Goal: Task Accomplishment & Management: Complete application form

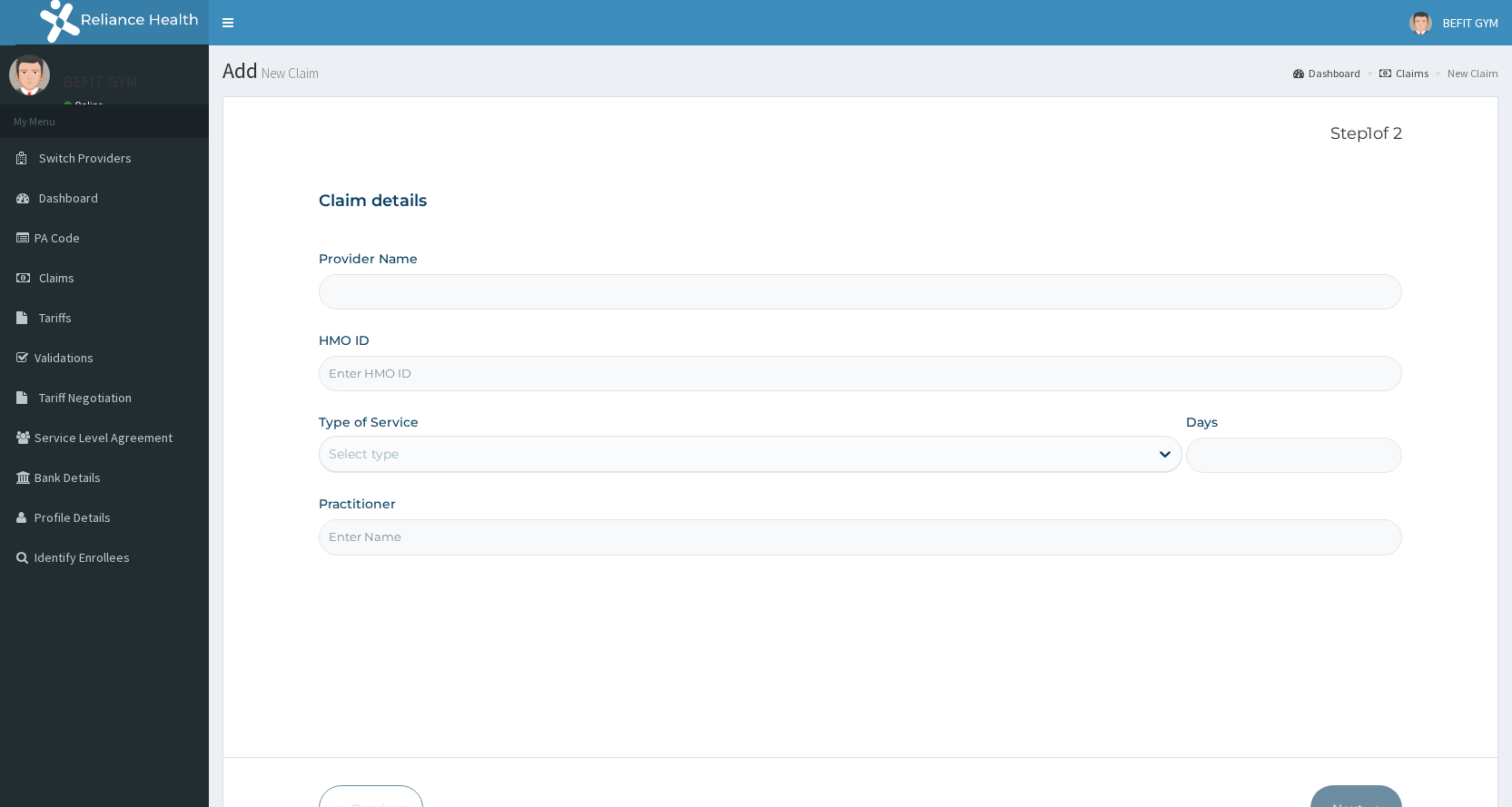
type input "BEFIT HEALTH AND FITNESS CENTRE"
type input "1"
type input "NID/10069/B"
click at [459, 545] on input "Practitioner" at bounding box center [860, 537] width 1084 height 36
type input "B"
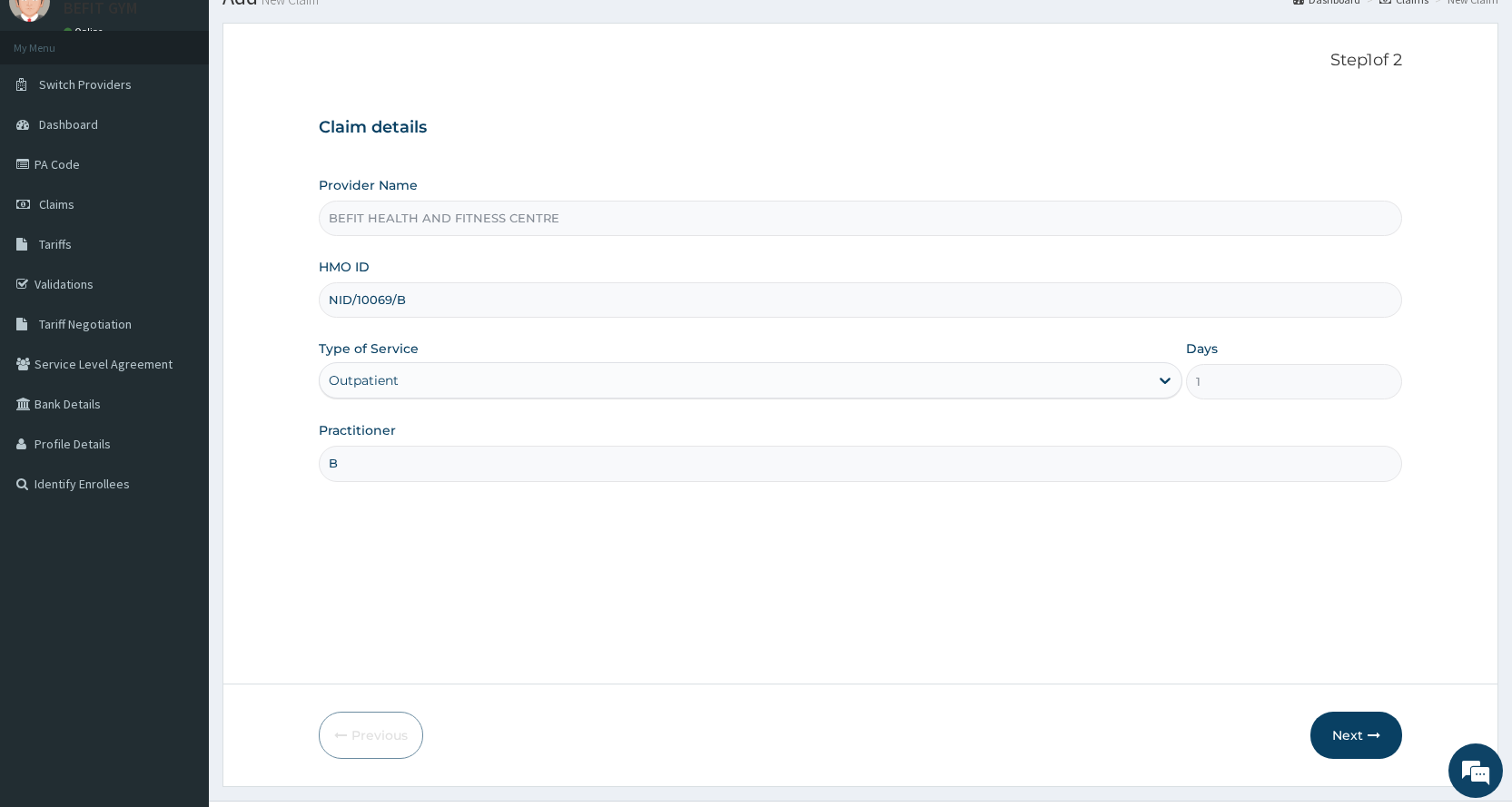
scroll to position [114, 0]
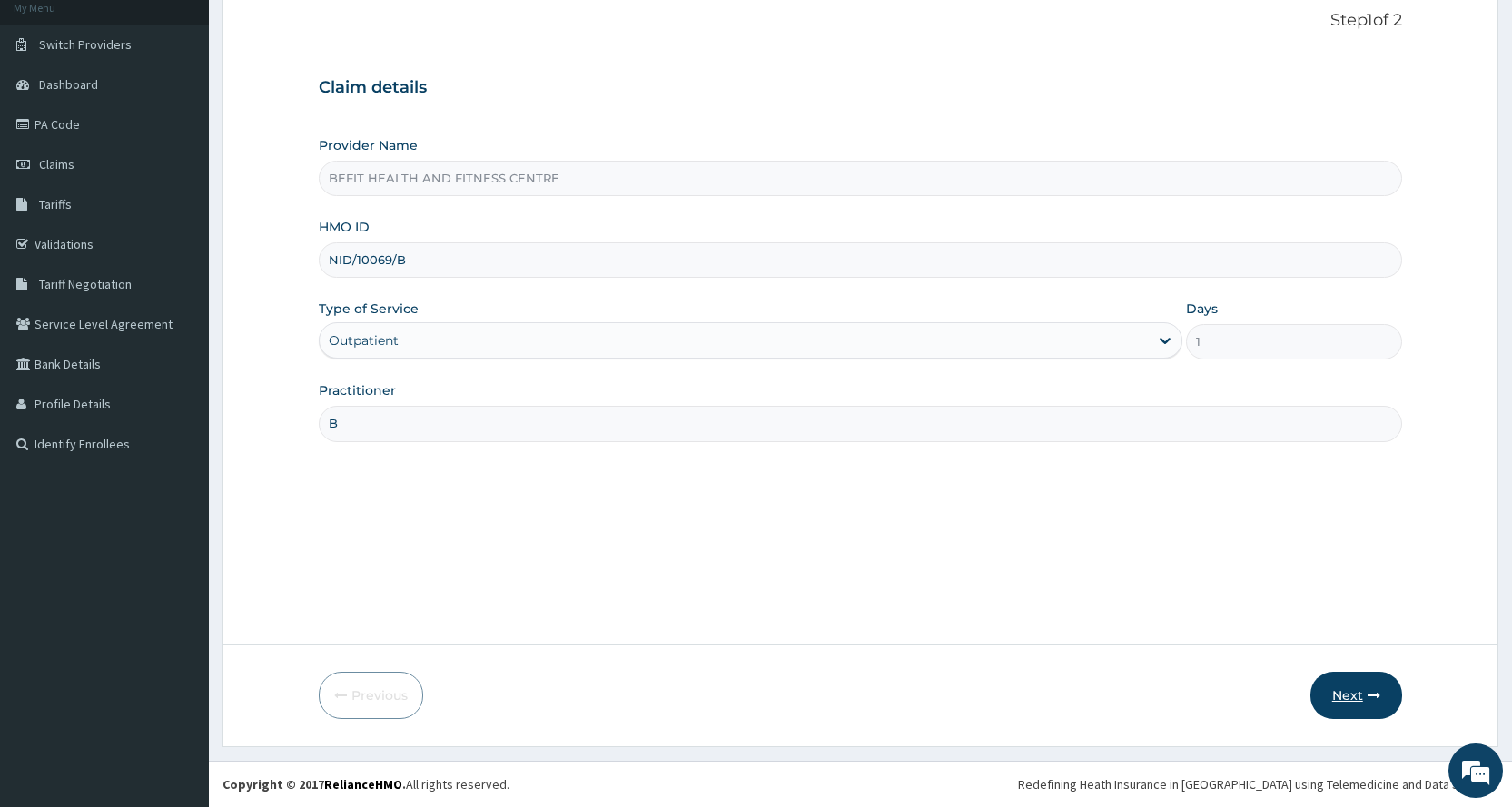
click at [1350, 702] on button "Next" at bounding box center [1356, 695] width 92 height 47
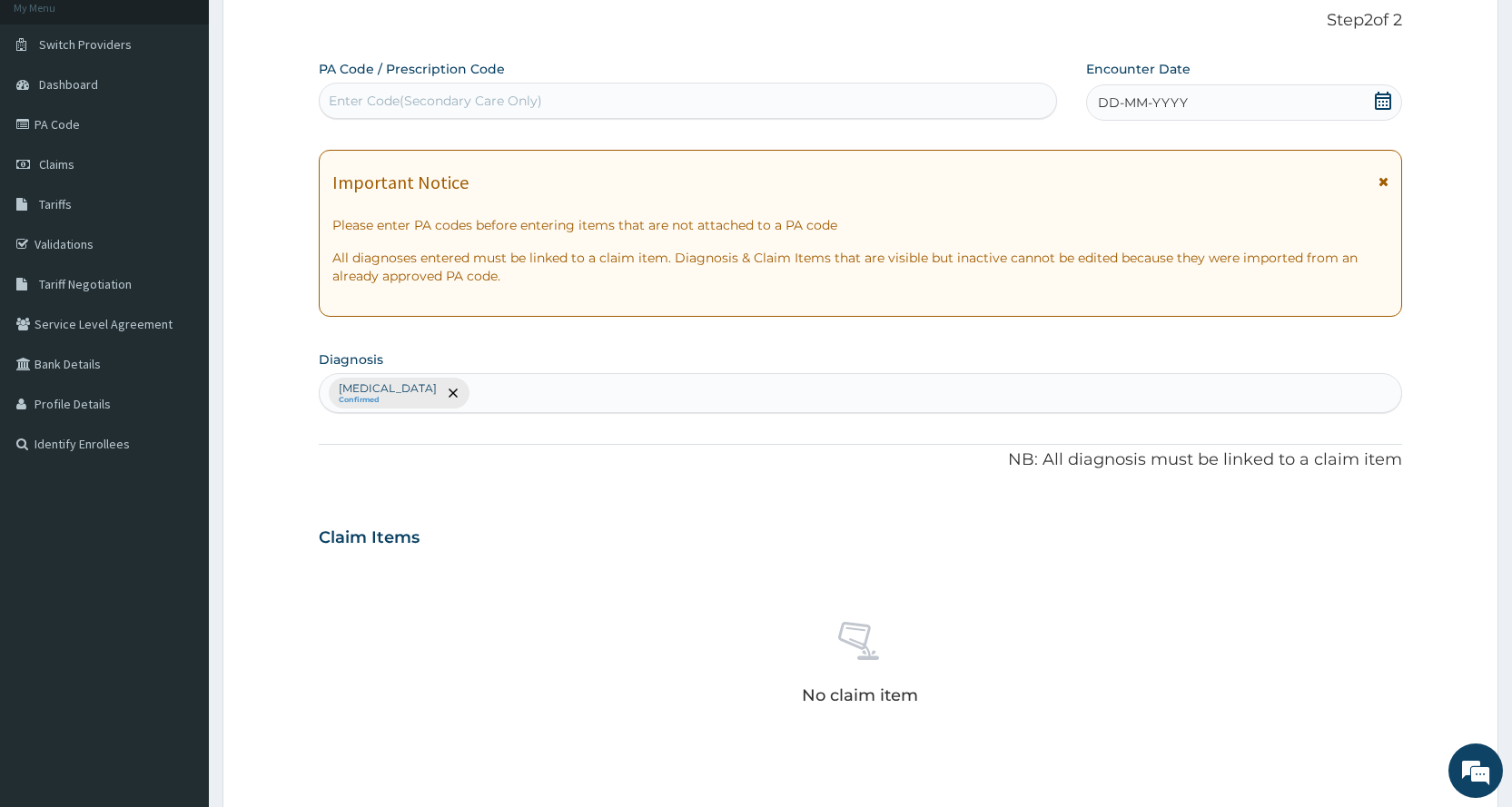
scroll to position [0, 0]
click at [834, 86] on div "Enter Code(Secondary Care Only)" at bounding box center [687, 100] width 735 height 29
type input "PA/143F0C"
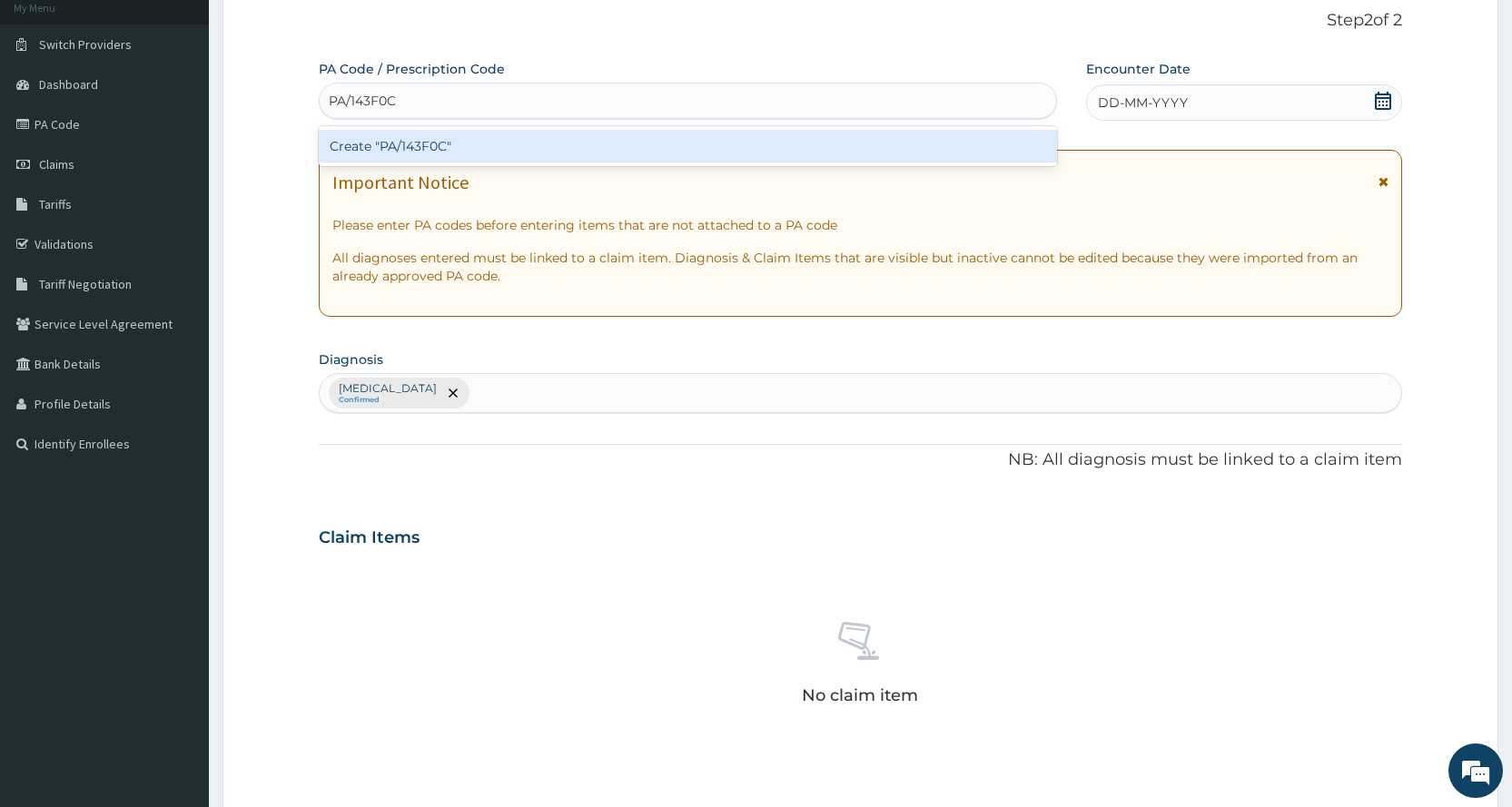
click at [944, 146] on div "Create "PA/143F0C"" at bounding box center [687, 145] width 737 height 33
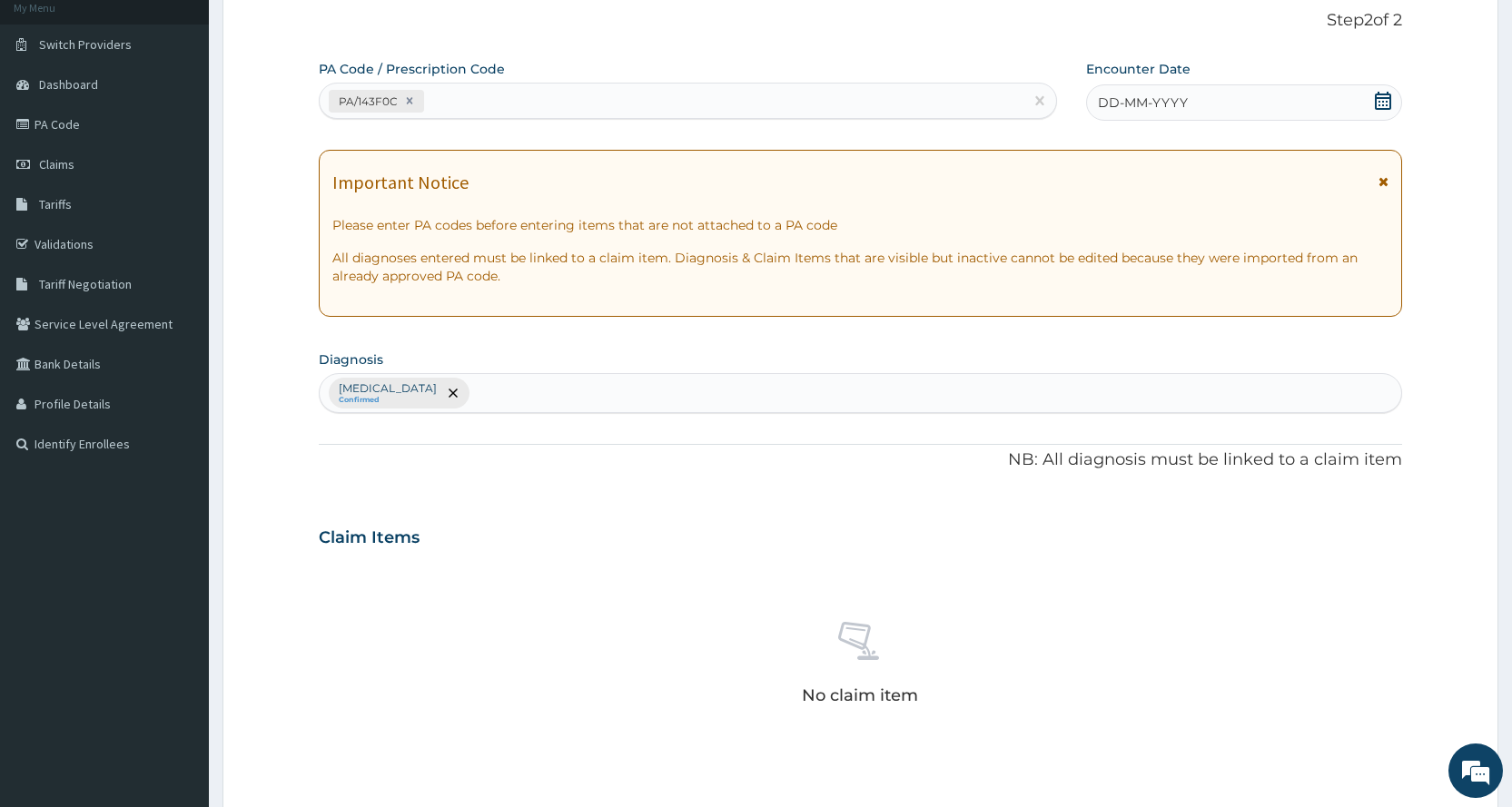
click at [1254, 88] on div "DD-MM-YYYY" at bounding box center [1243, 102] width 316 height 37
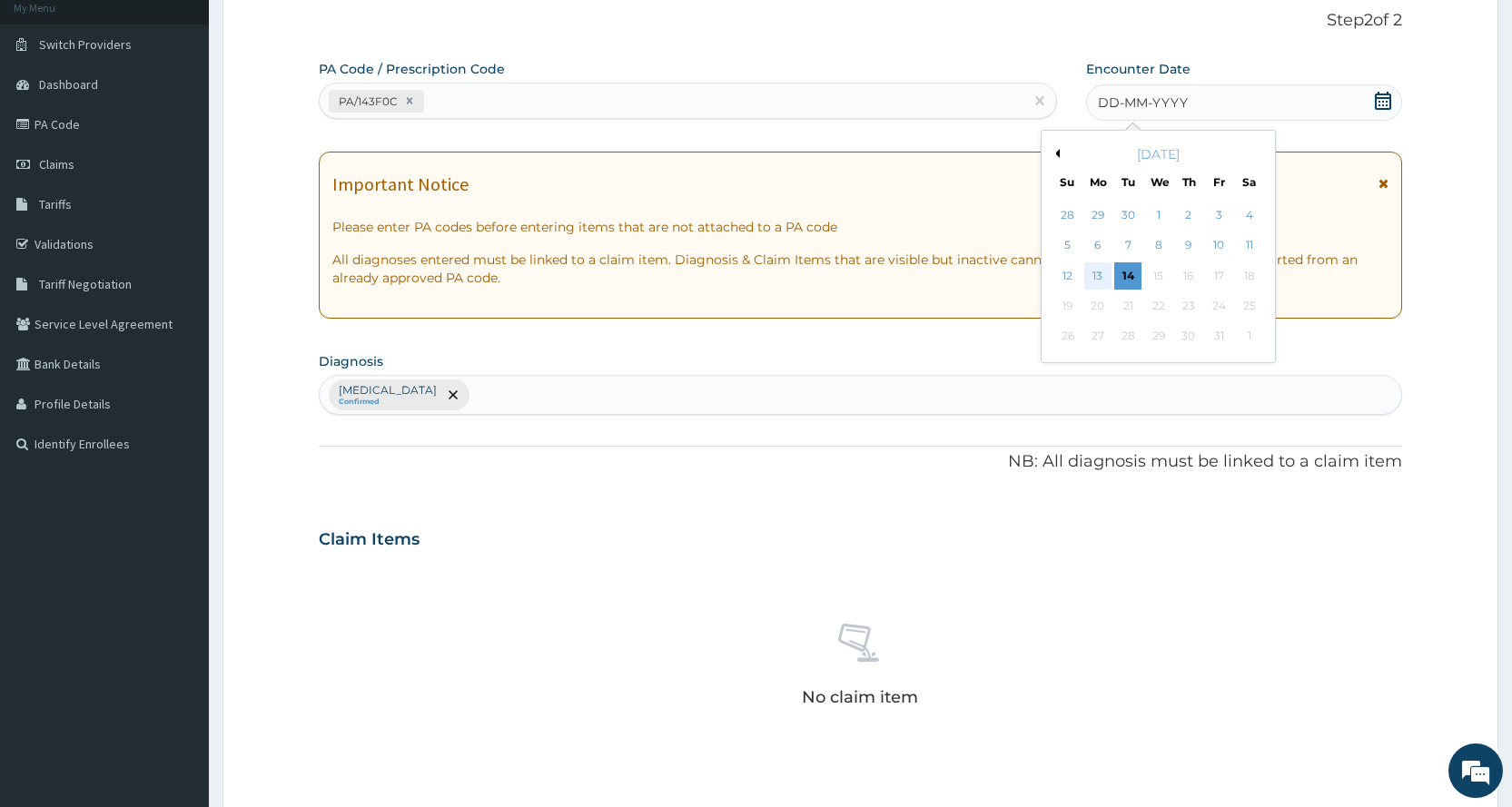
click at [1103, 268] on div "13" at bounding box center [1098, 276] width 28 height 28
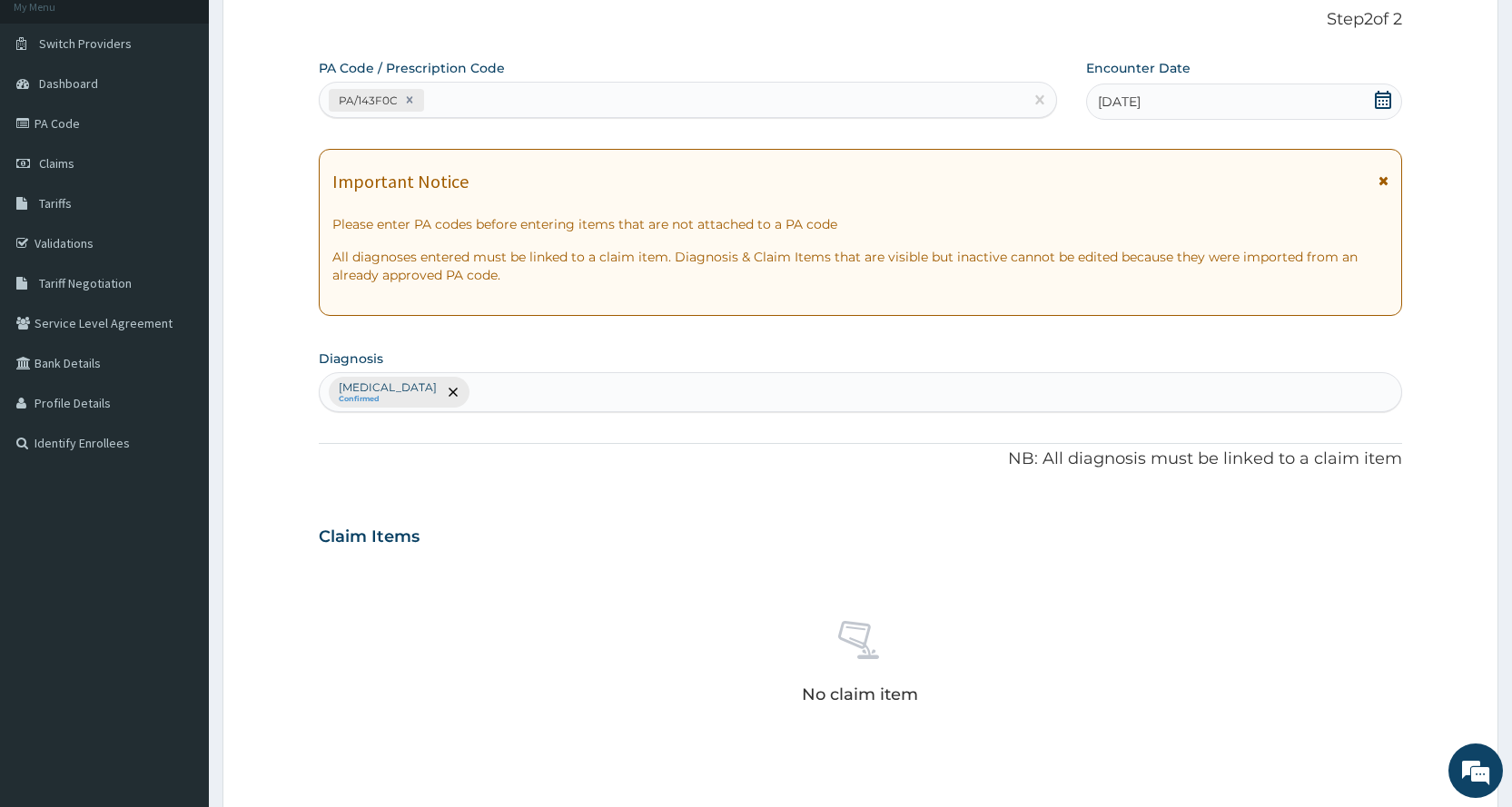
scroll to position [501, 0]
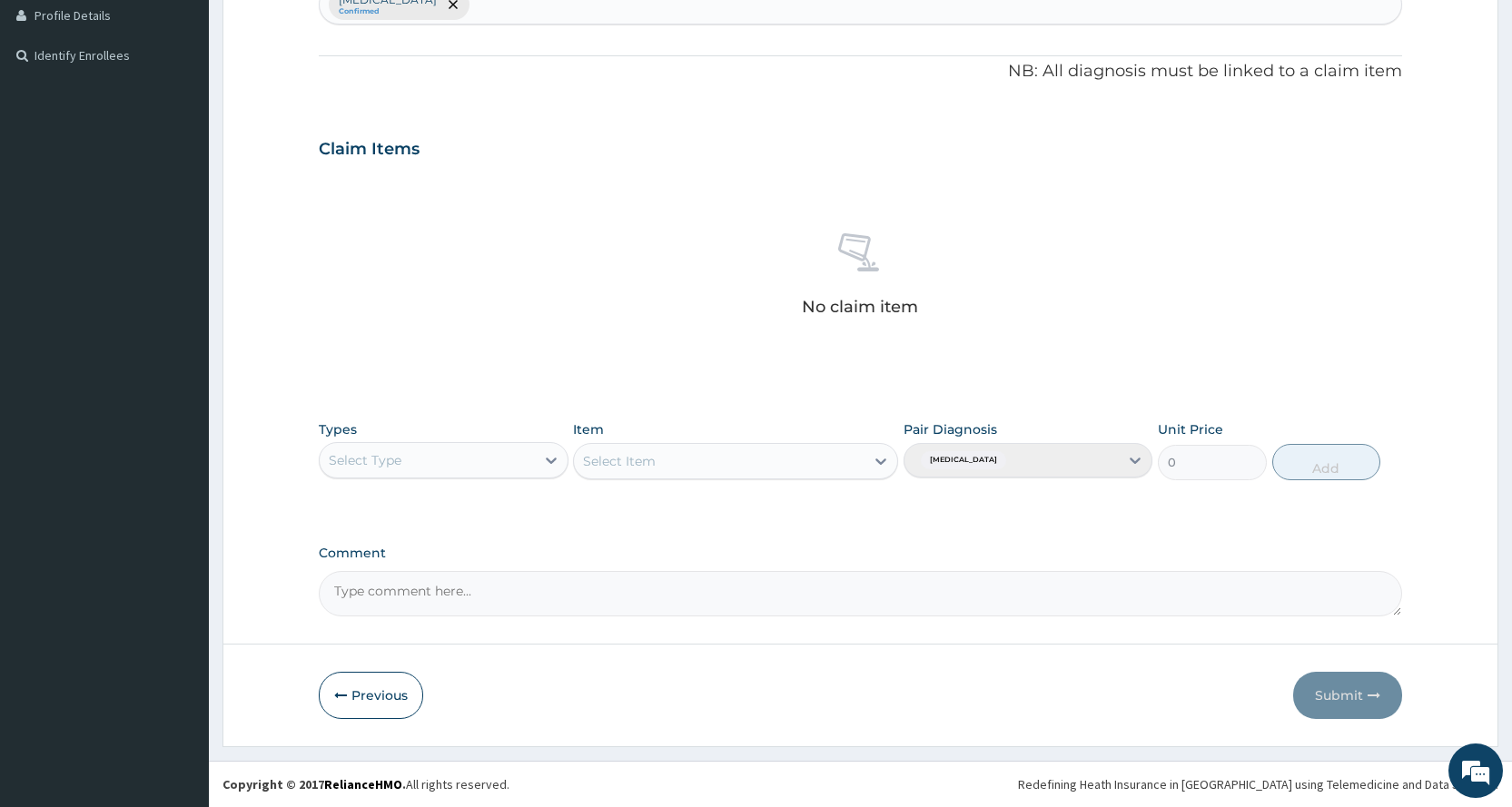
click at [457, 470] on div "Select Type" at bounding box center [426, 460] width 215 height 29
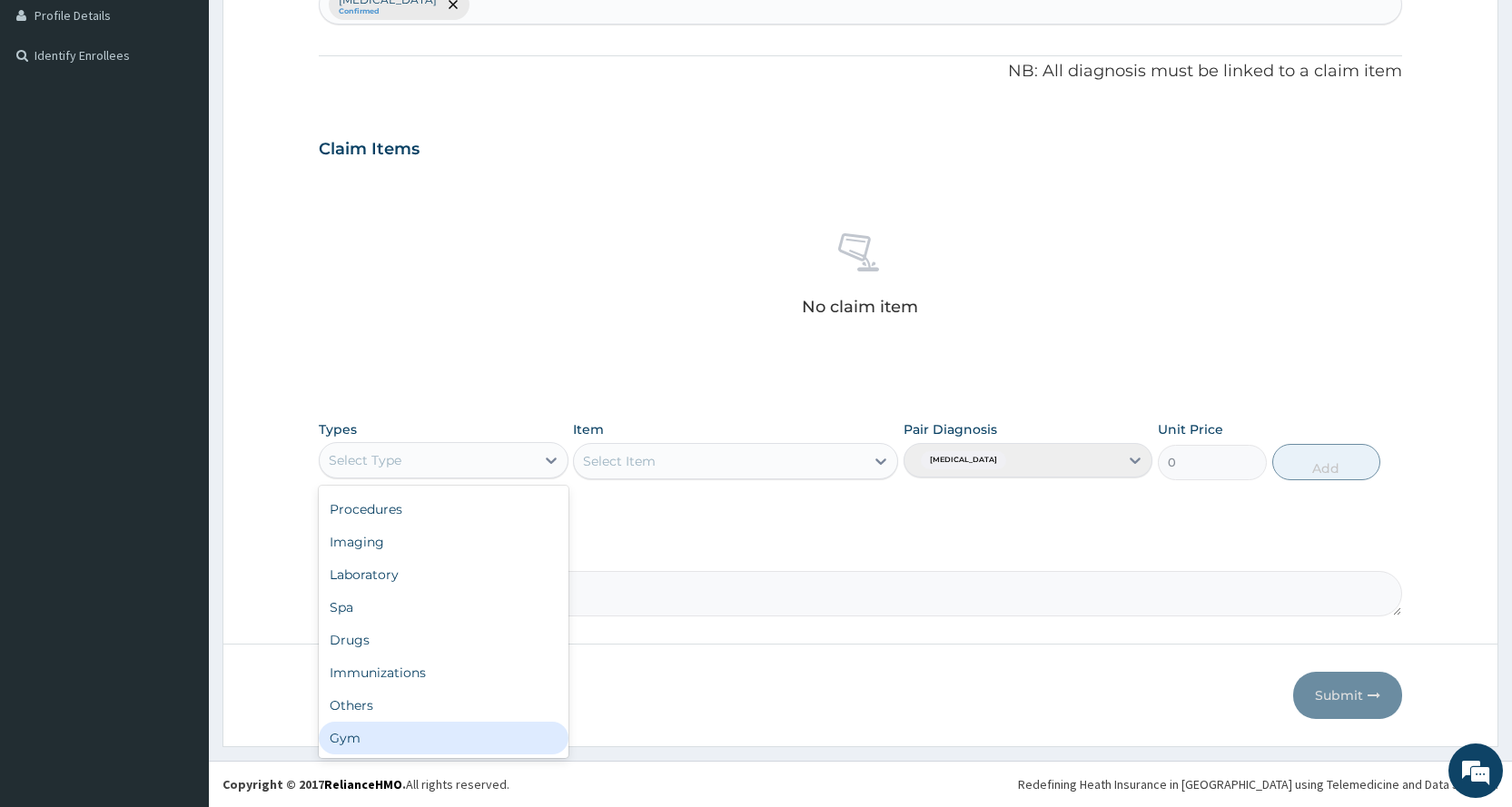
click at [358, 727] on div "Gym" at bounding box center [442, 737] width 248 height 33
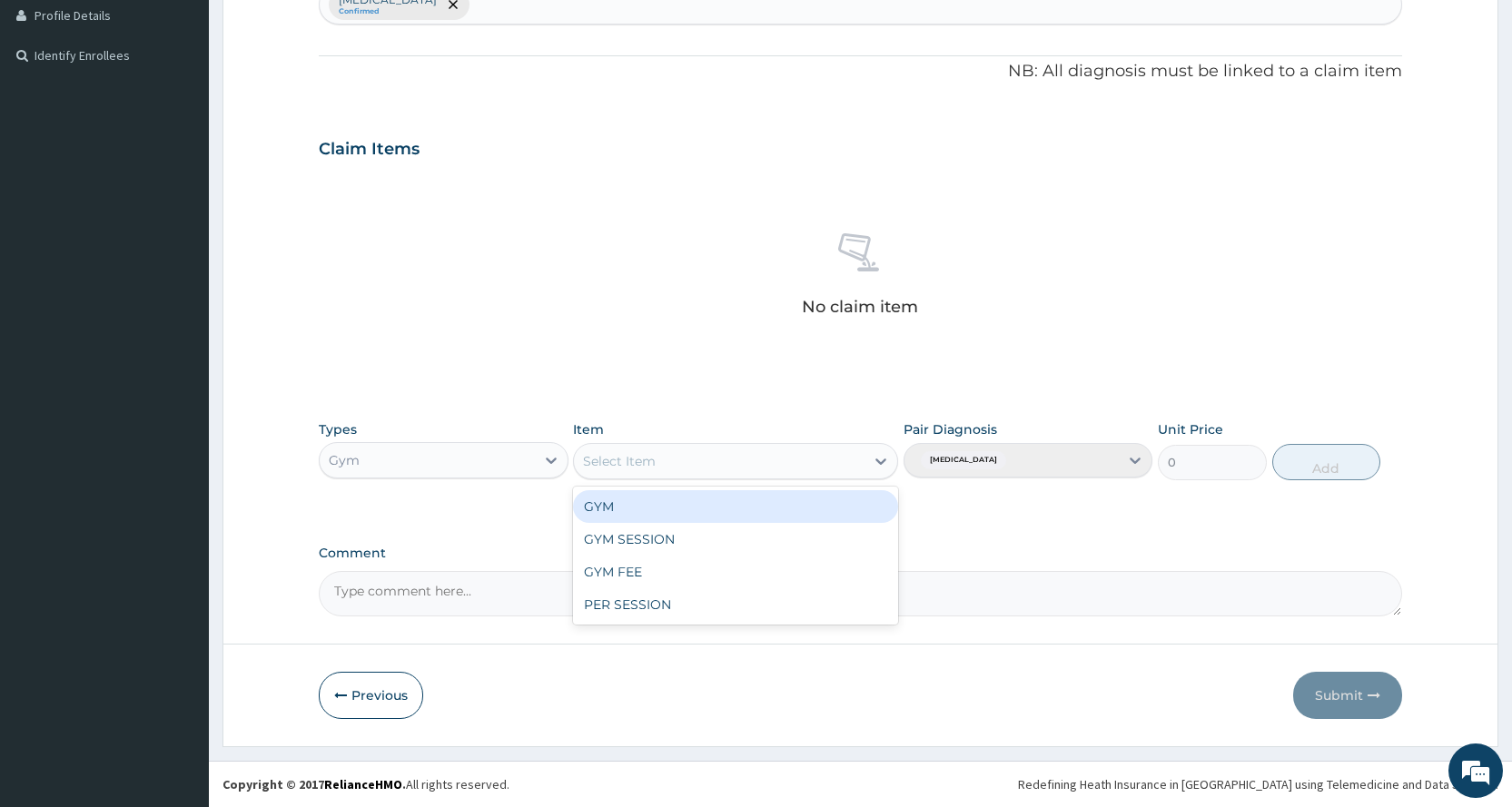
drag, startPoint x: 706, startPoint y: 446, endPoint x: 706, endPoint y: 467, distance: 21.0
click at [706, 451] on div "Select Item" at bounding box center [719, 460] width 291 height 29
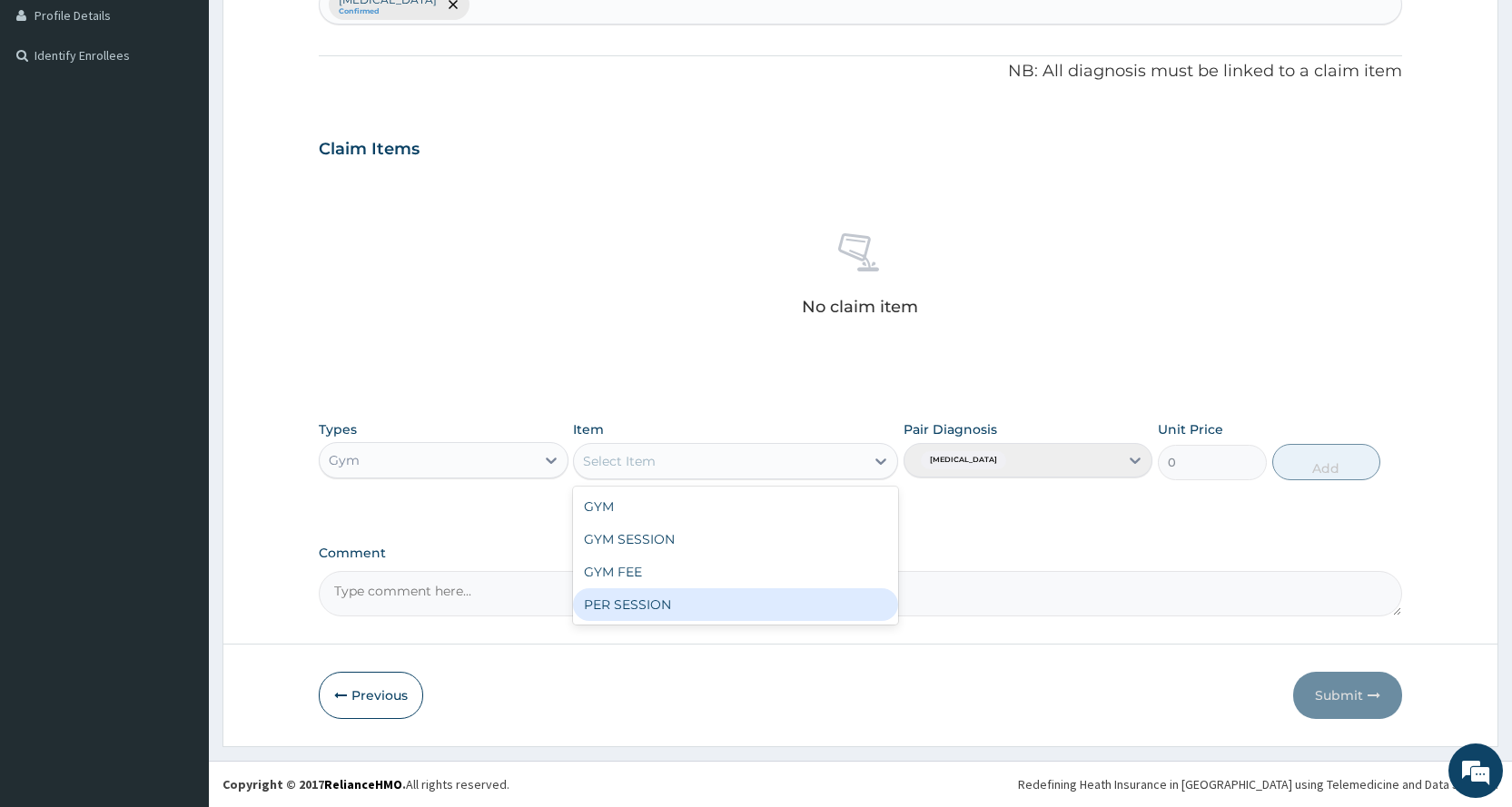
click at [693, 612] on div "PER SESSION" at bounding box center [735, 604] width 325 height 33
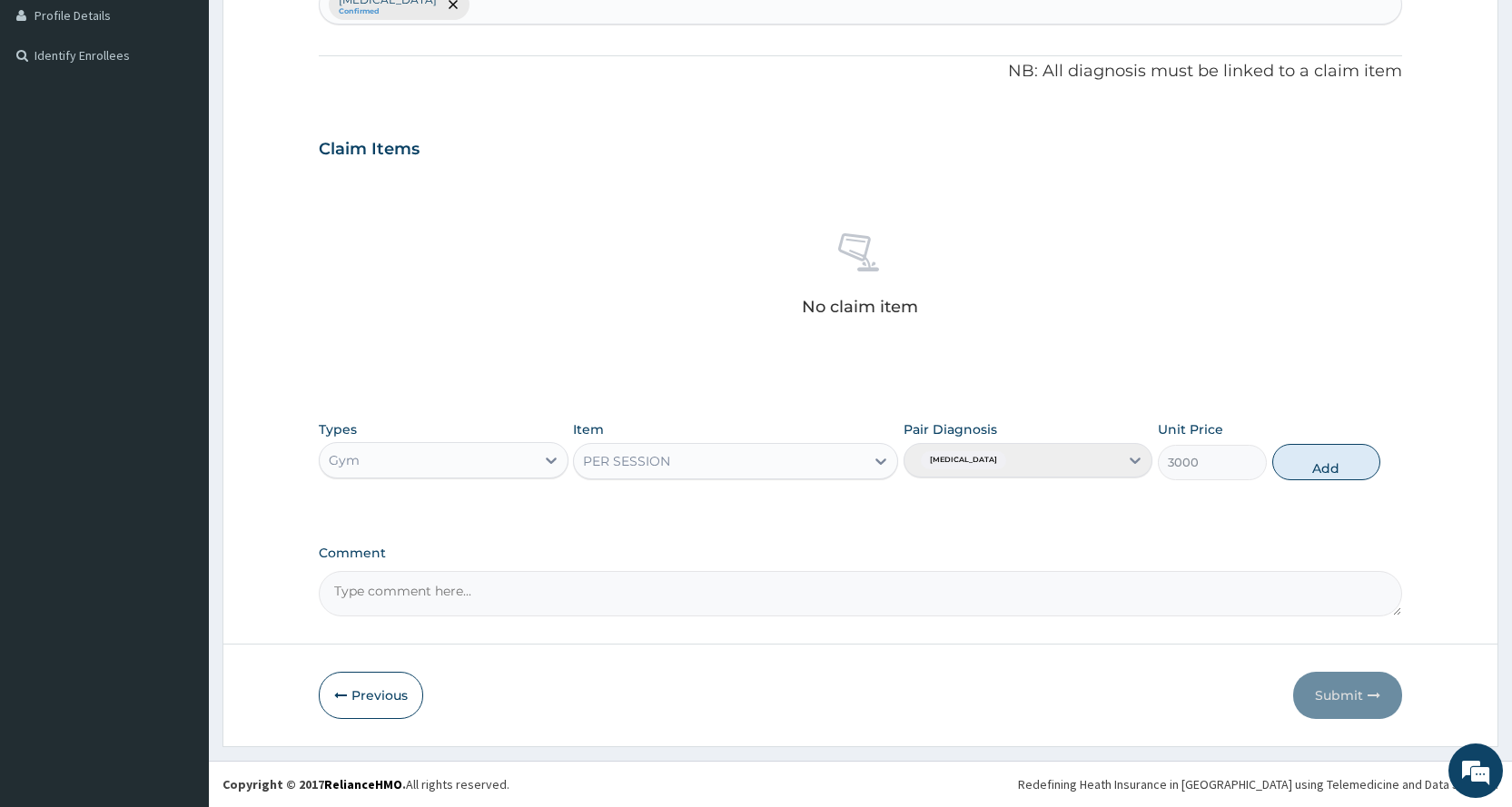
drag, startPoint x: 1295, startPoint y: 461, endPoint x: 1286, endPoint y: 601, distance: 140.3
click at [1296, 461] on button "Add" at bounding box center [1325, 462] width 108 height 37
type input "0"
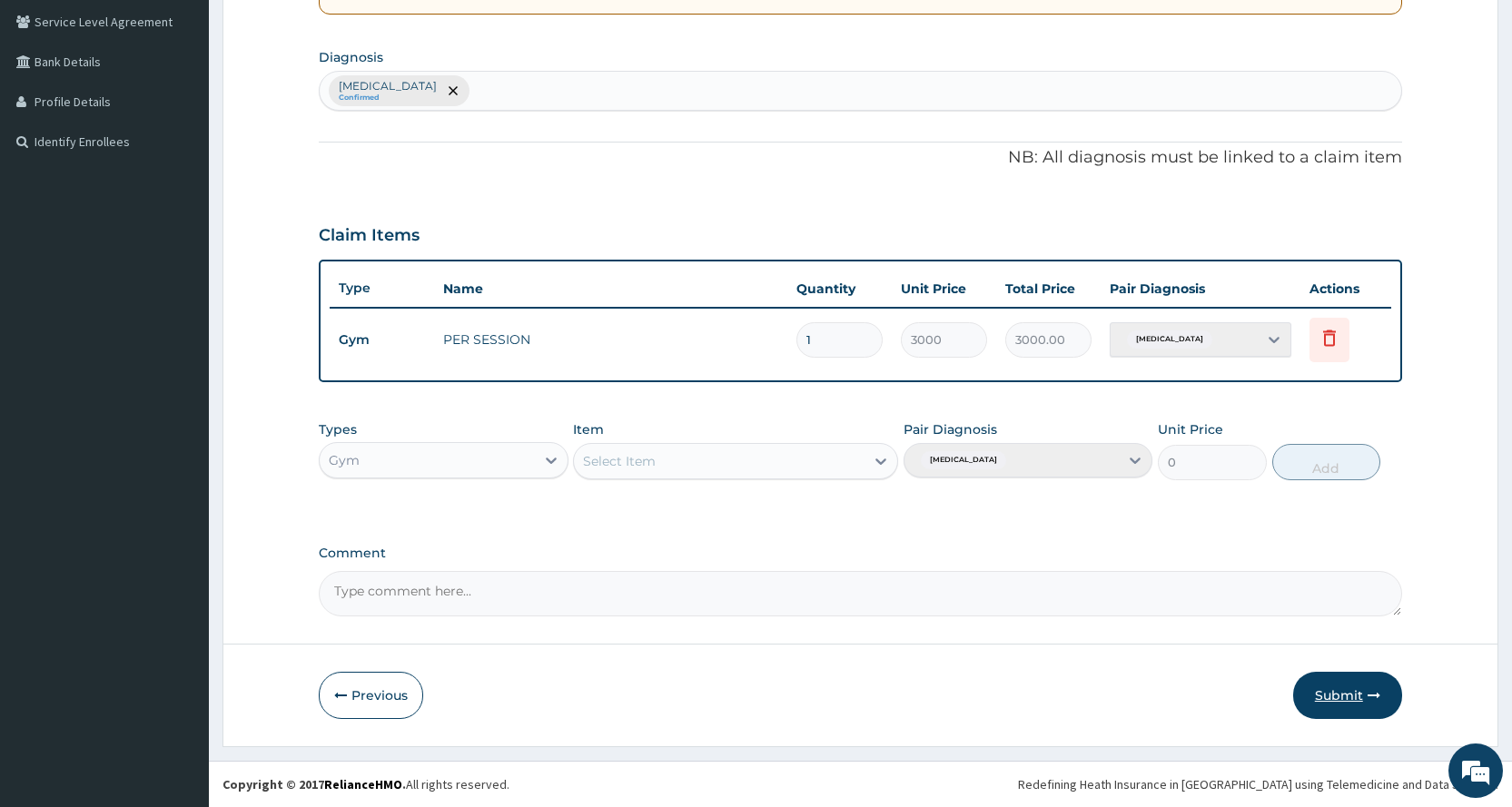
click at [1338, 684] on button "Submit" at bounding box center [1348, 695] width 109 height 47
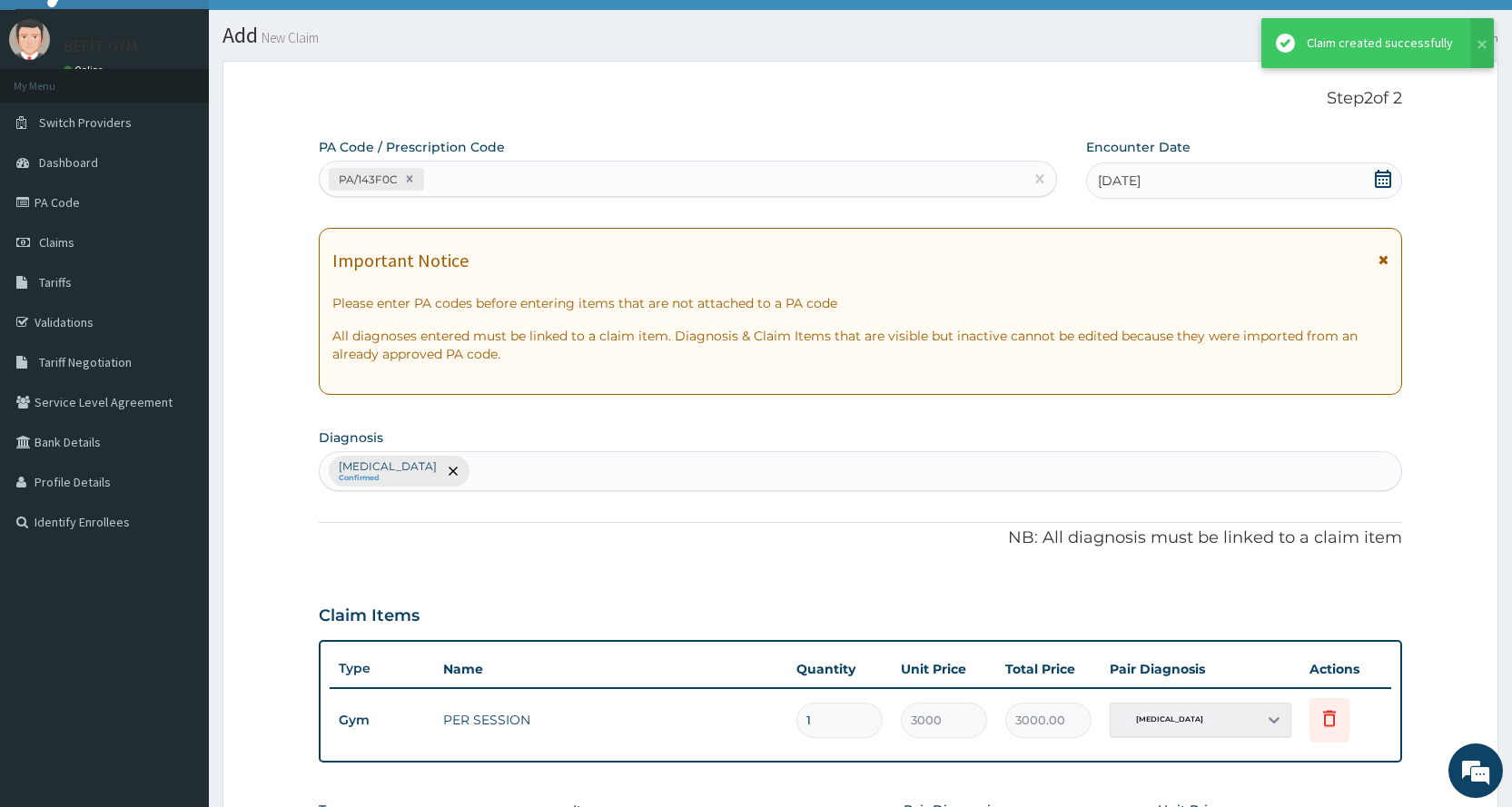
scroll to position [415, 0]
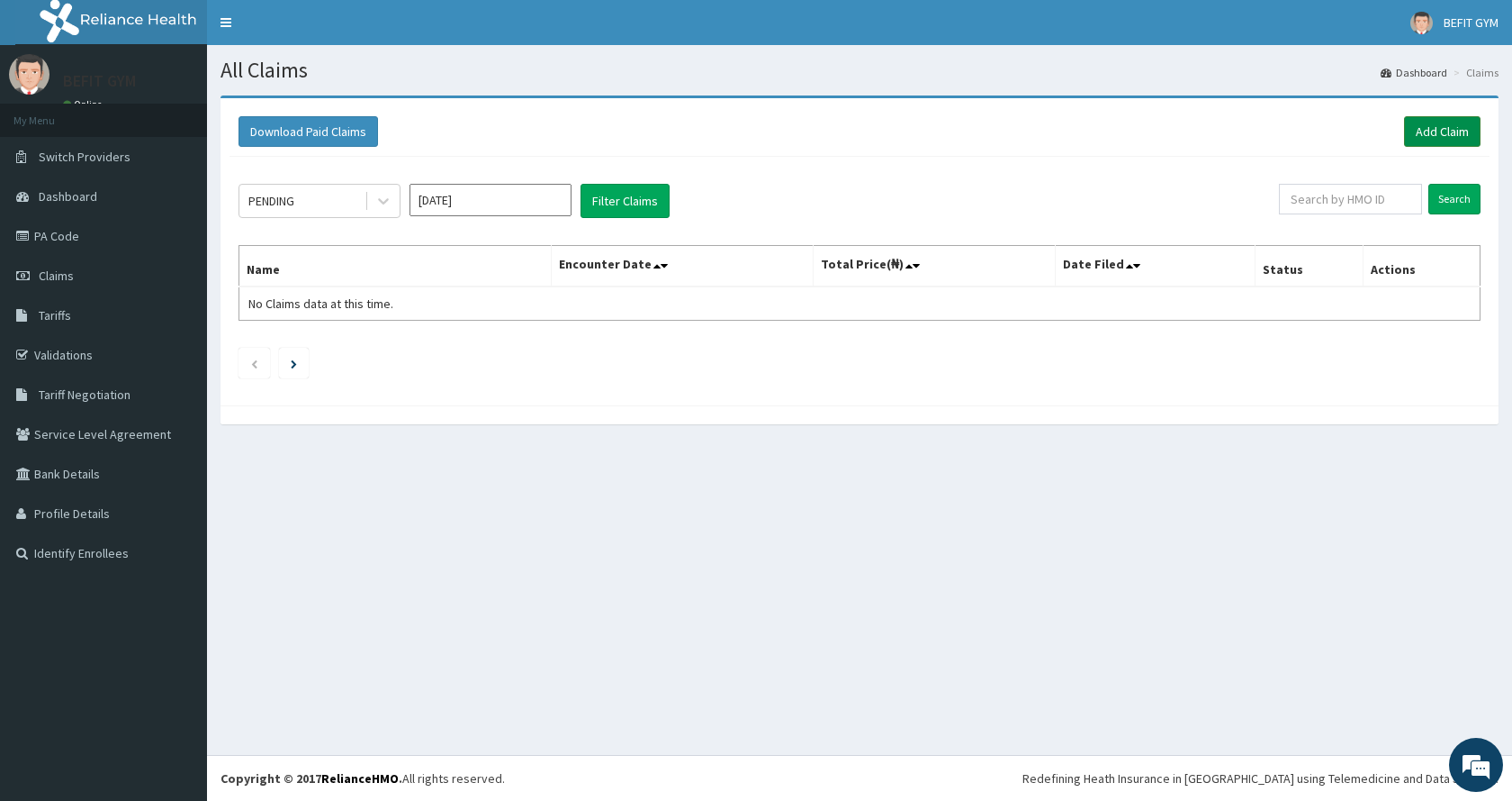
click at [1465, 130] on link "Add Claim" at bounding box center [1442, 131] width 77 height 30
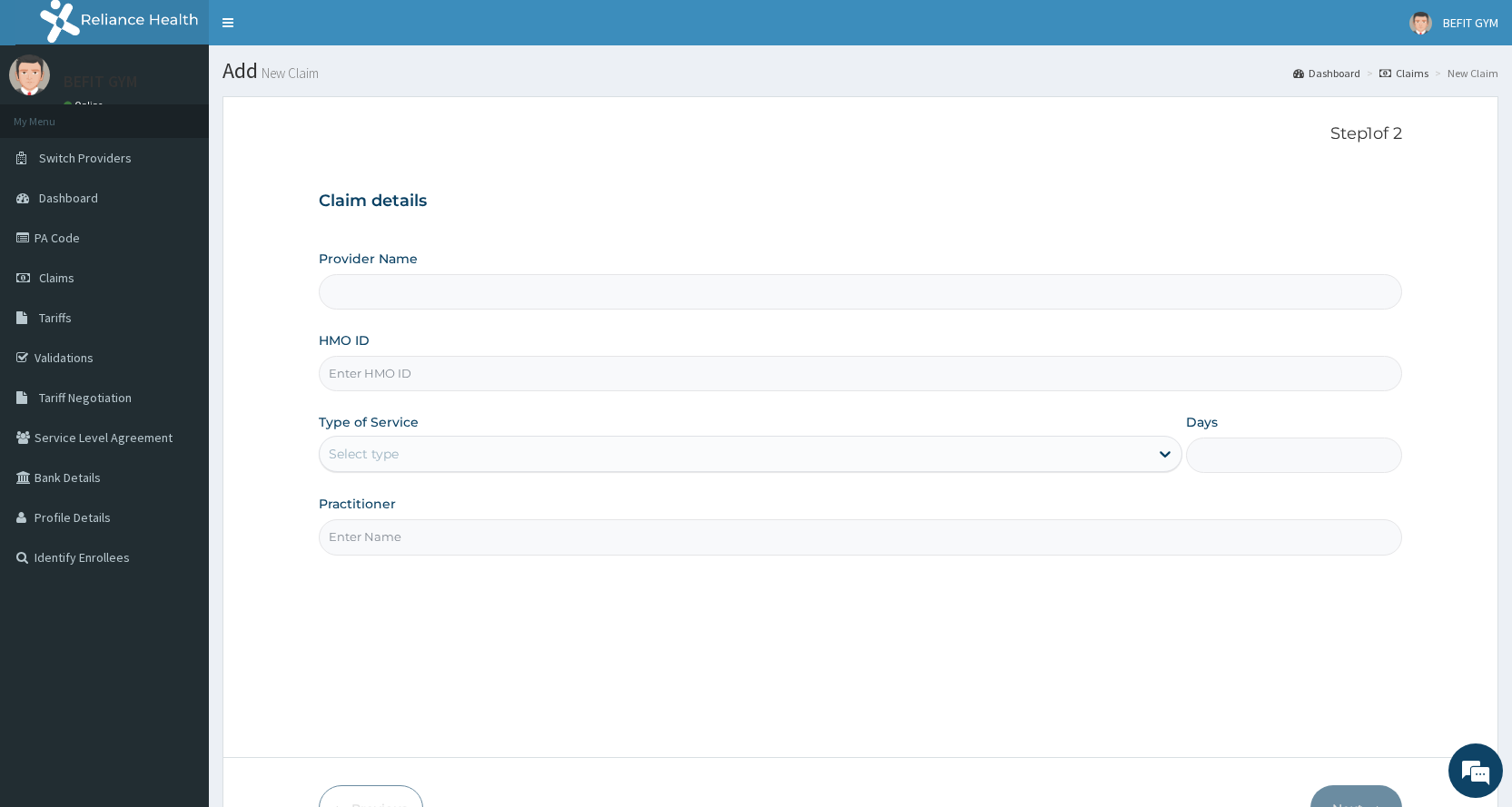
type input "BEFIT HEALTH AND FITNESS CENTRE"
type input "1"
click at [438, 373] on input "HMO ID" at bounding box center [860, 374] width 1084 height 36
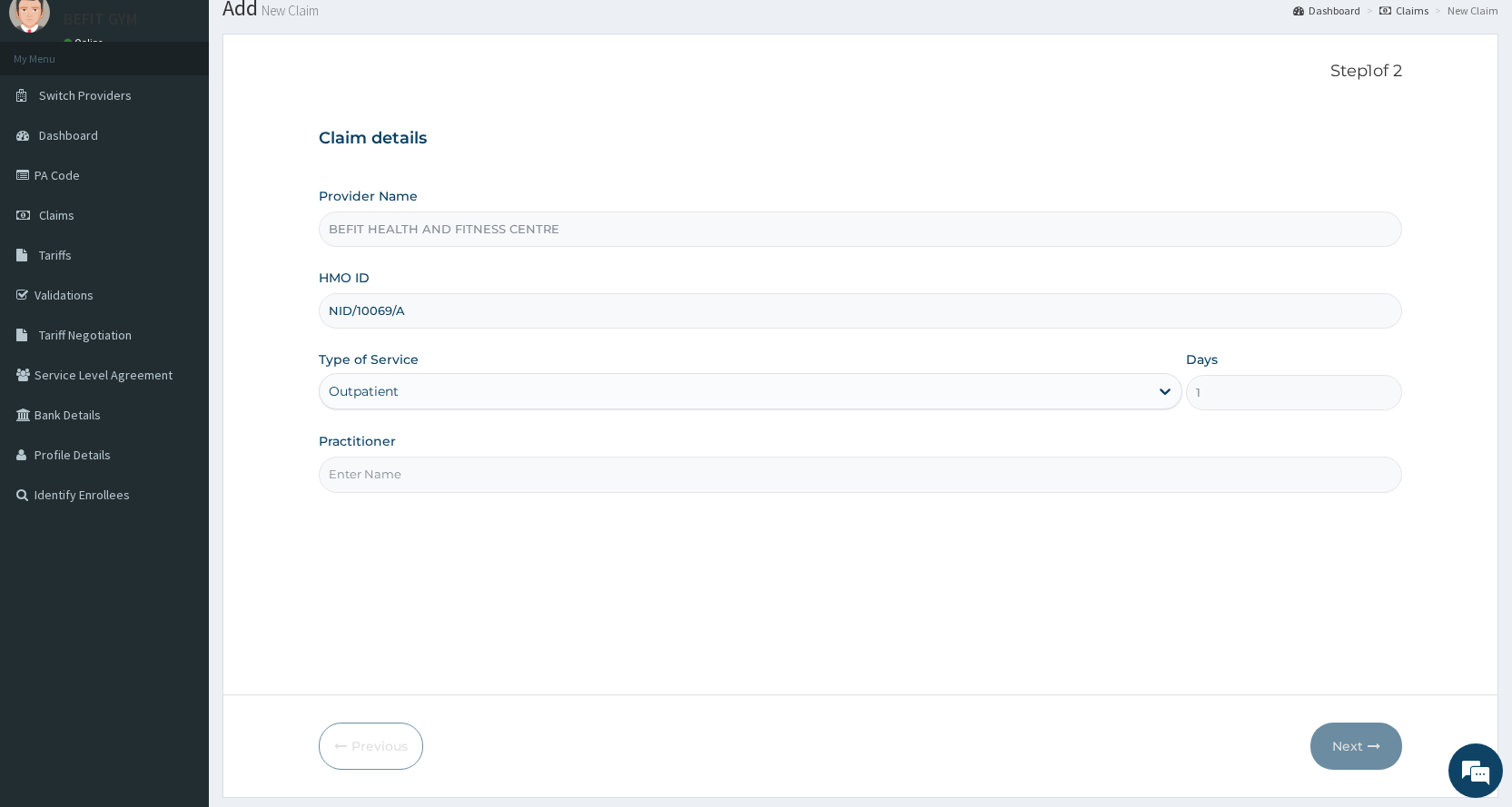
scroll to position [114, 0]
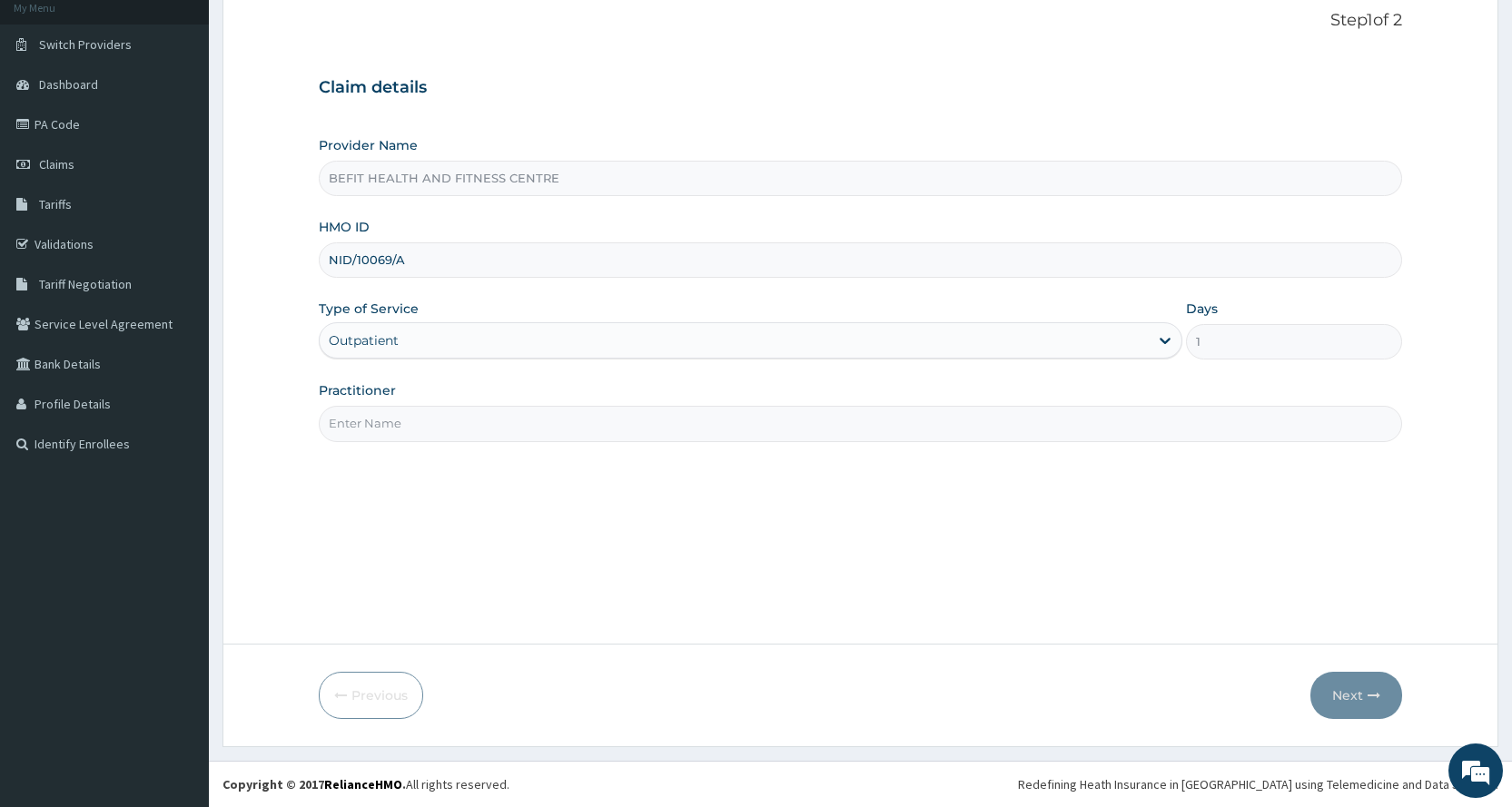
type input "NID/10069/A"
click at [490, 432] on input "Practitioner" at bounding box center [860, 423] width 1084 height 36
type input "B"
click at [1362, 696] on button "Next" at bounding box center [1356, 695] width 92 height 47
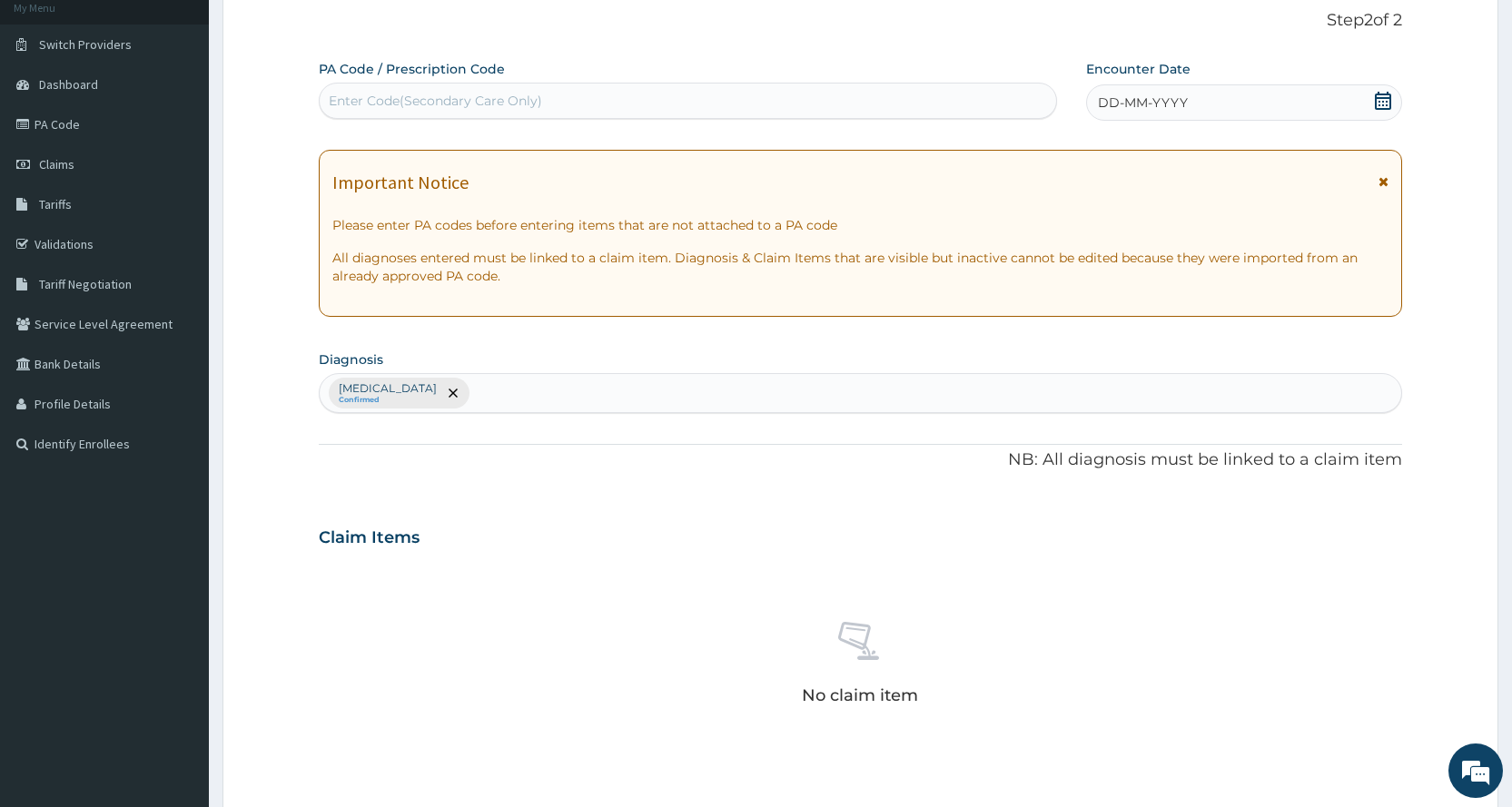
click at [614, 110] on div "Enter Code(Secondary Care Only)" at bounding box center [687, 100] width 735 height 29
type input "PA/6AF226"
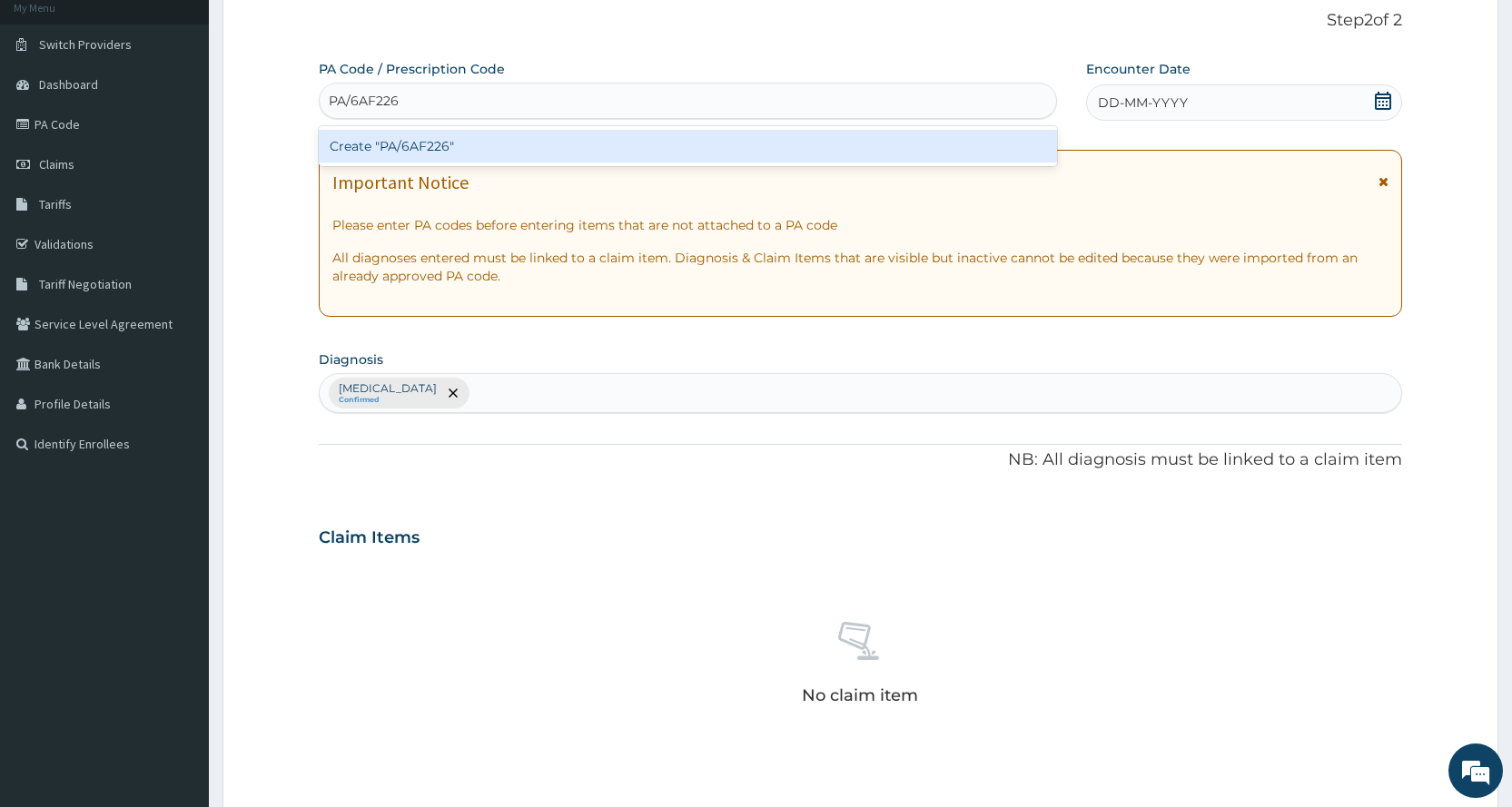
click at [996, 134] on div "Create "PA/6AF226"" at bounding box center [687, 145] width 737 height 33
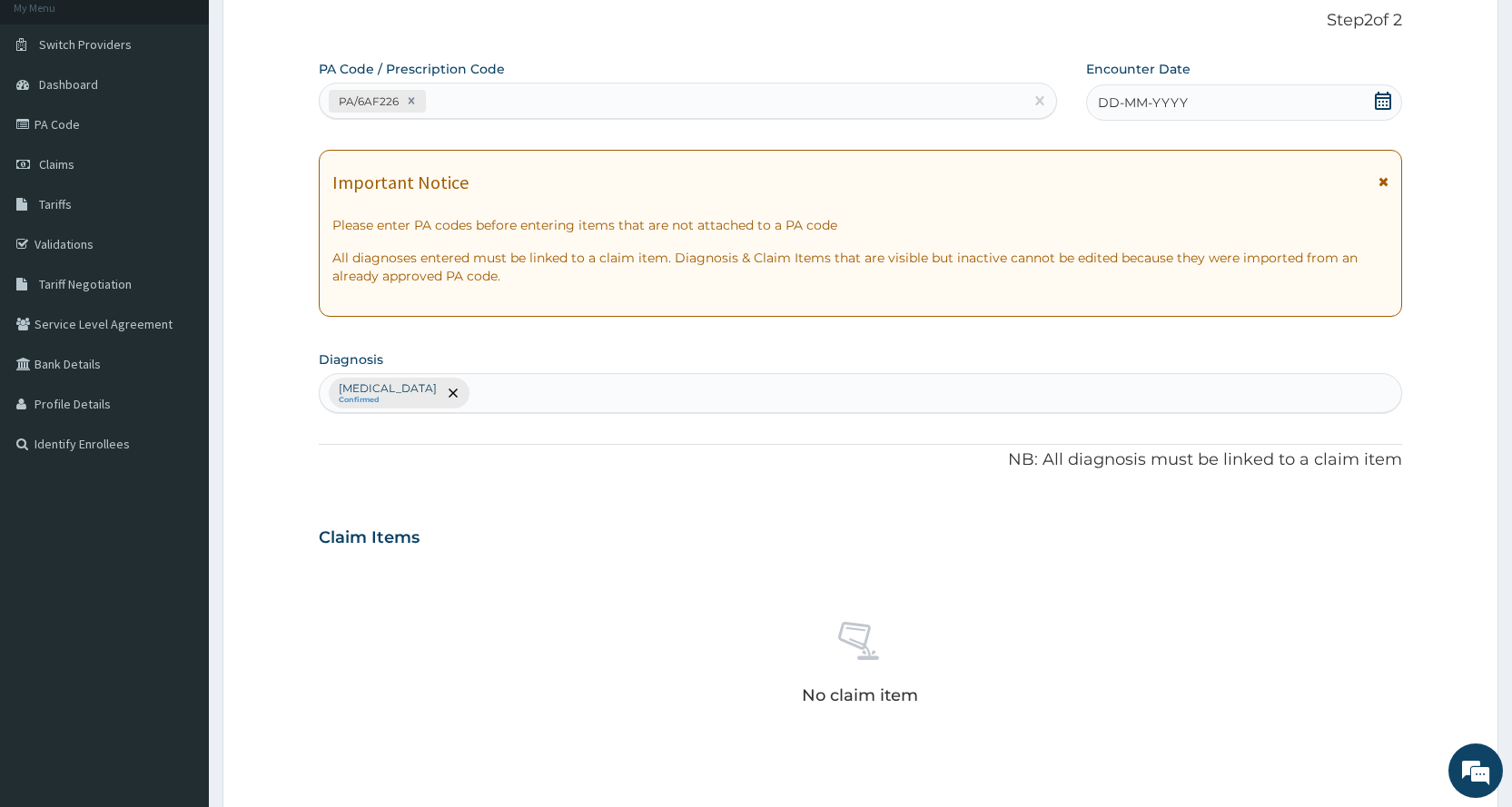
click at [1375, 104] on icon at bounding box center [1382, 101] width 17 height 18
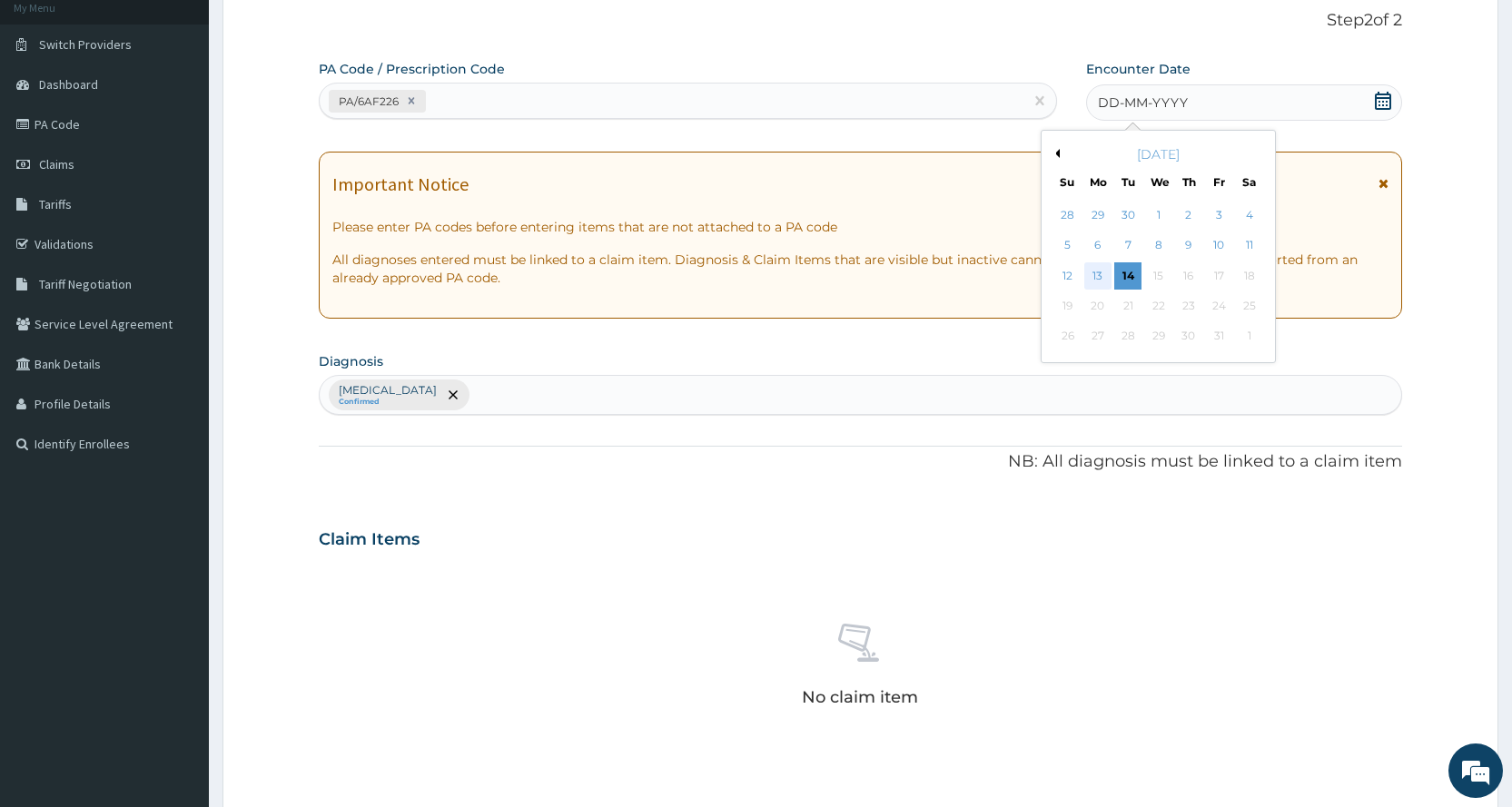
click at [1095, 281] on div "13" at bounding box center [1098, 276] width 28 height 28
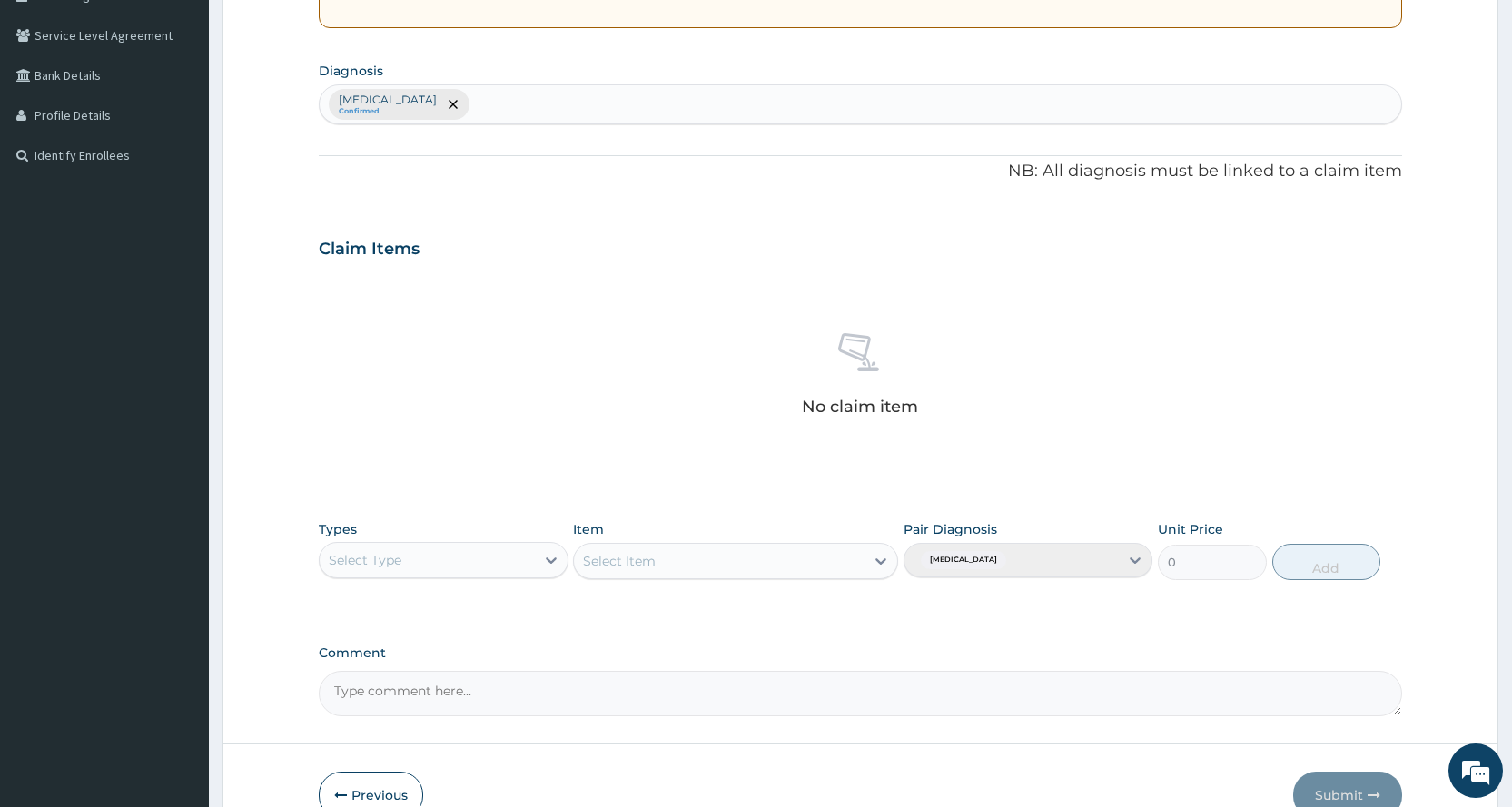
scroll to position [477, 0]
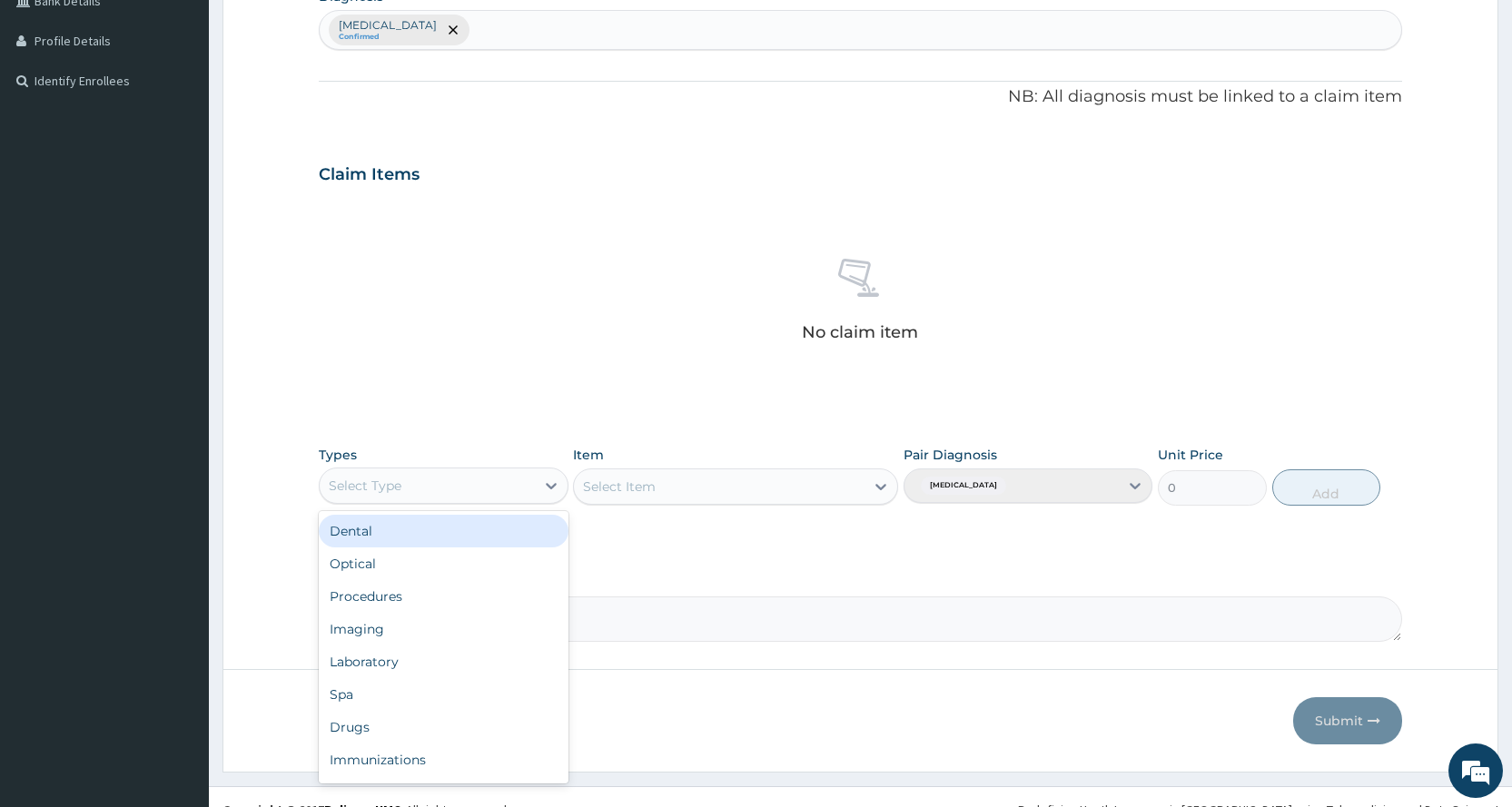
click at [496, 489] on div "Select Type" at bounding box center [426, 485] width 215 height 29
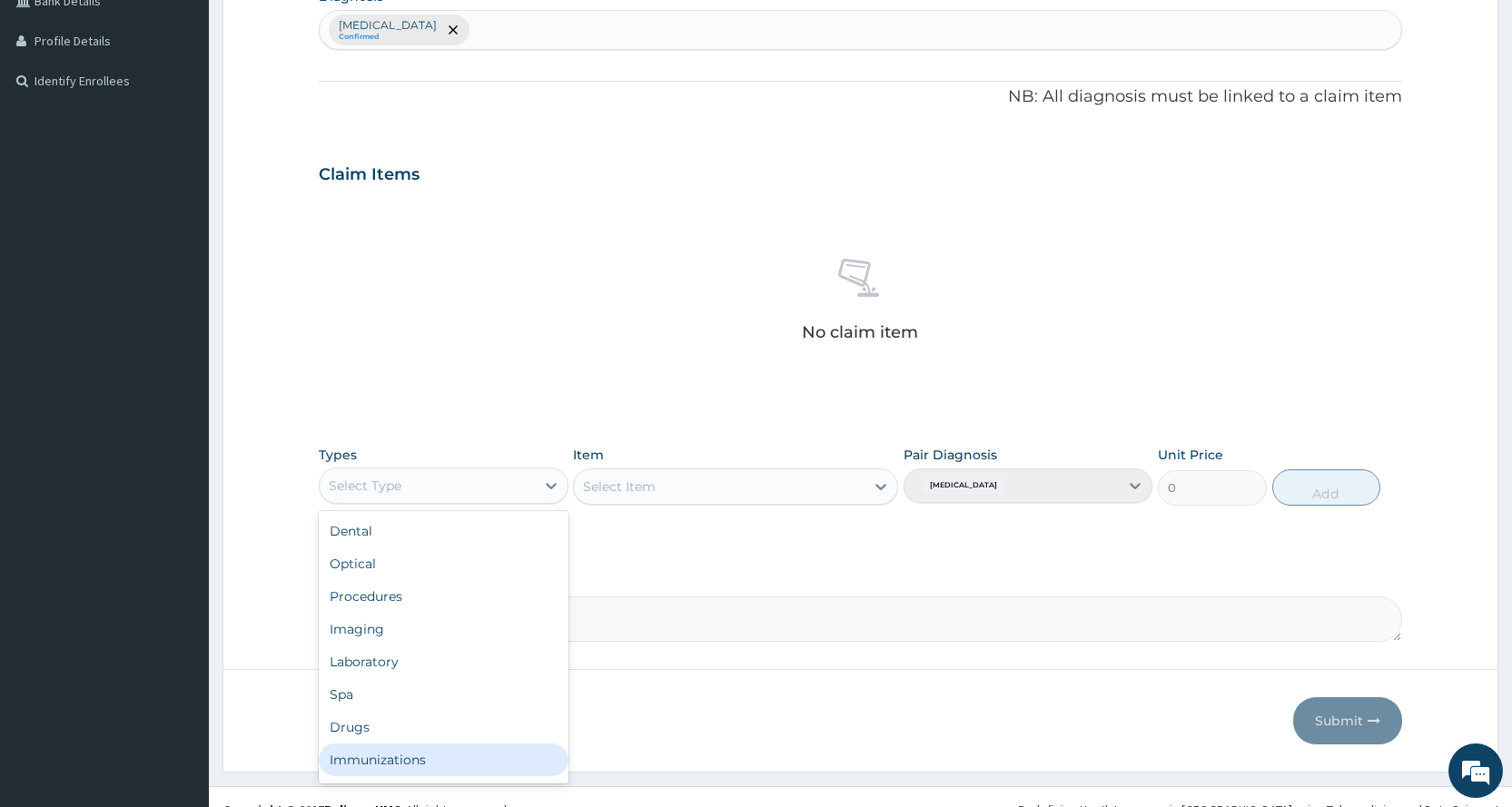
scroll to position [61, 0]
click at [454, 760] on div "Gym" at bounding box center [442, 762] width 248 height 33
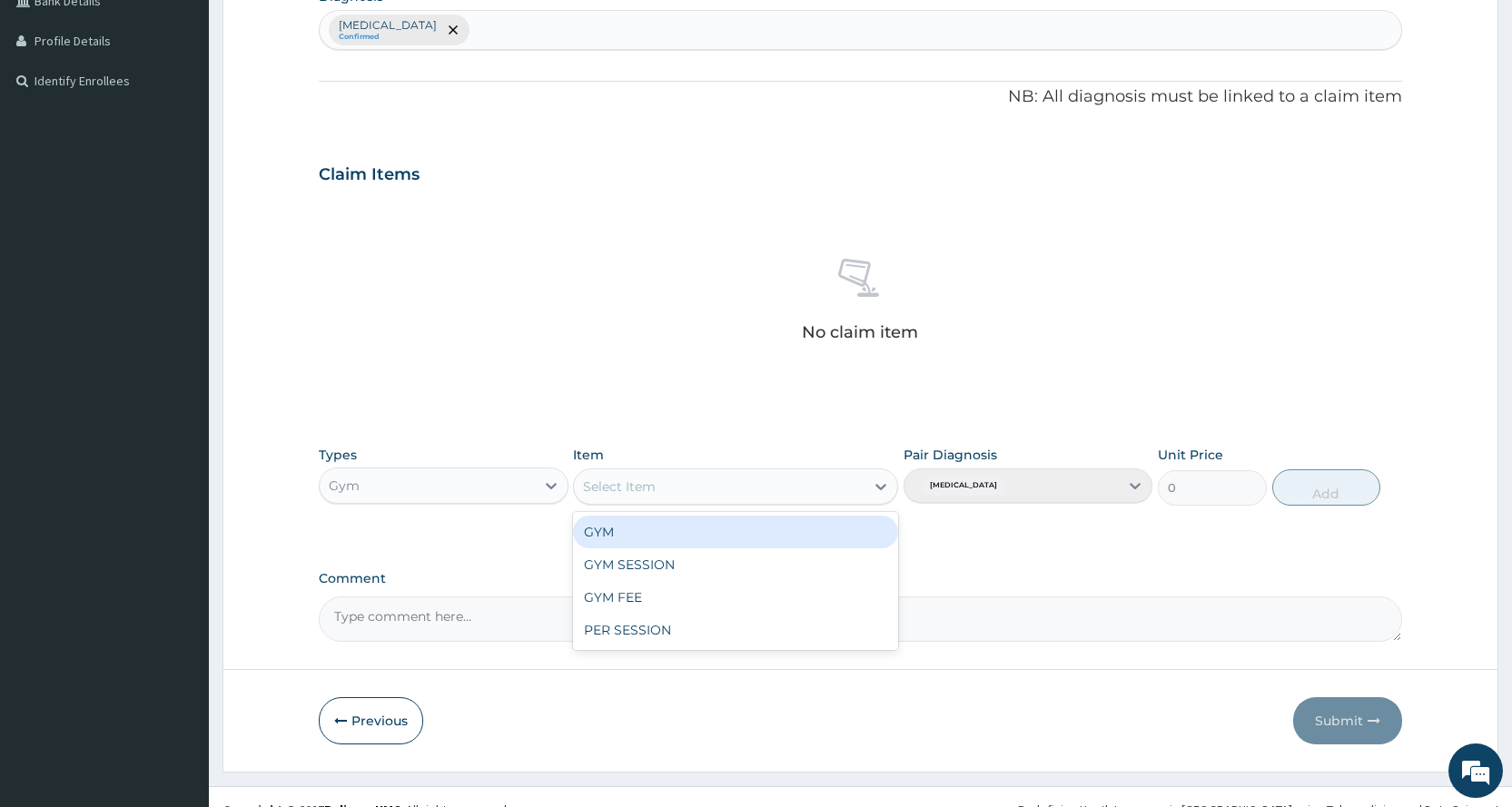
click at [681, 500] on div "Select Item" at bounding box center [735, 486] width 325 height 37
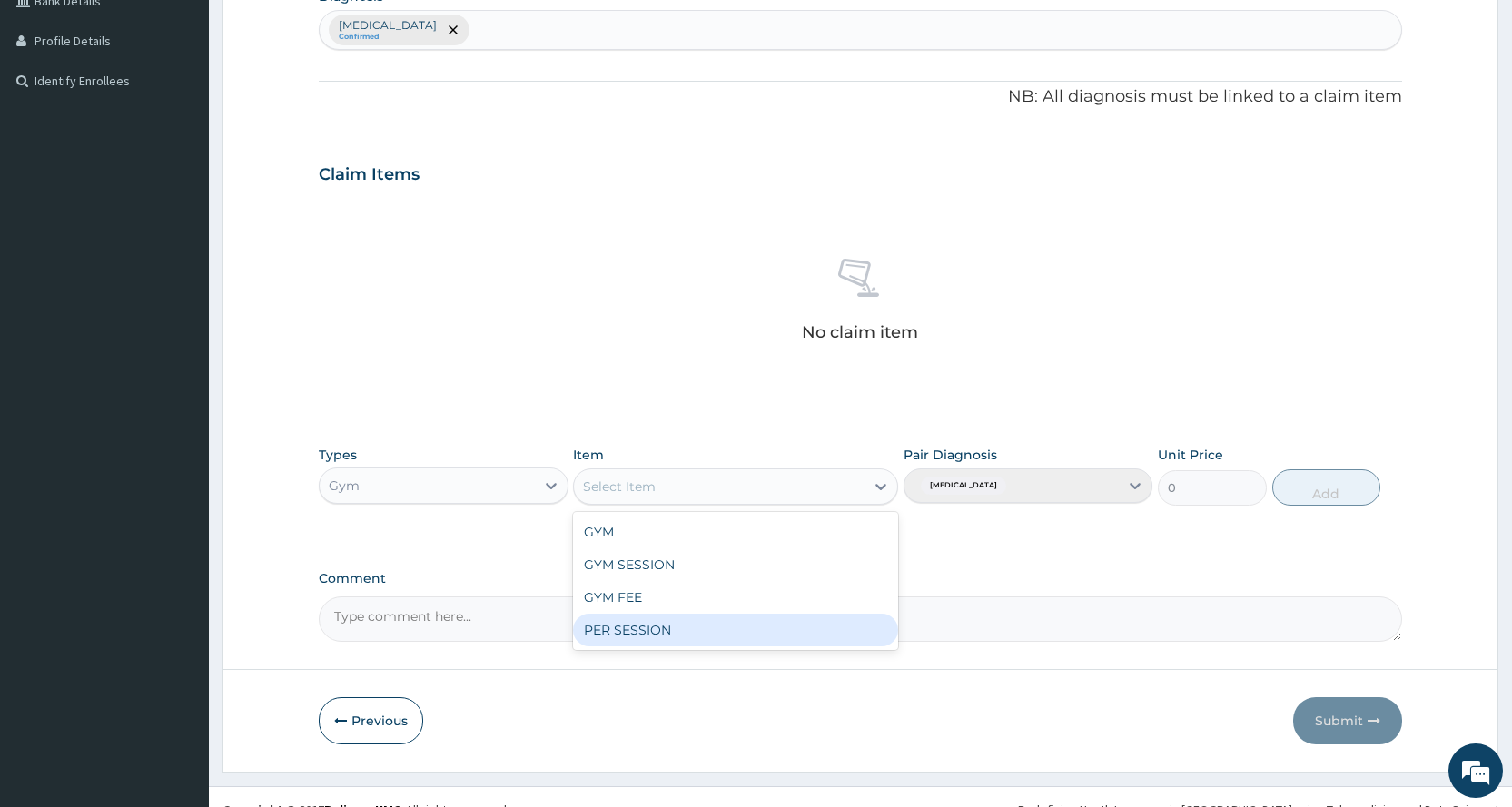
click at [709, 633] on div "PER SESSION" at bounding box center [735, 629] width 325 height 33
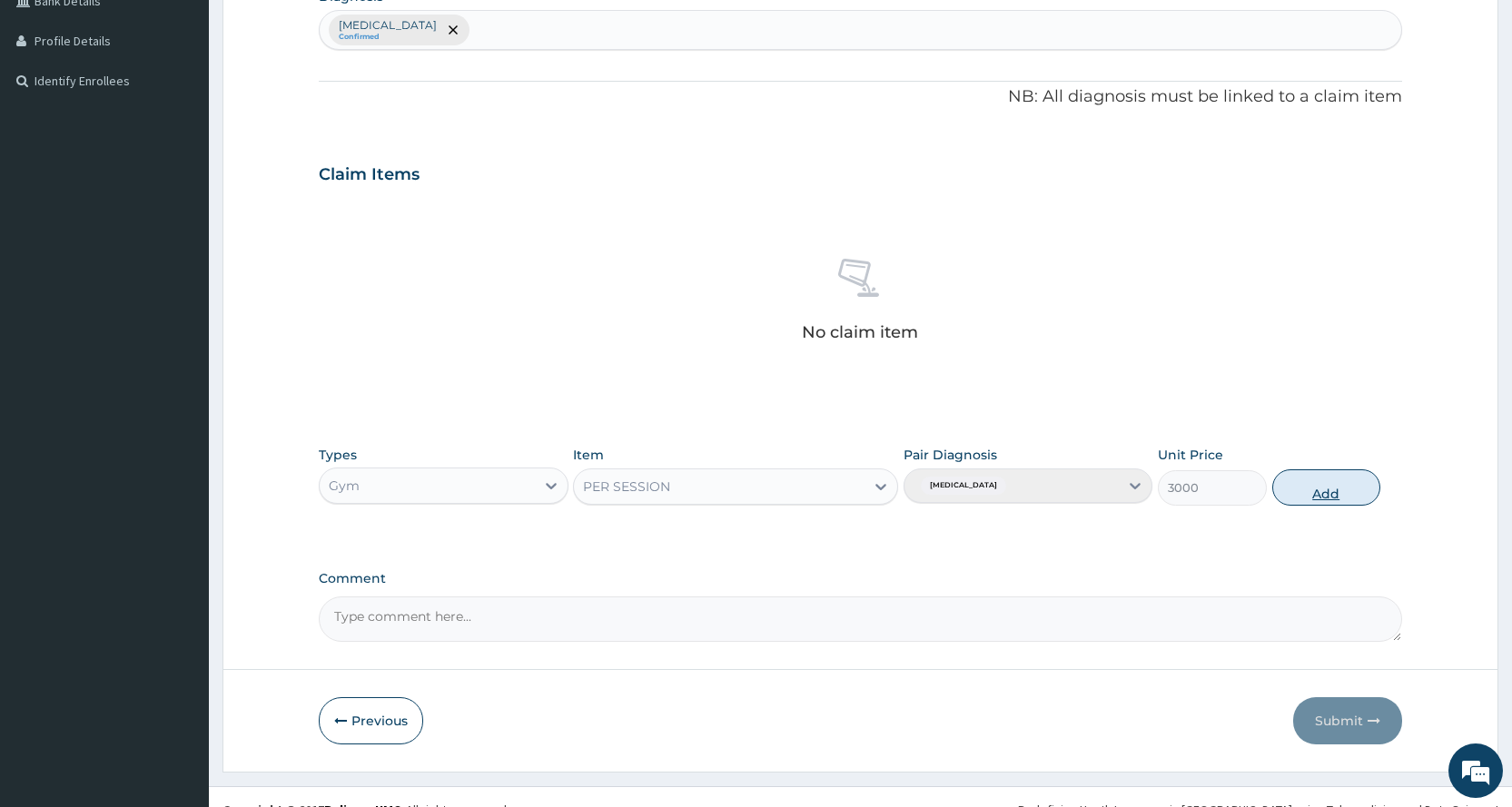
click at [1322, 497] on button "Add" at bounding box center [1325, 487] width 108 height 37
type input "0"
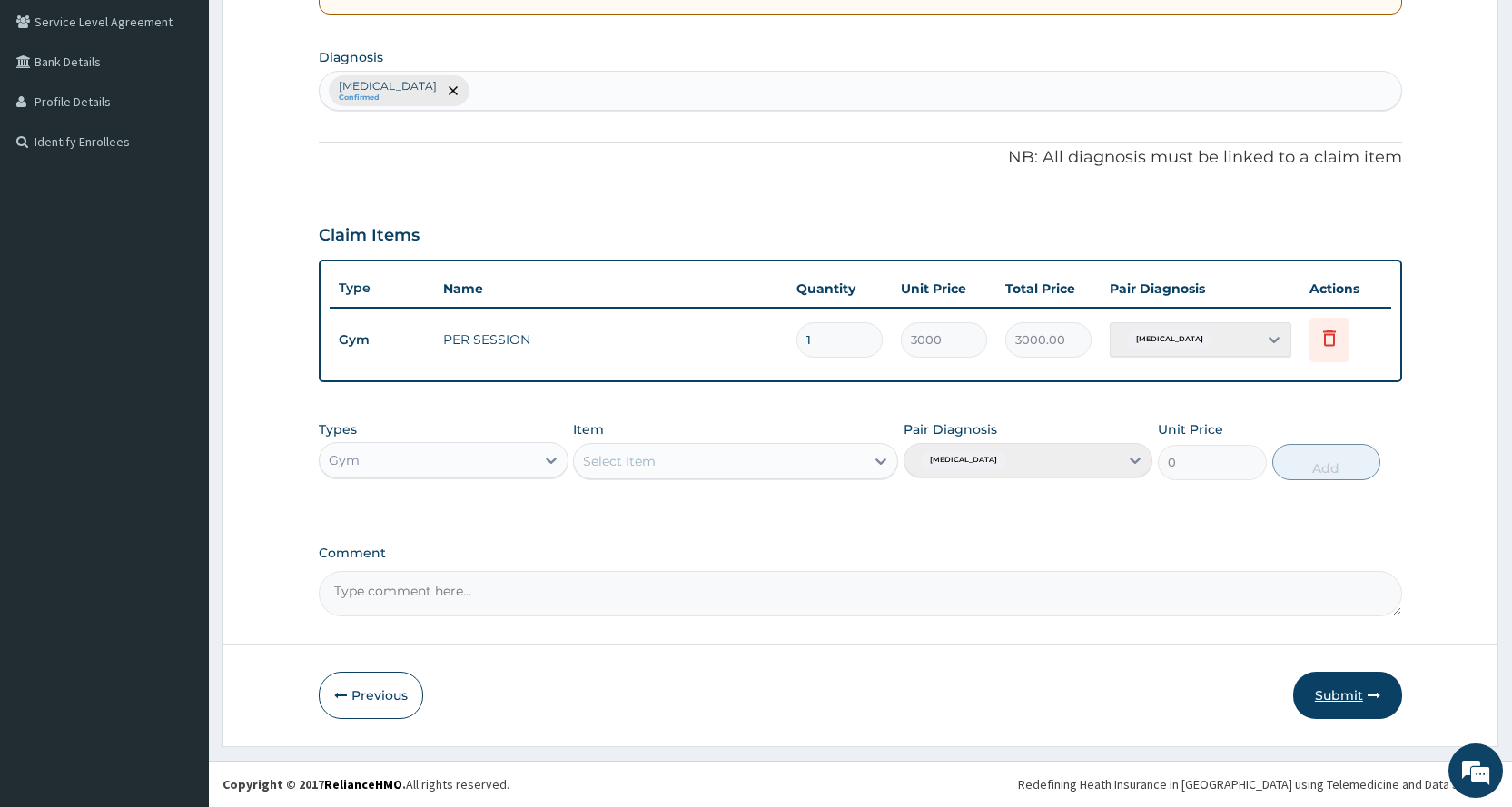
click at [1363, 707] on button "Submit" at bounding box center [1348, 695] width 109 height 47
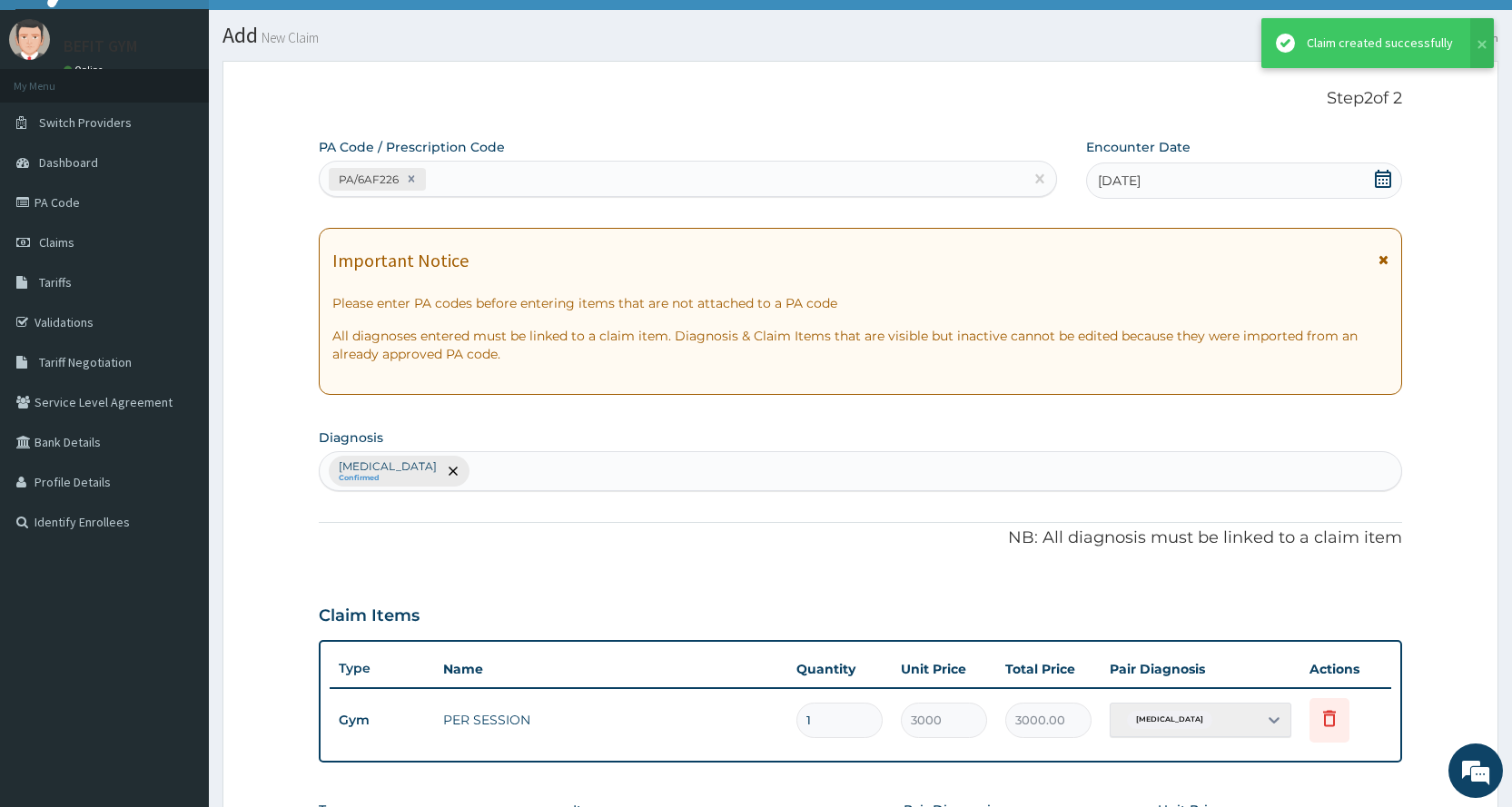
scroll to position [415, 0]
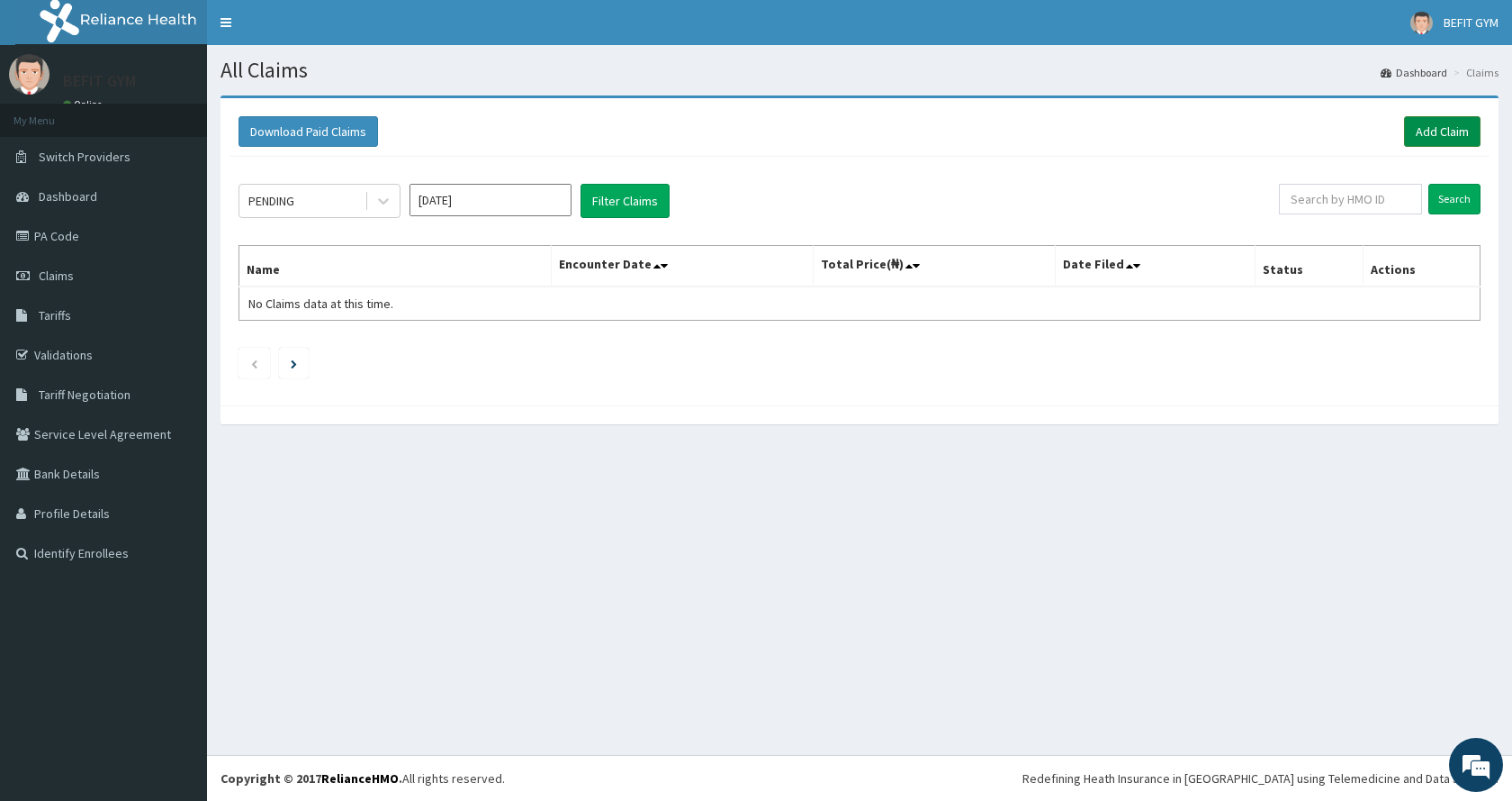
click at [1459, 122] on link "Add Claim" at bounding box center [1442, 131] width 77 height 30
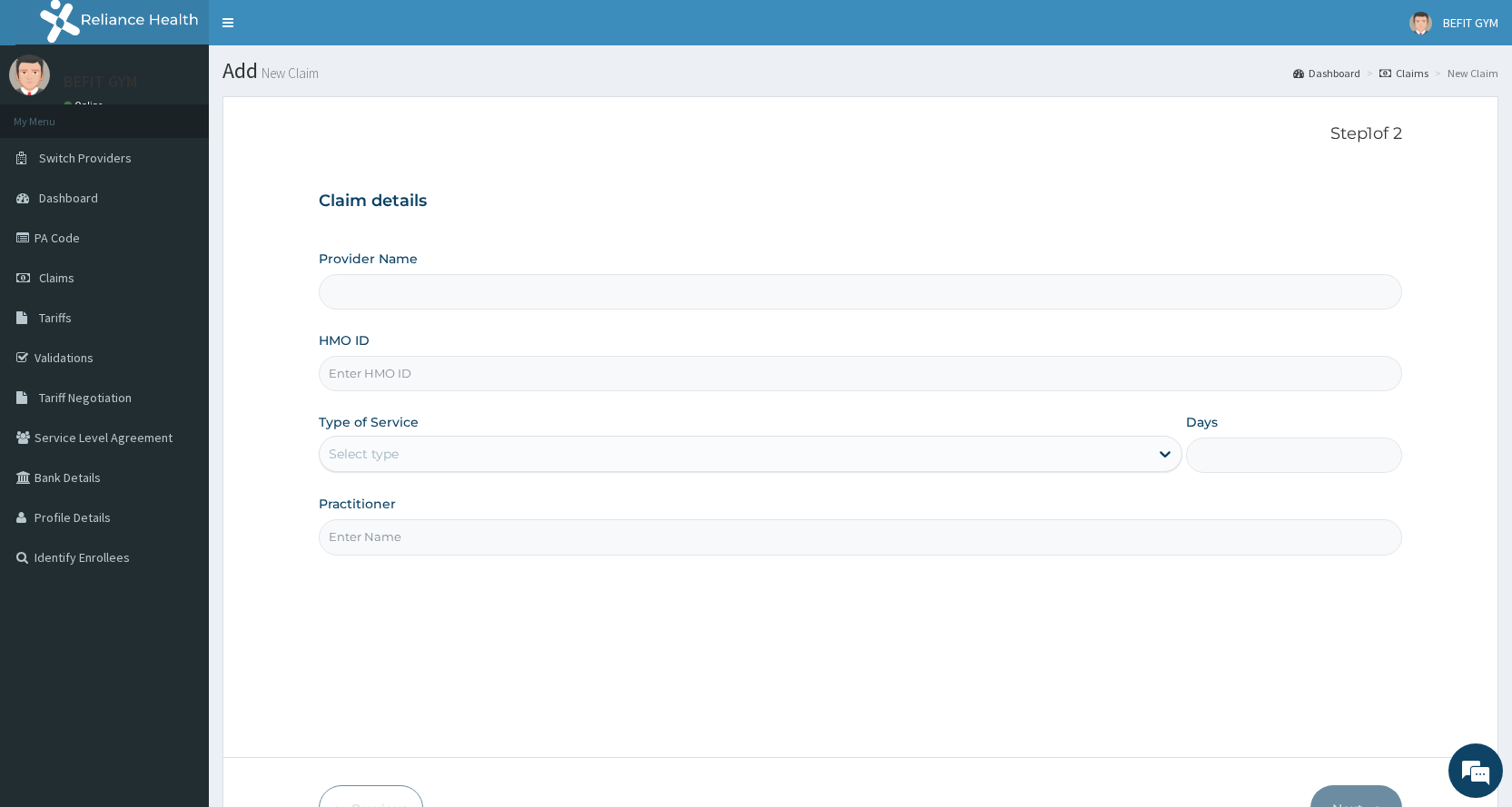
type input "BEFIT HEALTH AND FITNESS CENTRE"
type input "1"
click at [461, 380] on input "HMO ID" at bounding box center [860, 374] width 1084 height 36
type input "FAT/10051/A"
click at [476, 548] on input "Practitioner" at bounding box center [860, 537] width 1084 height 36
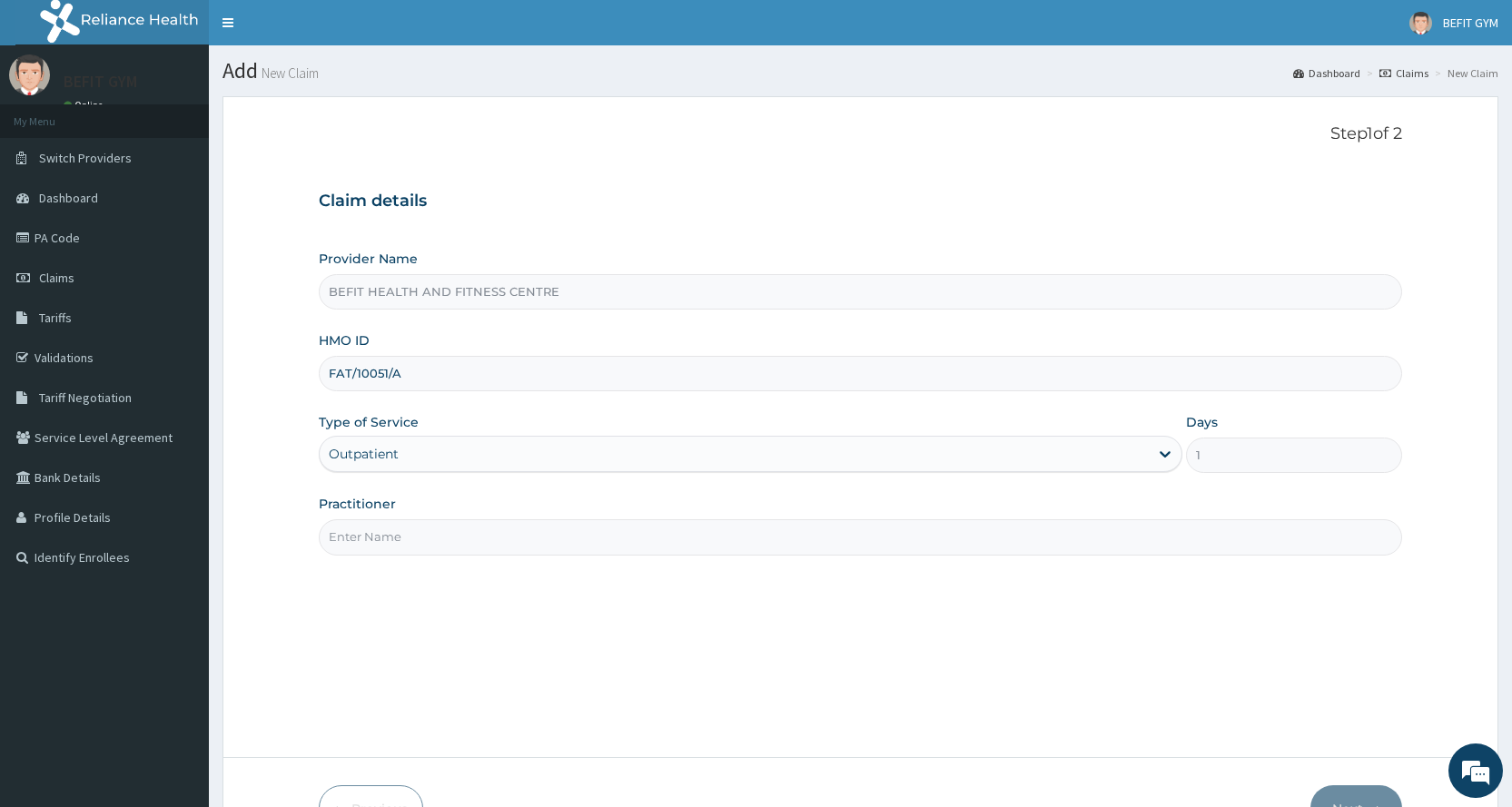
type input "B"
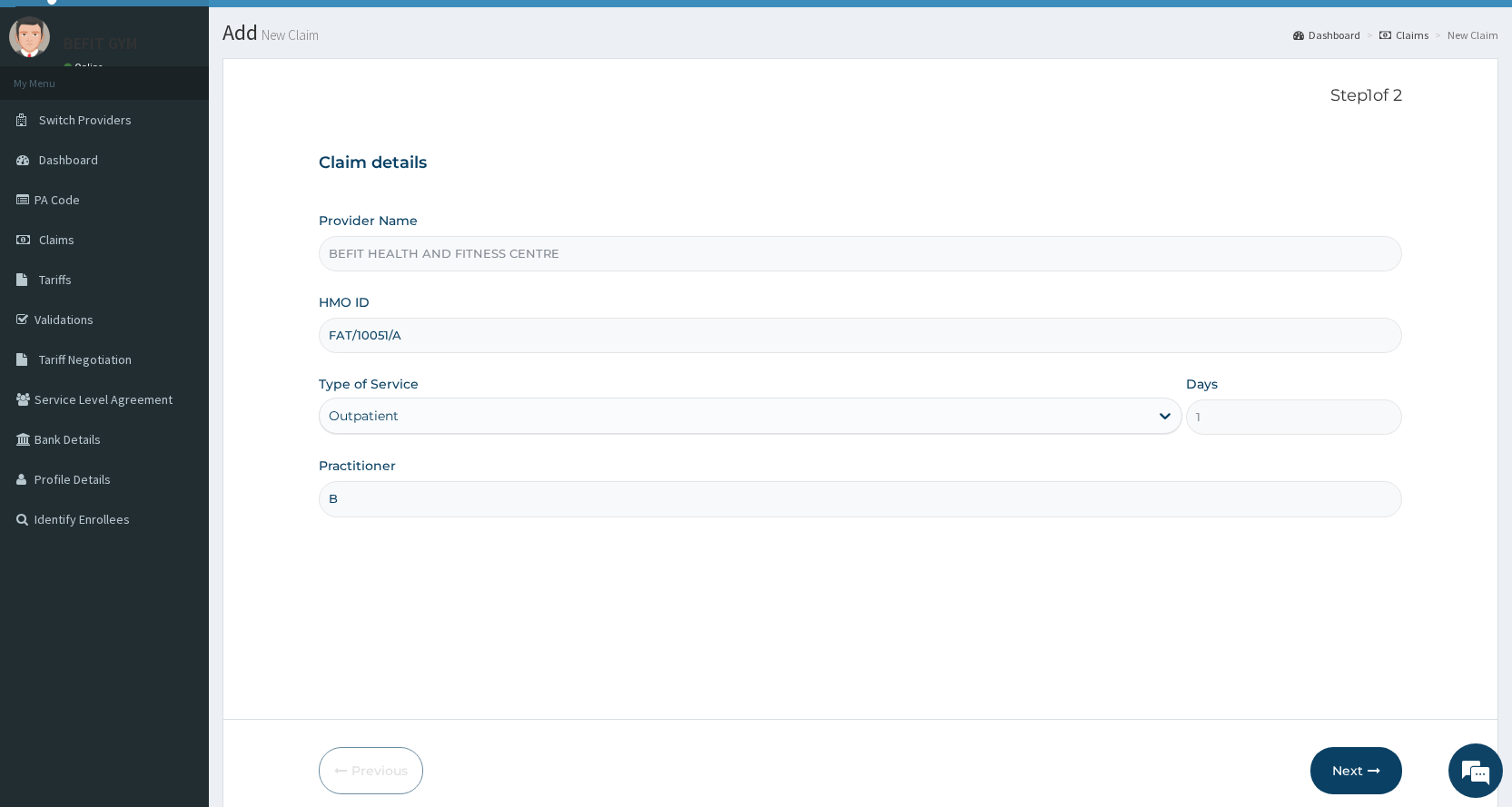
scroll to position [114, 0]
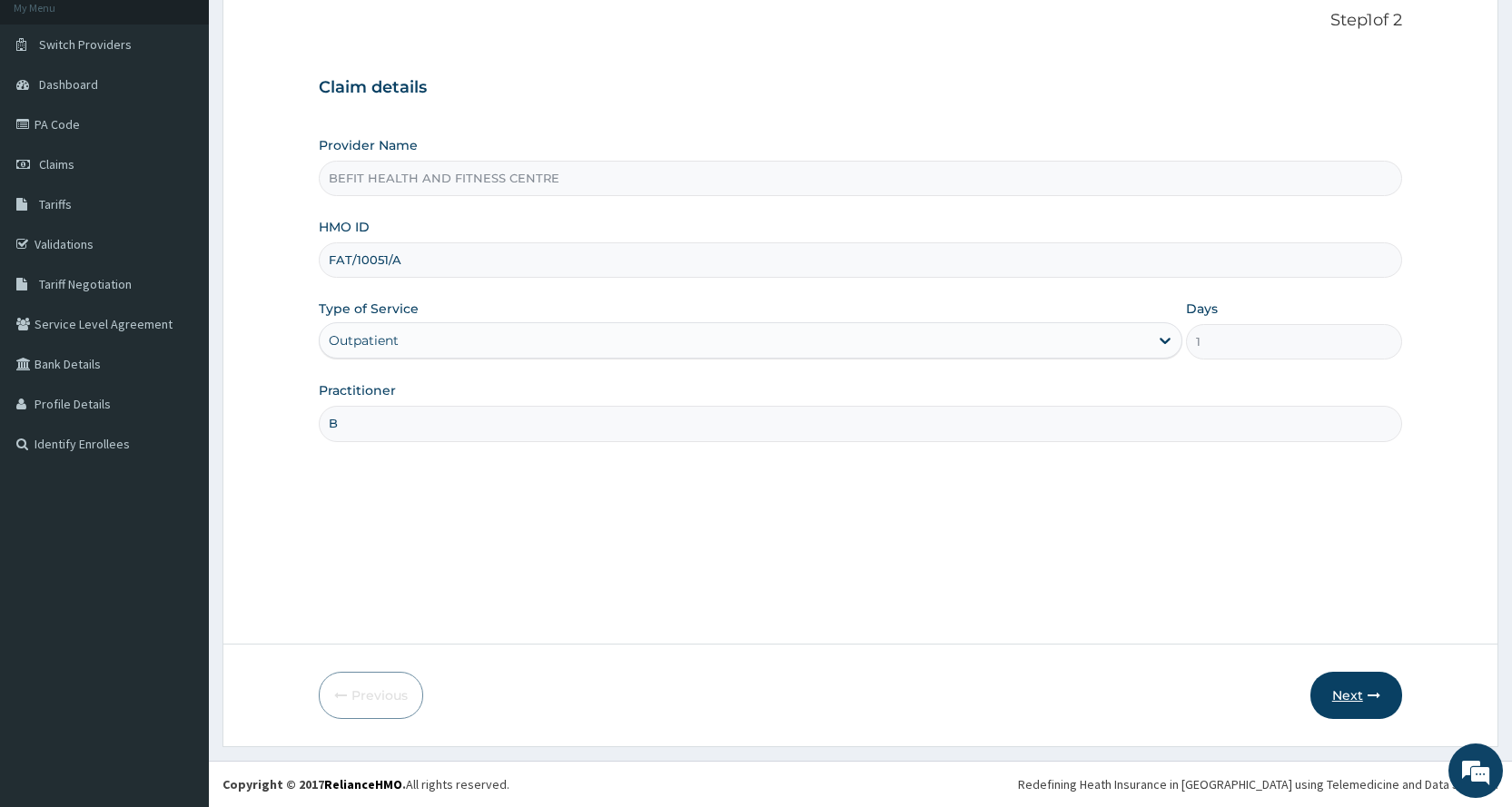
click at [1373, 711] on button "Next" at bounding box center [1356, 695] width 92 height 47
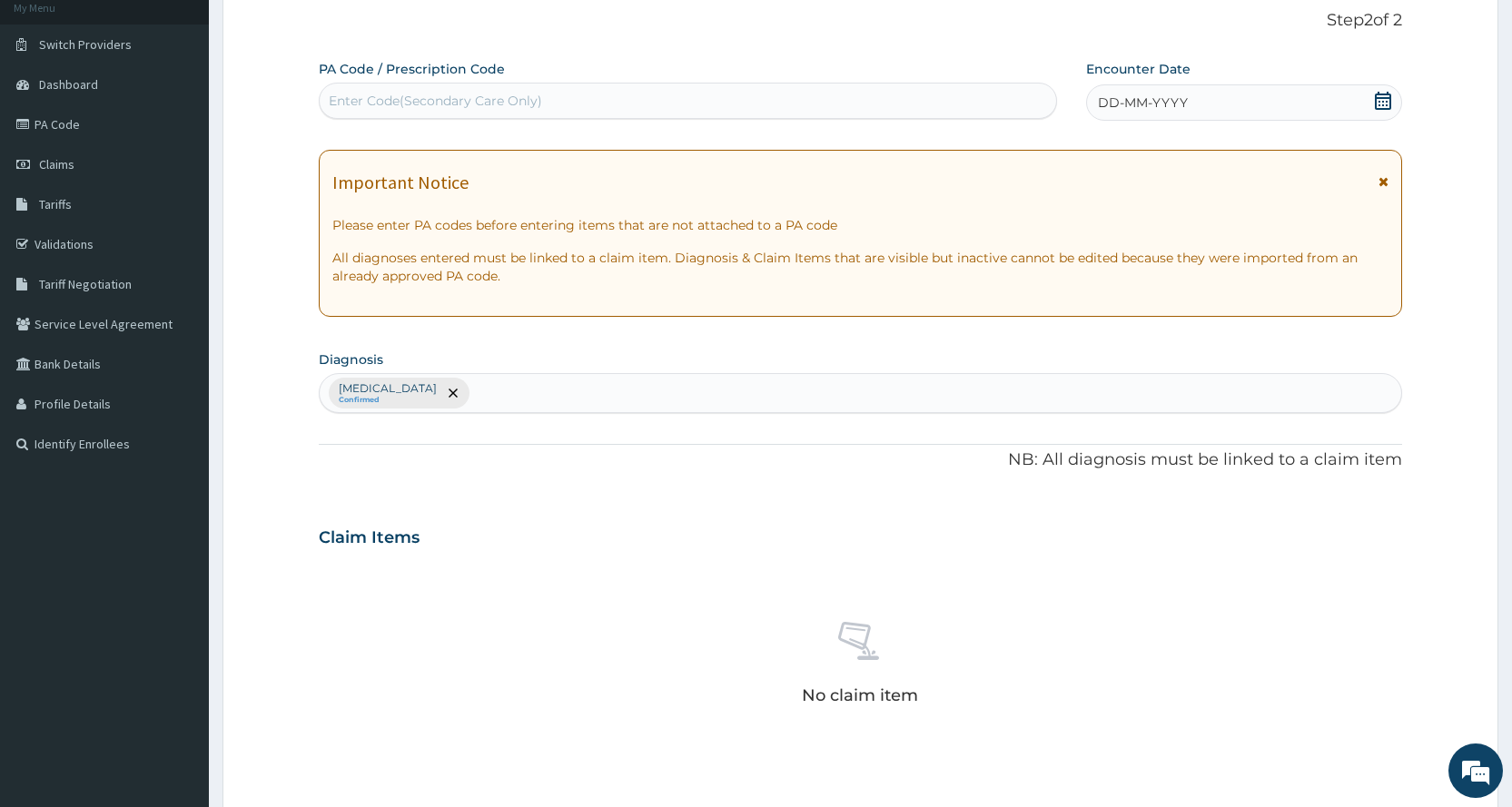
click at [684, 108] on div "Enter Code(Secondary Care Only)" at bounding box center [687, 100] width 735 height 29
type input "PA/678ADC"
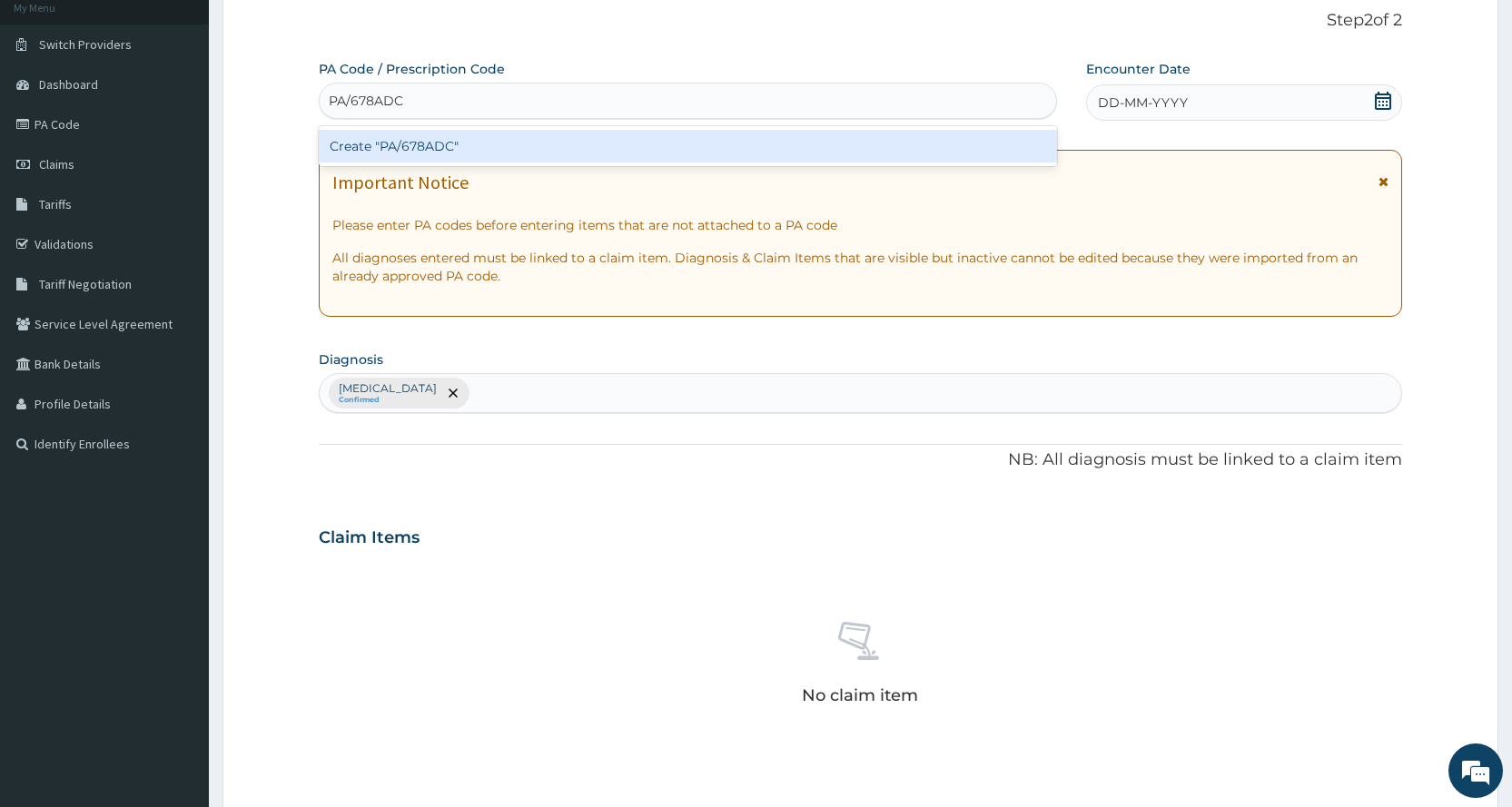
click at [512, 147] on div "Create "PA/678ADC"" at bounding box center [687, 145] width 737 height 33
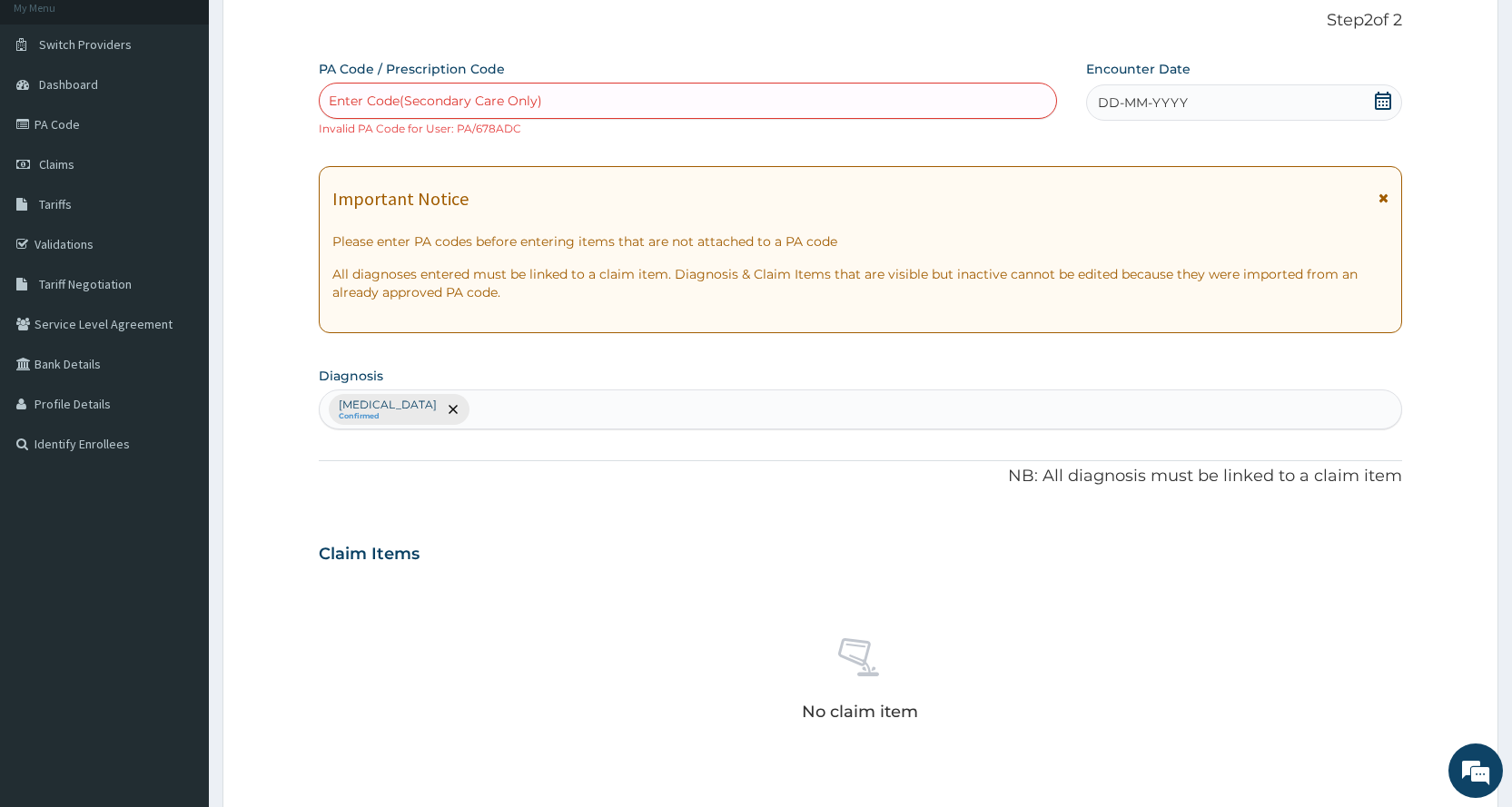
scroll to position [518, 0]
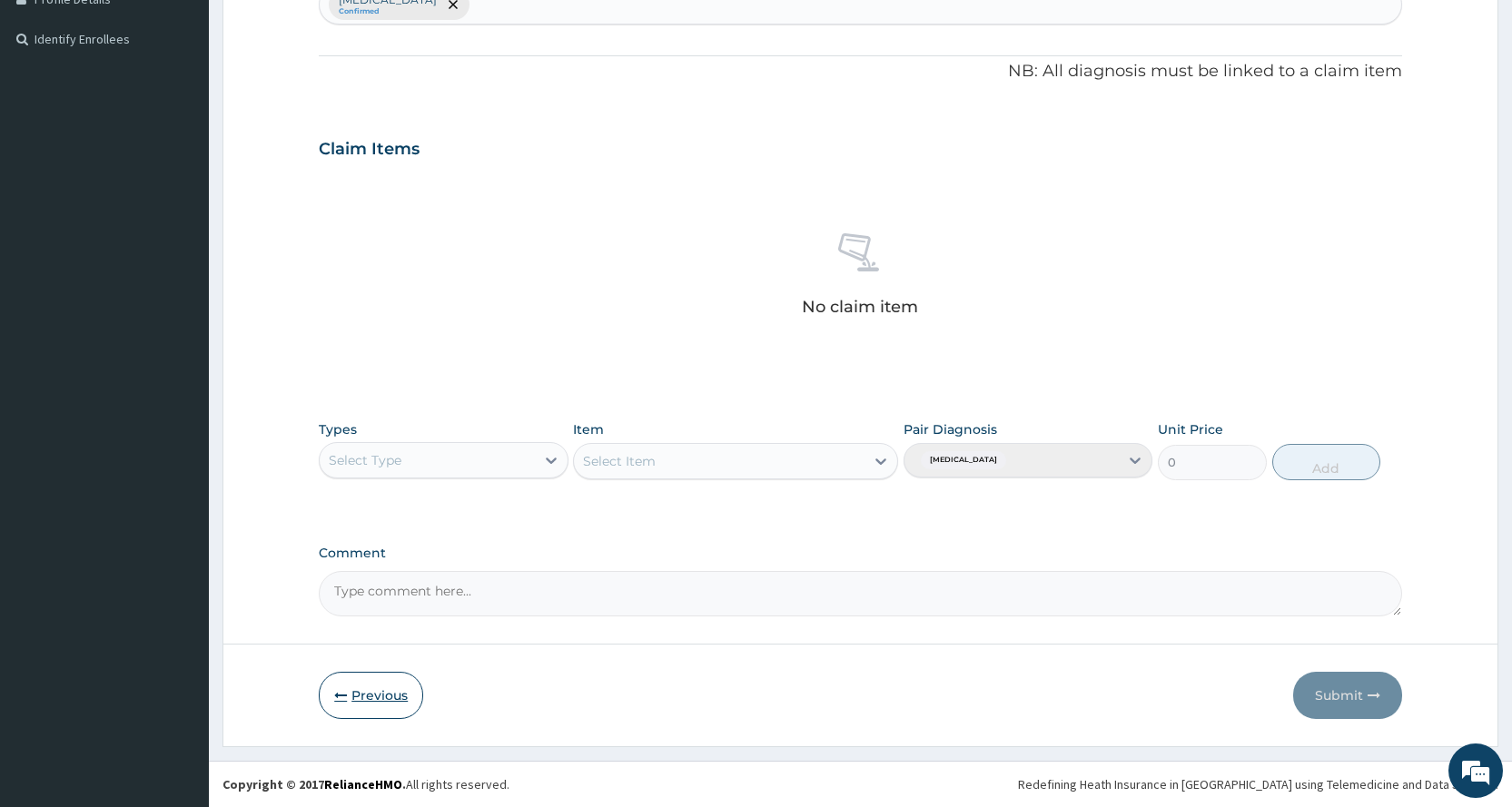
click at [370, 695] on button "Previous" at bounding box center [371, 695] width 105 height 47
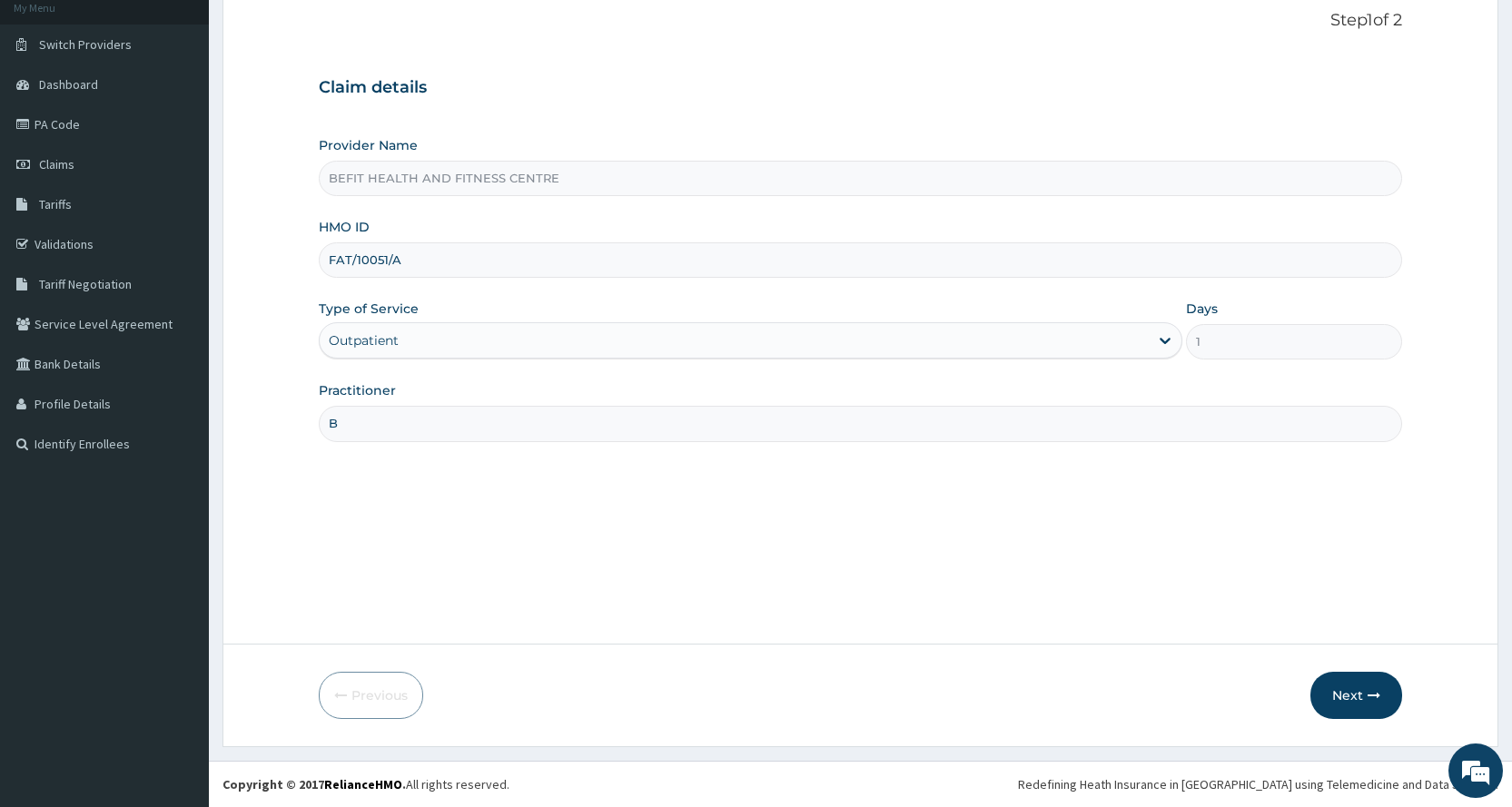
click at [385, 246] on input "FAT/10051/A" at bounding box center [860, 260] width 1084 height 36
type input "FAT/10036/A"
click at [1345, 706] on button "Next" at bounding box center [1356, 695] width 92 height 47
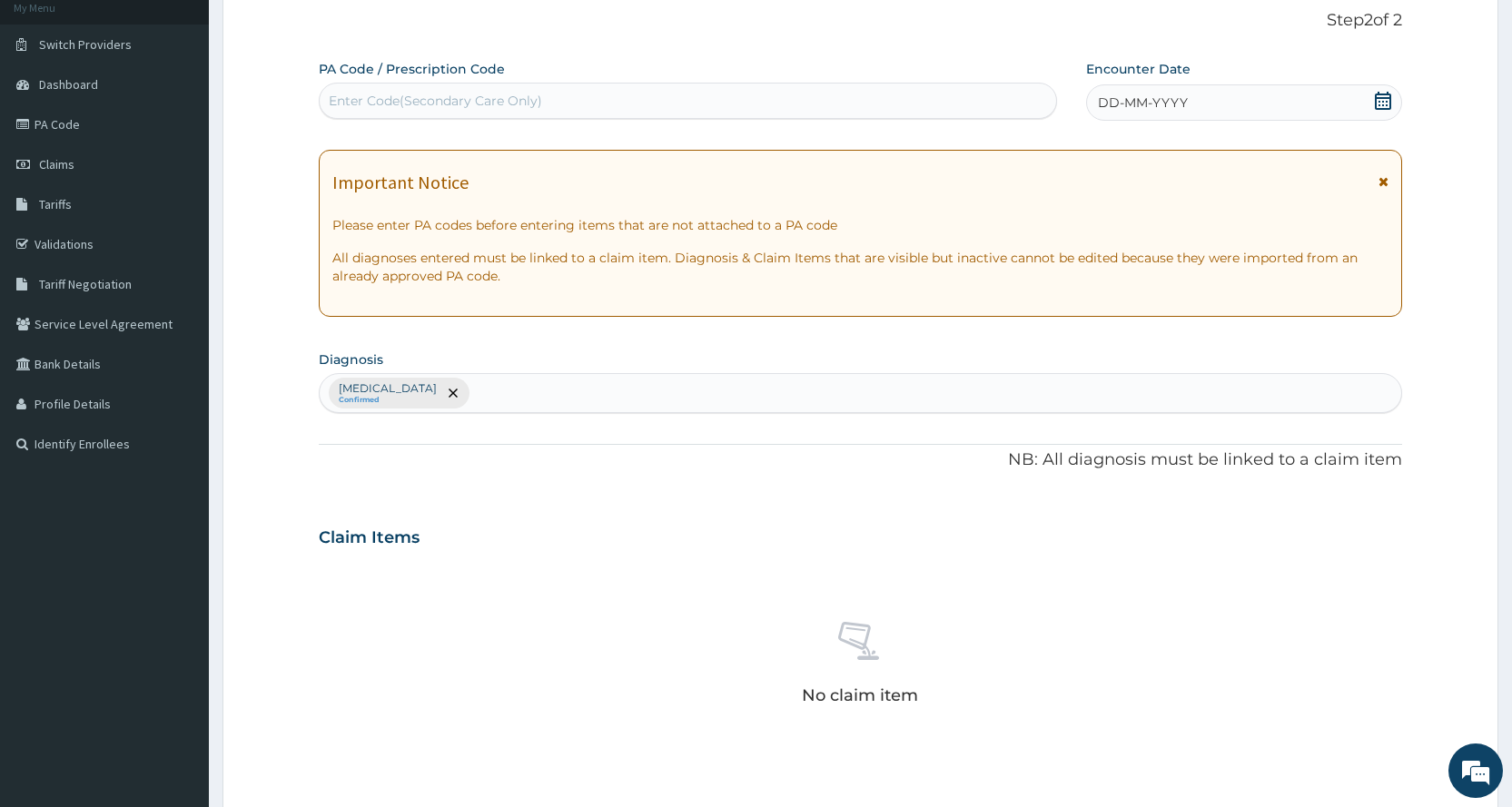
click at [767, 115] on div "Enter Code(Secondary Care Only)" at bounding box center [687, 100] width 735 height 29
type input "PA/678ADC"
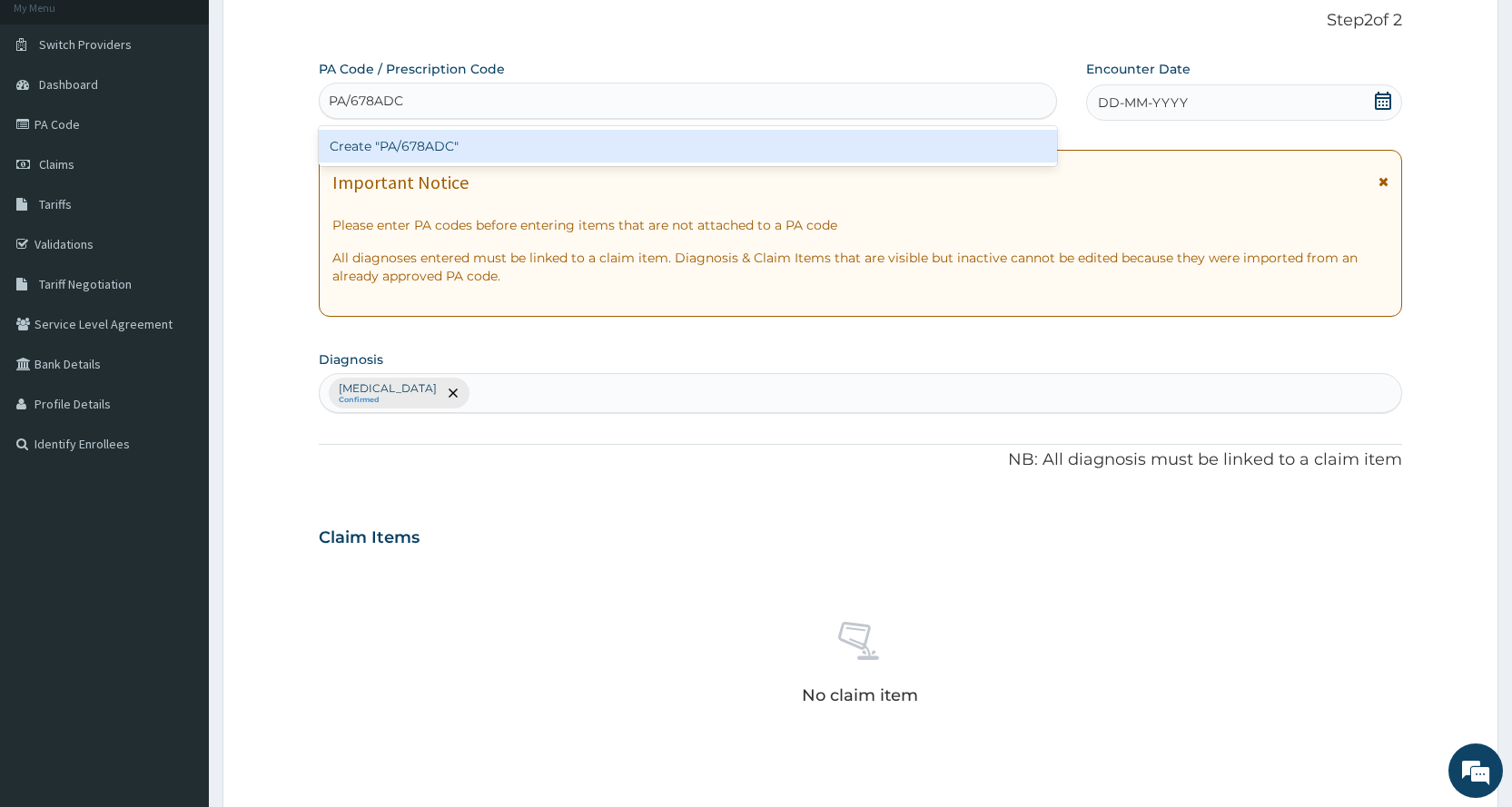
click at [1004, 156] on div "Create "PA/678ADC"" at bounding box center [687, 145] width 737 height 33
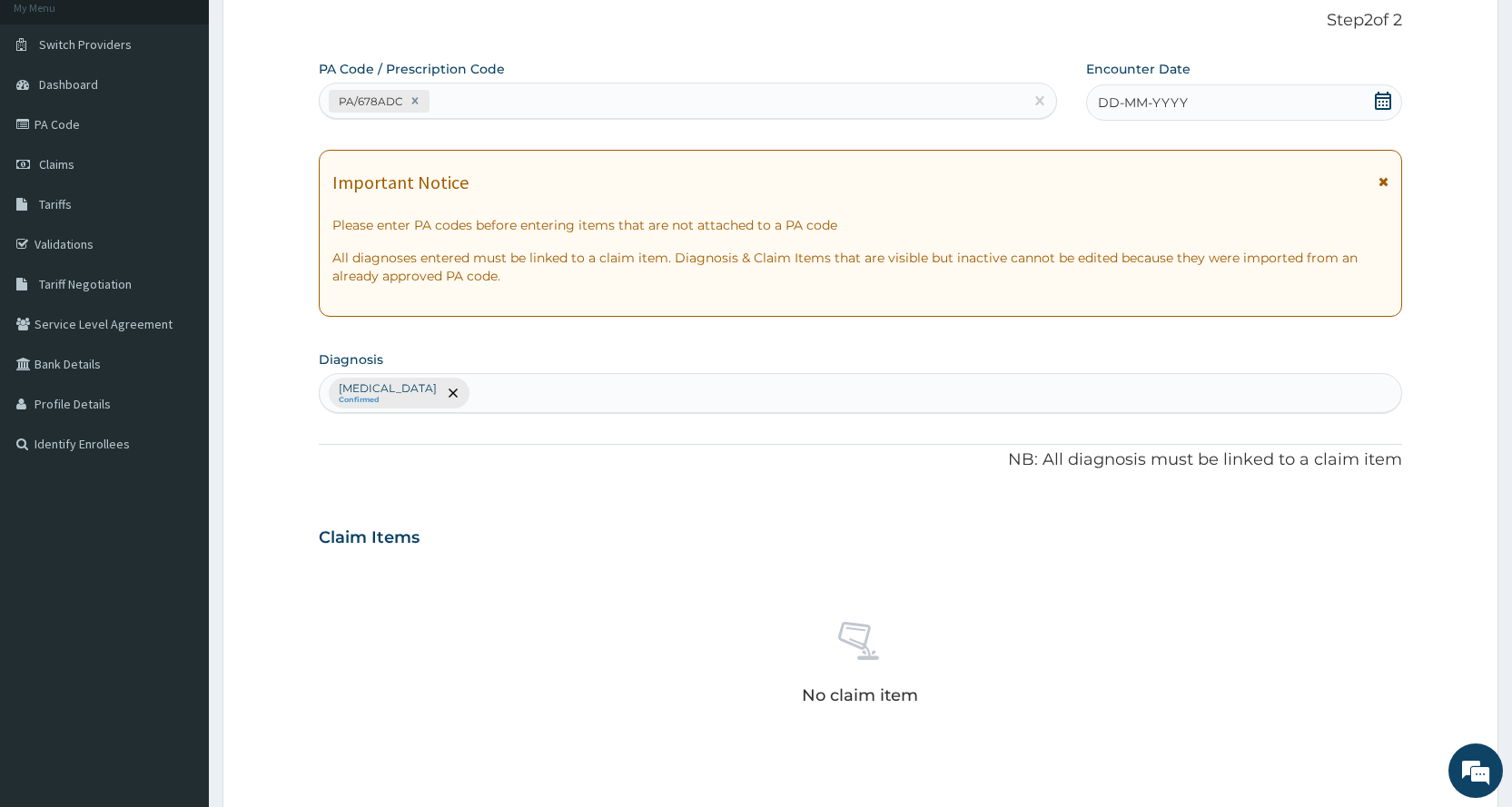
click at [1378, 100] on icon at bounding box center [1382, 101] width 18 height 18
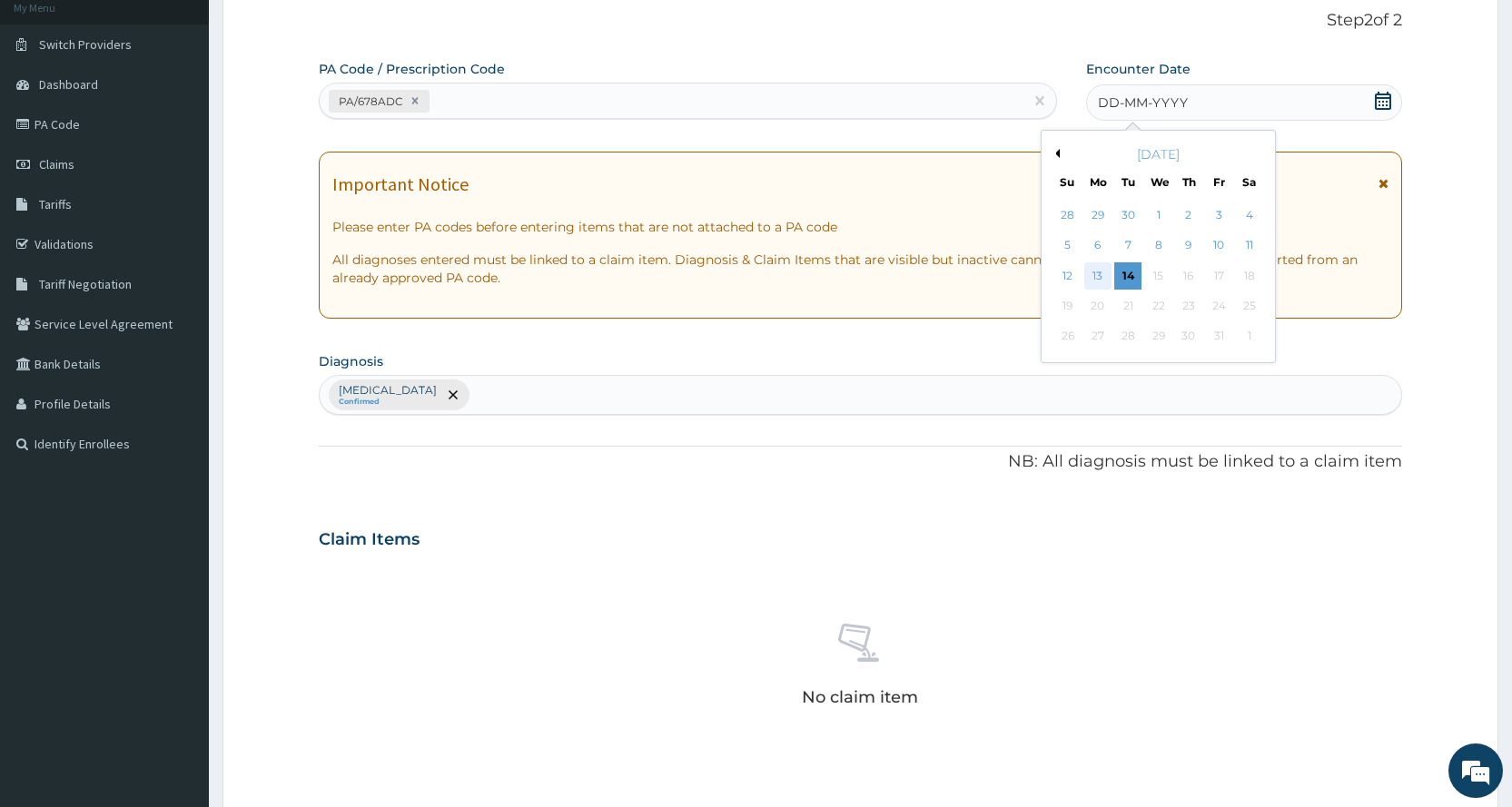
click at [1095, 280] on div "13" at bounding box center [1098, 276] width 28 height 28
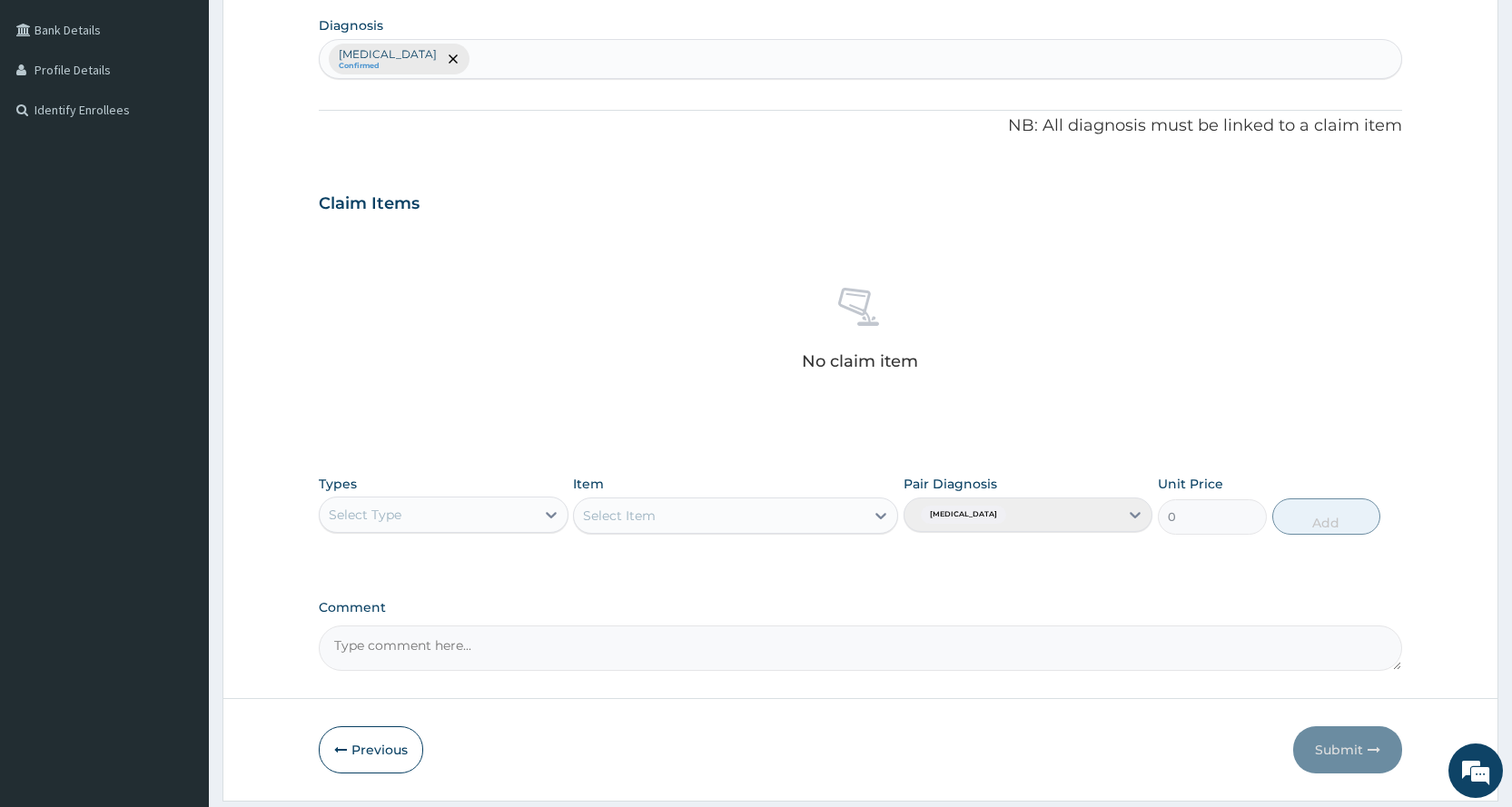
scroll to position [501, 0]
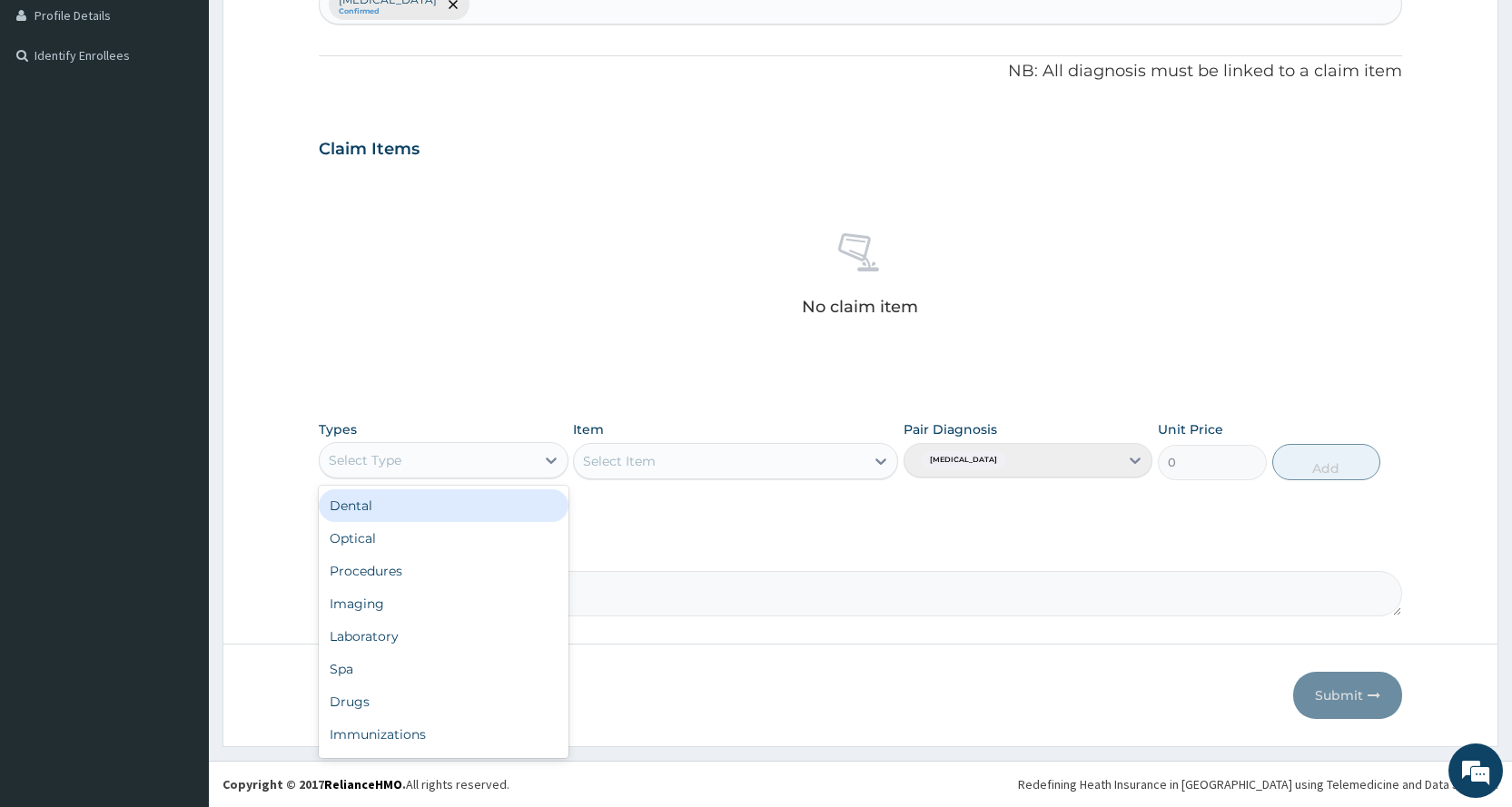
click at [444, 444] on div "Select Type" at bounding box center [442, 460] width 248 height 37
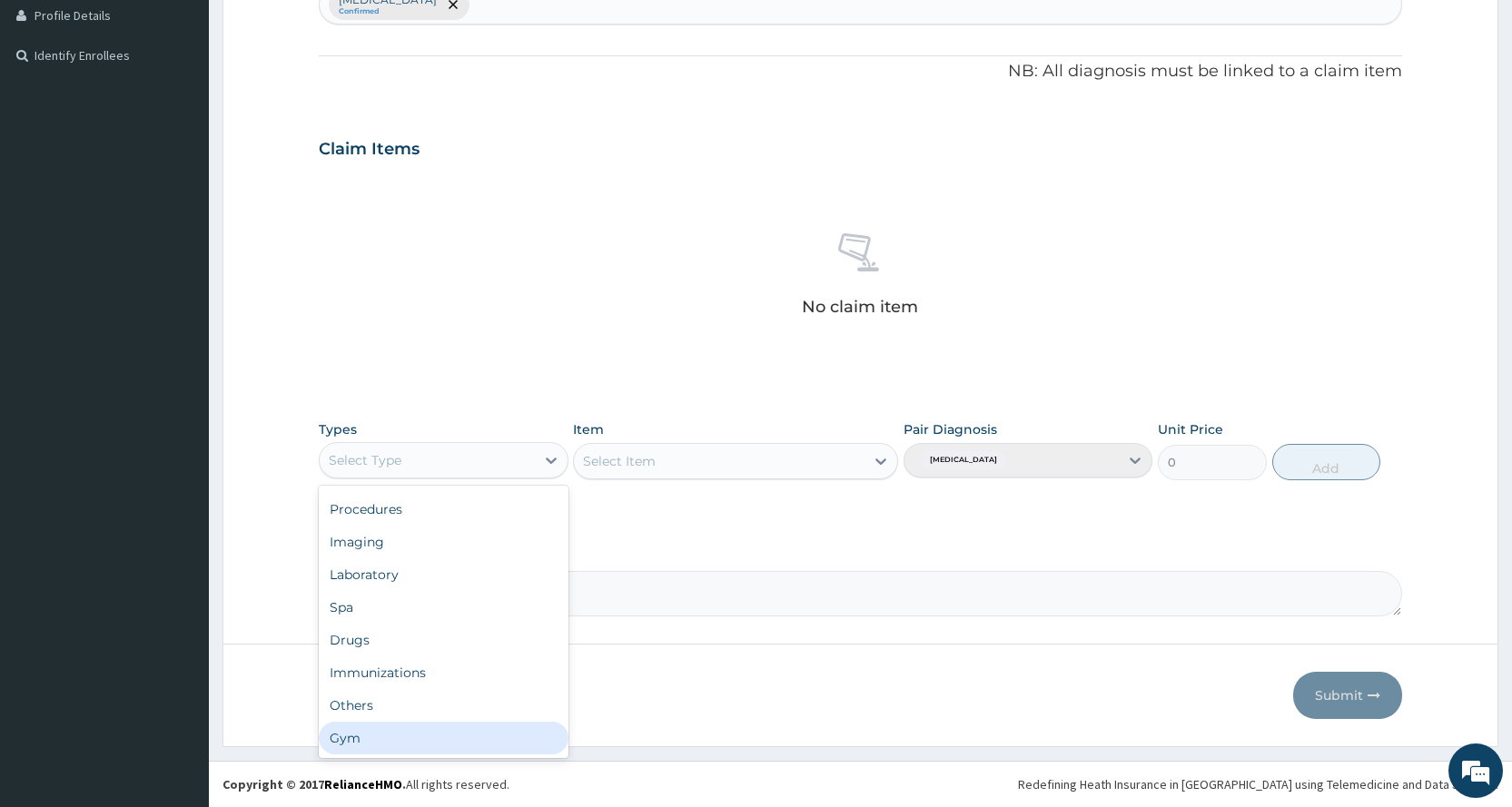
drag, startPoint x: 411, startPoint y: 742, endPoint x: 430, endPoint y: 725, distance: 25.5
click at [412, 741] on div "Gym" at bounding box center [442, 737] width 248 height 33
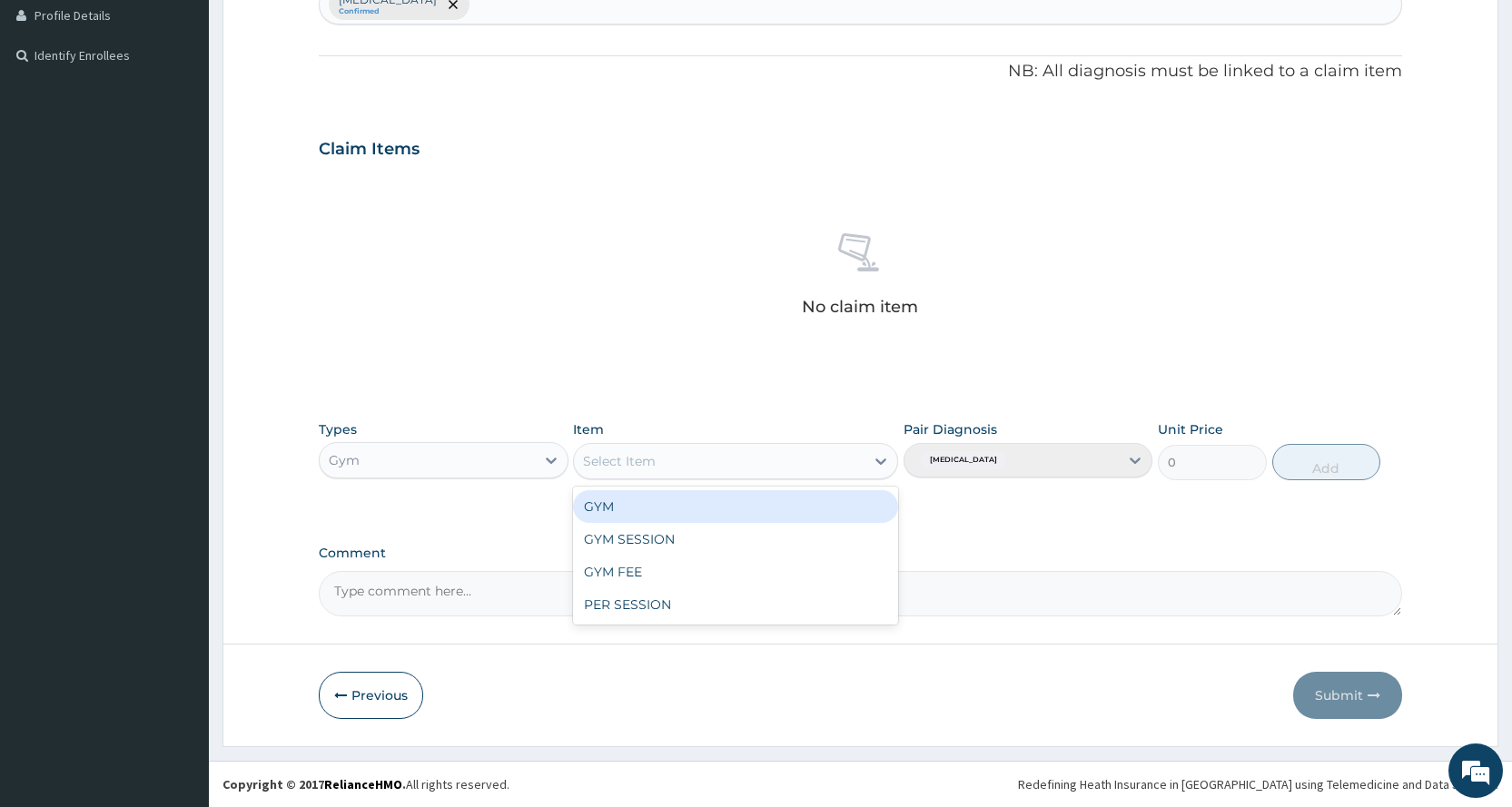
click at [799, 462] on div "Select Item" at bounding box center [719, 460] width 291 height 29
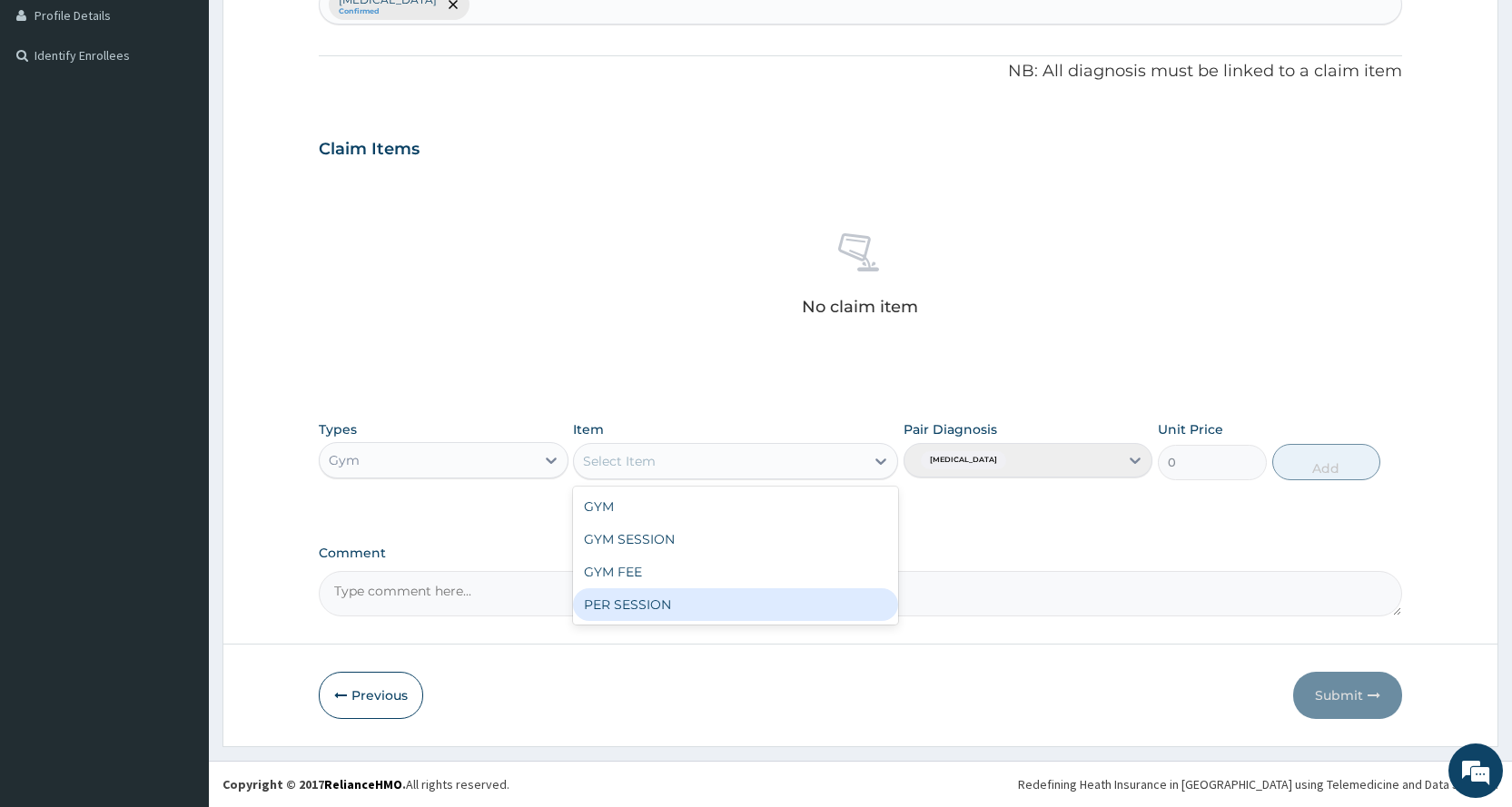
click at [769, 615] on div "PER SESSION" at bounding box center [735, 604] width 325 height 33
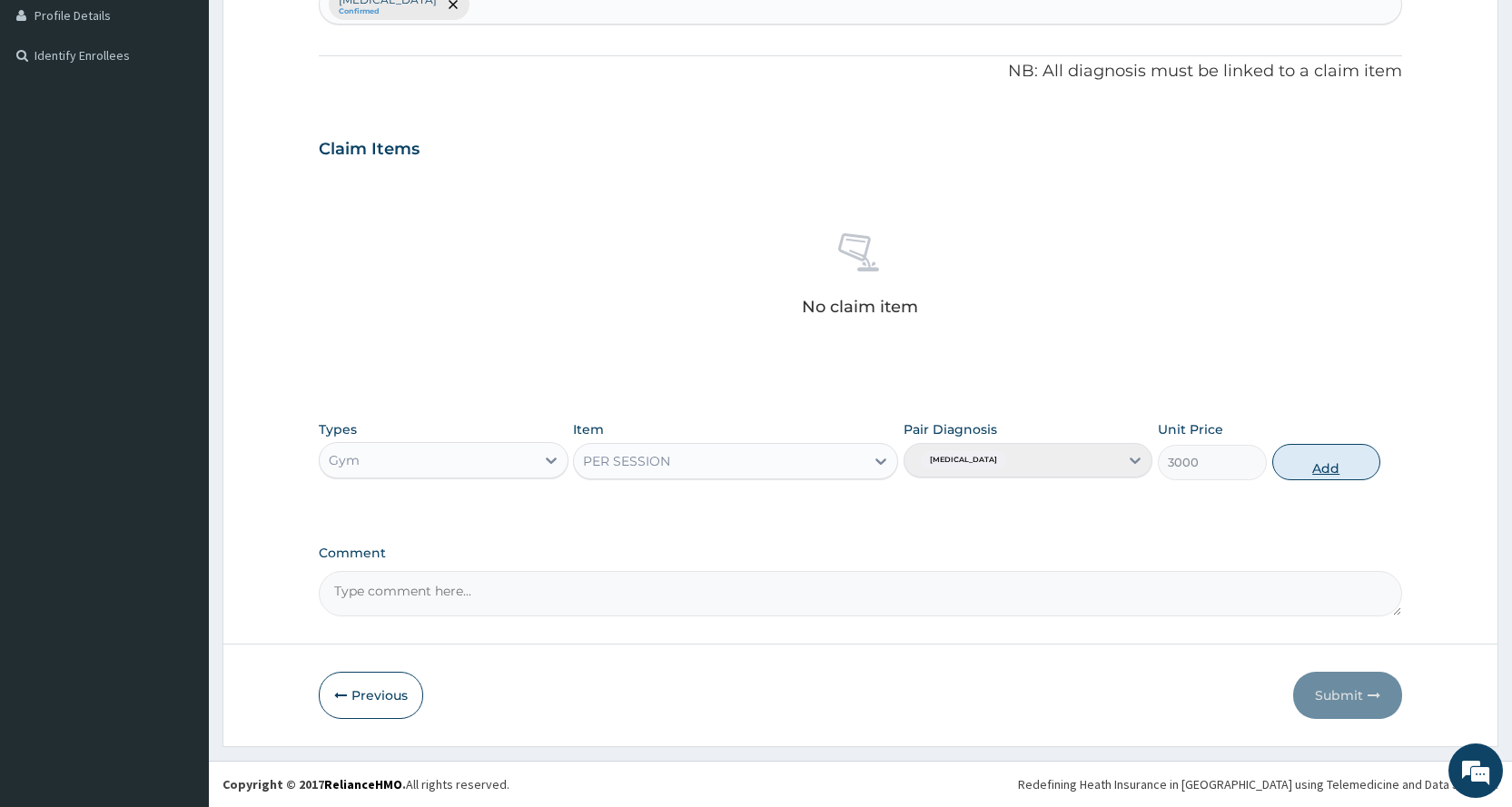
click at [1300, 466] on button "Add" at bounding box center [1325, 462] width 108 height 37
type input "0"
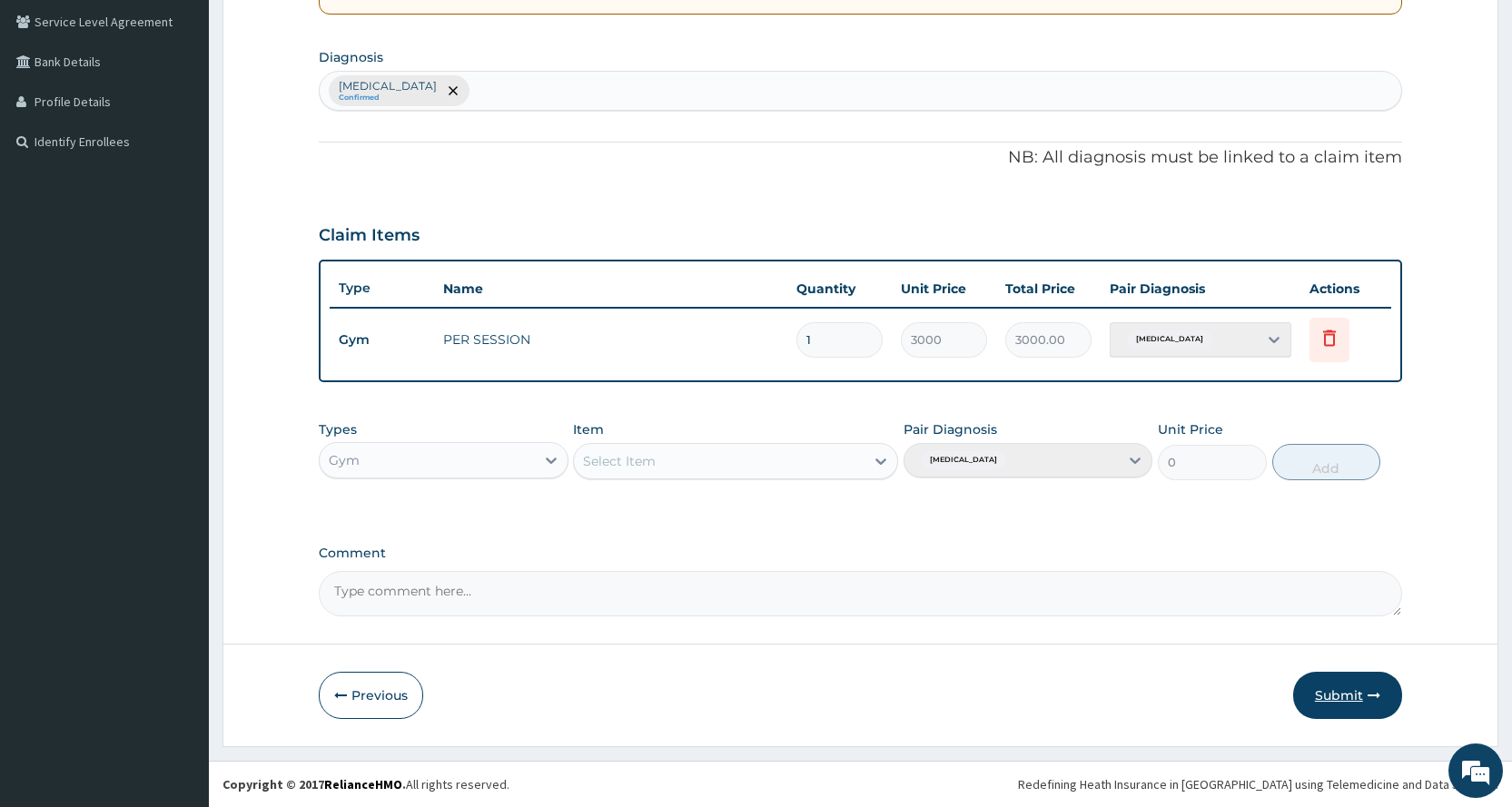
click at [1329, 700] on button "Submit" at bounding box center [1348, 695] width 109 height 47
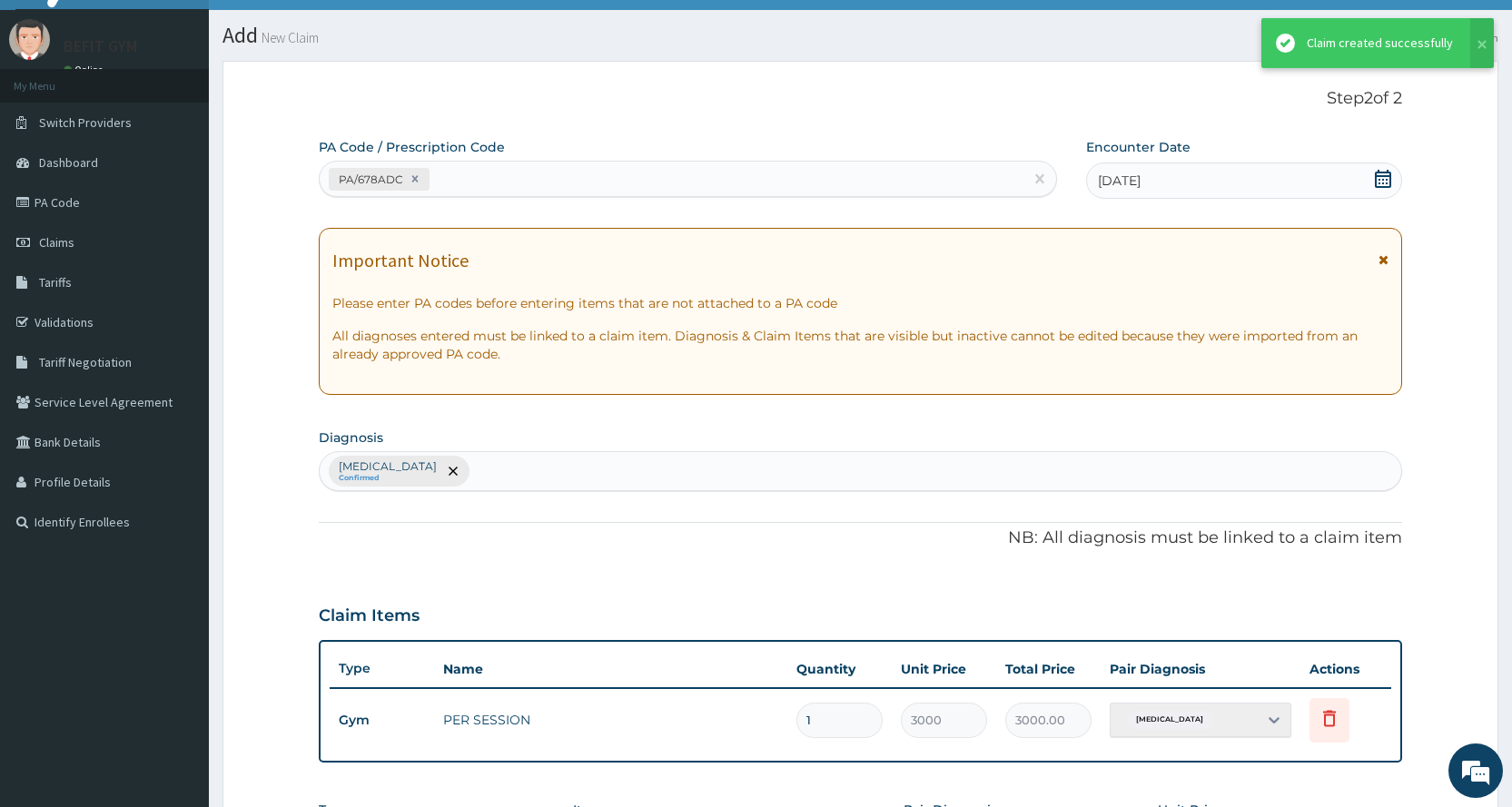
scroll to position [415, 0]
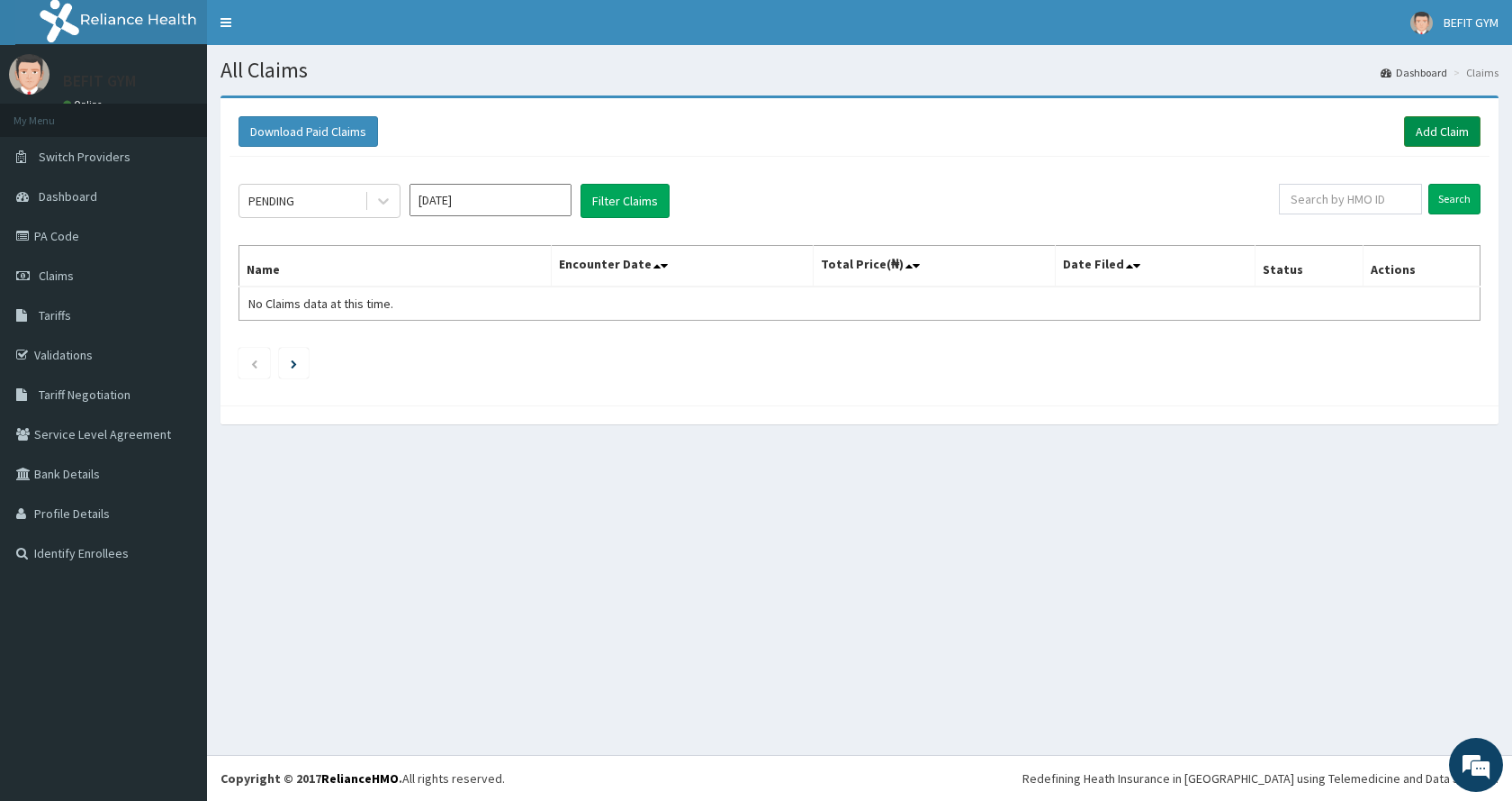
click at [1458, 123] on link "Add Claim" at bounding box center [1442, 131] width 77 height 30
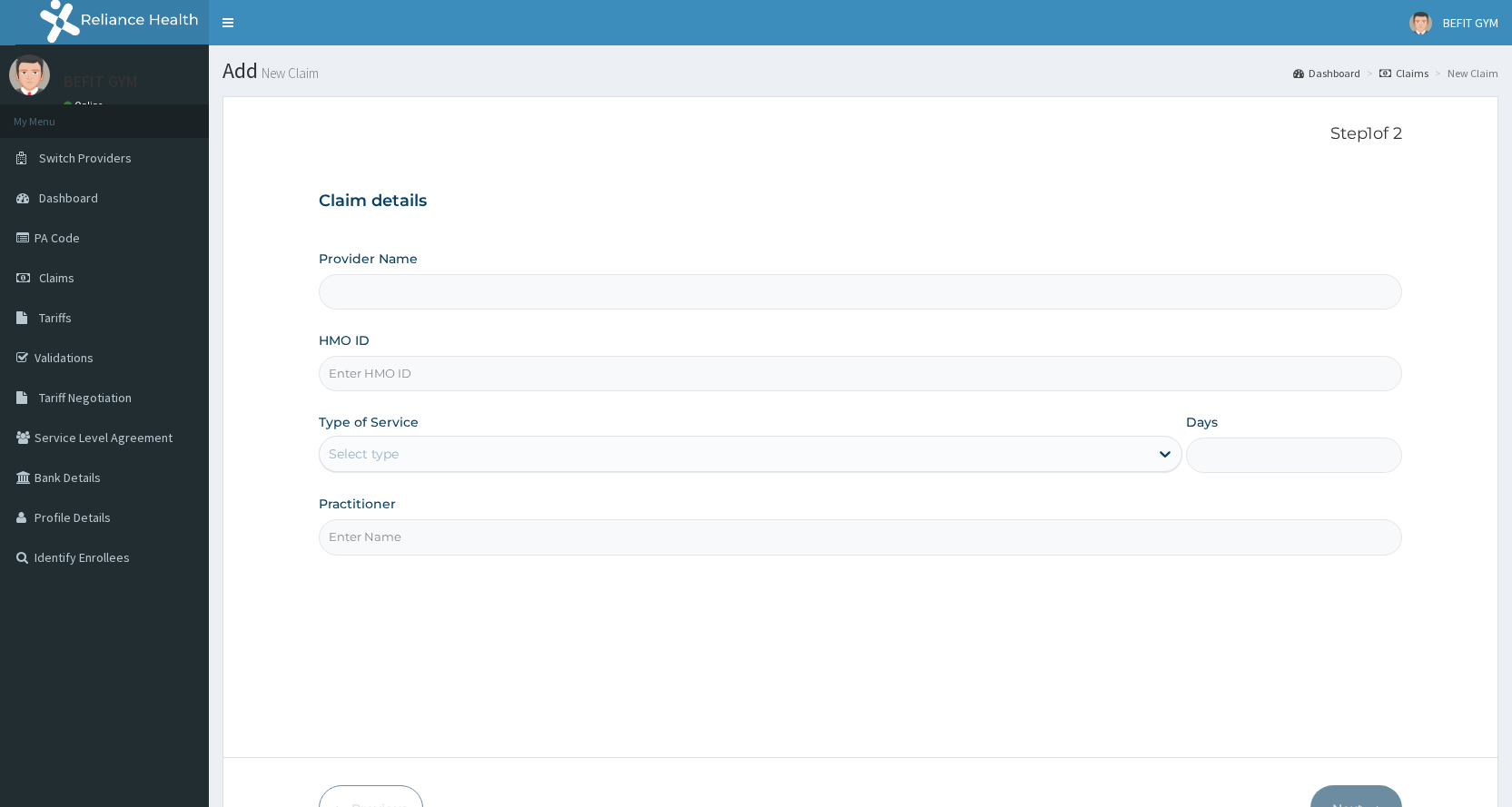
click at [428, 377] on input "HMO ID" at bounding box center [860, 374] width 1084 height 36
type input "BEFIT HEALTH AND FITNESS CENTRE"
type input "1"
type input "FAT/10051/A"
click at [456, 544] on input "Practitioner" at bounding box center [860, 537] width 1084 height 36
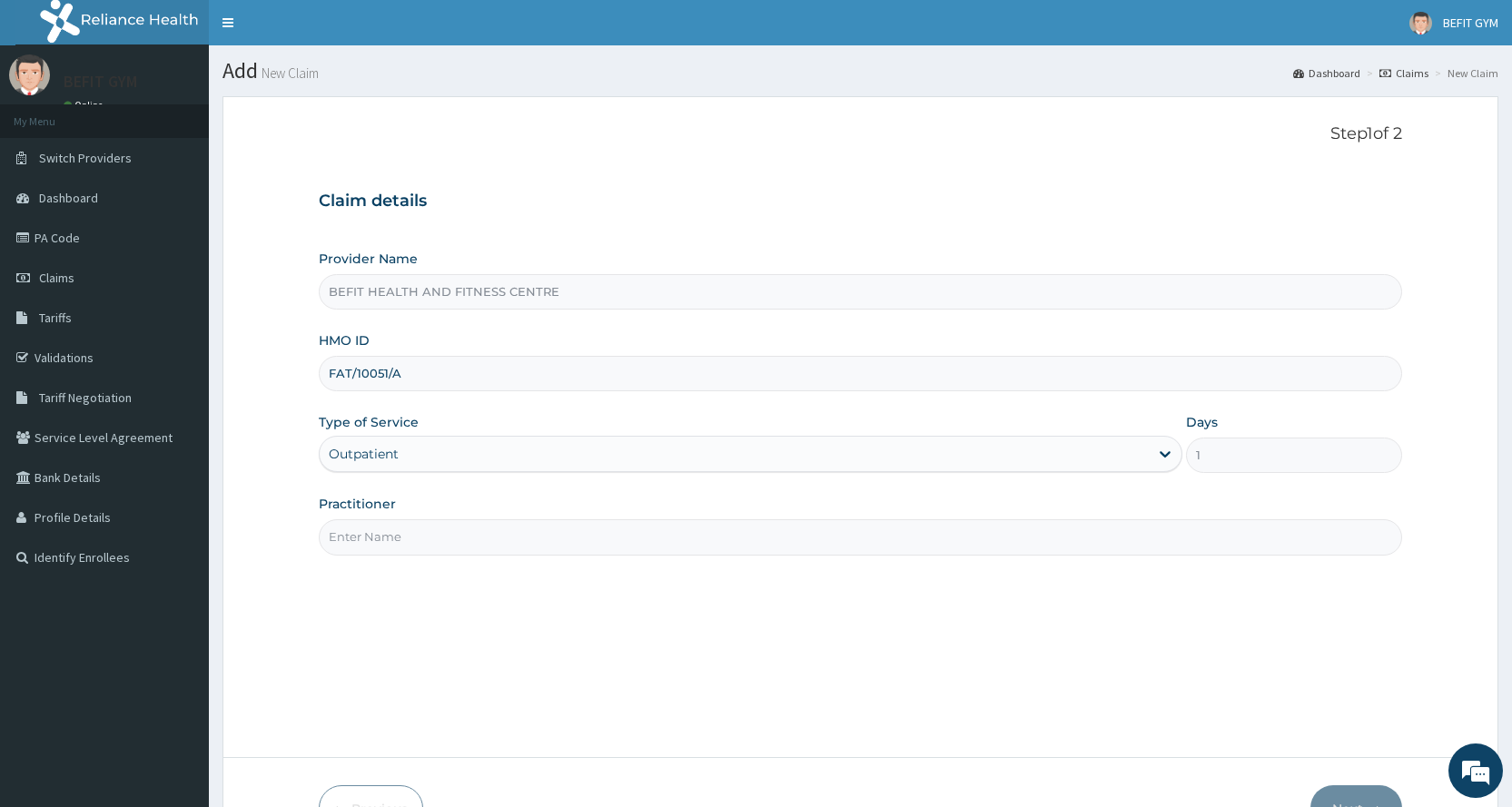
type input "B"
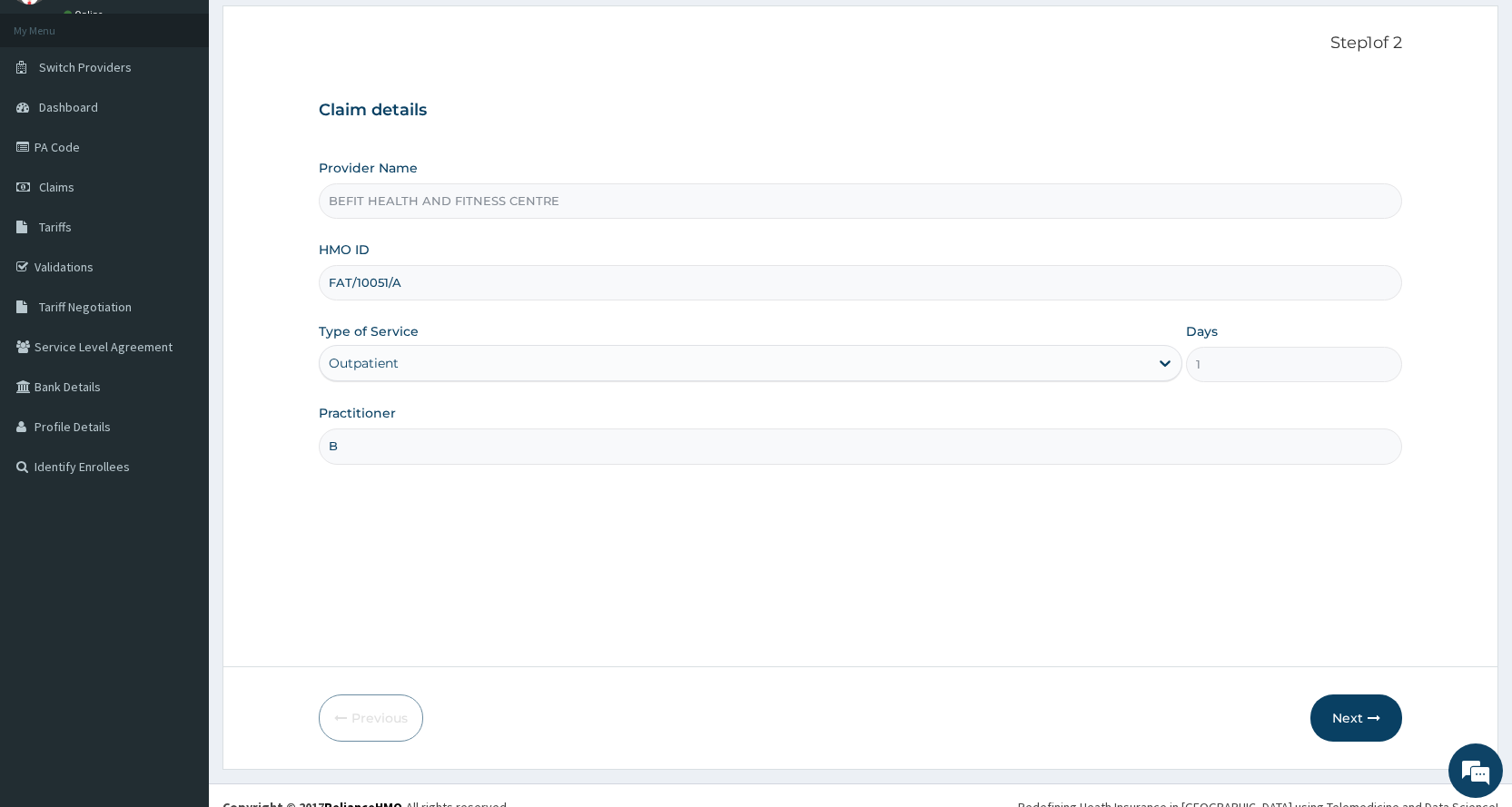
scroll to position [114, 0]
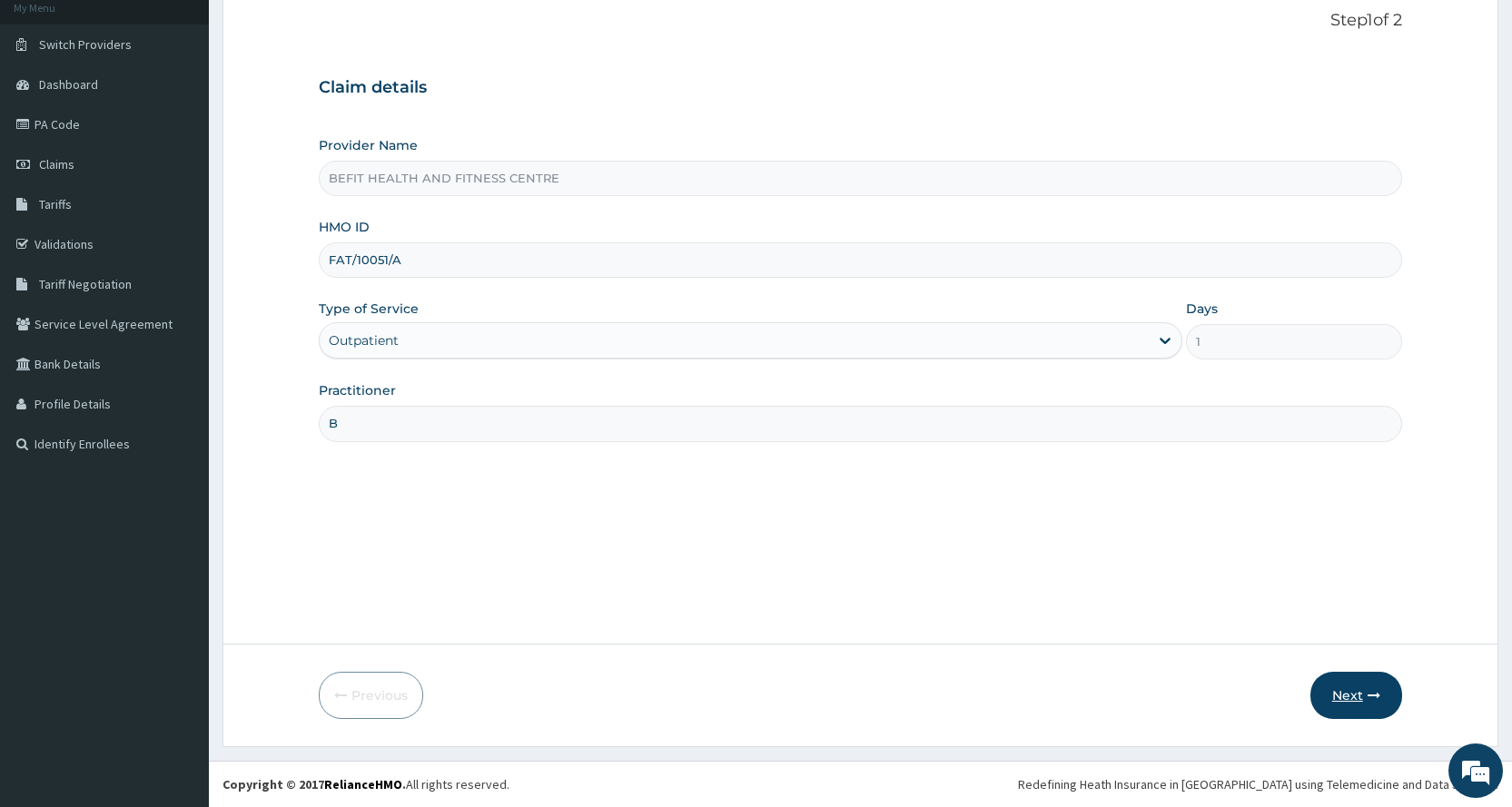
click at [1362, 688] on button "Next" at bounding box center [1356, 695] width 92 height 47
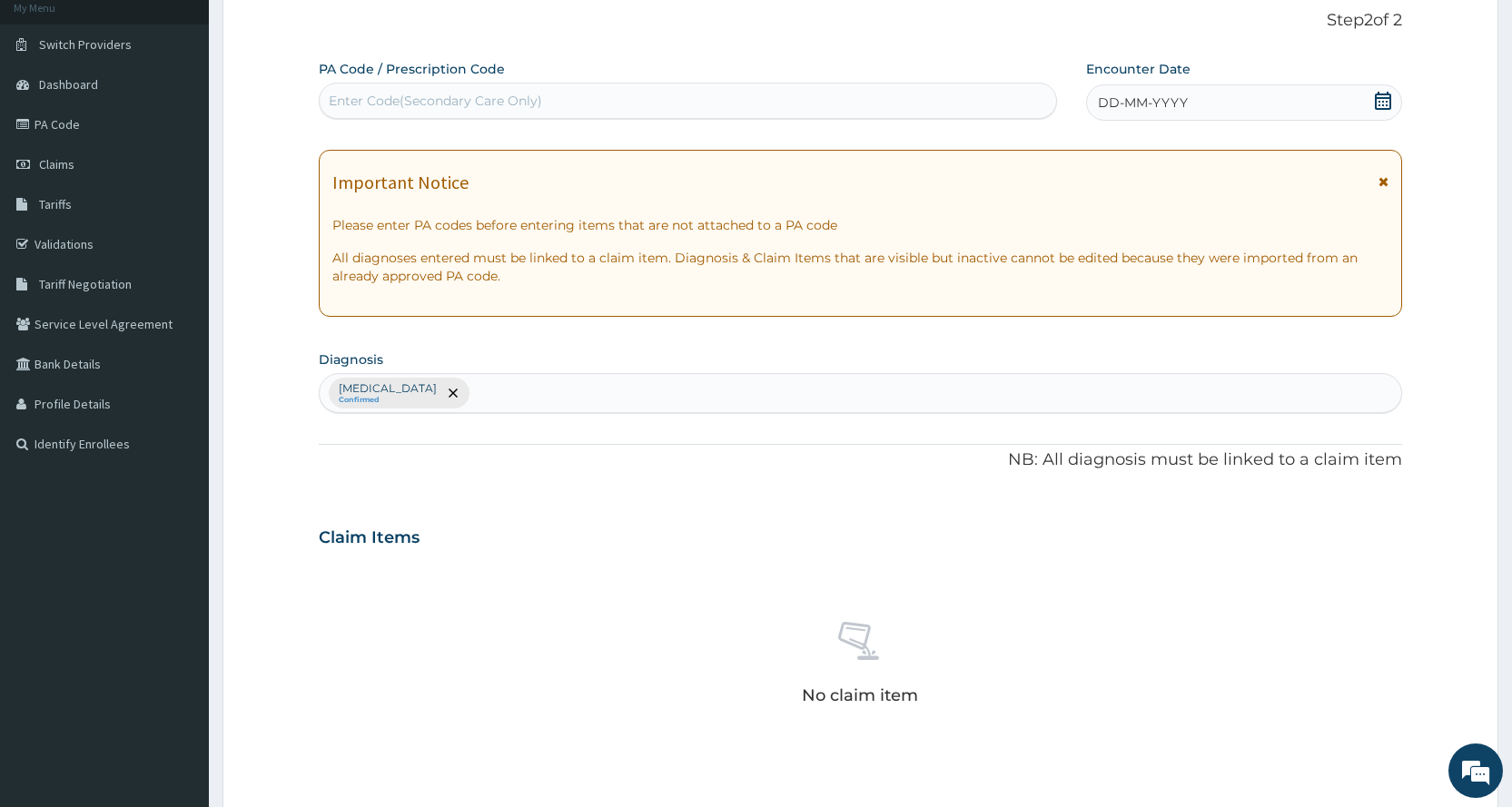
click at [487, 97] on div "Enter Code(Secondary Care Only)" at bounding box center [435, 101] width 214 height 18
type input "PA/E73876"
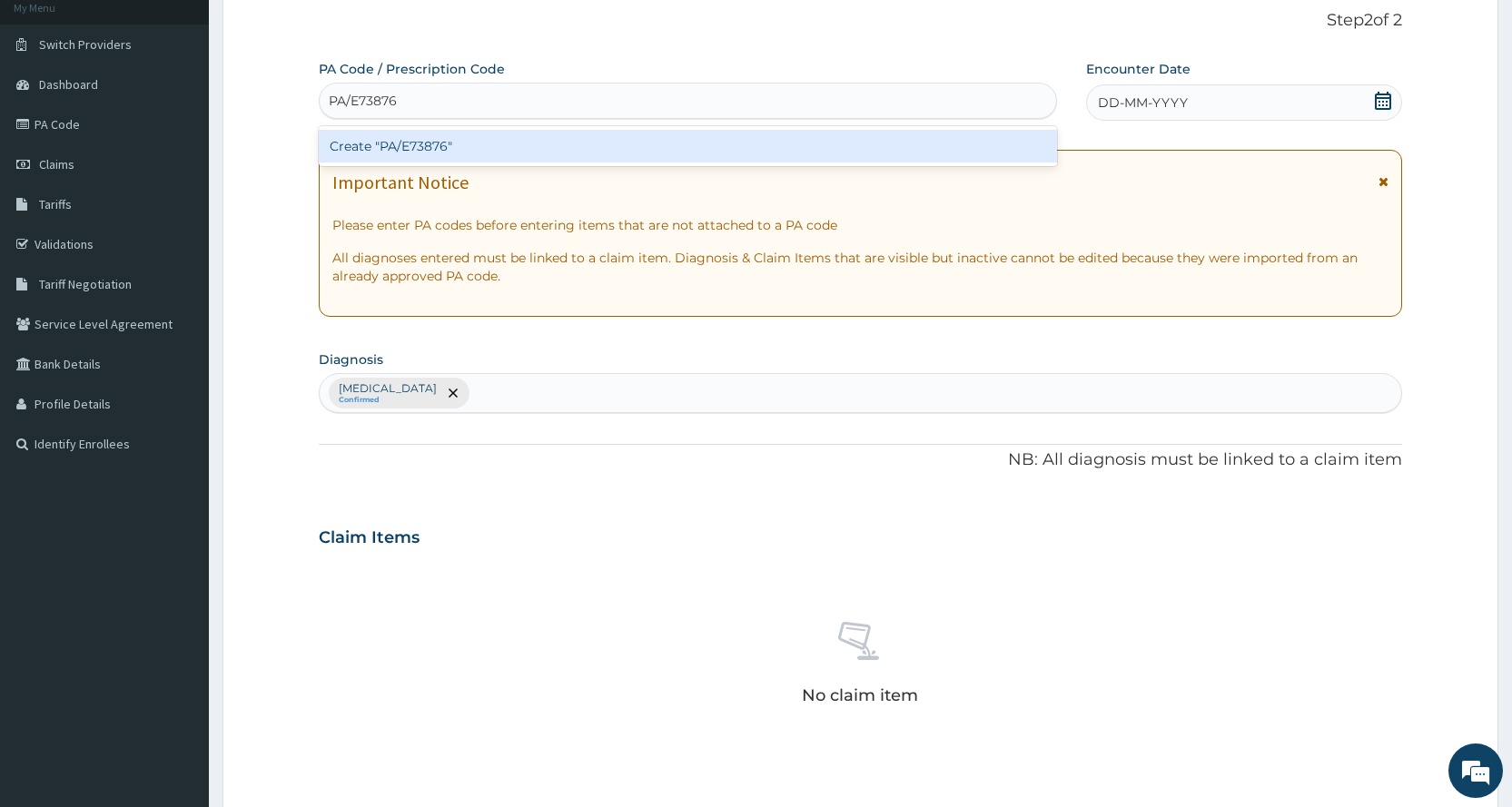
click at [661, 137] on div "Create "PA/E73876"" at bounding box center [687, 145] width 737 height 33
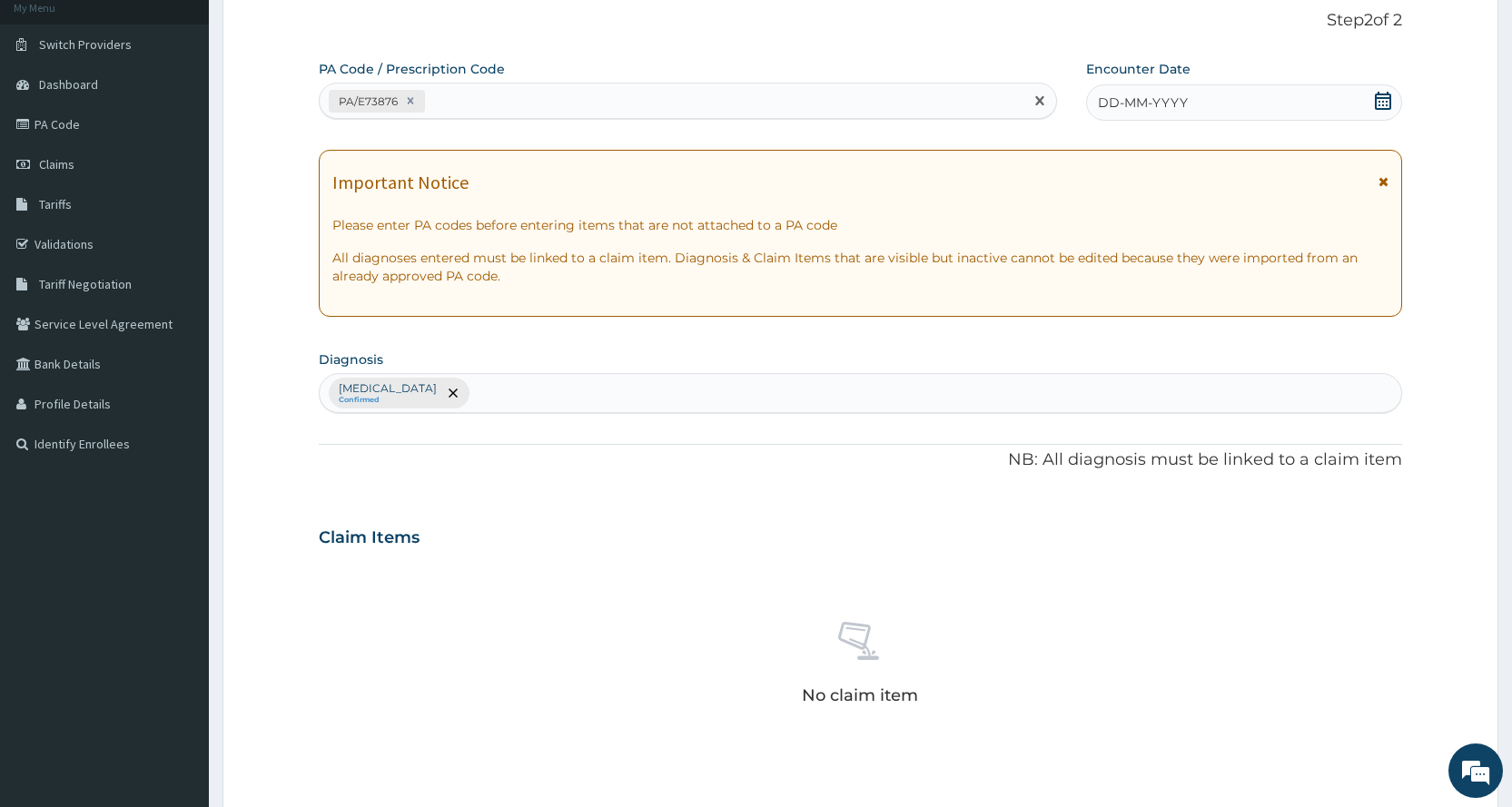
click at [1144, 111] on span "DD-MM-YYYY" at bounding box center [1142, 103] width 90 height 18
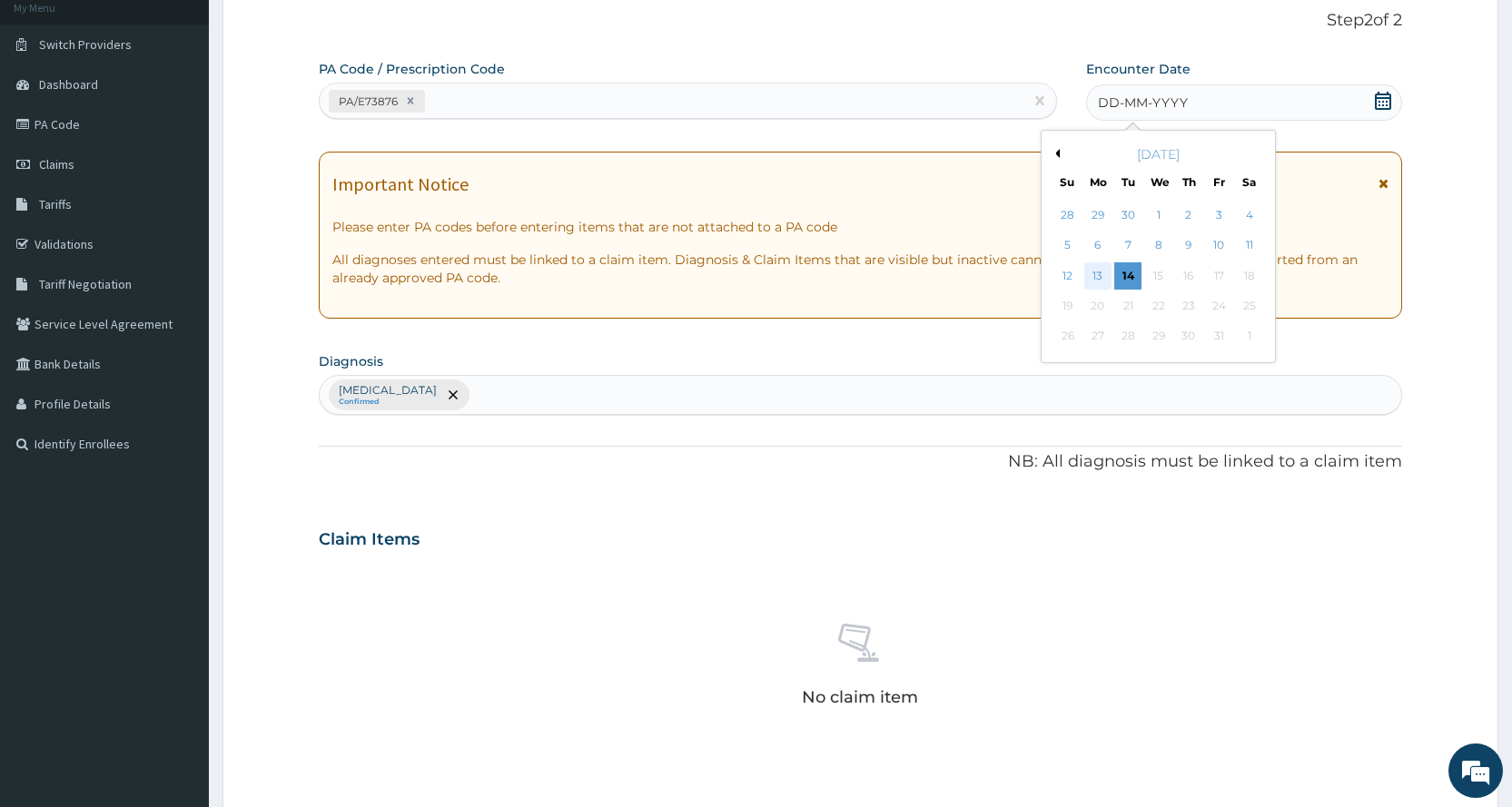
click at [1096, 274] on div "13" at bounding box center [1098, 276] width 28 height 28
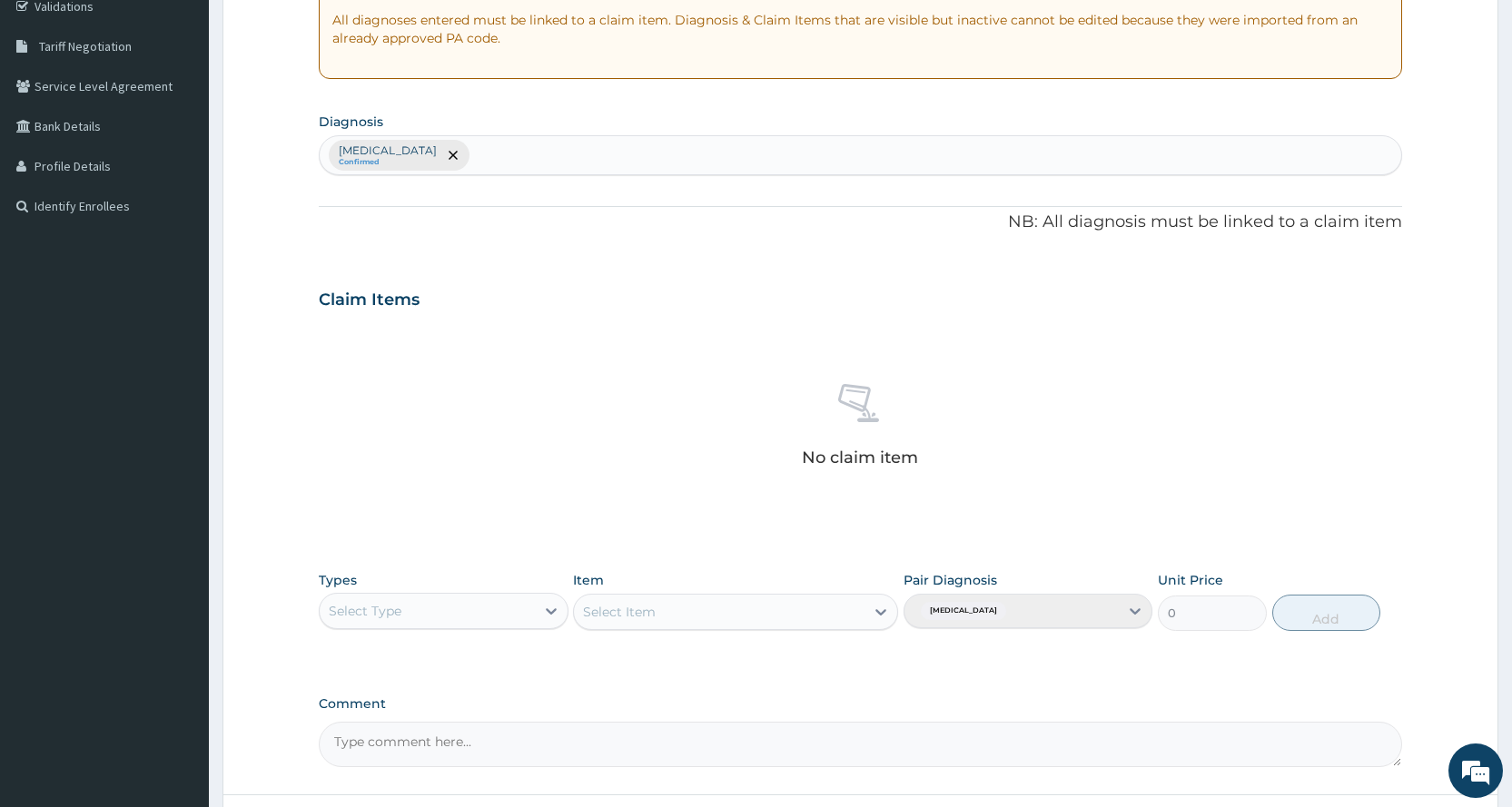
scroll to position [501, 0]
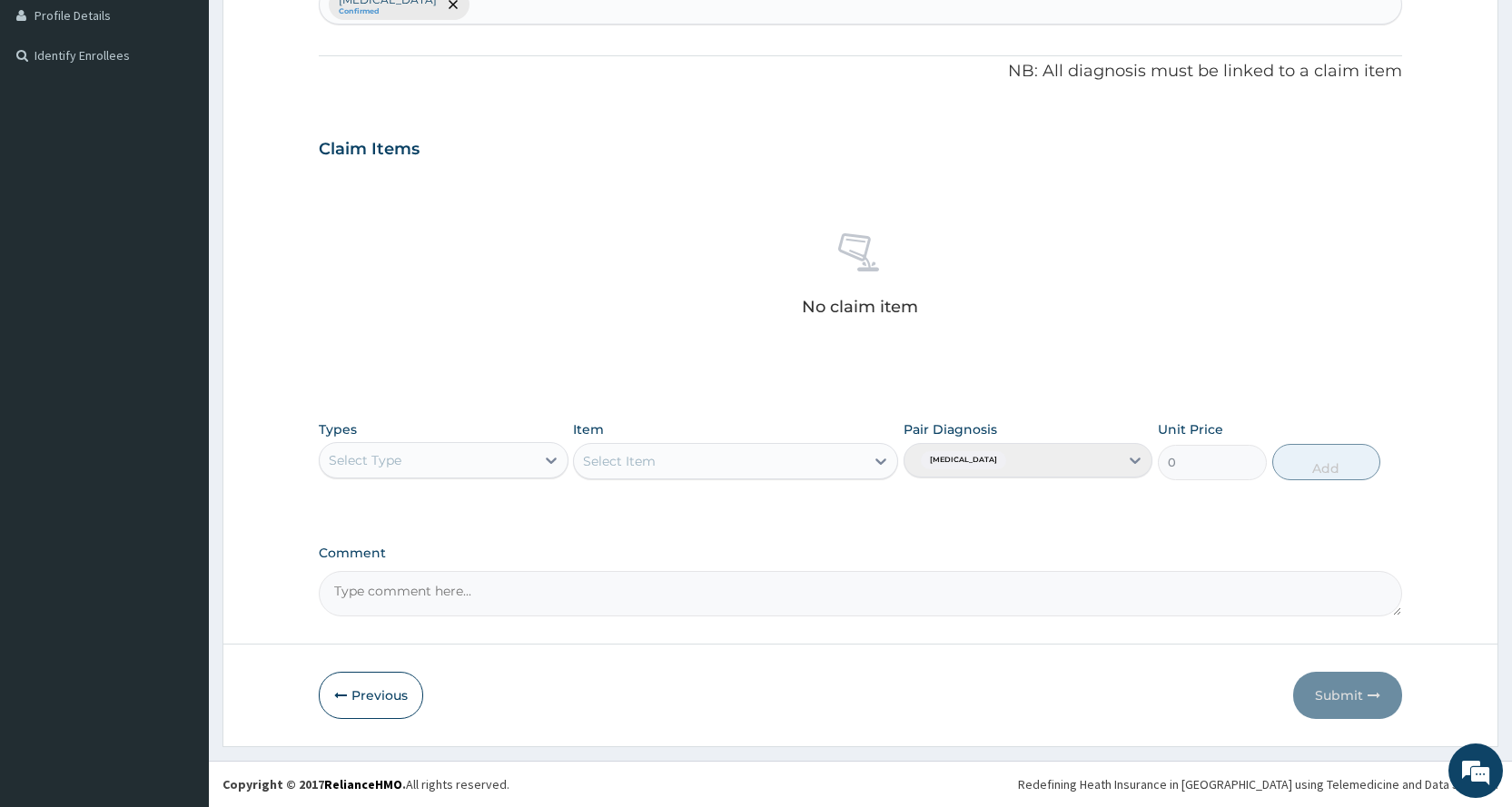
click at [428, 452] on div "Select Type" at bounding box center [426, 460] width 215 height 29
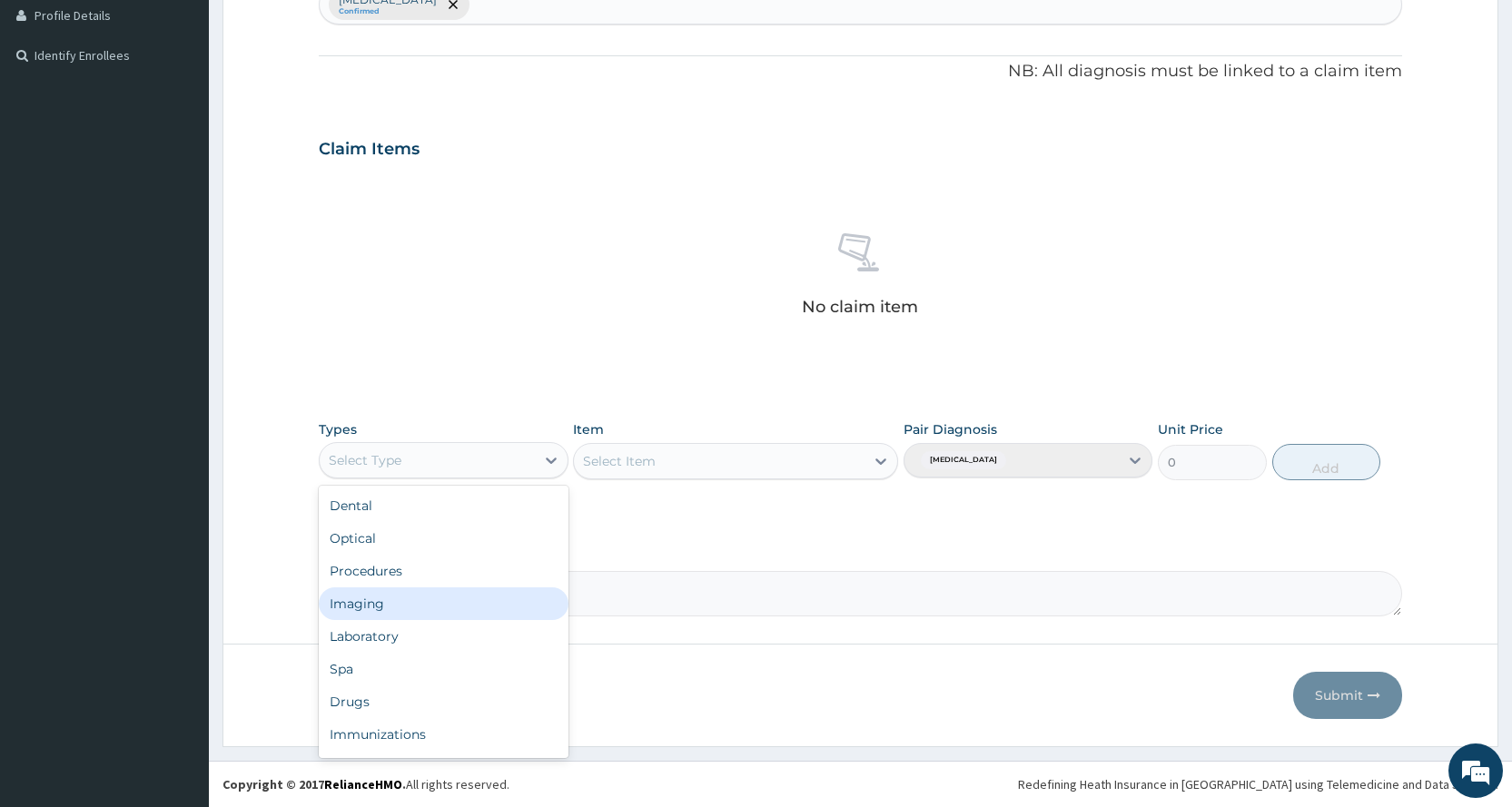
scroll to position [61, 0]
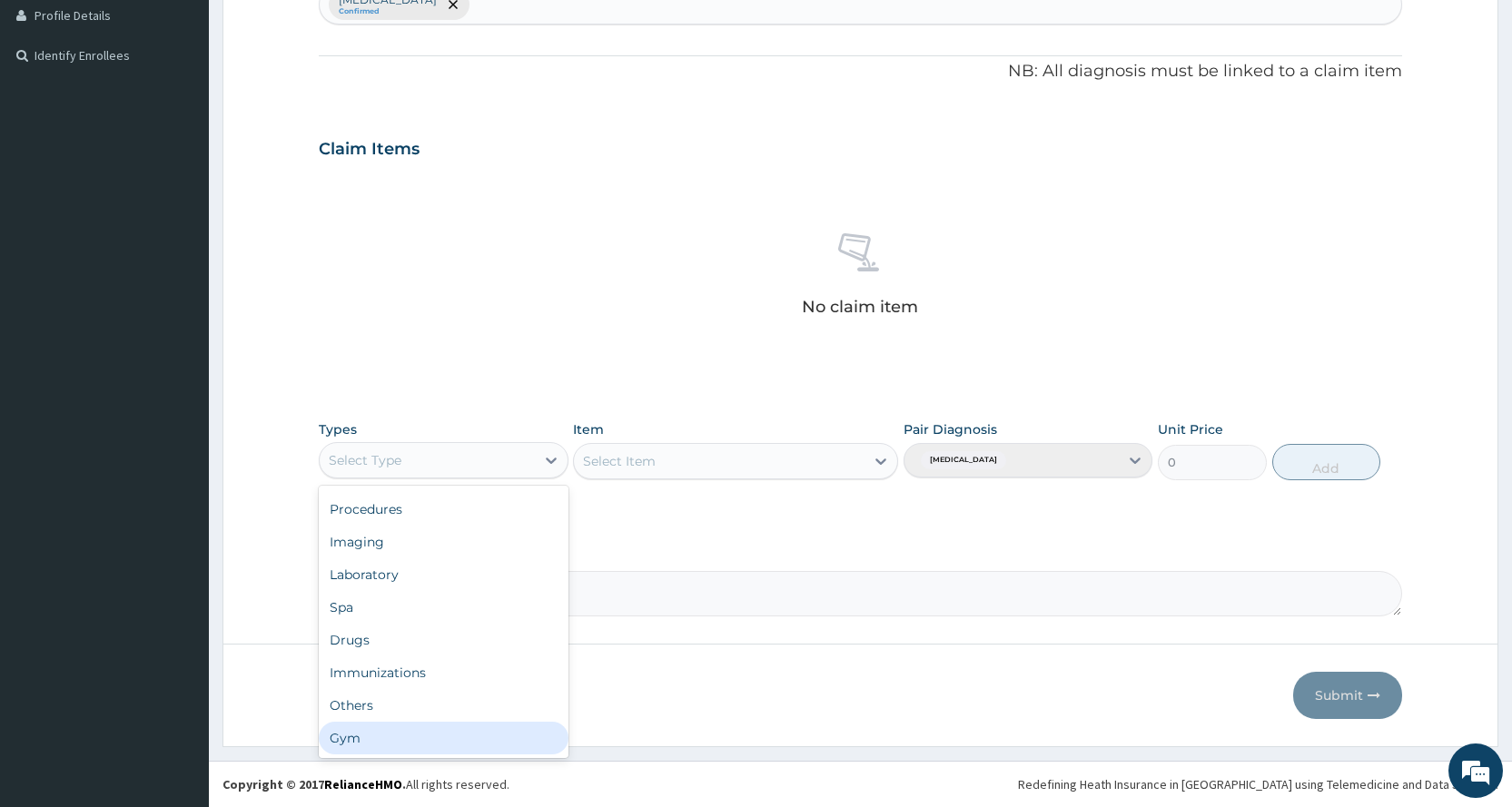
click at [374, 748] on div "Gym" at bounding box center [442, 737] width 248 height 33
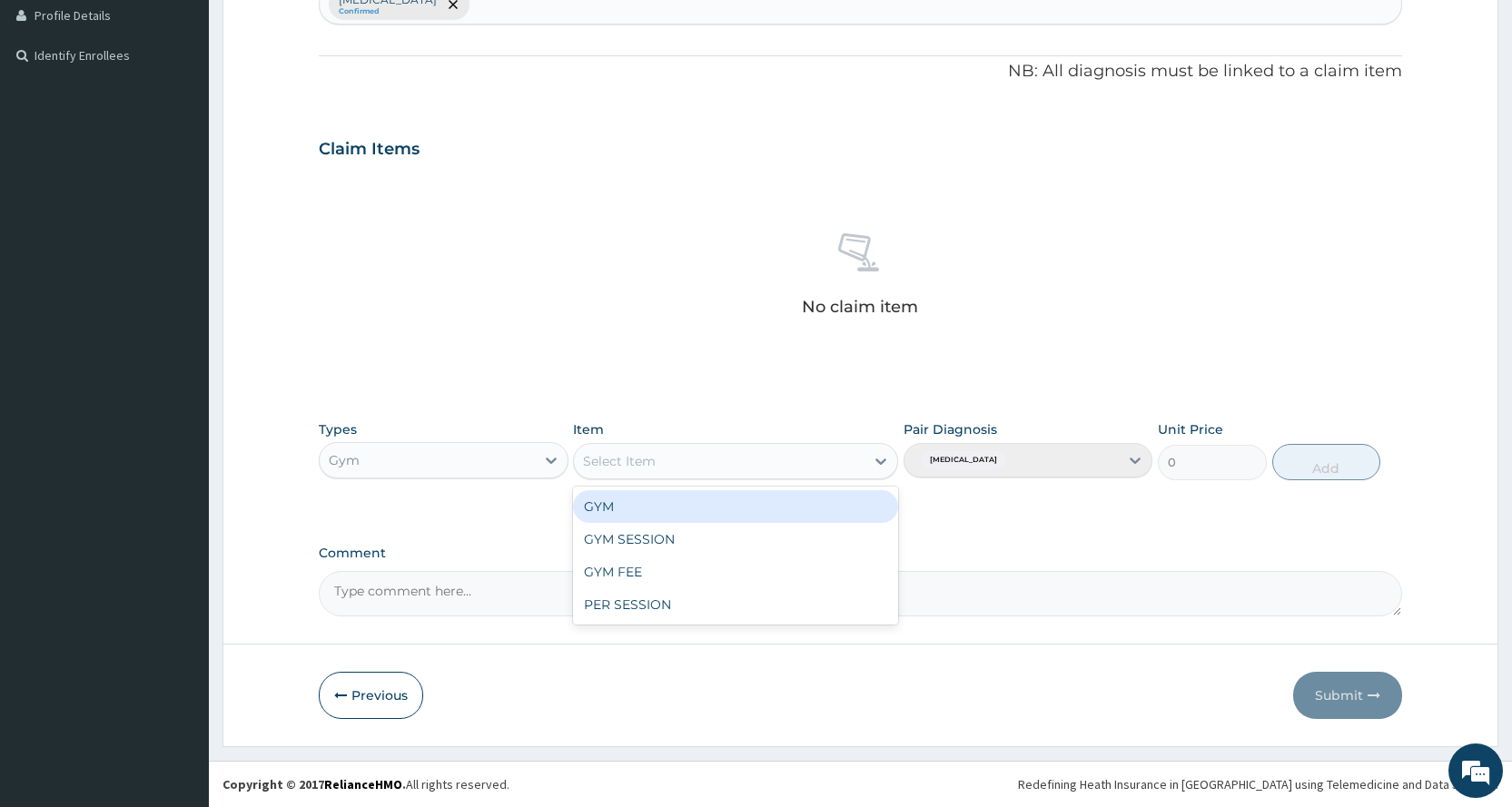
click at [615, 468] on div "Select Item" at bounding box center [618, 461] width 72 height 18
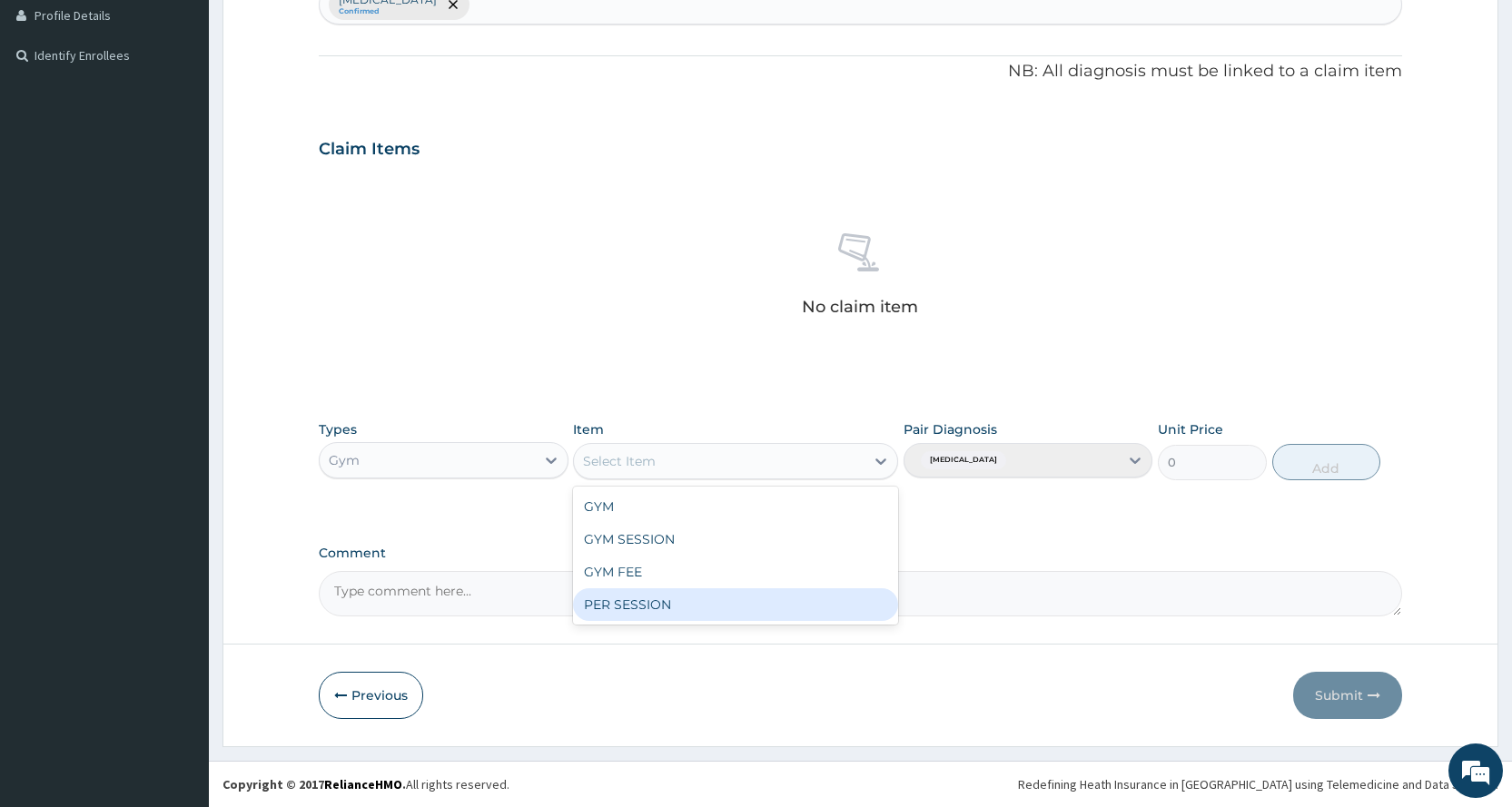
click at [644, 622] on div "GYM GYM SESSION GYM FEE PER SESSION" at bounding box center [735, 555] width 325 height 137
click at [765, 600] on div "PER SESSION" at bounding box center [735, 604] width 325 height 33
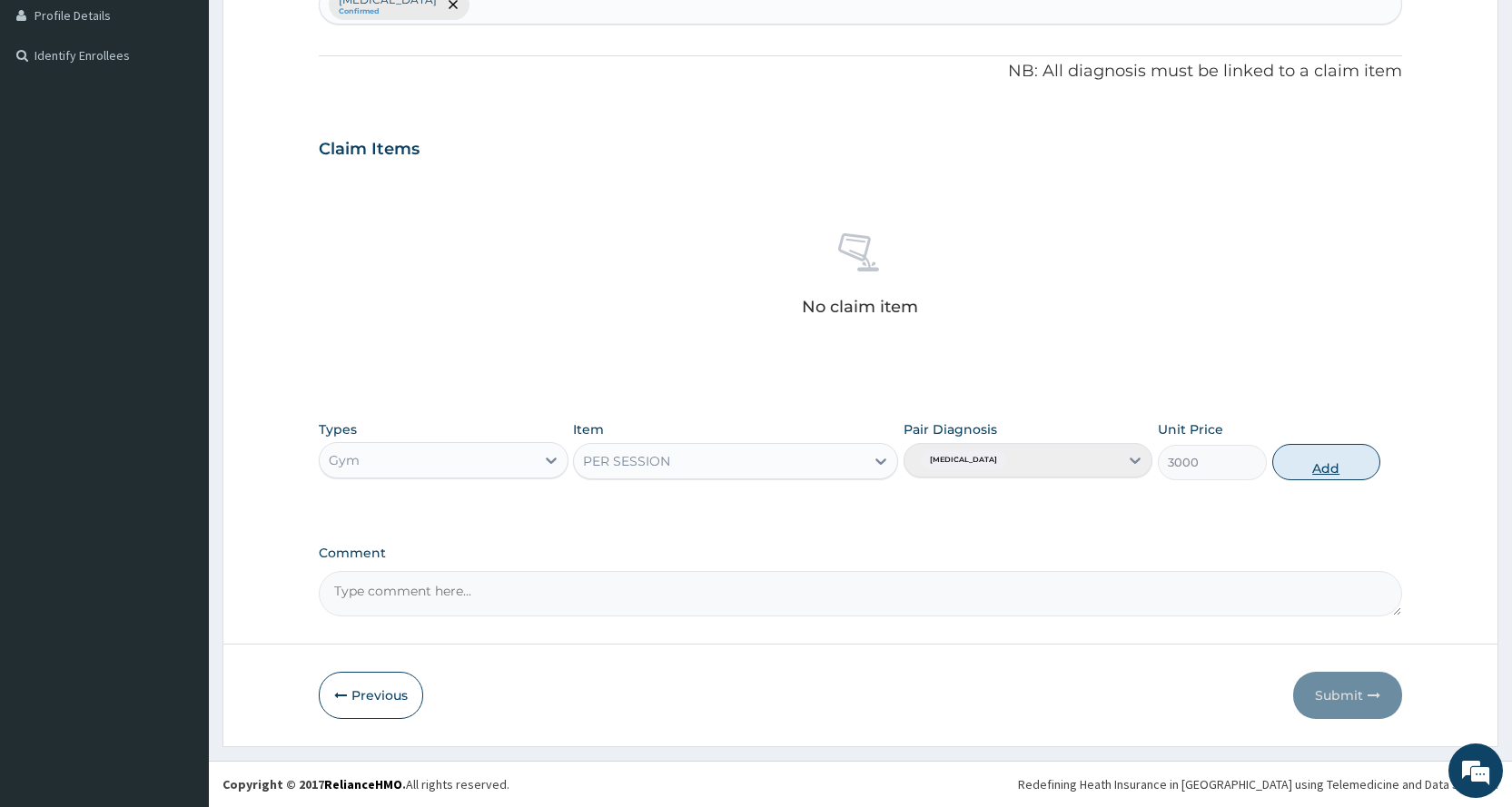
click at [1360, 457] on button "Add" at bounding box center [1325, 462] width 108 height 37
type input "0"
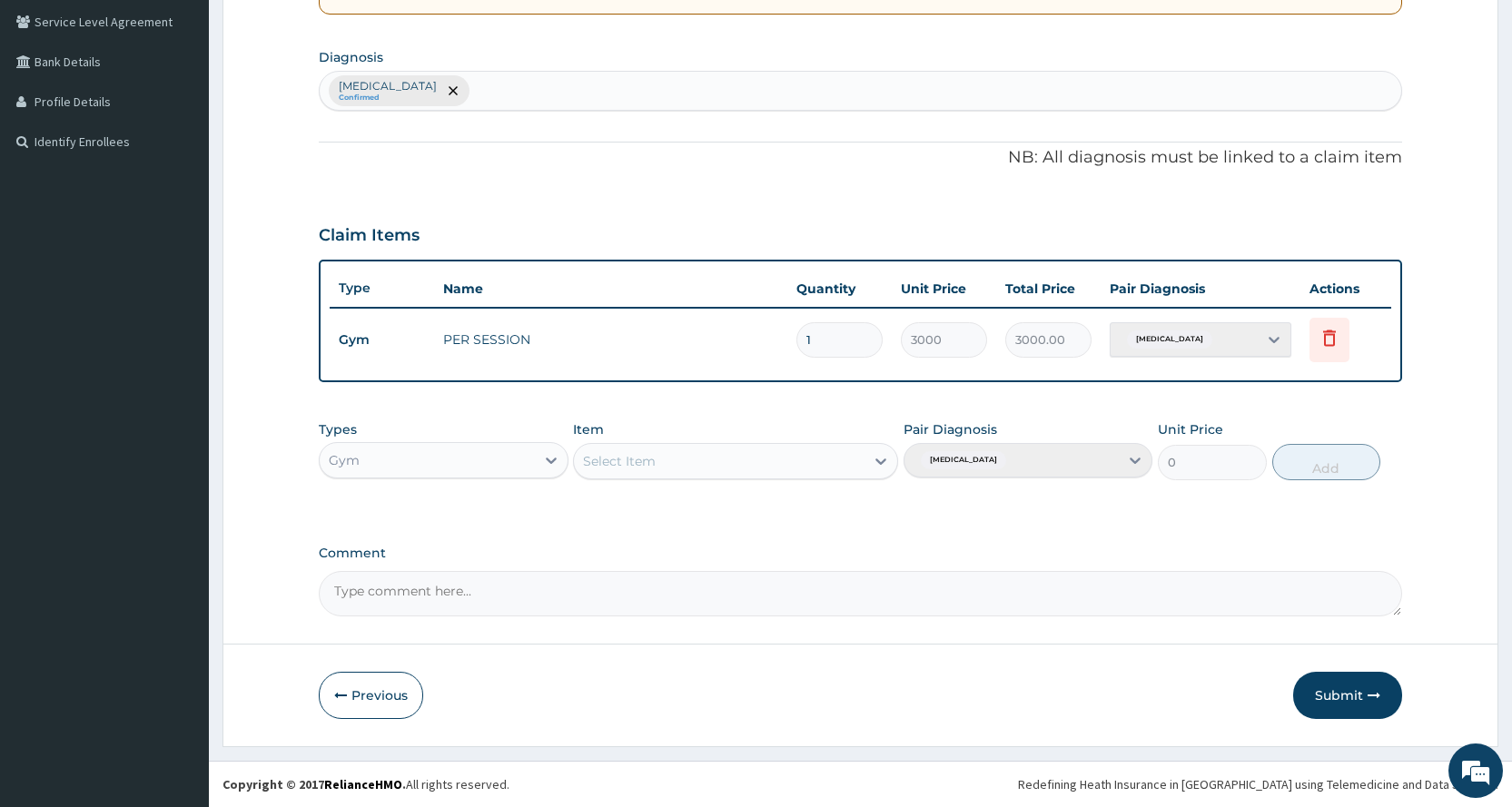
scroll to position [415, 0]
click at [1332, 694] on button "Submit" at bounding box center [1348, 695] width 109 height 47
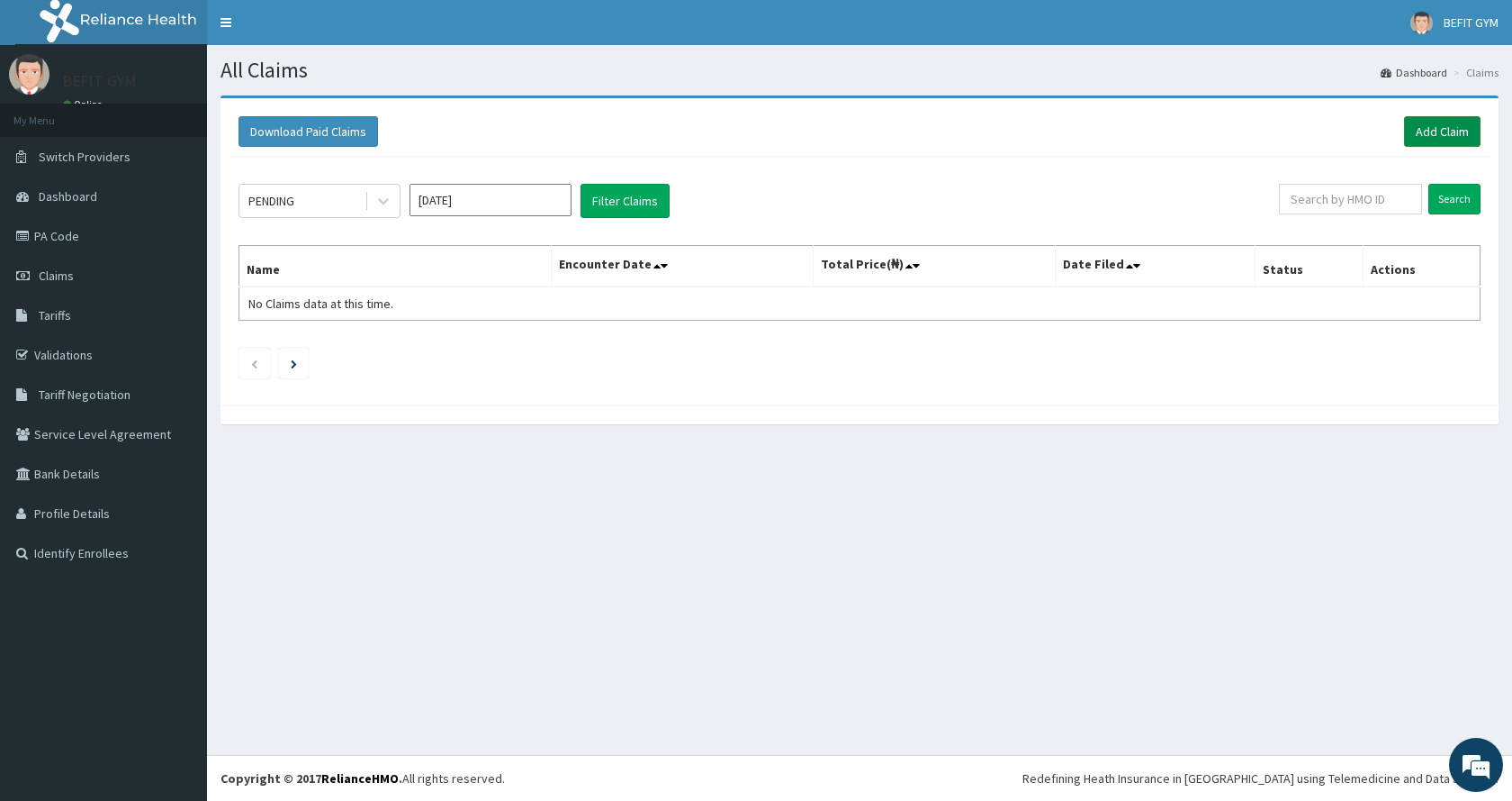
click at [1456, 133] on link "Add Claim" at bounding box center [1442, 131] width 77 height 30
click at [1447, 125] on link "Add Claim" at bounding box center [1442, 131] width 77 height 30
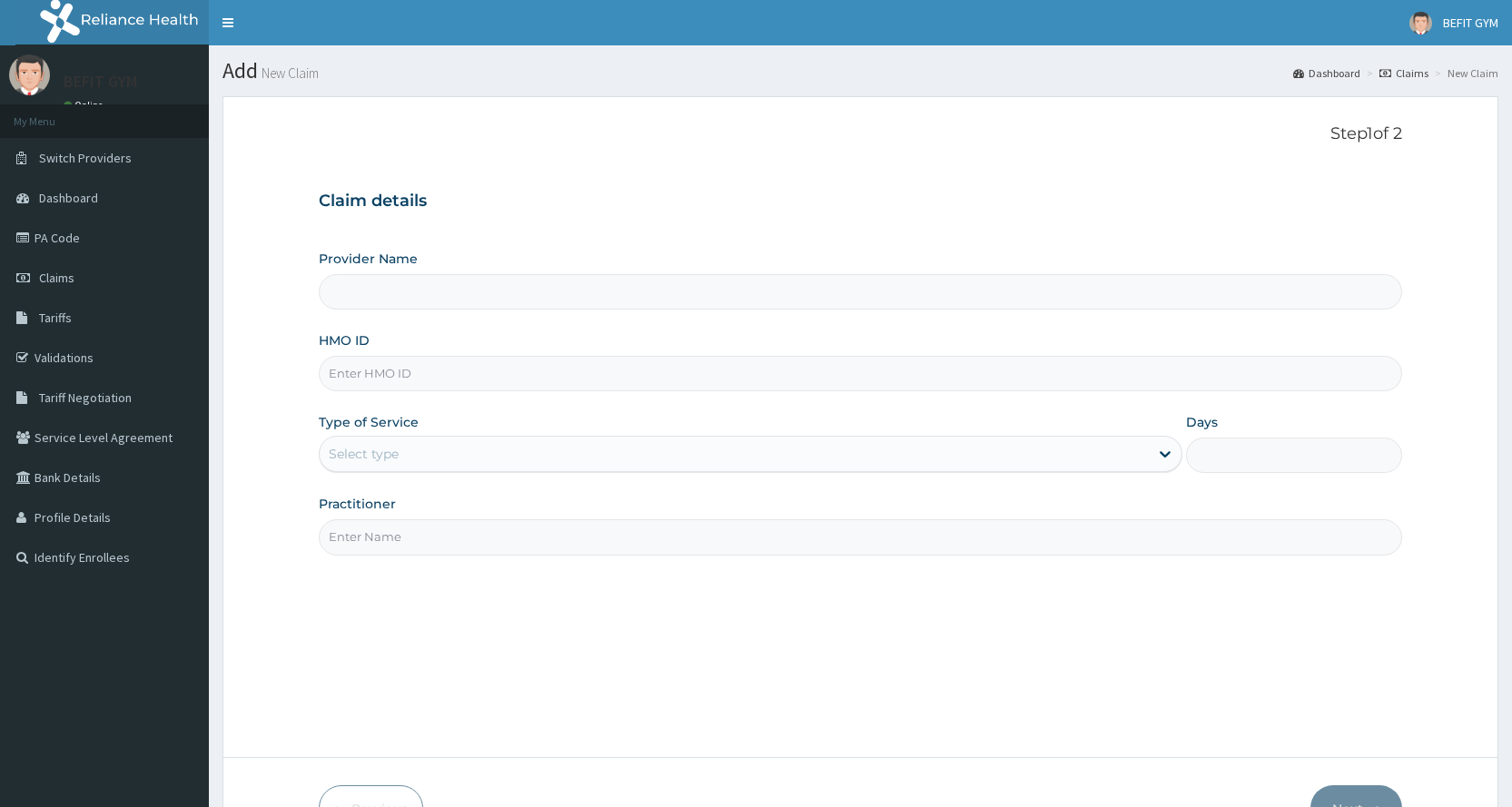
type input "BEFIT HEALTH AND FITNESS CENTRE"
type input "1"
click at [564, 375] on input "HMO ID" at bounding box center [860, 374] width 1084 height 36
type input "SWQ/10004/B"
click at [391, 565] on div "Step 1 of 2 Claim details Provider Name BEFIT HEALTH AND FITNESS CENTRE HMO ID …" at bounding box center [860, 427] width 1084 height 605
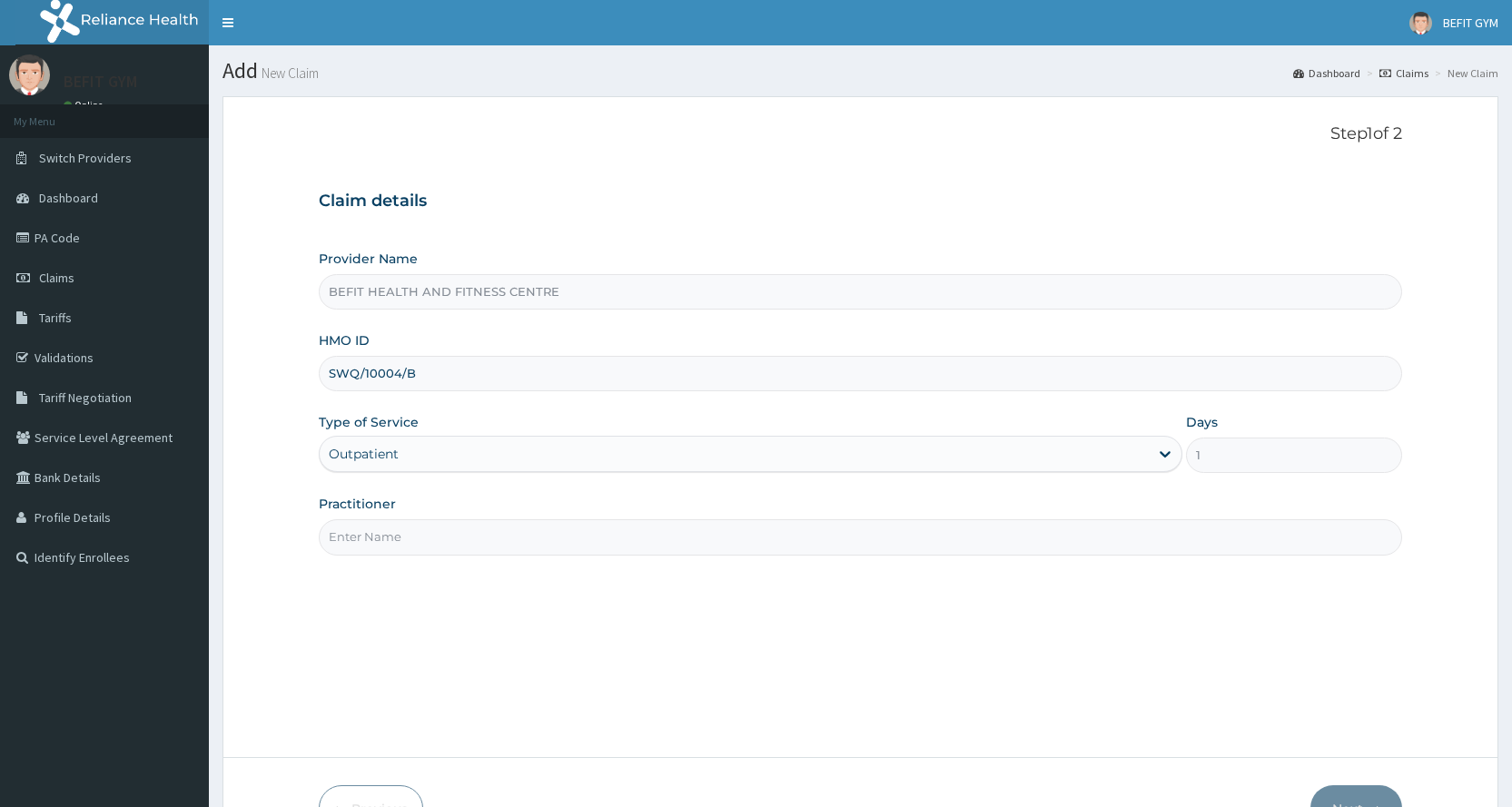
click at [403, 542] on input "Practitioner" at bounding box center [860, 537] width 1084 height 36
type input "B"
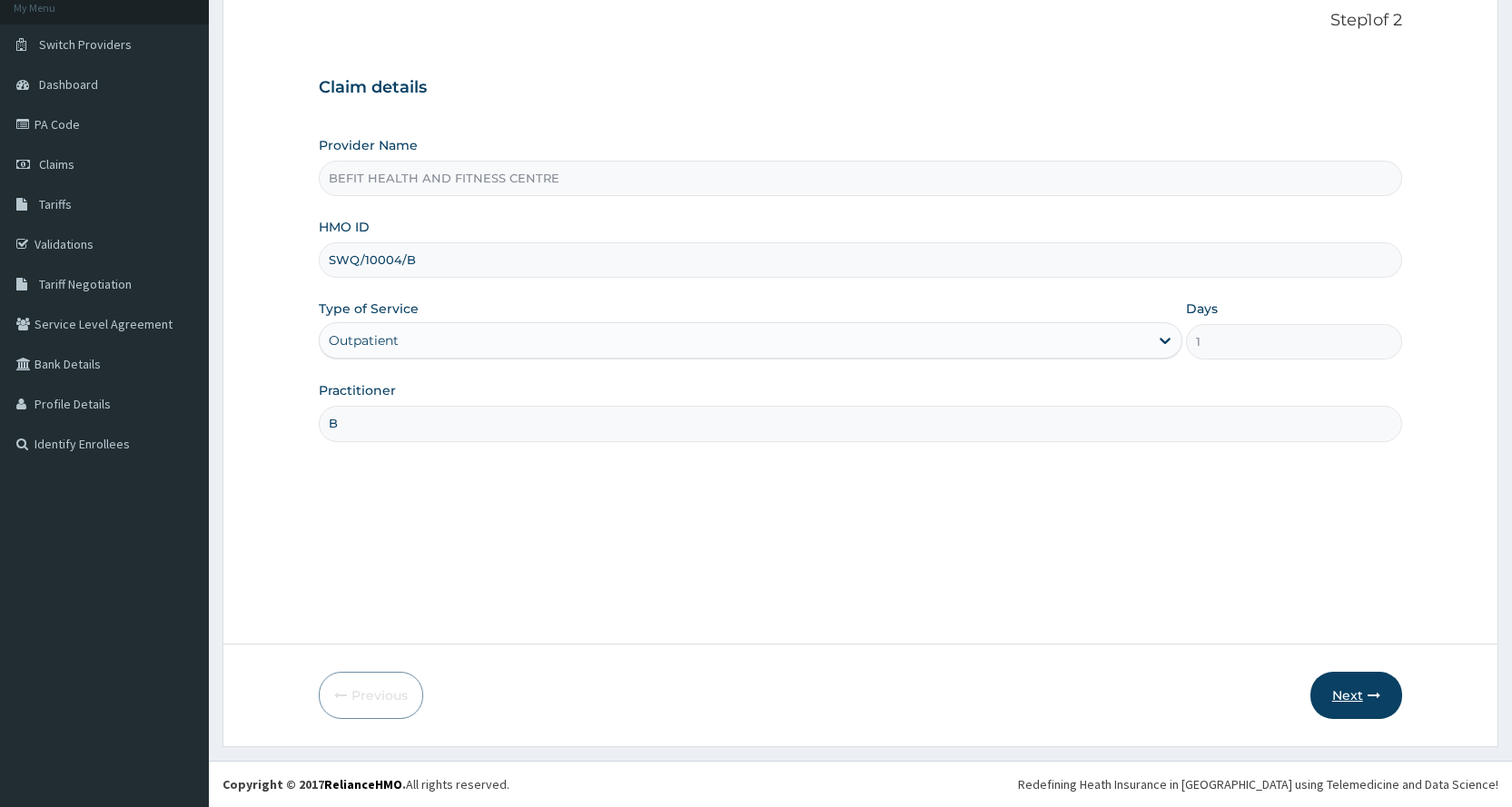
click at [1370, 699] on icon "button" at bounding box center [1373, 694] width 13 height 13
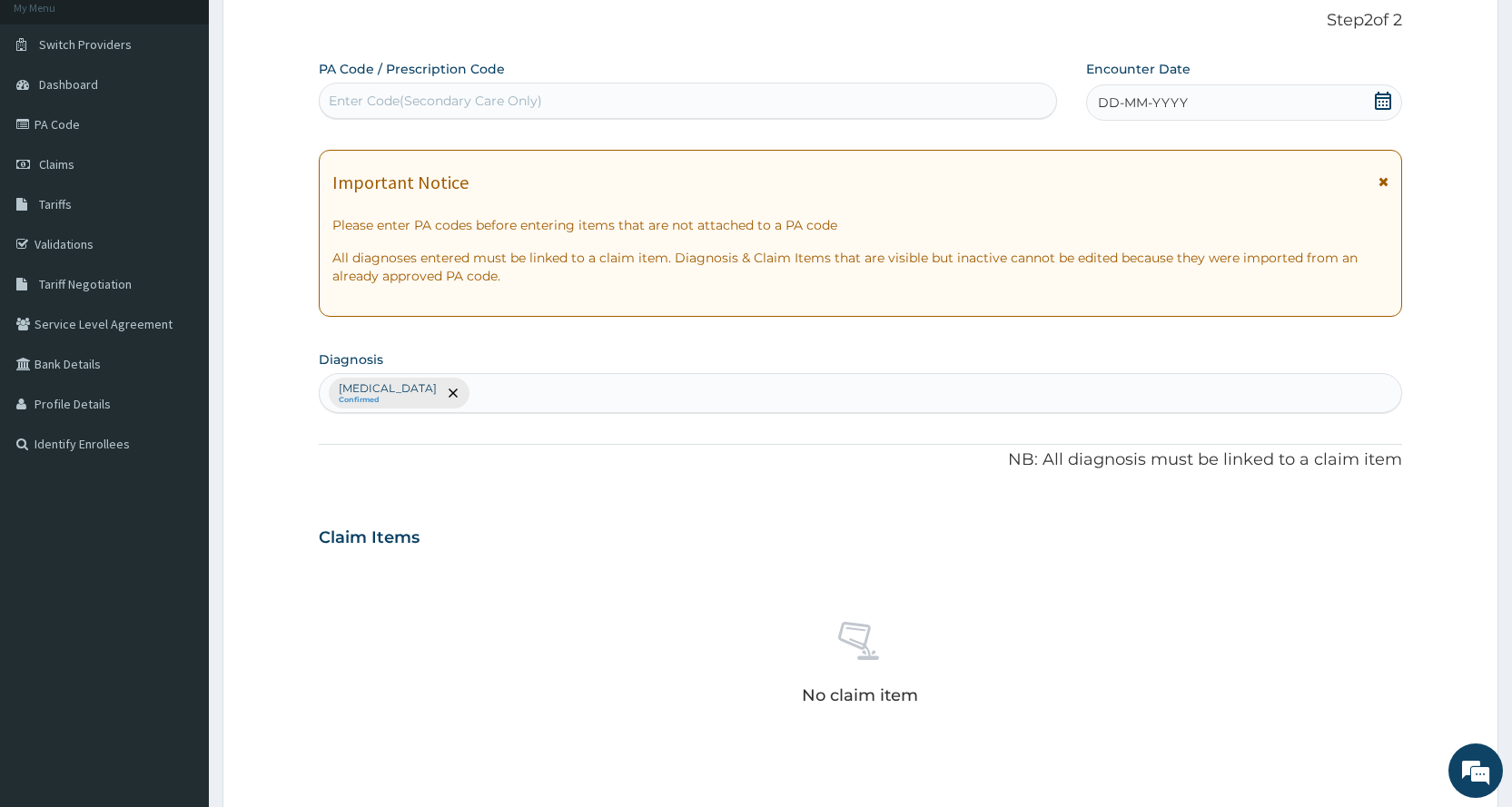
click at [849, 89] on div "Enter Code(Secondary Care Only)" at bounding box center [687, 100] width 735 height 29
type input "PA/94B2E6"
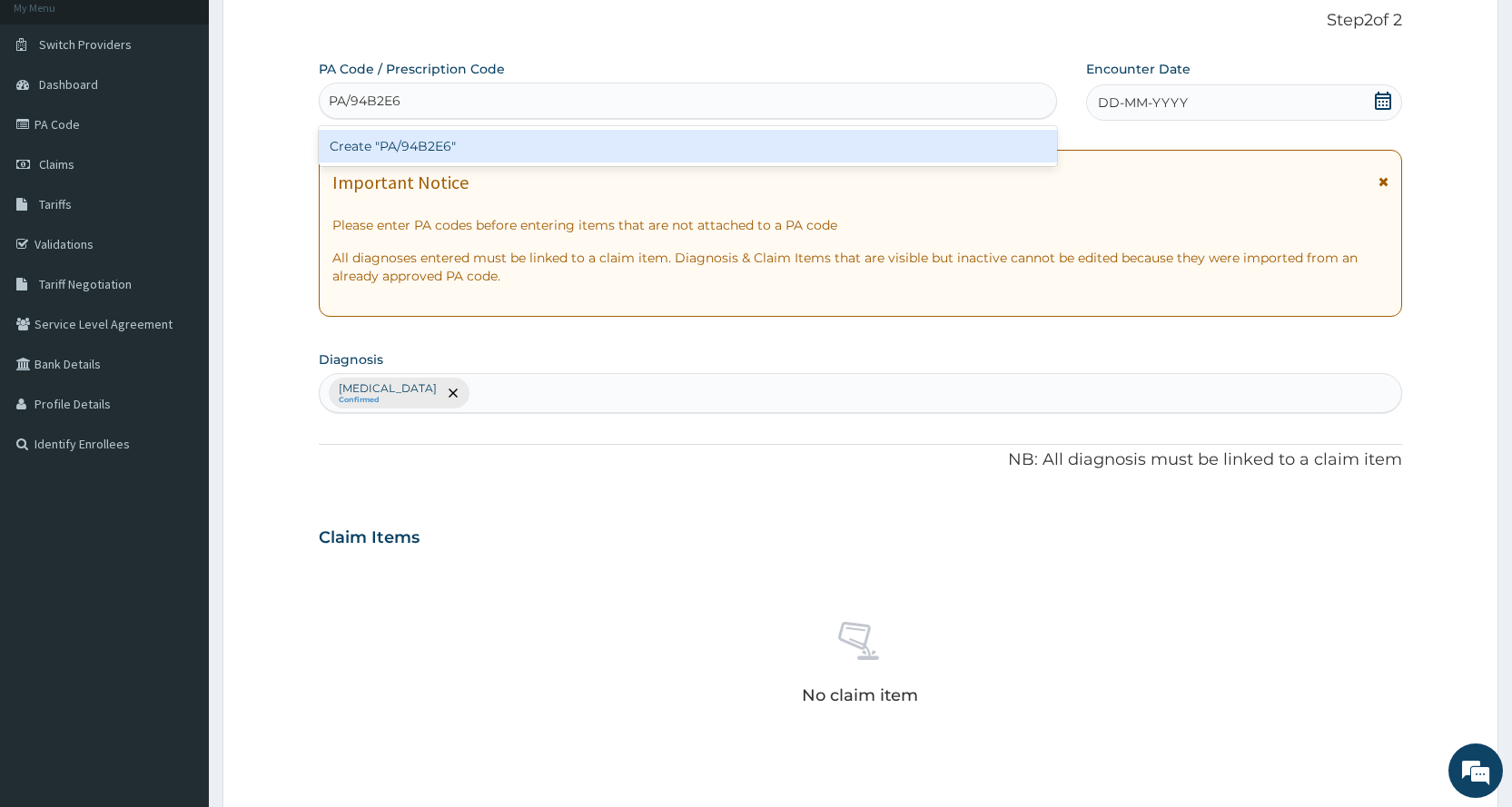
click at [862, 158] on div "Create "PA/94B2E6"" at bounding box center [687, 145] width 737 height 33
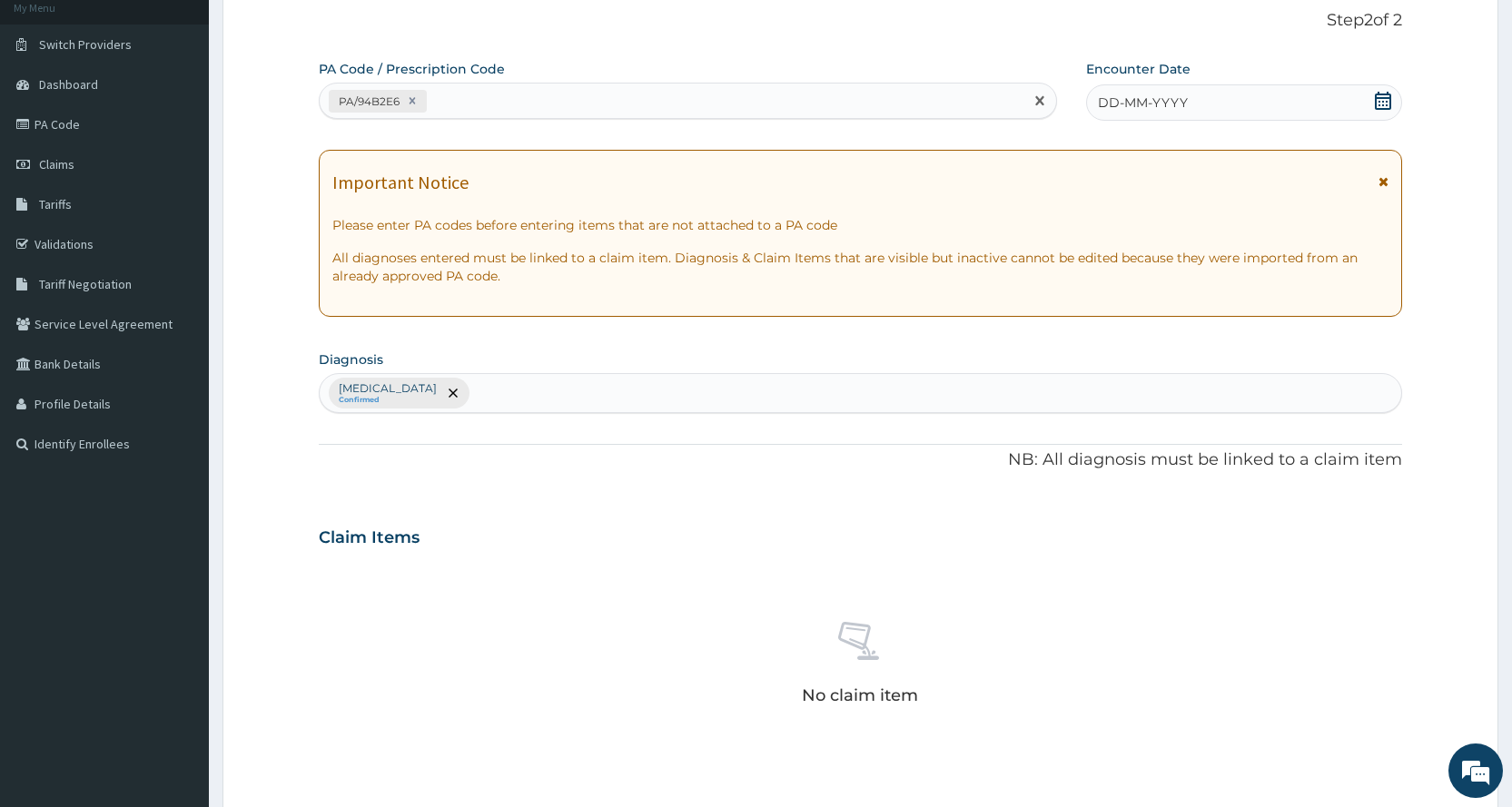
click at [1279, 120] on div "DD-MM-YYYY" at bounding box center [1243, 102] width 316 height 37
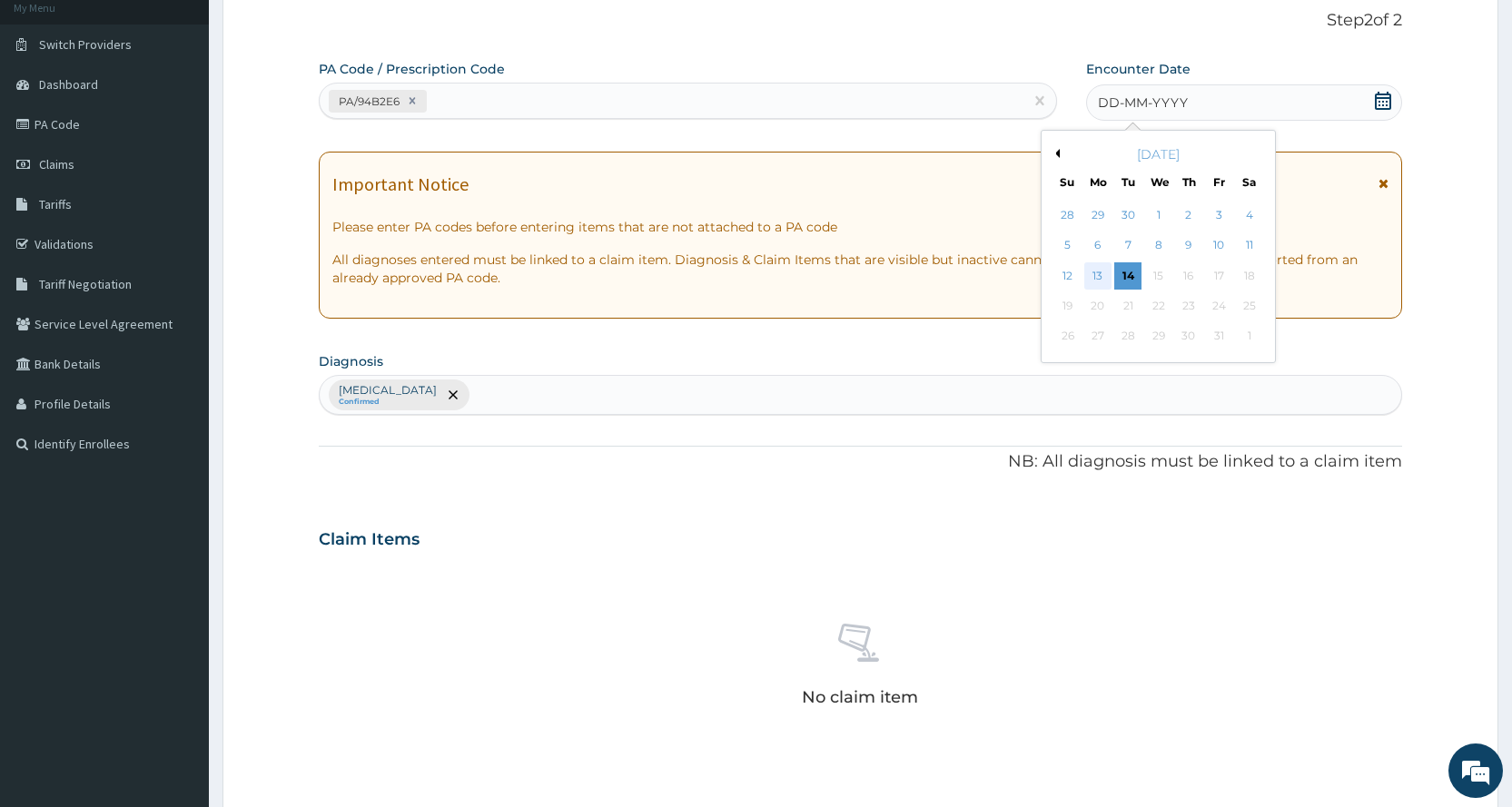
click at [1095, 274] on div "13" at bounding box center [1098, 276] width 28 height 28
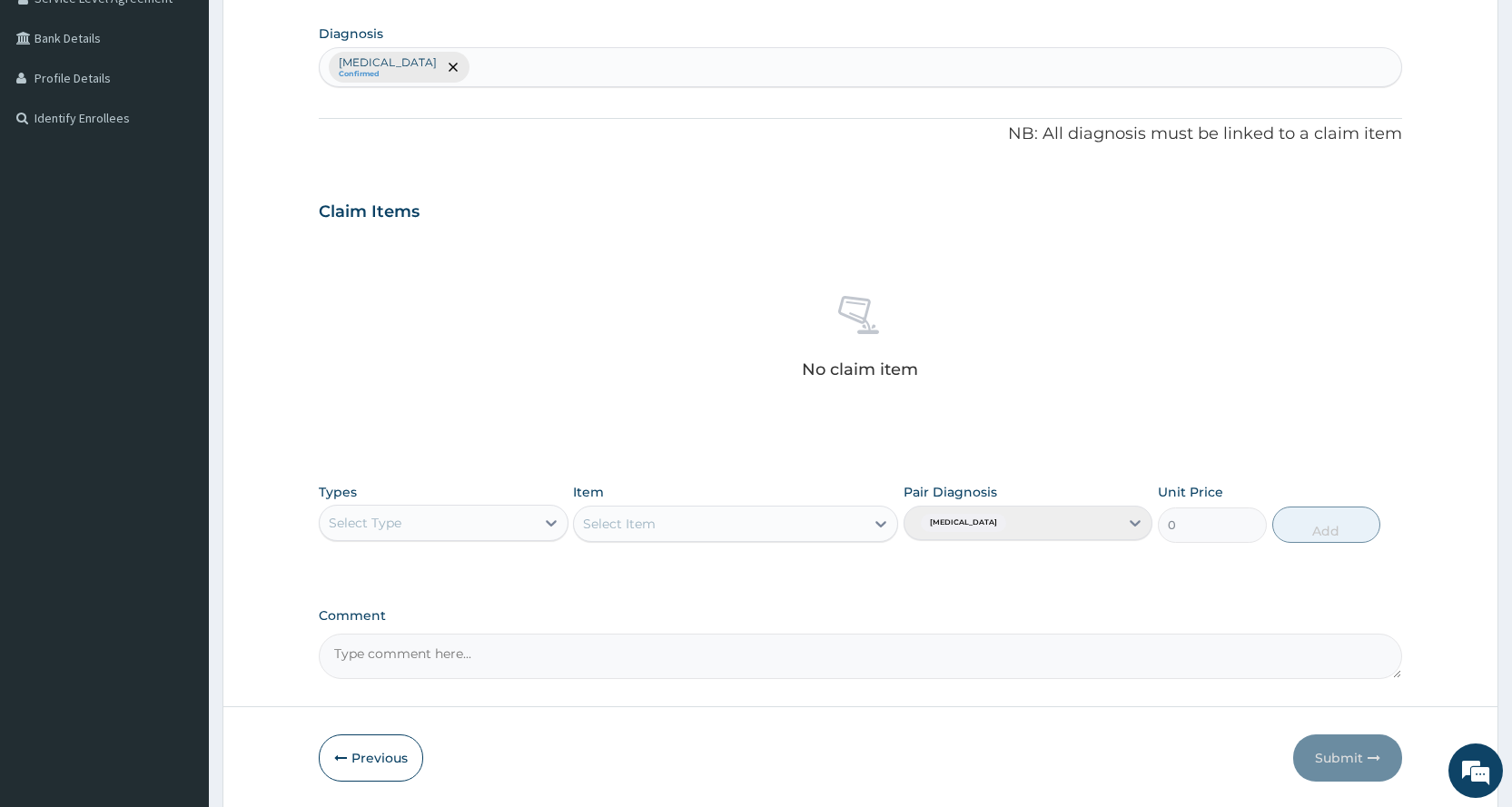
scroll to position [501, 0]
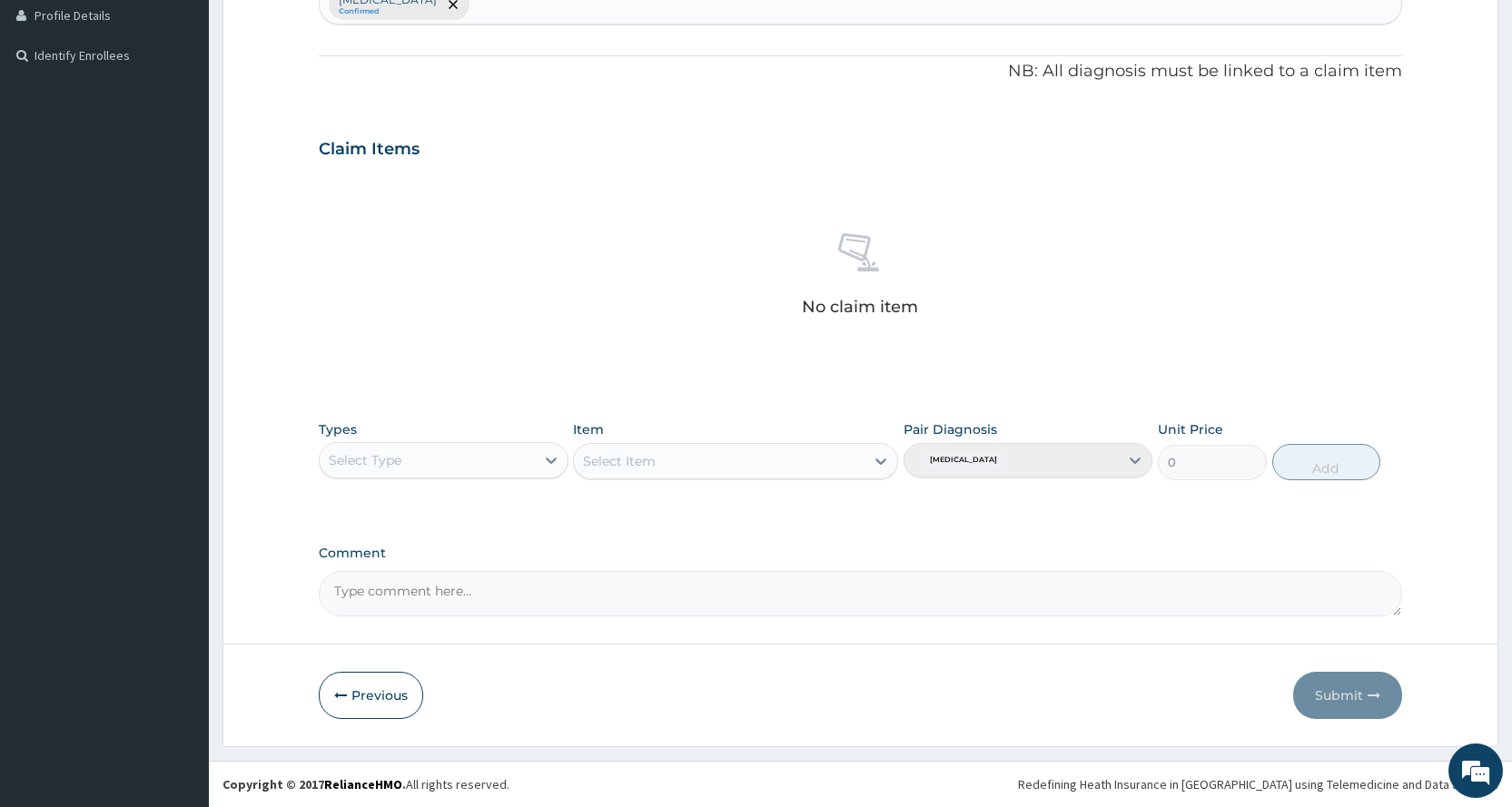
click at [393, 475] on div "Select Type" at bounding box center [442, 460] width 248 height 37
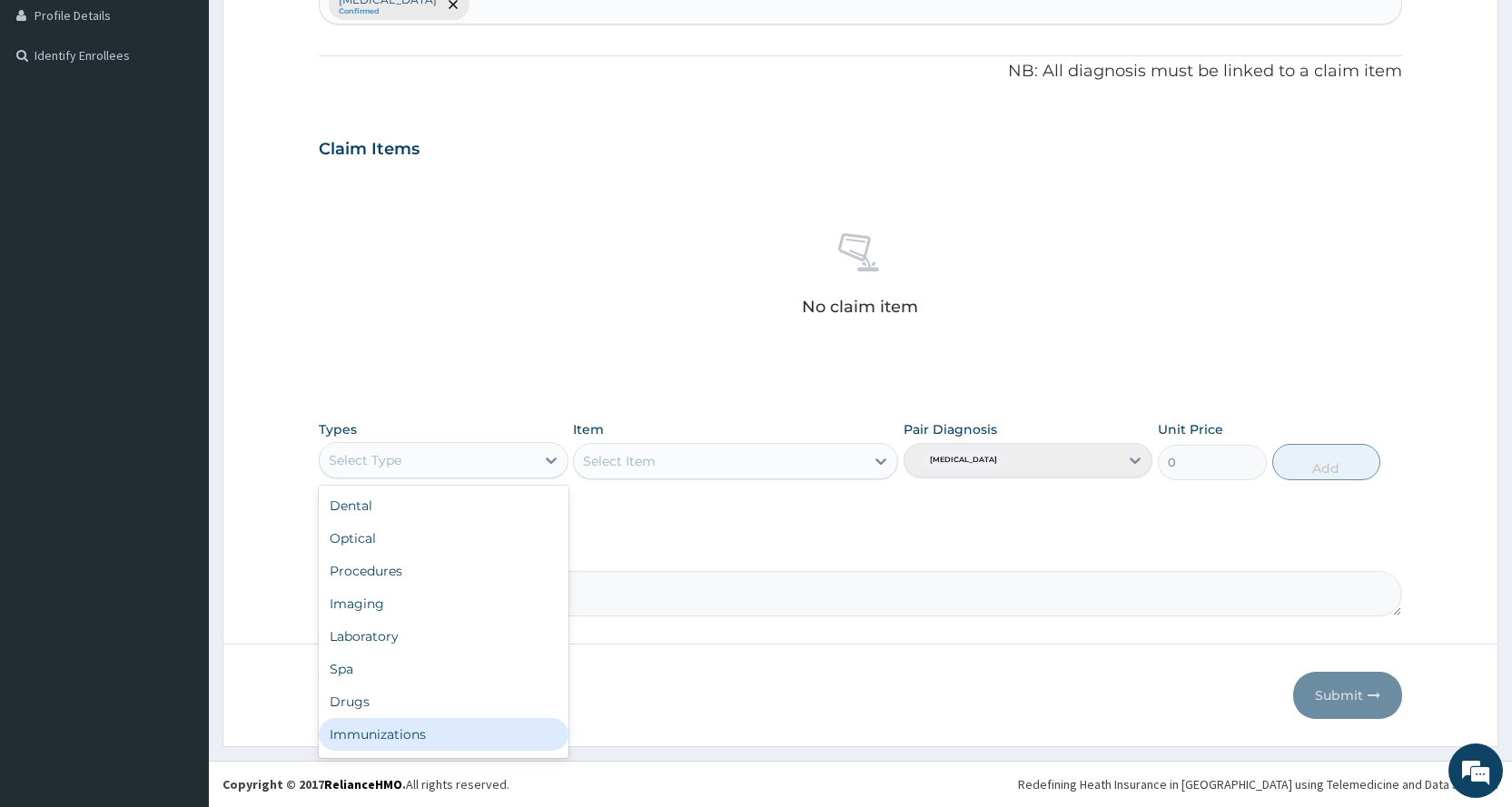
scroll to position [61, 0]
click at [384, 724] on div "Gym" at bounding box center [442, 737] width 248 height 33
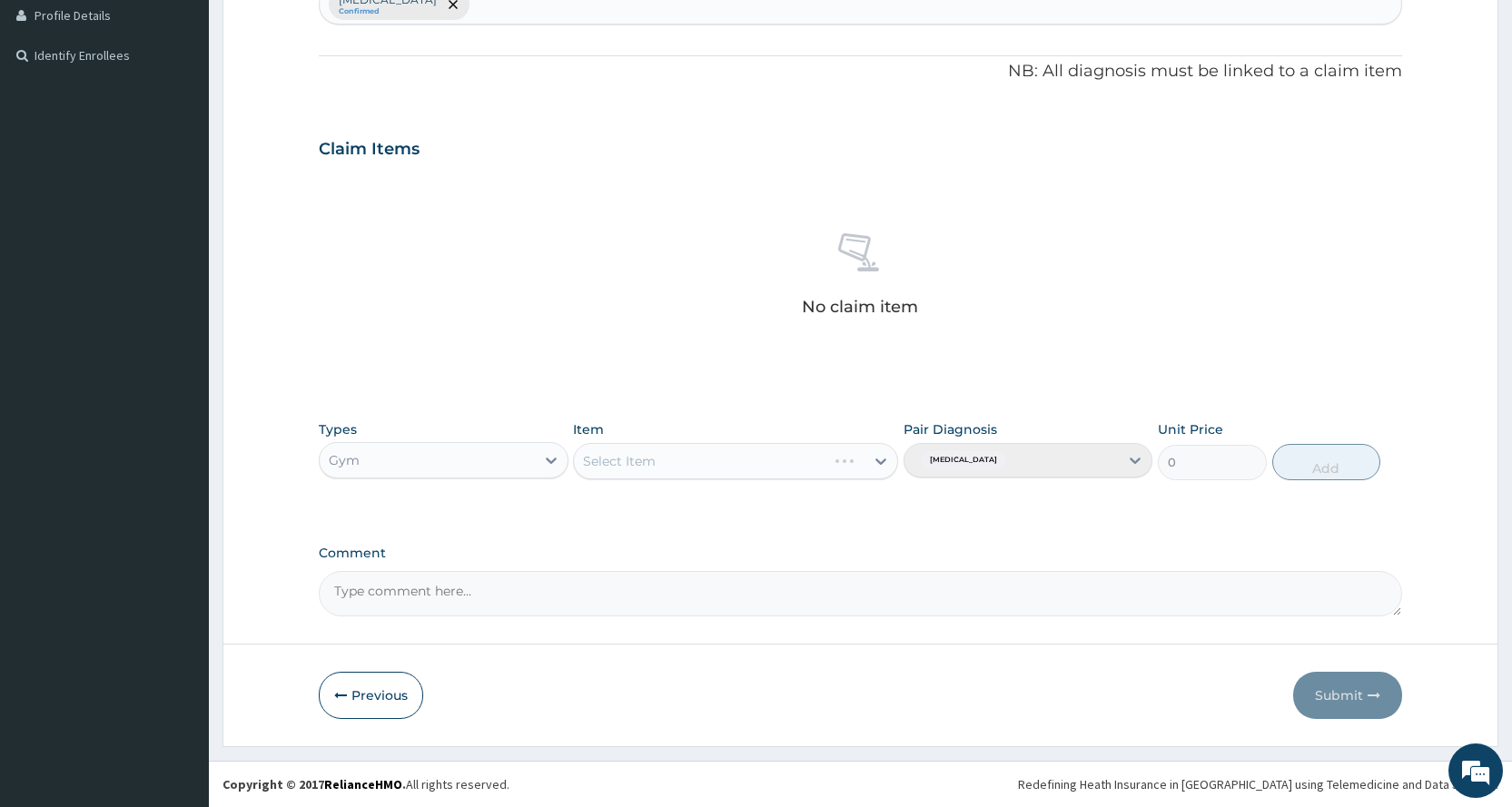
click at [706, 459] on div "Select Item" at bounding box center [735, 461] width 325 height 37
click at [747, 446] on div "Select Item" at bounding box center [719, 460] width 291 height 29
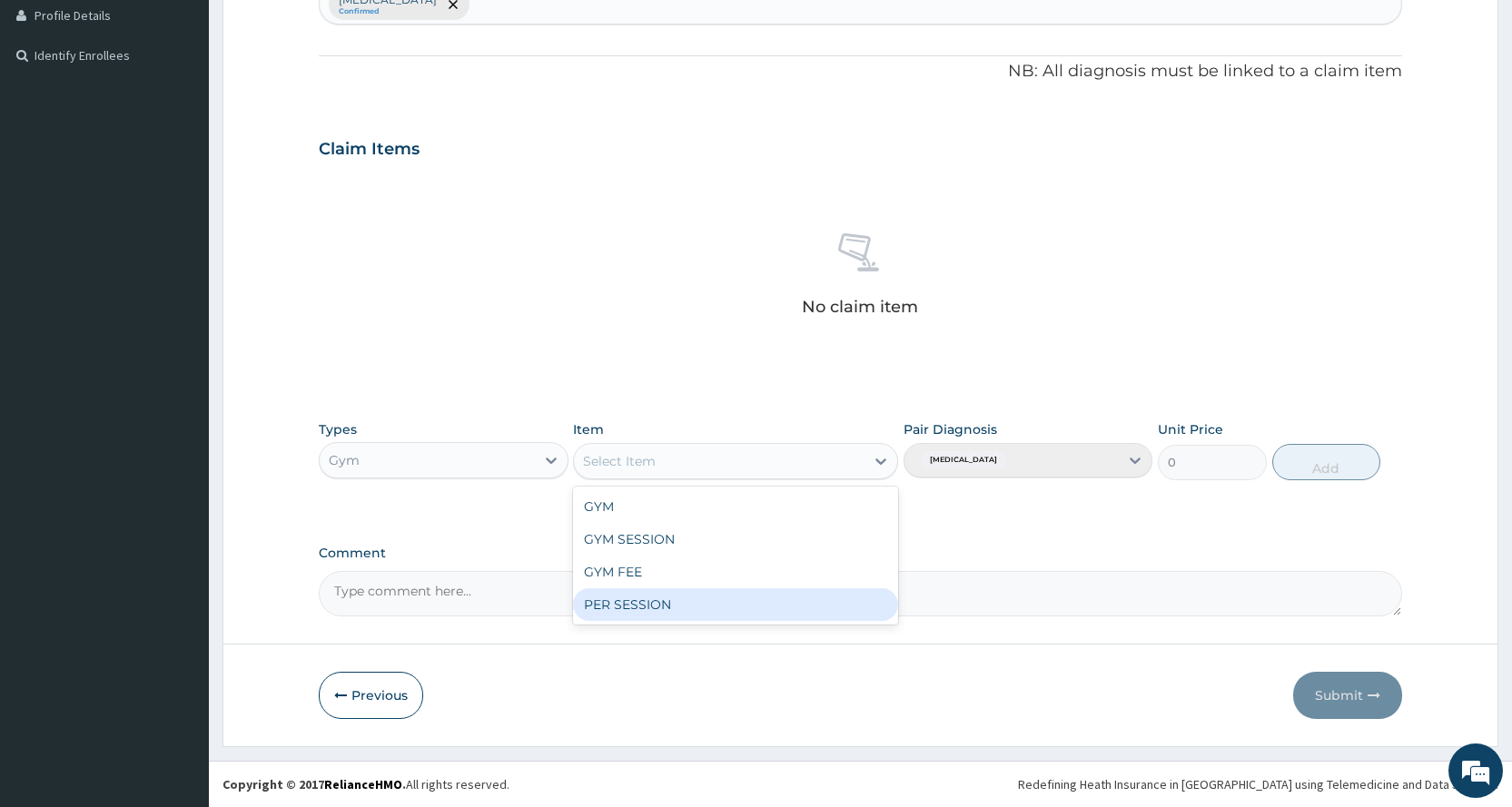
click at [701, 600] on div "PER SESSION" at bounding box center [735, 604] width 325 height 33
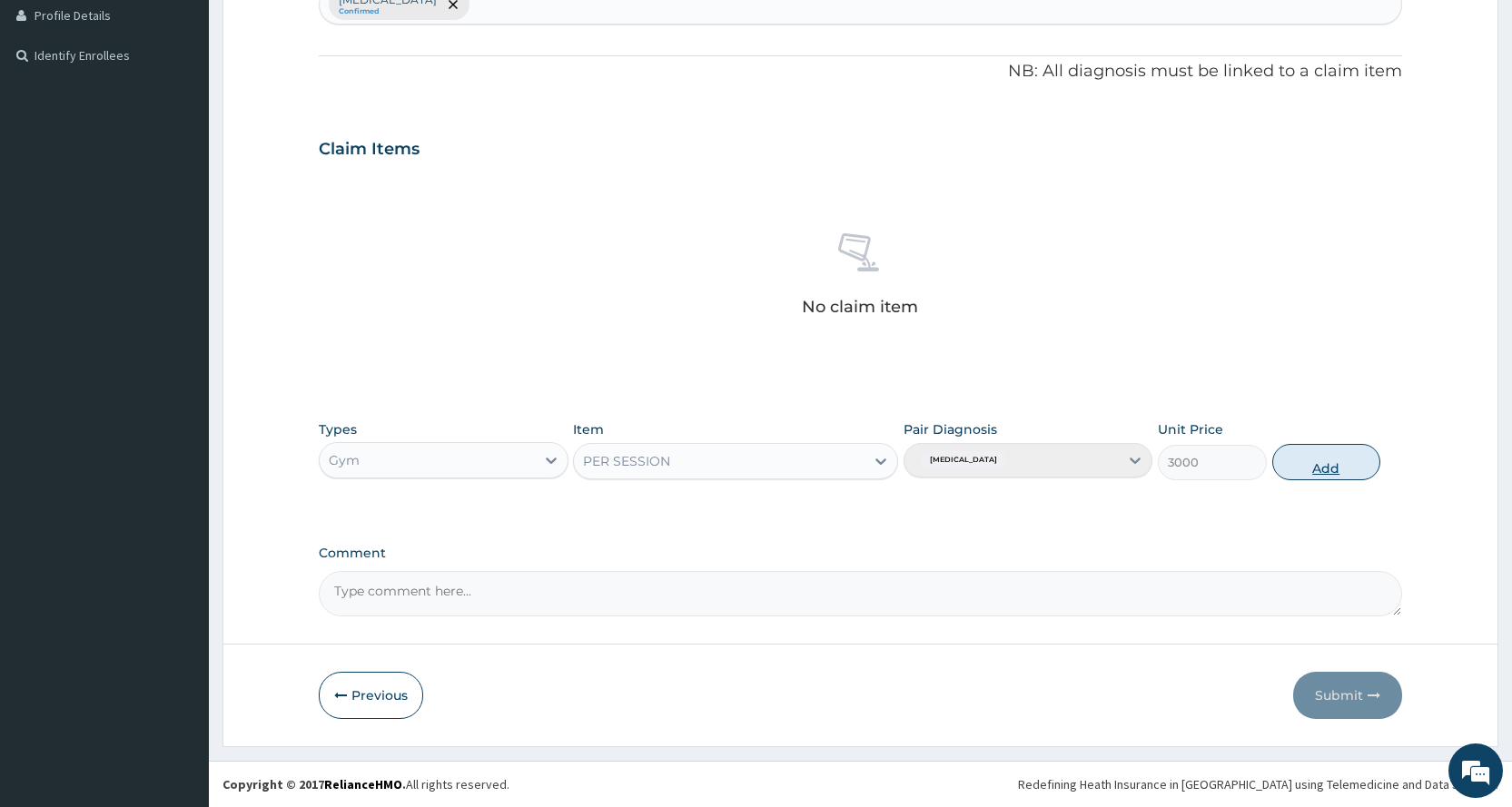
click at [1313, 463] on button "Add" at bounding box center [1325, 462] width 108 height 37
type input "0"
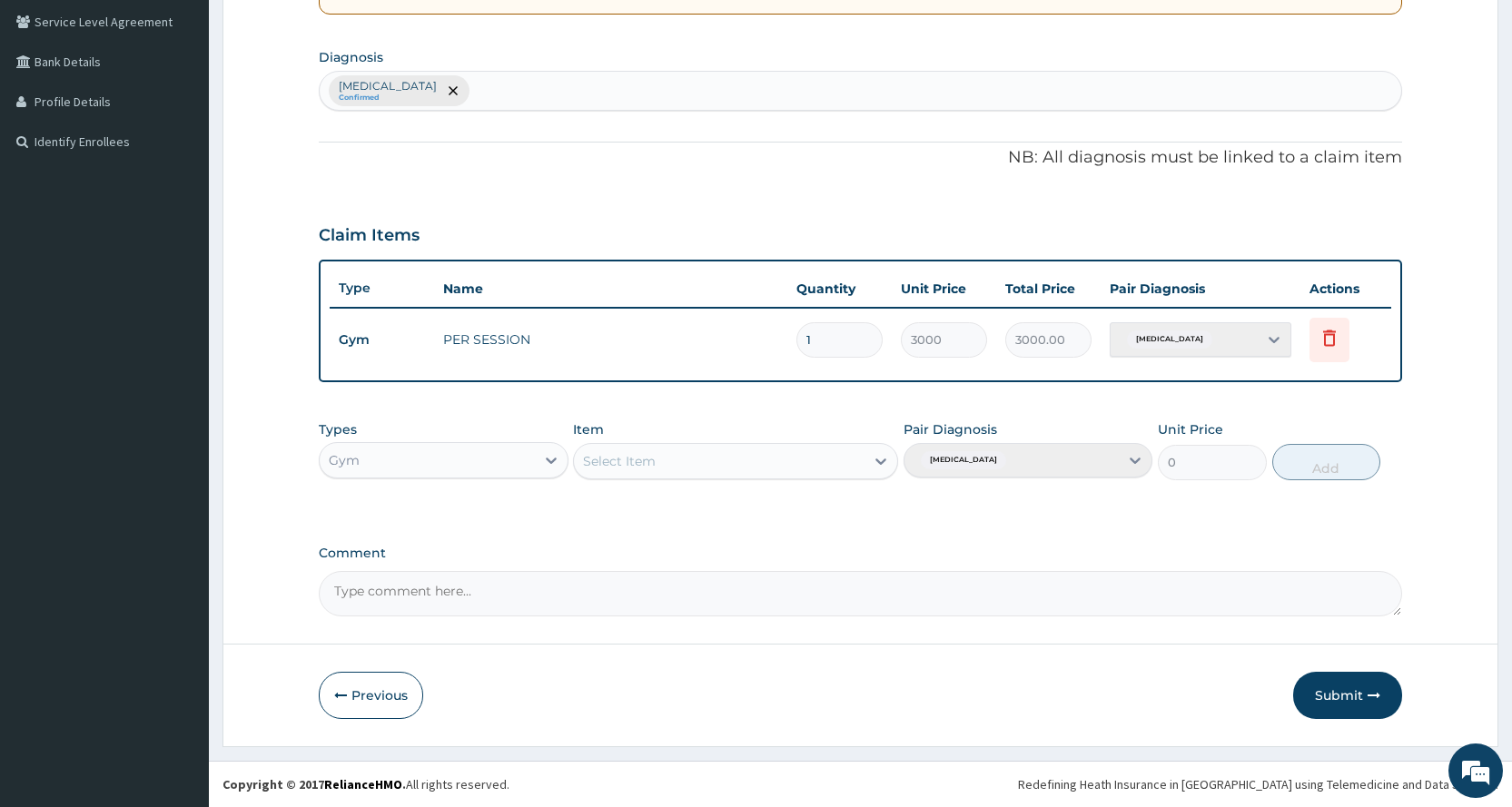
scroll to position [415, 0]
click at [1340, 692] on button "Submit" at bounding box center [1348, 695] width 109 height 47
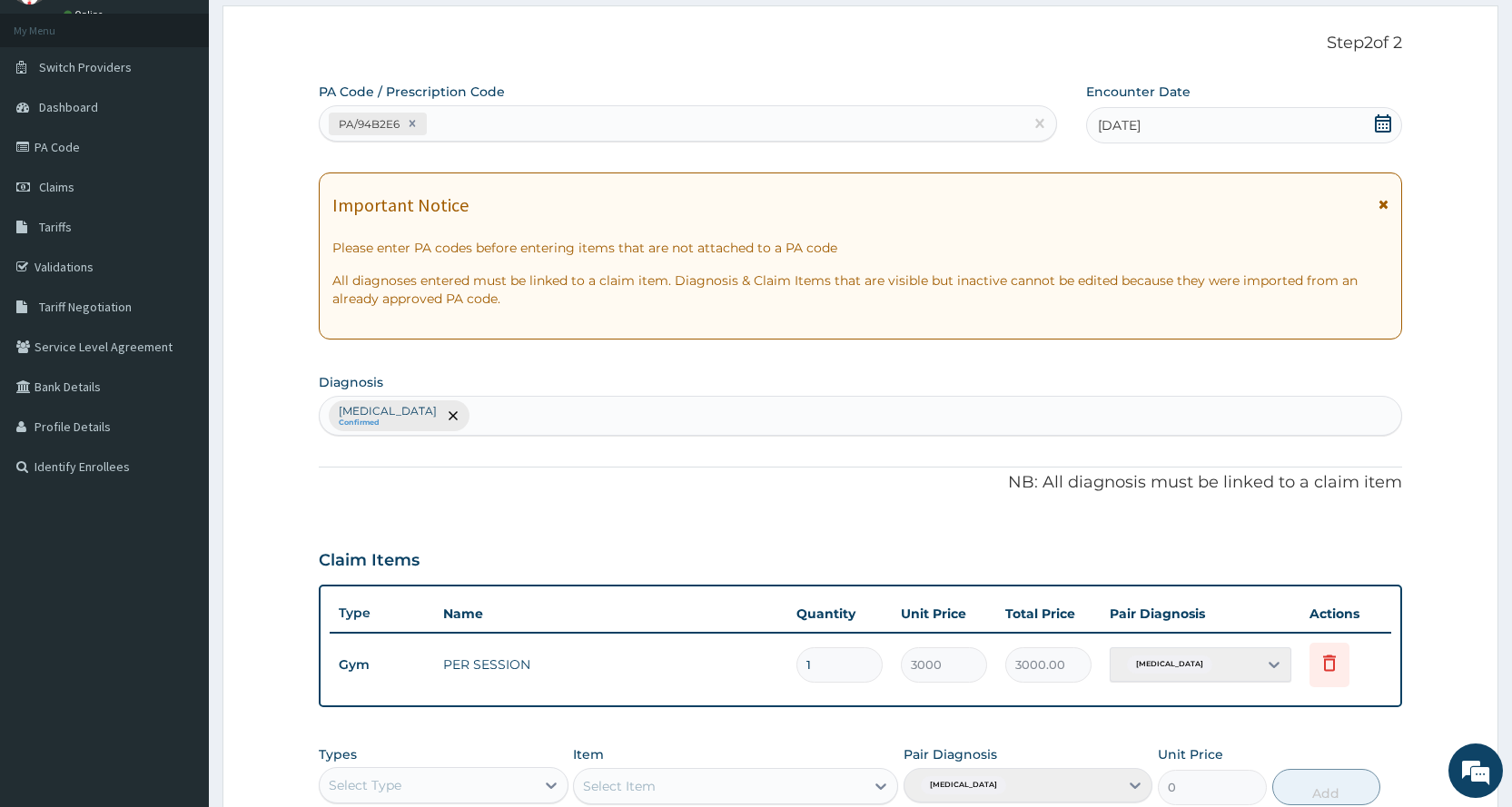
scroll to position [272, 0]
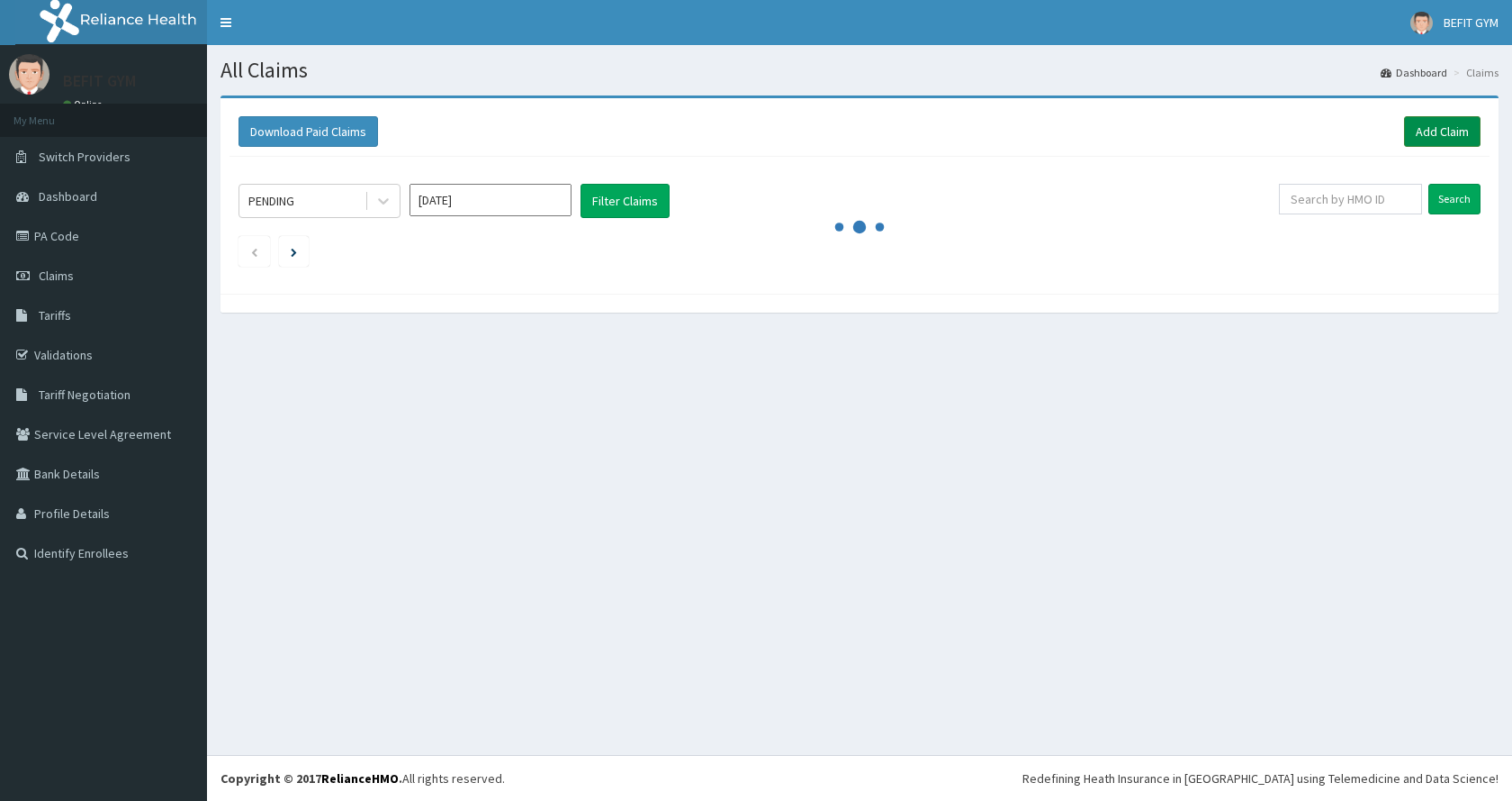
click at [1446, 123] on link "Add Claim" at bounding box center [1442, 131] width 77 height 30
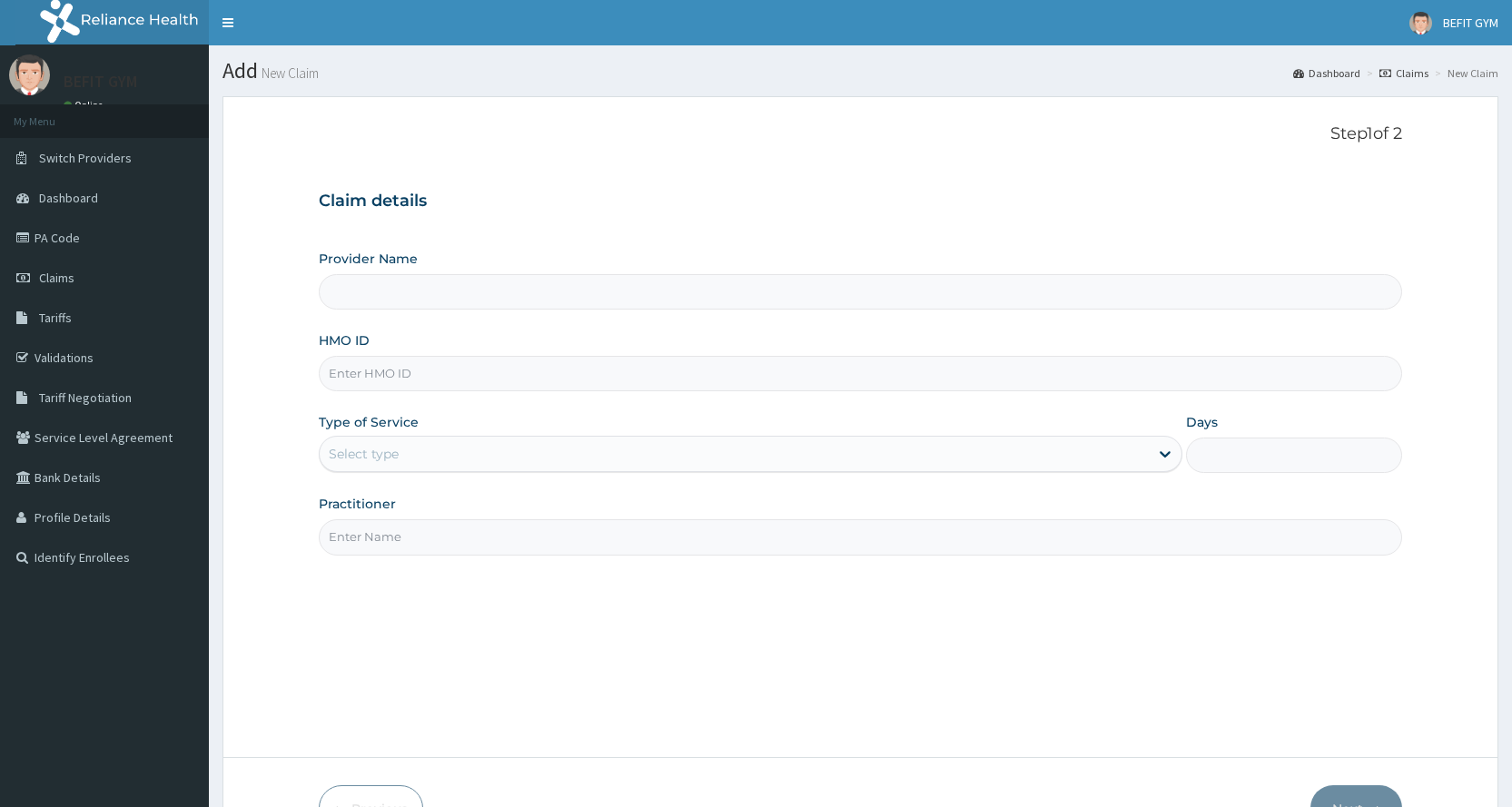
click at [547, 345] on div "HMO ID" at bounding box center [860, 361] width 1084 height 60
click at [535, 388] on input "HMO ID" at bounding box center [860, 374] width 1084 height 36
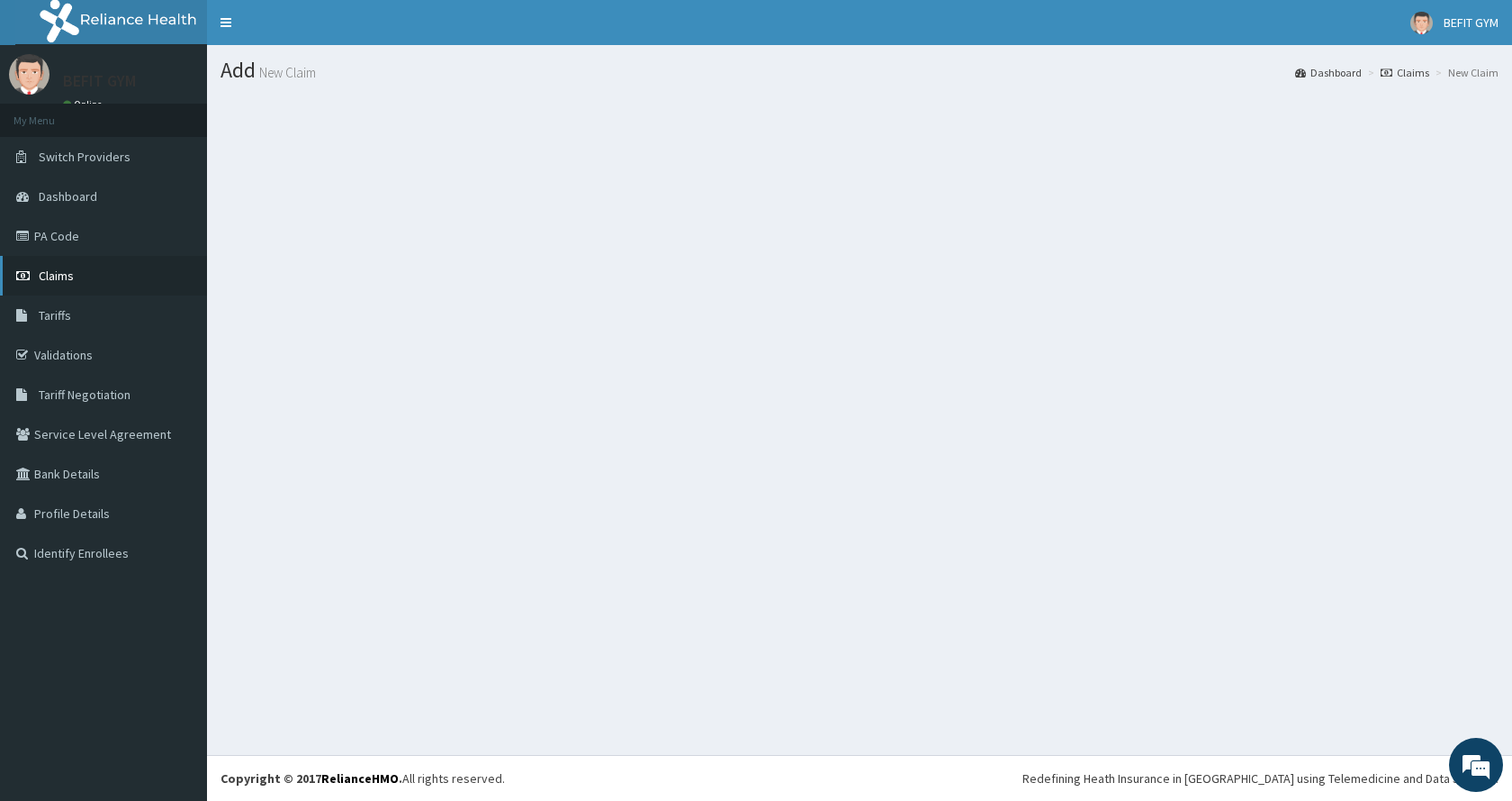
click at [81, 282] on link "Claims" at bounding box center [103, 276] width 207 height 39
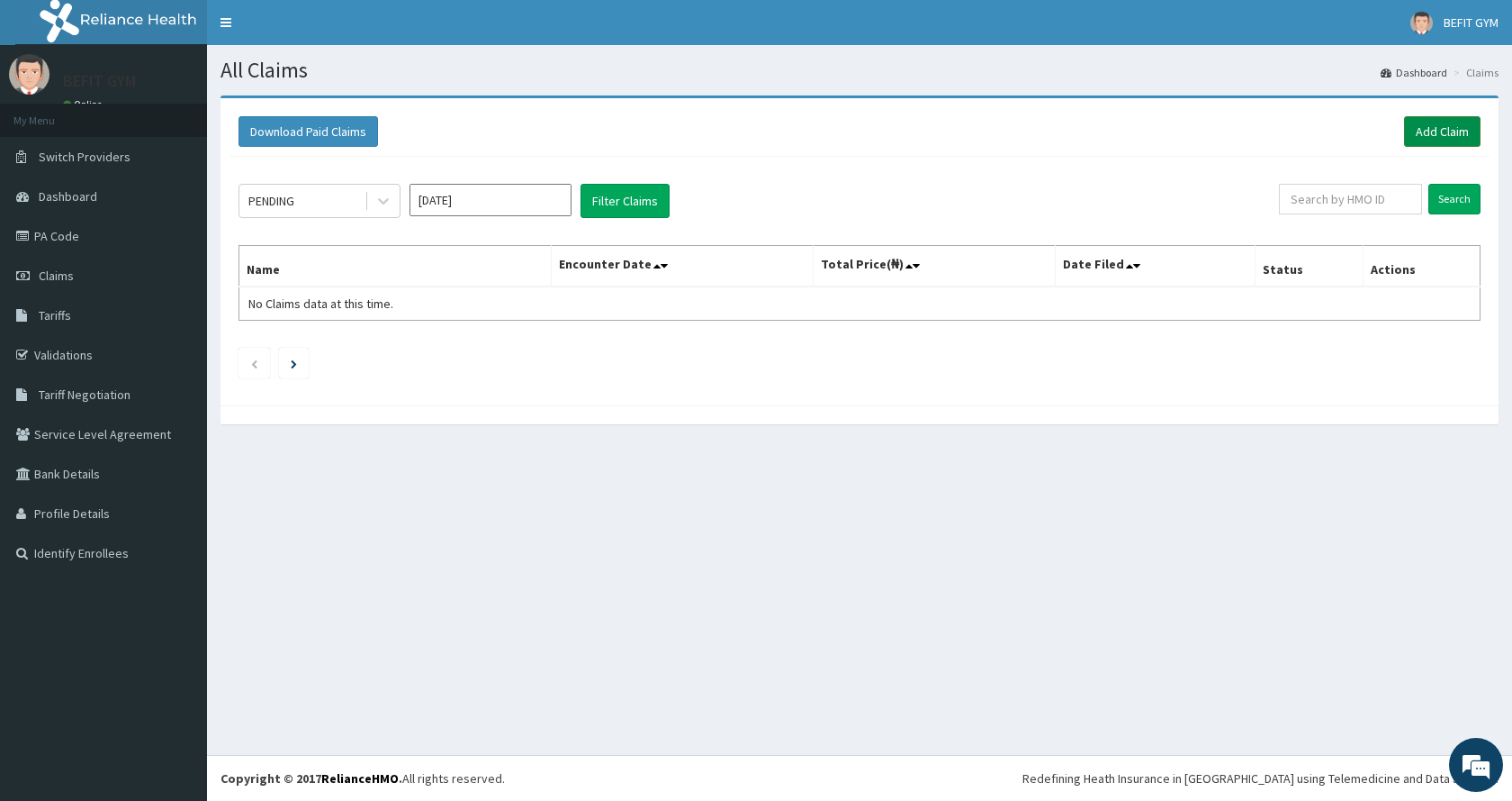
click at [1411, 134] on link "Add Claim" at bounding box center [1442, 131] width 77 height 30
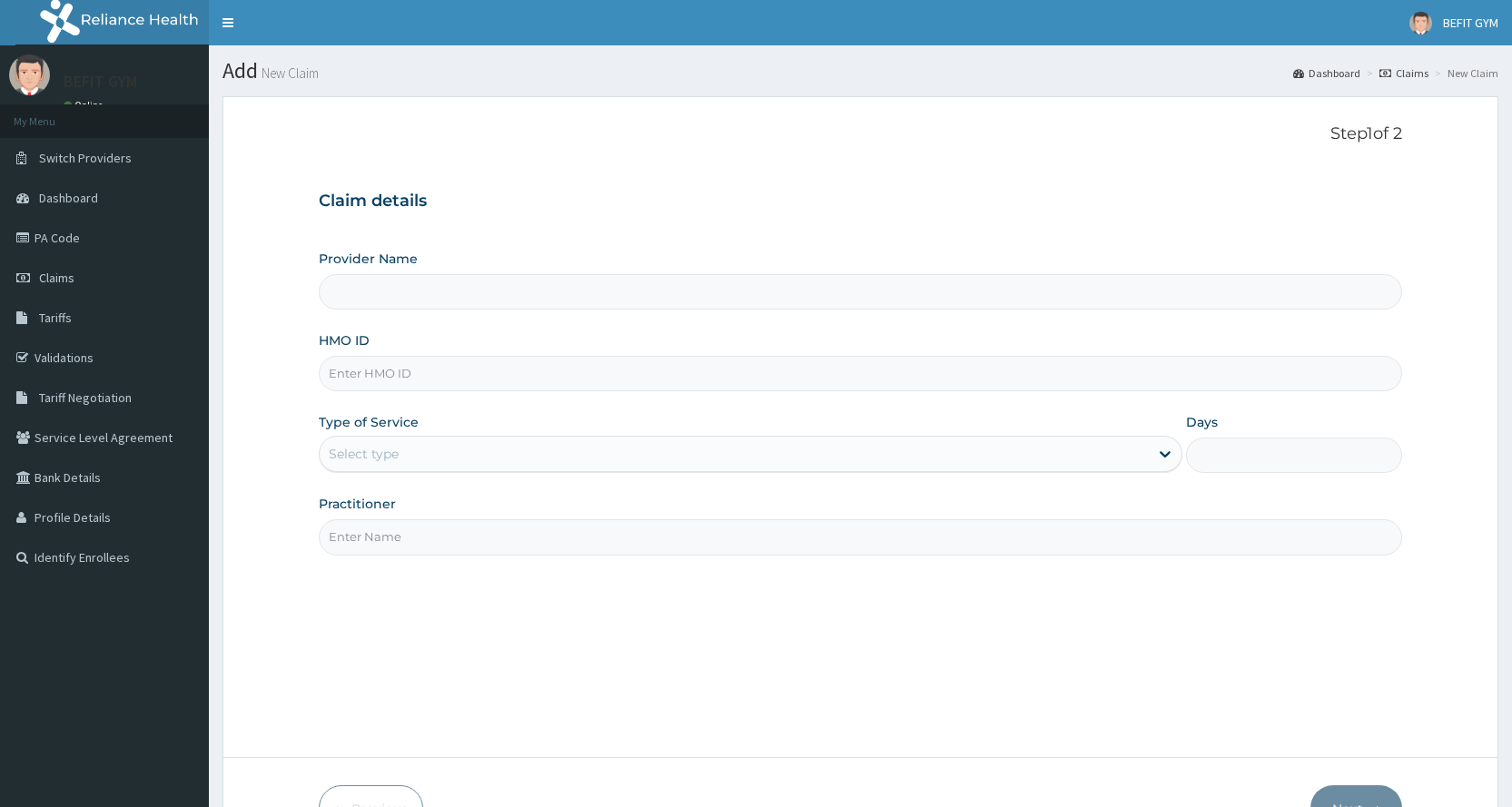
type input "BEFIT HEALTH AND FITNESS CENTRE"
type input "1"
click at [547, 362] on input "HMO ID" at bounding box center [860, 374] width 1084 height 36
type input "DSF/10005/A"
click at [407, 571] on div "Step 1 of 2 Claim details Provider Name BEFIT HEALTH AND FITNESS CENTRE HMO ID …" at bounding box center [860, 427] width 1084 height 605
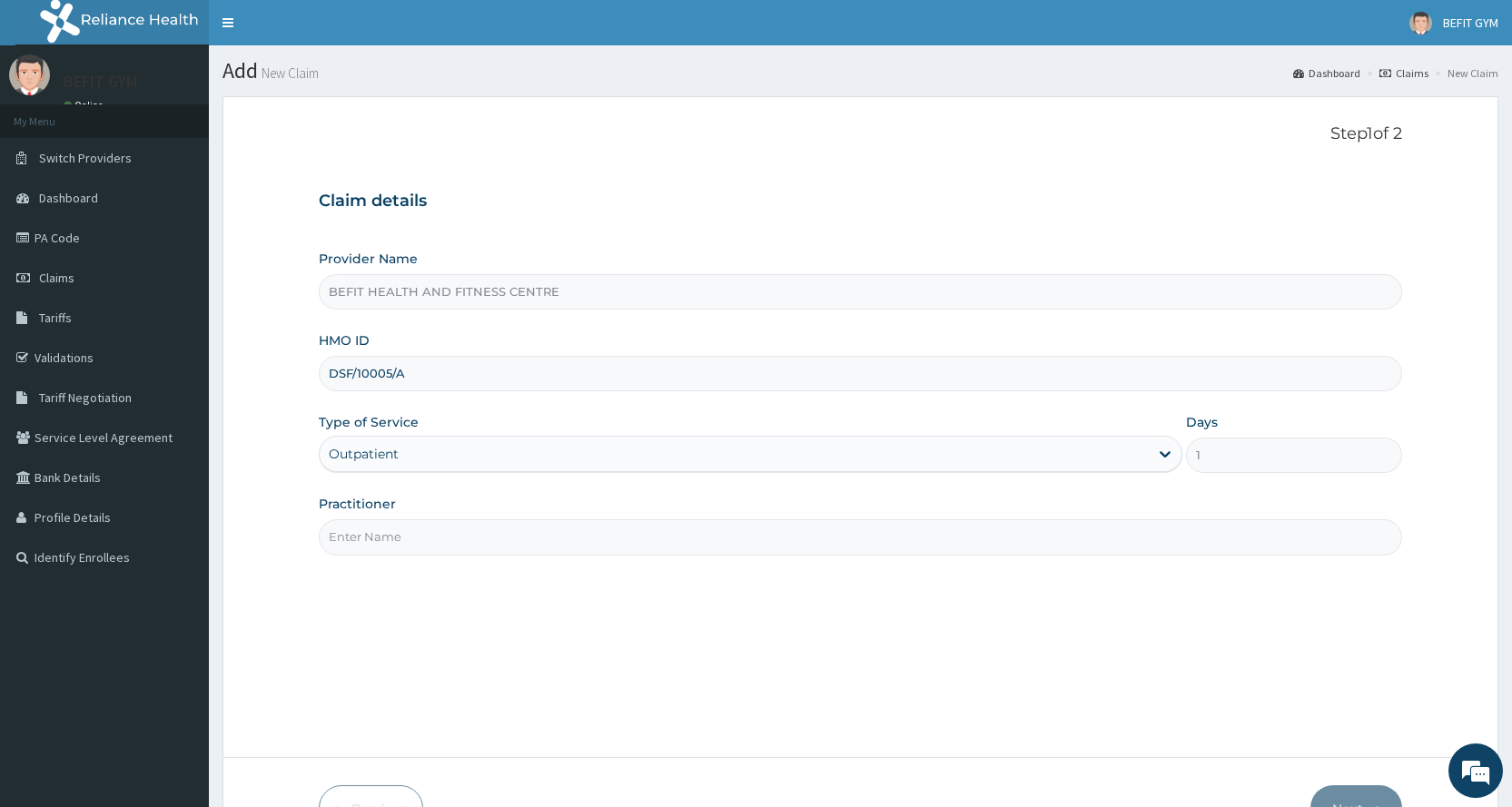
click at [412, 539] on input "Practitioner" at bounding box center [860, 537] width 1084 height 36
type input "B"
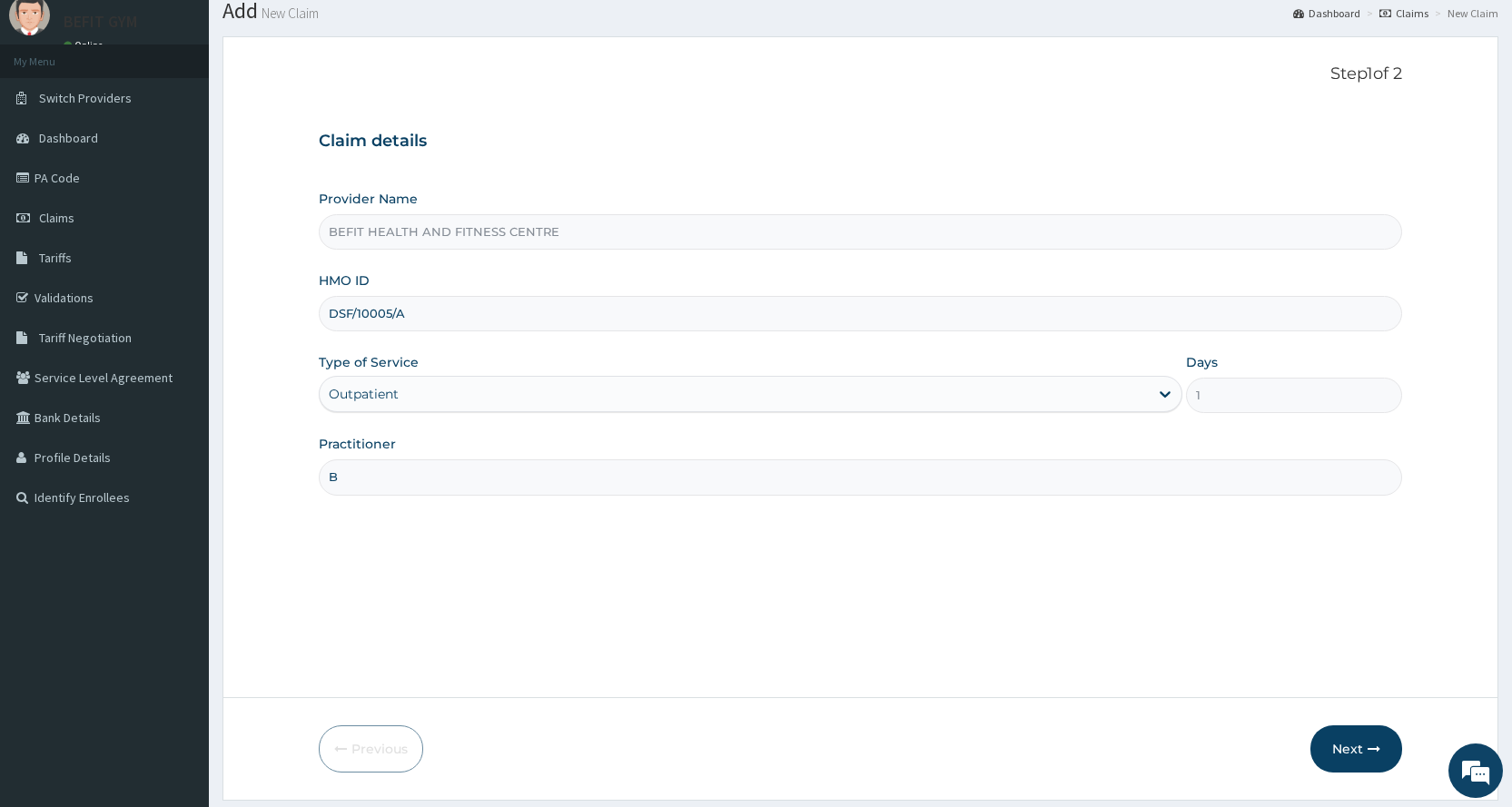
scroll to position [114, 0]
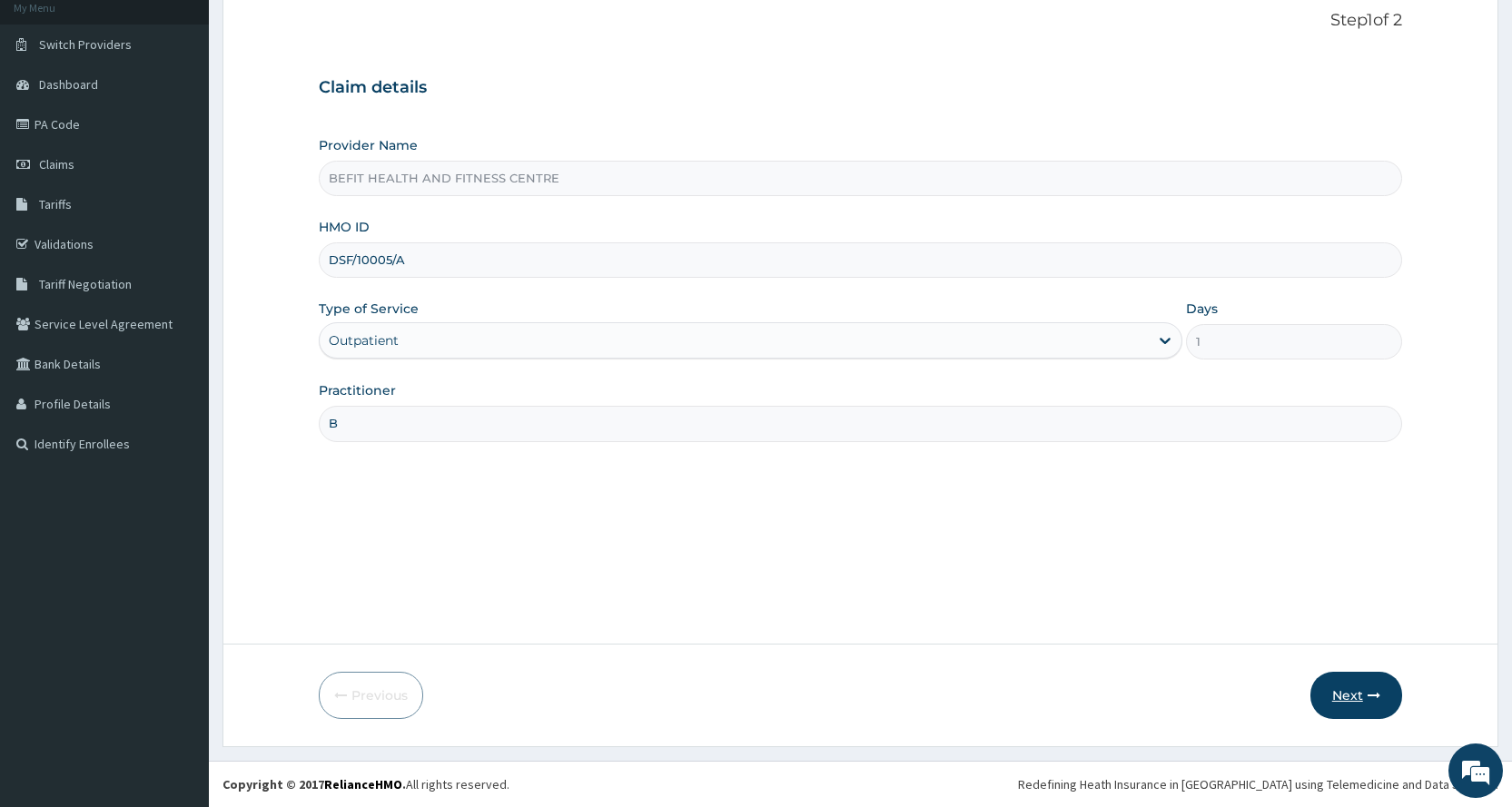
click at [1356, 714] on button "Next" at bounding box center [1356, 695] width 92 height 47
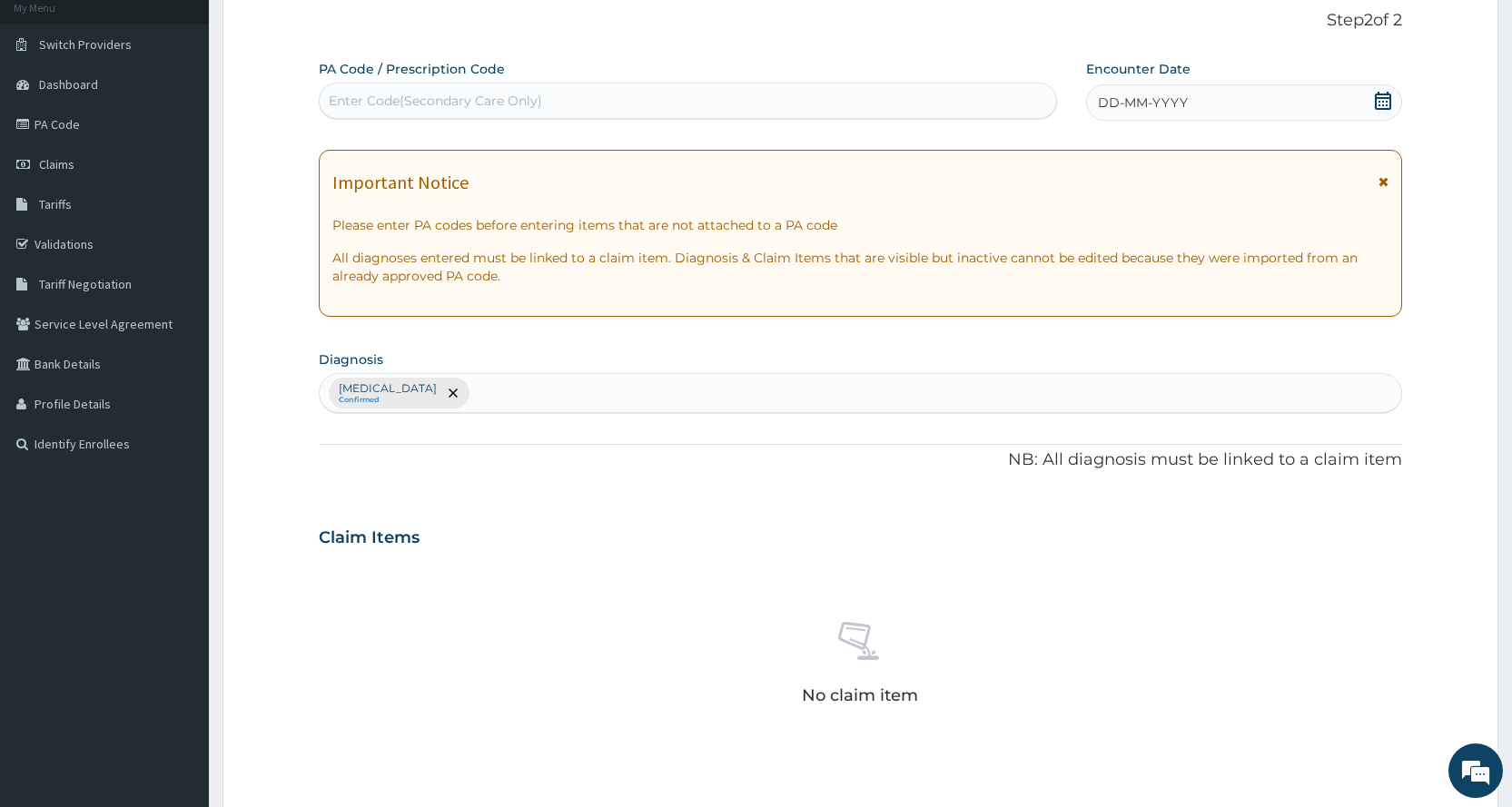
click at [965, 92] on div "Enter Code(Secondary Care Only)" at bounding box center [687, 100] width 735 height 29
type input "PA/323948"
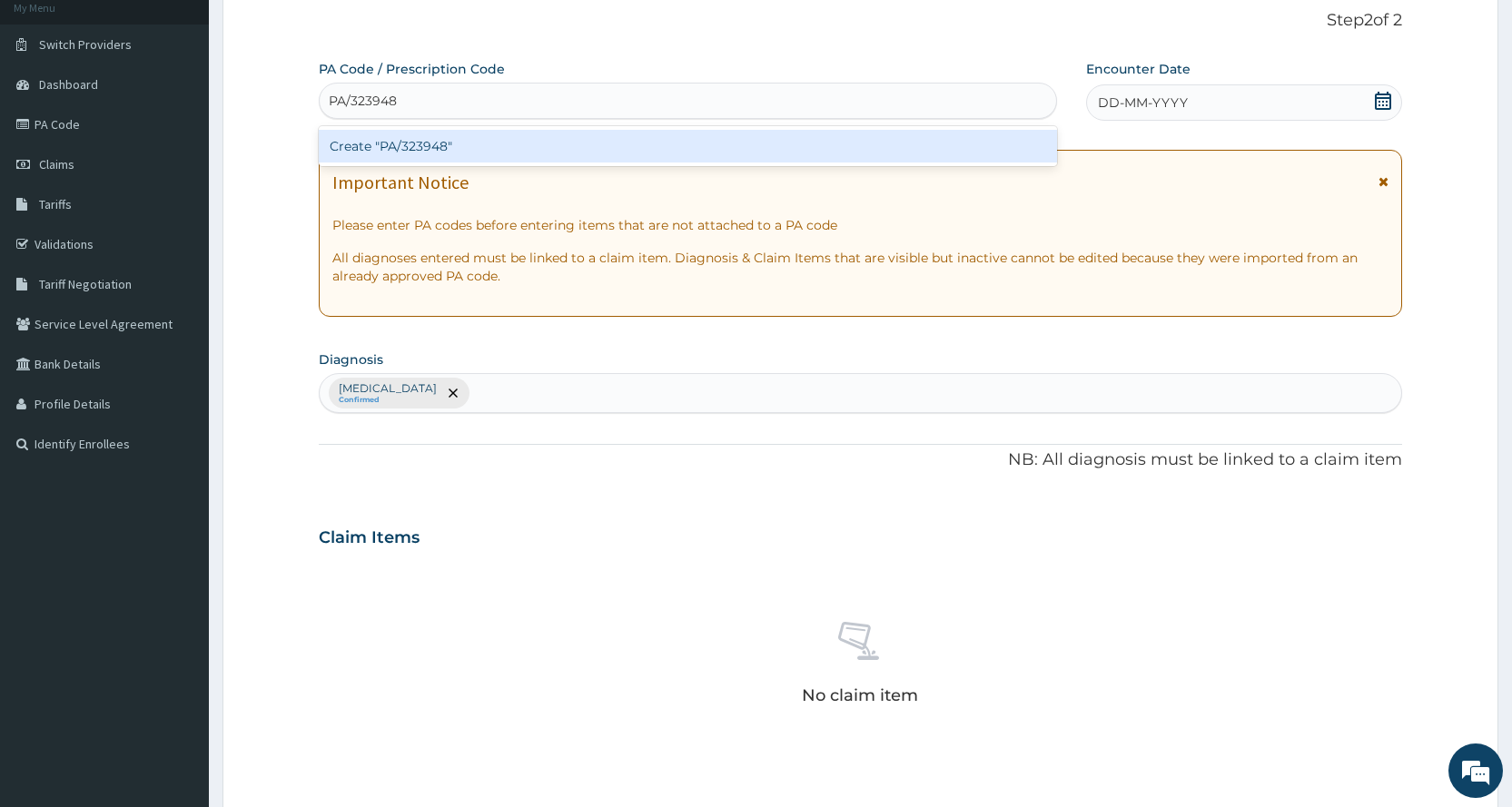
click at [800, 135] on div "Create "PA/323948"" at bounding box center [687, 145] width 737 height 33
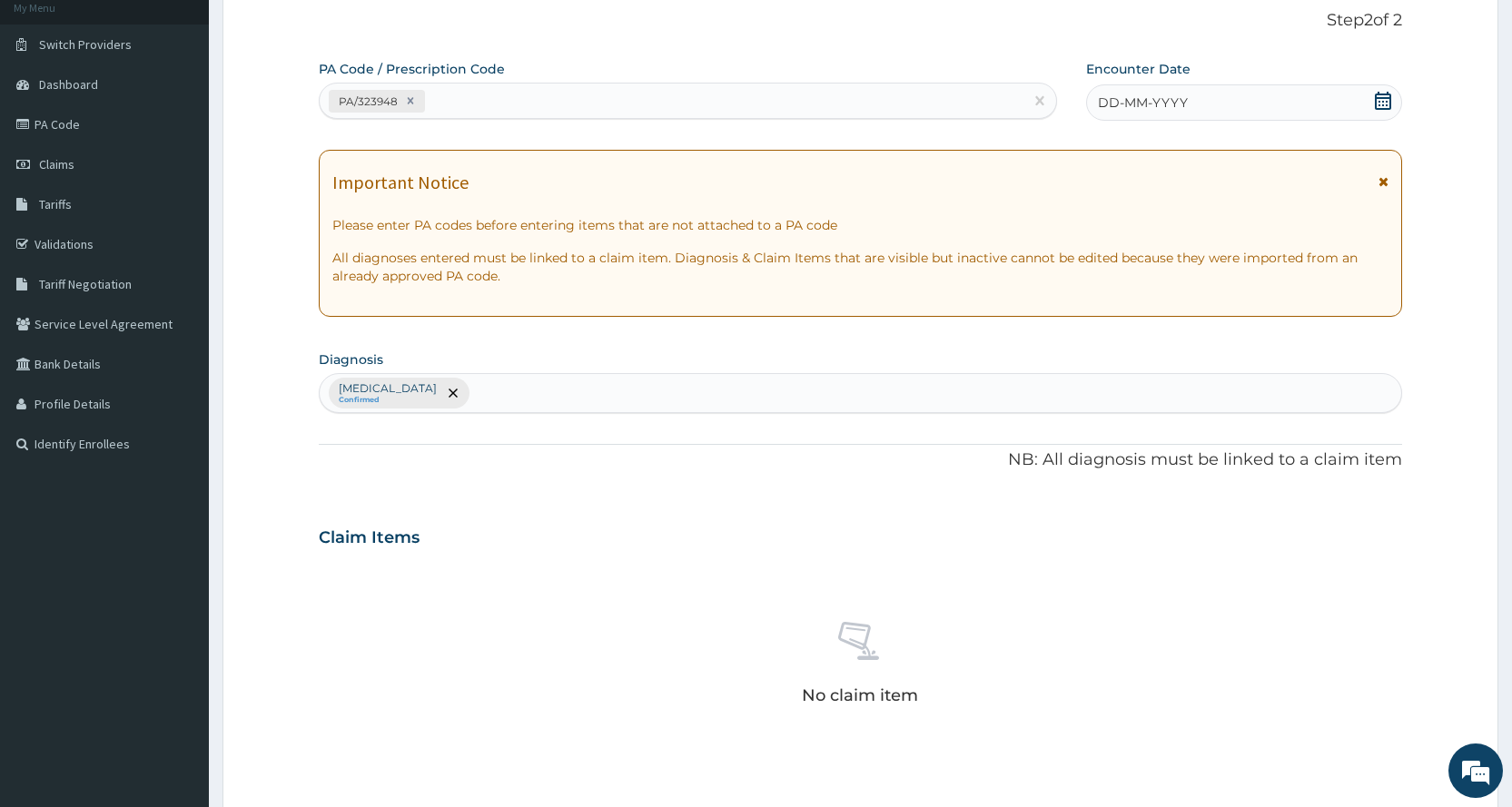
click at [1219, 102] on div "DD-MM-YYYY" at bounding box center [1243, 102] width 316 height 37
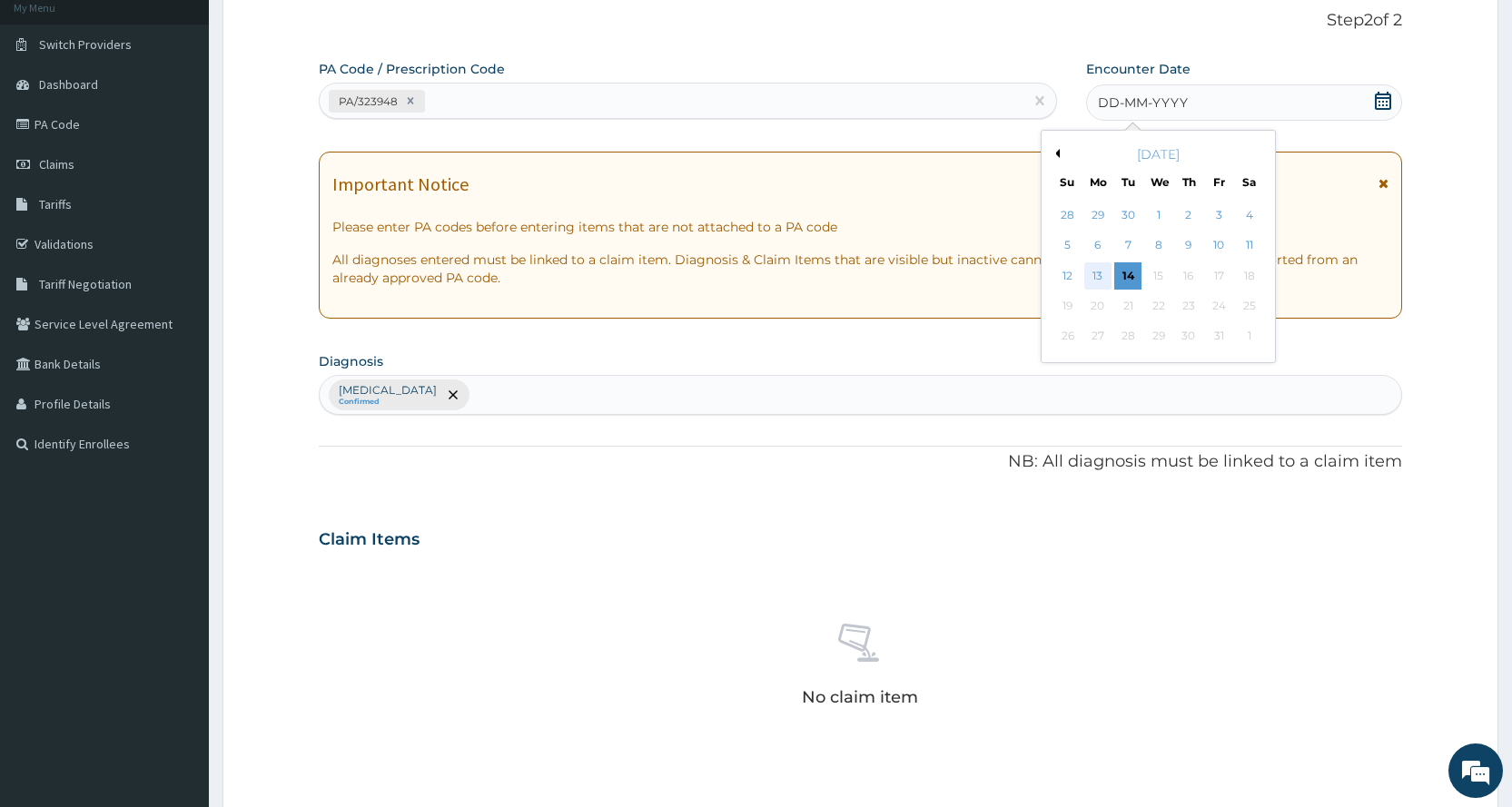
click at [1097, 286] on div "13" at bounding box center [1098, 276] width 28 height 28
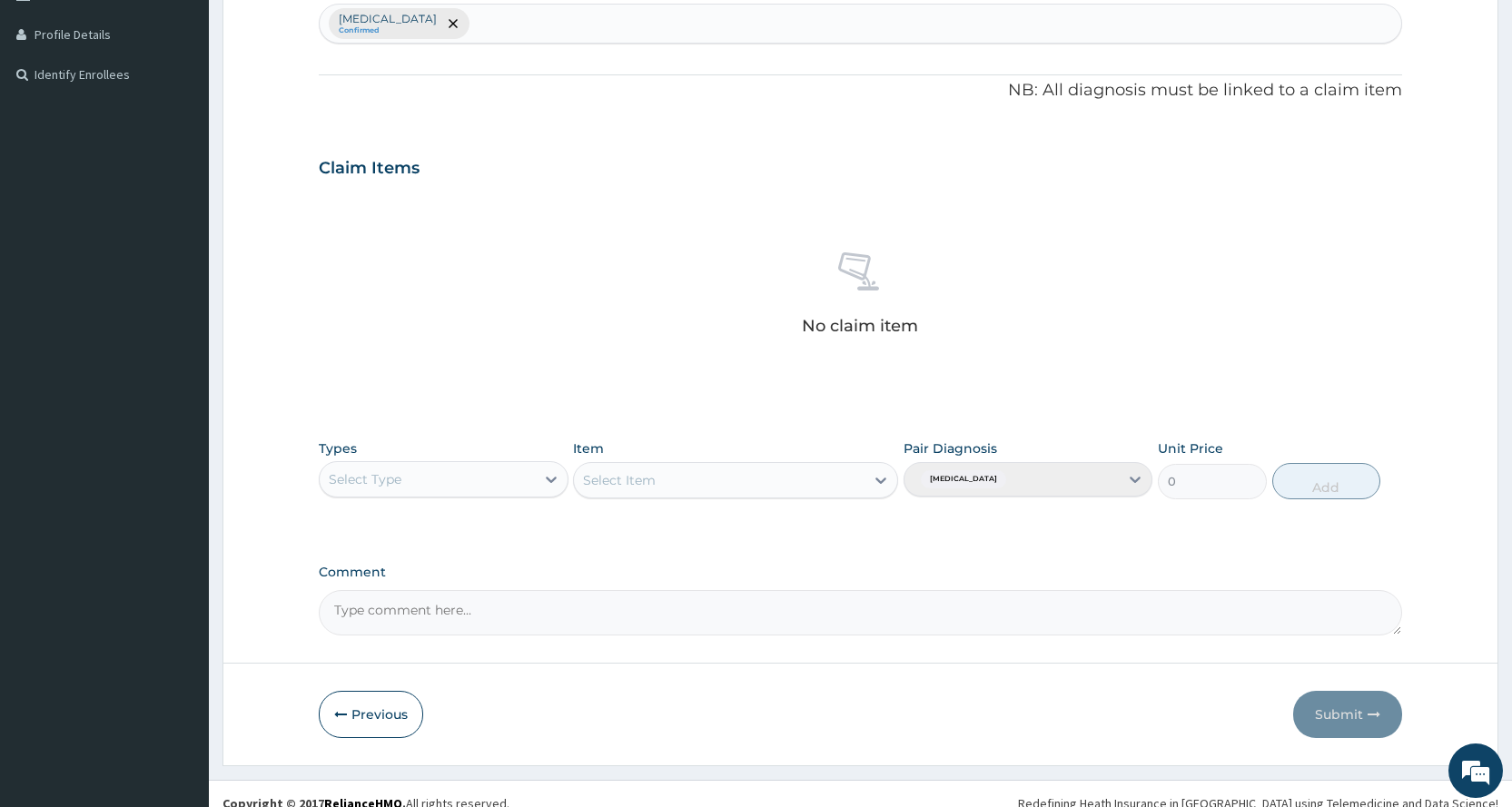
scroll to position [501, 0]
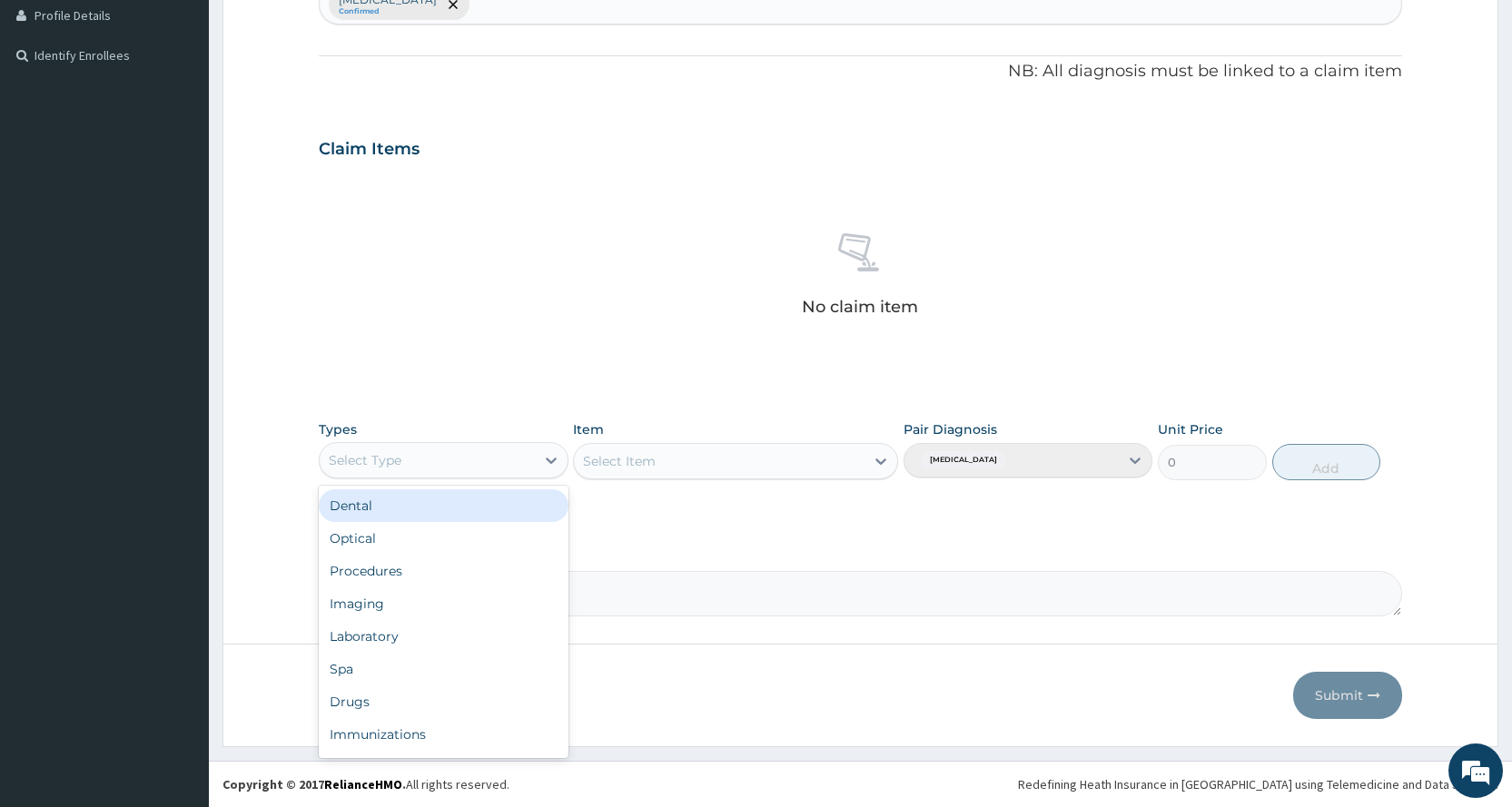
click at [519, 442] on div "Select Type" at bounding box center [442, 460] width 248 height 37
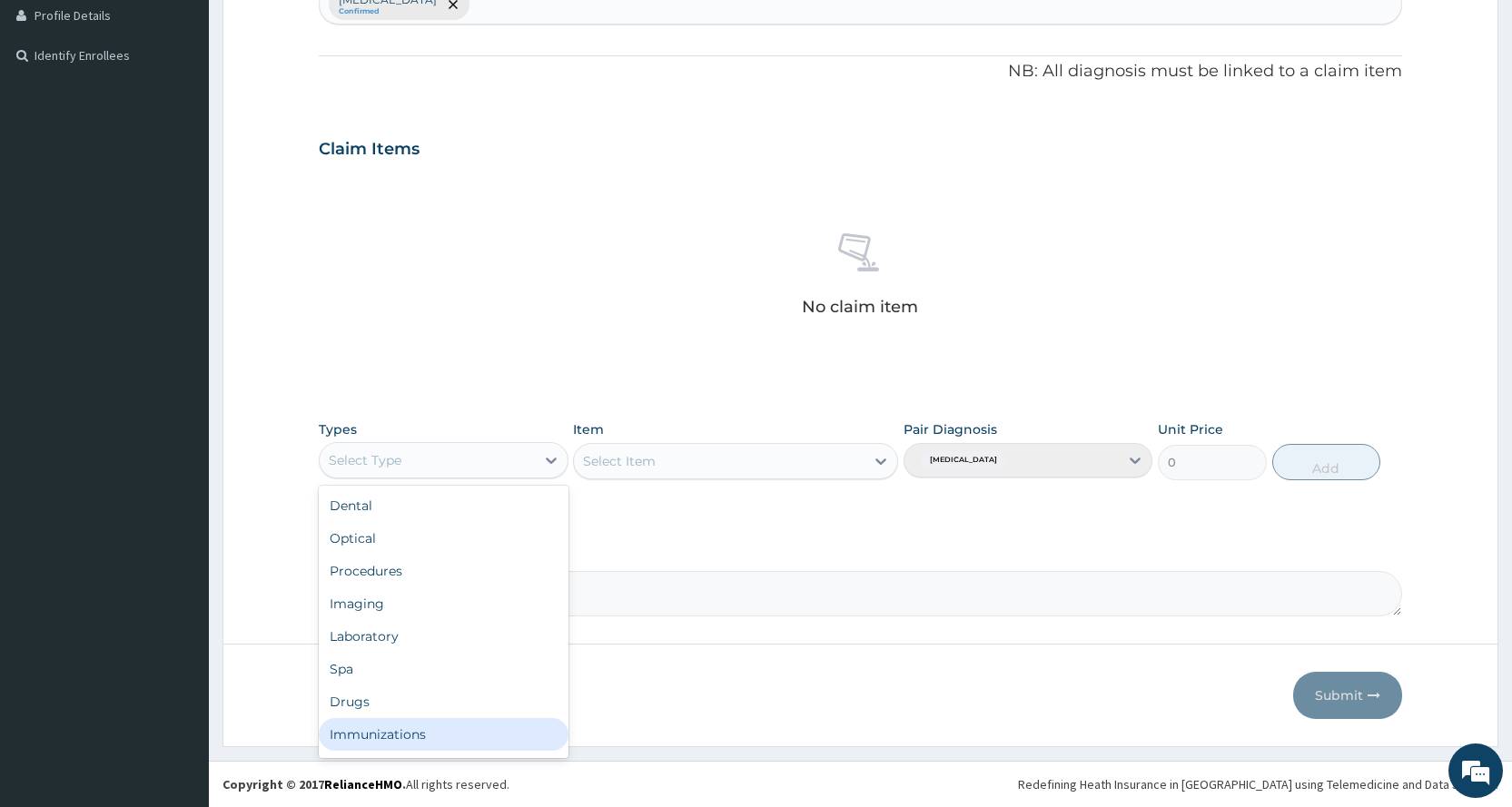
scroll to position [61, 0]
click at [372, 730] on div "Gym" at bounding box center [442, 737] width 248 height 33
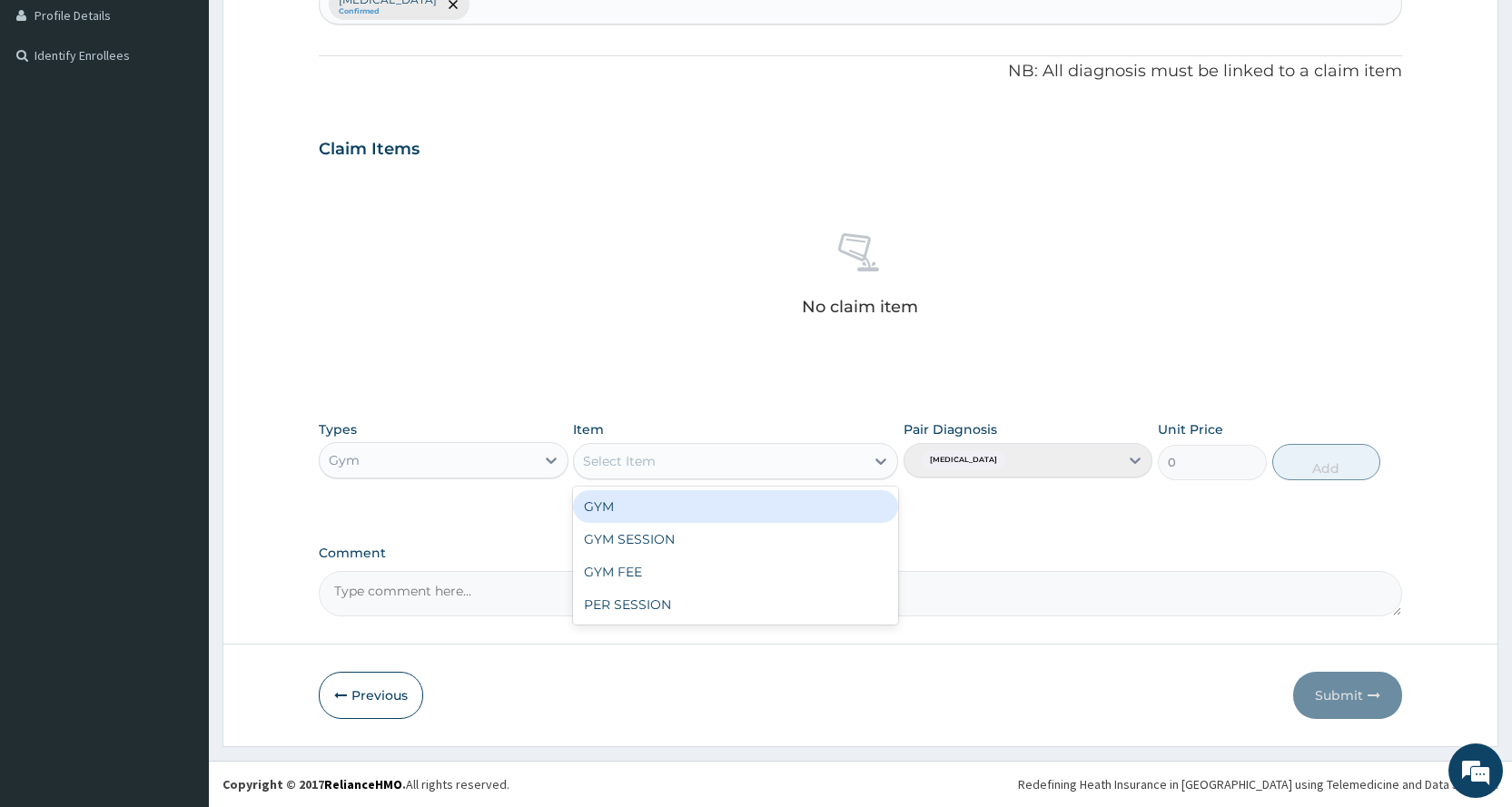
drag, startPoint x: 733, startPoint y: 462, endPoint x: 754, endPoint y: 448, distance: 25.2
click at [739, 458] on div "Select Item" at bounding box center [719, 460] width 291 height 29
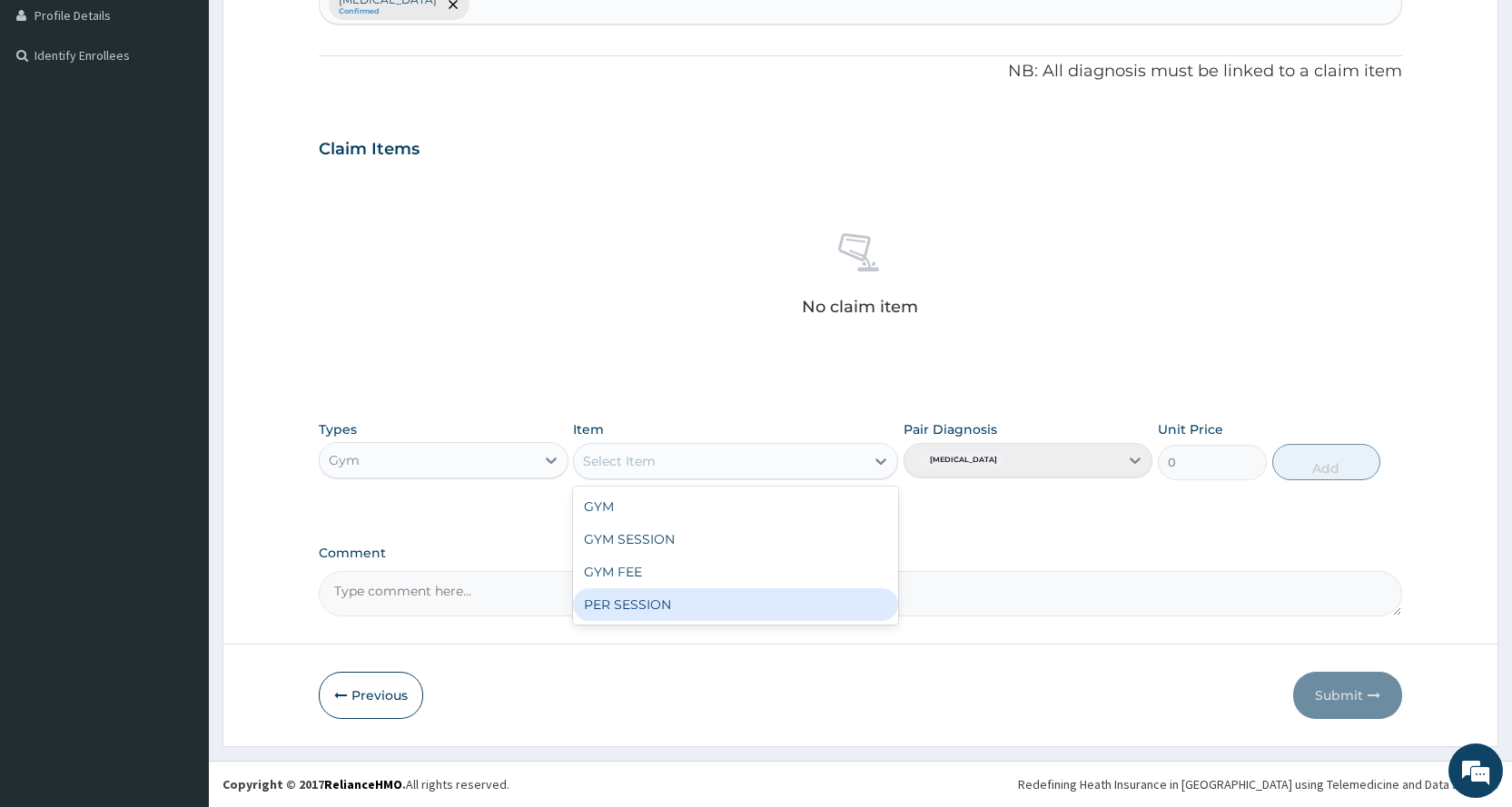
click at [698, 599] on div "PER SESSION" at bounding box center [735, 604] width 325 height 33
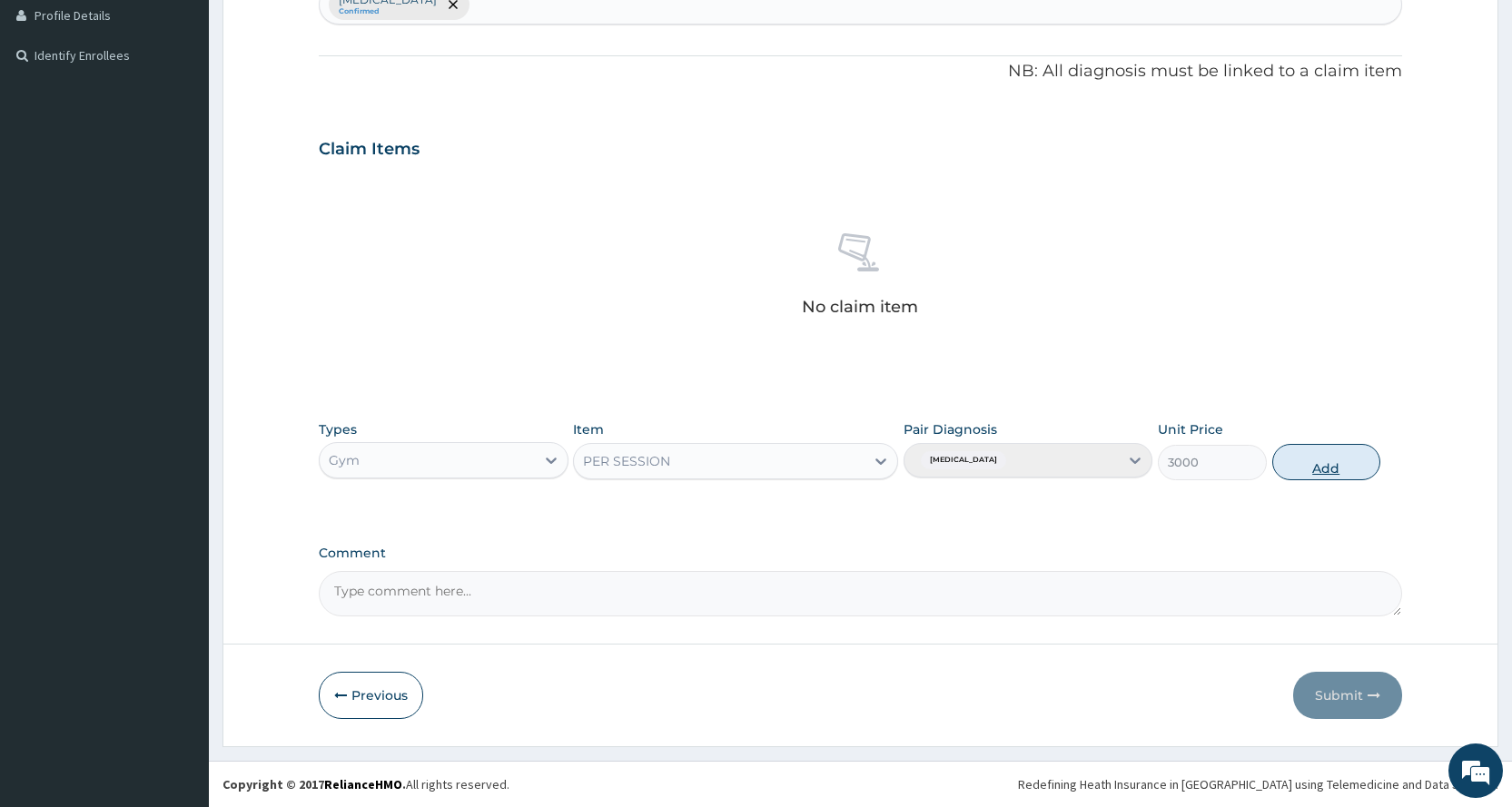
click at [1346, 467] on button "Add" at bounding box center [1325, 462] width 108 height 37
type input "0"
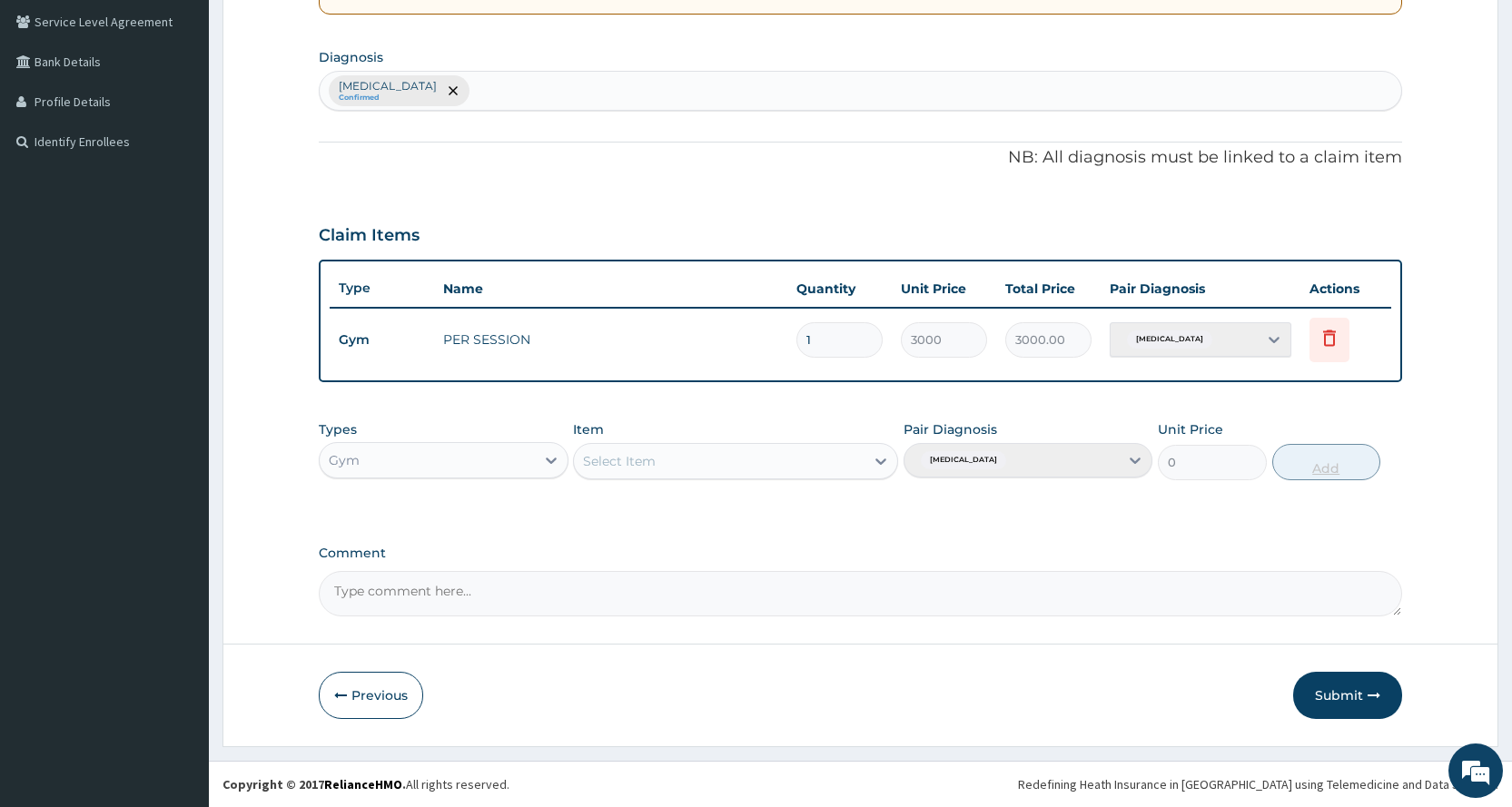
scroll to position [415, 0]
click at [1319, 708] on button "Submit" at bounding box center [1348, 695] width 109 height 47
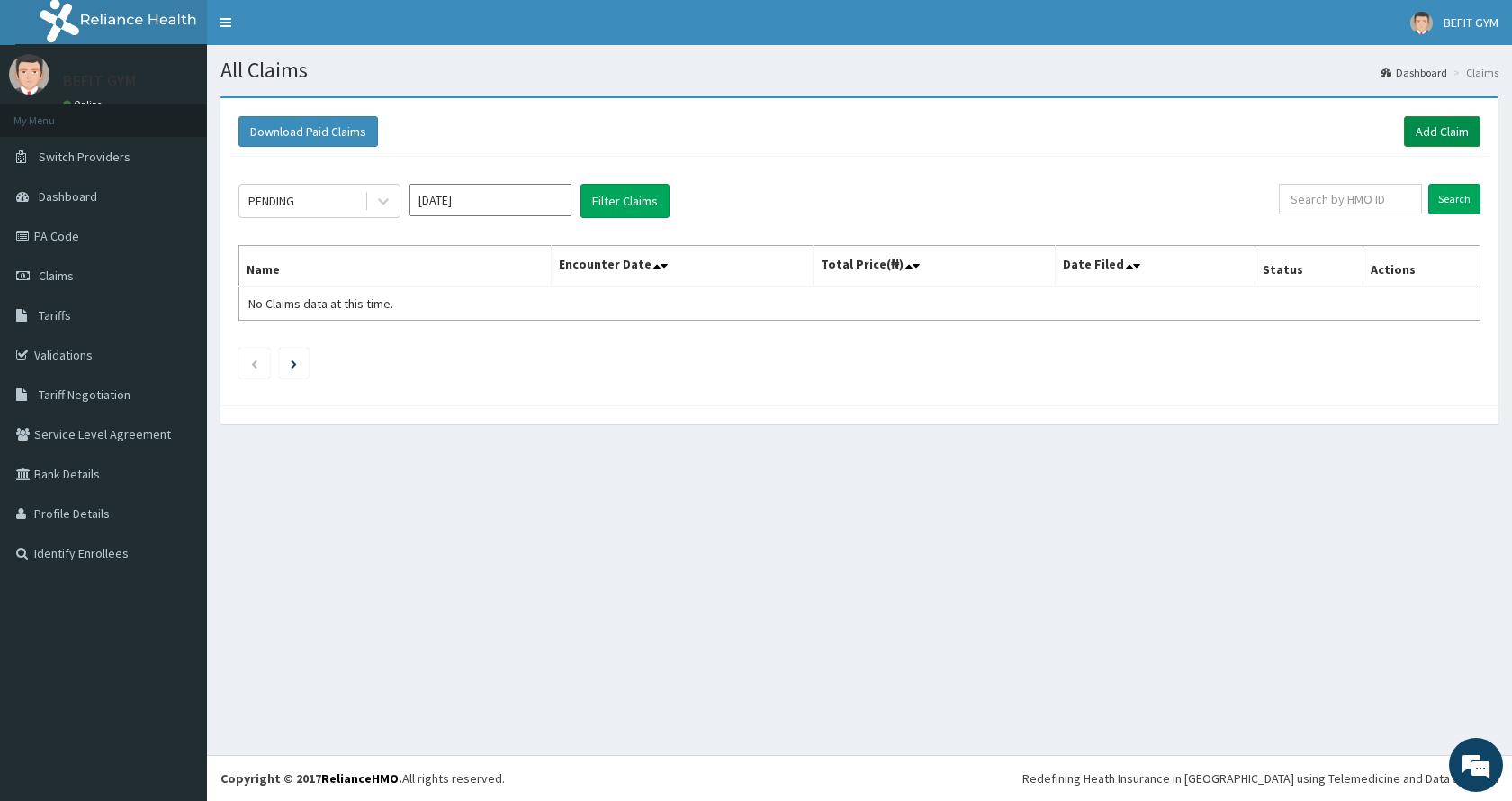
click at [1429, 138] on link "Add Claim" at bounding box center [1442, 131] width 77 height 30
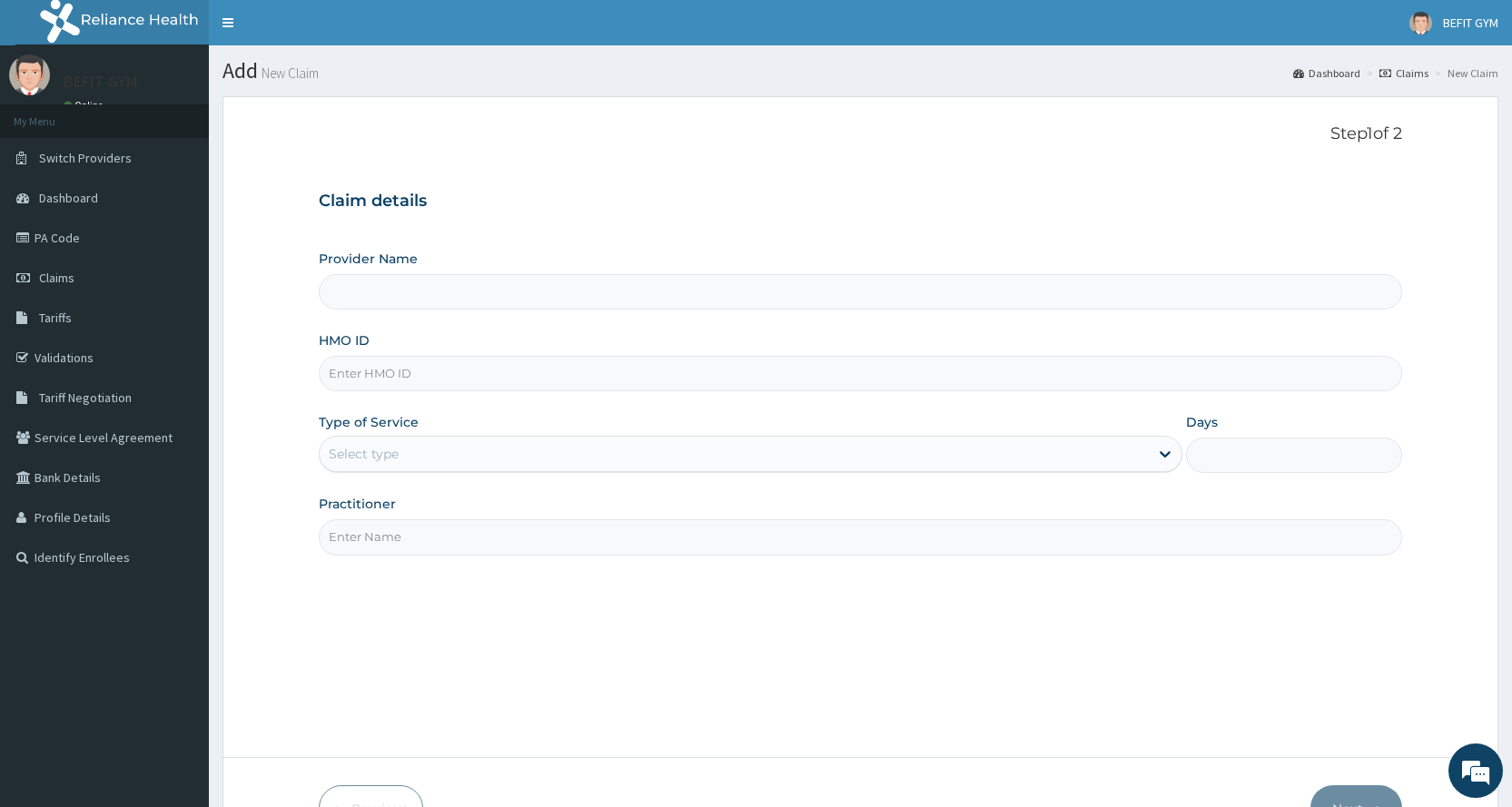
type input "BEFIT HEALTH AND FITNESS CENTRE"
type input "1"
click at [725, 365] on input "HMO ID" at bounding box center [860, 374] width 1084 height 36
type input "SOA/10119/A"
click at [434, 555] on input "Practitioner" at bounding box center [860, 537] width 1084 height 36
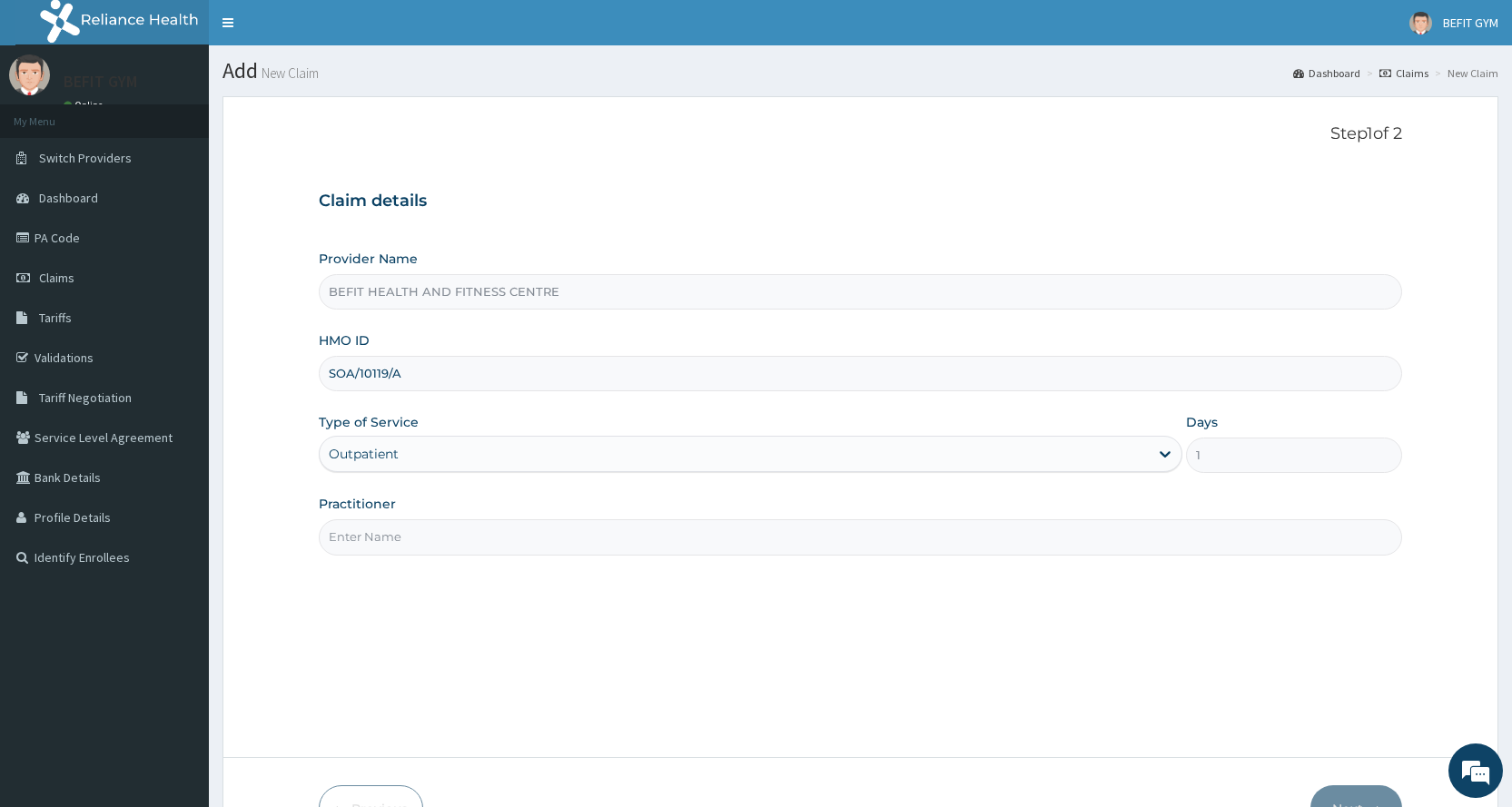
type input "B"
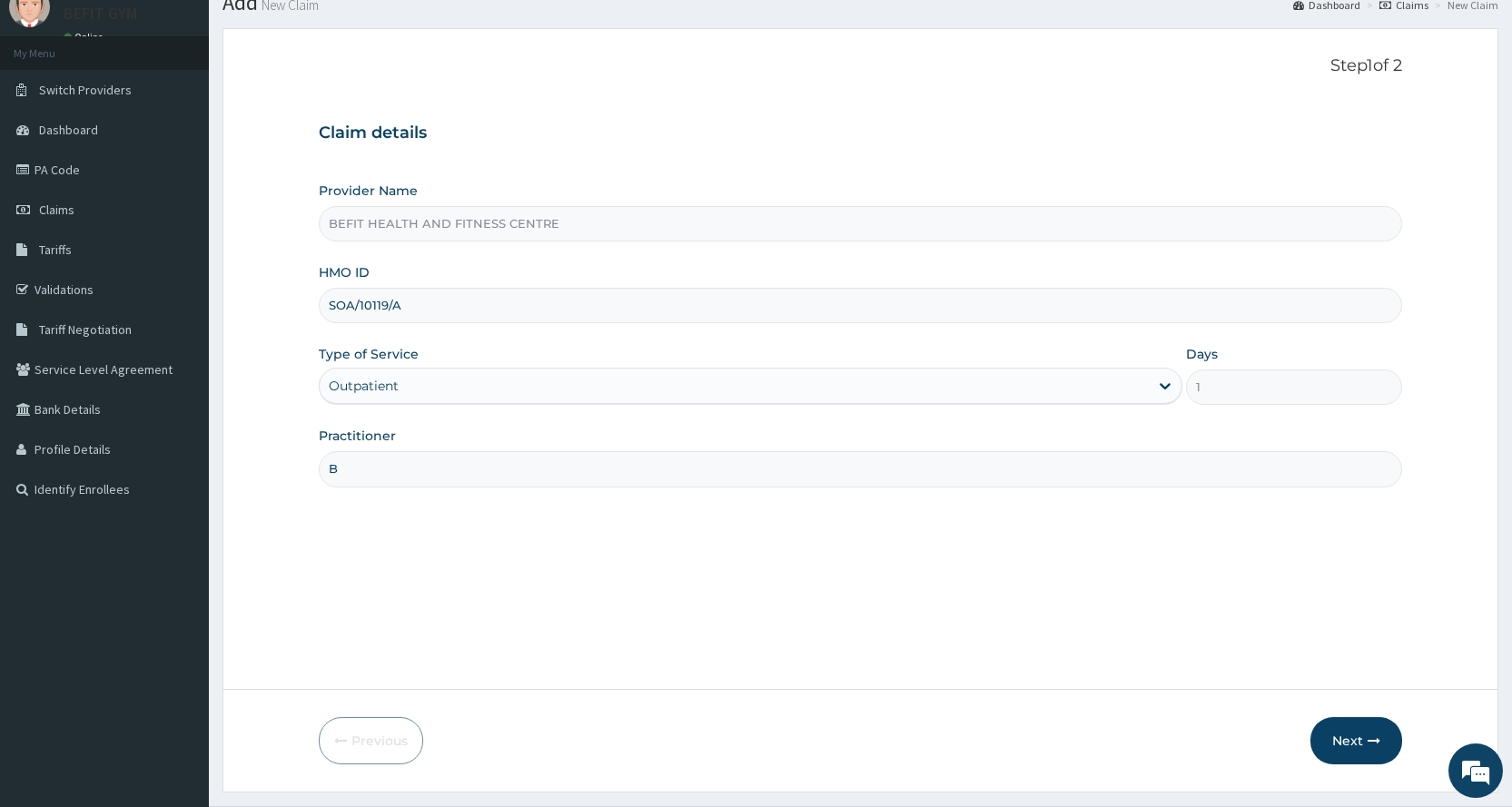
scroll to position [114, 0]
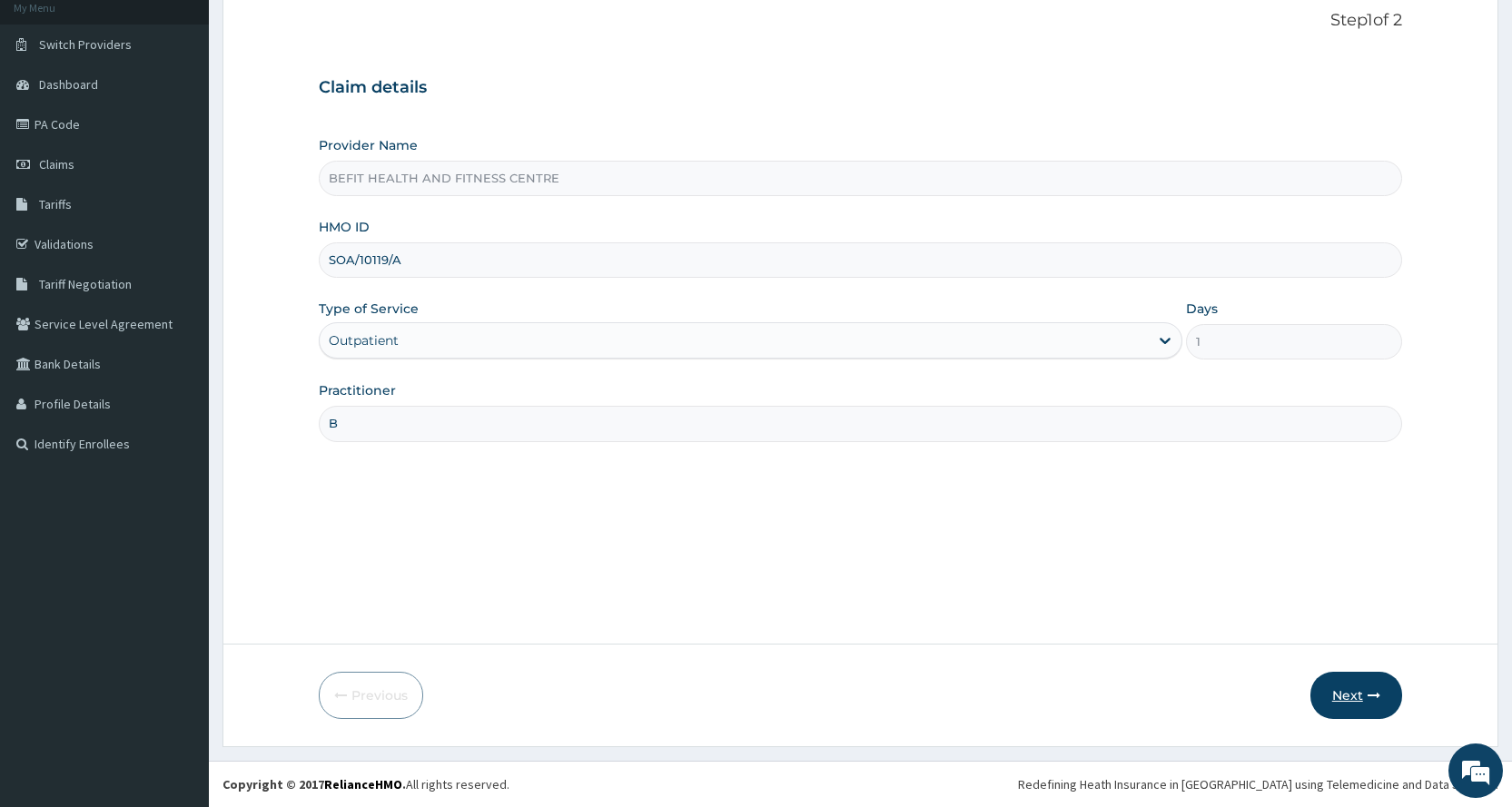
click at [1348, 700] on button "Next" at bounding box center [1356, 695] width 92 height 47
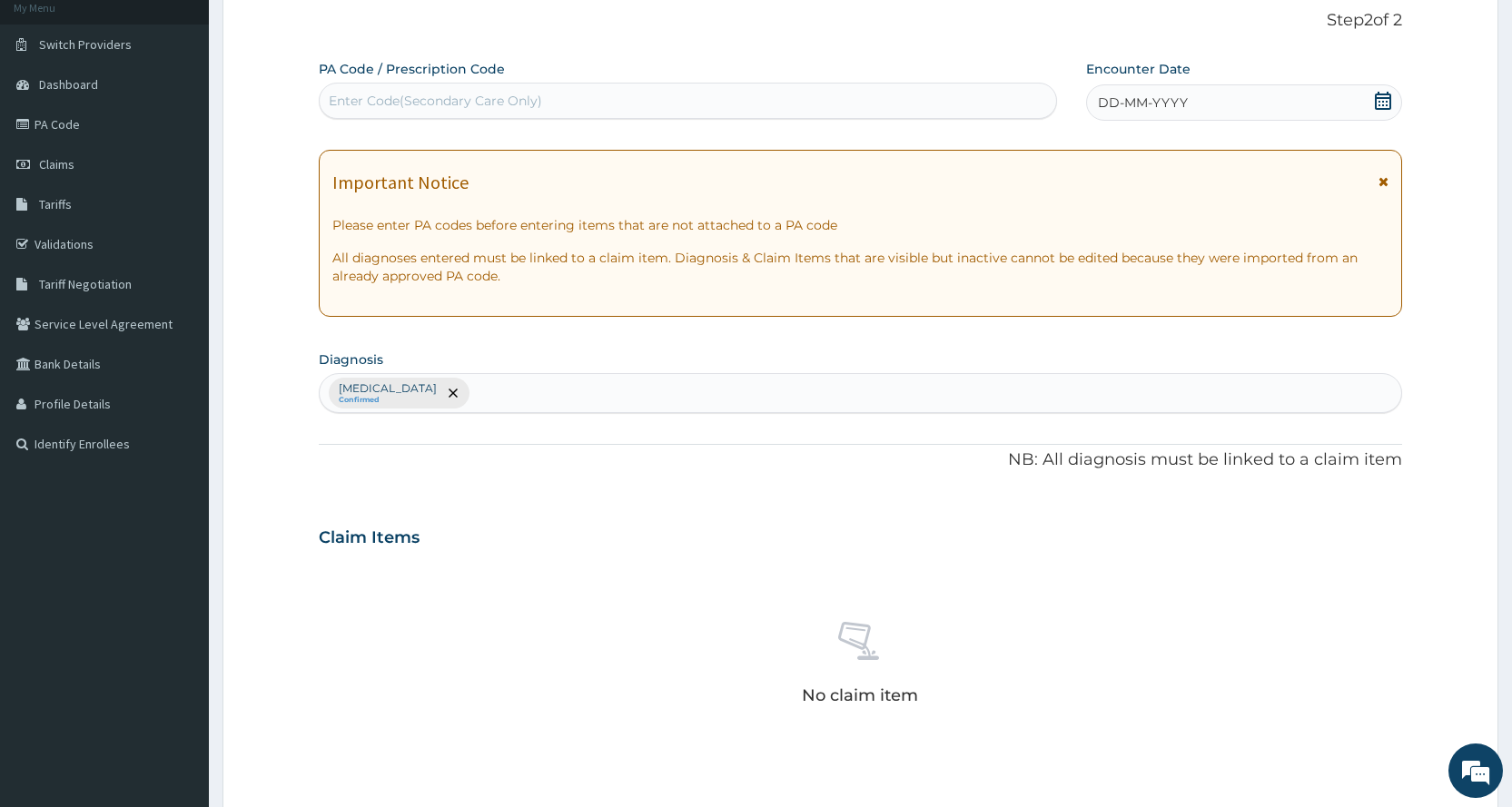
click at [578, 92] on div "Enter Code(Secondary Care Only)" at bounding box center [687, 100] width 735 height 29
type input "PA/970A2E"
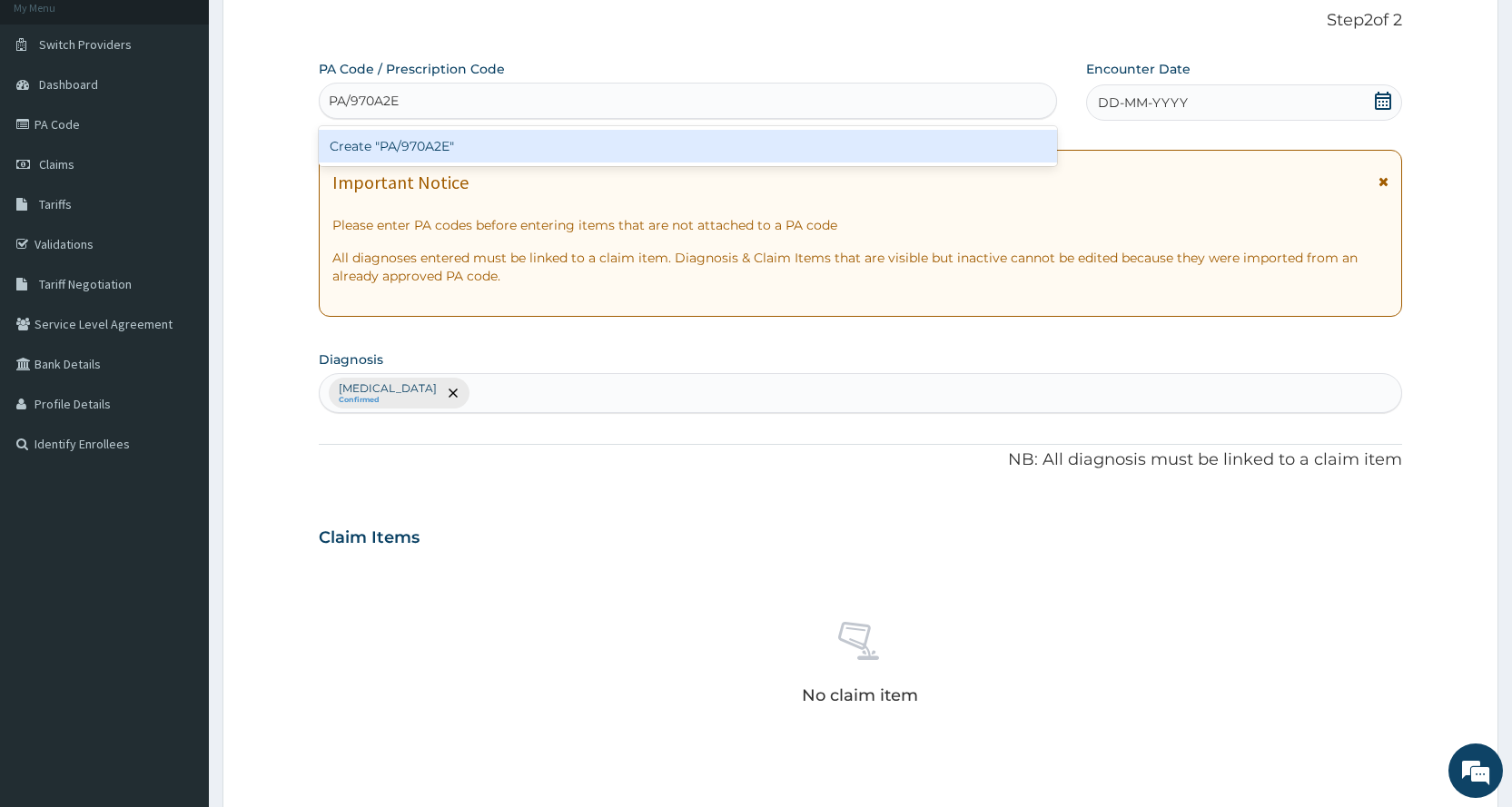
click at [551, 131] on div "Create "PA/970A2E"" at bounding box center [687, 145] width 737 height 33
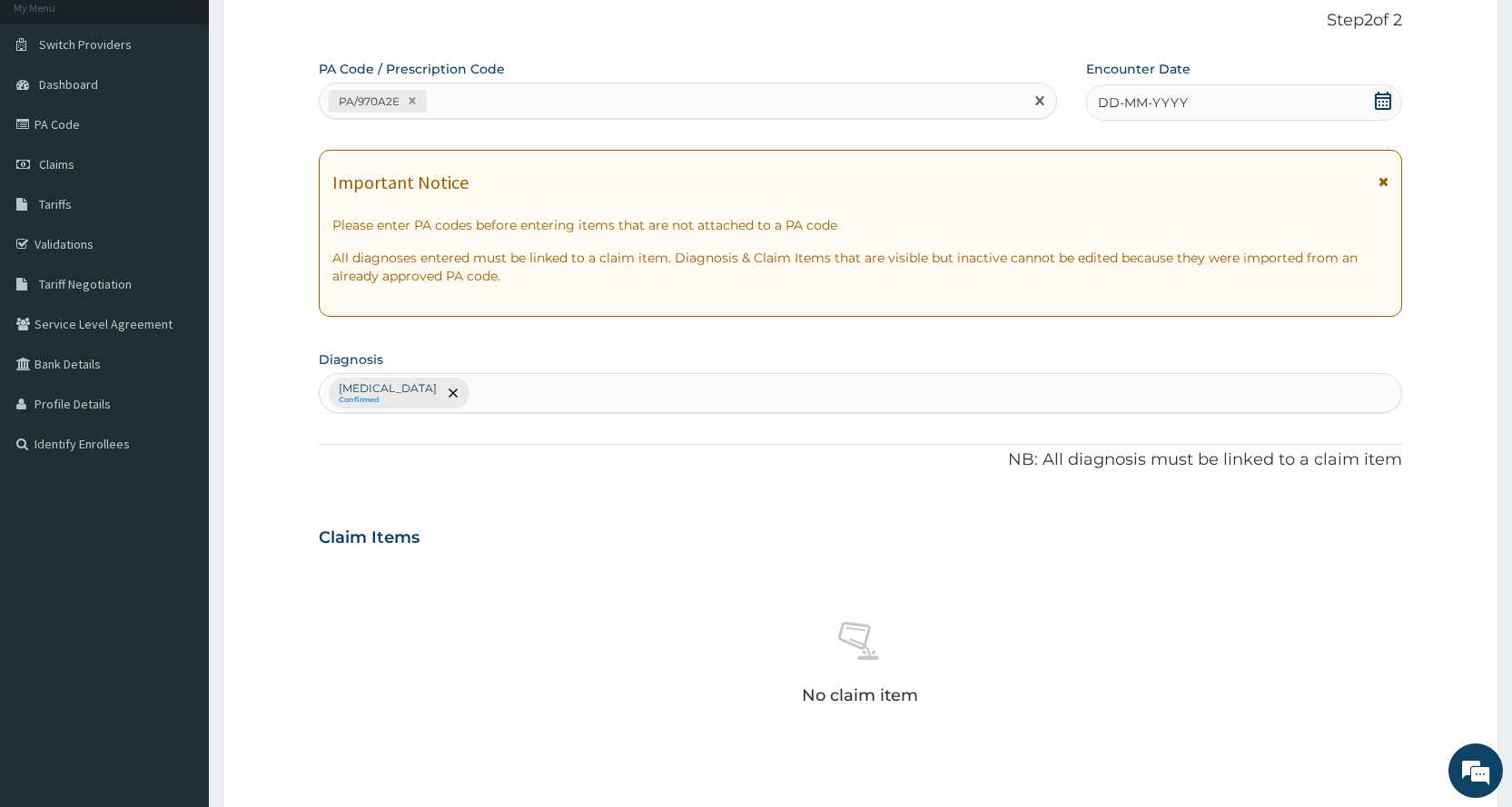
click at [1330, 111] on div "DD-MM-YYYY" at bounding box center [1243, 102] width 316 height 37
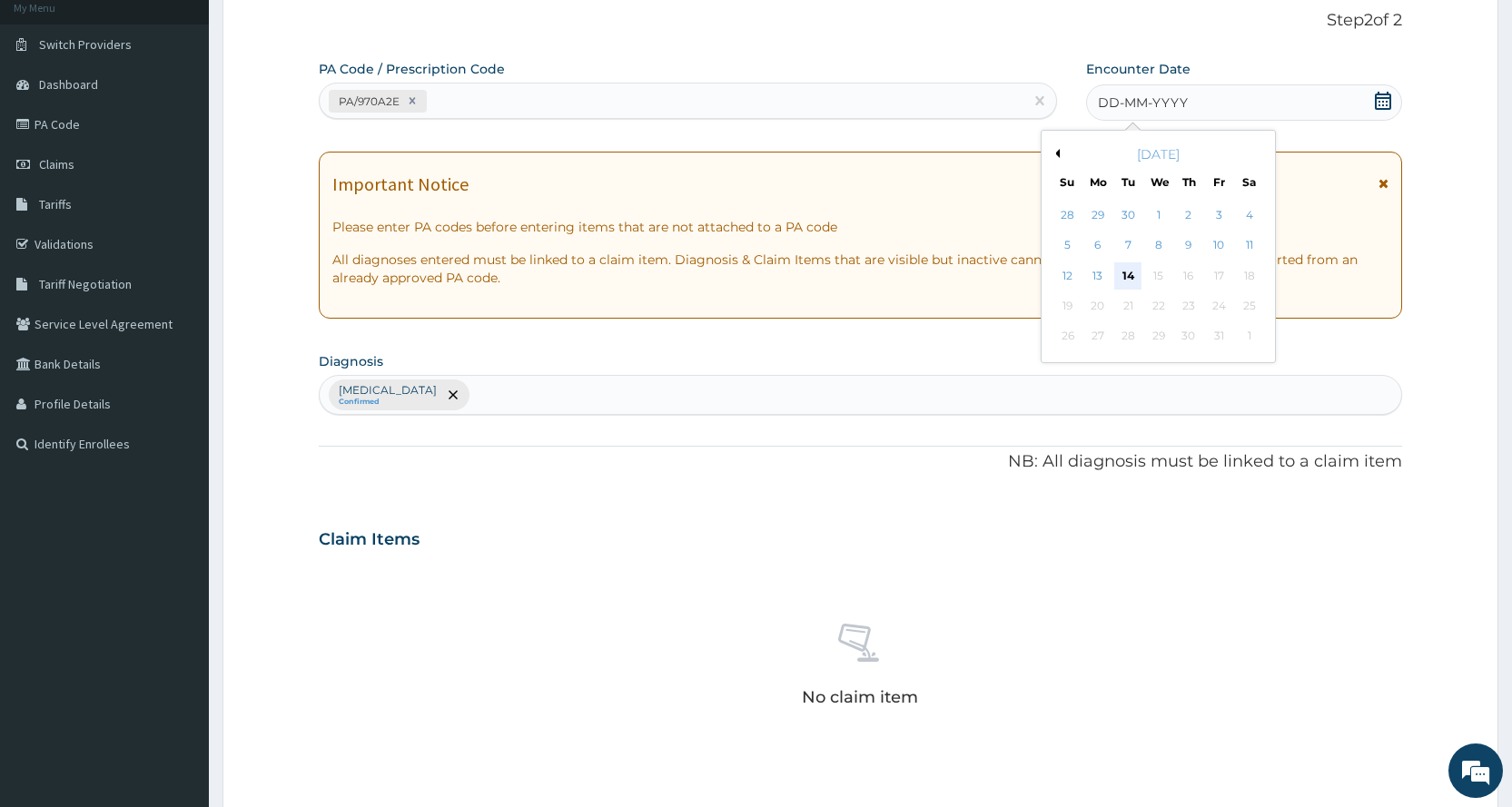
click at [1132, 280] on div "14" at bounding box center [1128, 276] width 28 height 28
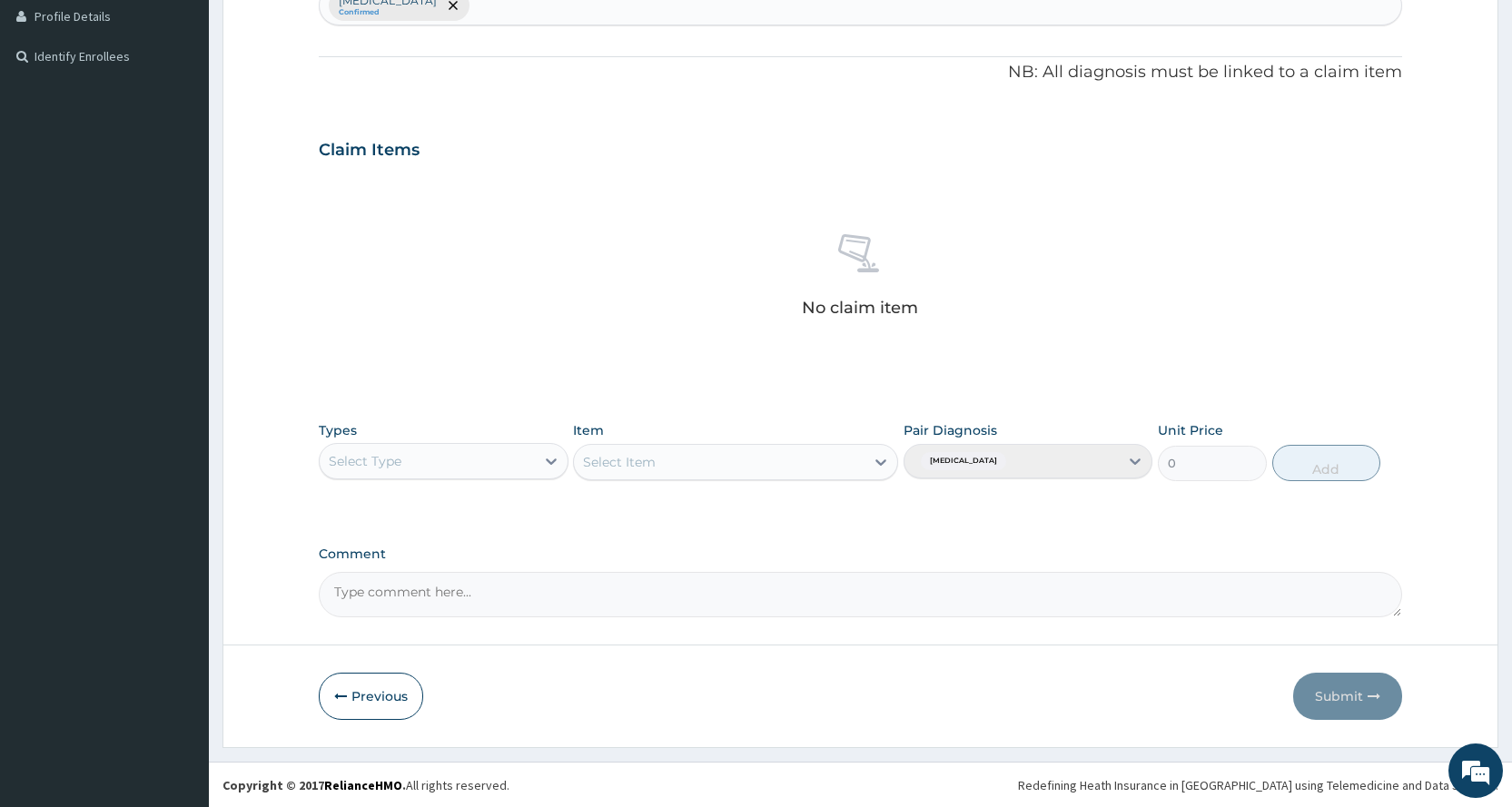
scroll to position [501, 0]
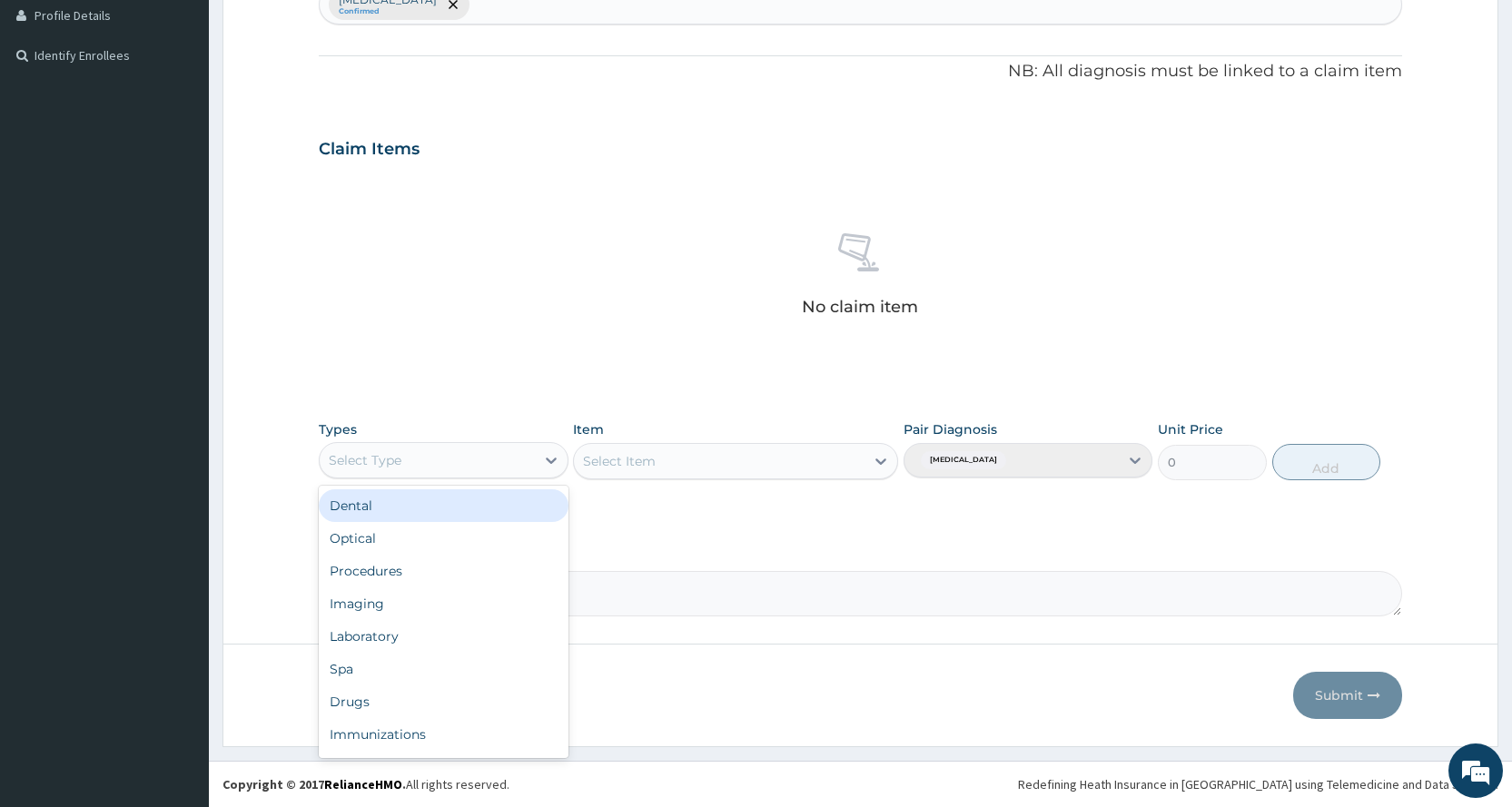
click at [403, 470] on div "Select Type" at bounding box center [426, 460] width 215 height 29
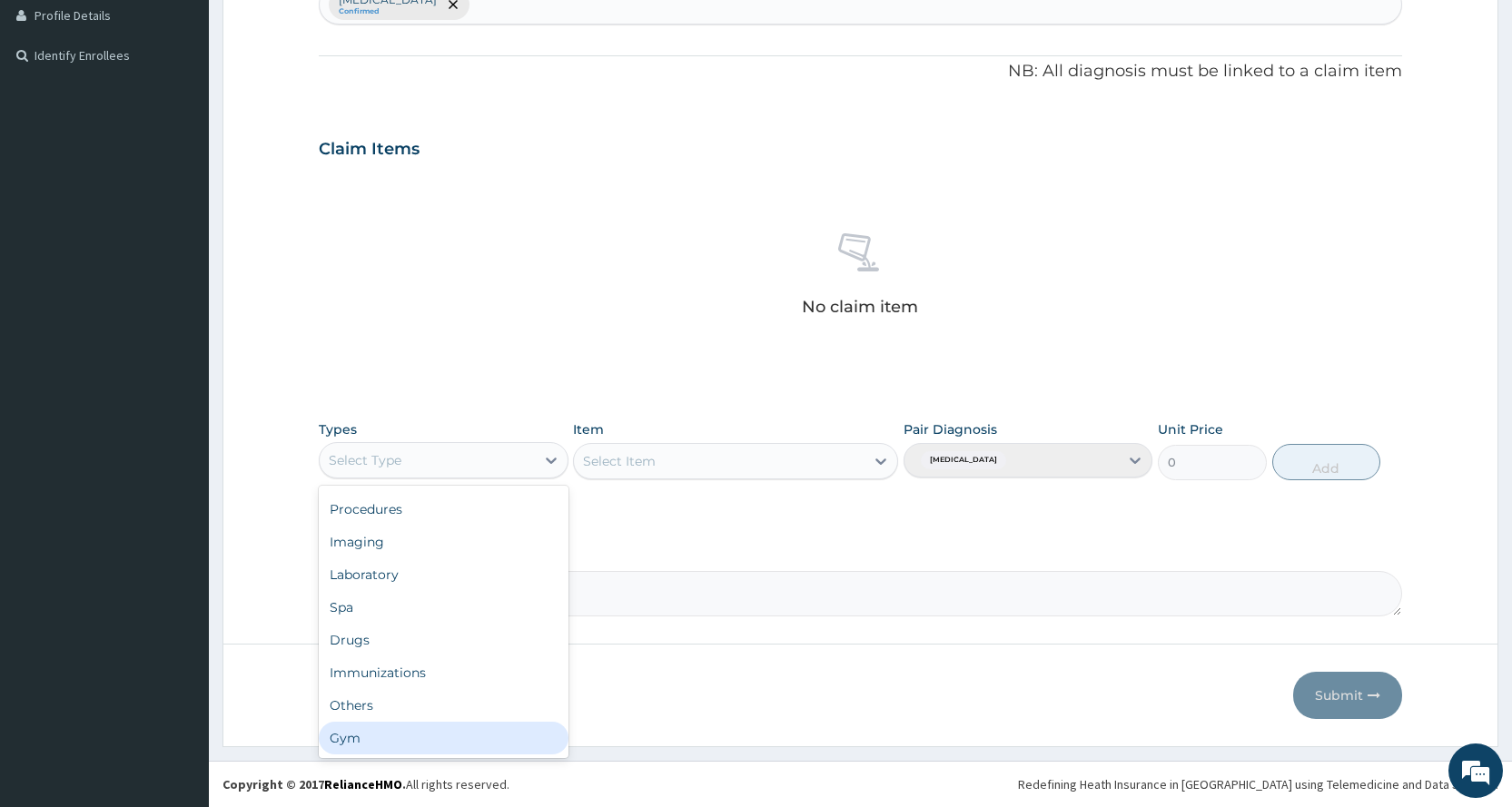
click at [397, 740] on div "Gym" at bounding box center [442, 737] width 248 height 33
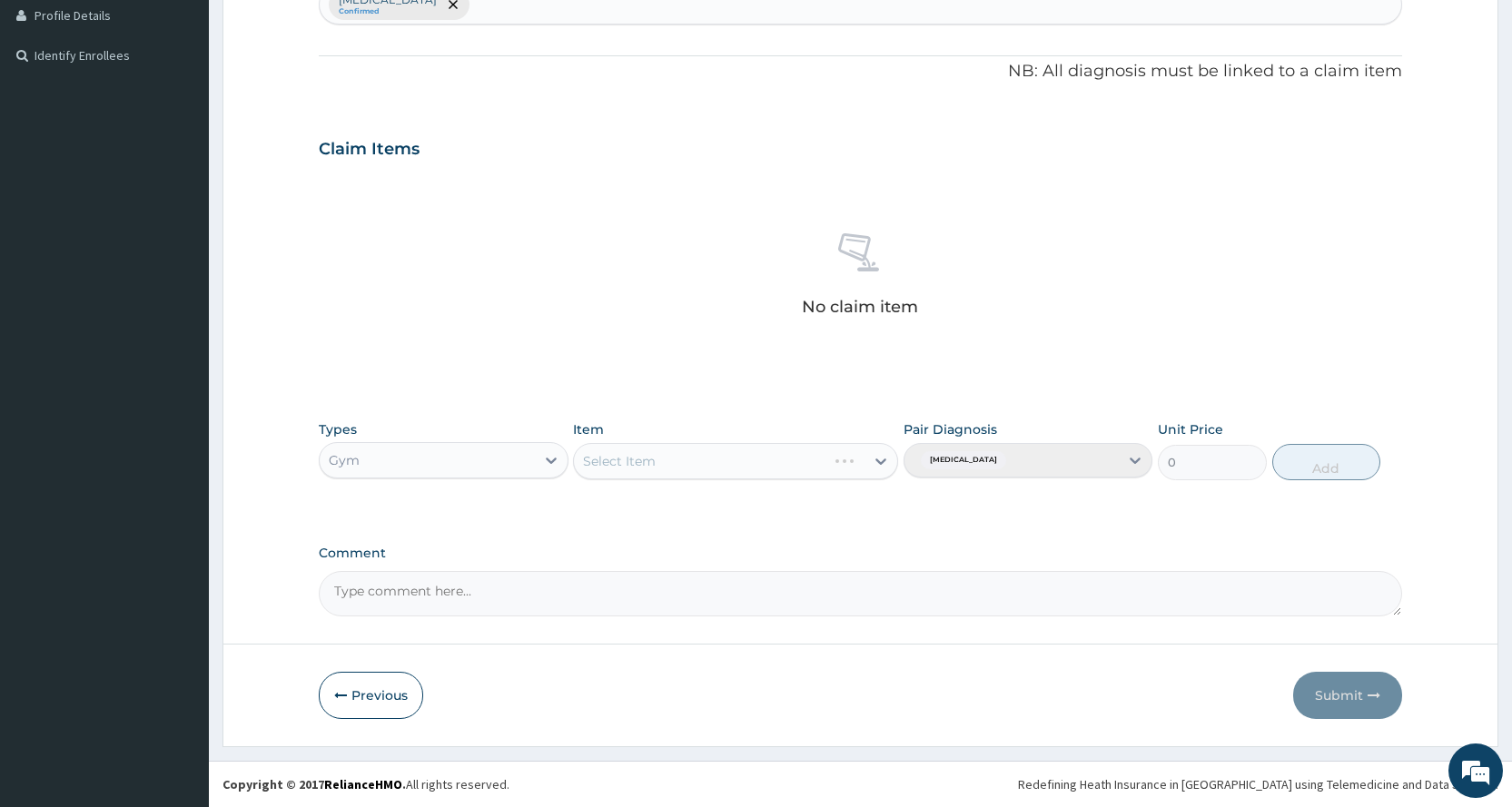
click at [676, 463] on div "Select Item" at bounding box center [735, 461] width 325 height 37
click at [701, 457] on div "Select Item" at bounding box center [719, 460] width 291 height 29
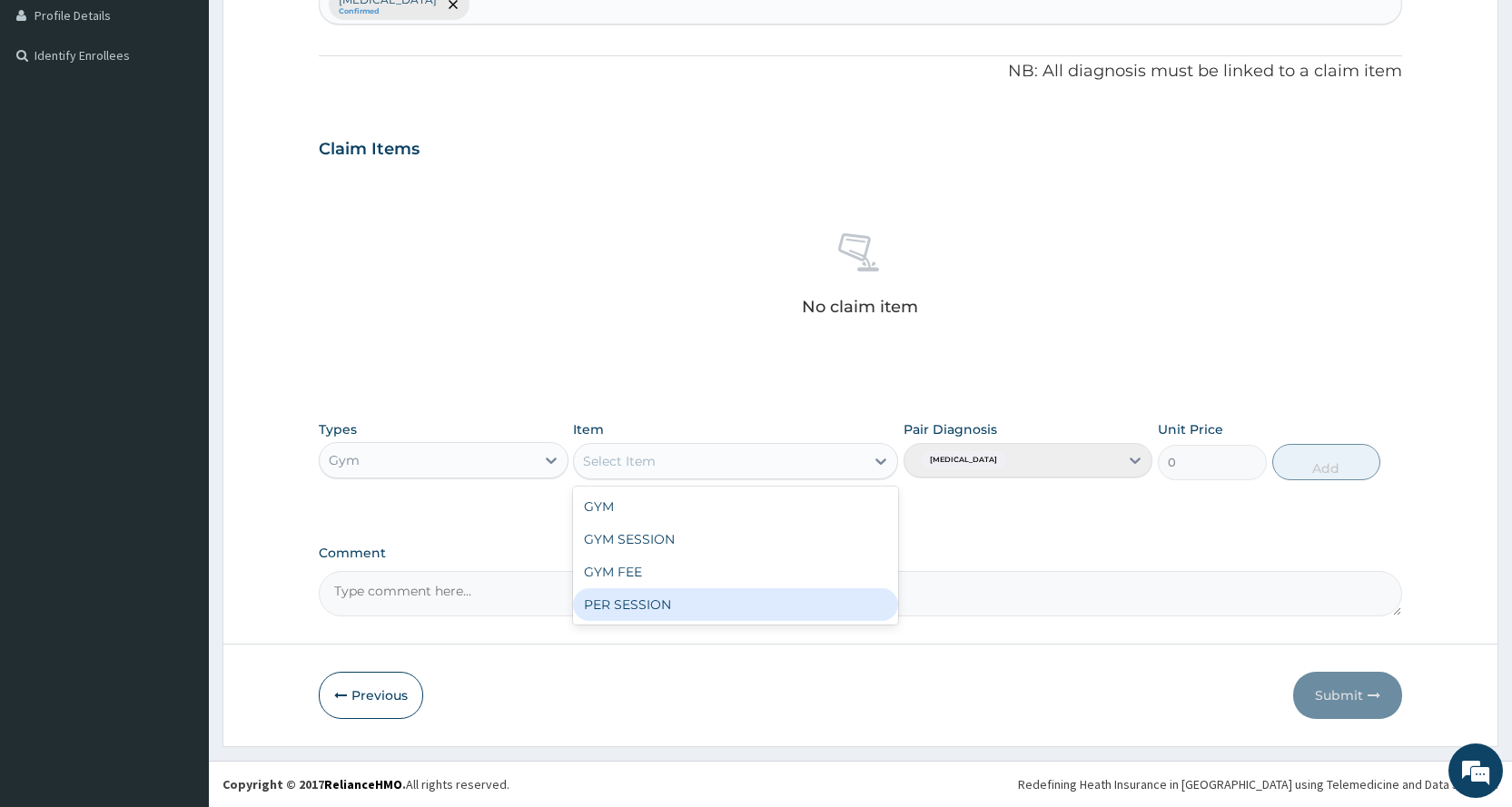
click at [716, 618] on div "PER SESSION" at bounding box center [735, 604] width 325 height 33
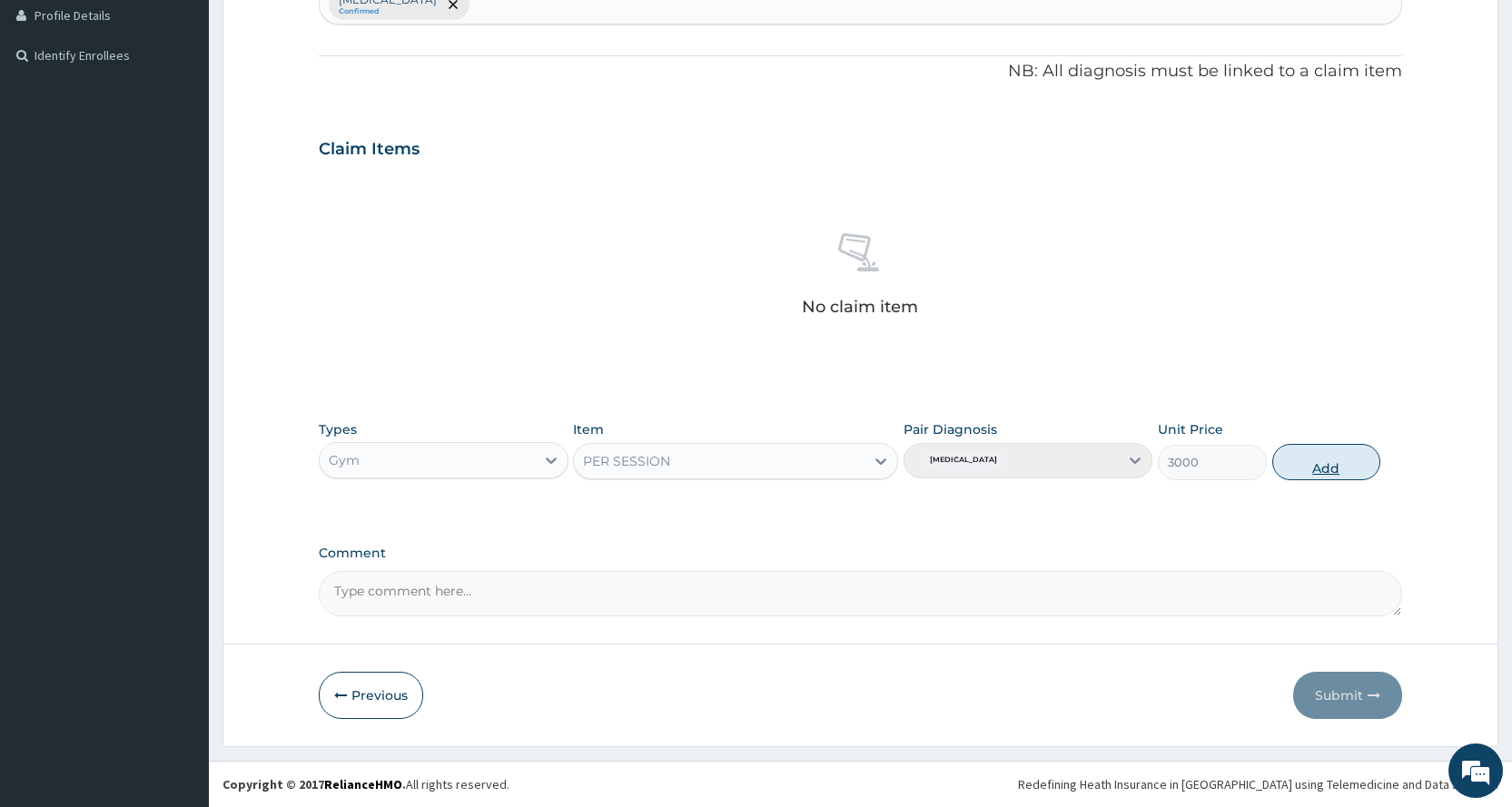
click at [1316, 458] on button "Add" at bounding box center [1325, 462] width 108 height 37
type input "0"
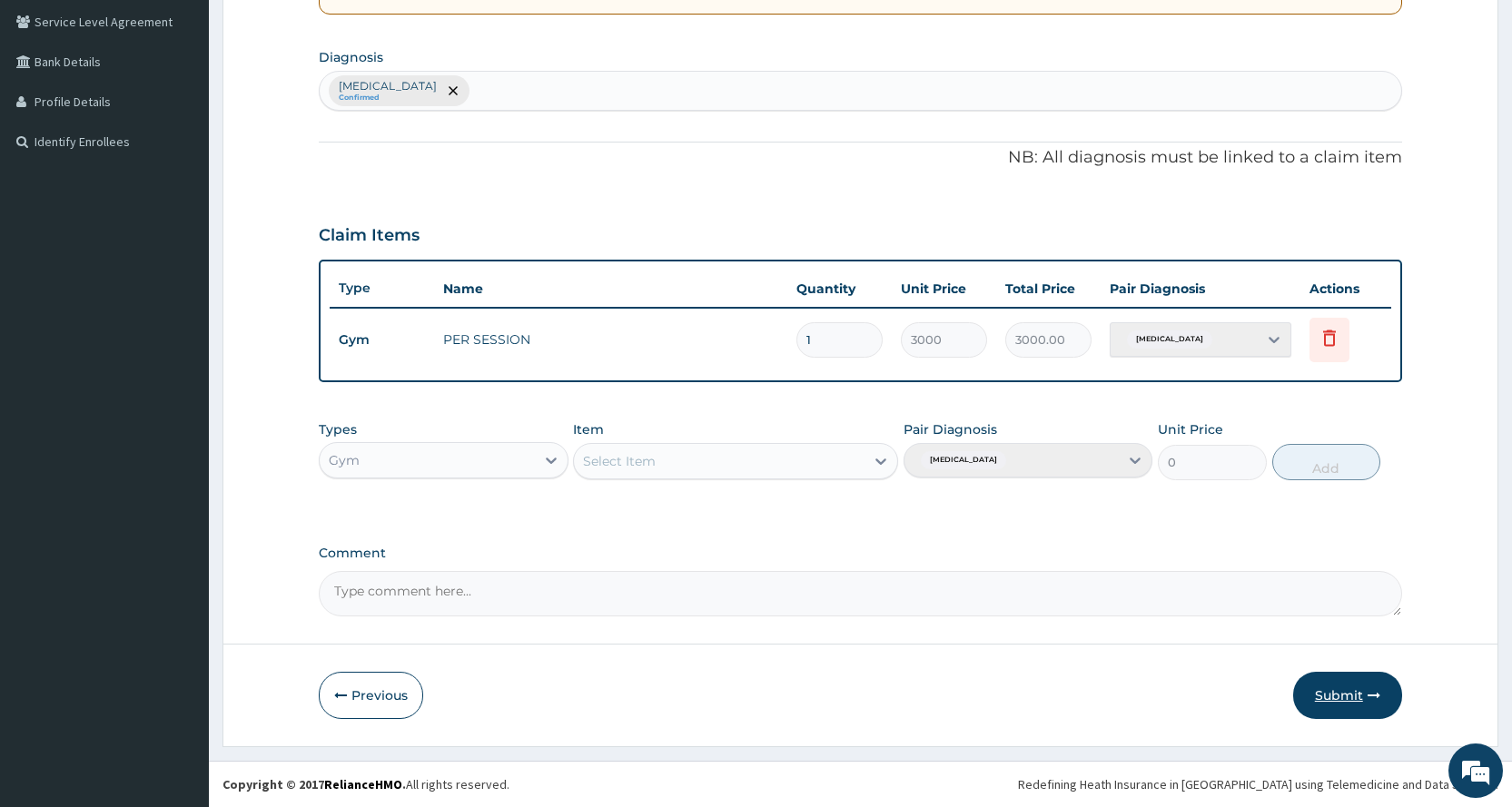
scroll to position [415, 0]
click at [1343, 693] on button "Submit" at bounding box center [1348, 695] width 109 height 47
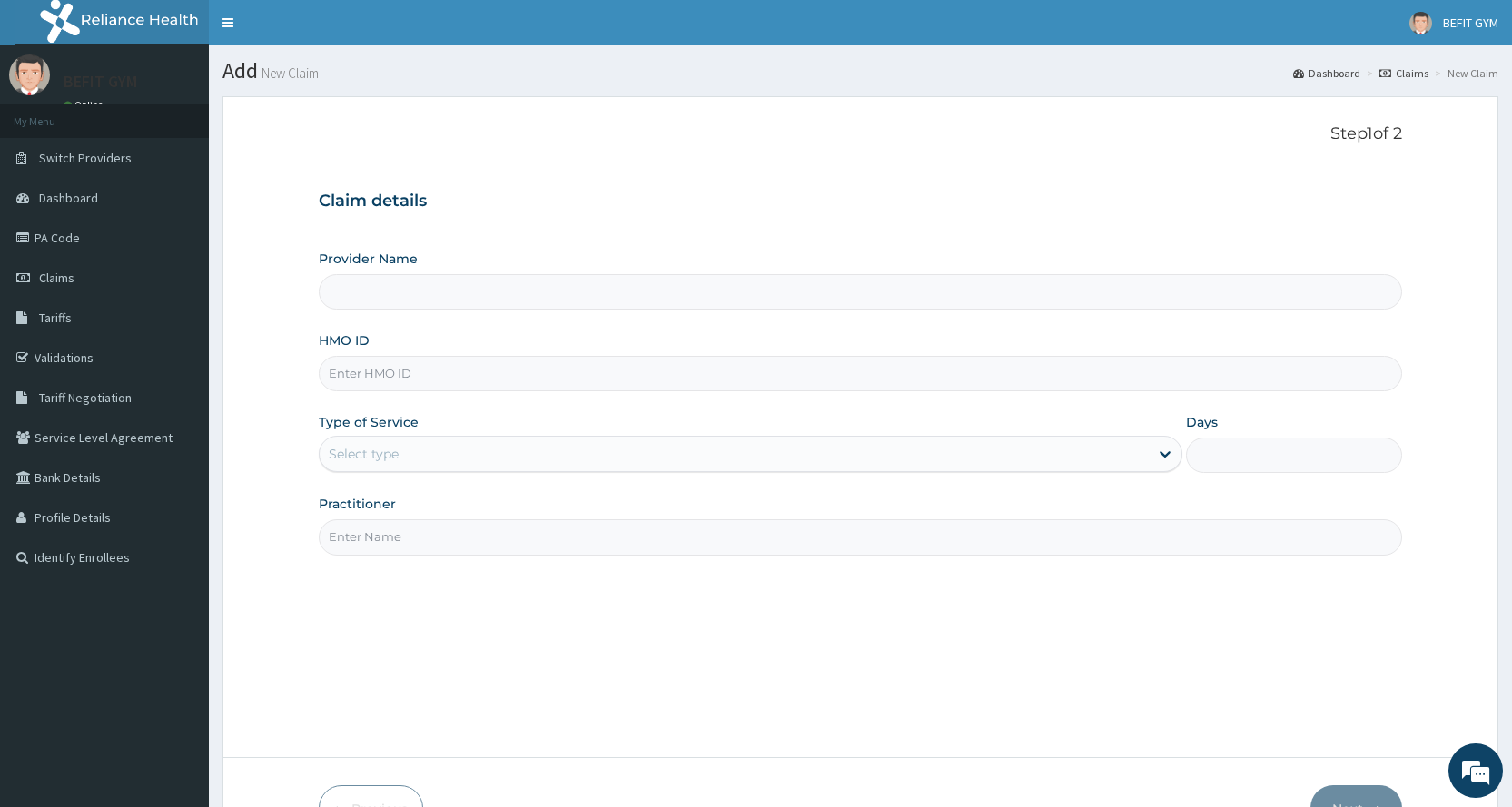
type input "BEFIT HEALTH AND FITNESS CENTRE"
type input "1"
click at [472, 398] on div "Provider Name BEFIT HEALTH AND FITNESS CENTRE HMO ID Type of Service Outpatient…" at bounding box center [860, 402] width 1084 height 305
click at [528, 360] on input "HMO ID" at bounding box center [860, 374] width 1084 height 36
type input "KNR/10006/A"
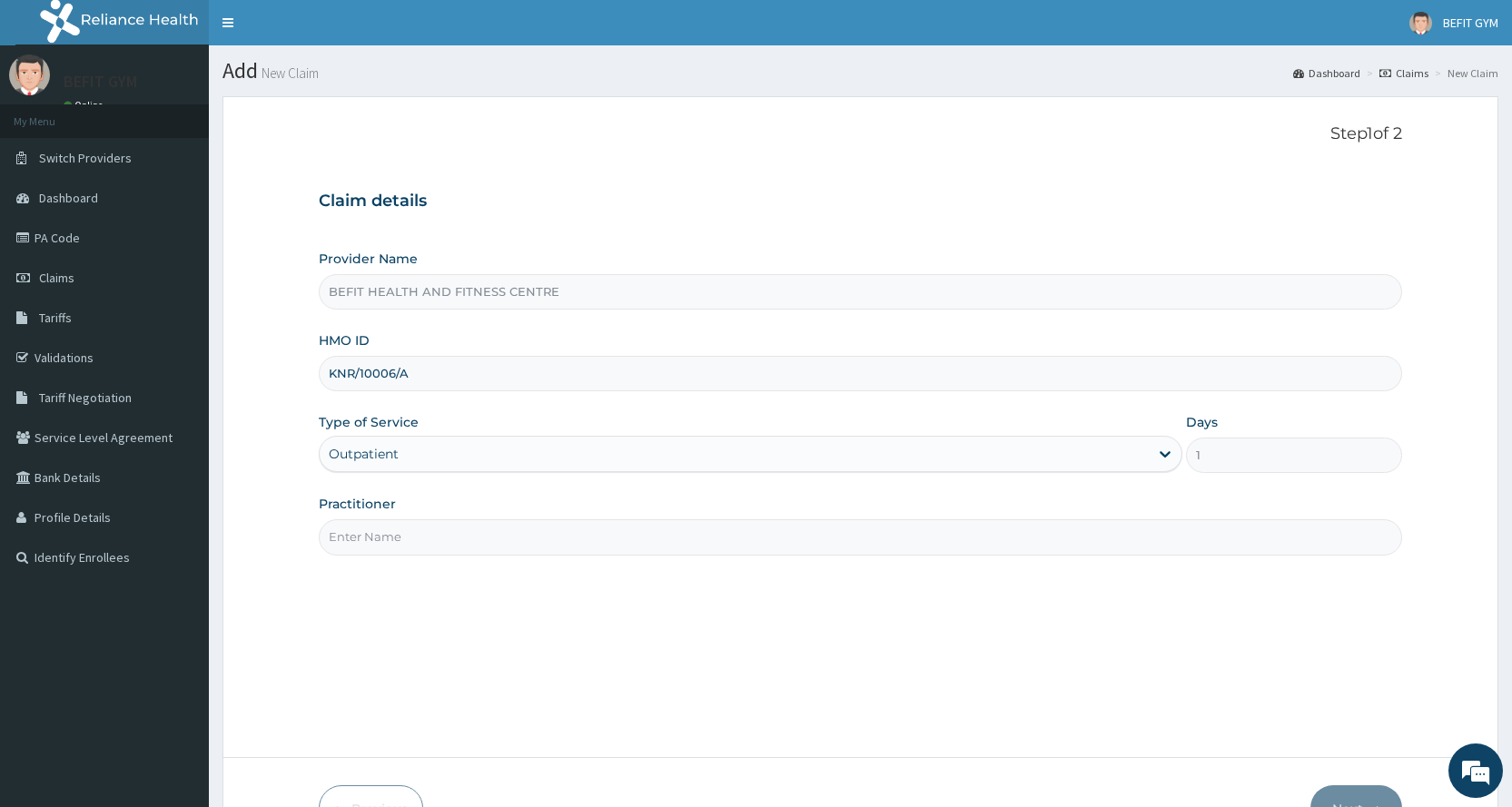
click at [552, 552] on input "Practitioner" at bounding box center [860, 537] width 1084 height 36
type input "B"
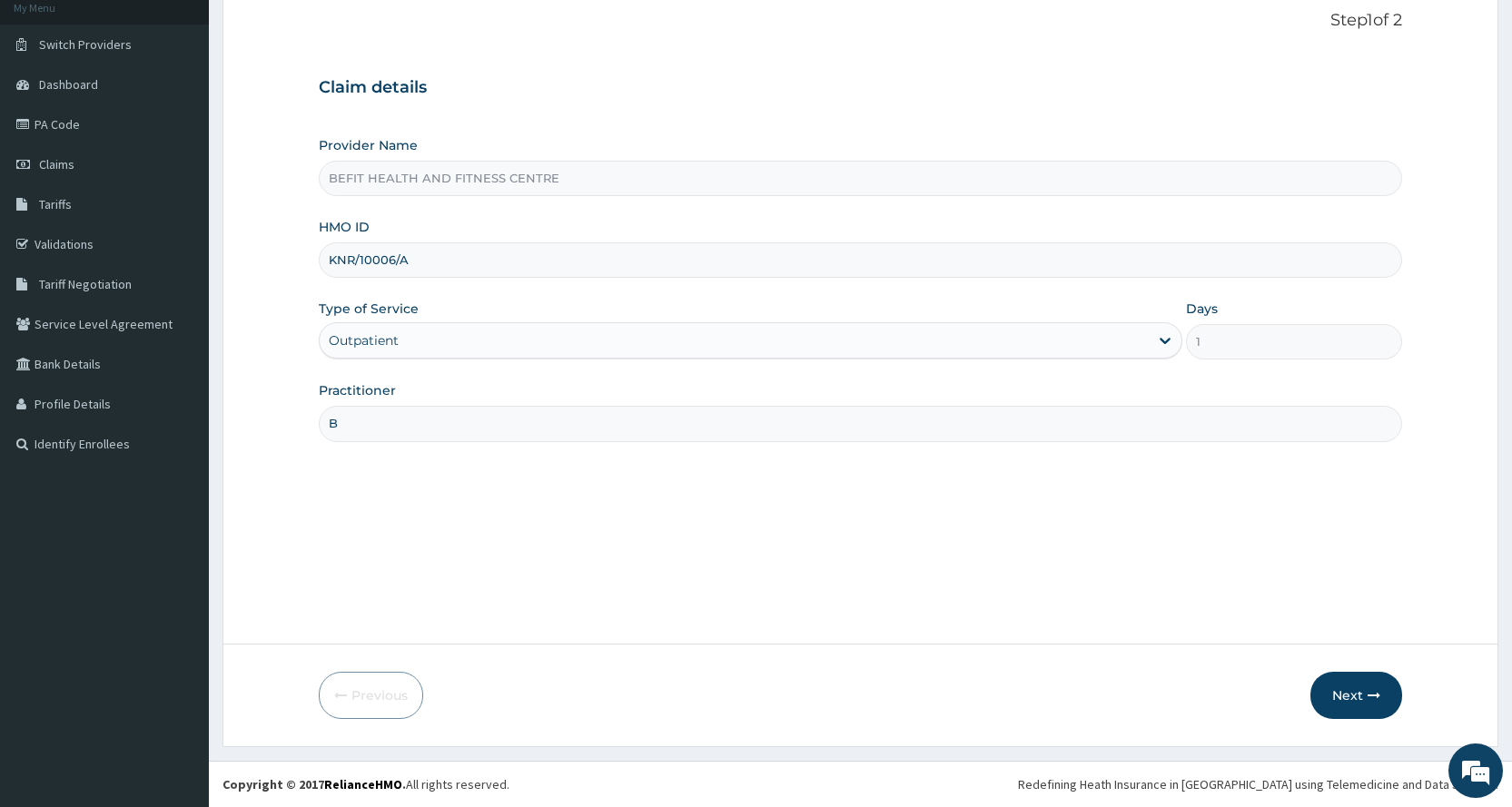
click at [1360, 666] on form "Step 1 of 2 Claim details Provider Name BEFIT HEALTH AND FITNESS CENTRE HMO ID …" at bounding box center [860, 365] width 1276 height 764
click at [1363, 676] on button "Next" at bounding box center [1356, 695] width 92 height 47
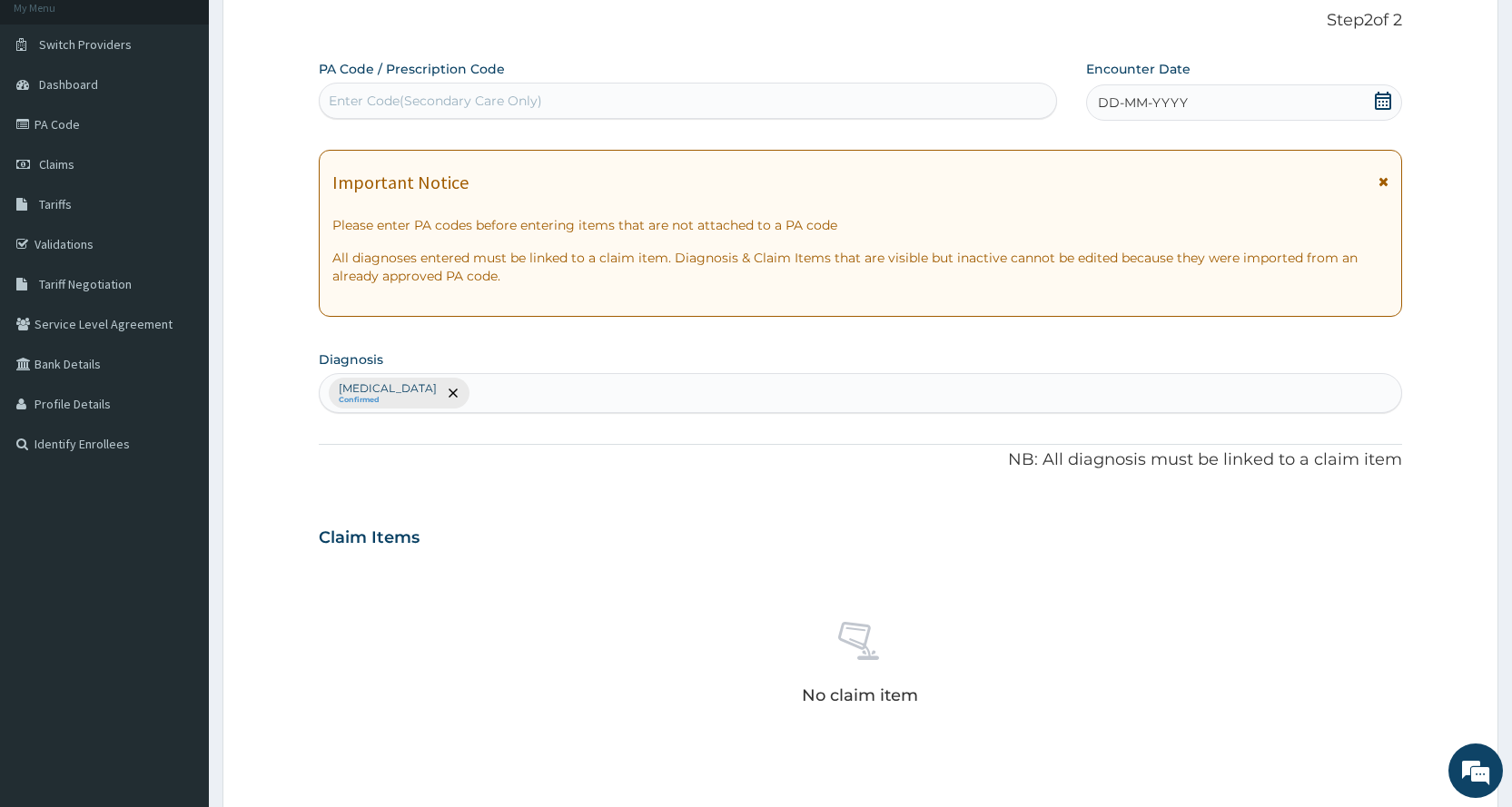
click at [842, 105] on div "Enter Code(Secondary Care Only)" at bounding box center [687, 100] width 735 height 29
type input "PA/D07B0B"
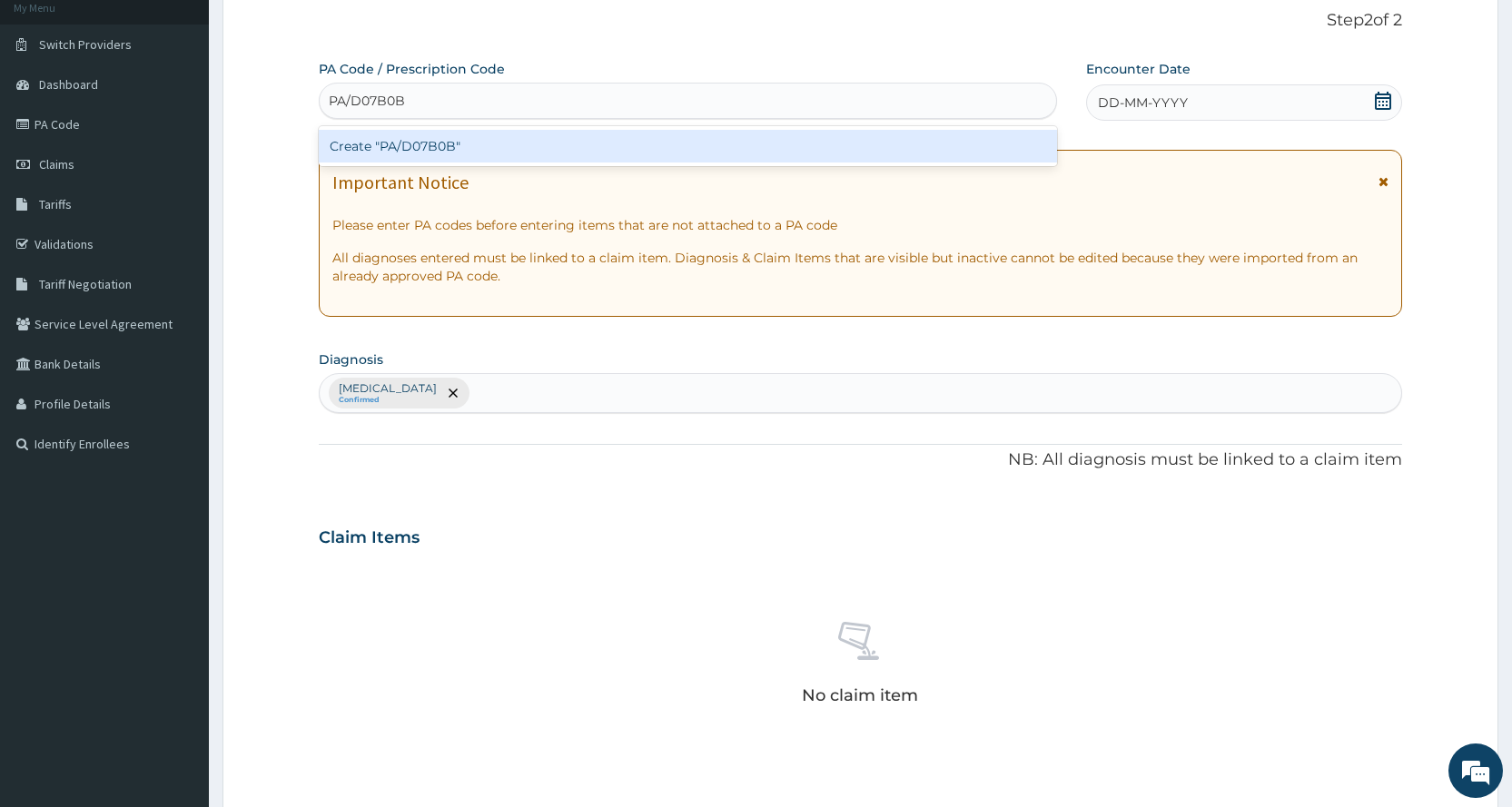
click at [865, 136] on div "Create "PA/D07B0B"" at bounding box center [687, 145] width 737 height 33
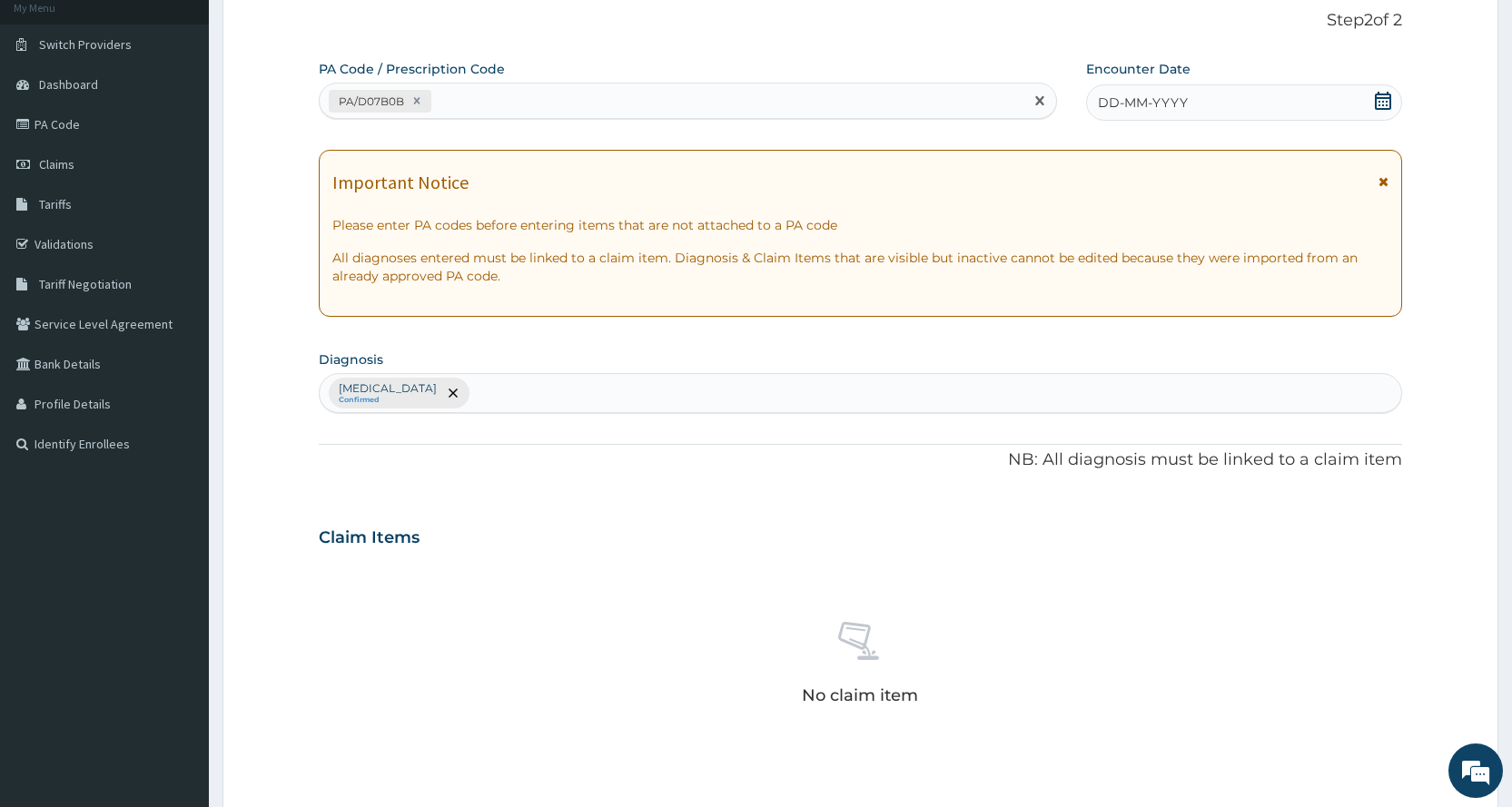
click at [1277, 103] on div "DD-MM-YYYY" at bounding box center [1243, 102] width 316 height 37
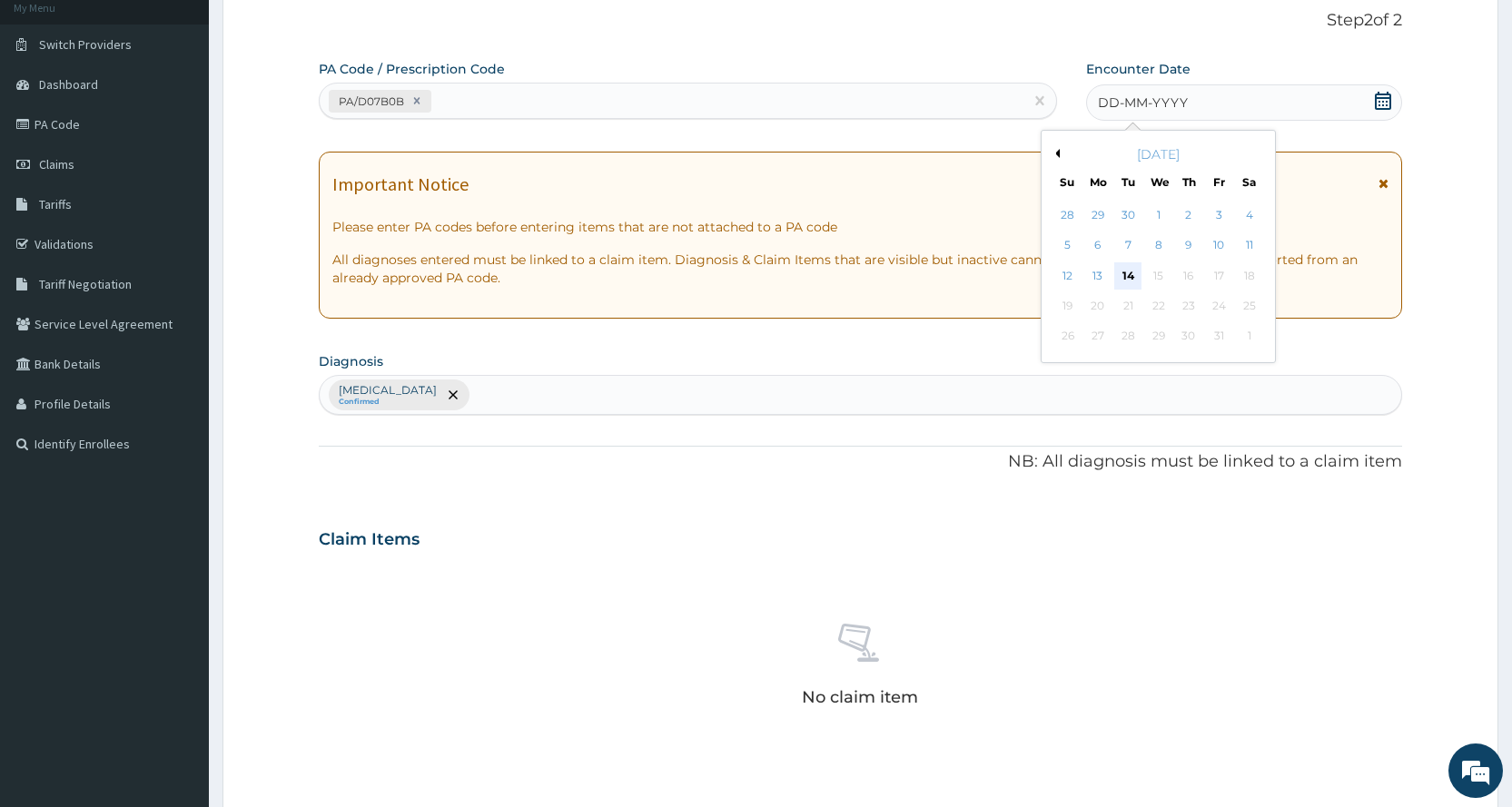
click at [1127, 272] on div "14" at bounding box center [1128, 276] width 28 height 28
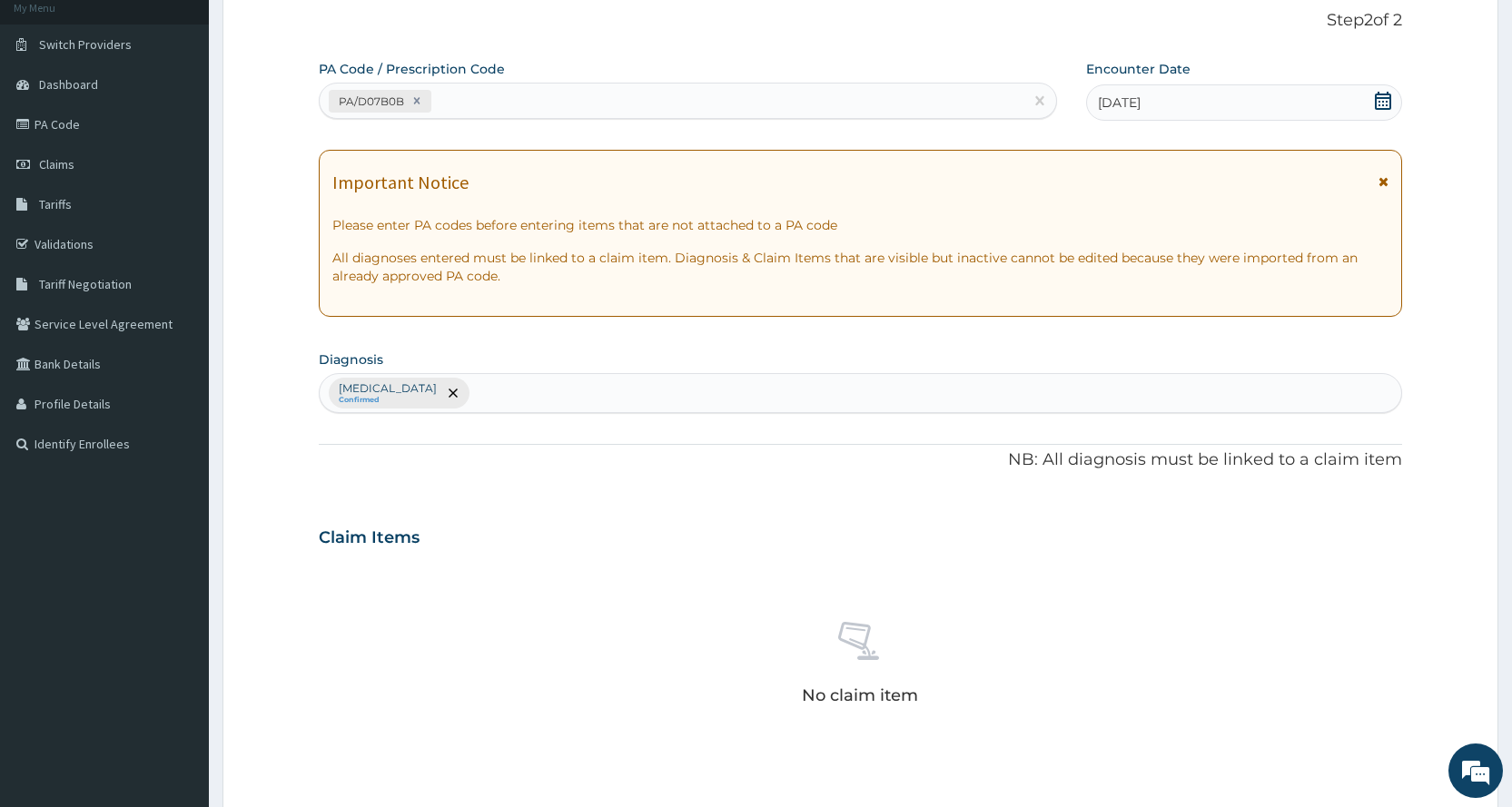
scroll to position [501, 0]
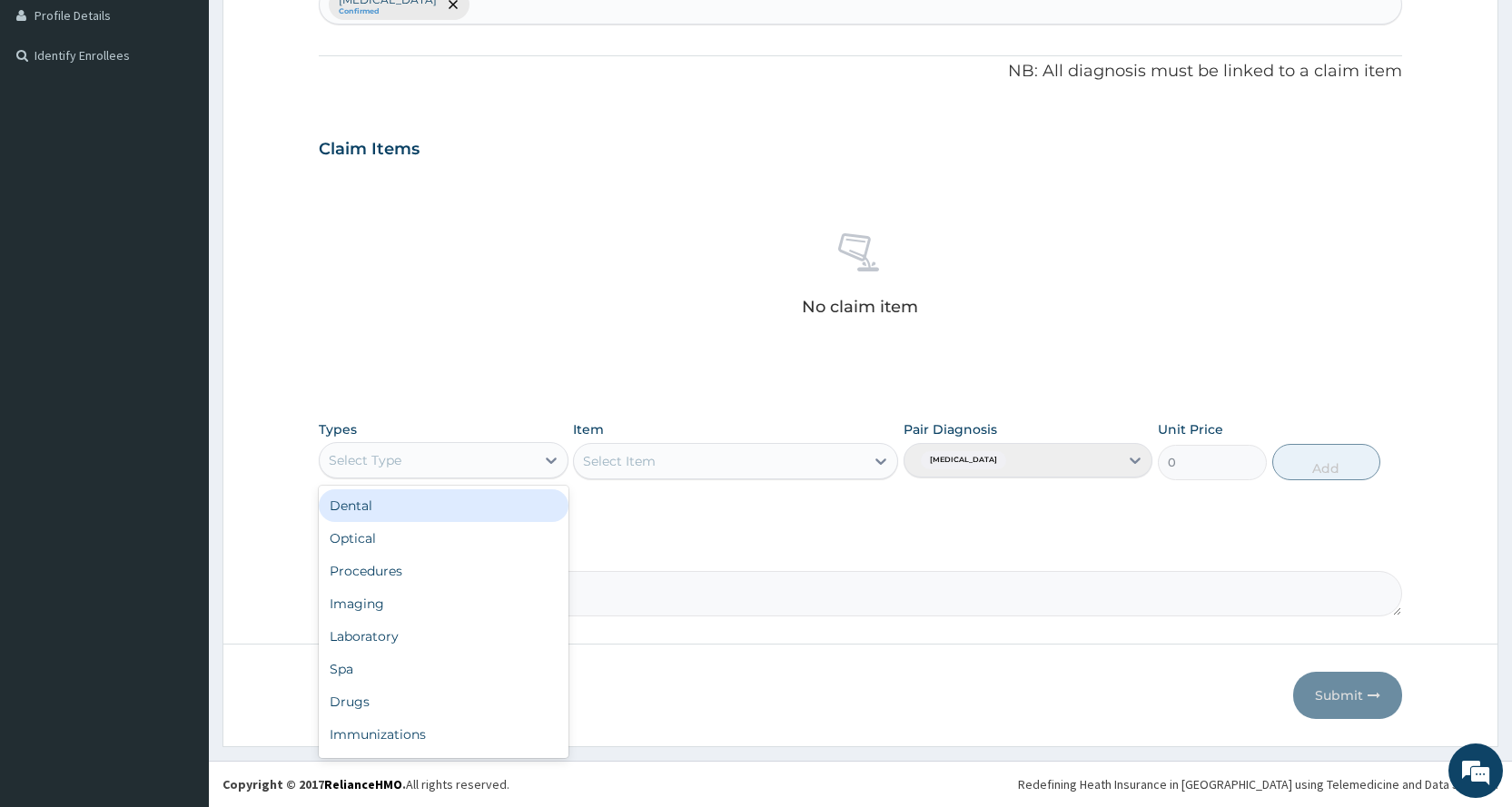
click at [496, 448] on div "Select Type" at bounding box center [426, 460] width 215 height 29
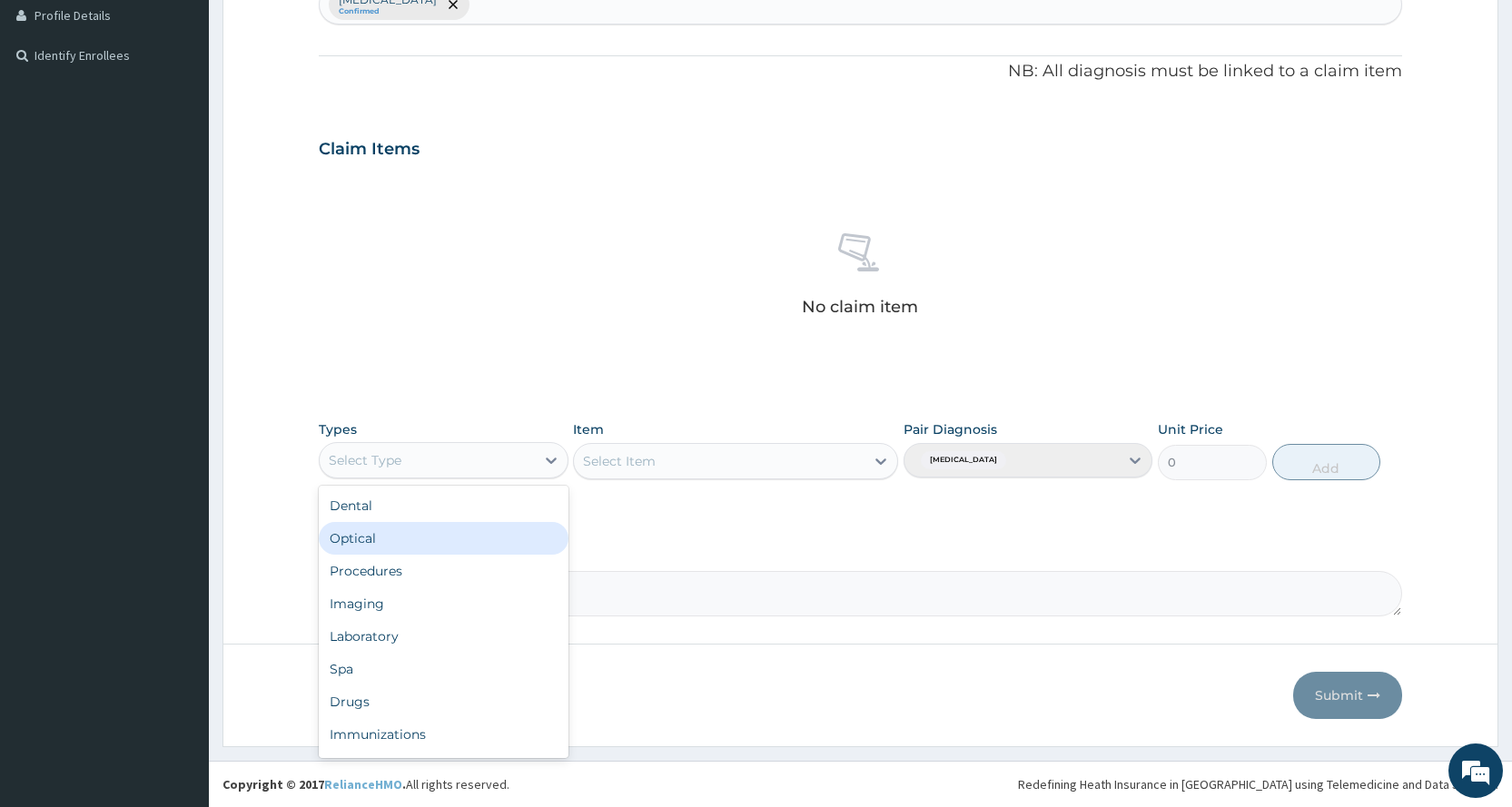
scroll to position [61, 0]
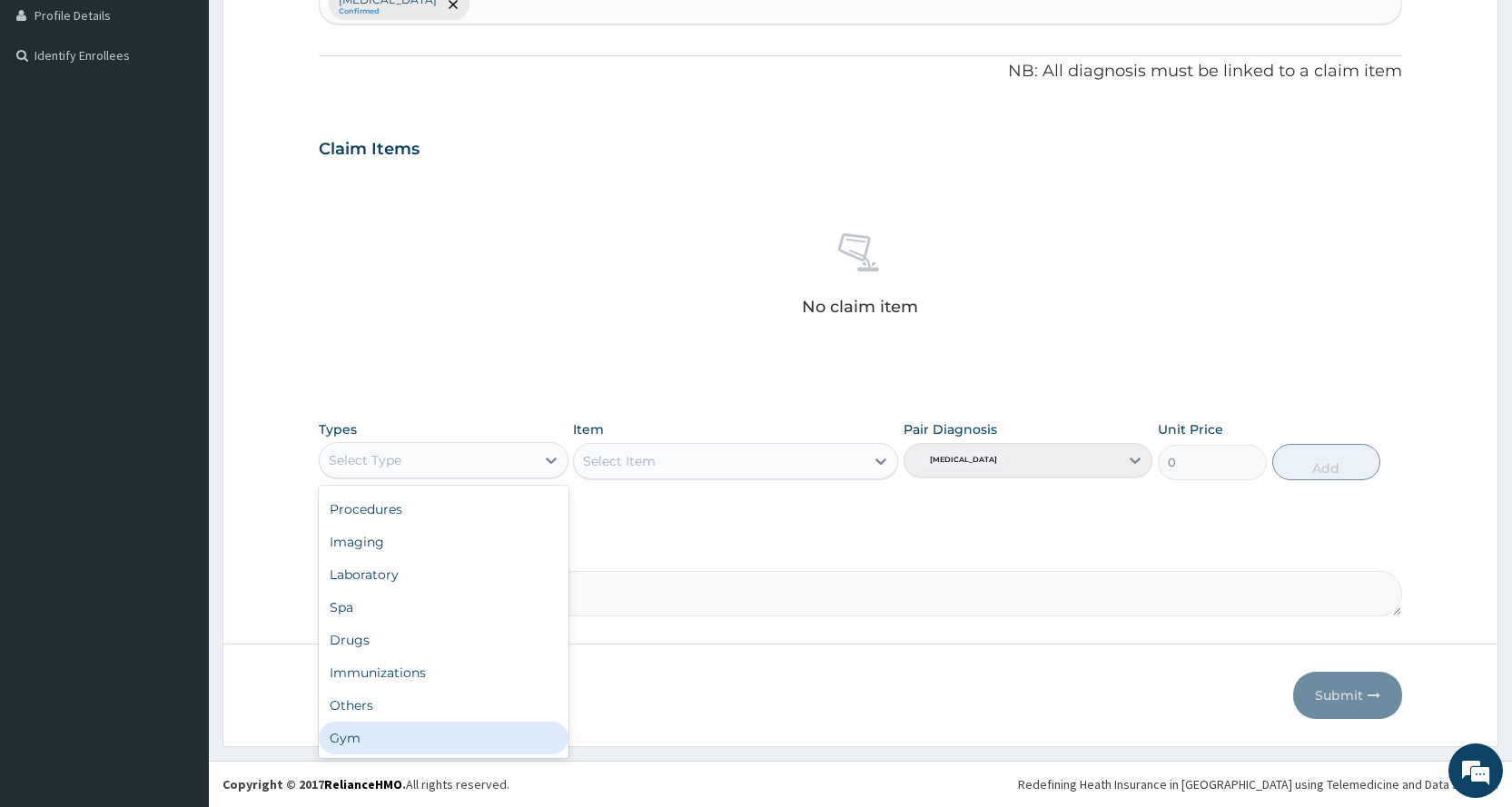
click at [441, 738] on div "Gym" at bounding box center [442, 737] width 248 height 33
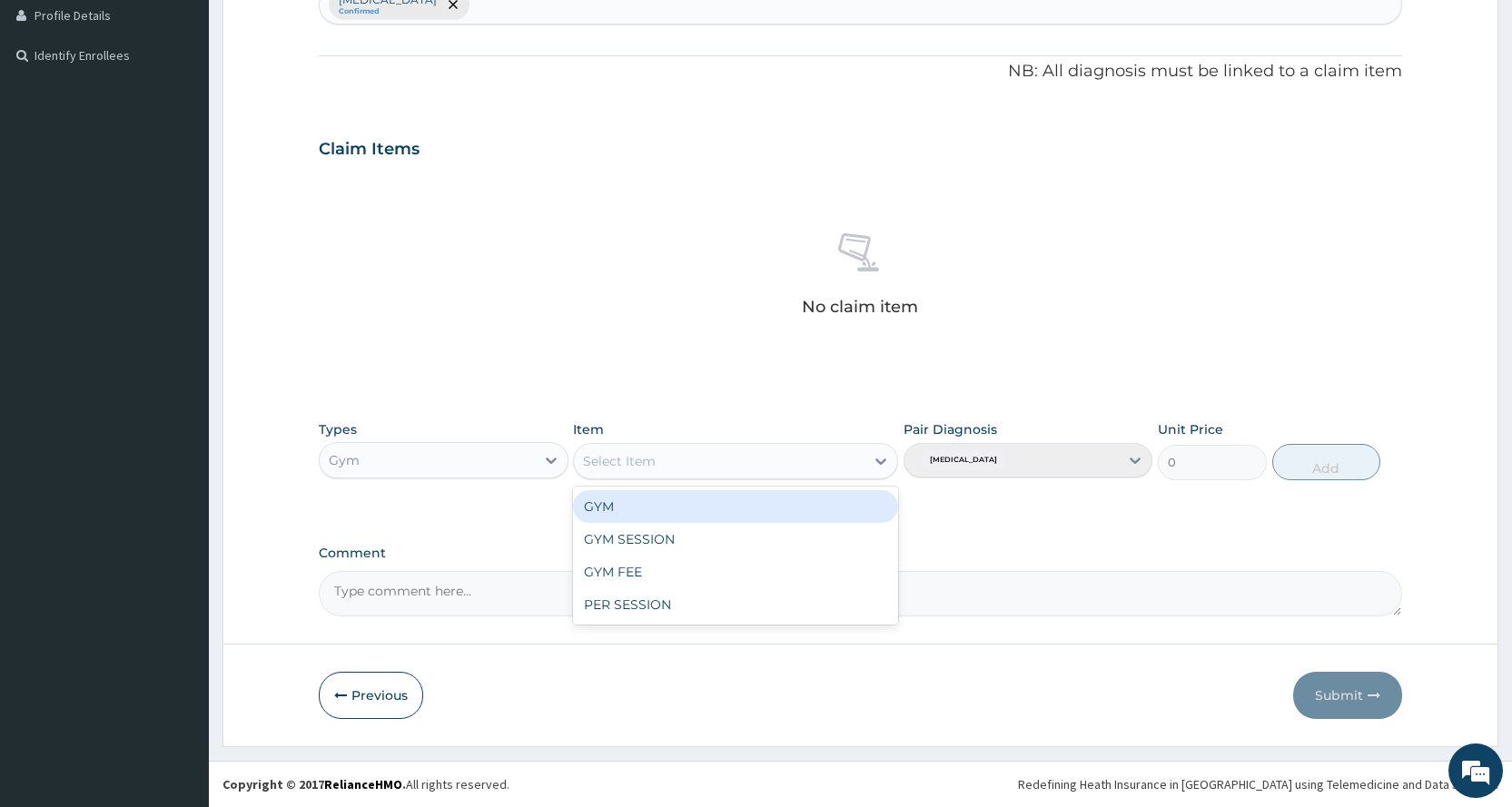
click at [789, 452] on div "Select Item" at bounding box center [719, 460] width 291 height 29
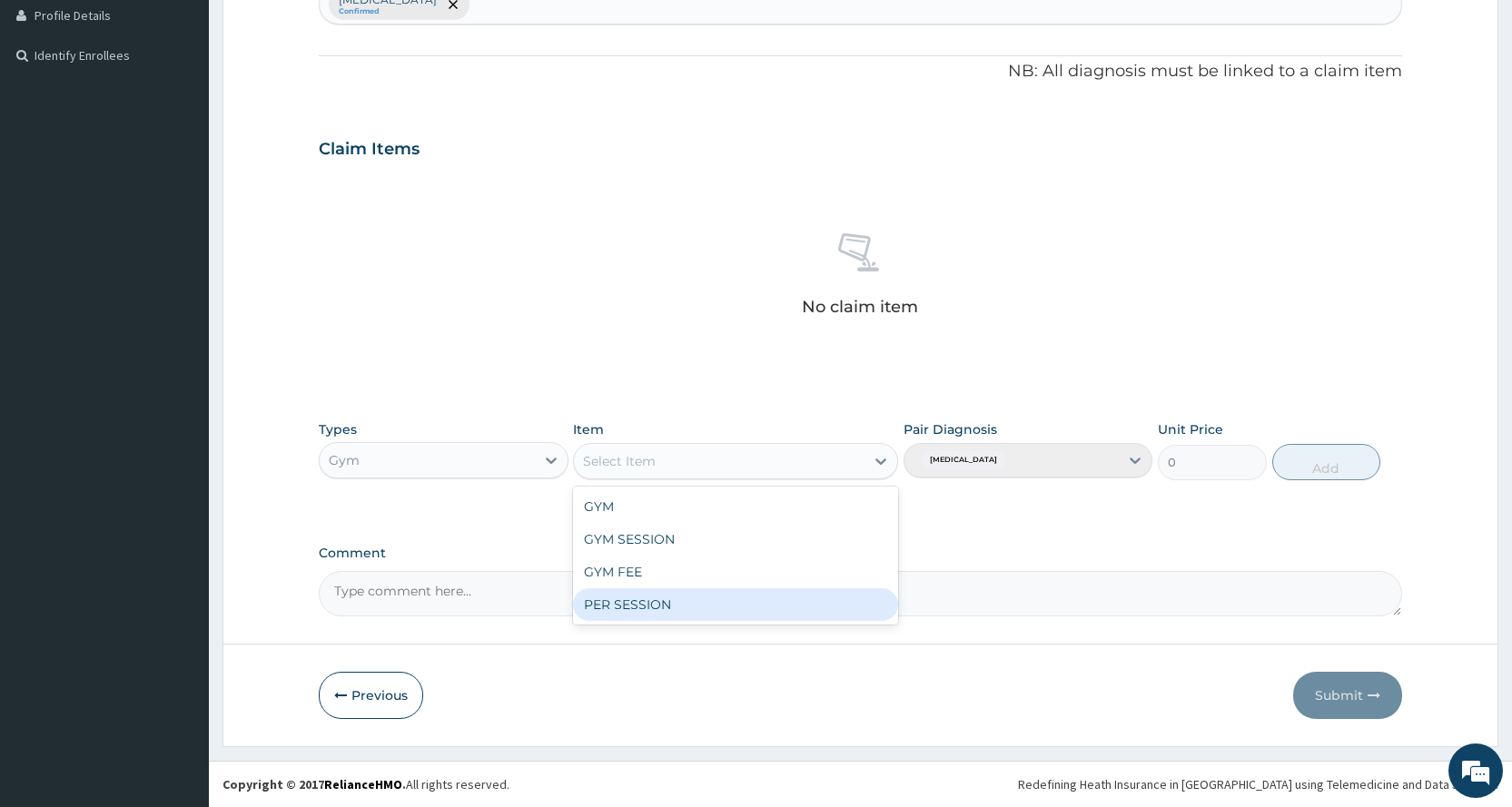
click at [788, 599] on div "PER SESSION" at bounding box center [735, 604] width 325 height 33
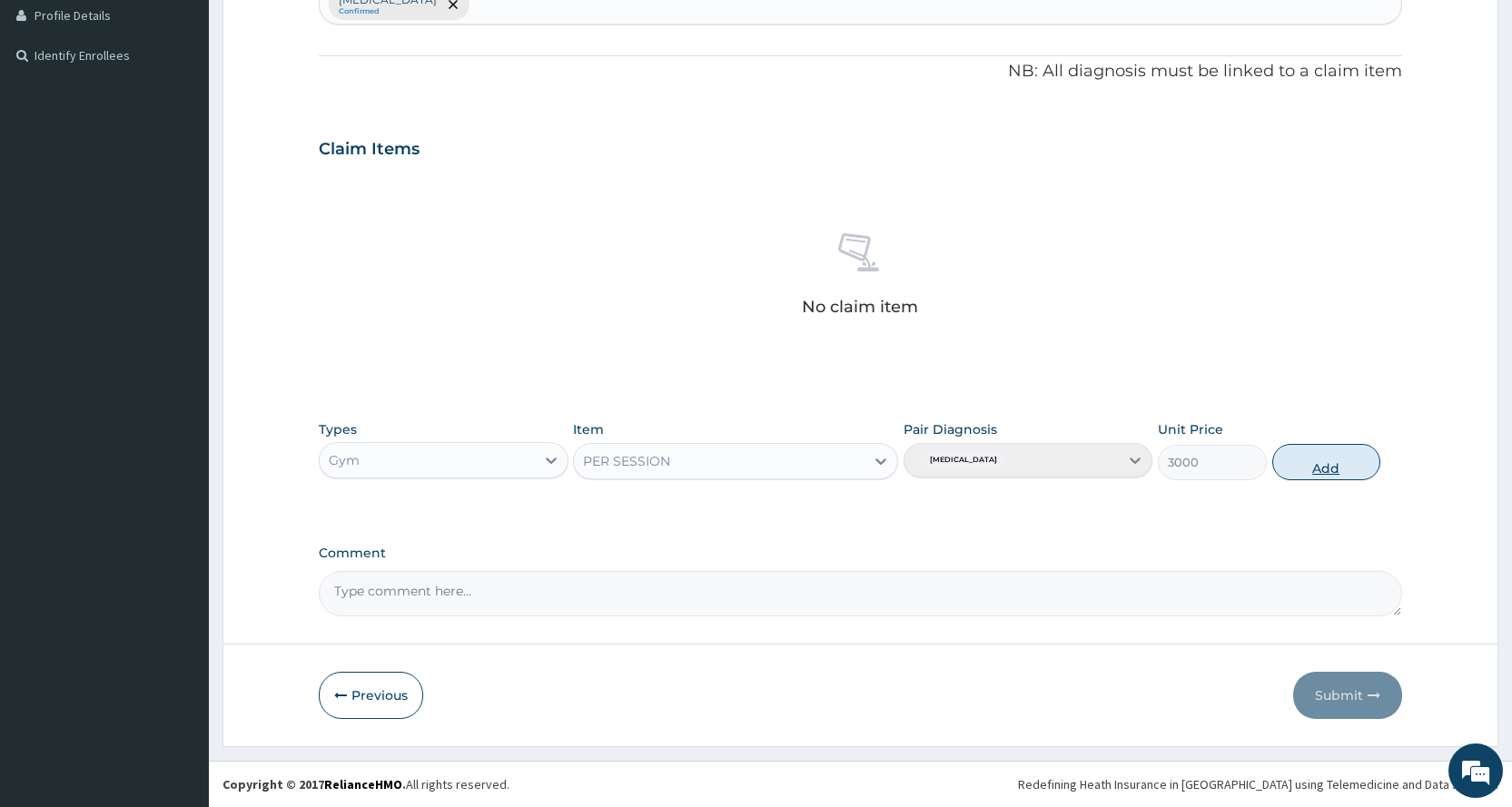
click at [1349, 478] on button "Add" at bounding box center [1325, 462] width 108 height 37
type input "0"
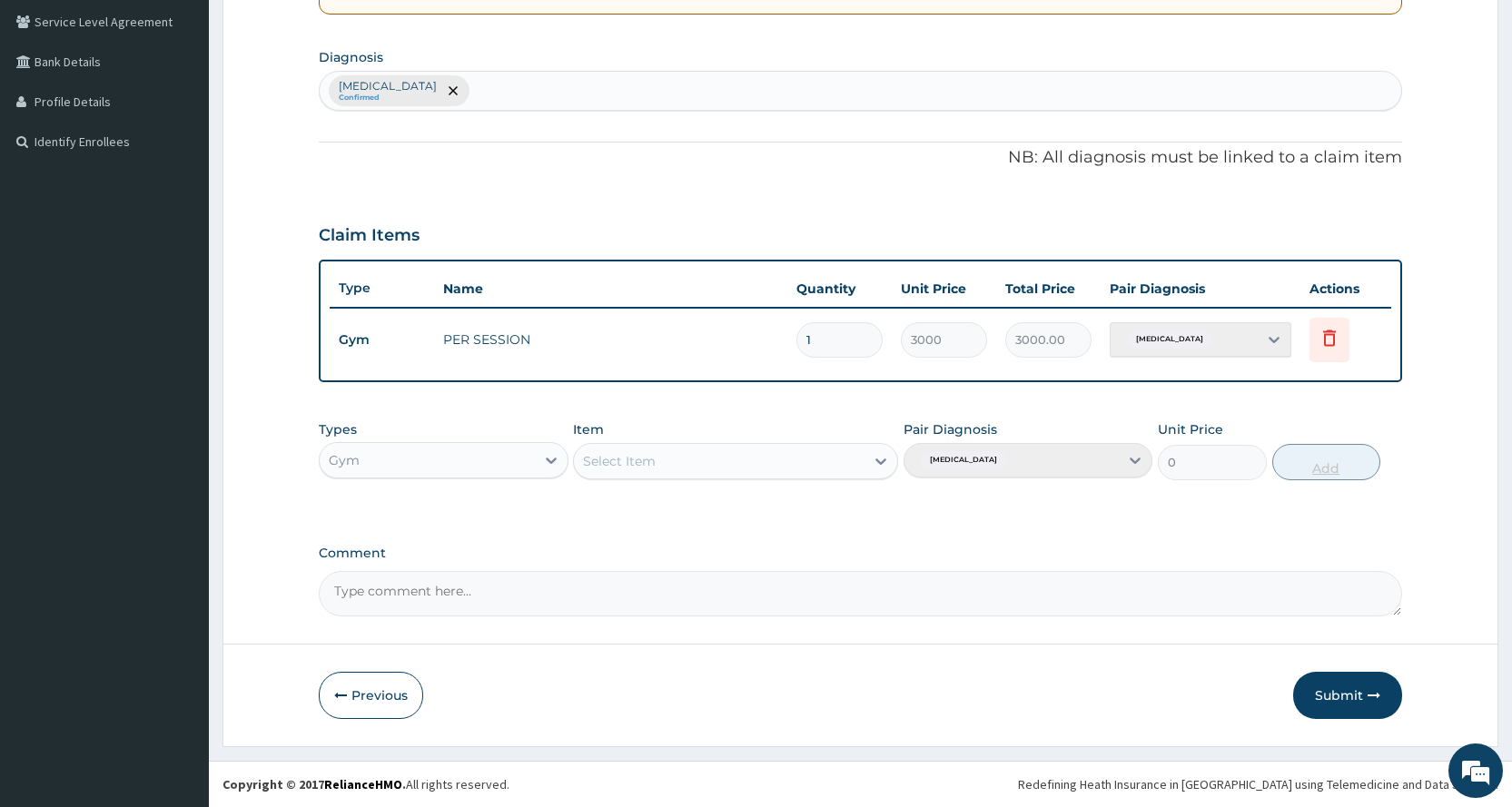
scroll to position [415, 0]
click at [1340, 699] on button "Submit" at bounding box center [1348, 695] width 109 height 47
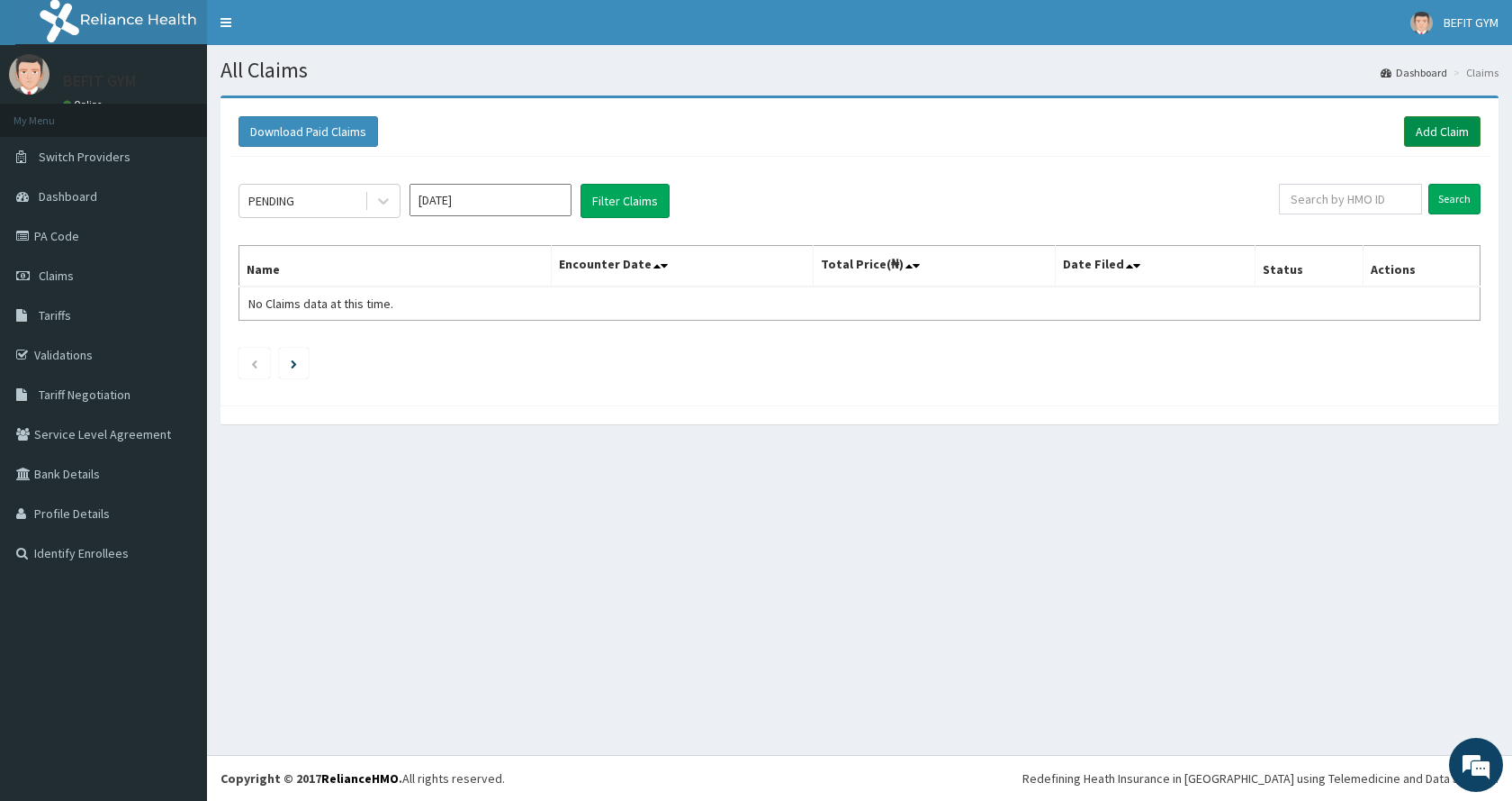
click at [1449, 130] on link "Add Claim" at bounding box center [1442, 131] width 77 height 30
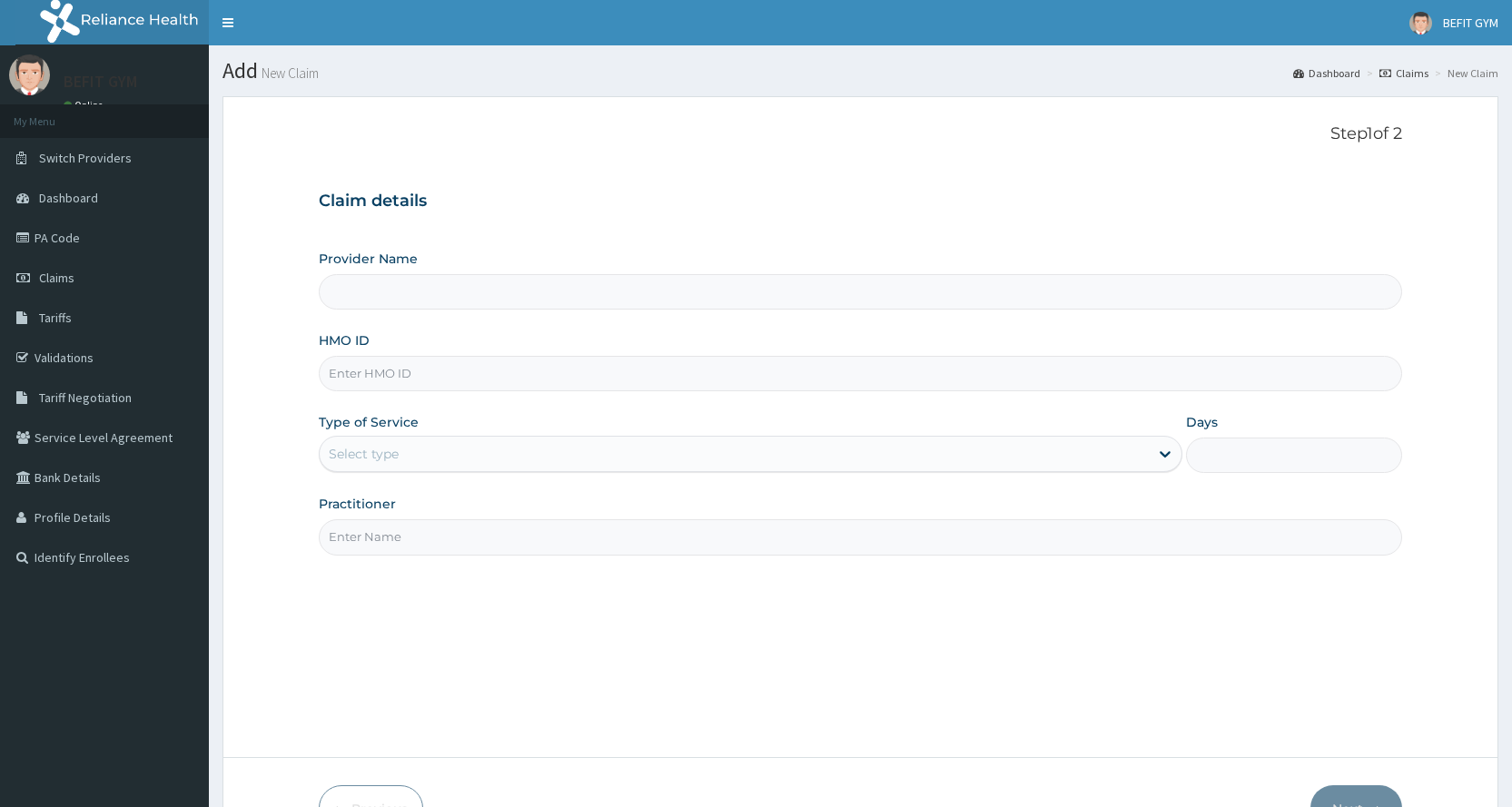
click at [394, 383] on input "HMO ID" at bounding box center [860, 374] width 1084 height 36
type input "BEFIT HEALTH AND FITNESS CENTRE"
type input "1"
type input "SBL/10337/A"
click at [363, 530] on input "Practitioner" at bounding box center [860, 537] width 1084 height 36
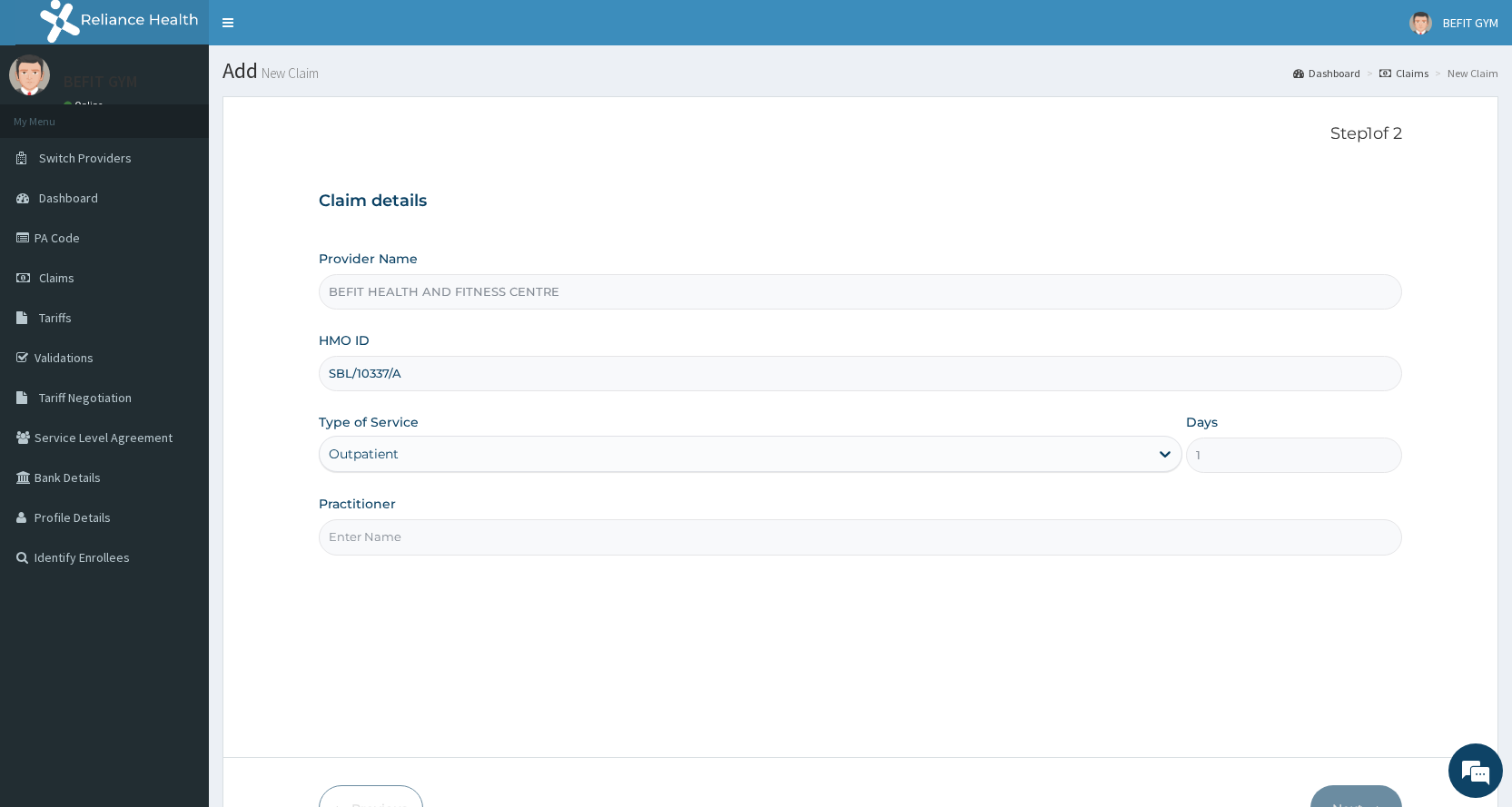
type input "B"
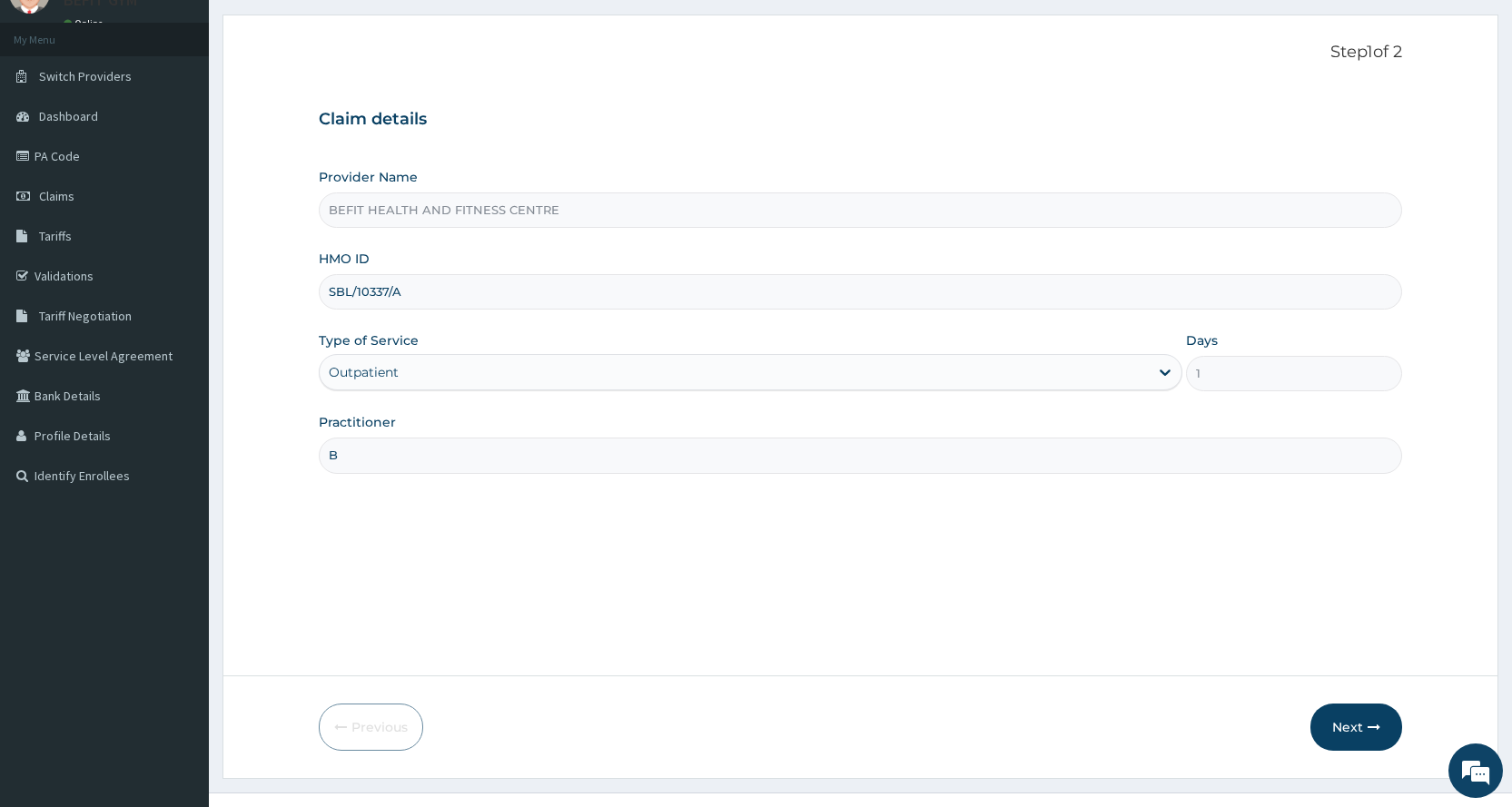
scroll to position [114, 0]
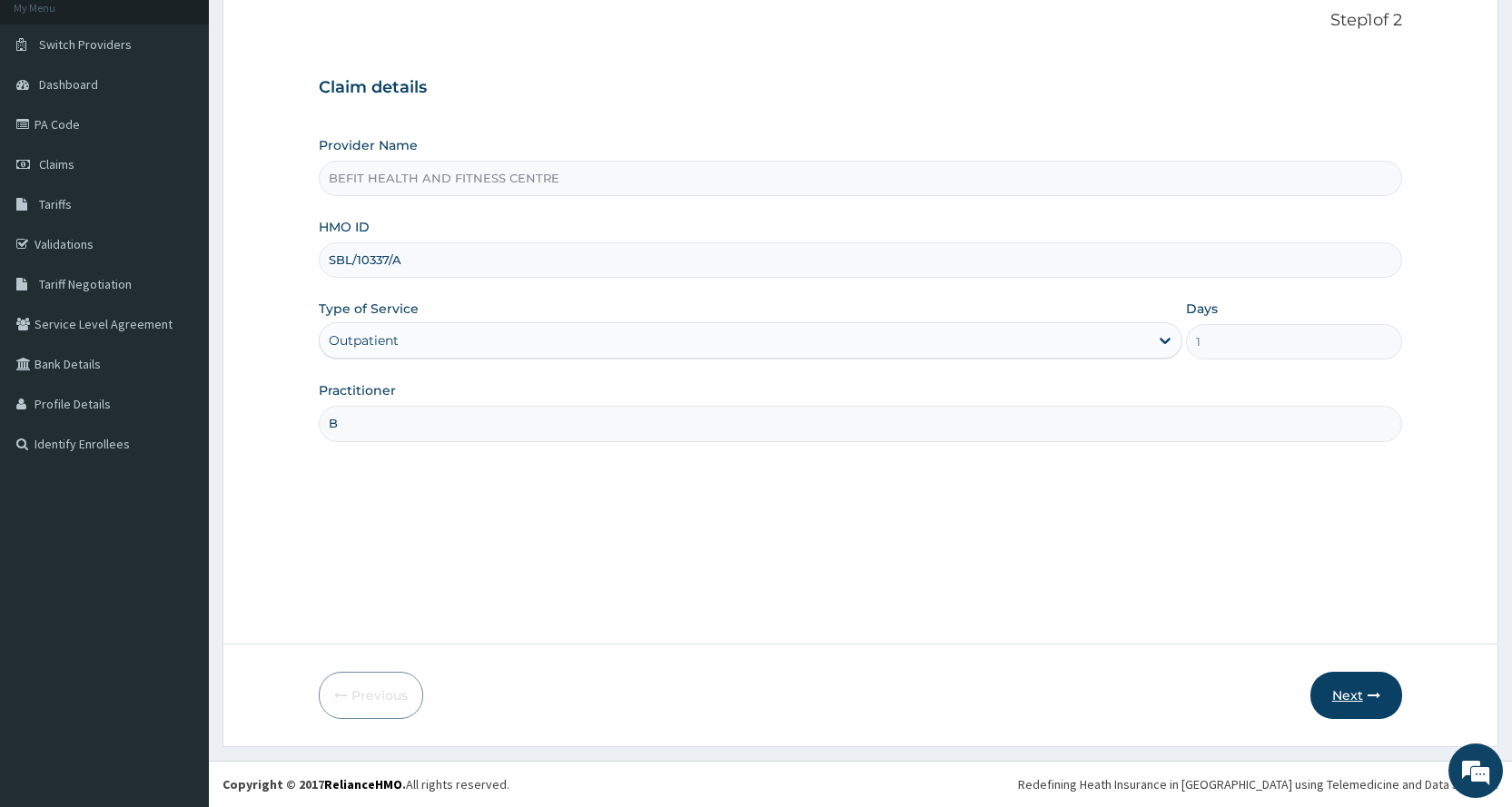
click at [1372, 698] on icon "button" at bounding box center [1373, 694] width 13 height 13
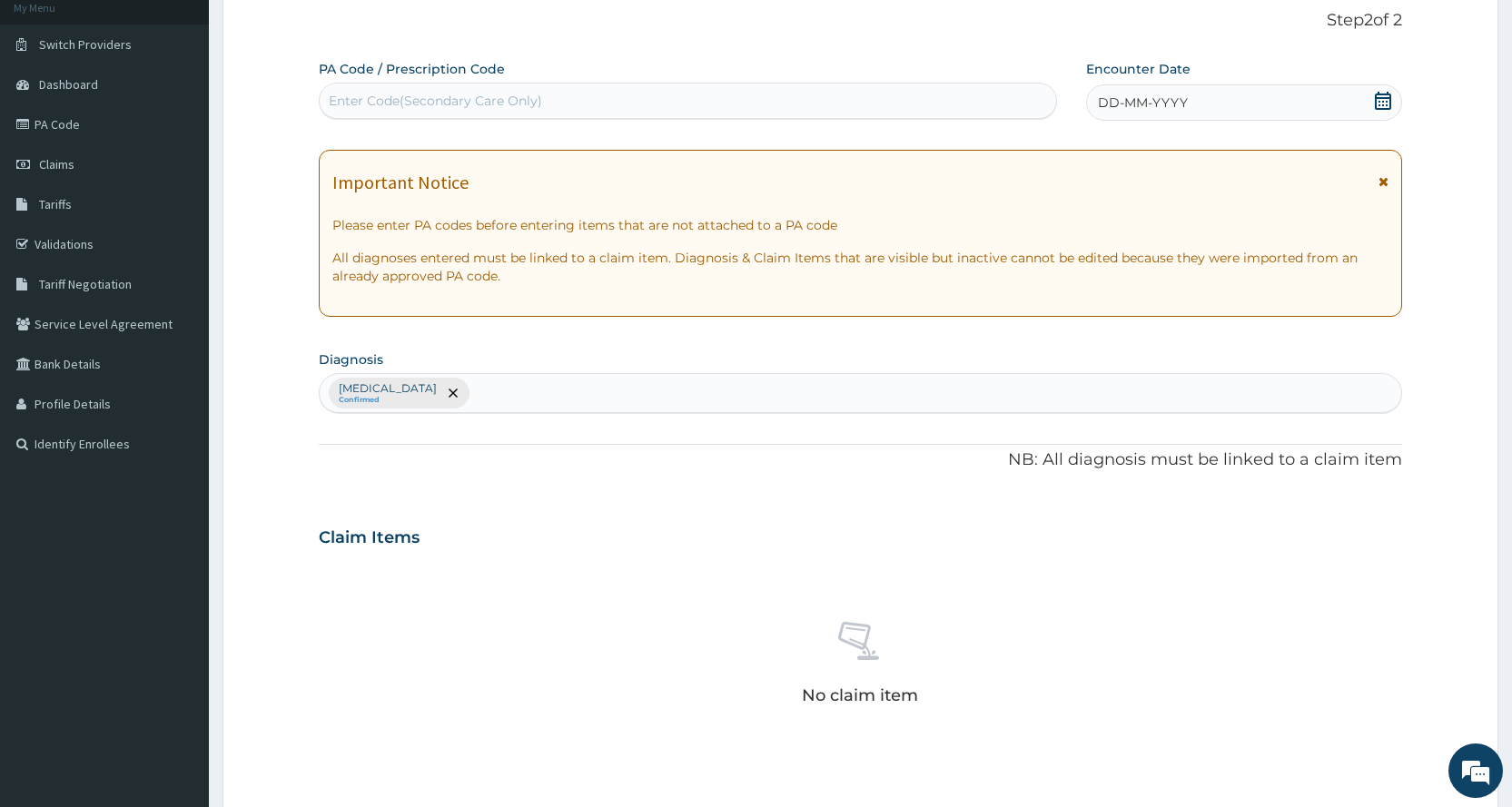
click at [805, 89] on div "Enter Code(Secondary Care Only)" at bounding box center [687, 100] width 735 height 29
type input "PA/997943"
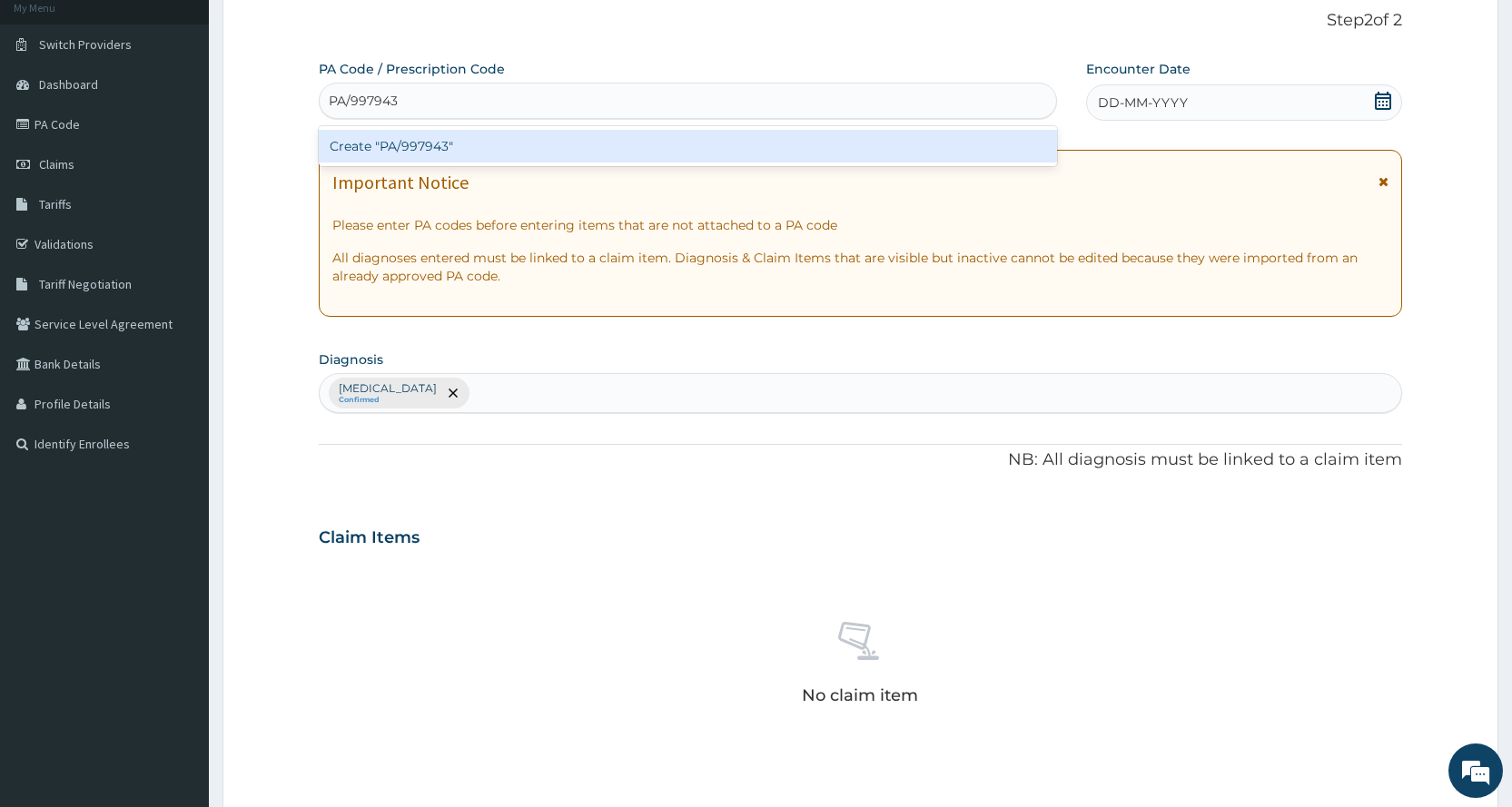
click at [966, 162] on div "Create "PA/997943"" at bounding box center [687, 145] width 737 height 33
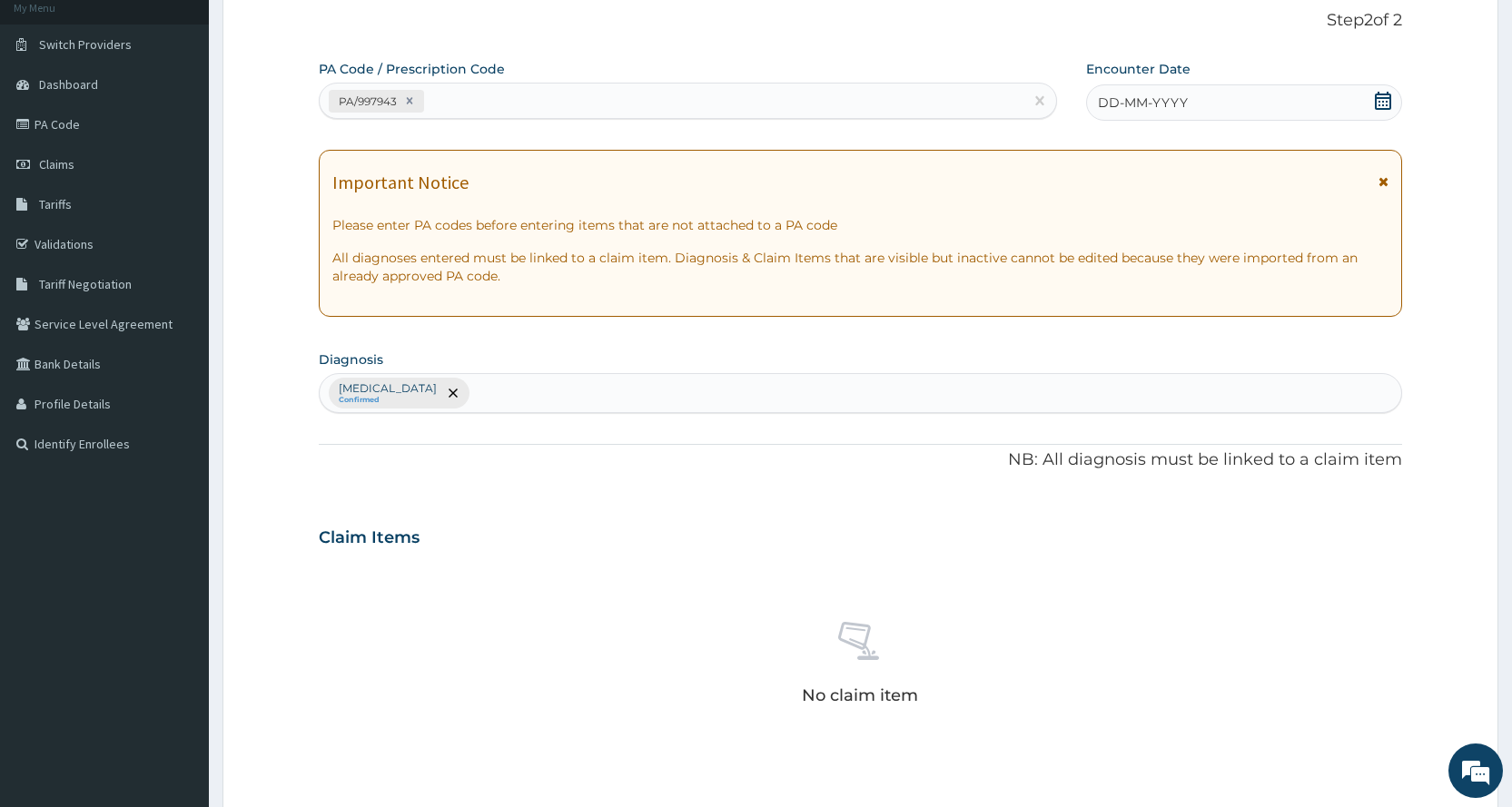
click at [1319, 107] on div "DD-MM-YYYY" at bounding box center [1243, 102] width 316 height 37
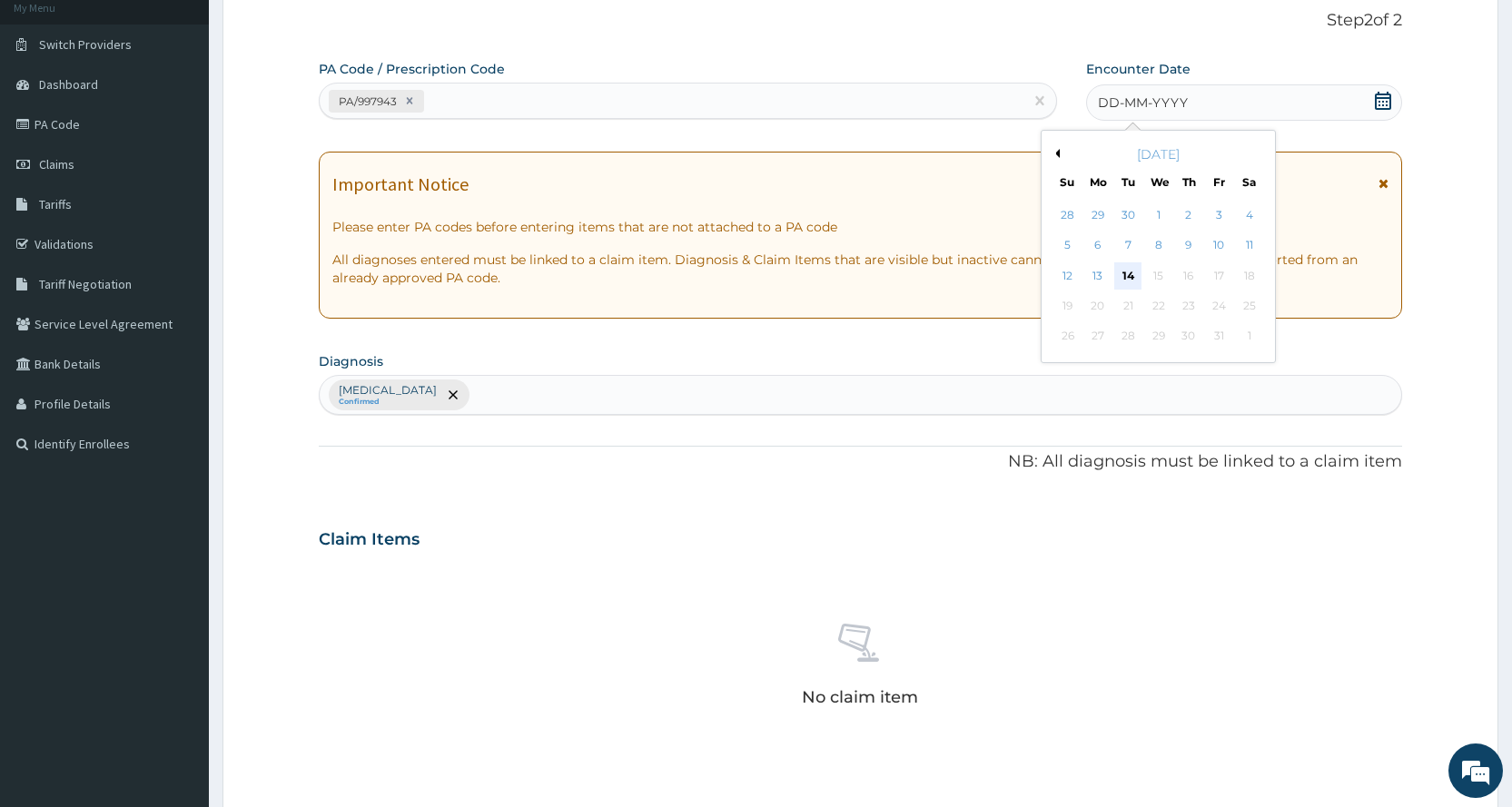
click at [1131, 273] on div "14" at bounding box center [1128, 276] width 28 height 28
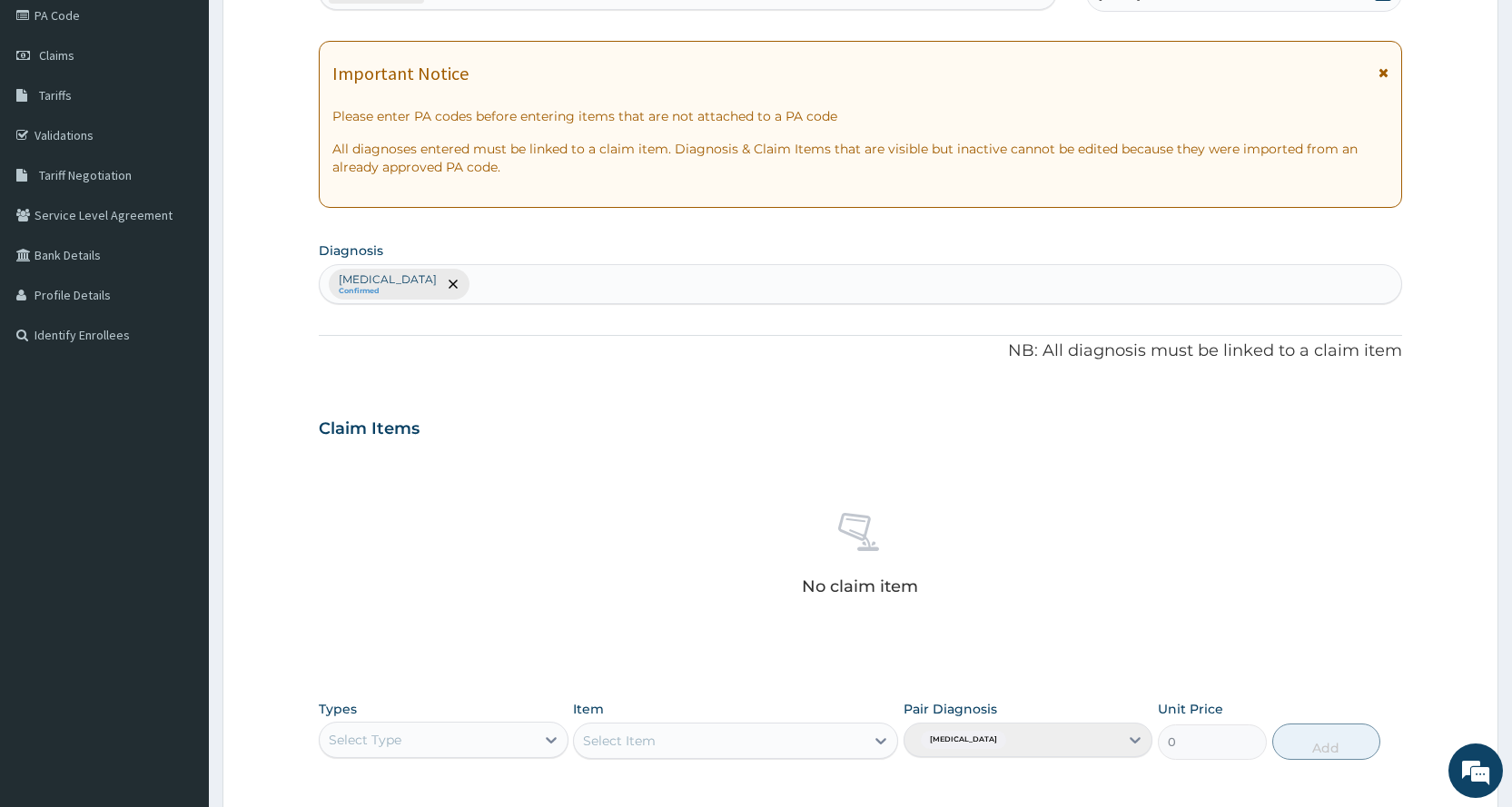
scroll to position [501, 0]
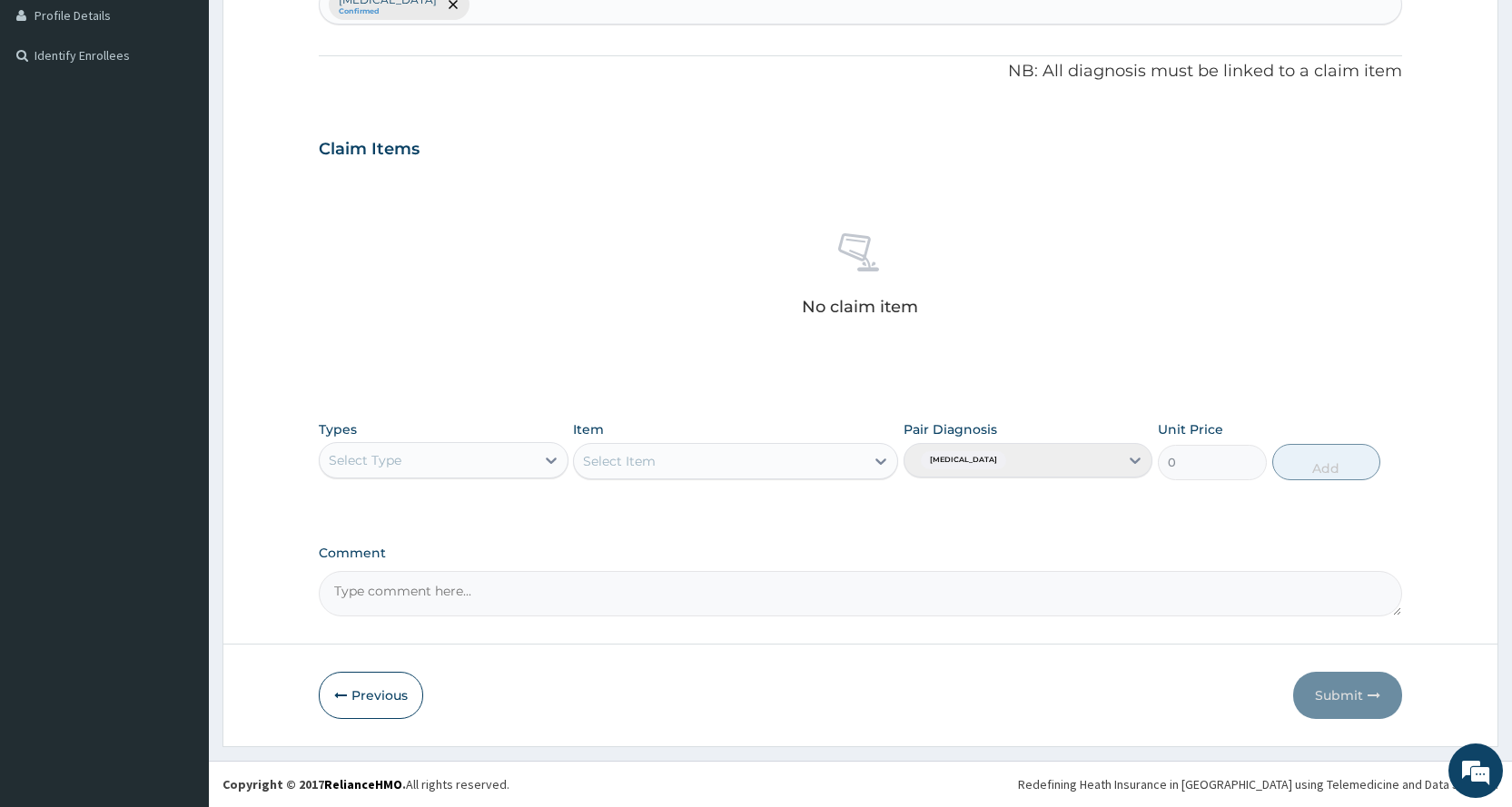
click at [383, 477] on div "Select Type" at bounding box center [442, 460] width 248 height 37
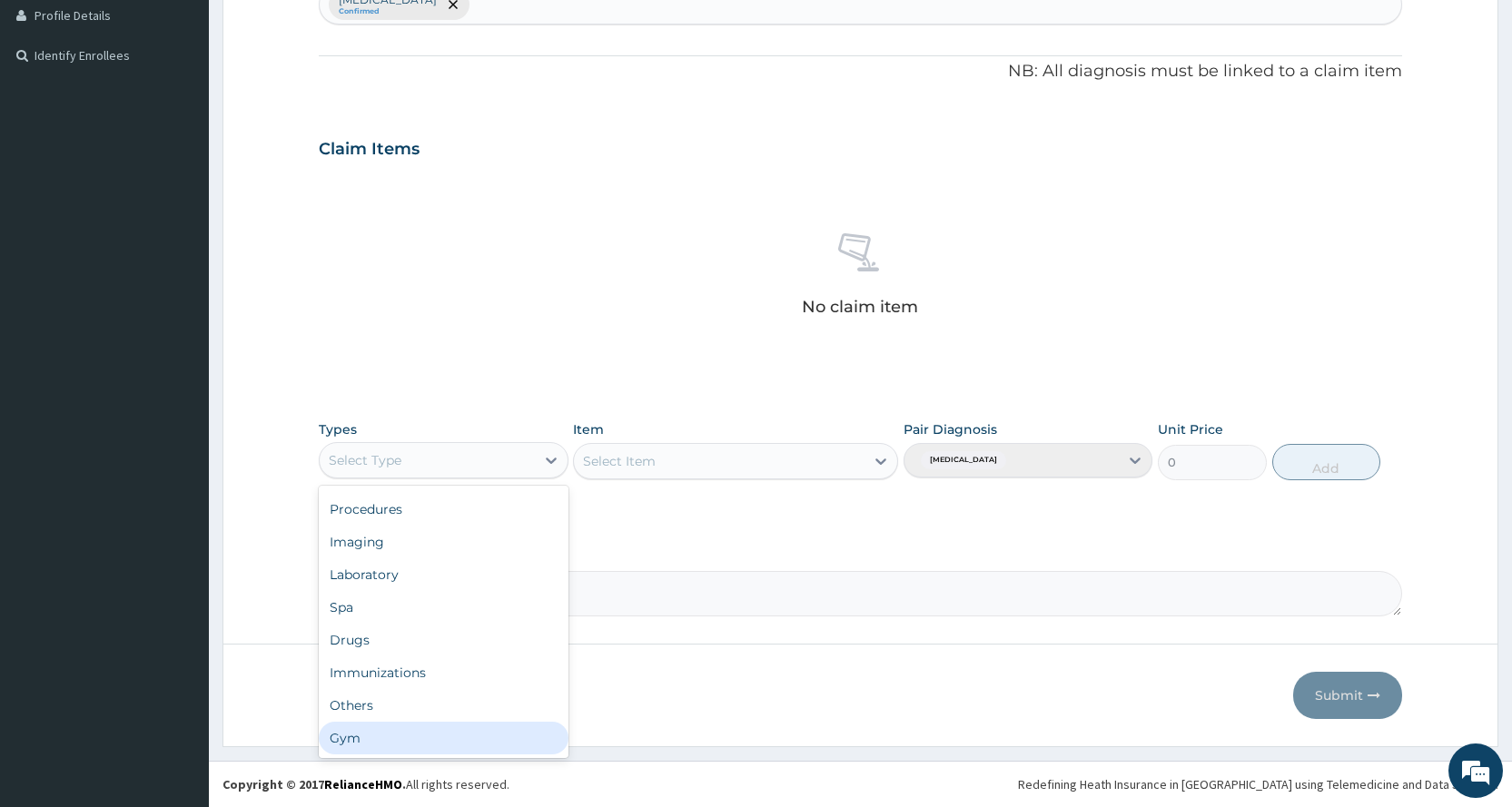
click at [420, 738] on div "Gym" at bounding box center [442, 737] width 248 height 33
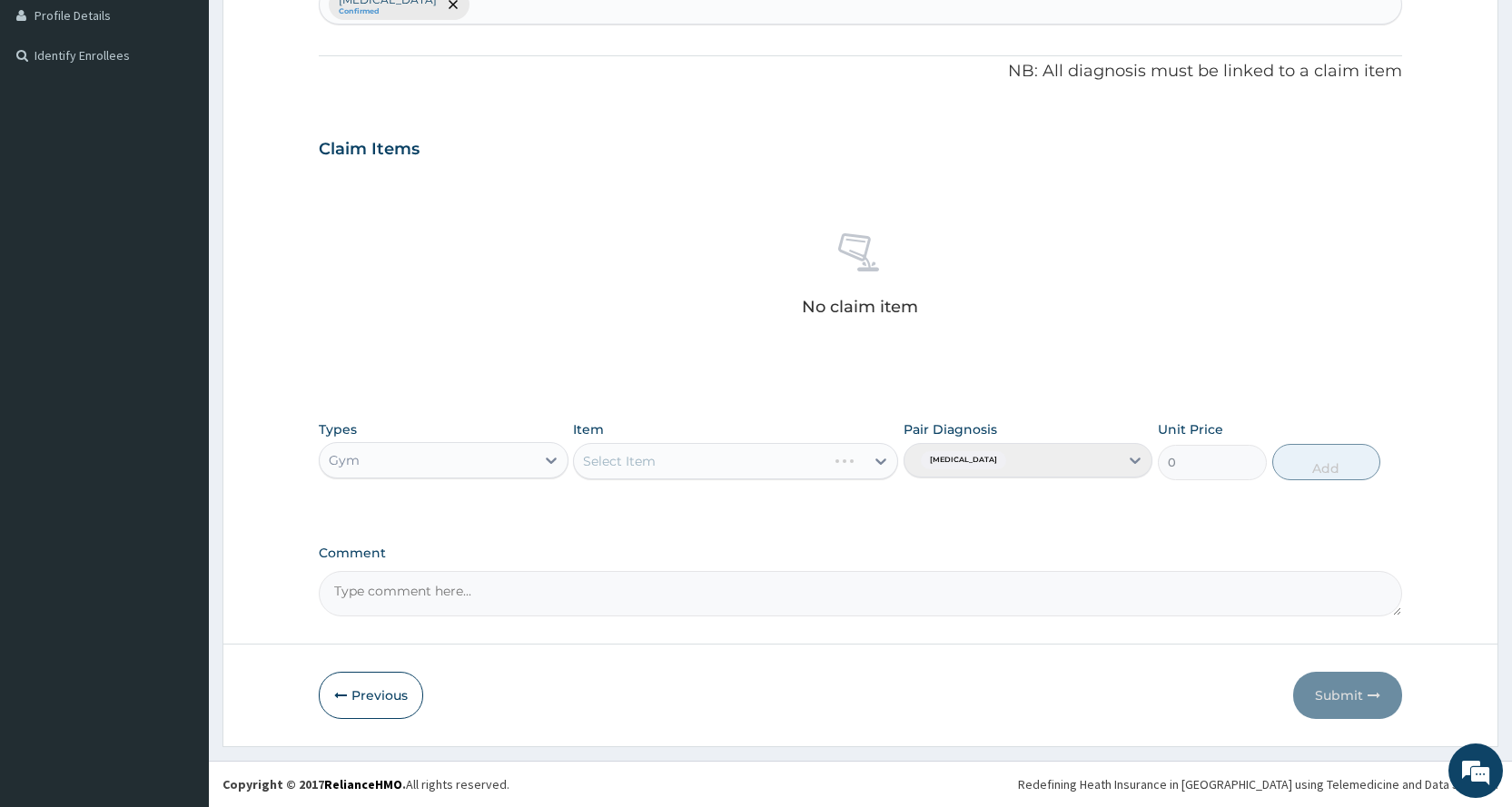
click at [707, 468] on div "Select Item" at bounding box center [735, 461] width 325 height 37
click at [710, 472] on div "Select Item" at bounding box center [719, 460] width 291 height 29
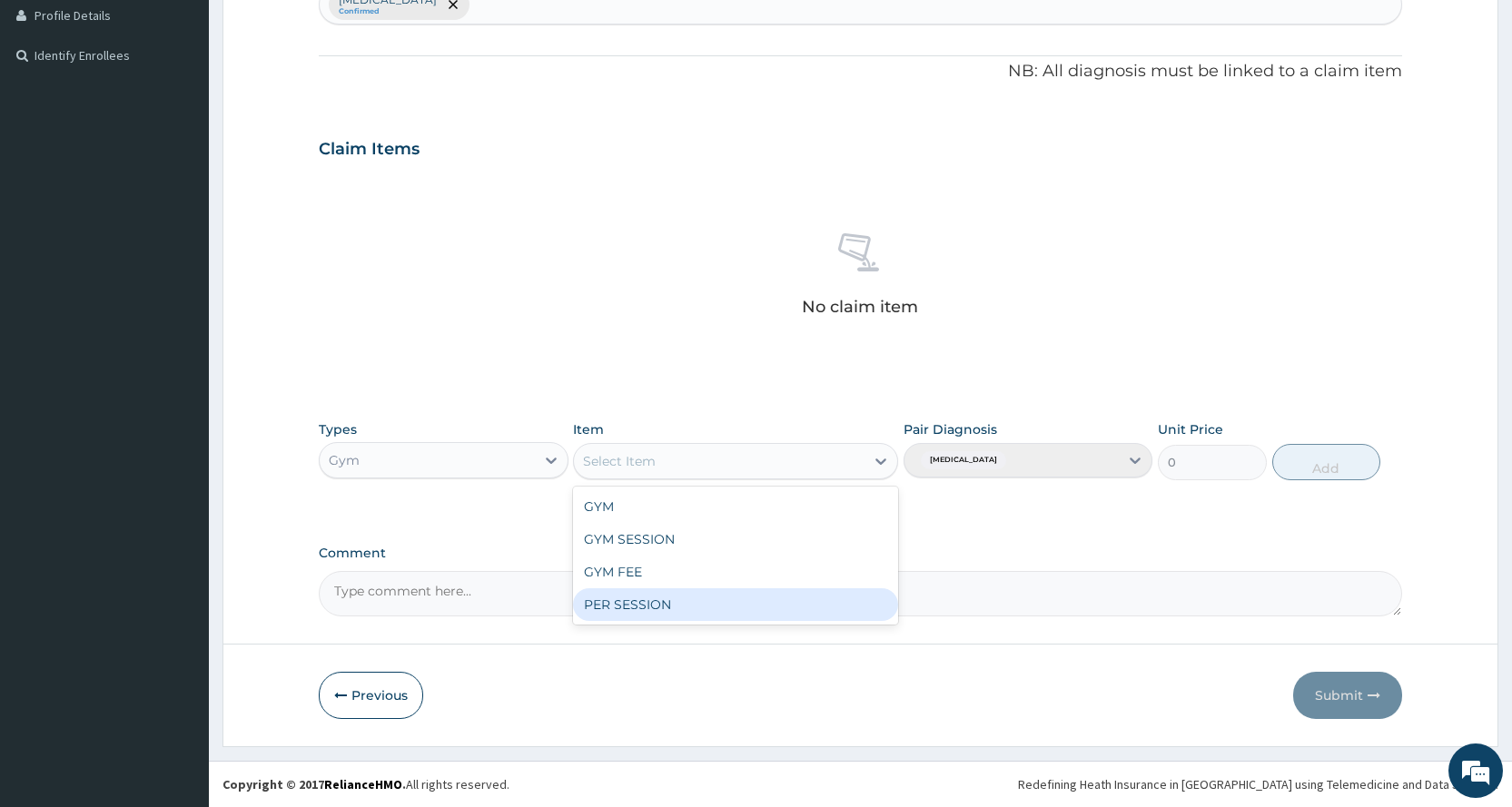
click at [709, 596] on div "PER SESSION" at bounding box center [735, 604] width 325 height 33
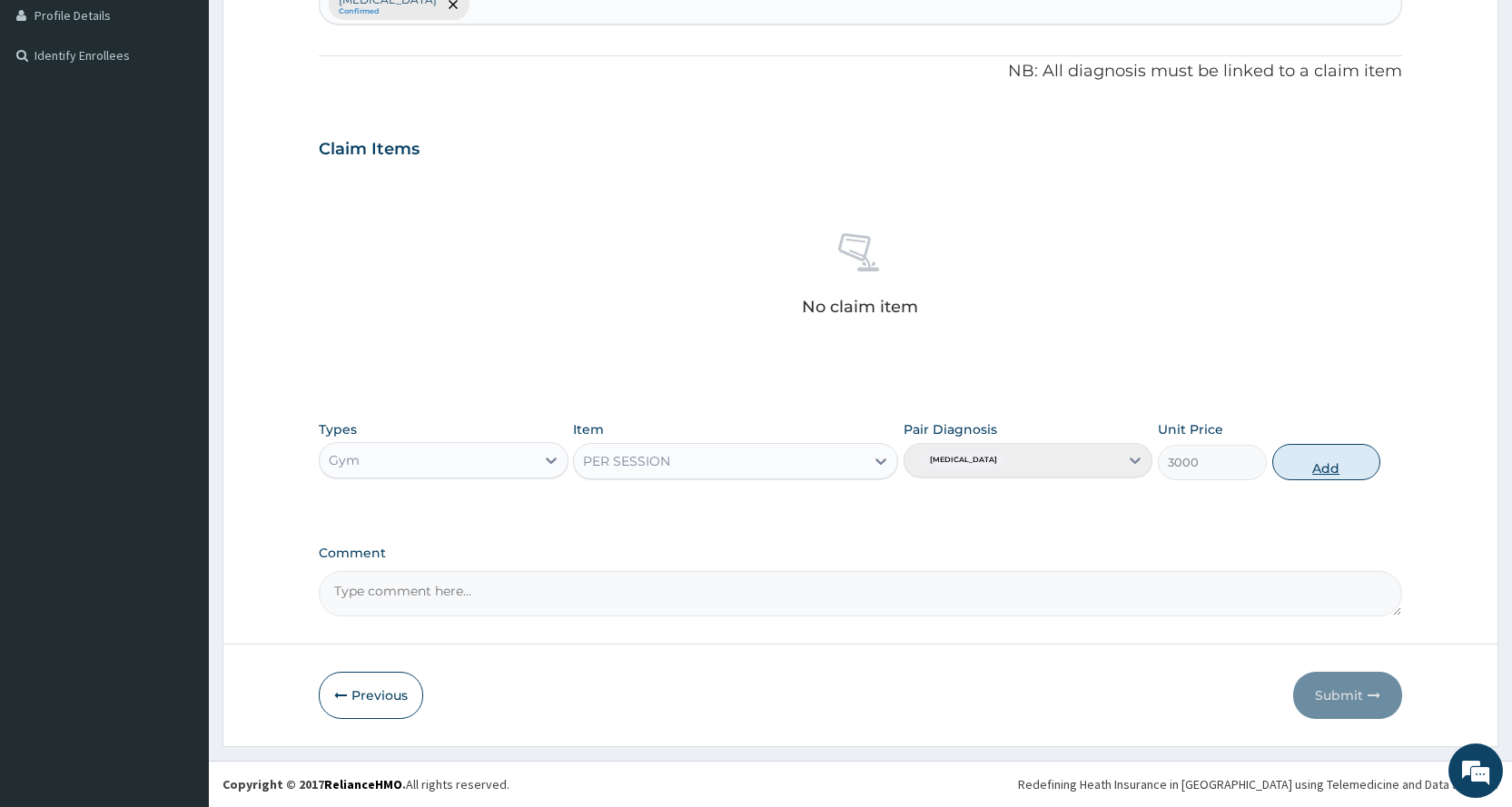
click at [1310, 473] on button "Add" at bounding box center [1325, 462] width 108 height 37
type input "0"
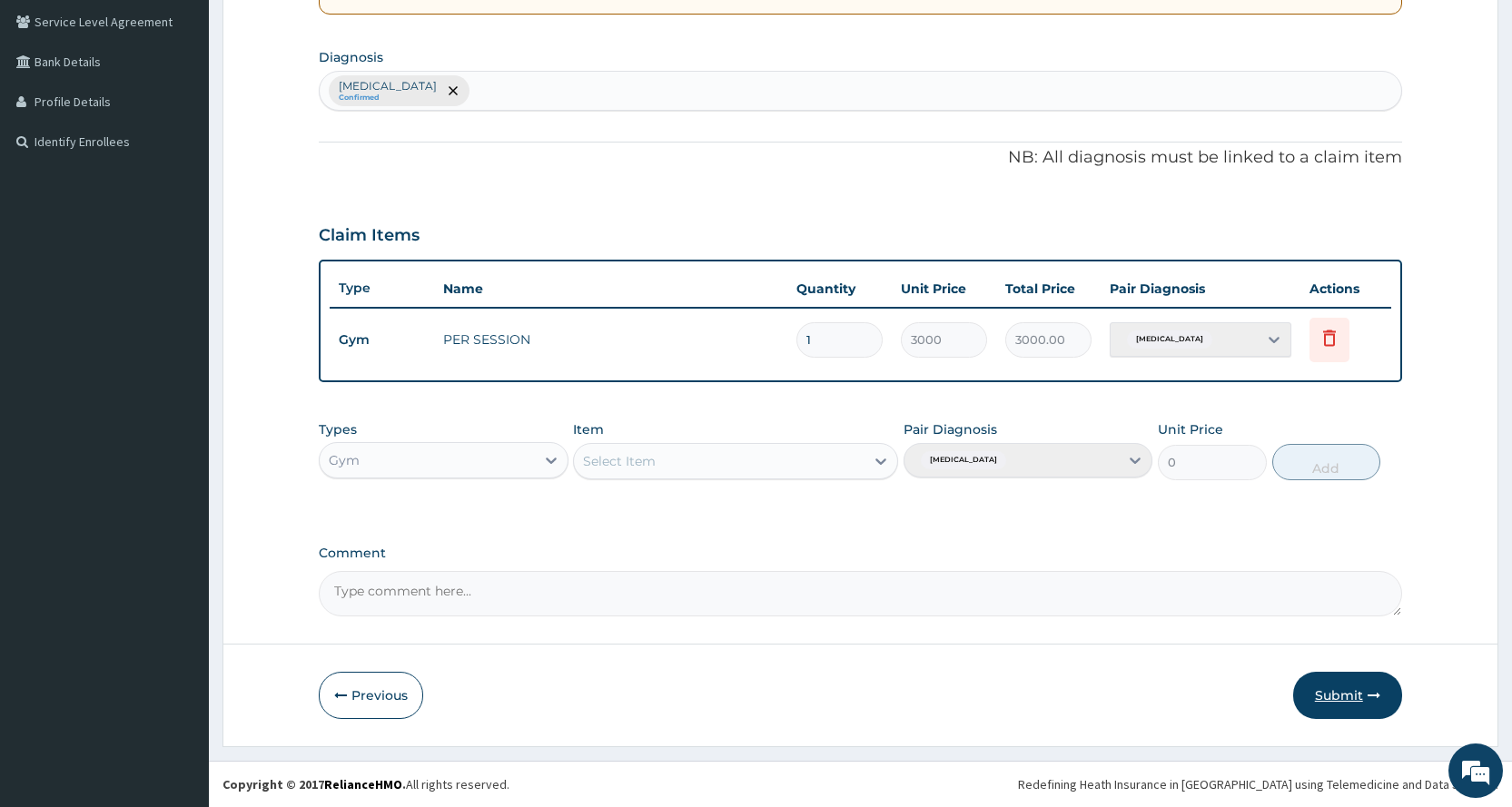
click at [1348, 703] on button "Submit" at bounding box center [1348, 695] width 109 height 47
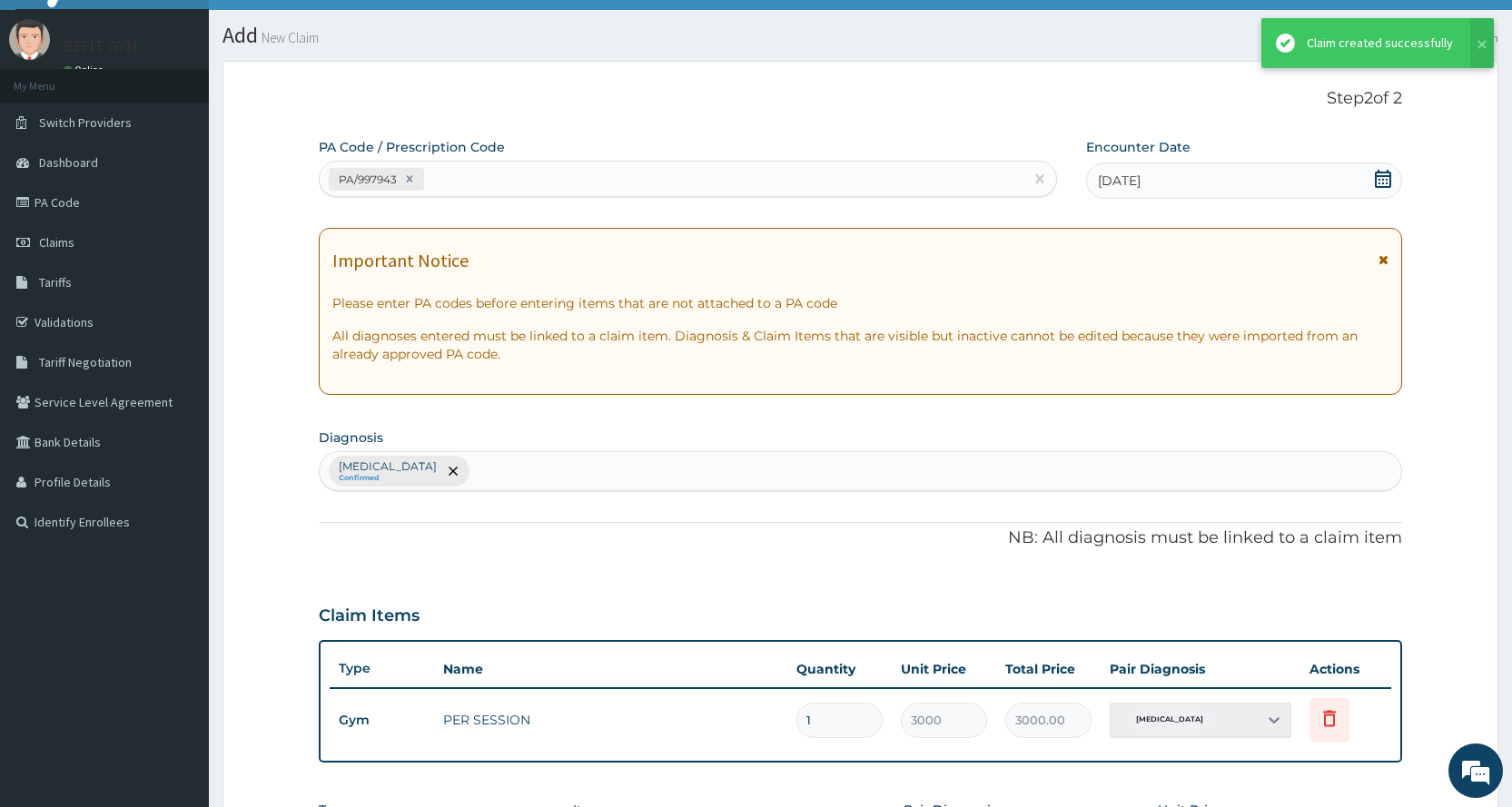
scroll to position [415, 0]
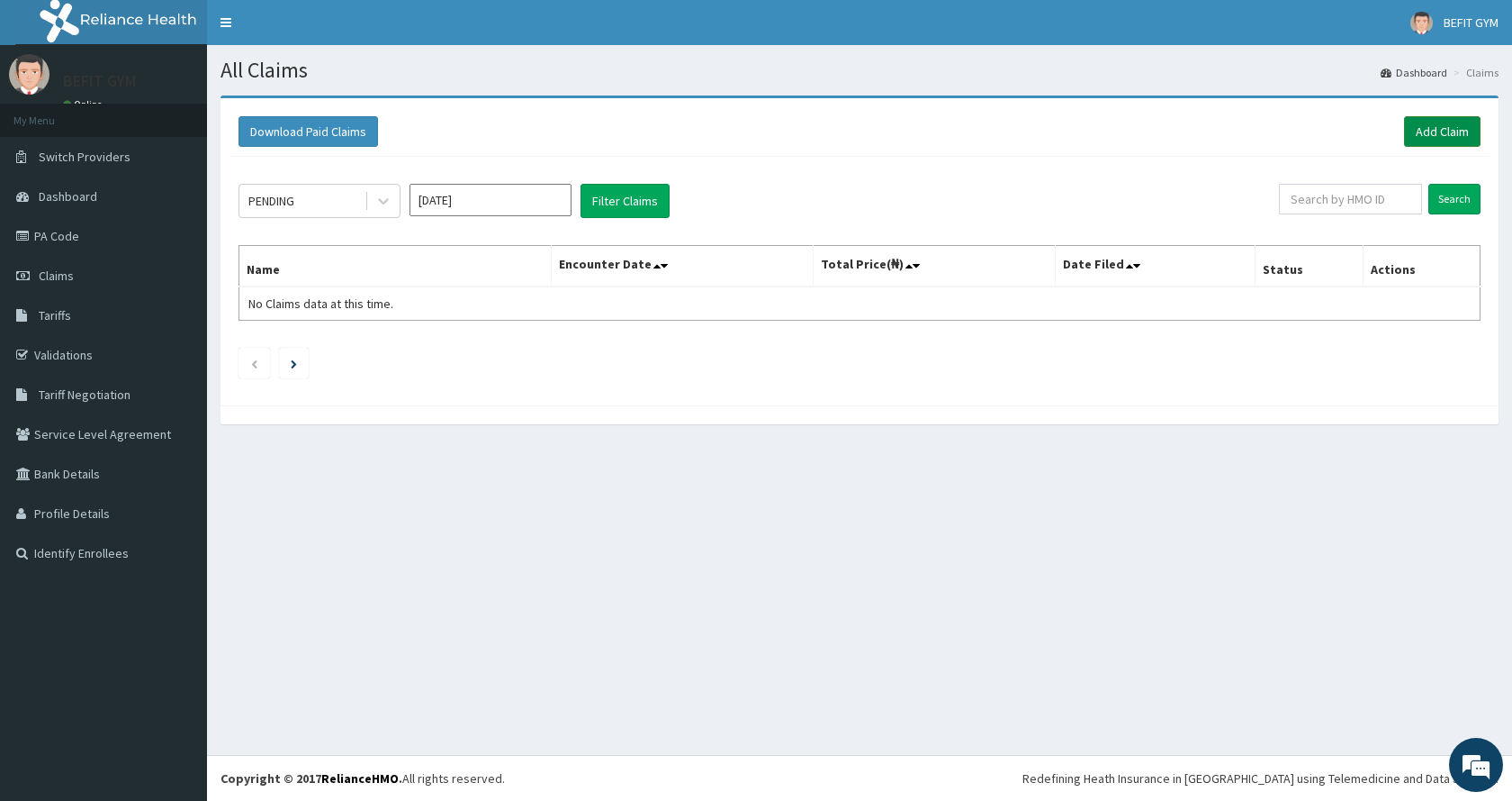
click at [1450, 128] on link "Add Claim" at bounding box center [1442, 131] width 77 height 30
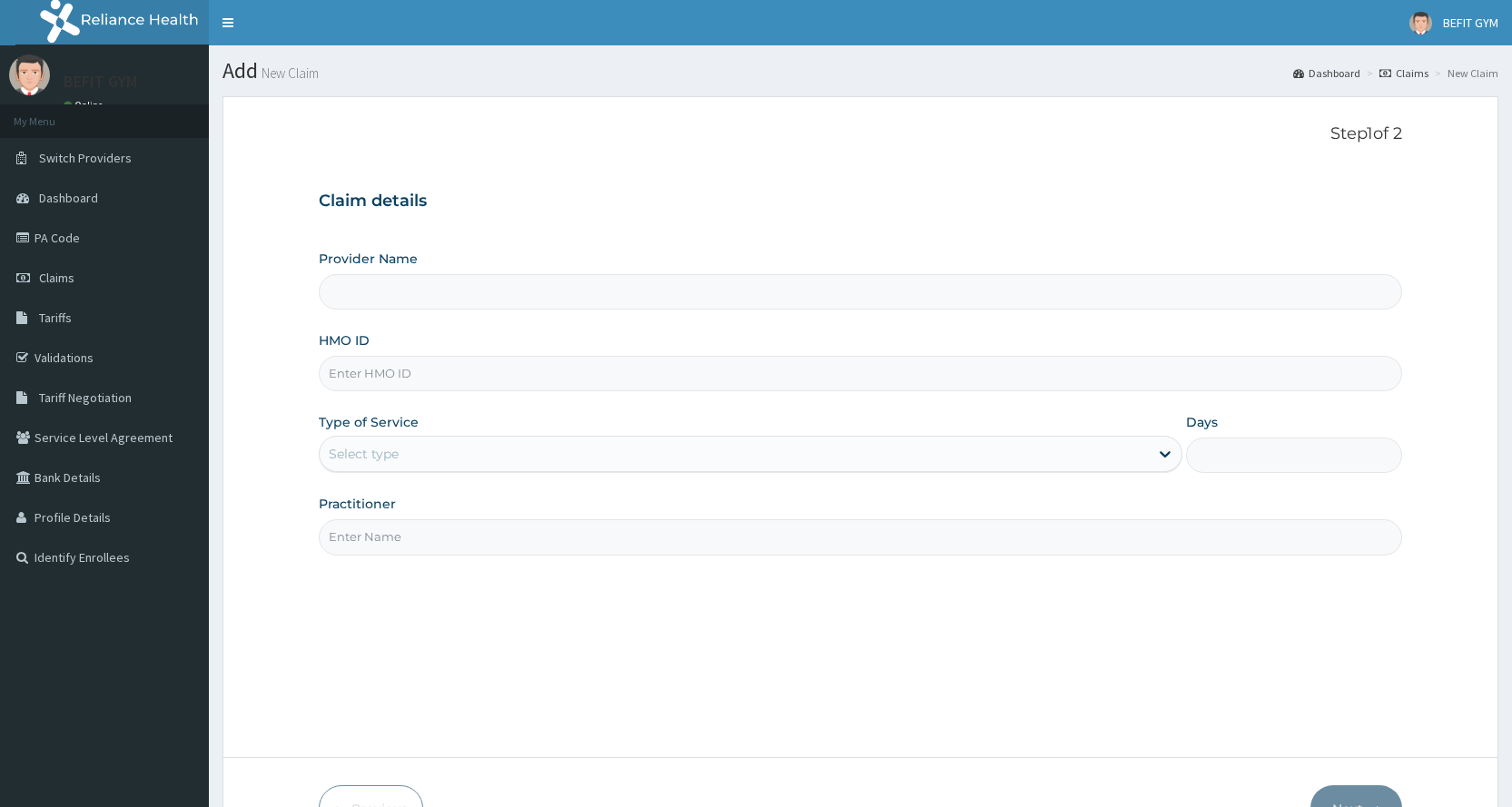
type input "BEFIT HEALTH AND FITNESS CENTRE"
type input "1"
click at [456, 367] on input "HMO ID" at bounding box center [860, 374] width 1084 height 36
type input "KAN/10125/A"
click at [349, 536] on input "Practitioner" at bounding box center [860, 537] width 1084 height 36
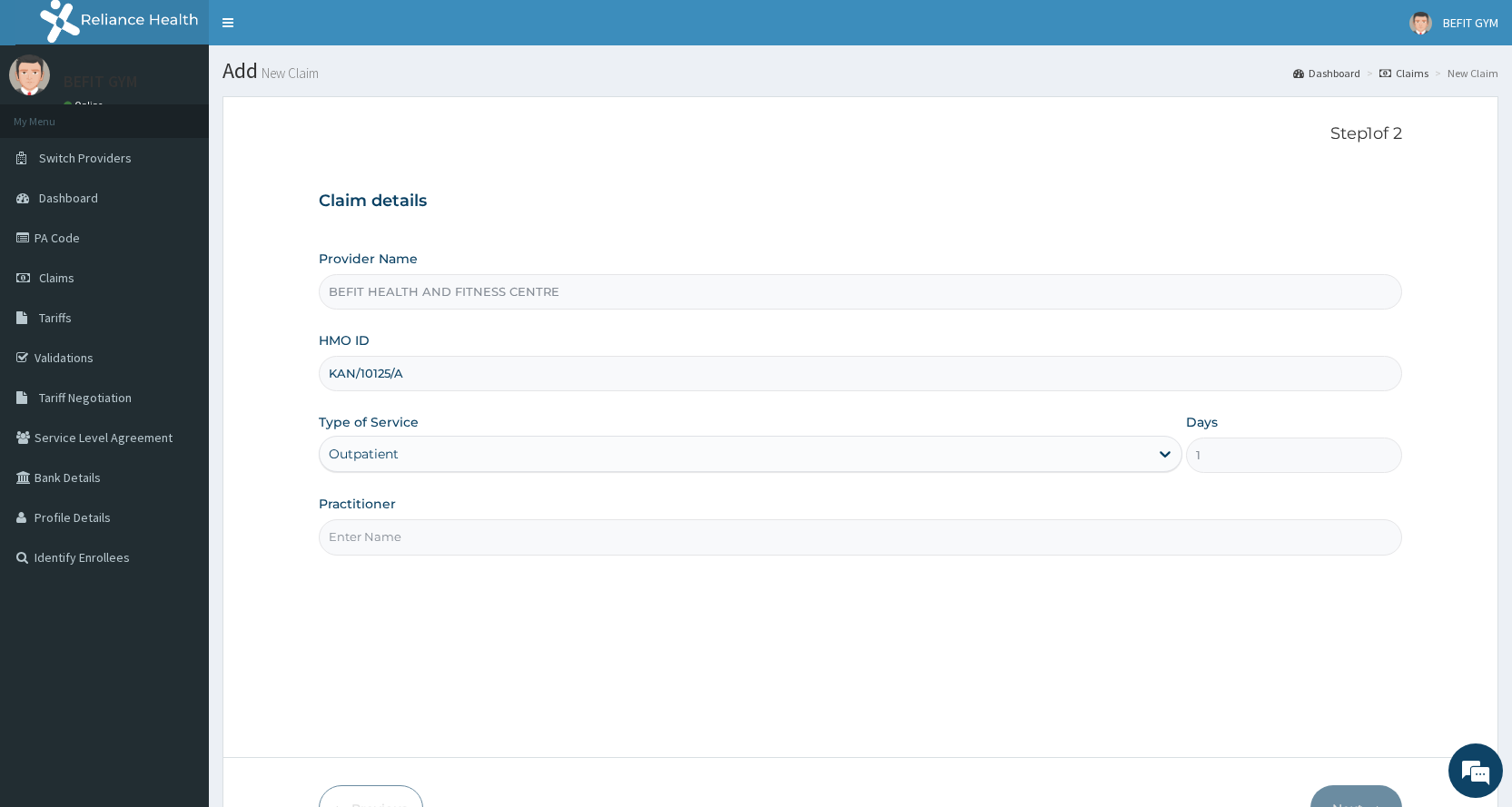
type input "B"
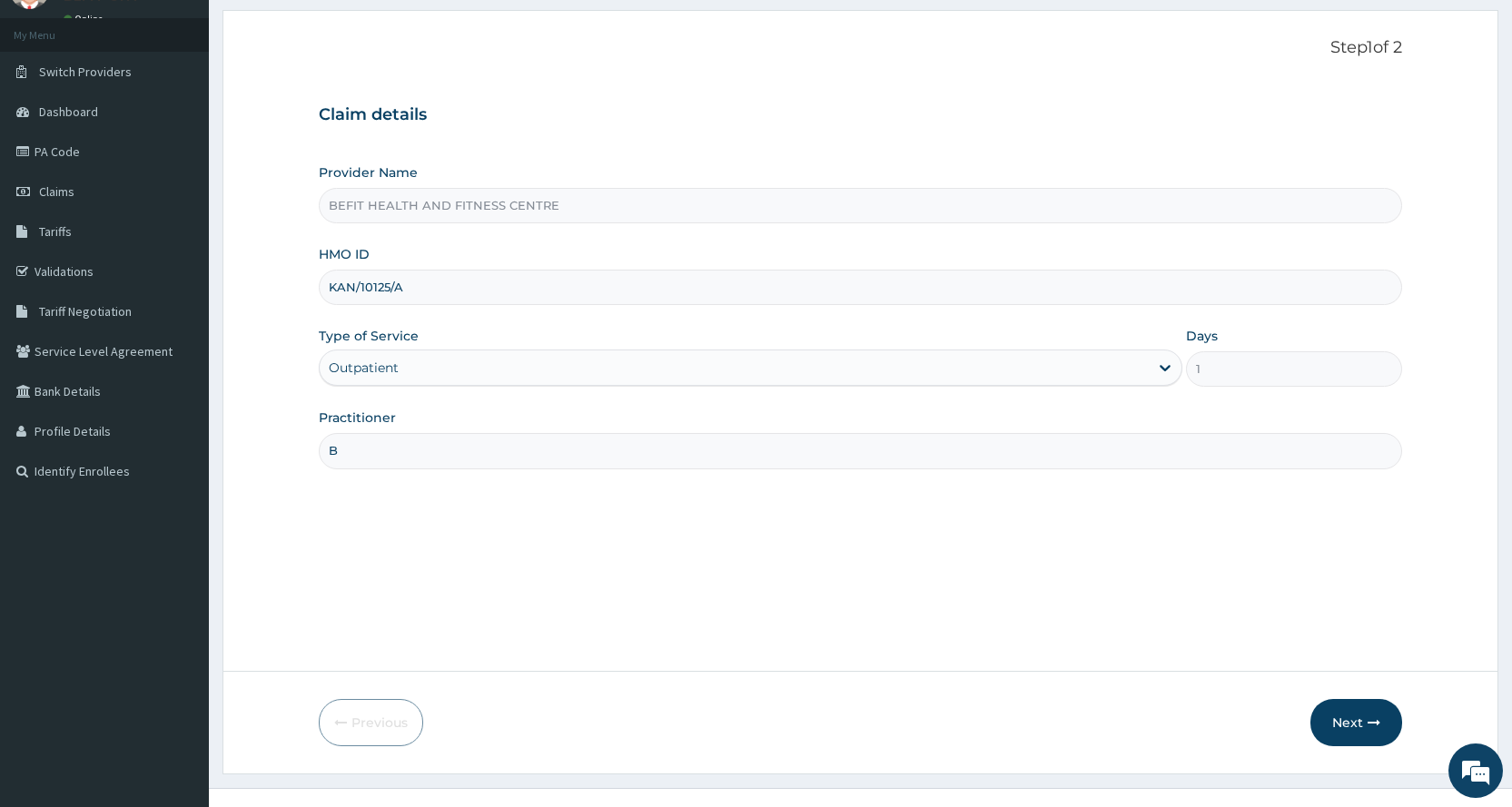
scroll to position [114, 0]
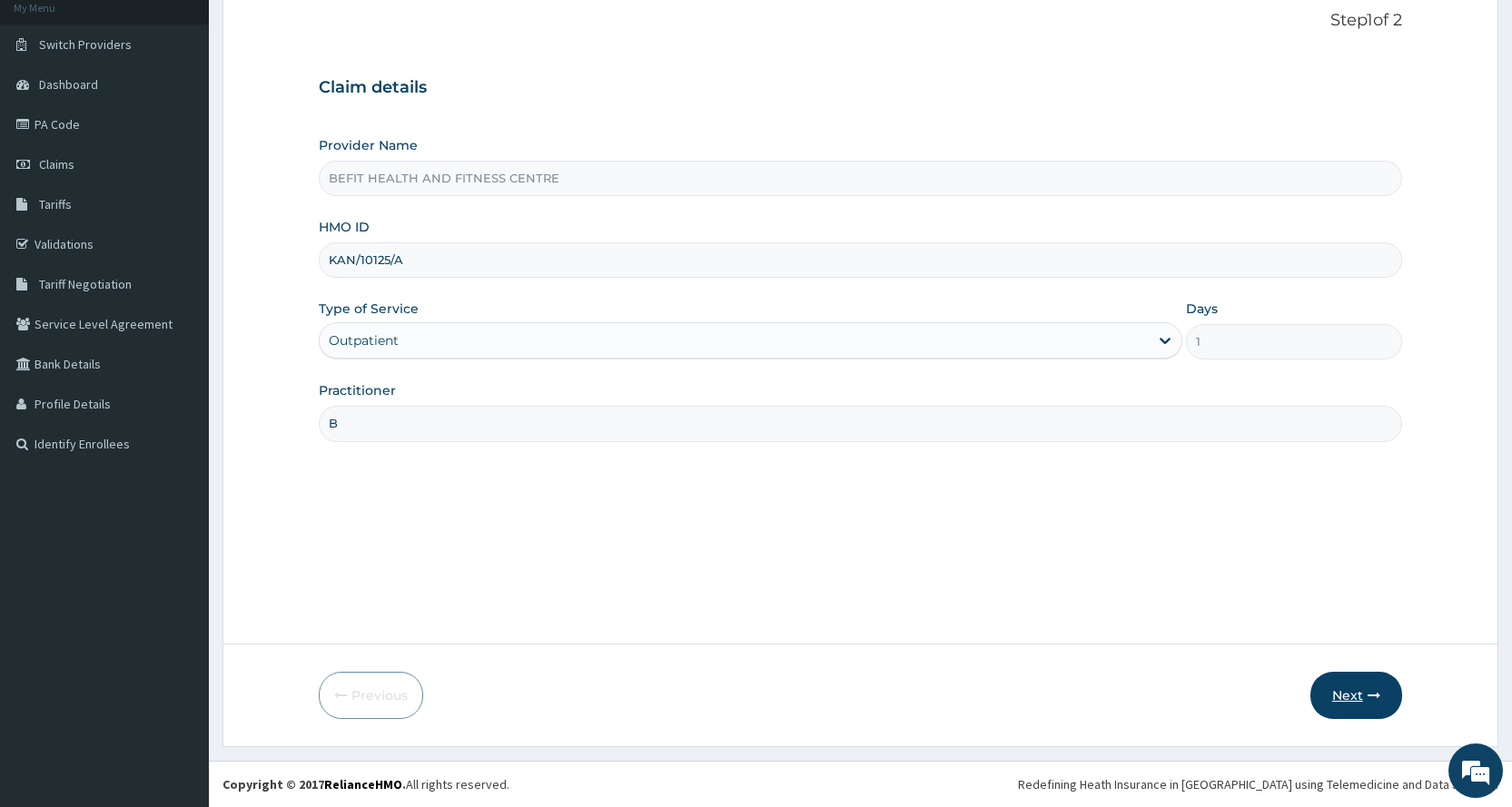
click at [1341, 682] on button "Next" at bounding box center [1356, 695] width 92 height 47
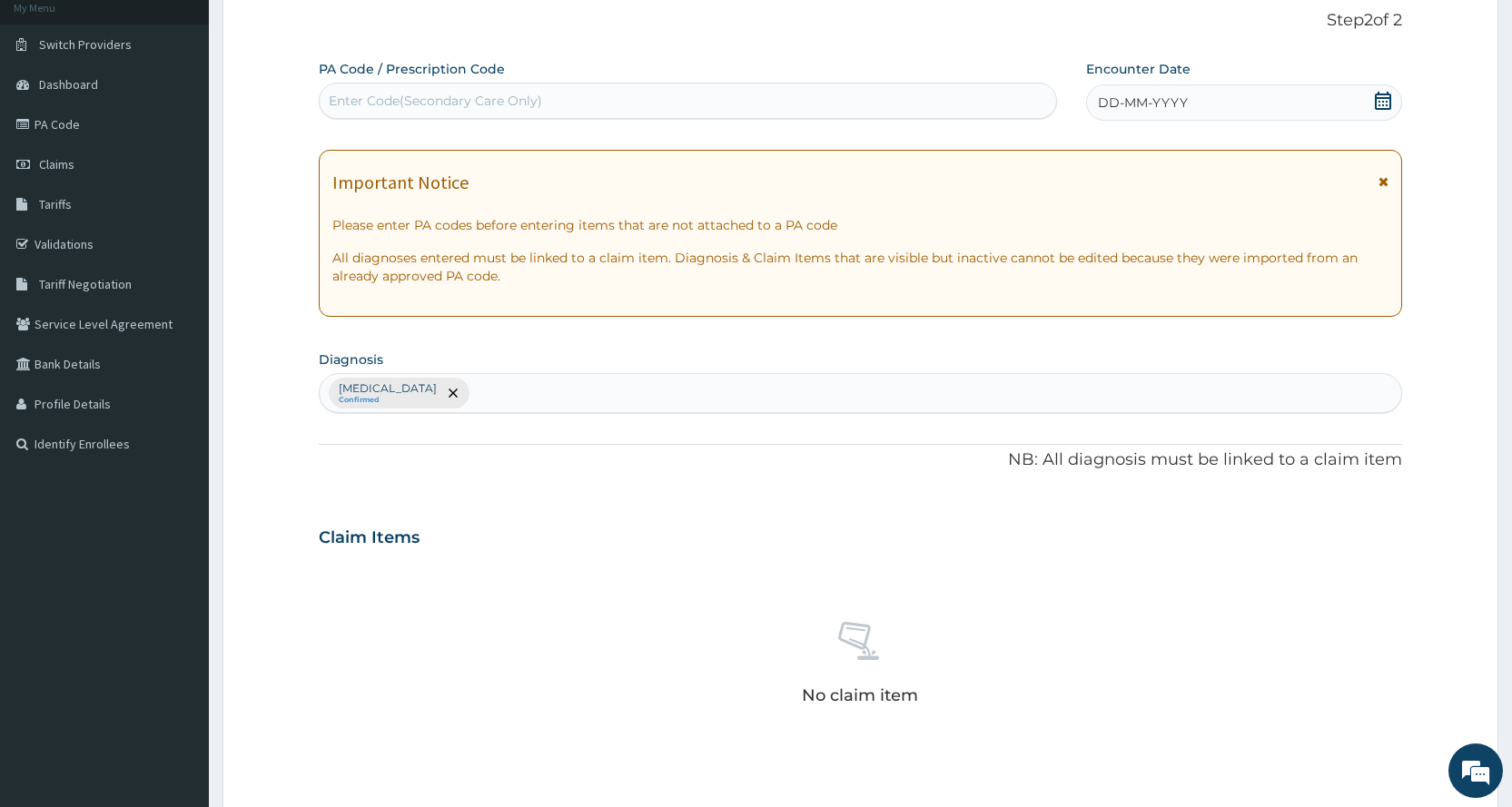
click at [557, 93] on div "Enter Code(Secondary Care Only)" at bounding box center [687, 100] width 735 height 29
type input "PA/543CAD"
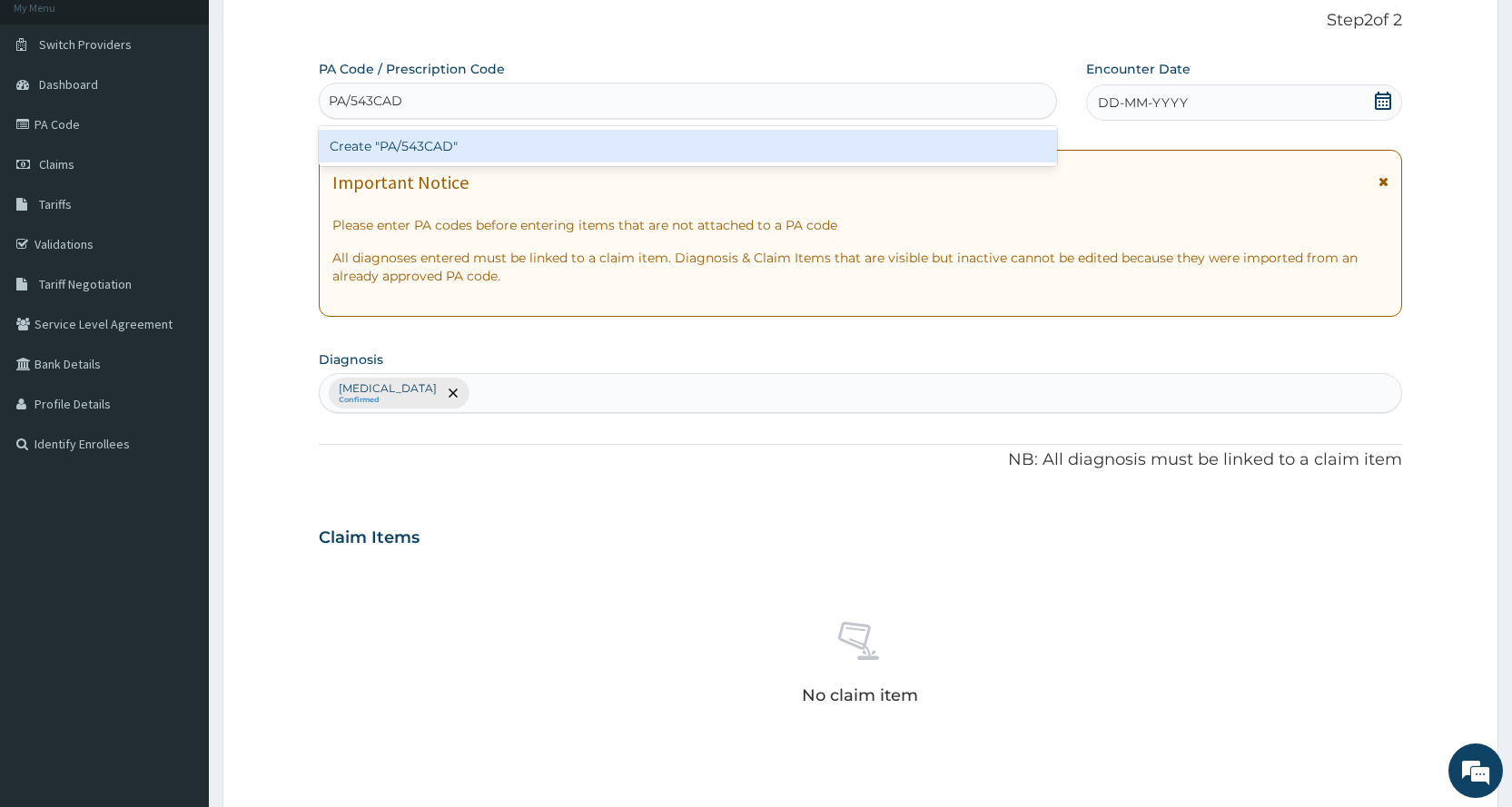
click at [711, 131] on div "Create "PA/543CAD"" at bounding box center [687, 145] width 737 height 33
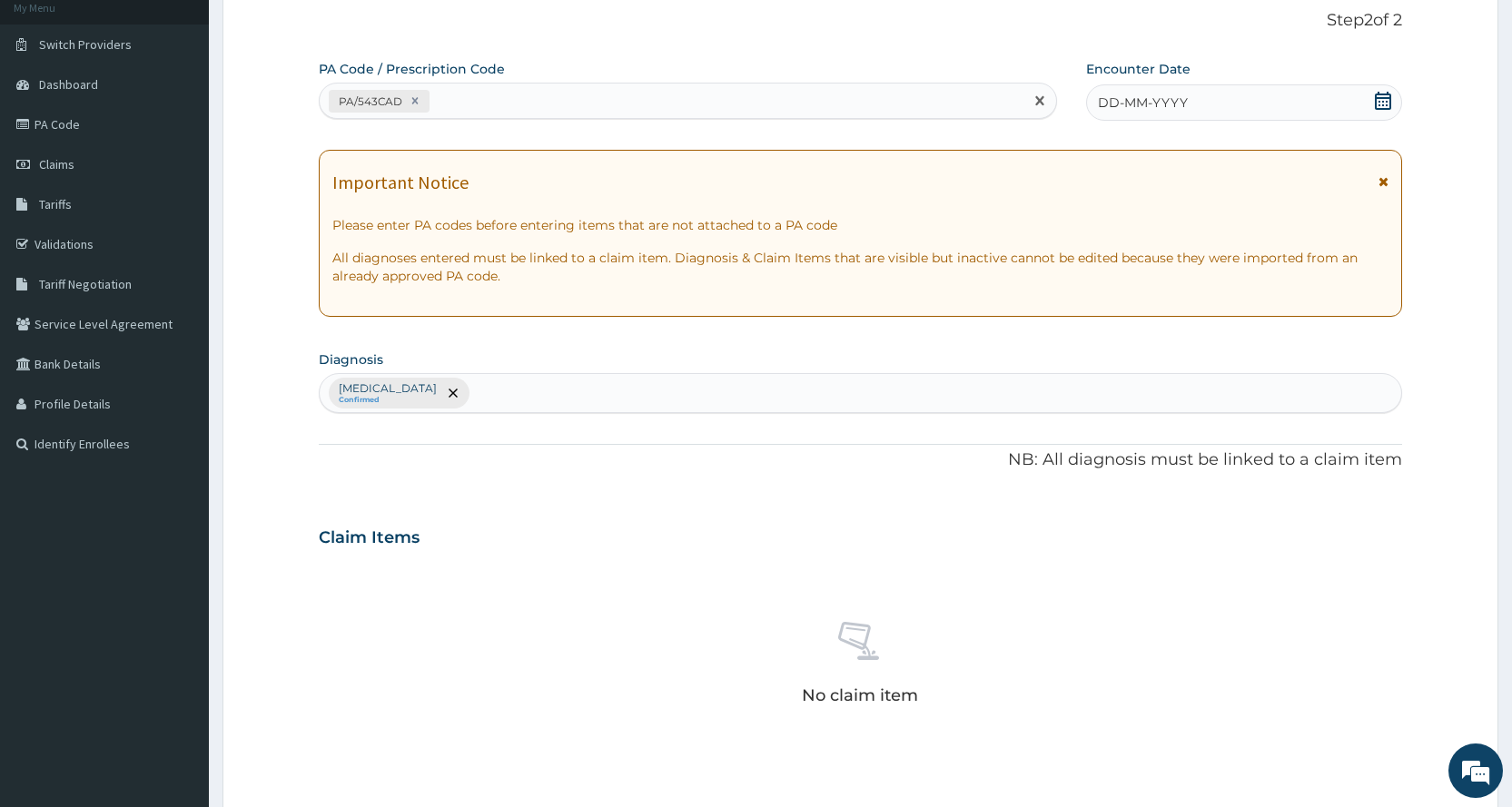
click at [1178, 106] on span "DD-MM-YYYY" at bounding box center [1142, 103] width 90 height 18
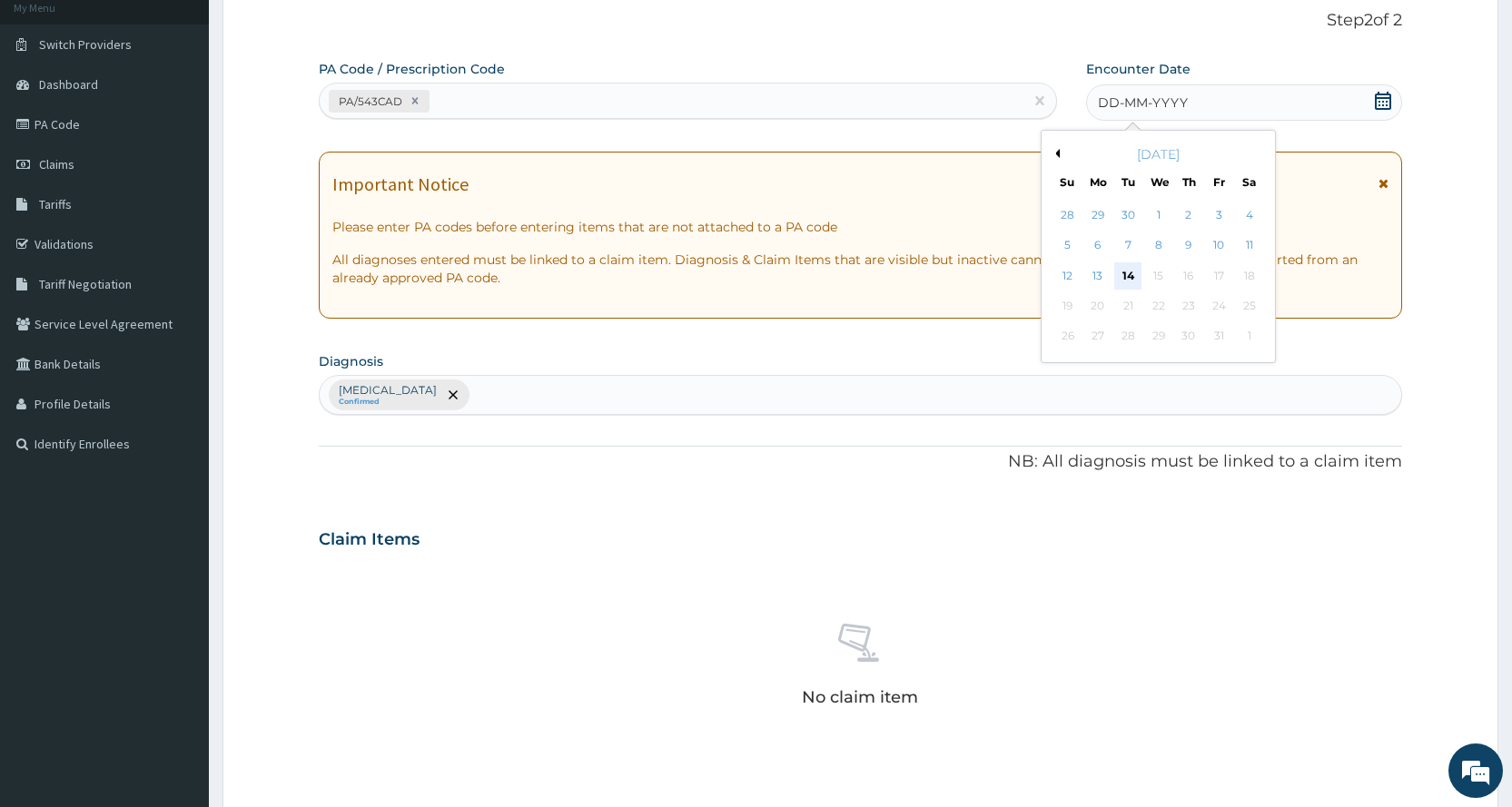
click at [1120, 277] on div "14" at bounding box center [1128, 276] width 28 height 28
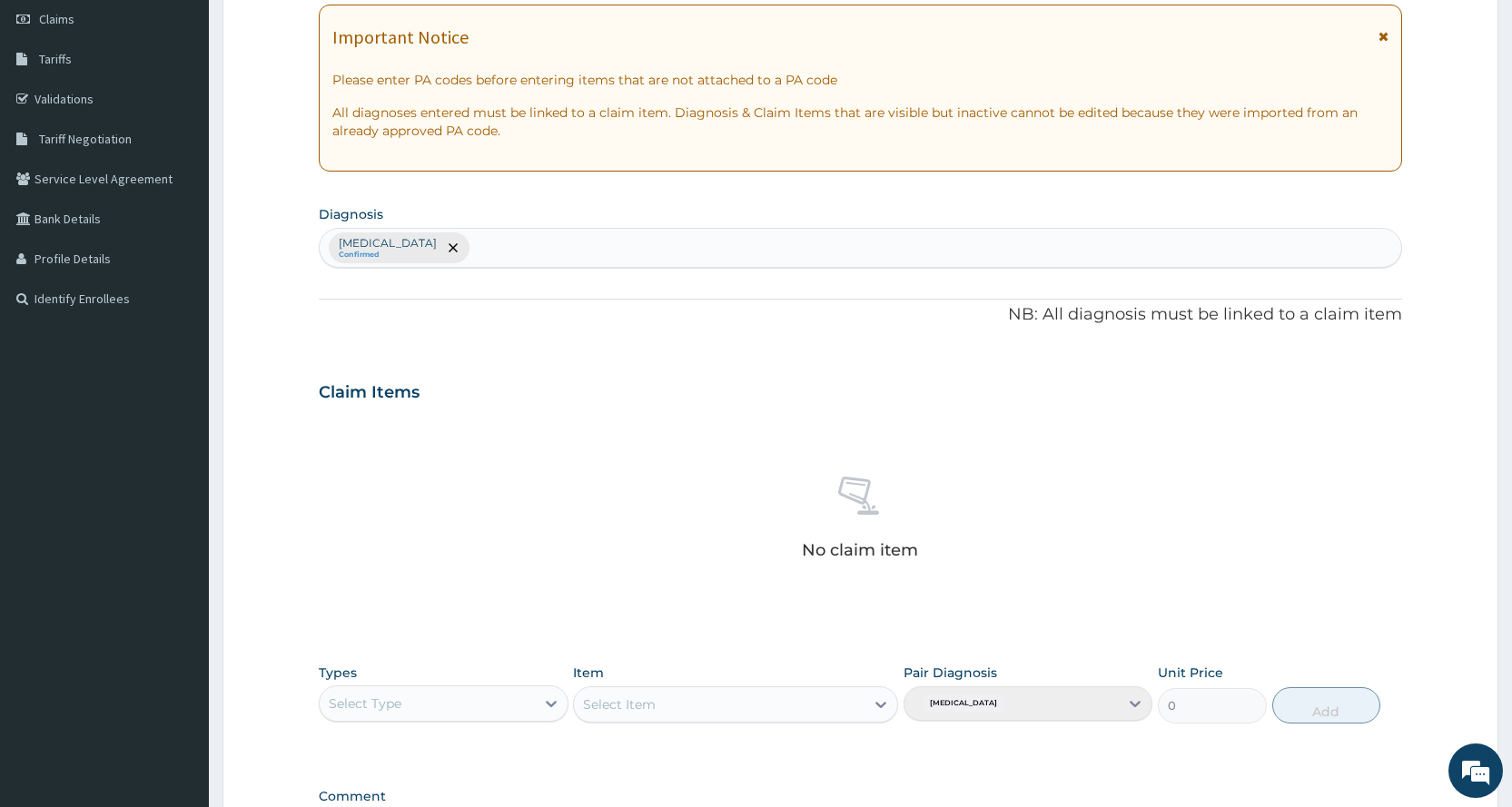
scroll to position [501, 0]
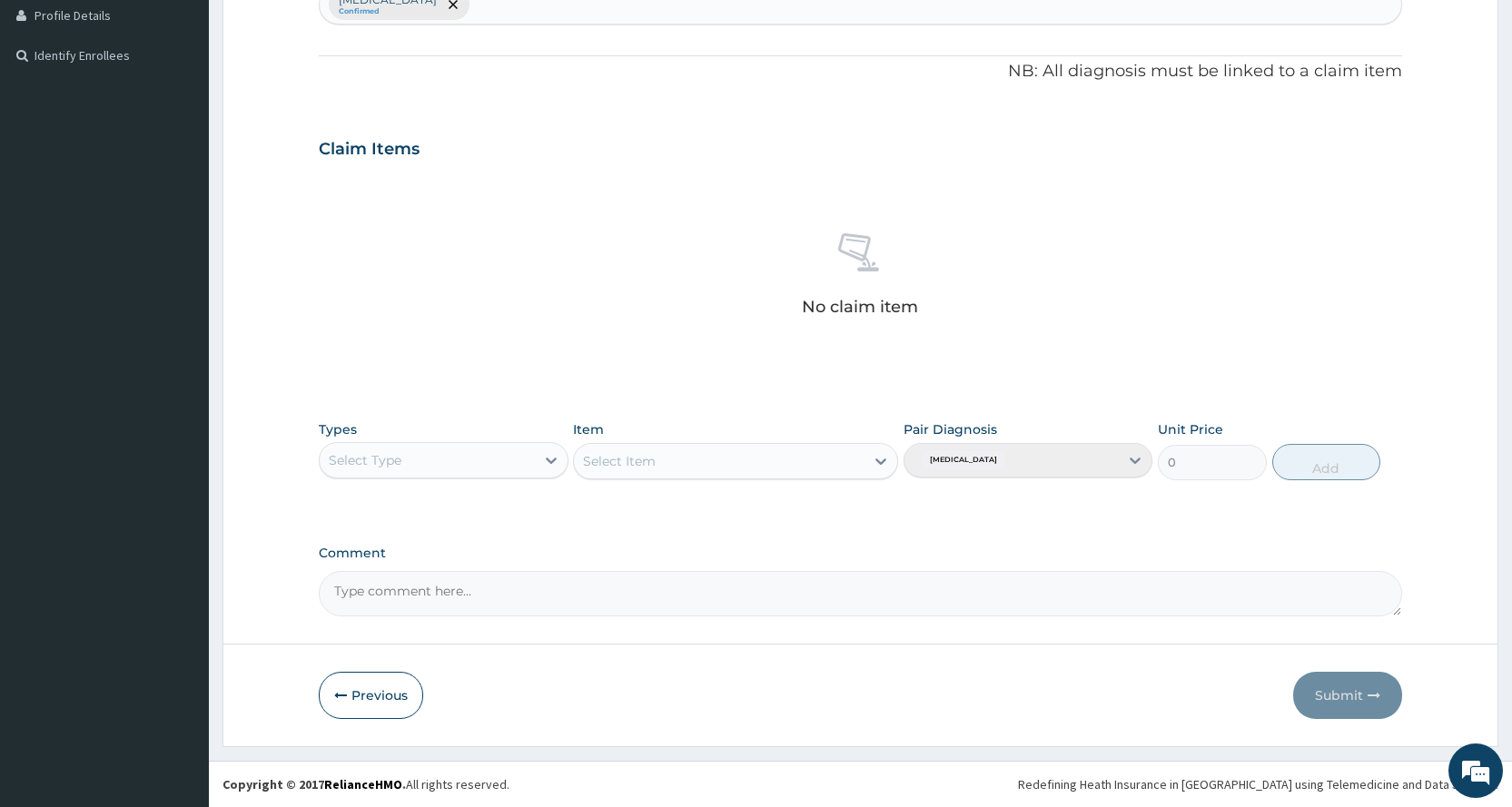
click at [422, 457] on div "Select Type" at bounding box center [426, 460] width 215 height 29
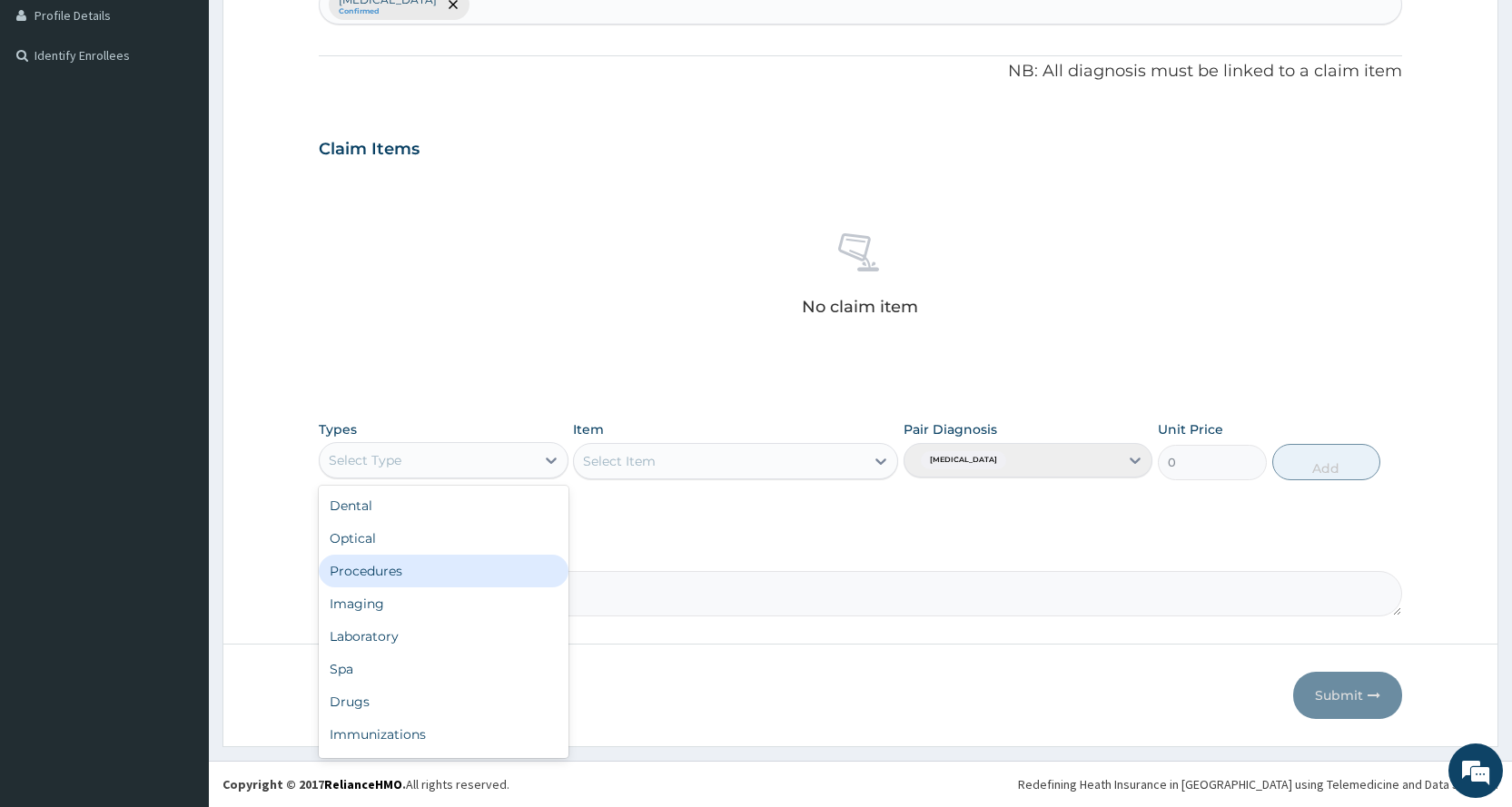
scroll to position [61, 0]
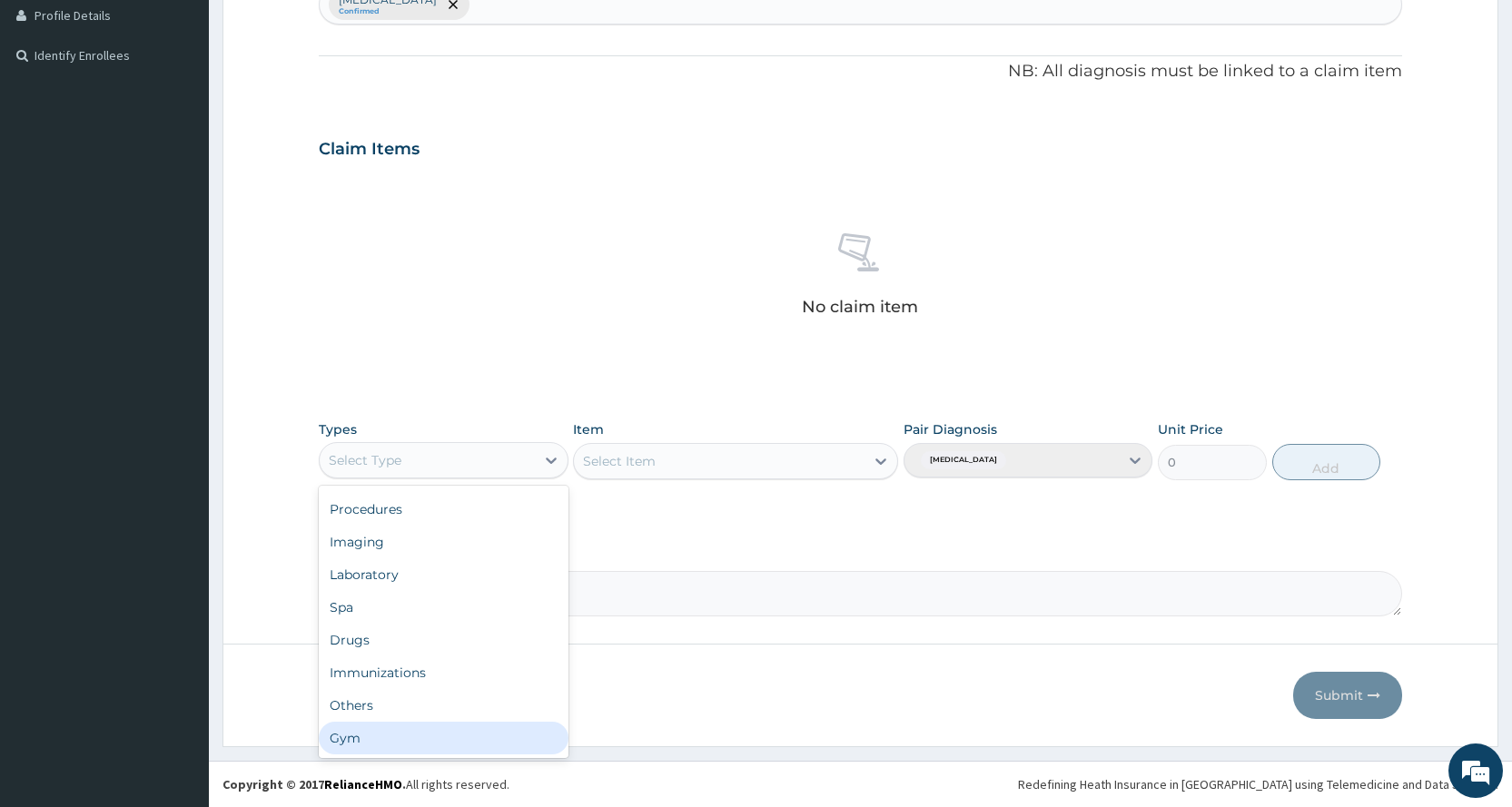
click at [415, 747] on div "Gym" at bounding box center [442, 737] width 248 height 33
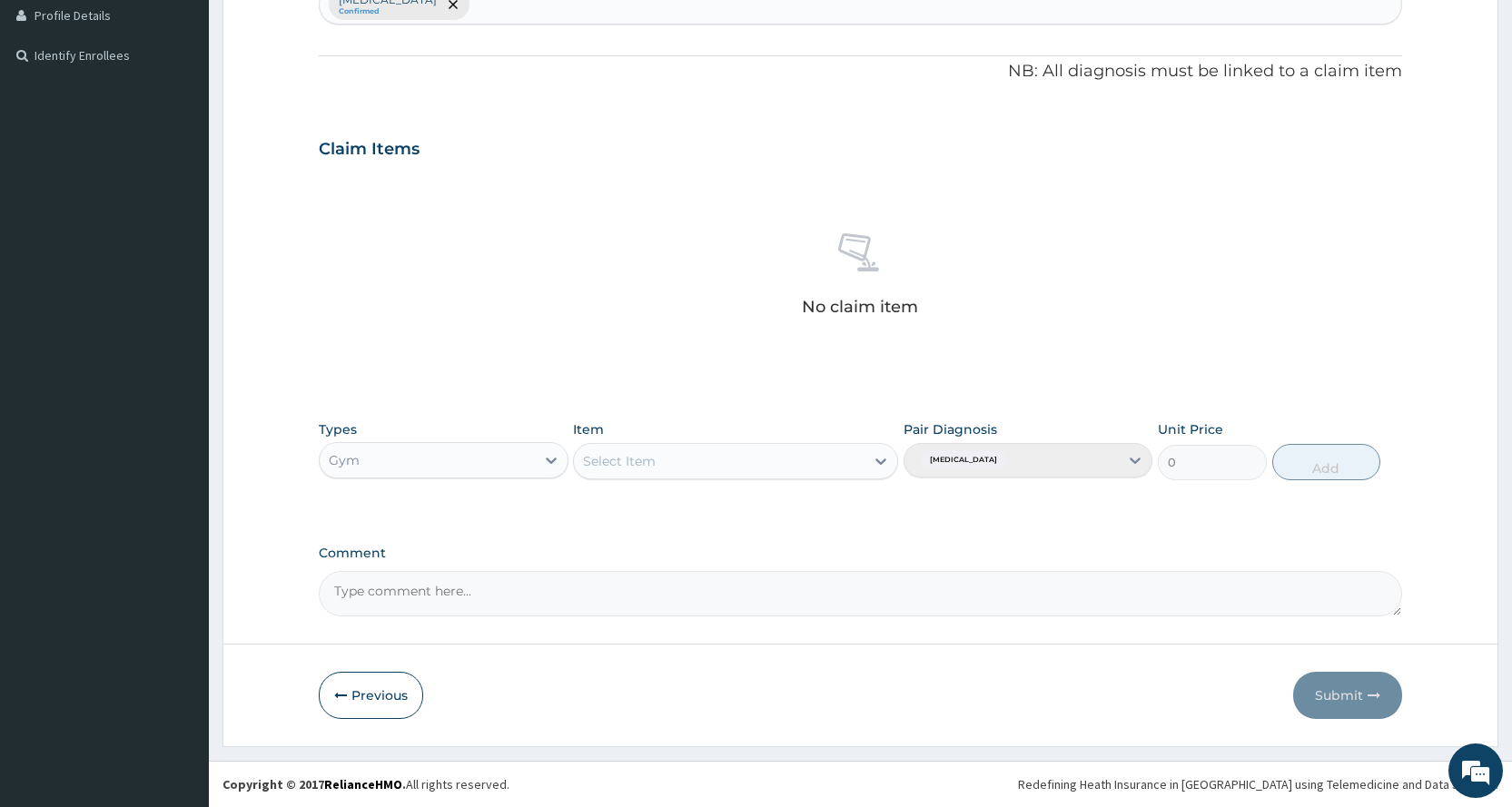
click at [677, 463] on div "Select Item" at bounding box center [719, 460] width 291 height 29
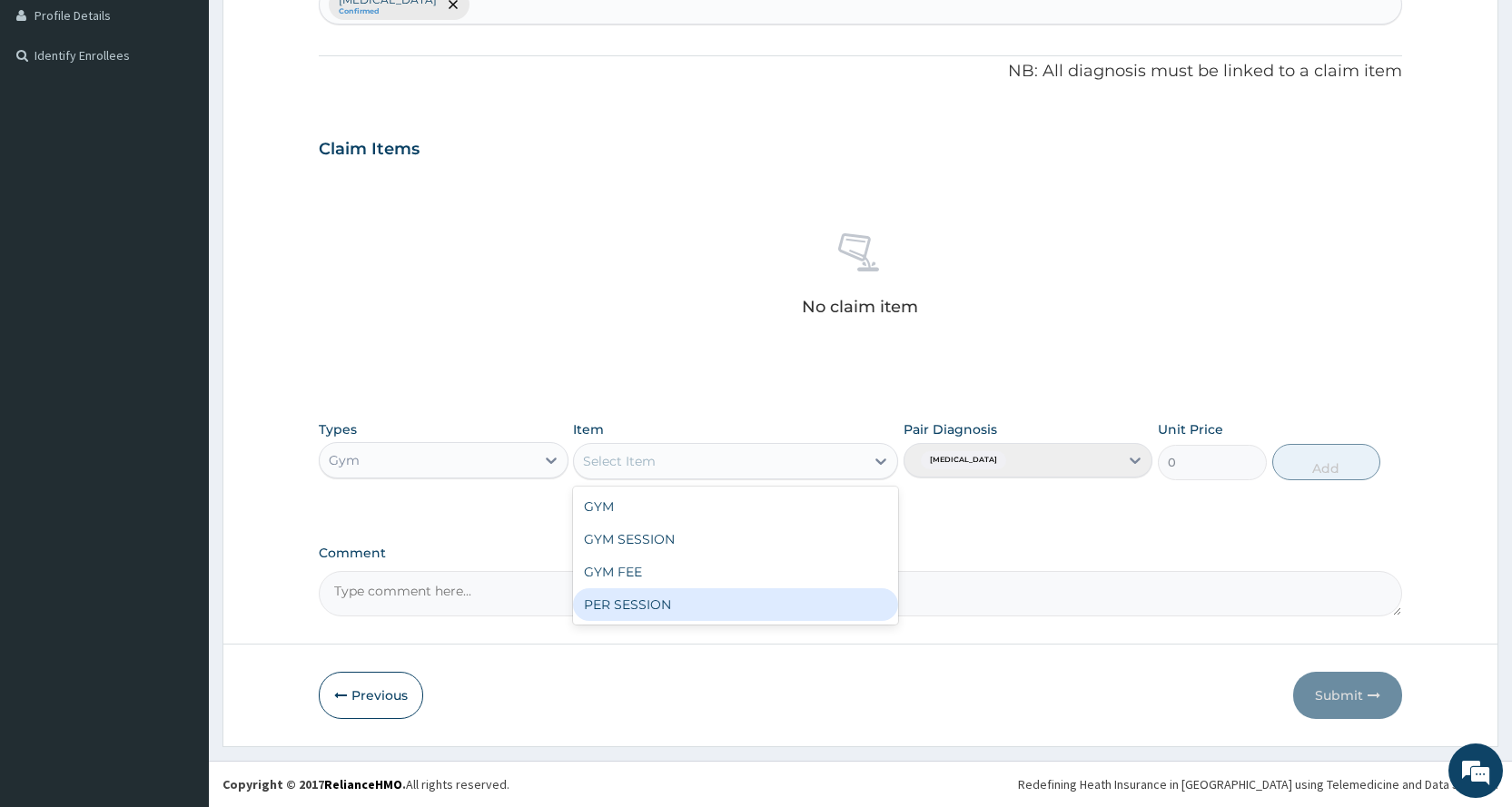
click at [667, 600] on div "PER SESSION" at bounding box center [735, 604] width 325 height 33
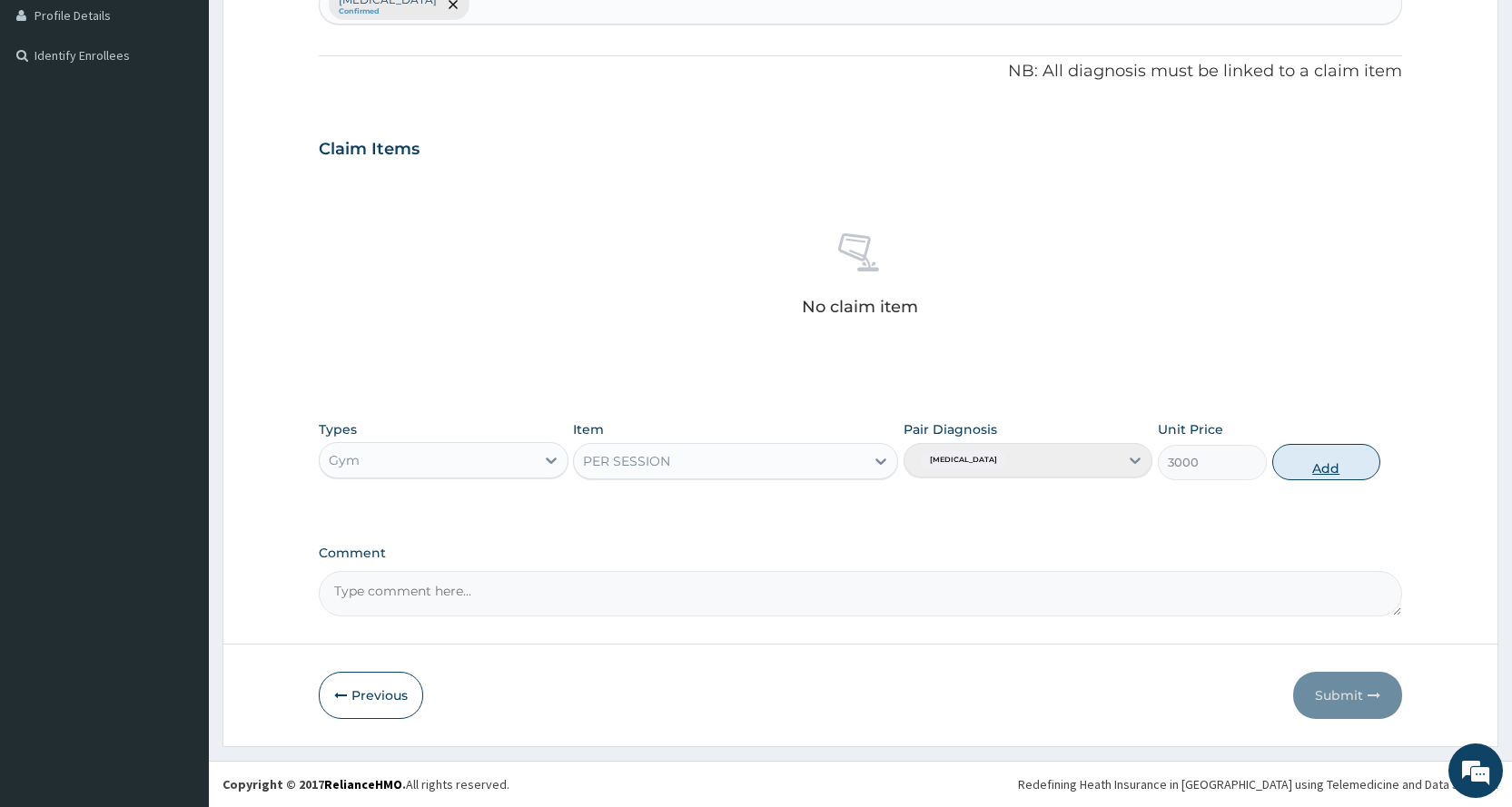
click at [1338, 477] on button "Add" at bounding box center [1325, 462] width 108 height 37
type input "0"
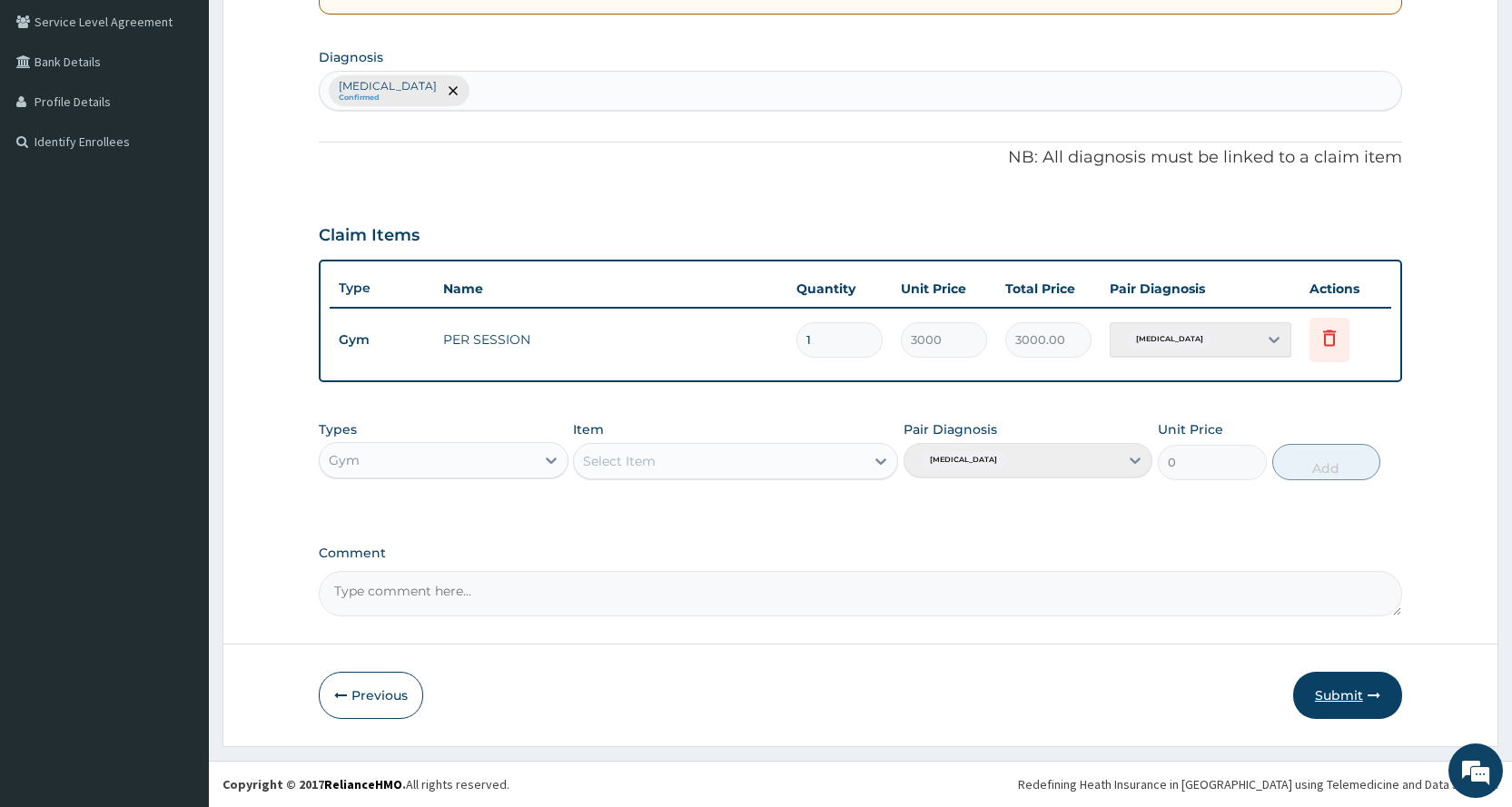
click at [1350, 687] on button "Submit" at bounding box center [1348, 695] width 109 height 47
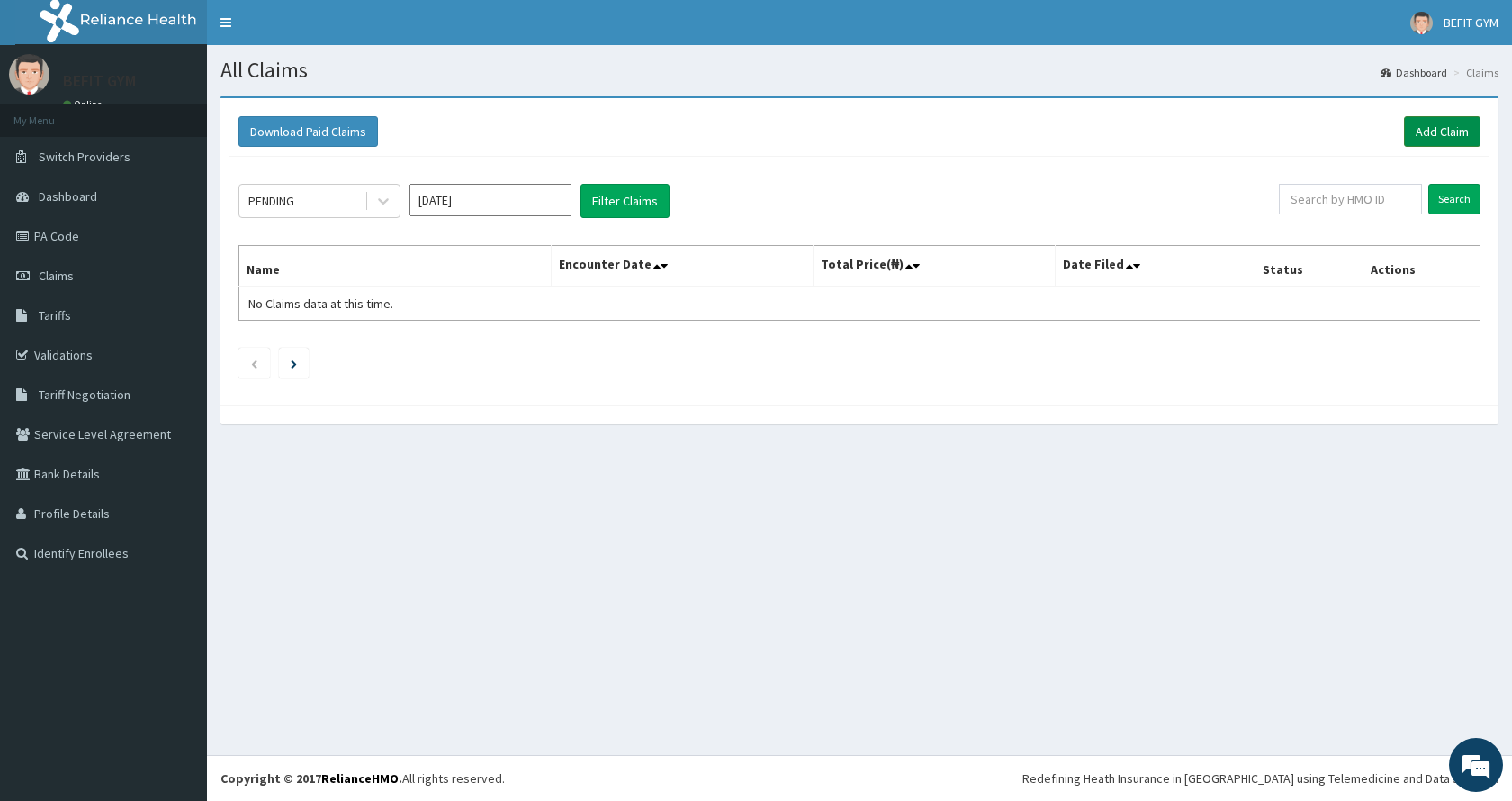
click at [1435, 134] on link "Add Claim" at bounding box center [1442, 131] width 77 height 30
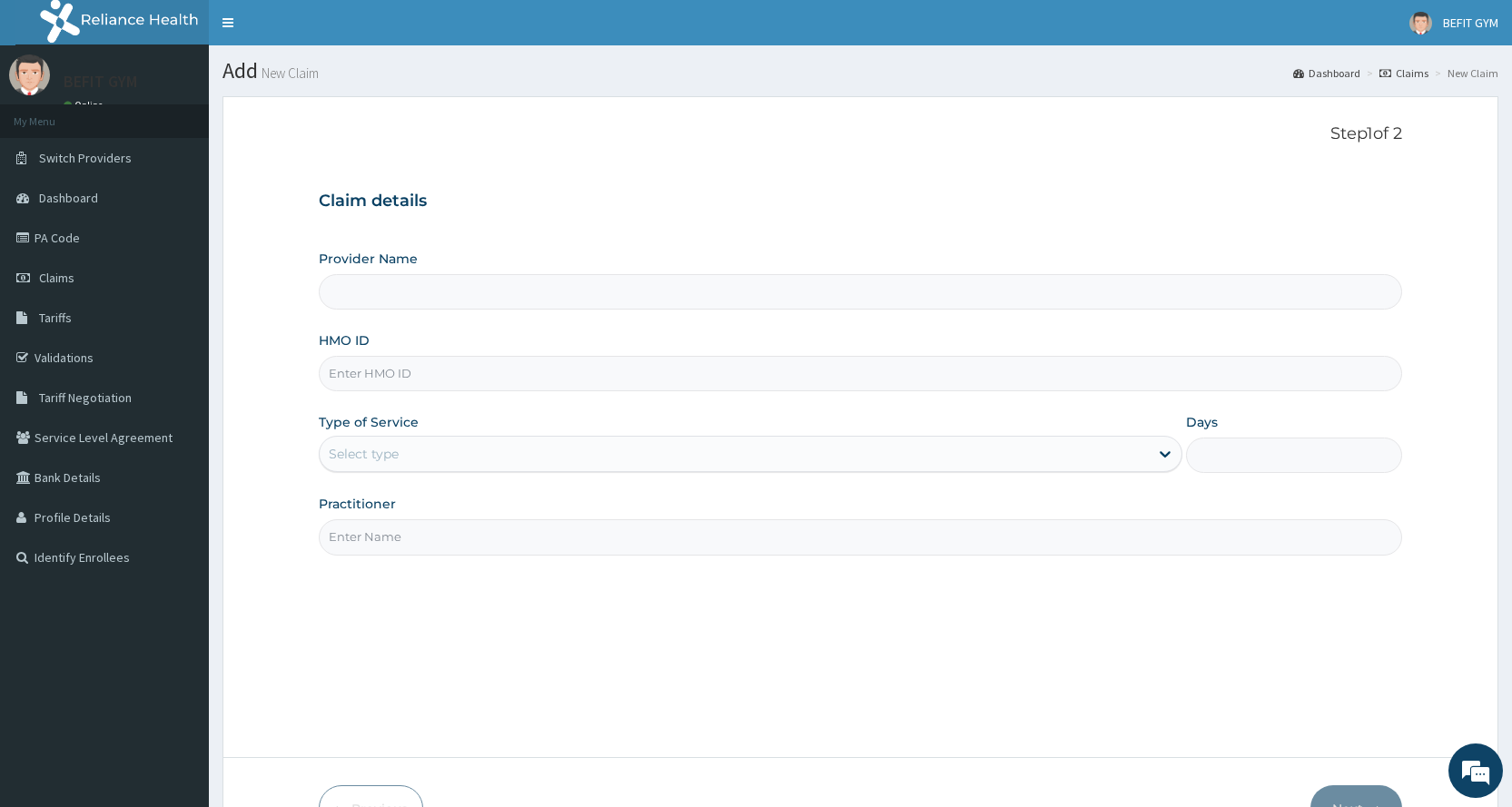
type input "BEFIT HEALTH AND FITNESS CENTRE"
type input "1"
click at [408, 375] on input "HMO ID" at bounding box center [860, 374] width 1084 height 36
type input "TEN/10213/A"
click at [372, 546] on input "Practitioner" at bounding box center [860, 537] width 1084 height 36
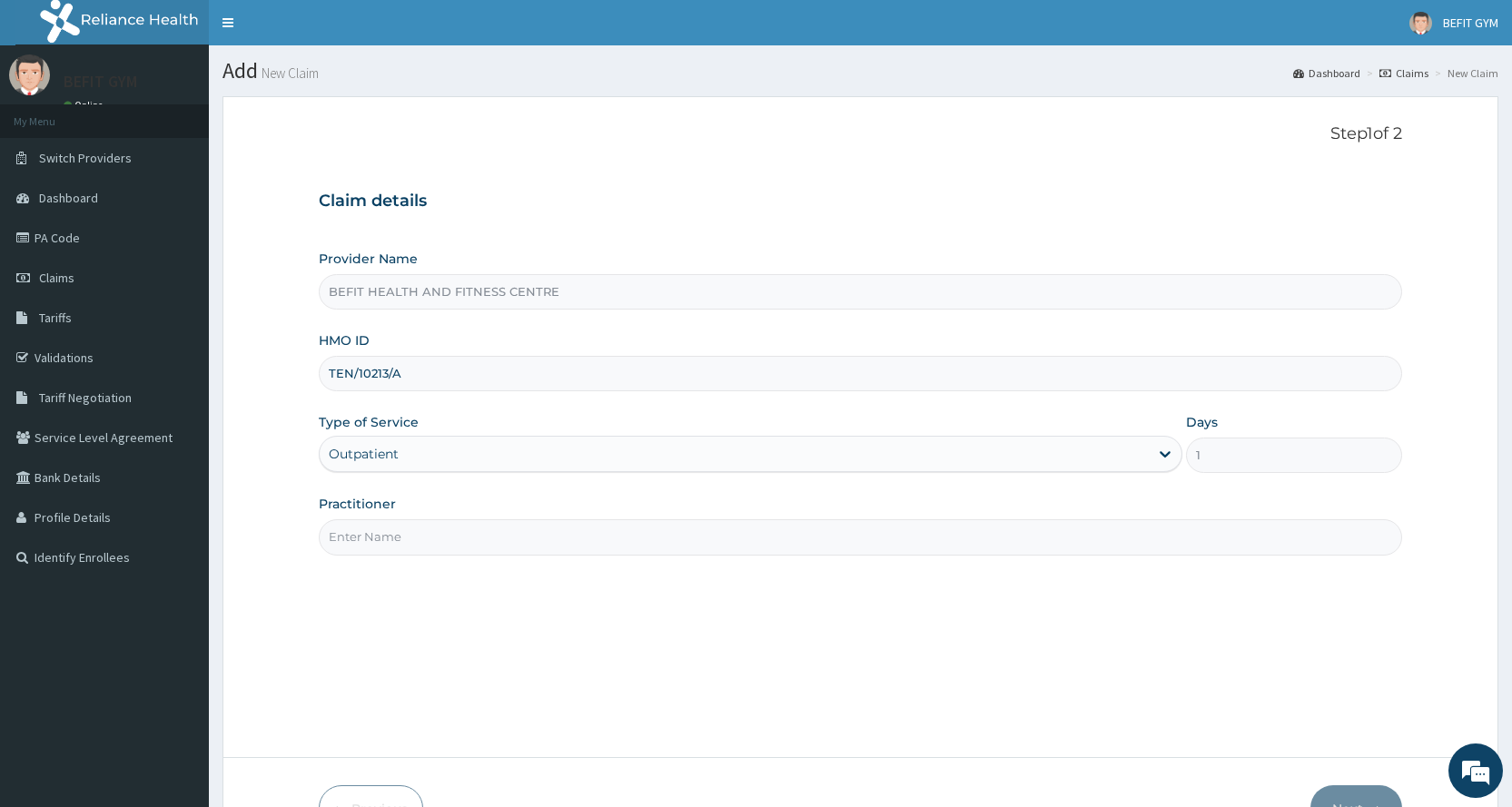
type input "B"
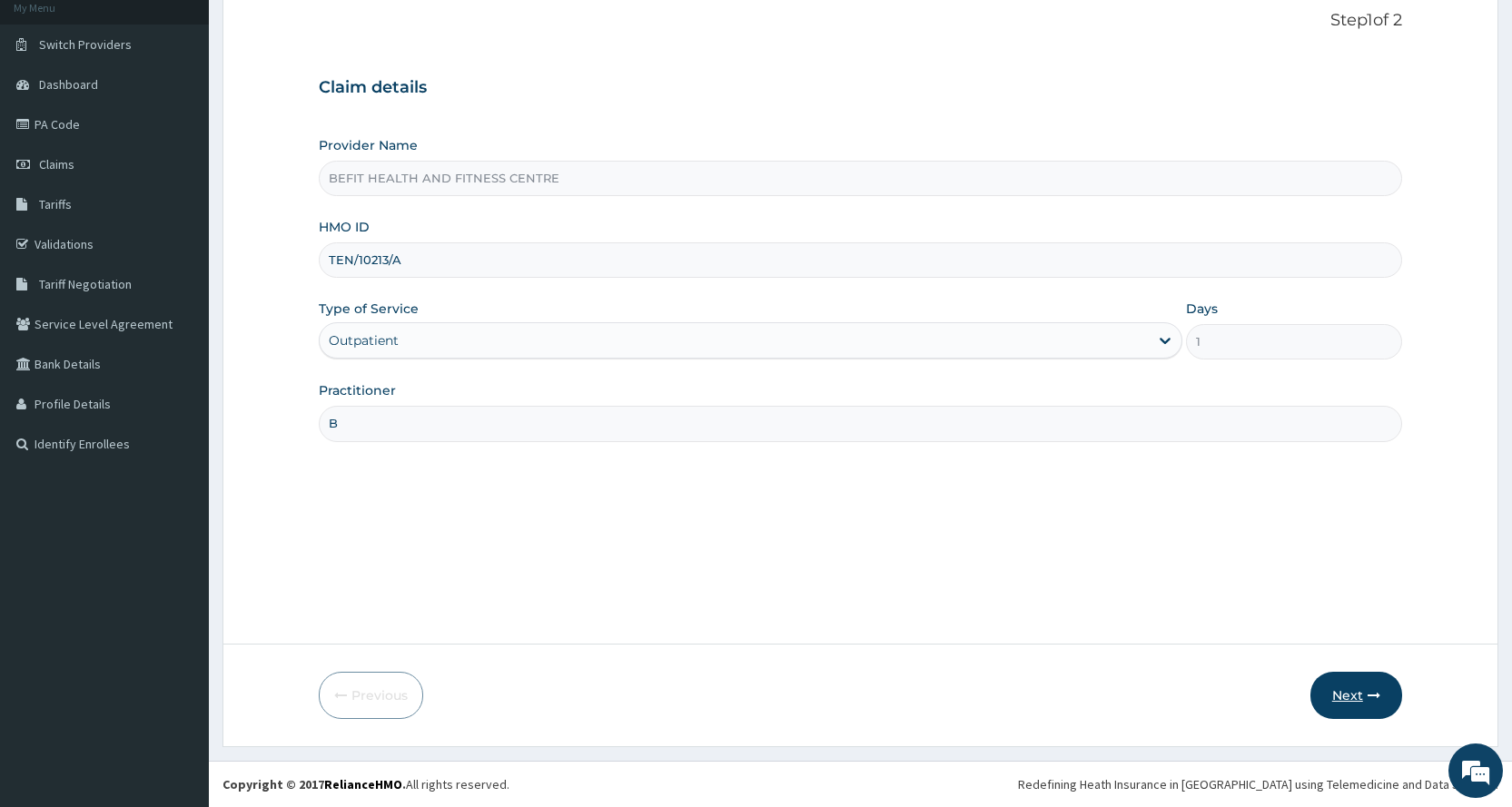
click at [1366, 709] on button "Next" at bounding box center [1356, 695] width 92 height 47
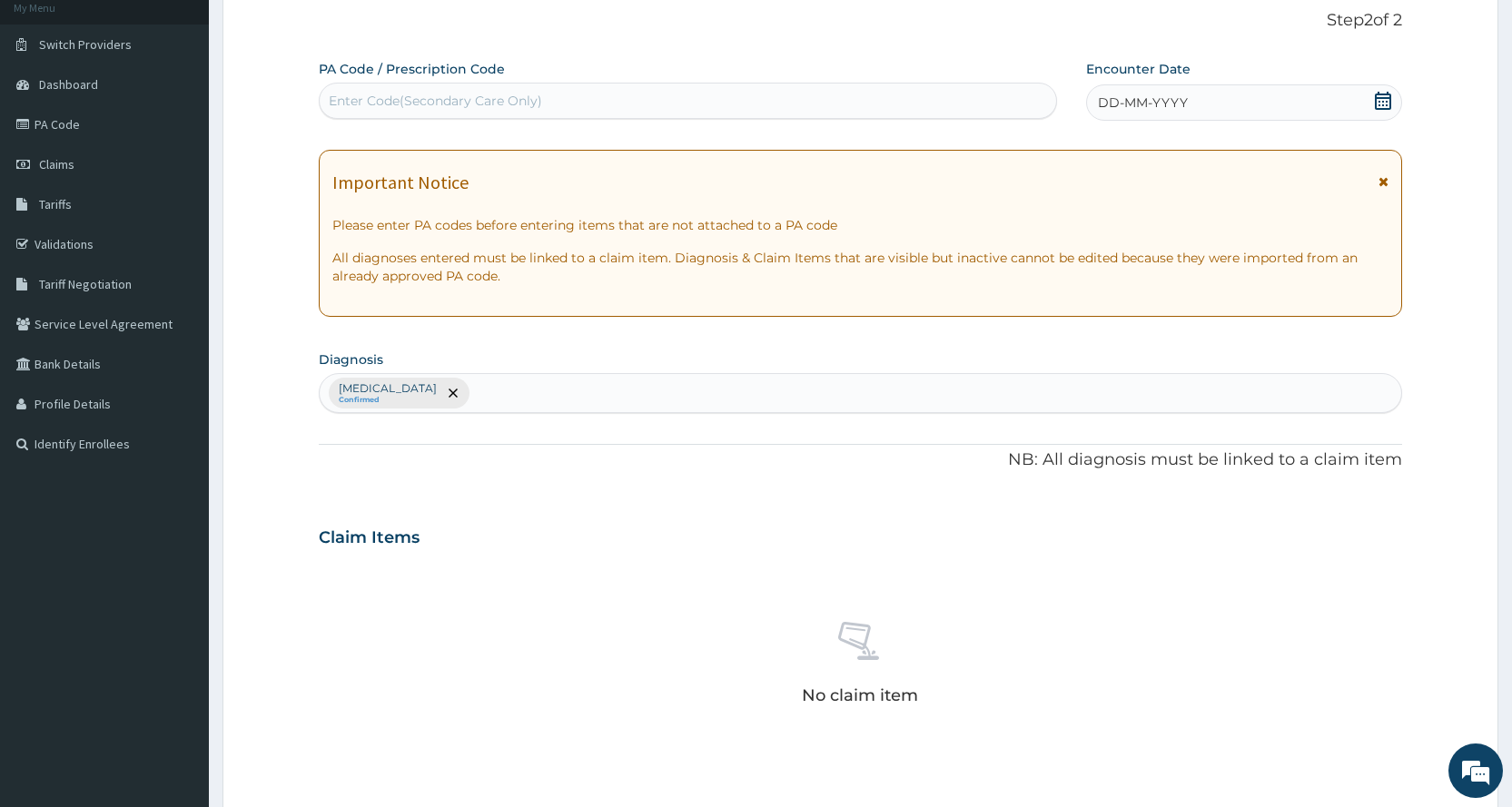
click at [854, 90] on div "Enter Code(Secondary Care Only)" at bounding box center [687, 100] width 735 height 29
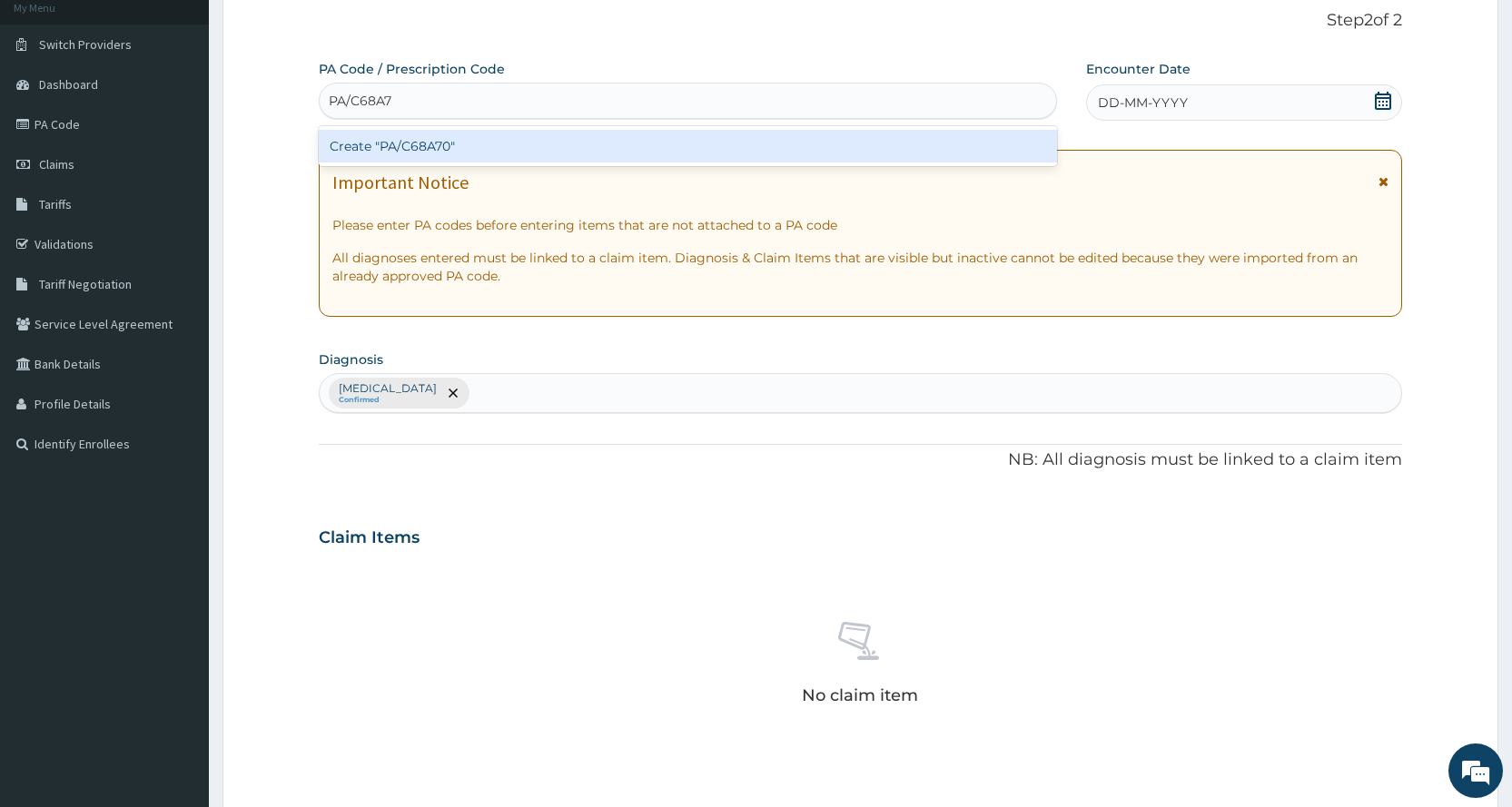
type input "PA/C68A70"
click at [1032, 136] on div "Create "PA/C68A70"" at bounding box center [687, 145] width 737 height 33
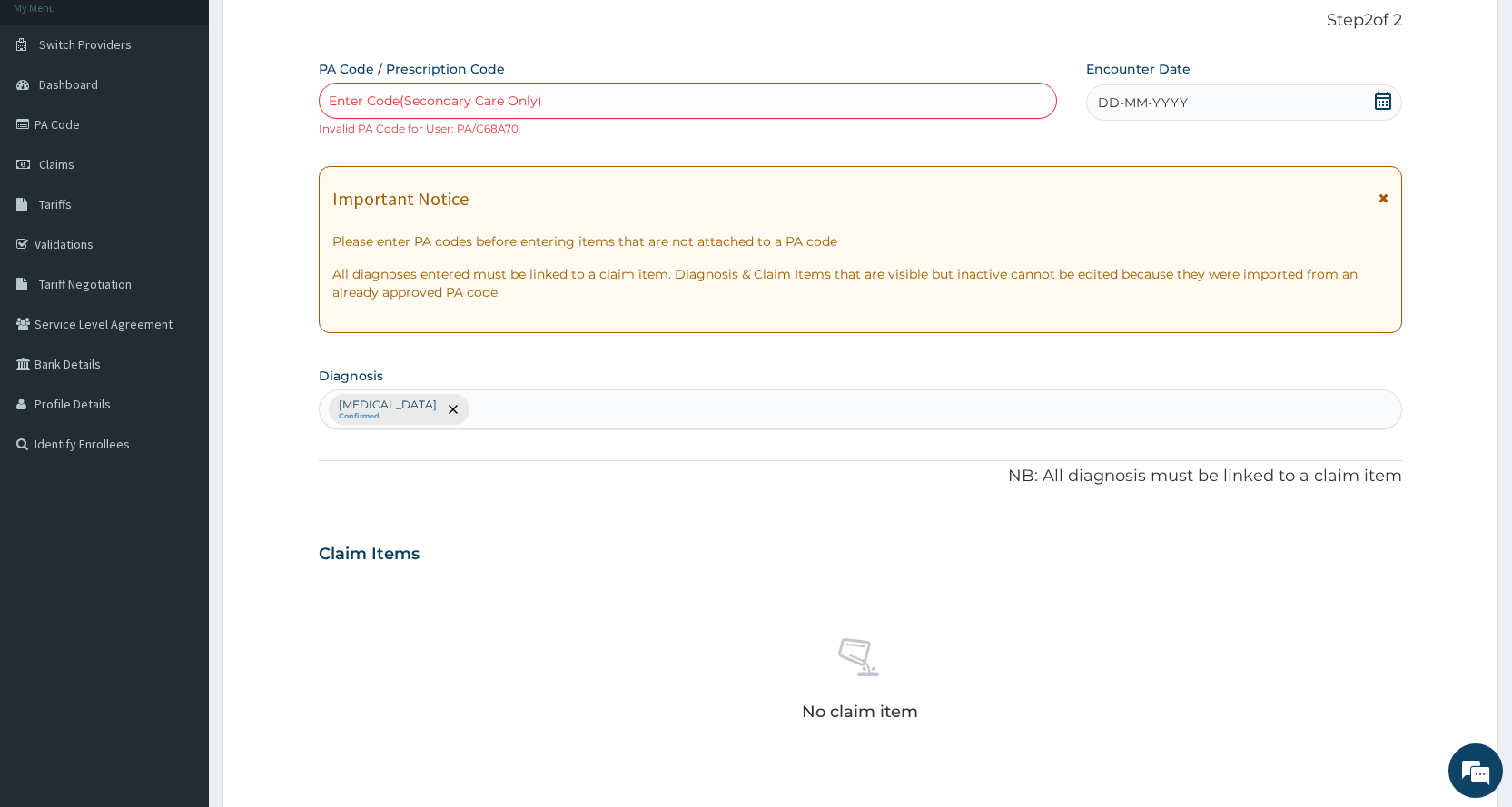
drag, startPoint x: 623, startPoint y: 130, endPoint x: 566, endPoint y: 104, distance: 62.6
click at [566, 104] on div "Enter Code(Secondary Care Only)" at bounding box center [687, 100] width 735 height 29
type input "PA/ECACB5"
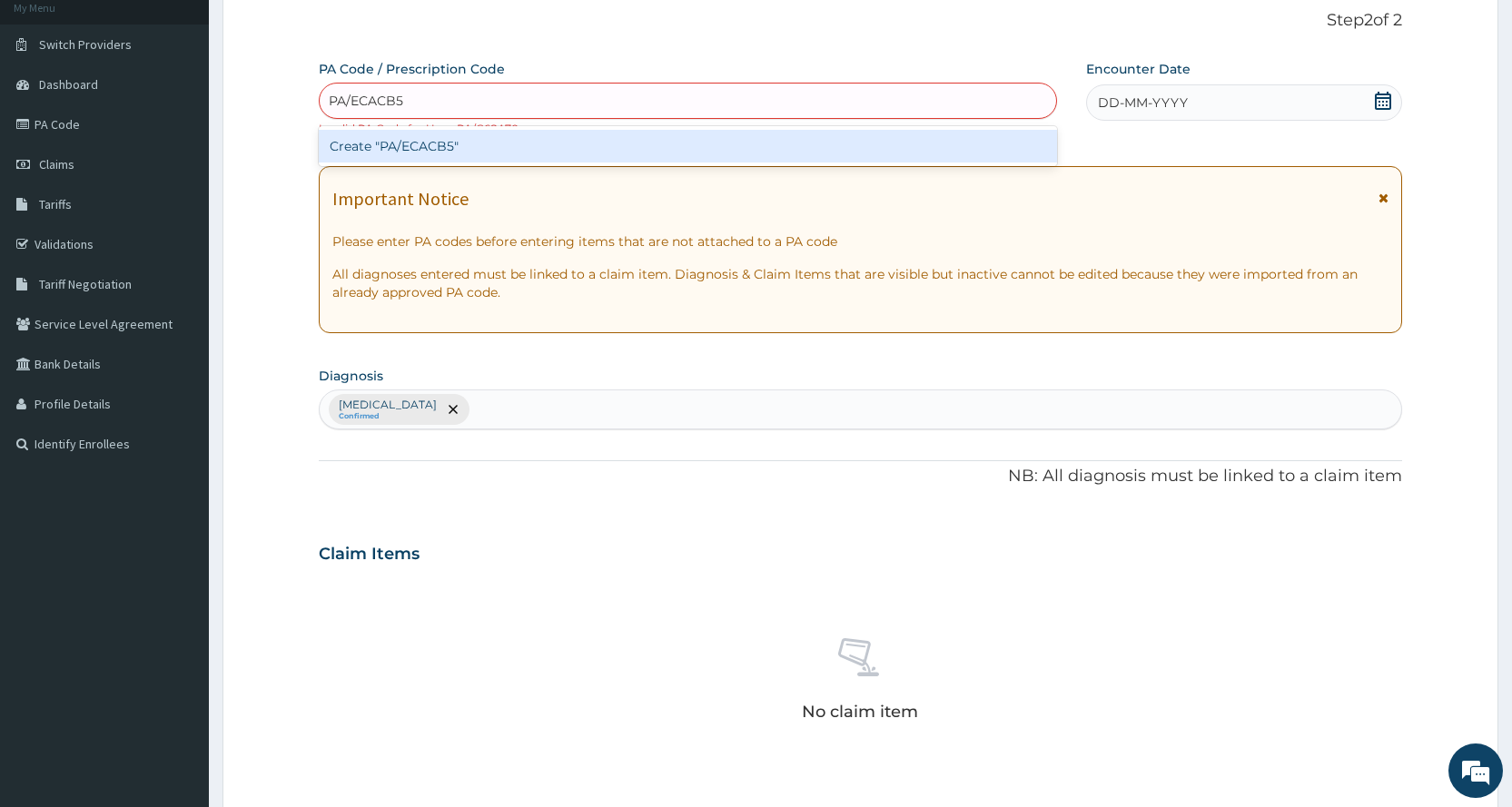
click at [547, 137] on div "Create "PA/ECACB5"" at bounding box center [687, 145] width 737 height 33
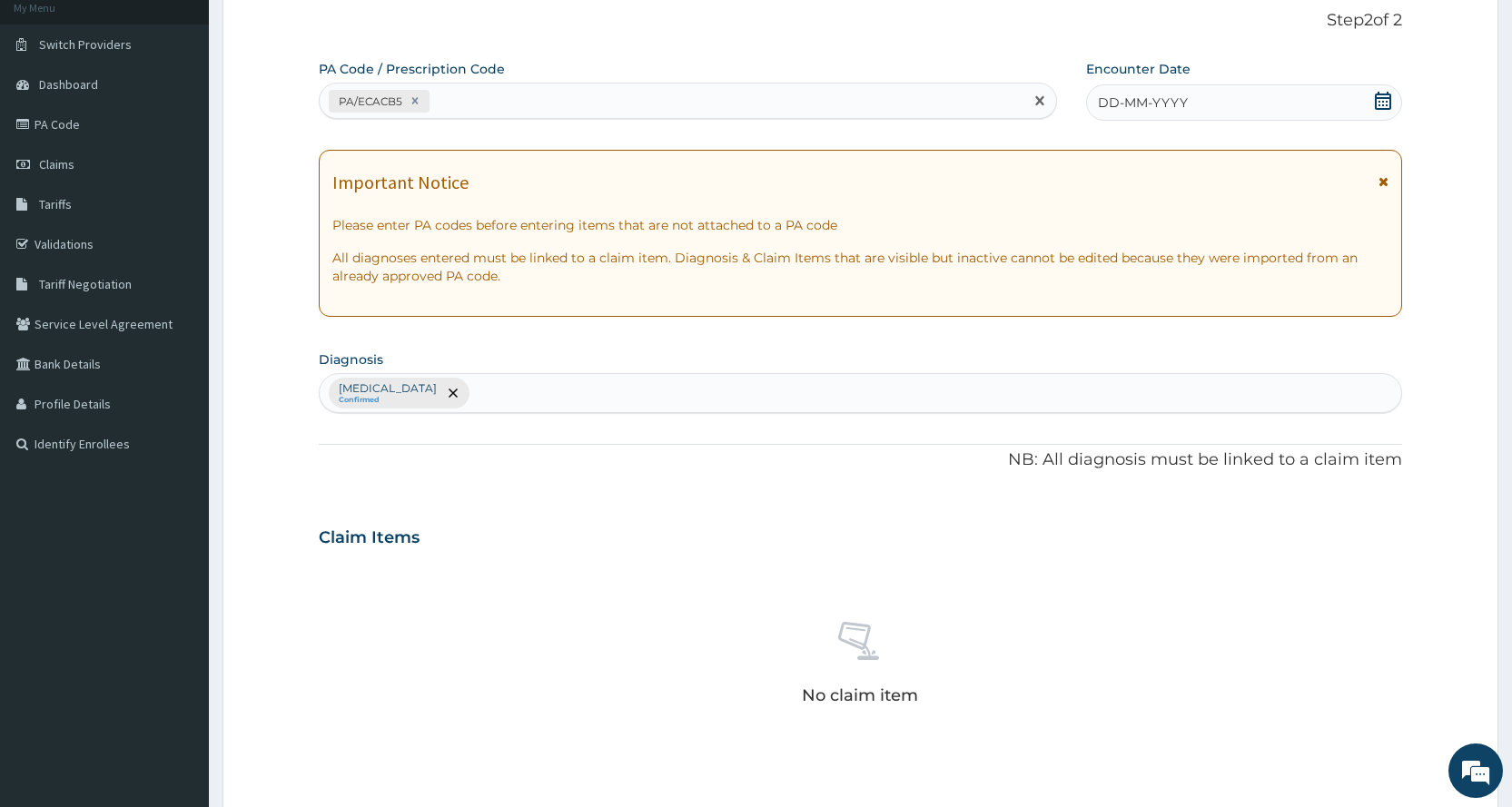
click at [1217, 115] on div "DD-MM-YYYY" at bounding box center [1243, 102] width 316 height 37
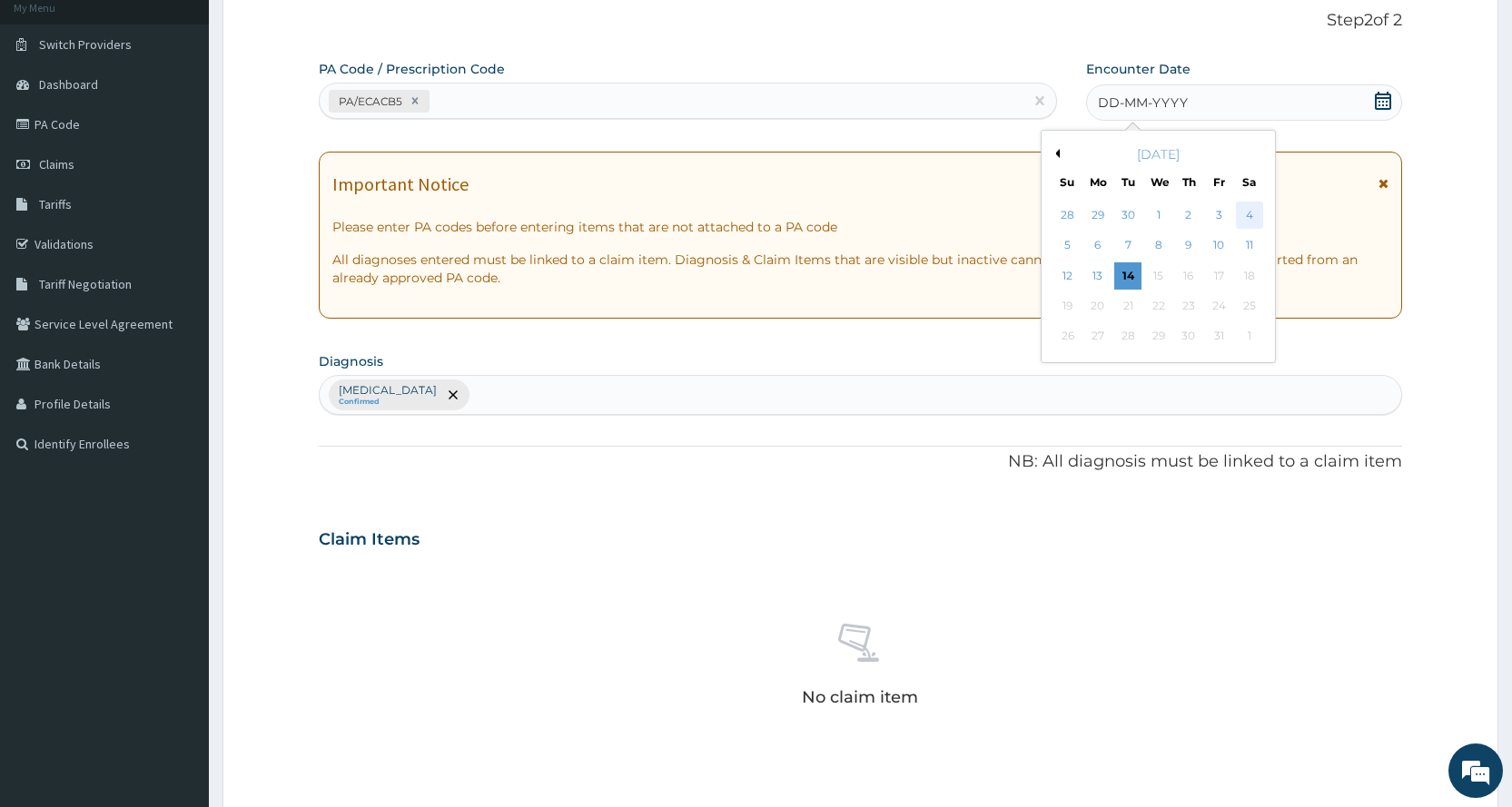
click at [1238, 221] on div "4" at bounding box center [1249, 216] width 28 height 28
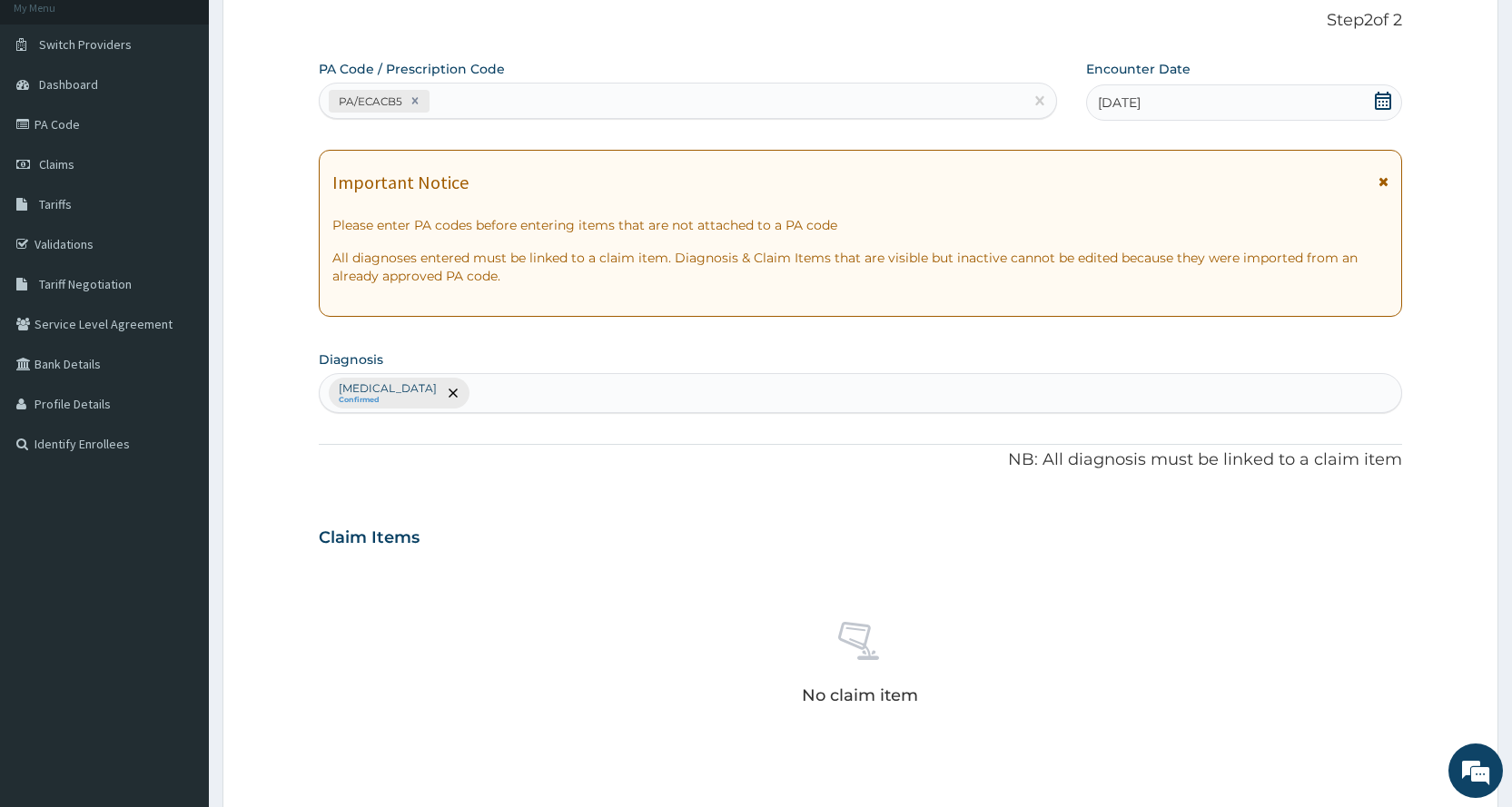
scroll to position [501, 0]
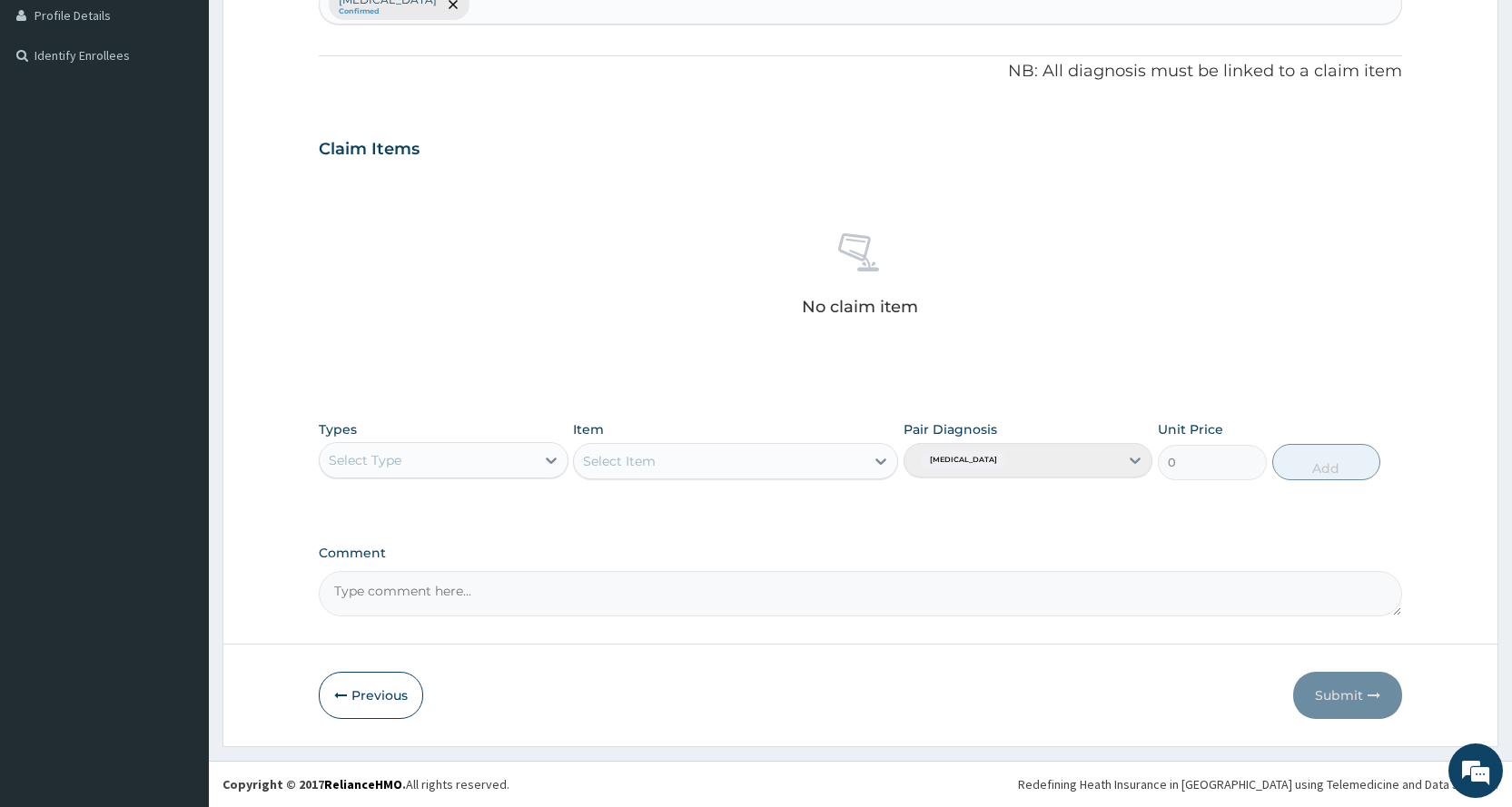
click at [464, 449] on div "Select Type" at bounding box center [426, 460] width 215 height 29
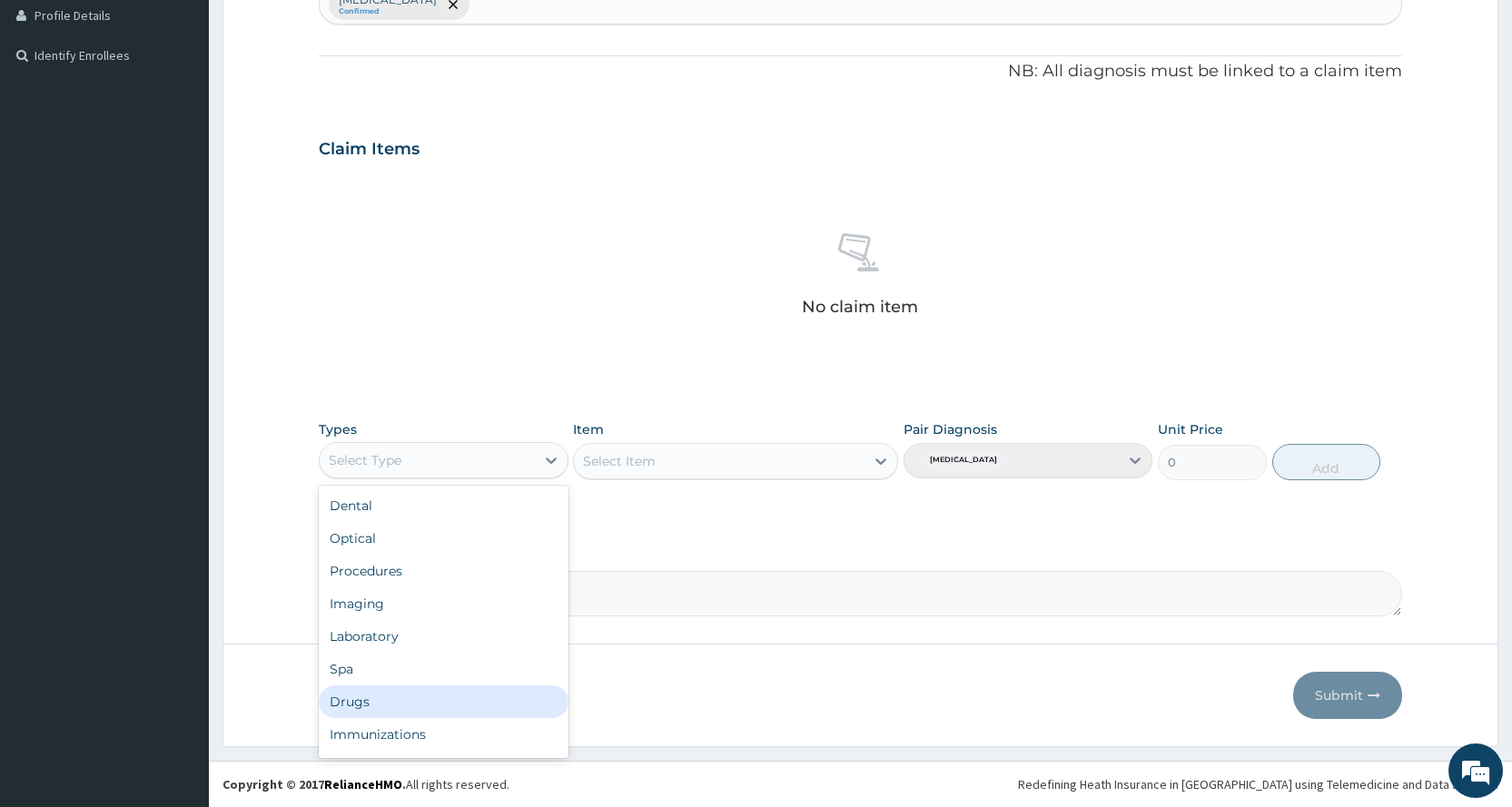
scroll to position [61, 0]
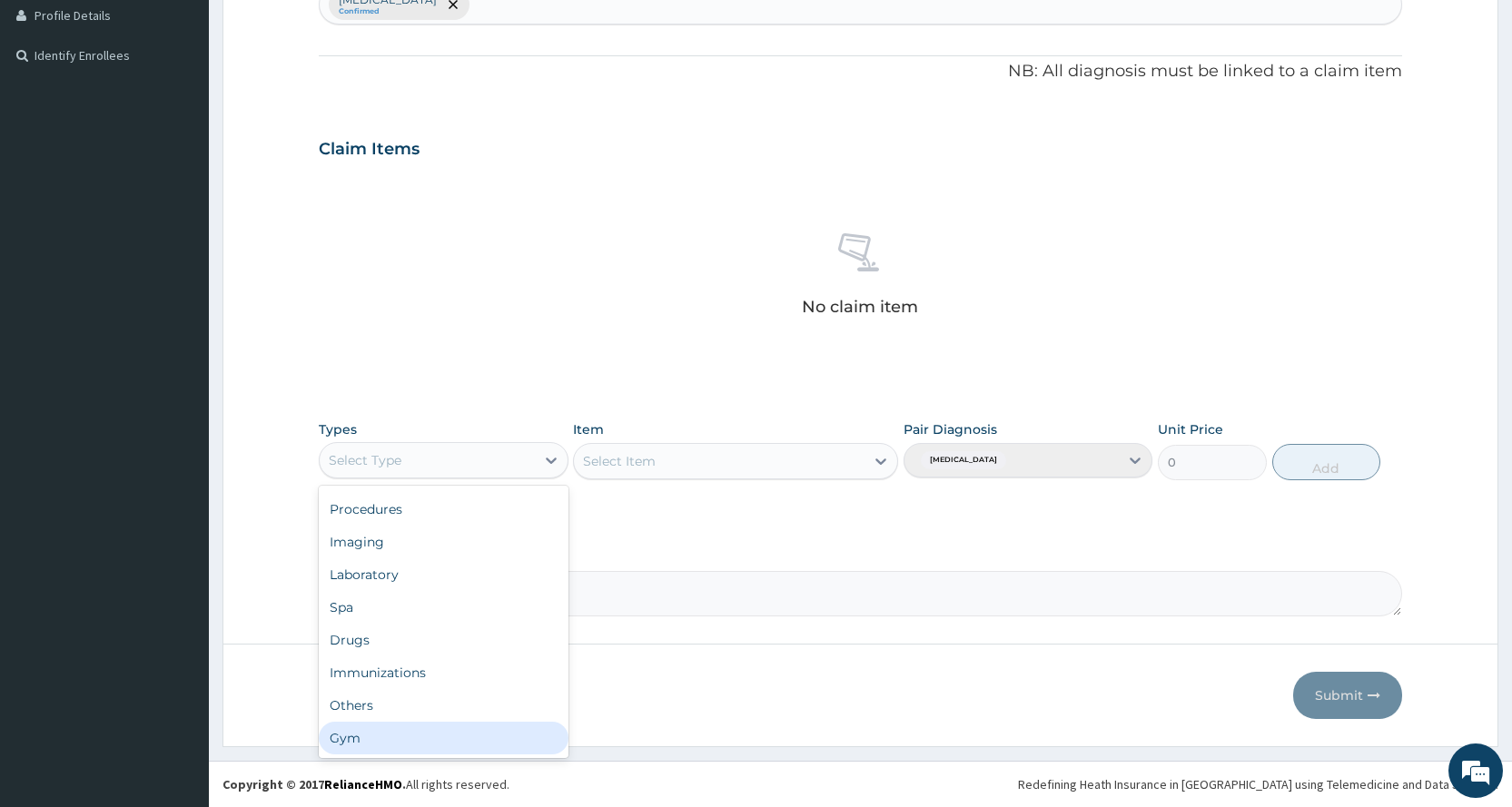
click at [368, 748] on div "Gym" at bounding box center [442, 737] width 248 height 33
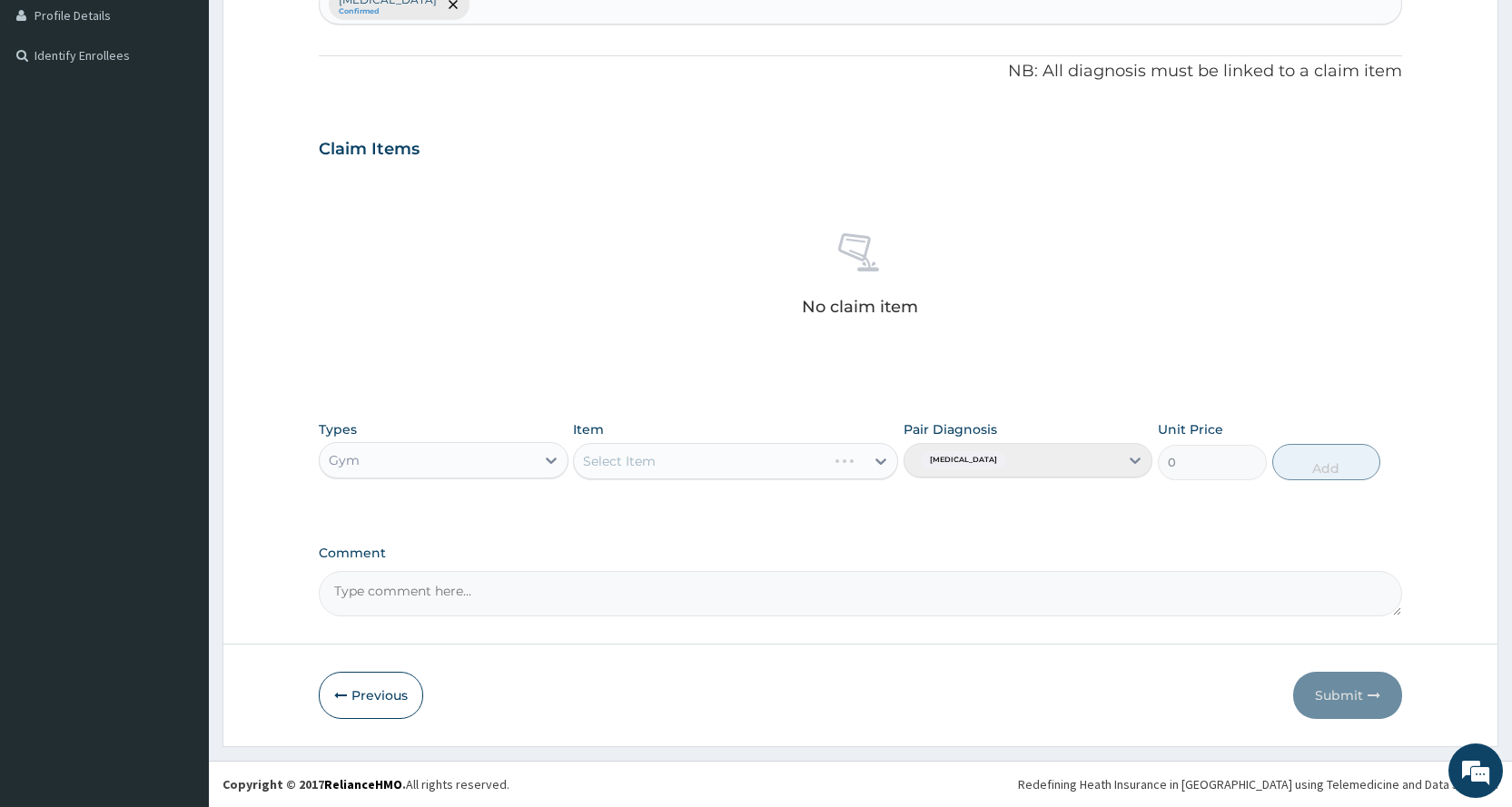
click at [698, 472] on div "Select Item" at bounding box center [735, 461] width 325 height 37
click at [698, 472] on div "Select Item" at bounding box center [719, 460] width 291 height 29
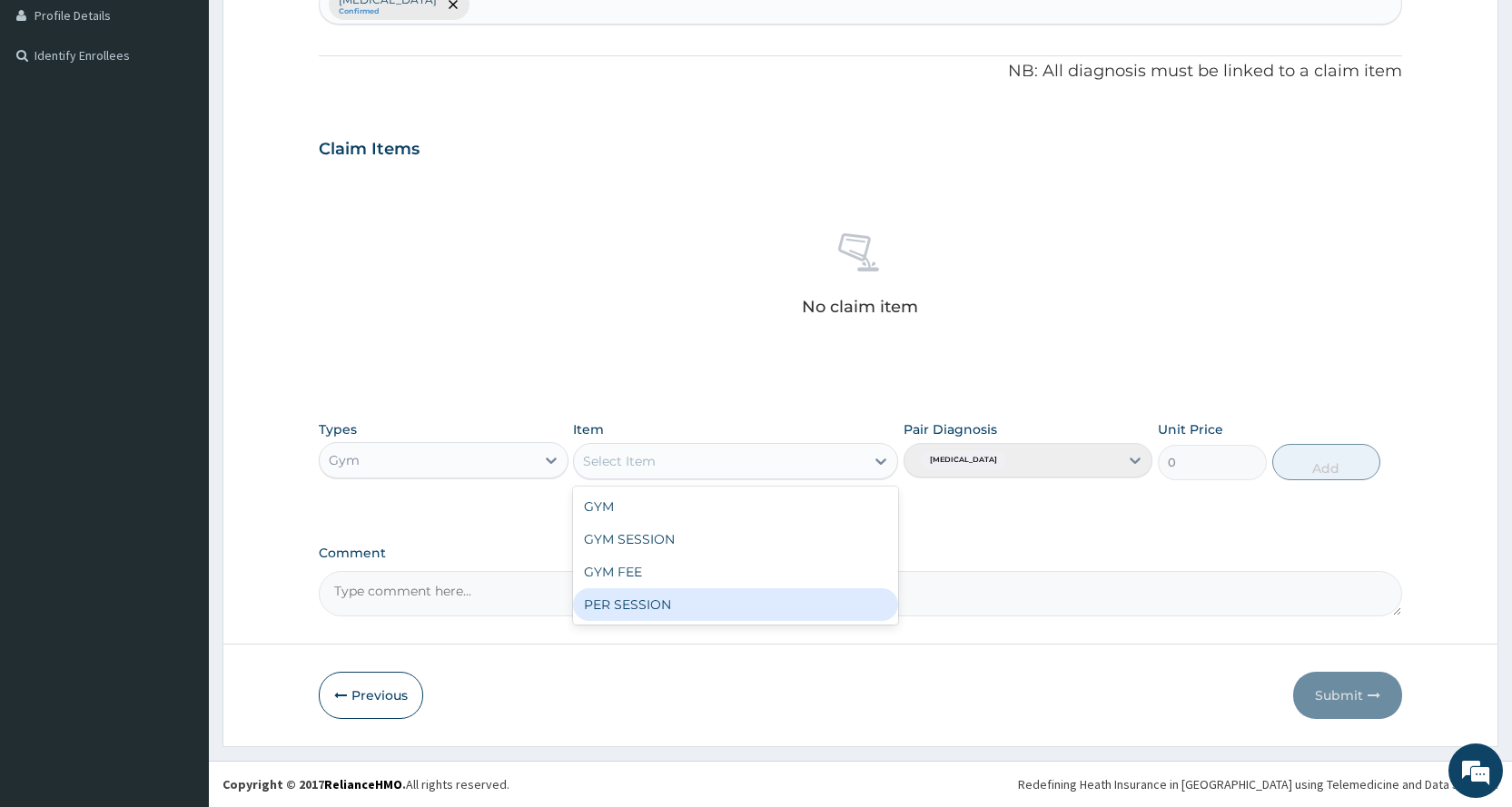
click at [651, 607] on div "PER SESSION" at bounding box center [735, 604] width 325 height 33
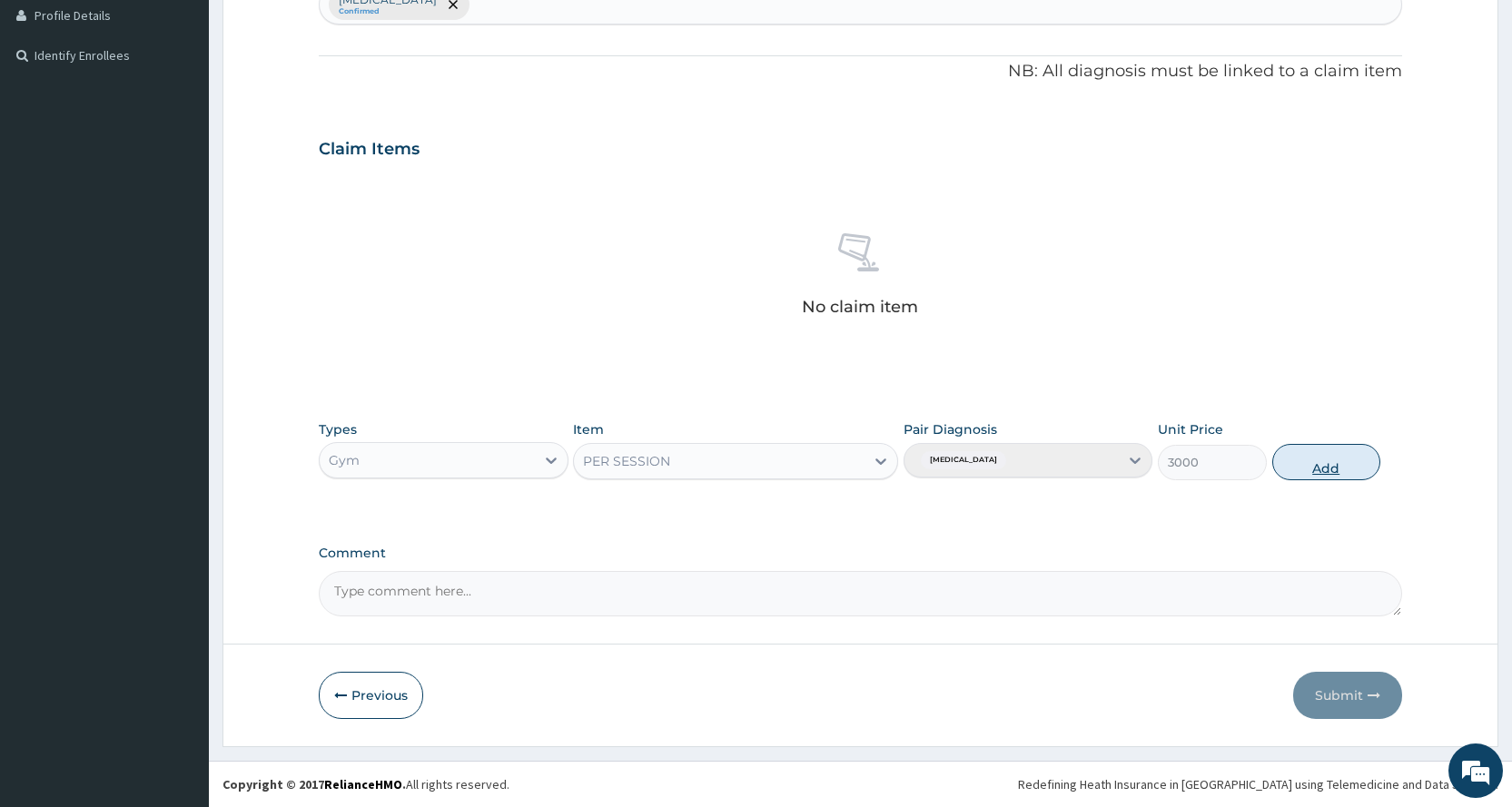
click at [1326, 463] on button "Add" at bounding box center [1325, 462] width 108 height 37
type input "0"
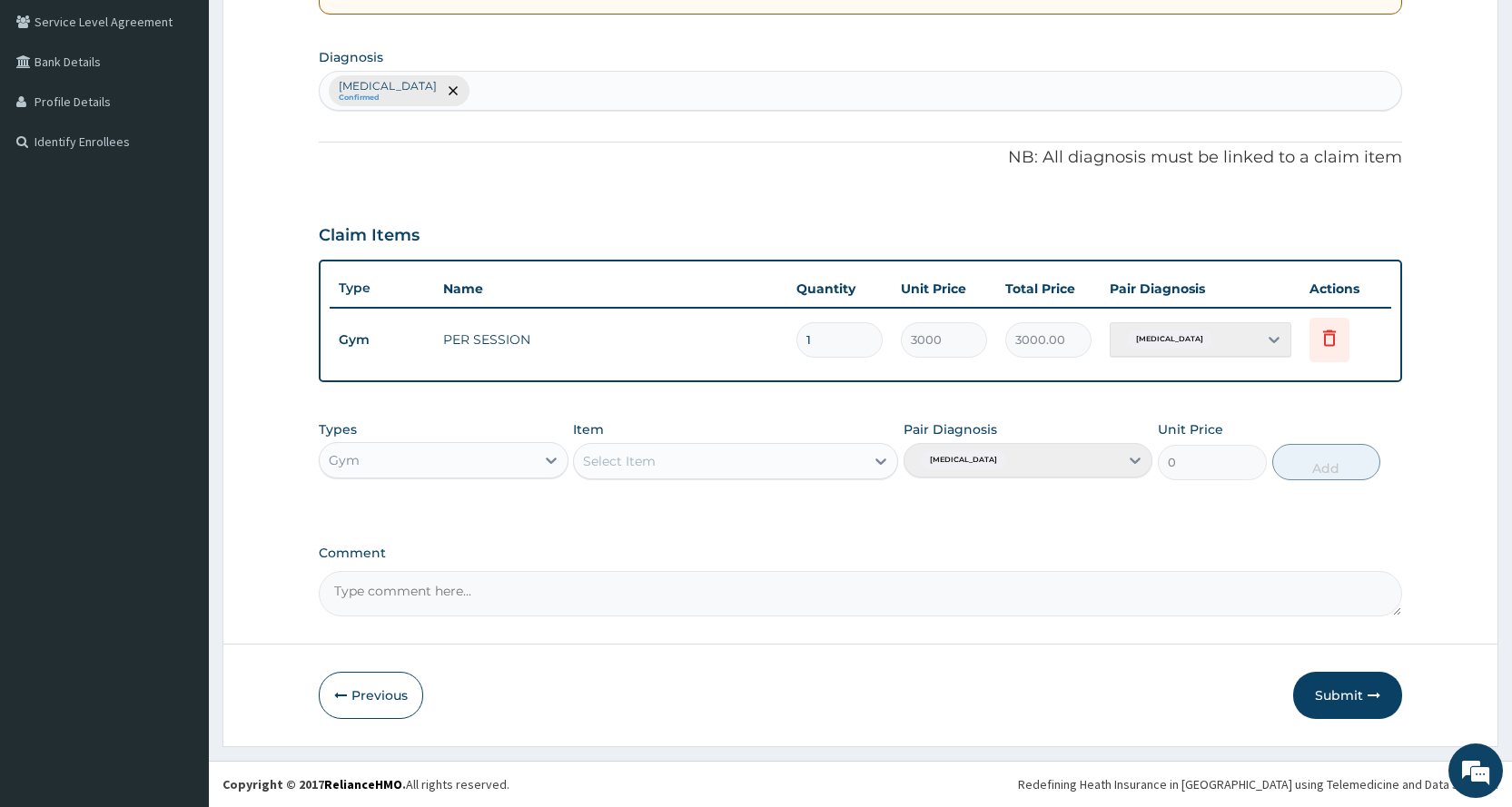
scroll to position [415, 0]
click at [1337, 694] on button "Submit" at bounding box center [1348, 695] width 109 height 47
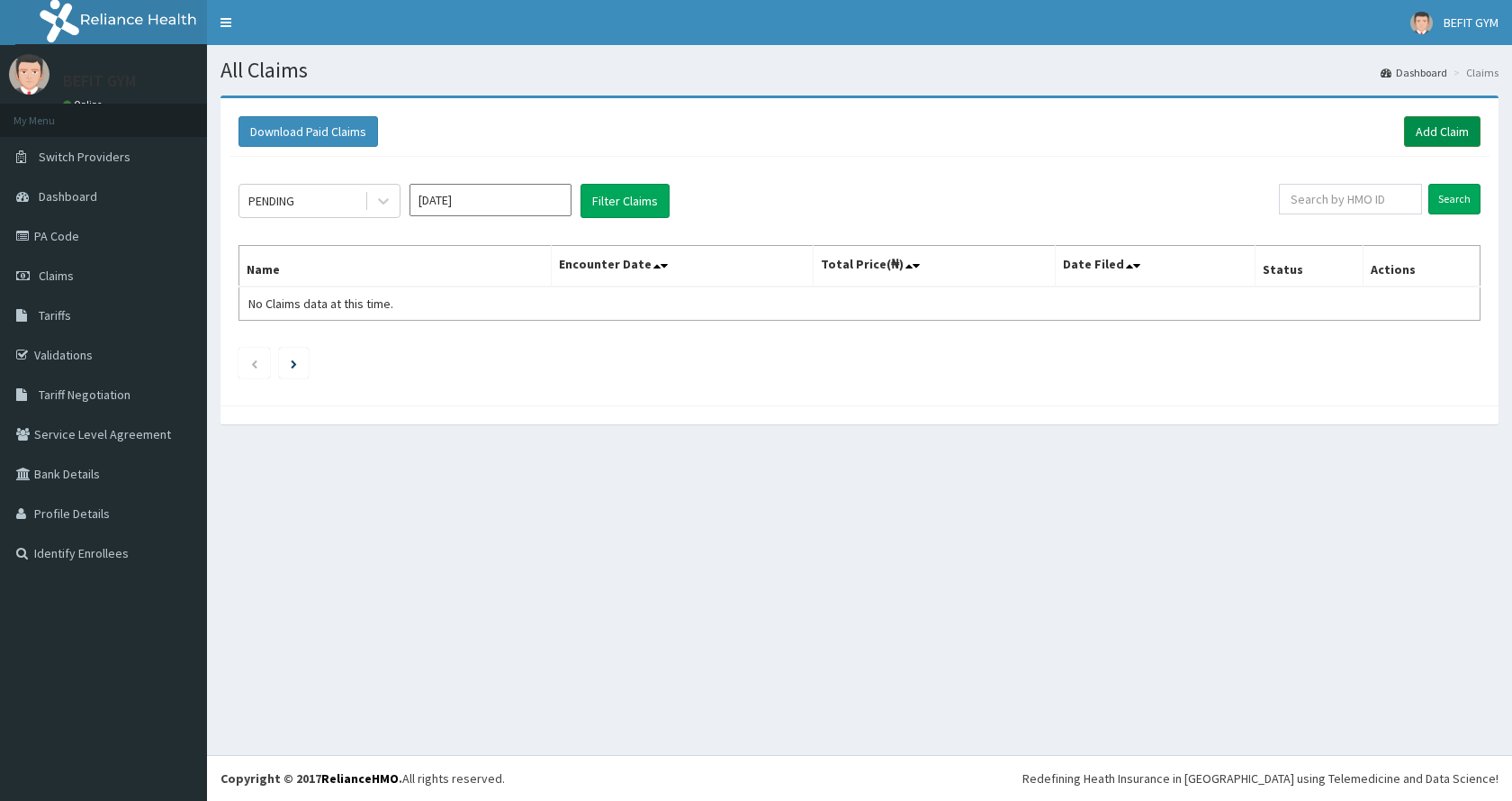
click at [1432, 147] on link "Add Claim" at bounding box center [1442, 131] width 77 height 30
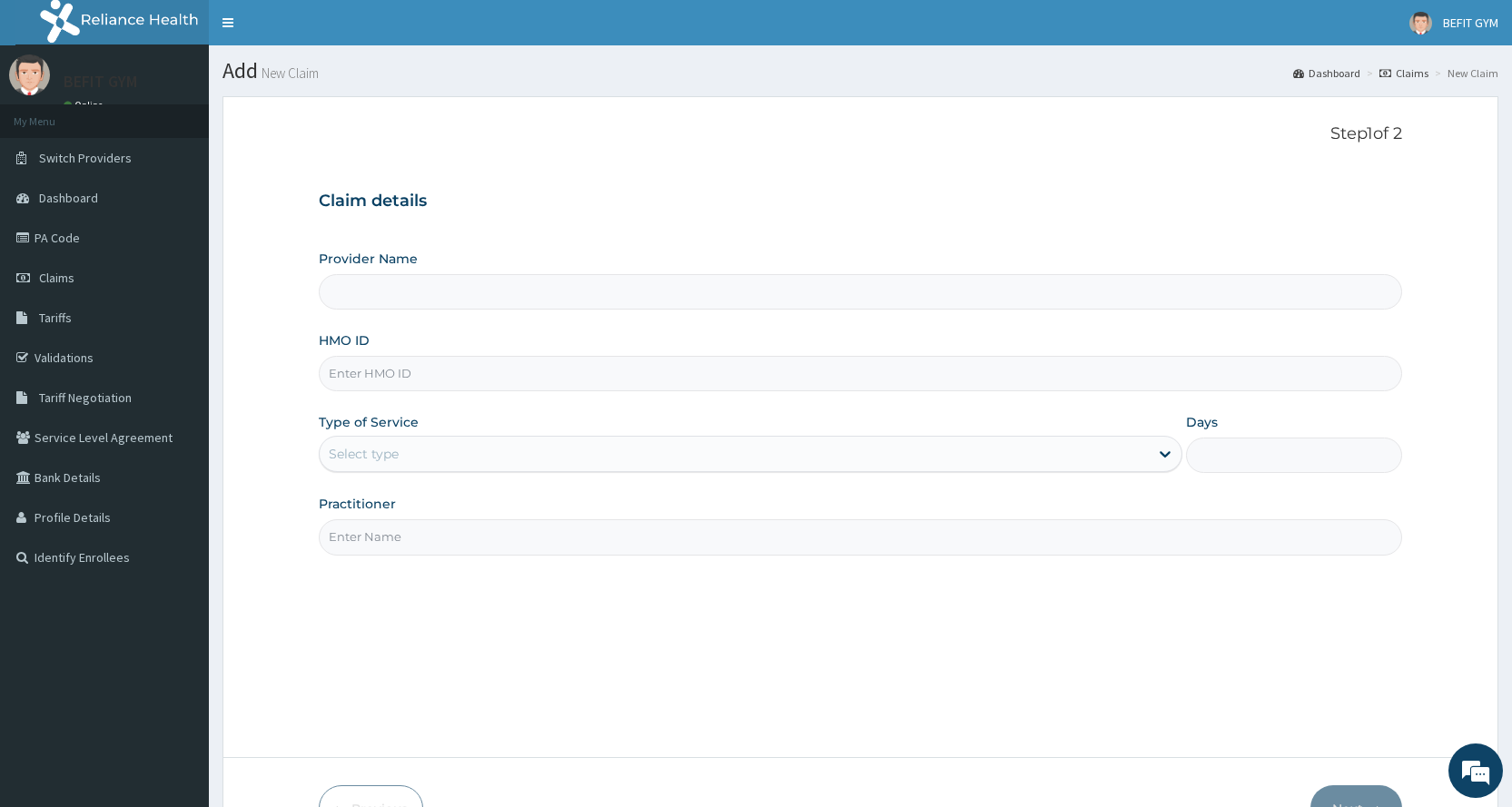
click at [445, 384] on input "HMO ID" at bounding box center [860, 374] width 1084 height 36
type input "BEFIT HEALTH AND FITNESS CENTRE"
type input "S"
type input "1"
type input "SWQ/10004/B"
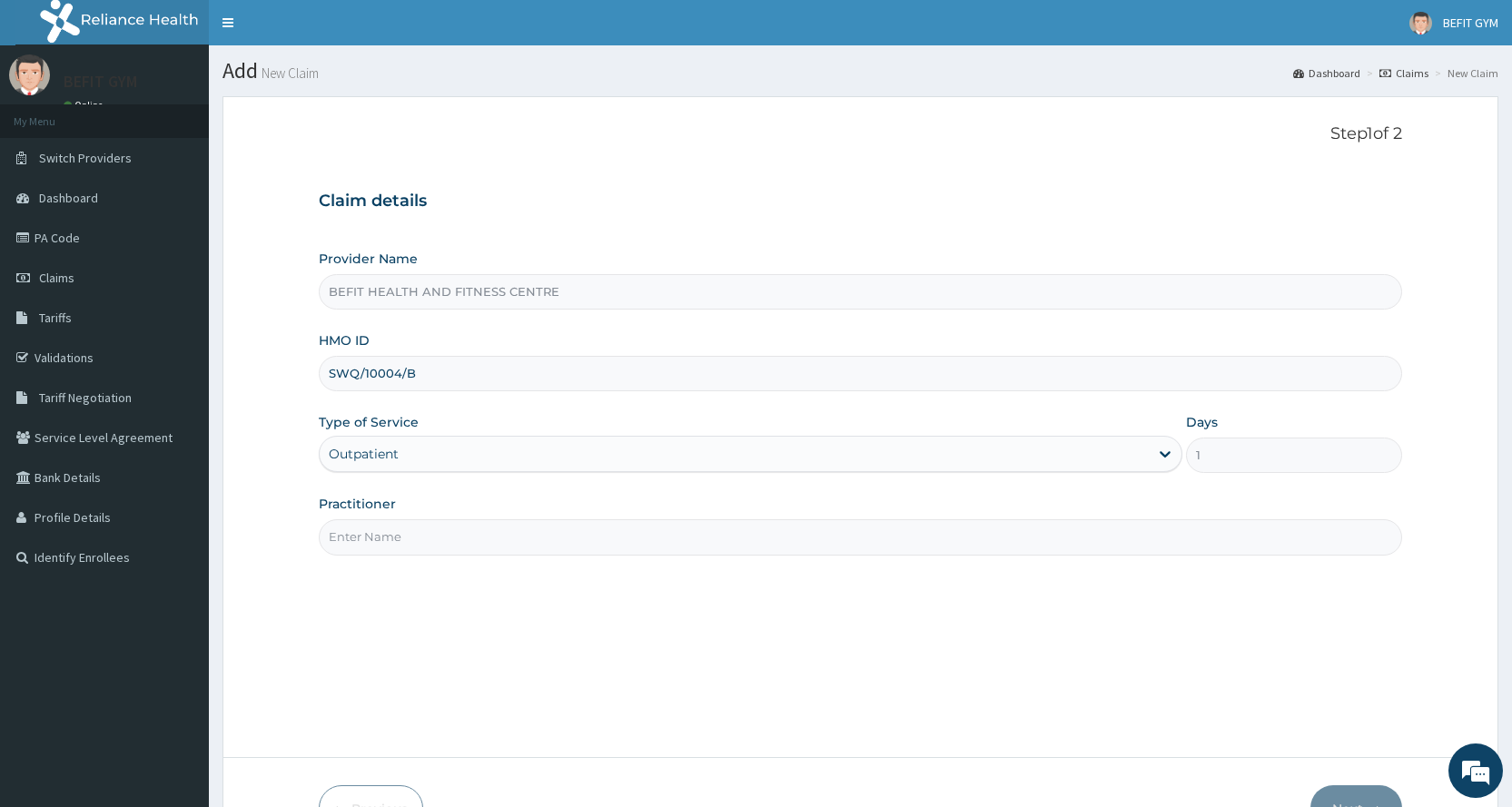
click at [426, 563] on div "Step 1 of 2 Claim details Provider Name BEFIT HEALTH AND FITNESS CENTRE HMO ID …" at bounding box center [860, 427] width 1084 height 605
click at [425, 550] on input "Practitioner" at bounding box center [860, 537] width 1084 height 36
type input "B"
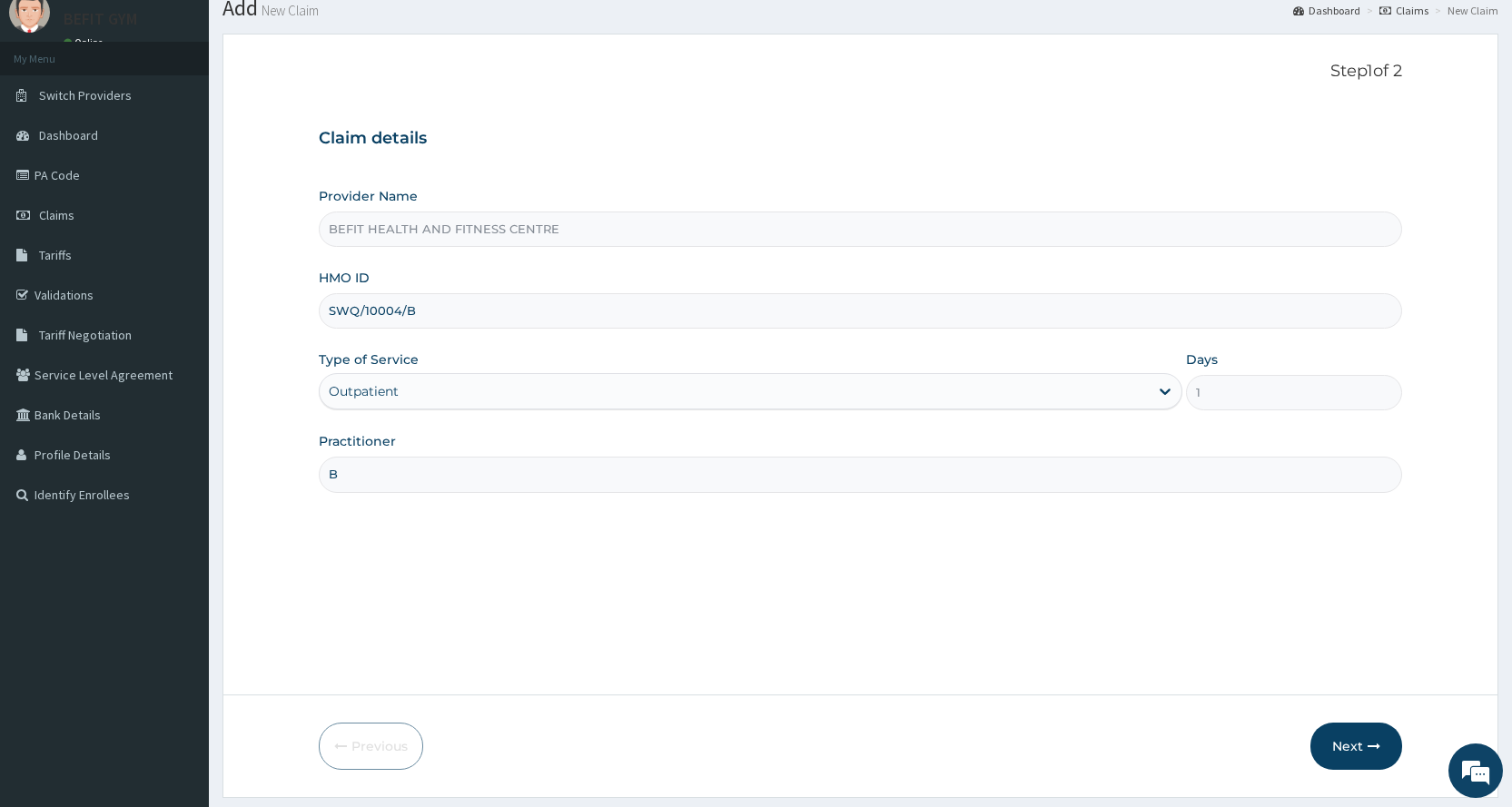
scroll to position [114, 0]
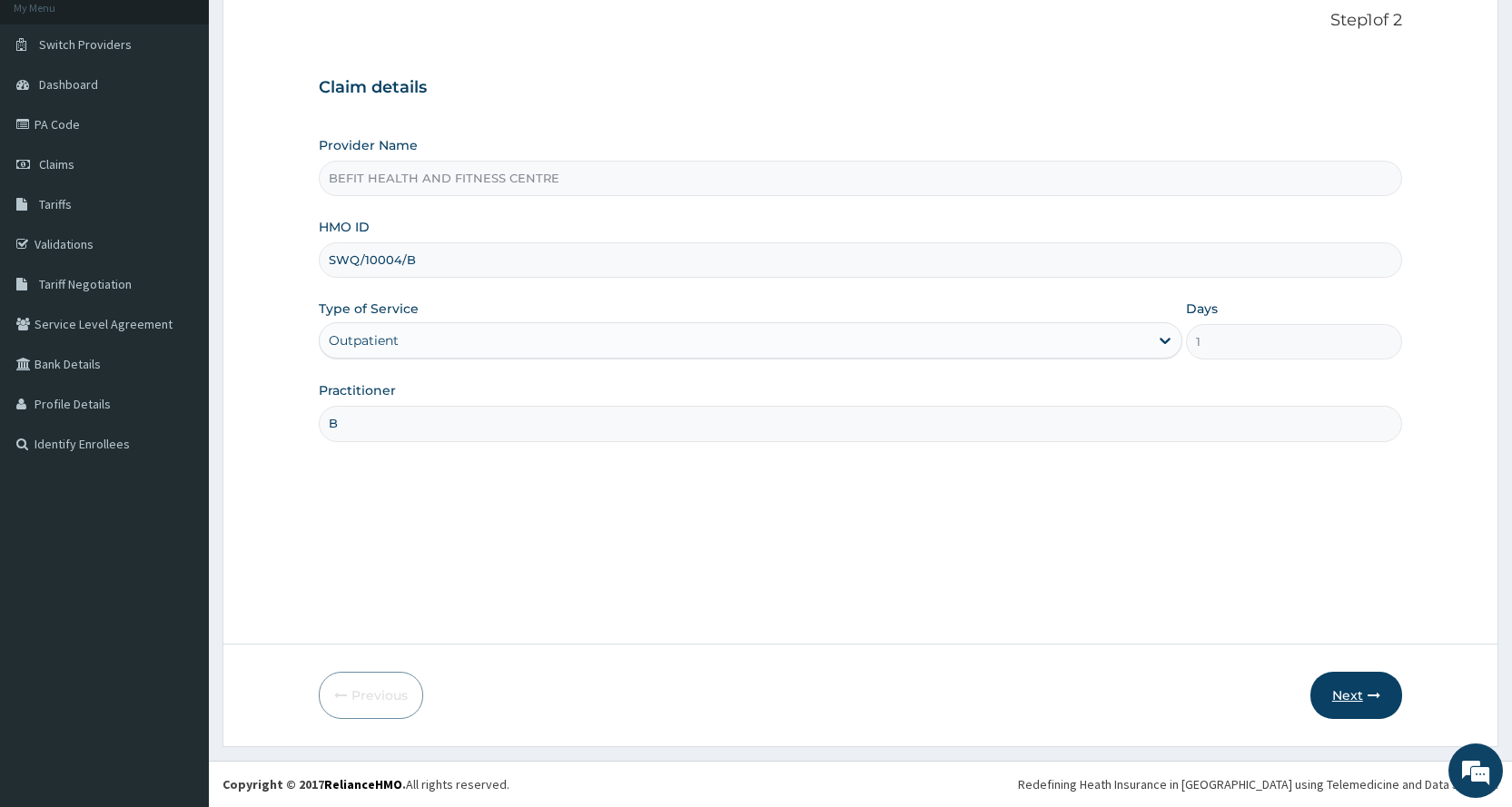
click at [1360, 716] on button "Next" at bounding box center [1356, 695] width 92 height 47
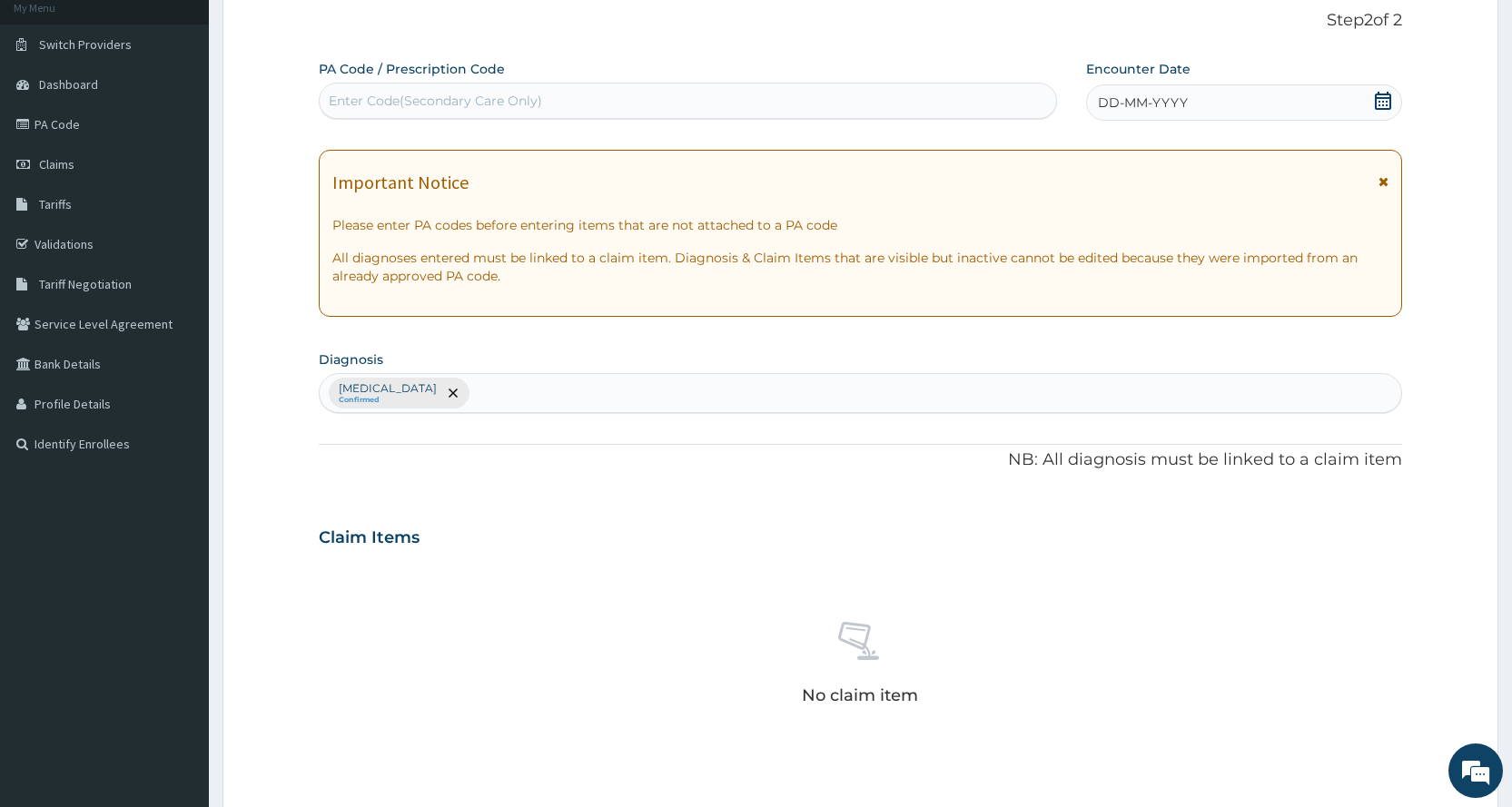
scroll to position [0, 0]
click at [578, 118] on div "Enter Code(Secondary Care Only)" at bounding box center [687, 100] width 737 height 37
type input "PA/2F915C"
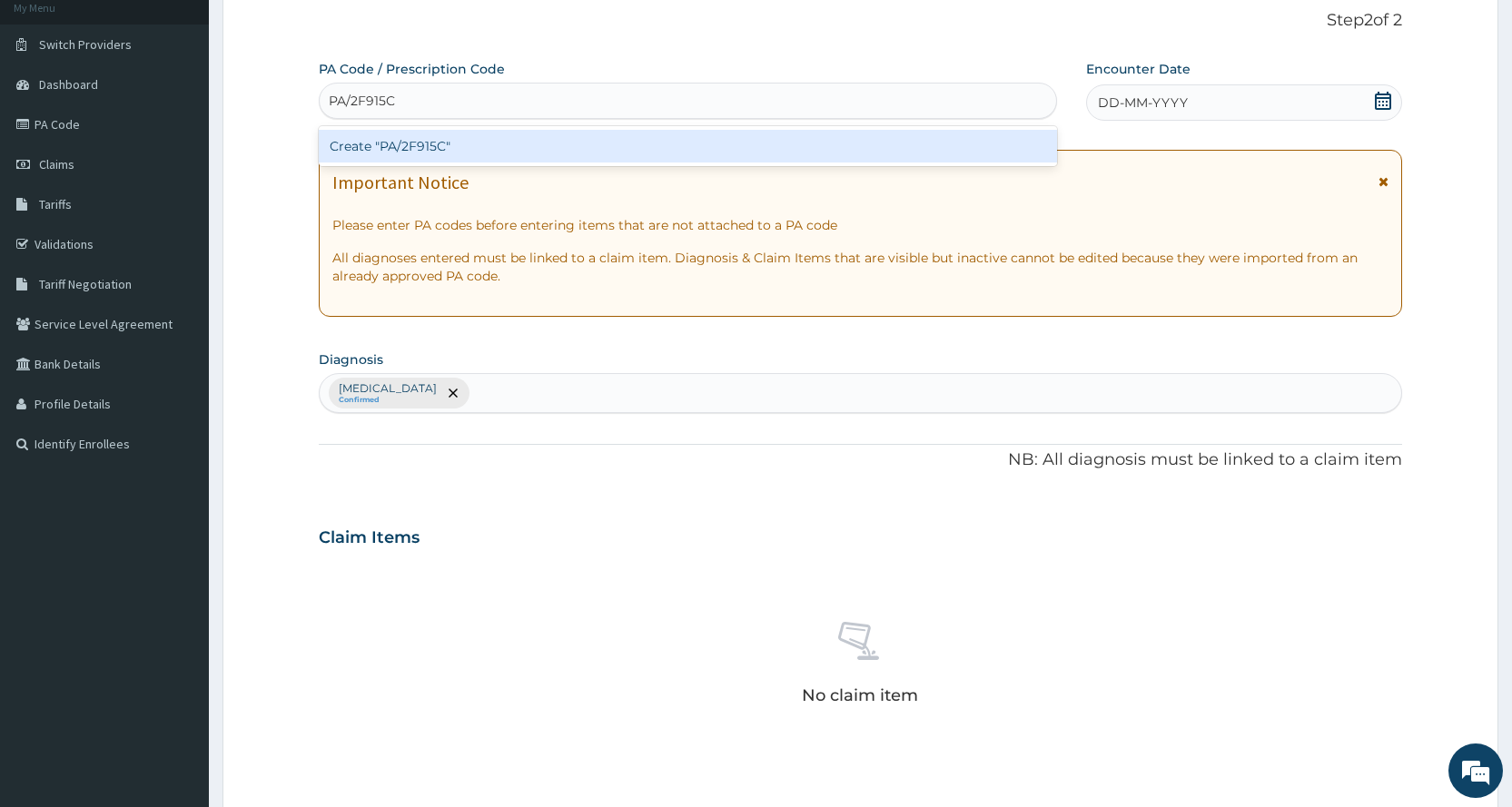
click at [627, 151] on div "Create "PA/2F915C"" at bounding box center [687, 145] width 737 height 33
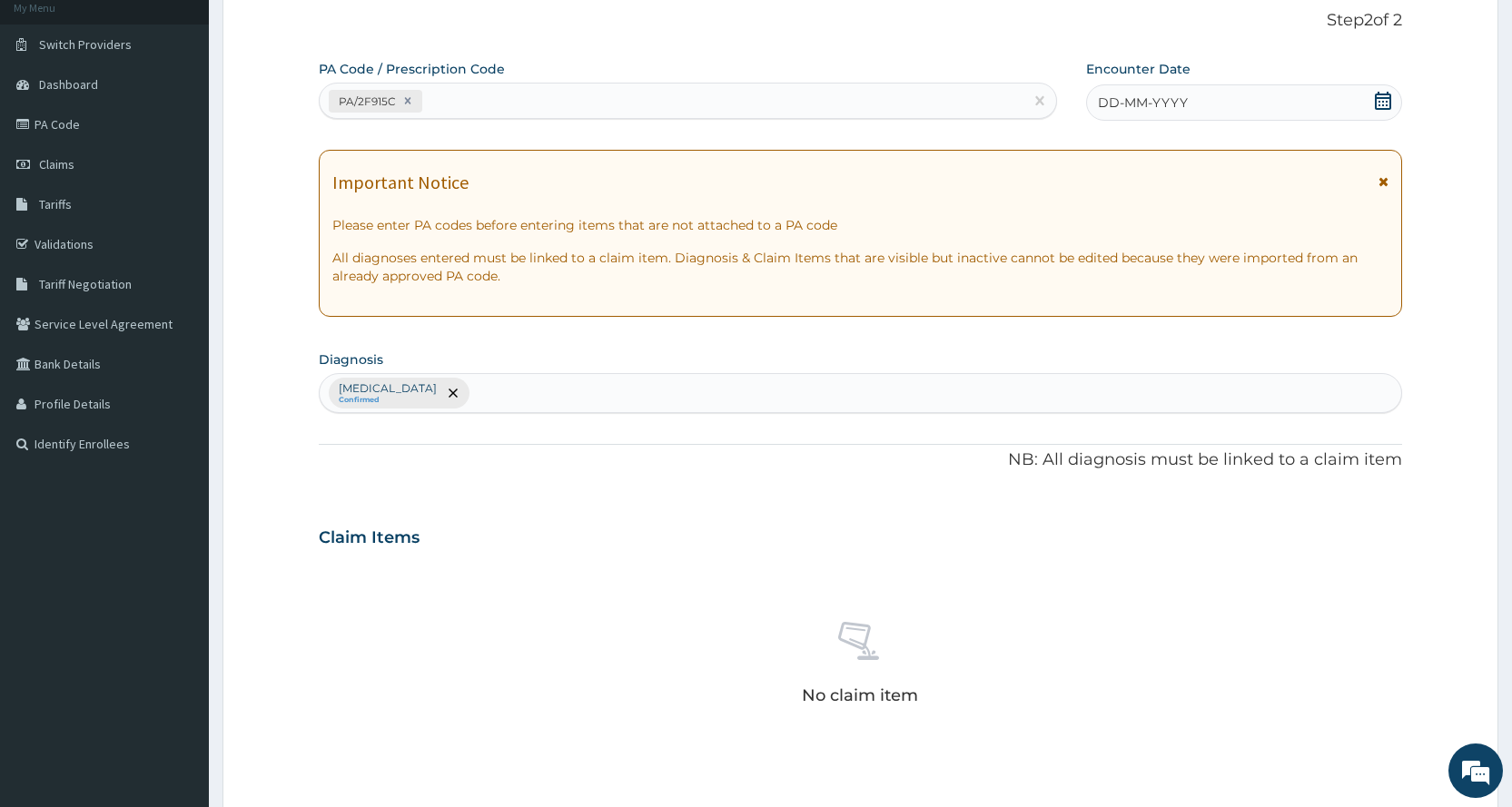
click at [1269, 109] on div "DD-MM-YYYY" at bounding box center [1243, 102] width 316 height 37
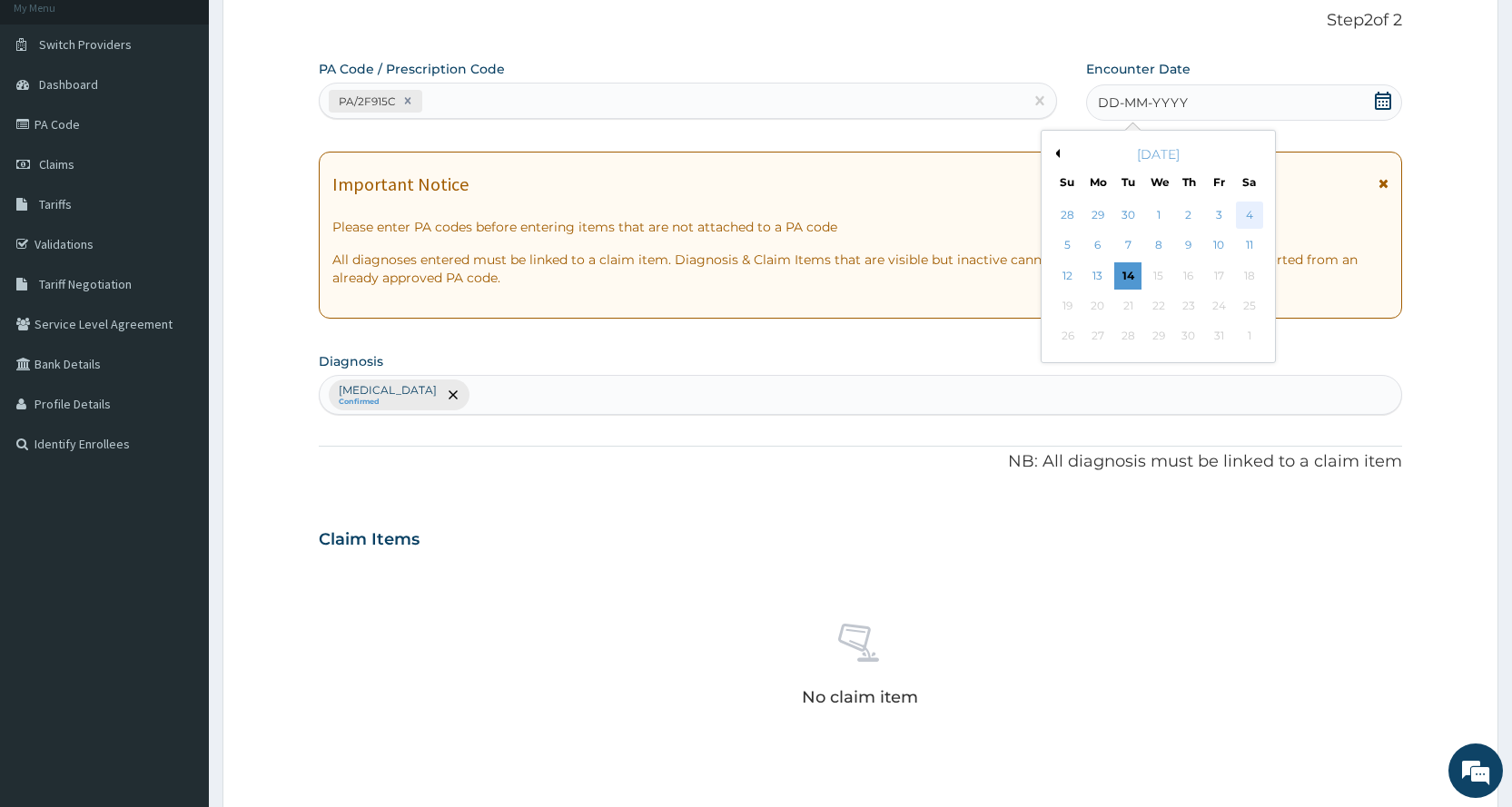
click at [1235, 218] on div "4" at bounding box center [1249, 216] width 28 height 28
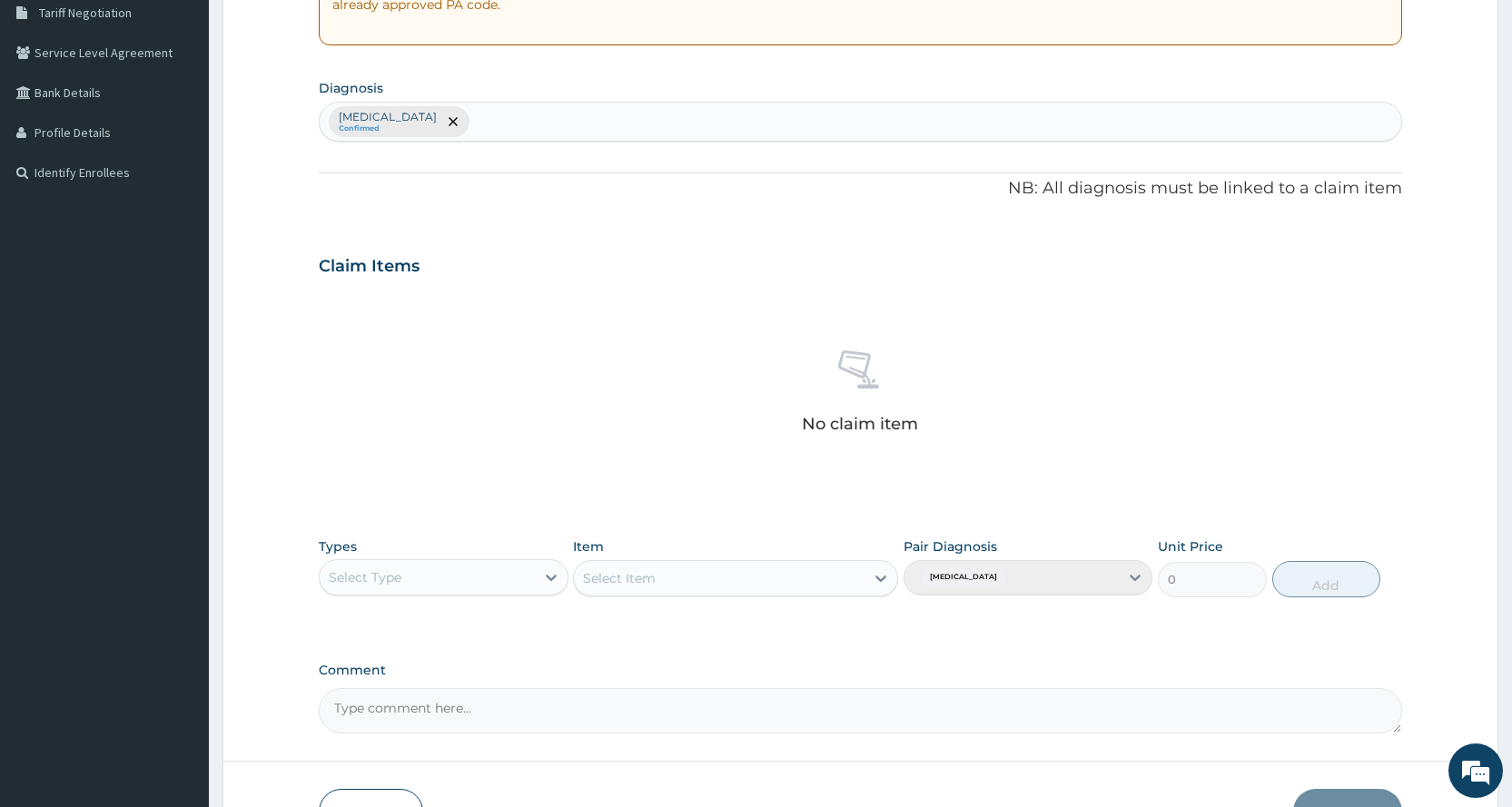
scroll to position [386, 0]
click at [403, 615] on div "Types Select Type Item Select Item Pair Diagnosis Lack of physical exercise Uni…" at bounding box center [860, 580] width 1084 height 105
click at [412, 597] on div "Types Select Type Item Select Item Pair Diagnosis Lack of physical exercise Uni…" at bounding box center [860, 566] width 1084 height 78
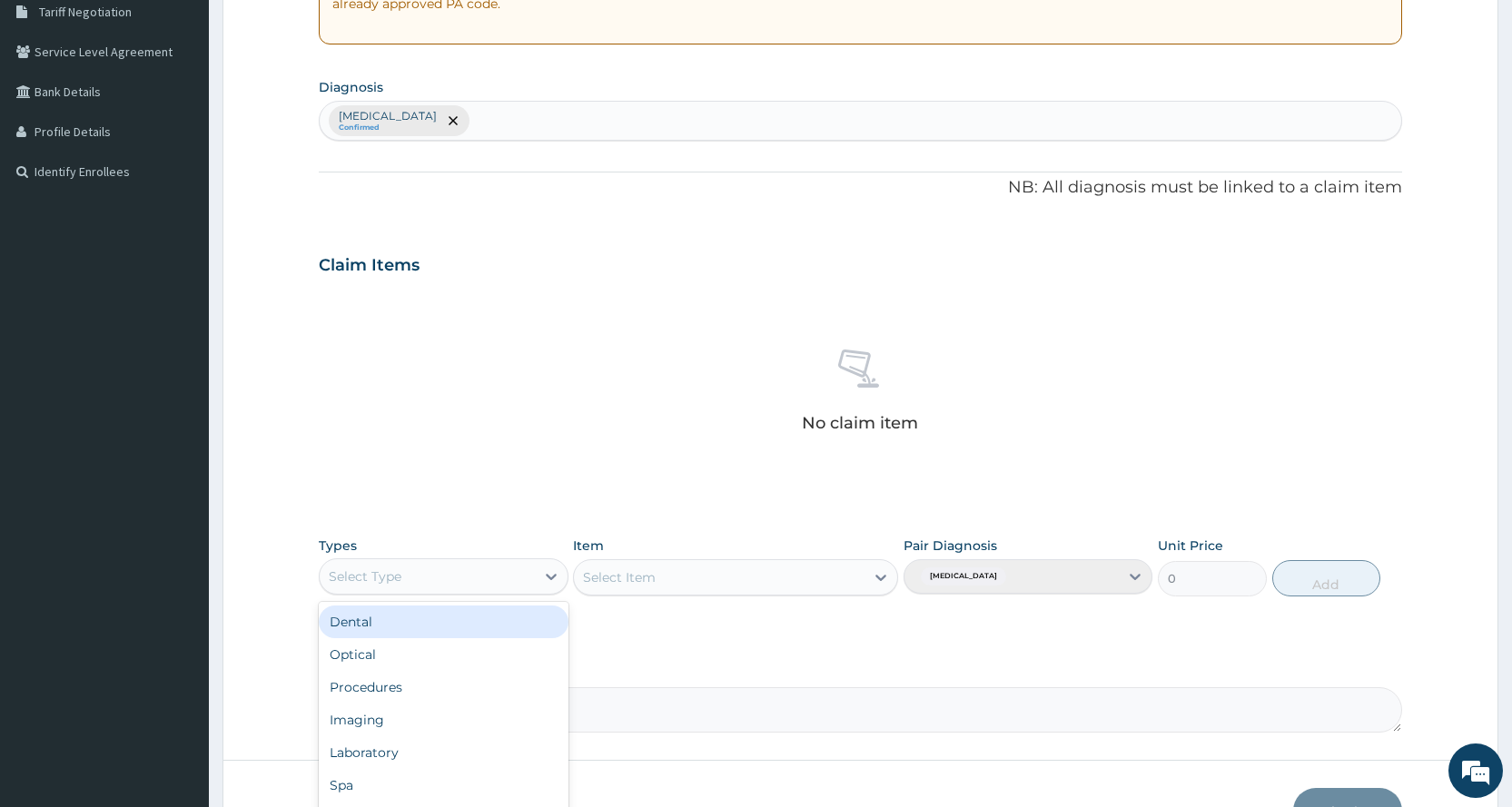
click at [422, 588] on div "Select Type" at bounding box center [426, 576] width 215 height 29
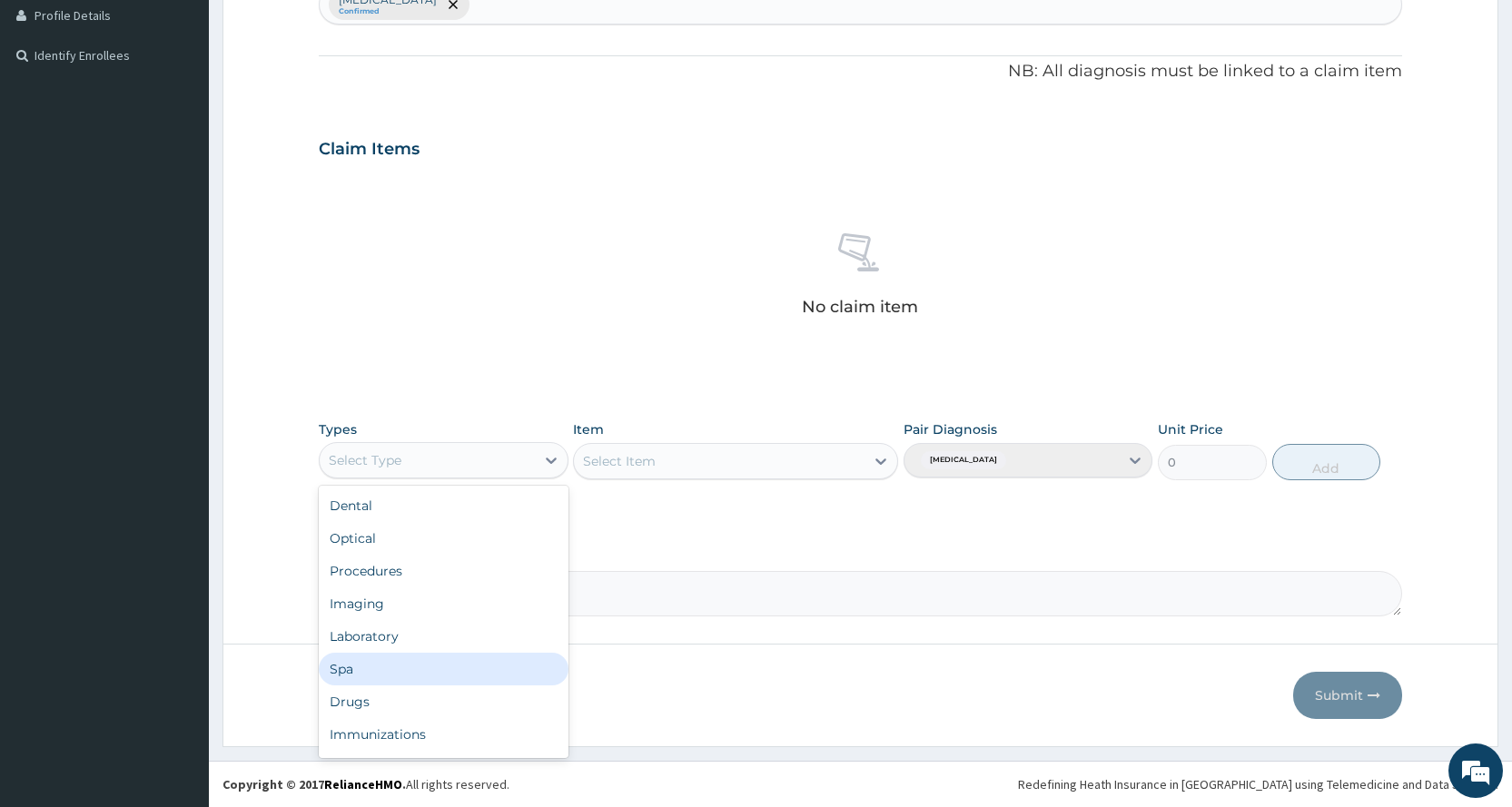
scroll to position [61, 0]
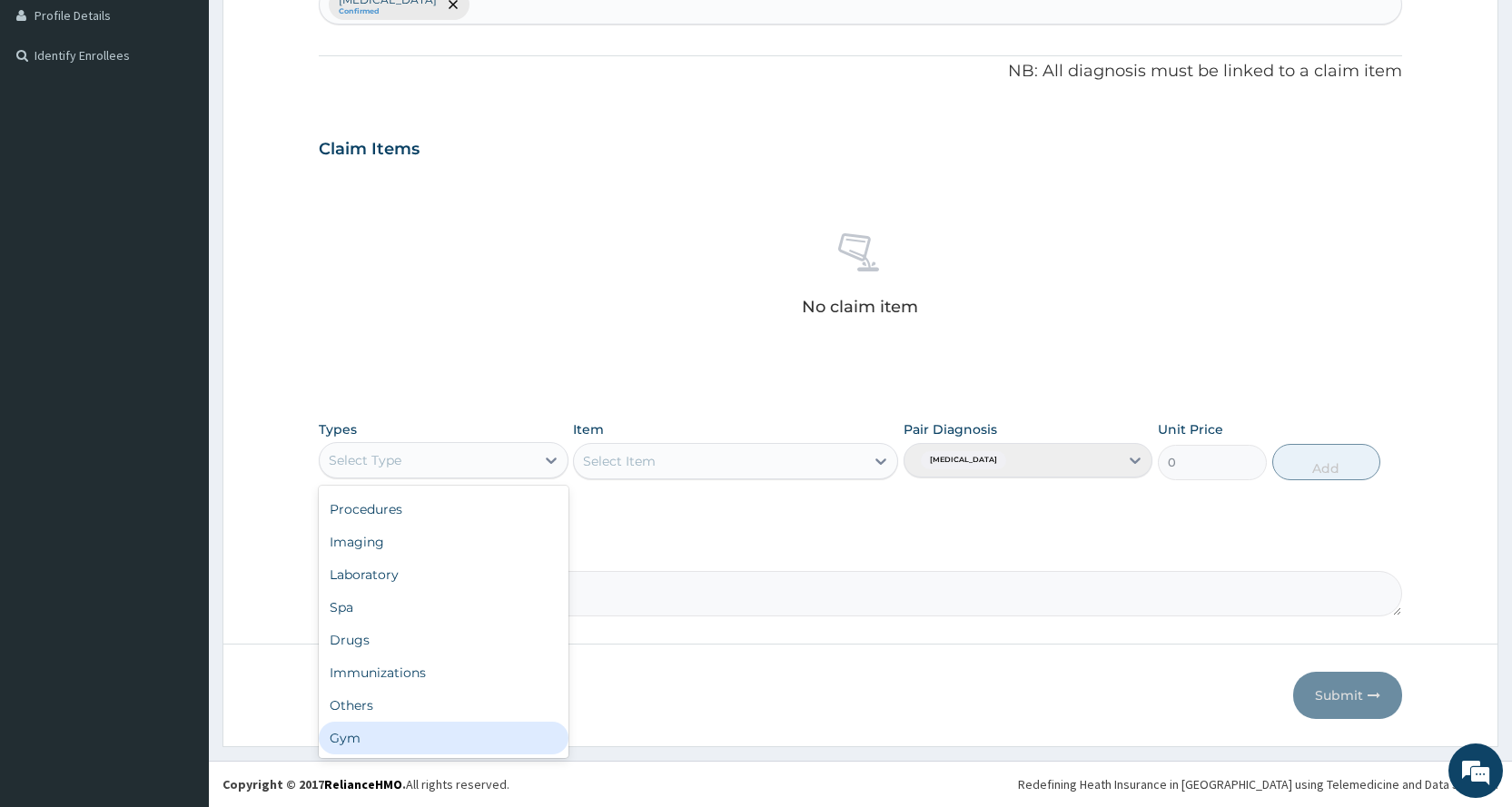
click at [398, 754] on div "Dental Optical Procedures Imaging Laboratory Spa Drugs Immunizations Others Gym" at bounding box center [442, 621] width 248 height 272
click at [468, 740] on div "Gym" at bounding box center [442, 737] width 248 height 33
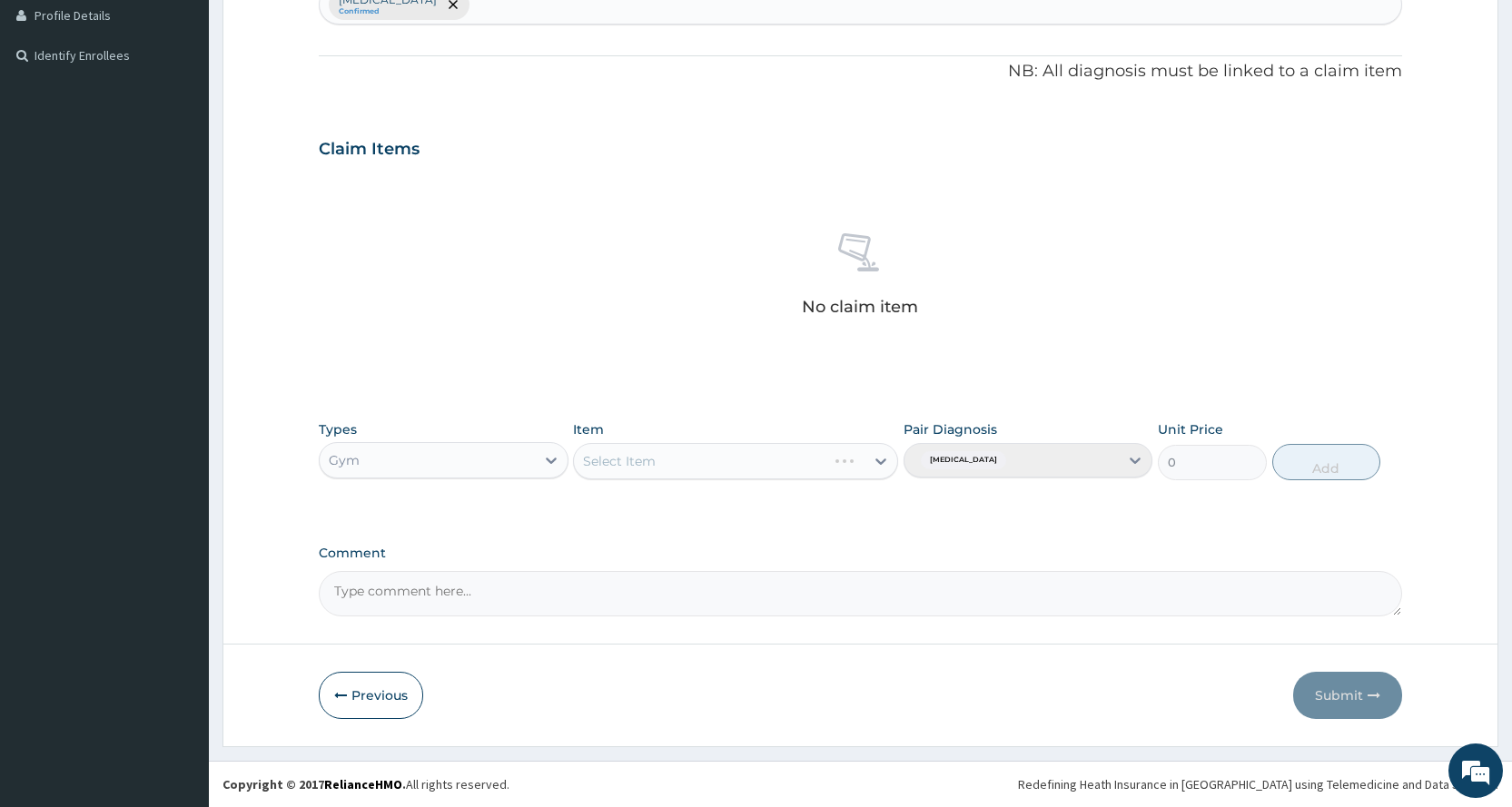
click at [758, 471] on div "Select Item" at bounding box center [735, 461] width 325 height 37
click at [769, 454] on div "Select Item" at bounding box center [735, 461] width 325 height 37
click at [769, 440] on div "Item Select Item" at bounding box center [735, 450] width 325 height 60
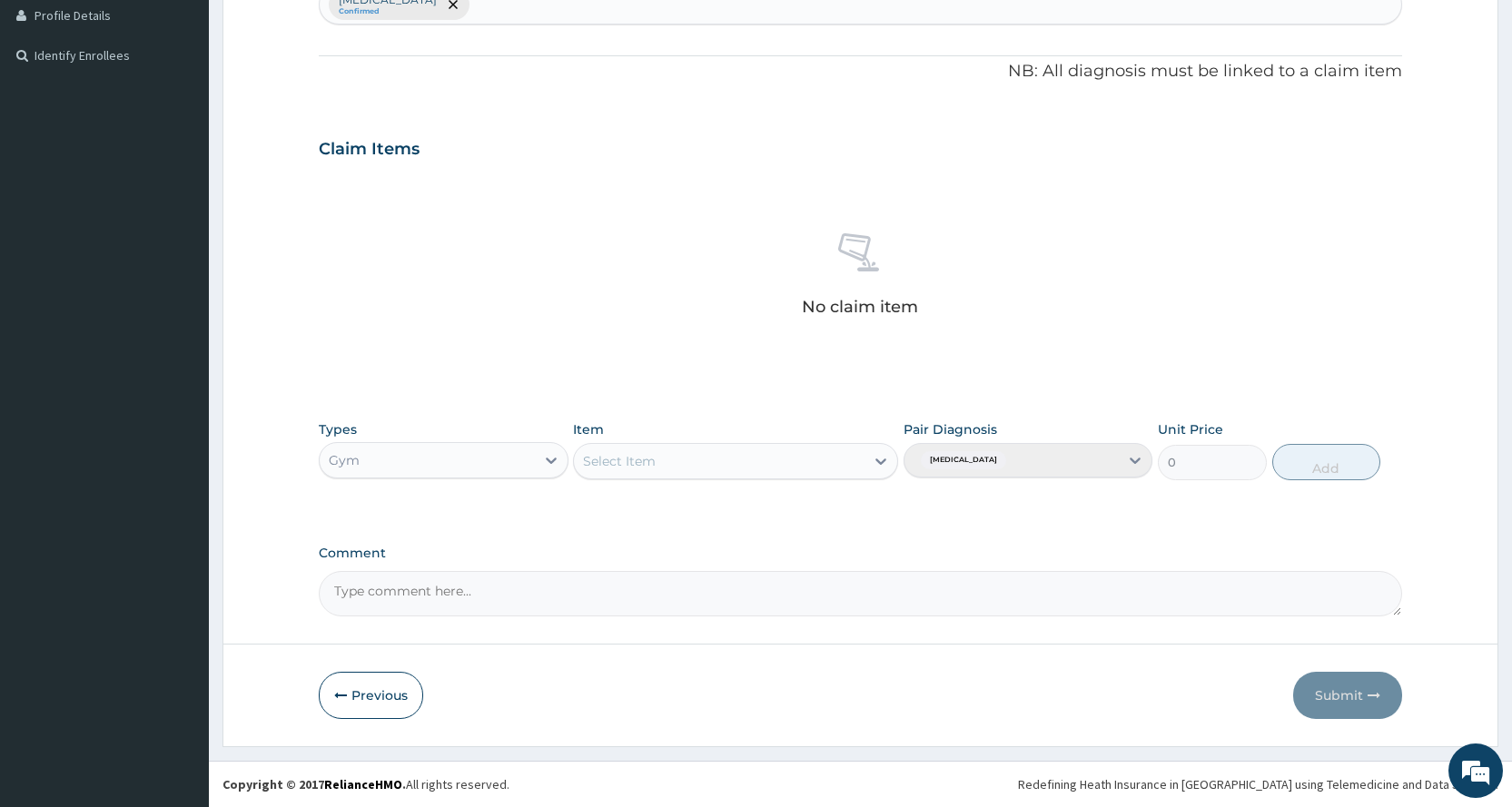
click at [766, 446] on div "Select Item" at bounding box center [719, 460] width 291 height 29
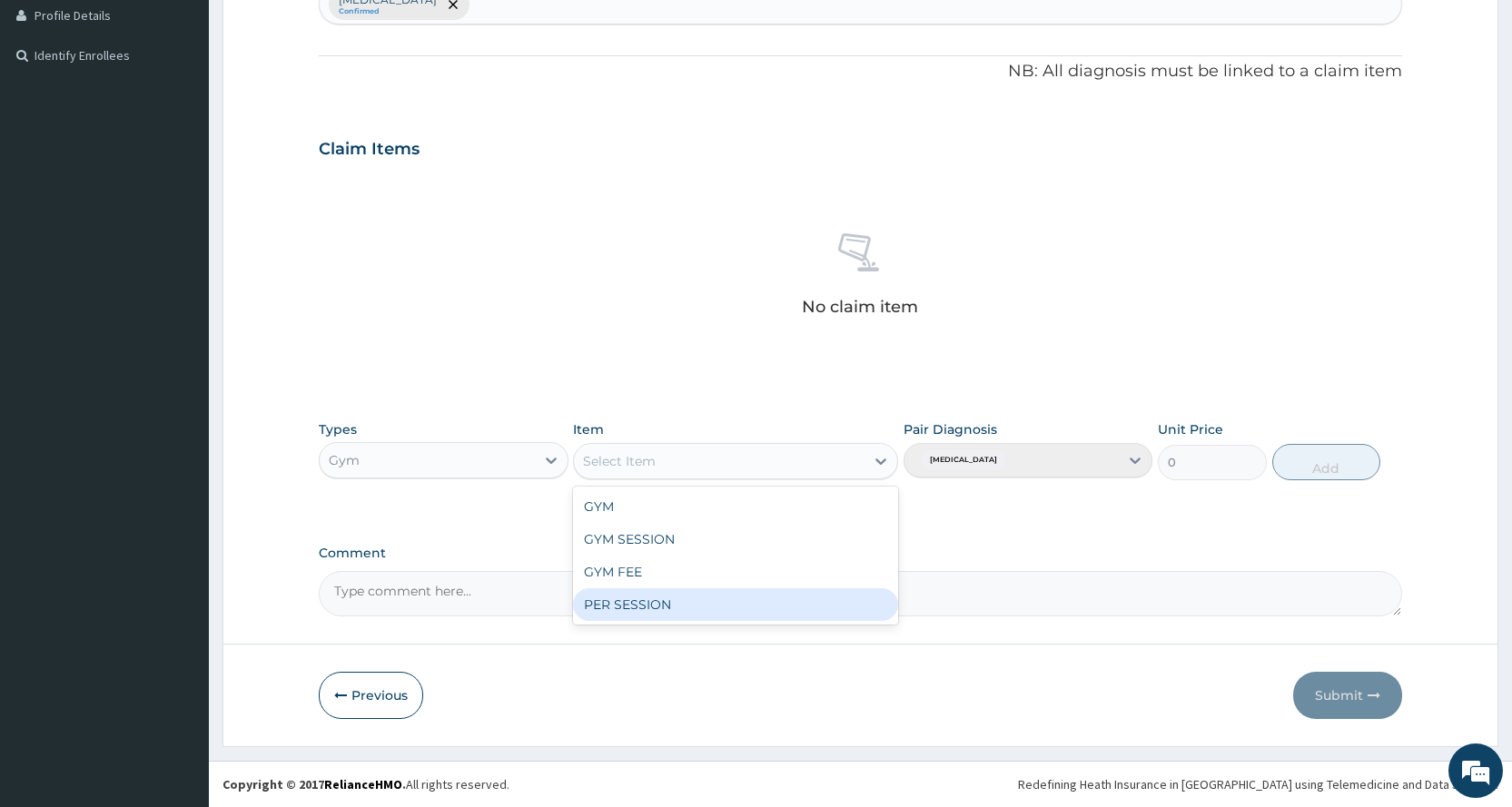
click at [802, 602] on div "PER SESSION" at bounding box center [735, 604] width 325 height 33
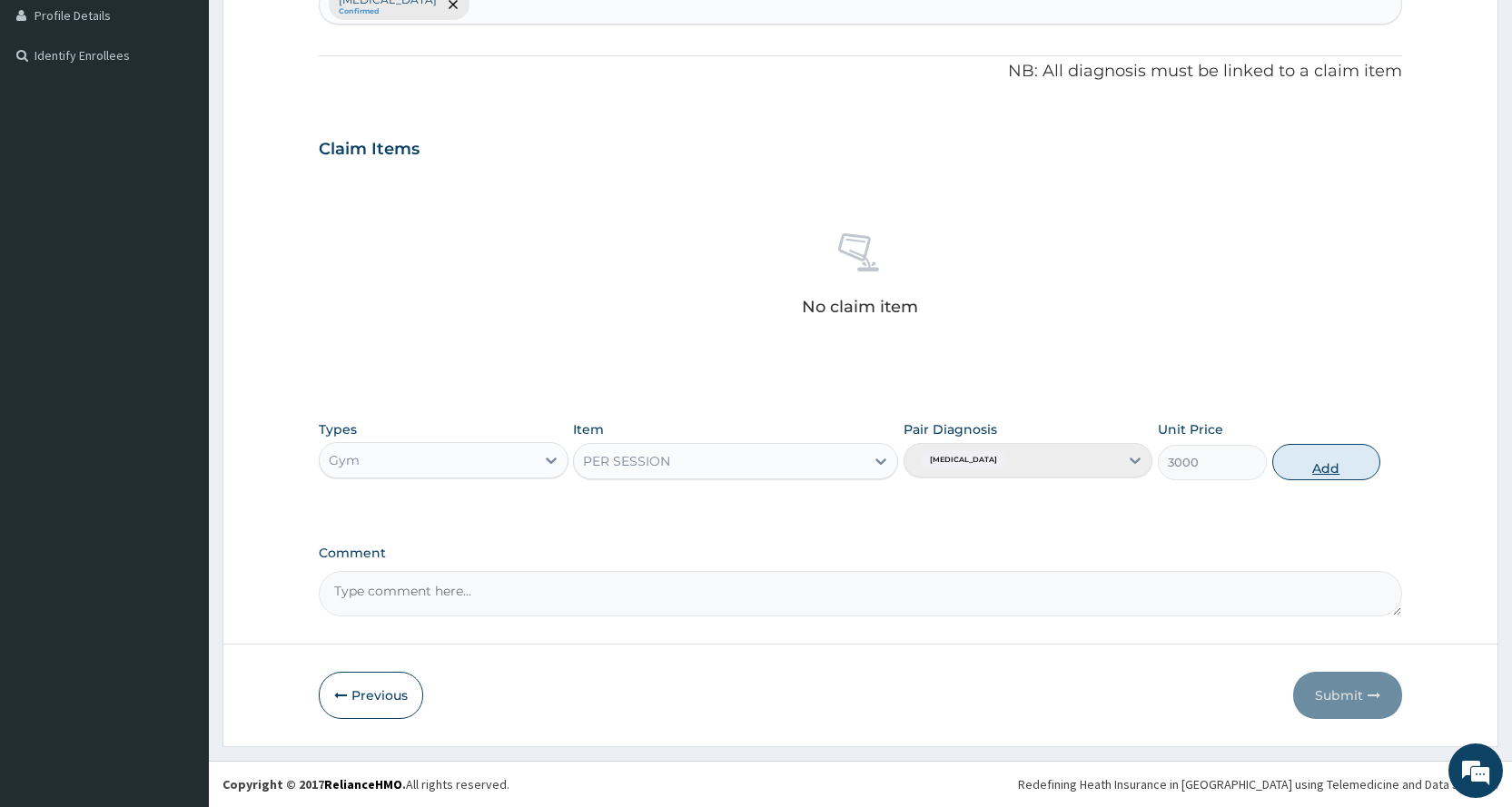
click at [1338, 453] on button "Add" at bounding box center [1325, 462] width 108 height 37
type input "0"
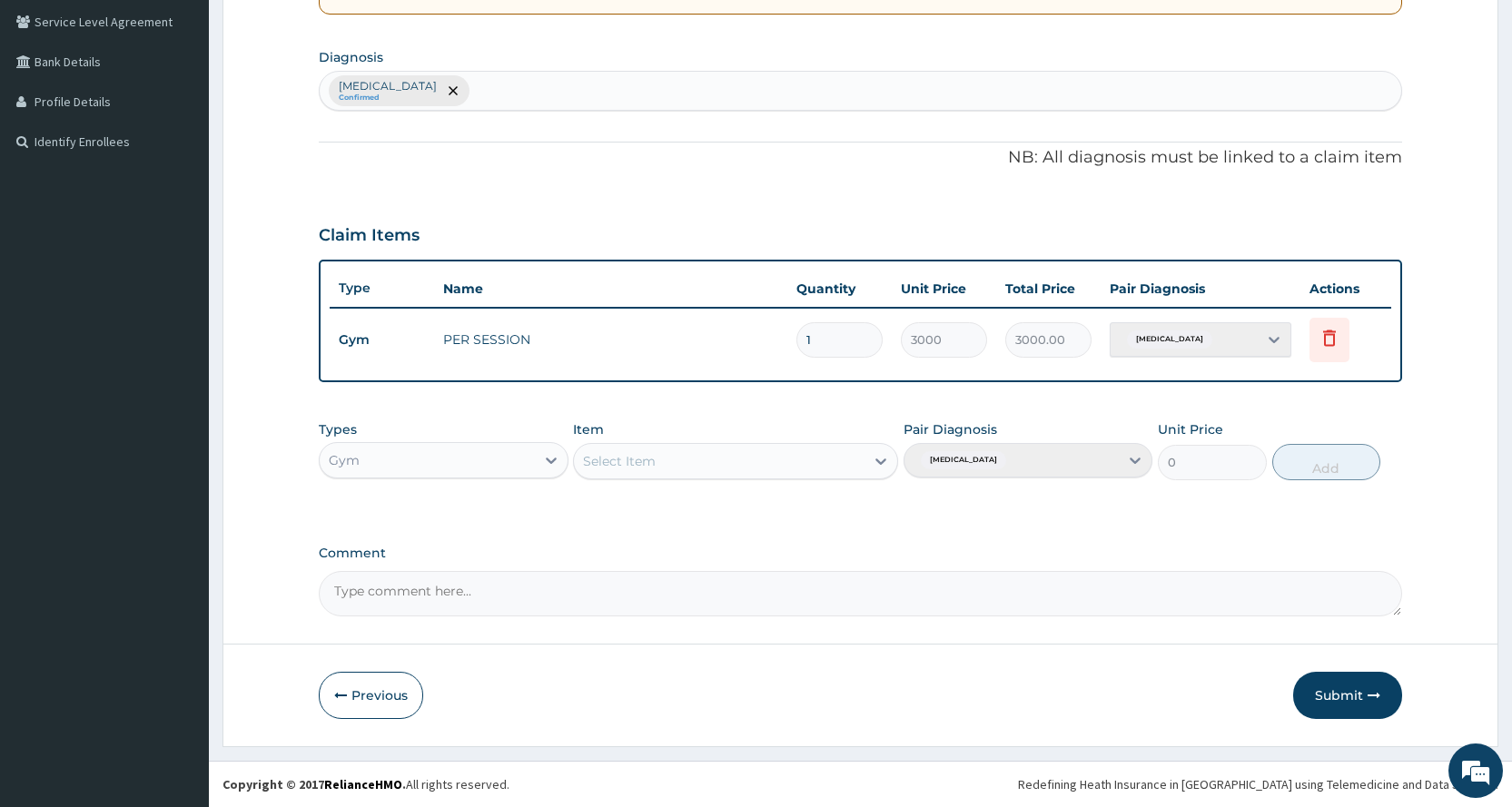
scroll to position [415, 0]
click at [1350, 699] on button "Submit" at bounding box center [1348, 695] width 109 height 47
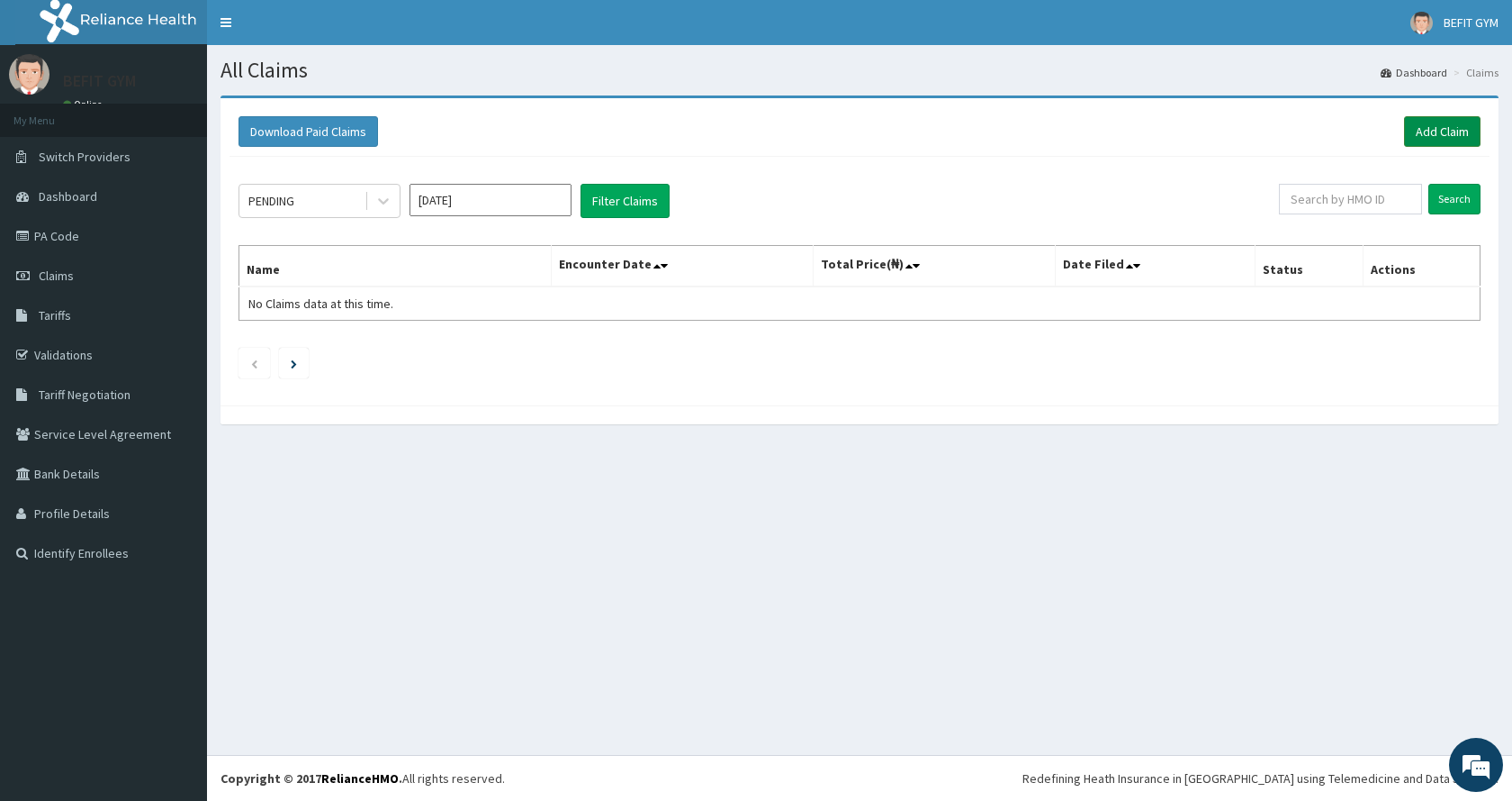
click at [1453, 135] on link "Add Claim" at bounding box center [1442, 131] width 77 height 30
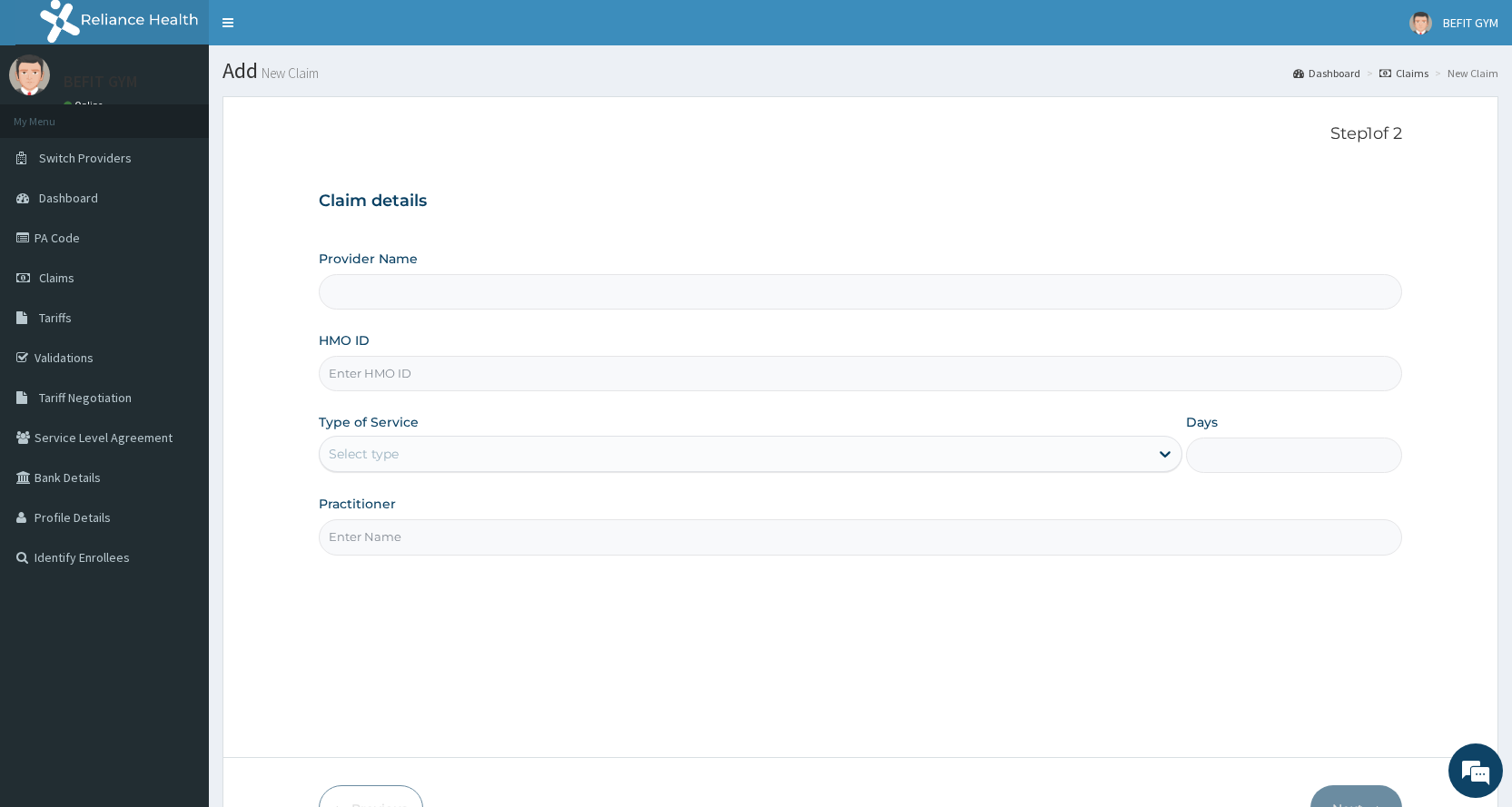
type input "BEFIT HEALTH AND FITNESS CENTRE"
type input "1"
click at [495, 361] on input "HMO ID" at bounding box center [860, 374] width 1084 height 36
type input "SWQ/10004/A"
click at [438, 518] on div "Practitioner" at bounding box center [860, 524] width 1084 height 60
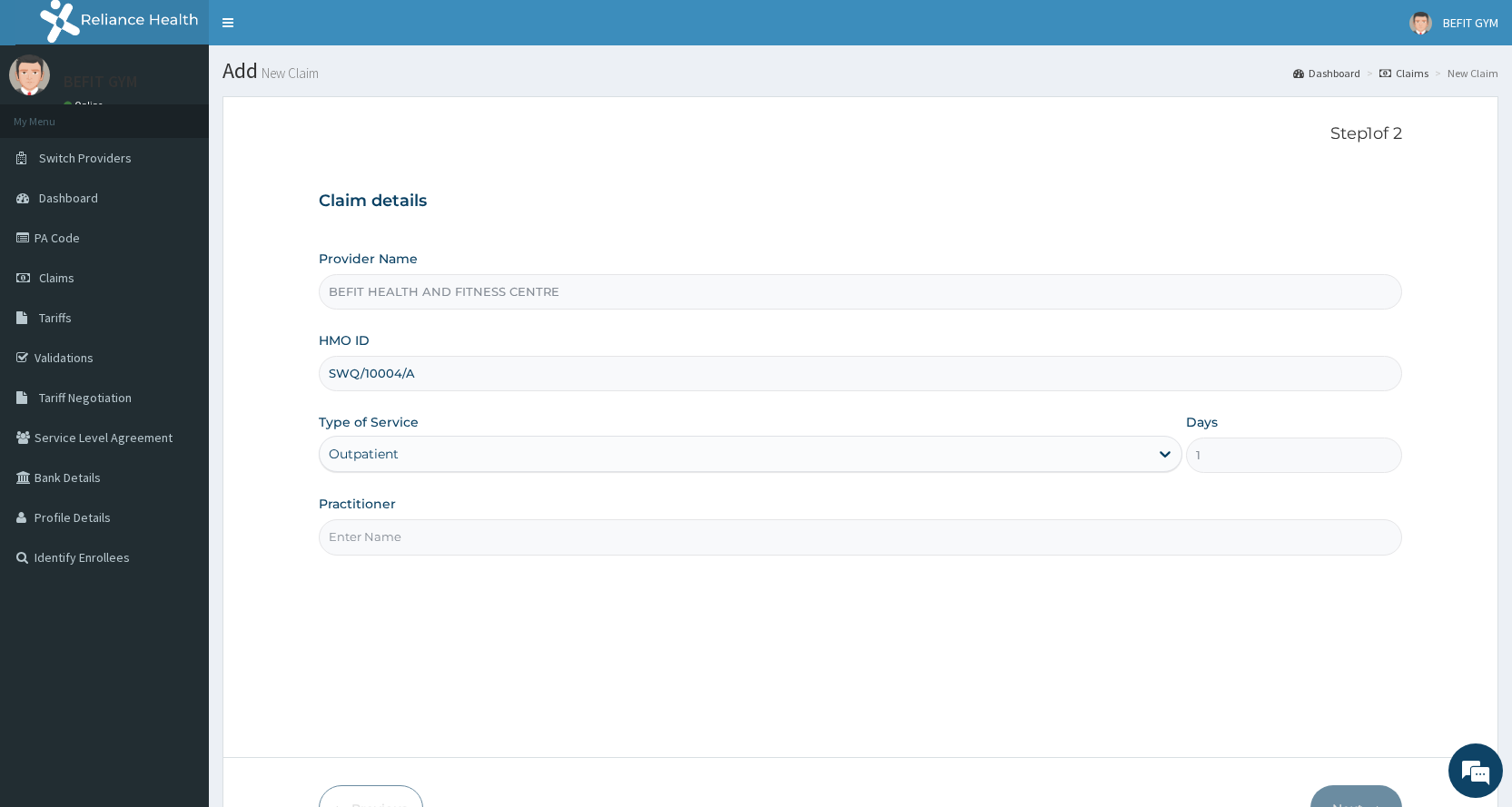
click at [439, 545] on input "Practitioner" at bounding box center [860, 537] width 1084 height 36
type input "B"
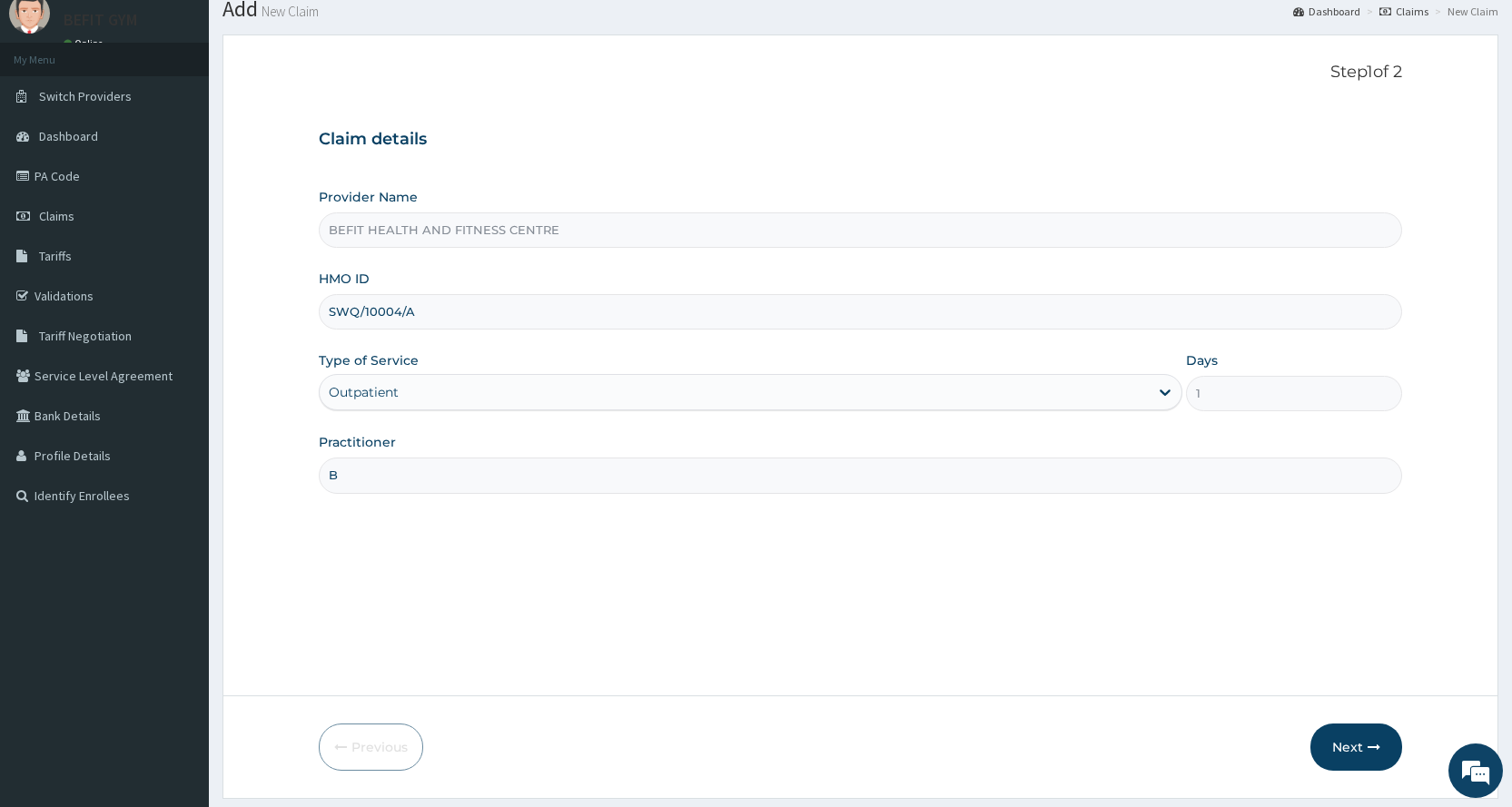
scroll to position [114, 0]
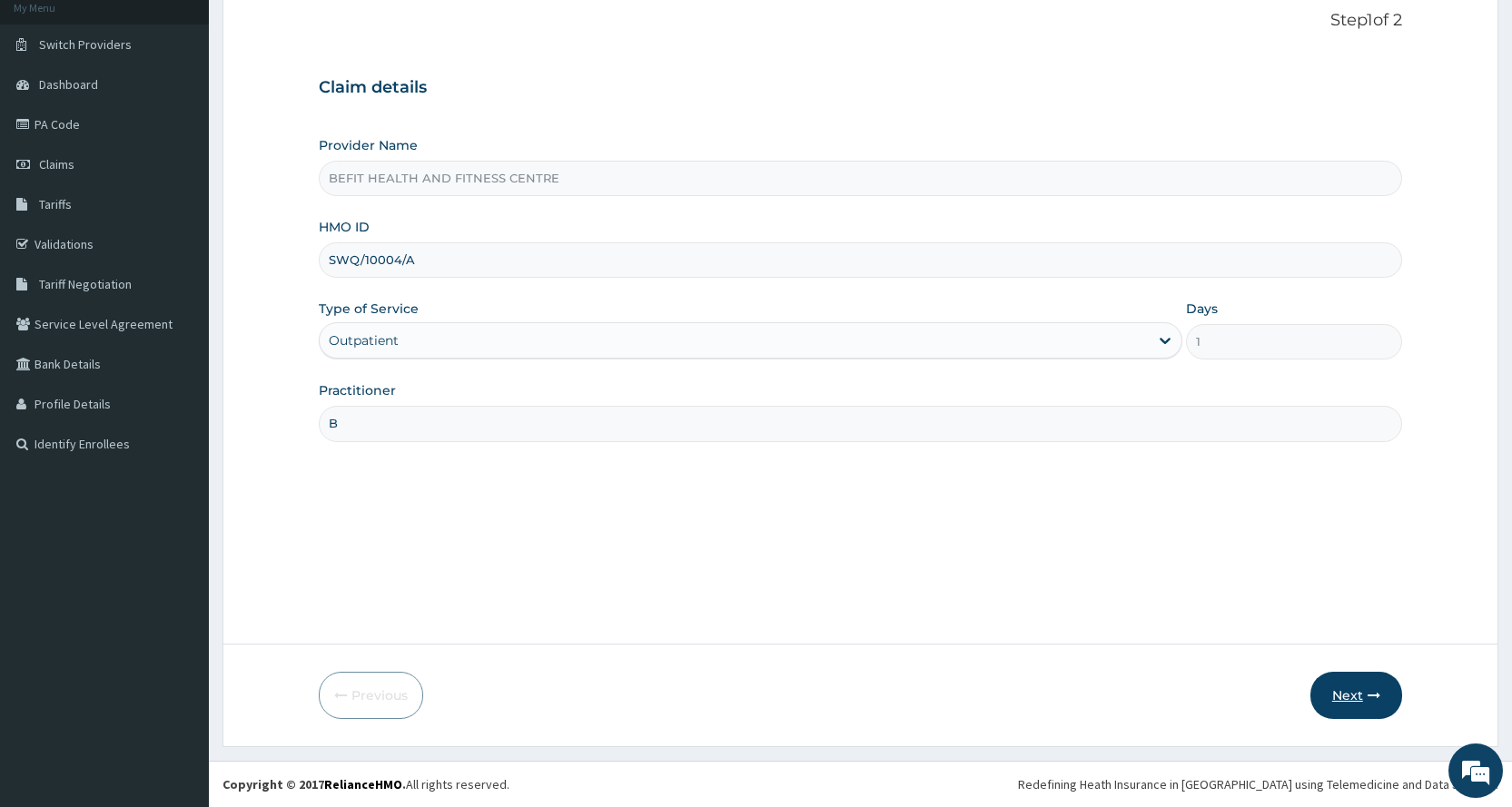
click at [1358, 695] on button "Next" at bounding box center [1356, 695] width 92 height 47
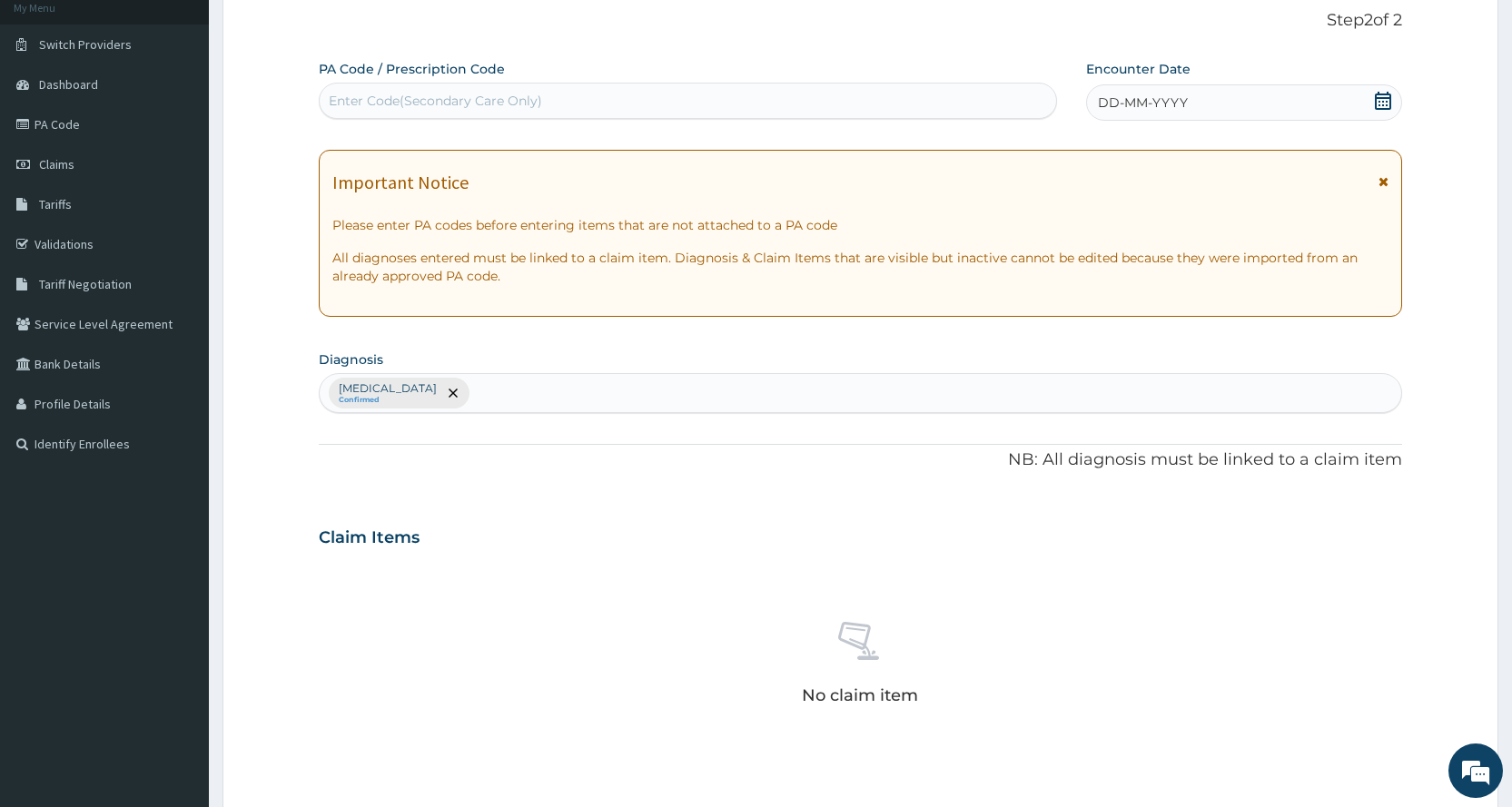
click at [752, 116] on div "Enter Code(Secondary Care Only)" at bounding box center [687, 100] width 735 height 29
type input "PA/D30B58"
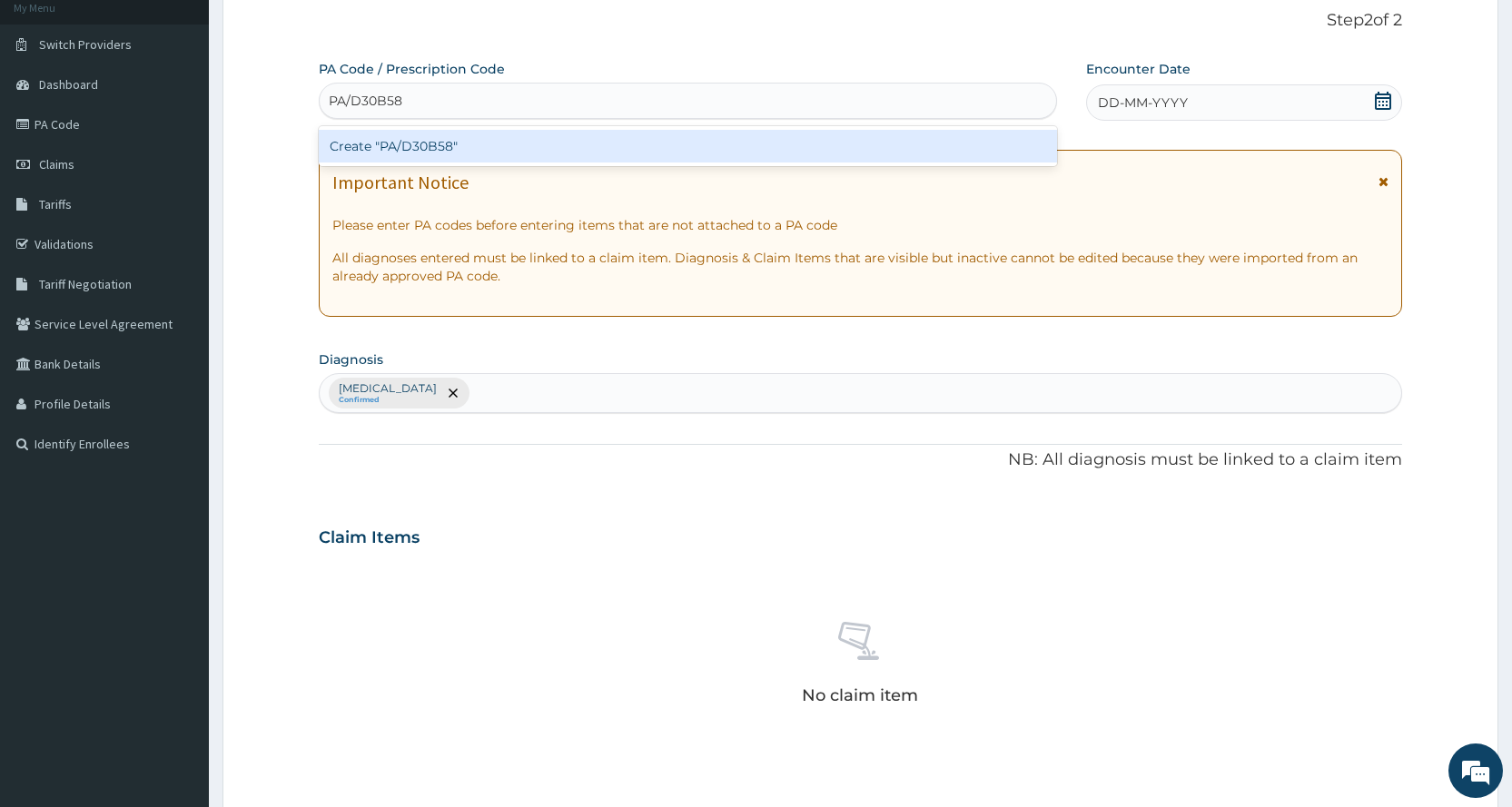
click at [746, 159] on div "Create "PA/D30B58"" at bounding box center [687, 145] width 737 height 33
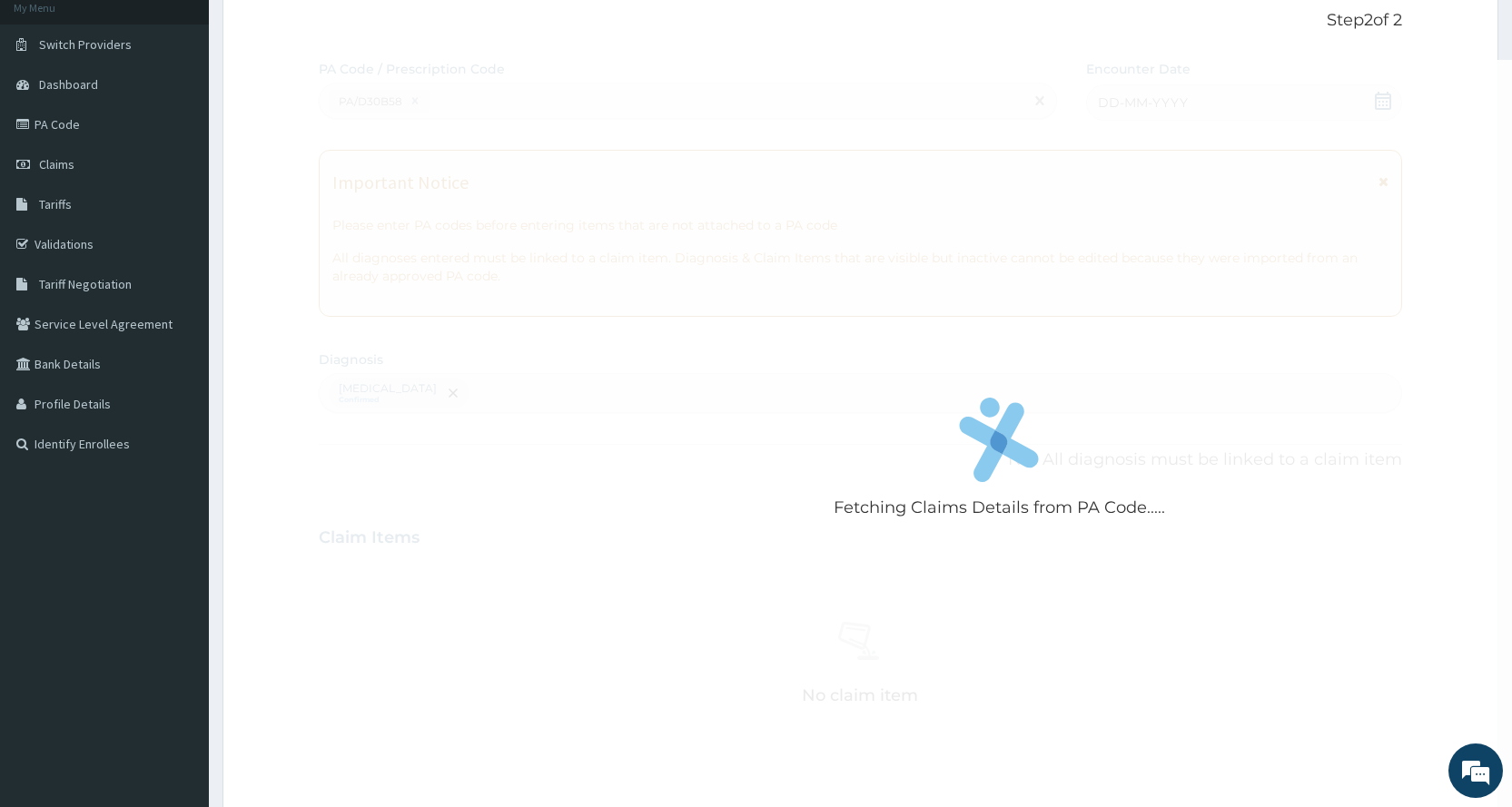
click at [916, 166] on div "Fetching Claims Details from PA Code....." at bounding box center [998, 464] width 1361 height 807
click at [194, 207] on link "Tariffs" at bounding box center [104, 204] width 209 height 40
drag, startPoint x: 215, startPoint y: 196, endPoint x: 242, endPoint y: 193, distance: 27.2
click at [217, 196] on section "Step 2 of 2 Fetching Claims Details from PA Code..... PA Code / Prescription Co…" at bounding box center [860, 559] width 1303 height 1179
click at [413, 165] on div "Fetching Claims Details from PA Code....." at bounding box center [998, 464] width 1361 height 807
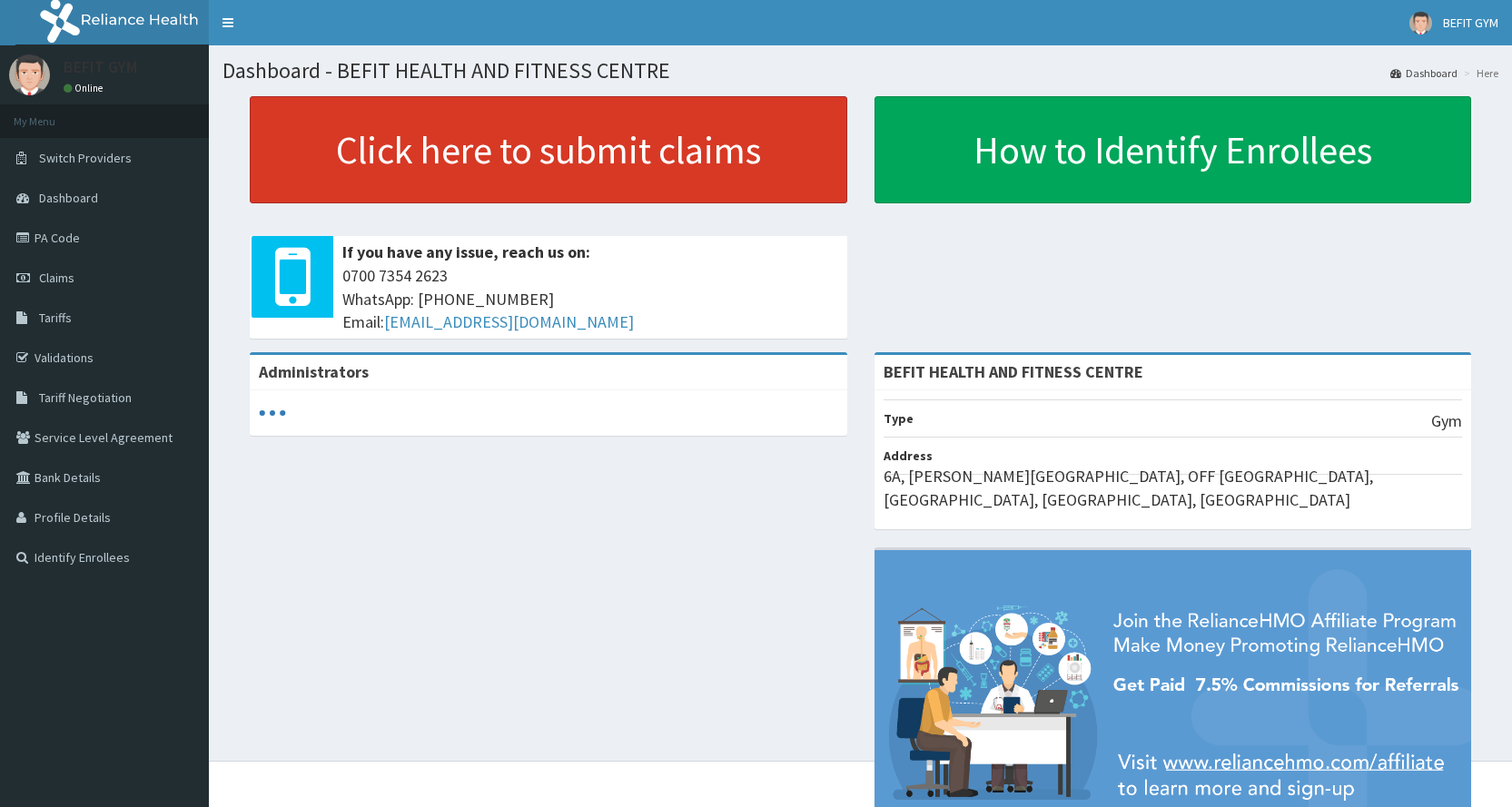
click at [613, 195] on link "Click here to submit claims" at bounding box center [548, 149] width 598 height 107
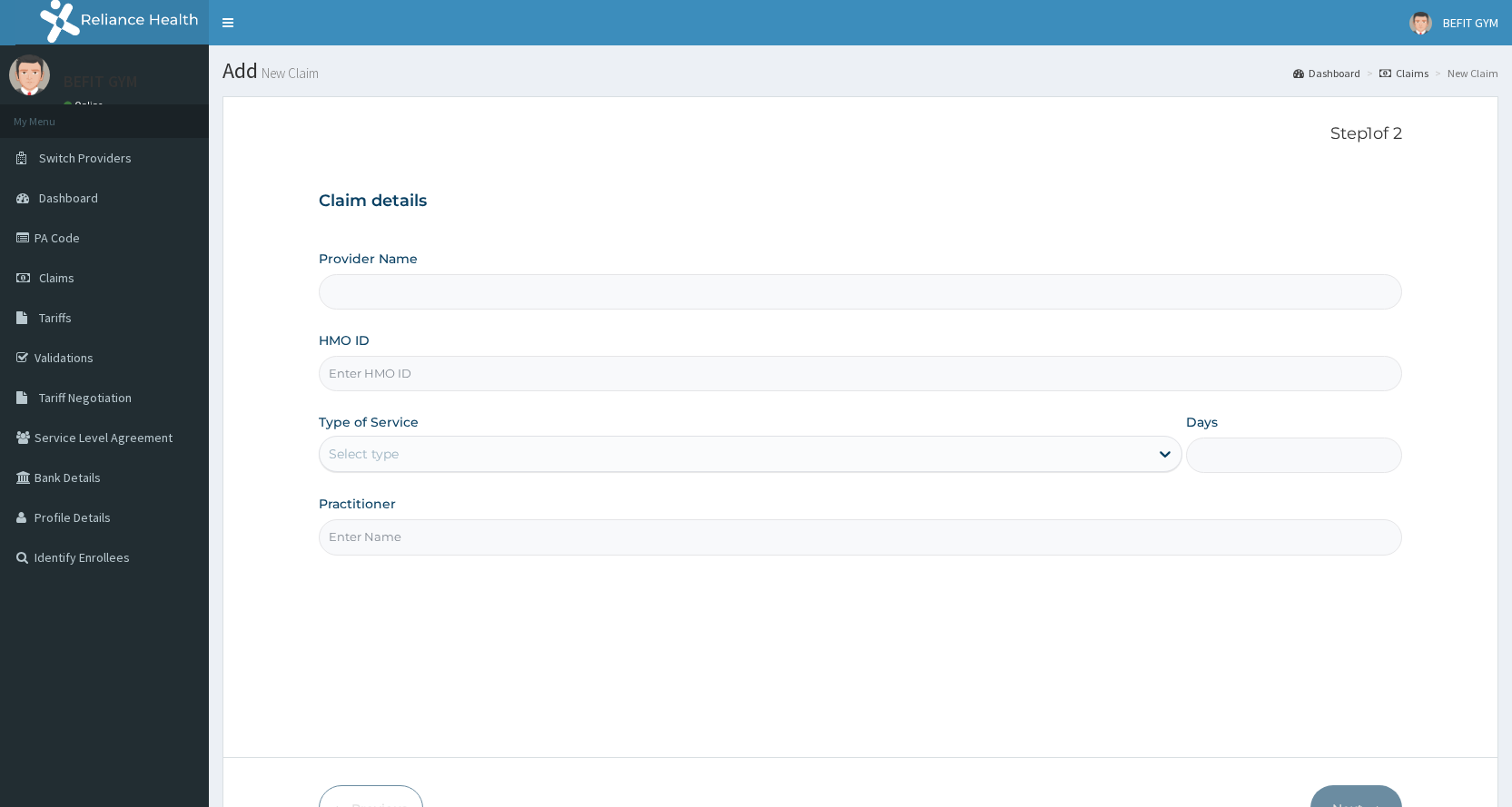
type input "BEFIT HEALTH AND FITNESS CENTRE"
type input "1"
click at [539, 390] on input "HMO ID" at bounding box center [860, 374] width 1084 height 36
type input "SWQ/10004/A"
click at [394, 523] on input "Practitioner" at bounding box center [860, 537] width 1084 height 36
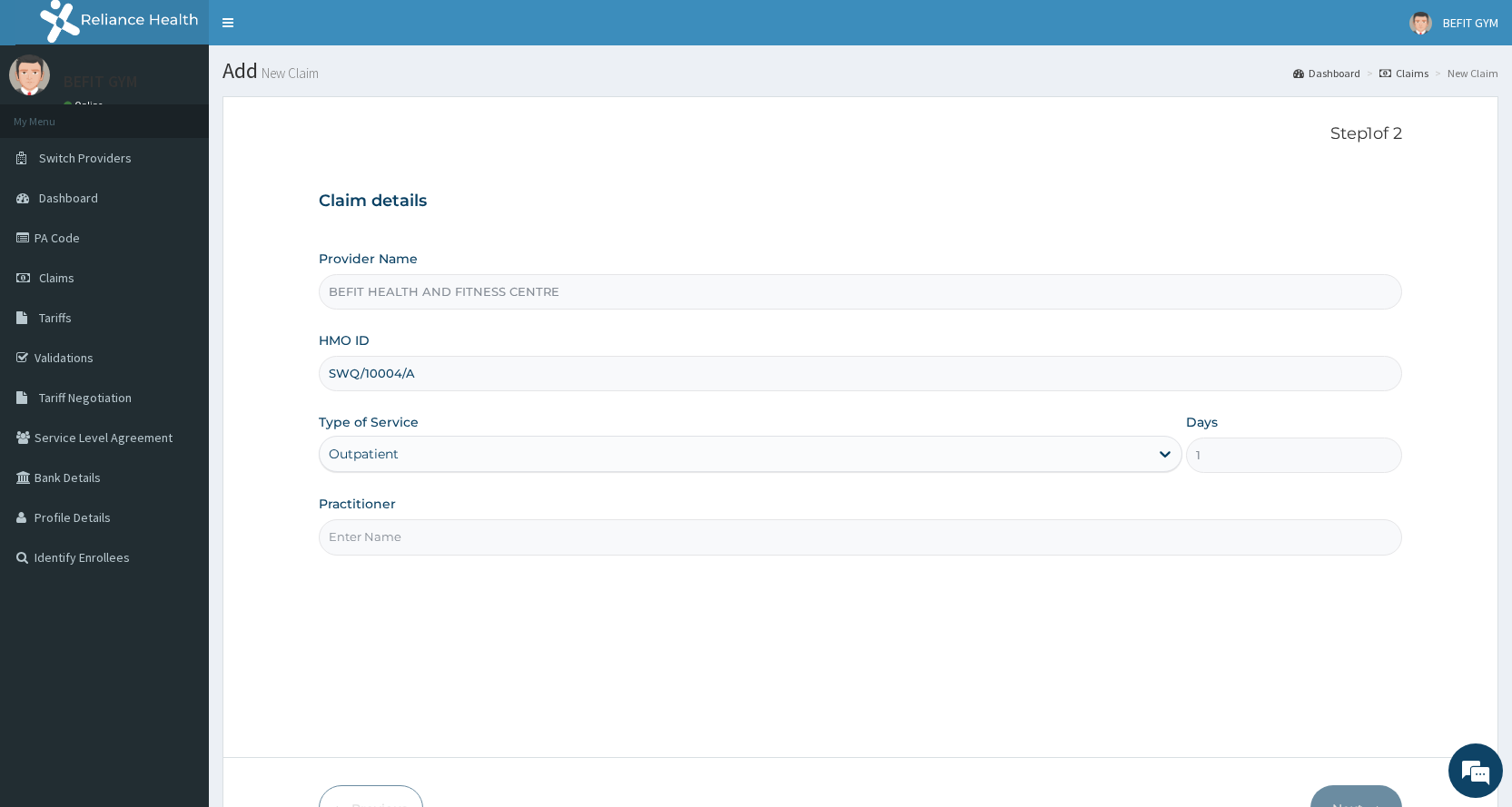
type input "B"
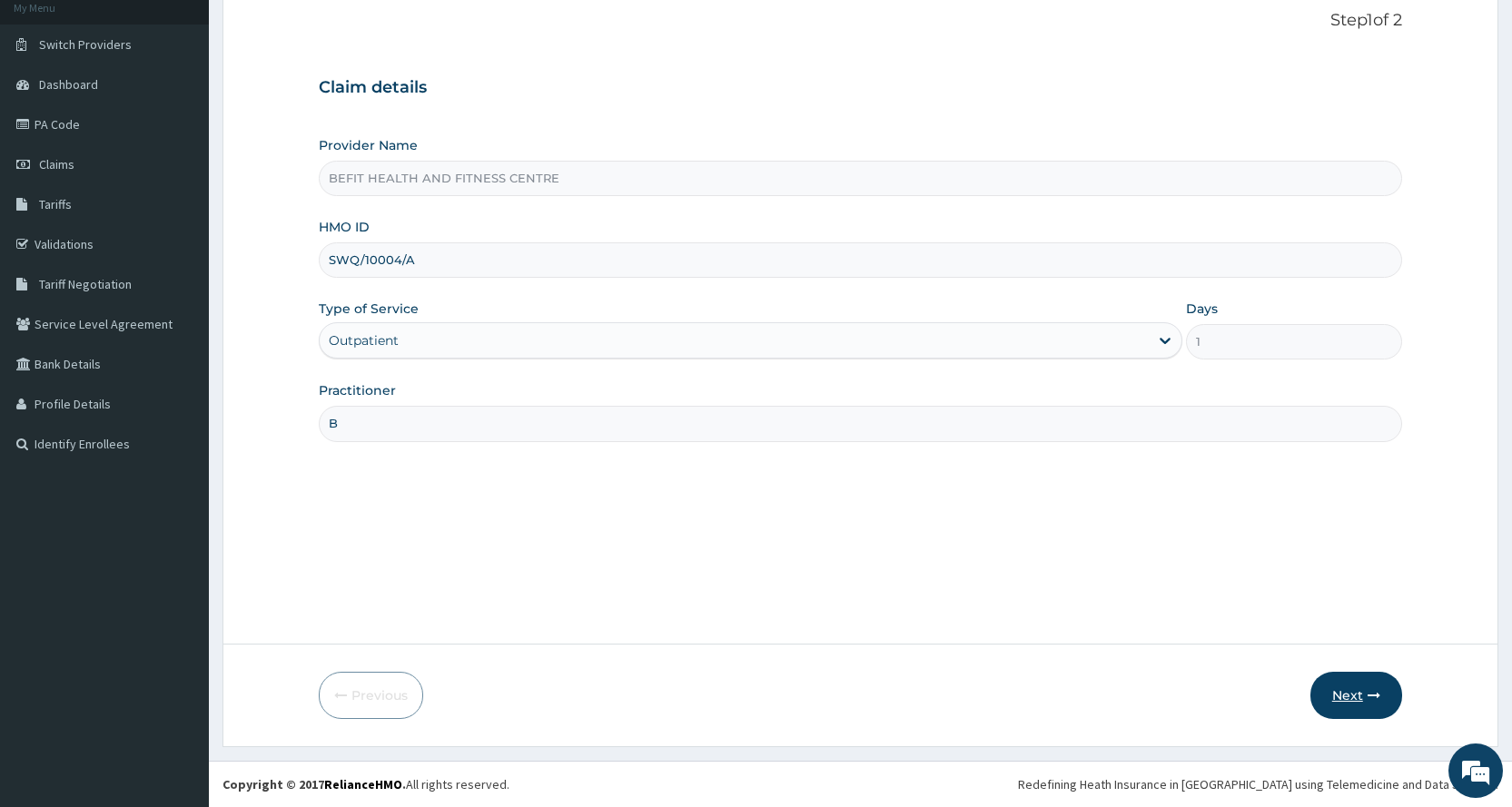
click at [1363, 684] on button "Next" at bounding box center [1356, 695] width 92 height 47
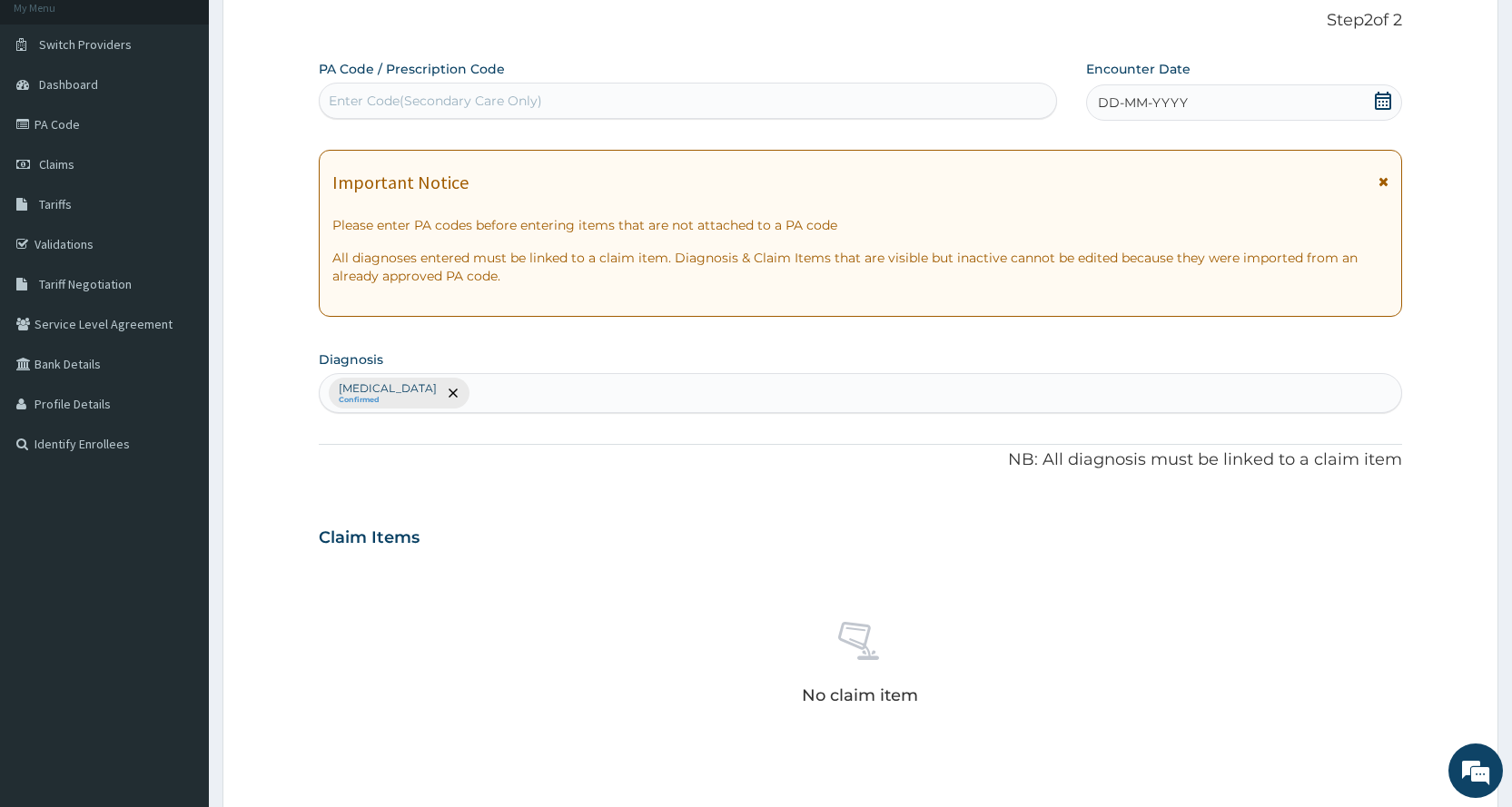
click at [952, 98] on div "Enter Code(Secondary Care Only)" at bounding box center [687, 100] width 735 height 29
type input "PA/ECACB5"
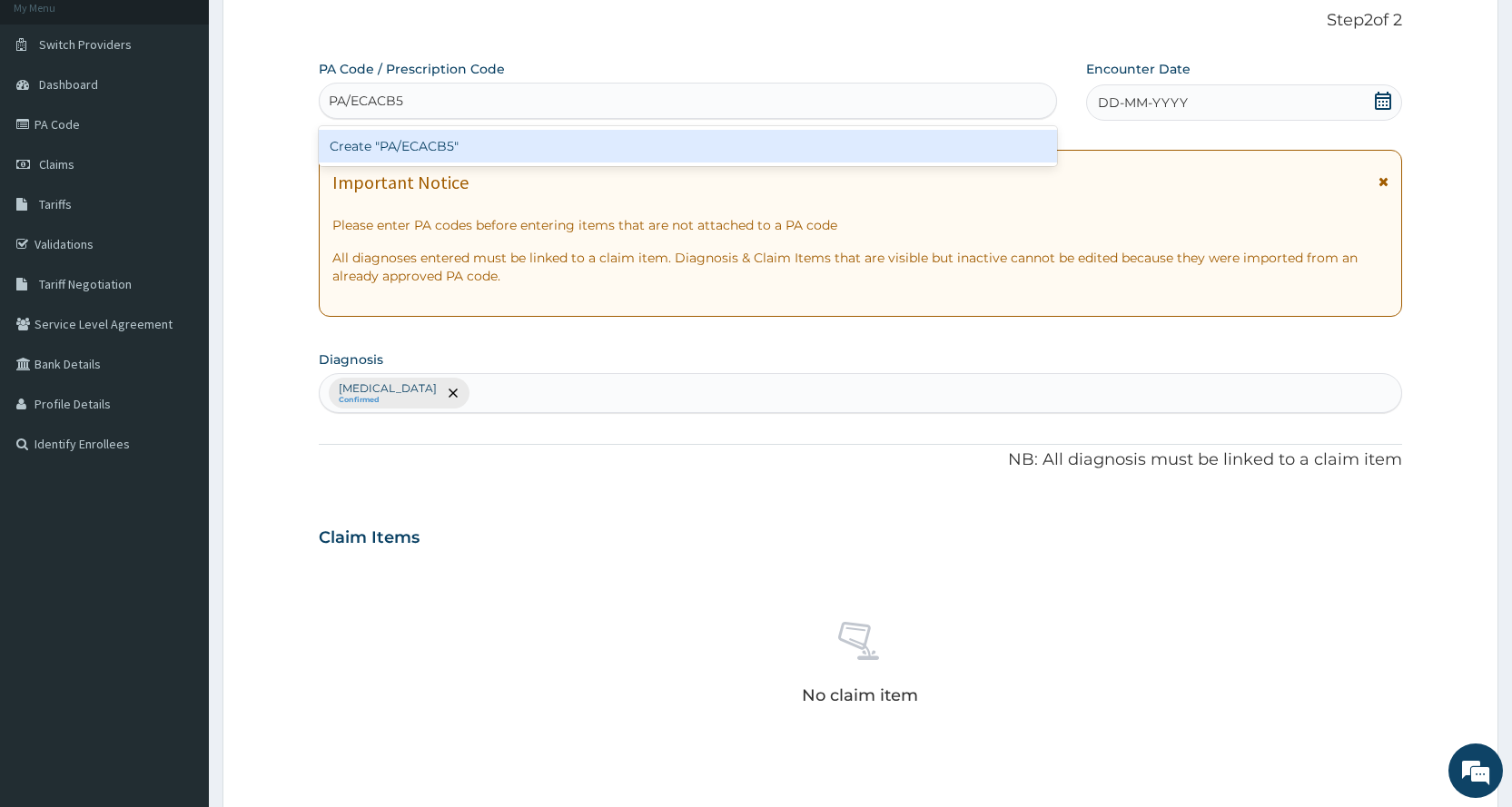
click at [941, 135] on div "Create "PA/ECACB5"" at bounding box center [687, 145] width 737 height 33
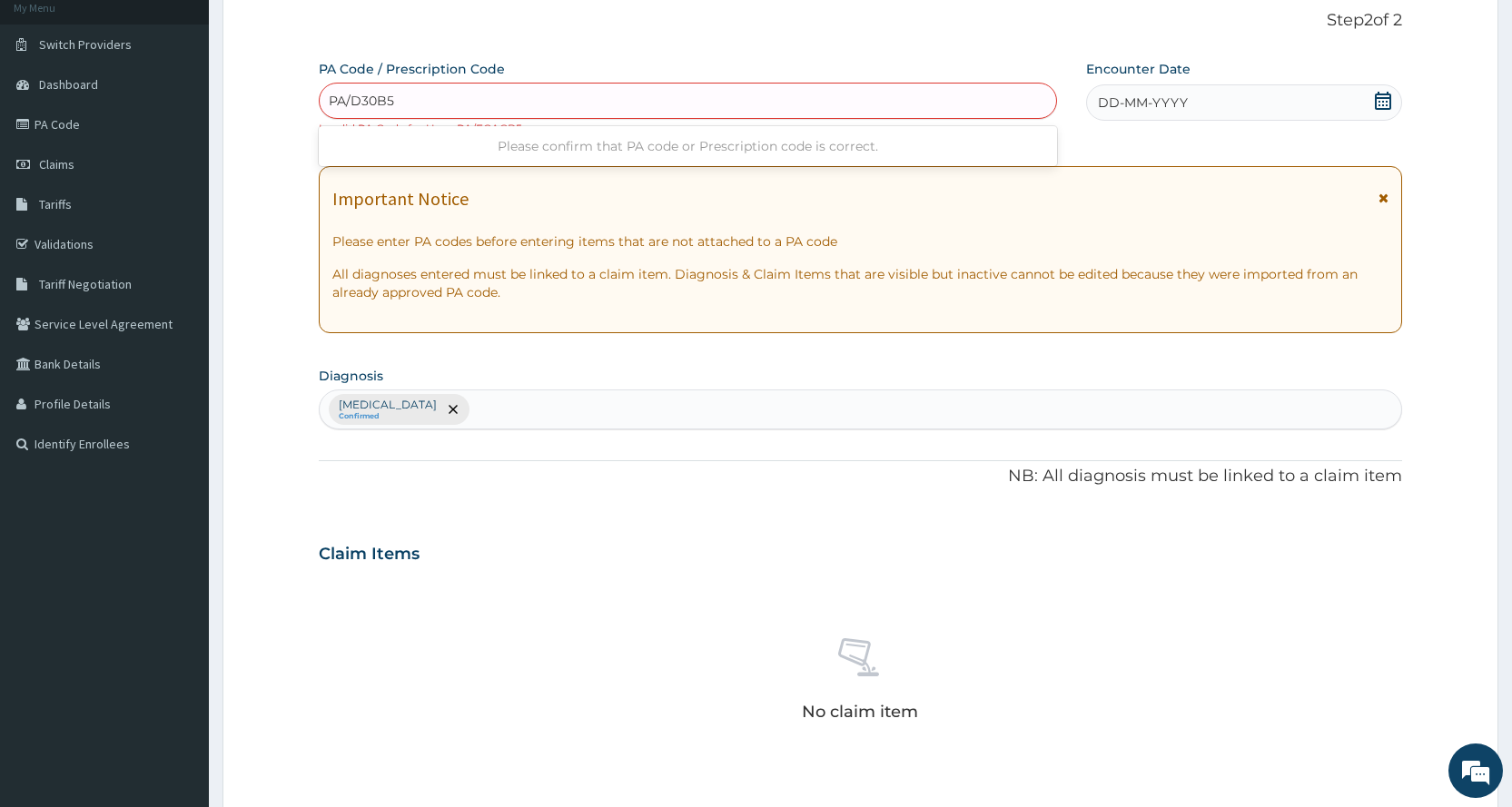
type input "PA/D30B58"
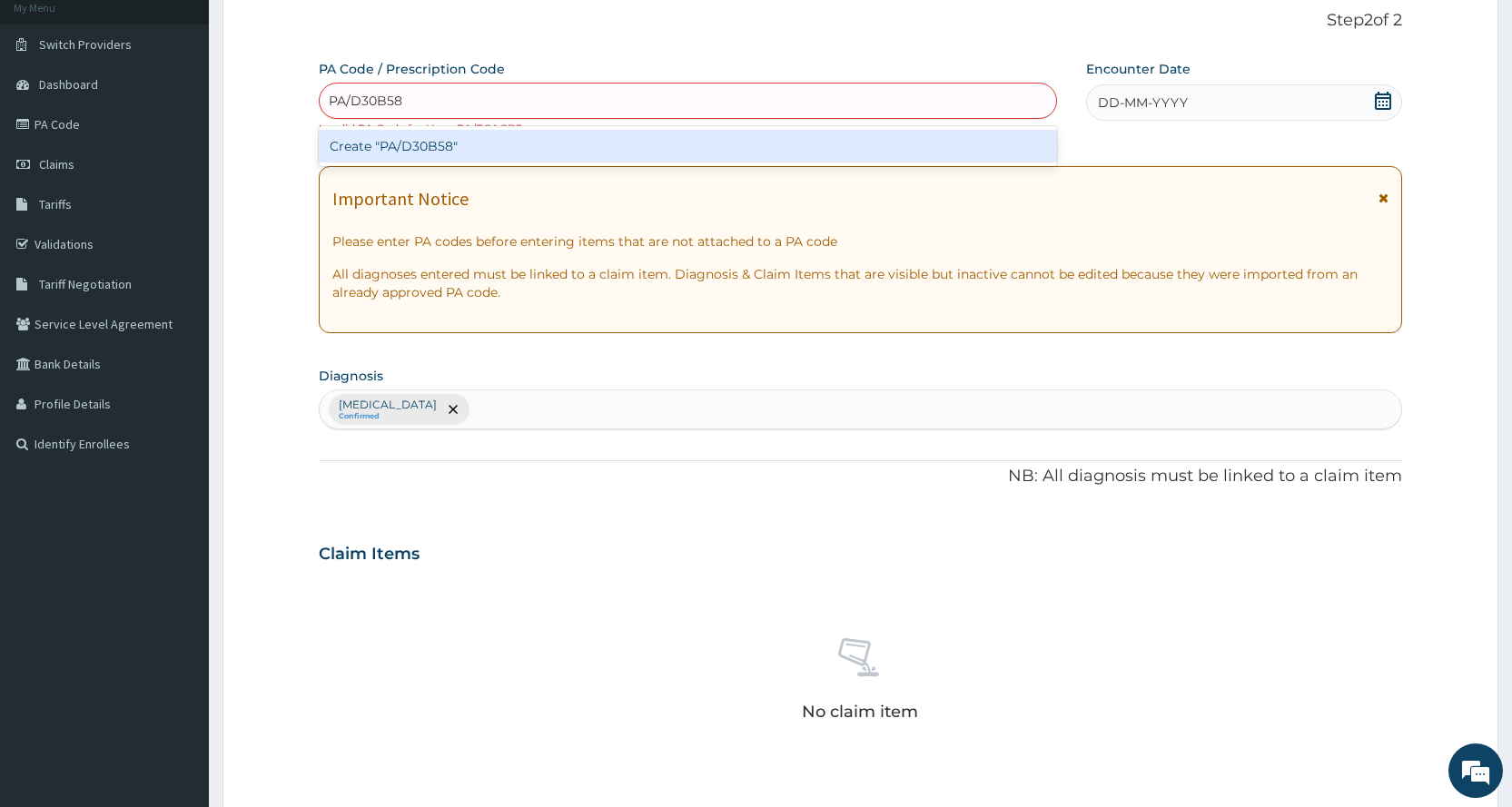
click at [909, 150] on div "Create "PA/D30B58"" at bounding box center [687, 145] width 737 height 33
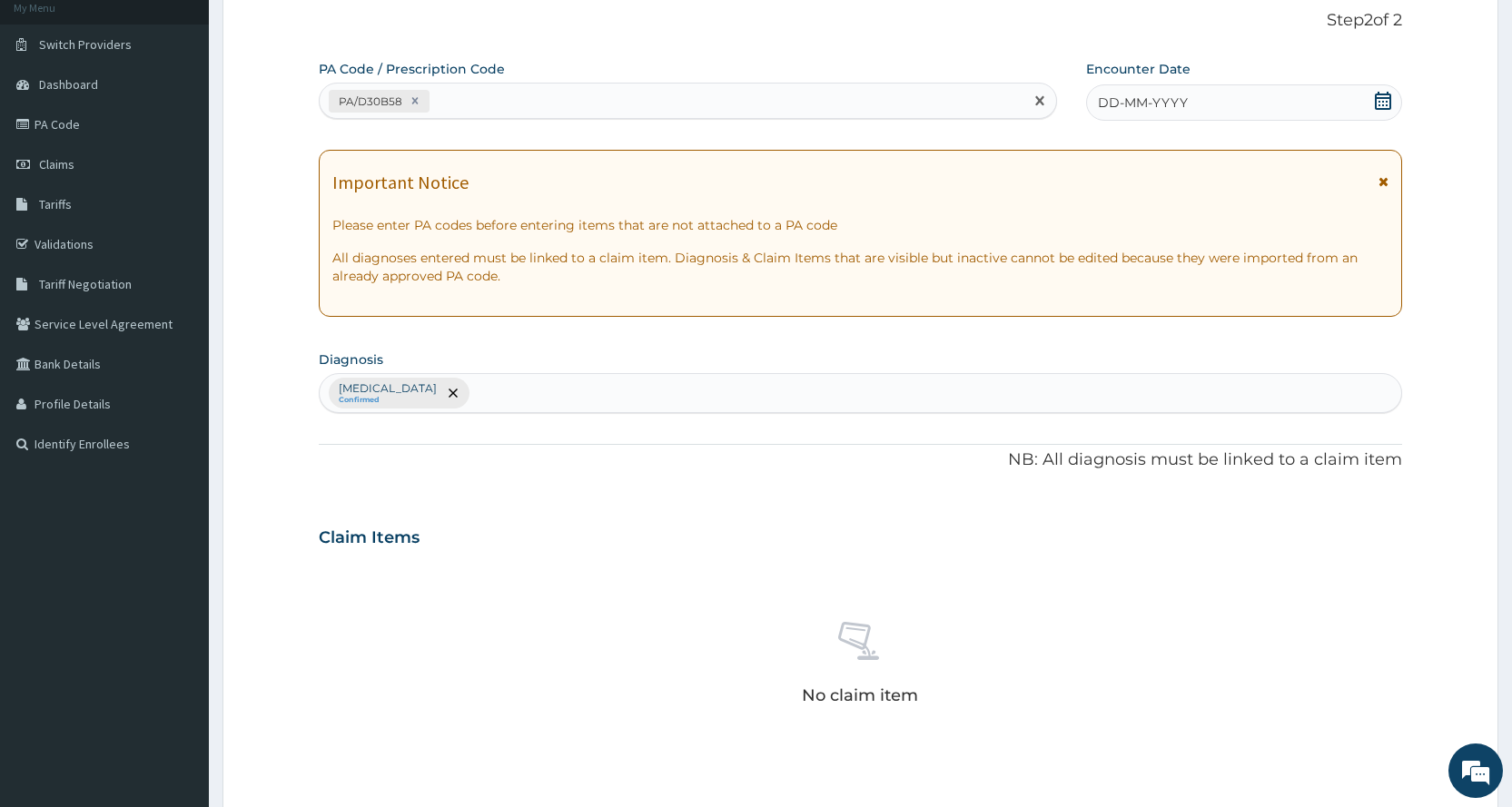
click at [1326, 97] on div "DD-MM-YYYY" at bounding box center [1243, 102] width 316 height 37
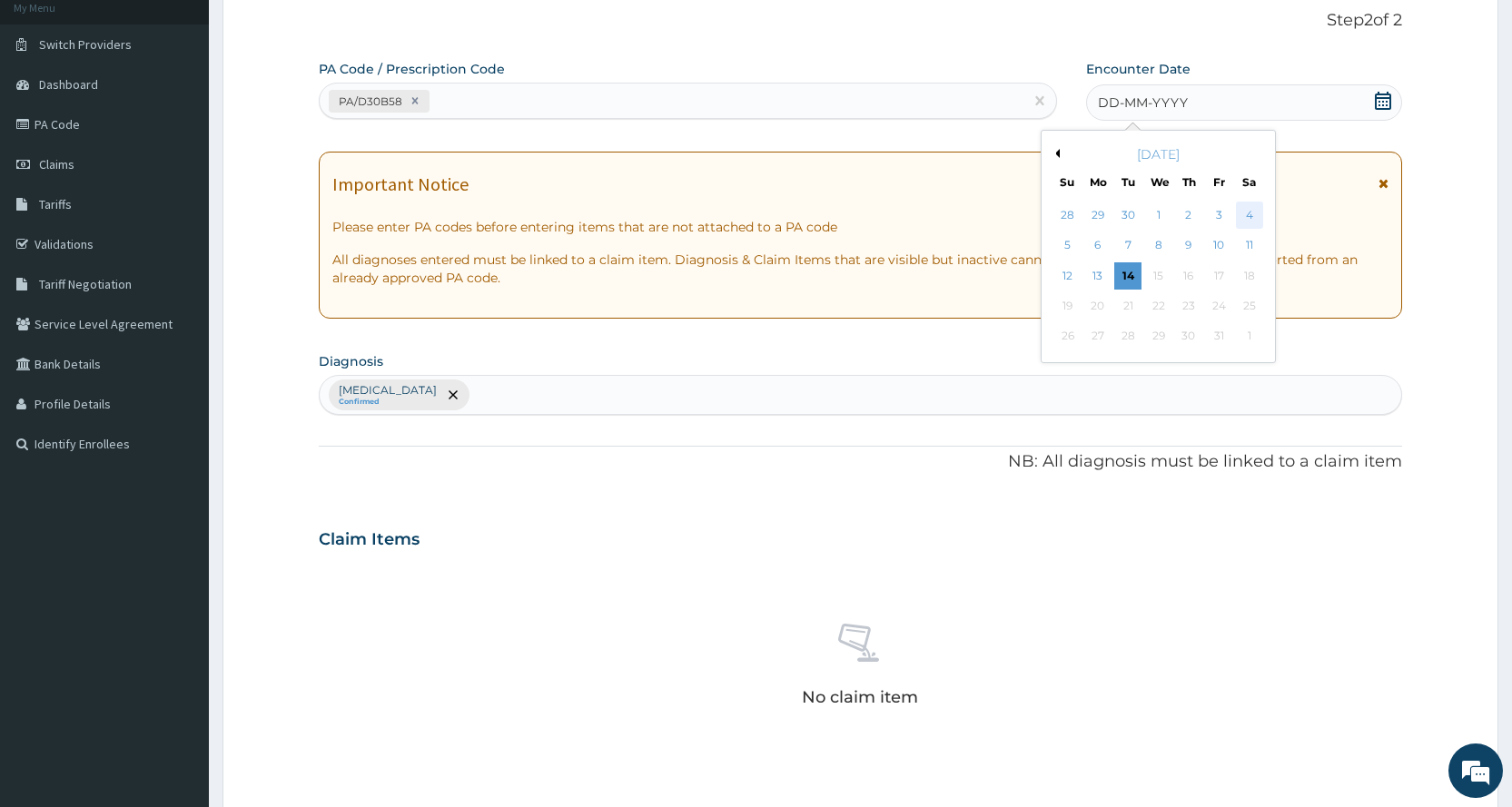
click at [1249, 215] on div "4" at bounding box center [1249, 216] width 28 height 28
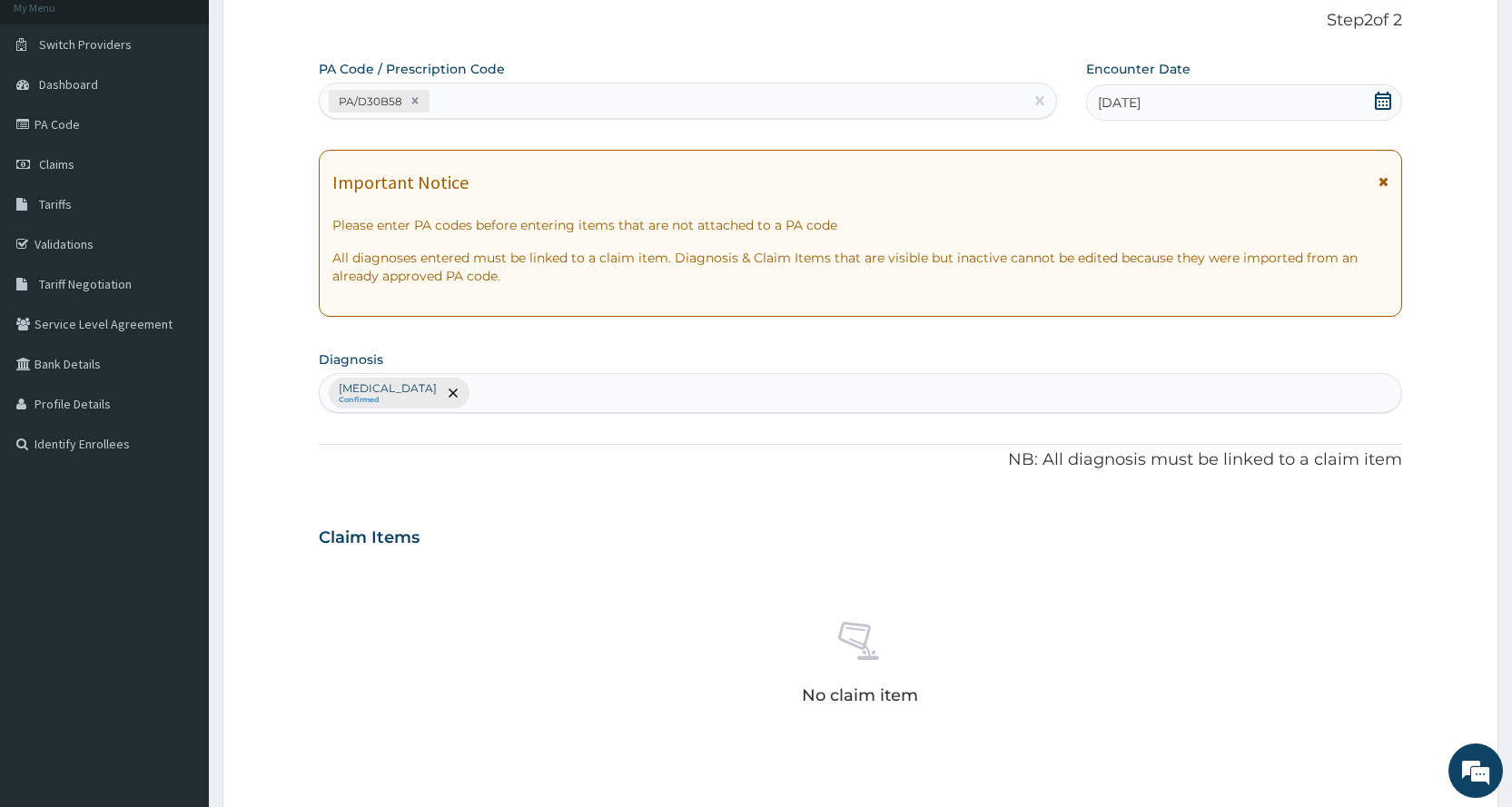
scroll to position [386, 0]
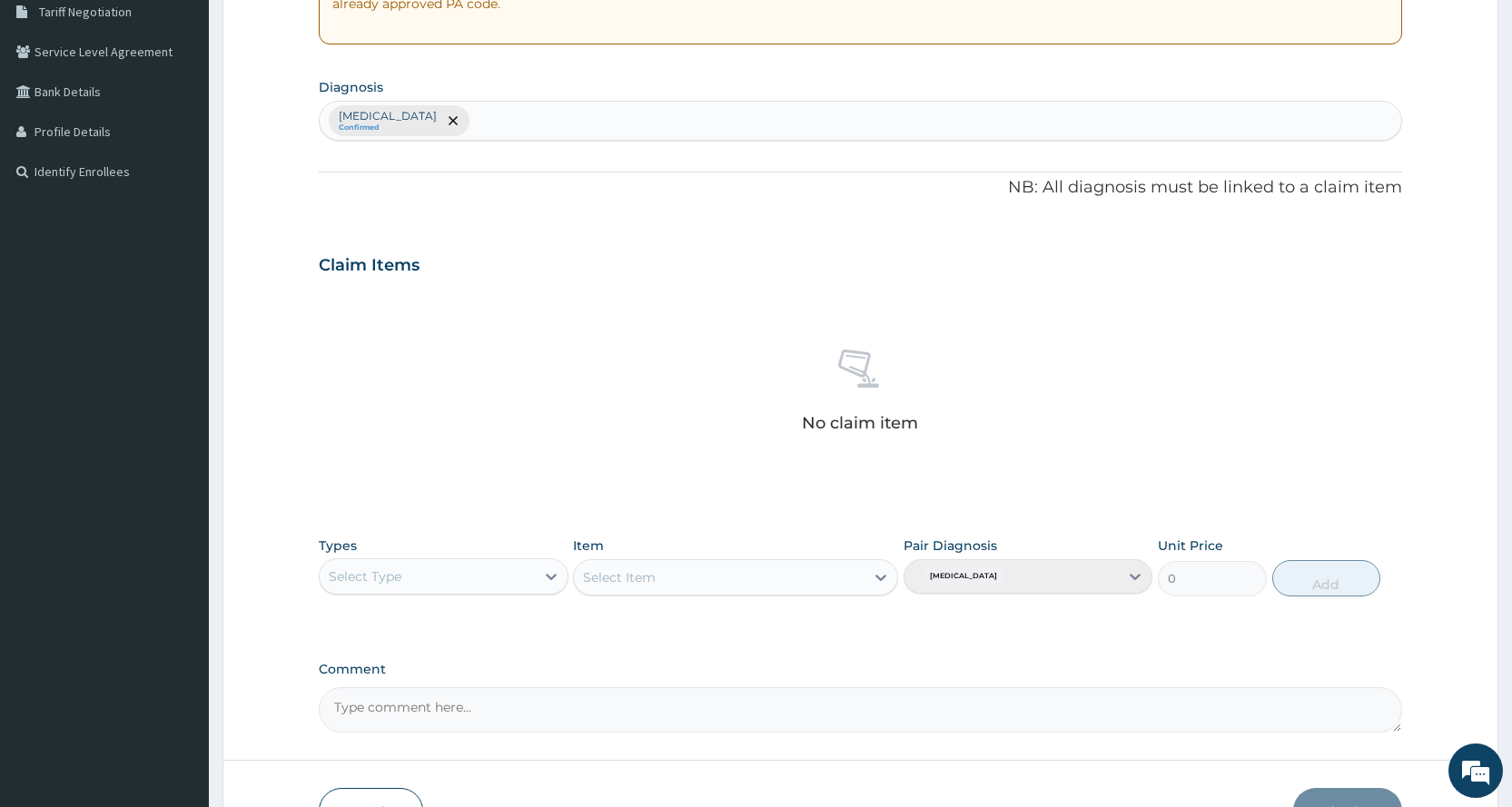
click at [434, 594] on div "Types Select Type" at bounding box center [442, 566] width 248 height 60
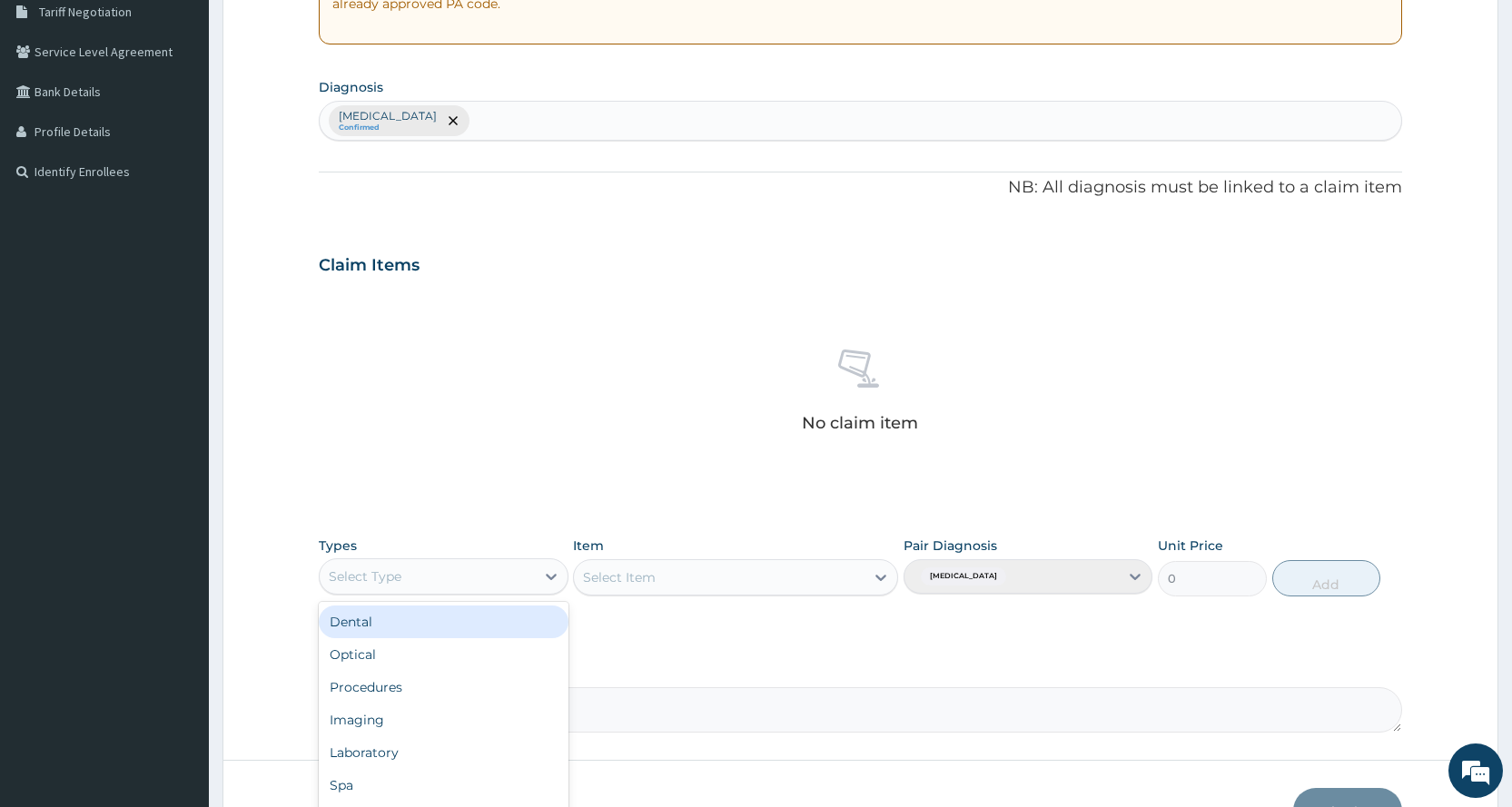
click at [450, 587] on div "Select Type" at bounding box center [426, 576] width 215 height 29
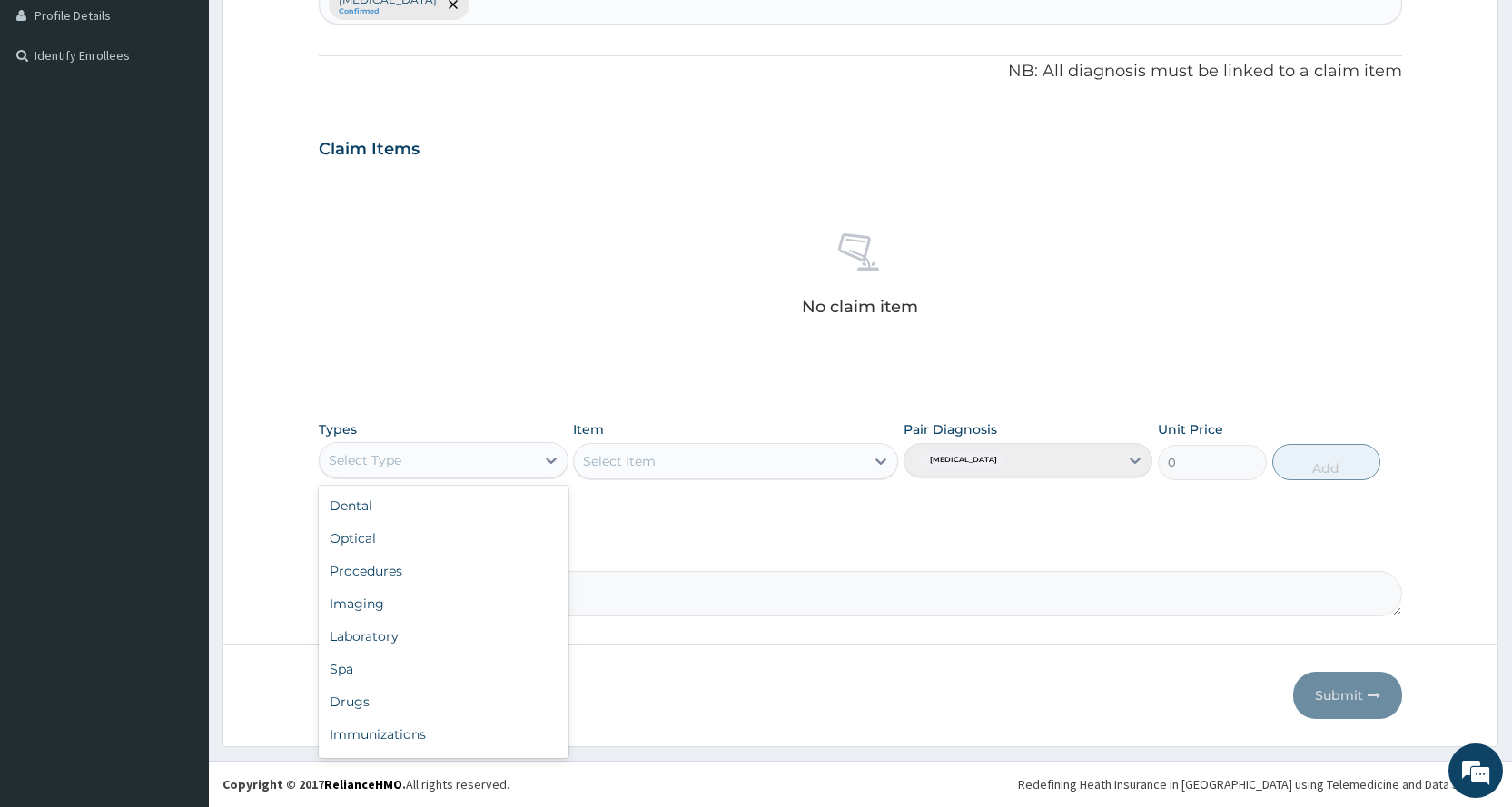
scroll to position [61, 0]
click at [417, 750] on div "Gym" at bounding box center [442, 737] width 248 height 33
click at [690, 469] on div "Select Item" at bounding box center [735, 461] width 325 height 37
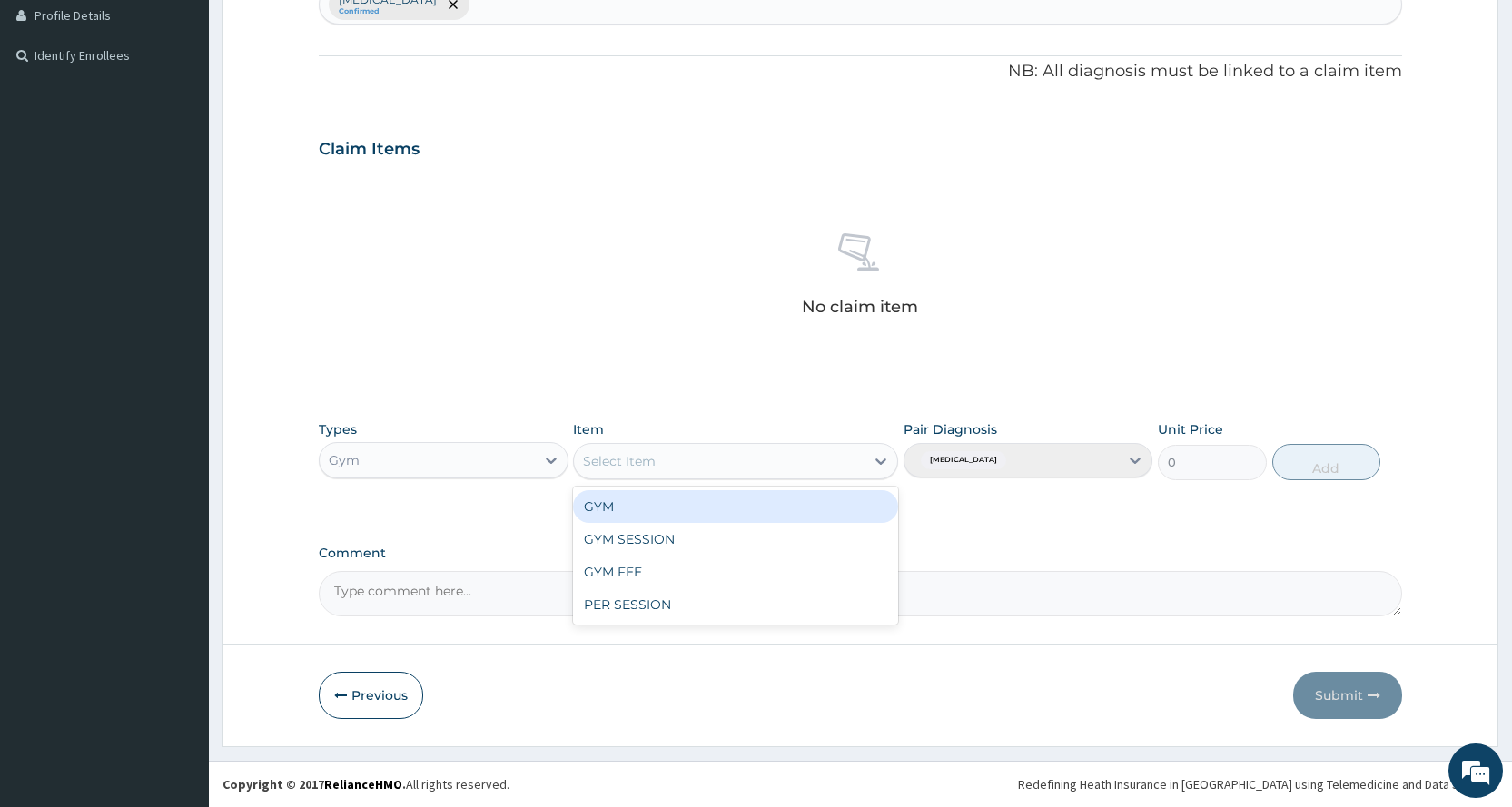
click at [690, 469] on div "Select Item" at bounding box center [719, 460] width 291 height 29
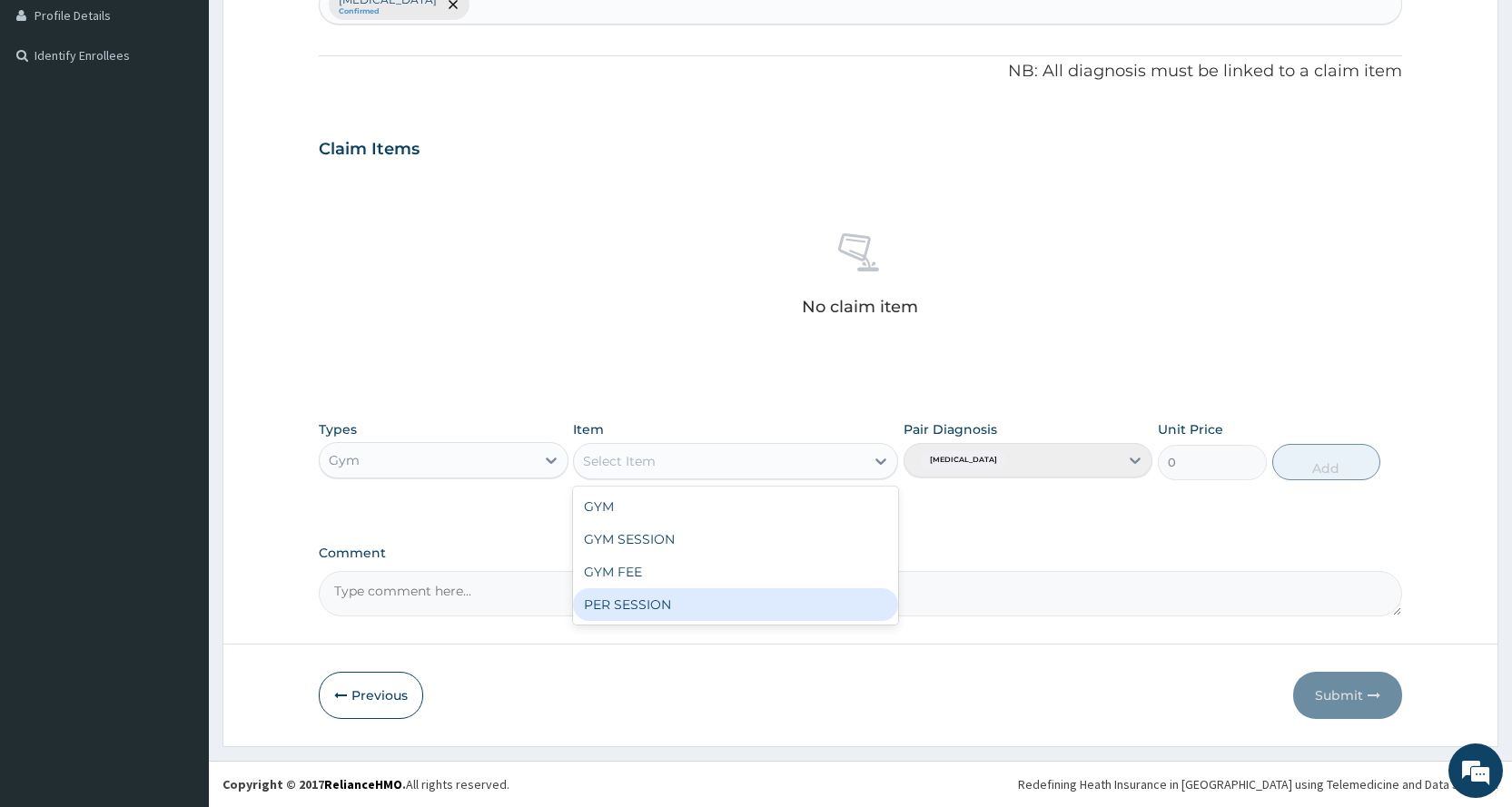
click at [673, 615] on div "PER SESSION" at bounding box center [735, 604] width 325 height 33
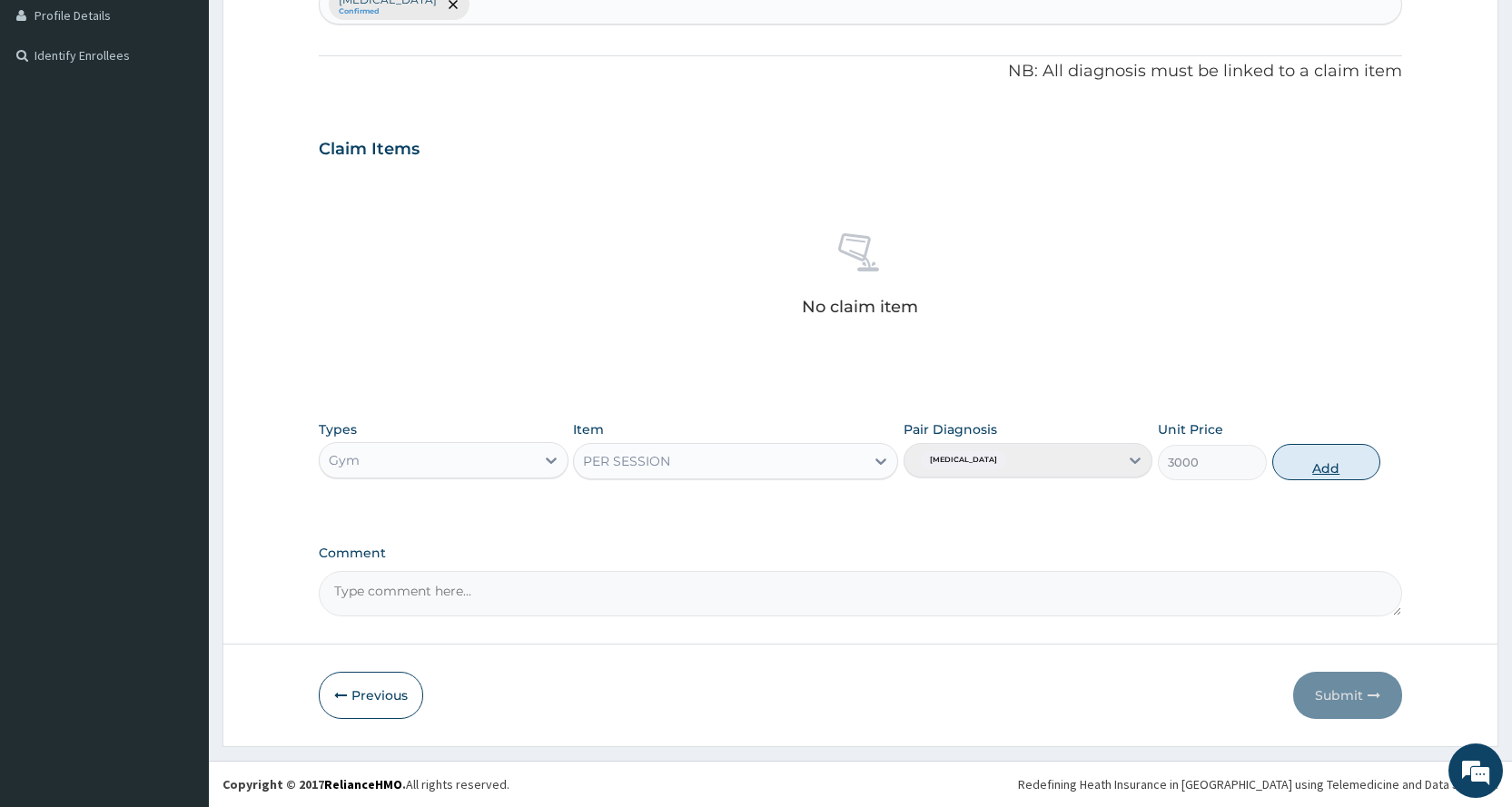
click at [1285, 473] on button "Add" at bounding box center [1325, 462] width 108 height 37
type input "0"
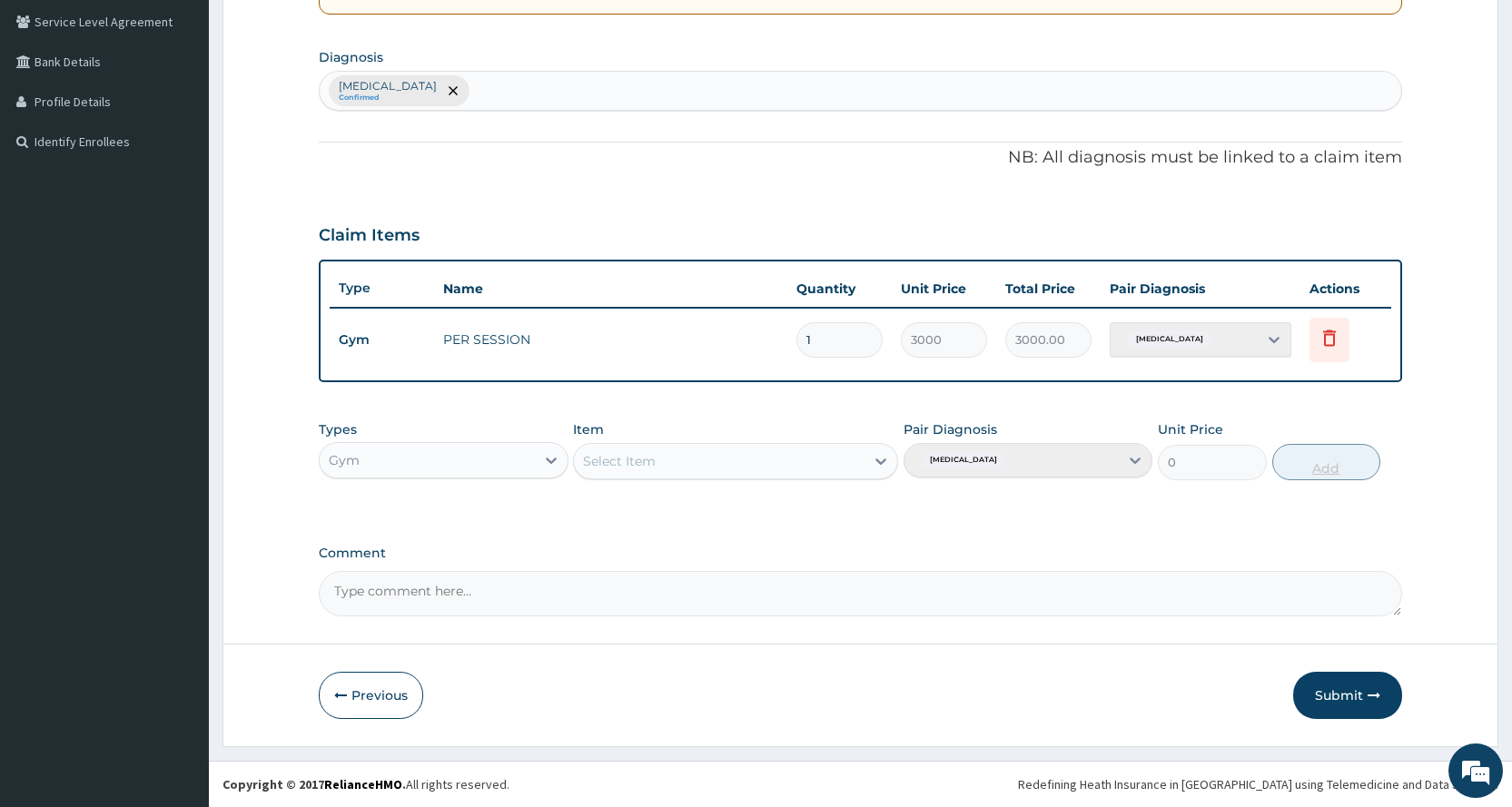
scroll to position [415, 0]
click at [1337, 690] on button "Submit" at bounding box center [1348, 695] width 109 height 47
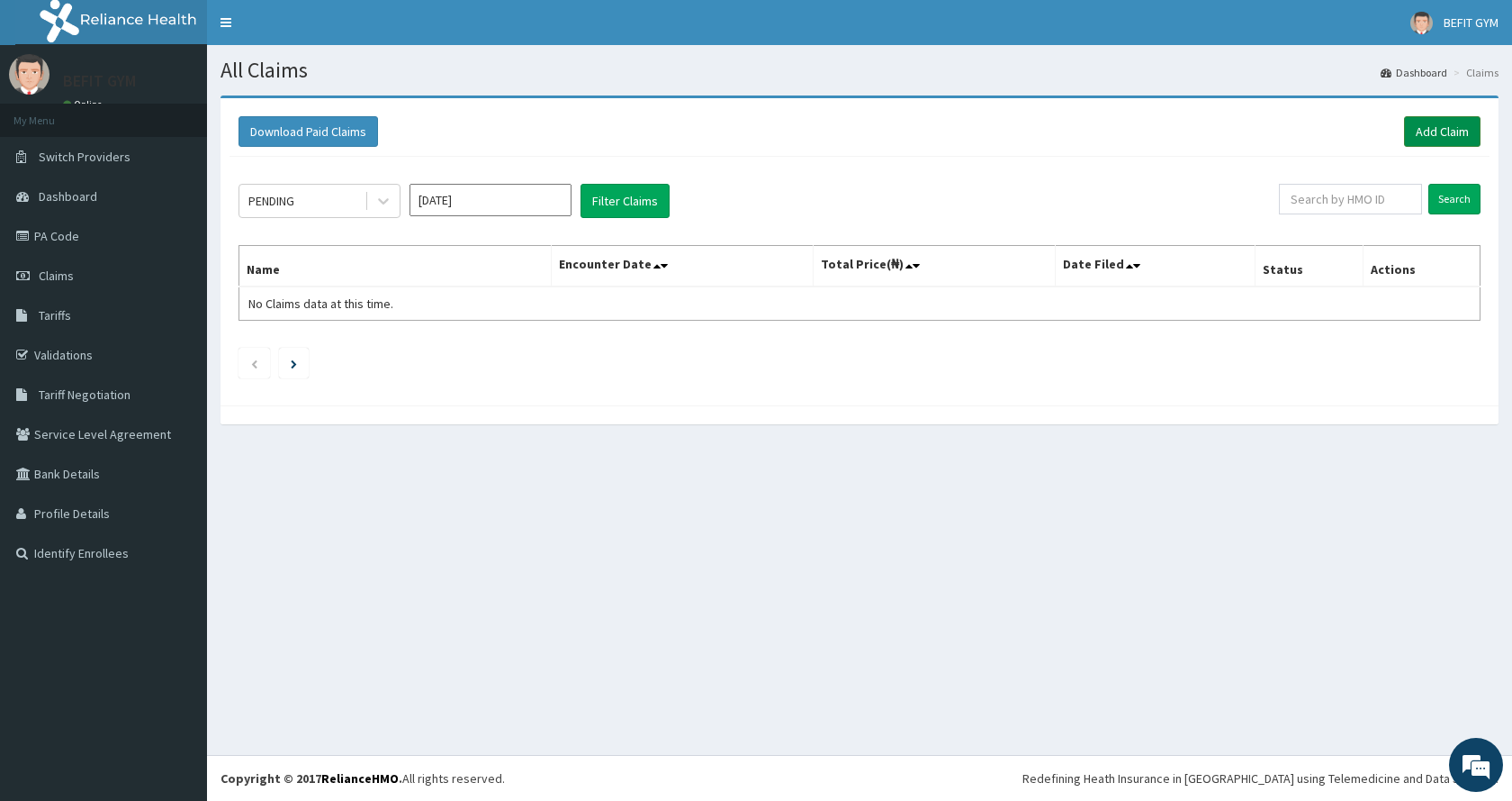
click at [1435, 129] on link "Add Claim" at bounding box center [1442, 131] width 77 height 30
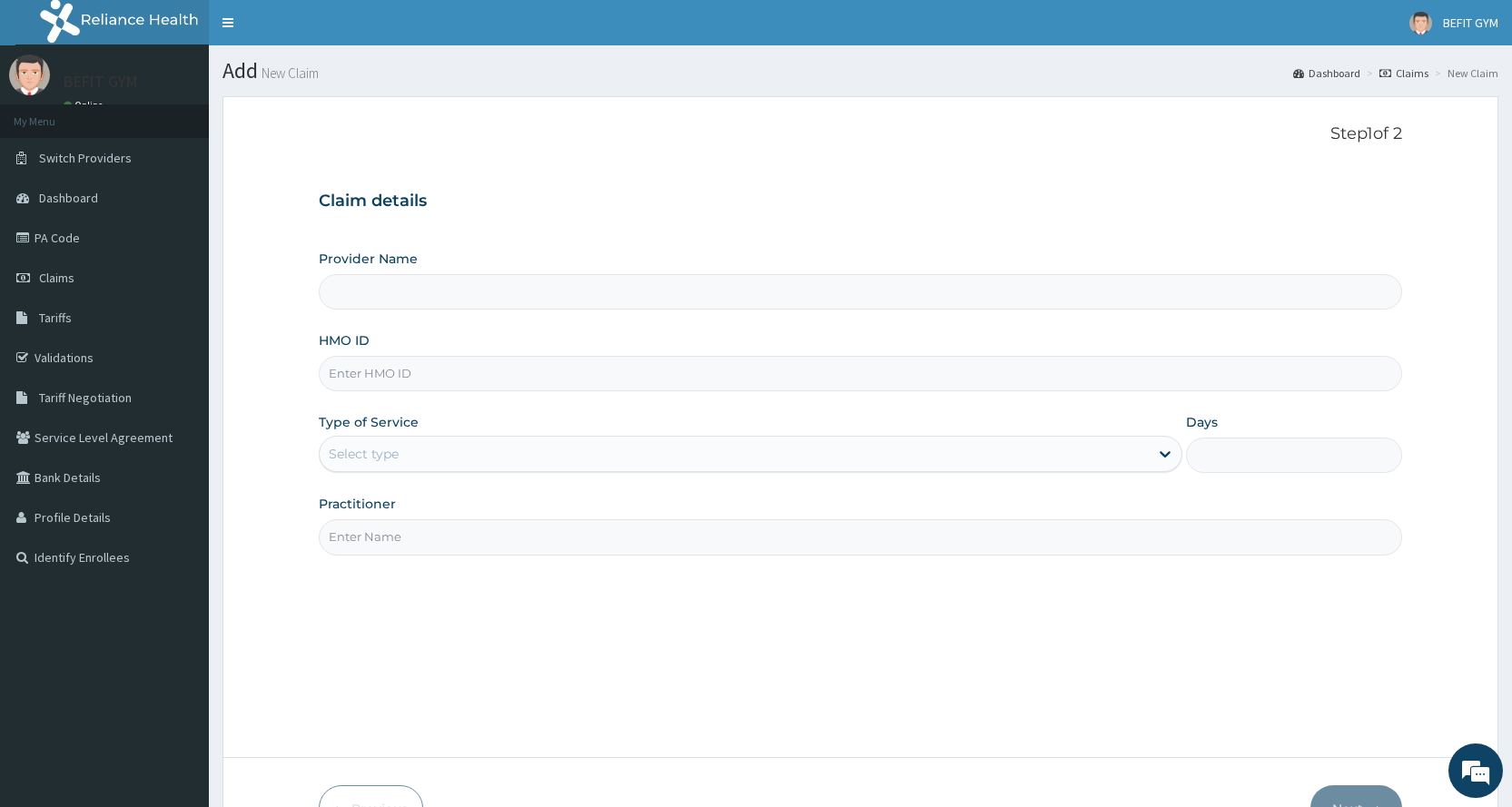
type input "BEFIT HEALTH AND FITNESS CENTRE"
type input "1"
click at [502, 370] on input "HMO ID" at bounding box center [860, 374] width 1084 height 36
type input "SLB/10765/A"
click at [382, 552] on input "Practitioner" at bounding box center [860, 537] width 1084 height 36
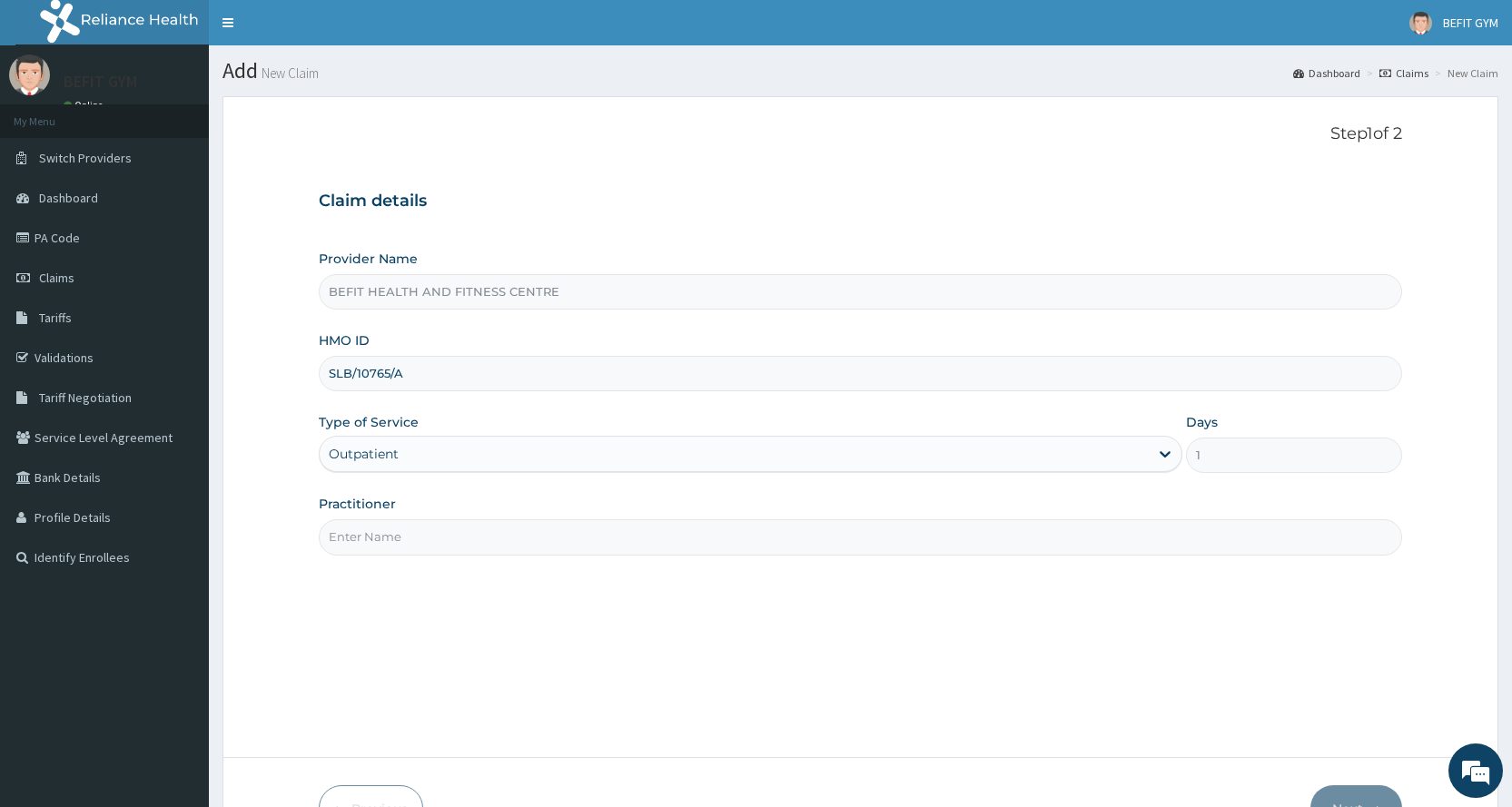
type input "B"
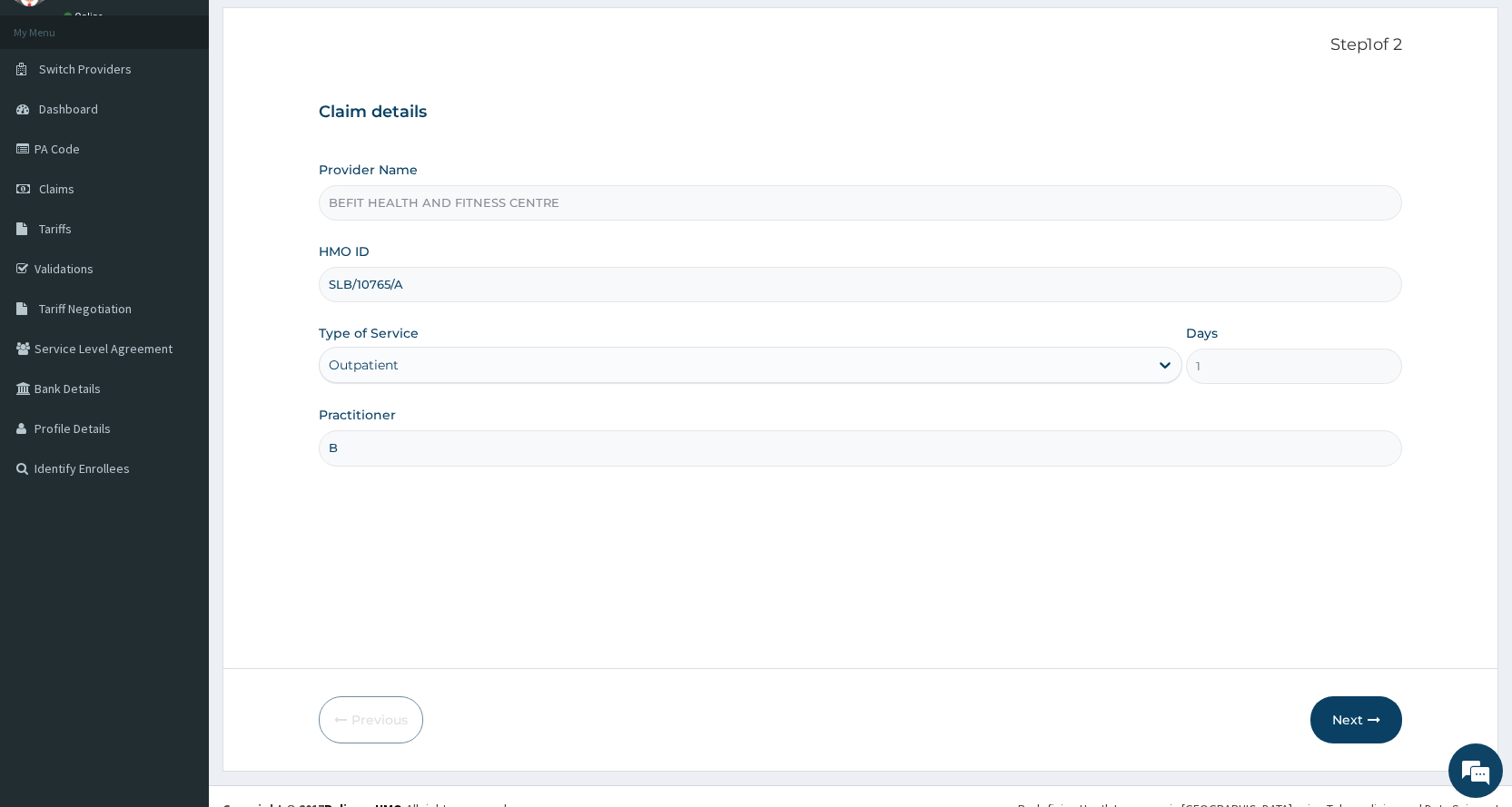
scroll to position [114, 0]
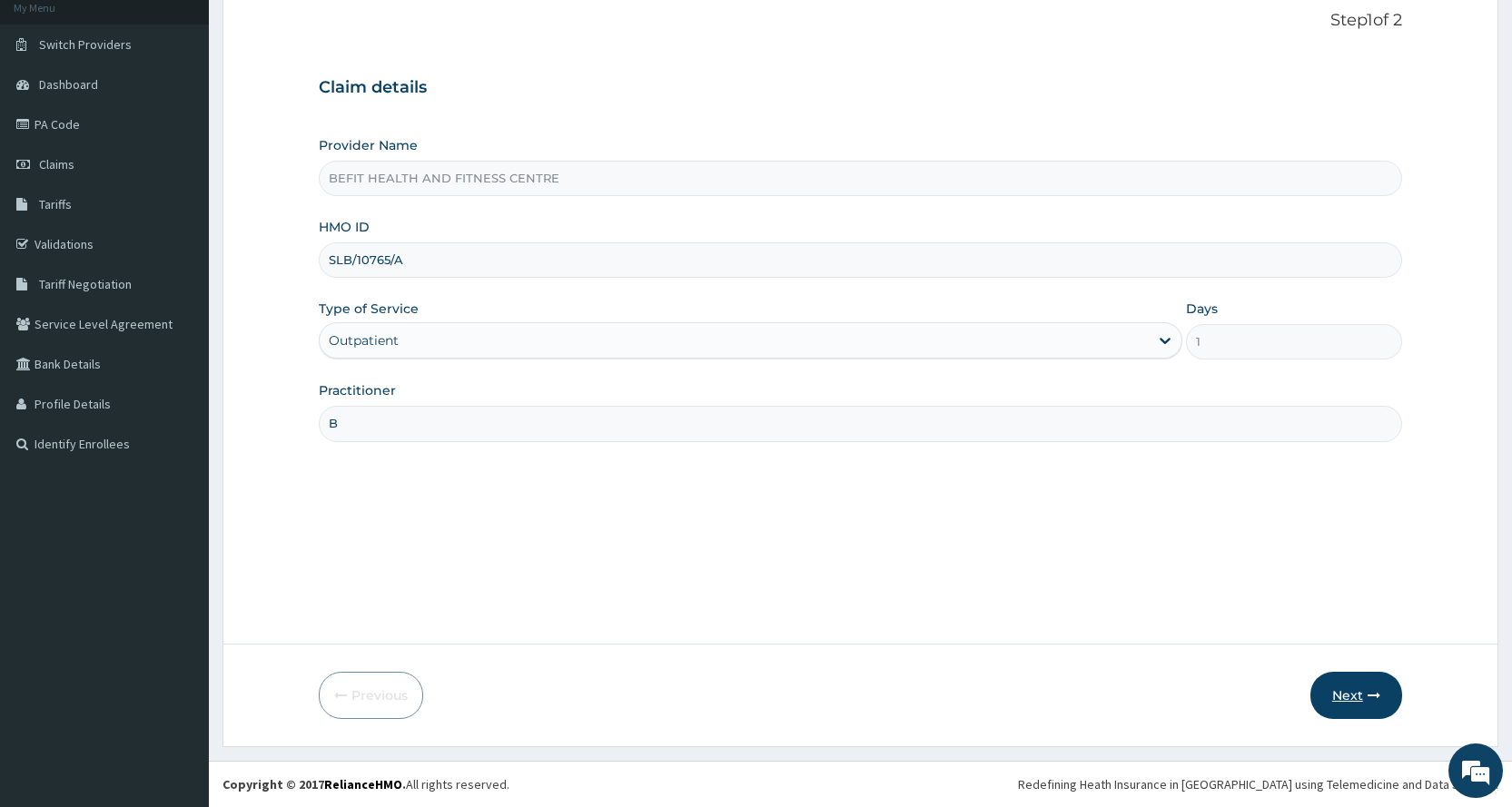
click at [1351, 689] on button "Next" at bounding box center [1356, 695] width 92 height 47
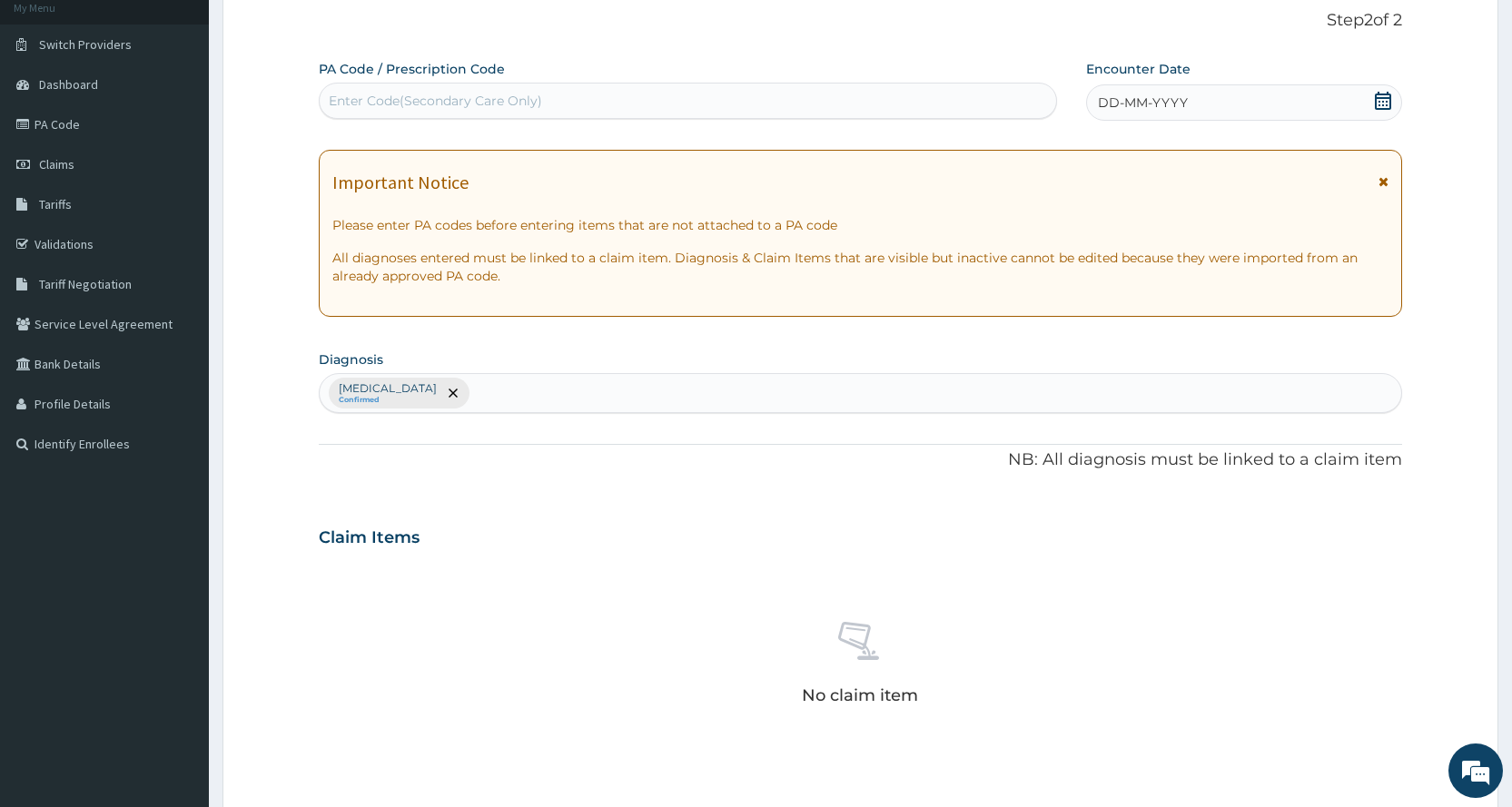
click at [519, 94] on div "Enter Code(Secondary Care Only)" at bounding box center [435, 101] width 214 height 18
type input "PA/EC60F1"
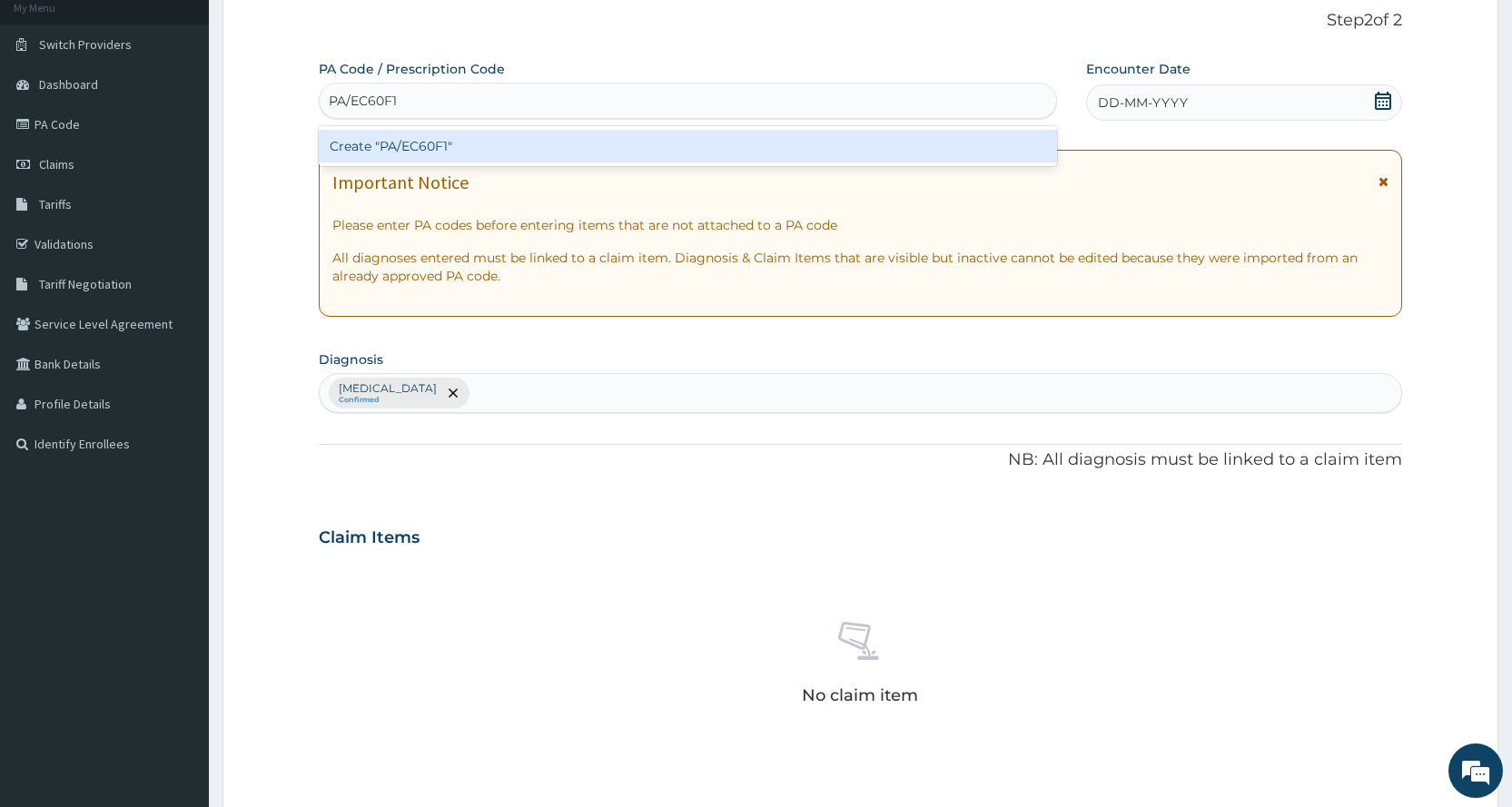
click at [633, 138] on div "Create "PA/EC60F1"" at bounding box center [687, 145] width 737 height 33
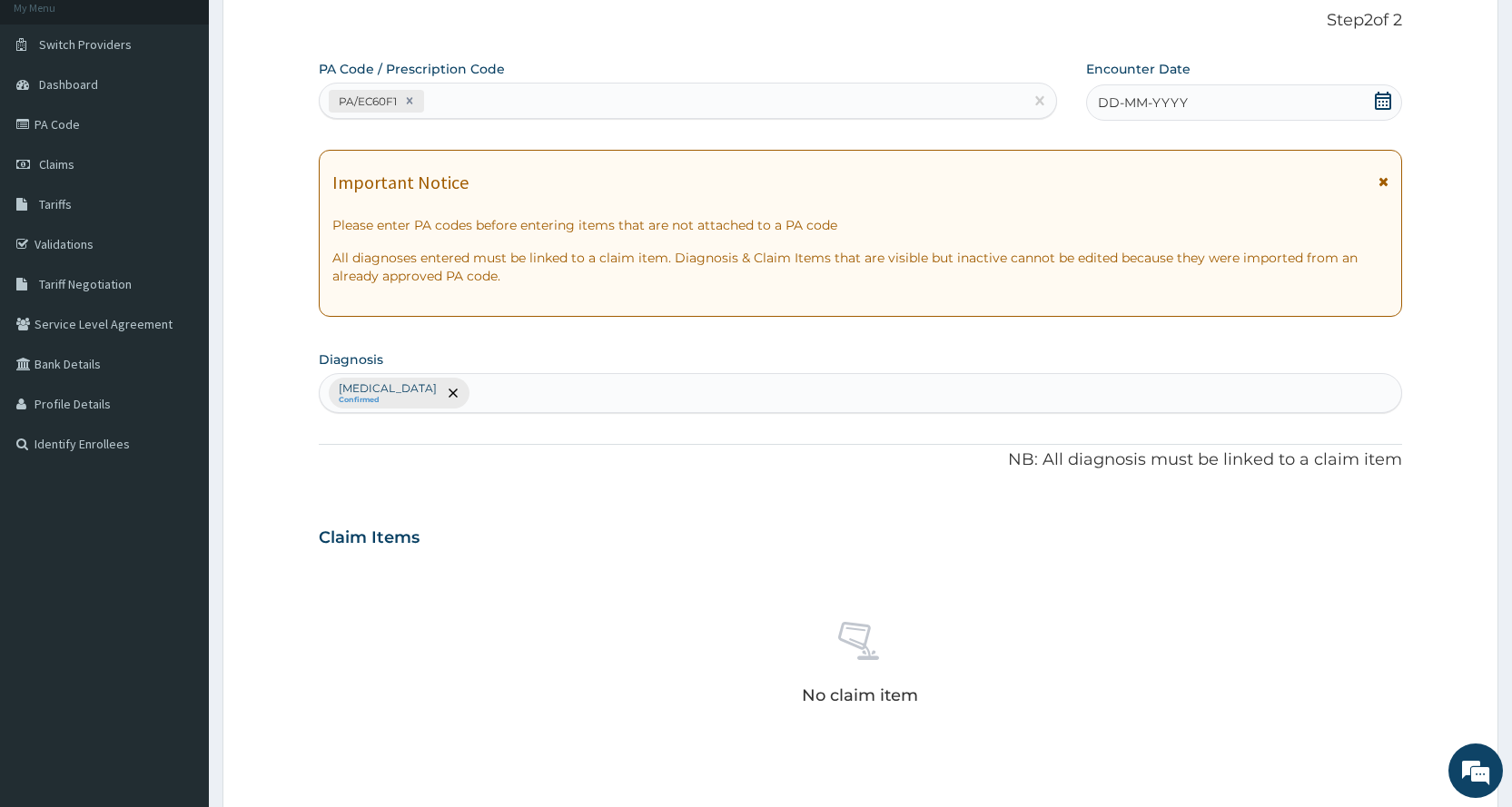
click at [1283, 105] on div "DD-MM-YYYY" at bounding box center [1243, 102] width 316 height 37
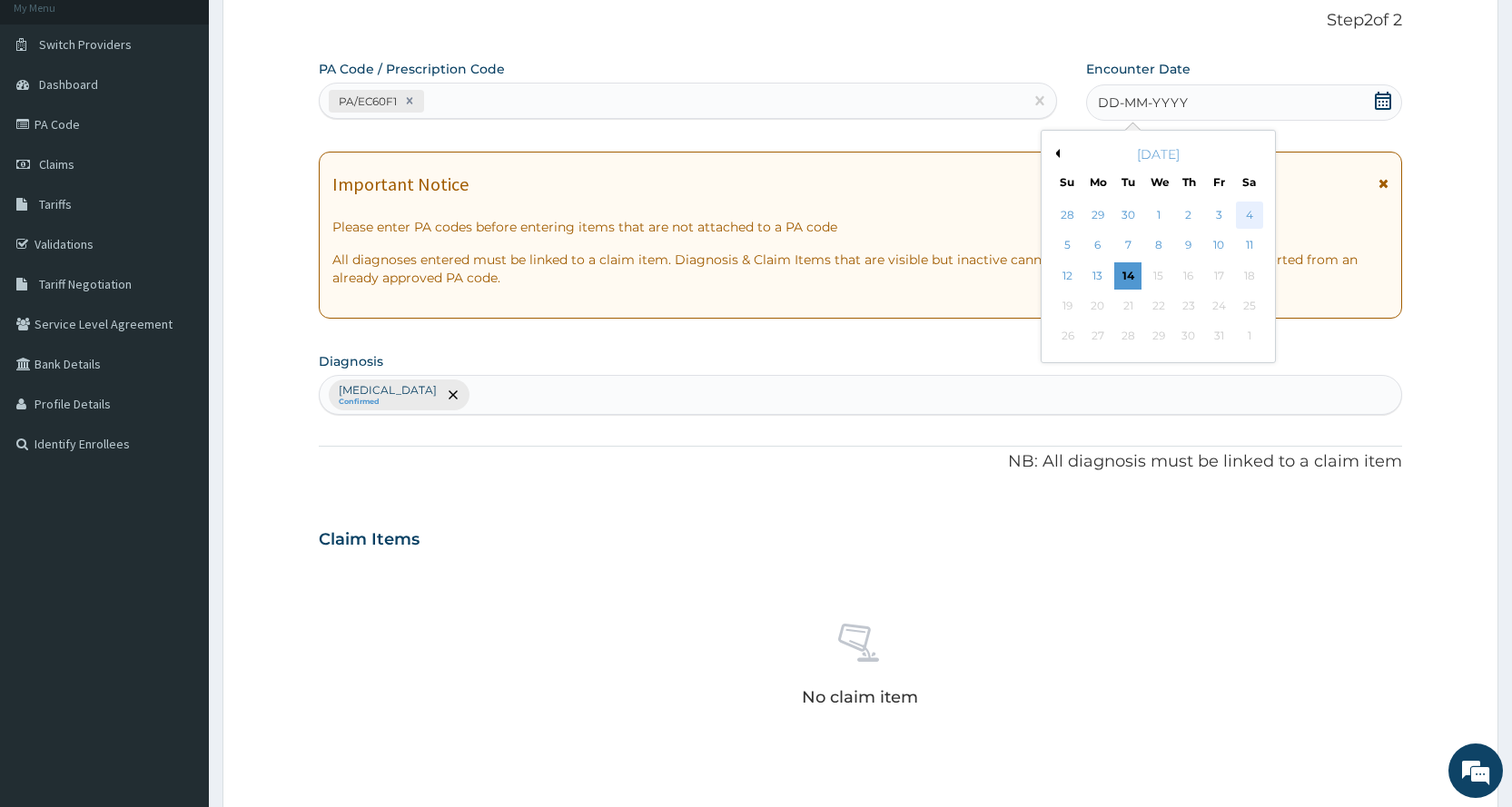
click at [1241, 213] on div "4" at bounding box center [1249, 216] width 28 height 28
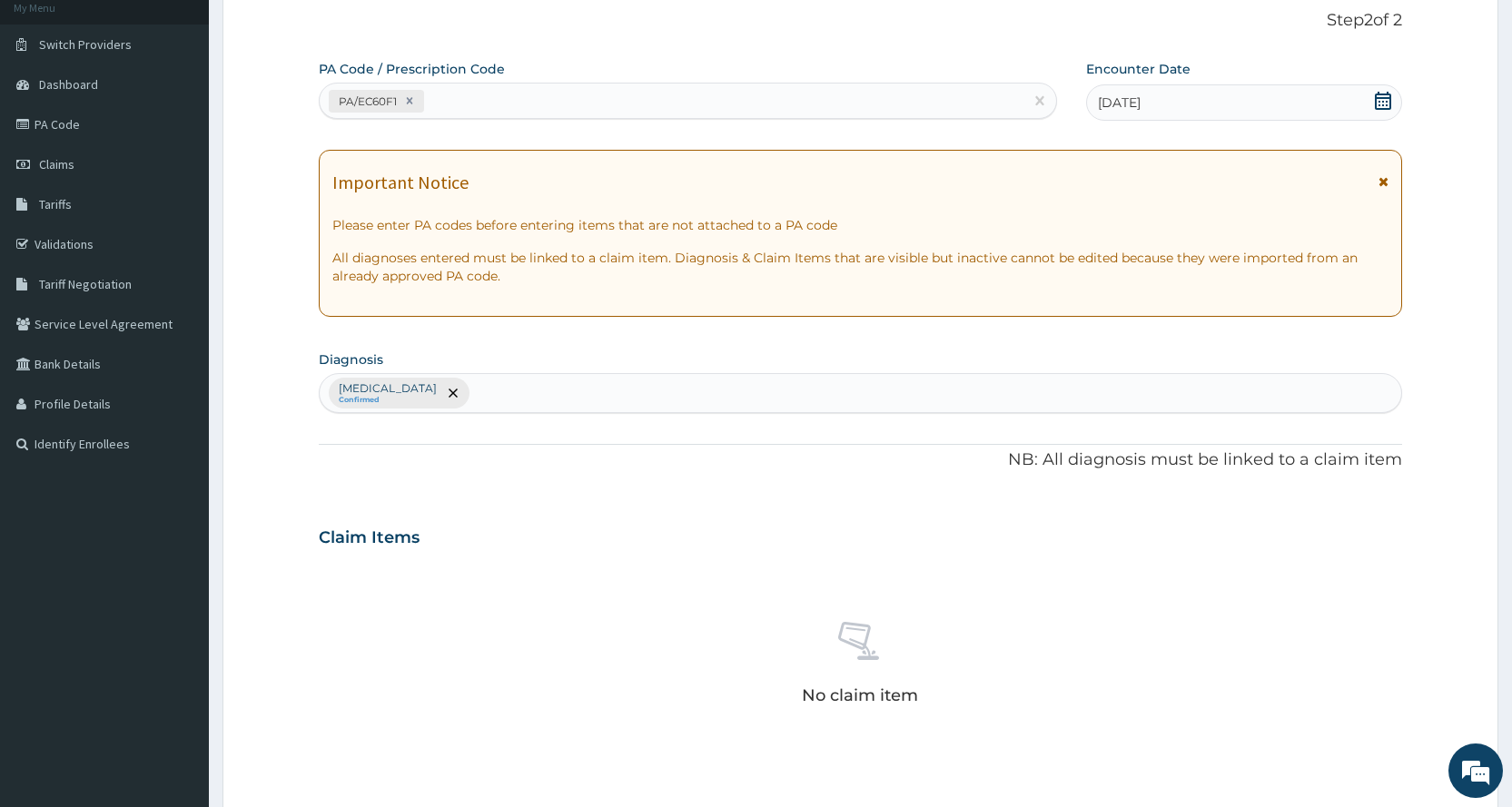
scroll to position [477, 0]
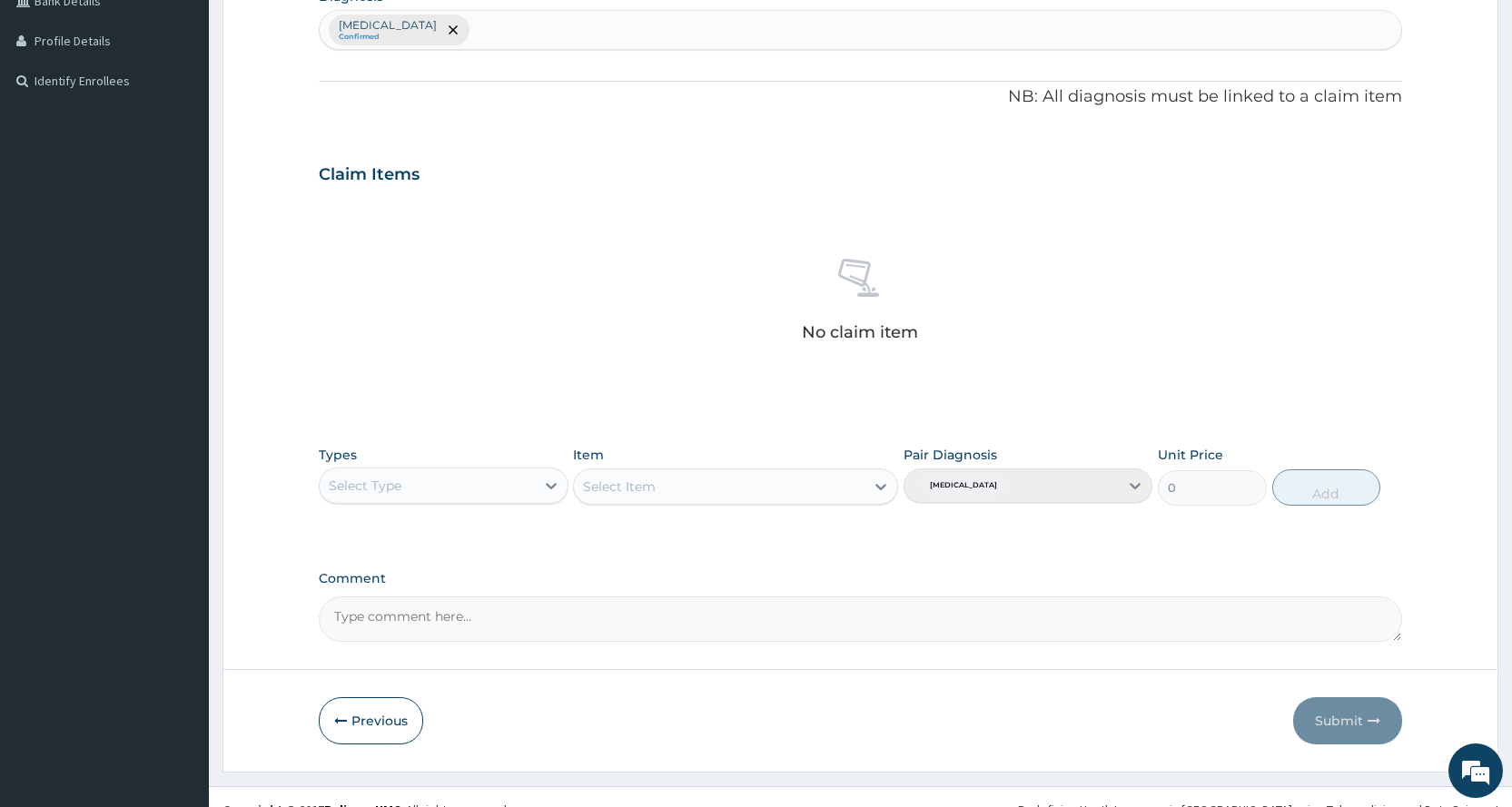
click at [501, 480] on div "Select Type" at bounding box center [426, 485] width 215 height 29
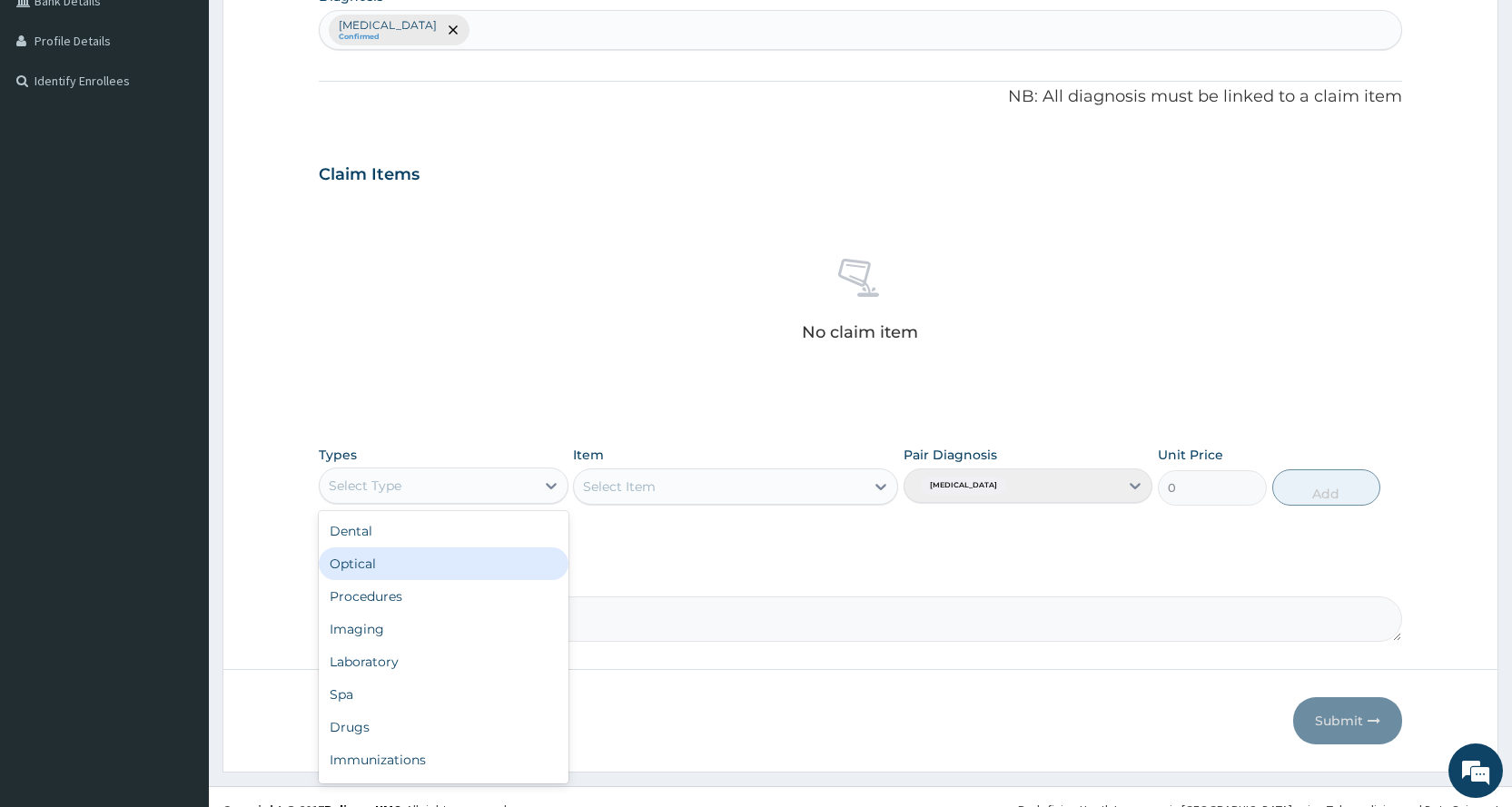
scroll to position [61, 0]
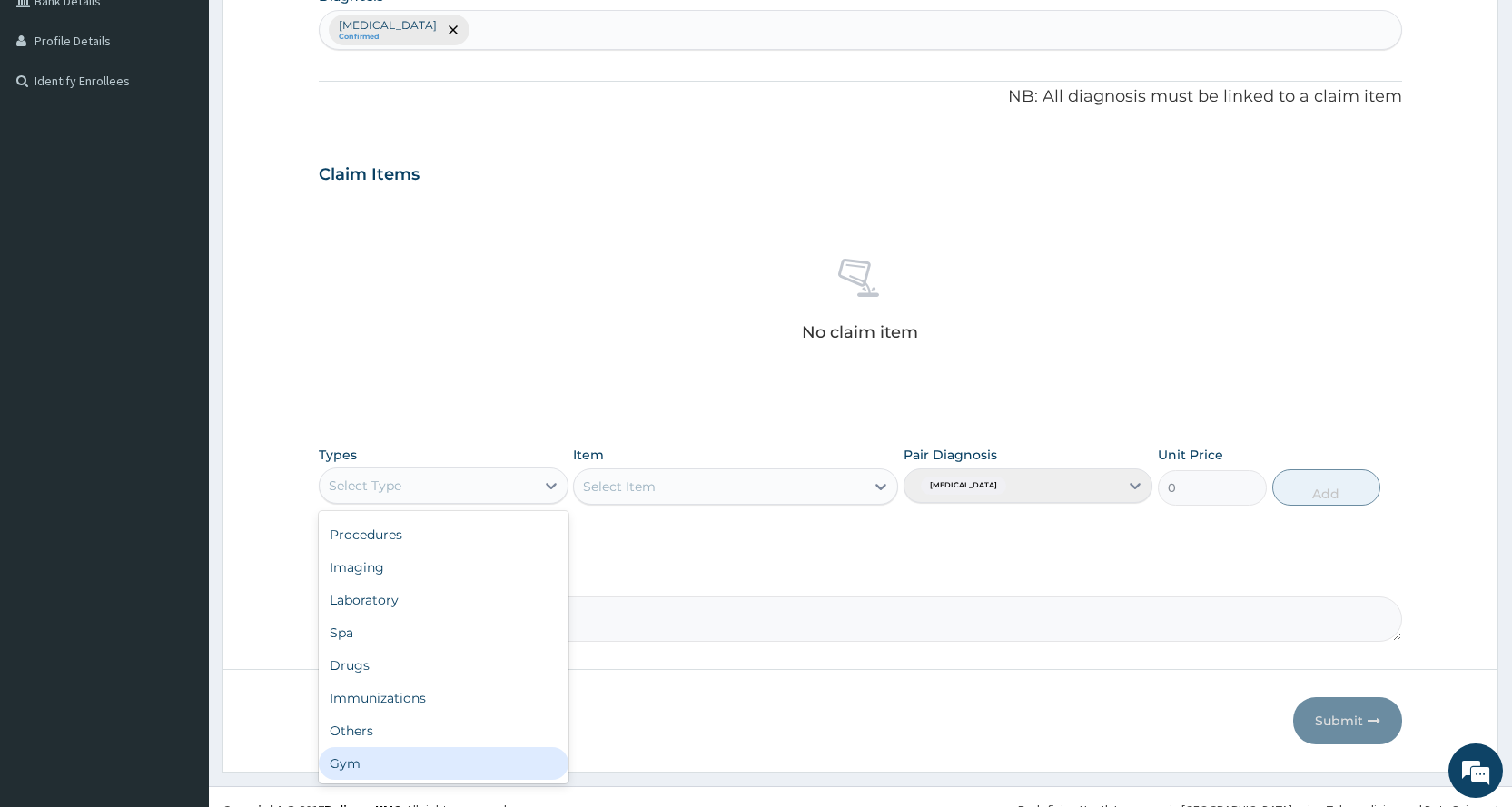
click at [402, 757] on div "Gym" at bounding box center [442, 762] width 248 height 33
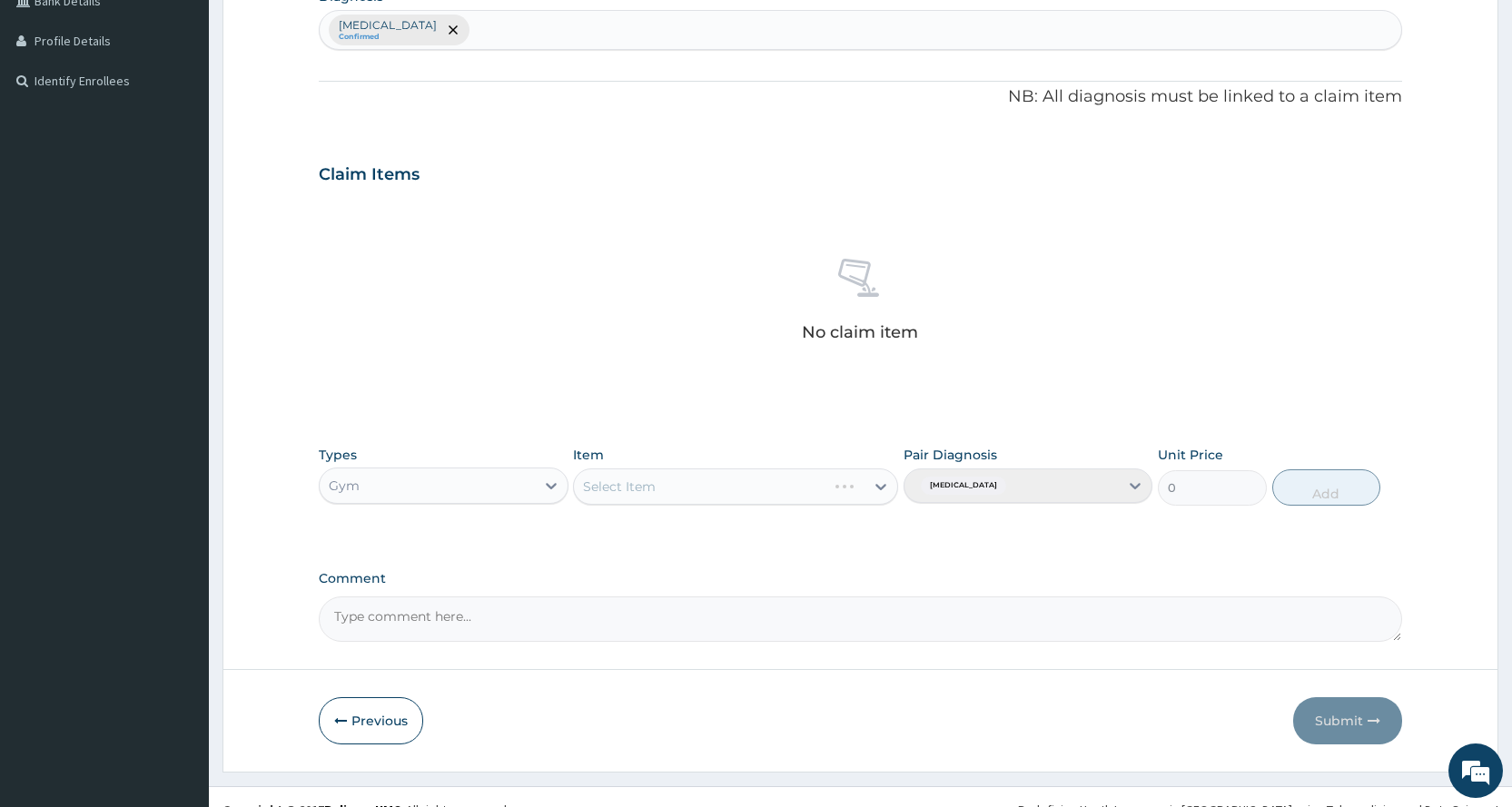
click at [720, 493] on div "Select Item" at bounding box center [735, 486] width 325 height 37
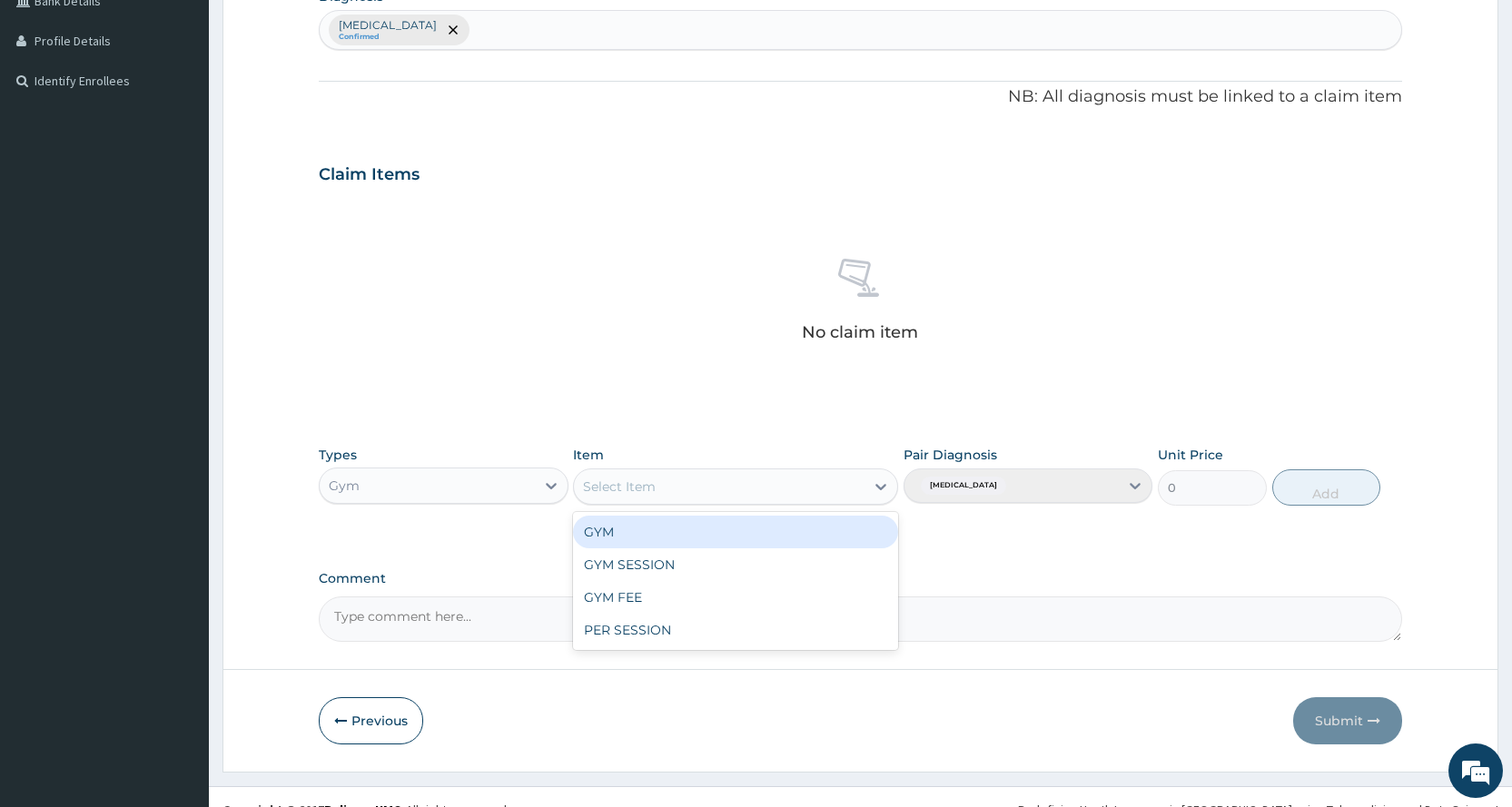
click at [720, 493] on div "Select Item" at bounding box center [719, 486] width 291 height 29
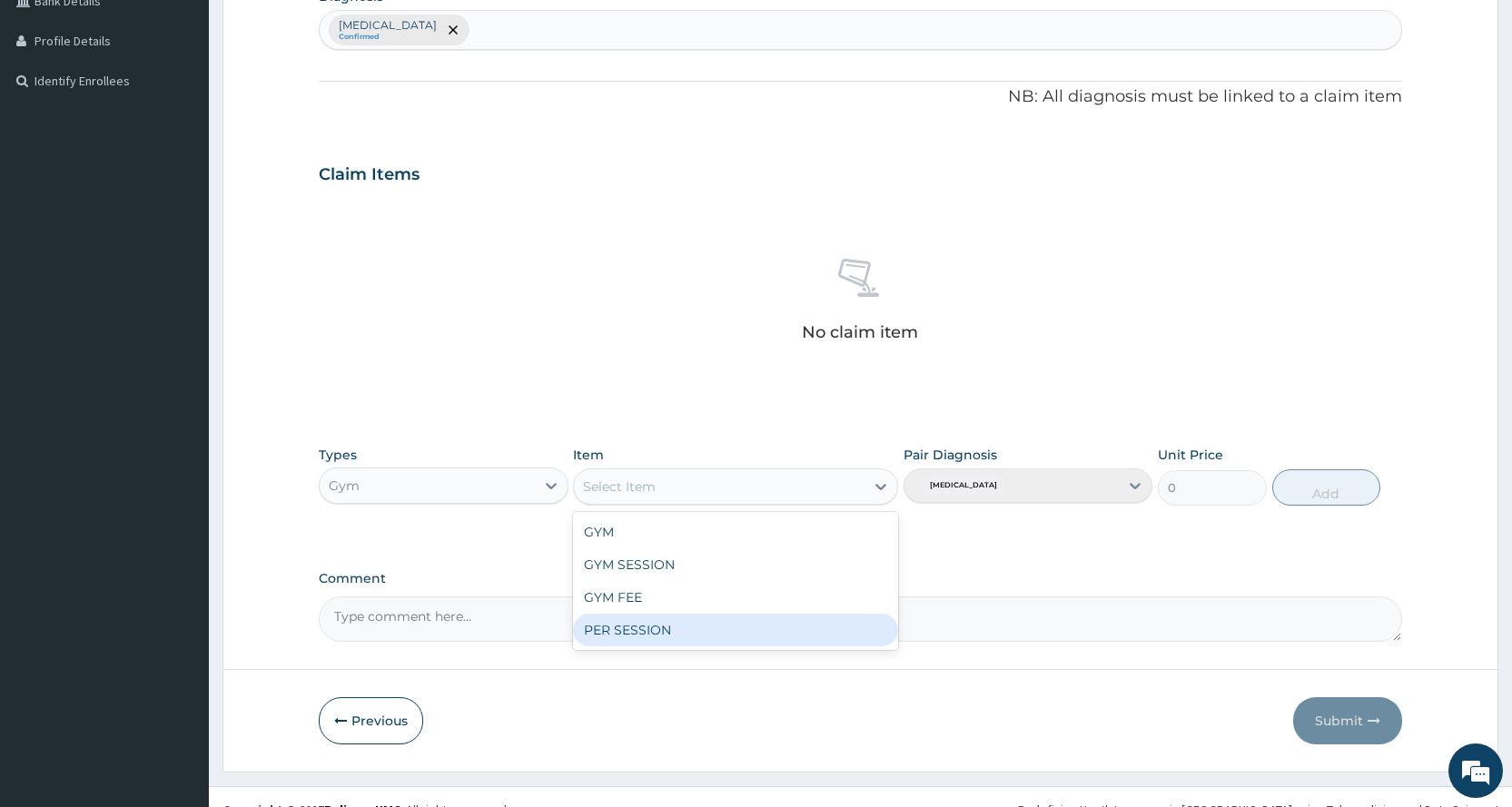
click at [635, 625] on div "PER SESSION" at bounding box center [735, 629] width 325 height 33
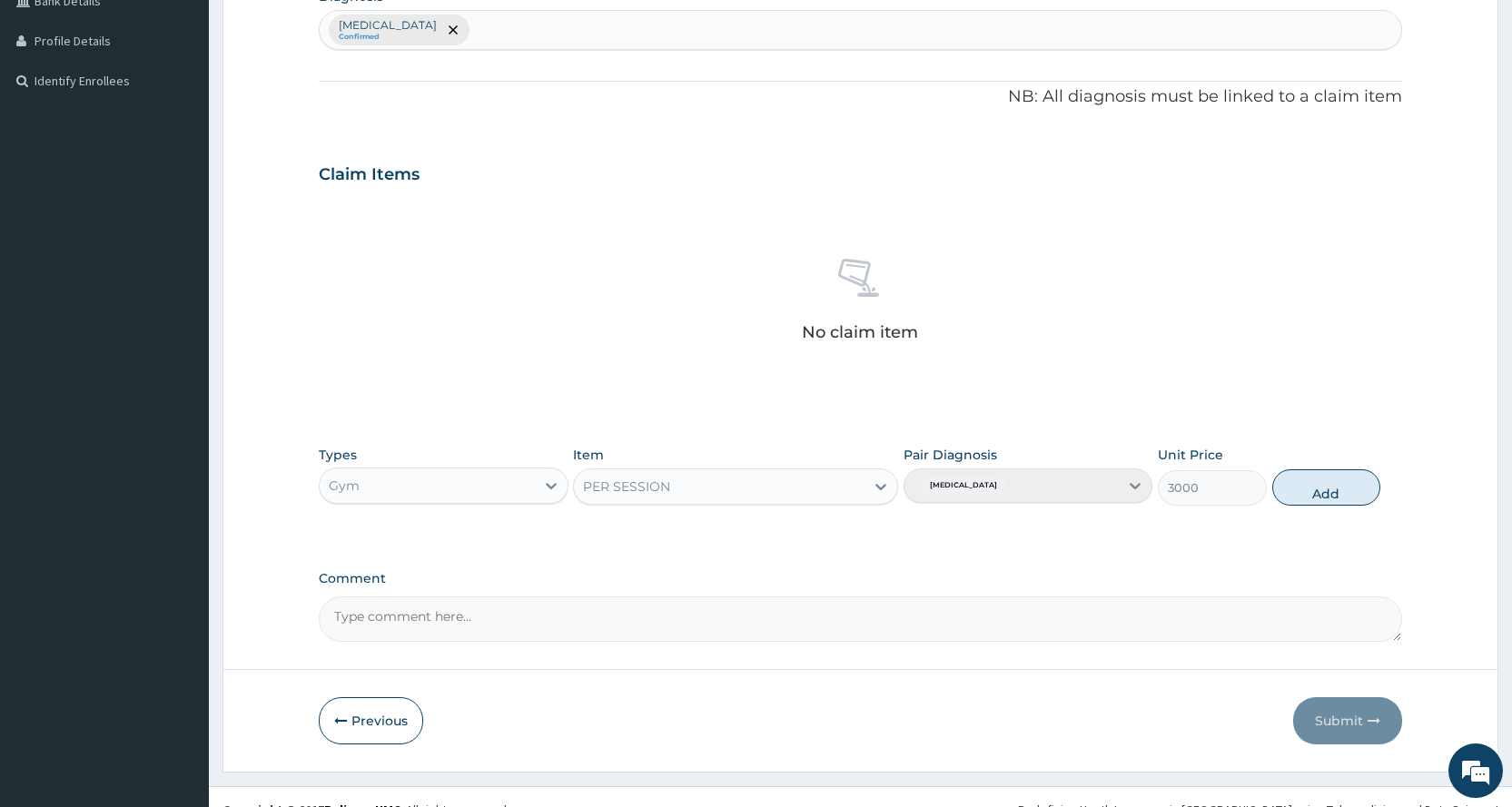
click at [1321, 490] on button "Add" at bounding box center [1325, 487] width 108 height 37
type input "0"
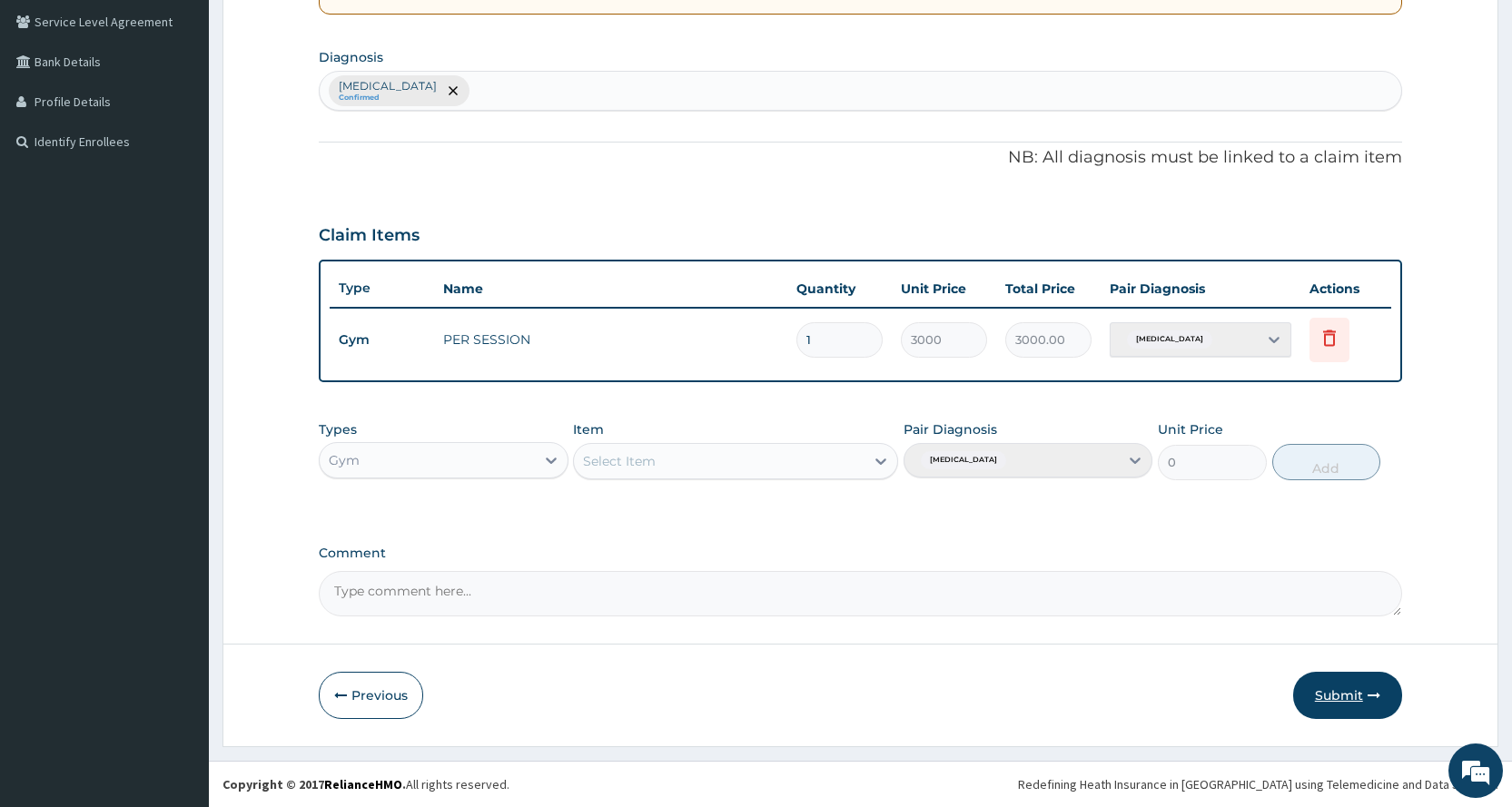
click at [1317, 707] on button "Submit" at bounding box center [1348, 695] width 109 height 47
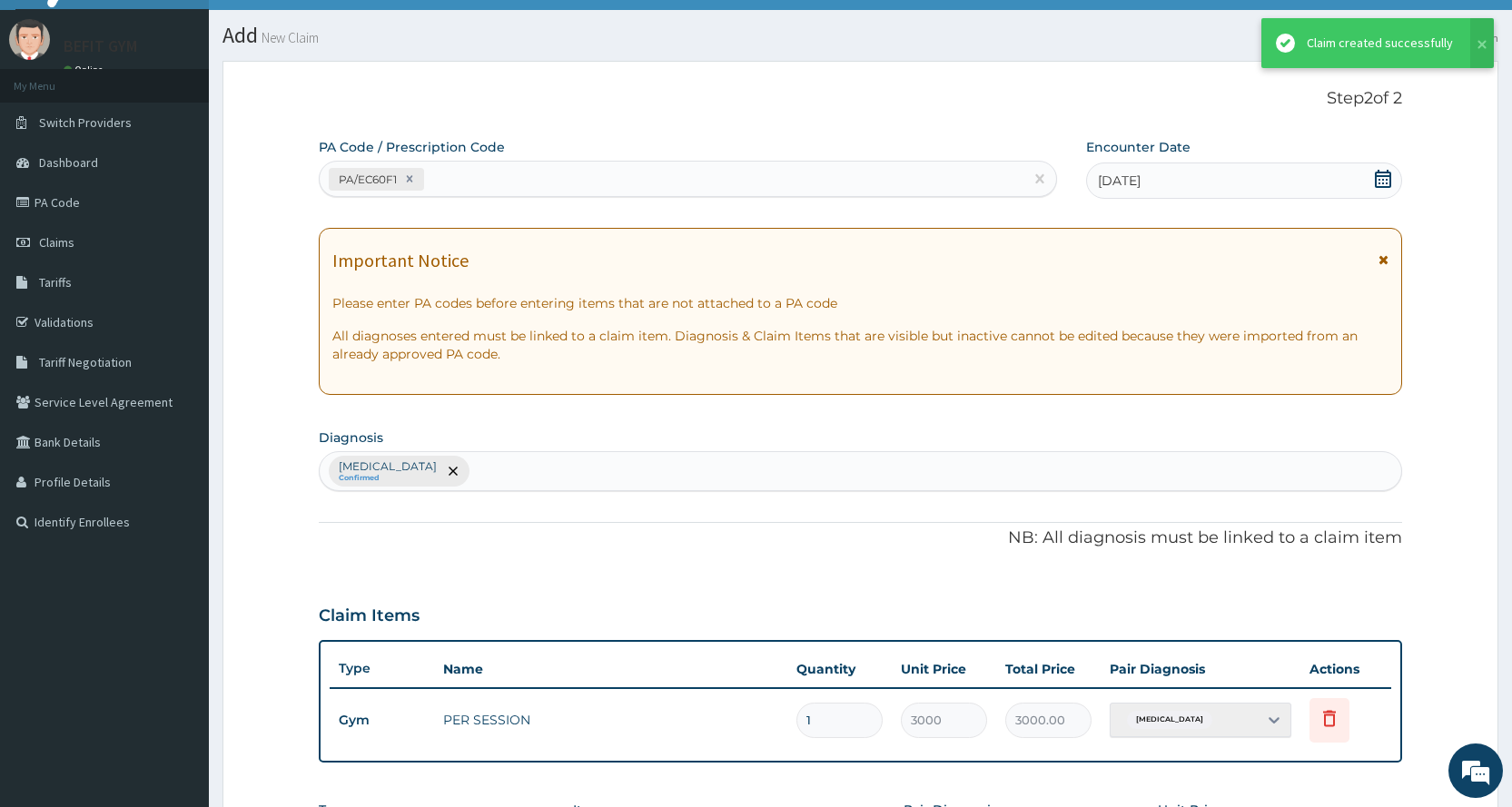
scroll to position [415, 0]
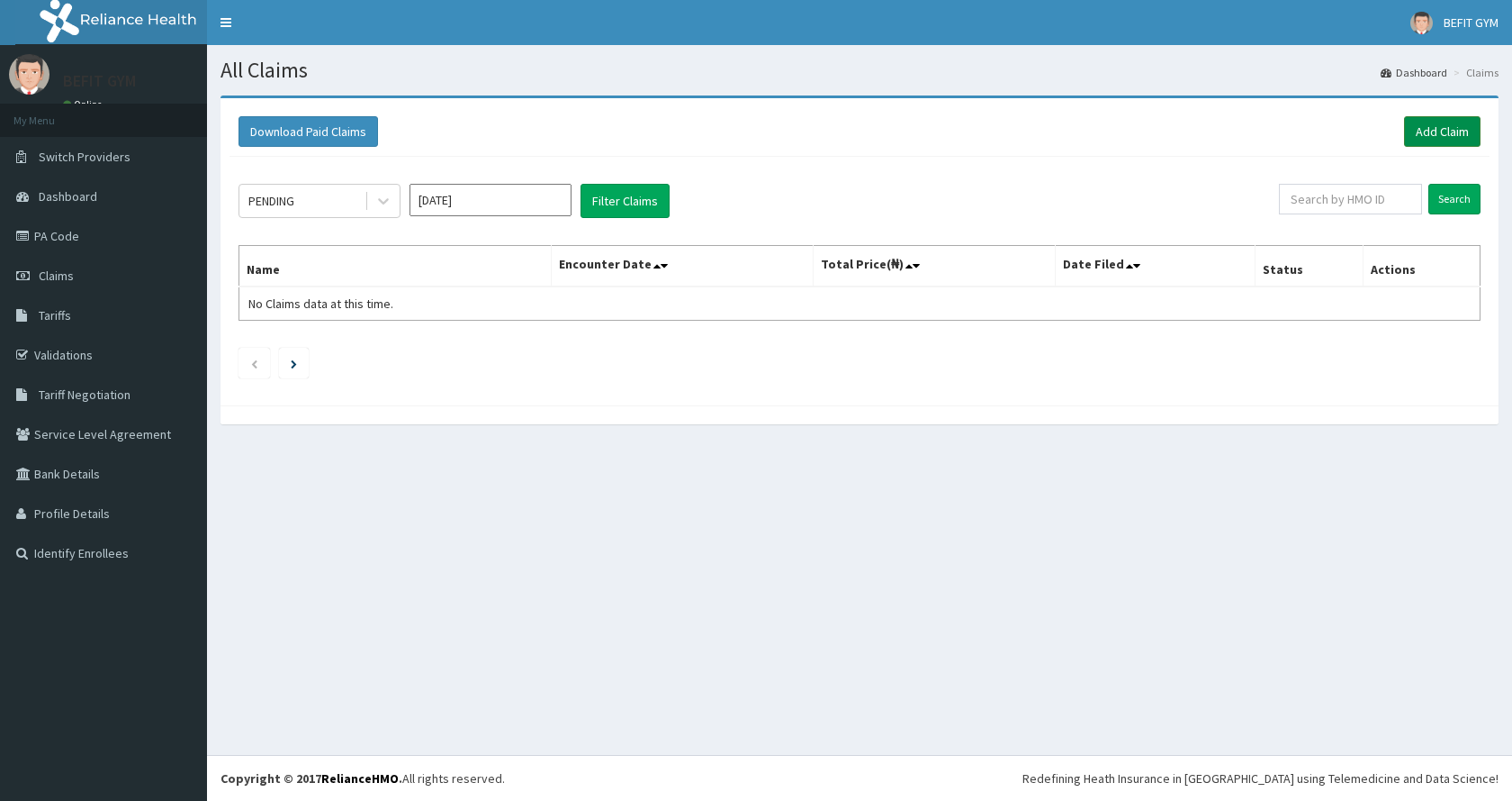
click at [1414, 136] on link "Add Claim" at bounding box center [1442, 131] width 77 height 30
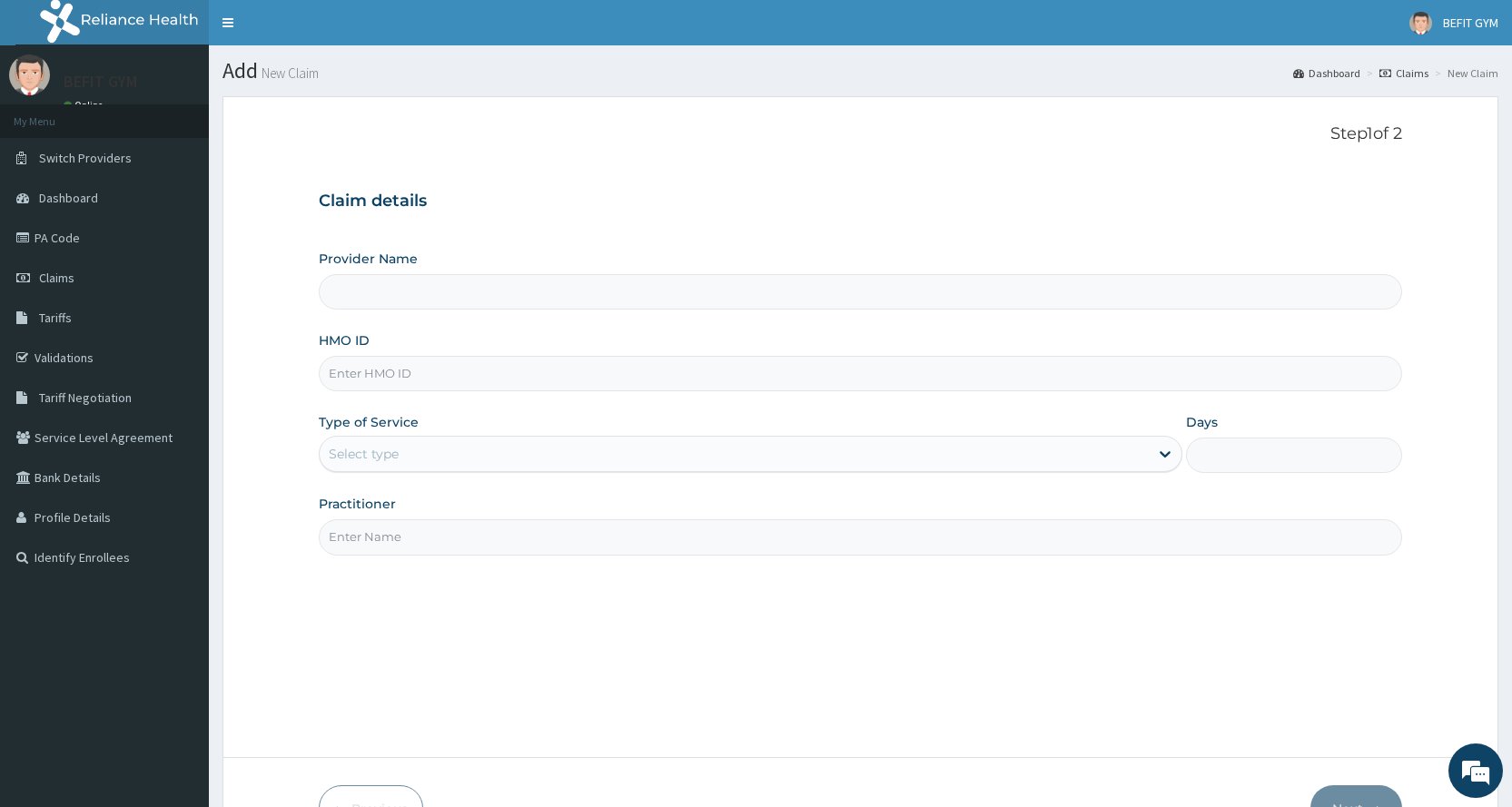
type input "BEFIT HEALTH AND FITNESS CENTRE"
type input "1"
click at [551, 373] on input "HMO ID" at bounding box center [860, 374] width 1084 height 36
type input "SLB/10505/A"
click at [475, 522] on input "Practitioner" at bounding box center [860, 537] width 1084 height 36
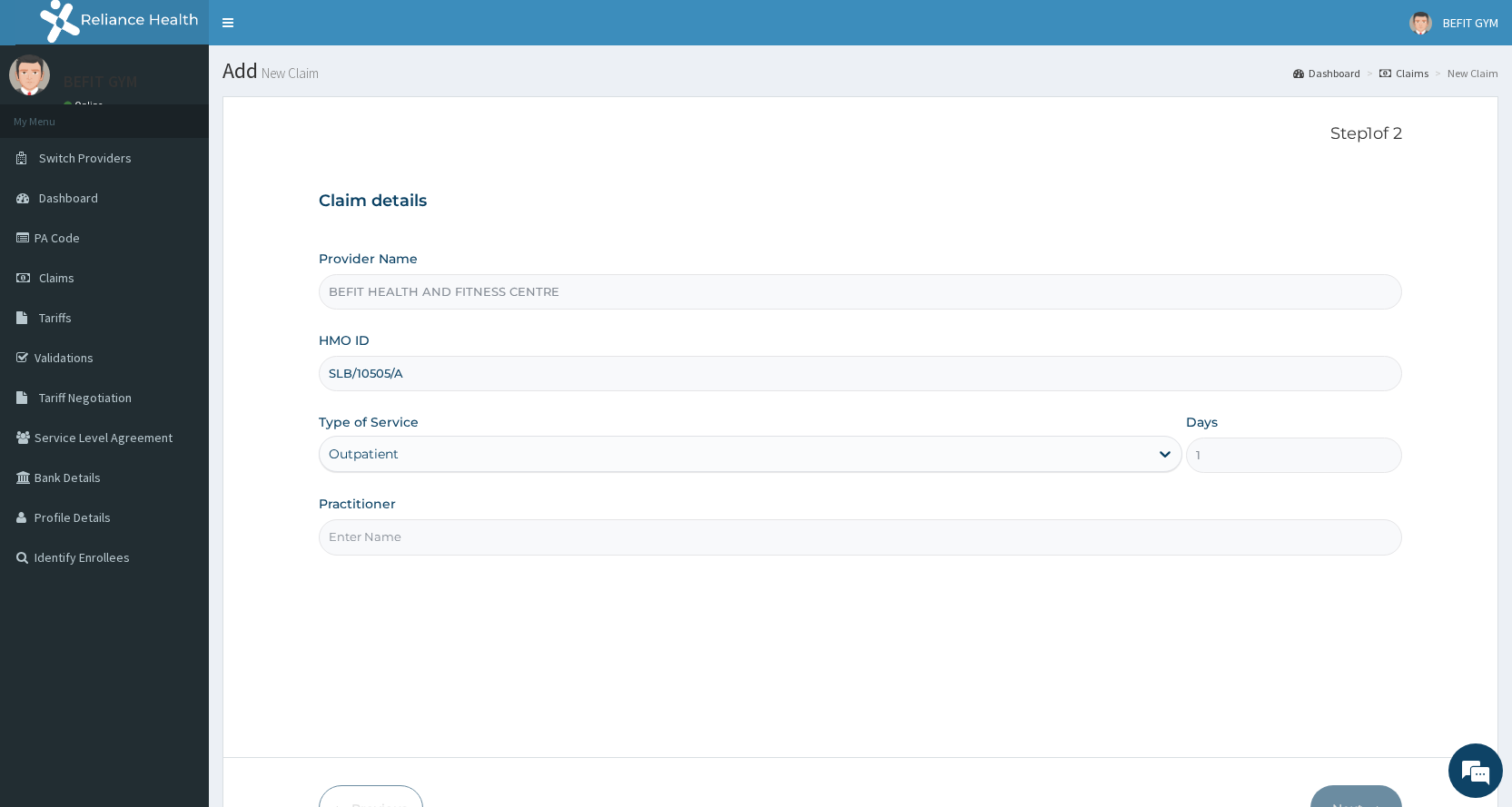
type input "B"
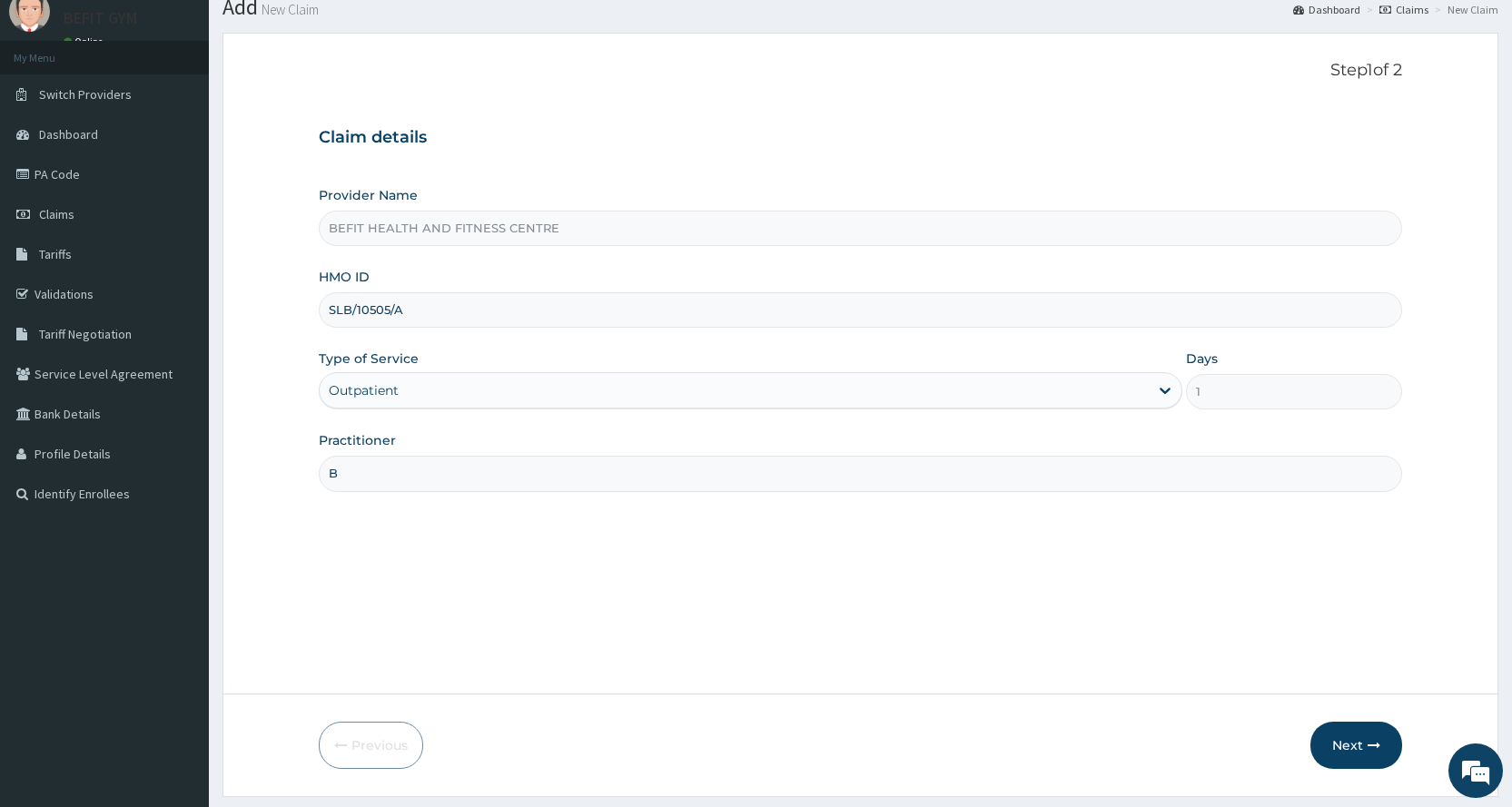
scroll to position [114, 0]
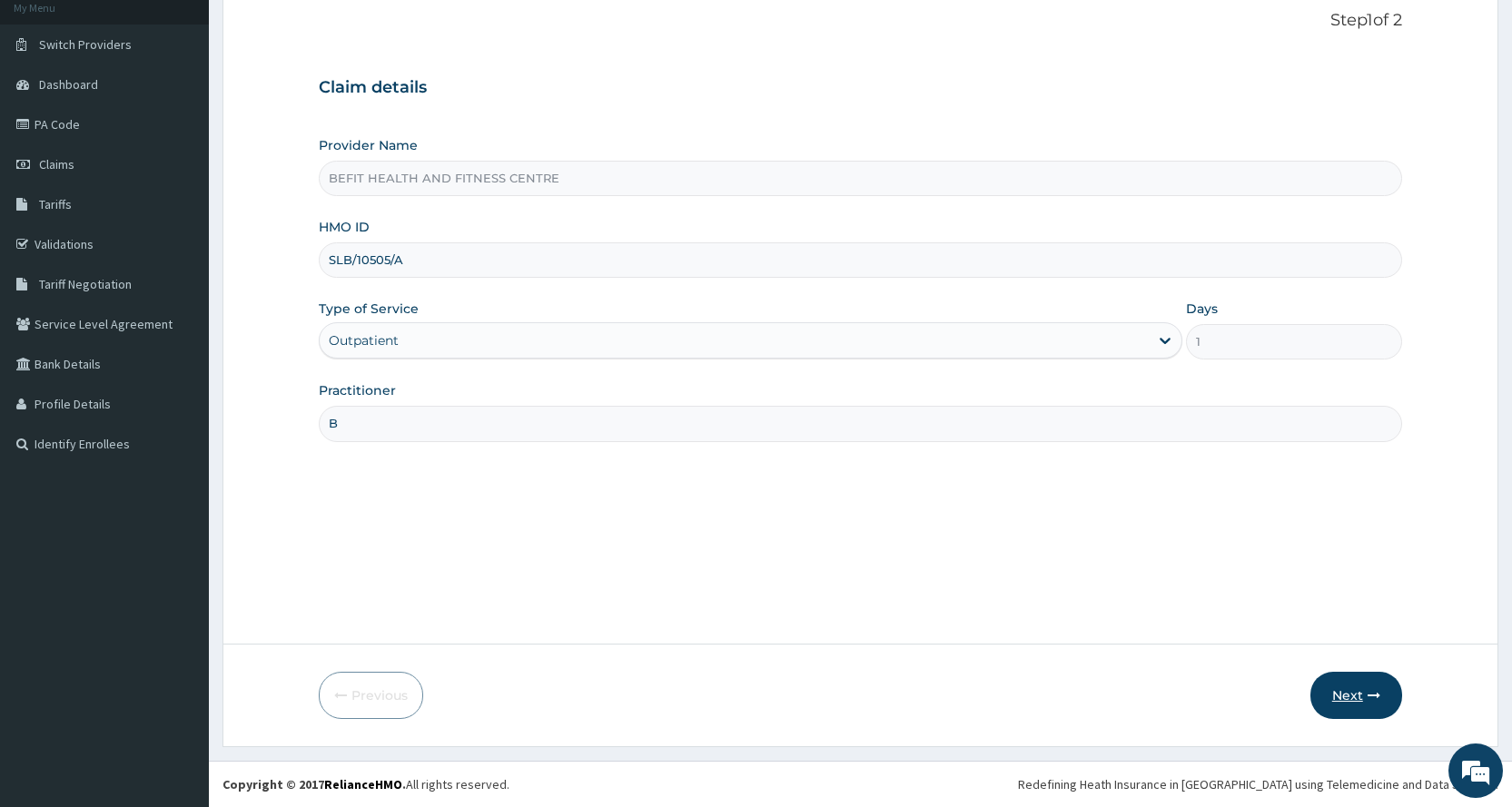
click at [1327, 705] on button "Next" at bounding box center [1356, 695] width 92 height 47
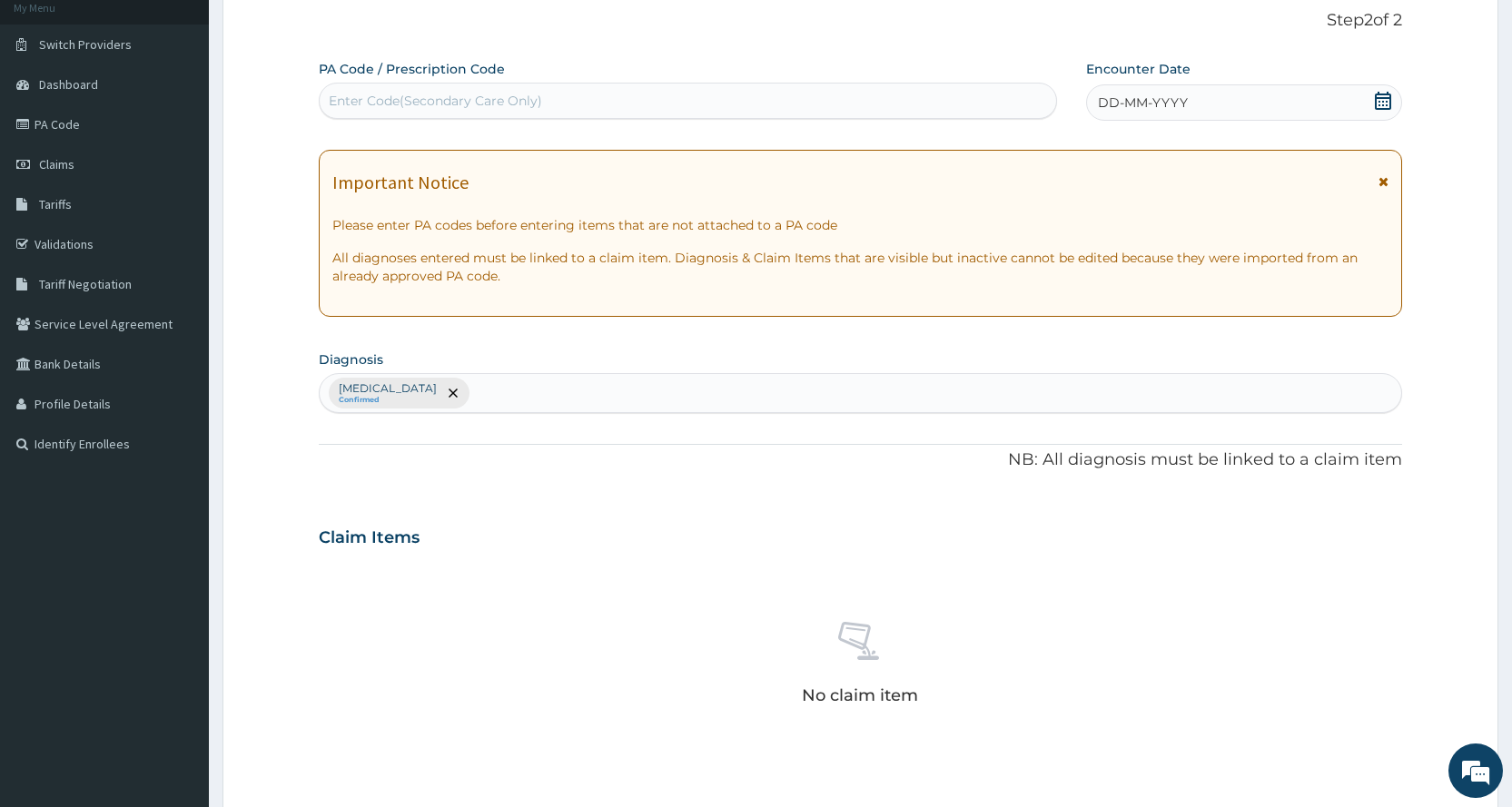
click at [889, 108] on div "Enter Code(Secondary Care Only)" at bounding box center [687, 100] width 735 height 29
type input "PA/030135"
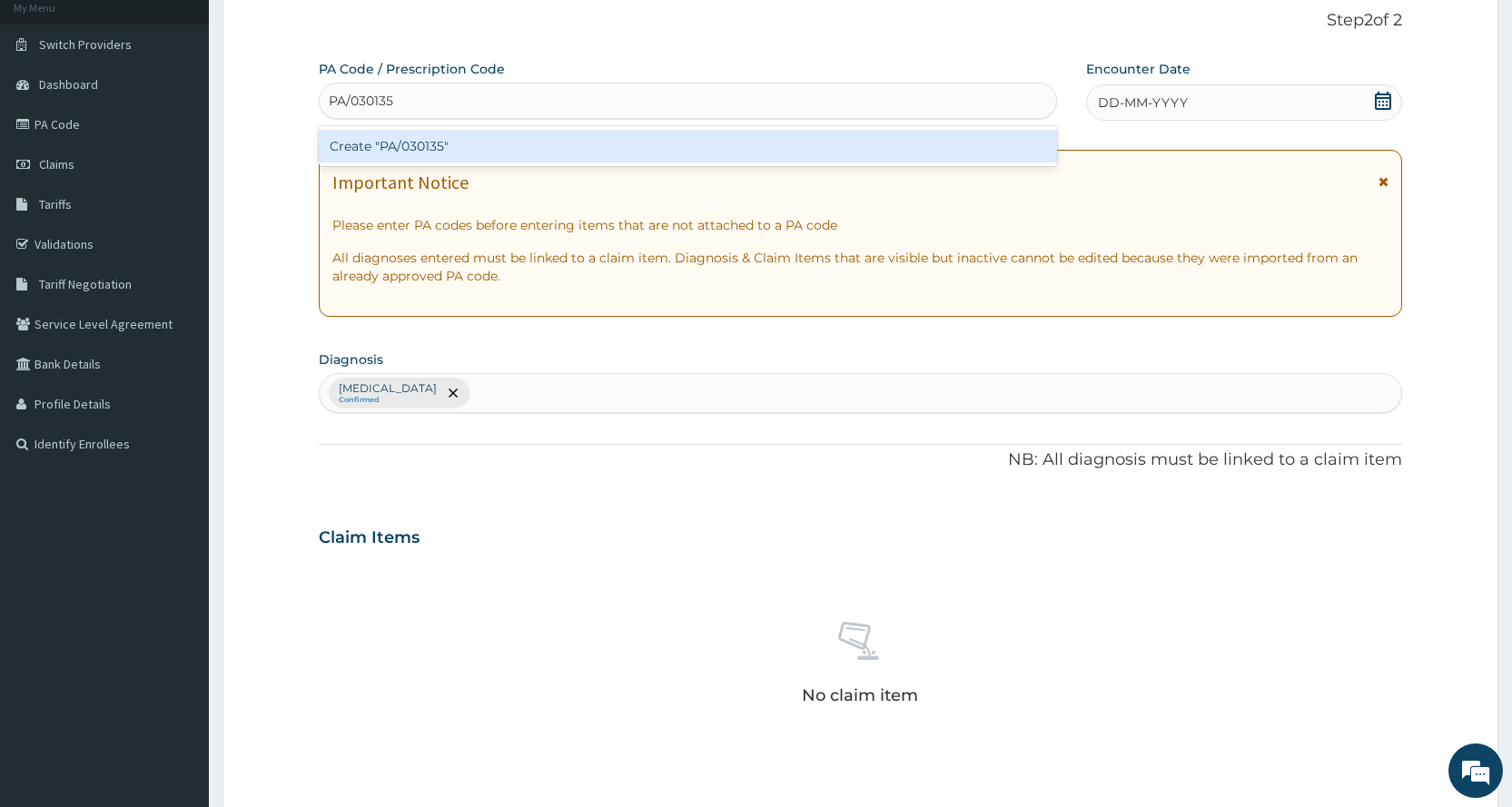
click at [872, 138] on div "Create "PA/030135"" at bounding box center [687, 145] width 737 height 33
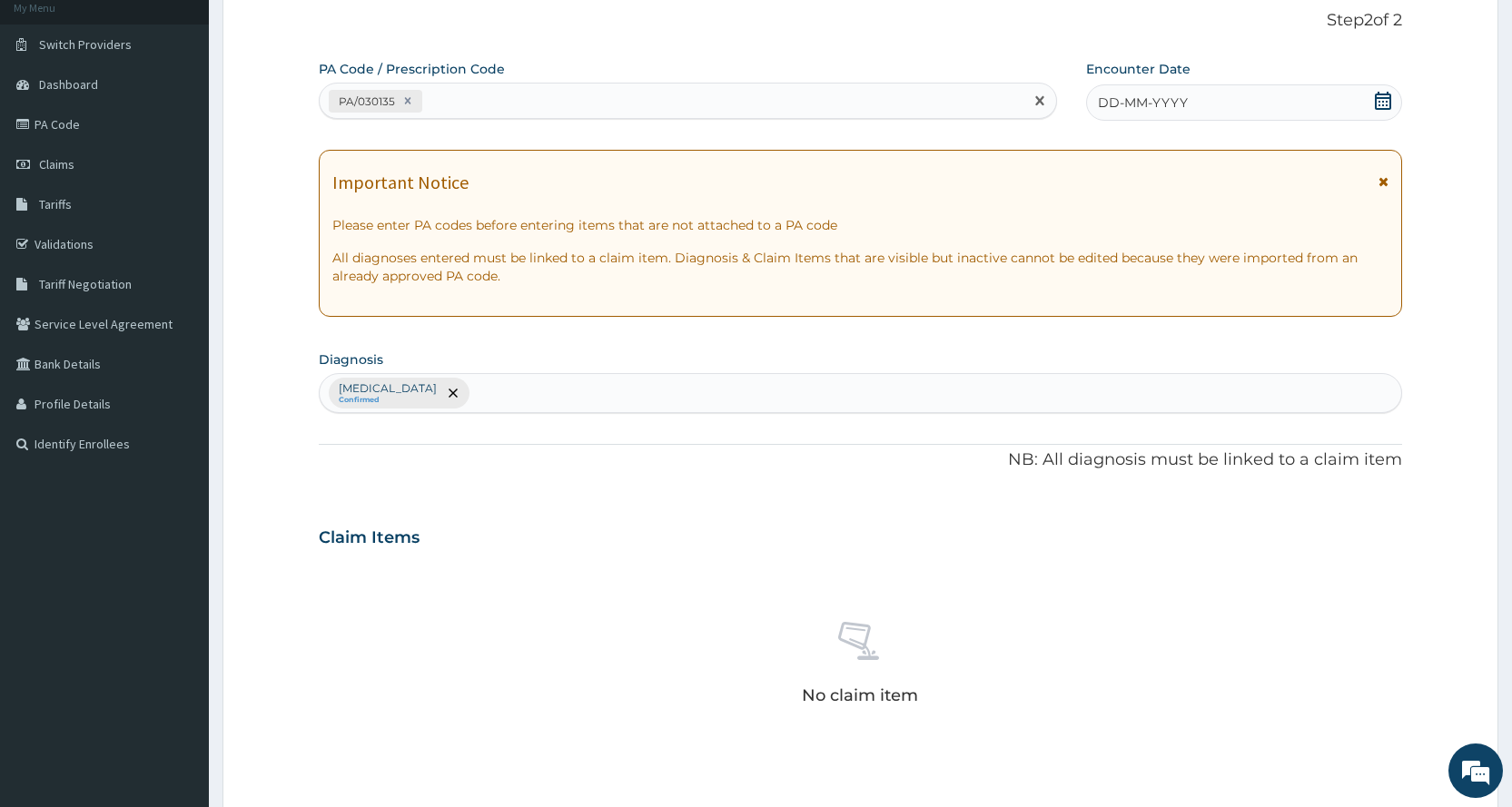
click at [1295, 114] on div "DD-MM-YYYY" at bounding box center [1243, 102] width 316 height 37
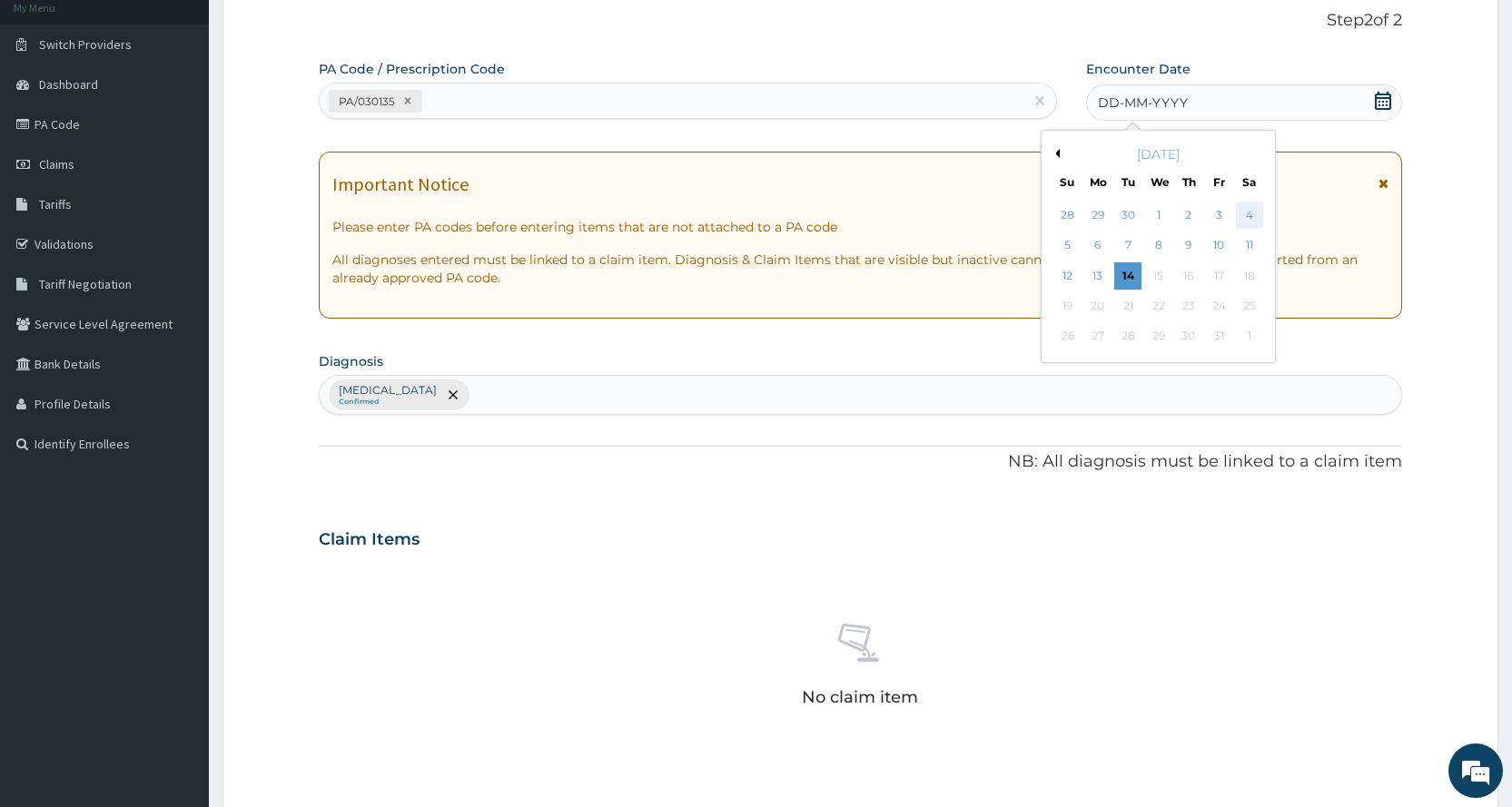
click at [1255, 207] on div "4" at bounding box center [1249, 216] width 28 height 28
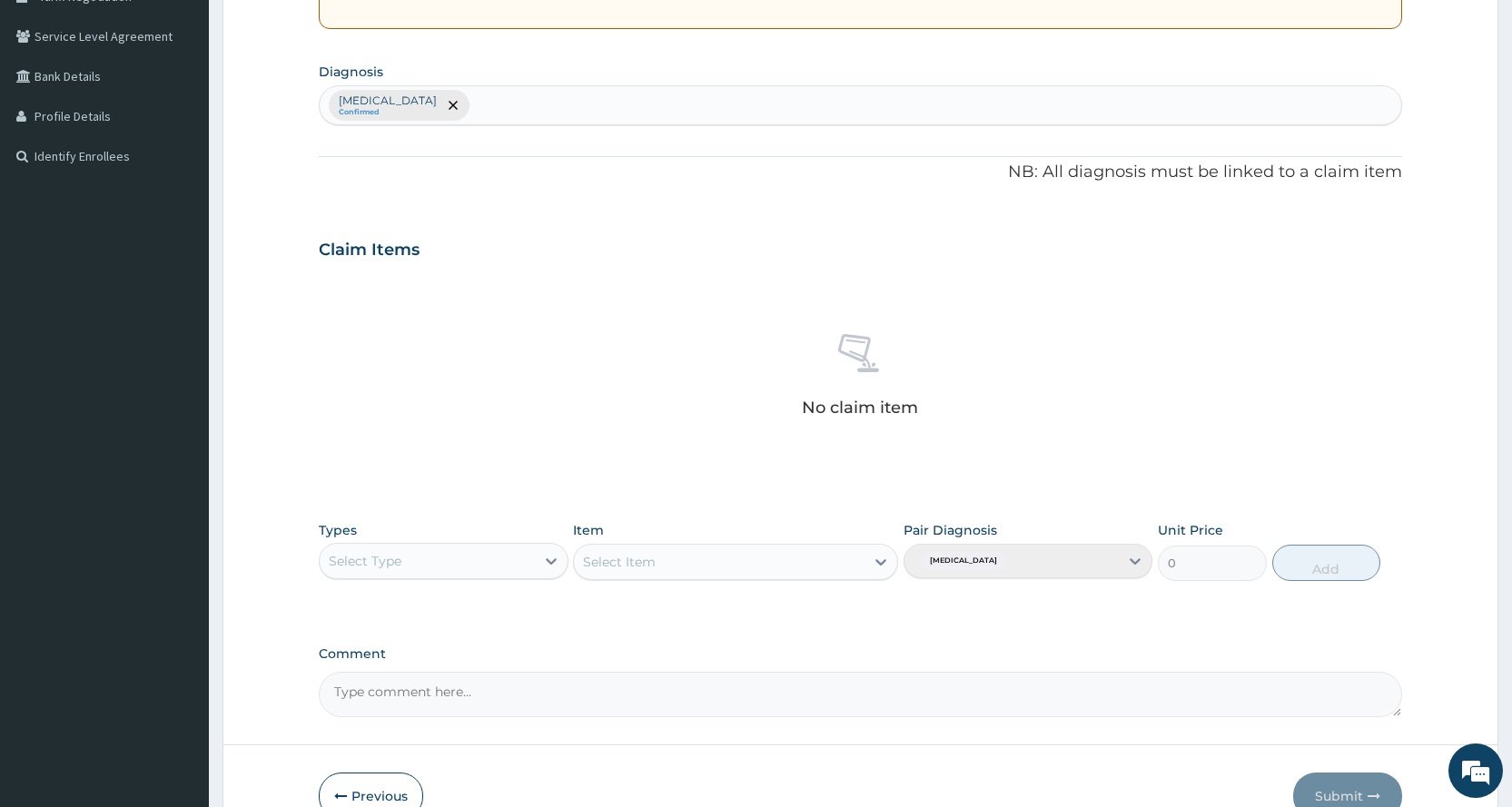
scroll to position [477, 0]
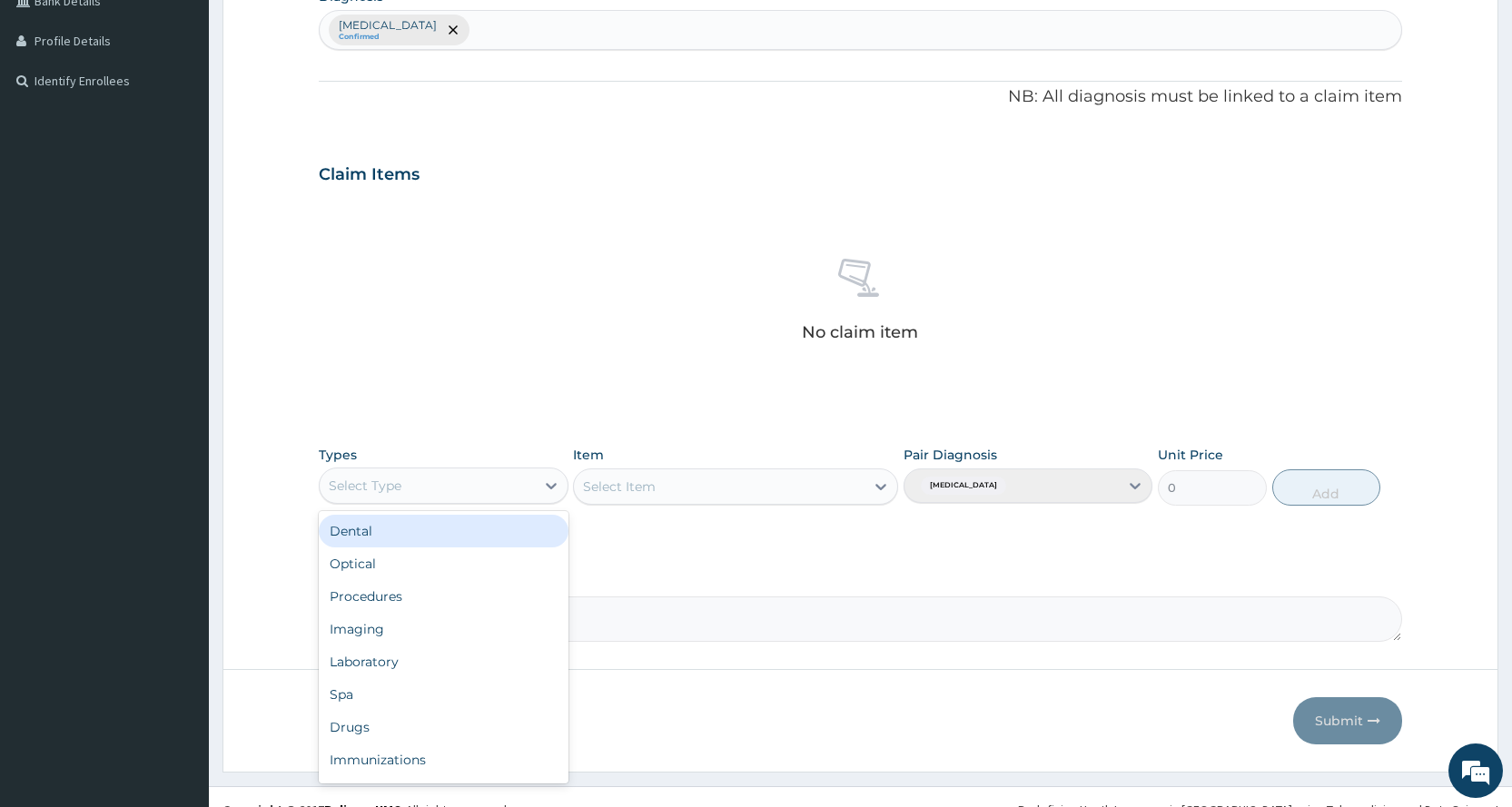
click at [431, 497] on div "Select Type" at bounding box center [426, 485] width 215 height 29
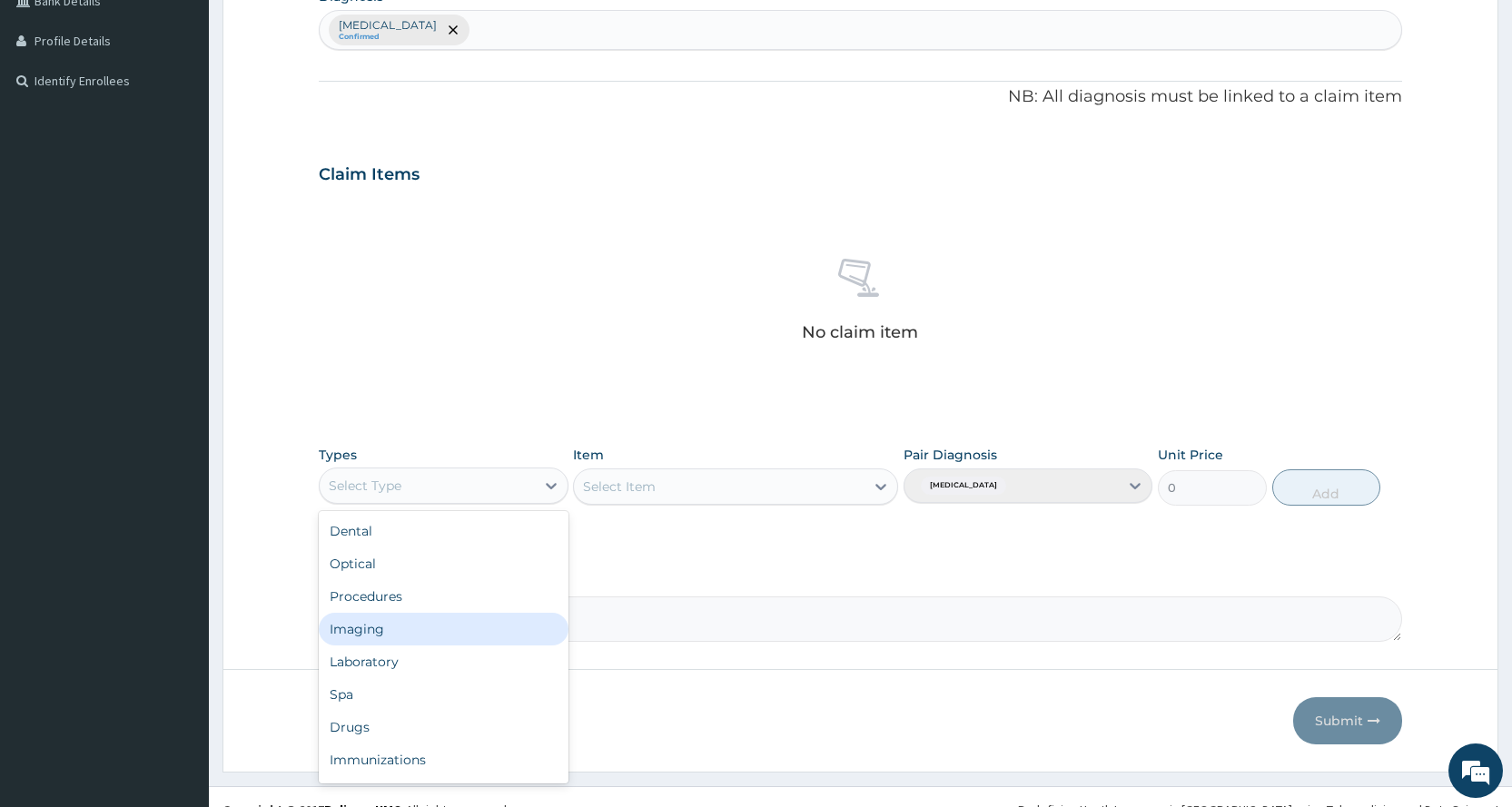
scroll to position [61, 0]
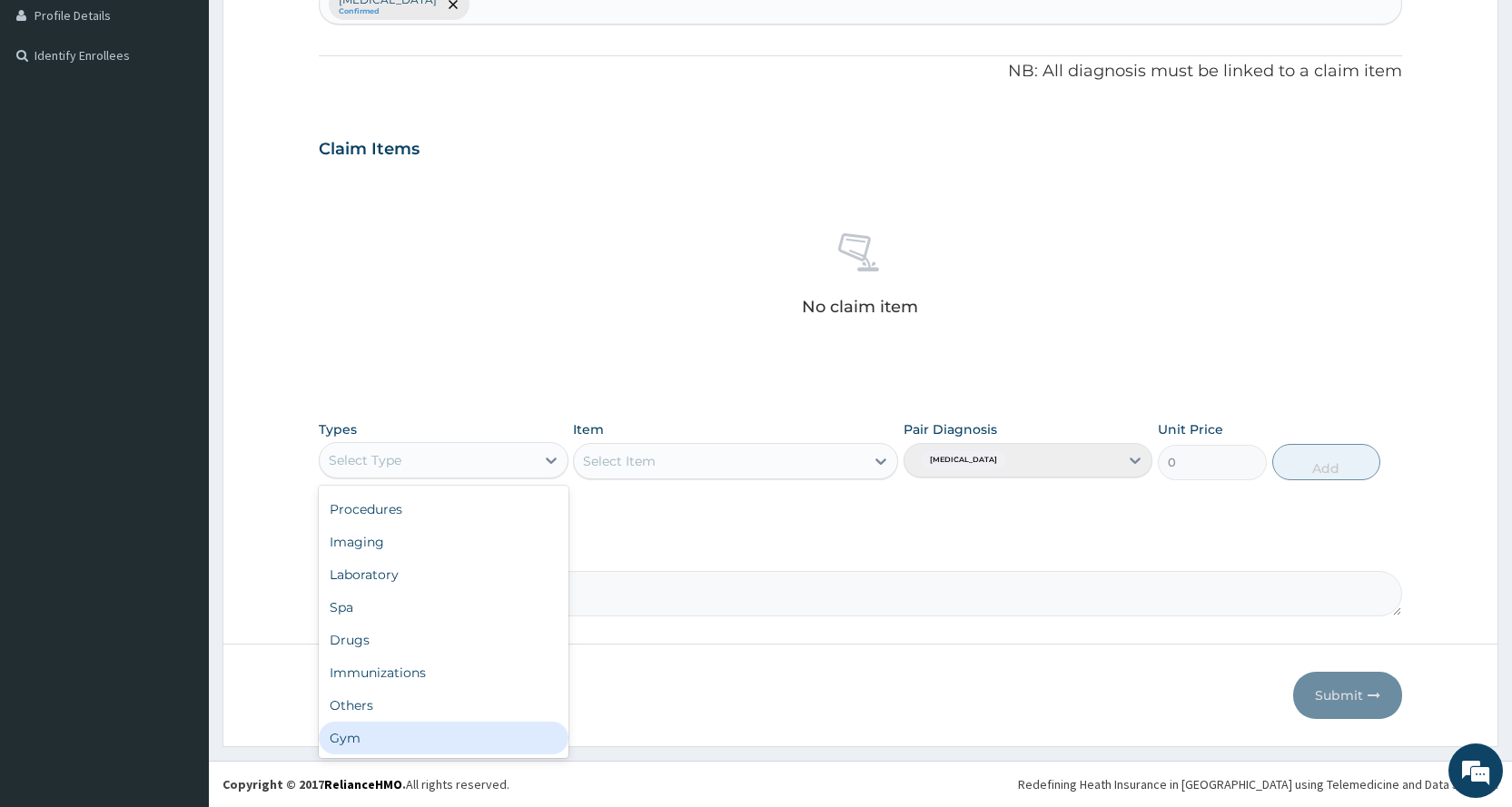
click at [400, 749] on div "Gym" at bounding box center [442, 737] width 248 height 33
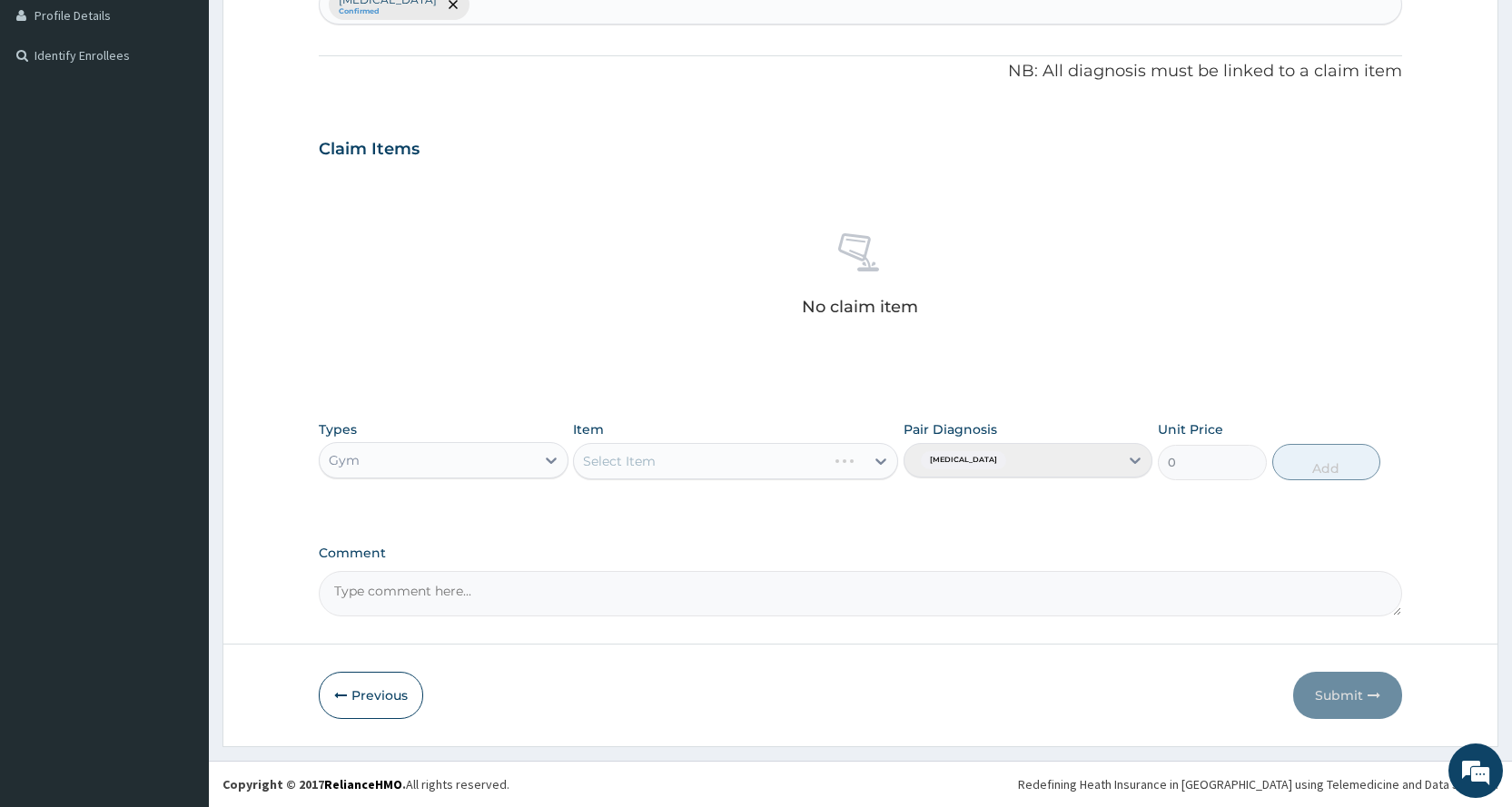
click at [726, 456] on div "Select Item" at bounding box center [735, 461] width 325 height 37
click at [728, 467] on div "Select Item" at bounding box center [719, 460] width 291 height 29
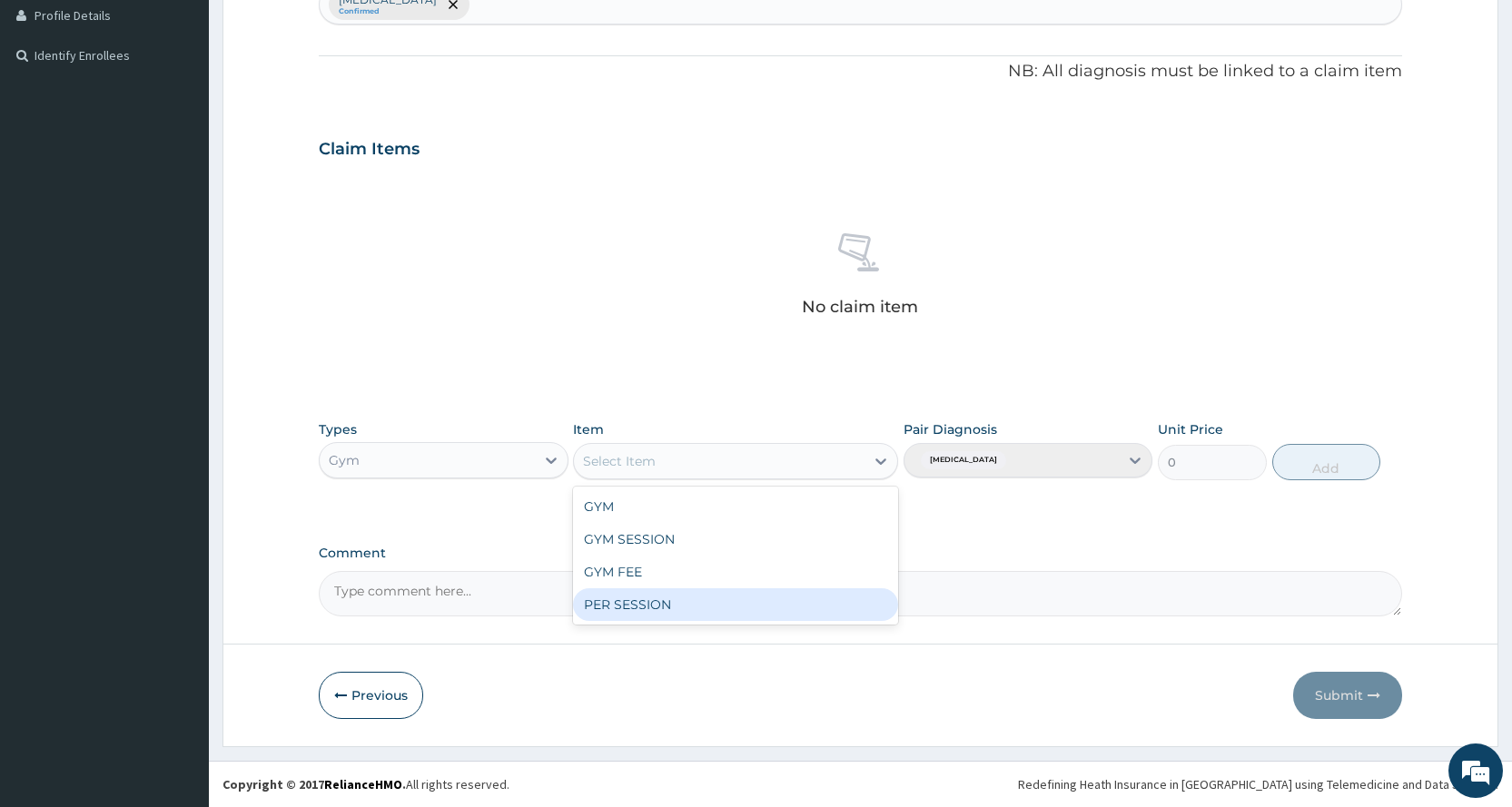
click at [647, 611] on div "PER SESSION" at bounding box center [735, 604] width 325 height 33
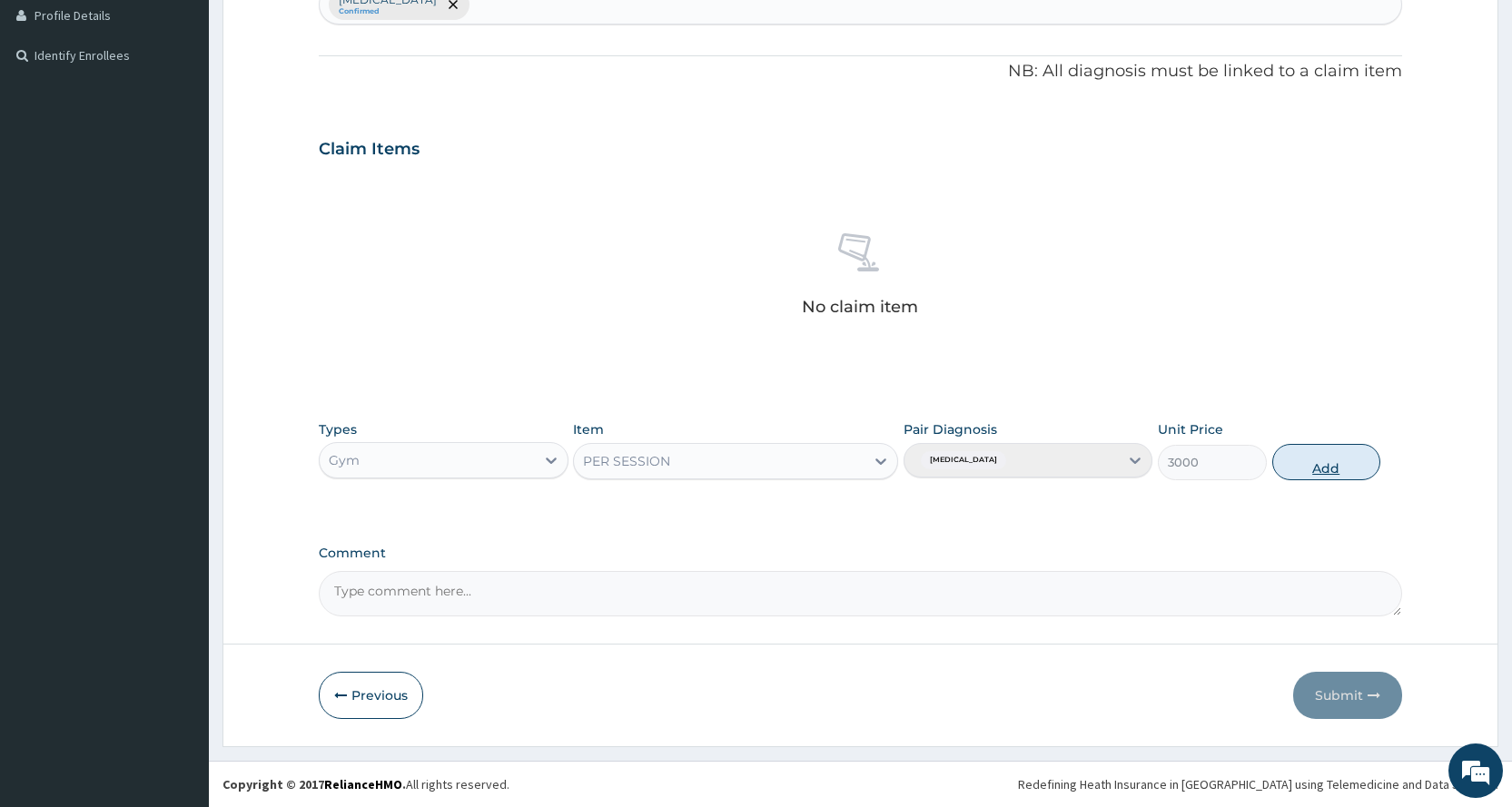
click at [1295, 459] on button "Add" at bounding box center [1325, 462] width 108 height 37
type input "0"
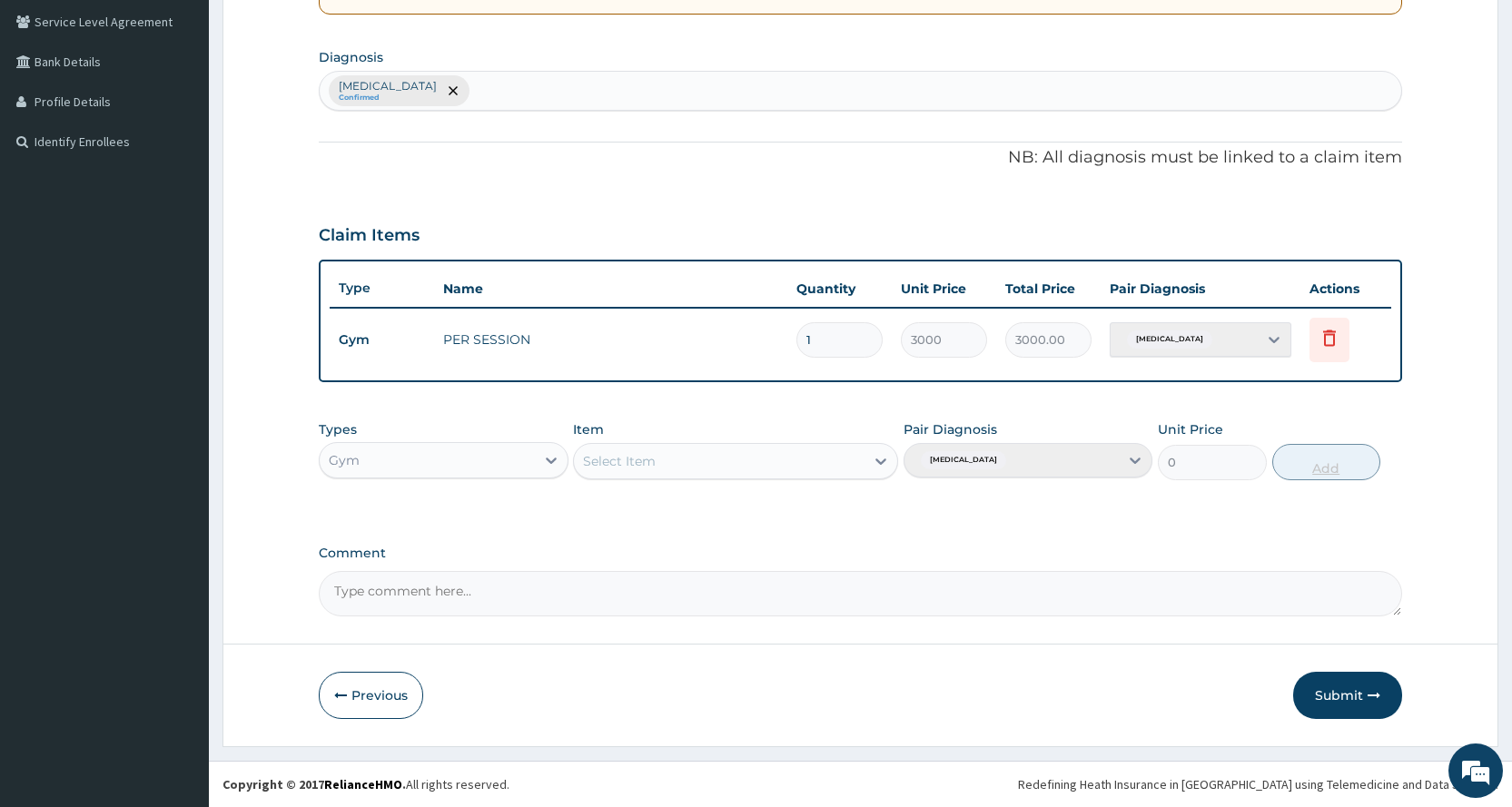
scroll to position [415, 0]
click at [1360, 667] on form "Step 2 of 2 PA Code / Prescription Code PA/030135 Encounter Date 04-10-2025 Imp…" at bounding box center [860, 213] width 1276 height 1065
click at [1338, 706] on button "Submit" at bounding box center [1348, 695] width 109 height 47
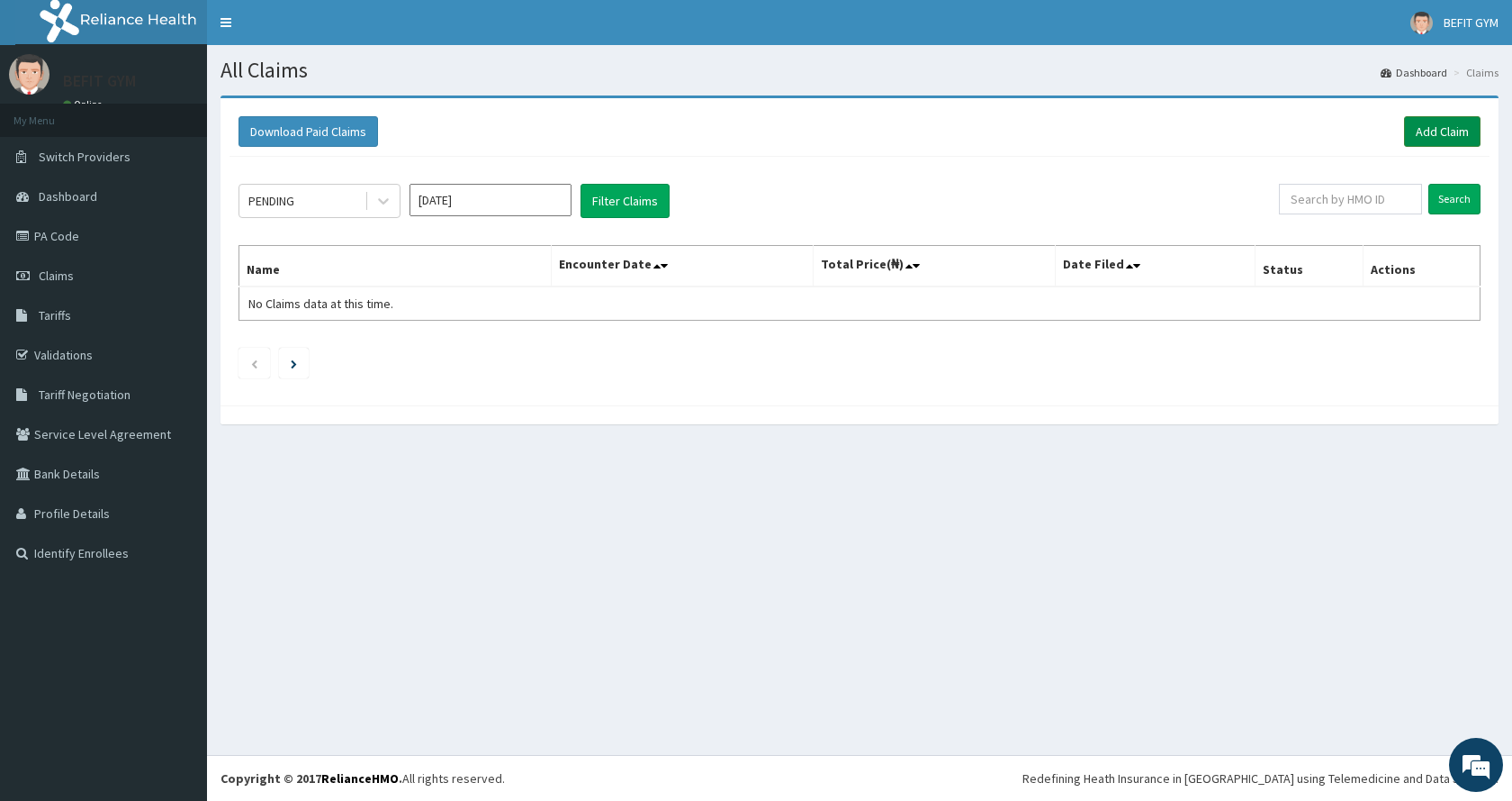
click at [1452, 130] on link "Add Claim" at bounding box center [1442, 131] width 77 height 30
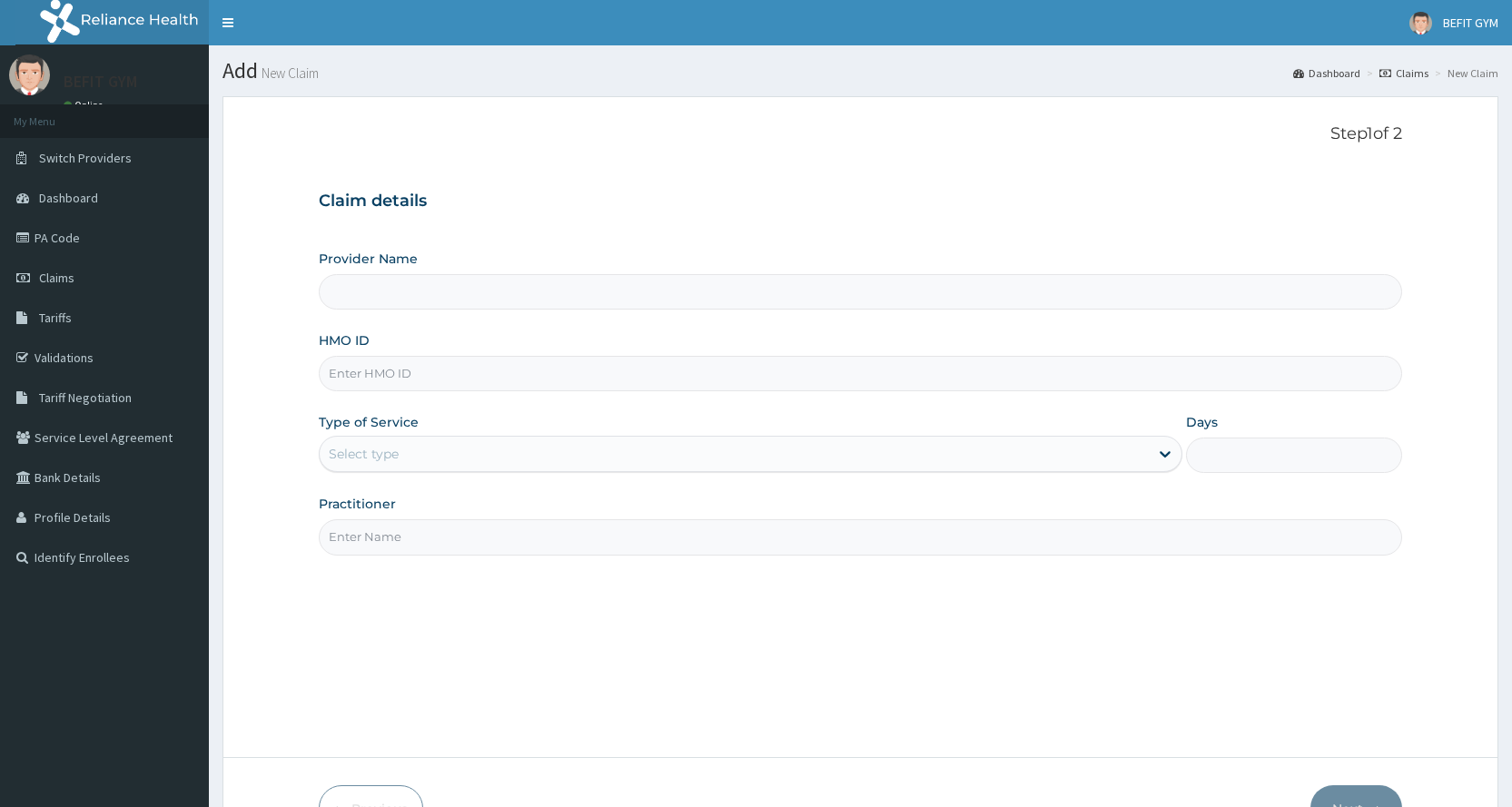
type input "BEFIT HEALTH AND FITNESS CENTRE"
type input "1"
click at [409, 365] on input "HMO ID" at bounding box center [860, 374] width 1084 height 36
type input "SLH/10383/A"
click at [375, 532] on input "Practitioner" at bounding box center [860, 537] width 1084 height 36
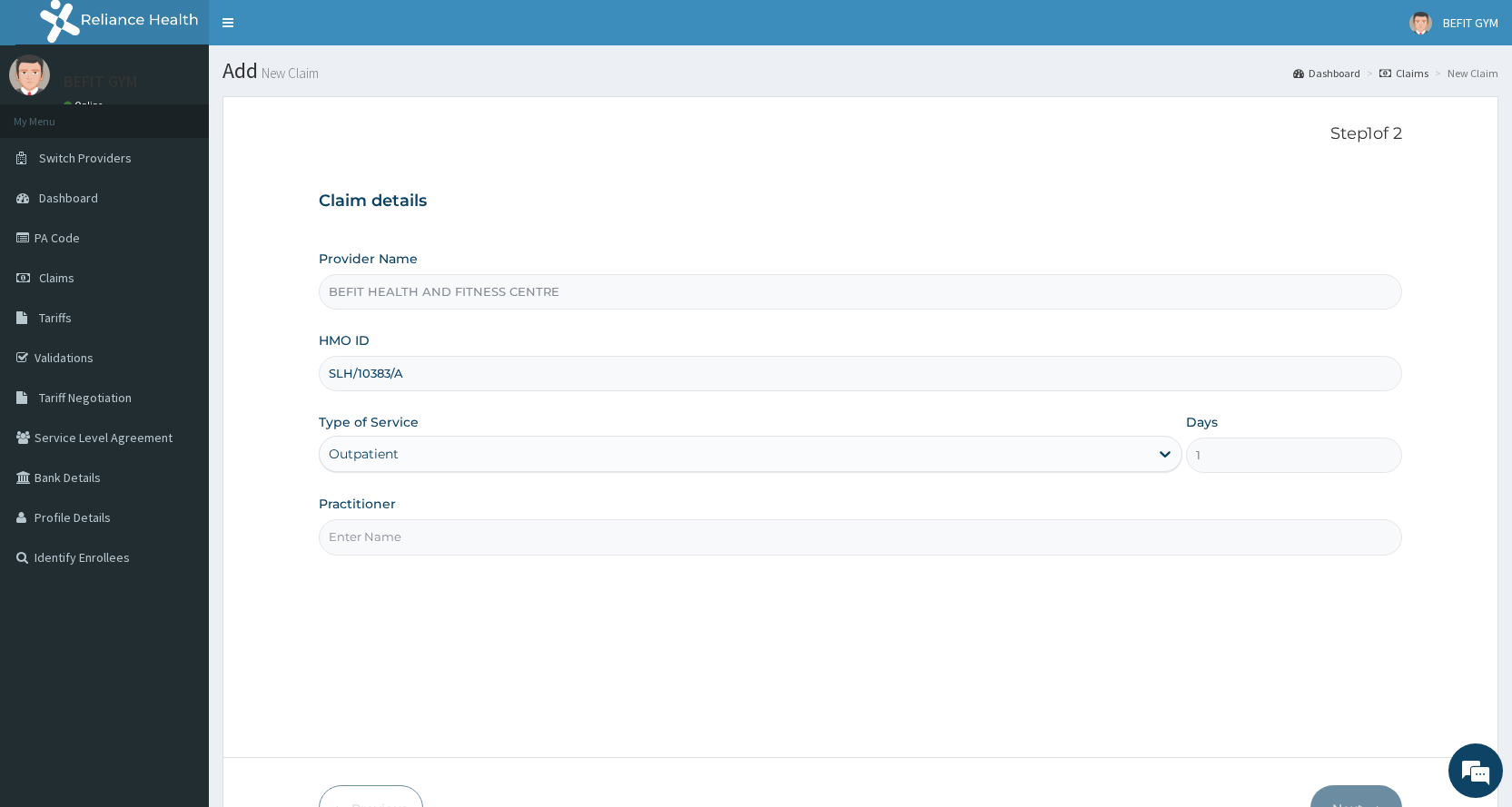
type input "B"
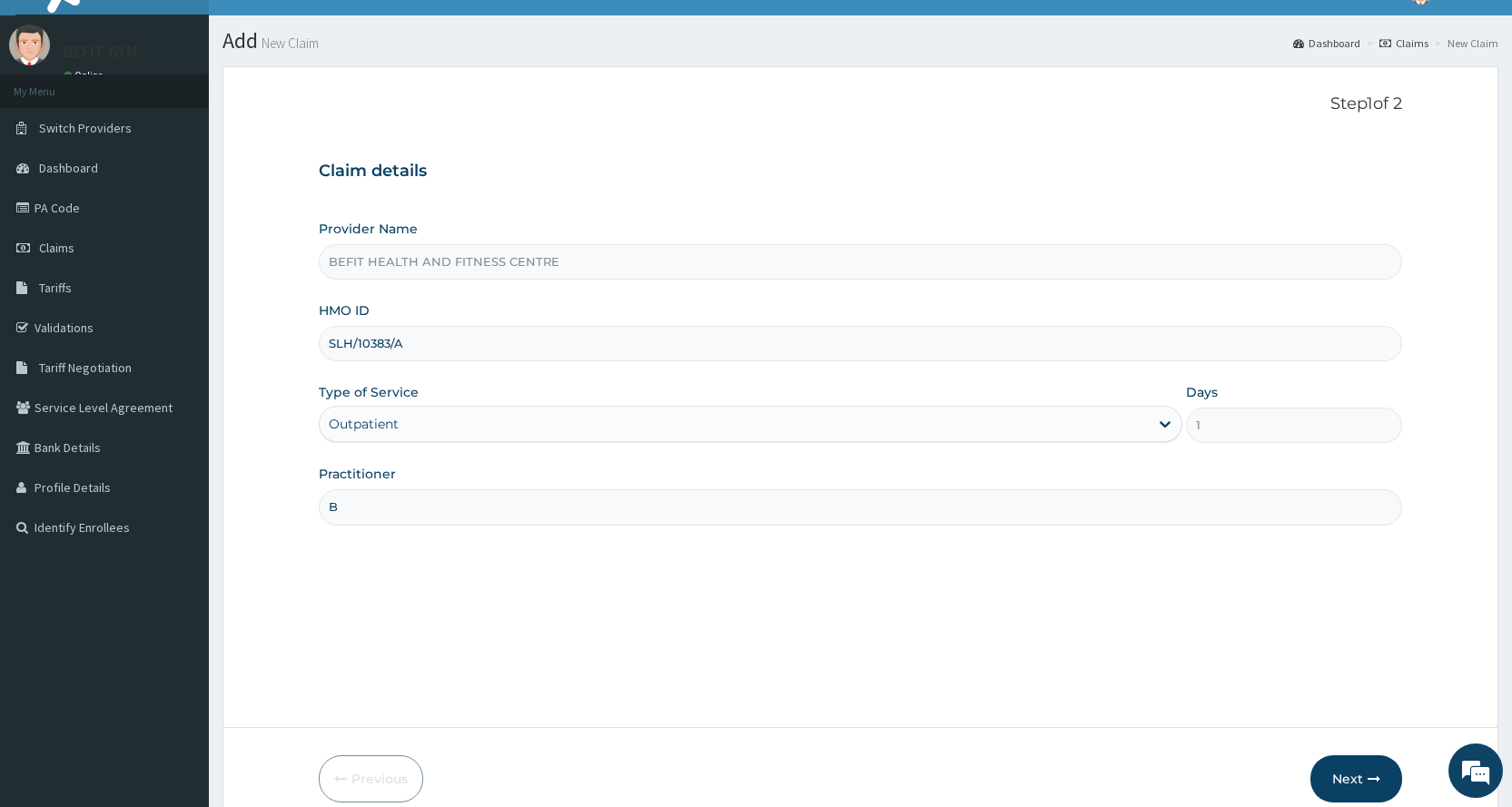
scroll to position [114, 0]
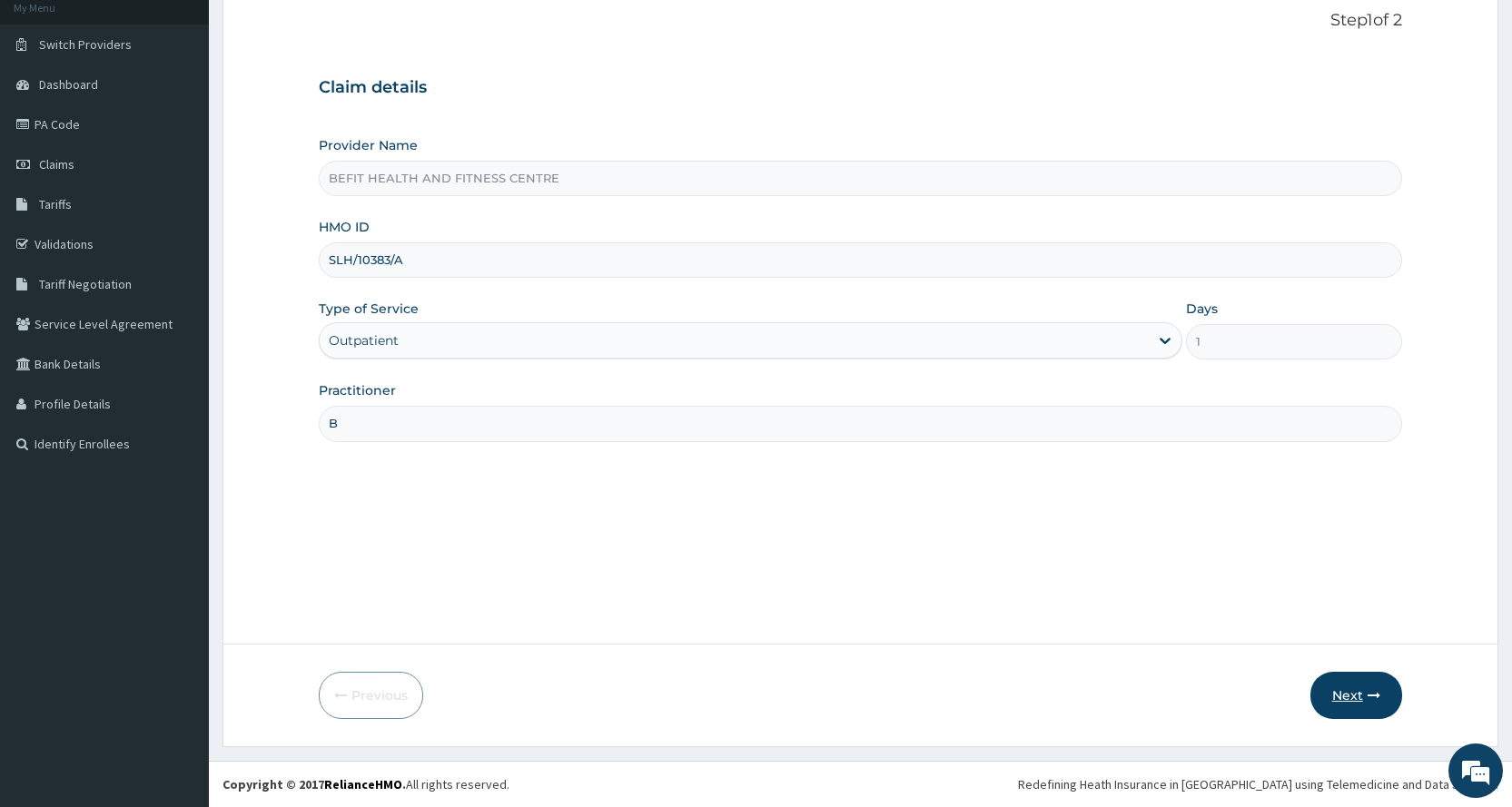
click at [1352, 694] on button "Next" at bounding box center [1356, 695] width 92 height 47
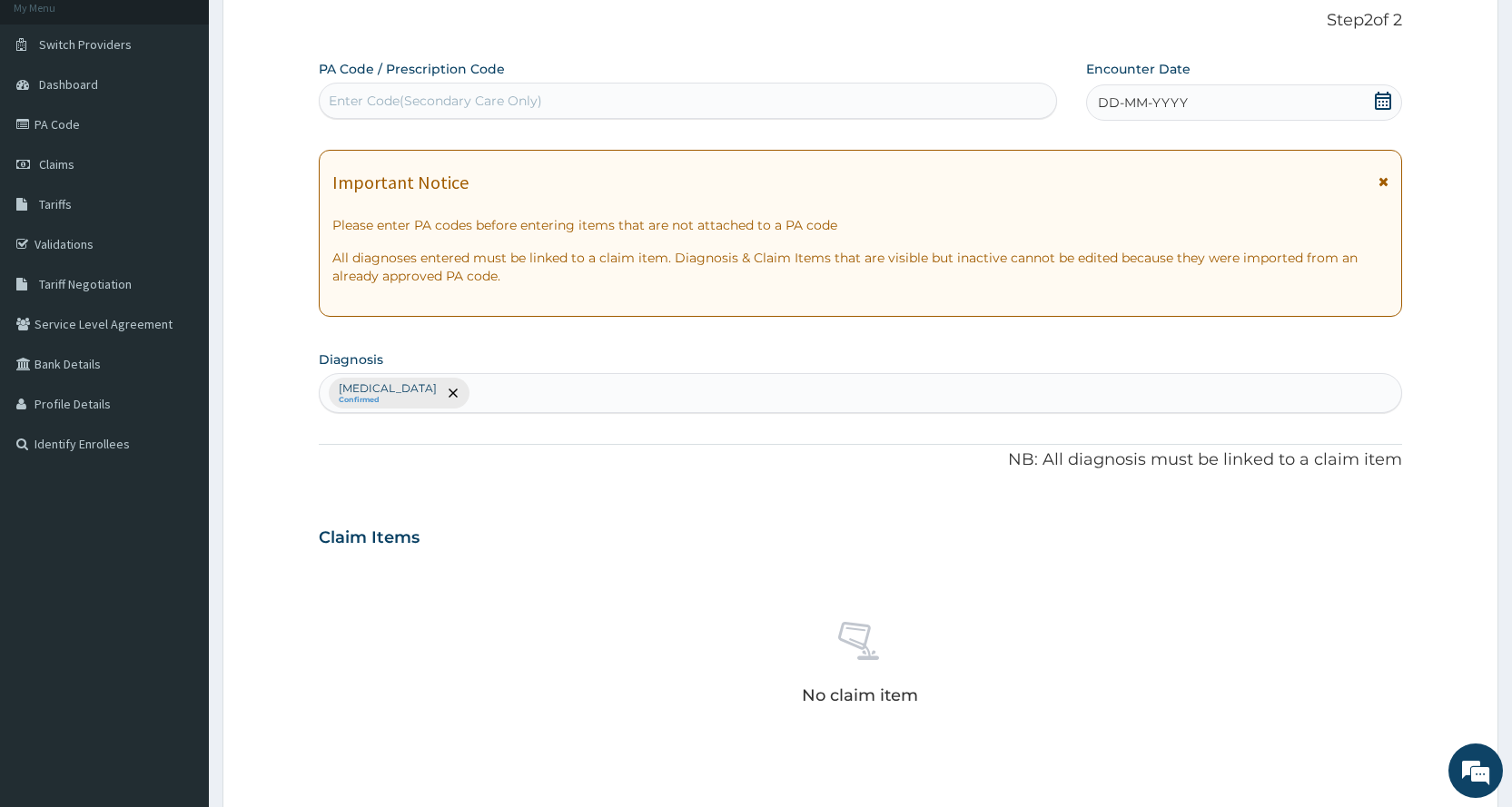
click at [612, 105] on div "Enter Code(Secondary Care Only)" at bounding box center [687, 100] width 735 height 29
type input "PA/33B85B"
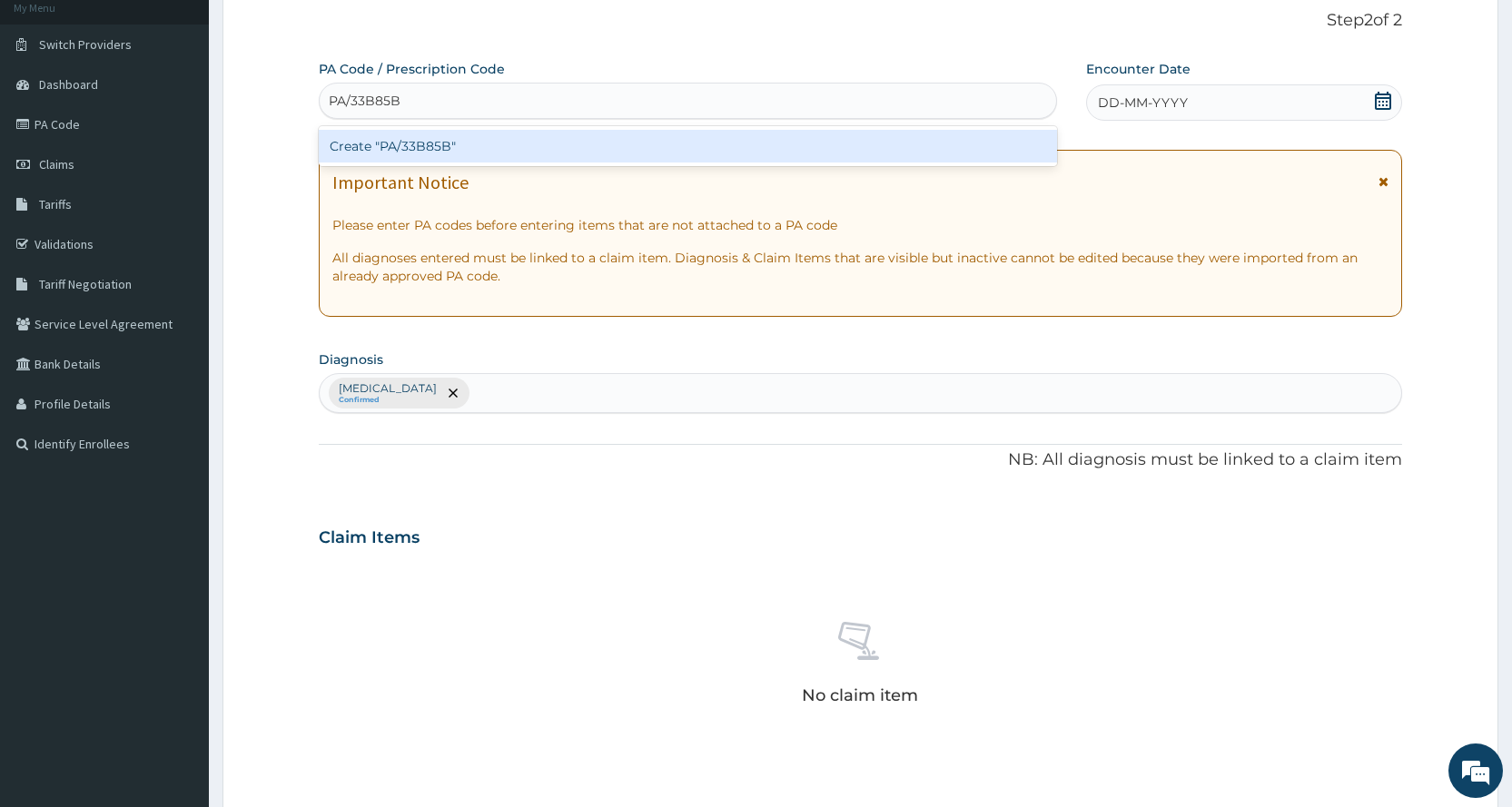
click at [653, 163] on div "Create "PA/33B85B"" at bounding box center [687, 146] width 737 height 40
click at [651, 144] on div "Create "PA/33B85B"" at bounding box center [687, 145] width 737 height 33
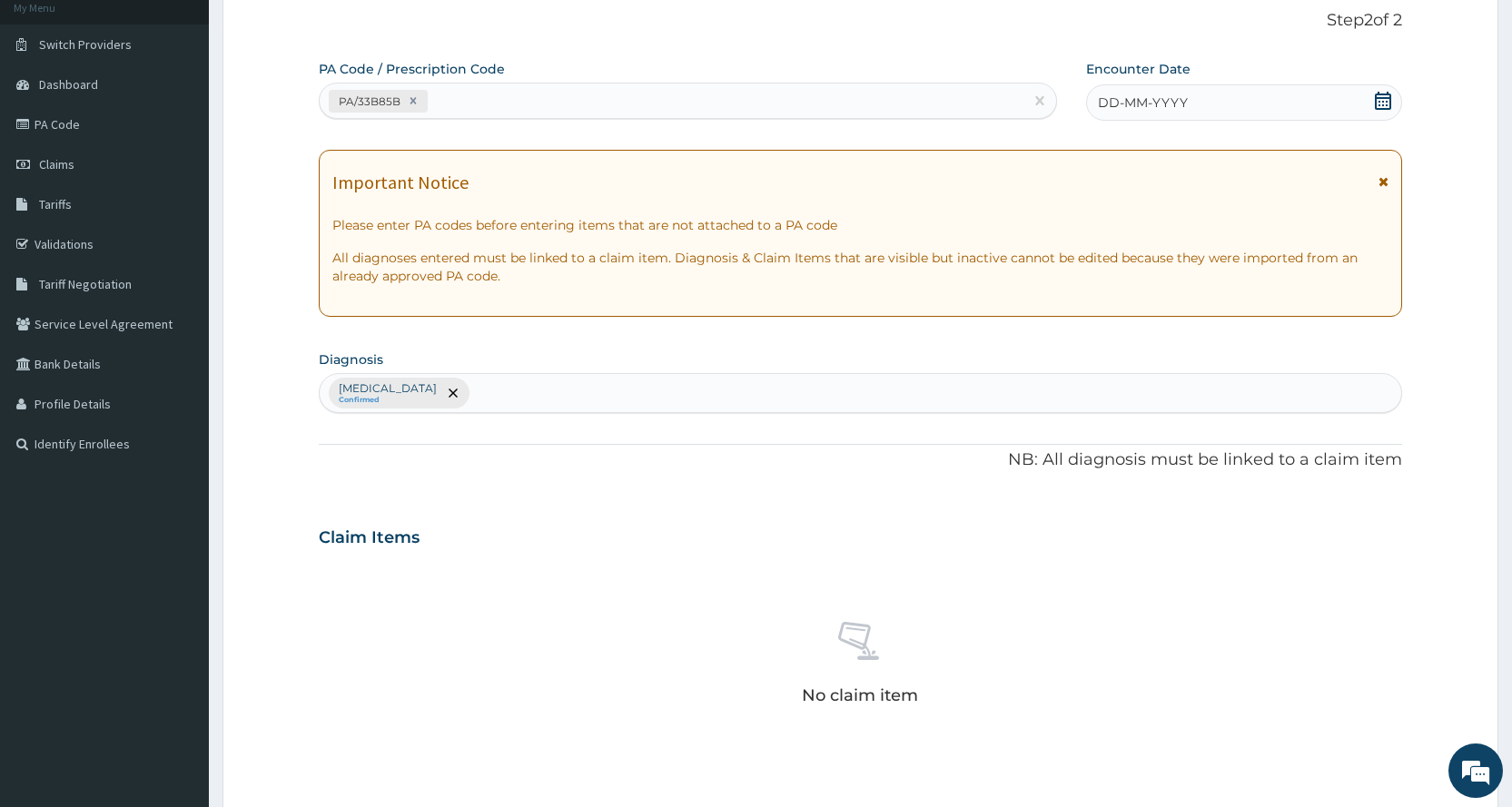
click at [1288, 96] on div "DD-MM-YYYY" at bounding box center [1243, 102] width 316 height 37
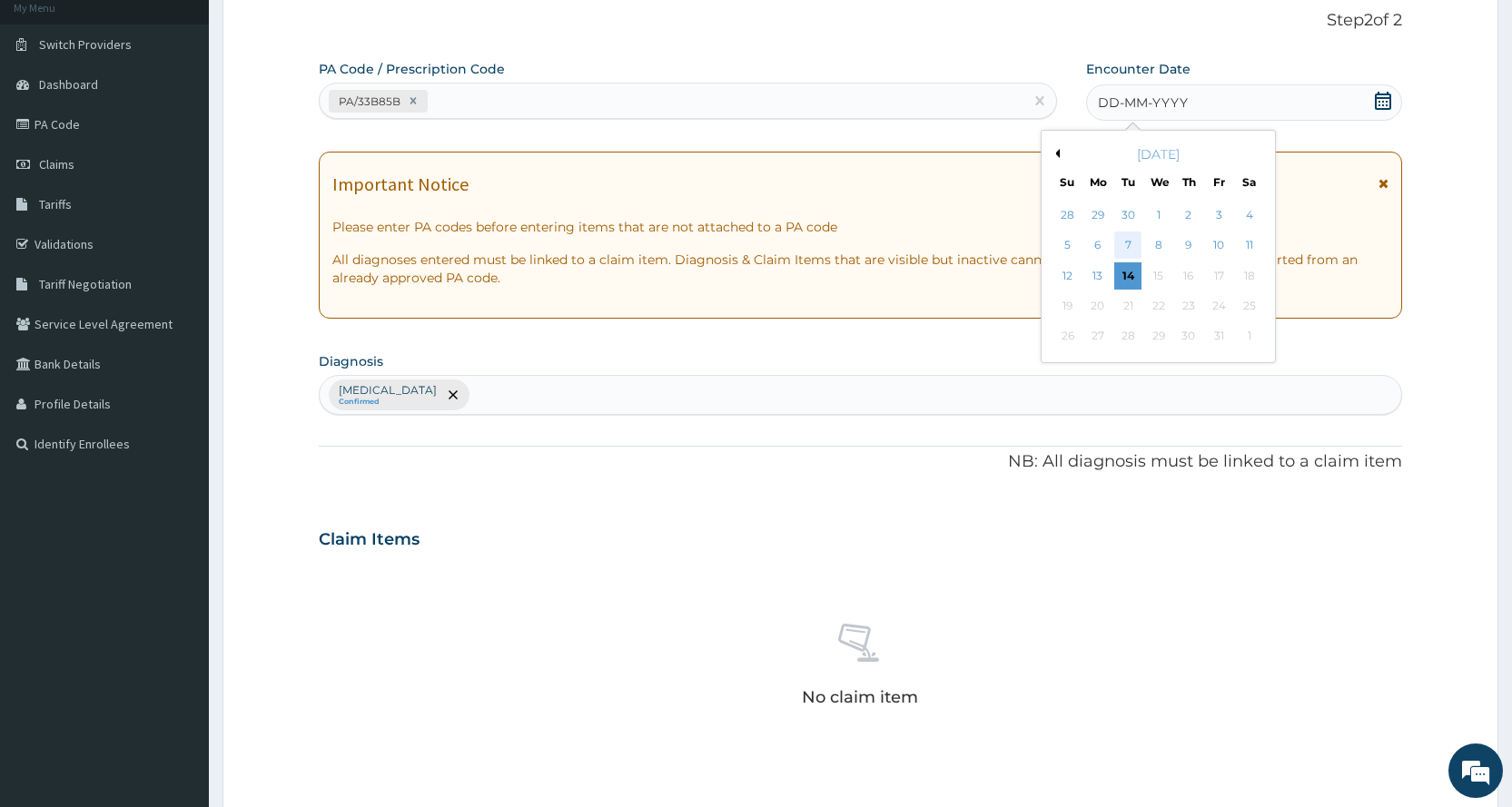
click at [1123, 242] on div "7" at bounding box center [1128, 246] width 28 height 28
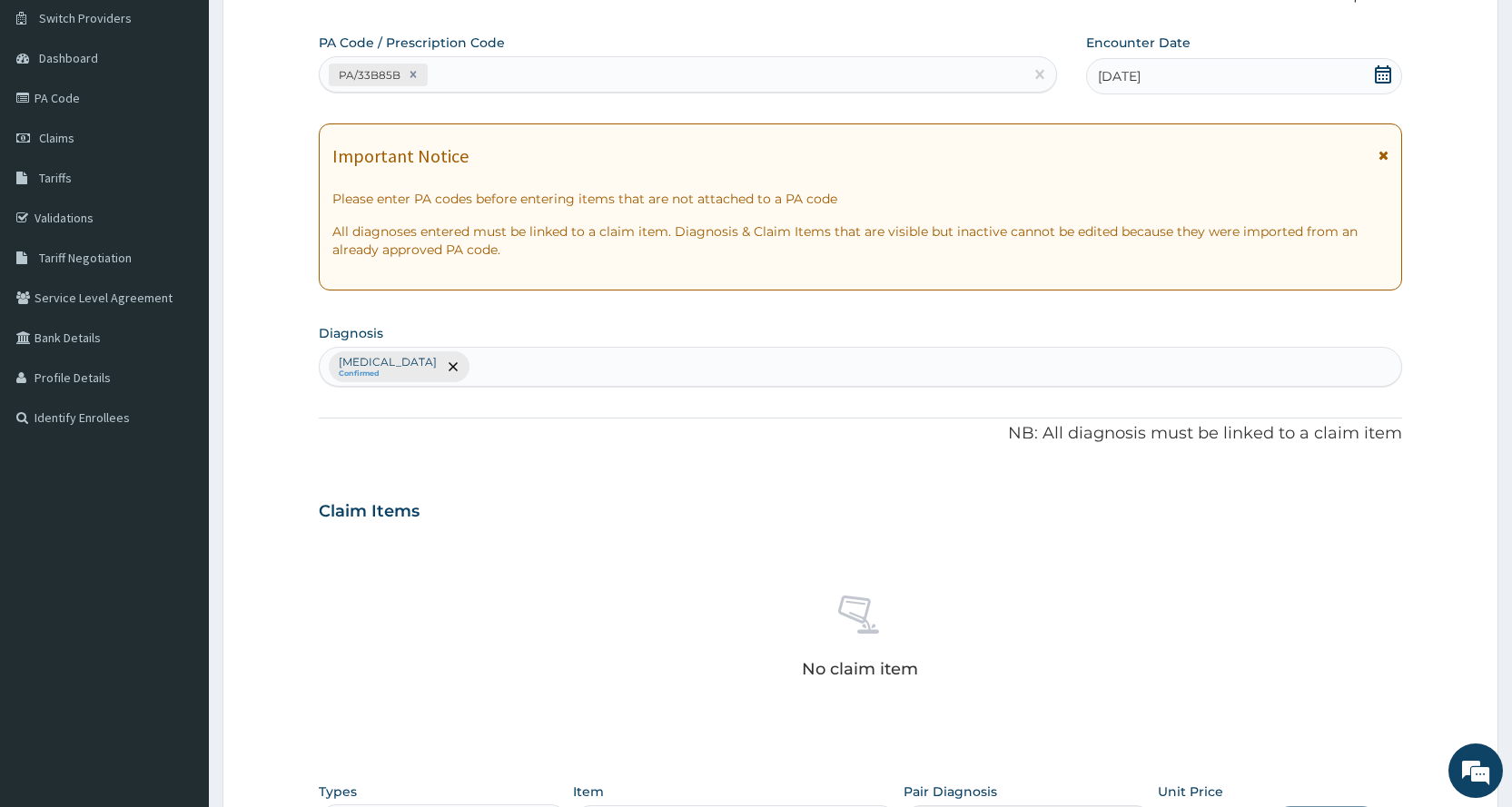
scroll to position [477, 0]
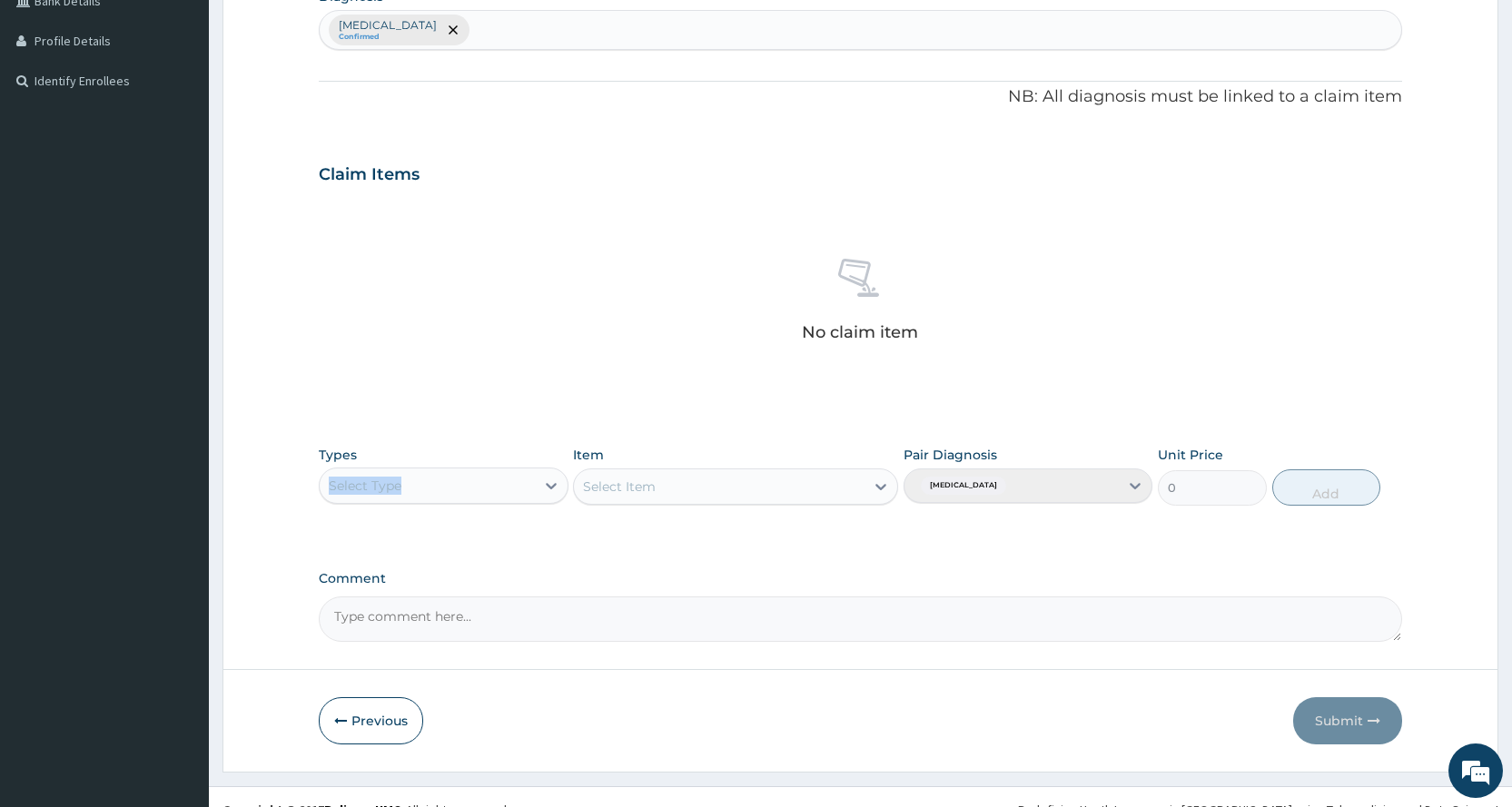
click at [402, 474] on div "Types Select Type" at bounding box center [442, 476] width 248 height 60
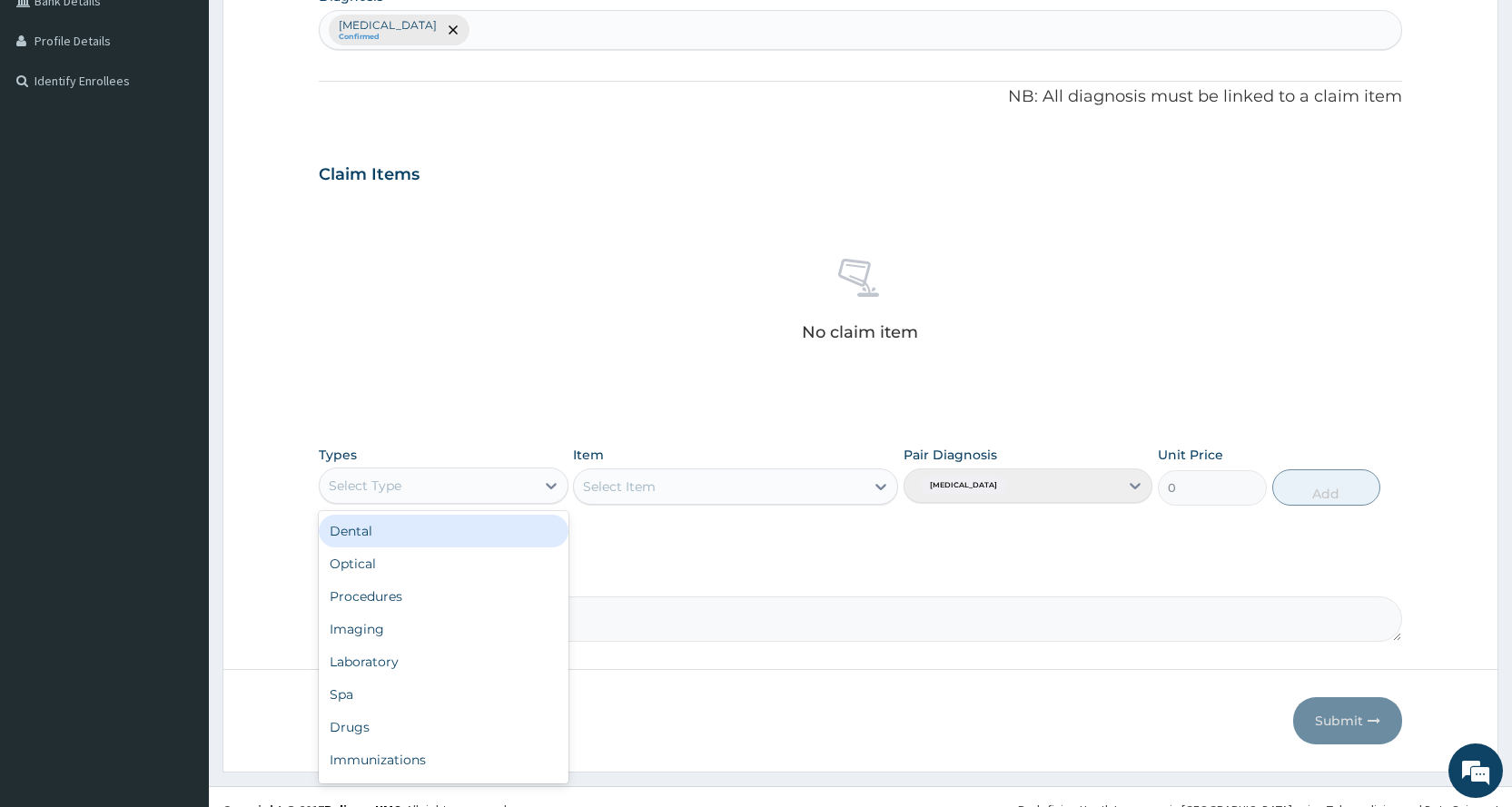
click at [466, 485] on div "Select Type" at bounding box center [426, 485] width 215 height 29
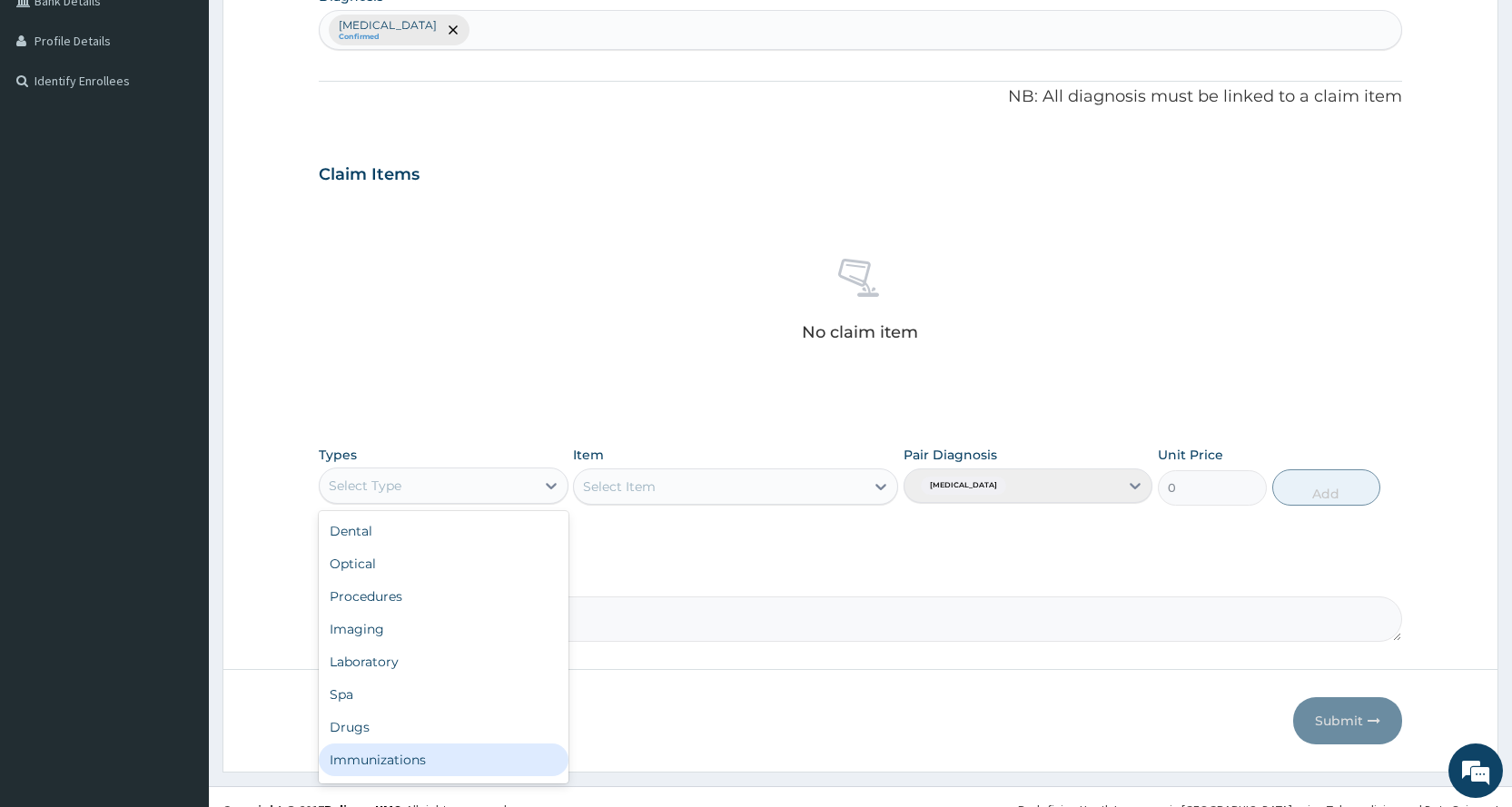
scroll to position [61, 0]
click at [363, 780] on div "Dental Optical Procedures Imaging Laboratory Spa Drugs Immunizations Others Gym" at bounding box center [442, 647] width 248 height 272
click at [368, 751] on div "Gym" at bounding box center [442, 762] width 248 height 33
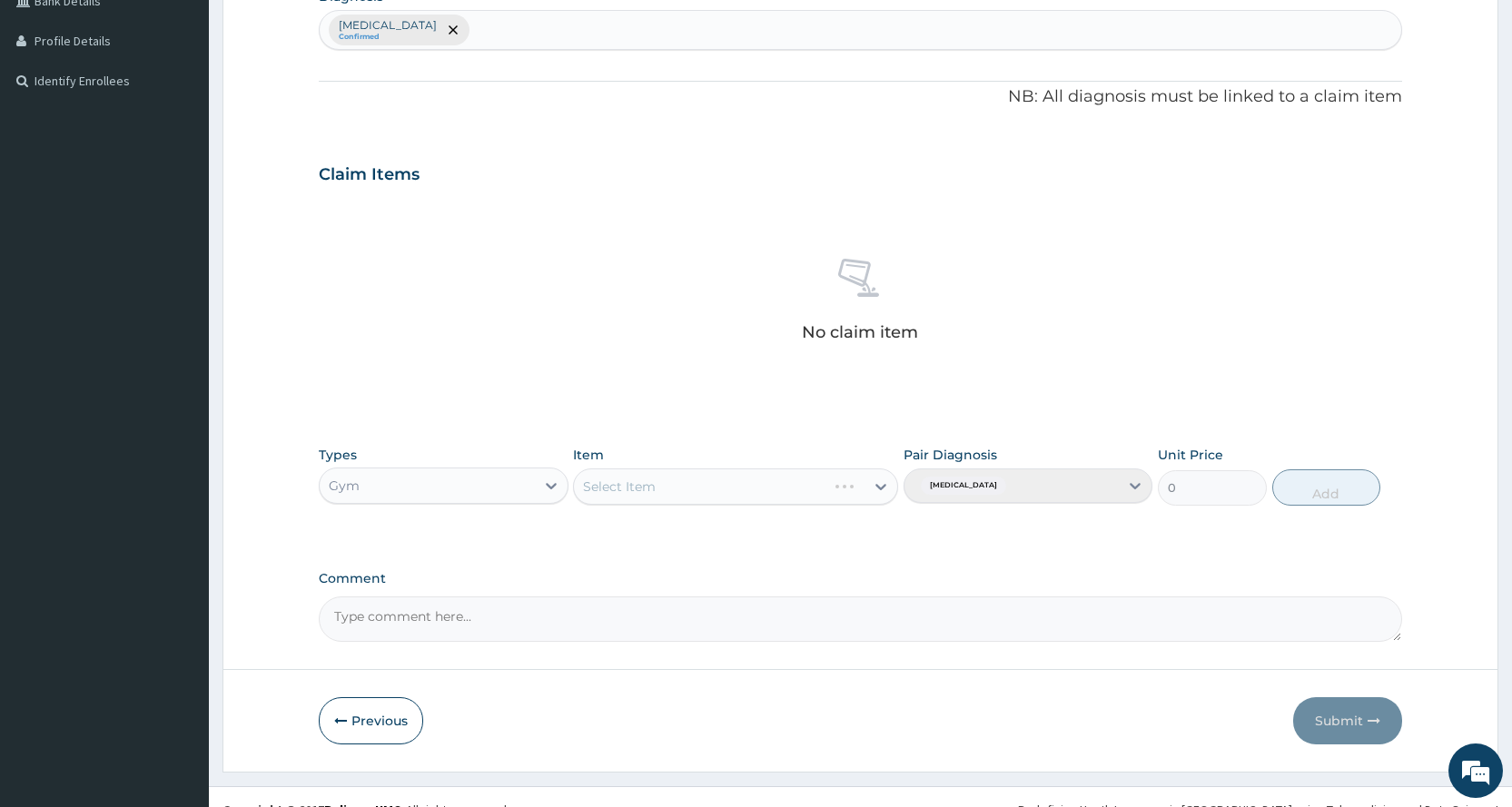
click at [692, 483] on div "Select Item" at bounding box center [735, 486] width 325 height 37
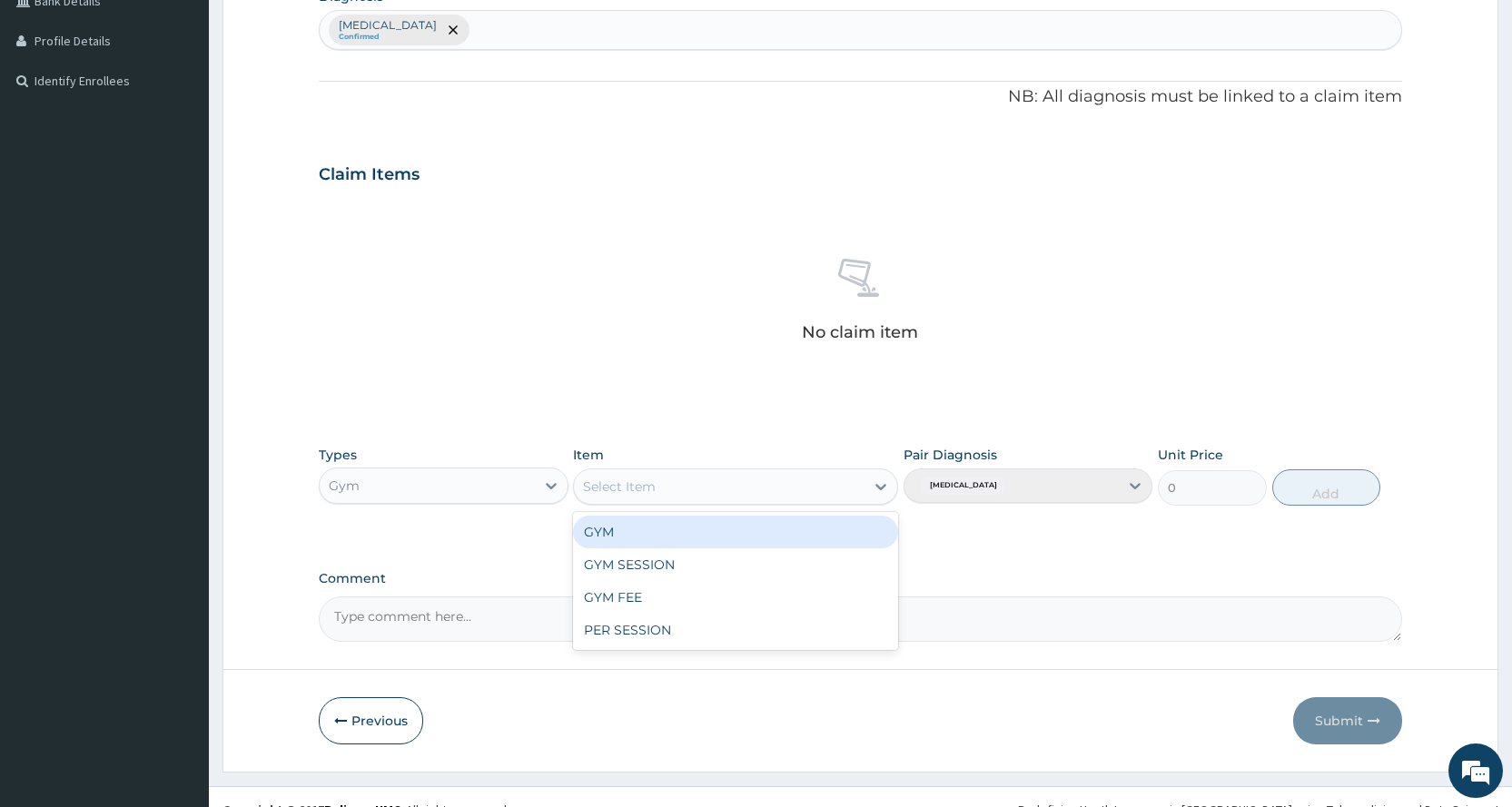
click at [692, 502] on div "Select Item" at bounding box center [735, 486] width 325 height 37
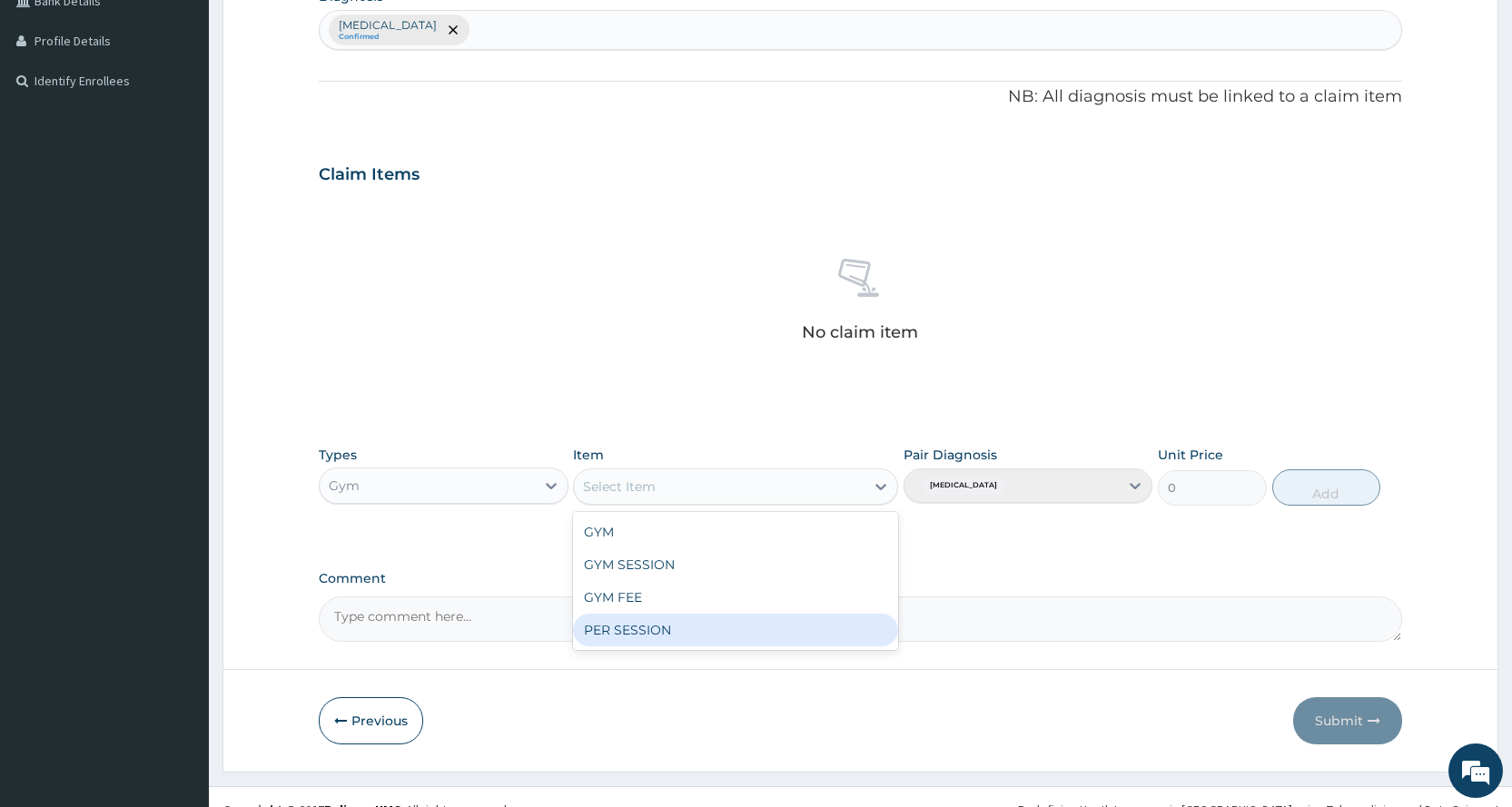
click at [689, 642] on div "PER SESSION" at bounding box center [735, 629] width 325 height 33
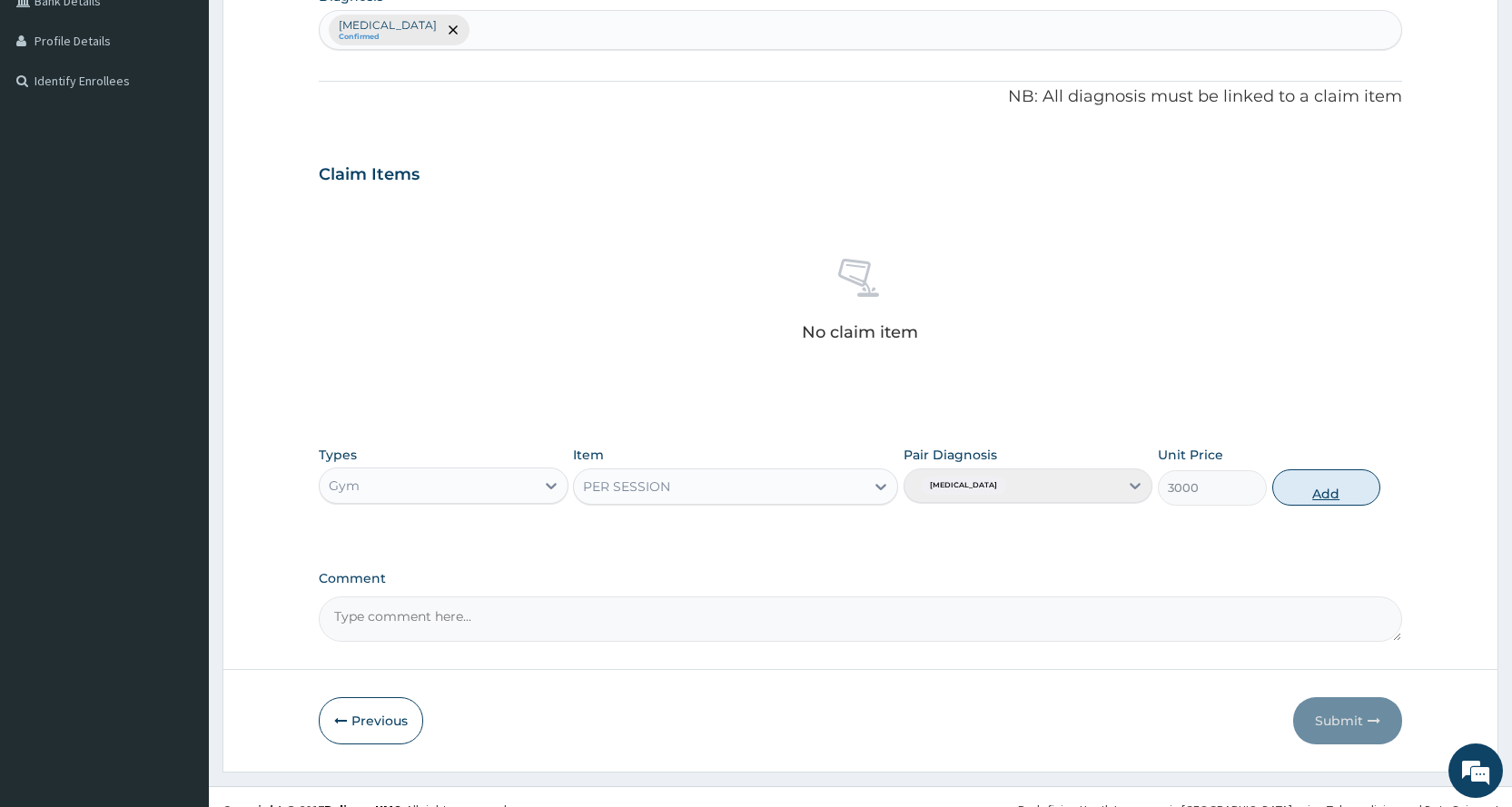
click at [1305, 490] on button "Add" at bounding box center [1325, 487] width 108 height 37
type input "0"
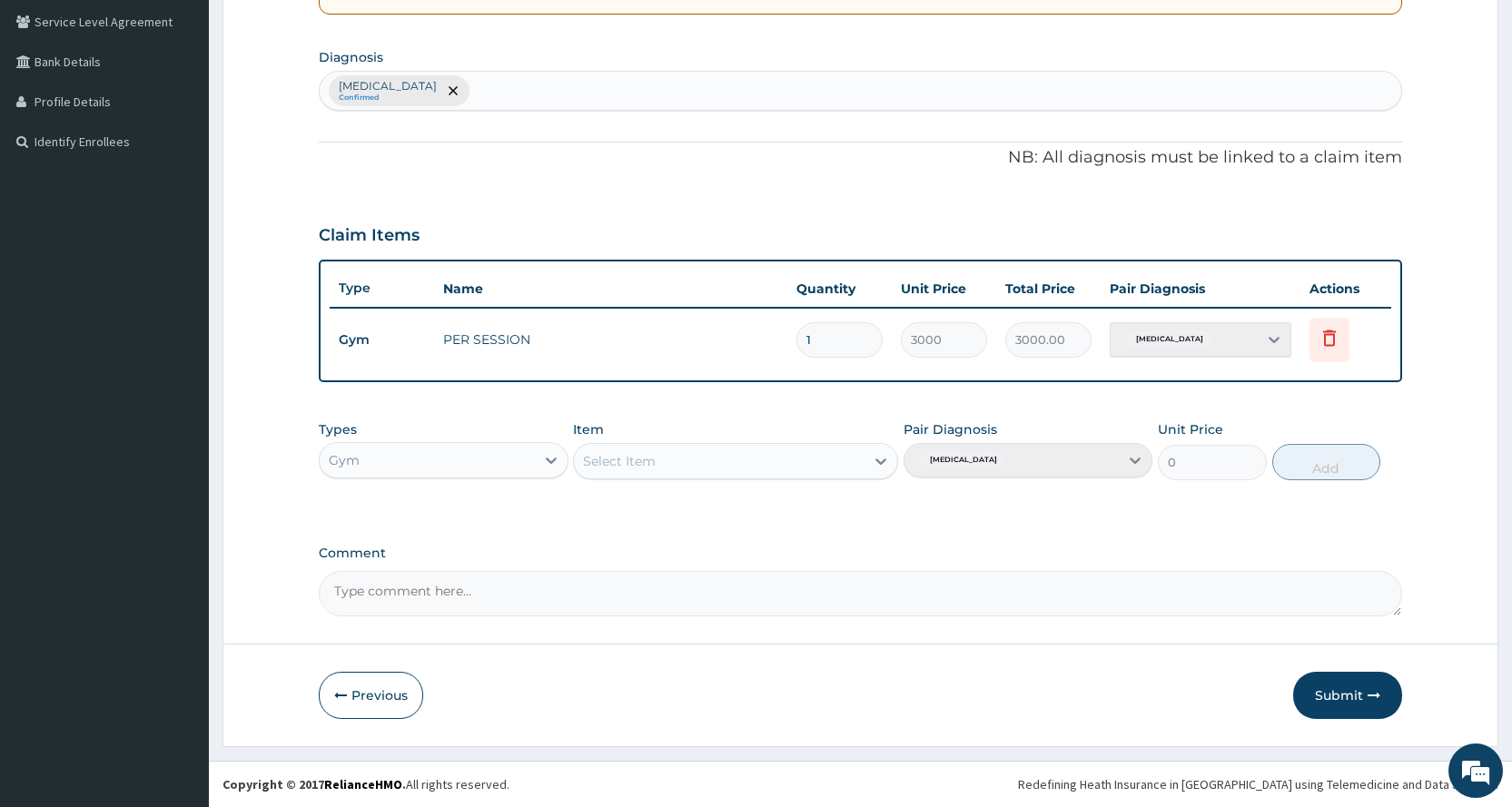
scroll to position [415, 0]
click at [1338, 703] on button "Submit" at bounding box center [1348, 695] width 109 height 47
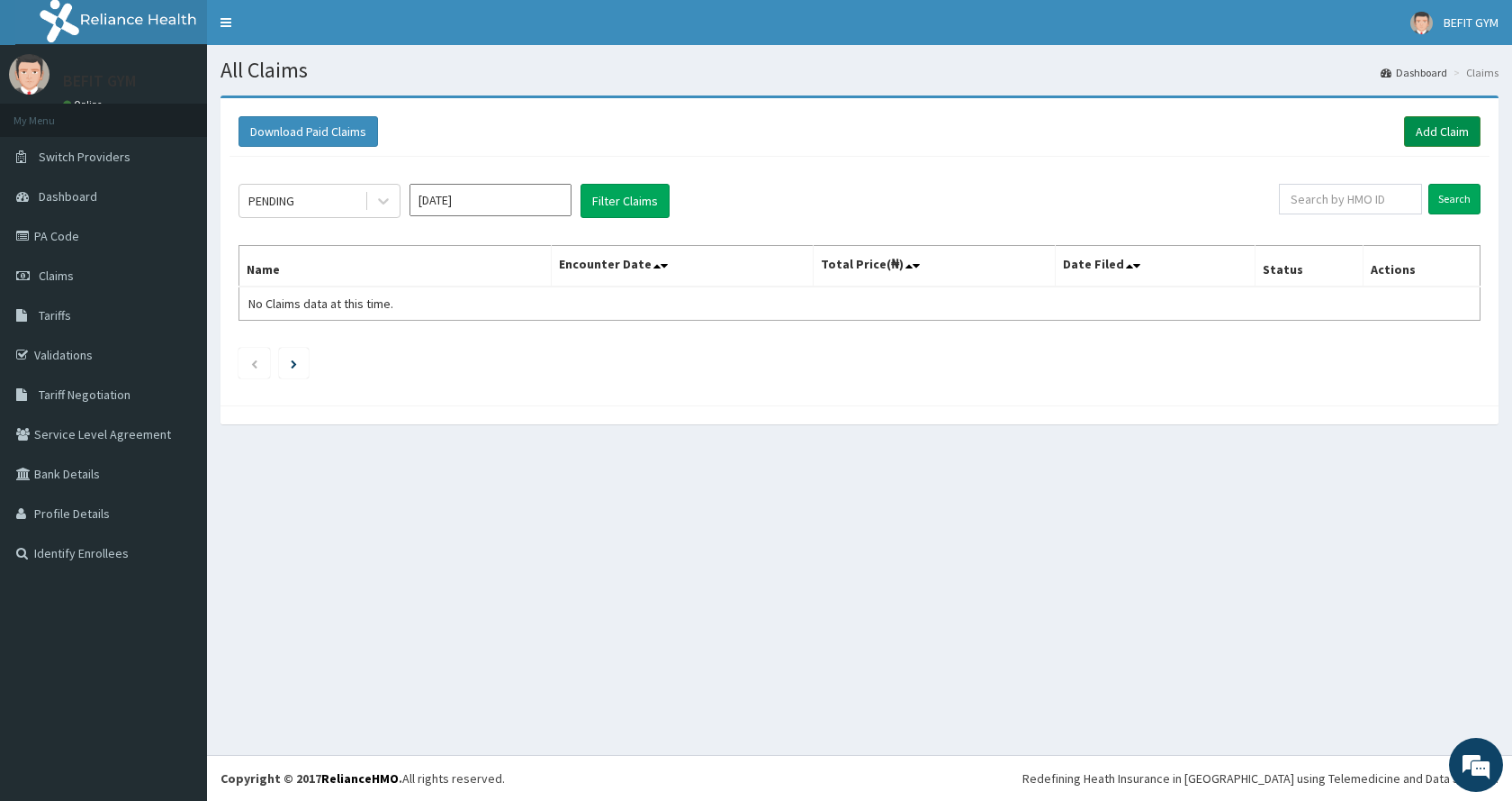
click at [1449, 124] on link "Add Claim" at bounding box center [1442, 131] width 77 height 30
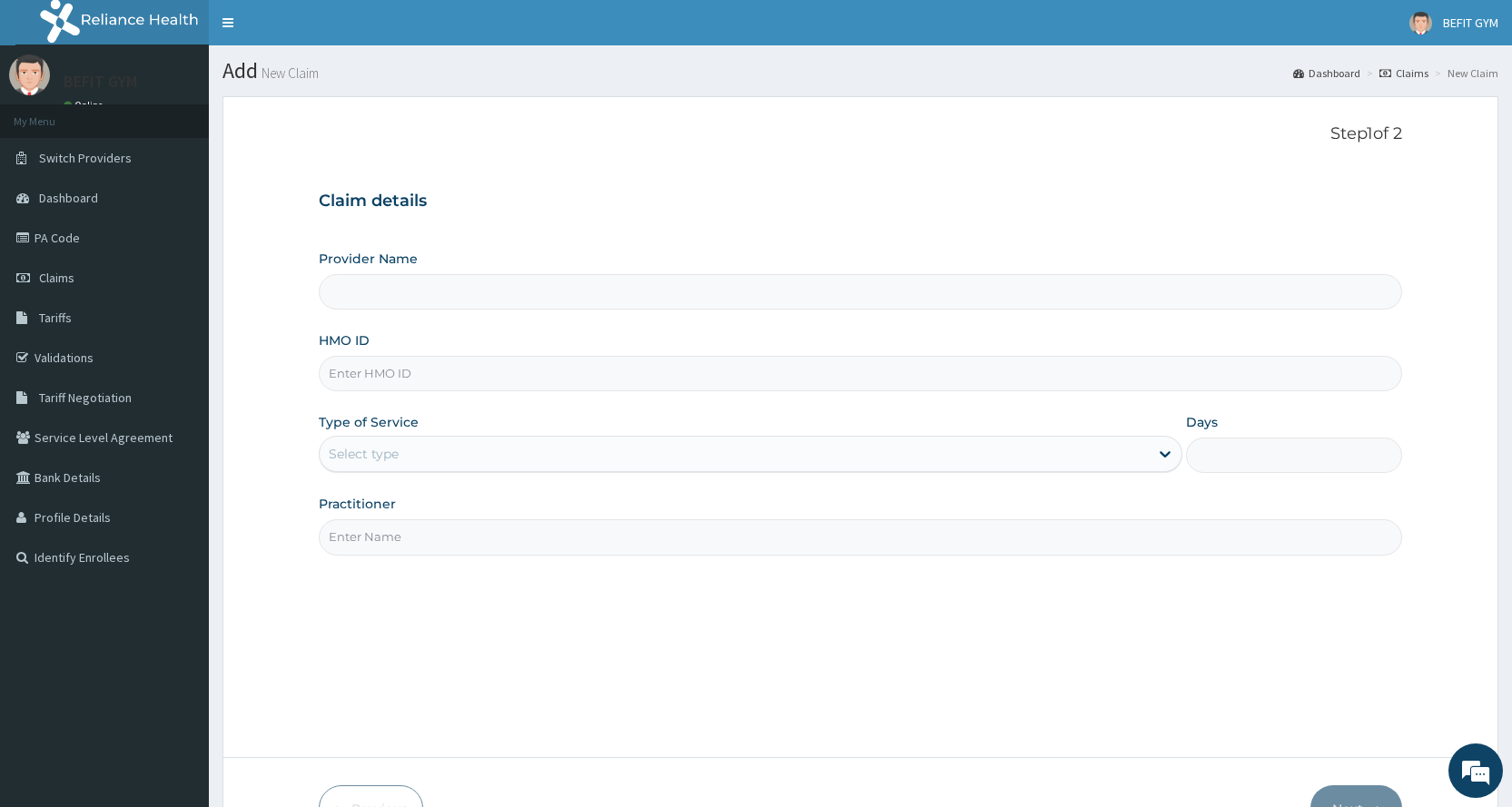
type input "BEFIT HEALTH AND FITNESS CENTRE"
type input "1"
click at [749, 360] on input "HMO ID" at bounding box center [860, 374] width 1084 height 36
type input "KNR/10006/A"
click at [375, 550] on input "Practitioner" at bounding box center [860, 537] width 1084 height 36
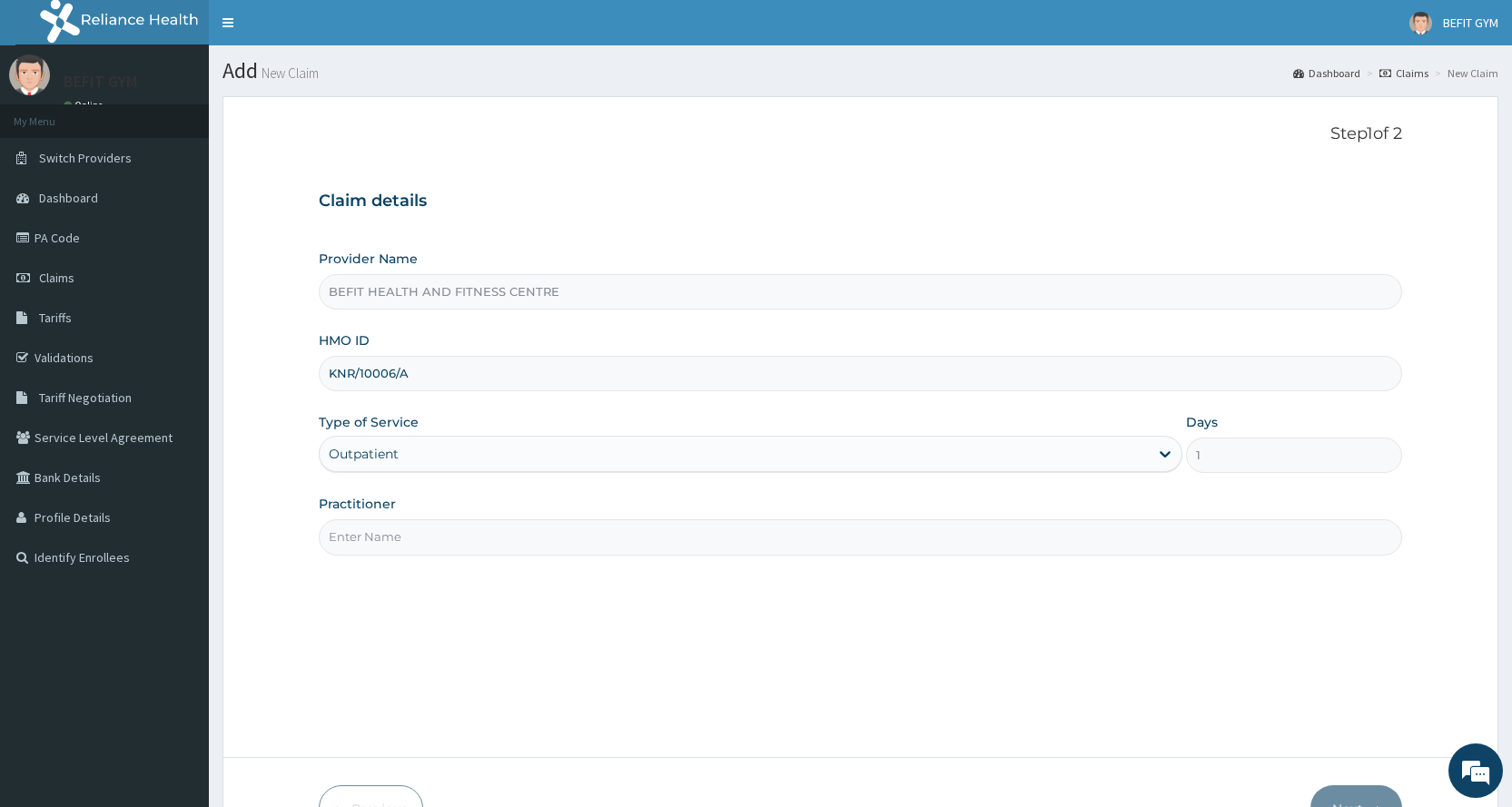
type input "B"
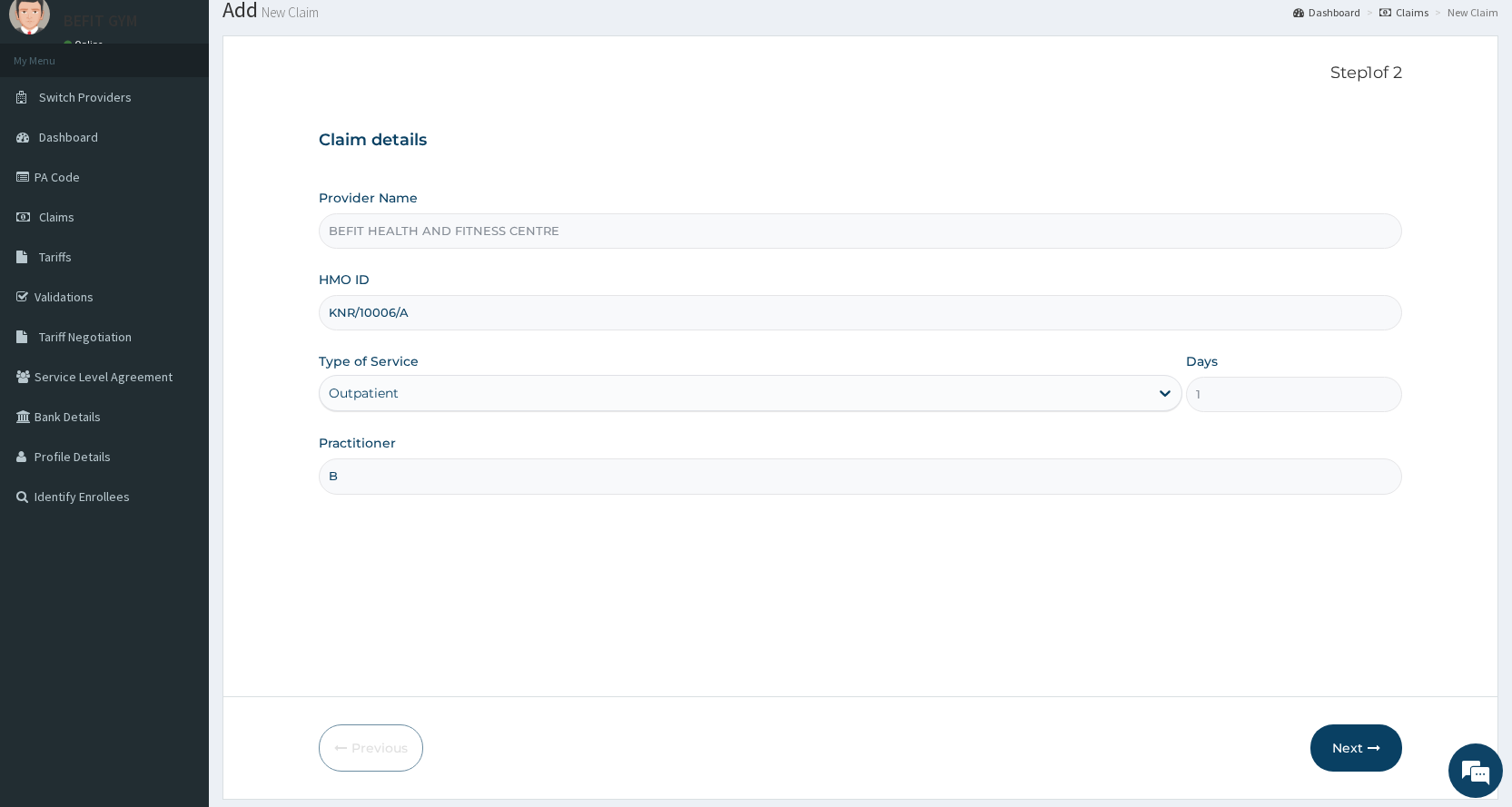
scroll to position [114, 0]
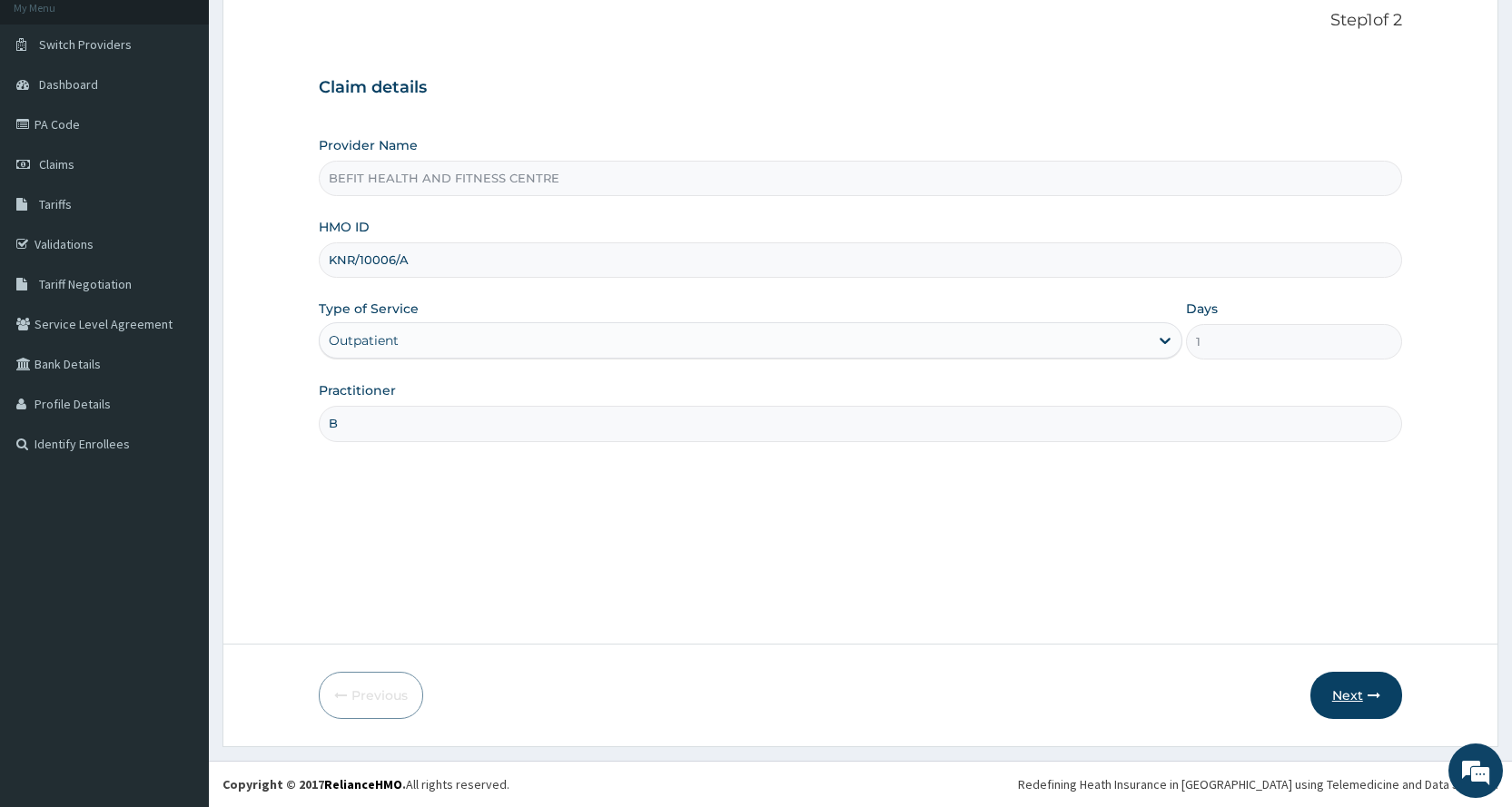
click at [1367, 687] on button "Next" at bounding box center [1356, 695] width 92 height 47
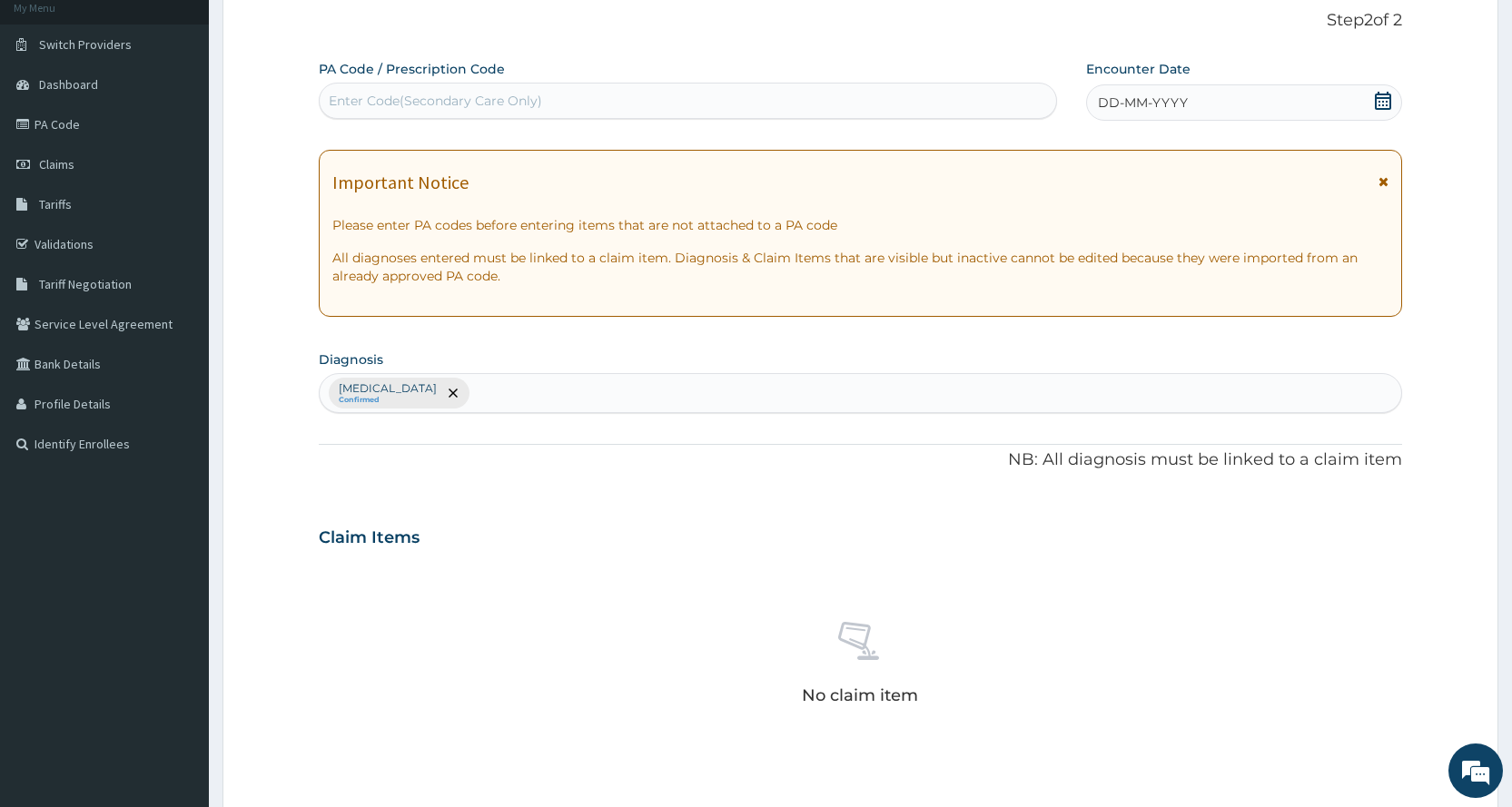
click at [574, 99] on div "Enter Code(Secondary Care Only)" at bounding box center [687, 100] width 735 height 29
type input "PA/8EEA0A"
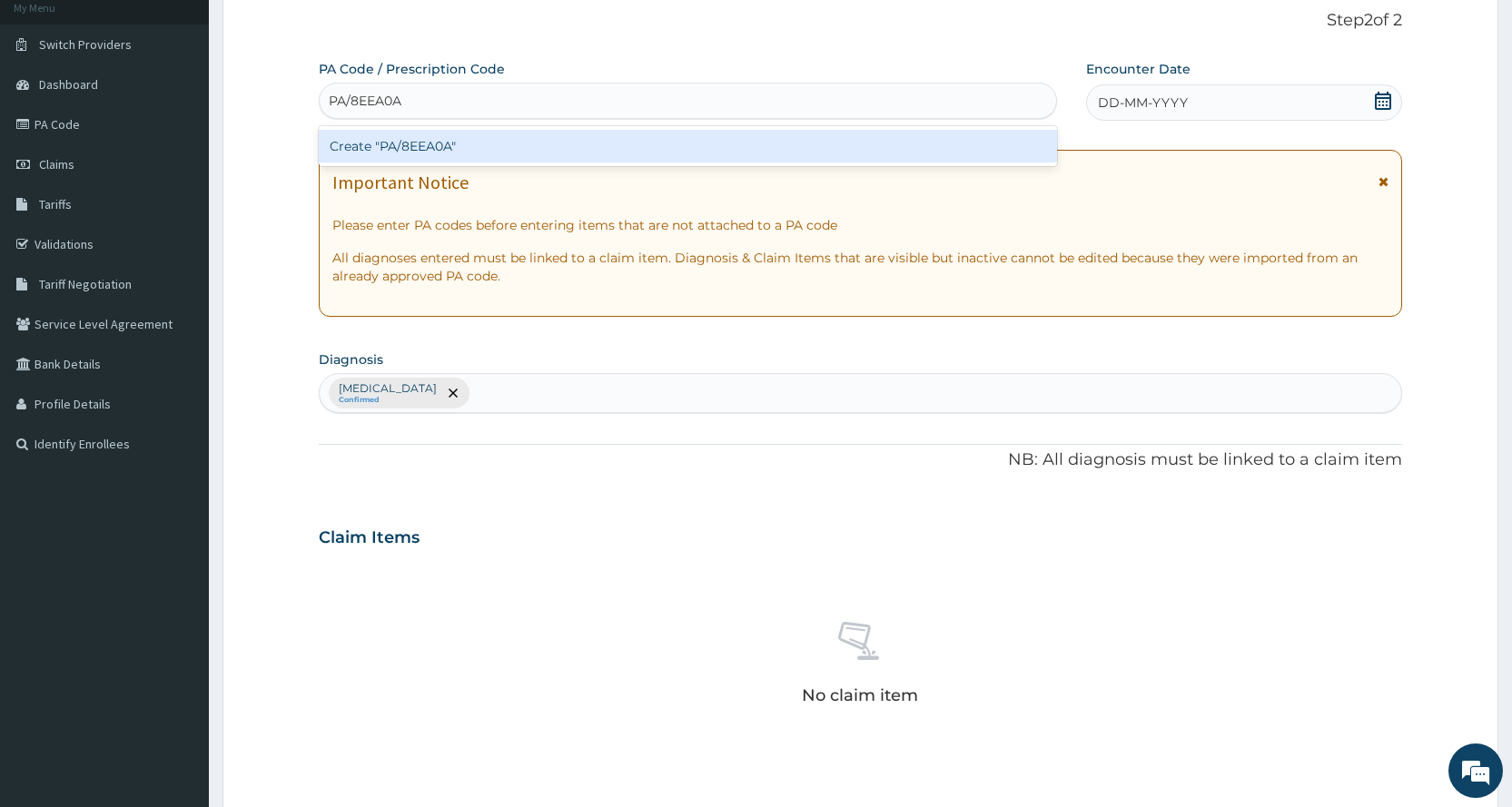
click at [633, 146] on div "Create "PA/8EEA0A"" at bounding box center [687, 145] width 737 height 33
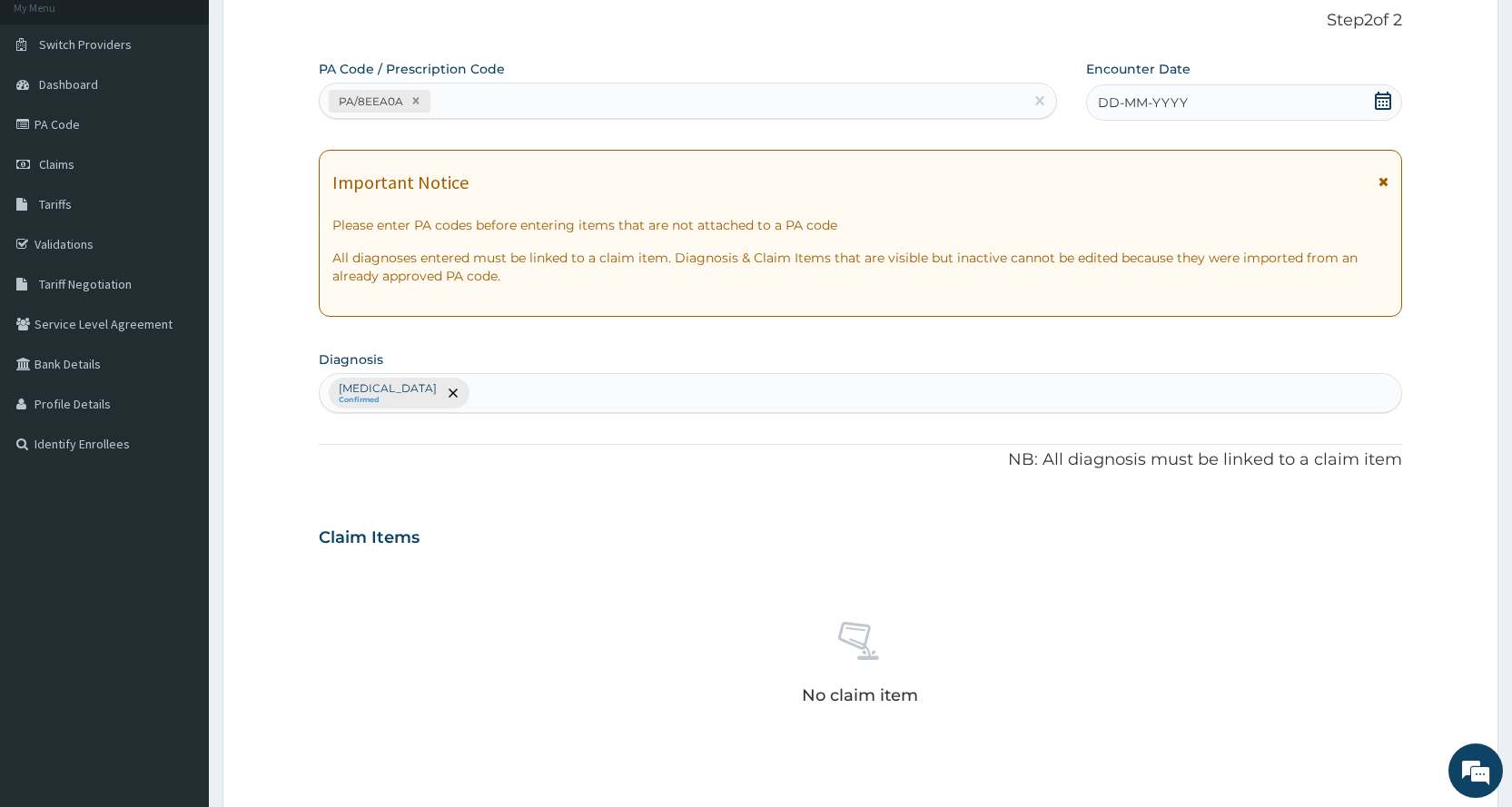
click at [1379, 102] on icon at bounding box center [1382, 101] width 17 height 18
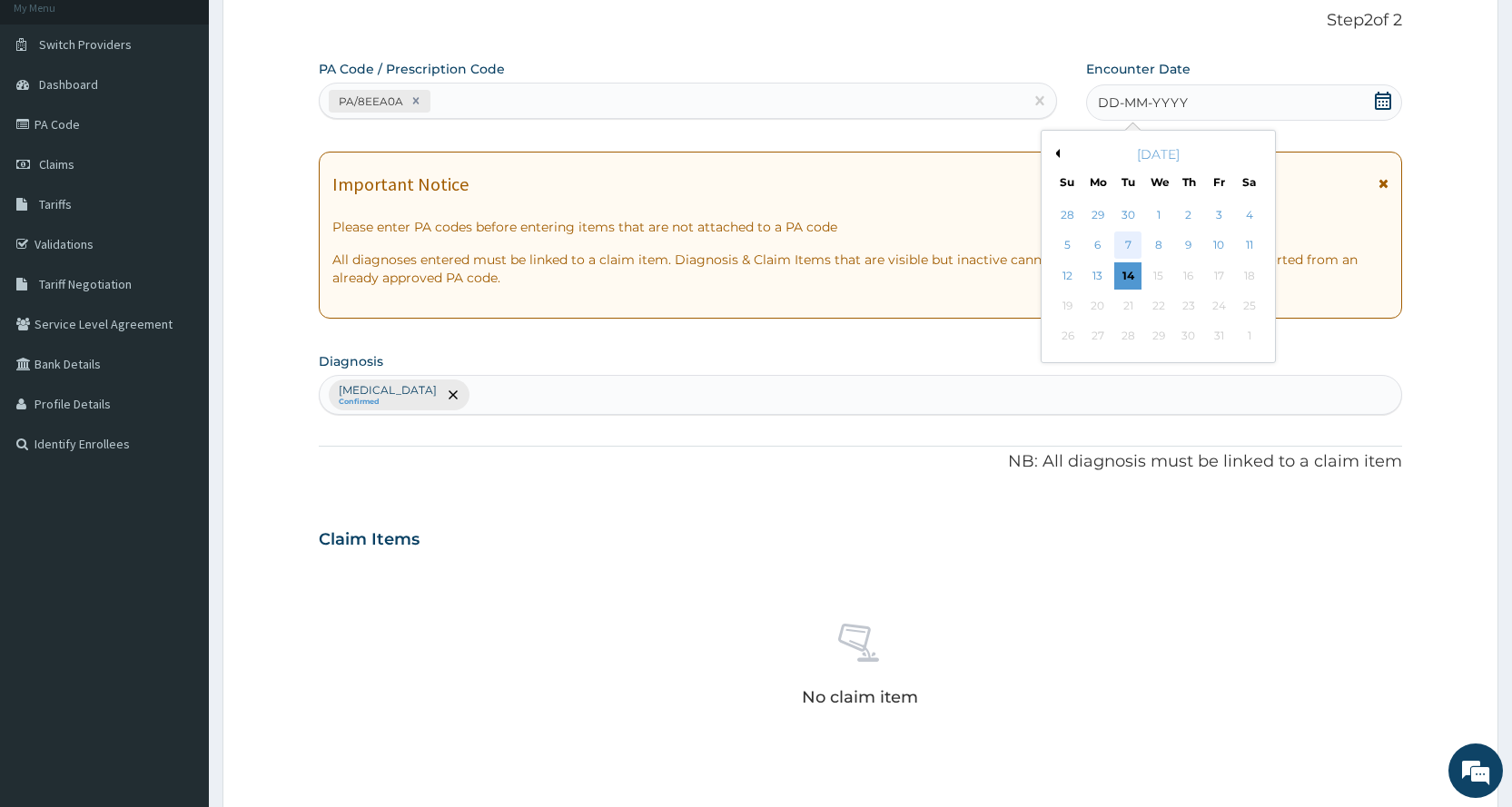
click at [1128, 247] on div "7" at bounding box center [1128, 246] width 28 height 28
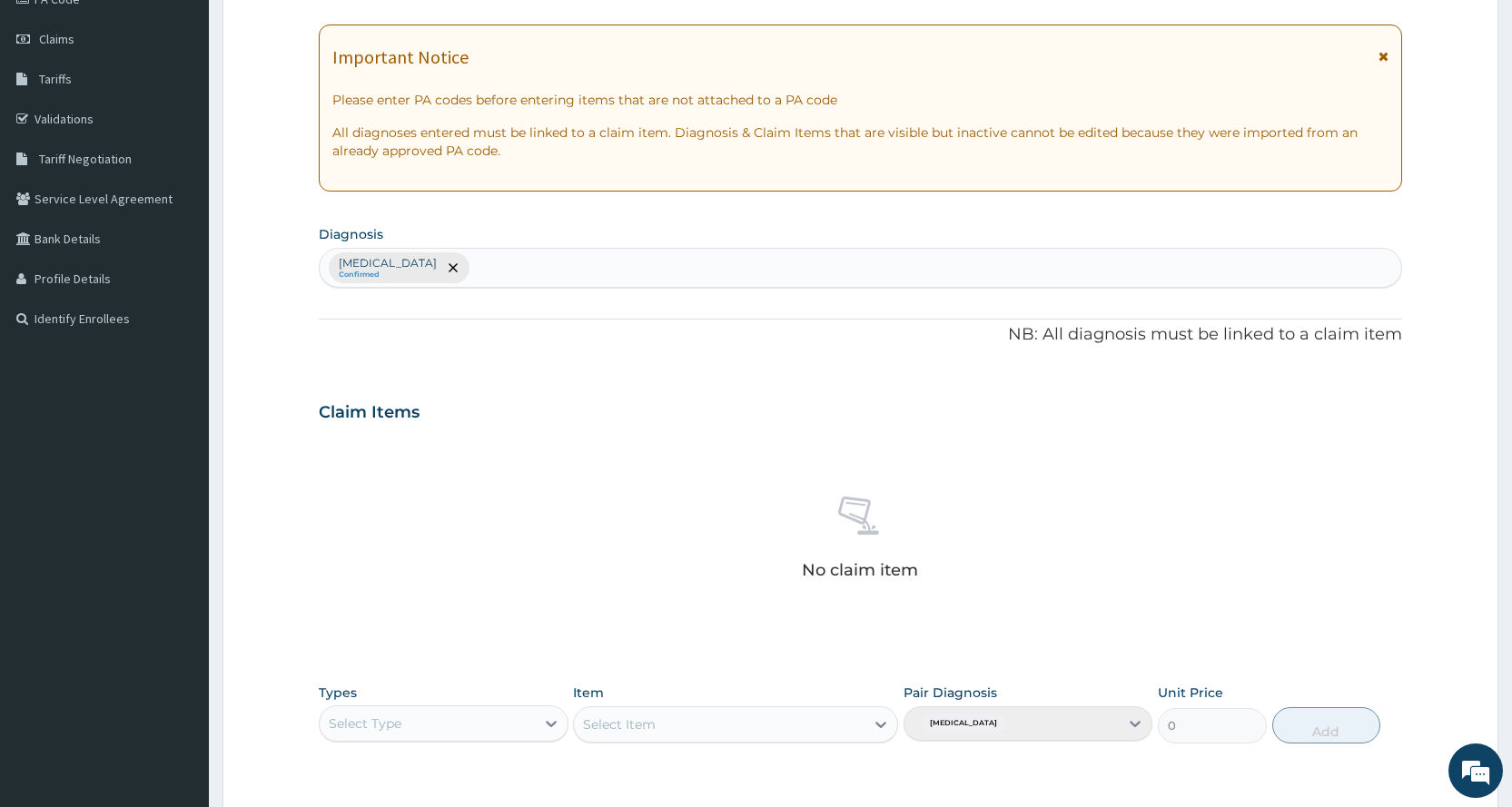
scroll to position [386, 0]
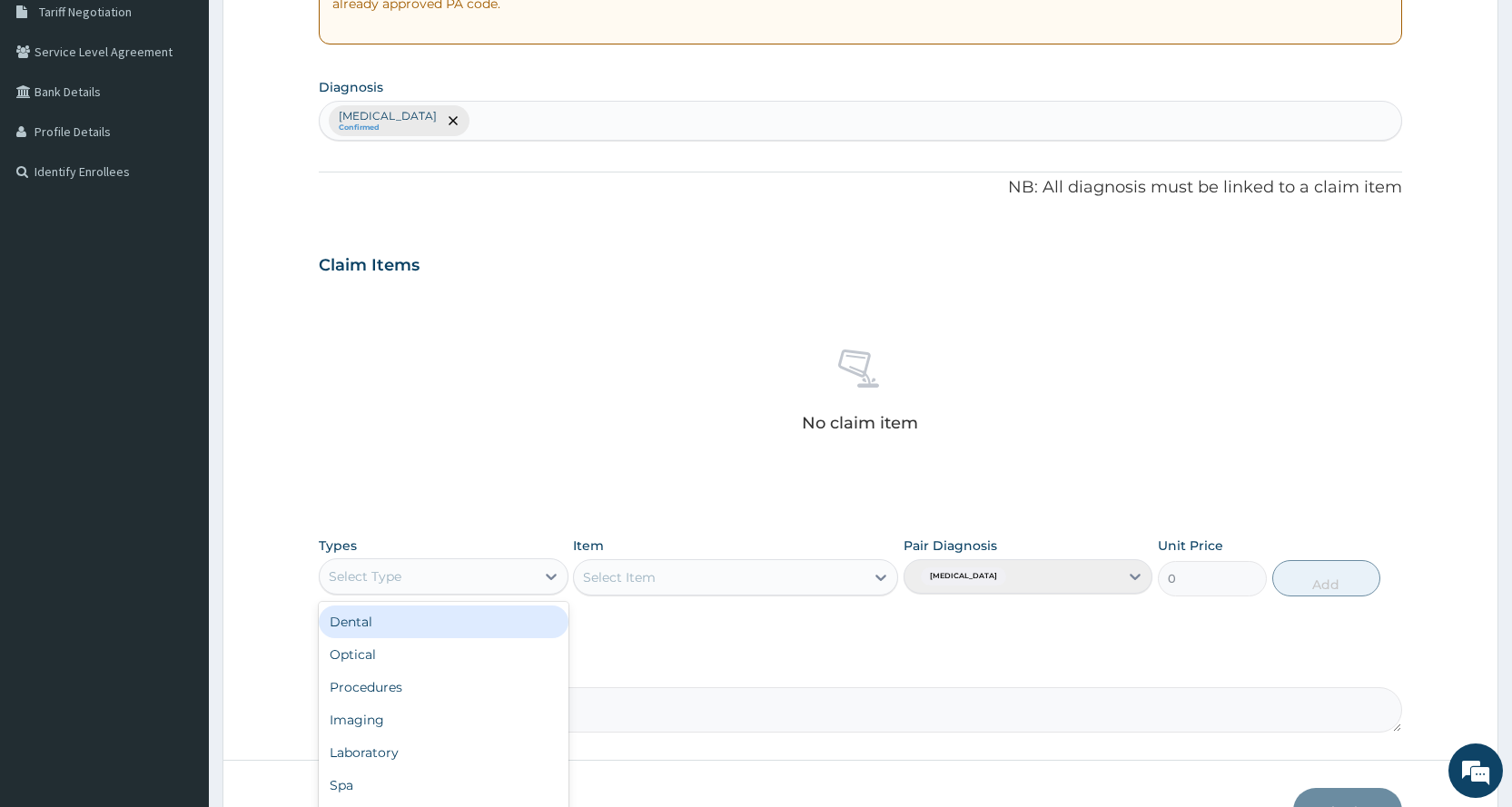
click at [386, 582] on div "Select Type" at bounding box center [364, 576] width 72 height 18
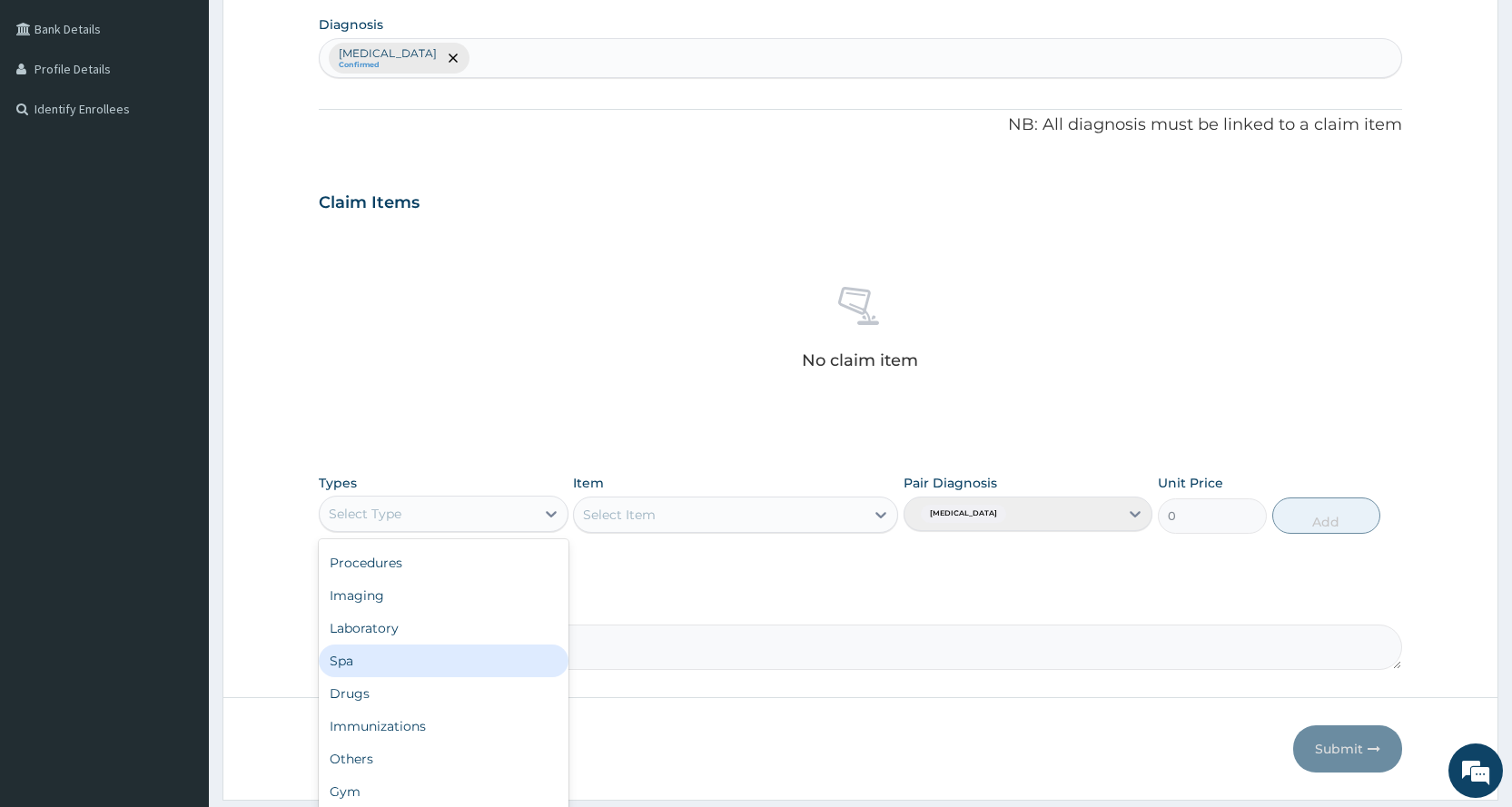
scroll to position [501, 0]
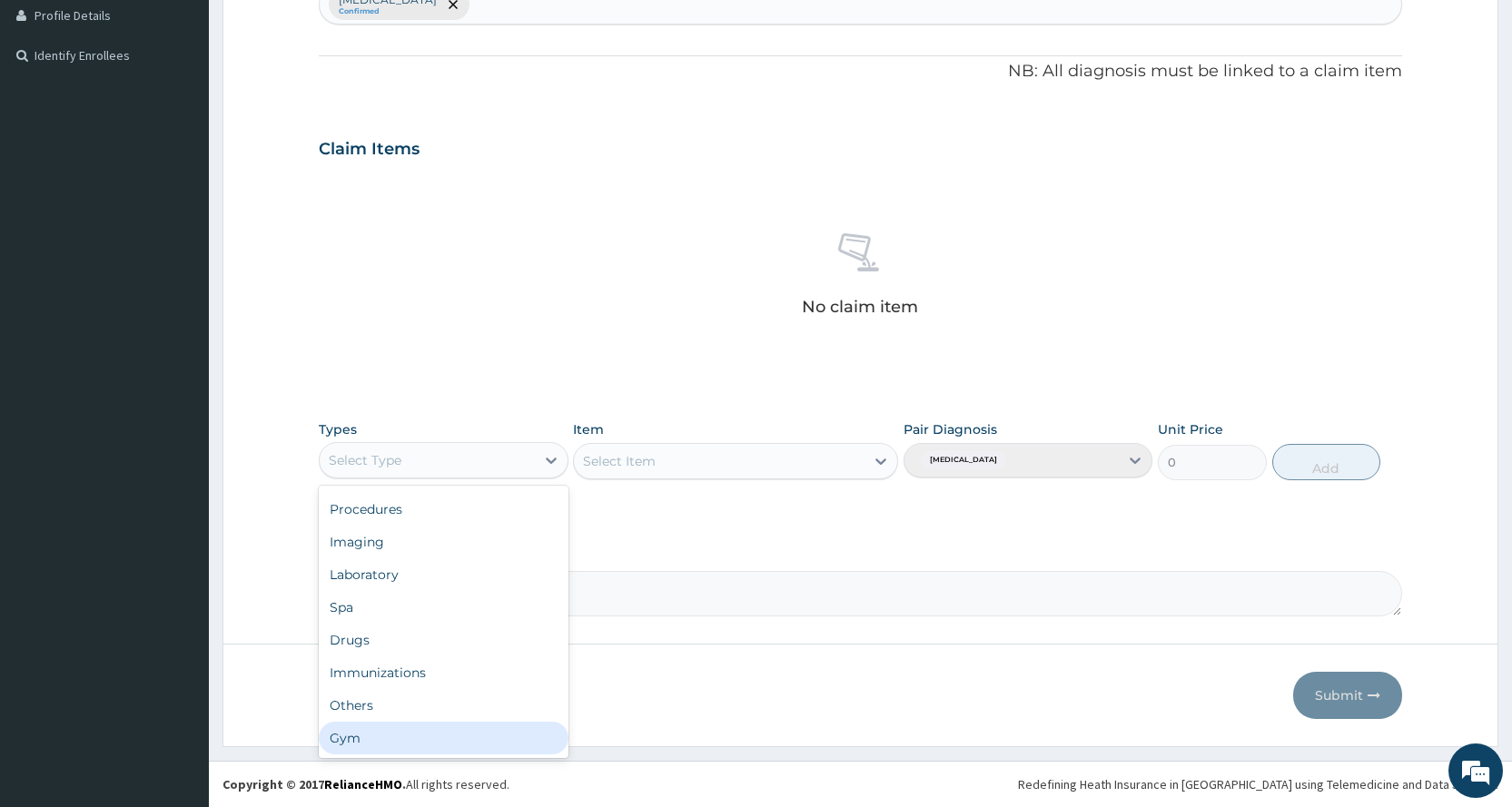
click at [356, 751] on div "Gym" at bounding box center [442, 737] width 248 height 33
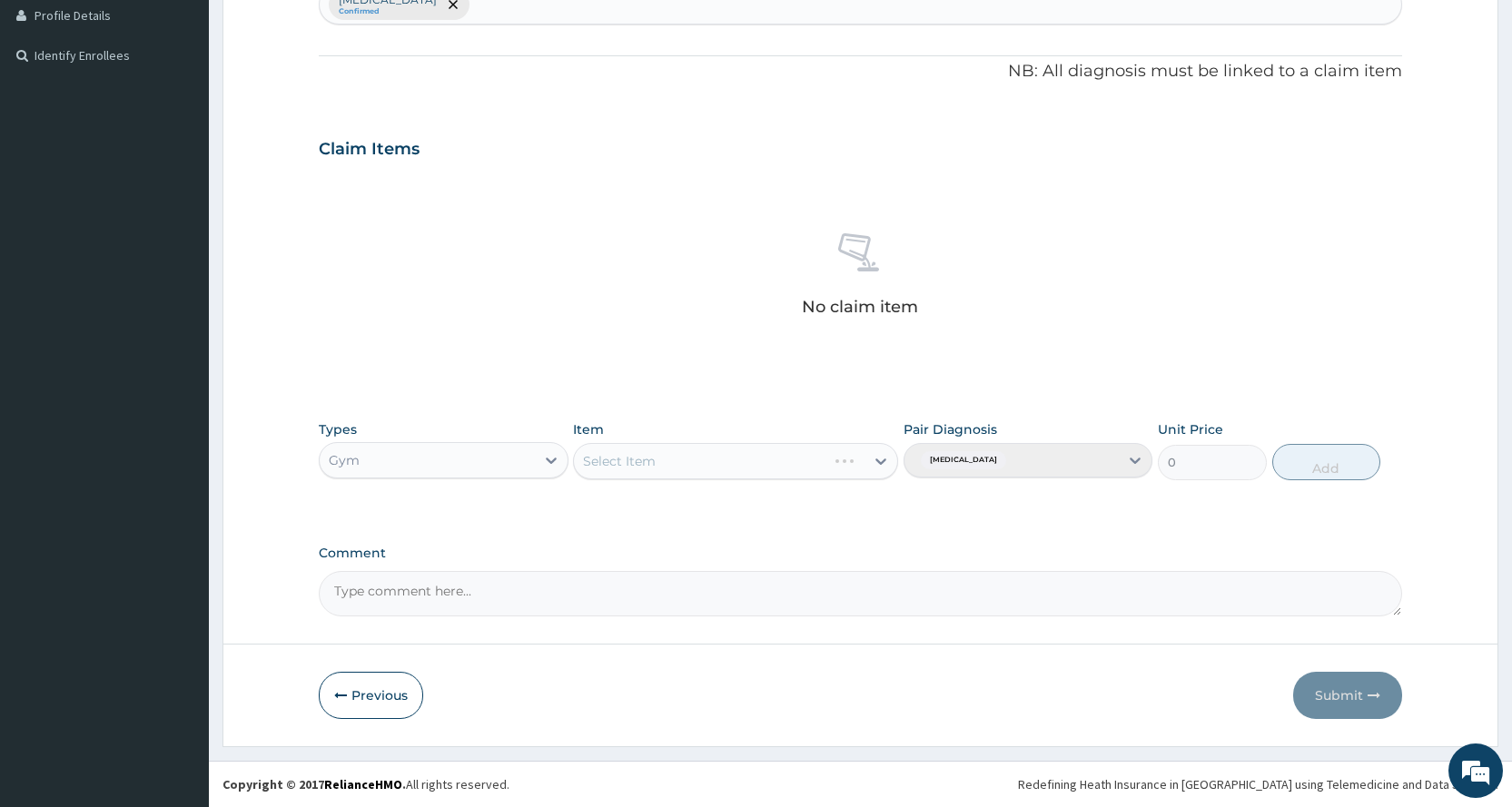
click at [605, 449] on div "Select Item" at bounding box center [735, 461] width 325 height 37
click at [604, 451] on div "Select Item" at bounding box center [700, 460] width 252 height 29
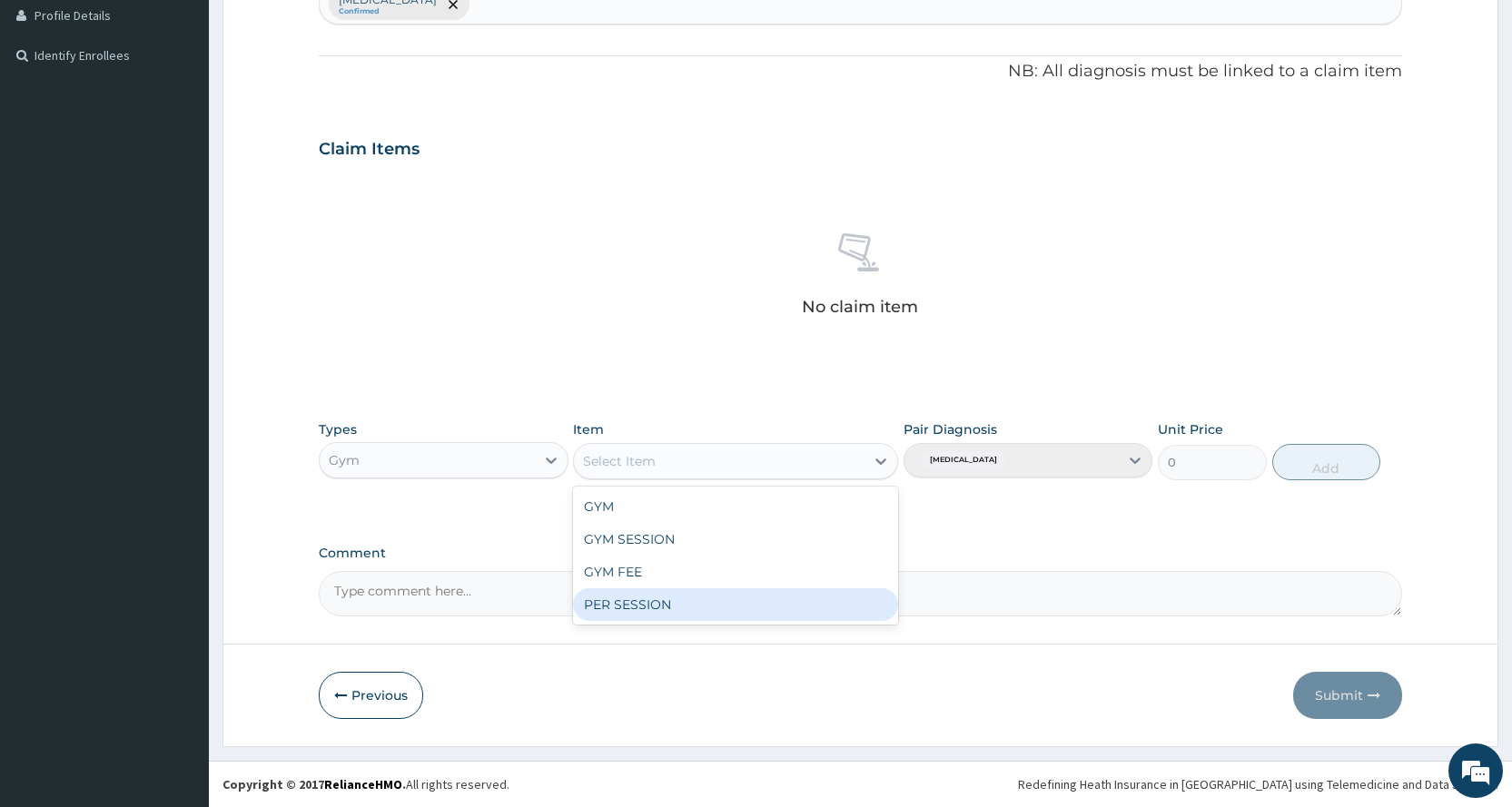
drag, startPoint x: 612, startPoint y: 612, endPoint x: 622, endPoint y: 579, distance: 34.5
click at [614, 610] on div "PER SESSION" at bounding box center [735, 604] width 325 height 33
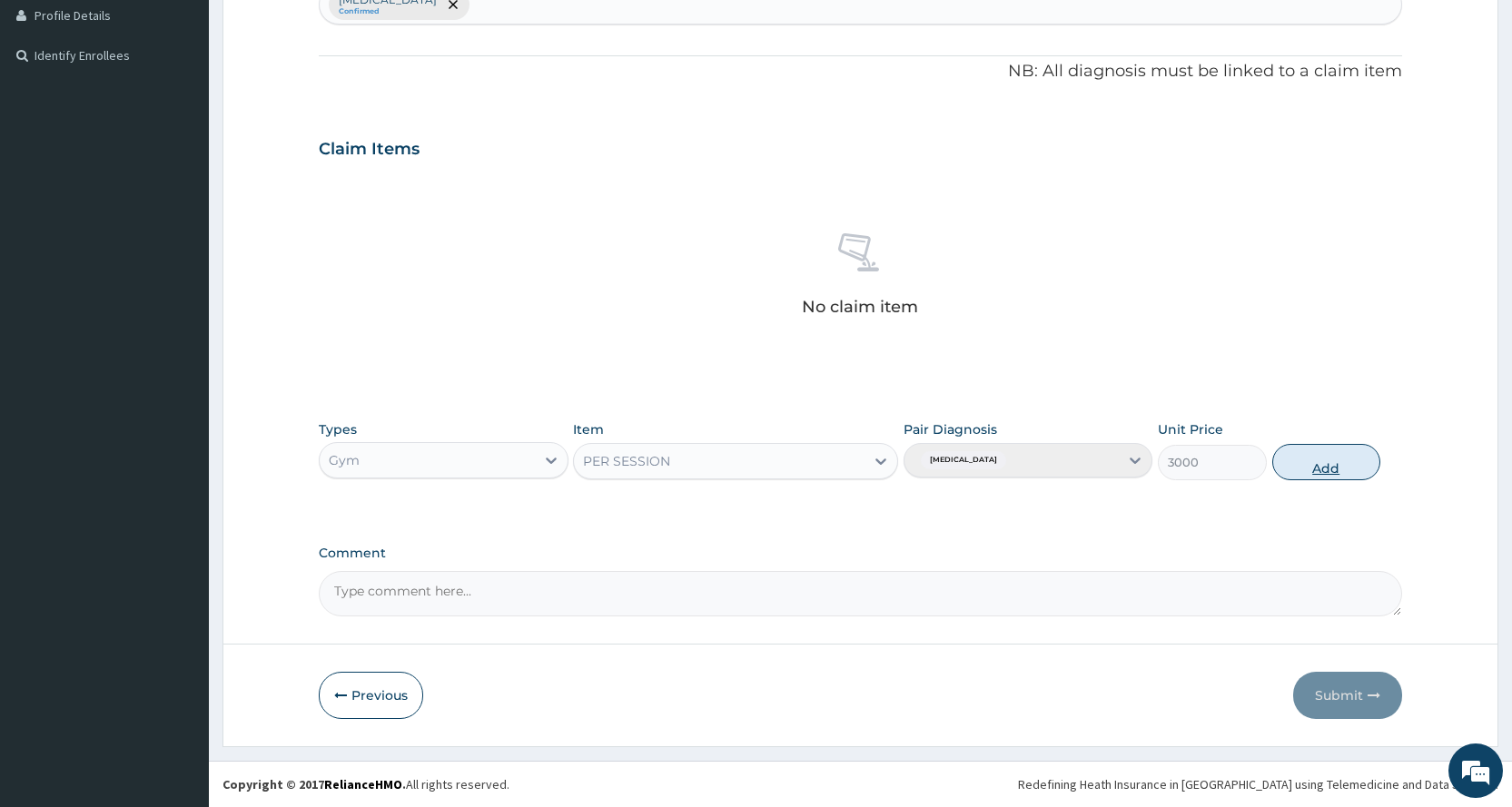
click at [1364, 457] on button "Add" at bounding box center [1325, 462] width 108 height 37
type input "0"
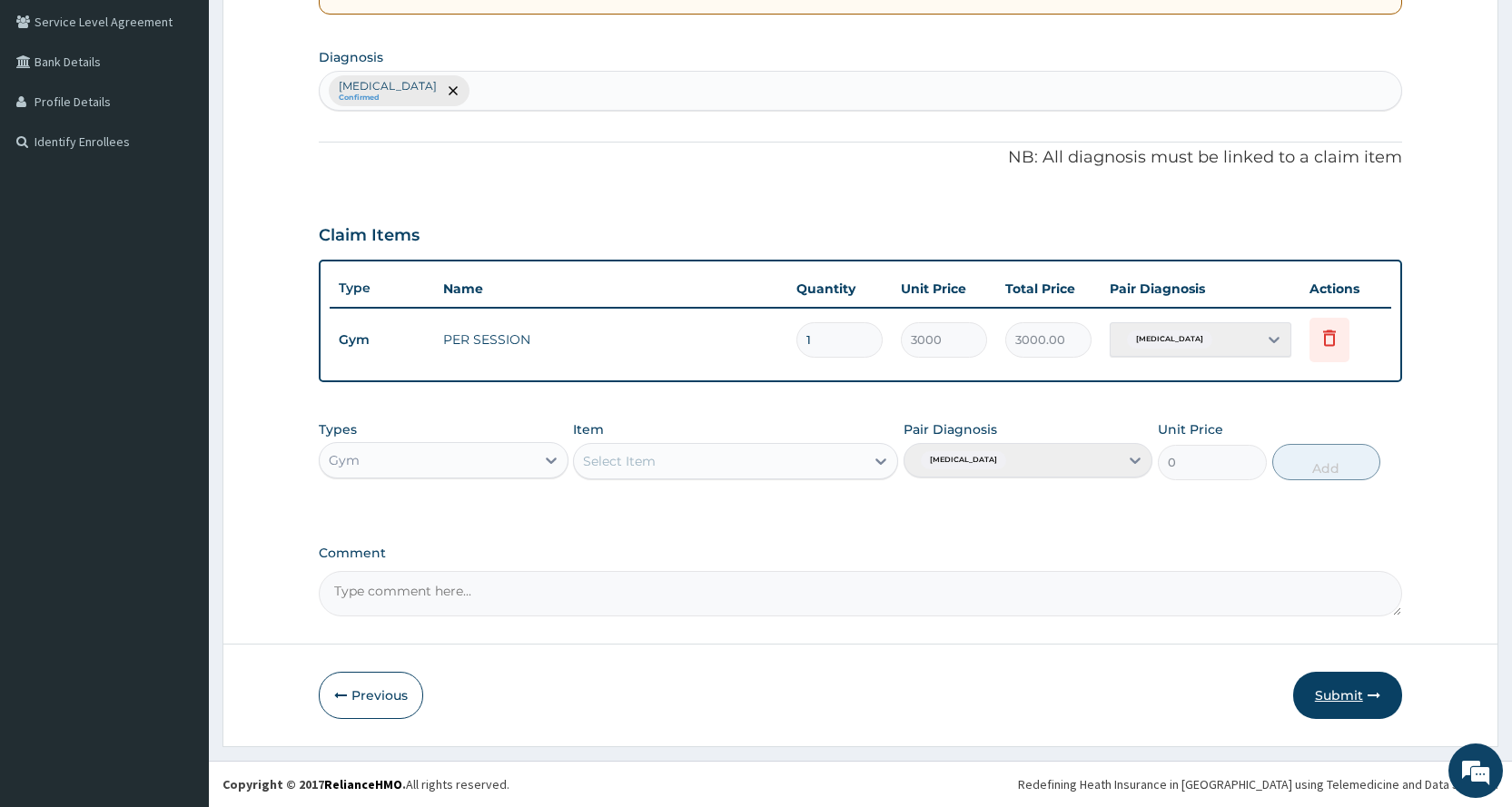
click at [1349, 691] on button "Submit" at bounding box center [1348, 695] width 109 height 47
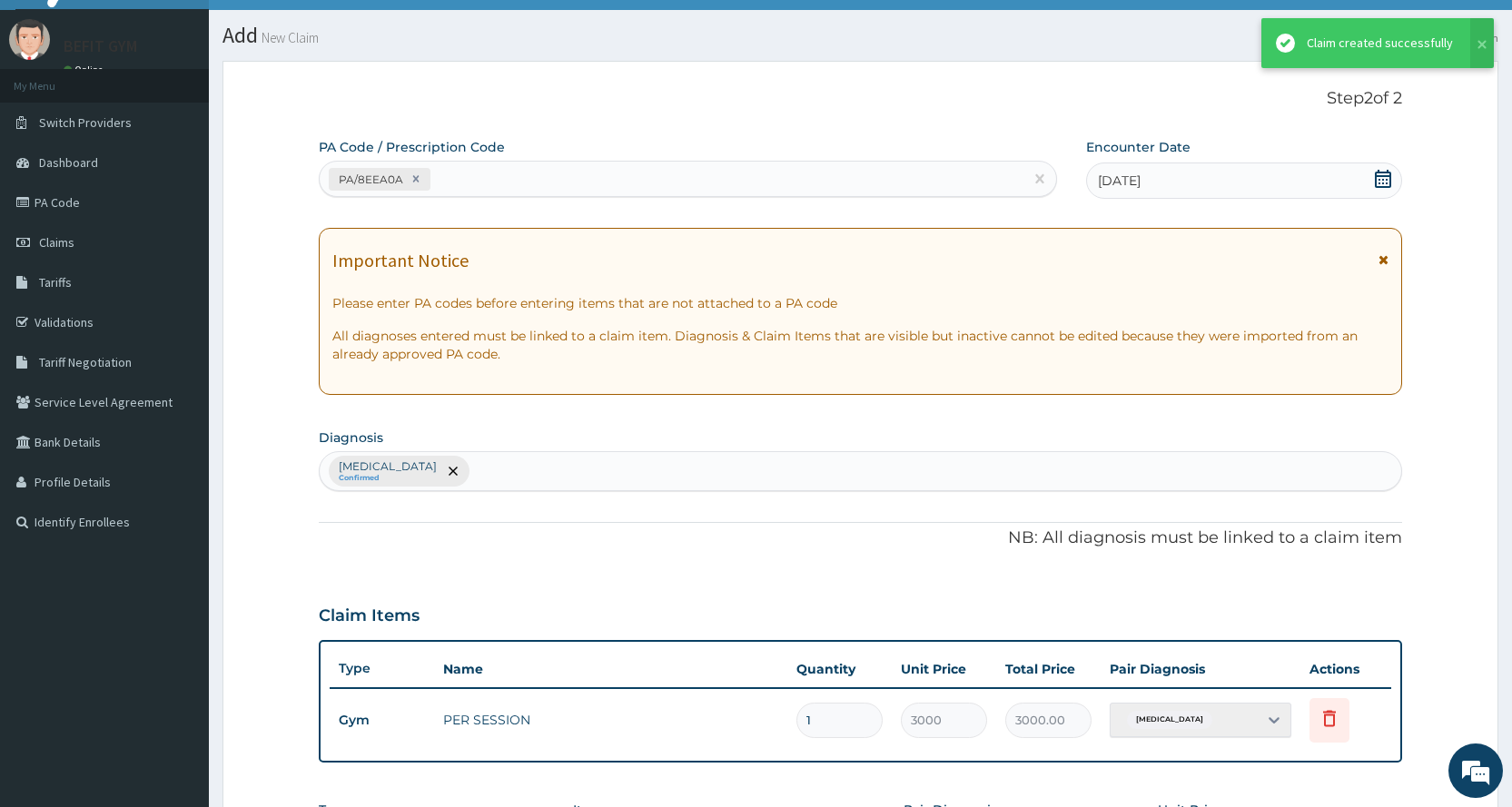
scroll to position [415, 0]
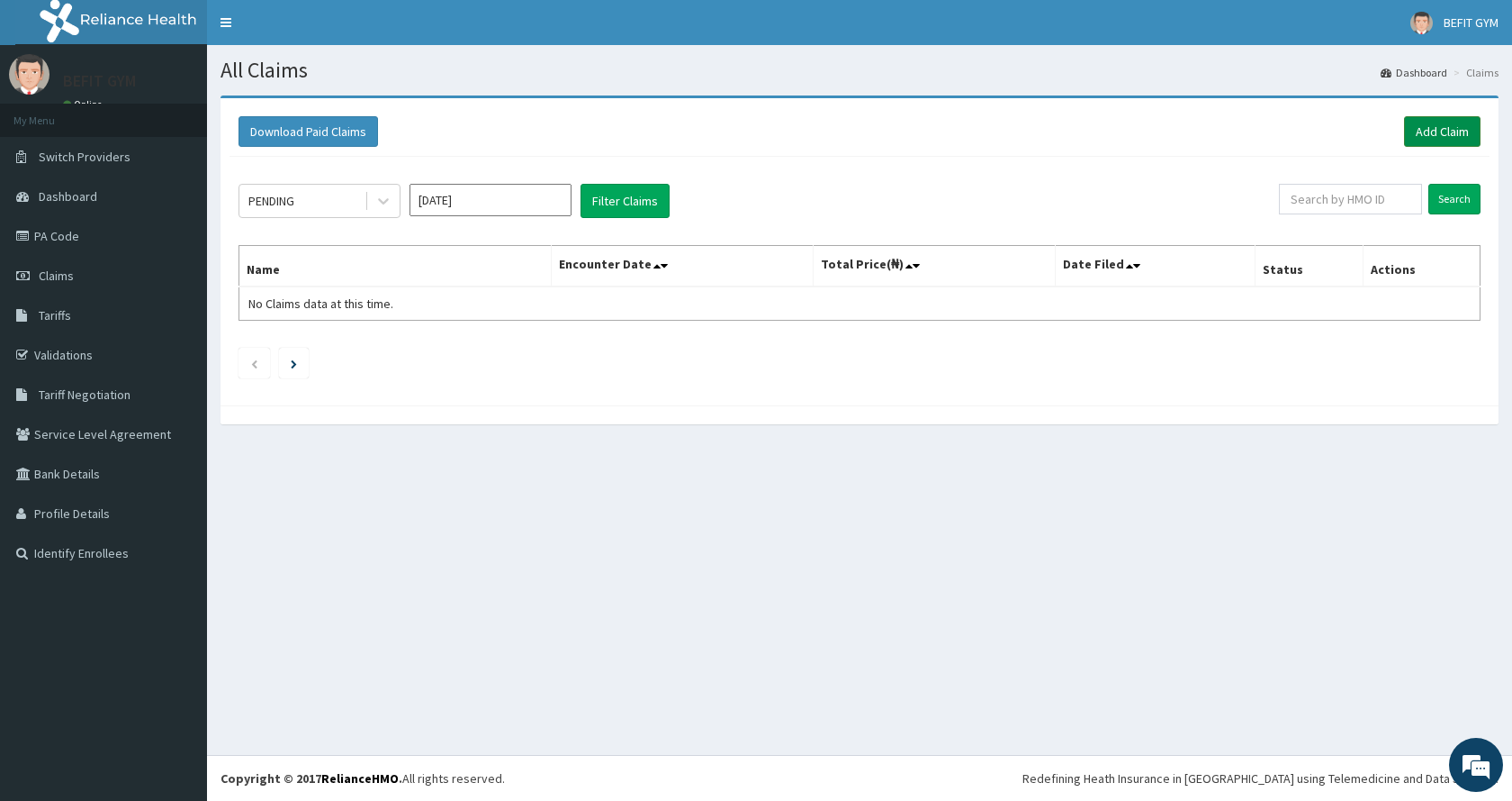
click at [1450, 132] on link "Add Claim" at bounding box center [1442, 131] width 77 height 30
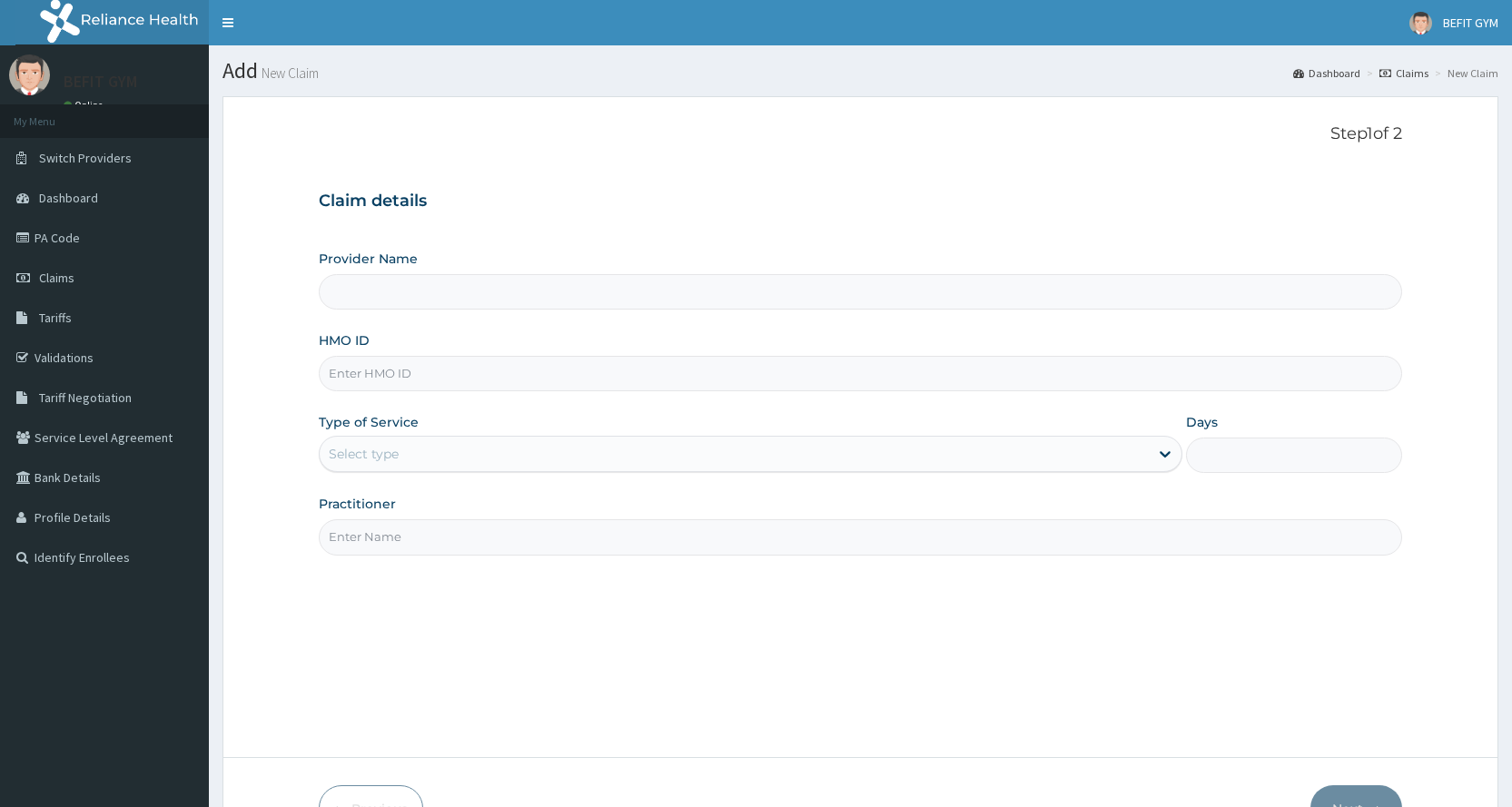
type input "BEFIT HEALTH AND FITNESS CENTRE"
type input "1"
click at [1046, 363] on input "HMO ID" at bounding box center [860, 374] width 1084 height 36
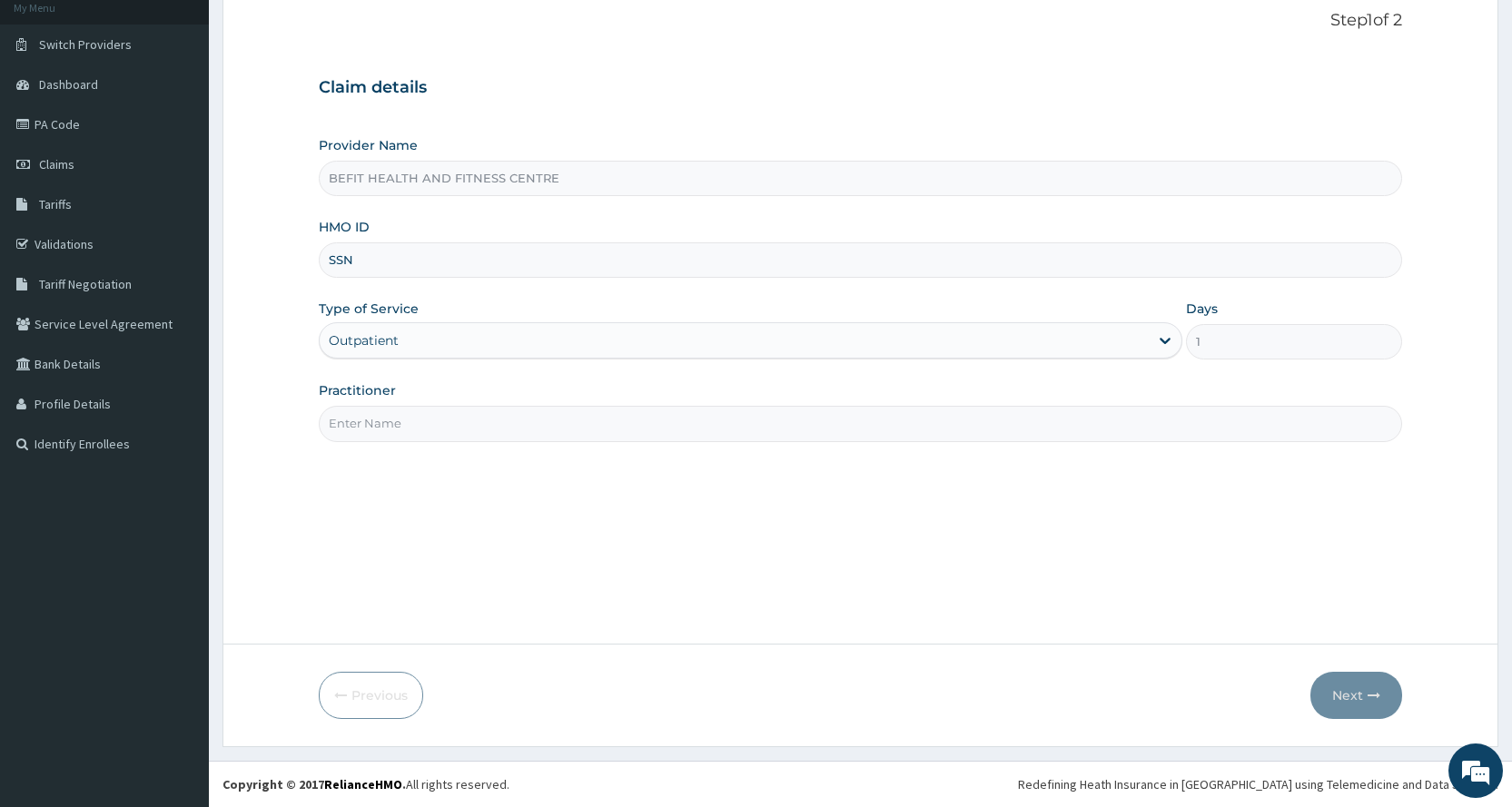
type input "SSN/10400/A"
click at [372, 426] on input "Practitioner" at bounding box center [860, 423] width 1084 height 36
type input "B"
click at [1362, 690] on button "Next" at bounding box center [1356, 695] width 92 height 47
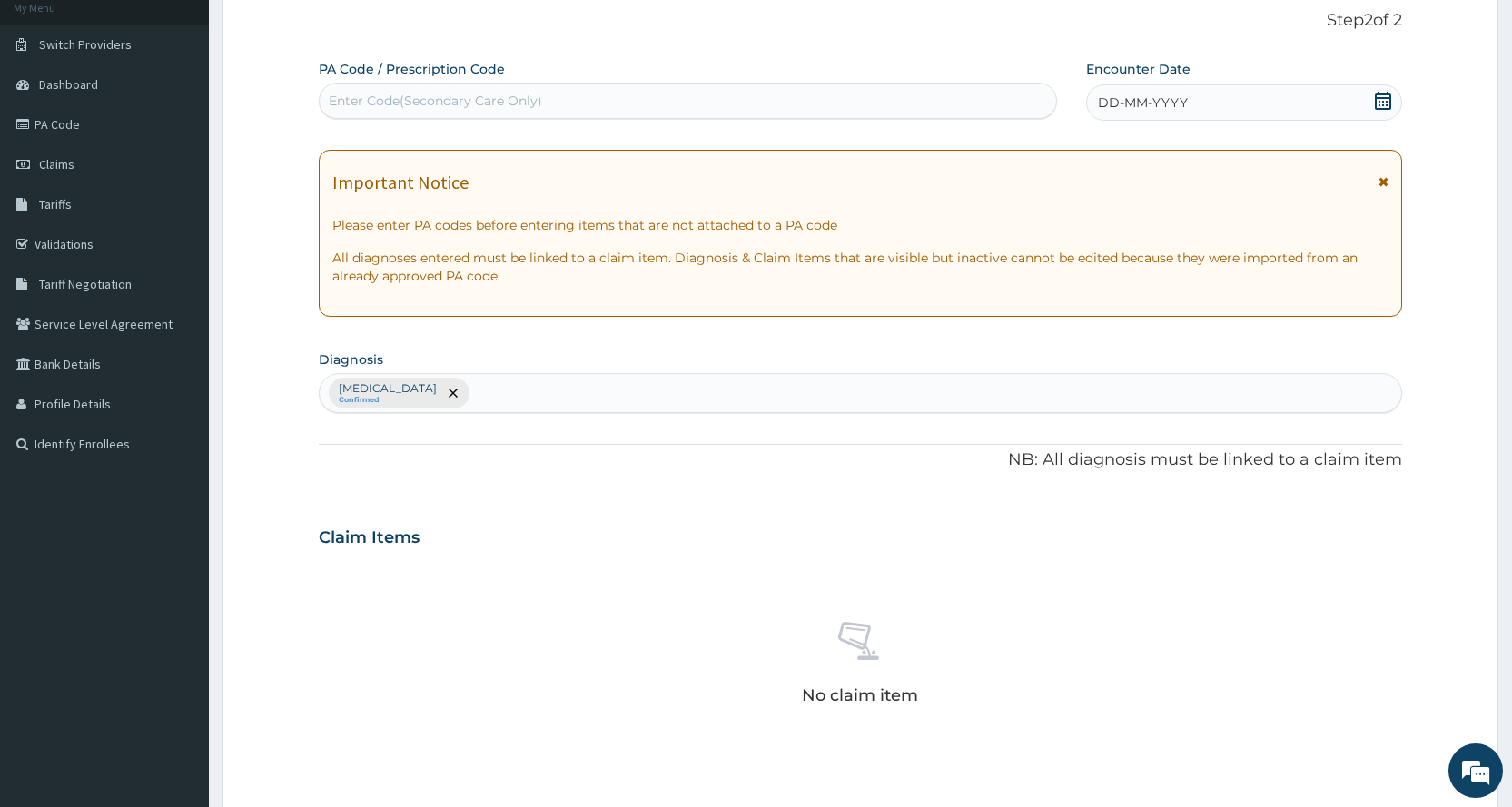
click at [424, 85] on div "Enter Code(Secondary Care Only)" at bounding box center [687, 100] width 737 height 37
type input "PA/D9FA85"
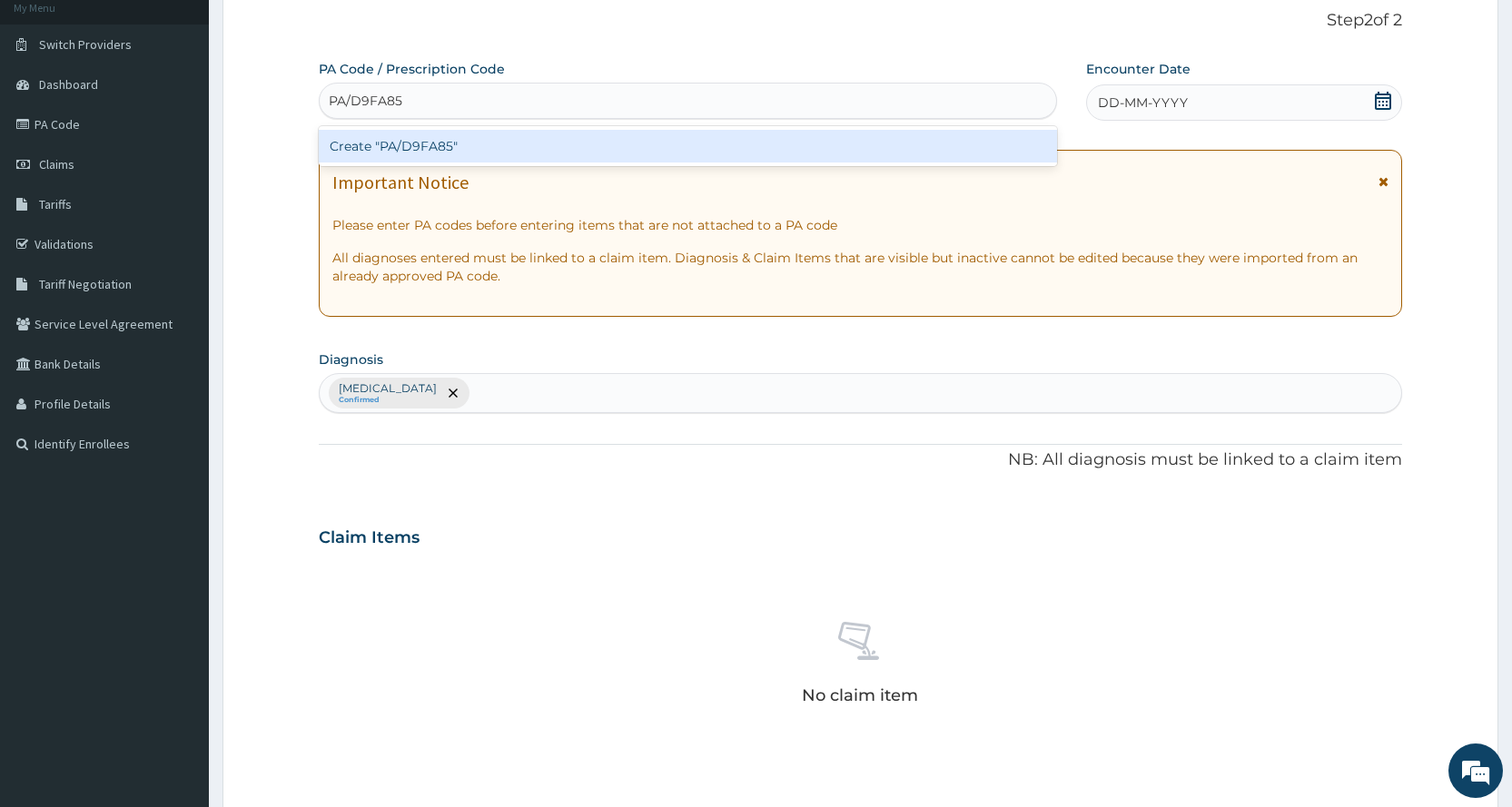
click at [765, 155] on div "Create "PA/D9FA85"" at bounding box center [687, 145] width 737 height 33
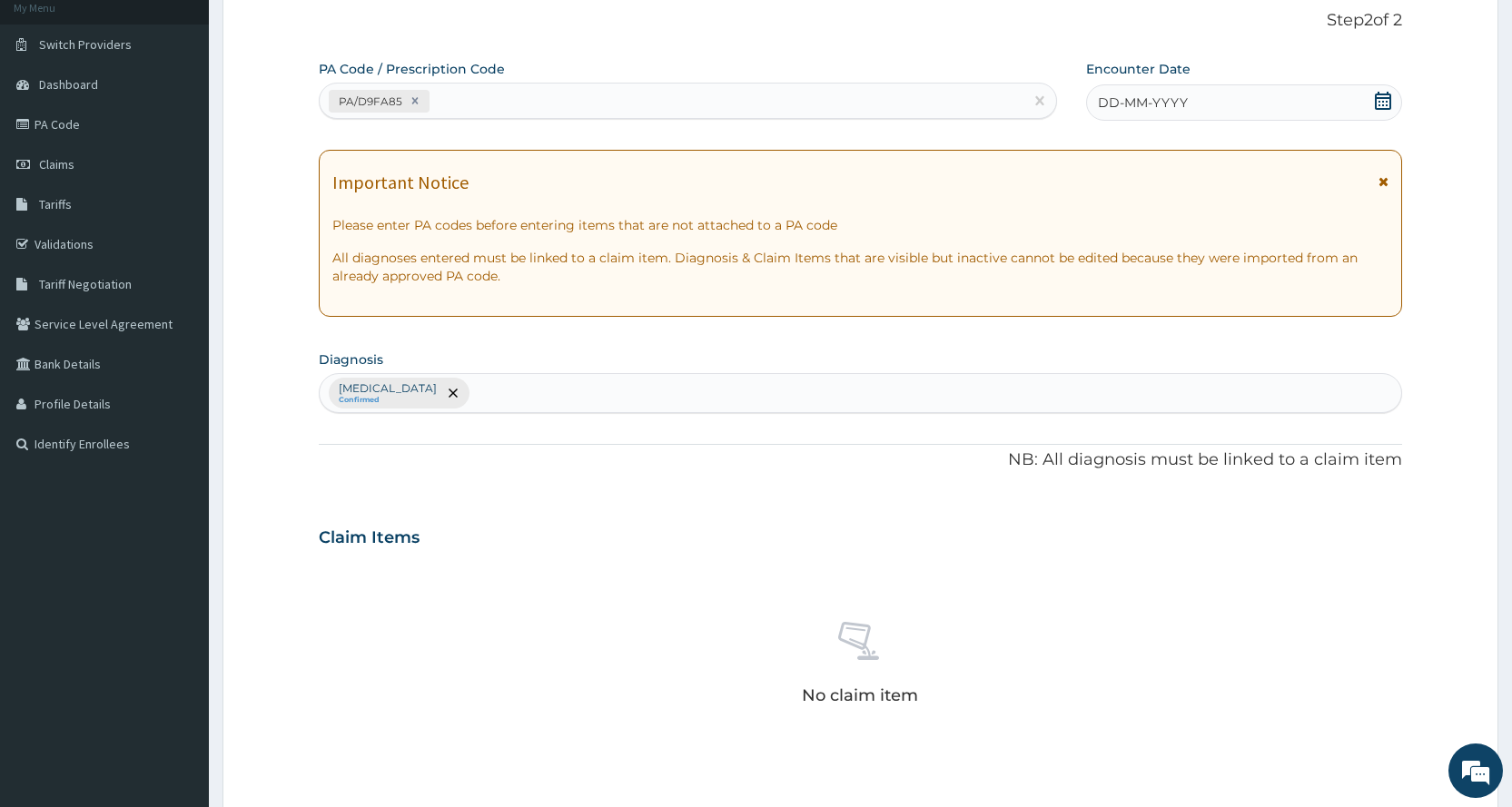
click at [1383, 102] on icon at bounding box center [1382, 101] width 18 height 18
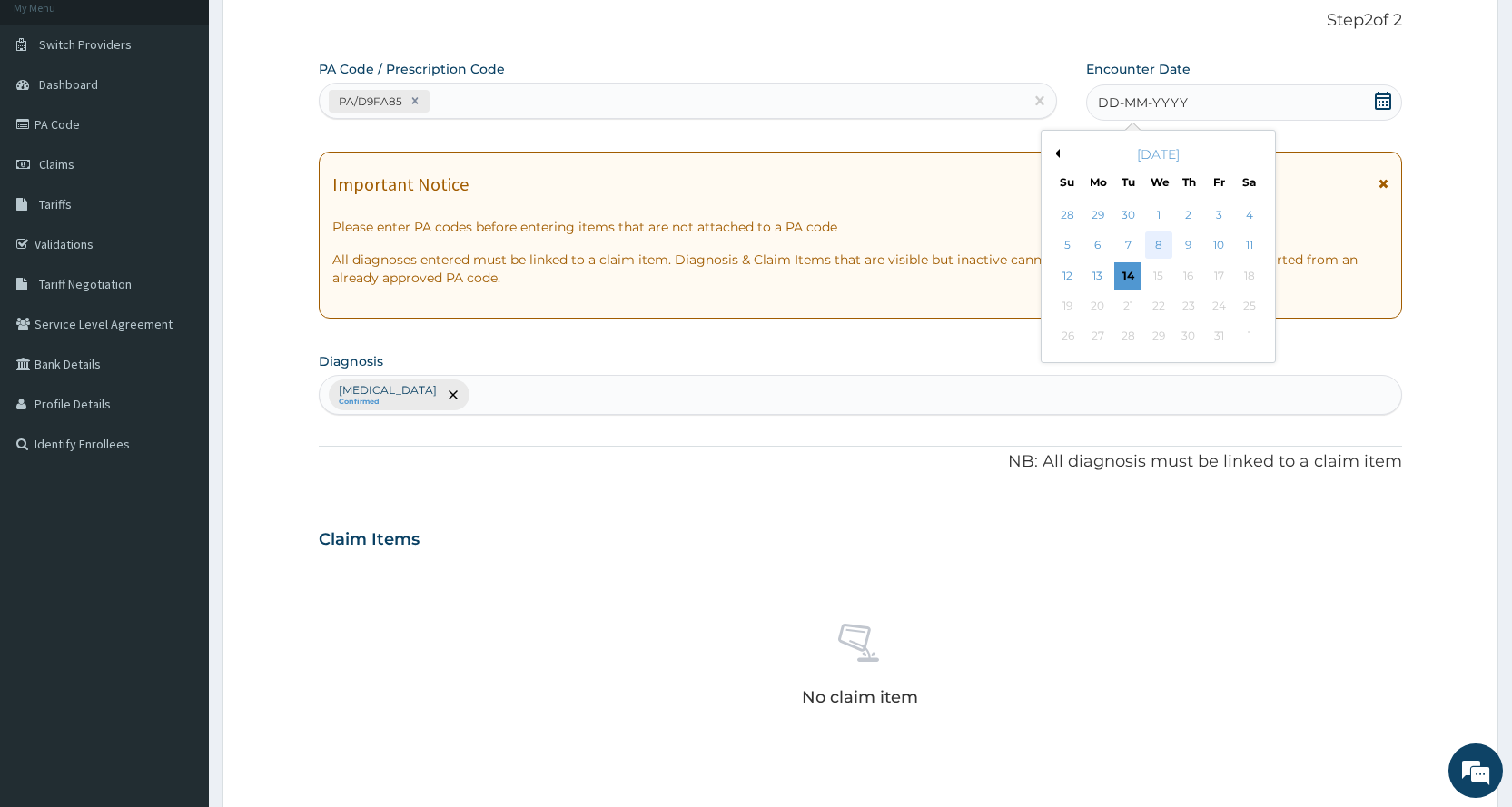
click at [1154, 243] on div "8" at bounding box center [1158, 246] width 28 height 28
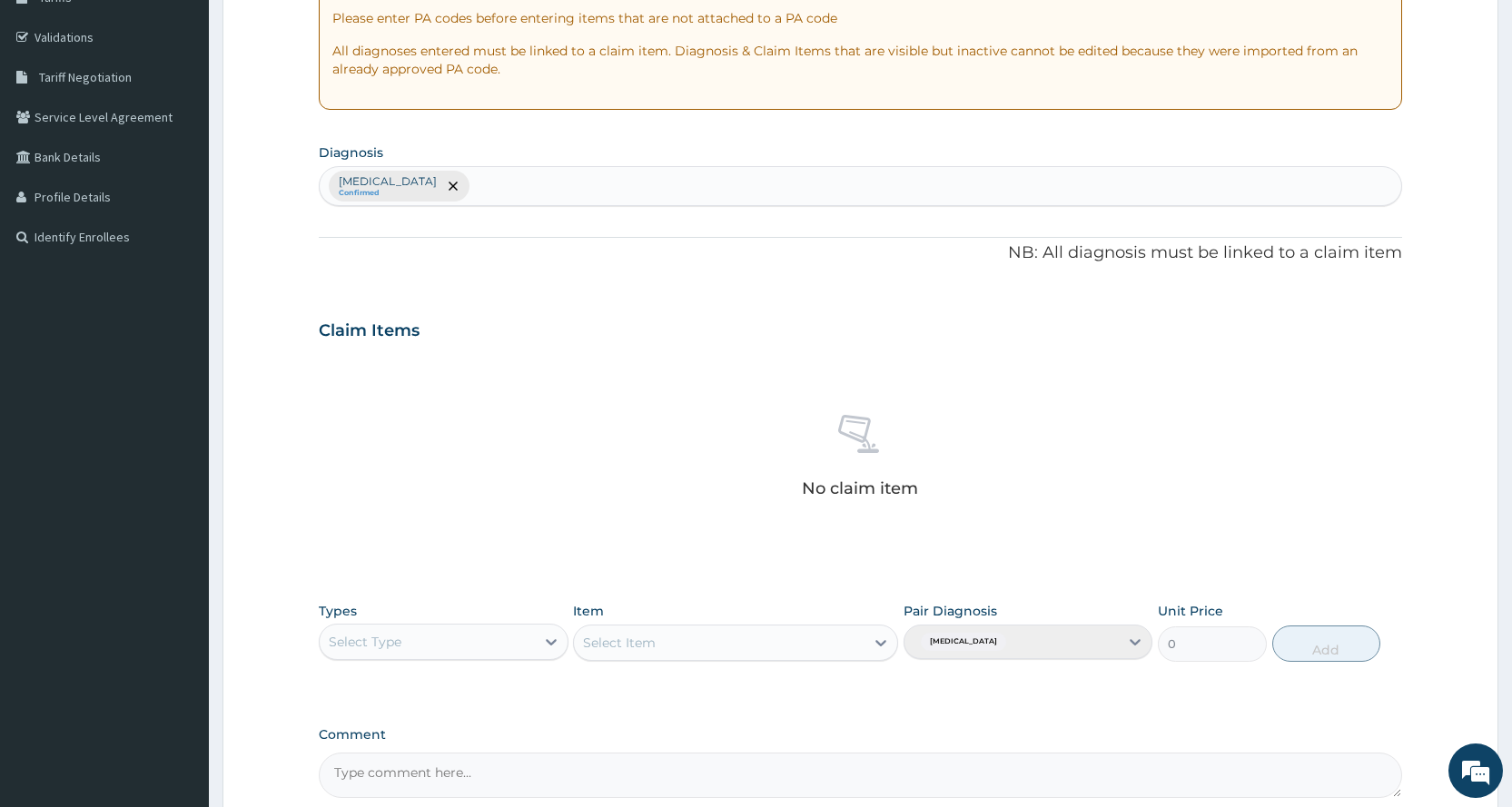
scroll to position [501, 0]
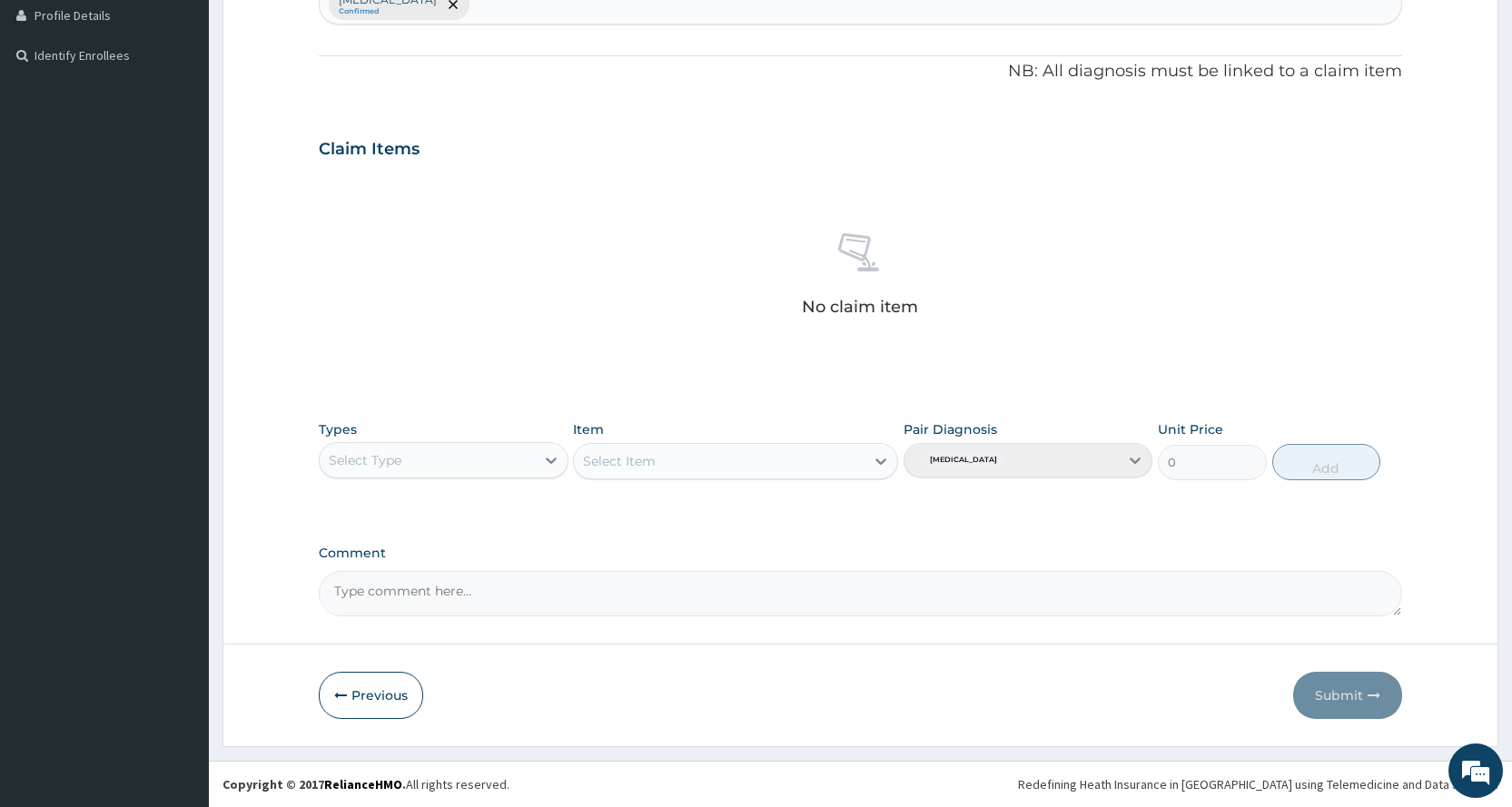
click at [505, 470] on div "Select Type" at bounding box center [426, 460] width 215 height 29
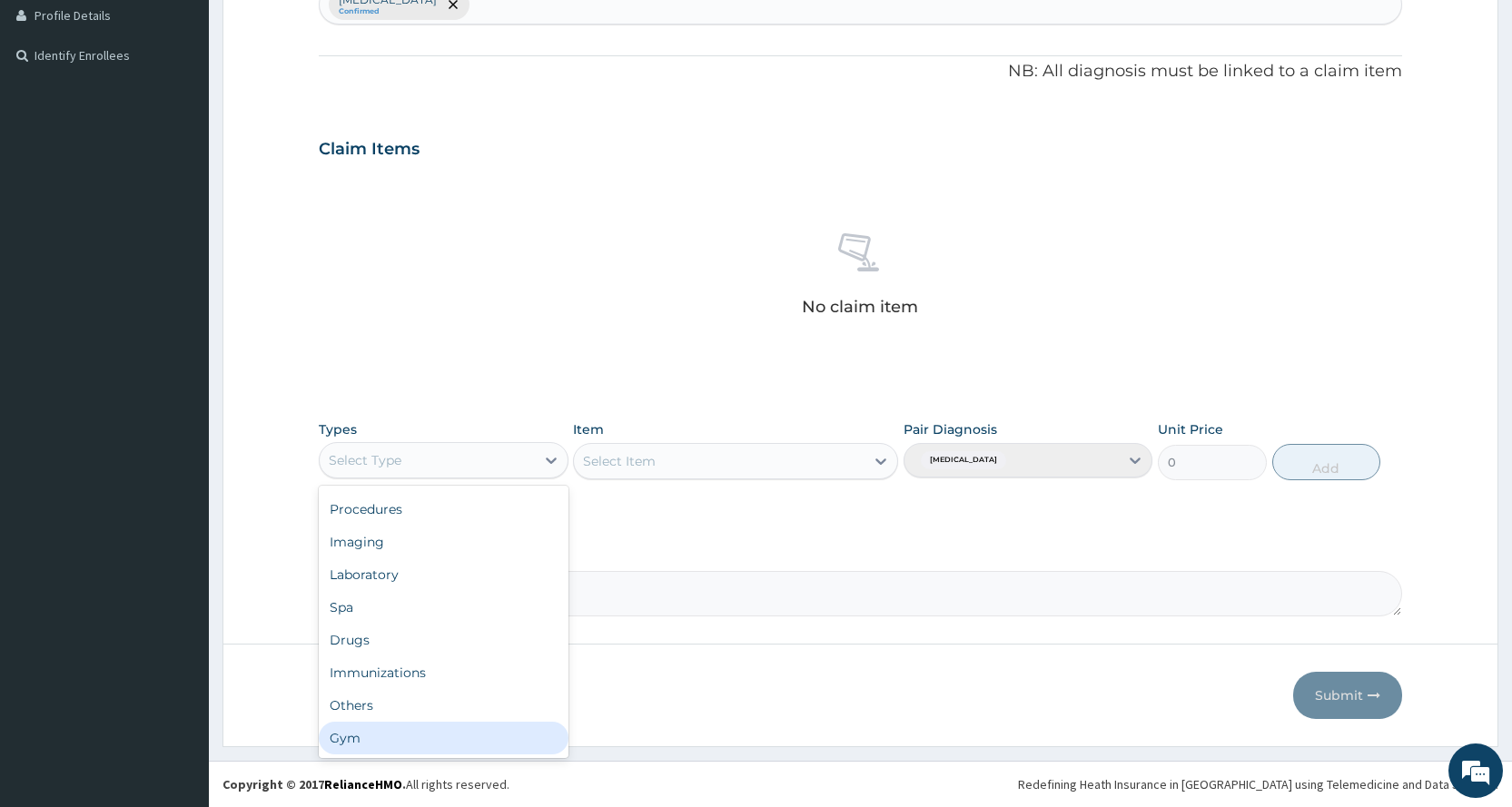
click at [448, 749] on div "Gym" at bounding box center [442, 737] width 248 height 33
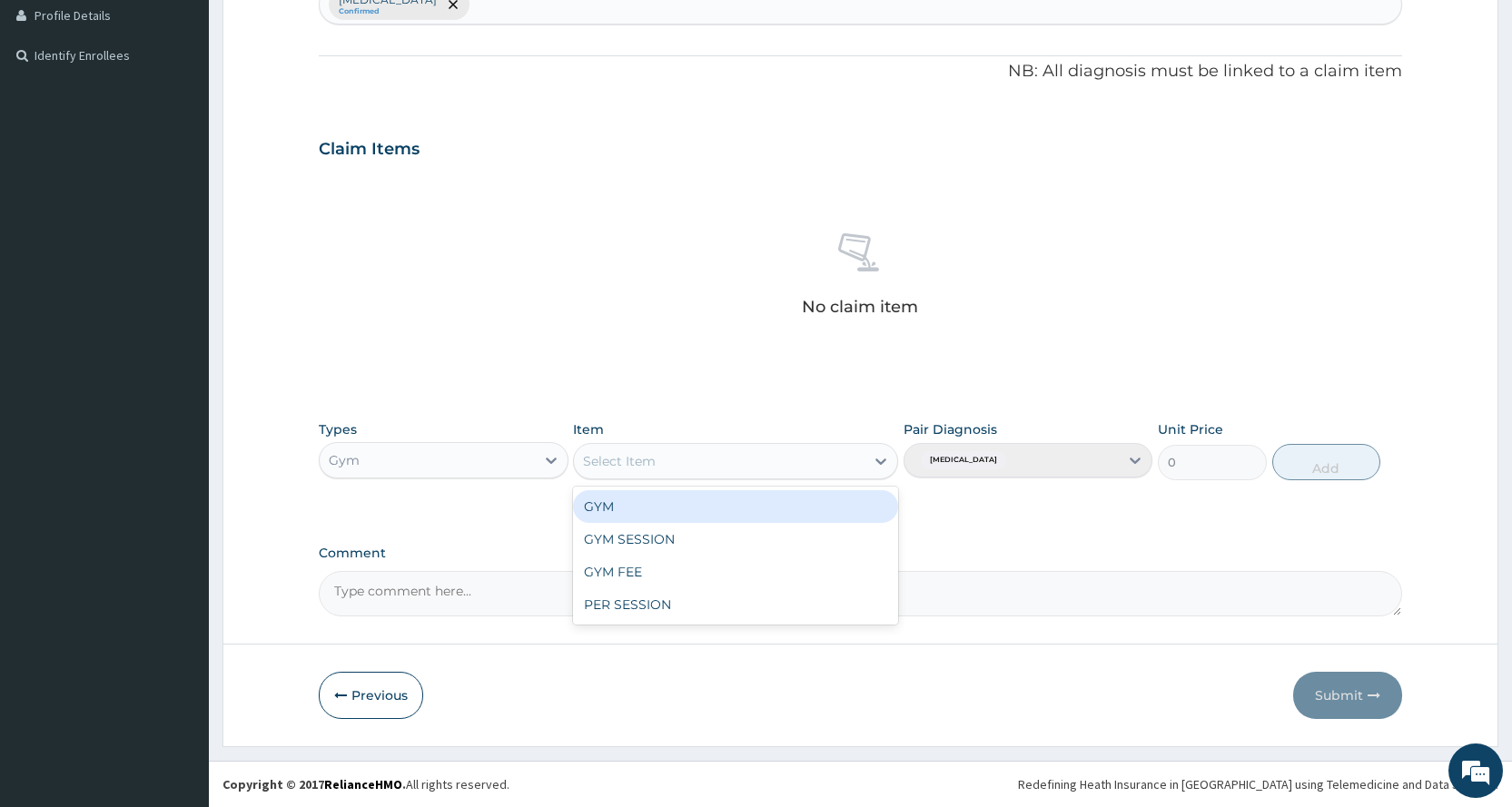
click at [695, 454] on div "Select Item" at bounding box center [719, 460] width 291 height 29
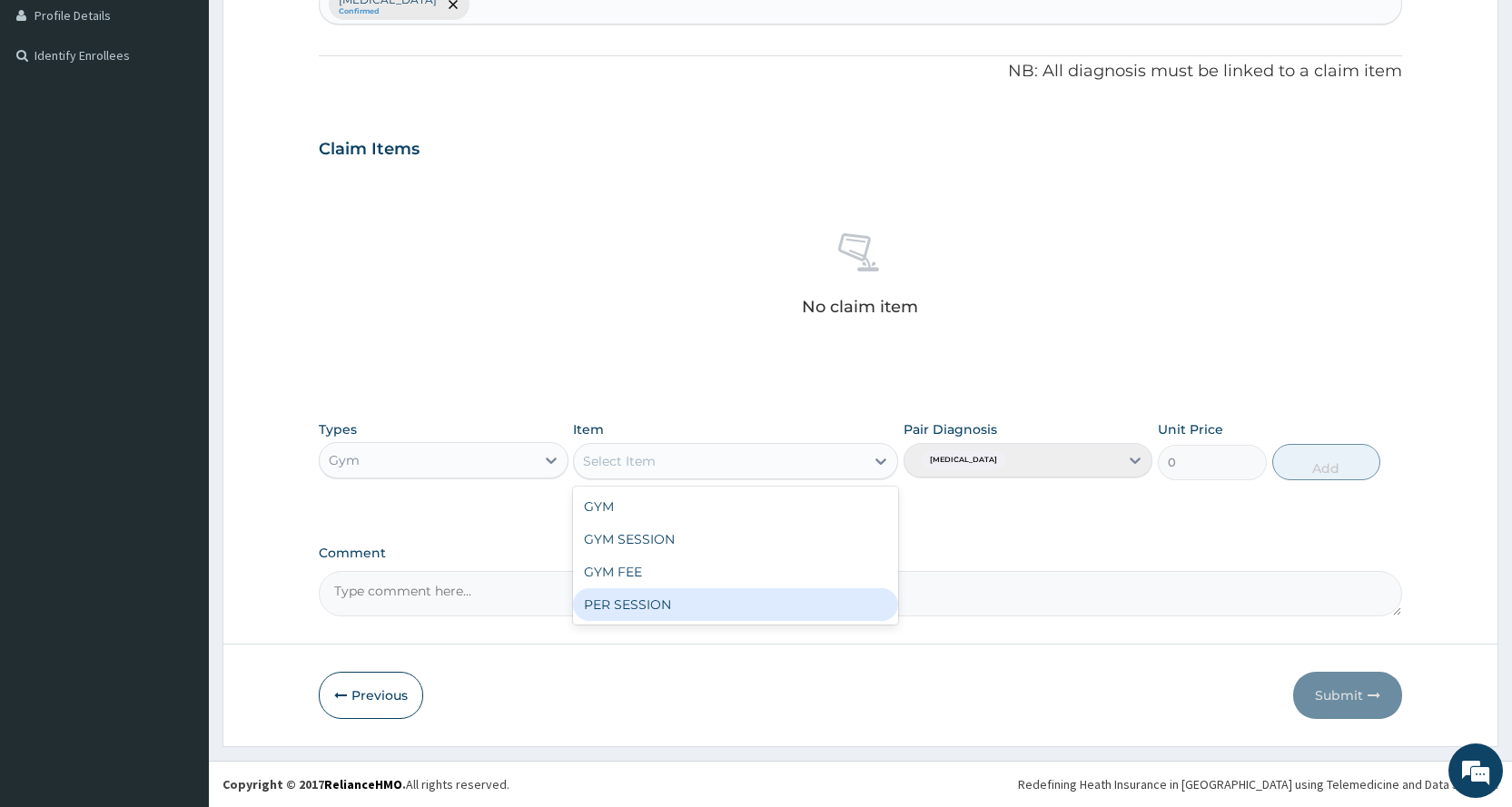
click at [720, 616] on div "PER SESSION" at bounding box center [735, 604] width 325 height 33
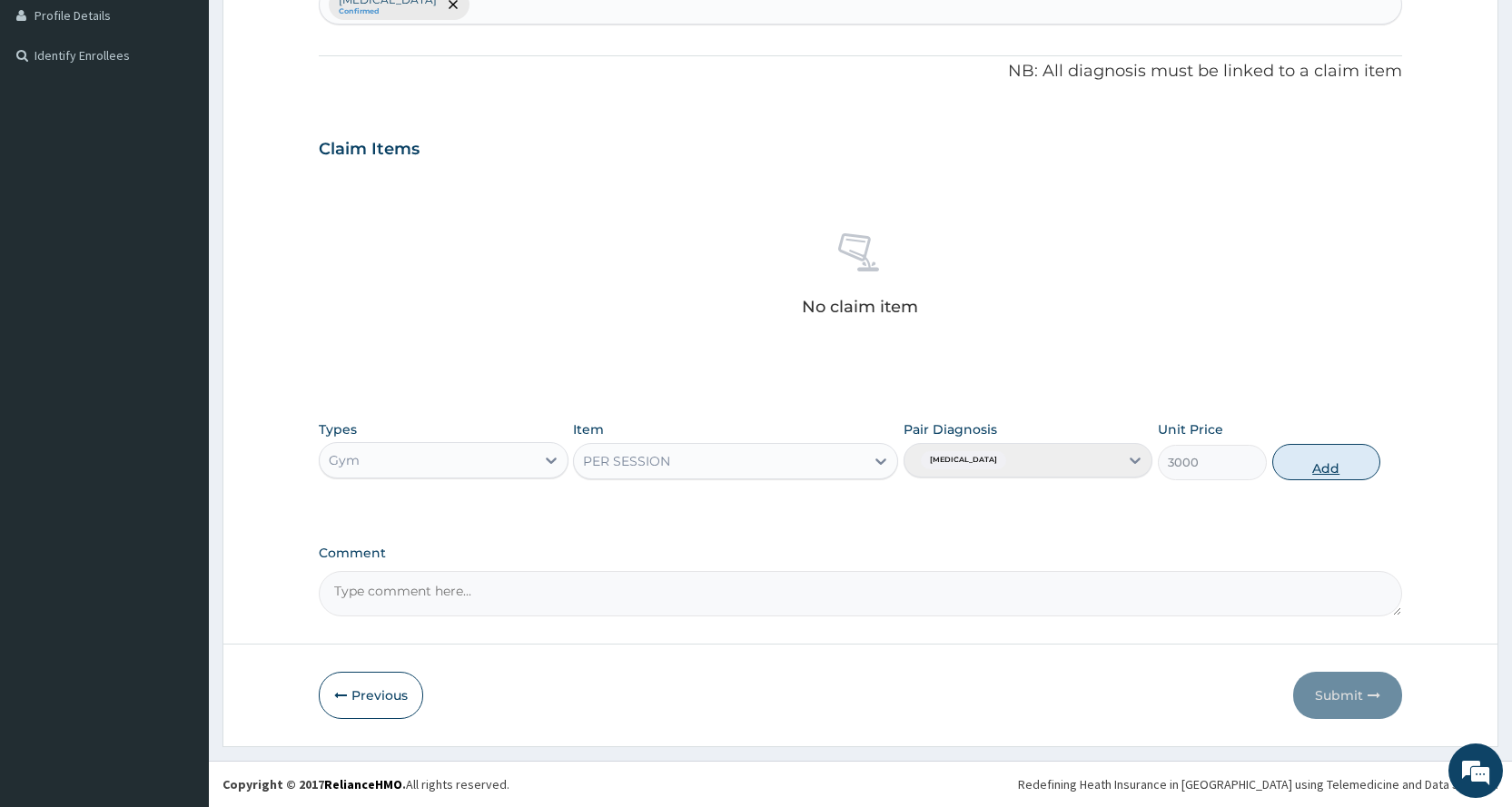
click at [1276, 465] on button "Add" at bounding box center [1325, 462] width 108 height 37
type input "0"
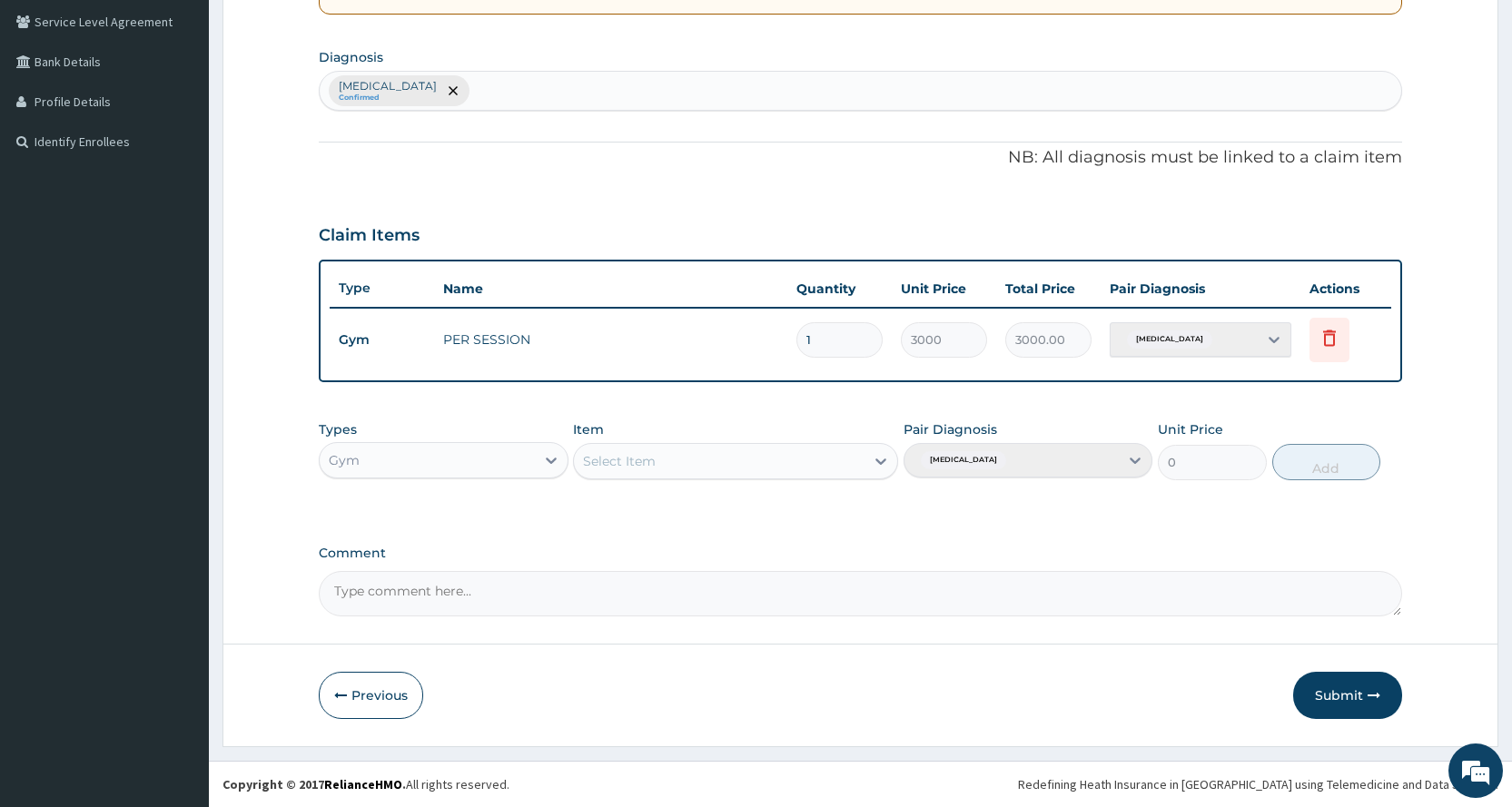
scroll to position [415, 0]
click at [1346, 698] on button "Submit" at bounding box center [1348, 695] width 109 height 47
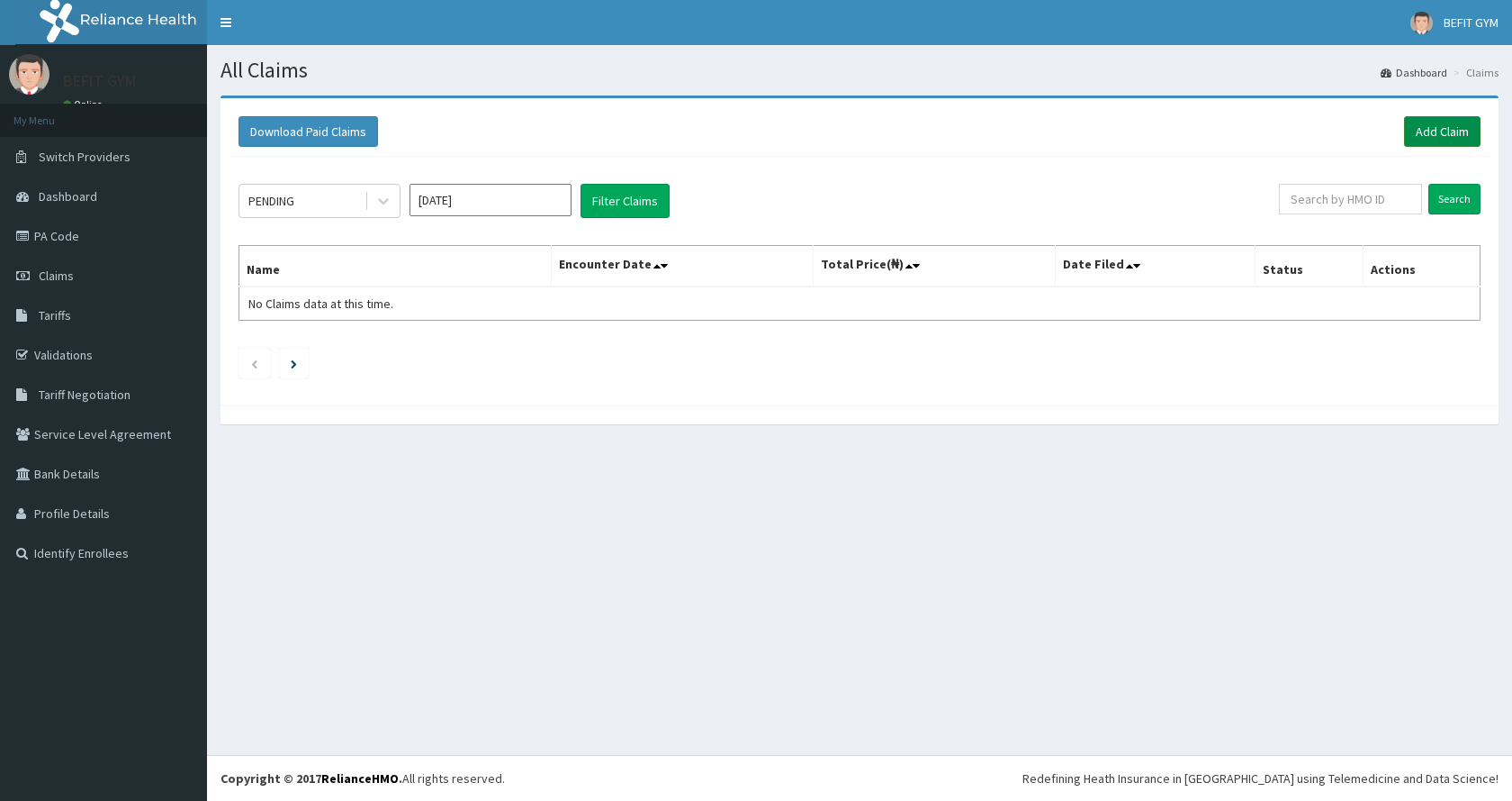
click at [1435, 131] on link "Add Claim" at bounding box center [1442, 131] width 77 height 30
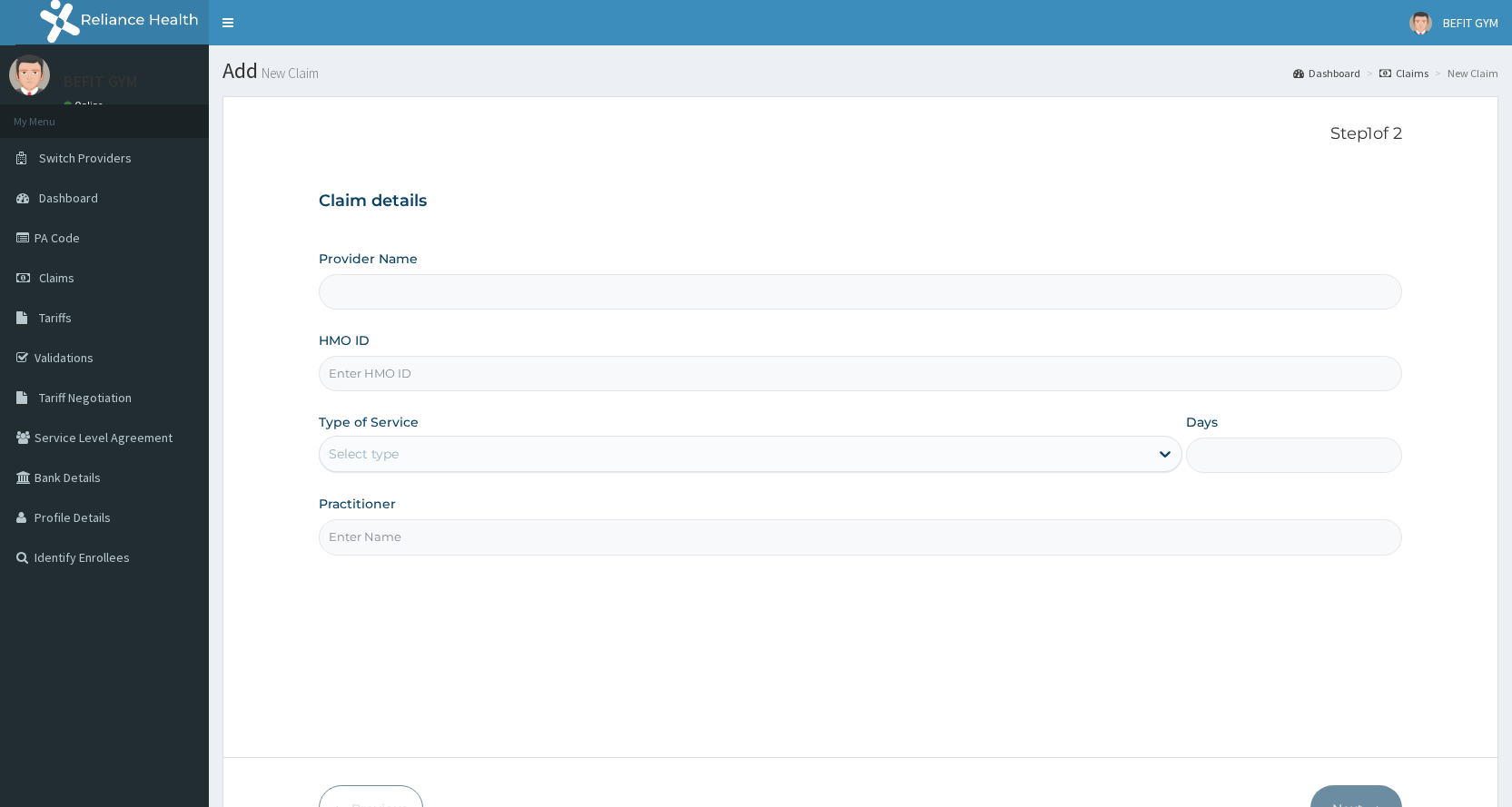
click at [424, 378] on input "HMO ID" at bounding box center [860, 374] width 1084 height 36
type input "SHL"
type input "BEFIT HEALTH AND FITNESS CENTRE"
type input "1"
type input "SHL/10085/A"
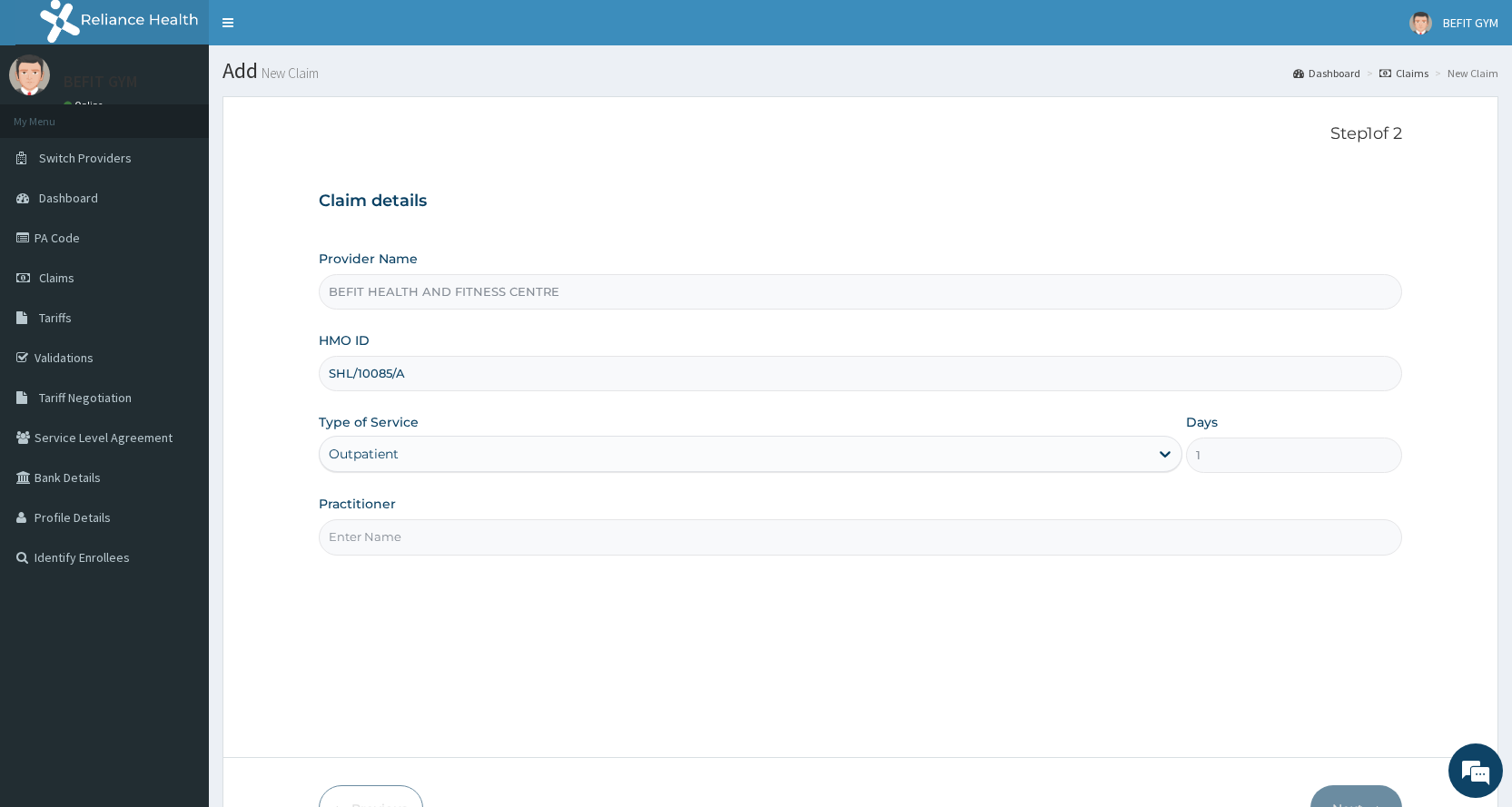
click at [406, 518] on div "Practitioner" at bounding box center [860, 524] width 1084 height 60
click at [391, 573] on div "Step 1 of 2 Claim details Provider Name BEFIT HEALTH AND FITNESS CENTRE HMO ID …" at bounding box center [860, 427] width 1084 height 605
click at [401, 515] on div "Practitioner" at bounding box center [860, 524] width 1084 height 60
click at [498, 563] on div "Step 1 of 2 Claim details Provider Name BEFIT HEALTH AND FITNESS CENTRE HMO ID …" at bounding box center [860, 427] width 1084 height 605
click at [501, 532] on input "Practitioner" at bounding box center [860, 537] width 1084 height 36
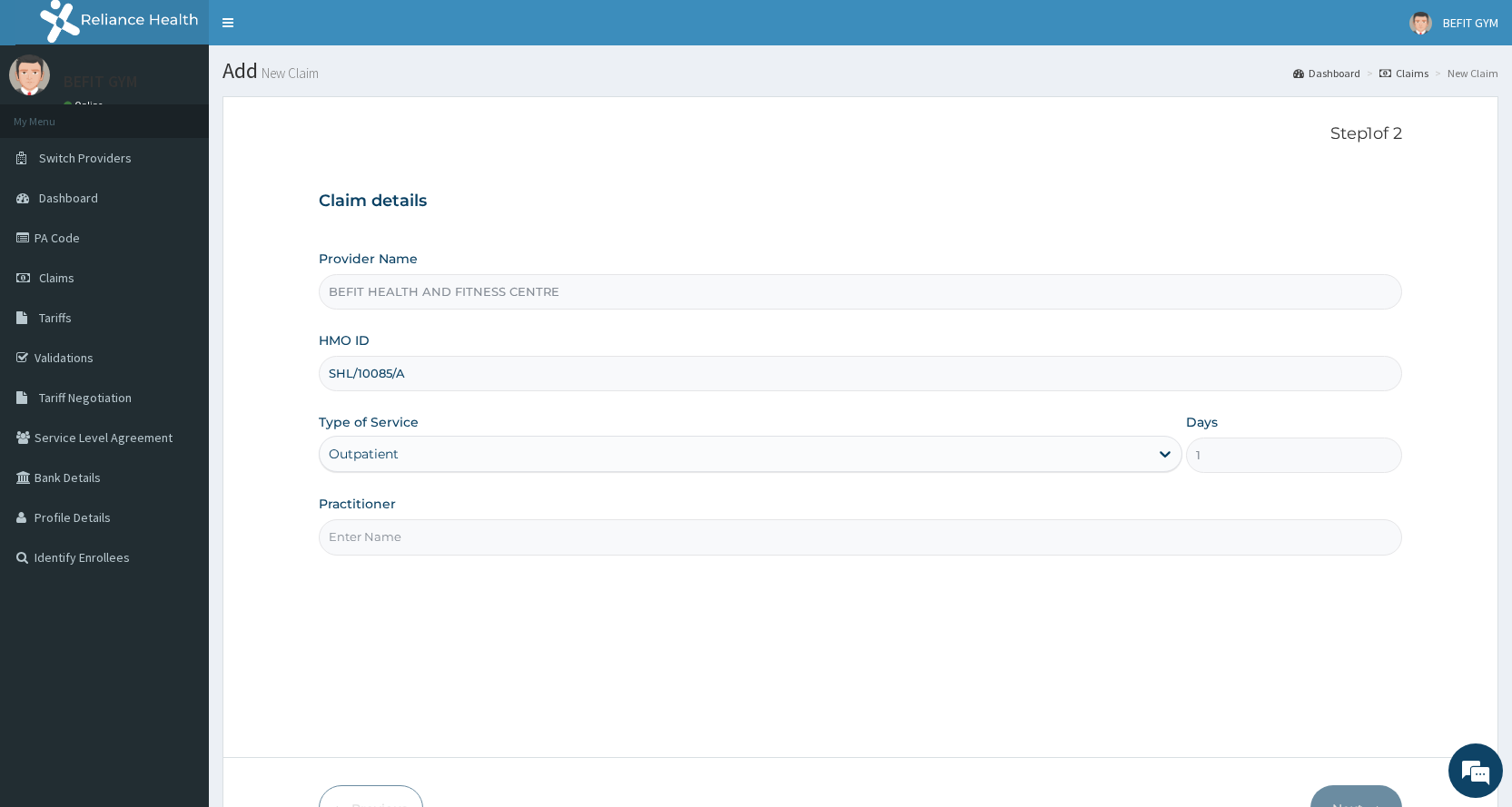
type input "B"
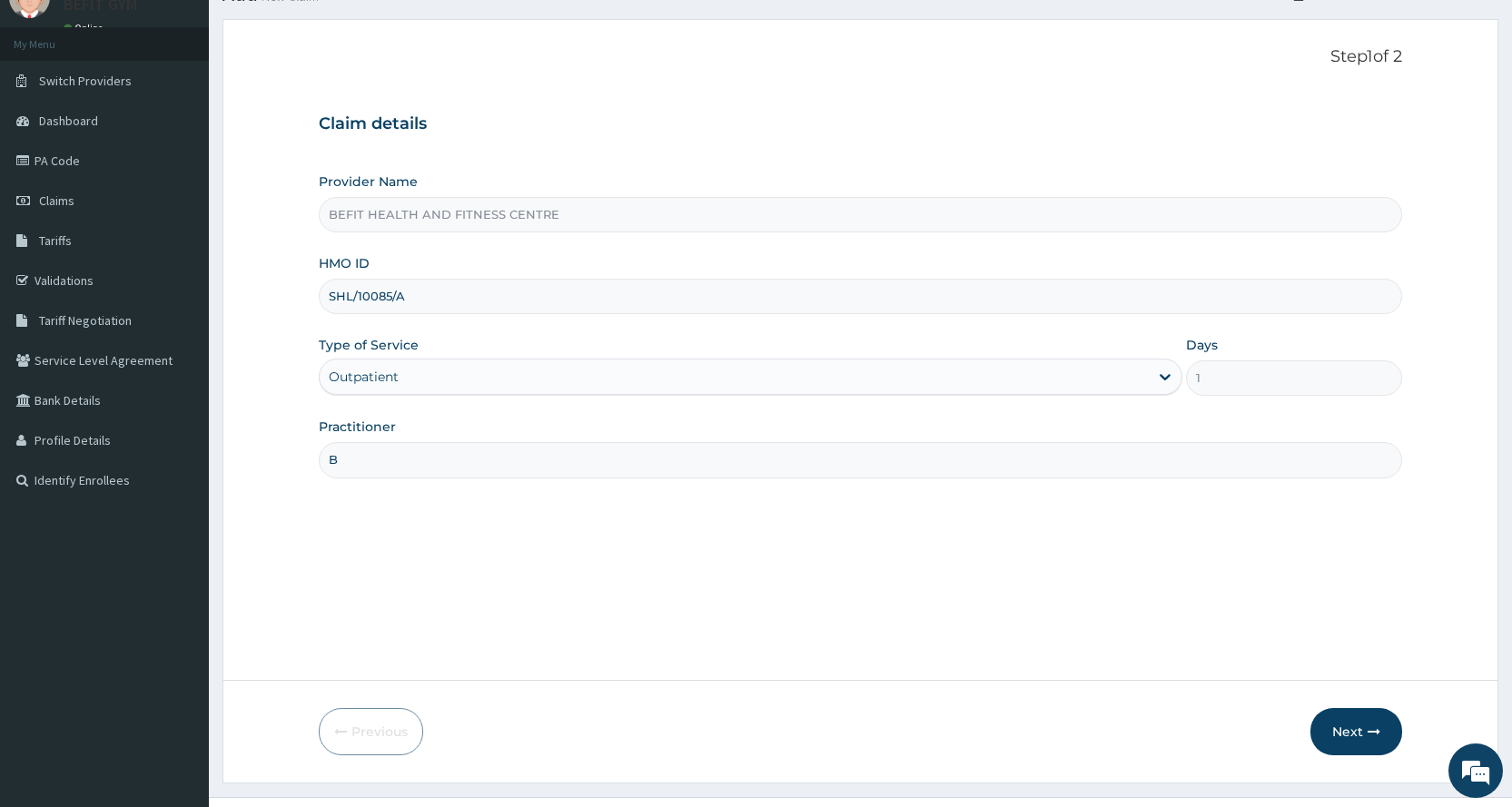
scroll to position [114, 0]
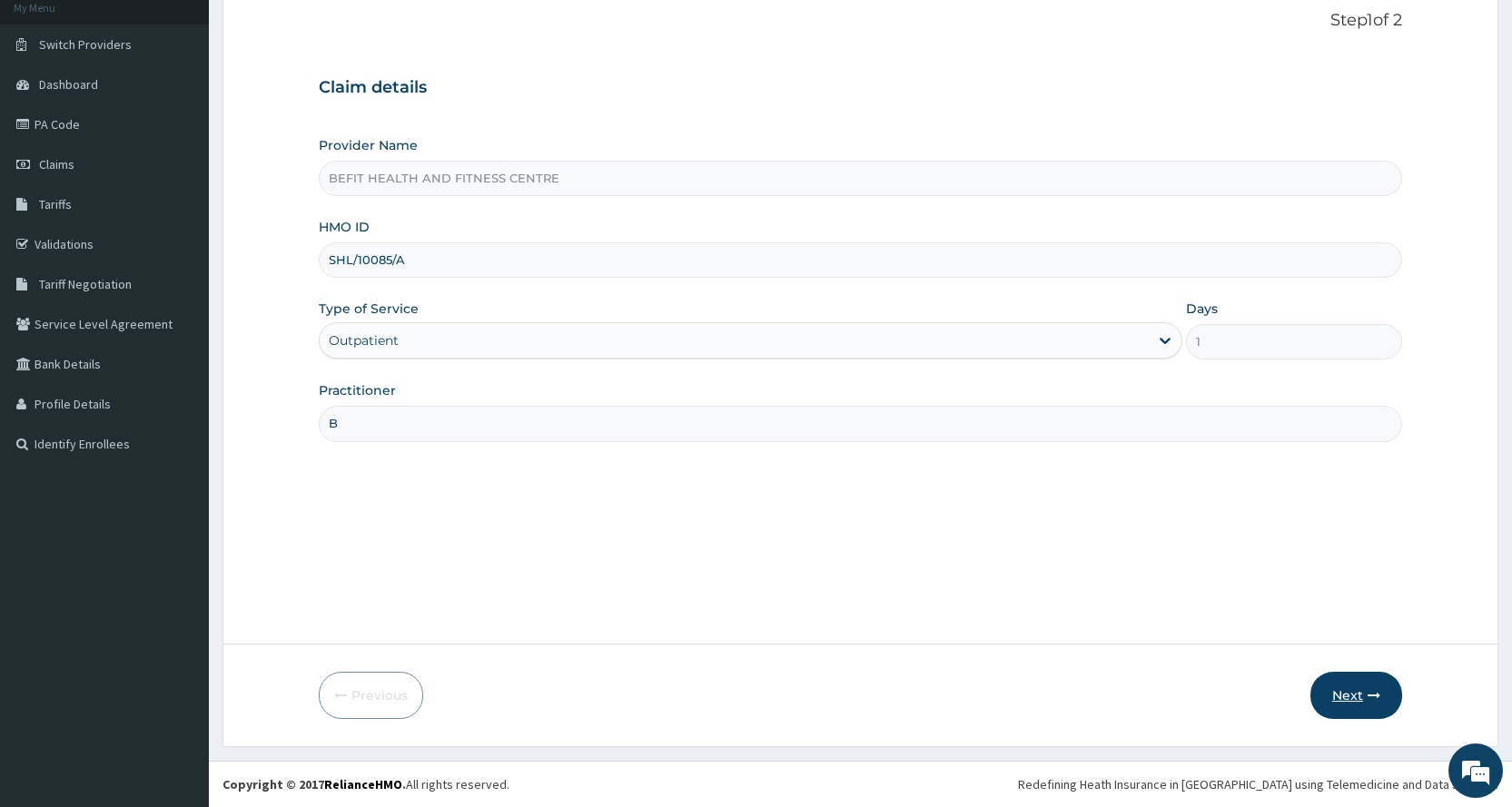
click at [1346, 700] on button "Next" at bounding box center [1356, 695] width 92 height 47
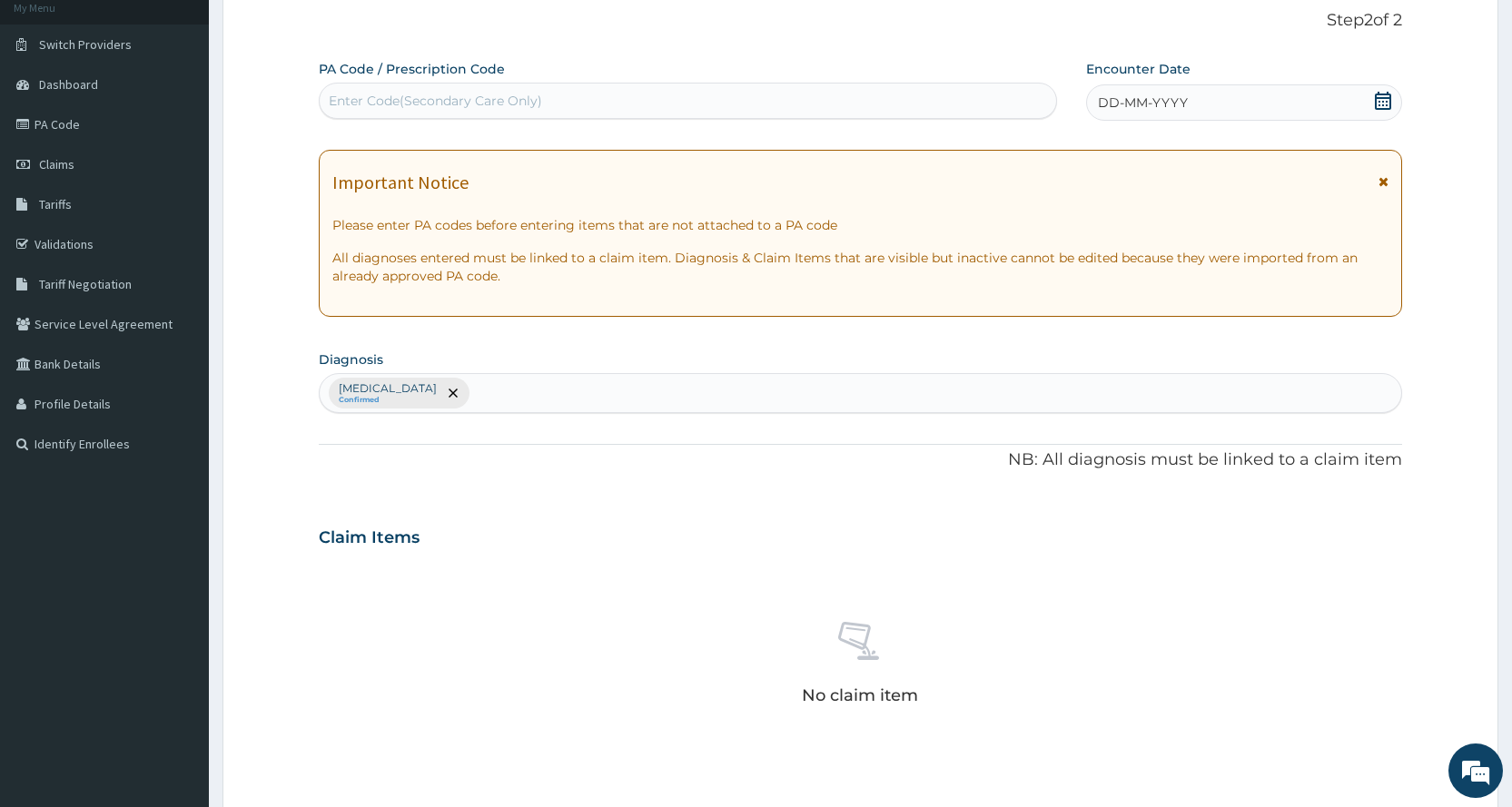
scroll to position [0, 0]
click at [859, 93] on div "Enter Code(Secondary Care Only)" at bounding box center [687, 100] width 735 height 29
type input "PA/B31437"
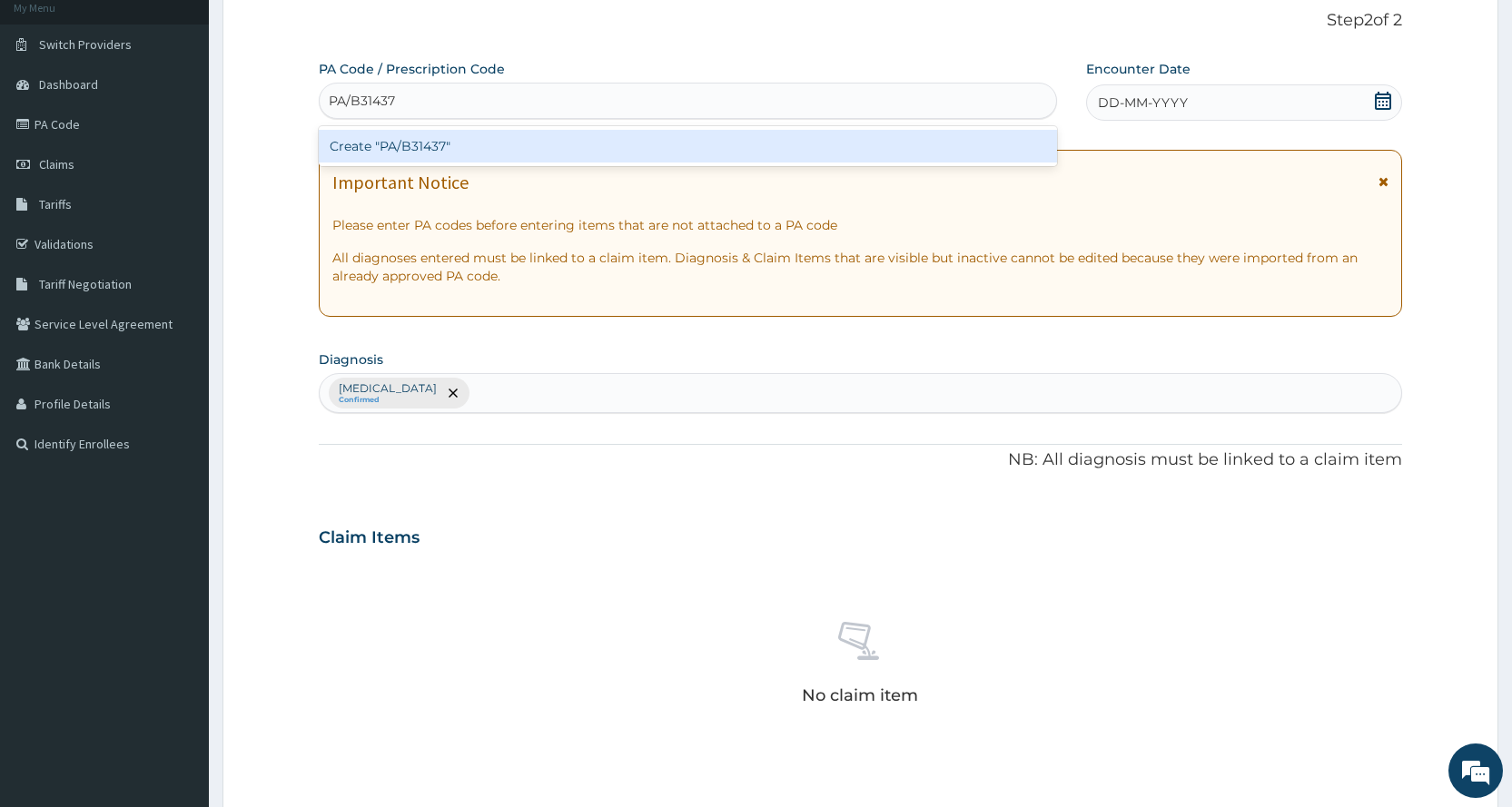
click at [863, 151] on div "Create "PA/B31437"" at bounding box center [687, 145] width 737 height 33
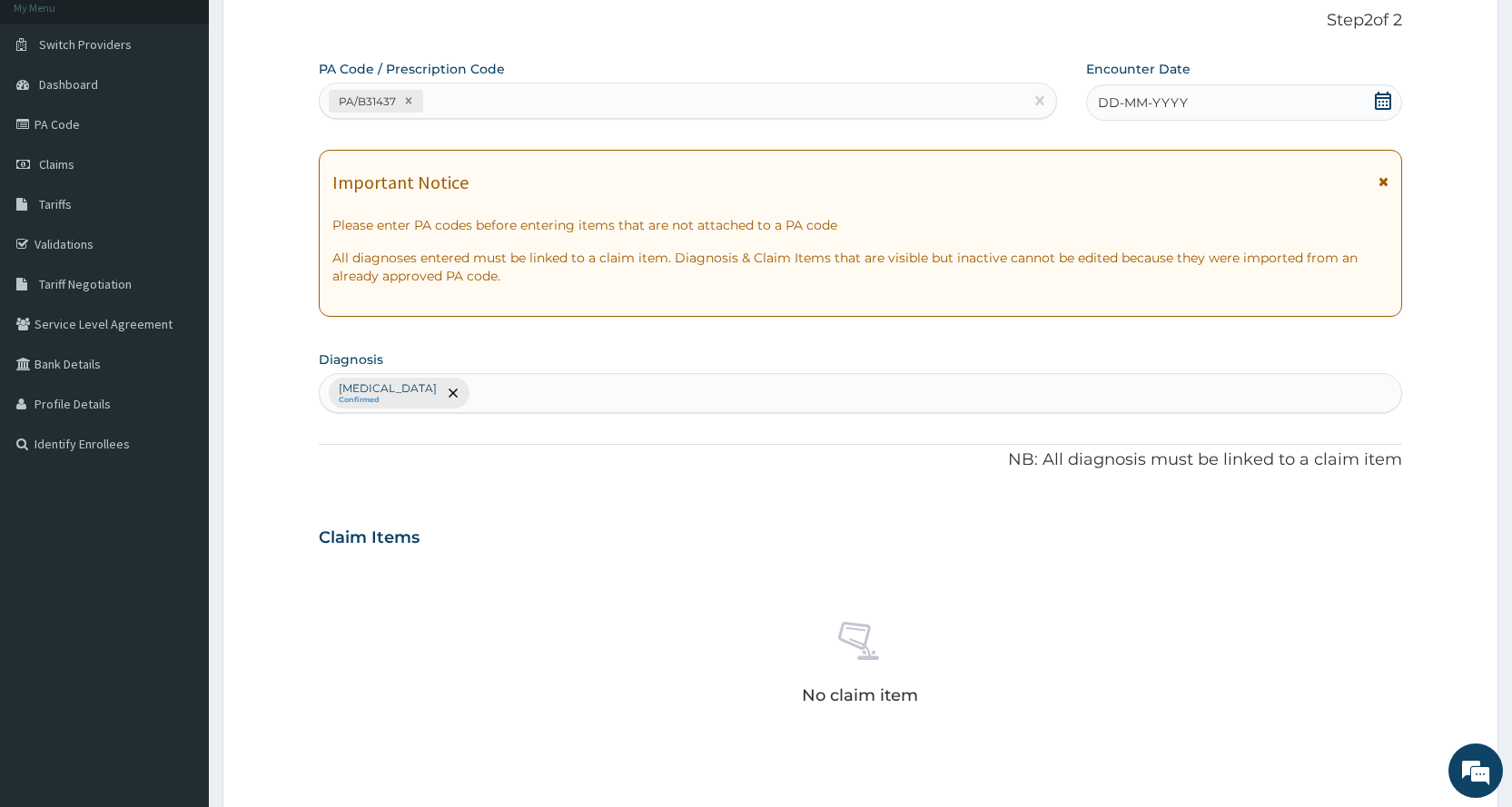
click at [1324, 98] on div "DD-MM-YYYY" at bounding box center [1243, 102] width 316 height 37
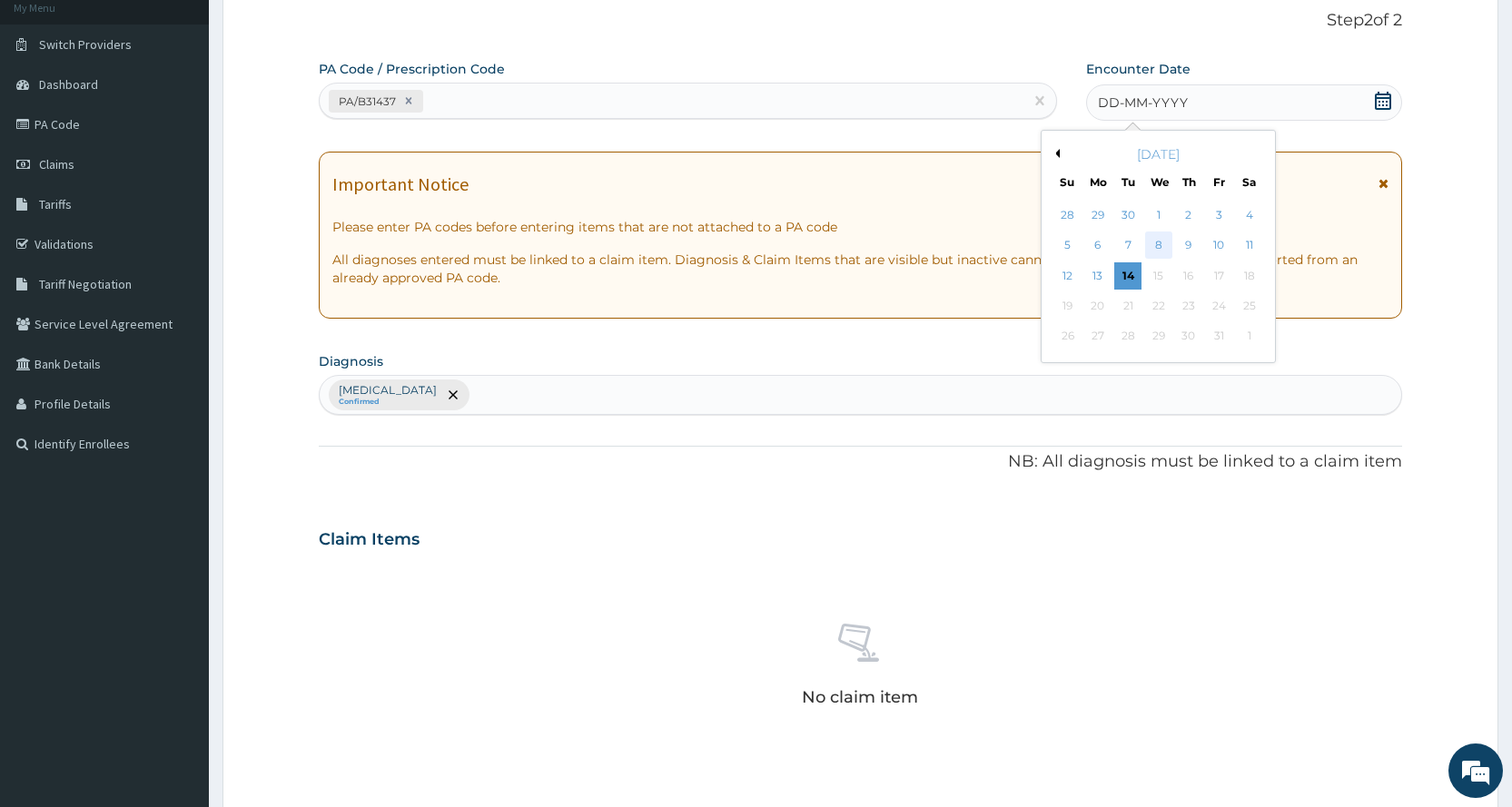
click at [1161, 253] on div "8" at bounding box center [1158, 246] width 28 height 28
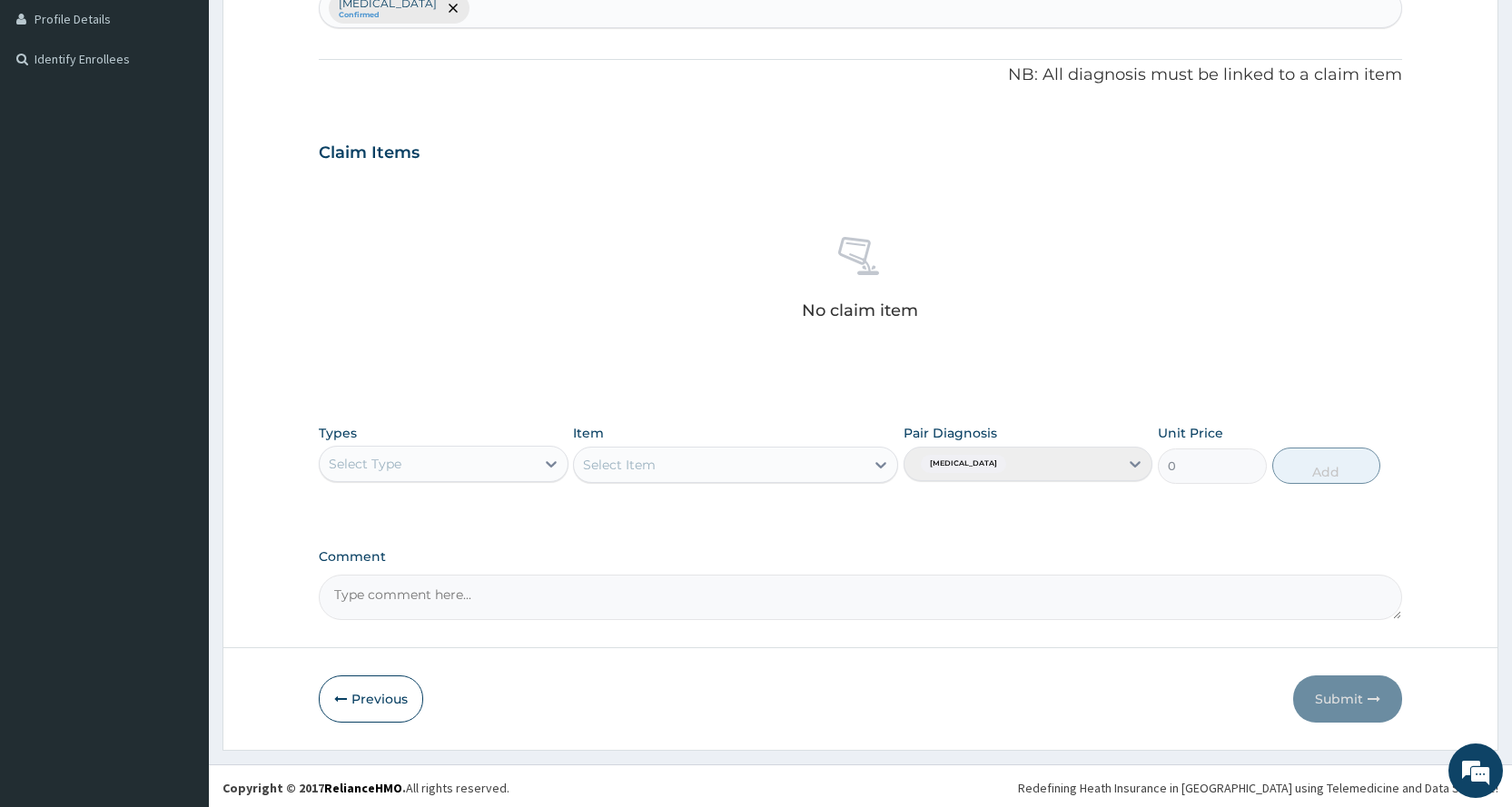
scroll to position [501, 0]
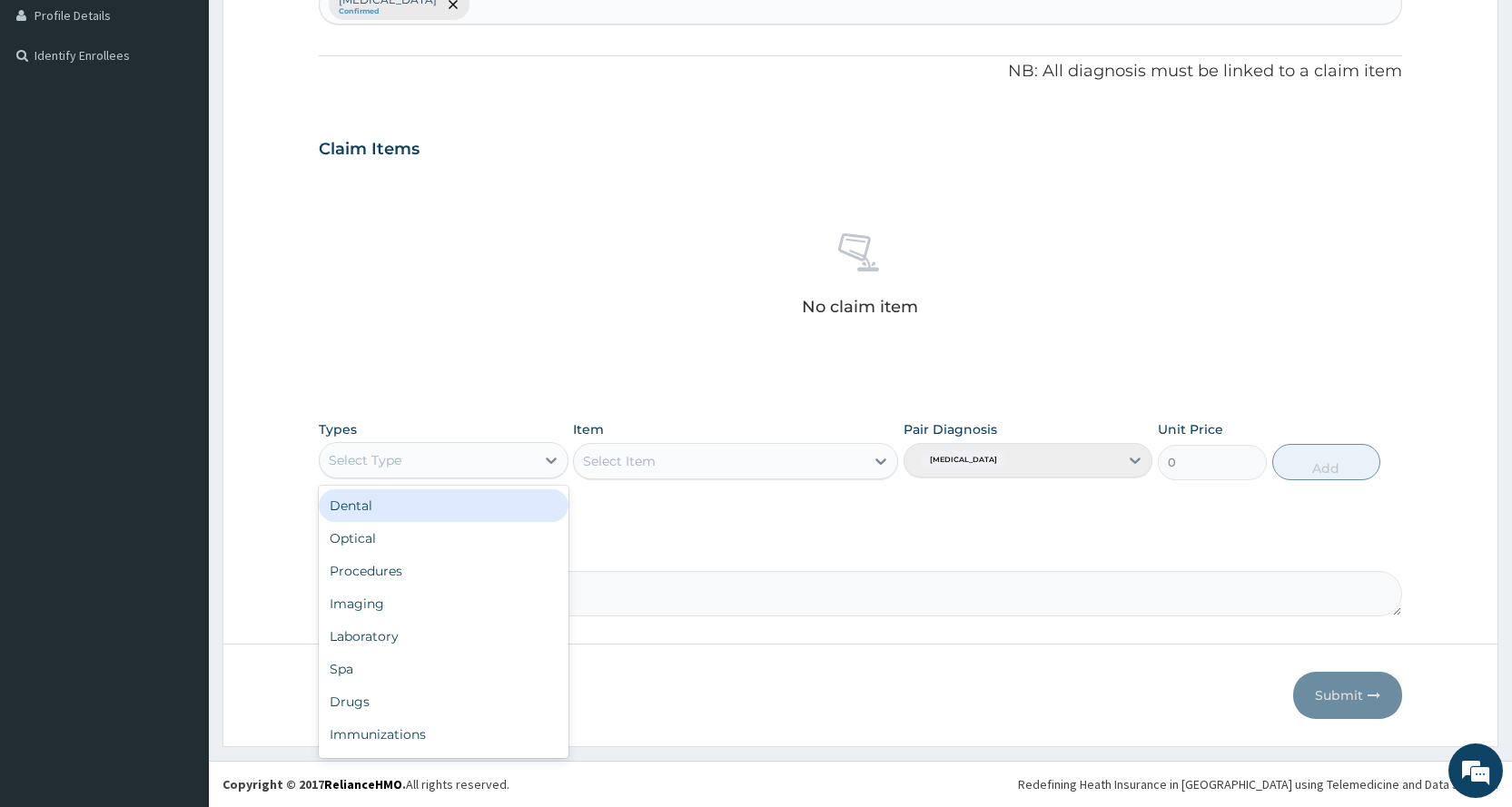
click at [419, 468] on div "Select Type" at bounding box center [426, 460] width 215 height 29
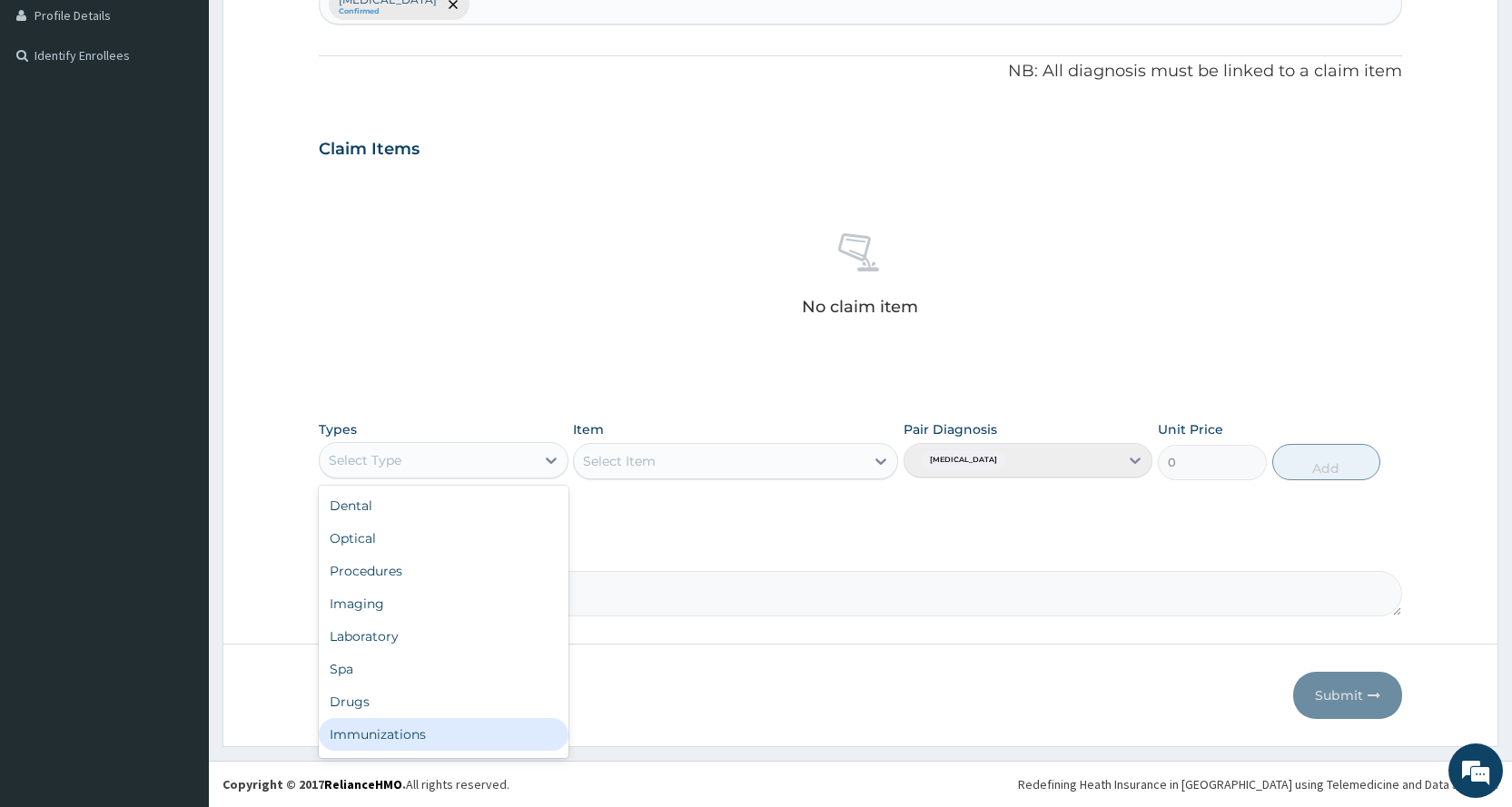
scroll to position [61, 0]
click at [473, 738] on div "Gym" at bounding box center [442, 737] width 248 height 33
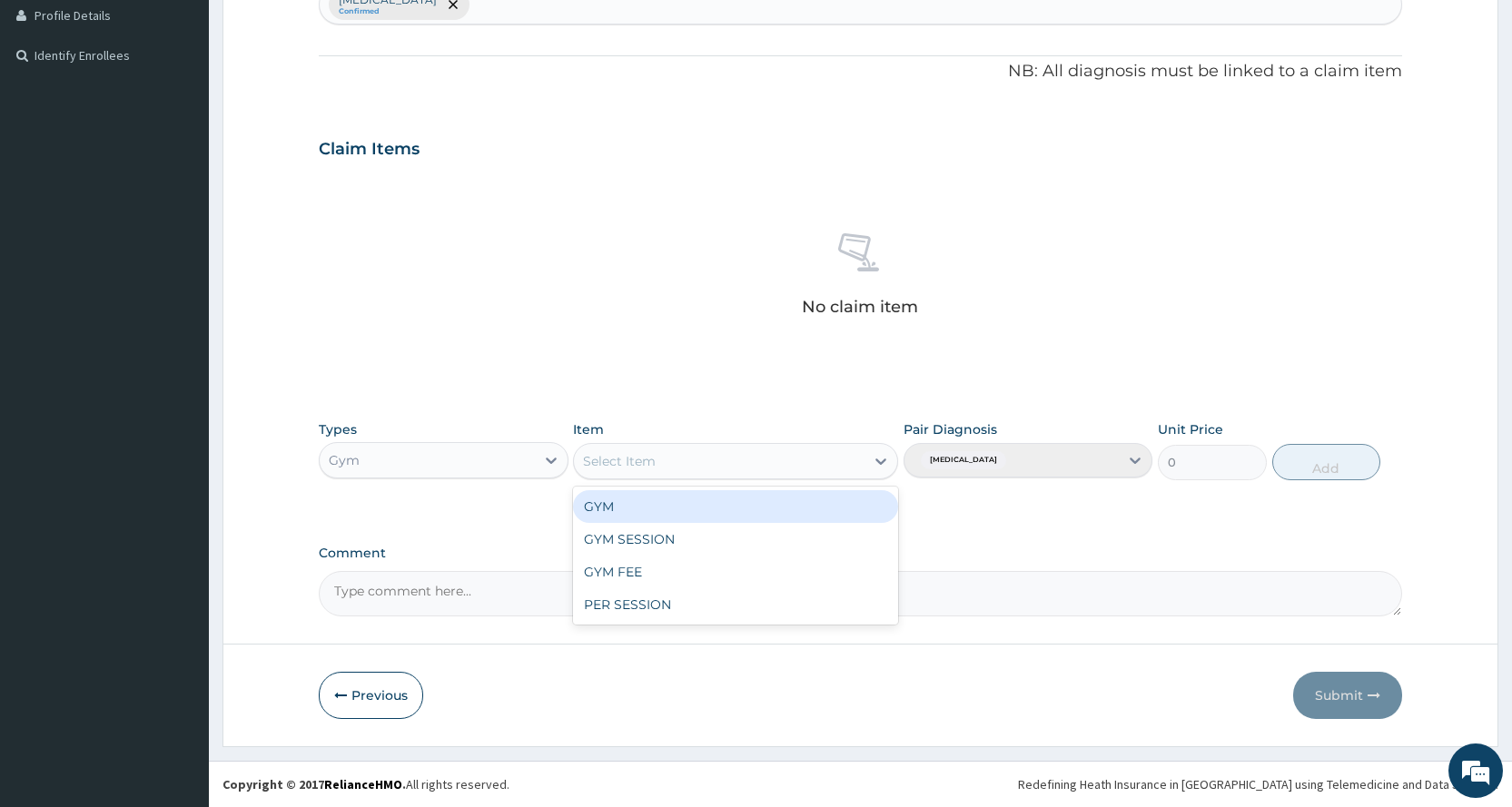
click at [765, 468] on div "Select Item" at bounding box center [719, 460] width 291 height 29
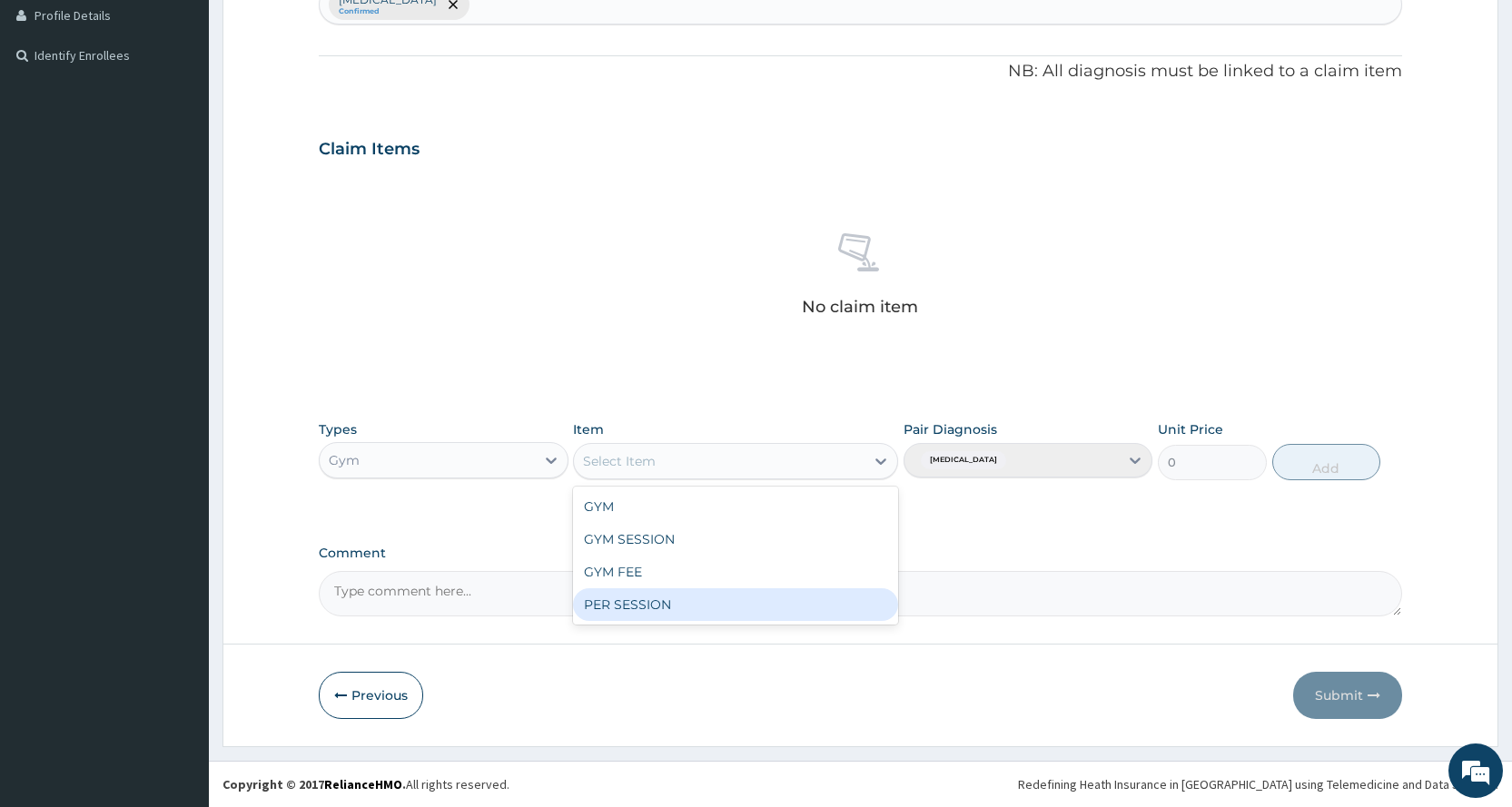
click at [758, 604] on div "PER SESSION" at bounding box center [735, 604] width 325 height 33
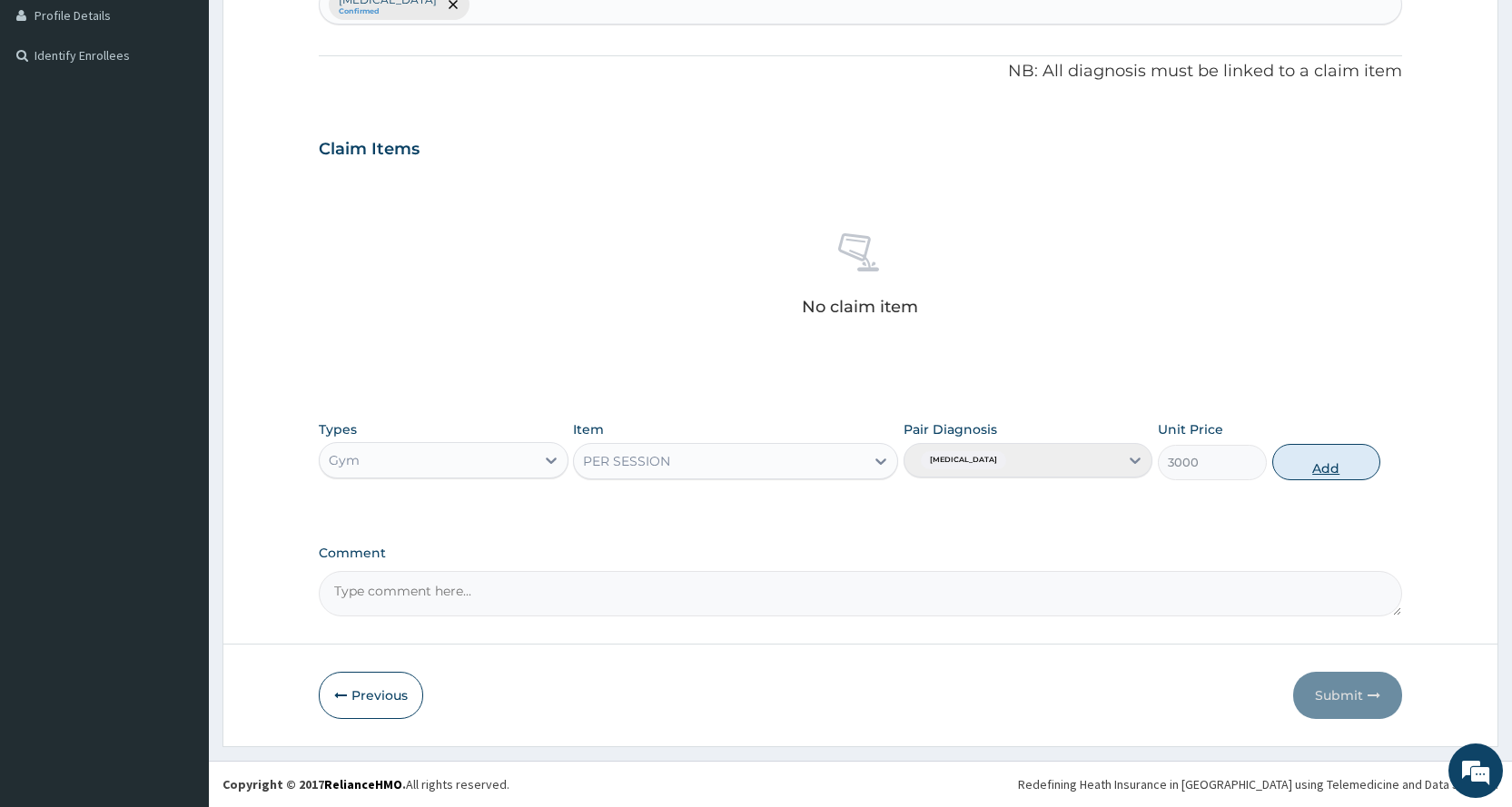
click at [1317, 474] on button "Add" at bounding box center [1325, 462] width 108 height 37
type input "0"
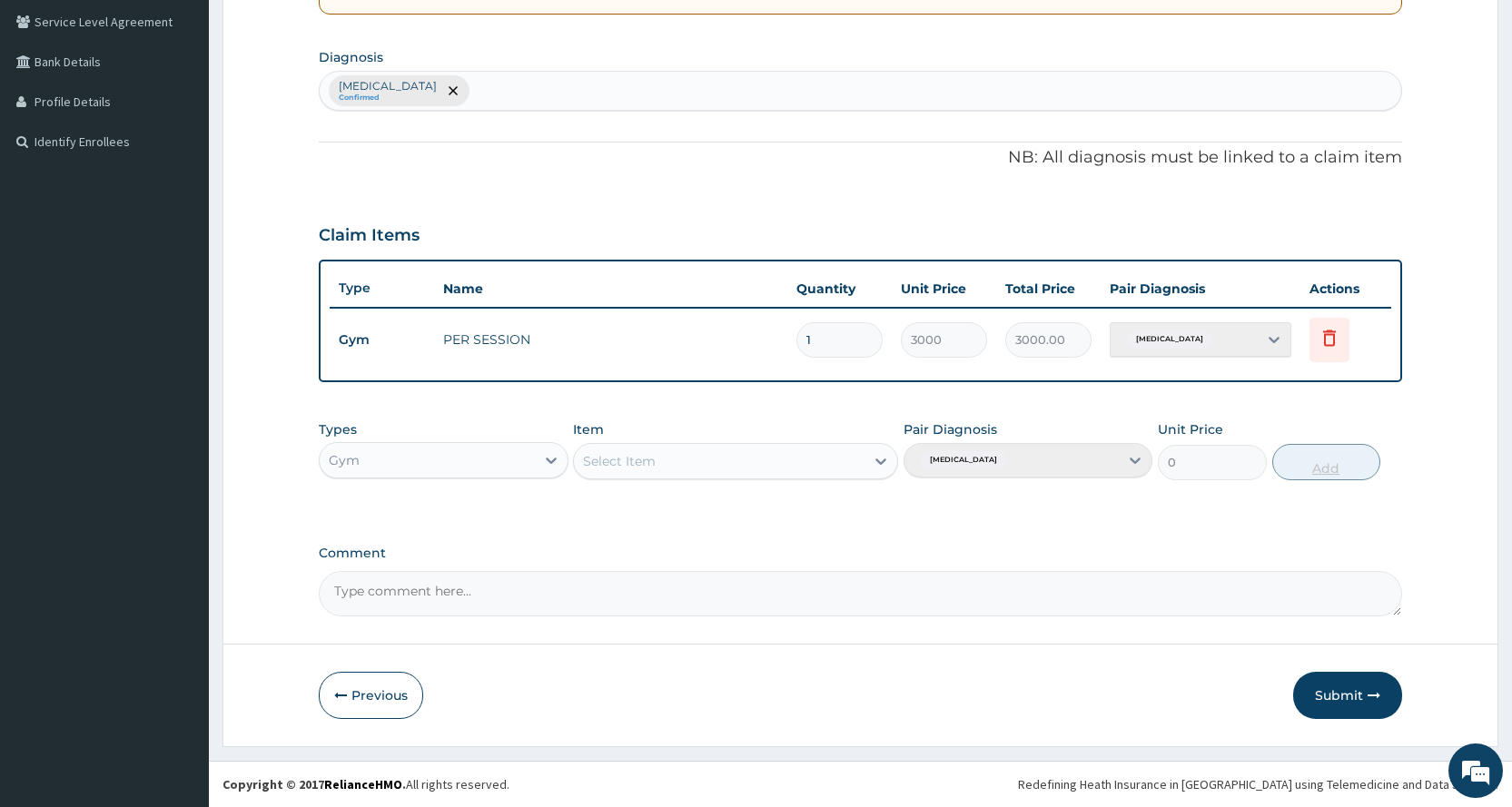
scroll to position [415, 0]
click at [1356, 702] on button "Submit" at bounding box center [1348, 695] width 109 height 47
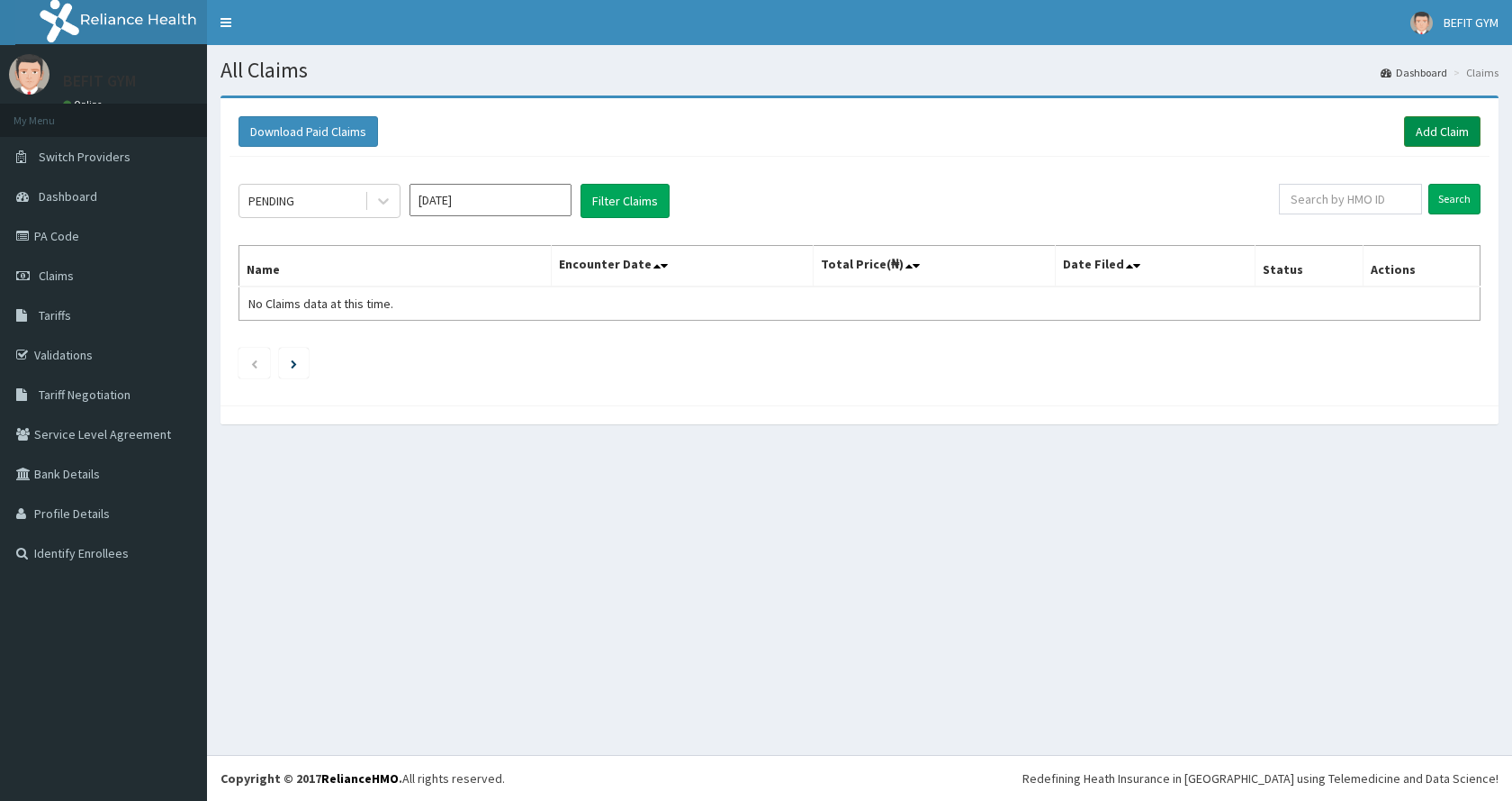
click at [1432, 140] on link "Add Claim" at bounding box center [1442, 131] width 77 height 30
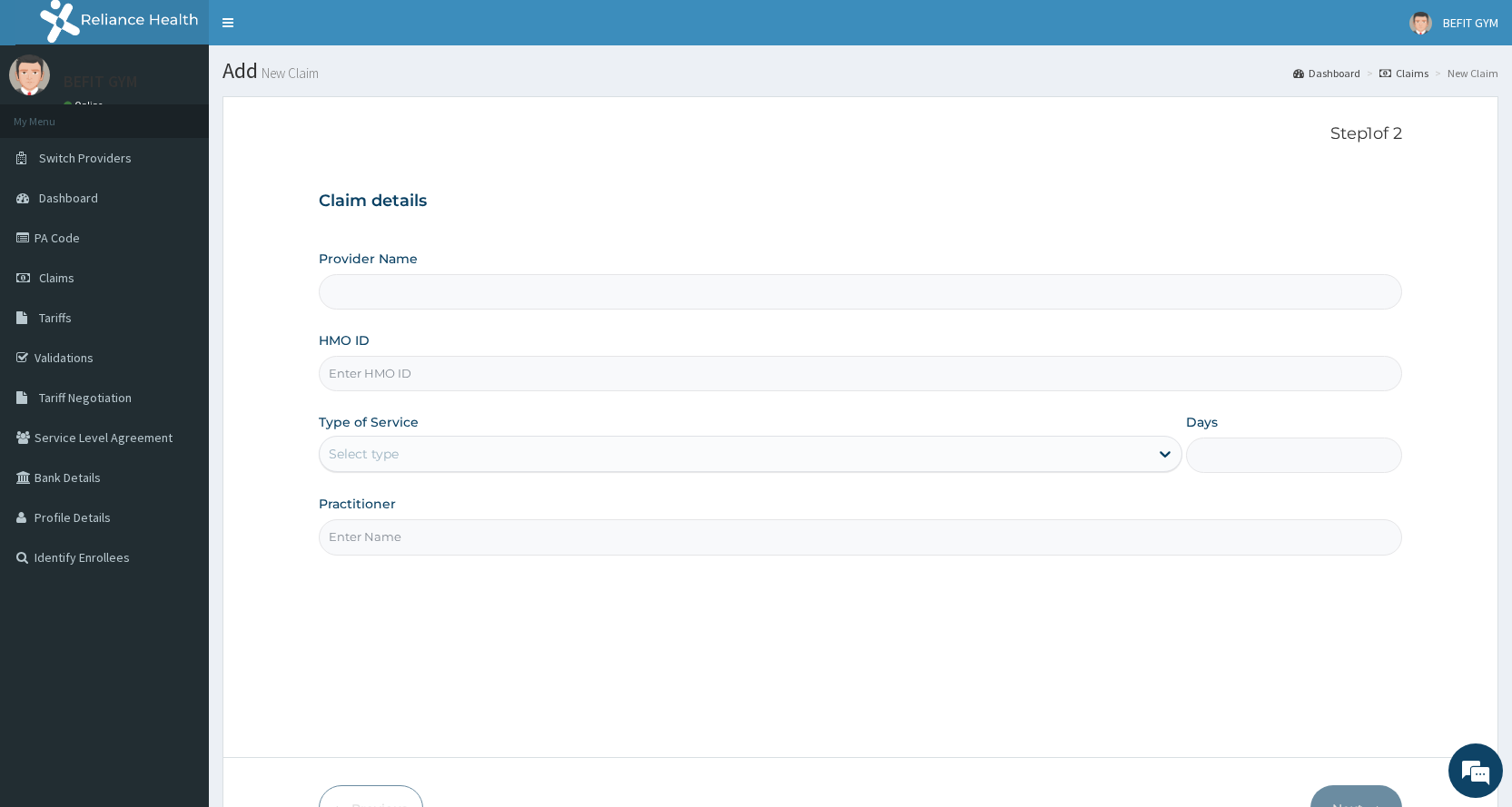
type input "BEFIT HEALTH AND FITNESS CENTRE"
type input "1"
click at [365, 370] on input "HMO ID" at bounding box center [860, 374] width 1084 height 36
type input "PPY/10503/A"
click at [445, 553] on input "Practitioner" at bounding box center [860, 537] width 1084 height 36
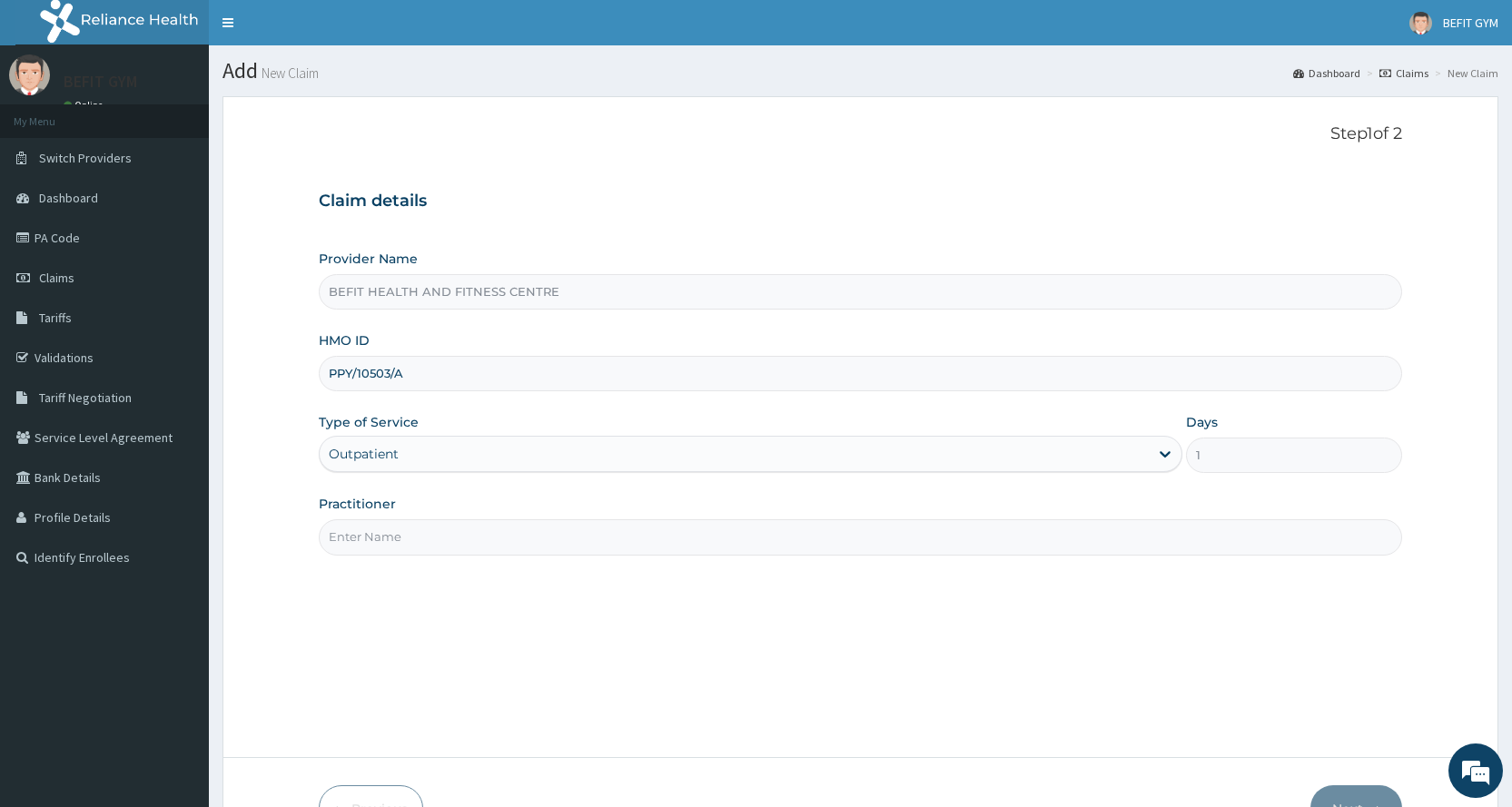
type input "B"
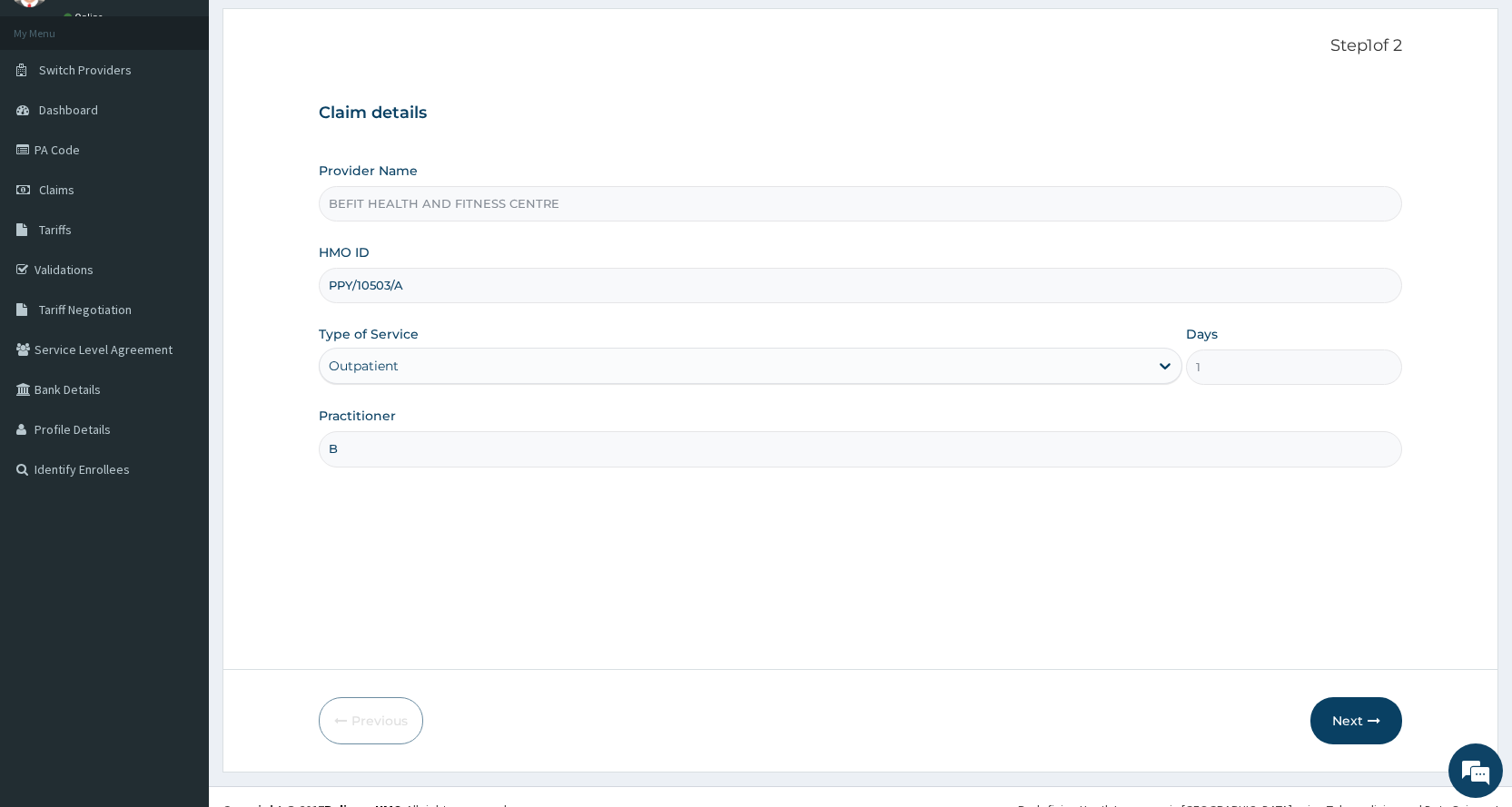
scroll to position [114, 0]
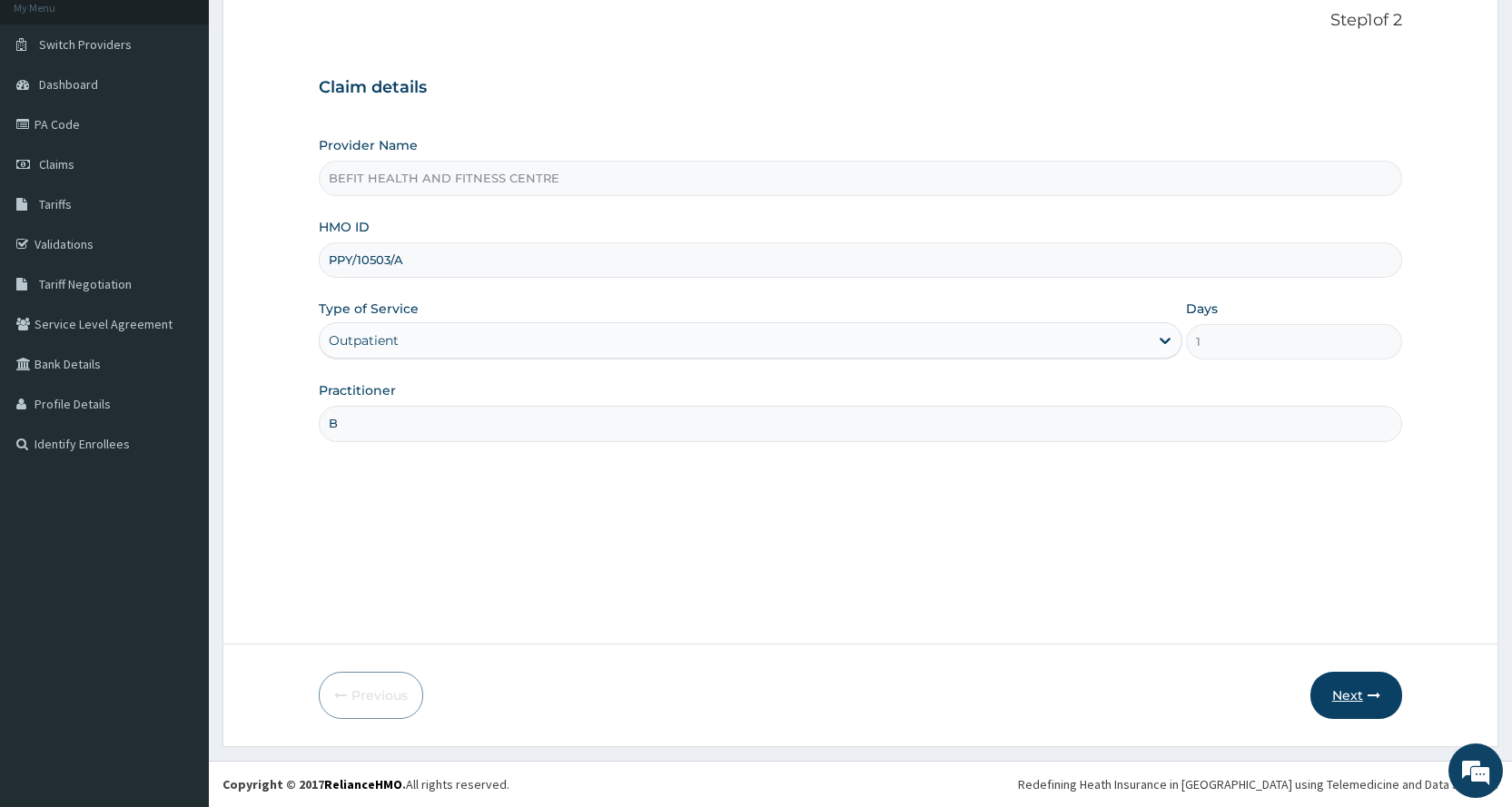
click at [1358, 688] on button "Next" at bounding box center [1356, 695] width 92 height 47
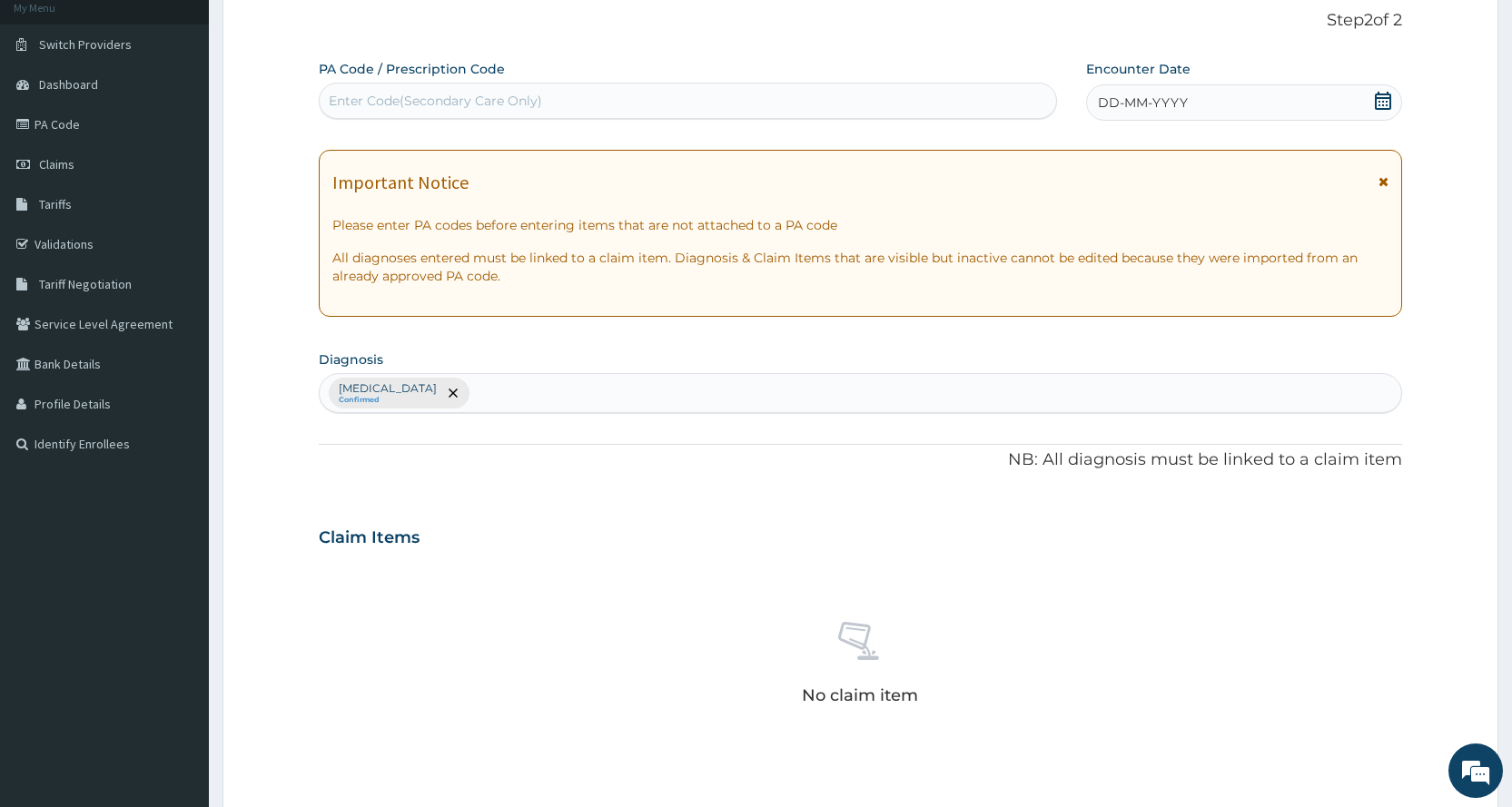
click at [472, 92] on div "Enter Code(Secondary Care Only)" at bounding box center [435, 101] width 214 height 18
type input "PA/0A88B4"
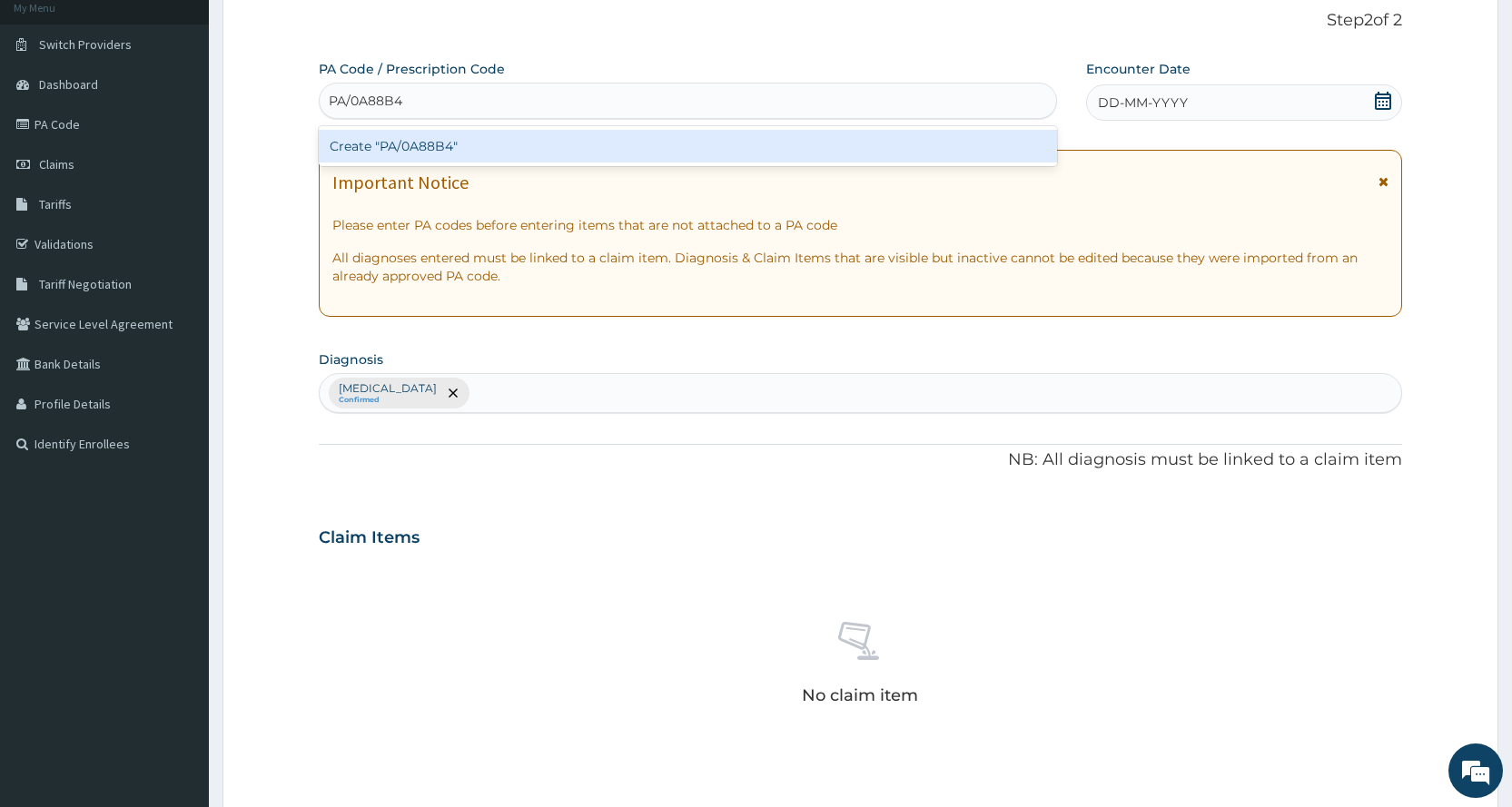
click at [660, 148] on div "Create "PA/0A88B4"" at bounding box center [687, 145] width 737 height 33
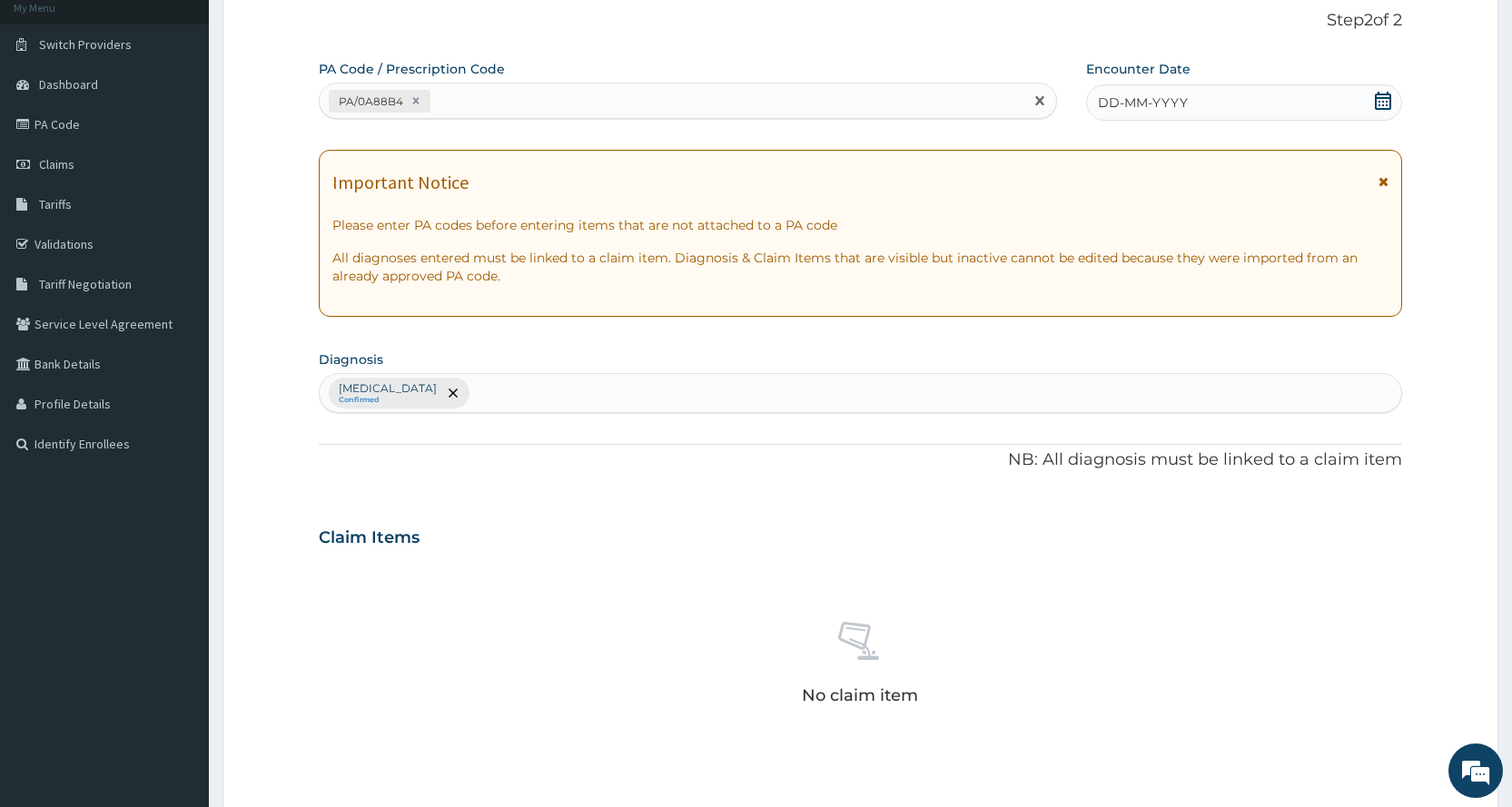
click at [1283, 107] on div "DD-MM-YYYY" at bounding box center [1243, 102] width 316 height 37
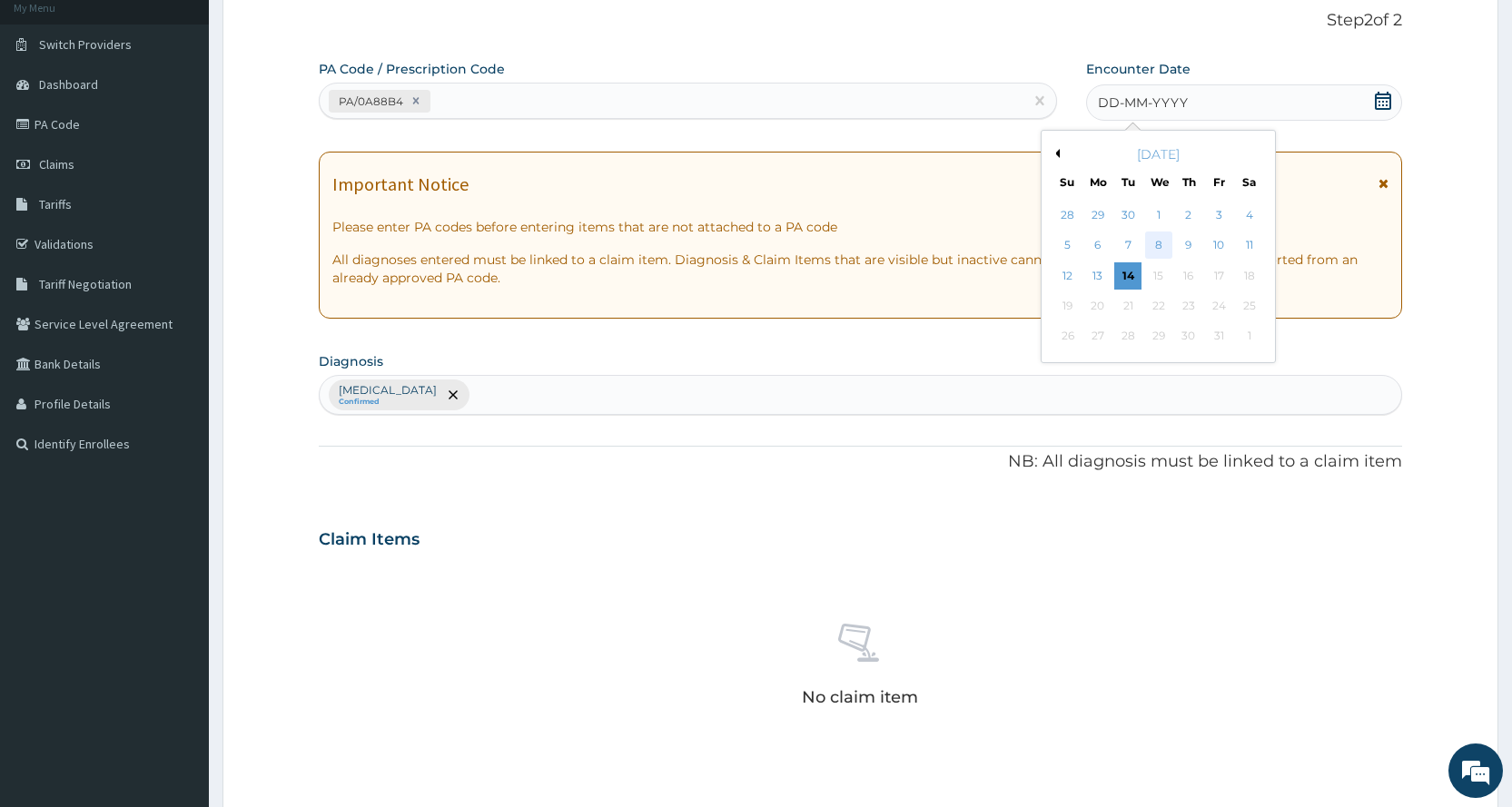
click at [1162, 244] on div "8" at bounding box center [1158, 246] width 28 height 28
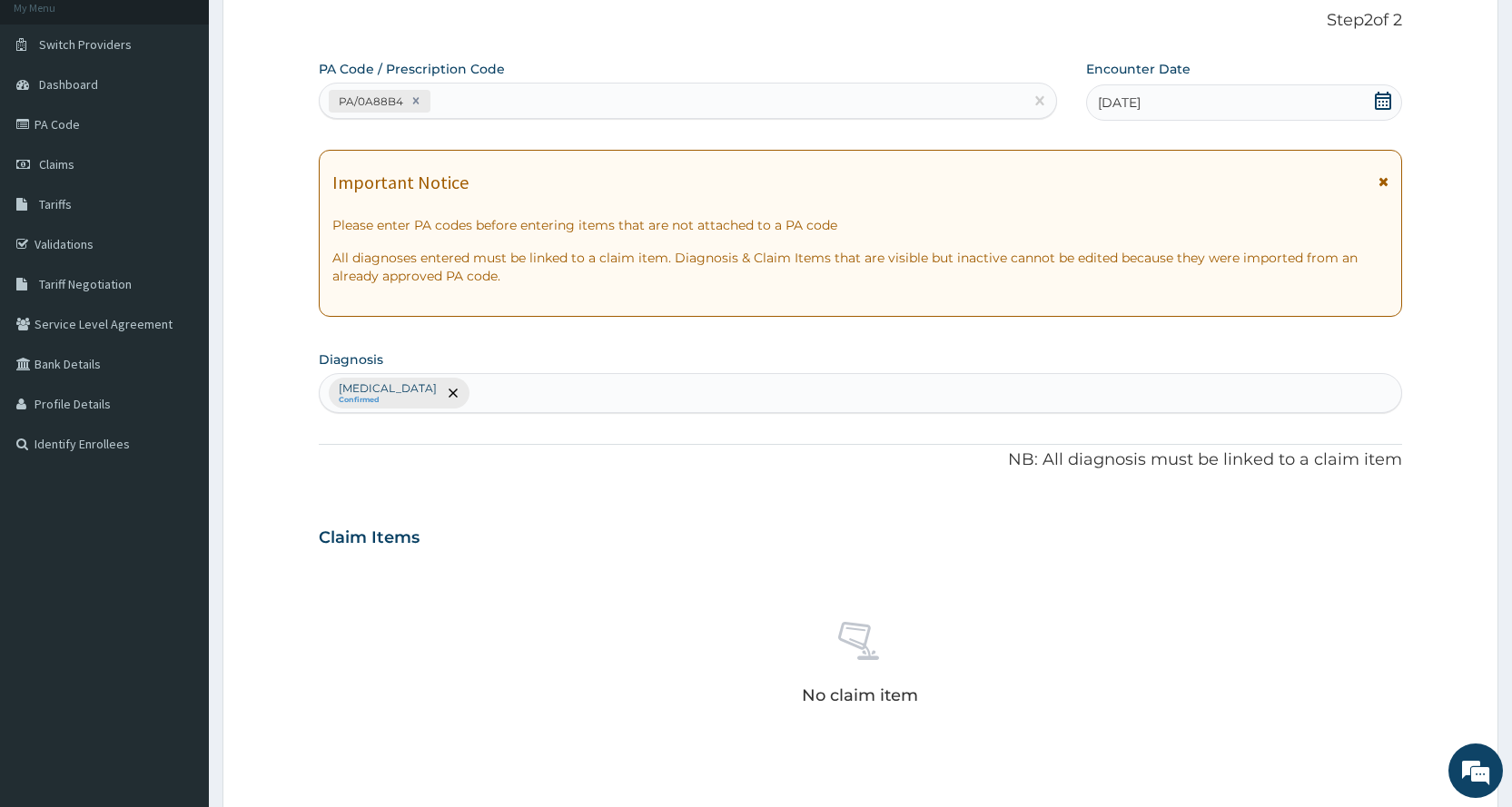
scroll to position [501, 0]
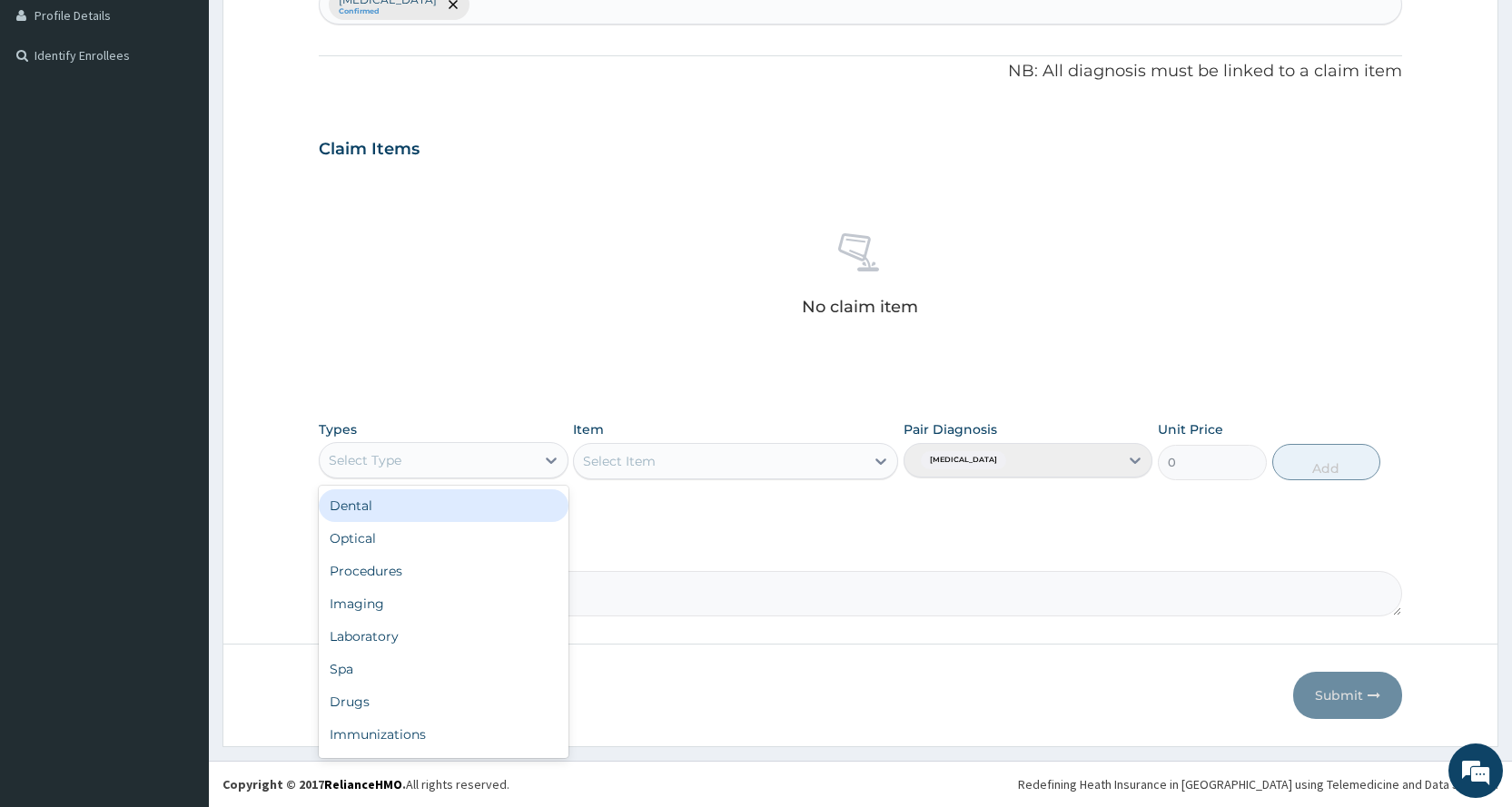
click at [438, 446] on div "Select Type" at bounding box center [426, 460] width 215 height 29
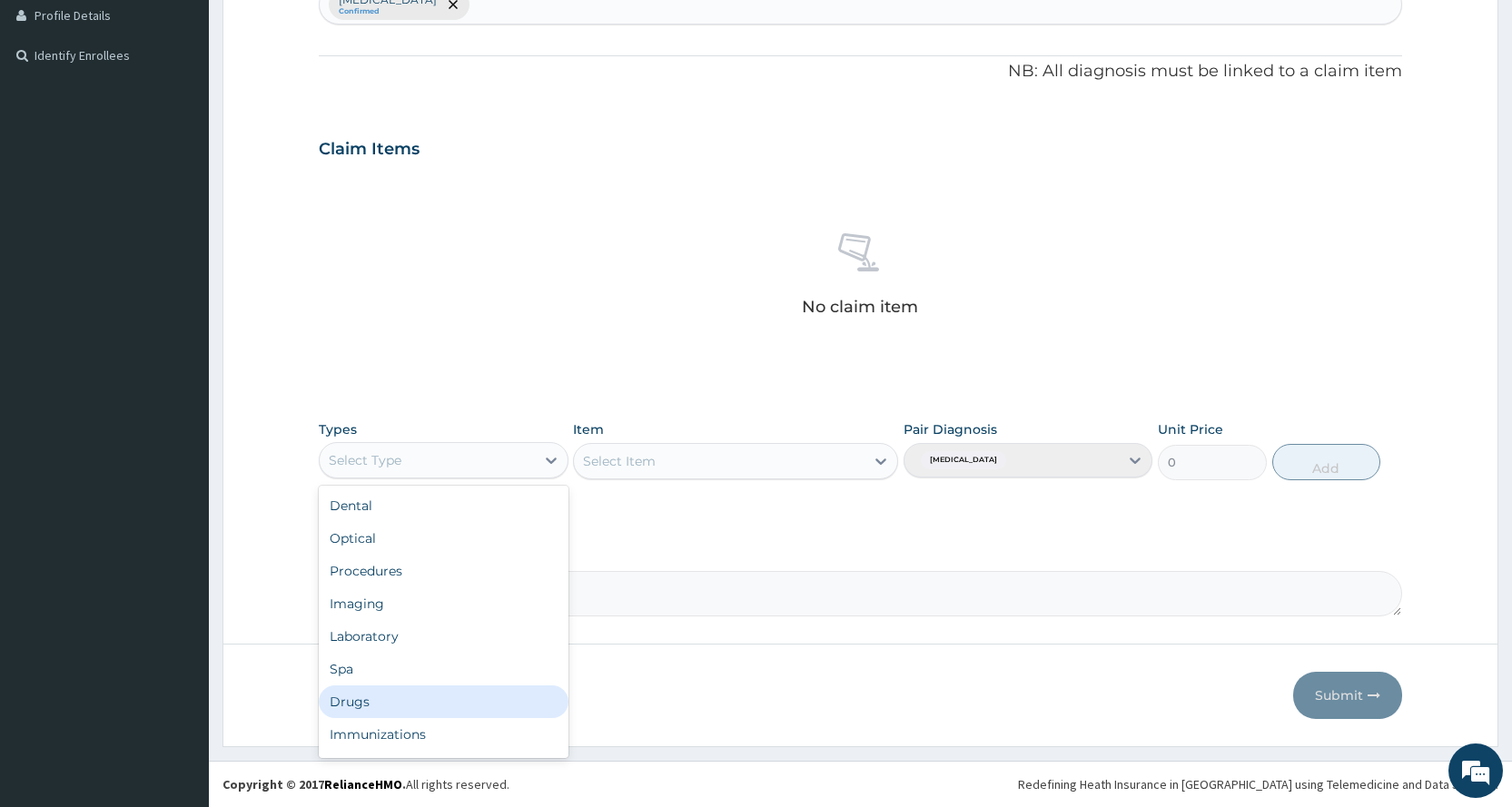
scroll to position [61, 0]
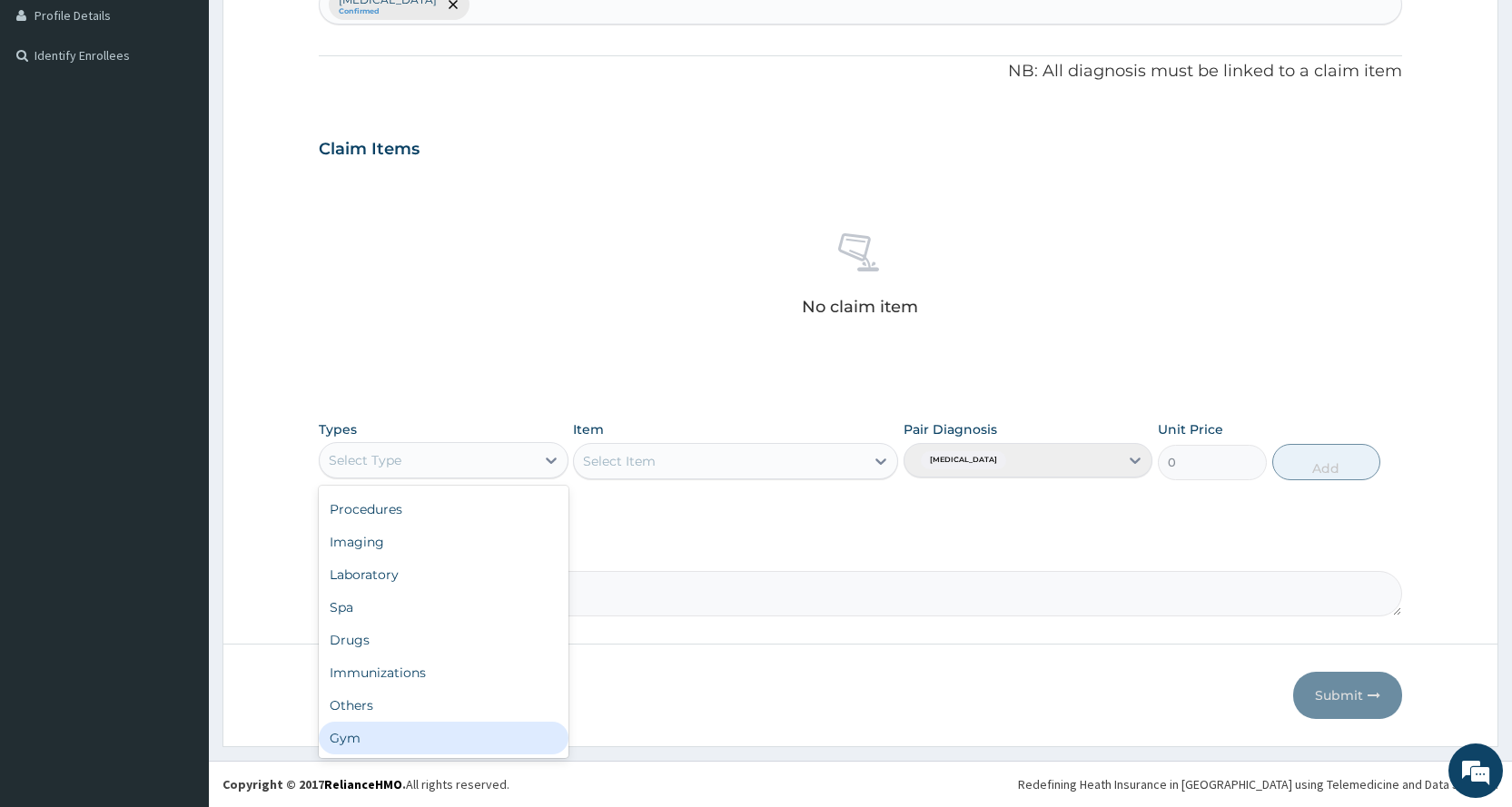
click at [406, 752] on div "Gym" at bounding box center [442, 737] width 248 height 33
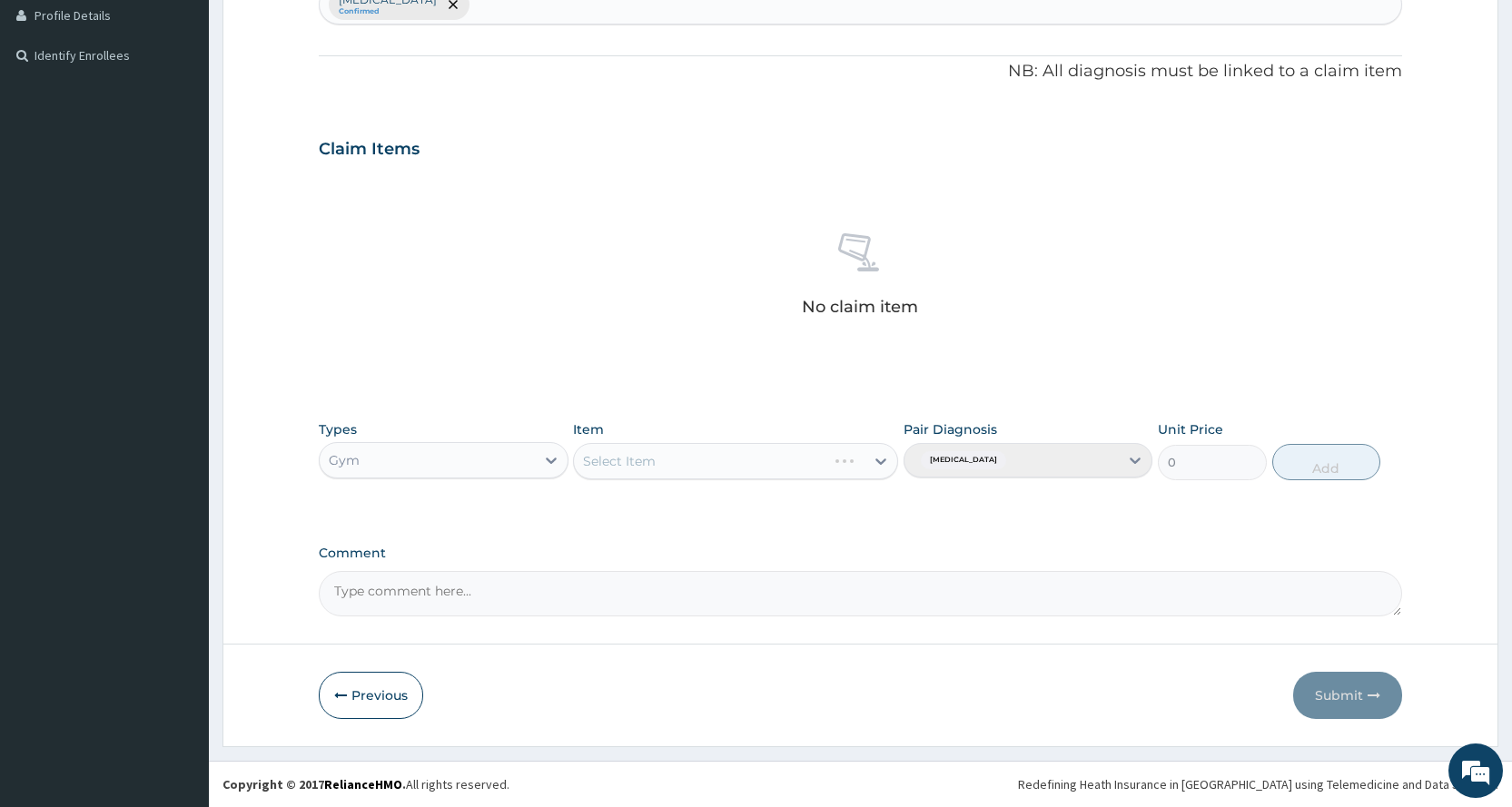
click at [768, 459] on div "Select Item" at bounding box center [735, 461] width 325 height 37
click at [744, 465] on div "Select Item" at bounding box center [719, 460] width 291 height 29
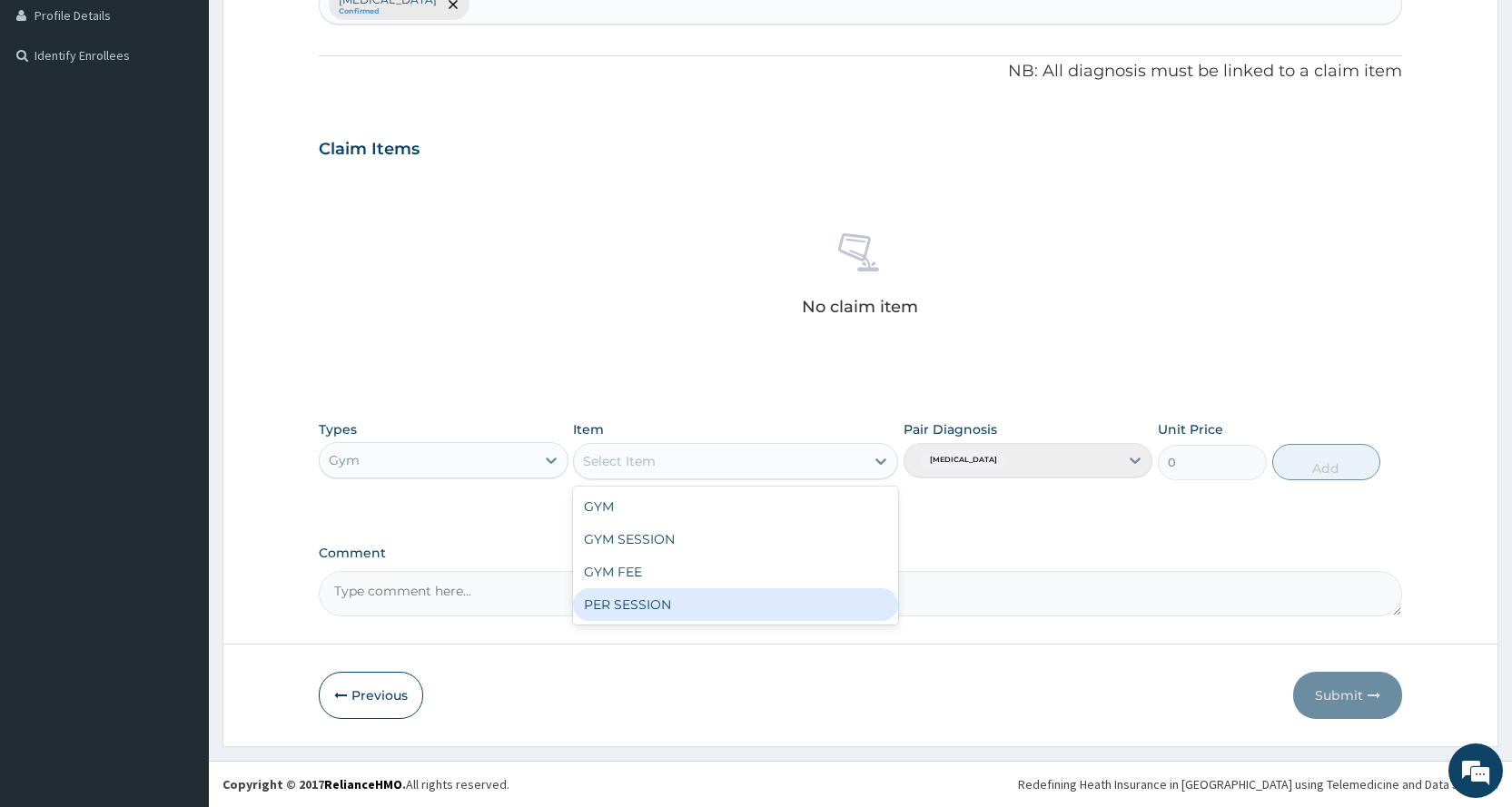
click at [739, 611] on div "PER SESSION" at bounding box center [735, 604] width 325 height 33
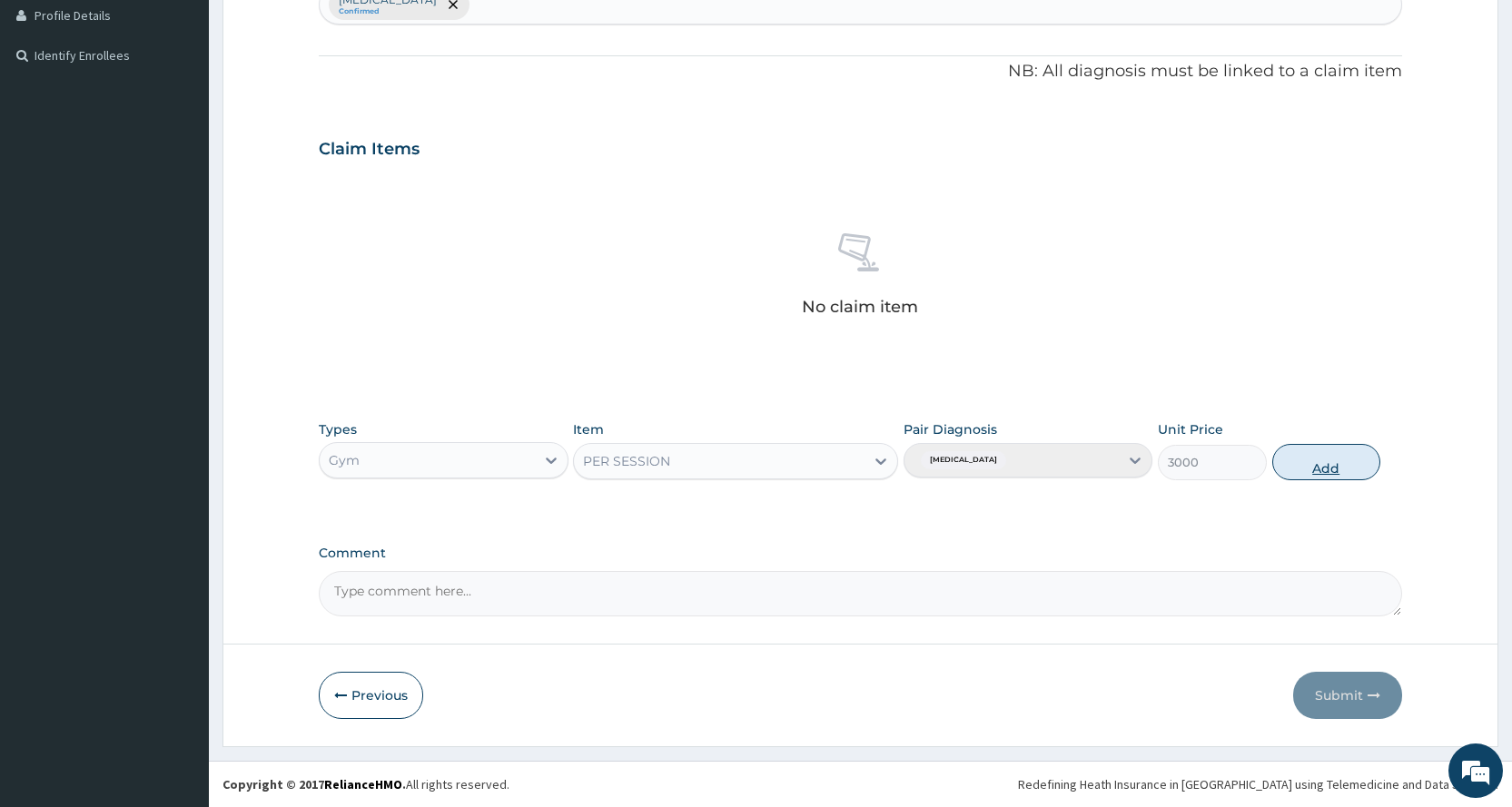
click at [1318, 468] on button "Add" at bounding box center [1325, 462] width 108 height 37
type input "0"
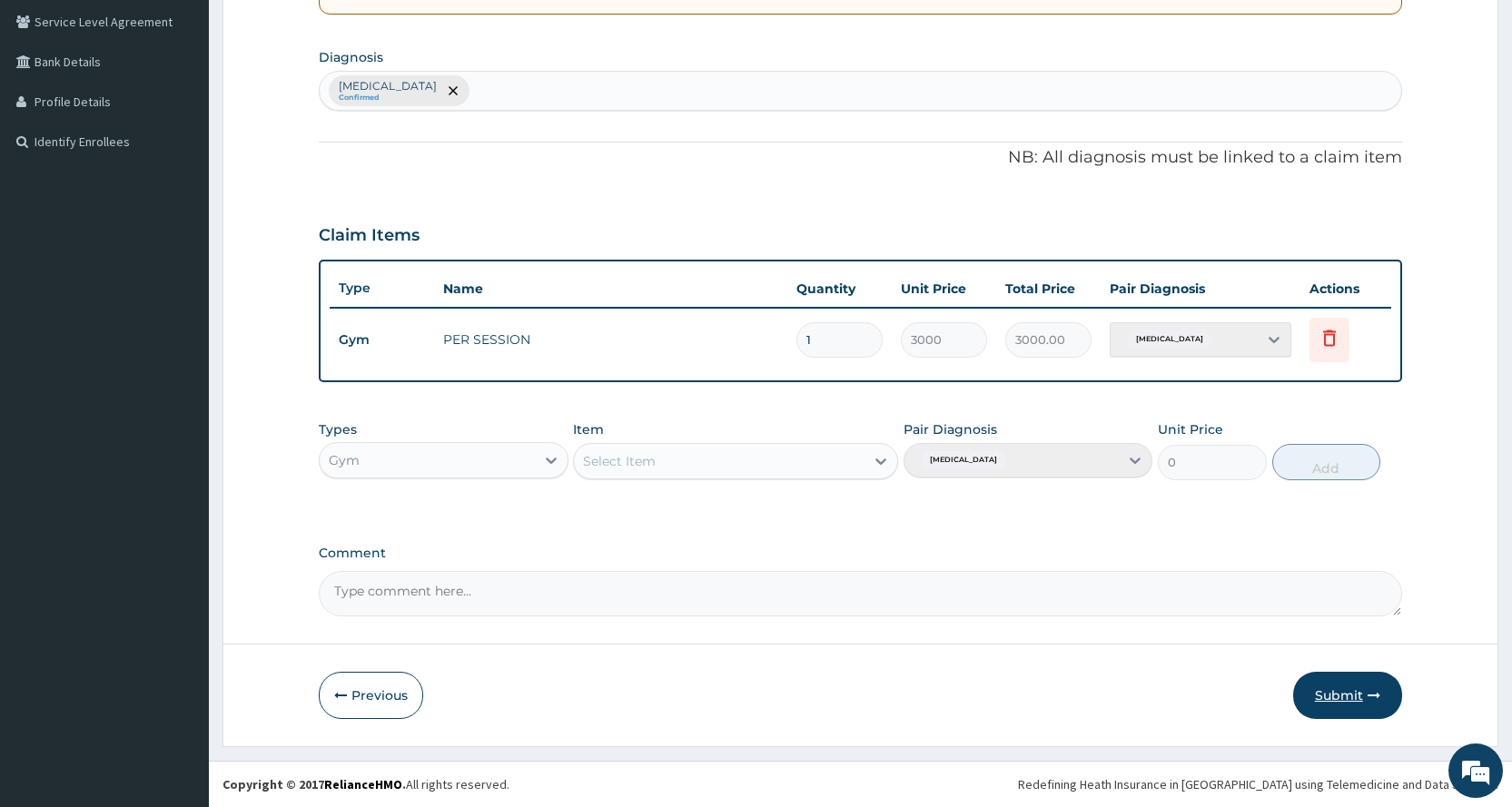
click at [1336, 693] on button "Submit" at bounding box center [1348, 695] width 109 height 47
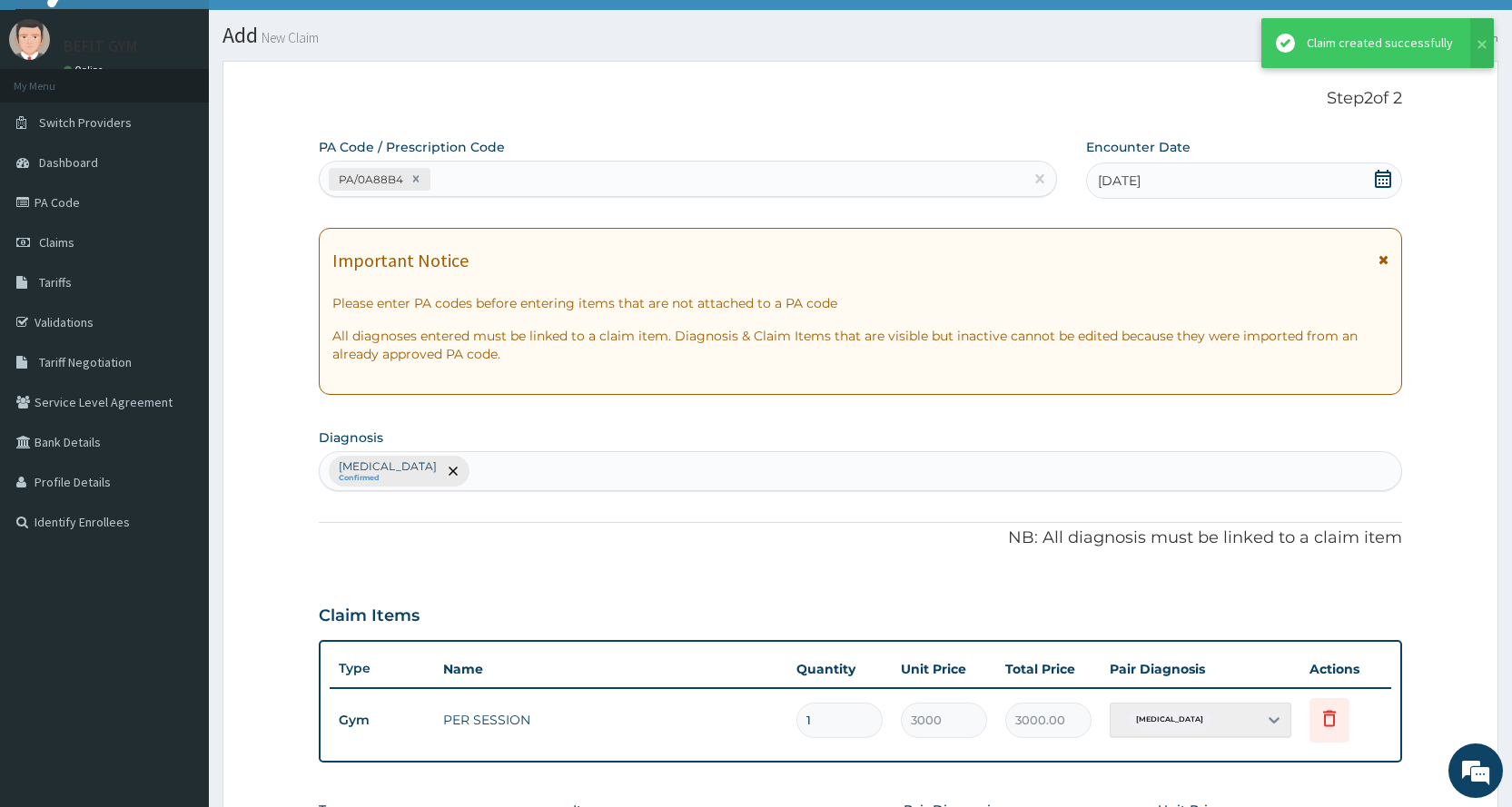
scroll to position [415, 0]
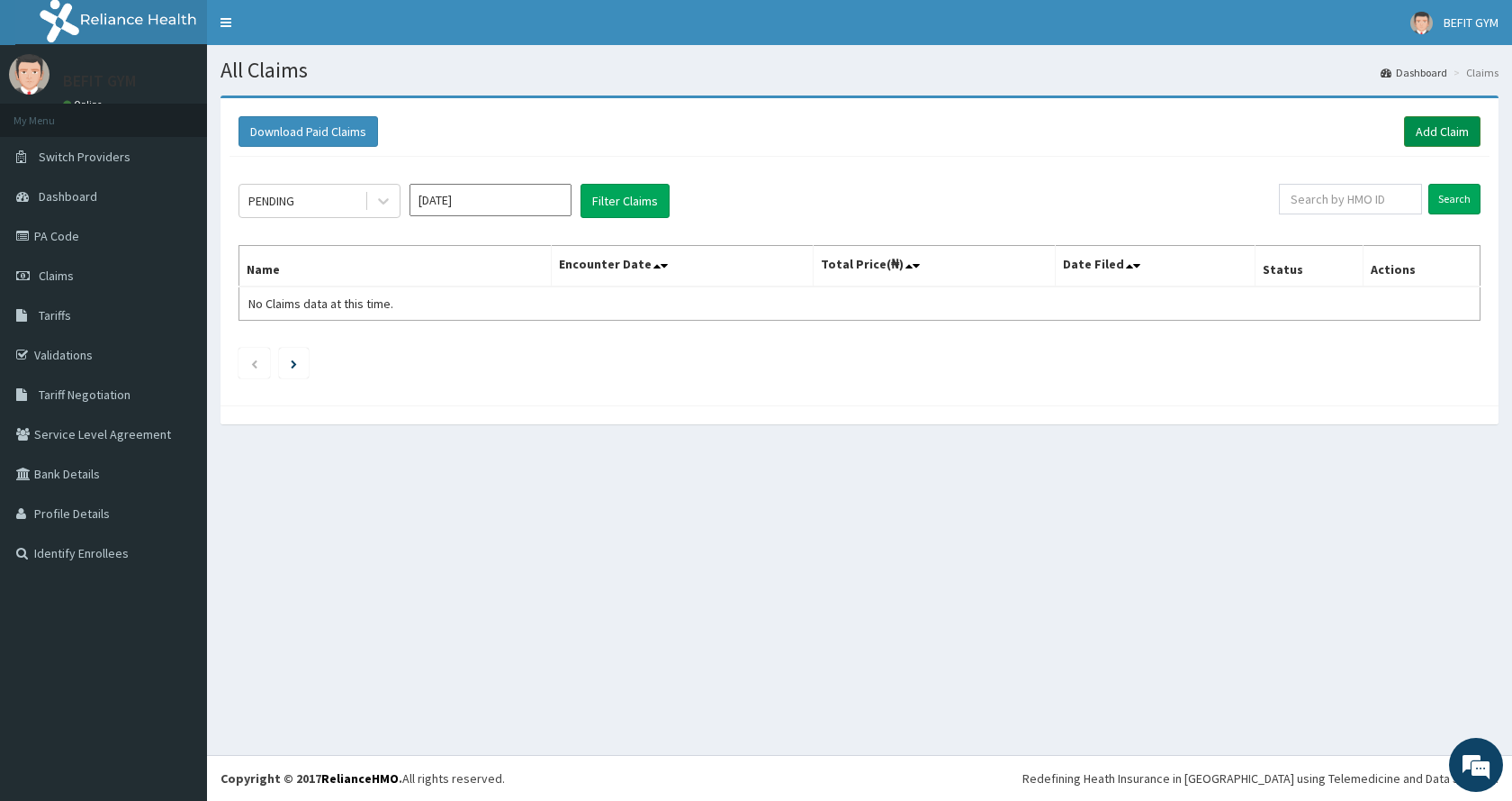
click at [1446, 126] on link "Add Claim" at bounding box center [1442, 131] width 77 height 30
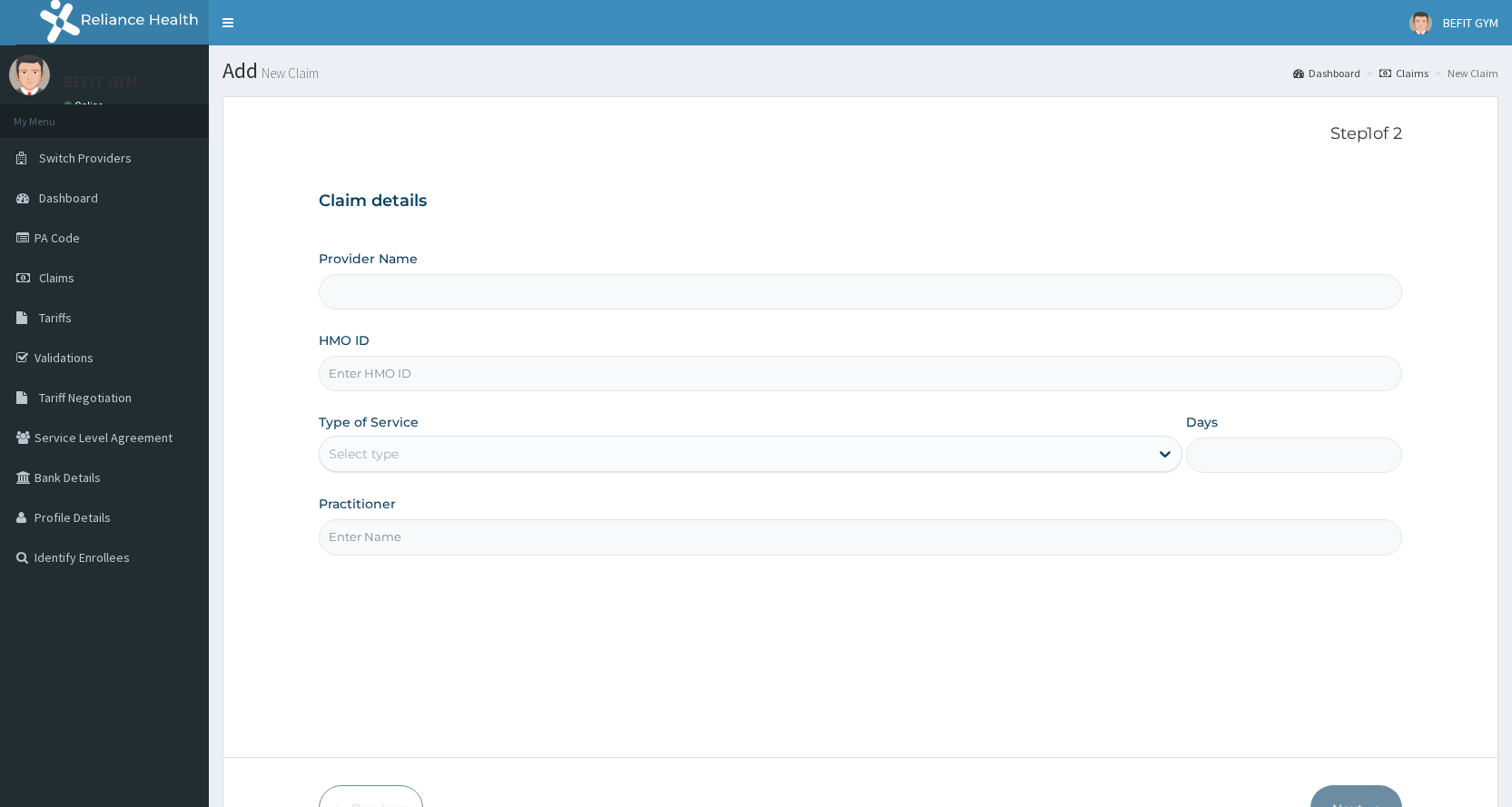
click at [442, 377] on input "HMO ID" at bounding box center [860, 374] width 1084 height 36
type input "M"
type input "BEFIT HEALTH AND FITNESS CENTRE"
type input "MO"
type input "1"
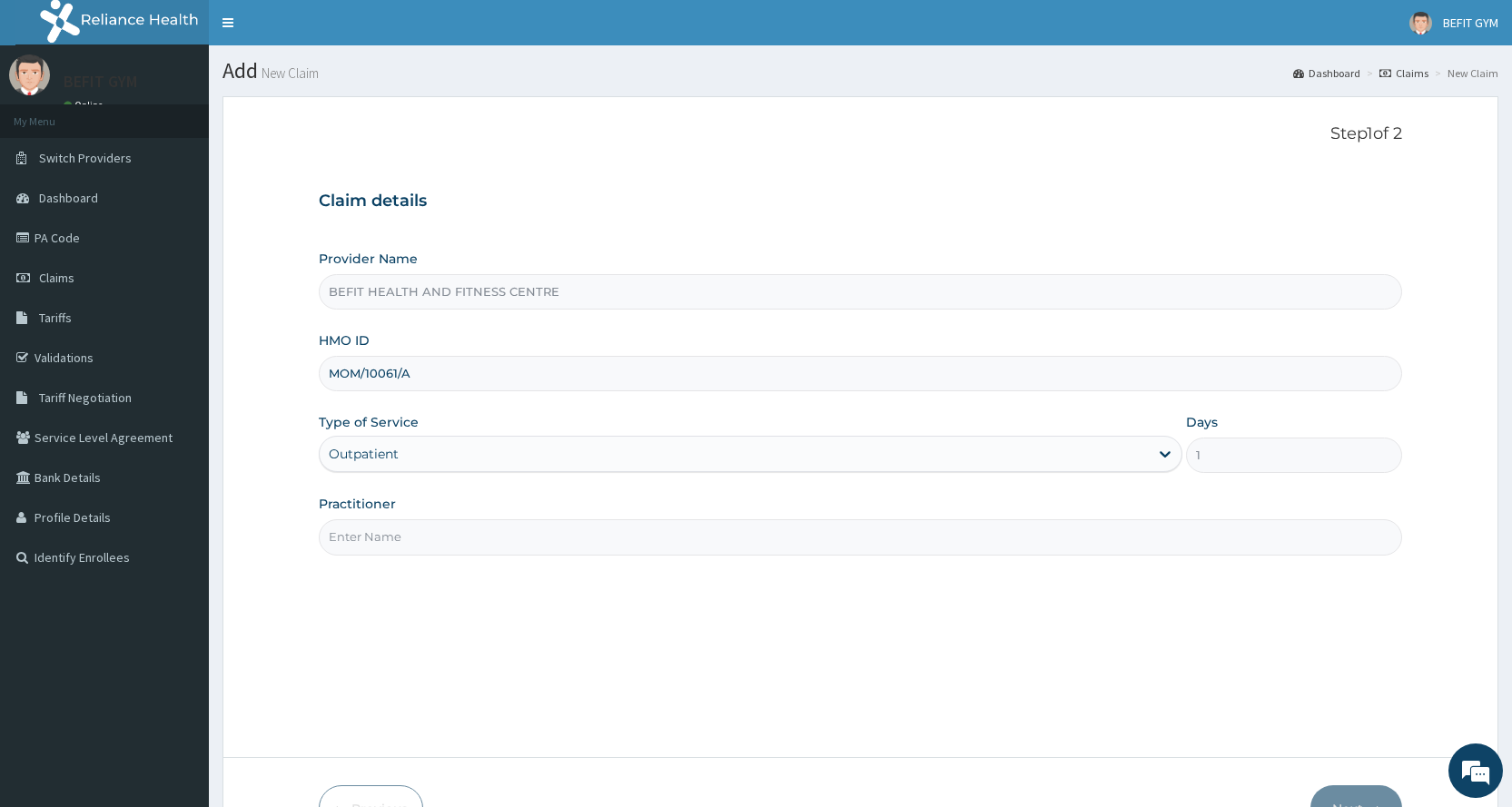
type input "MOM/10061/A"
click at [402, 550] on input "Practitioner" at bounding box center [860, 537] width 1084 height 36
type input "B"
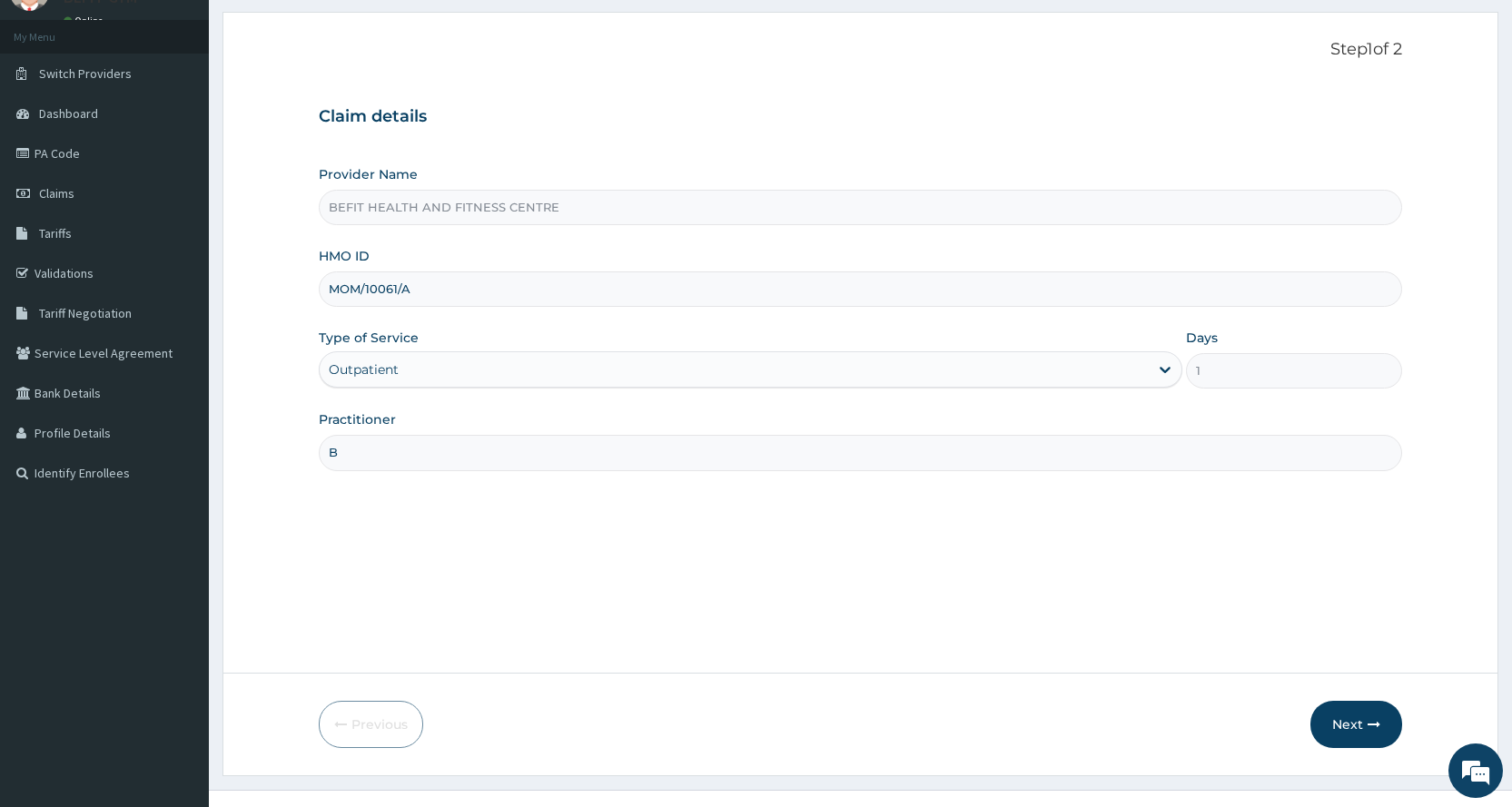
scroll to position [114, 0]
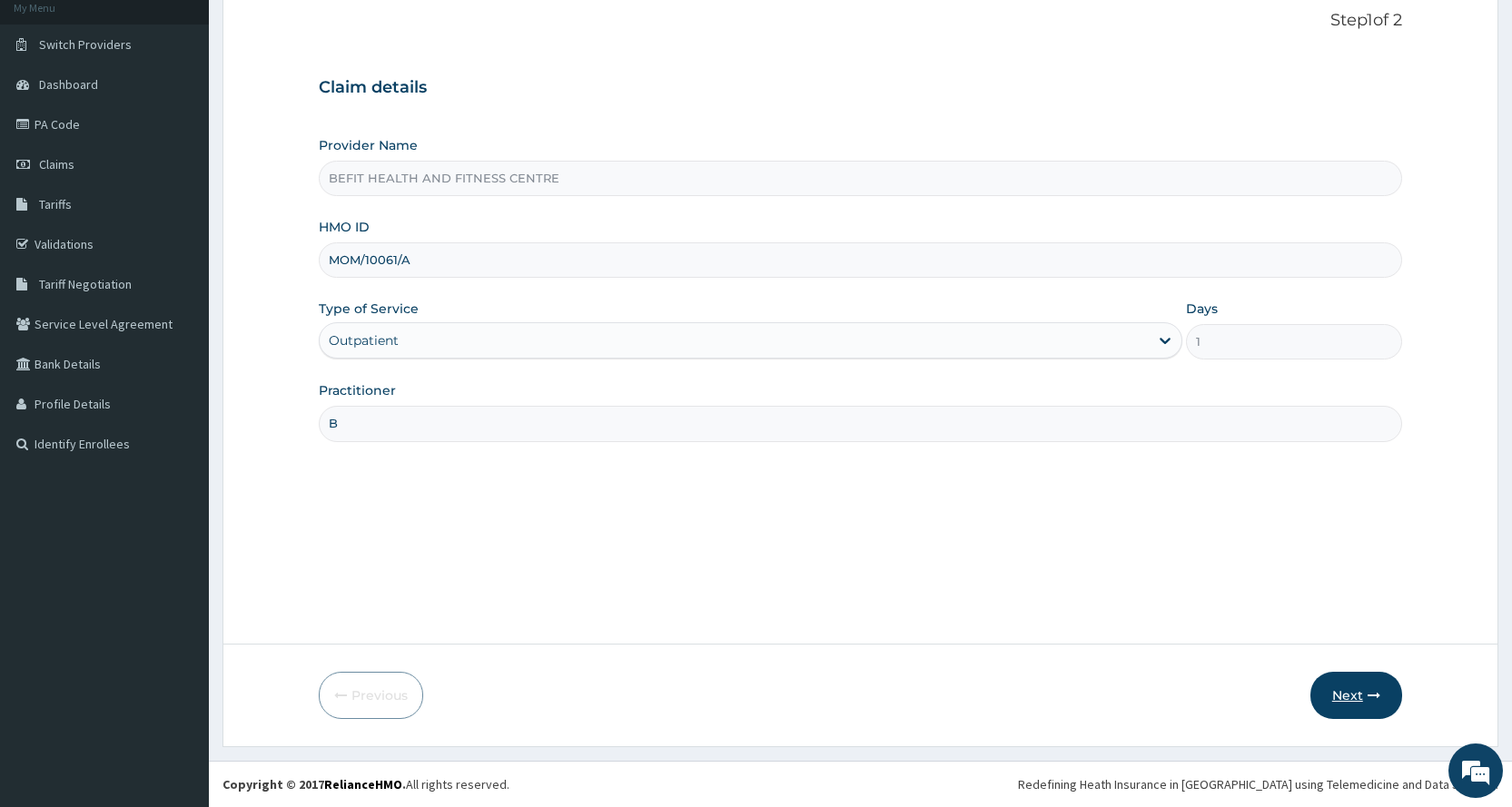
click at [1393, 699] on button "Next" at bounding box center [1356, 695] width 92 height 47
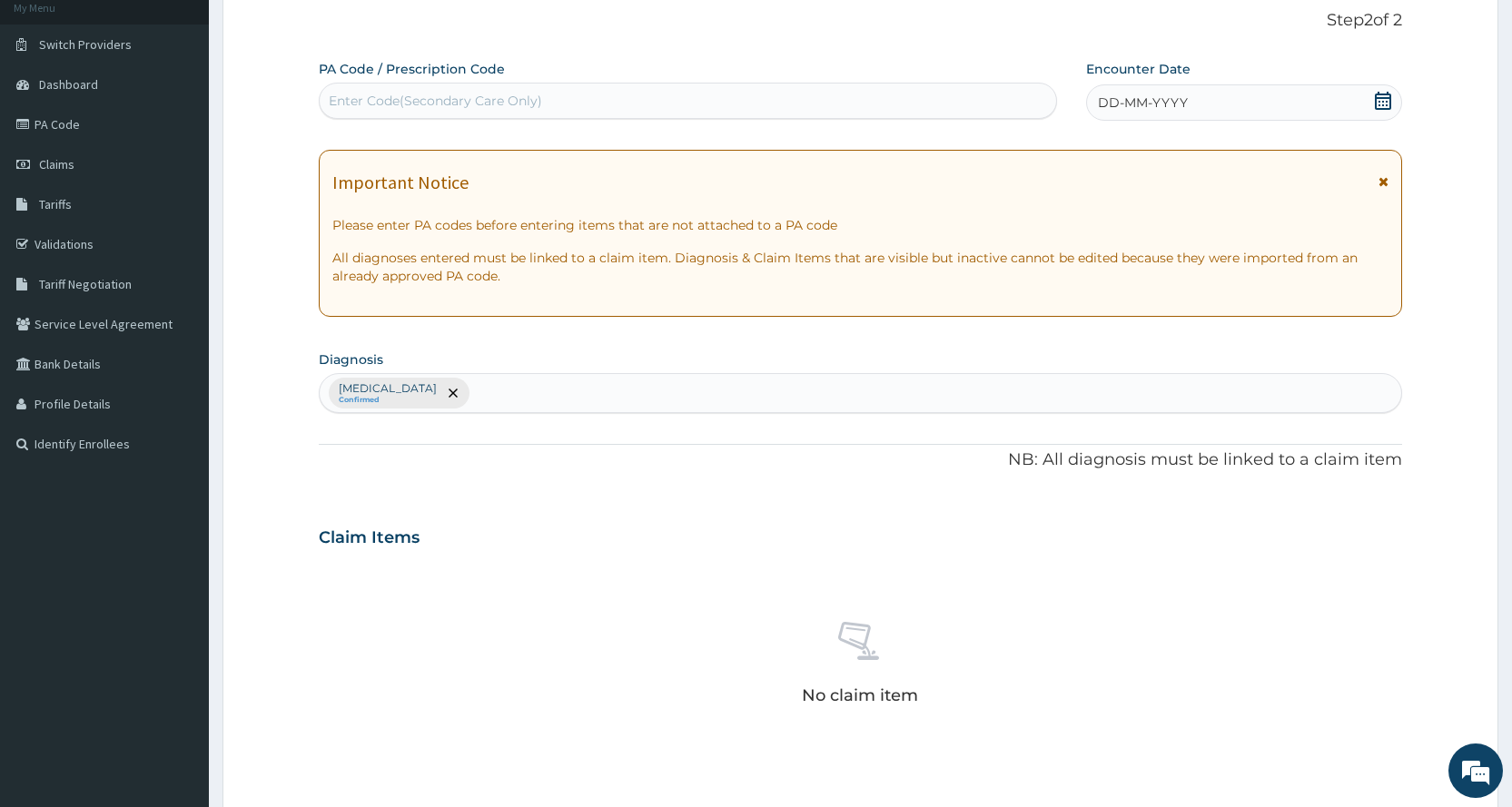
click at [445, 100] on div "Enter Code(Secondary Care Only)" at bounding box center [435, 101] width 214 height 18
type input "PA/B76BCB"
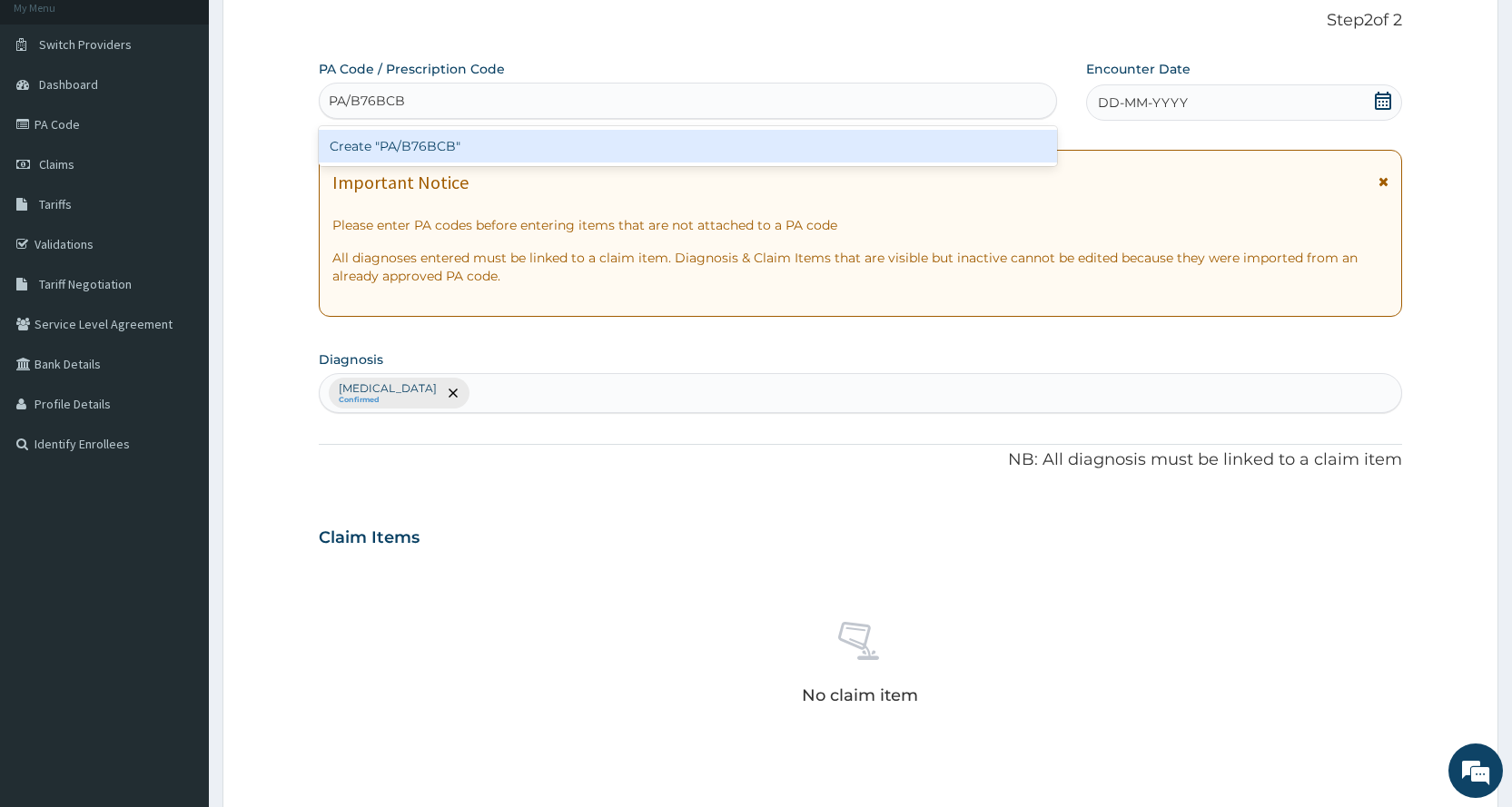
click at [563, 134] on div "Create "PA/B76BCB"" at bounding box center [687, 145] width 737 height 33
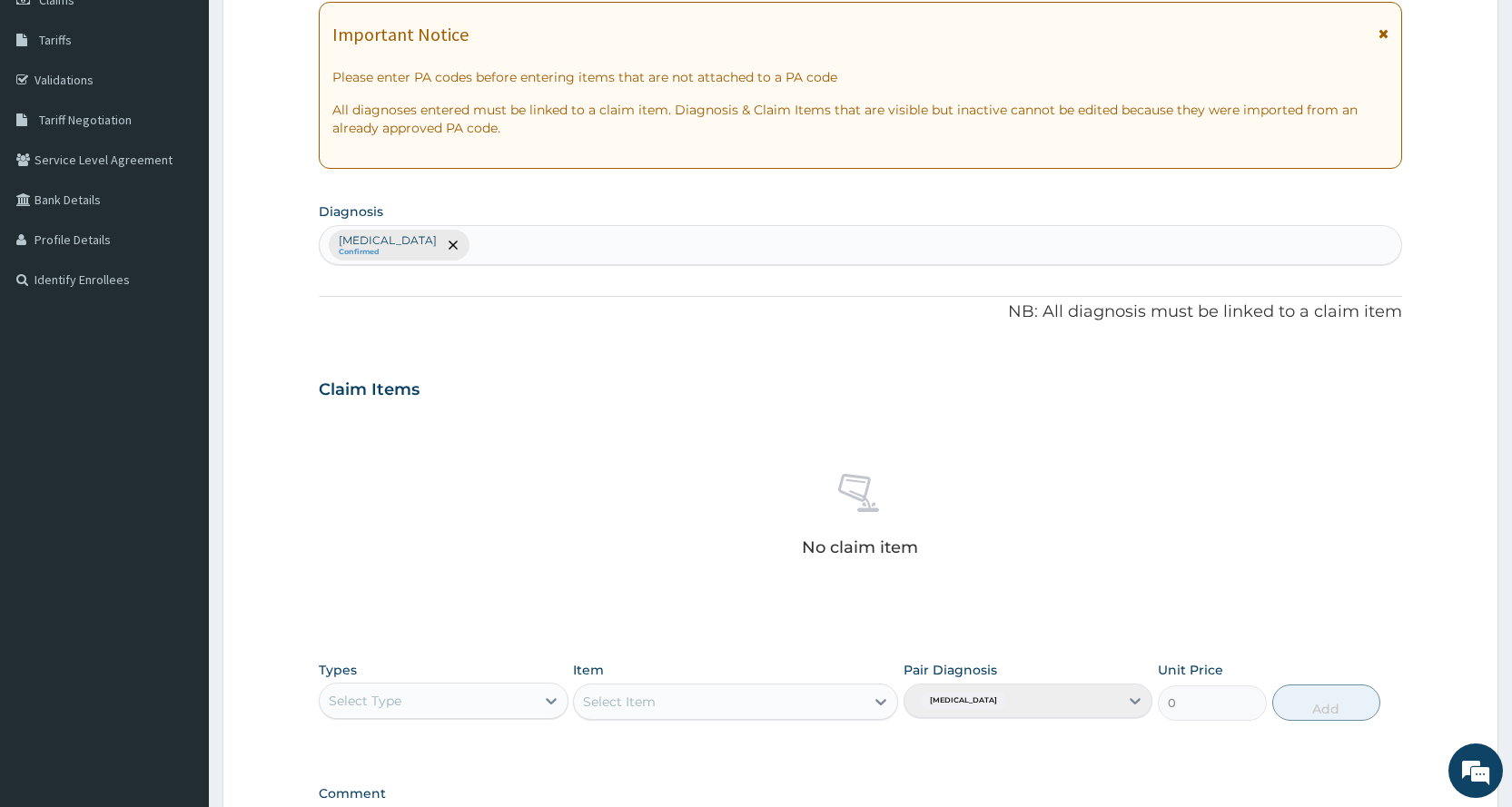
scroll to position [518, 0]
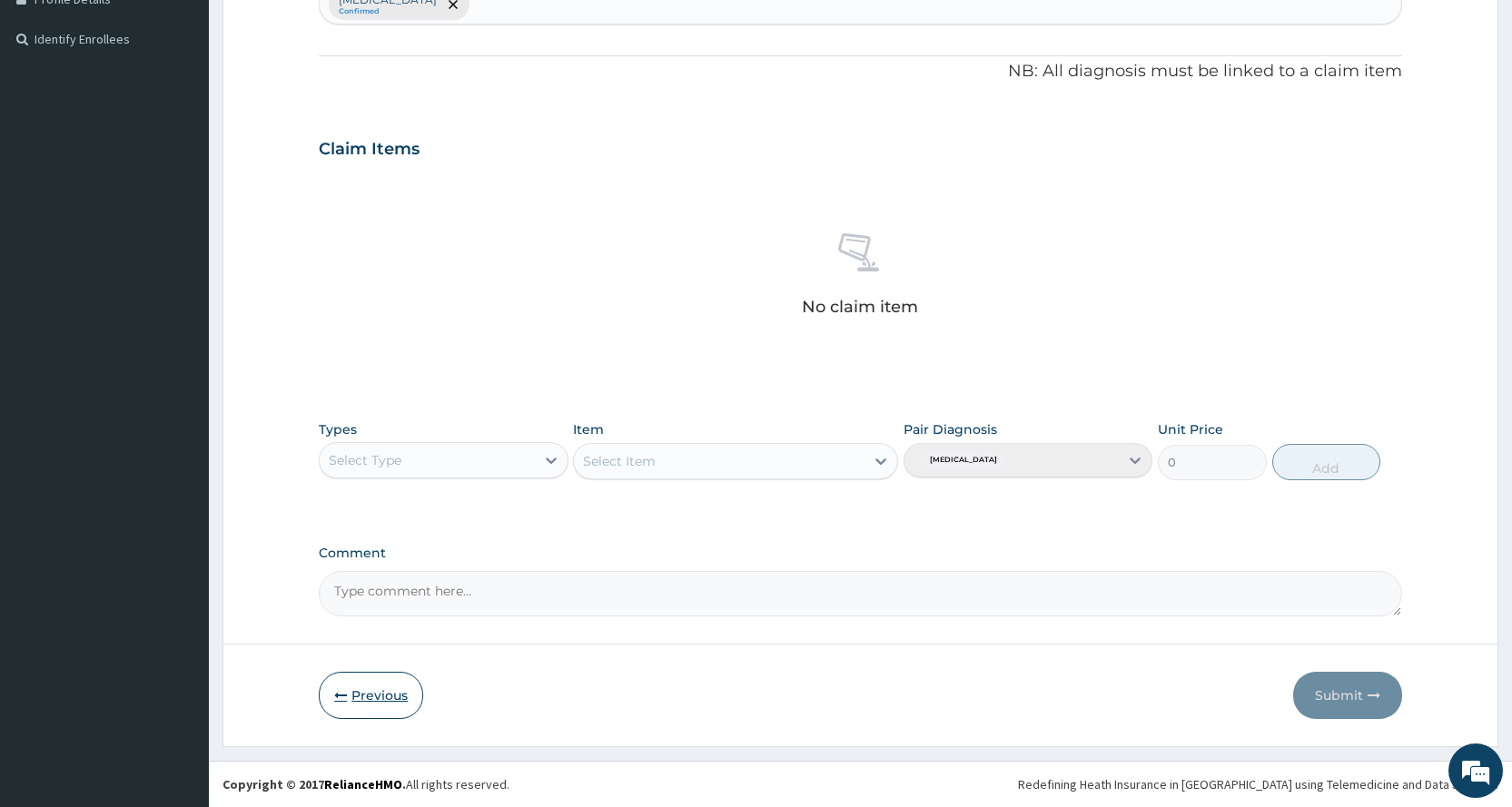
click at [359, 692] on button "Previous" at bounding box center [371, 695] width 105 height 47
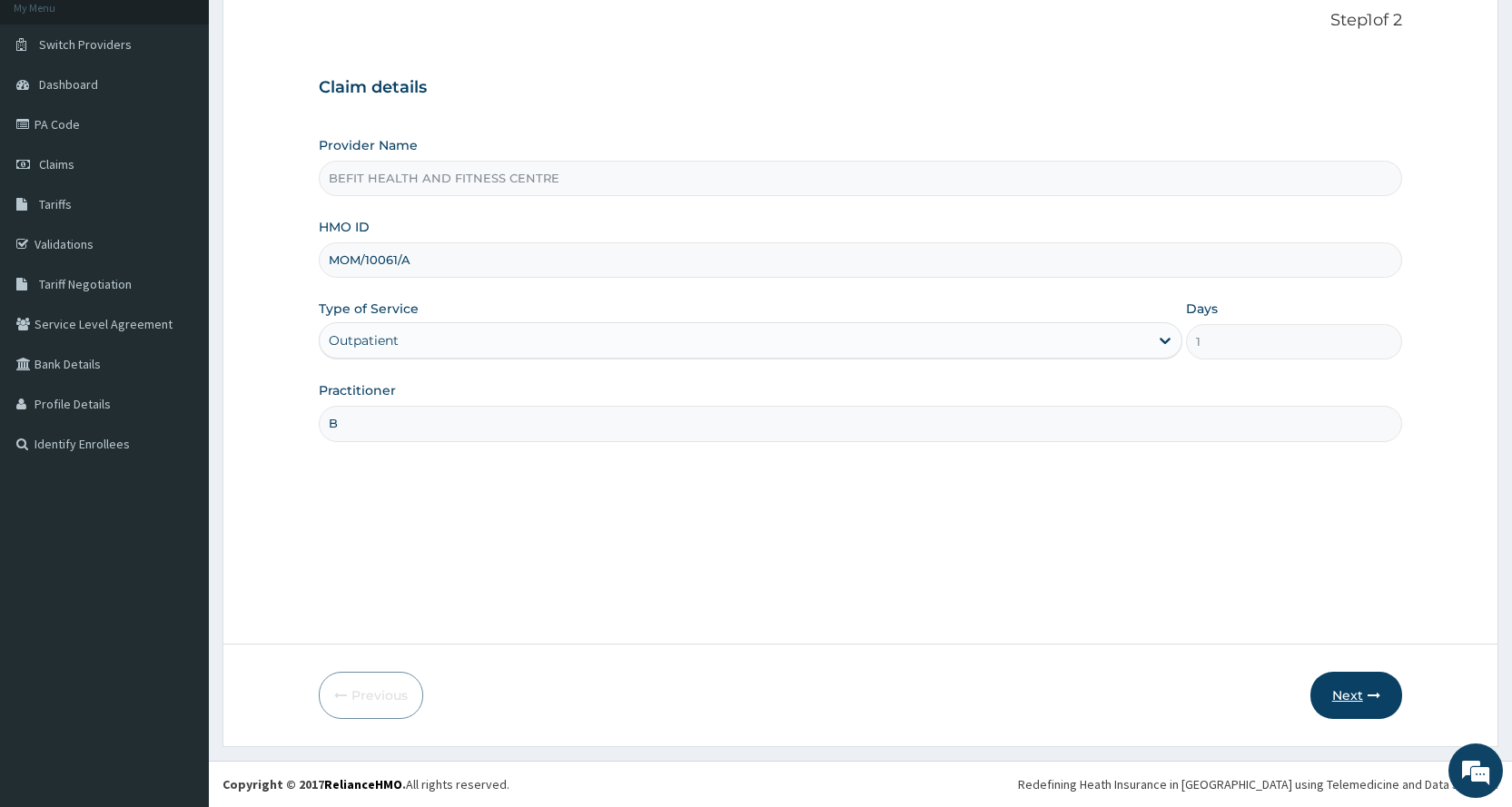
click at [1346, 687] on button "Next" at bounding box center [1356, 695] width 92 height 47
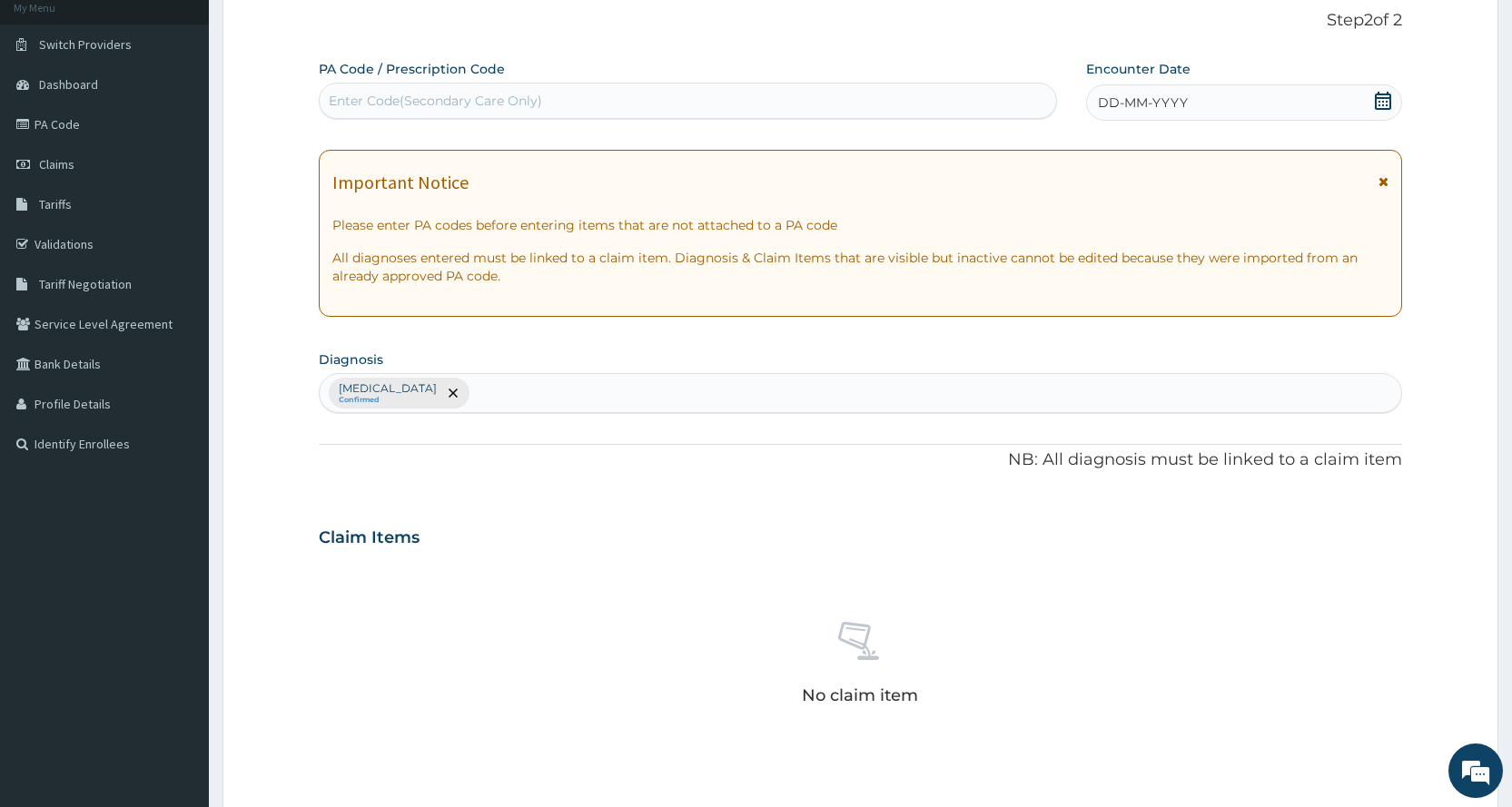
click at [525, 112] on div "Enter Code(Secondary Care Only)" at bounding box center [687, 100] width 735 height 29
type input "PA/B76BCD"
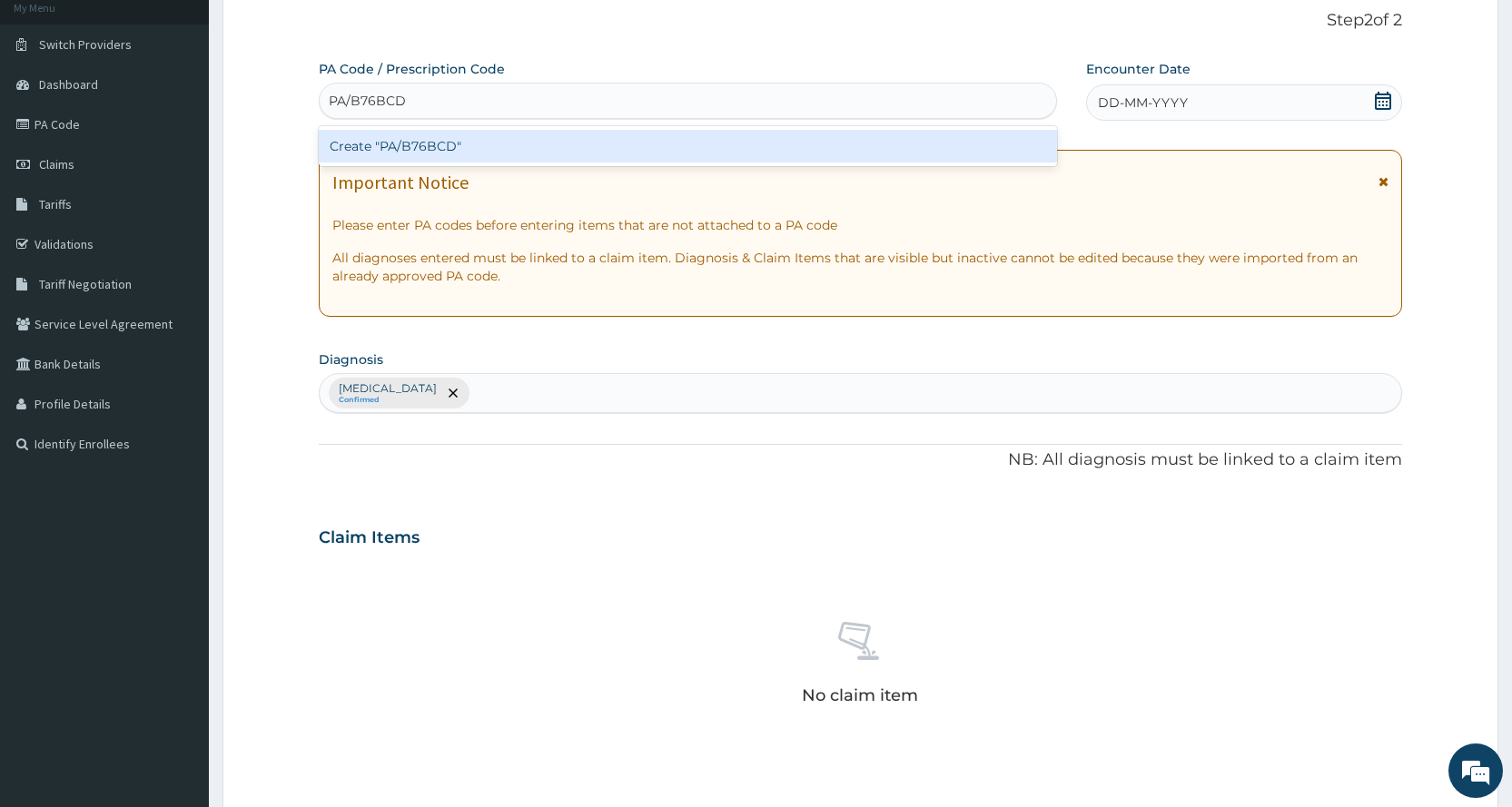
click at [529, 139] on div "Create "PA/B76BCD"" at bounding box center [687, 145] width 737 height 33
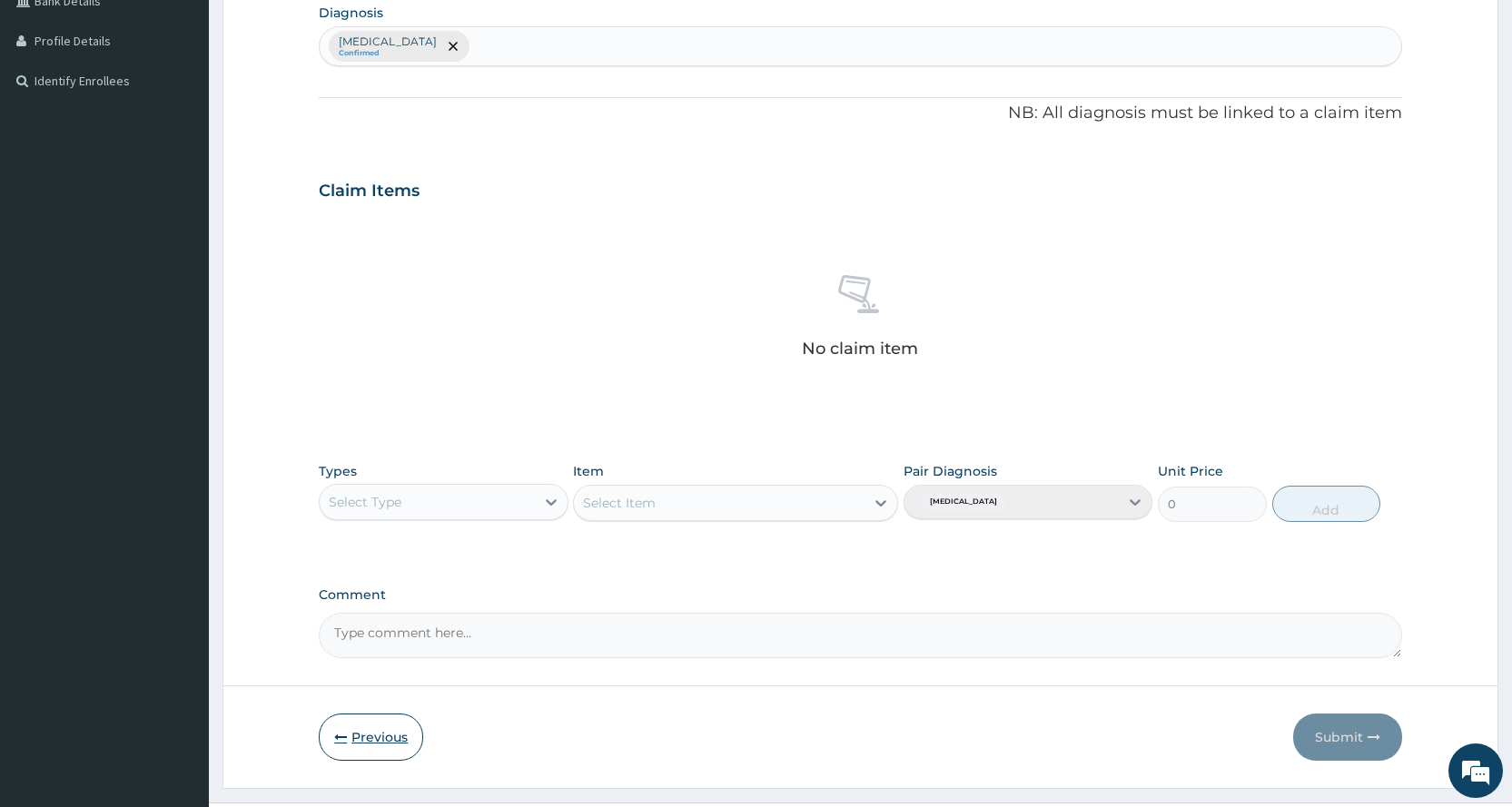
click at [385, 752] on button "Previous" at bounding box center [371, 737] width 105 height 47
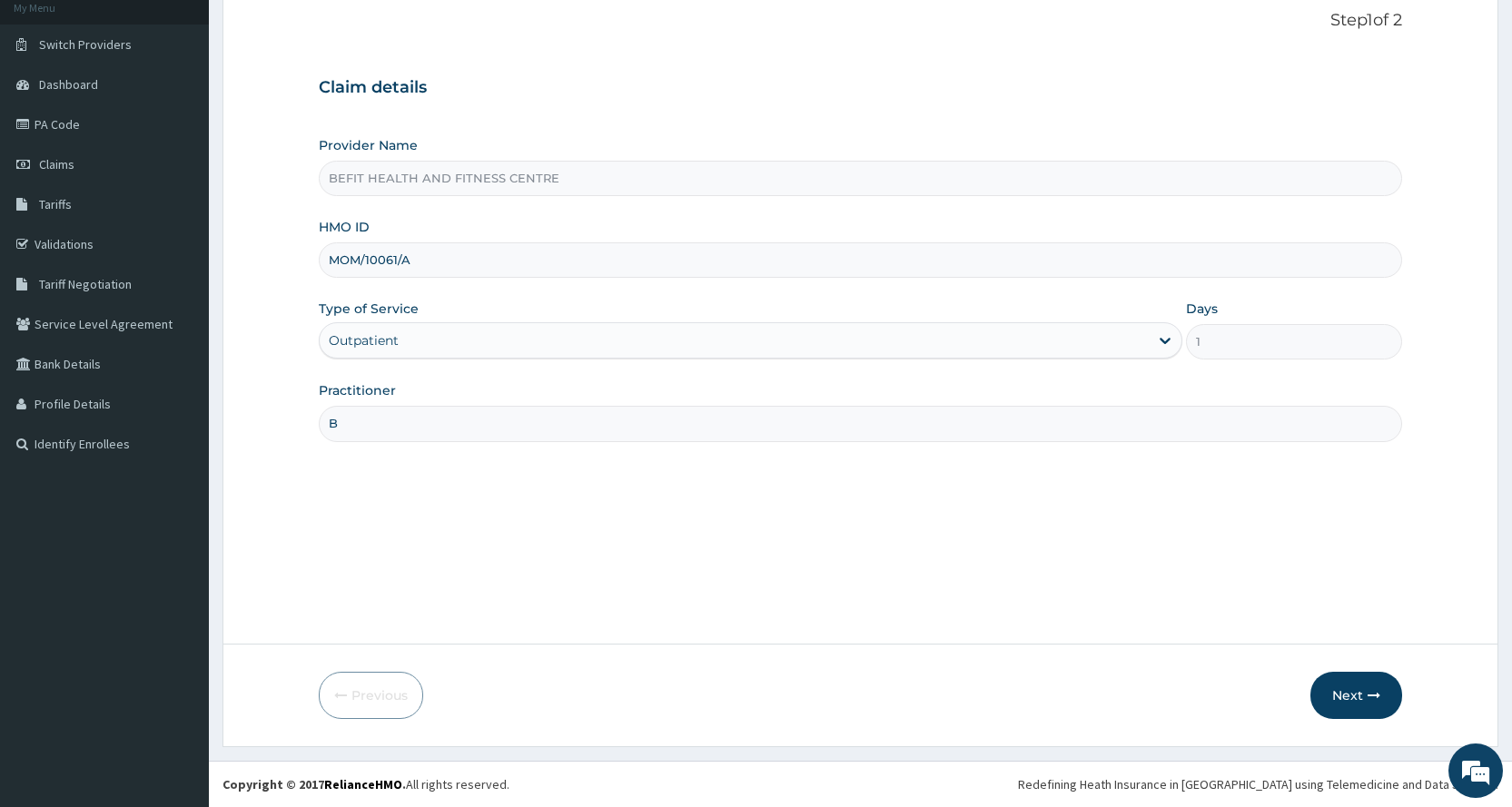
click at [425, 266] on input "MOM/10061/A" at bounding box center [860, 260] width 1084 height 36
type input "M"
type input "MON/10061/A"
click at [1363, 677] on button "Next" at bounding box center [1356, 695] width 92 height 47
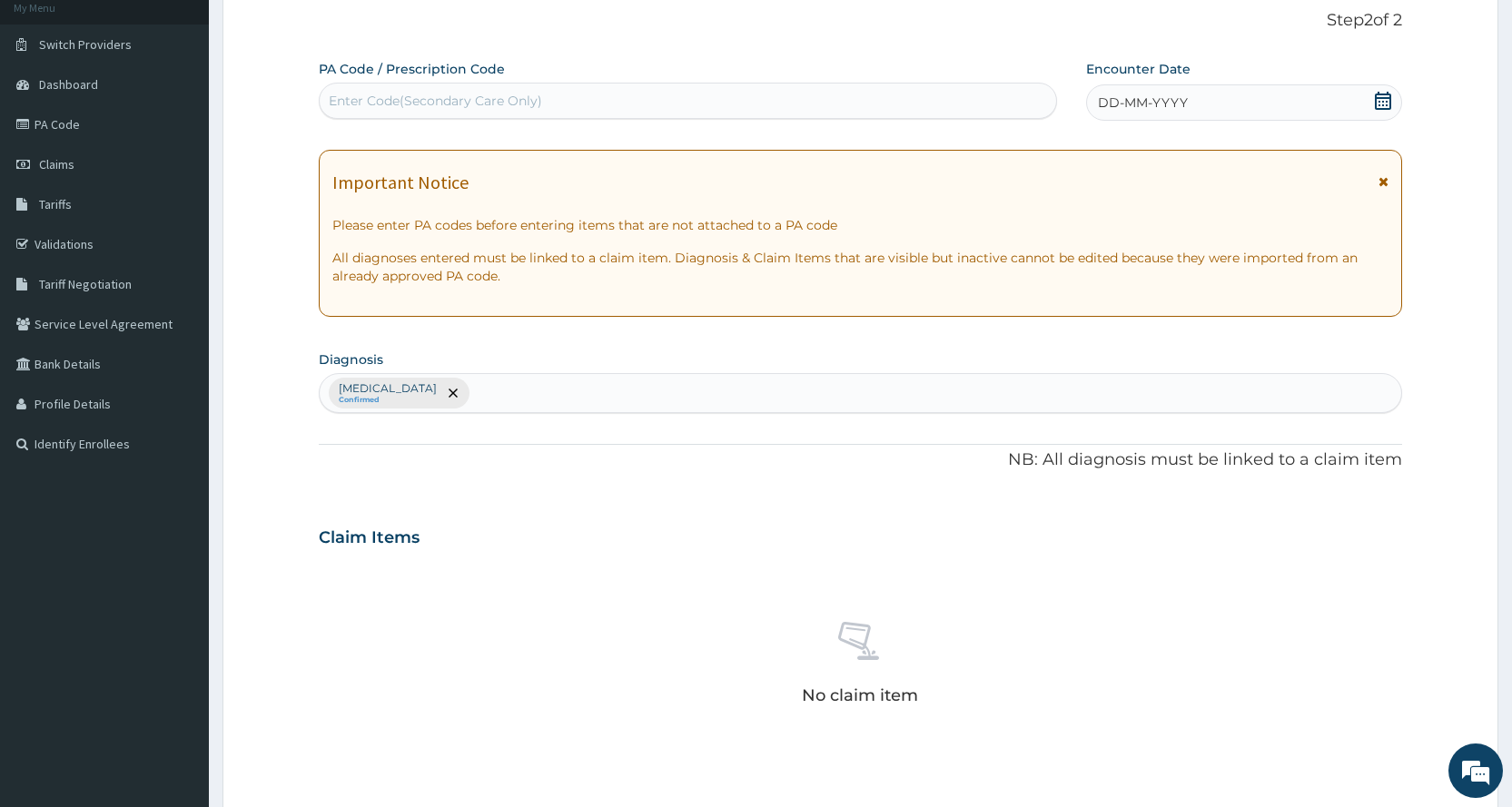
click at [502, 104] on div "Enter Code(Secondary Care Only)" at bounding box center [435, 101] width 214 height 18
type input "PA/B76BCB"
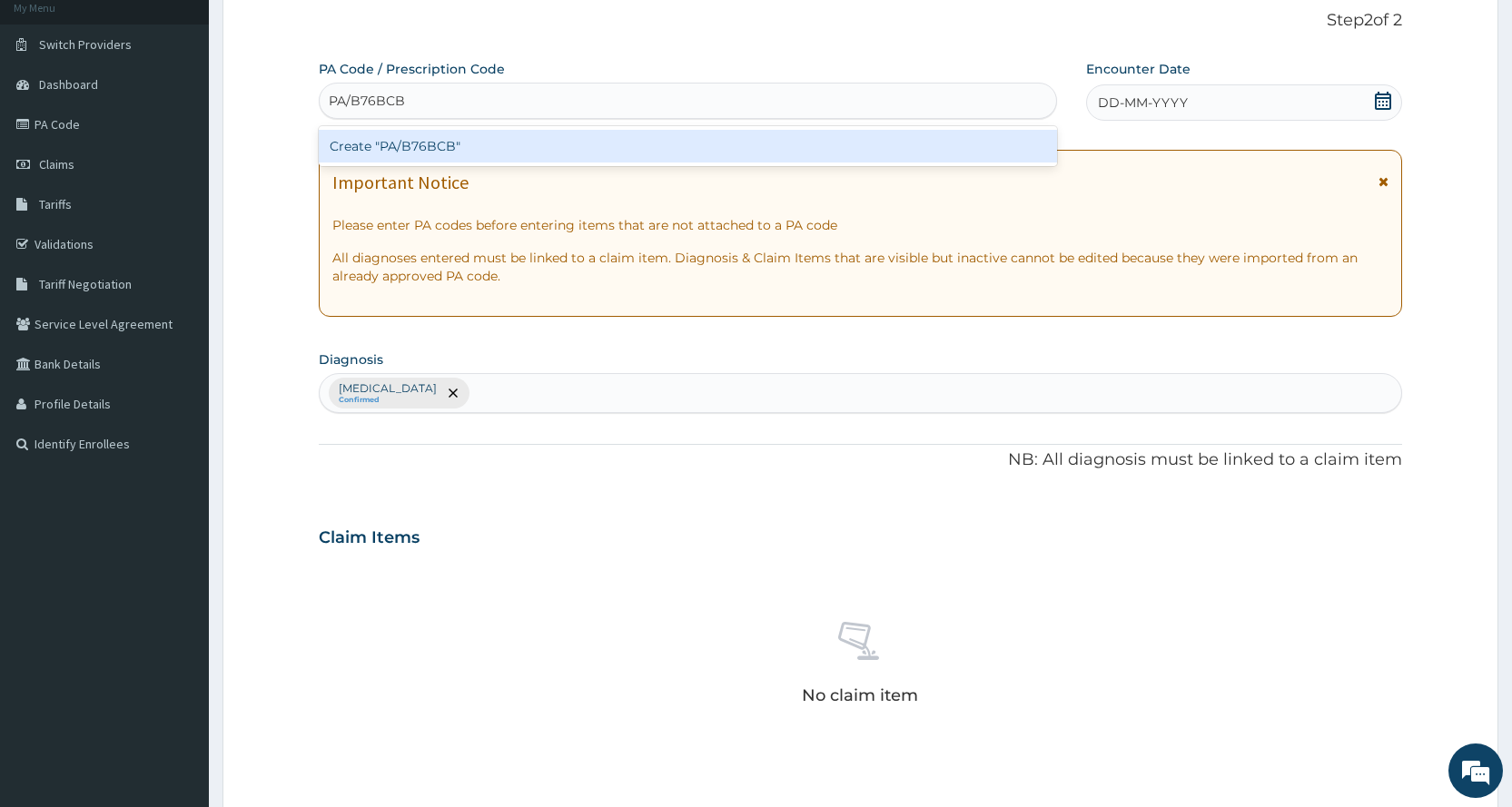
click at [605, 152] on div "Create "PA/B76BCB"" at bounding box center [687, 145] width 737 height 33
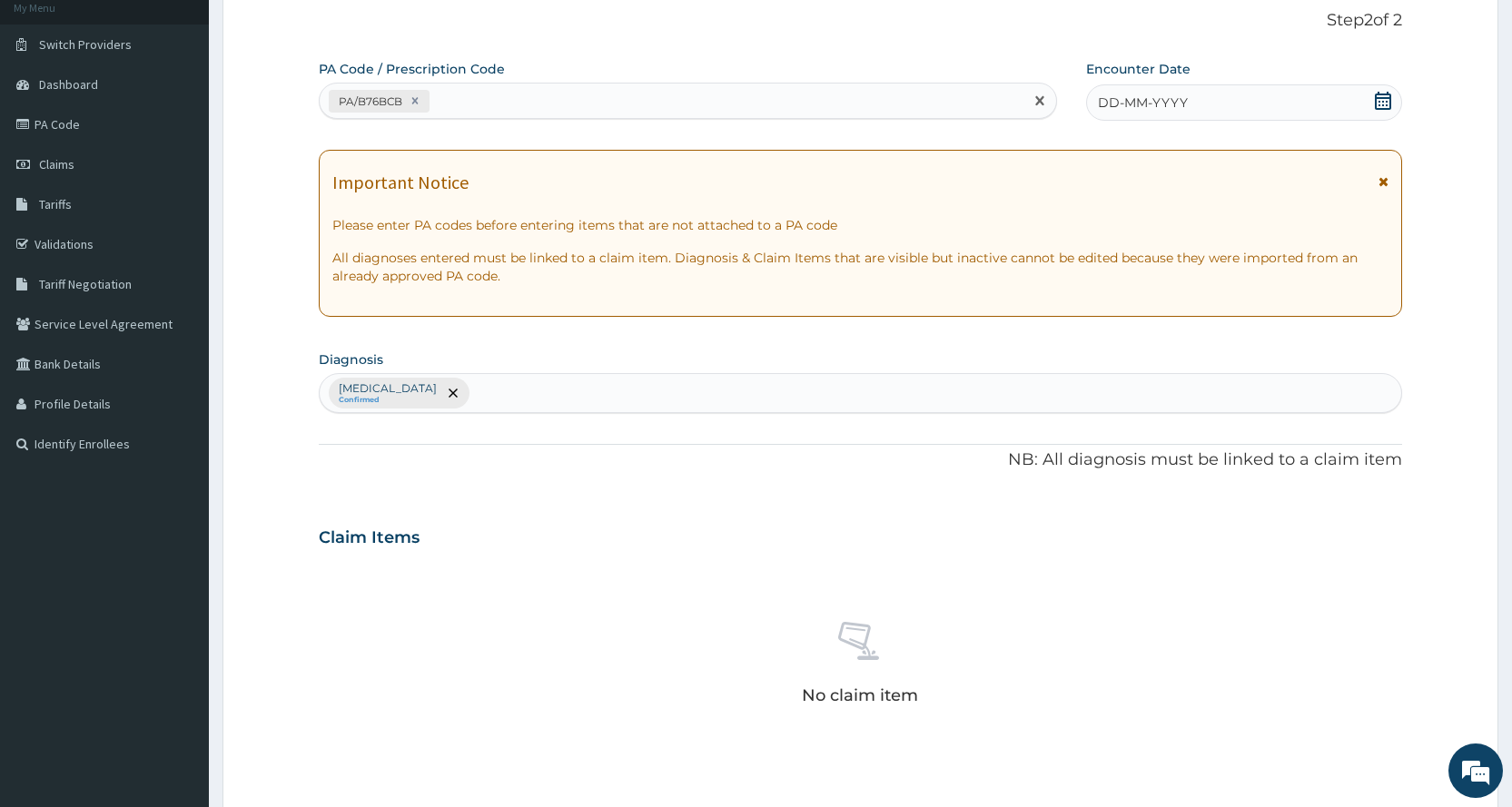
click at [1249, 86] on div "DD-MM-YYYY" at bounding box center [1243, 102] width 316 height 37
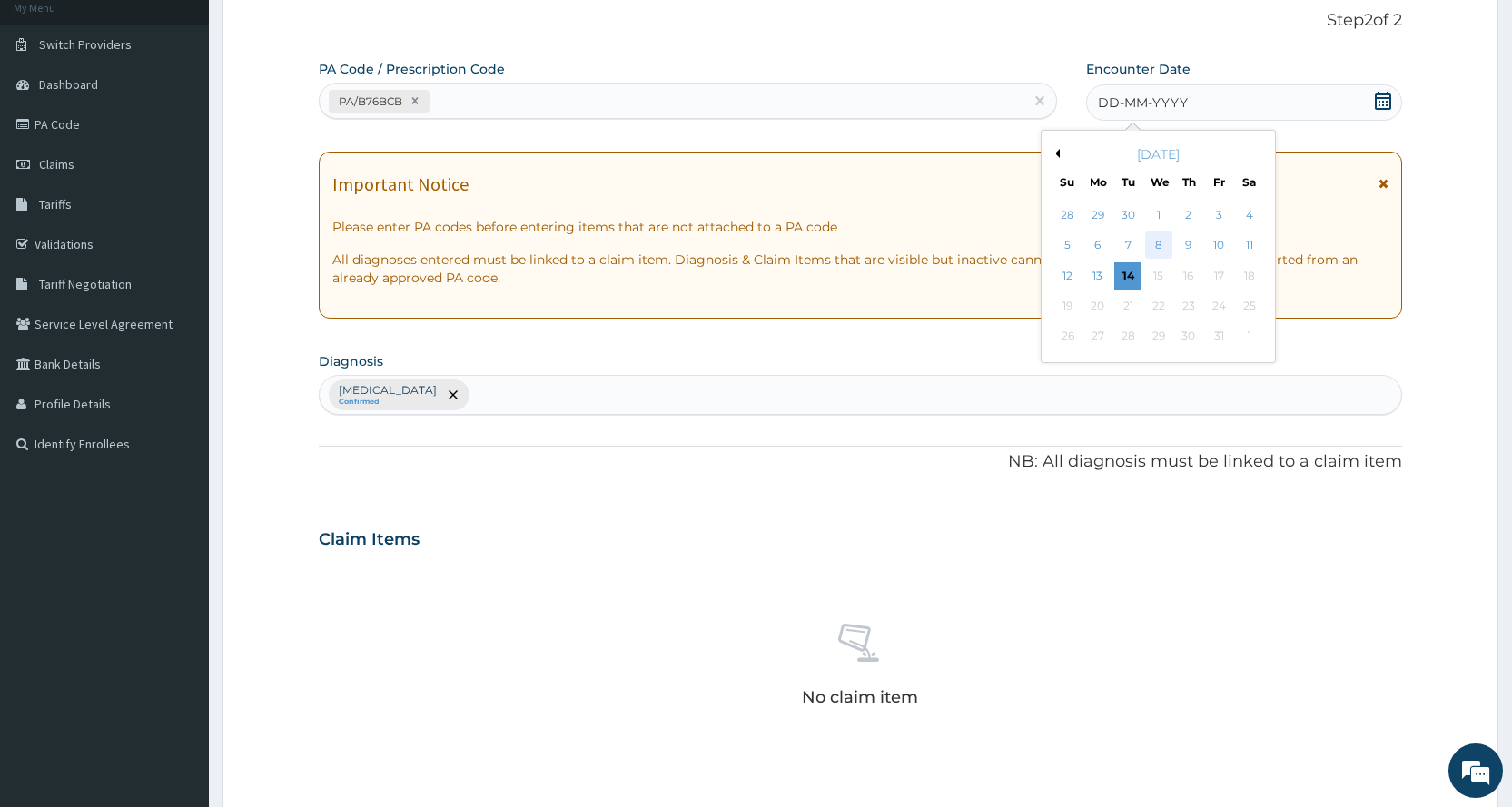
click at [1146, 241] on div "8" at bounding box center [1158, 246] width 28 height 28
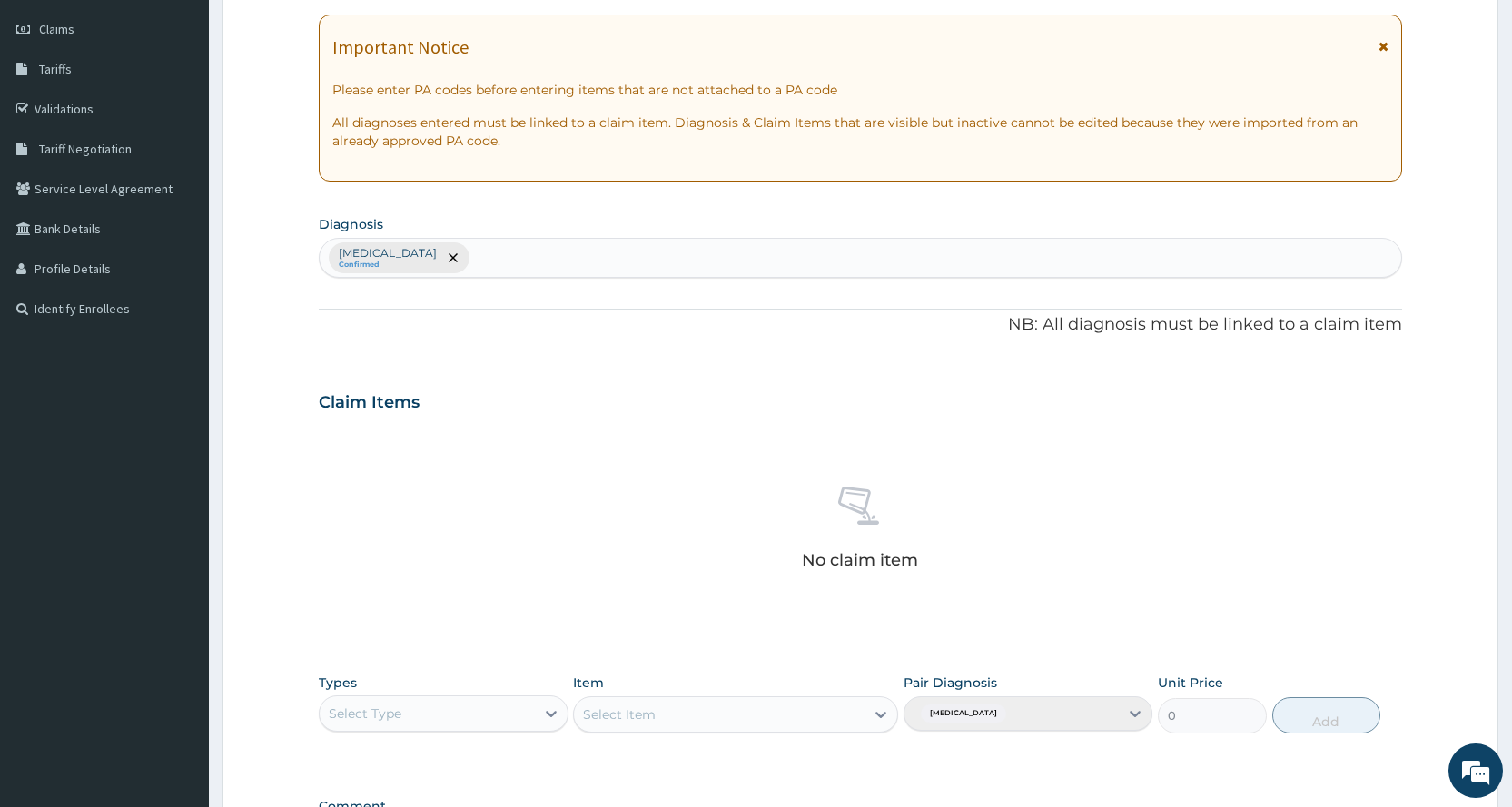
scroll to position [501, 0]
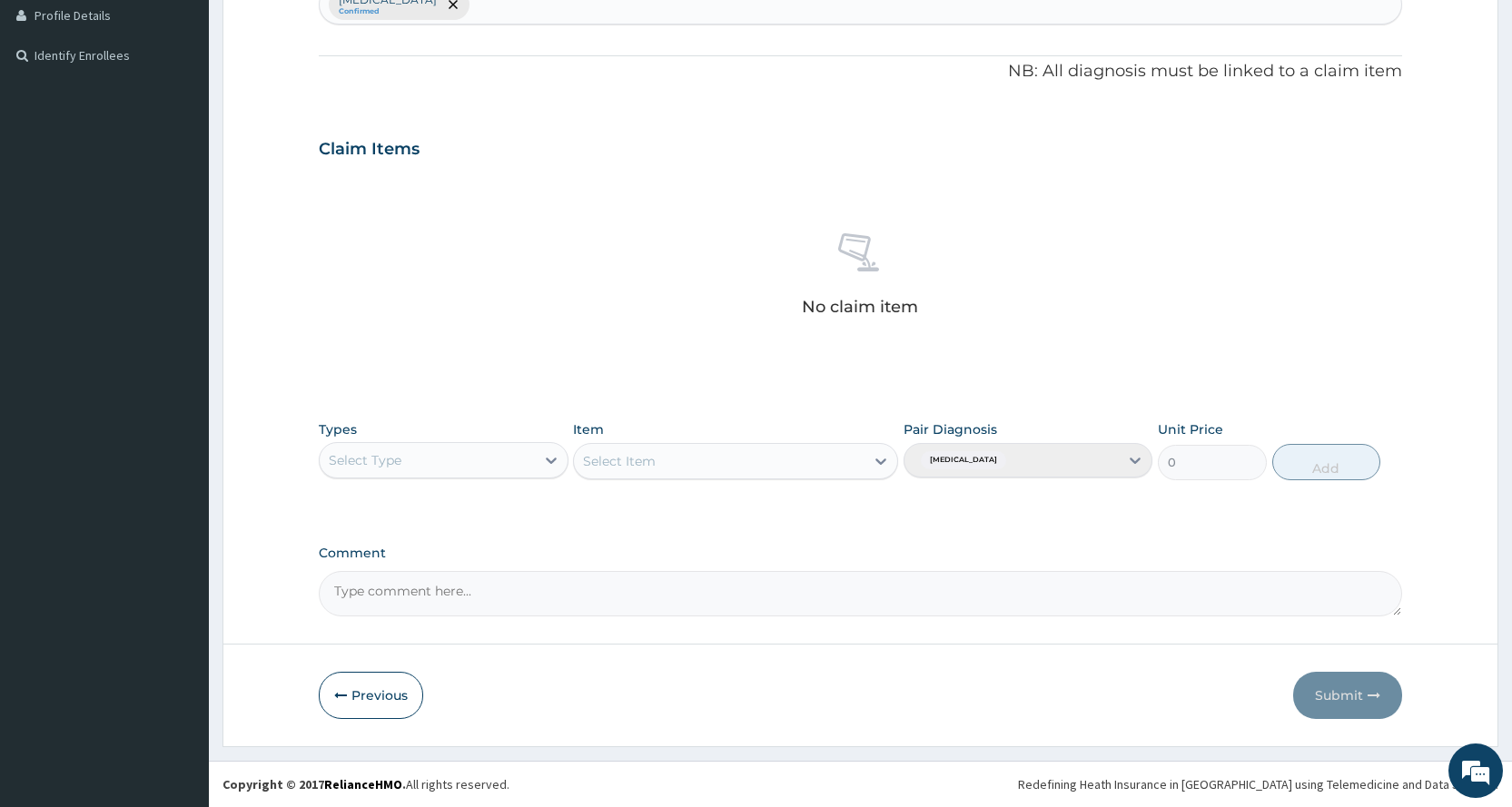
click at [466, 470] on div "Select Type" at bounding box center [426, 460] width 215 height 29
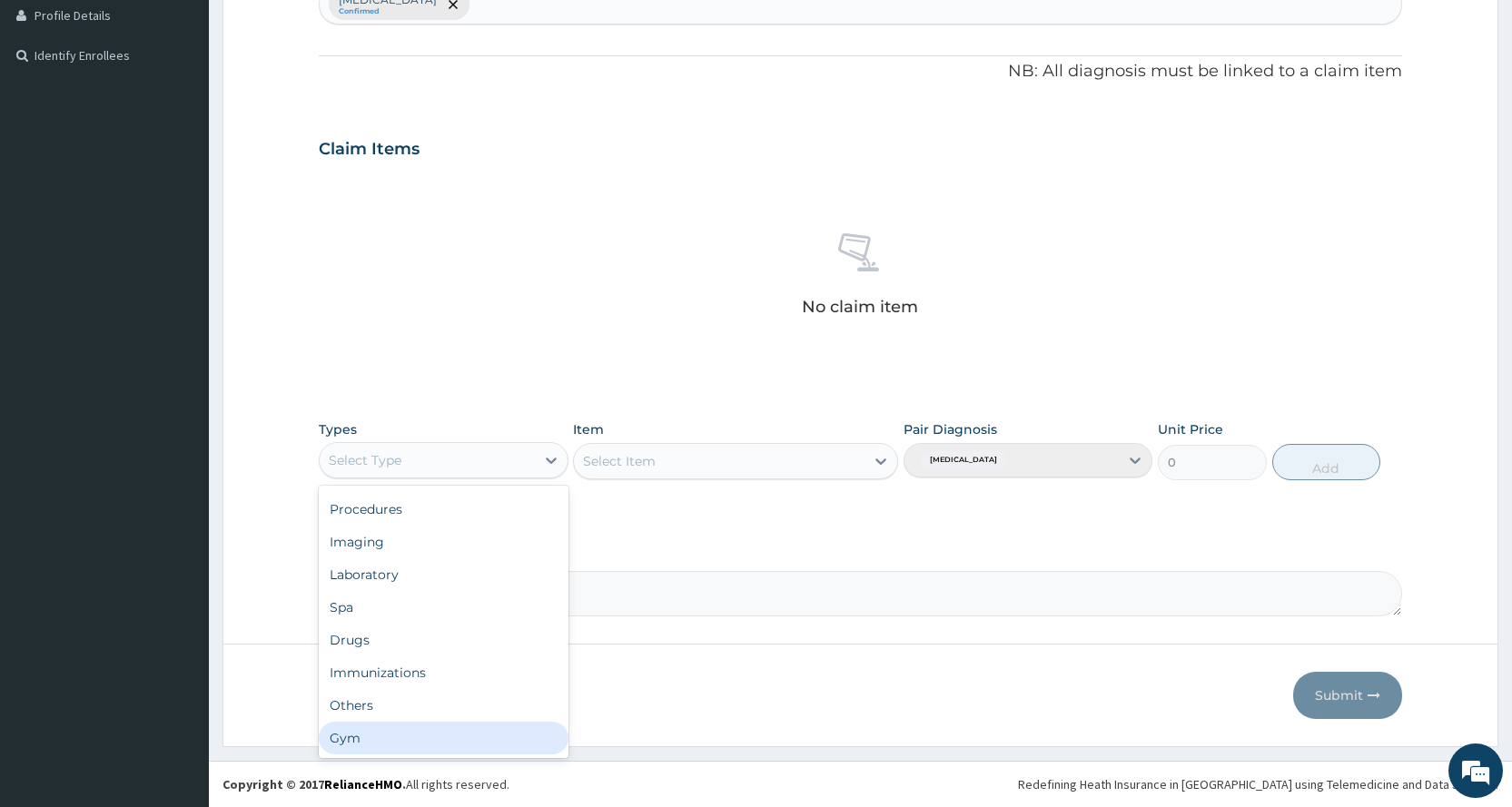
click at [449, 730] on div "Gym" at bounding box center [442, 737] width 248 height 33
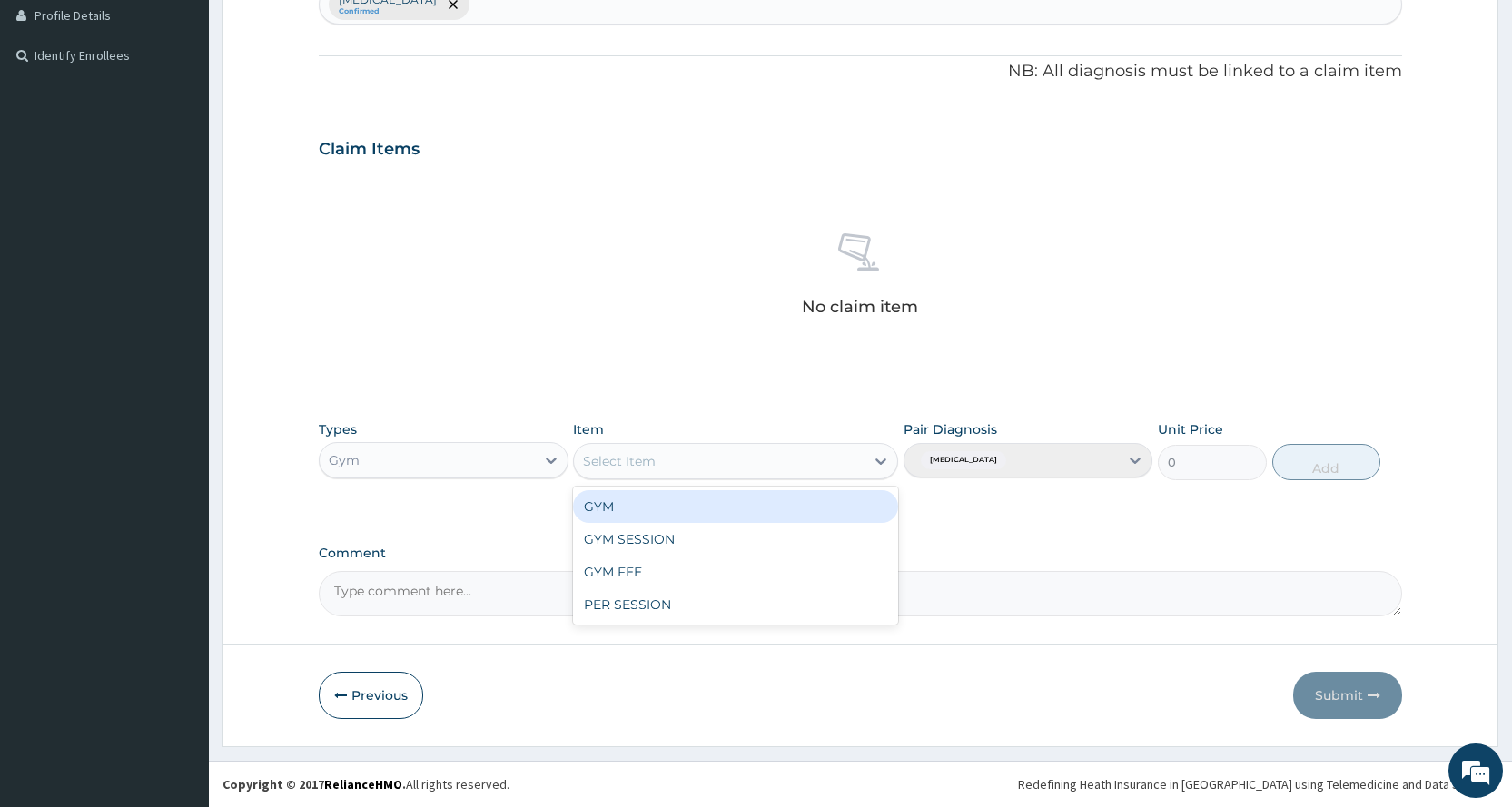
click at [812, 472] on div "Select Item" at bounding box center [719, 460] width 291 height 29
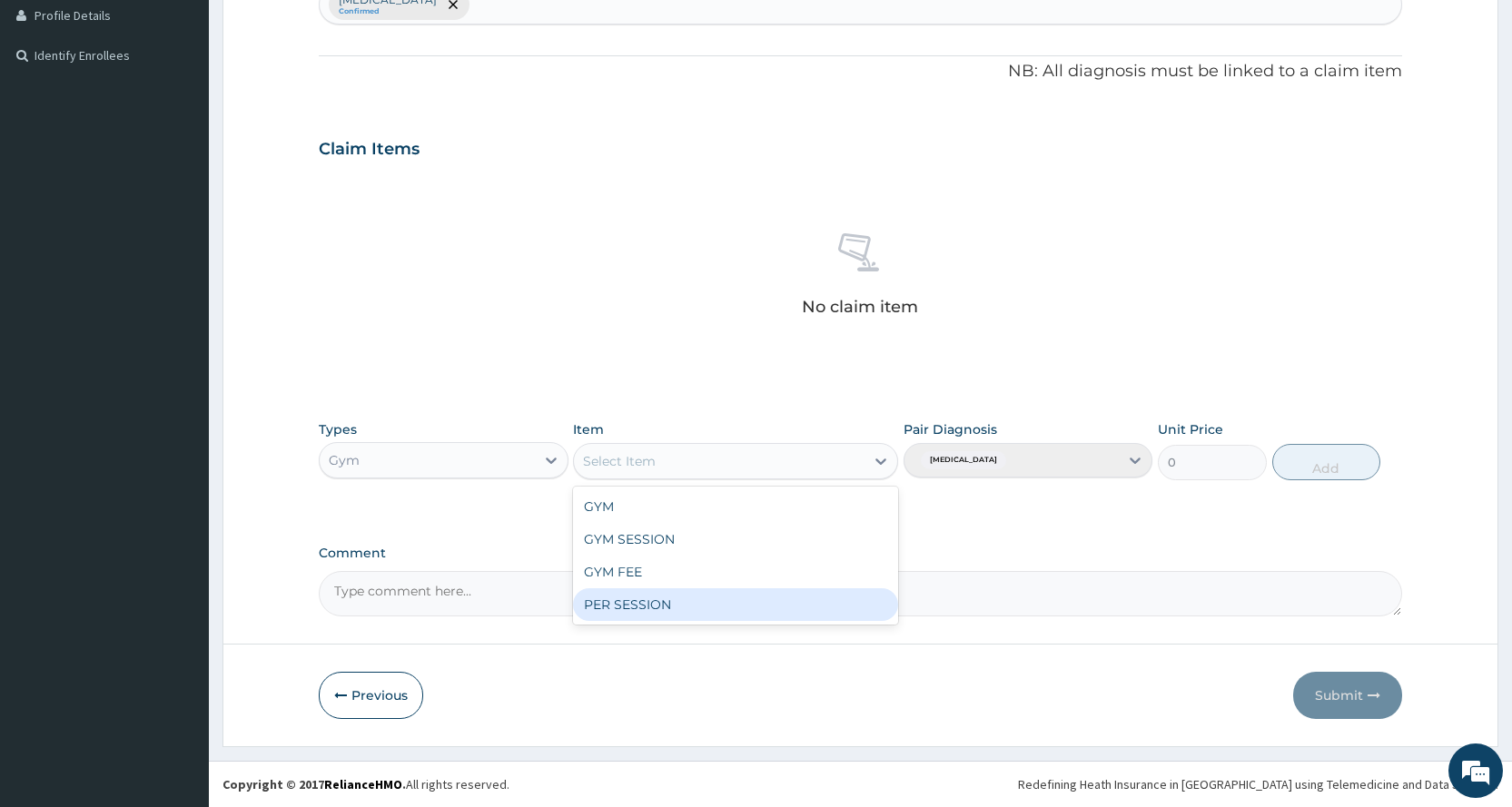
click at [776, 594] on div "PER SESSION" at bounding box center [735, 604] width 325 height 33
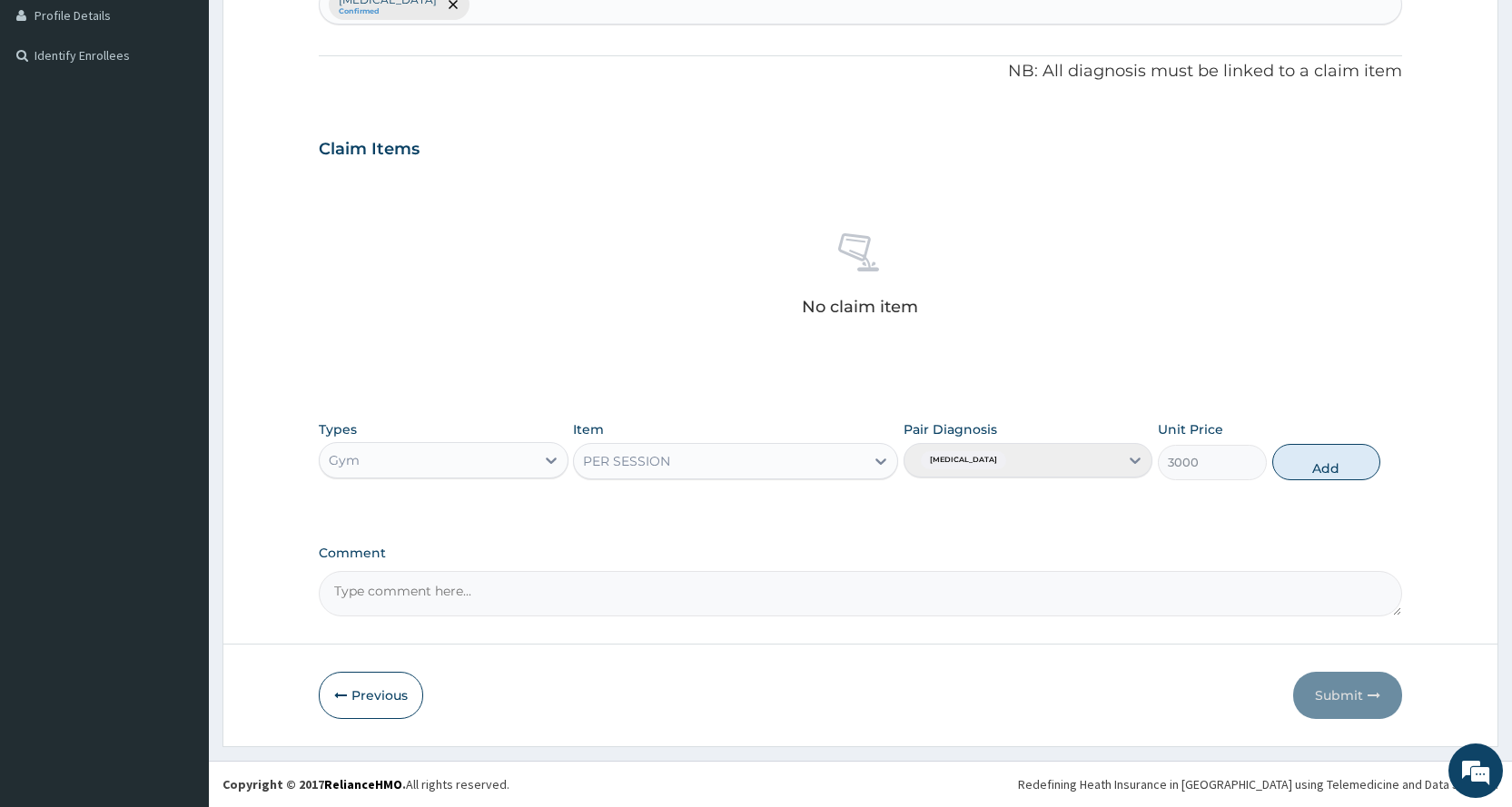
click at [1339, 468] on button "Add" at bounding box center [1325, 462] width 108 height 37
type input "0"
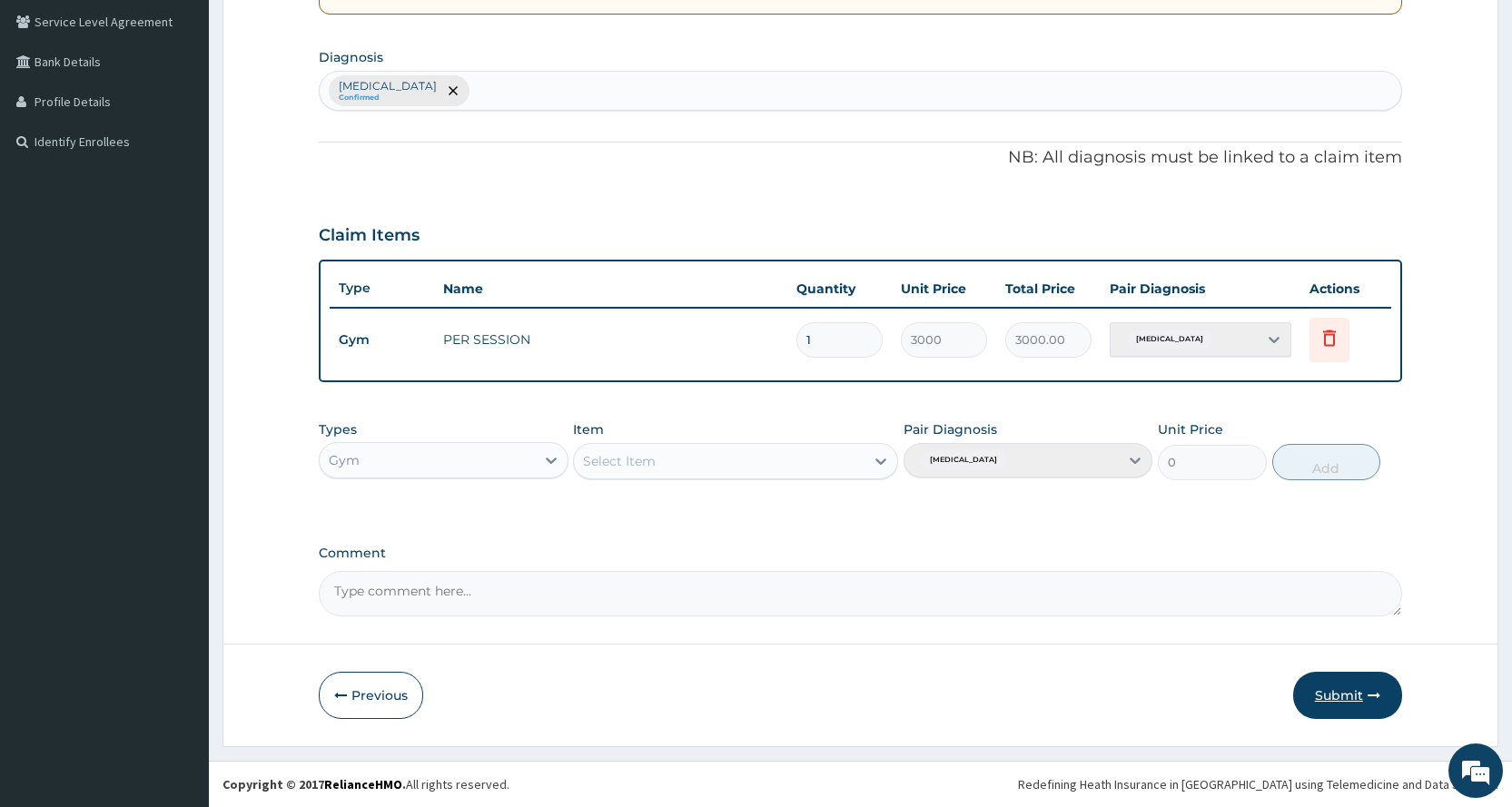
click at [1360, 682] on button "Submit" at bounding box center [1348, 695] width 109 height 47
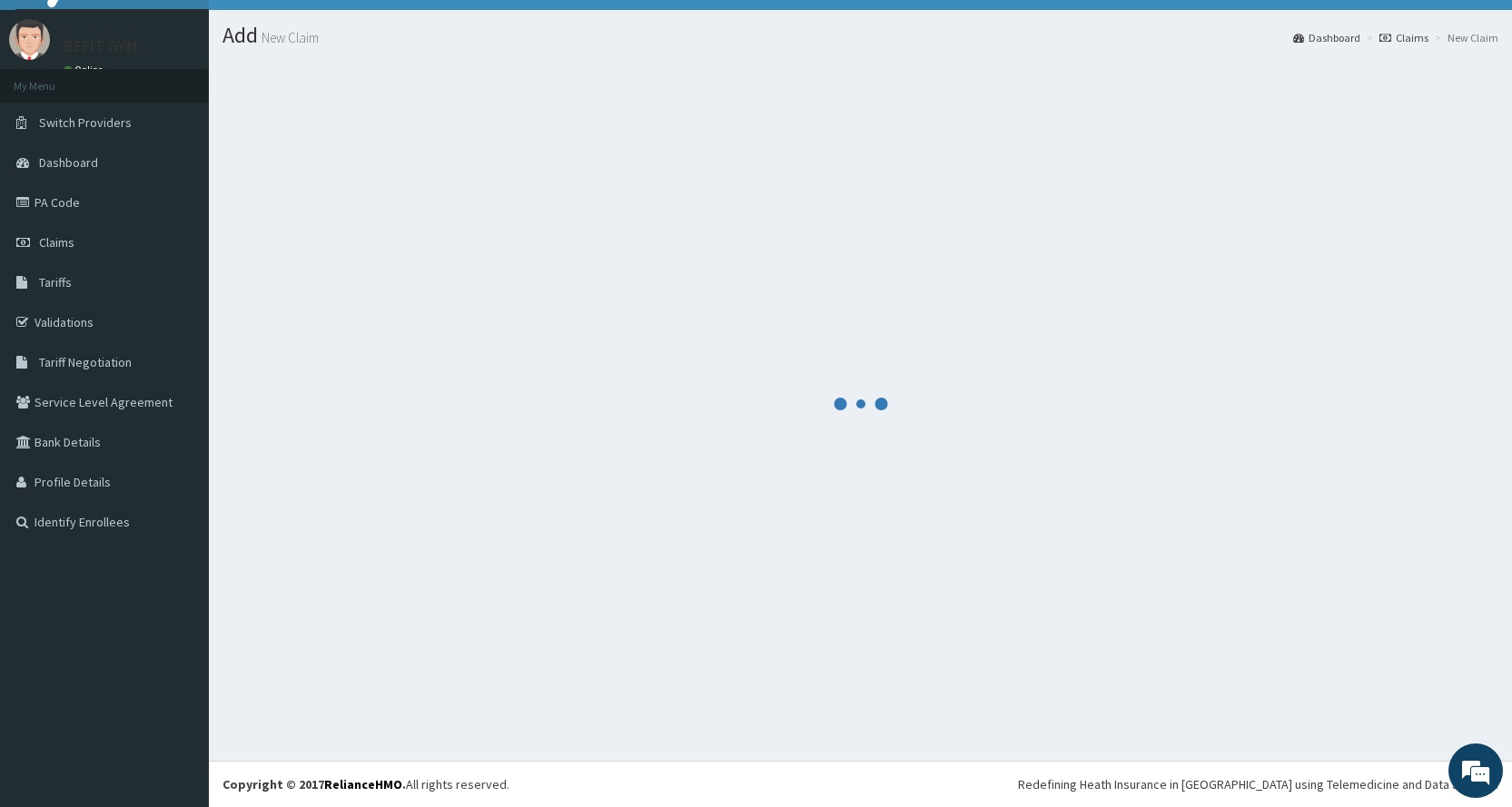
scroll to position [415, 0]
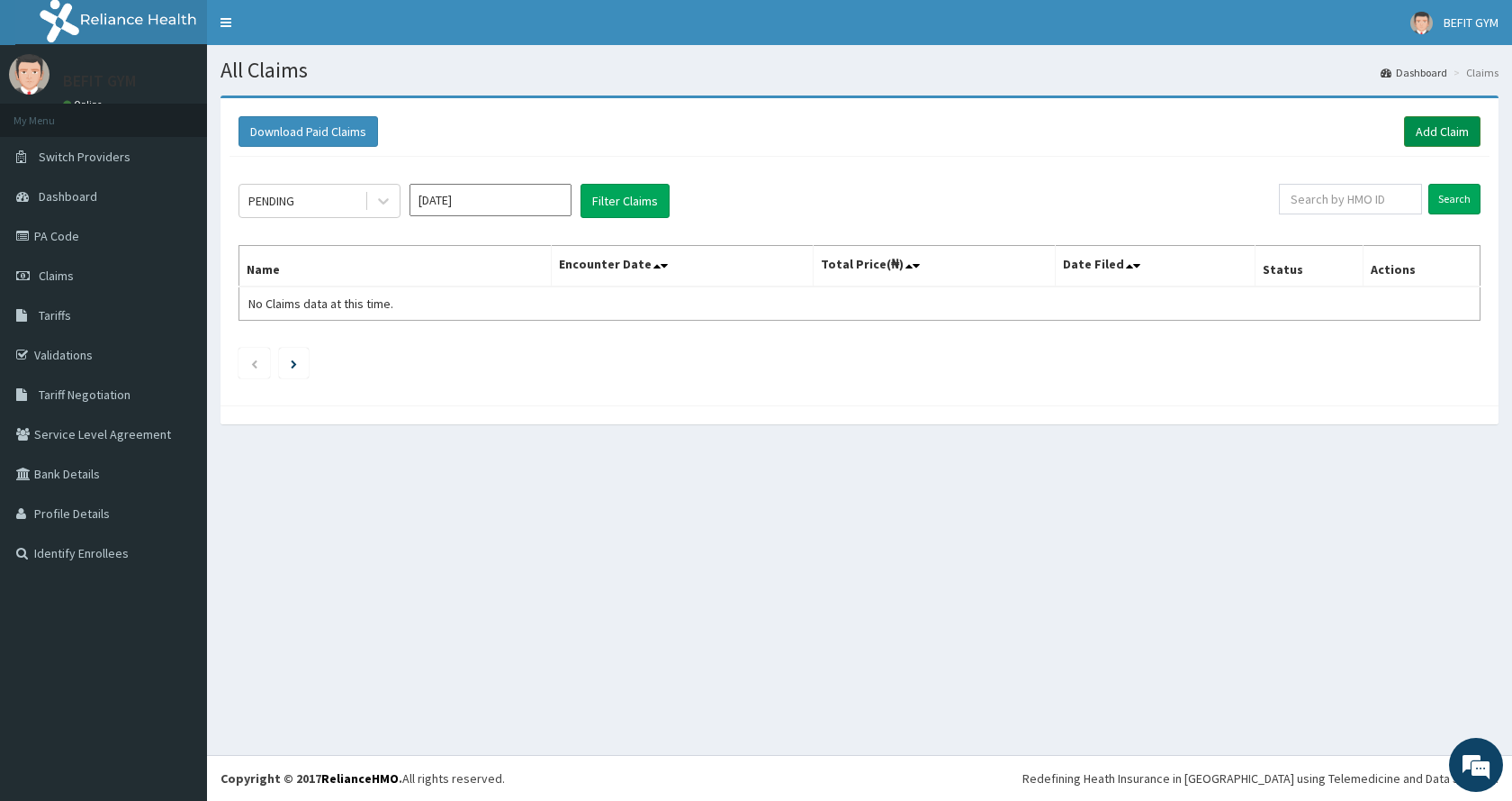
click at [1433, 131] on link "Add Claim" at bounding box center [1442, 131] width 77 height 30
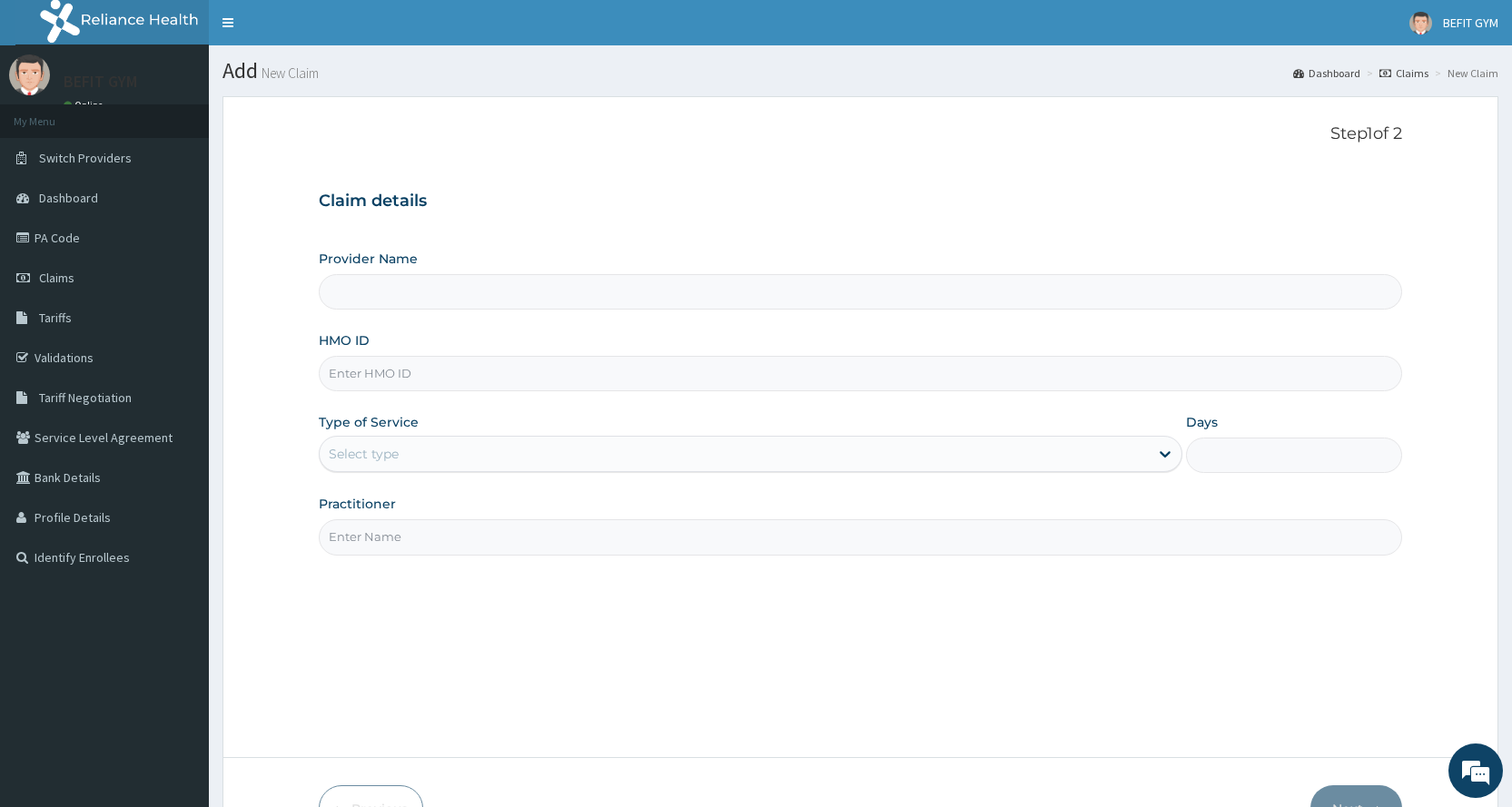
type input "BEFIT HEALTH AND FITNESS CENTRE"
type input "1"
click at [443, 402] on div "Provider Name BEFIT HEALTH AND FITNESS CENTRE HMO ID Type of Service Outpatient…" at bounding box center [860, 402] width 1084 height 305
click at [441, 388] on input "HMO ID" at bounding box center [860, 374] width 1084 height 36
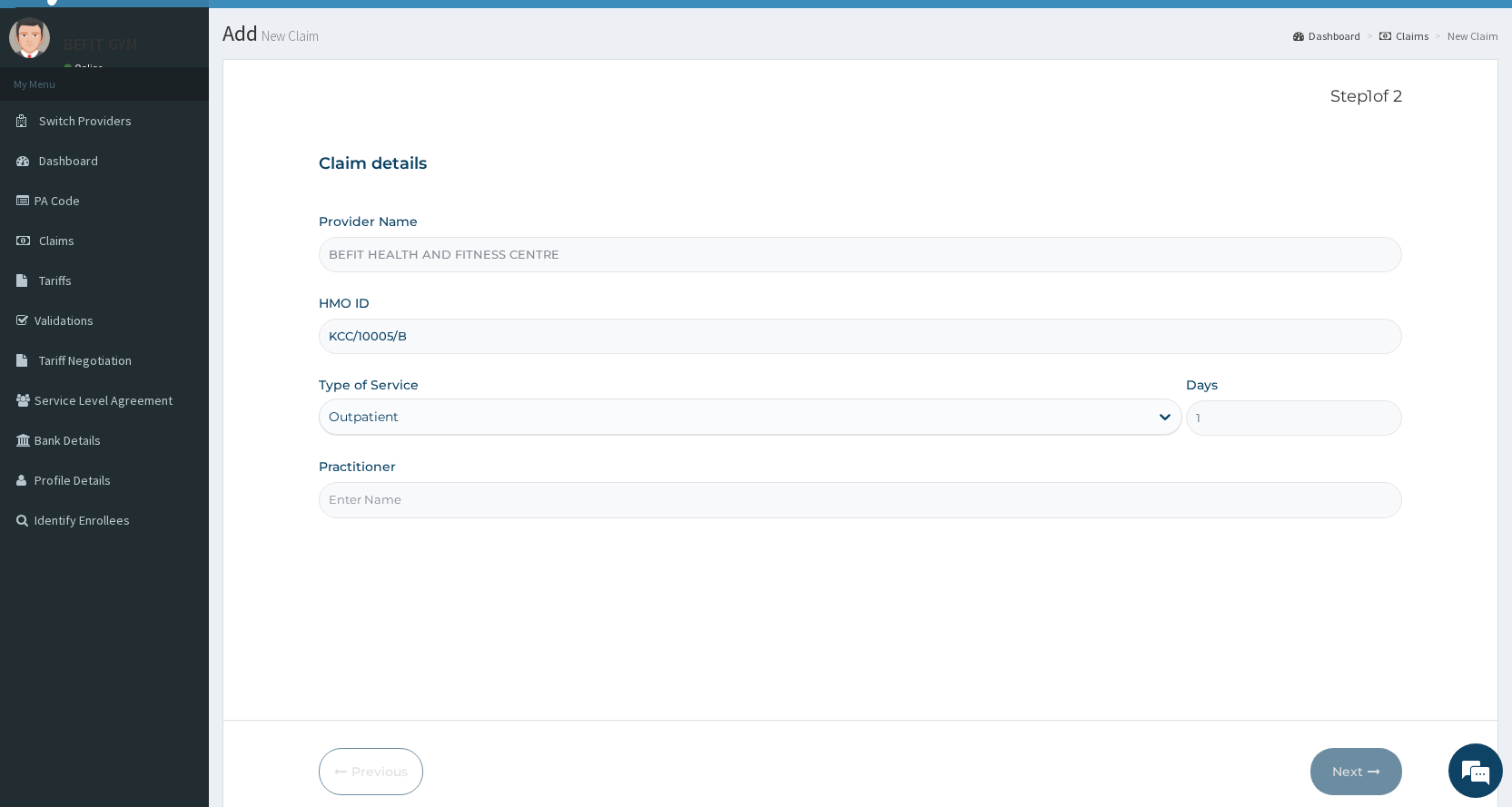
scroll to position [114, 0]
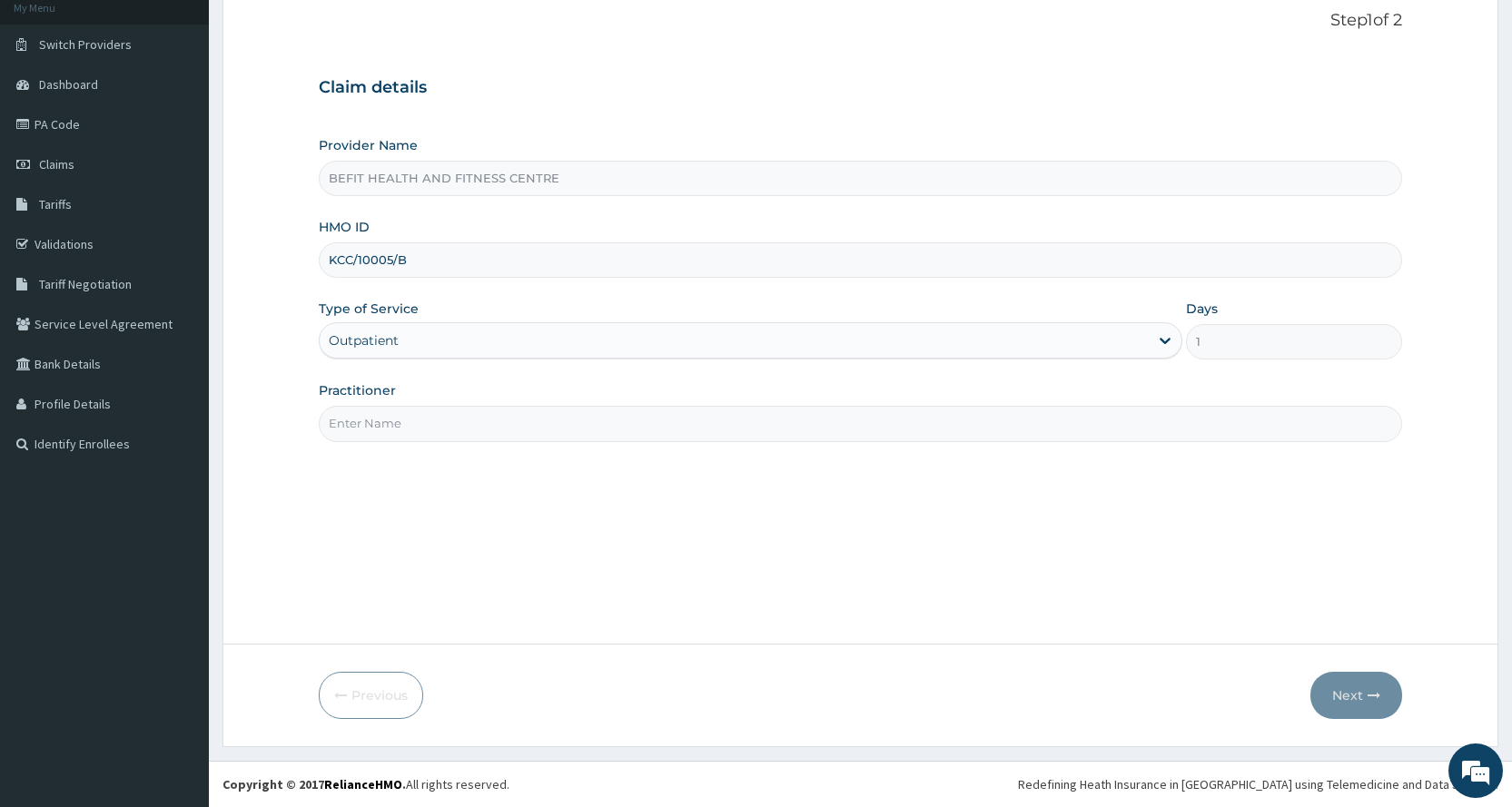
type input "KCC/10005/B"
click at [425, 430] on input "Practitioner" at bounding box center [860, 423] width 1084 height 36
type input "B"
click at [1368, 694] on icon "button" at bounding box center [1373, 694] width 13 height 13
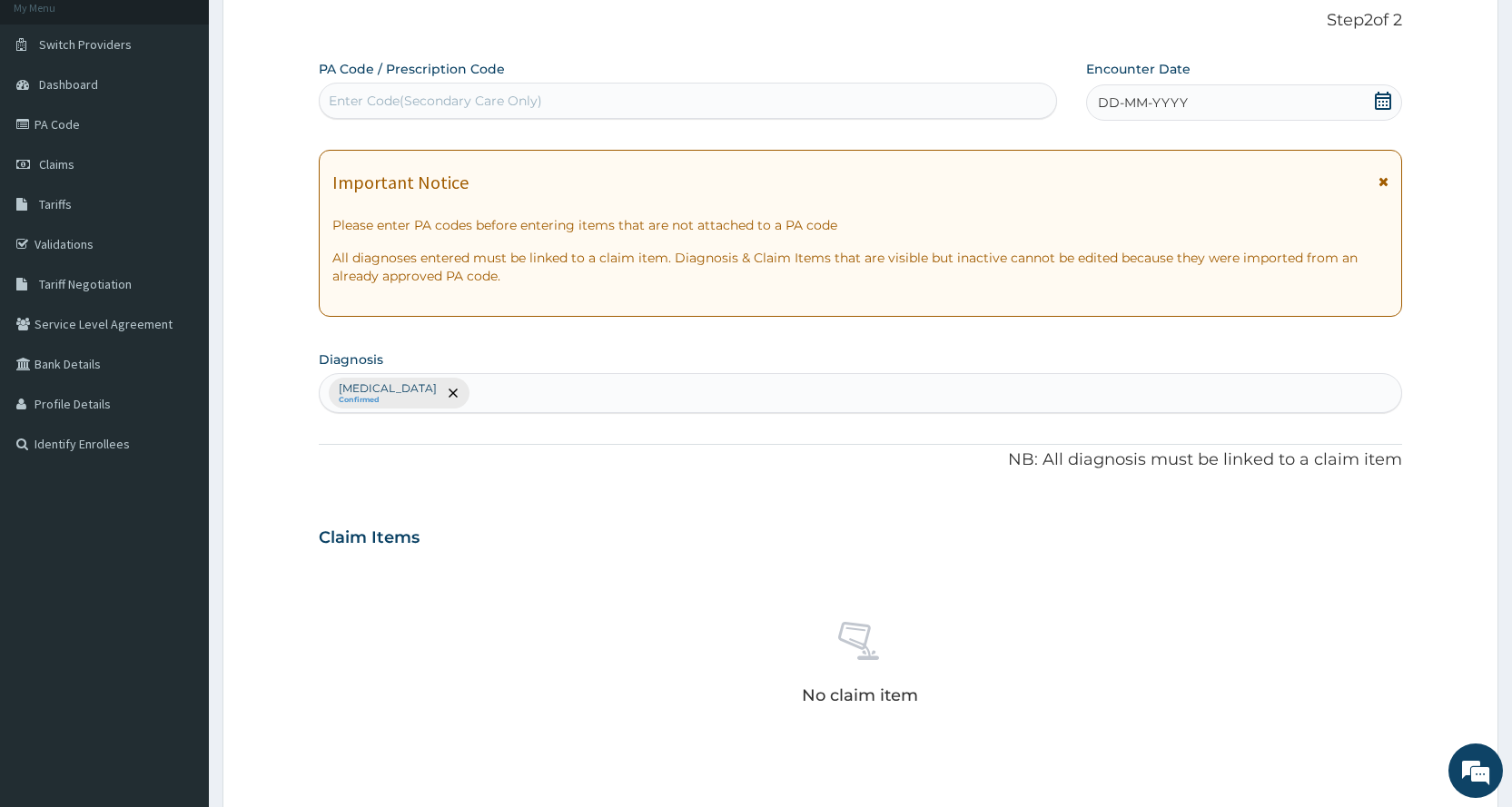
click at [626, 88] on div "Enter Code(Secondary Care Only)" at bounding box center [687, 100] width 735 height 29
type input "PA/F7557C"
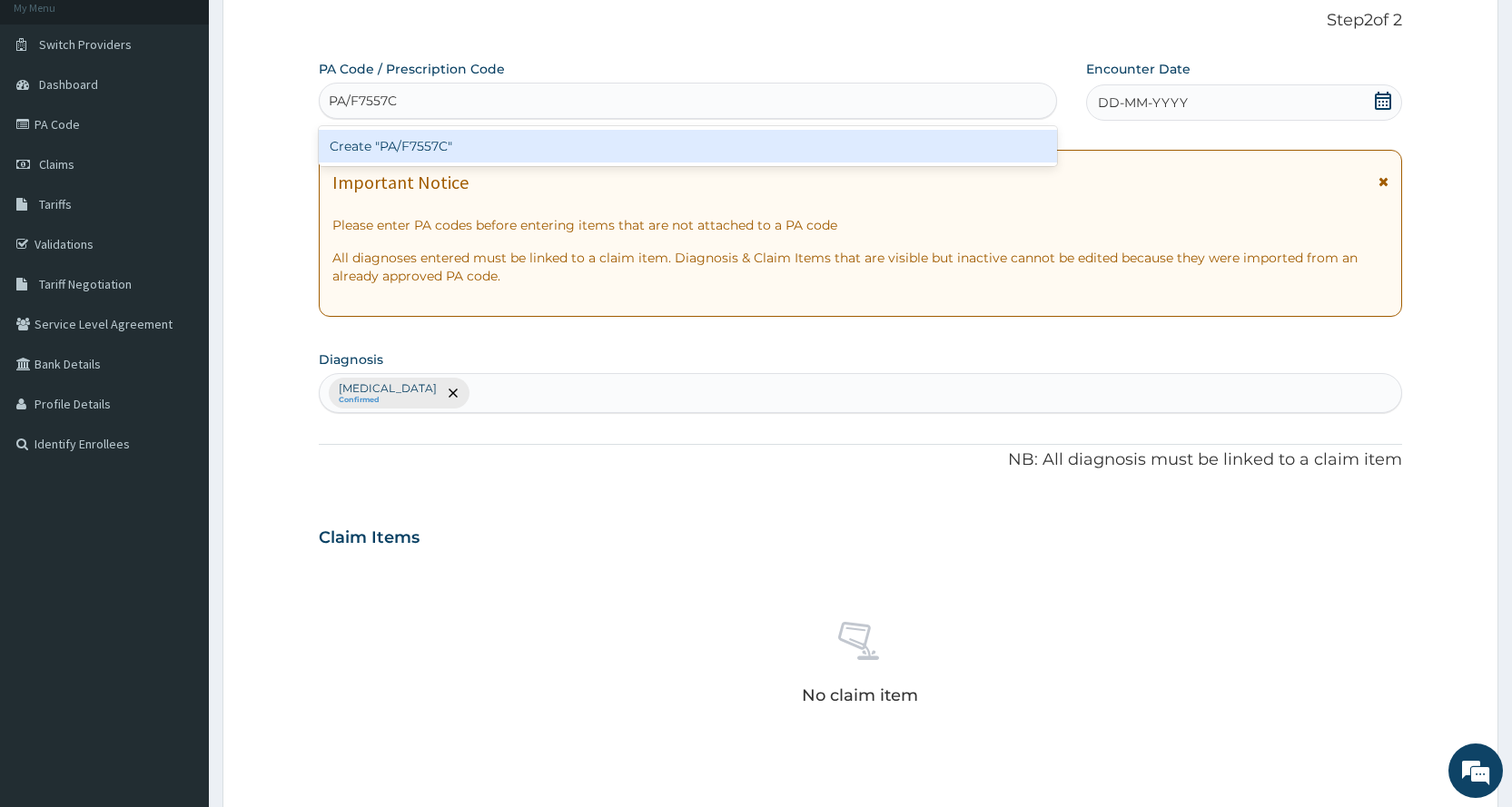
click at [815, 136] on div "Create "PA/F7557C"" at bounding box center [687, 145] width 737 height 33
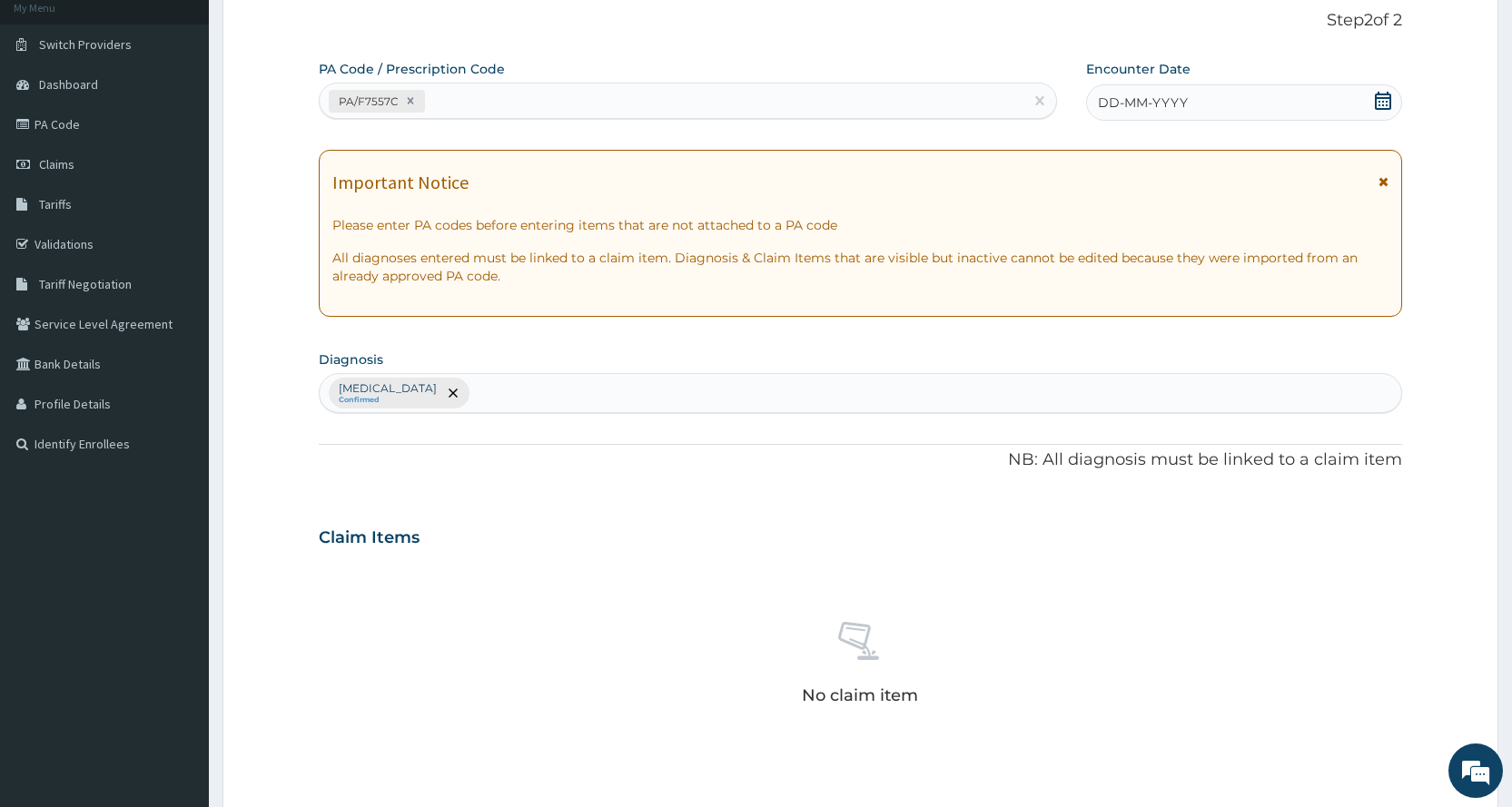
click at [1126, 100] on span "DD-MM-YYYY" at bounding box center [1142, 103] width 90 height 18
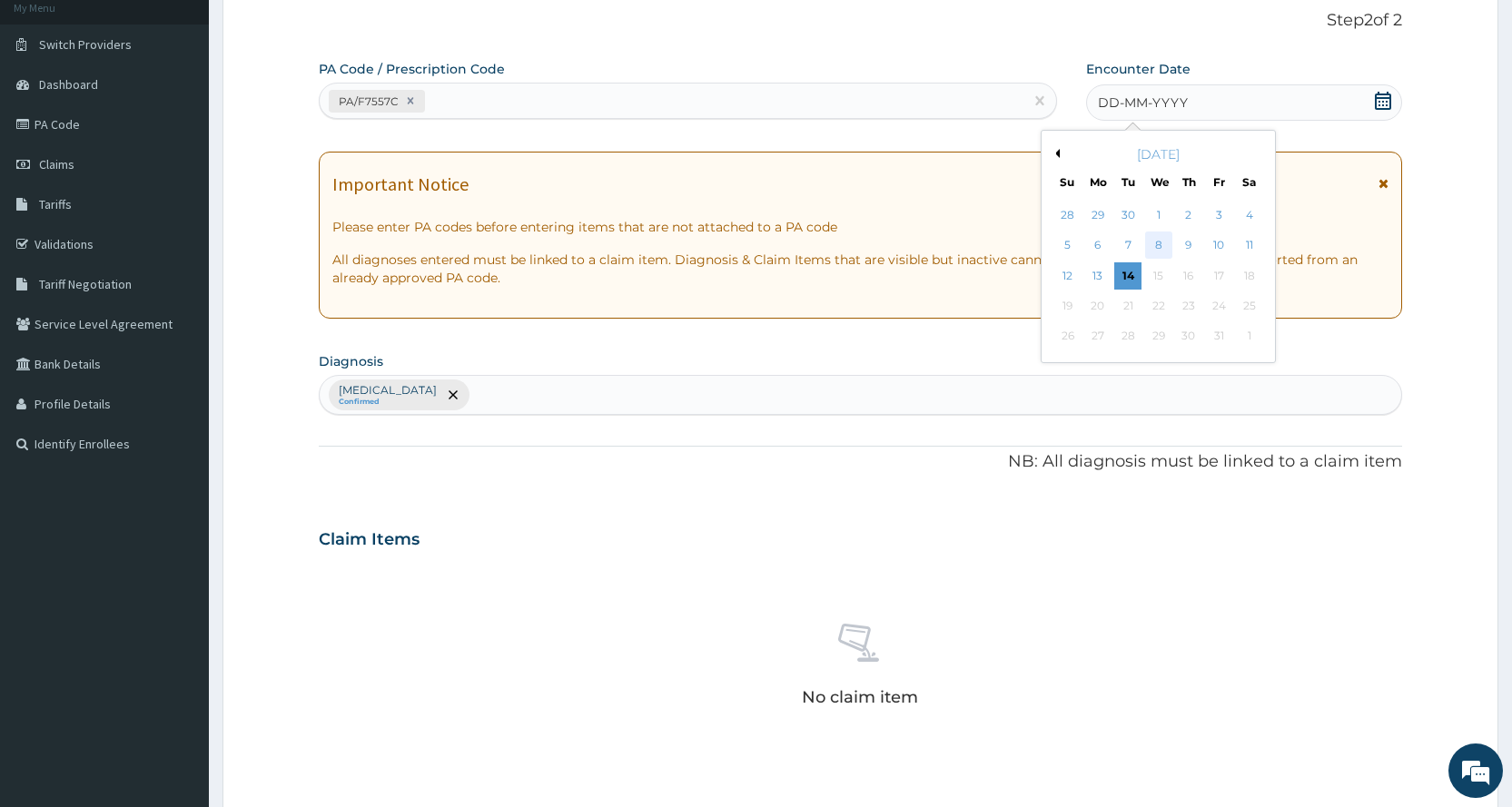
click at [1165, 246] on div "8" at bounding box center [1158, 246] width 28 height 28
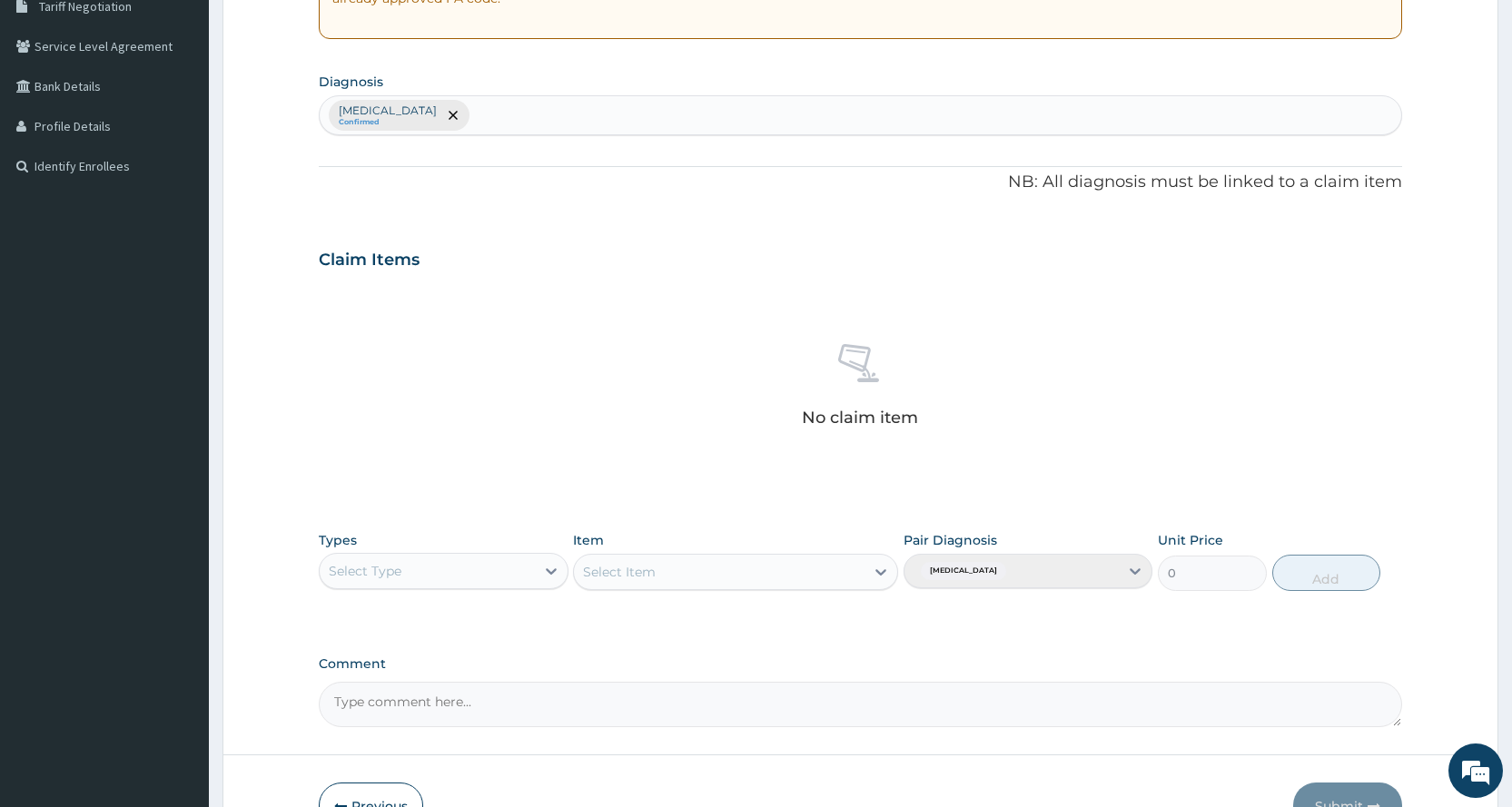
scroll to position [501, 0]
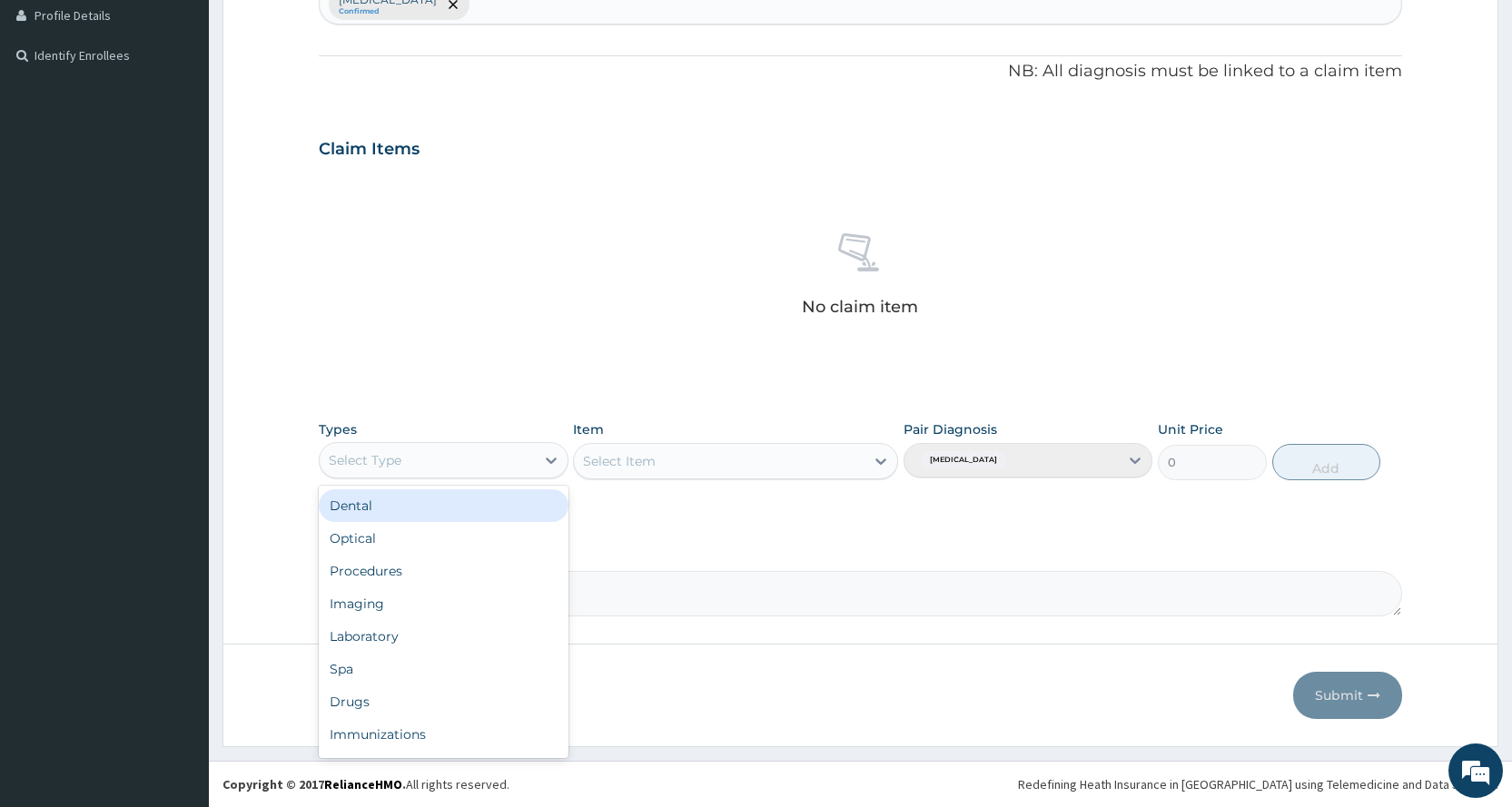
click at [386, 461] on div "Select Type" at bounding box center [364, 460] width 72 height 18
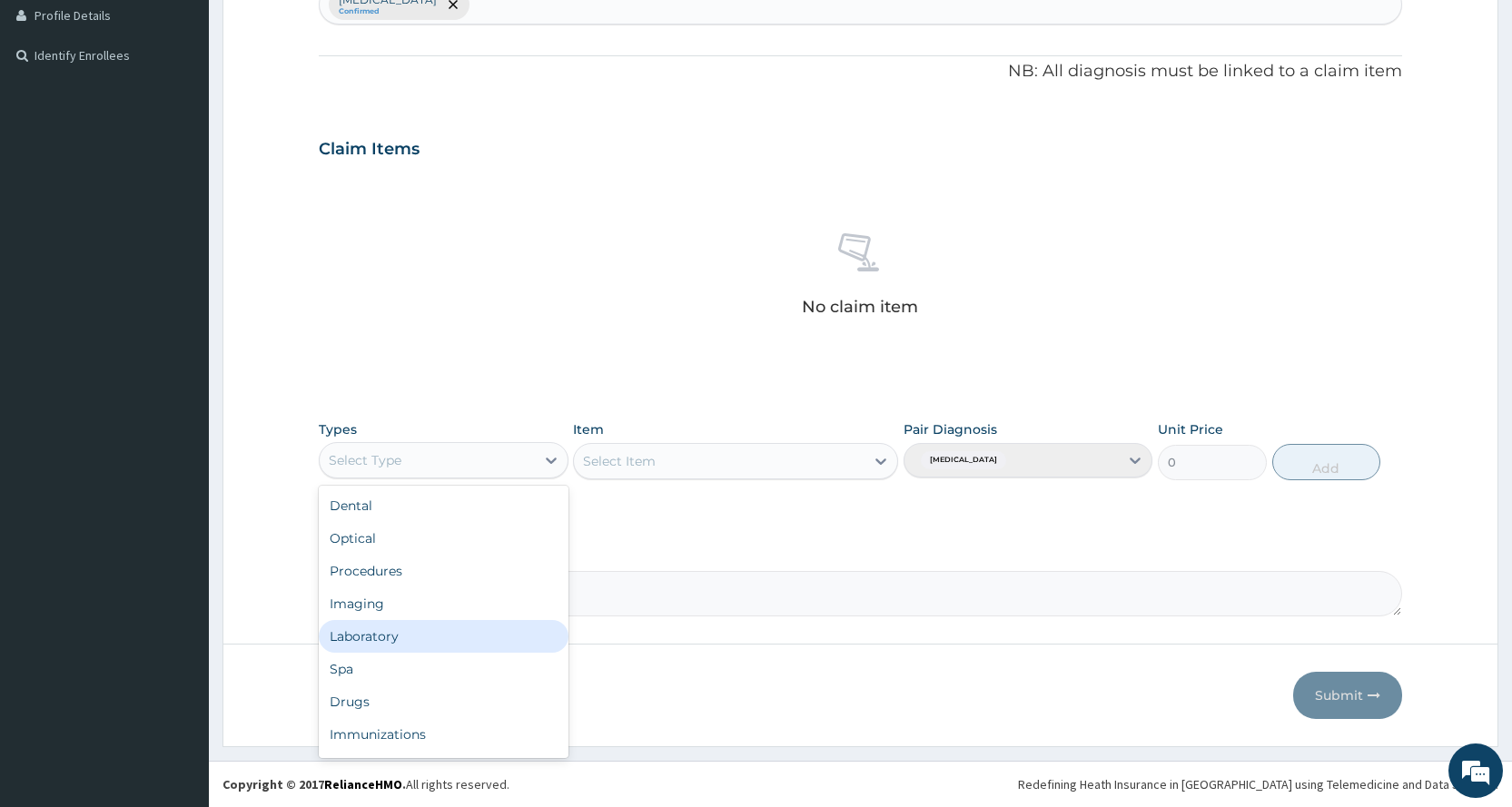
scroll to position [61, 0]
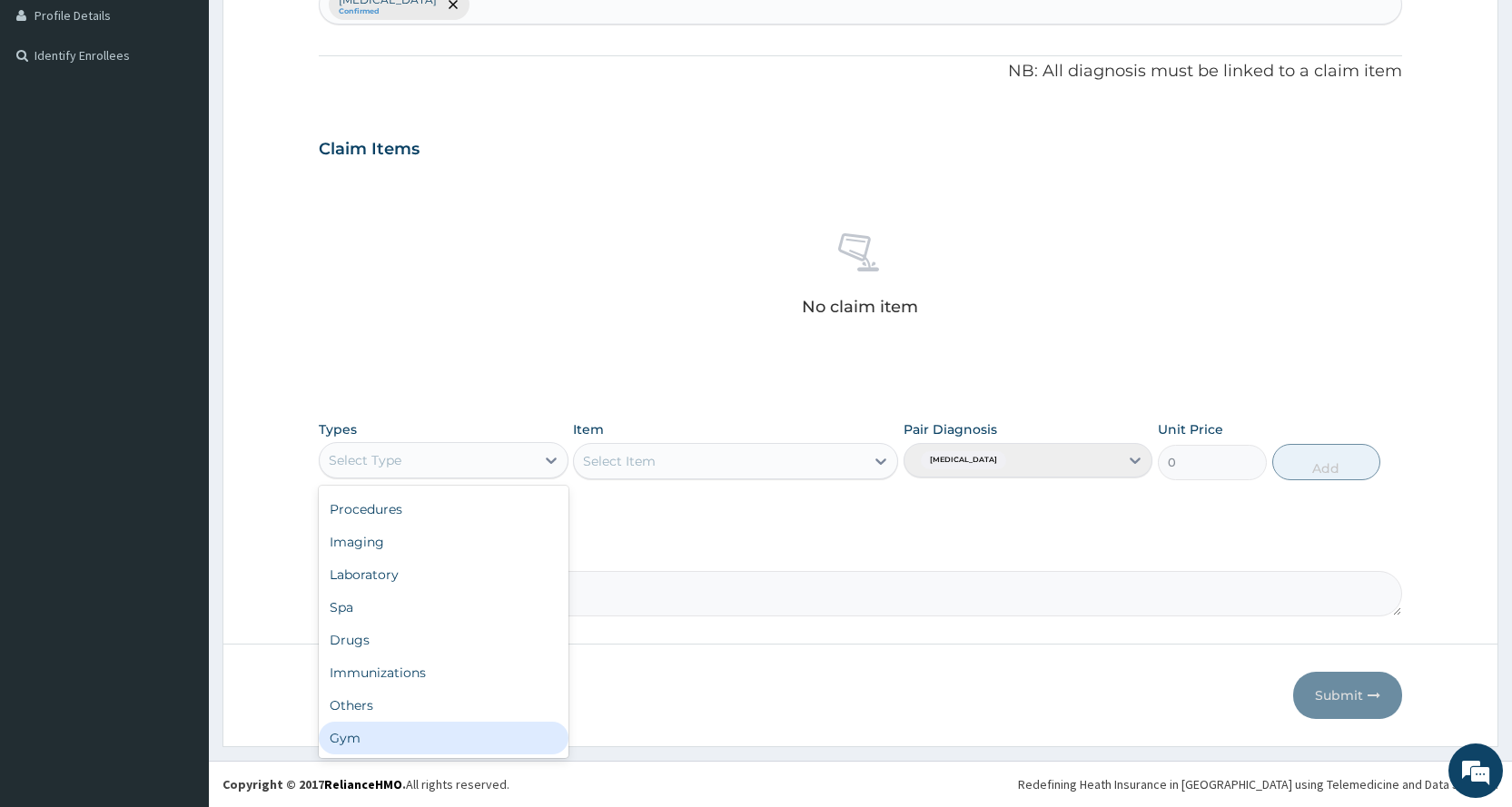
click at [361, 733] on div "Gym" at bounding box center [442, 737] width 248 height 33
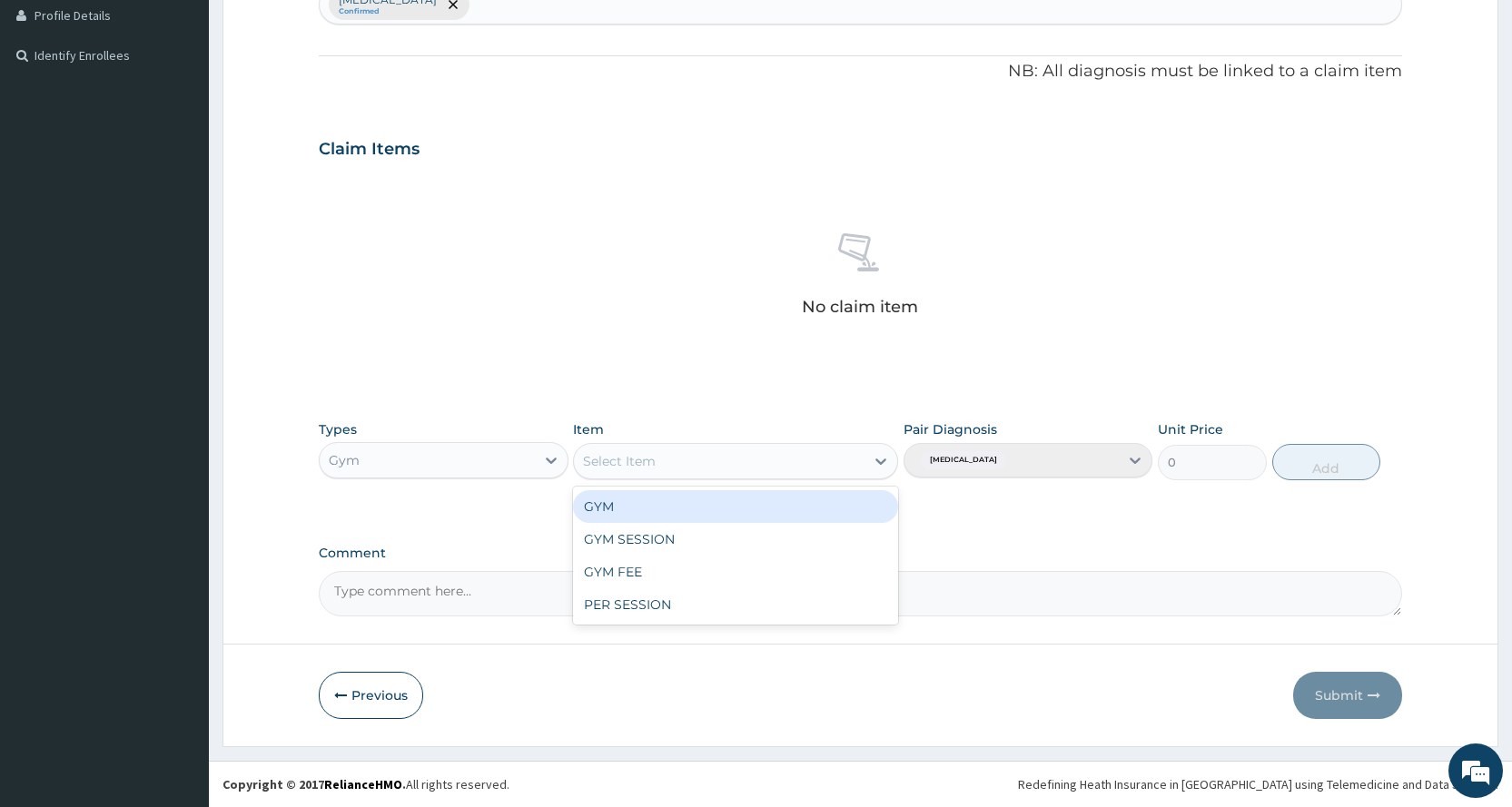
click at [688, 454] on div "Select Item" at bounding box center [719, 460] width 291 height 29
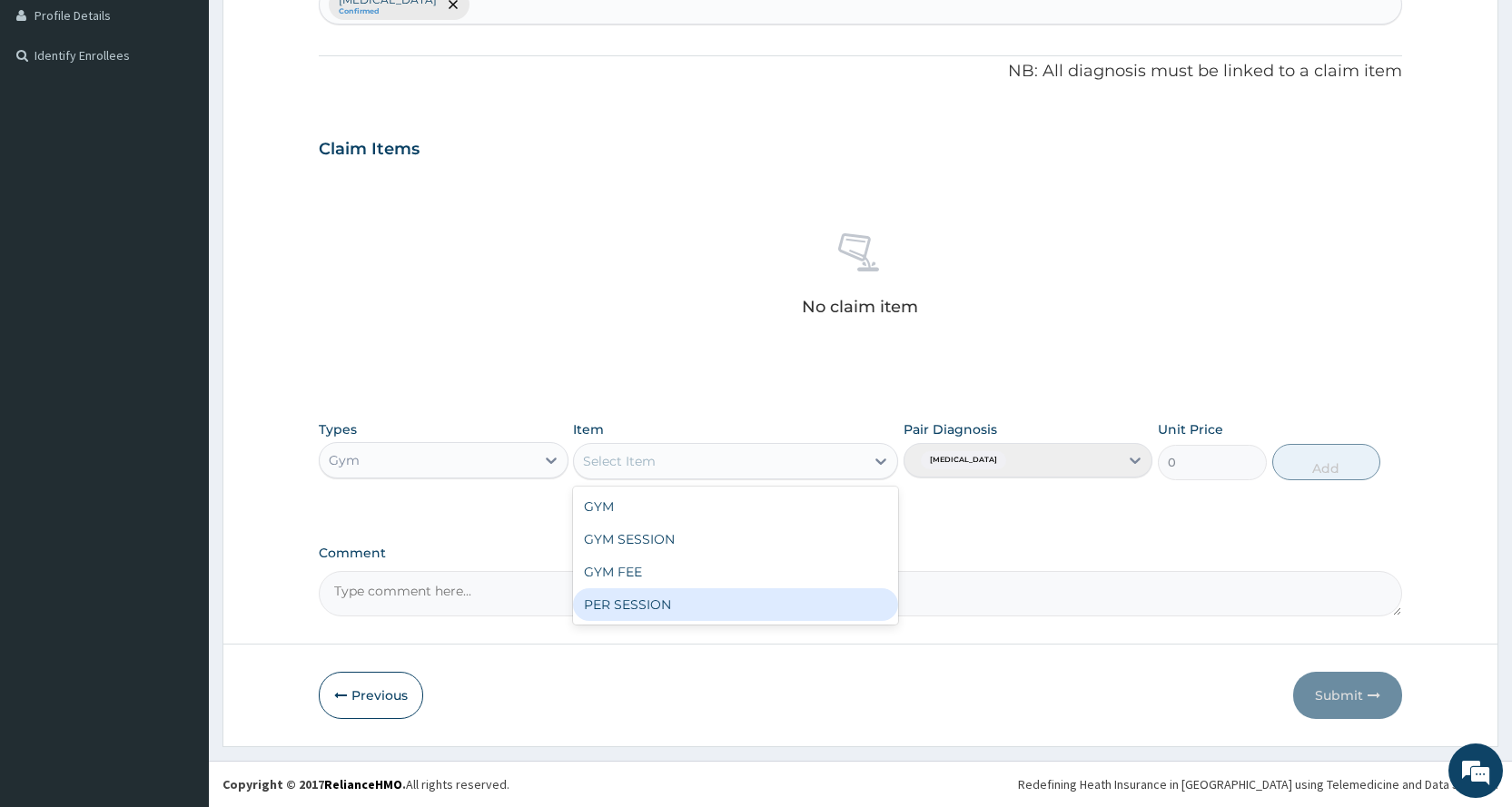
click at [654, 614] on div "PER SESSION" at bounding box center [735, 604] width 325 height 33
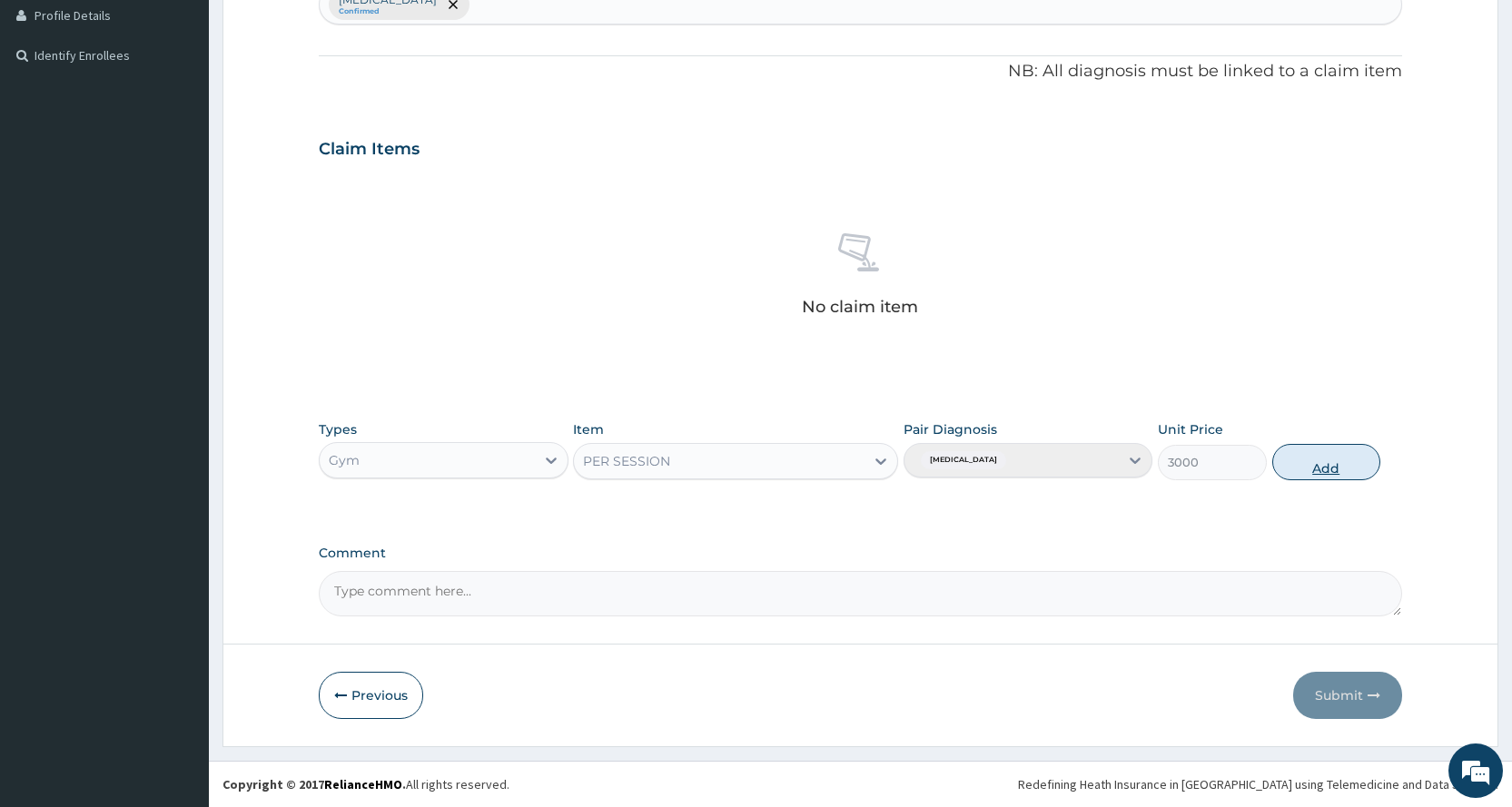
click at [1337, 477] on button "Add" at bounding box center [1325, 462] width 108 height 37
type input "0"
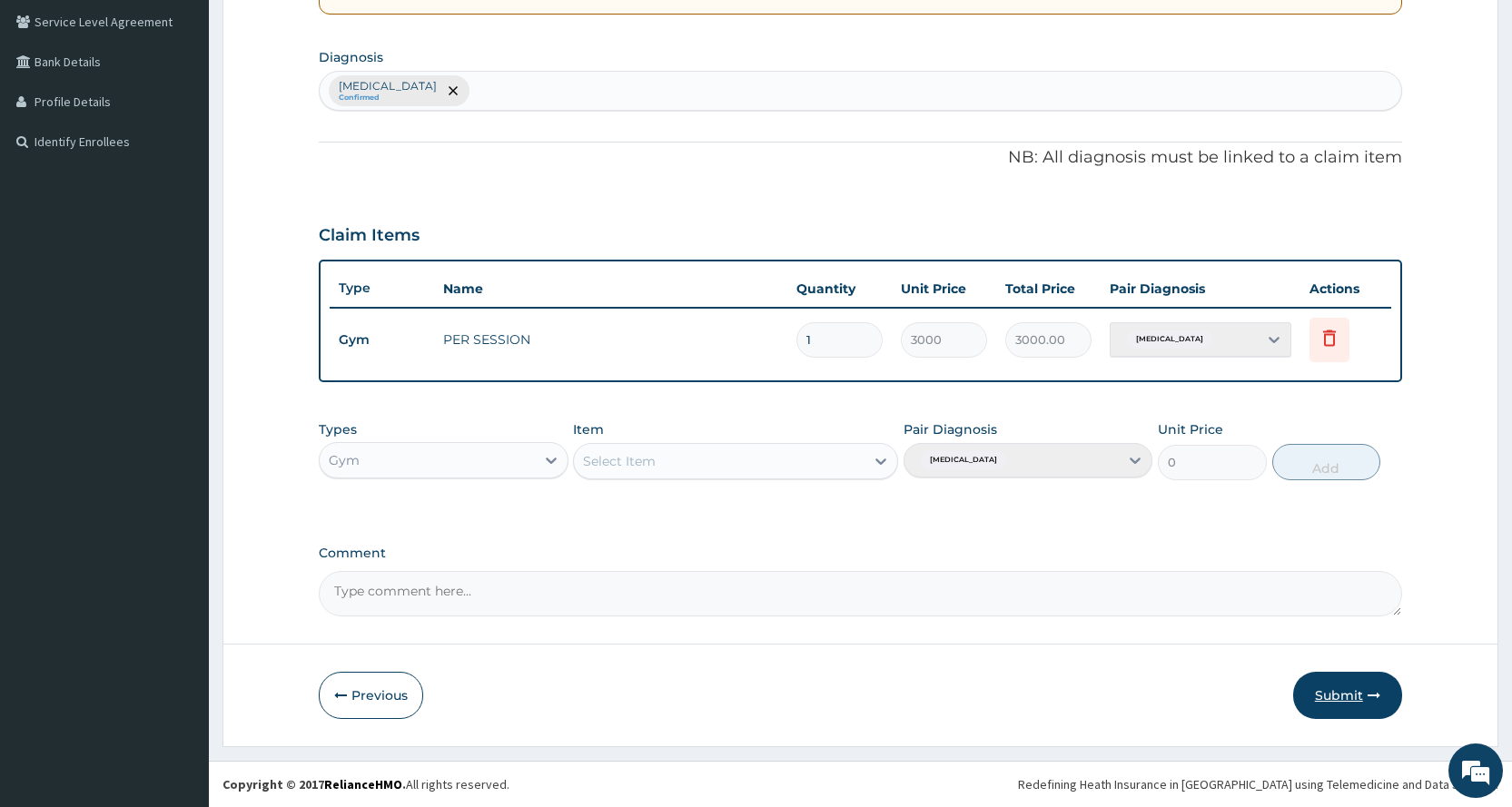
click at [1330, 687] on button "Submit" at bounding box center [1348, 695] width 109 height 47
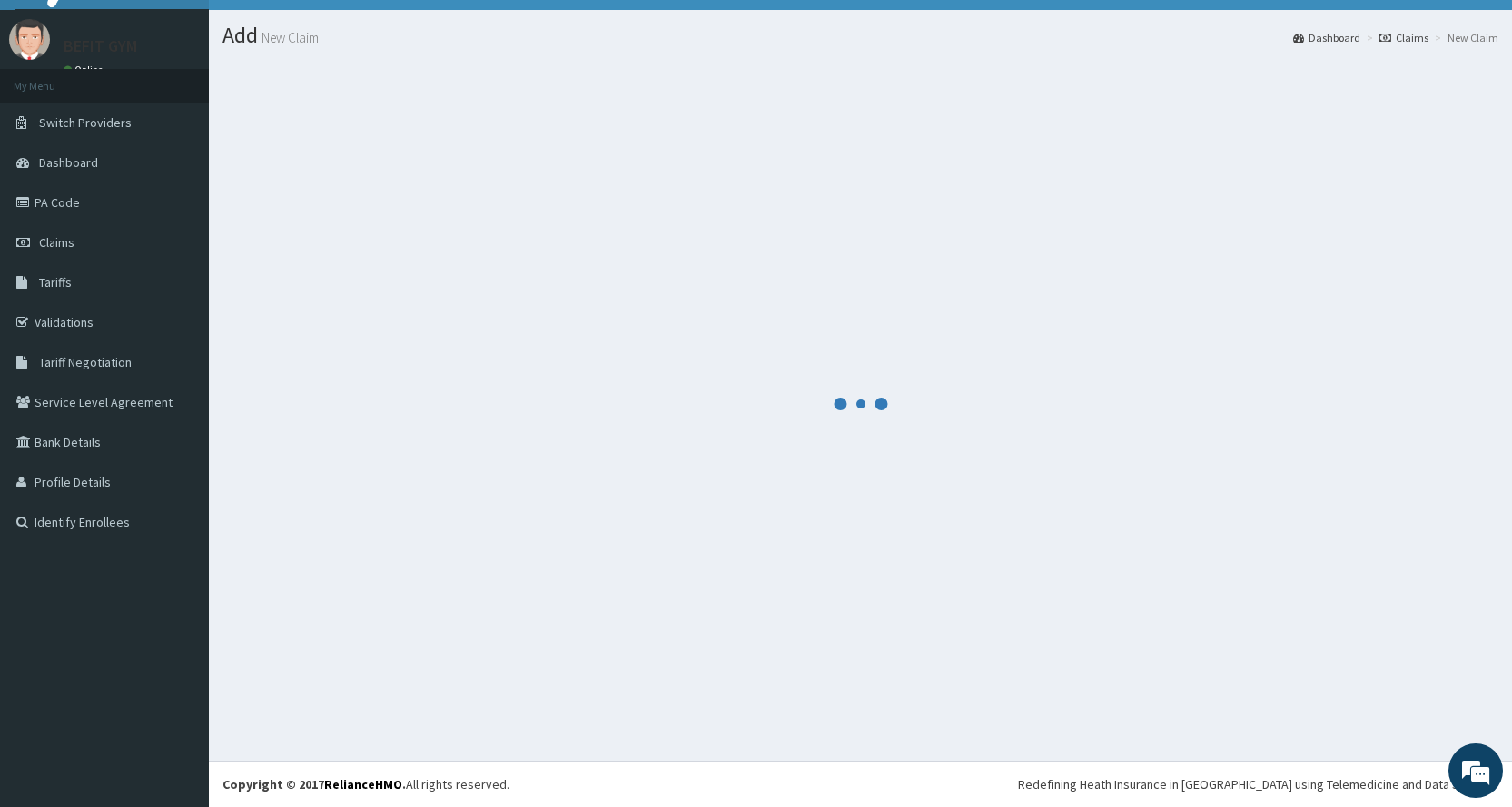
scroll to position [415, 0]
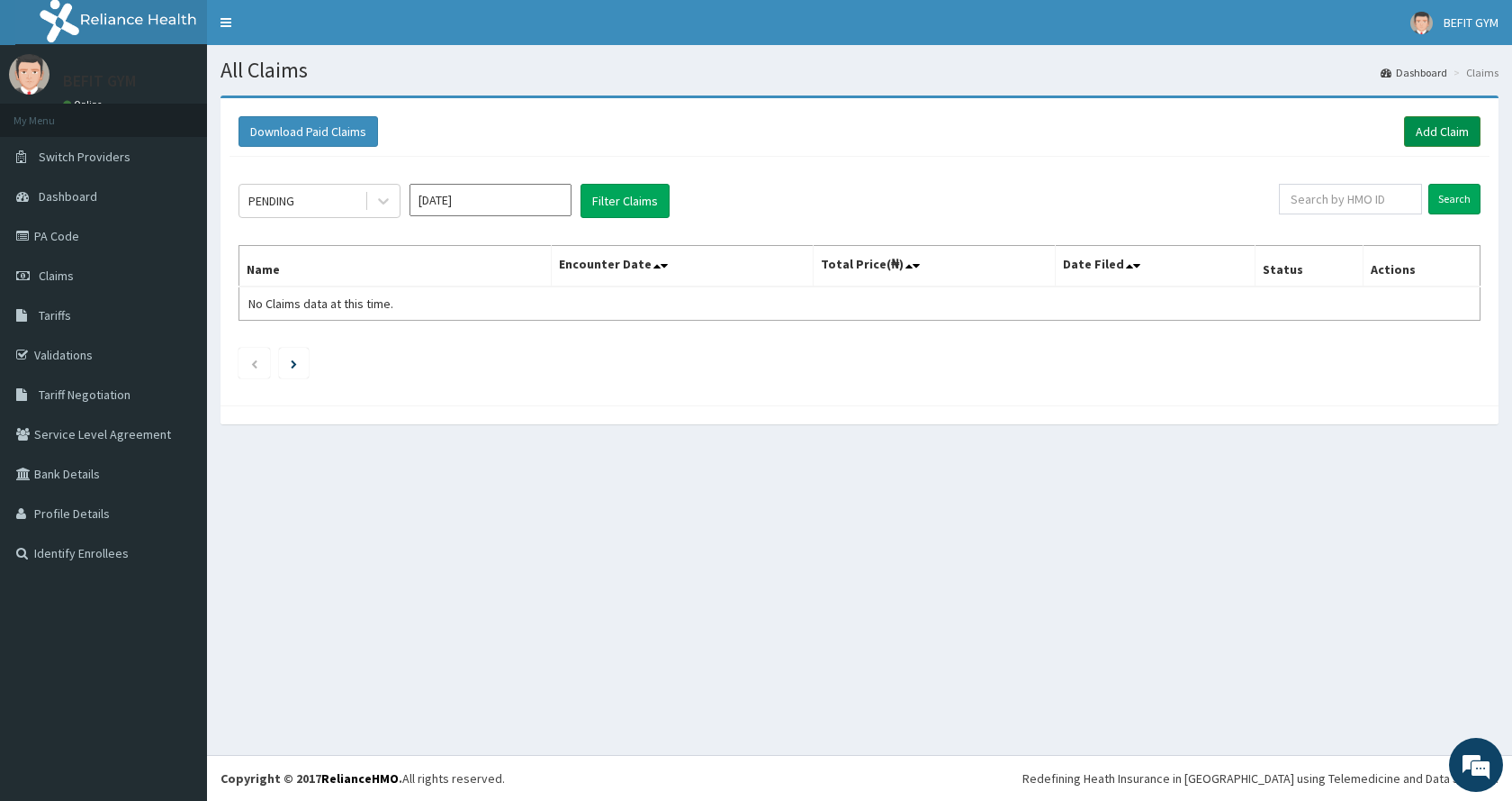
click at [1423, 134] on link "Add Claim" at bounding box center [1442, 131] width 77 height 30
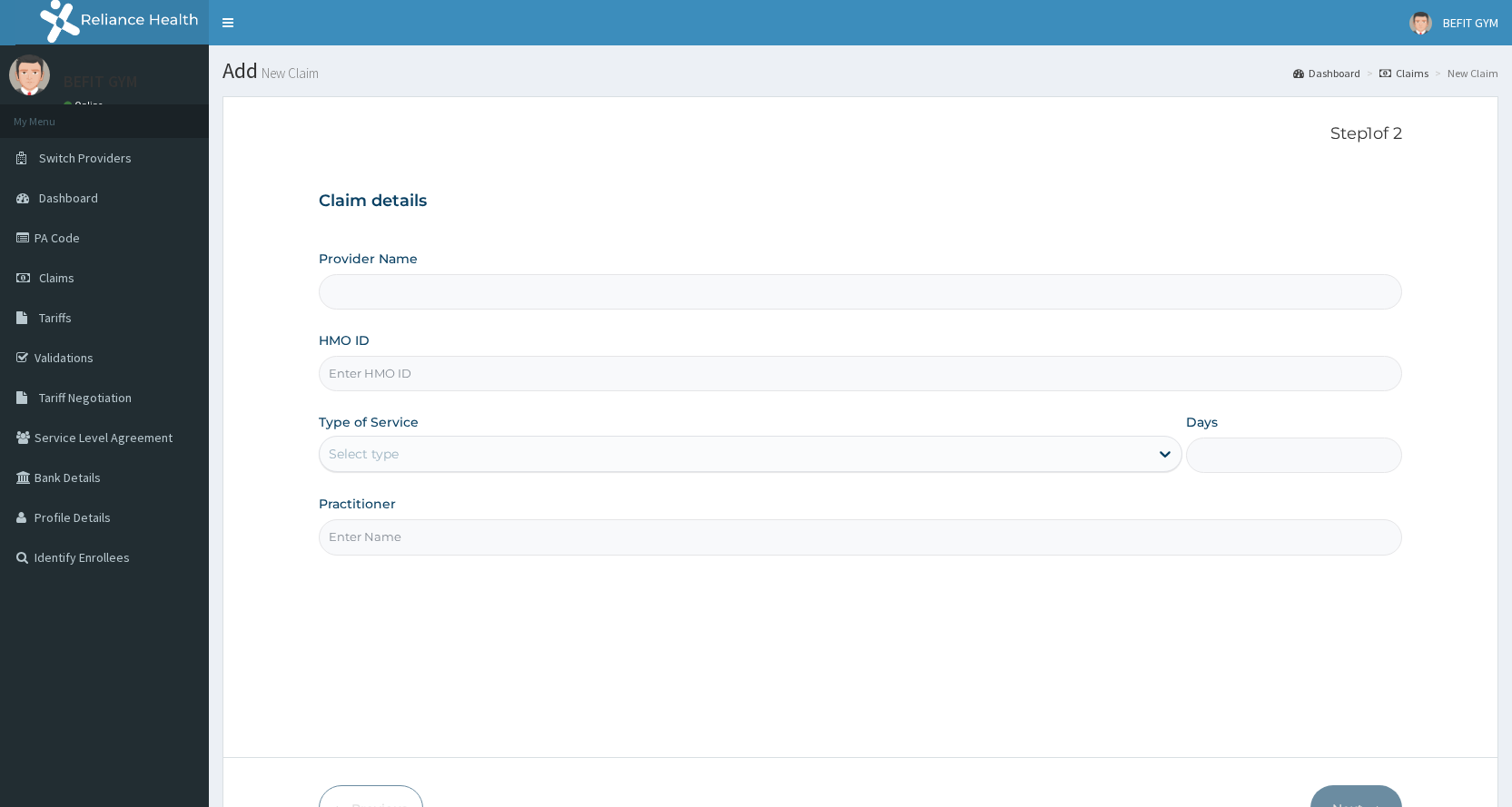
click at [415, 385] on input "HMO ID" at bounding box center [860, 374] width 1084 height 36
type input "BEFIT HEALTH AND FITNESS CENTRE"
type input "1"
type input "PGL/10074/A"
click at [463, 558] on div "Step 1 of 2 Claim details Provider Name BEFIT HEALTH AND FITNESS CENTRE HMO ID …" at bounding box center [860, 427] width 1084 height 605
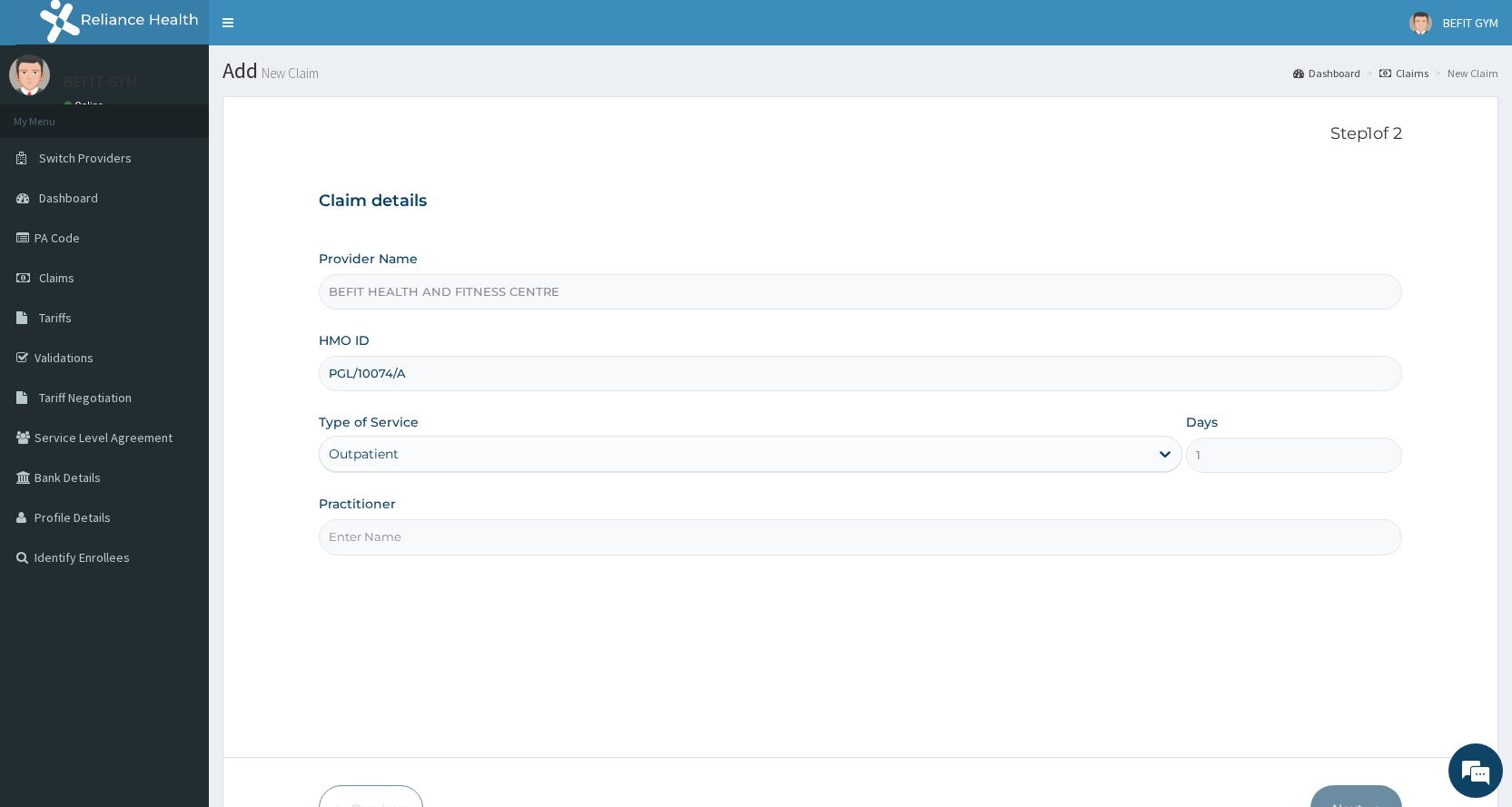
click at [469, 554] on input "Practitioner" at bounding box center [860, 537] width 1084 height 36
type input "B"
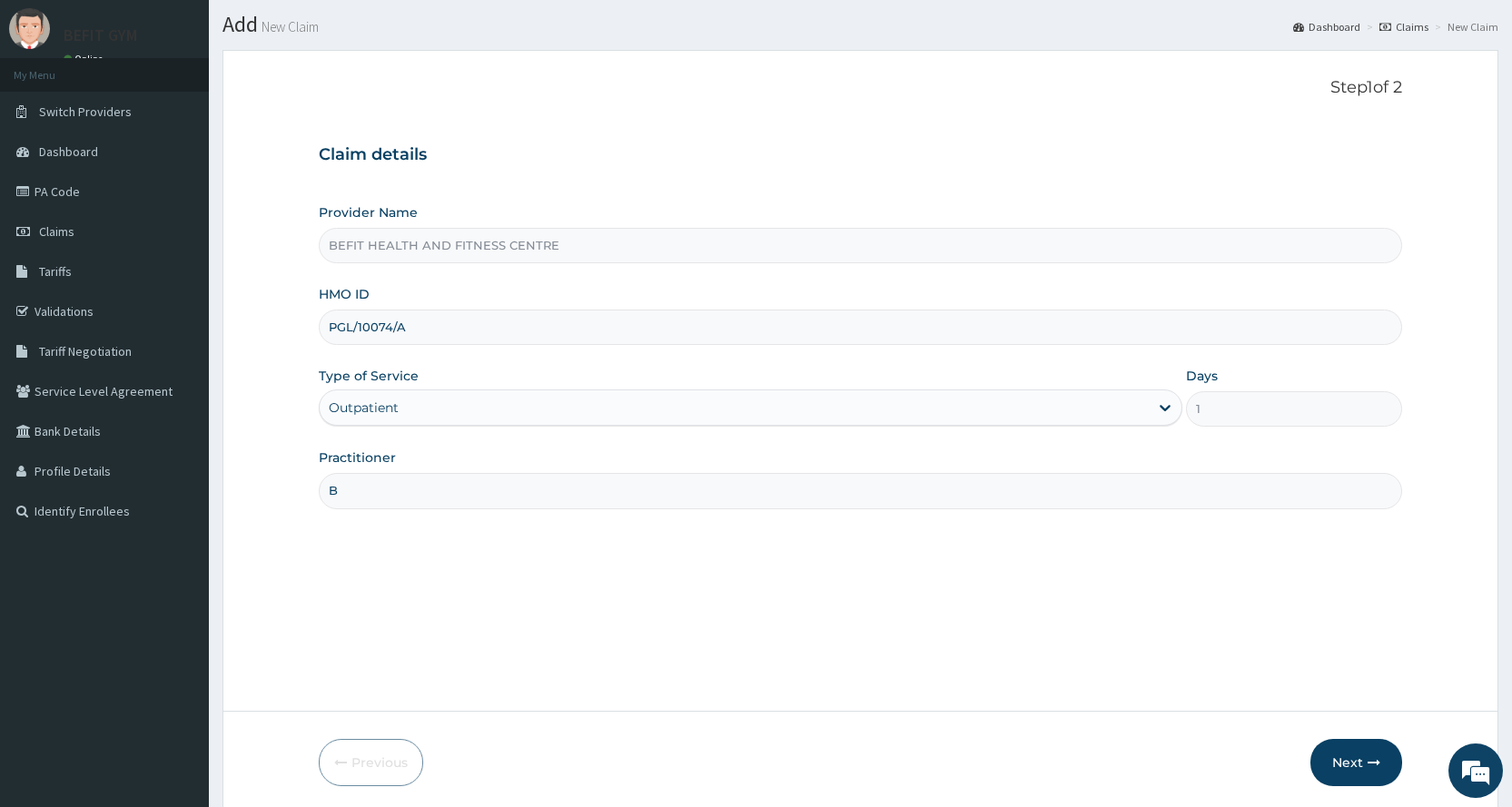
scroll to position [114, 0]
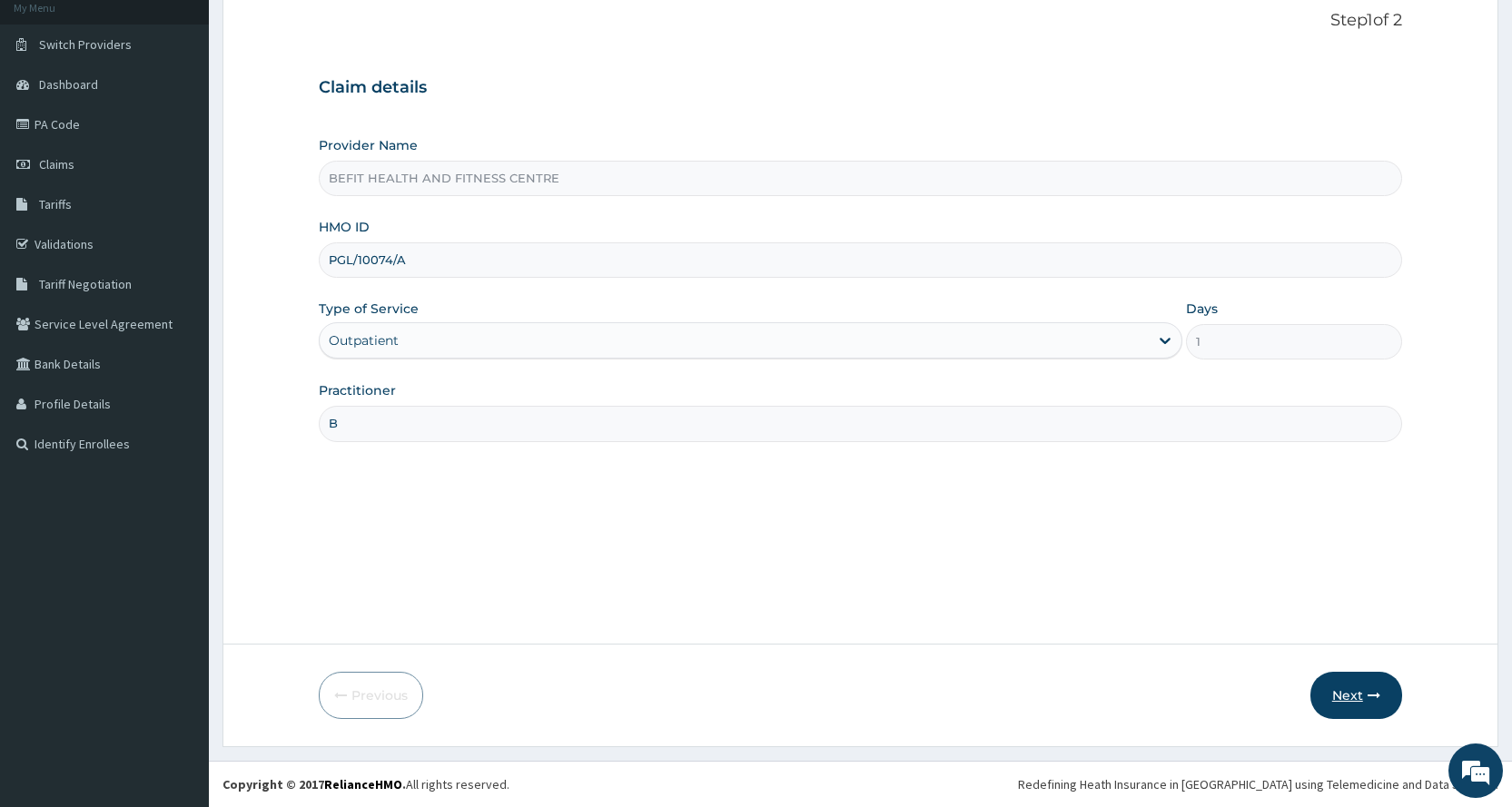
click at [1345, 687] on button "Next" at bounding box center [1356, 695] width 92 height 47
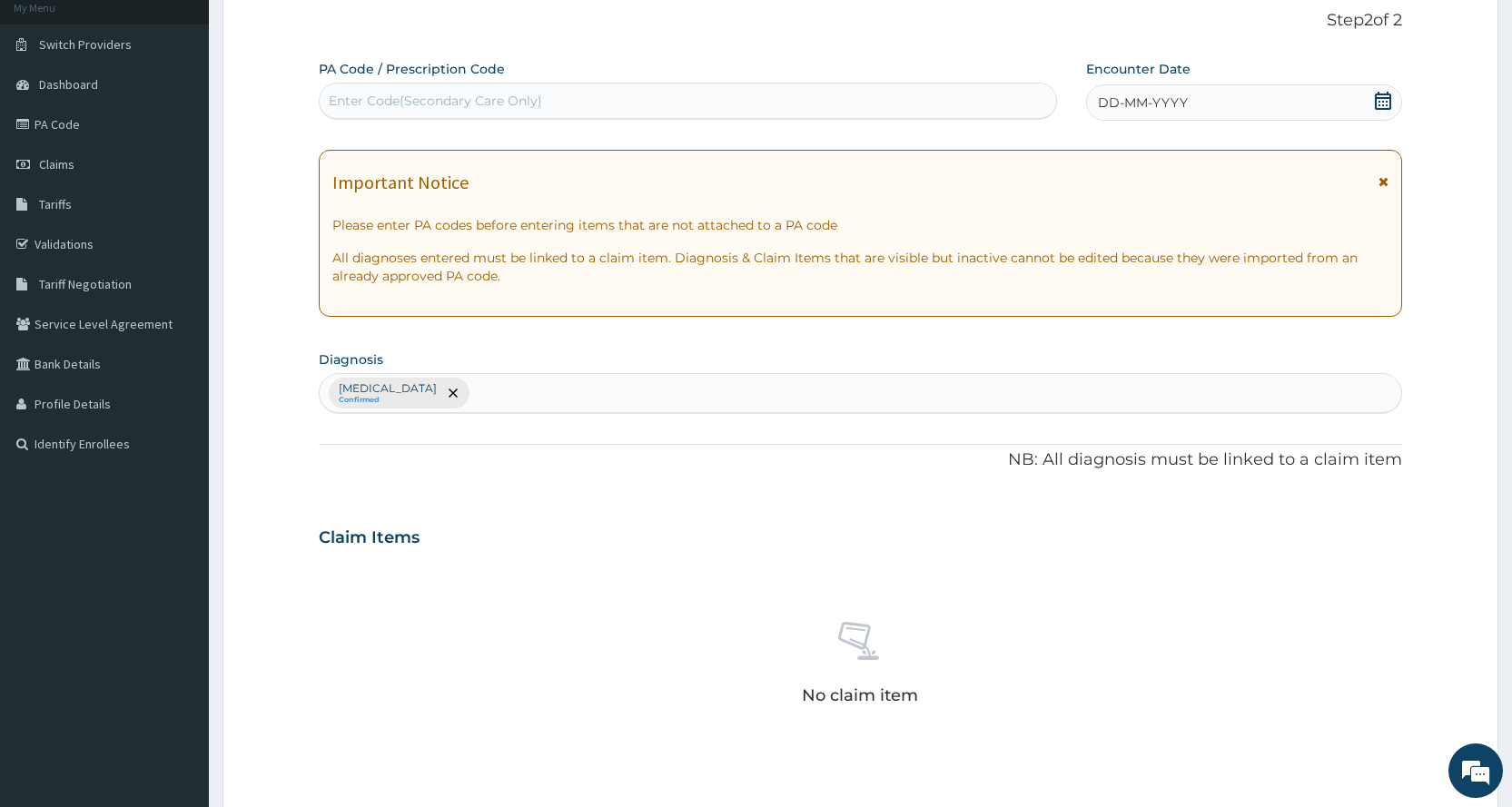
click at [441, 111] on div "Enter Code(Secondary Care Only)" at bounding box center [687, 100] width 735 height 29
type input "PA/D664ED"
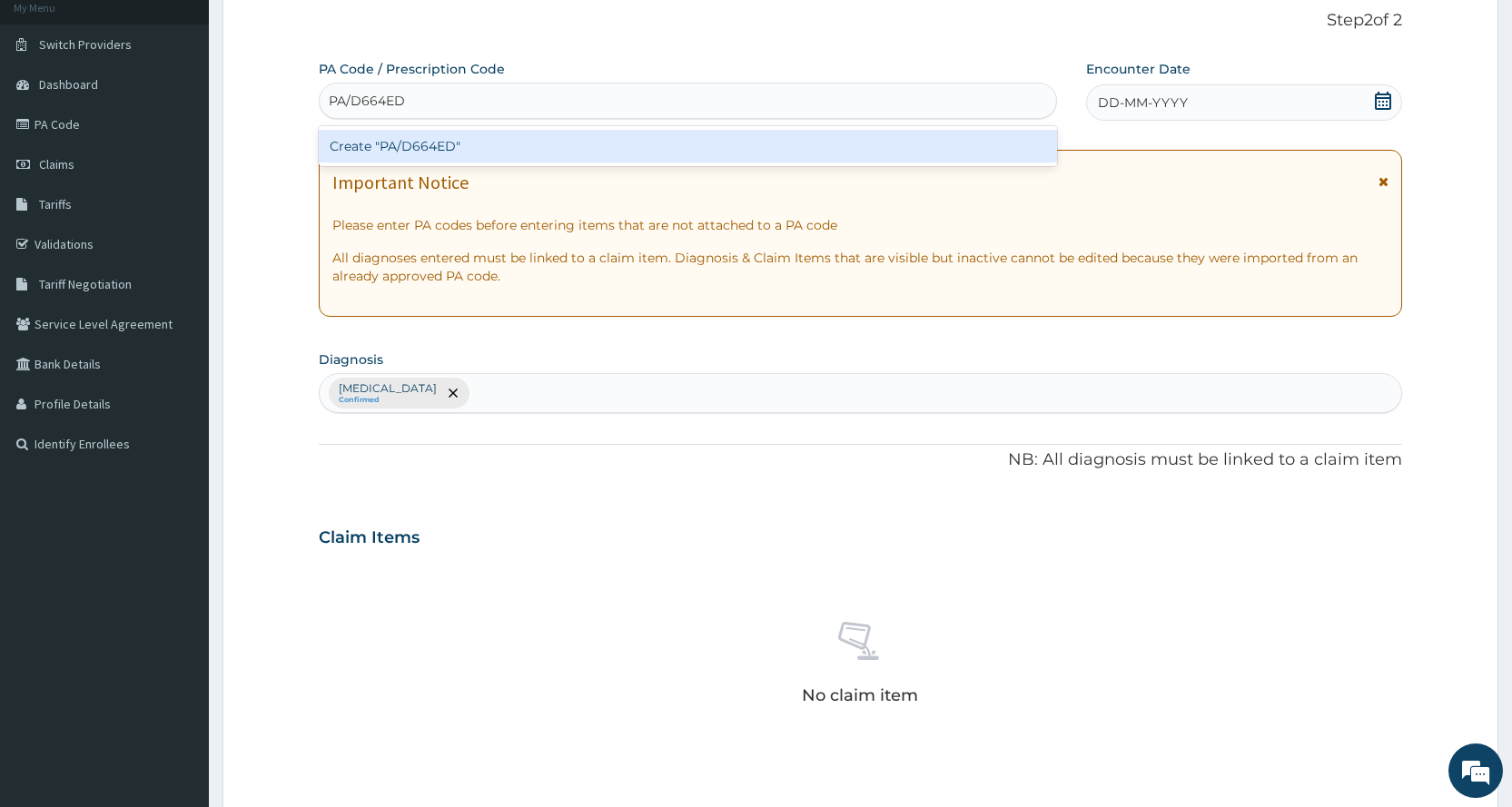
click at [622, 136] on div "Create "PA/D664ED"" at bounding box center [687, 145] width 737 height 33
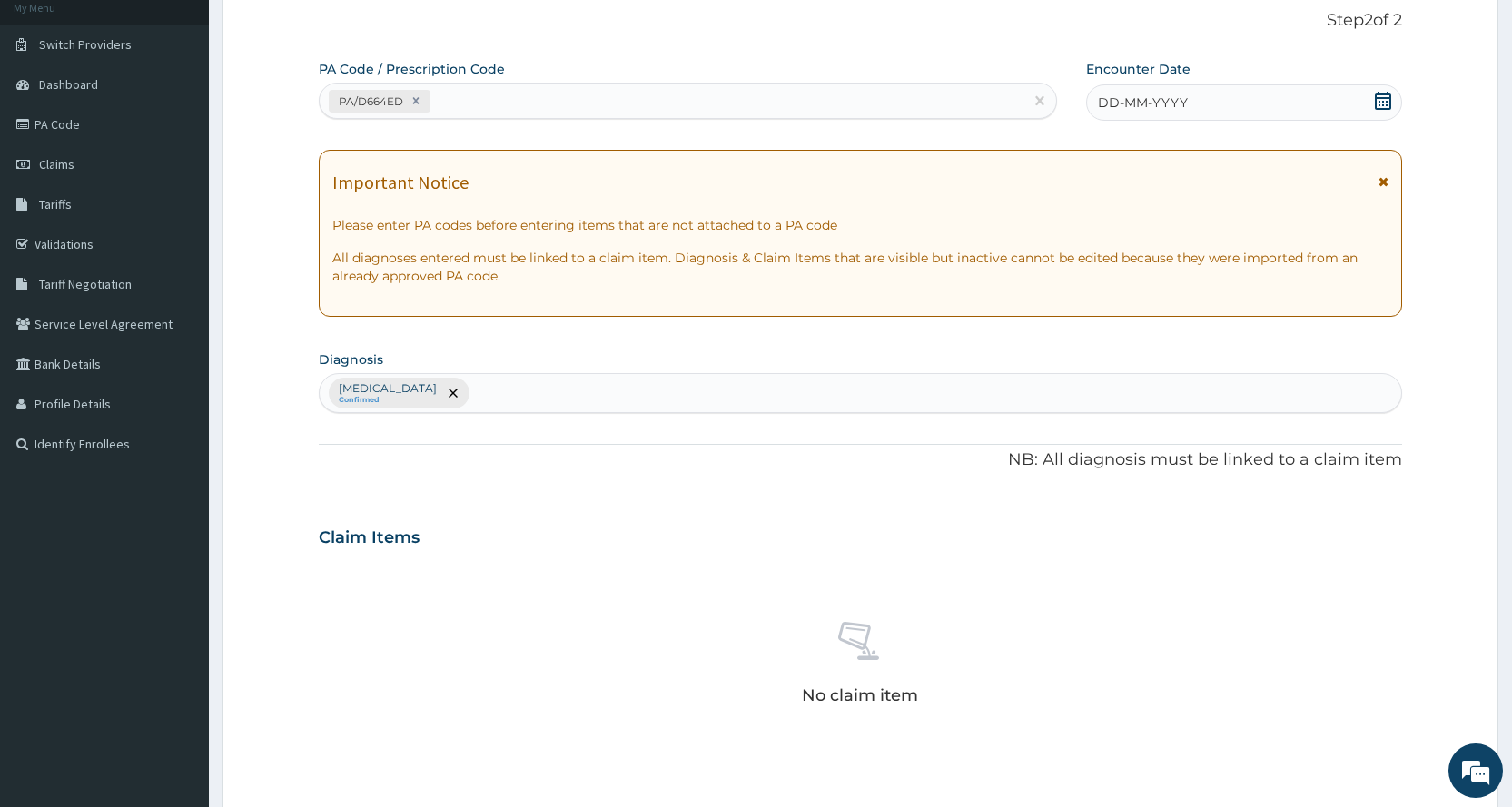
click at [1268, 82] on div "Encounter Date DD-MM-YYYY" at bounding box center [1243, 90] width 316 height 60
click at [1270, 97] on div "DD-MM-YYYY" at bounding box center [1243, 102] width 316 height 37
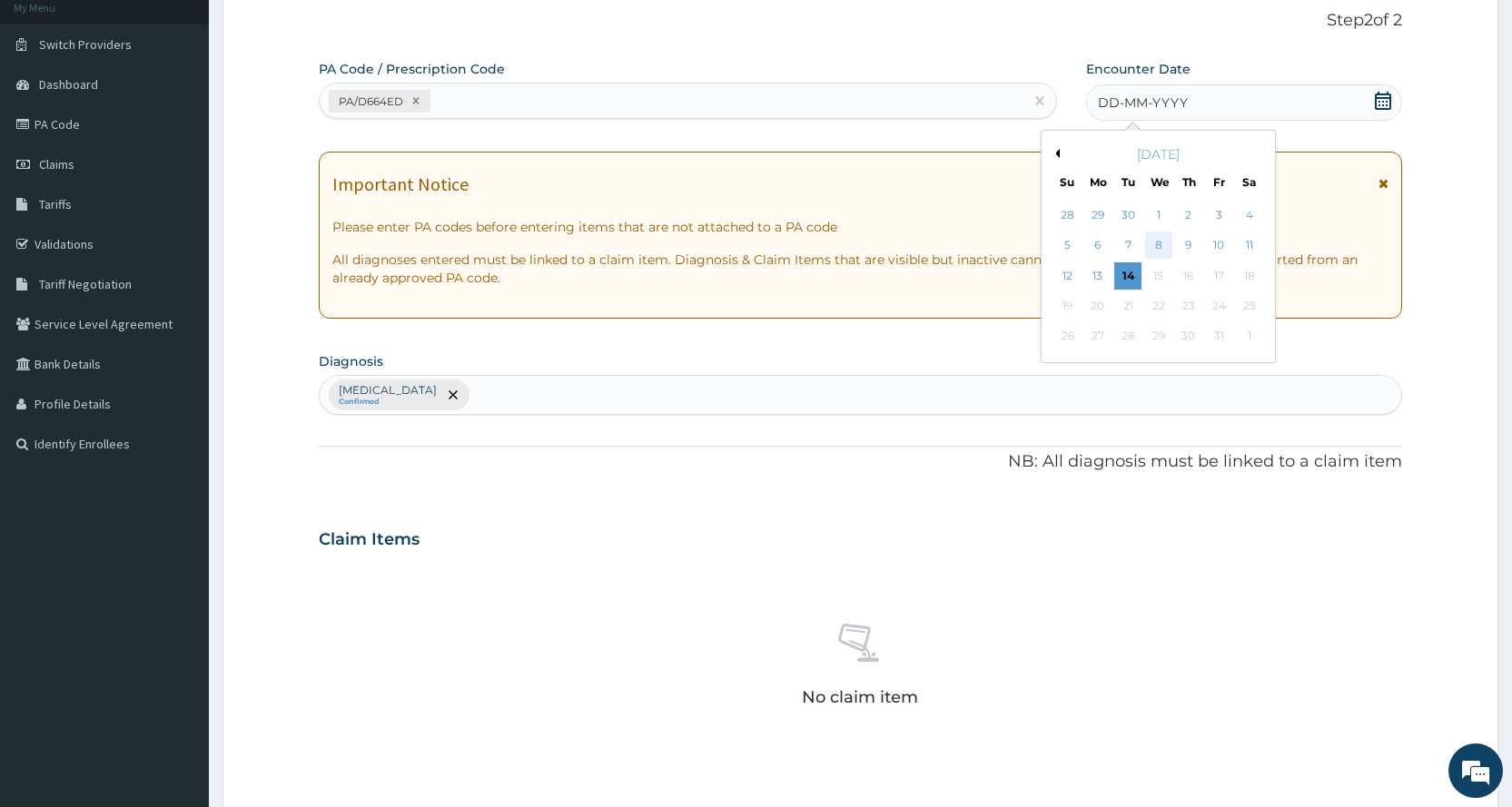
click at [1158, 242] on div "8" at bounding box center [1158, 246] width 28 height 28
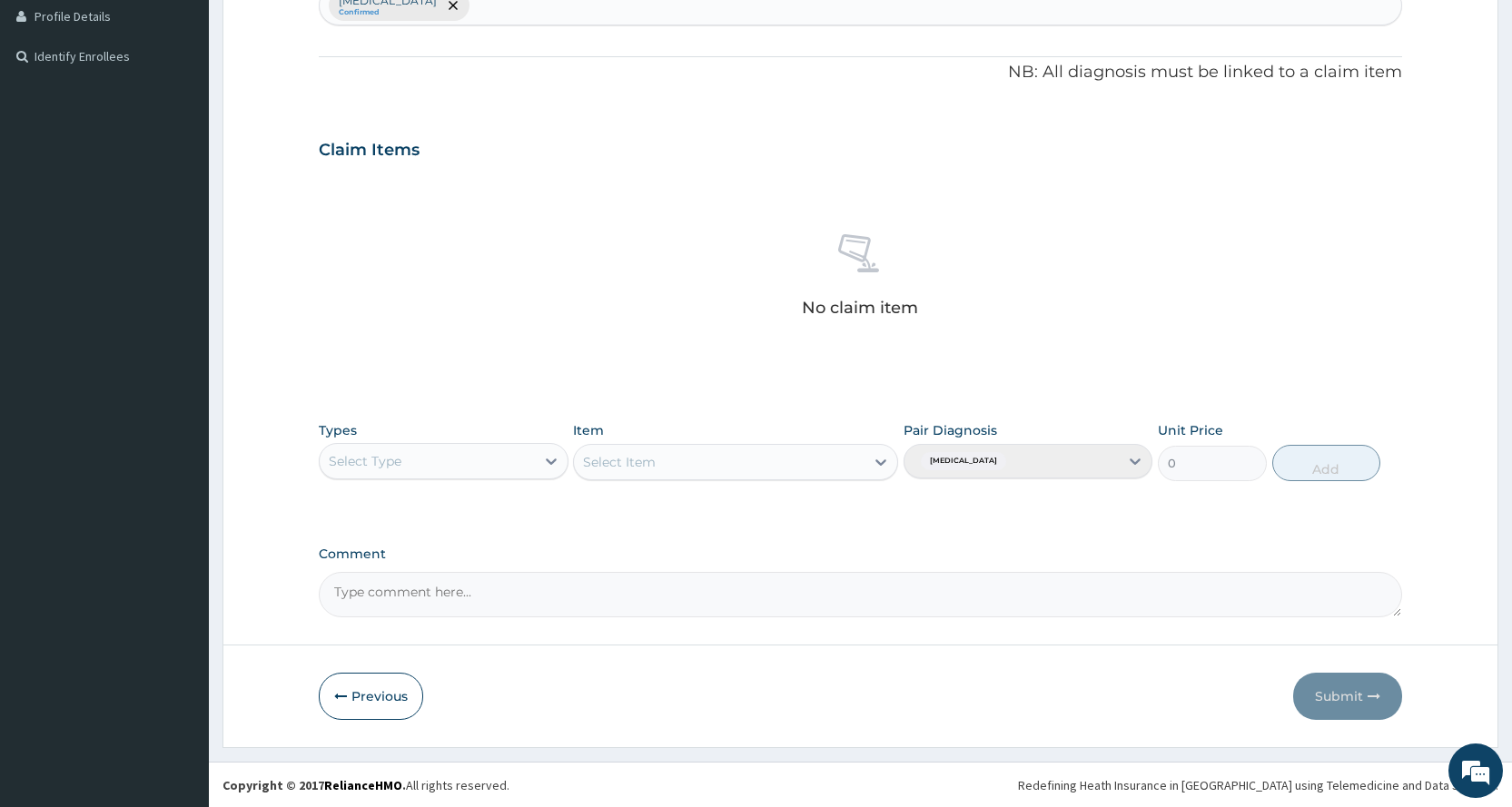
scroll to position [501, 0]
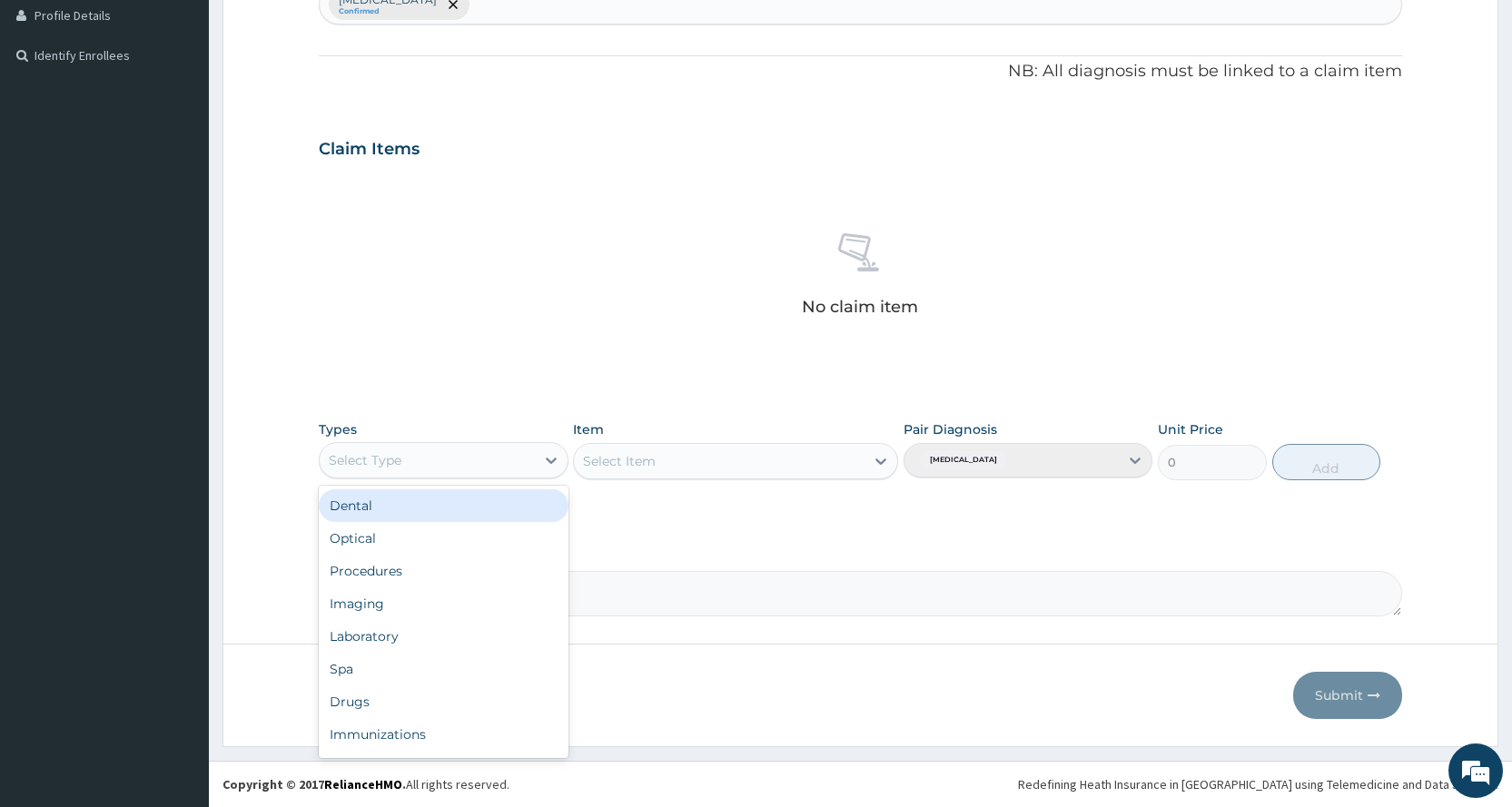
click at [473, 443] on div "Select Type" at bounding box center [442, 460] width 248 height 37
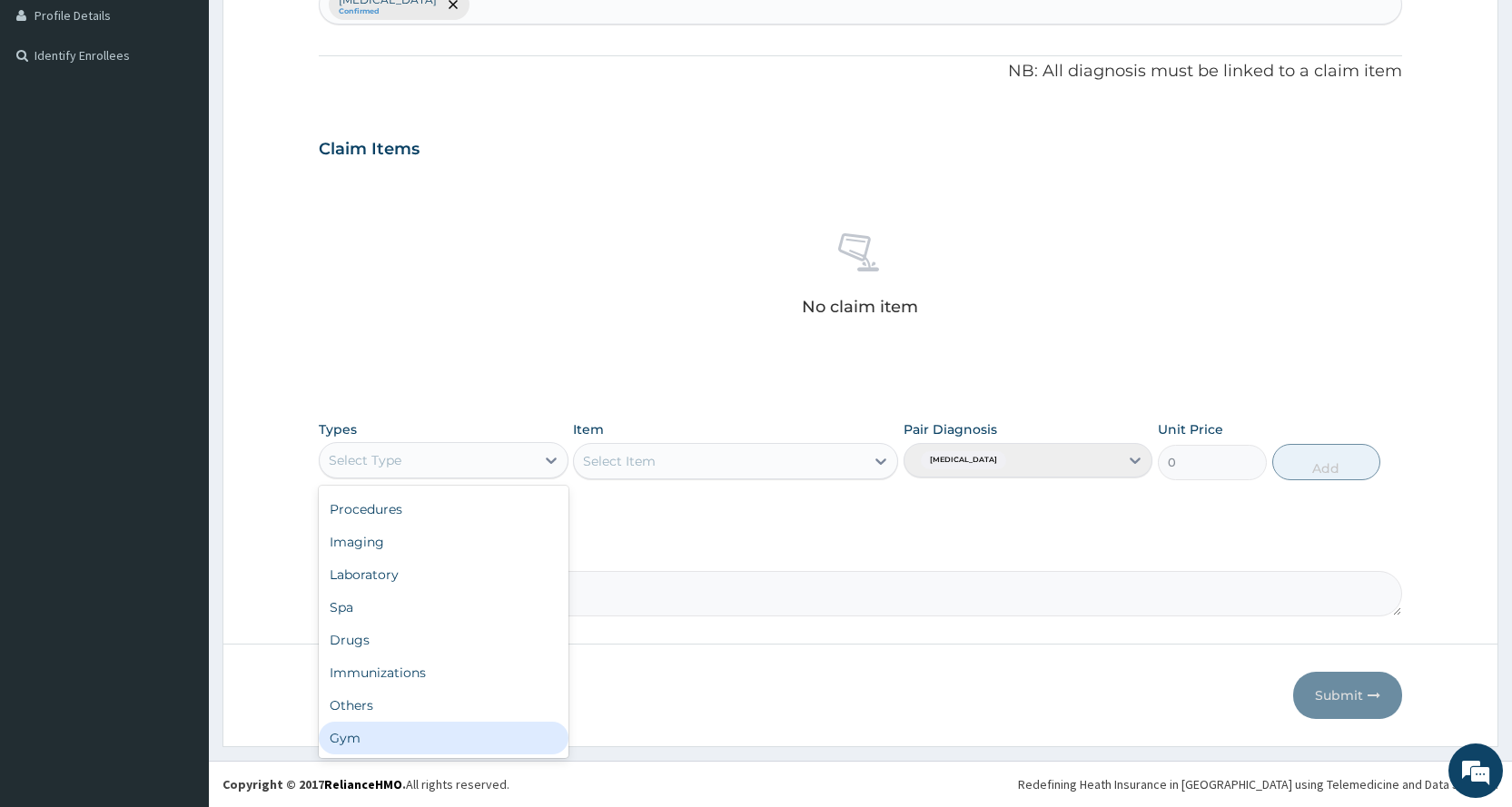
click at [433, 740] on div "Gym" at bounding box center [442, 737] width 248 height 33
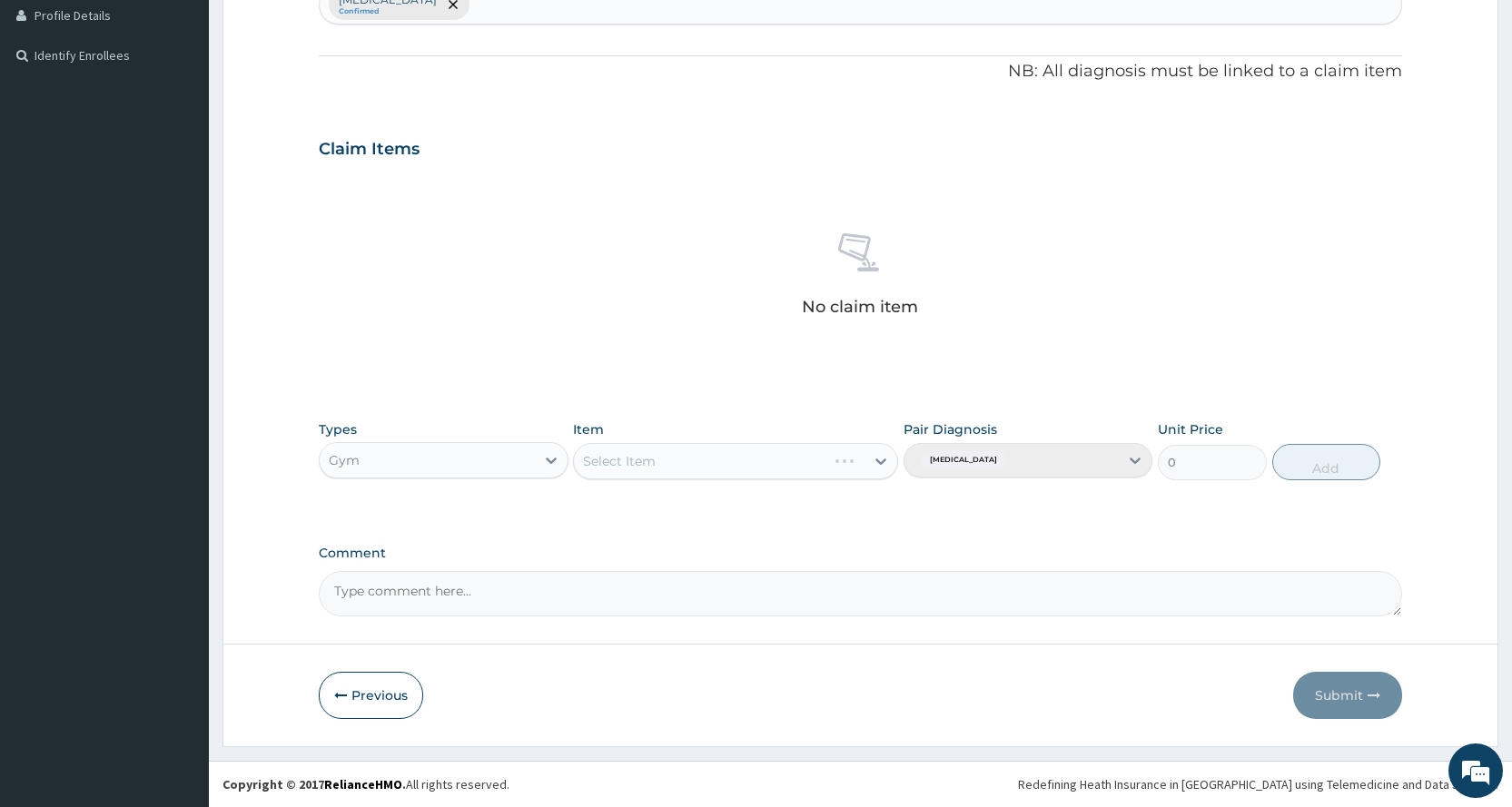
click at [680, 469] on div "Select Item" at bounding box center [735, 461] width 325 height 37
click at [724, 460] on div "Select Item" at bounding box center [719, 460] width 291 height 29
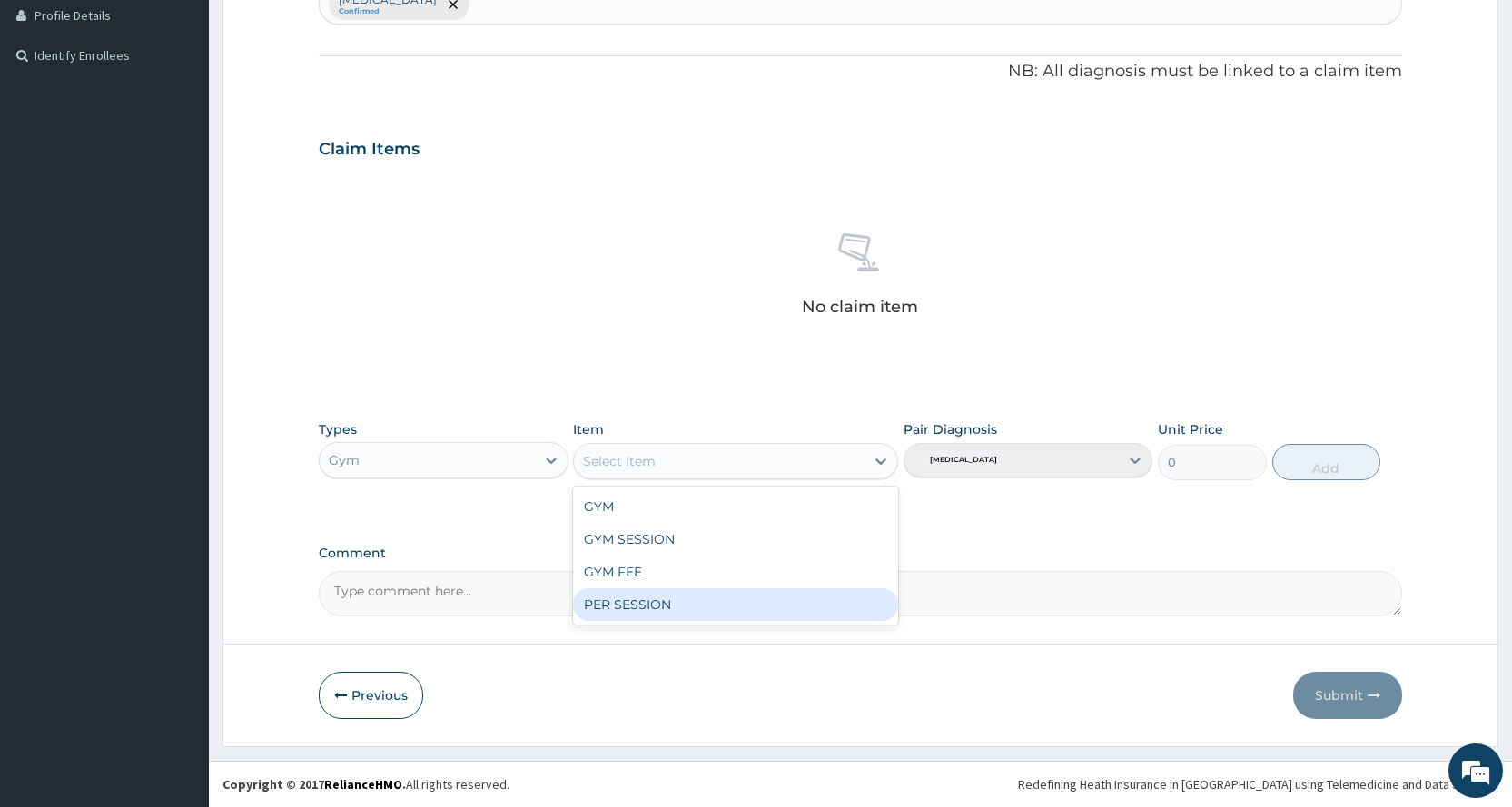
click at [703, 590] on div "PER SESSION" at bounding box center [735, 604] width 325 height 33
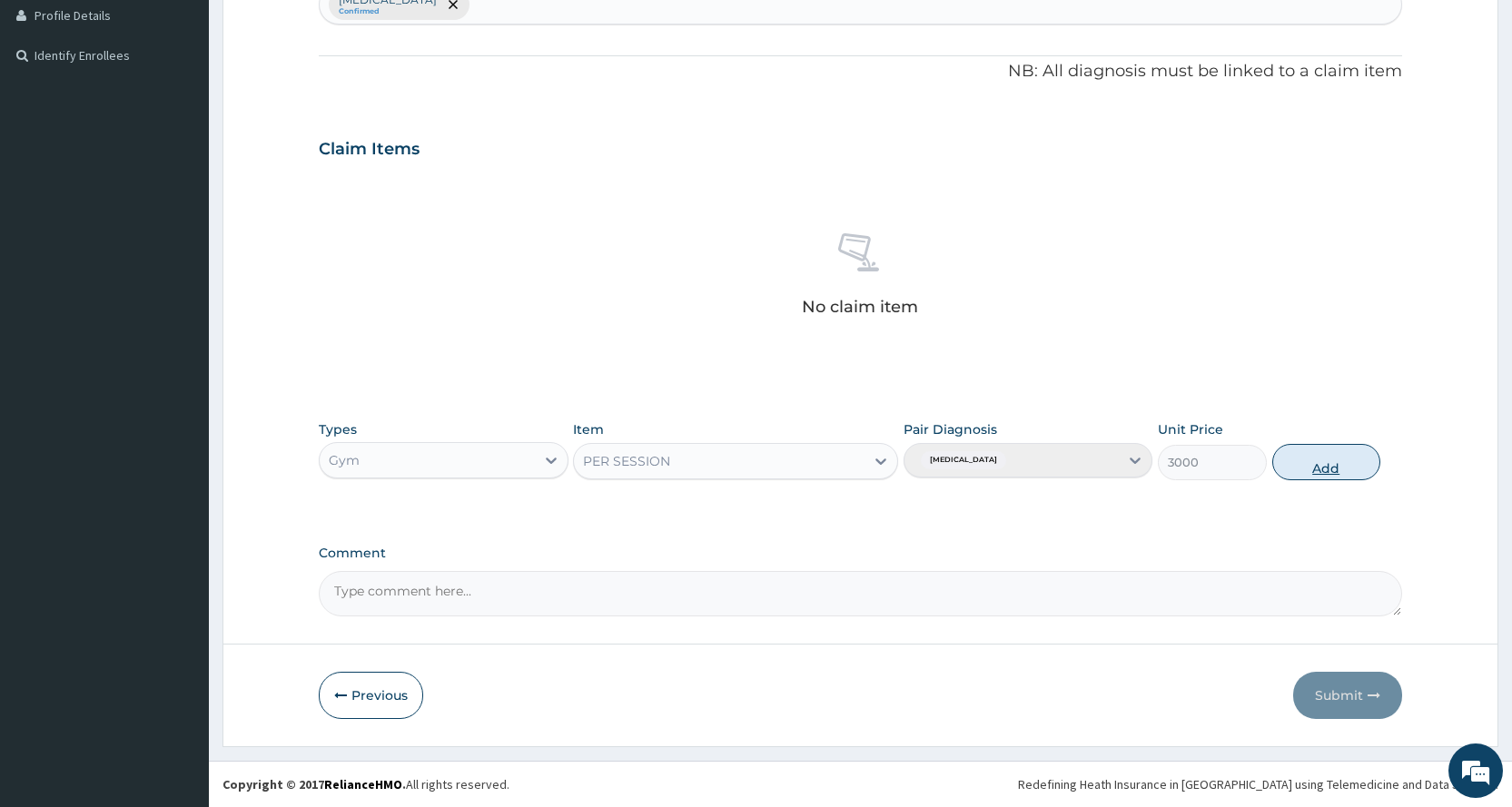
click at [1335, 456] on button "Add" at bounding box center [1325, 462] width 108 height 37
type input "0"
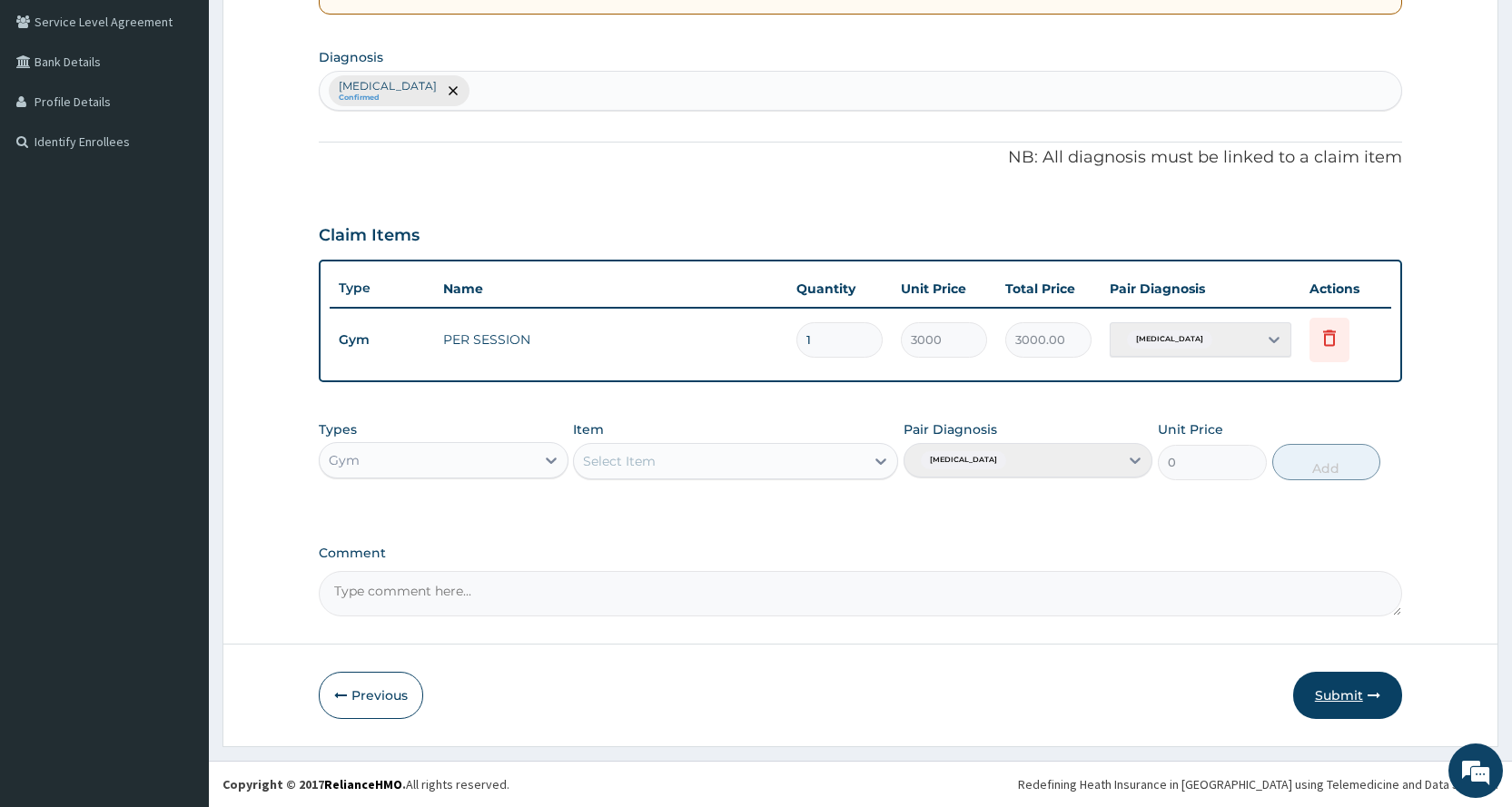
click at [1359, 690] on button "Submit" at bounding box center [1348, 695] width 109 height 47
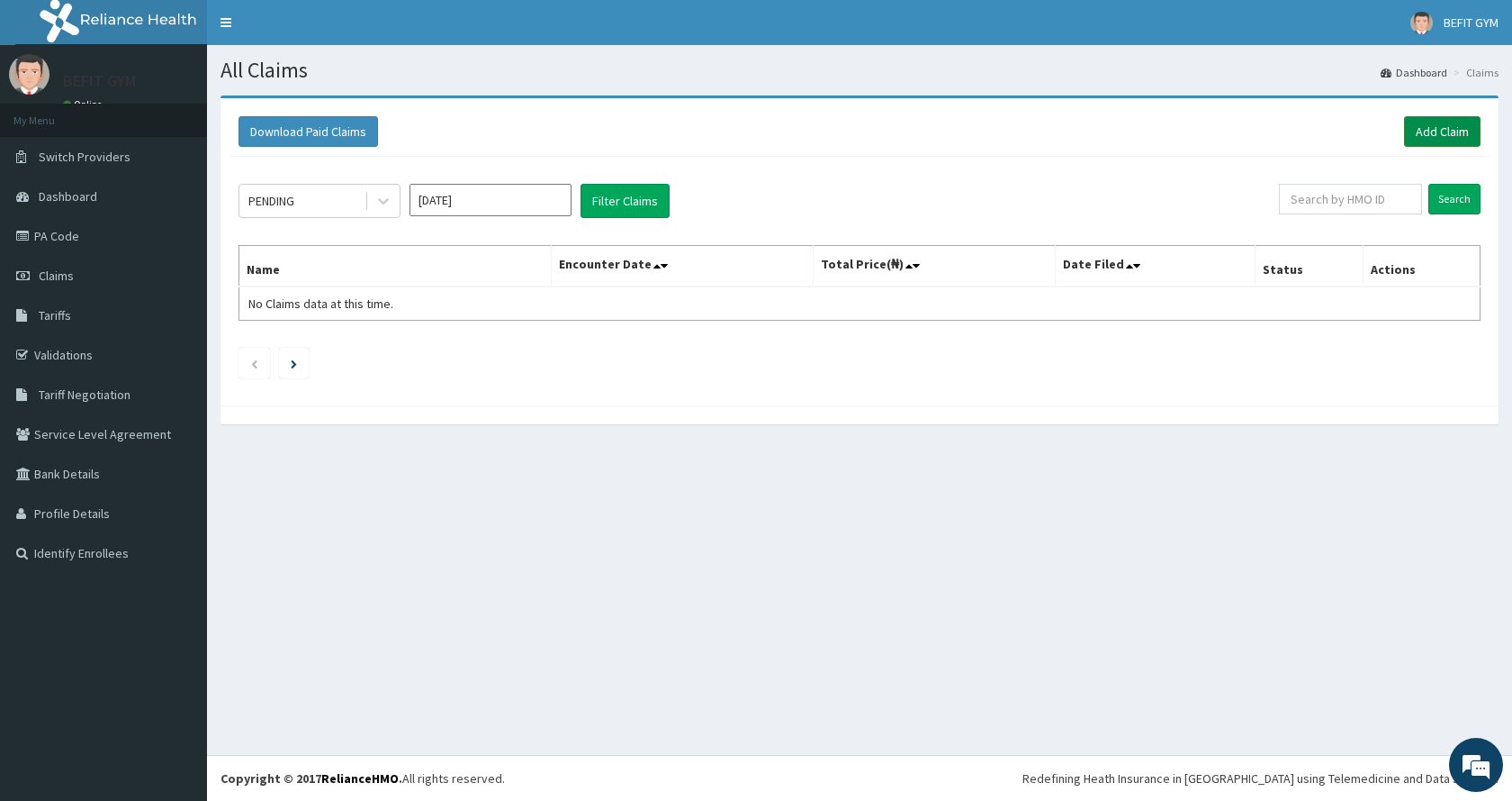
click at [1425, 135] on link "Add Claim" at bounding box center [1442, 131] width 77 height 30
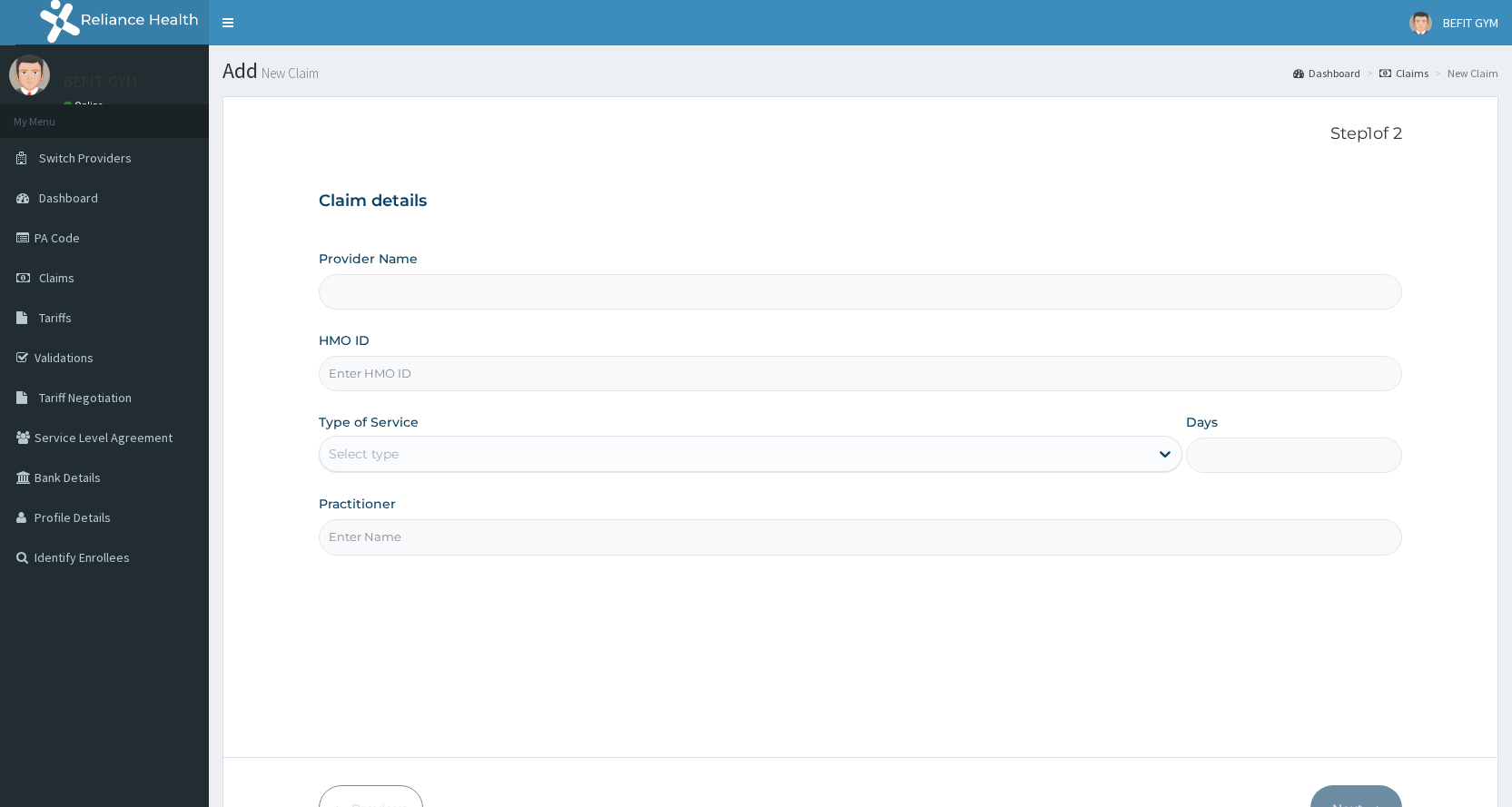
click at [424, 350] on div "HMO ID" at bounding box center [860, 361] width 1084 height 60
click at [425, 369] on input "HMO ID" at bounding box center [860, 374] width 1084 height 36
type input "BEFIT HEALTH AND FITNESS CENTRE"
type input "1"
type input "FAT/10056/A"
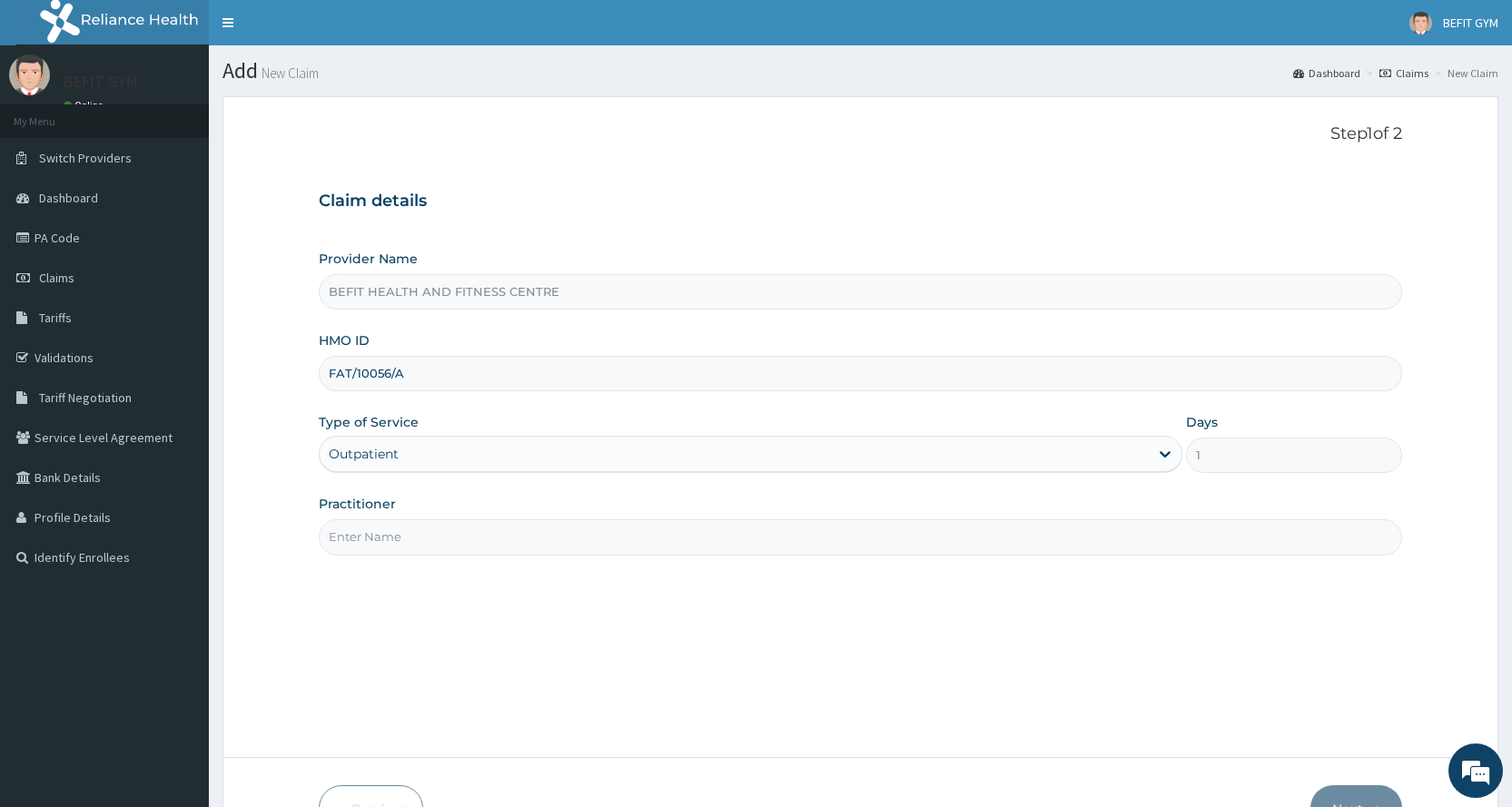
click at [465, 542] on input "Practitioner" at bounding box center [860, 537] width 1084 height 36
type input "B"
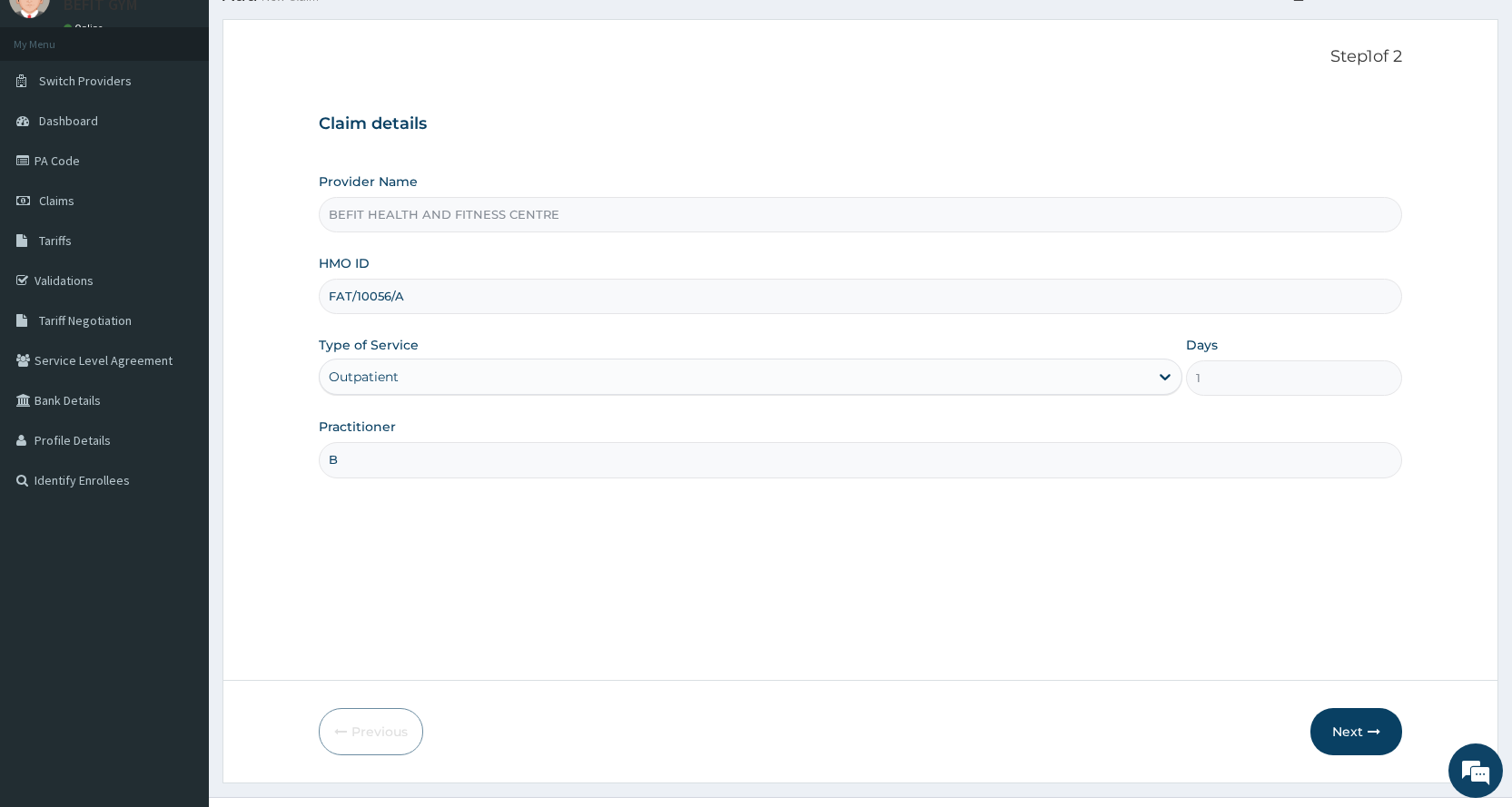
scroll to position [114, 0]
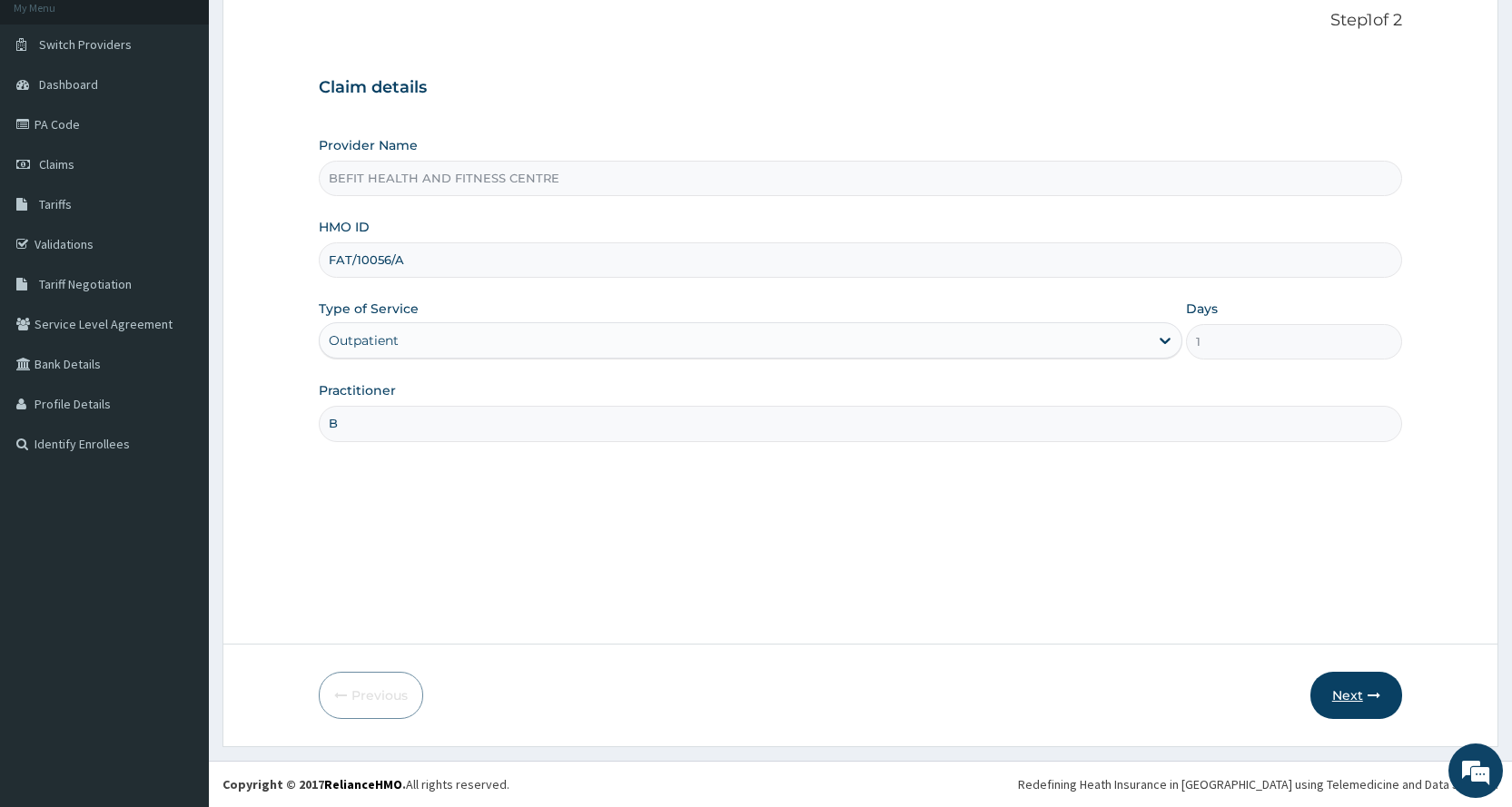
click at [1359, 702] on button "Next" at bounding box center [1356, 695] width 92 height 47
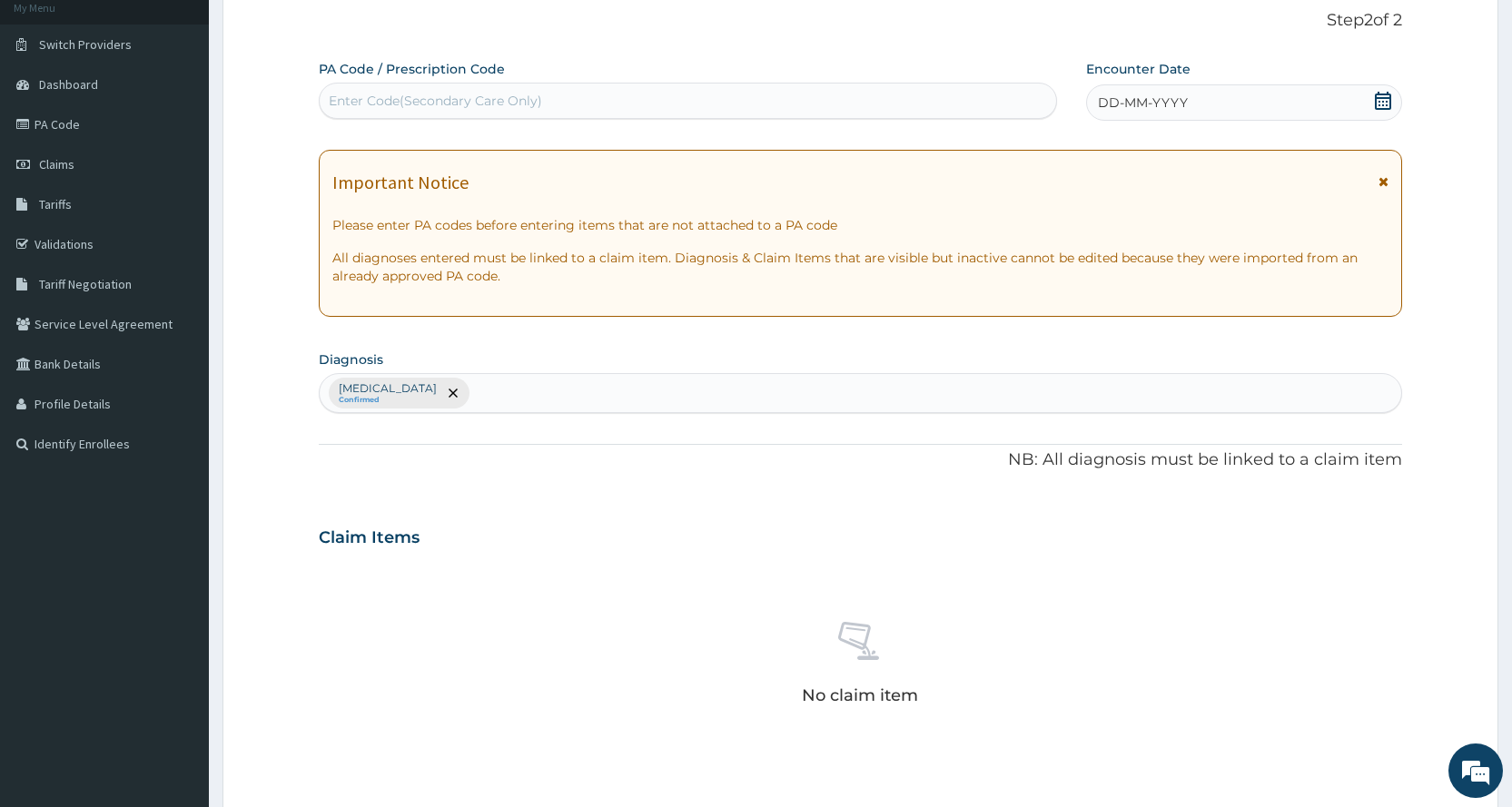
click at [644, 91] on div "Enter Code(Secondary Care Only)" at bounding box center [687, 100] width 735 height 29
type input "PA/93C792"
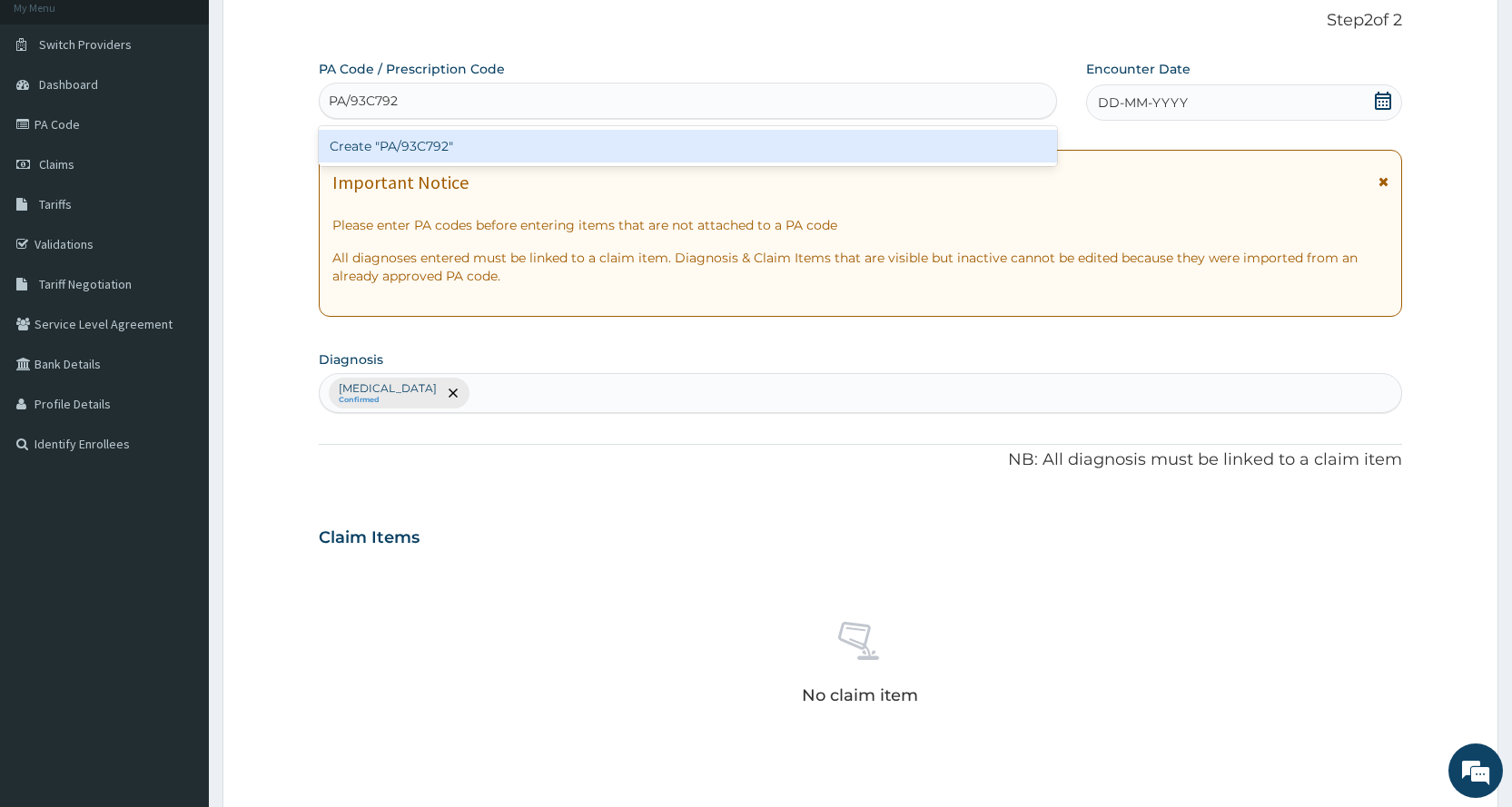
click at [767, 154] on div "Create "PA/93C792"" at bounding box center [687, 145] width 737 height 33
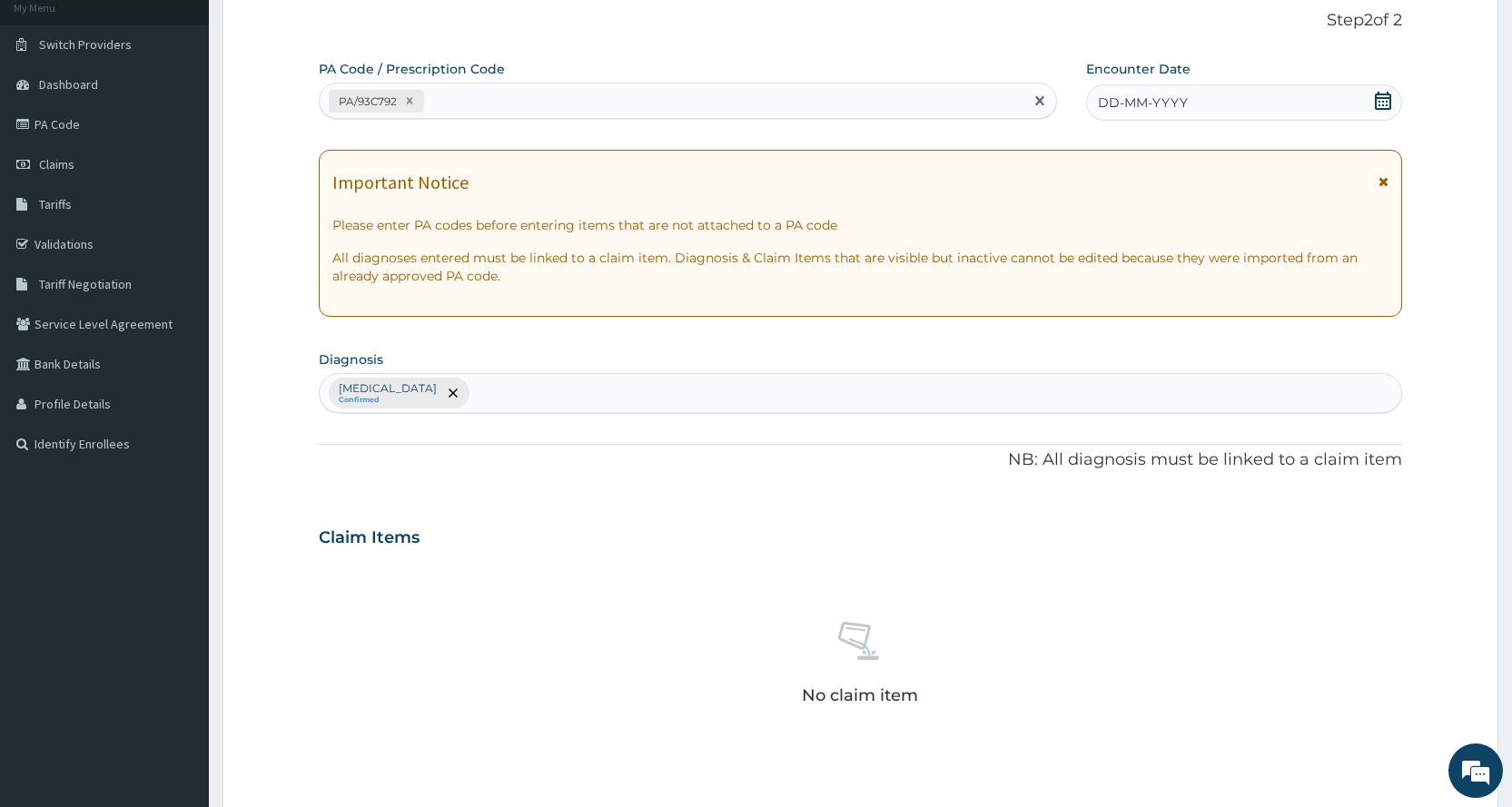
click at [1228, 85] on div "DD-MM-YYYY" at bounding box center [1243, 102] width 316 height 37
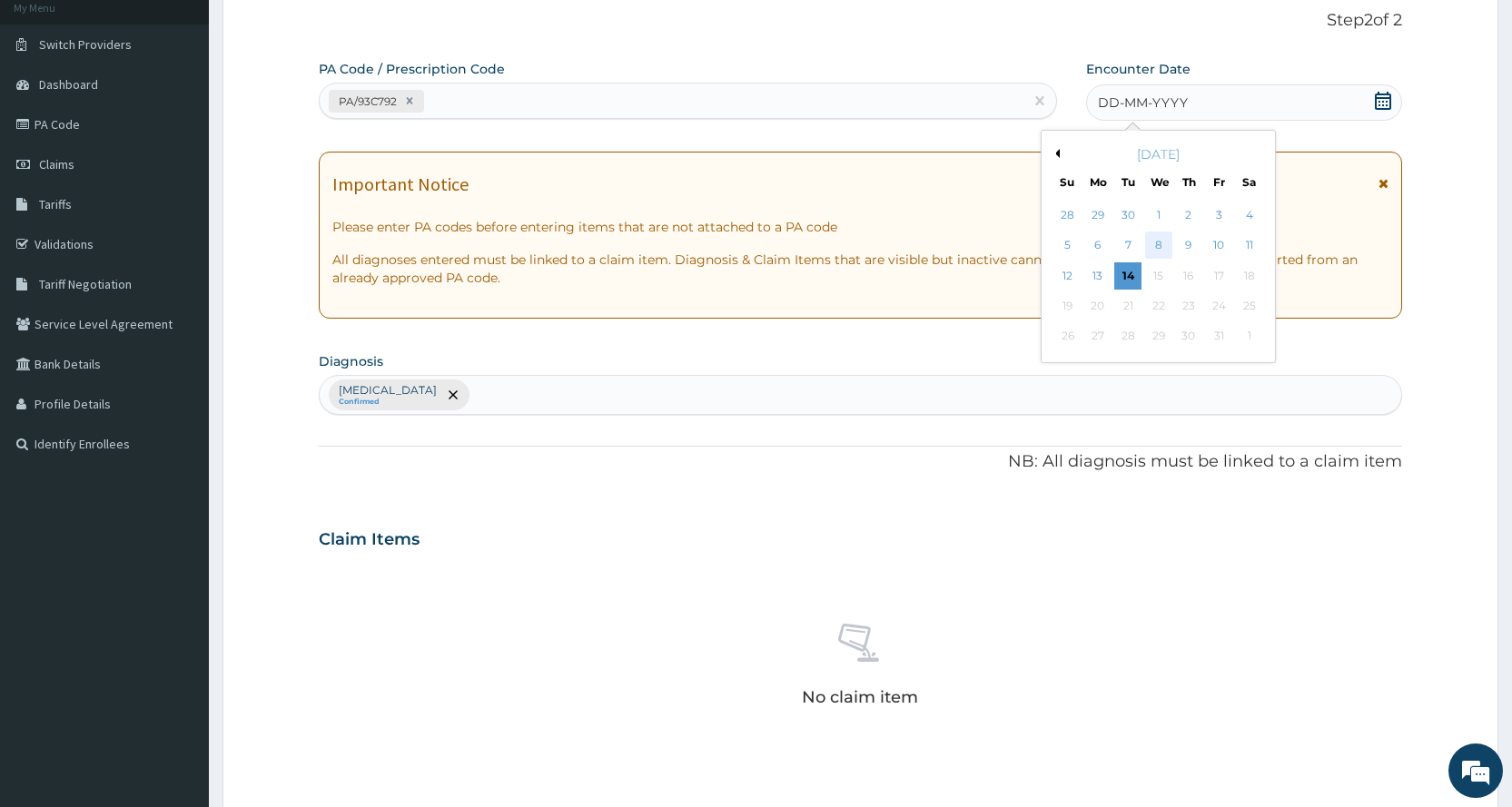
click at [1150, 249] on div "8" at bounding box center [1158, 246] width 28 height 28
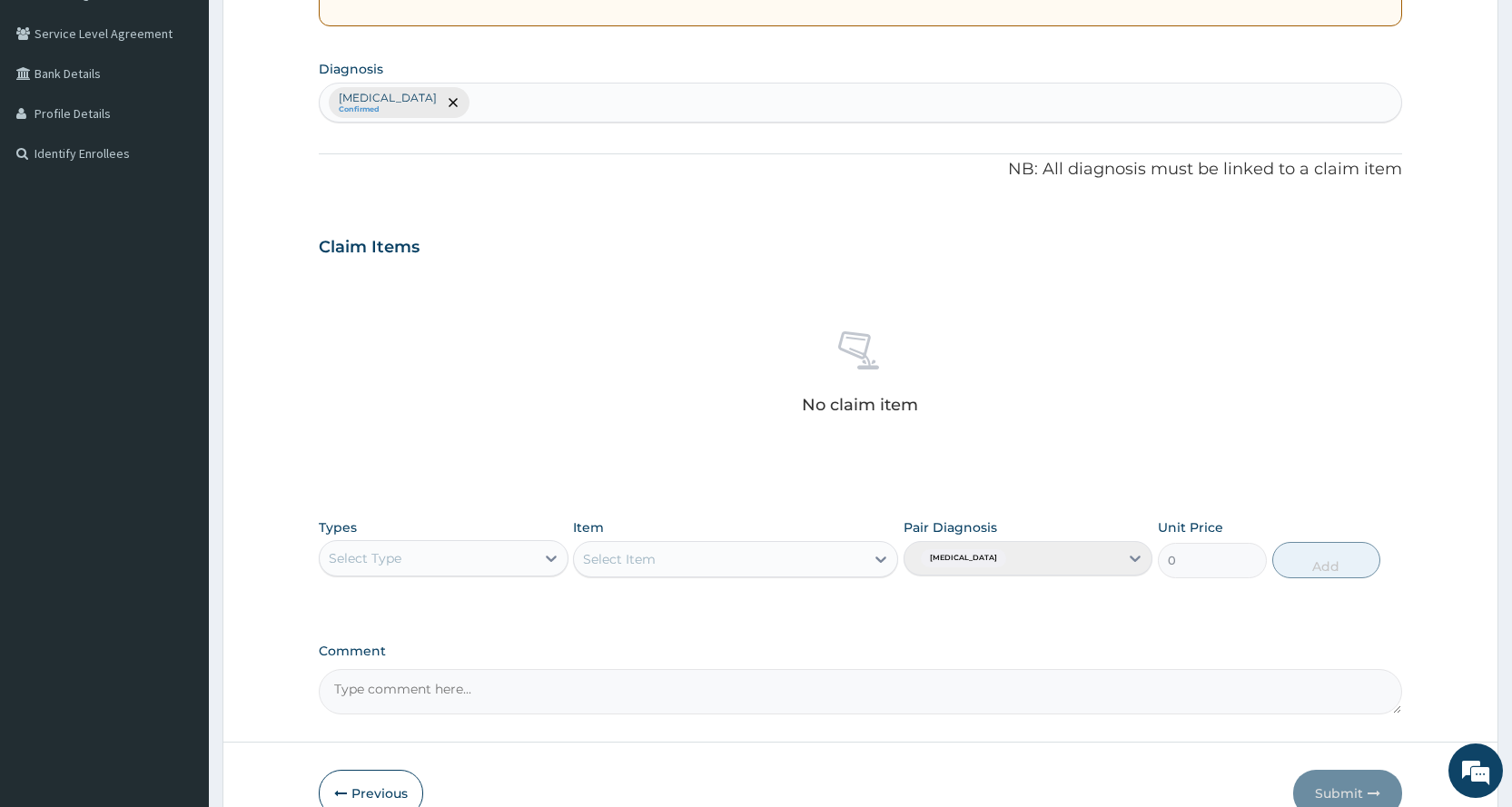
scroll to position [477, 0]
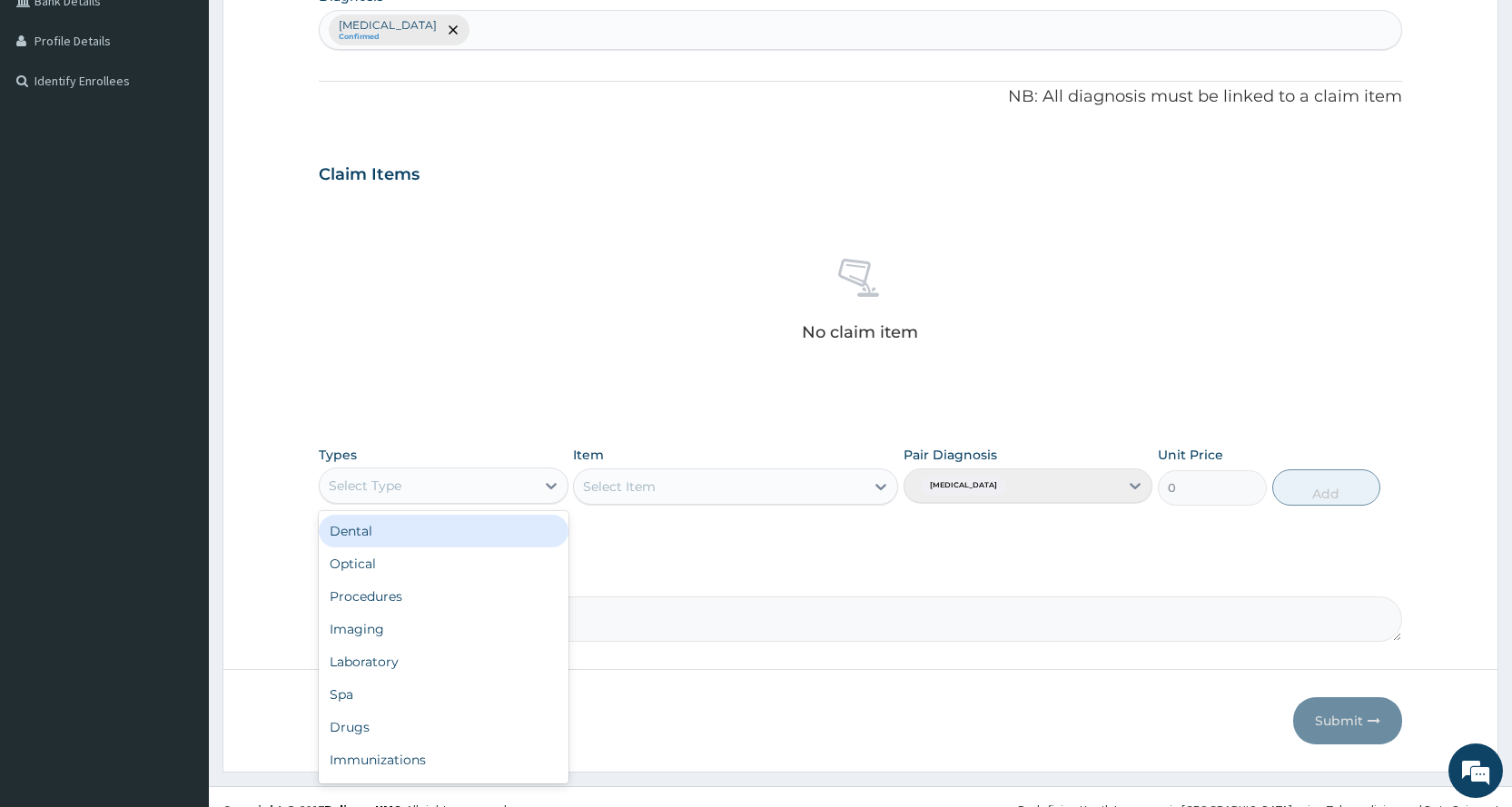
click at [416, 468] on div "Select Type" at bounding box center [442, 486] width 248 height 37
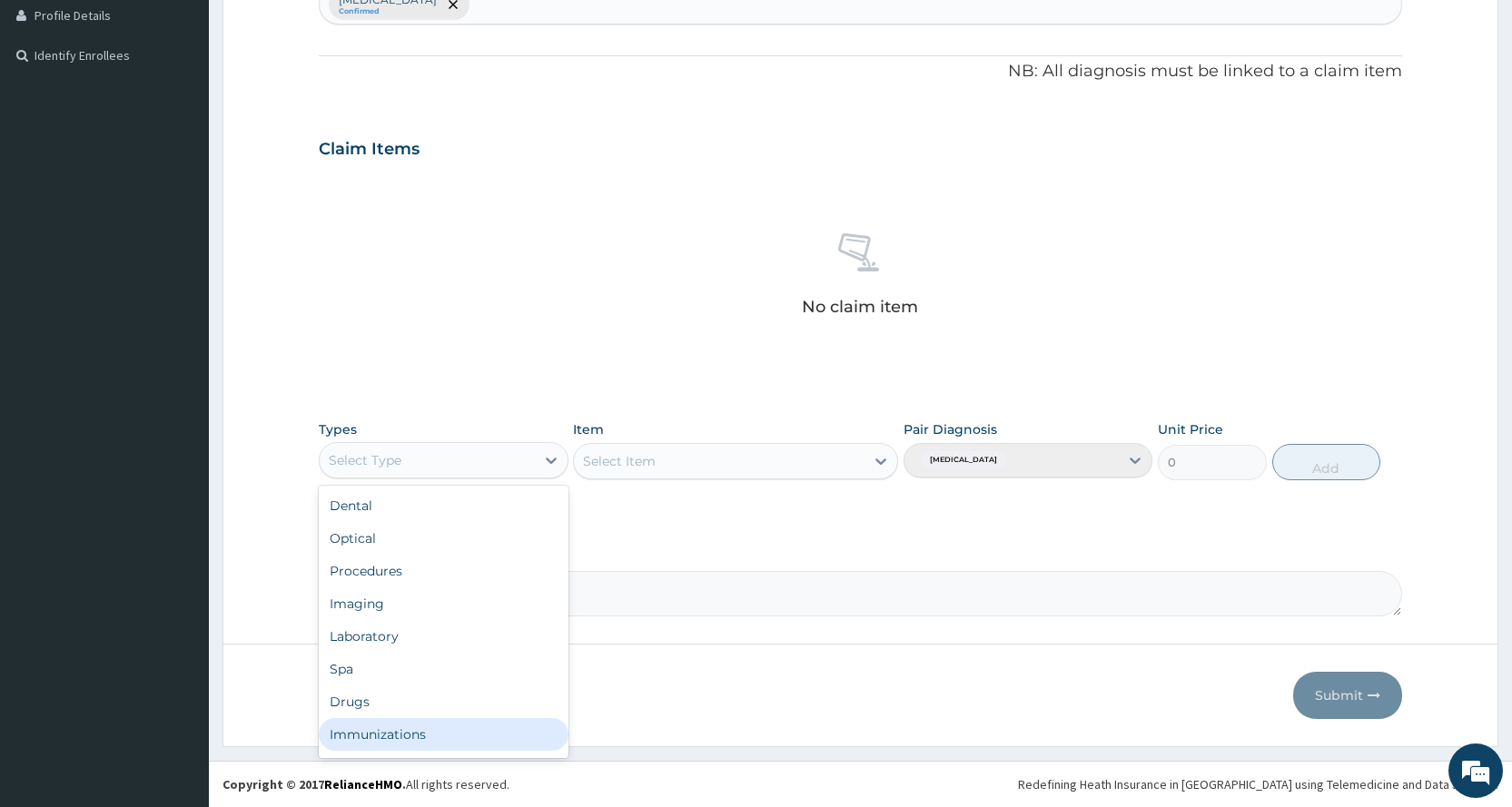
scroll to position [61, 0]
click at [450, 721] on div "Gym" at bounding box center [442, 737] width 248 height 33
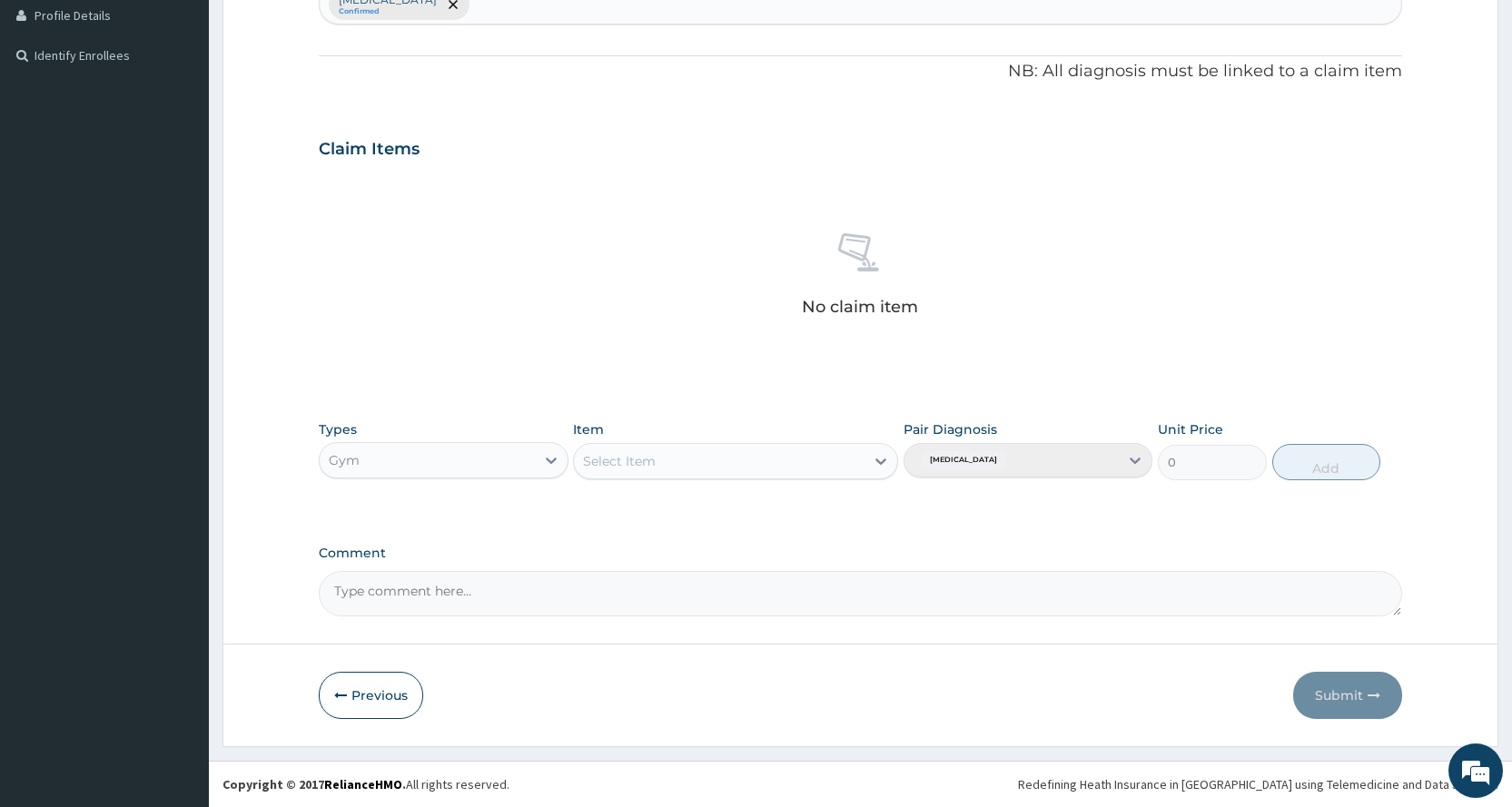
click at [661, 475] on div "Select Item" at bounding box center [719, 460] width 291 height 29
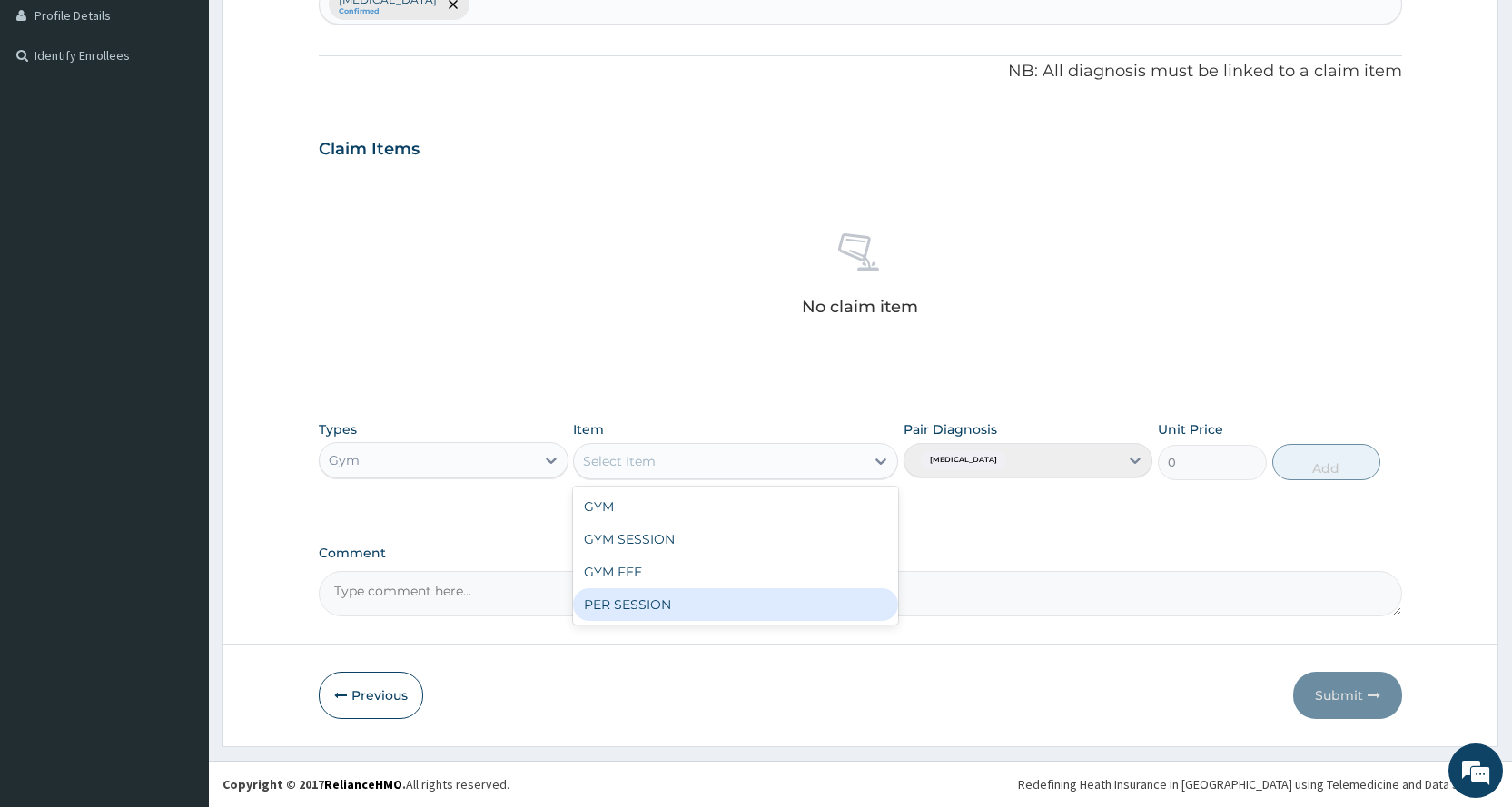
click at [655, 603] on div "PER SESSION" at bounding box center [735, 604] width 325 height 33
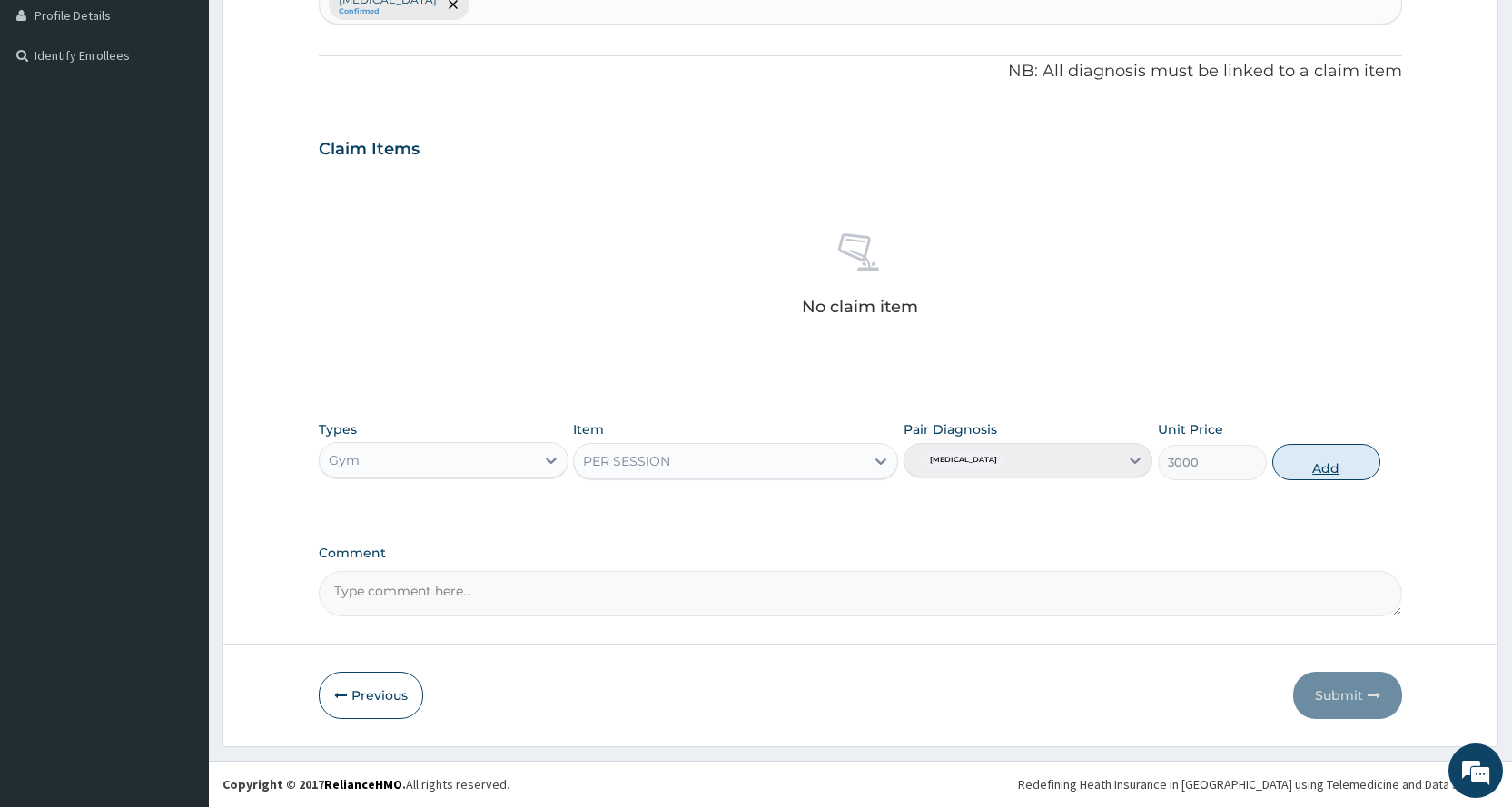
click at [1306, 475] on button "Add" at bounding box center [1325, 462] width 108 height 37
type input "0"
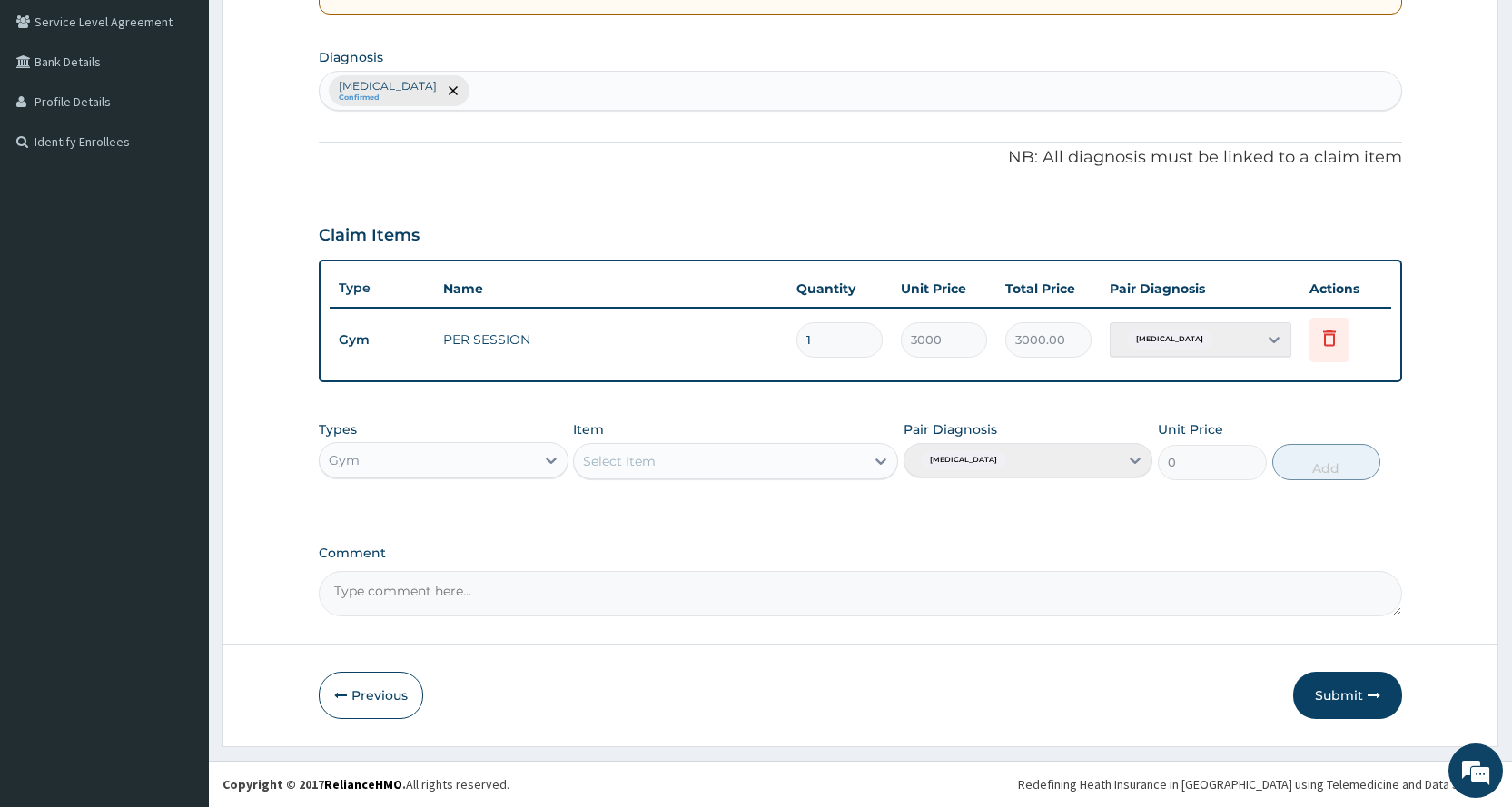
scroll to position [415, 0]
click at [1352, 705] on button "Submit" at bounding box center [1348, 695] width 109 height 47
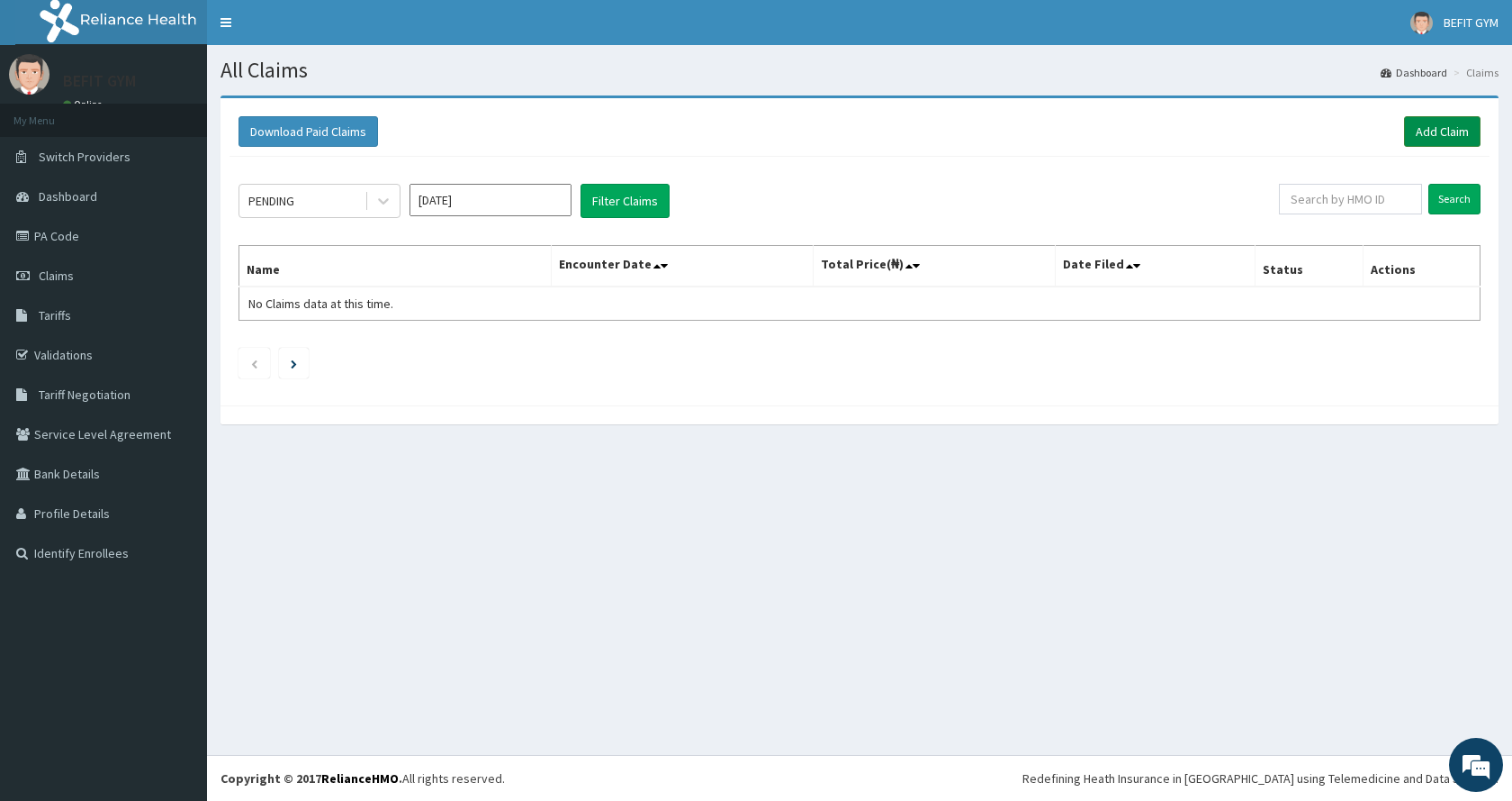
click at [1429, 121] on link "Add Claim" at bounding box center [1442, 131] width 77 height 30
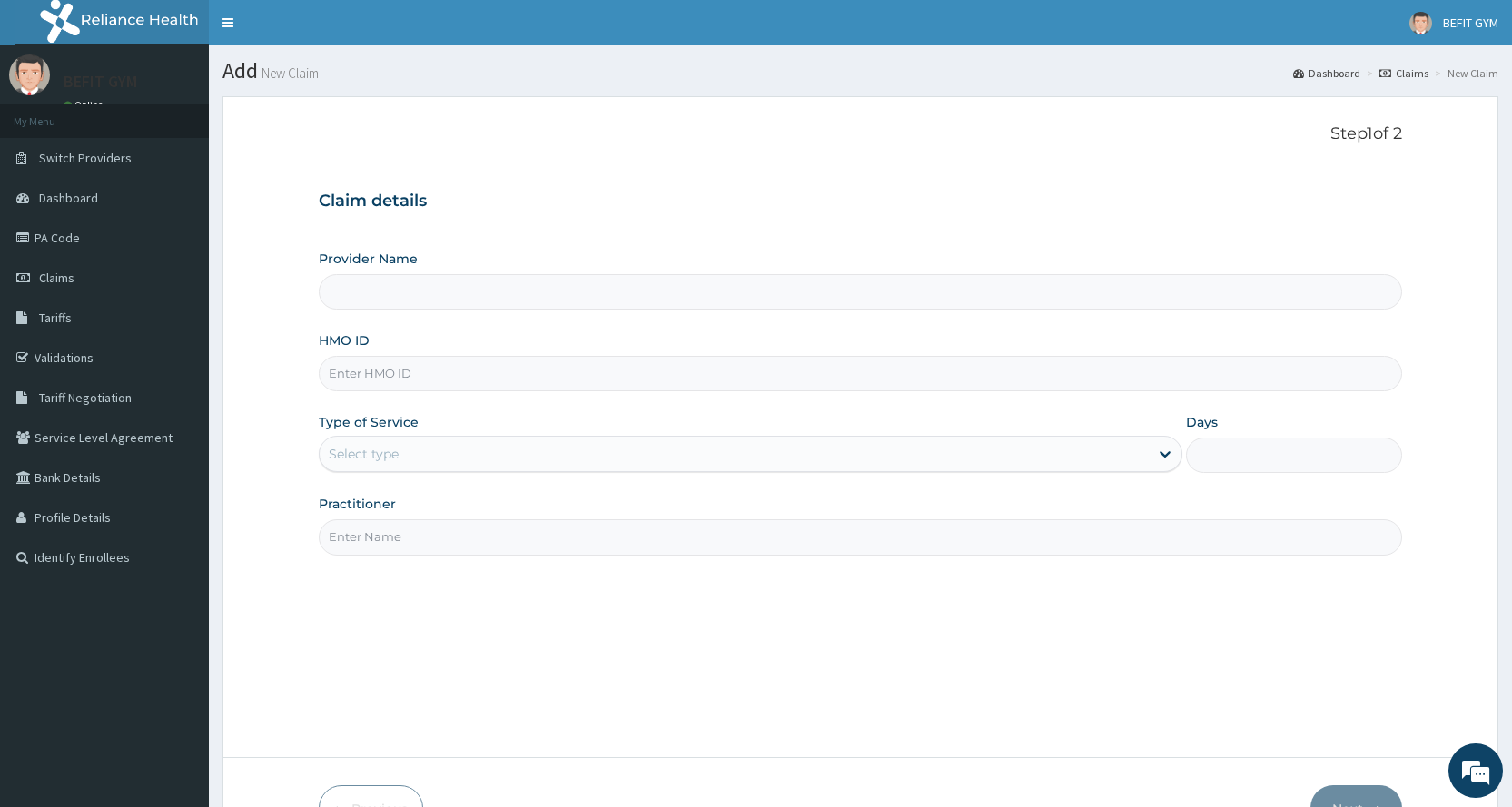
type input "BEFIT HEALTH AND FITNESS CENTRE"
type input "1"
click at [443, 356] on input "HMO ID" at bounding box center [860, 374] width 1084 height 36
type input "SBL/10337/A"
click at [431, 549] on input "Practitioner" at bounding box center [860, 537] width 1084 height 36
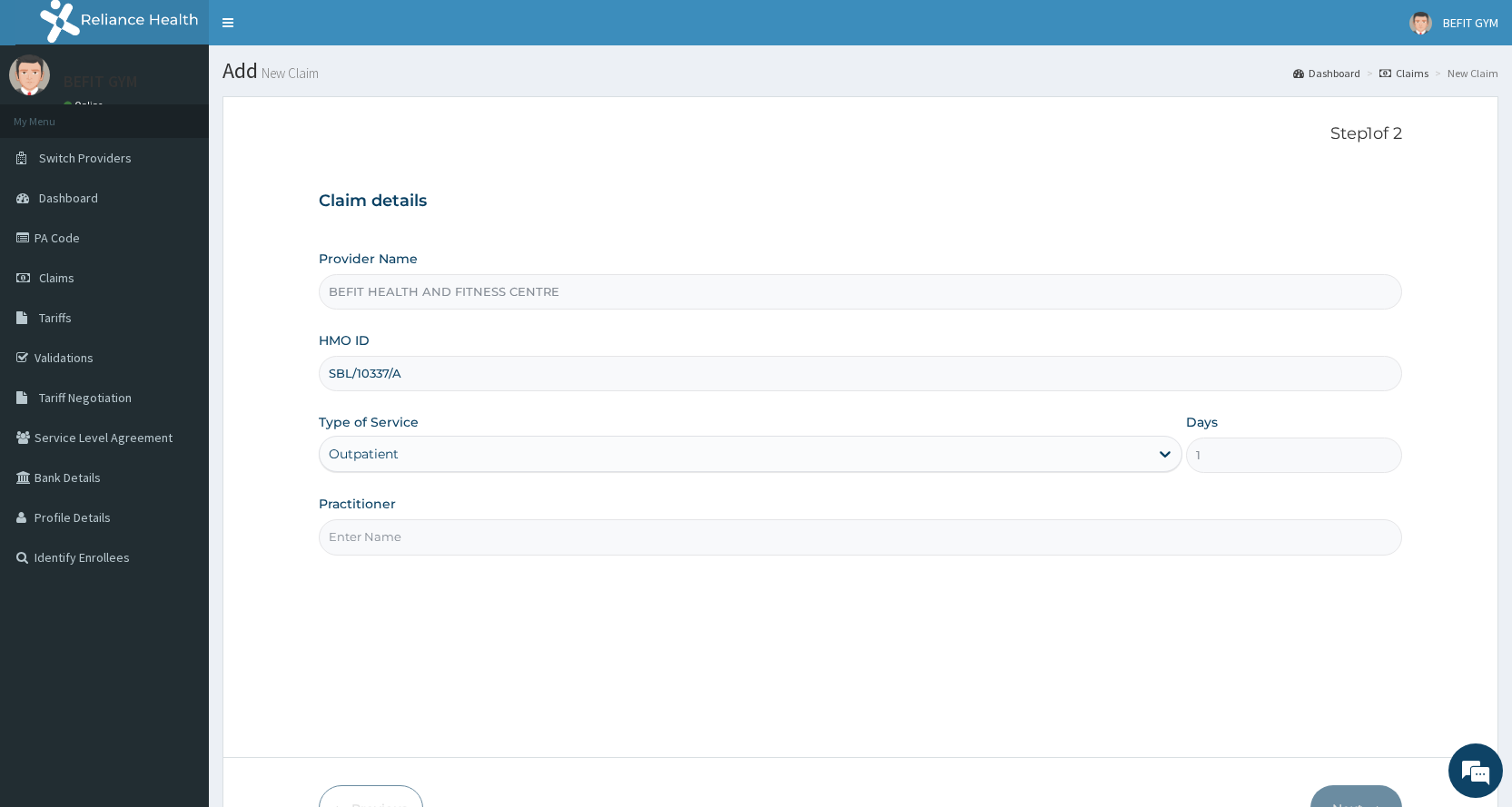
type input "B"
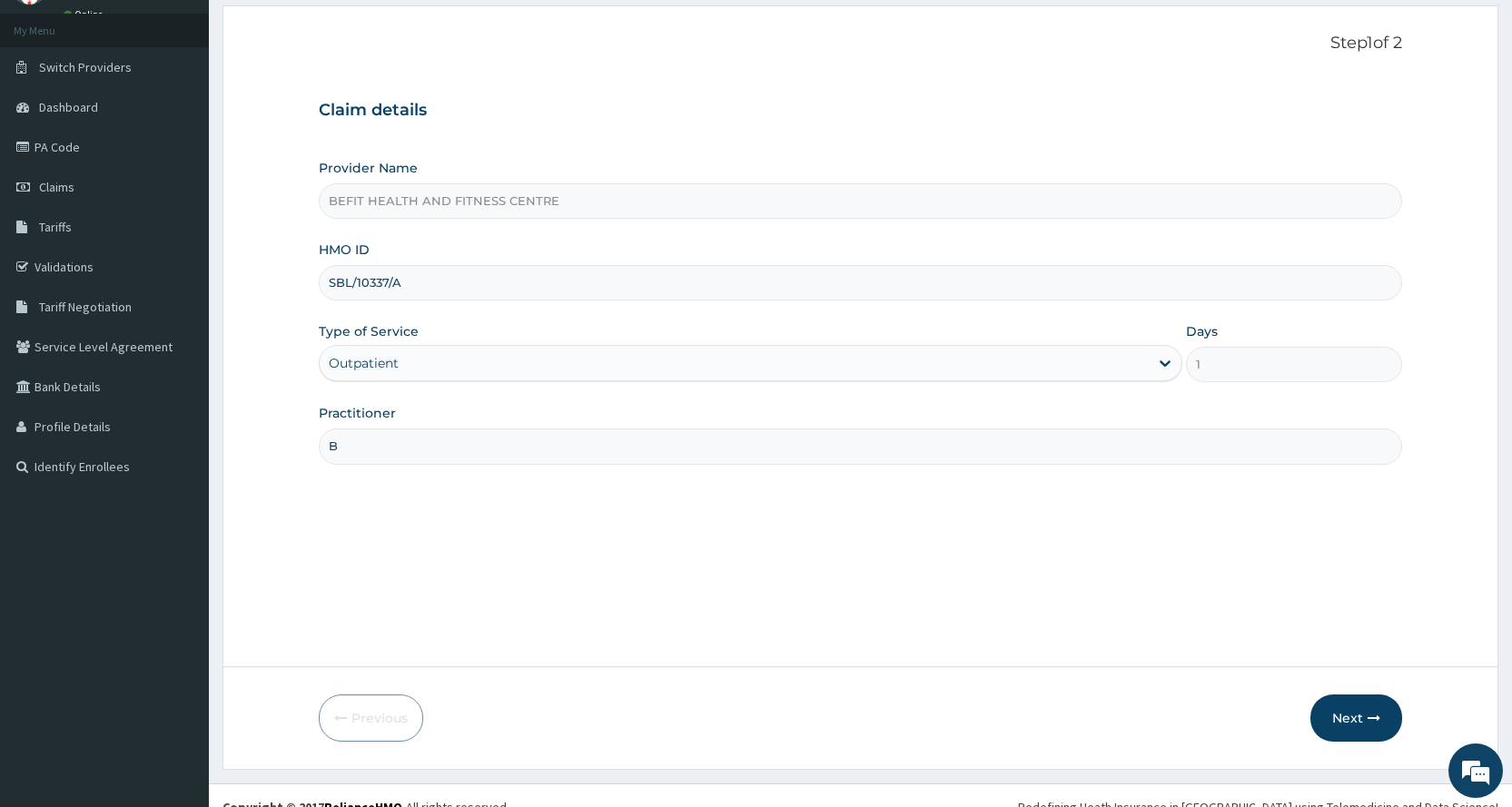
scroll to position [114, 0]
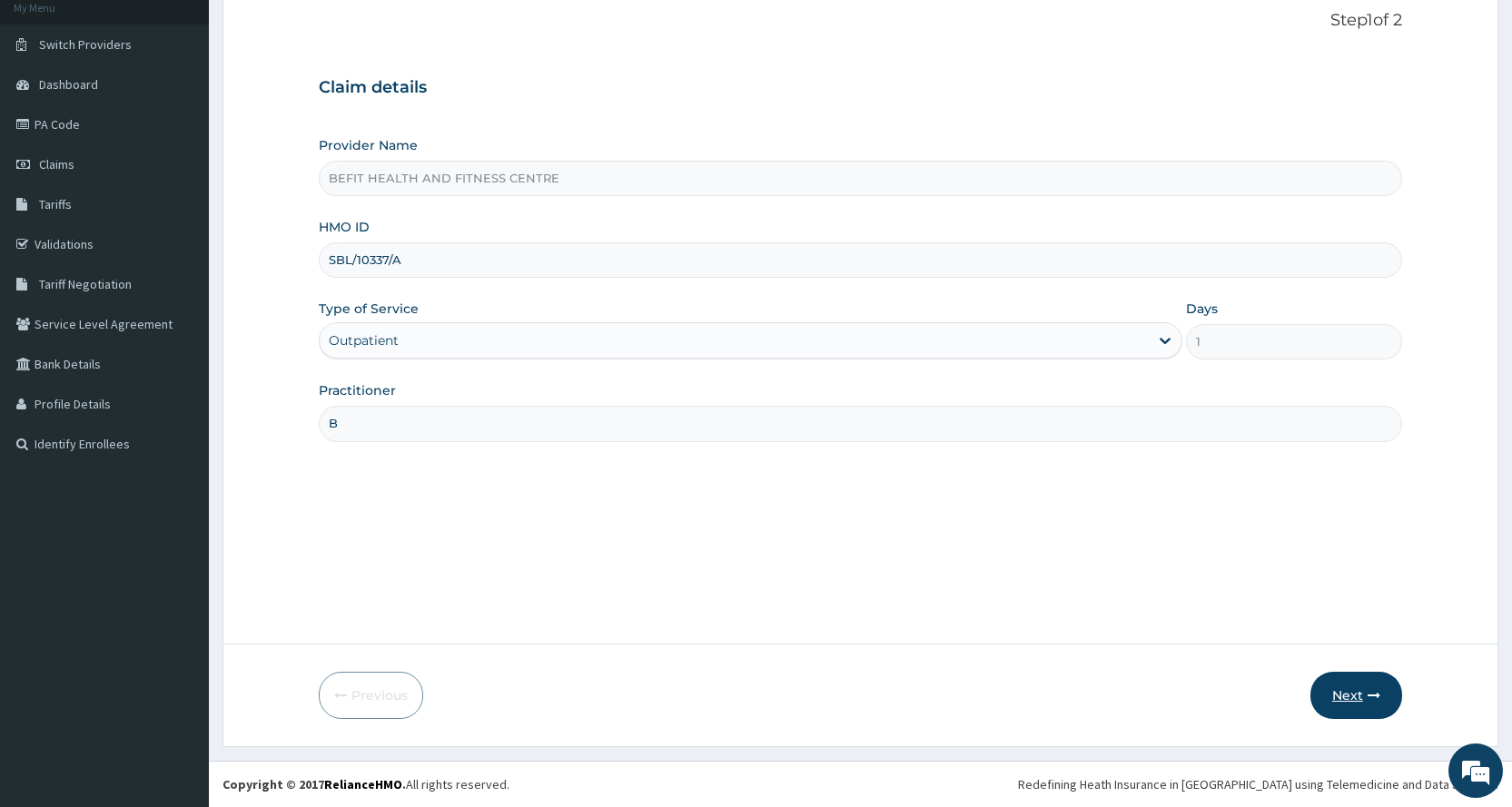
click at [1365, 705] on button "Next" at bounding box center [1356, 695] width 92 height 47
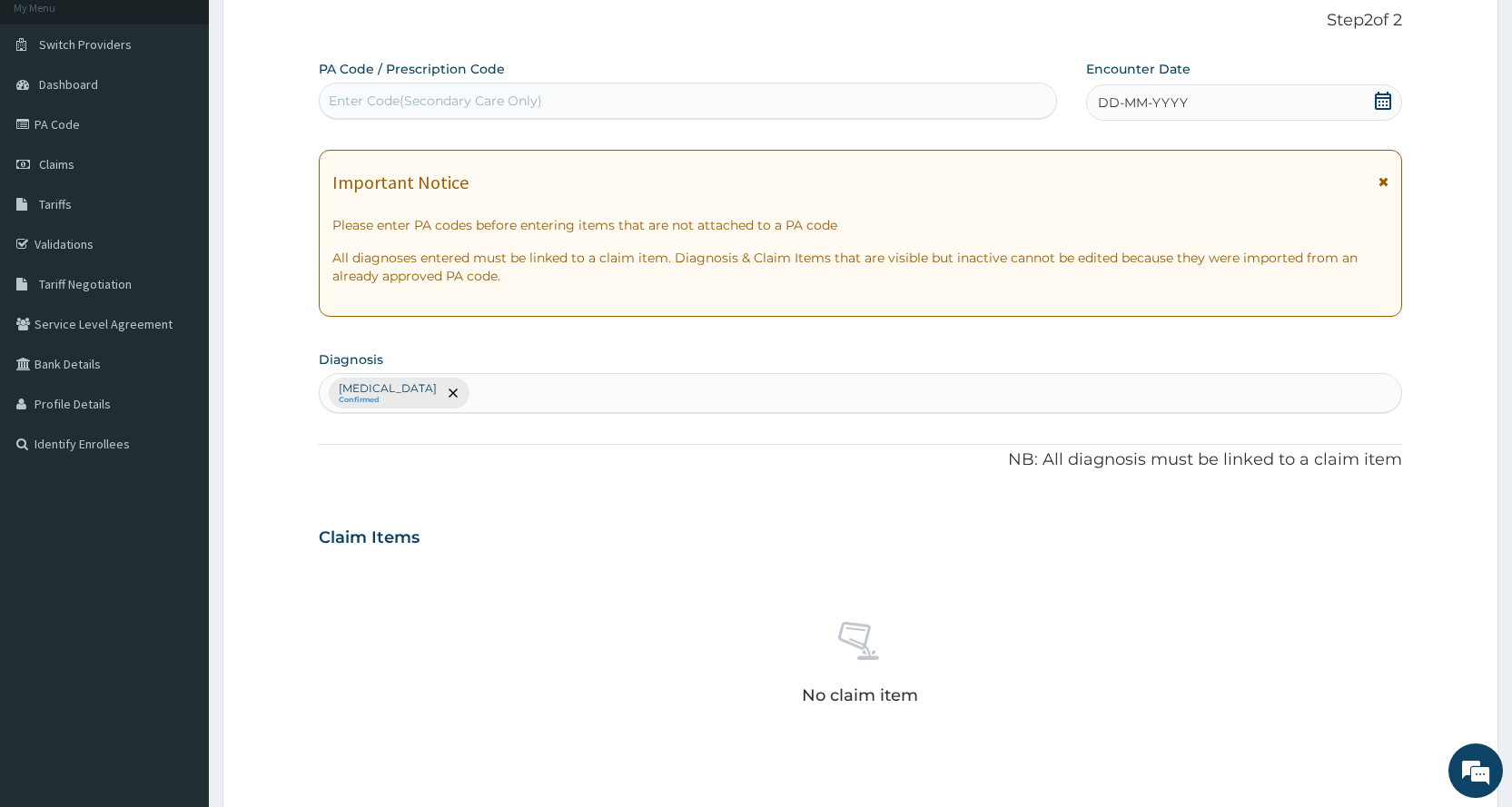
click at [693, 82] on div "Enter Code(Secondary Care Only)" at bounding box center [687, 100] width 737 height 37
type input "PA/10CE81"
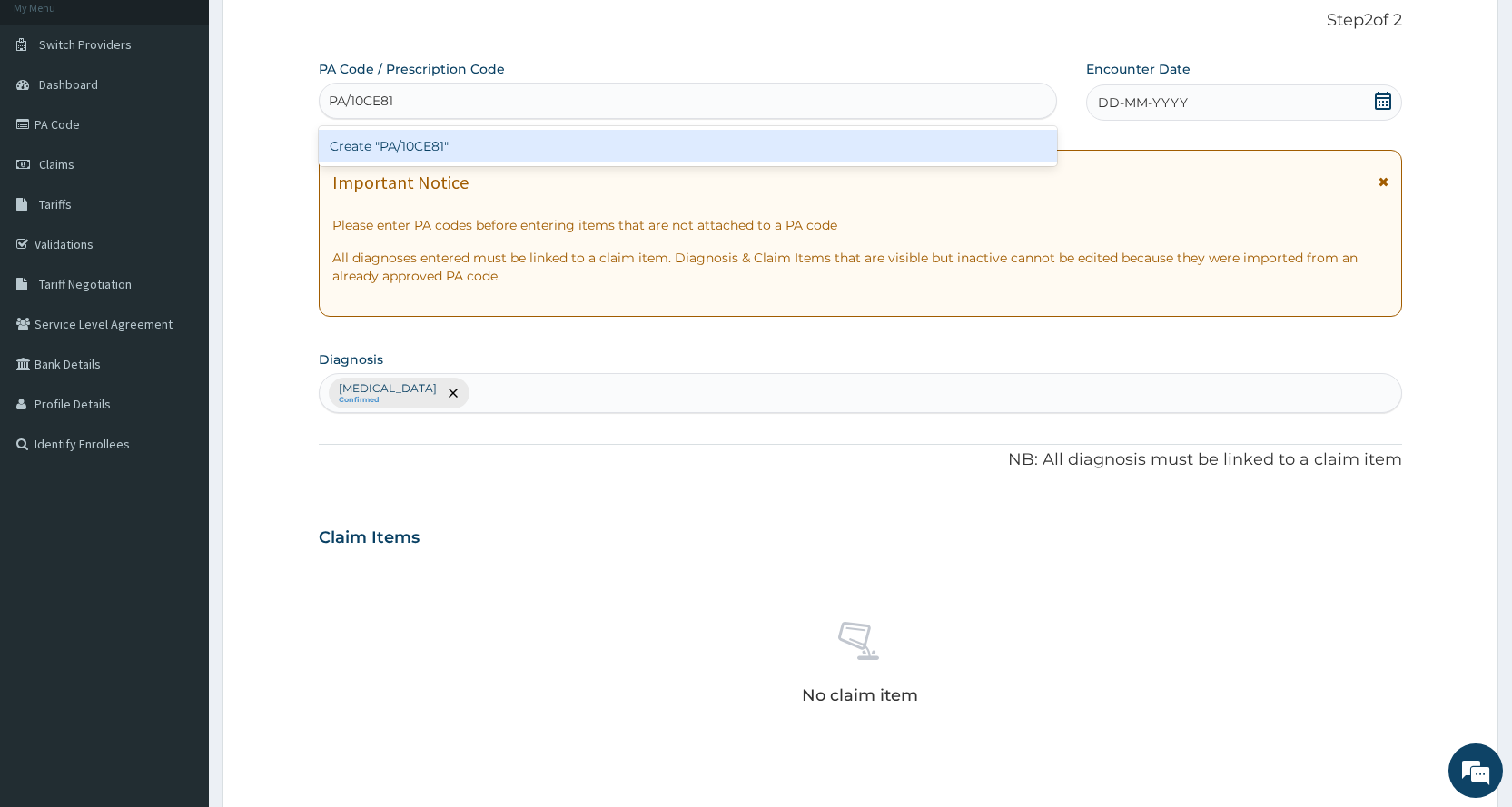
click at [814, 144] on div "Create "PA/10CE81"" at bounding box center [687, 145] width 737 height 33
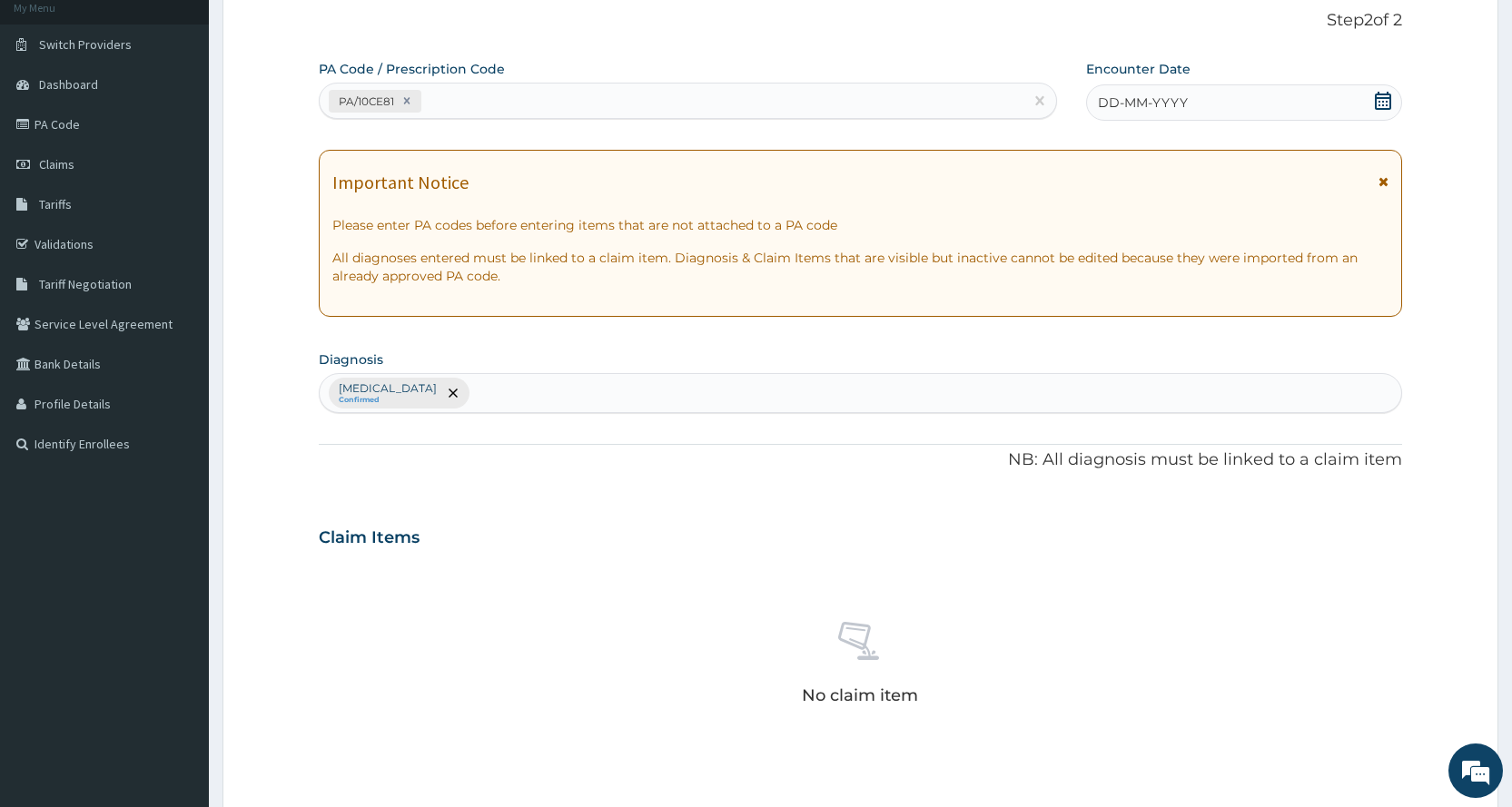
click at [1326, 107] on div "DD-MM-YYYY" at bounding box center [1243, 102] width 316 height 37
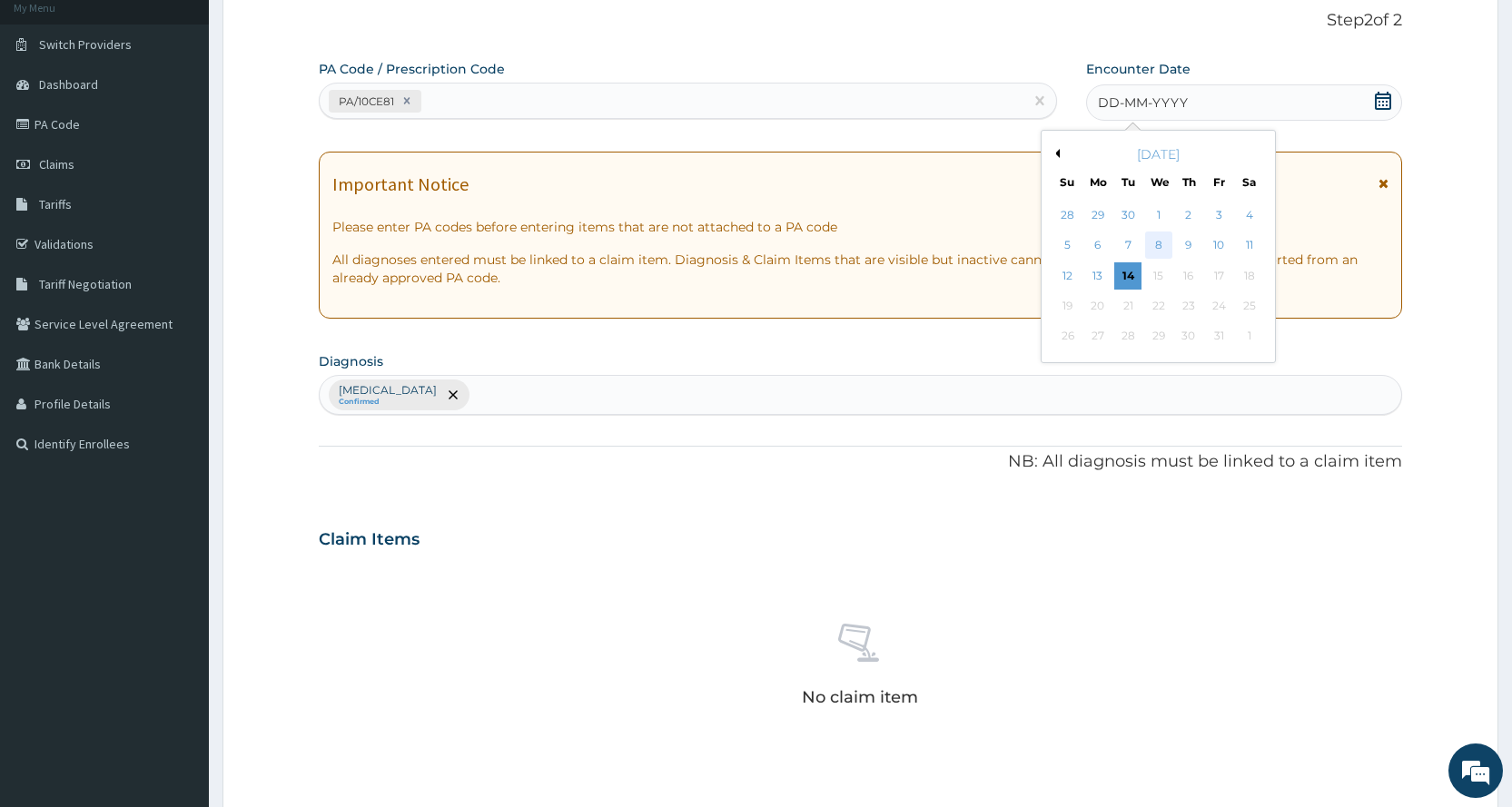
click at [1162, 242] on div "8" at bounding box center [1158, 246] width 28 height 28
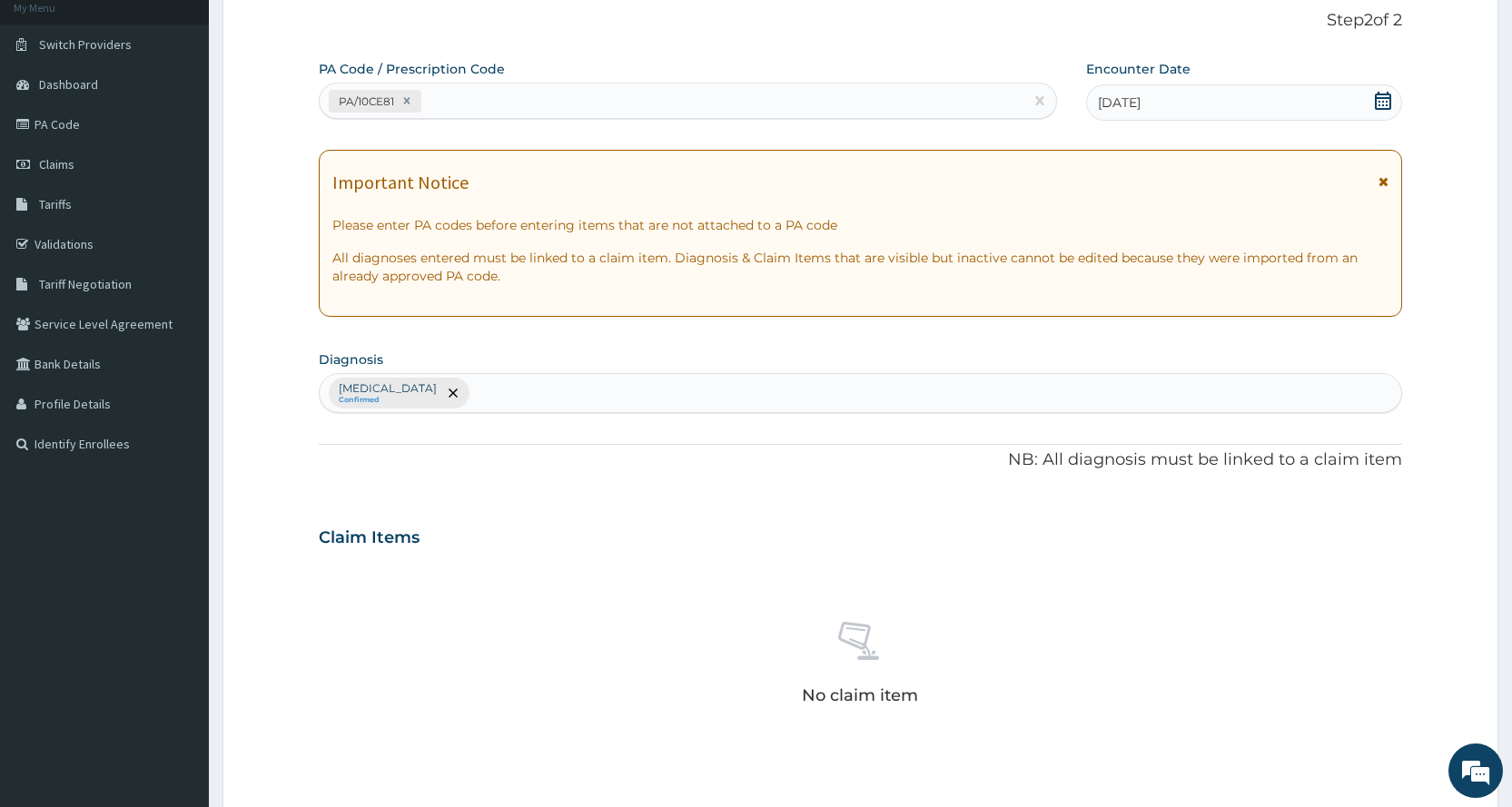
scroll to position [477, 0]
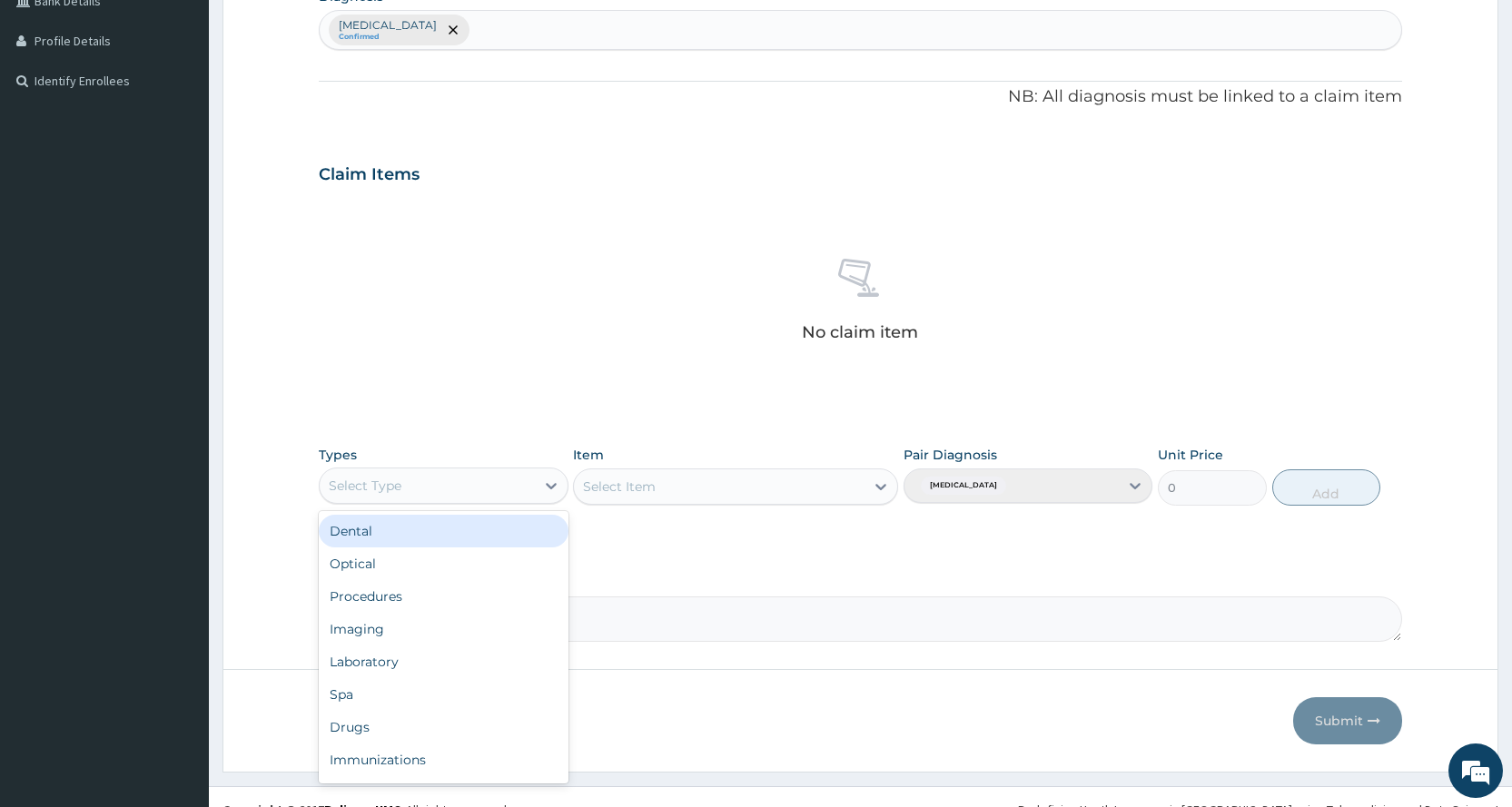
click at [424, 500] on div "Select Type" at bounding box center [442, 486] width 248 height 37
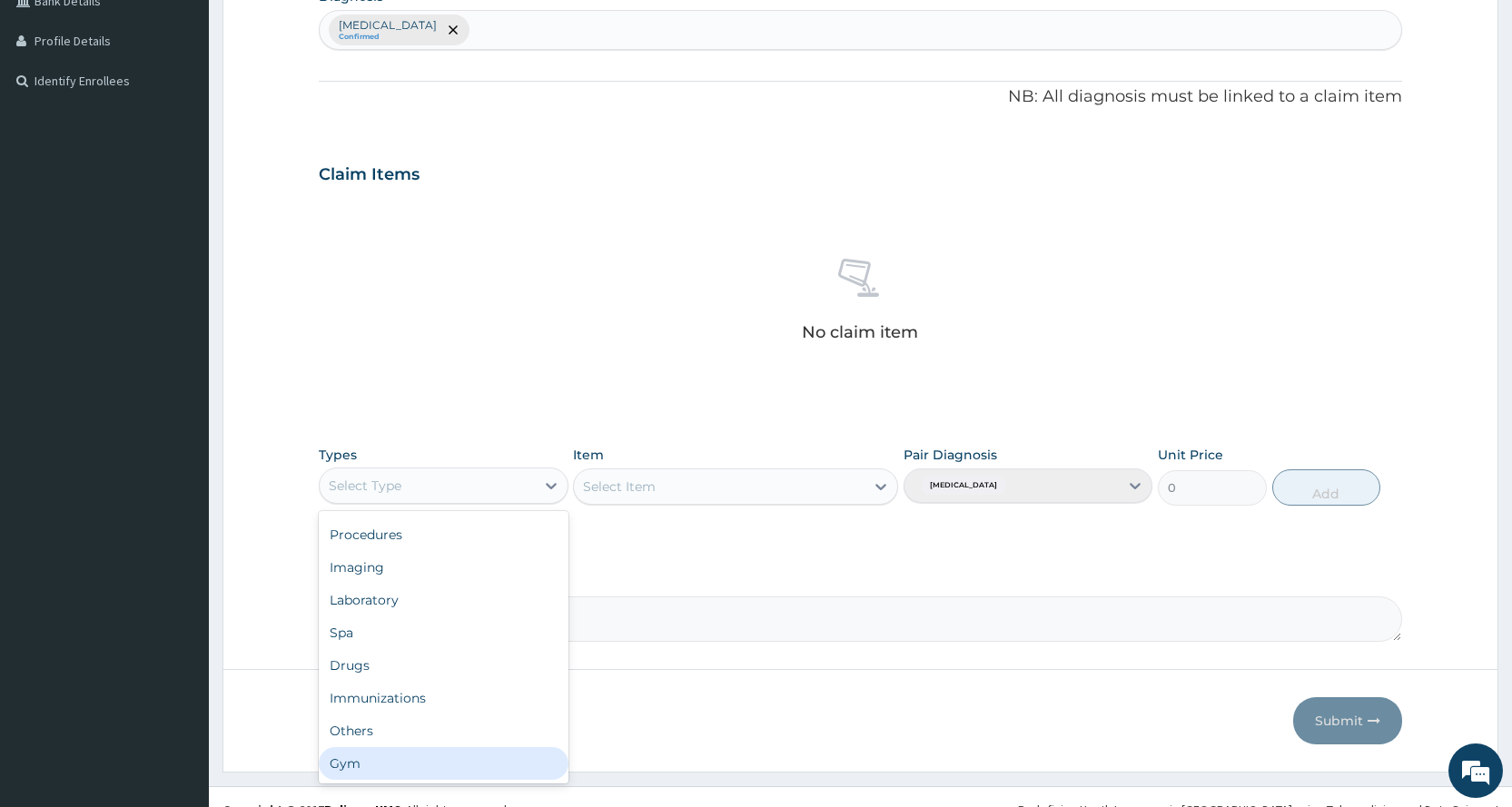
click at [395, 760] on div "Gym" at bounding box center [442, 762] width 248 height 33
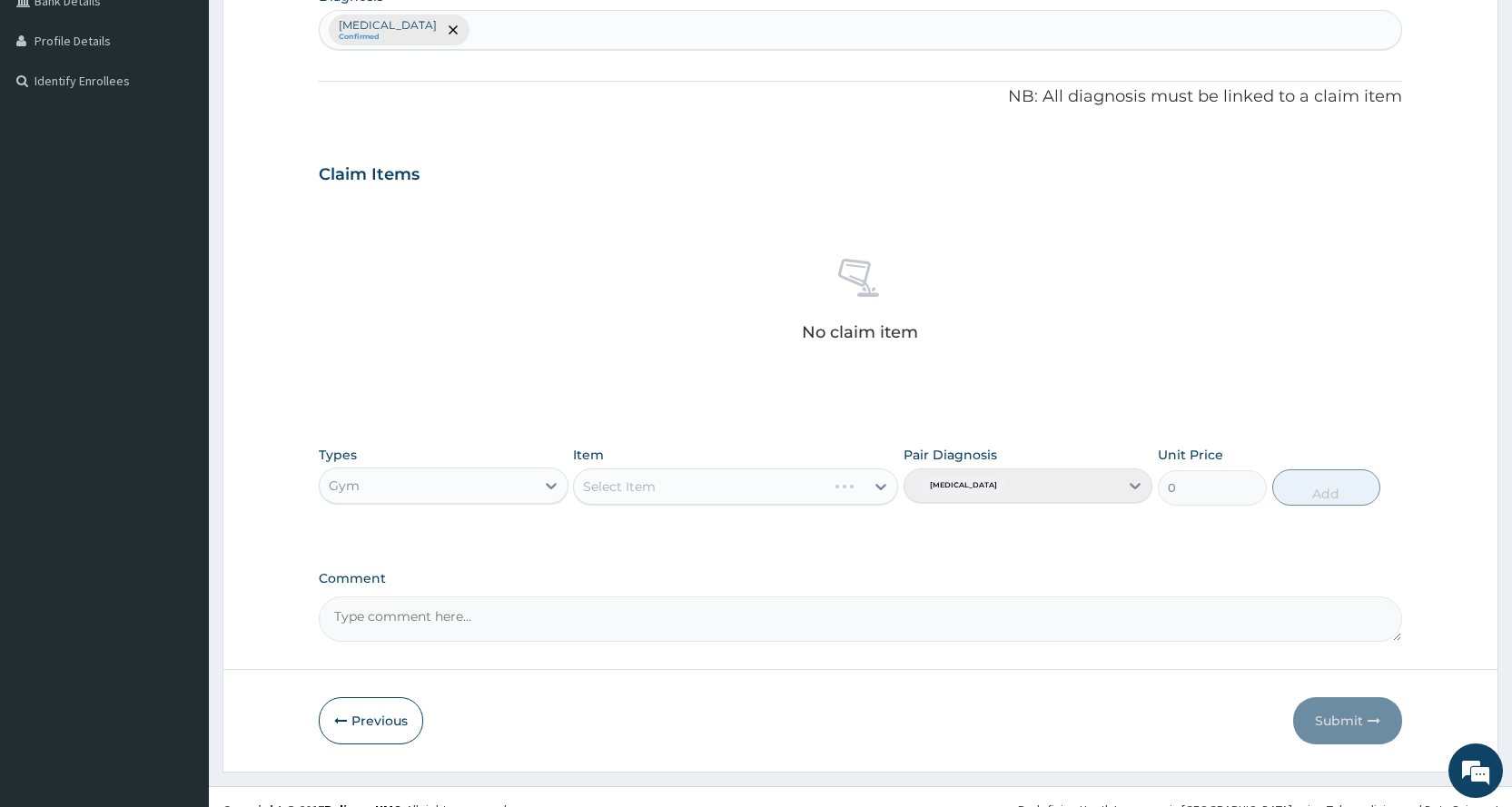
click at [758, 483] on div "Select Item" at bounding box center [735, 486] width 325 height 37
click at [758, 483] on div "Select Item" at bounding box center [719, 486] width 291 height 29
click at [724, 641] on div "PER SESSION" at bounding box center [735, 629] width 325 height 33
click at [1370, 485] on button "Add" at bounding box center [1325, 487] width 108 height 37
type input "0"
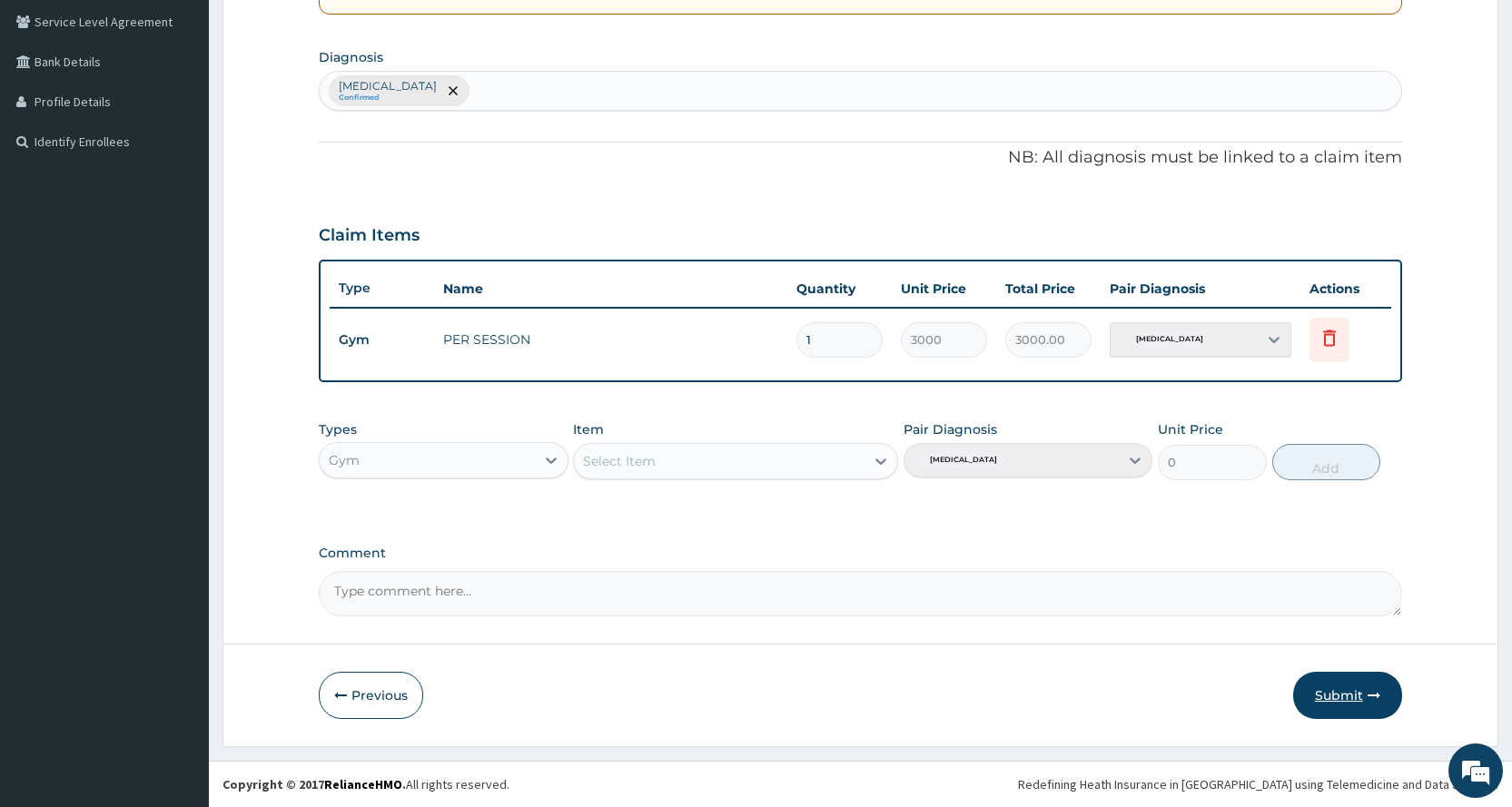
click at [1316, 676] on button "Submit" at bounding box center [1348, 695] width 109 height 47
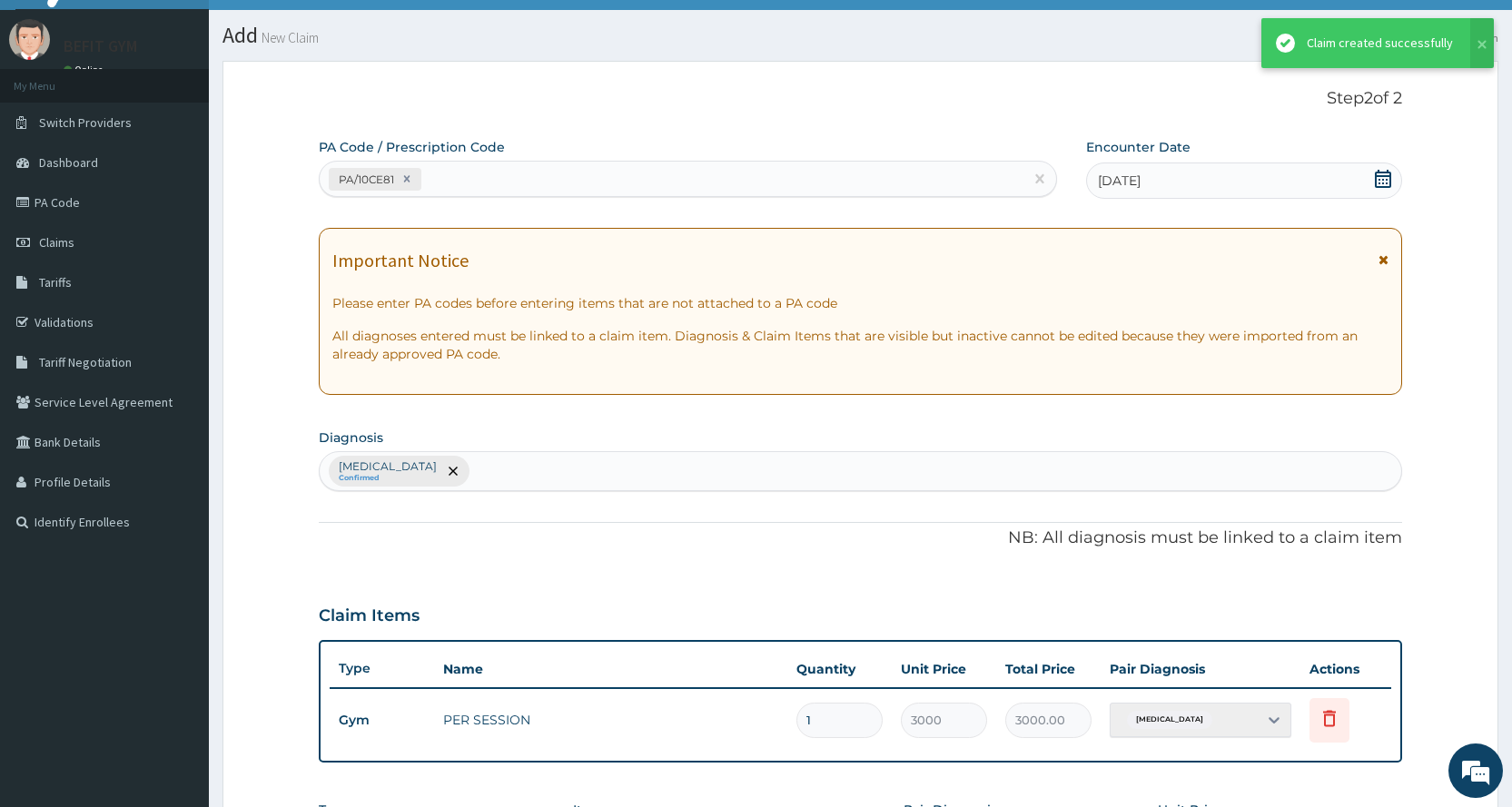
scroll to position [415, 0]
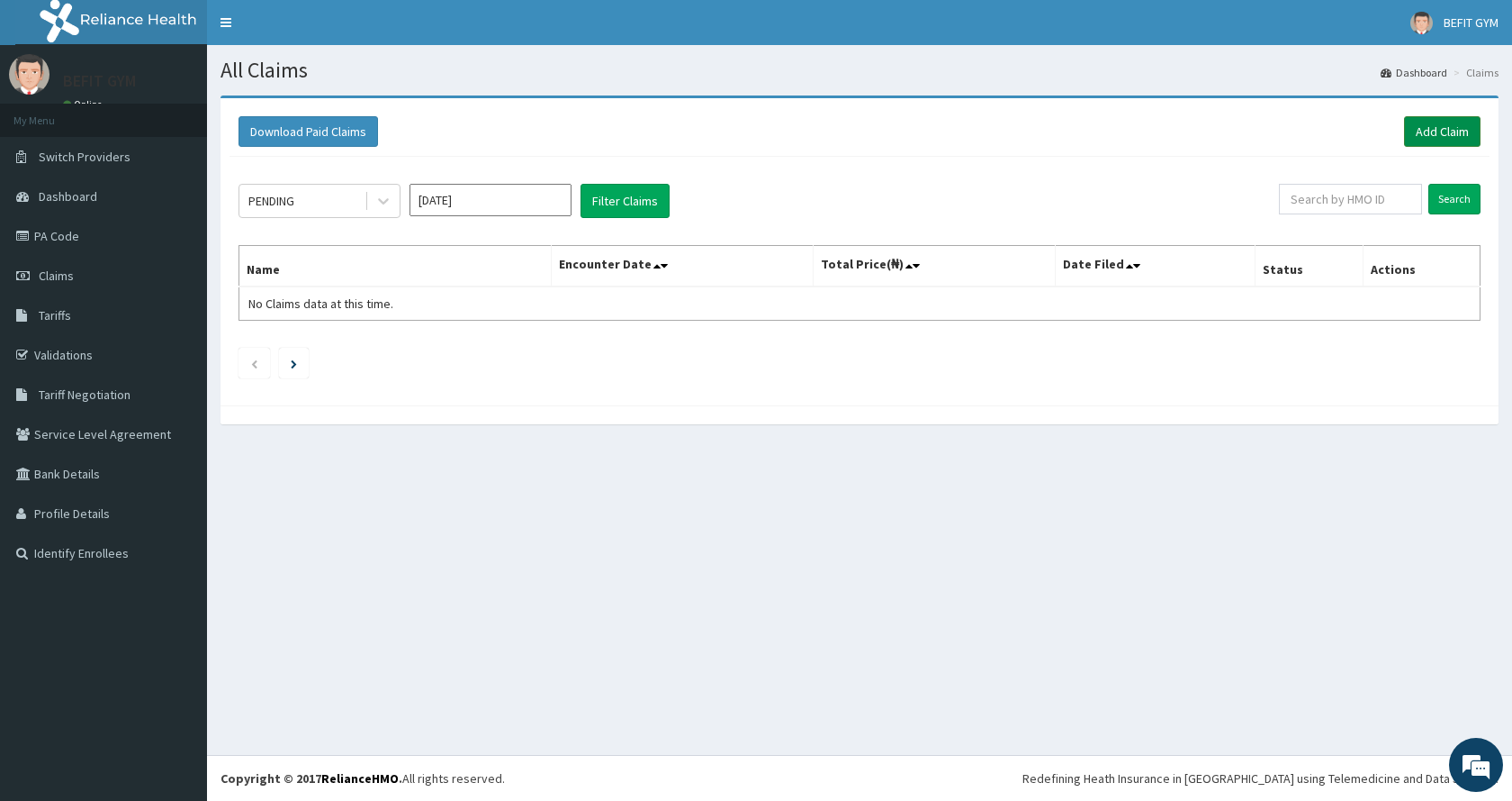
click at [1410, 131] on link "Add Claim" at bounding box center [1442, 131] width 77 height 30
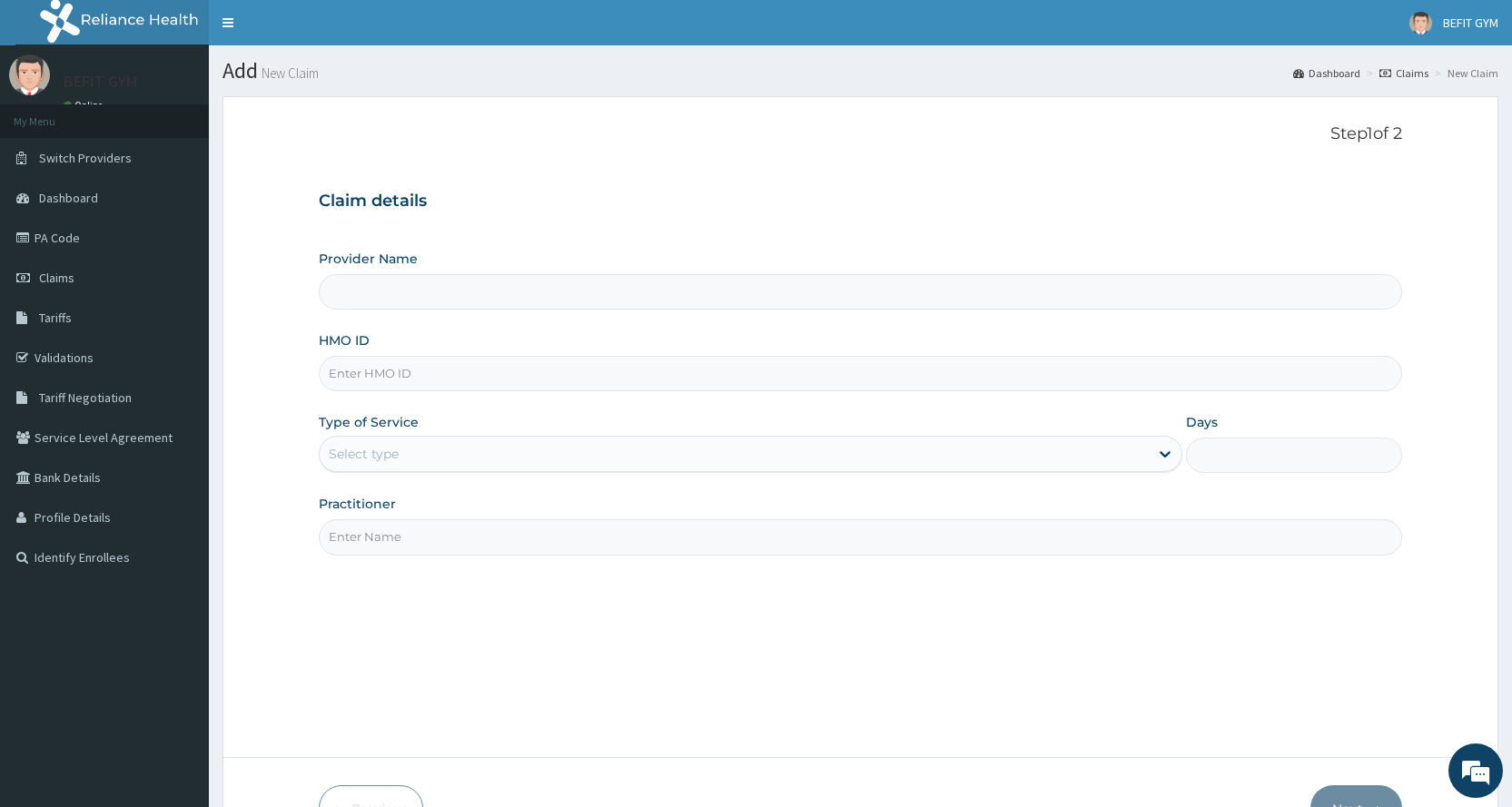
type input "BEFIT HEALTH AND FITNESS CENTRE"
type input "1"
click at [479, 381] on input "HMO ID" at bounding box center [860, 374] width 1084 height 36
type input "OHT/11135/A"
click at [429, 550] on input "Practitioner" at bounding box center [860, 537] width 1084 height 36
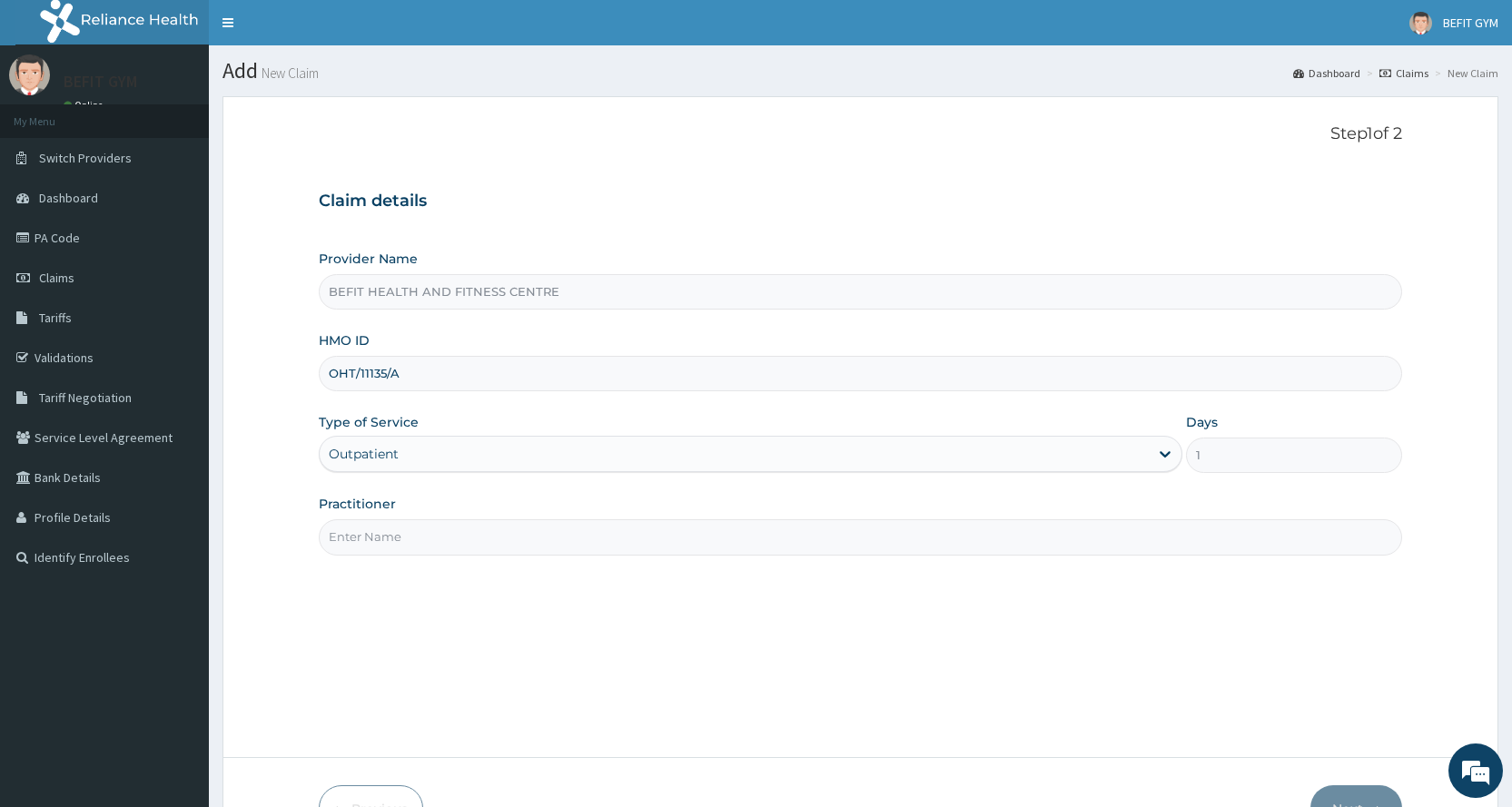
type input "B"
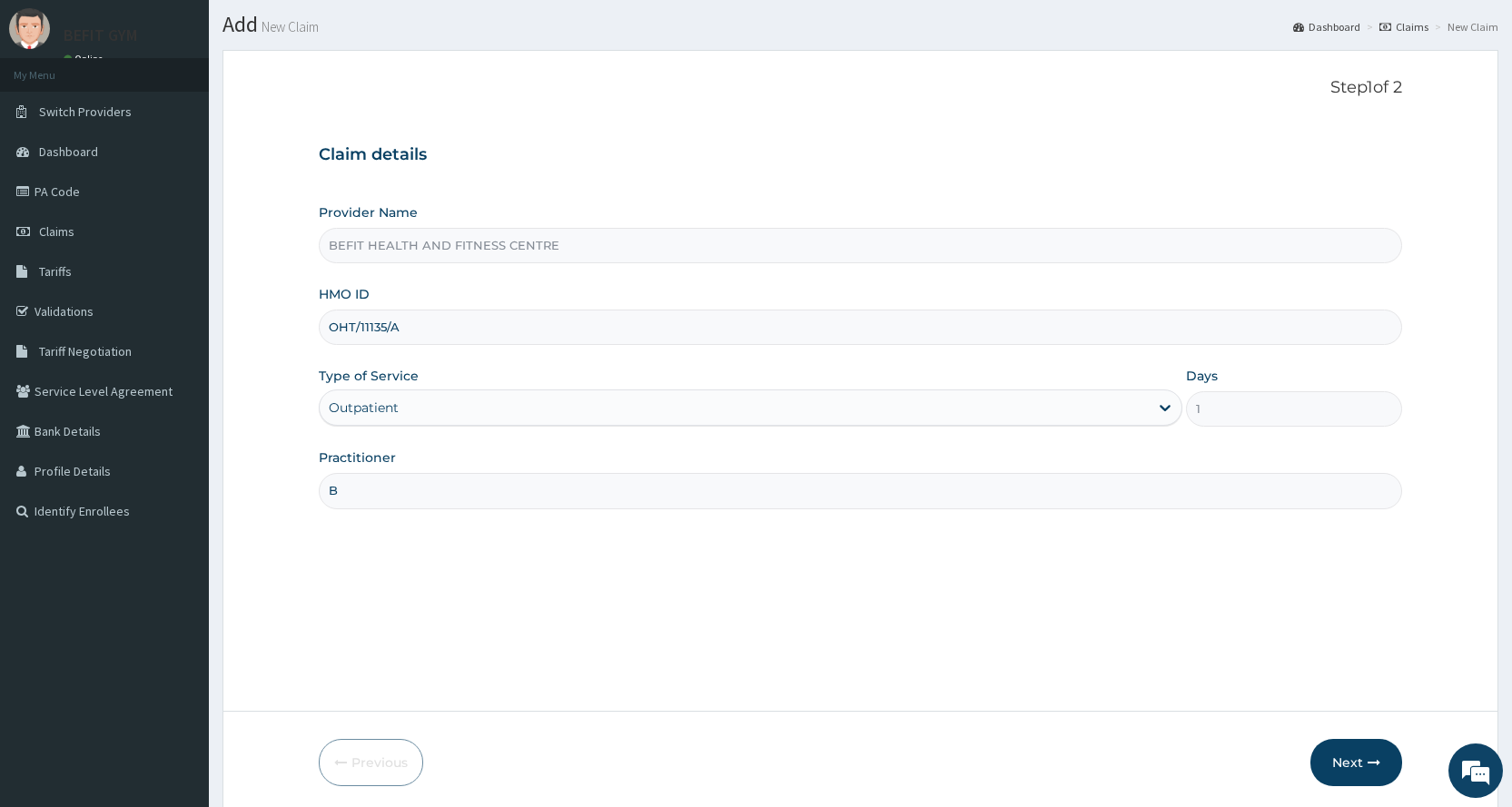
scroll to position [114, 0]
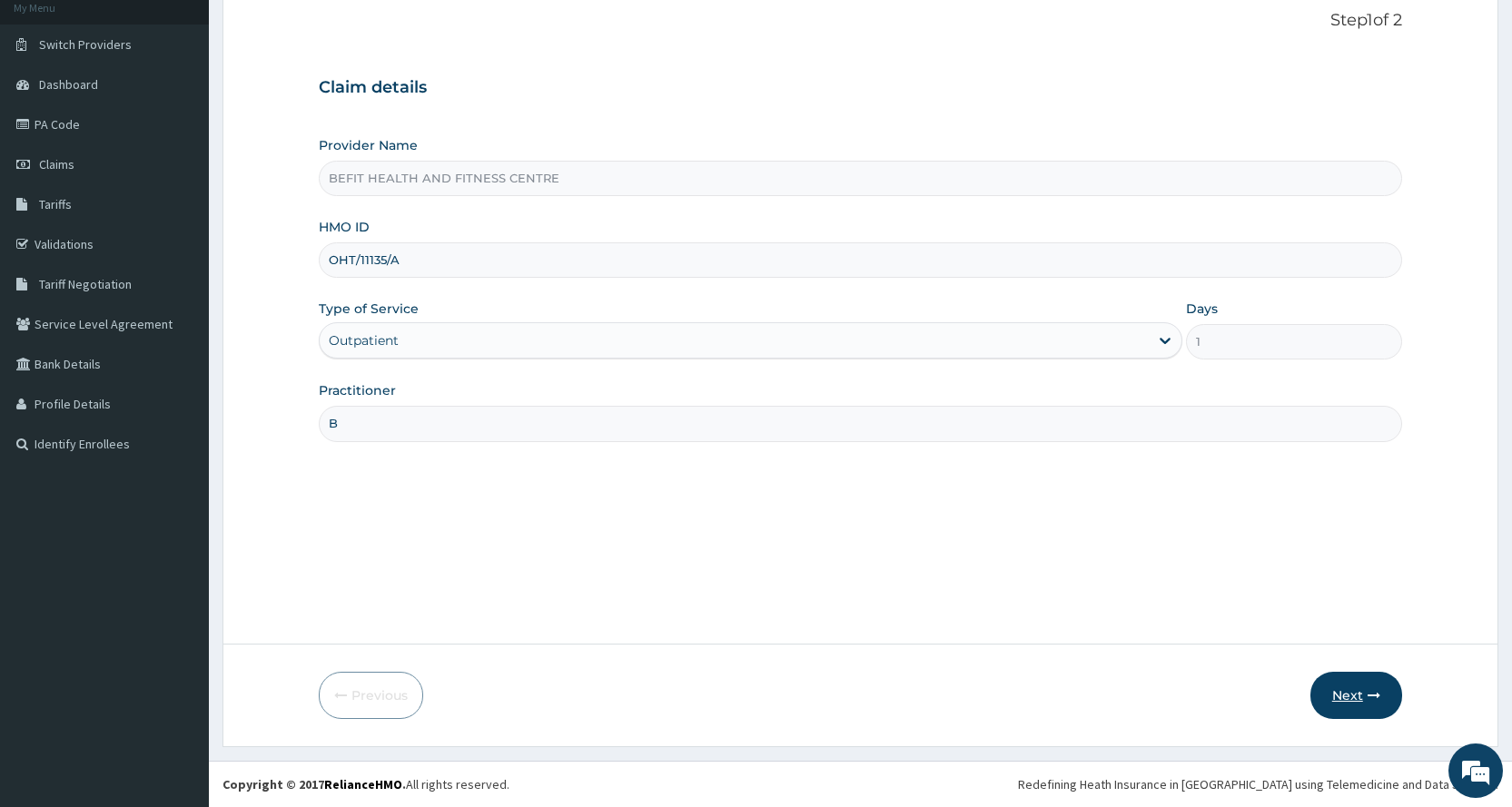
click at [1347, 716] on button "Next" at bounding box center [1356, 695] width 92 height 47
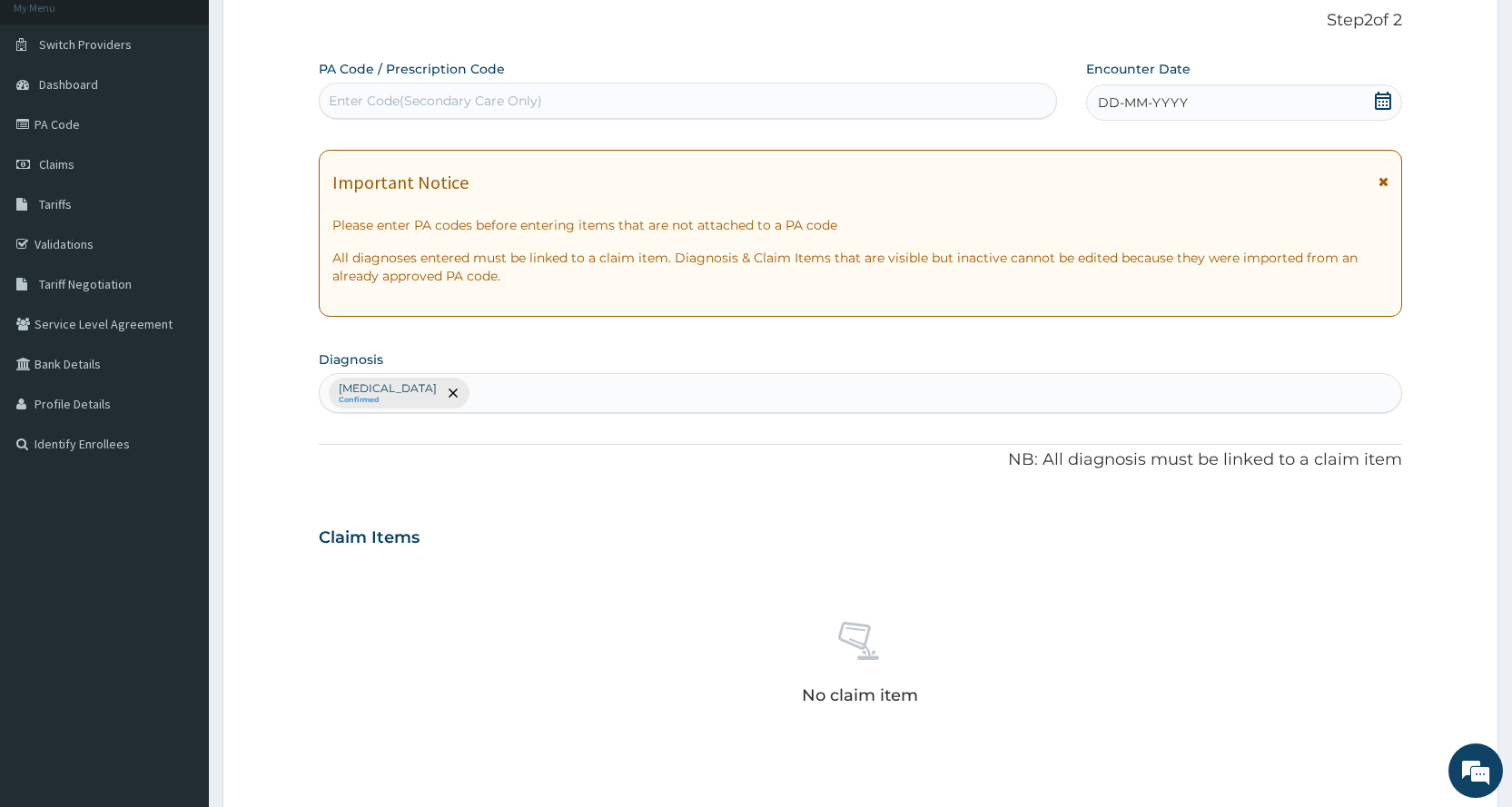
click at [928, 111] on div "Enter Code(Secondary Care Only)" at bounding box center [687, 100] width 735 height 29
type input "PA/2472A2"
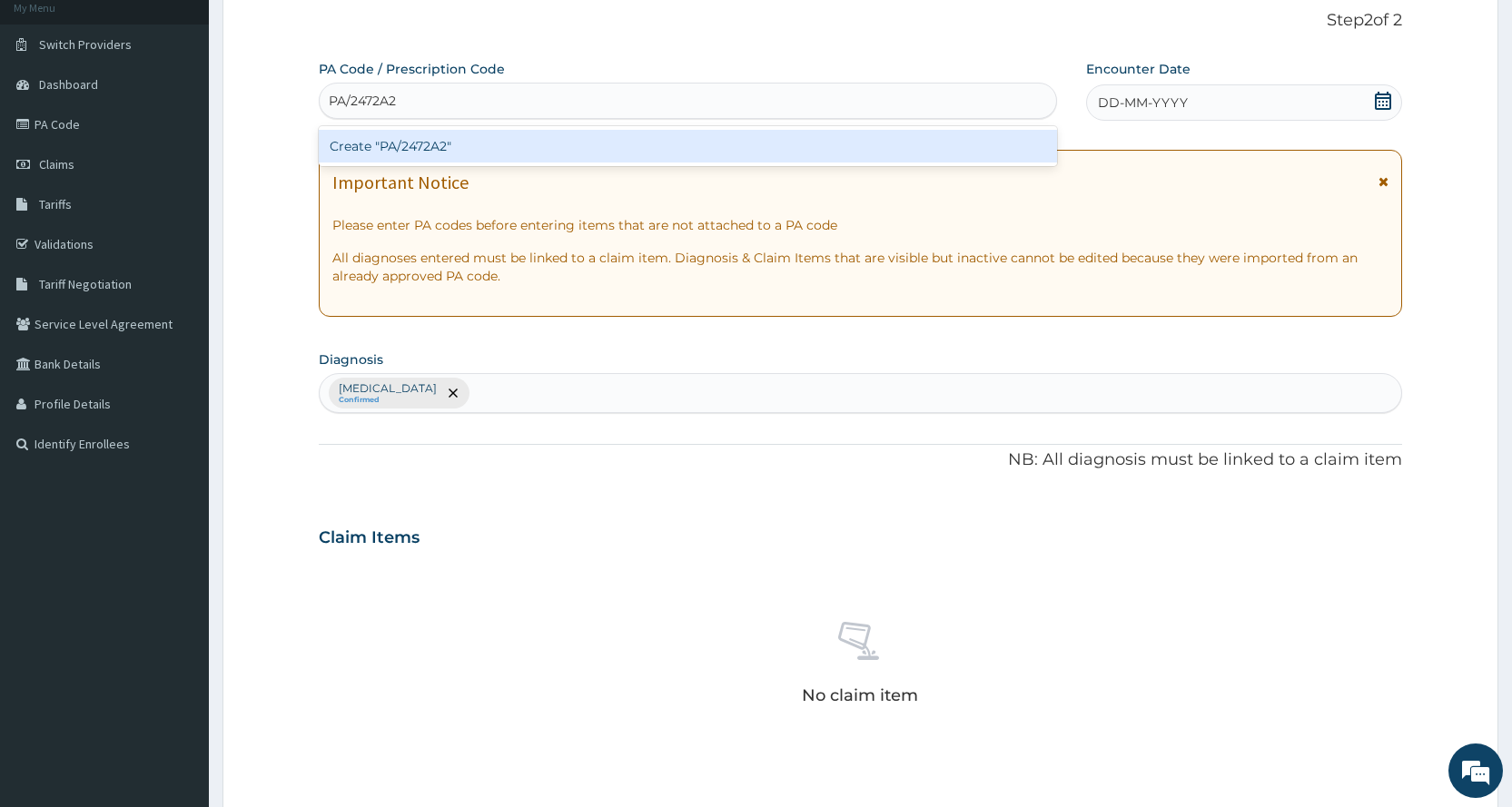
click at [691, 146] on div "Create "PA/2472A2"" at bounding box center [687, 145] width 737 height 33
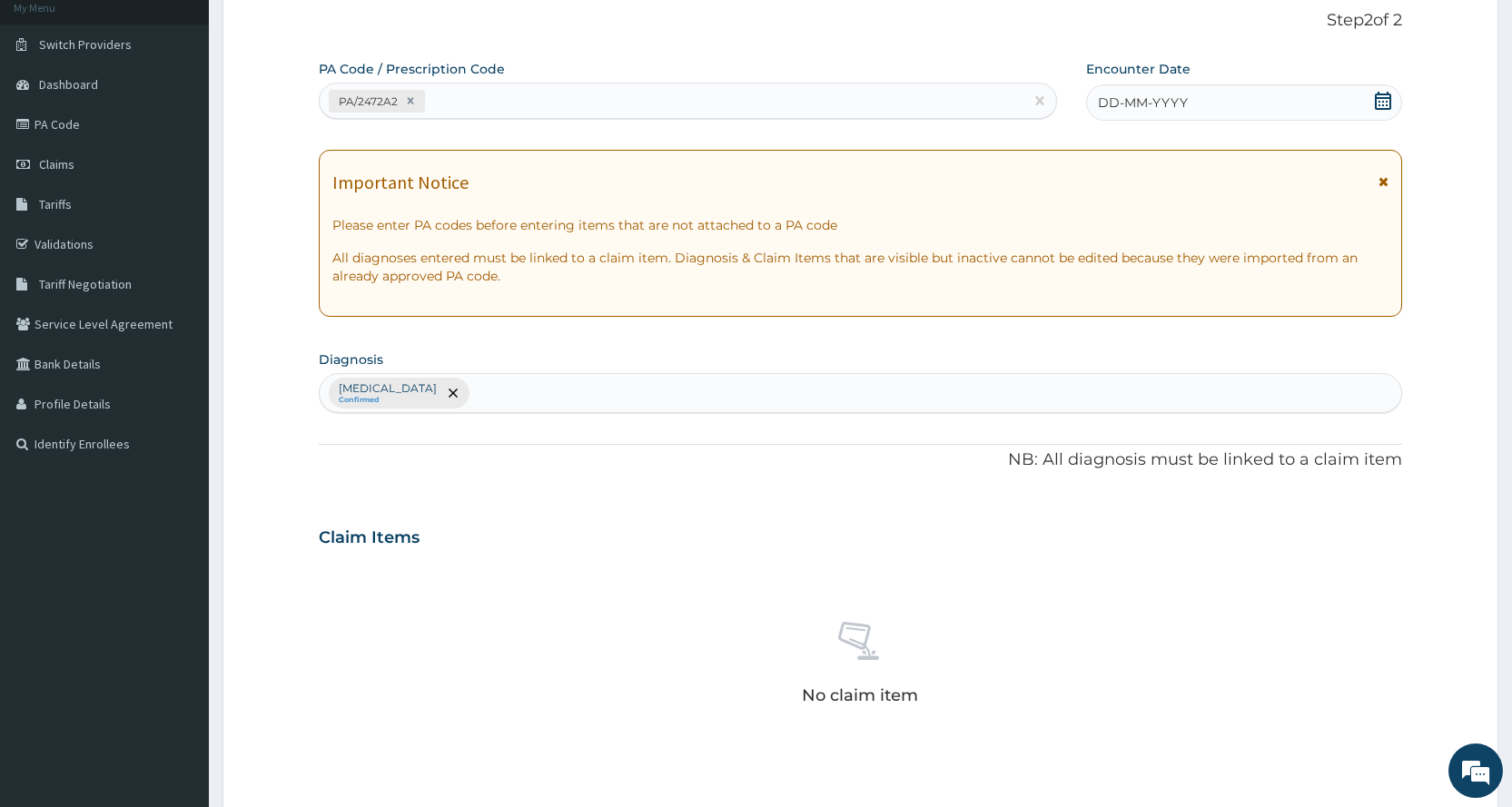
click at [1198, 103] on div "DD-MM-YYYY" at bounding box center [1243, 102] width 316 height 37
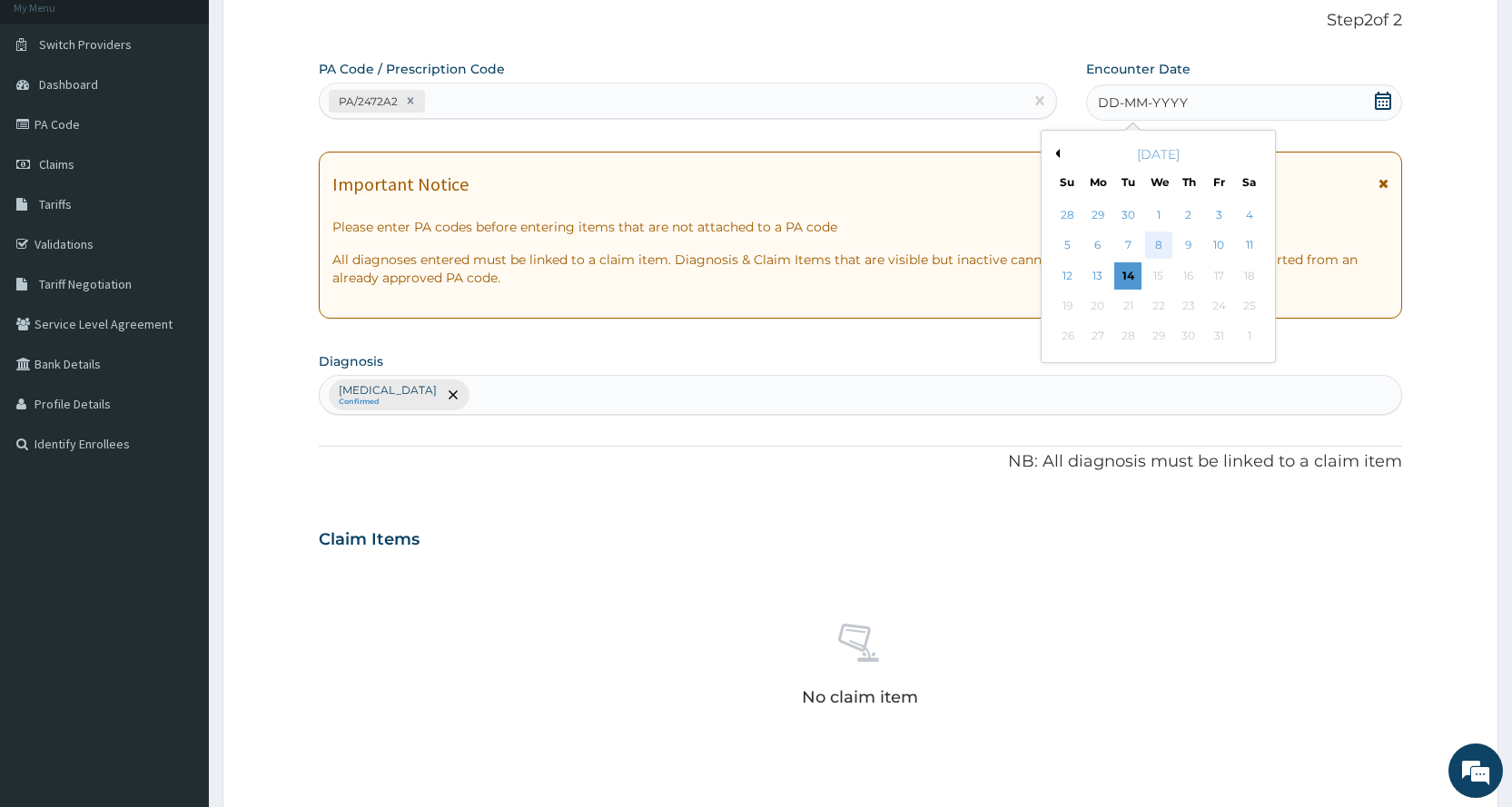
click at [1167, 247] on div "8" at bounding box center [1158, 246] width 28 height 28
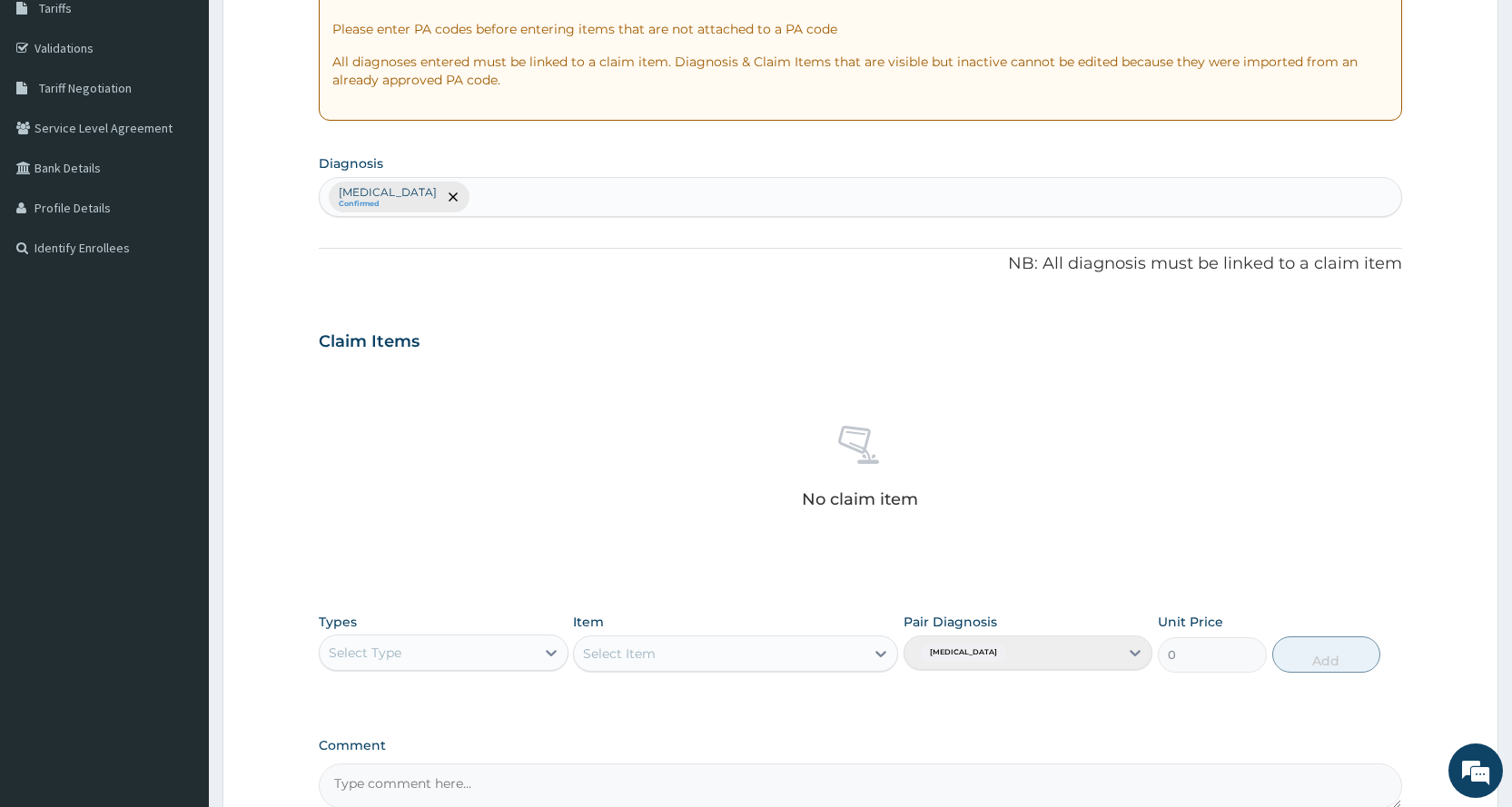
scroll to position [501, 0]
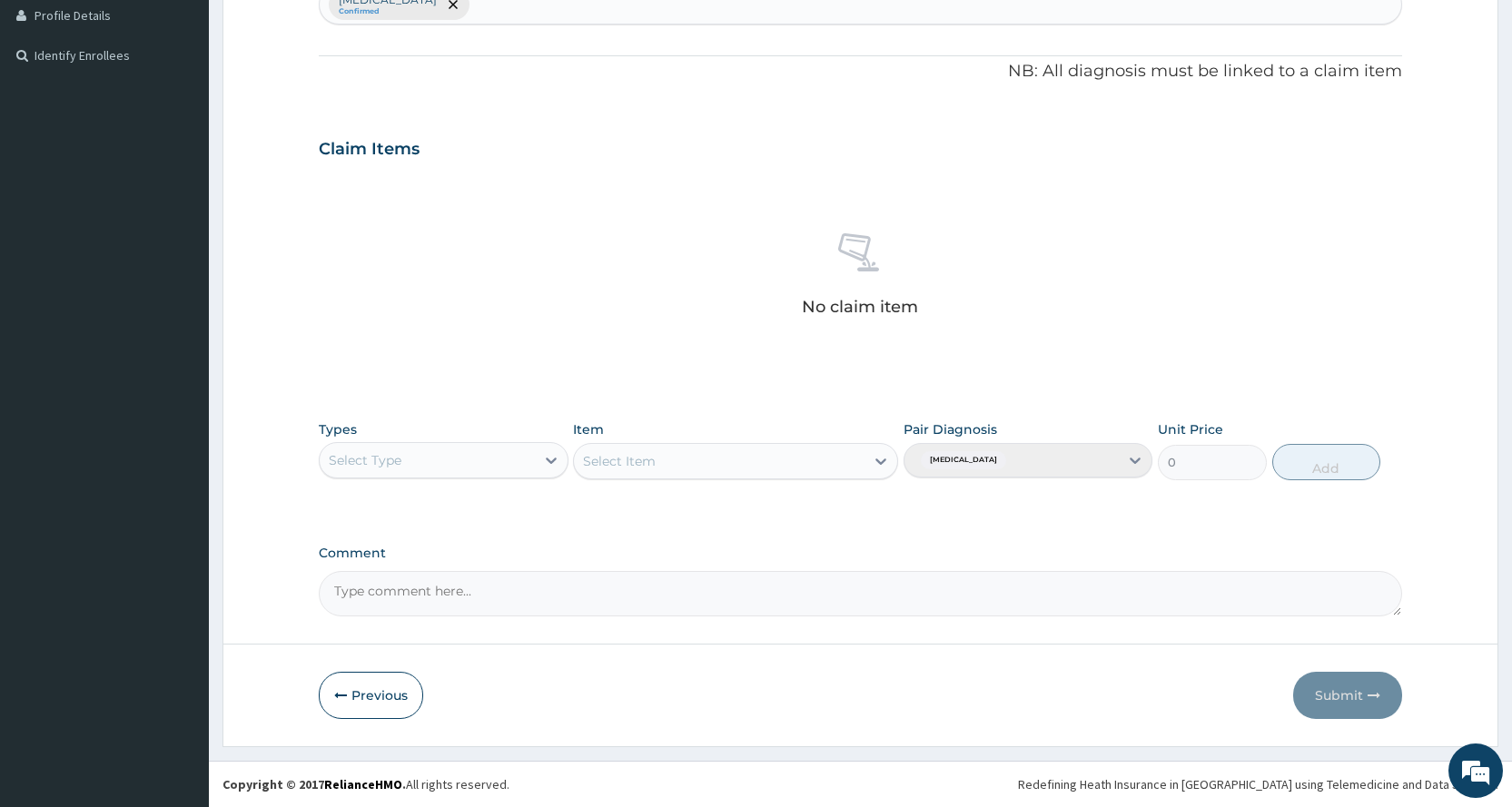
click at [483, 472] on div "Select Type" at bounding box center [426, 460] width 215 height 29
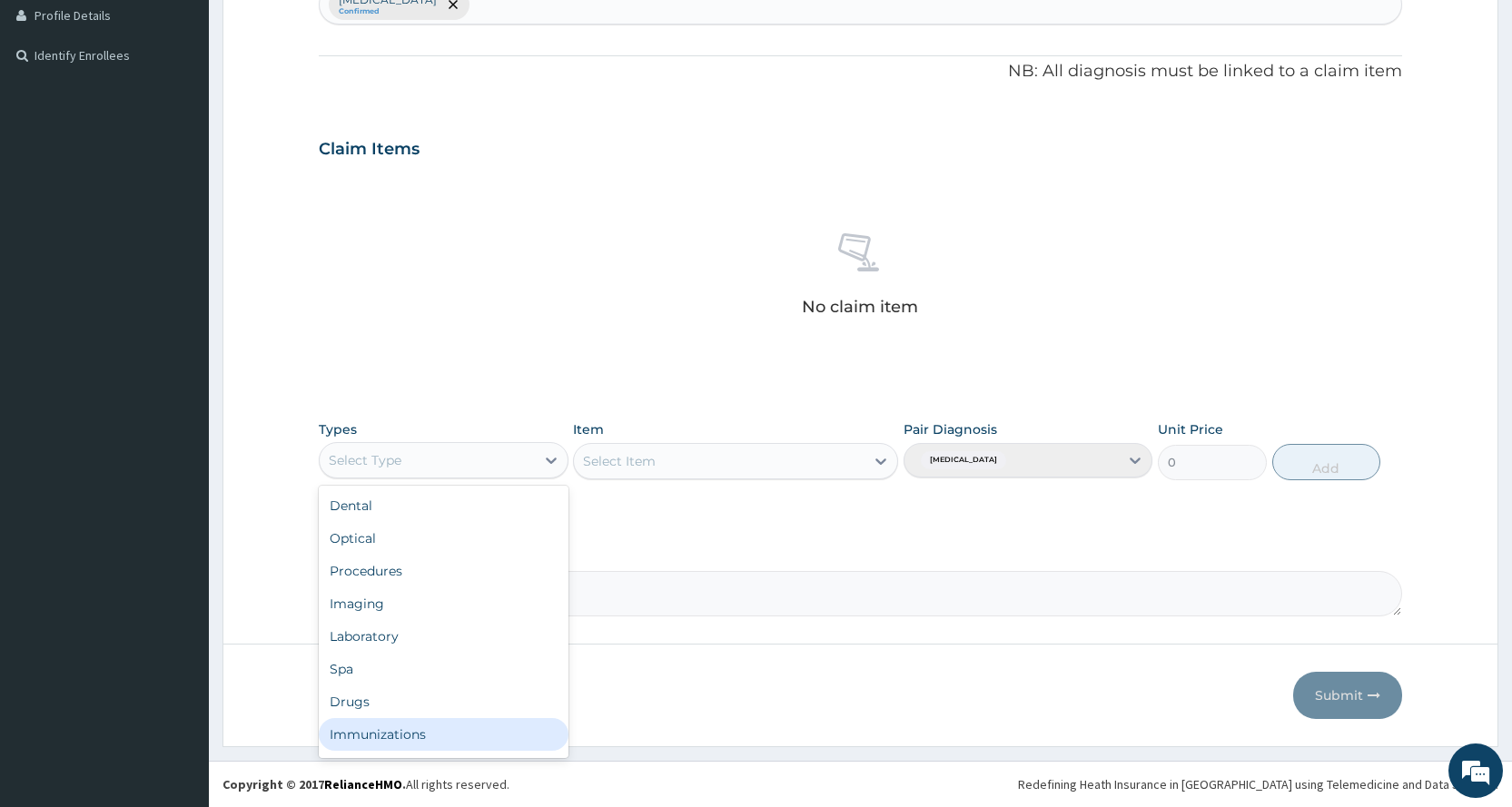
scroll to position [61, 0]
click at [426, 732] on div "Gym" at bounding box center [442, 737] width 248 height 33
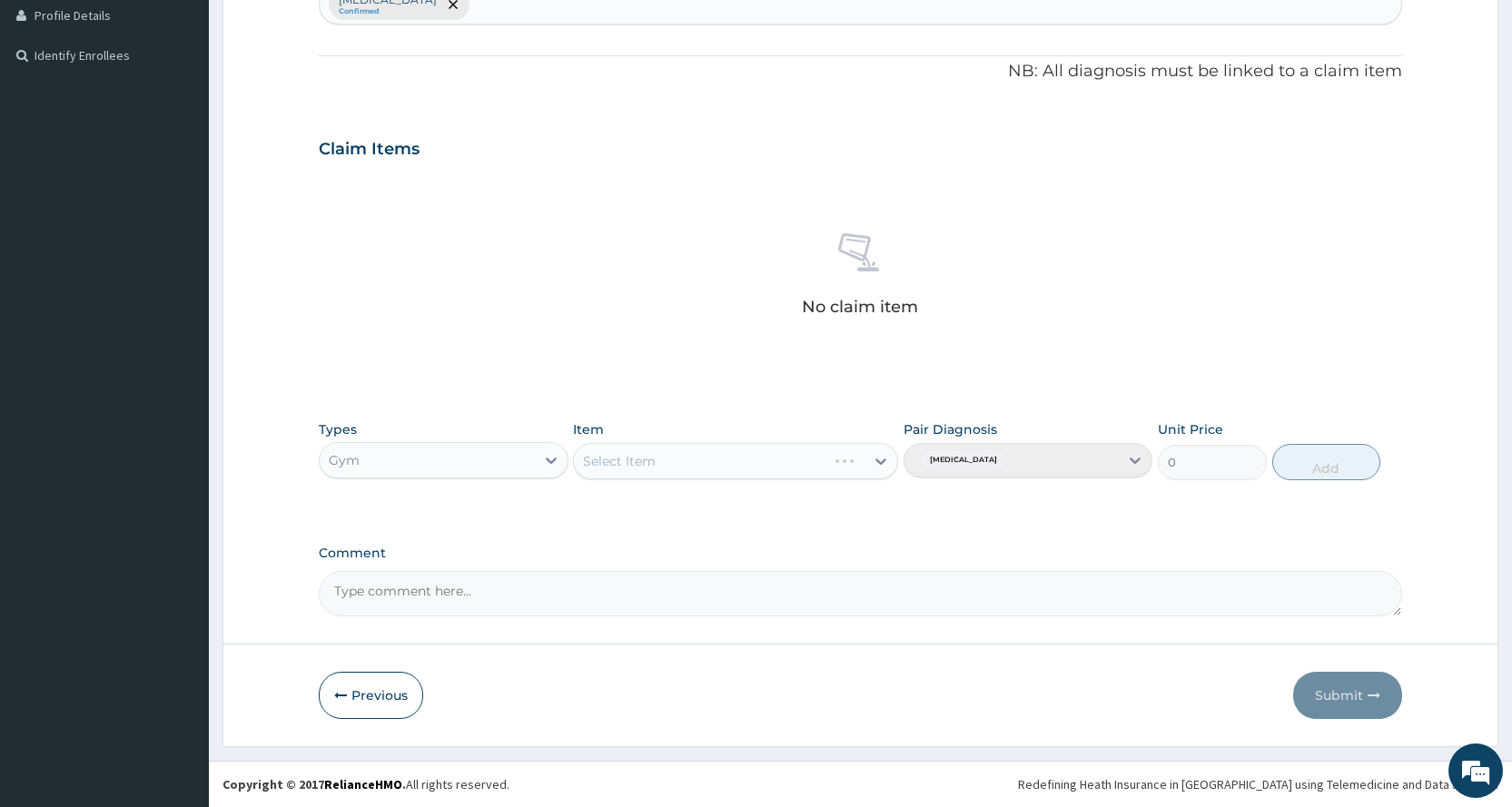
click at [776, 475] on div "Select Item" at bounding box center [735, 461] width 325 height 37
click at [782, 462] on div "Select Item" at bounding box center [735, 461] width 325 height 37
click at [820, 448] on div "Select Item" at bounding box center [719, 460] width 291 height 29
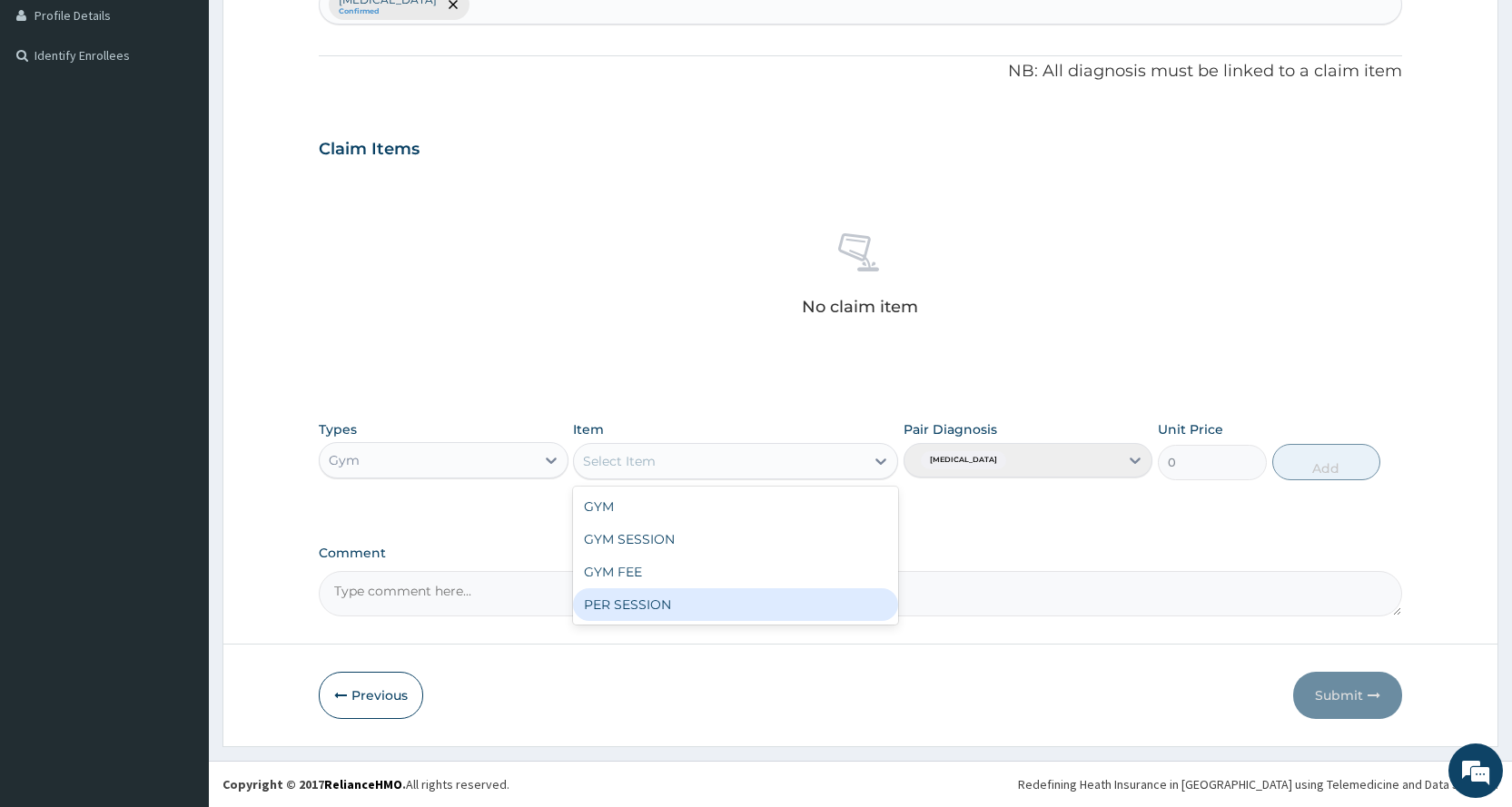
click at [798, 607] on div "PER SESSION" at bounding box center [735, 604] width 325 height 33
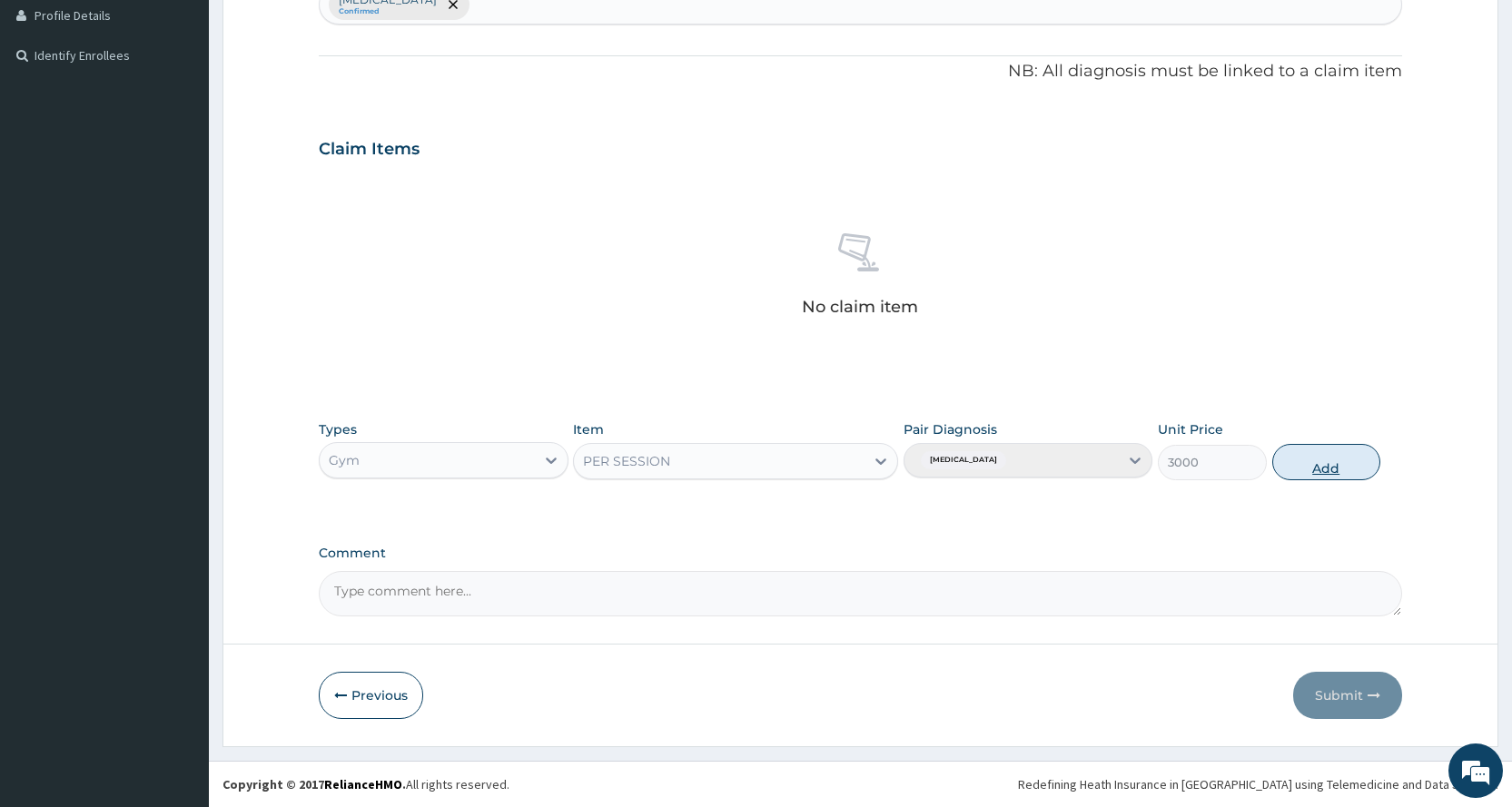
click at [1311, 462] on button "Add" at bounding box center [1325, 462] width 108 height 37
type input "0"
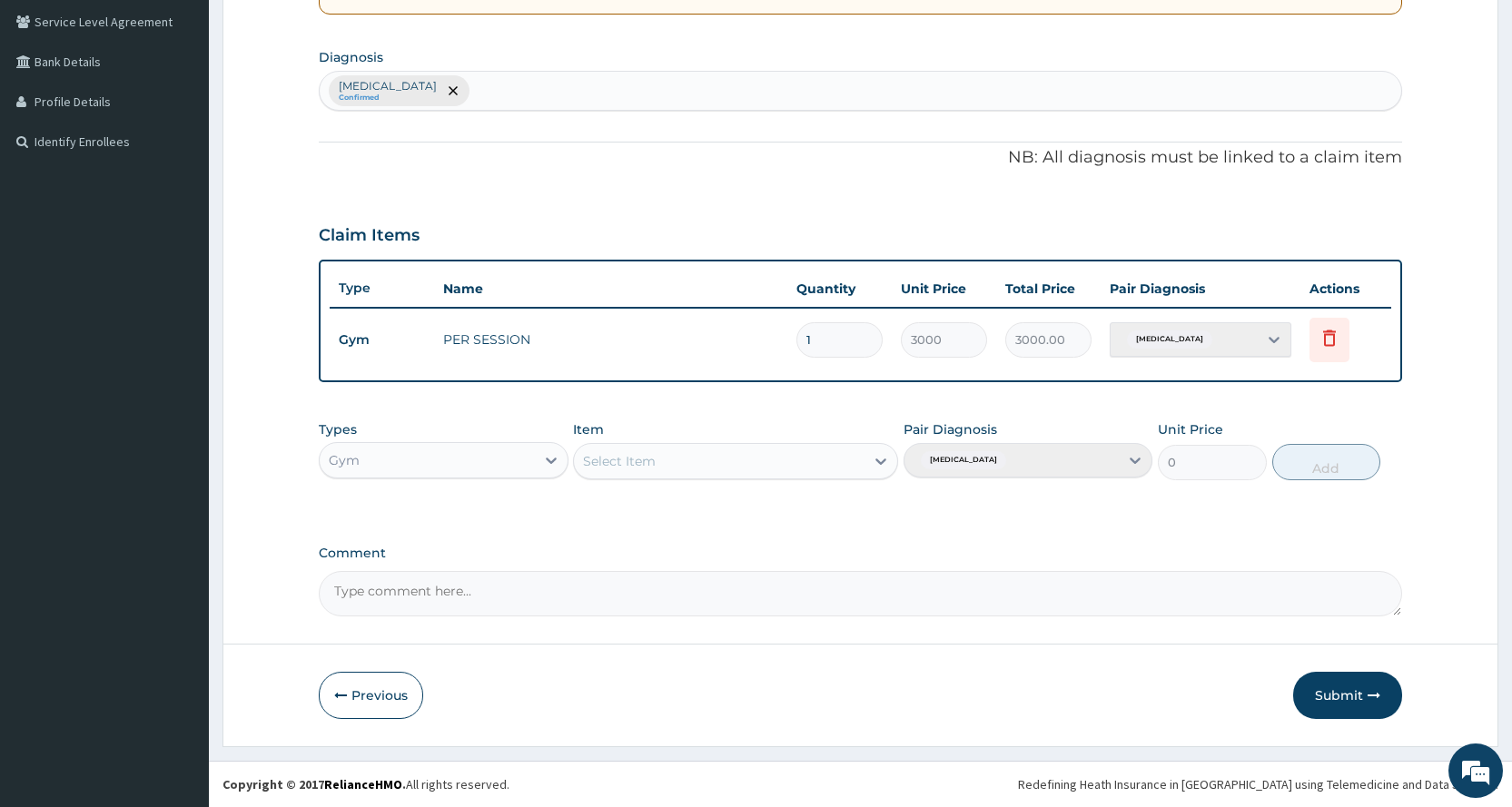
scroll to position [415, 0]
click at [1337, 703] on button "Submit" at bounding box center [1348, 695] width 109 height 47
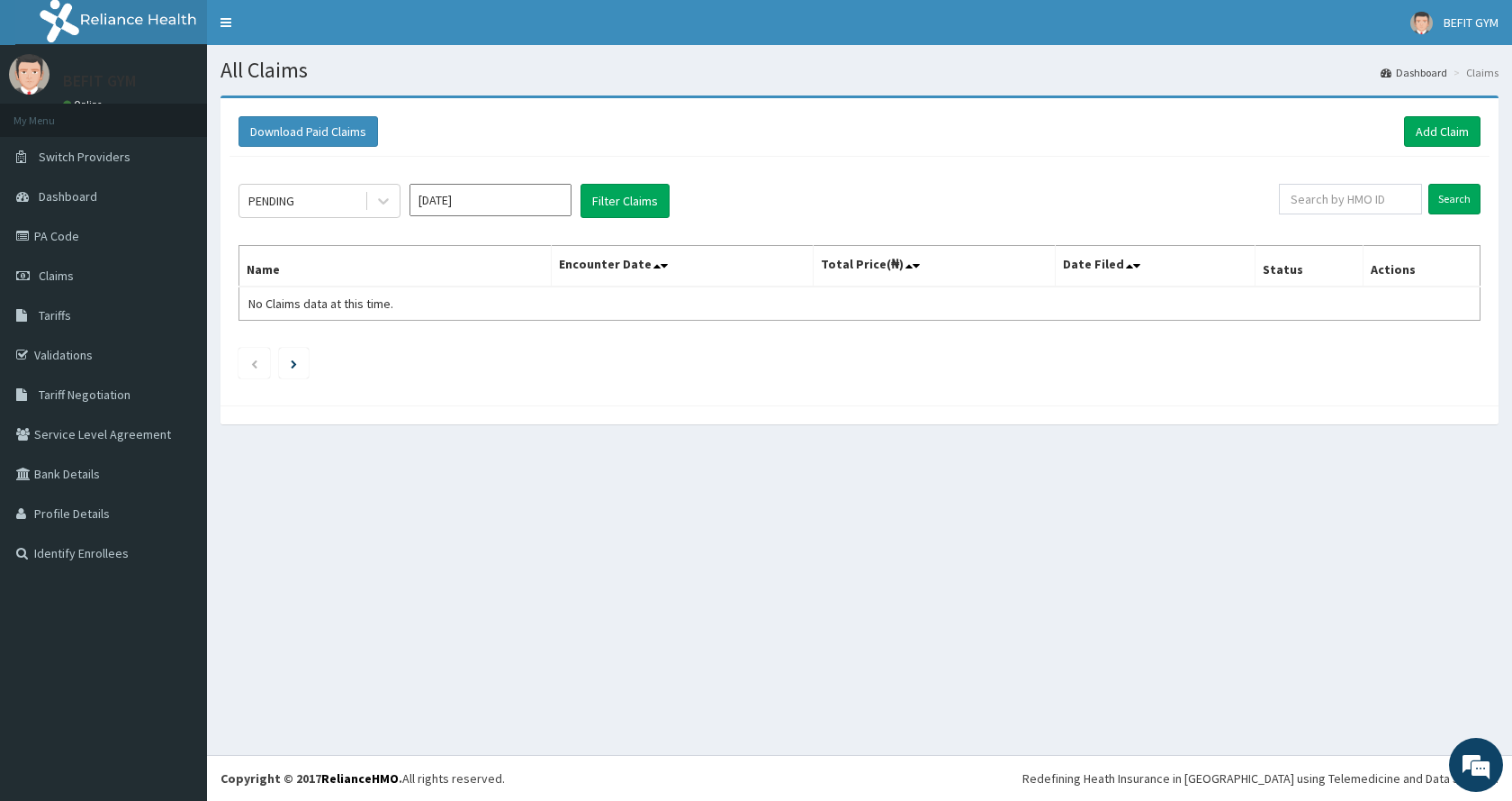
click at [1406, 95] on div "Download Paid Claims Add Claim × Note you can only download claims within a max…" at bounding box center [860, 259] width 1278 height 329
click at [1438, 126] on link "Add Claim" at bounding box center [1442, 131] width 77 height 30
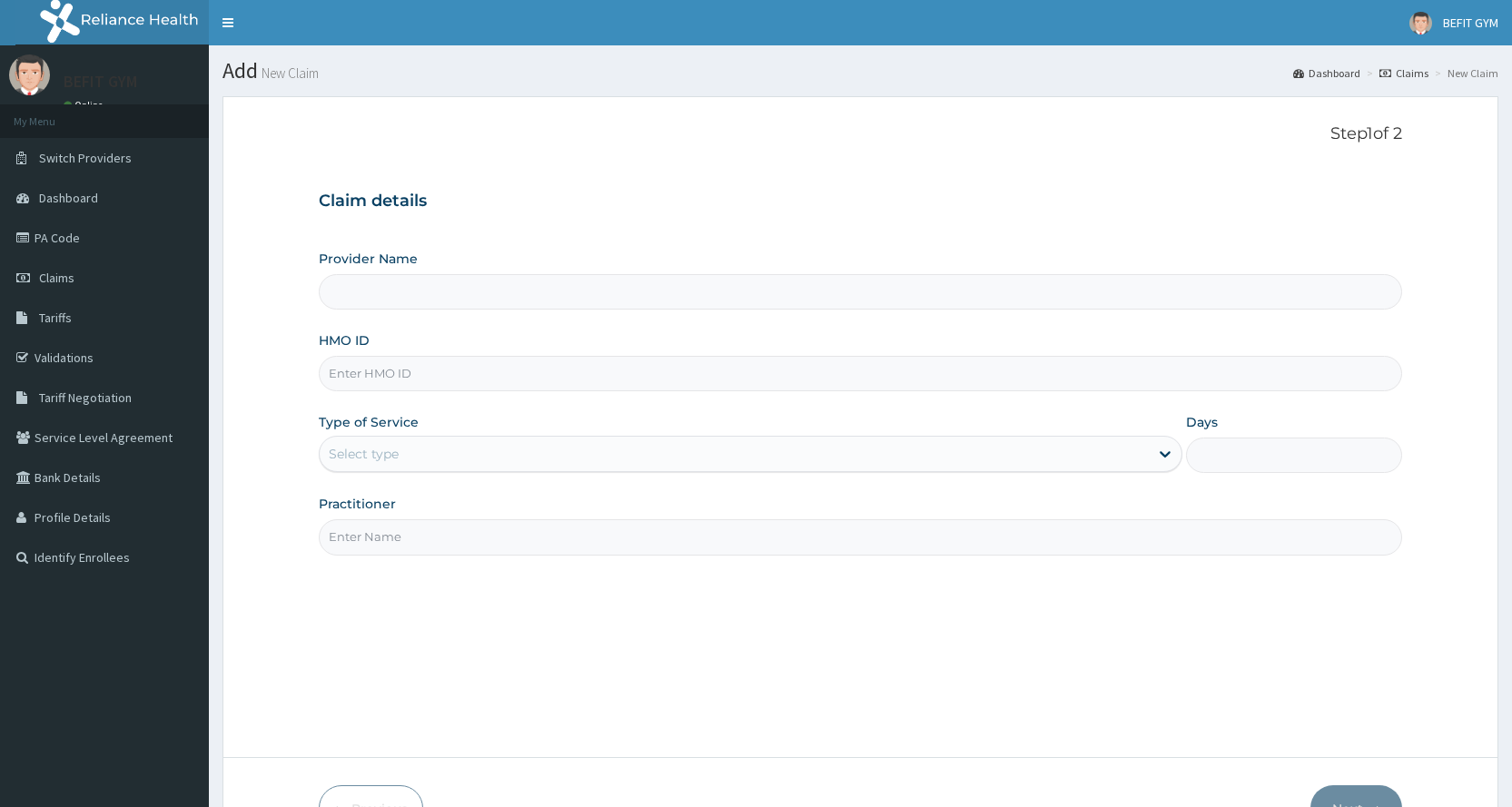
click at [614, 380] on input "HMO ID" at bounding box center [860, 374] width 1084 height 36
type input "BEFIT HEALTH AND FITNESS CENTRE"
type input "1"
type input "TEN/10213/A"
click at [391, 544] on input "Practitioner" at bounding box center [860, 537] width 1084 height 36
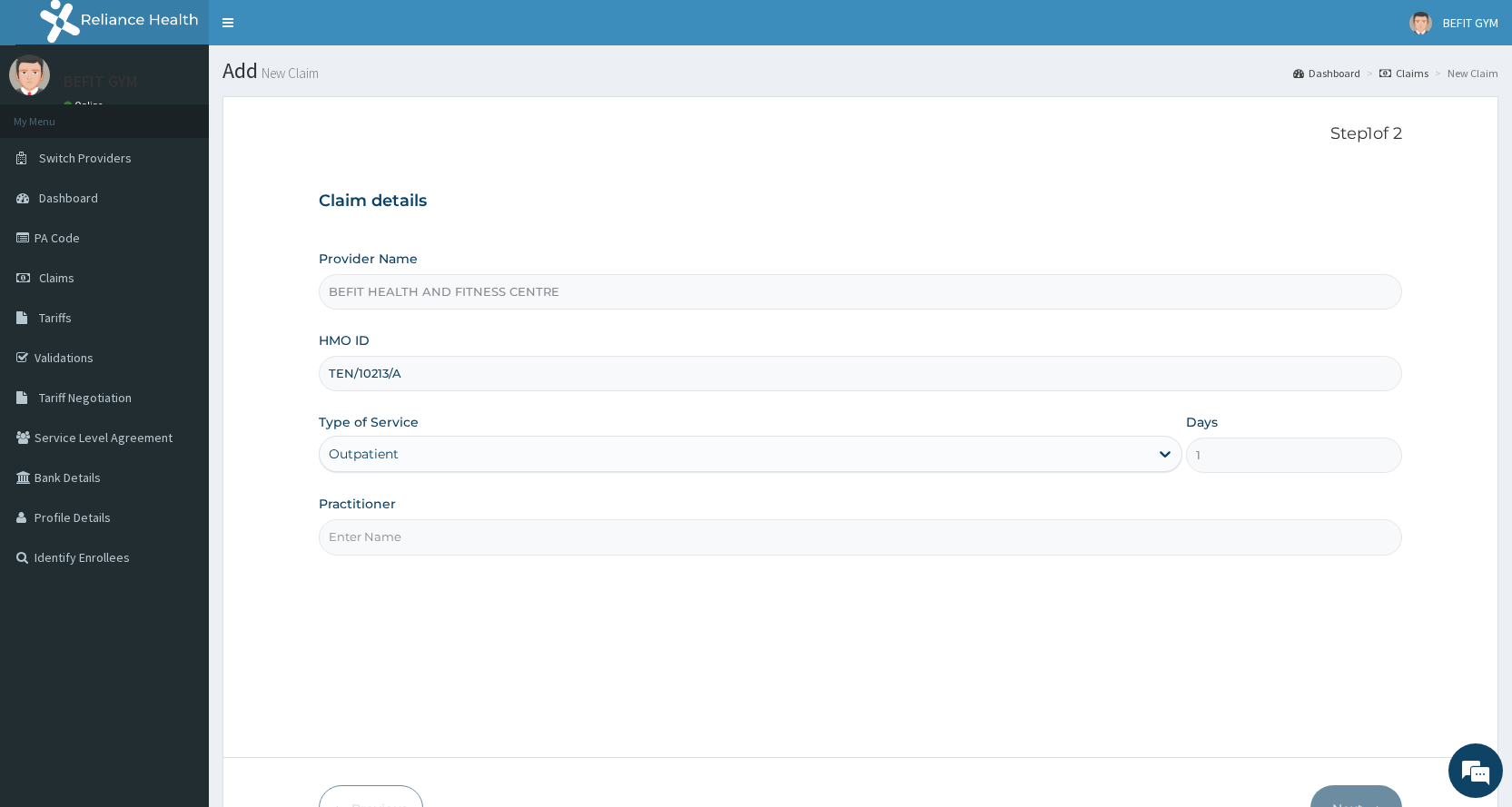
type input "B"
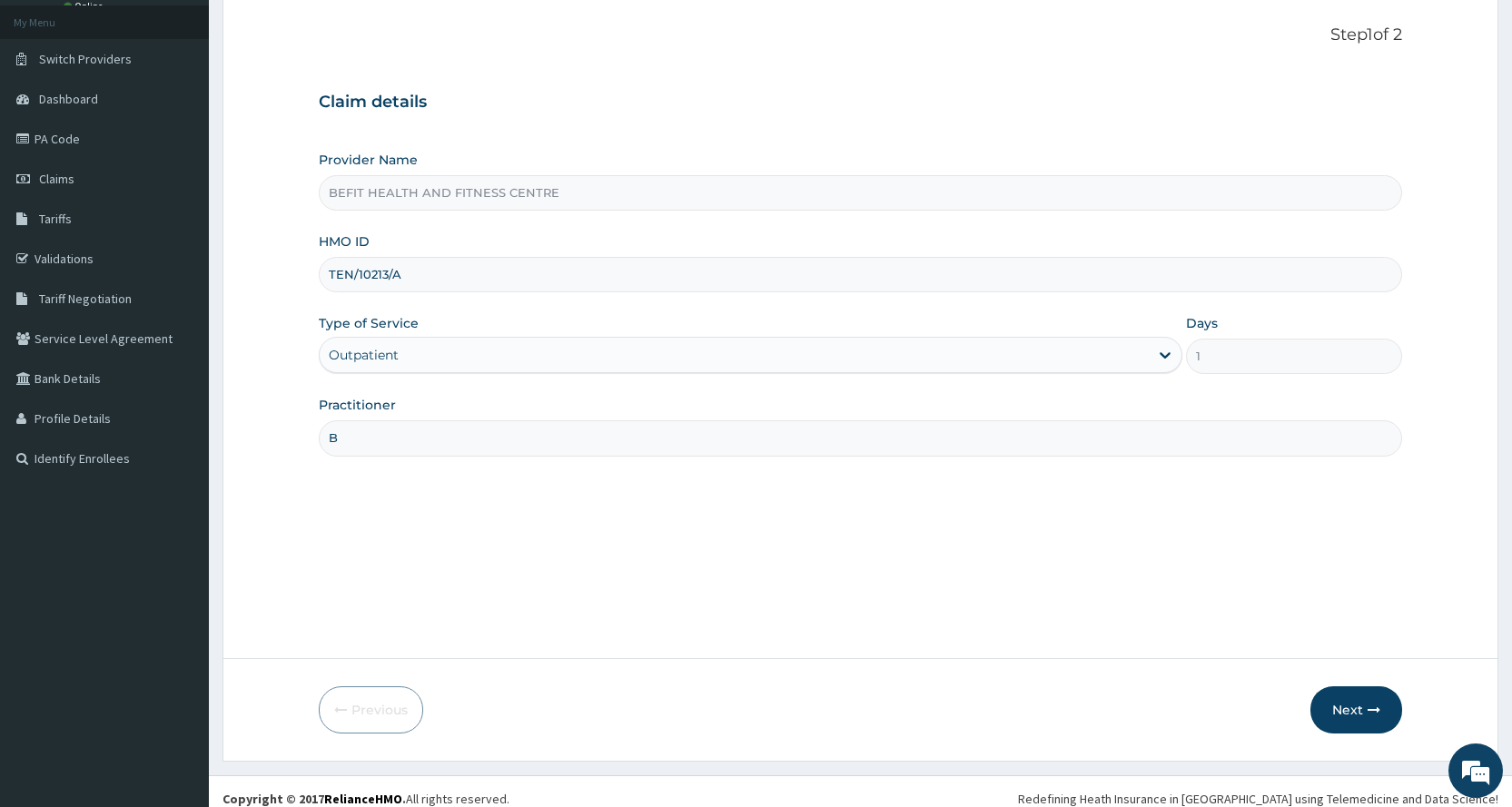
scroll to position [114, 0]
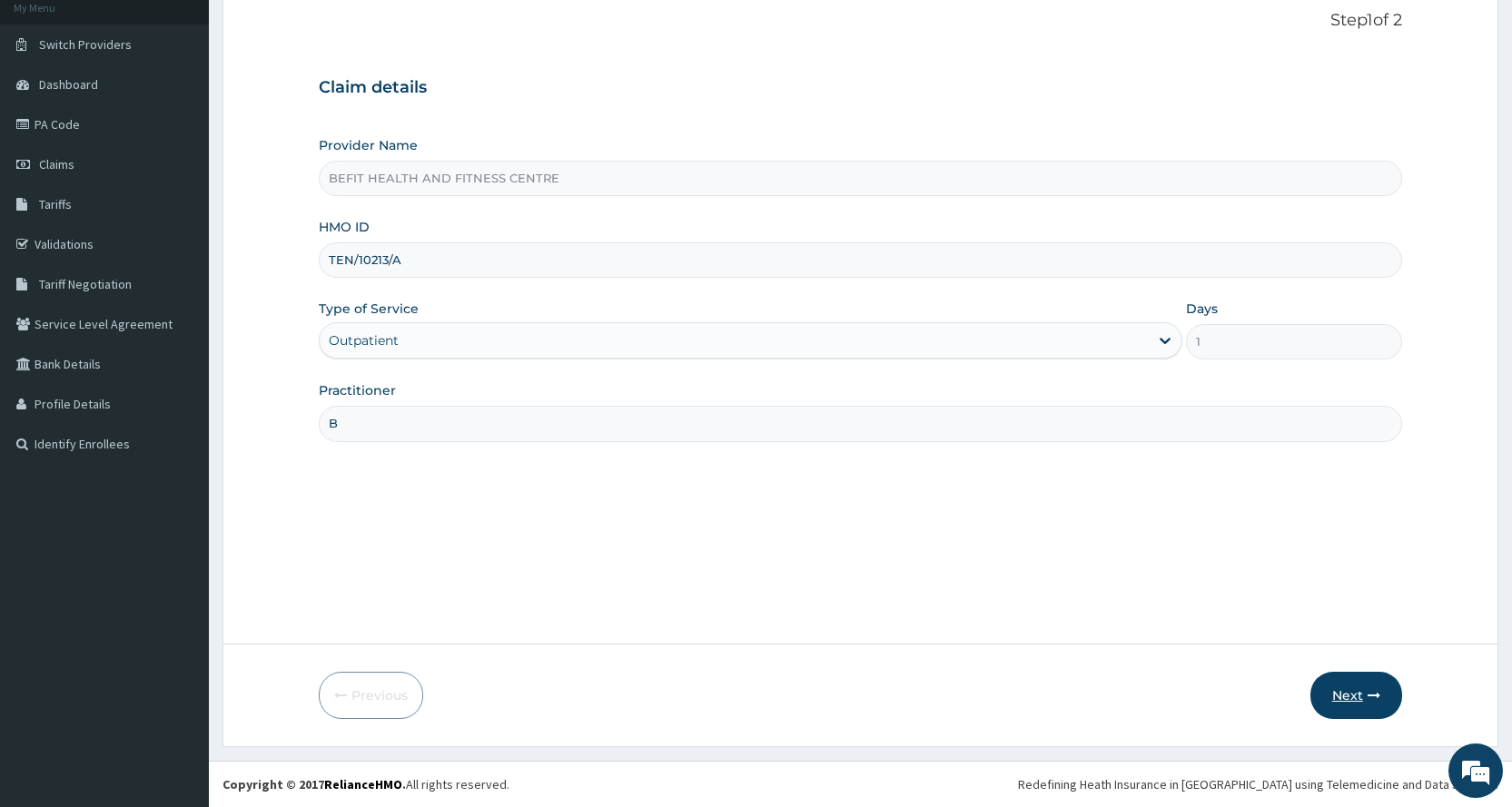
click at [1341, 695] on button "Next" at bounding box center [1356, 695] width 92 height 47
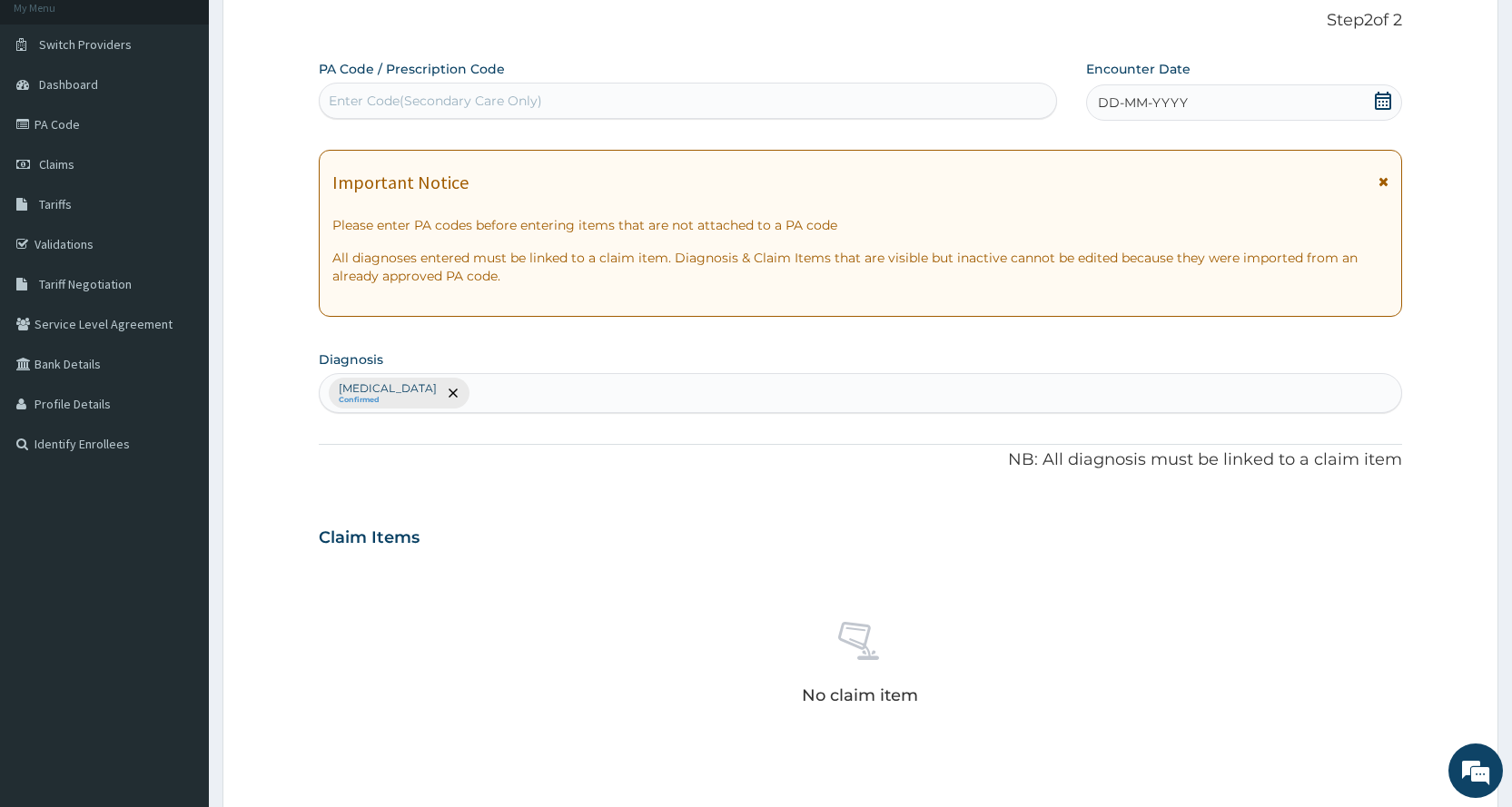
click at [721, 99] on div "Enter Code(Secondary Care Only)" at bounding box center [687, 100] width 735 height 29
type input "PA/9D25FC"
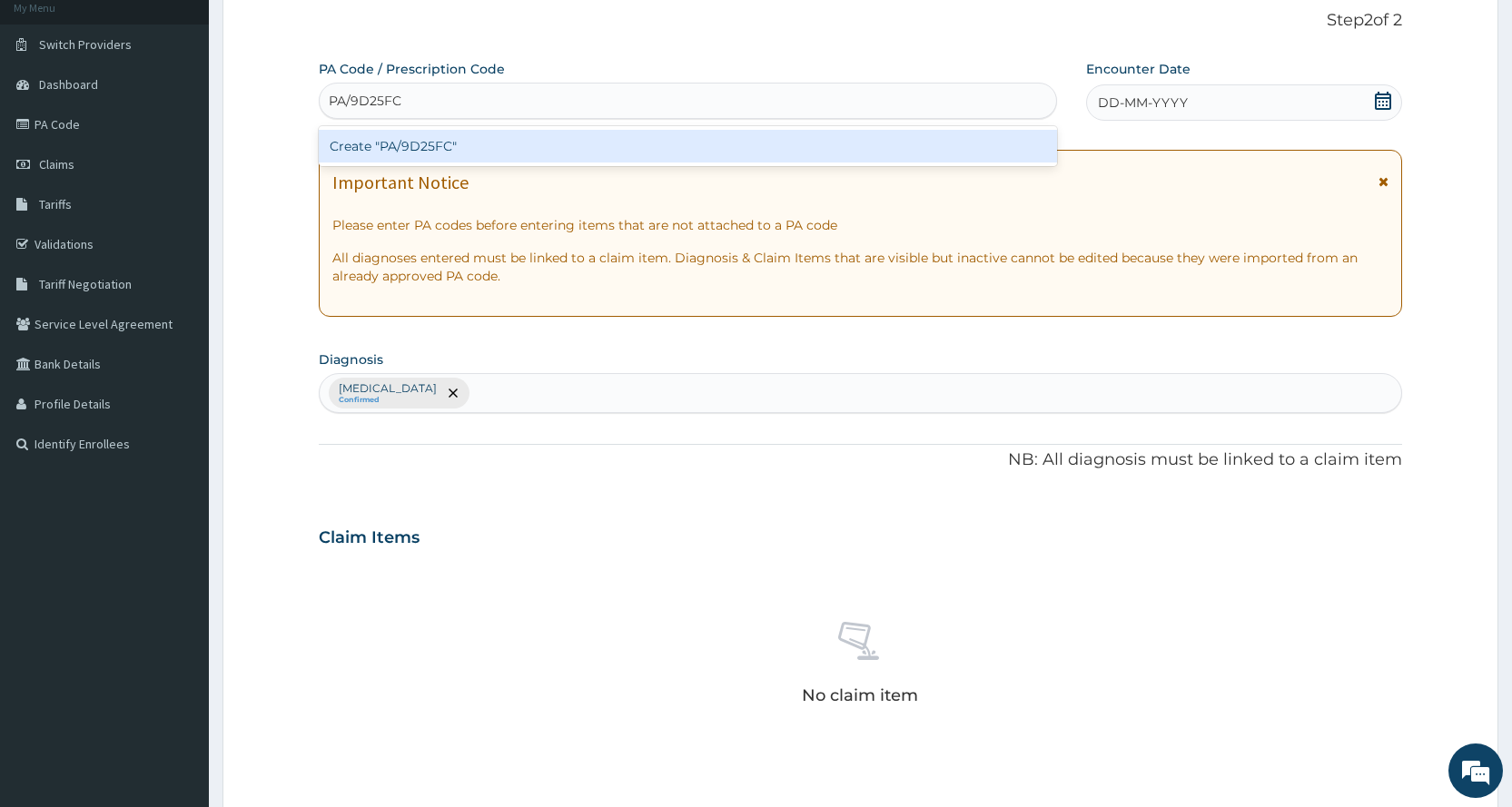
click at [566, 154] on div "Create "PA/9D25FC"" at bounding box center [687, 145] width 737 height 33
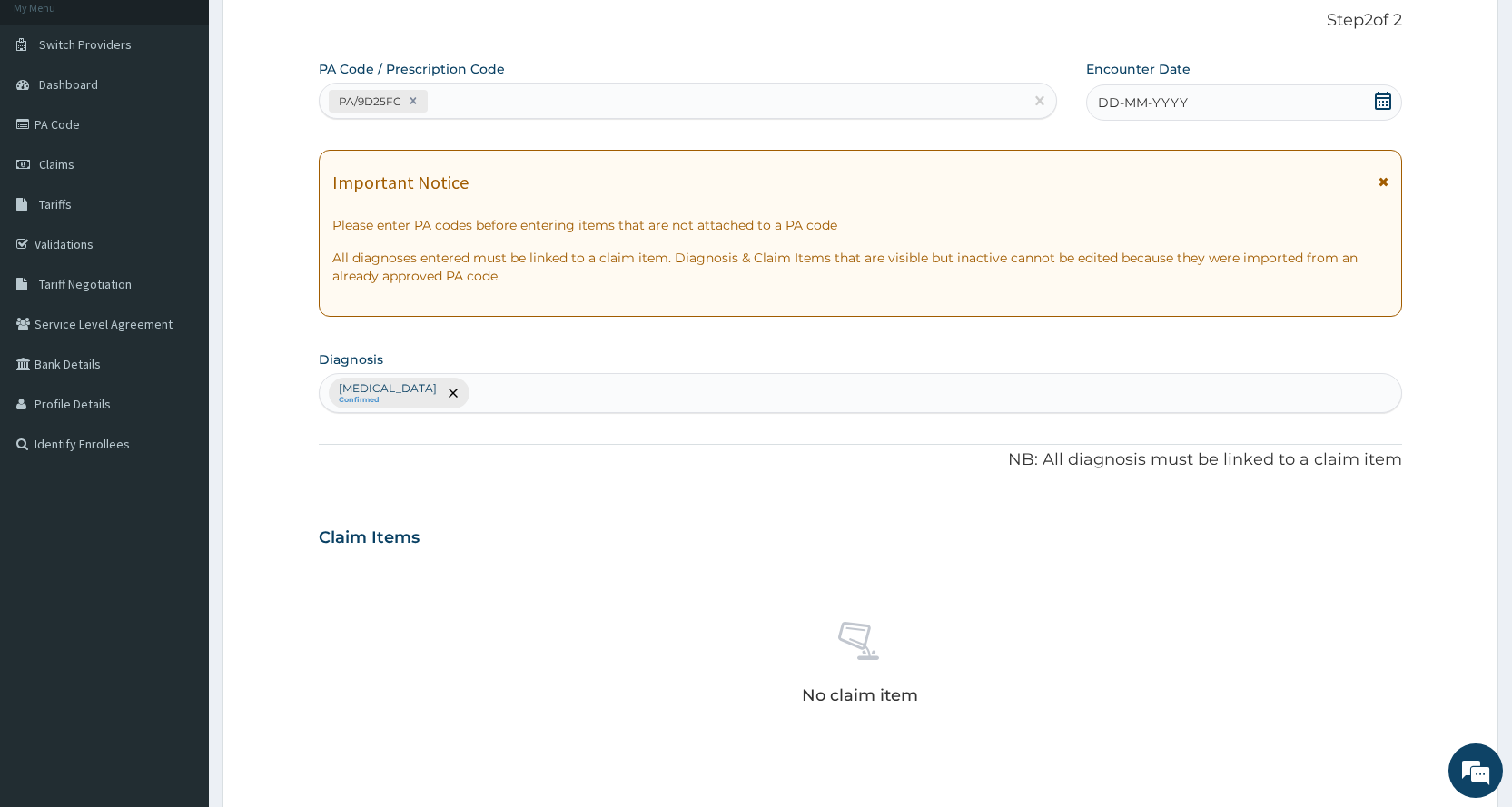
click at [1207, 97] on div "DD-MM-YYYY" at bounding box center [1243, 102] width 316 height 37
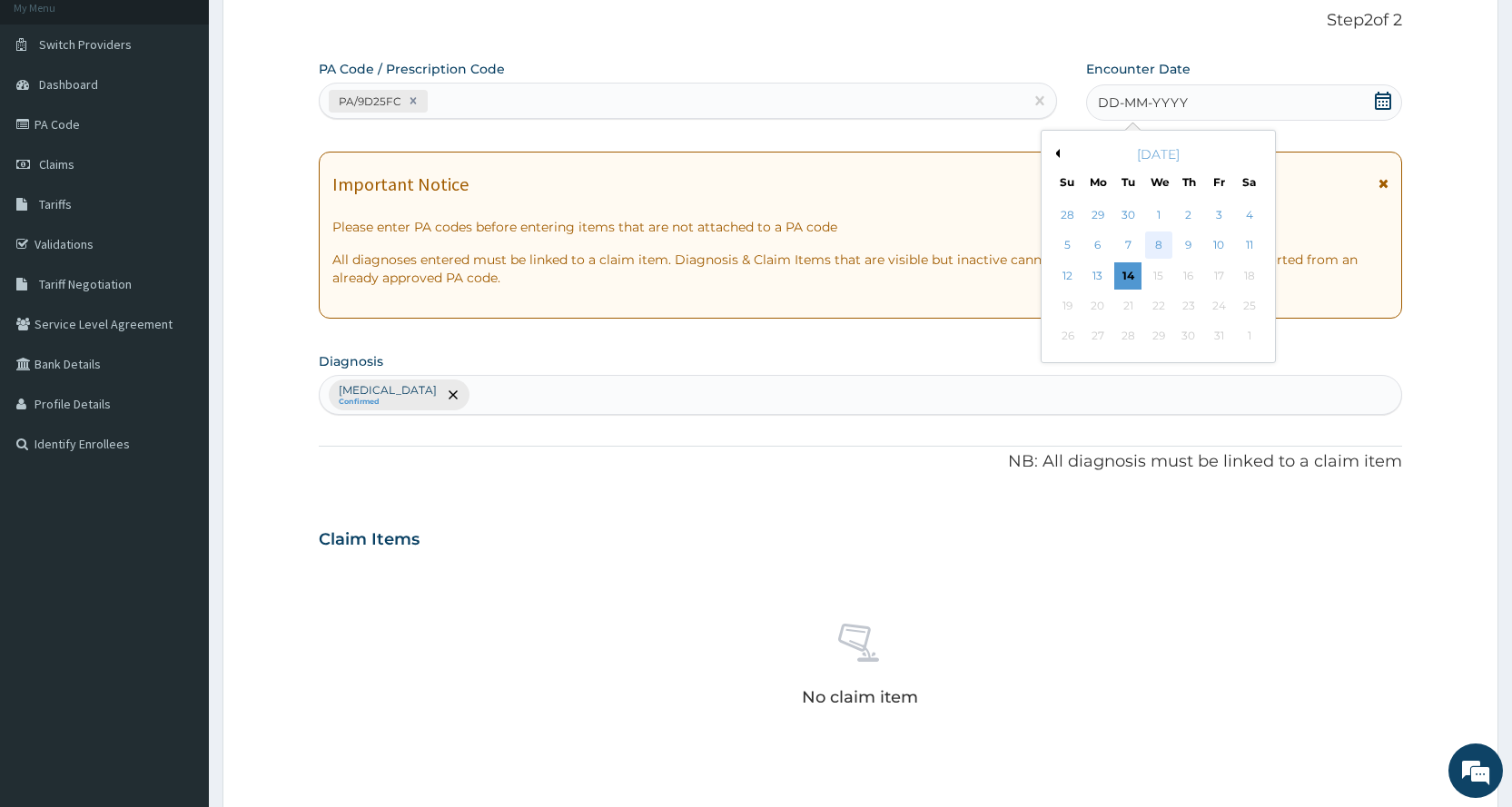
click at [1164, 244] on div "8" at bounding box center [1158, 246] width 28 height 28
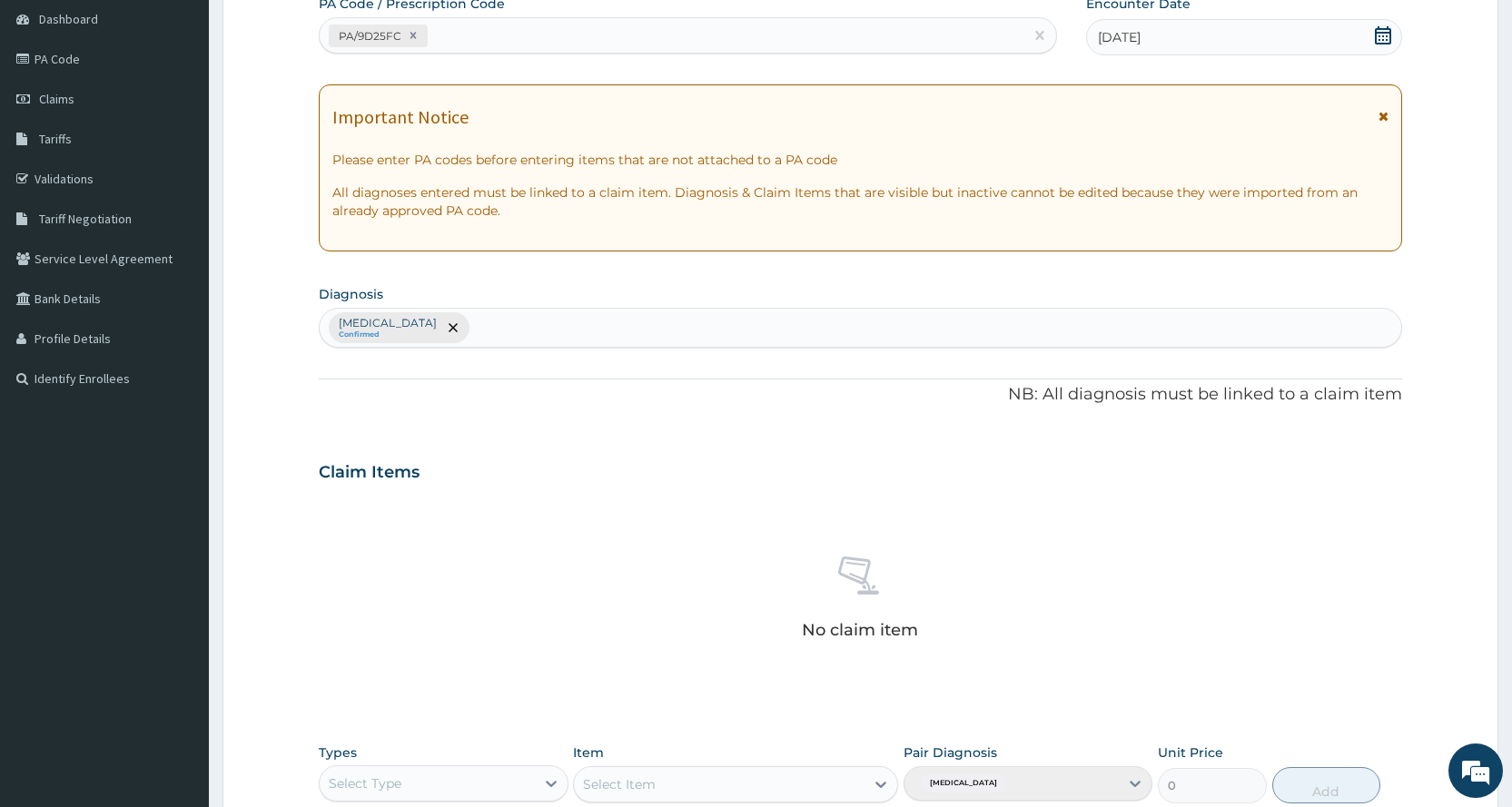
scroll to position [501, 0]
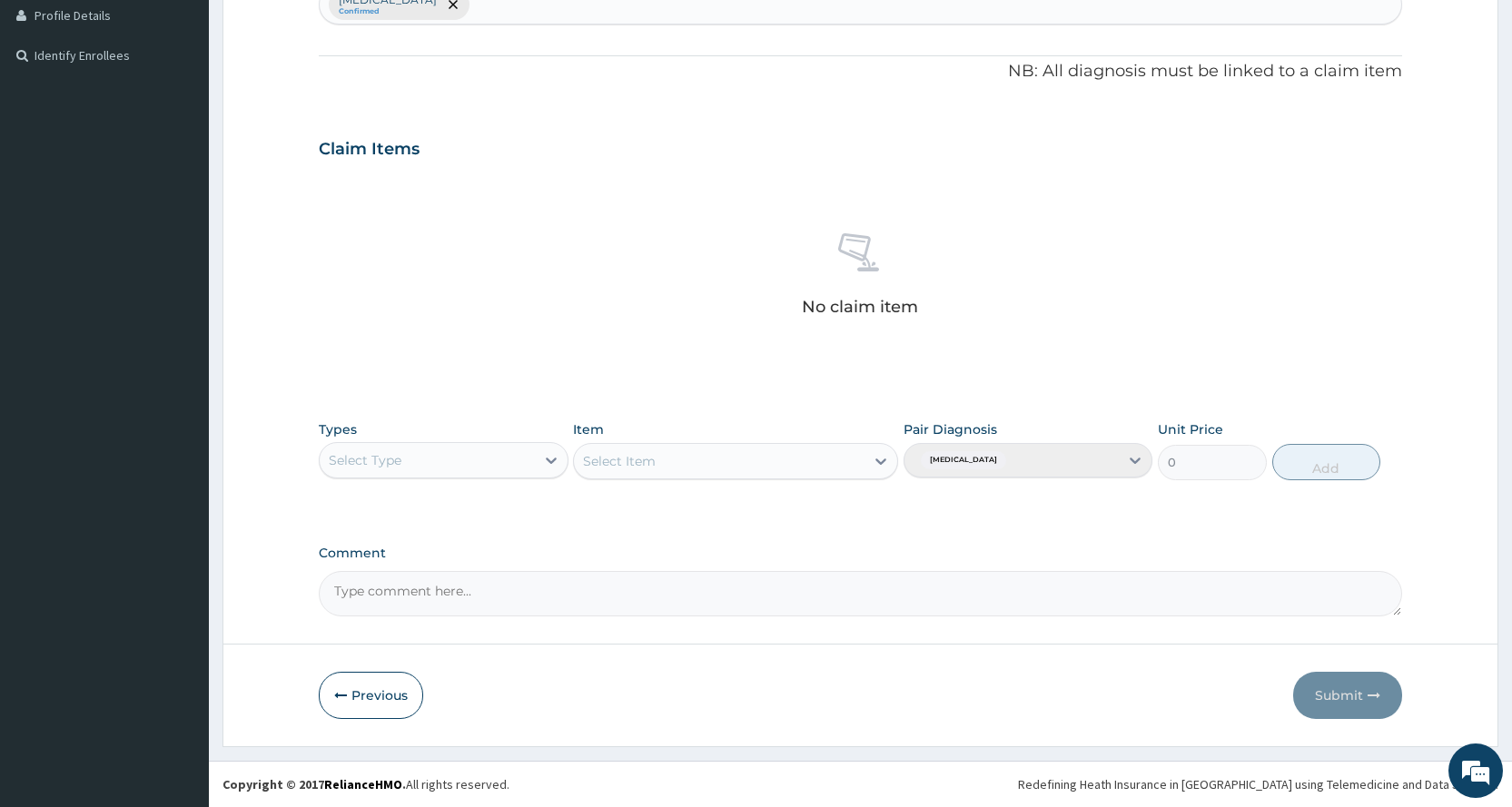
click at [370, 451] on div "Select Type" at bounding box center [364, 460] width 72 height 18
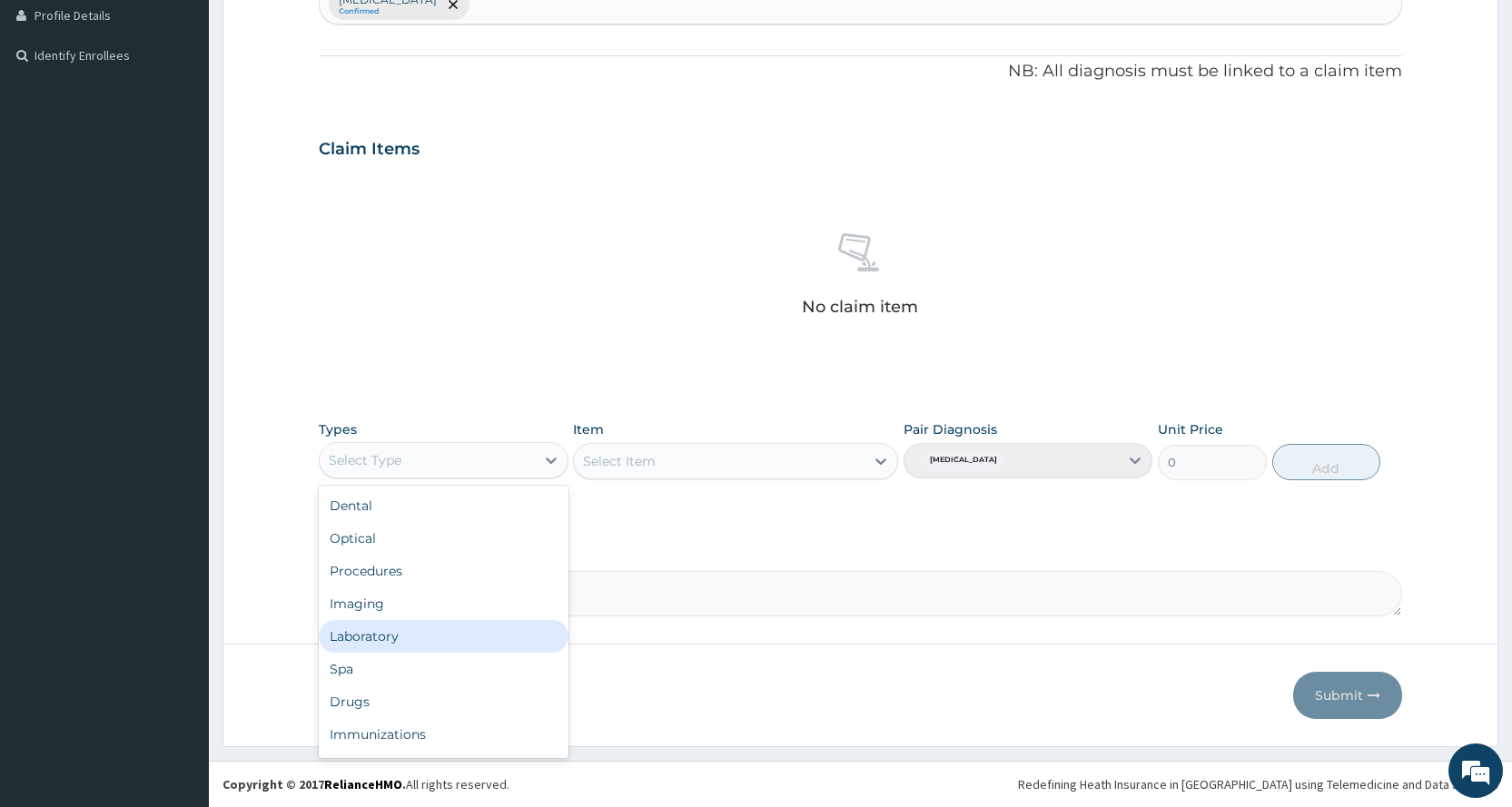
scroll to position [61, 0]
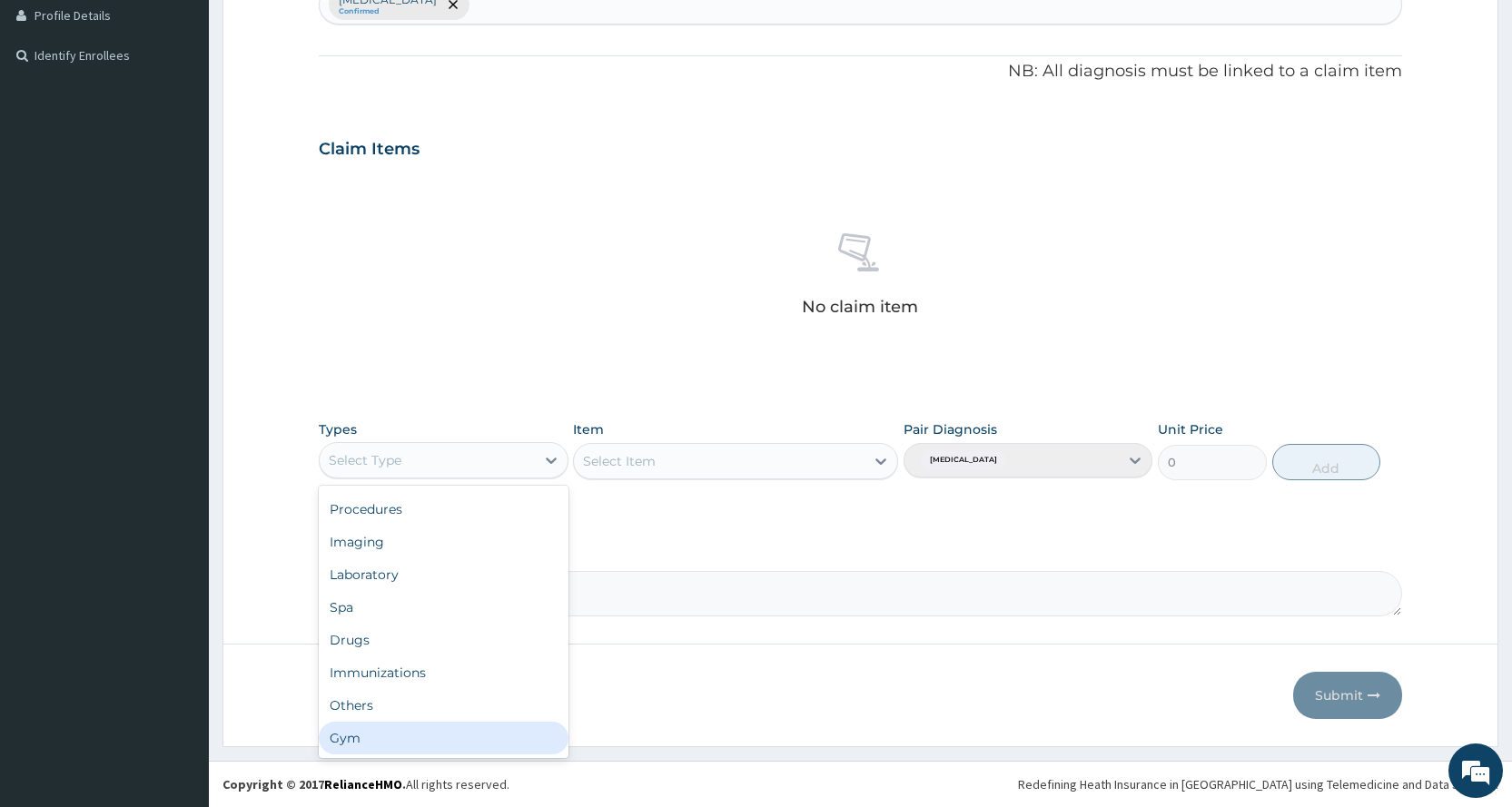
click at [417, 748] on div "Gym" at bounding box center [442, 737] width 248 height 33
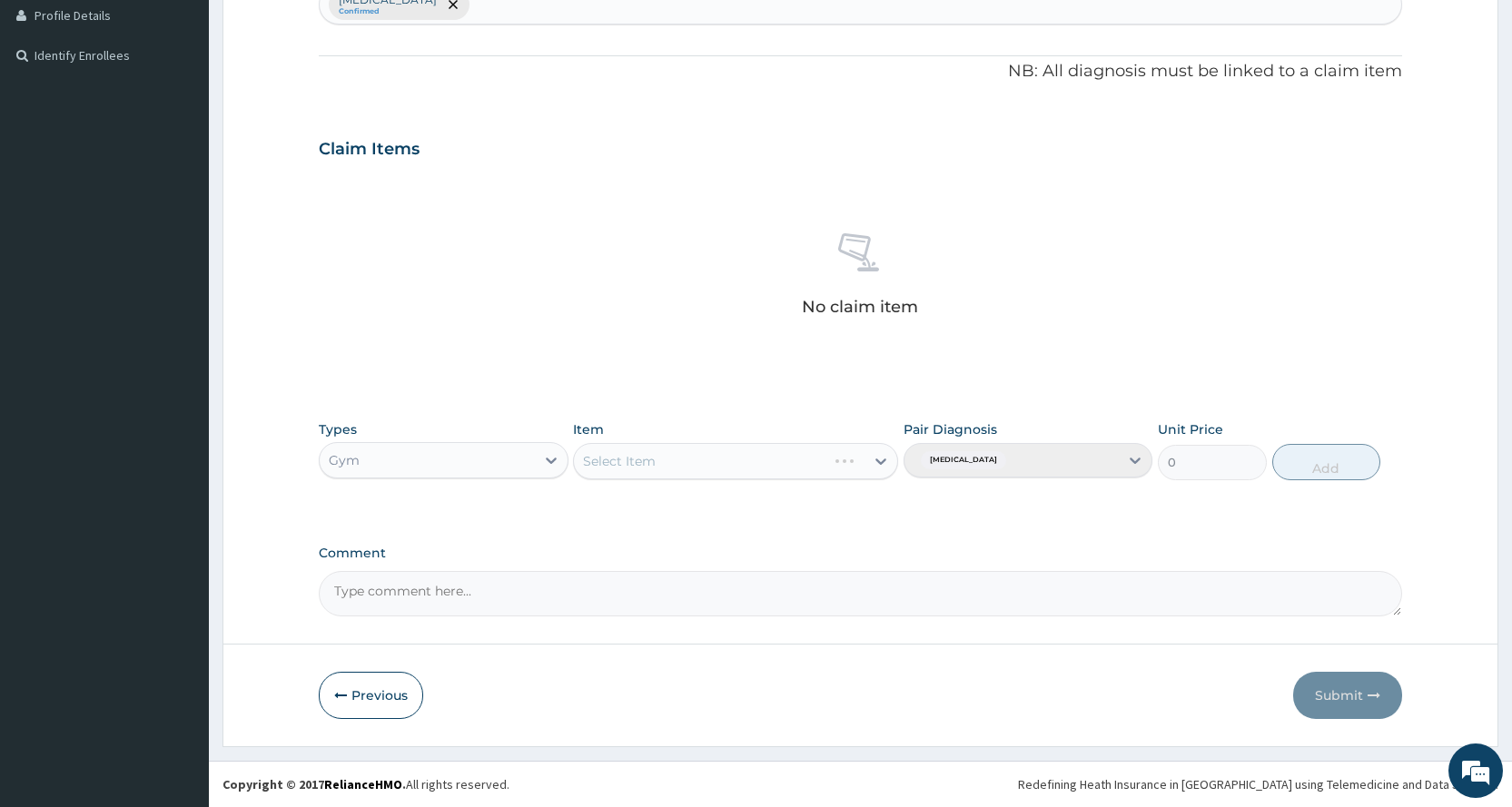
click at [705, 452] on div "Select Item" at bounding box center [735, 461] width 325 height 37
click at [706, 461] on div "Select Item" at bounding box center [719, 460] width 291 height 29
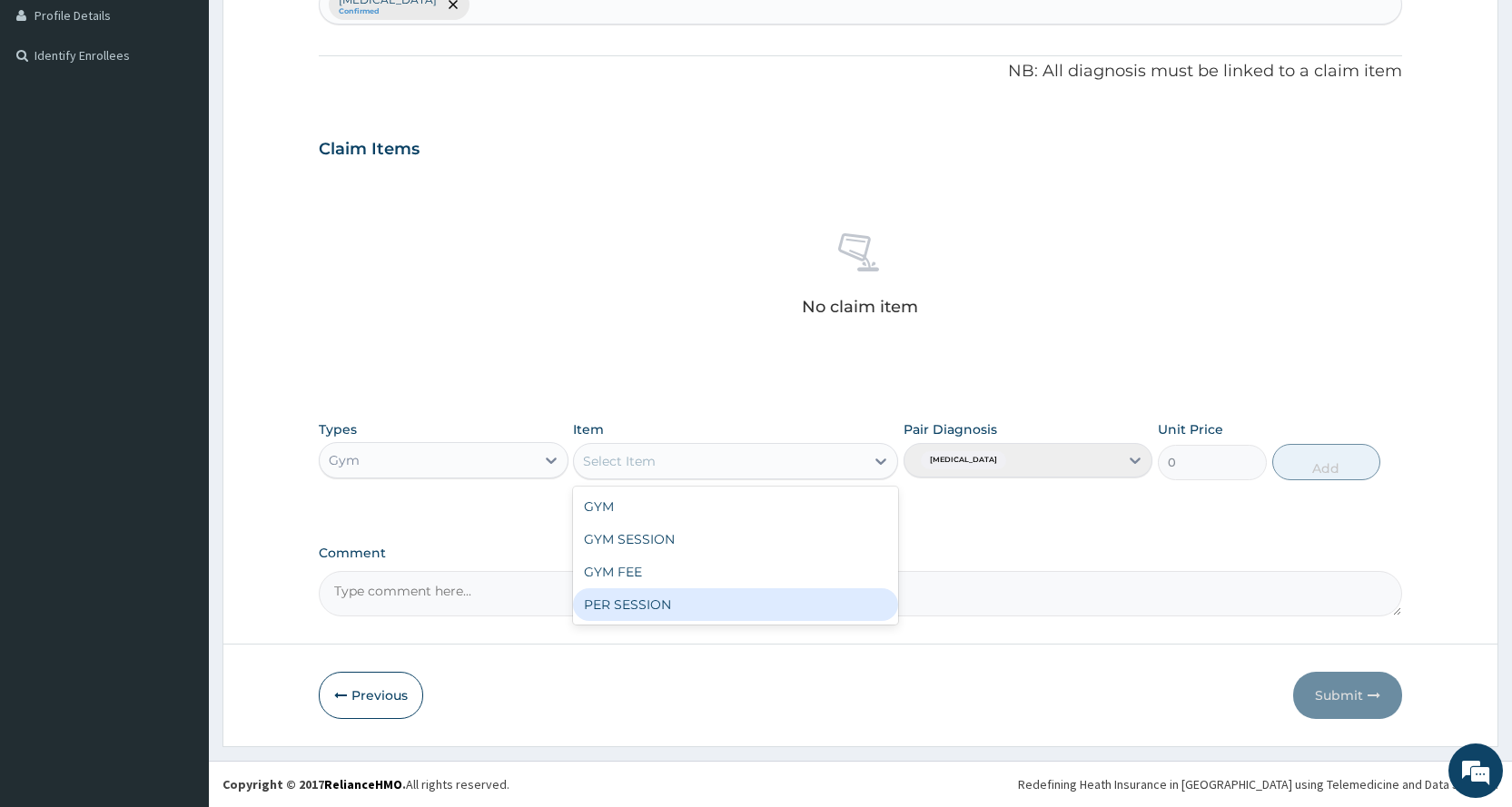
click at [685, 601] on div "PER SESSION" at bounding box center [735, 604] width 325 height 33
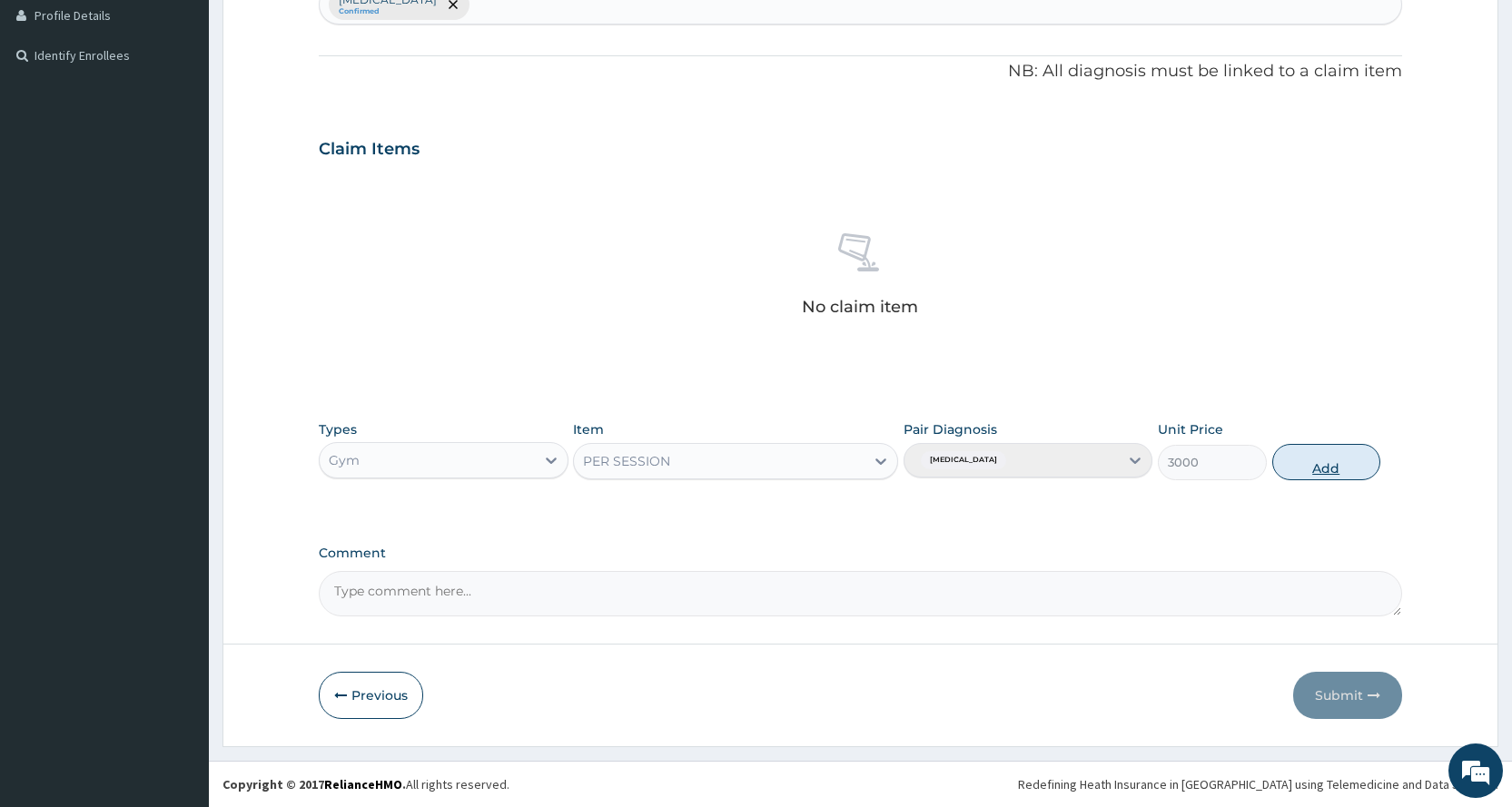
click at [1315, 460] on button "Add" at bounding box center [1325, 462] width 108 height 37
type input "0"
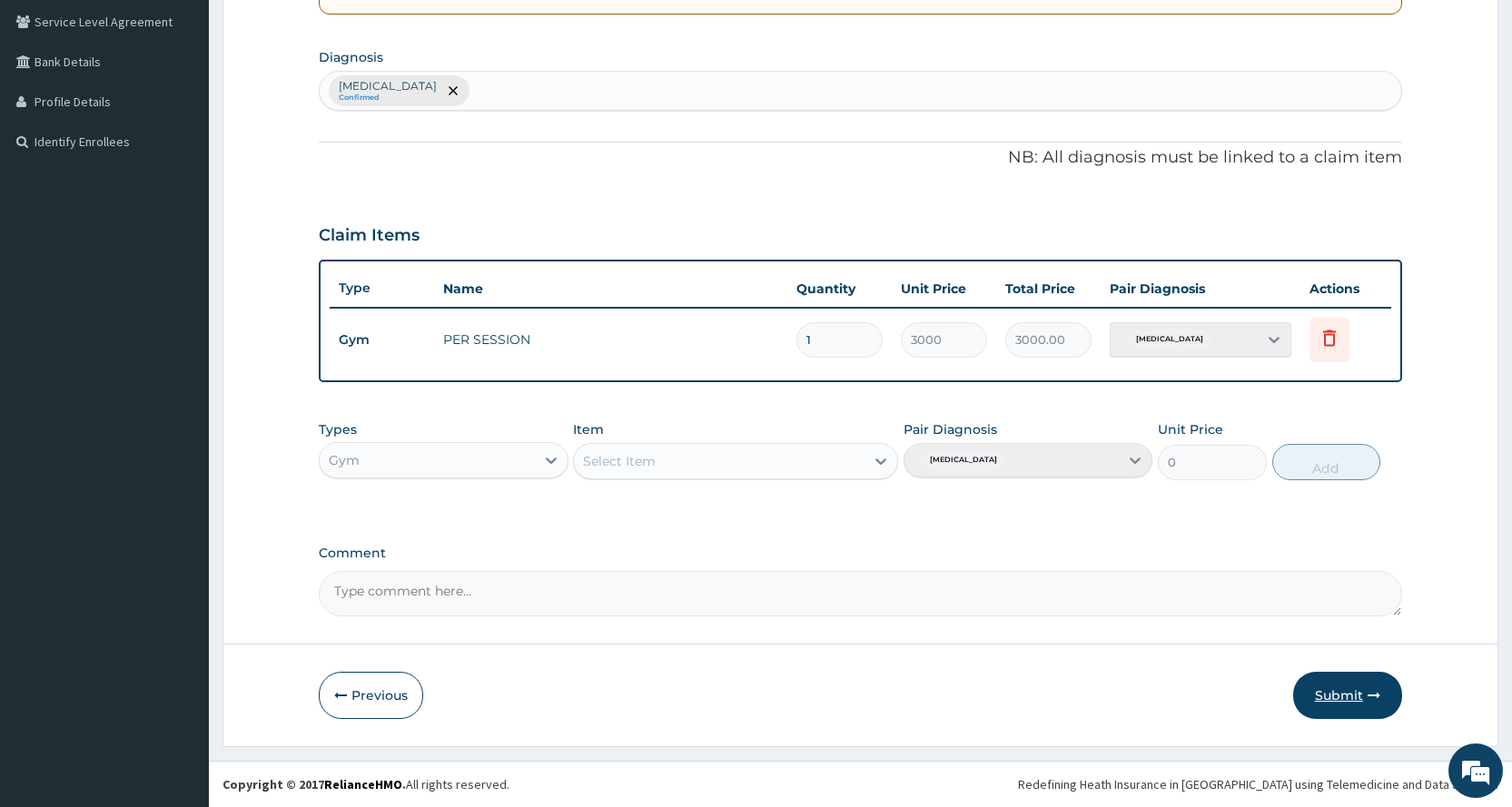
click at [1357, 682] on button "Submit" at bounding box center [1348, 695] width 109 height 47
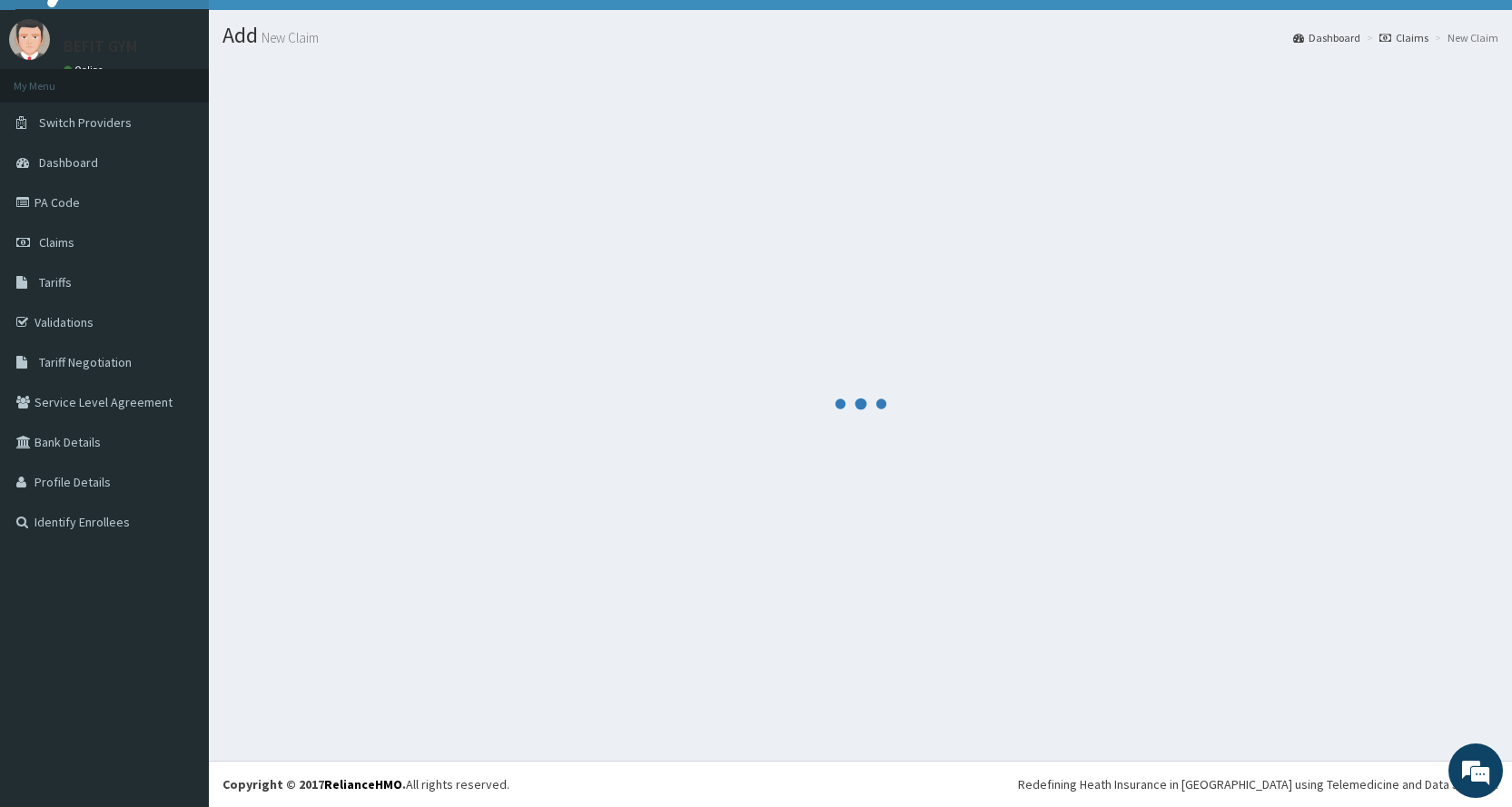
scroll to position [415, 0]
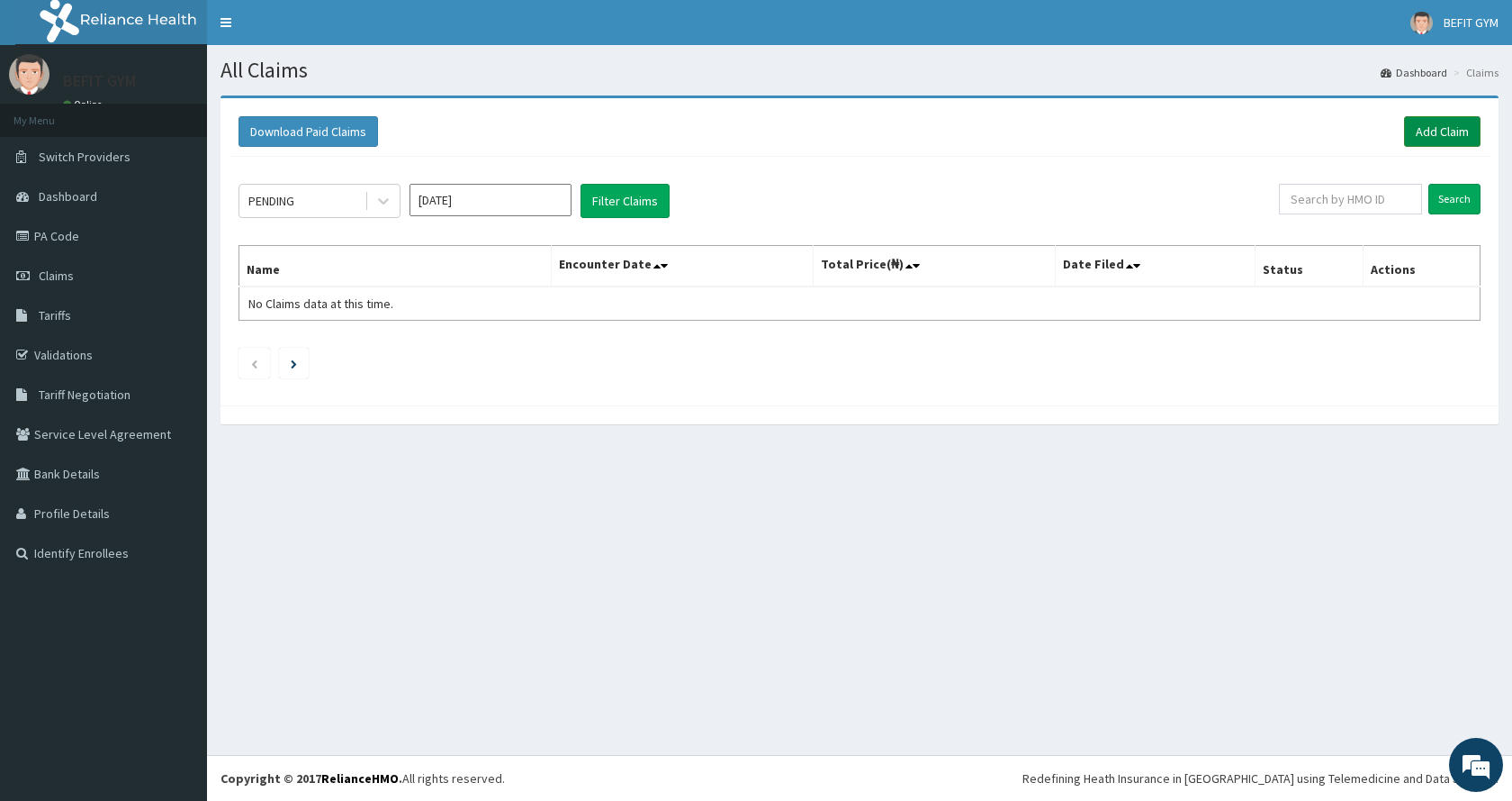
click at [1452, 124] on link "Add Claim" at bounding box center [1442, 131] width 77 height 30
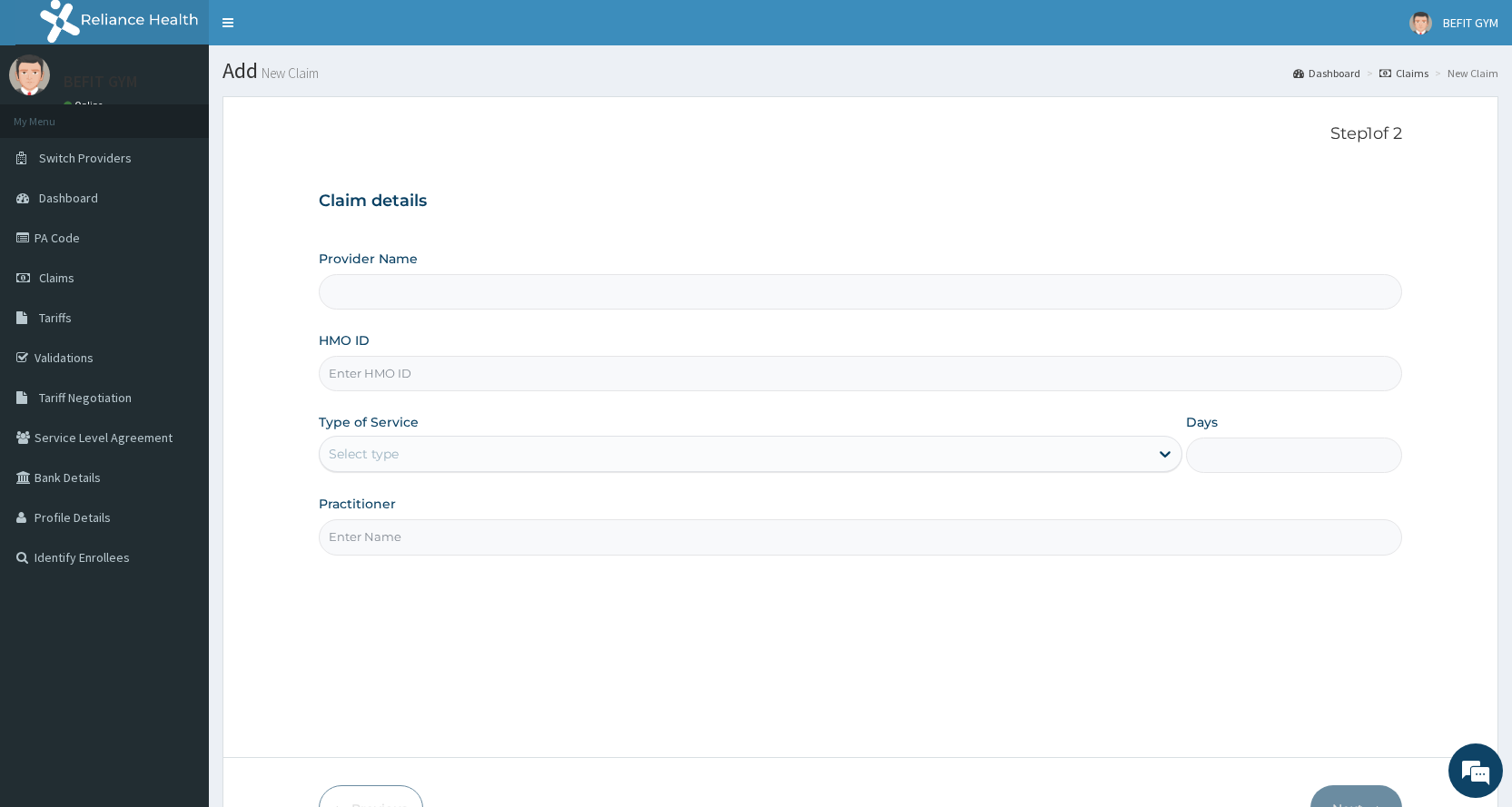
type input "BEFIT HEALTH AND FITNESS CENTRE"
type input "1"
click at [467, 373] on input "HMO ID" at bounding box center [860, 374] width 1084 height 36
type input "DSF/10005/A"
click at [447, 550] on input "Practitioner" at bounding box center [860, 537] width 1084 height 36
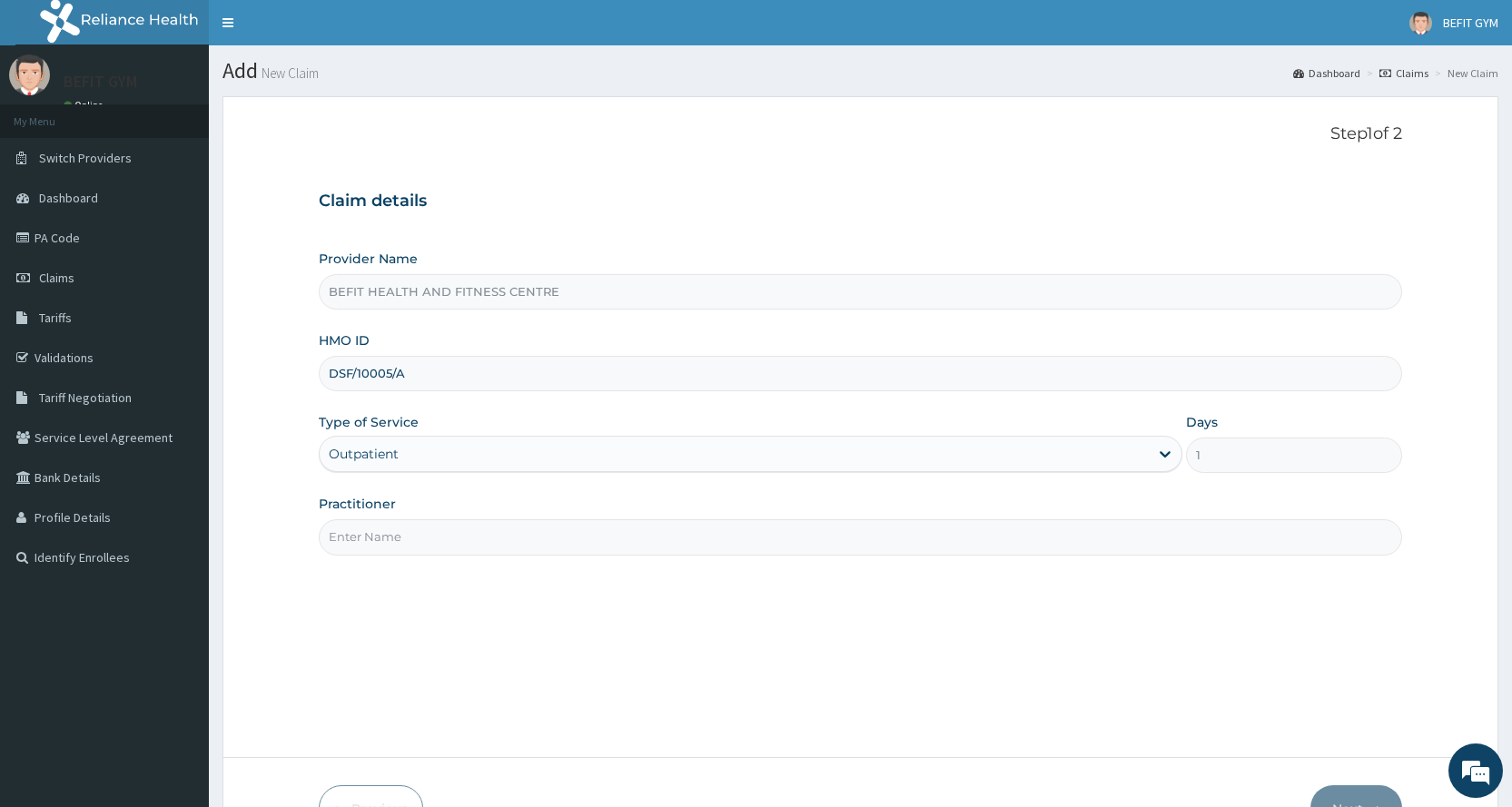
type input "B"
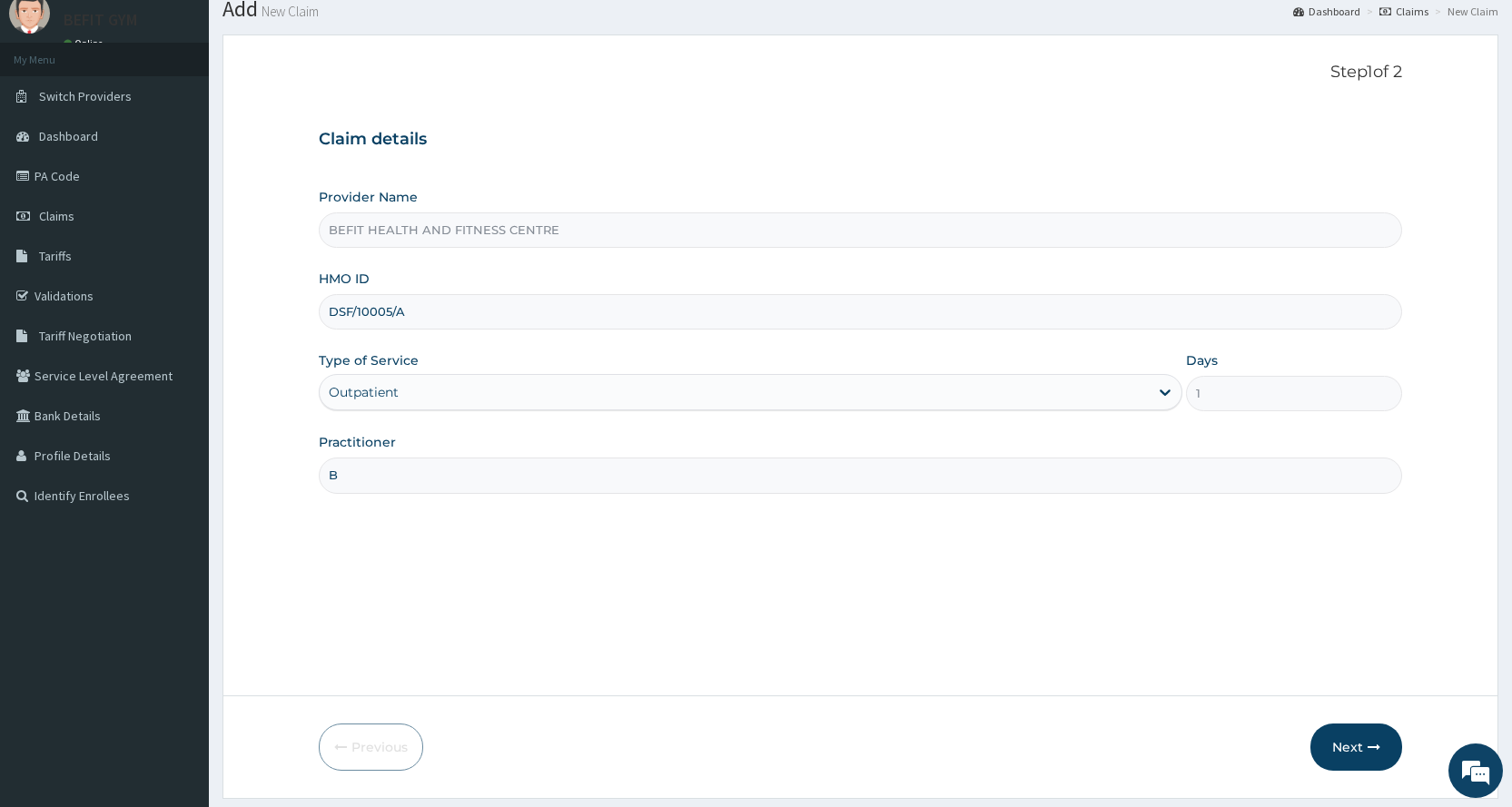
scroll to position [114, 0]
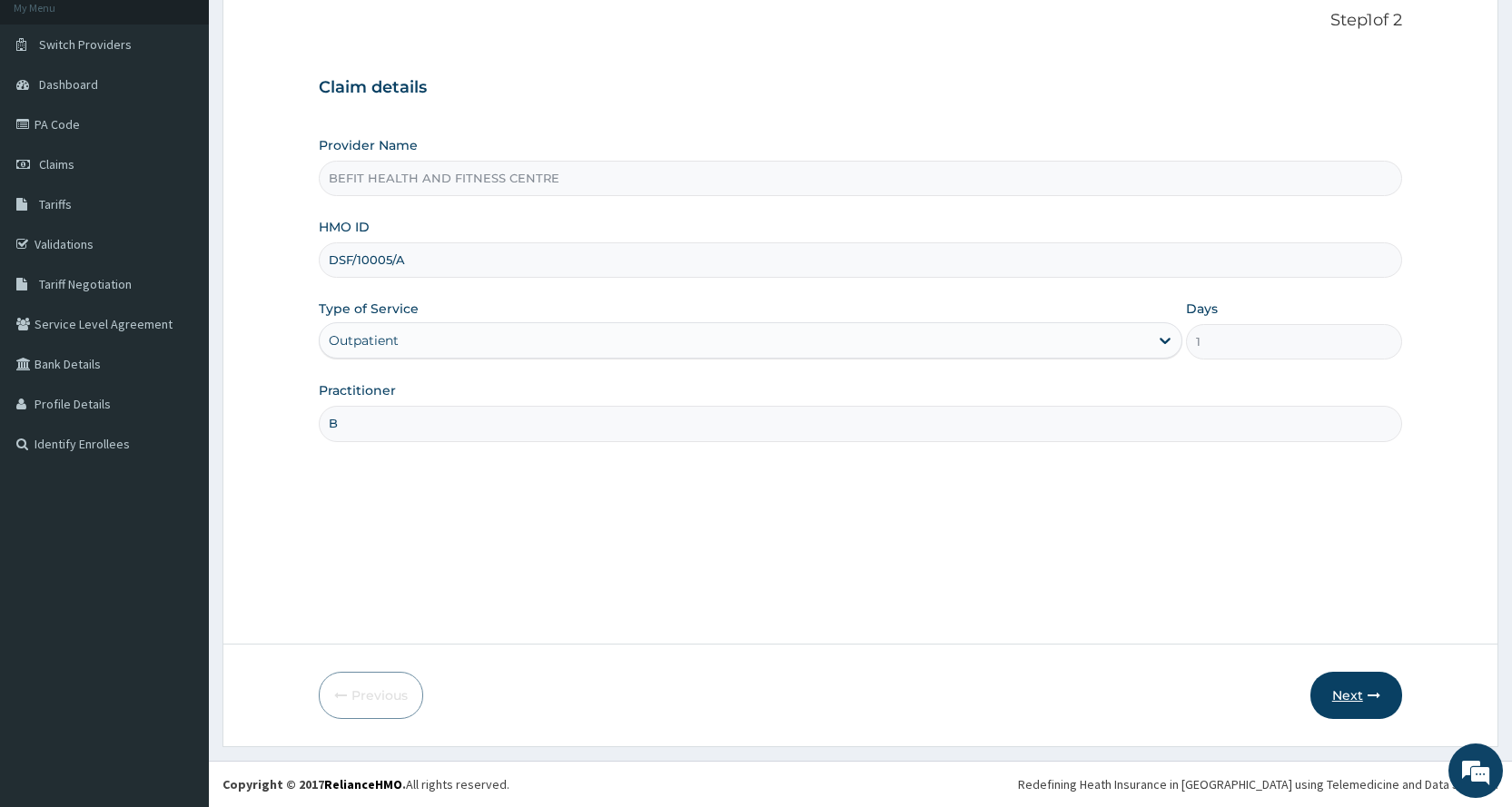
click at [1356, 706] on button "Next" at bounding box center [1356, 695] width 92 height 47
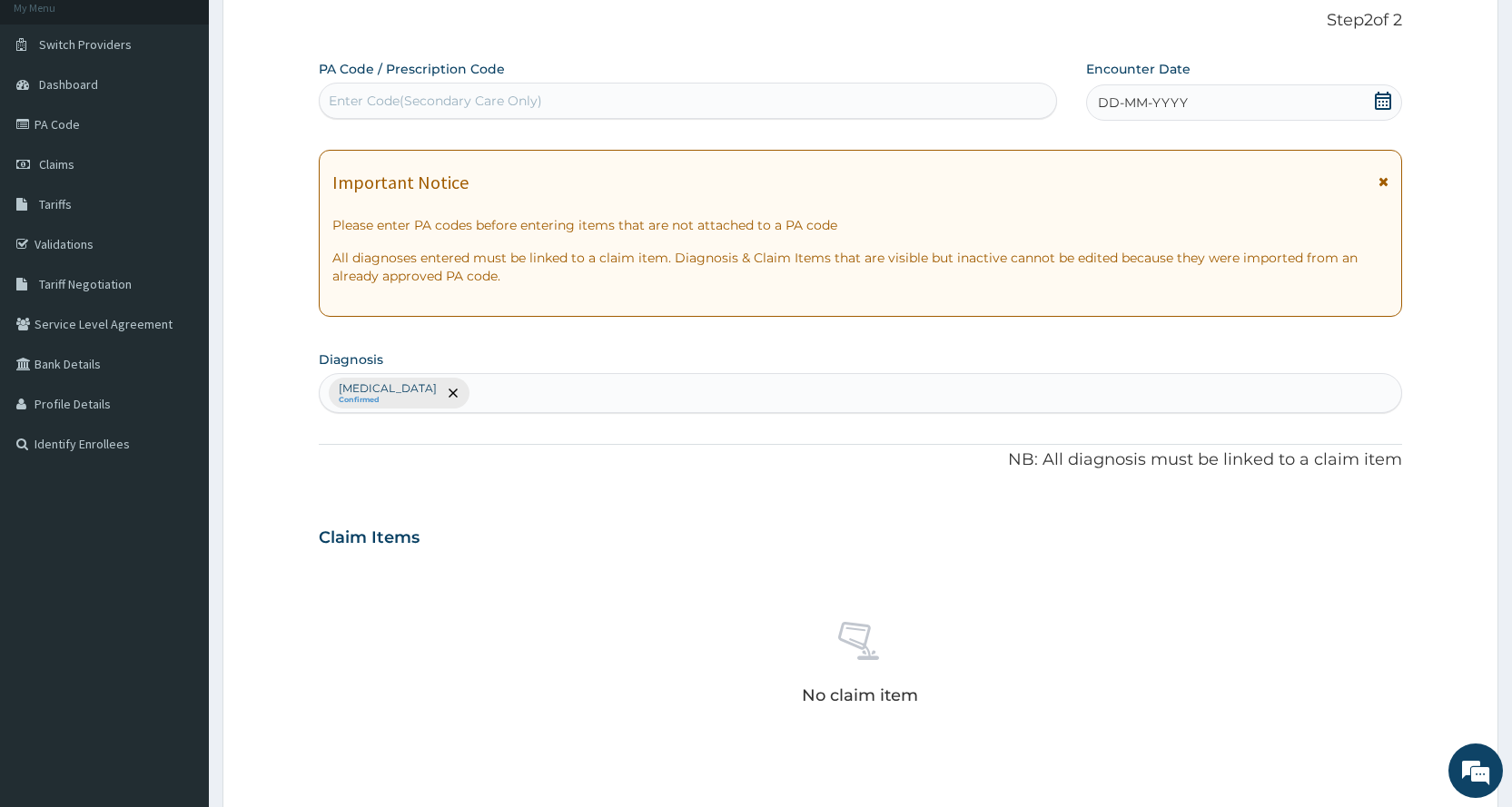
click at [634, 90] on div "Enter Code(Secondary Care Only)" at bounding box center [687, 100] width 735 height 29
type input "PA/3D3C1B"
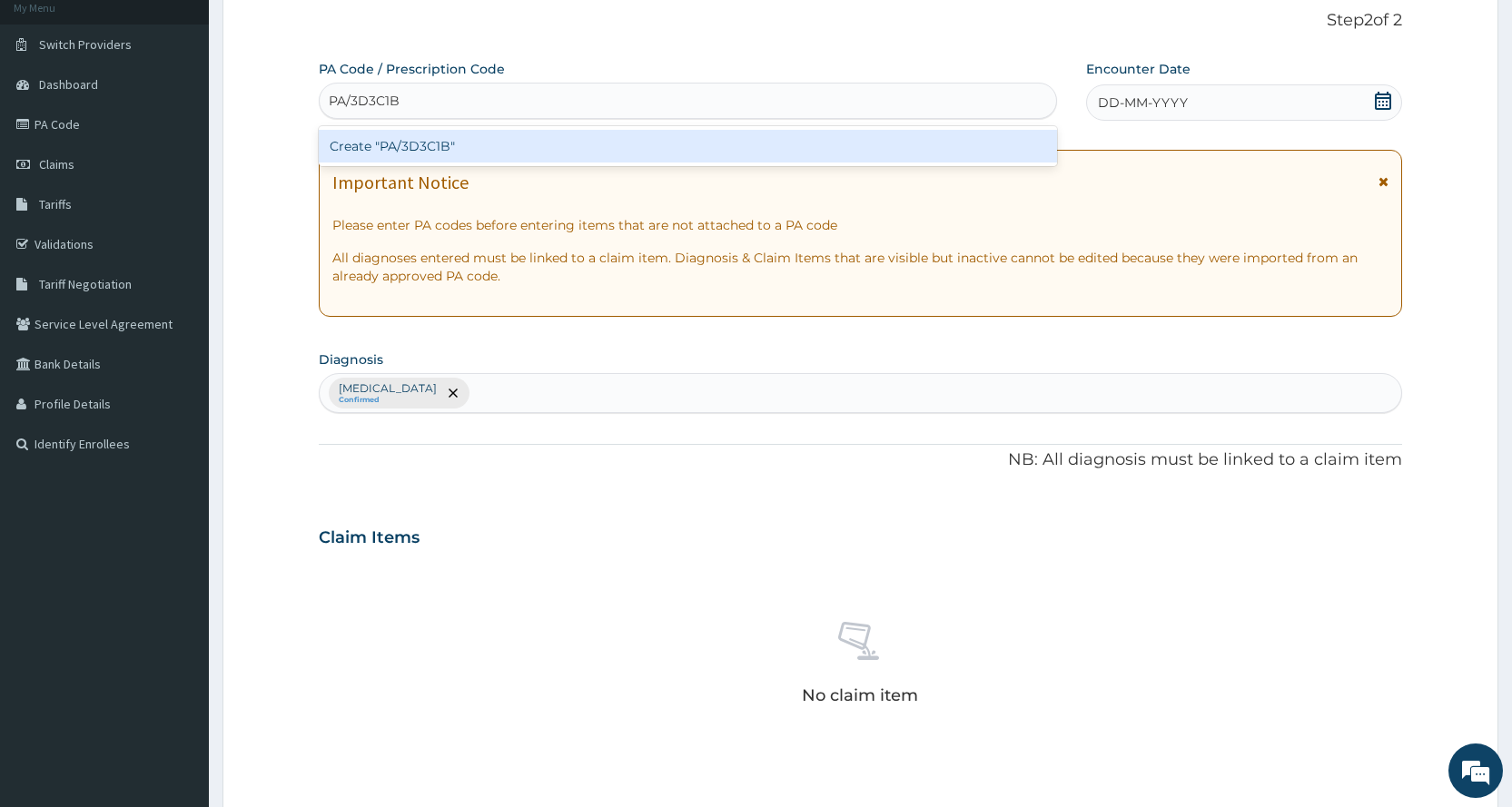
click at [743, 133] on div "Create "PA/3D3C1B"" at bounding box center [687, 145] width 737 height 33
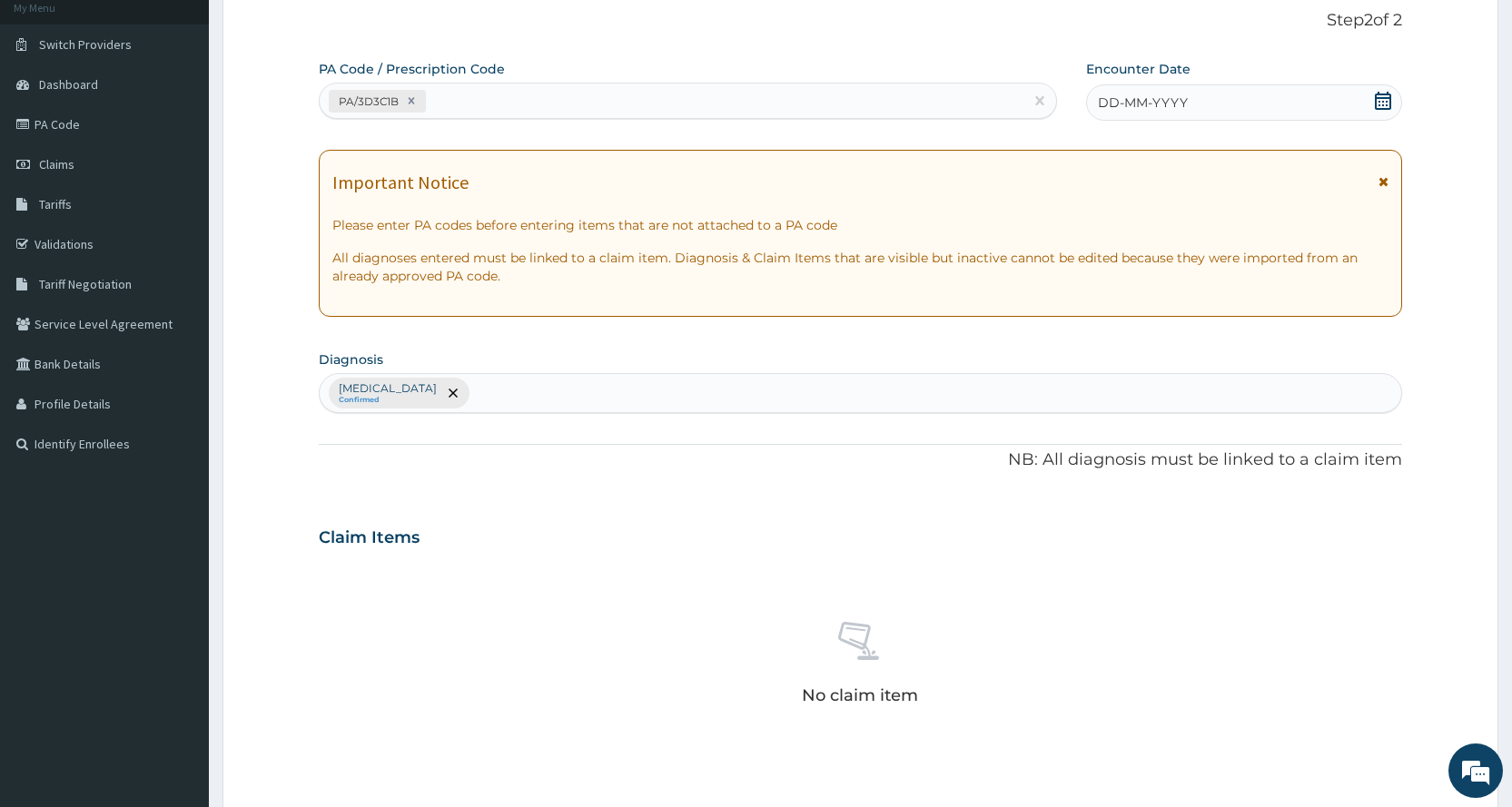
click at [1298, 105] on div "DD-MM-YYYY" at bounding box center [1243, 102] width 316 height 37
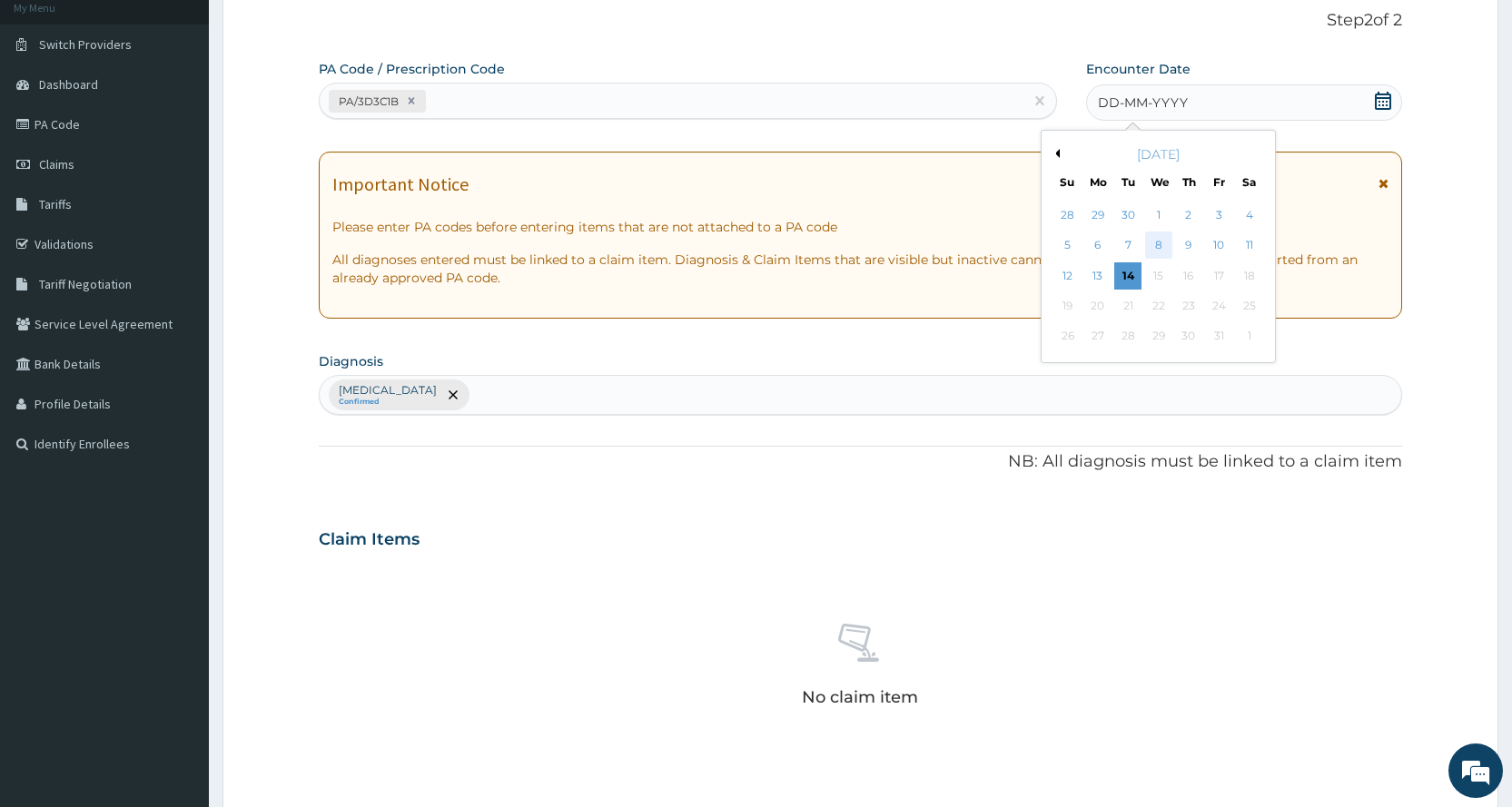
click at [1149, 237] on div "8" at bounding box center [1158, 246] width 28 height 28
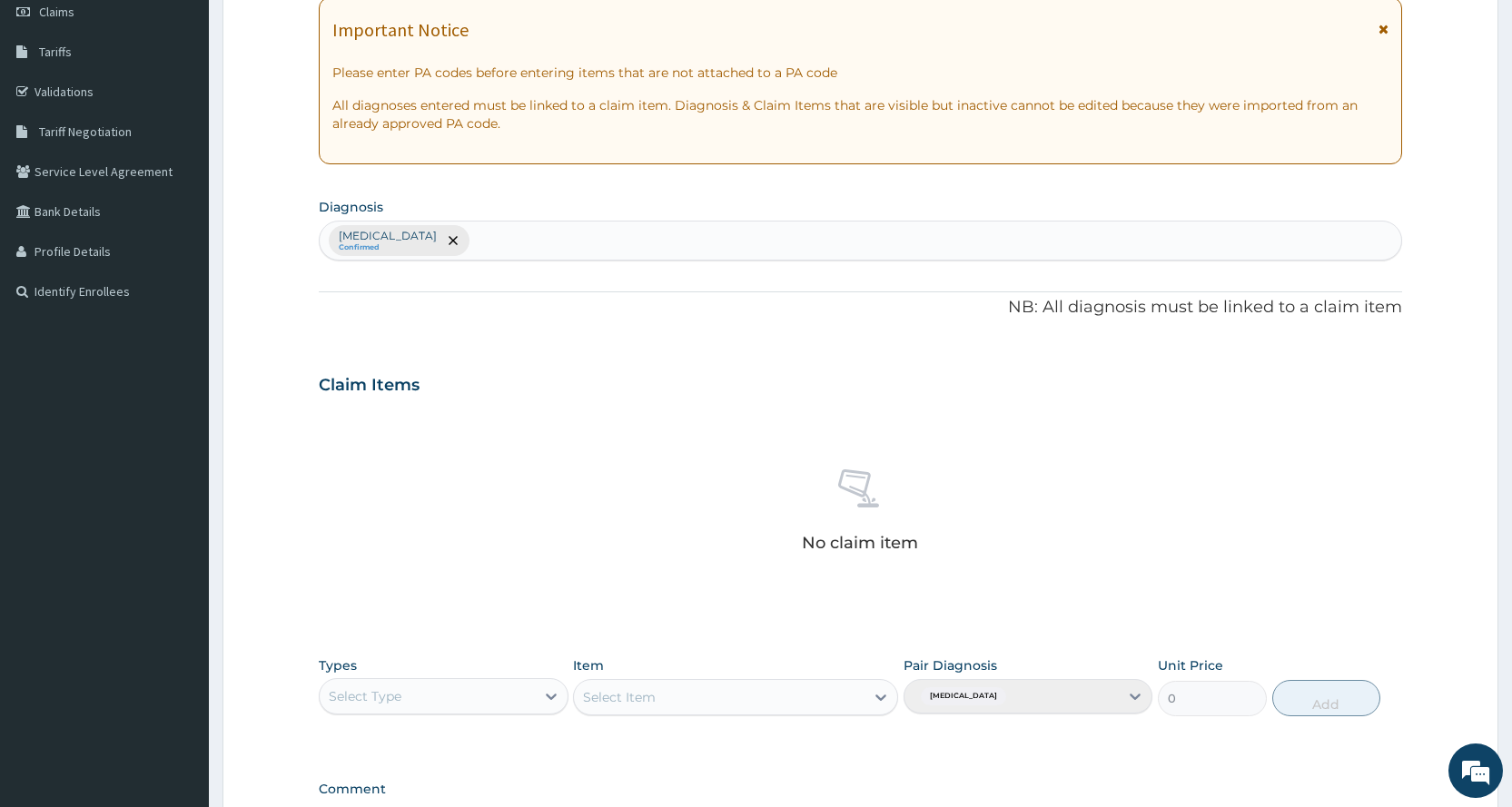
scroll to position [501, 0]
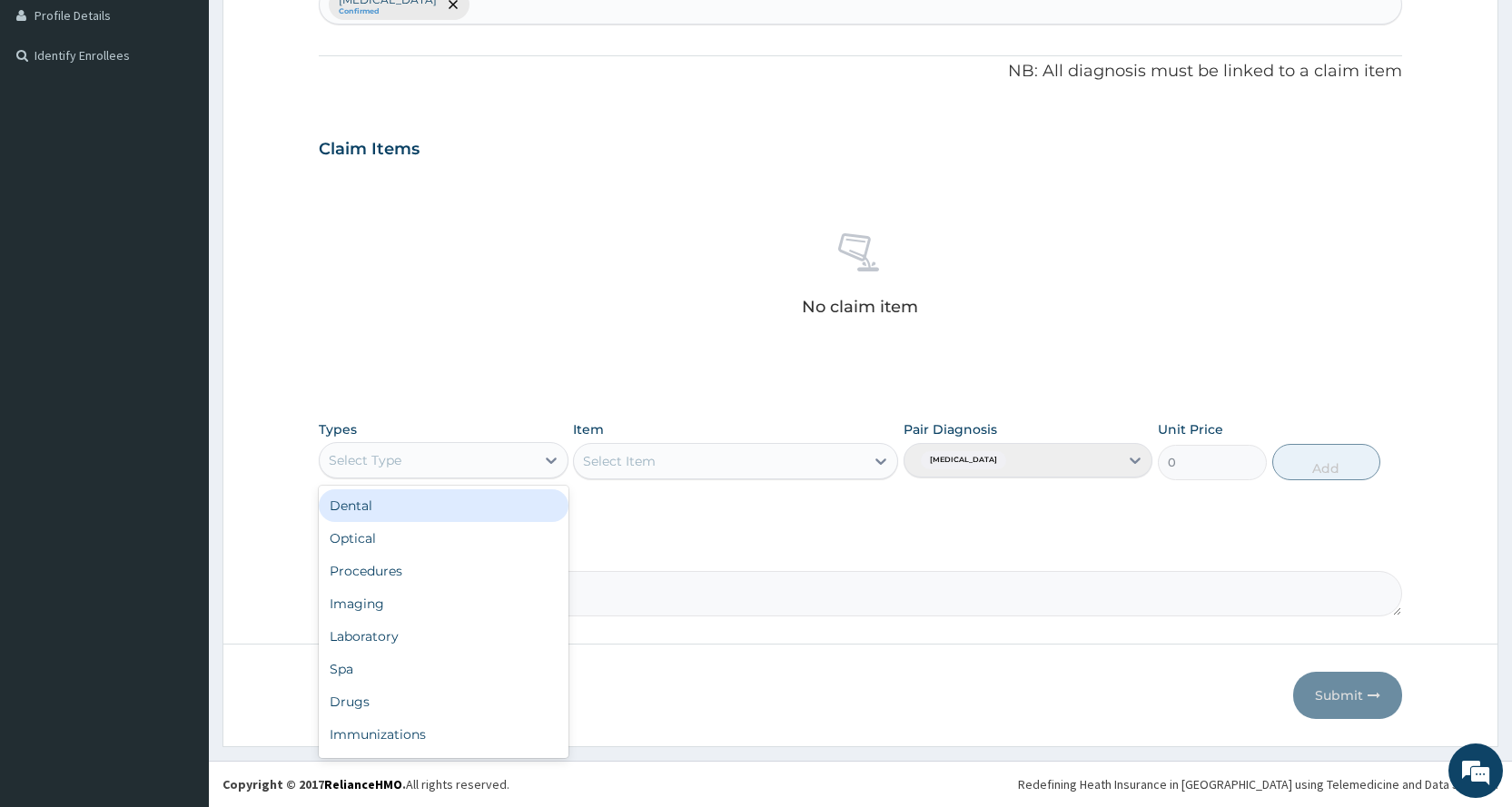
click at [377, 452] on div "Select Type" at bounding box center [364, 460] width 72 height 18
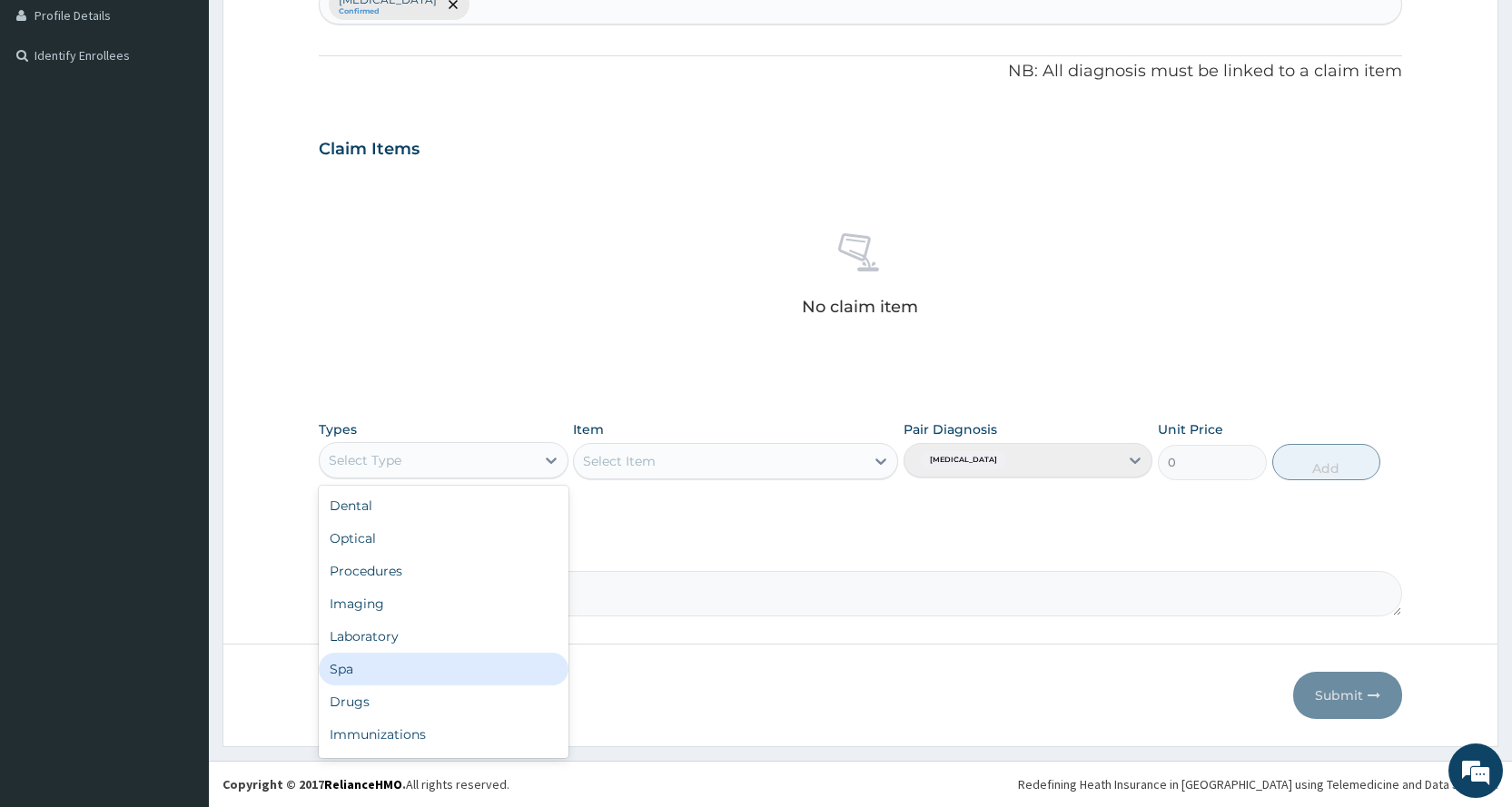
scroll to position [61, 0]
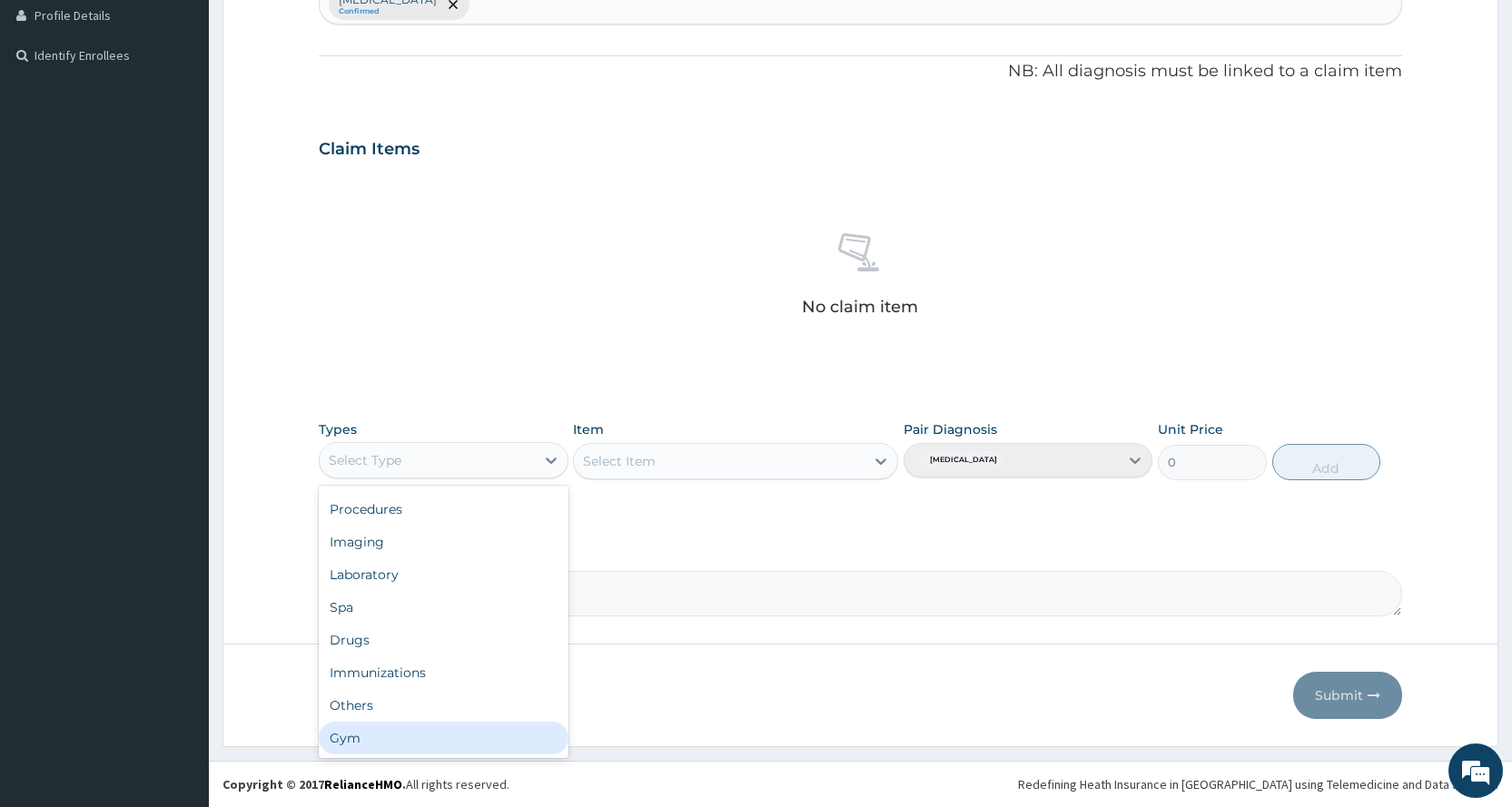
click at [442, 746] on div "Gym" at bounding box center [442, 737] width 248 height 33
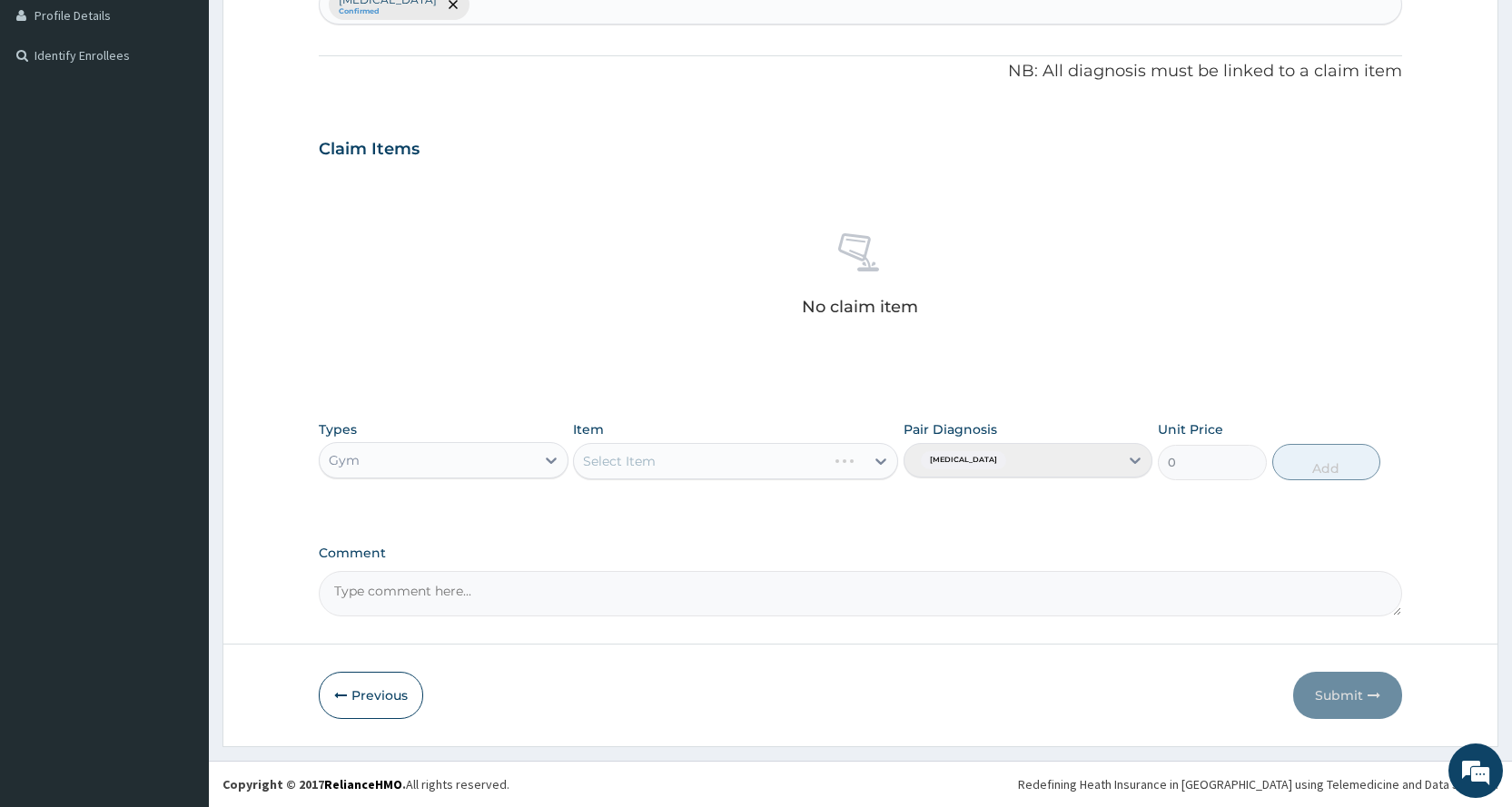
click at [757, 484] on div "Types Gym Item Select Item Pair Diagnosis [MEDICAL_DATA] Unit Price 0 Add" at bounding box center [860, 450] width 1084 height 78
click at [755, 469] on div "Select Item" at bounding box center [719, 460] width 291 height 29
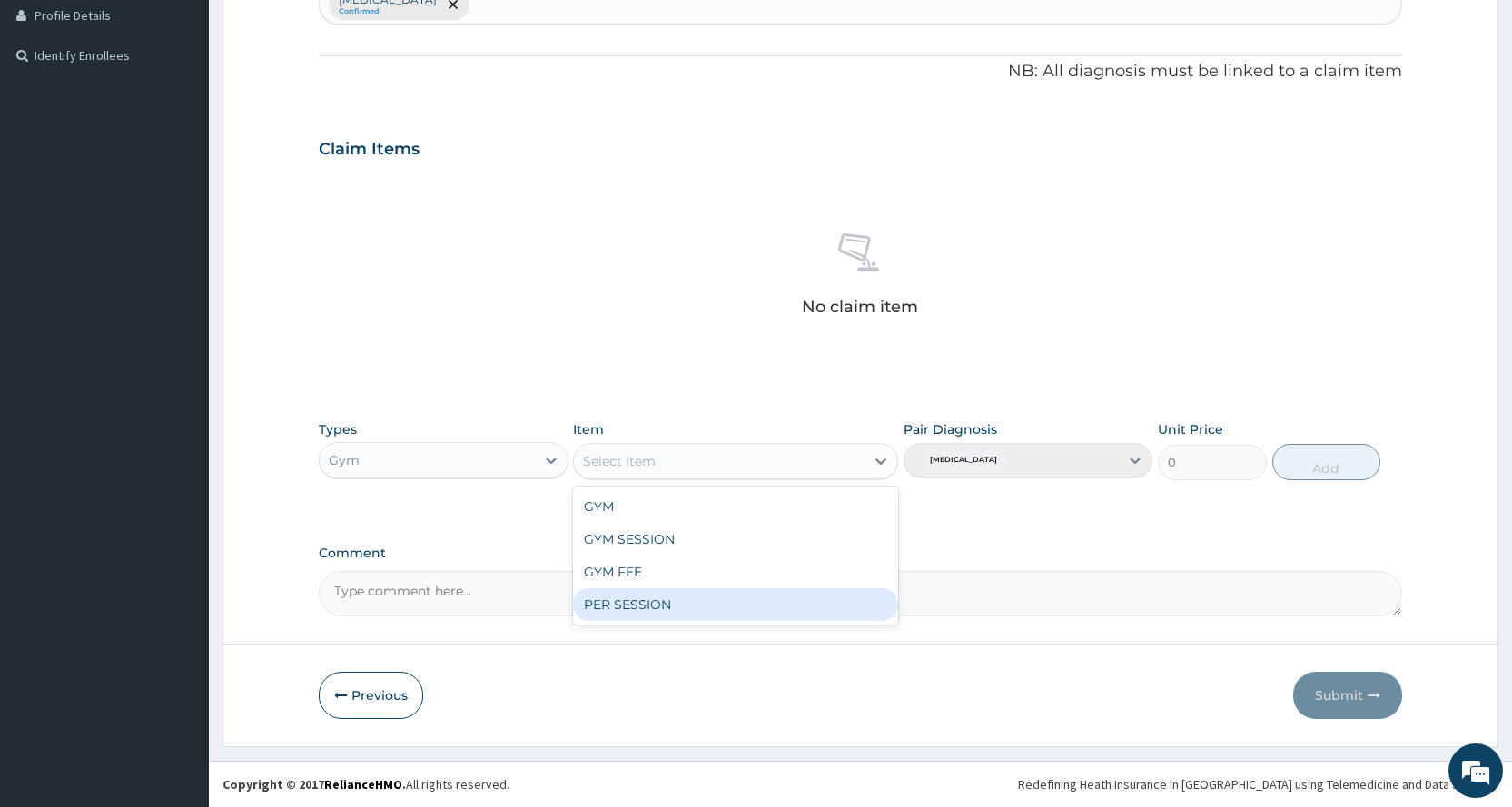
click at [714, 612] on div "PER SESSION" at bounding box center [735, 604] width 325 height 33
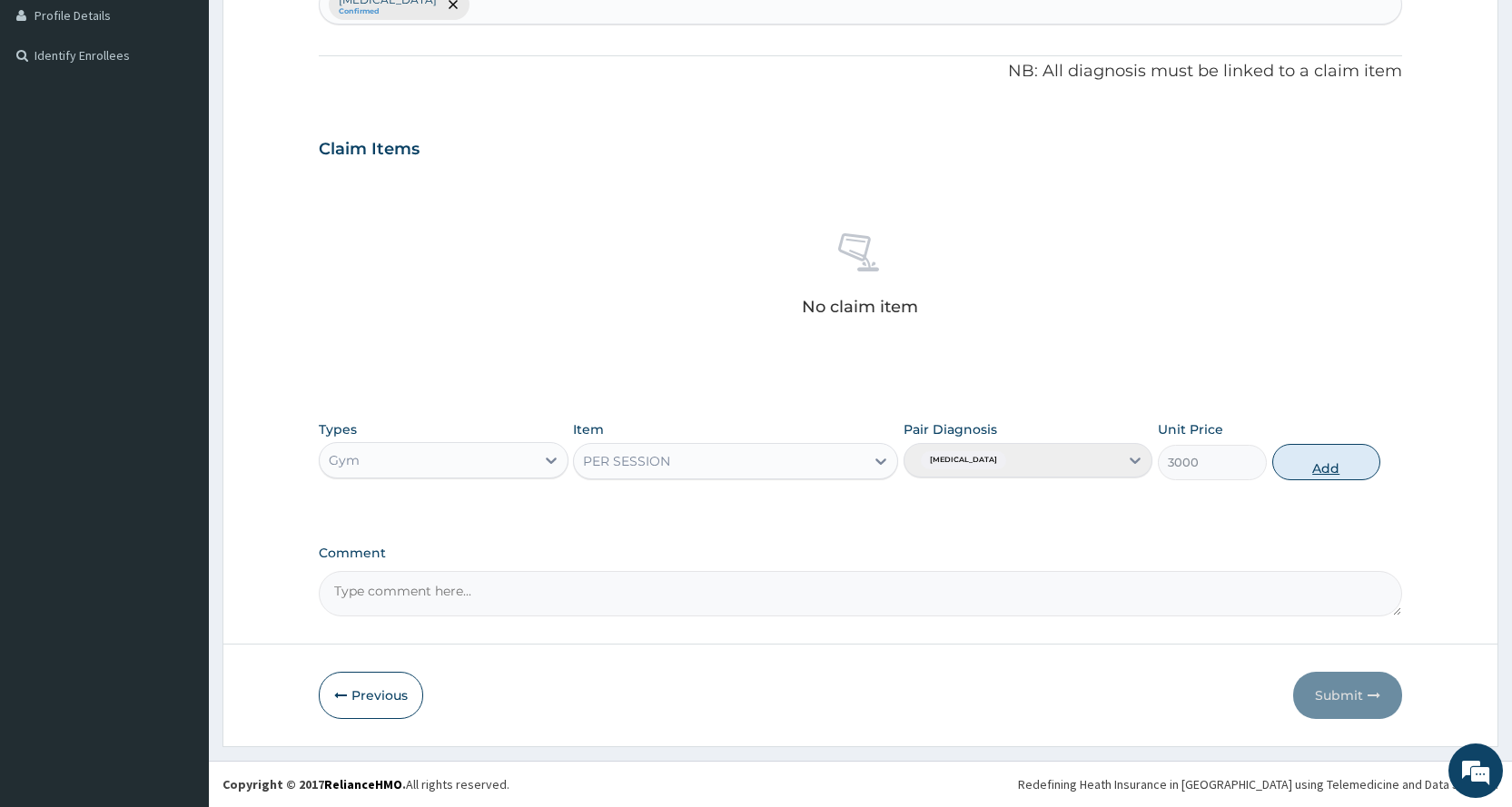
click at [1335, 446] on button "Add" at bounding box center [1325, 462] width 108 height 37
type input "0"
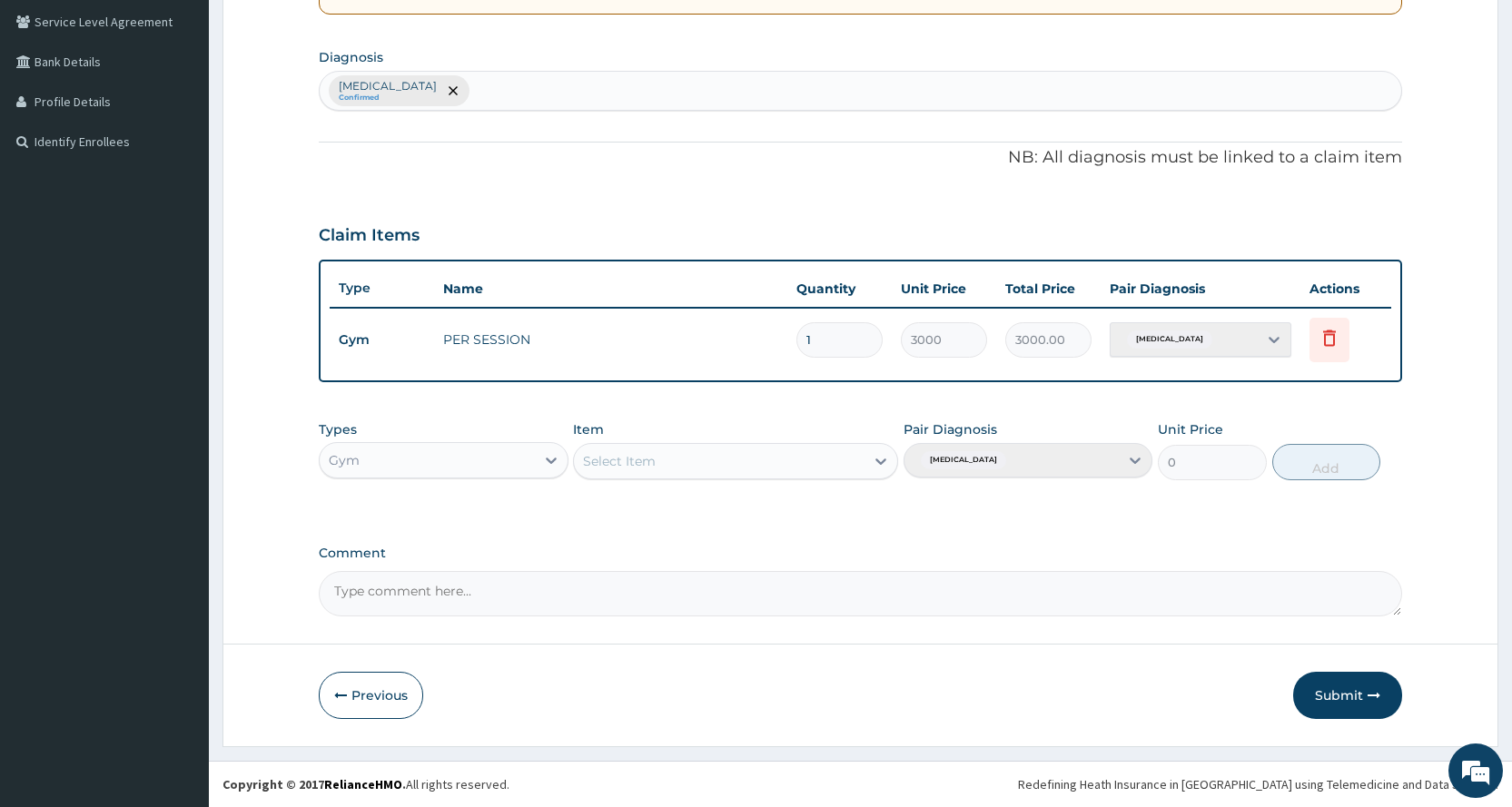
scroll to position [415, 0]
drag, startPoint x: 1322, startPoint y: 695, endPoint x: 1033, endPoint y: 789, distance: 303.9
click at [1308, 695] on button "Submit" at bounding box center [1348, 695] width 109 height 47
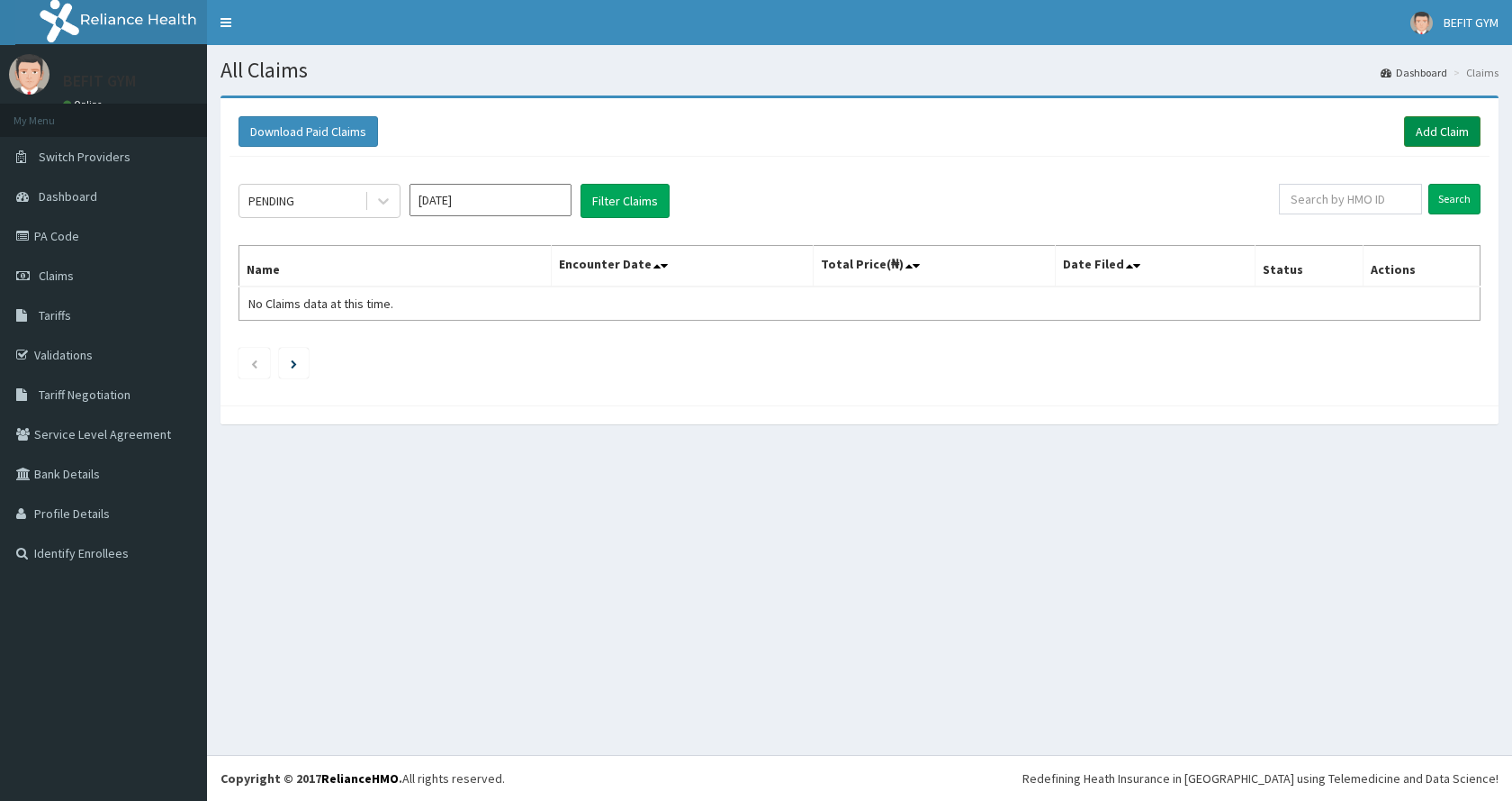
click at [1425, 132] on link "Add Claim" at bounding box center [1442, 131] width 77 height 30
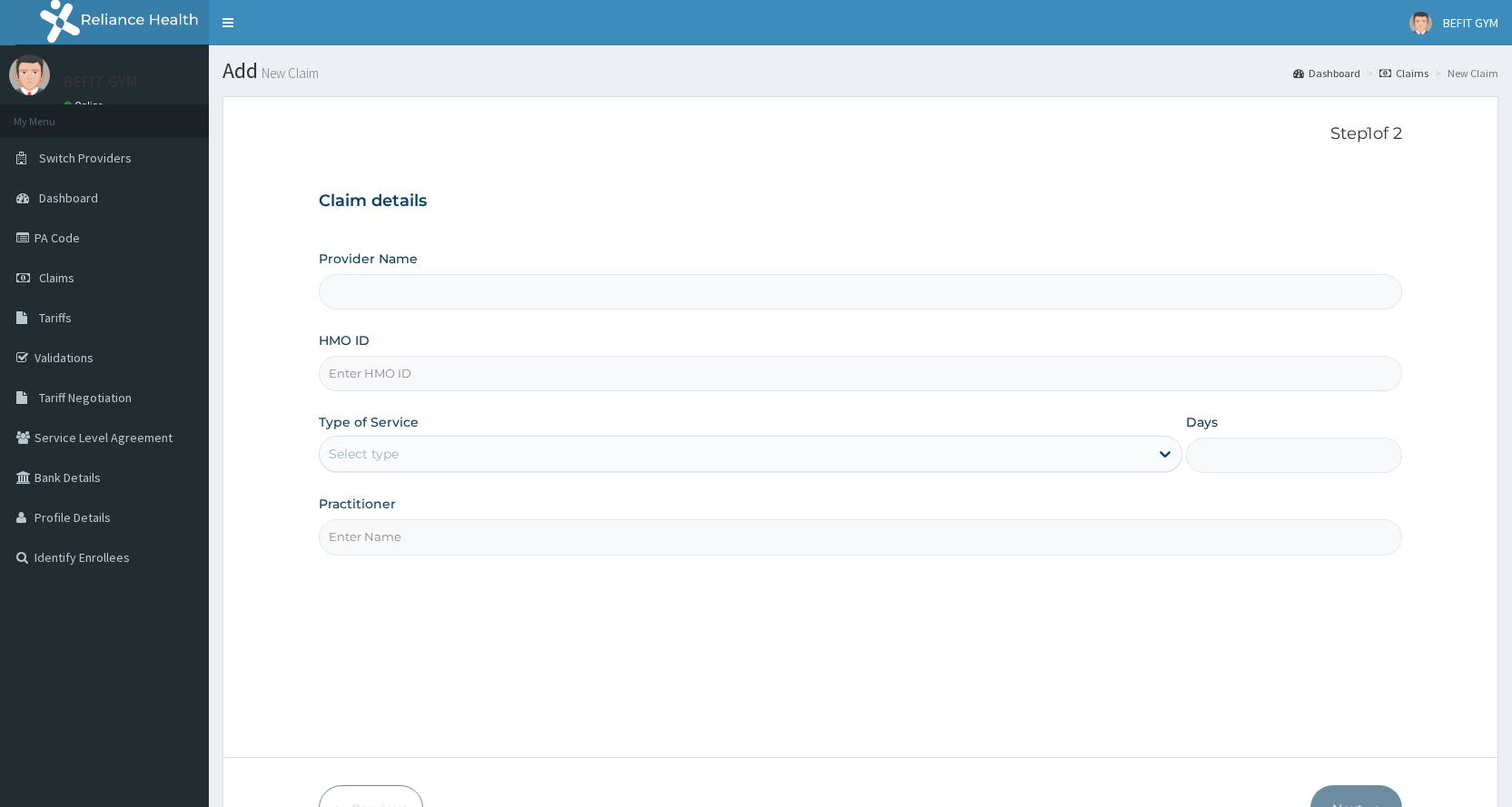
type input "BEFIT HEALTH AND FITNESS CENTRE"
type input "1"
click at [363, 371] on input "HMO ID" at bounding box center [860, 374] width 1084 height 36
type input "SWQ/10004/B"
click at [423, 531] on input "Practitioner" at bounding box center [860, 537] width 1084 height 36
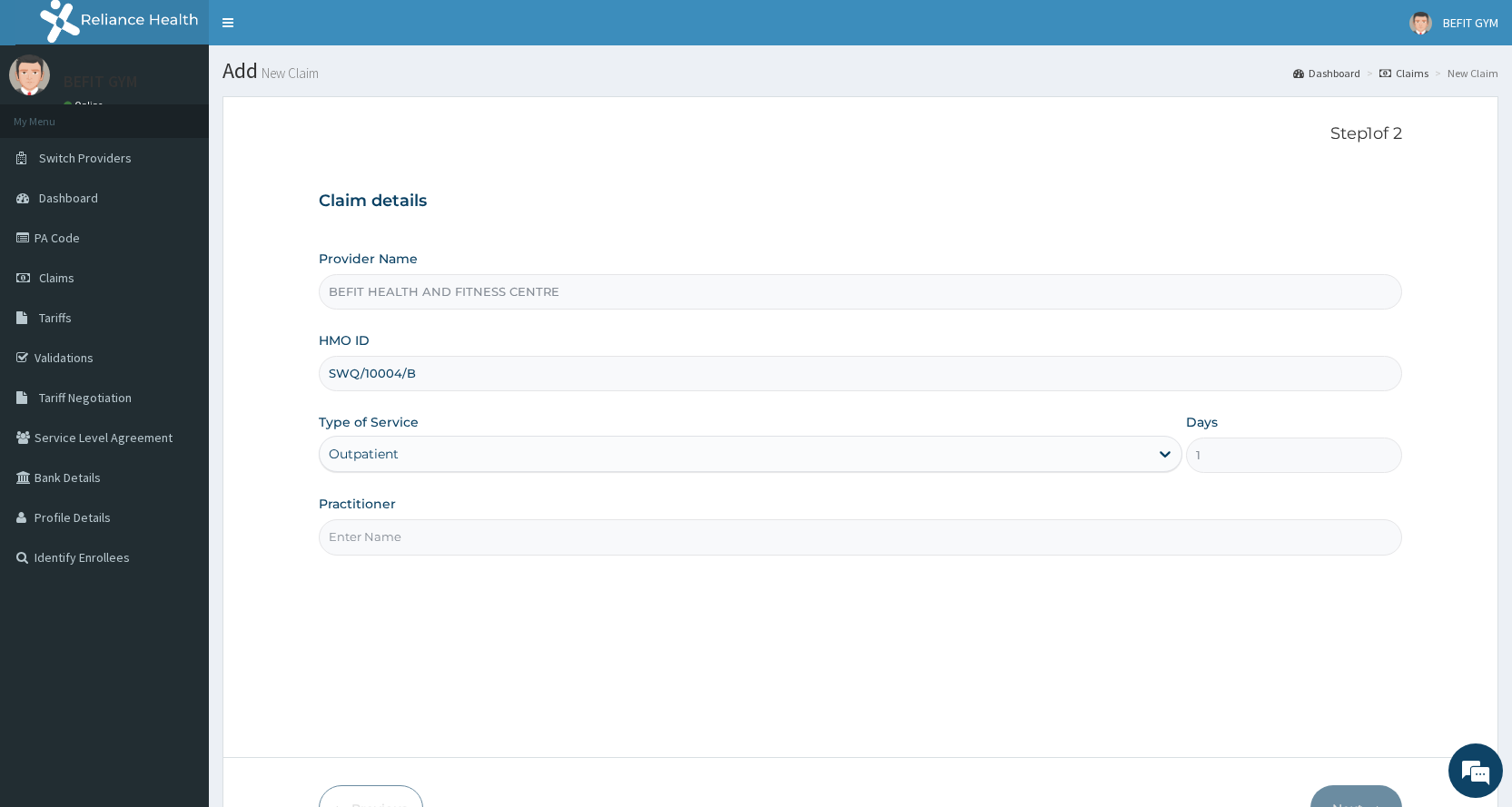
type input "B"
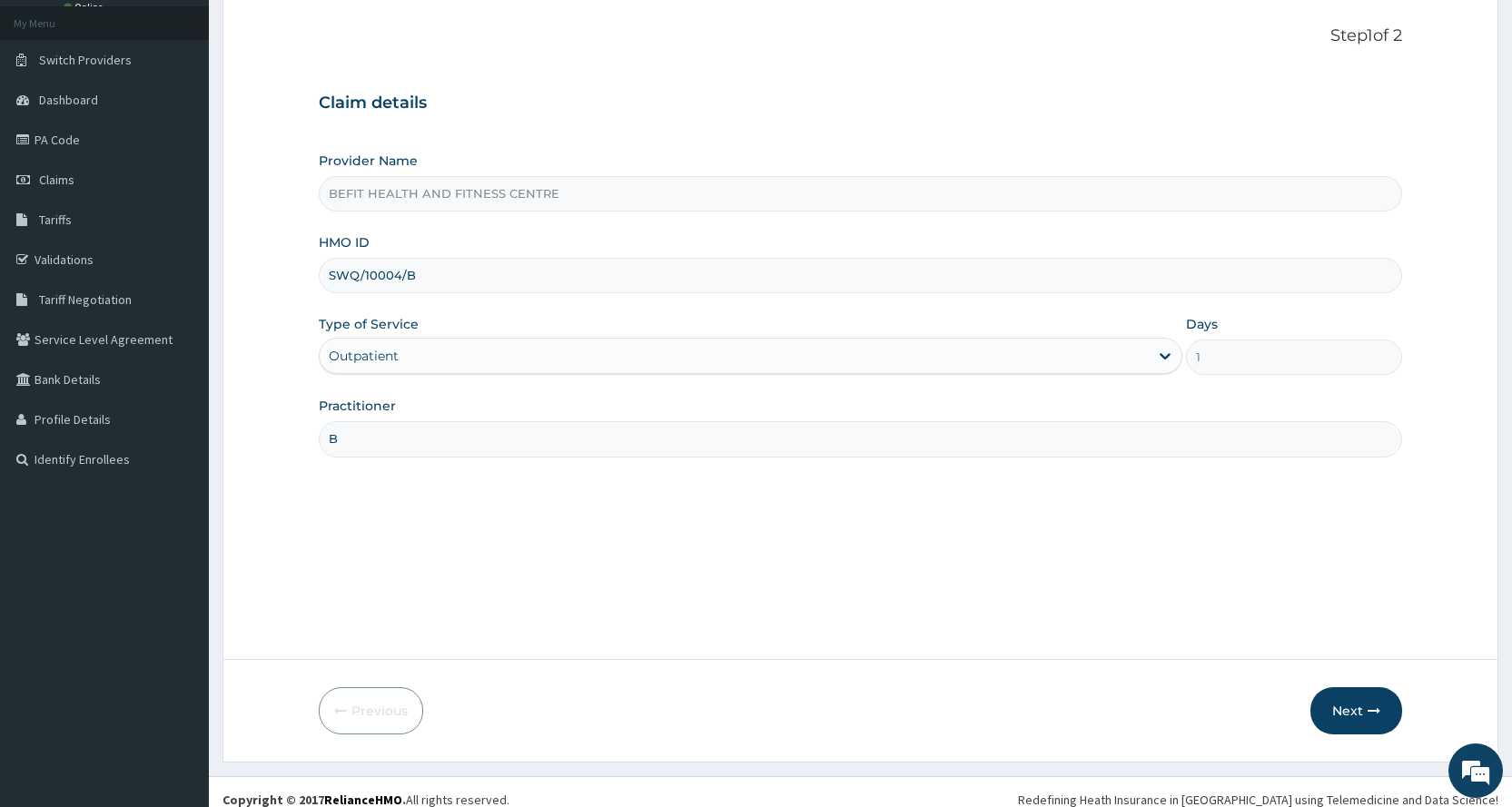
scroll to position [114, 0]
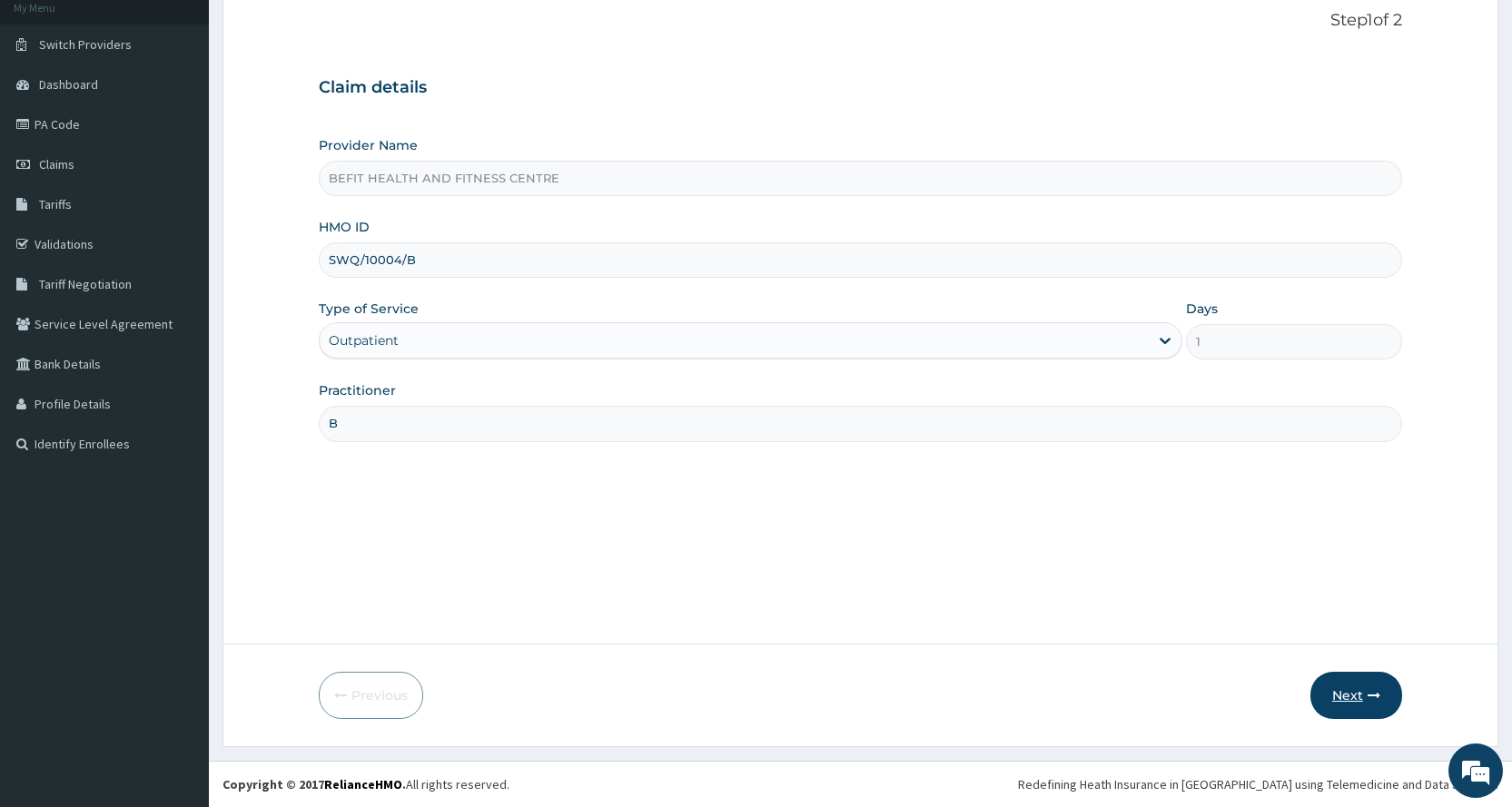
click at [1382, 702] on button "Next" at bounding box center [1356, 695] width 92 height 47
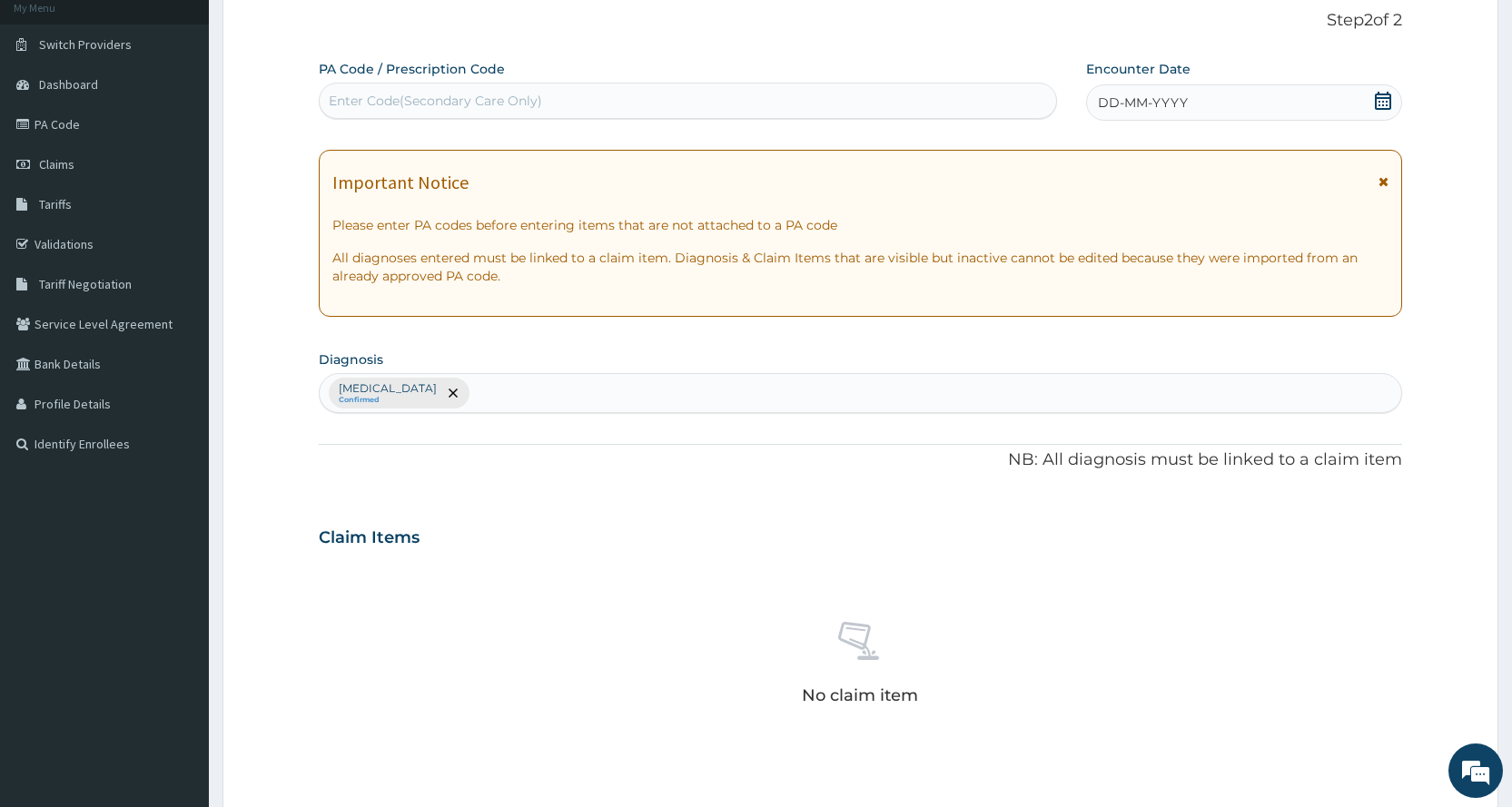
click at [478, 109] on div "Enter Code(Secondary Care Only)" at bounding box center [435, 101] width 214 height 18
type input "PA/0A304D"
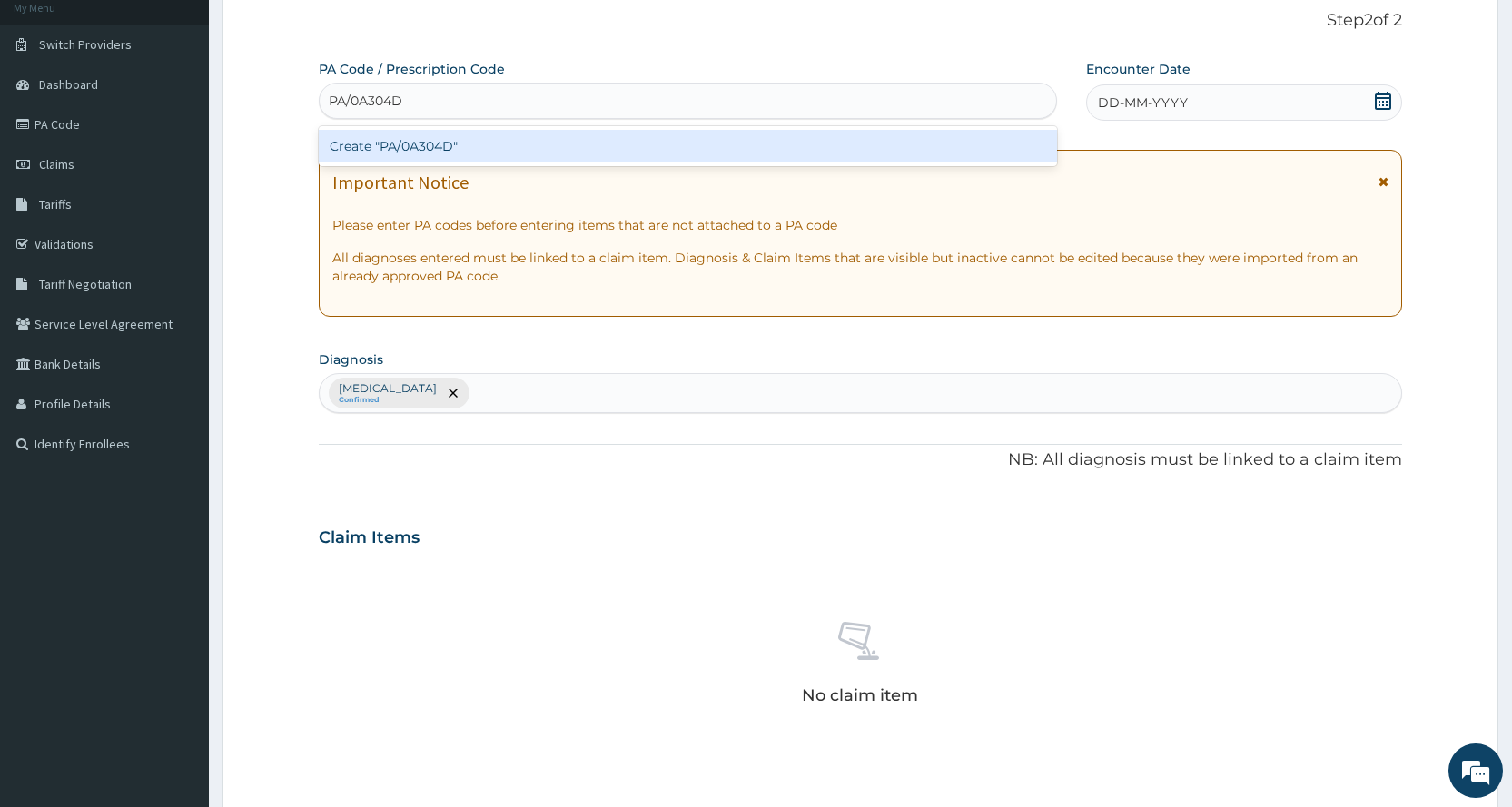
click at [822, 137] on div "Create "PA/0A304D"" at bounding box center [687, 145] width 737 height 33
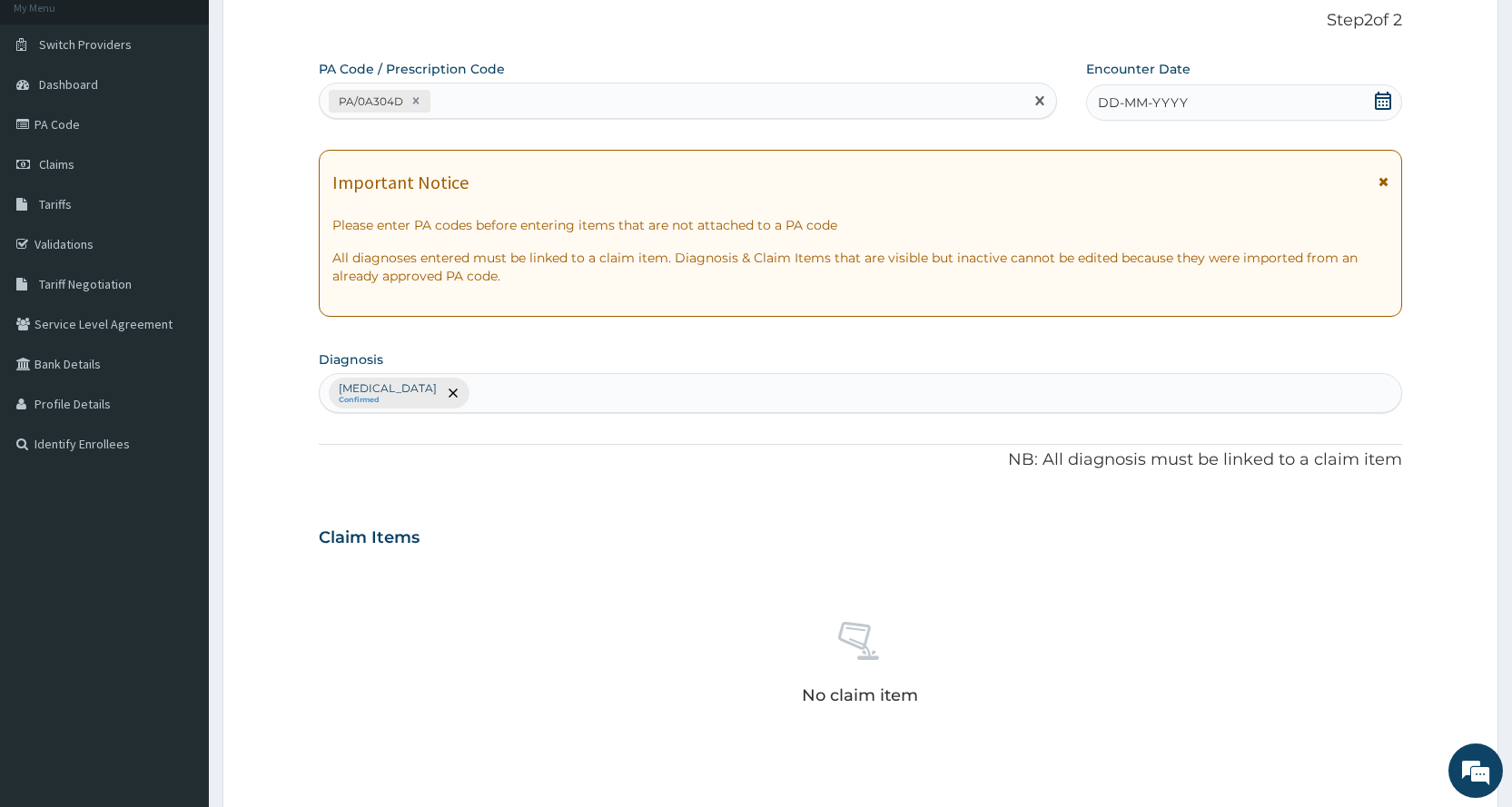
click at [1196, 82] on div "Encounter Date DD-MM-YYYY" at bounding box center [1243, 90] width 316 height 60
click at [1196, 92] on div "DD-MM-YYYY" at bounding box center [1243, 102] width 316 height 37
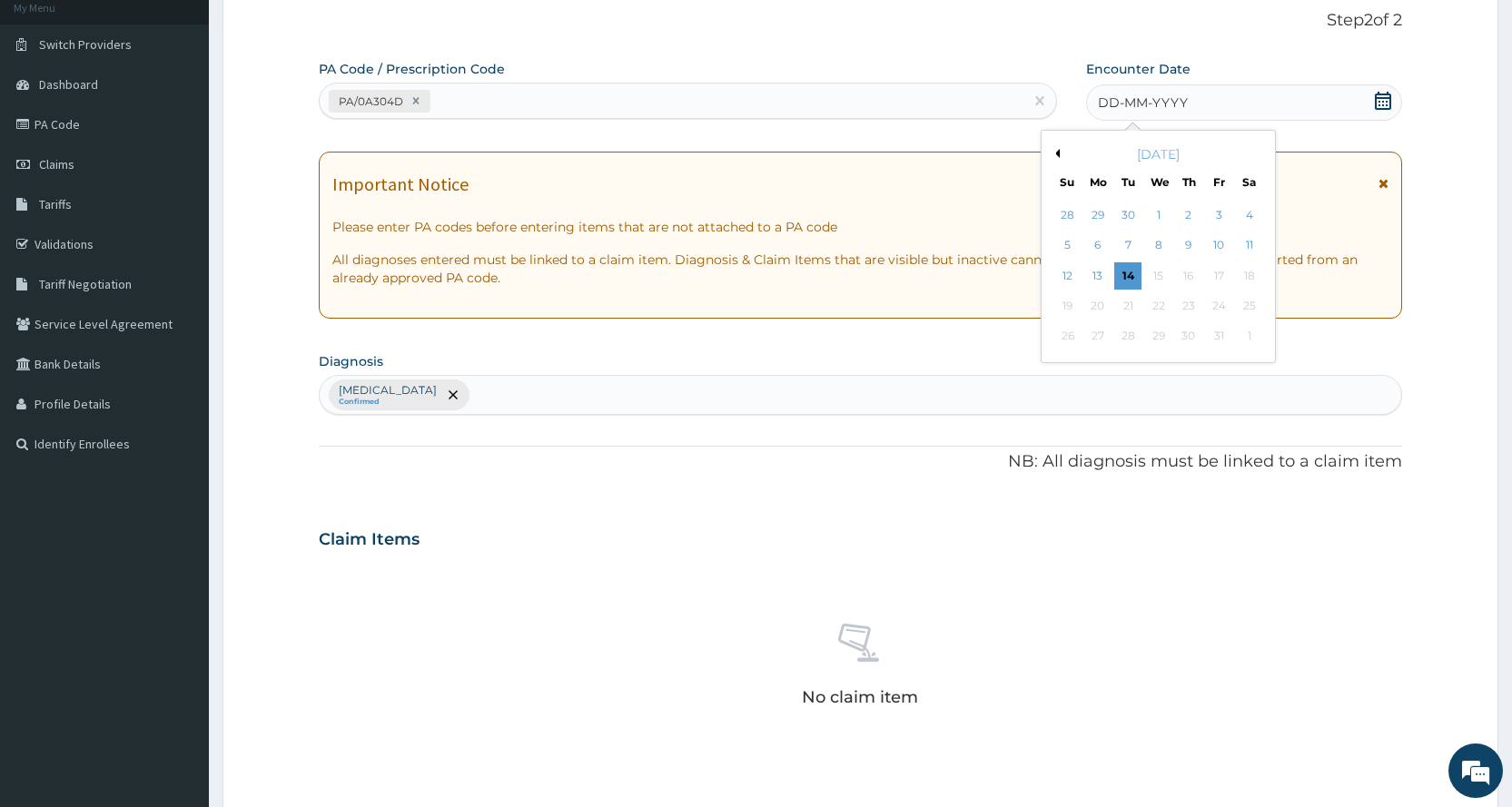
click at [1194, 110] on div "DD-MM-YYYY" at bounding box center [1243, 102] width 316 height 37
click at [1158, 248] on div "8" at bounding box center [1158, 246] width 28 height 28
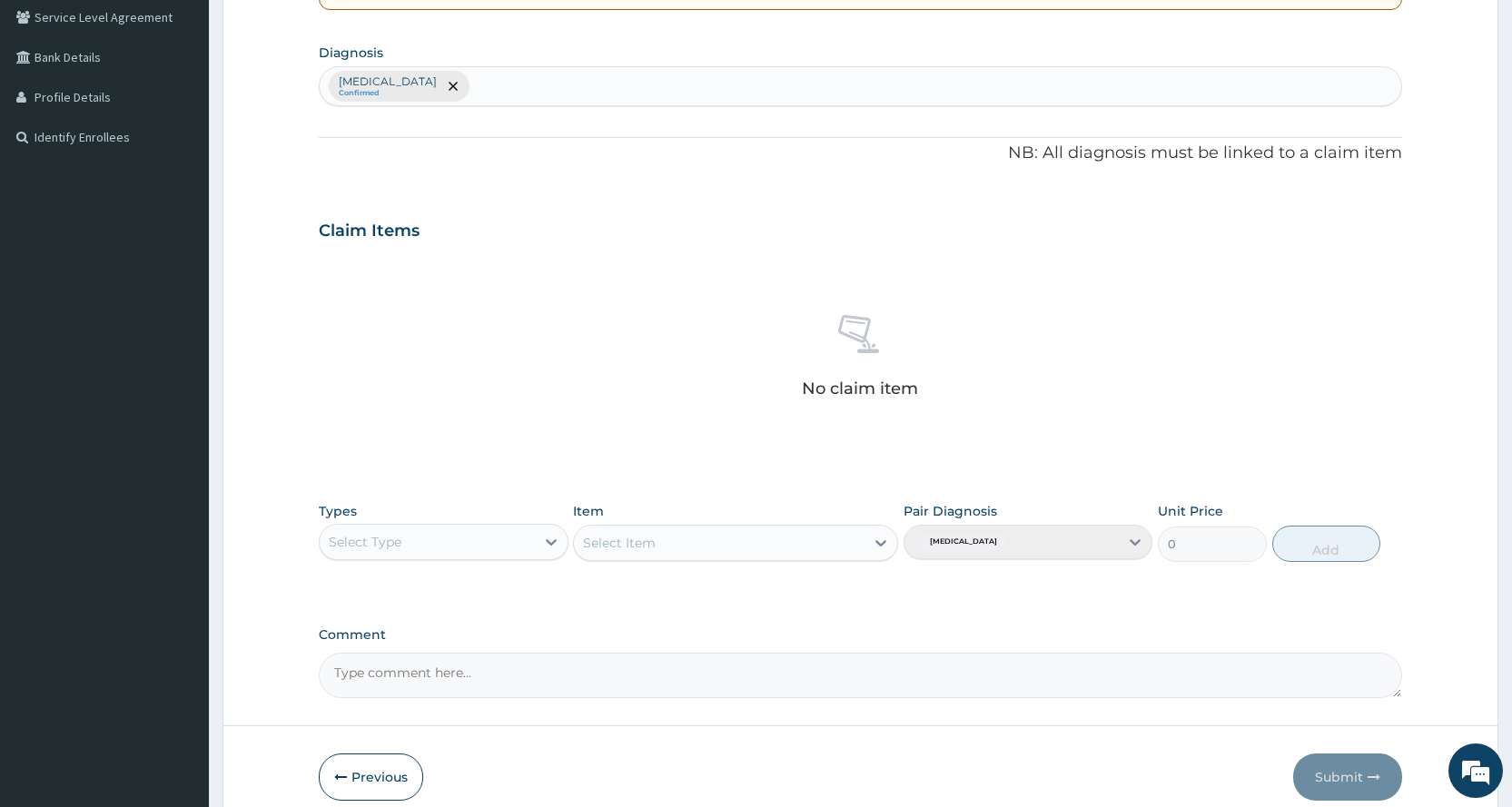
scroll to position [501, 0]
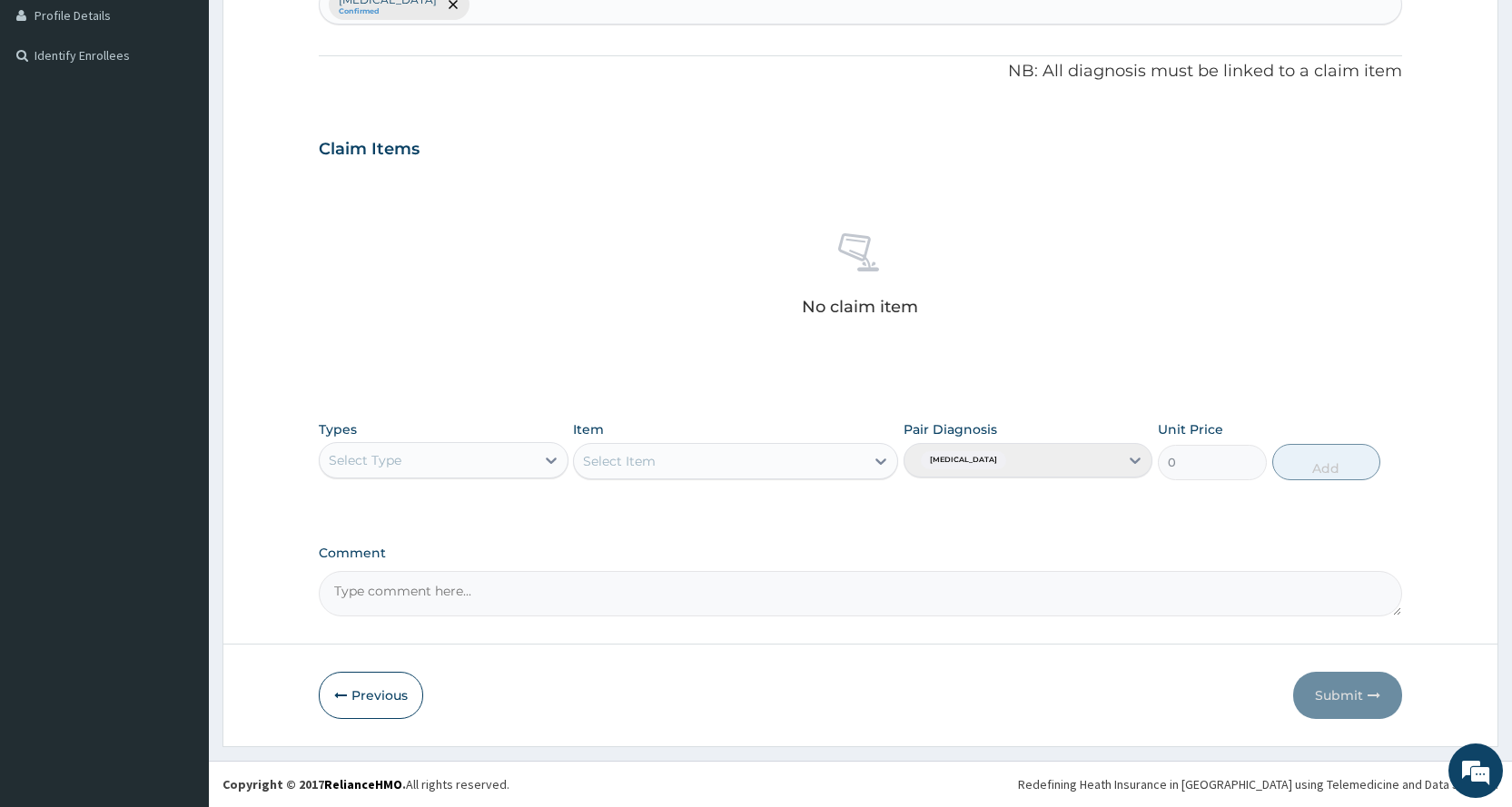
click at [440, 480] on div "Types Select Type Item Select Item Pair Diagnosis Lack of physical exercise Uni…" at bounding box center [860, 450] width 1084 height 78
click at [448, 475] on div "Select Type" at bounding box center [442, 460] width 248 height 37
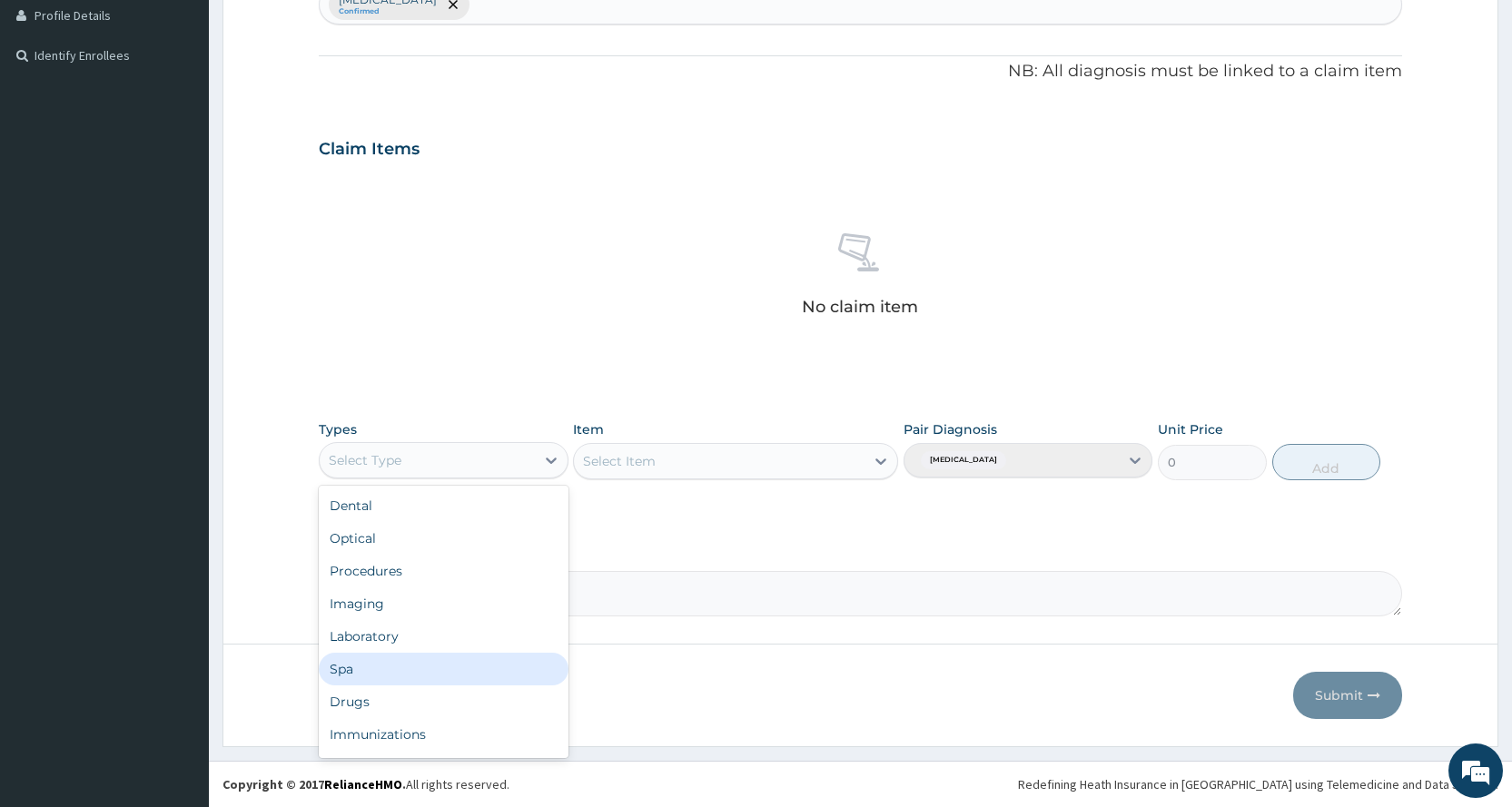
scroll to position [61, 0]
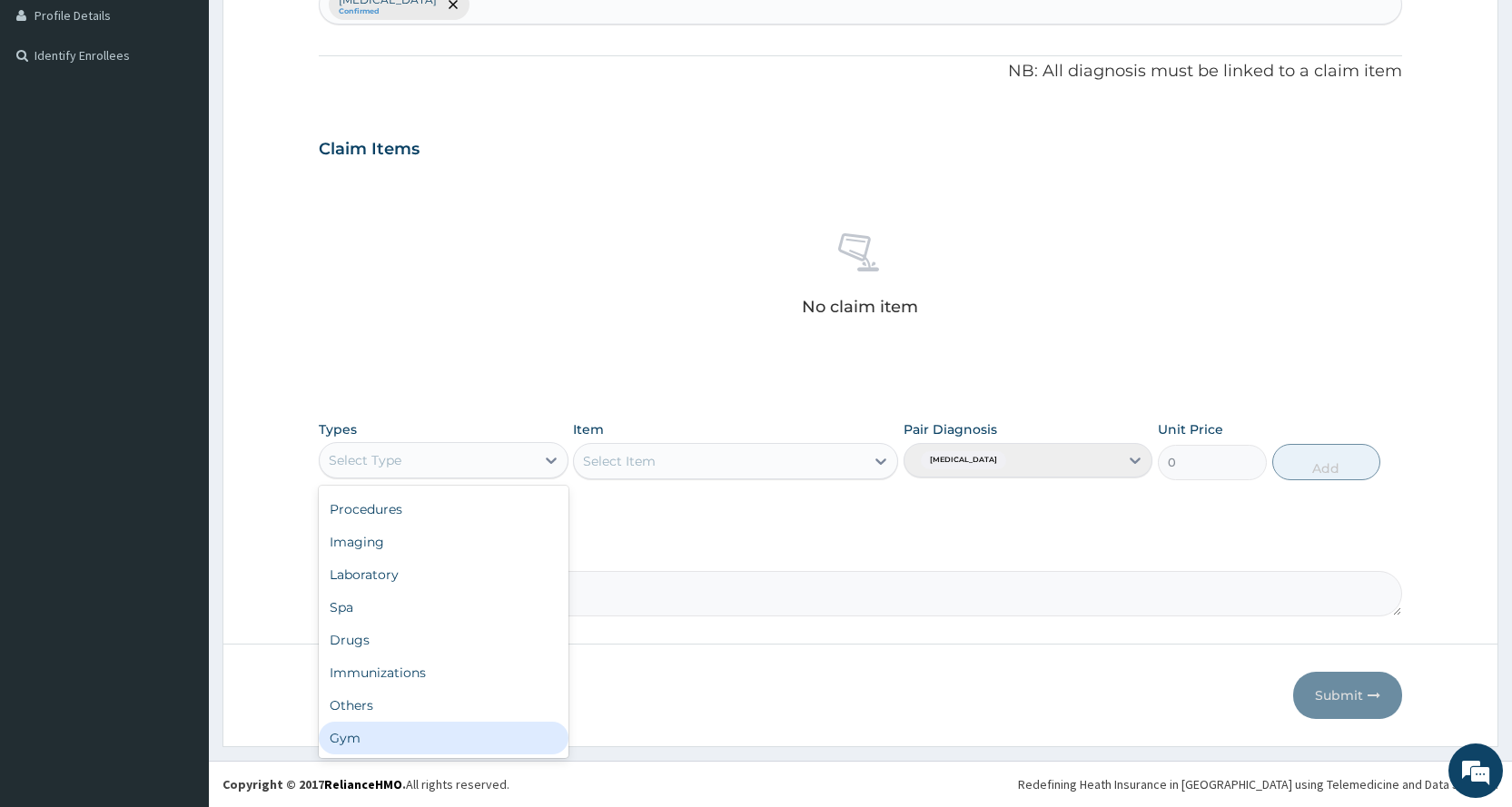
click at [472, 745] on div "Gym" at bounding box center [442, 737] width 248 height 33
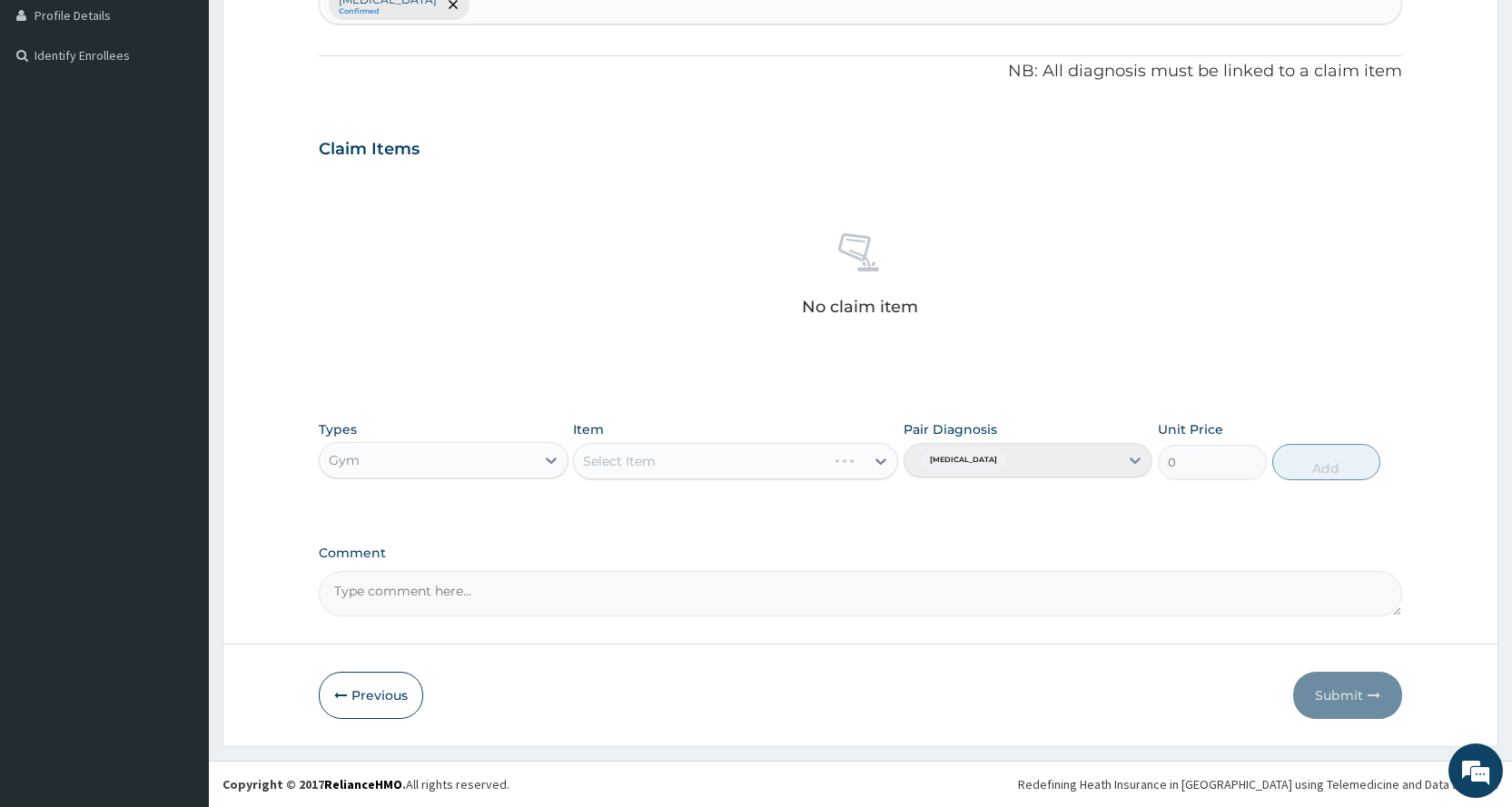
click at [708, 468] on div "Select Item" at bounding box center [735, 461] width 325 height 37
drag, startPoint x: 708, startPoint y: 468, endPoint x: 692, endPoint y: 518, distance: 52.5
click at [692, 479] on div "option GYM focused, 1 of 4. 4 results available. Use Up and Down to choose opti…" at bounding box center [735, 461] width 325 height 37
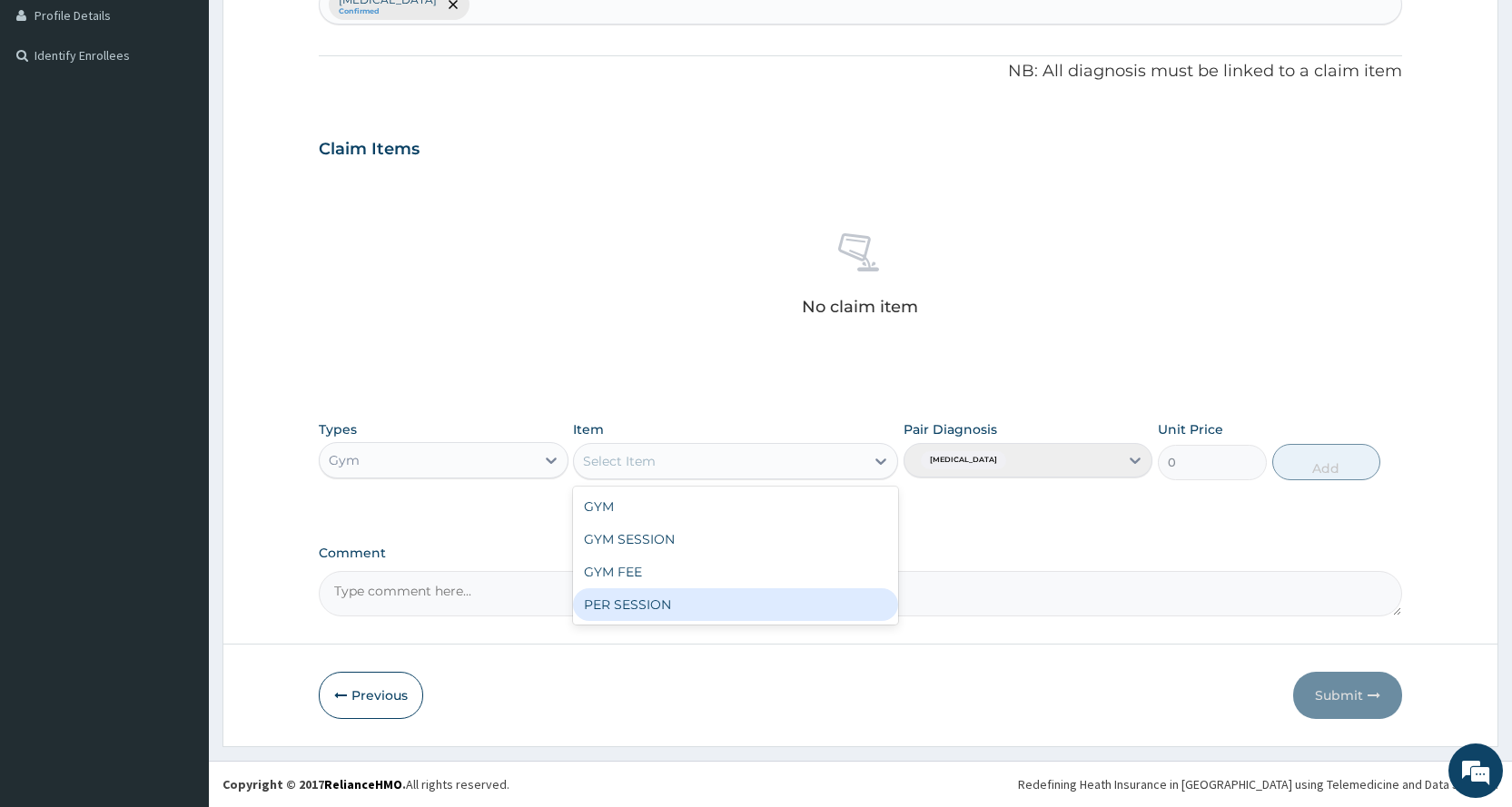
click at [672, 602] on div "PER SESSION" at bounding box center [735, 604] width 325 height 33
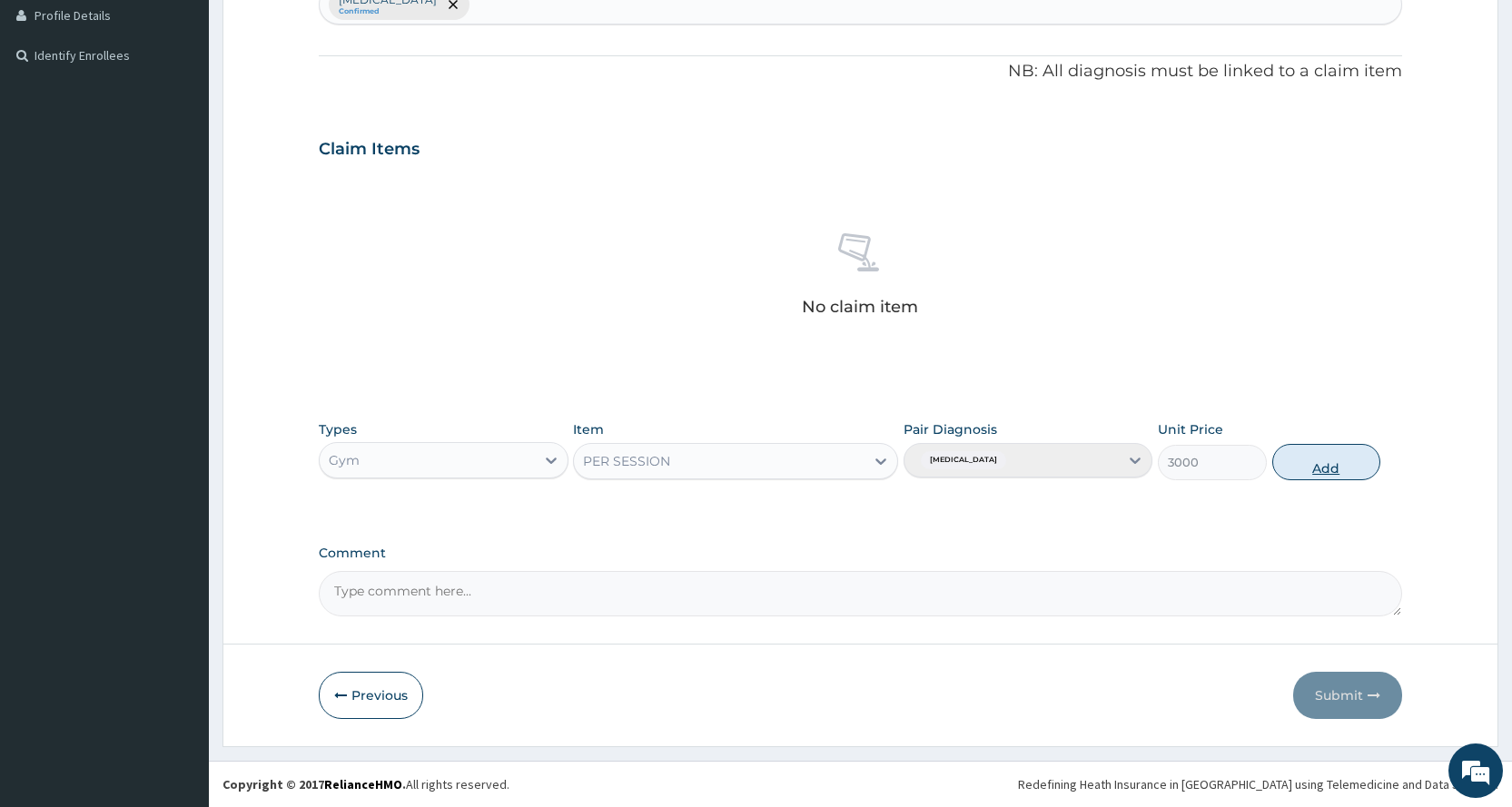
click at [1297, 479] on button "Add" at bounding box center [1325, 462] width 108 height 37
type input "0"
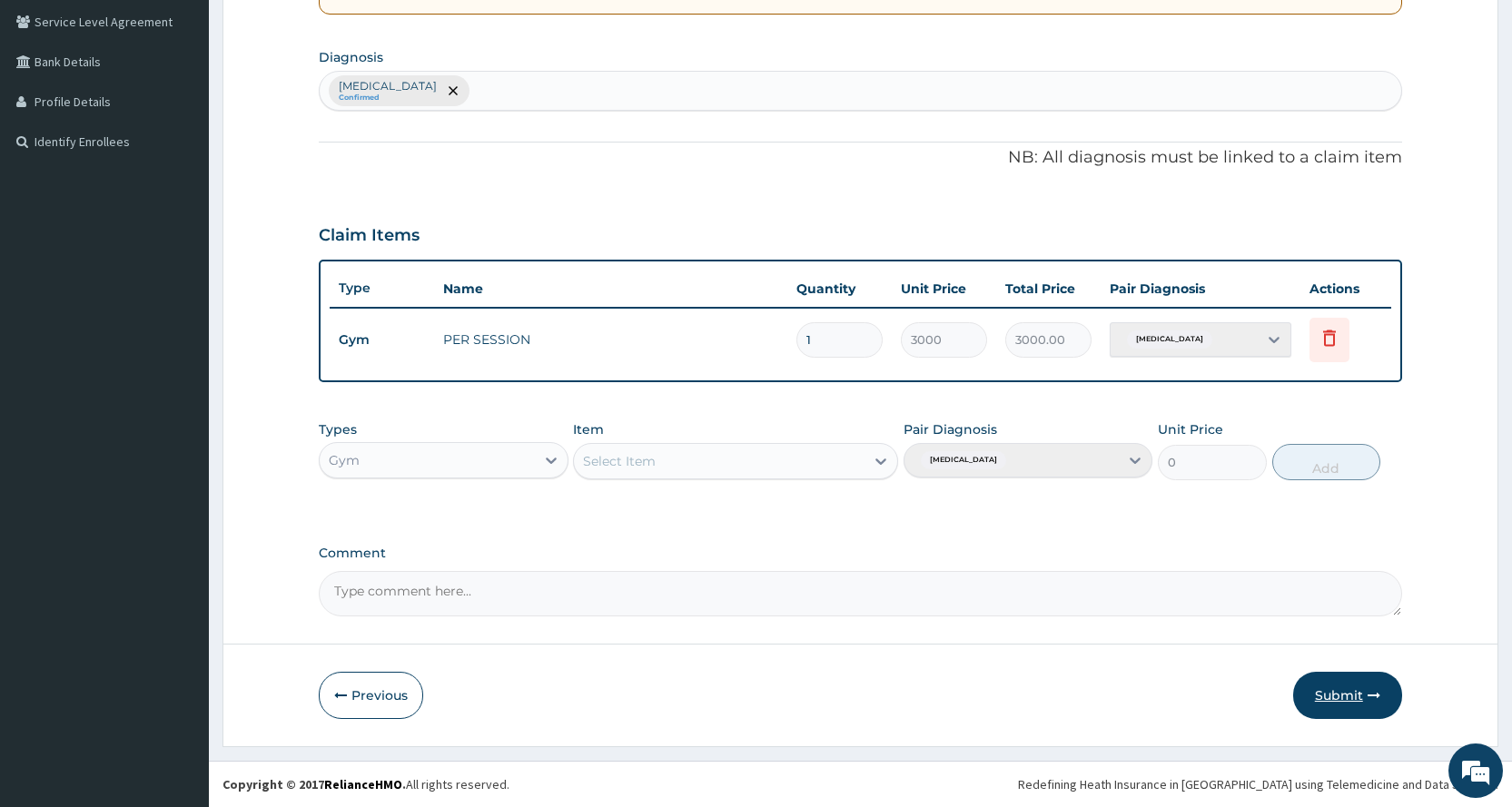
click at [1345, 685] on button "Submit" at bounding box center [1348, 695] width 109 height 47
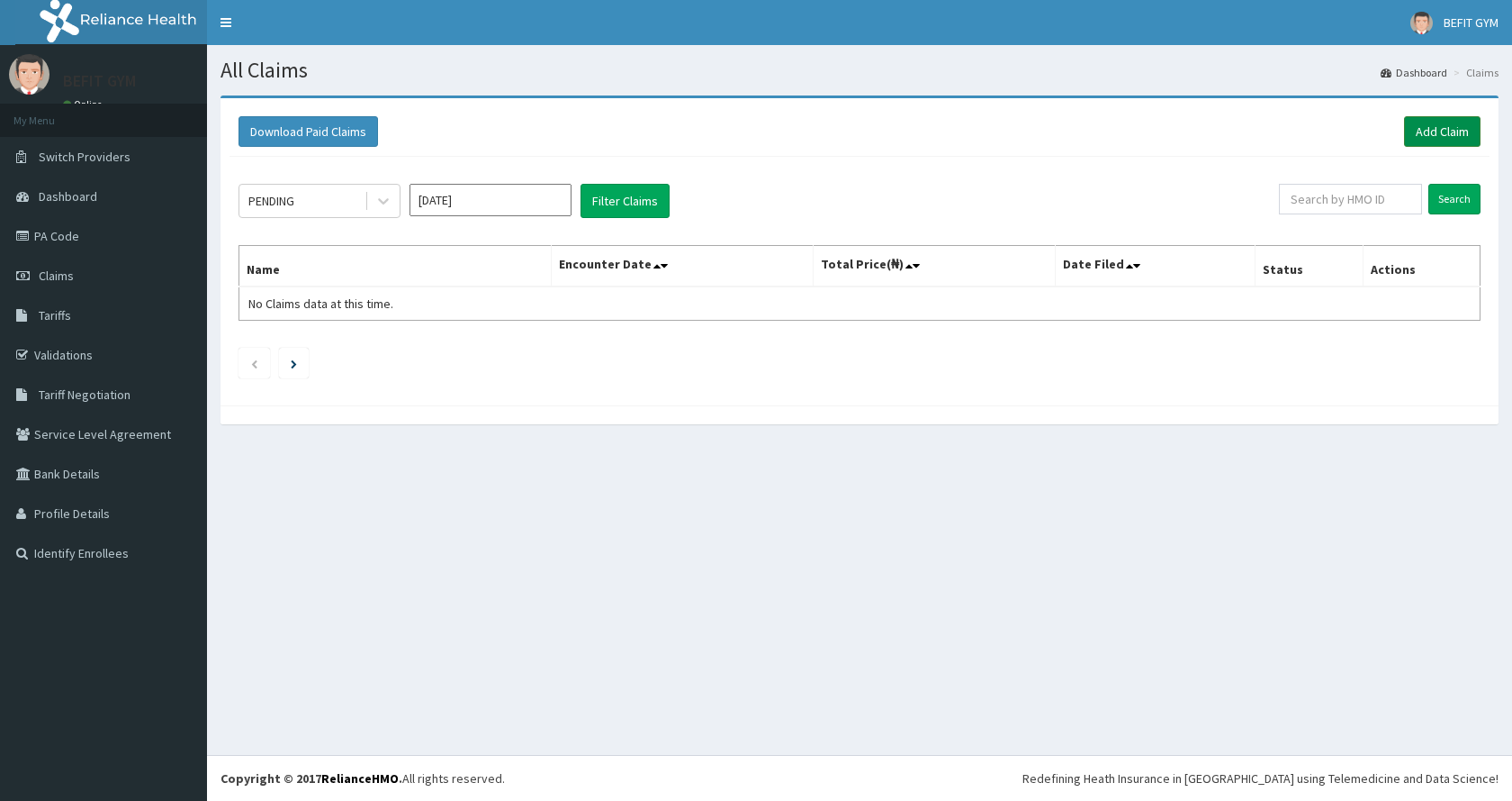
click at [1445, 136] on link "Add Claim" at bounding box center [1442, 131] width 77 height 30
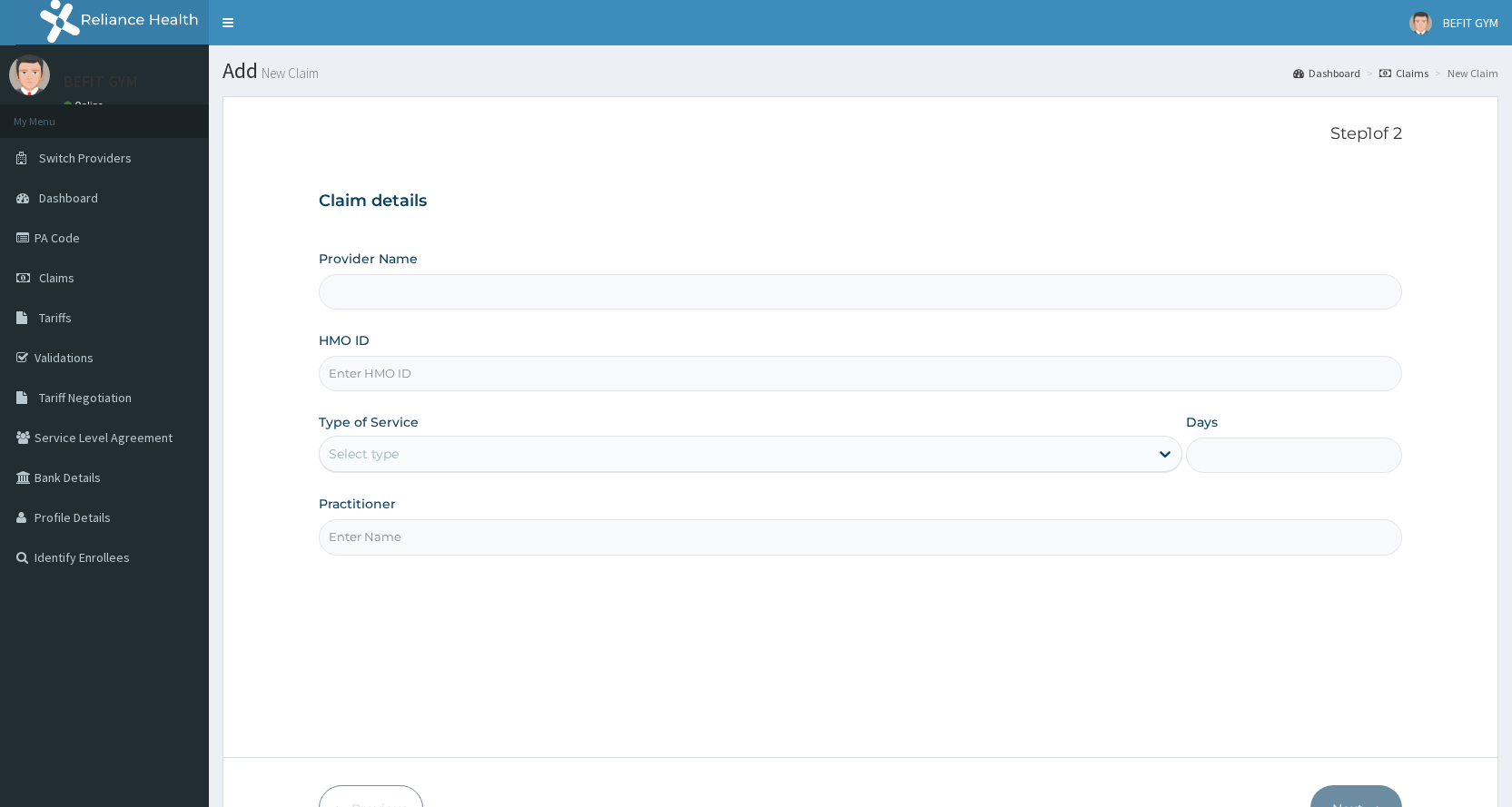
click at [520, 375] on input "HMO ID" at bounding box center [860, 374] width 1084 height 36
type input "BEFIT HEALTH AND FITNESS CENTRE"
type input "1"
type input "KML/10098/A"
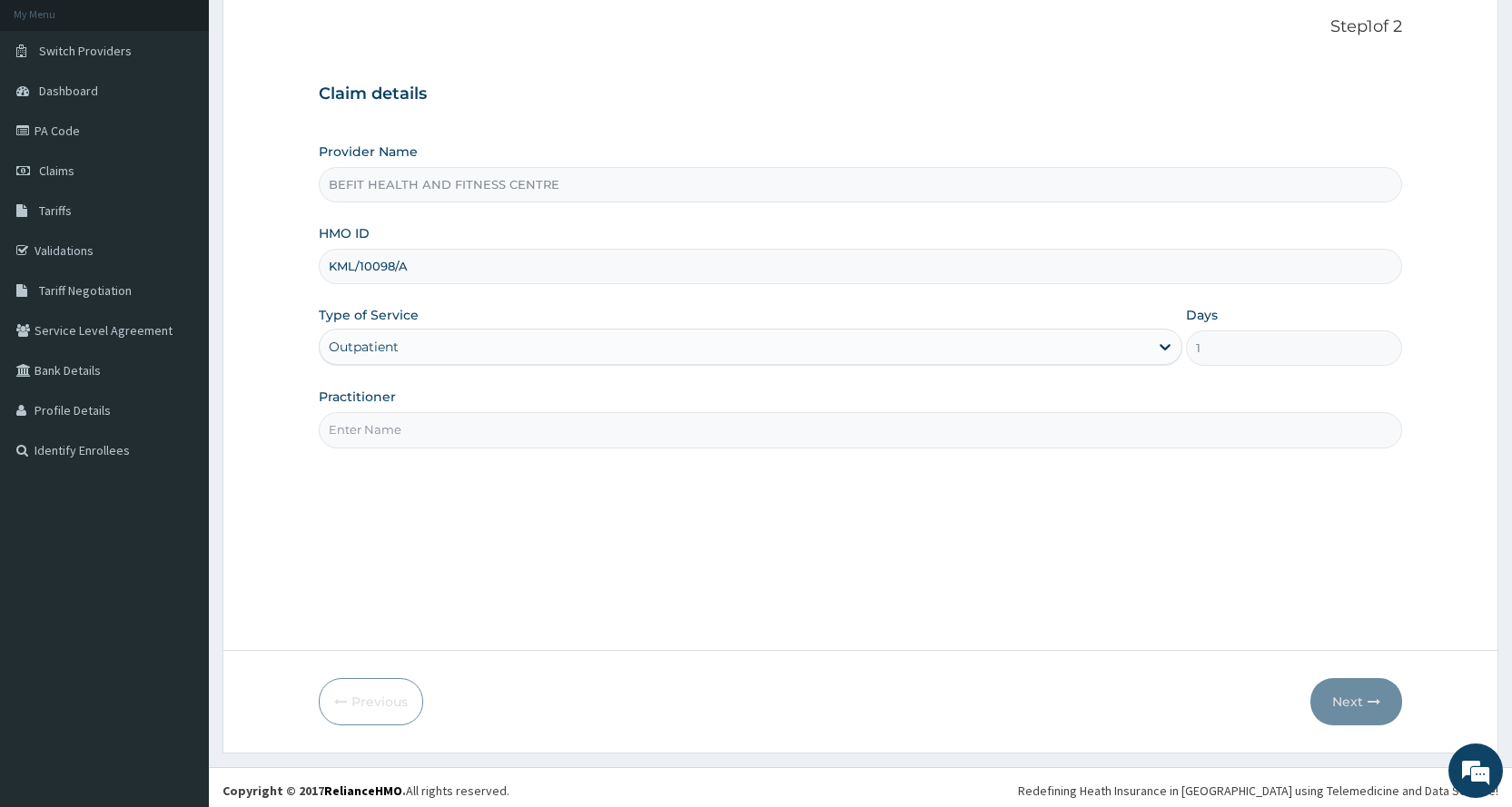
scroll to position [114, 0]
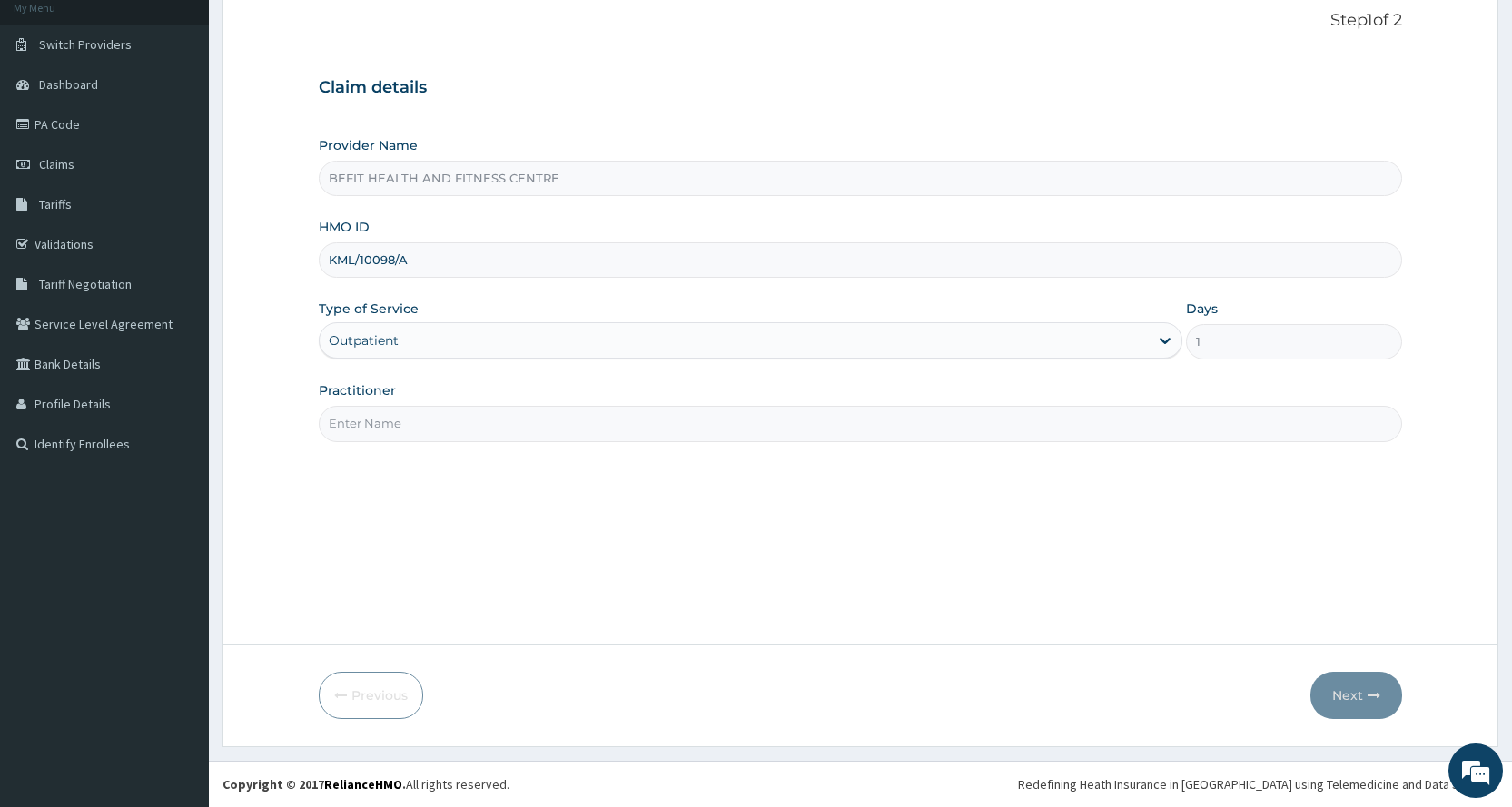
click at [457, 430] on input "Practitioner" at bounding box center [860, 423] width 1084 height 36
type input "B"
click at [1342, 685] on button "Next" at bounding box center [1356, 695] width 92 height 47
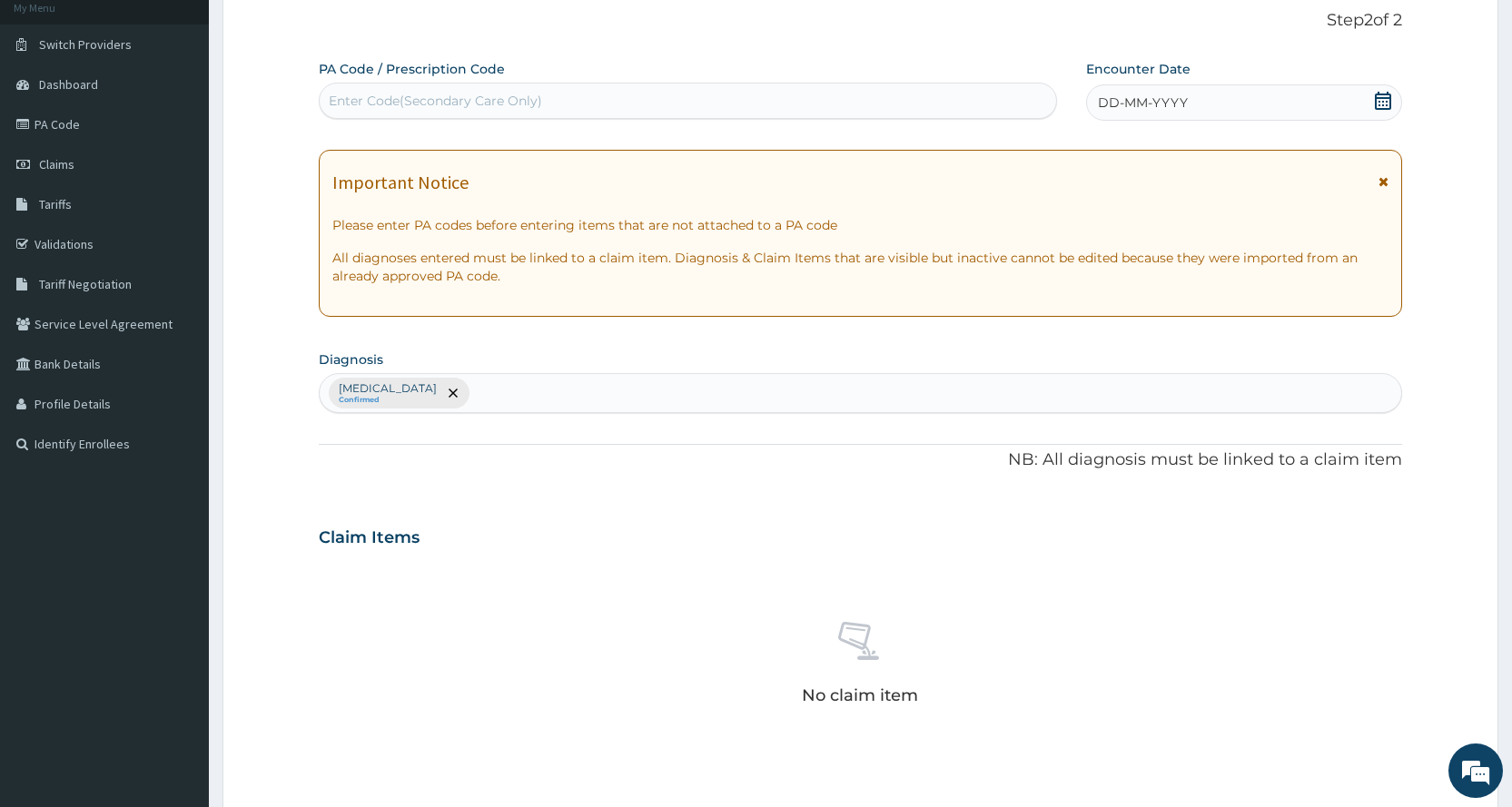
click at [990, 97] on div "Enter Code(Secondary Care Only)" at bounding box center [687, 100] width 735 height 29
click at [1006, 106] on div "Enter Code(Secondary Care Only)" at bounding box center [687, 100] width 735 height 29
type input "["
type input "PA/733DA5"
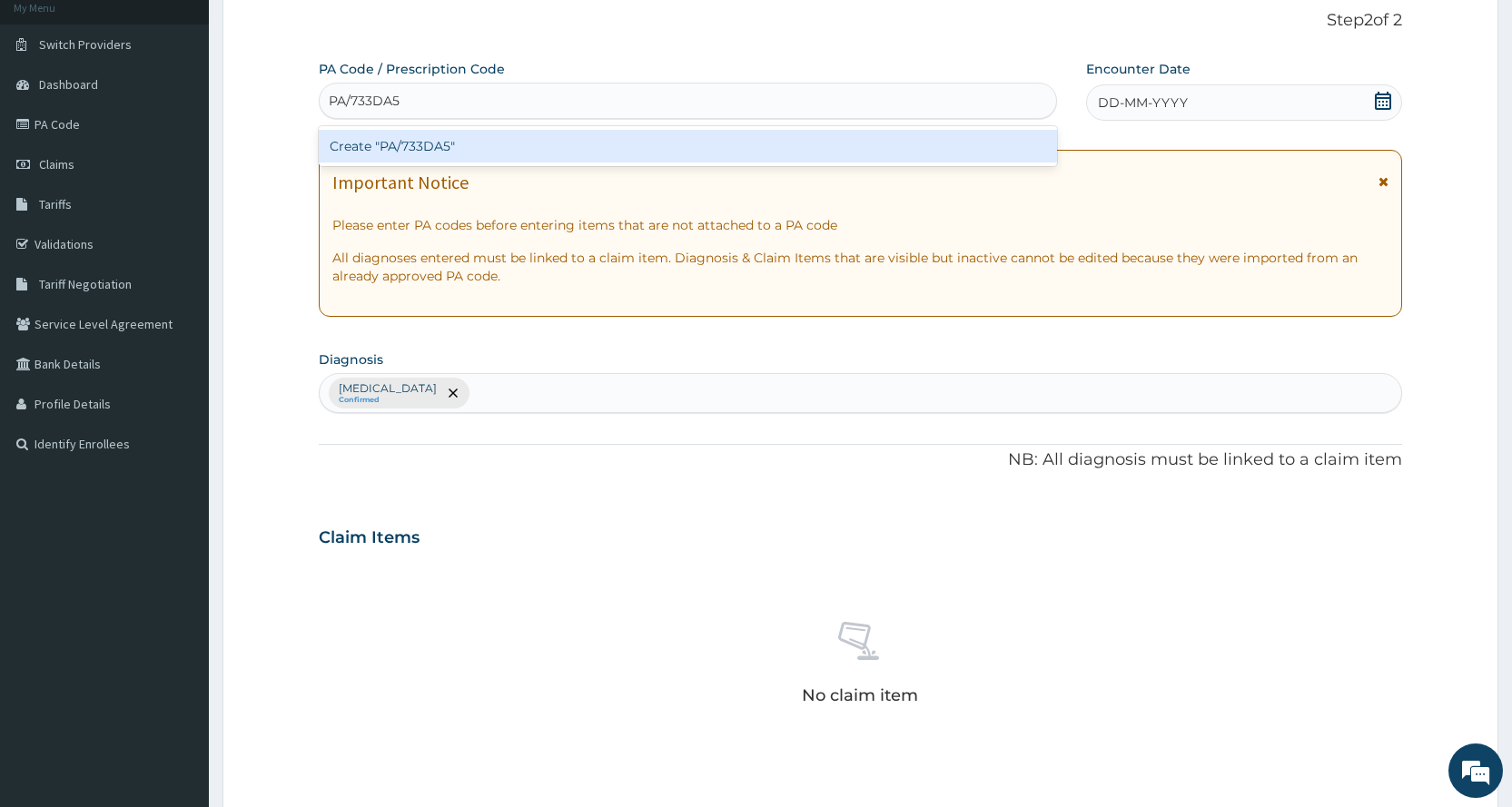
click at [988, 163] on div "Create "PA/733DA5"" at bounding box center [687, 146] width 737 height 40
click at [1002, 141] on div "Create "PA/733DA5"" at bounding box center [687, 145] width 737 height 33
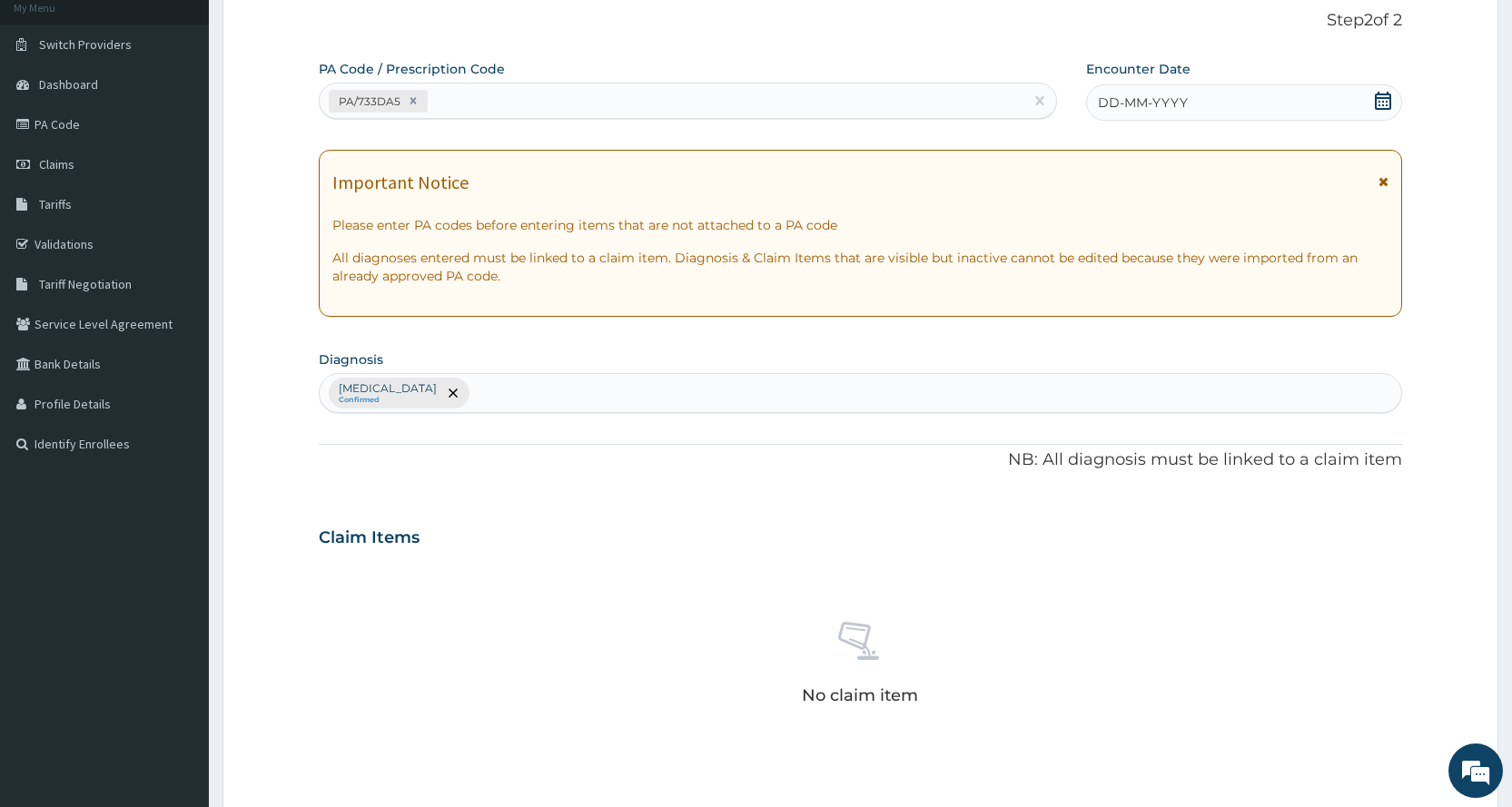
click at [1337, 91] on div "DD-MM-YYYY" at bounding box center [1243, 102] width 316 height 37
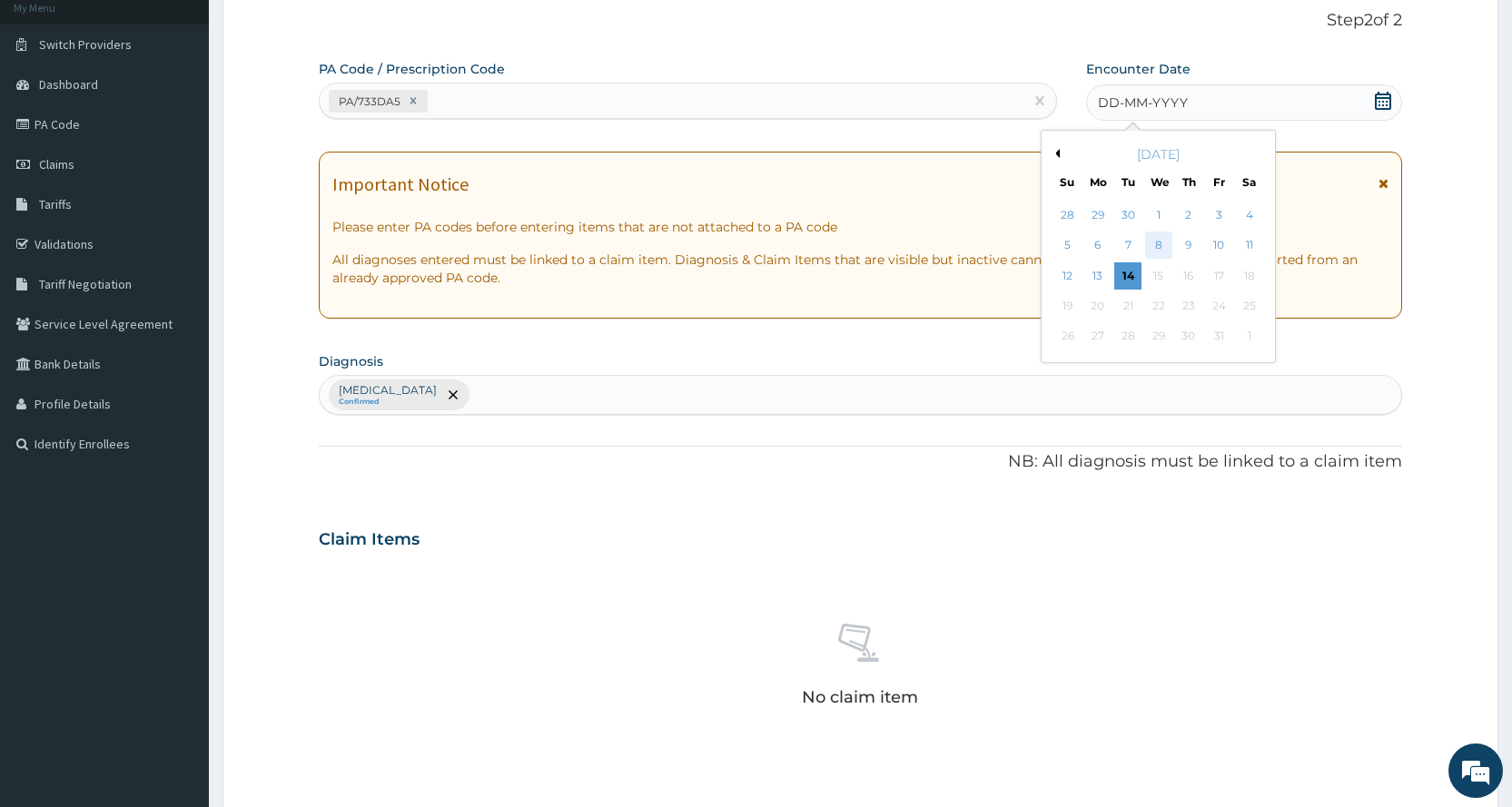
click at [1151, 243] on div "8" at bounding box center [1158, 246] width 28 height 28
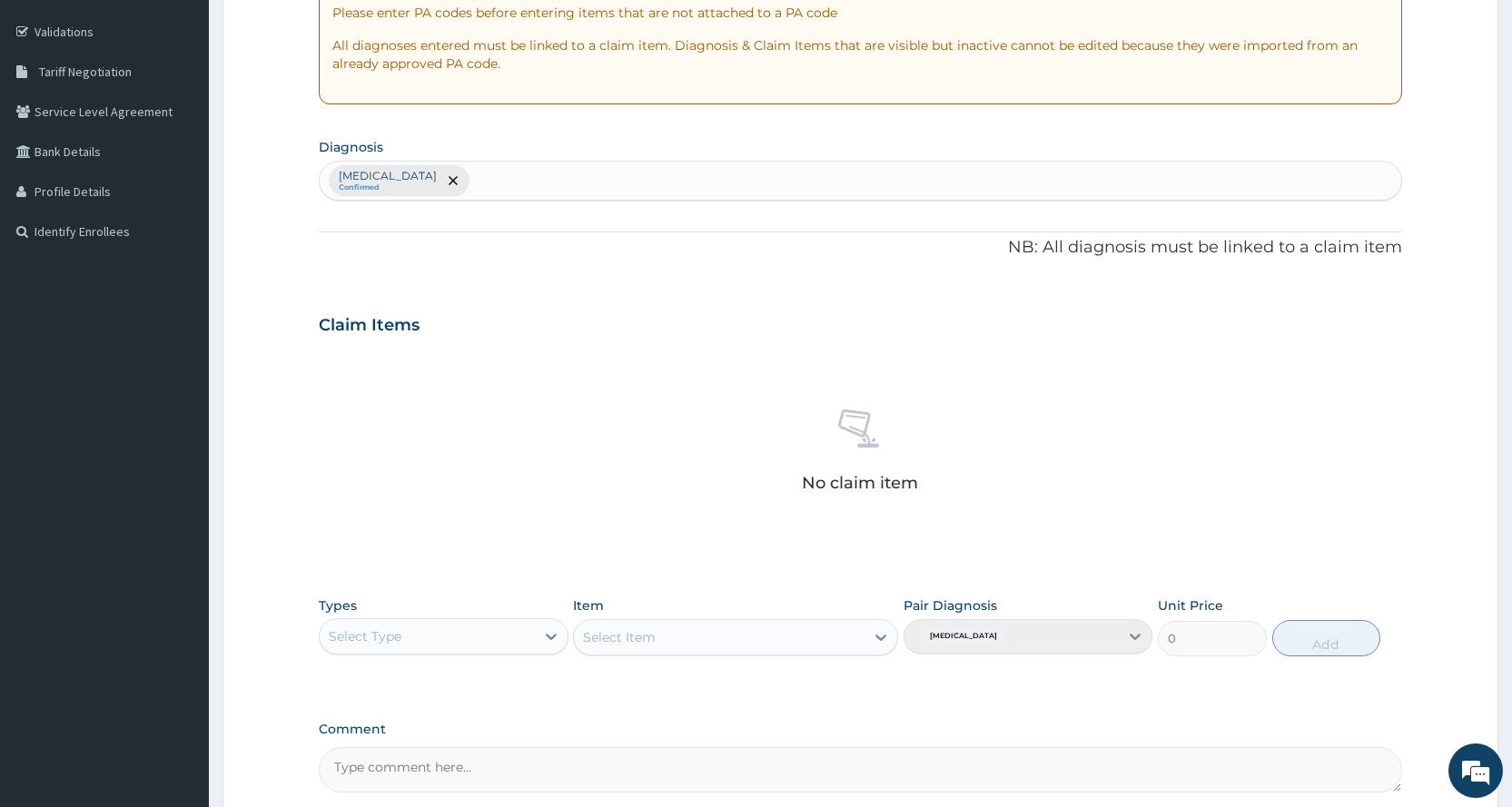
scroll to position [477, 0]
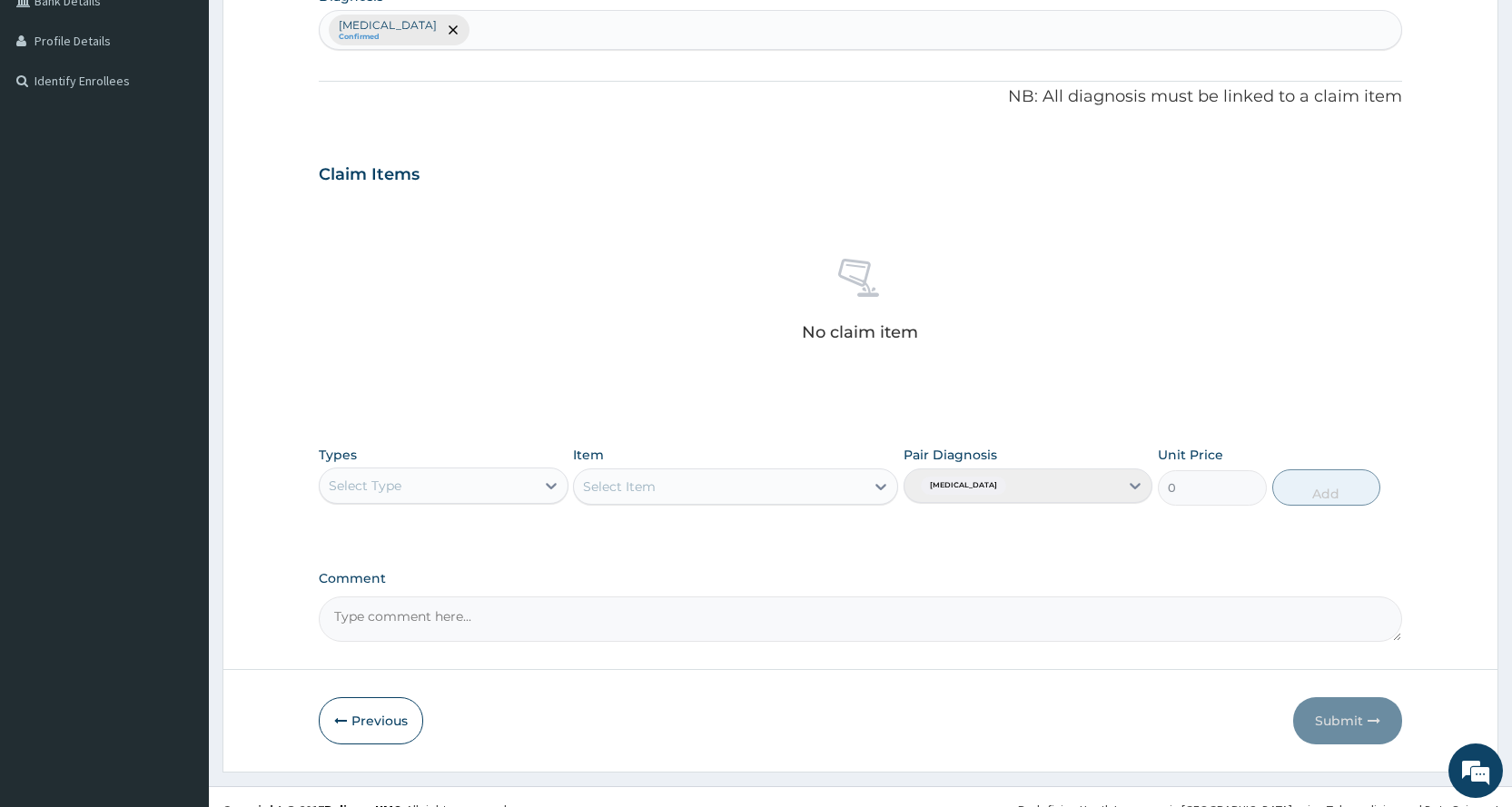
click at [416, 469] on div "Select Type" at bounding box center [442, 486] width 248 height 37
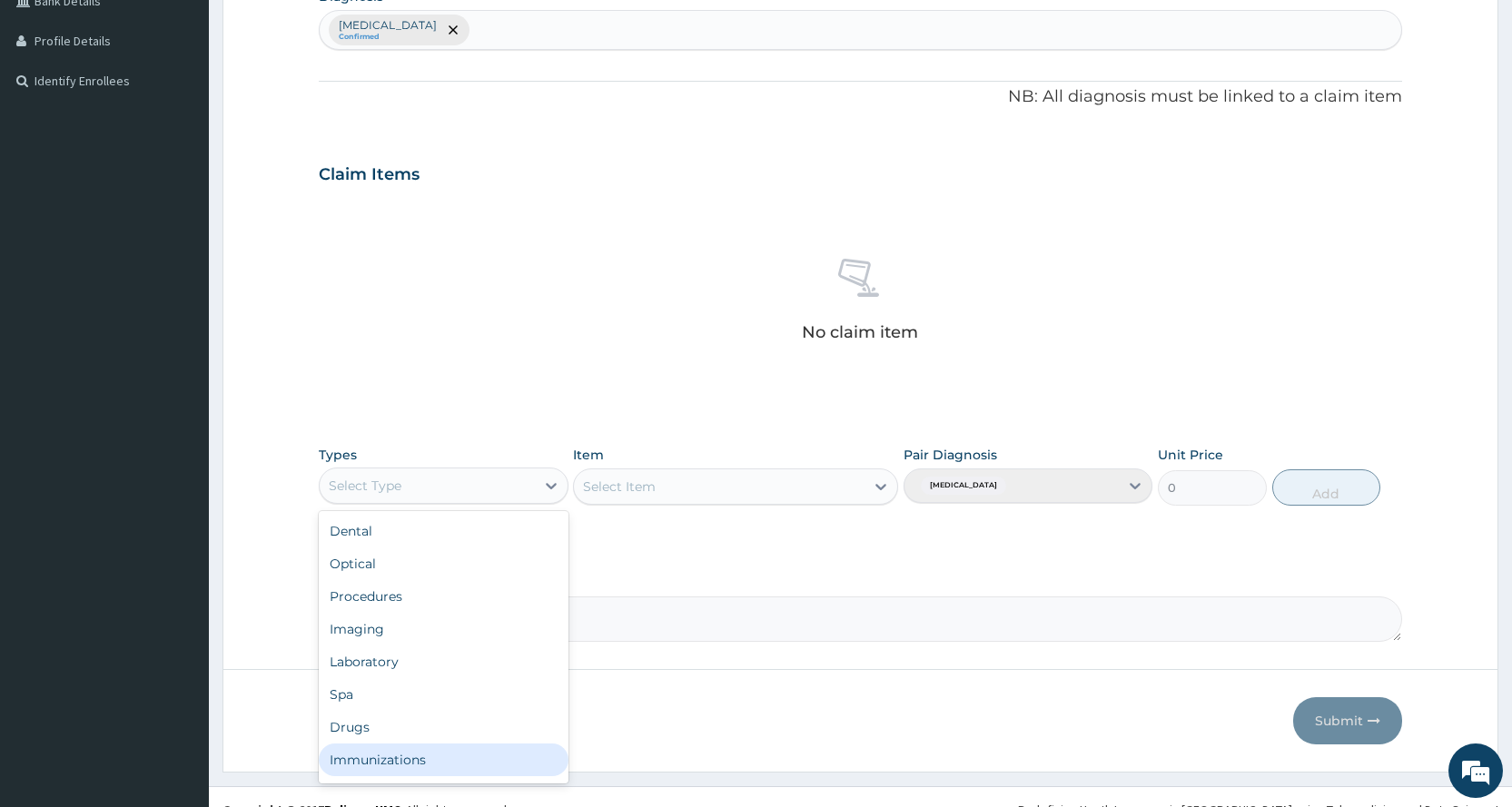
scroll to position [61, 0]
click at [362, 767] on div "Gym" at bounding box center [442, 762] width 248 height 33
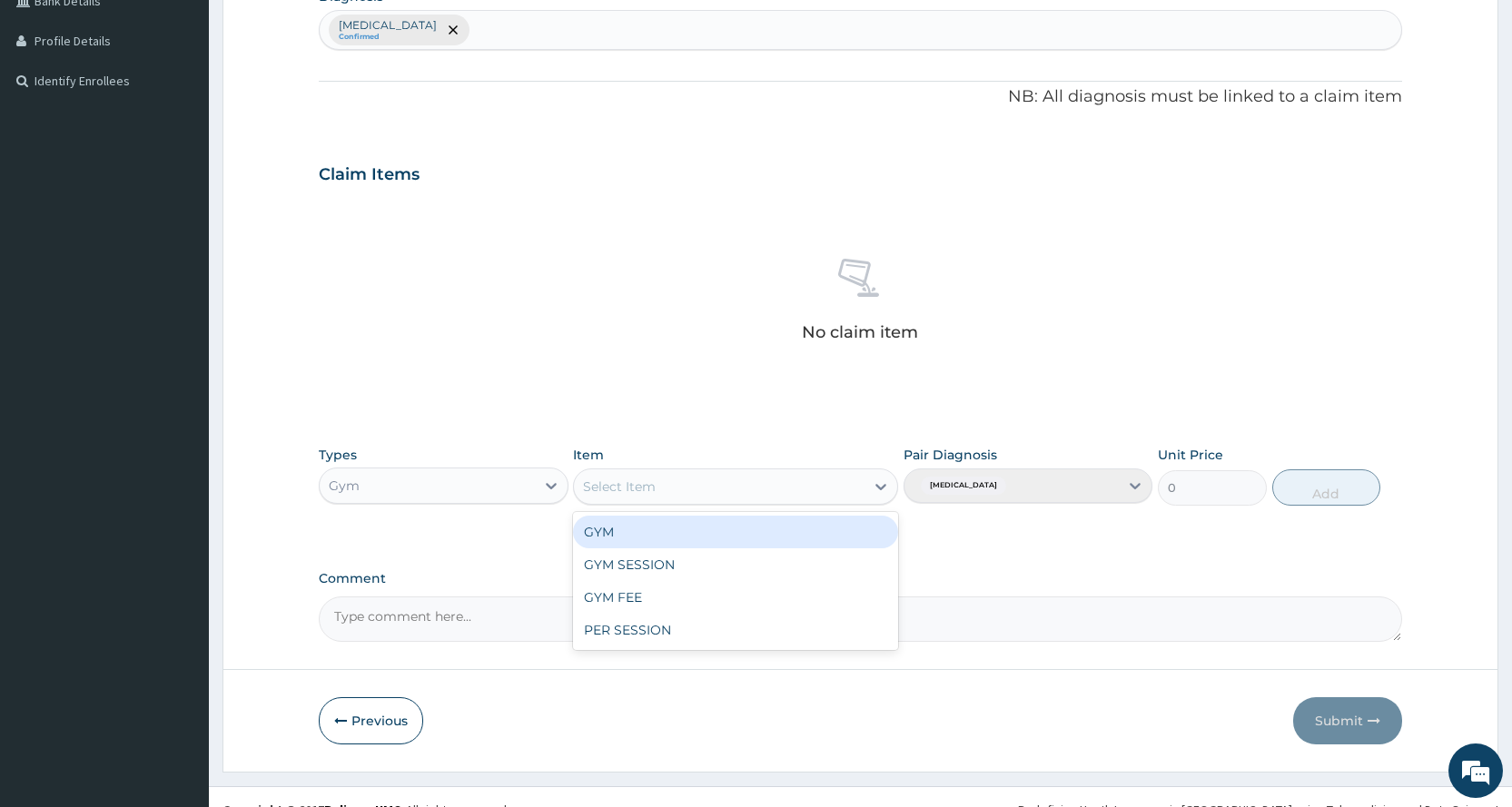
click at [729, 476] on div "Select Item" at bounding box center [719, 486] width 291 height 29
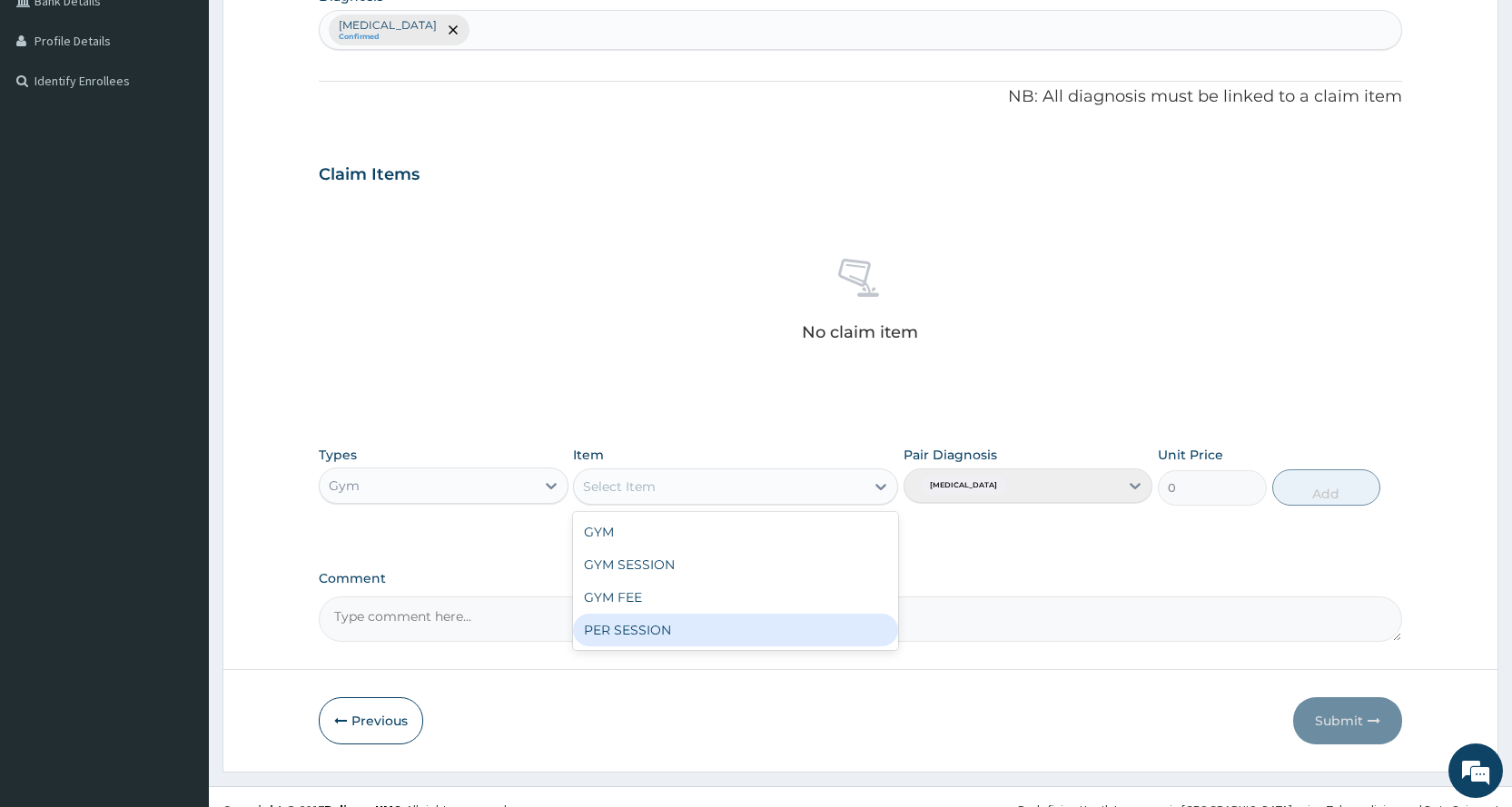
click at [732, 641] on div "PER SESSION" at bounding box center [735, 629] width 325 height 33
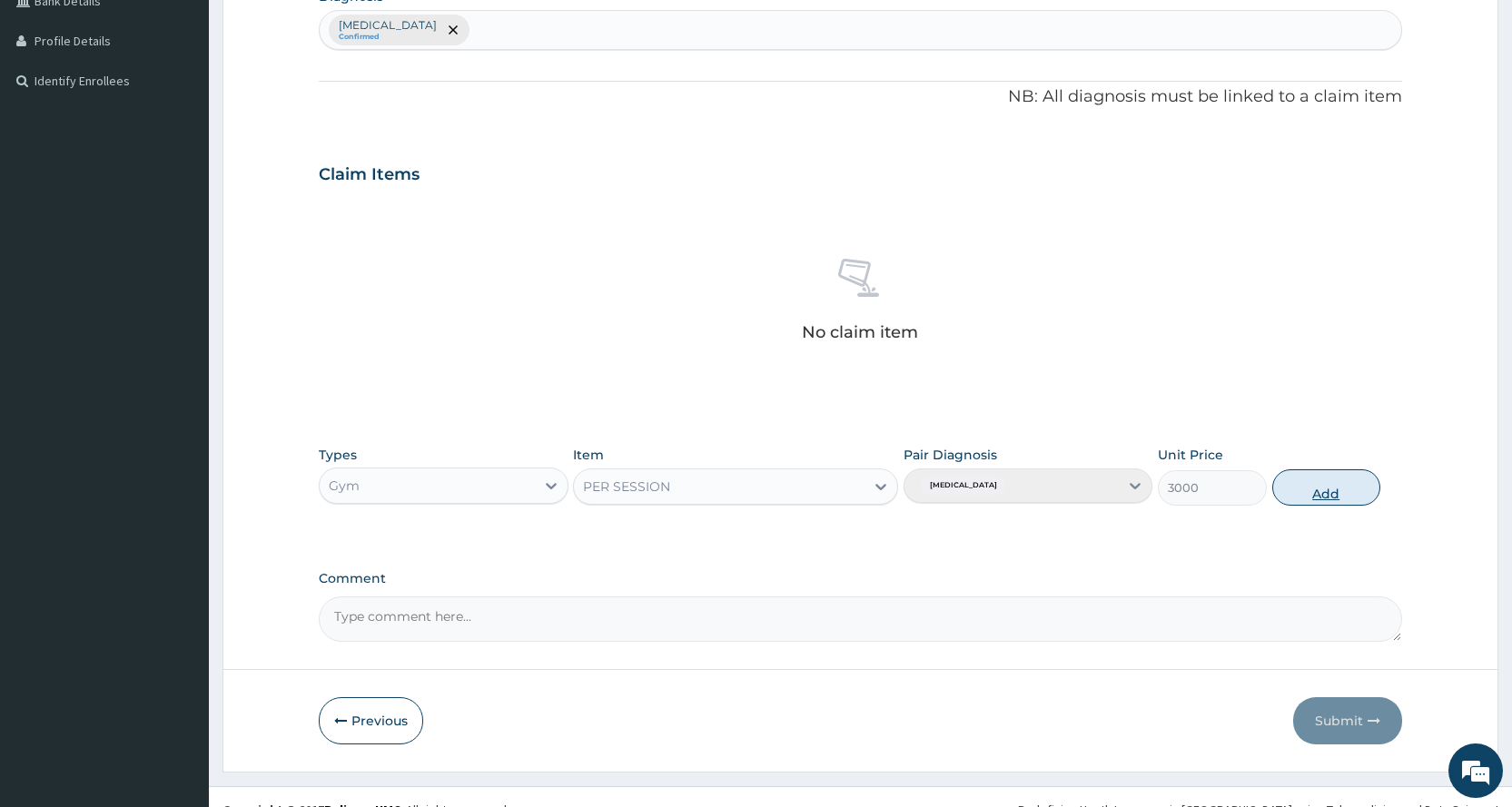
click at [1340, 485] on button "Add" at bounding box center [1325, 487] width 108 height 37
type input "0"
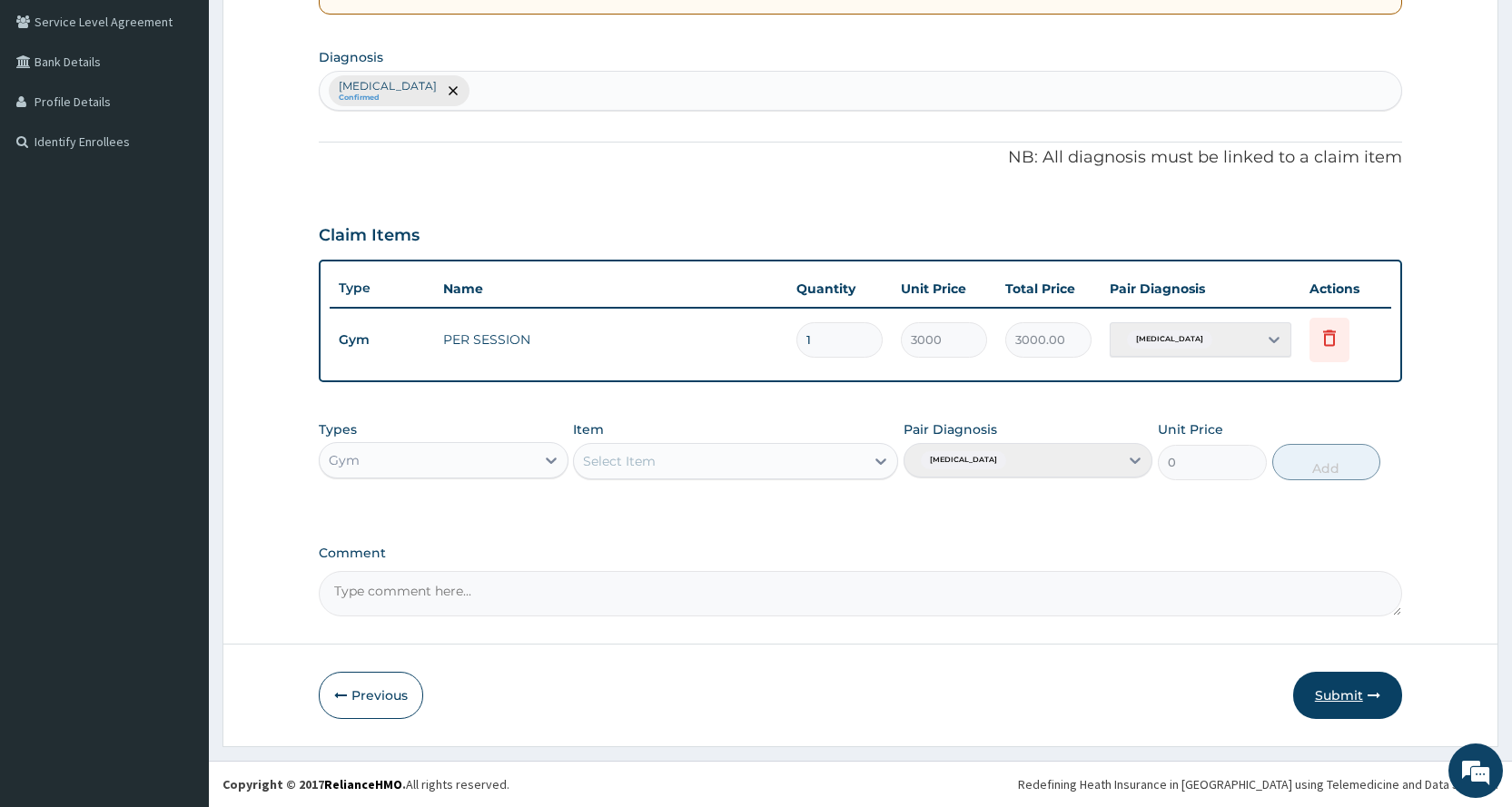
click at [1354, 685] on button "Submit" at bounding box center [1348, 695] width 109 height 47
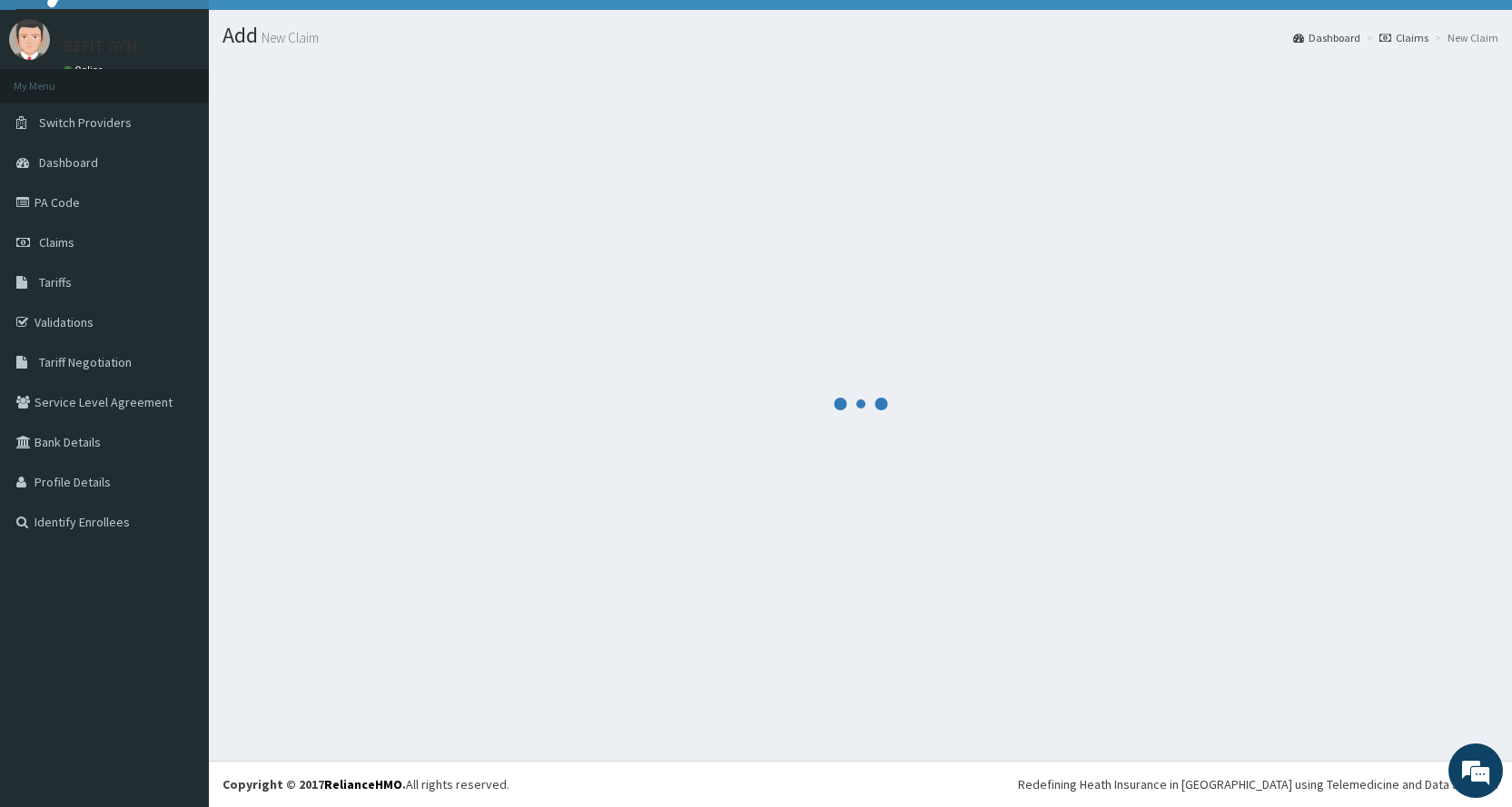
scroll to position [415, 0]
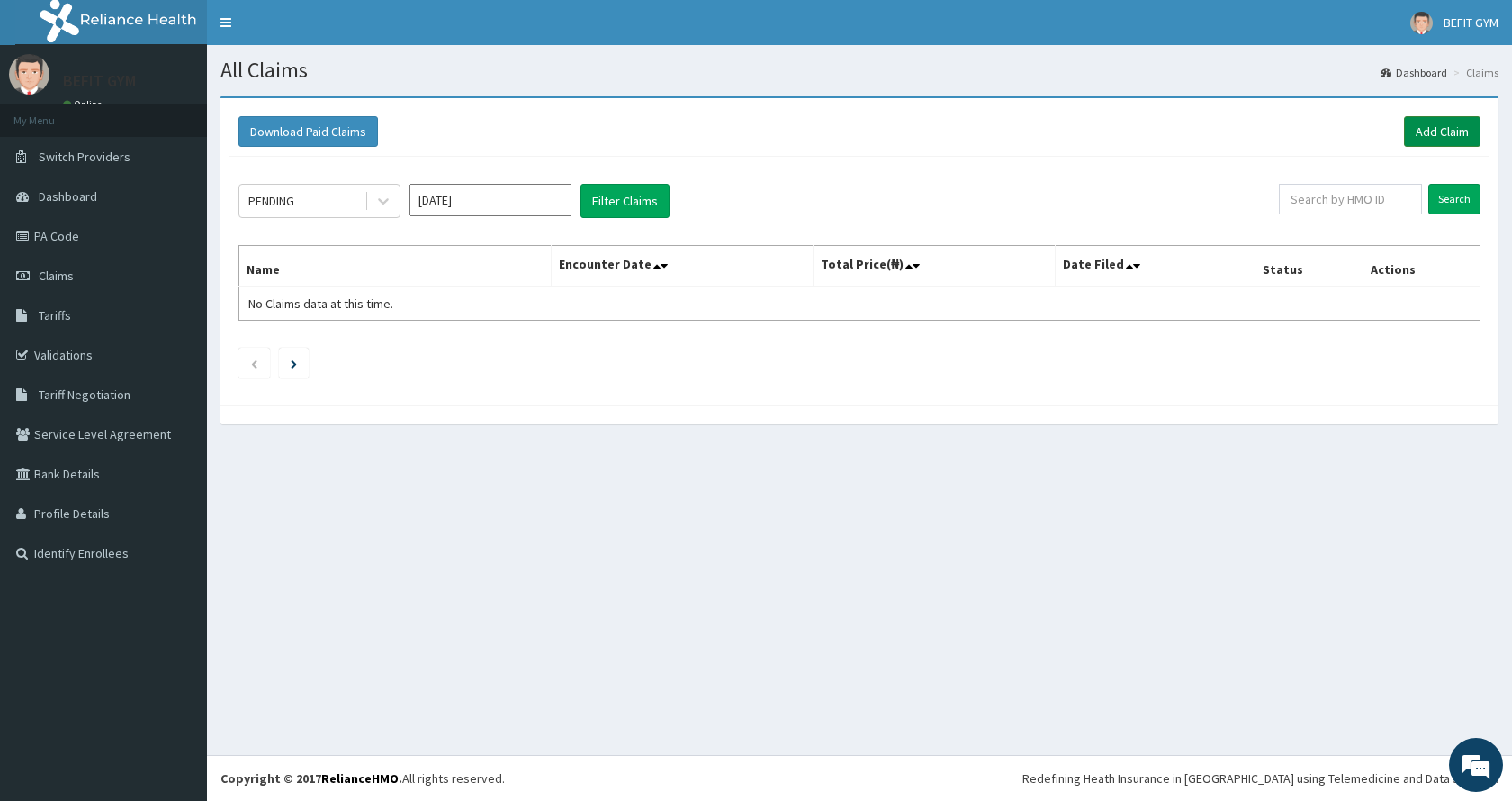
click at [1425, 135] on link "Add Claim" at bounding box center [1442, 131] width 77 height 30
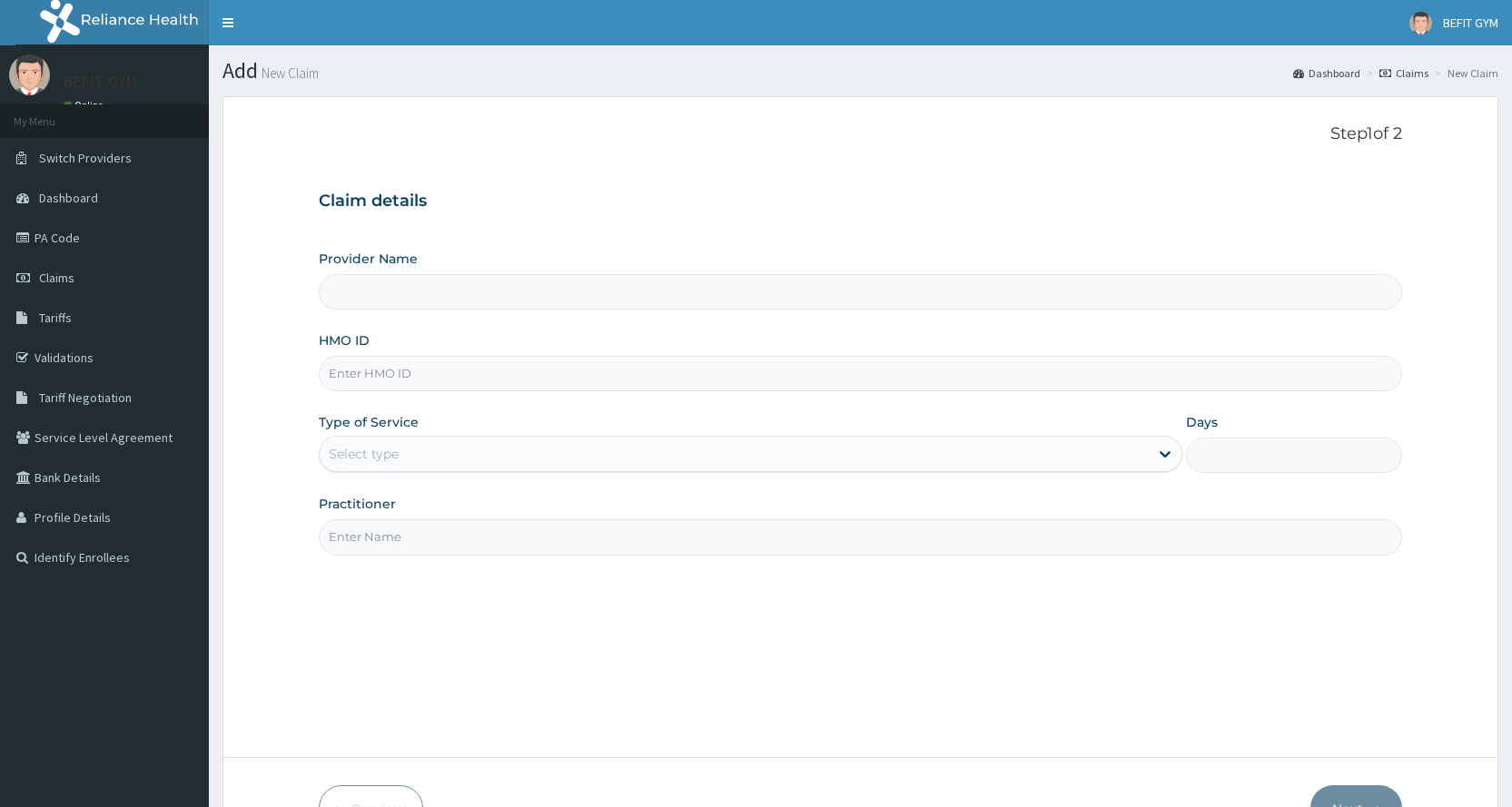
type input "BEFIT HEALTH AND FITNESS CENTRE"
type input "1"
click at [331, 359] on input "HMO ID" at bounding box center [860, 374] width 1084 height 36
type input "KNR/10006/A"
drag, startPoint x: 369, startPoint y: 514, endPoint x: 369, endPoint y: 530, distance: 16.0
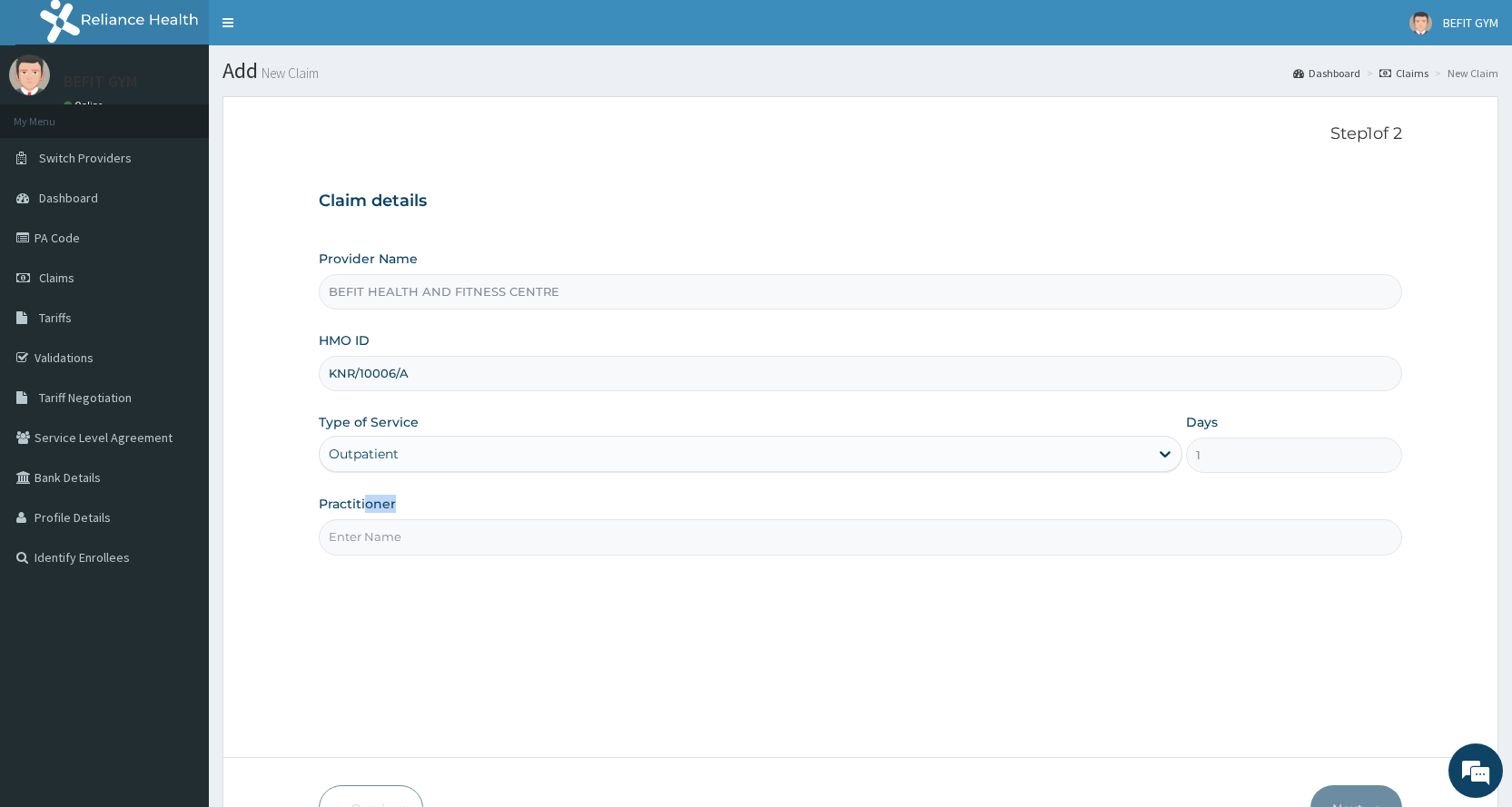
click at [369, 530] on div "Practitioner" at bounding box center [860, 524] width 1084 height 60
click at [371, 556] on div "Step 1 of 2 Claim details Provider Name BEFIT HEALTH AND FITNESS CENTRE HMO ID …" at bounding box center [860, 427] width 1084 height 605
click at [382, 556] on div "Step 1 of 2 Claim details Provider Name BEFIT HEALTH AND FITNESS CENTRE HMO ID …" at bounding box center [860, 427] width 1084 height 605
click at [407, 537] on input "Practitioner" at bounding box center [860, 537] width 1084 height 36
type input "B"
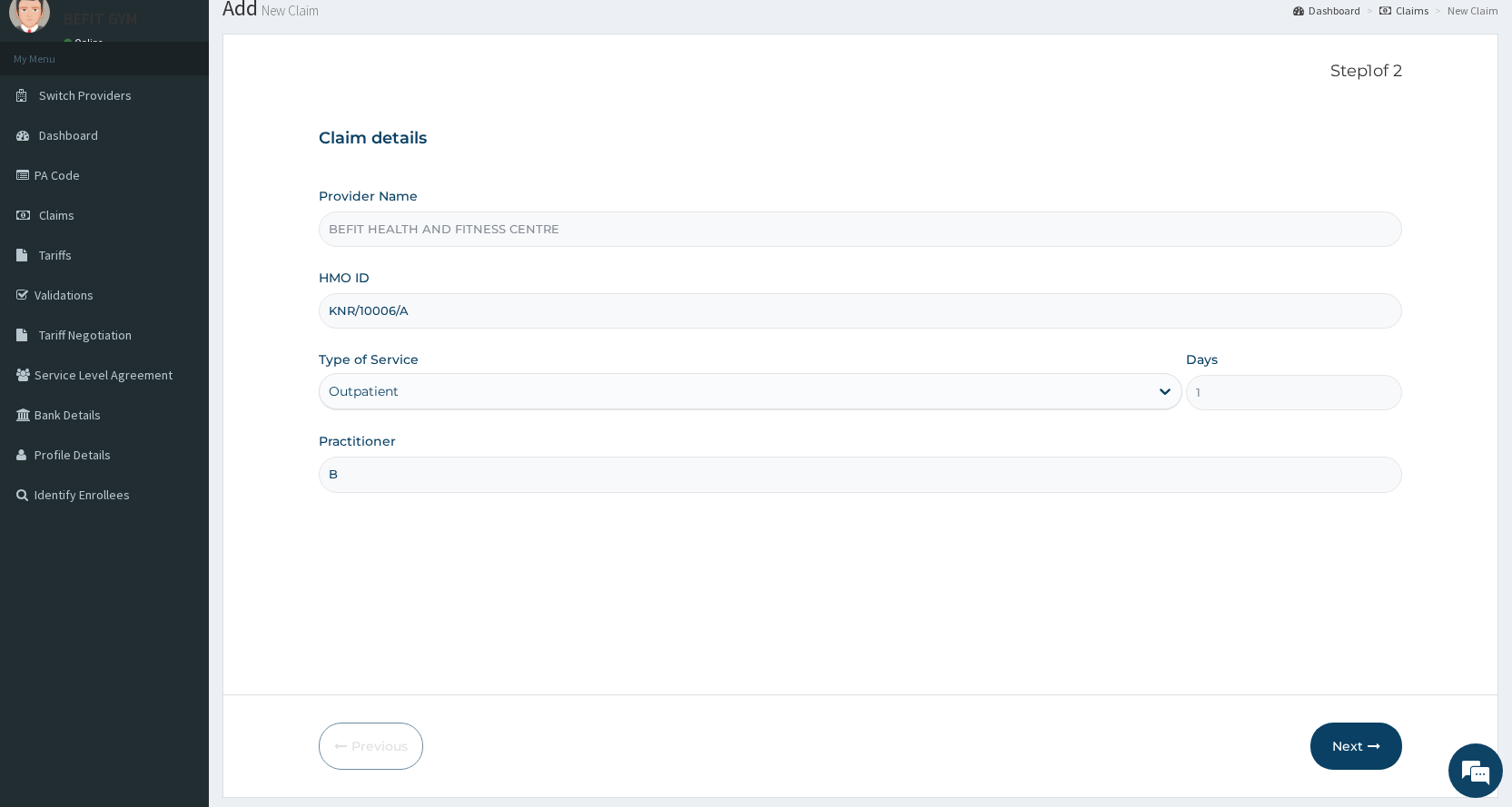
scroll to position [114, 0]
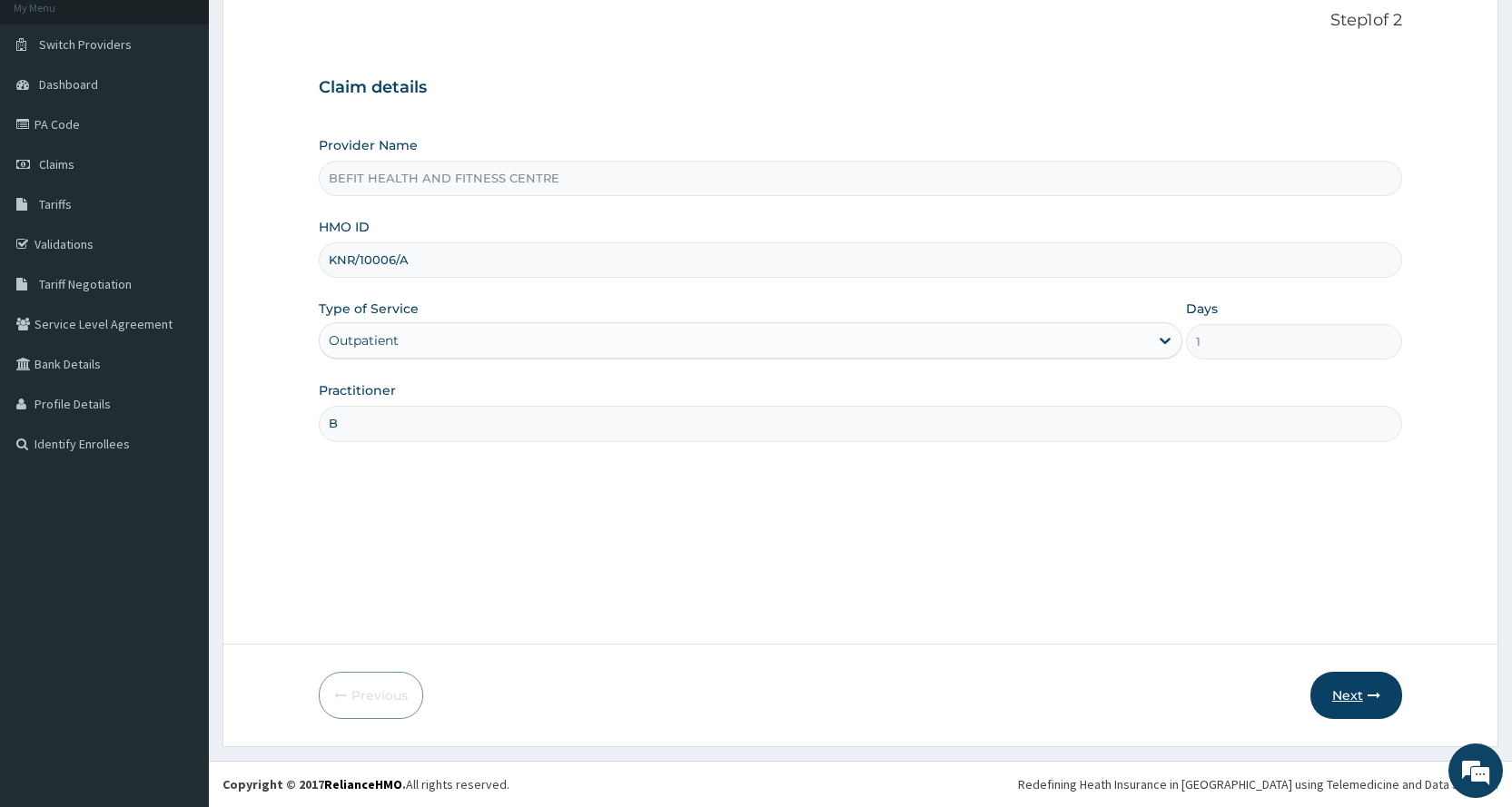
click at [1360, 712] on button "Next" at bounding box center [1356, 695] width 92 height 47
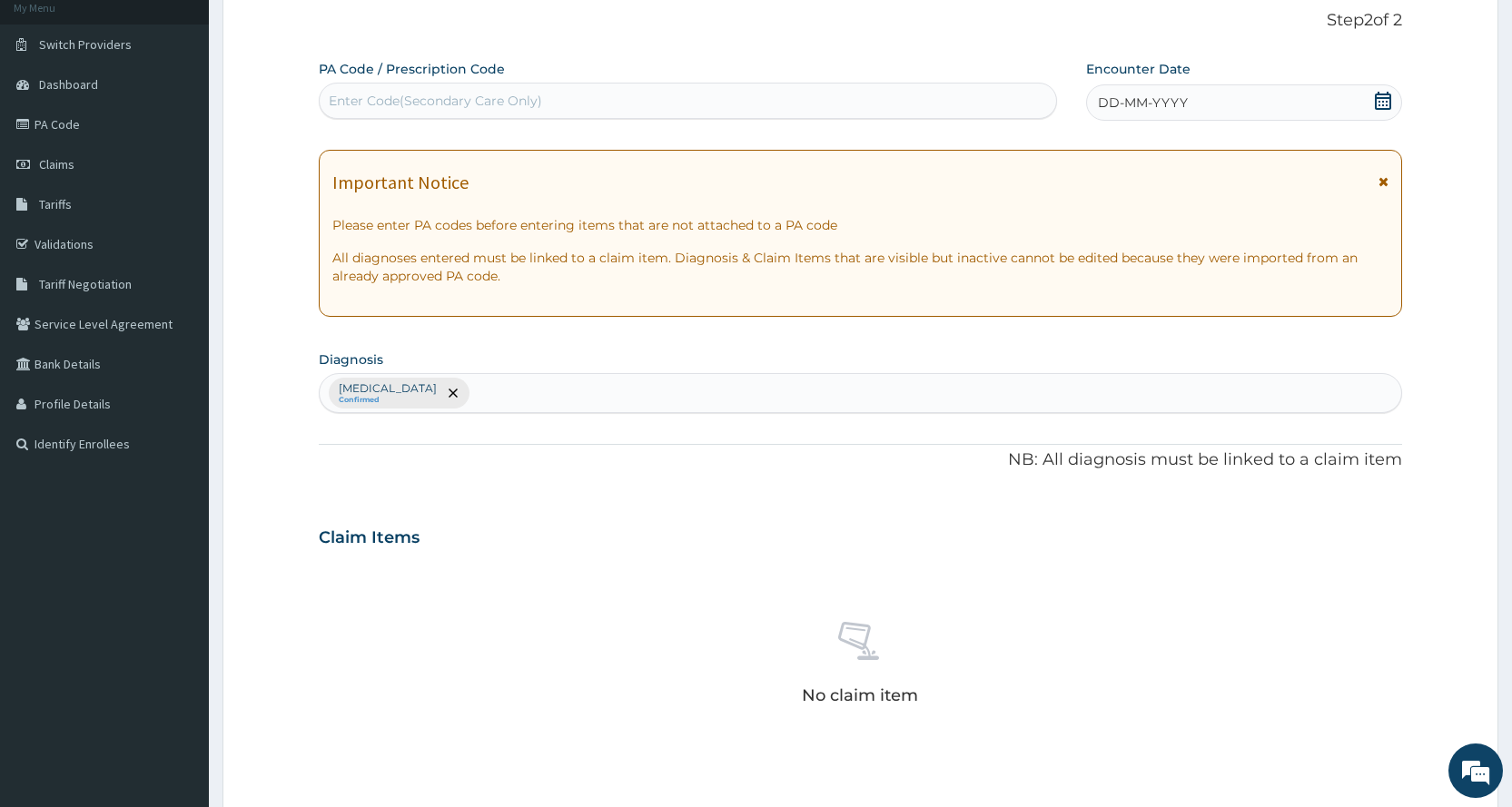
click at [737, 104] on div "Enter Code(Secondary Care Only)" at bounding box center [687, 100] width 735 height 29
type input "PA/D4DF28"
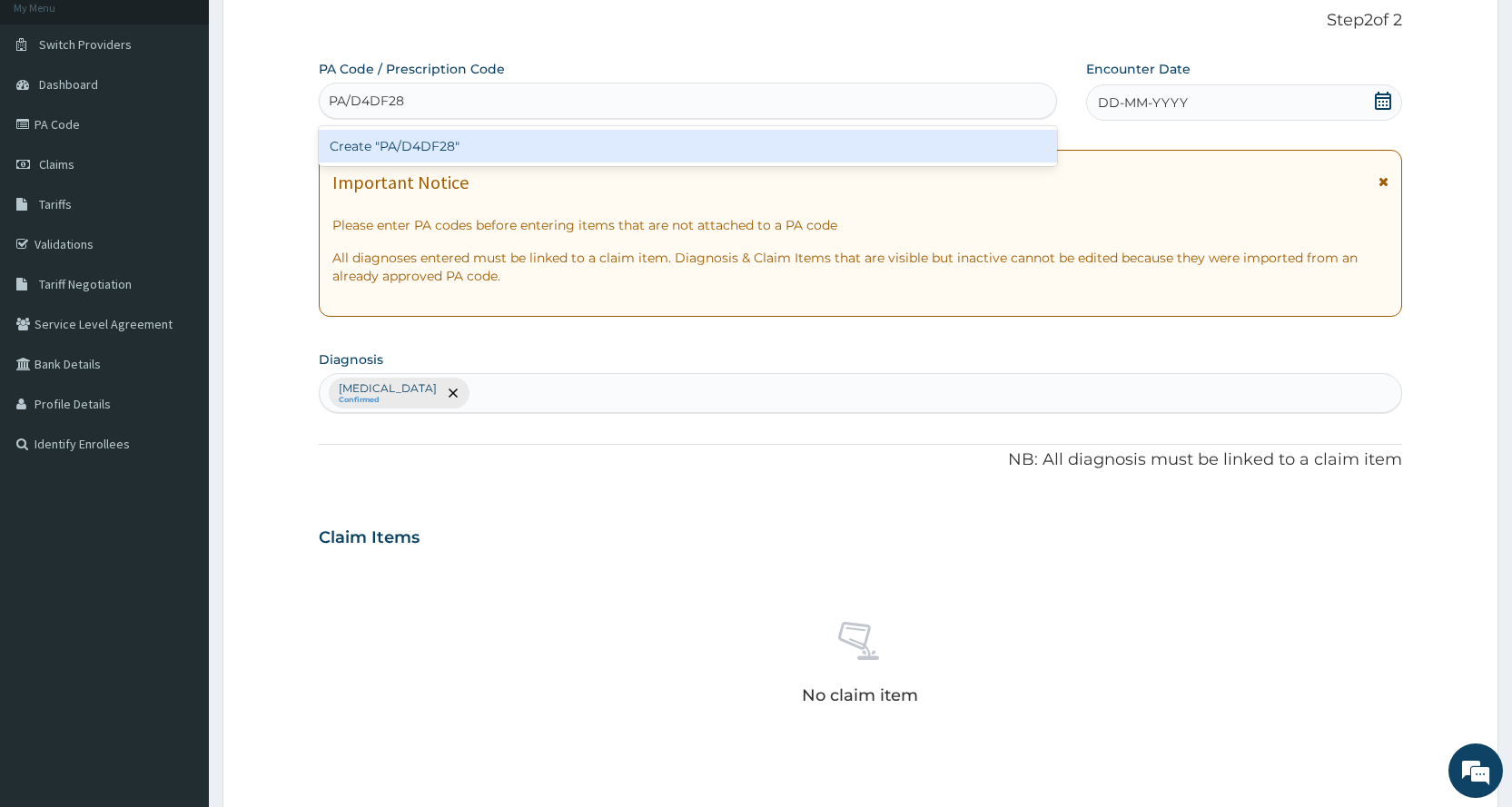
click at [942, 141] on div "Create "PA/D4DF28"" at bounding box center [687, 145] width 737 height 33
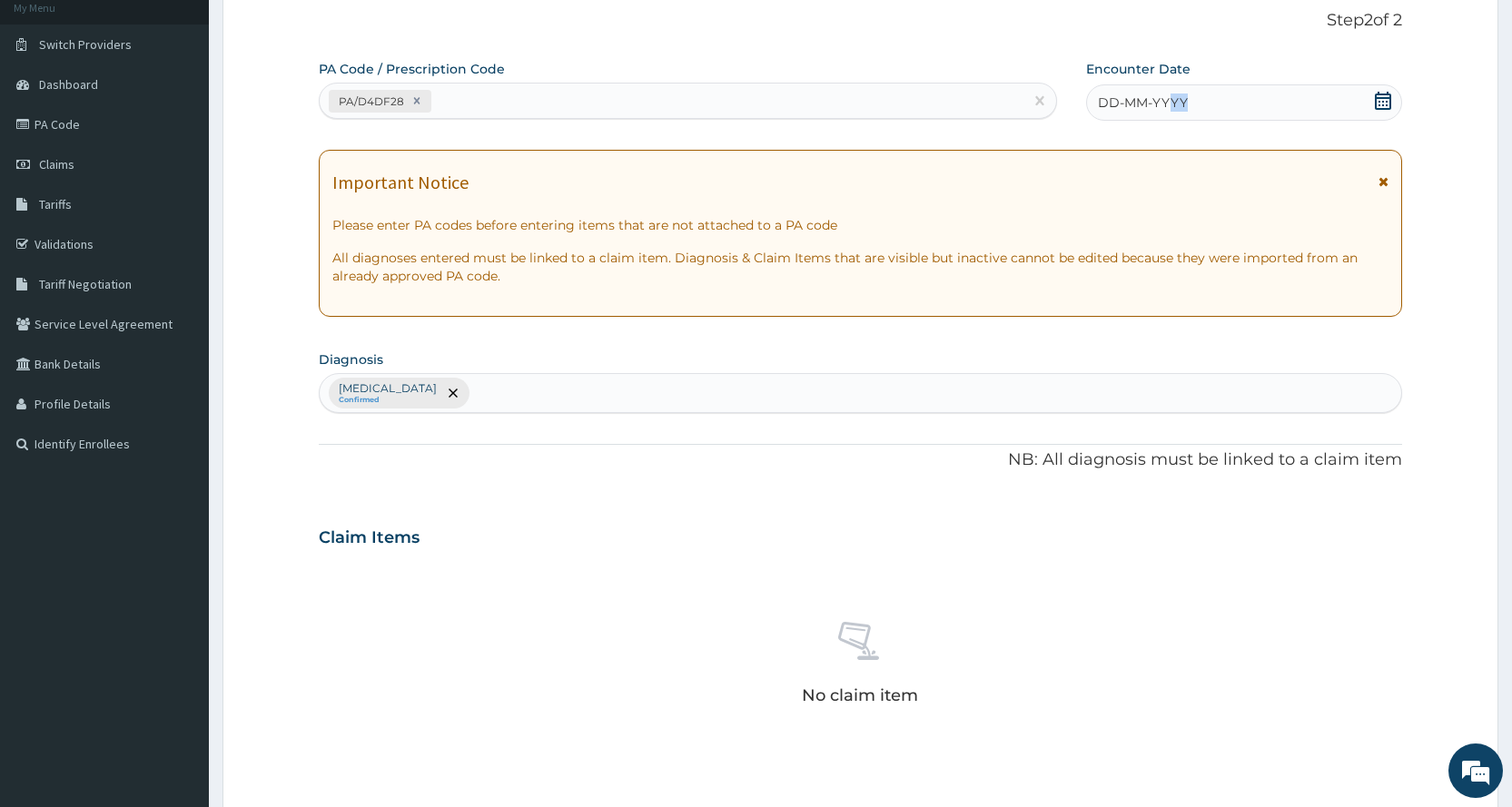
click at [1181, 132] on div "PA Code / Prescription Code PA/D4DF28 Encounter Date DD-MM-YYYY Important Notic…" at bounding box center [860, 532] width 1084 height 944
click at [1356, 107] on div "DD-MM-YYYY" at bounding box center [1243, 102] width 316 height 37
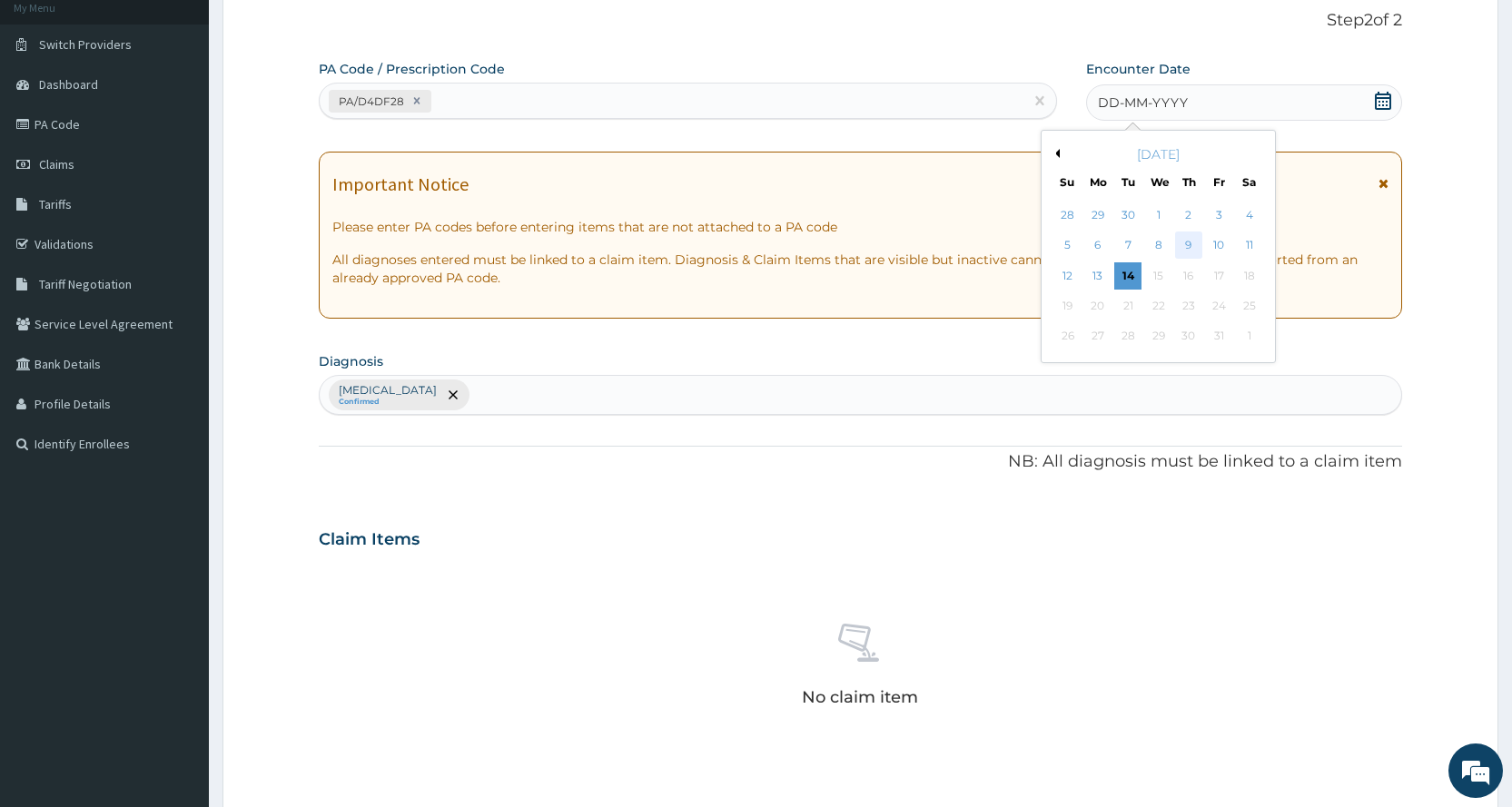
click at [1183, 236] on div "9" at bounding box center [1188, 246] width 28 height 28
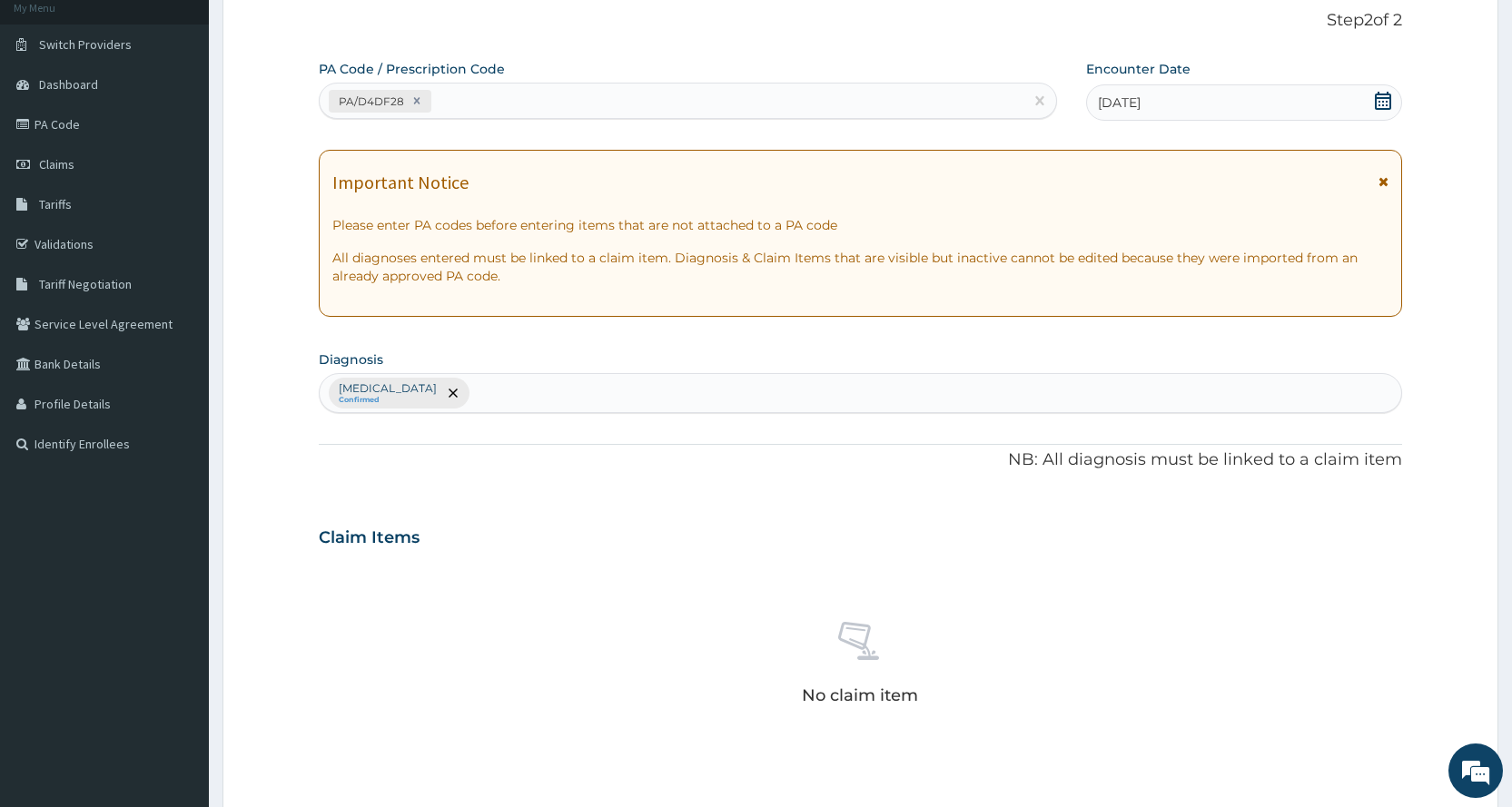
scroll to position [501, 0]
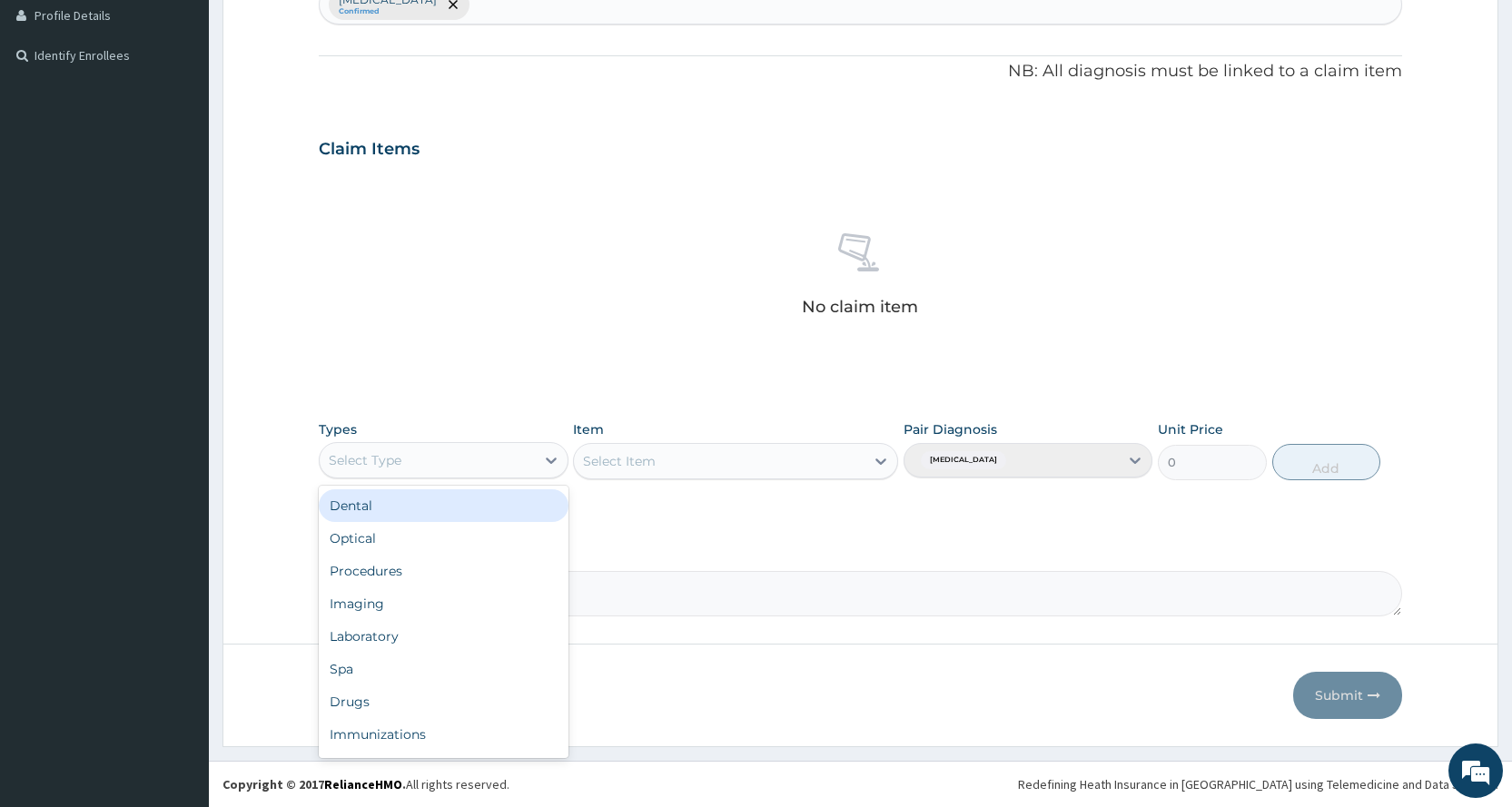
click at [472, 454] on div "Select Type" at bounding box center [426, 460] width 215 height 29
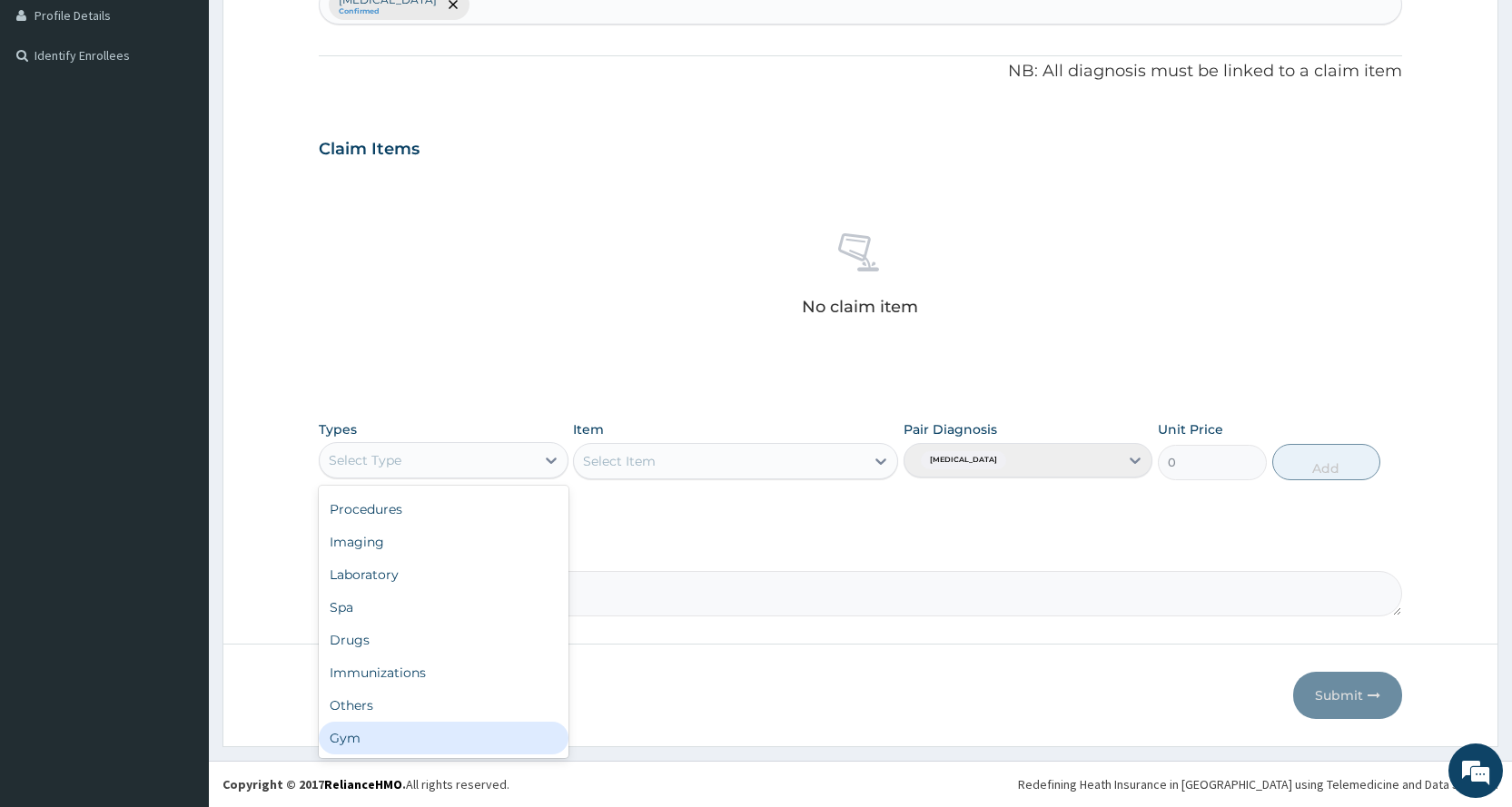
click at [489, 725] on div "Gym" at bounding box center [442, 737] width 248 height 33
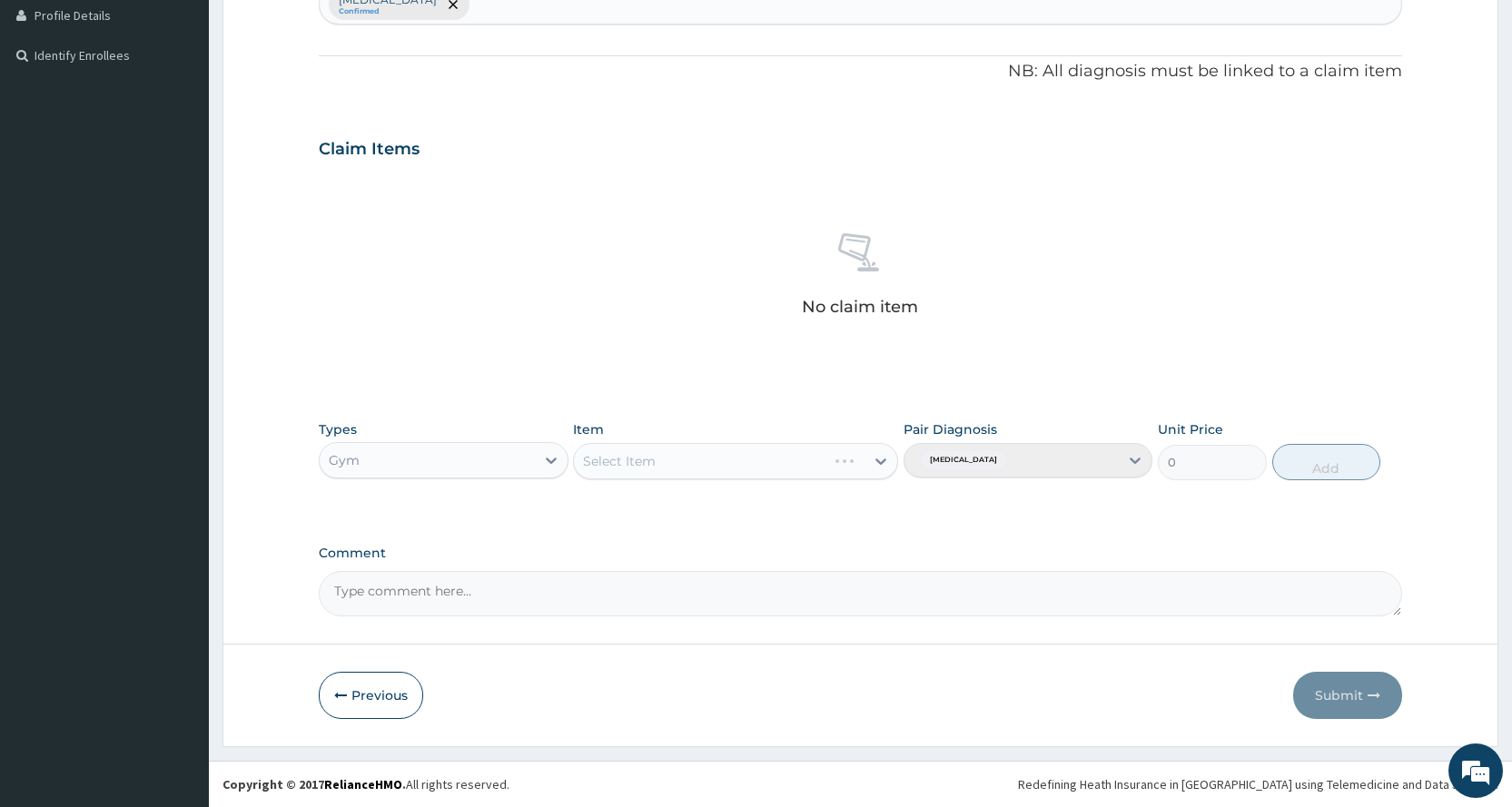
click at [693, 479] on div "Item Select Item" at bounding box center [735, 450] width 325 height 60
click at [824, 456] on div "Select Item" at bounding box center [719, 460] width 291 height 29
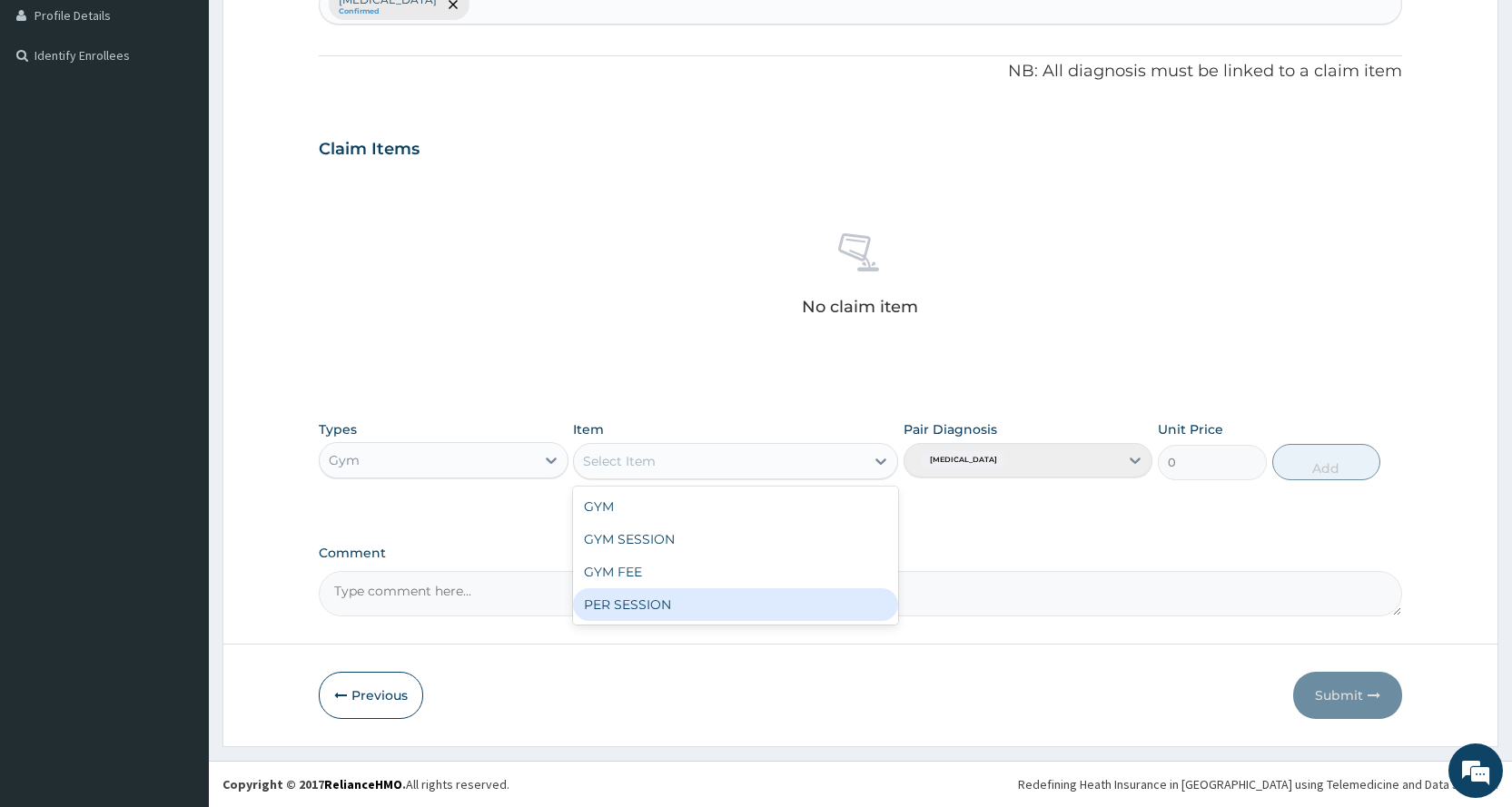
click at [765, 610] on div "PER SESSION" at bounding box center [735, 604] width 325 height 33
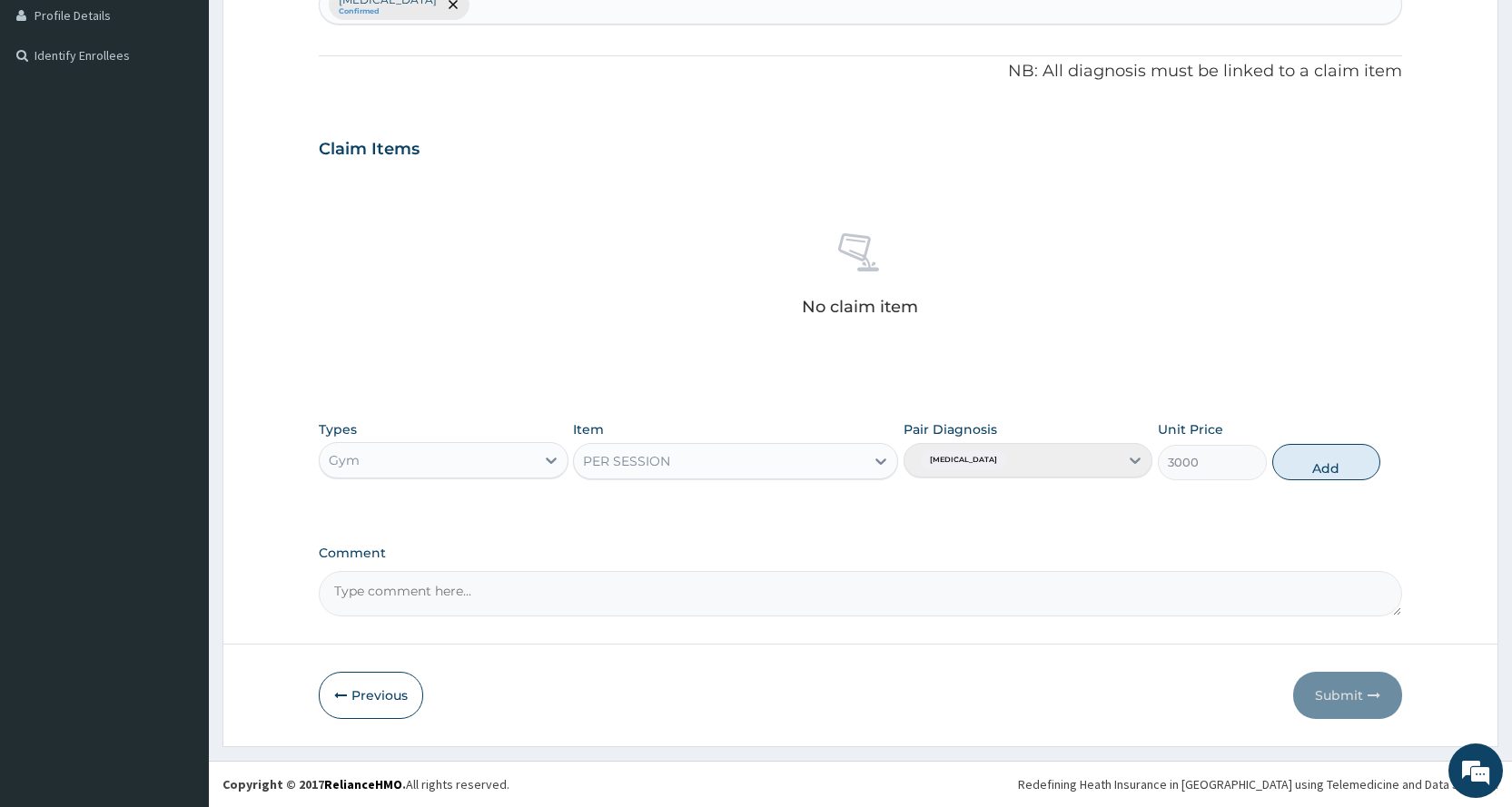
drag, startPoint x: 1345, startPoint y: 457, endPoint x: 1343, endPoint y: 484, distance: 27.1
click at [1345, 459] on button "Add" at bounding box center [1325, 462] width 108 height 37
type input "0"
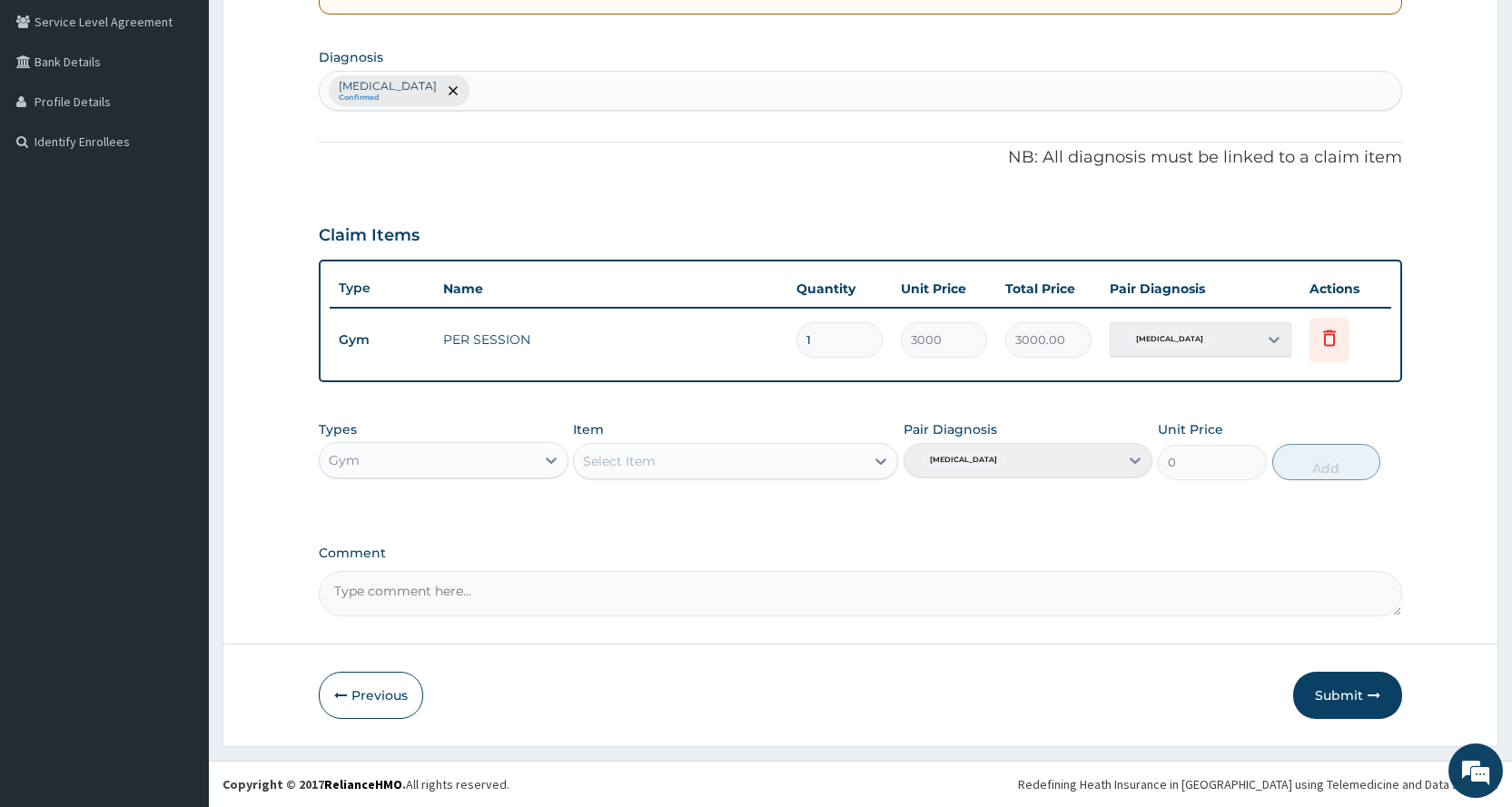
scroll to position [415, 0]
click at [1347, 682] on button "Submit" at bounding box center [1348, 695] width 109 height 47
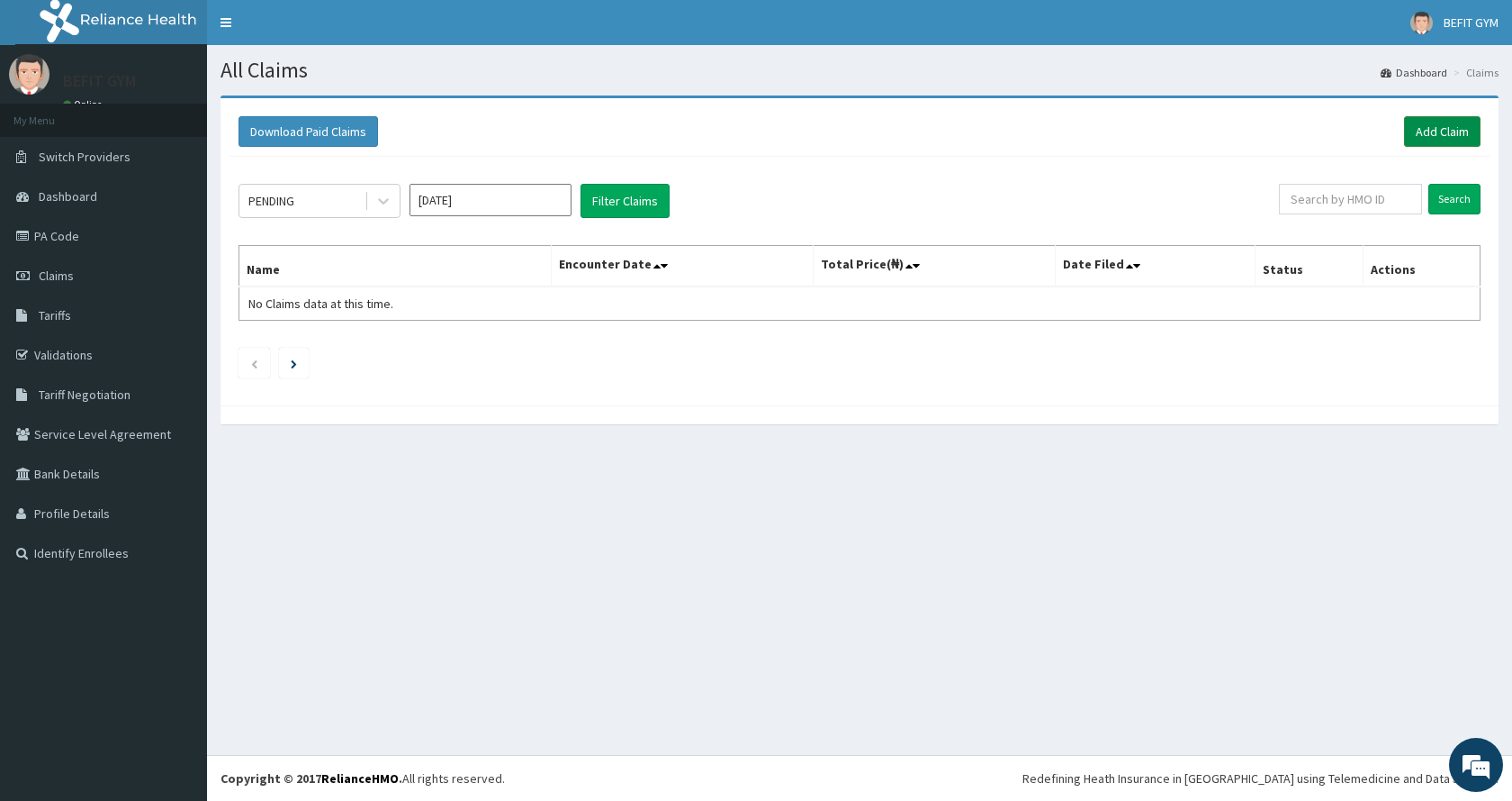
click at [1439, 139] on link "Add Claim" at bounding box center [1442, 131] width 77 height 30
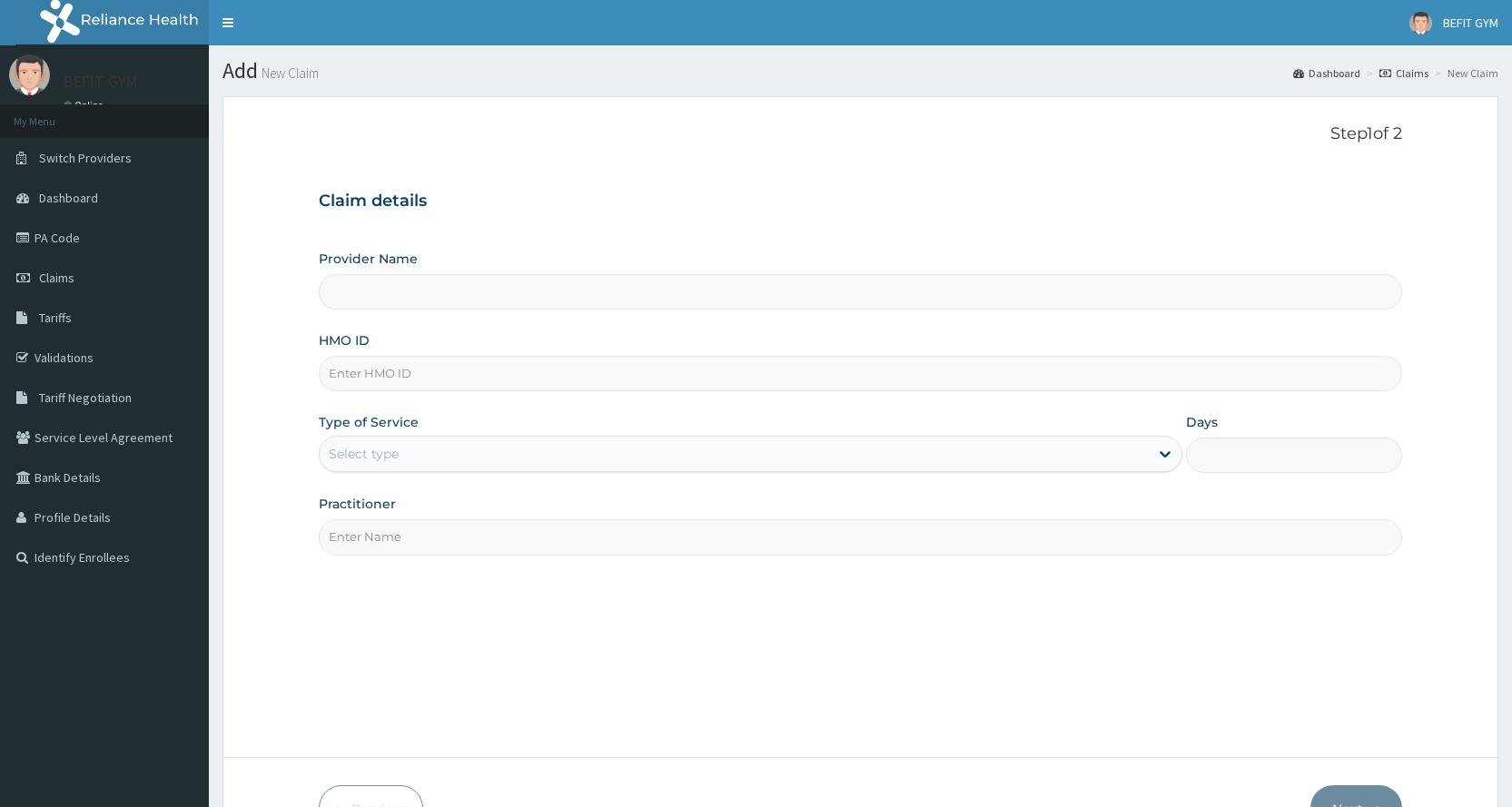
drag, startPoint x: 0, startPoint y: 0, endPoint x: 427, endPoint y: 377, distance: 569.6
click at [427, 377] on input "HMO ID" at bounding box center [860, 374] width 1084 height 36
type input "DGB"
type input "BEFIT HEALTH AND FITNESS CENTRE"
type input "1"
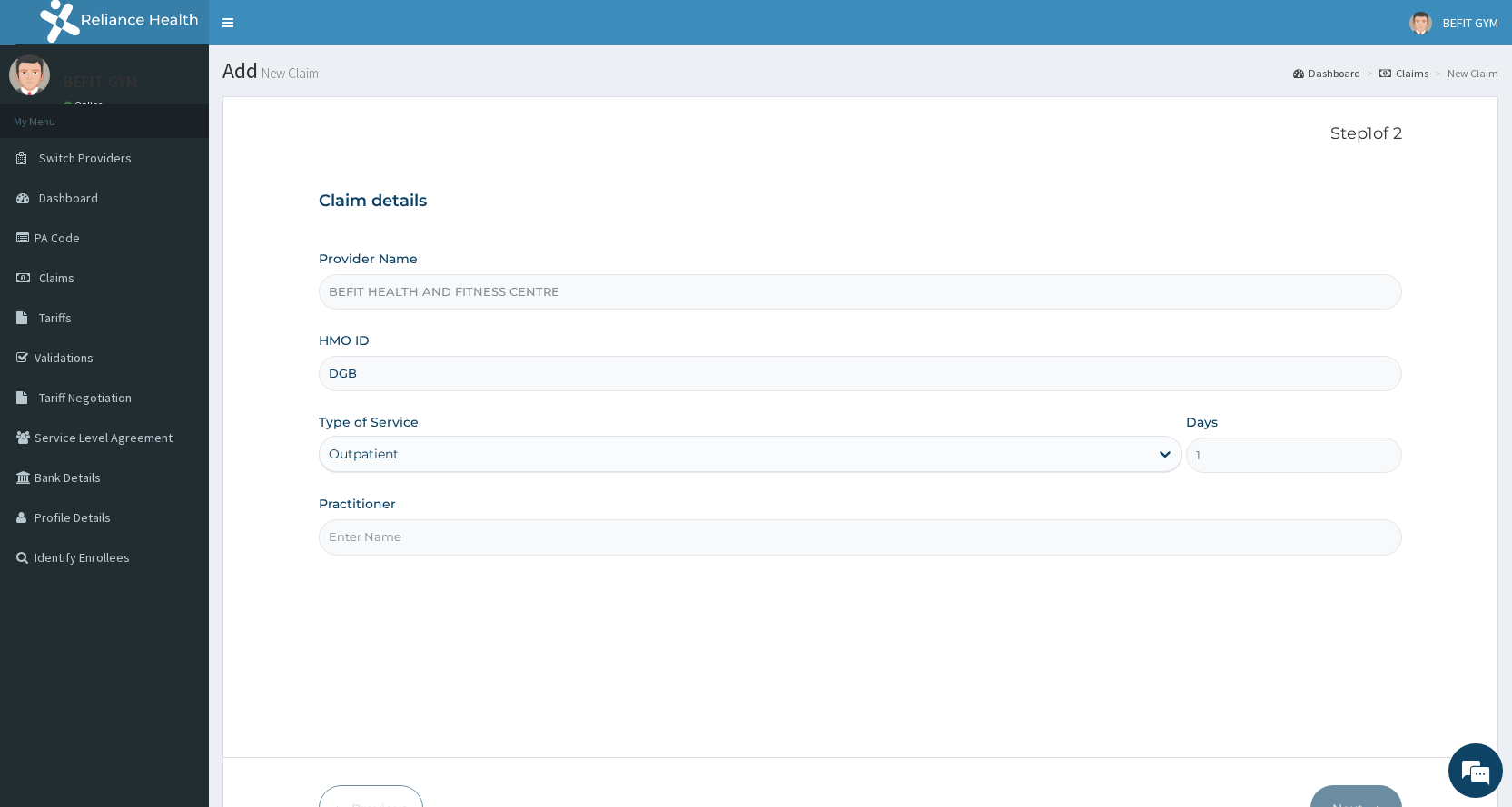
type input "DGB/100053/A"
click at [450, 545] on input "Practitioner" at bounding box center [860, 537] width 1084 height 36
type input "B"
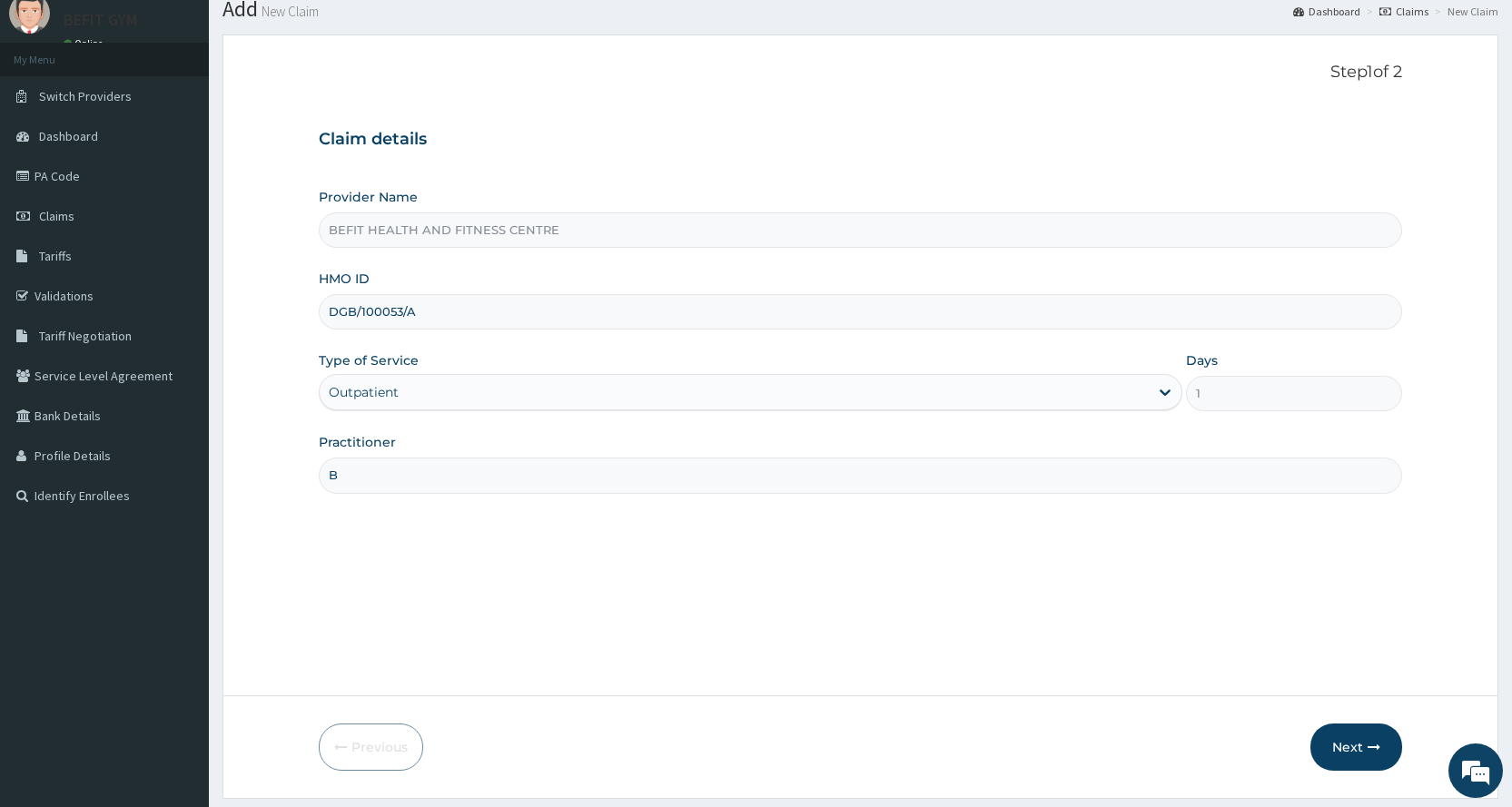
scroll to position [114, 0]
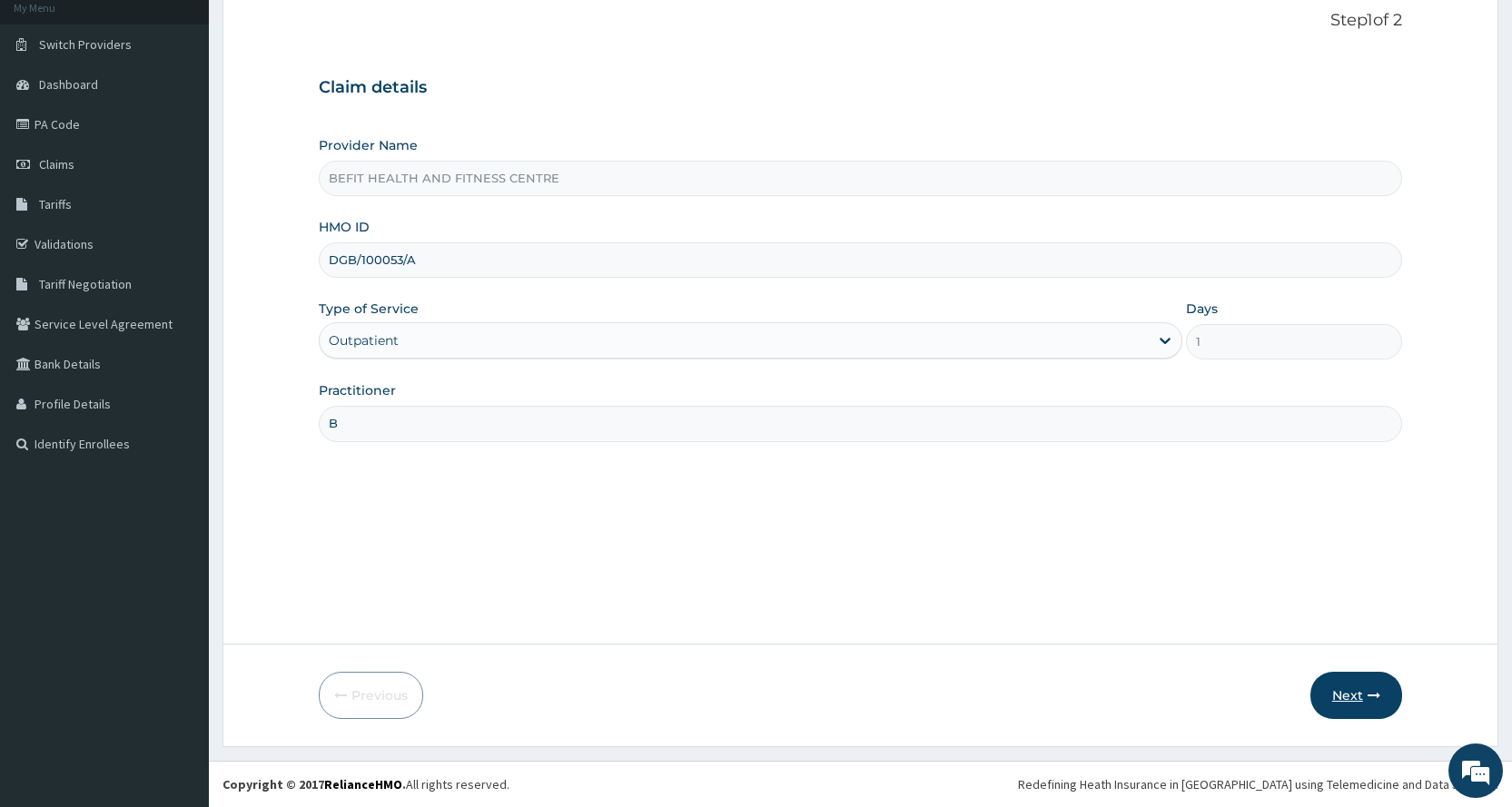
click at [1364, 711] on button "Next" at bounding box center [1356, 695] width 92 height 47
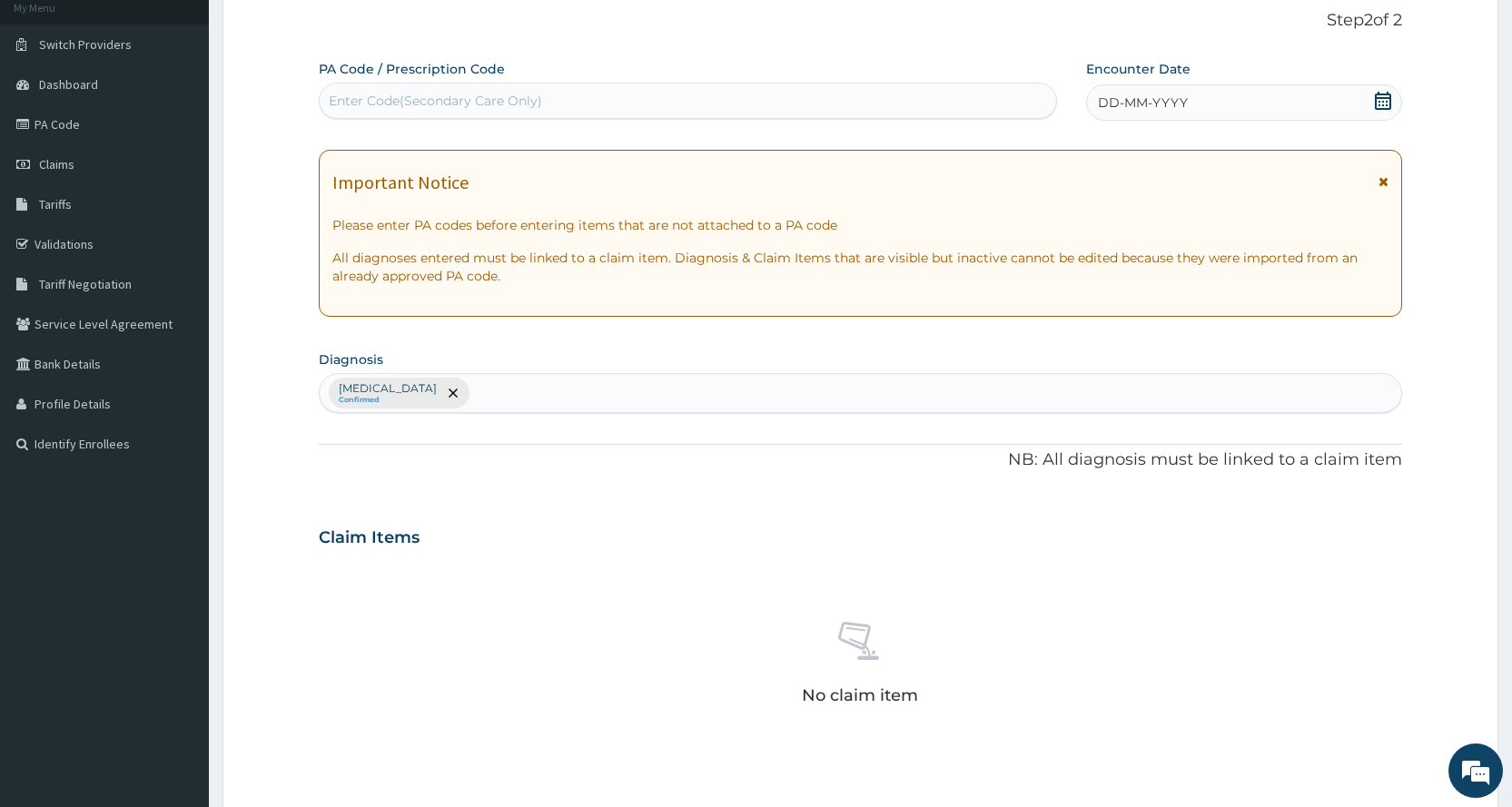
click at [669, 87] on div "Enter Code(Secondary Care Only)" at bounding box center [687, 100] width 735 height 29
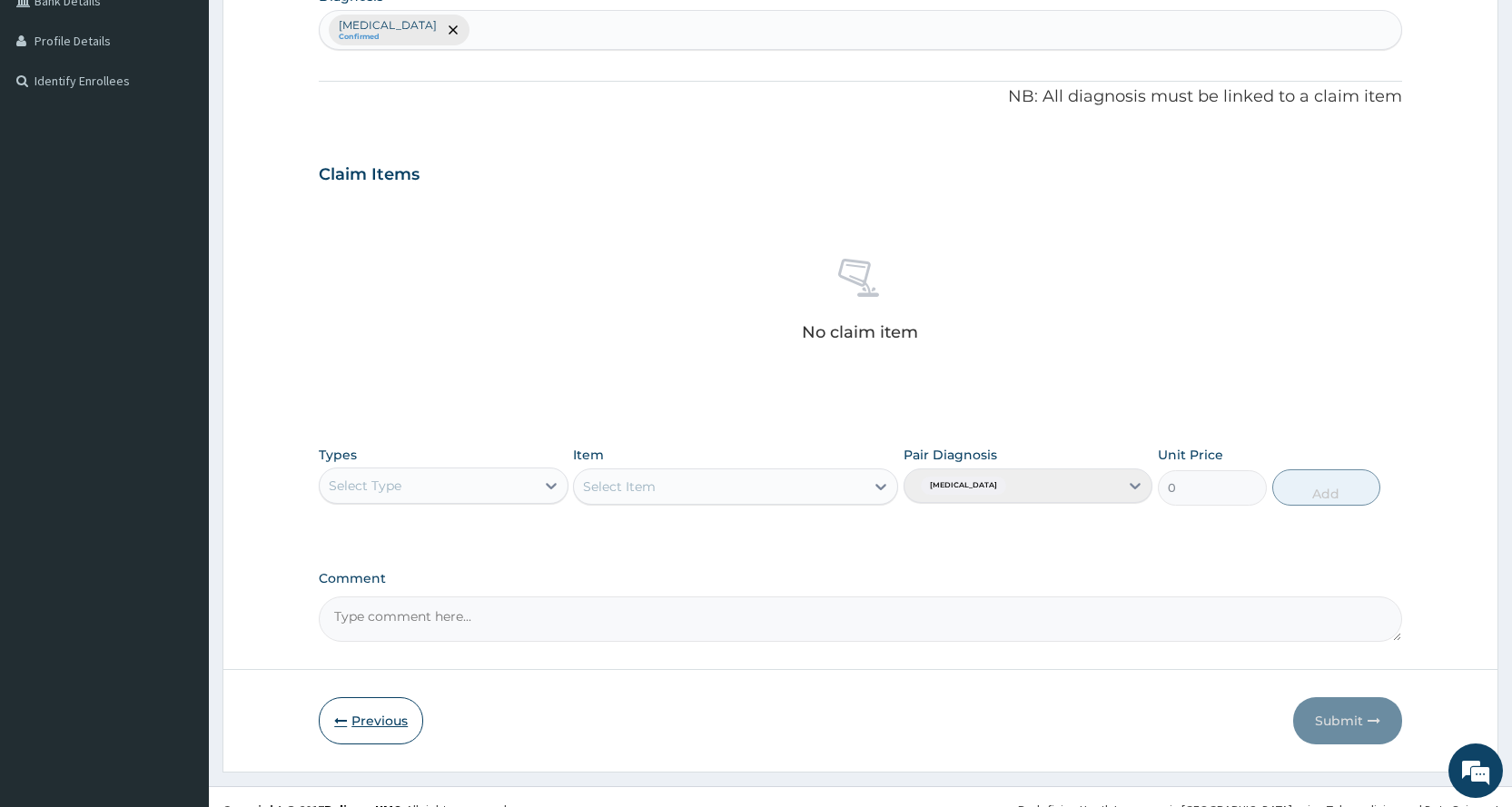
type input "PA"
click at [367, 725] on button "Previous" at bounding box center [371, 721] width 105 height 47
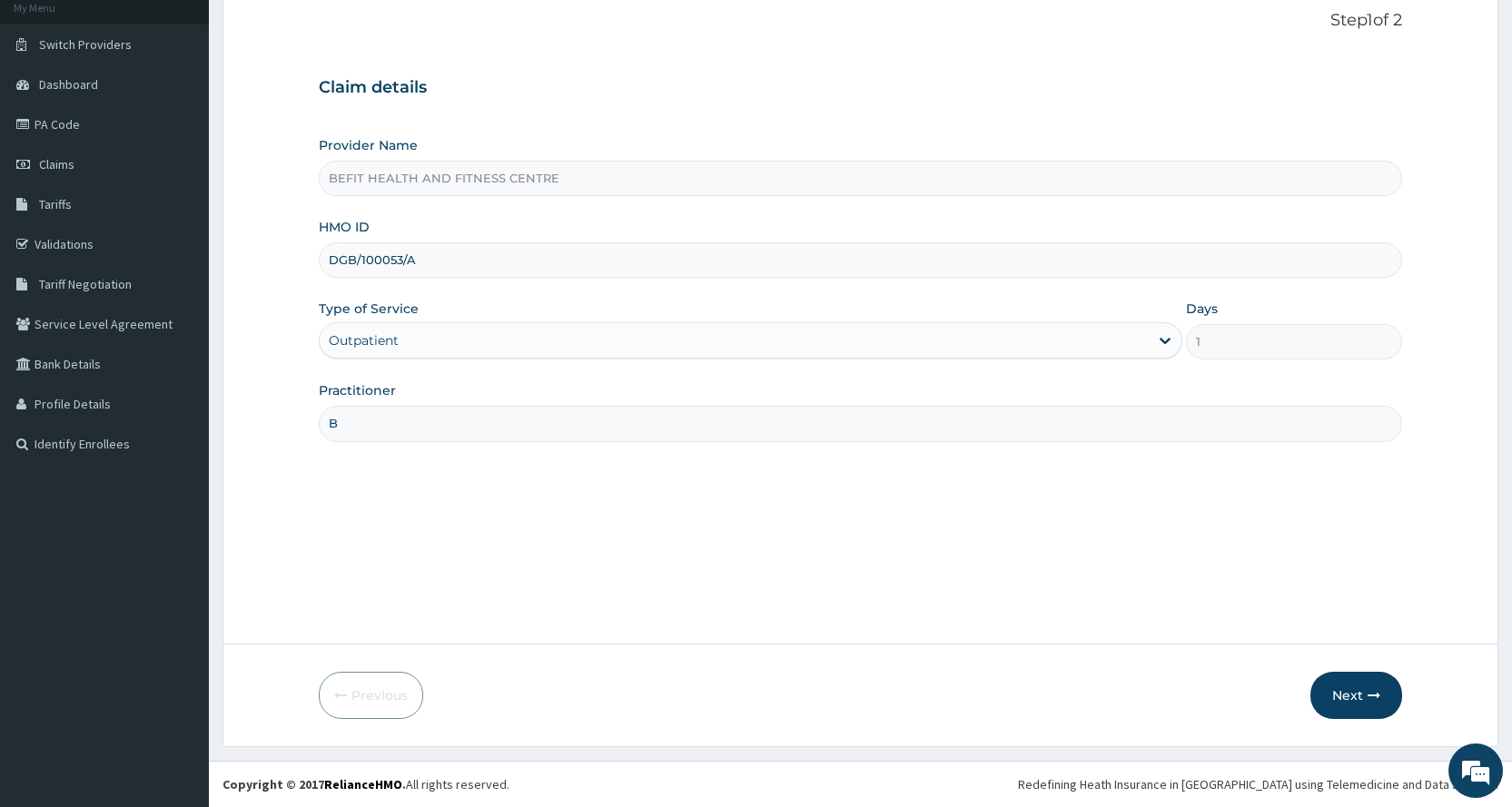
scroll to position [114, 0]
click at [518, 253] on input "DGB/100053/A" at bounding box center [860, 260] width 1084 height 36
type input "D"
type input "KNR/10002/A"
click at [1312, 676] on div "Next" at bounding box center [1356, 695] width 92 height 47
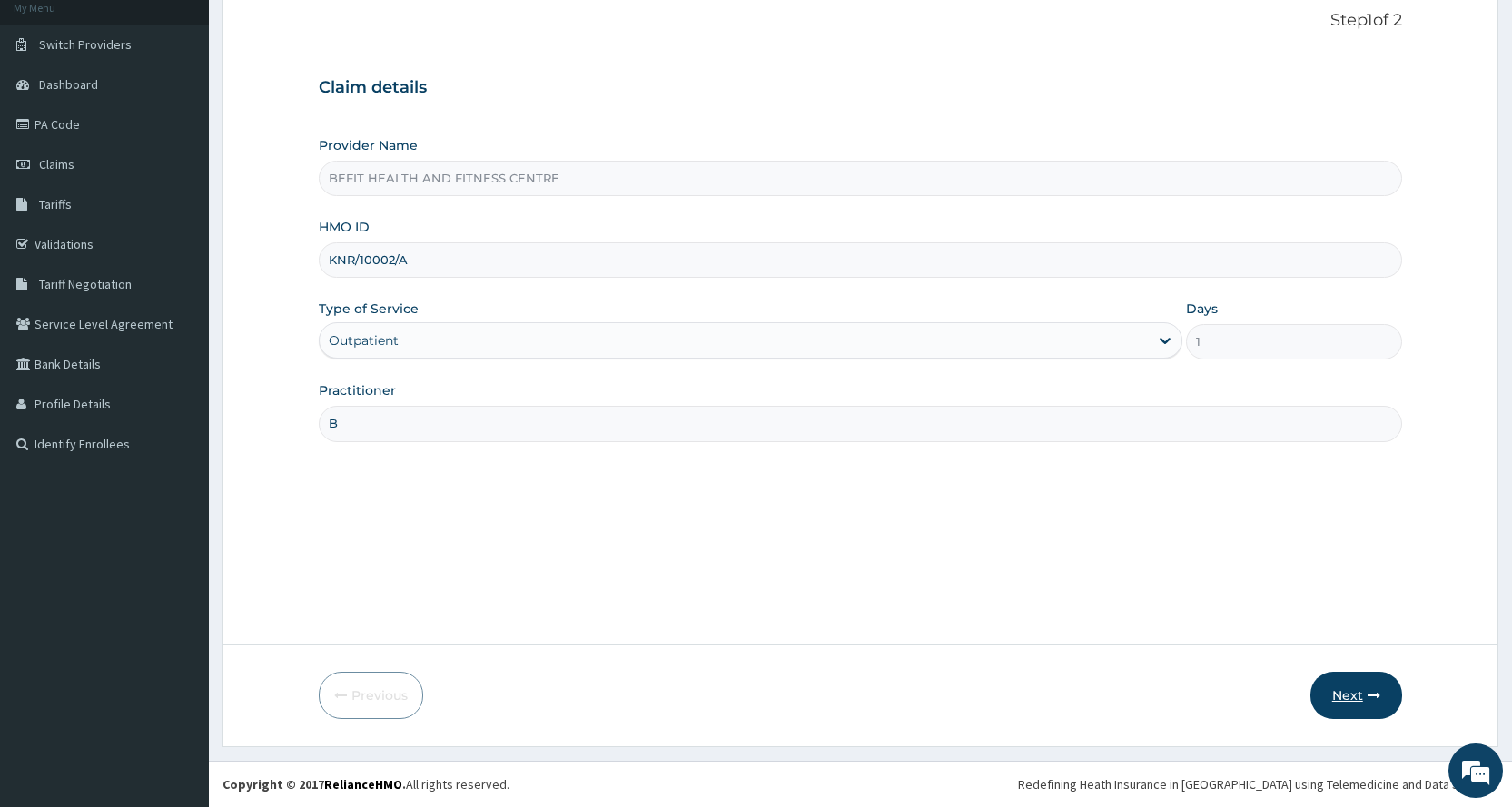
click at [1370, 697] on icon "button" at bounding box center [1373, 694] width 13 height 13
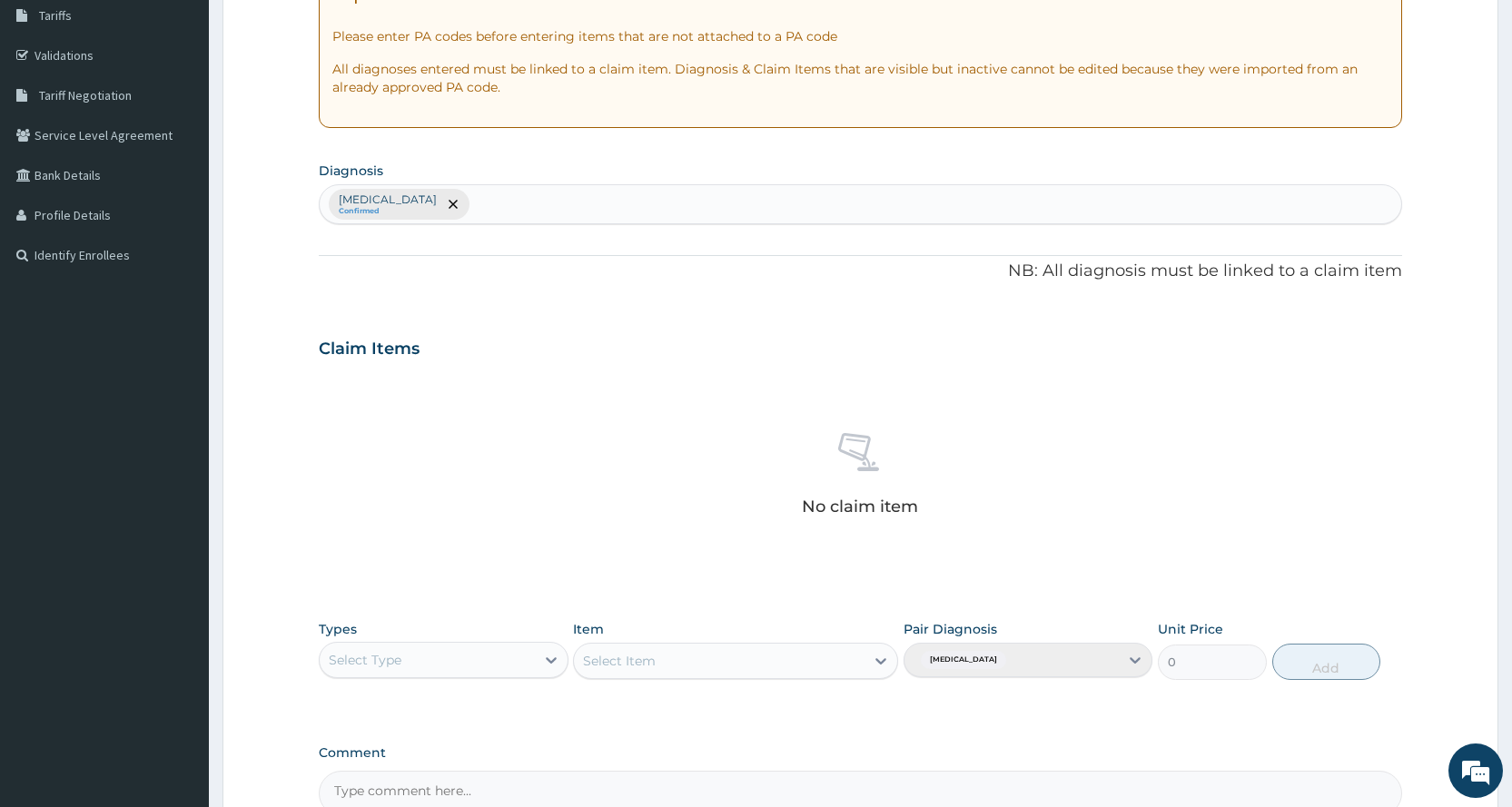
scroll to position [0, 0]
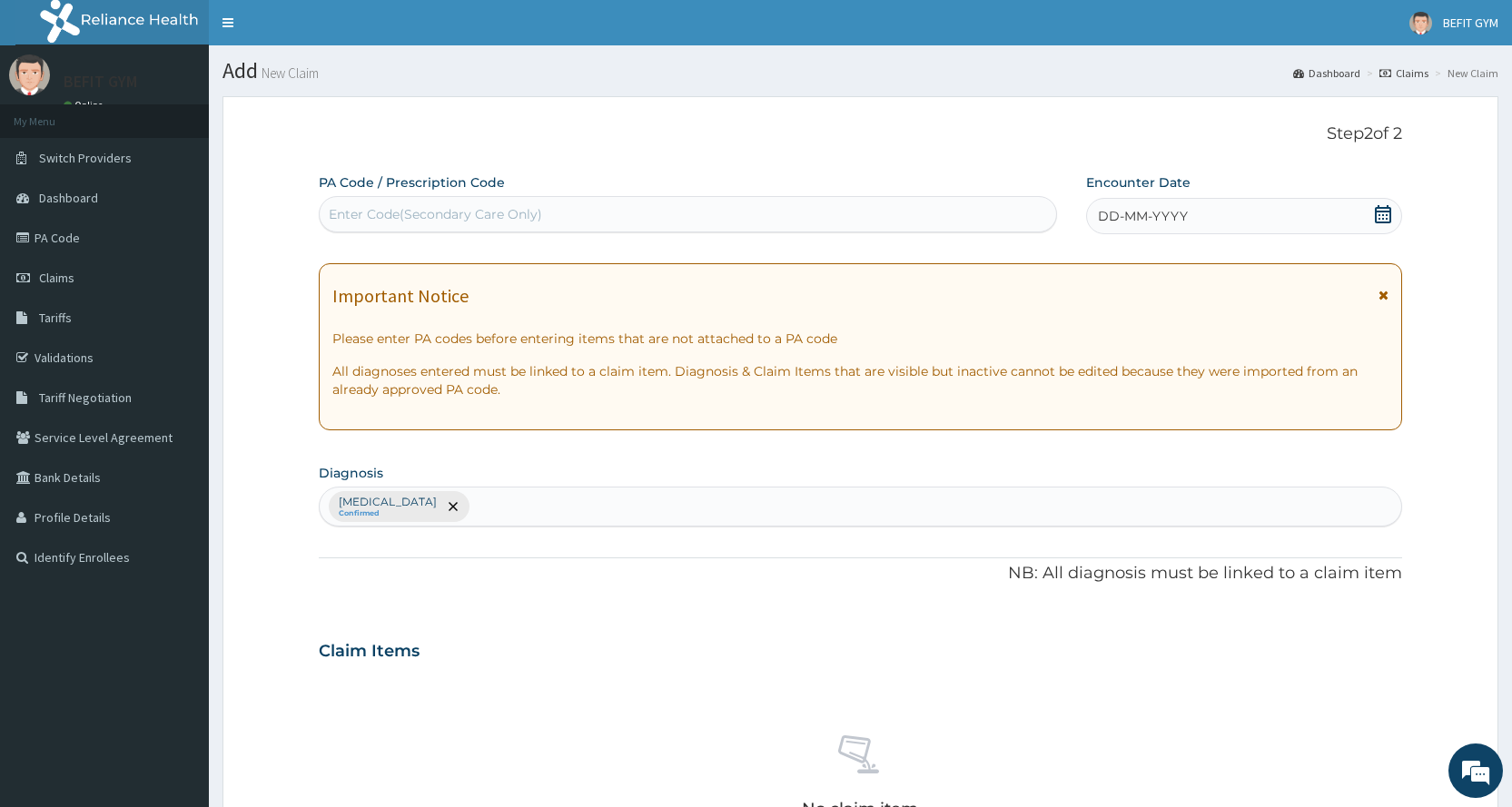
click at [600, 235] on div "PA Code / Prescription Code Enter Code(Secondary Care Only) Encounter Date DD-M…" at bounding box center [860, 645] width 1084 height 944
click at [602, 216] on div "Enter Code(Secondary Care Only)" at bounding box center [687, 214] width 735 height 29
type input "PA/4979C6"
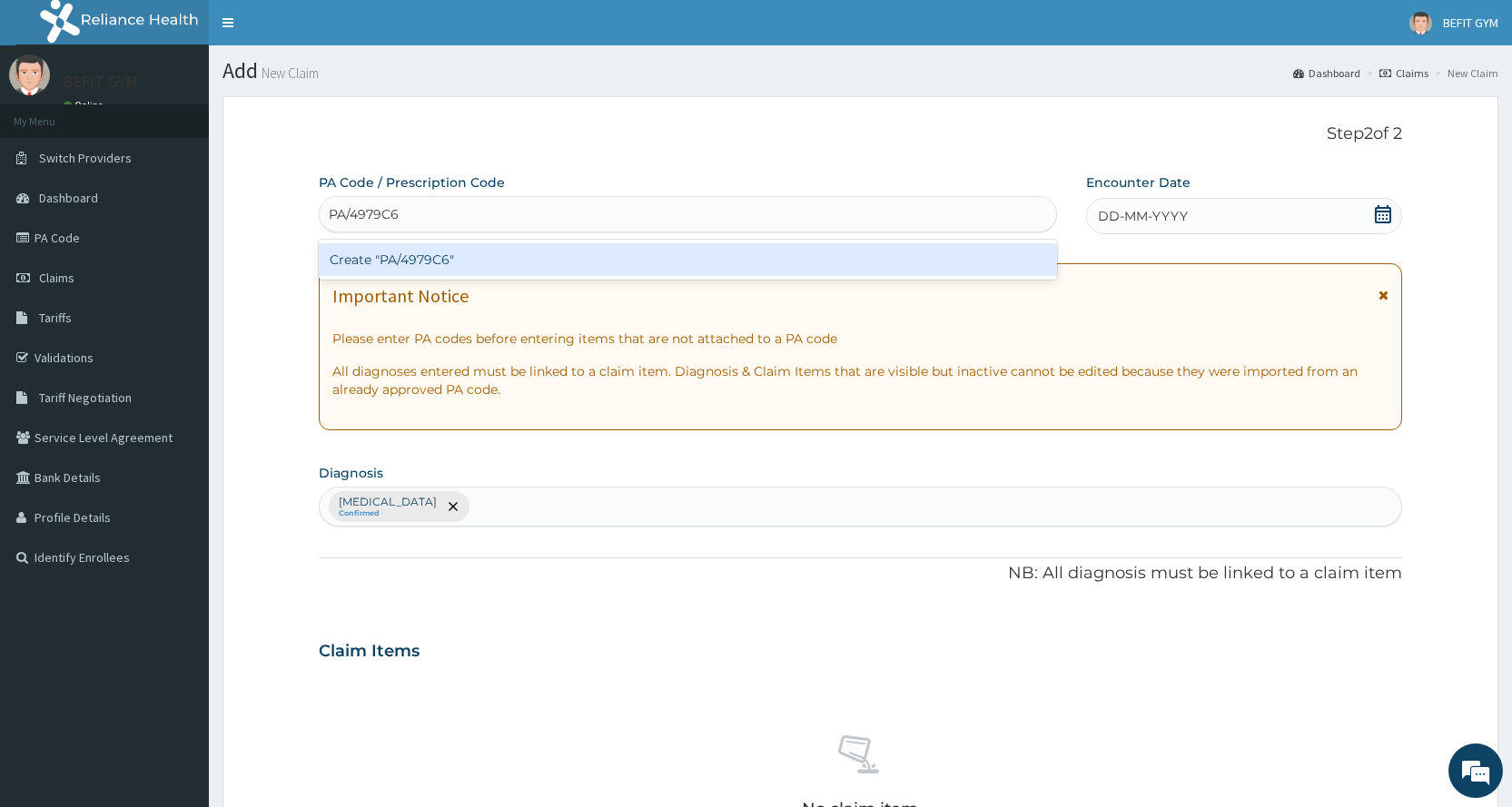
click at [717, 269] on div "Create "PA/4979C6"" at bounding box center [687, 259] width 737 height 33
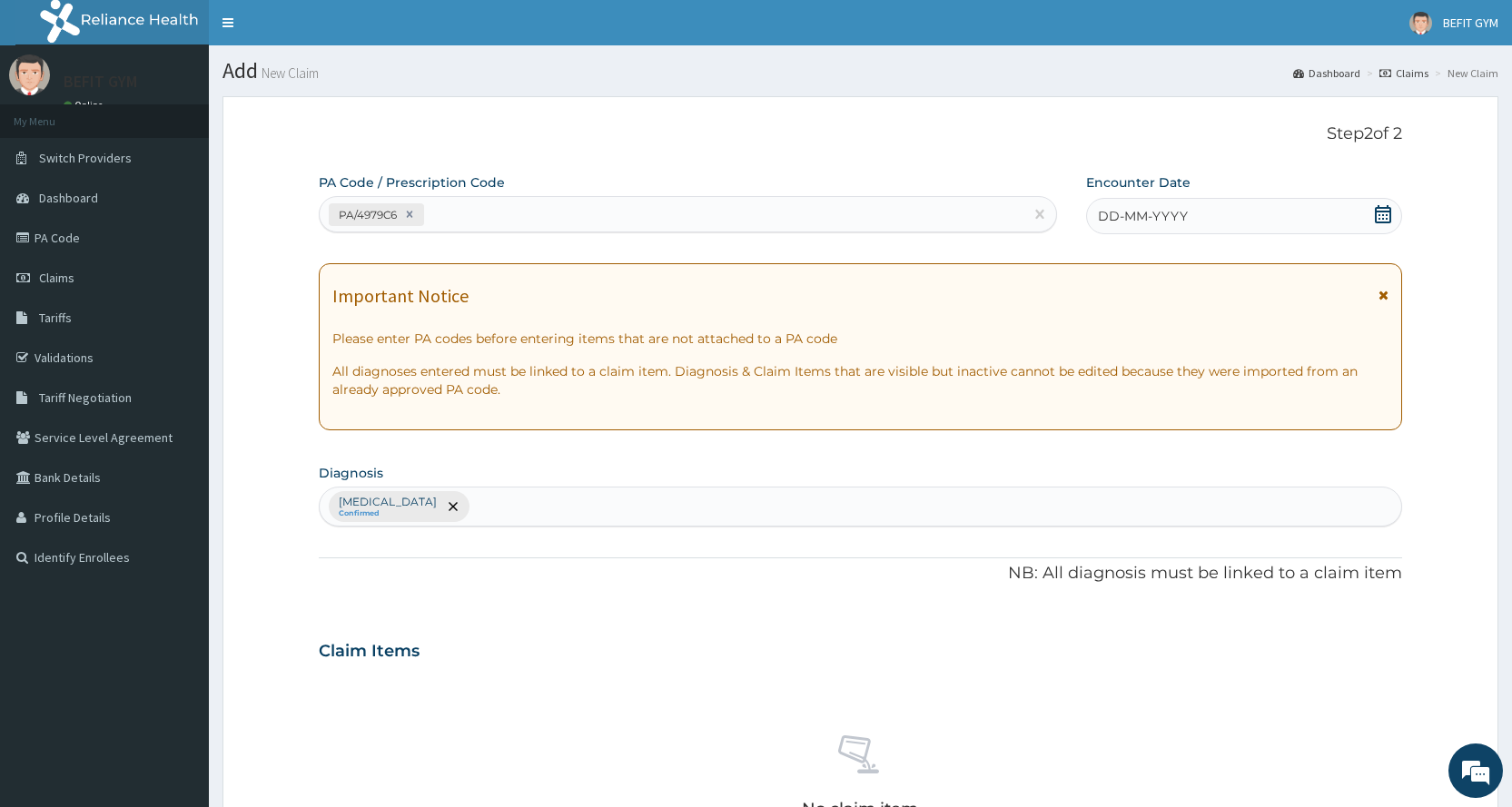
click at [1136, 208] on span "DD-MM-YYYY" at bounding box center [1142, 216] width 90 height 18
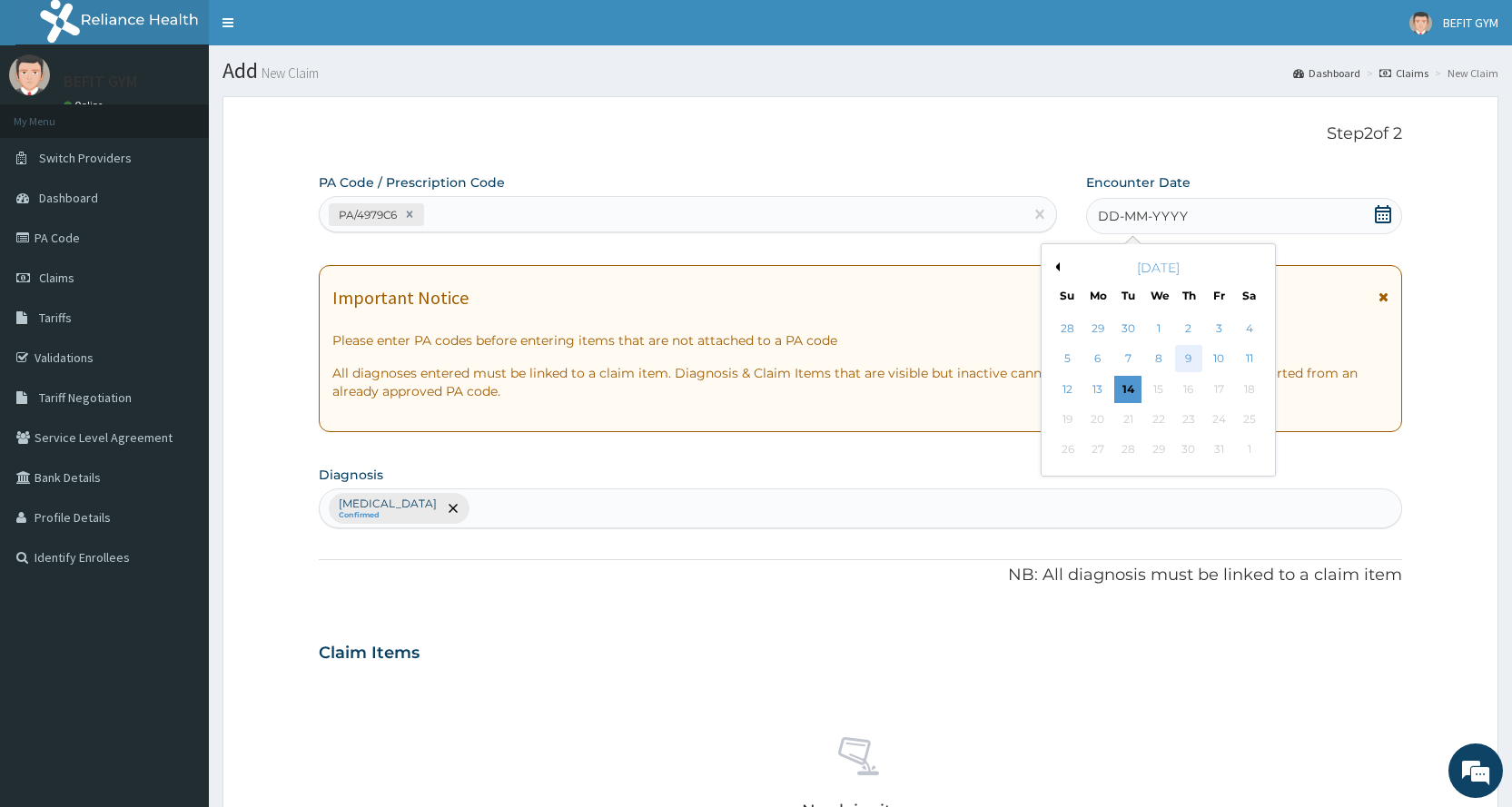
click at [1184, 363] on div "9" at bounding box center [1188, 360] width 28 height 28
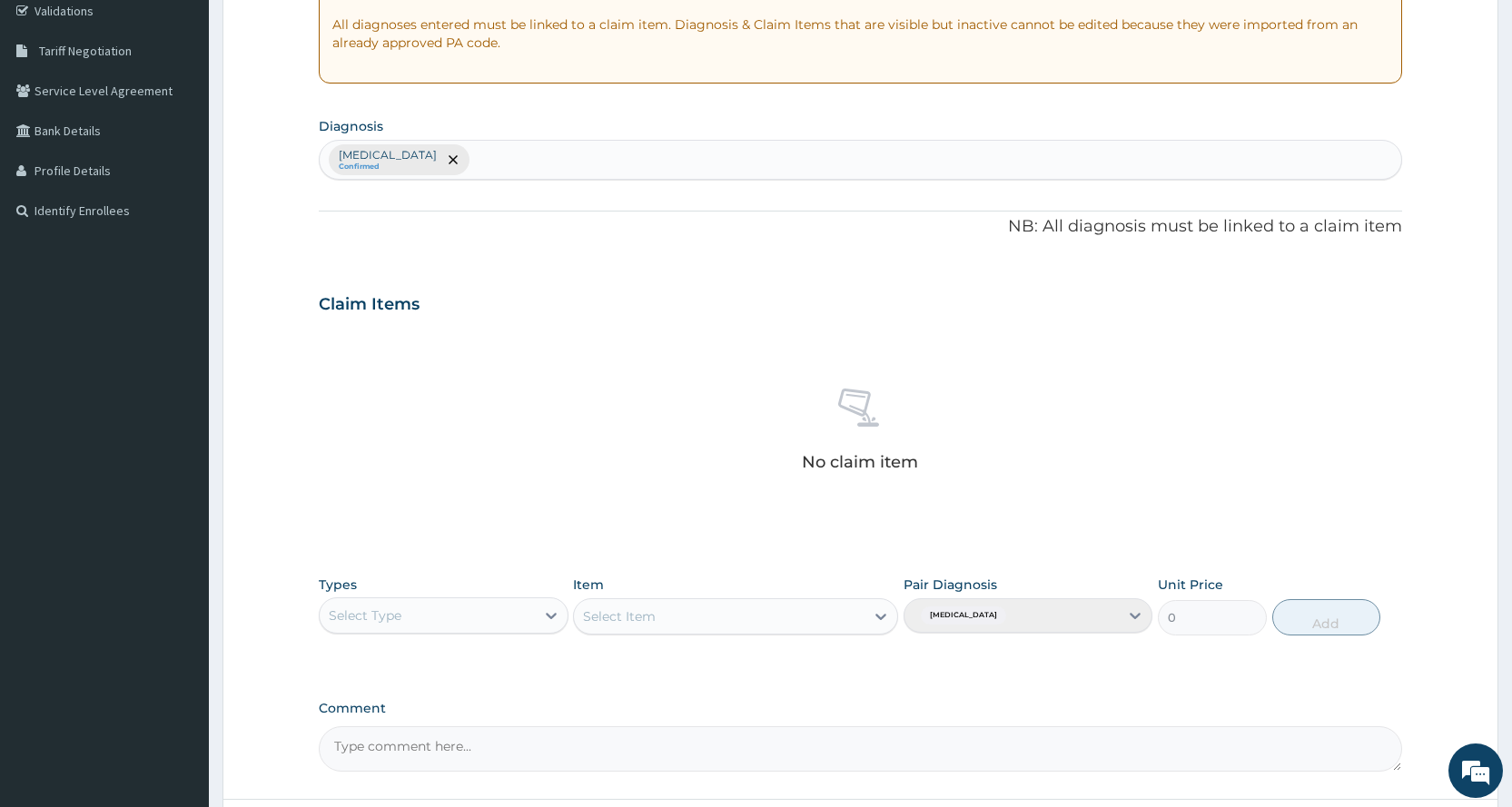
scroll to position [501, 0]
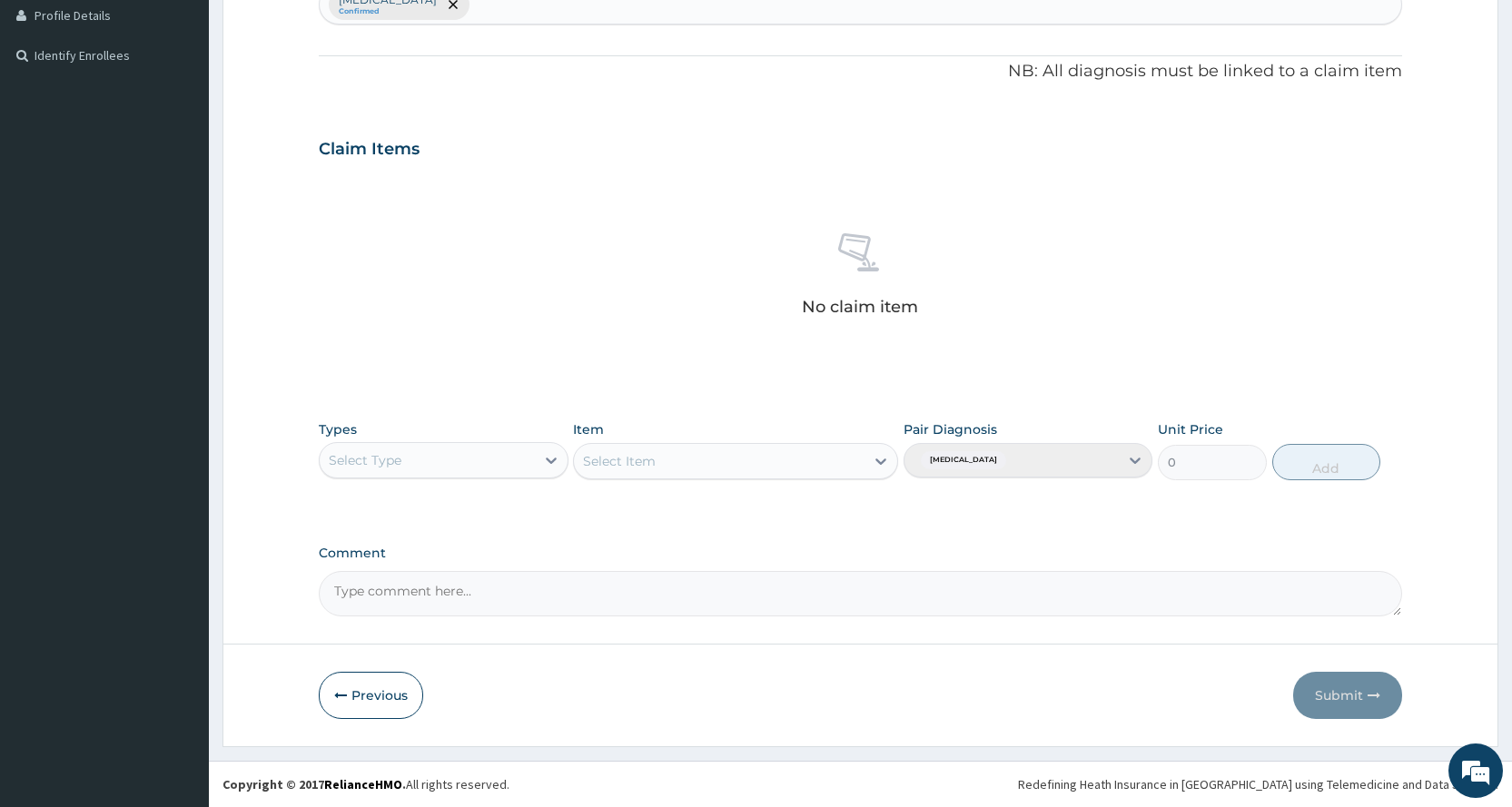
click at [434, 457] on div "Select Type" at bounding box center [426, 460] width 215 height 29
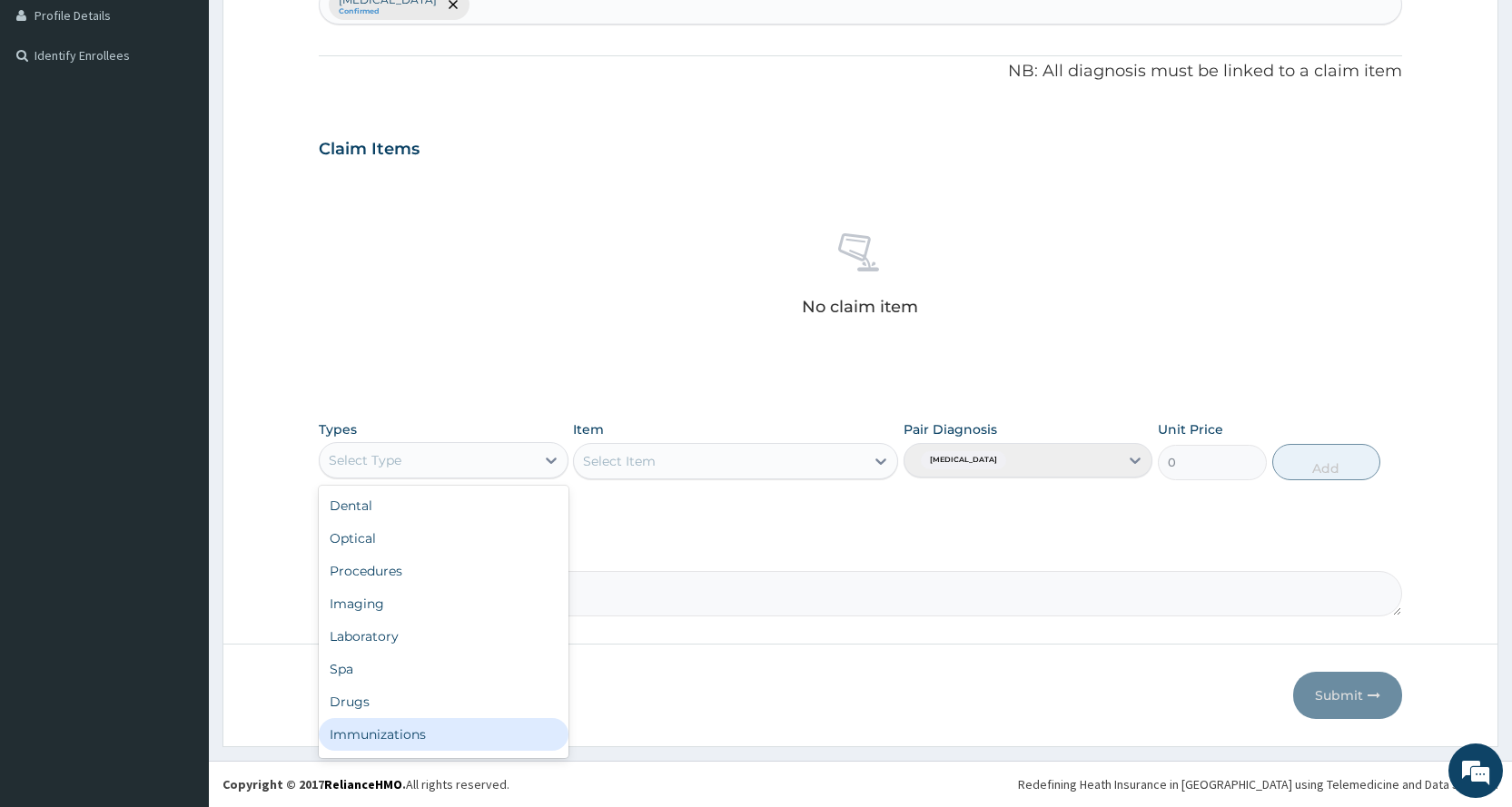
scroll to position [61, 0]
click at [435, 735] on div "Gym" at bounding box center [442, 737] width 248 height 33
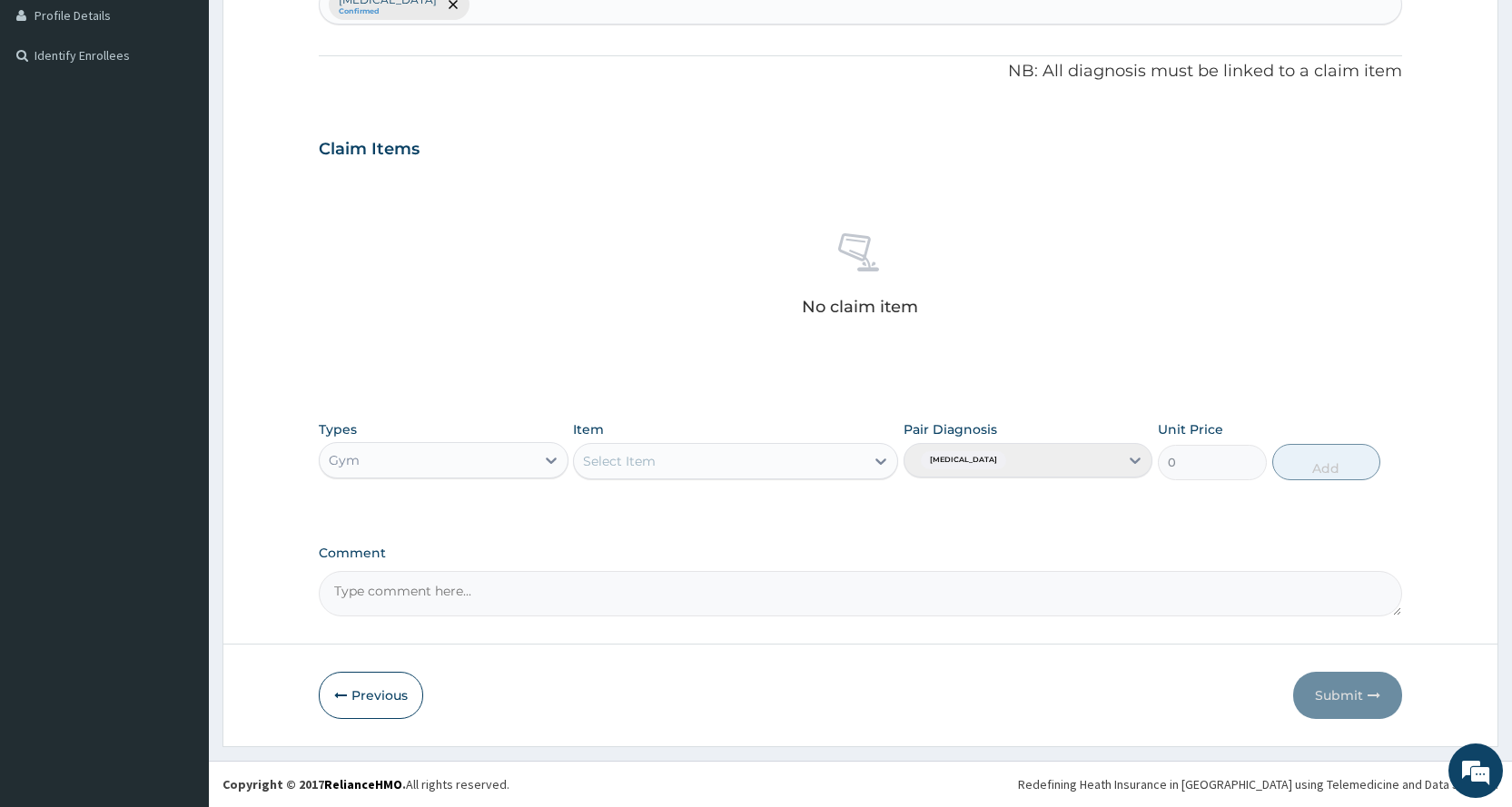
click at [666, 460] on div "Select Item" at bounding box center [719, 460] width 291 height 29
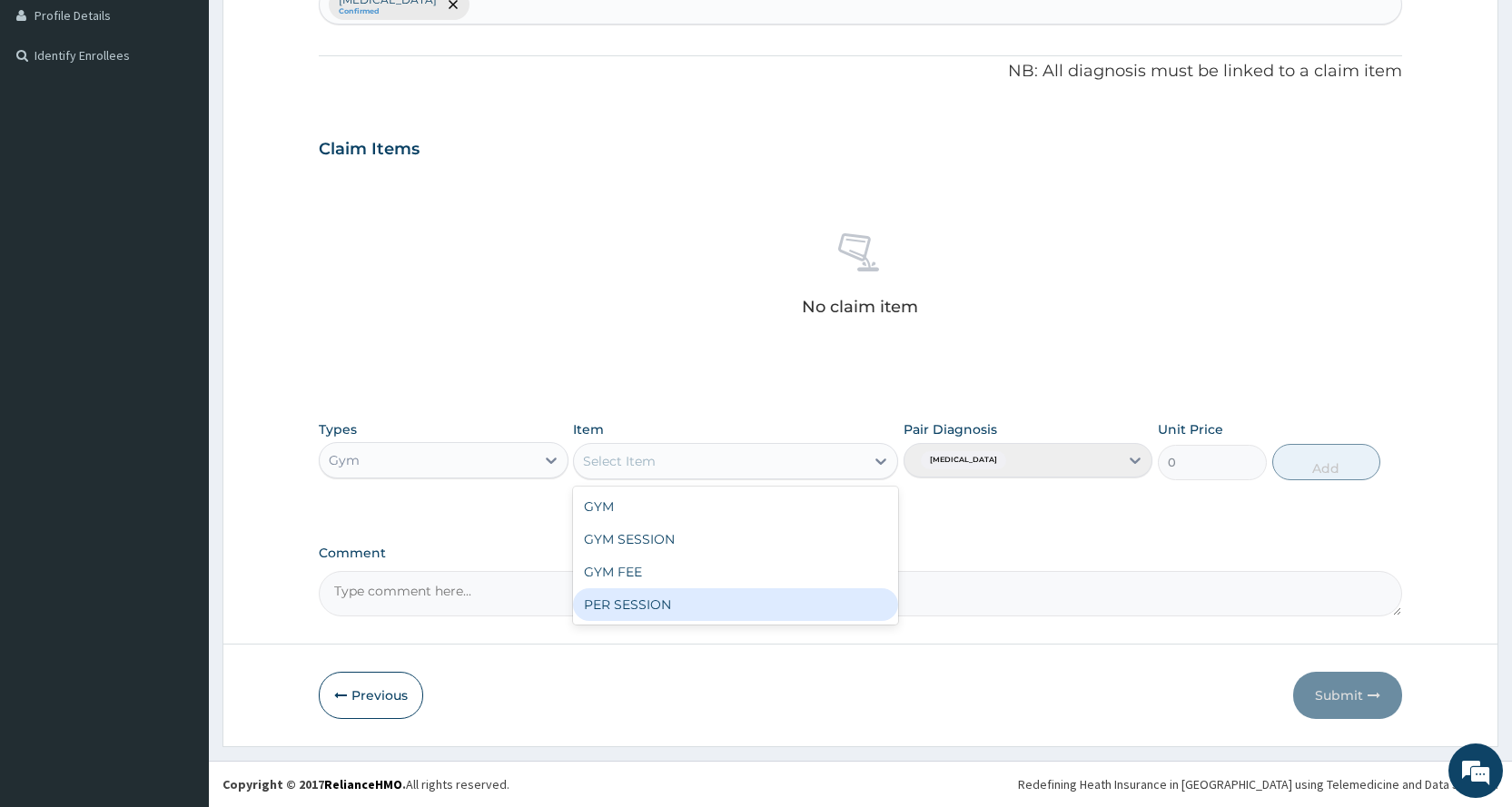
click at [613, 617] on div "PER SESSION" at bounding box center [735, 604] width 325 height 33
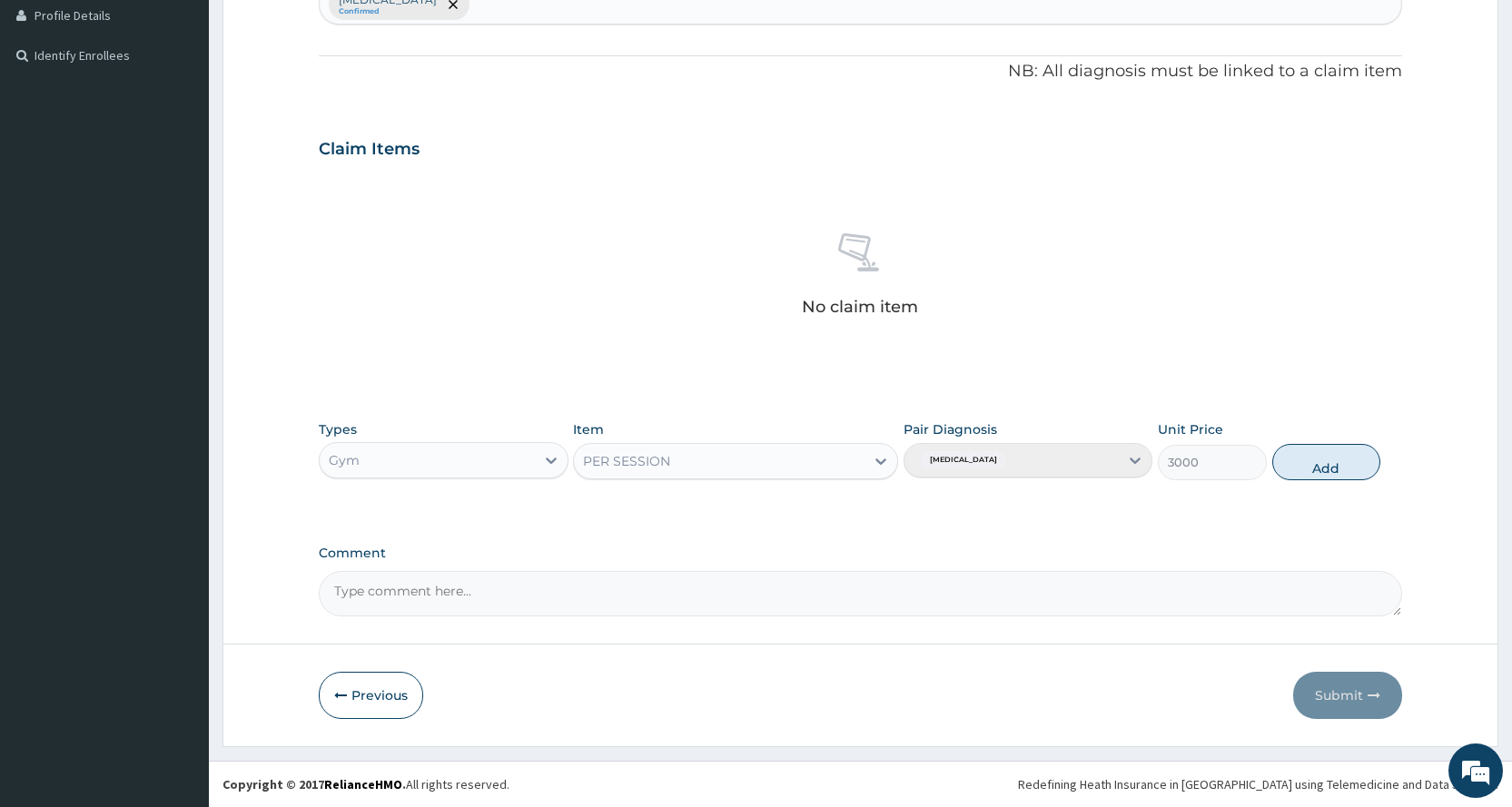
drag, startPoint x: 1349, startPoint y: 454, endPoint x: 1355, endPoint y: 562, distance: 108.2
click at [1349, 455] on button "Add" at bounding box center [1325, 462] width 108 height 37
type input "0"
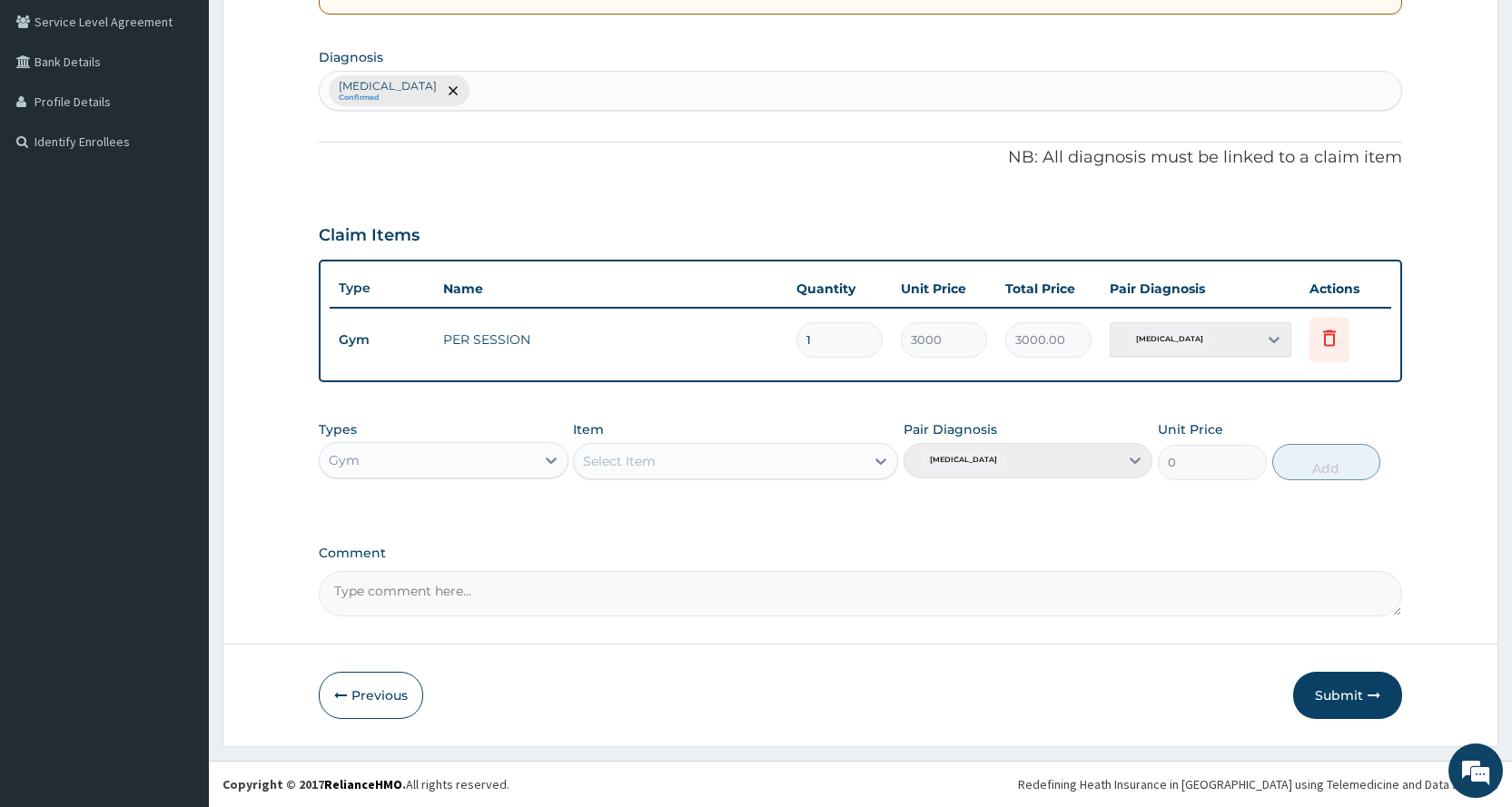
scroll to position [415, 0]
click at [1318, 702] on button "Submit" at bounding box center [1348, 695] width 109 height 47
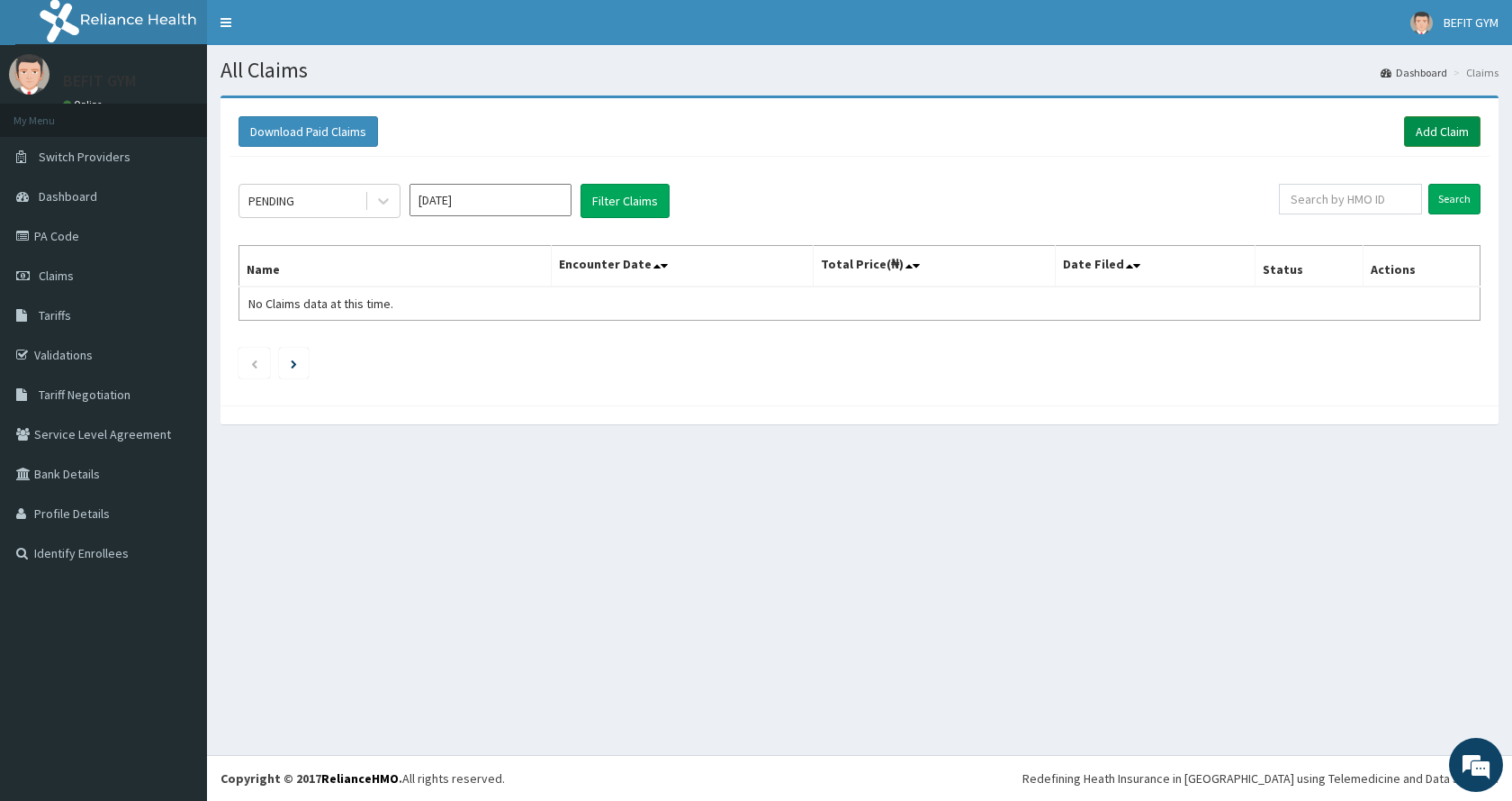
click at [1443, 125] on link "Add Claim" at bounding box center [1442, 131] width 77 height 30
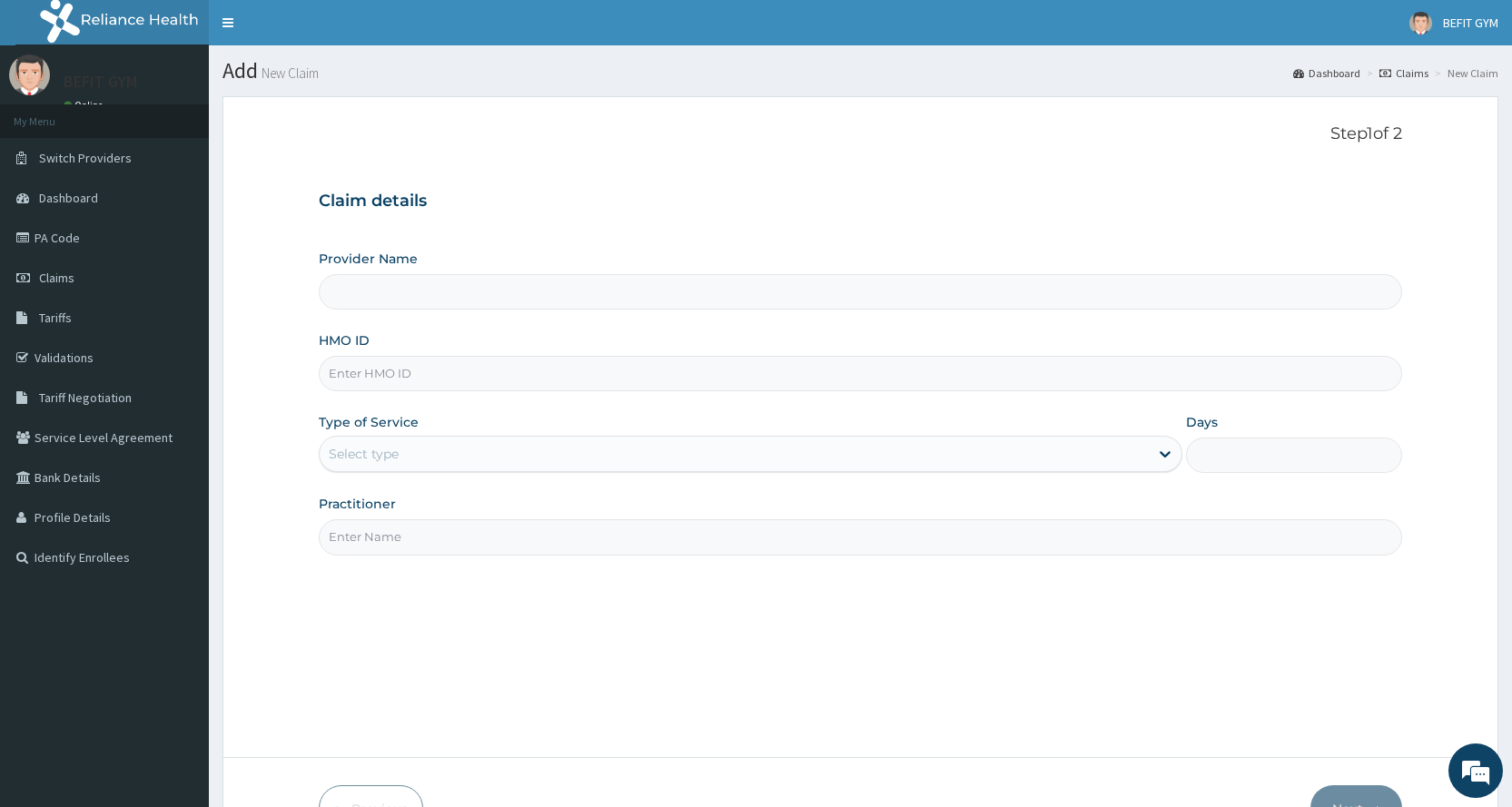
type input "BEFIT HEALTH AND FITNESS CENTRE"
type input "1"
click at [984, 390] on input "HMO ID" at bounding box center [860, 374] width 1084 height 36
type input "BPV/10021/A"
click at [386, 534] on input "Practitioner" at bounding box center [860, 537] width 1084 height 36
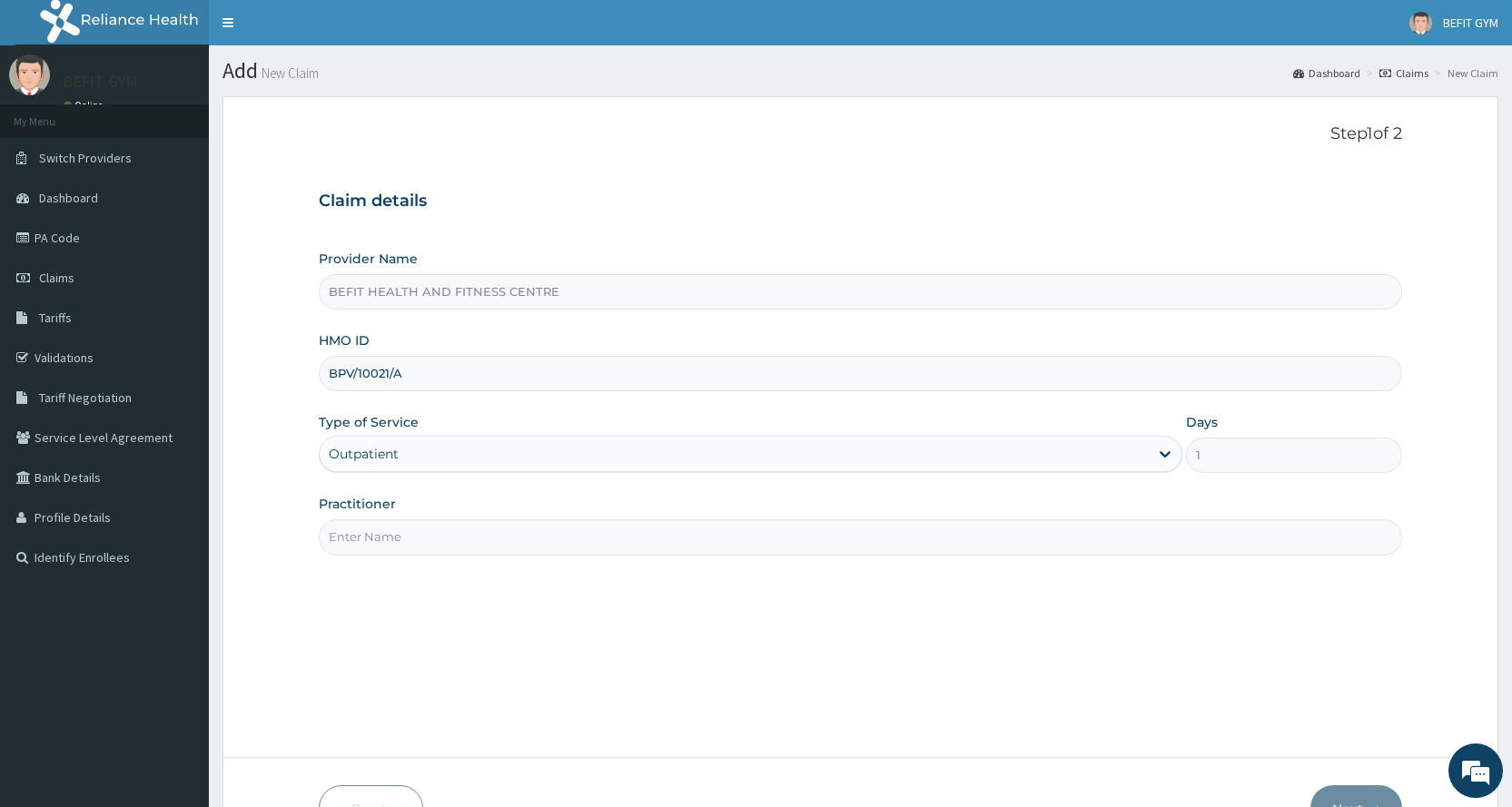
type input "B"
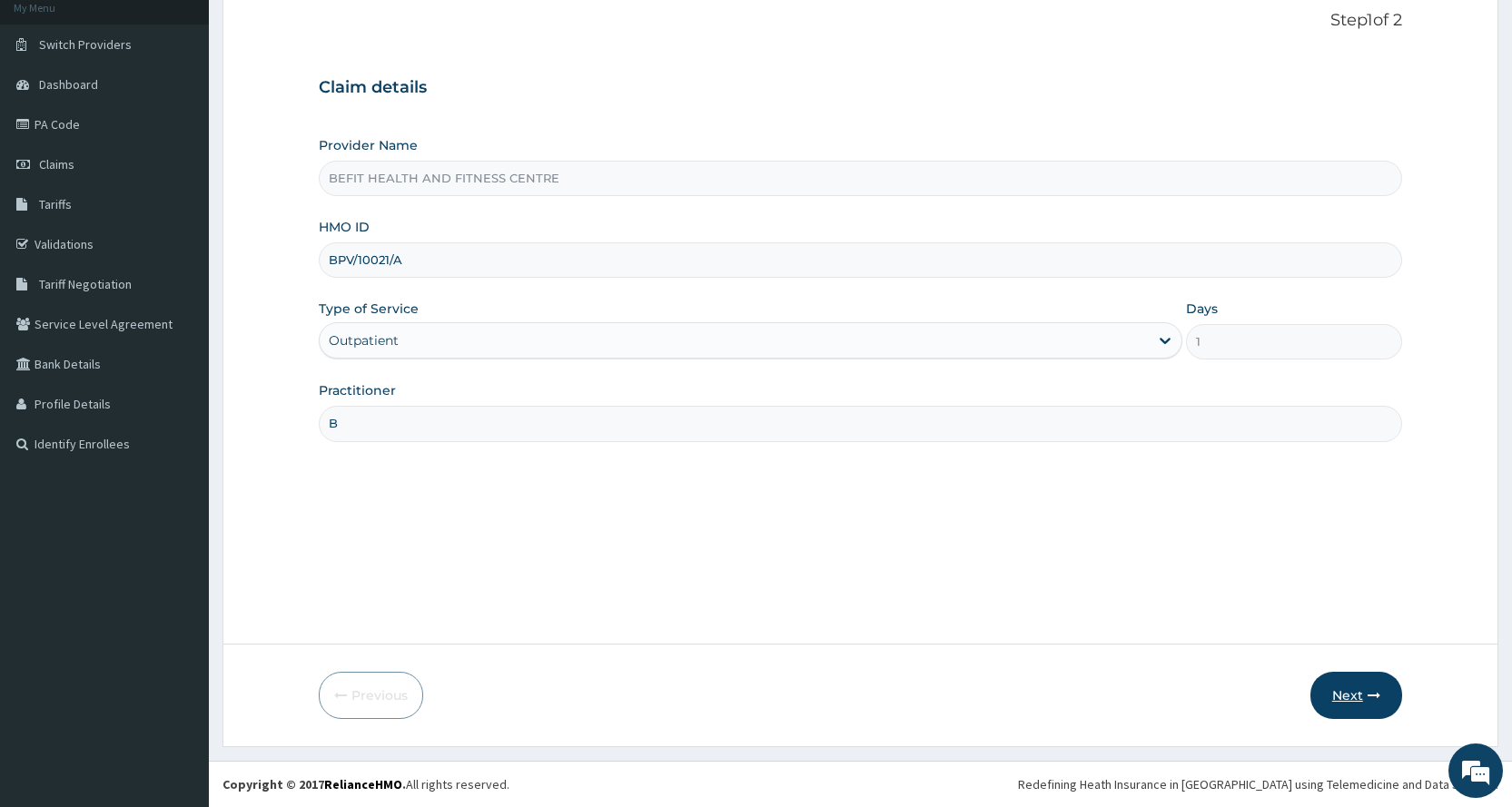
click at [1354, 687] on button "Next" at bounding box center [1356, 695] width 92 height 47
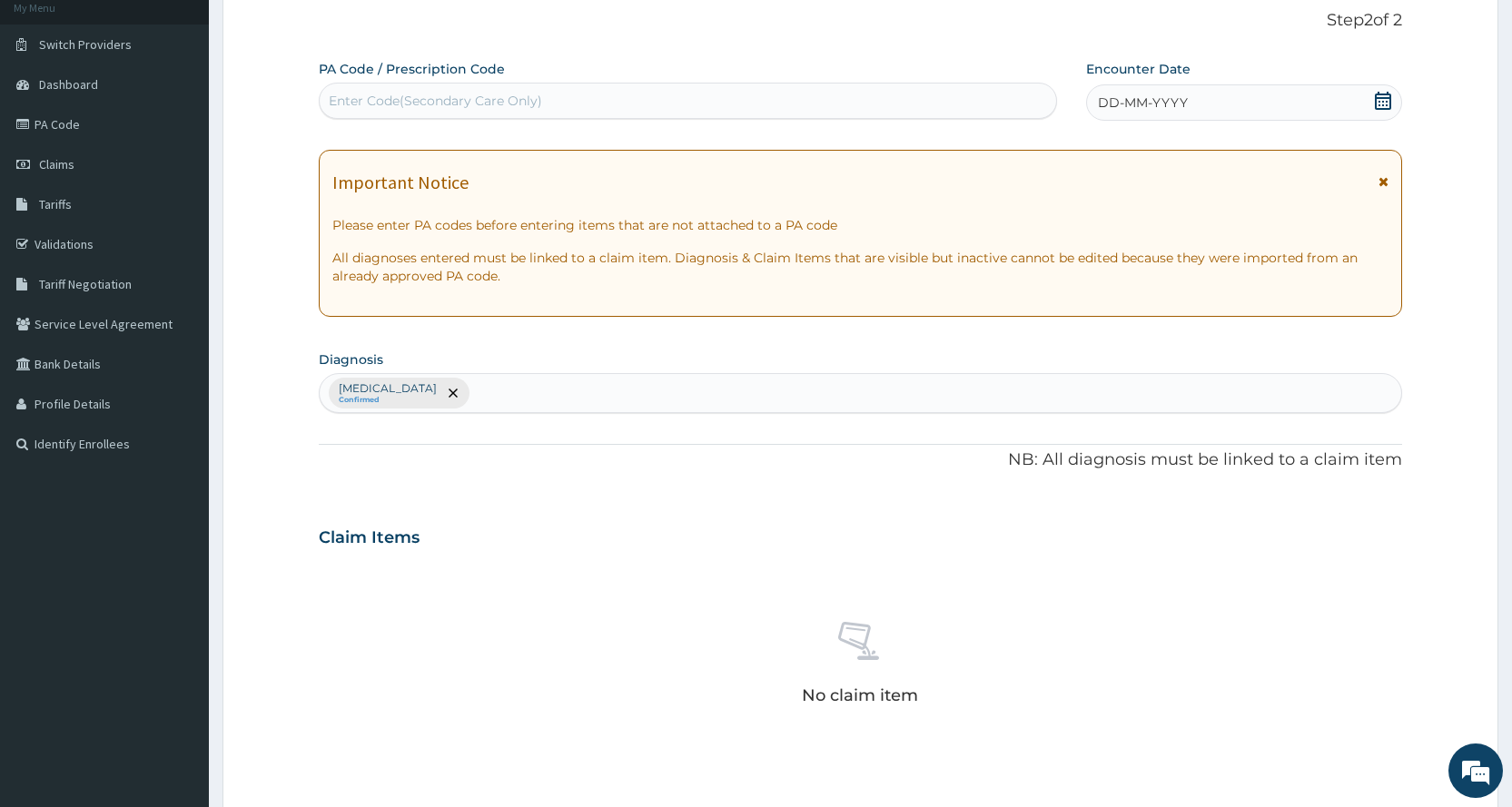
click at [632, 108] on div "Enter Code(Secondary Care Only)" at bounding box center [687, 100] width 735 height 29
type input "PA/441725"
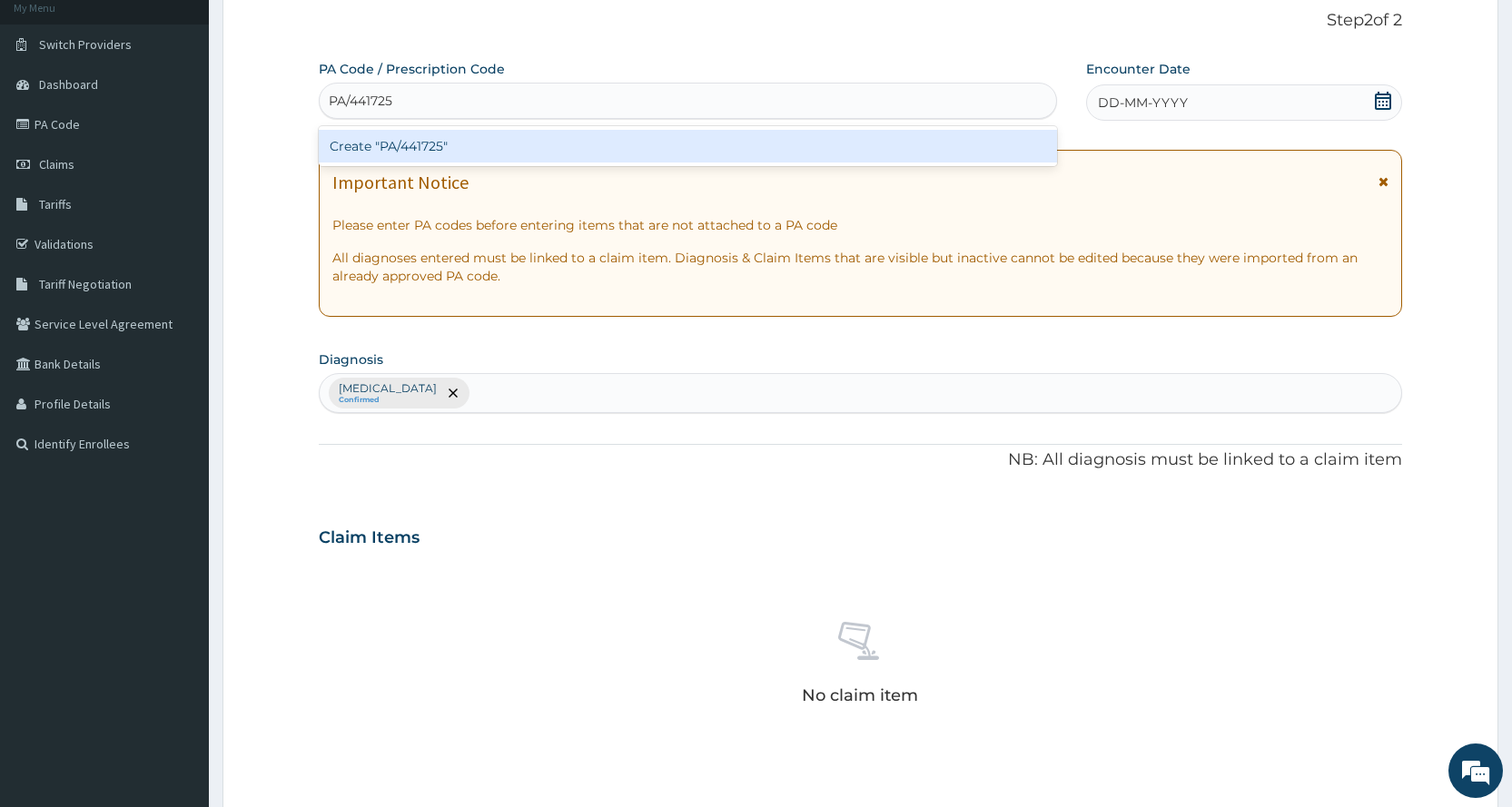
click at [674, 137] on div "Create "PA/441725"" at bounding box center [687, 145] width 737 height 33
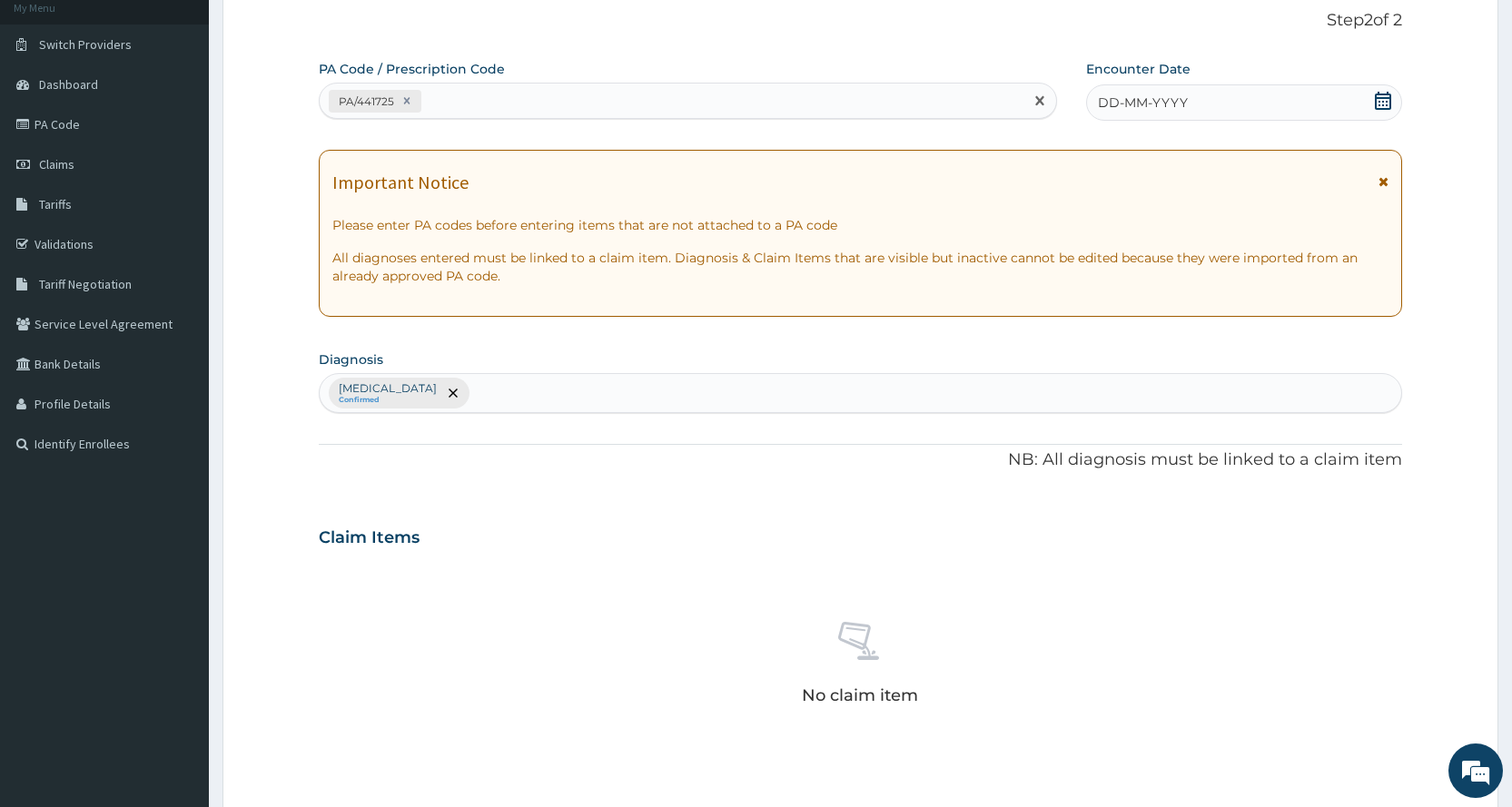
click at [1124, 107] on span "DD-MM-YYYY" at bounding box center [1142, 103] width 90 height 18
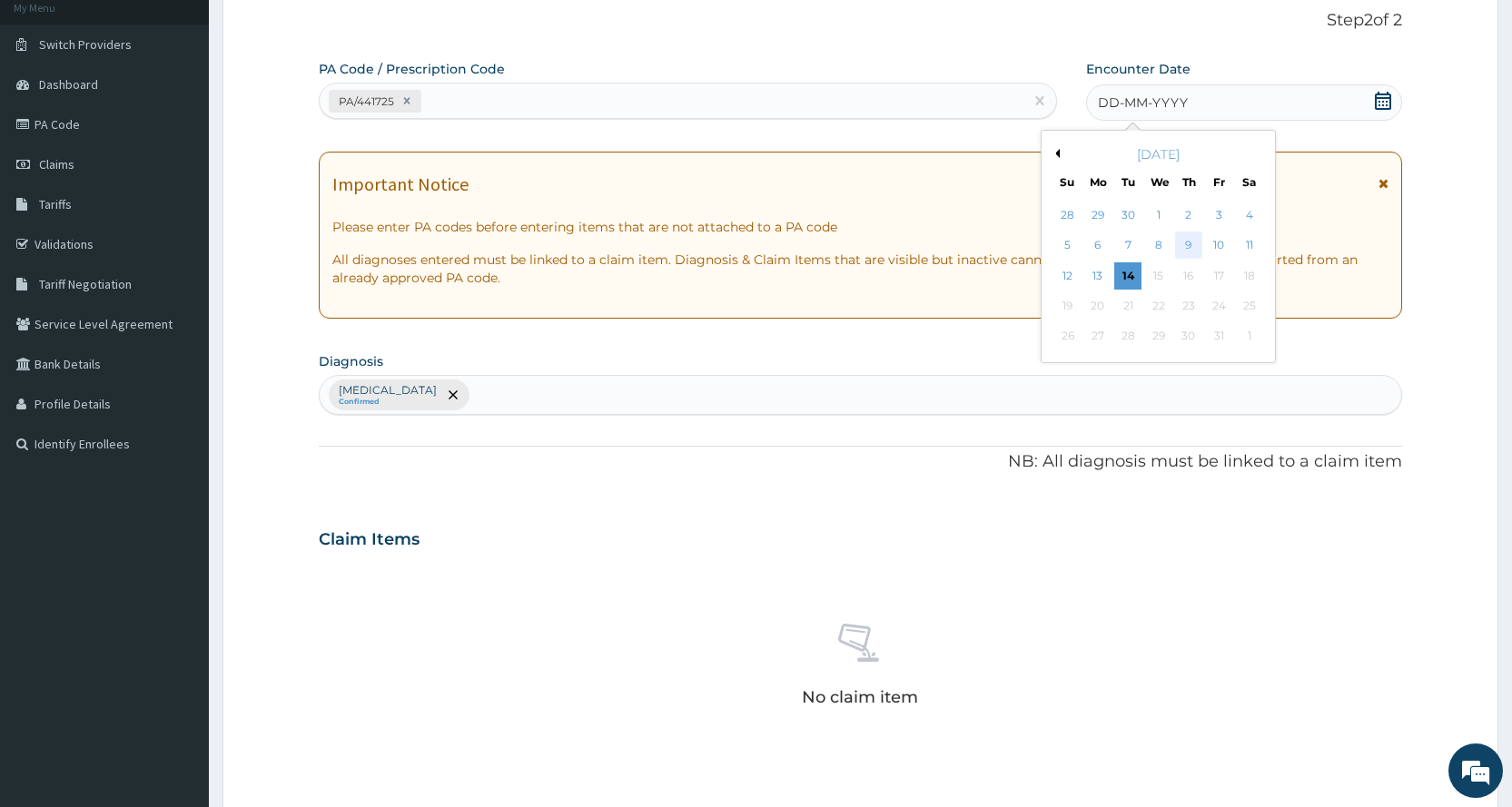
click at [1181, 243] on div "9" at bounding box center [1188, 246] width 28 height 28
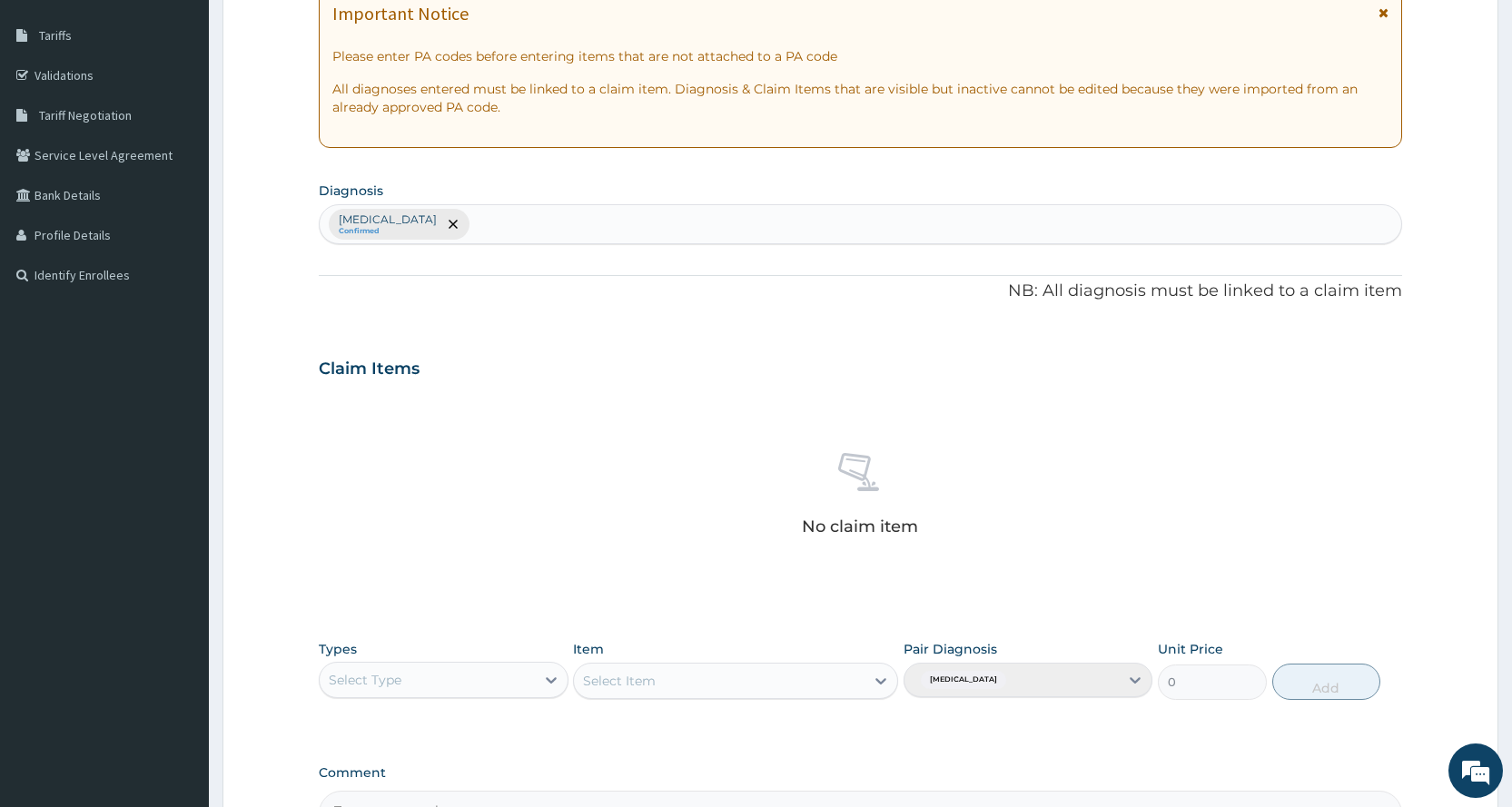
scroll to position [501, 0]
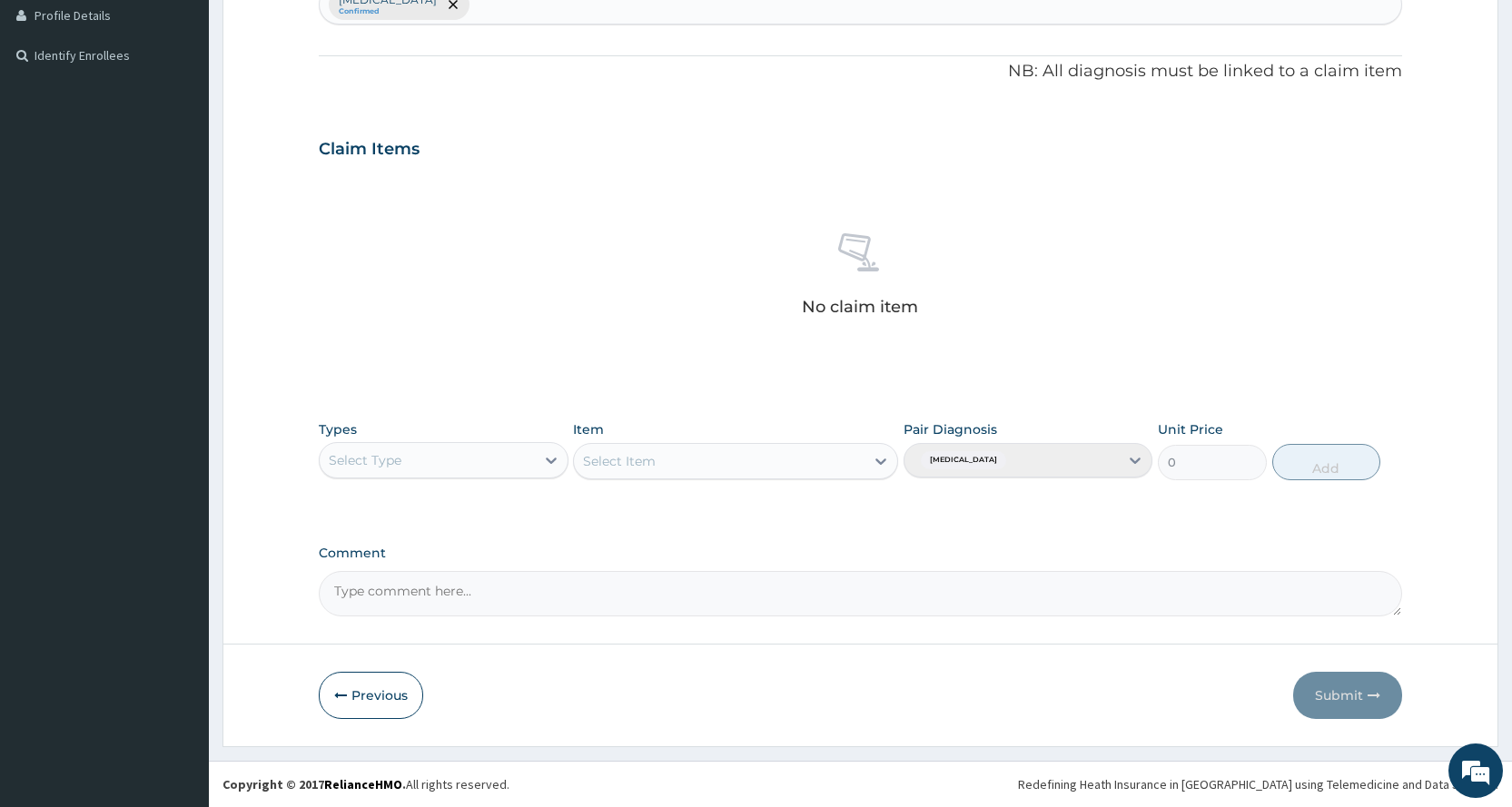
click at [434, 468] on div "Select Type" at bounding box center [426, 460] width 215 height 29
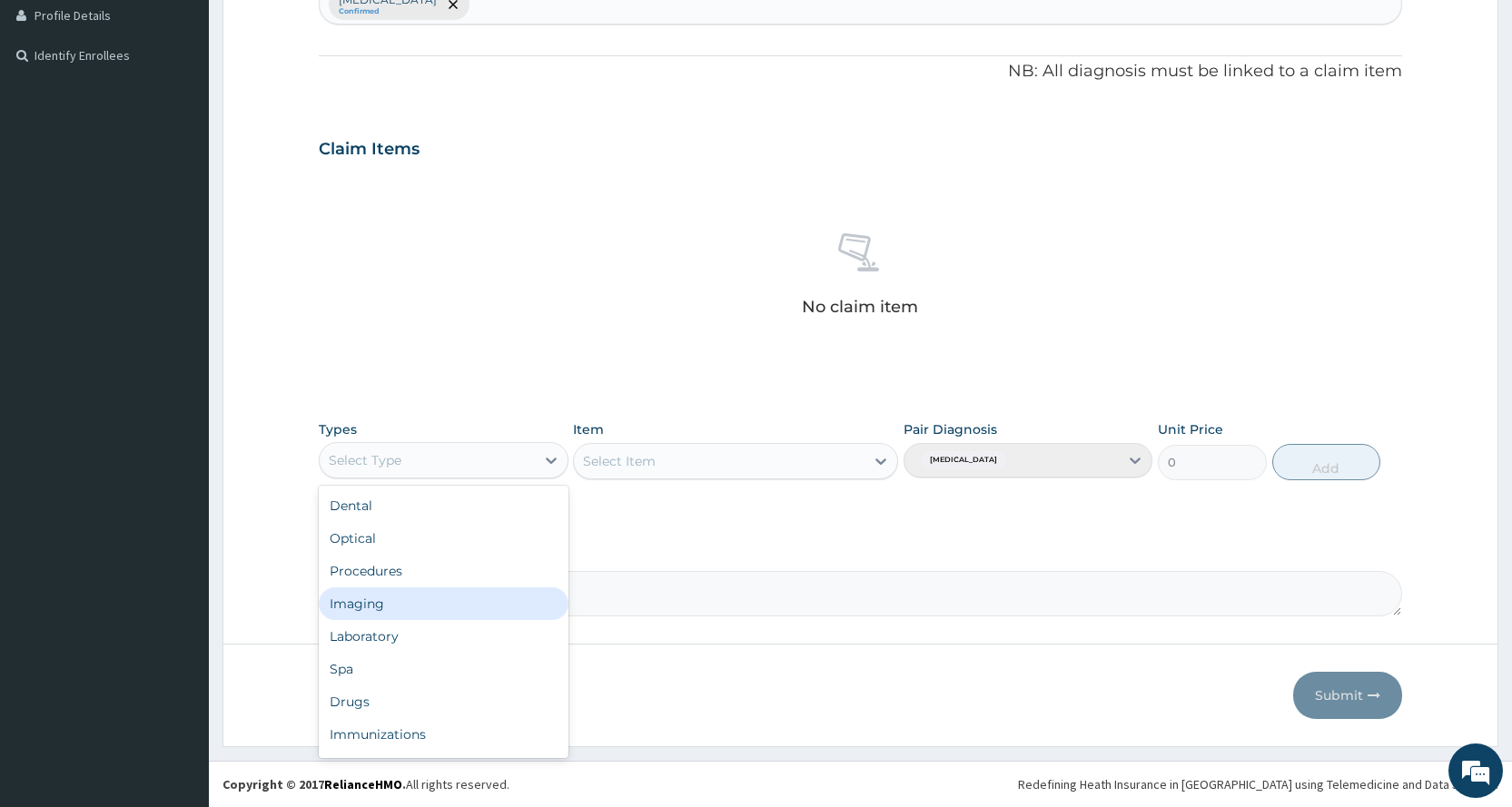
scroll to position [61, 0]
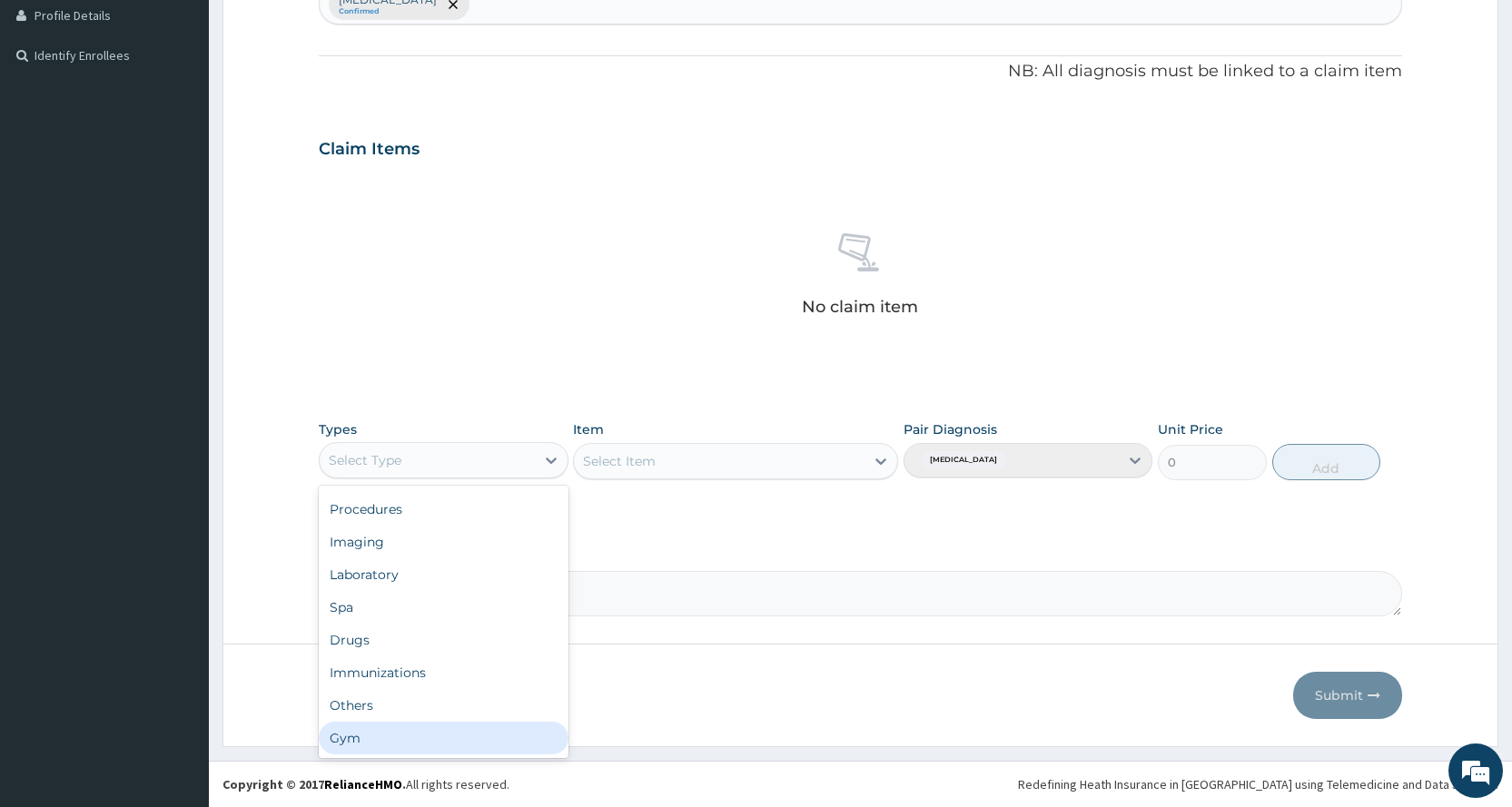
click at [410, 721] on div "Gym" at bounding box center [442, 737] width 248 height 33
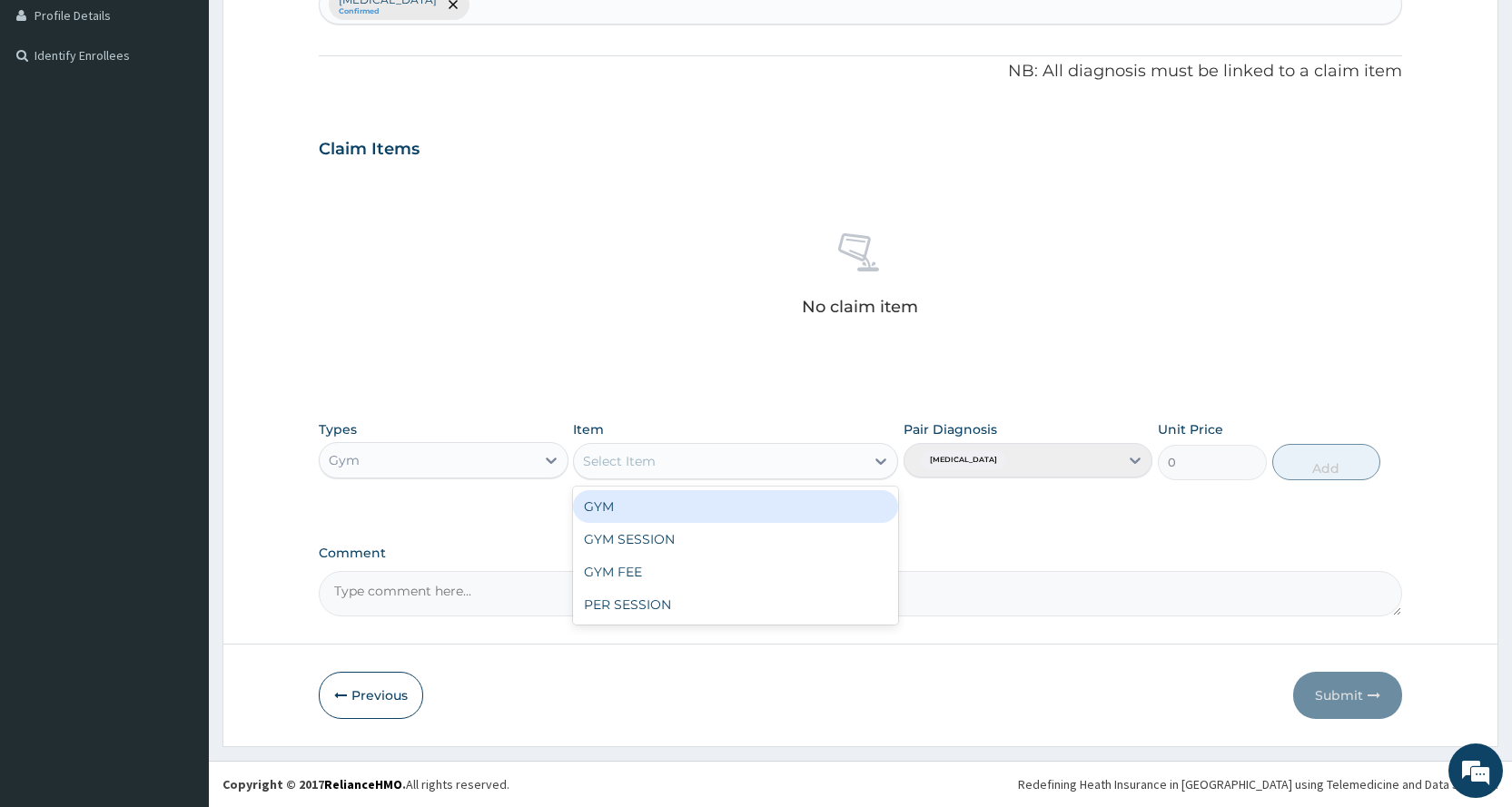
click at [690, 453] on div "Select Item" at bounding box center [719, 460] width 291 height 29
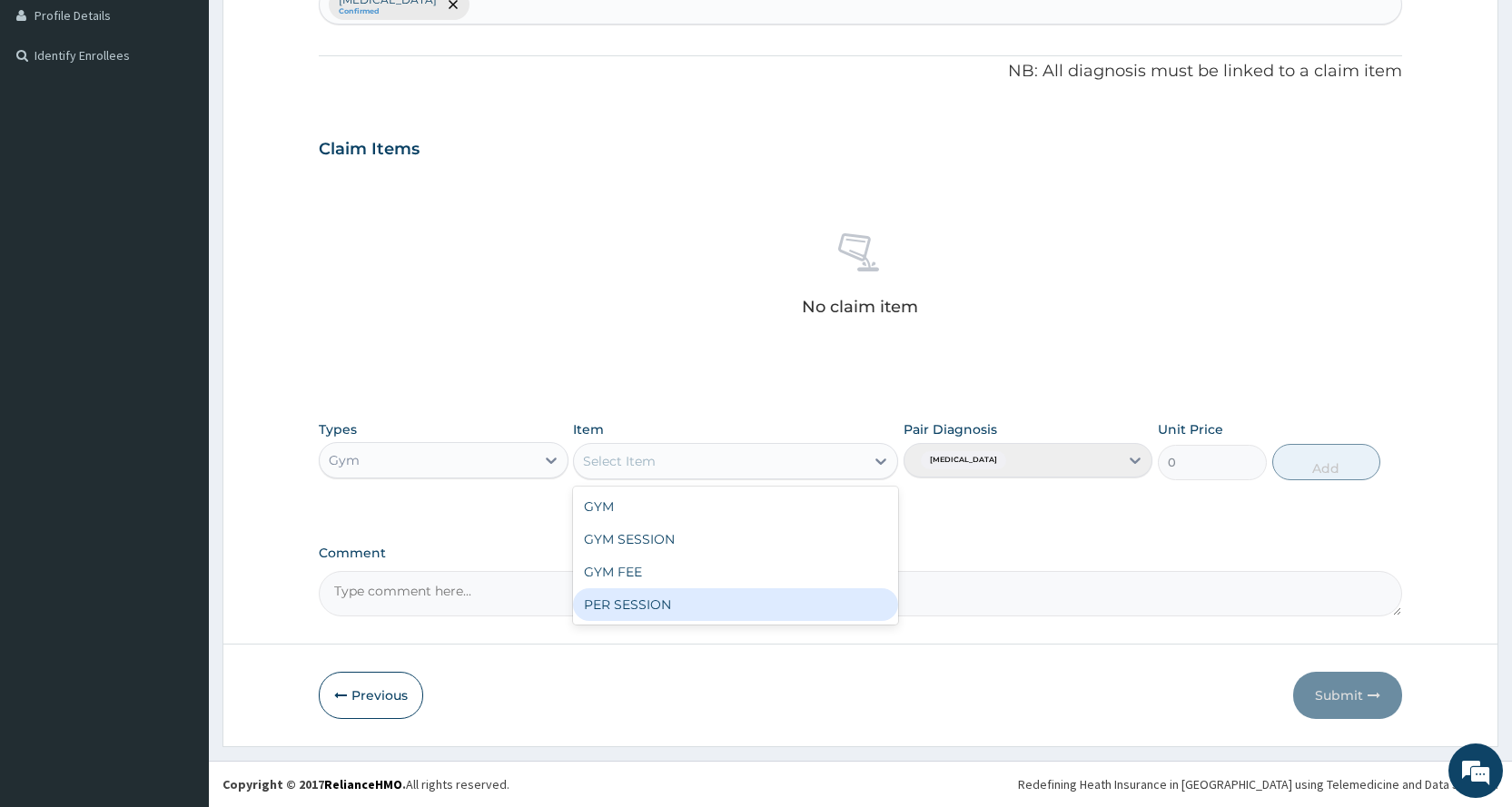
click at [659, 611] on div "PER SESSION" at bounding box center [735, 604] width 325 height 33
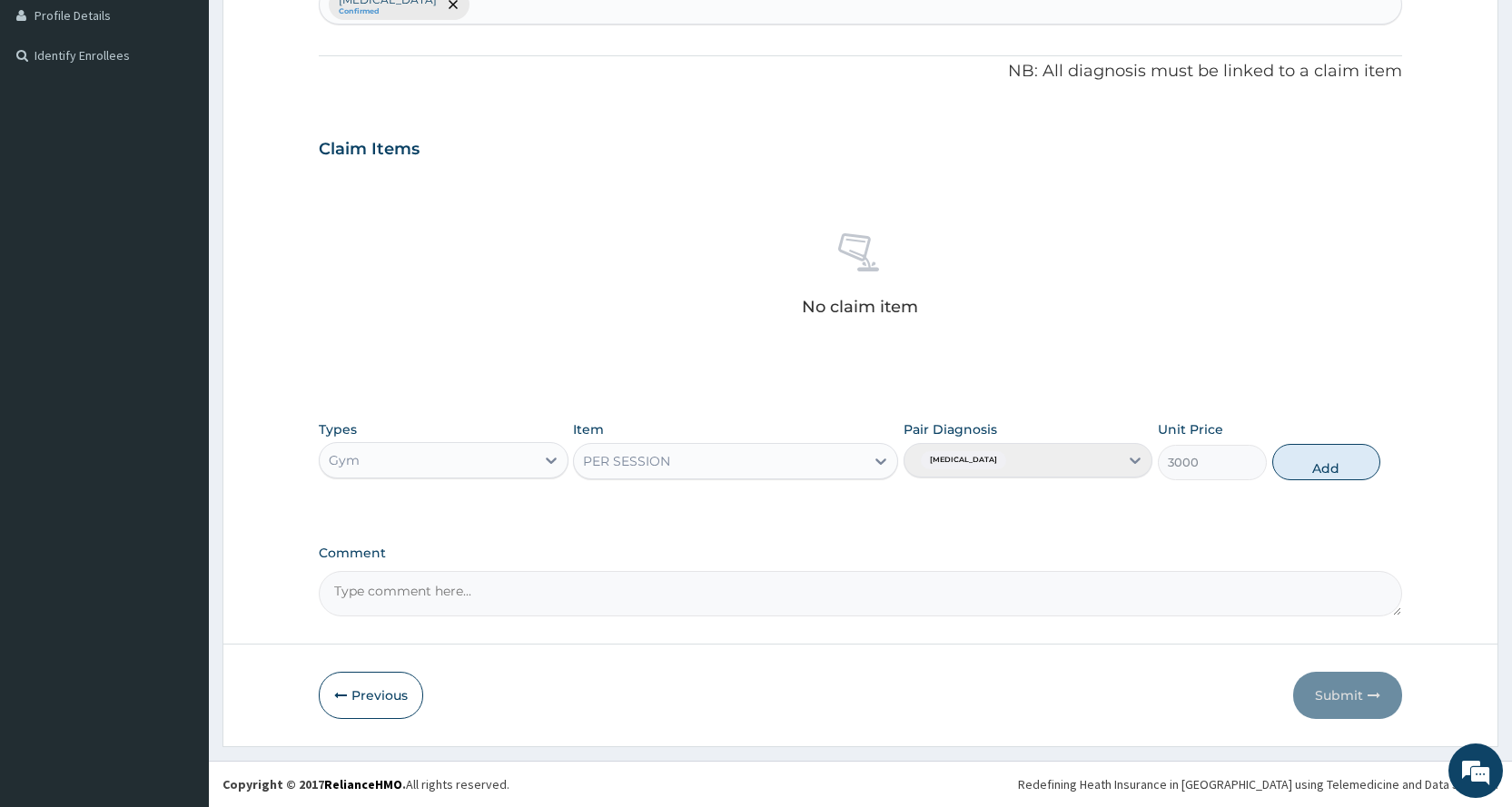
drag, startPoint x: 1327, startPoint y: 448, endPoint x: 1349, endPoint y: 588, distance: 141.7
click at [1327, 448] on button "Add" at bounding box center [1325, 462] width 108 height 37
type input "0"
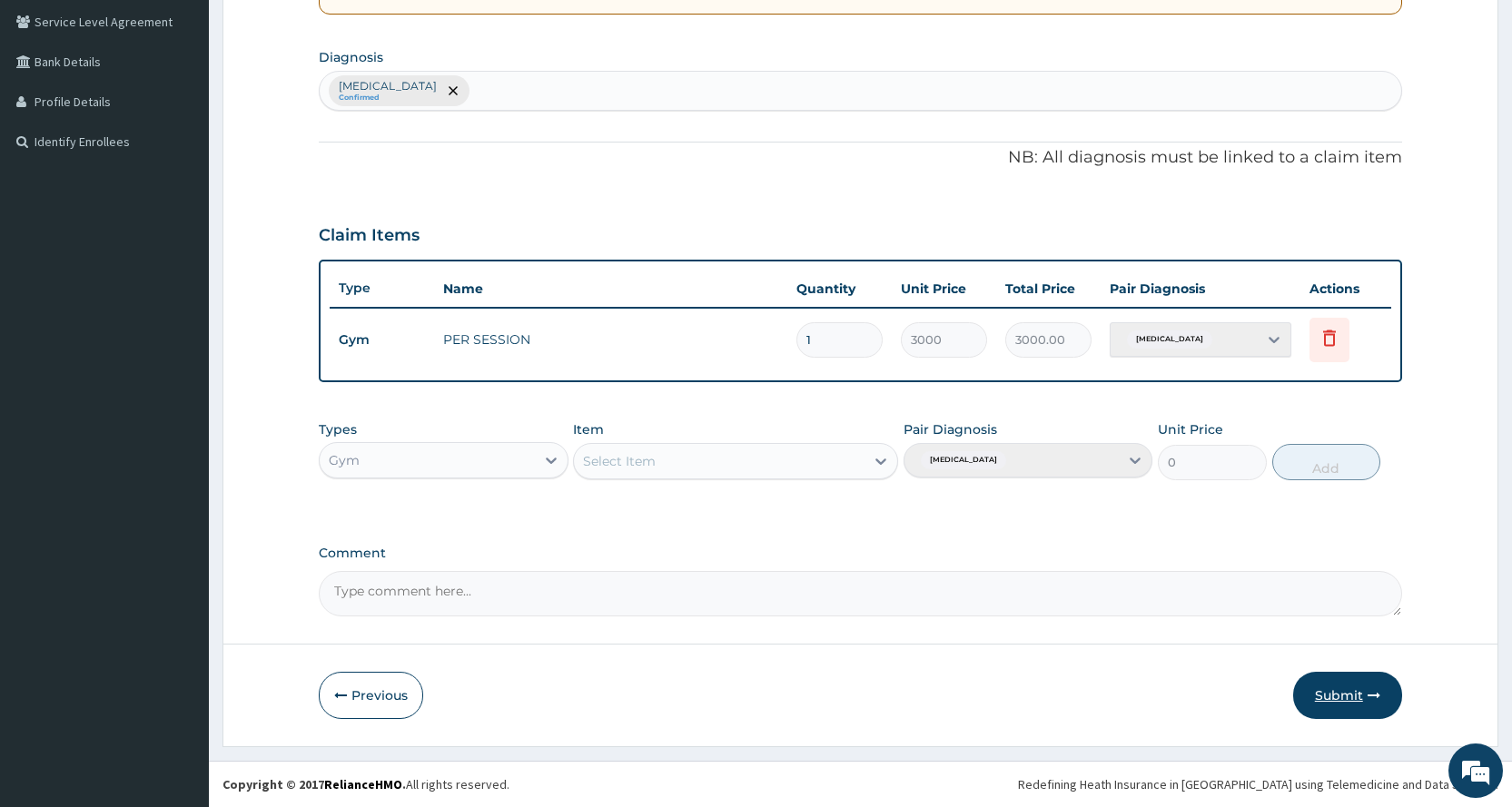
click at [1341, 700] on button "Submit" at bounding box center [1348, 695] width 109 height 47
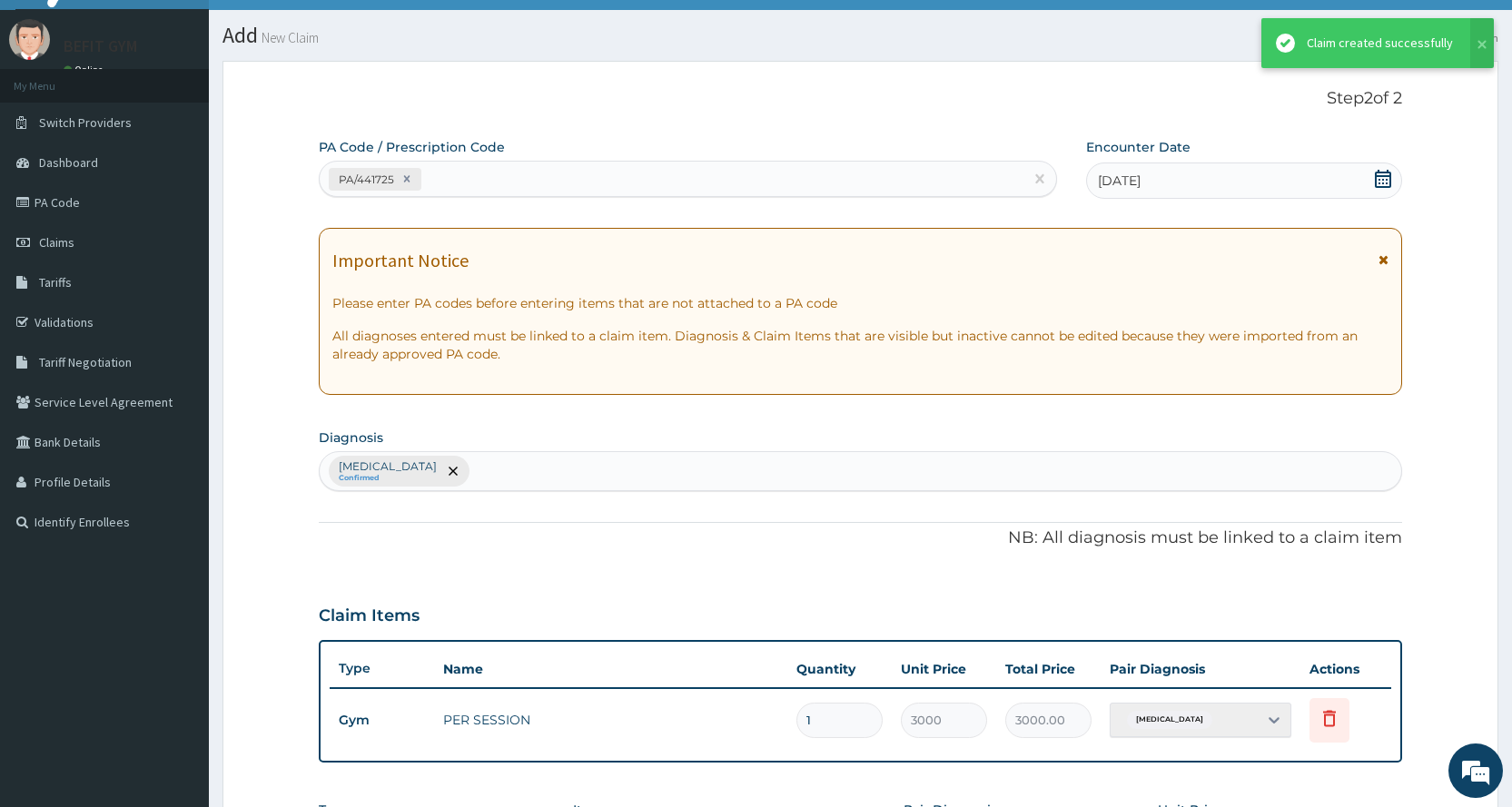
scroll to position [415, 0]
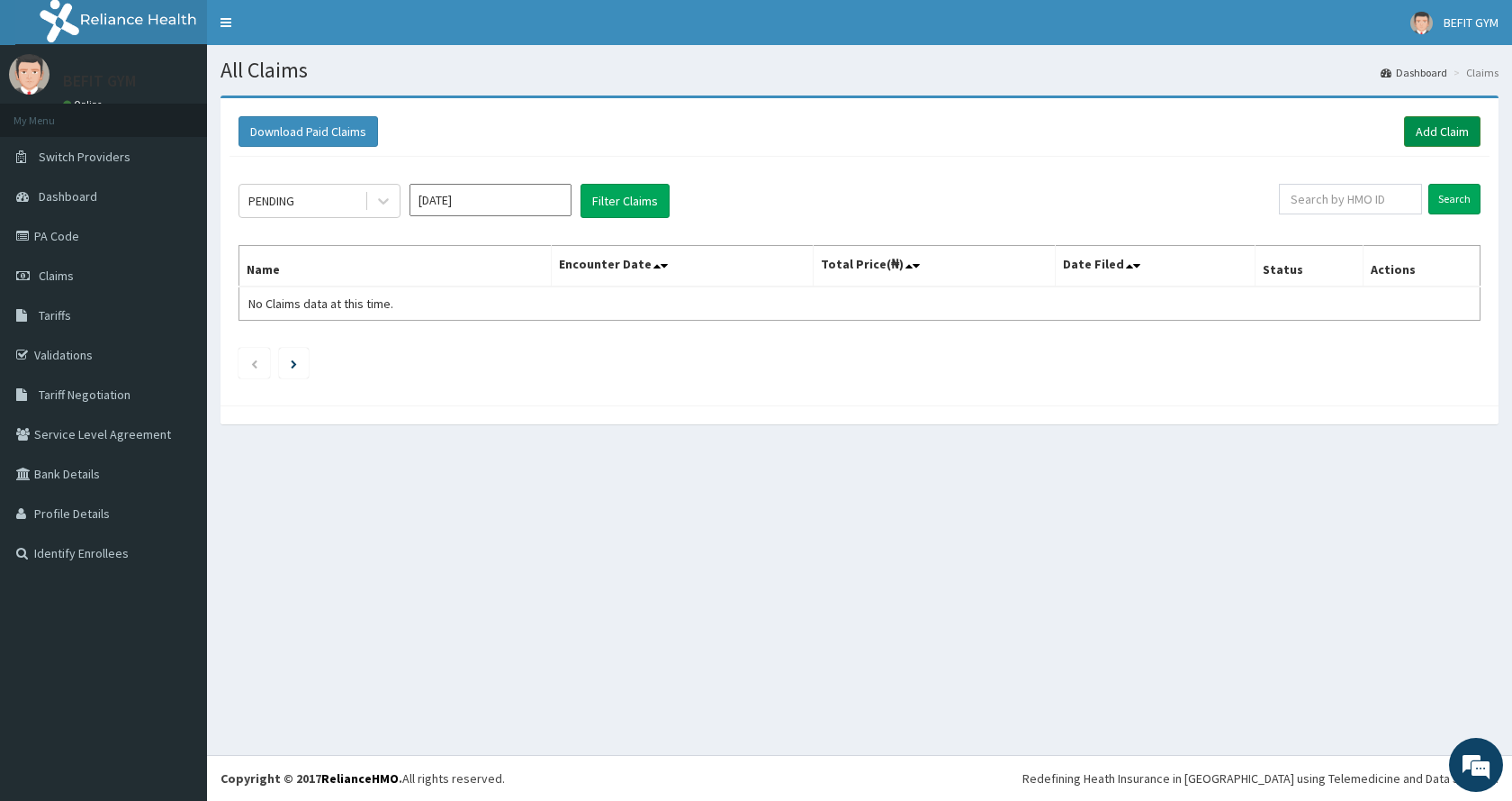
click at [1423, 130] on link "Add Claim" at bounding box center [1442, 131] width 77 height 30
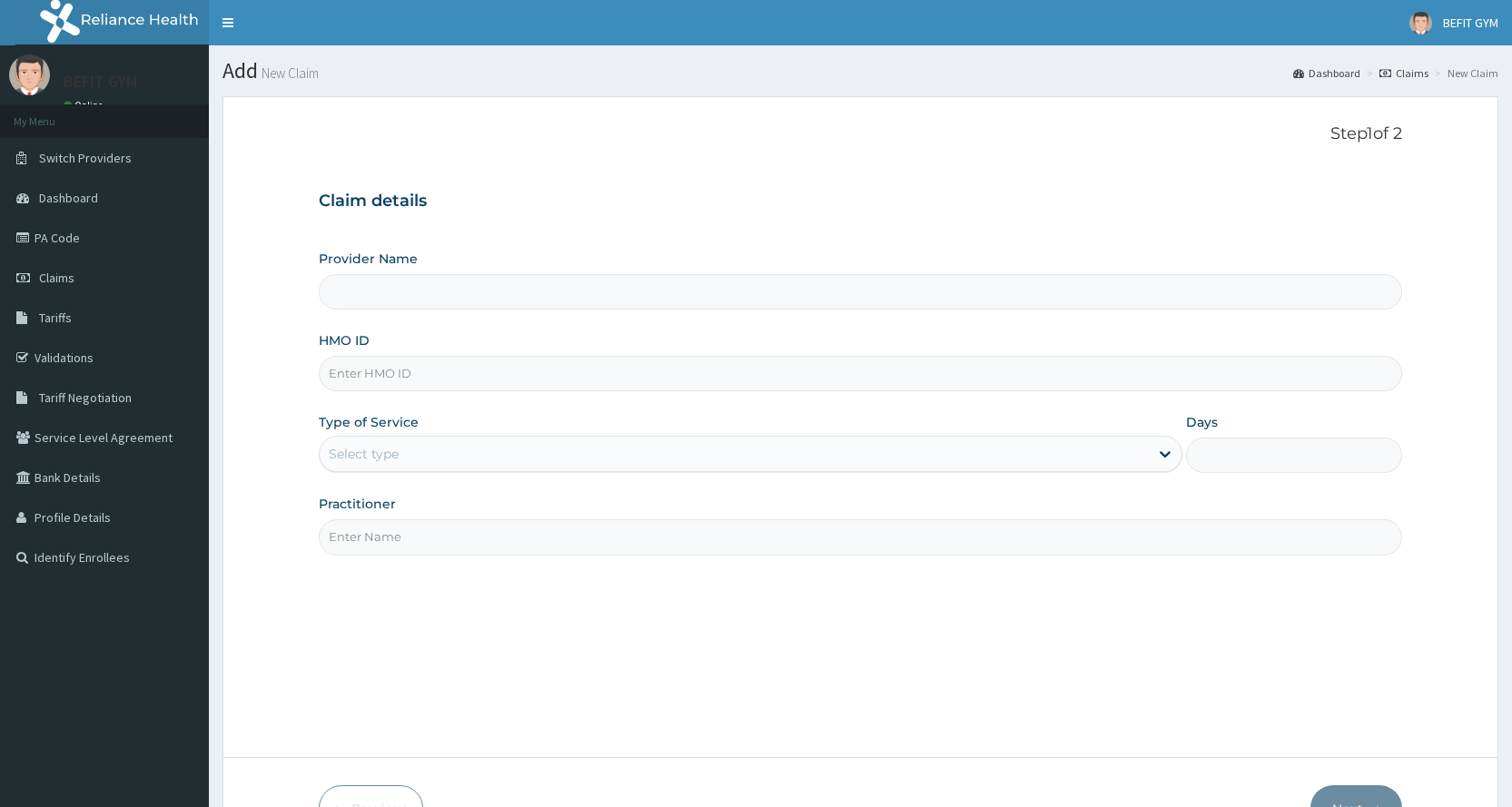
type input "BEFIT HEALTH AND FITNESS CENTRE"
type input "1"
click at [659, 362] on input "HMO ID" at bounding box center [860, 374] width 1084 height 36
type input "FAT/10016/A"
click at [400, 526] on input "Practitioner" at bounding box center [860, 537] width 1084 height 36
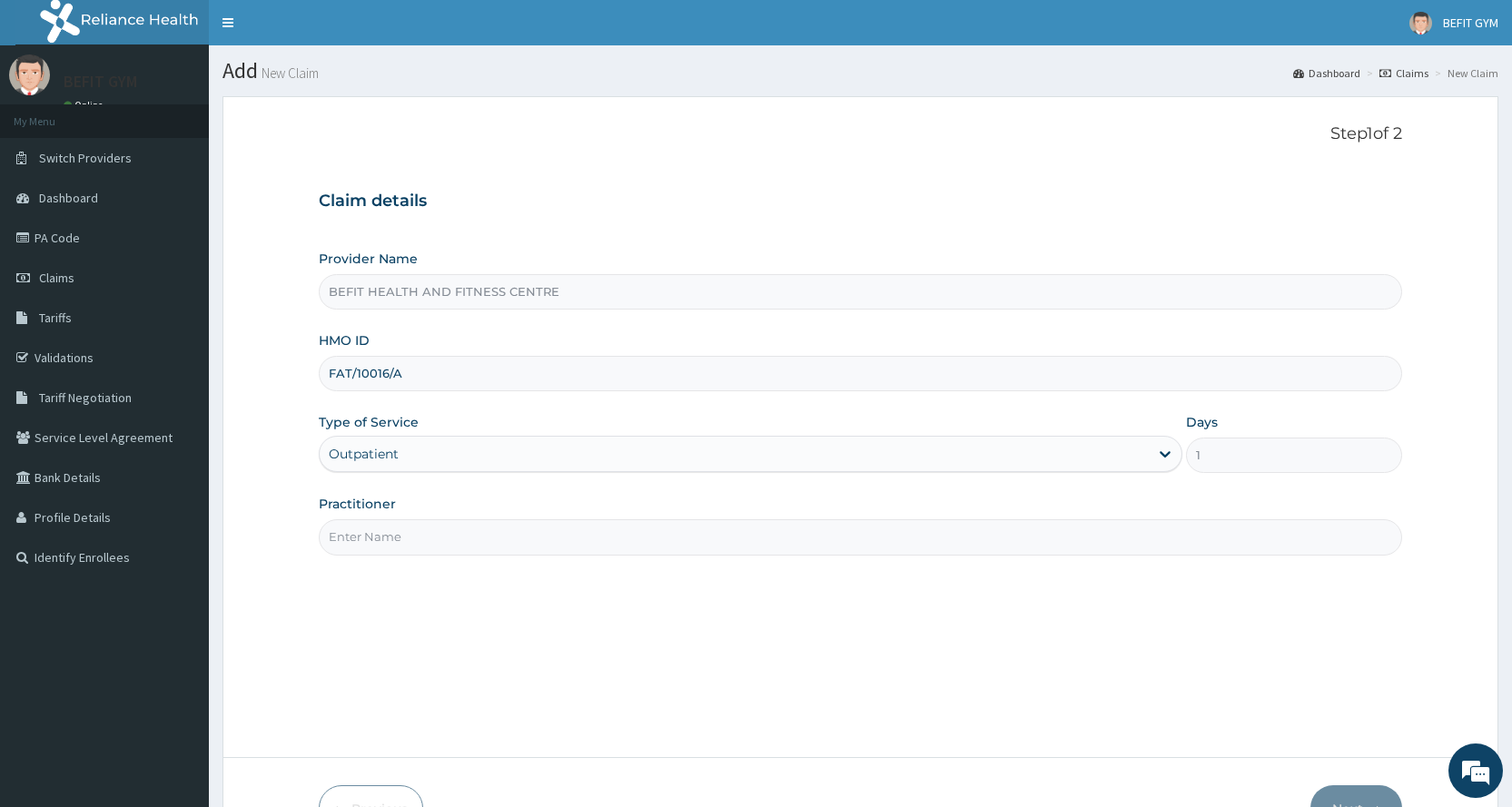
type input "B"
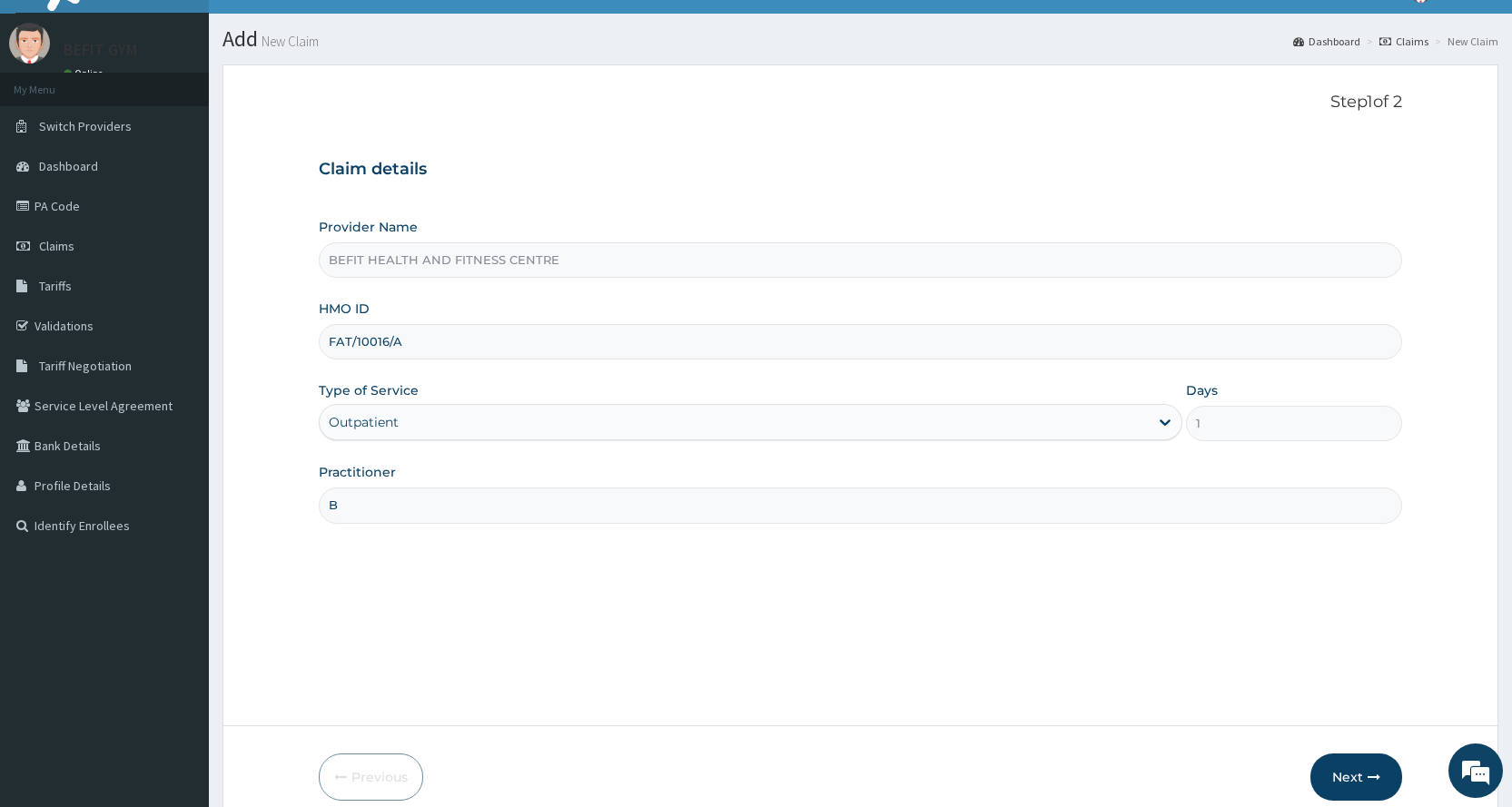
scroll to position [114, 0]
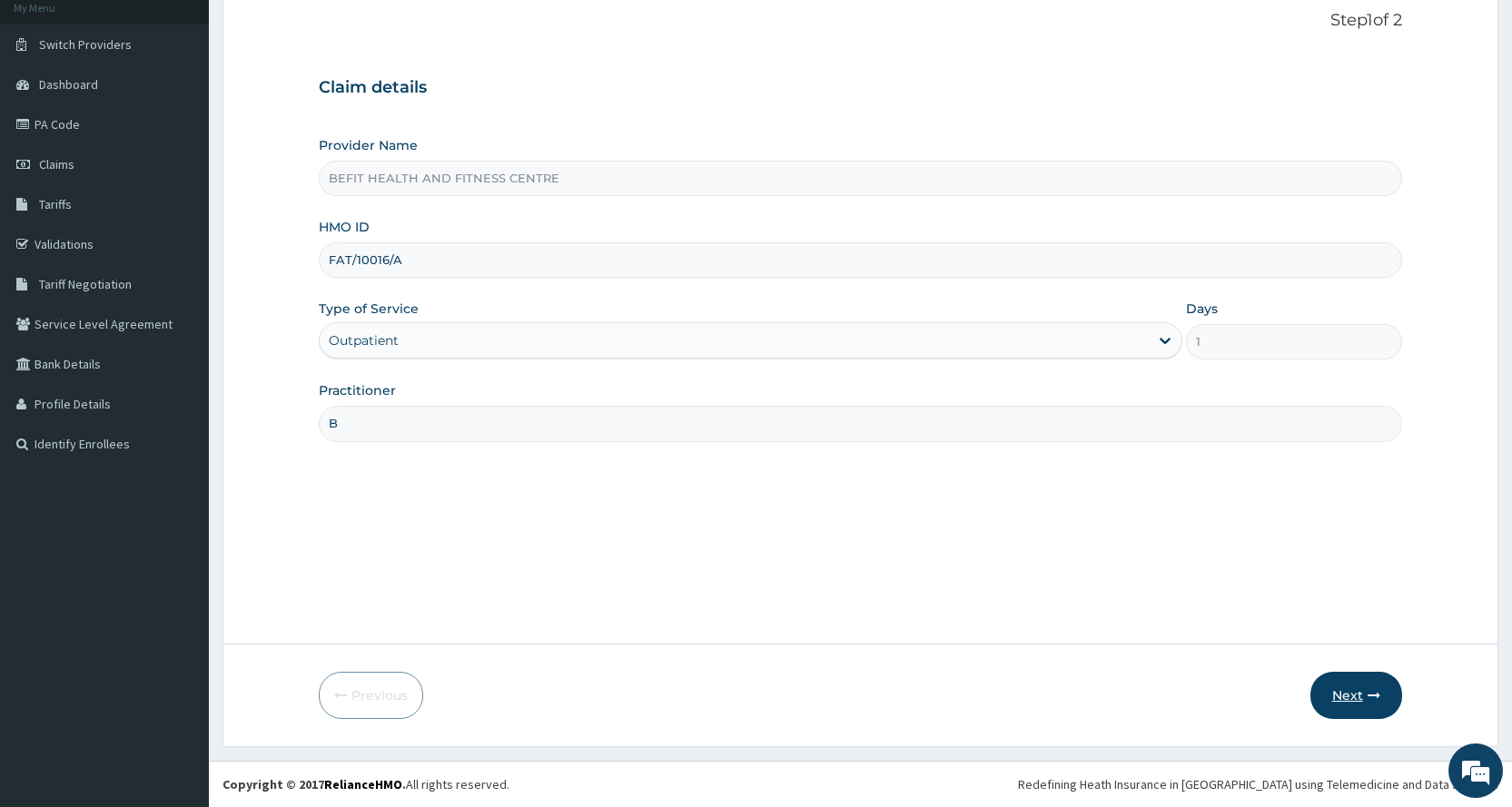
click at [1341, 709] on button "Next" at bounding box center [1356, 695] width 92 height 47
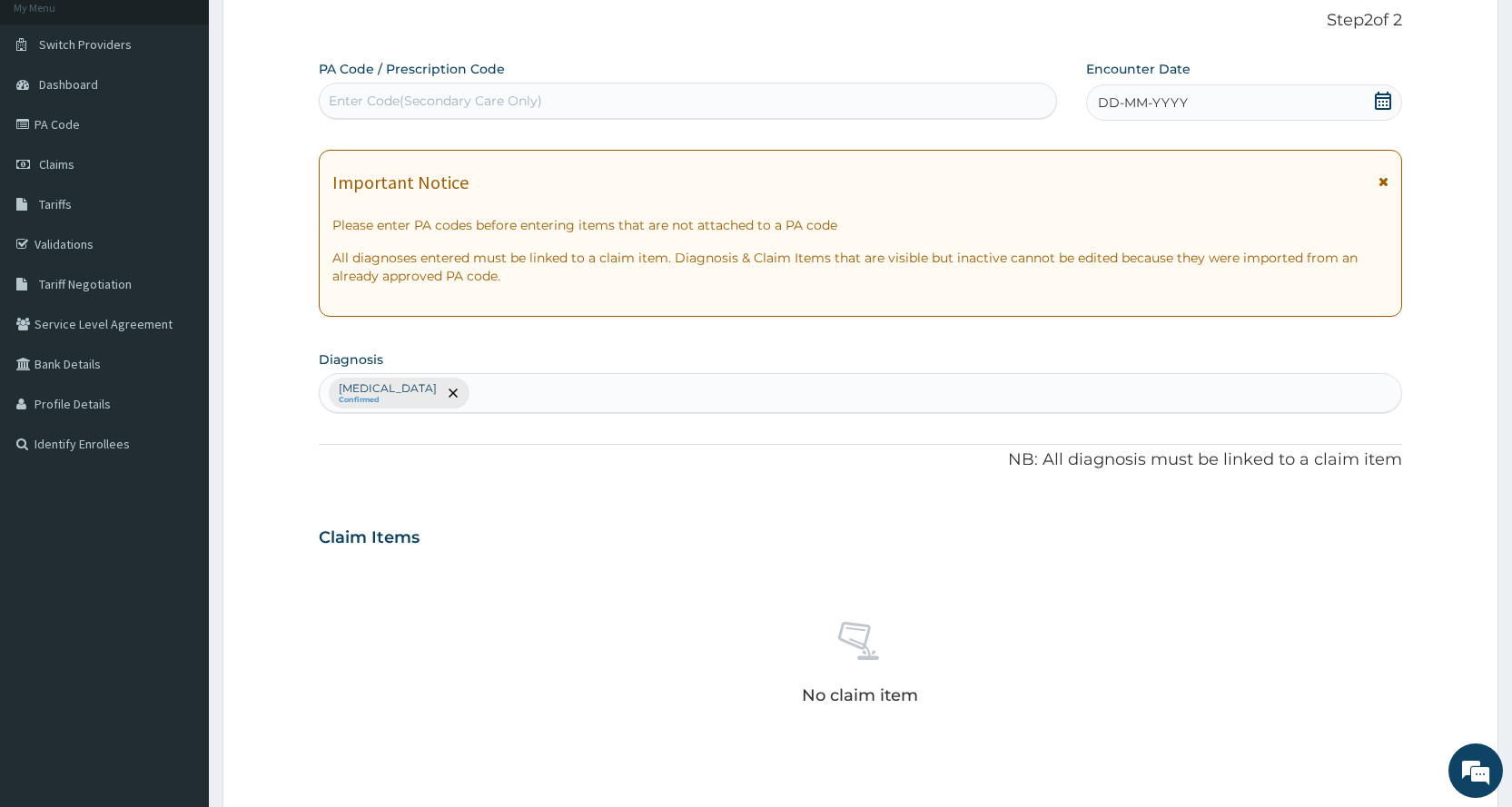
click at [591, 102] on div "Enter Code(Secondary Care Only)" at bounding box center [687, 100] width 735 height 29
type input "PA/7BCF0B"
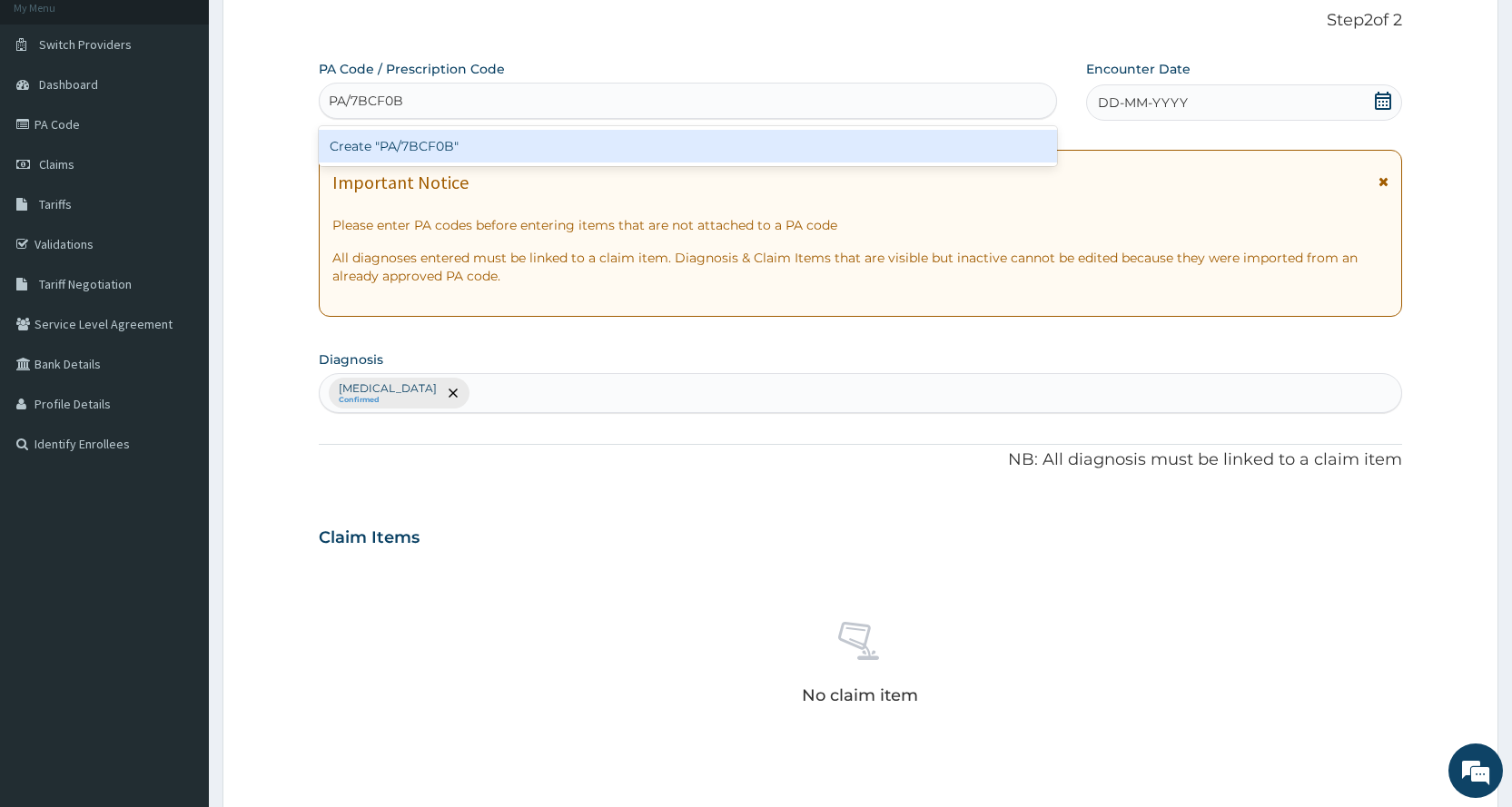
click at [514, 146] on div "Create "PA/7BCF0B"" at bounding box center [687, 145] width 737 height 33
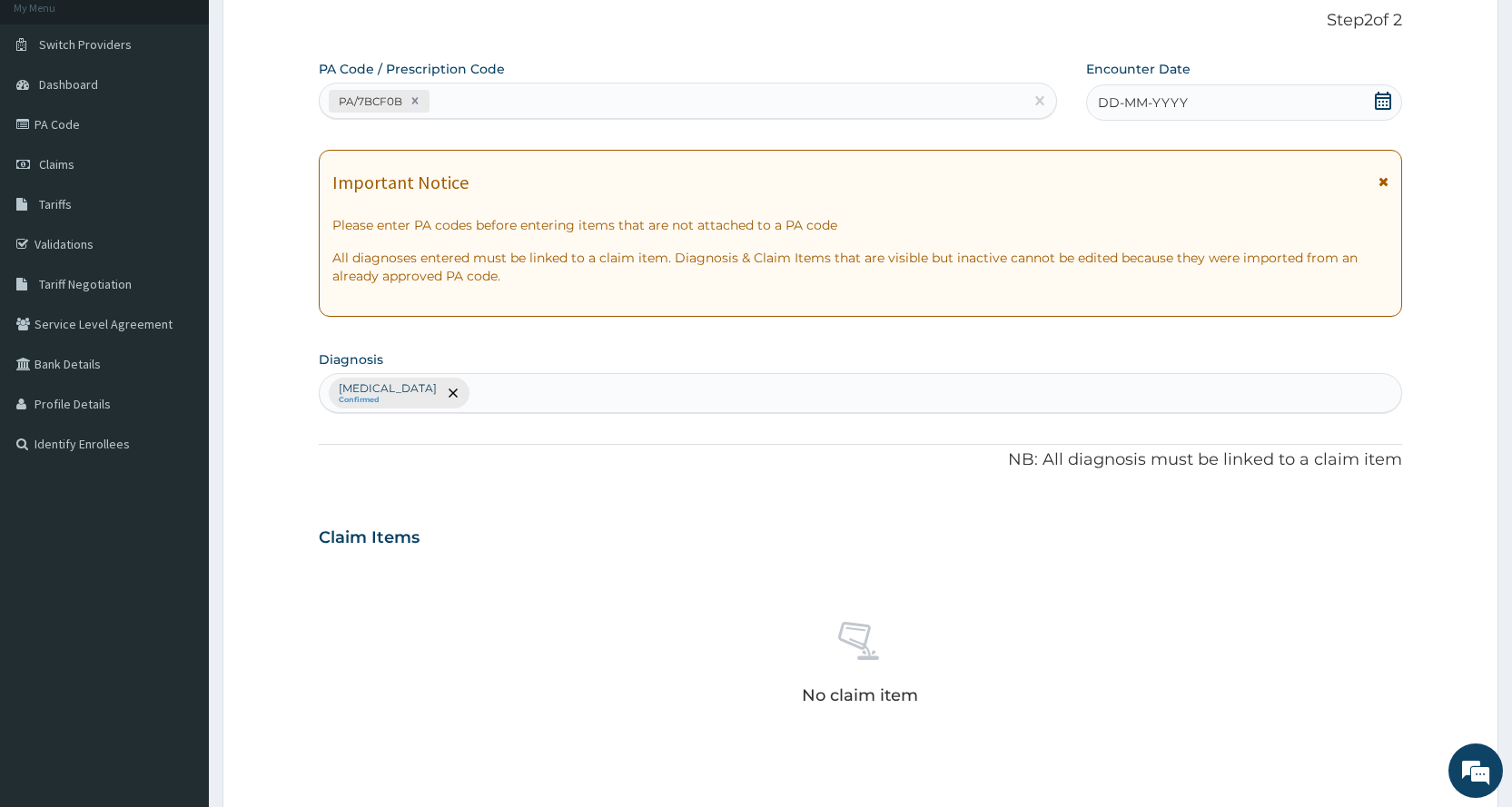
click at [1141, 100] on span "DD-MM-YYYY" at bounding box center [1142, 103] width 90 height 18
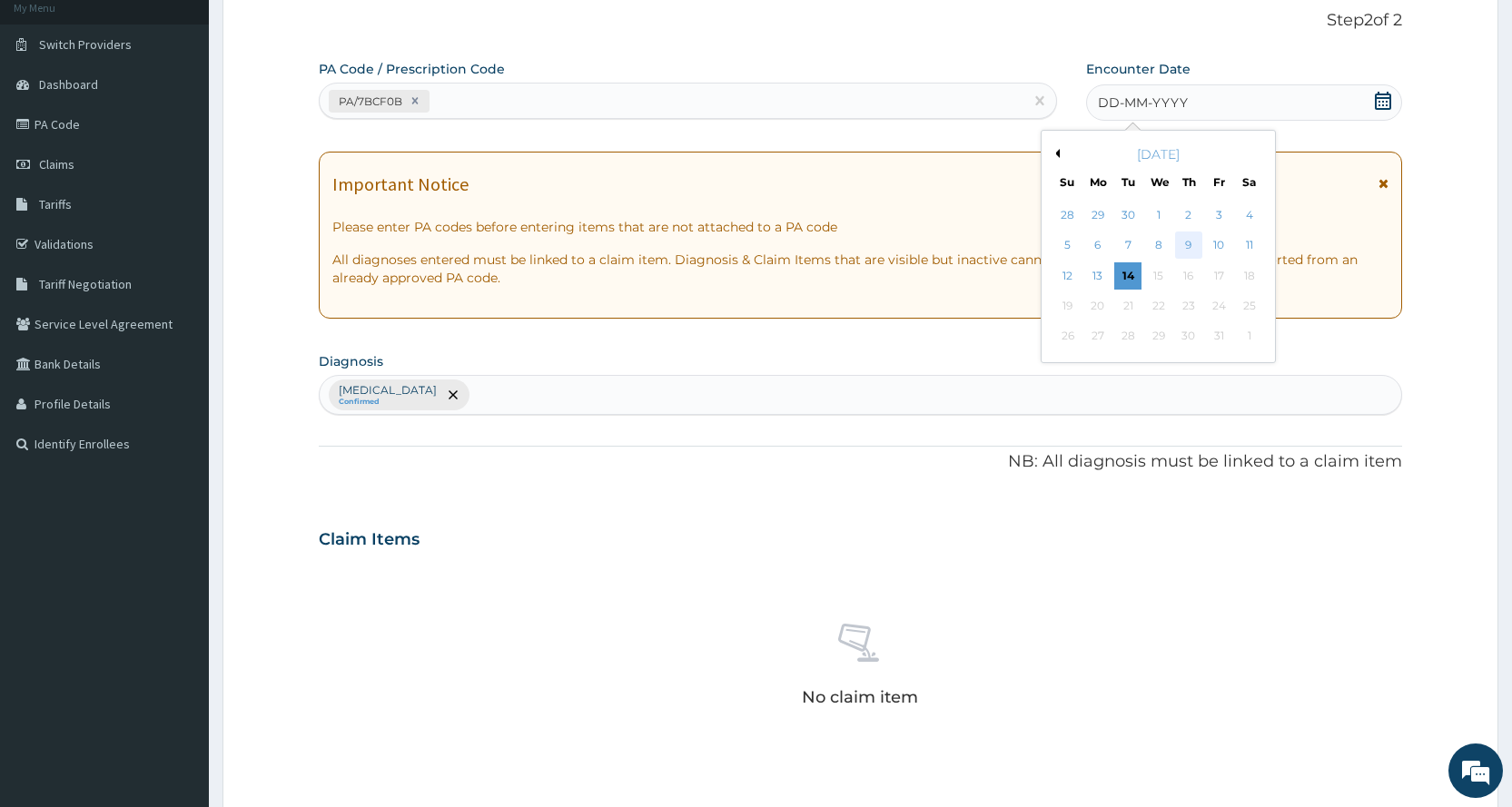
click at [1185, 245] on div "9" at bounding box center [1188, 246] width 28 height 28
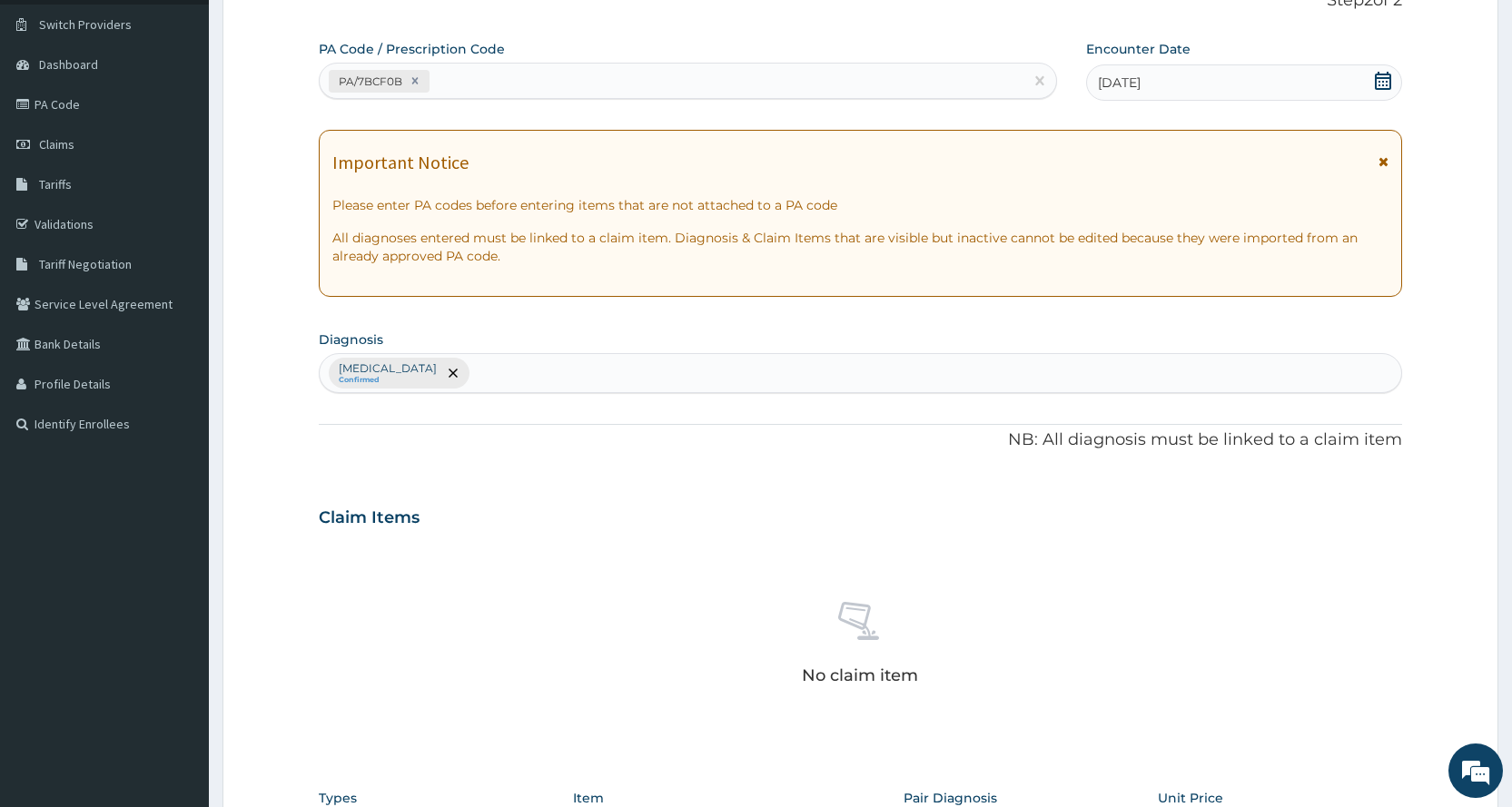
scroll to position [477, 0]
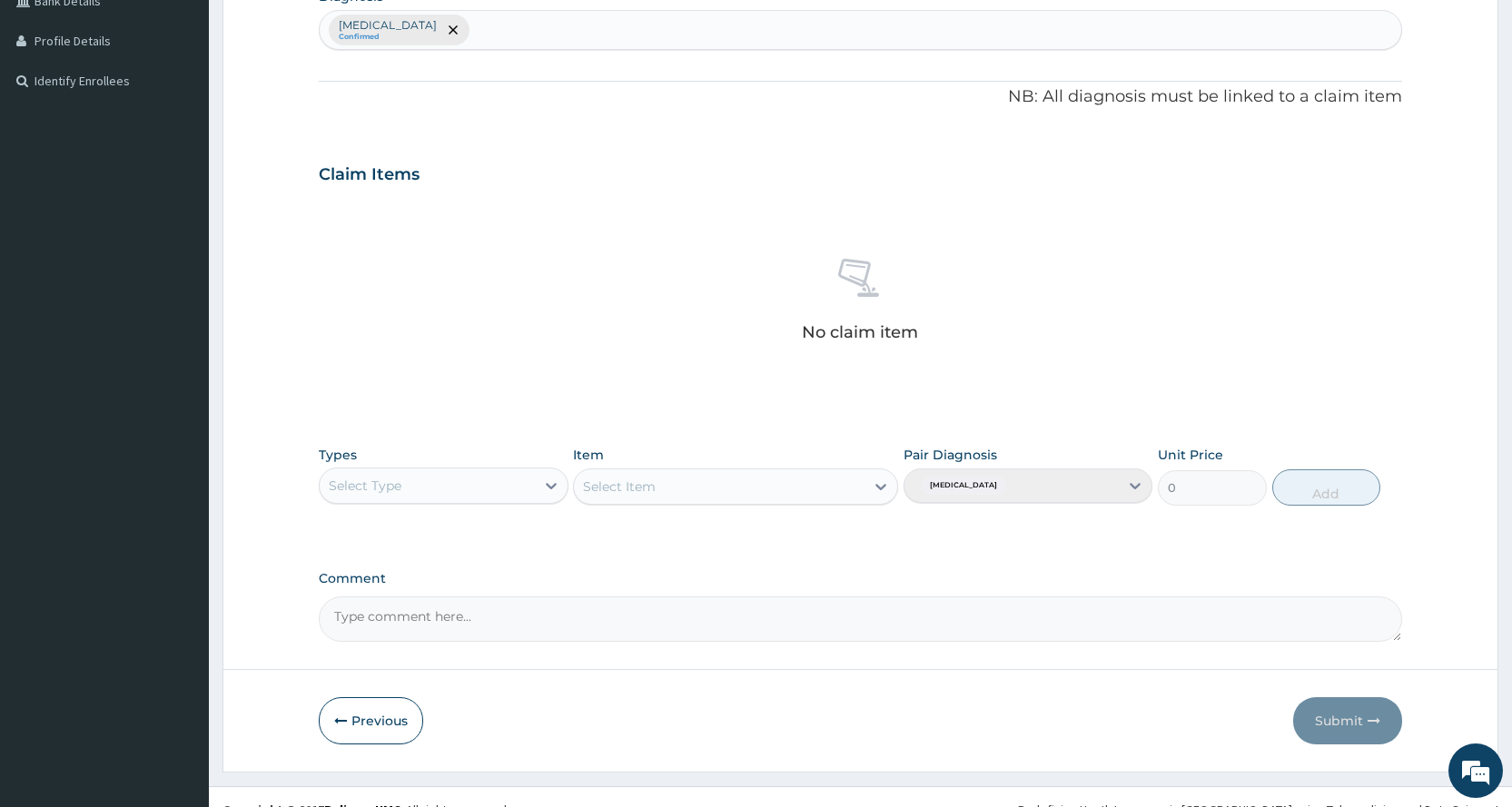
drag, startPoint x: 347, startPoint y: 490, endPoint x: 359, endPoint y: 497, distance: 13.9
click at [351, 490] on div "Select Type" at bounding box center [364, 486] width 72 height 18
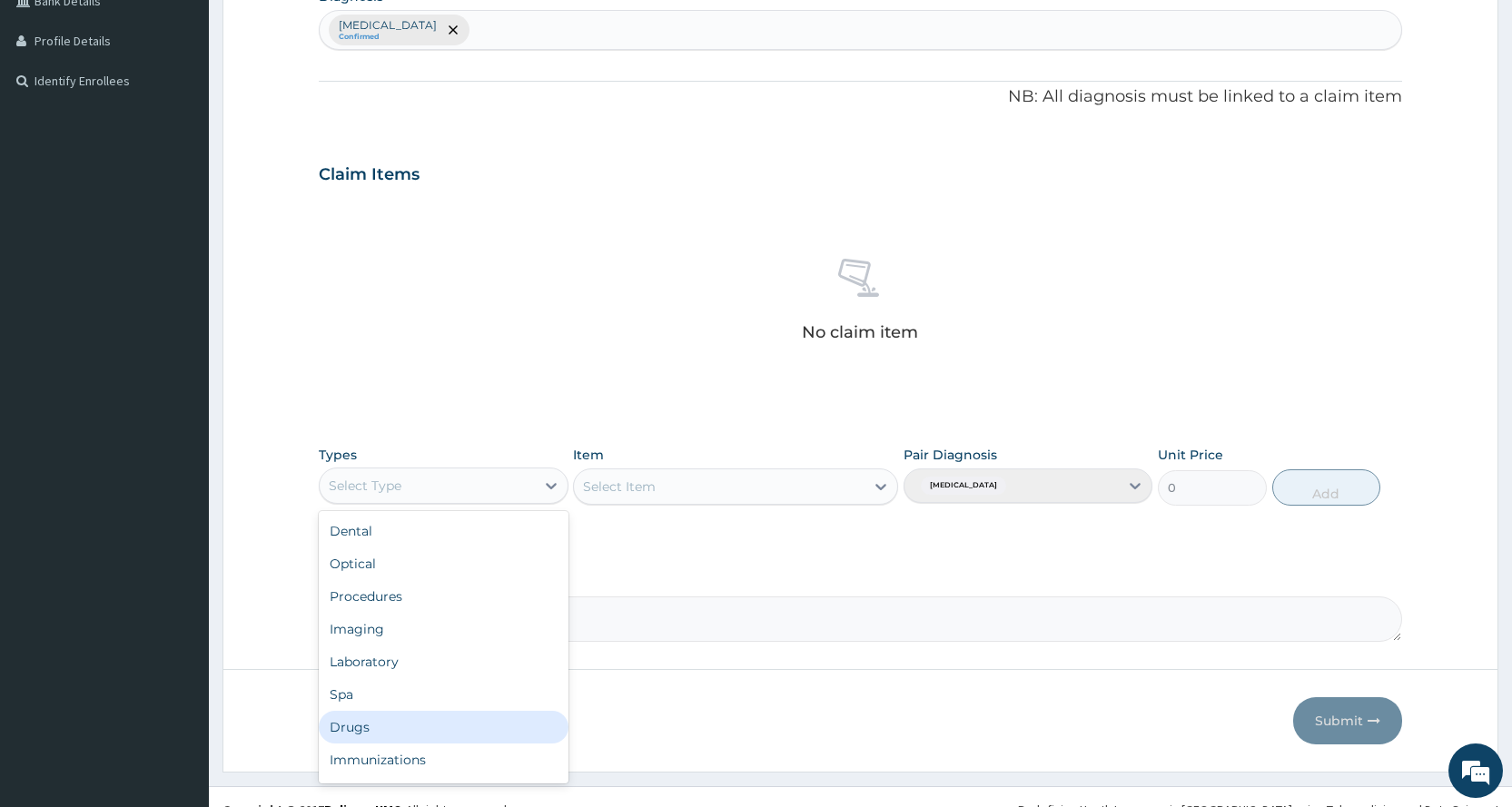
scroll to position [61, 0]
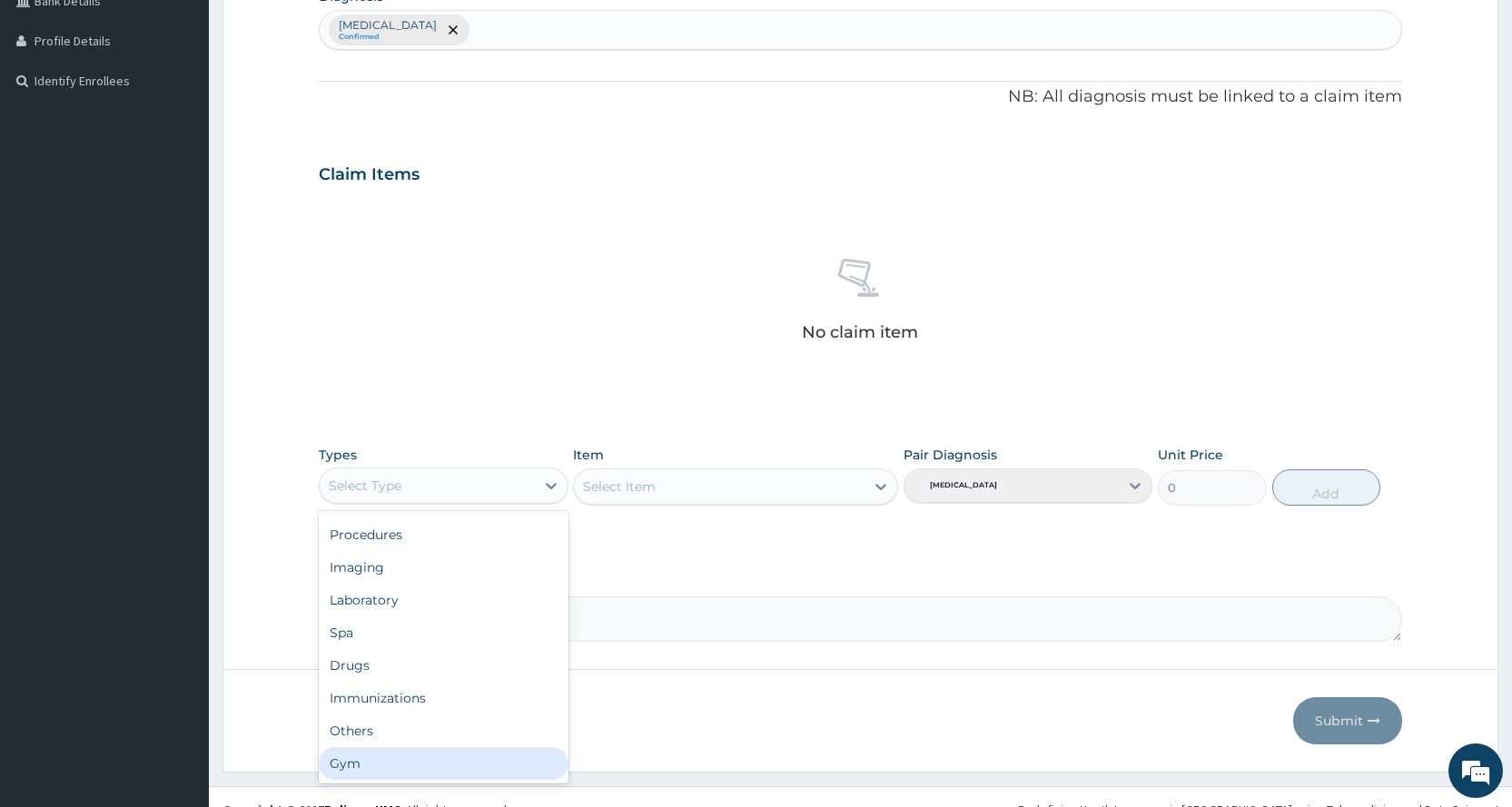
click at [415, 765] on div "Gym" at bounding box center [442, 762] width 248 height 33
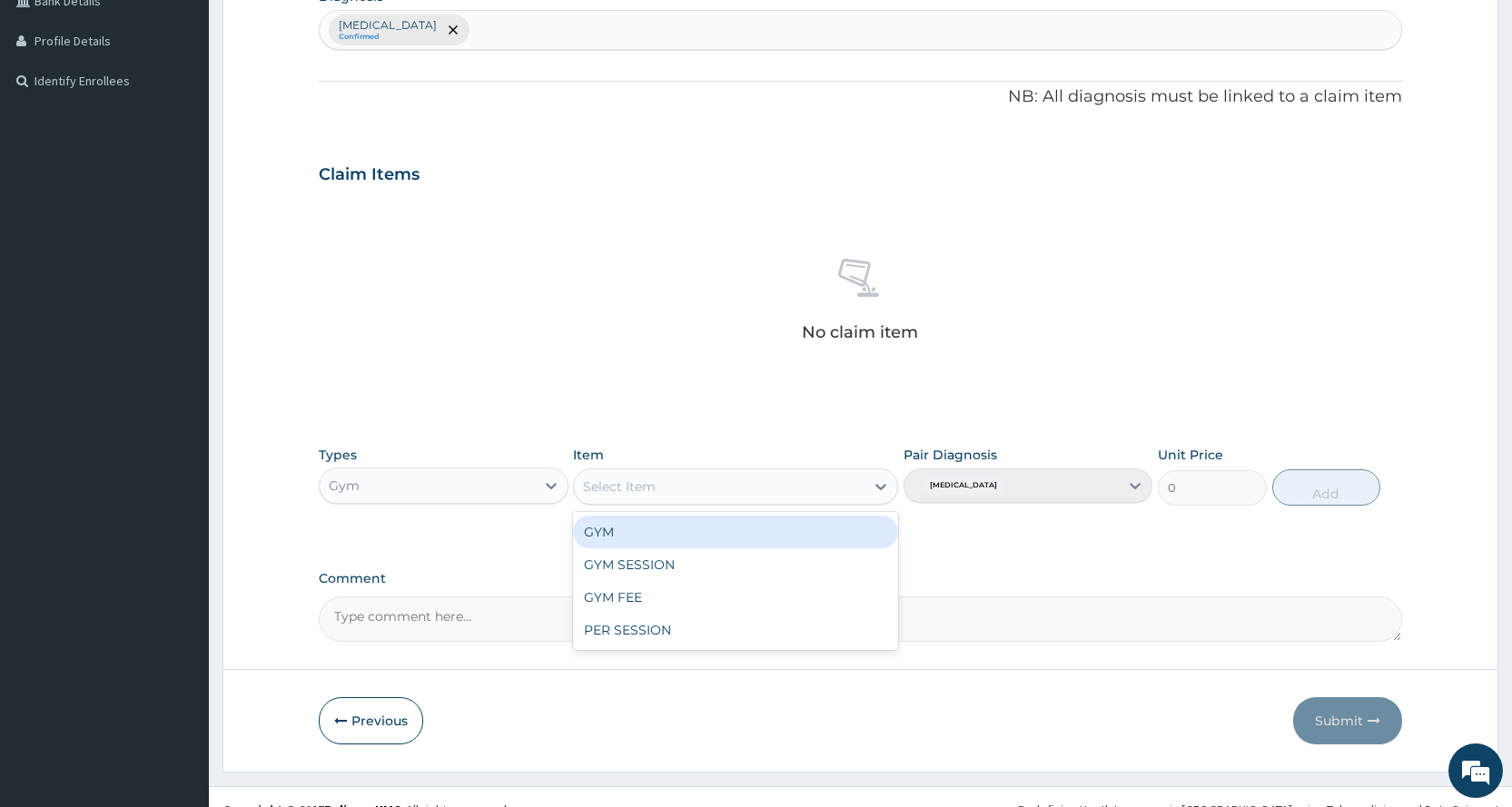
click at [721, 479] on div "Select Item" at bounding box center [719, 486] width 291 height 29
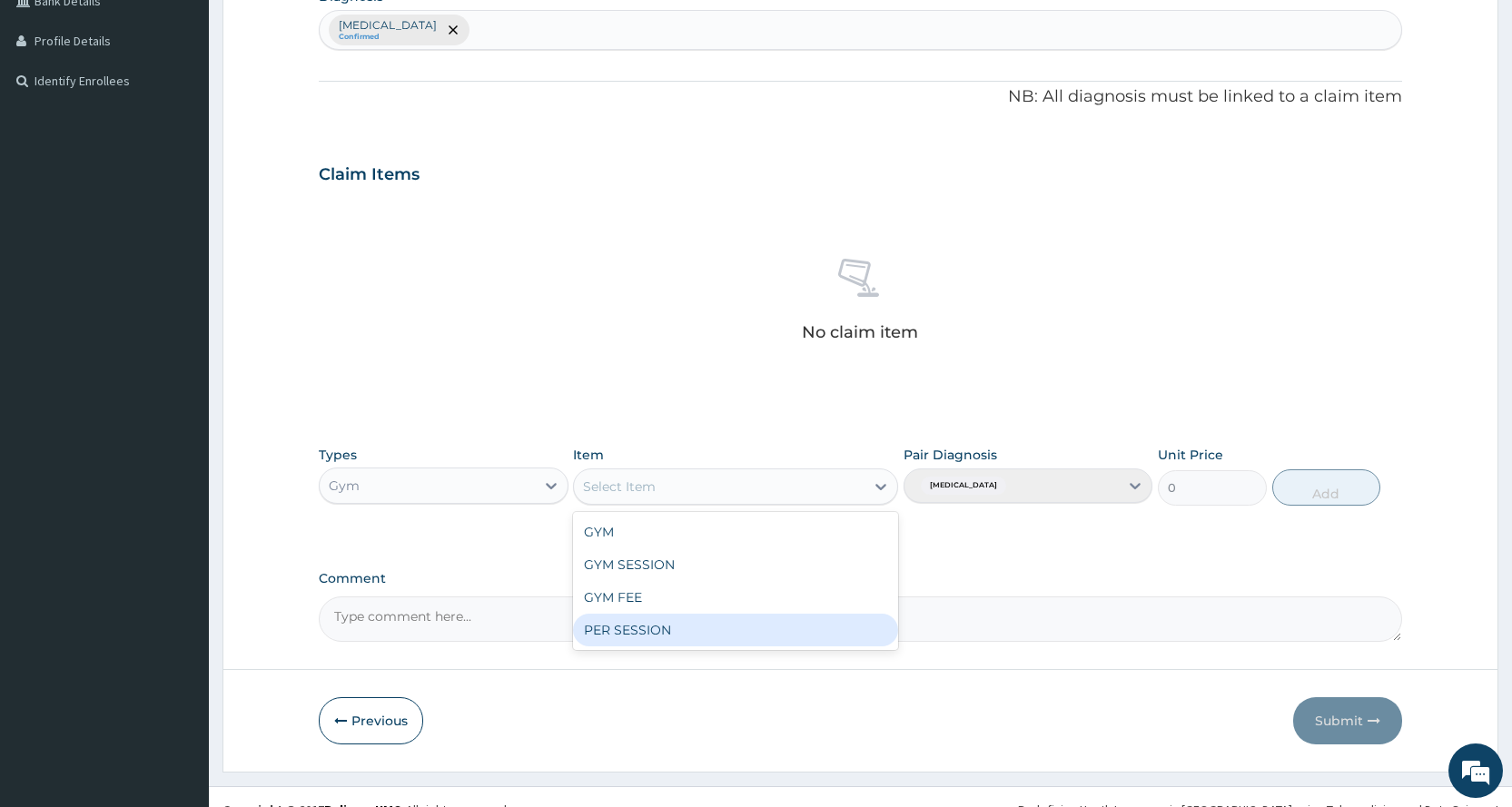
click at [694, 626] on div "PER SESSION" at bounding box center [735, 629] width 325 height 33
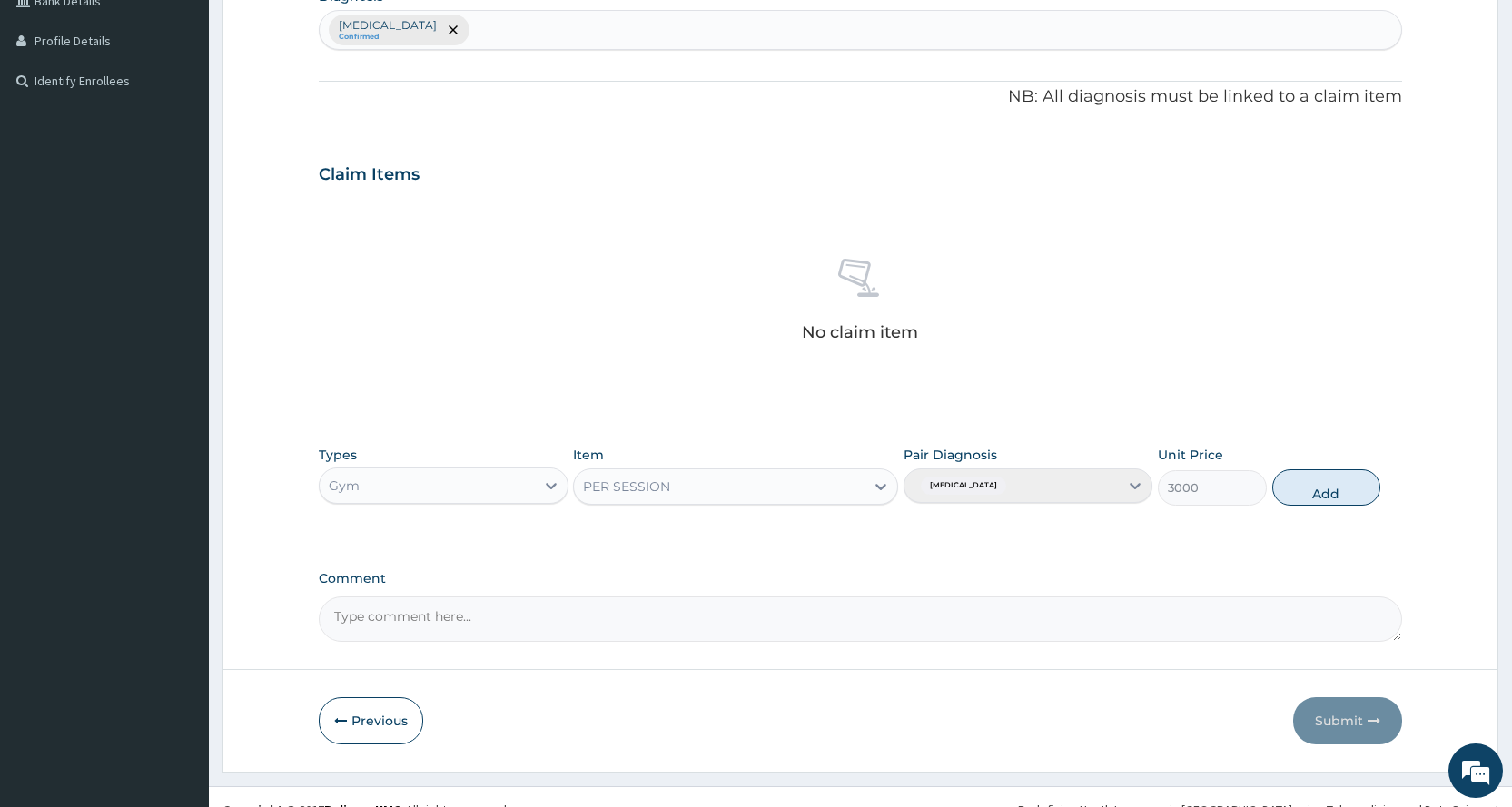
drag, startPoint x: 1327, startPoint y: 482, endPoint x: 1362, endPoint y: 588, distance: 111.6
click at [1318, 486] on button "Add" at bounding box center [1325, 487] width 108 height 37
type input "0"
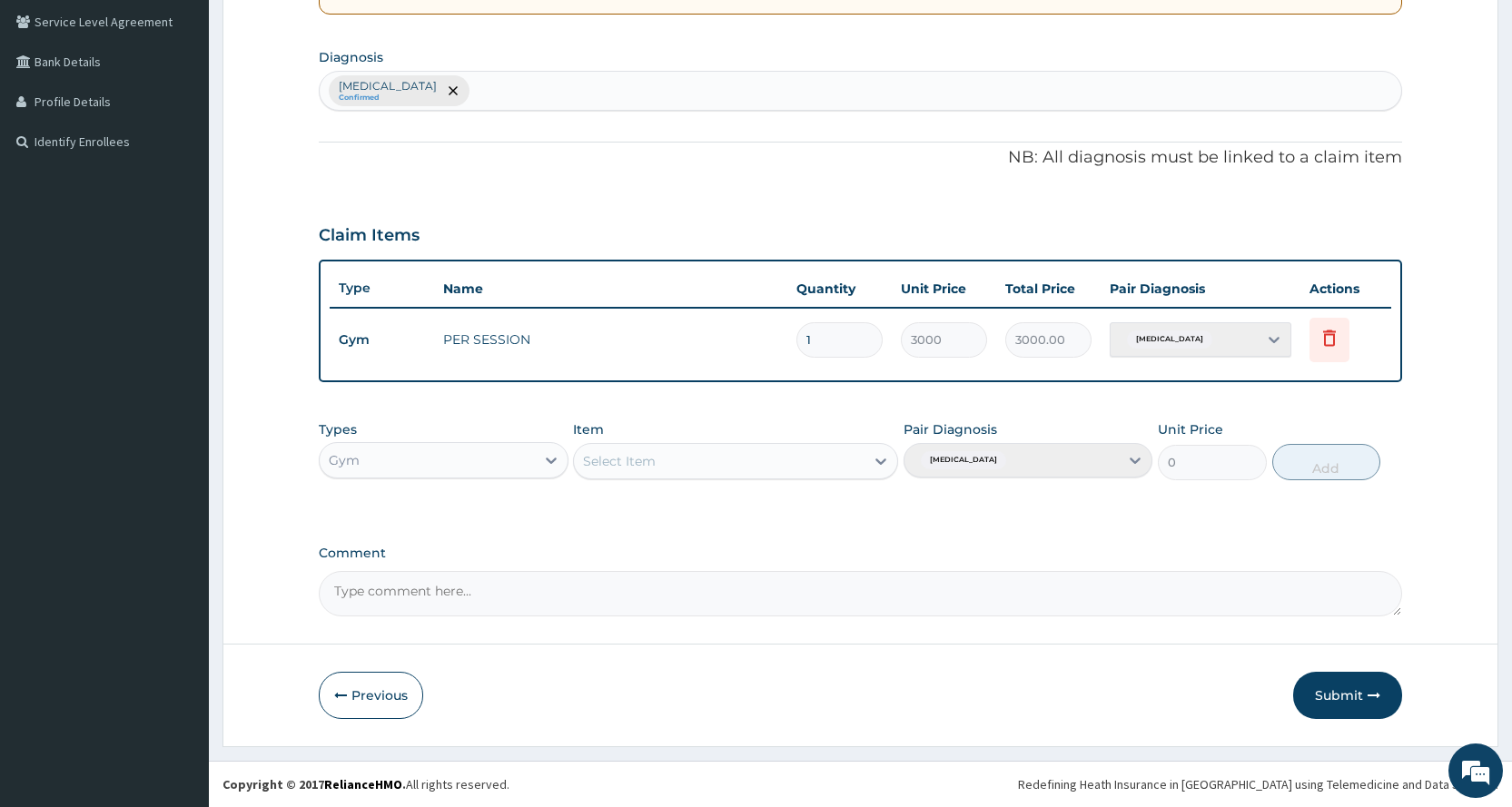
scroll to position [415, 0]
click at [1361, 699] on button "Submit" at bounding box center [1348, 695] width 109 height 47
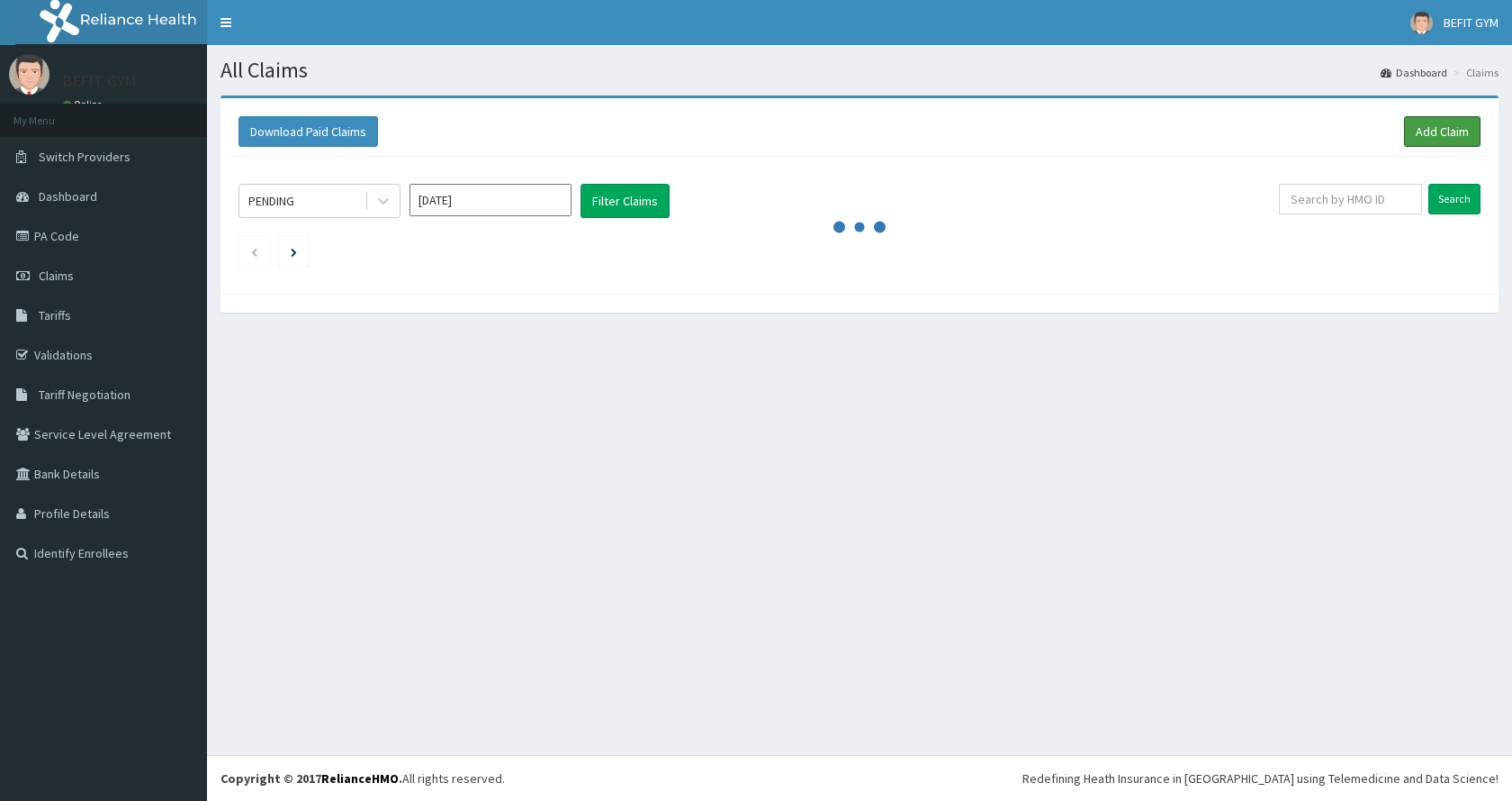
click at [1449, 122] on link "Add Claim" at bounding box center [1442, 131] width 77 height 30
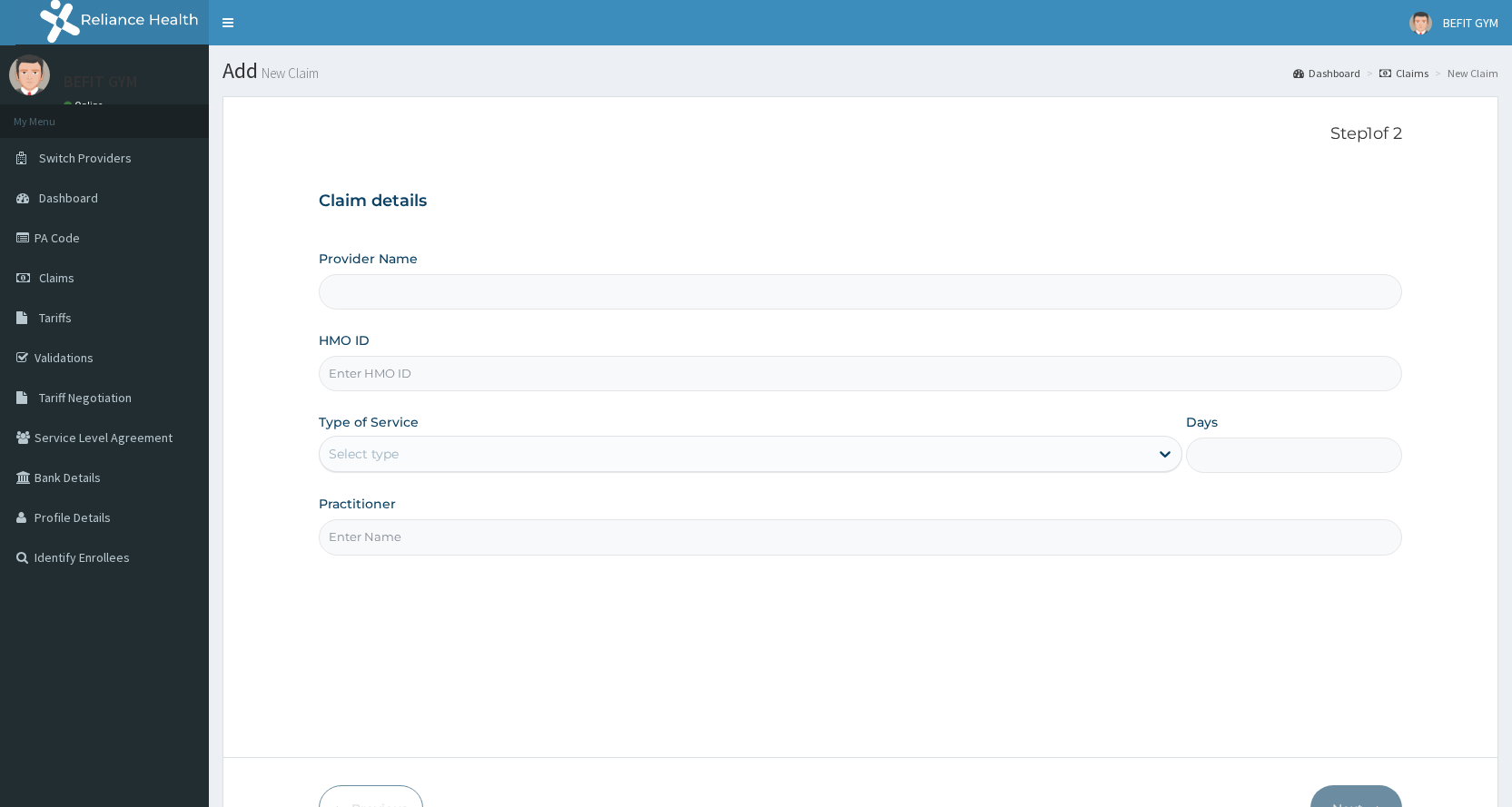
click at [509, 360] on input "HMO ID" at bounding box center [860, 374] width 1084 height 36
type input "BEFIT HEALTH AND FITNESS CENTRE"
type input "1"
type input "PGL/10074/A"
click at [368, 534] on input "Practitioner" at bounding box center [860, 537] width 1084 height 36
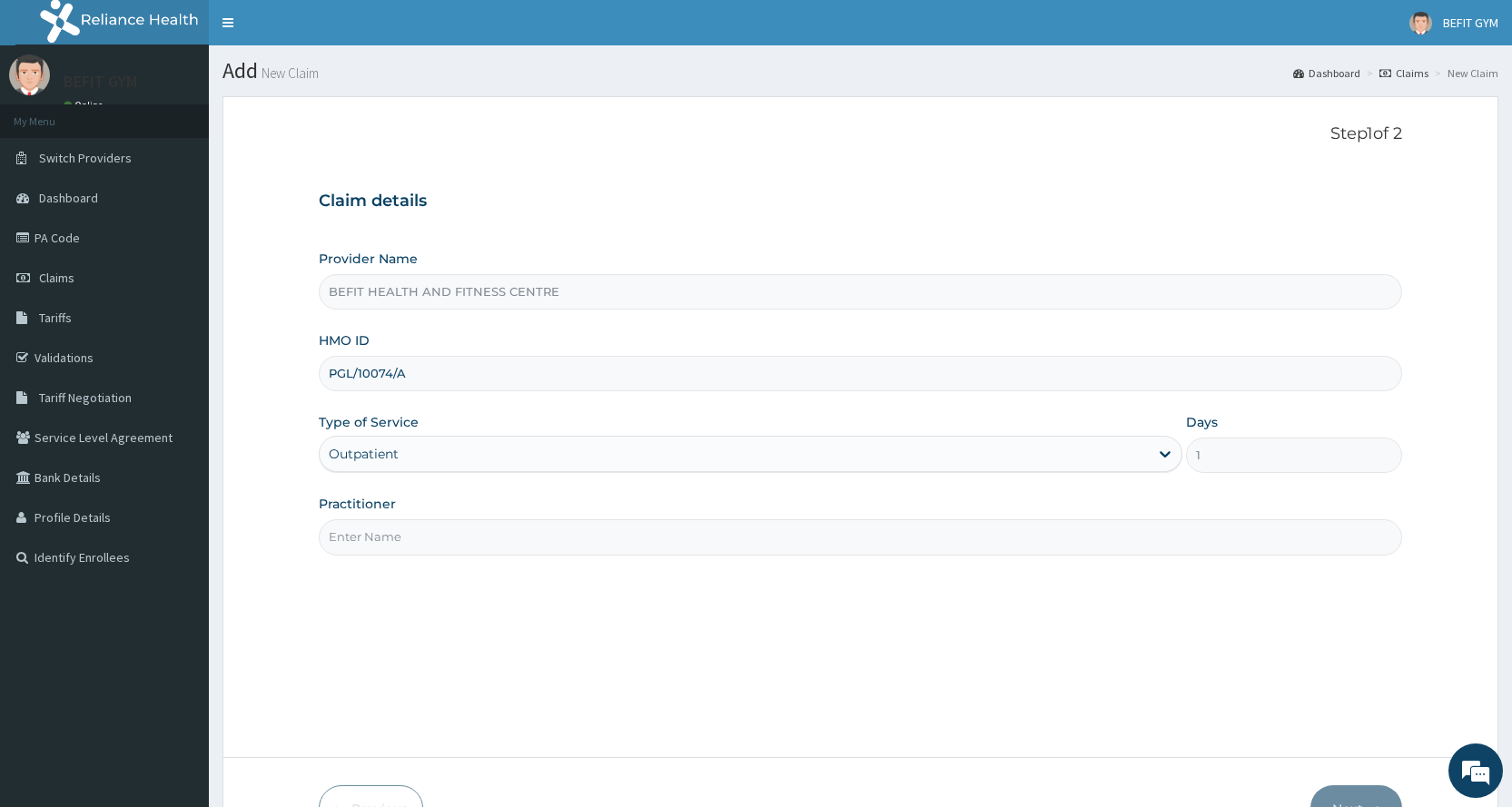
type input "B"
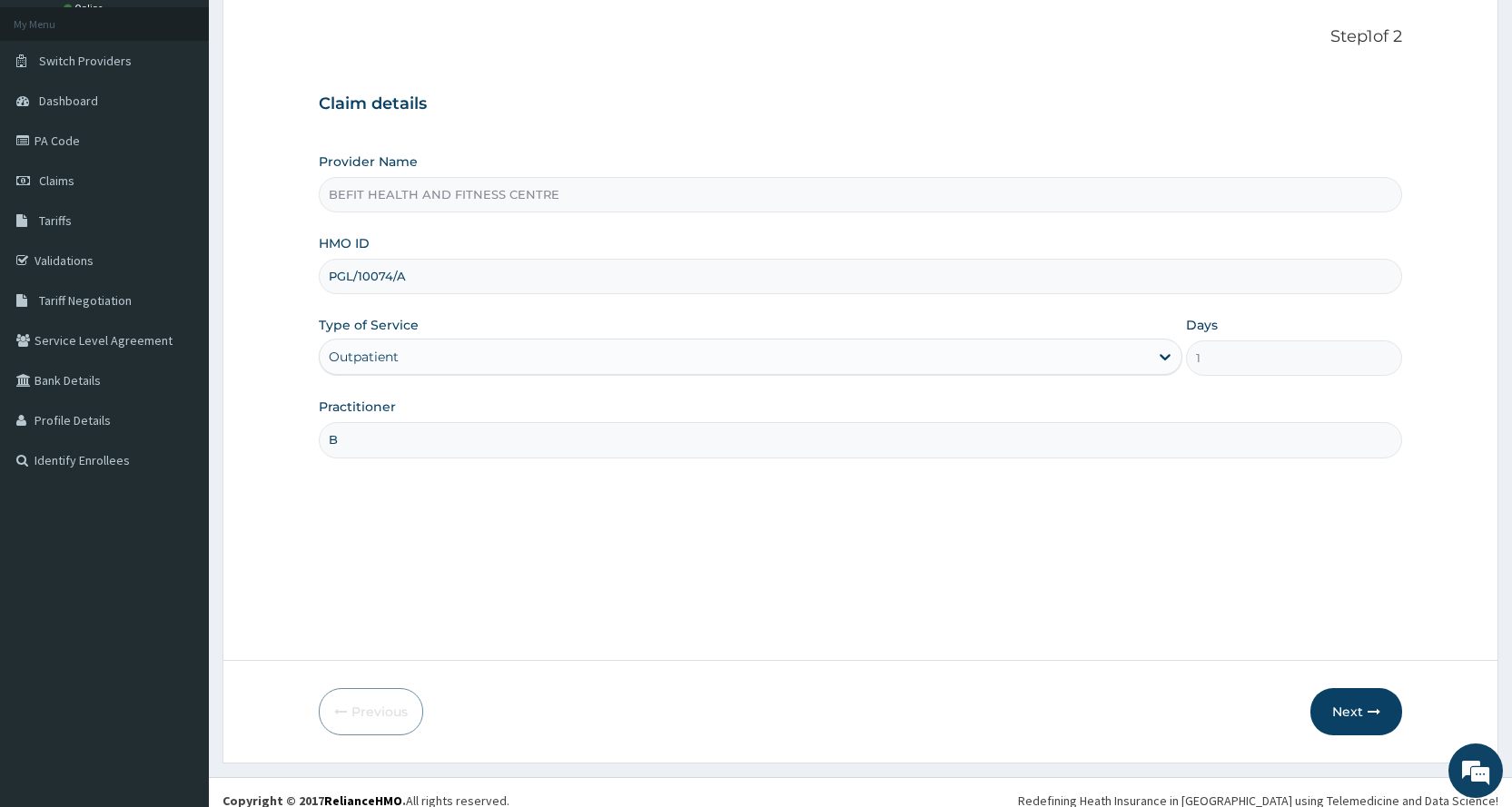
scroll to position [114, 0]
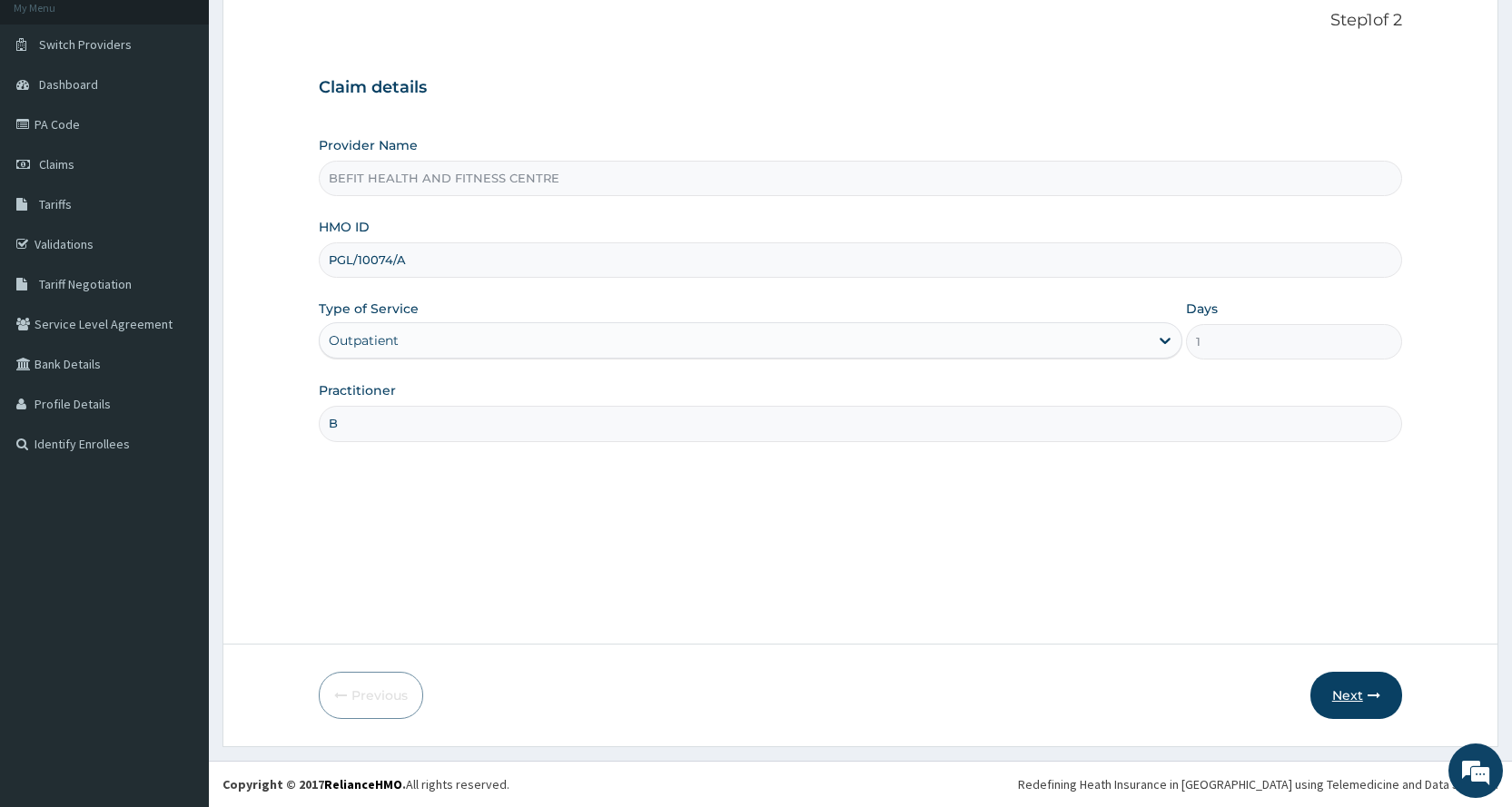
click at [1361, 707] on button "Next" at bounding box center [1356, 695] width 92 height 47
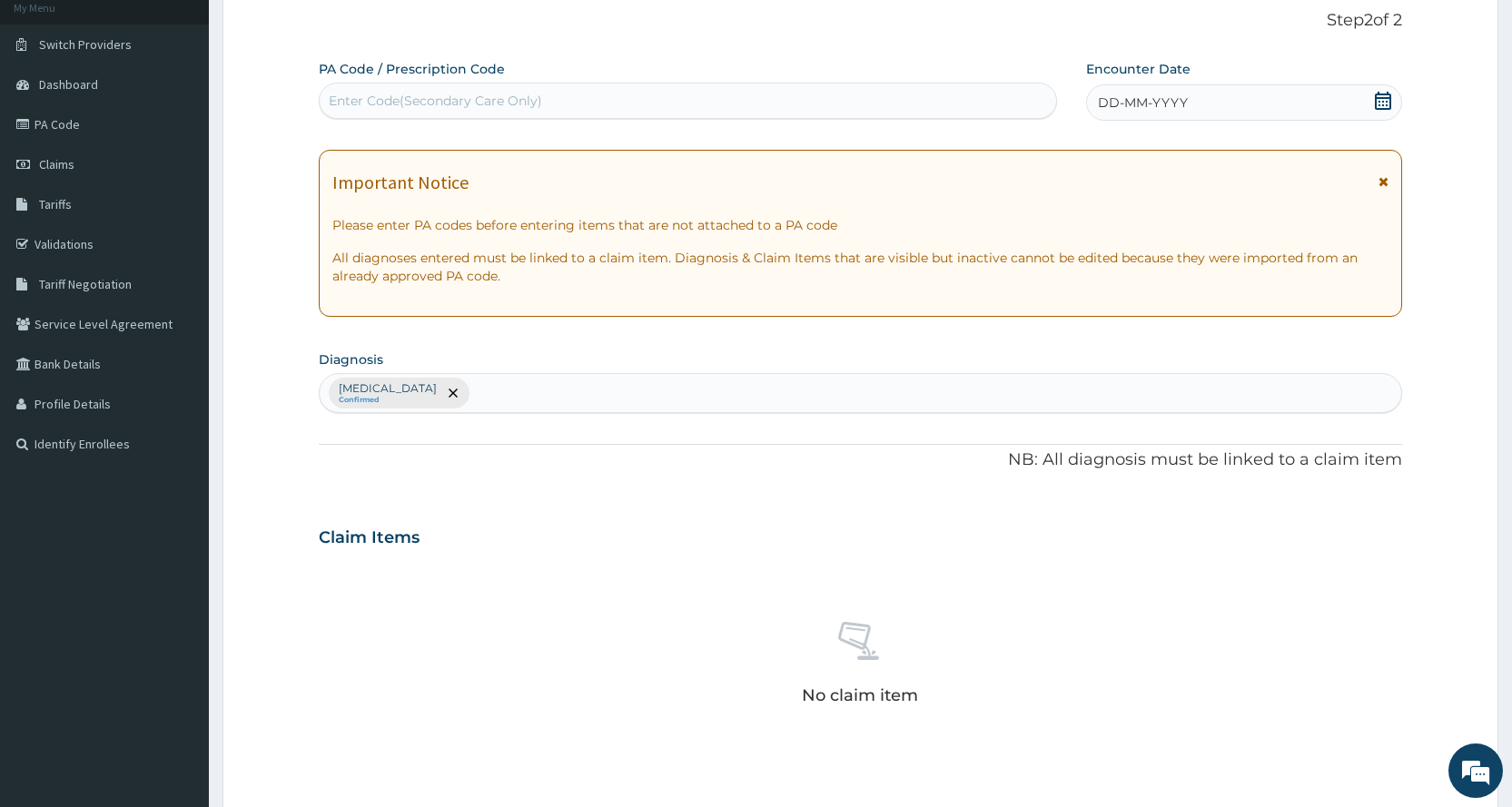
click at [771, 88] on div "Enter Code(Secondary Care Only)" at bounding box center [687, 100] width 735 height 29
type input "PA/15F48B"
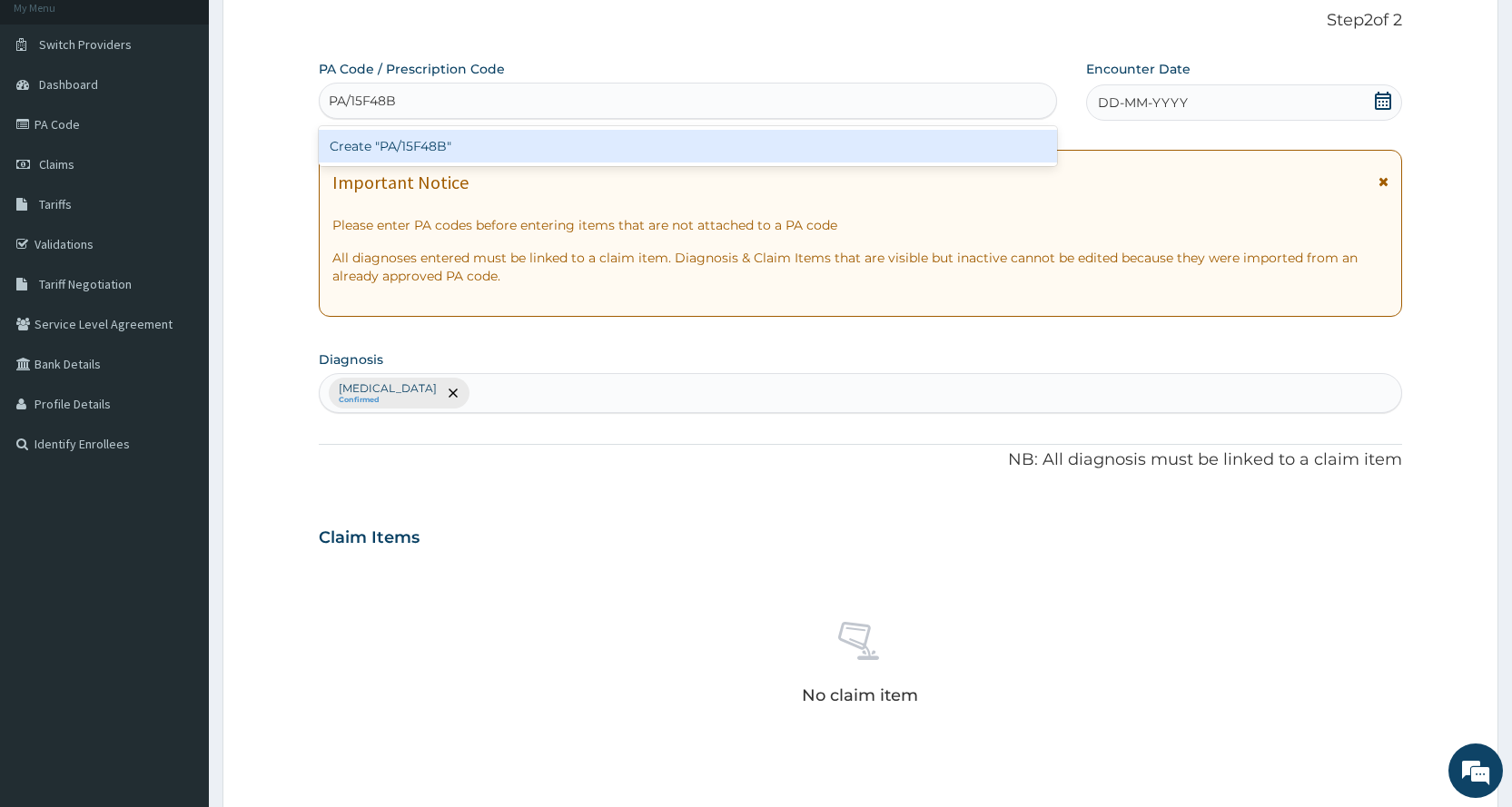
click at [860, 137] on div "Create "PA/15F48B"" at bounding box center [687, 145] width 737 height 33
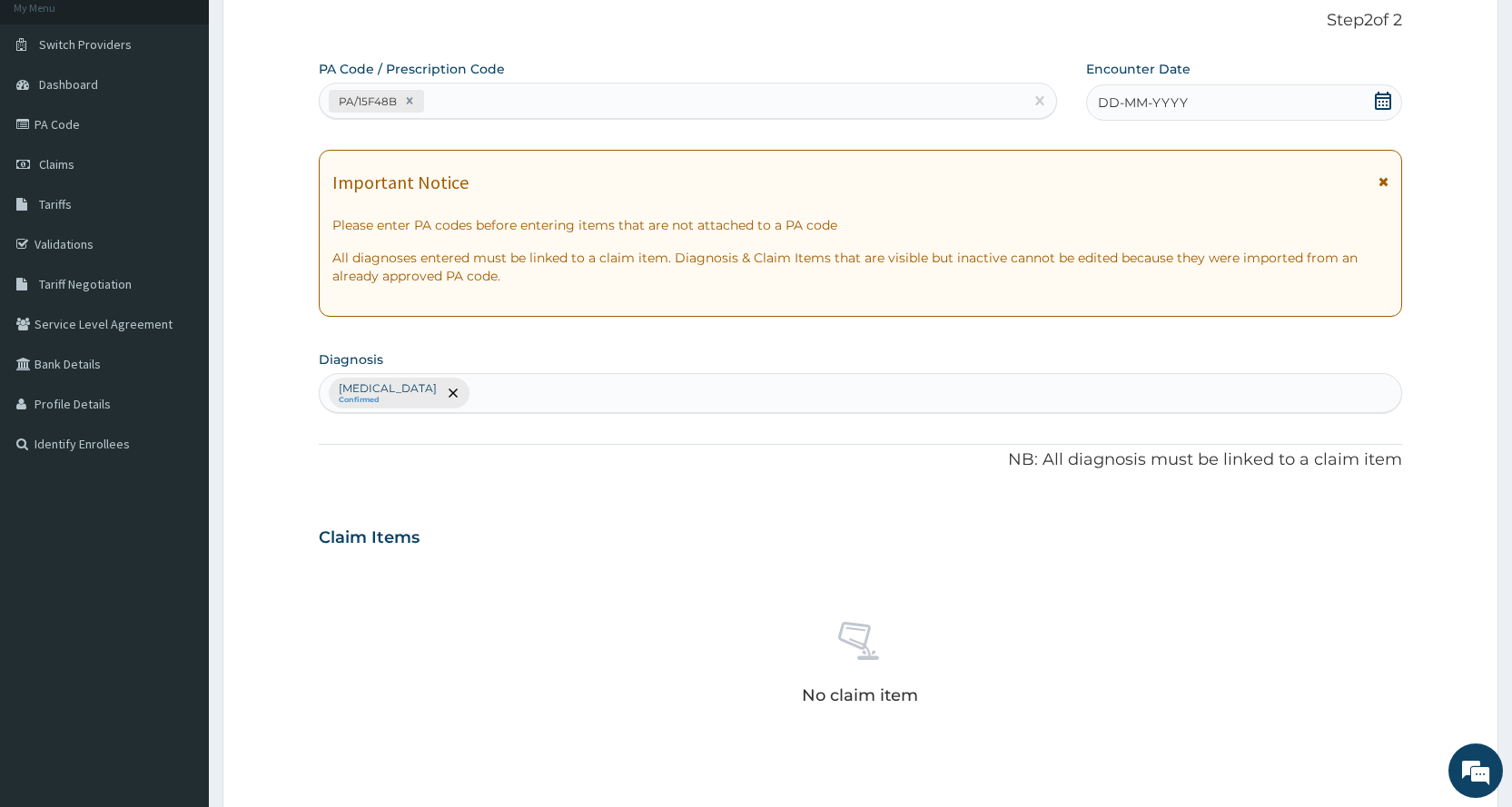
click at [1194, 105] on div "DD-MM-YYYY" at bounding box center [1243, 102] width 316 height 37
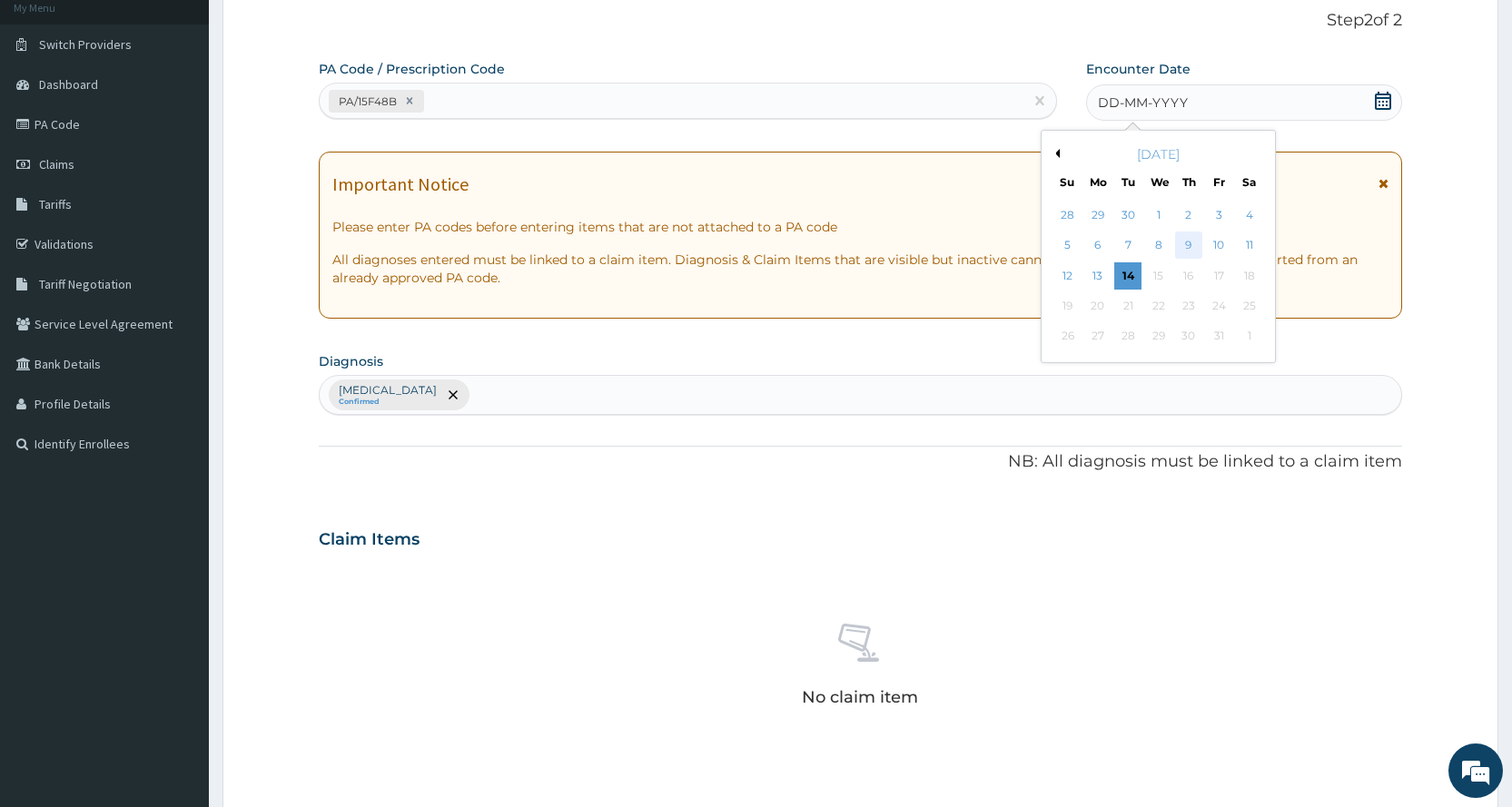
click at [1180, 239] on div "9" at bounding box center [1188, 246] width 28 height 28
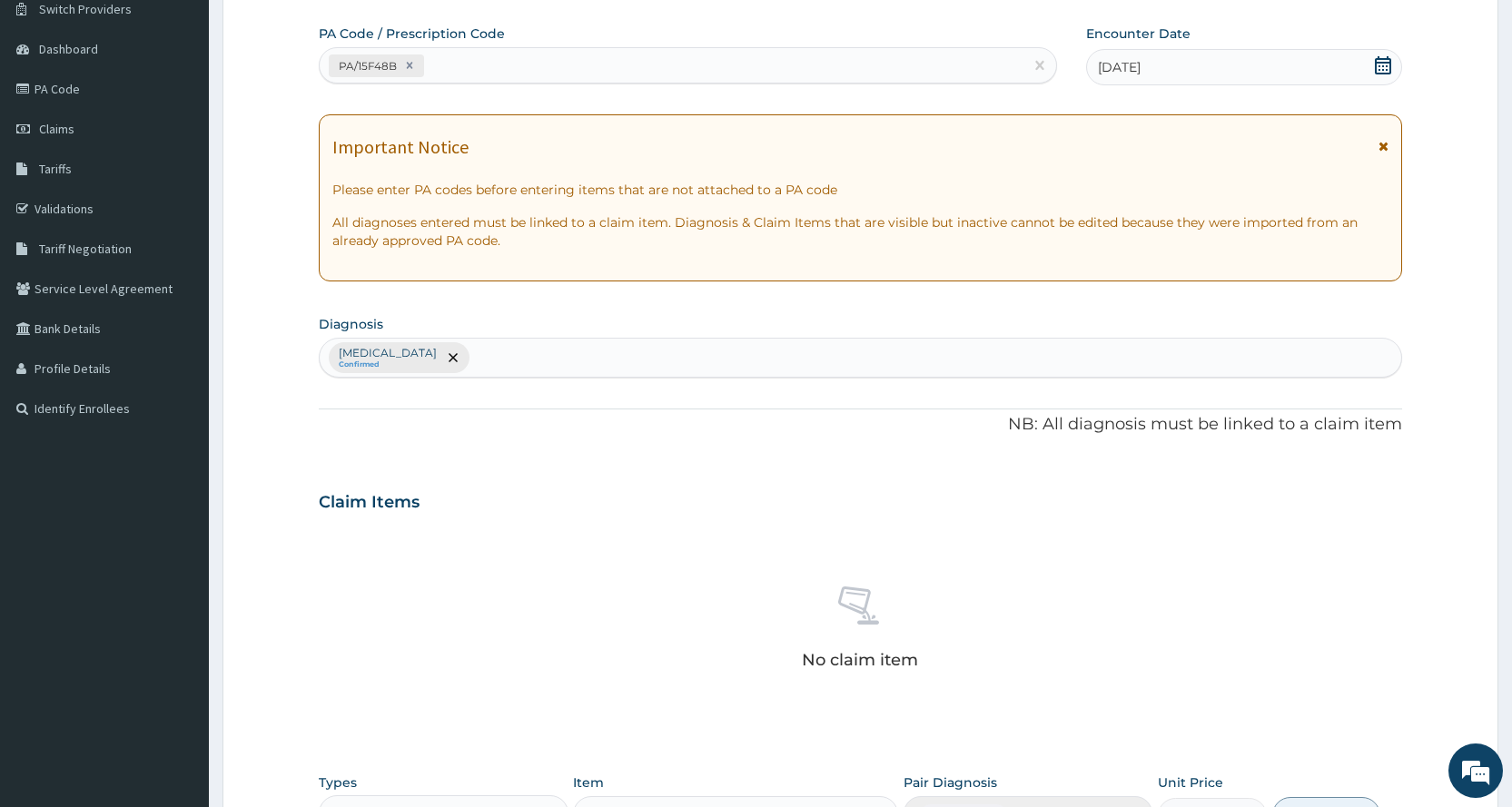
scroll to position [477, 0]
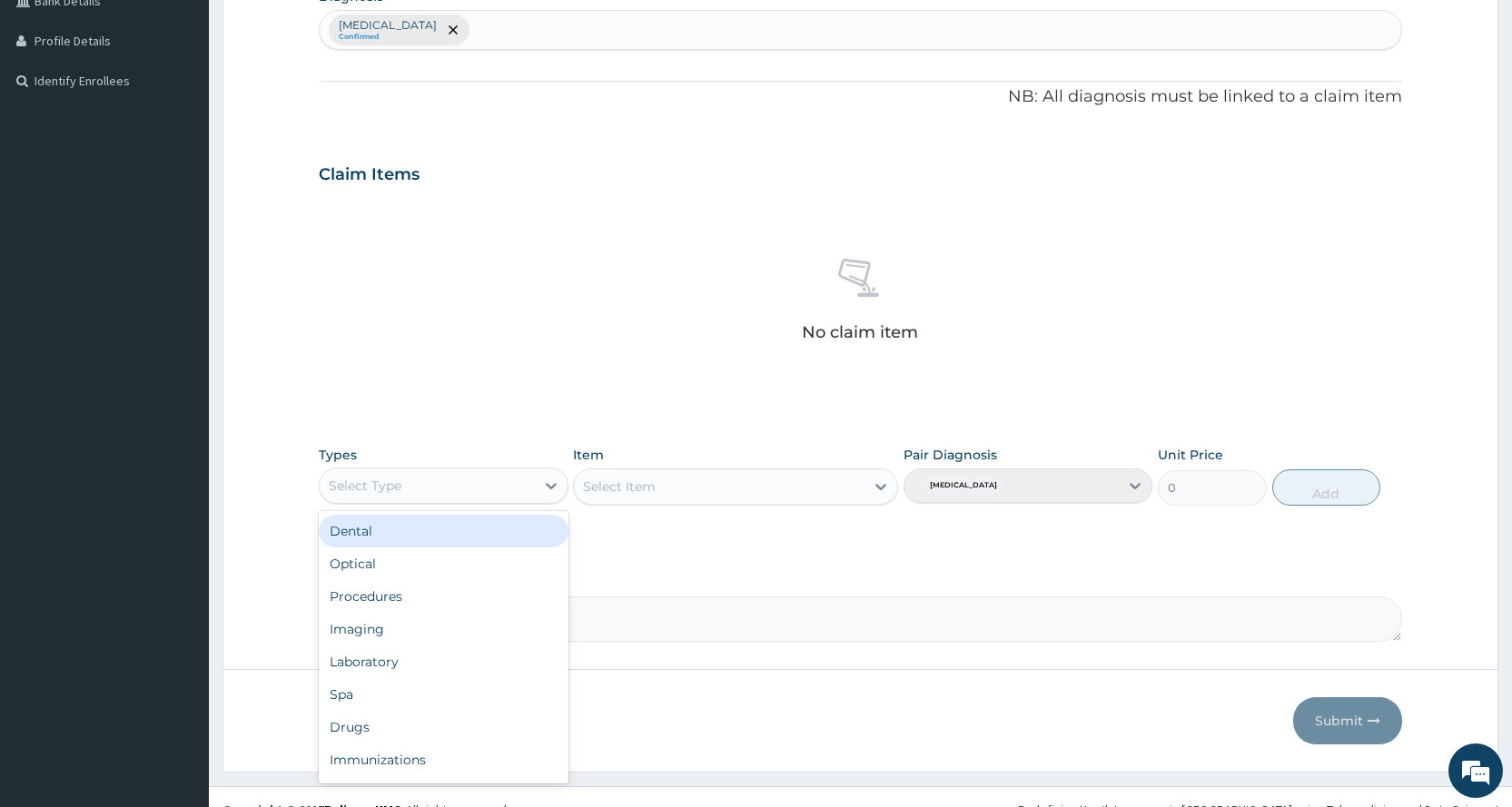
click at [401, 479] on div "Select Type" at bounding box center [364, 486] width 72 height 18
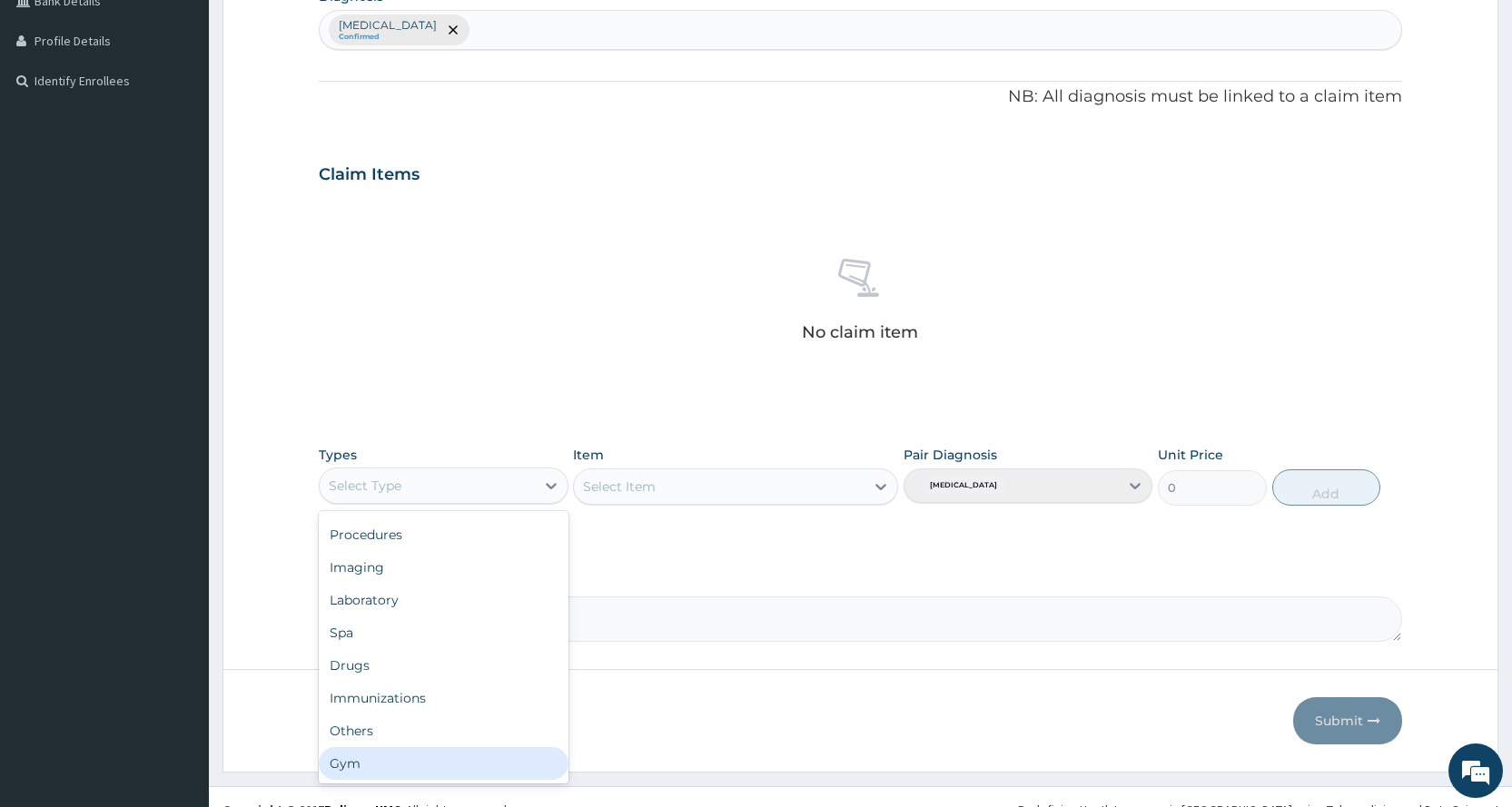
click at [393, 750] on div "Gym" at bounding box center [442, 762] width 248 height 33
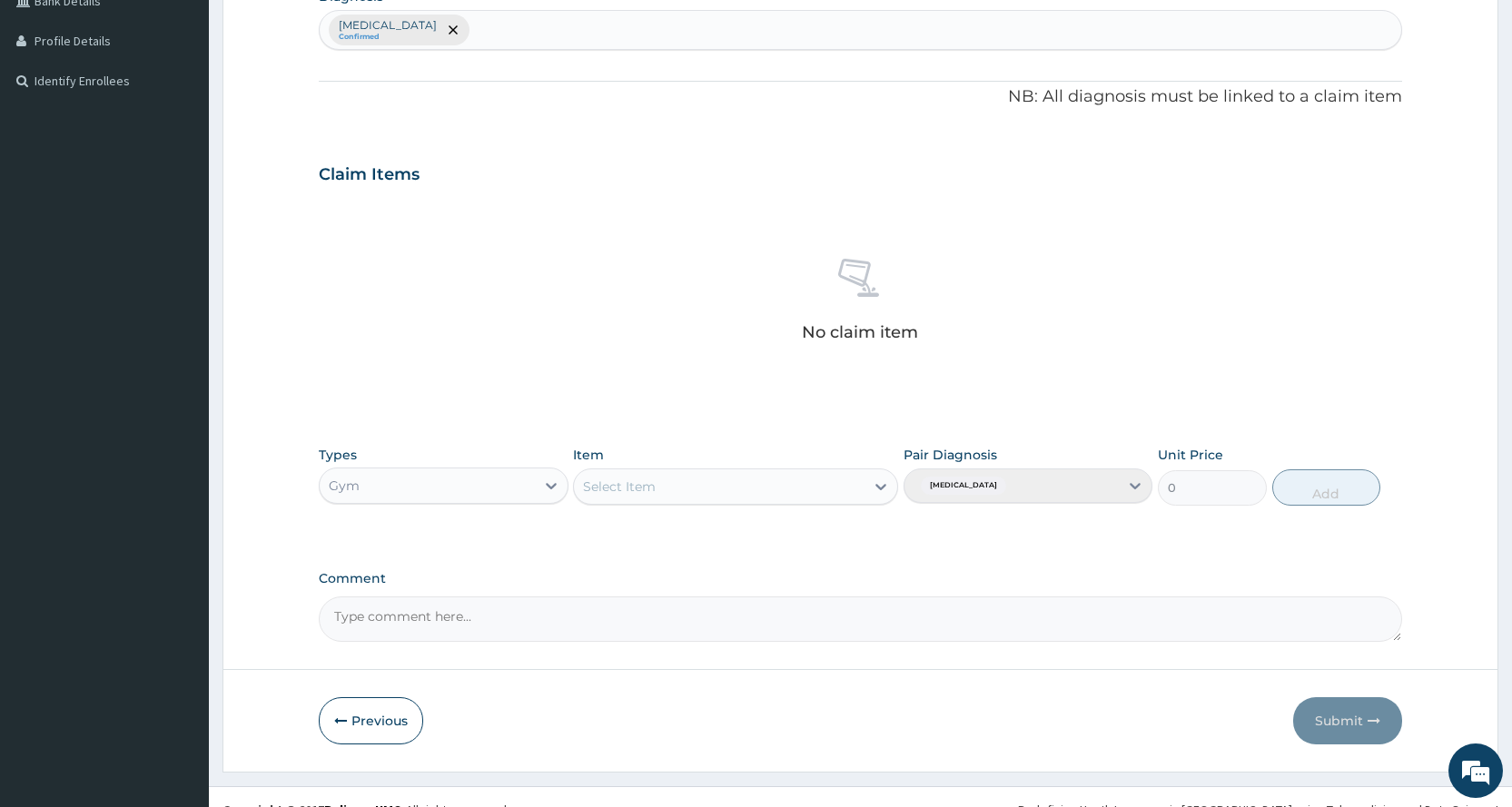
click at [649, 498] on div "Select Item" at bounding box center [719, 486] width 291 height 29
click at [695, 626] on div "PER SESSION" at bounding box center [735, 629] width 325 height 33
click at [1293, 490] on button "Add" at bounding box center [1325, 487] width 108 height 37
type input "0"
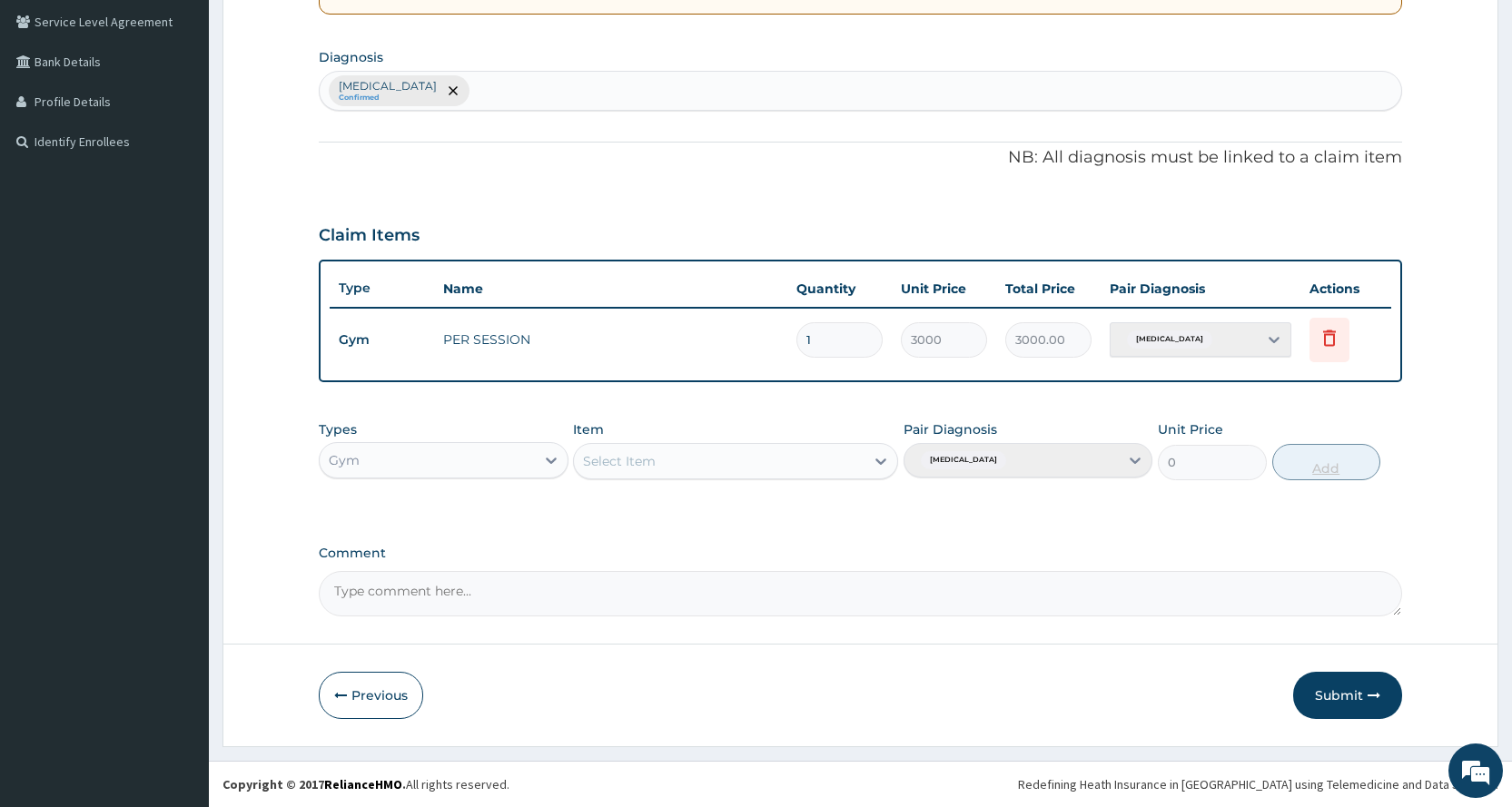
scroll to position [415, 0]
click at [1333, 691] on button "Submit" at bounding box center [1348, 695] width 109 height 47
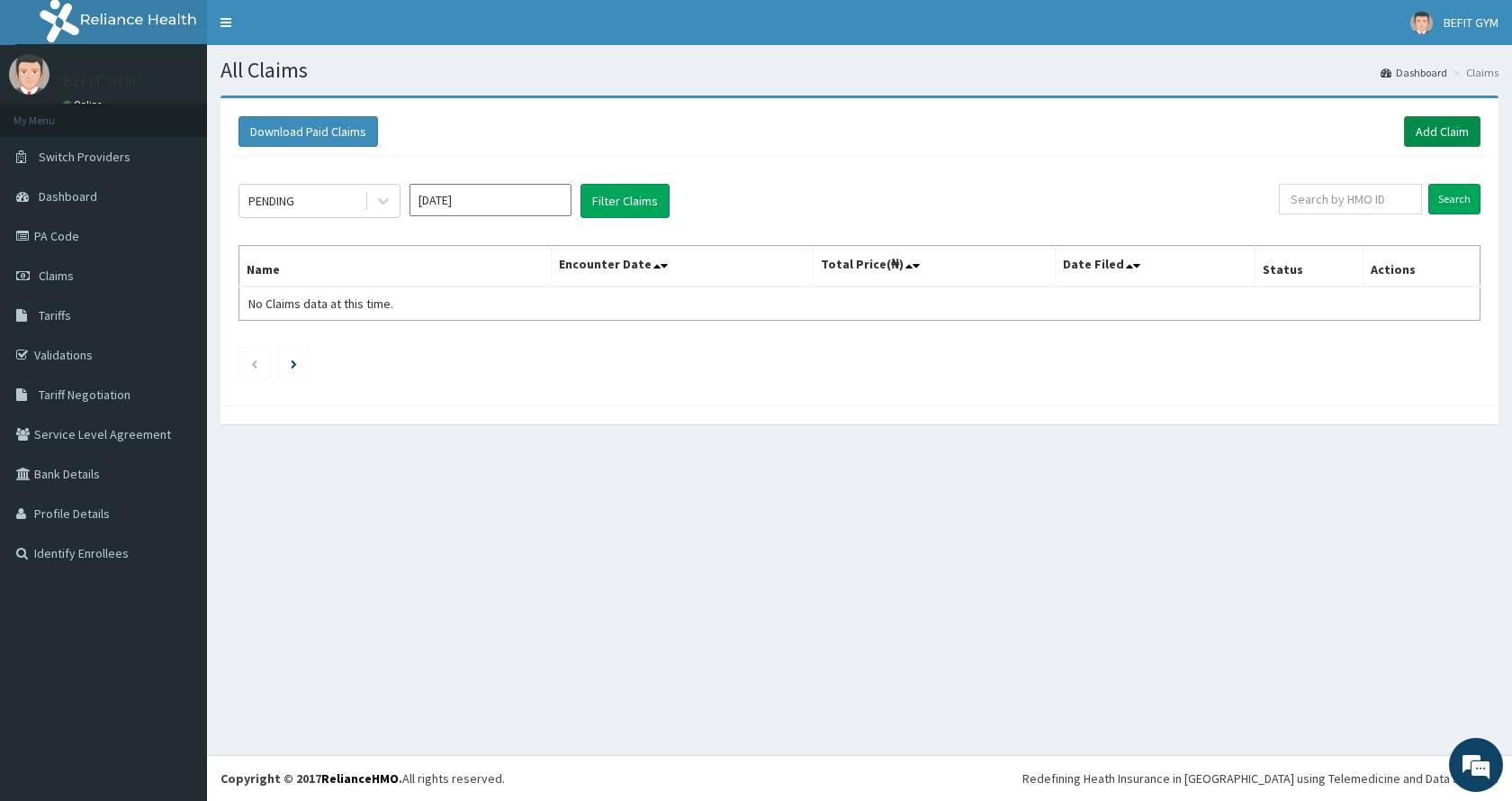
click at [1451, 125] on link "Add Claim" at bounding box center [1442, 131] width 77 height 30
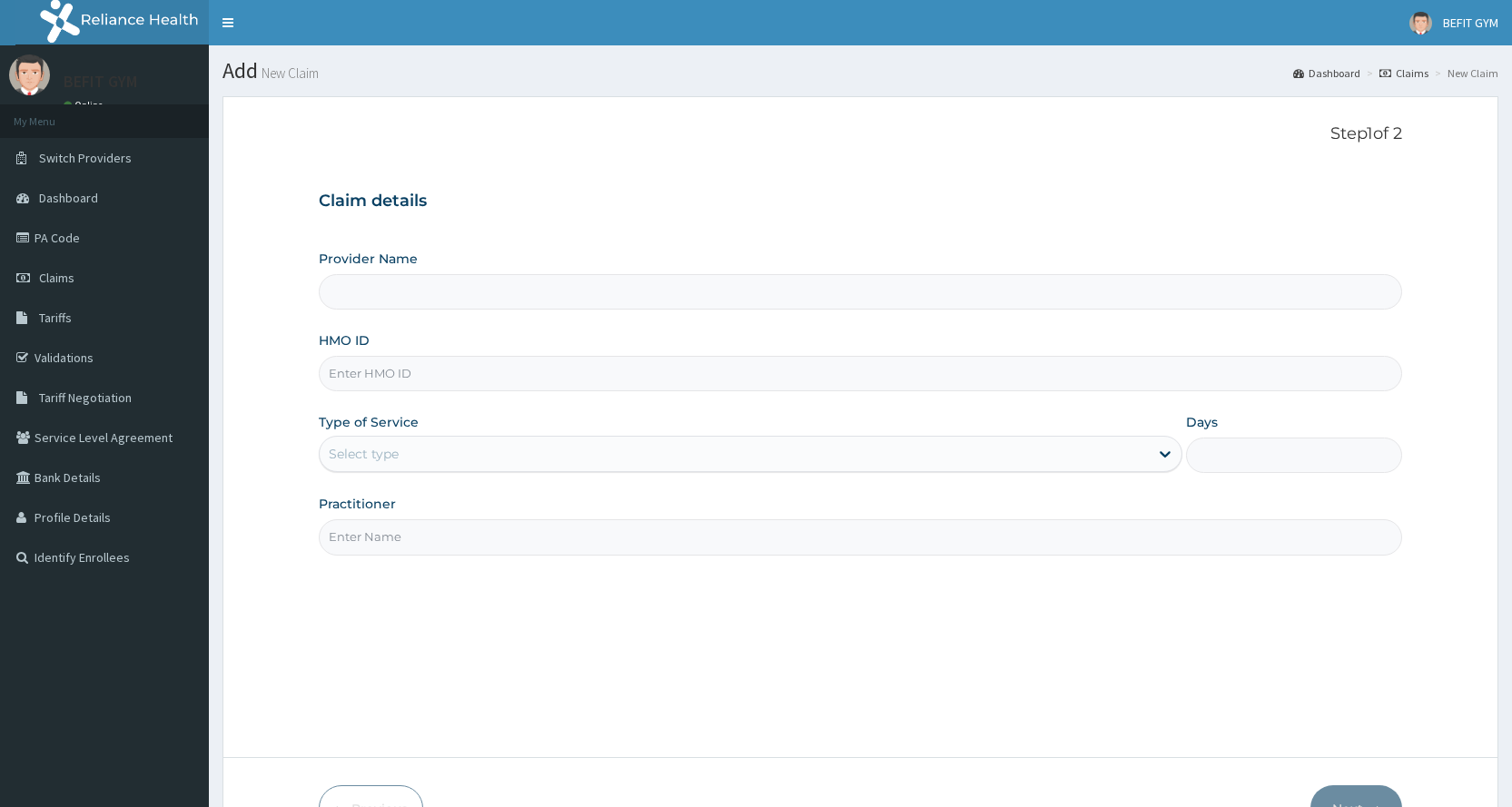
type input "BEFIT HEALTH AND FITNESS CENTRE"
type input "1"
click at [446, 358] on input "HMO ID" at bounding box center [860, 374] width 1084 height 36
type input "TEN/10213/A"
click at [383, 551] on input "Practitioner" at bounding box center [860, 537] width 1084 height 36
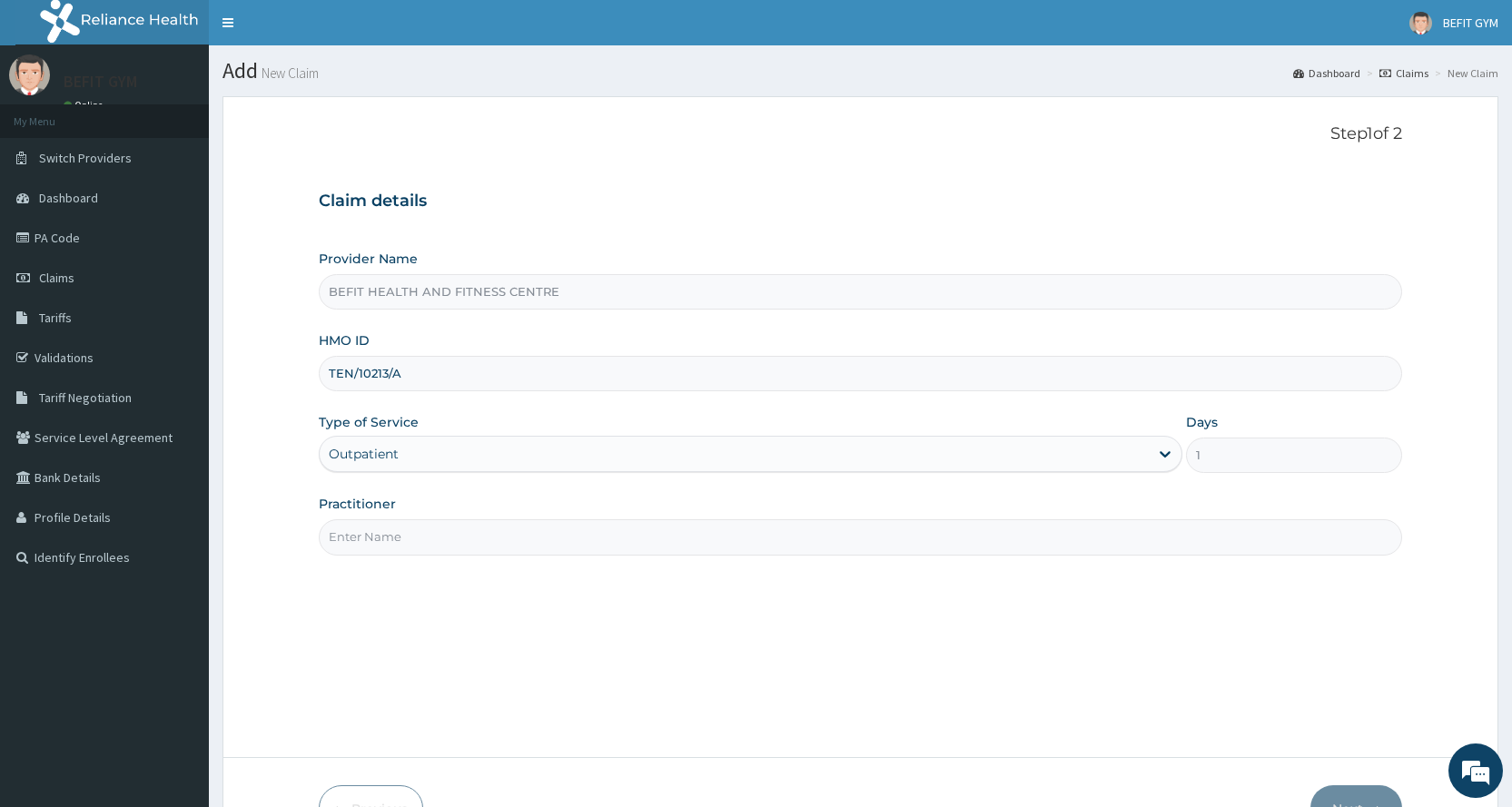
type input "B"
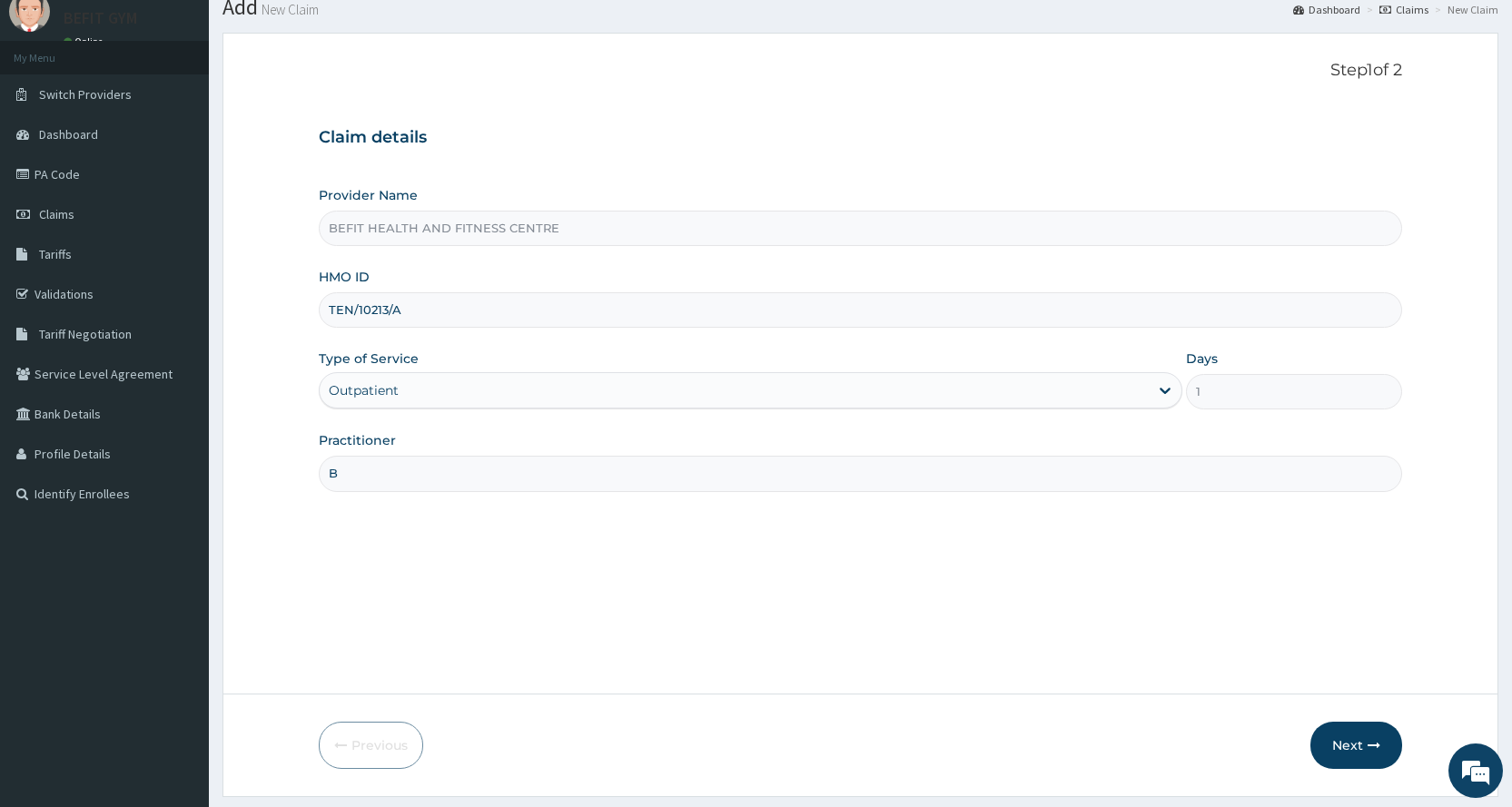
scroll to position [114, 0]
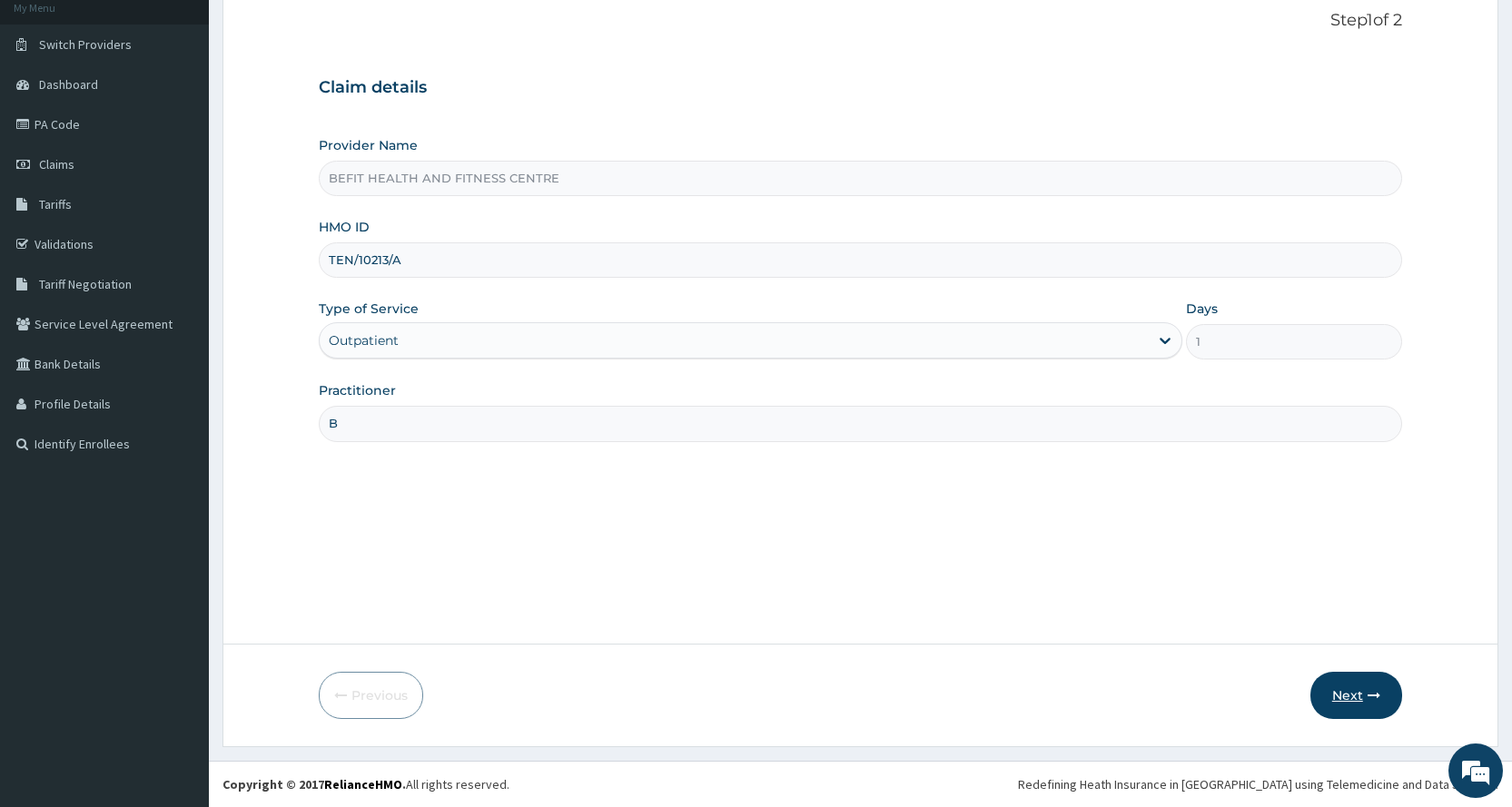
click at [1330, 709] on button "Next" at bounding box center [1356, 695] width 92 height 47
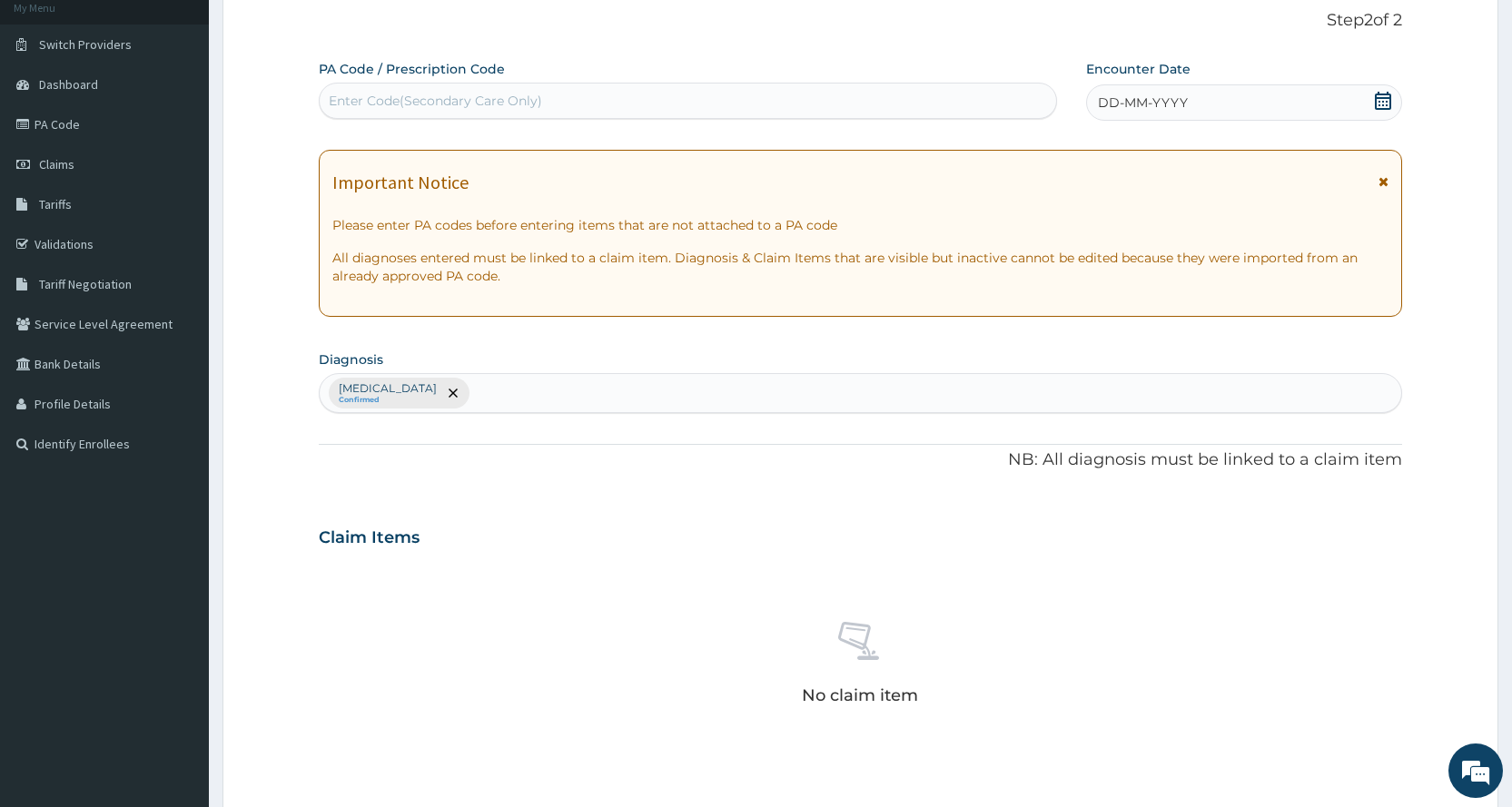
scroll to position [0, 0]
click at [525, 96] on div "Enter Code(Secondary Care Only)" at bounding box center [435, 101] width 214 height 18
type input "PA/4FF473"
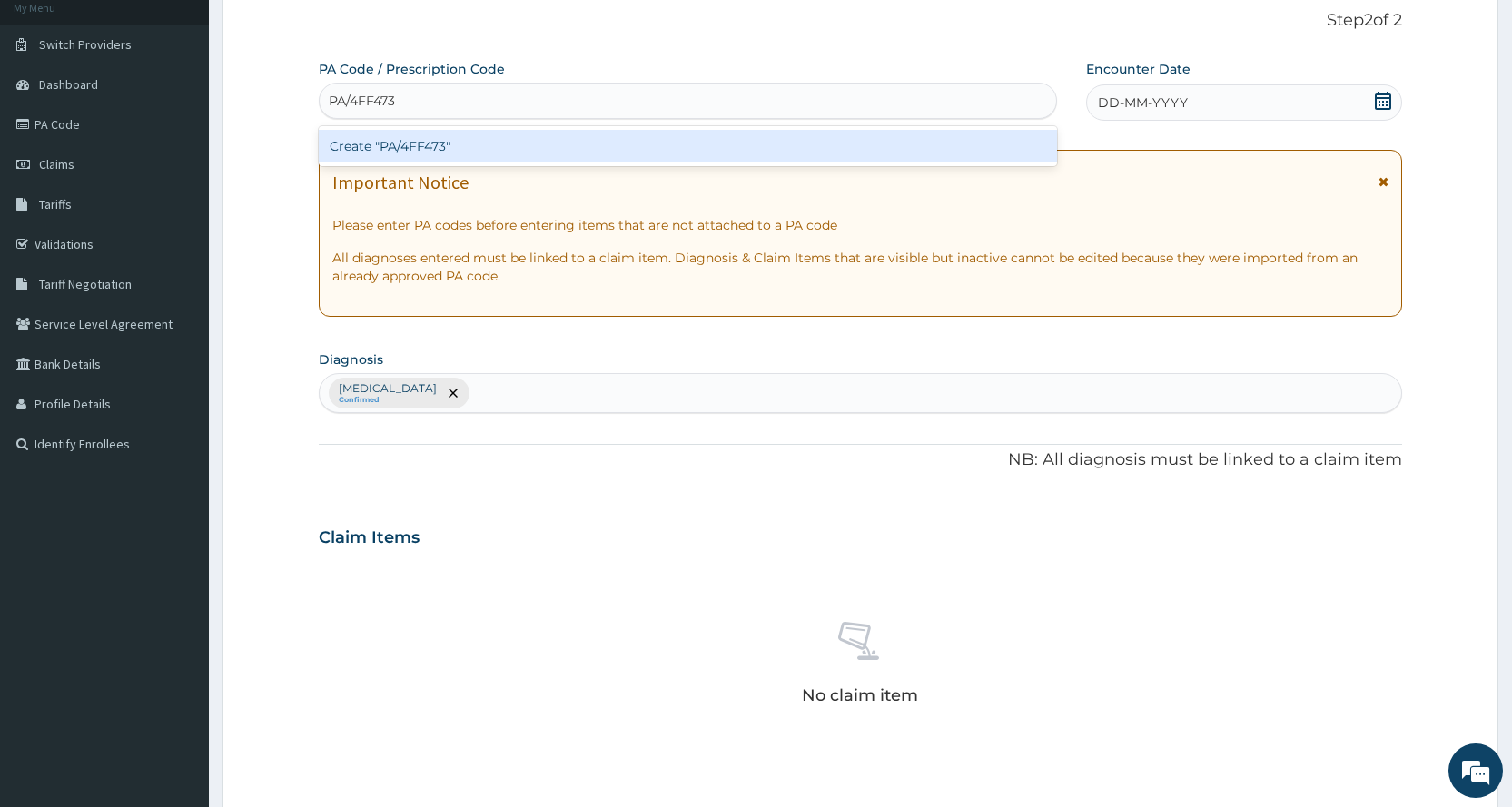
click at [473, 144] on div "Create "PA/4FF473"" at bounding box center [687, 145] width 737 height 33
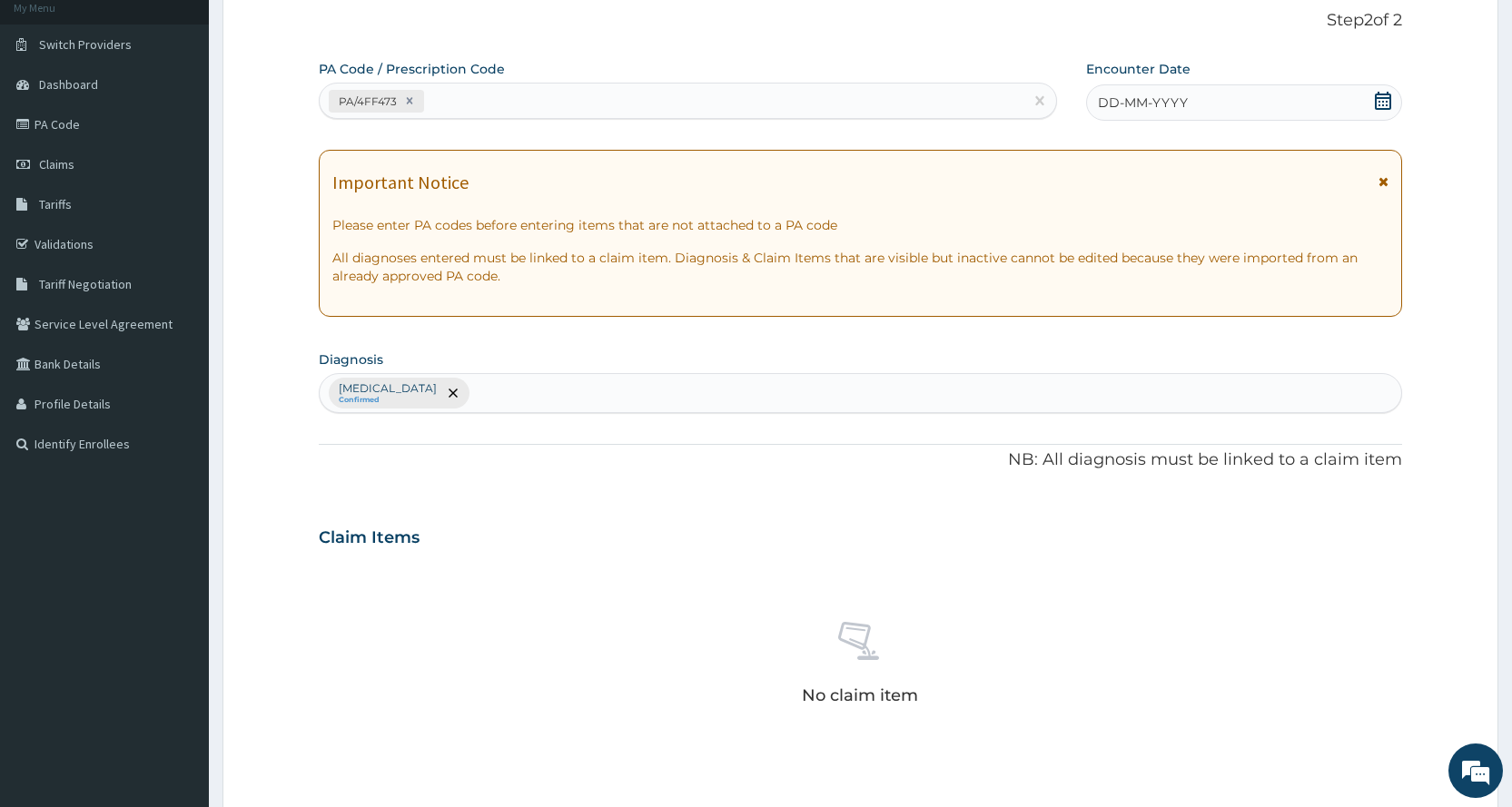
click at [1291, 116] on div "DD-MM-YYYY" at bounding box center [1243, 102] width 316 height 37
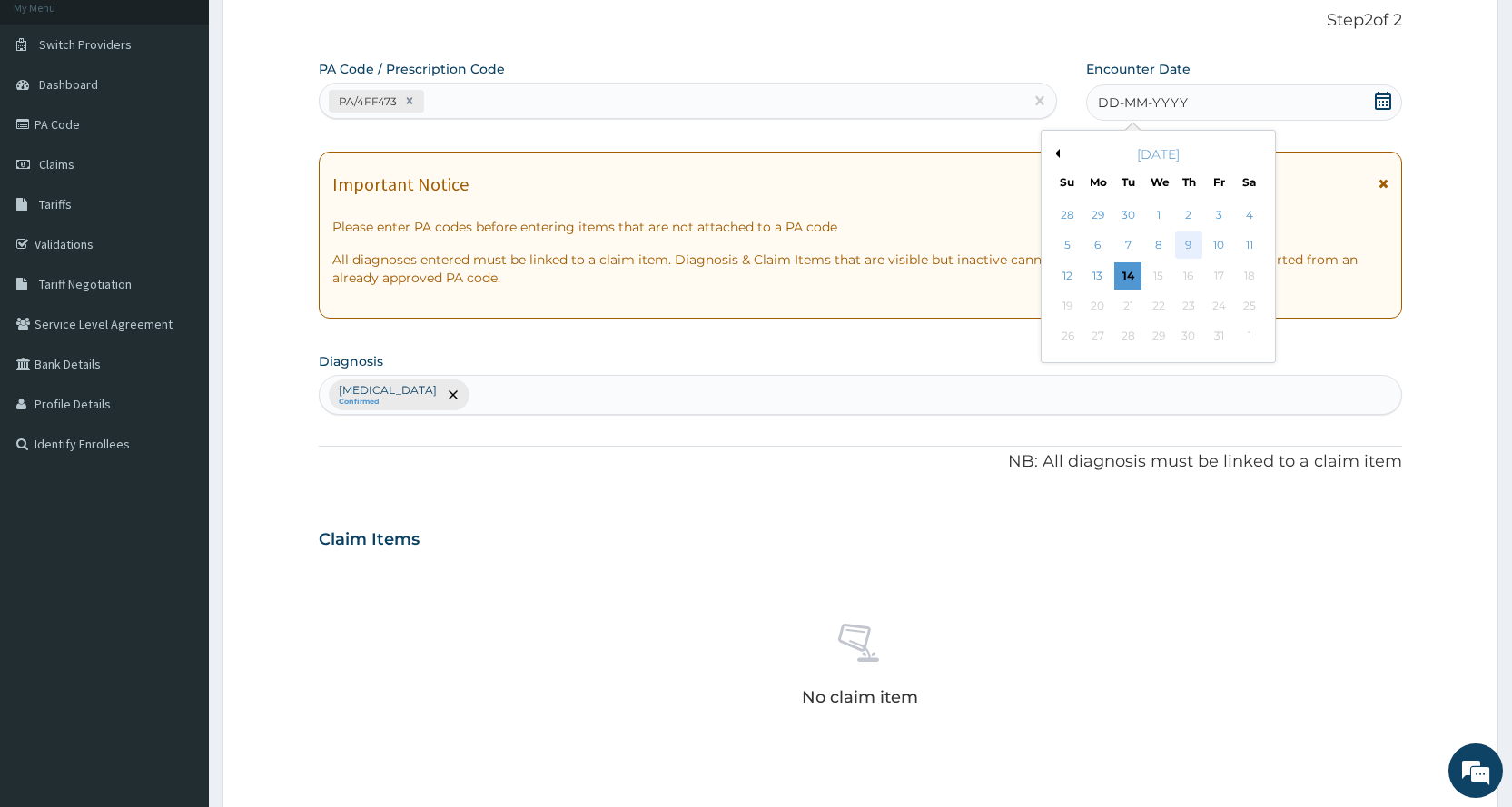
click at [1178, 248] on div "9" at bounding box center [1188, 246] width 28 height 28
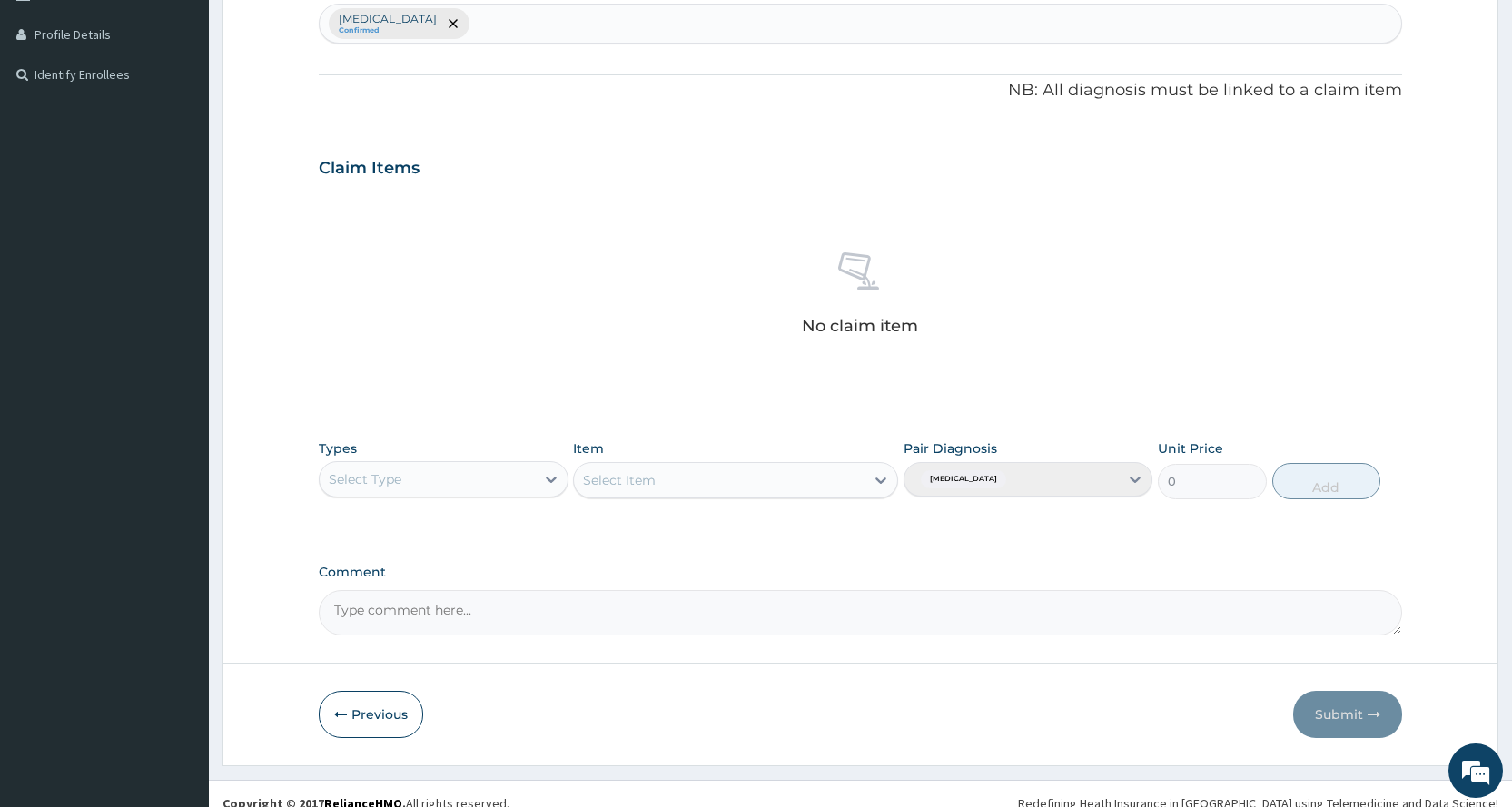
scroll to position [501, 0]
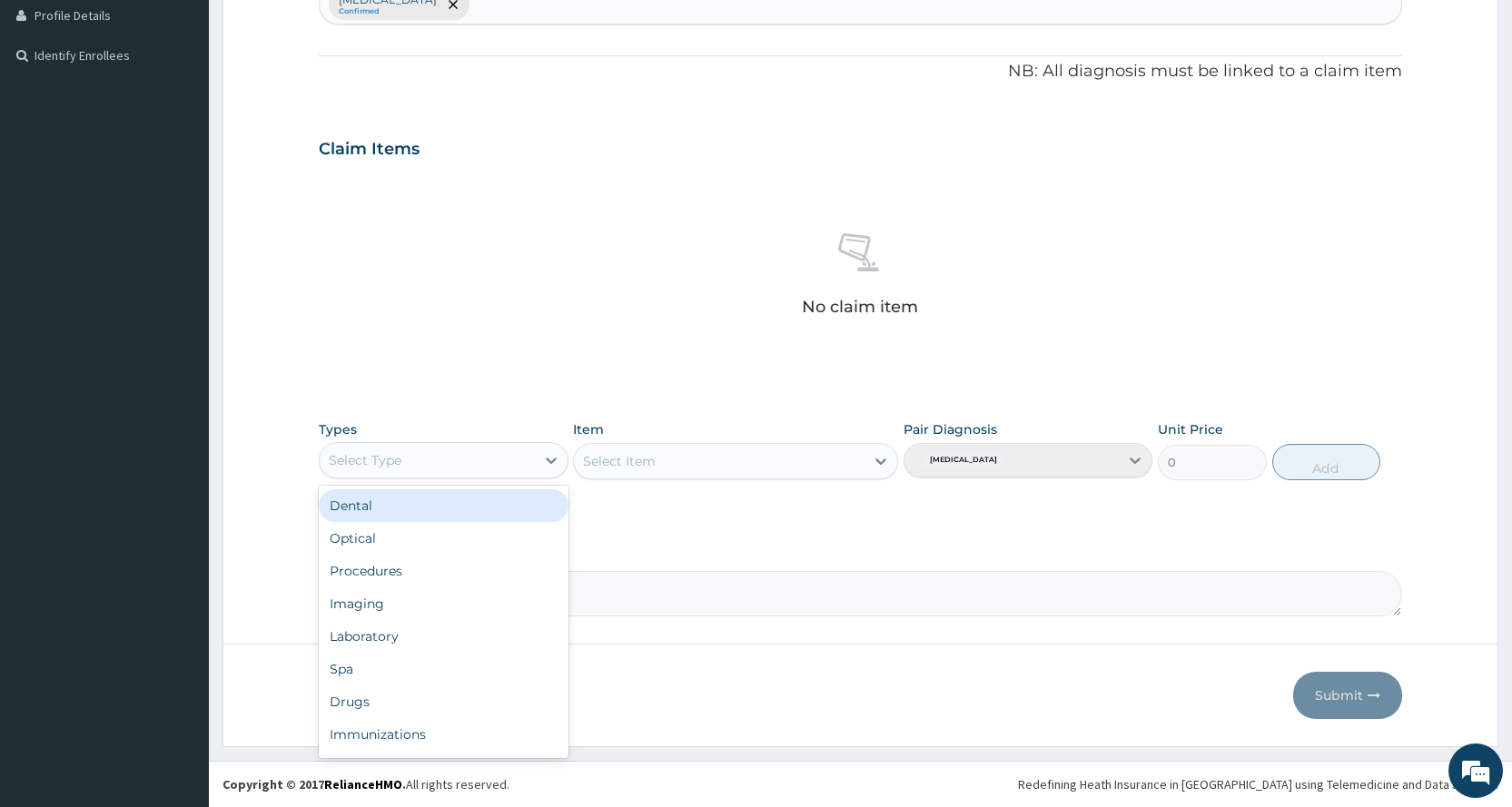
click at [425, 451] on div "Select Type" at bounding box center [426, 460] width 215 height 29
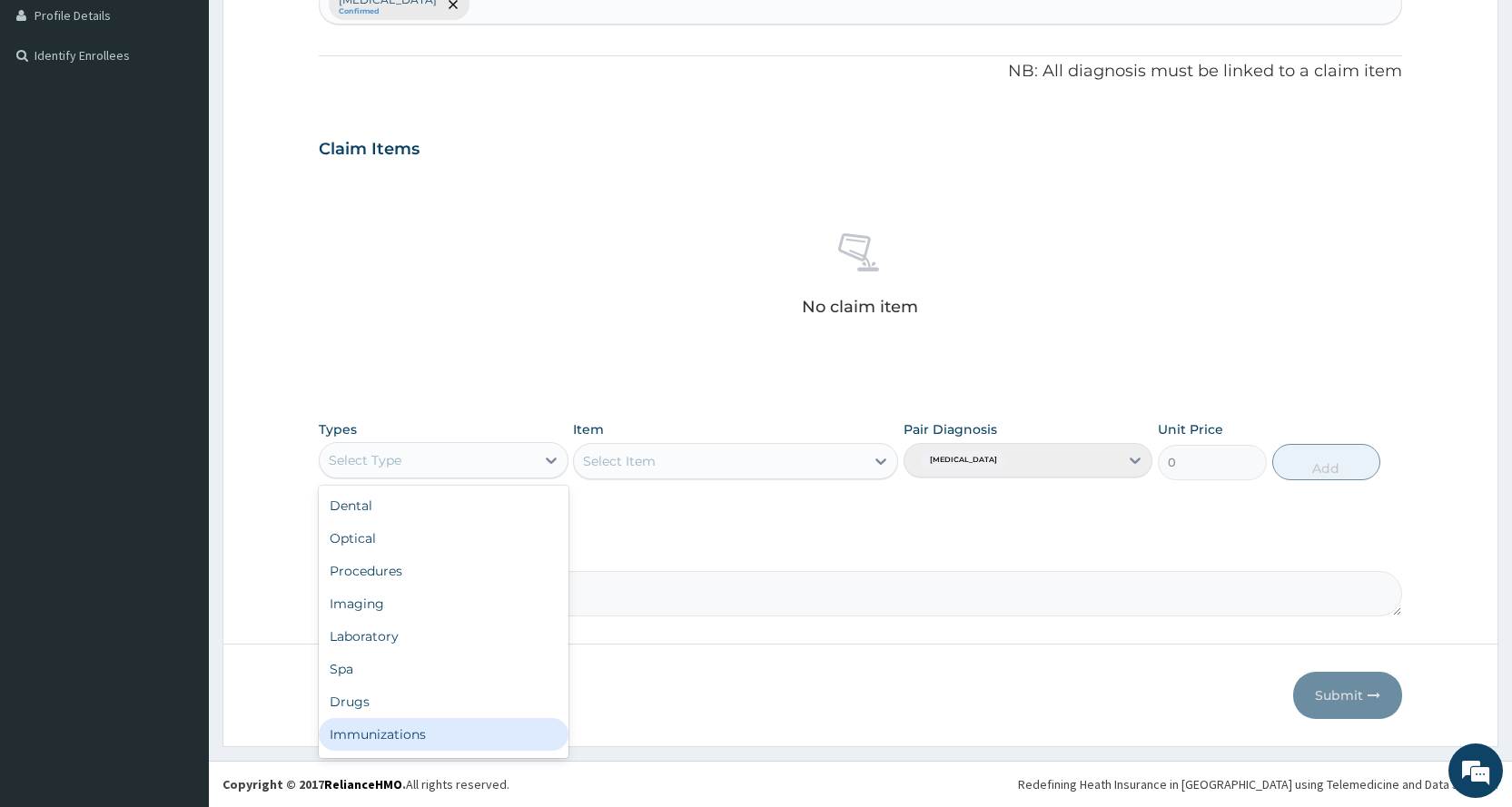
scroll to position [61, 0]
click at [500, 737] on div "Gym" at bounding box center [442, 737] width 248 height 33
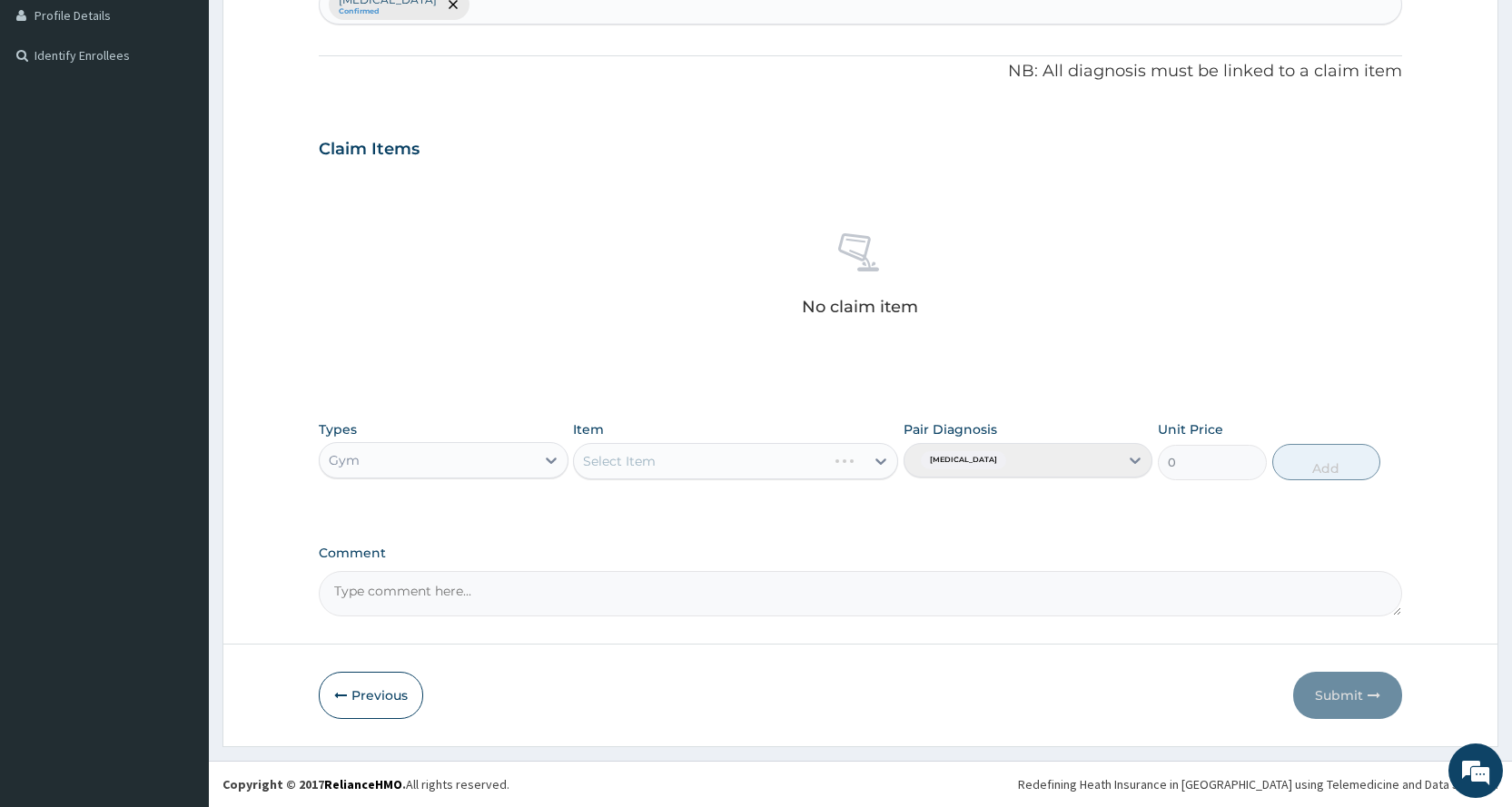
click at [717, 451] on div "Select Item" at bounding box center [735, 461] width 325 height 37
click at [721, 482] on div "Types Gym Item Select Item Pair Diagnosis Lack of physical exercise Unit Price …" at bounding box center [860, 450] width 1084 height 78
click at [707, 460] on div "Select Item" at bounding box center [719, 460] width 291 height 29
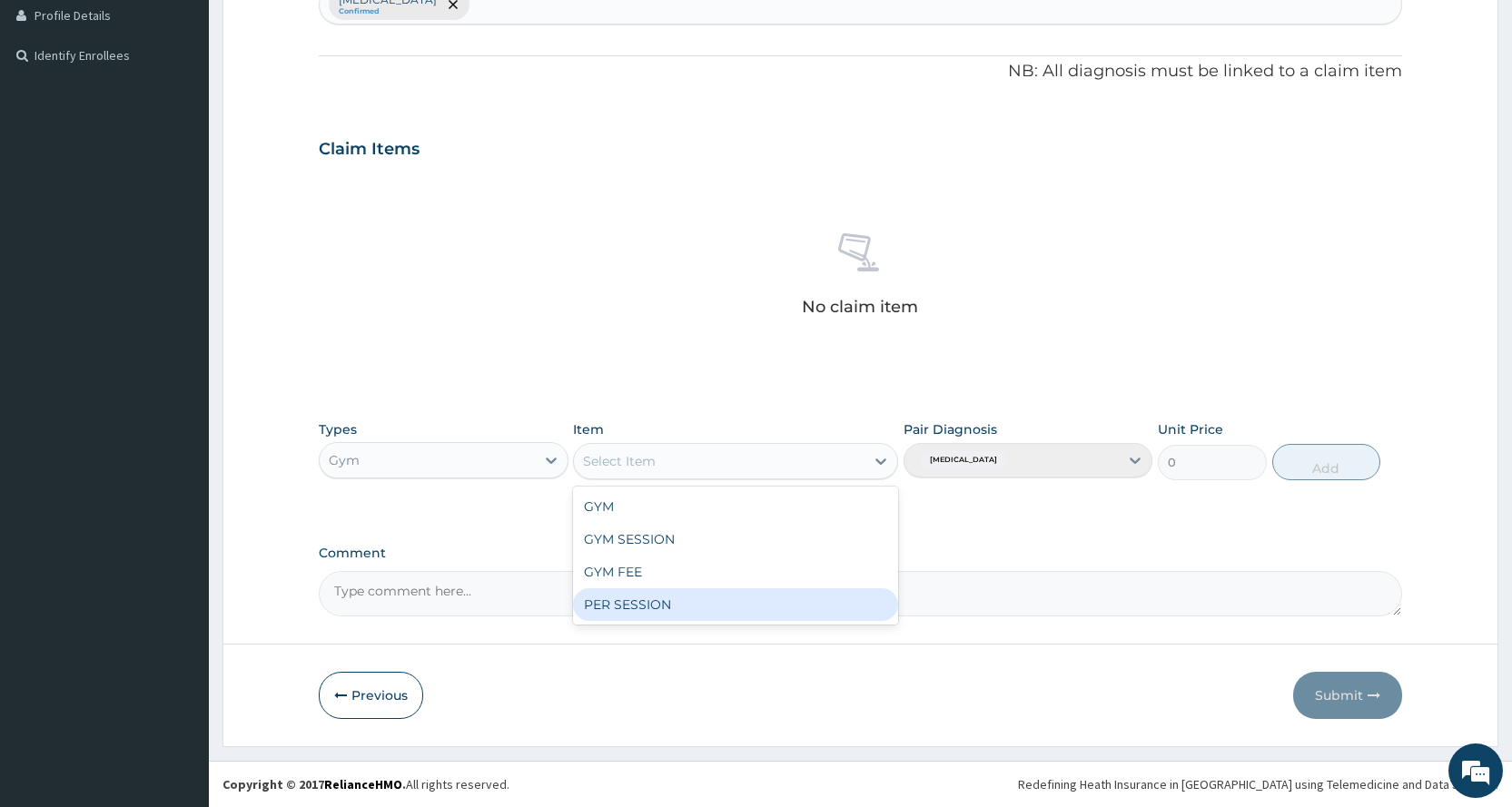
click at [680, 615] on div "PER SESSION" at bounding box center [735, 604] width 325 height 33
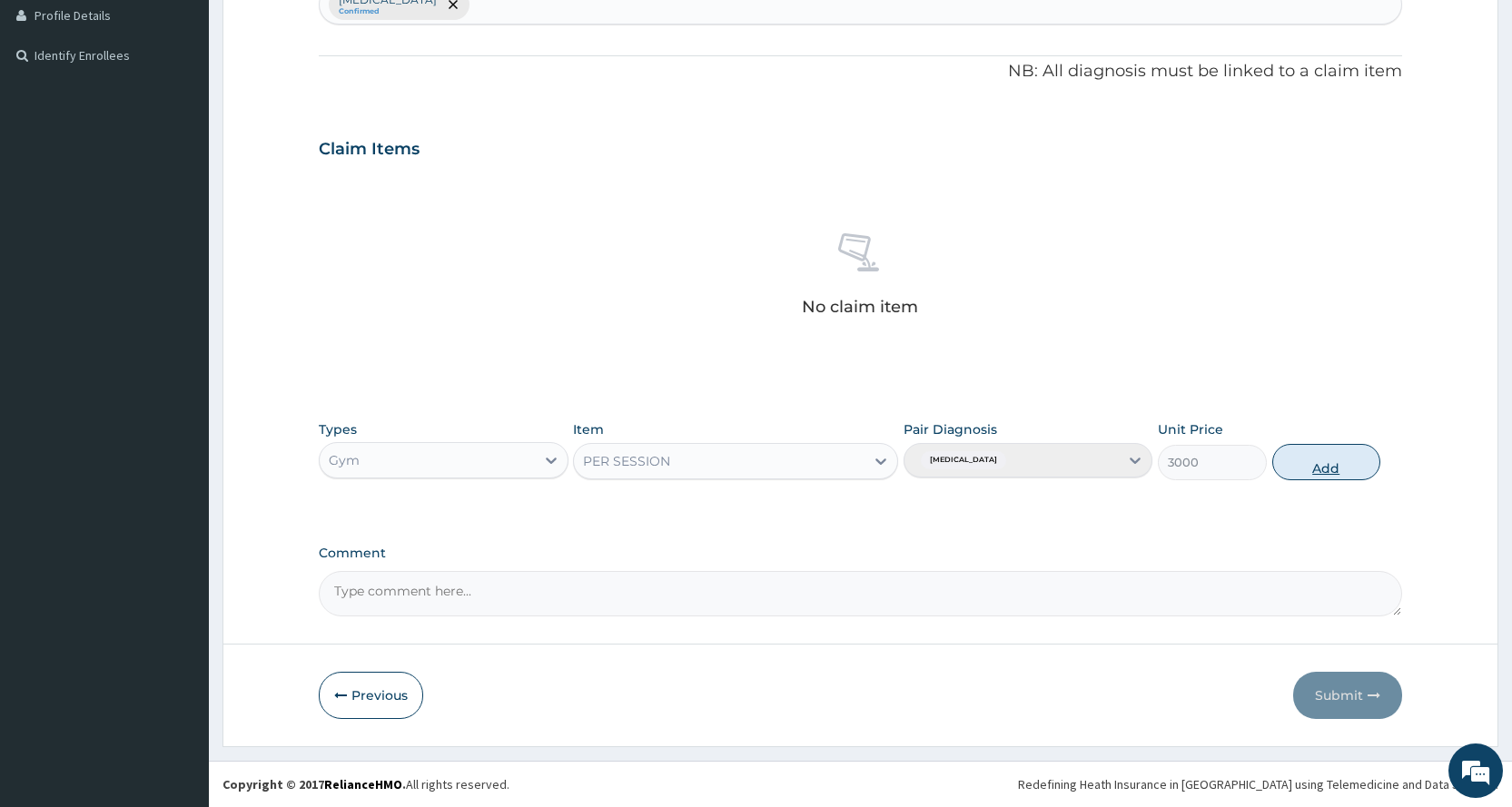
click at [1343, 461] on button "Add" at bounding box center [1325, 462] width 108 height 37
type input "0"
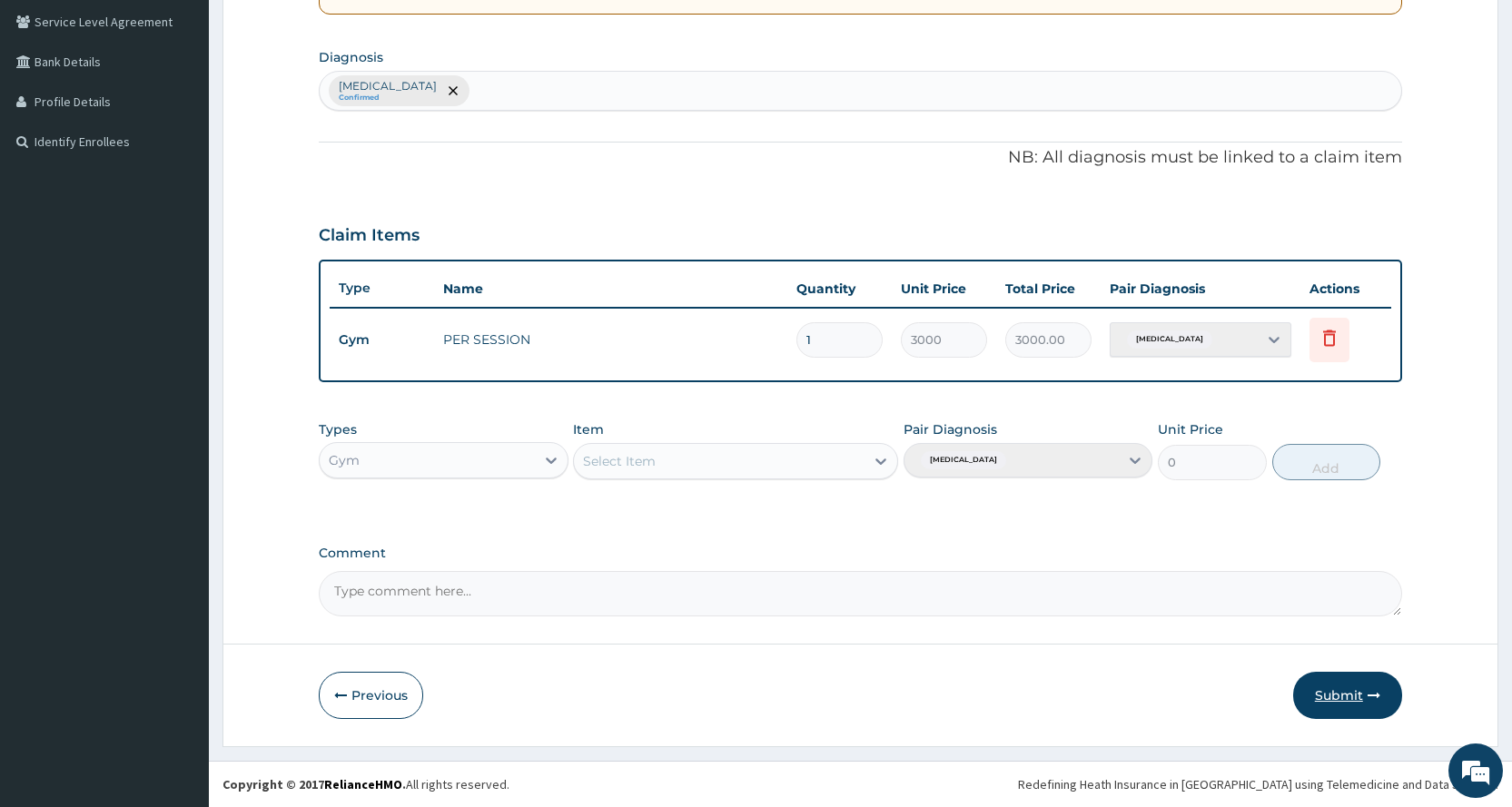
click at [1338, 682] on button "Submit" at bounding box center [1348, 695] width 109 height 47
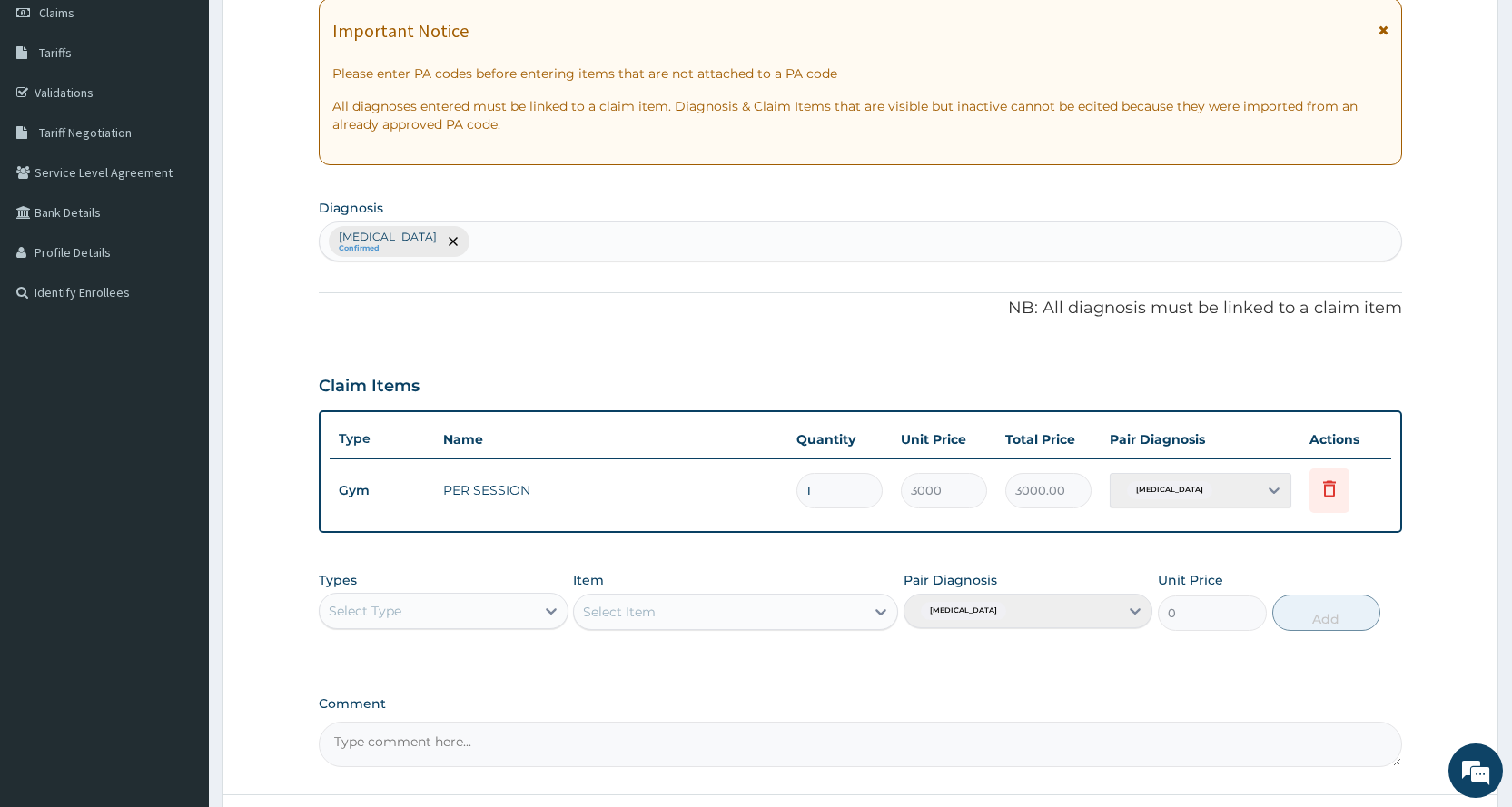
scroll to position [415, 0]
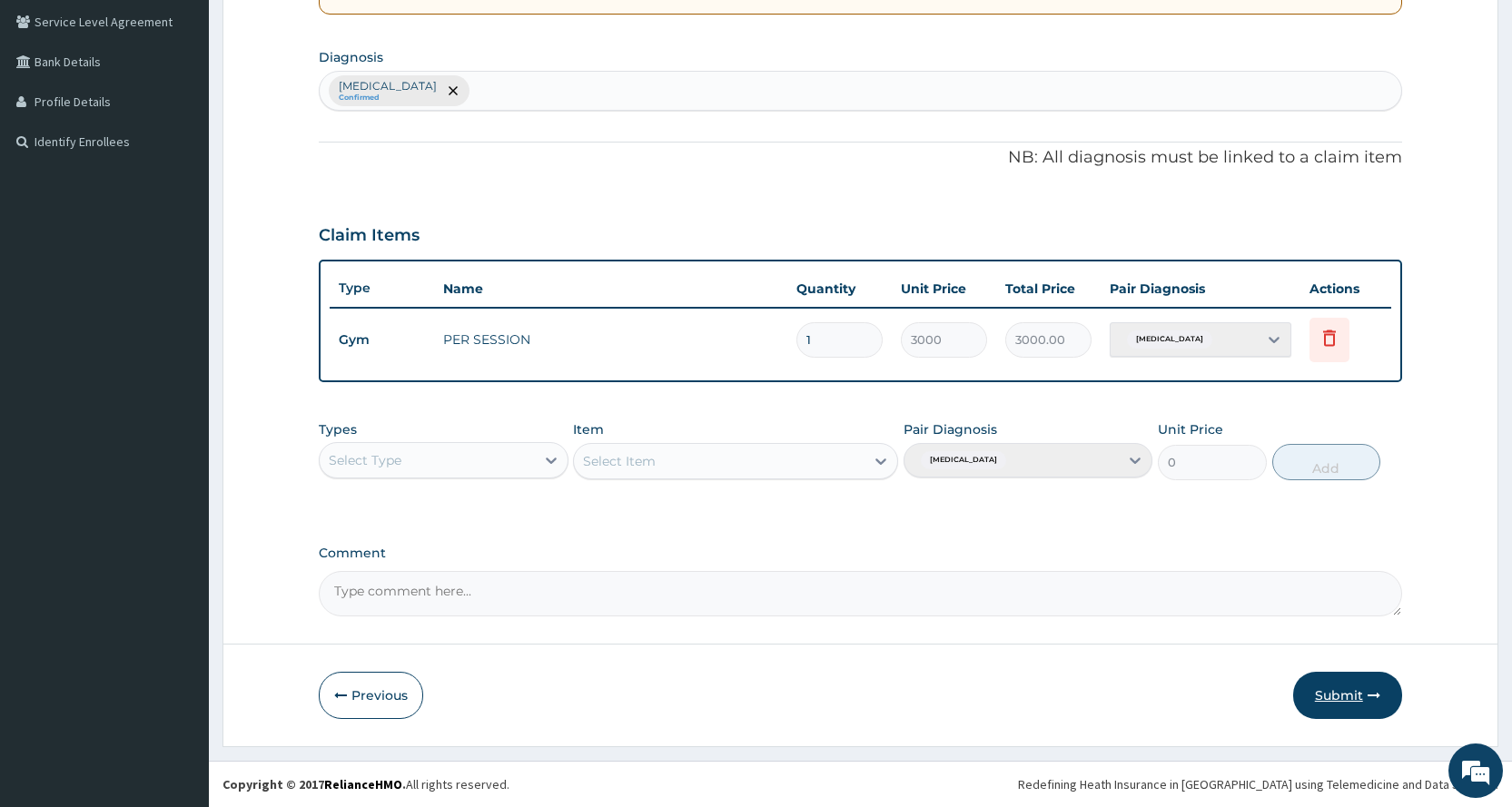
click at [1323, 687] on button "Submit" at bounding box center [1348, 695] width 109 height 47
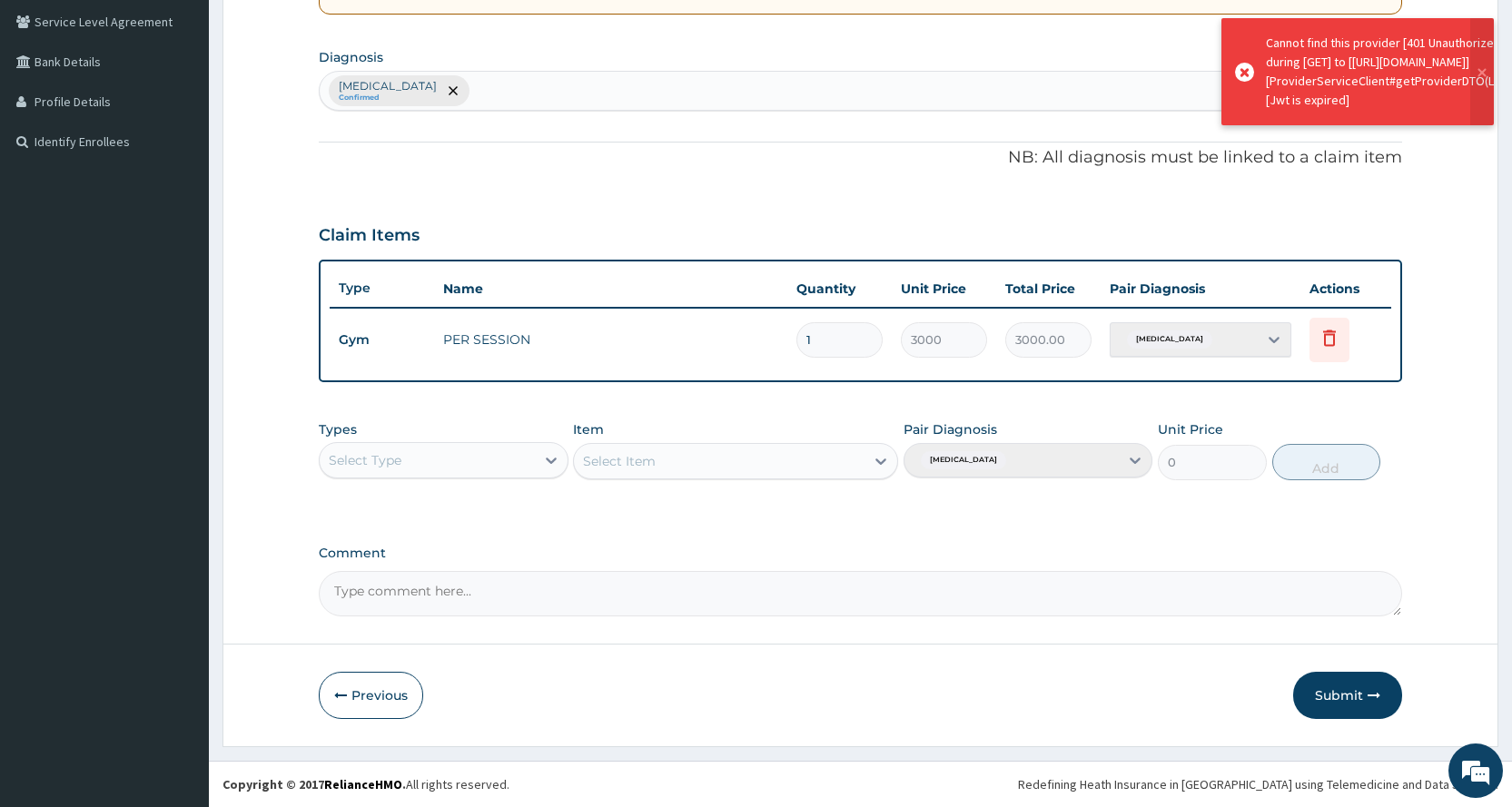
click at [315, 699] on form "Step 2 of 2 PA Code / Prescription Code PA/4FF473 Encounter Date 09-10-2025 Imp…" at bounding box center [860, 213] width 1276 height 1065
click at [324, 696] on button "Previous" at bounding box center [371, 695] width 105 height 47
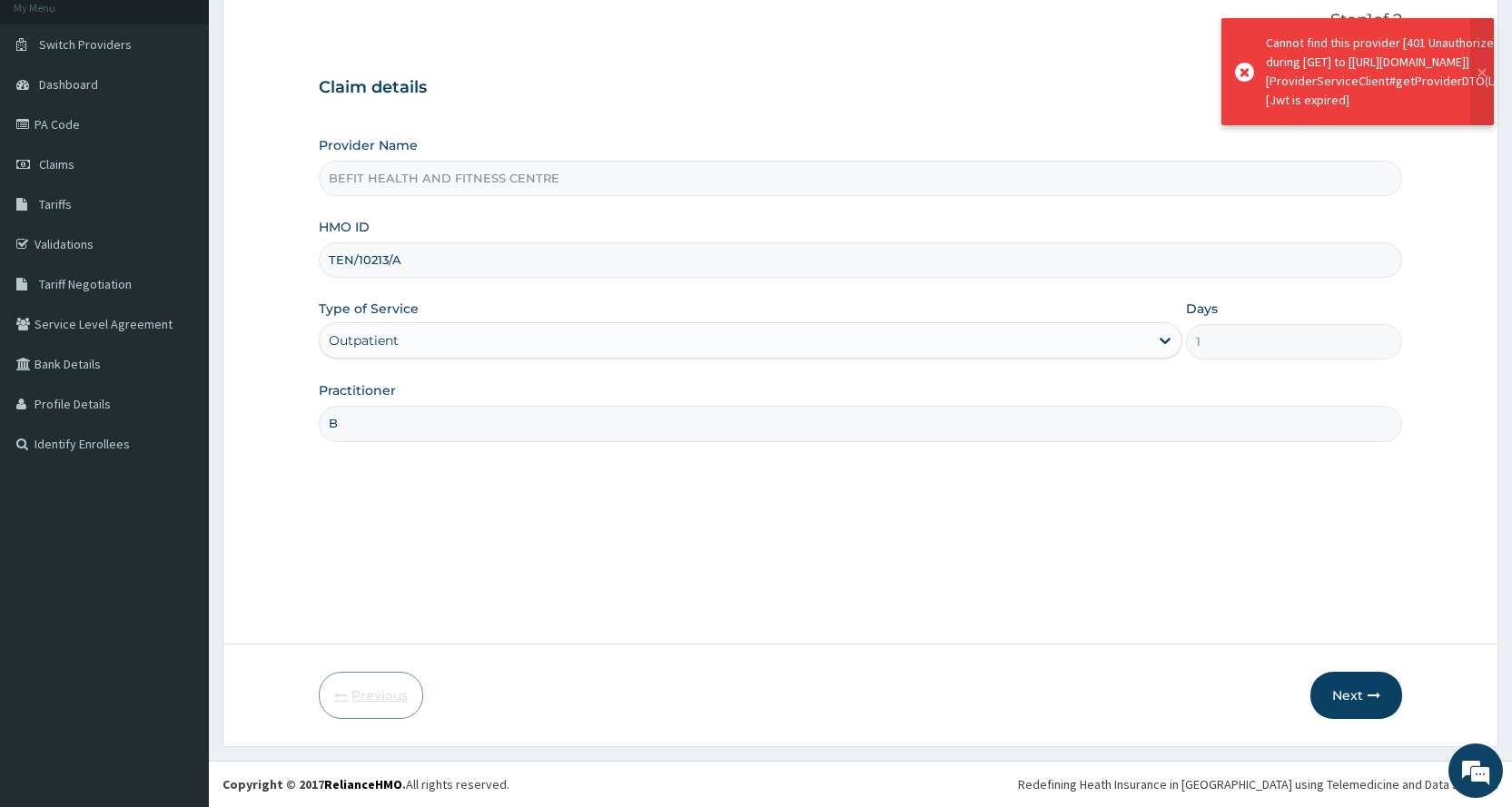
scroll to position [114, 0]
click at [567, 259] on input "TEN/10213/A" at bounding box center [860, 260] width 1084 height 36
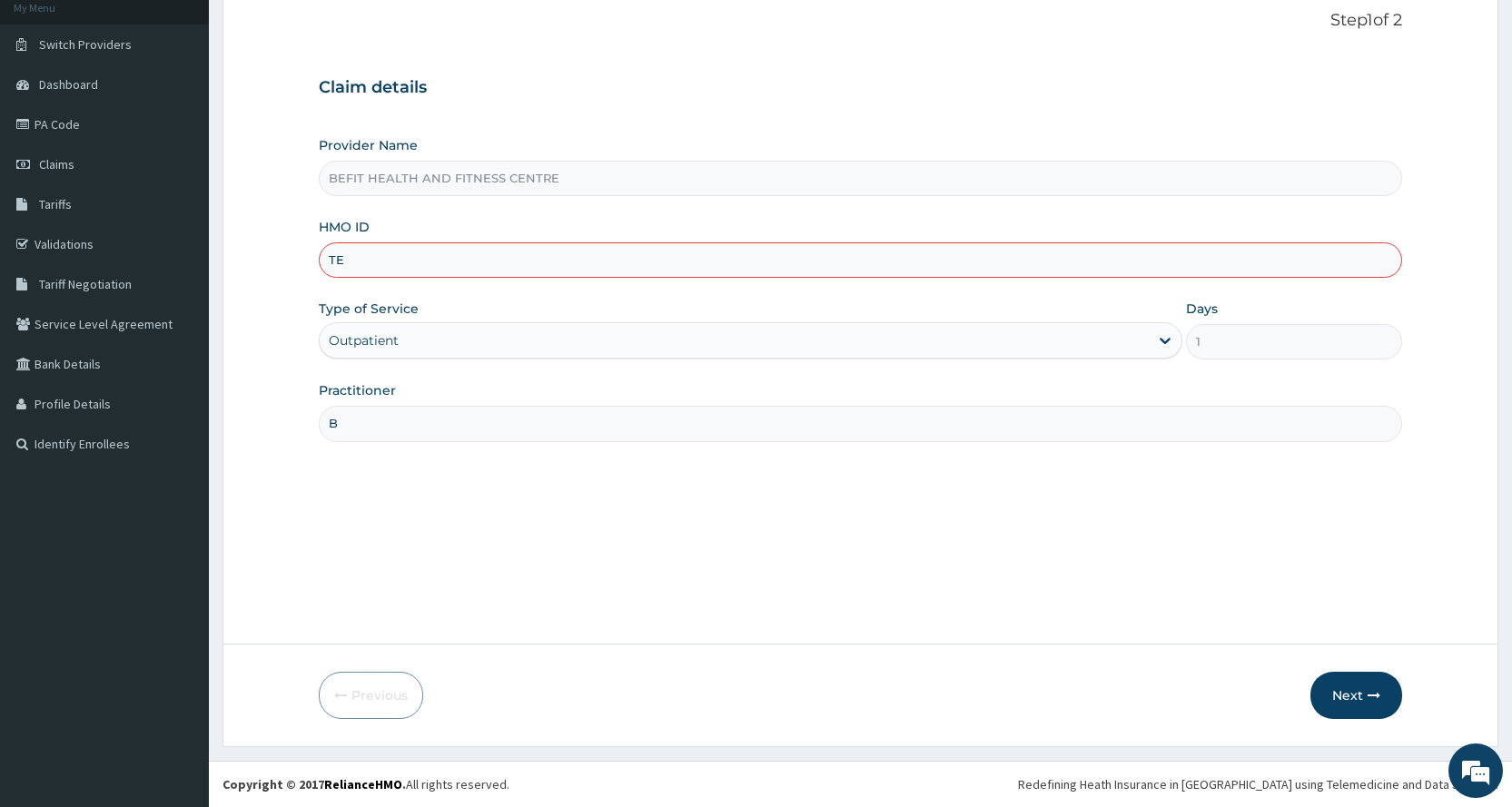
type input "T"
type input "ISW/10558/A"
click at [1372, 701] on icon "button" at bounding box center [1373, 694] width 13 height 13
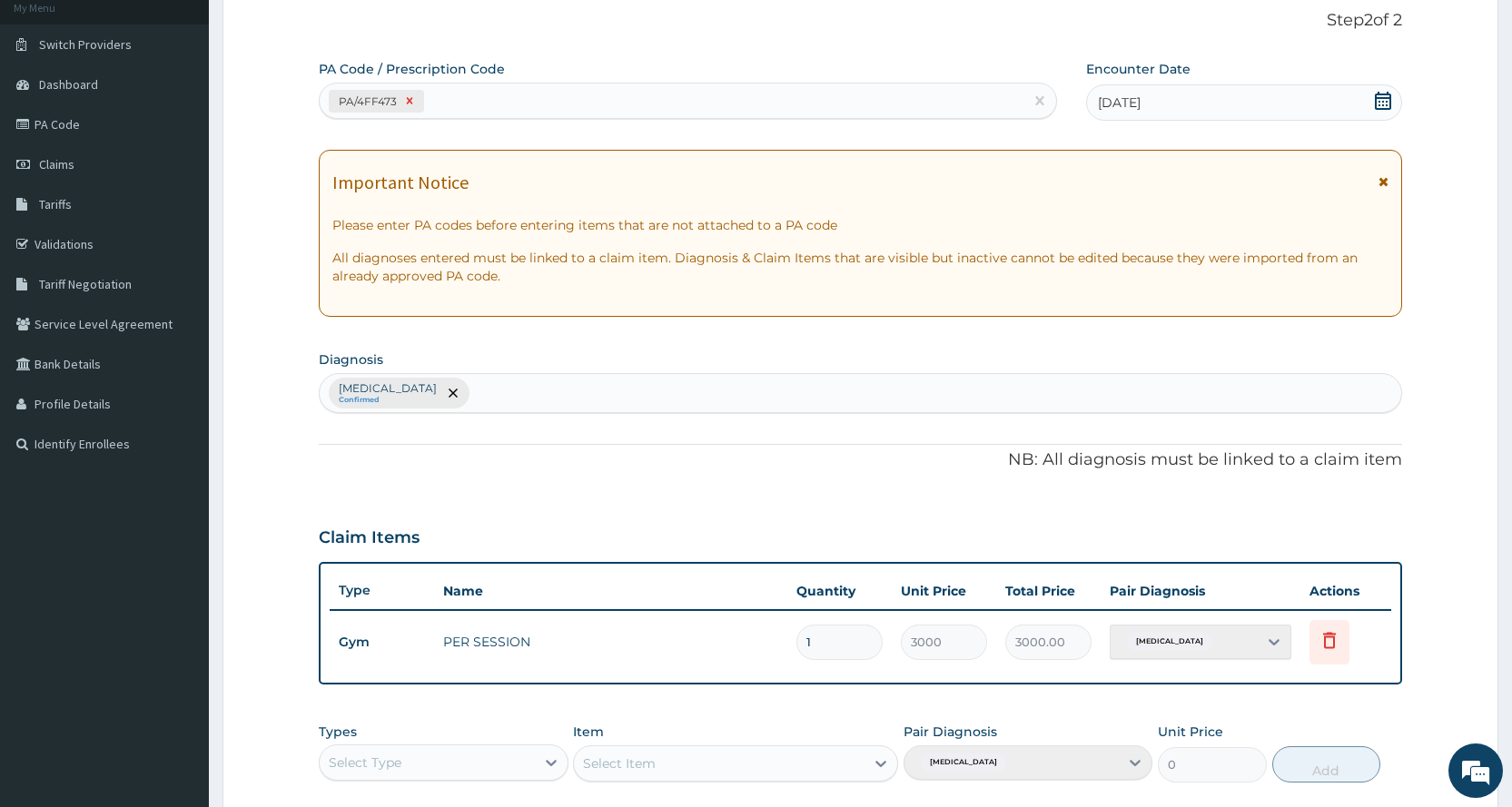
click at [402, 100] on div at bounding box center [410, 101] width 20 height 21
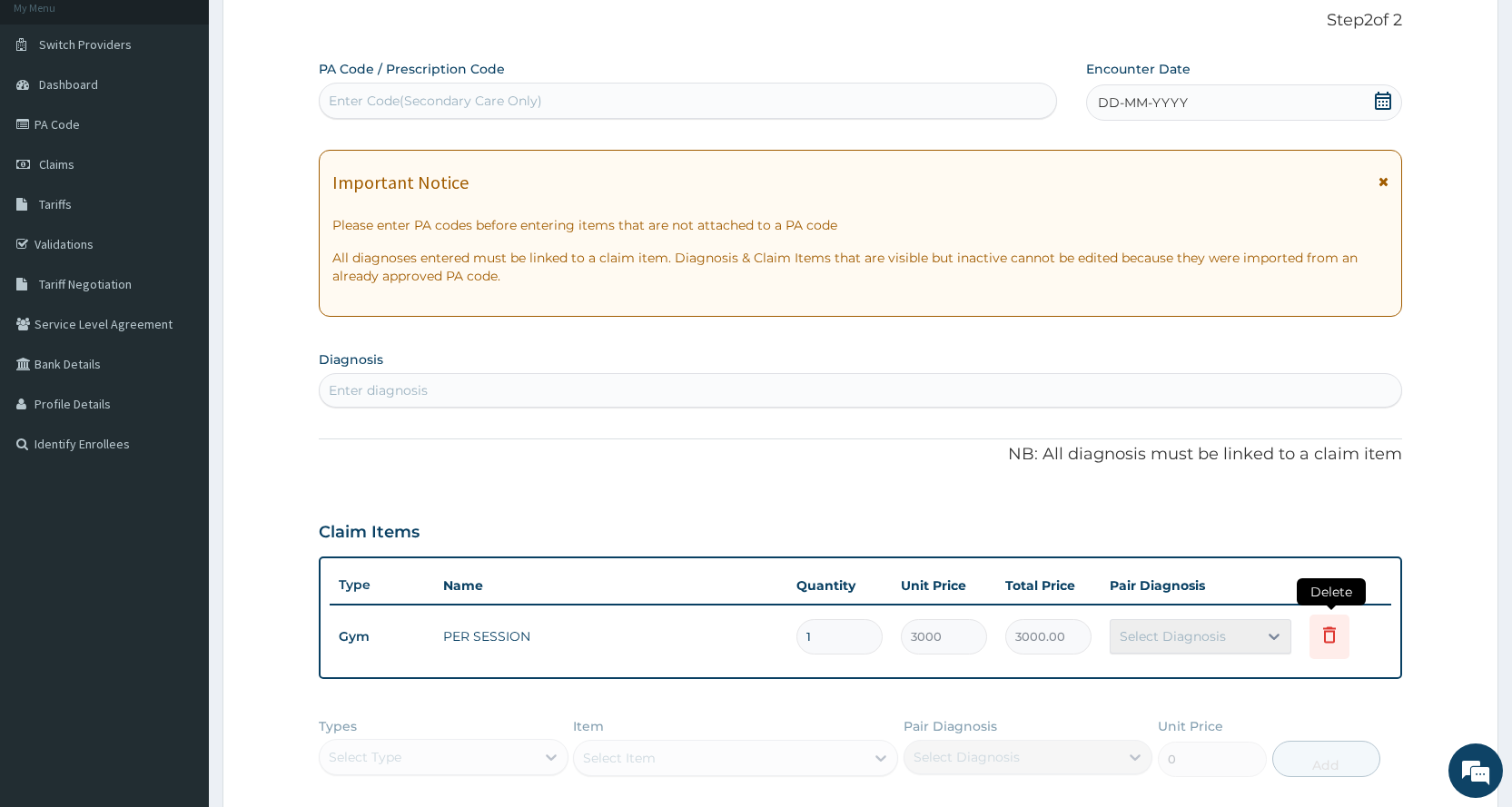
click at [1331, 637] on icon at bounding box center [1329, 634] width 22 height 22
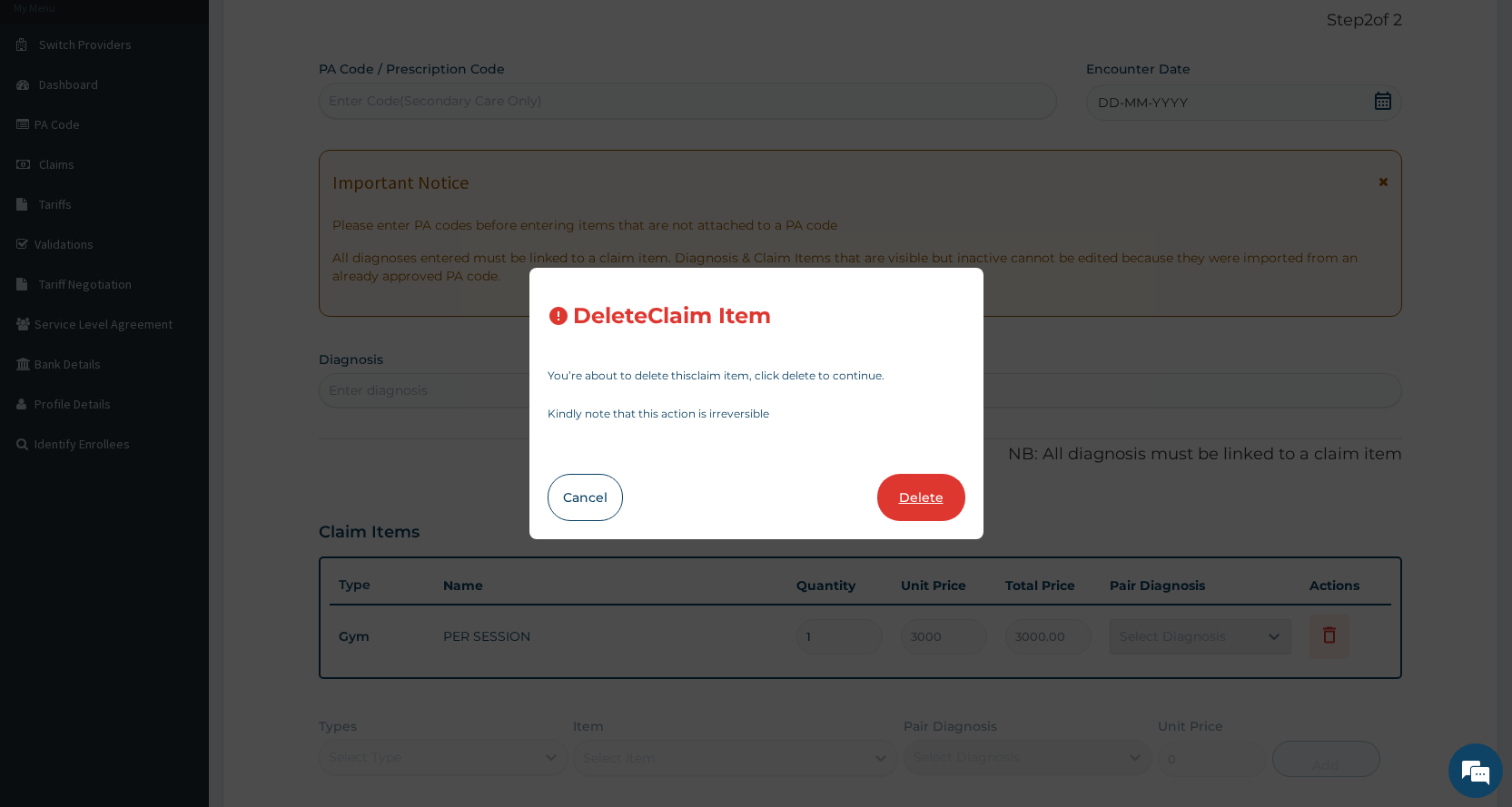
click at [919, 495] on button "Delete" at bounding box center [920, 497] width 88 height 47
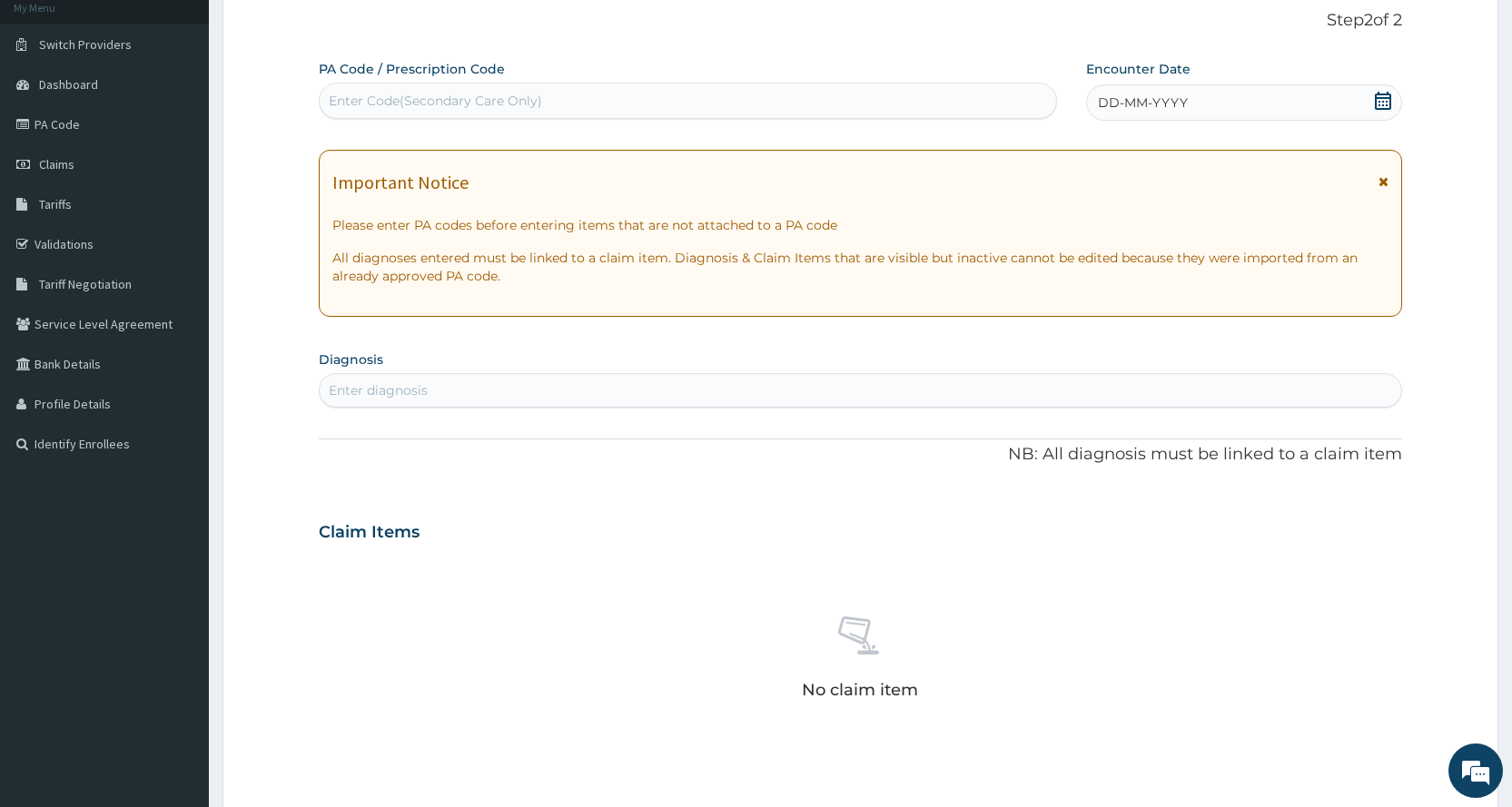
drag, startPoint x: 523, startPoint y: 85, endPoint x: 506, endPoint y: 127, distance: 45.3
click at [517, 101] on div "PA Code / Prescription Code Enter Code(Secondary Care Only)" at bounding box center [687, 90] width 737 height 59
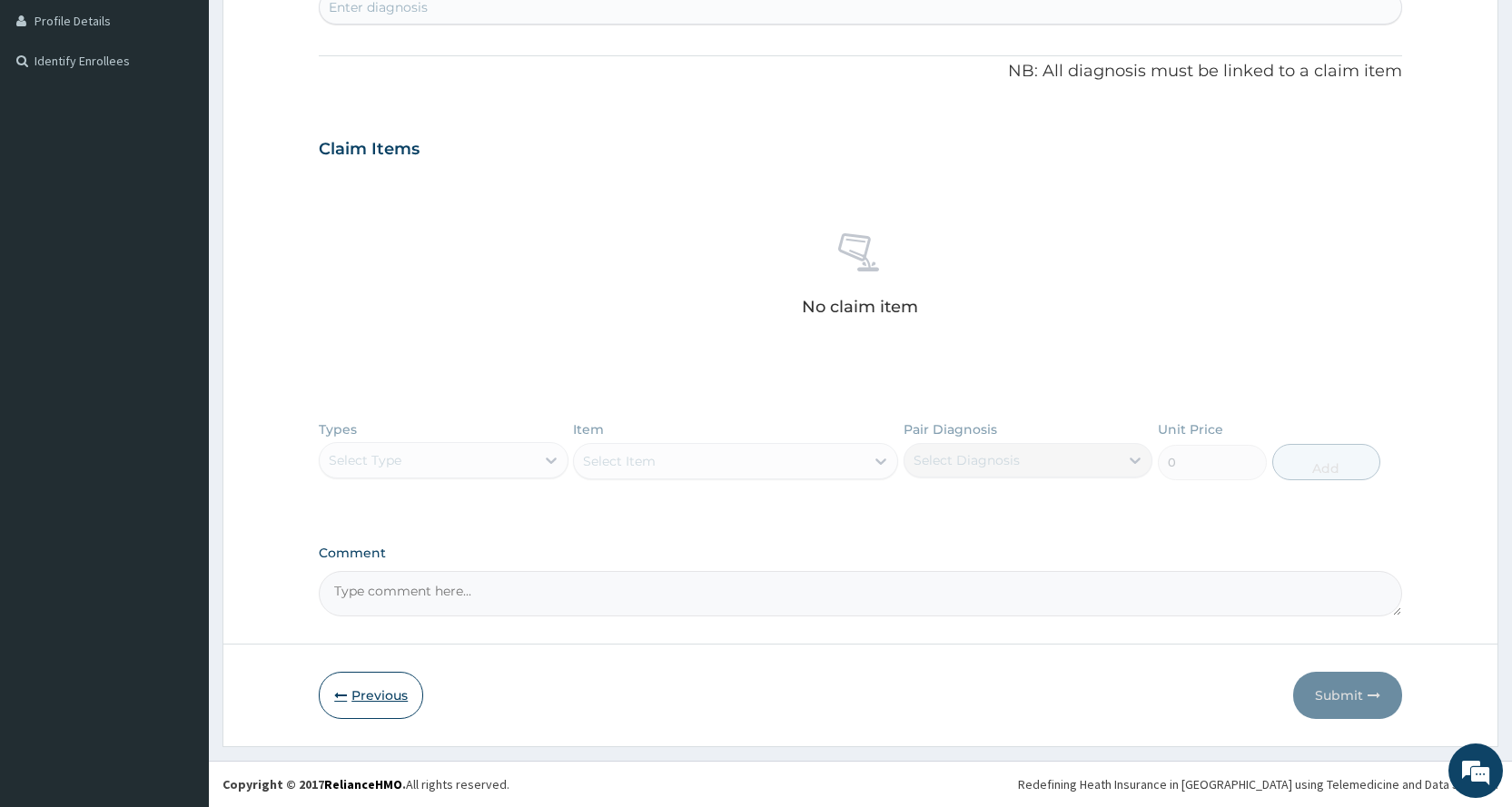
click at [354, 694] on button "Previous" at bounding box center [371, 695] width 105 height 47
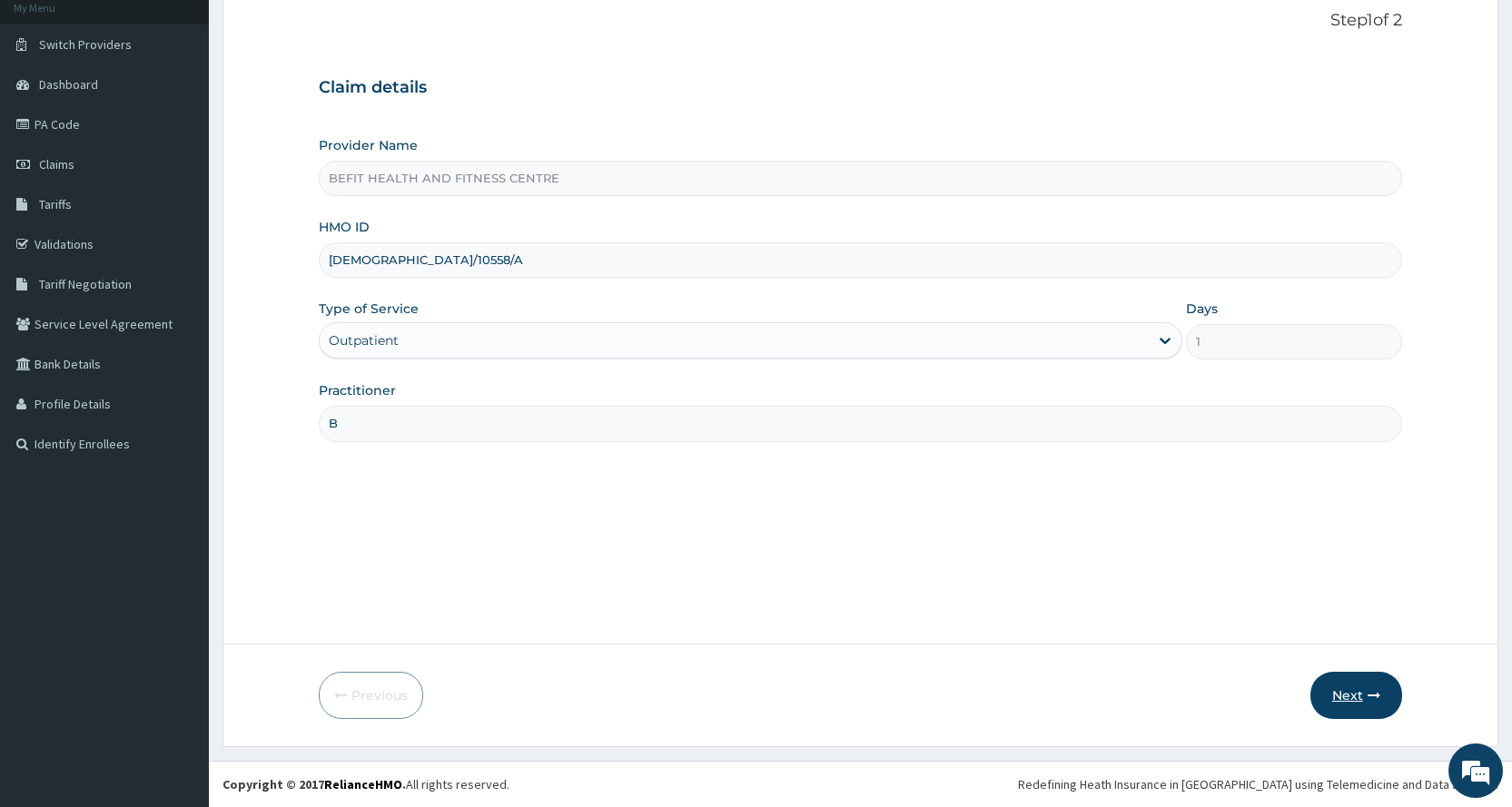
click at [1341, 699] on button "Next" at bounding box center [1356, 695] width 92 height 47
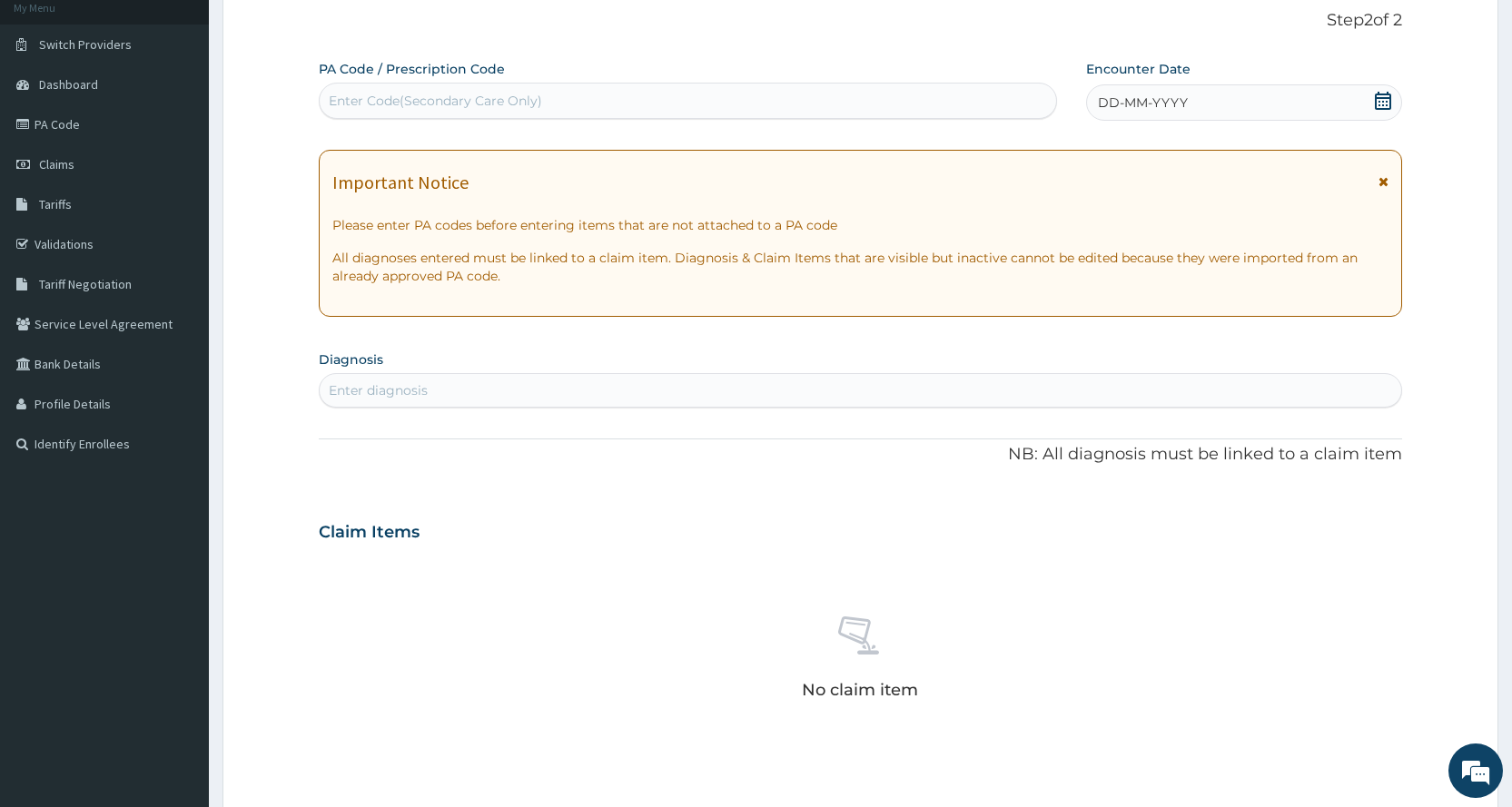
drag, startPoint x: 474, startPoint y: 105, endPoint x: 1525, endPoint y: 135, distance: 1051.4
click at [481, 104] on div "Enter Code(Secondary Care Only)" at bounding box center [435, 101] width 214 height 18
type input "PA/E23E9"
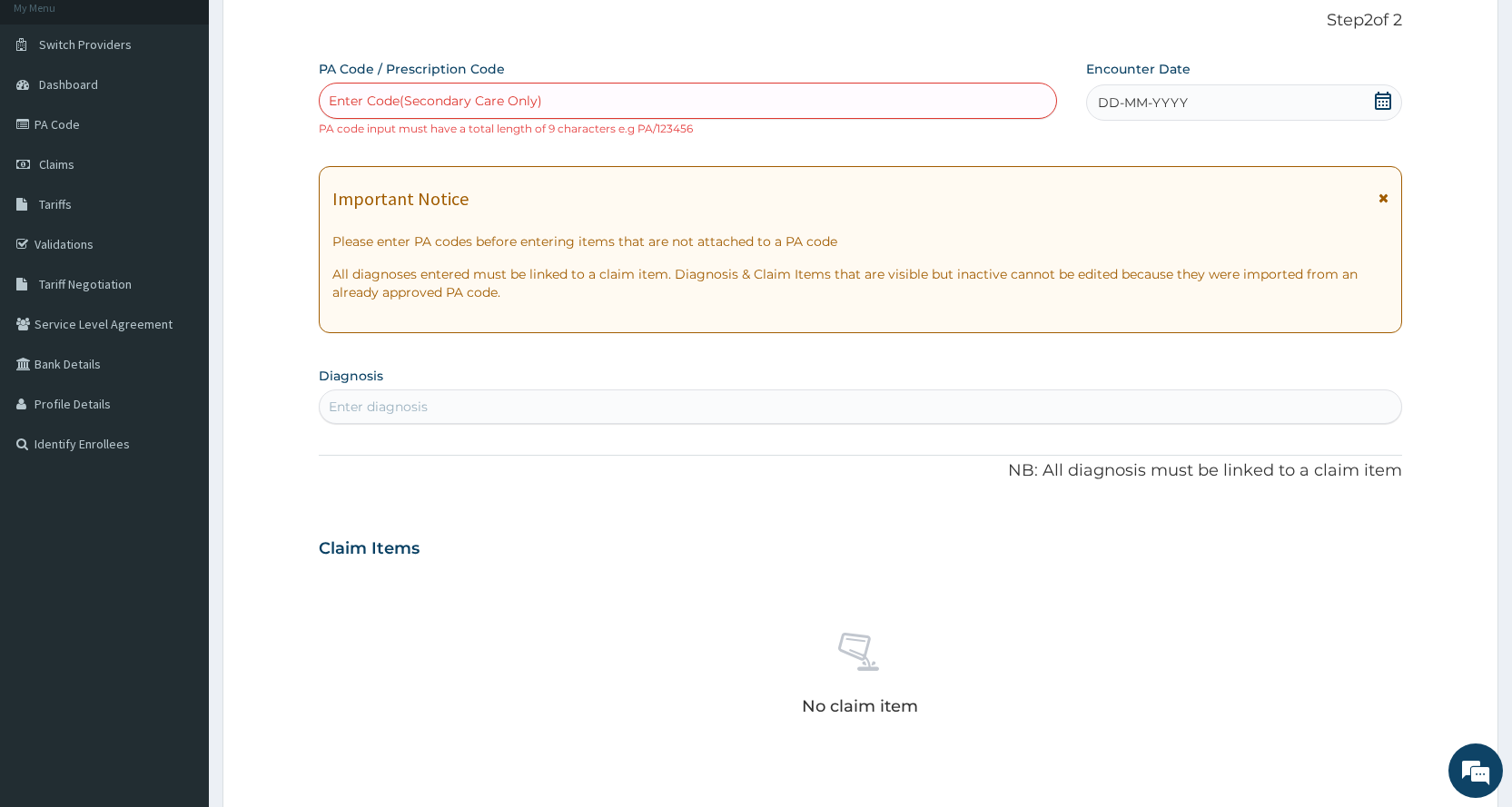
click at [1427, 787] on form "Step 2 of 2 PA Code / Prescription Code Enter Code(Secondary Care Only) PA code…" at bounding box center [860, 565] width 1276 height 1163
click at [749, 100] on div "Enter Code(Secondary Care Only)" at bounding box center [687, 100] width 735 height 29
type input "PA/E23E96"
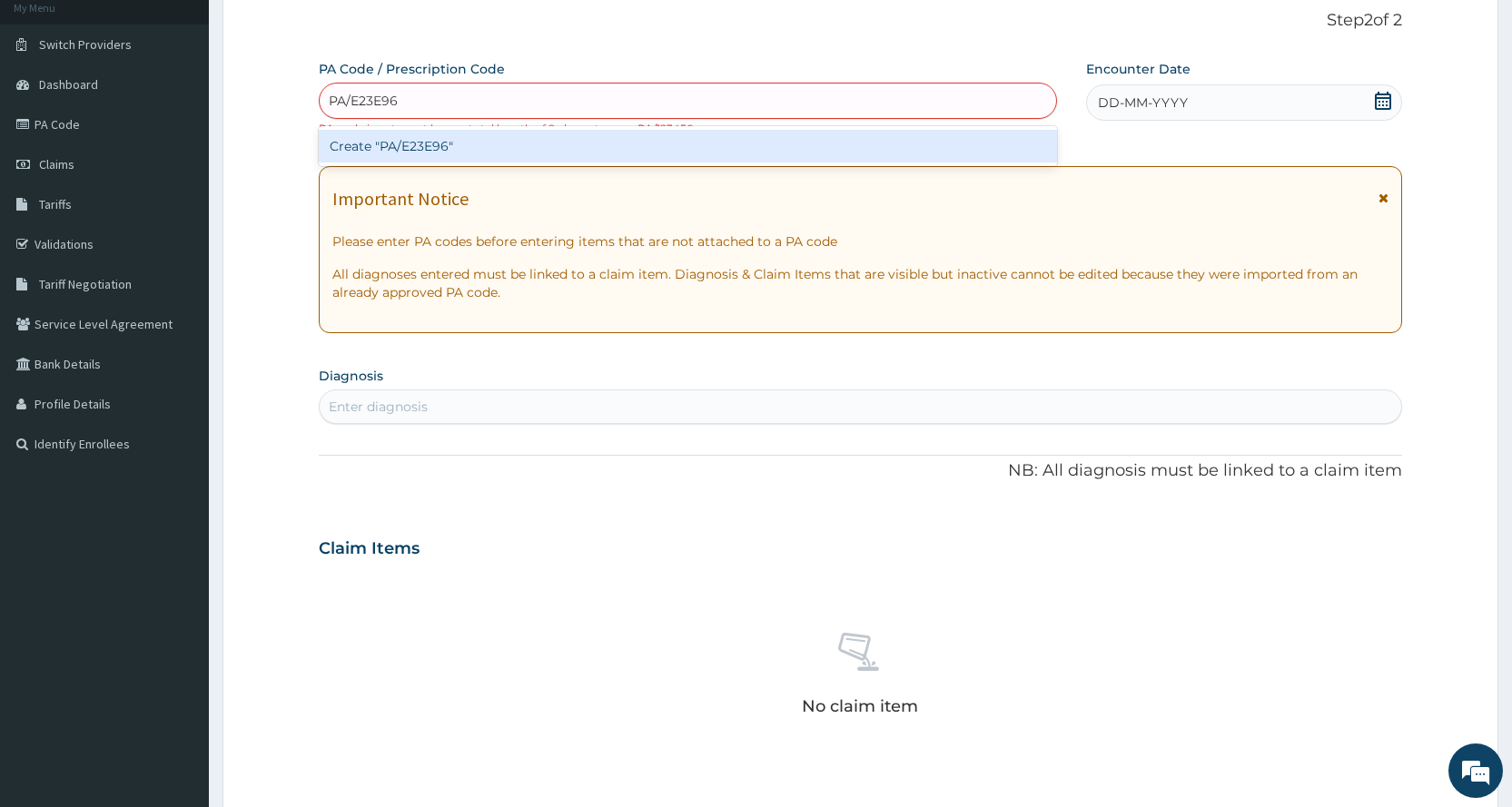
click at [520, 144] on div "Create "PA/E23E96"" at bounding box center [687, 145] width 737 height 33
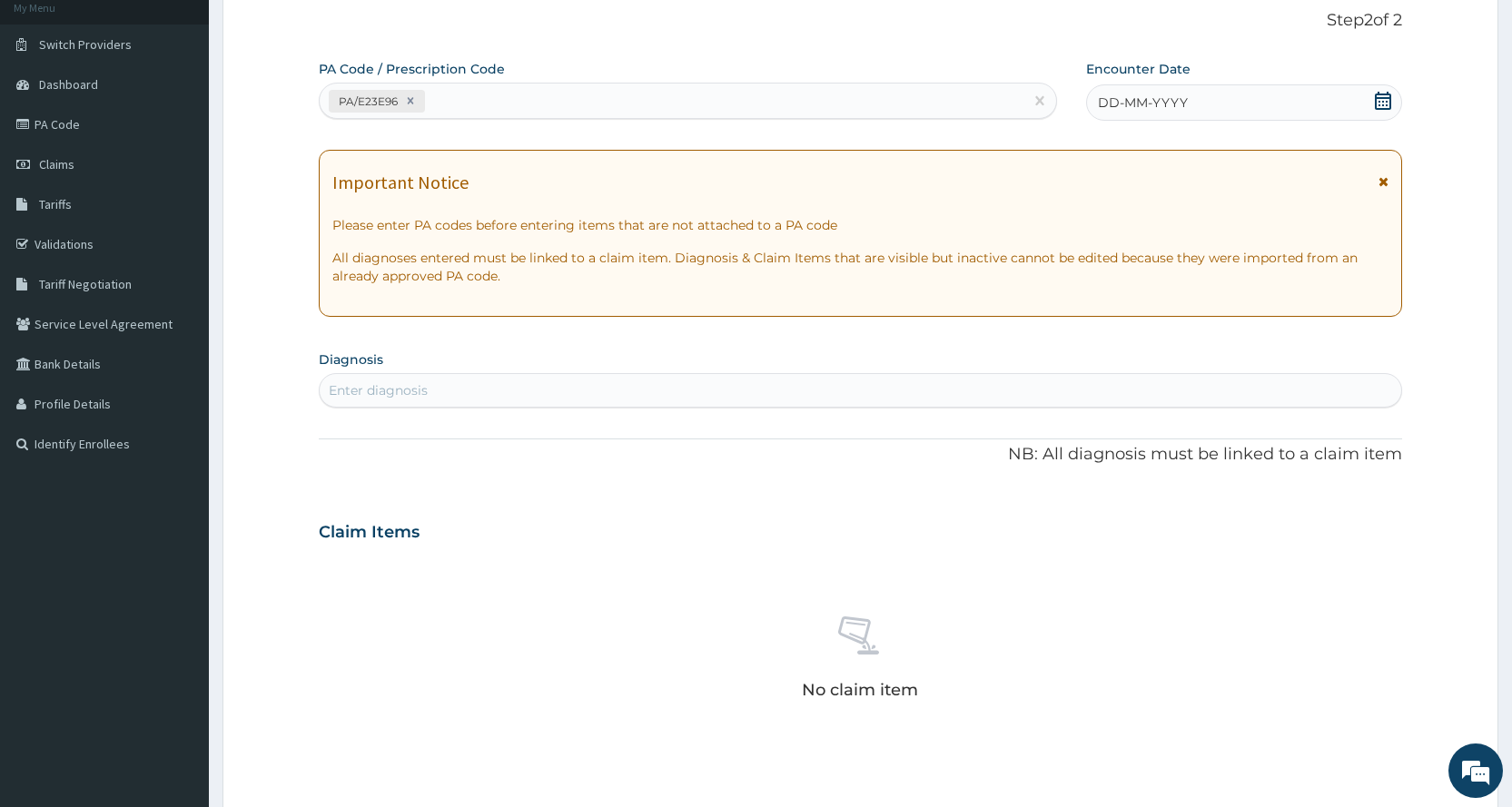
click at [1237, 98] on div "DD-MM-YYYY" at bounding box center [1243, 102] width 316 height 37
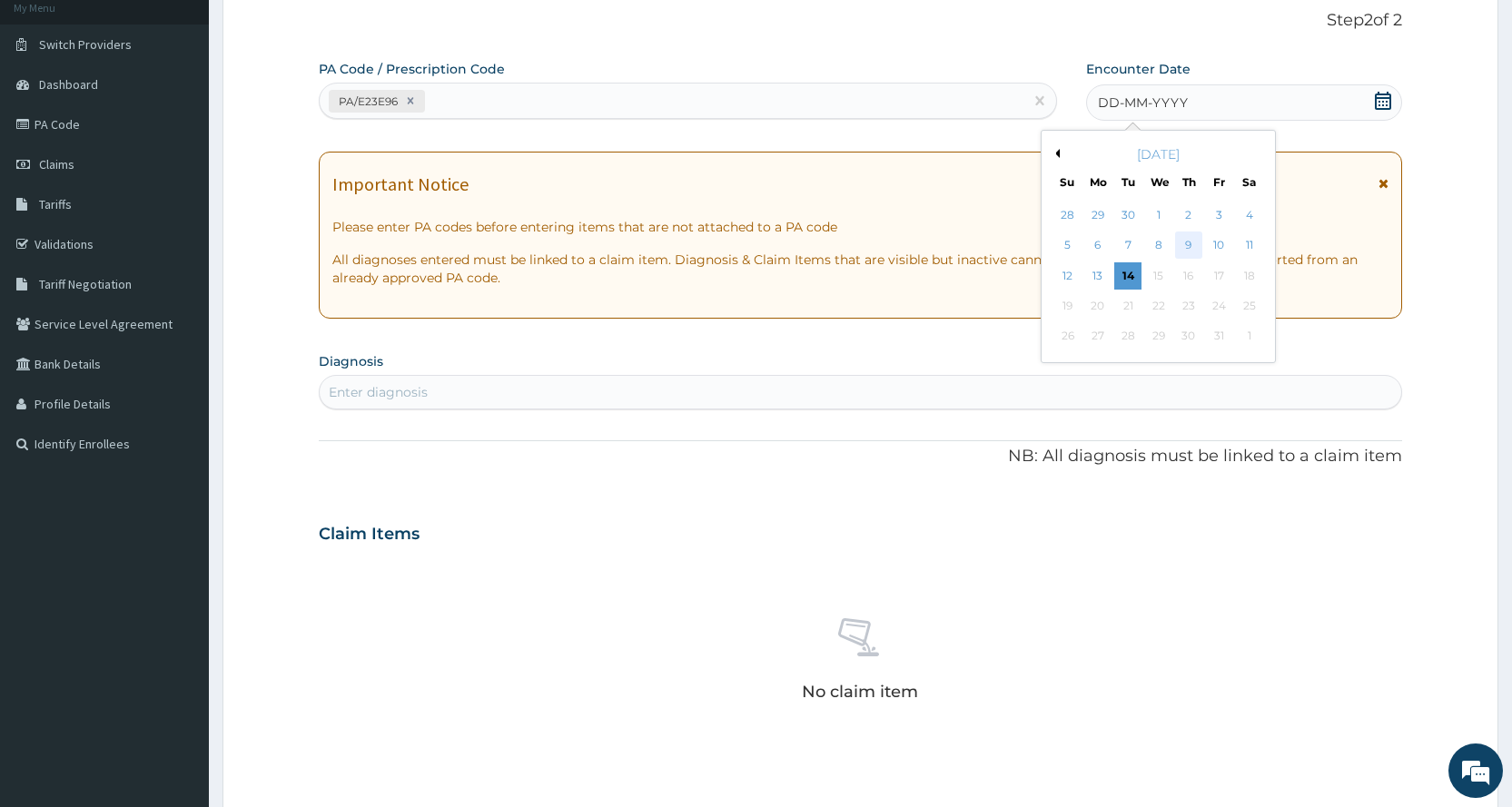
click at [1180, 245] on div "9" at bounding box center [1188, 246] width 28 height 28
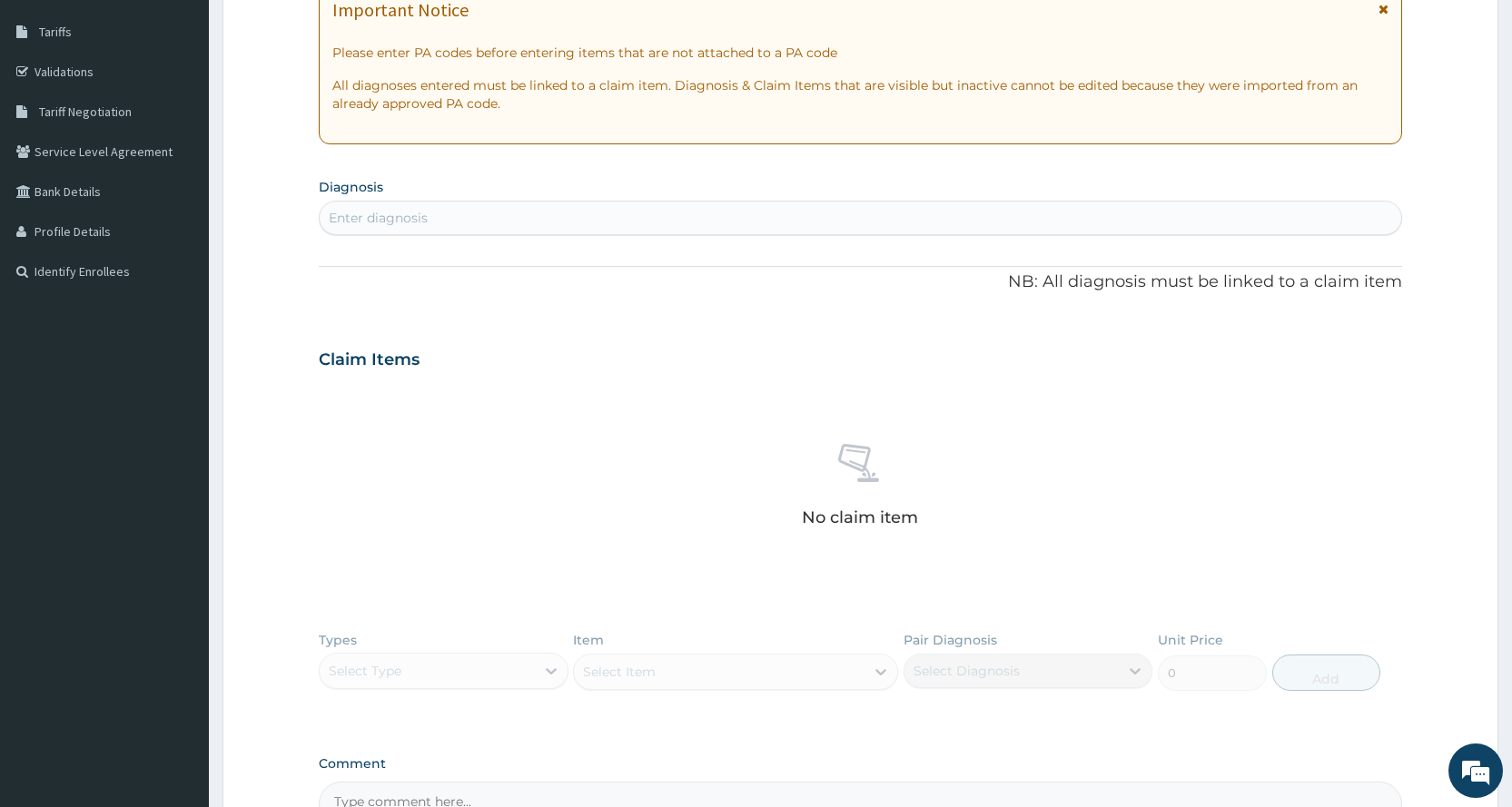
scroll to position [477, 0]
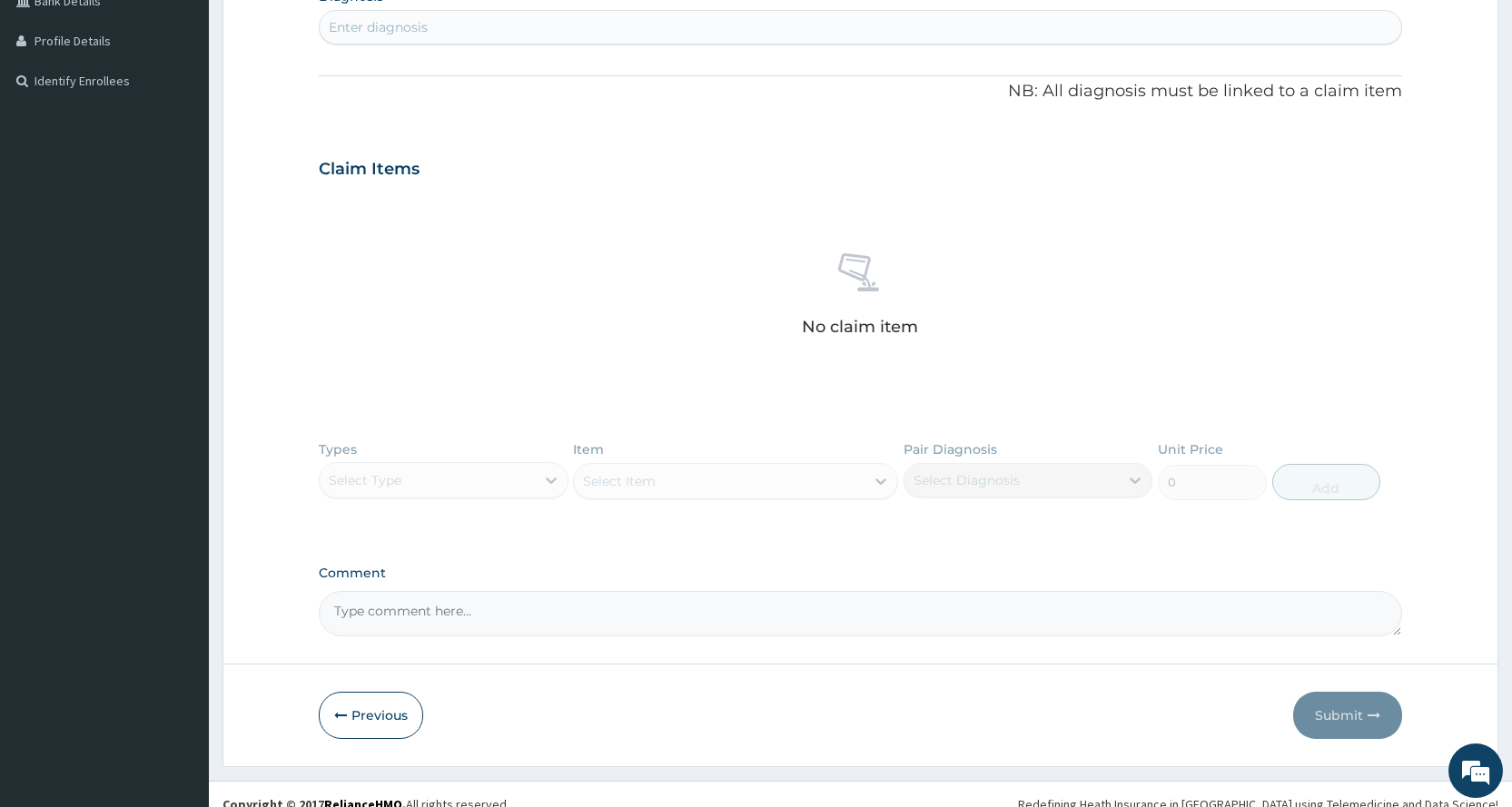
click at [393, 477] on div "Types Select Type Item Select Item Pair Diagnosis Select Diagnosis Unit Price 0…" at bounding box center [860, 484] width 1084 height 105
click at [394, 478] on div "Types Select Type Item Select Item Pair Diagnosis Select Diagnosis Unit Price 0…" at bounding box center [860, 484] width 1084 height 105
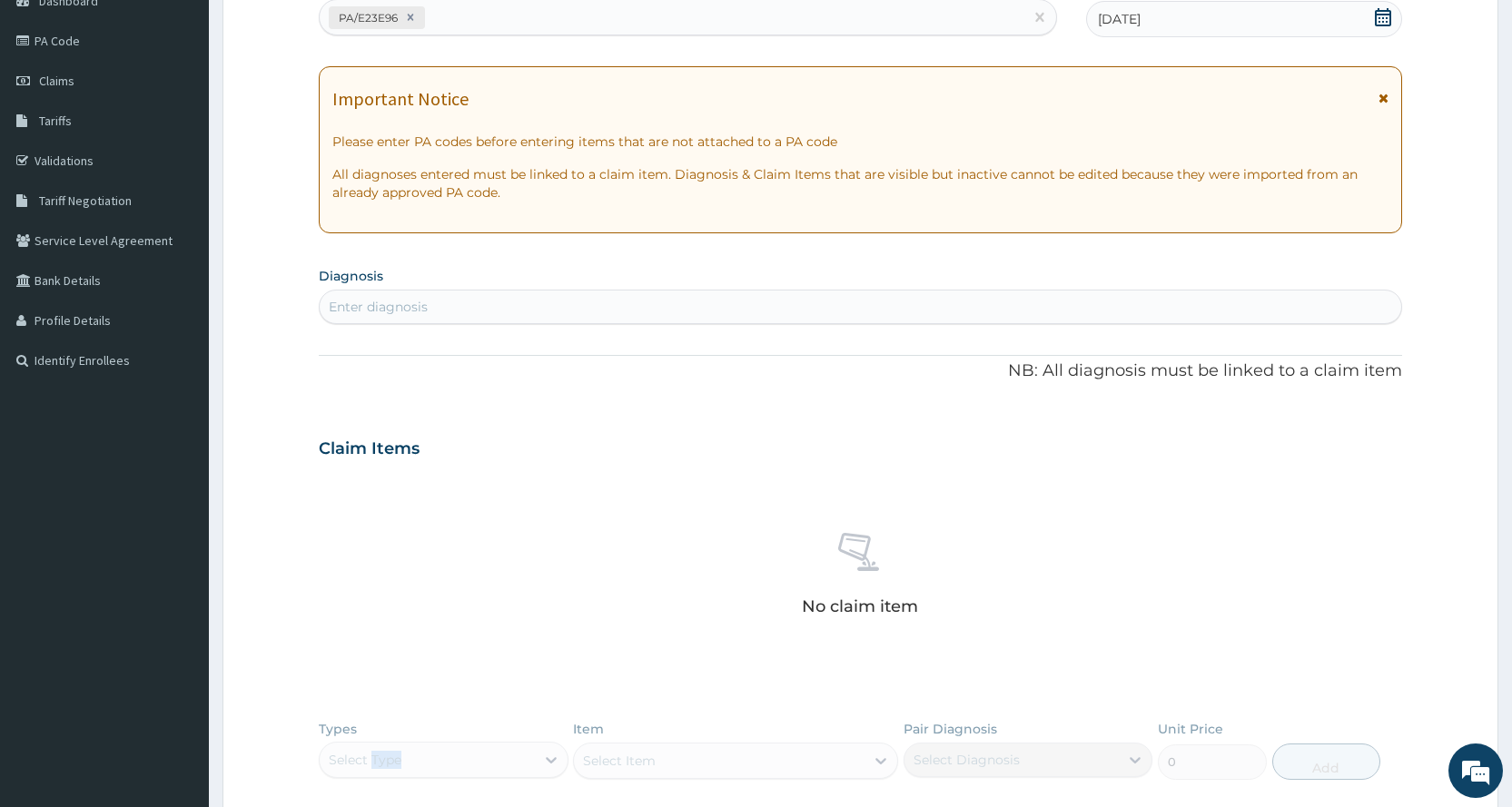
scroll to position [272, 0]
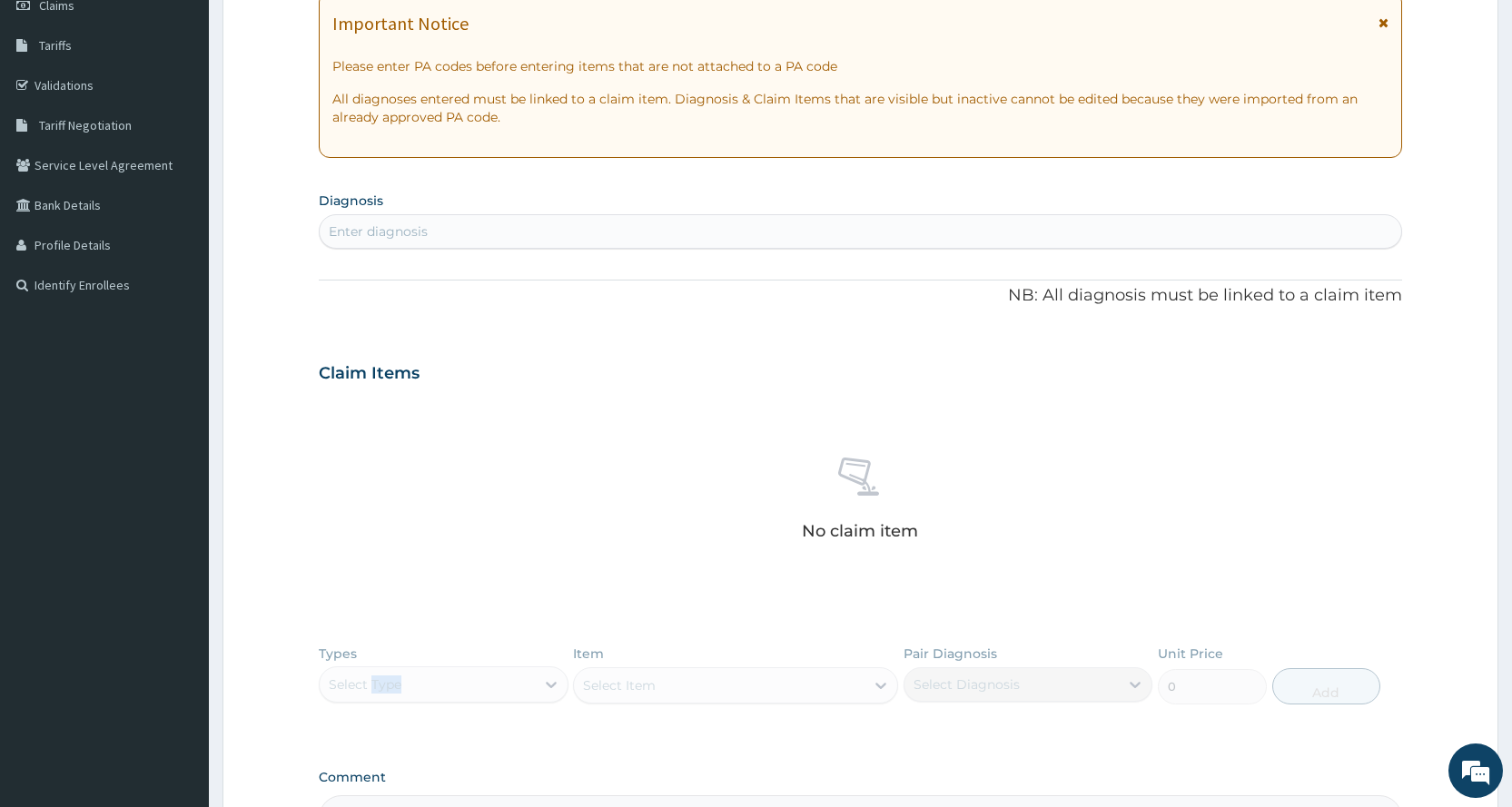
click at [434, 692] on div "Types Select Type Item Select Item Pair Diagnosis Select Diagnosis Unit Price 0…" at bounding box center [860, 687] width 1084 height 105
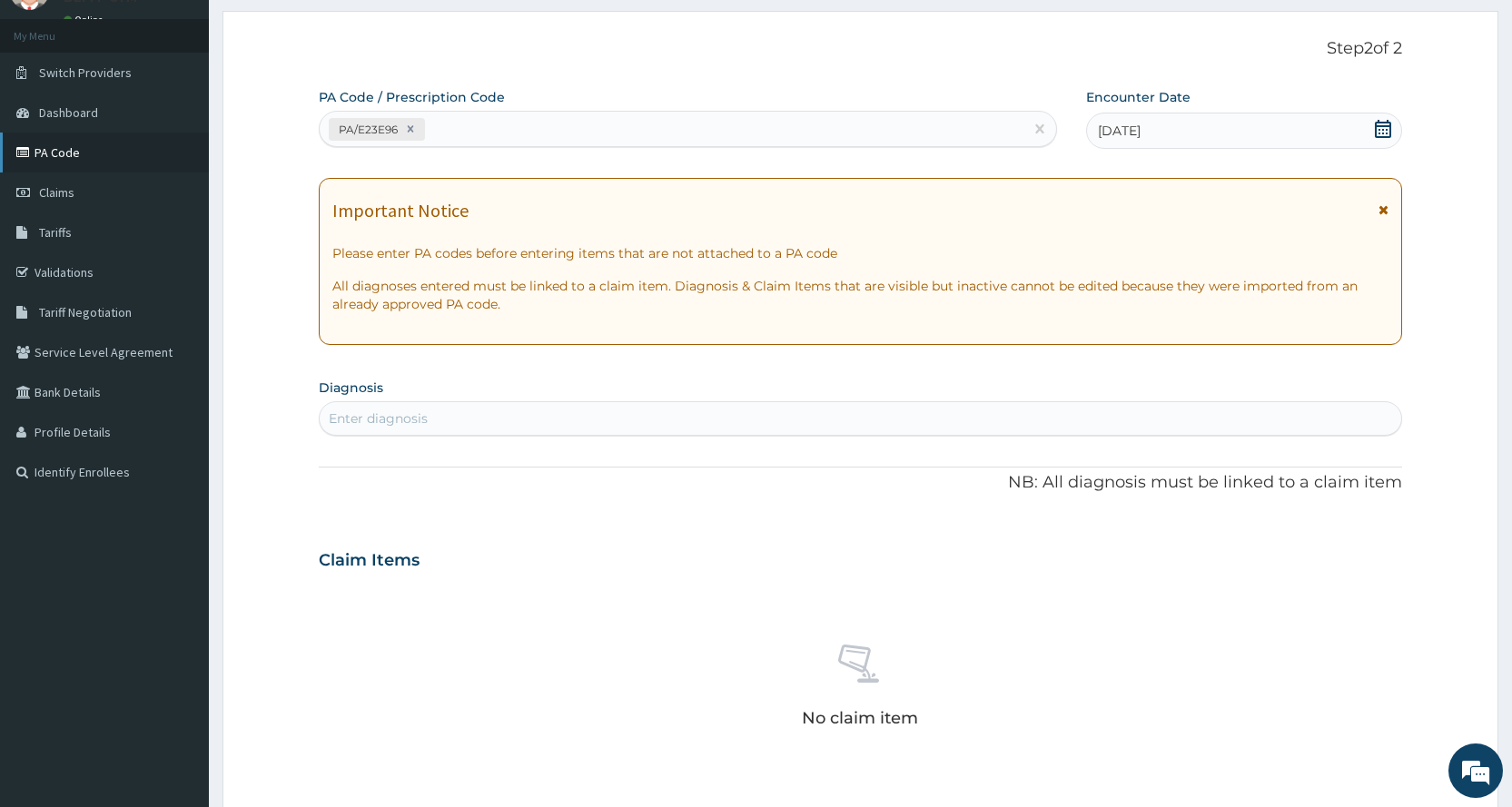
scroll to position [0, 0]
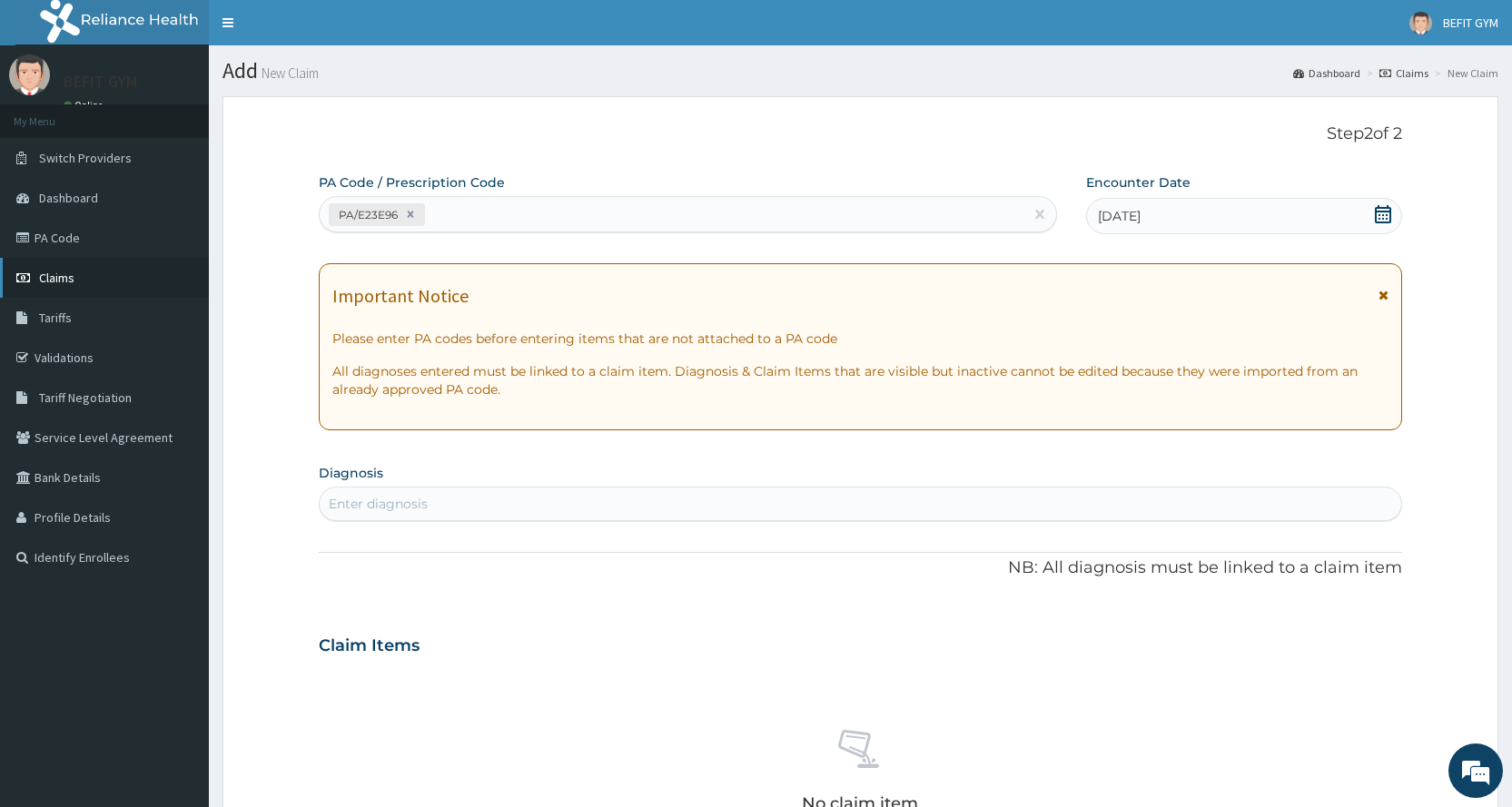
click at [74, 286] on link "Claims" at bounding box center [104, 278] width 209 height 40
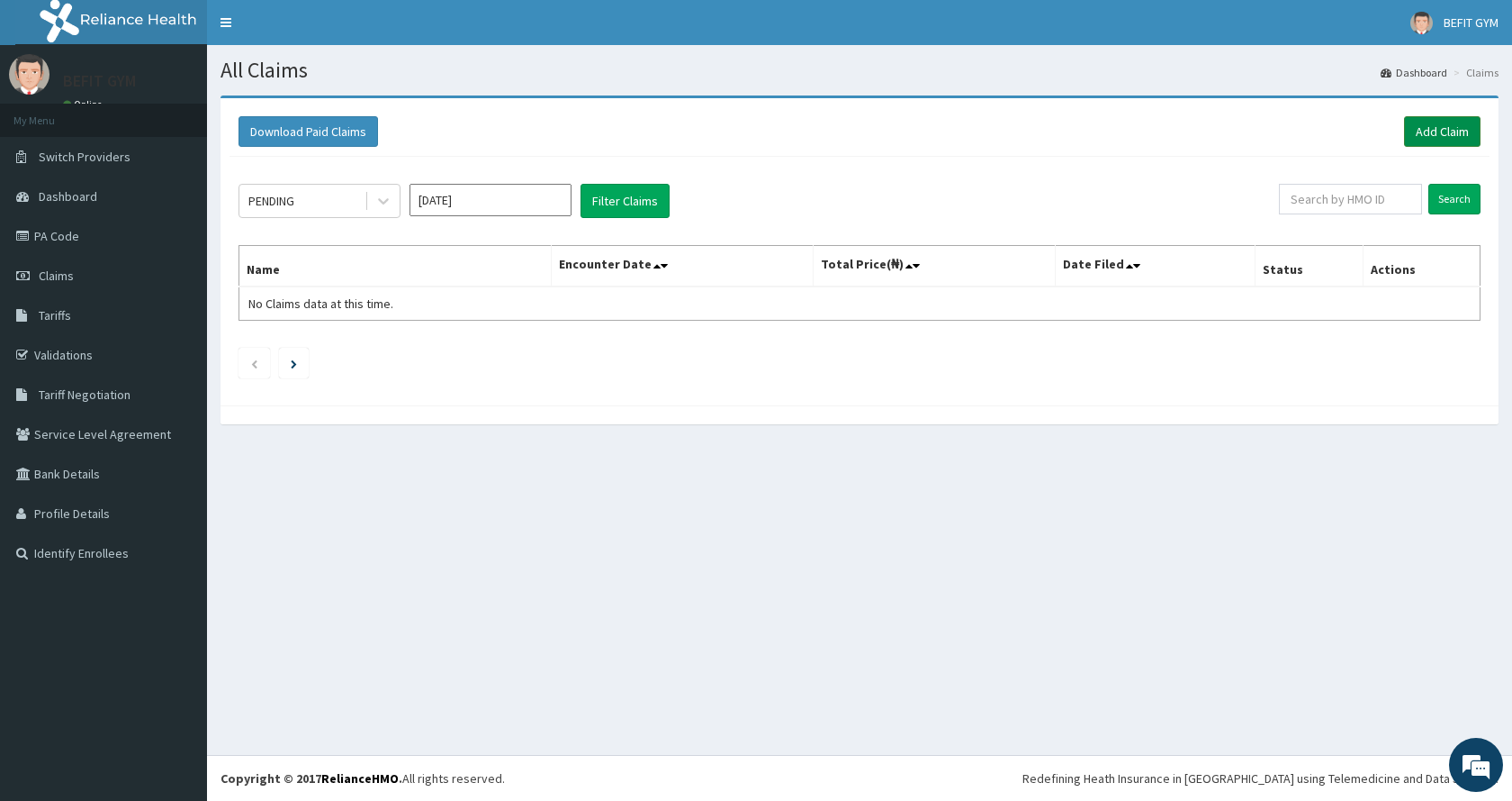
click at [1448, 116] on link "Add Claim" at bounding box center [1442, 131] width 77 height 30
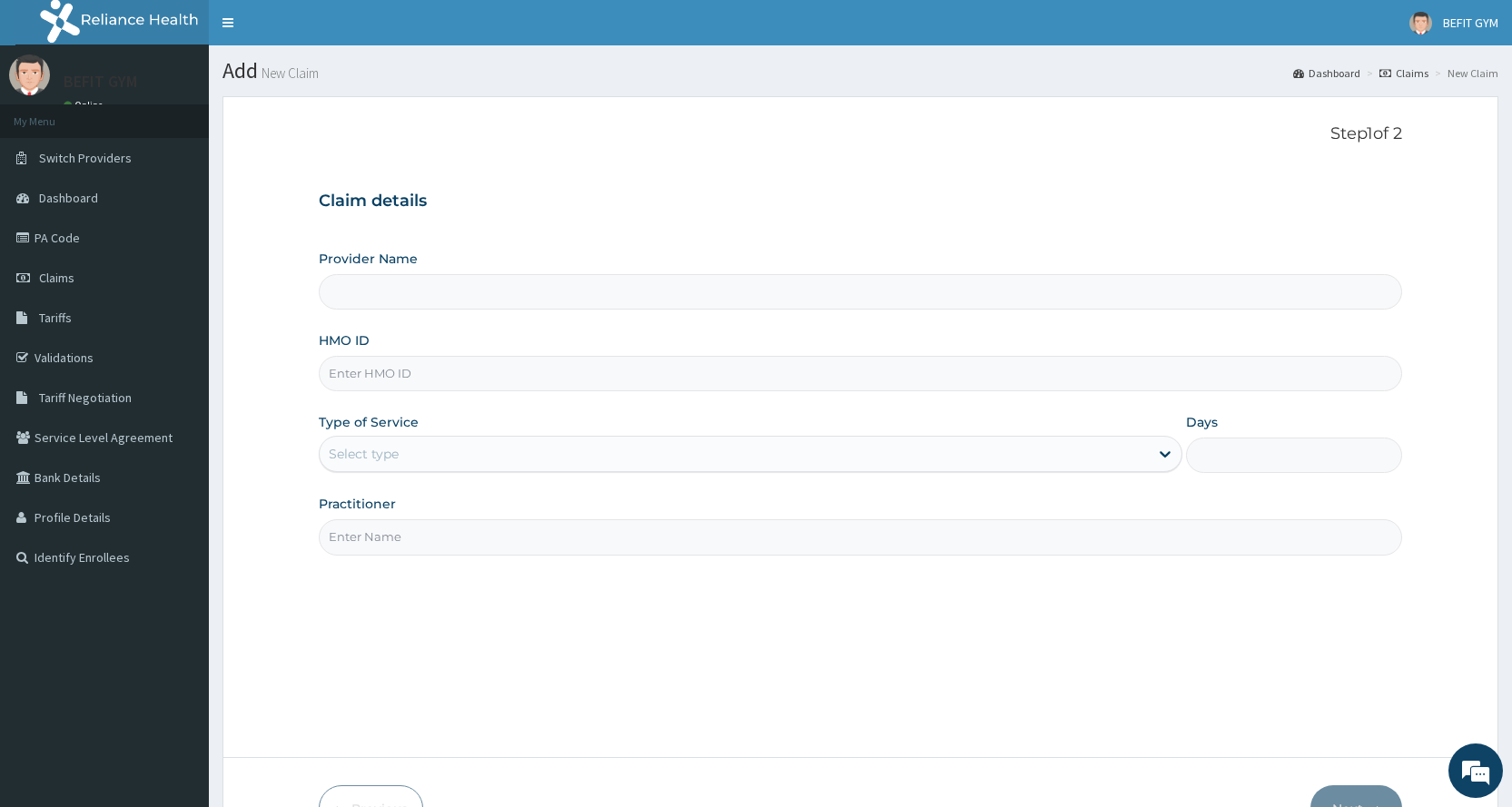
type input "BEFIT HEALTH AND FITNESS CENTRE"
type input "1"
click at [452, 379] on input "HMO ID" at bounding box center [860, 374] width 1084 height 36
type input "ISW/10558/A"
click at [512, 523] on input "Practitioner" at bounding box center [860, 537] width 1084 height 36
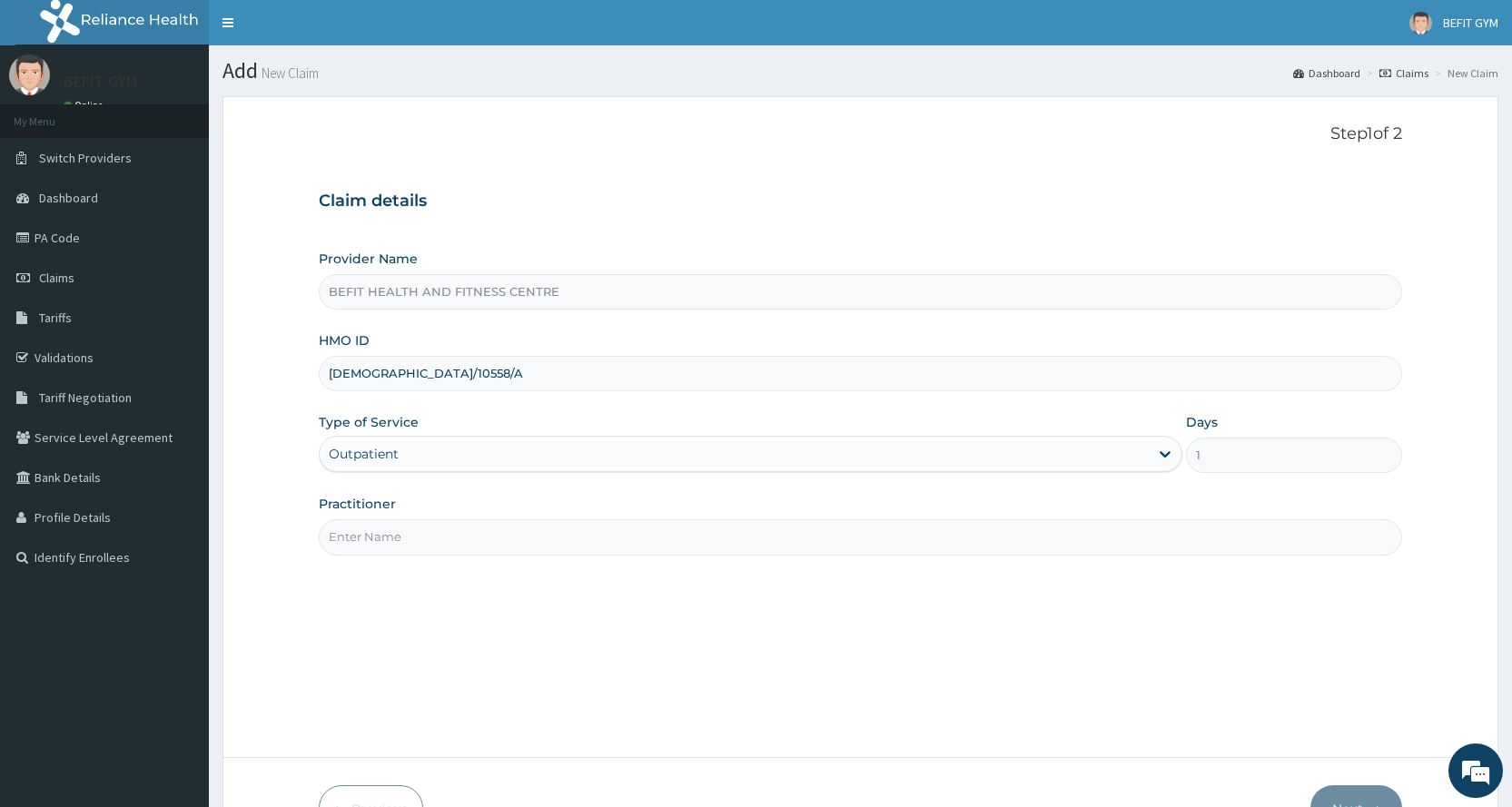
type input "B"
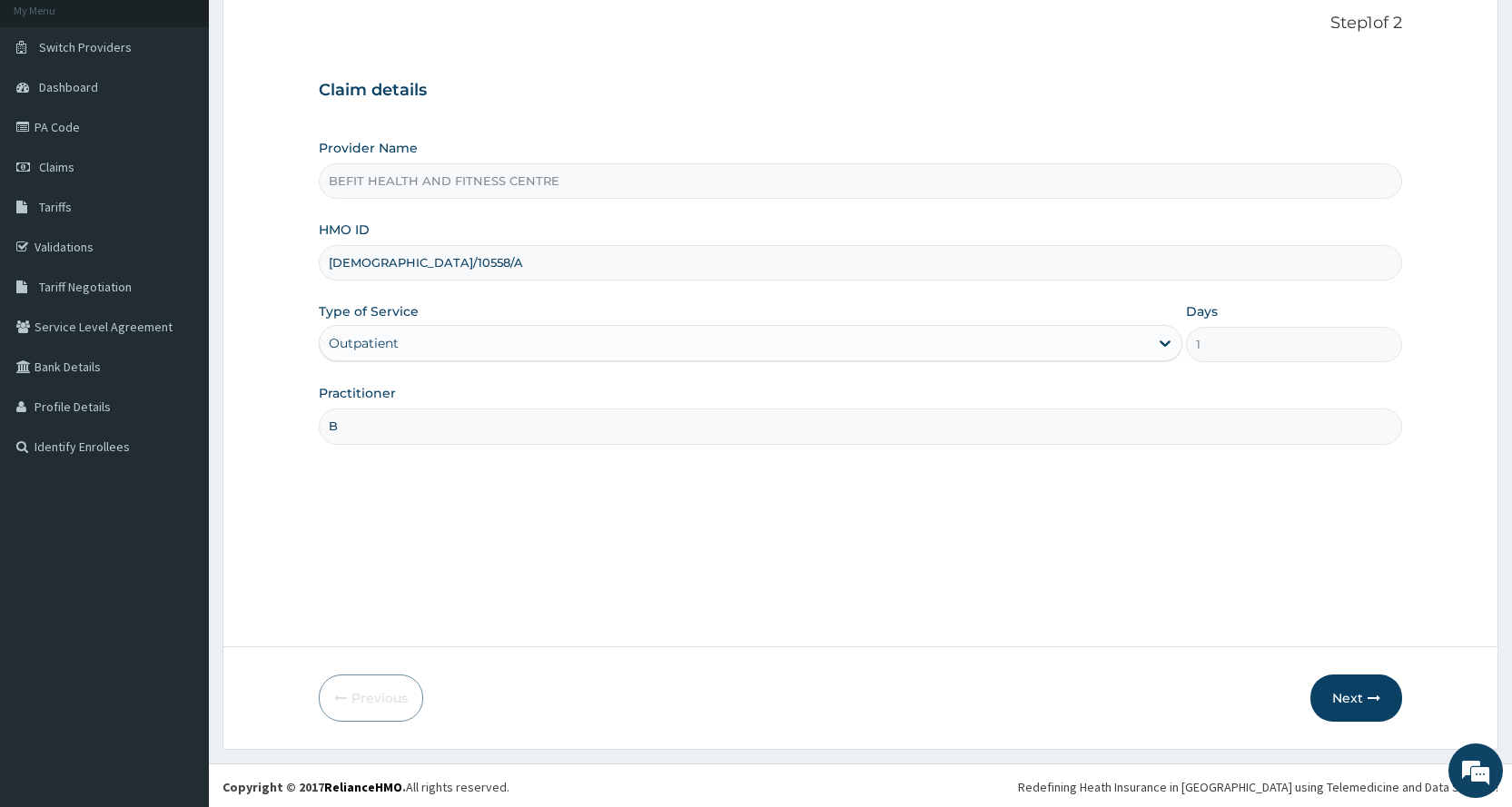
scroll to position [114, 0]
click at [1353, 699] on button "Next" at bounding box center [1356, 695] width 92 height 47
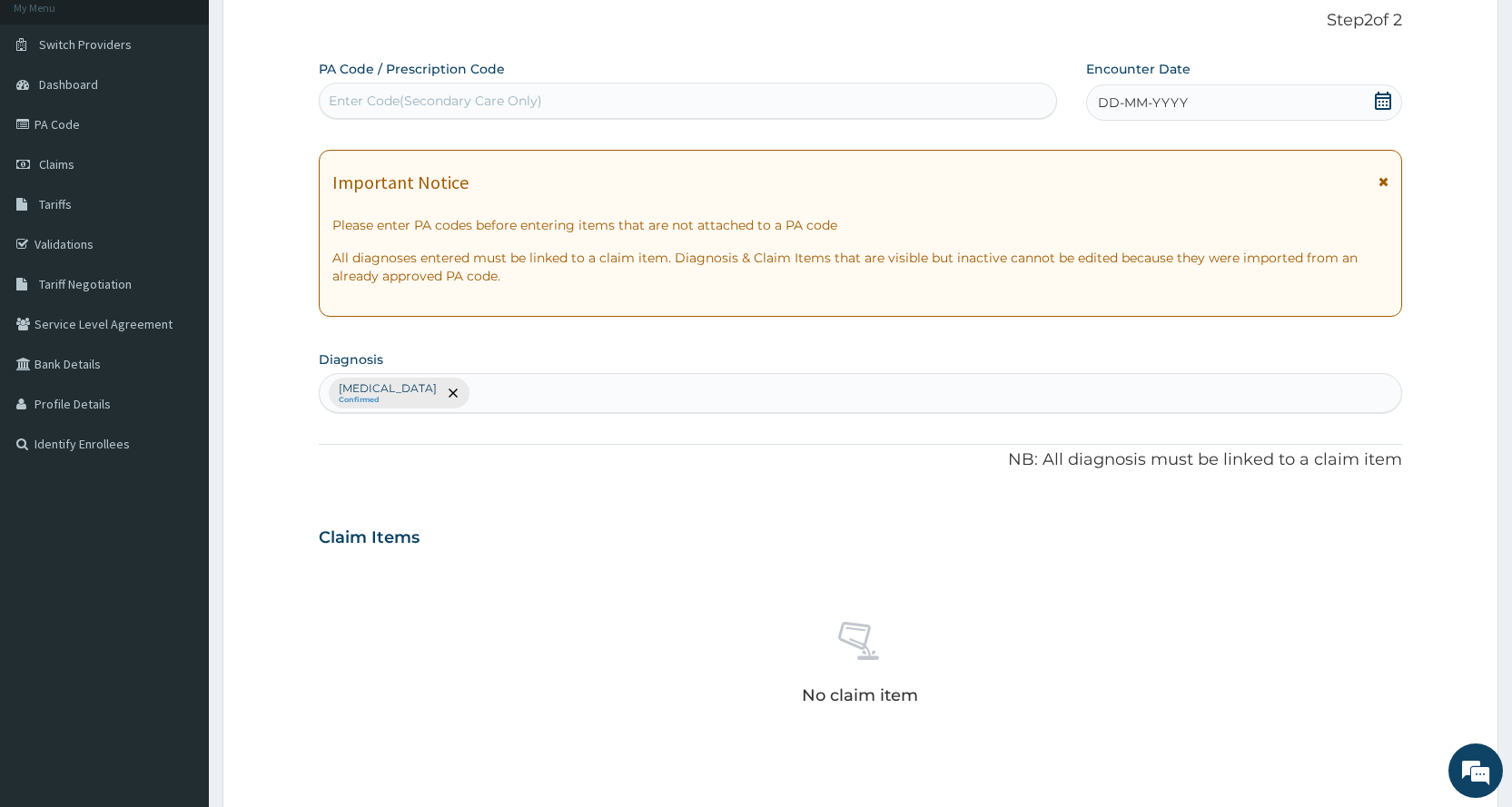
click at [783, 94] on div "Enter Code(Secondary Care Only)" at bounding box center [687, 100] width 735 height 29
type input "PA/E23E96"
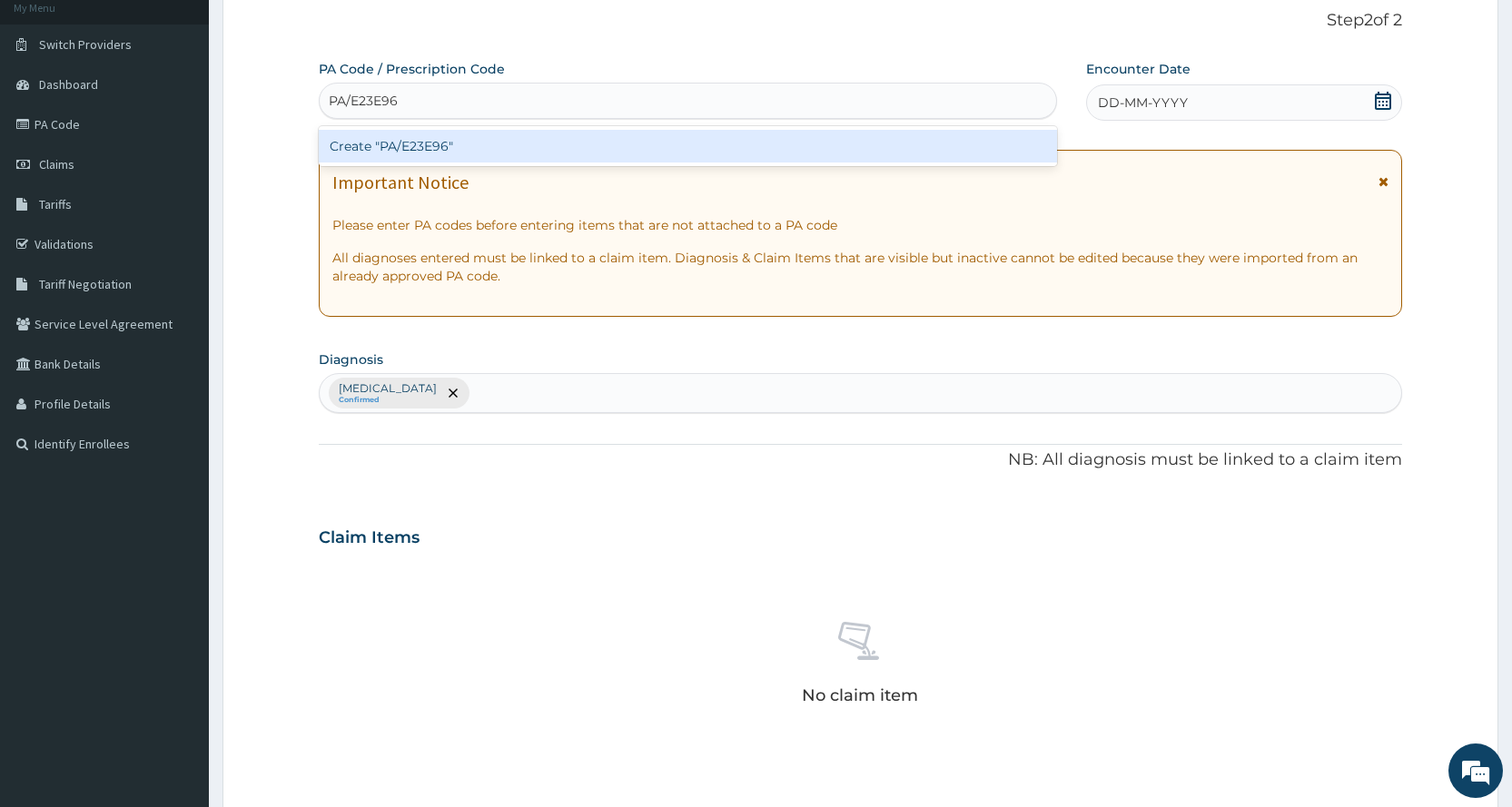
click at [868, 154] on div "Create "PA/E23E96"" at bounding box center [687, 145] width 737 height 33
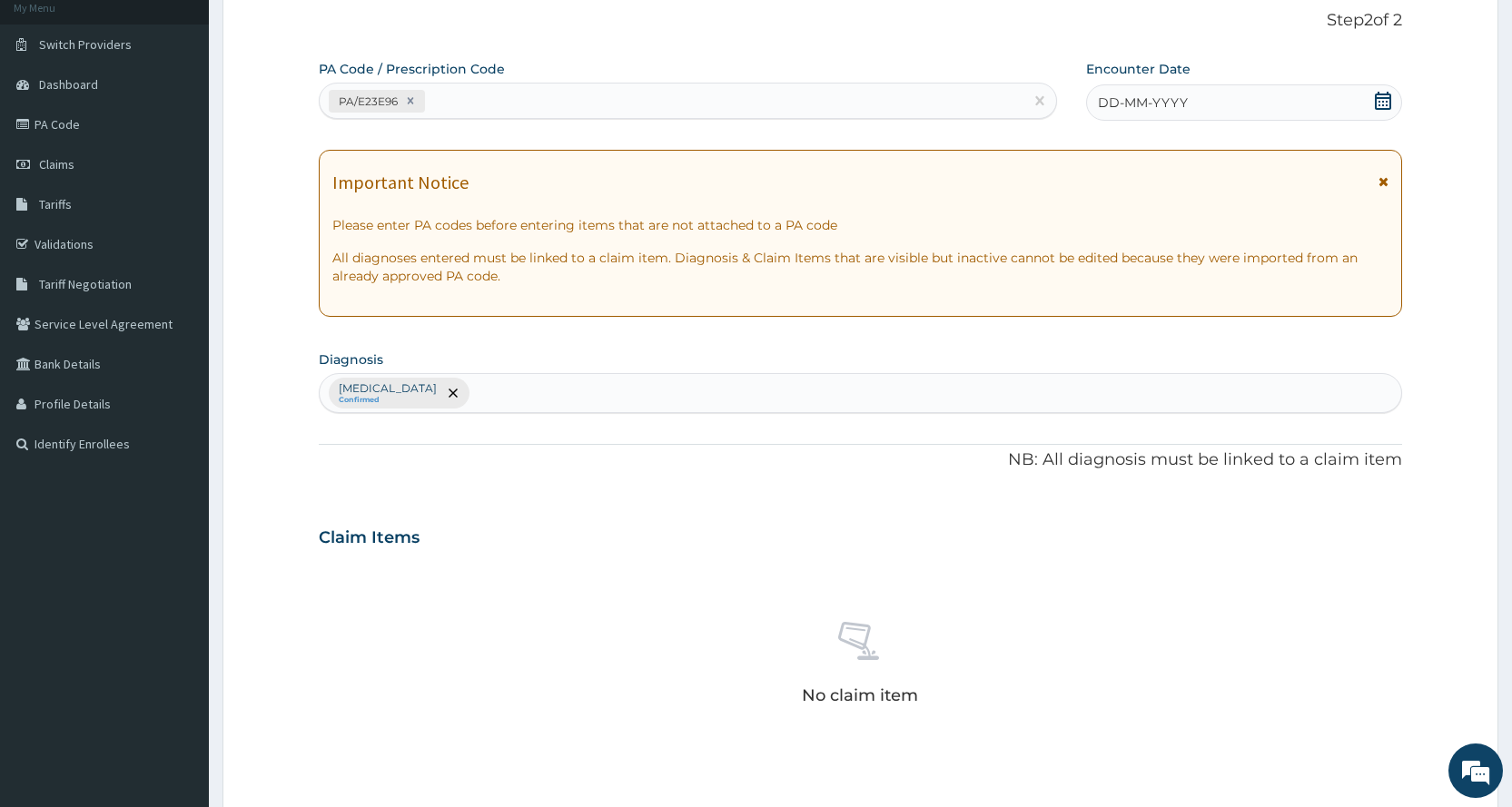
click at [1167, 110] on span "DD-MM-YYYY" at bounding box center [1142, 103] width 90 height 18
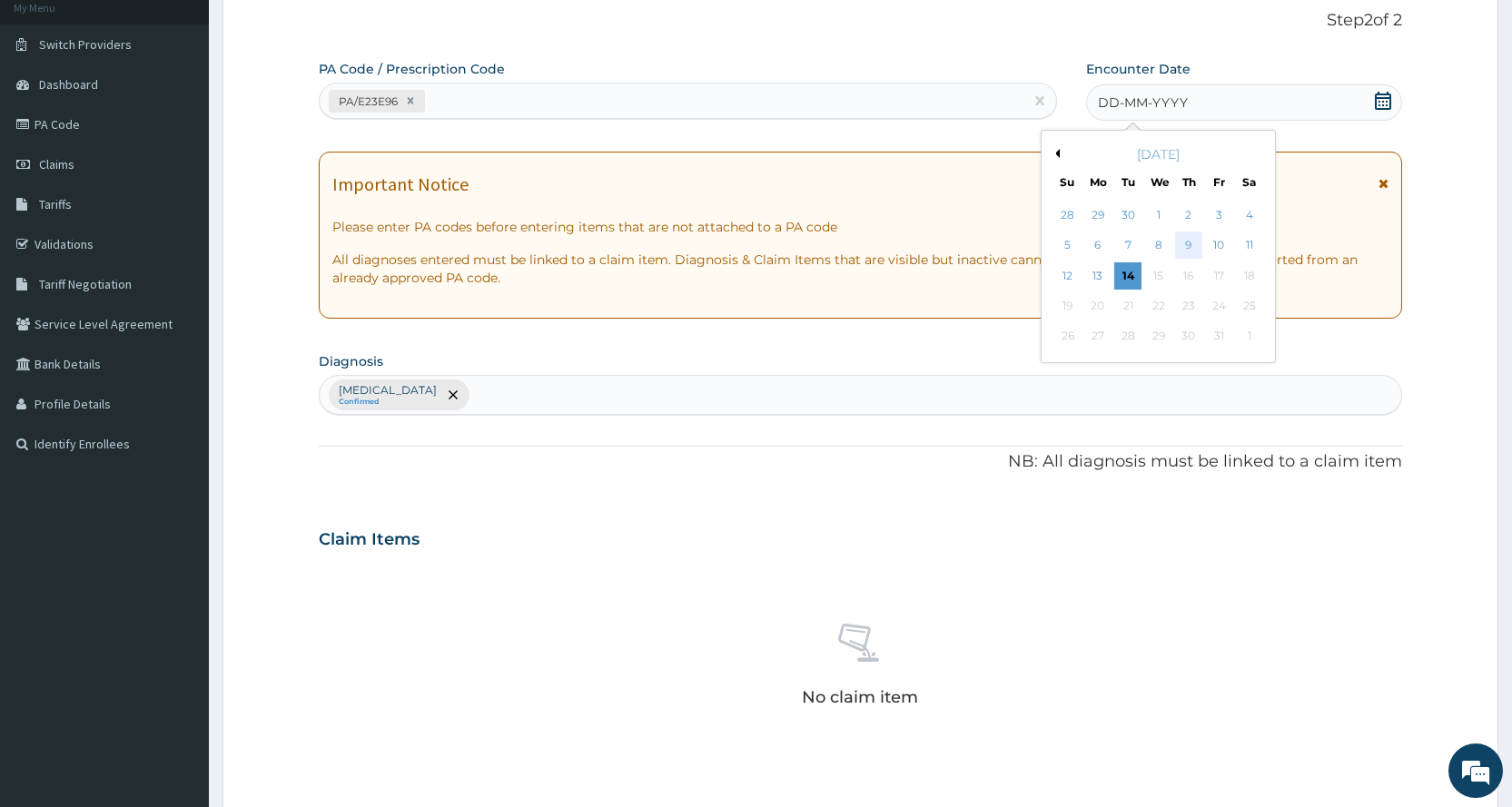
click at [1184, 247] on div "9" at bounding box center [1188, 246] width 28 height 28
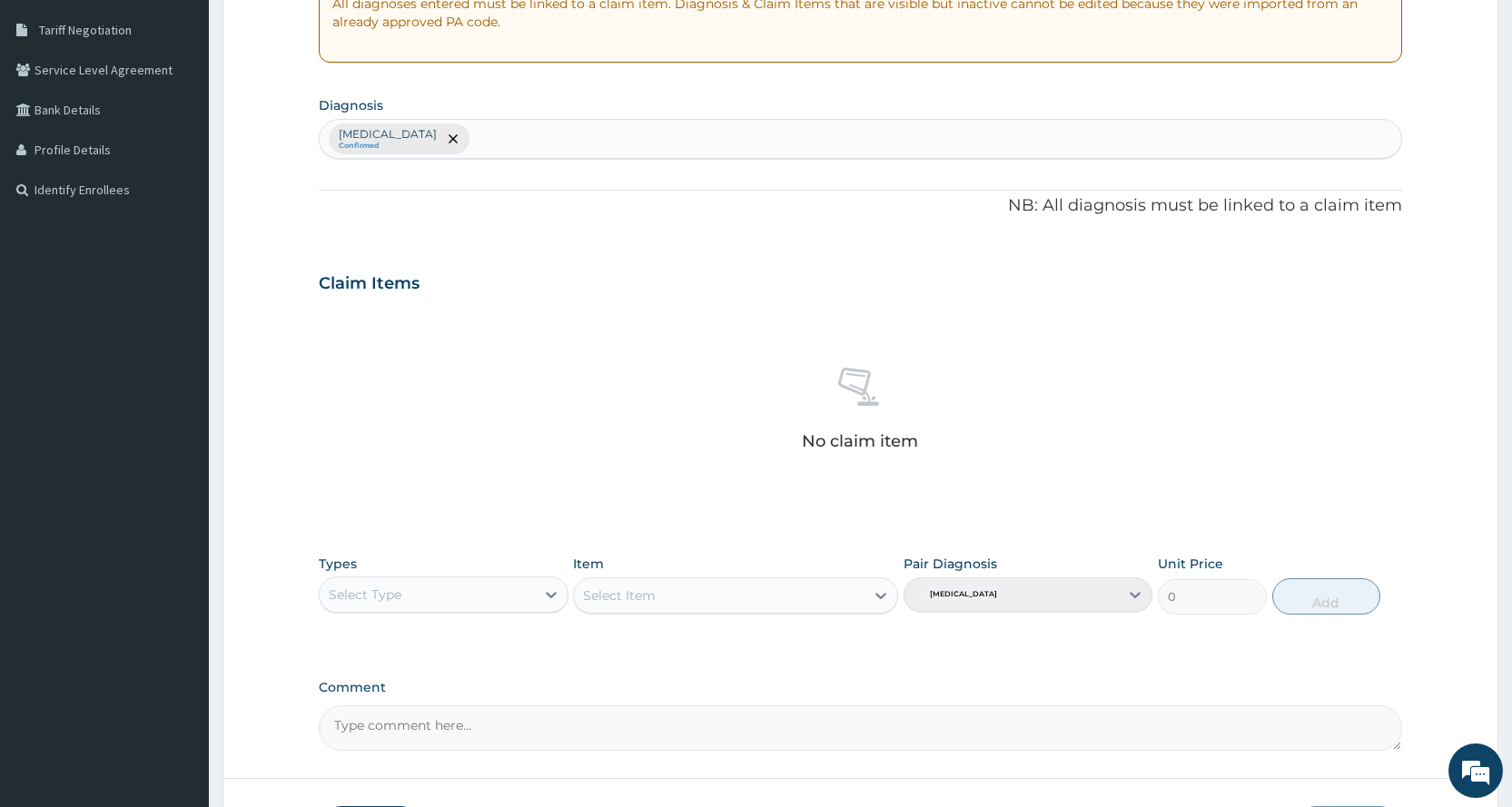
scroll to position [501, 0]
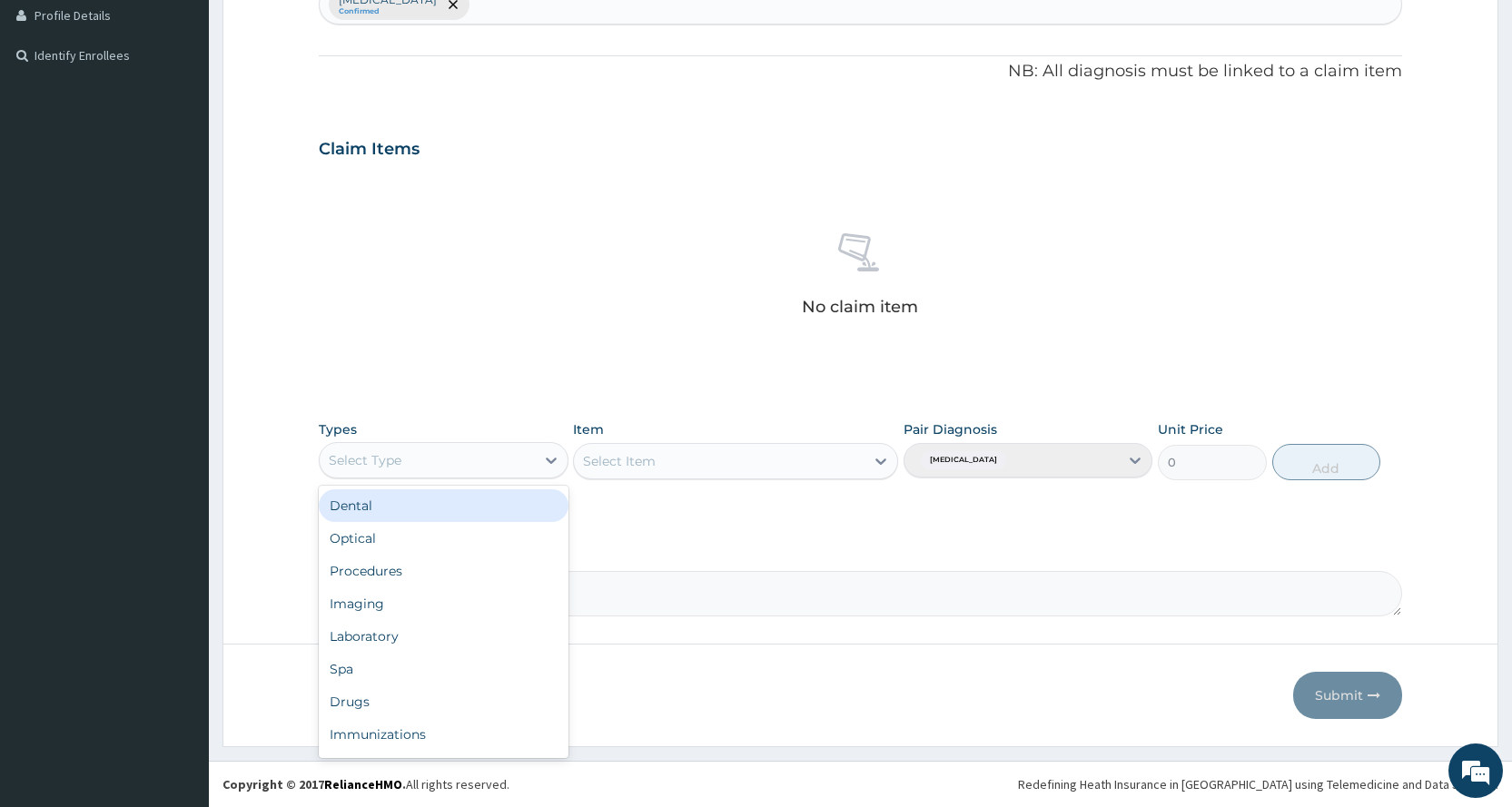
click at [471, 453] on div "Select Type" at bounding box center [426, 460] width 215 height 29
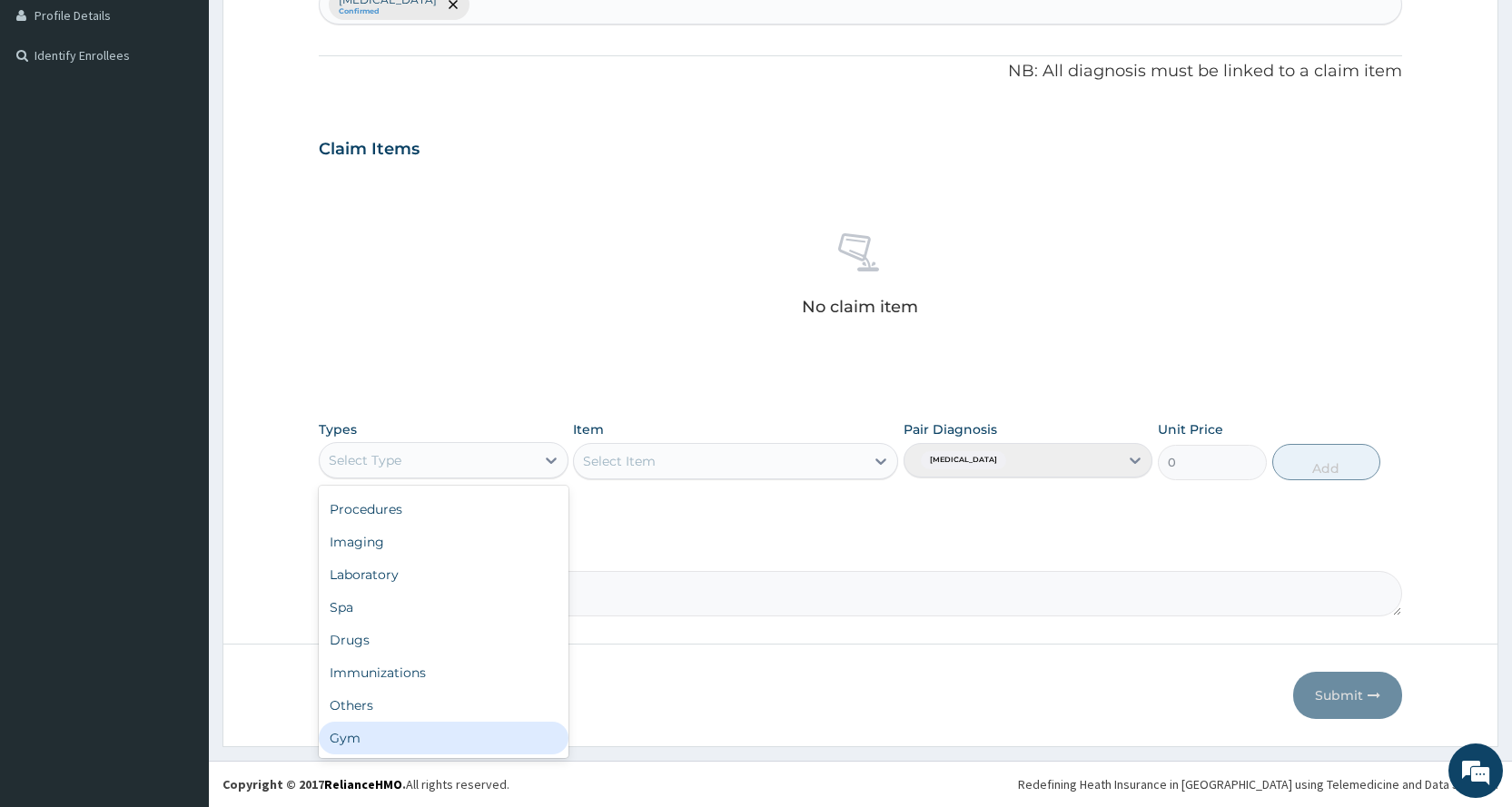
click at [398, 725] on div "Gym" at bounding box center [442, 737] width 248 height 33
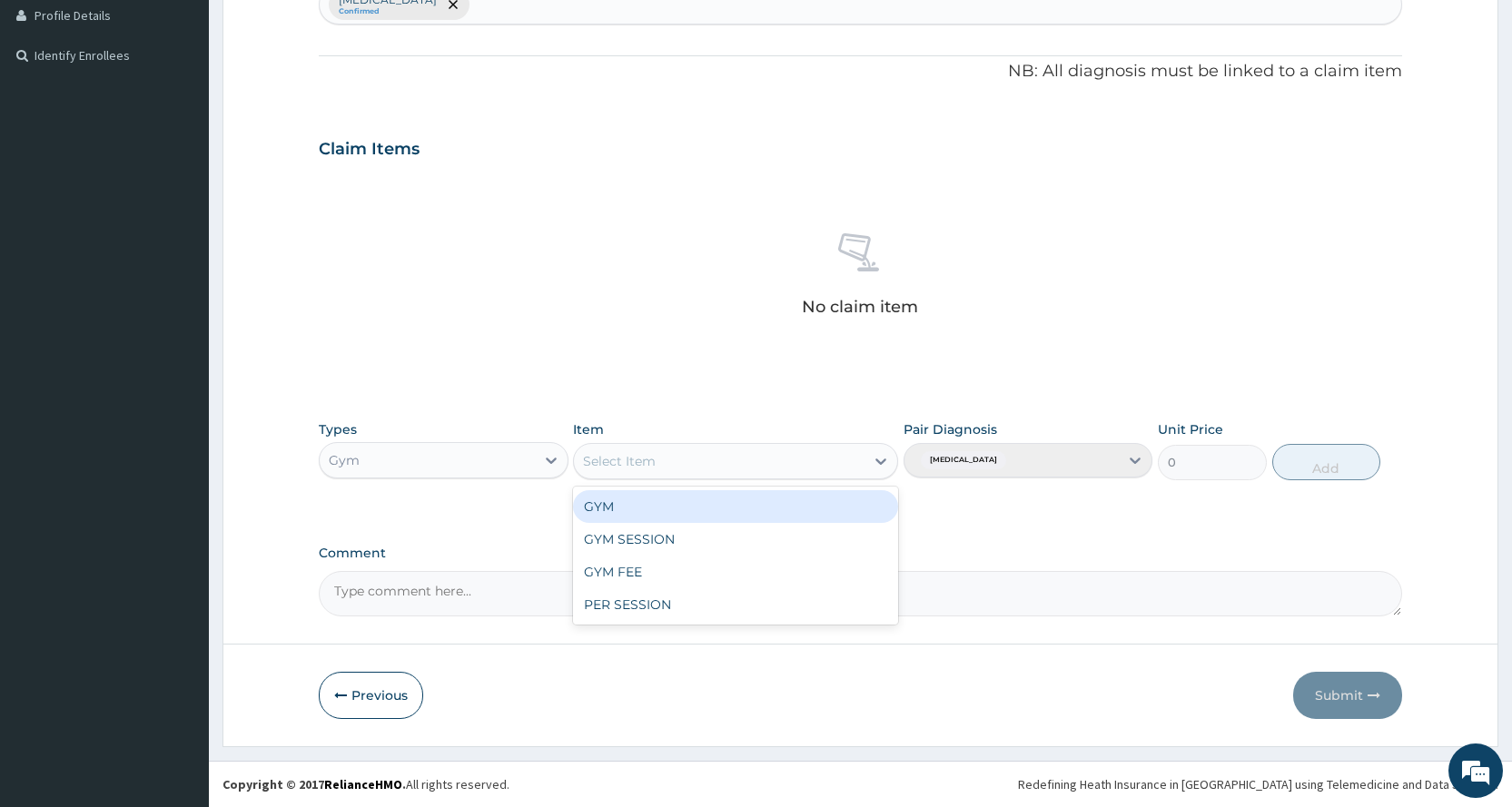
click at [762, 450] on div "Select Item" at bounding box center [719, 460] width 291 height 29
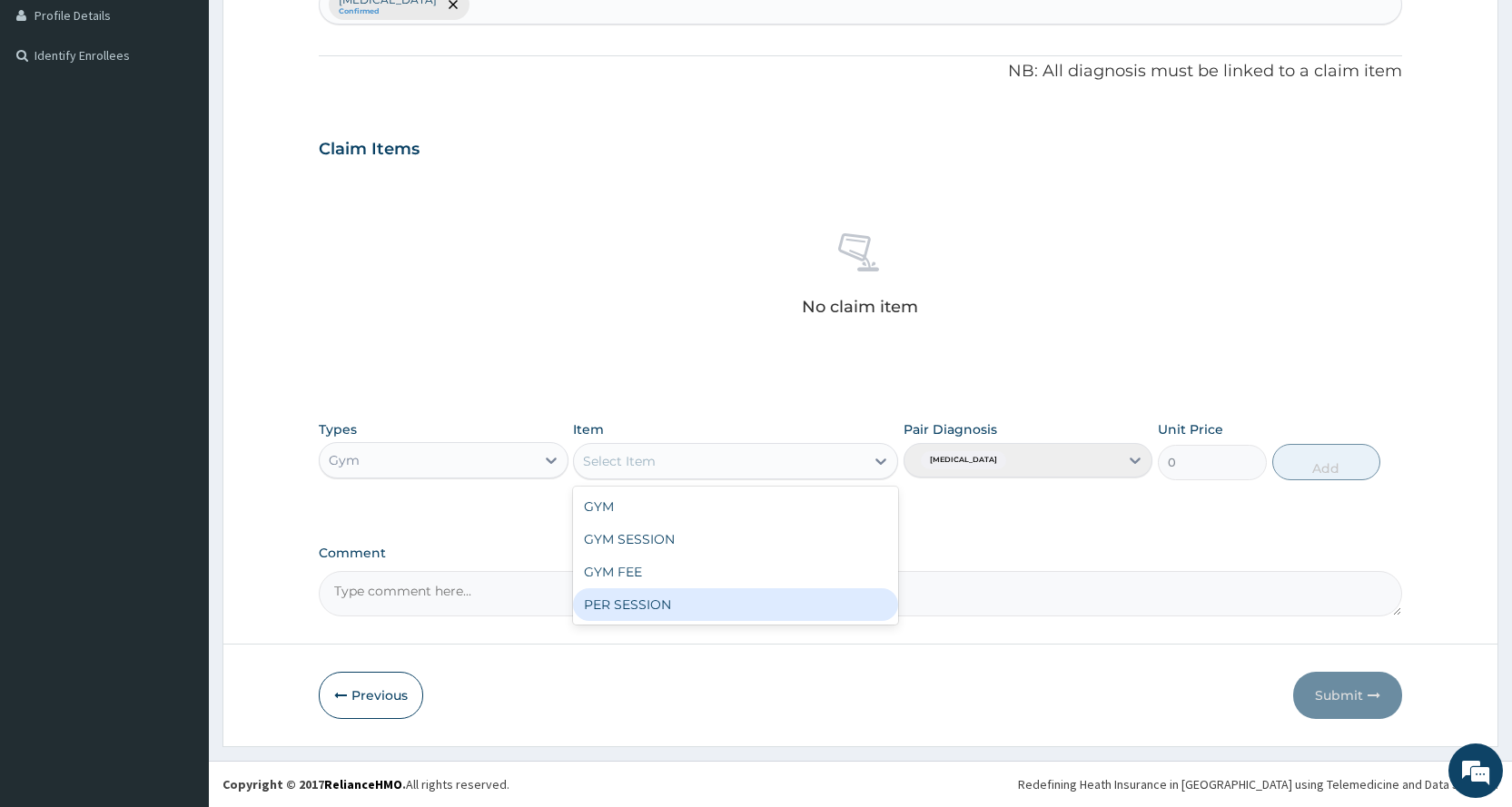
click at [736, 594] on div "PER SESSION" at bounding box center [735, 604] width 325 height 33
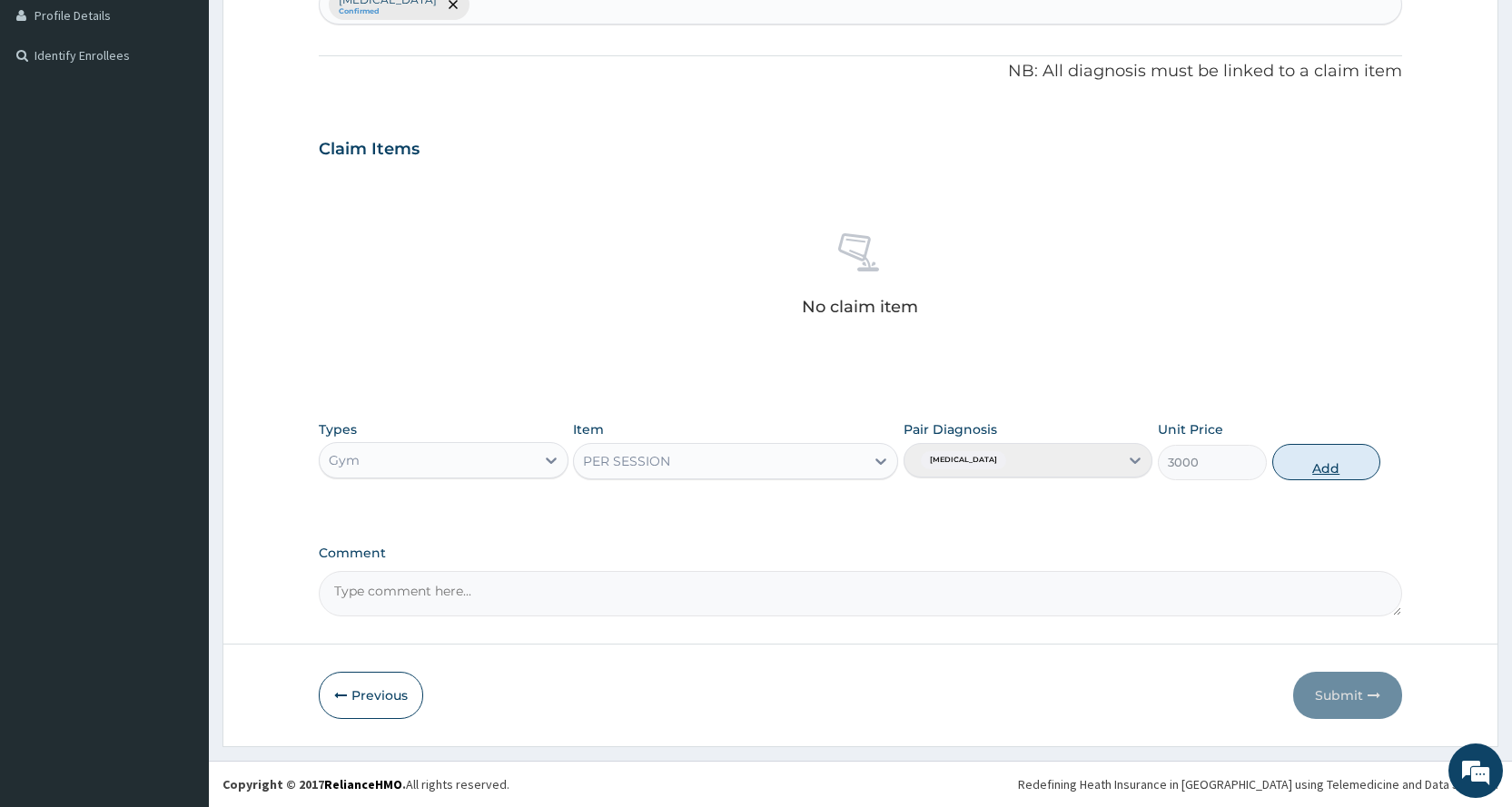
click at [1302, 478] on button "Add" at bounding box center [1325, 462] width 108 height 37
type input "0"
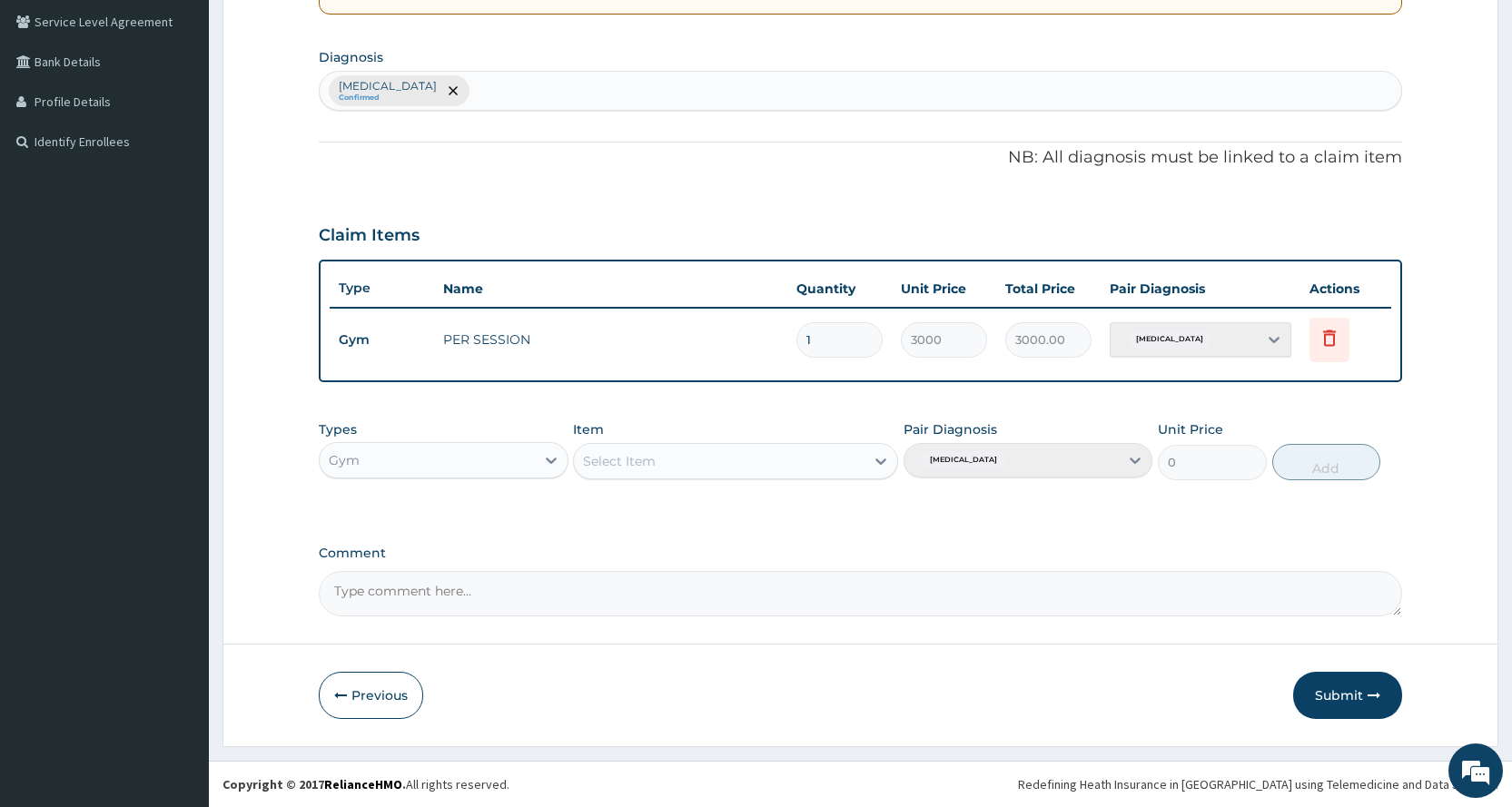
scroll to position [415, 0]
click at [1321, 696] on button "Submit" at bounding box center [1348, 695] width 109 height 47
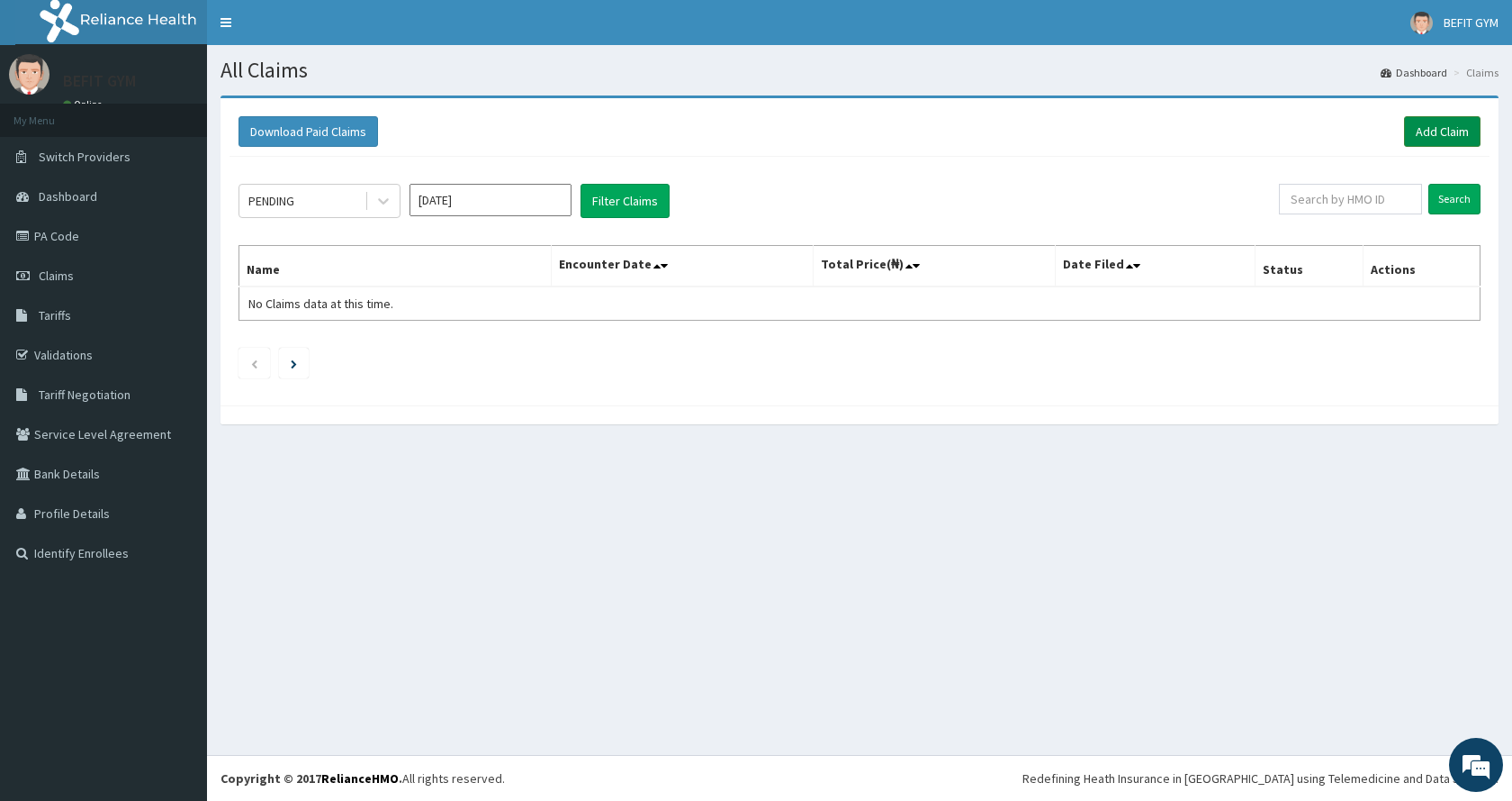
click at [1439, 126] on link "Add Claim" at bounding box center [1442, 131] width 77 height 30
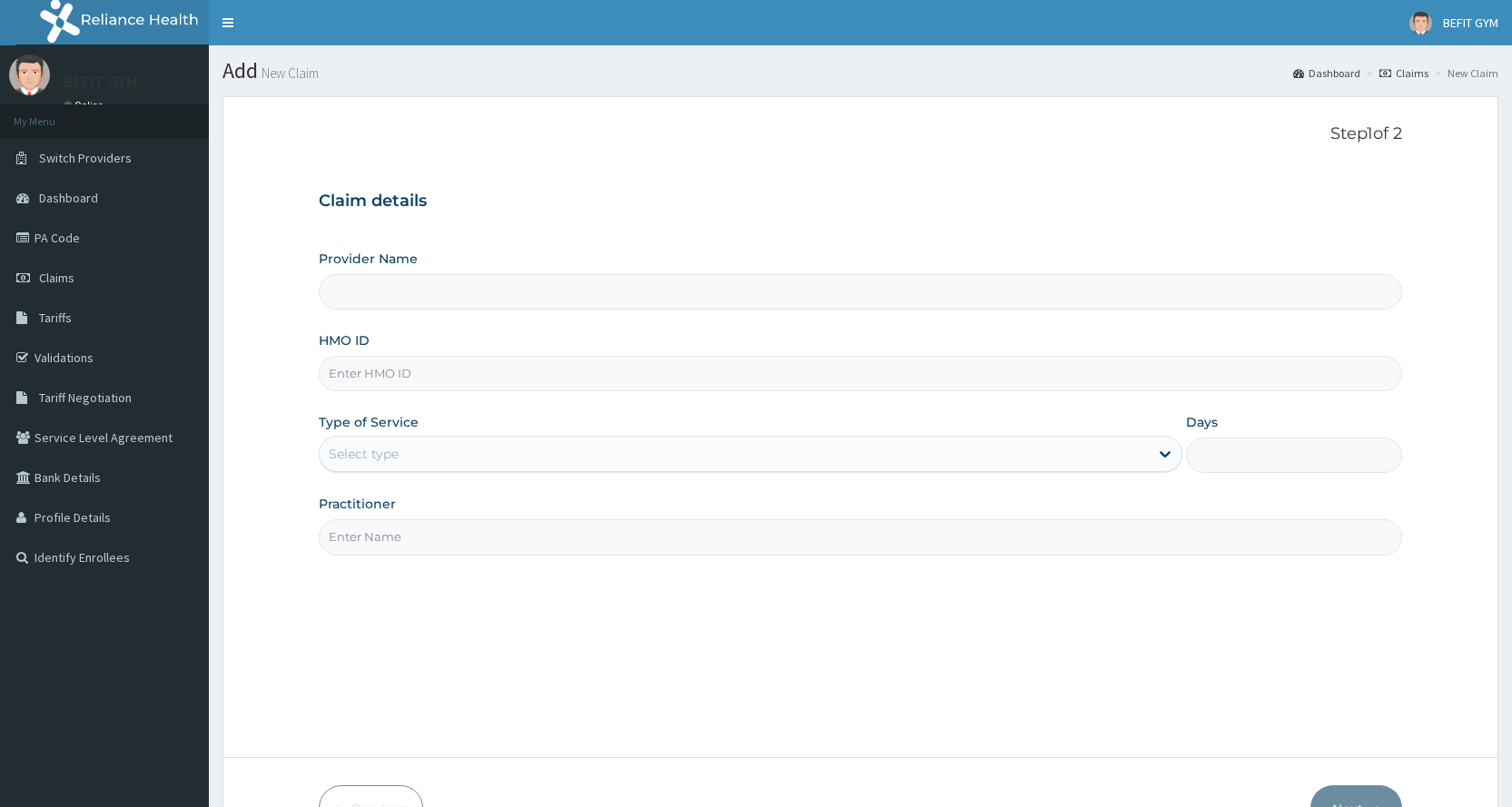
click at [464, 371] on input "HMO ID" at bounding box center [860, 374] width 1084 height 36
type input "BEFIT HEALTH AND FITNESS CENTRE"
type input "1"
type input "KUD/10582/A"
click at [378, 527] on input "Practitioner" at bounding box center [860, 537] width 1084 height 36
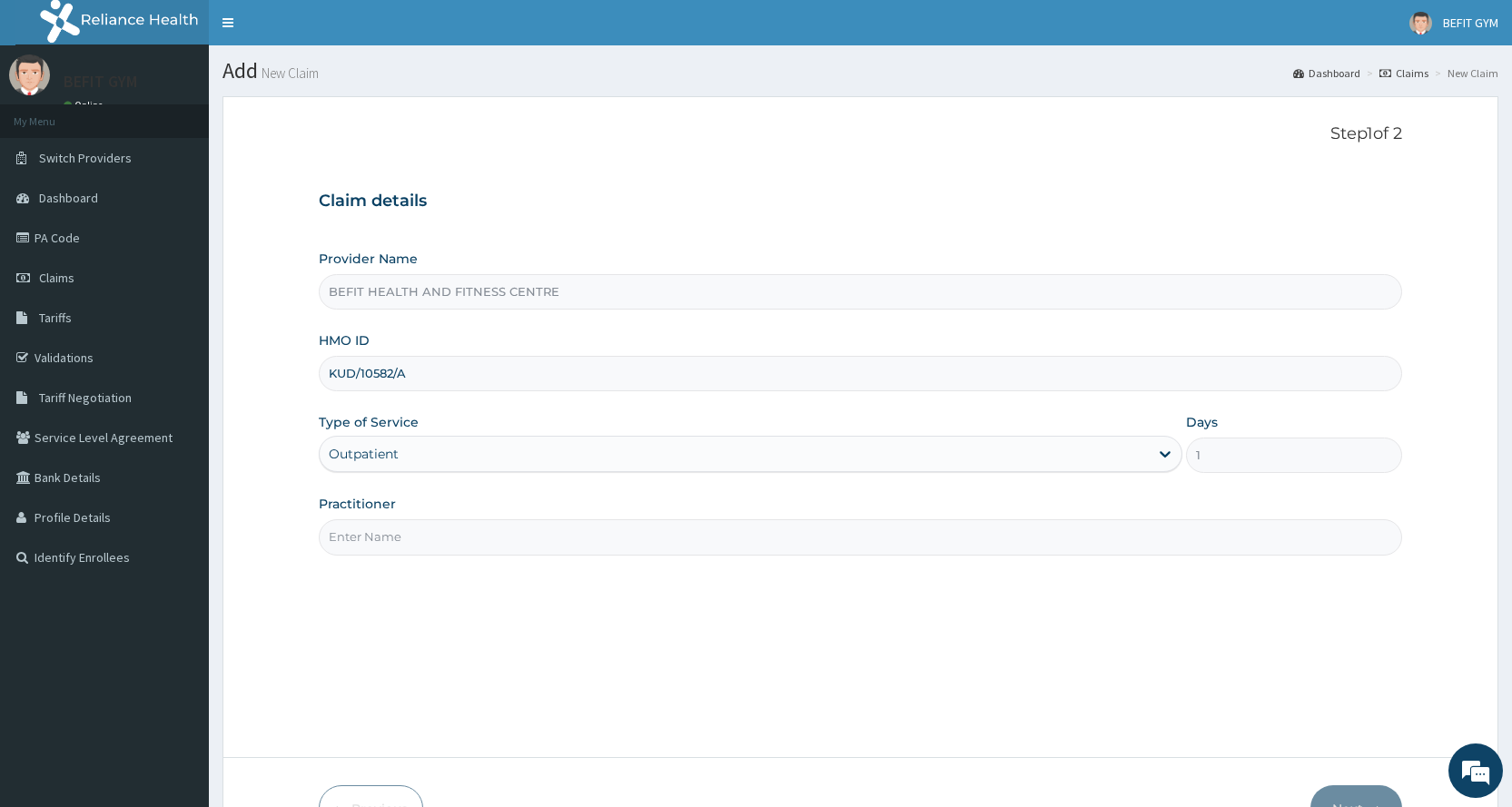
type input "B"
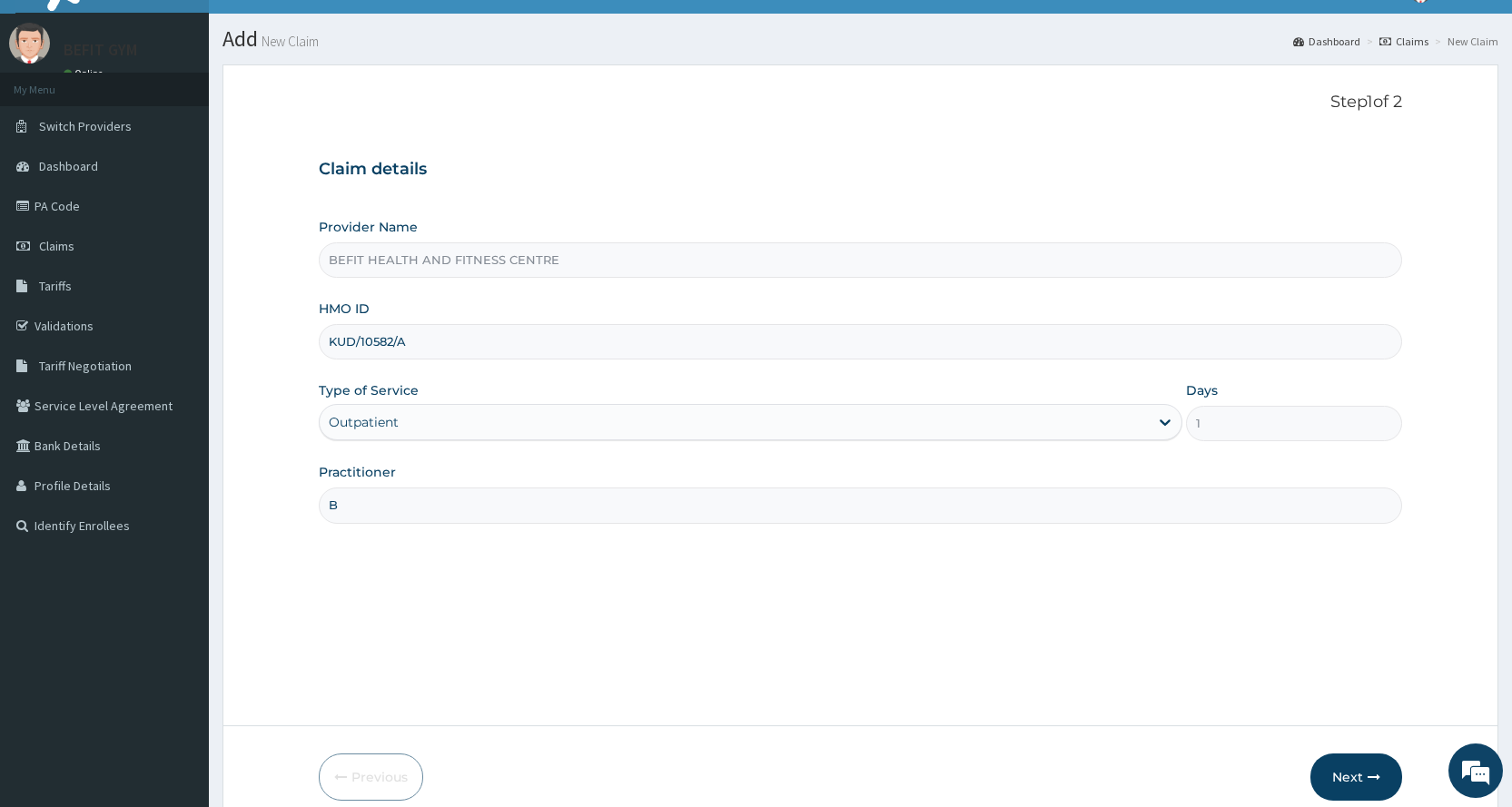
scroll to position [114, 0]
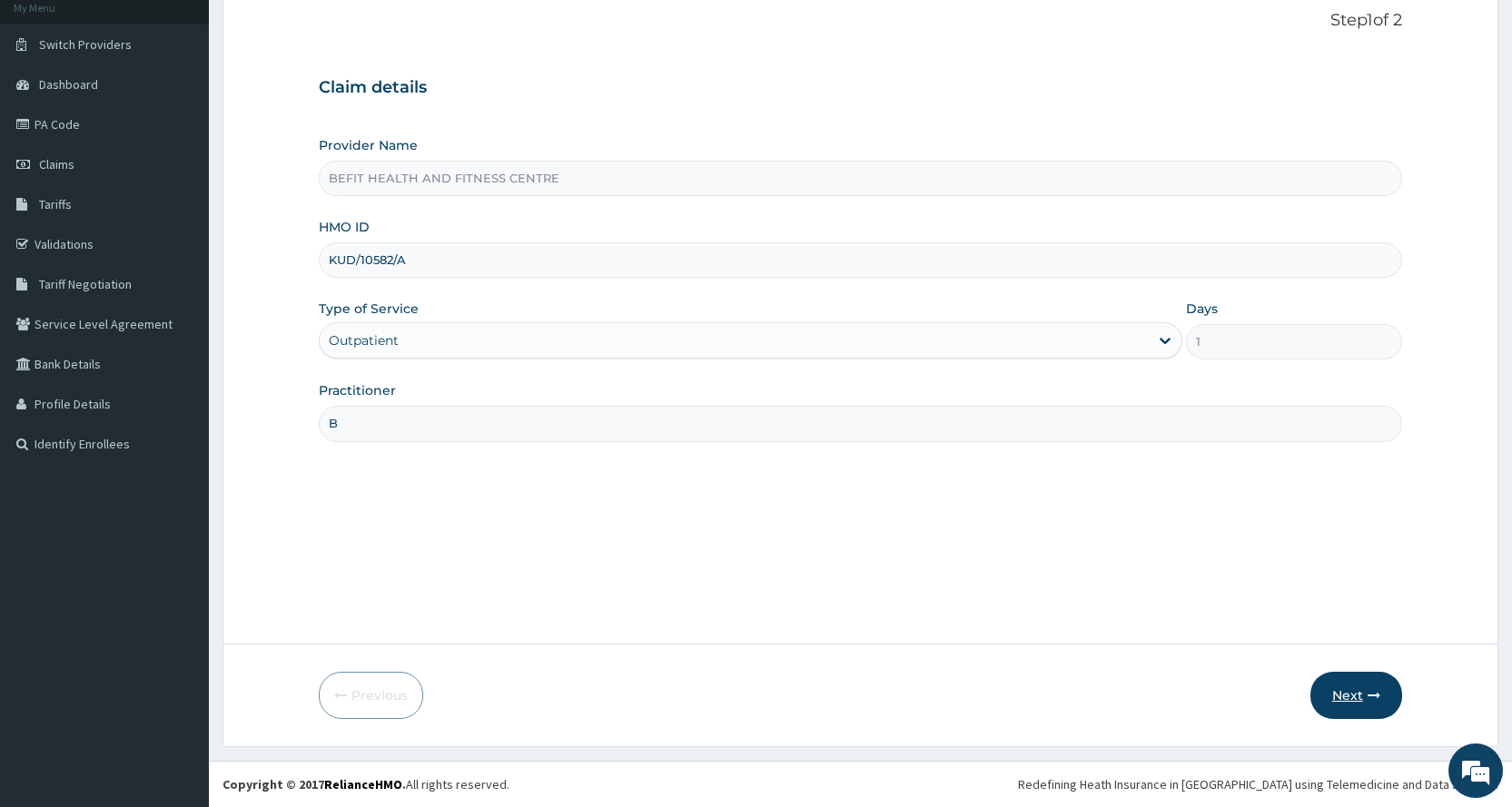
click at [1352, 695] on button "Next" at bounding box center [1356, 695] width 92 height 47
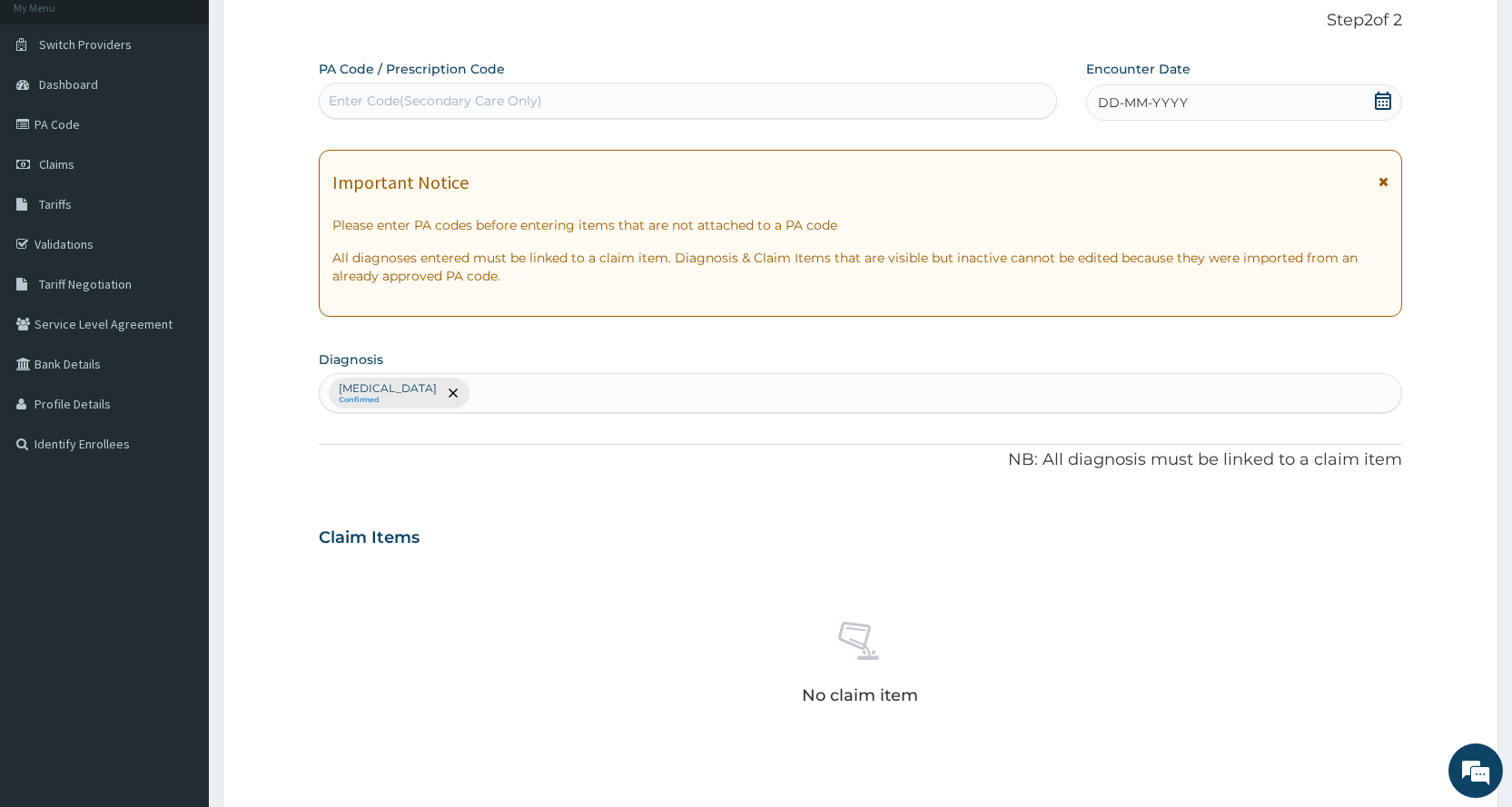
click at [654, 92] on div "Enter Code(Secondary Care Only)" at bounding box center [687, 100] width 735 height 29
type input "PA/E1817F"
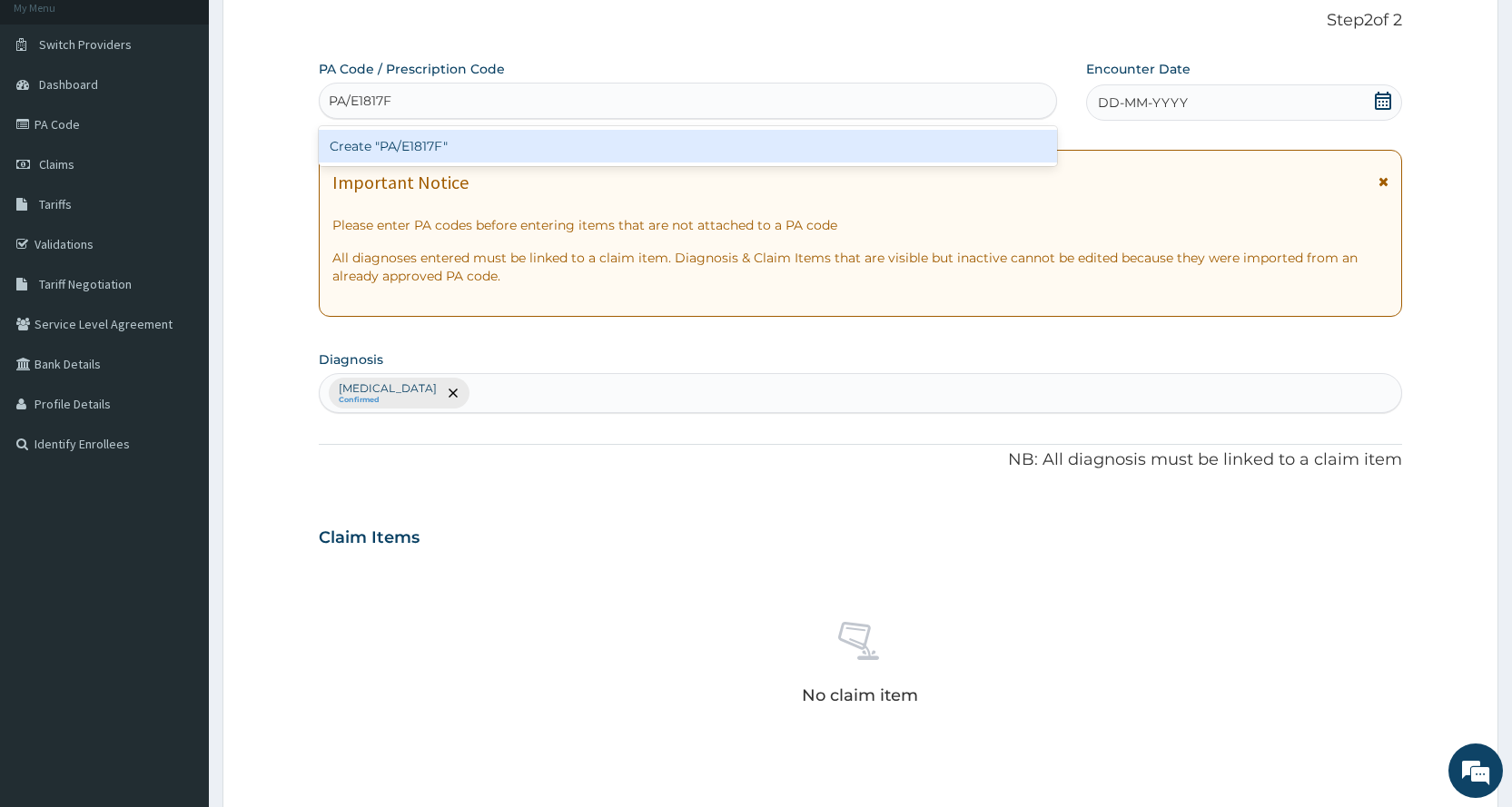
click at [682, 141] on div "Create "PA/E1817F"" at bounding box center [687, 145] width 737 height 33
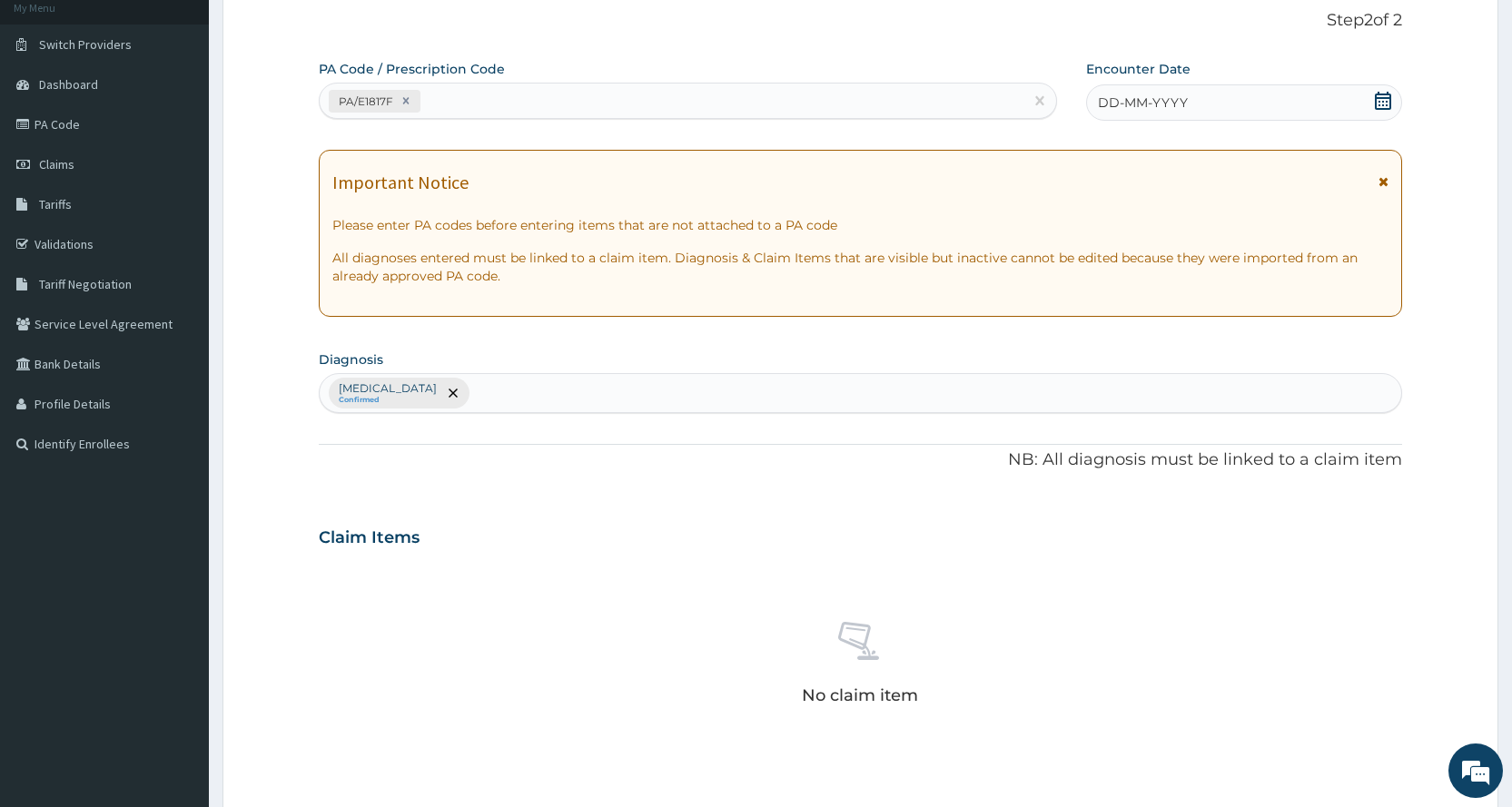
click at [1205, 110] on div "DD-MM-YYYY" at bounding box center [1243, 102] width 316 height 37
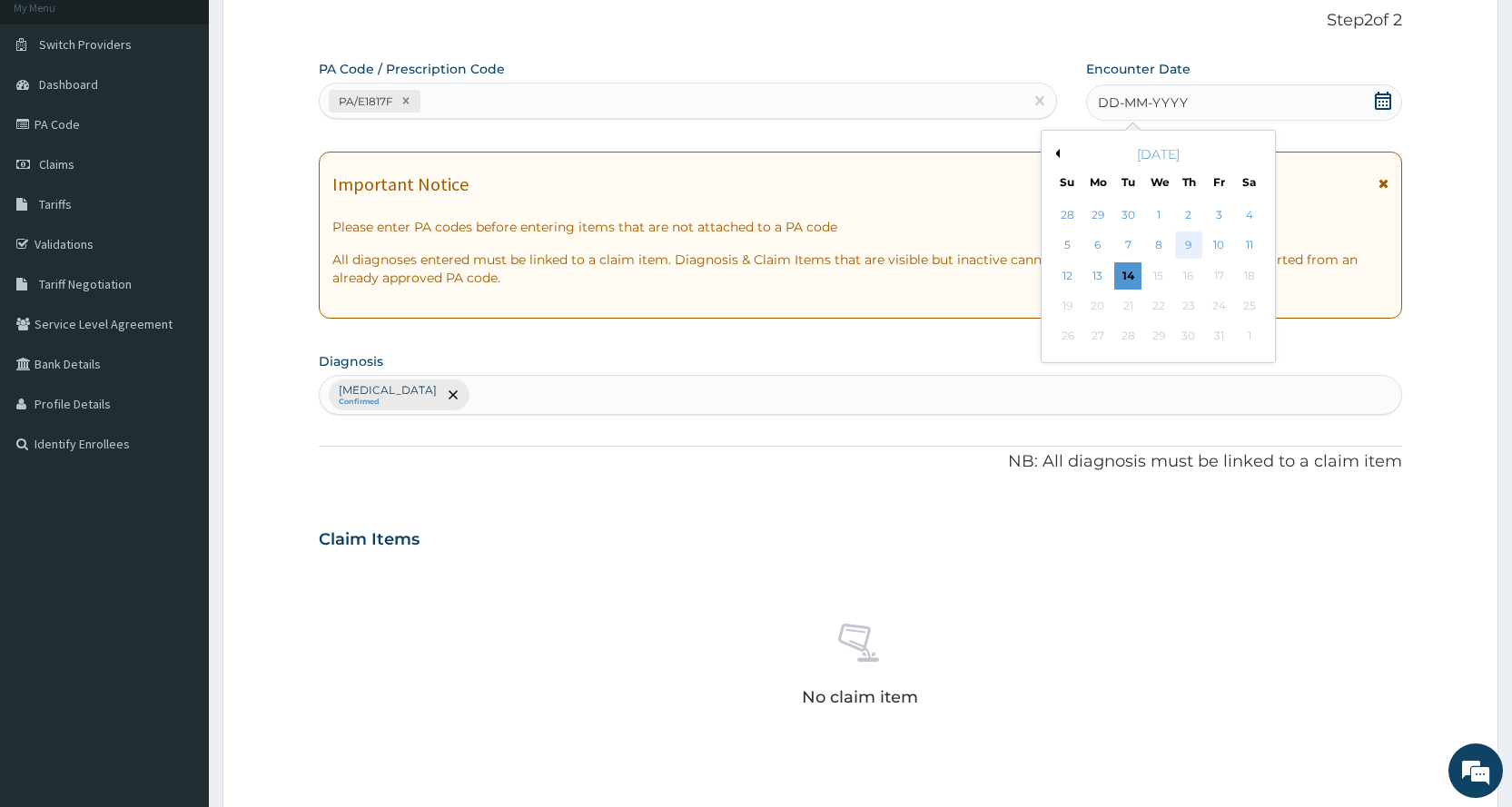
click at [1179, 245] on div "9" at bounding box center [1188, 246] width 28 height 28
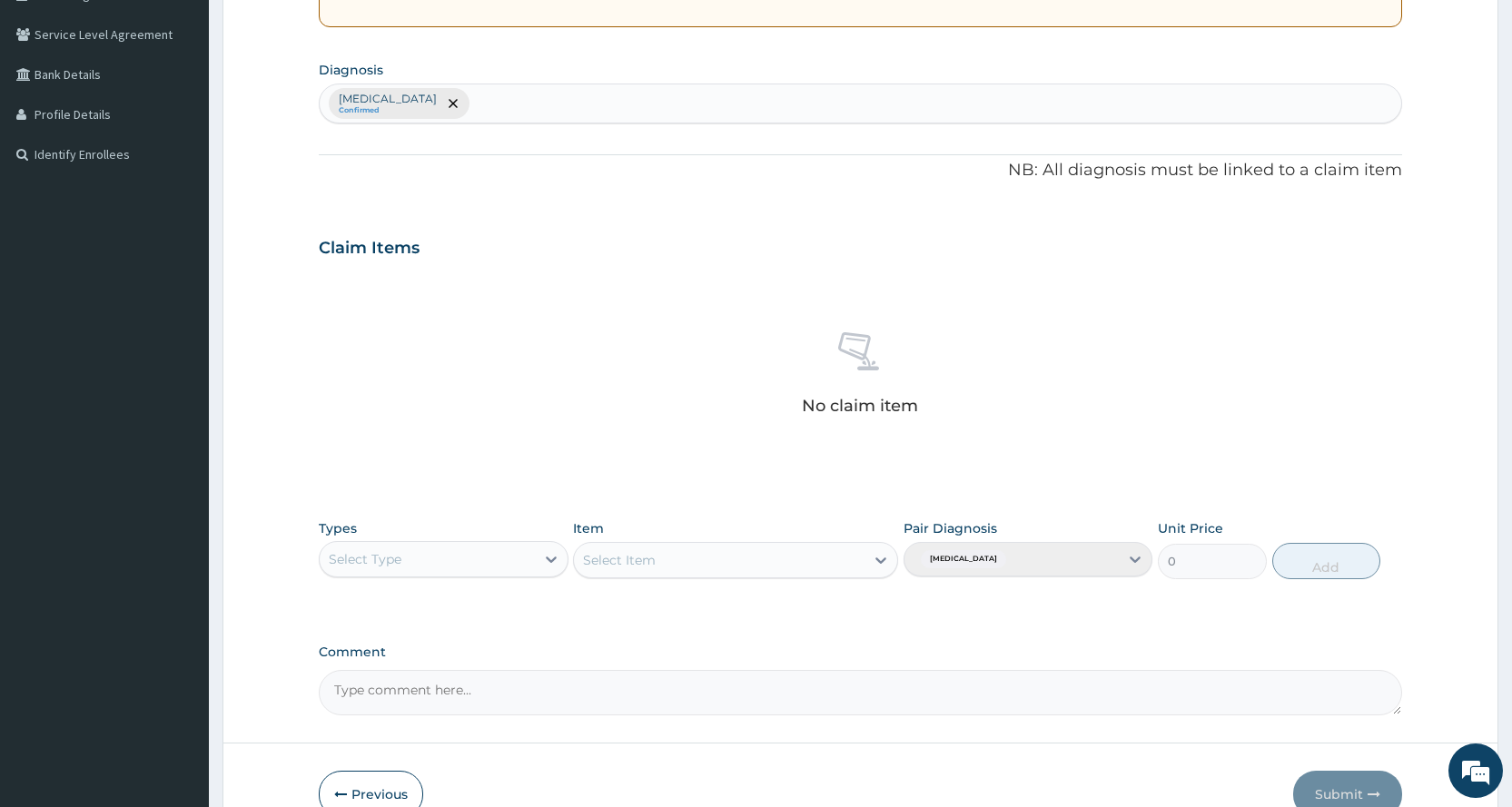
scroll to position [477, 0]
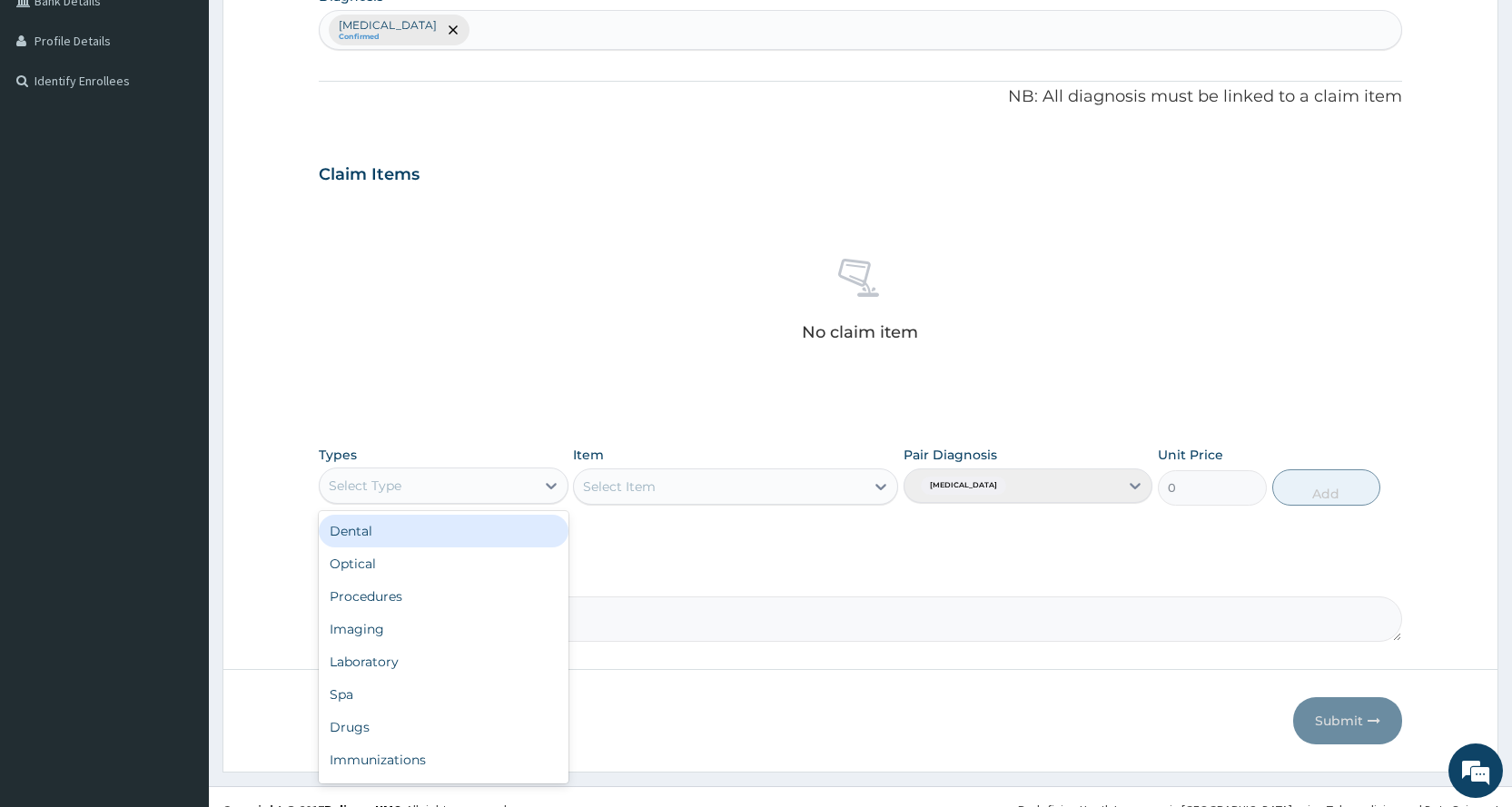
click at [508, 490] on div "Select Type" at bounding box center [426, 485] width 215 height 29
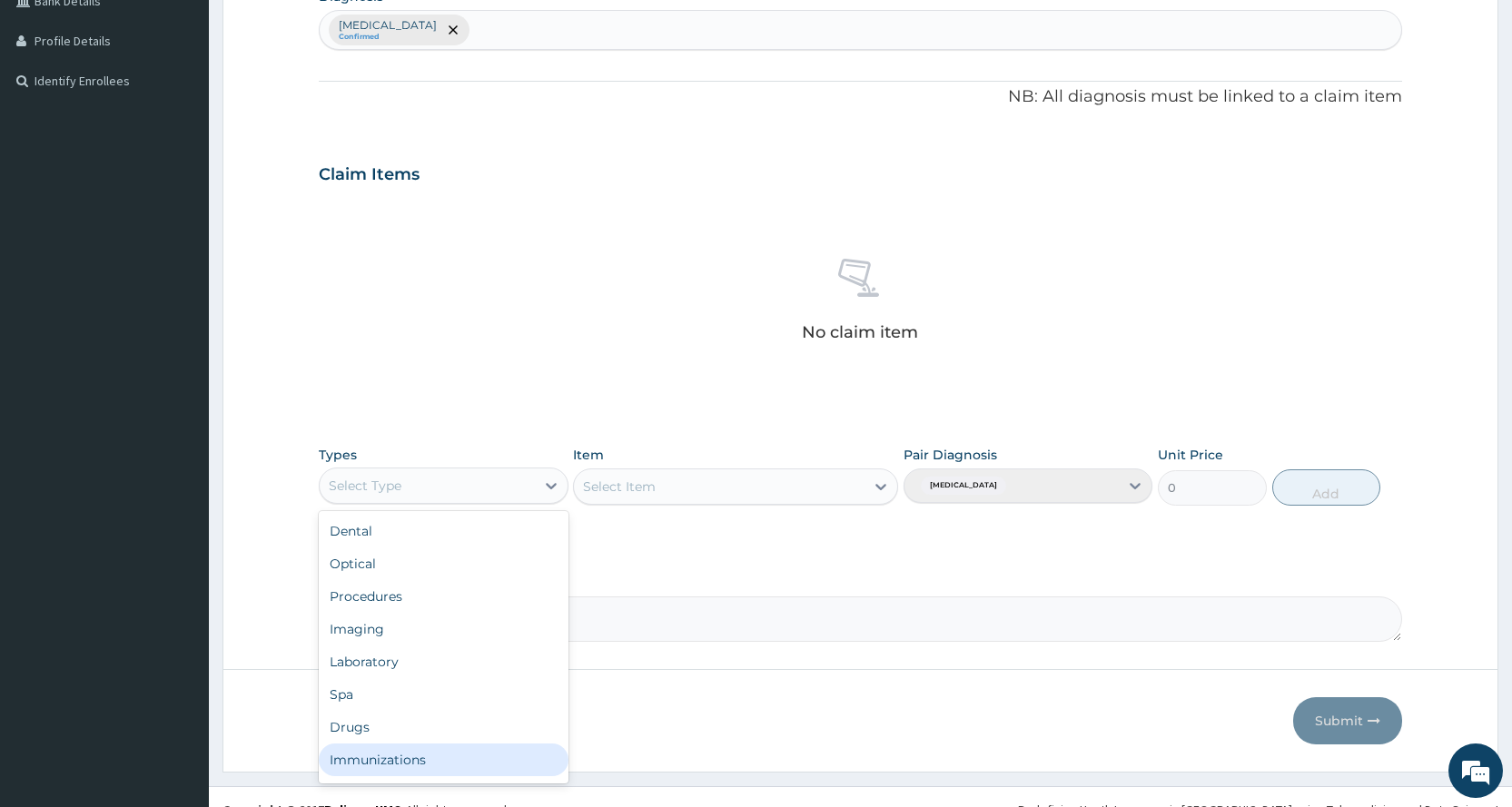
scroll to position [61, 0]
click at [369, 775] on div "Gym" at bounding box center [442, 762] width 248 height 33
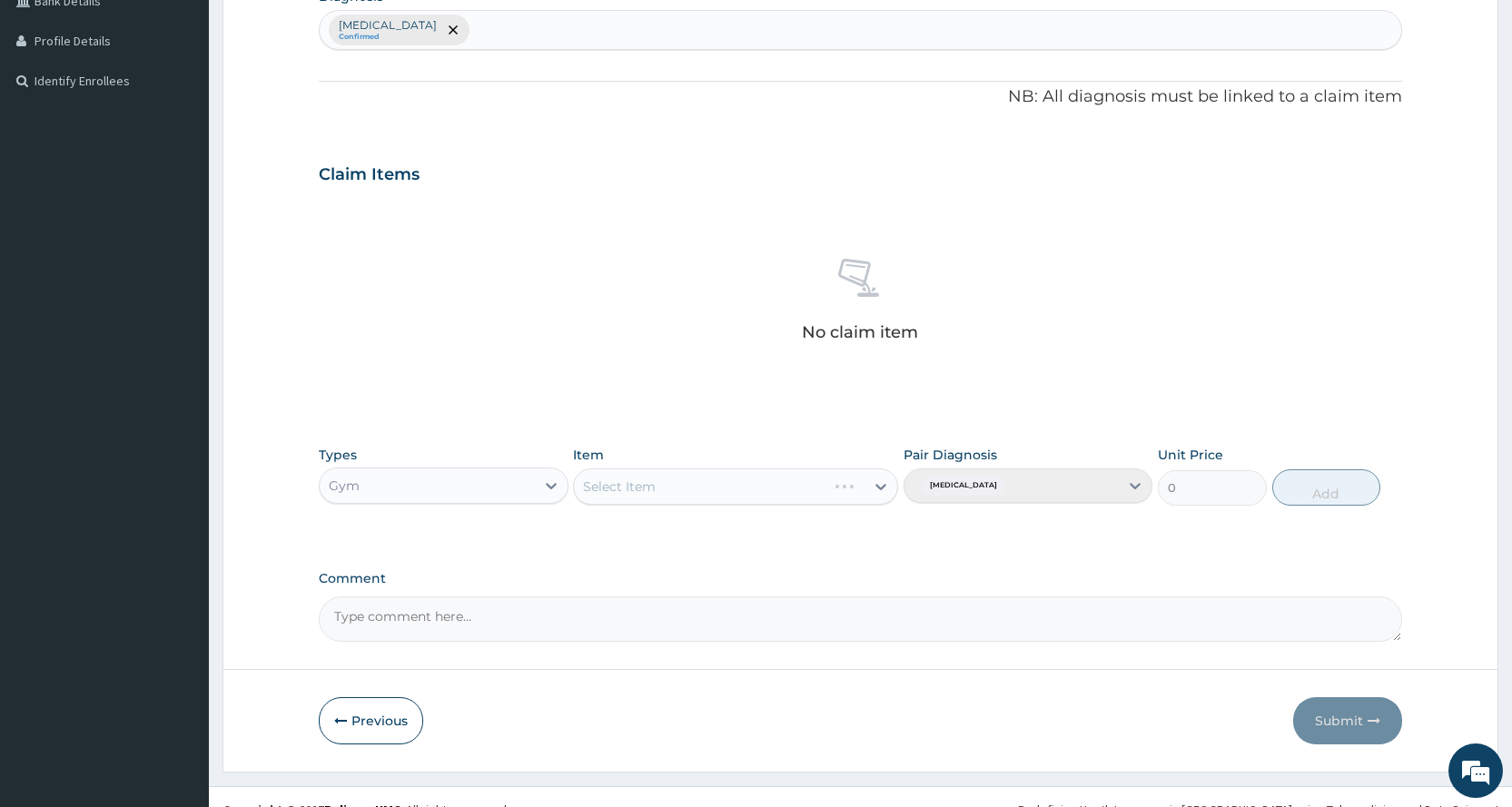
click at [661, 491] on div "Select Item" at bounding box center [735, 486] width 325 height 37
click at [661, 491] on div "Select Item" at bounding box center [719, 486] width 291 height 29
click at [691, 641] on div "PER SESSION" at bounding box center [735, 629] width 325 height 33
click at [1297, 491] on button "Add" at bounding box center [1325, 487] width 108 height 37
type input "0"
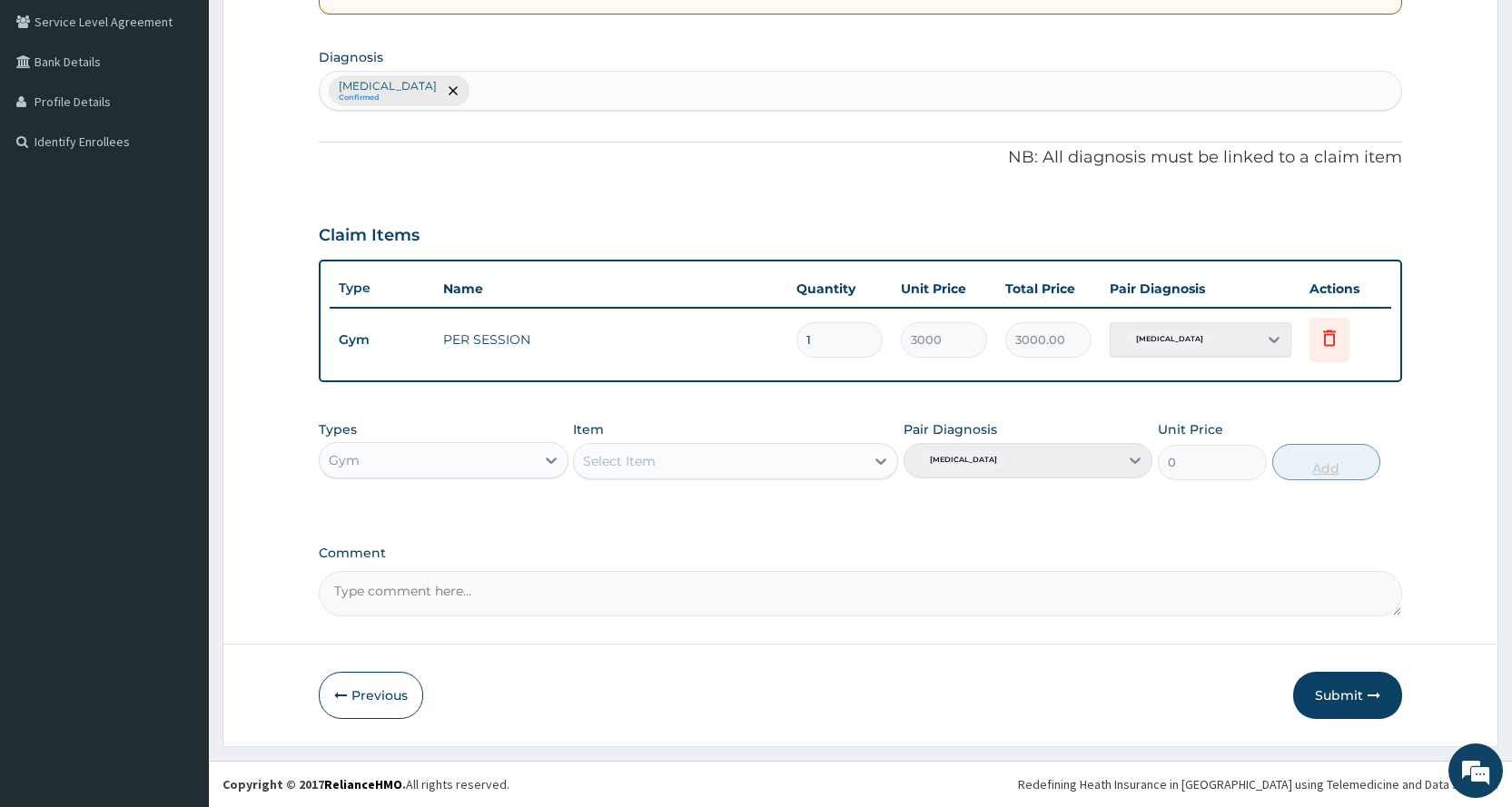
scroll to position [415, 0]
click at [1356, 683] on button "Submit" at bounding box center [1348, 695] width 109 height 47
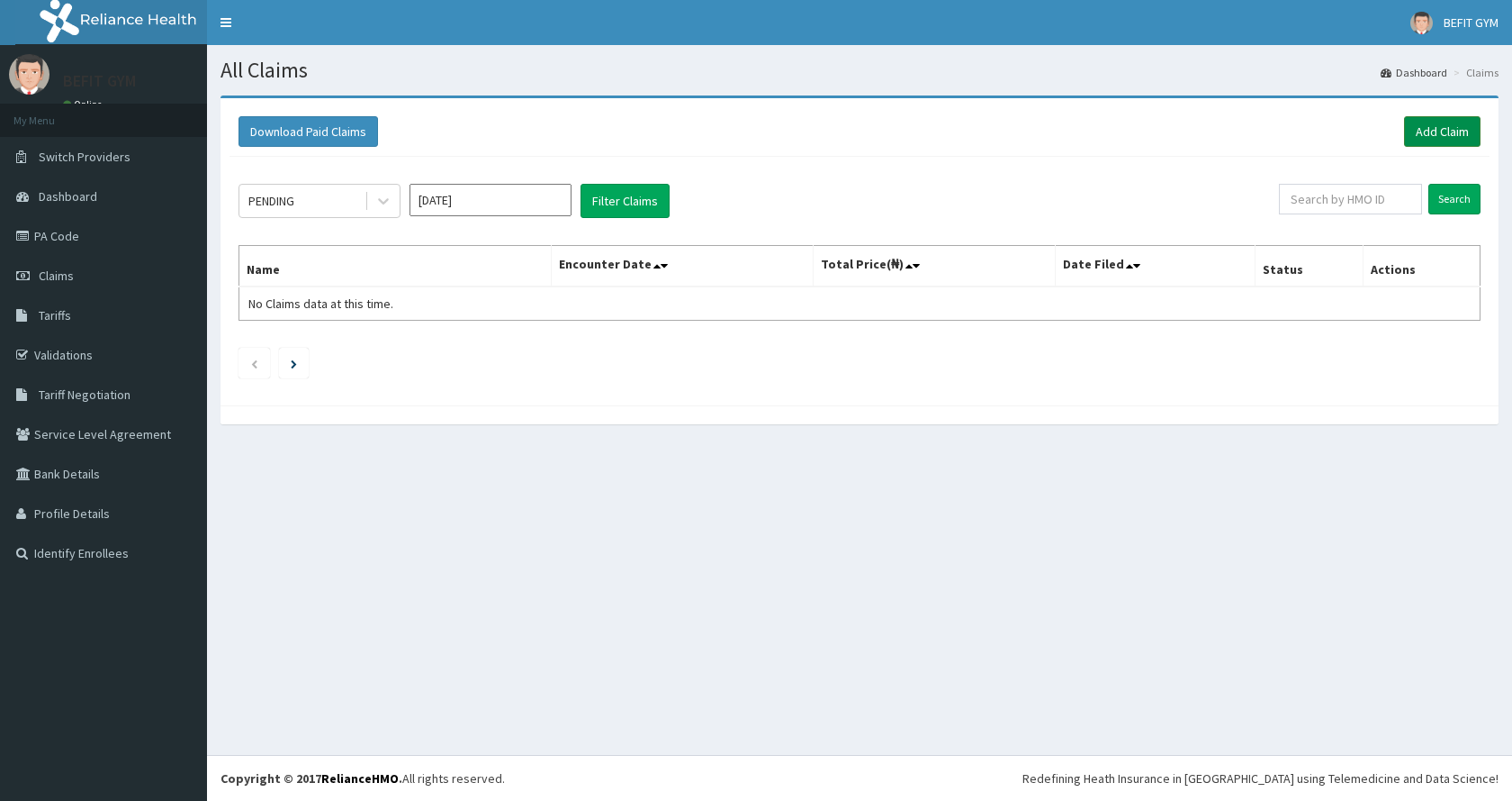
click at [1450, 132] on link "Add Claim" at bounding box center [1442, 131] width 77 height 30
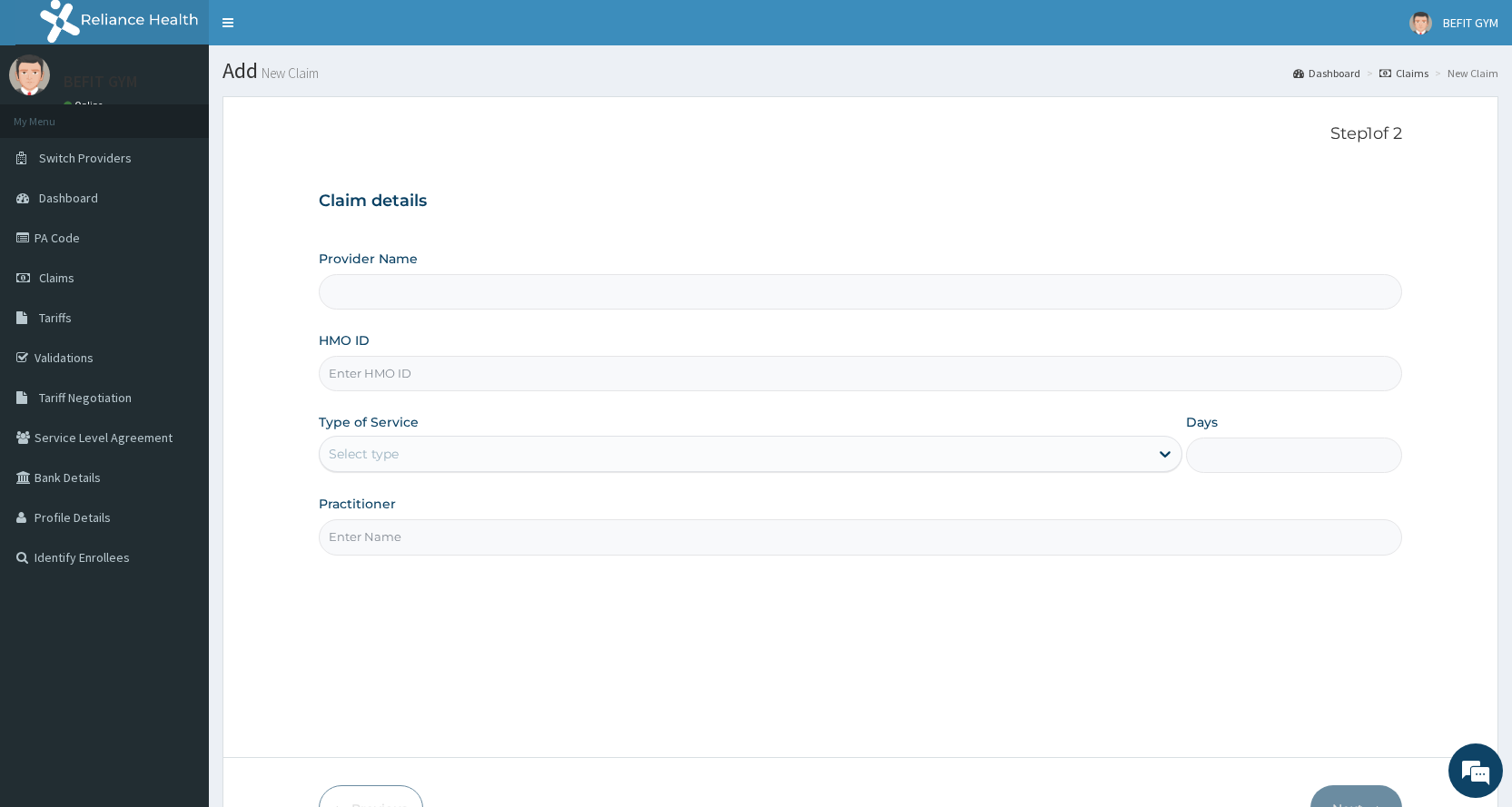
click at [795, 374] on input "HMO ID" at bounding box center [860, 374] width 1084 height 36
type input "BEFIT HEALTH AND FITNESS CENTRE"
type input "1"
type input "OPN/10032/A"
click at [363, 531] on input "Practitioner" at bounding box center [860, 537] width 1084 height 36
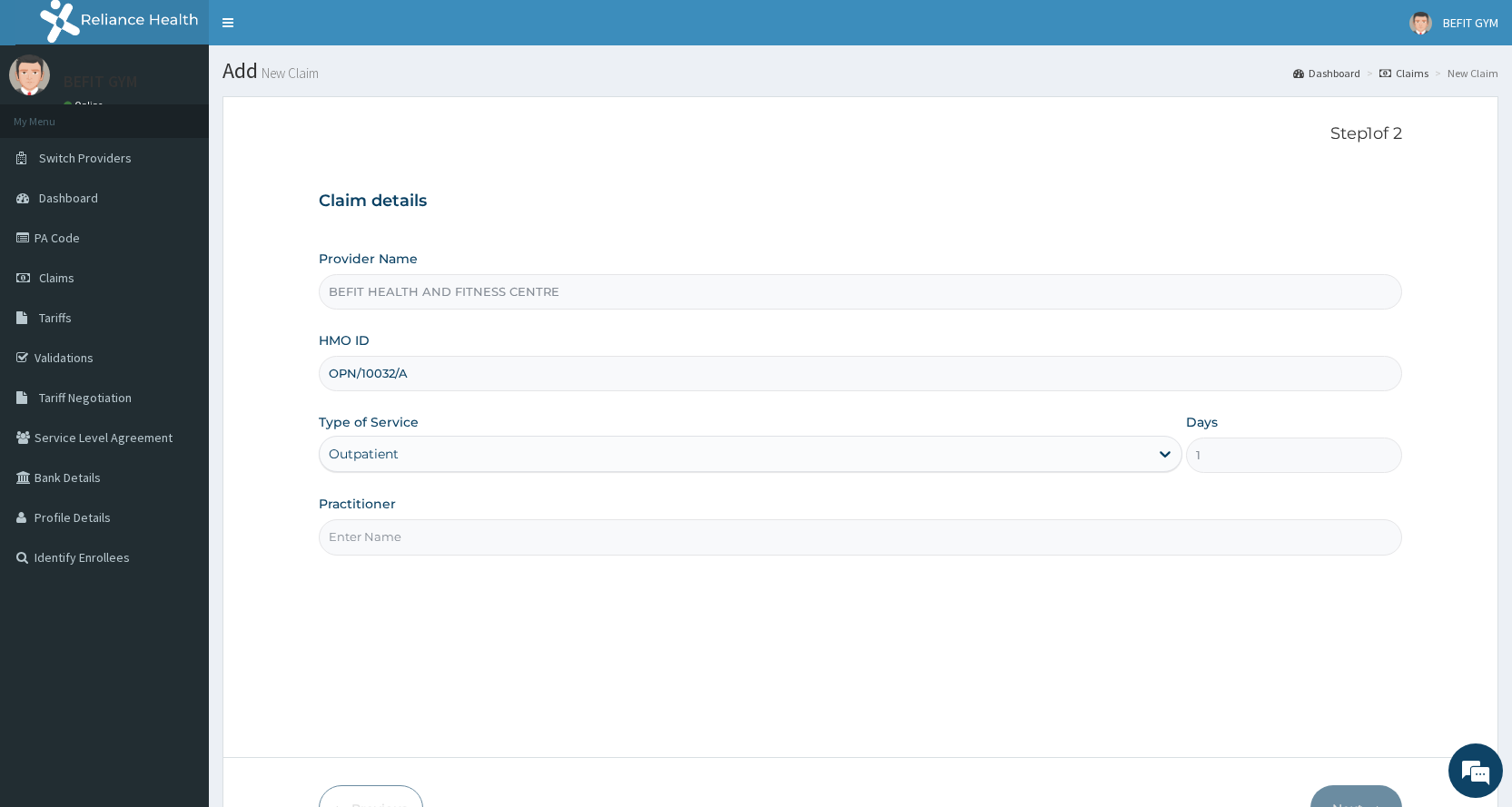
type input "B"
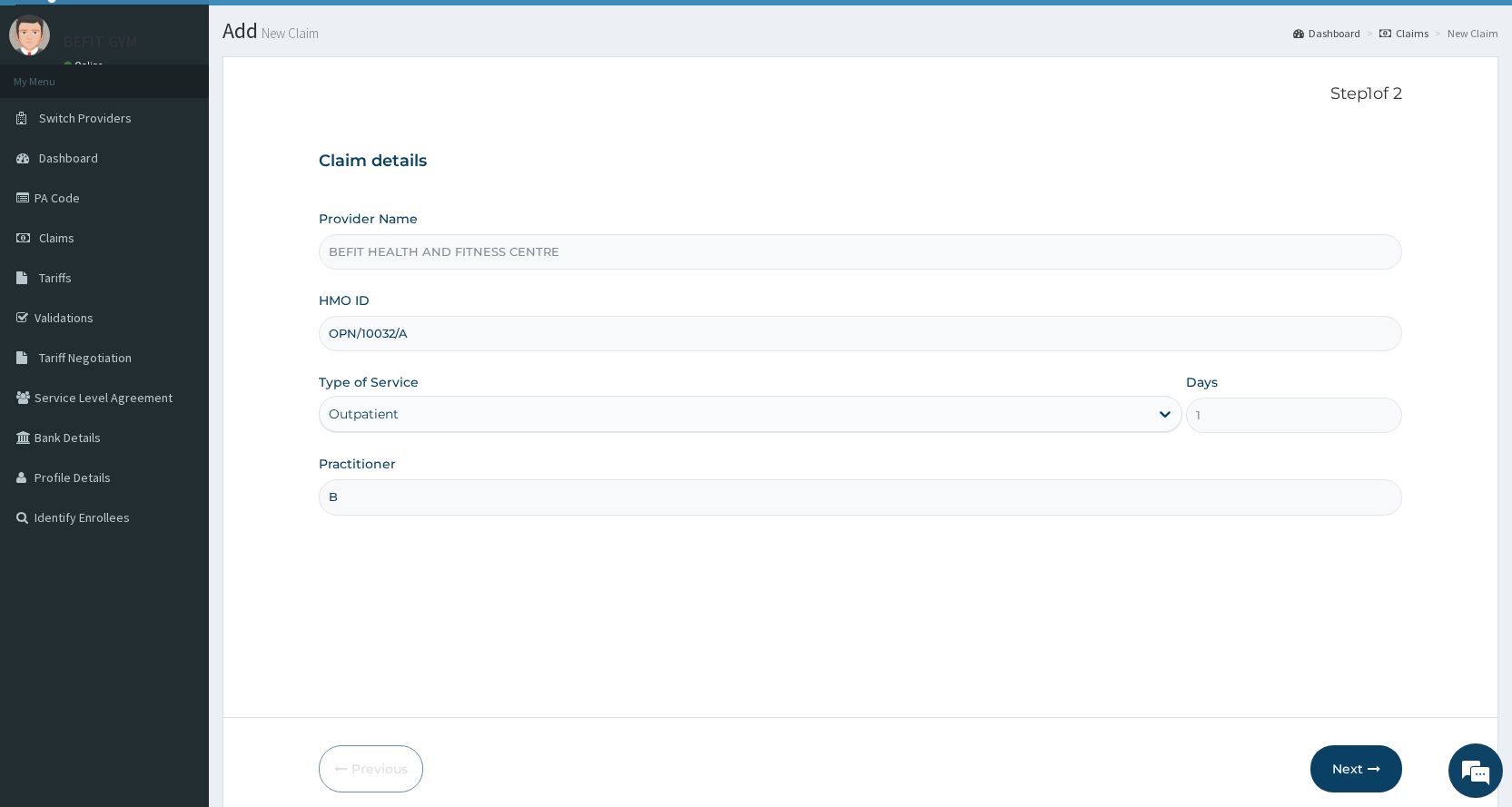
scroll to position [114, 0]
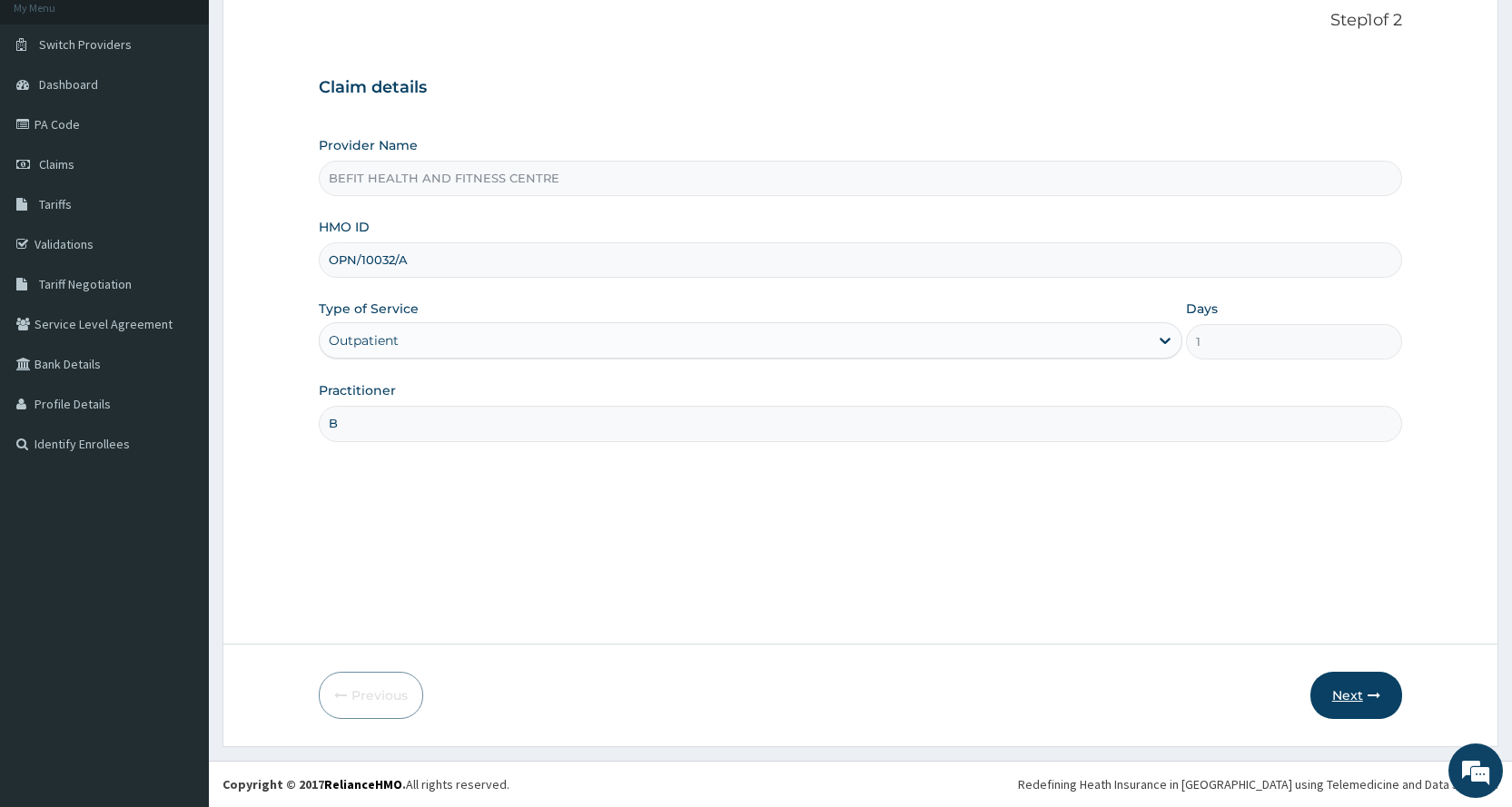
click at [1340, 716] on button "Next" at bounding box center [1356, 695] width 92 height 47
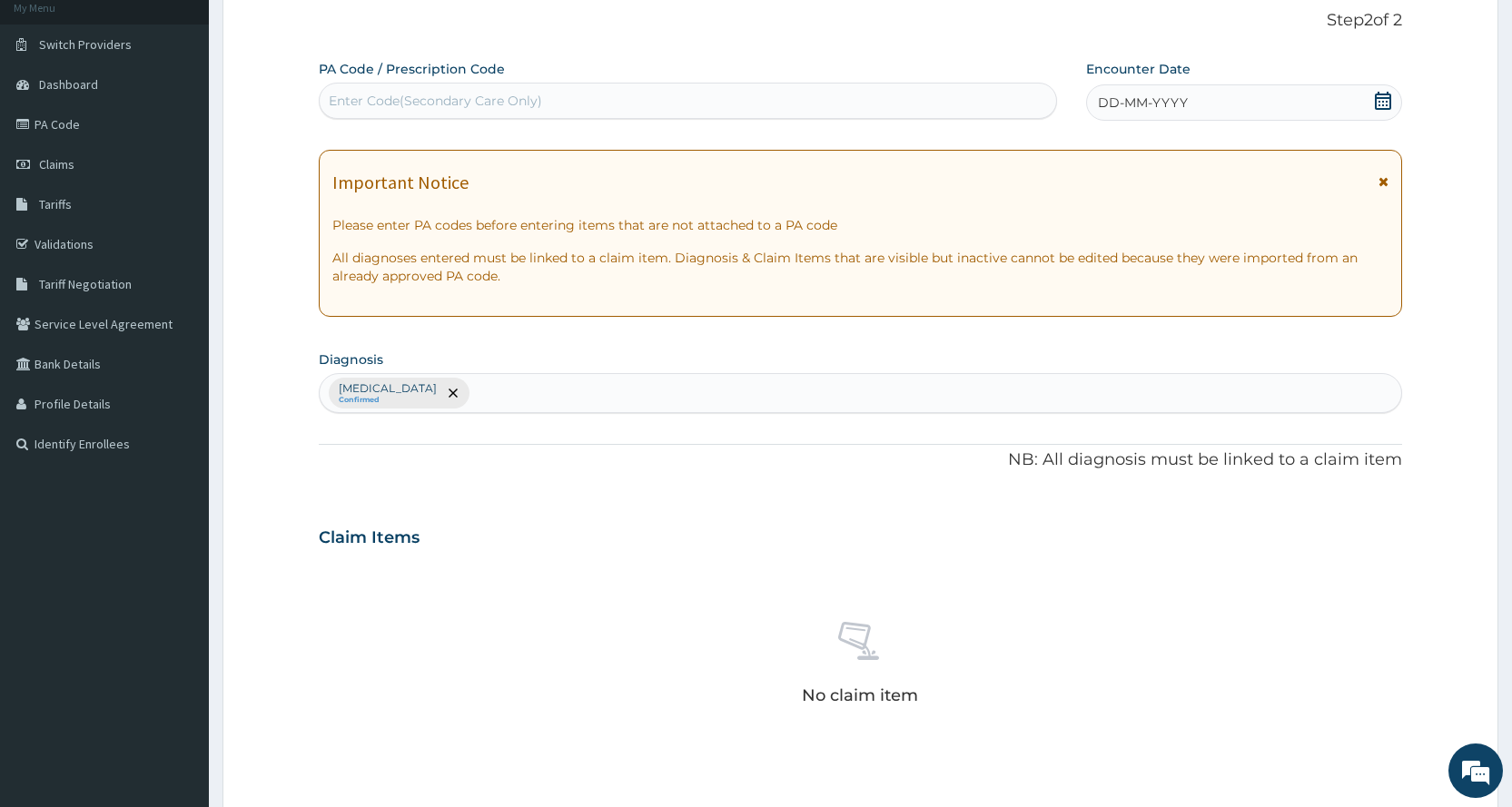
click at [372, 102] on div "Enter Code(Secondary Care Only)" at bounding box center [435, 101] width 214 height 18
type input "PA/B31254"
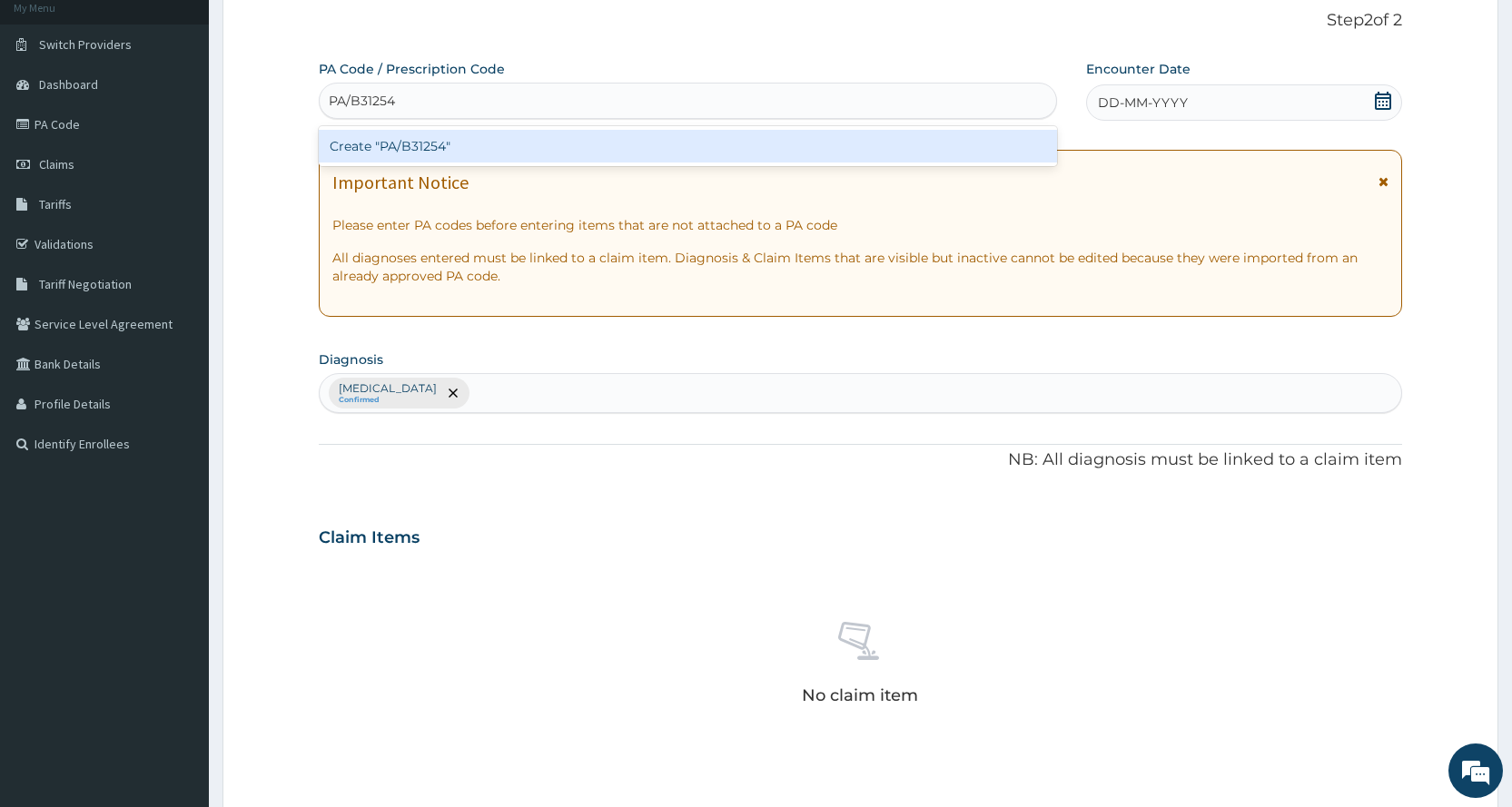
click at [467, 142] on div "Create "PA/B31254"" at bounding box center [687, 145] width 737 height 33
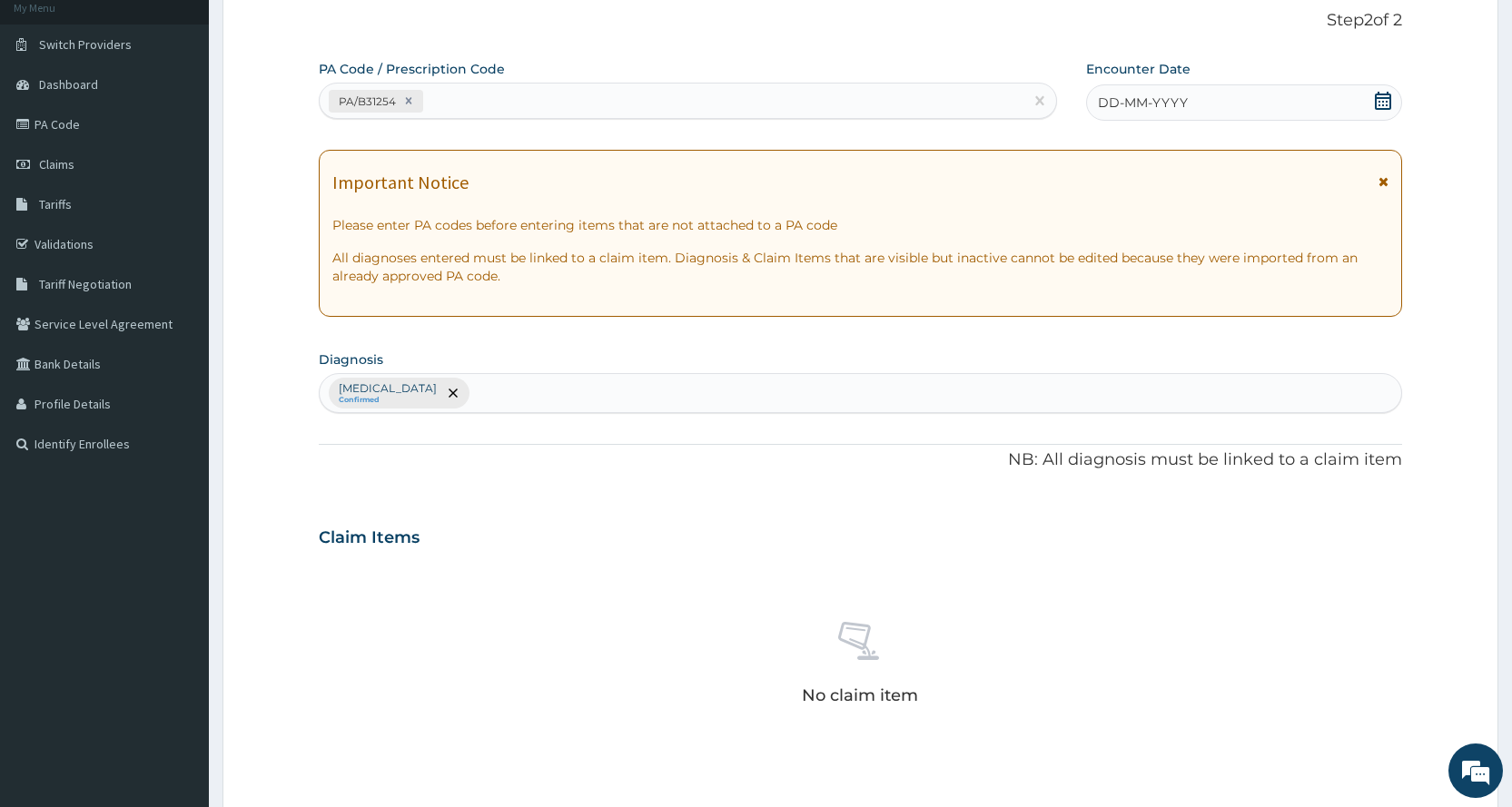
click at [1223, 100] on div "DD-MM-YYYY" at bounding box center [1243, 102] width 316 height 37
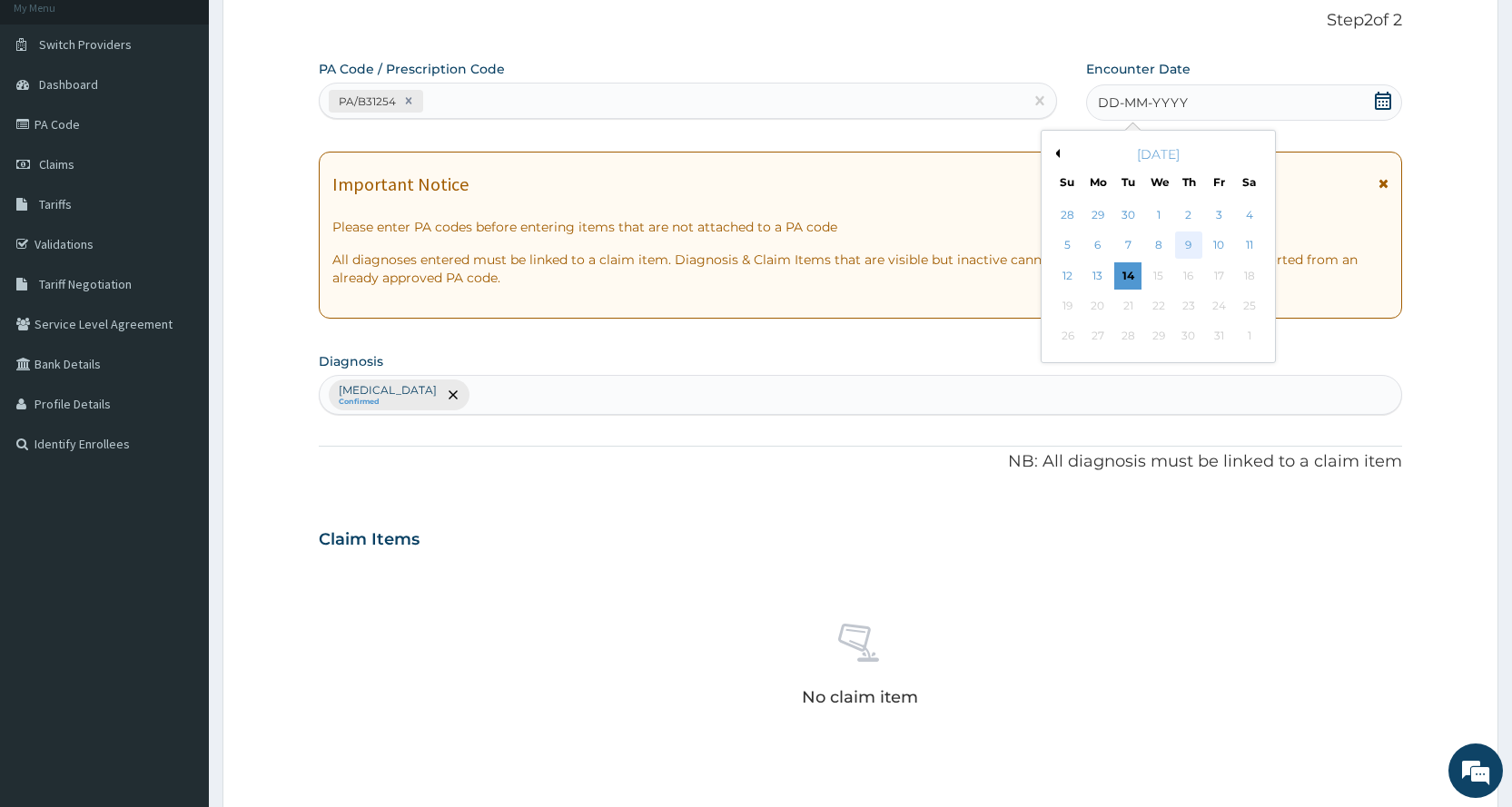
click at [1191, 241] on div "9" at bounding box center [1188, 246] width 28 height 28
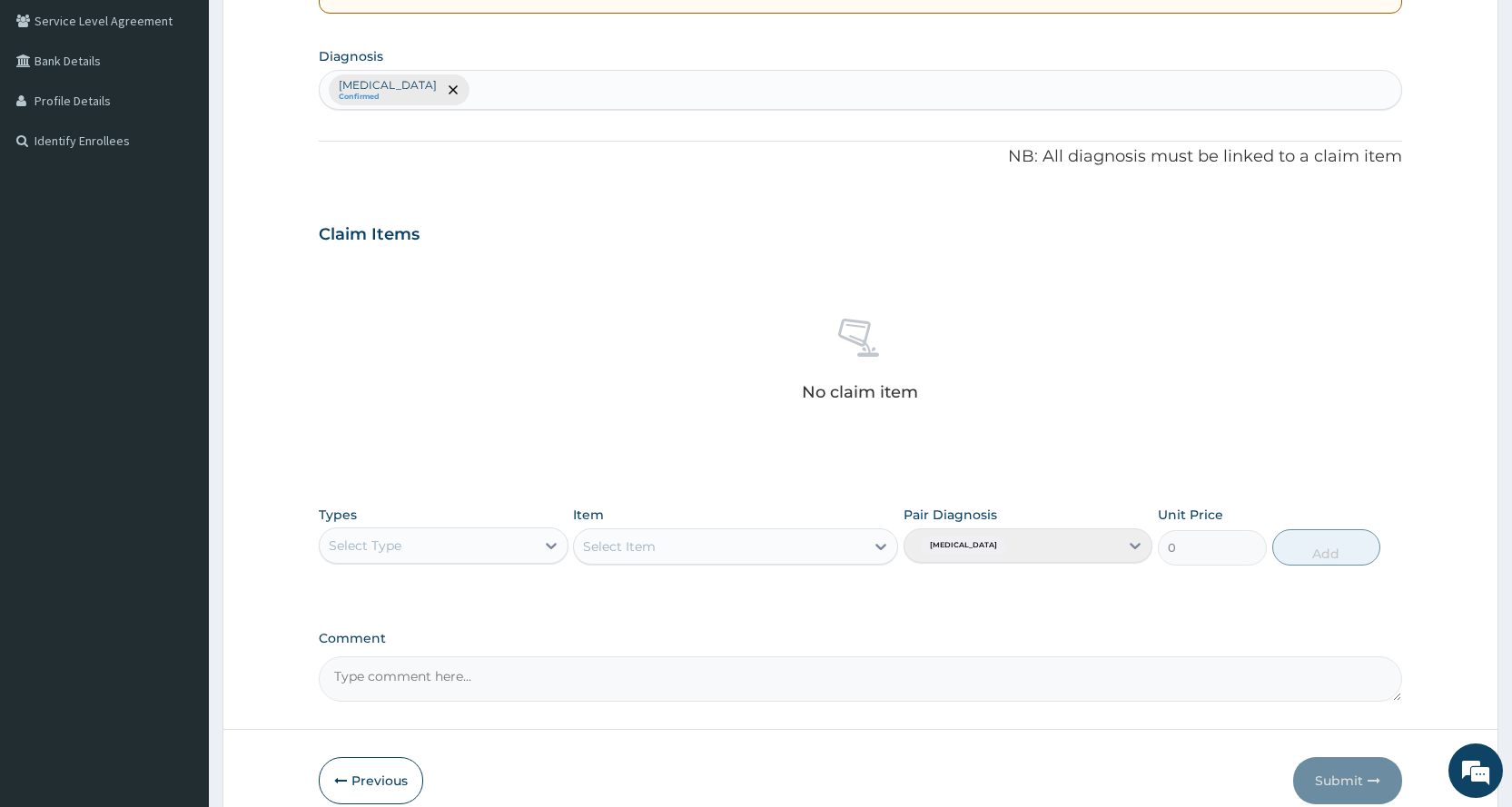
scroll to position [501, 0]
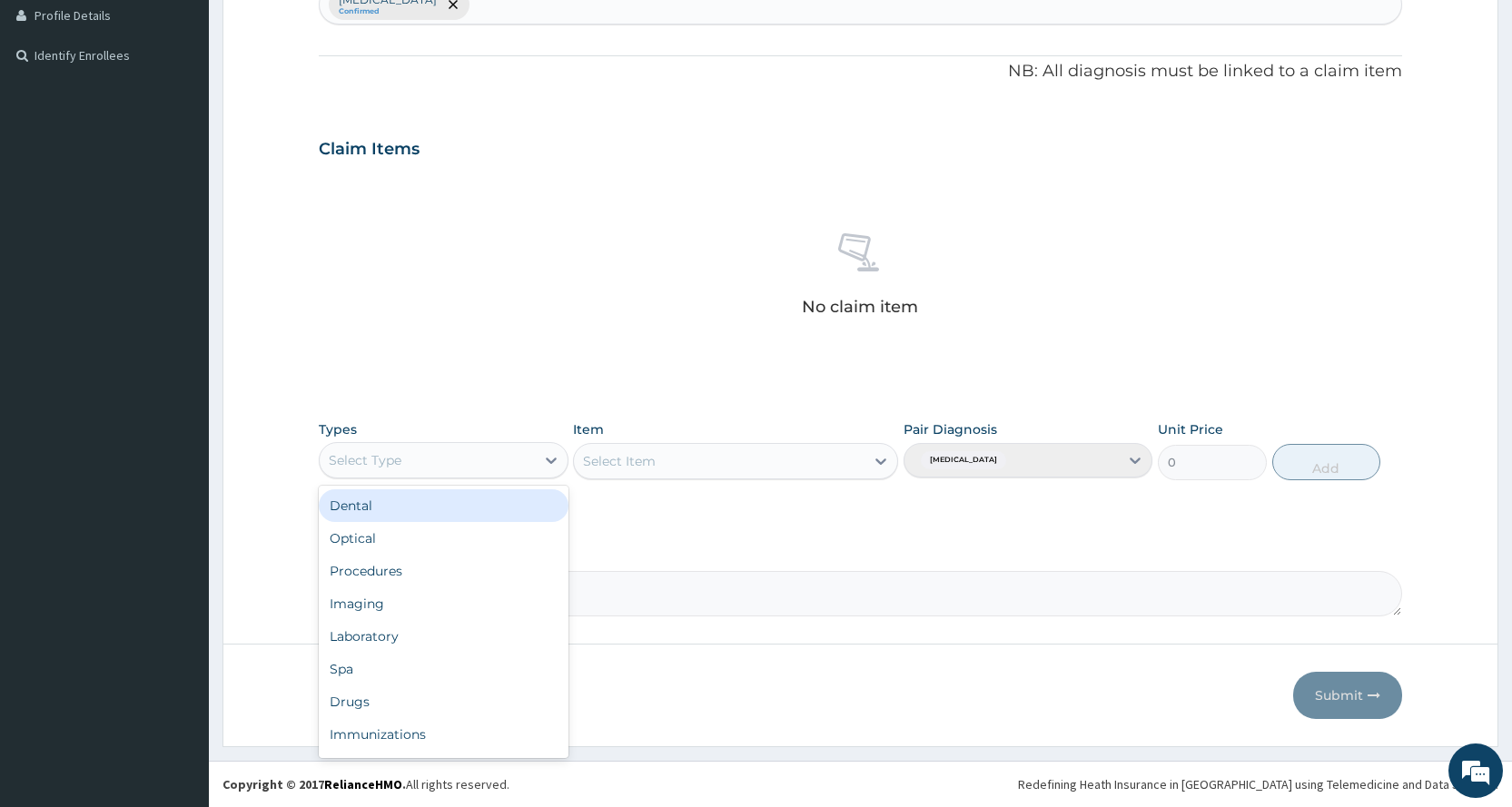
click at [438, 442] on div "Select Type" at bounding box center [442, 460] width 248 height 37
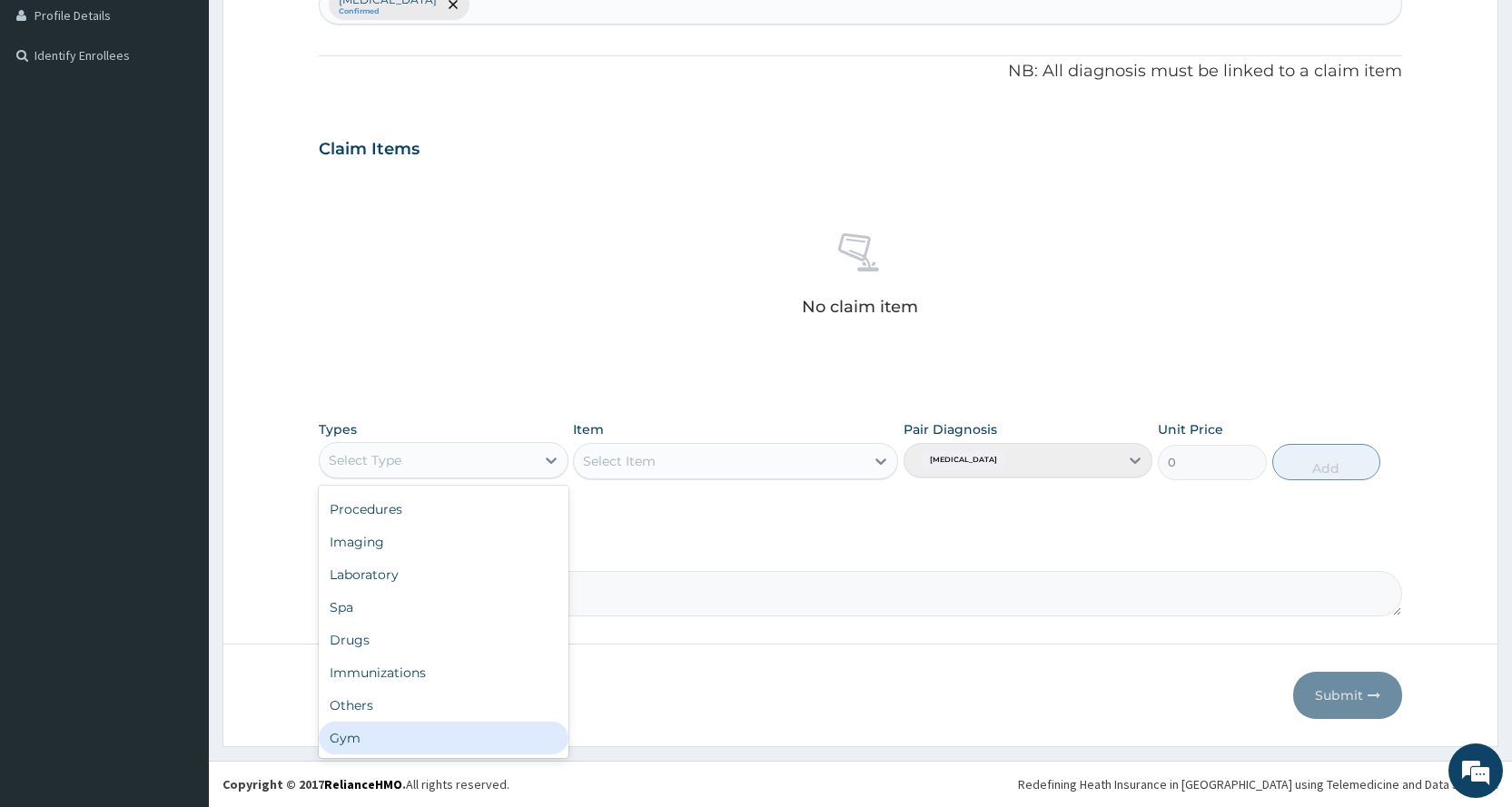
click at [400, 734] on div "Gym" at bounding box center [442, 737] width 248 height 33
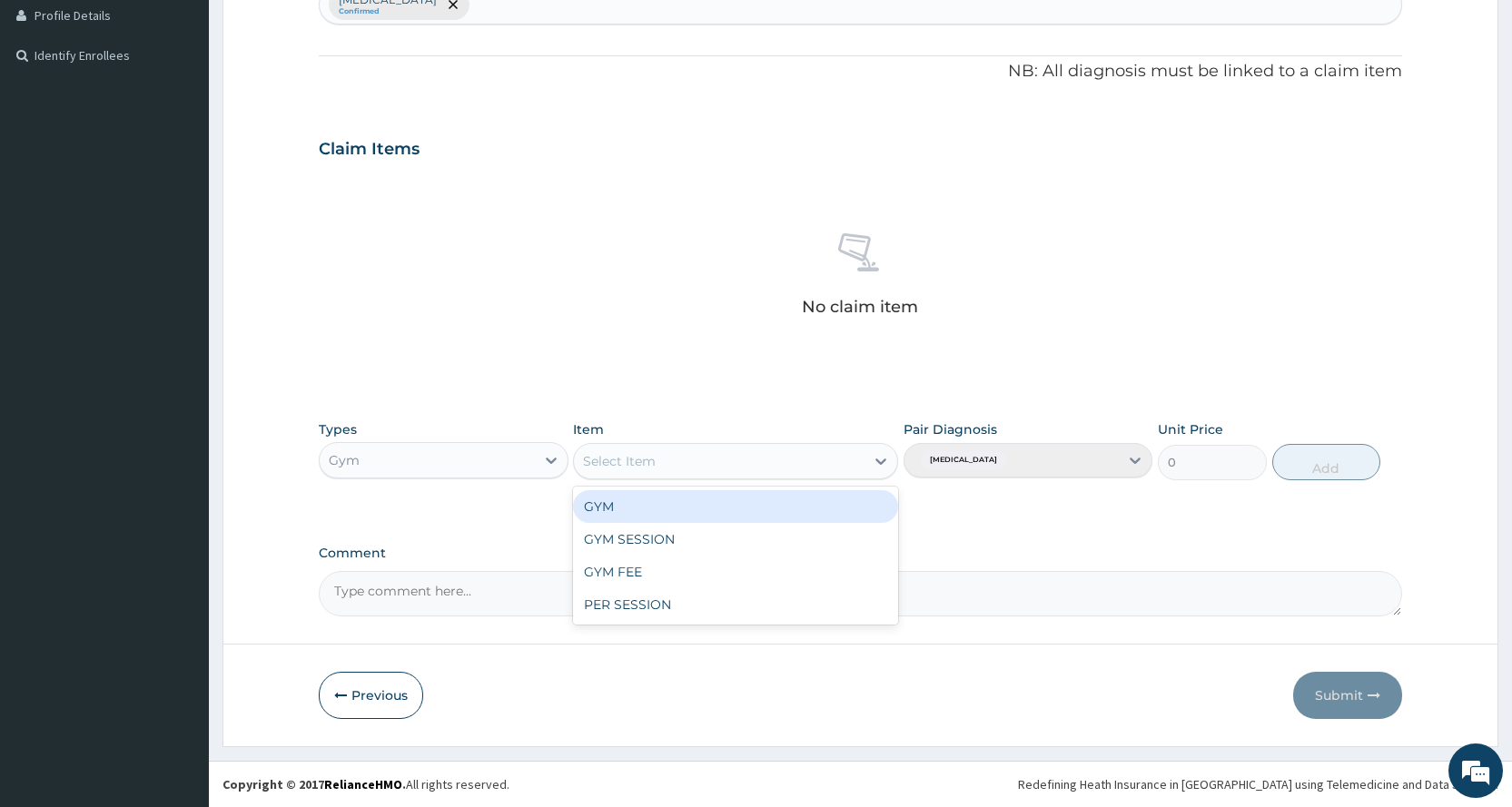
click at [738, 472] on div "Select Item" at bounding box center [719, 460] width 291 height 29
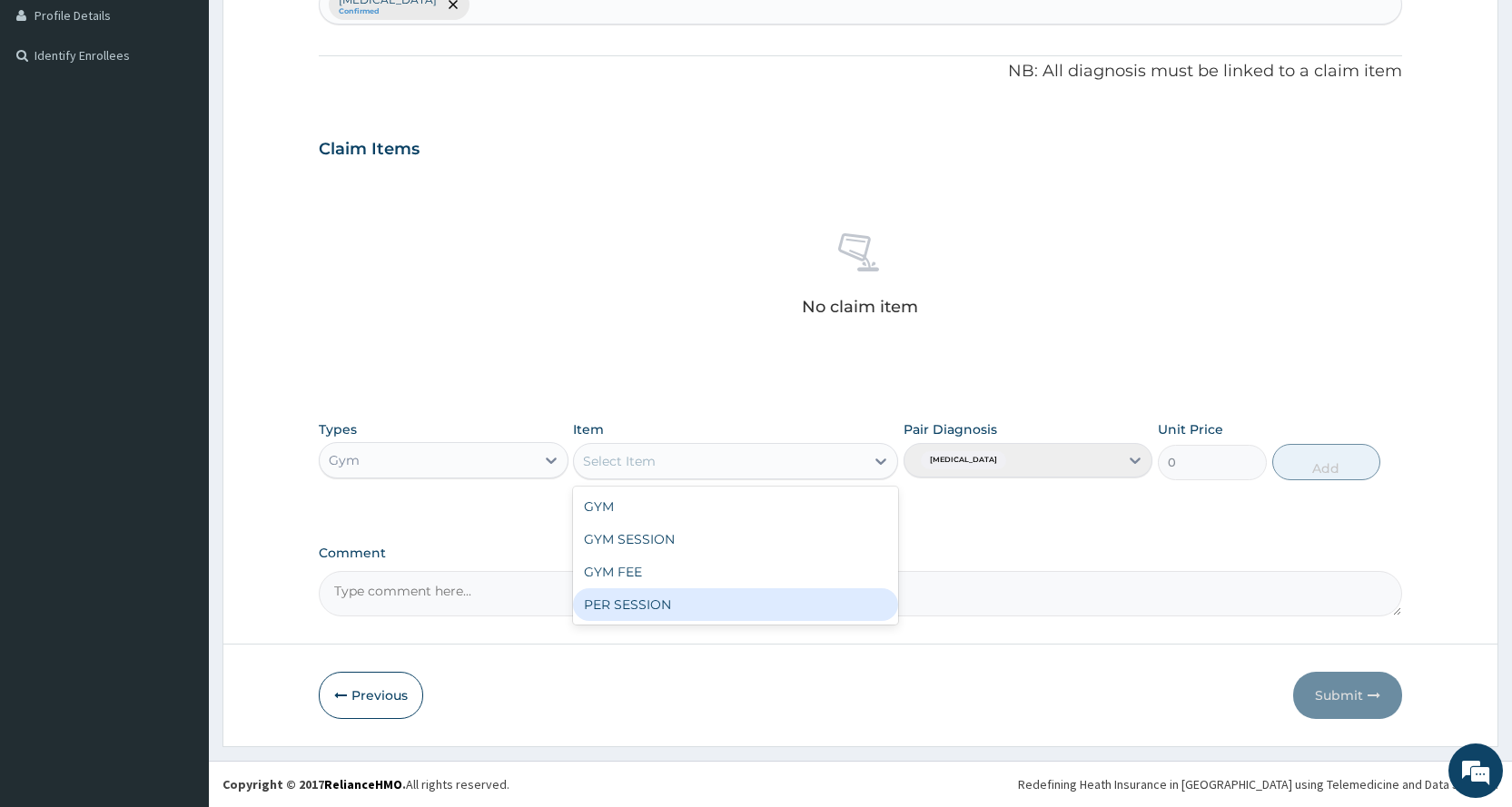
click at [733, 594] on div "PER SESSION" at bounding box center [735, 604] width 325 height 33
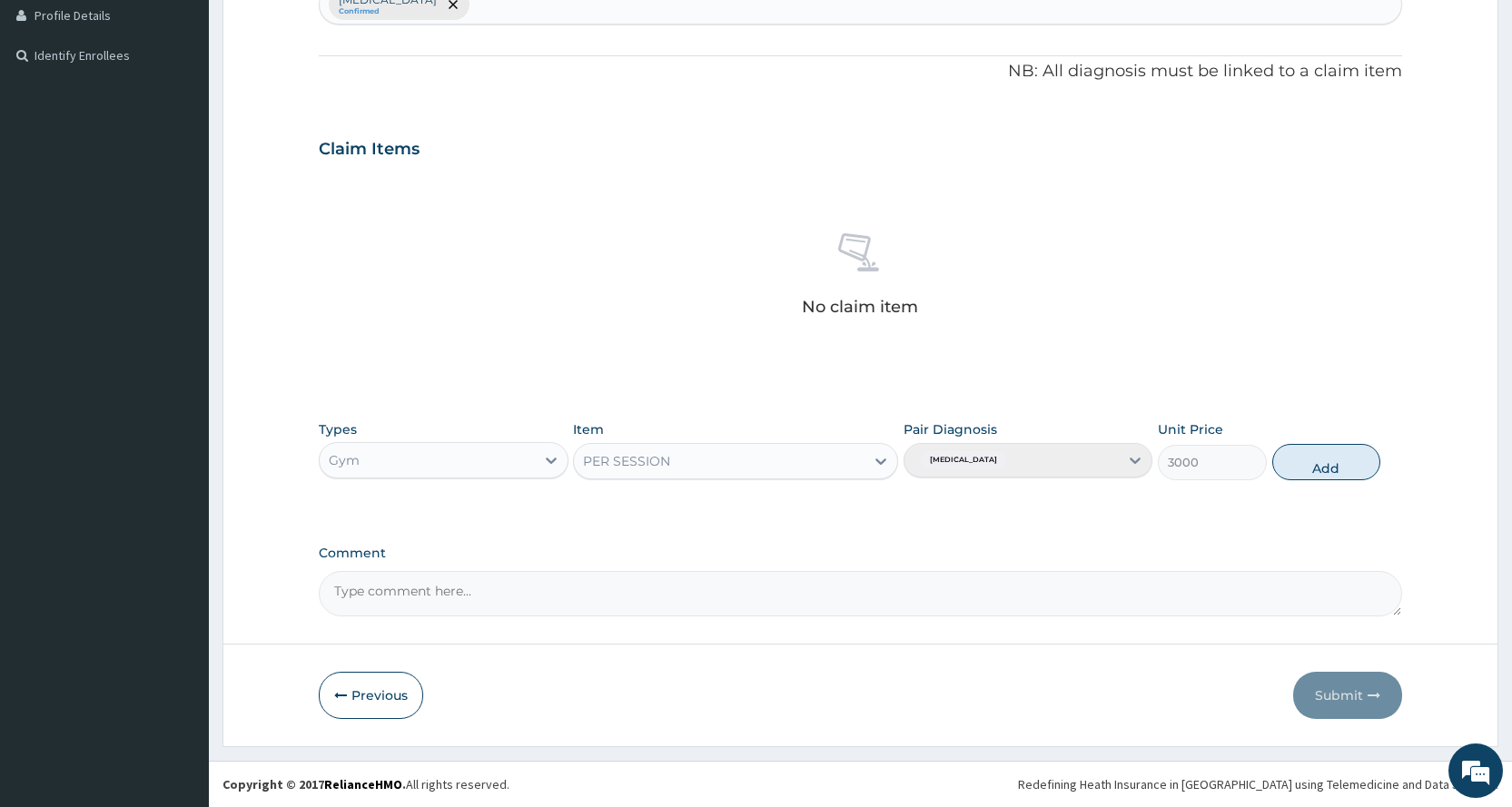
click at [1340, 468] on button "Add" at bounding box center [1325, 462] width 108 height 37
type input "0"
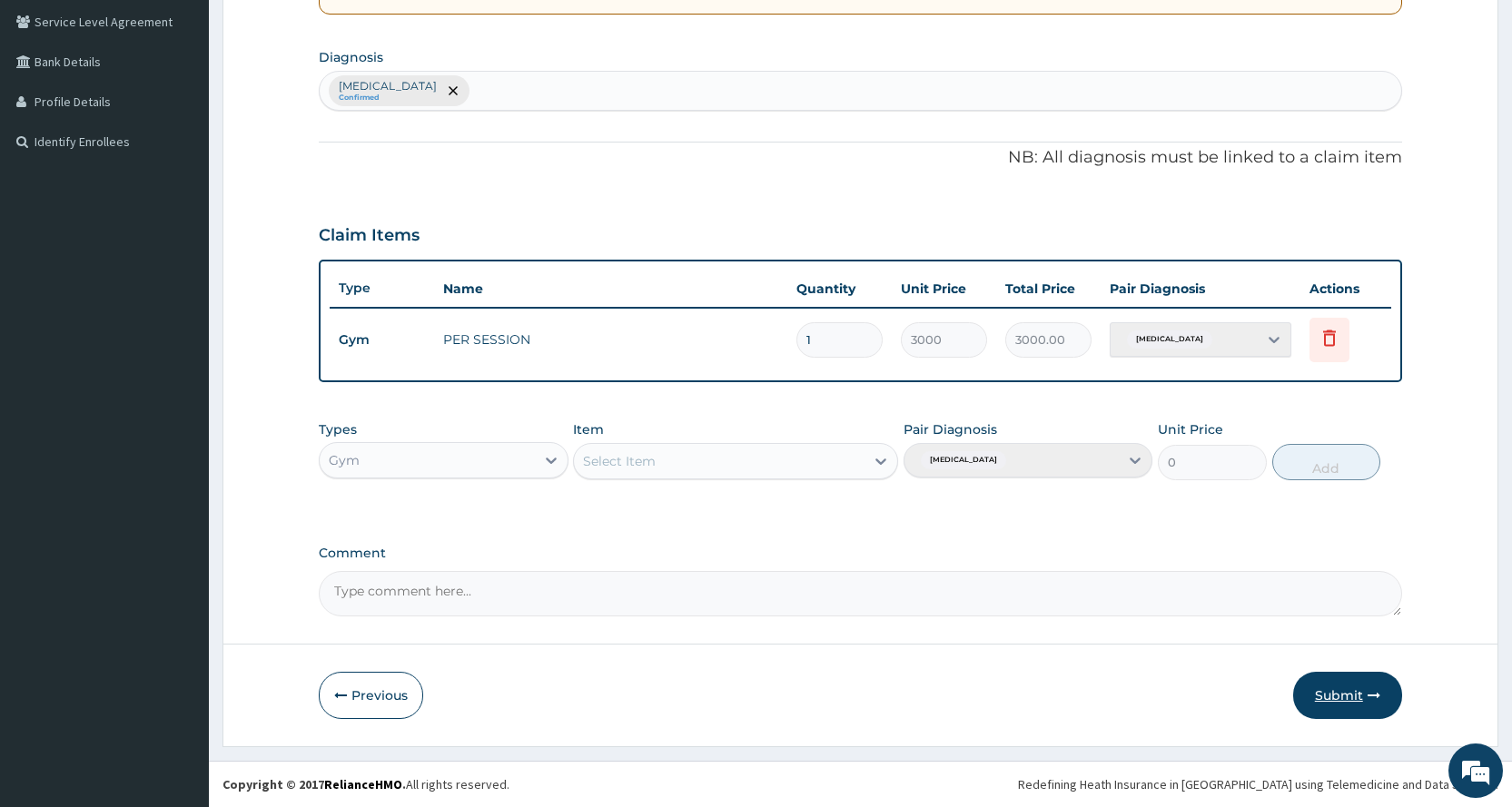
click at [1343, 687] on button "Submit" at bounding box center [1348, 695] width 109 height 47
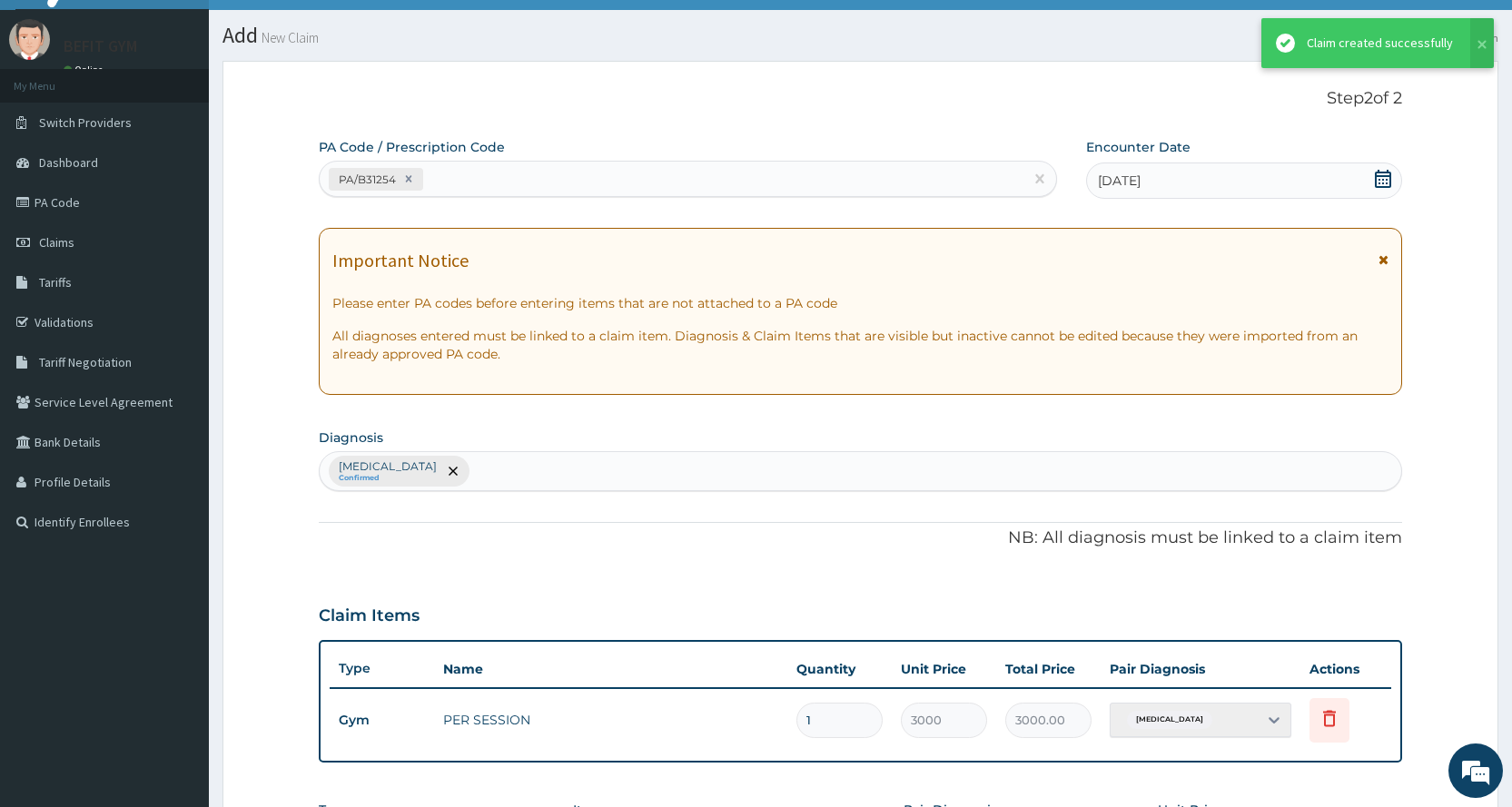
scroll to position [415, 0]
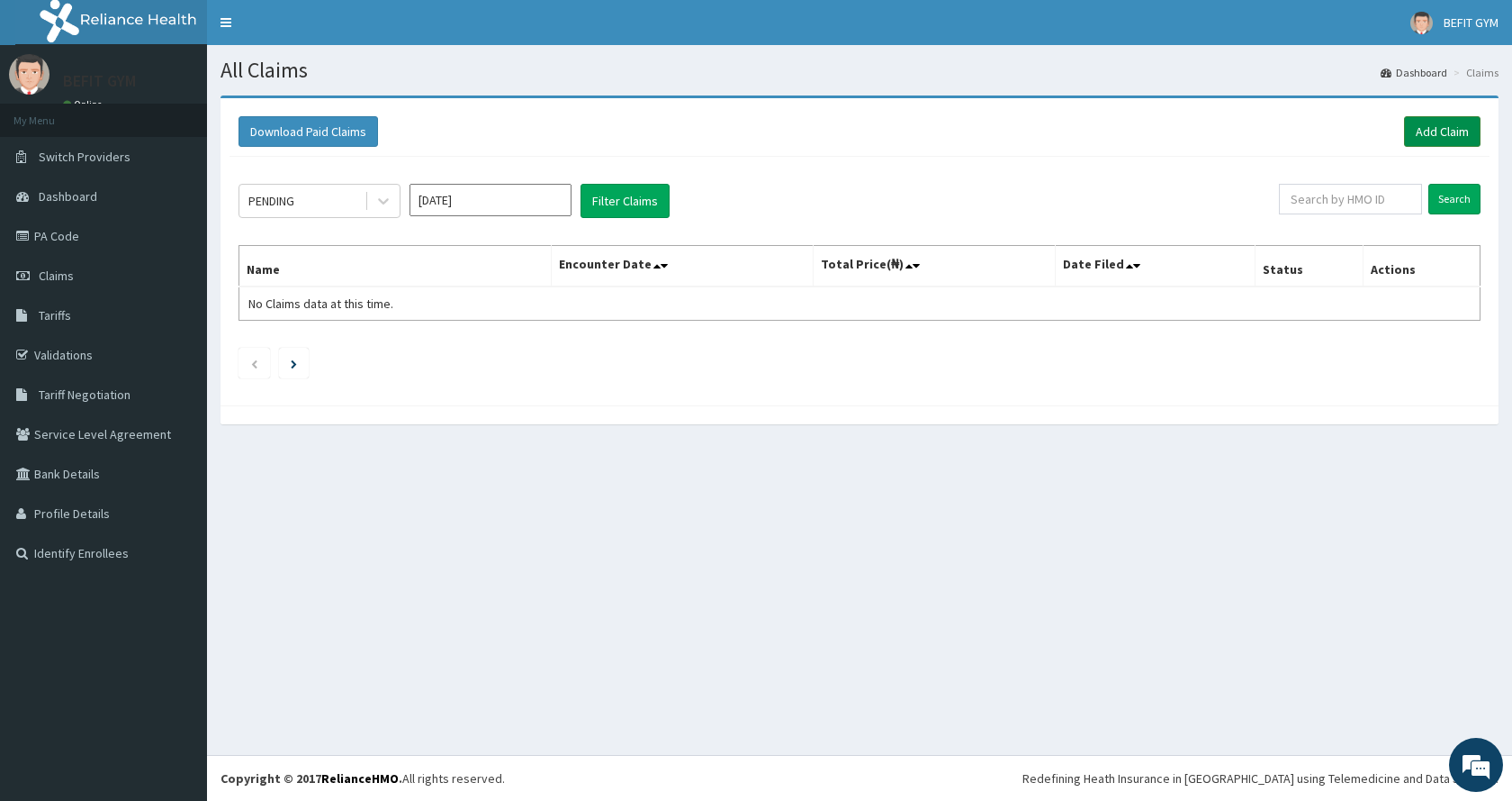
click at [1439, 127] on link "Add Claim" at bounding box center [1442, 131] width 77 height 30
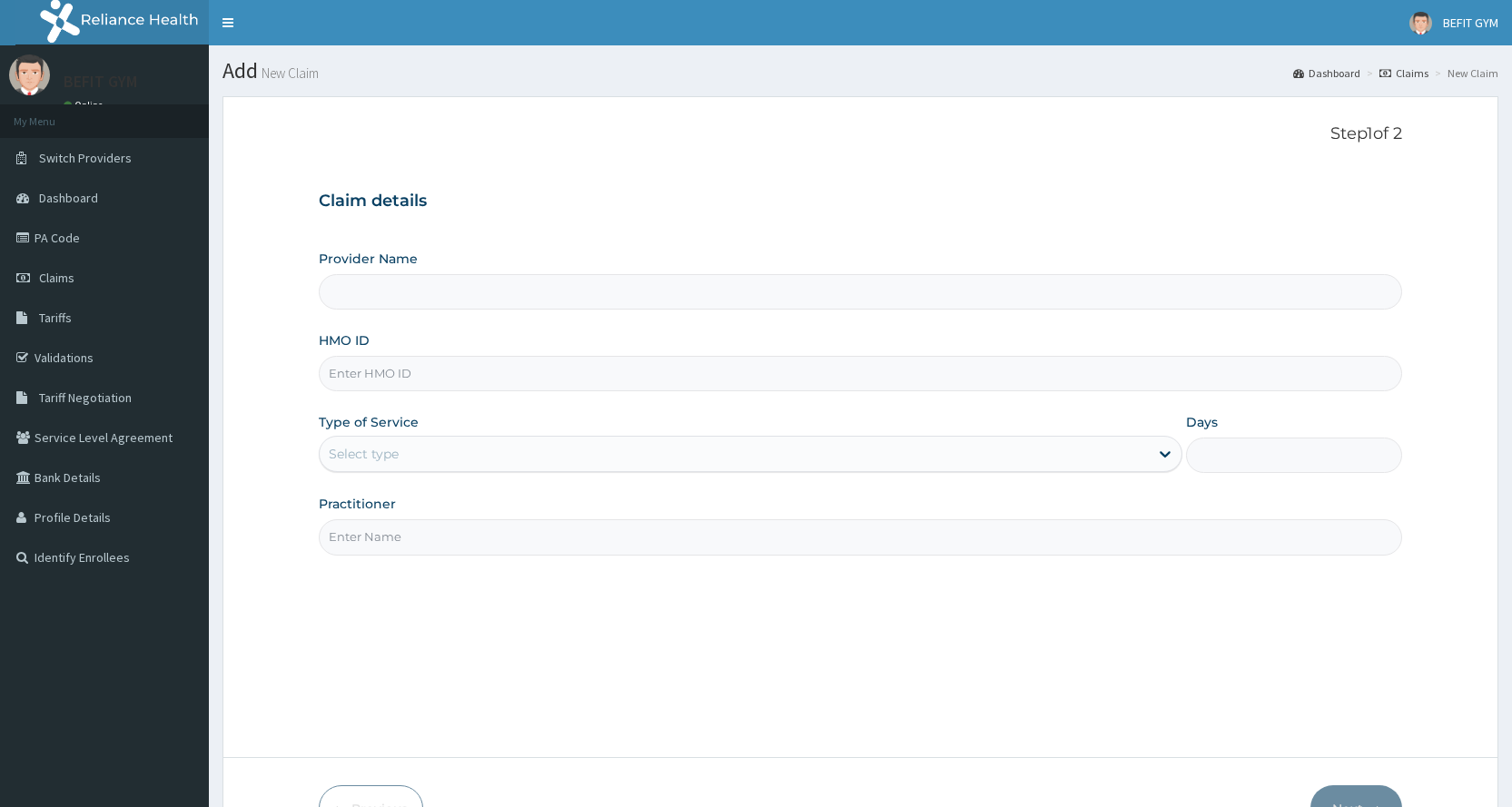
click at [443, 373] on input "HMO ID" at bounding box center [860, 374] width 1084 height 36
type input "BEFIT HEALTH AND FITNESS CENTRE"
type input "1"
type input "SWQ/10004/B"
click at [392, 571] on div "Step 1 of 2 Claim details Provider Name BEFIT HEALTH AND FITNESS CENTRE HMO ID …" at bounding box center [860, 427] width 1084 height 605
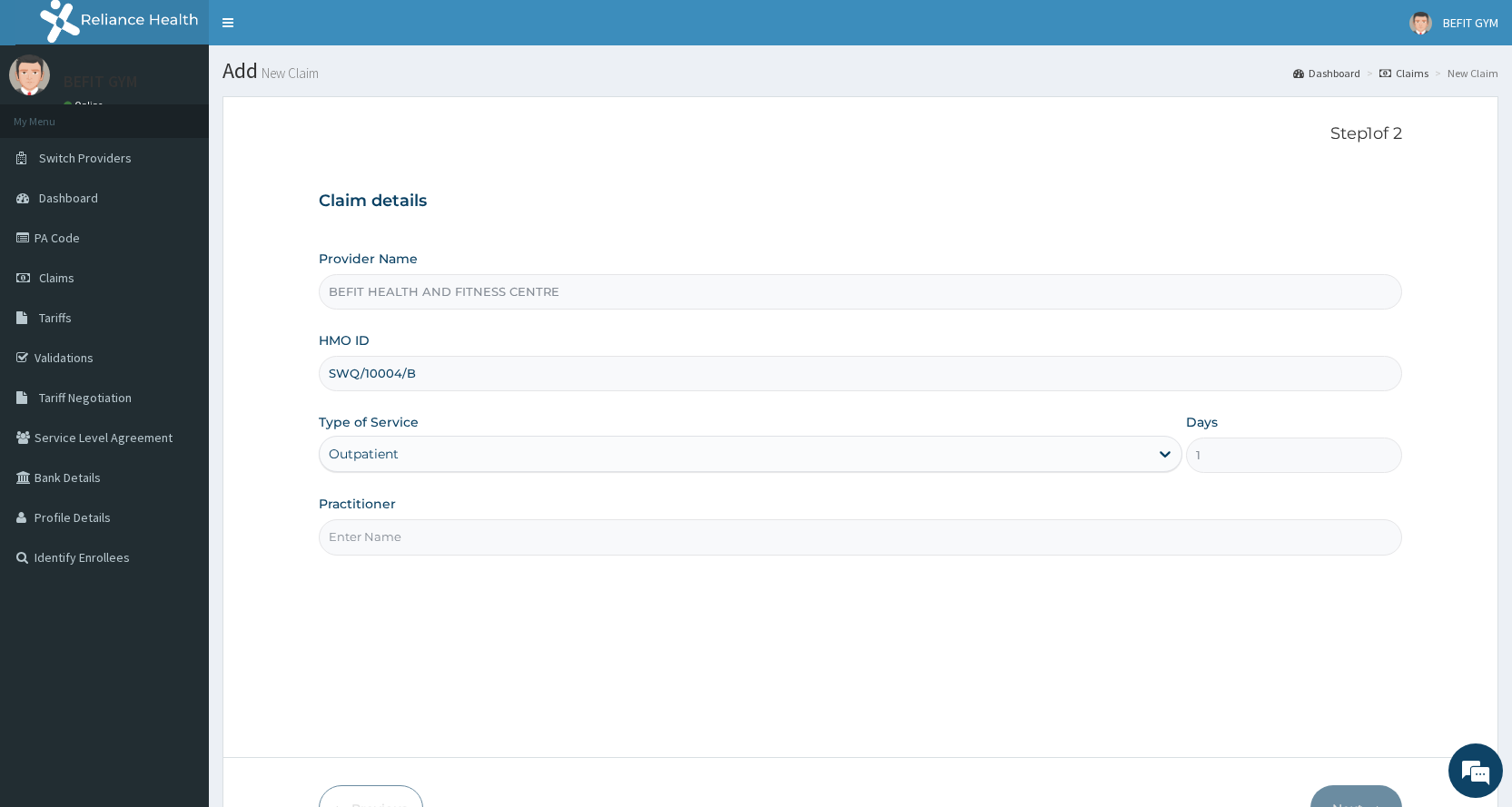
click at [423, 549] on input "Practitioner" at bounding box center [860, 537] width 1084 height 36
type input "B"
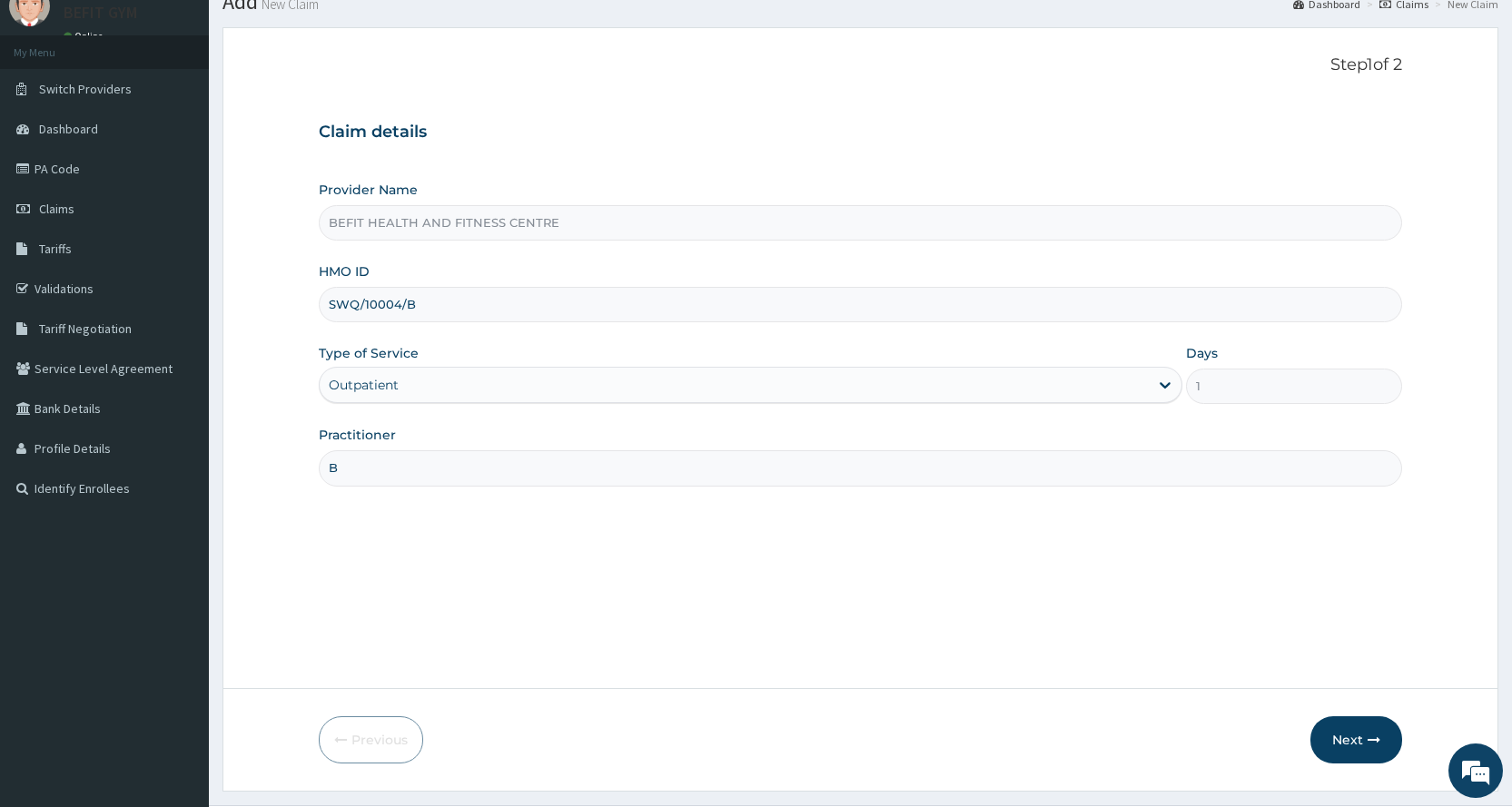
scroll to position [114, 0]
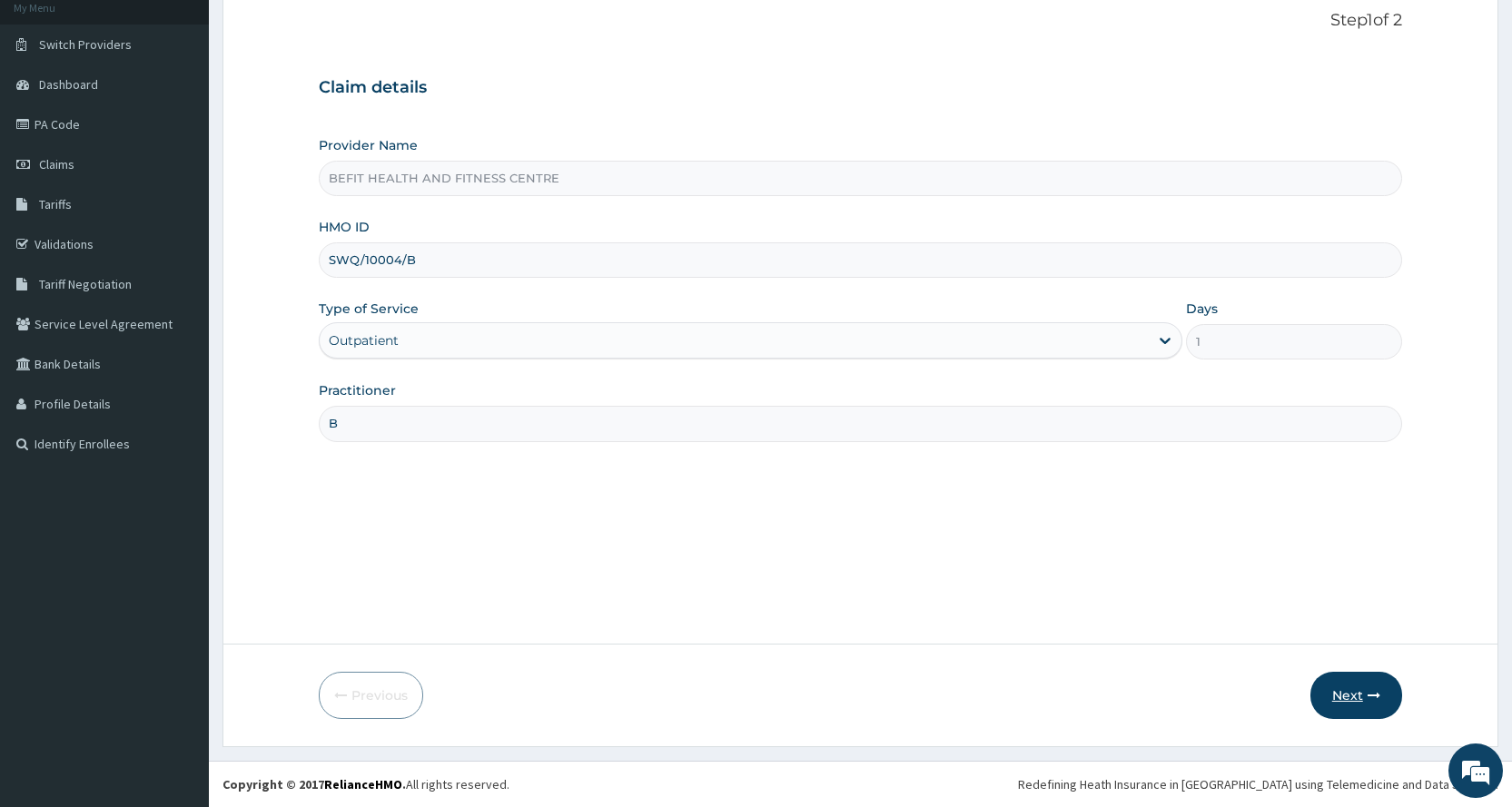
click at [1371, 693] on icon "button" at bounding box center [1373, 694] width 13 height 13
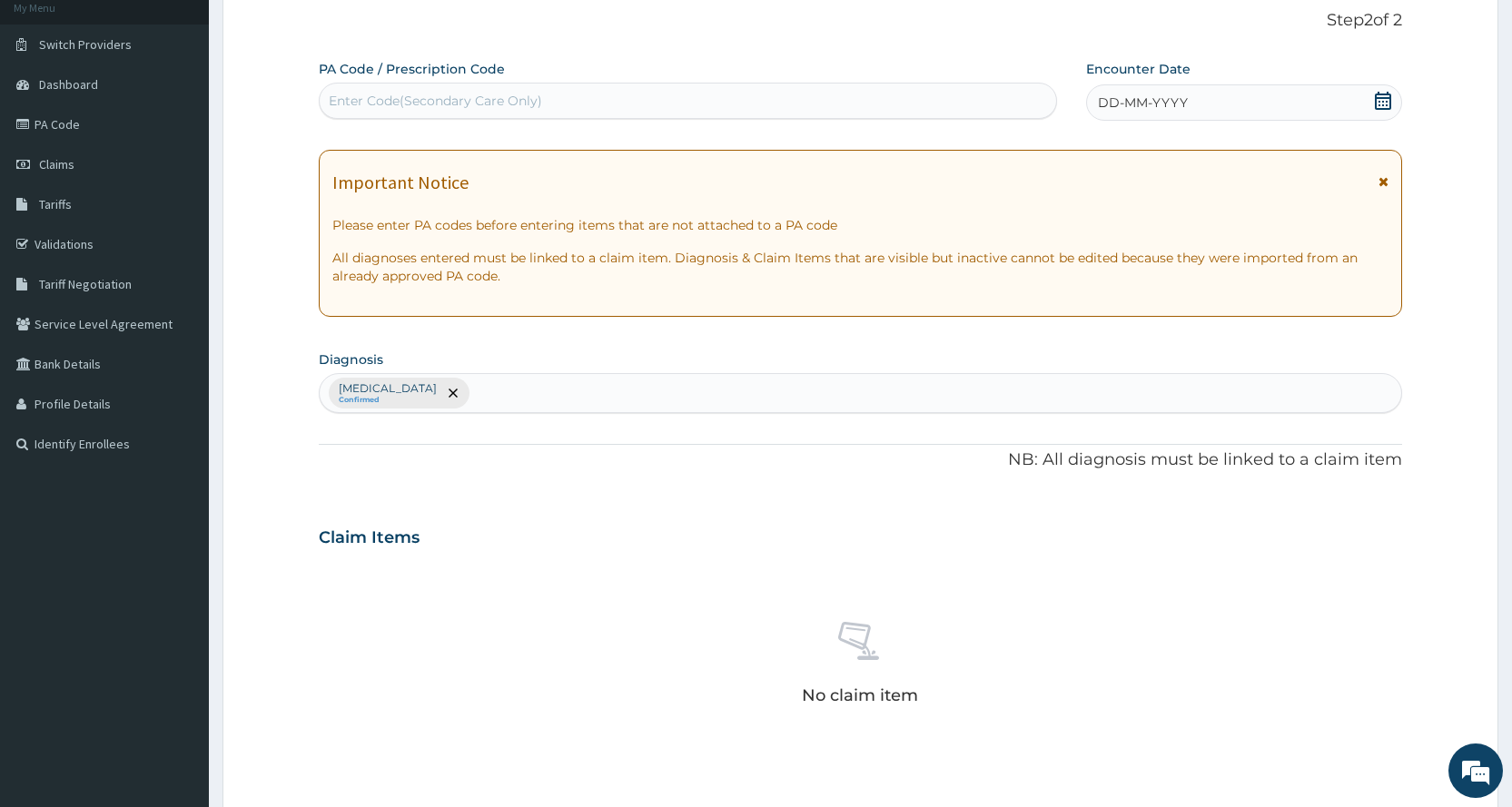
scroll to position [0, 0]
click at [509, 106] on div "Enter Code(Secondary Care Only)" at bounding box center [435, 101] width 214 height 18
click at [329, 103] on input "E916F3" at bounding box center [351, 101] width 46 height 18
type input "PA/E916F3"
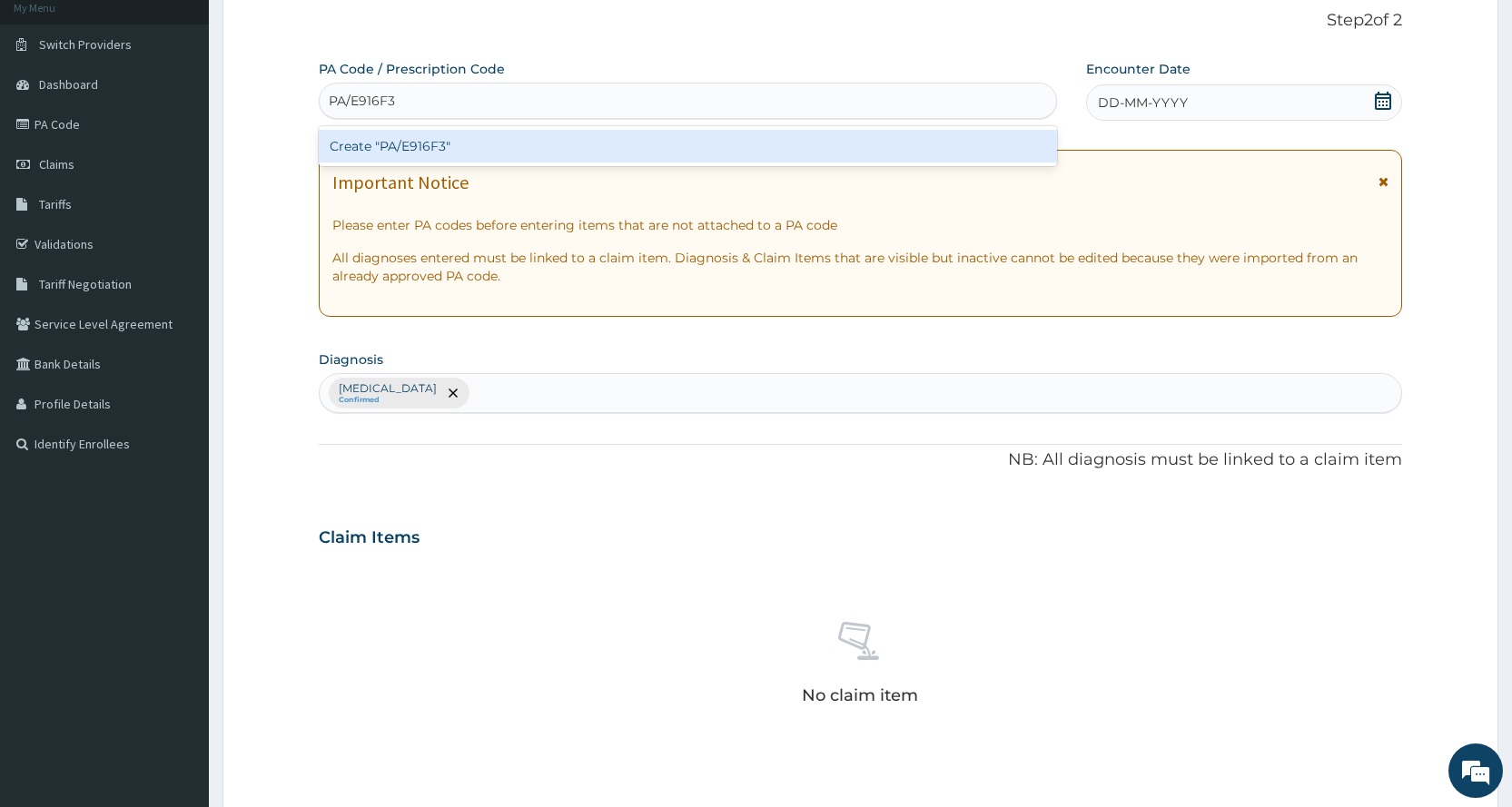
click at [520, 146] on div "Create "PA/E916F3"" at bounding box center [687, 145] width 737 height 33
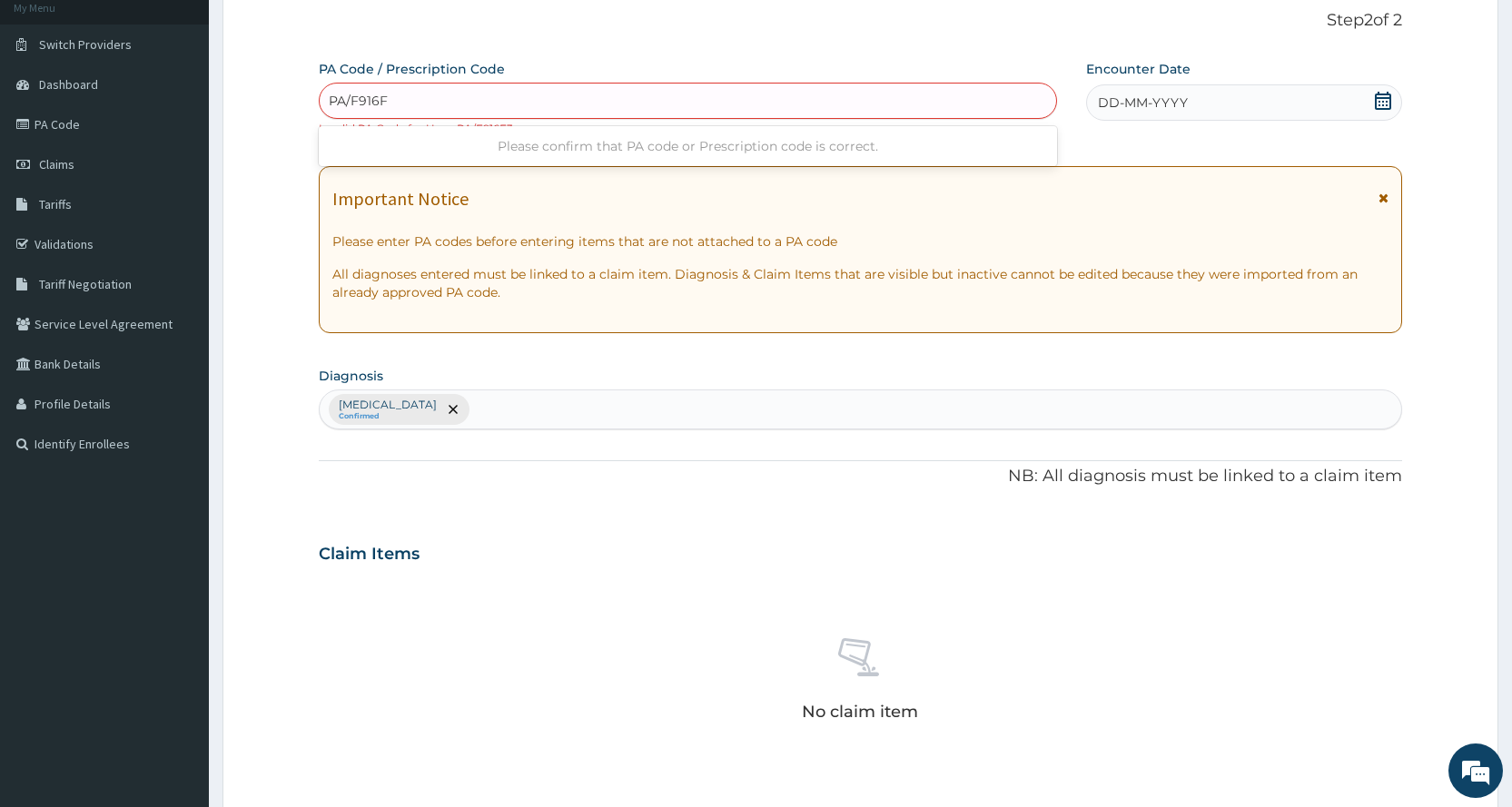
type input "PA/F916F3"
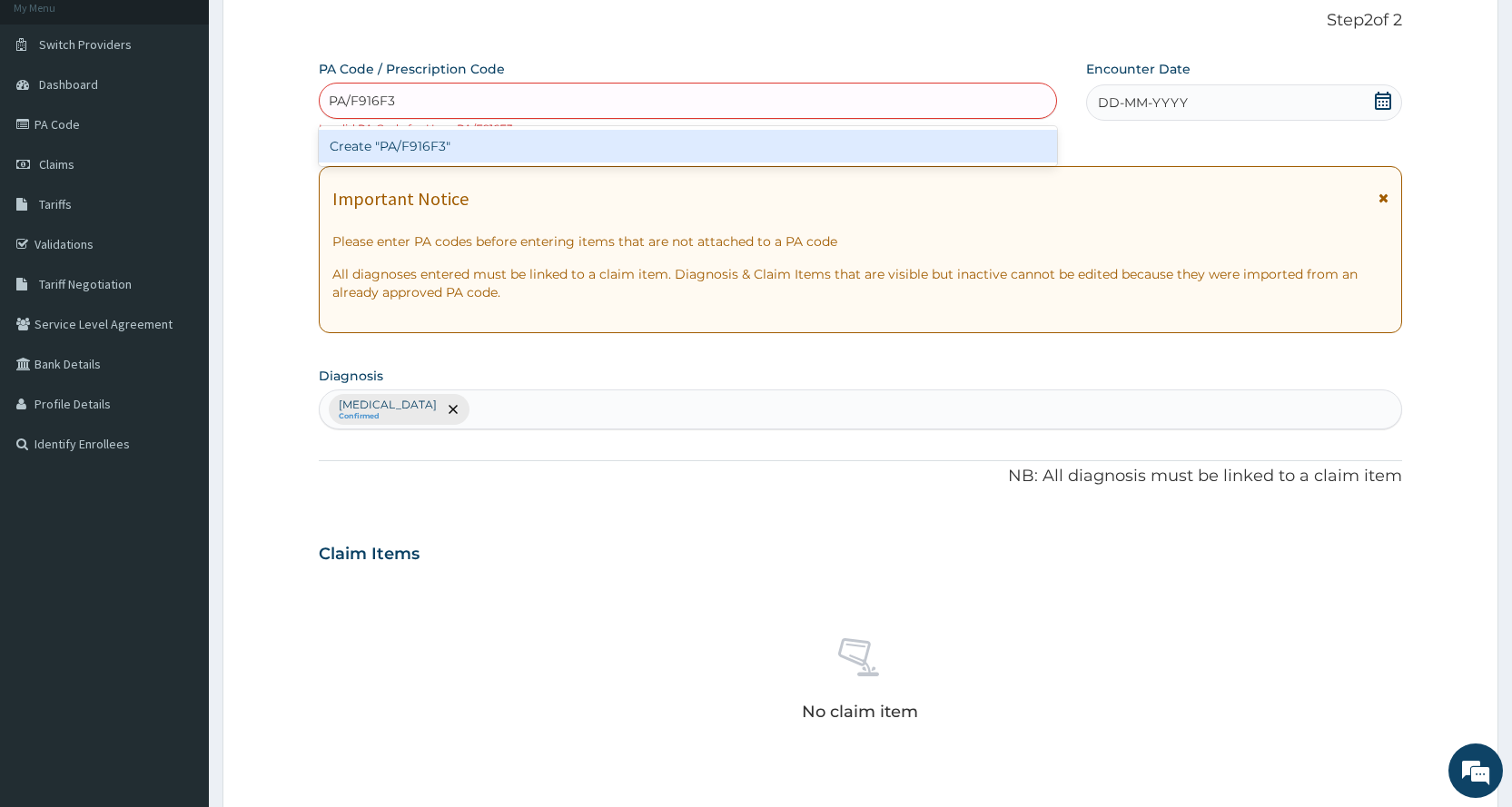
click at [907, 156] on div "Create "PA/F916F3"" at bounding box center [687, 145] width 737 height 33
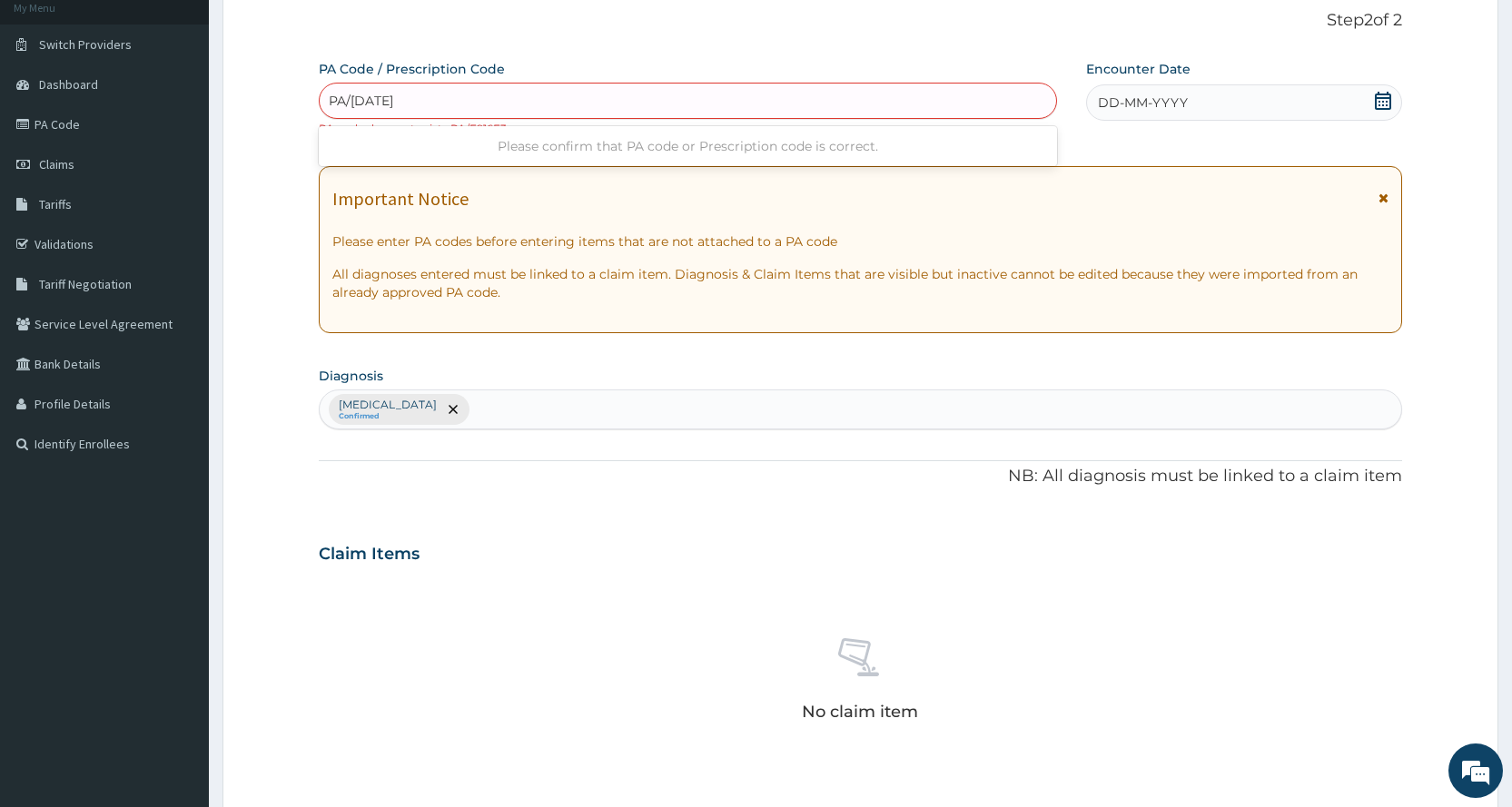
type input "PA/AD9760"
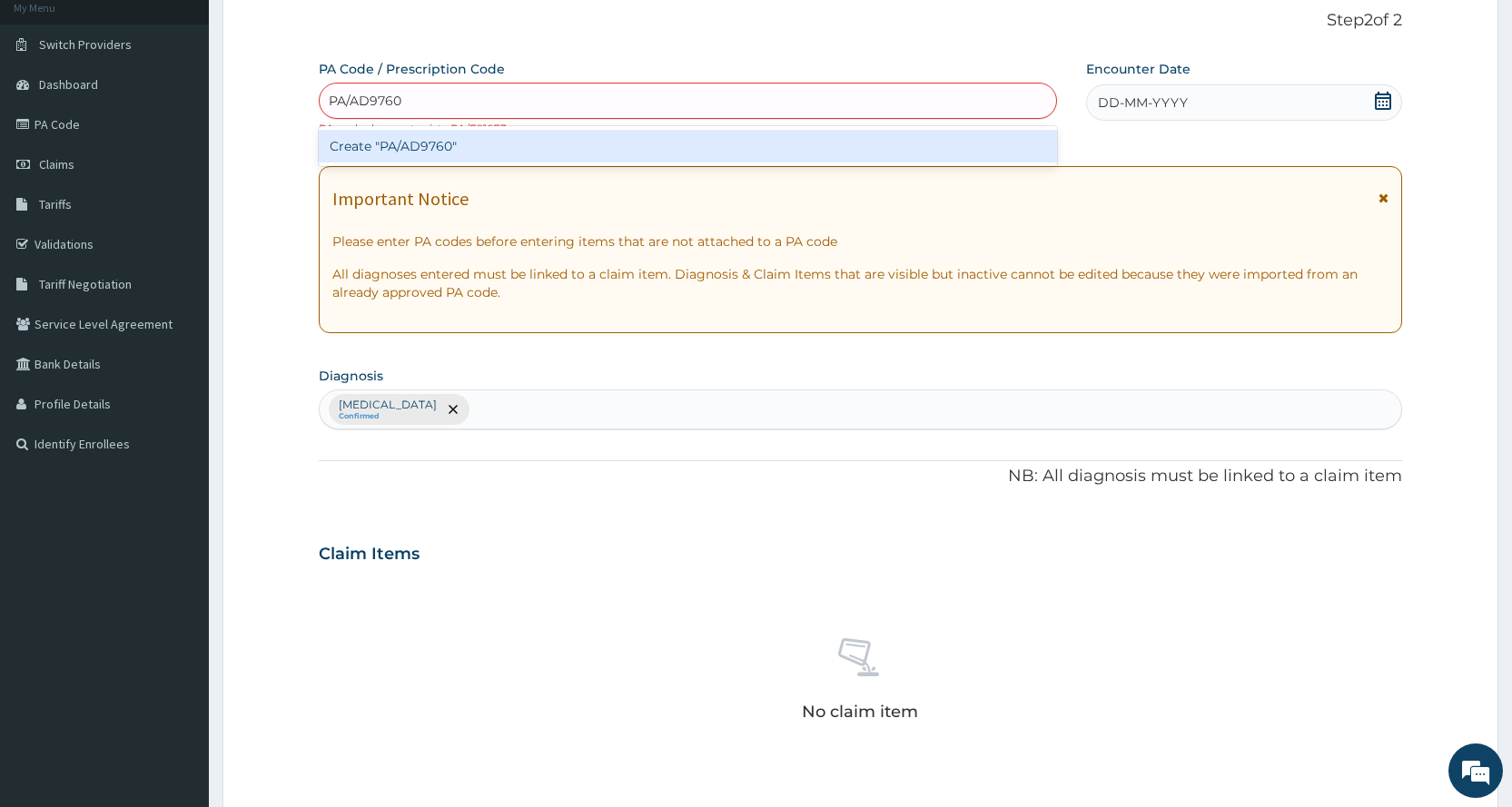
click at [507, 142] on div "Create "PA/AD9760"" at bounding box center [687, 145] width 737 height 33
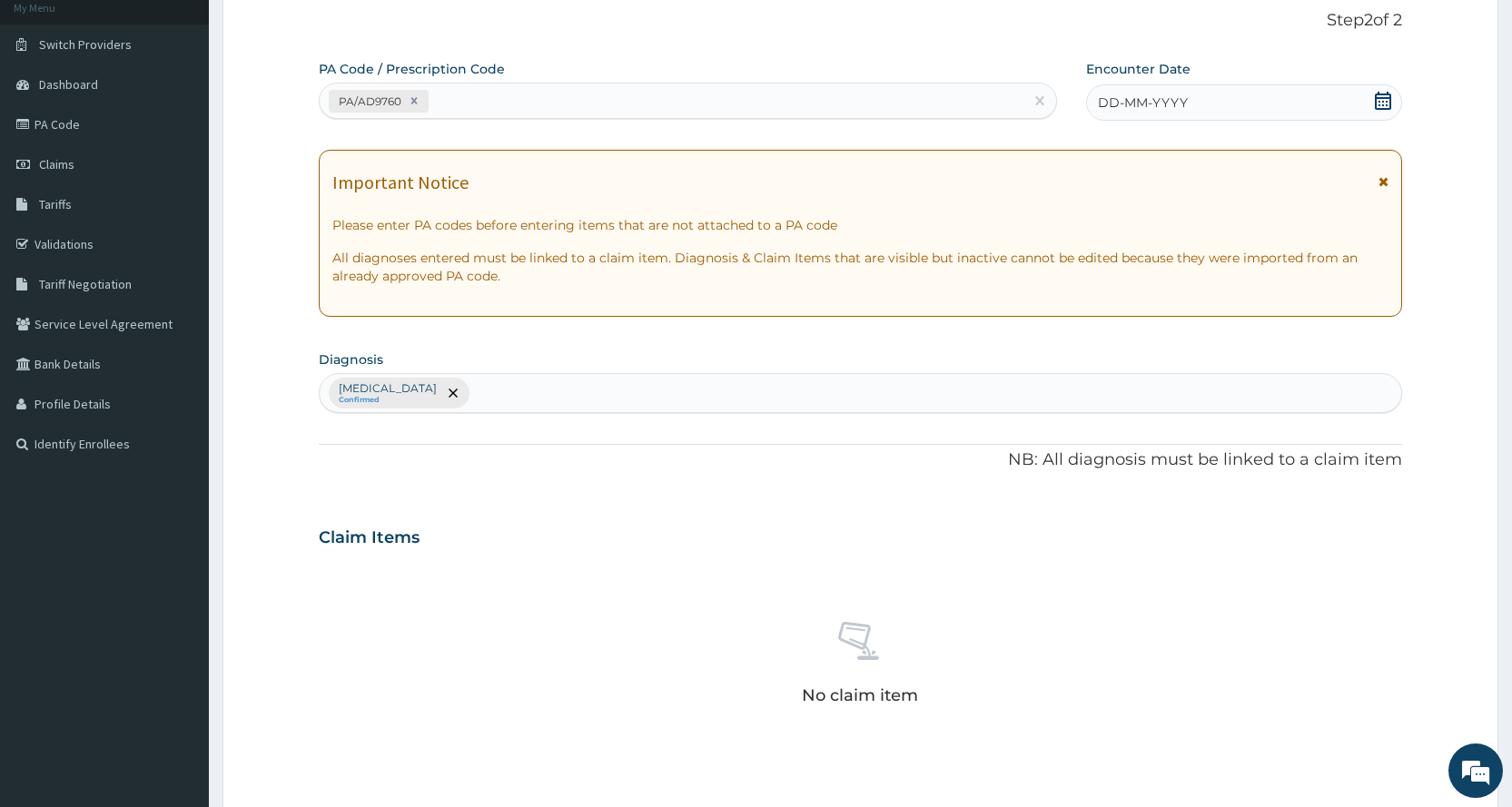
click at [1210, 102] on div "DD-MM-YYYY" at bounding box center [1243, 102] width 316 height 37
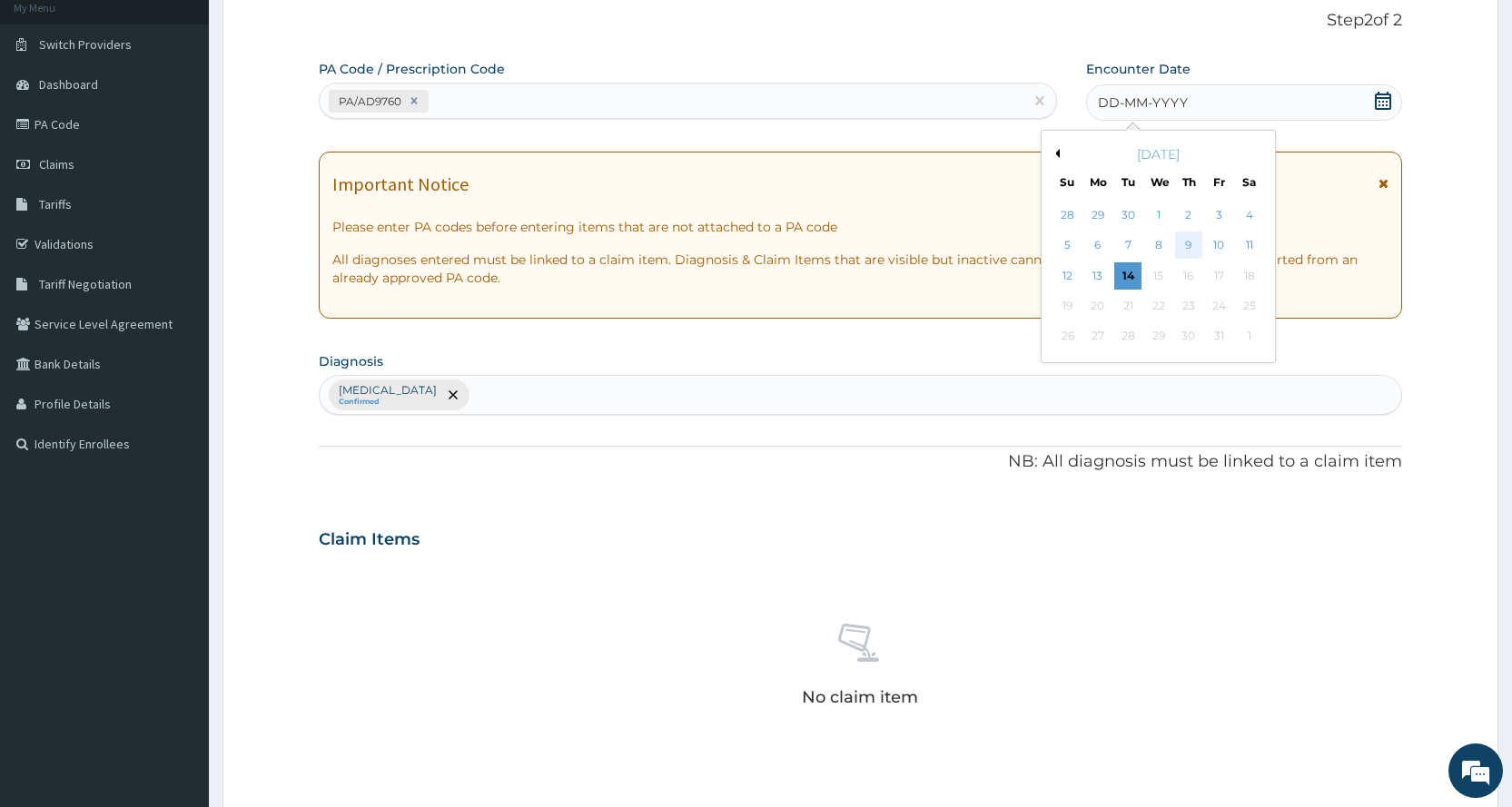
click at [1177, 247] on div "9" at bounding box center [1188, 246] width 28 height 28
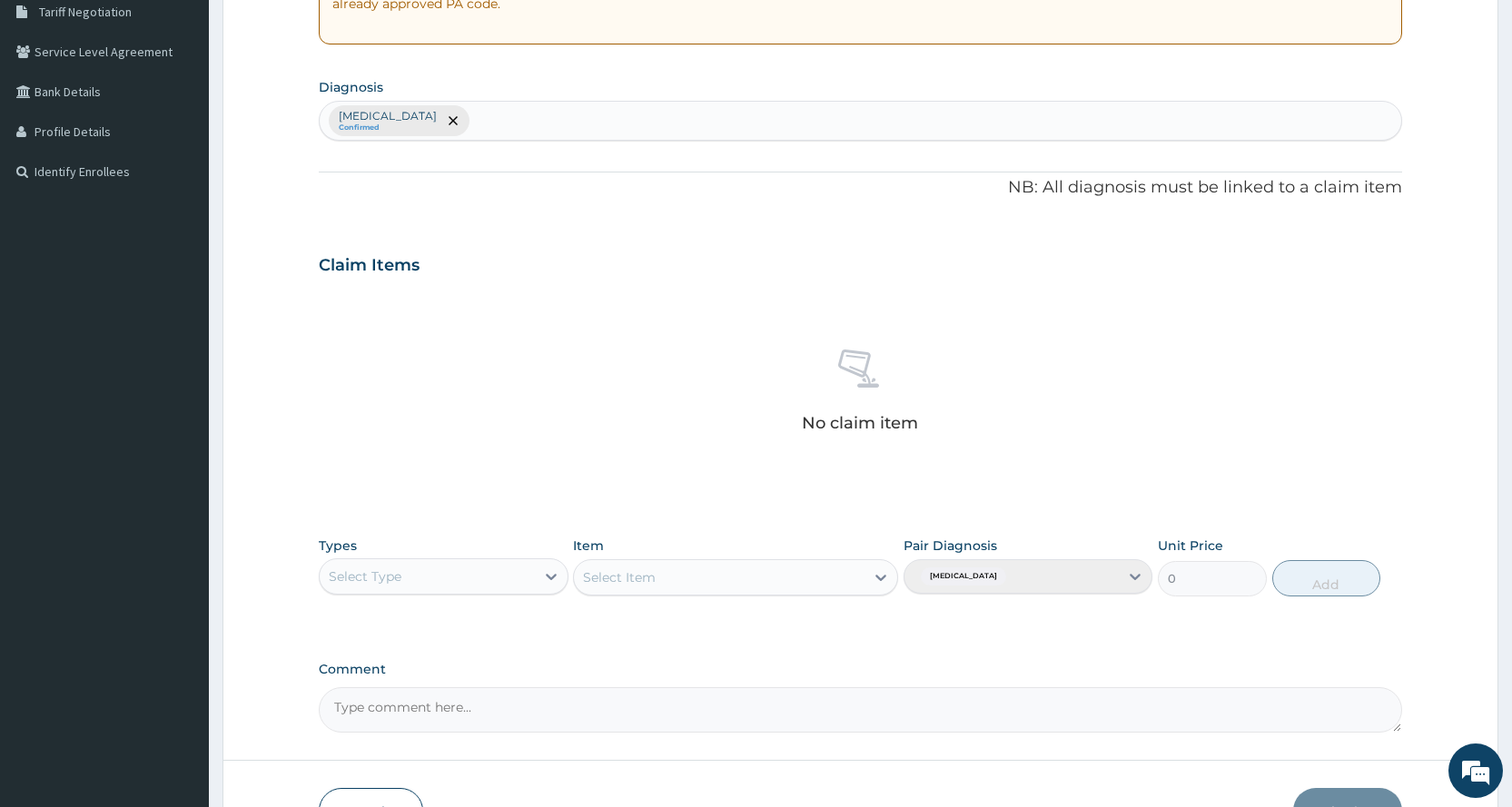
scroll to position [501, 0]
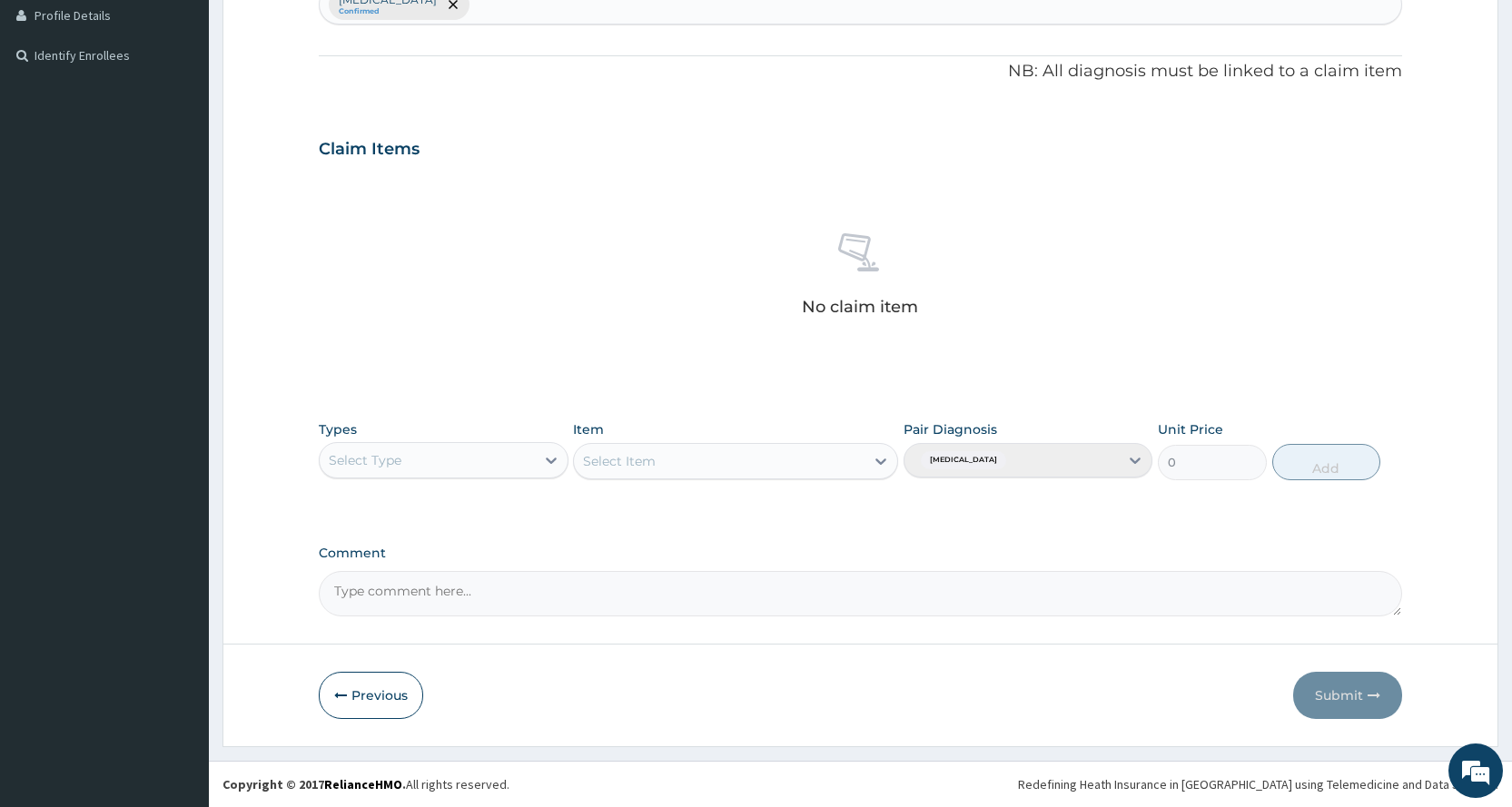
click at [413, 465] on div "Select Type" at bounding box center [426, 460] width 215 height 29
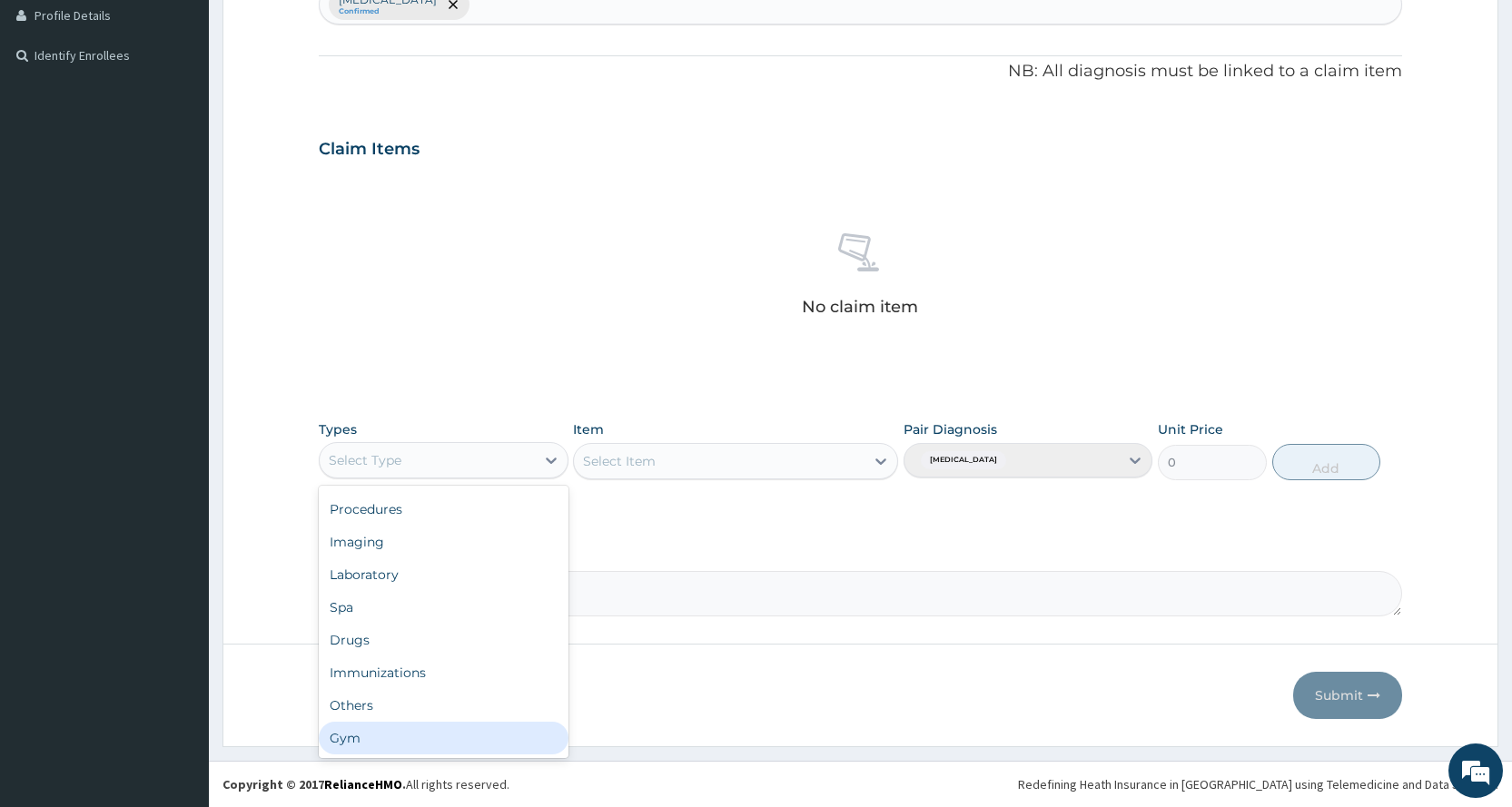
click at [431, 732] on div "Gym" at bounding box center [442, 737] width 248 height 33
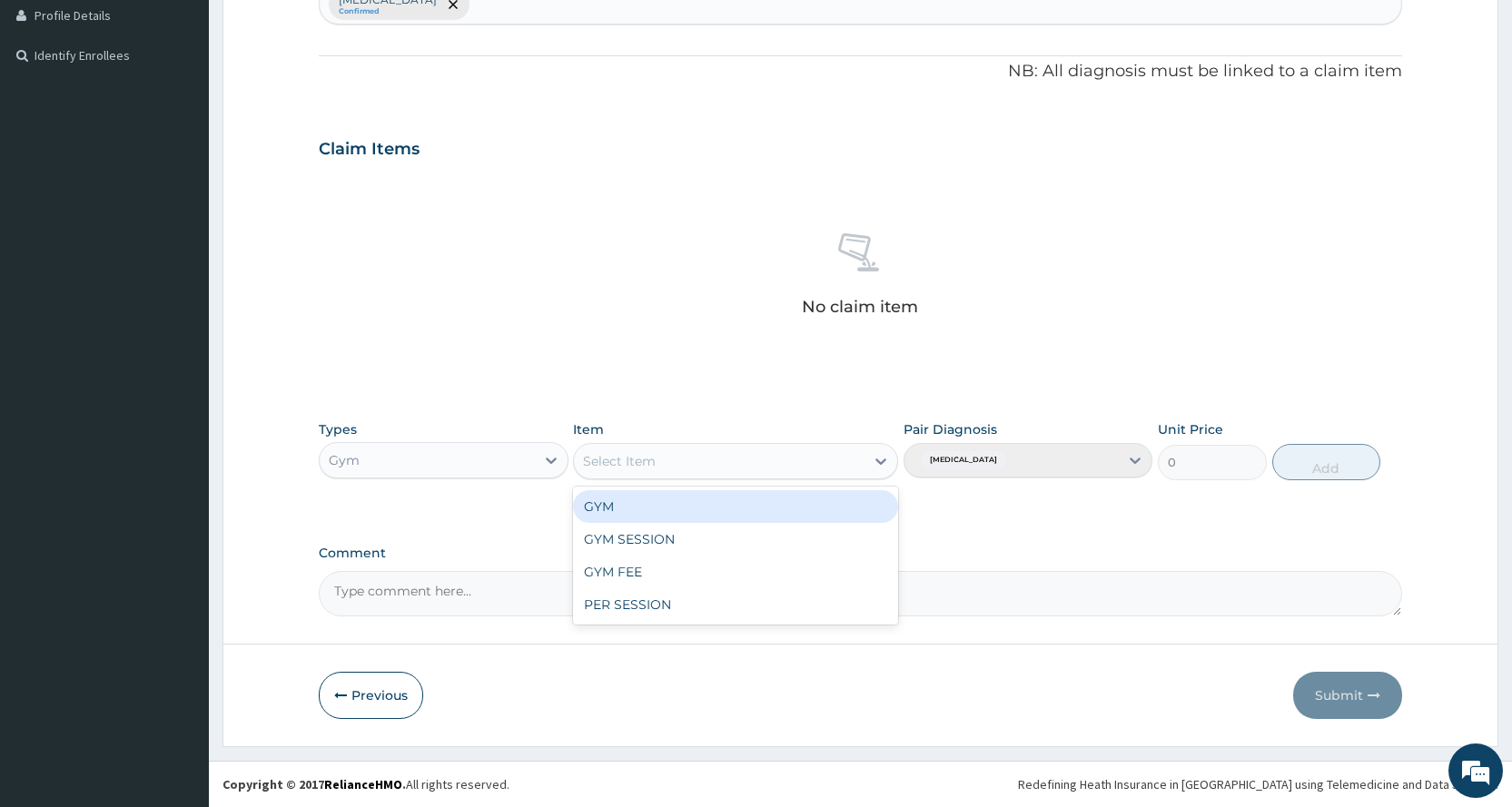
click at [668, 447] on div "Select Item" at bounding box center [719, 460] width 291 height 29
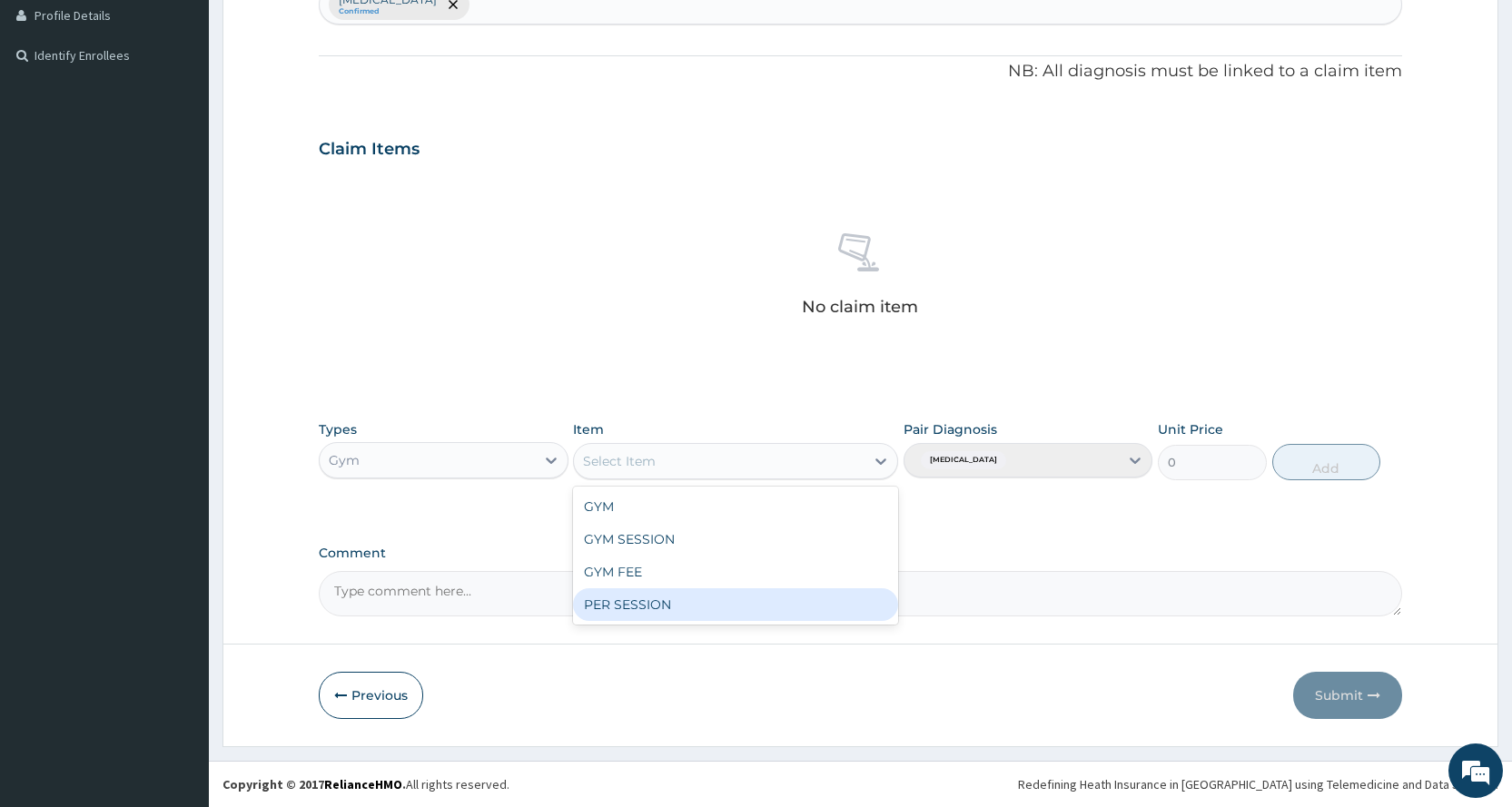
click at [633, 604] on div "PER SESSION" at bounding box center [735, 604] width 325 height 33
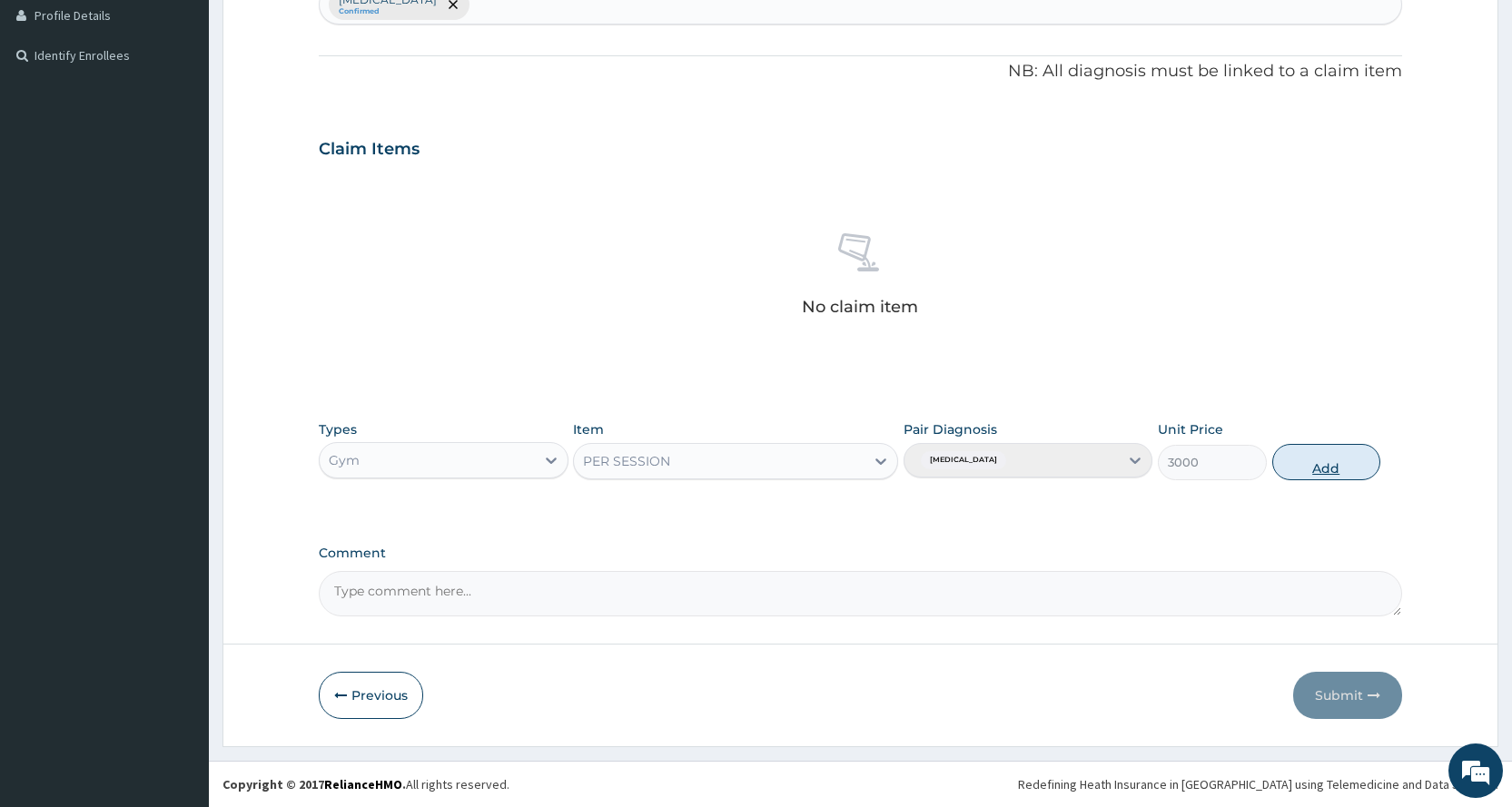
click at [1311, 467] on button "Add" at bounding box center [1325, 462] width 108 height 37
type input "0"
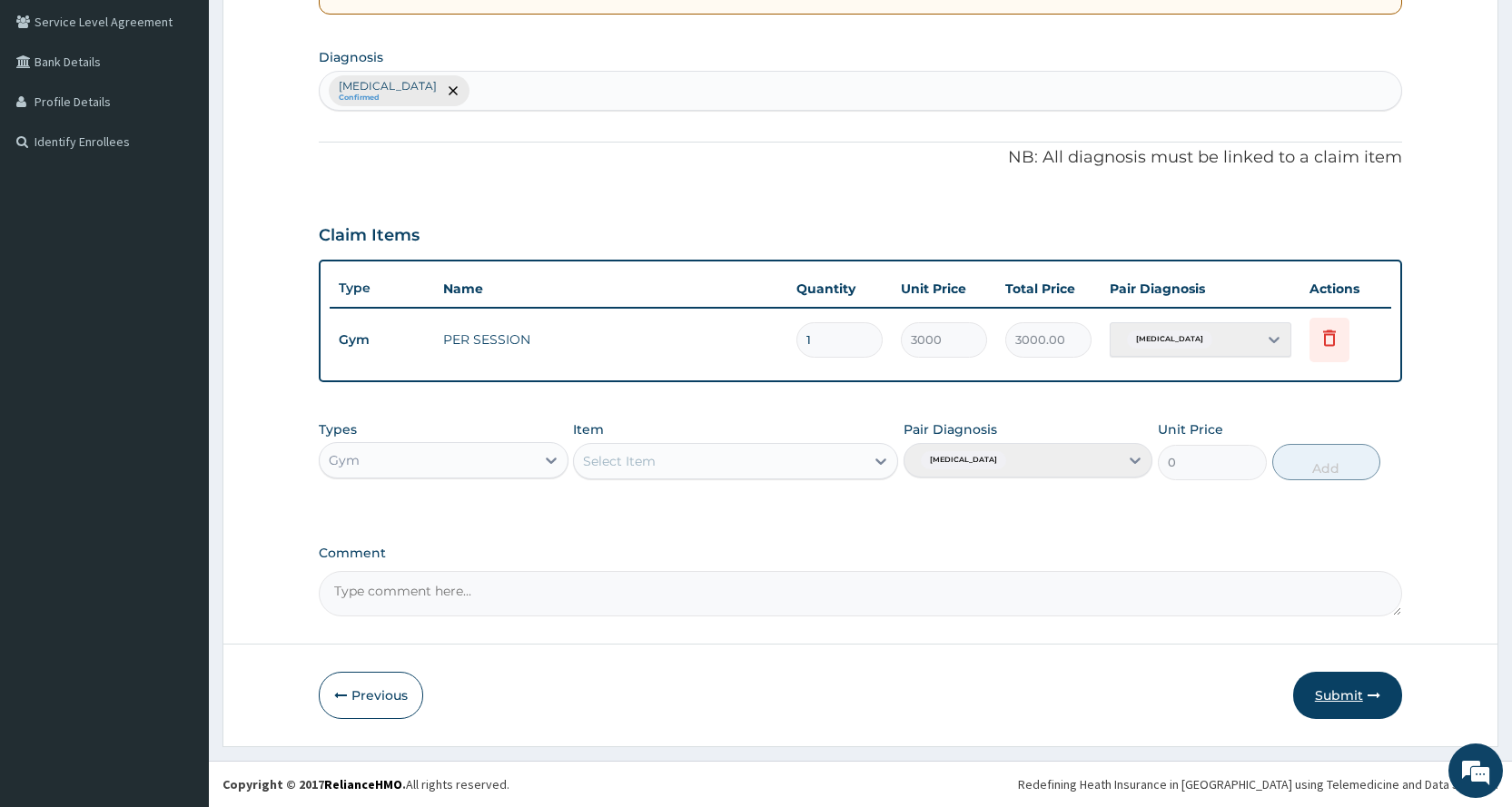
click at [1349, 673] on button "Submit" at bounding box center [1348, 695] width 109 height 47
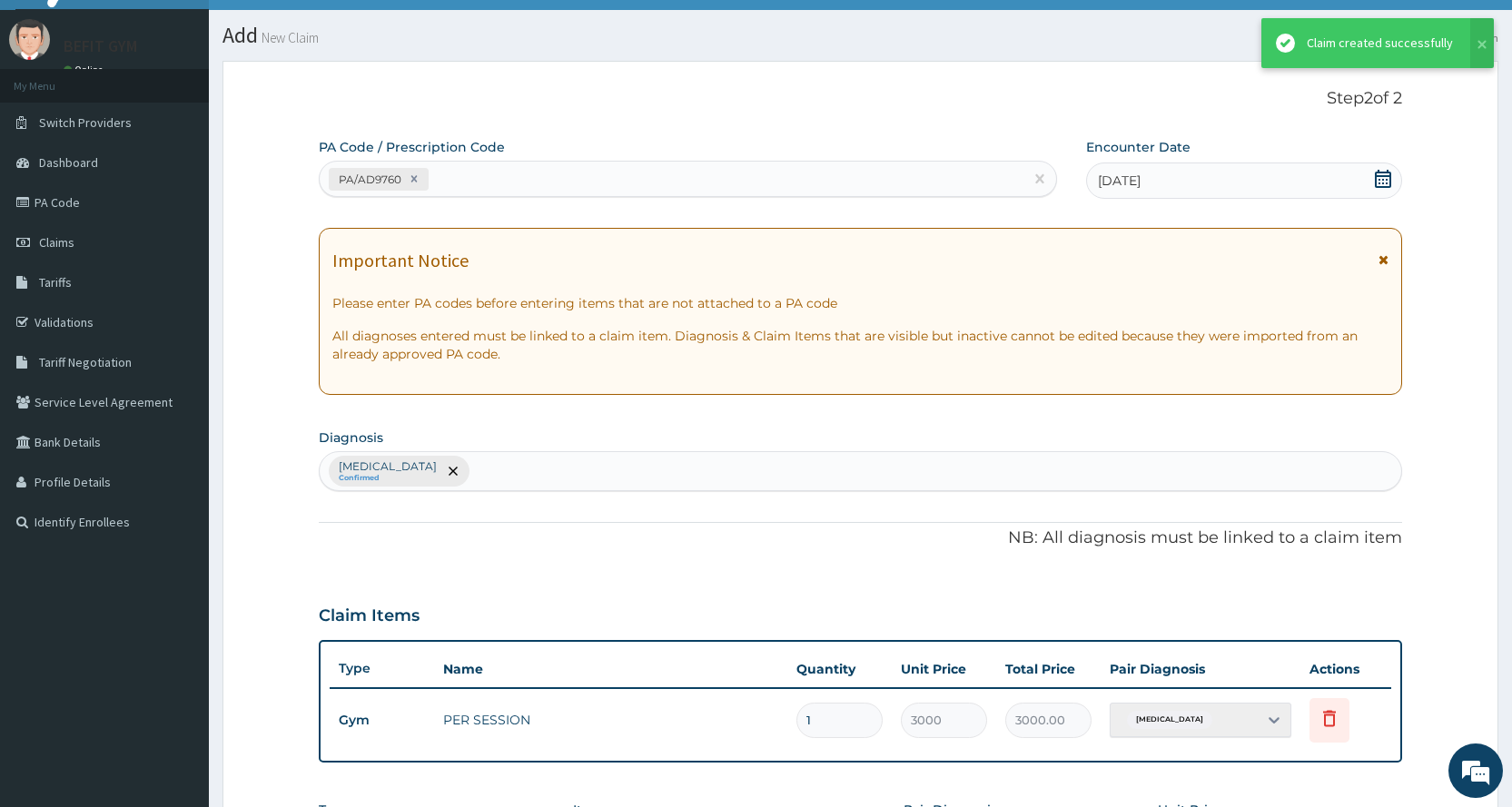
scroll to position [415, 0]
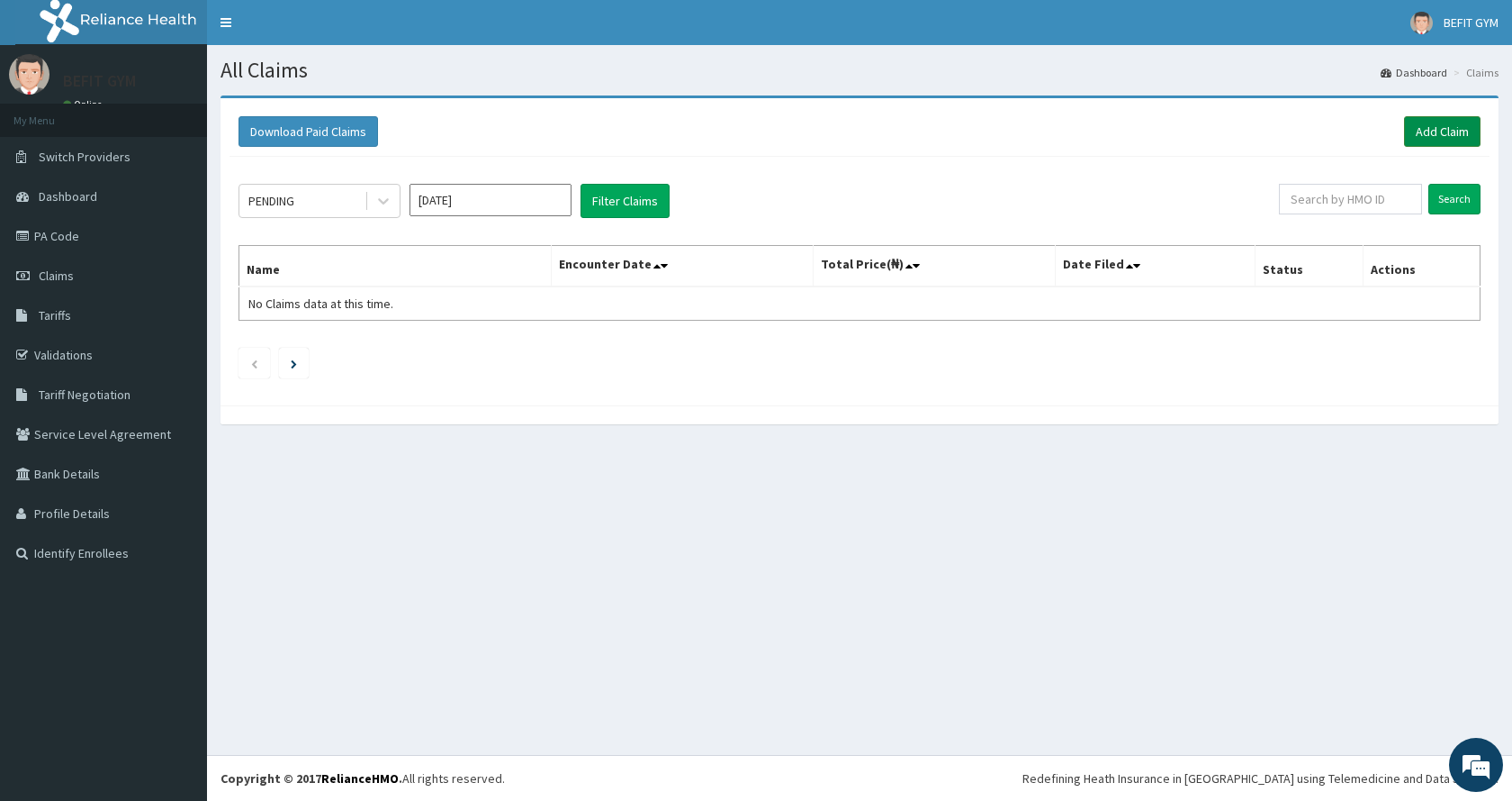
drag, startPoint x: 1512, startPoint y: 685, endPoint x: 1442, endPoint y: 134, distance: 555.4
click at [1442, 134] on link "Add Claim" at bounding box center [1442, 131] width 77 height 30
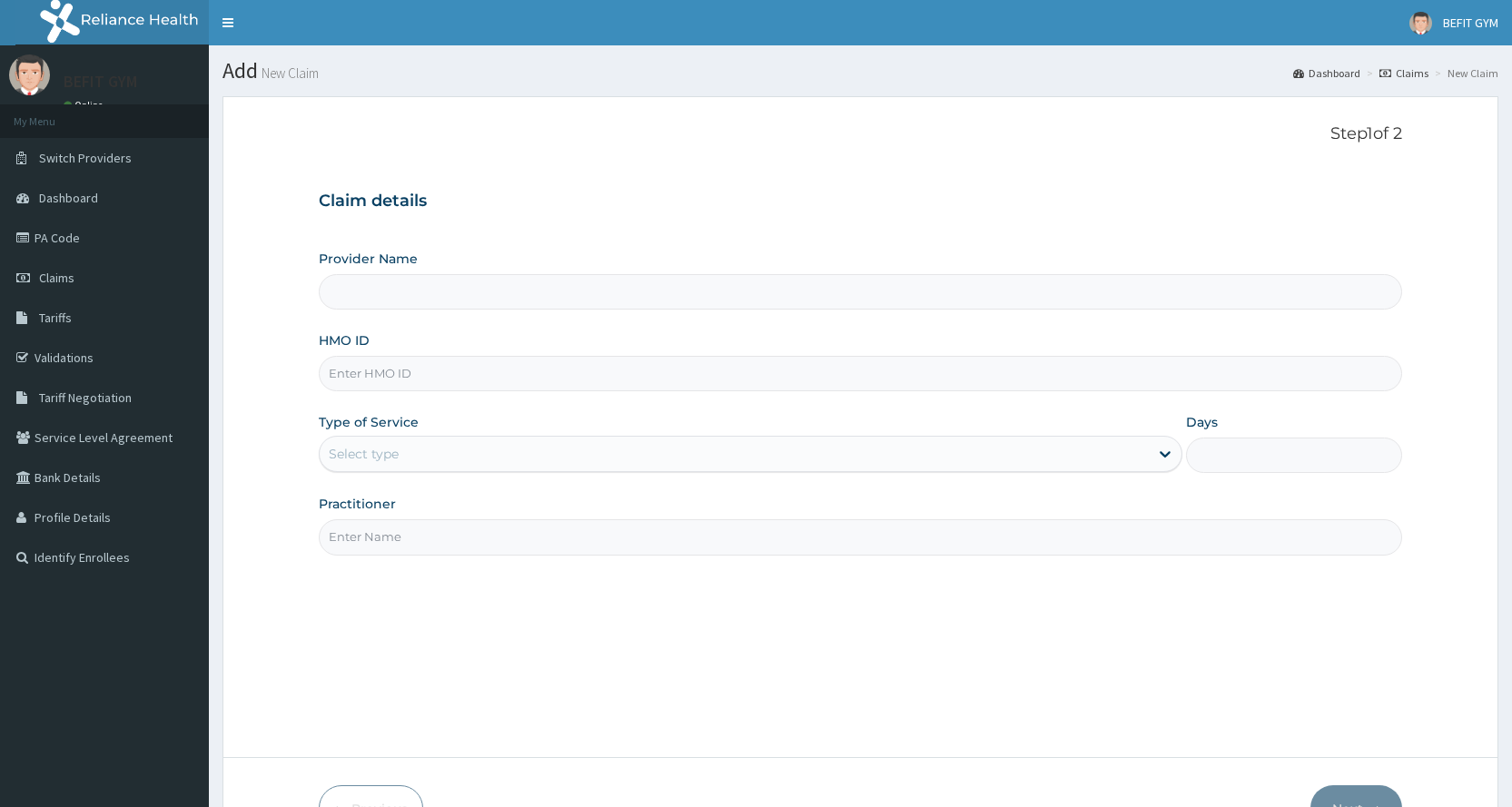
type input "BEFIT HEALTH AND FITNESS CENTRE"
type input "1"
click at [495, 358] on input "HMO ID" at bounding box center [860, 374] width 1084 height 36
type input "ITX/10613/A"
click at [496, 525] on input "Practitioner" at bounding box center [860, 537] width 1084 height 36
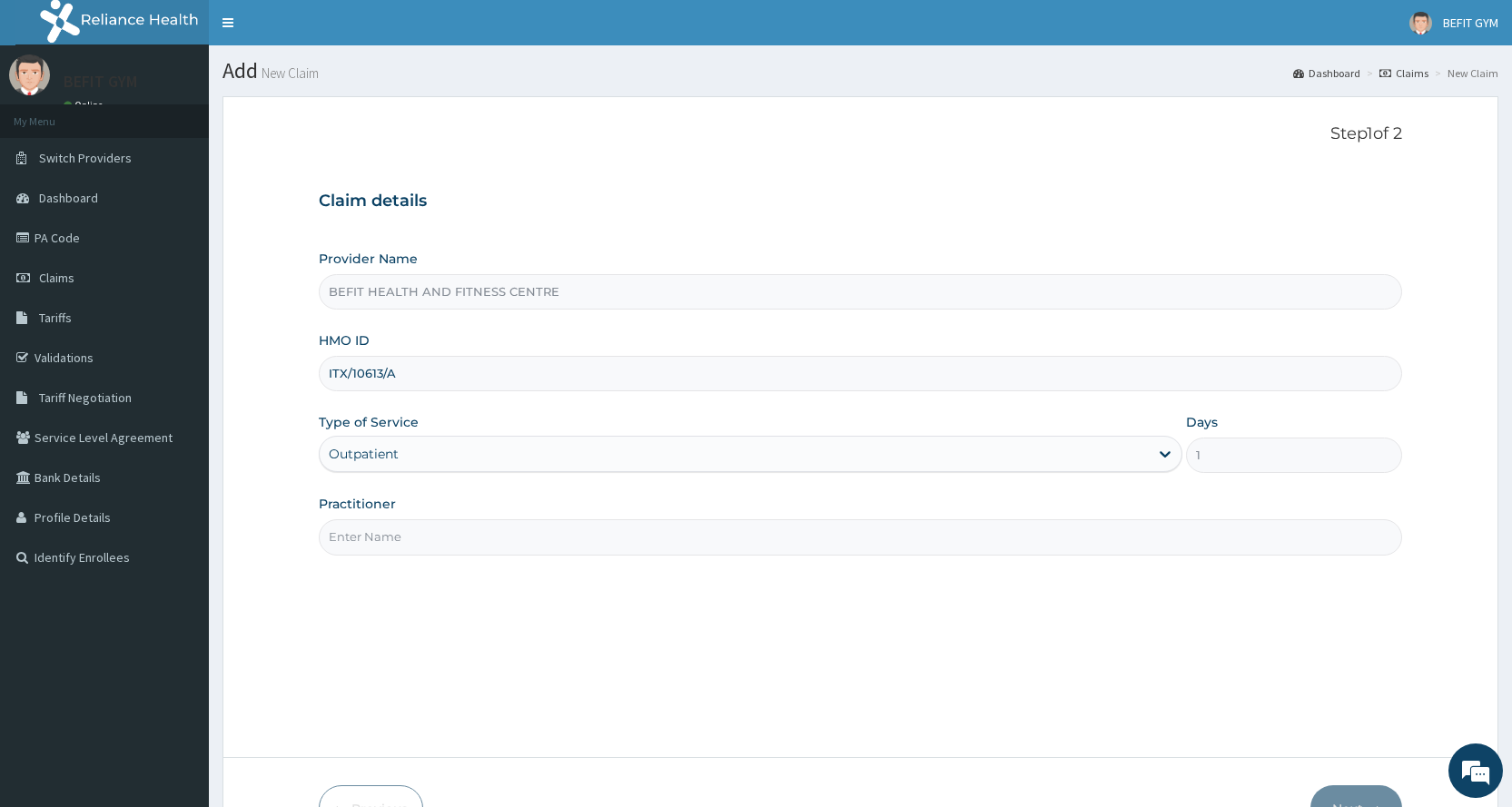
type input "B"
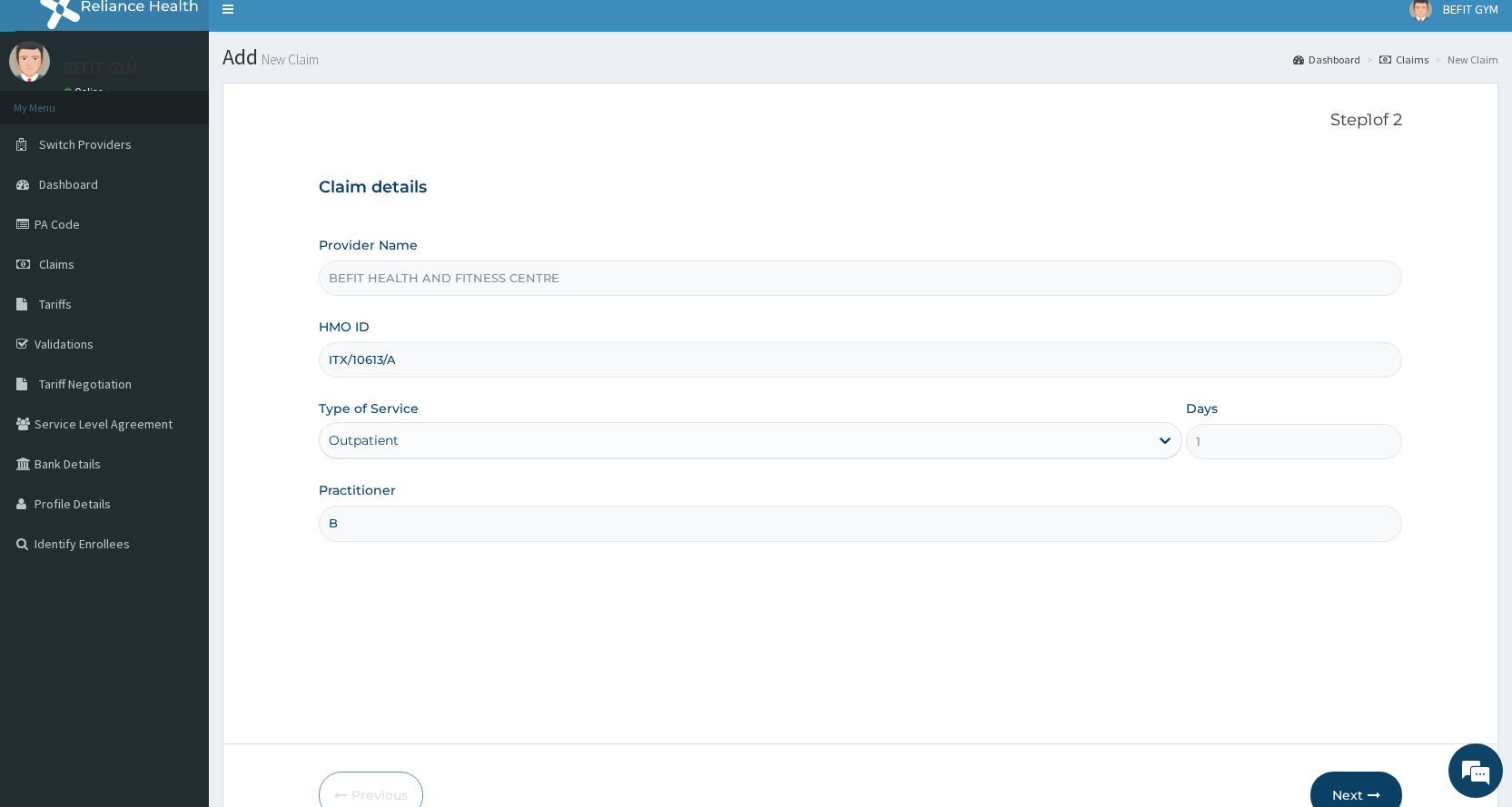
scroll to position [114, 0]
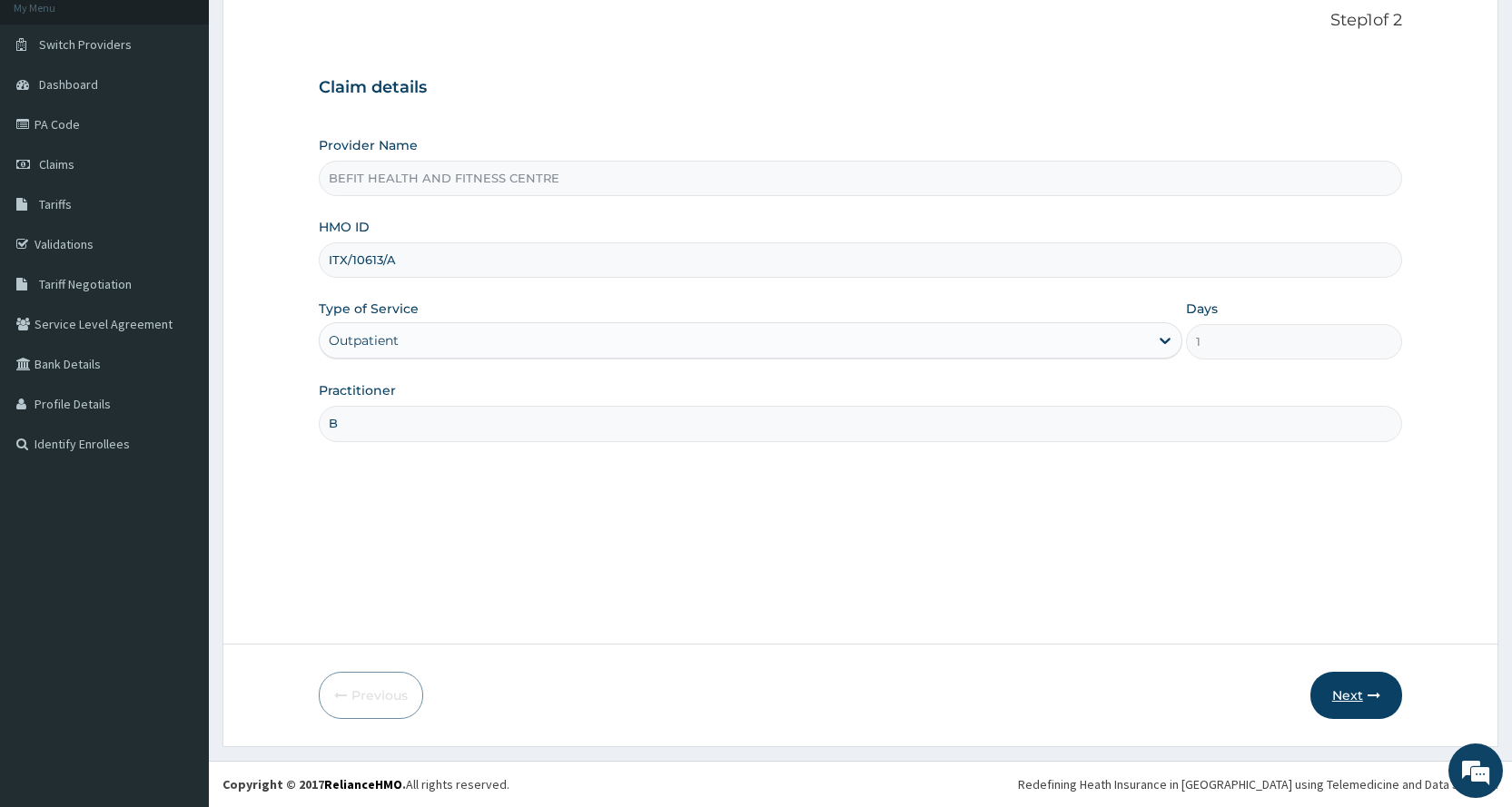
click at [1354, 688] on button "Next" at bounding box center [1356, 695] width 92 height 47
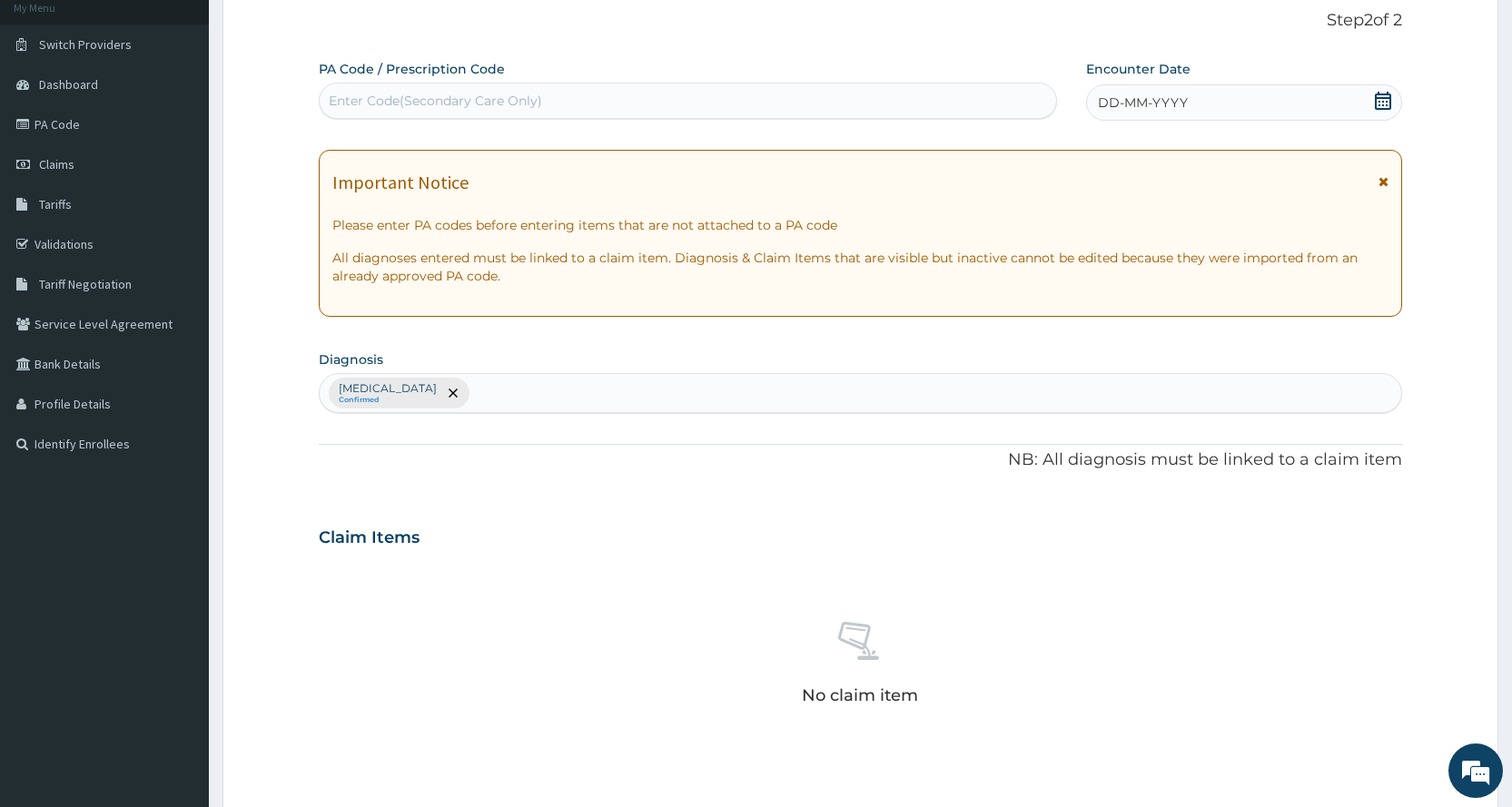
click at [757, 115] on div "Enter Code(Secondary Care Only)" at bounding box center [687, 100] width 735 height 29
type input "PA/CCCAC3"
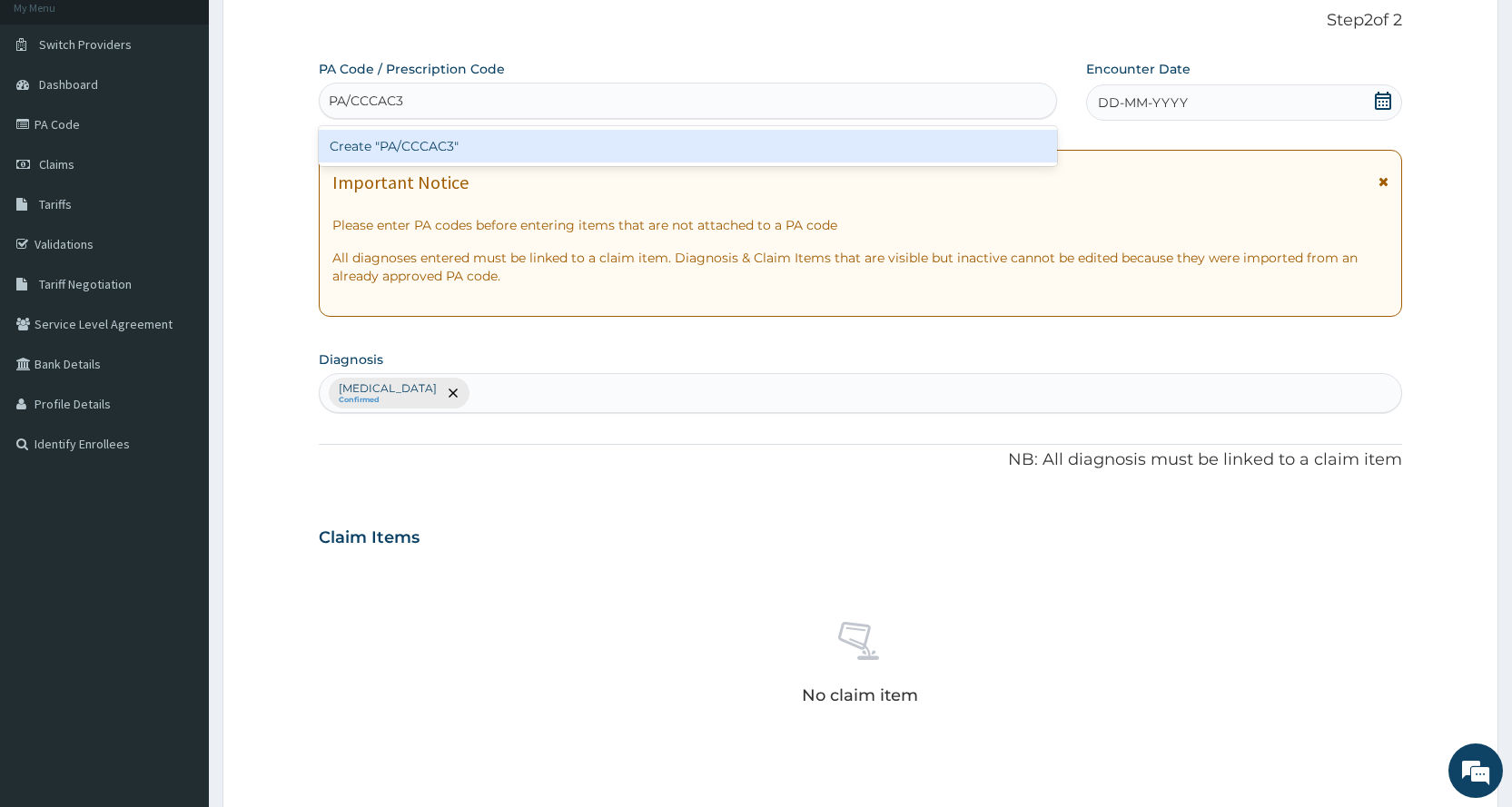
click at [889, 159] on div "Create "PA/CCCAC3"" at bounding box center [687, 145] width 737 height 33
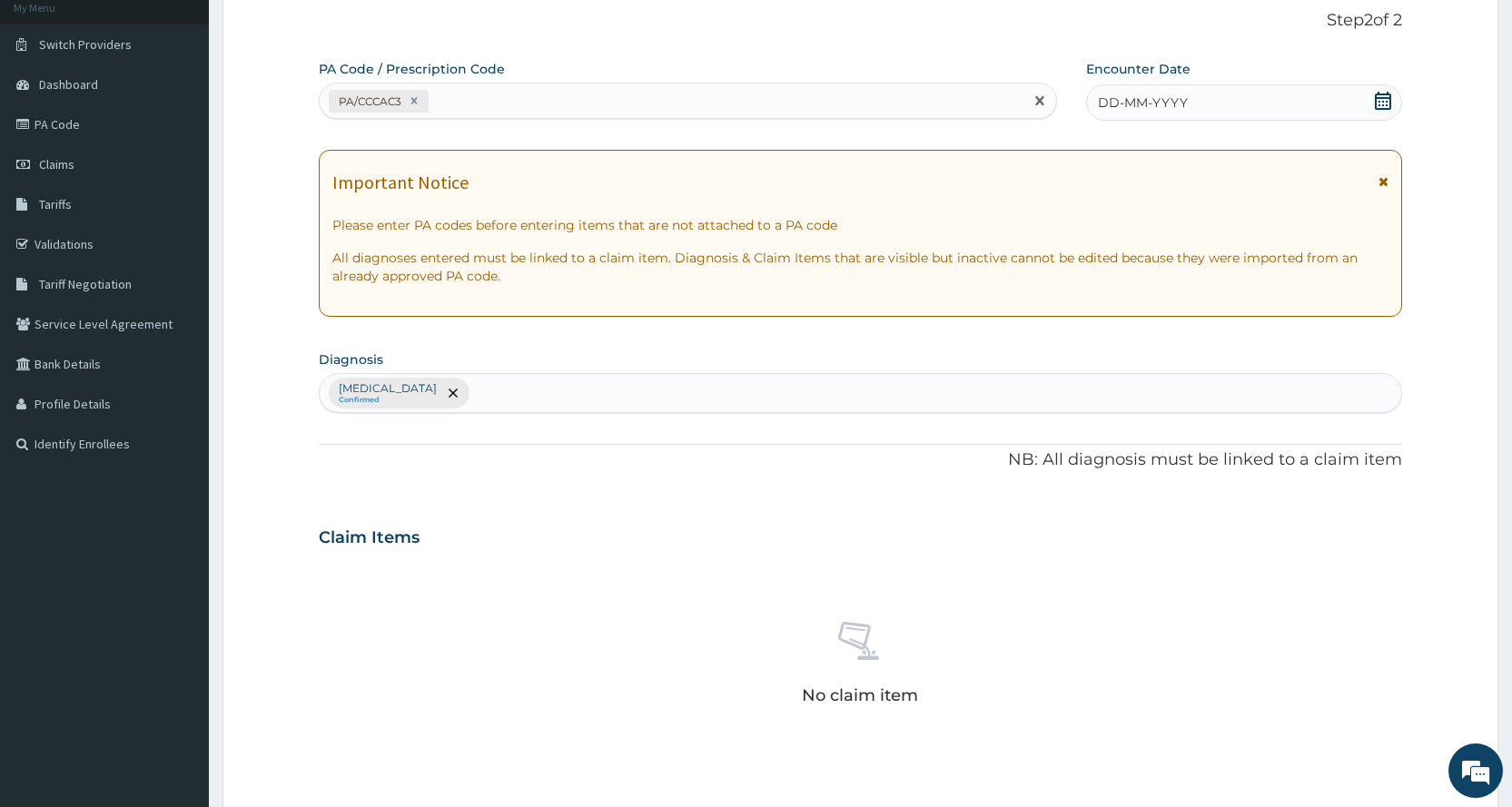
click at [1247, 105] on div "DD-MM-YYYY" at bounding box center [1243, 102] width 316 height 37
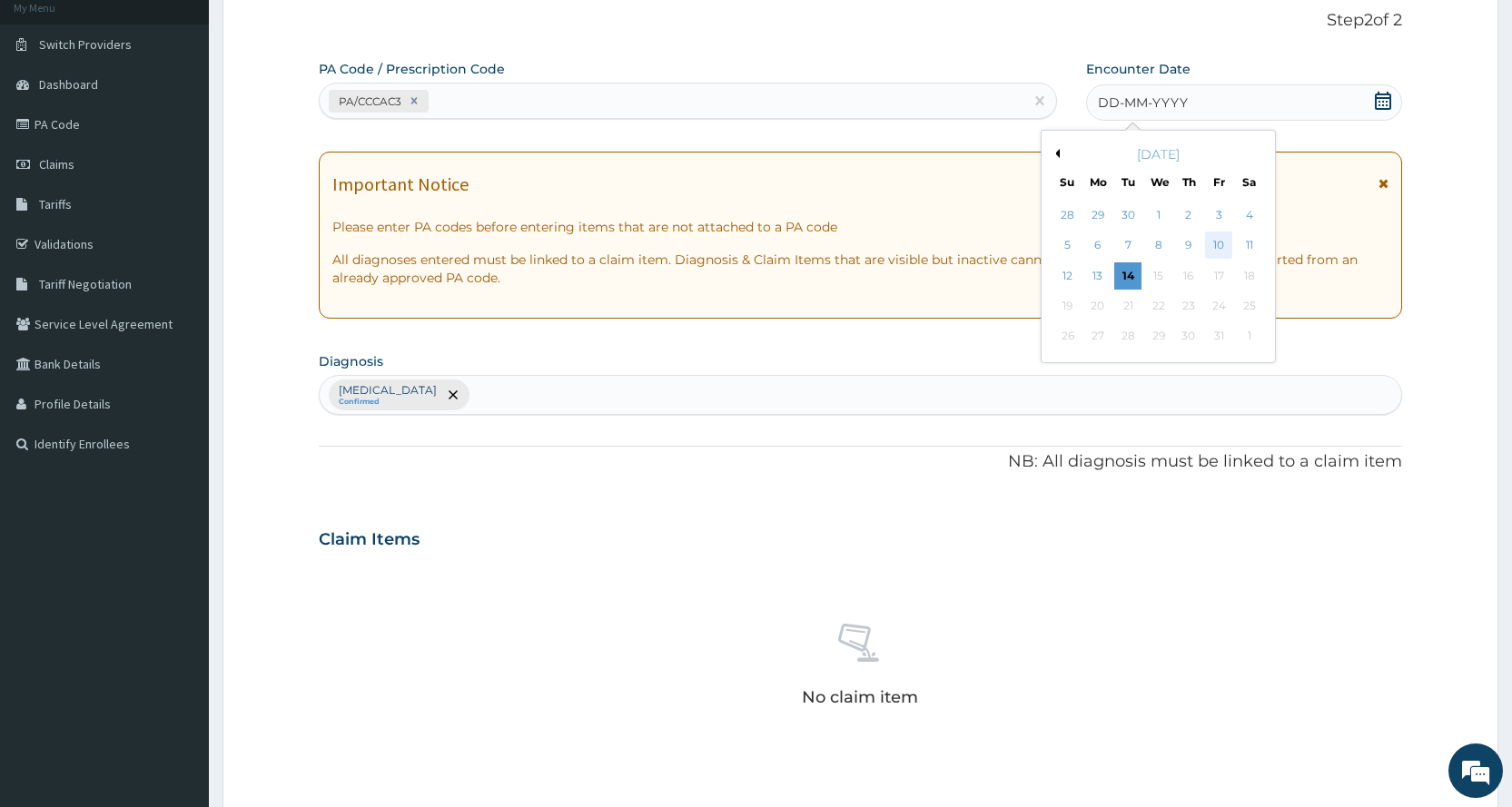
click at [1216, 242] on div "10" at bounding box center [1219, 246] width 28 height 28
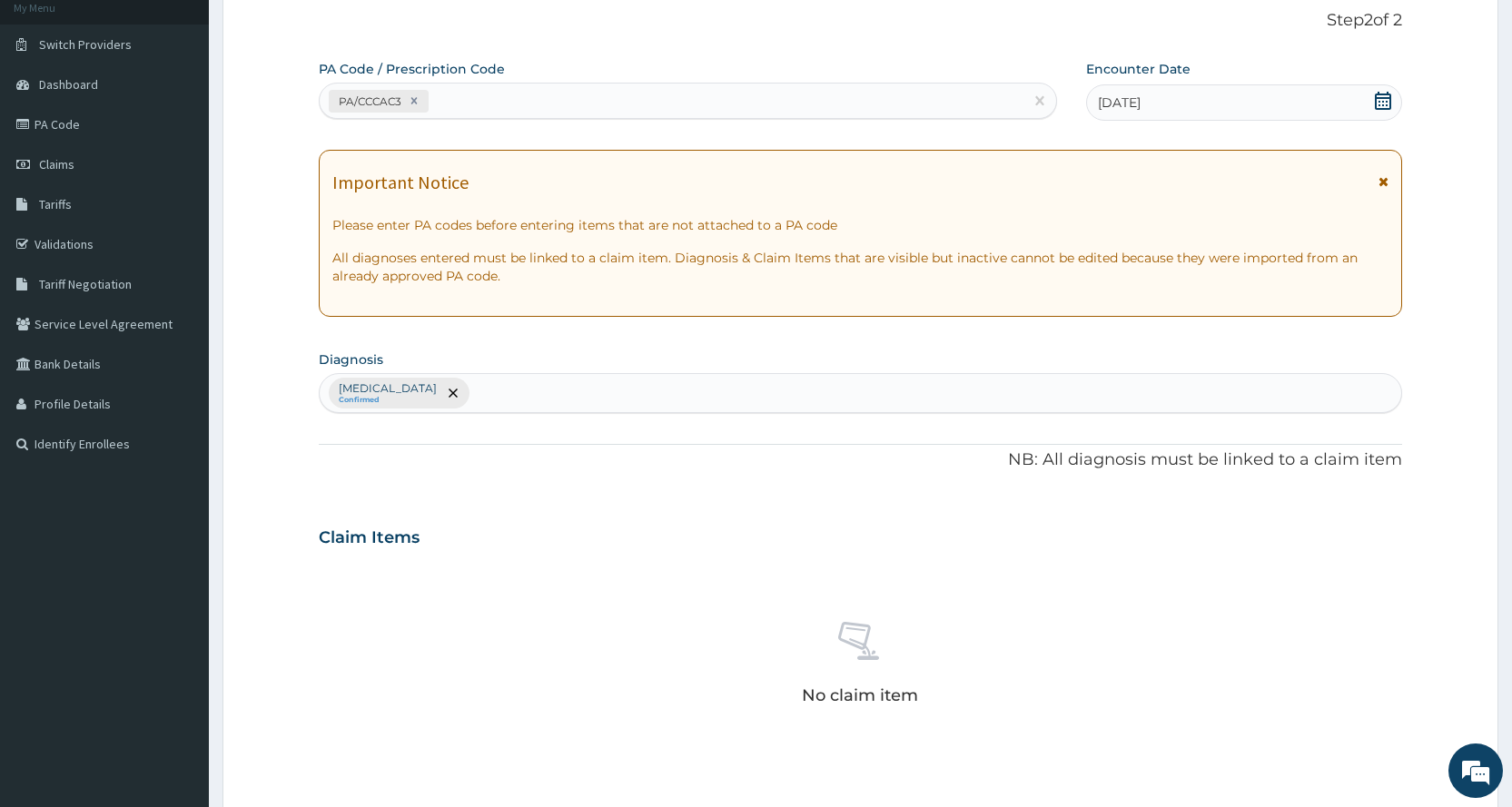
scroll to position [477, 0]
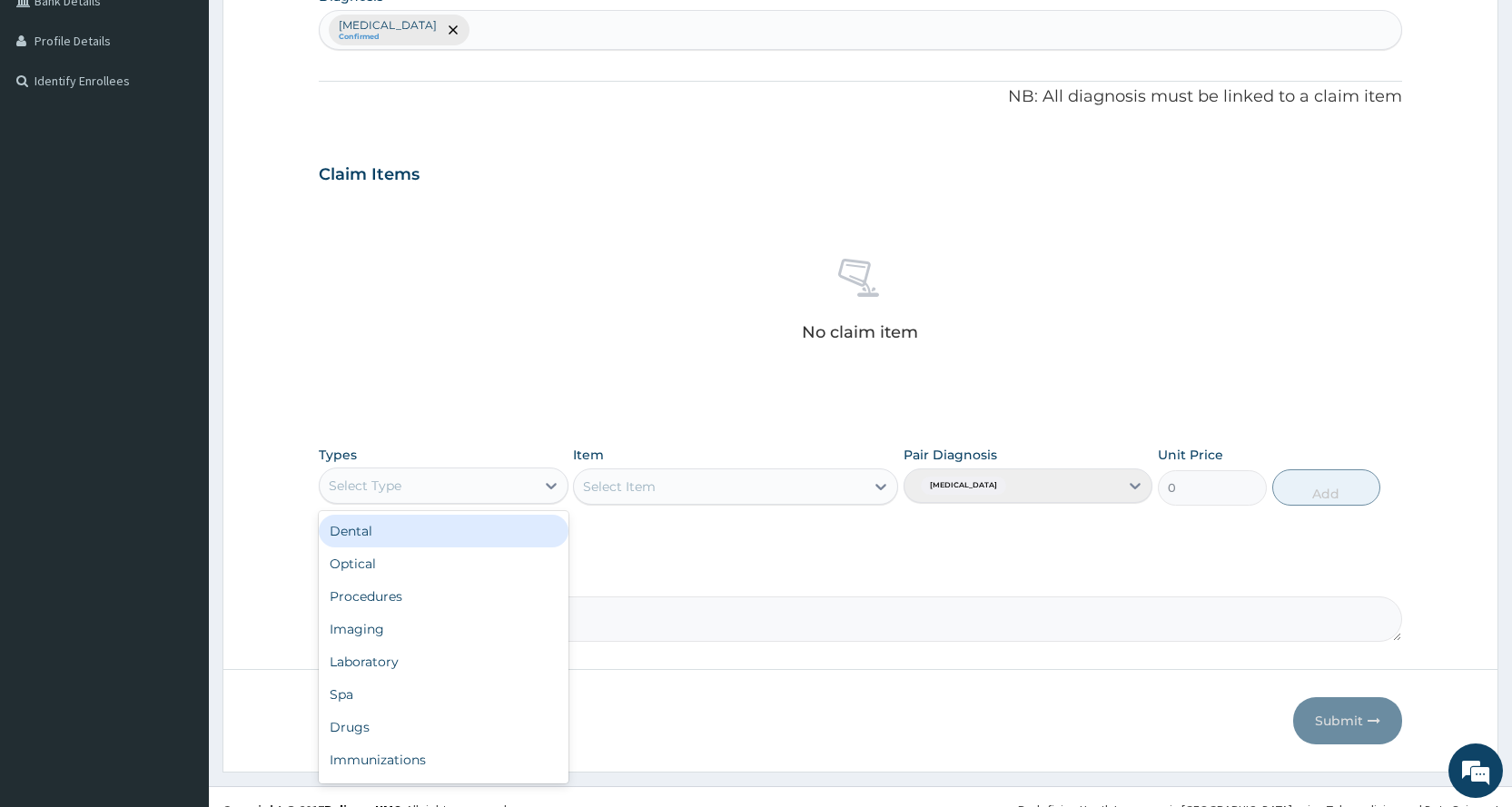
click at [341, 478] on div "Select Type" at bounding box center [364, 486] width 72 height 18
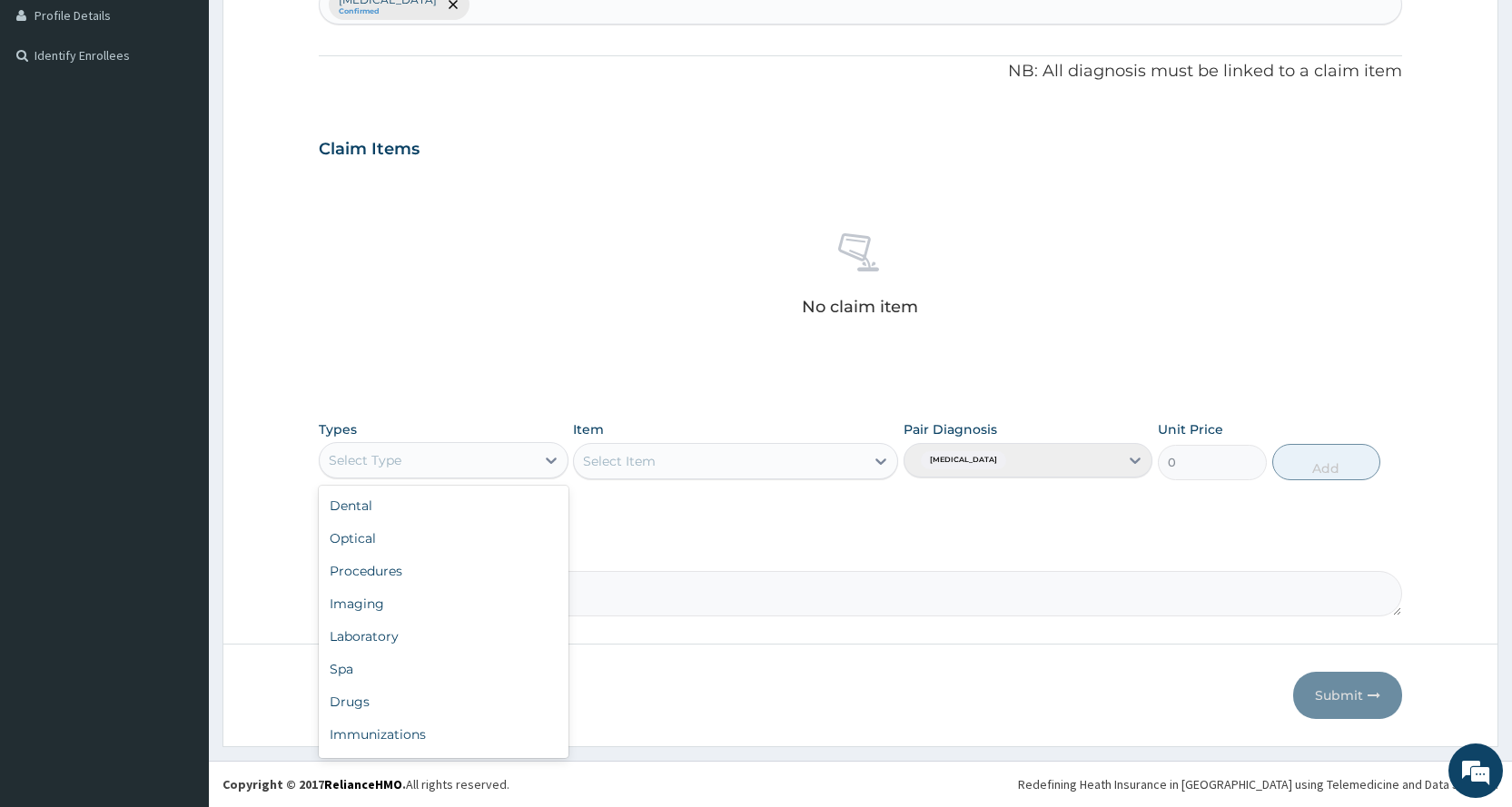
scroll to position [61, 0]
click at [368, 746] on div "Gym" at bounding box center [442, 737] width 248 height 33
click at [622, 461] on div "Select Item" at bounding box center [618, 461] width 72 height 18
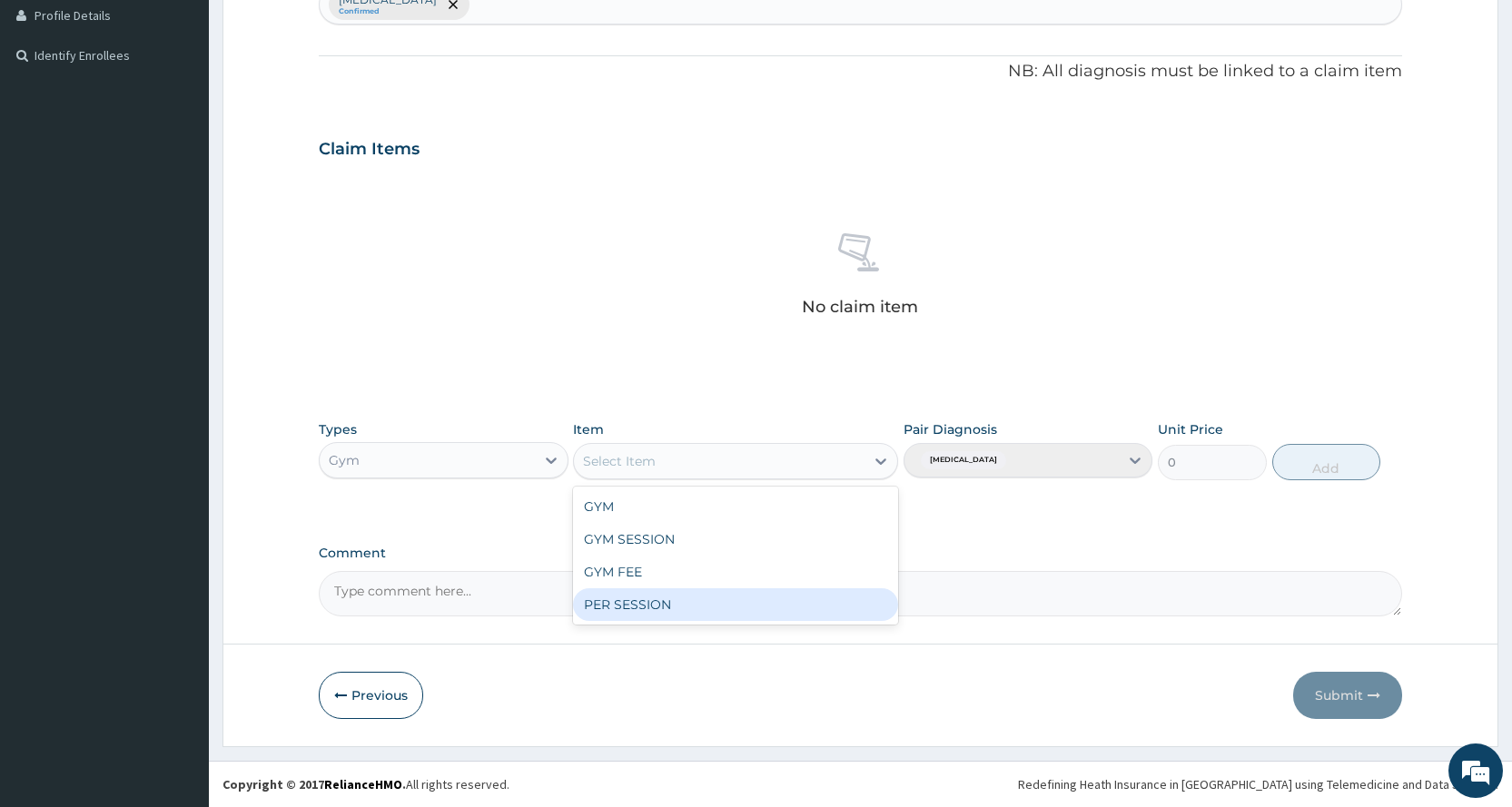
click at [633, 604] on div "PER SESSION" at bounding box center [735, 604] width 325 height 33
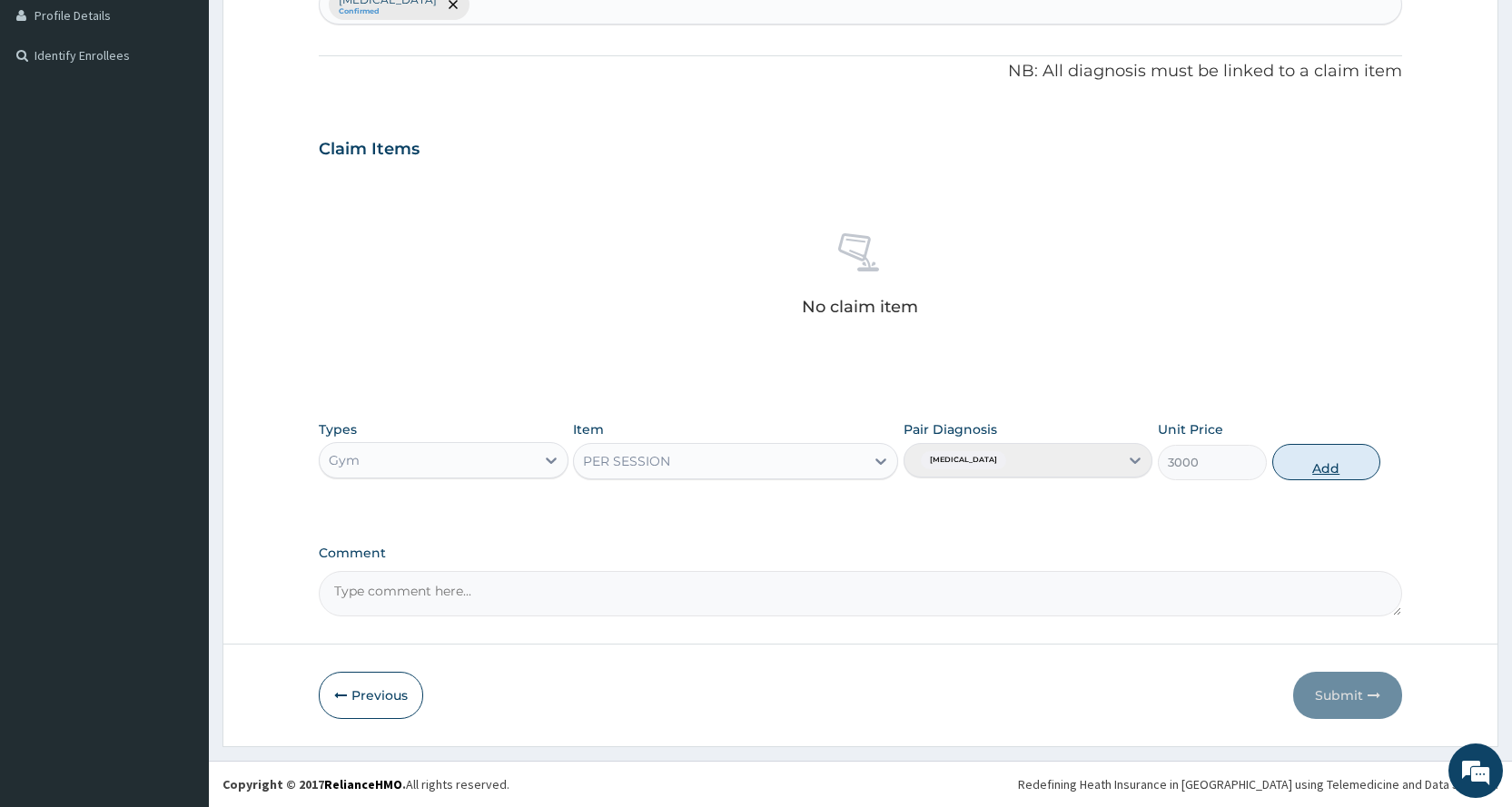
click at [1297, 469] on button "Add" at bounding box center [1325, 462] width 108 height 37
type input "0"
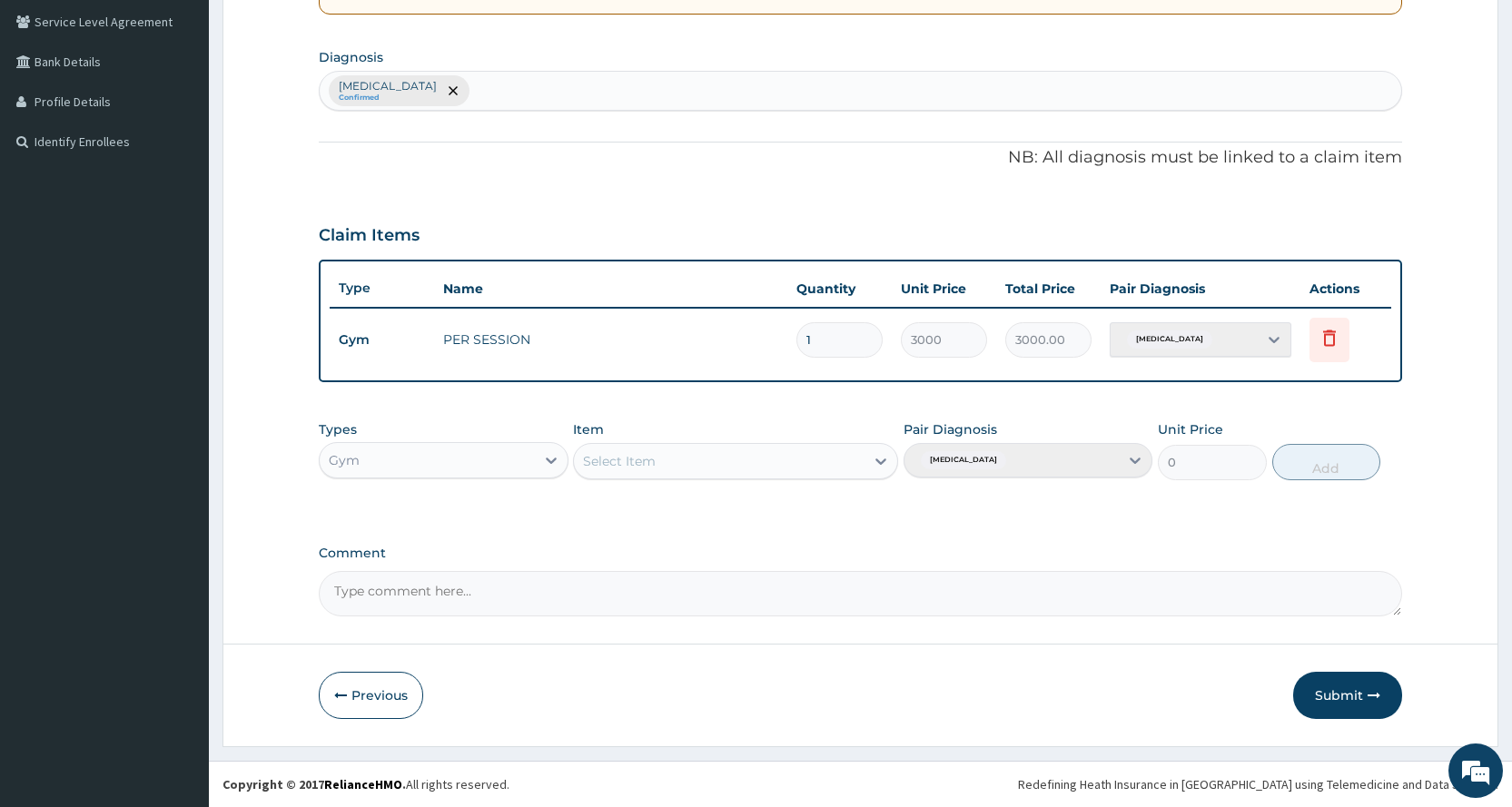
scroll to position [415, 0]
click at [1331, 698] on button "Submit" at bounding box center [1348, 695] width 109 height 47
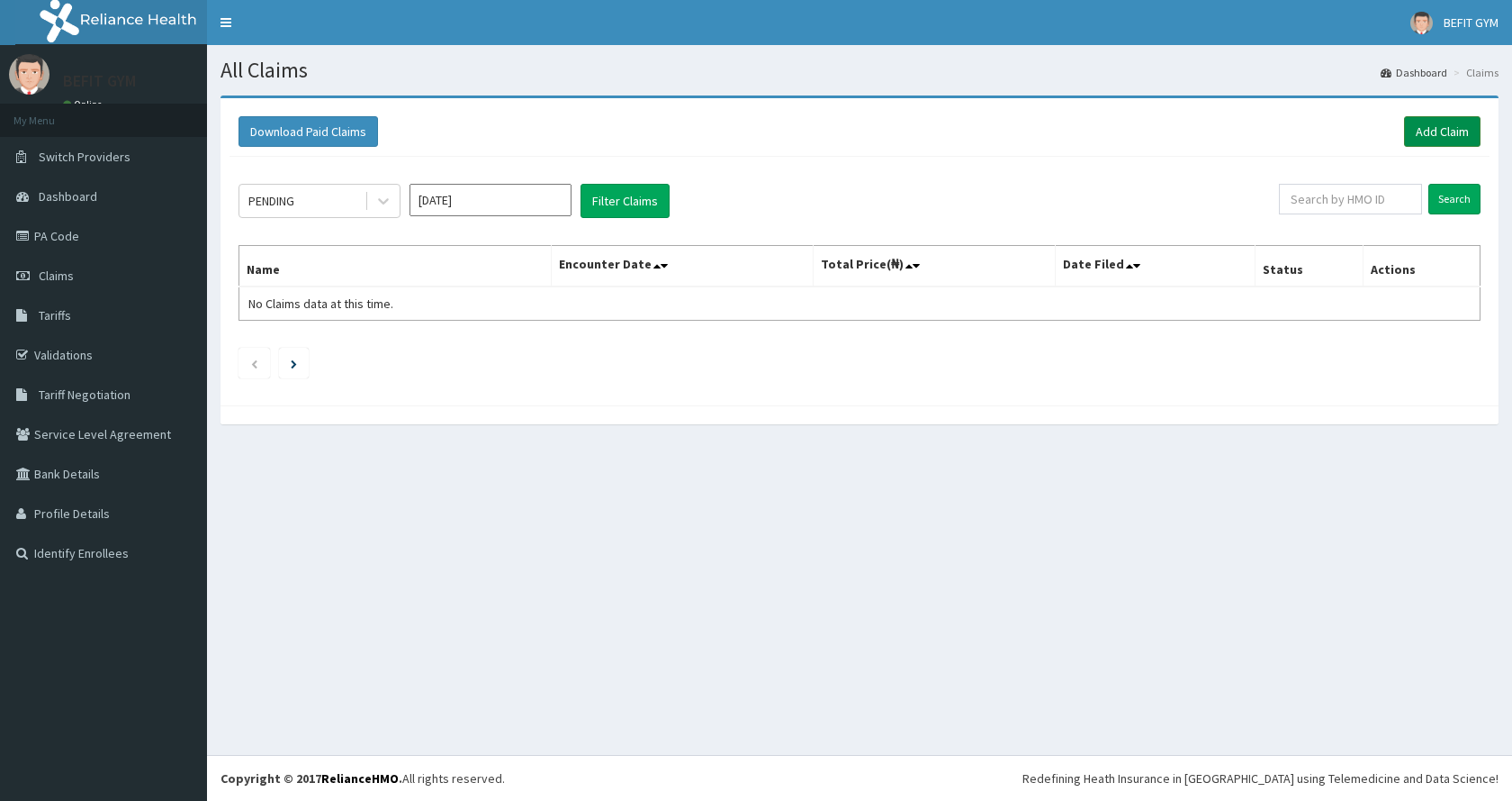
click at [1460, 124] on link "Add Claim" at bounding box center [1442, 131] width 77 height 30
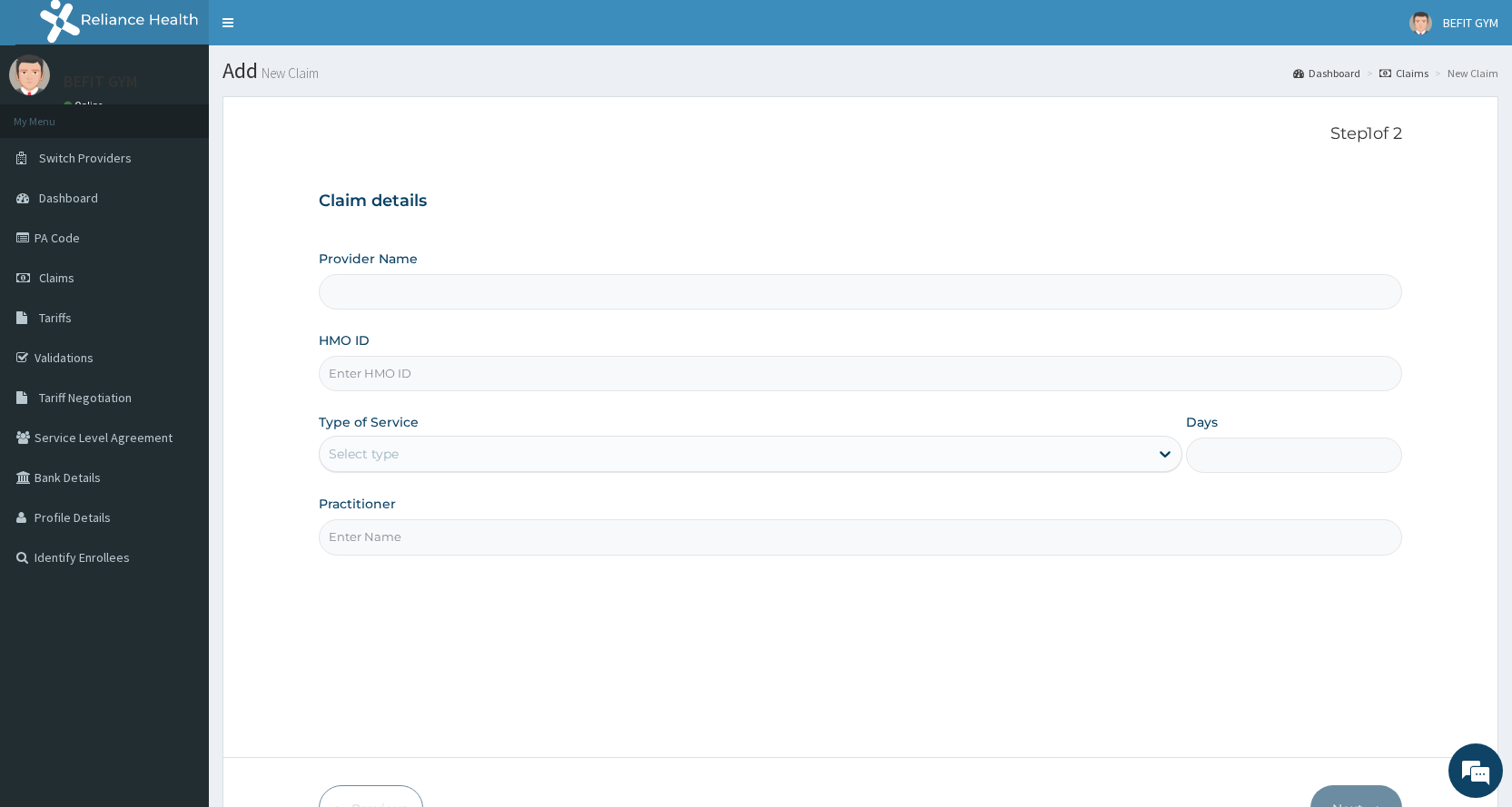
click at [439, 362] on input "HMO ID" at bounding box center [860, 374] width 1084 height 36
type input "BEFIT HEALTH AND FITNESS CENTRE"
type input "1"
type input "PPY/10503/A"
click at [355, 556] on div "Step 1 of 2 Claim details Provider Name BEFIT HEALTH AND FITNESS CENTRE HMO ID …" at bounding box center [860, 427] width 1084 height 605
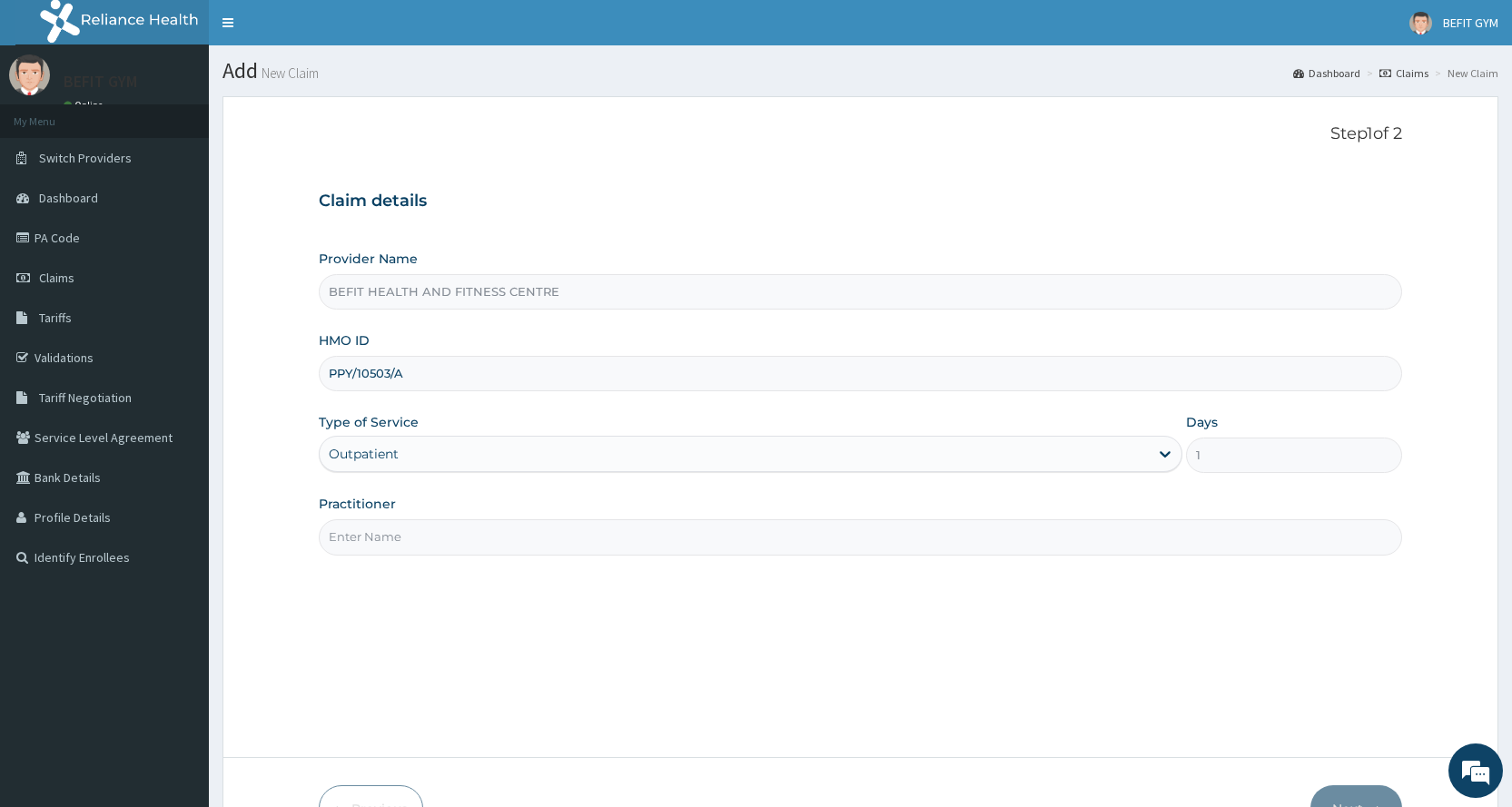
click at [358, 552] on input "Practitioner" at bounding box center [860, 537] width 1084 height 36
type input "B"
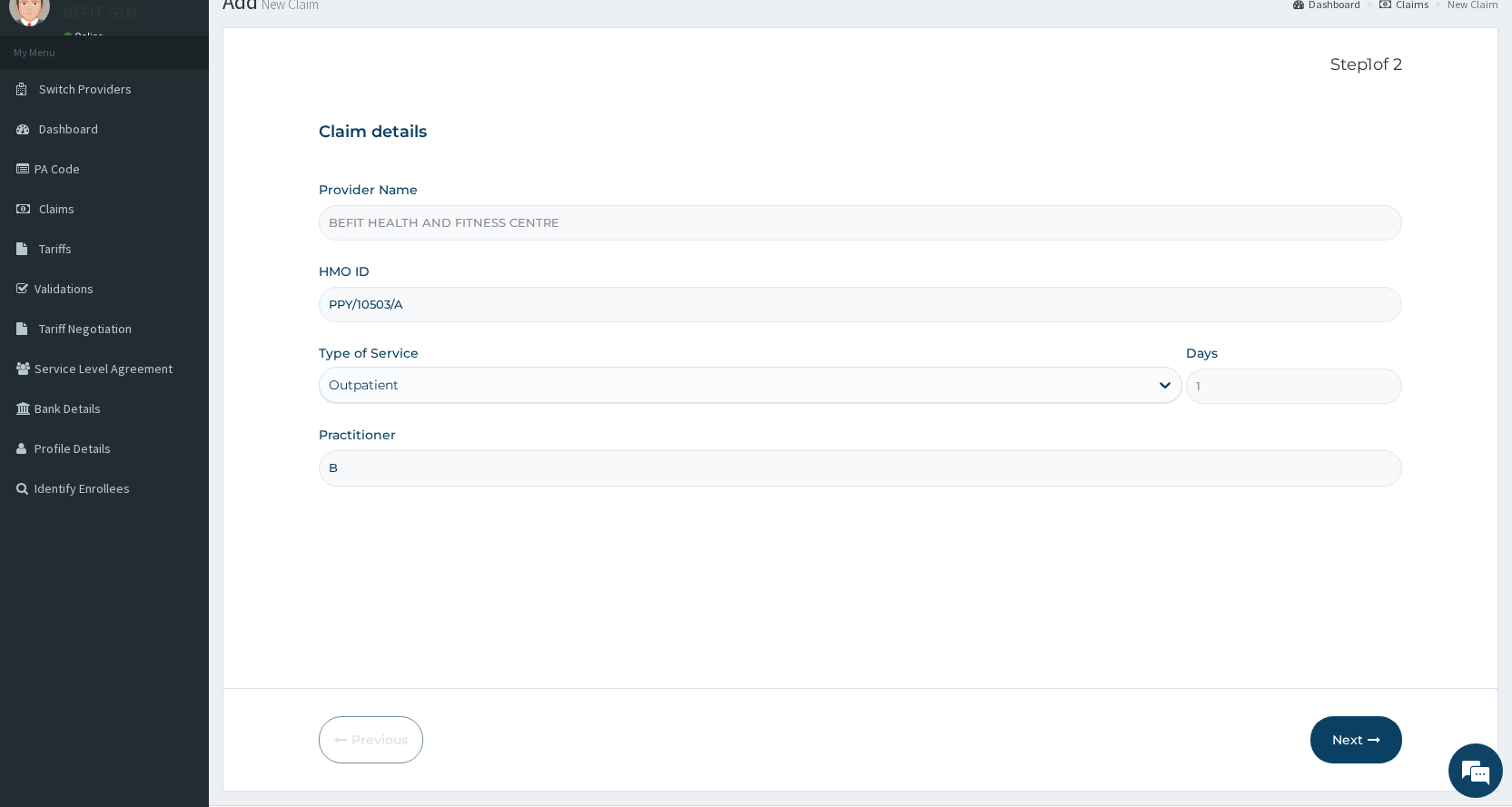
scroll to position [114, 0]
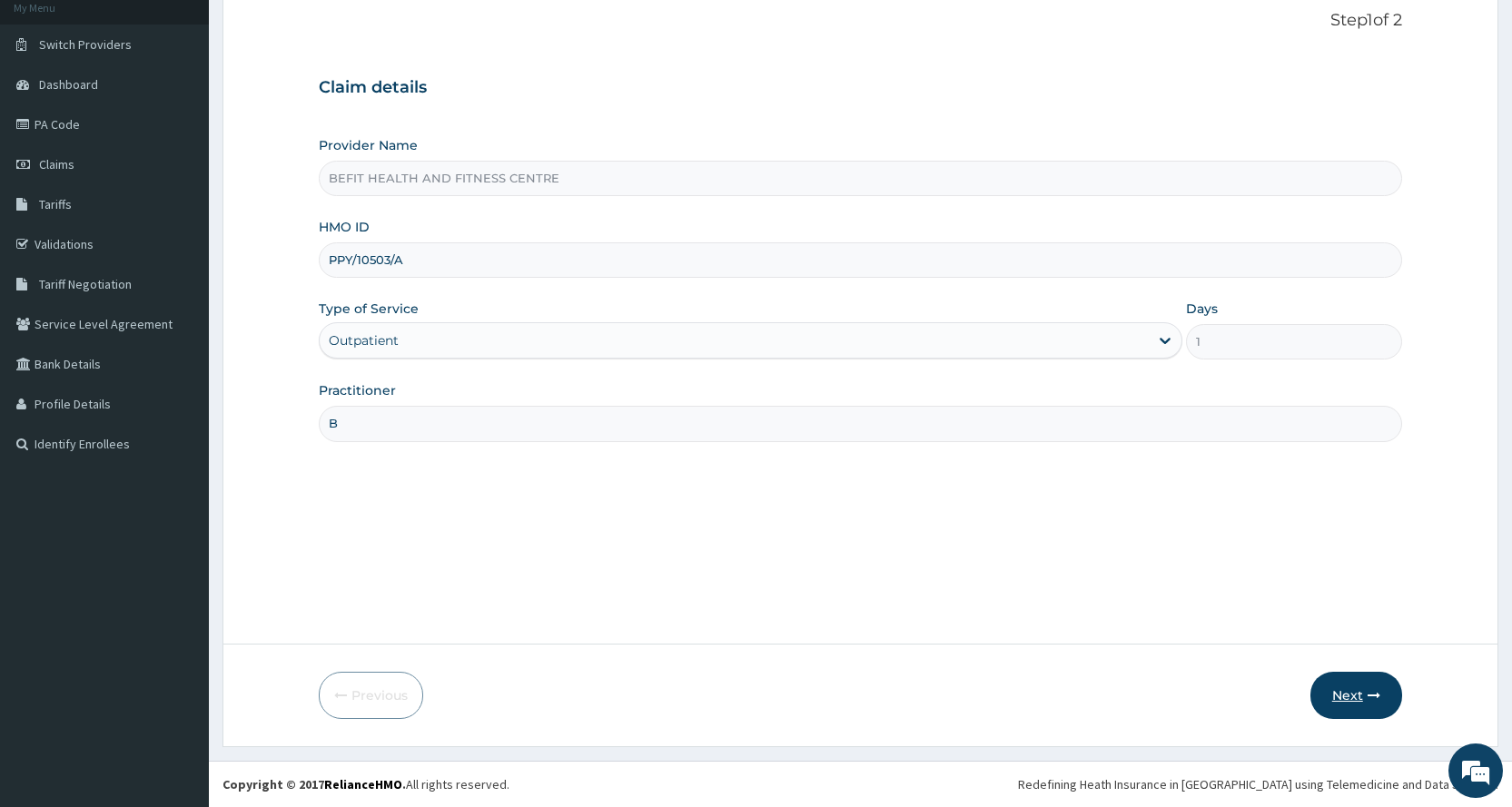
click at [1337, 705] on button "Next" at bounding box center [1356, 695] width 92 height 47
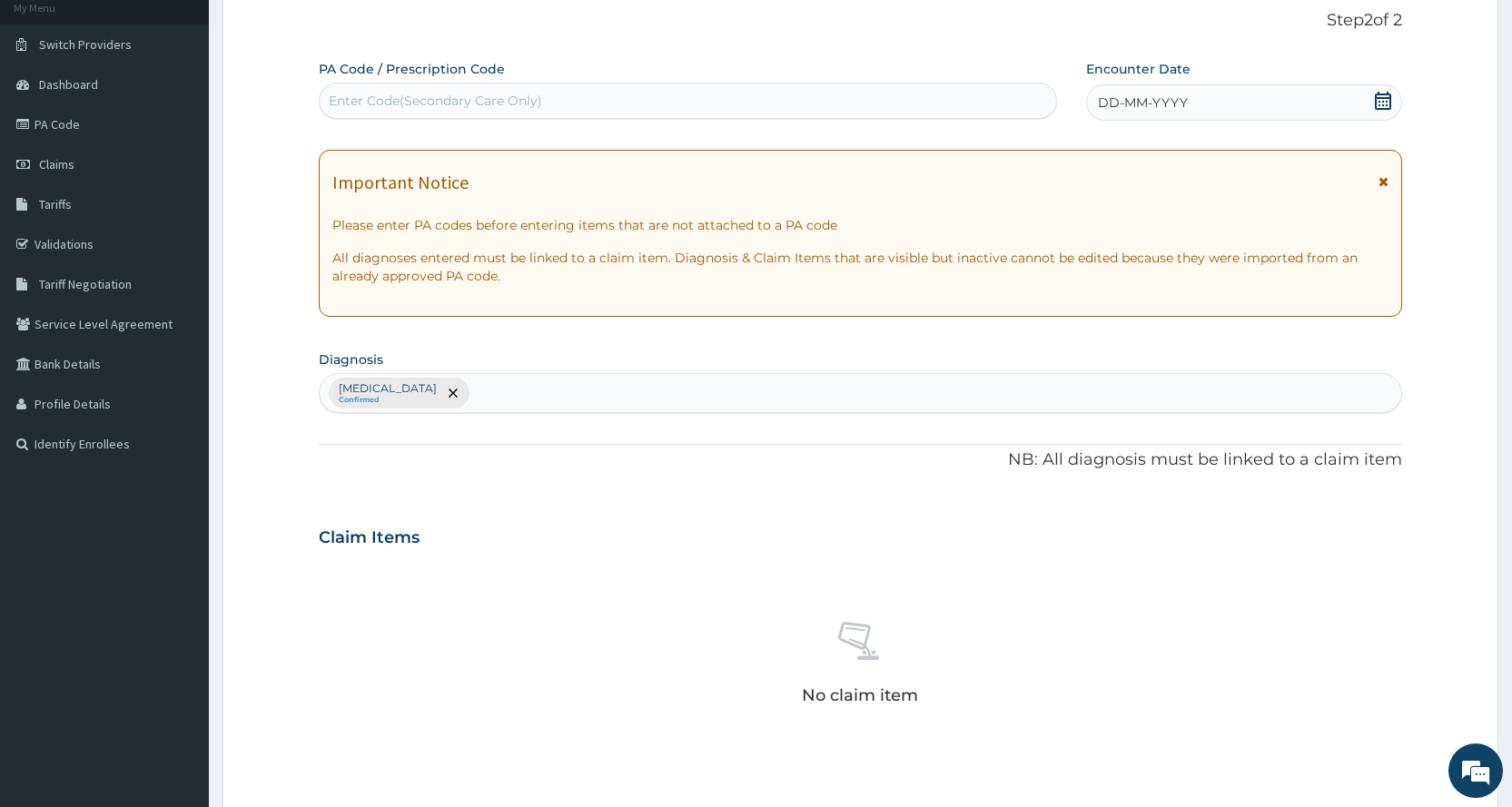
click at [599, 97] on div "Enter Code(Secondary Care Only)" at bounding box center [687, 100] width 735 height 29
type input "PA/A537FD"
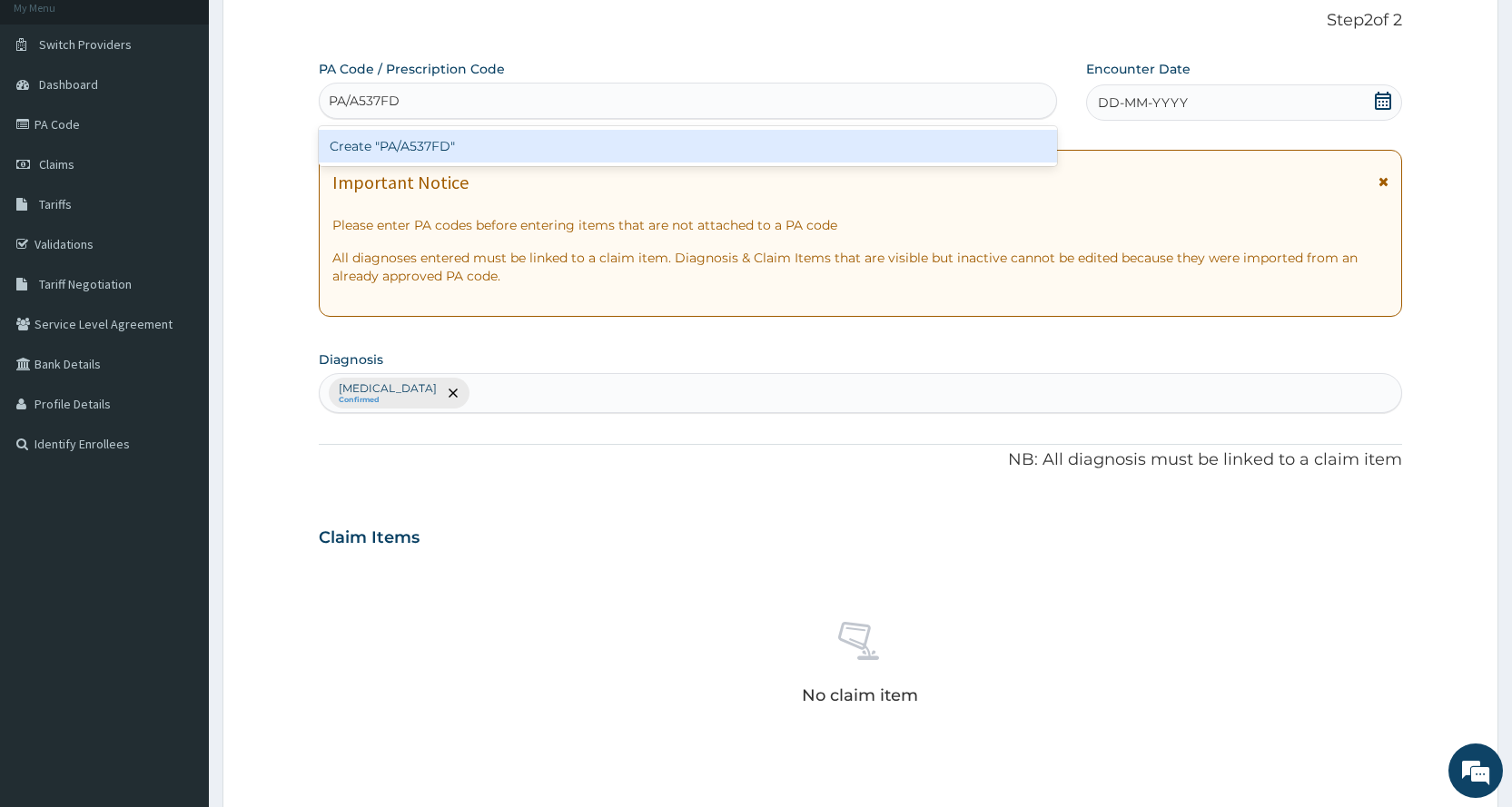
click at [670, 142] on div "Create "PA/A537FD"" at bounding box center [687, 145] width 737 height 33
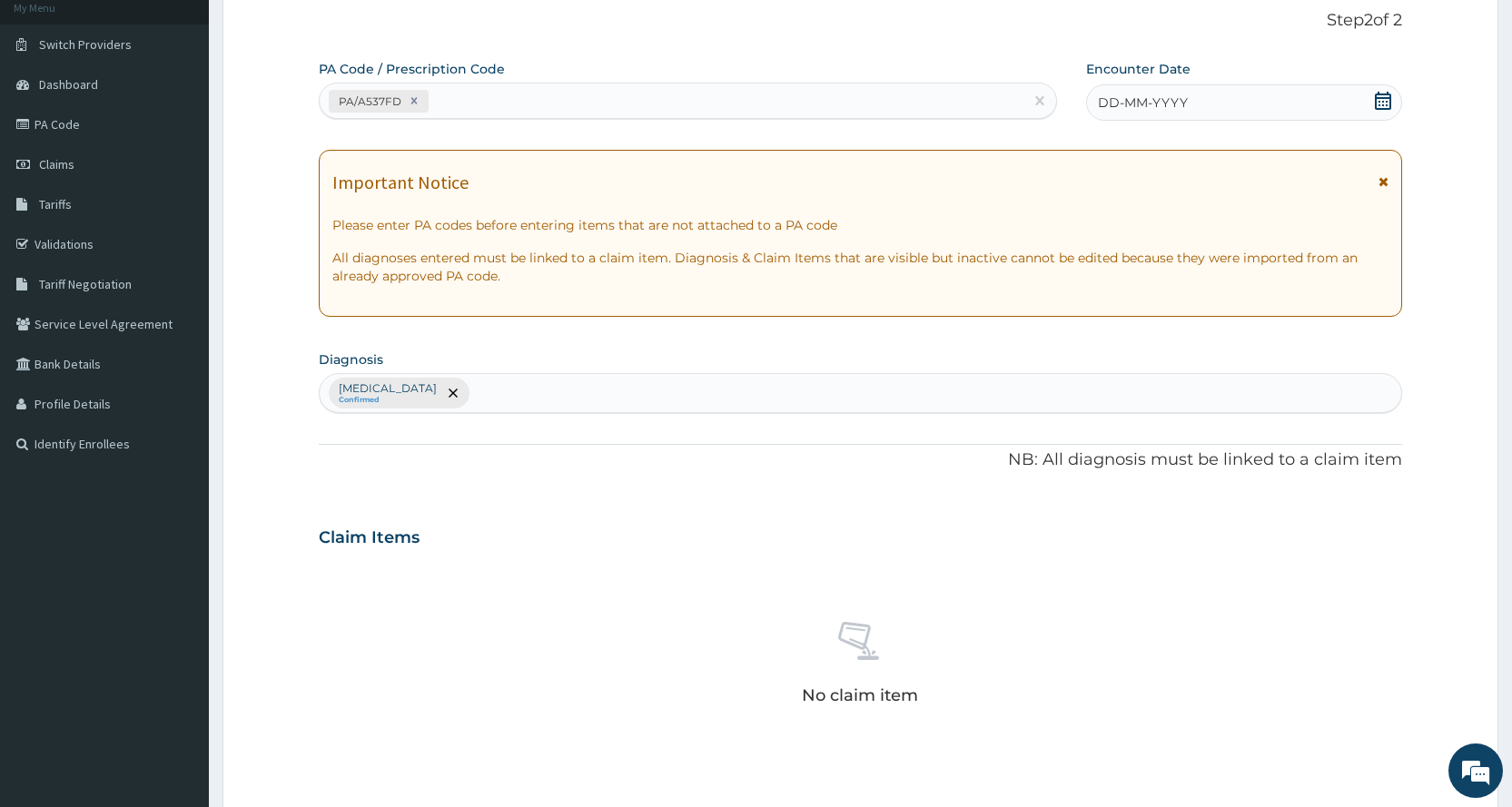
click at [1381, 103] on icon at bounding box center [1382, 101] width 18 height 18
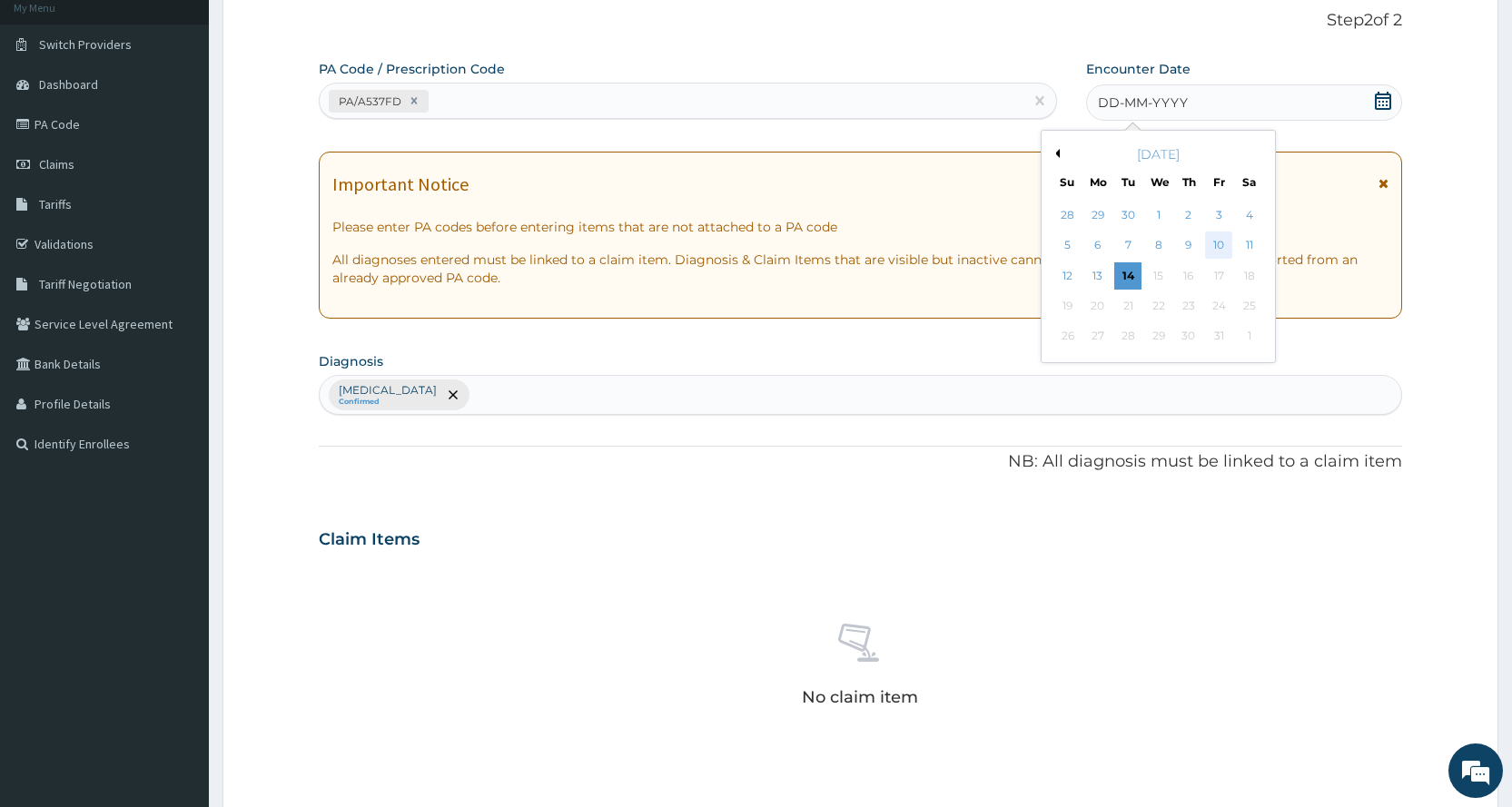
click at [1214, 243] on div "10" at bounding box center [1219, 246] width 28 height 28
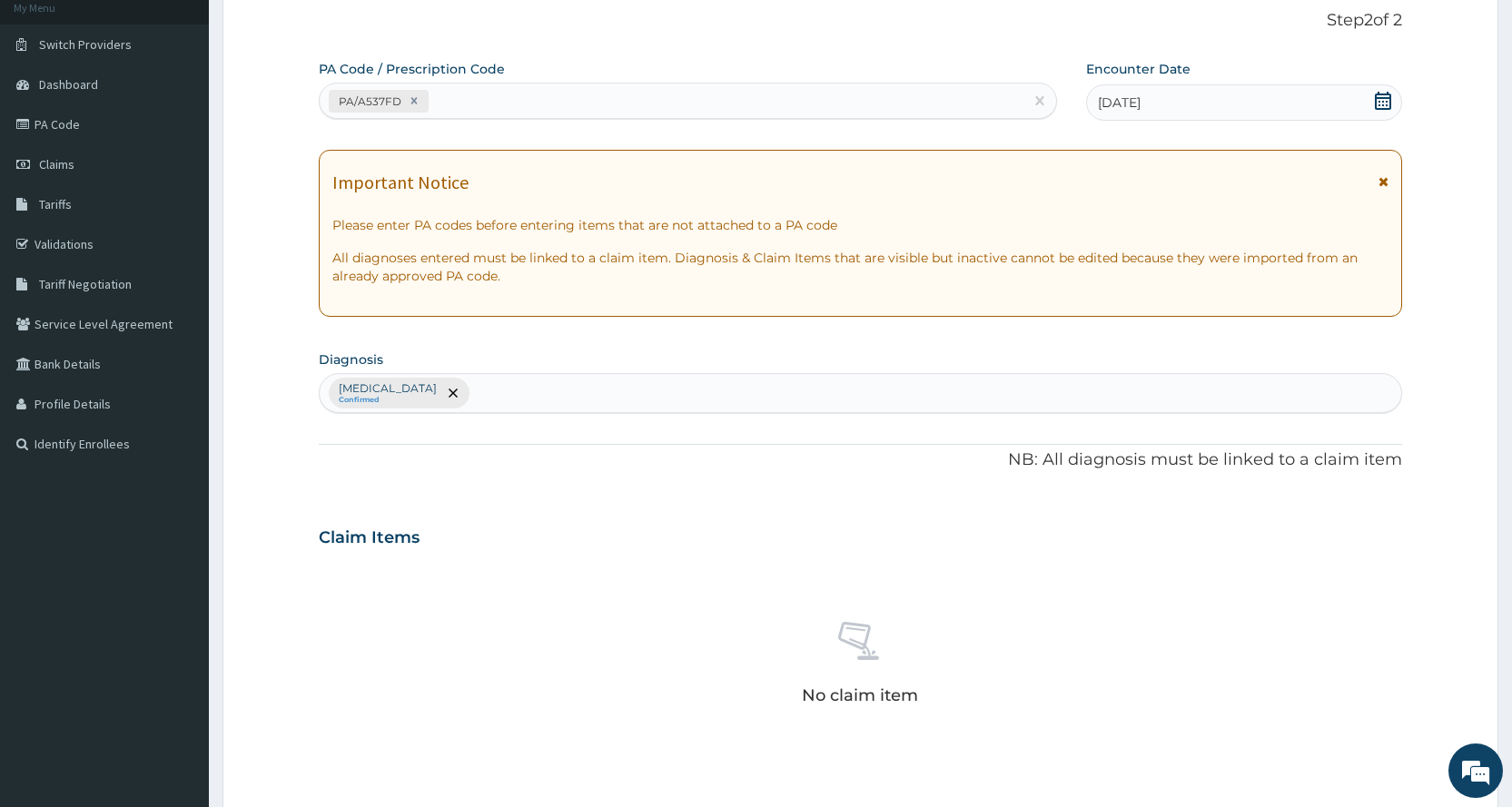
scroll to position [477, 0]
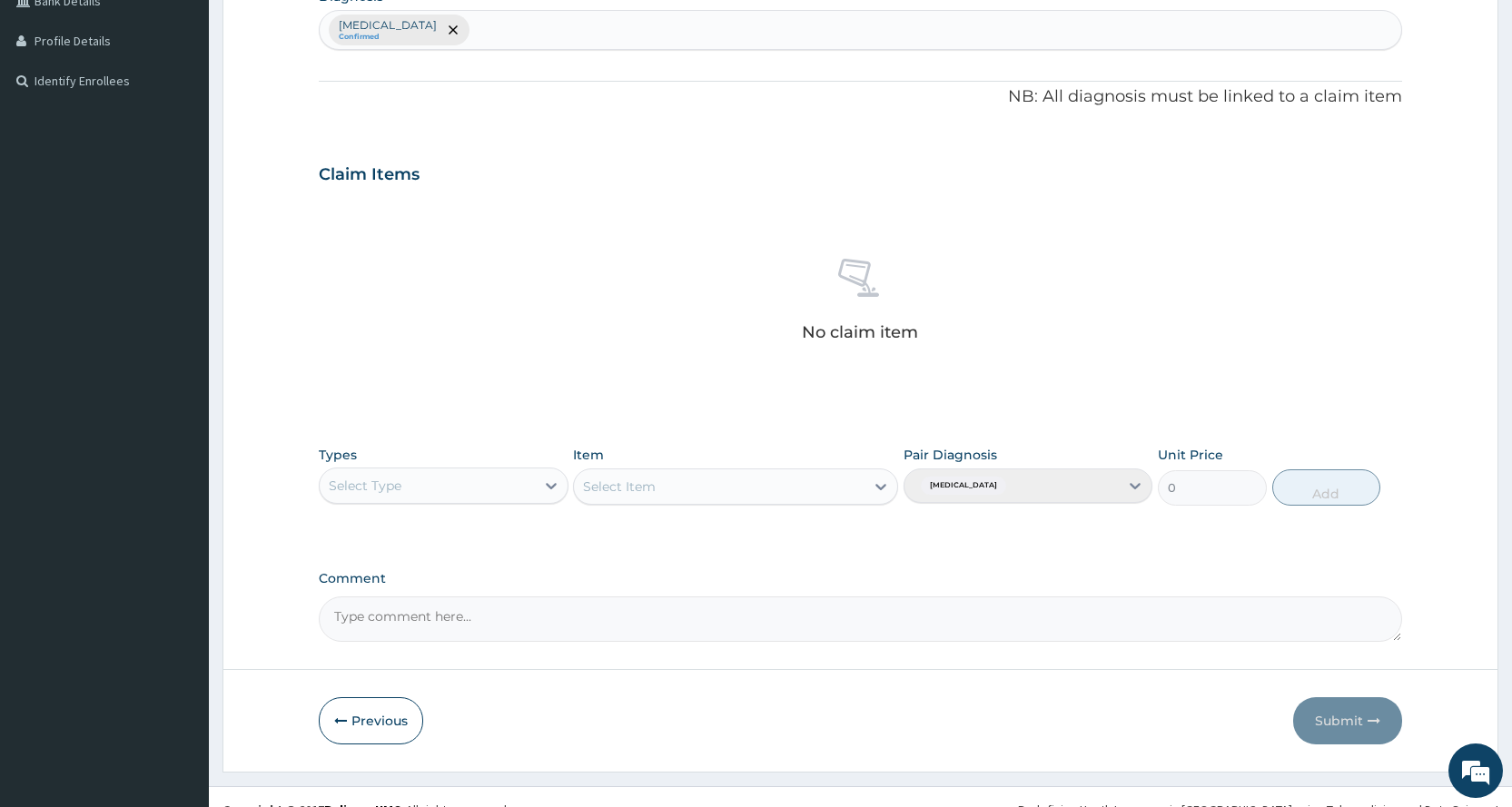
click at [391, 491] on div "Select Type" at bounding box center [364, 486] width 72 height 18
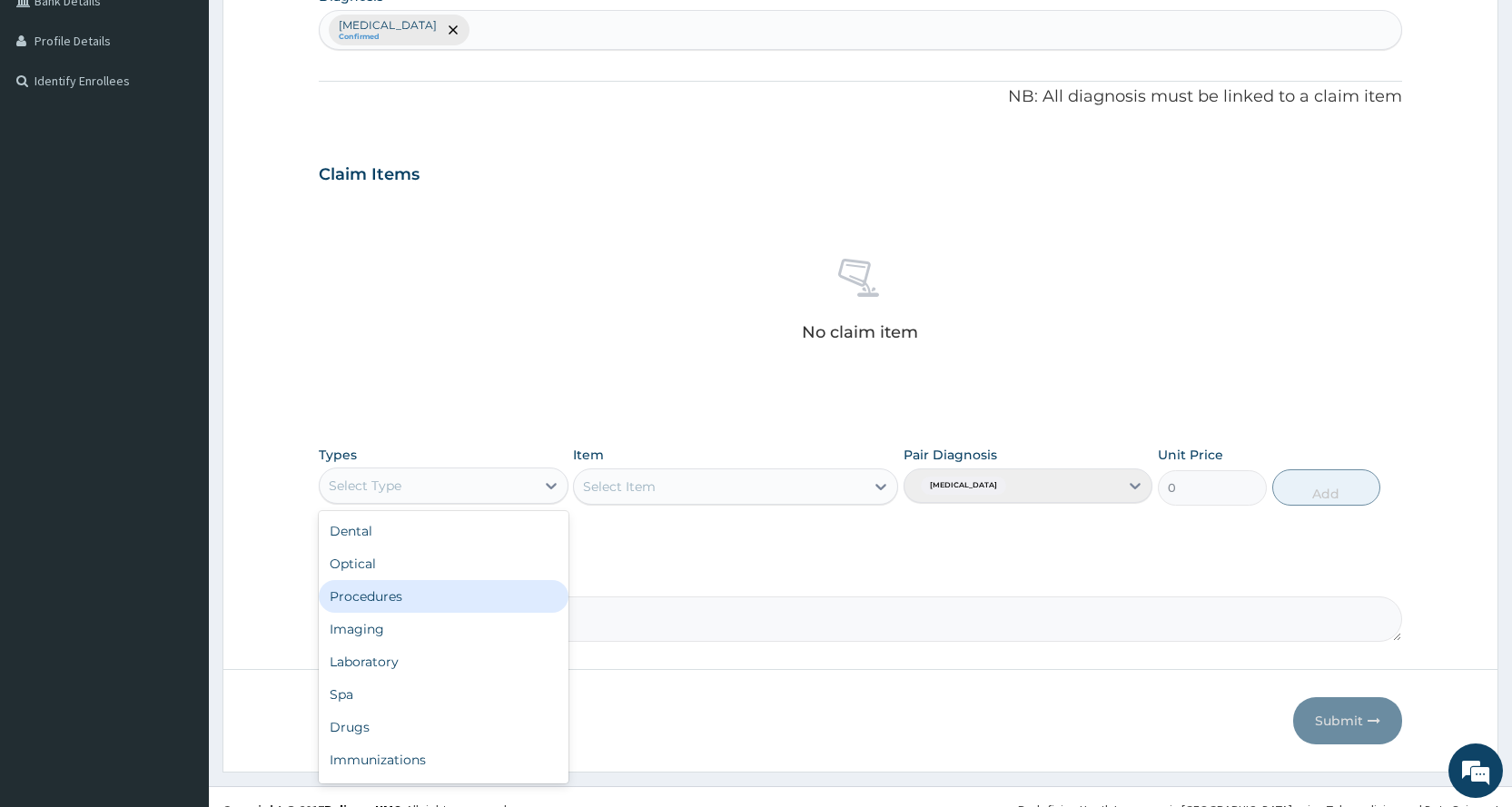
scroll to position [61, 0]
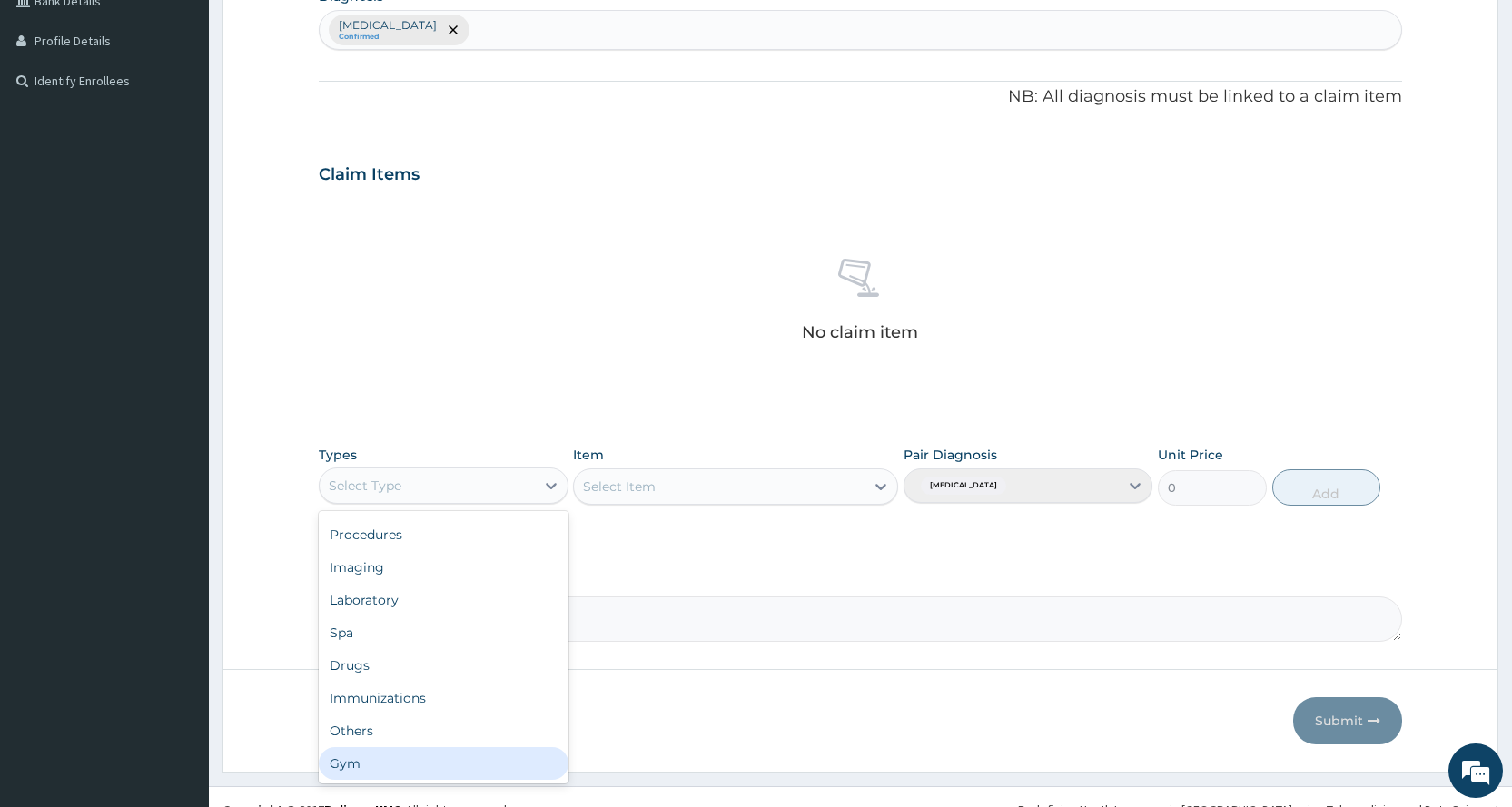
click at [417, 755] on div "Gym" at bounding box center [442, 762] width 248 height 33
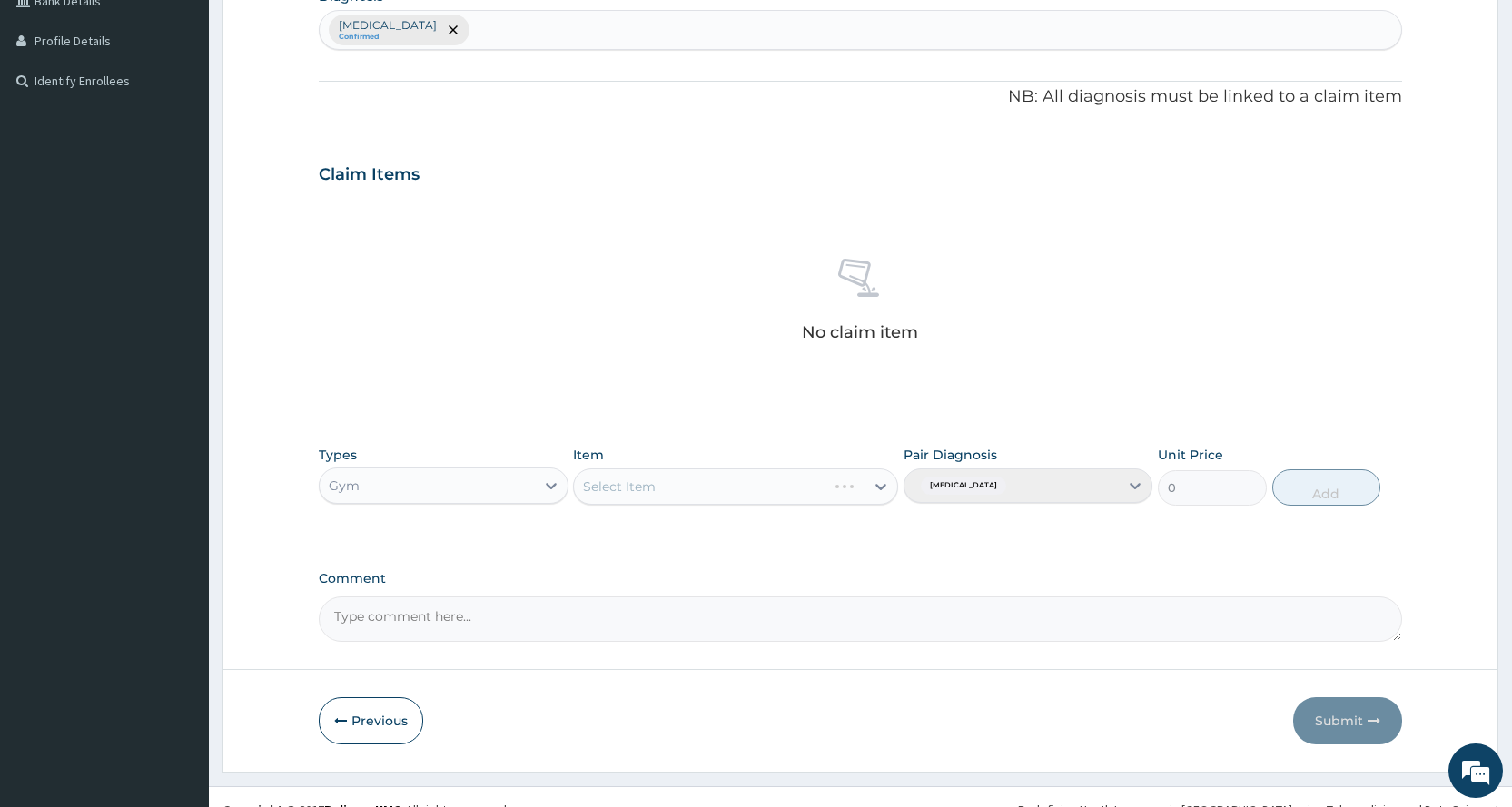
click at [708, 482] on div "Select Item" at bounding box center [735, 486] width 325 height 37
click at [708, 485] on div "Select Item" at bounding box center [719, 486] width 291 height 29
click at [674, 642] on div "PER SESSION" at bounding box center [735, 629] width 325 height 33
click at [1302, 490] on button "Add" at bounding box center [1325, 487] width 108 height 37
type input "0"
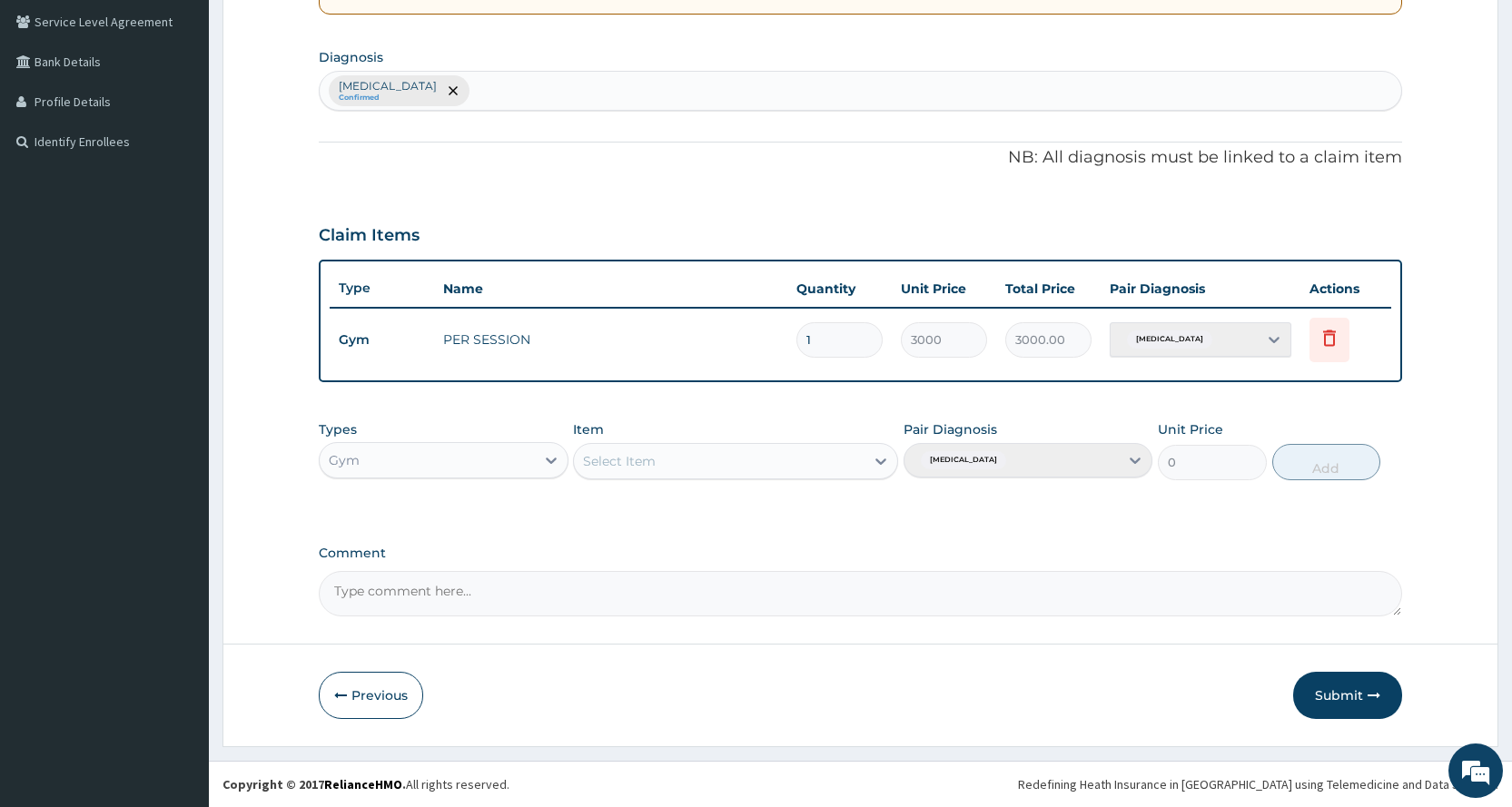
scroll to position [415, 0]
click at [1332, 699] on button "Submit" at bounding box center [1348, 695] width 109 height 47
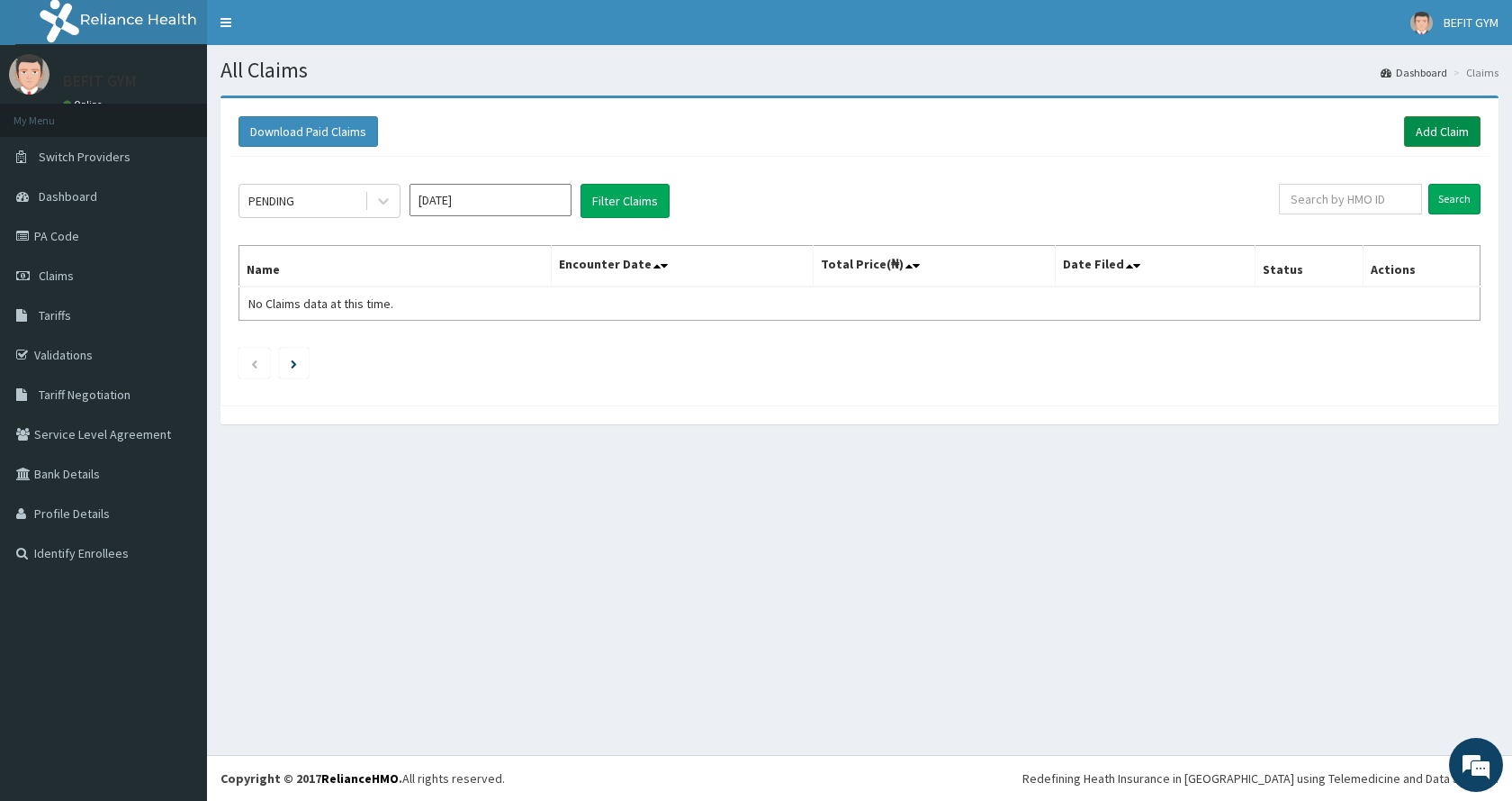
click at [1430, 131] on link "Add Claim" at bounding box center [1442, 131] width 77 height 30
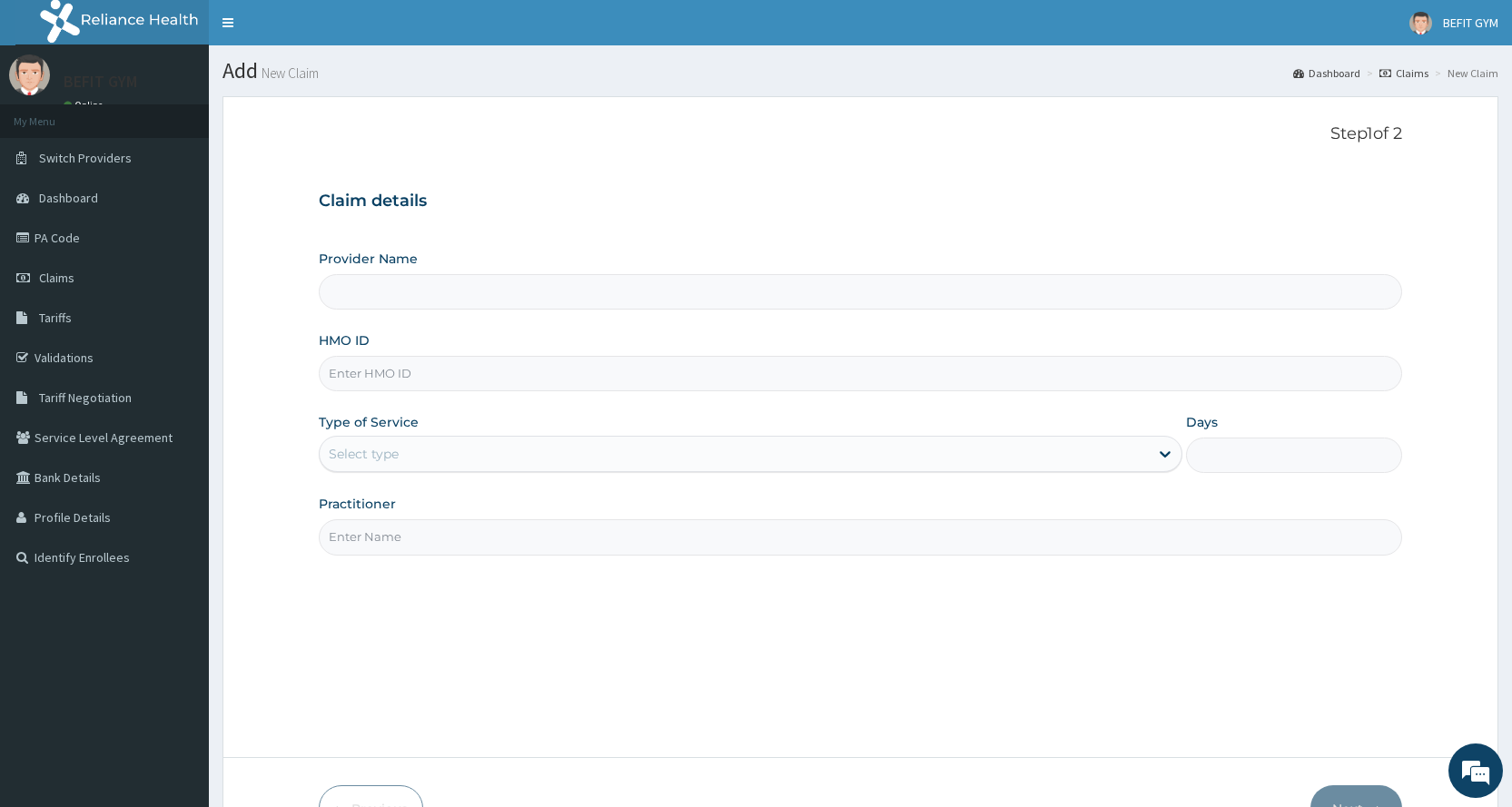
click at [421, 383] on input "HMO ID" at bounding box center [860, 374] width 1084 height 36
type input "BEFIT HEALTH AND FITNESS CENTRE"
type input "1"
type input "DER/10004/A"
click at [366, 554] on input "Practitioner" at bounding box center [860, 537] width 1084 height 36
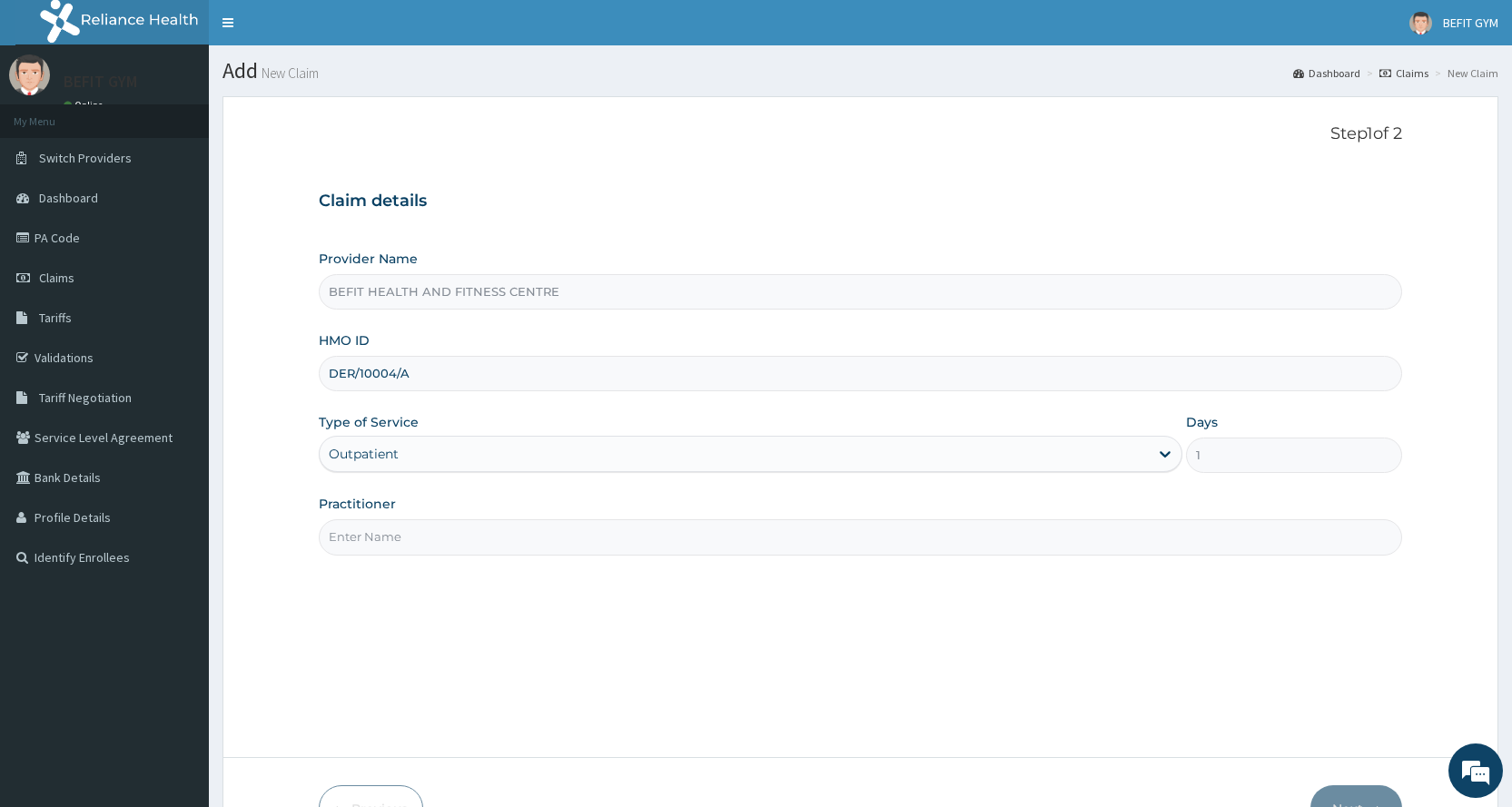
type input "B"
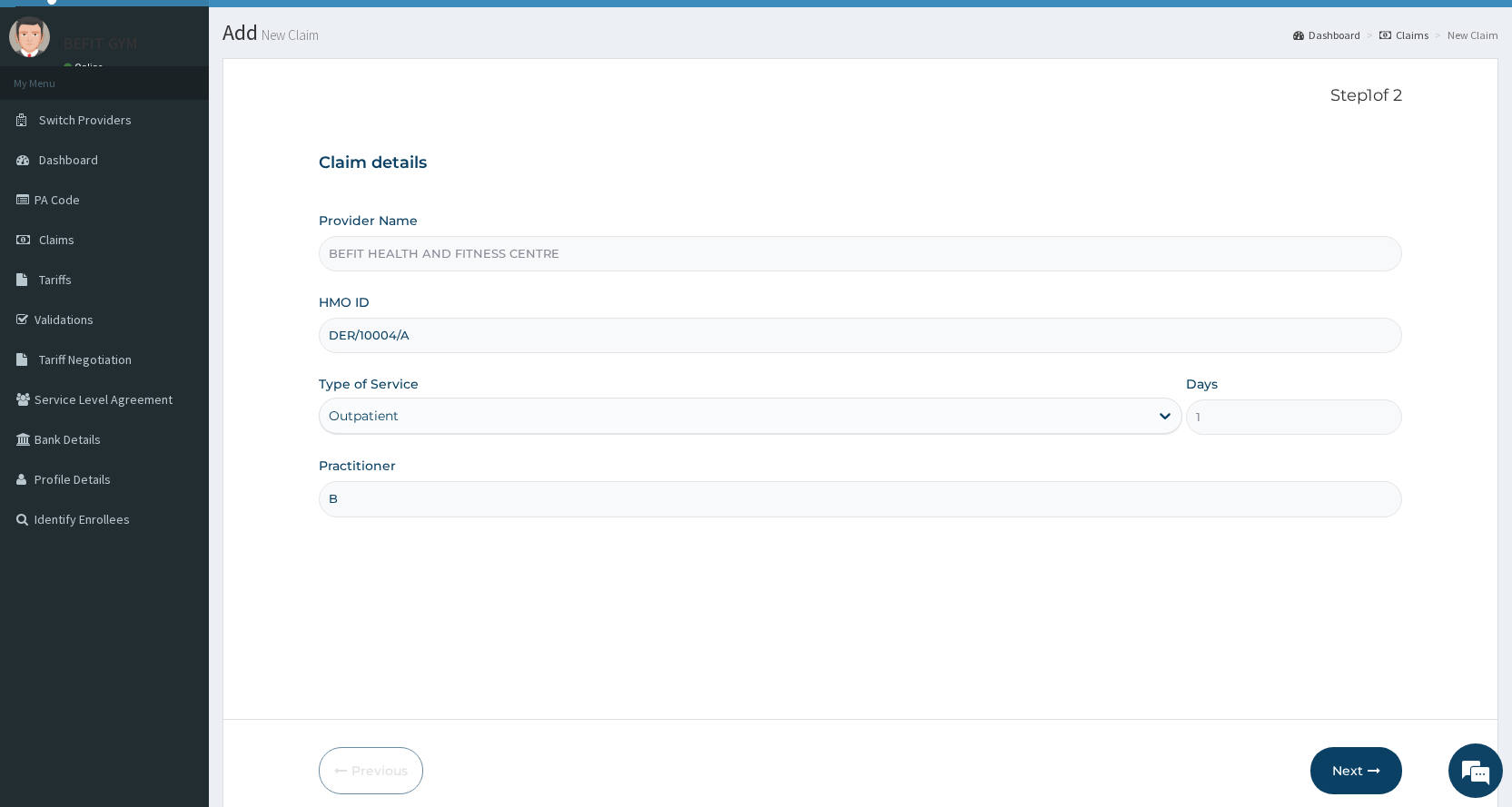
scroll to position [114, 0]
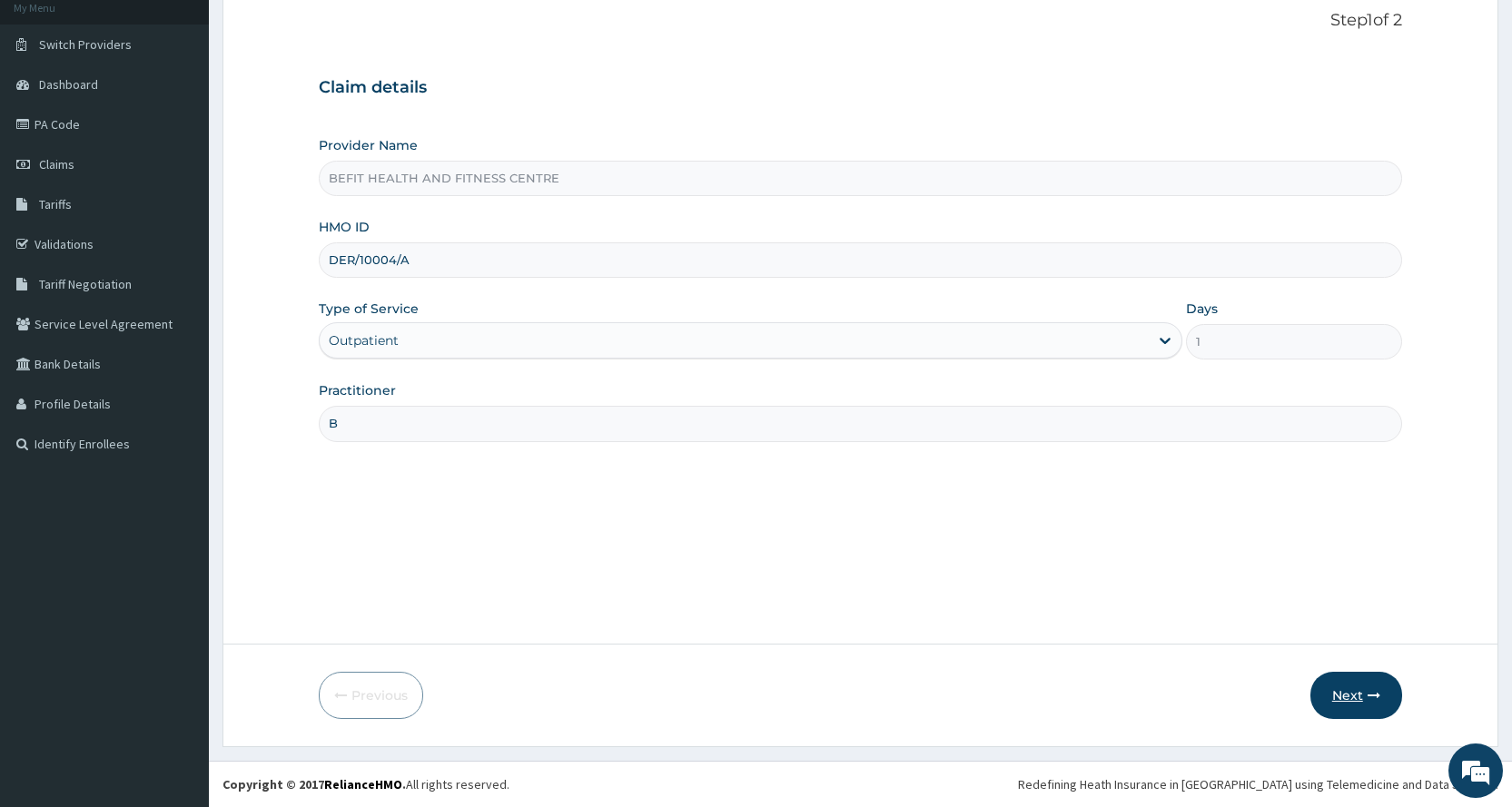
click at [1320, 708] on button "Next" at bounding box center [1356, 695] width 92 height 47
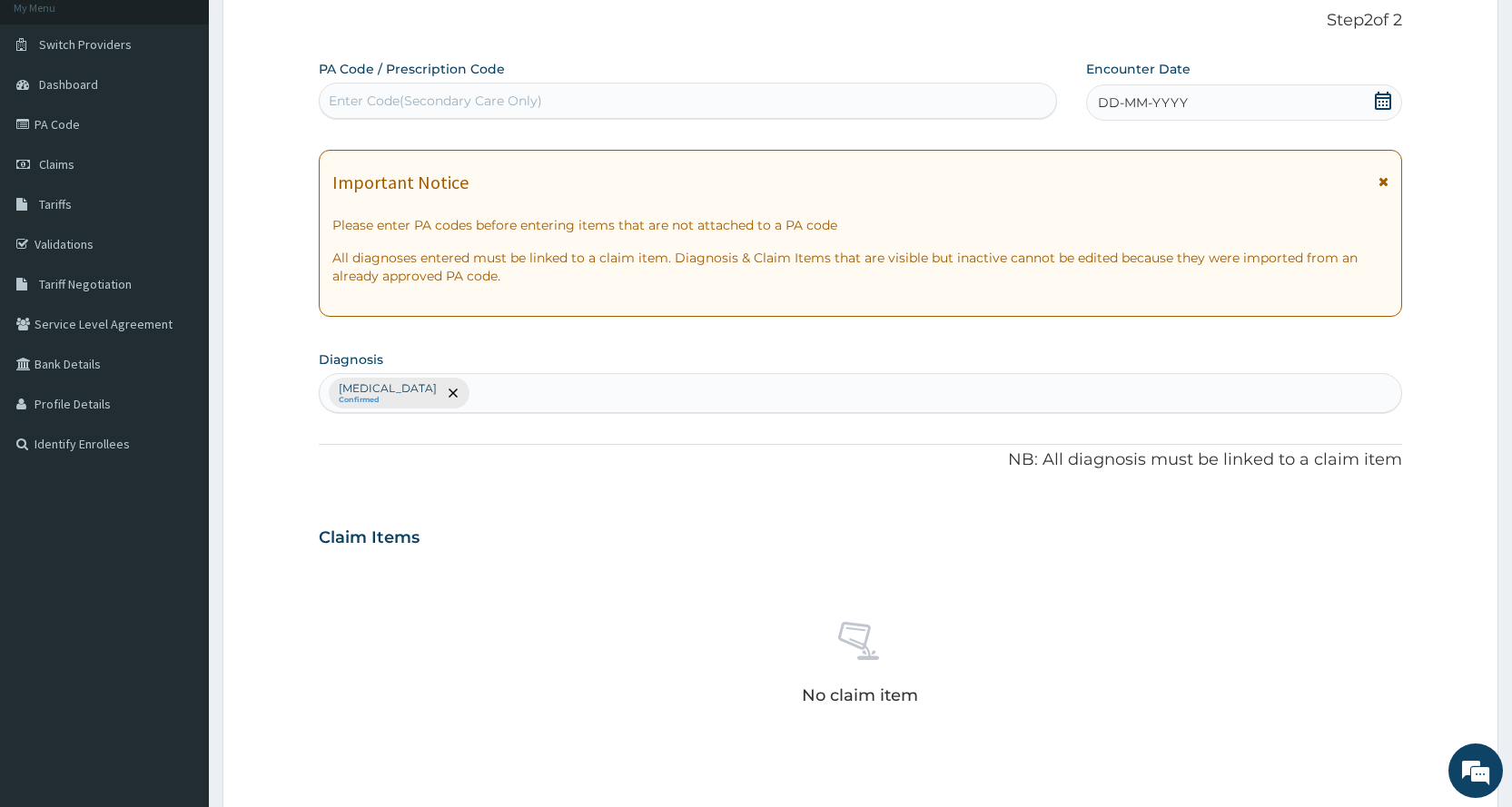
drag, startPoint x: 905, startPoint y: 70, endPoint x: 893, endPoint y: 115, distance: 46.6
click at [903, 79] on div "PA Code / Prescription Code Enter Code(Secondary Care Only)" at bounding box center [687, 90] width 737 height 59
click at [893, 115] on div "Enter Code(Secondary Care Only)" at bounding box center [687, 100] width 735 height 29
type input "PA/181C81"
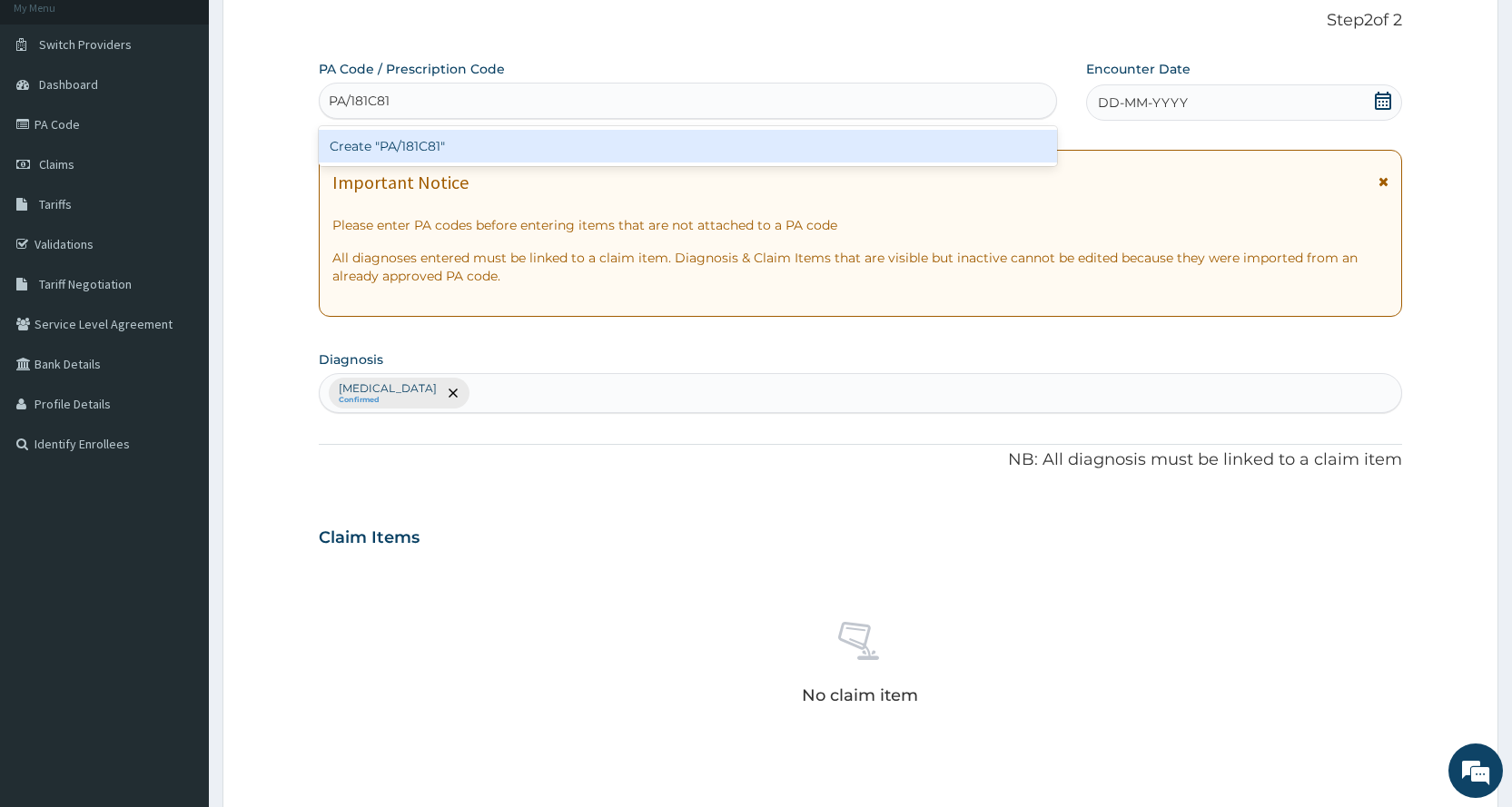
click at [921, 135] on div "Create "PA/181C81"" at bounding box center [687, 145] width 737 height 33
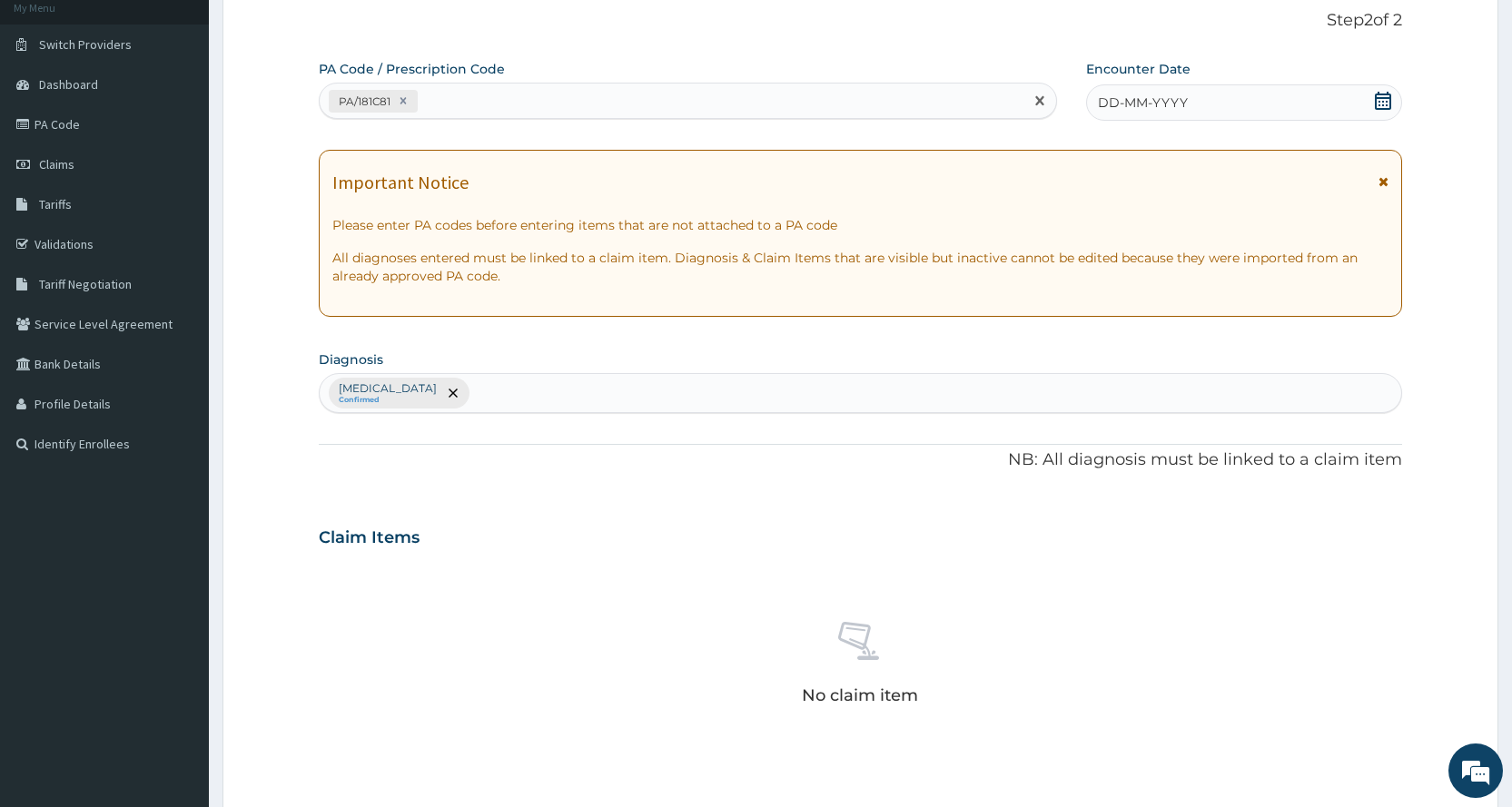
click at [1310, 96] on div "DD-MM-YYYY" at bounding box center [1243, 102] width 316 height 37
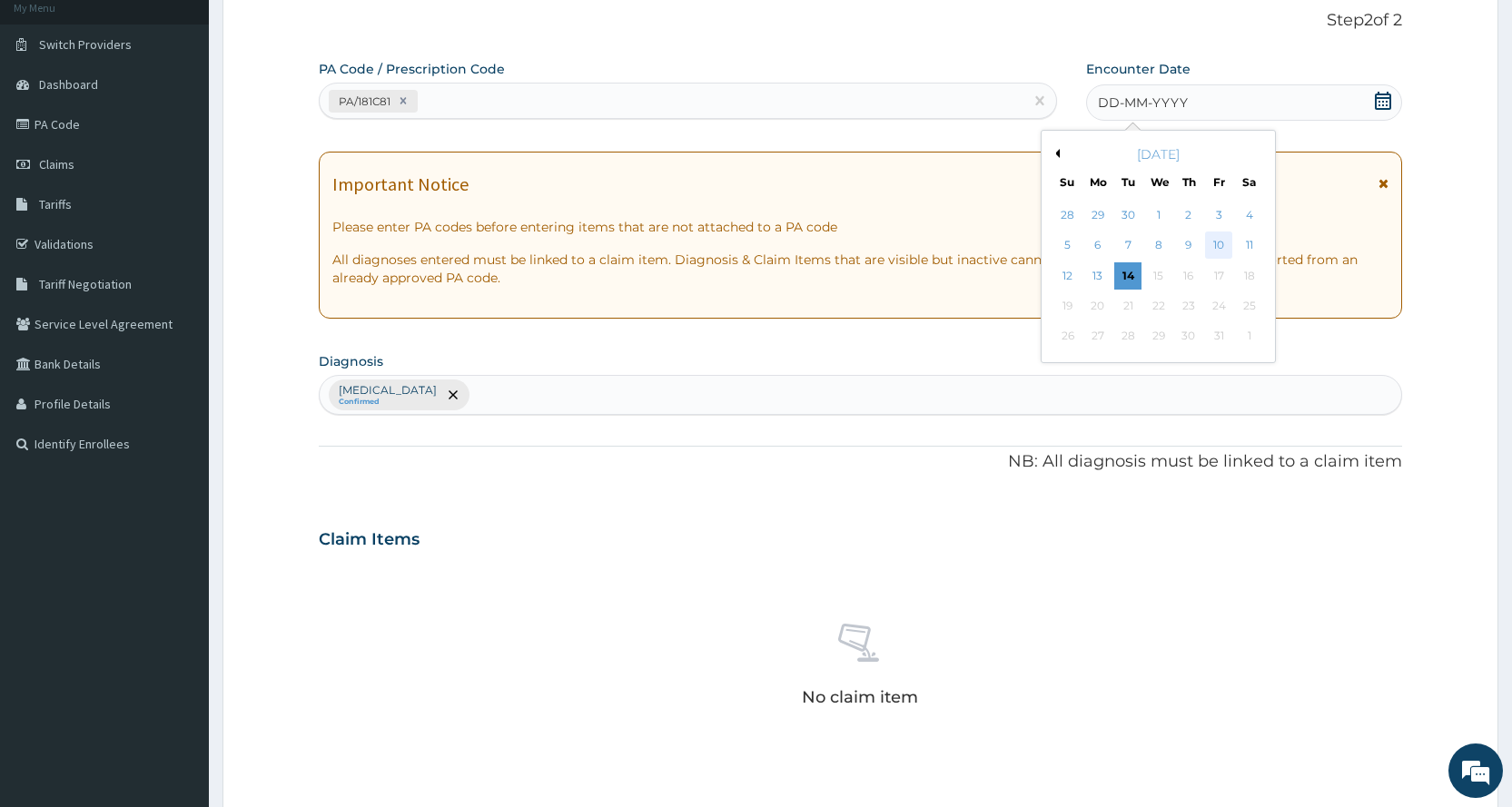
click at [1226, 247] on div "10" at bounding box center [1219, 246] width 28 height 28
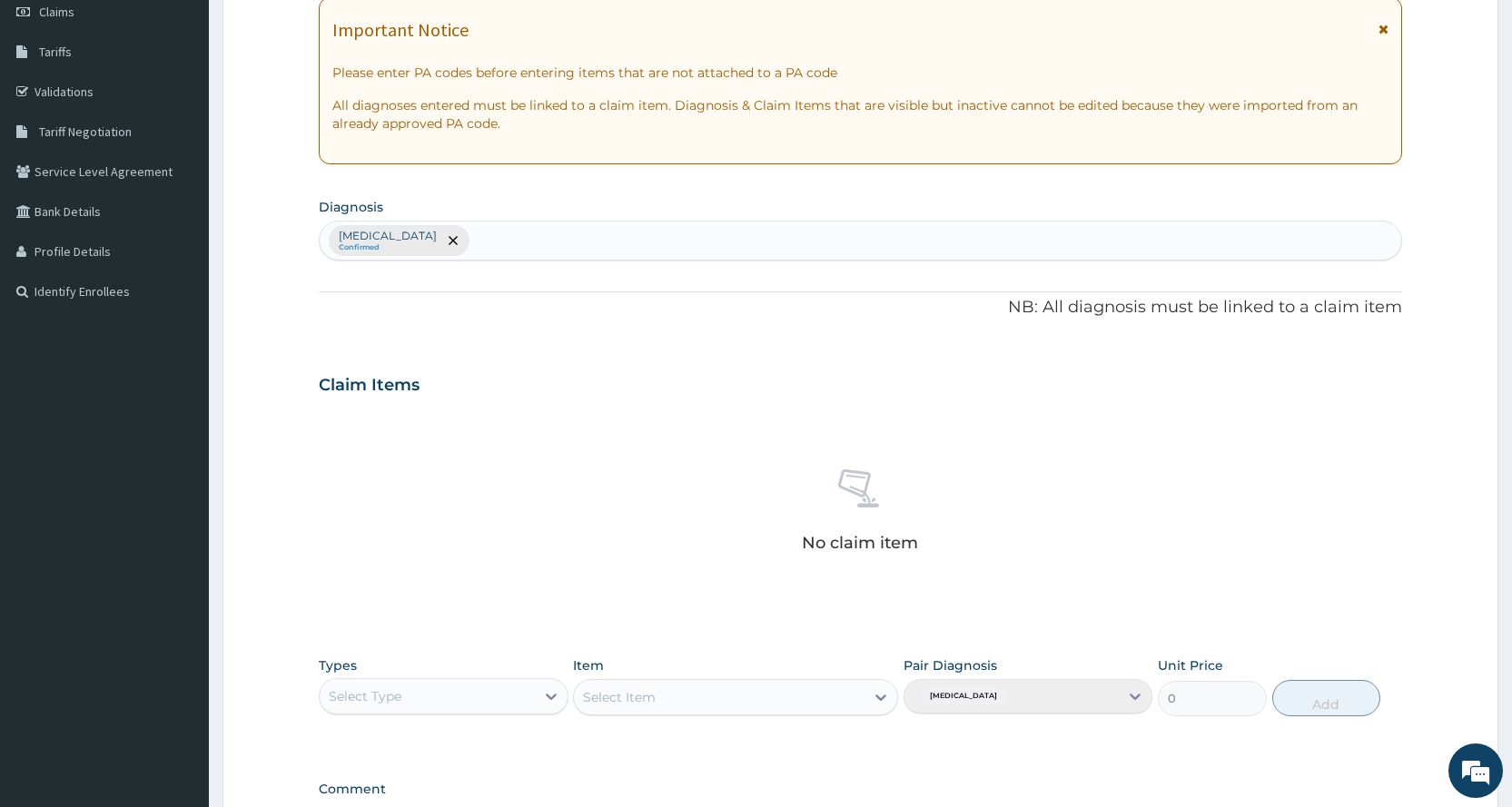
scroll to position [386, 0]
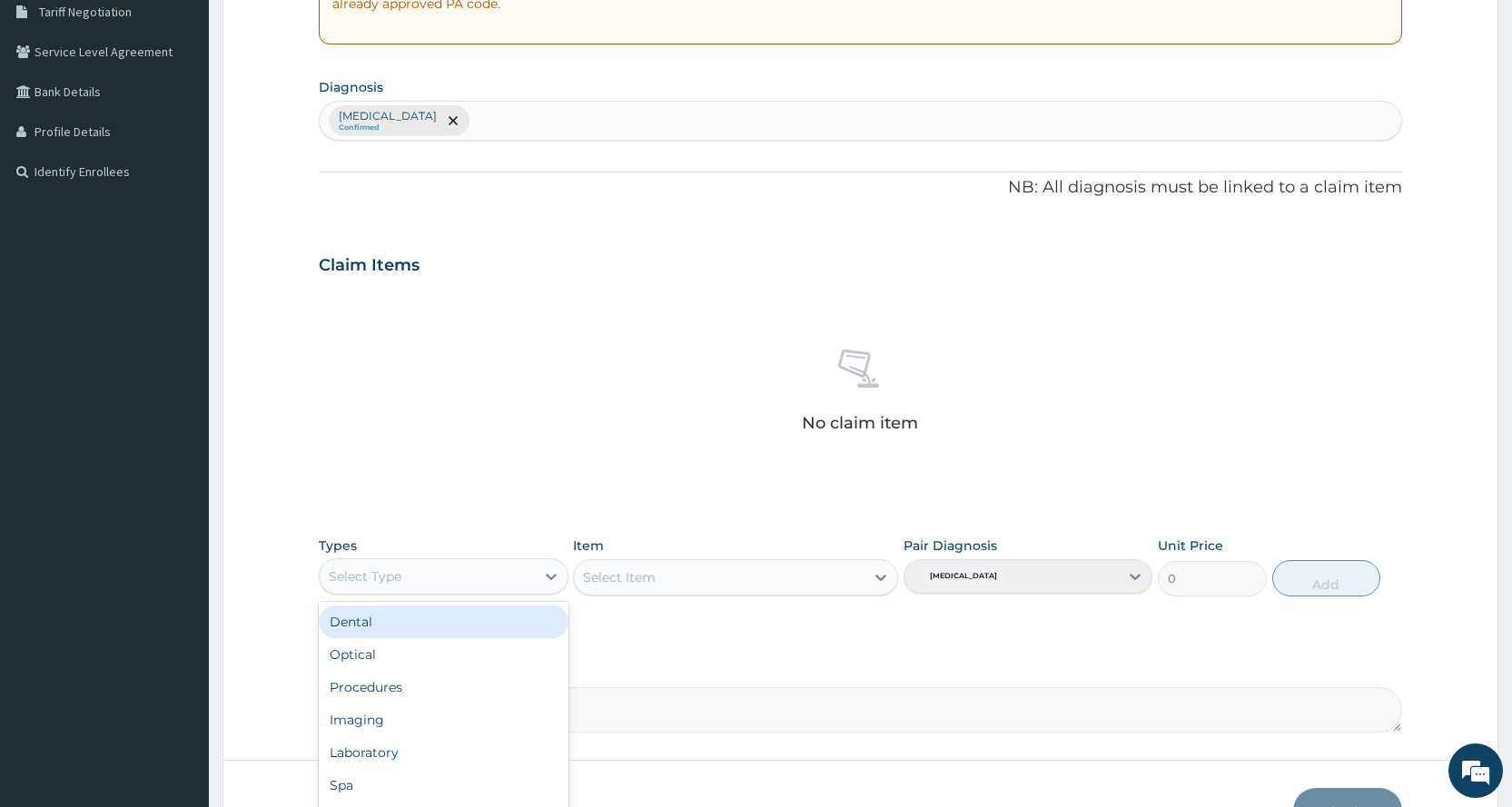
click at [415, 573] on div "Select Type" at bounding box center [426, 576] width 215 height 29
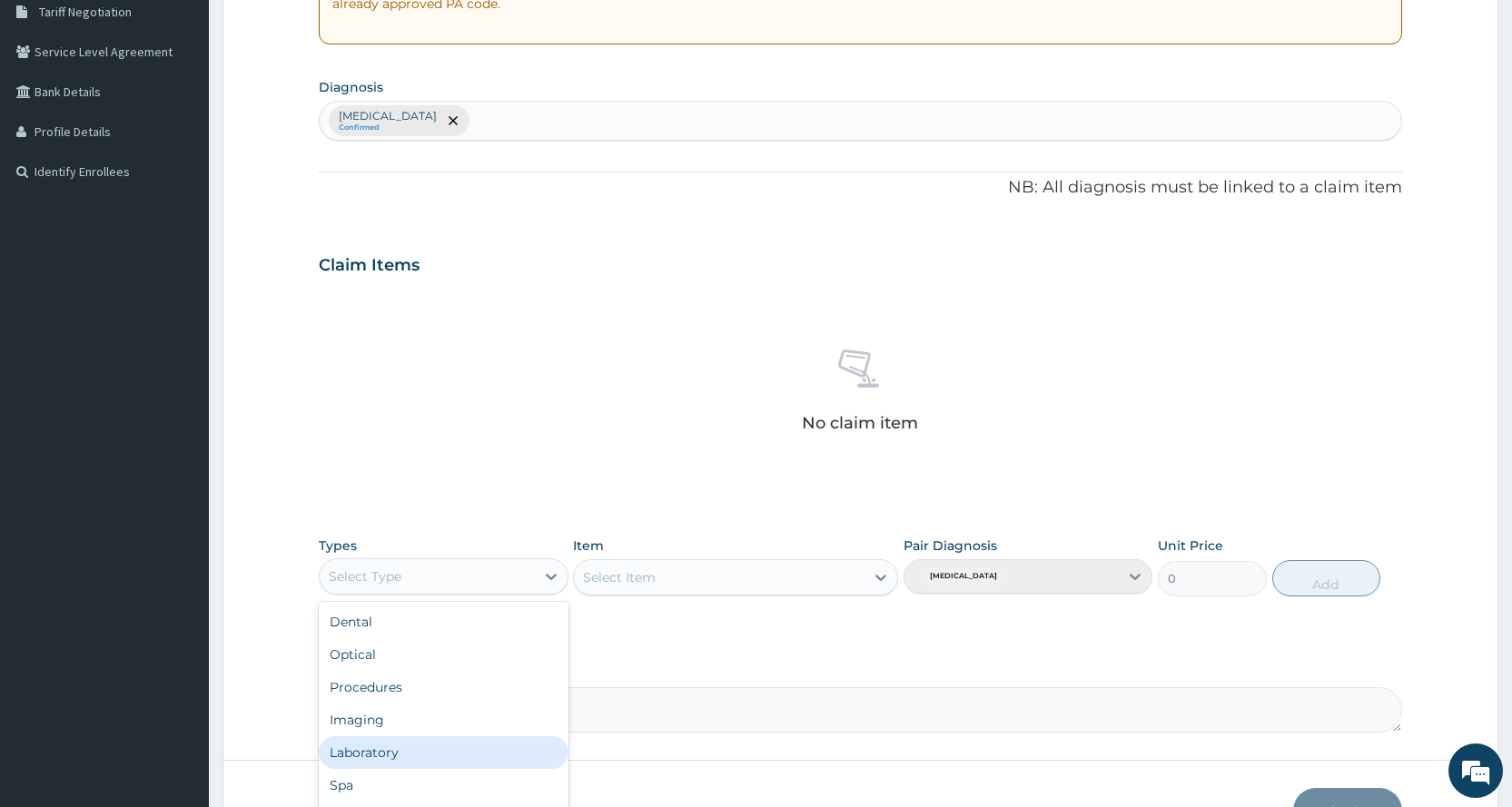
scroll to position [61, 0]
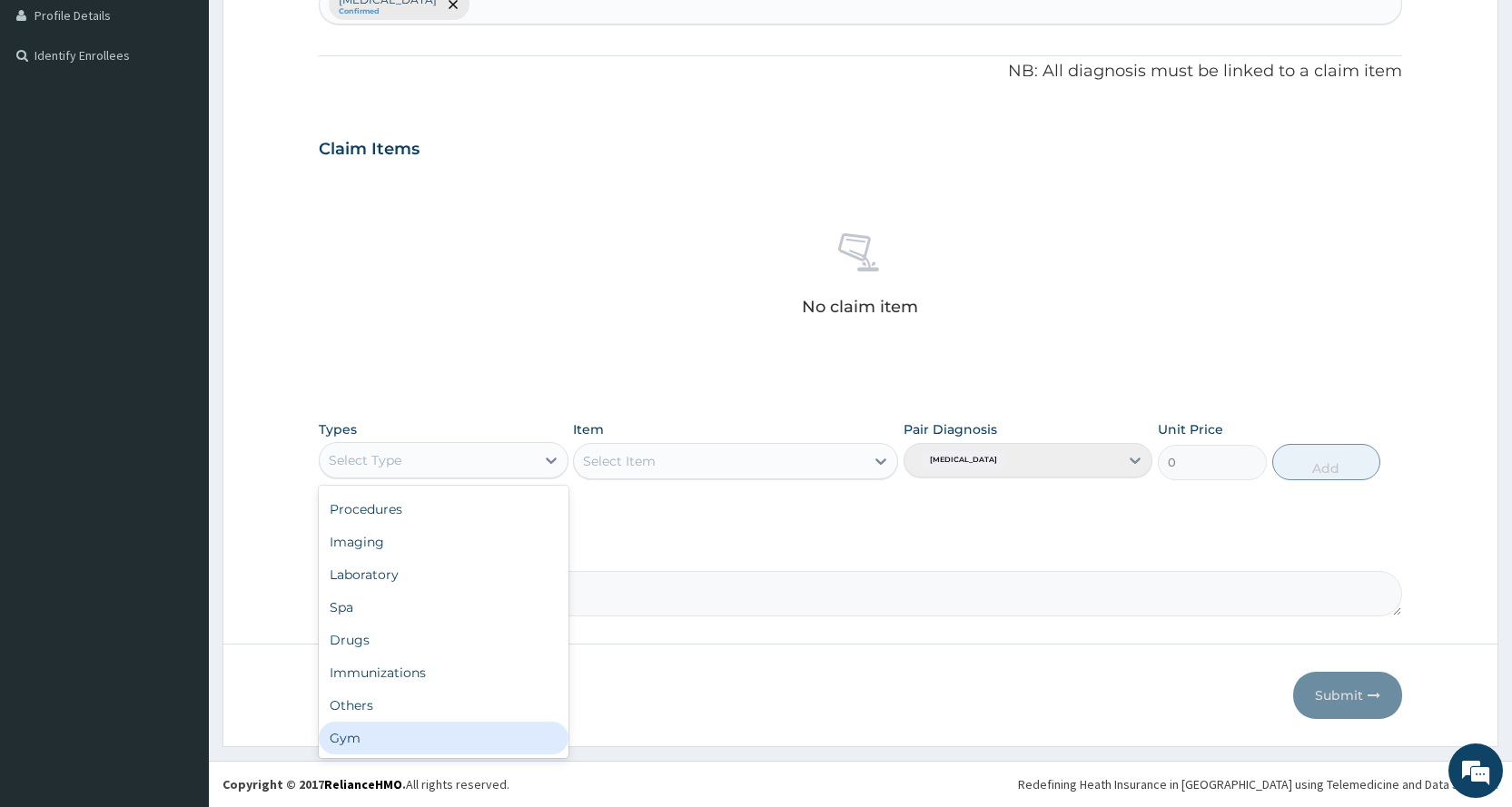
click at [468, 732] on div "Gym" at bounding box center [442, 737] width 248 height 33
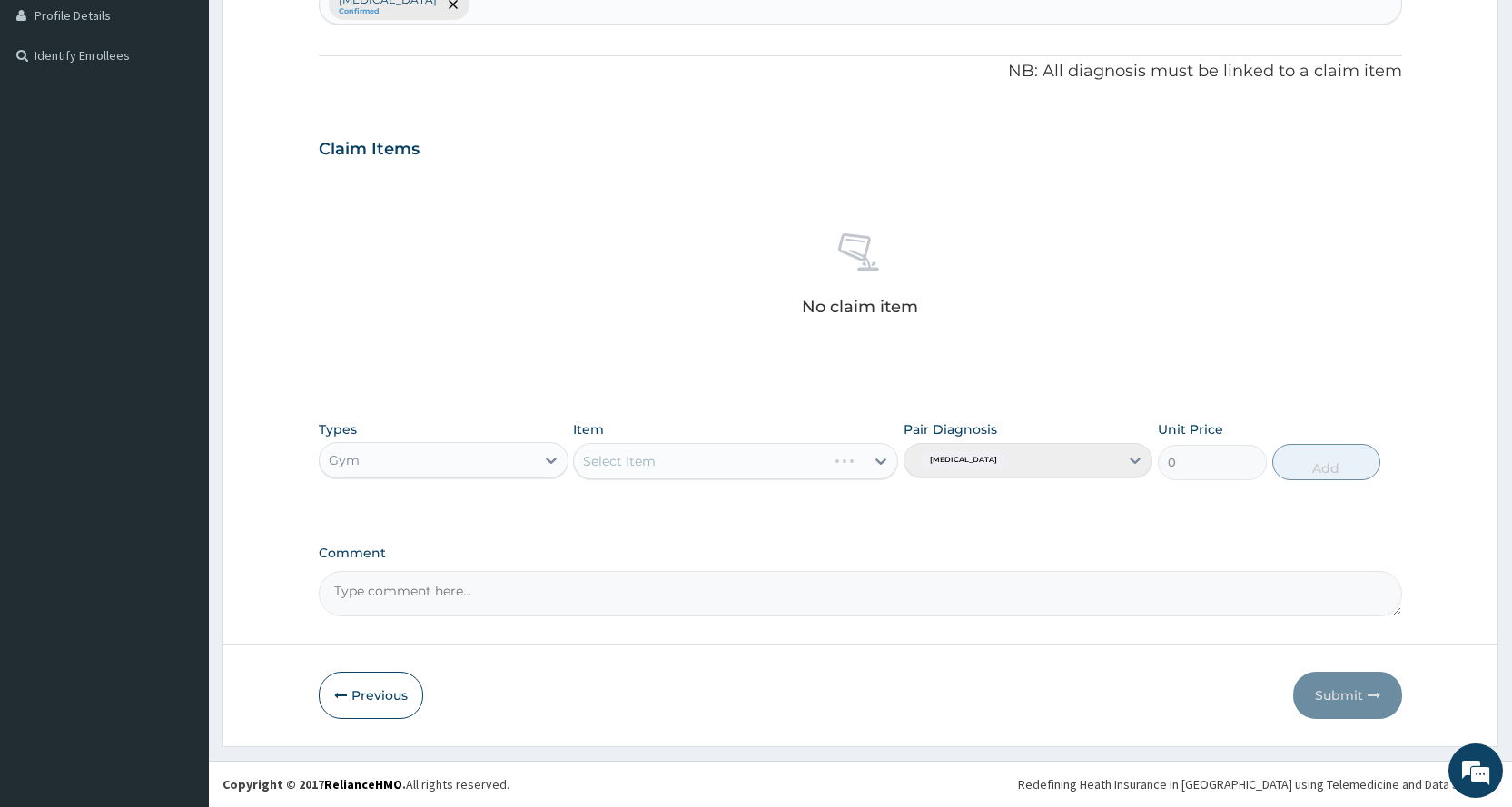
click at [706, 461] on div "Select Item" at bounding box center [735, 461] width 325 height 37
click at [707, 461] on div "Select Item" at bounding box center [719, 460] width 291 height 29
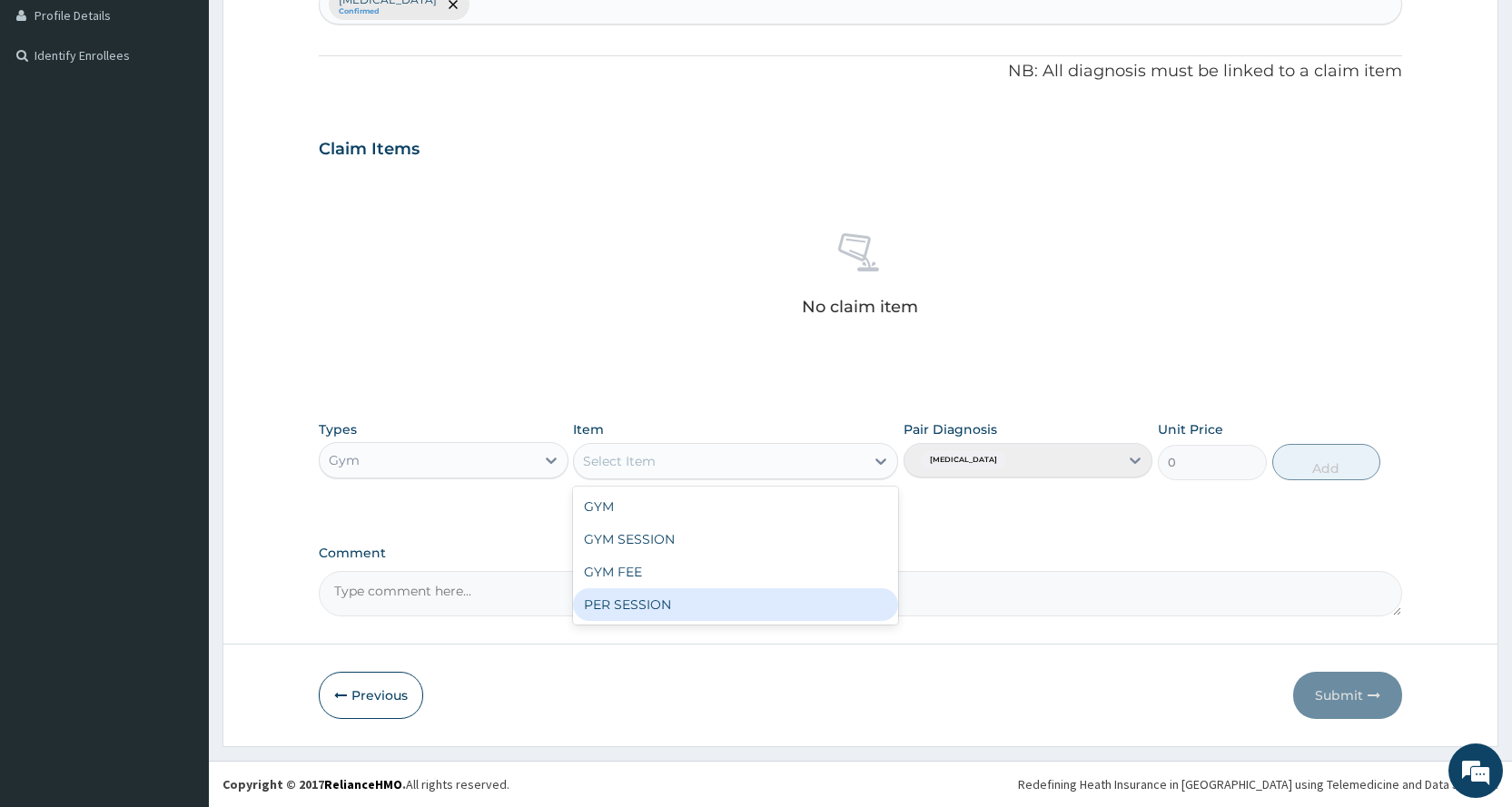
click at [692, 593] on div "PER SESSION" at bounding box center [735, 604] width 325 height 33
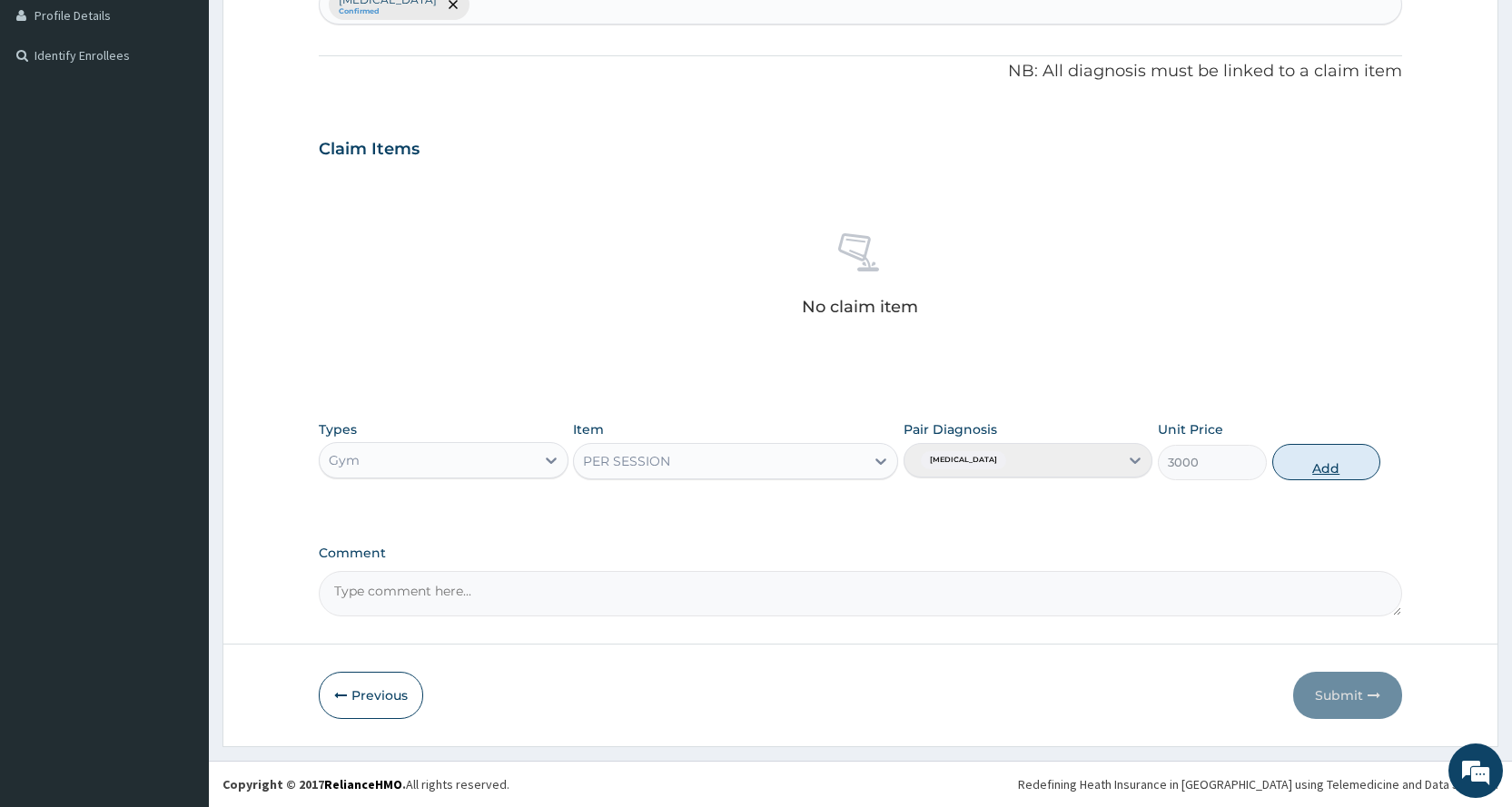
click at [1344, 461] on button "Add" at bounding box center [1325, 462] width 108 height 37
type input "0"
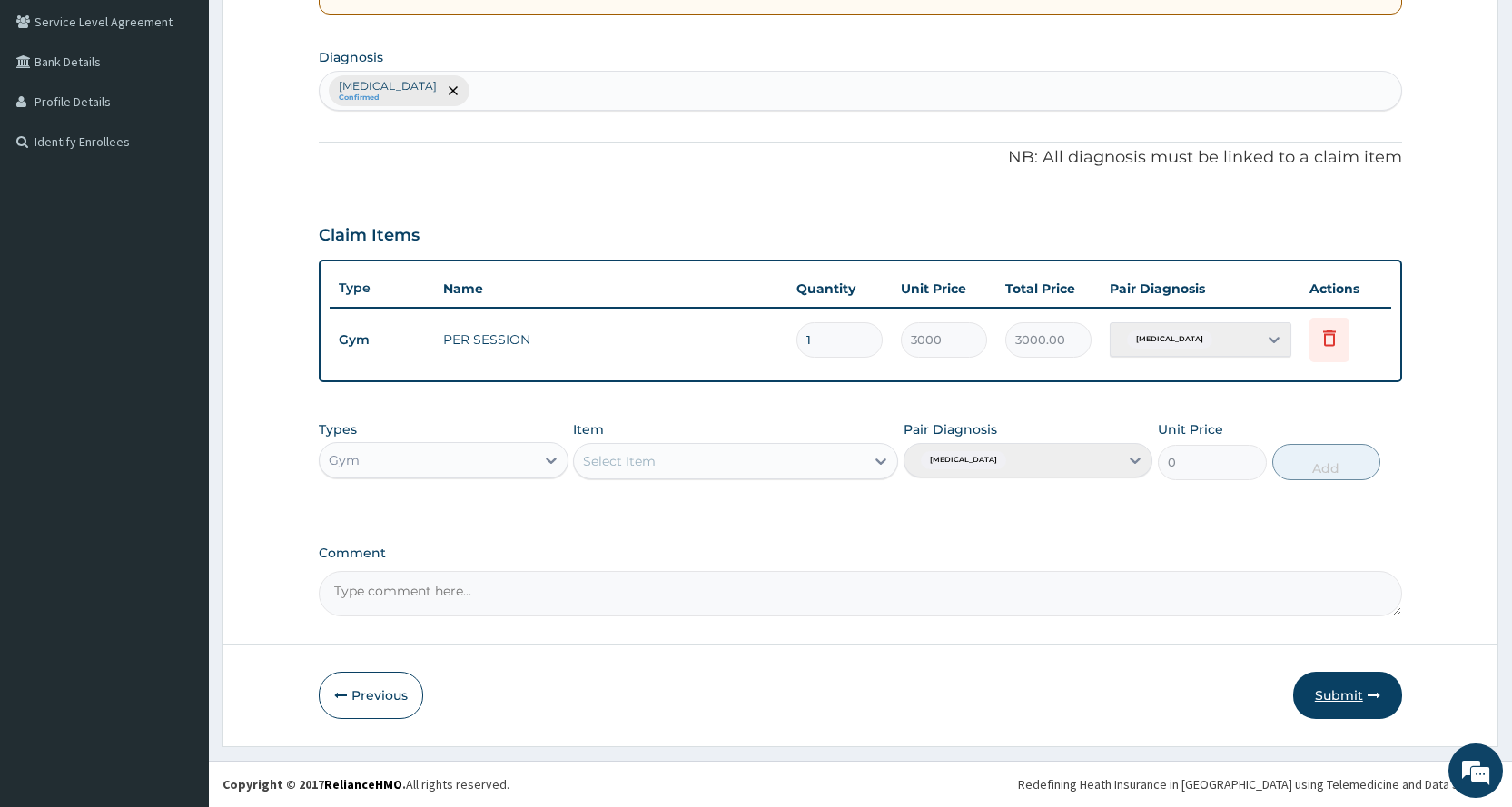
click at [1339, 688] on button "Submit" at bounding box center [1348, 695] width 109 height 47
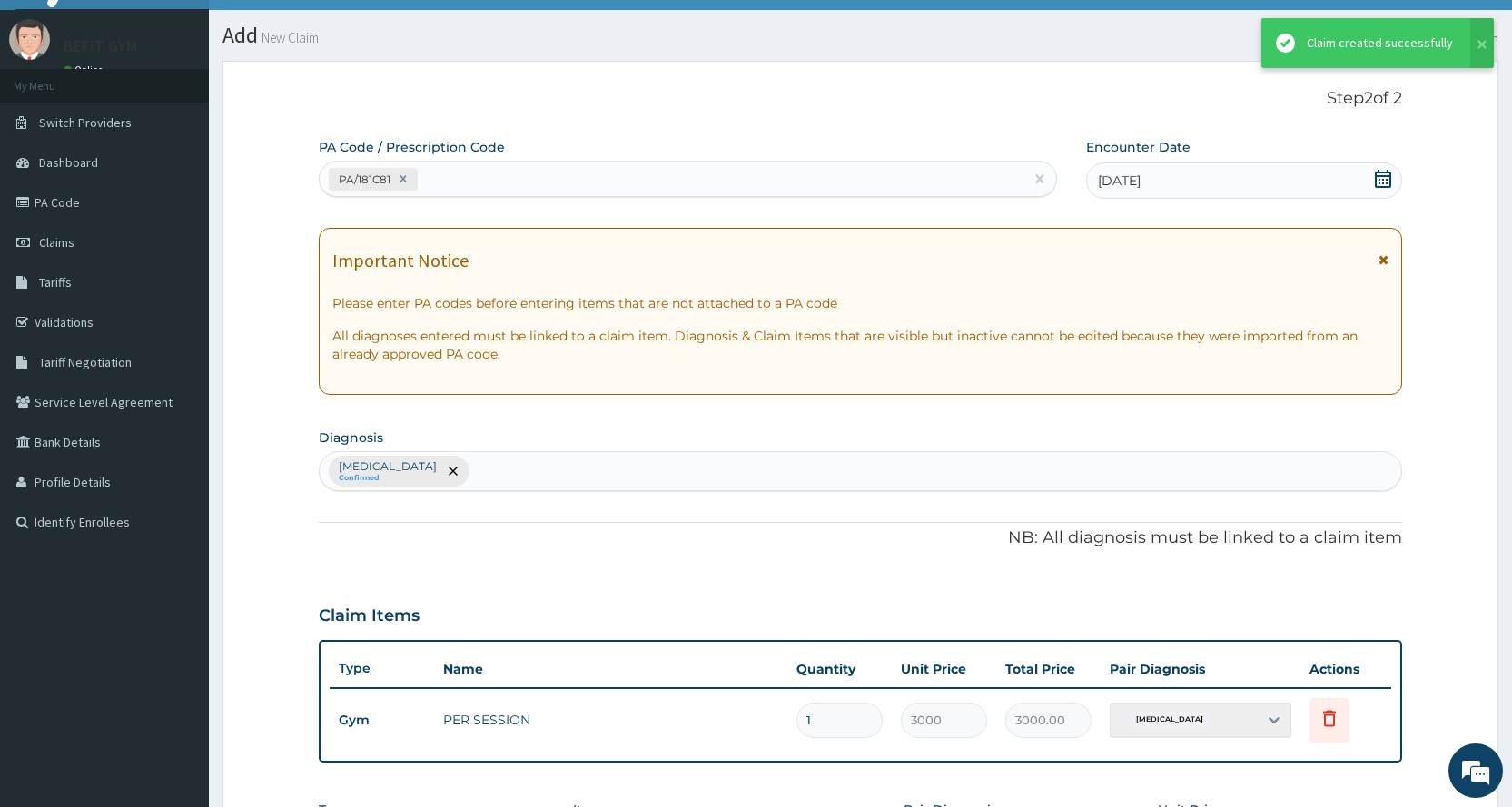
scroll to position [415, 0]
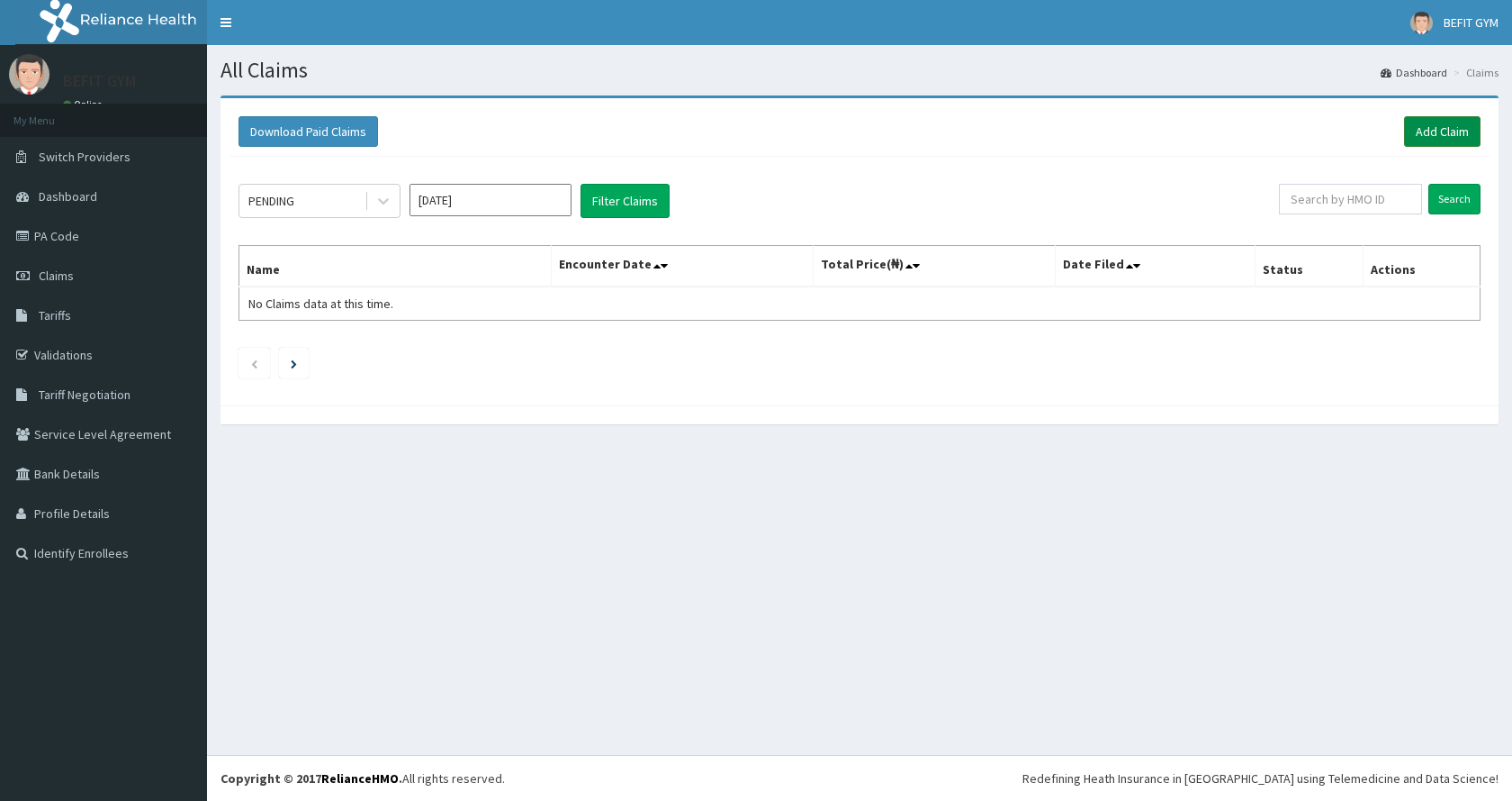
click at [1458, 126] on link "Add Claim" at bounding box center [1442, 131] width 77 height 30
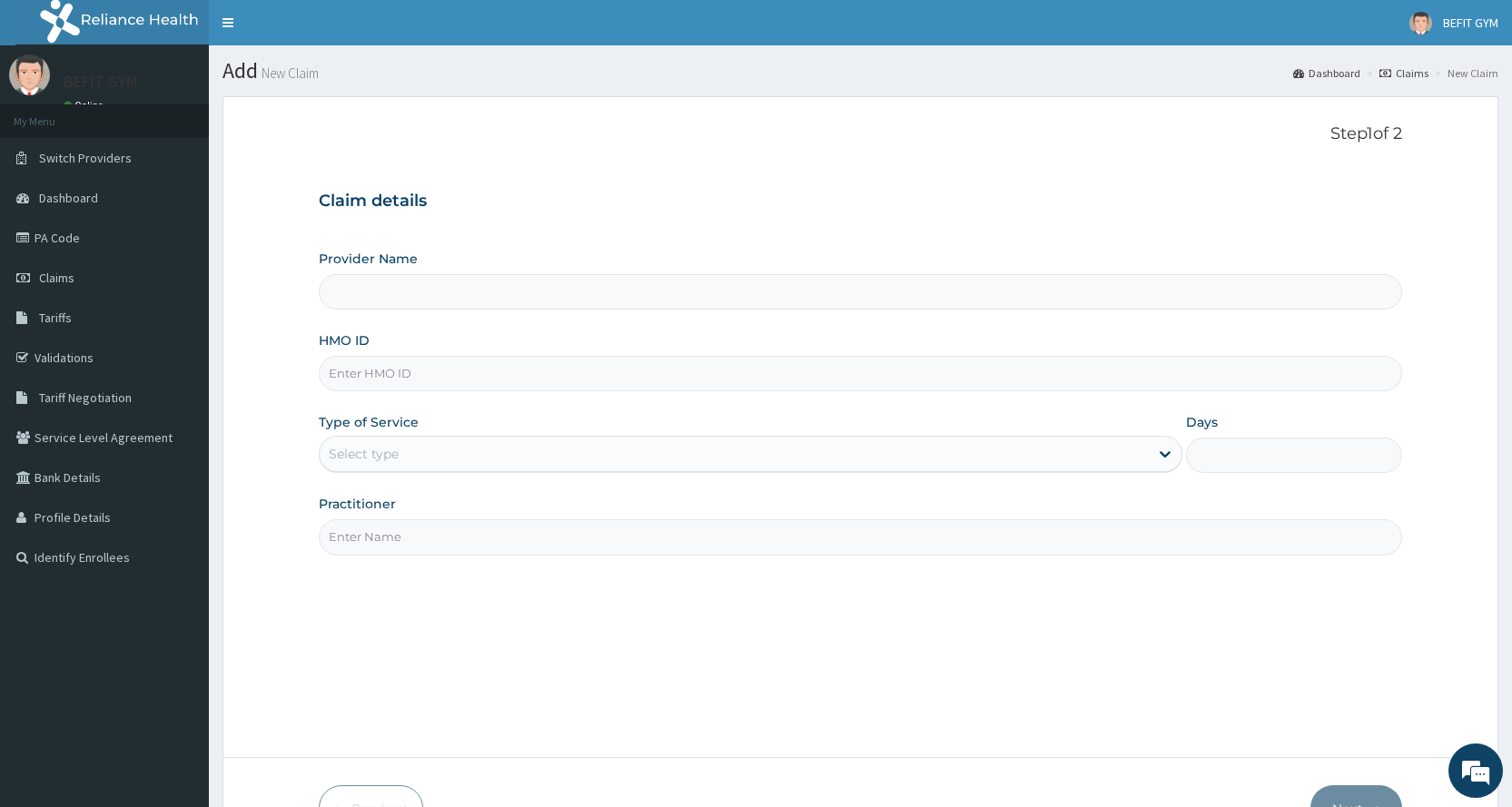
click at [662, 386] on input "HMO ID" at bounding box center [860, 374] width 1084 height 36
type input "BEFIT HEALTH AND FITNESS CENTRE"
type input "1"
type input "ISW/10581/A"
click at [485, 548] on input "Practitioner" at bounding box center [860, 537] width 1084 height 36
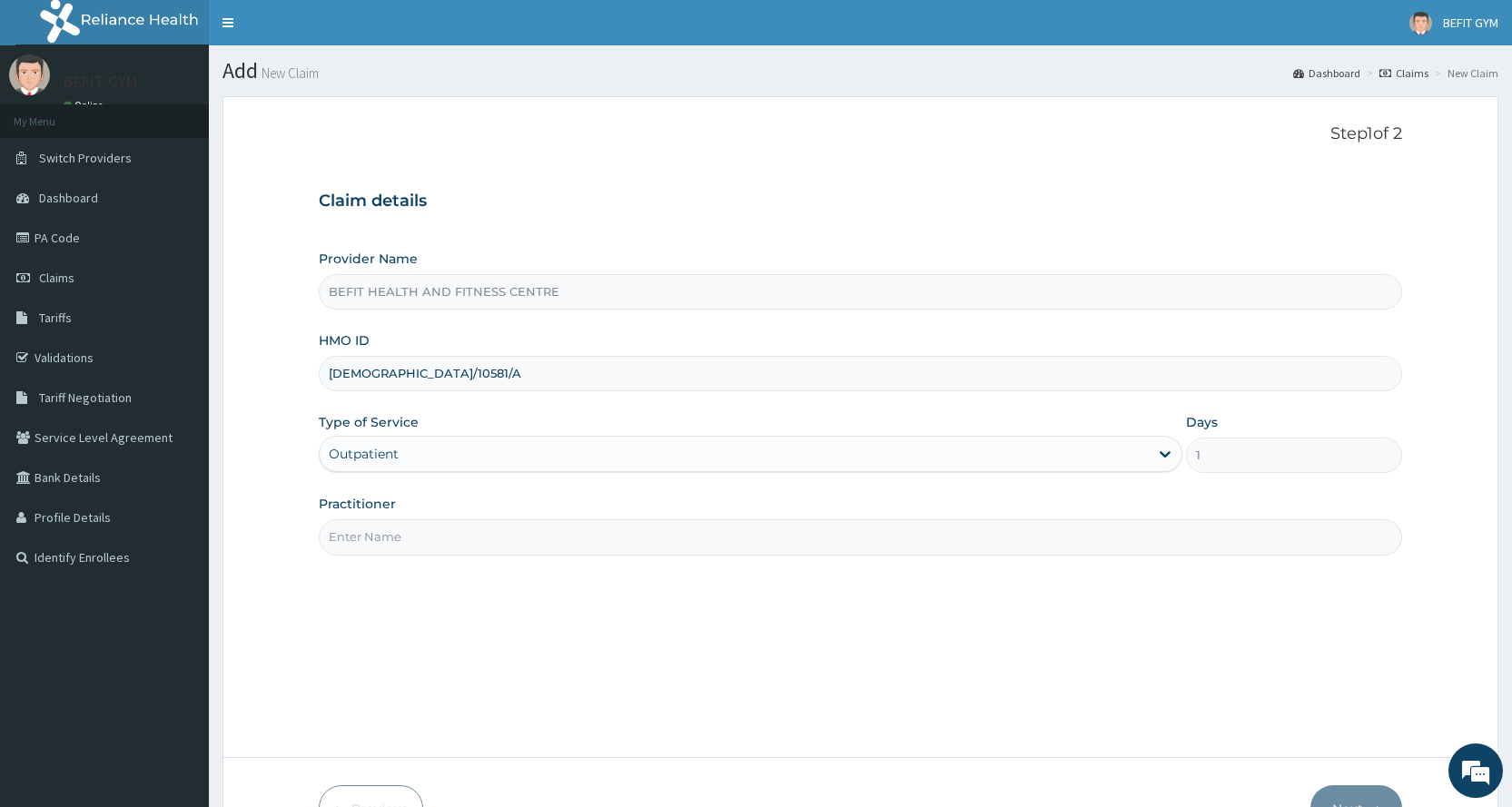
type input "B"
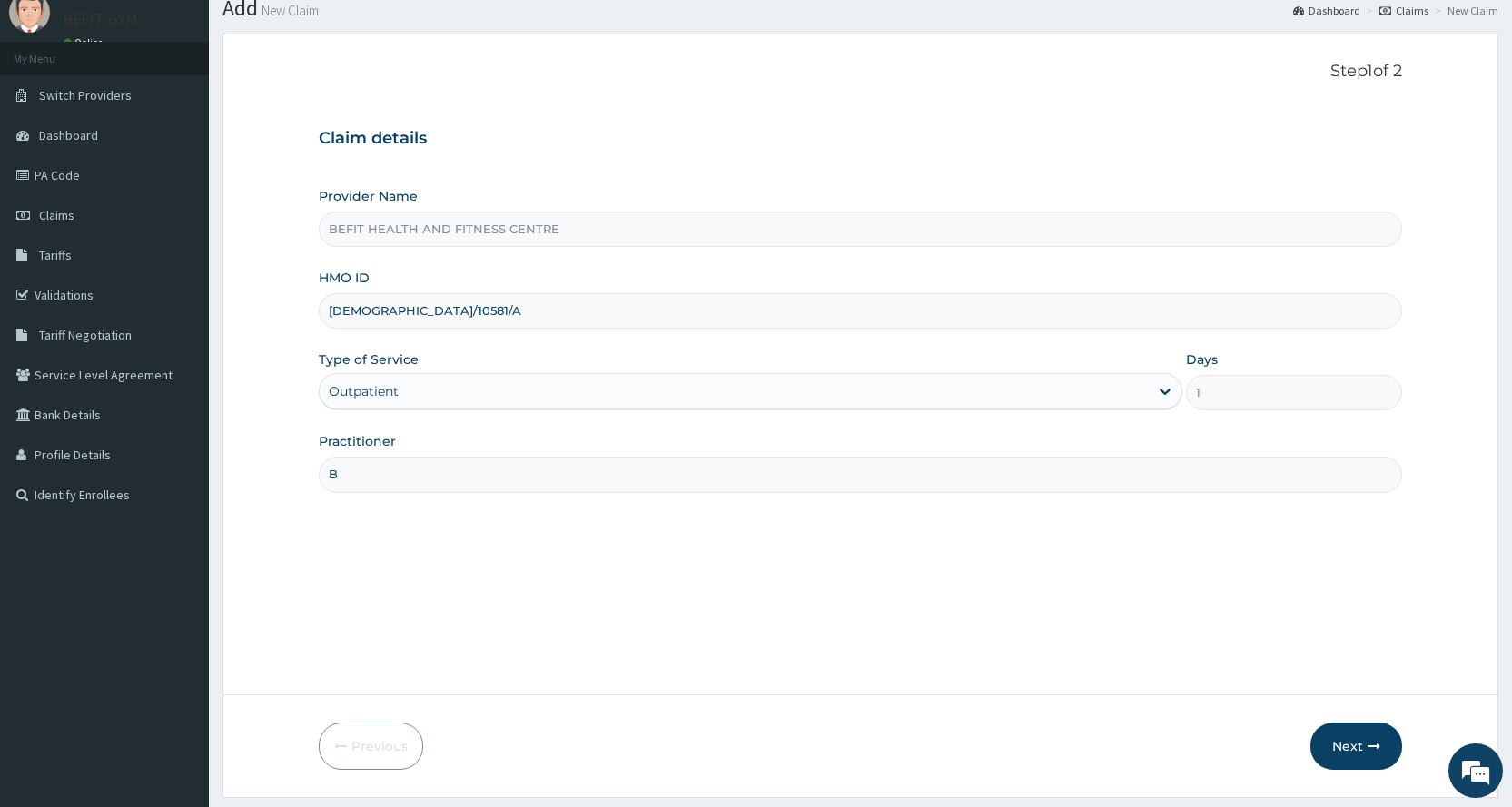
scroll to position [114, 0]
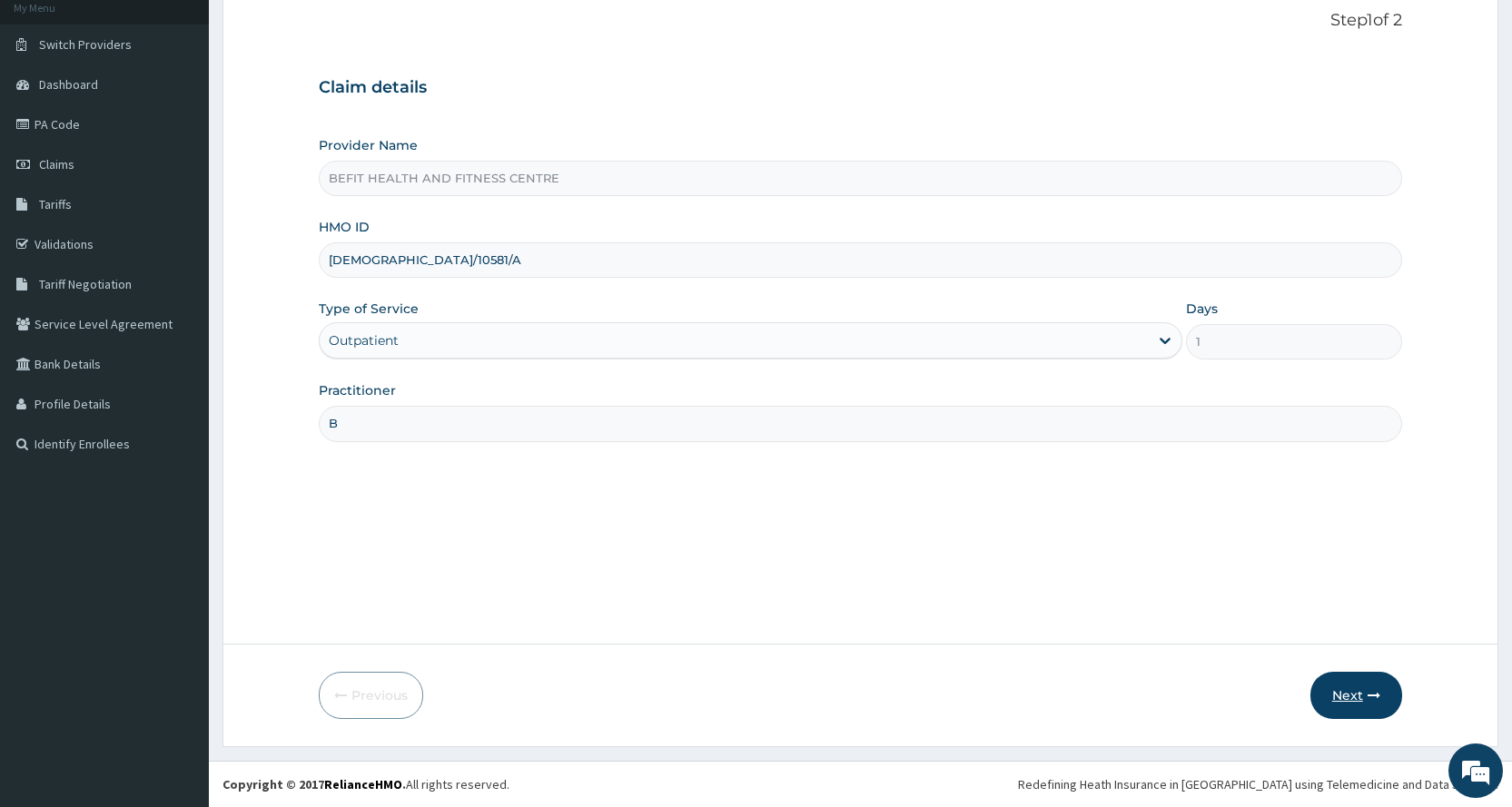
click at [1365, 716] on button "Next" at bounding box center [1356, 695] width 92 height 47
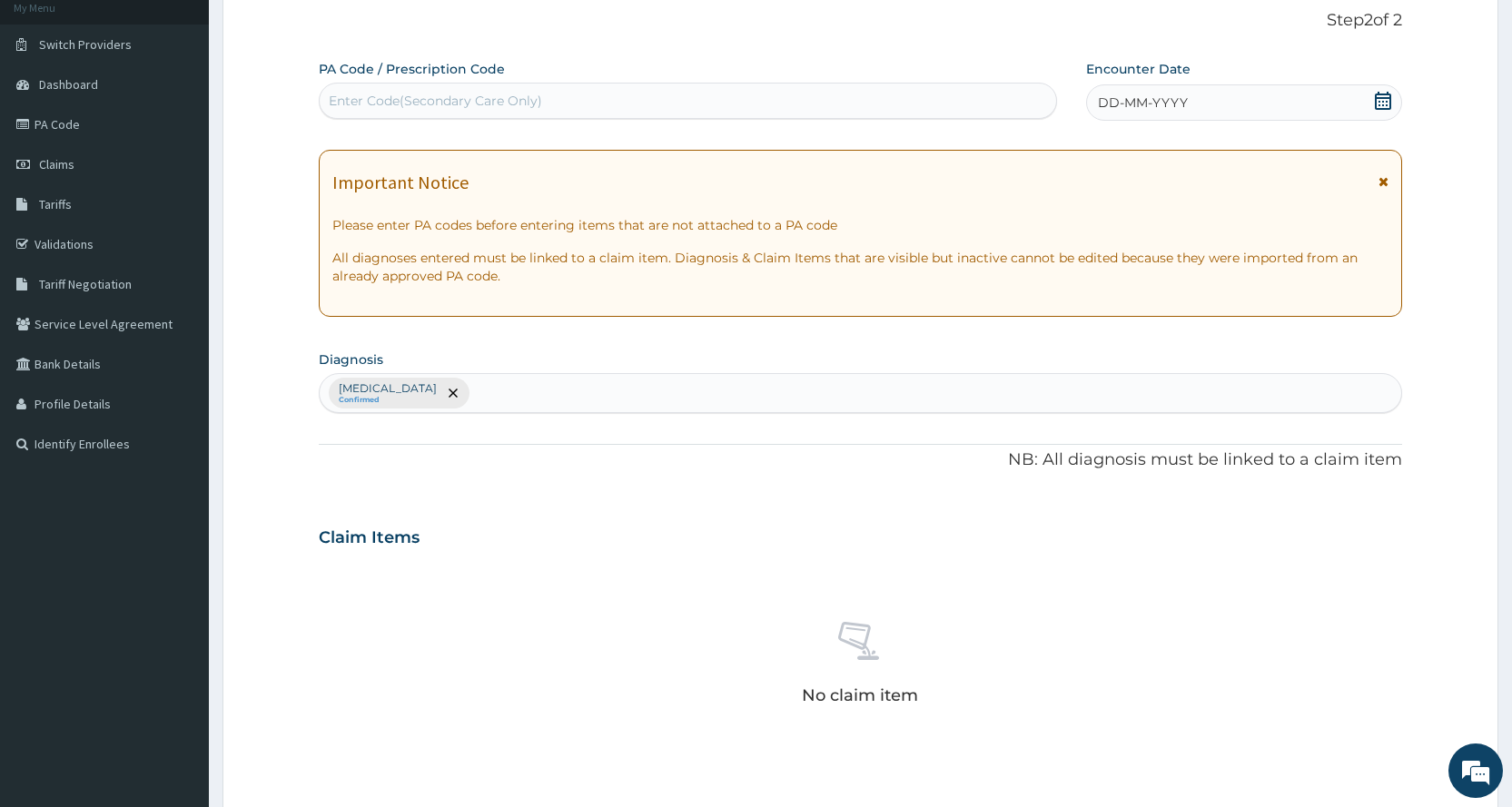
click at [472, 94] on div "Enter Code(Secondary Care Only)" at bounding box center [435, 101] width 214 height 18
type input "PA/B46A52"
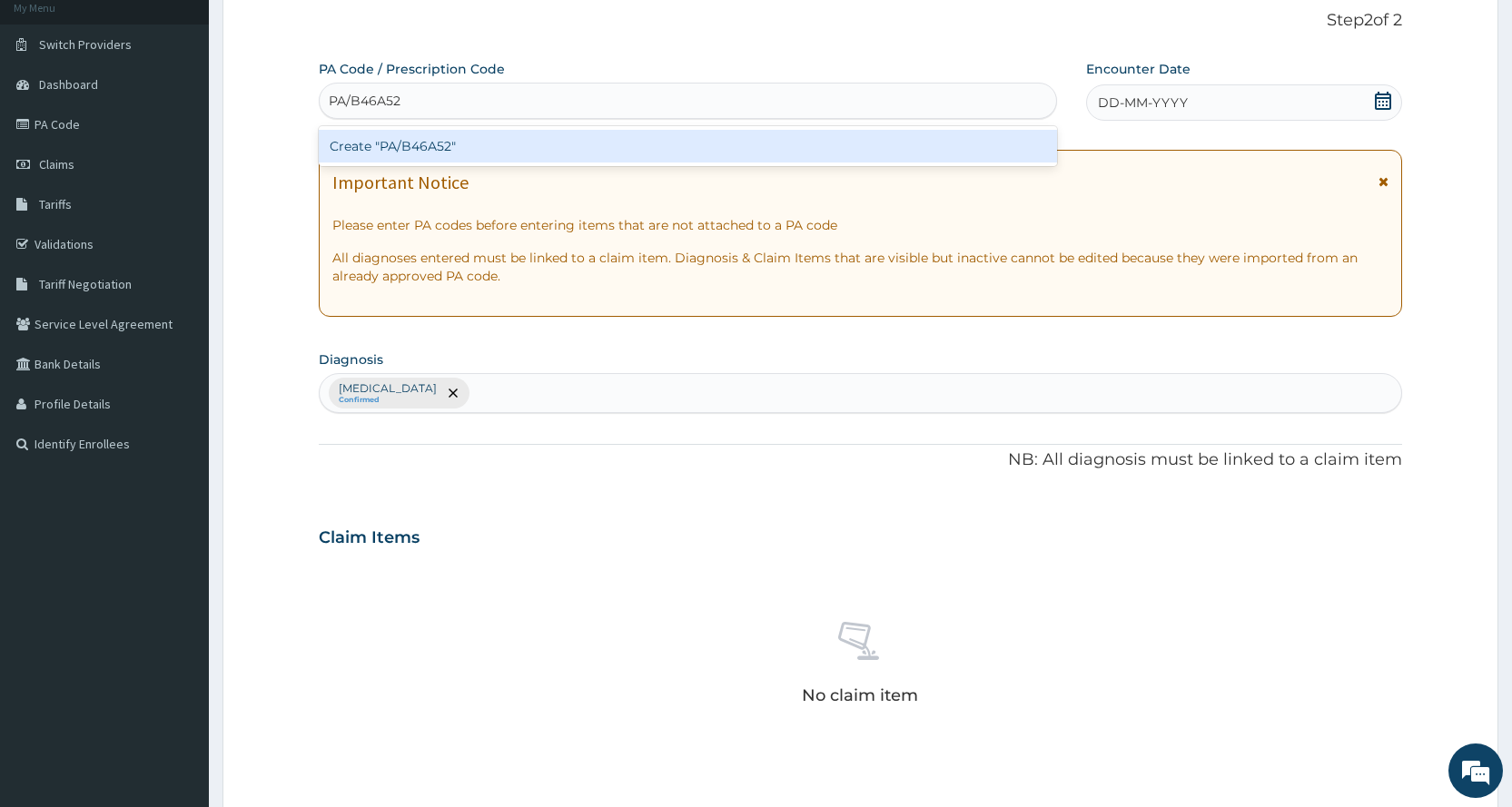
click at [530, 131] on div "Create "PA/B46A52"" at bounding box center [687, 145] width 737 height 33
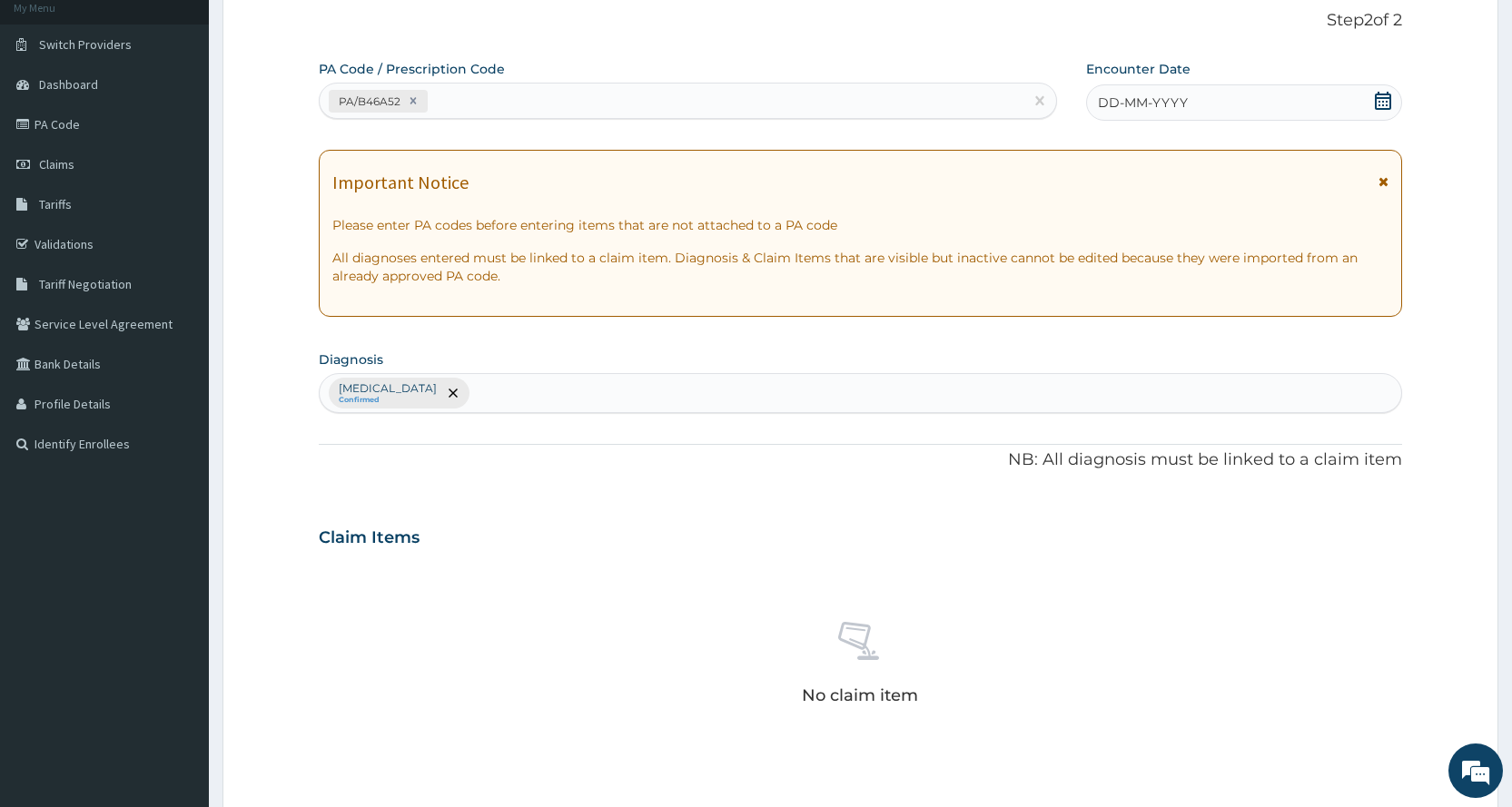
click at [1216, 86] on div "DD-MM-YYYY" at bounding box center [1243, 102] width 316 height 37
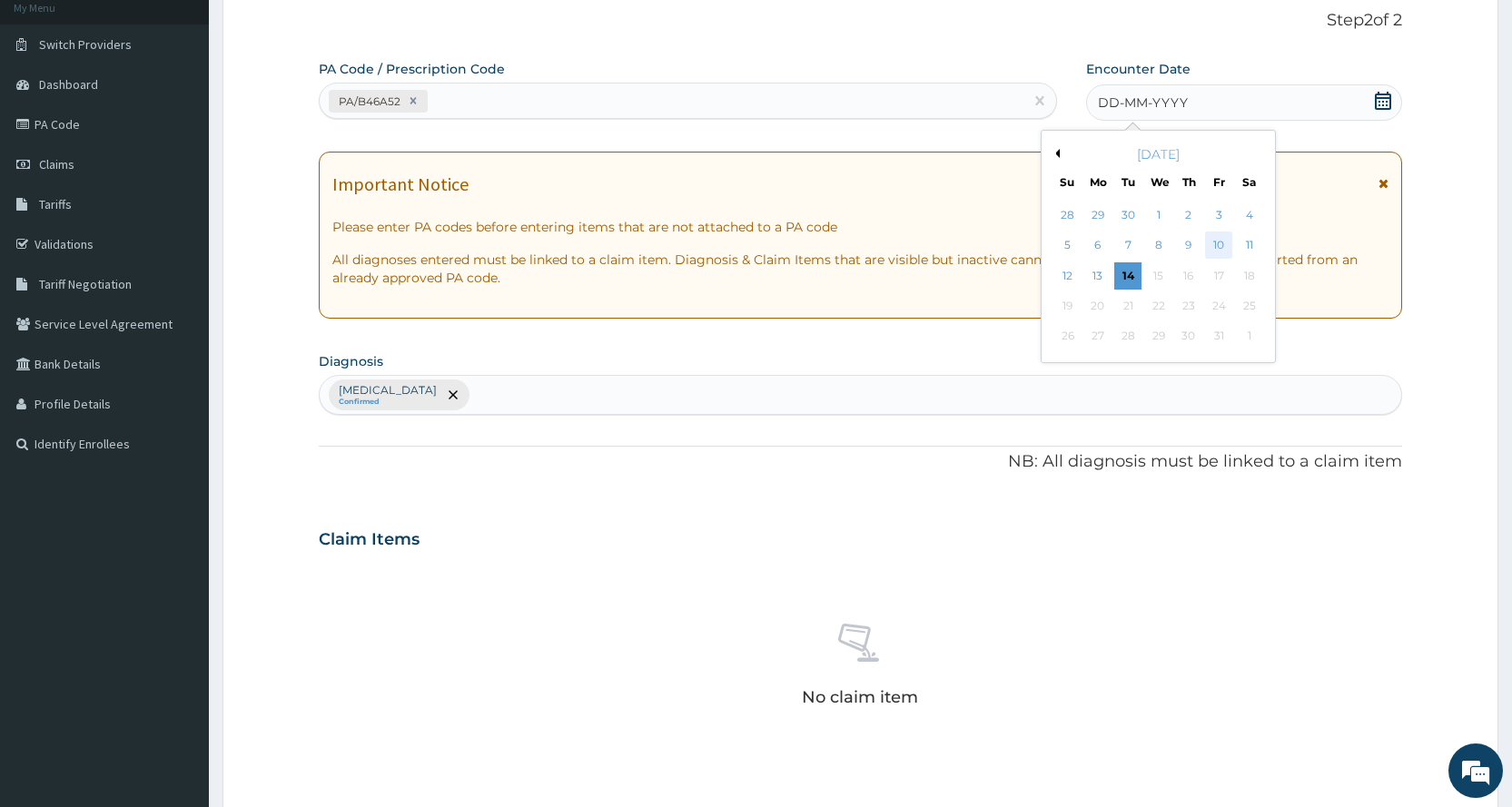
click at [1210, 237] on div "10" at bounding box center [1219, 246] width 28 height 28
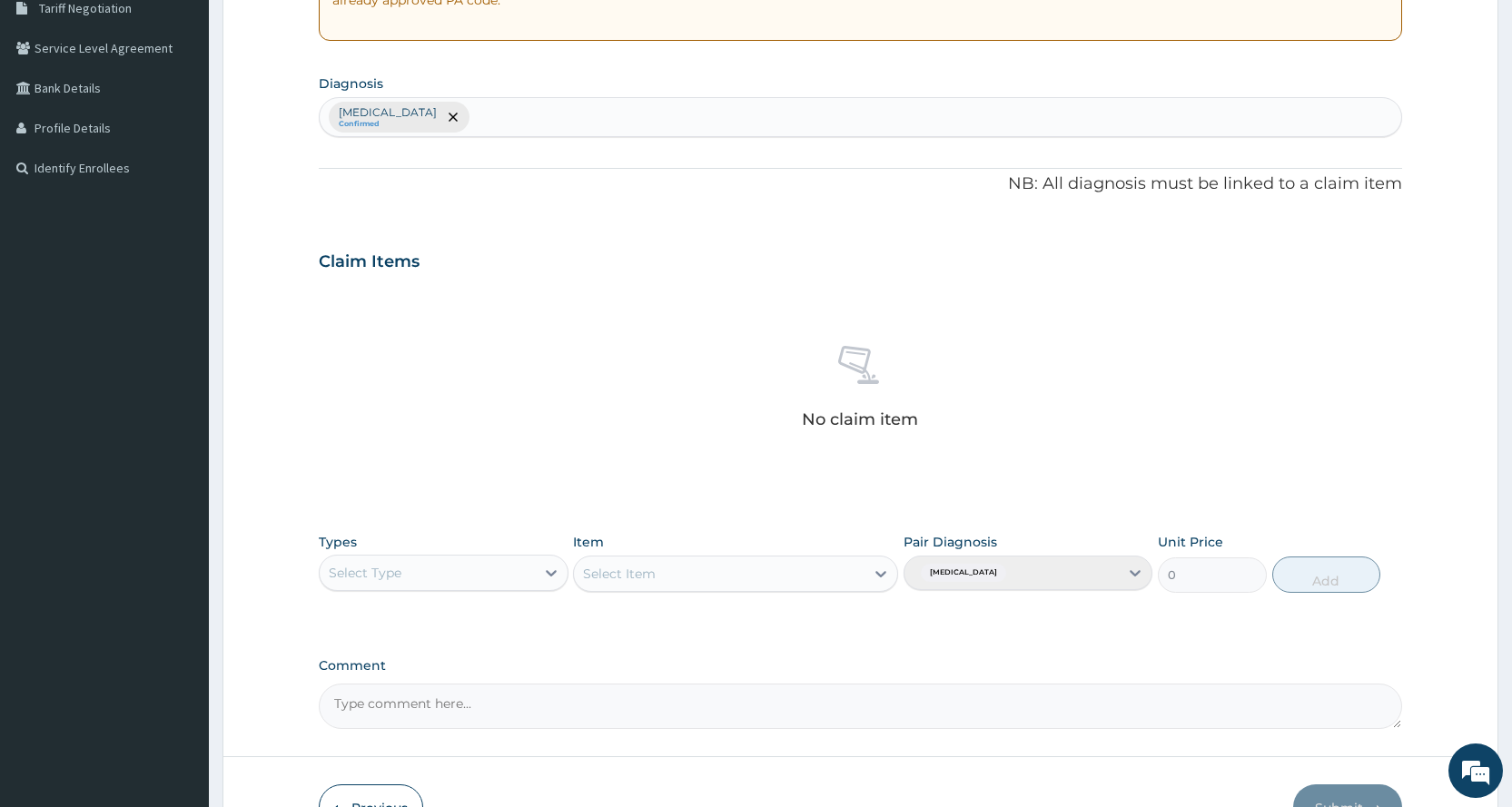
scroll to position [501, 0]
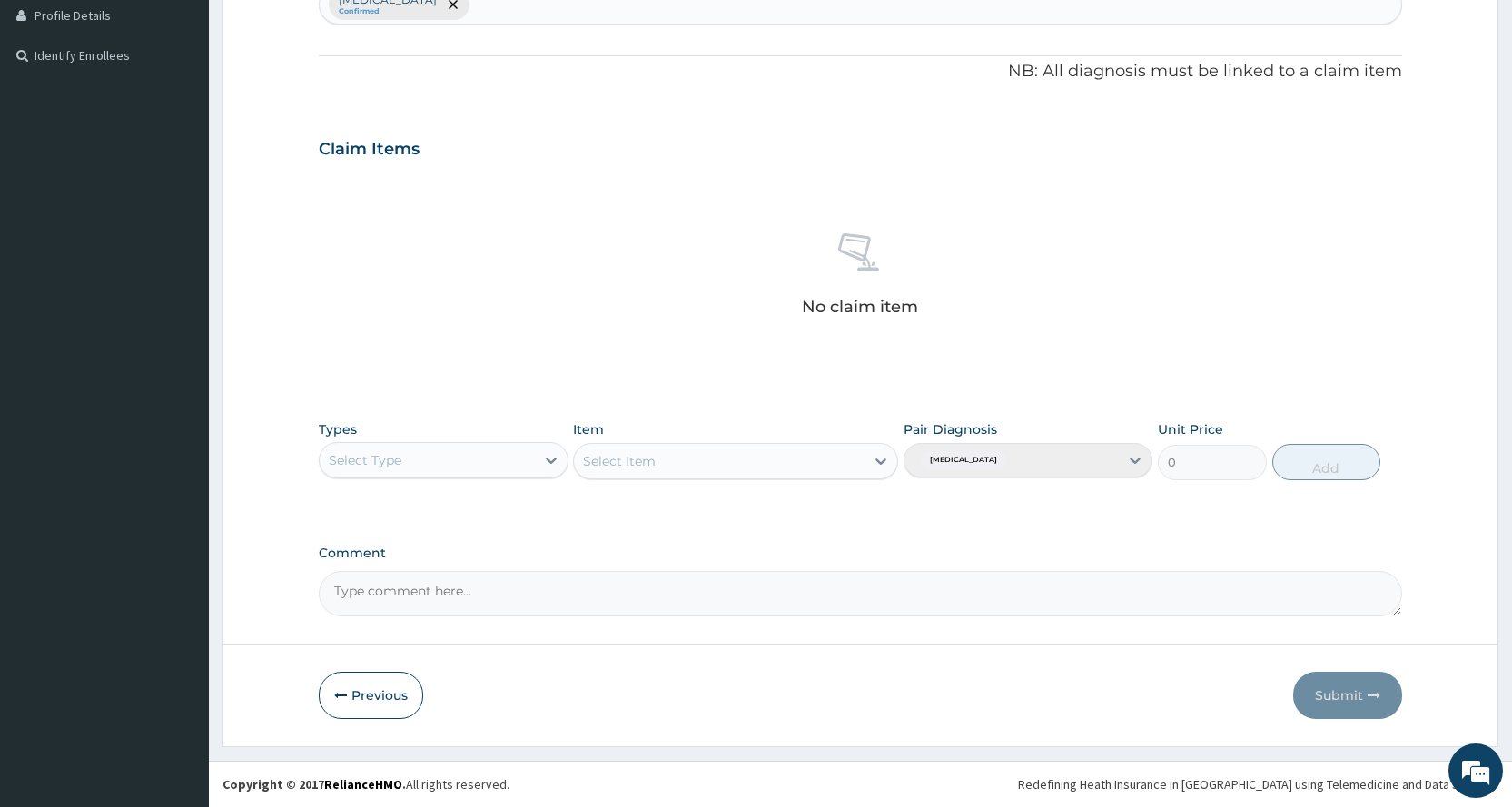
click at [401, 468] on div "Select Type" at bounding box center [364, 460] width 72 height 18
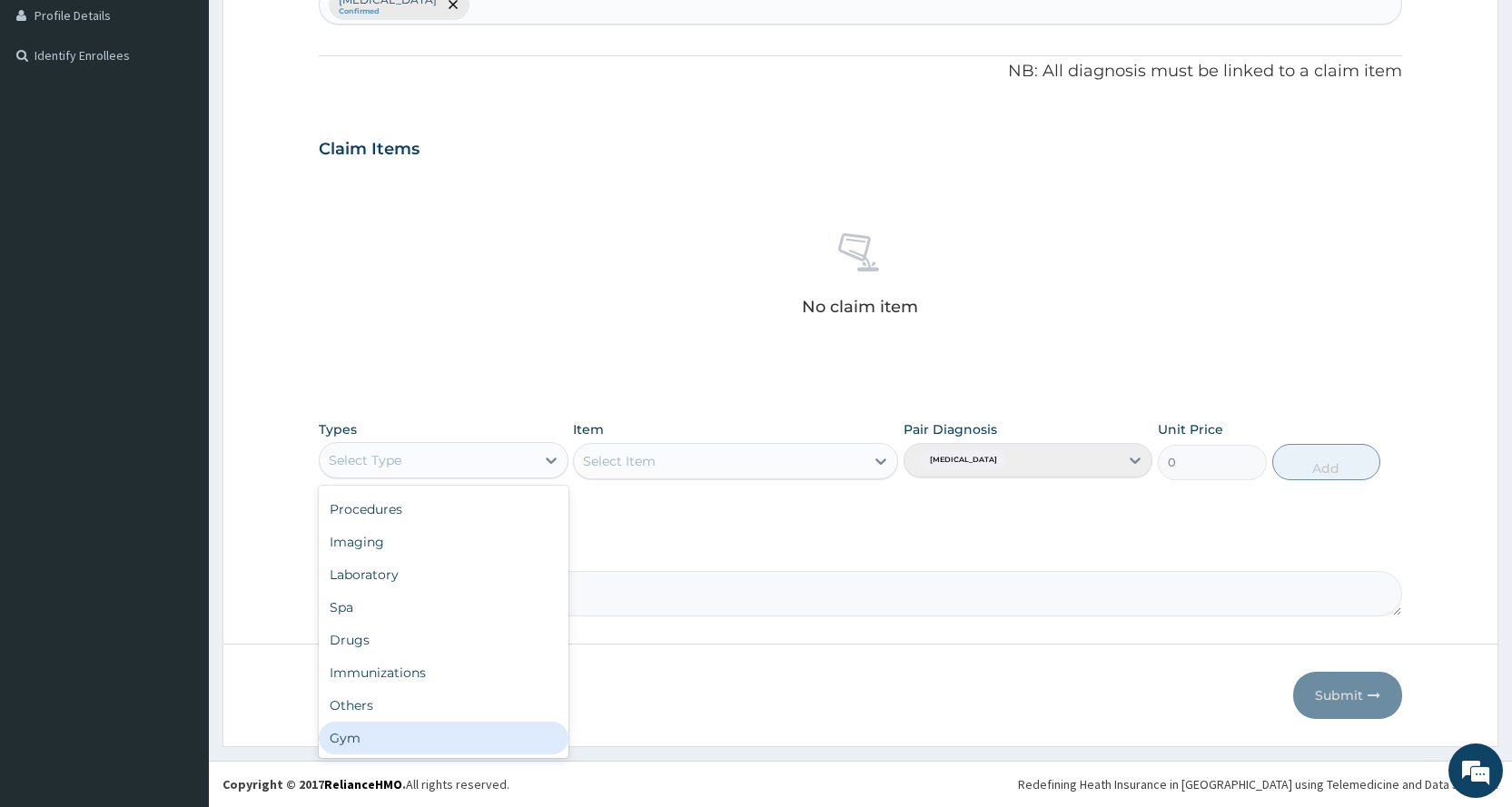
click at [375, 742] on div "Gym" at bounding box center [442, 737] width 248 height 33
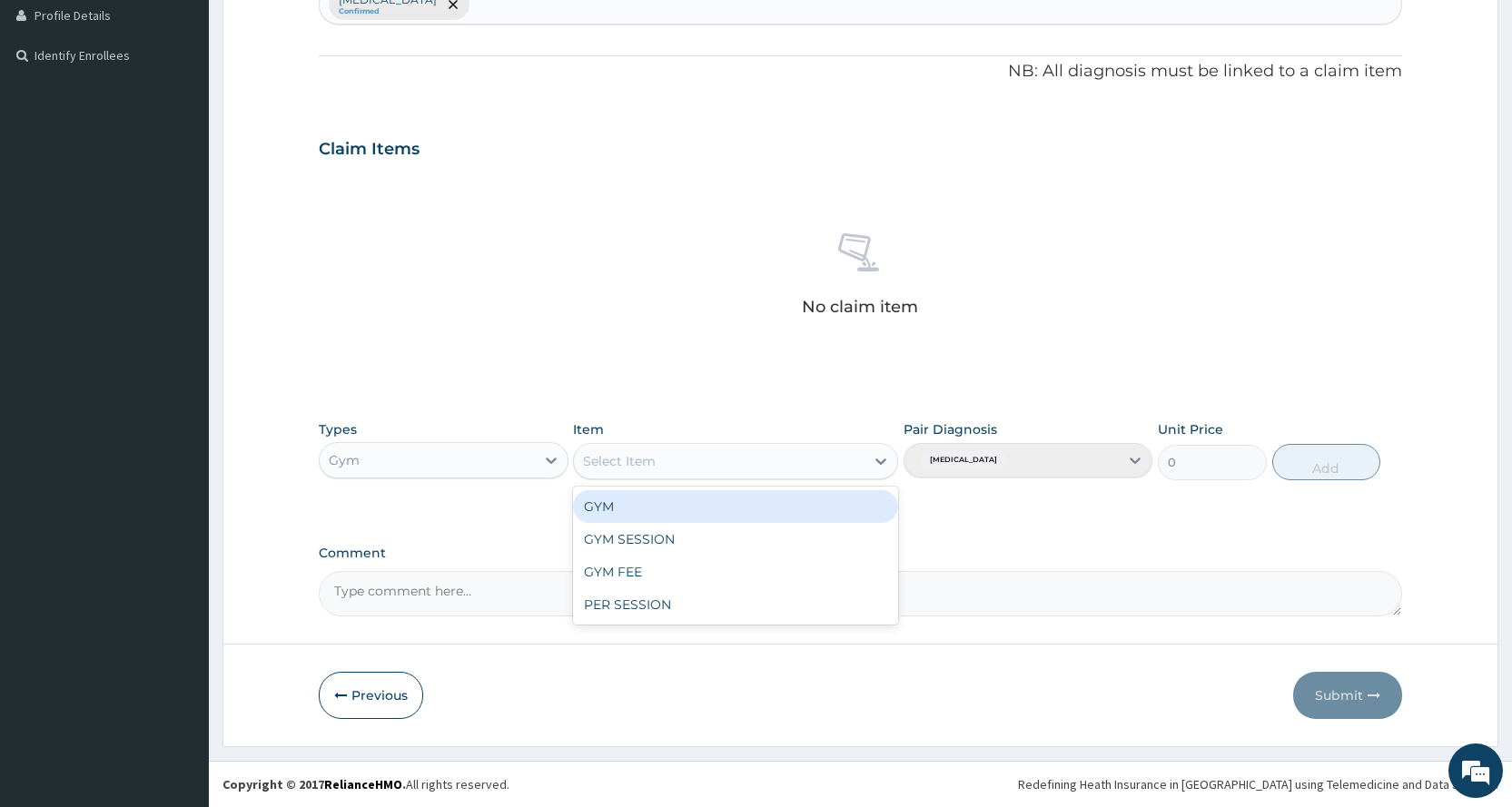
click at [731, 461] on div "Select Item" at bounding box center [719, 460] width 291 height 29
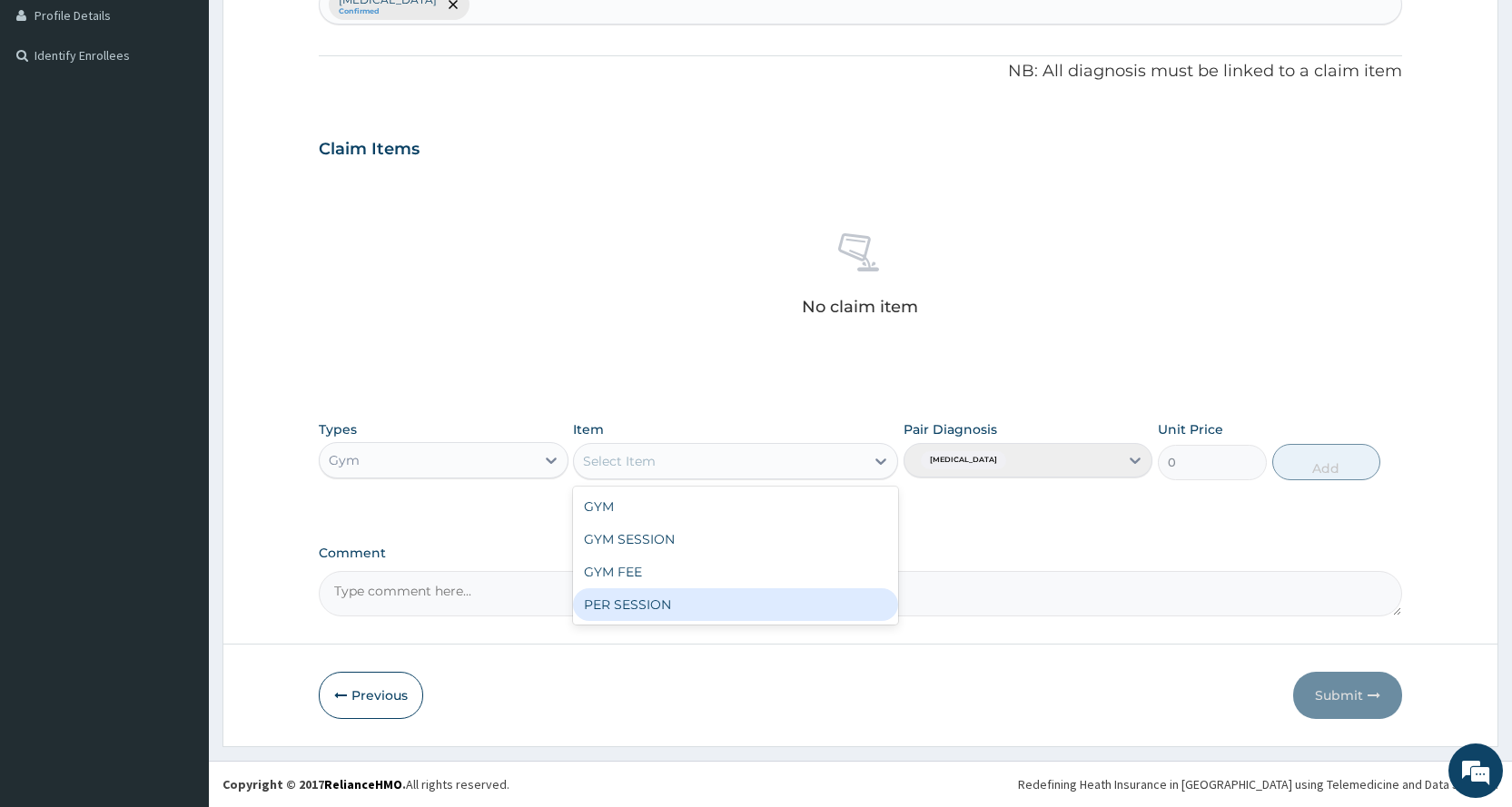
click at [675, 605] on div "PER SESSION" at bounding box center [735, 604] width 325 height 33
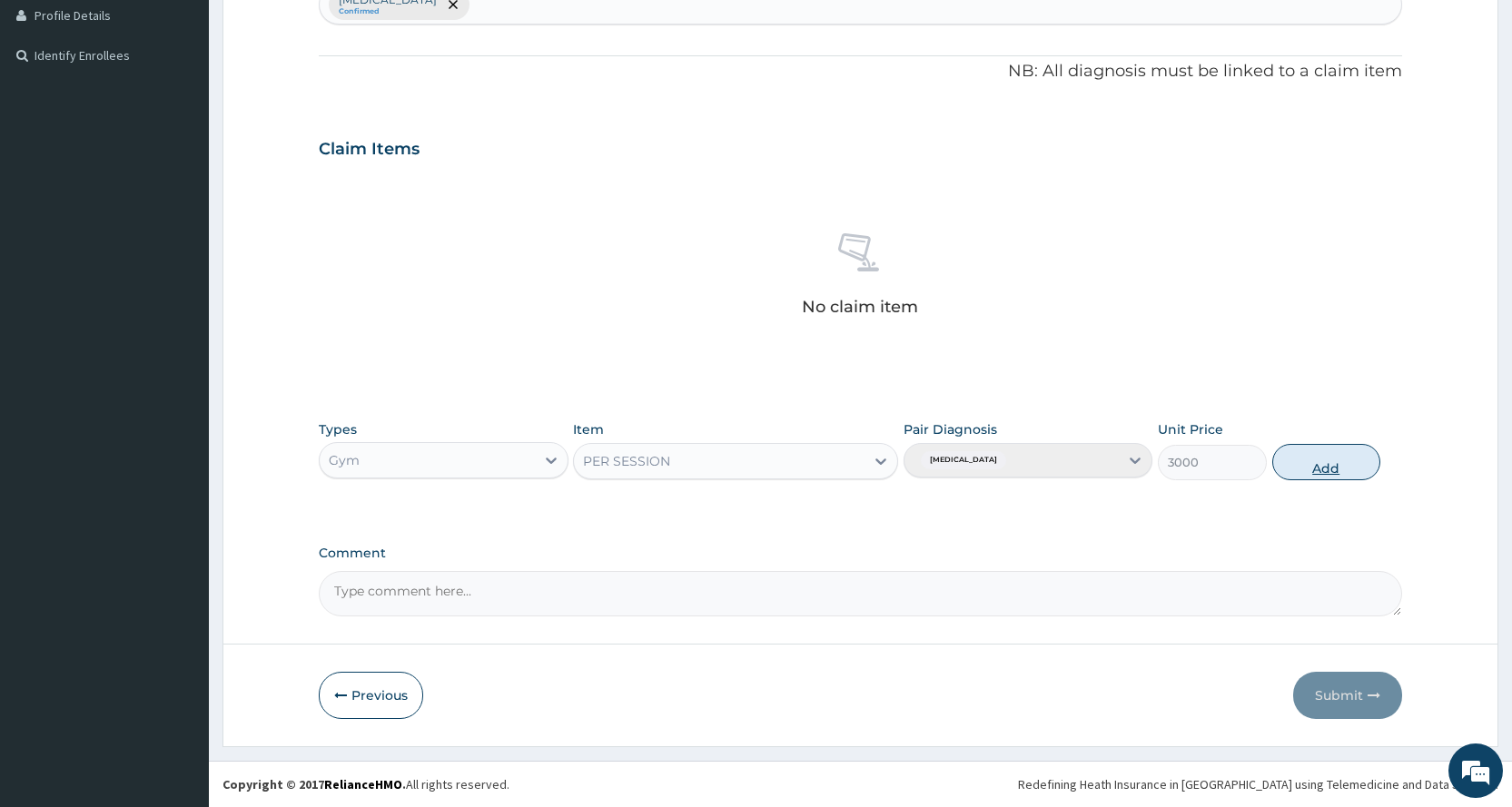
click at [1331, 460] on button "Add" at bounding box center [1325, 462] width 108 height 37
type input "0"
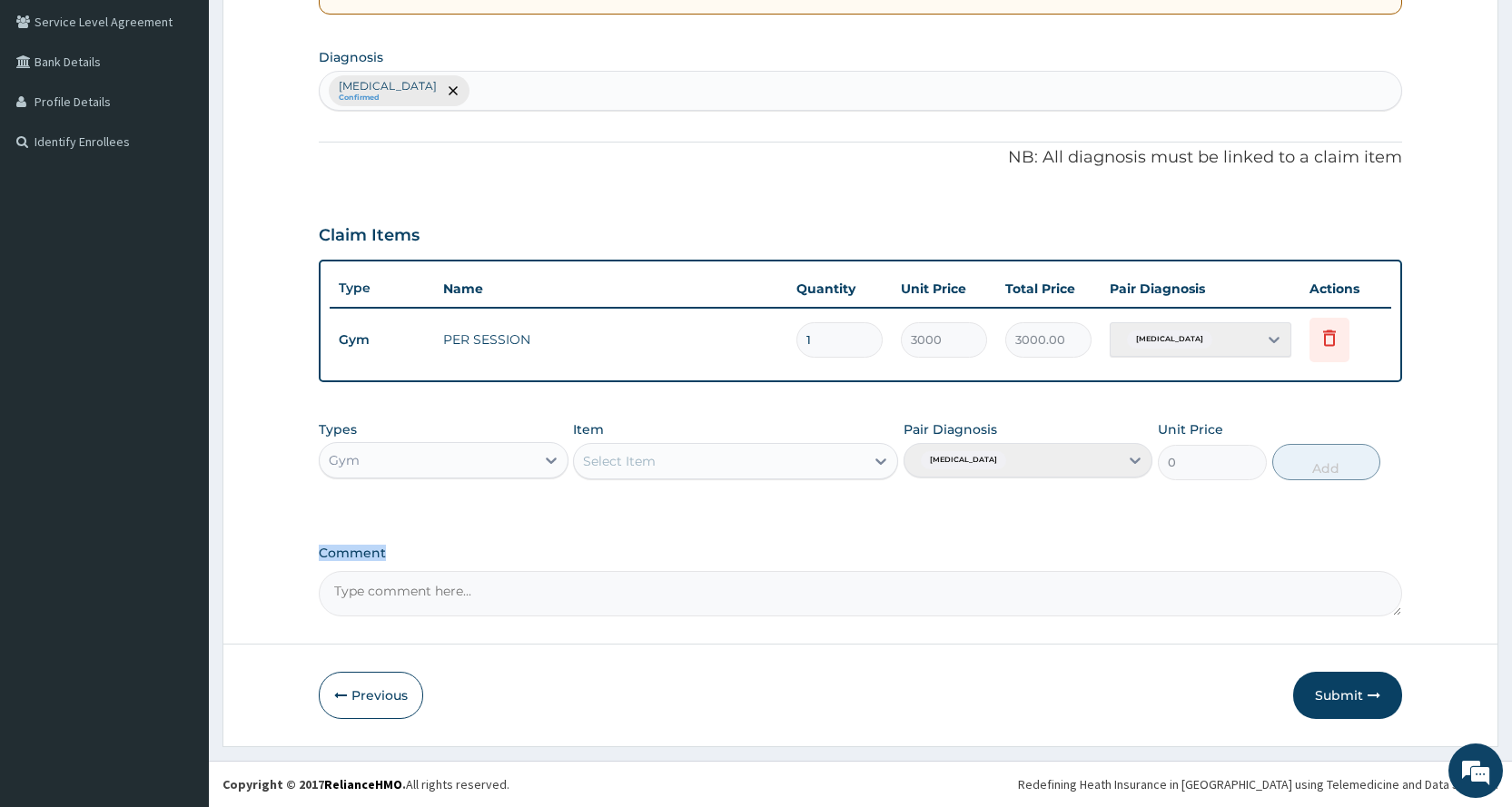
drag, startPoint x: 1335, startPoint y: 593, endPoint x: 1333, endPoint y: 611, distance: 18.1
click at [1334, 610] on div "PA Code / Prescription Code PA/B46A52 Encounter Date 10-10-2025 Important Notic…" at bounding box center [860, 187] width 1084 height 858
click at [1340, 724] on form "Step 2 of 2 PA Code / Prescription Code PA/B46A52 Encounter Date 10-10-2025 Imp…" at bounding box center [860, 213] width 1276 height 1065
click at [1340, 681] on button "Submit" at bounding box center [1348, 695] width 109 height 47
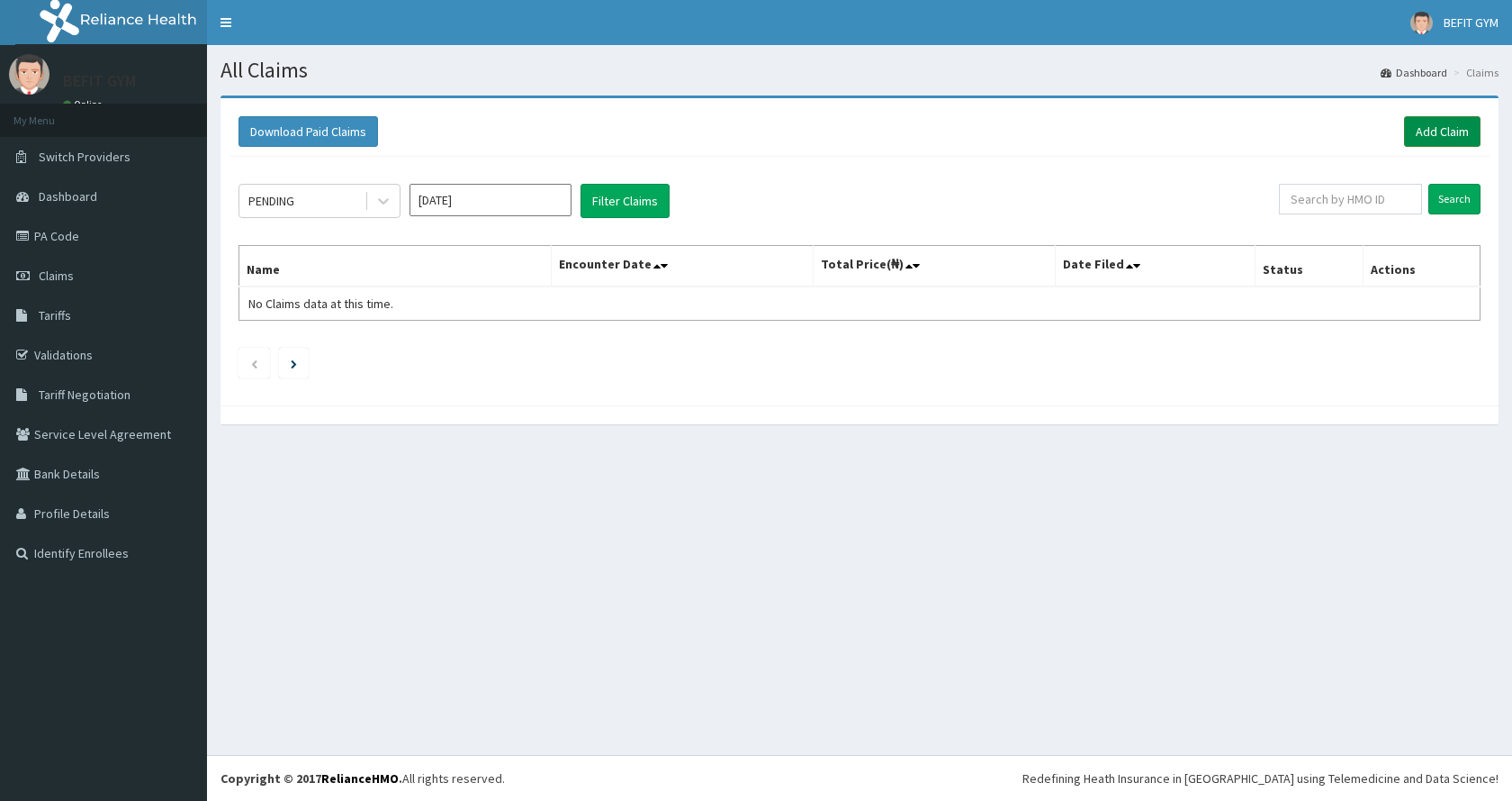
click at [1417, 138] on link "Add Claim" at bounding box center [1442, 131] width 77 height 30
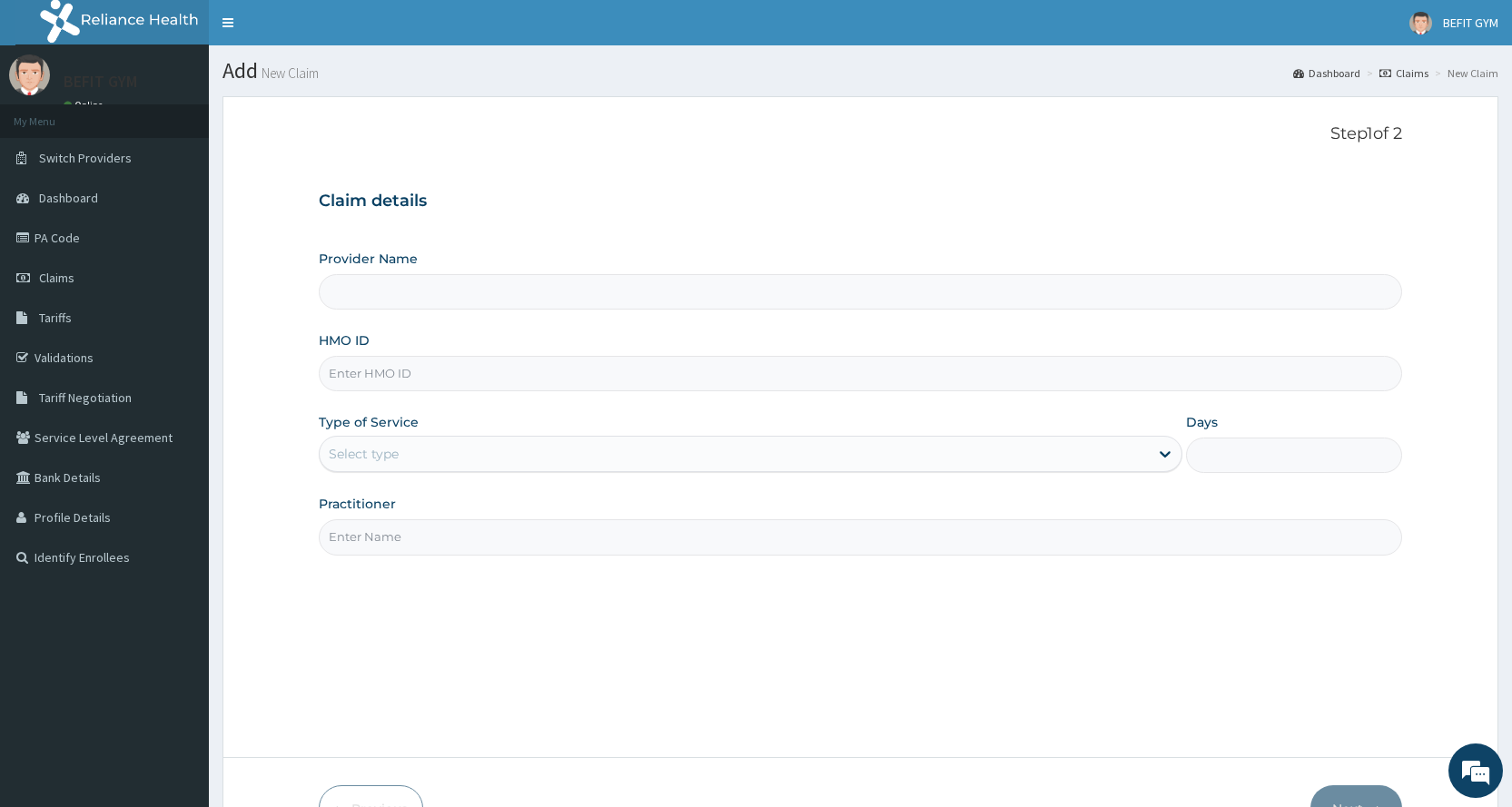
click at [641, 379] on input "HMO ID" at bounding box center [860, 374] width 1084 height 36
type input "BEFIT HEALTH AND FITNESS CENTRE"
type input "1"
type input "SSN/10400/A"
click at [411, 541] on input "Practitioner" at bounding box center [860, 537] width 1084 height 36
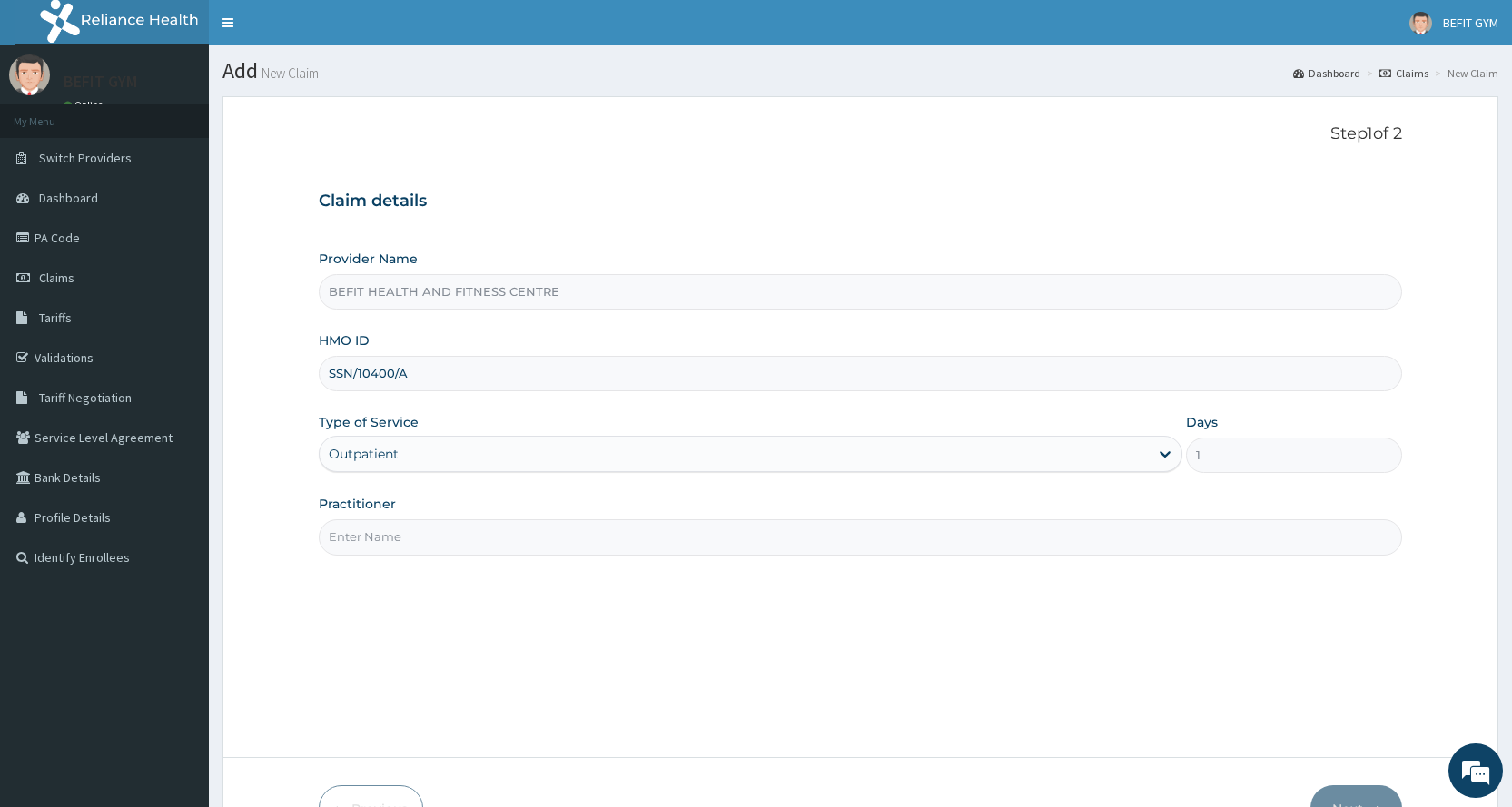
type input "B"
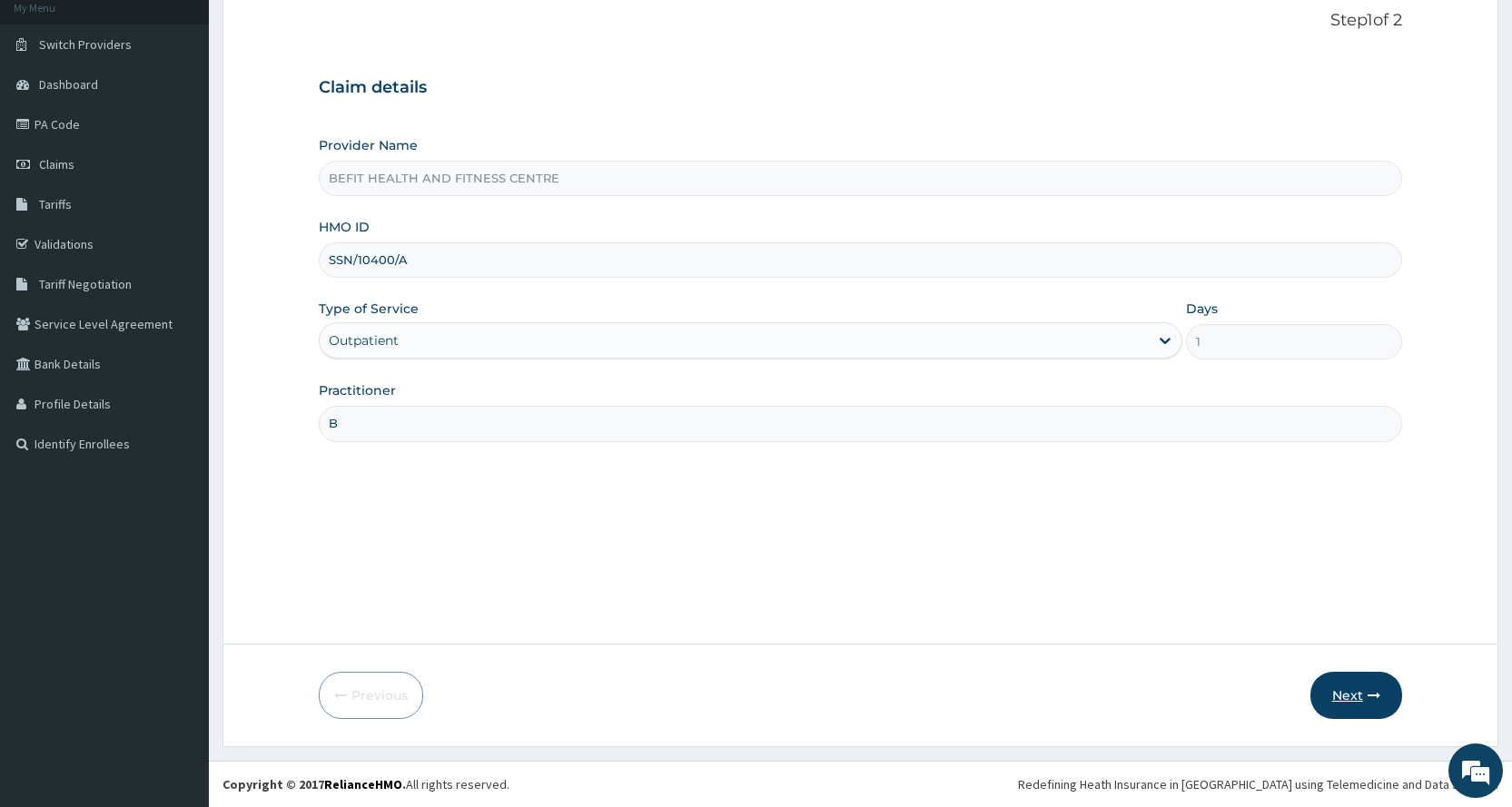
click at [1368, 694] on icon "button" at bounding box center [1373, 694] width 13 height 13
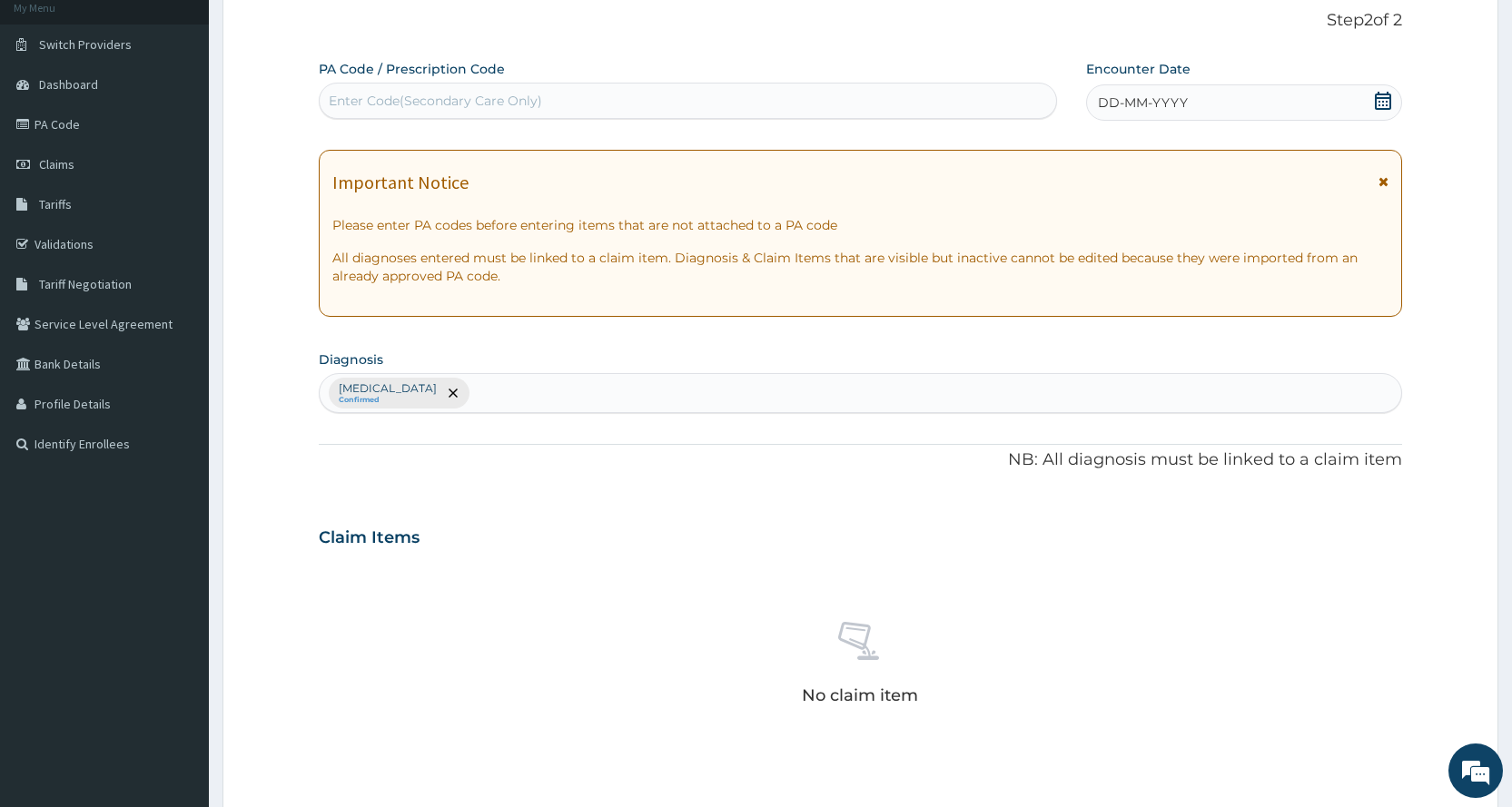
click at [1367, 694] on div "No claim item" at bounding box center [860, 666] width 1084 height 209
click at [606, 93] on div "Enter Code(Secondary Care Only)" at bounding box center [687, 100] width 735 height 29
type input "PA/EF1BE6"
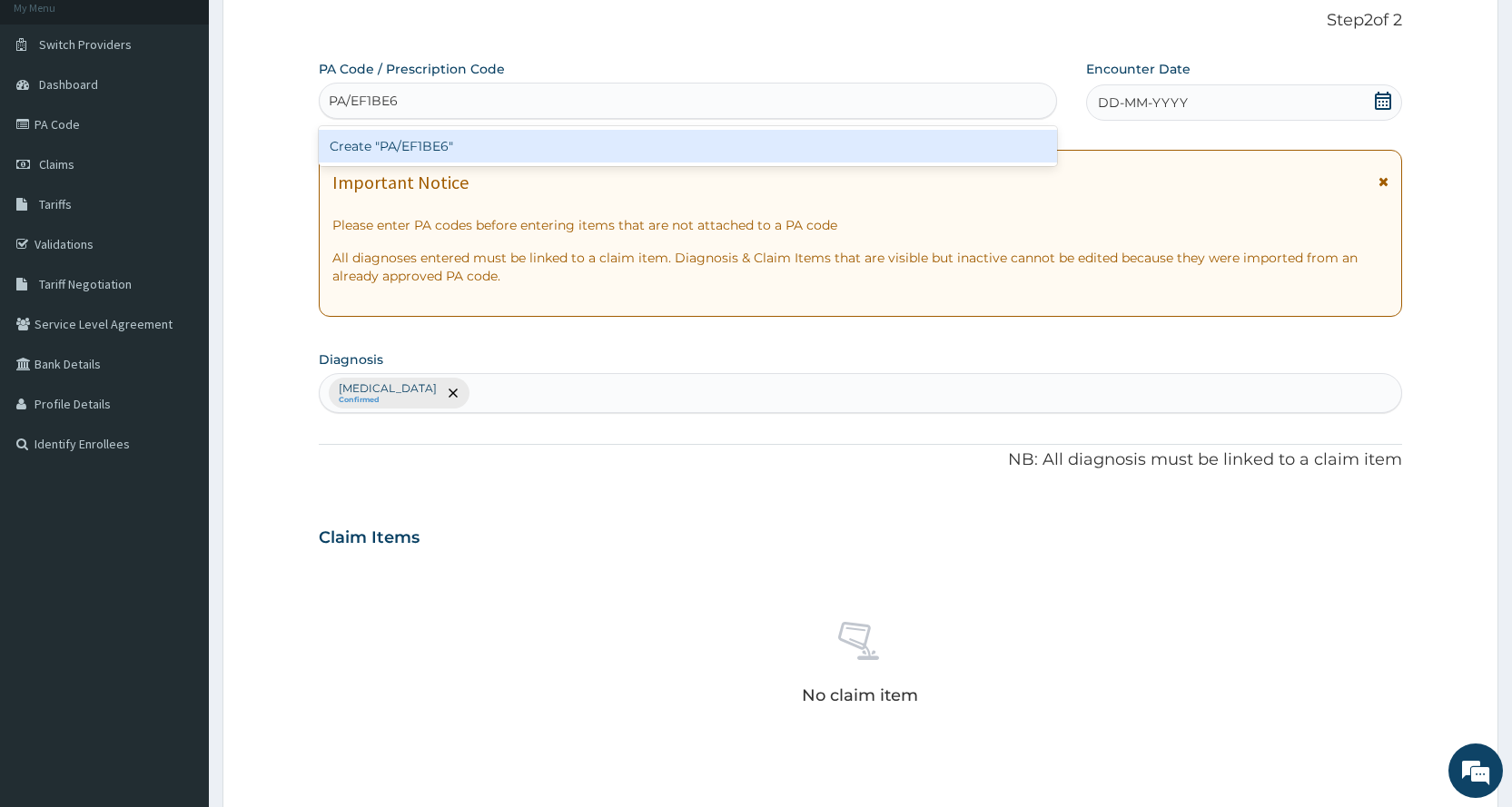
click at [768, 141] on div "Create "PA/EF1BE6"" at bounding box center [687, 145] width 737 height 33
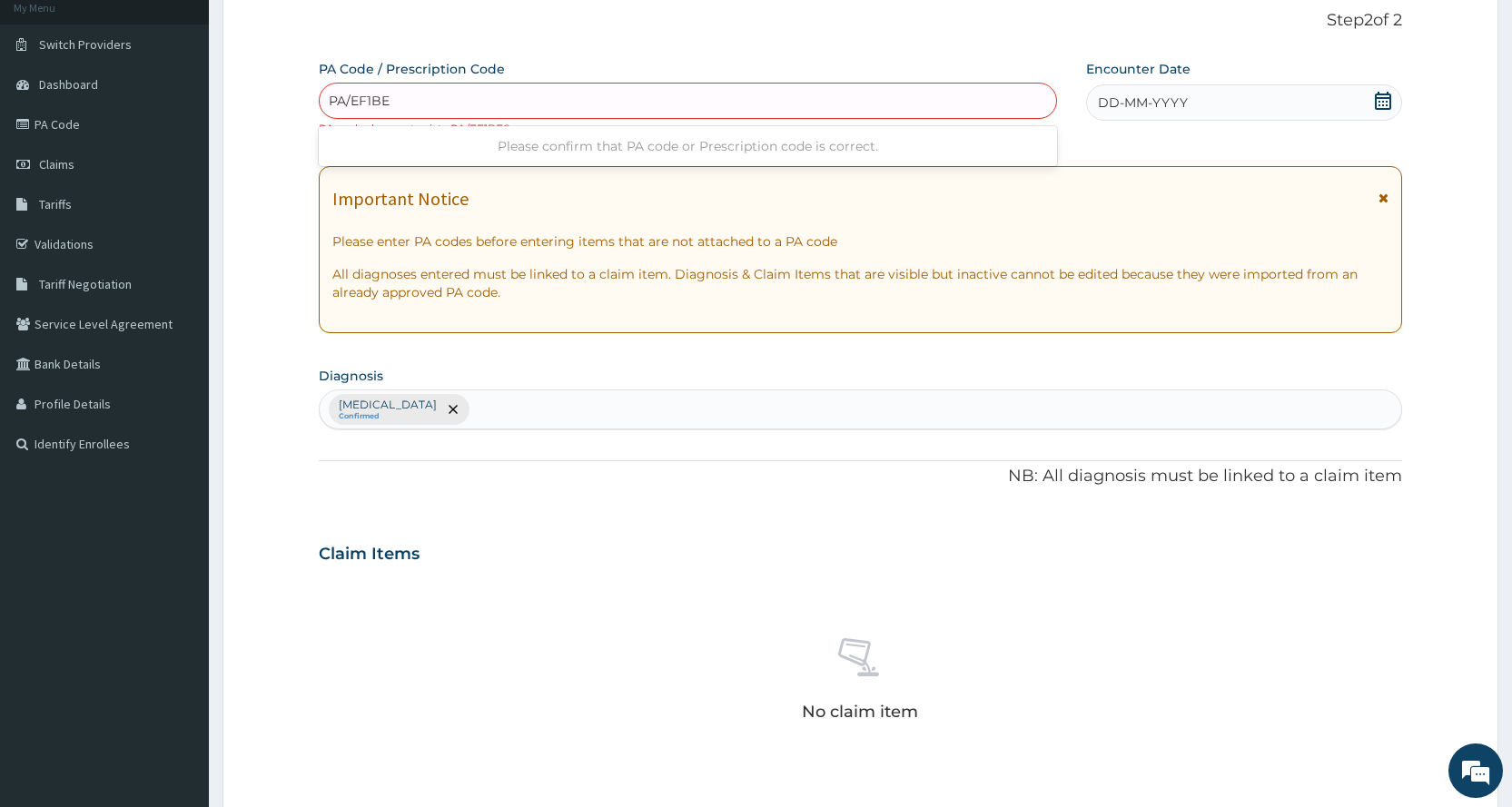
type input "PA/EF1BE6"
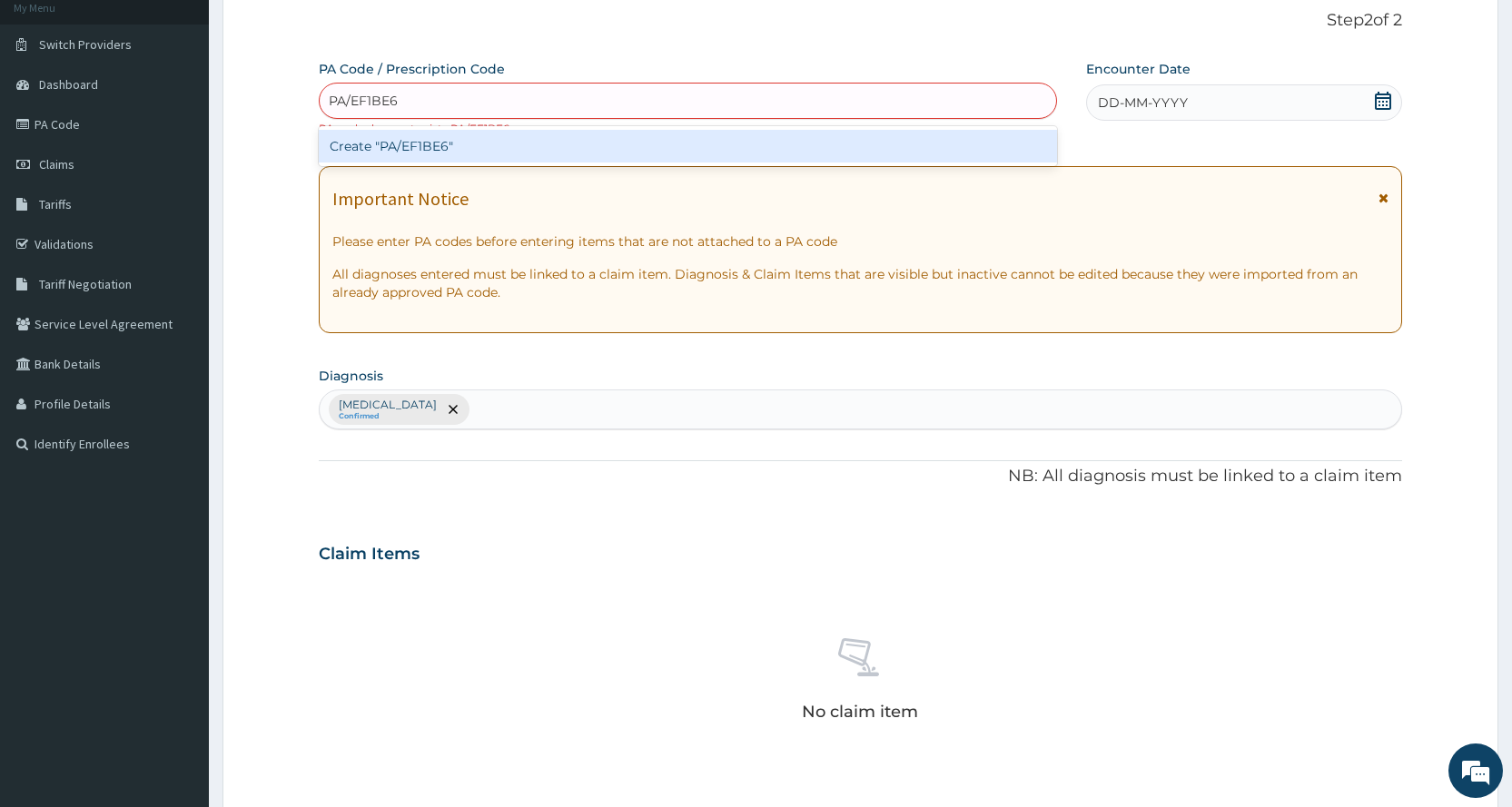
click at [780, 148] on div "Create "PA/EF1BE6"" at bounding box center [687, 145] width 737 height 33
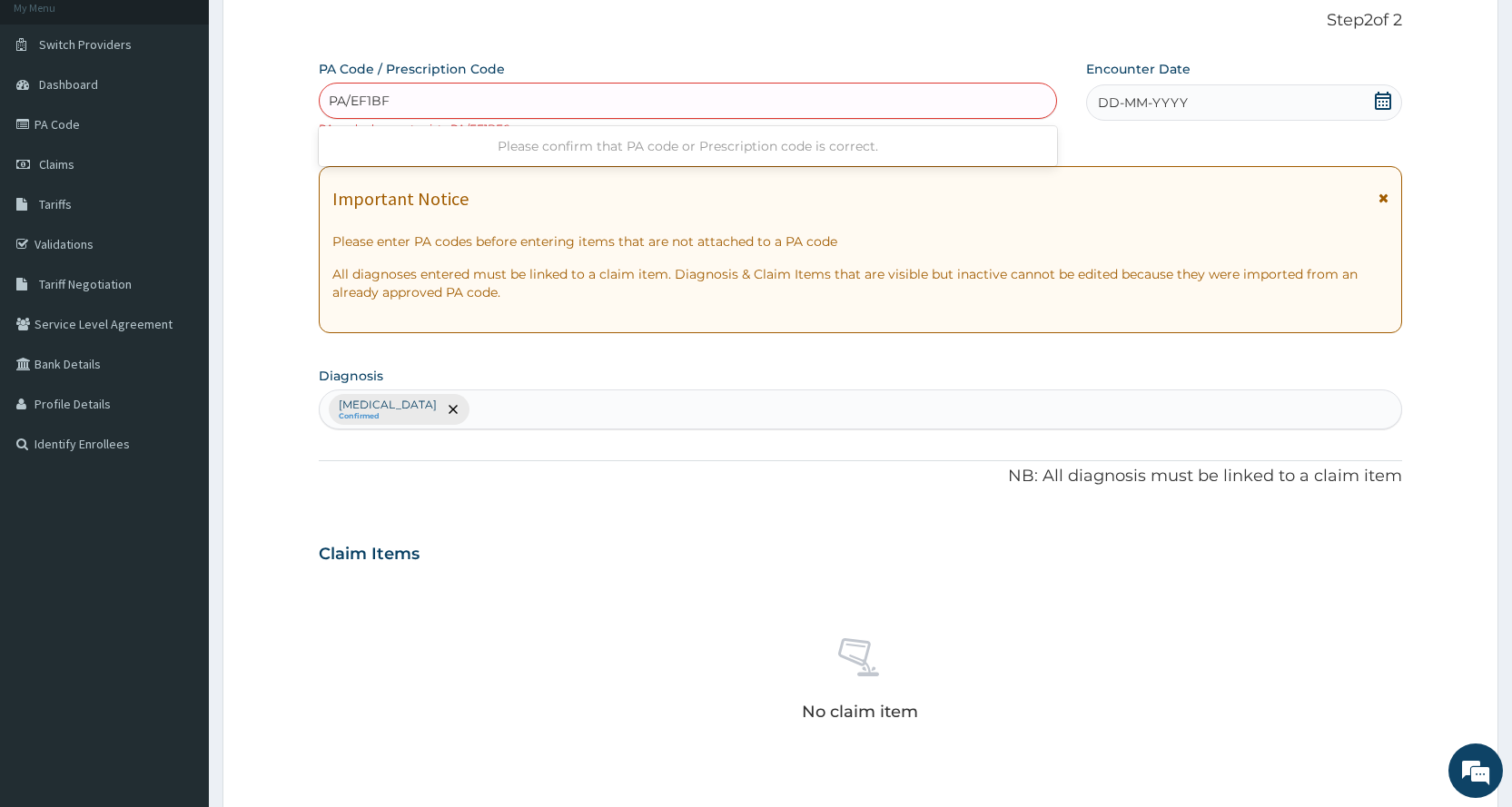
type input "PA/EF1BF6"
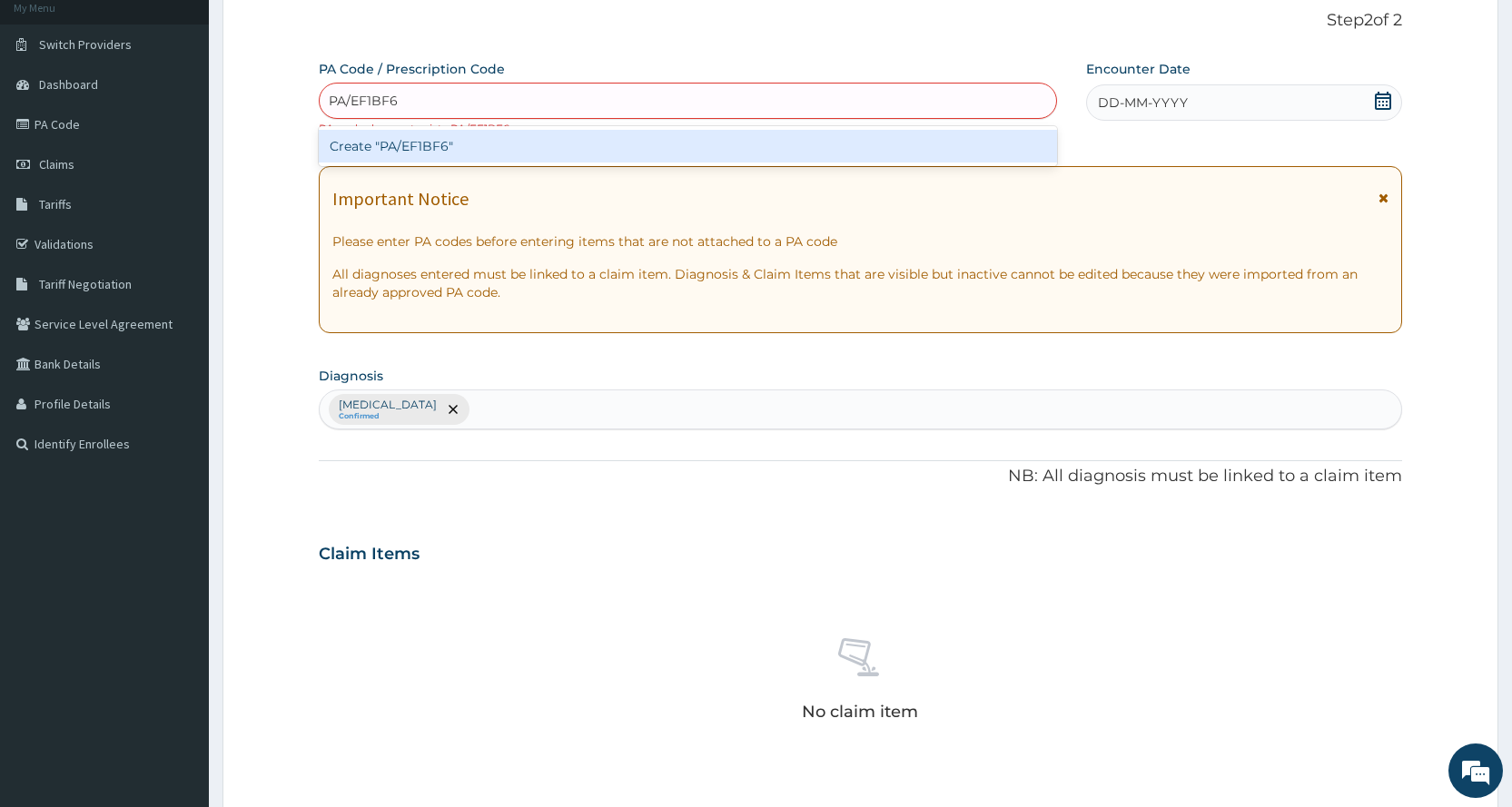
click at [665, 155] on div "Create "PA/EF1BF6"" at bounding box center [687, 145] width 737 height 33
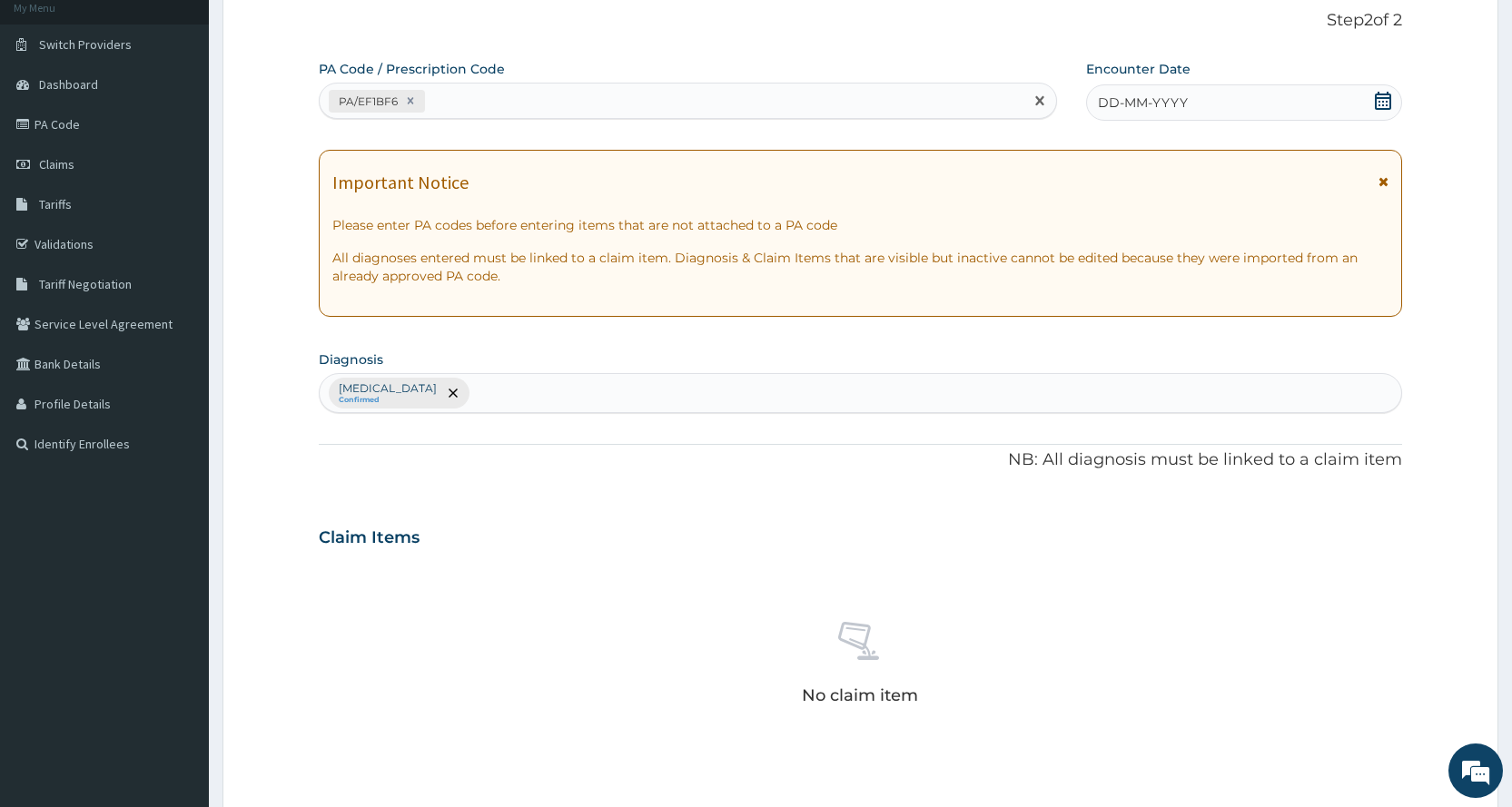
click at [1237, 111] on div "DD-MM-YYYY" at bounding box center [1243, 102] width 316 height 37
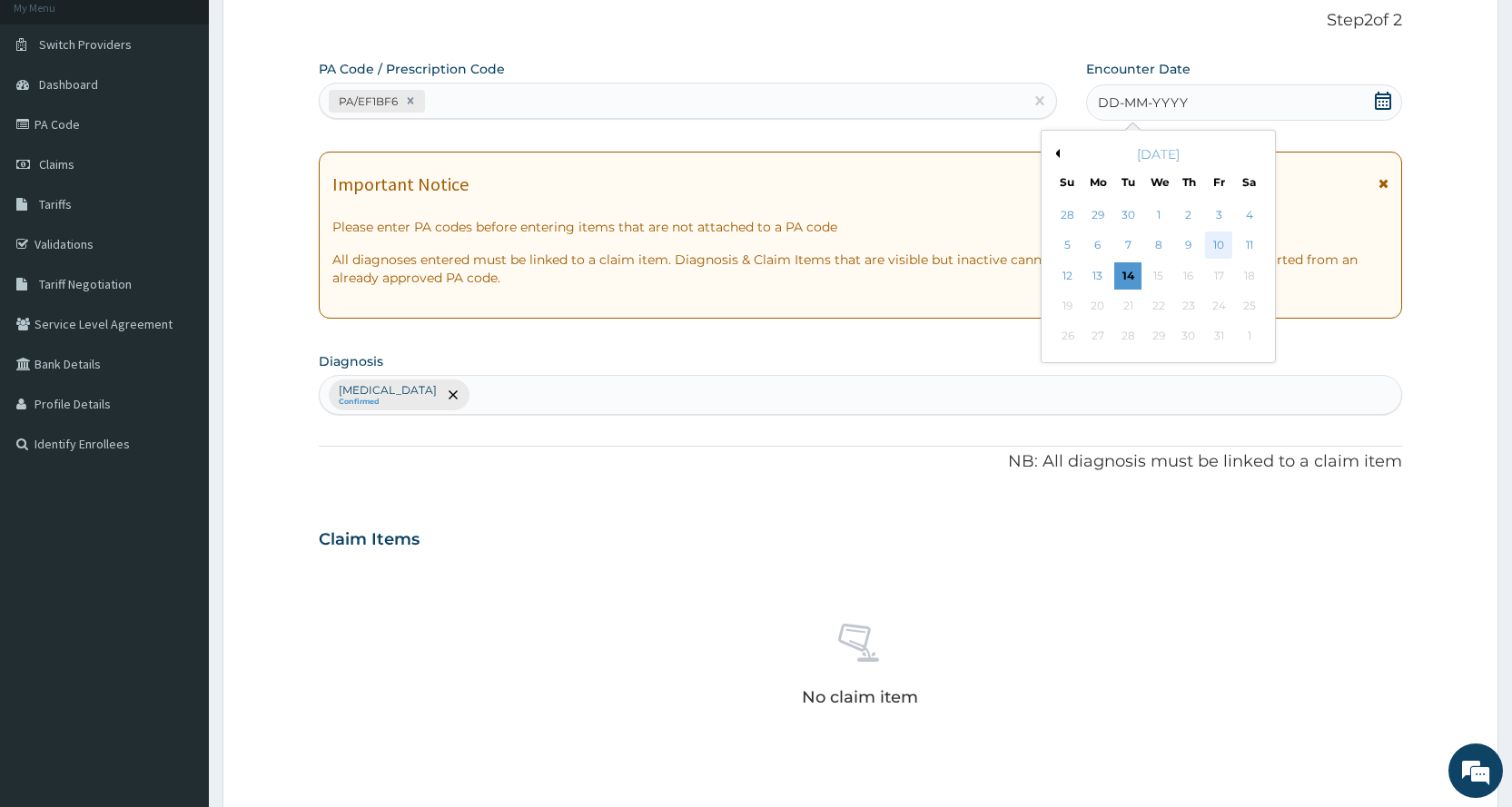
click at [1206, 236] on div "10" at bounding box center [1219, 246] width 28 height 28
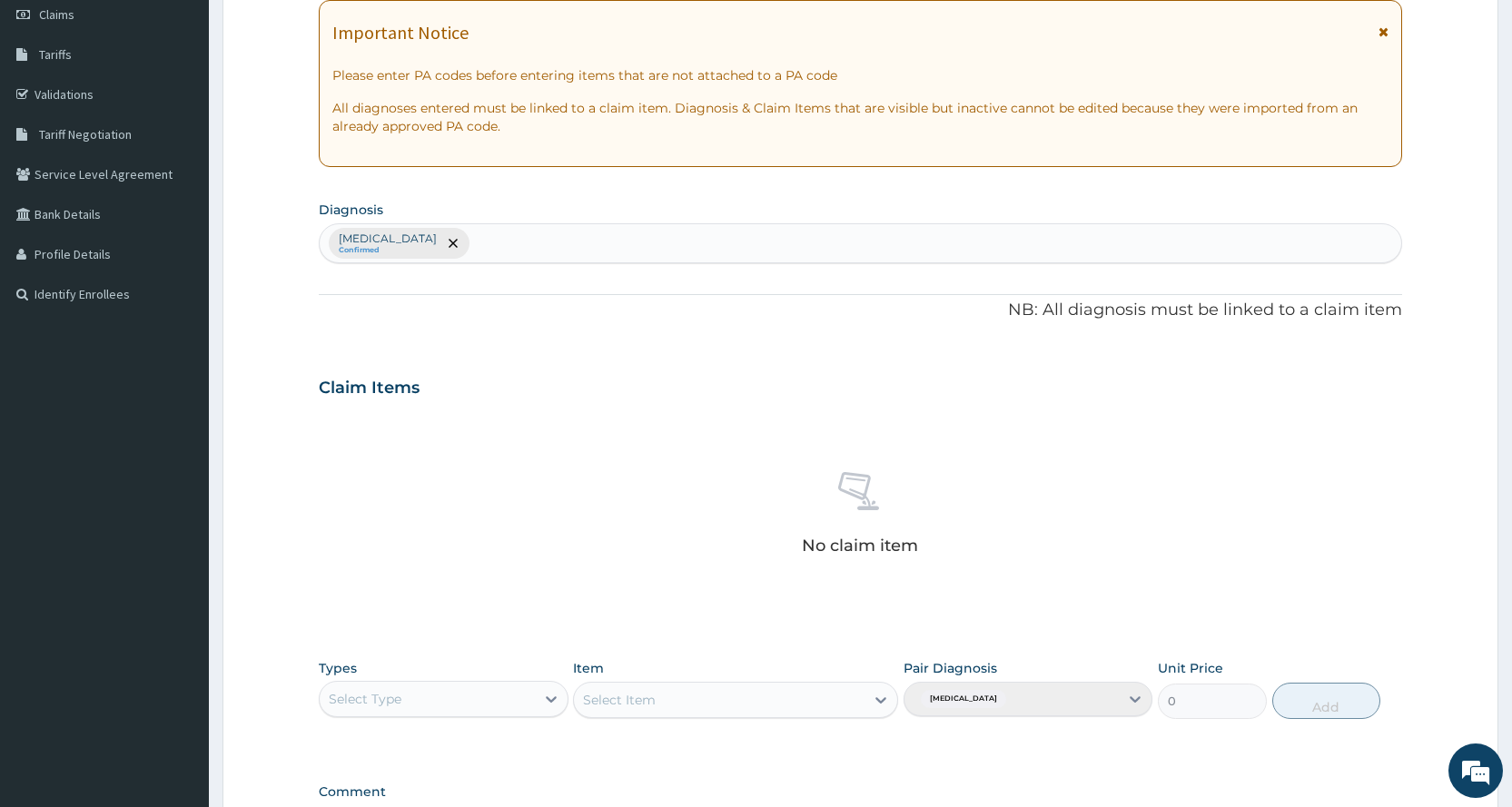
scroll to position [295, 0]
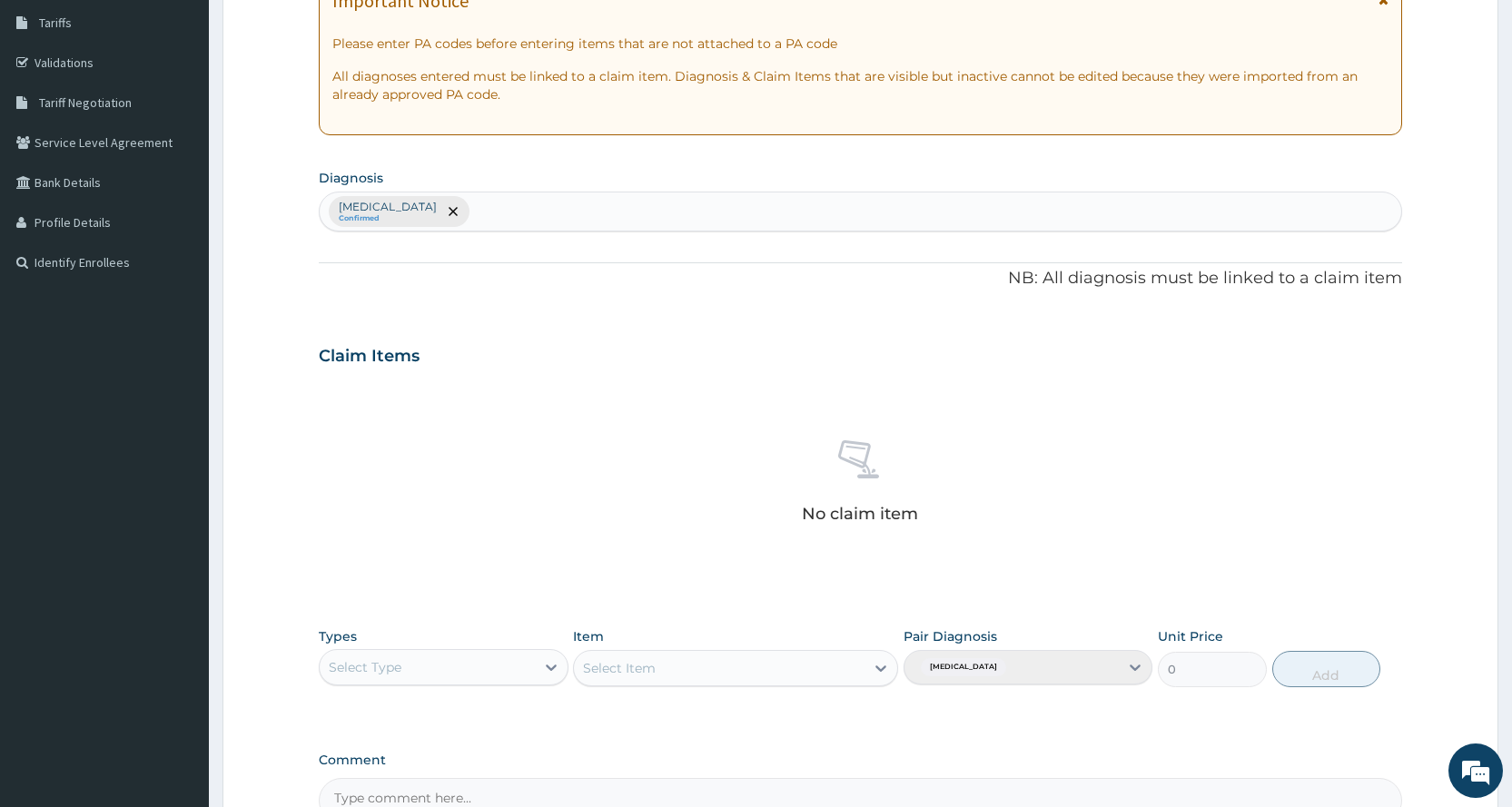
click at [348, 669] on div "Select Type" at bounding box center [364, 667] width 72 height 18
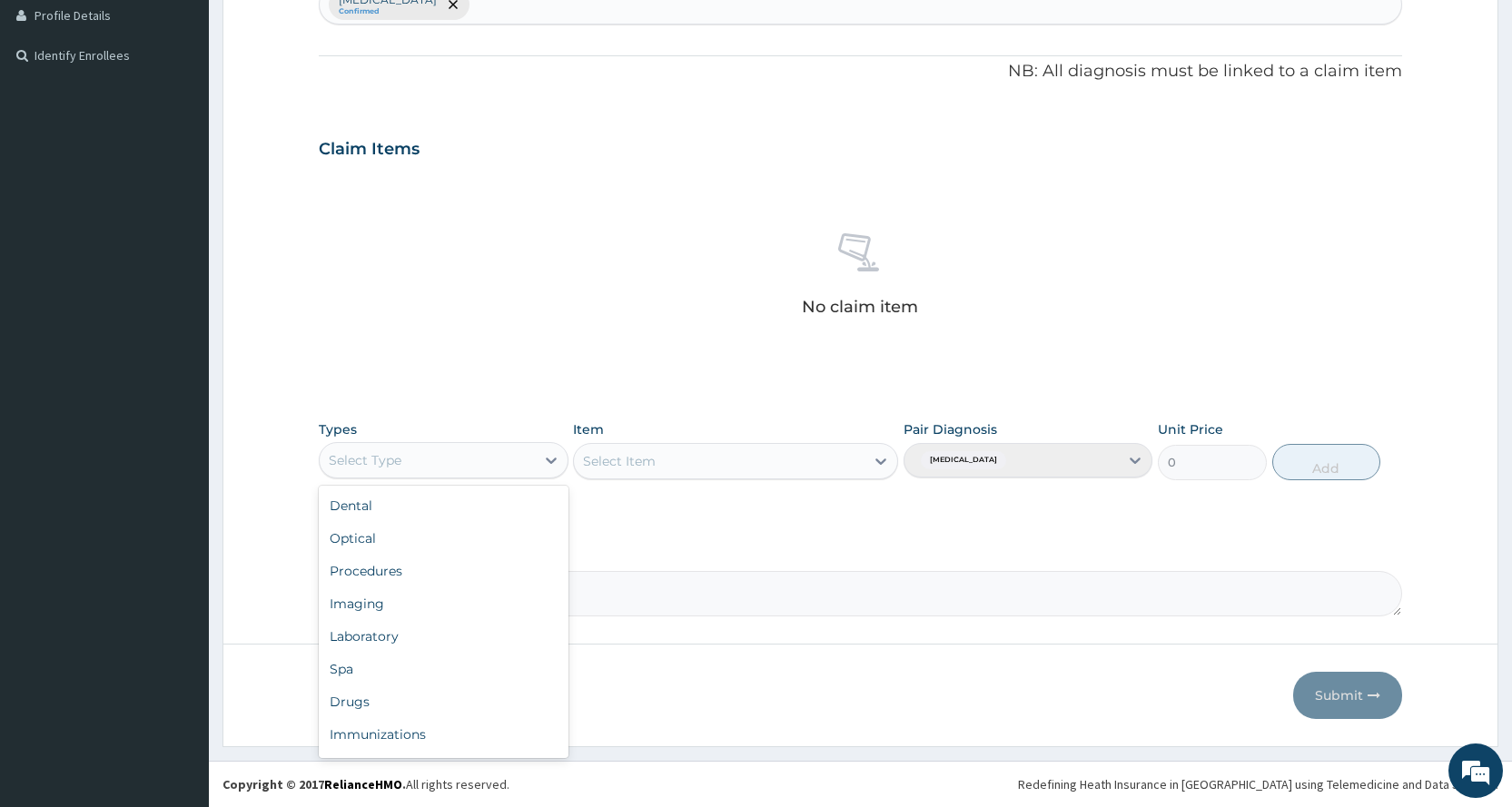
scroll to position [61, 0]
click at [442, 738] on div "Gym" at bounding box center [442, 737] width 248 height 33
click at [716, 437] on div "Item Select Item" at bounding box center [735, 450] width 325 height 60
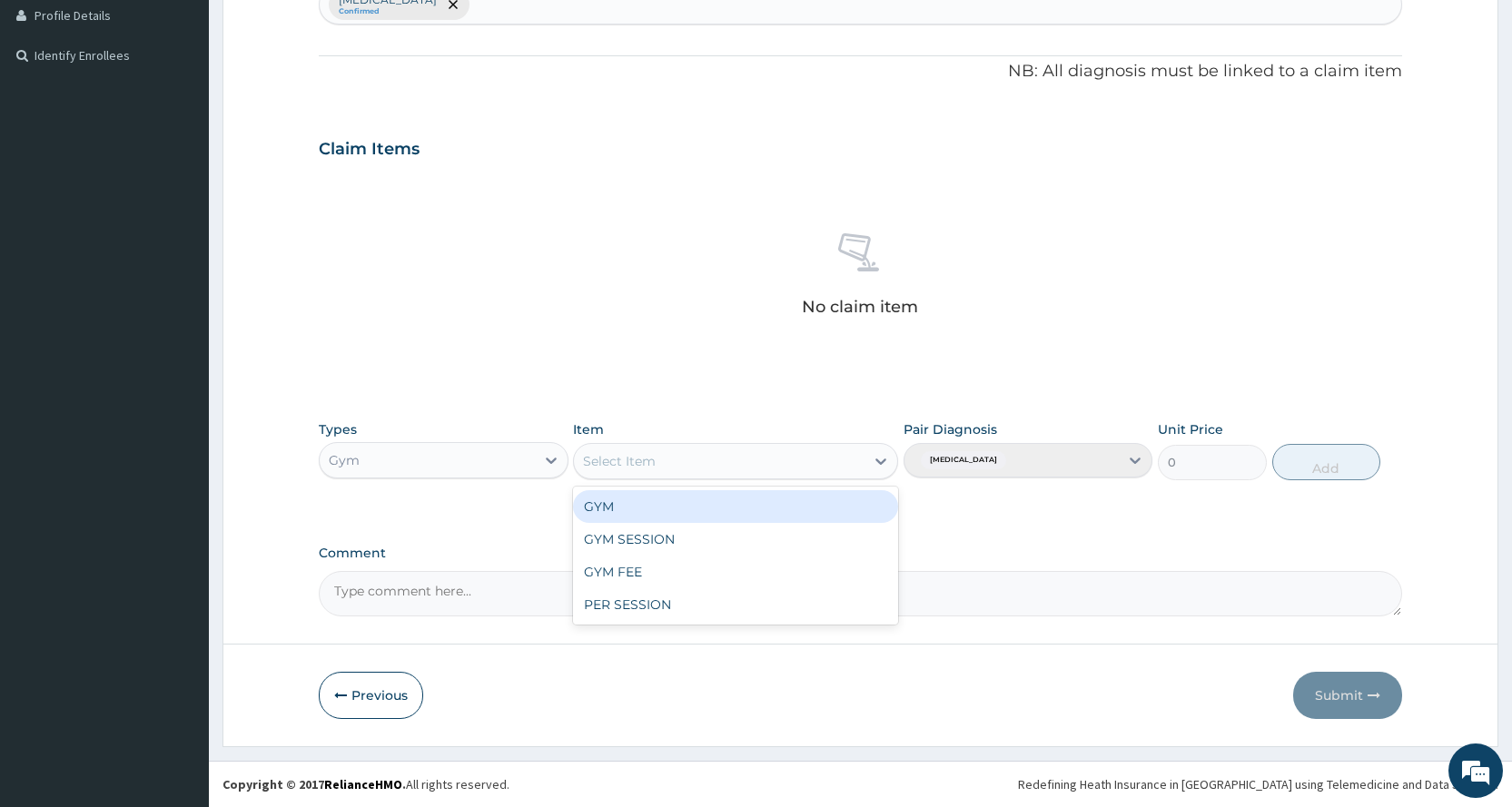
click at [717, 447] on div "Select Item" at bounding box center [719, 460] width 291 height 29
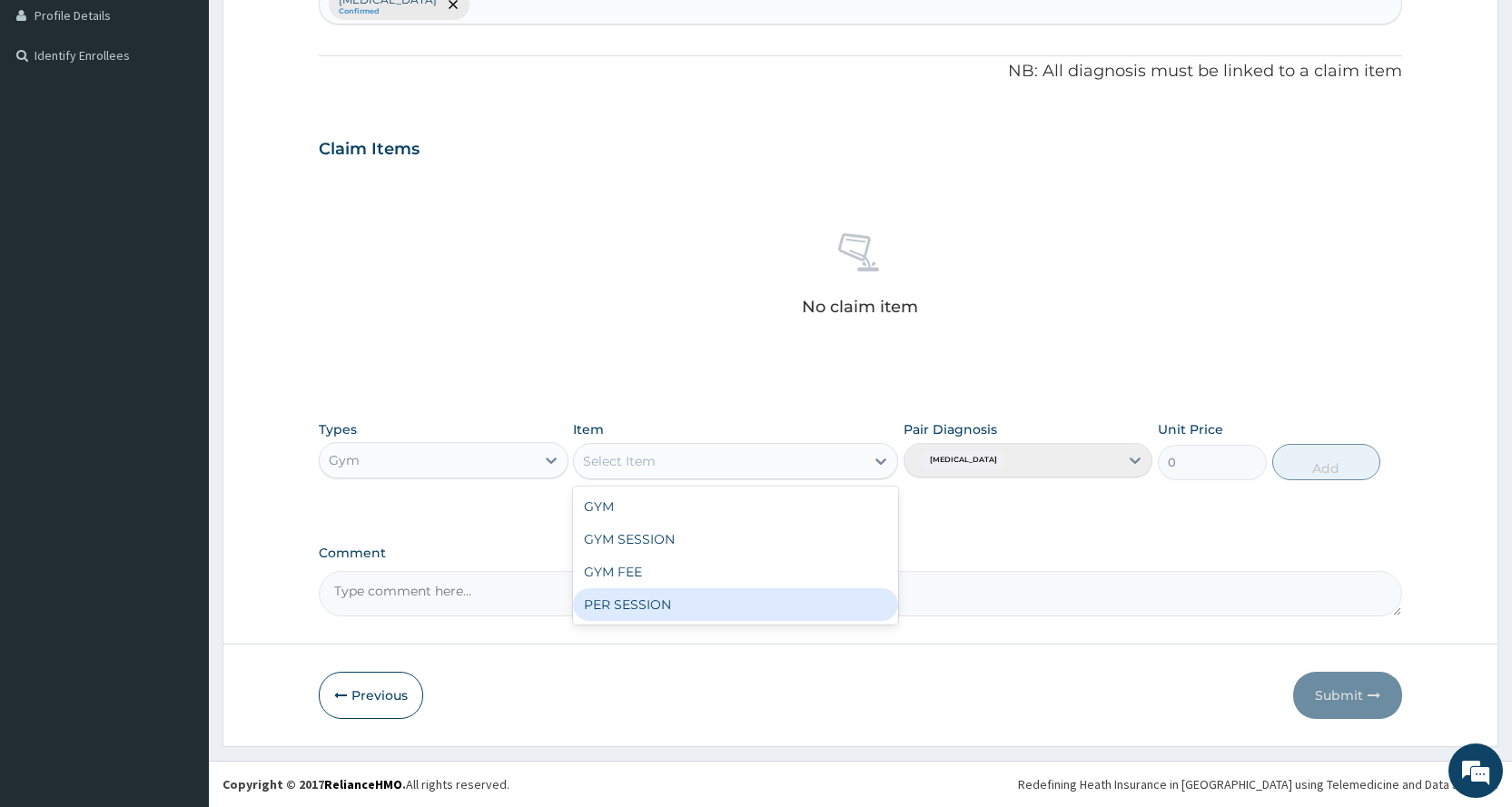
click at [597, 608] on div "PER SESSION" at bounding box center [735, 604] width 325 height 33
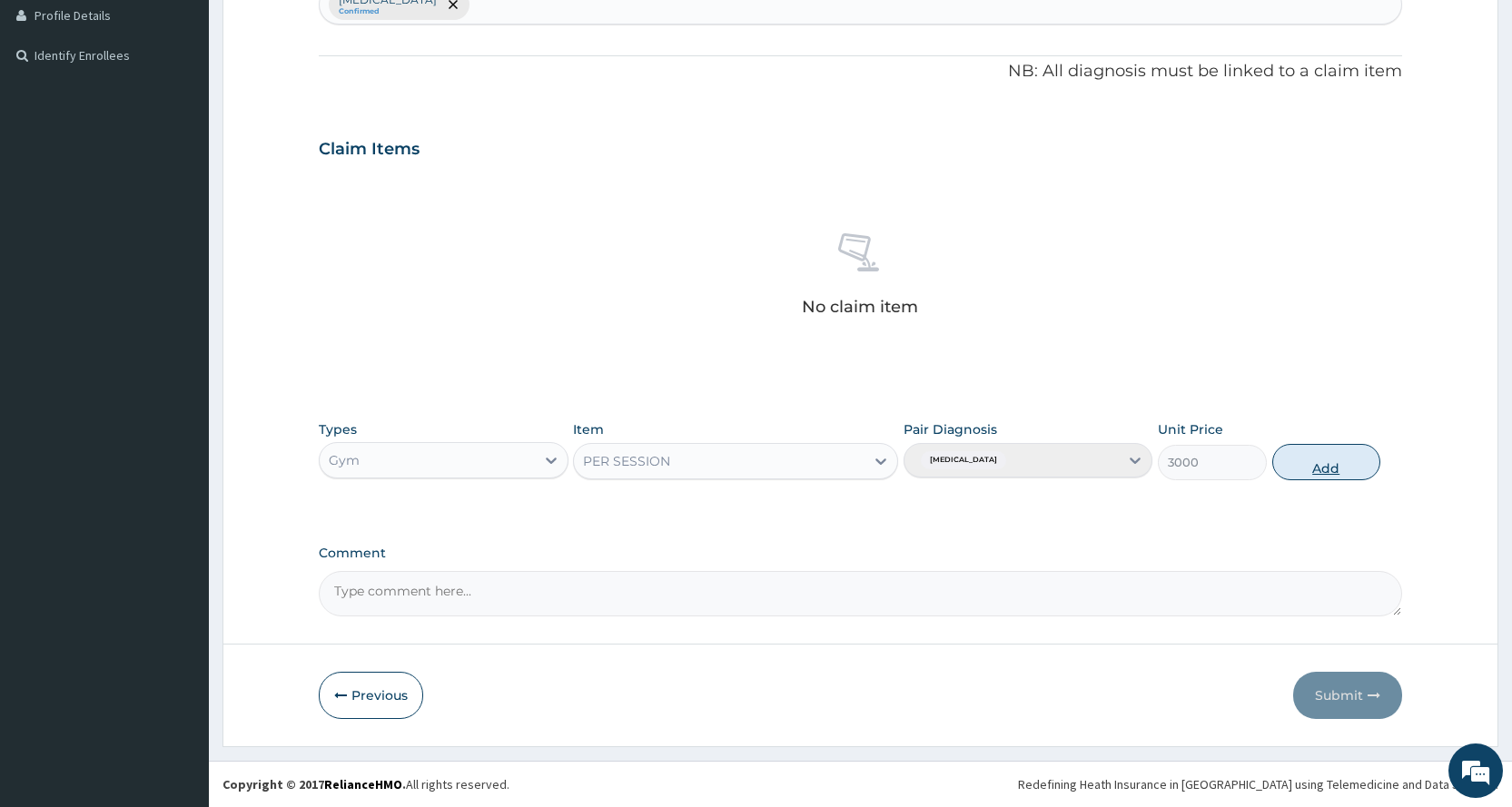
click at [1371, 467] on button "Add" at bounding box center [1325, 462] width 108 height 37
type input "0"
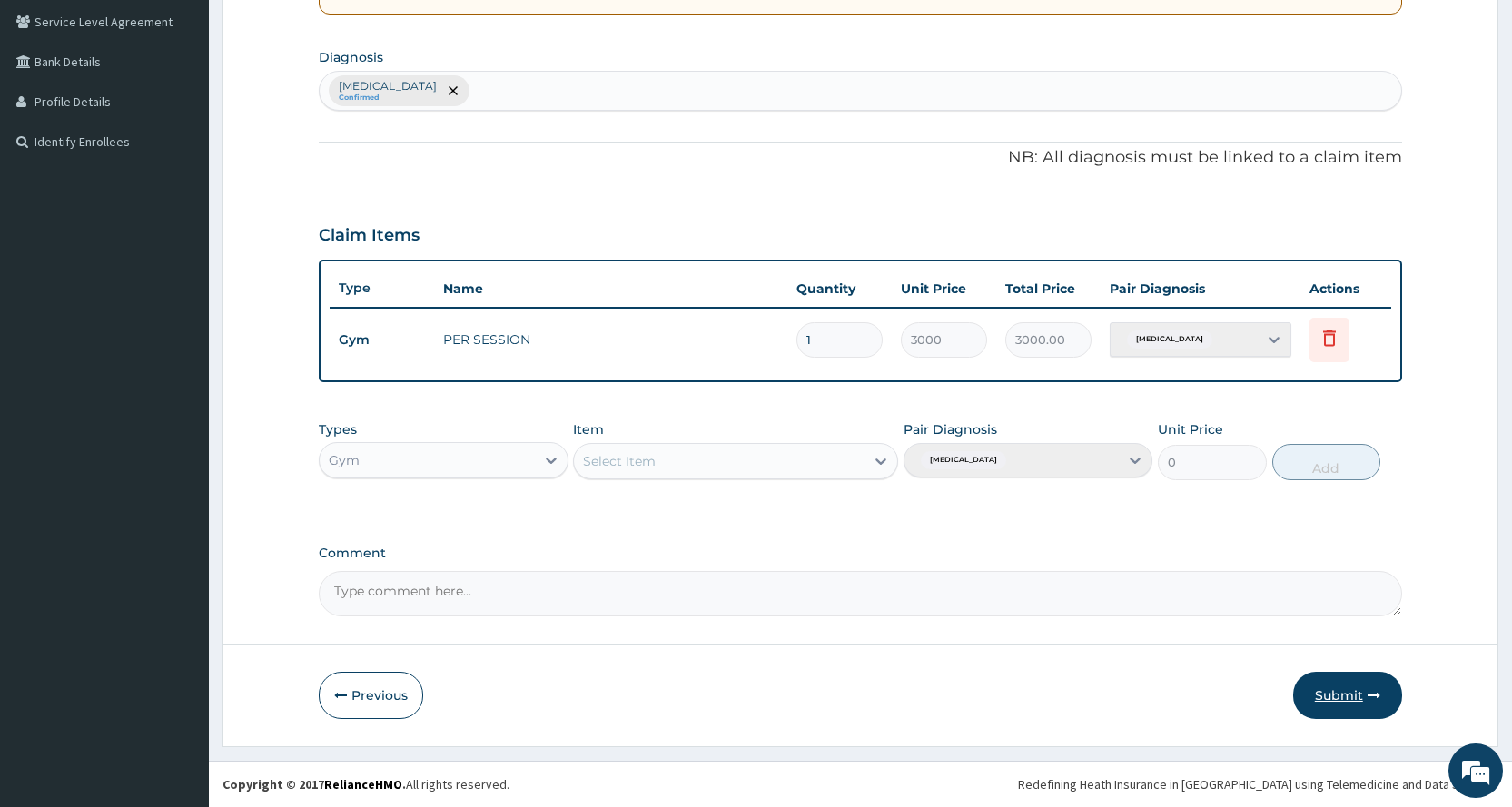
click at [1327, 702] on button "Submit" at bounding box center [1348, 695] width 109 height 47
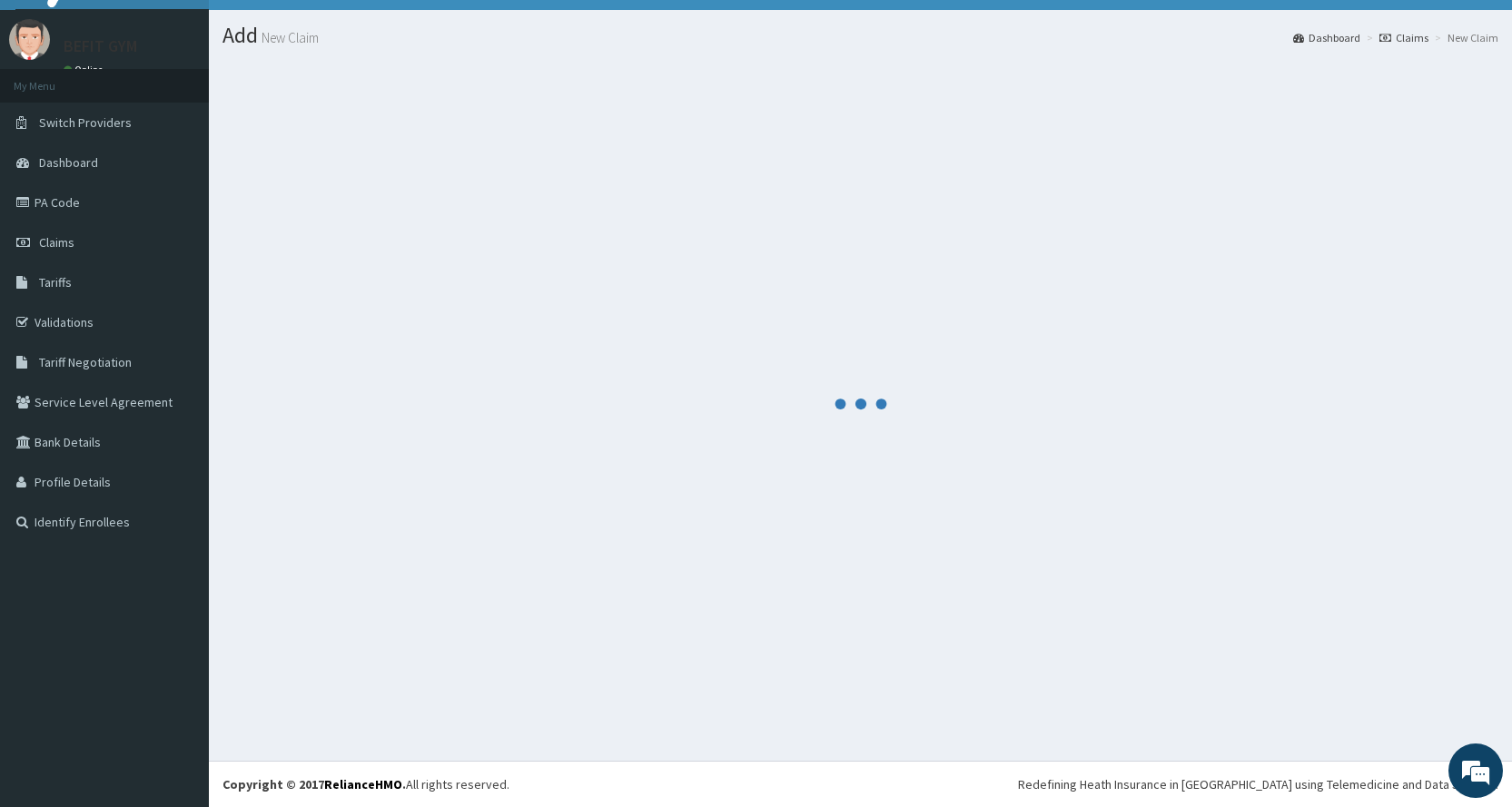
scroll to position [415, 0]
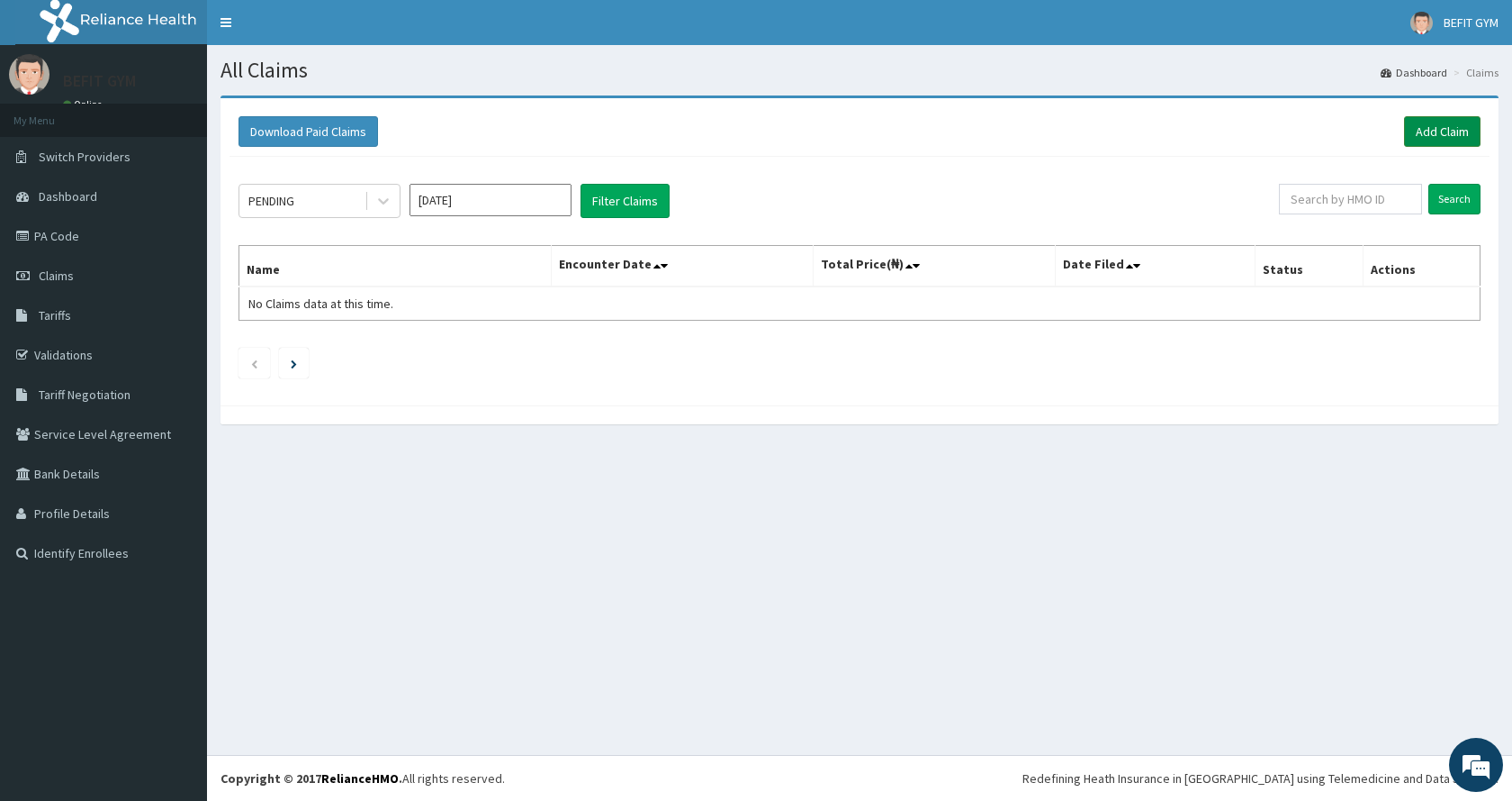
click at [1438, 119] on link "Add Claim" at bounding box center [1442, 131] width 77 height 30
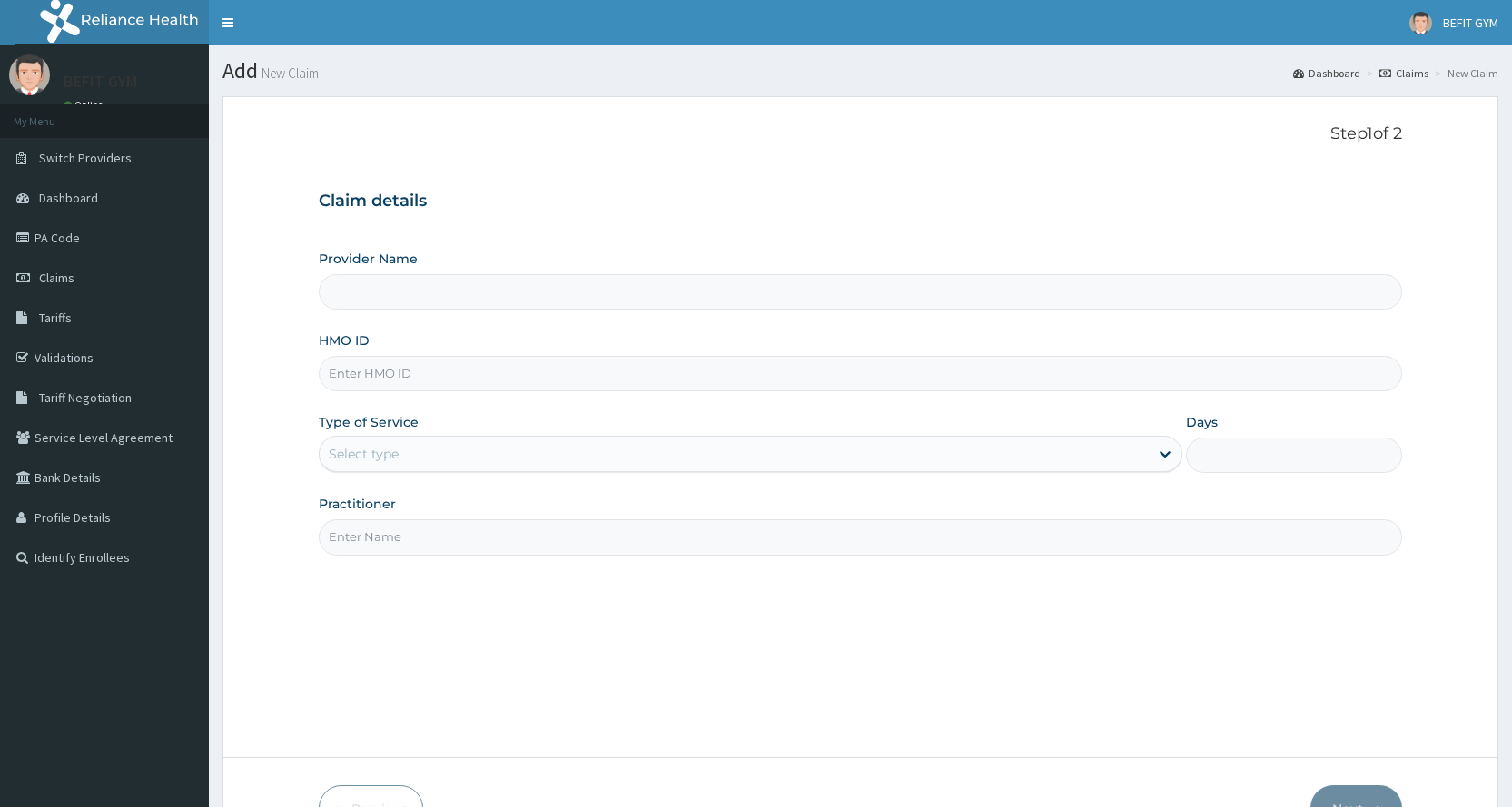
click at [392, 378] on input "HMO ID" at bounding box center [860, 374] width 1084 height 36
type input "KCC/1000"
type input "BEFIT HEALTH AND FITNESS CENTRE"
type input "1"
type input "KCC/10005/A"
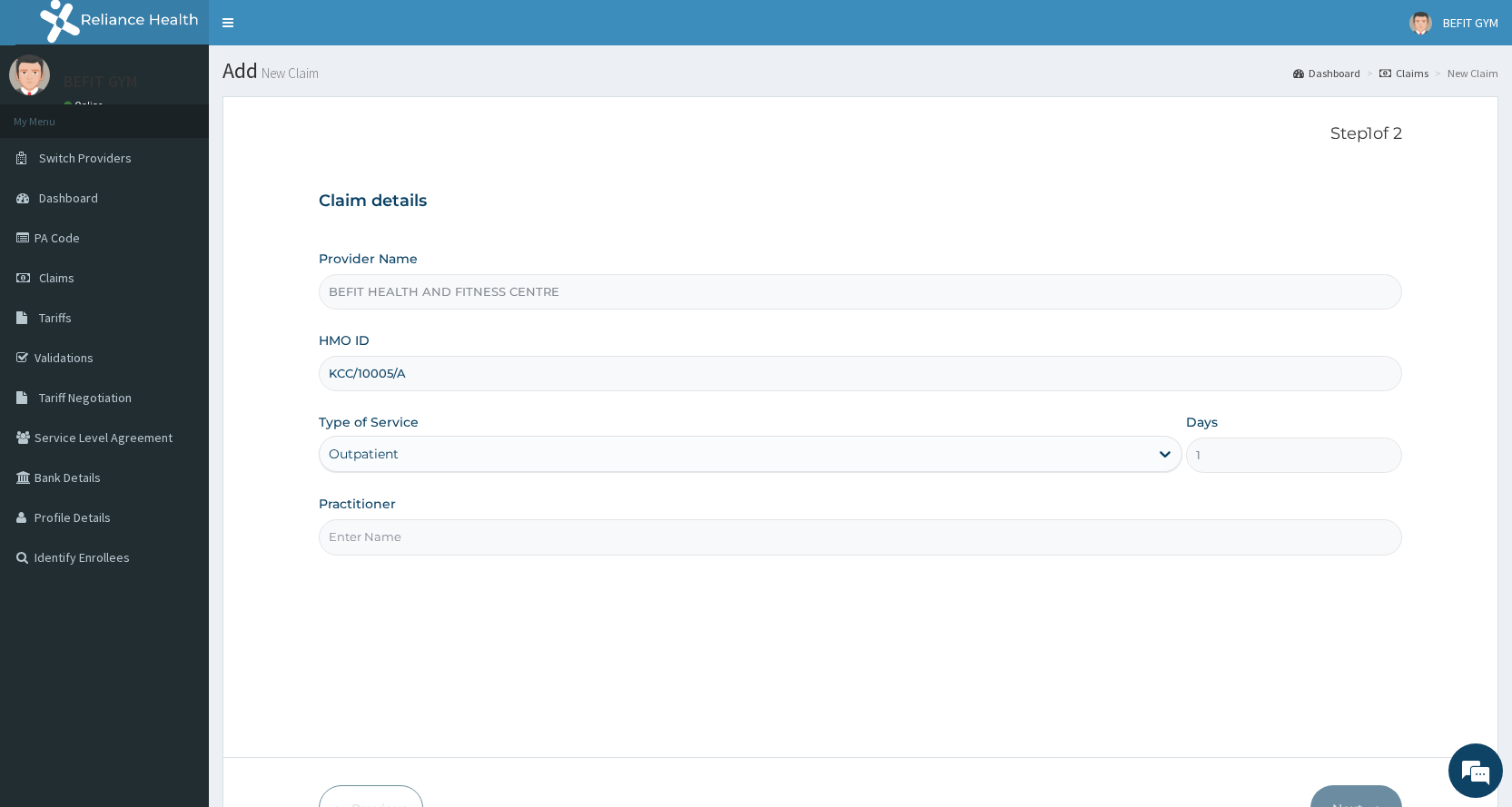
drag, startPoint x: 367, startPoint y: 529, endPoint x: 373, endPoint y: 536, distance: 9.2
click at [367, 529] on input "Practitioner" at bounding box center [860, 537] width 1084 height 36
type input "B"
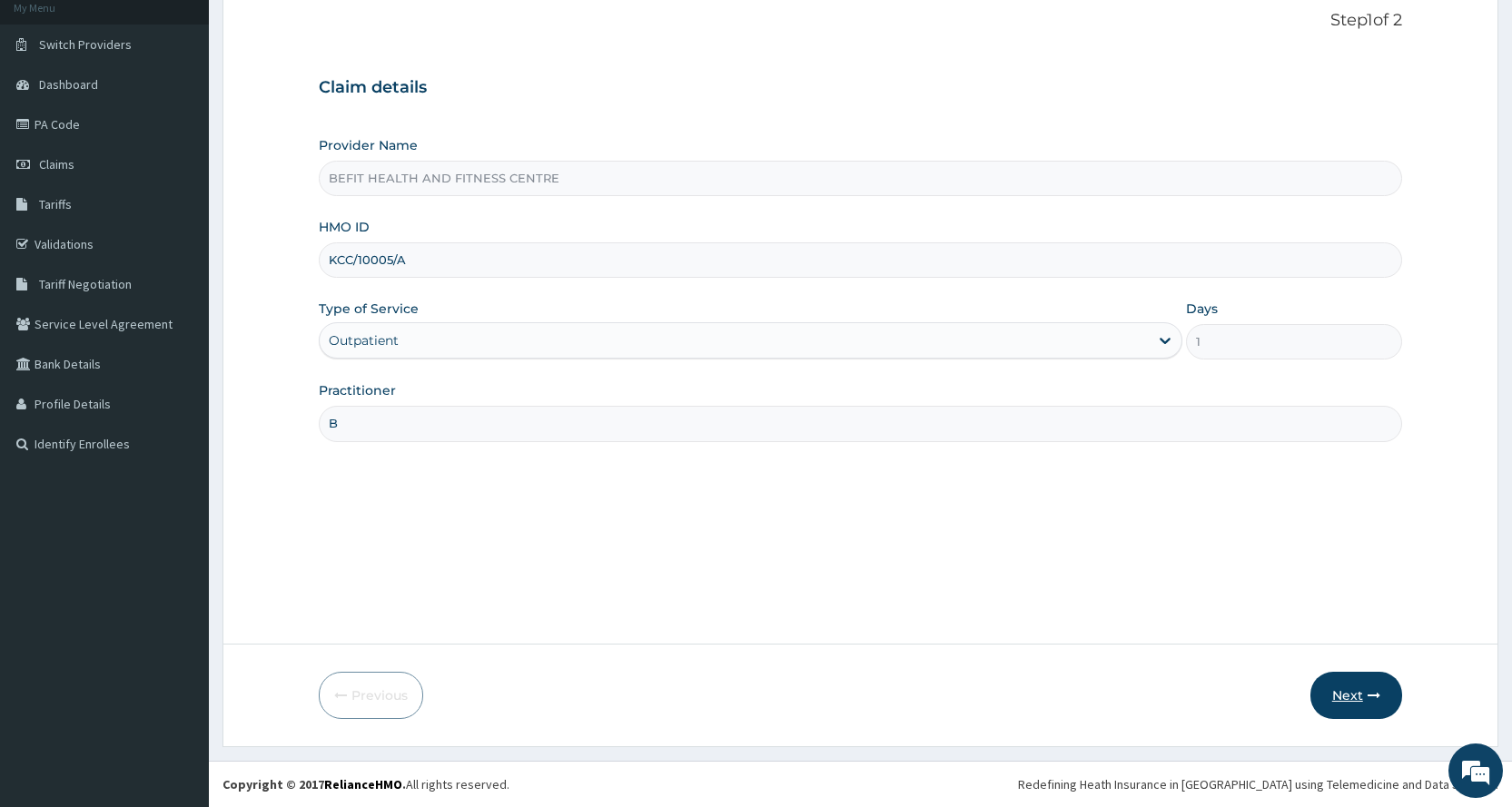
click at [1354, 690] on button "Next" at bounding box center [1356, 695] width 92 height 47
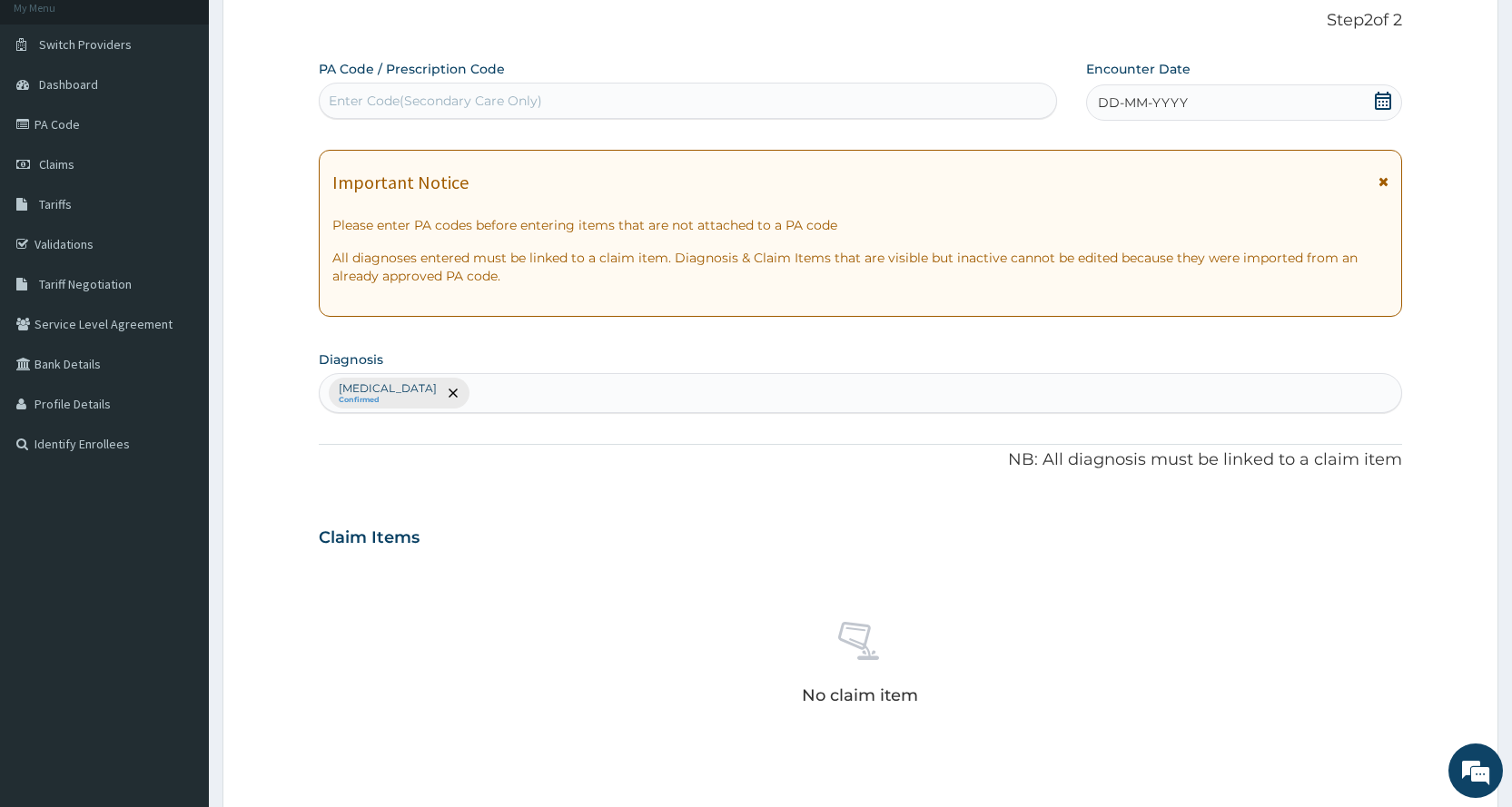
click at [483, 91] on div "Enter Code(Secondary Care Only)" at bounding box center [687, 100] width 735 height 29
type input "PA/475CB9"
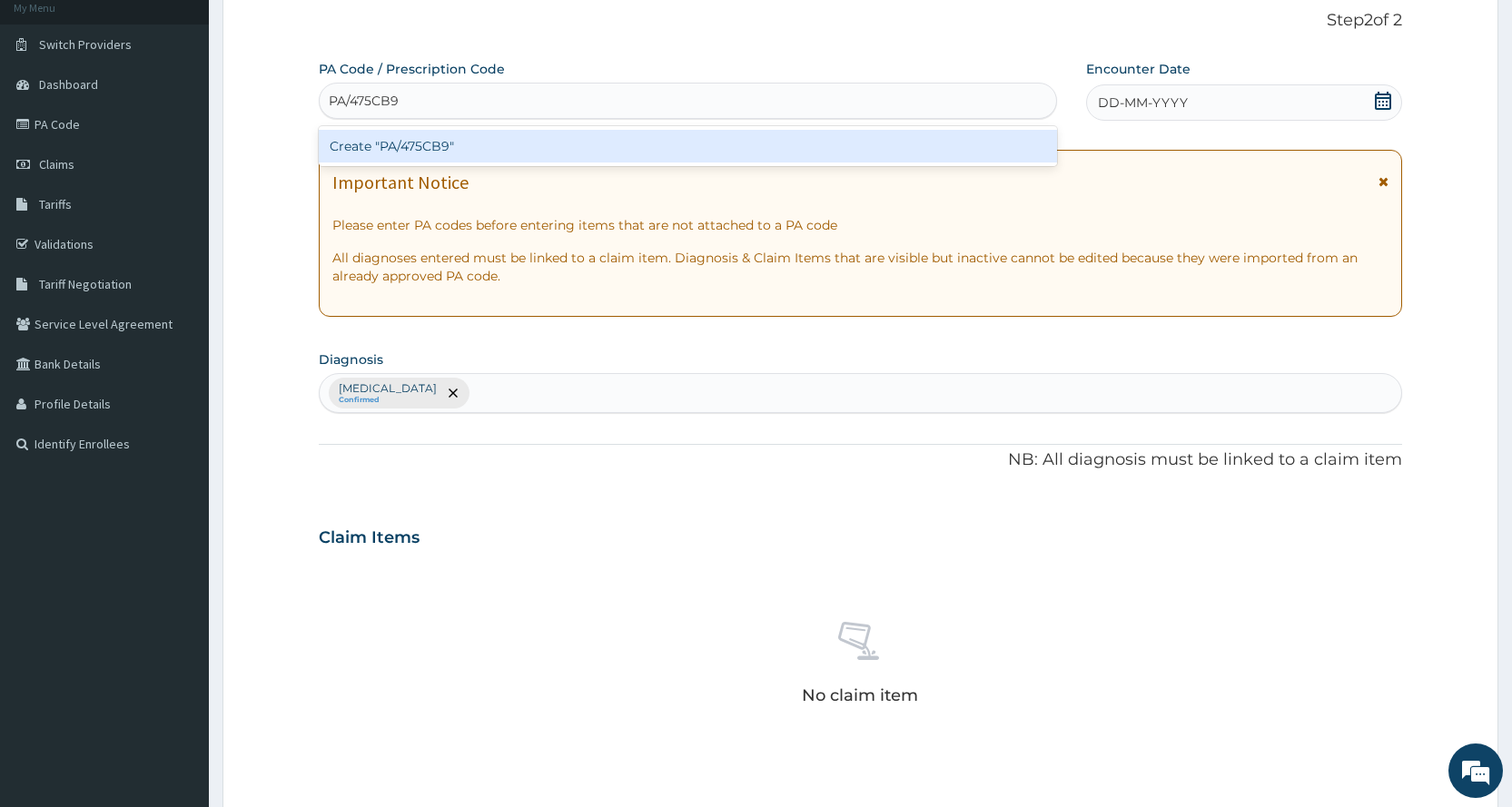
click at [542, 143] on div "Create "PA/475CB9"" at bounding box center [687, 145] width 737 height 33
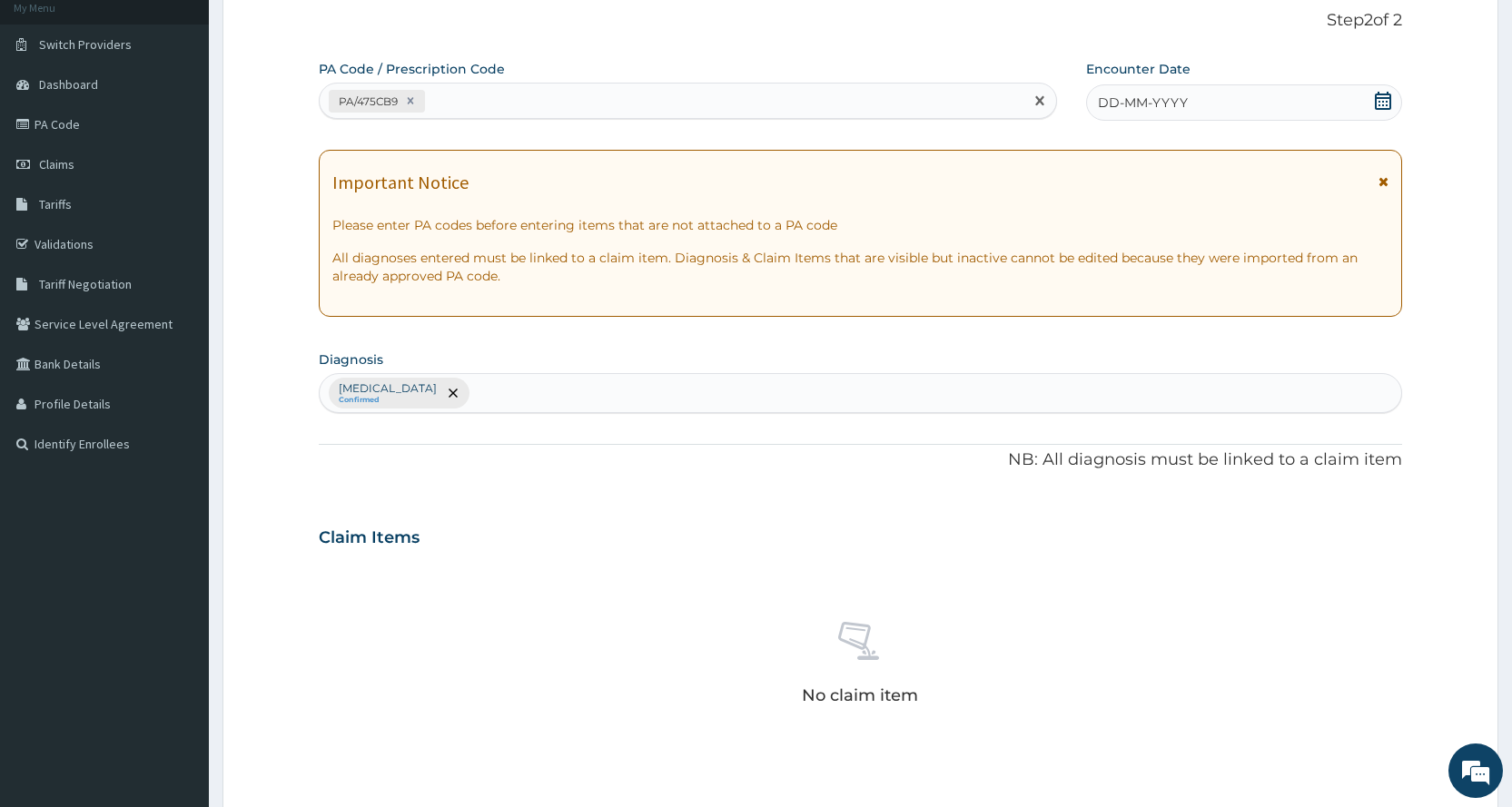
click at [1214, 104] on div "DD-MM-YYYY" at bounding box center [1243, 102] width 316 height 37
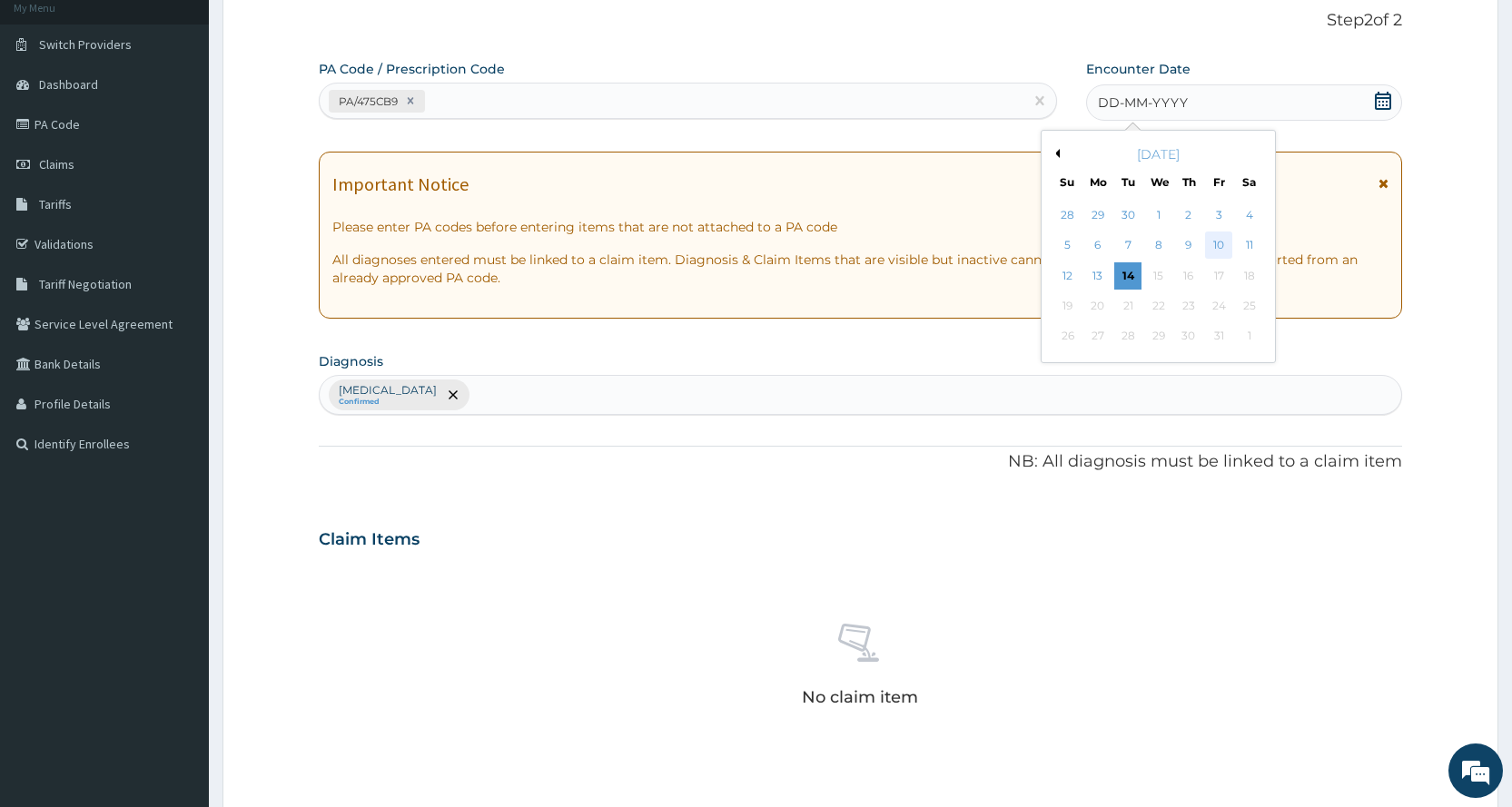
click at [1209, 248] on div "10" at bounding box center [1219, 246] width 28 height 28
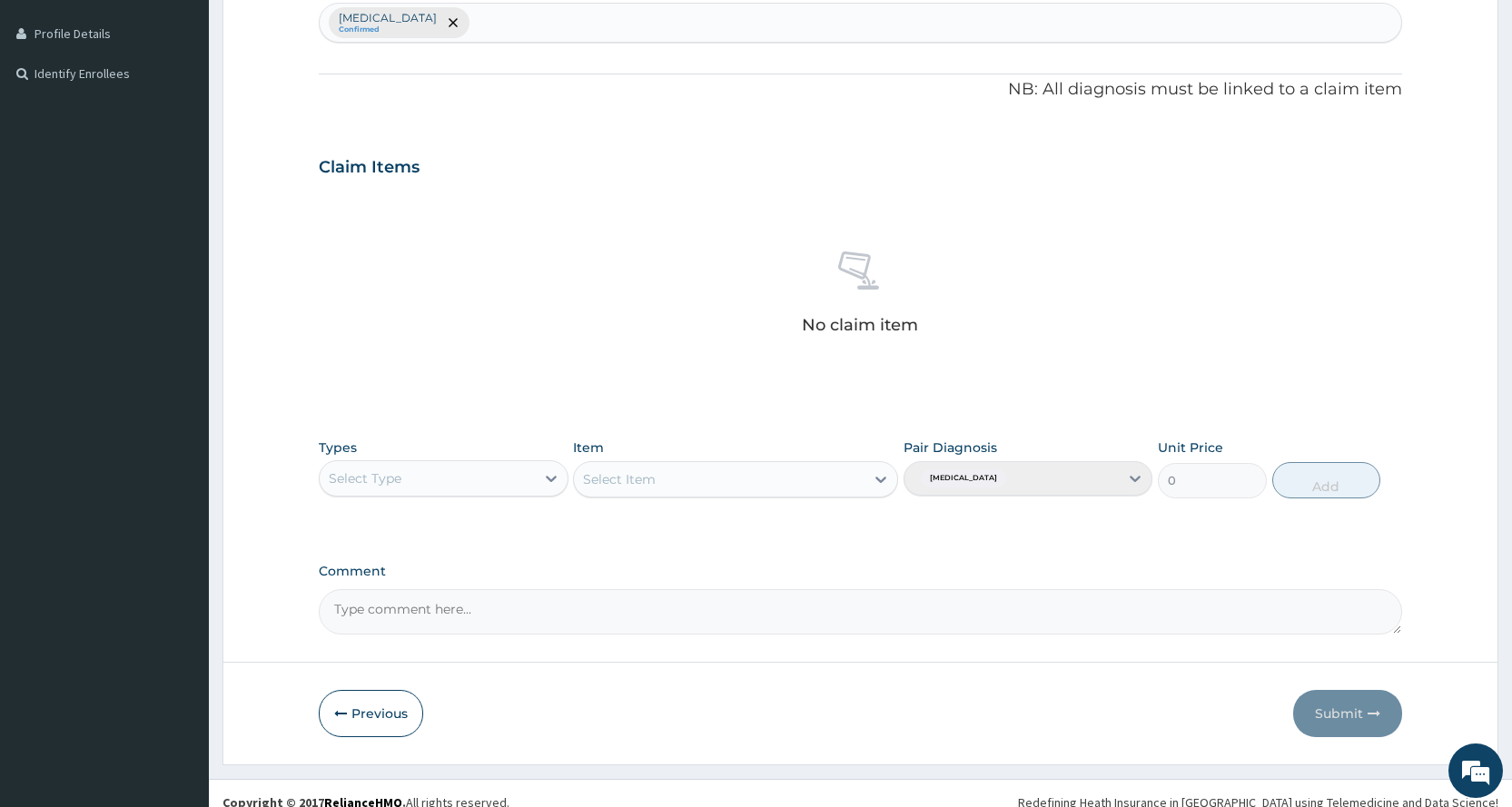
scroll to position [501, 0]
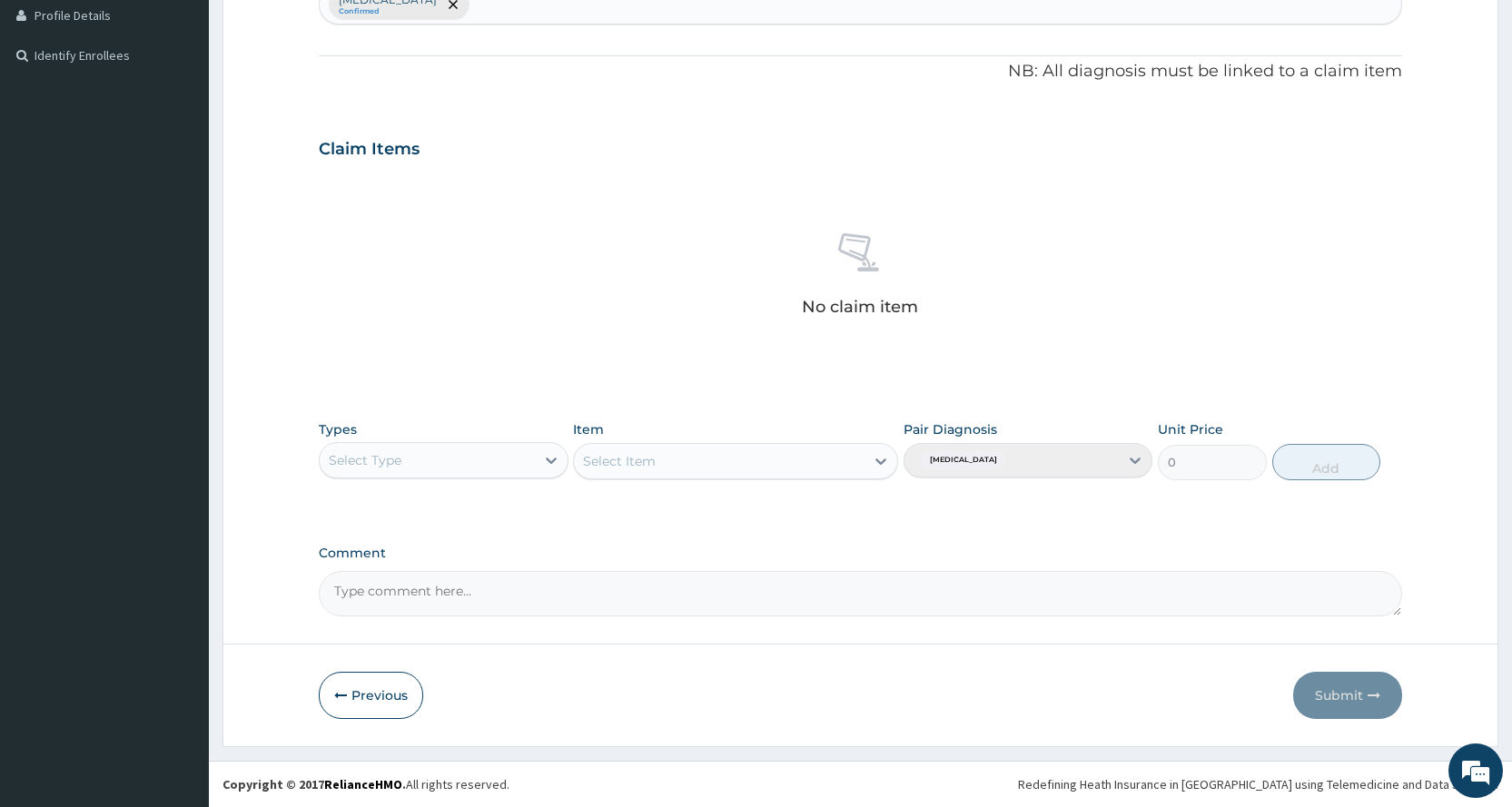
click at [434, 481] on div "Types Select Type Item Select Item Pair Diagnosis Lack of physical exercise Uni…" at bounding box center [860, 450] width 1084 height 78
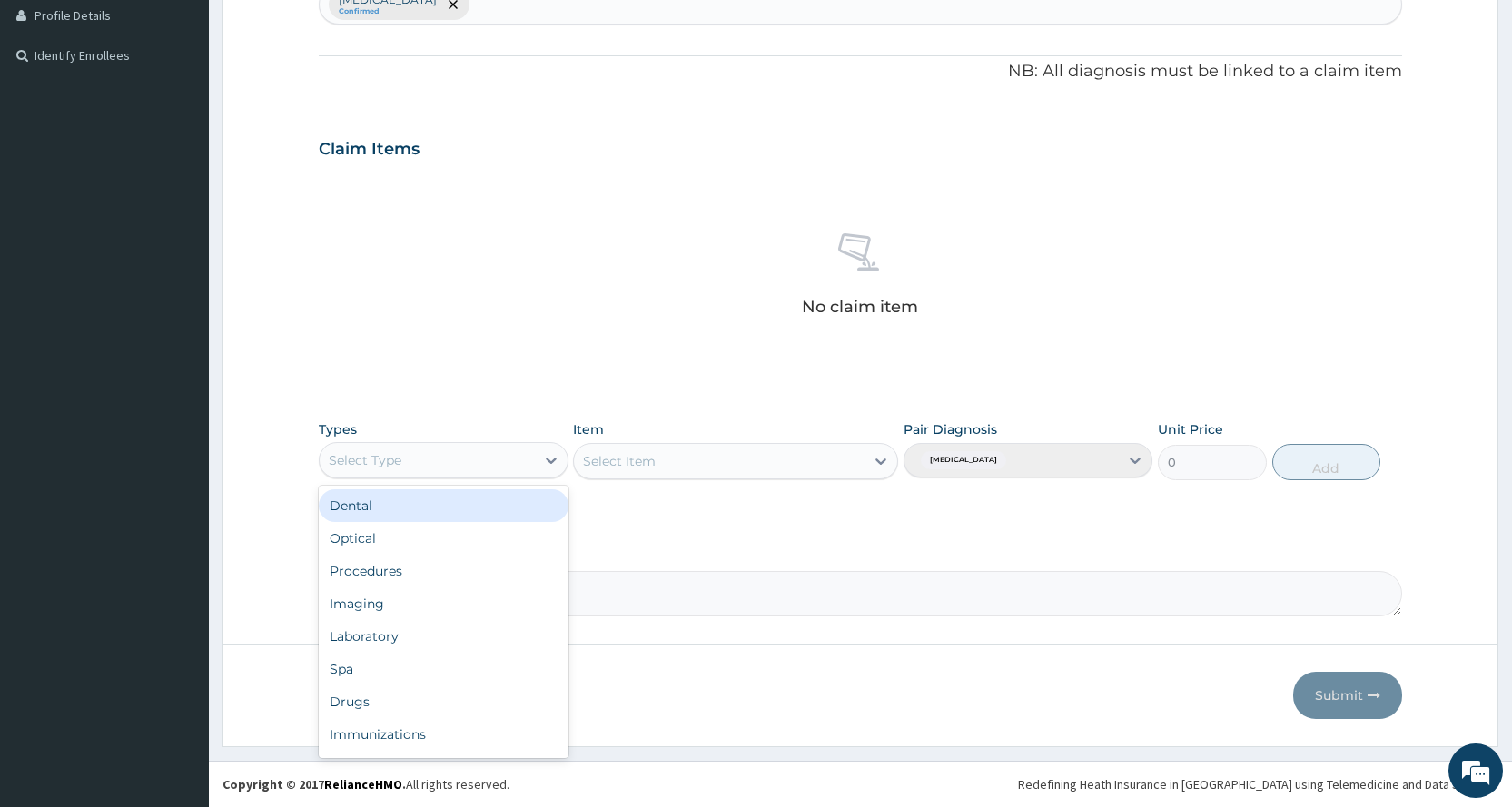
click at [435, 461] on div "Select Type" at bounding box center [426, 460] width 215 height 29
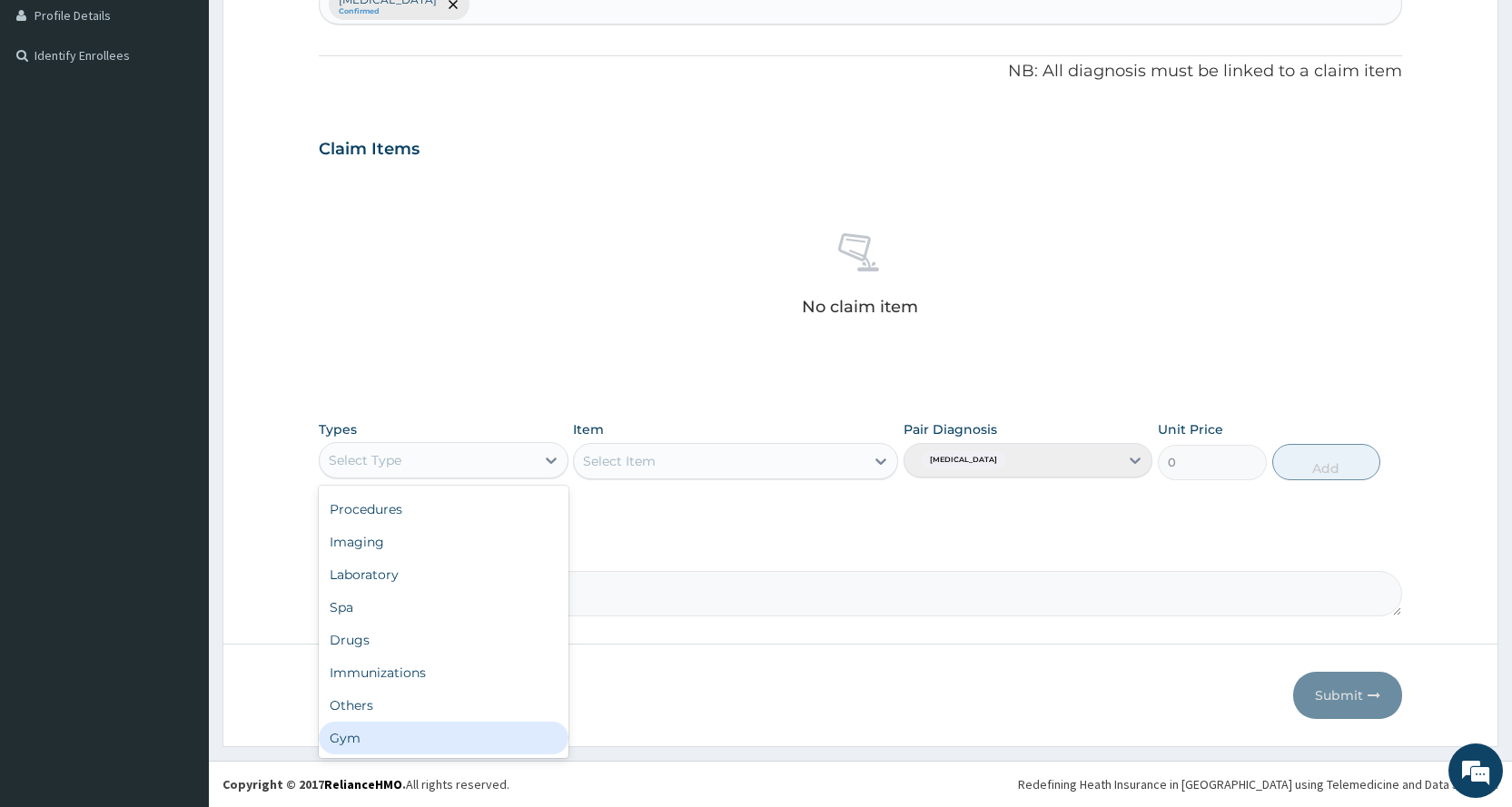
drag, startPoint x: 410, startPoint y: 732, endPoint x: 467, endPoint y: 719, distance: 58.5
click at [453, 723] on div "Gym" at bounding box center [442, 737] width 248 height 33
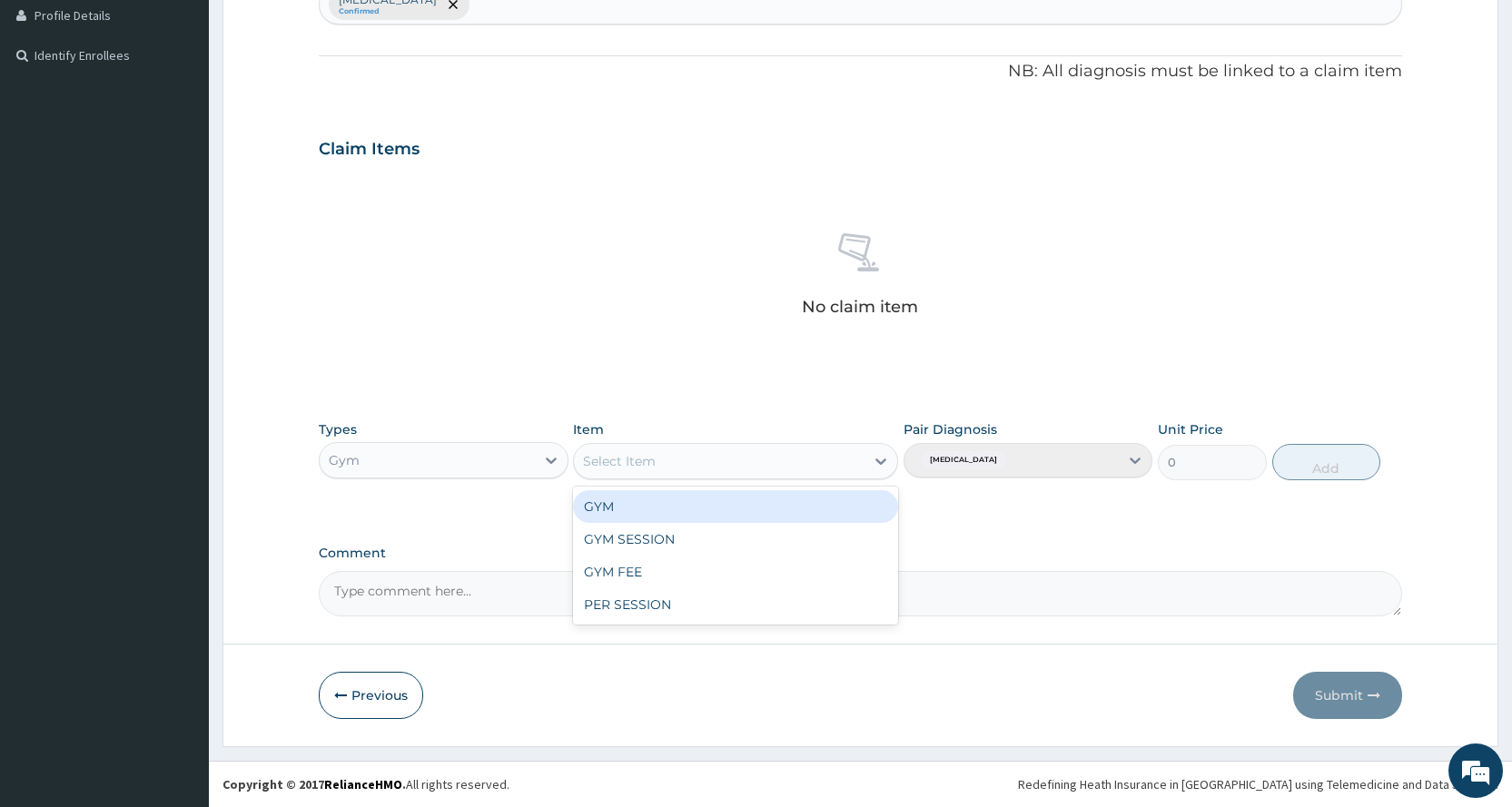
click at [838, 461] on div "Select Item" at bounding box center [719, 460] width 291 height 29
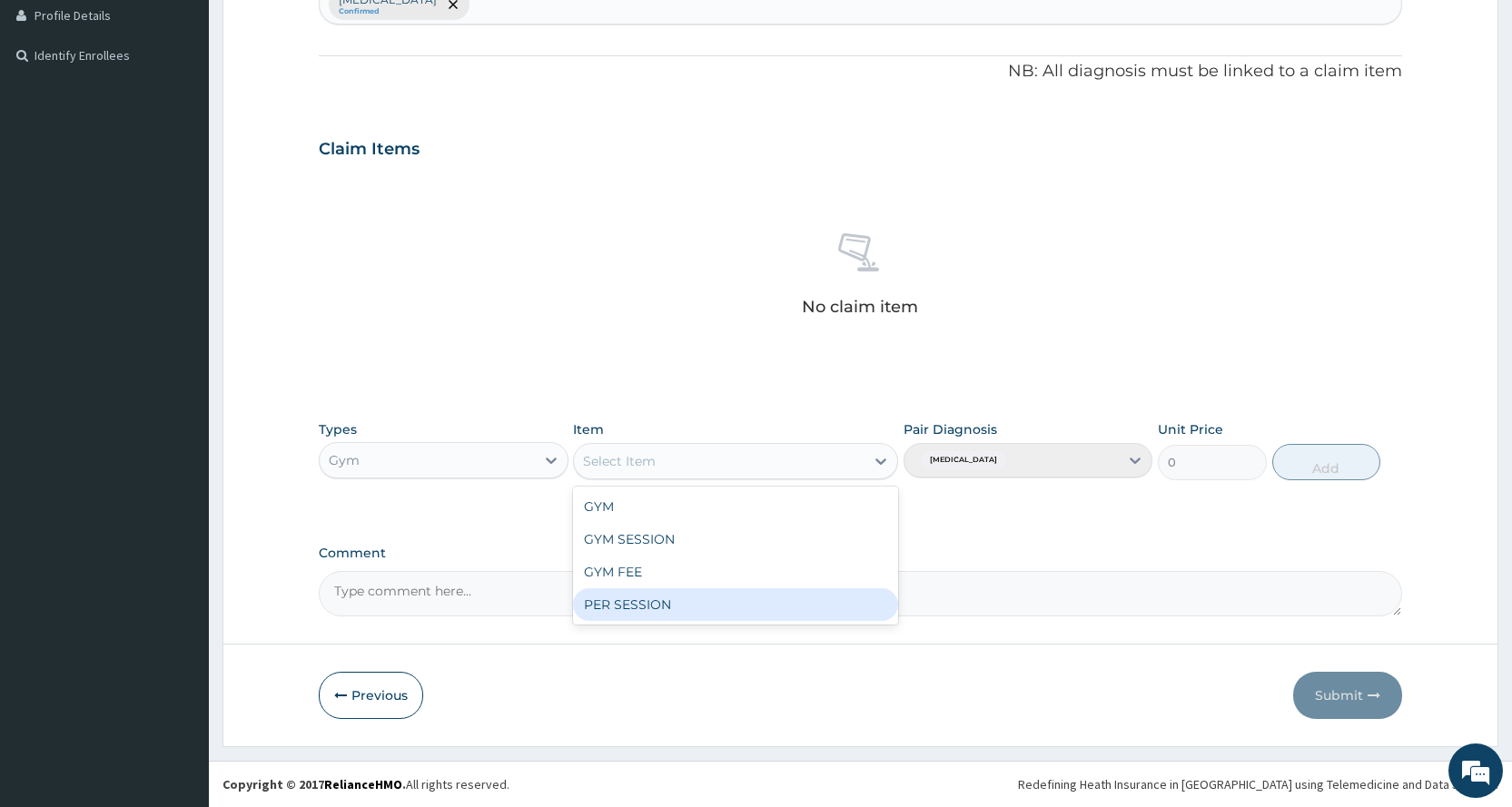
click at [772, 603] on div "PER SESSION" at bounding box center [735, 604] width 325 height 33
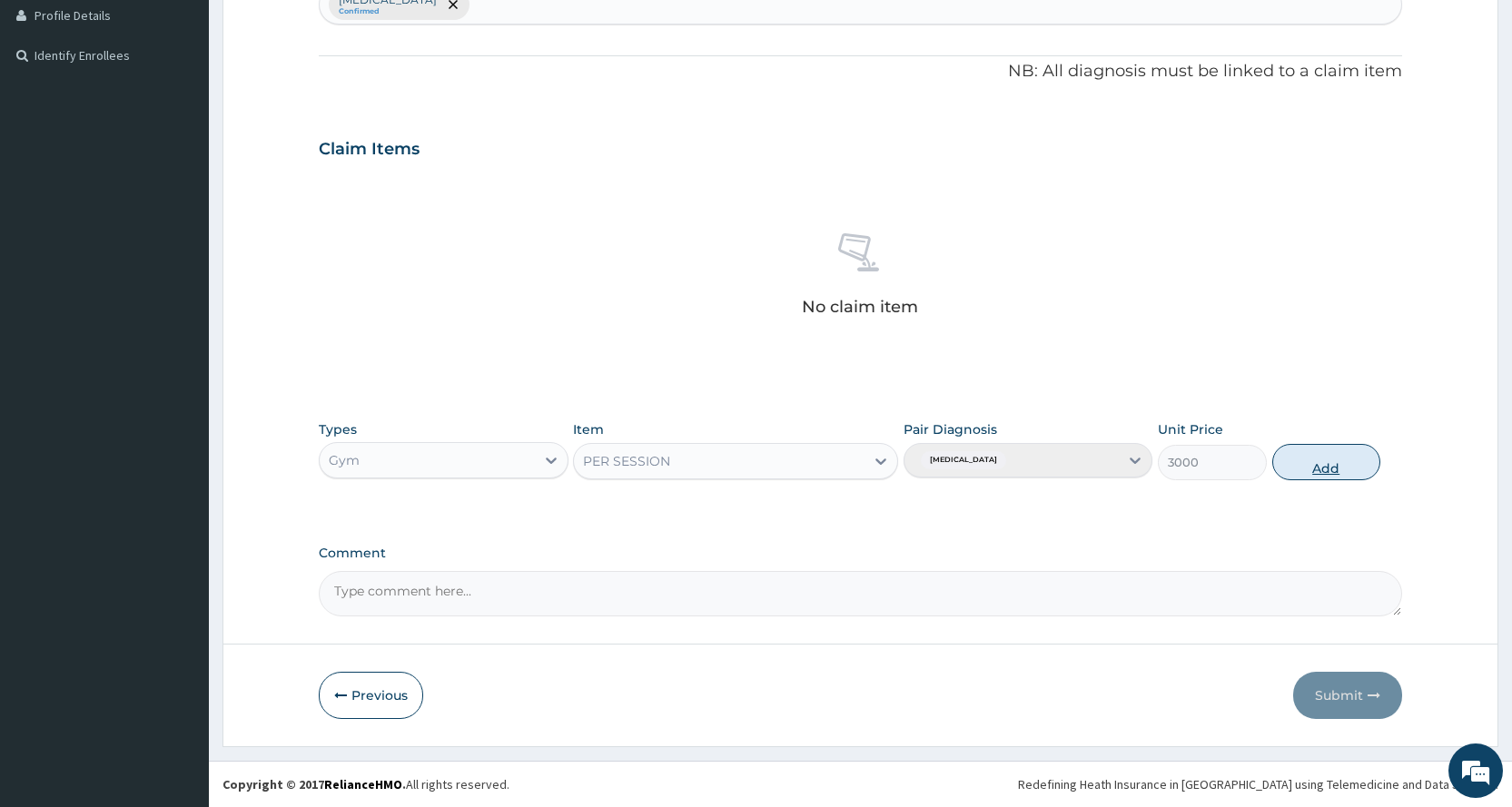
click at [1306, 467] on button "Add" at bounding box center [1325, 462] width 108 height 37
type input "0"
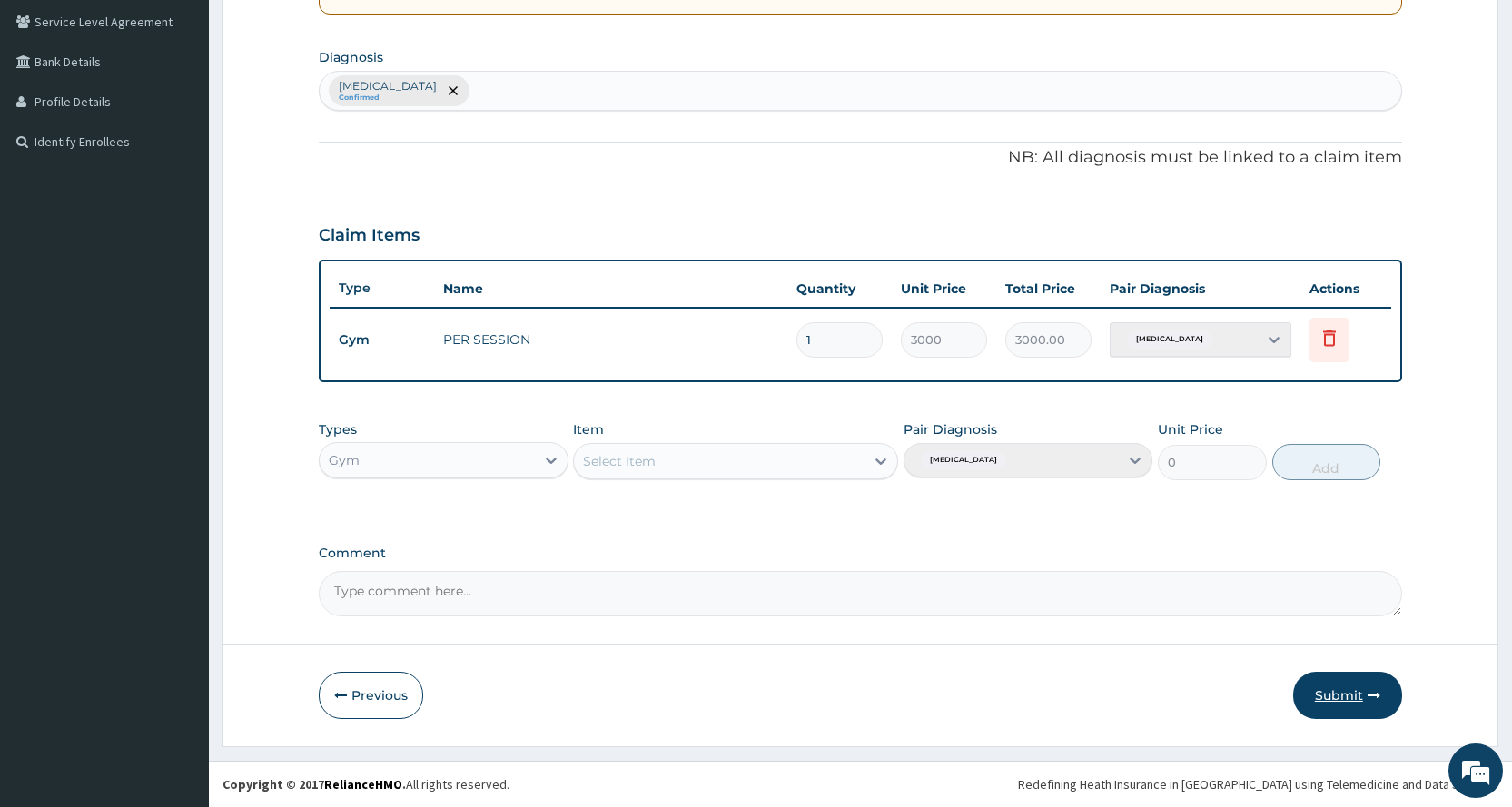
click at [1343, 691] on button "Submit" at bounding box center [1348, 695] width 109 height 47
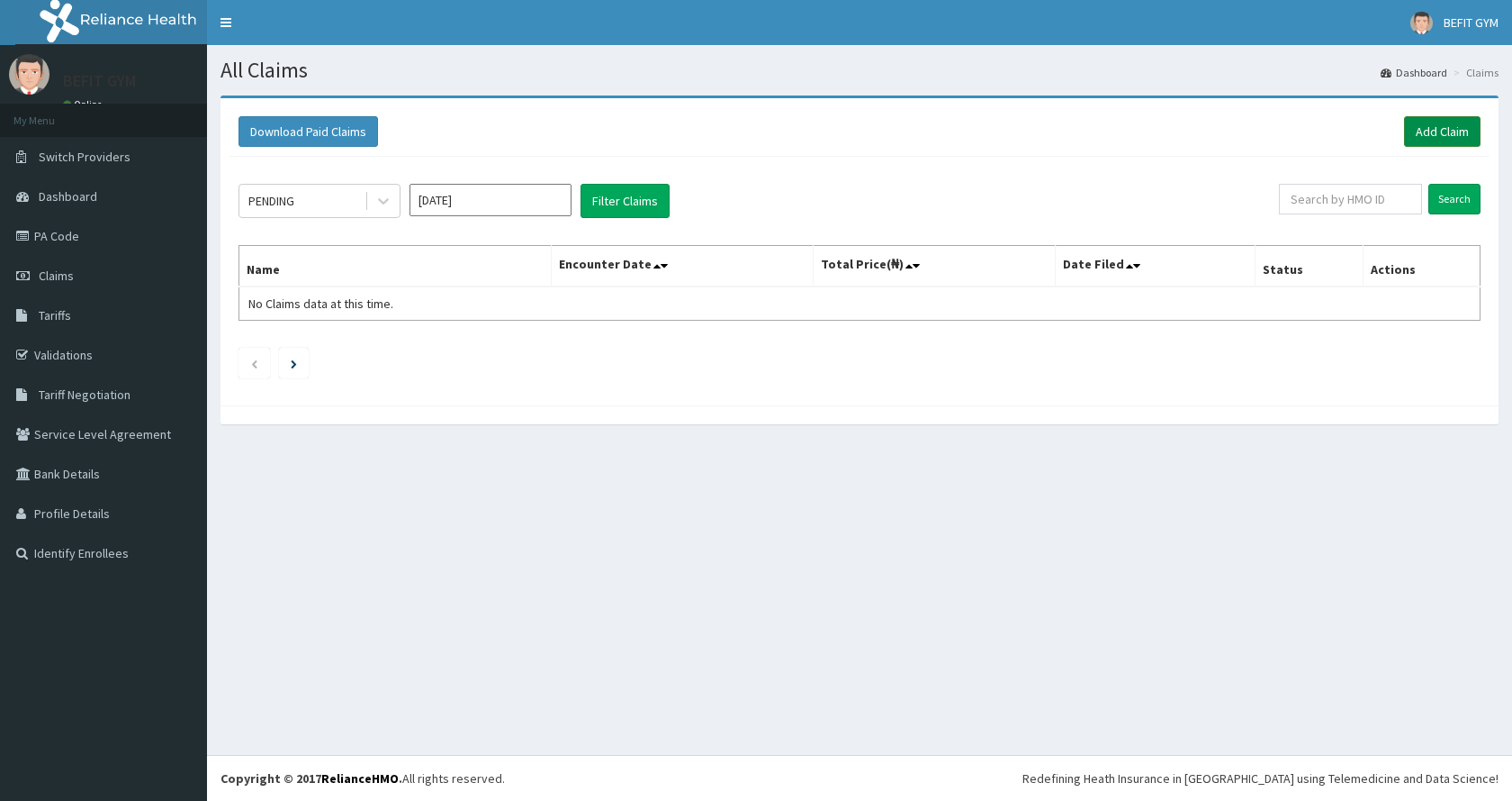
click at [1437, 127] on link "Add Claim" at bounding box center [1442, 131] width 77 height 30
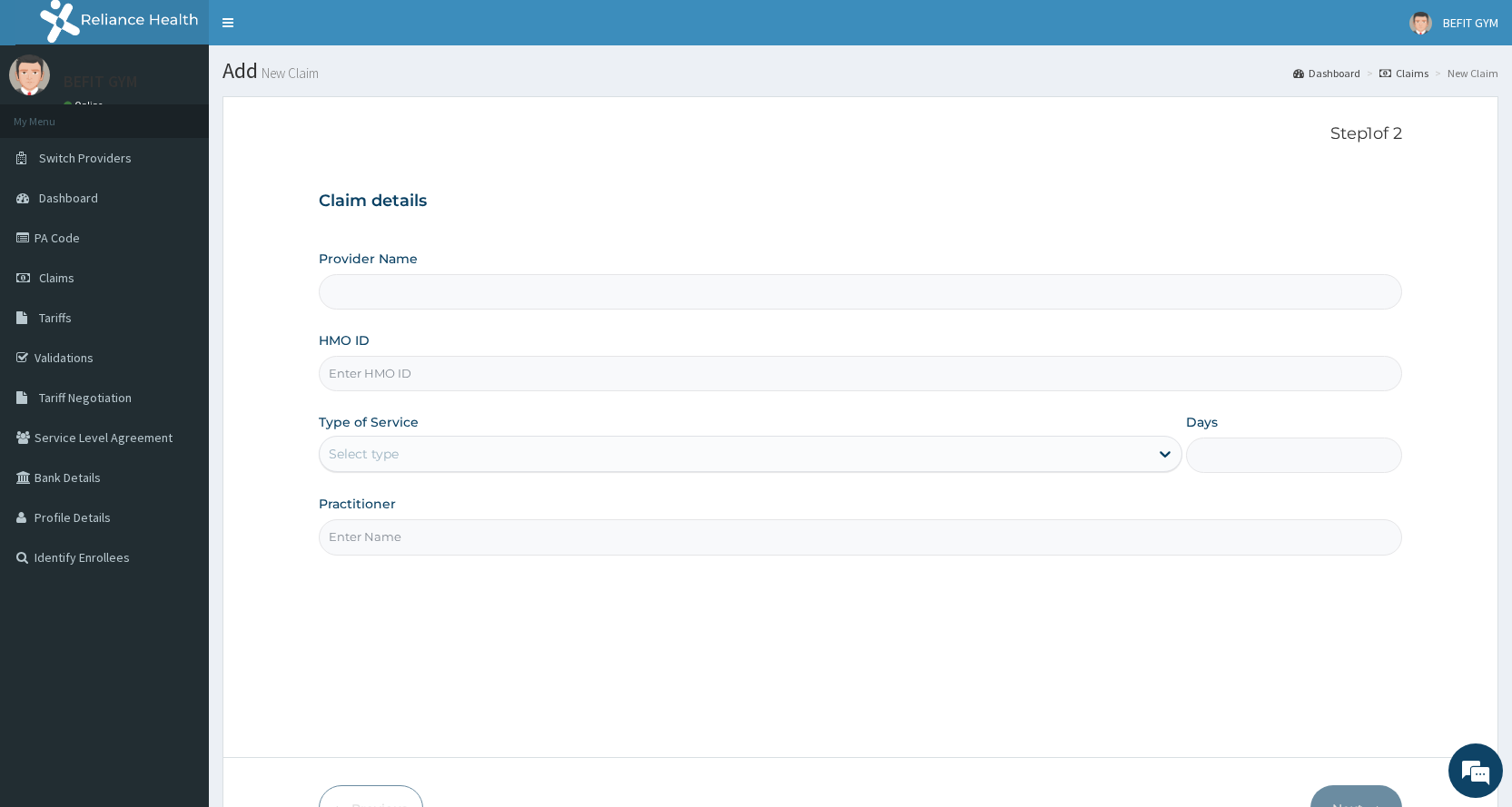
drag, startPoint x: 549, startPoint y: 370, endPoint x: 562, endPoint y: 371, distance: 13.0
click at [549, 370] on input "HMO ID" at bounding box center [860, 374] width 1084 height 36
type input "BEFIT HEALTH AND FITNESS CENTRE"
type input "1"
type input "KSB/10793/A"
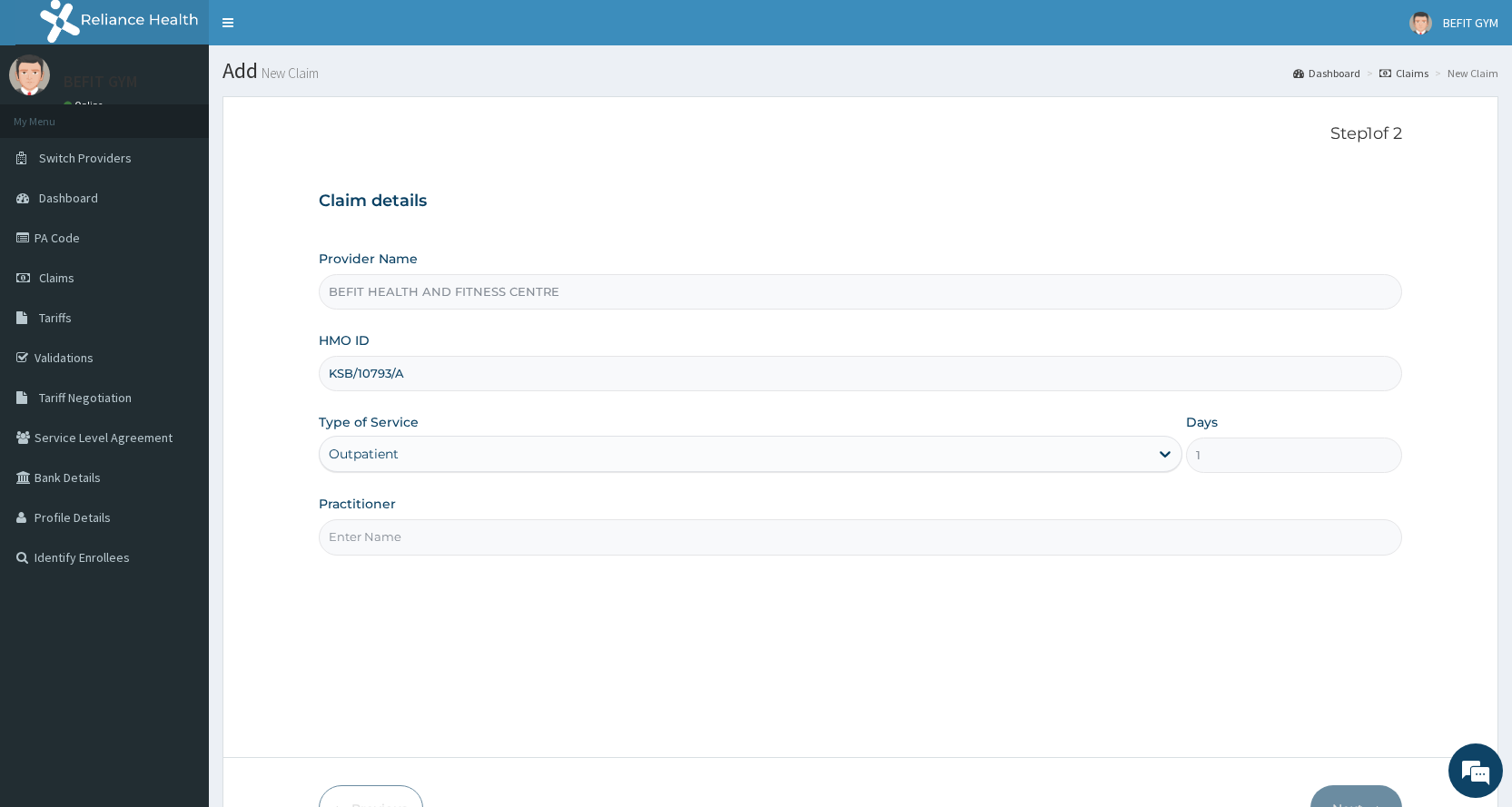
click at [377, 546] on input "Practitioner" at bounding box center [860, 537] width 1084 height 36
type input "B"
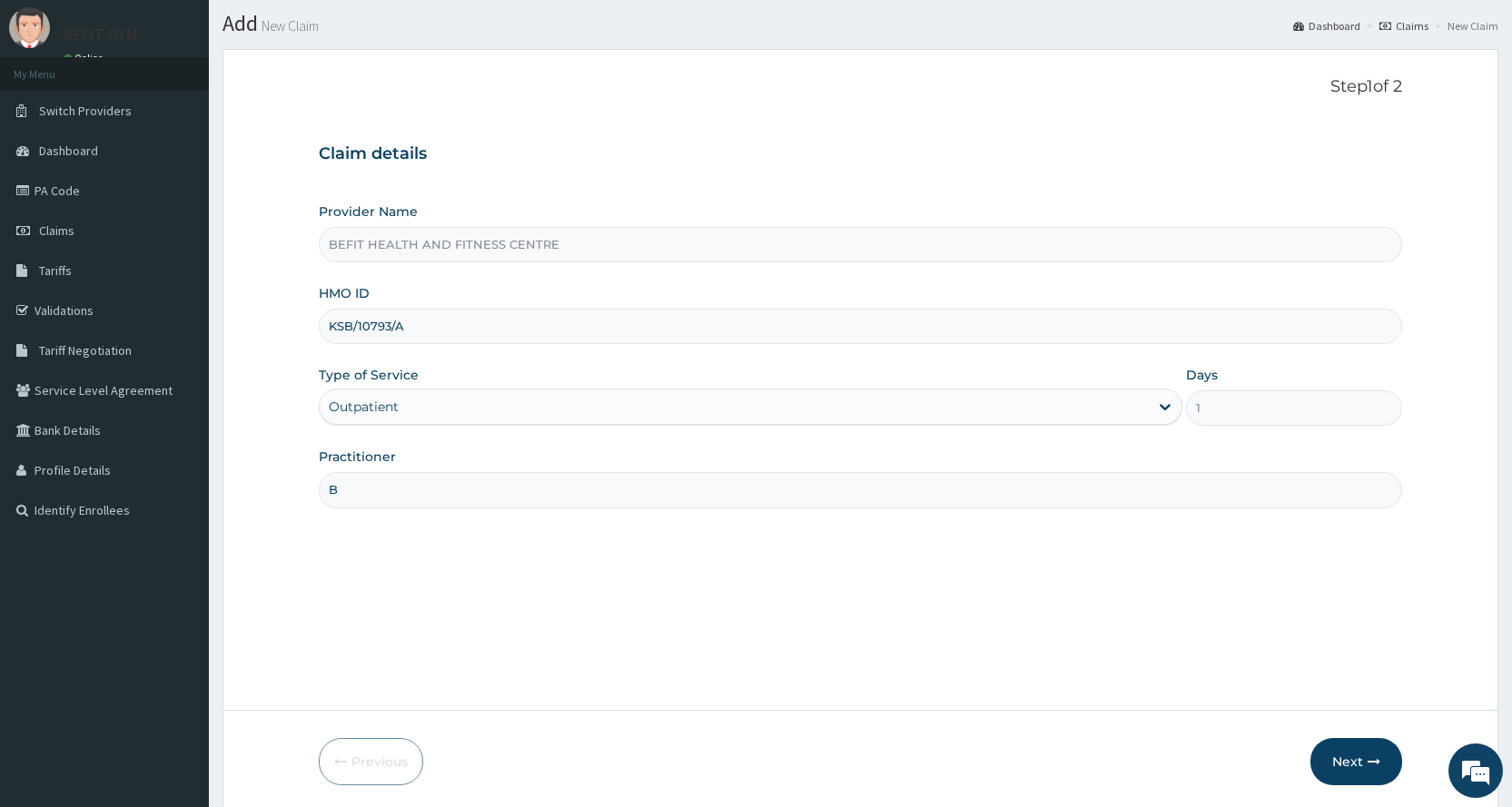
scroll to position [114, 0]
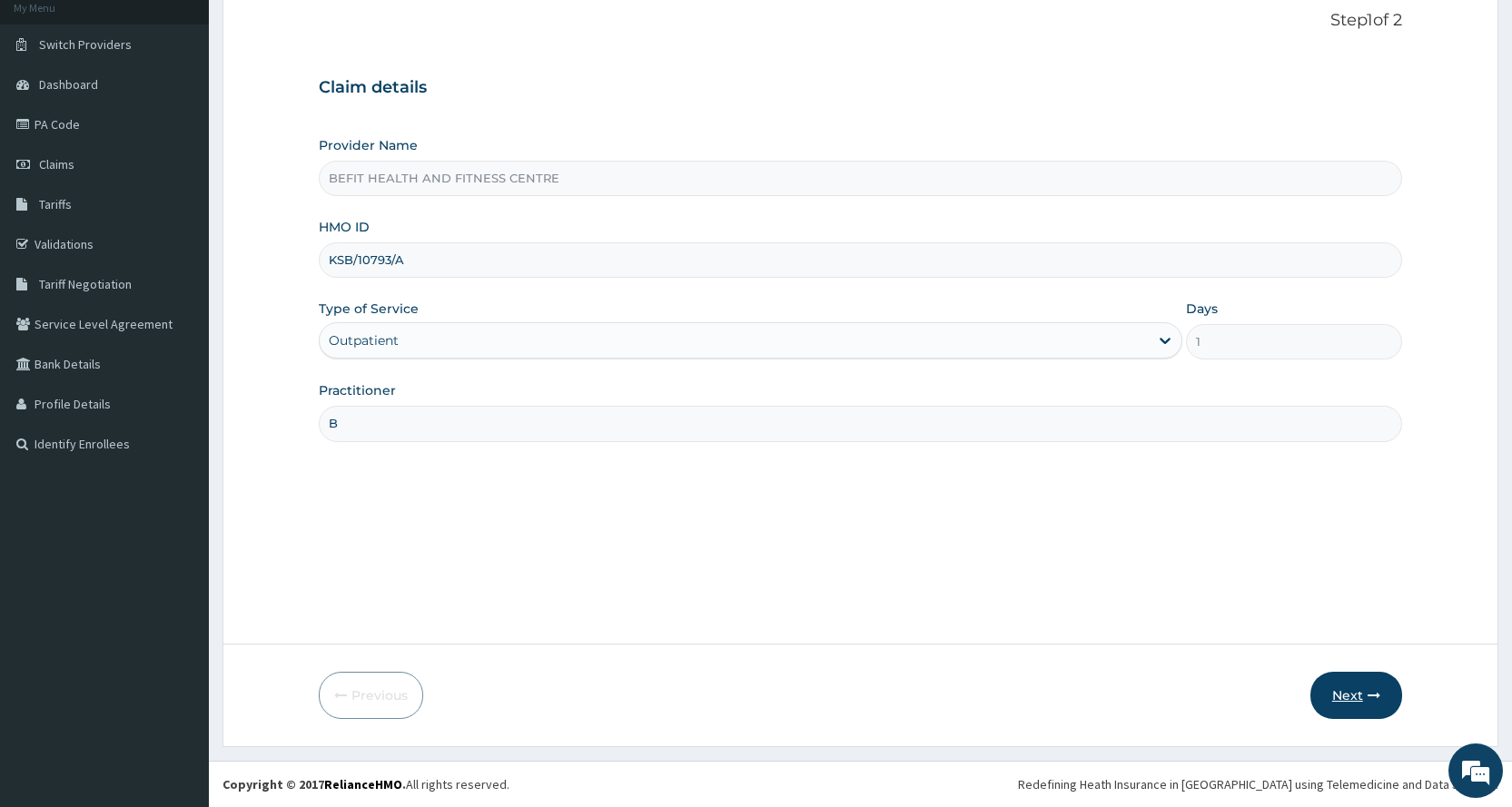
click at [1338, 694] on button "Next" at bounding box center [1356, 695] width 92 height 47
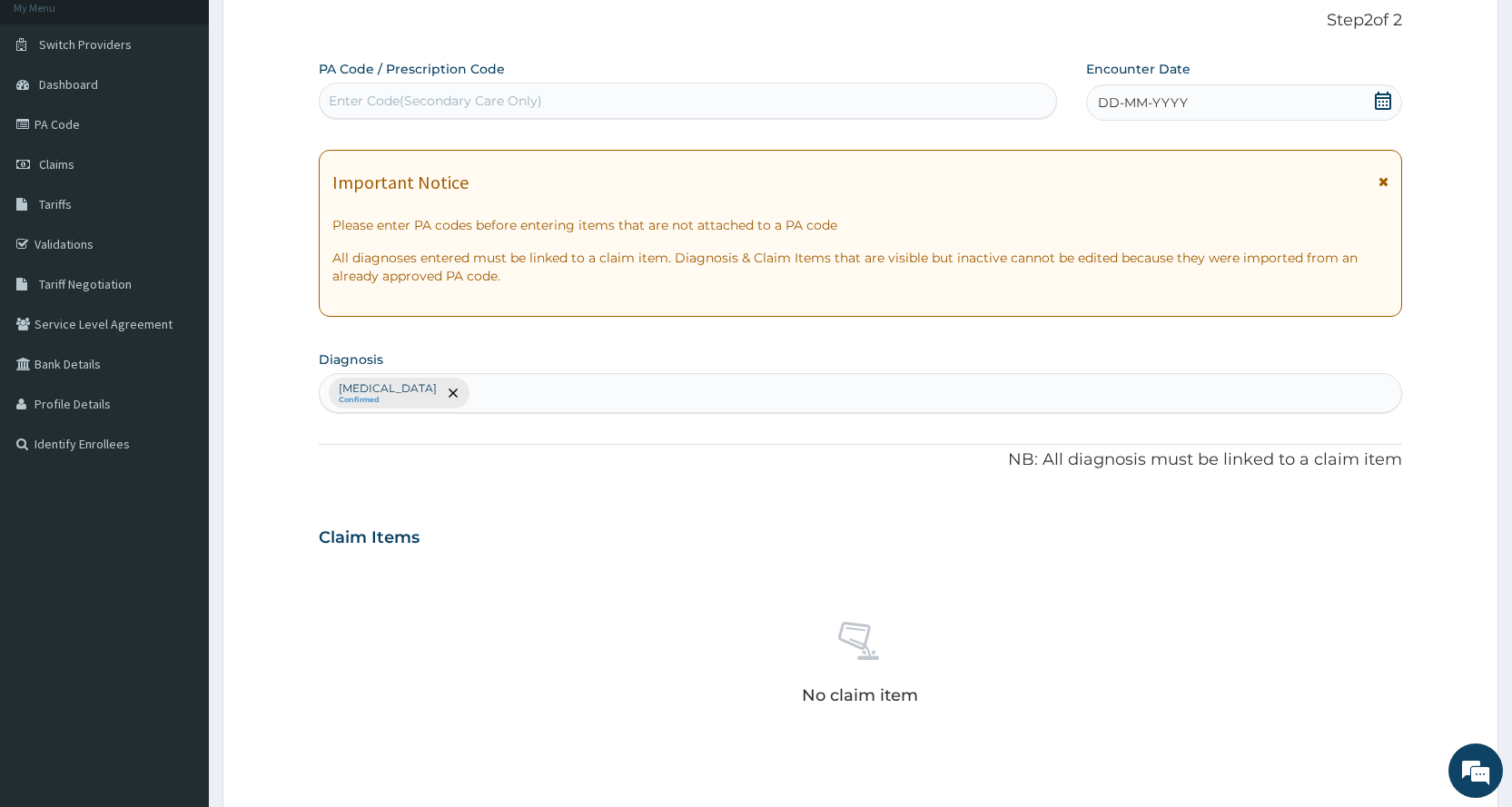
click at [709, 92] on div "Enter Code(Secondary Care Only)" at bounding box center [687, 100] width 735 height 29
type input "PA/397BD0"
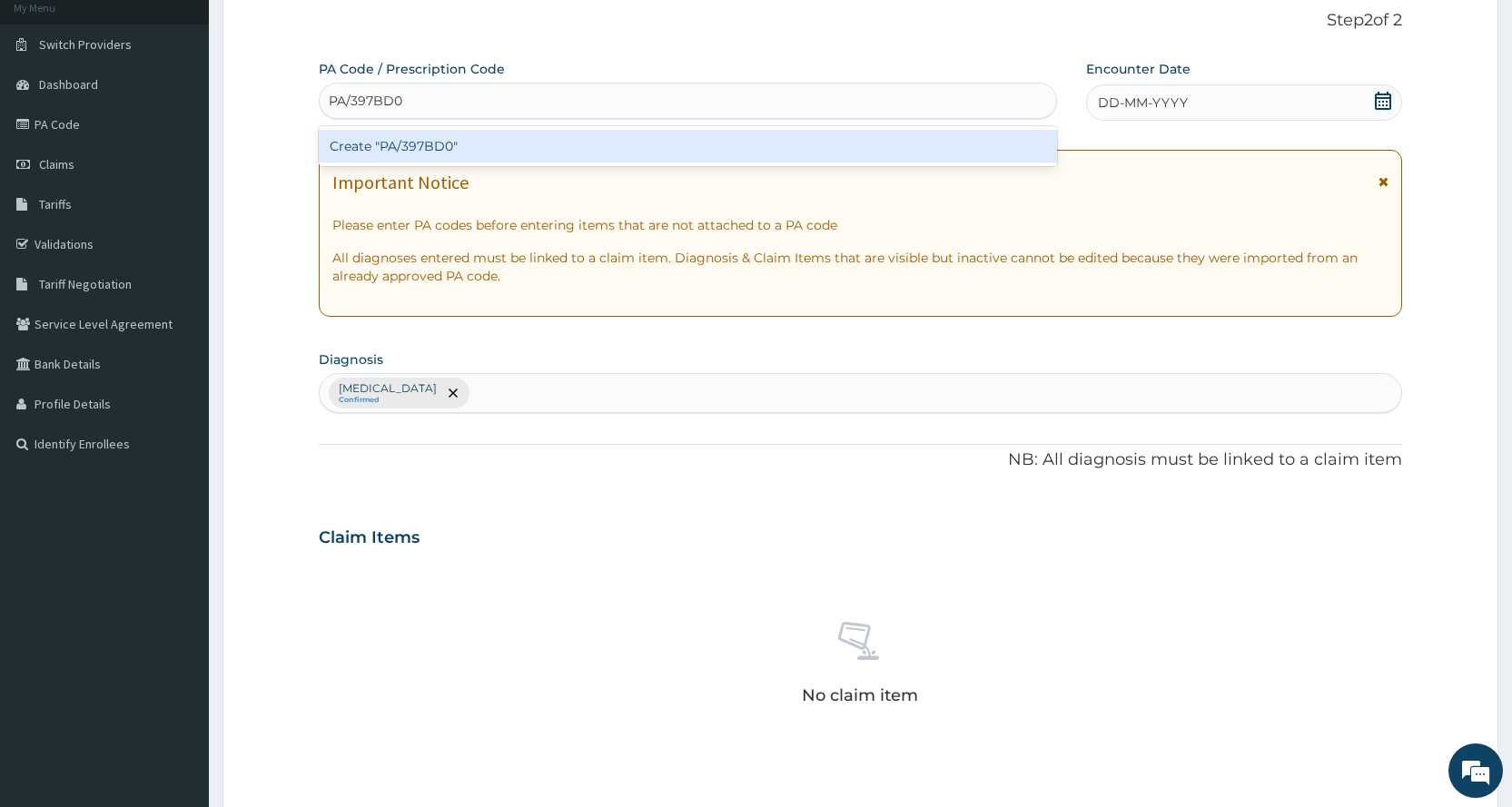
click at [707, 138] on div "Create "PA/397BD0"" at bounding box center [687, 145] width 737 height 33
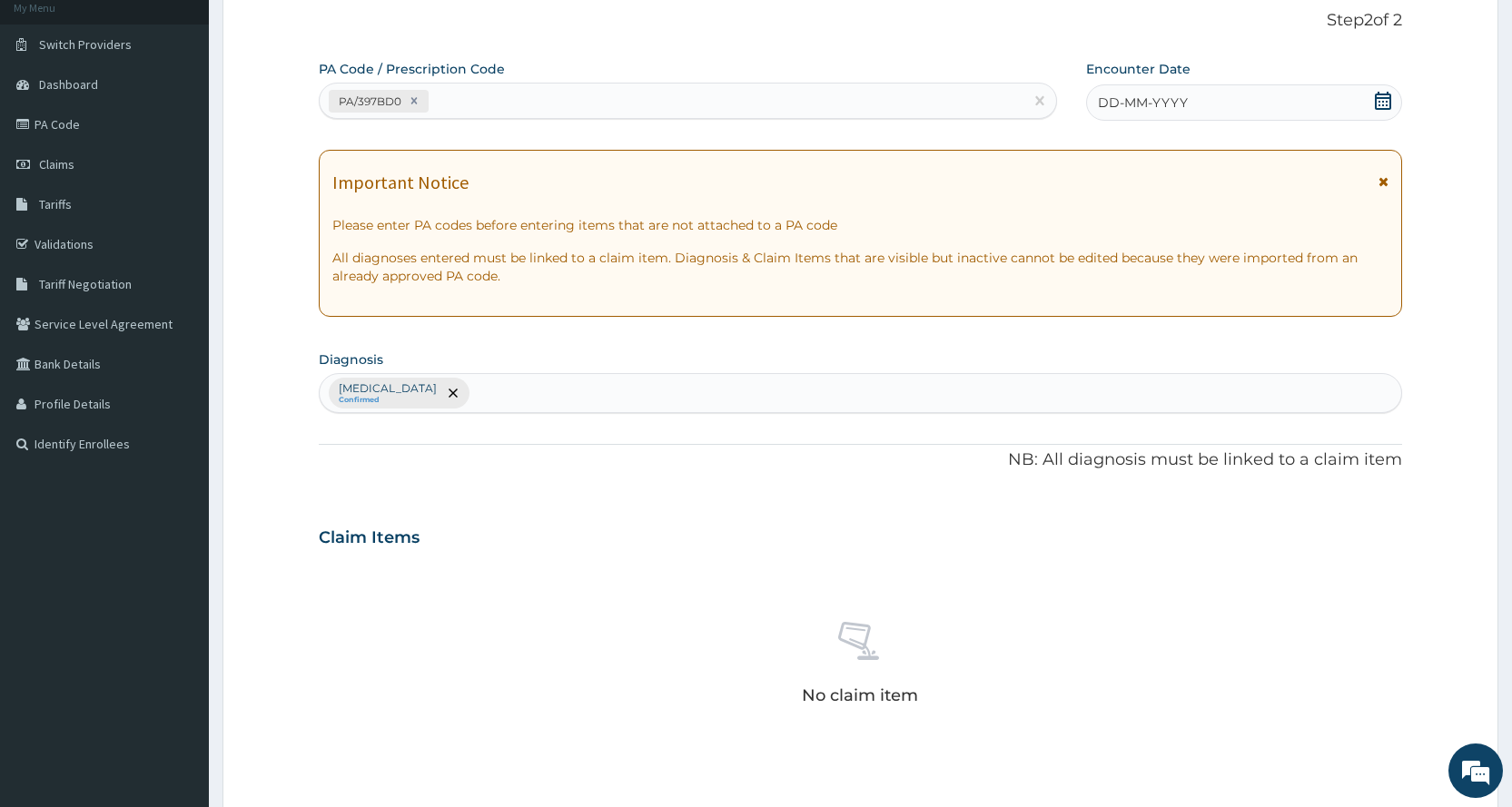
click at [1192, 84] on div "DD-MM-YYYY" at bounding box center [1243, 102] width 316 height 37
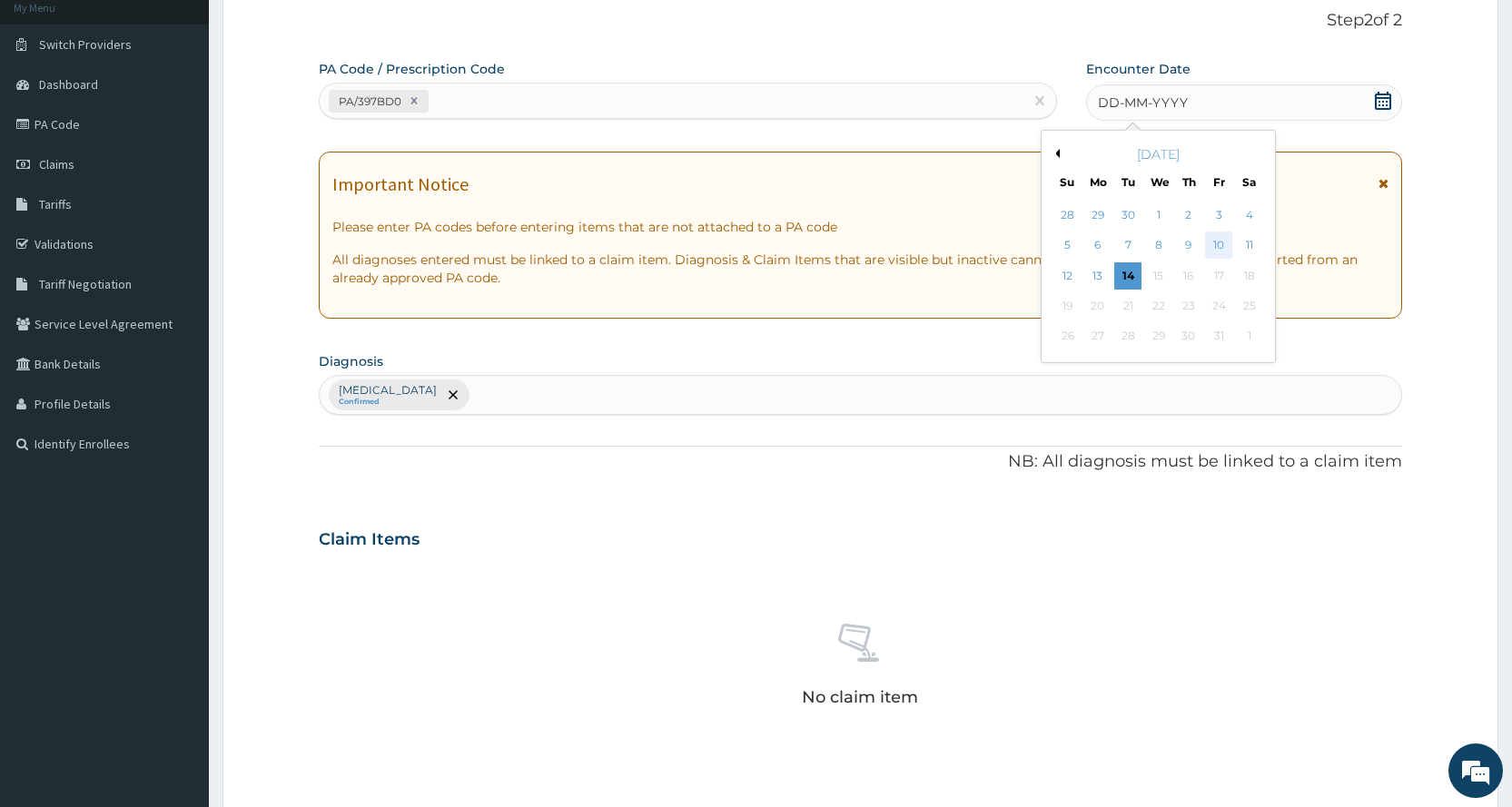
click at [1208, 244] on div "10" at bounding box center [1219, 246] width 28 height 28
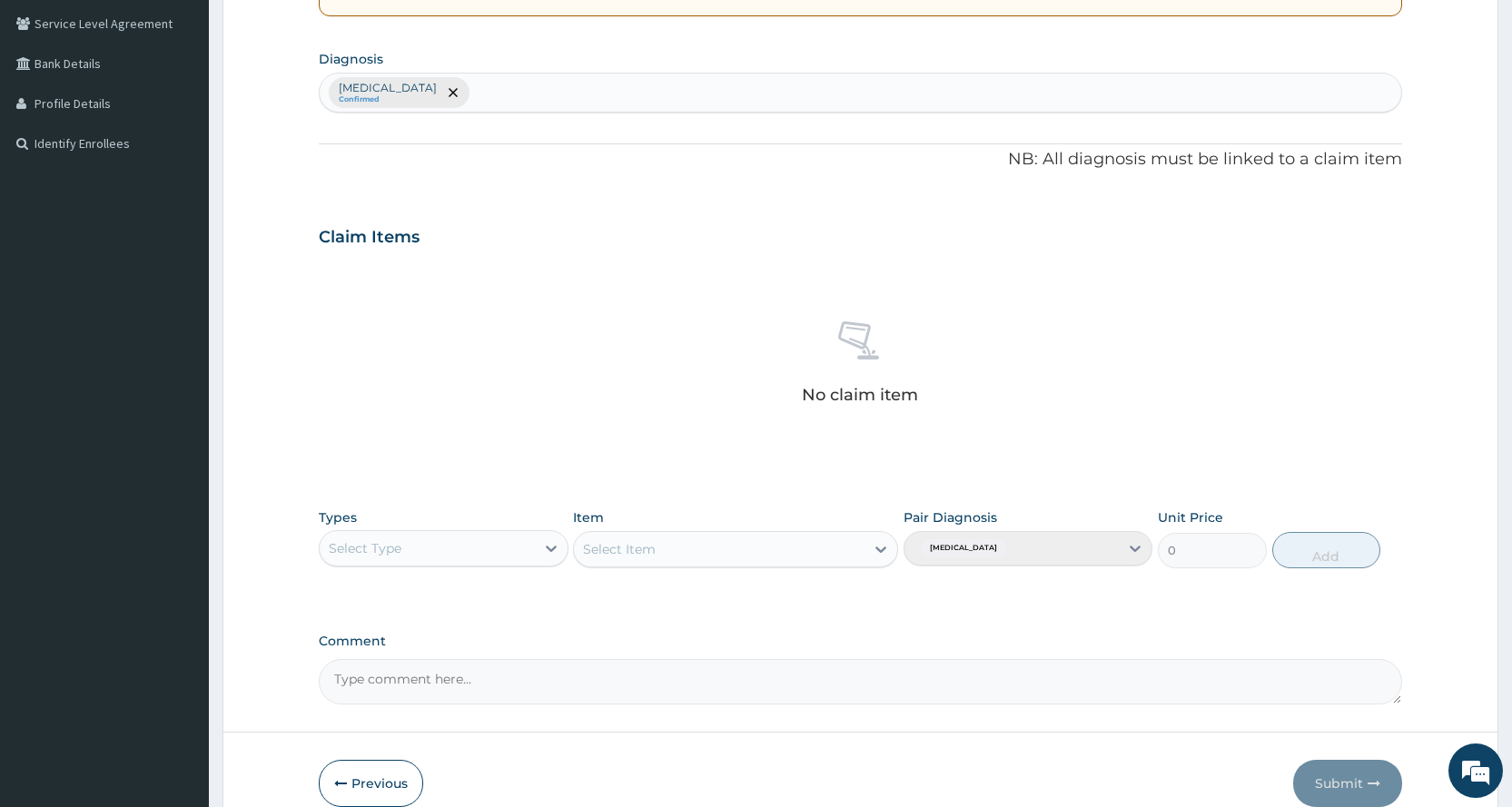
scroll to position [477, 0]
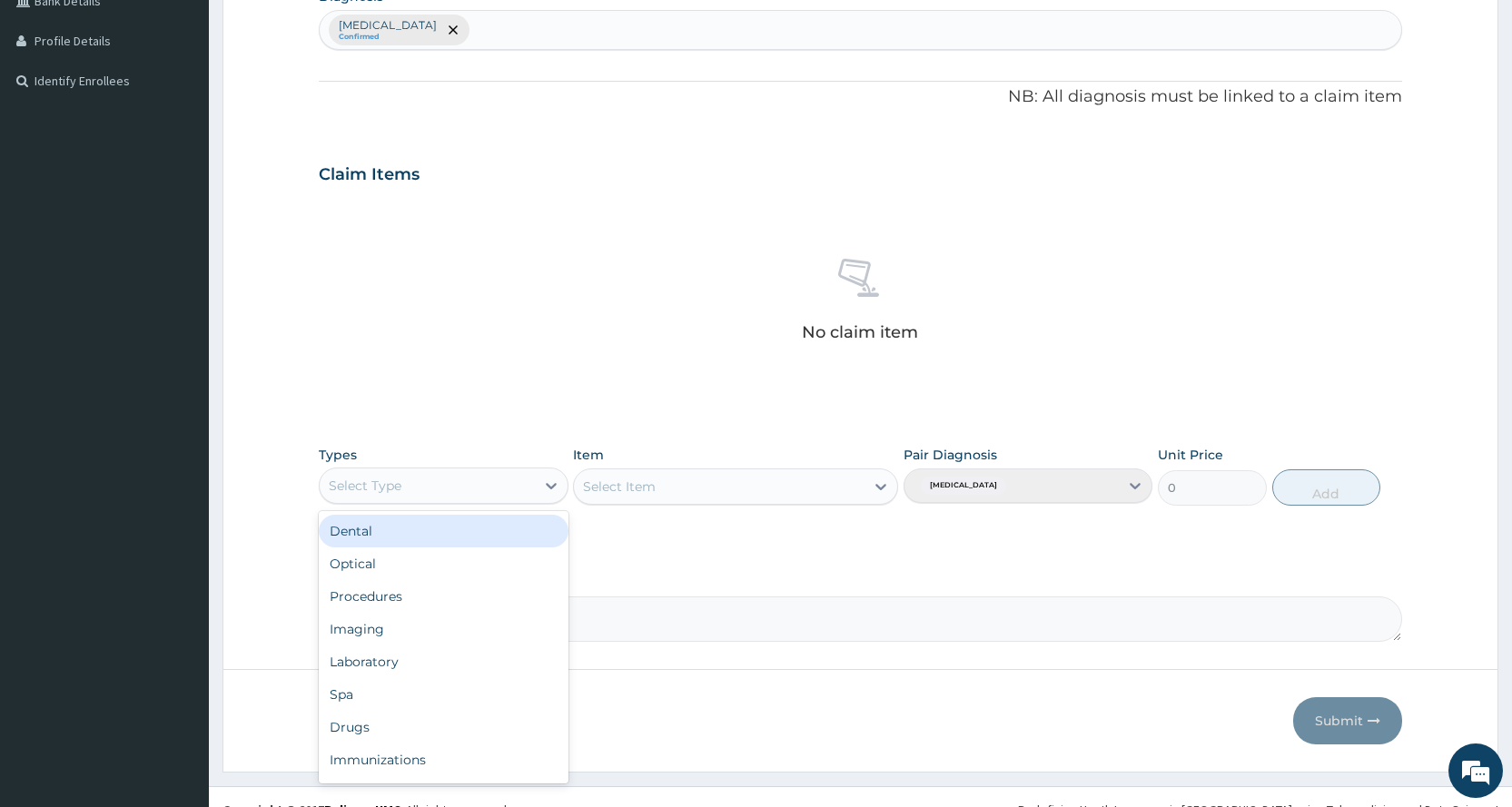
click at [522, 479] on div "Select Type" at bounding box center [426, 485] width 215 height 29
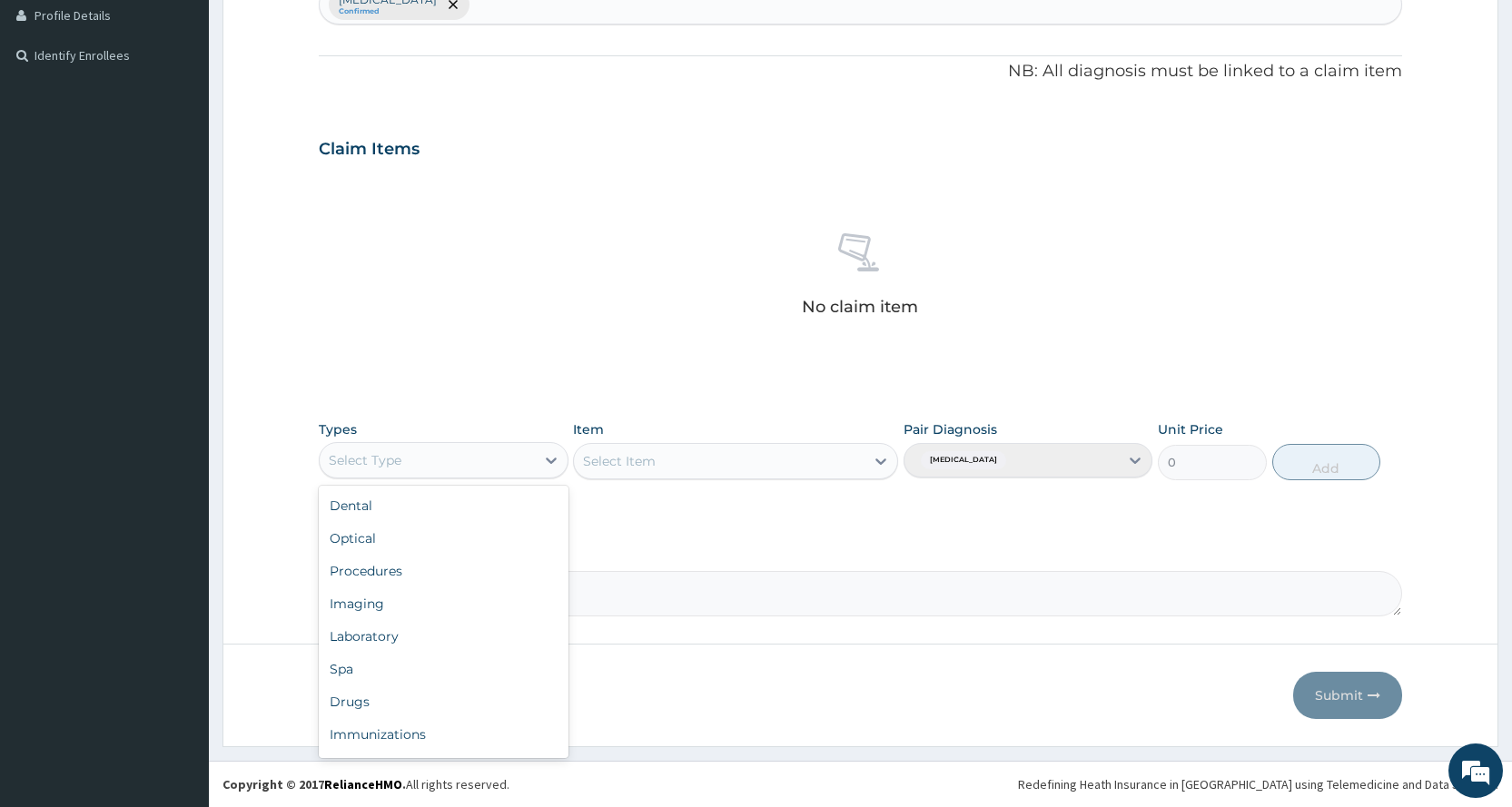
scroll to position [61, 0]
click at [386, 742] on div "Gym" at bounding box center [442, 737] width 248 height 33
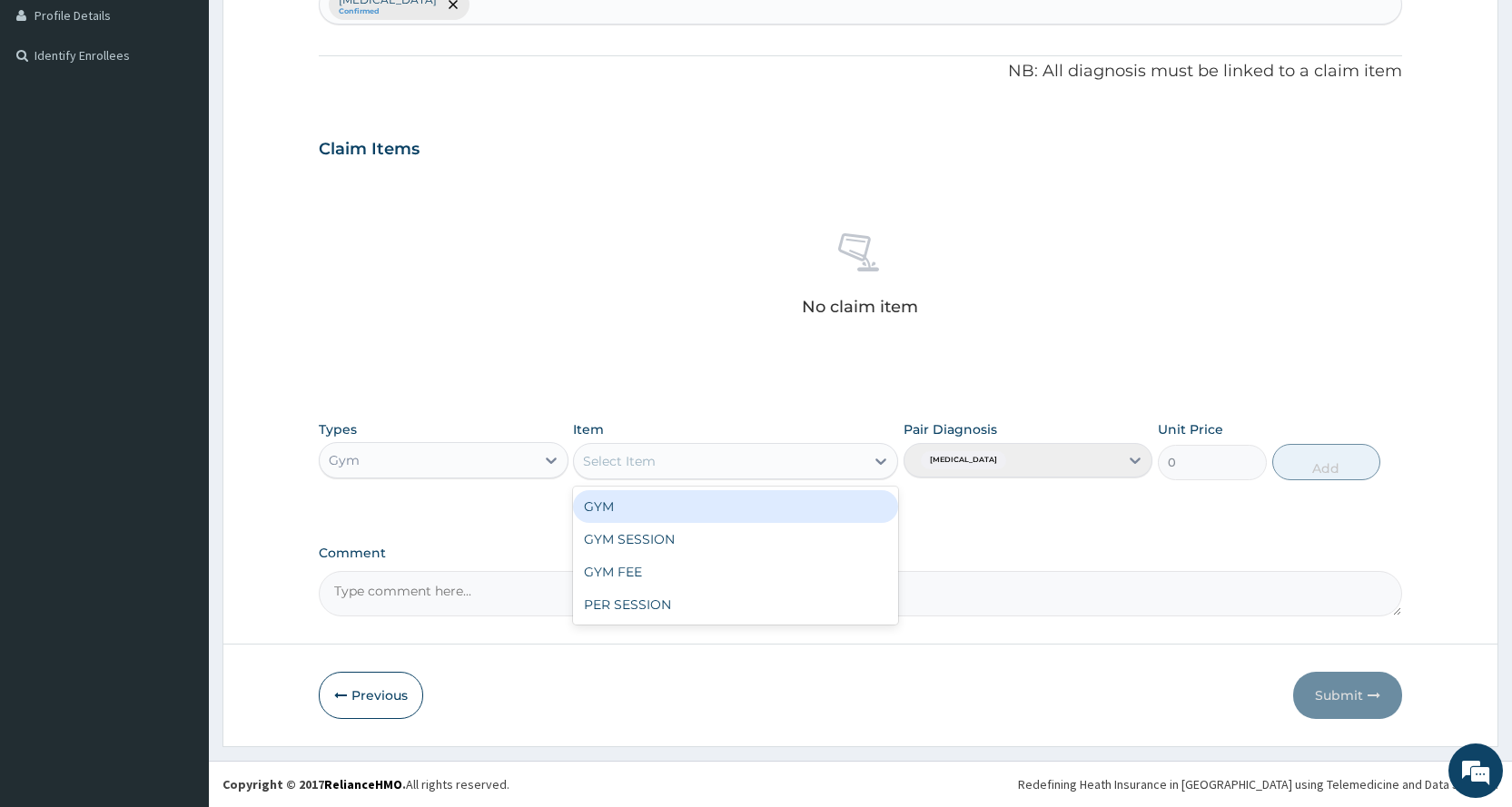
click at [706, 455] on div "Select Item" at bounding box center [719, 460] width 291 height 29
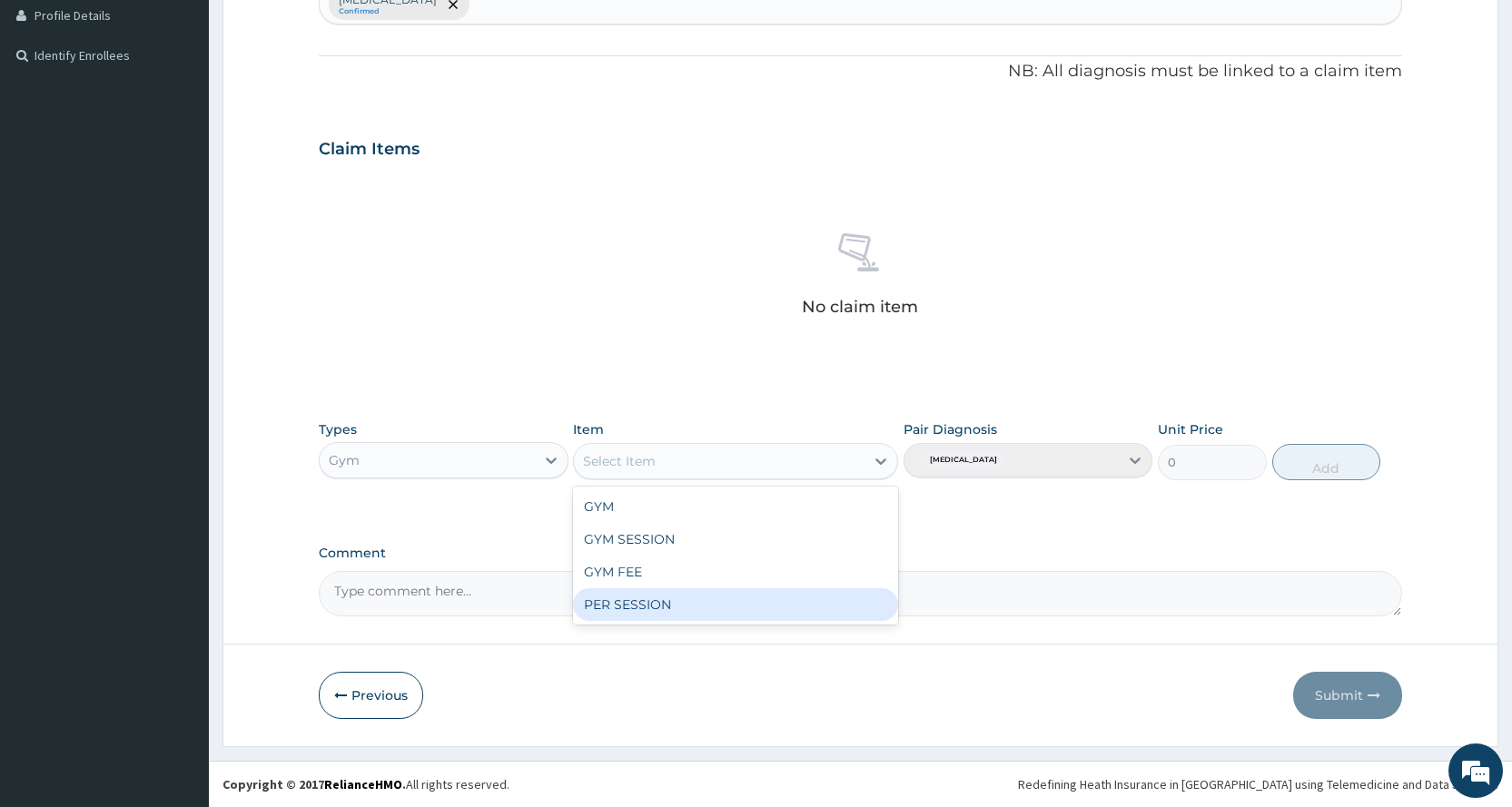
click at [631, 610] on div "PER SESSION" at bounding box center [735, 604] width 325 height 33
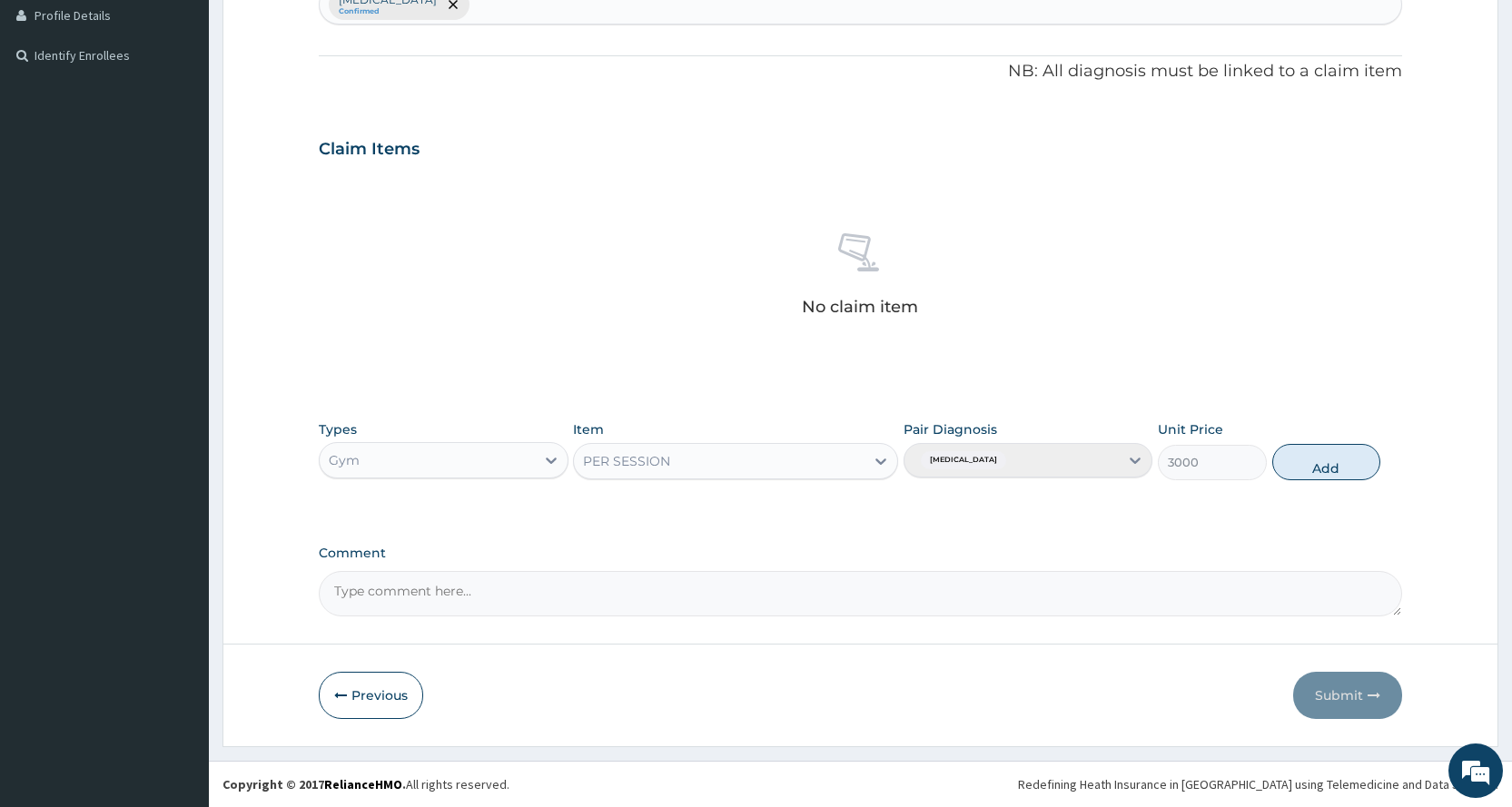
click at [1366, 434] on div "Types Gym Item PER SESSION Pair Diagnosis Lack of physical exercise Unit Price …" at bounding box center [860, 450] width 1084 height 78
click at [1317, 457] on button "Add" at bounding box center [1325, 462] width 108 height 37
type input "0"
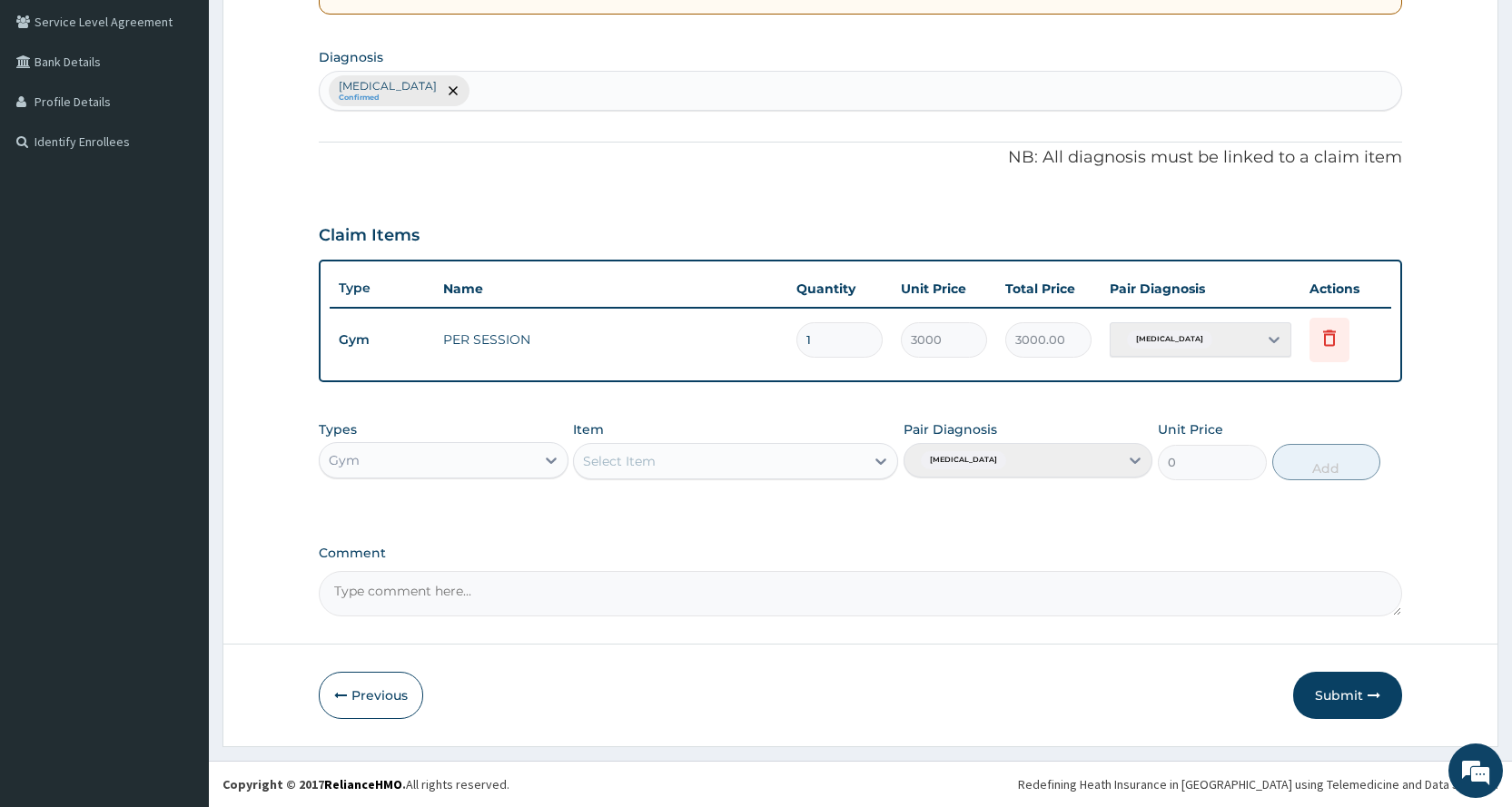
scroll to position [415, 0]
click at [1327, 697] on button "Submit" at bounding box center [1348, 695] width 109 height 47
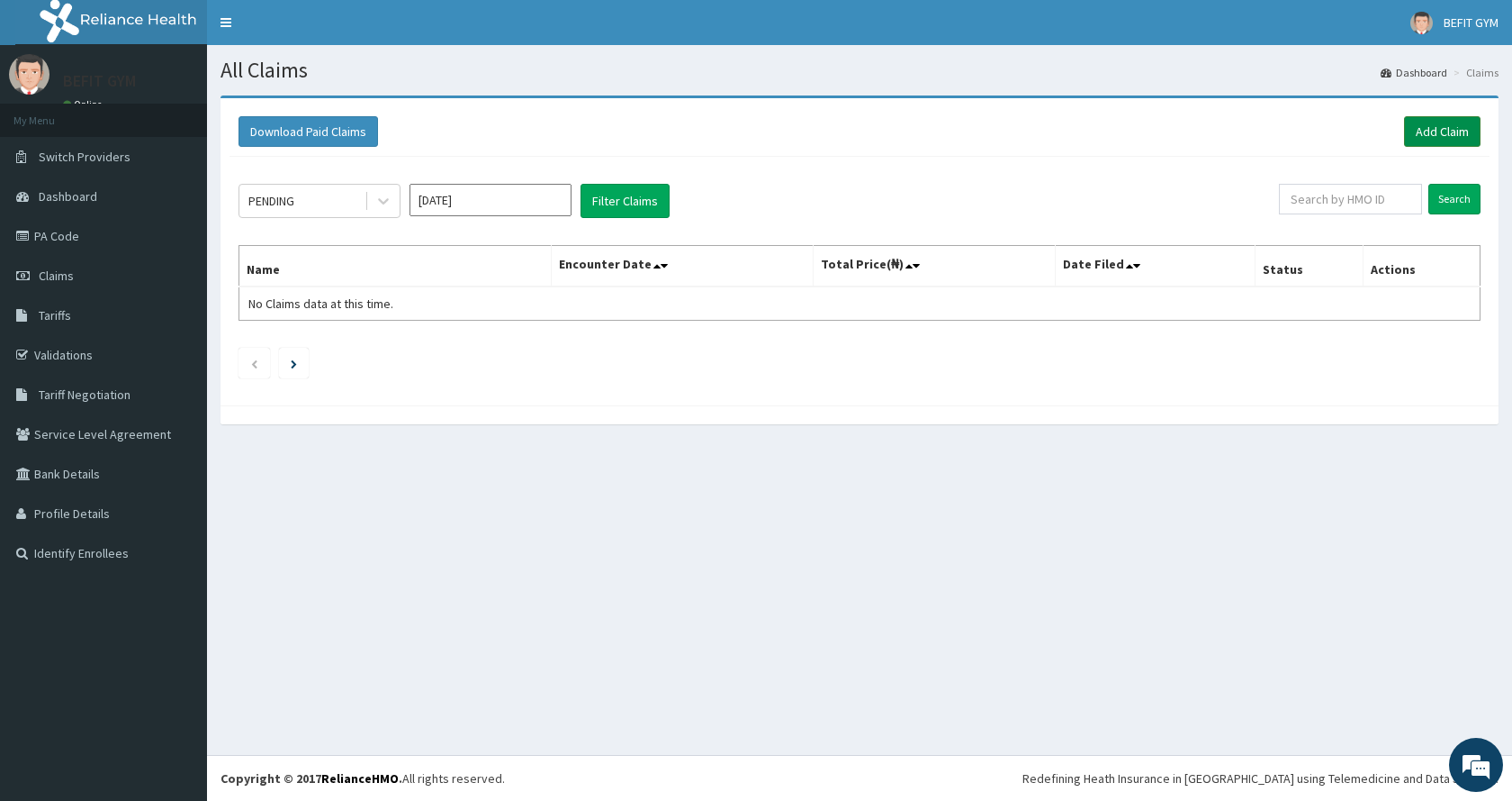
click at [1450, 132] on link "Add Claim" at bounding box center [1442, 131] width 77 height 30
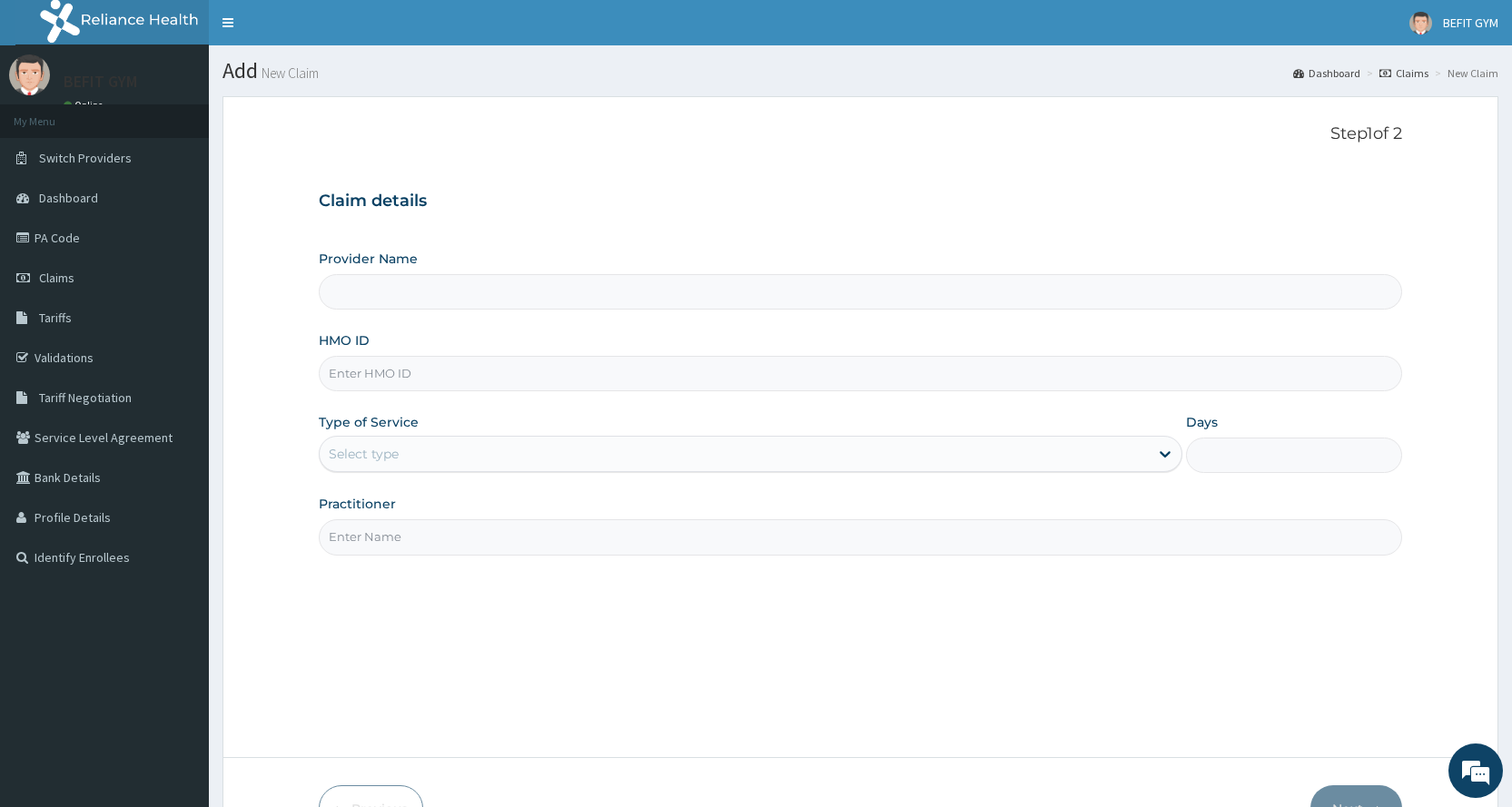
type input "BEFIT HEALTH AND FITNESS CENTRE"
type input "1"
click at [478, 362] on input "HMO ID" at bounding box center [860, 374] width 1084 height 36
type input "MON/10061/A"
drag, startPoint x: 506, startPoint y: 522, endPoint x: 0, endPoint y: 842, distance: 598.7
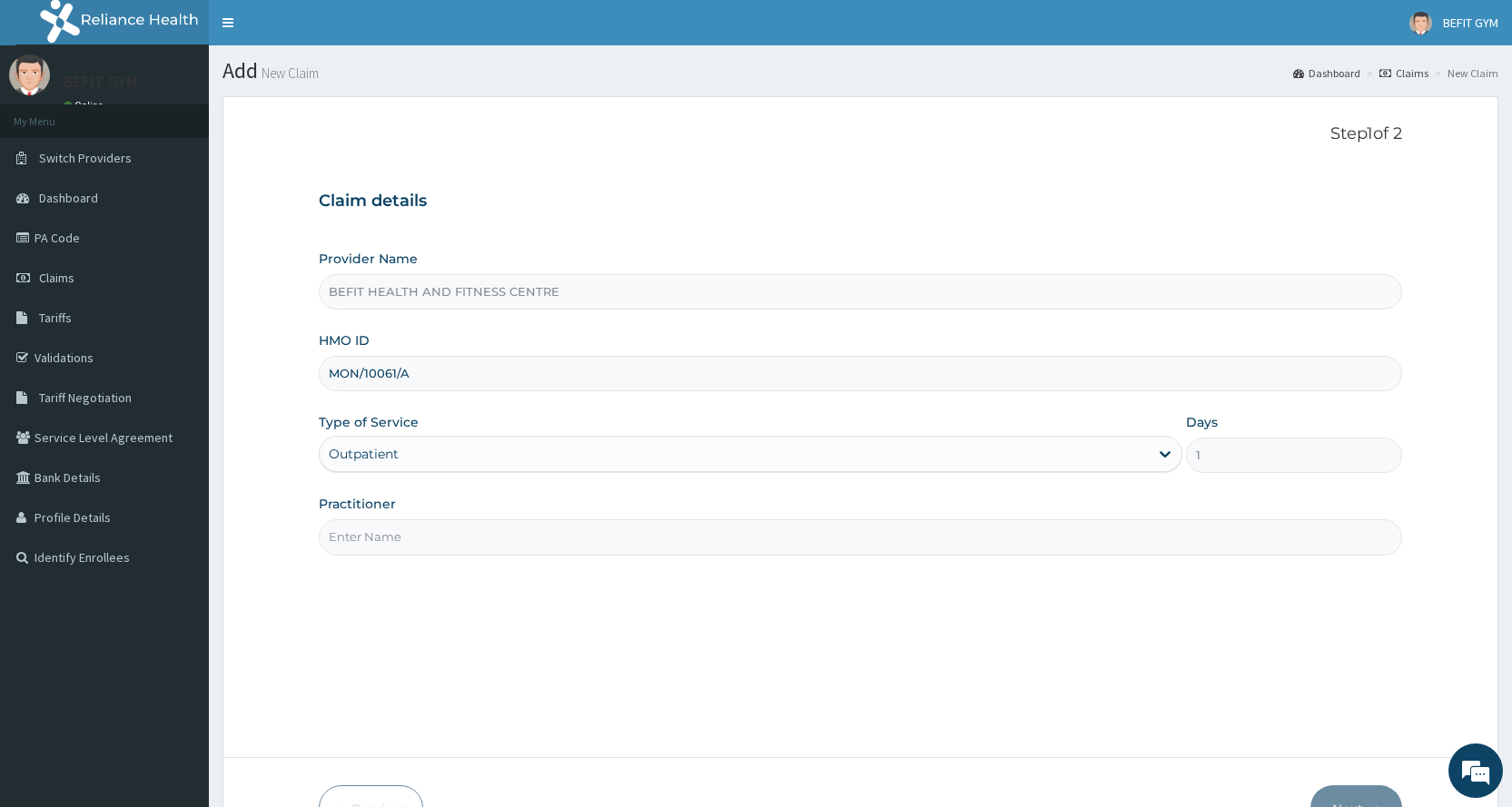
drag, startPoint x: 0, startPoint y: 842, endPoint x: 414, endPoint y: 527, distance: 520.2
click at [414, 527] on input "Practitioner" at bounding box center [860, 537] width 1084 height 36
type input "B"
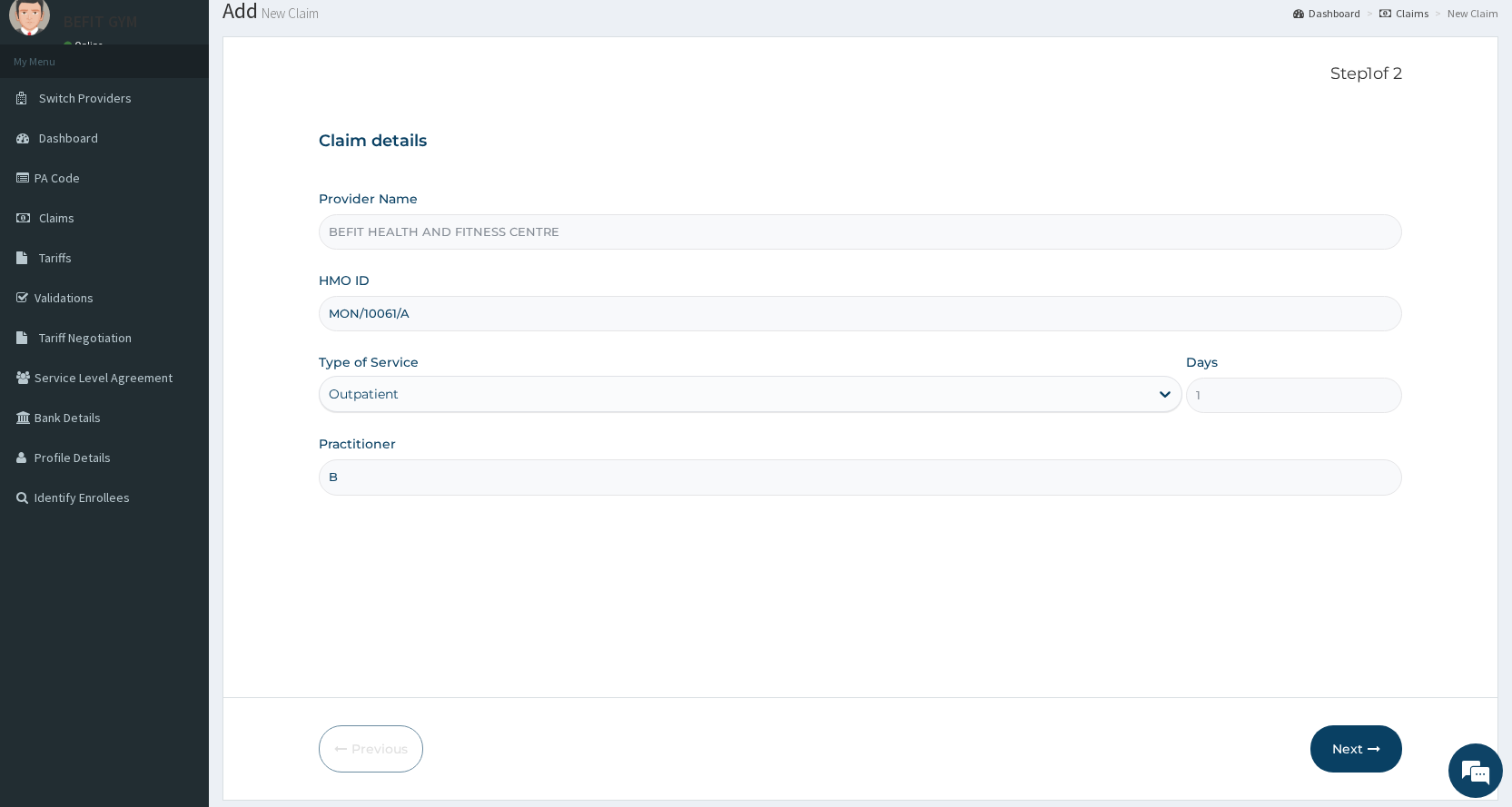
scroll to position [114, 0]
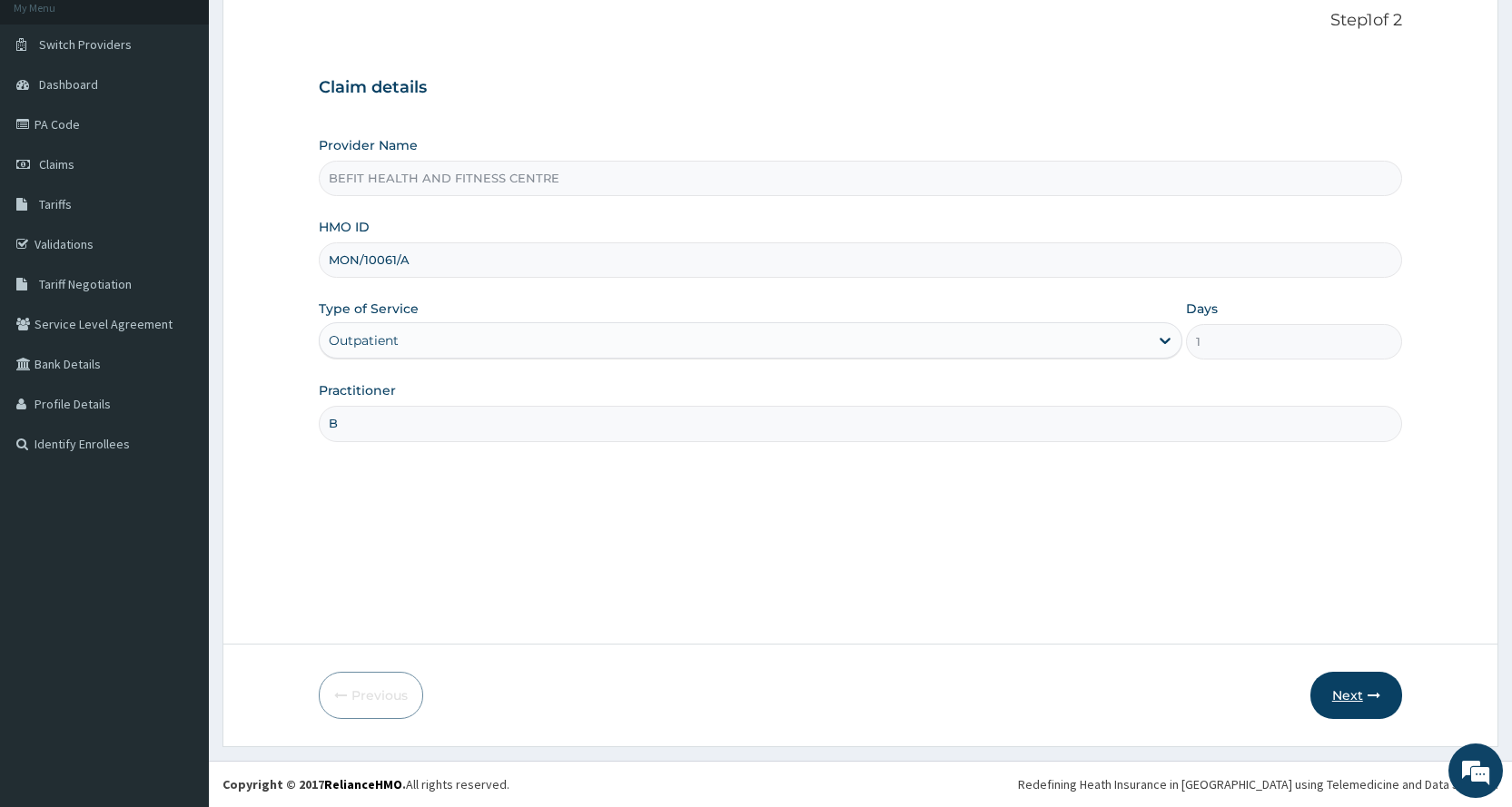
click at [1355, 709] on button "Next" at bounding box center [1356, 695] width 92 height 47
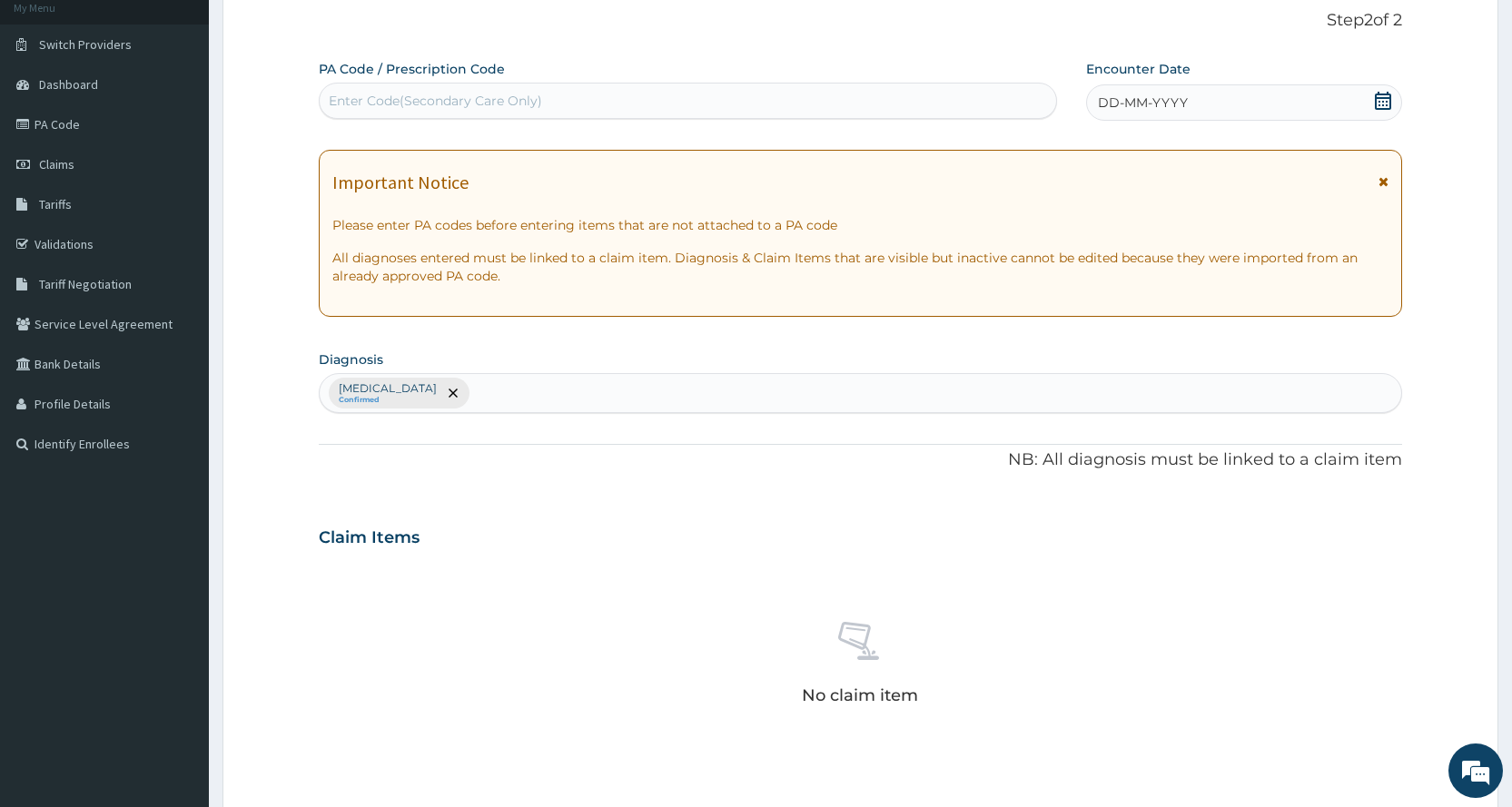
click at [600, 95] on div "Enter Code(Secondary Care Only)" at bounding box center [687, 100] width 735 height 29
type input "PA/F20777"
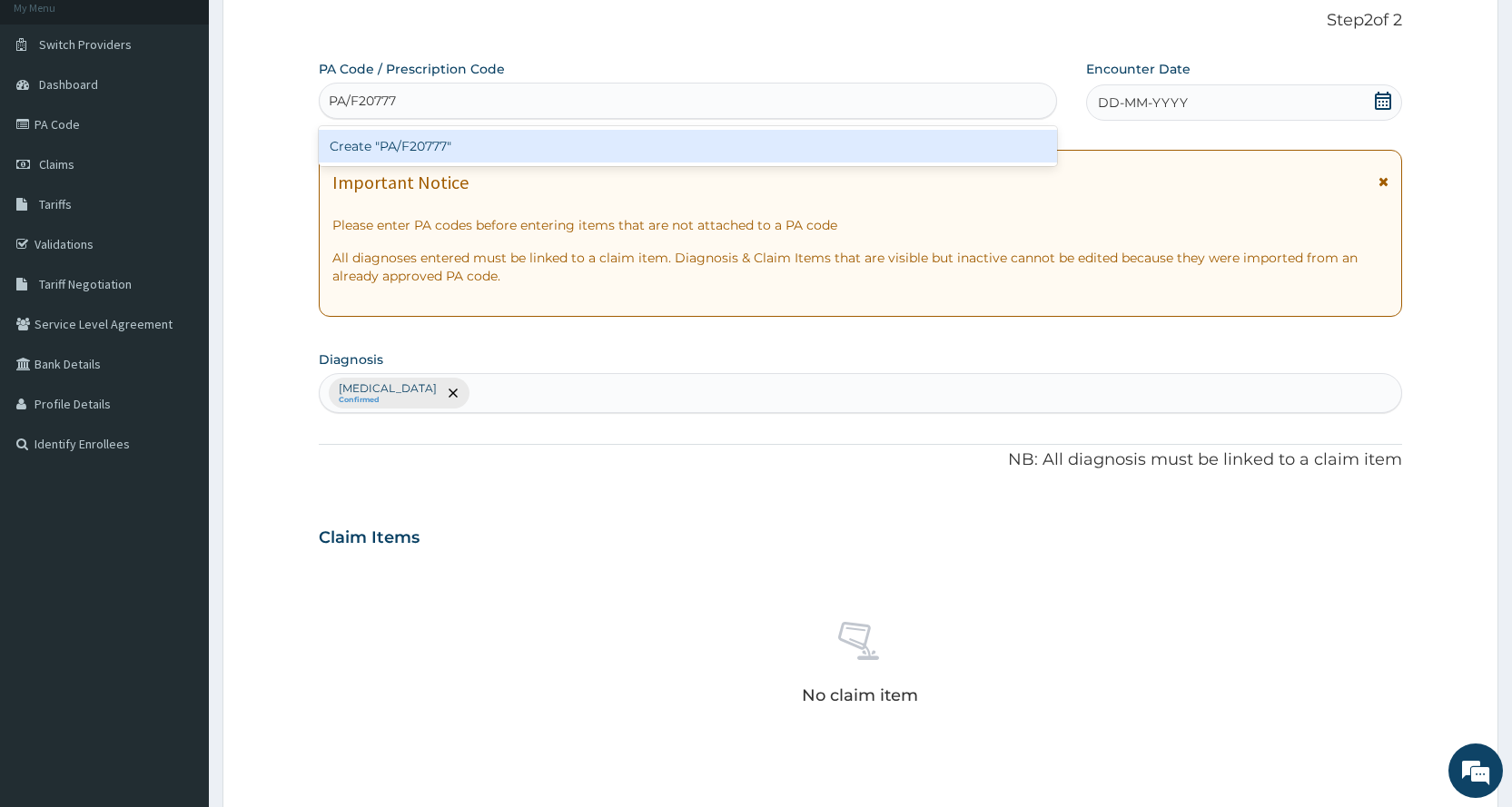
click at [706, 144] on div "Create "PA/F20777"" at bounding box center [687, 145] width 737 height 33
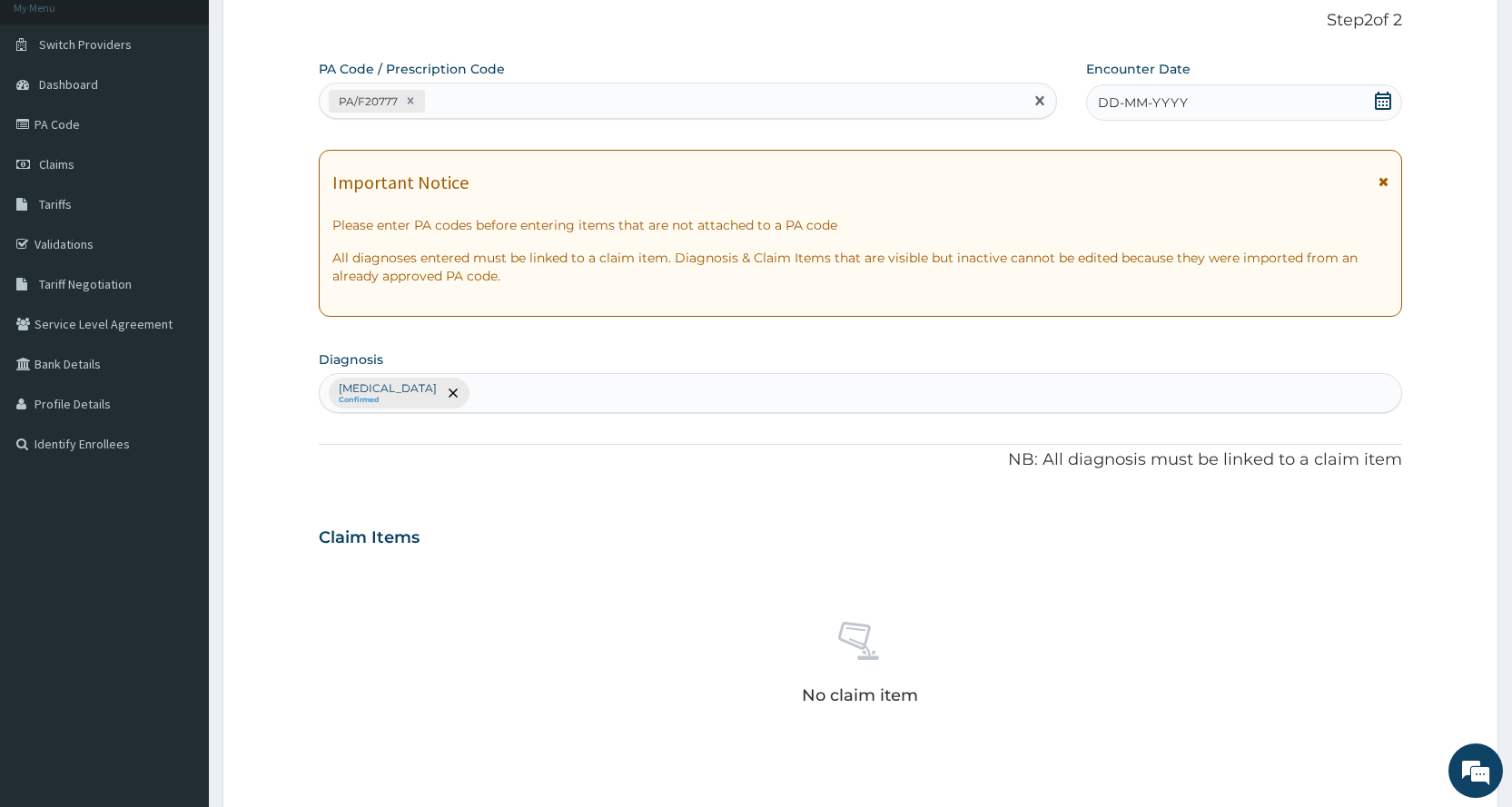
click at [1230, 102] on div "DD-MM-YYYY" at bounding box center [1243, 102] width 316 height 37
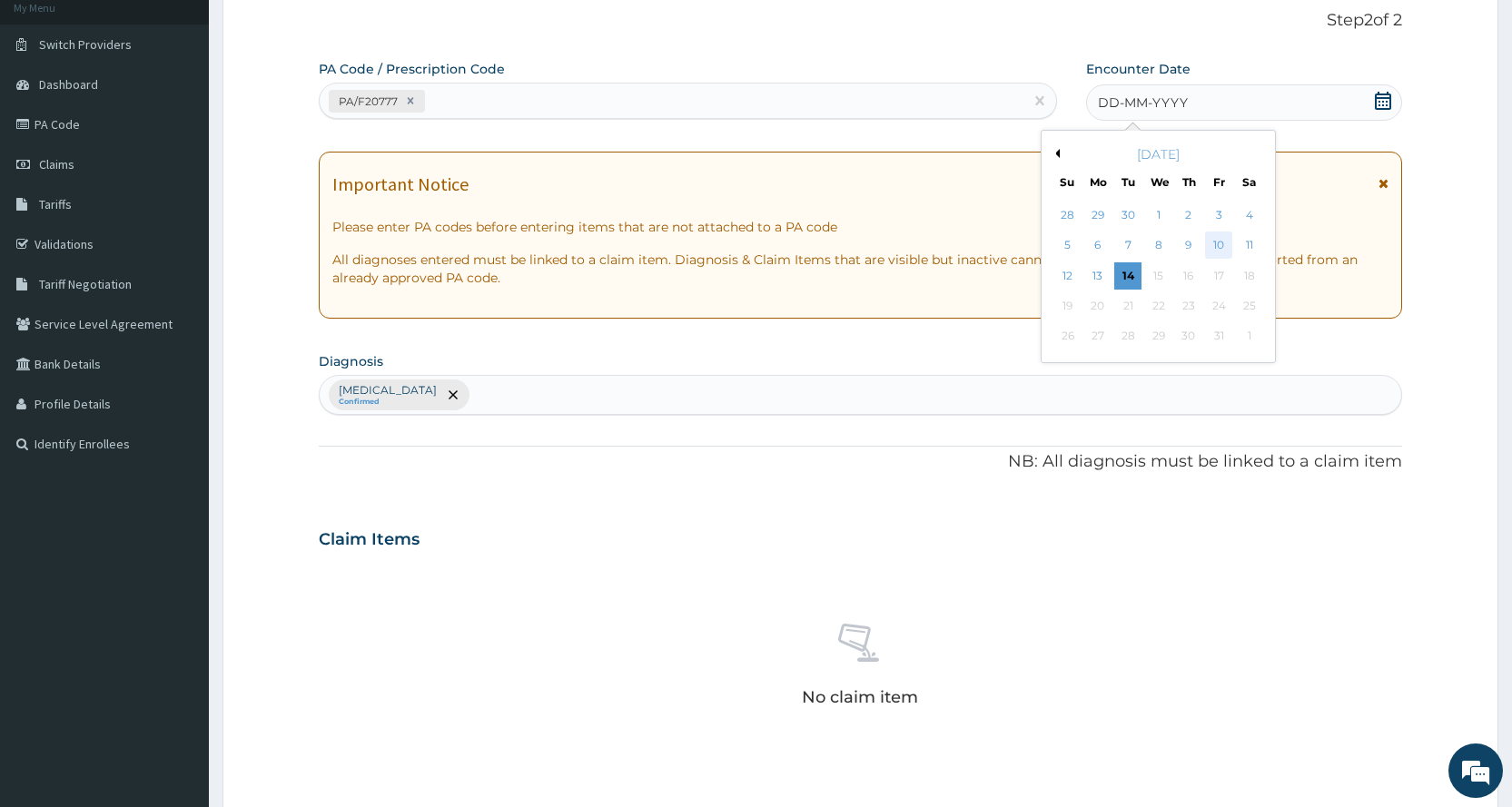
click at [1223, 248] on div "10" at bounding box center [1219, 246] width 28 height 28
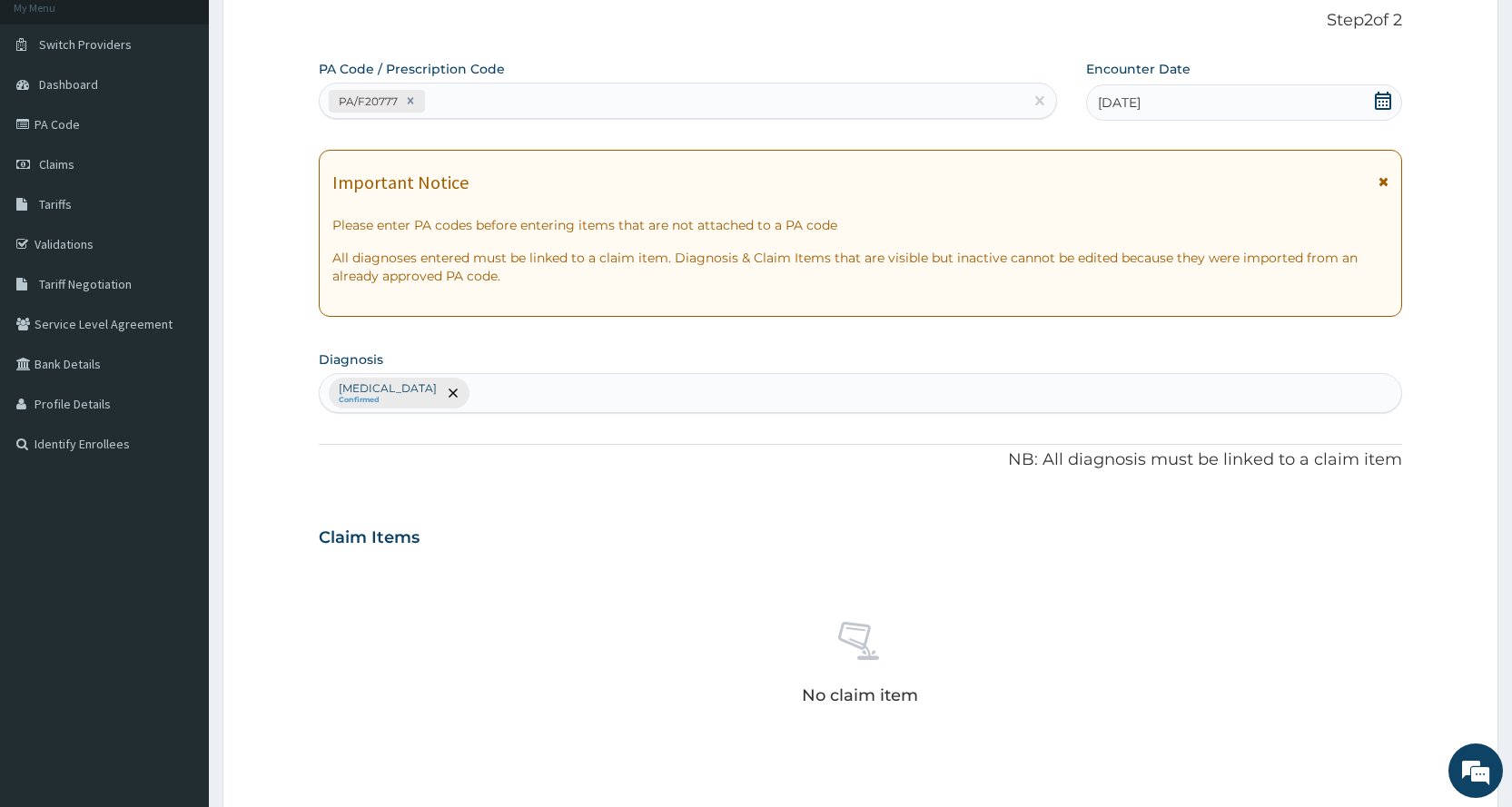
scroll to position [477, 0]
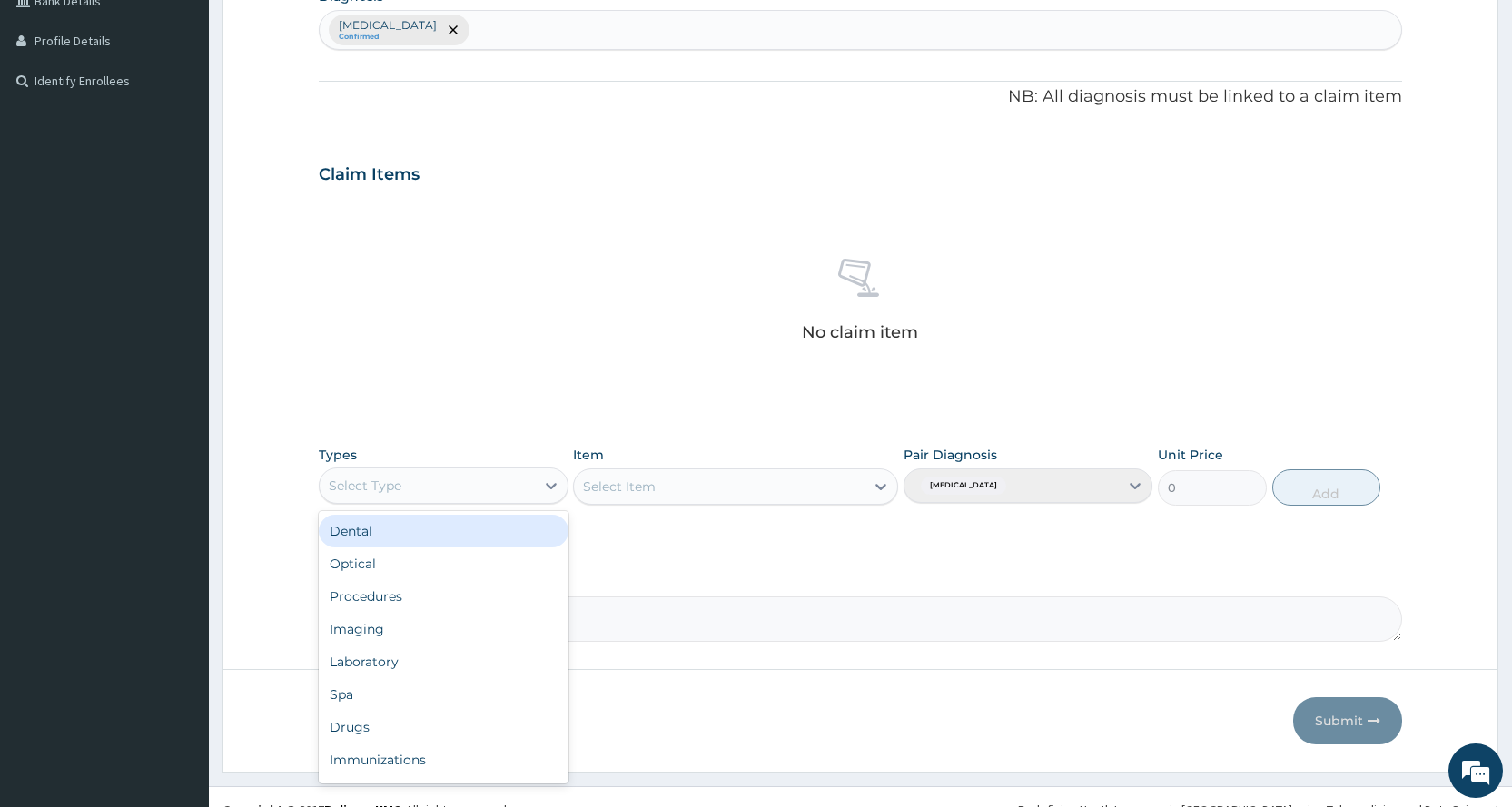
click at [406, 497] on div "Select Type" at bounding box center [426, 485] width 215 height 29
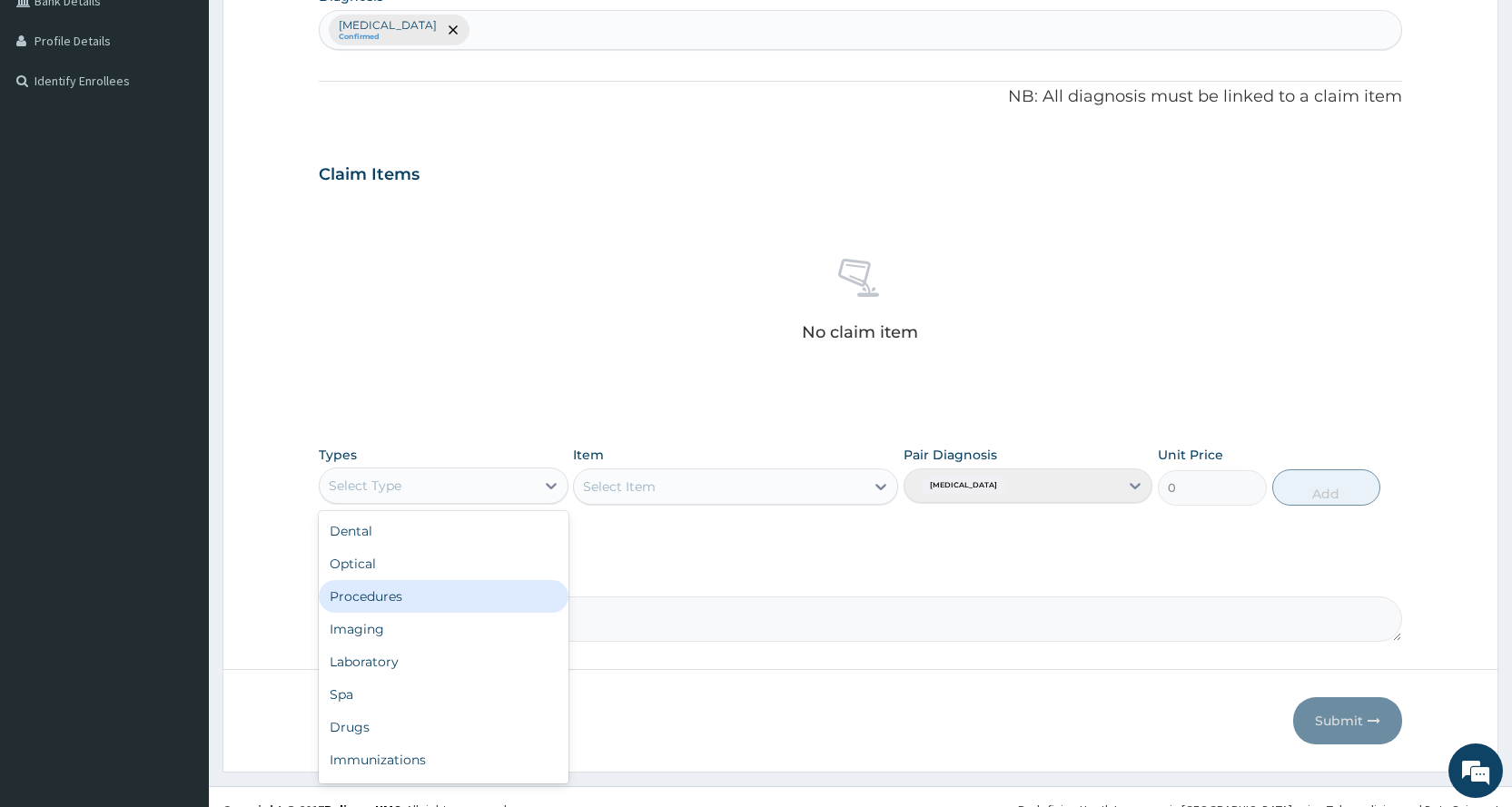
scroll to position [61, 0]
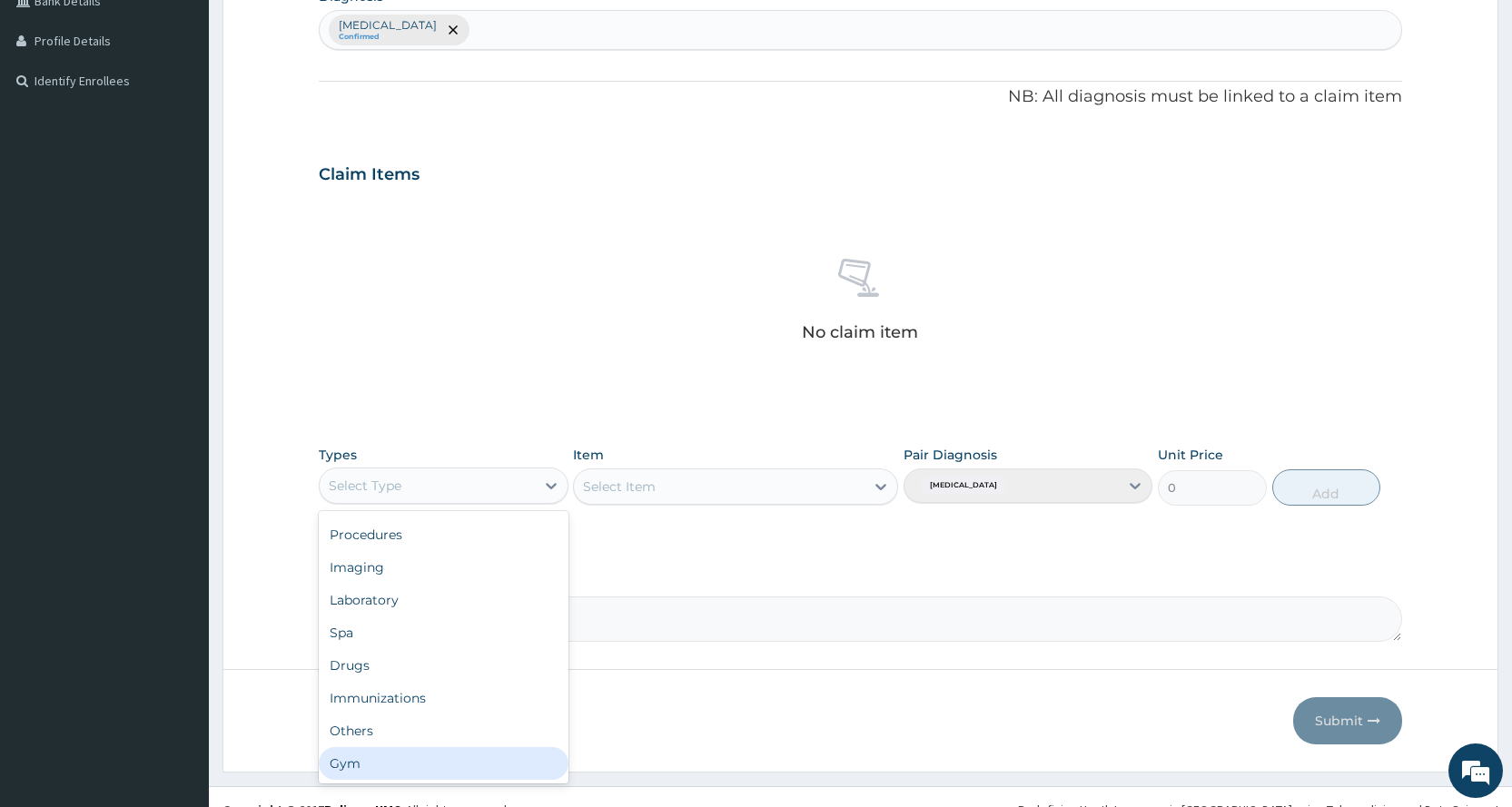
click at [408, 758] on div "Gym" at bounding box center [442, 762] width 248 height 33
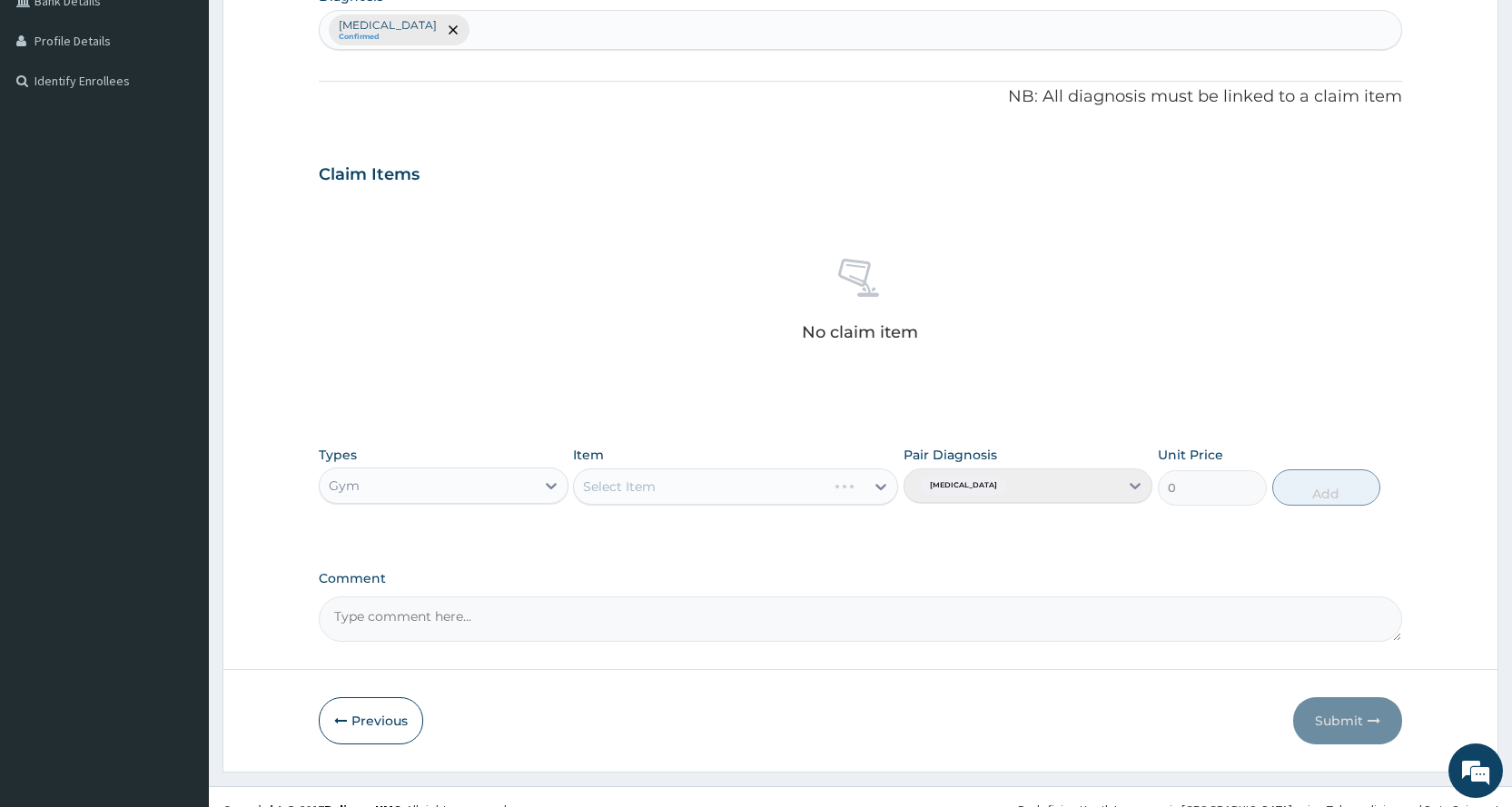
click at [627, 478] on div "Select Item" at bounding box center [735, 486] width 325 height 37
click at [643, 499] on div "Select Item" at bounding box center [719, 486] width 291 height 29
drag, startPoint x: 624, startPoint y: 635, endPoint x: 622, endPoint y: 655, distance: 20.1
click at [622, 655] on form "Step 2 of 2 PA Code / Prescription Code PA/F20777 Encounter Date 10-10-2025 Imp…" at bounding box center [860, 196] width 1276 height 1151
click at [698, 643] on div "PER SESSION" at bounding box center [735, 629] width 325 height 33
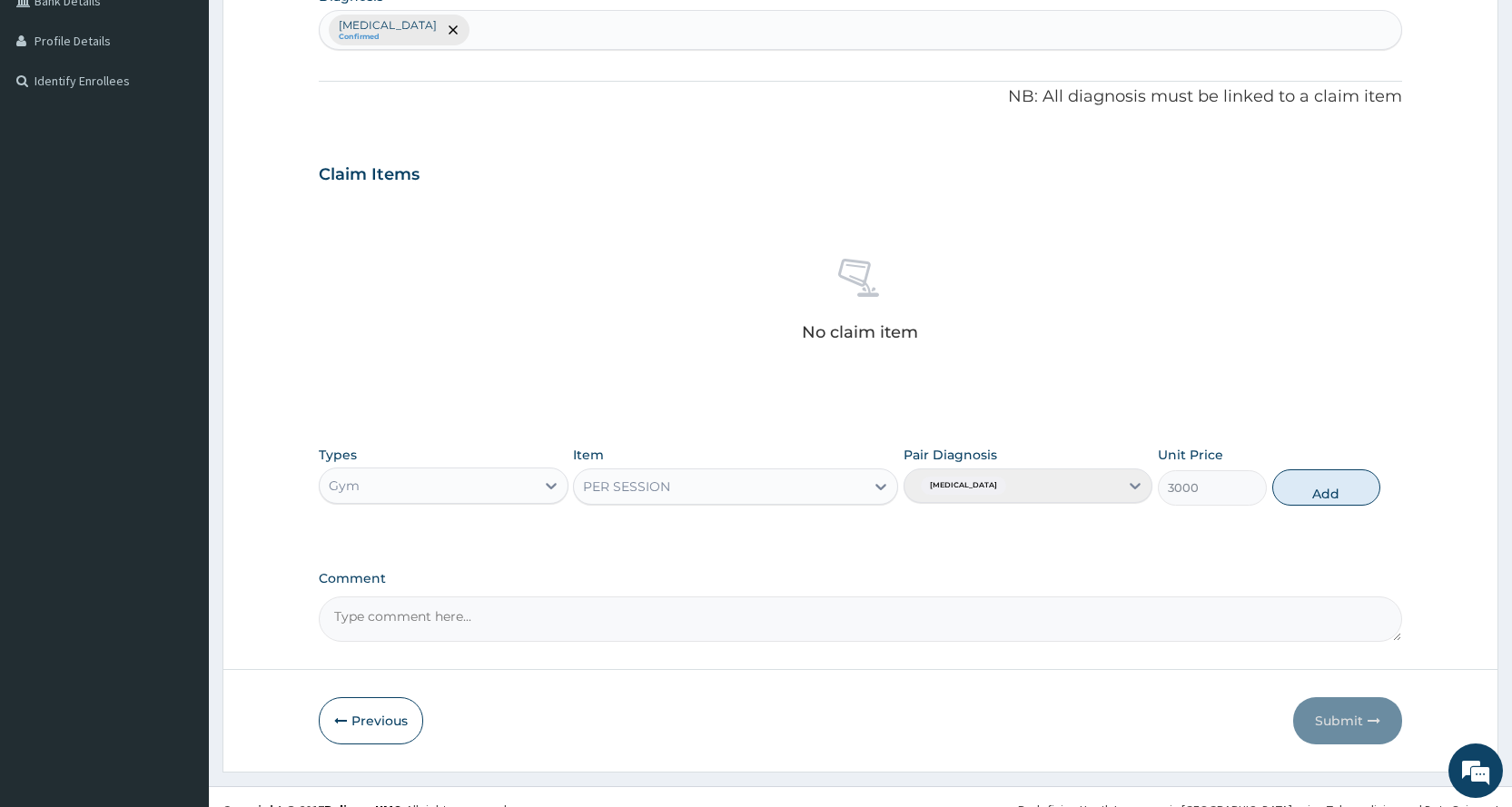
click at [1338, 512] on div "Types Gym Item PER SESSION Pair Diagnosis Lack of physical exercise Unit Price …" at bounding box center [860, 475] width 1084 height 78
click at [1332, 493] on button "Add" at bounding box center [1325, 487] width 108 height 37
type input "0"
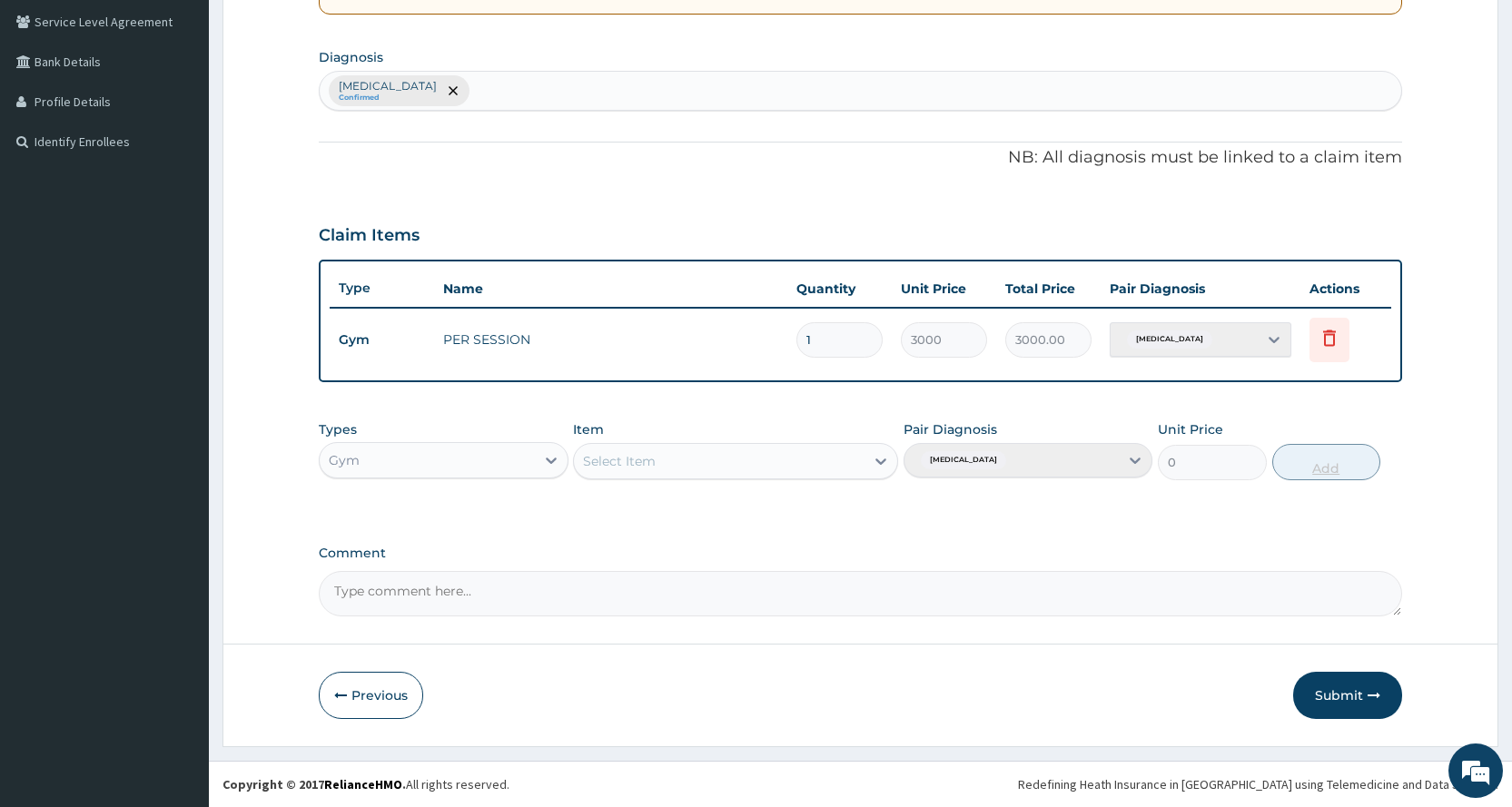
scroll to position [415, 0]
click at [1323, 710] on button "Submit" at bounding box center [1348, 695] width 109 height 47
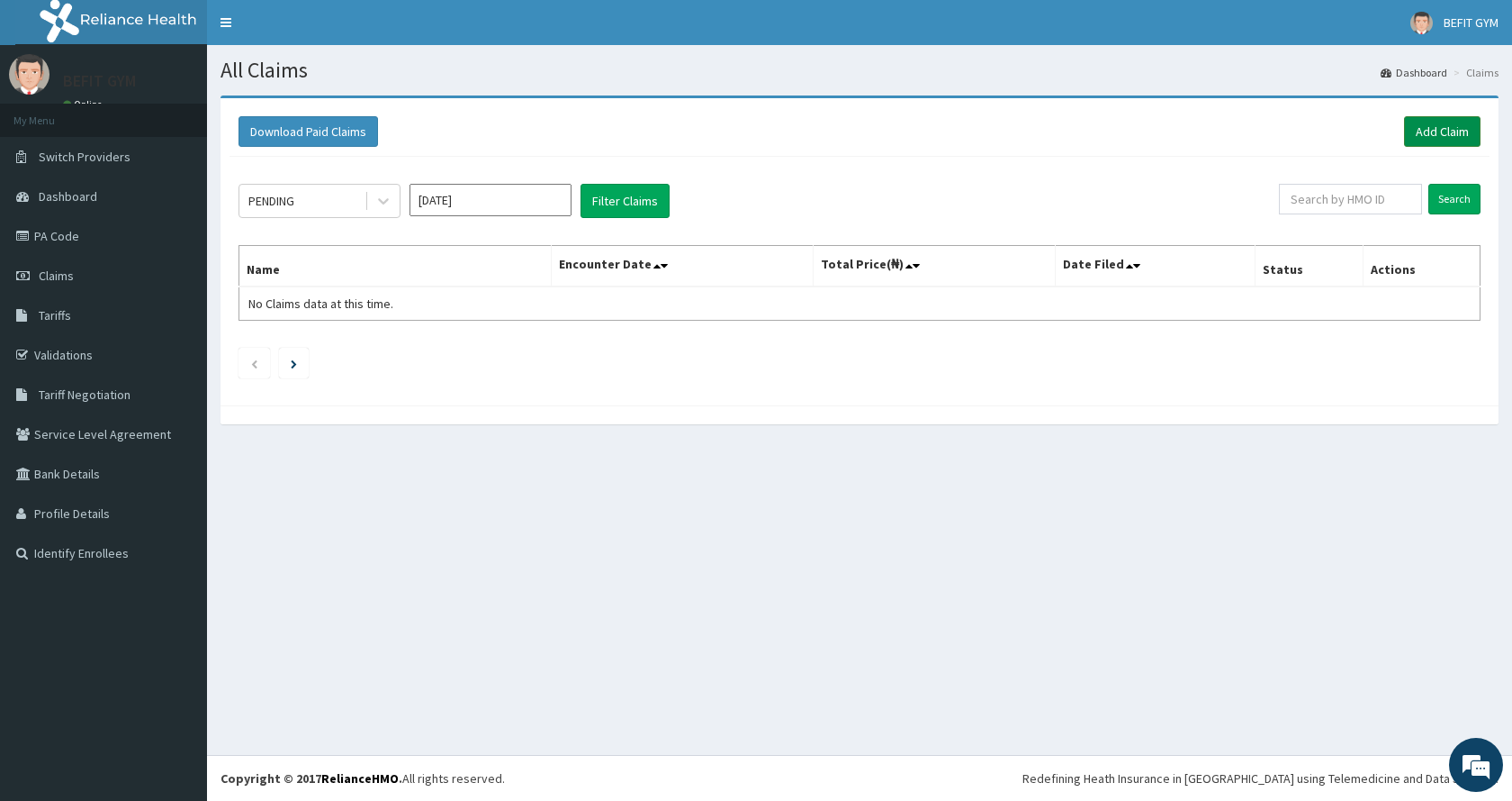
click at [1448, 131] on link "Add Claim" at bounding box center [1442, 131] width 77 height 30
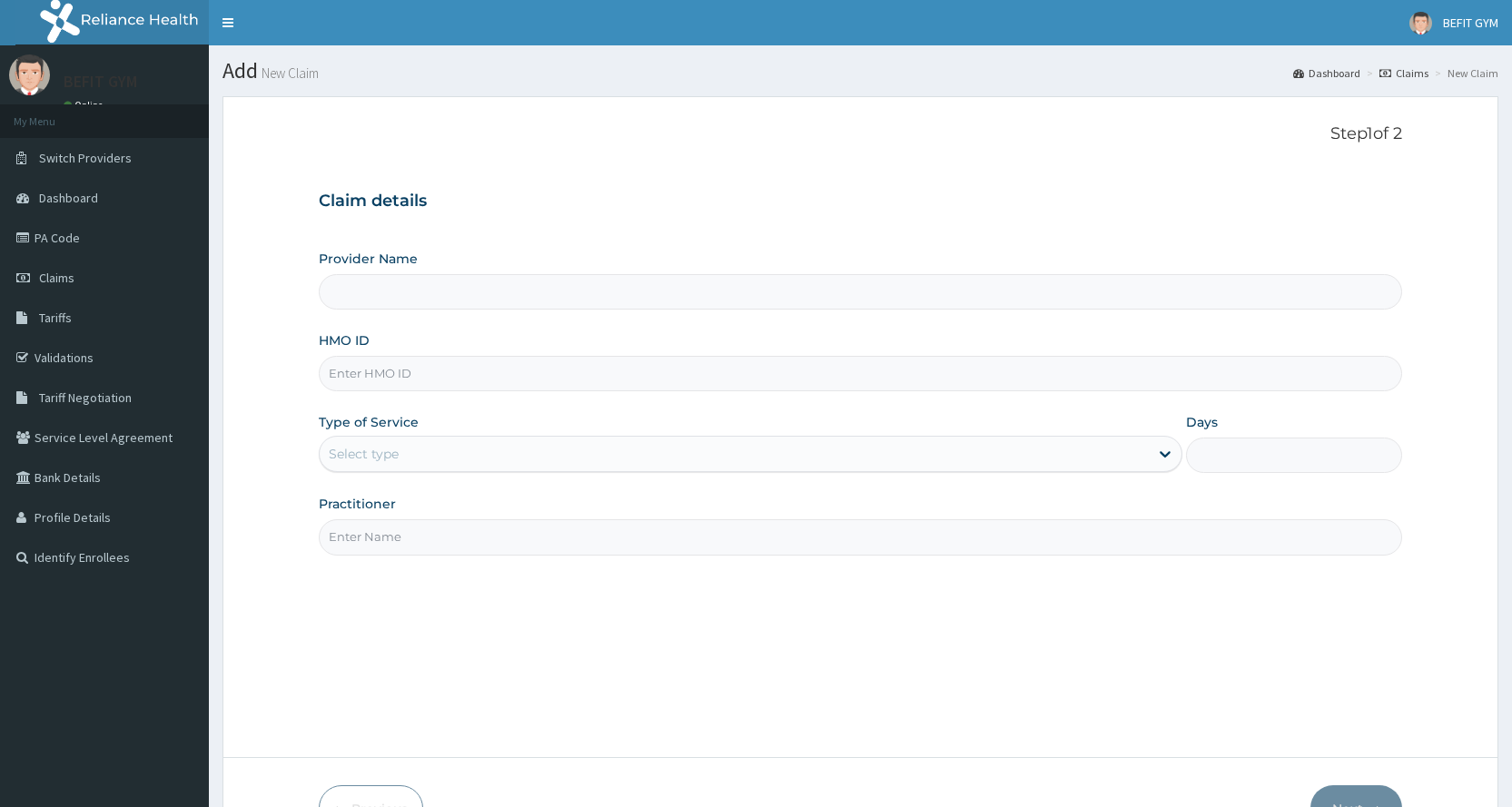
click at [407, 371] on input "HMO ID" at bounding box center [860, 374] width 1084 height 36
type input "B"
type input "BEFIT HEALTH AND FITNESS CENTRE"
type input "1"
type input "BPV/10021/A"
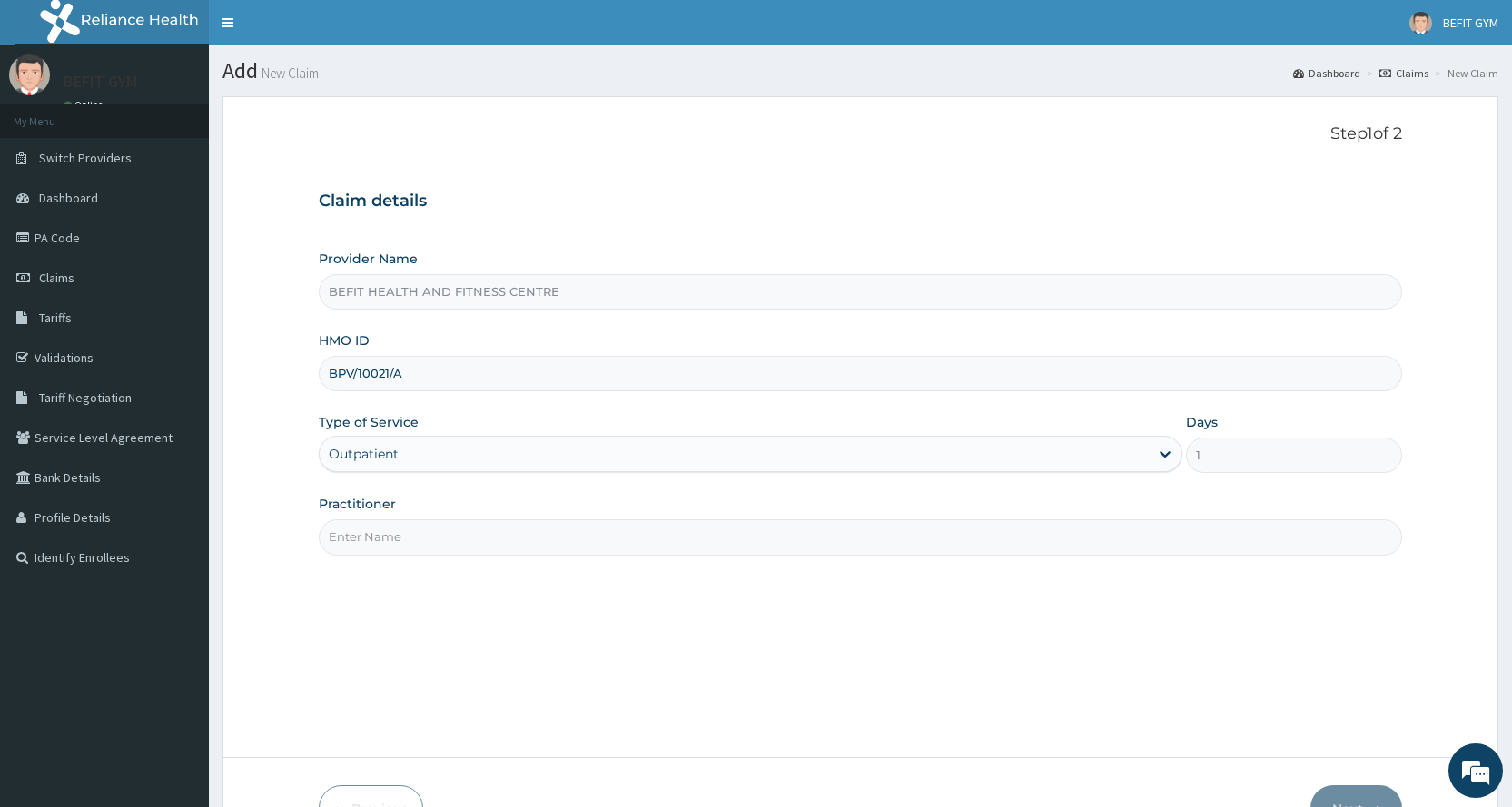
click at [561, 543] on input "Practitioner" at bounding box center [860, 537] width 1084 height 36
type input "B"
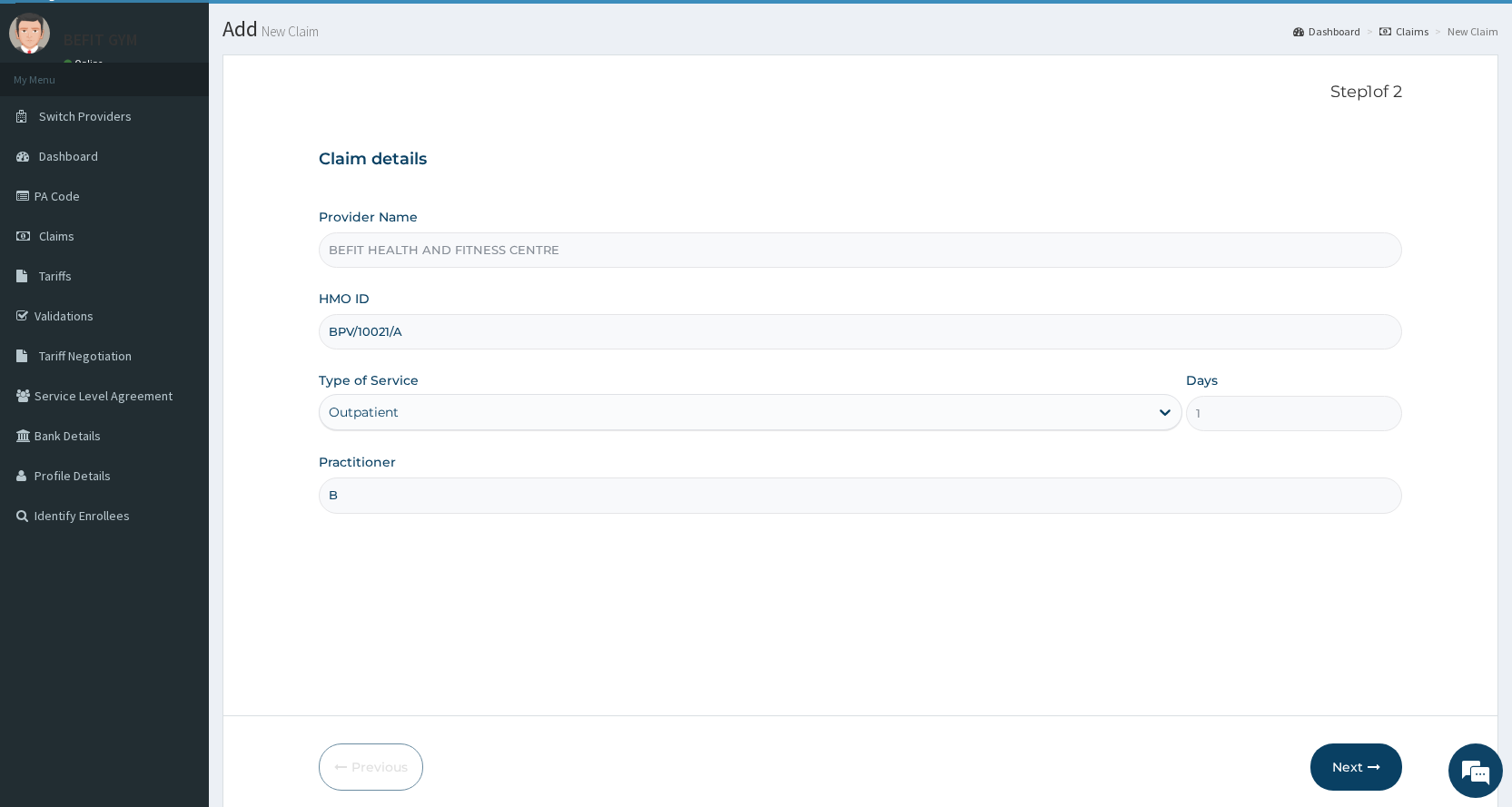
scroll to position [114, 0]
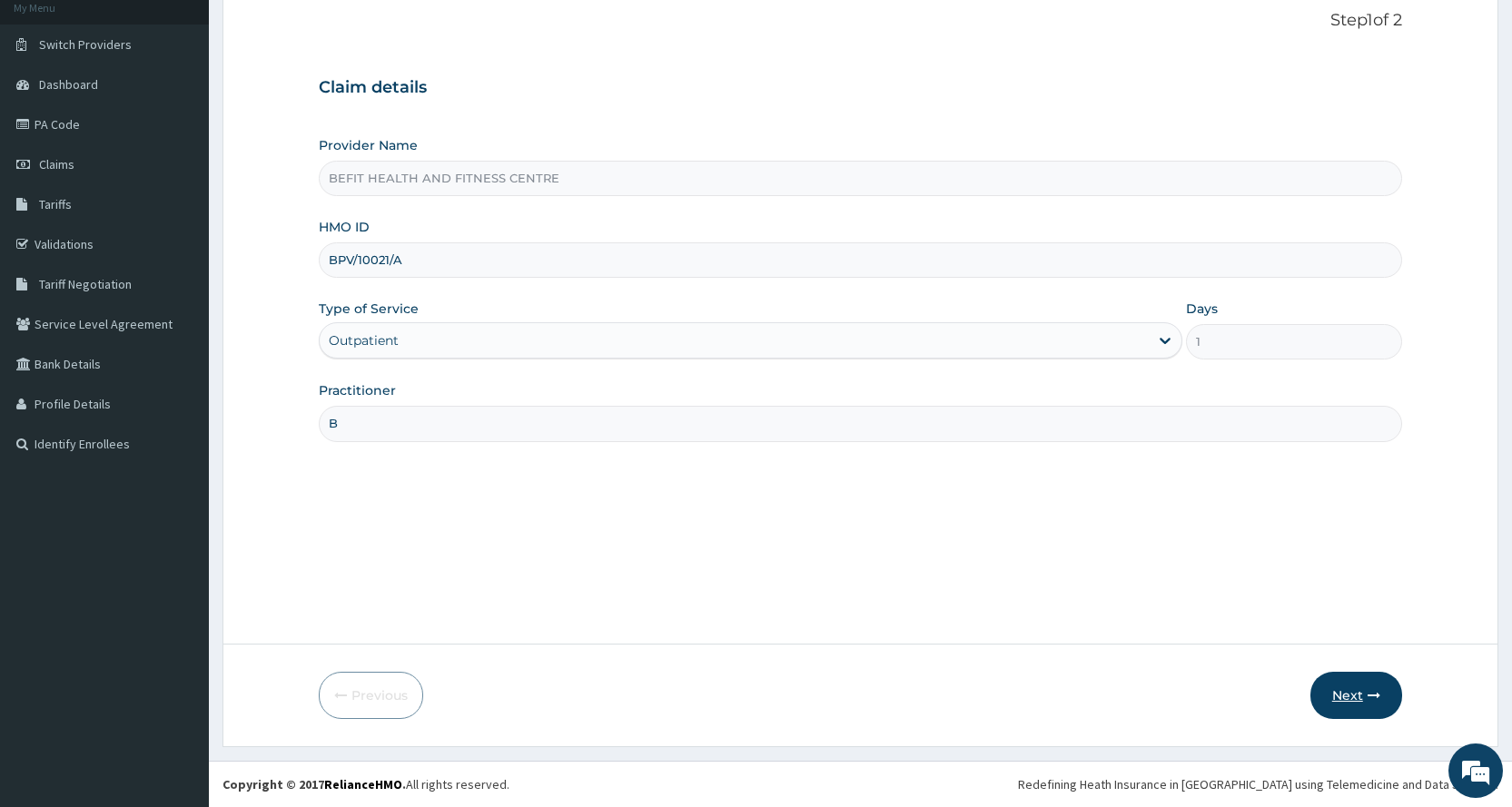
click at [1357, 672] on button "Next" at bounding box center [1356, 695] width 92 height 47
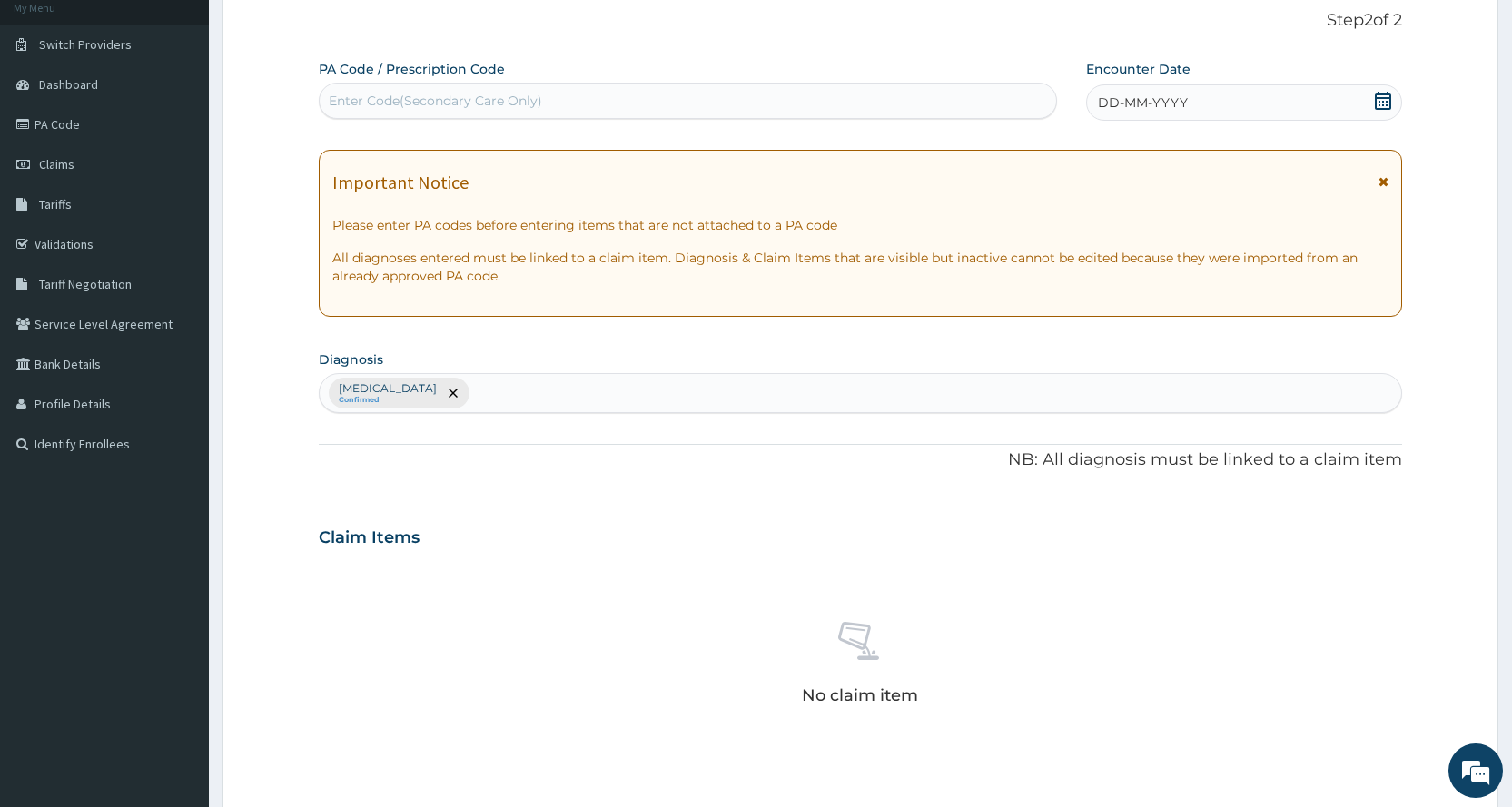
click at [619, 89] on div "Enter Code(Secondary Care Only)" at bounding box center [687, 100] width 735 height 29
type input "PA/2C2312"
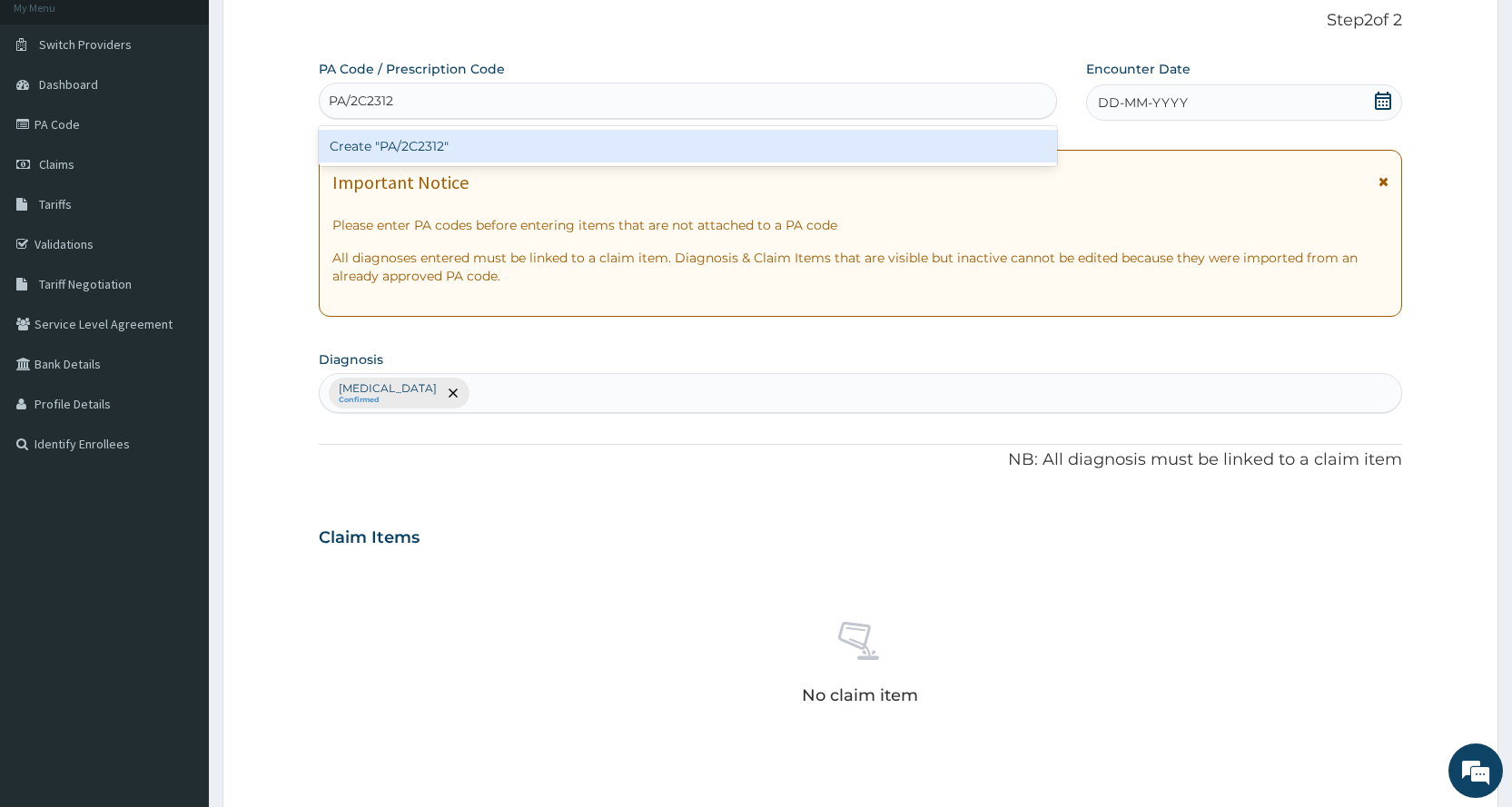
click at [730, 132] on div "Create "PA/2C2312"" at bounding box center [687, 145] width 737 height 33
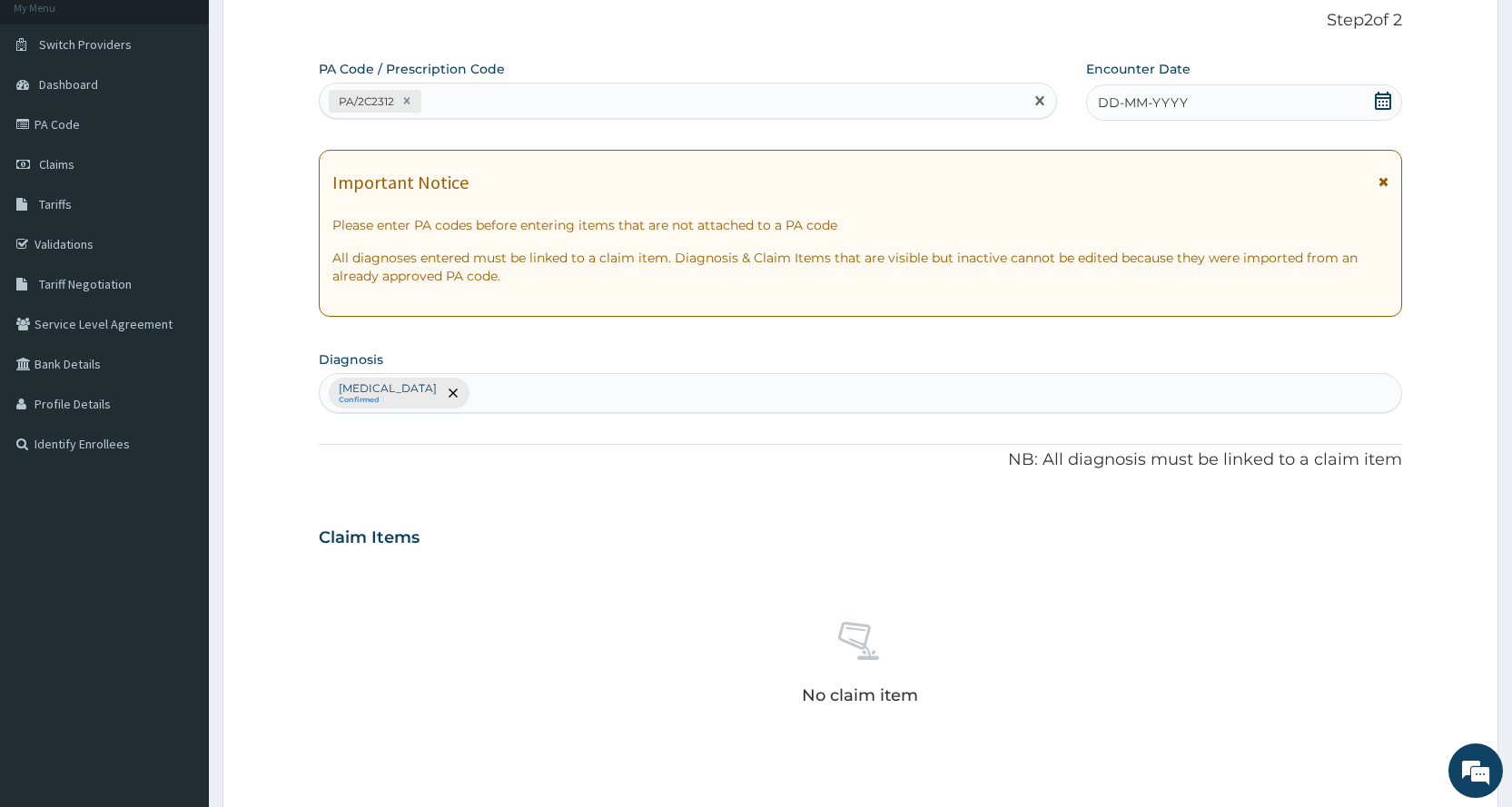
click at [1323, 112] on div "DD-MM-YYYY" at bounding box center [1243, 102] width 316 height 37
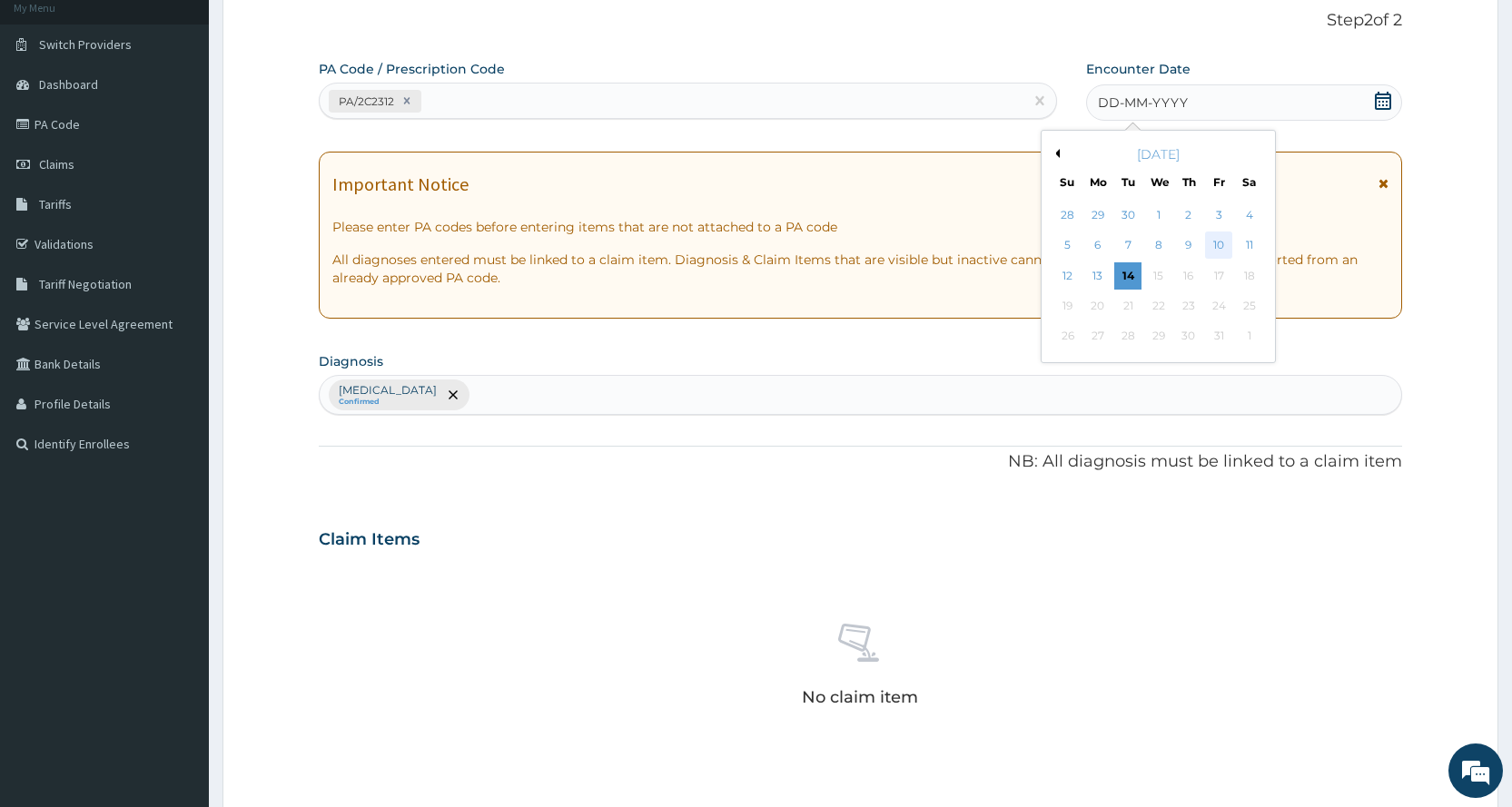
click at [1225, 246] on div "10" at bounding box center [1219, 246] width 28 height 28
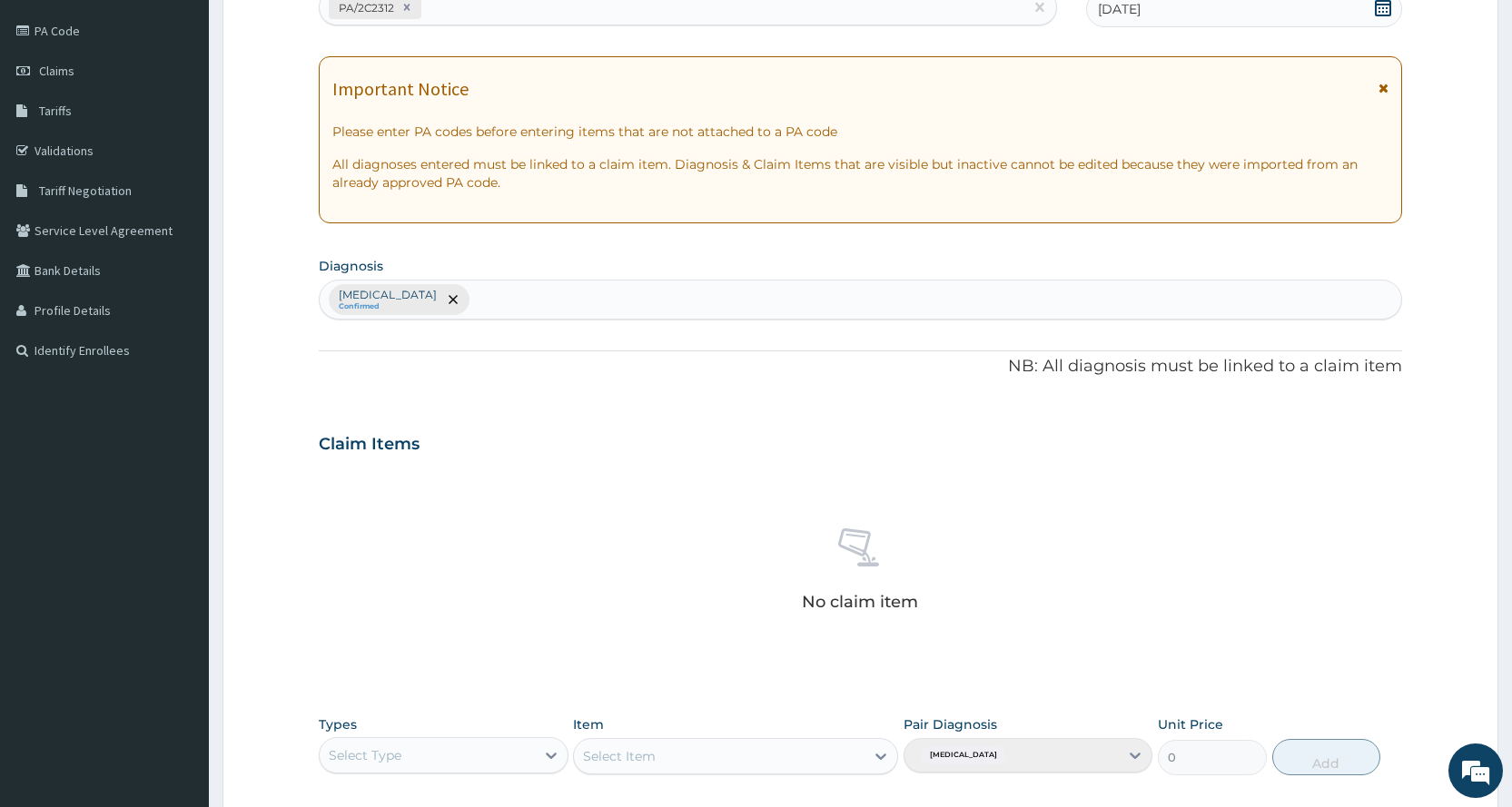
scroll to position [501, 0]
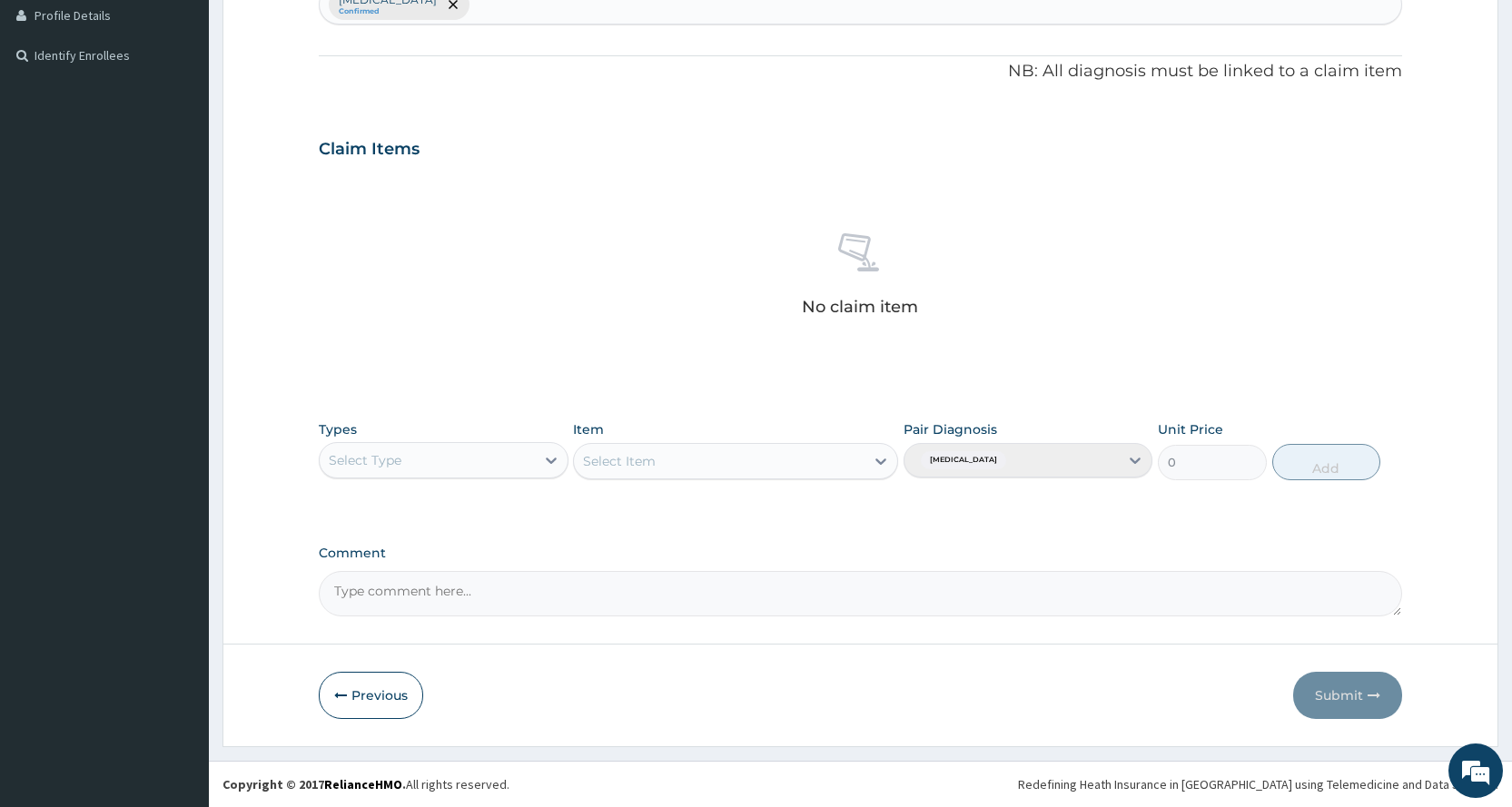
click at [504, 448] on div "Select Type" at bounding box center [426, 460] width 215 height 29
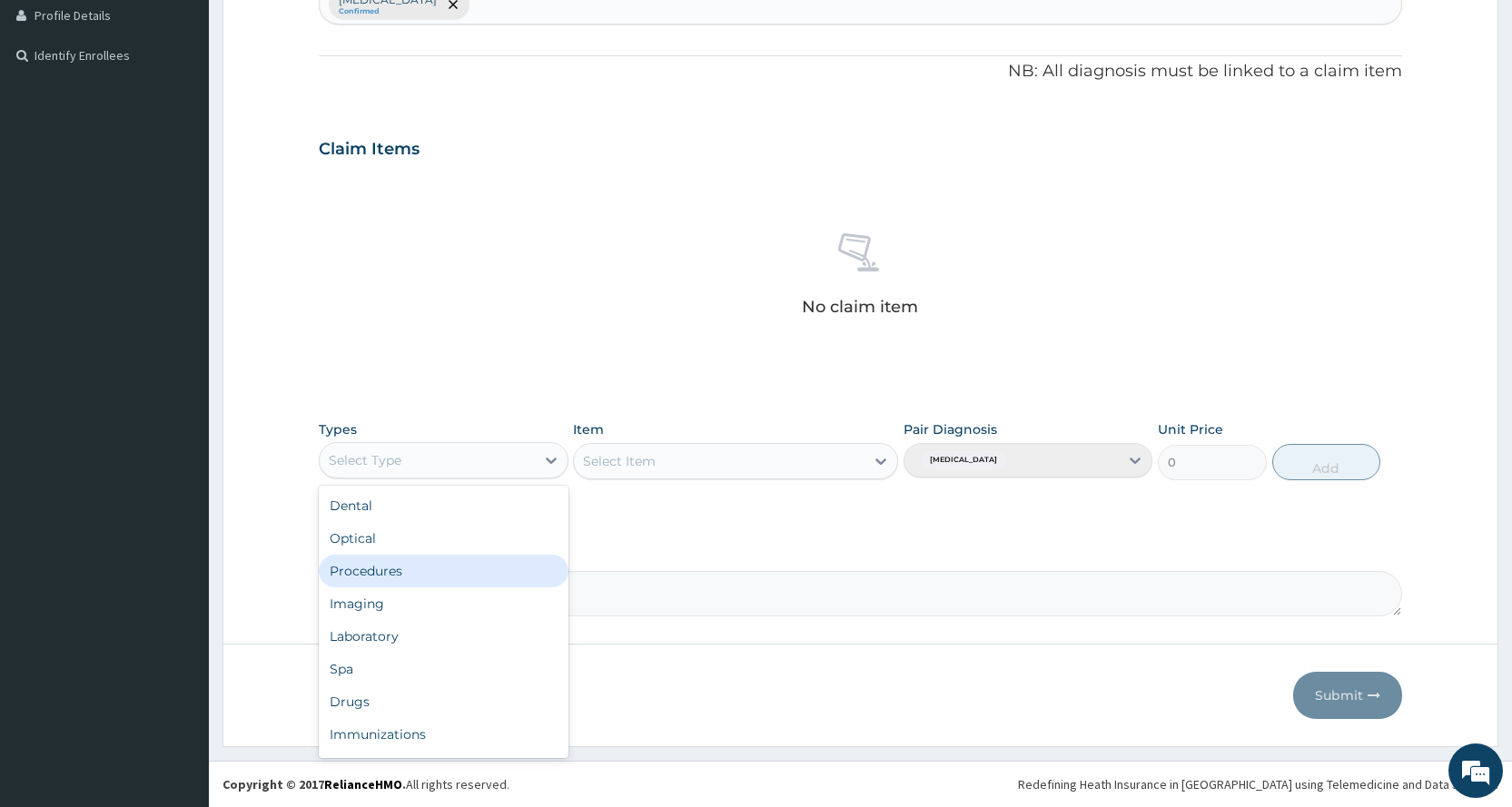
scroll to position [61, 0]
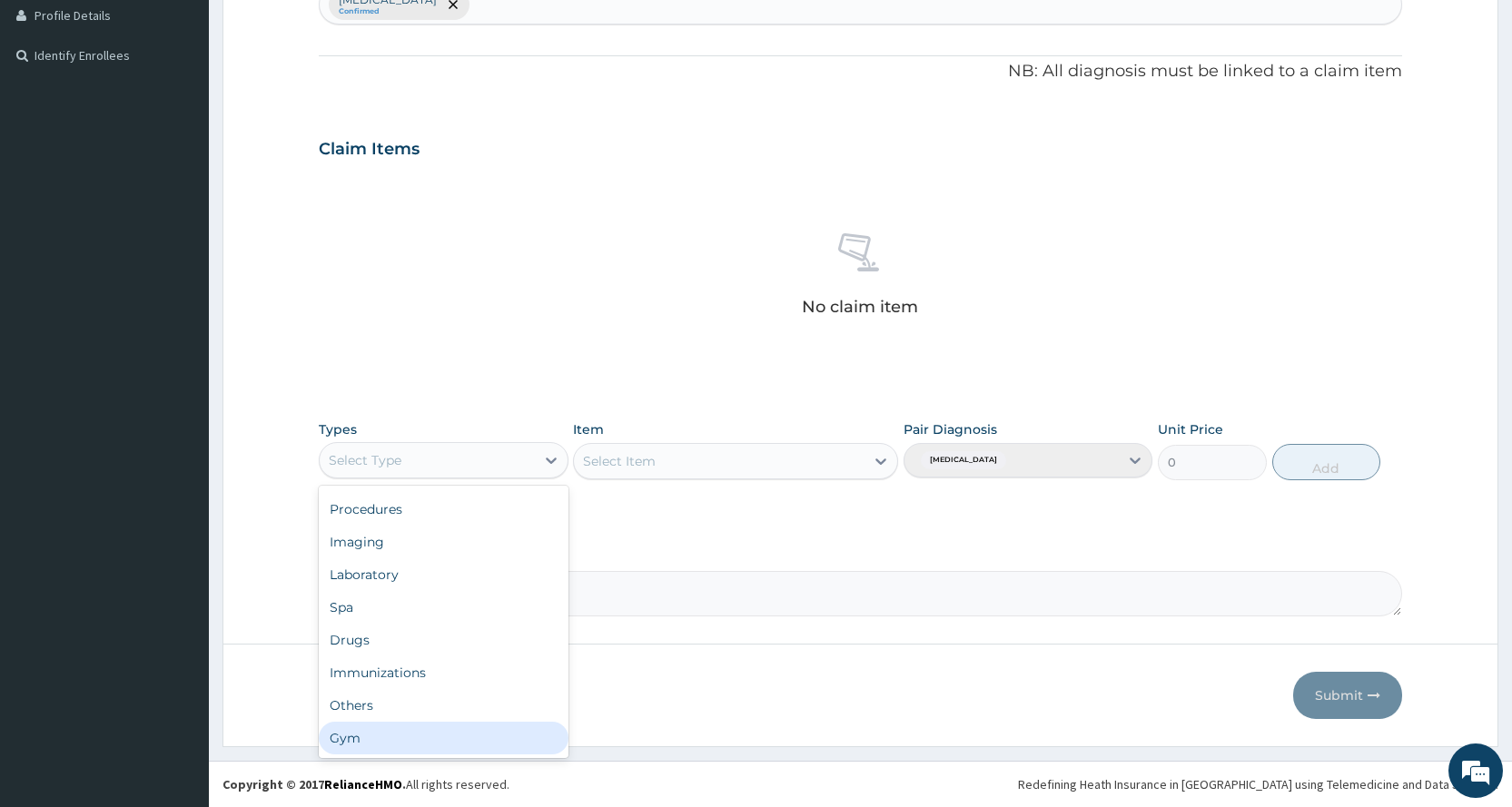
click at [336, 743] on div "Gym" at bounding box center [442, 737] width 248 height 33
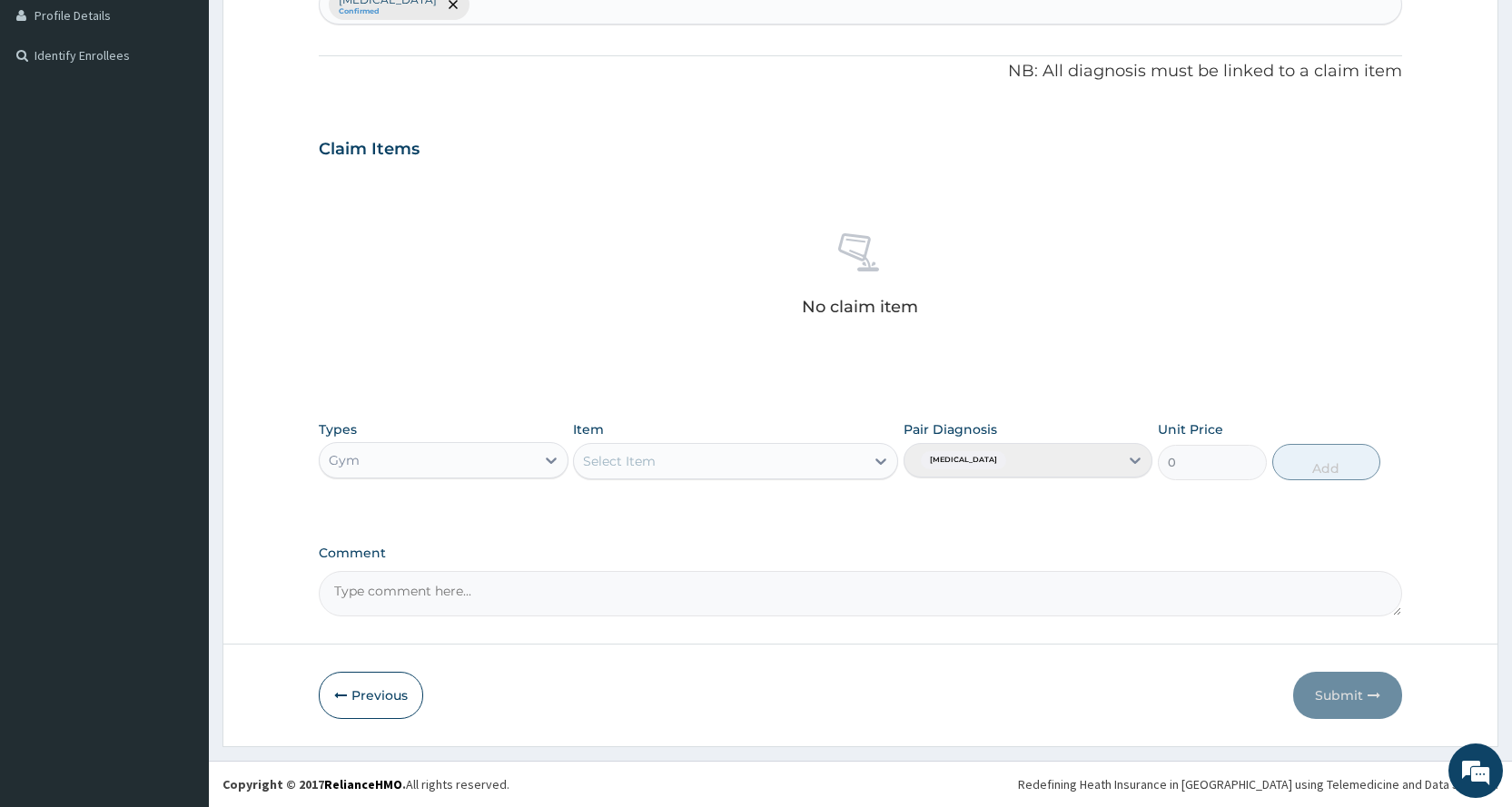
click at [708, 464] on div "Select Item" at bounding box center [719, 460] width 291 height 29
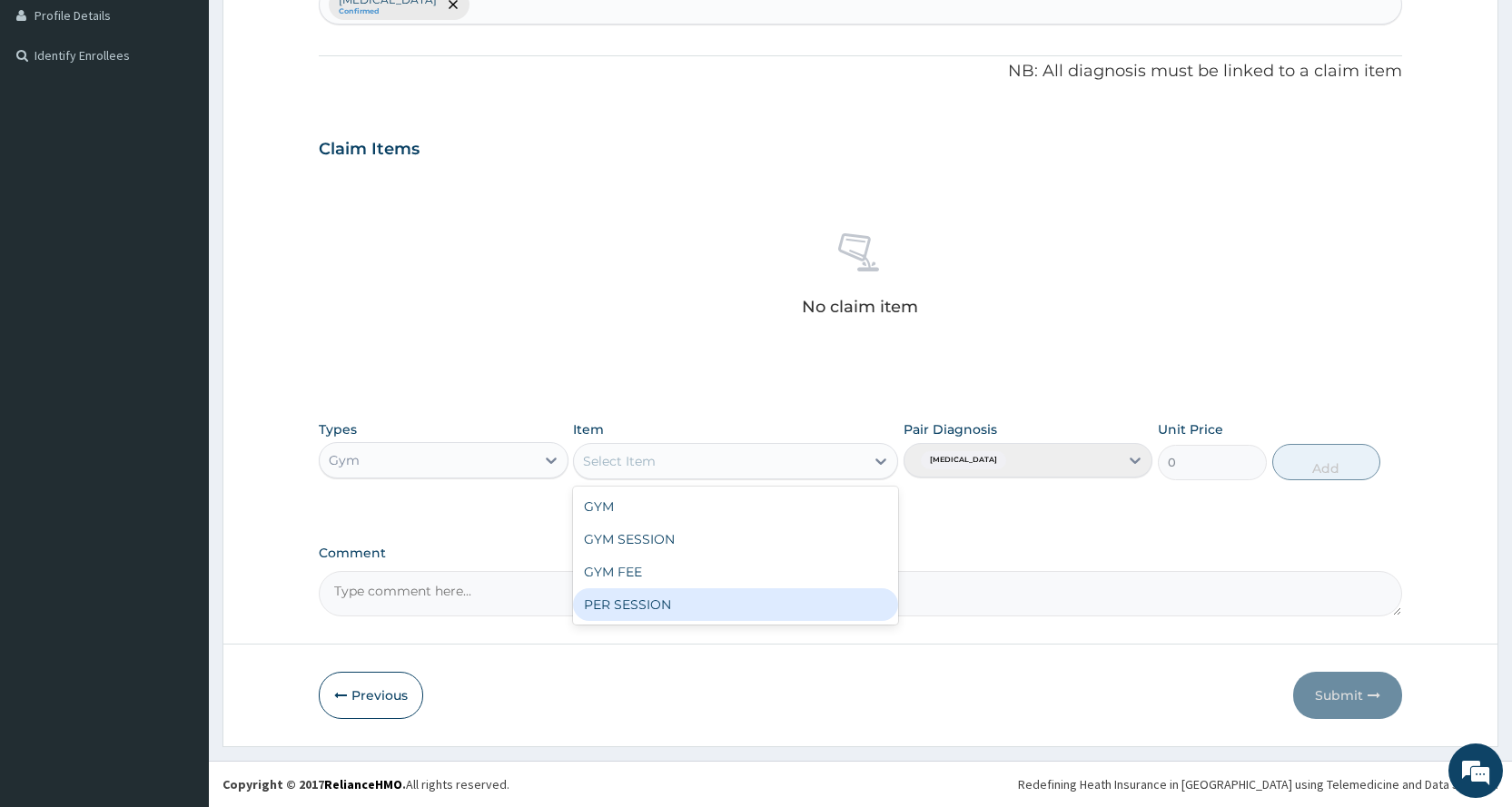
click at [681, 600] on div "PER SESSION" at bounding box center [735, 604] width 325 height 33
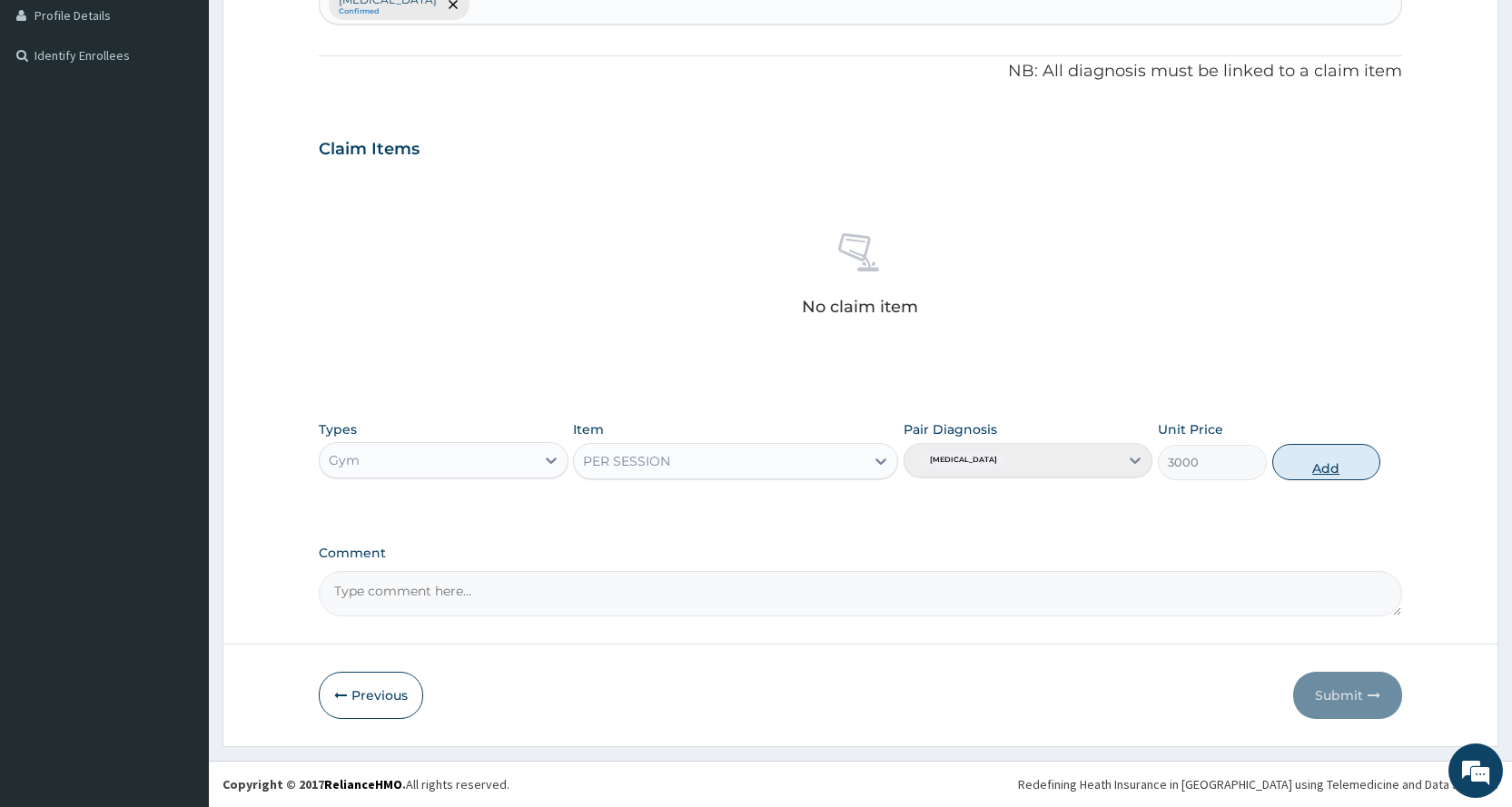
click at [1304, 457] on button "Add" at bounding box center [1325, 462] width 108 height 37
type input "0"
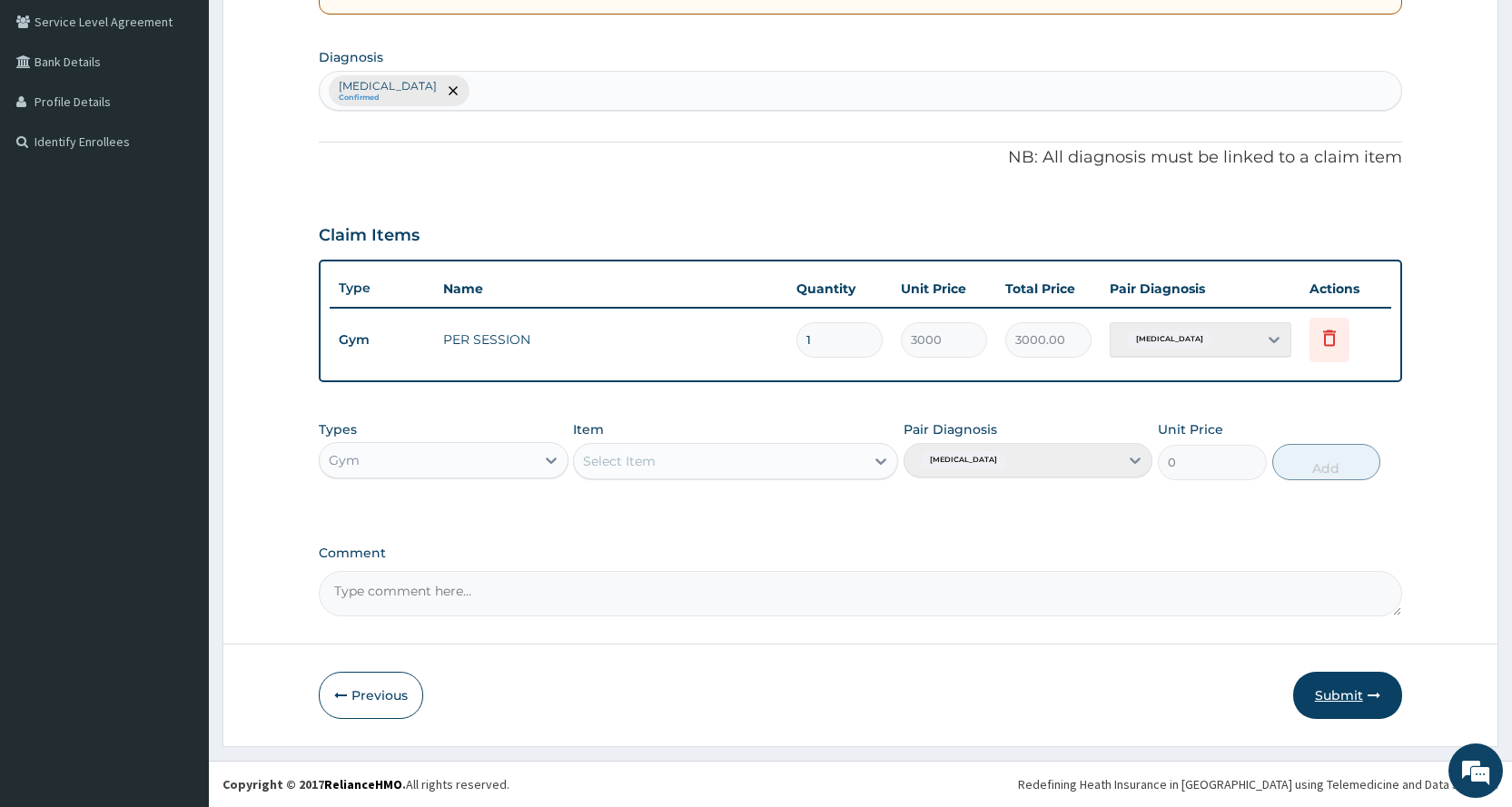
click at [1368, 703] on button "Submit" at bounding box center [1348, 695] width 109 height 47
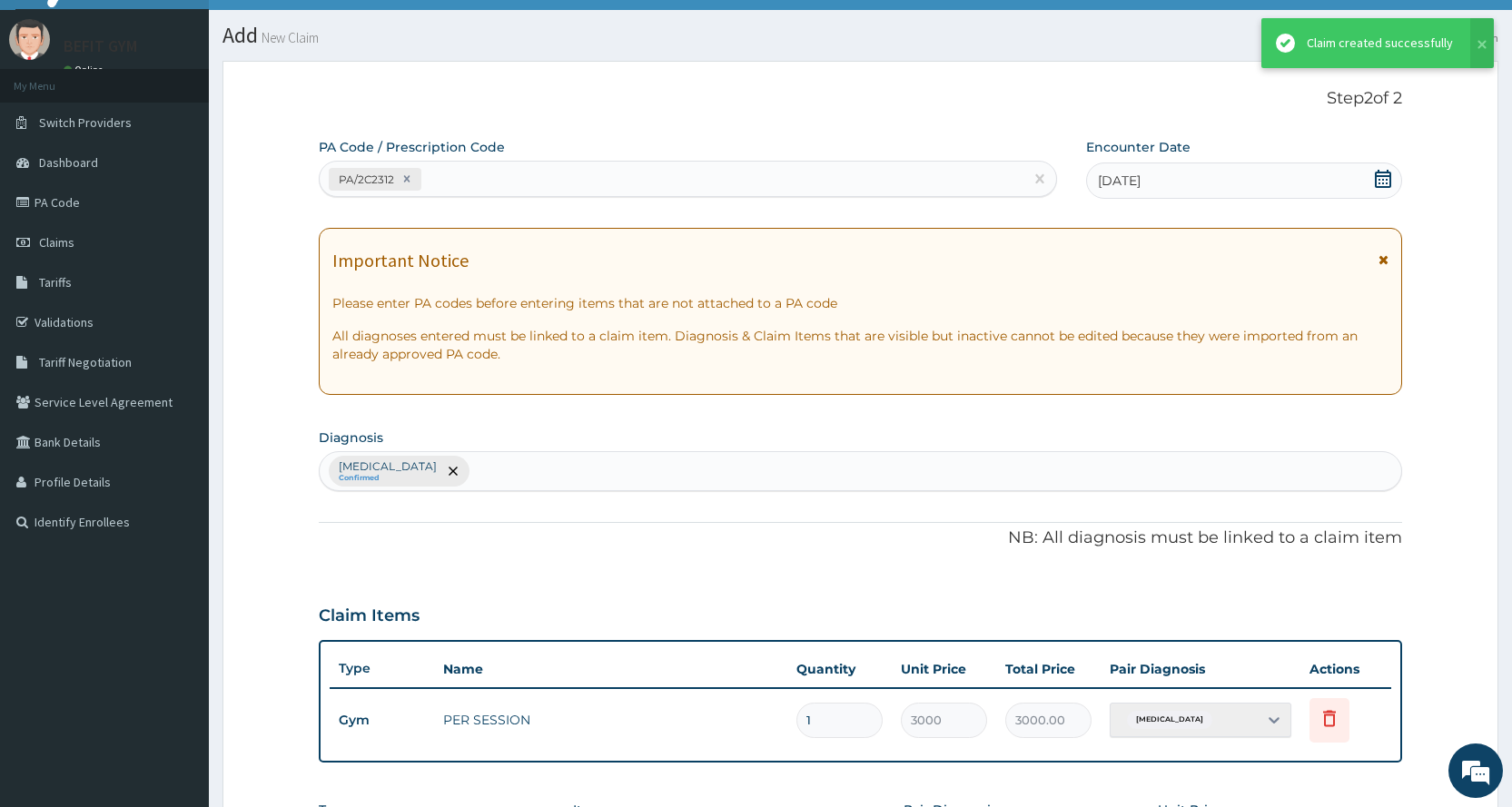
scroll to position [415, 0]
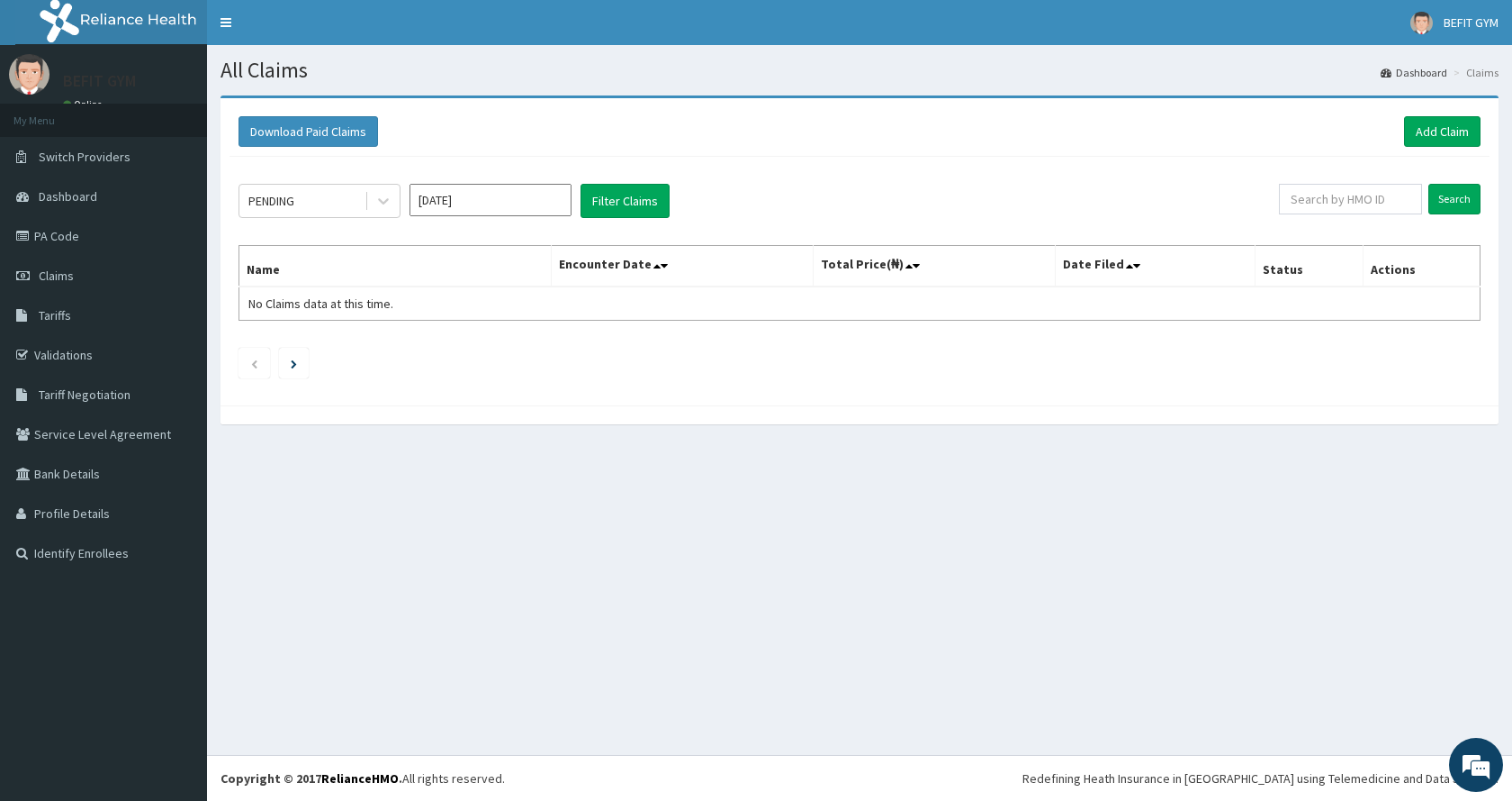
drag, startPoint x: 551, startPoint y: 542, endPoint x: 667, endPoint y: 542, distance: 116.0
click at [603, 542] on div "All Claims Dashboard Claims Download Paid Claims Add Claim × Note you can only …" at bounding box center [860, 400] width 1305 height 710
click at [1451, 123] on link "Add Claim" at bounding box center [1442, 131] width 77 height 30
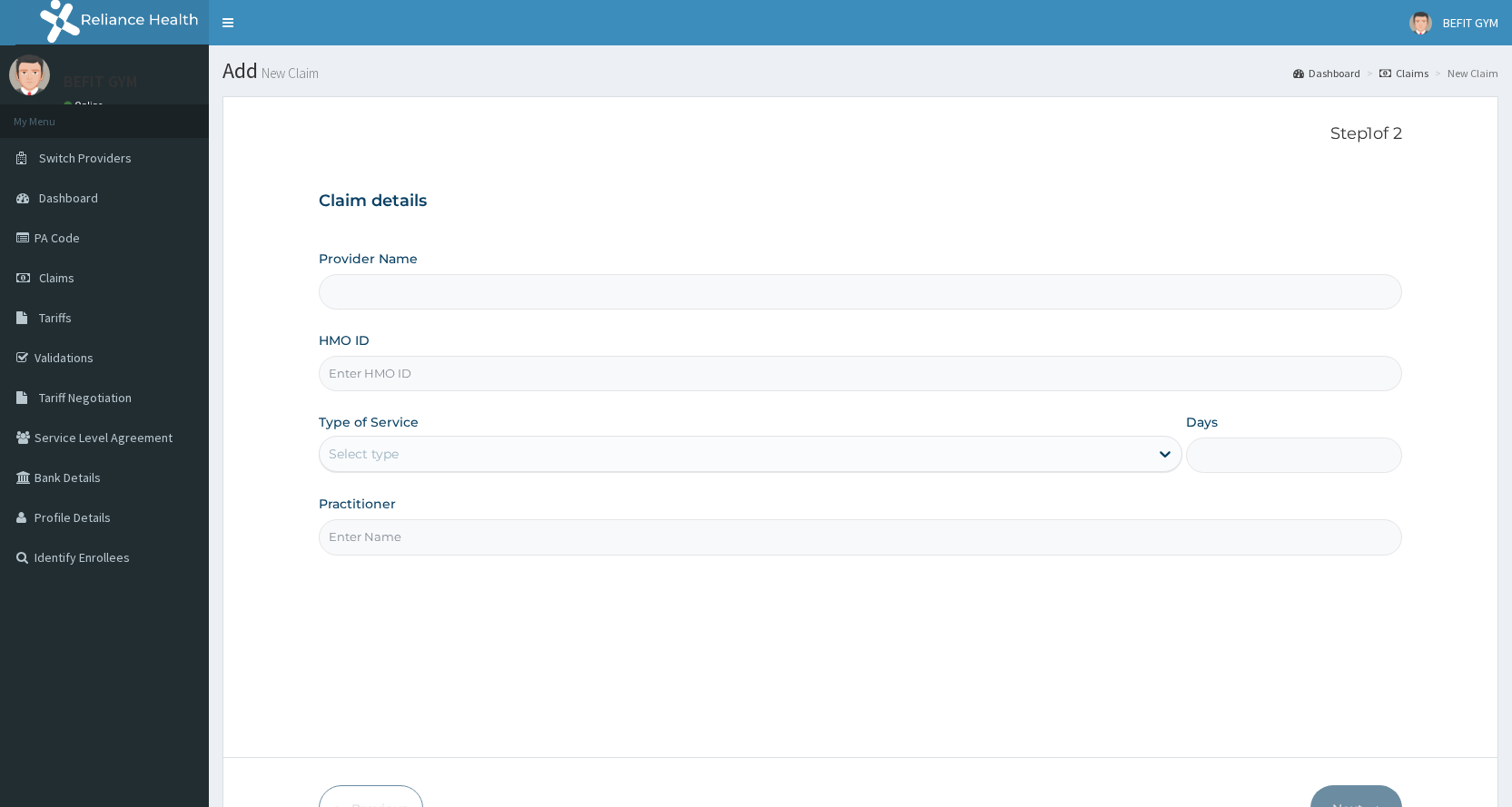
type input "BEFIT HEALTH AND FITNESS CENTRE"
type input "1"
click at [572, 386] on input "HMO ID" at bounding box center [860, 374] width 1084 height 36
type input "NID/10069/B"
click at [462, 526] on input "Practitioner" at bounding box center [860, 537] width 1084 height 36
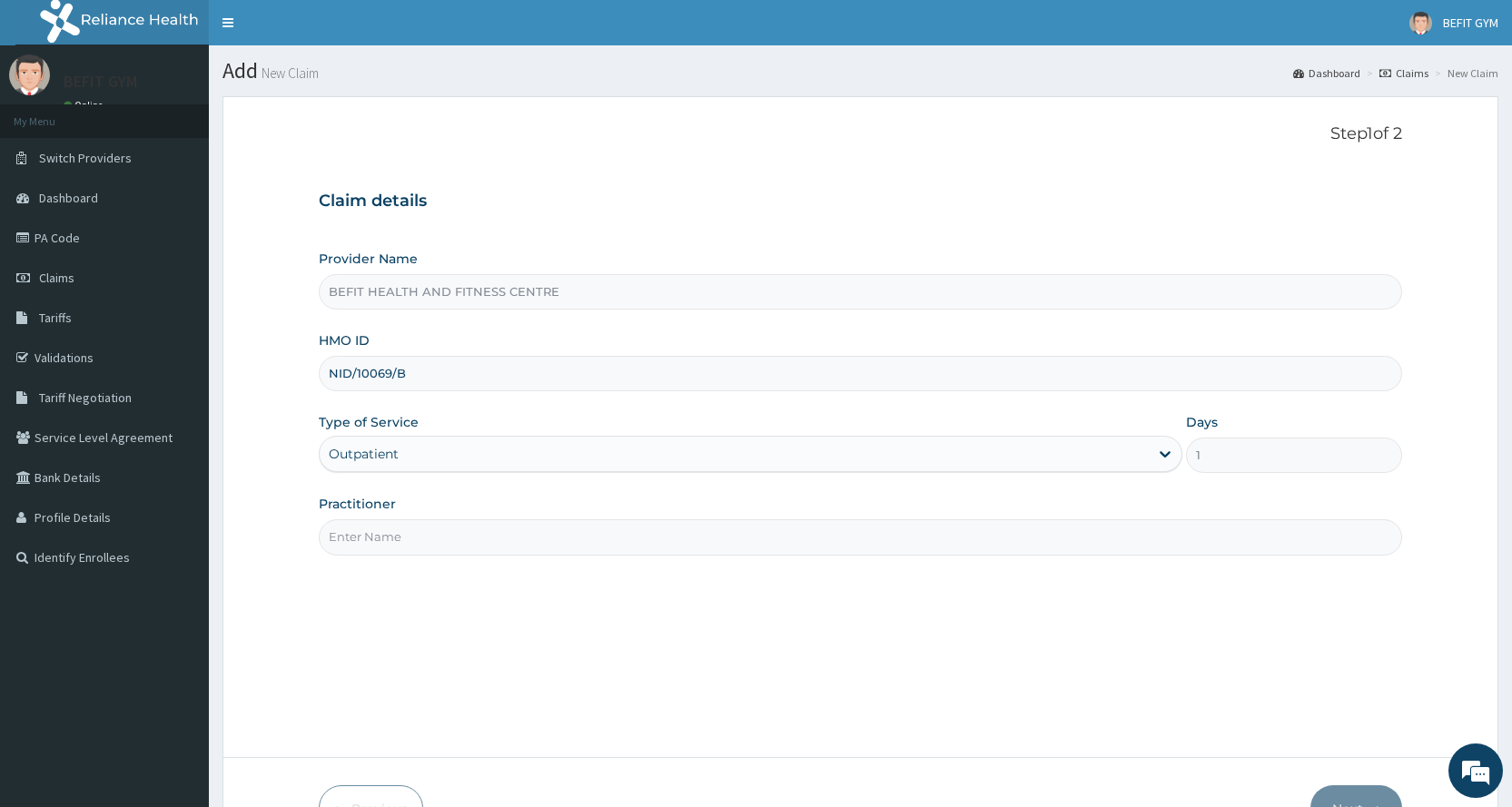
type input "B"
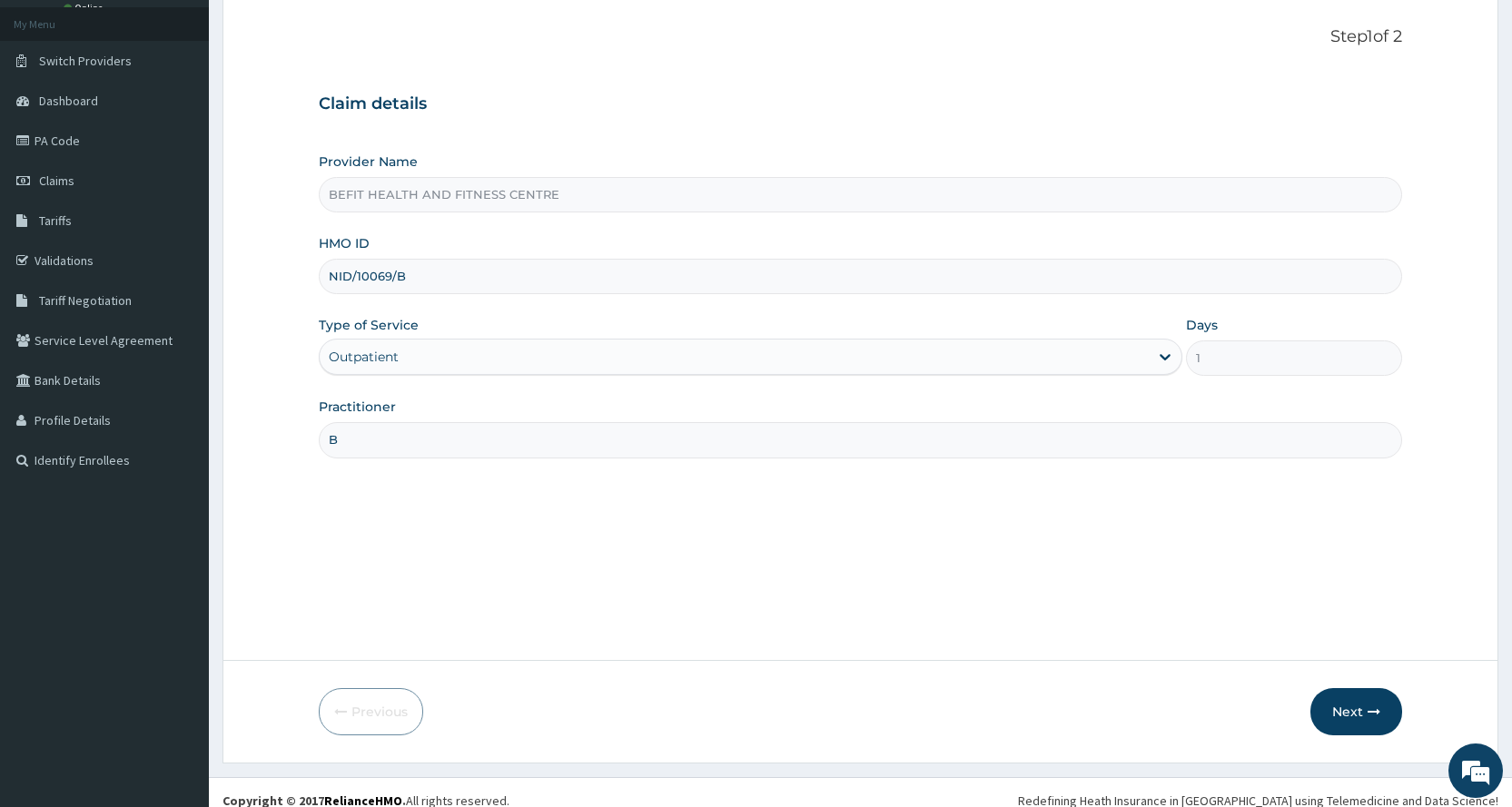
scroll to position [114, 0]
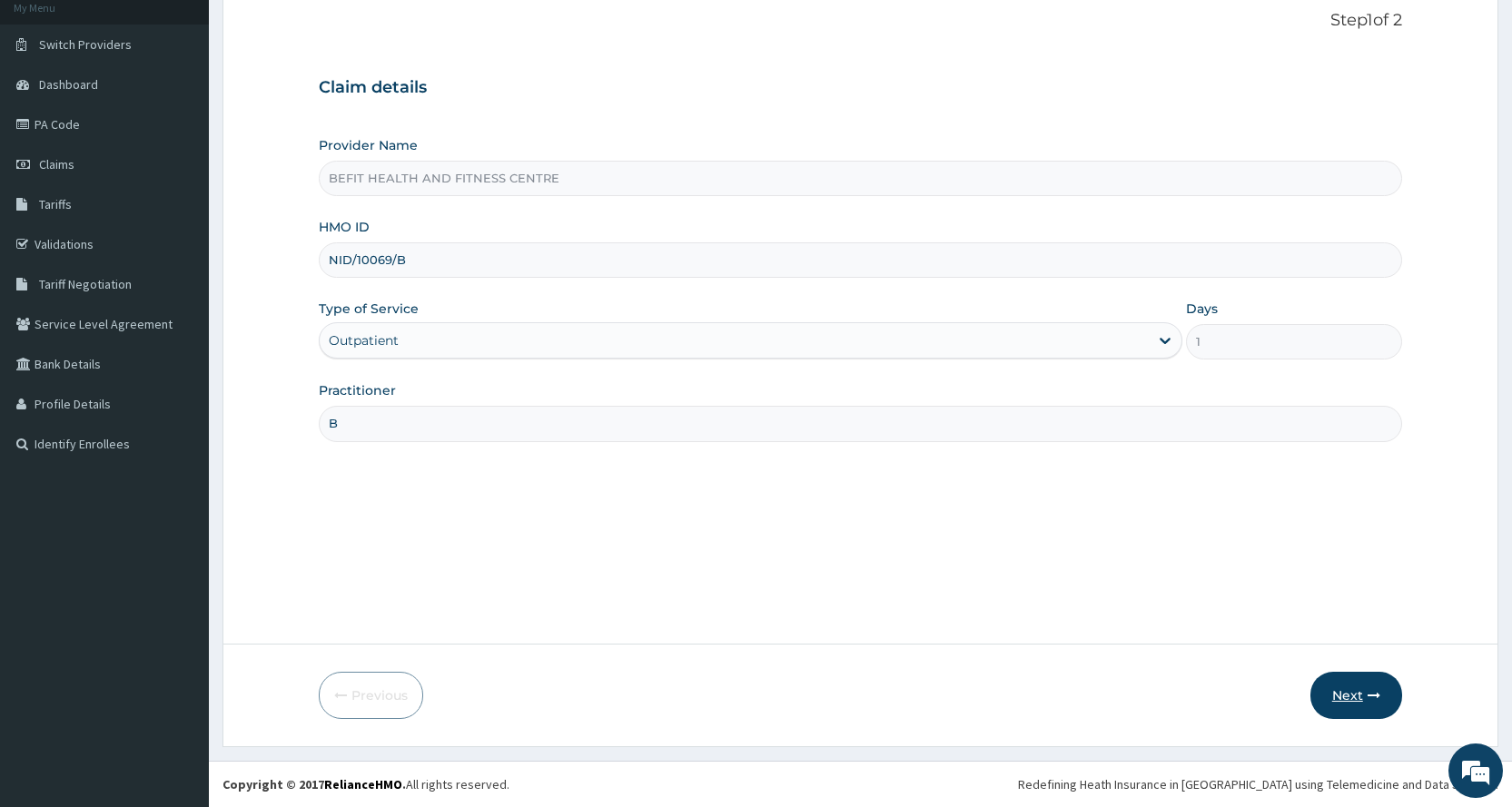
click at [1334, 688] on button "Next" at bounding box center [1356, 695] width 92 height 47
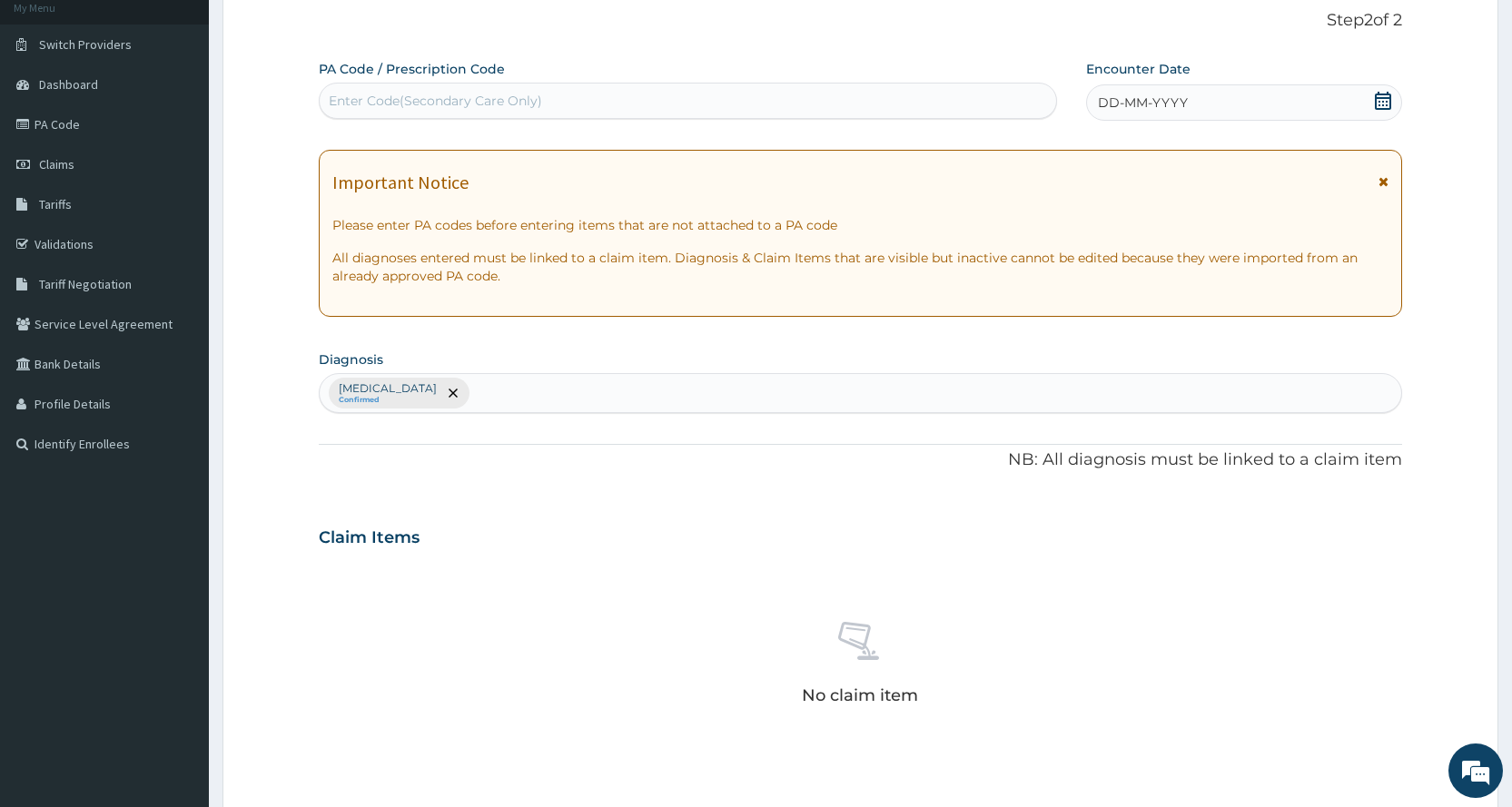
click at [612, 109] on div "Enter Code(Secondary Care Only)" at bounding box center [687, 100] width 735 height 29
type input "PA/AF0ECE"
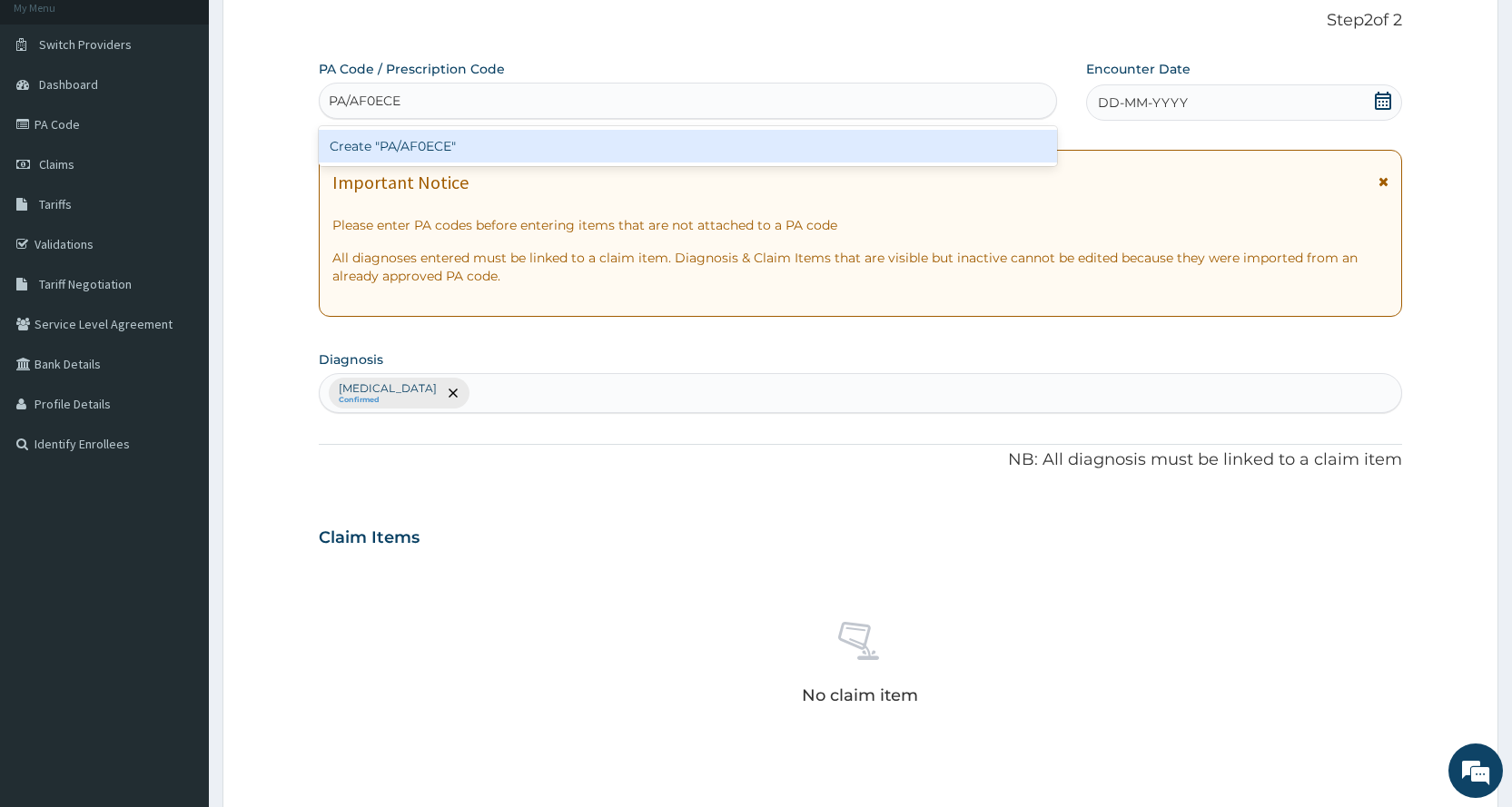
click at [640, 148] on div "Create "PA/AF0ECE"" at bounding box center [687, 145] width 737 height 33
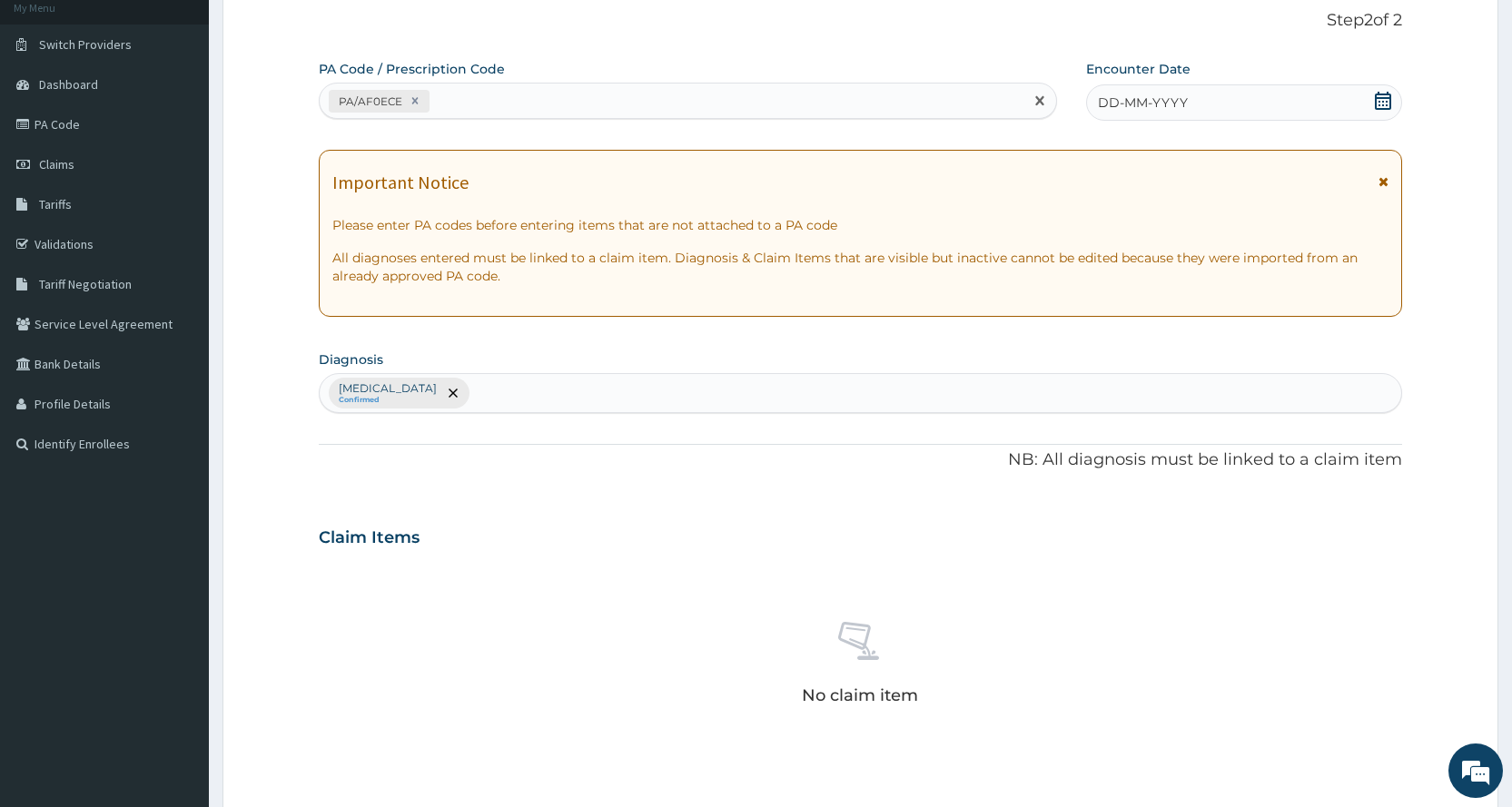
click at [1183, 107] on span "DD-MM-YYYY" at bounding box center [1142, 103] width 90 height 18
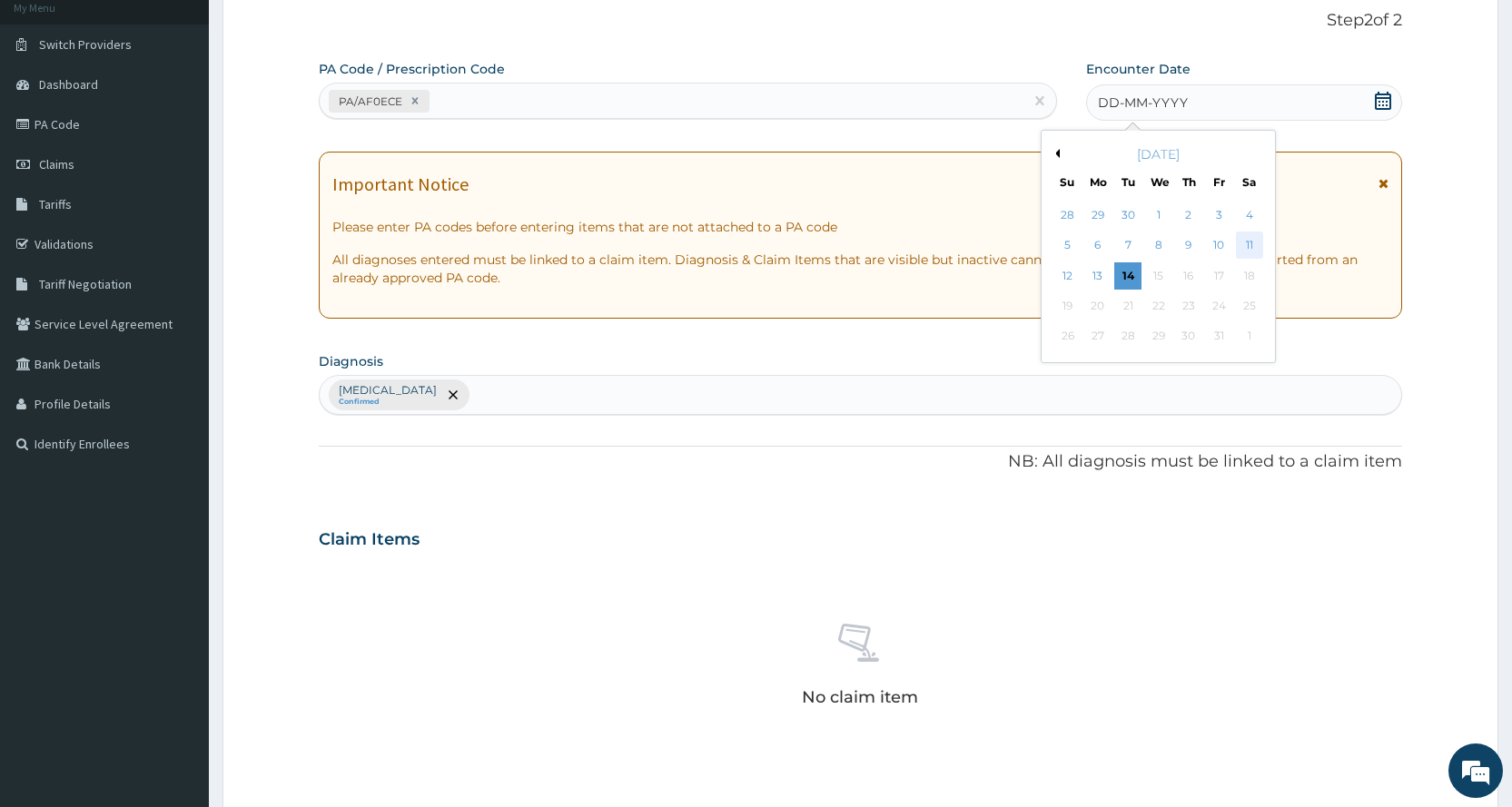
click at [1241, 246] on div "11" at bounding box center [1249, 246] width 28 height 28
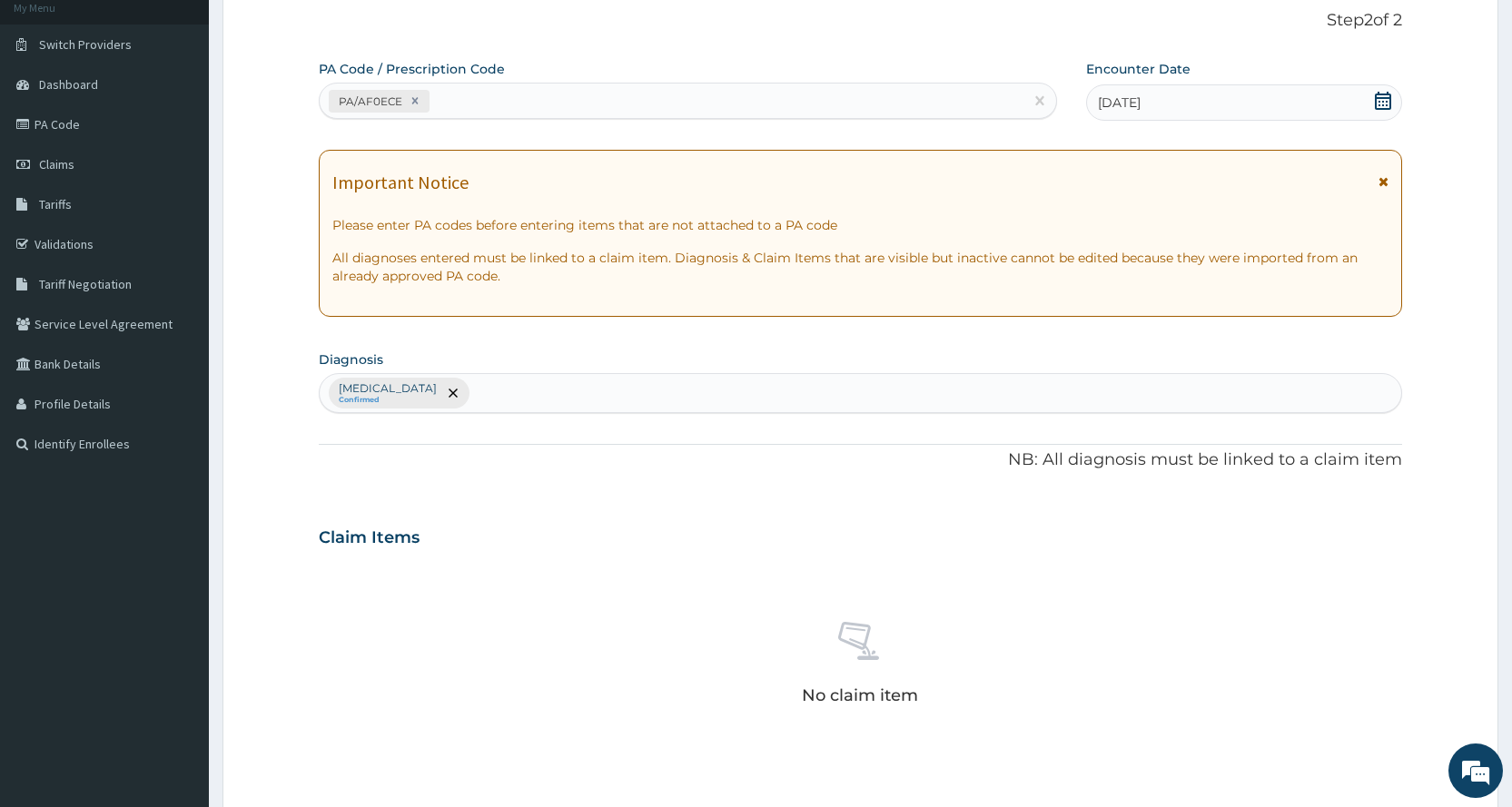
scroll to position [477, 0]
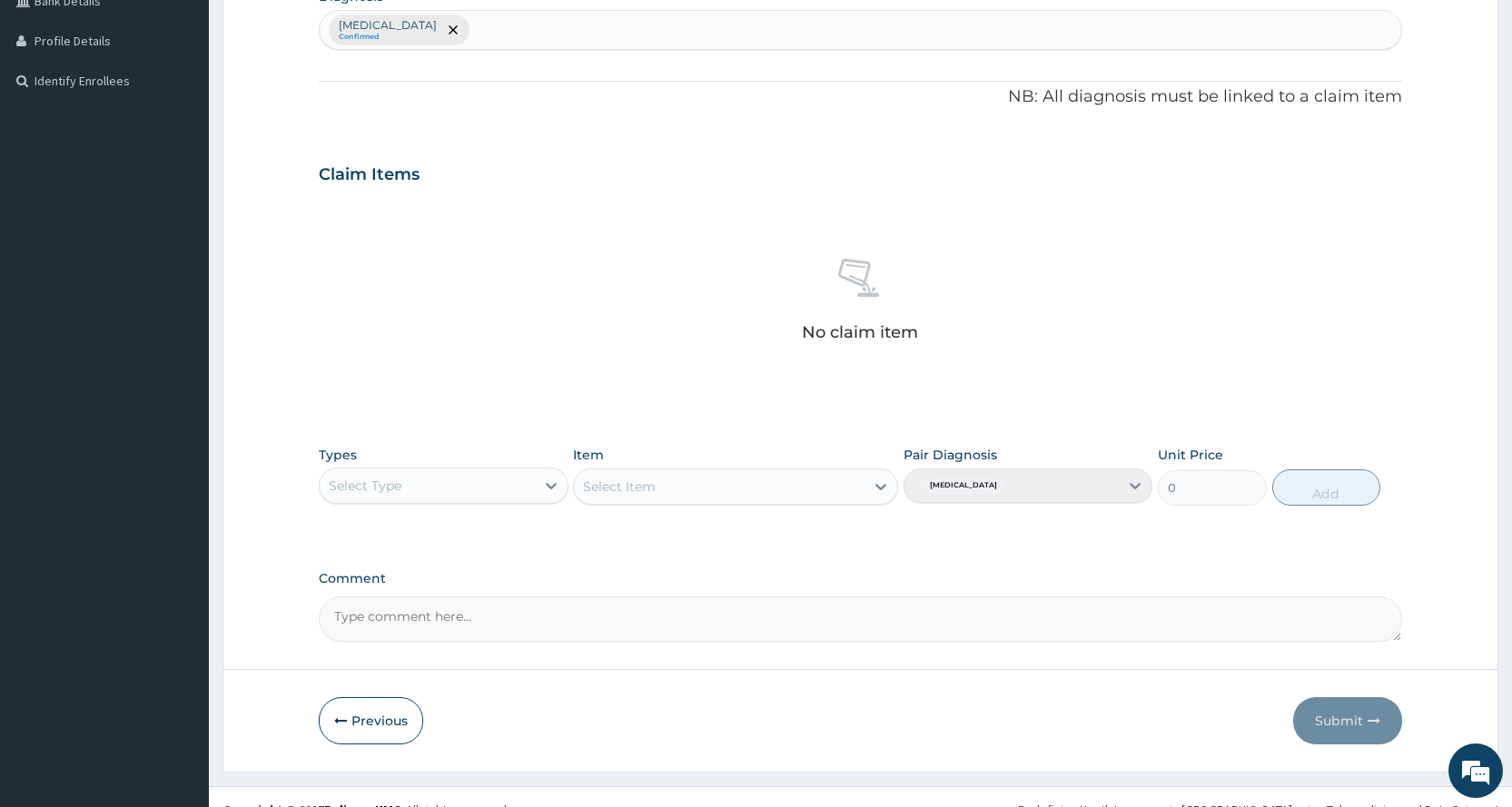
click at [461, 499] on div "Select Type" at bounding box center [426, 485] width 215 height 29
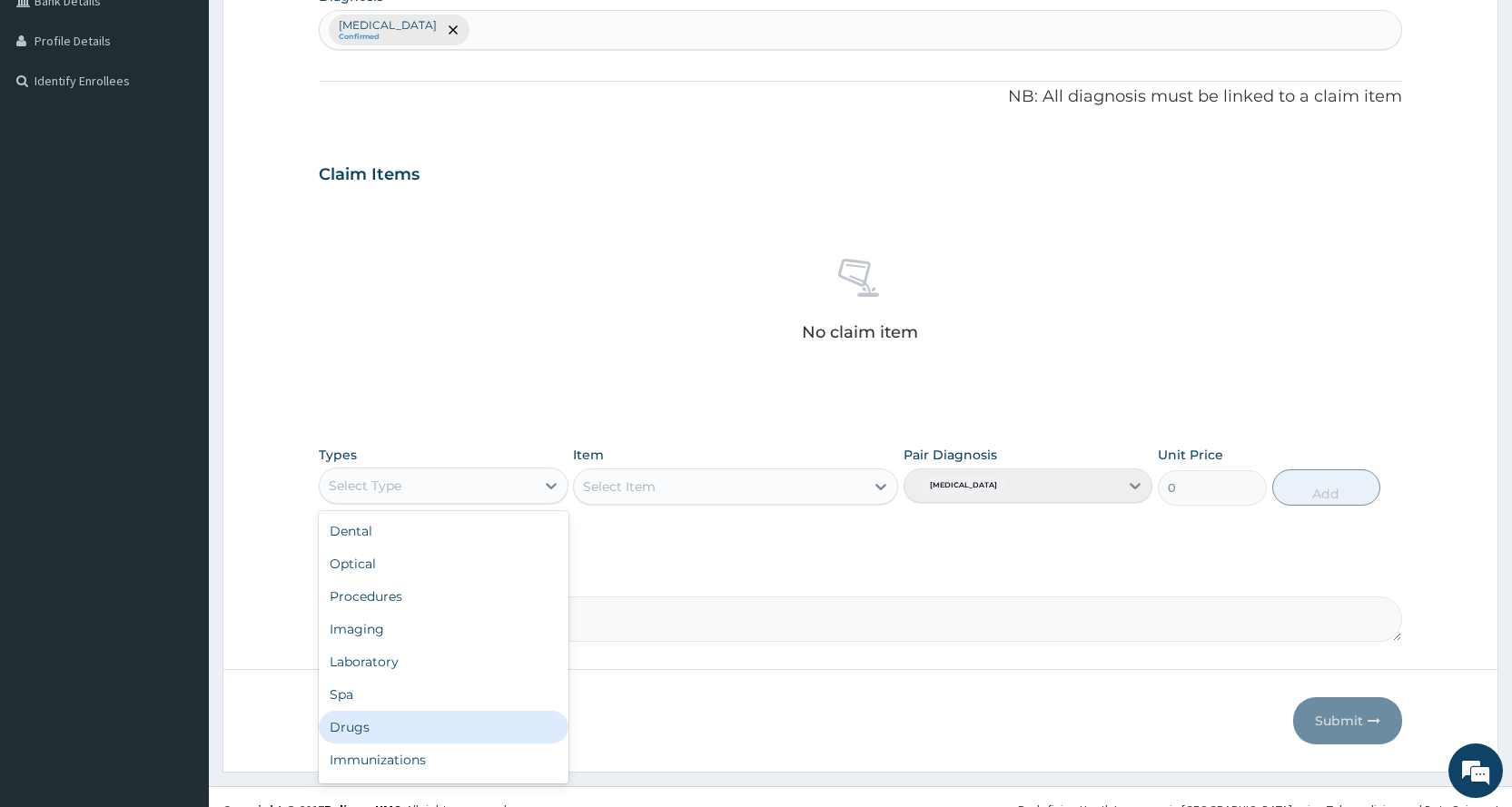
scroll to position [61, 0]
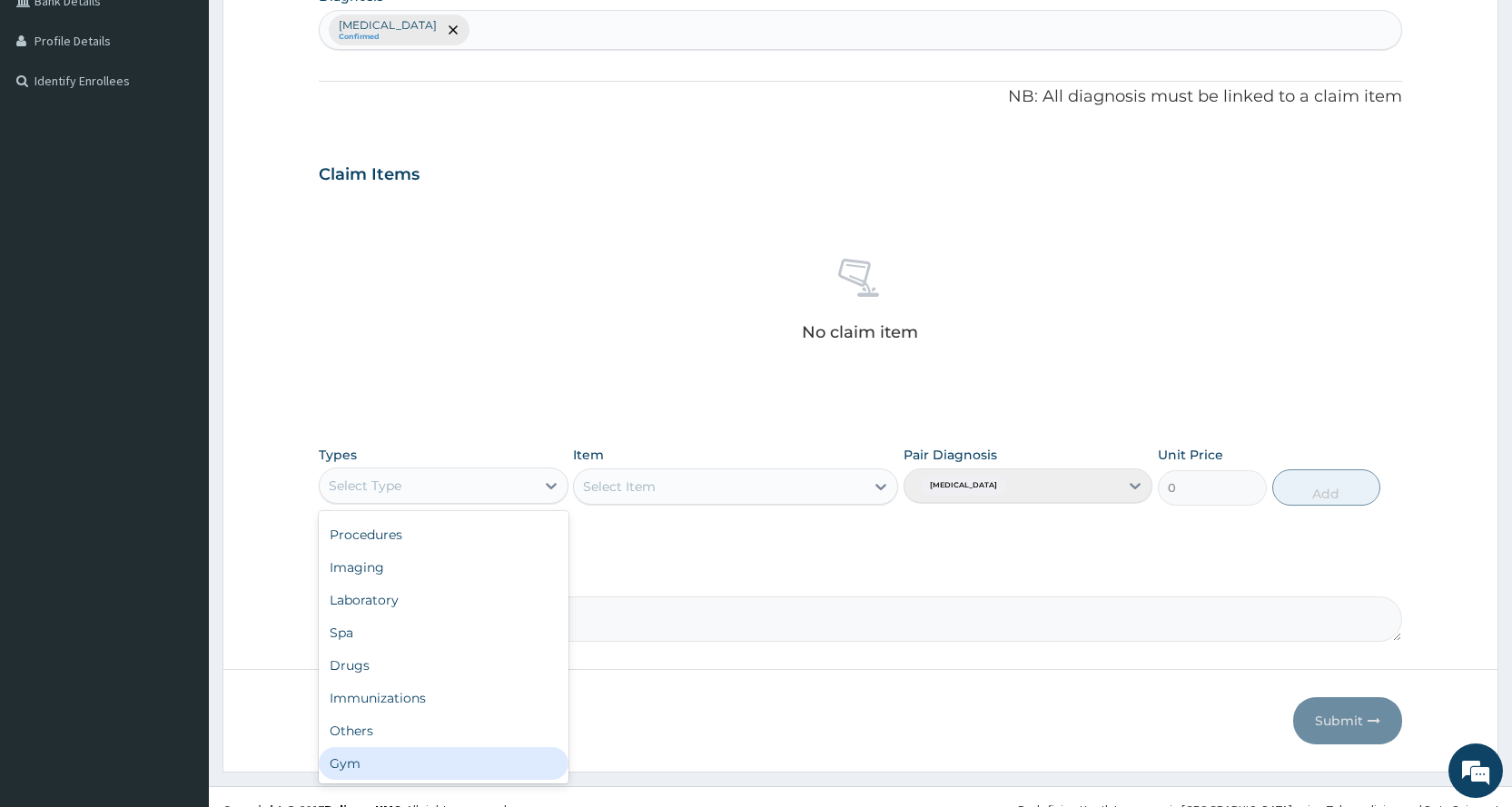
click at [405, 765] on div "Gym" at bounding box center [442, 762] width 248 height 33
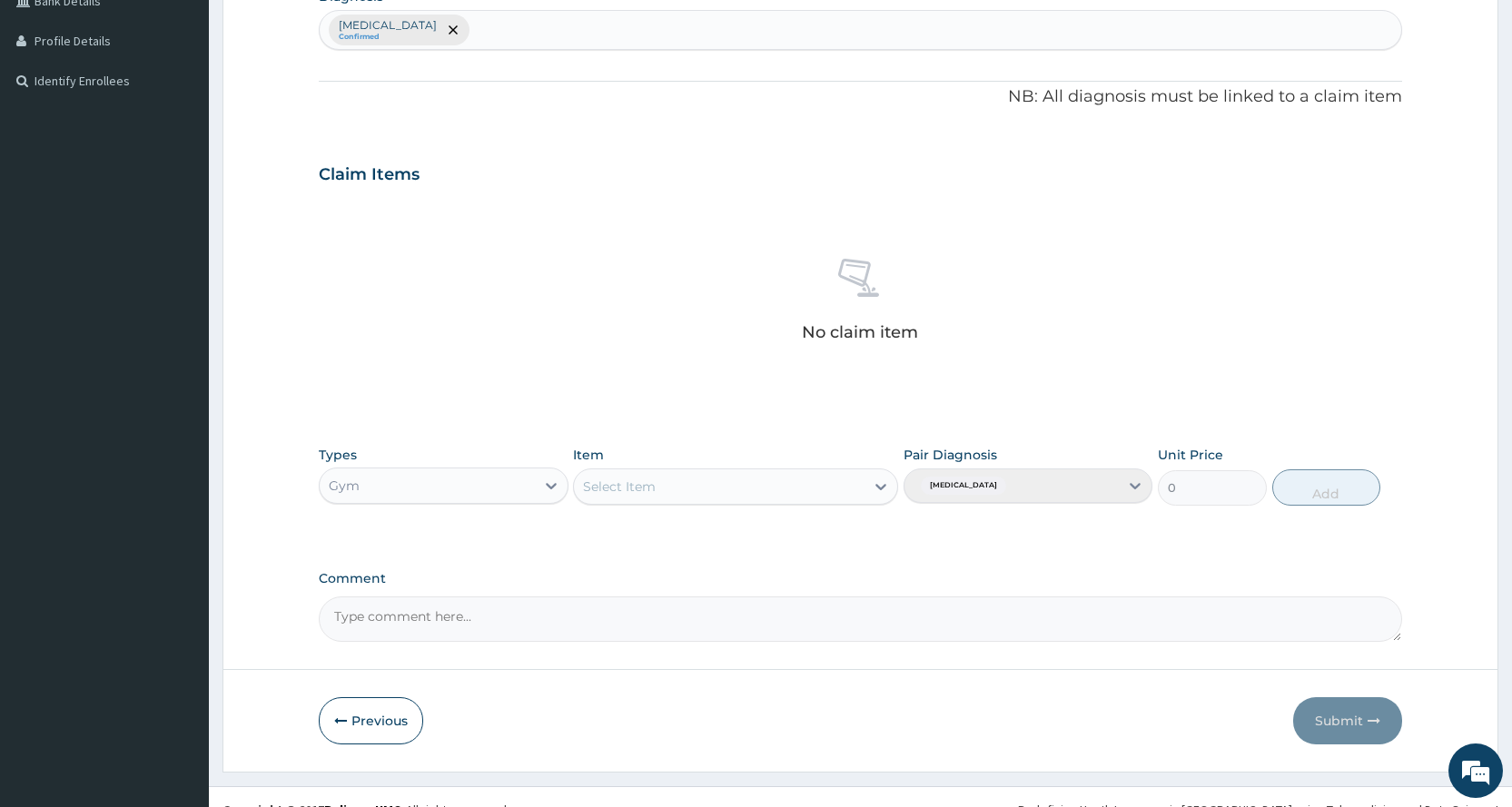
click at [730, 488] on div "Select Item" at bounding box center [719, 486] width 291 height 29
click at [769, 638] on div "PER SESSION" at bounding box center [735, 629] width 325 height 33
click at [1323, 478] on button "Add" at bounding box center [1325, 487] width 108 height 37
type input "0"
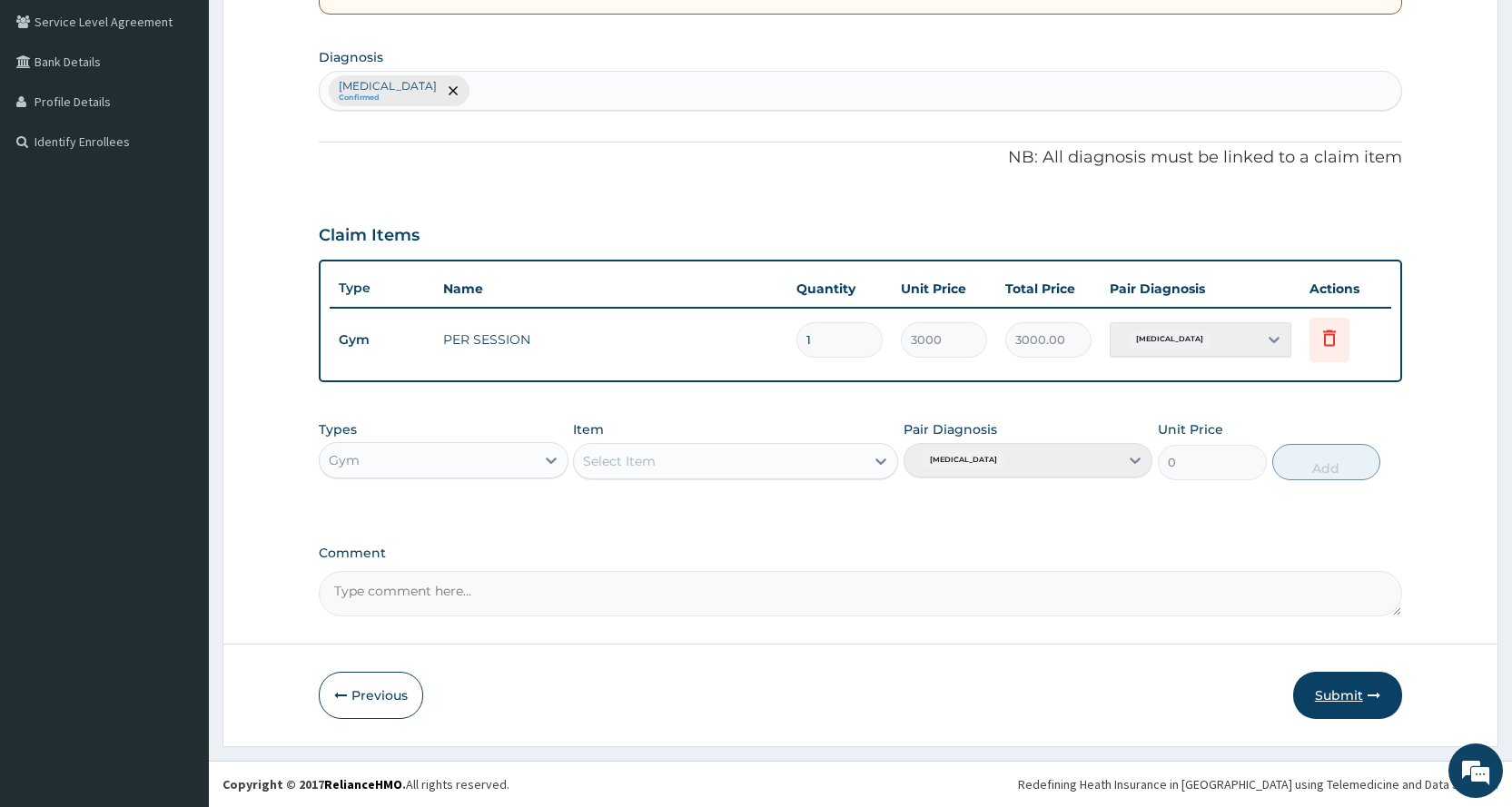
click at [1358, 685] on button "Submit" at bounding box center [1348, 695] width 109 height 47
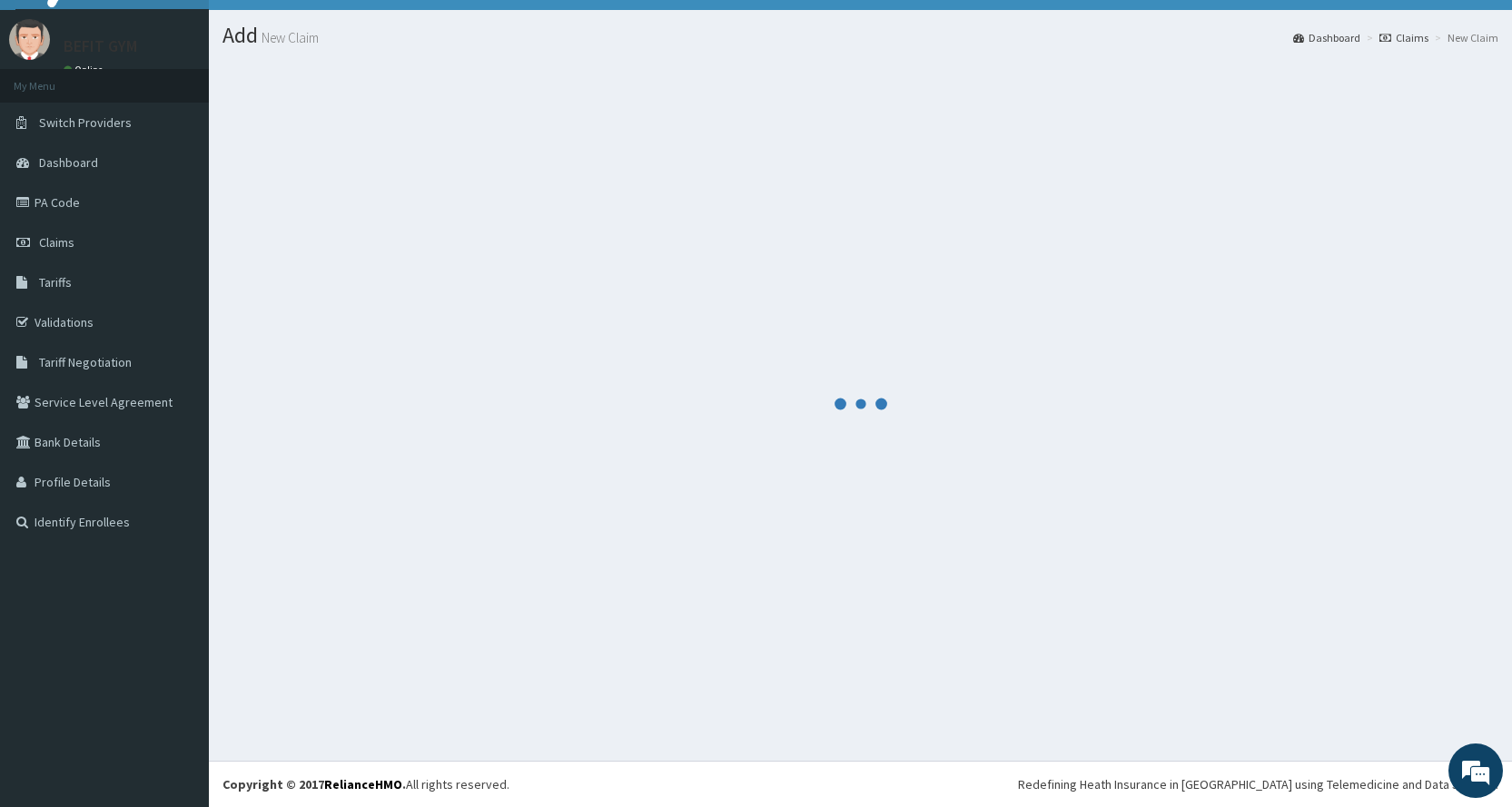
scroll to position [415, 0]
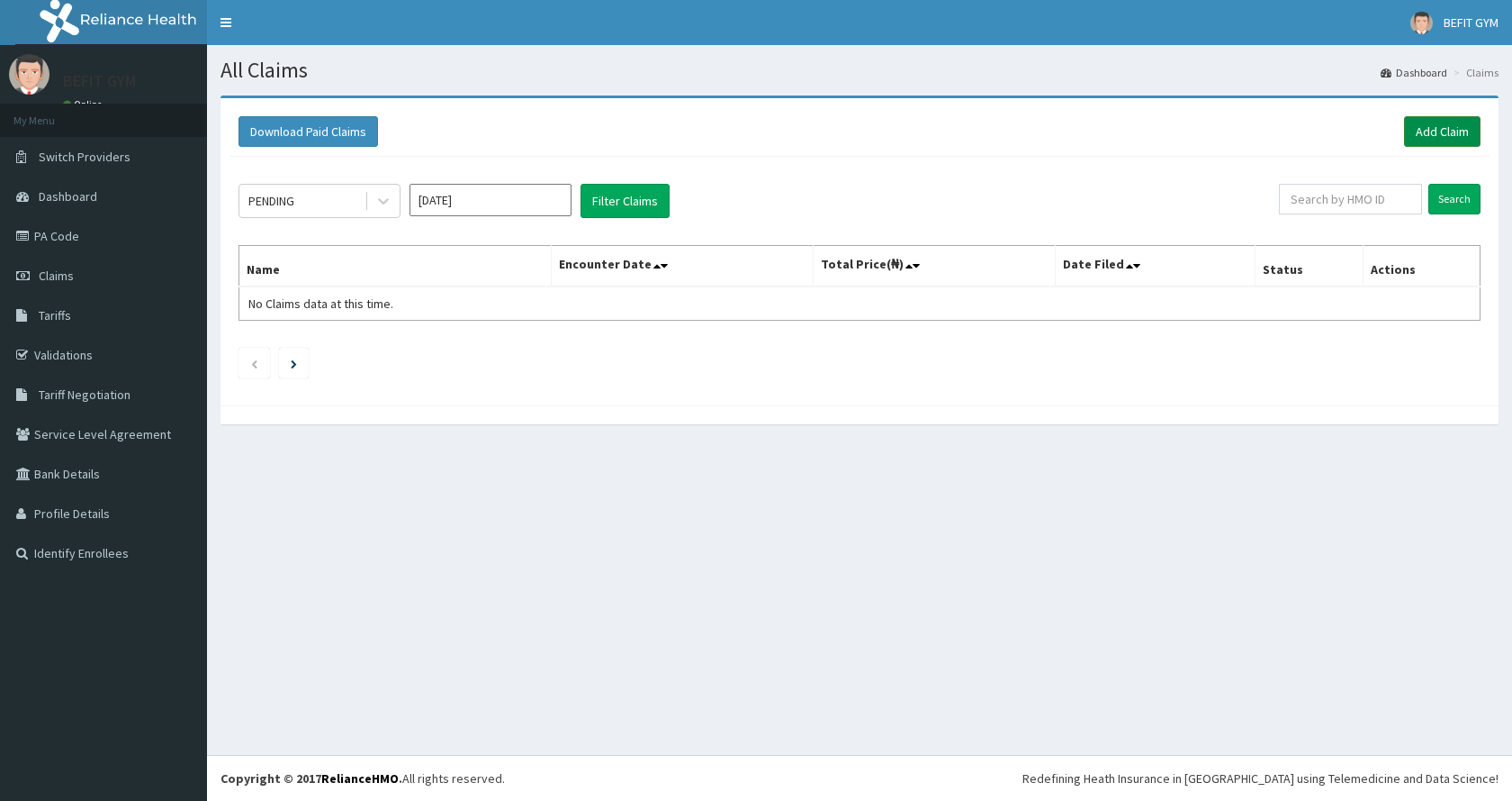
click at [1422, 134] on link "Add Claim" at bounding box center [1442, 131] width 77 height 30
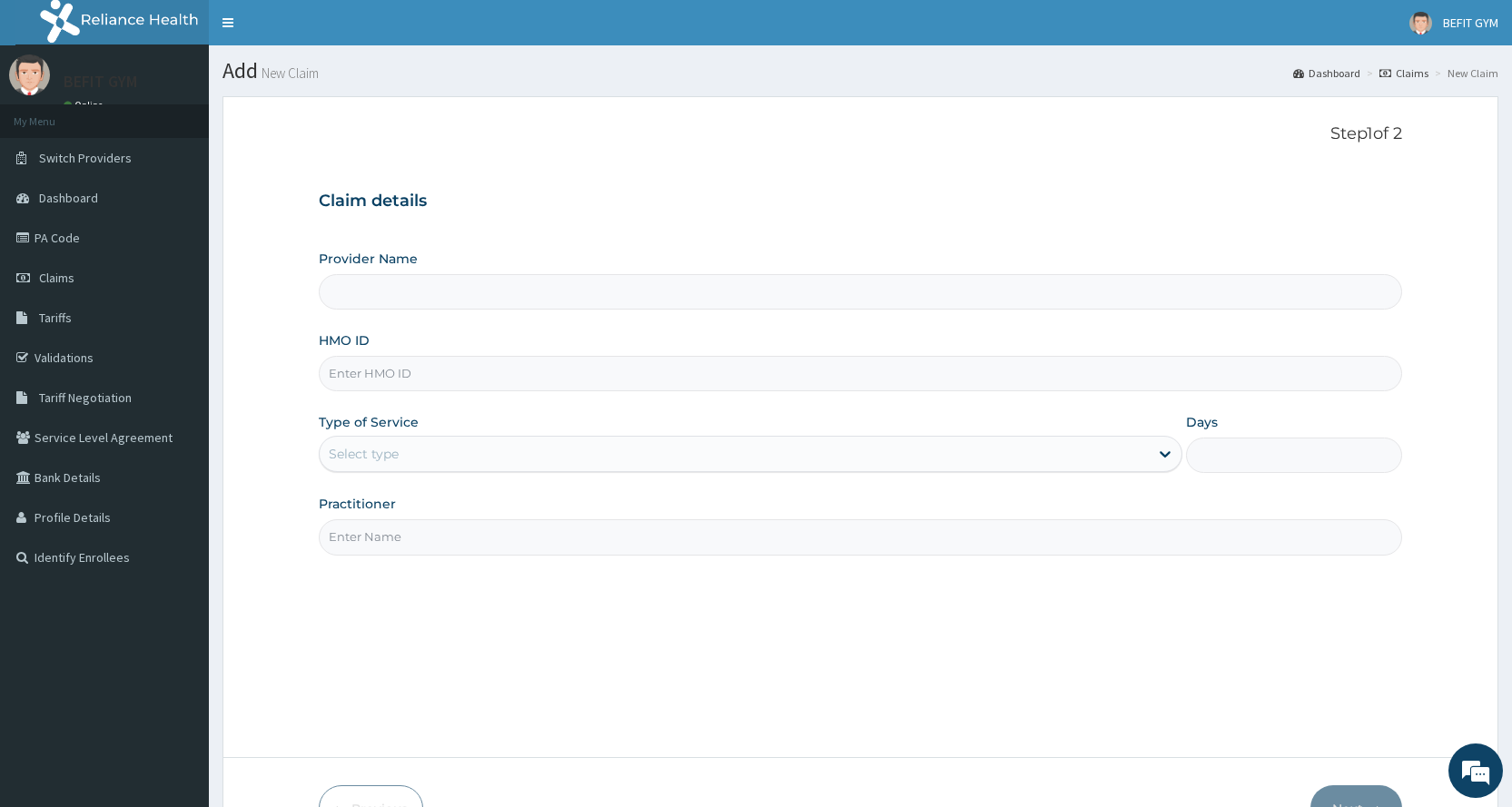
click at [379, 366] on input "HMO ID" at bounding box center [860, 374] width 1084 height 36
type input "BEFIT HEALTH AND FITNESS CENTRE"
type input "1"
type input "TDL/10054/A"
click at [456, 532] on input "Practitioner" at bounding box center [860, 537] width 1084 height 36
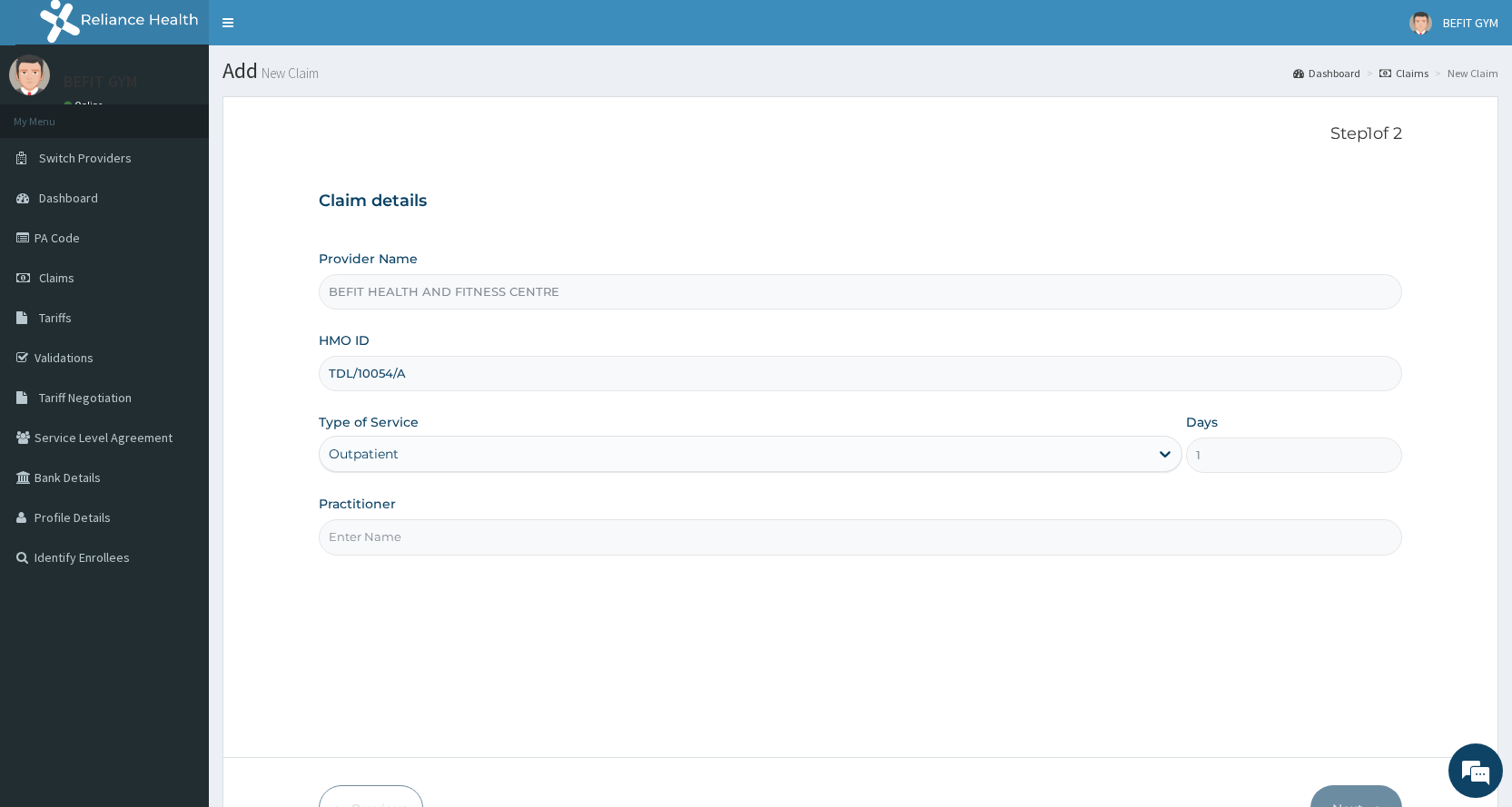
type input "B"
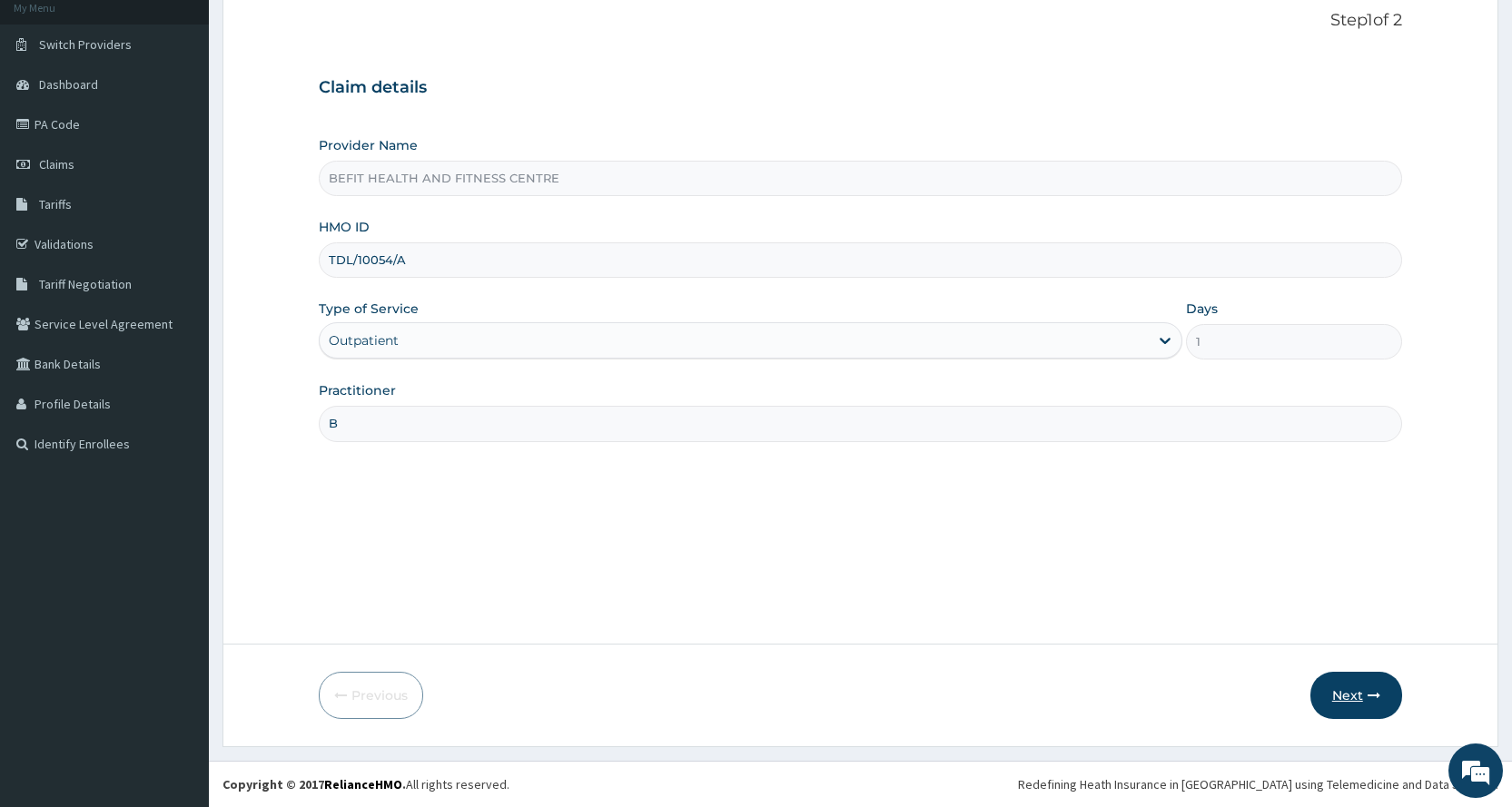
click at [1349, 680] on button "Next" at bounding box center [1356, 695] width 92 height 47
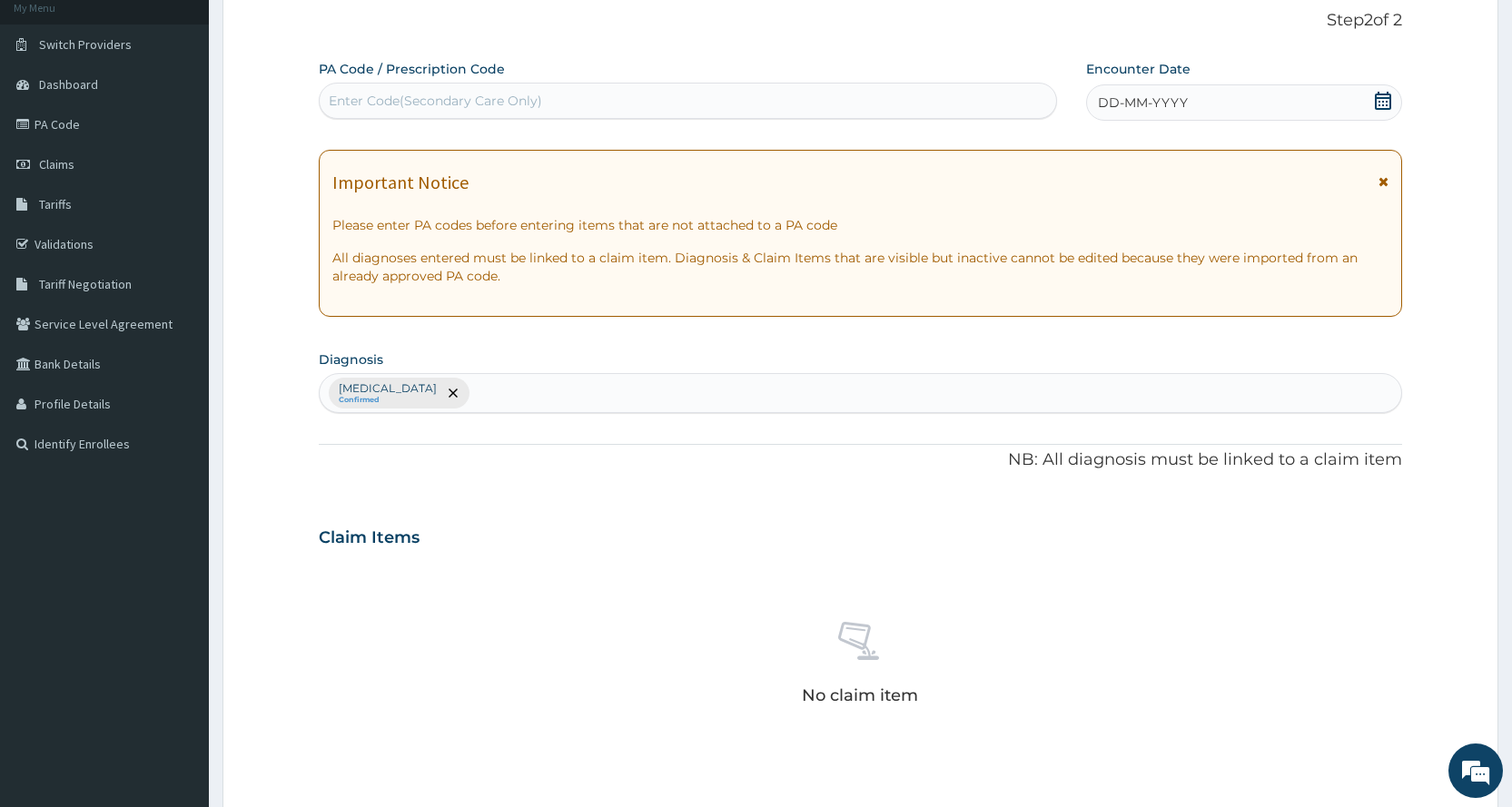
click at [964, 91] on div "Enter Code(Secondary Care Only)" at bounding box center [687, 100] width 735 height 29
type input "PA/F4EA59"
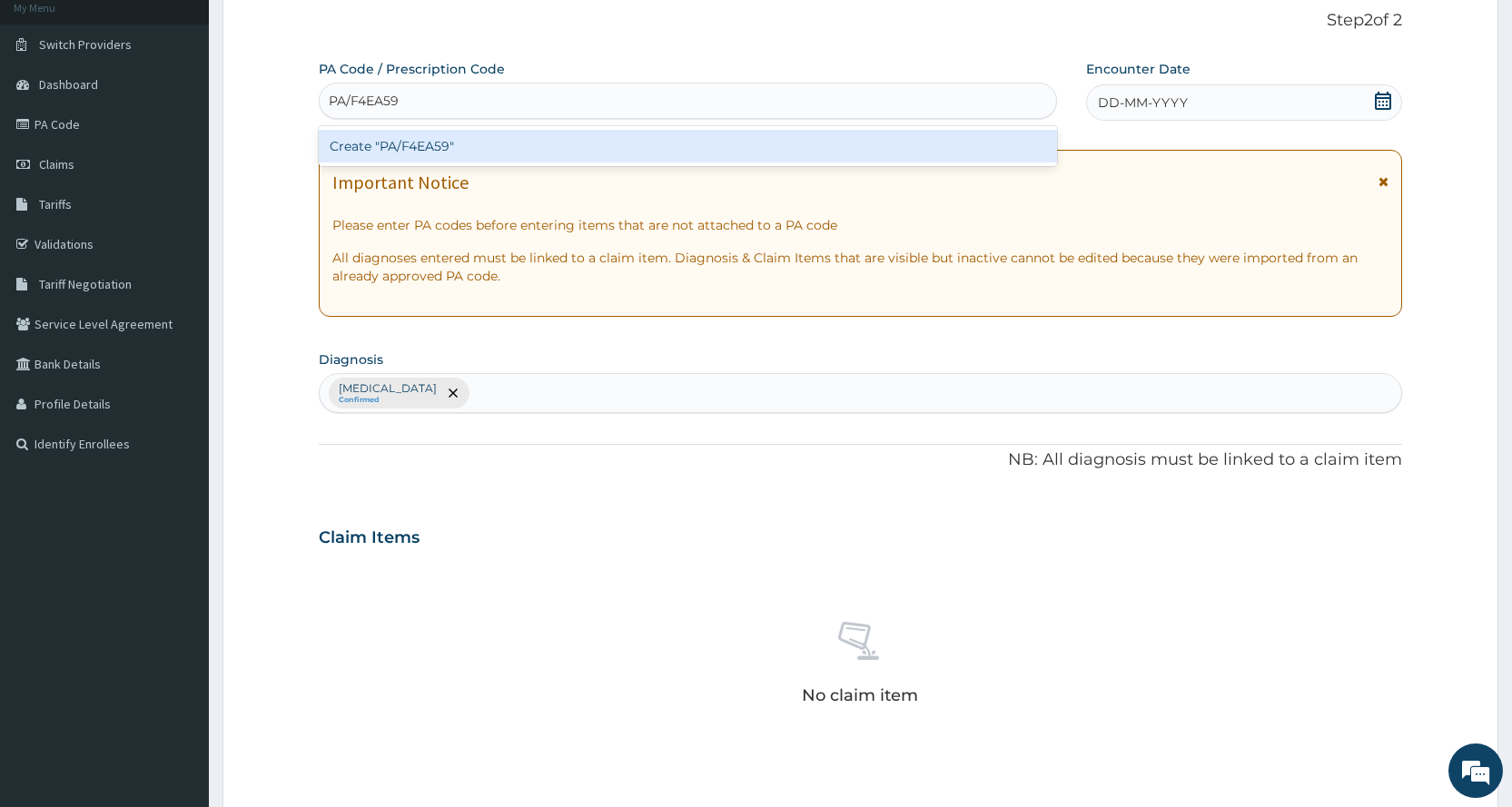
click at [1010, 134] on div "Create "PA/F4EA59"" at bounding box center [687, 145] width 737 height 33
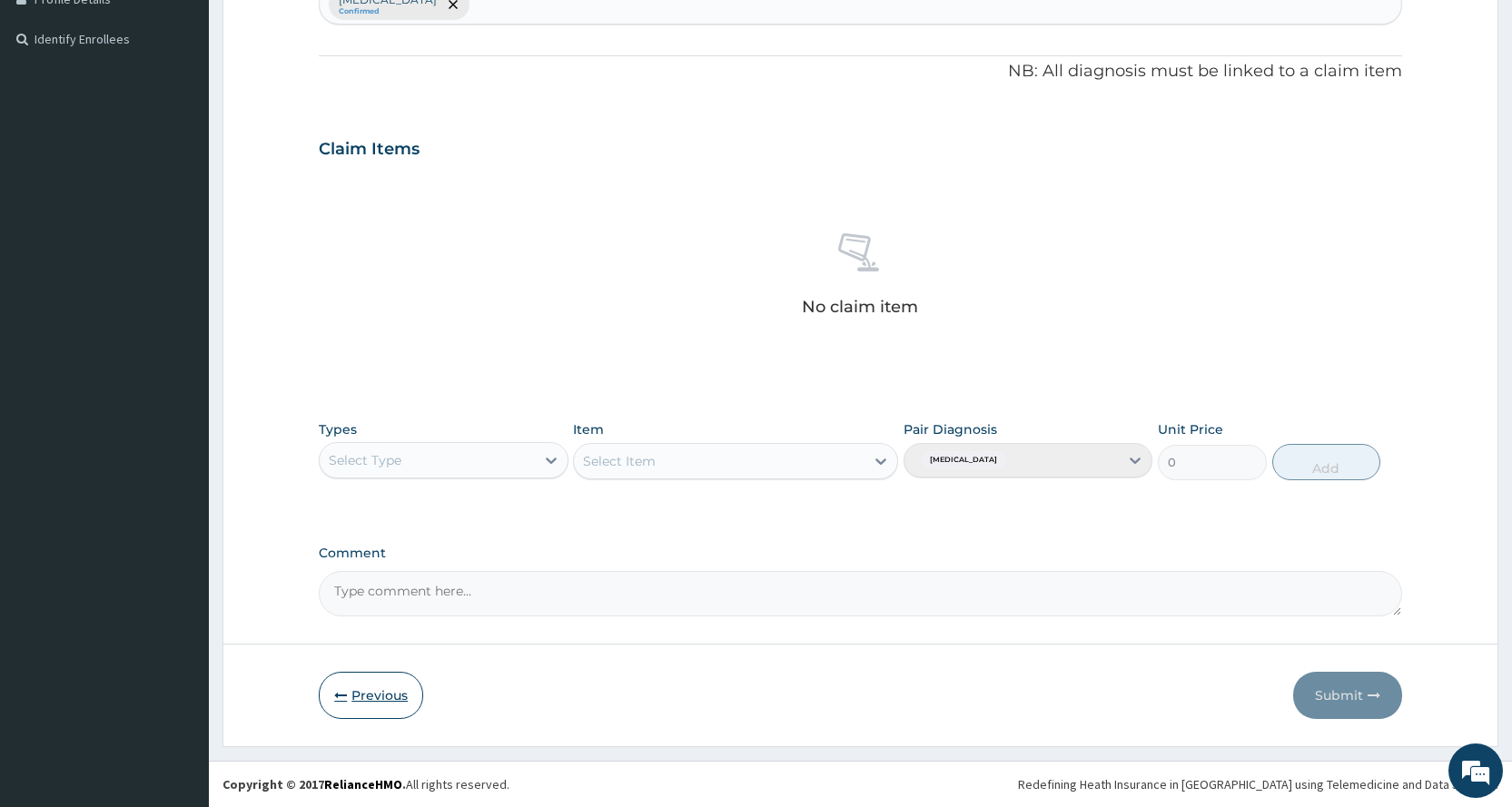
type input "PA/"
click at [368, 718] on button "Previous" at bounding box center [371, 695] width 105 height 47
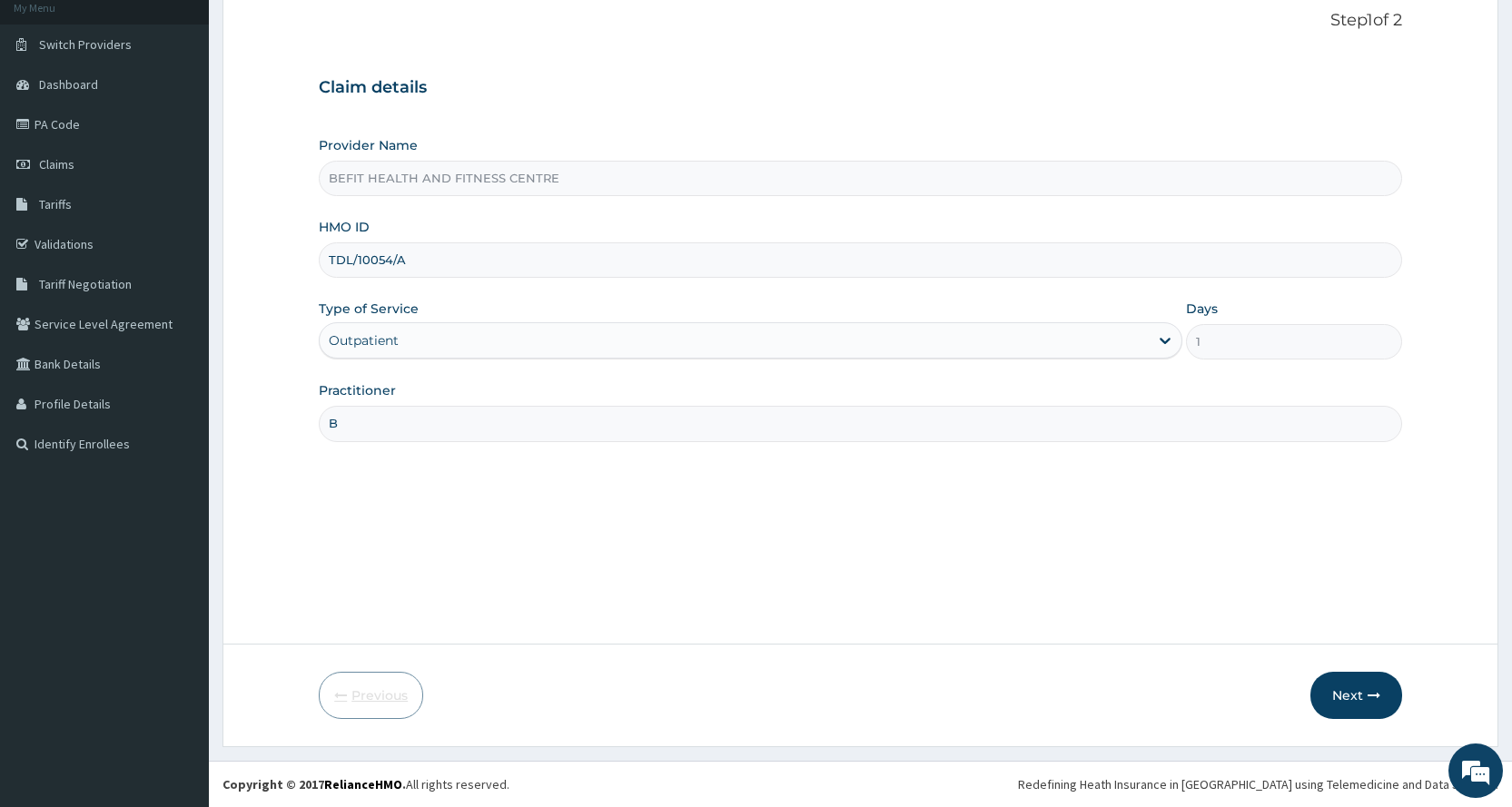
scroll to position [114, 0]
click at [432, 255] on input "TDL/10054/A" at bounding box center [860, 260] width 1084 height 36
type input "TDL/10054/E"
click at [1348, 692] on button "Next" at bounding box center [1356, 695] width 92 height 47
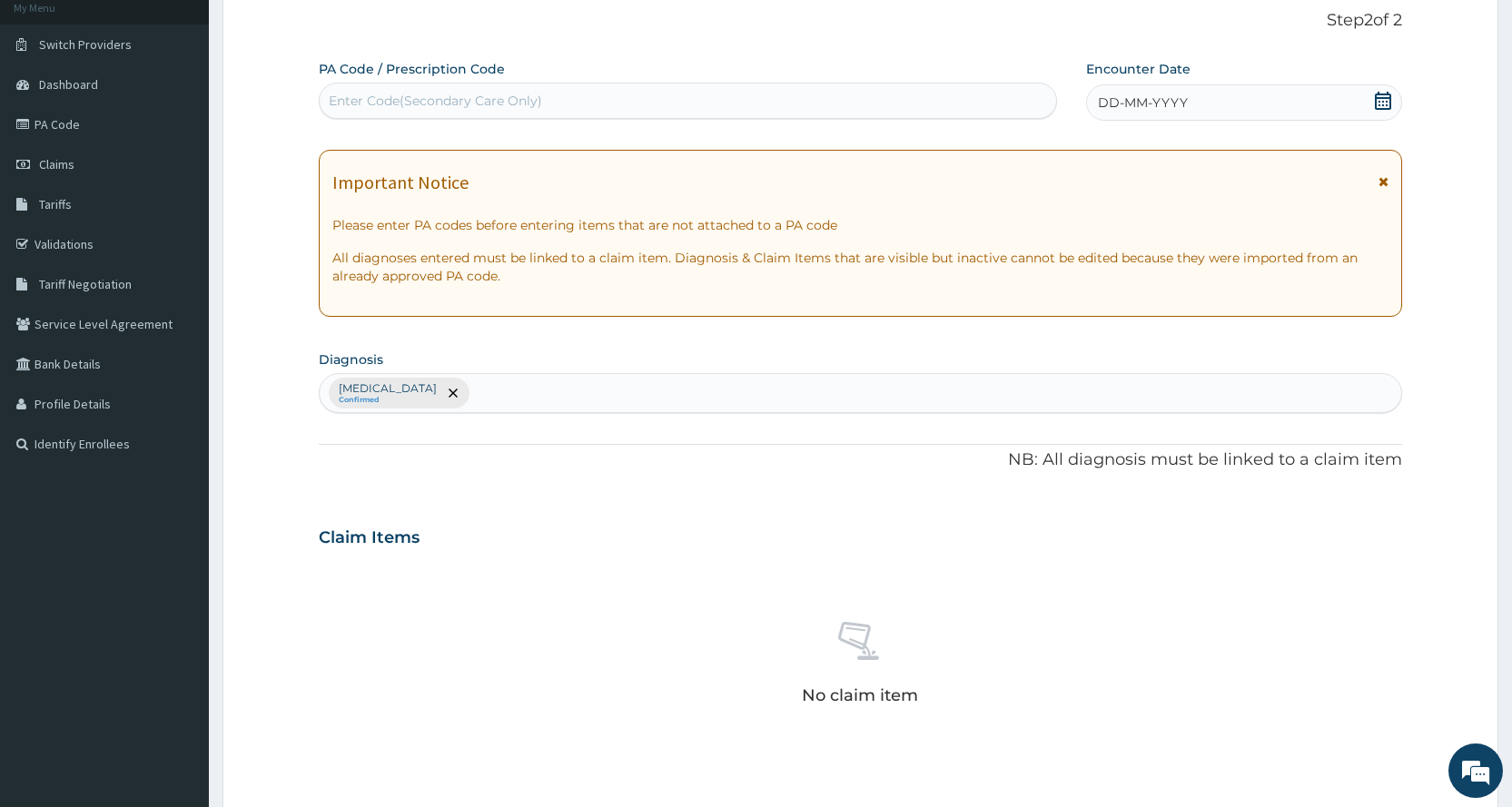
click at [707, 105] on div "Enter Code(Secondary Care Only)" at bounding box center [687, 100] width 735 height 29
type input "PA/F4EA59"
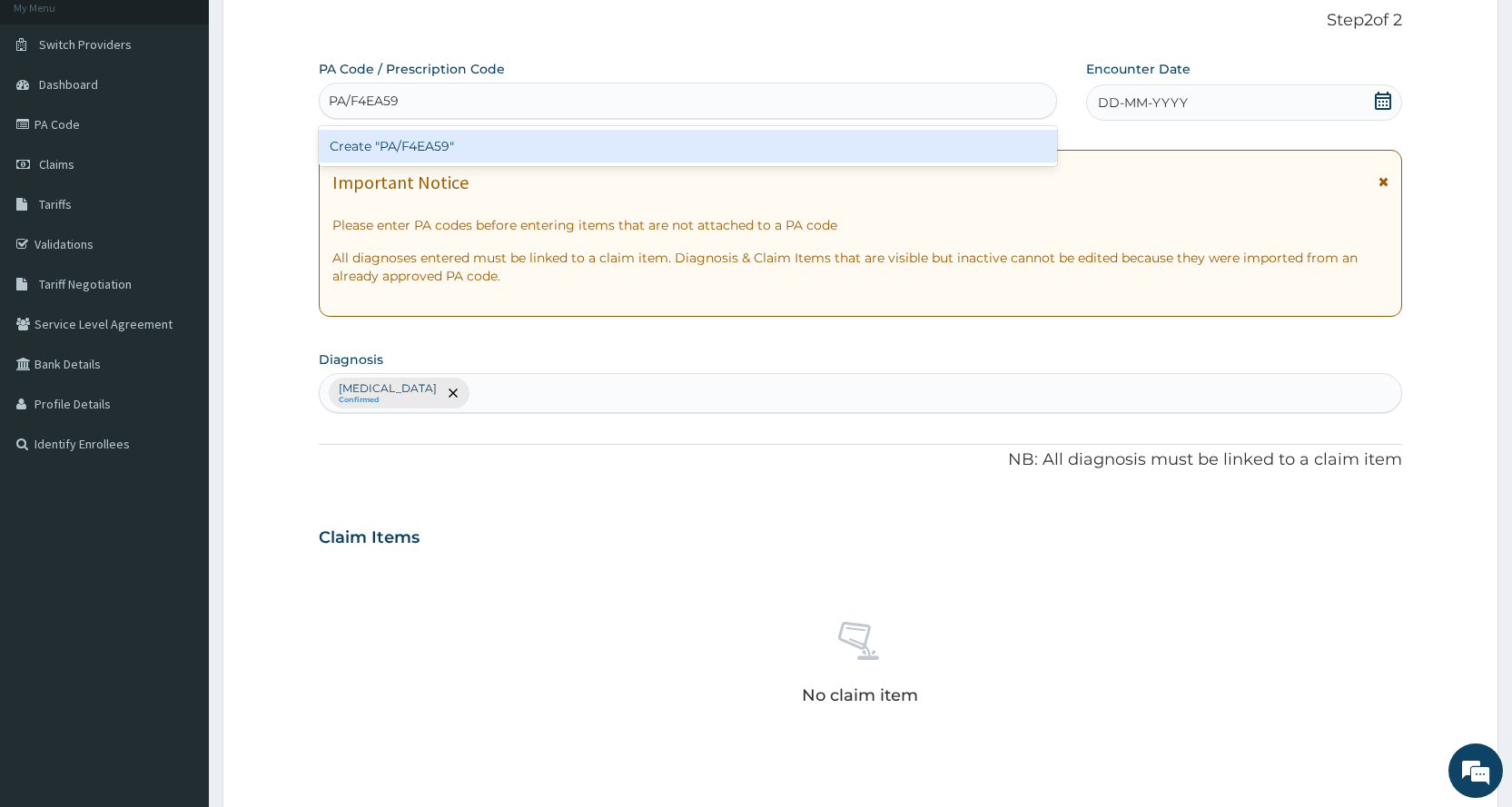
click at [875, 156] on div "Create "PA/F4EA59"" at bounding box center [687, 145] width 737 height 33
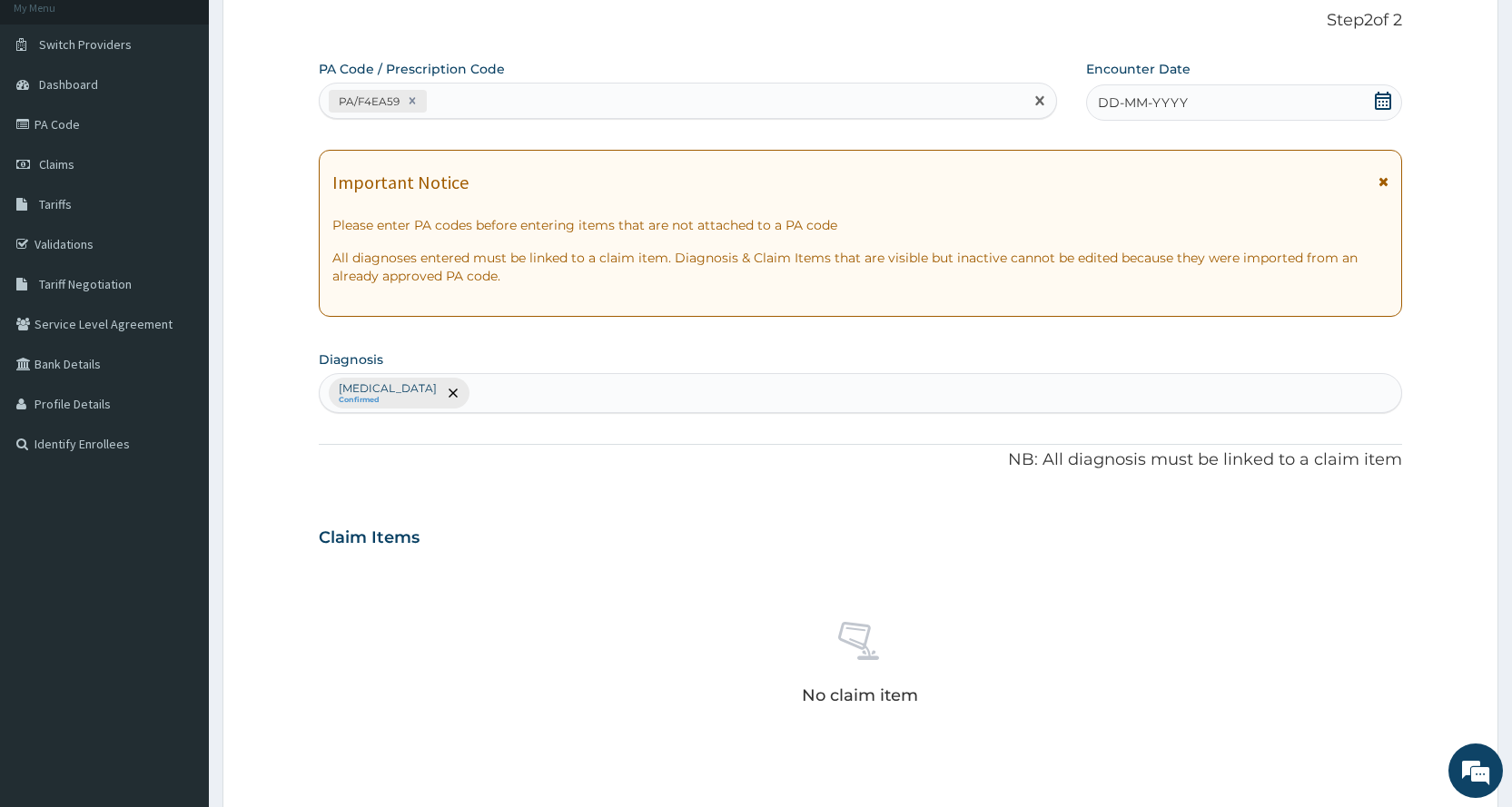
click at [1381, 102] on icon at bounding box center [1382, 101] width 17 height 18
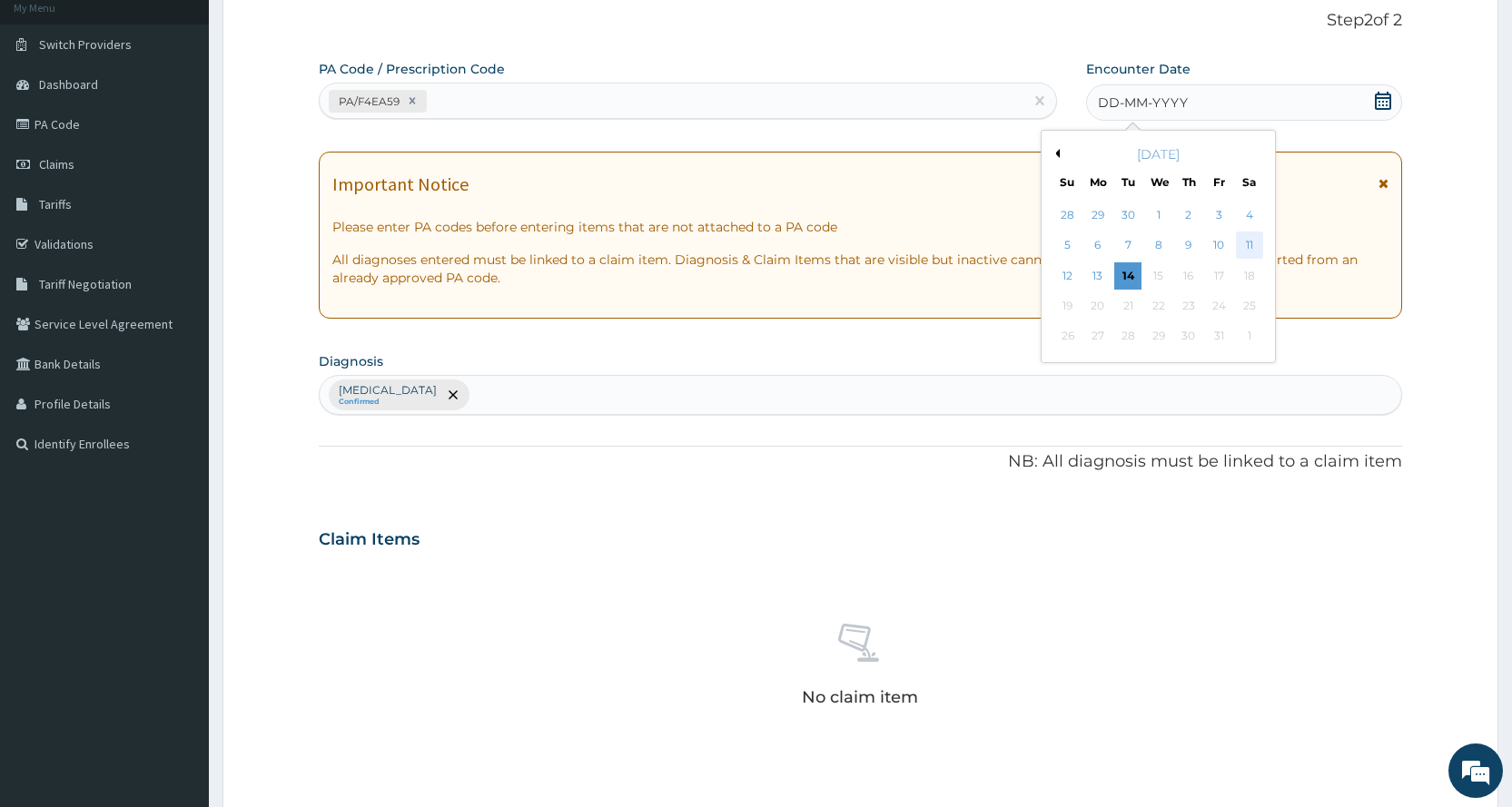
click at [1250, 240] on div "11" at bounding box center [1249, 246] width 28 height 28
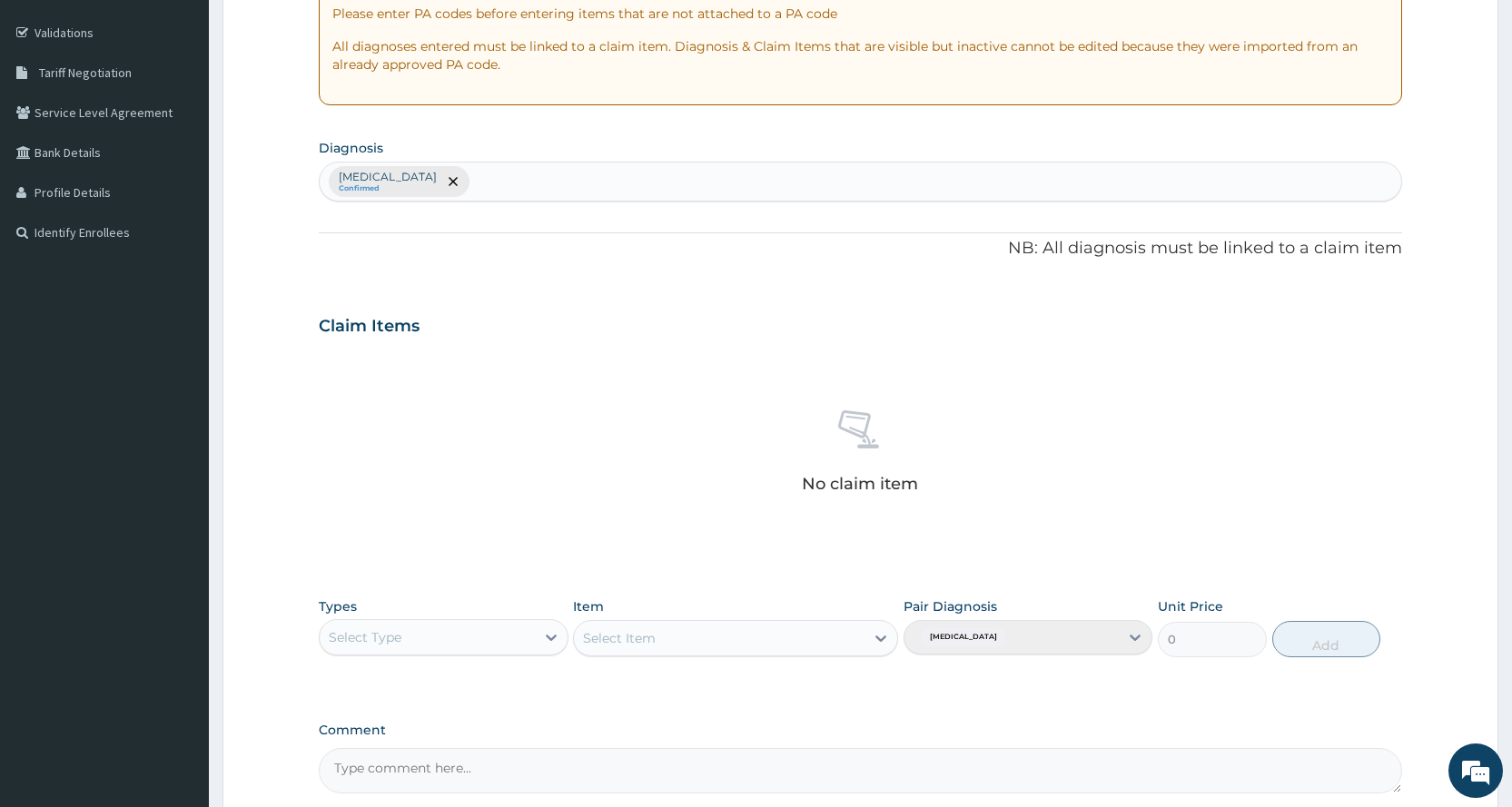
scroll to position [501, 0]
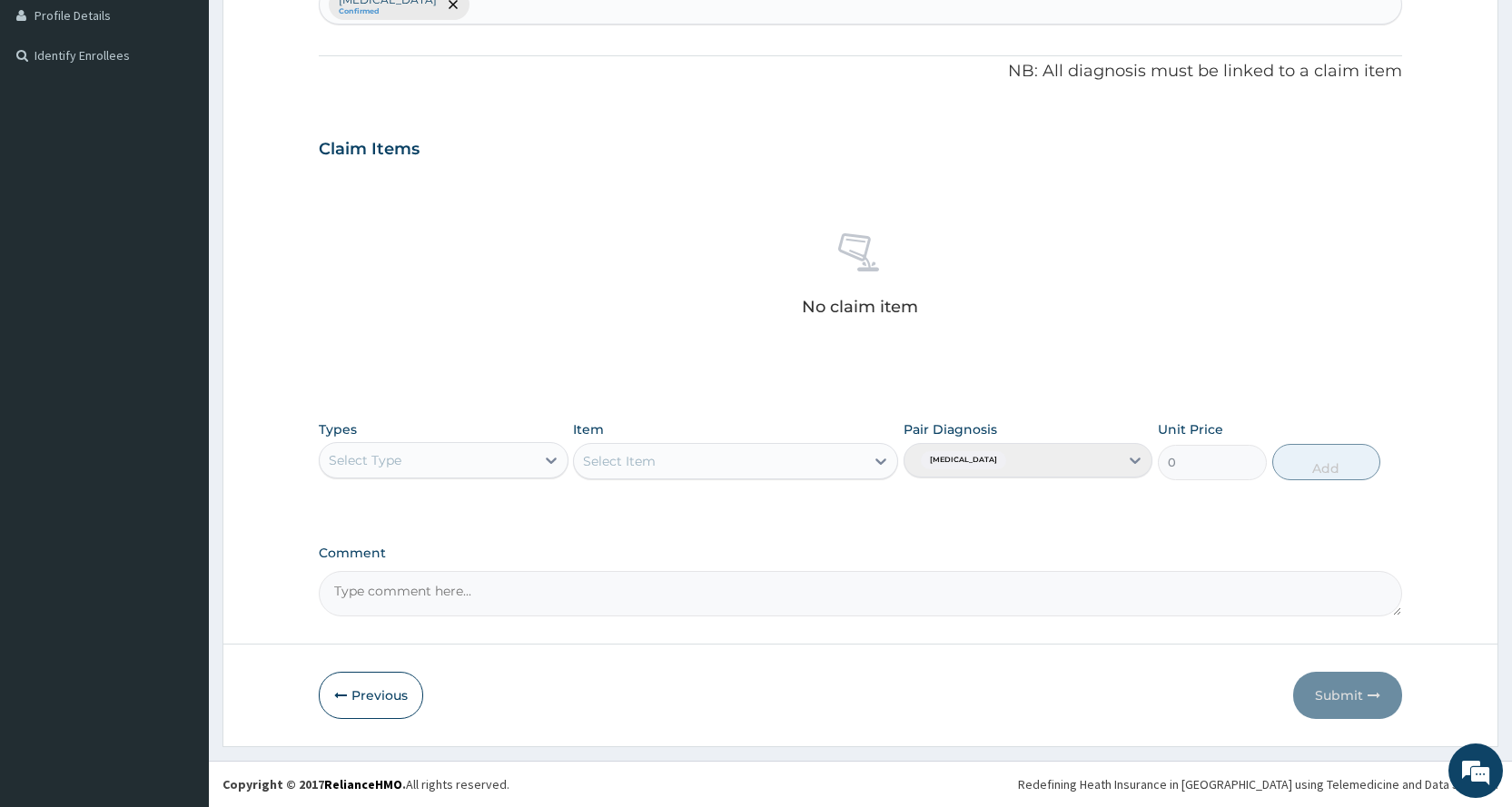
click at [380, 463] on div "Select Type" at bounding box center [364, 460] width 72 height 18
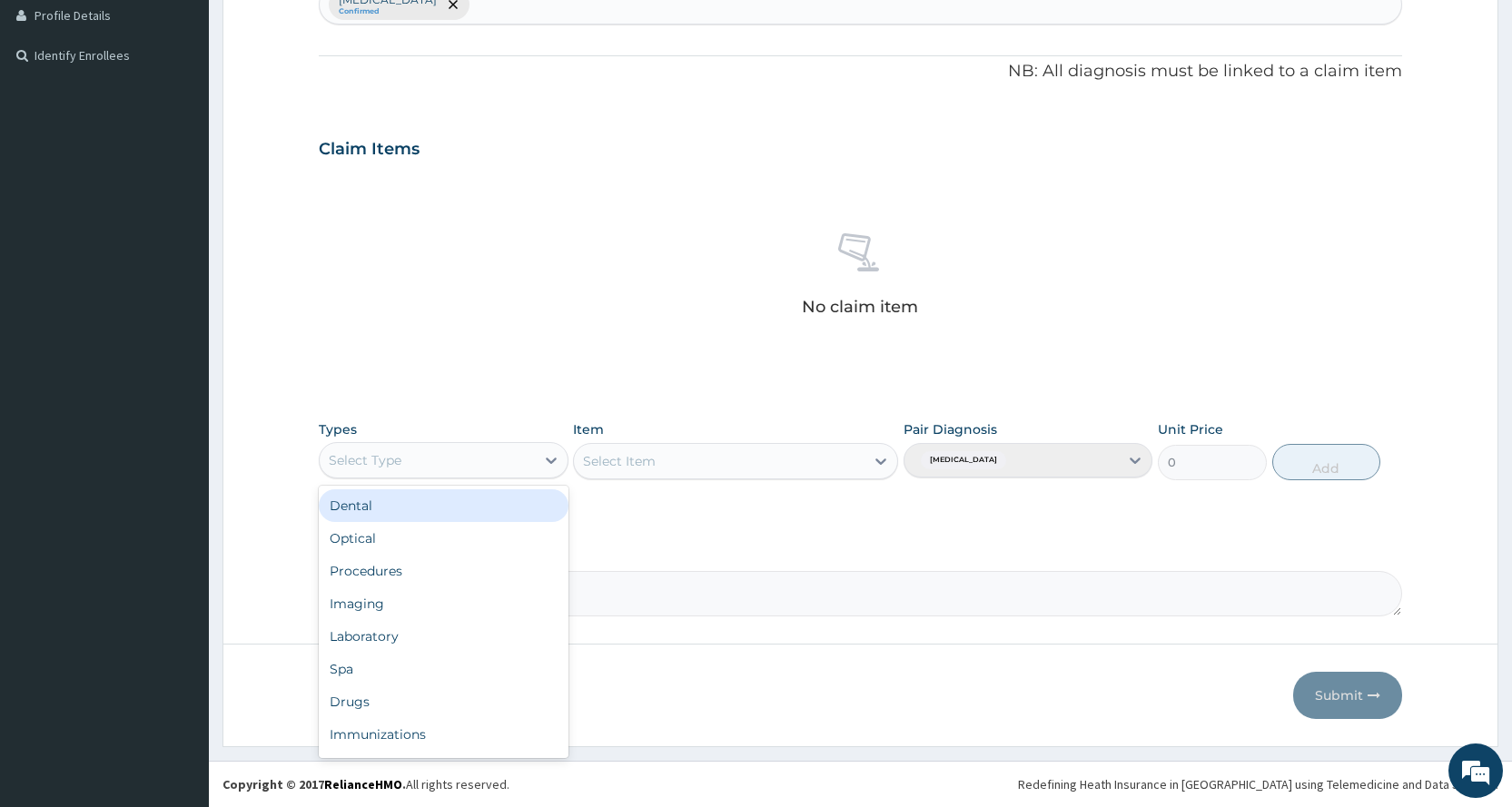
scroll to position [61, 0]
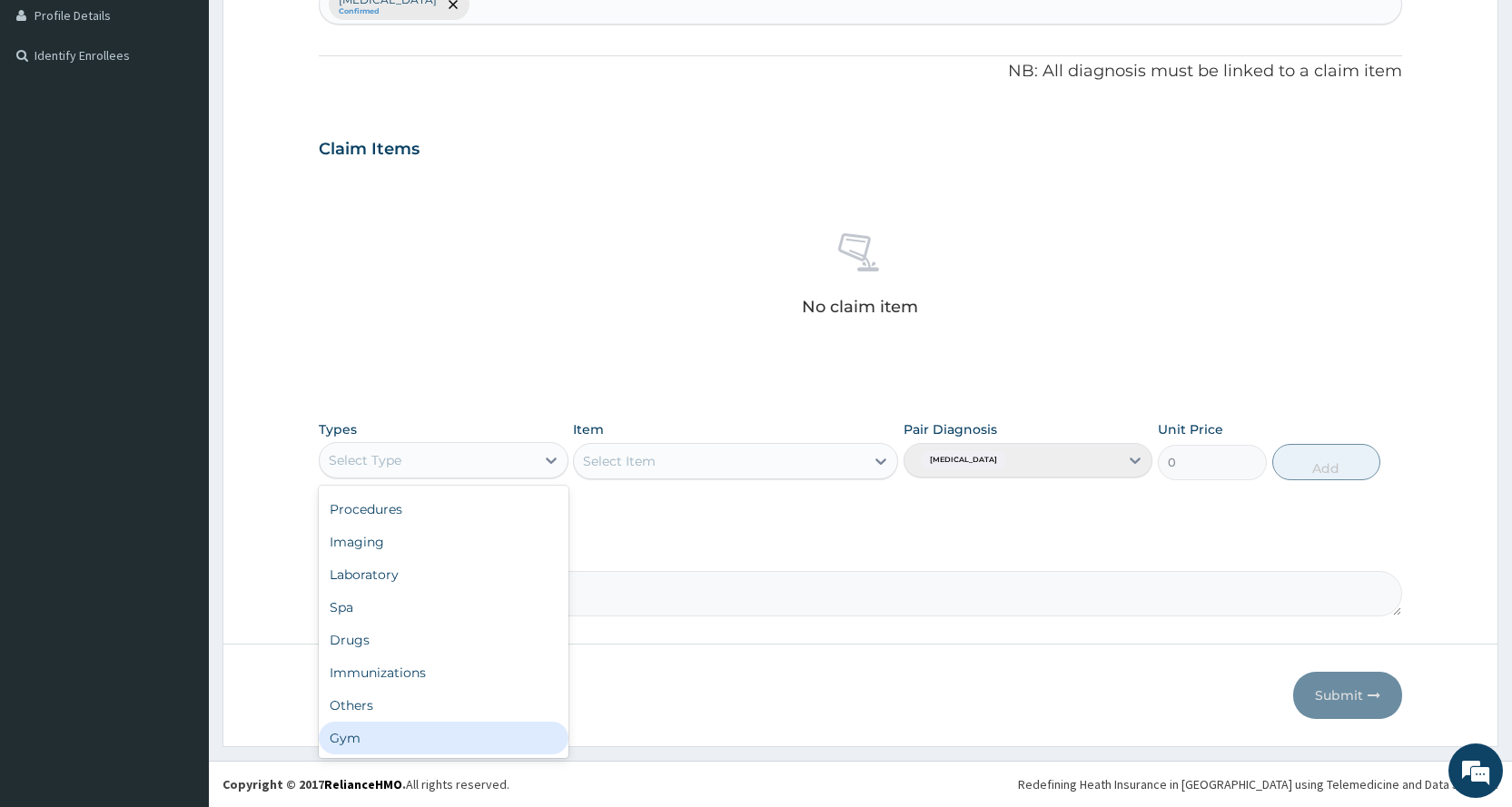
click at [432, 739] on div "Gym" at bounding box center [442, 737] width 248 height 33
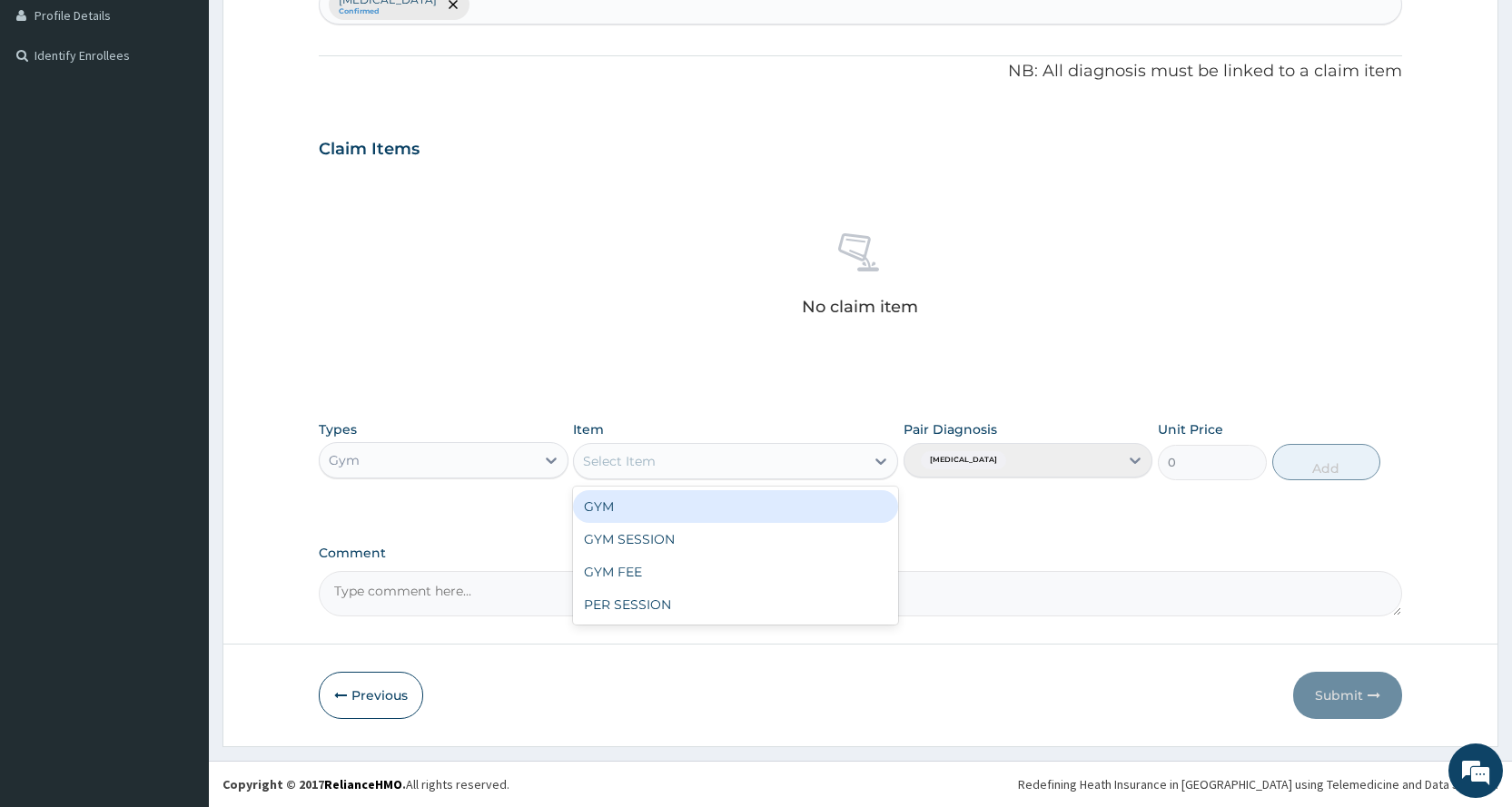
click at [692, 445] on div "Select Item" at bounding box center [735, 461] width 325 height 37
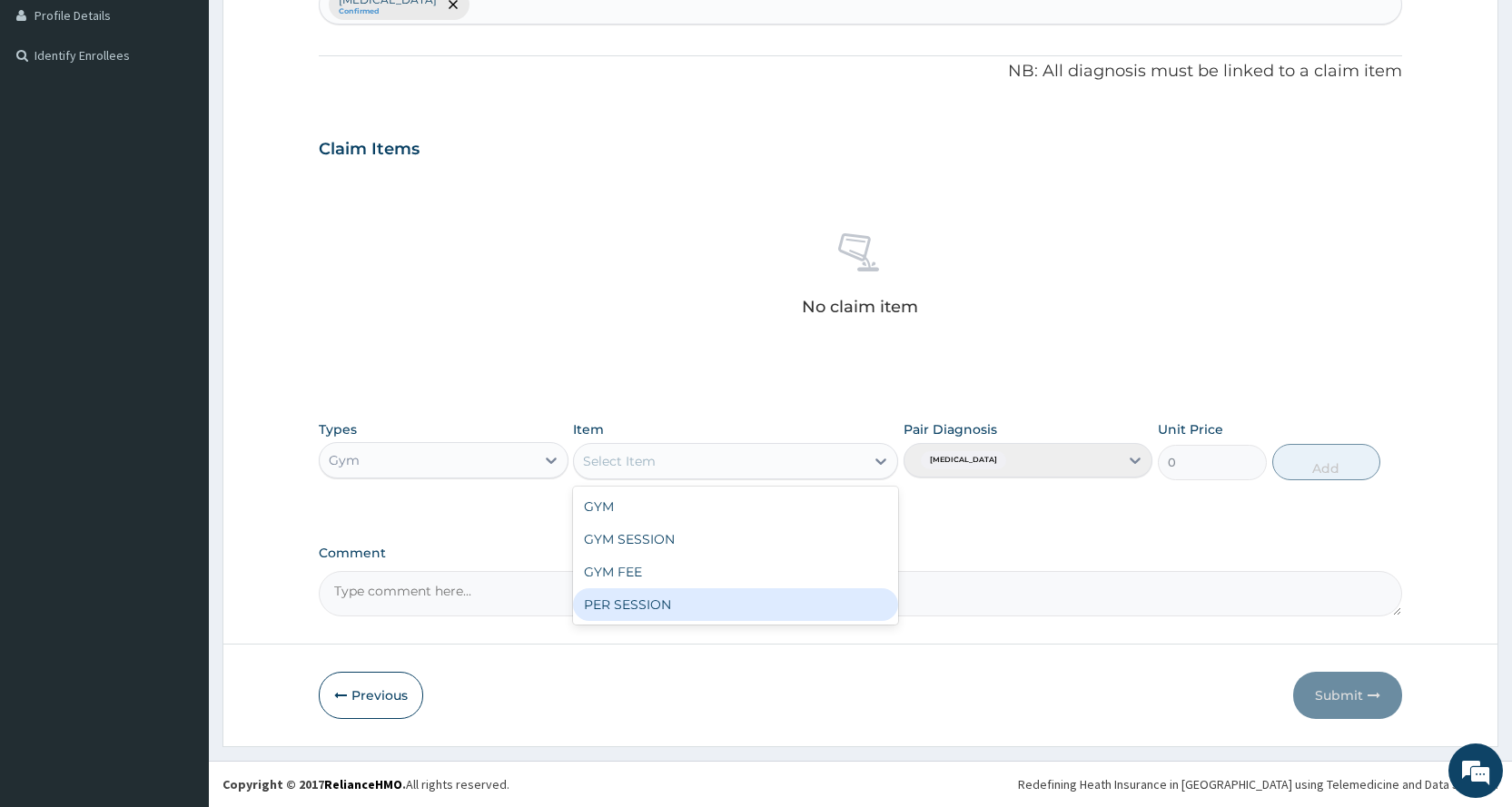
click at [699, 611] on div "PER SESSION" at bounding box center [735, 604] width 325 height 33
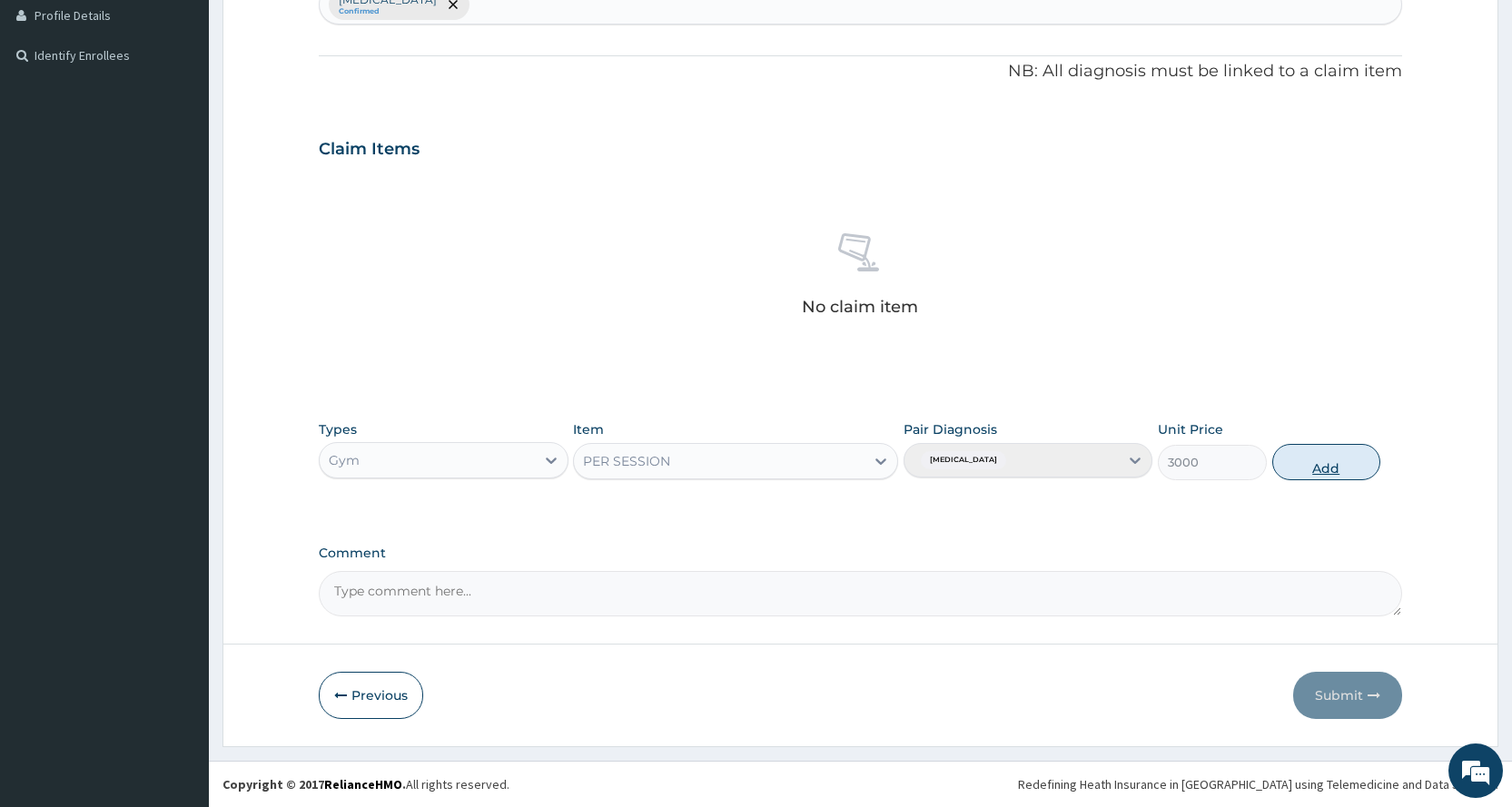
click at [1339, 453] on button "Add" at bounding box center [1325, 462] width 108 height 37
type input "0"
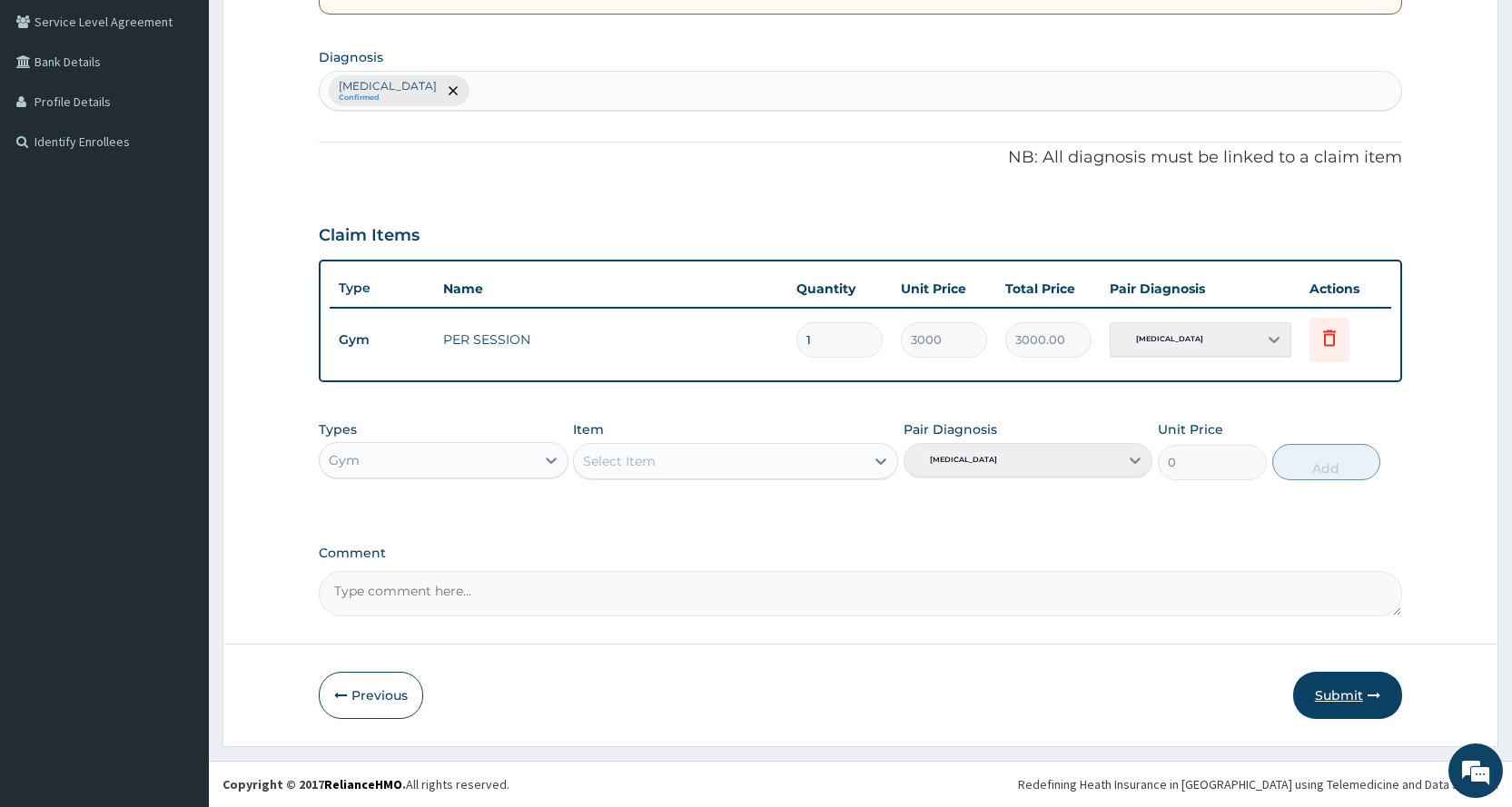
scroll to position [415, 0]
click at [1347, 707] on button "Submit" at bounding box center [1348, 695] width 109 height 47
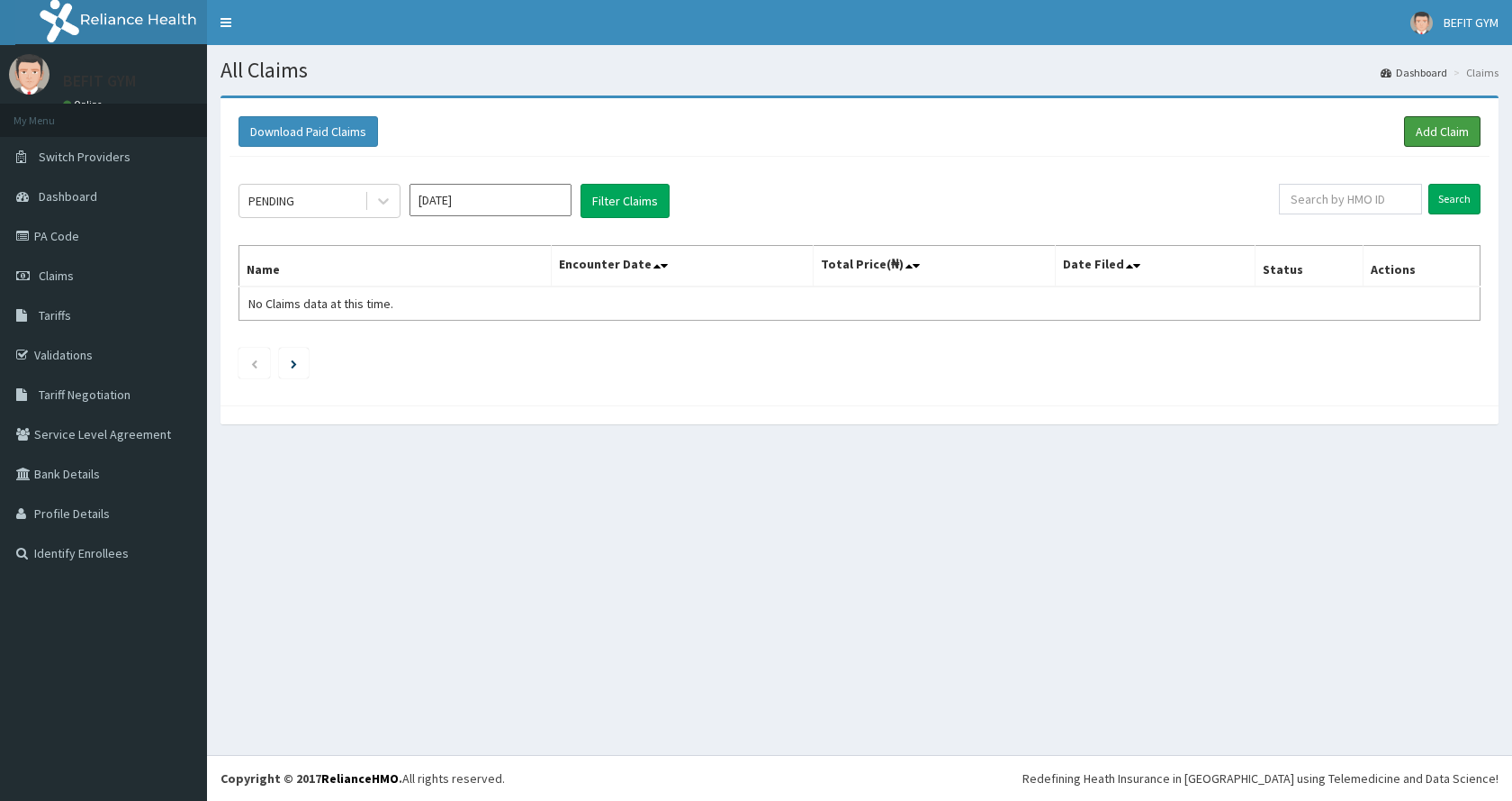
click at [1440, 132] on link "Add Claim" at bounding box center [1442, 131] width 77 height 30
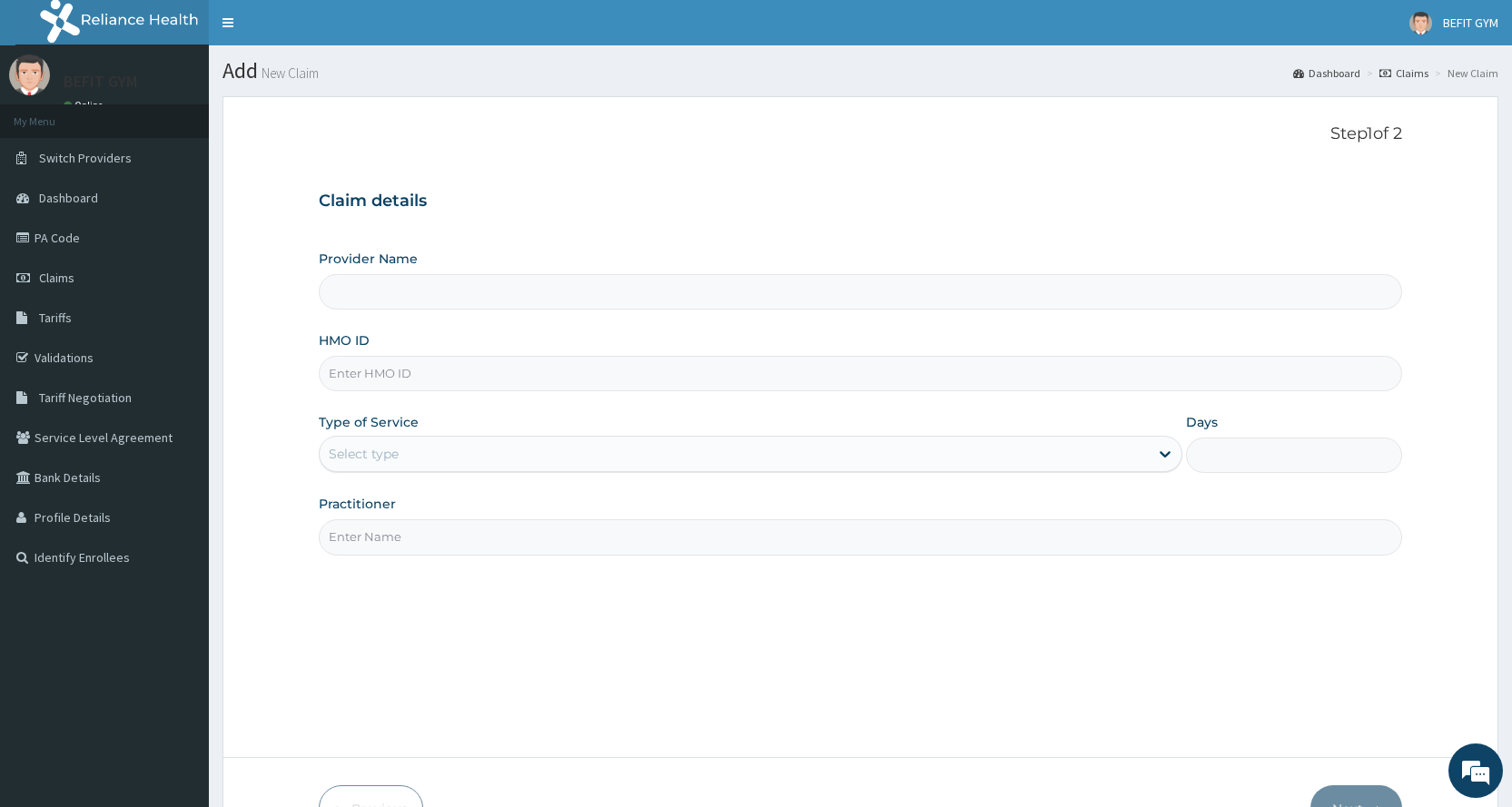
click at [478, 391] on input "HMO ID" at bounding box center [860, 374] width 1084 height 36
type input "BEFIT HEALTH AND FITNESS CENTRE"
type input "1"
type input "NBP/10193/A"
click at [385, 564] on div "Step 1 of 2 Claim details Provider Name BEFIT HEALTH AND FITNESS CENTRE HMO ID …" at bounding box center [860, 427] width 1084 height 605
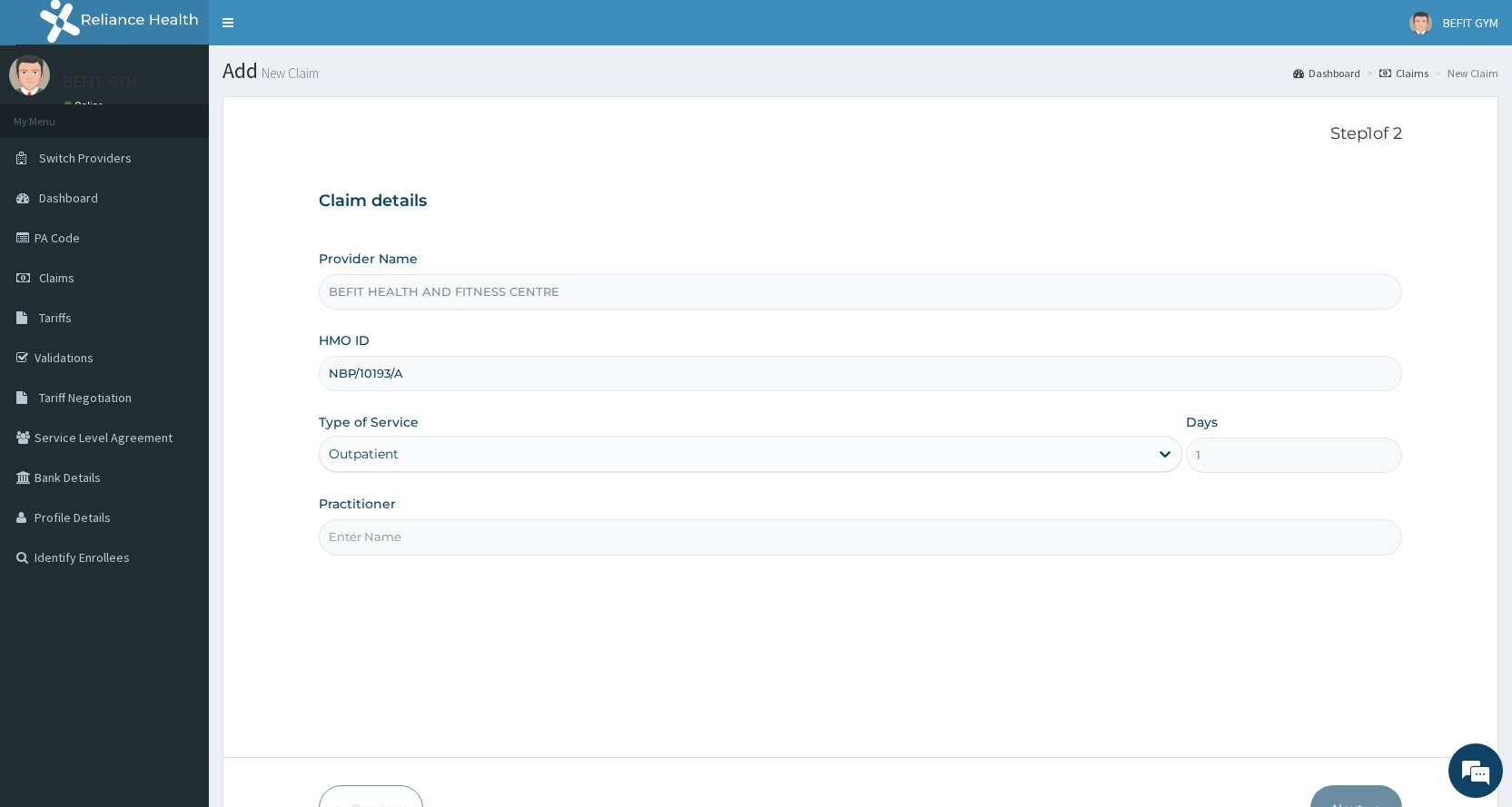
click at [421, 534] on input "Practitioner" at bounding box center [860, 537] width 1084 height 36
type input "B"
click at [1342, 796] on button "Next" at bounding box center [1356, 809] width 92 height 47
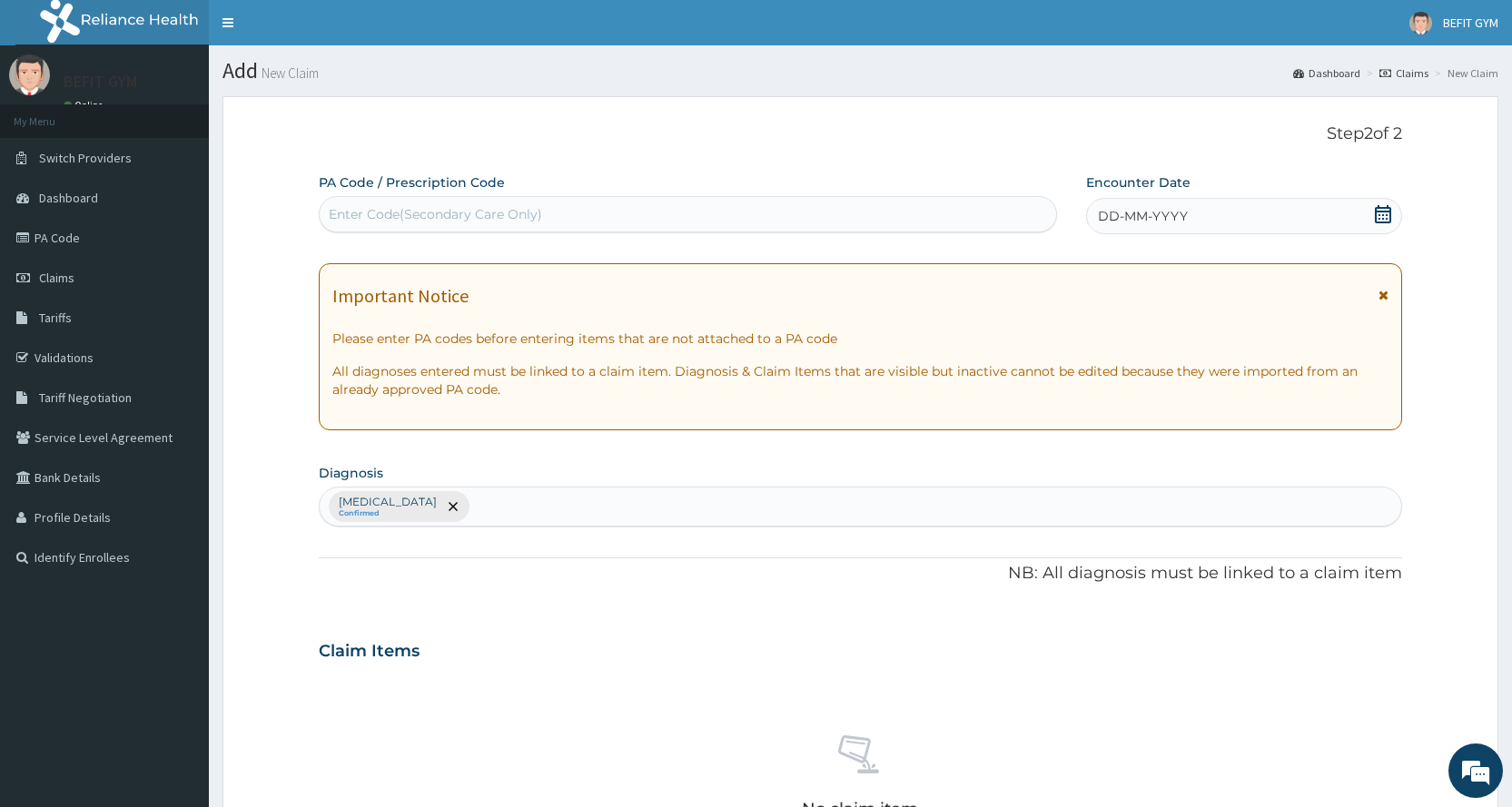
click at [419, 204] on div "Enter Code(Secondary Care Only)" at bounding box center [687, 214] width 735 height 29
type input "PA/04BC11"
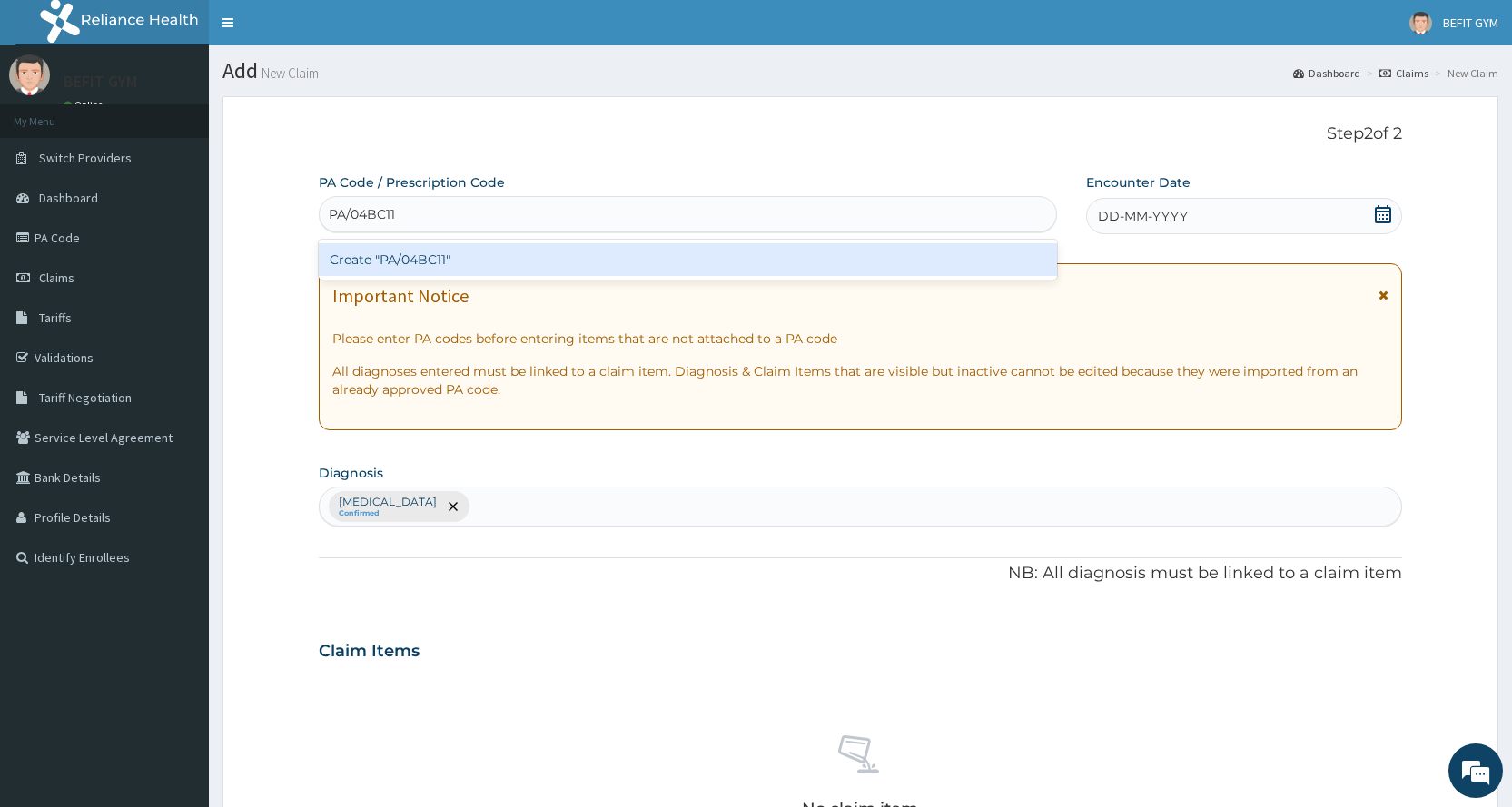
click at [520, 279] on div "Create "PA/04BC11"" at bounding box center [687, 259] width 737 height 40
click at [556, 248] on div "Create "PA/04BC11"" at bounding box center [687, 259] width 737 height 33
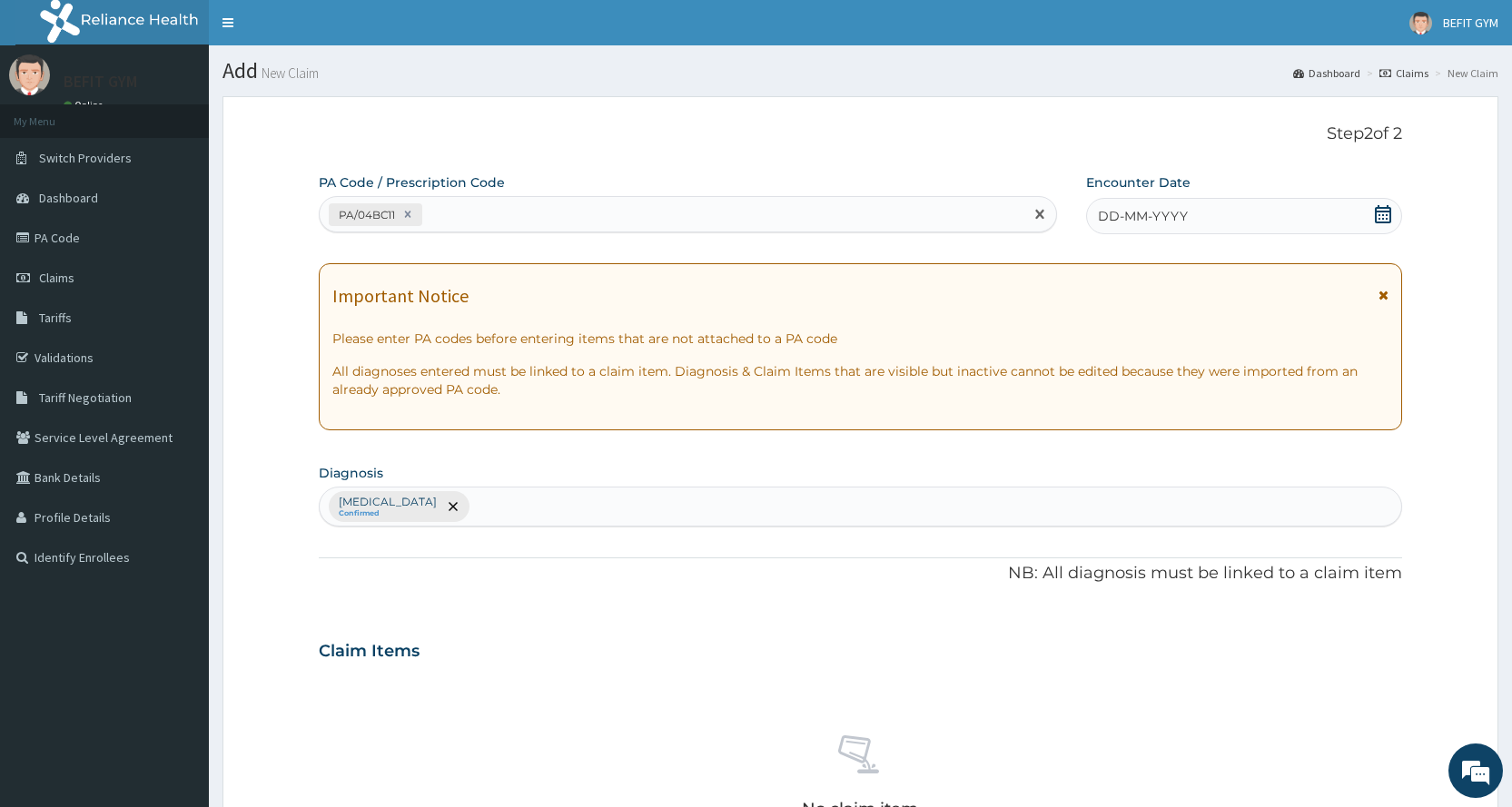
click at [1182, 224] on span "DD-MM-YYYY" at bounding box center [1142, 216] width 90 height 18
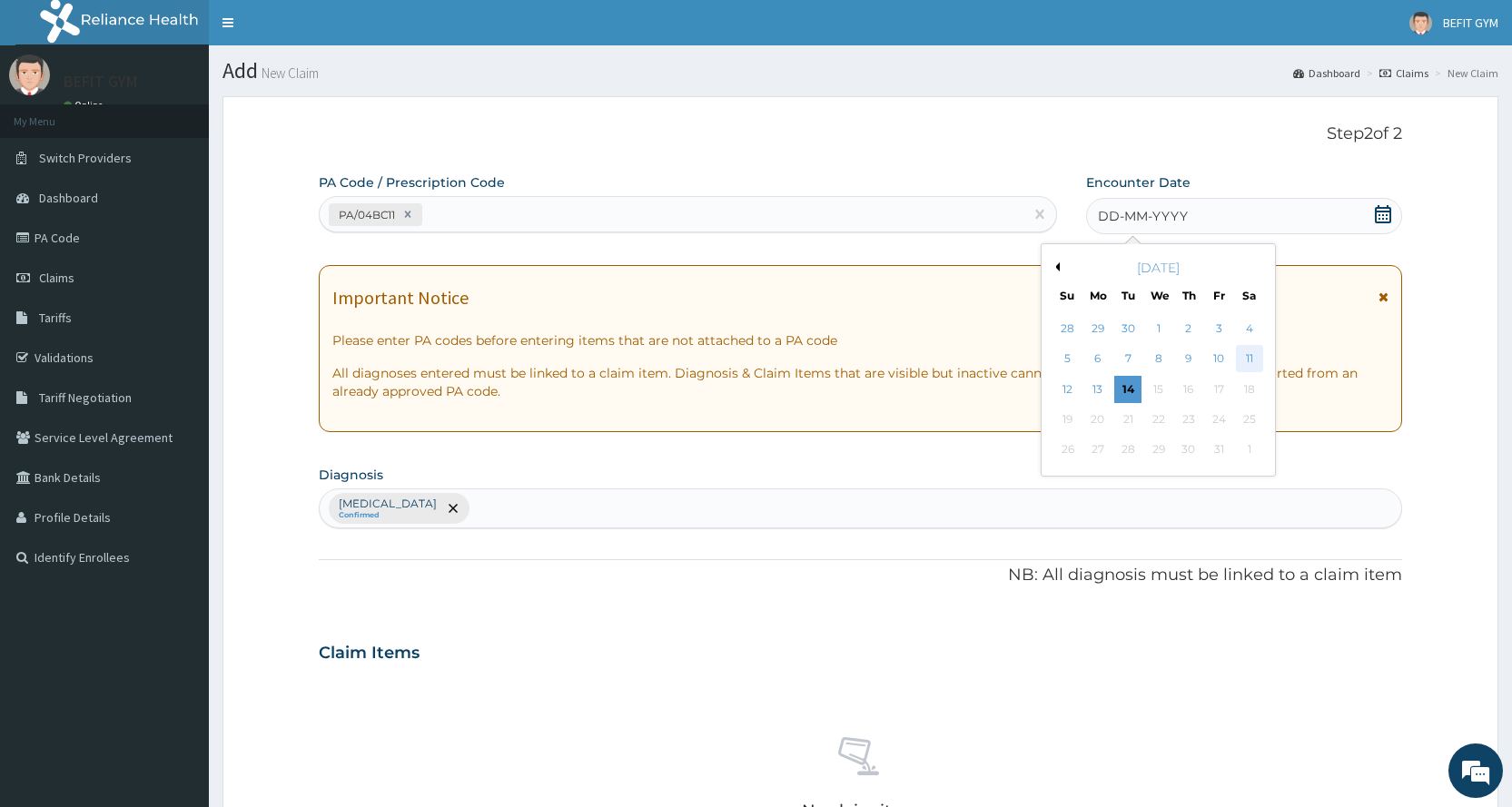
click at [1237, 359] on div "11" at bounding box center [1249, 360] width 28 height 28
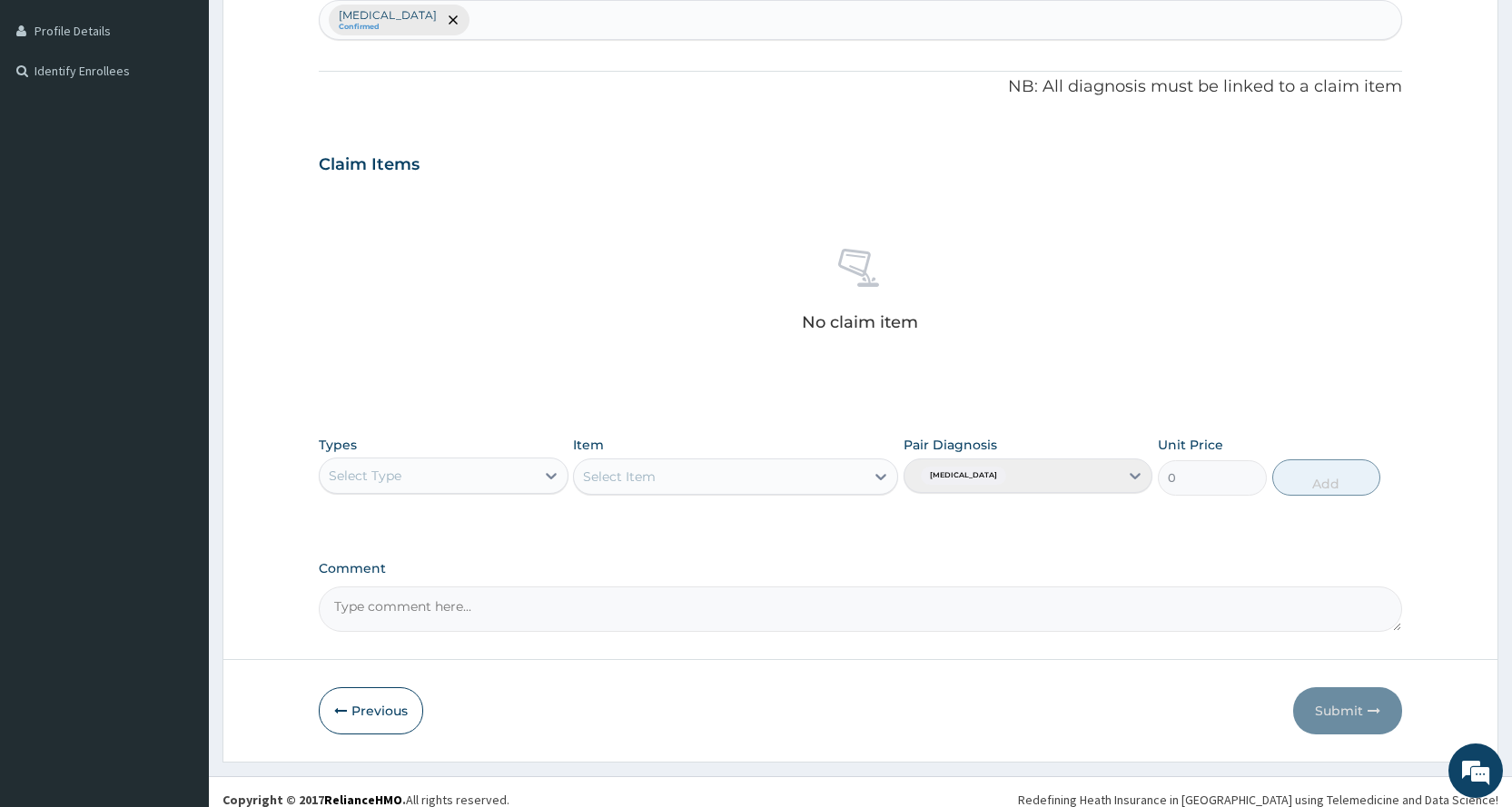
scroll to position [501, 0]
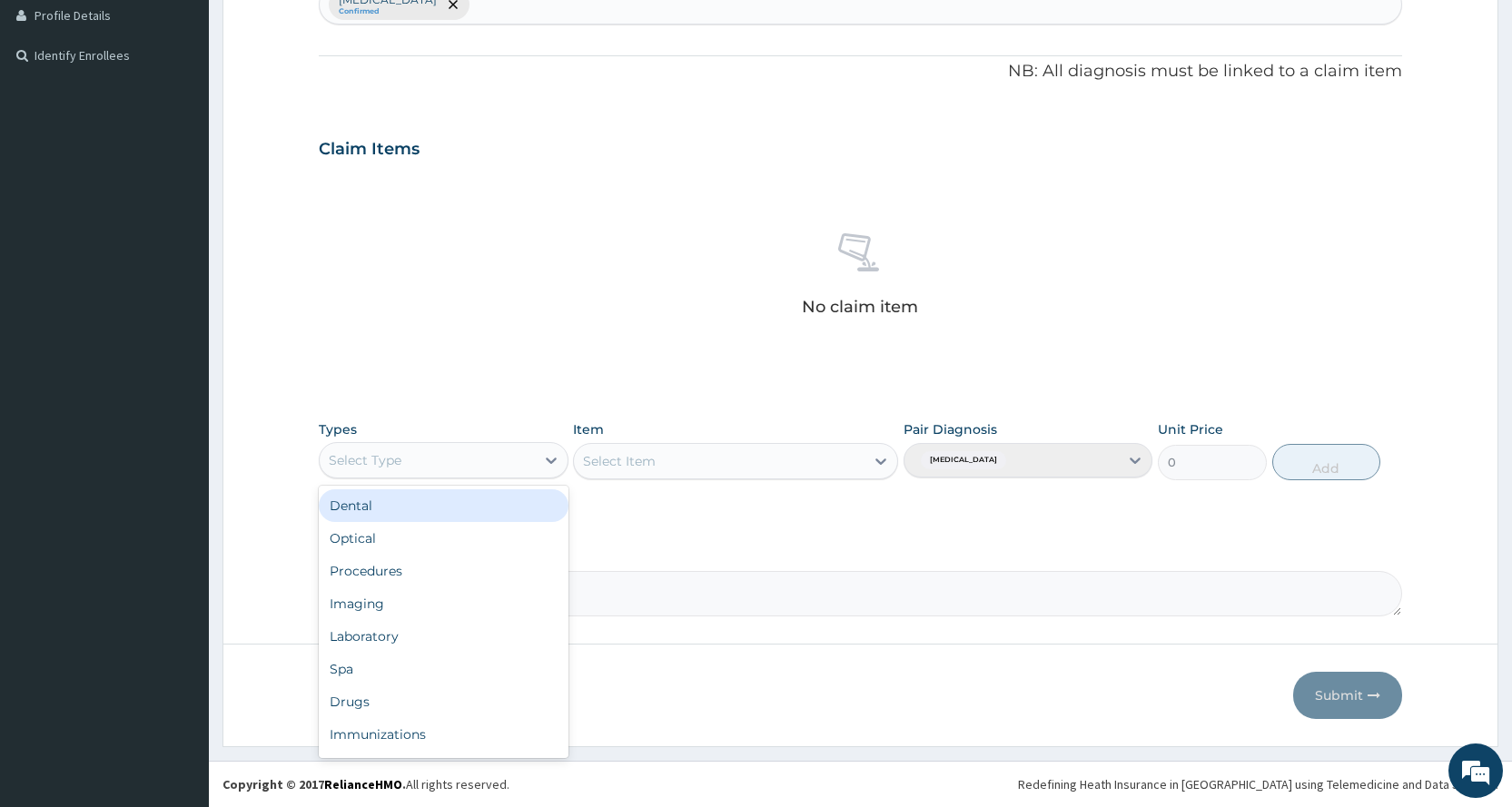
click at [461, 461] on div "Select Type" at bounding box center [426, 460] width 215 height 29
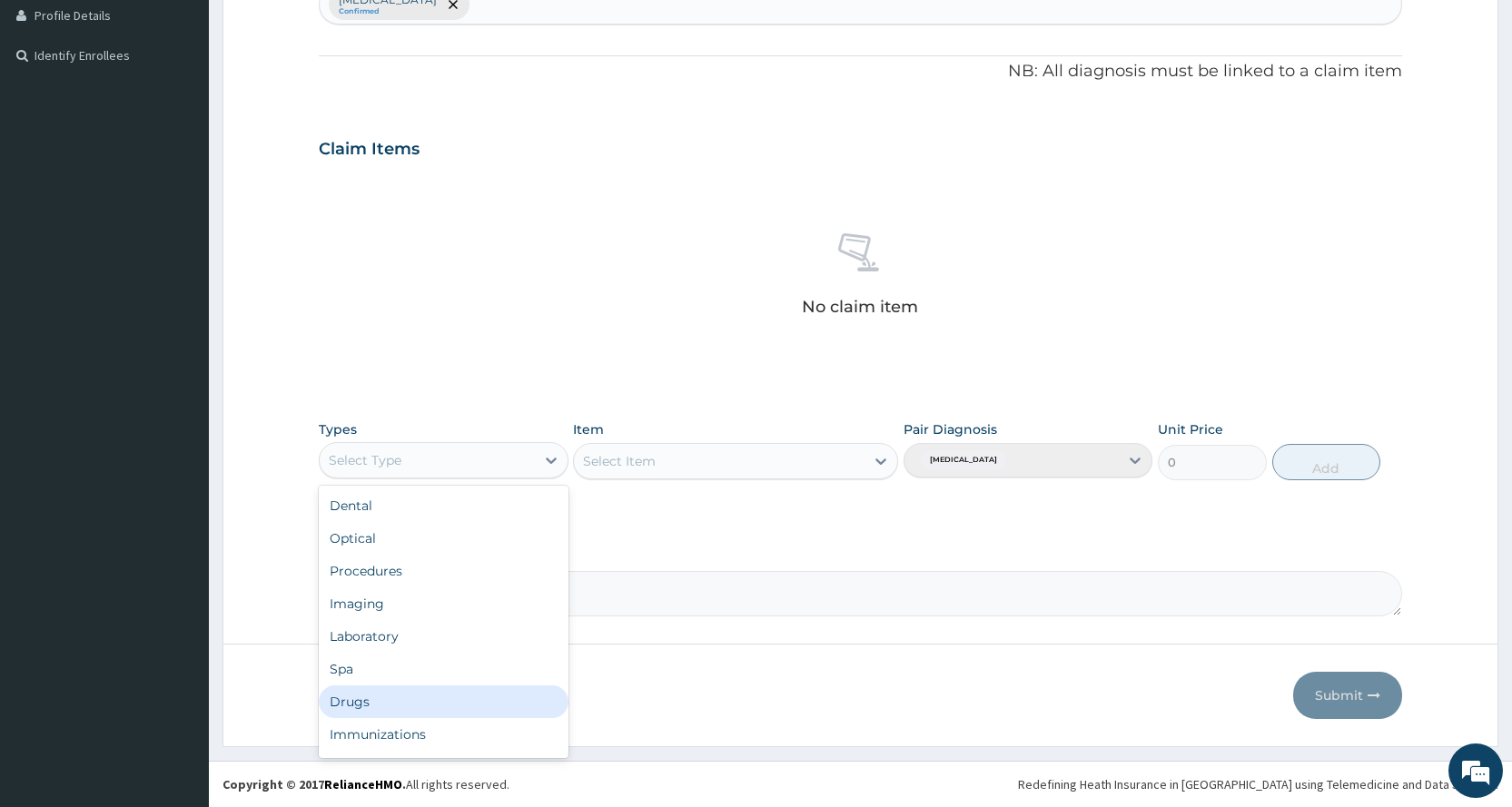
scroll to position [61, 0]
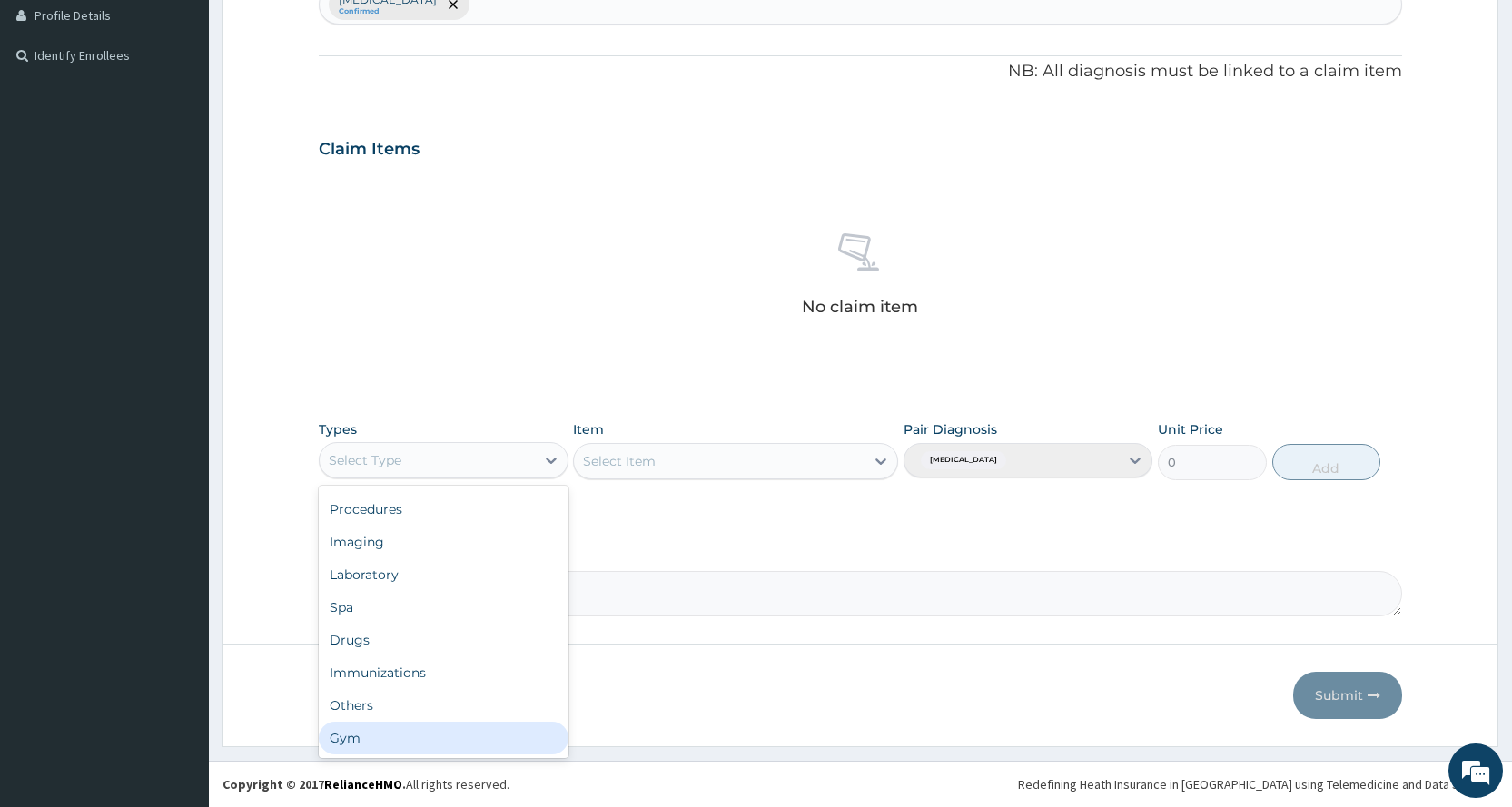
click at [403, 730] on div "Gym" at bounding box center [442, 737] width 248 height 33
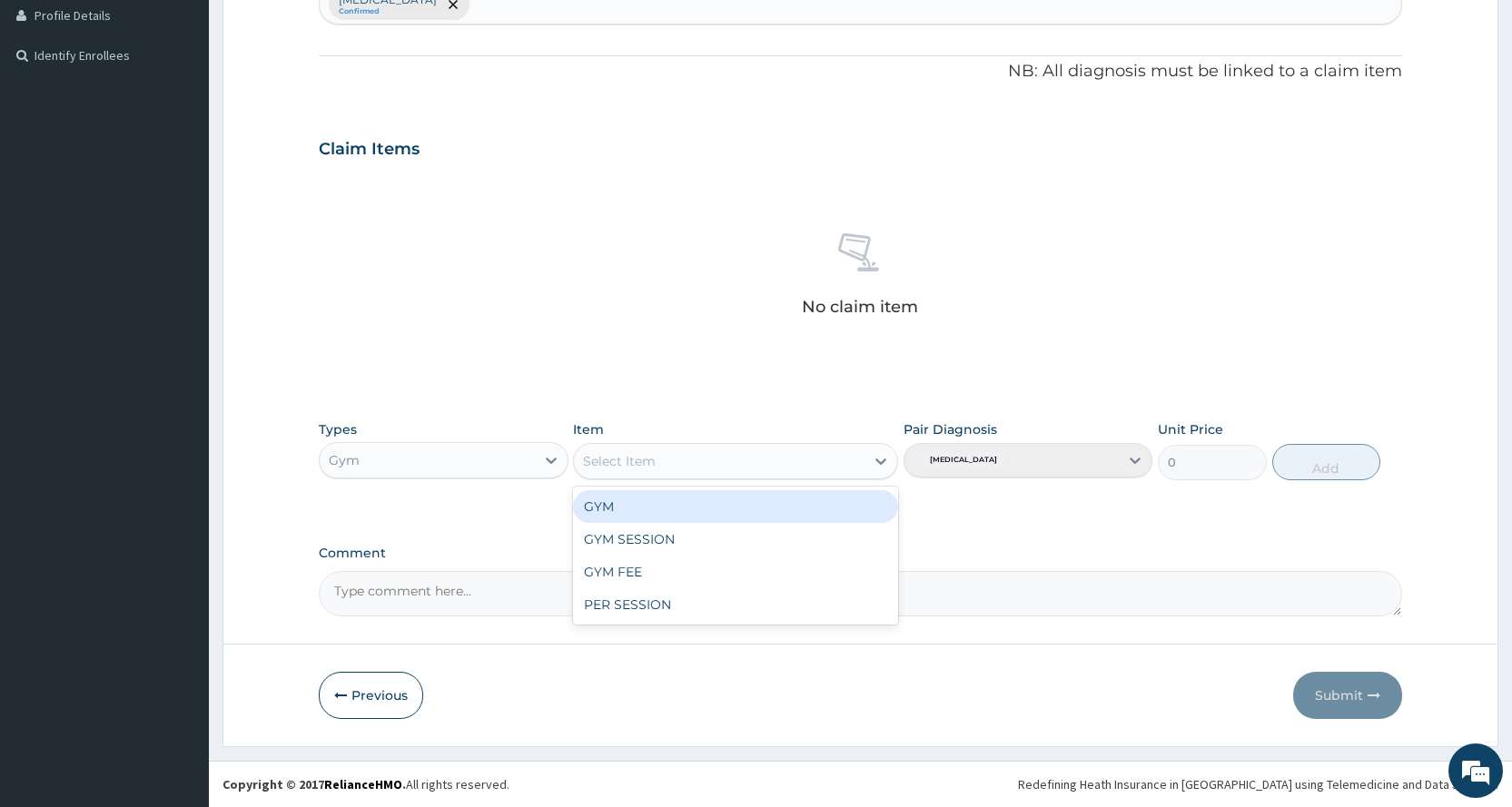
click at [737, 464] on div "Select Item" at bounding box center [719, 460] width 291 height 29
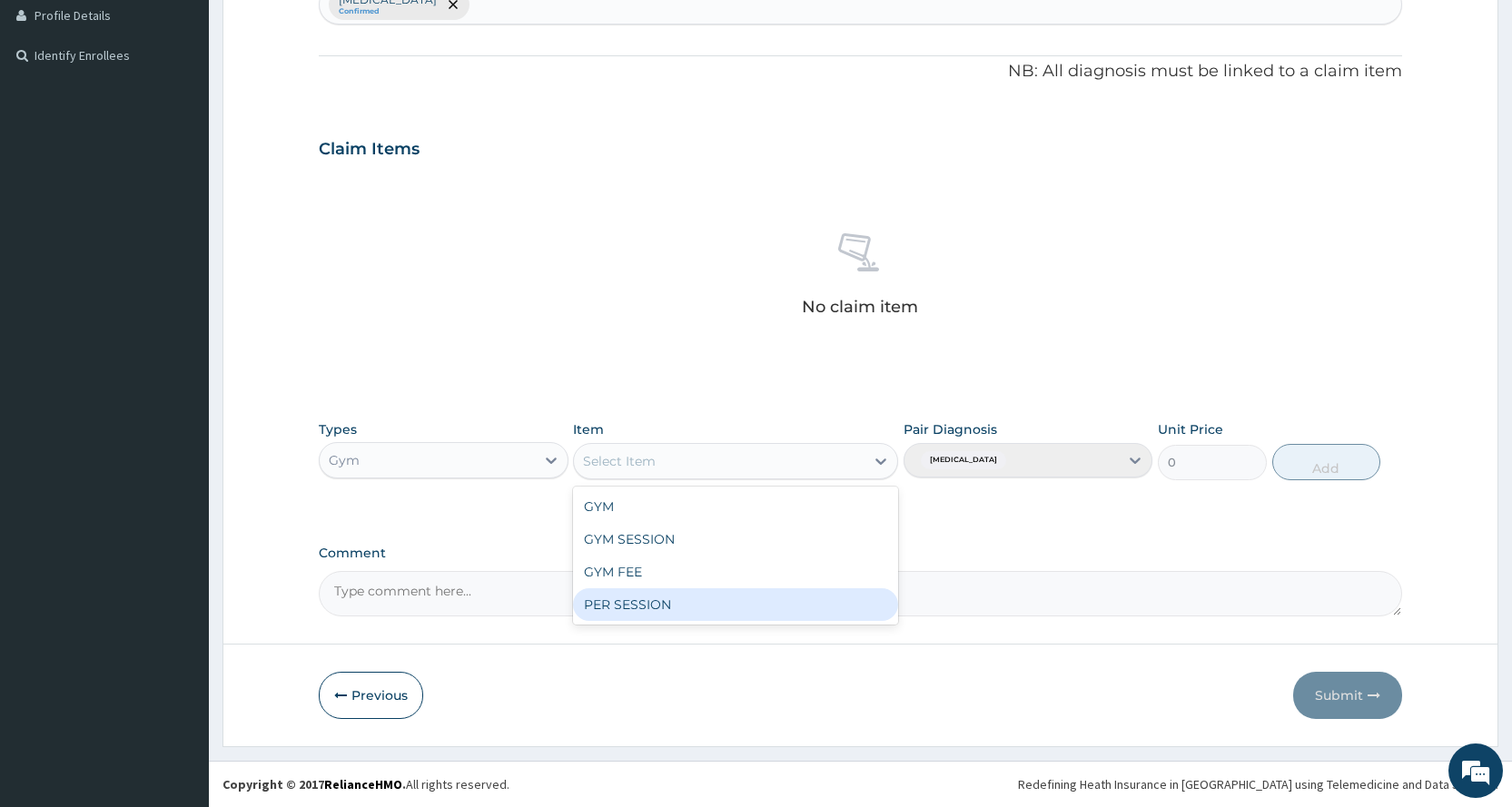
click at [667, 608] on div "PER SESSION" at bounding box center [735, 604] width 325 height 33
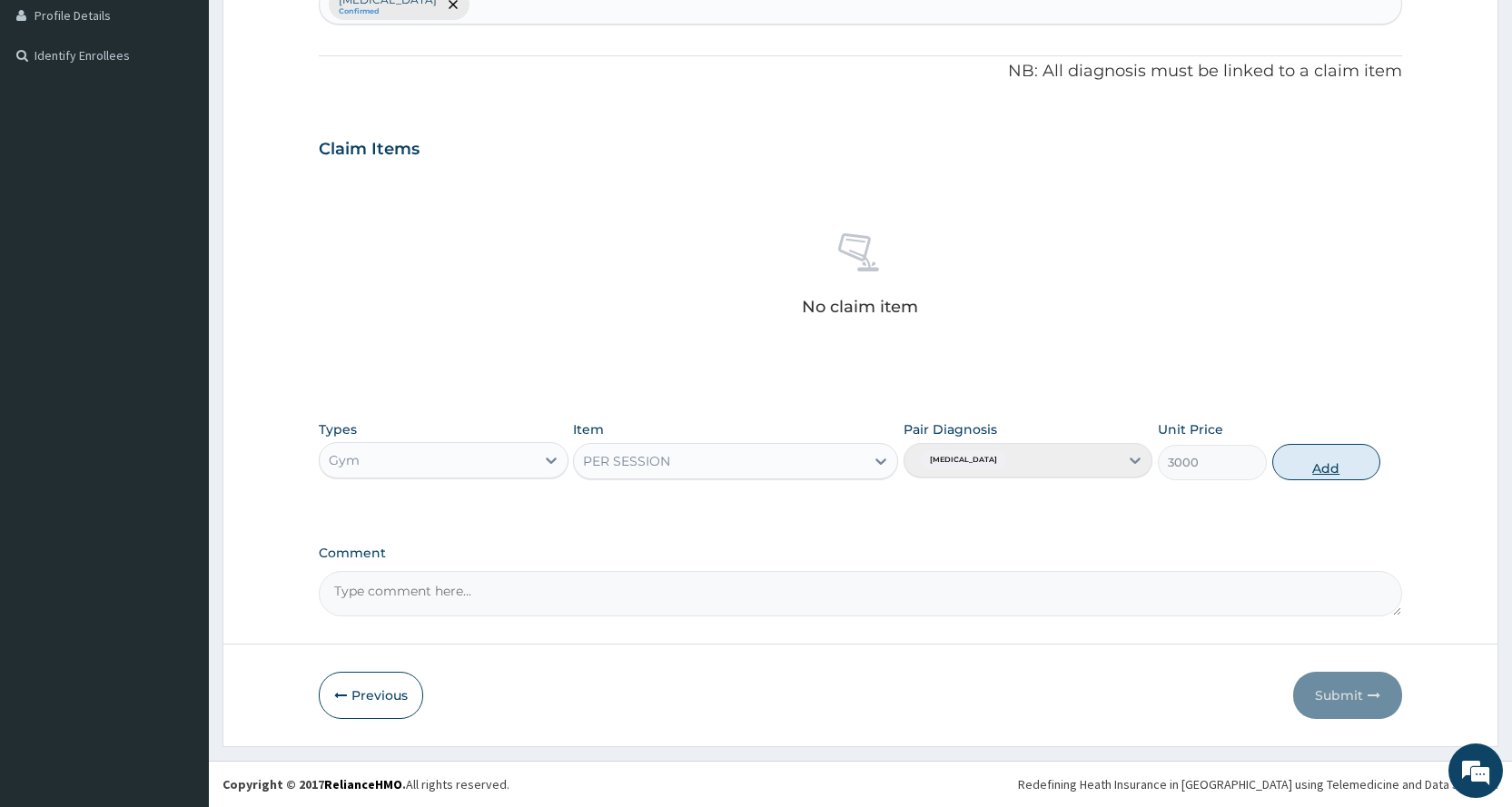
click at [1325, 462] on button "Add" at bounding box center [1325, 462] width 108 height 37
type input "0"
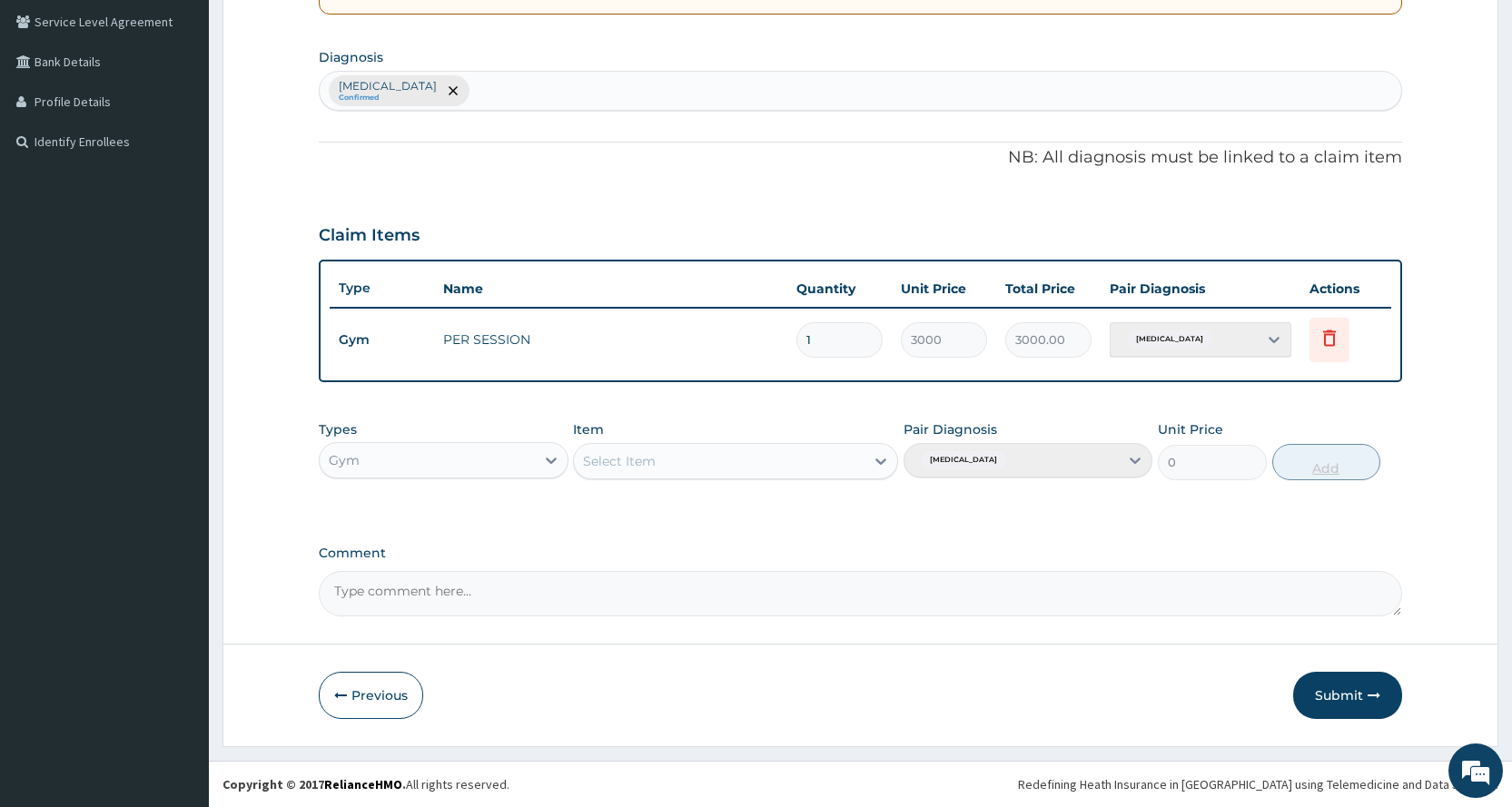
scroll to position [415, 0]
click at [1342, 689] on button "Submit" at bounding box center [1348, 695] width 109 height 47
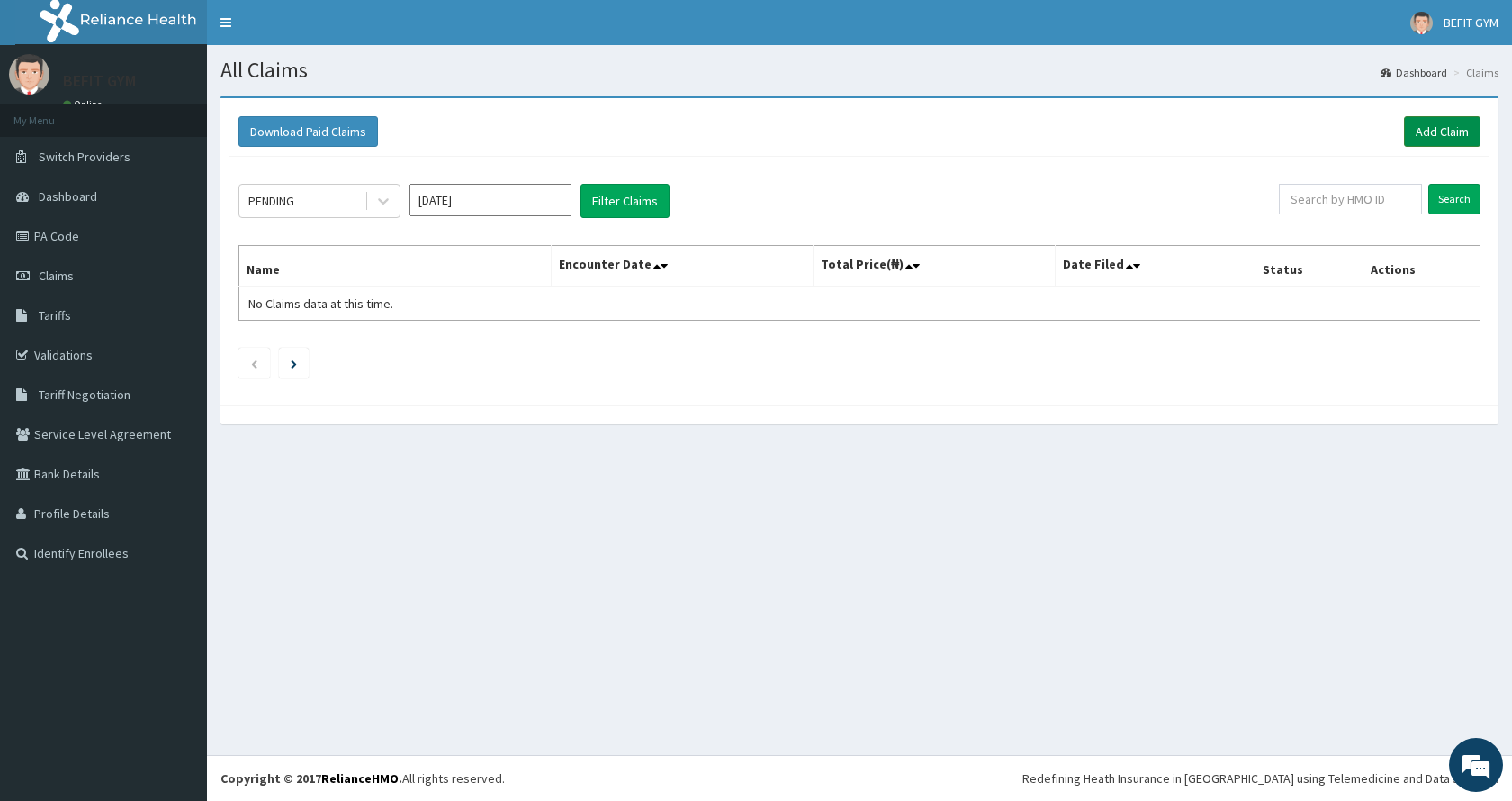
click at [1449, 130] on link "Add Claim" at bounding box center [1442, 131] width 77 height 30
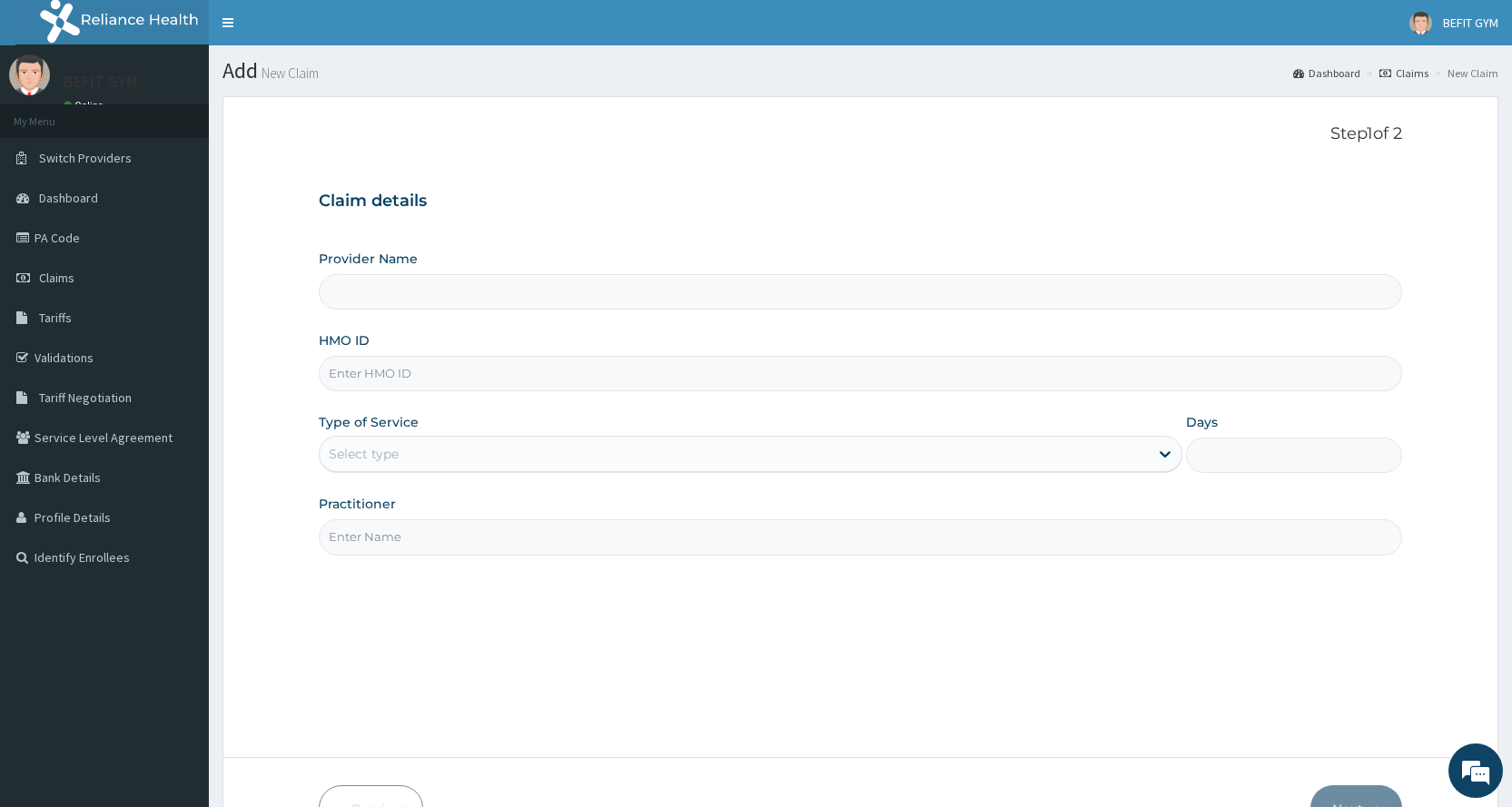
type input "BEFIT HEALTH AND FITNESS CENTRE"
type input "1"
click at [718, 388] on input "HMO ID" at bounding box center [860, 374] width 1084 height 36
type input "RNI/10012/A"
click at [586, 528] on input "Practitioner" at bounding box center [860, 537] width 1084 height 36
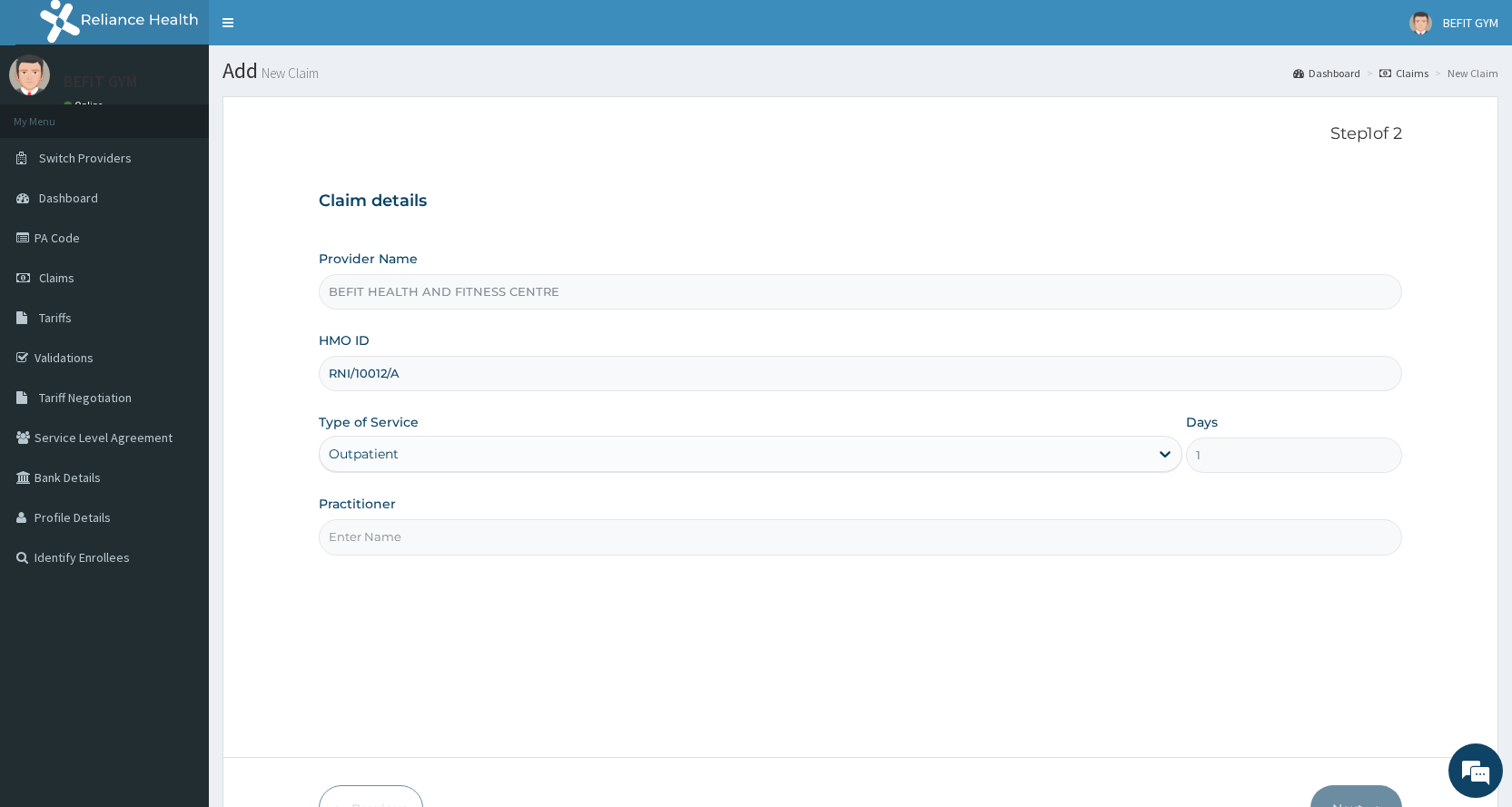
type input "B"
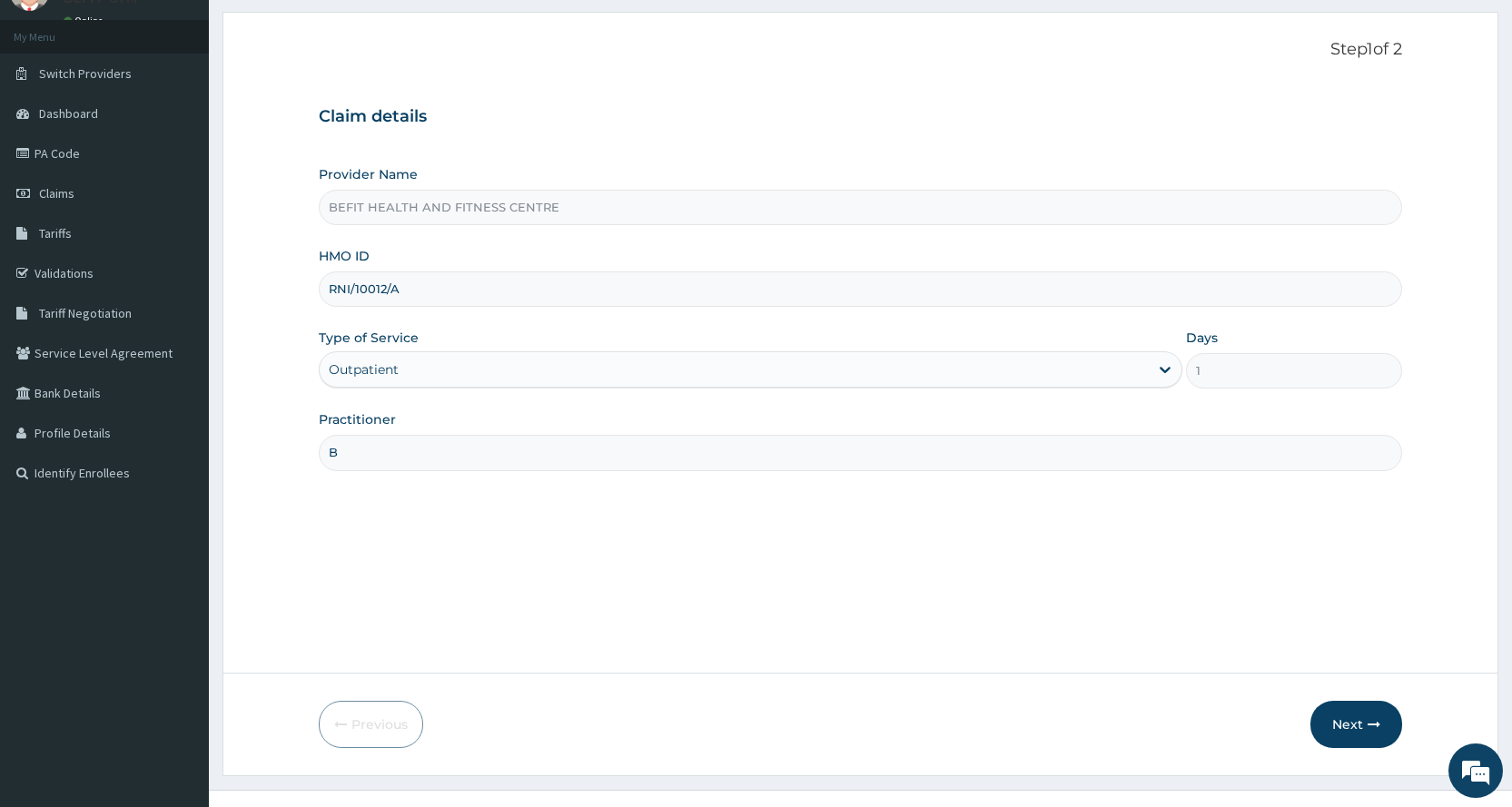
scroll to position [114, 0]
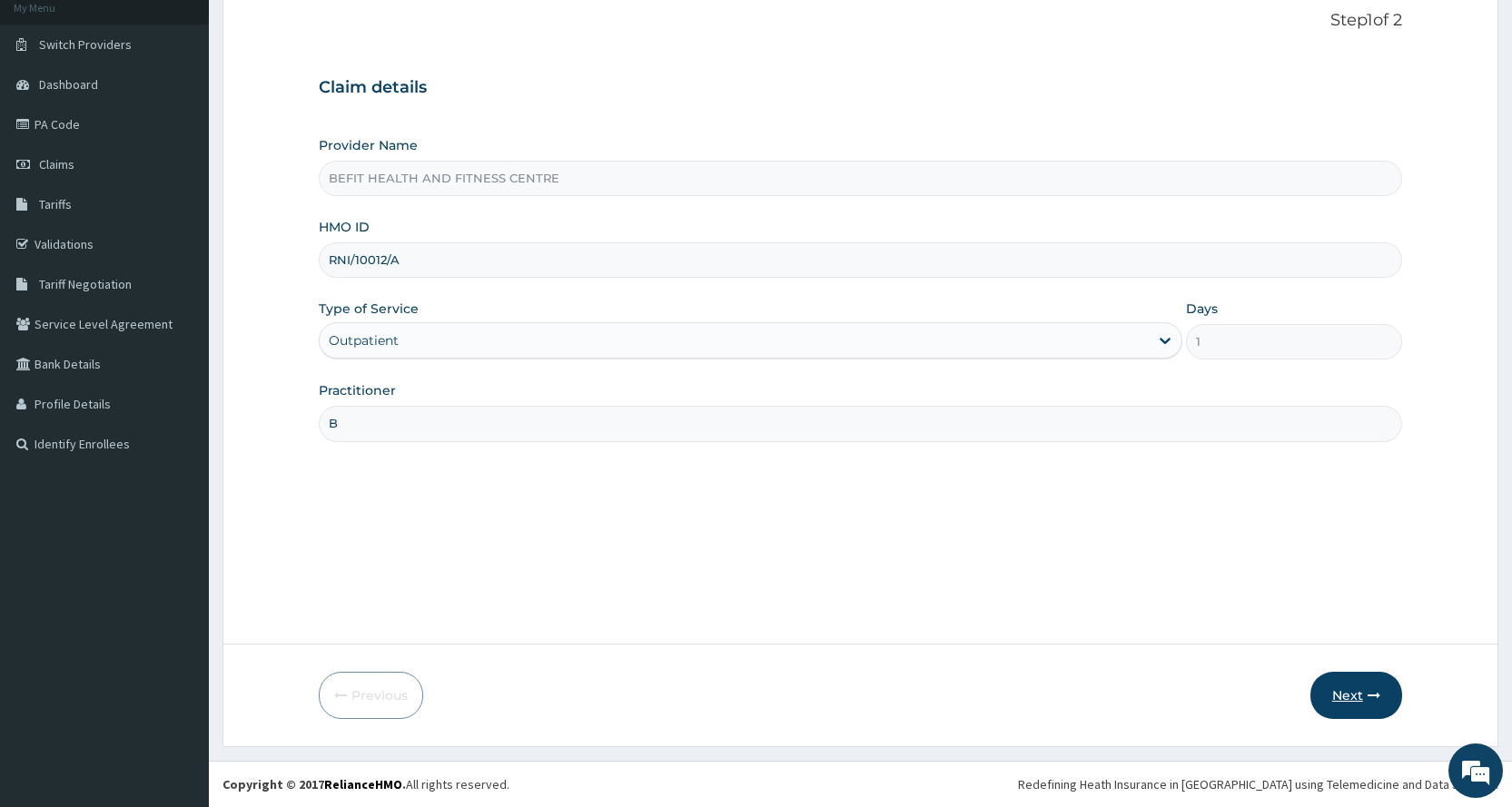
click at [1330, 686] on button "Next" at bounding box center [1356, 695] width 92 height 47
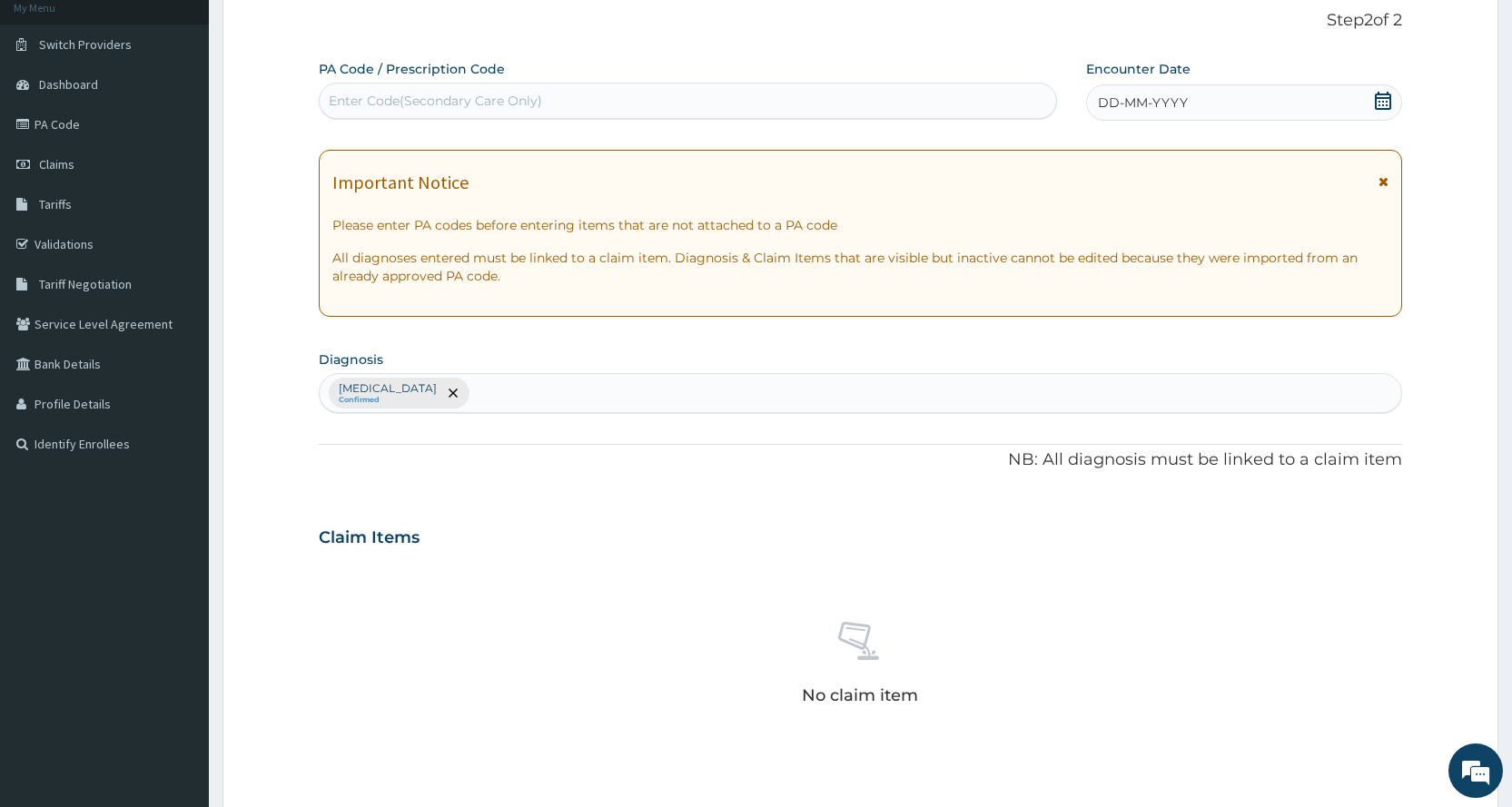
drag, startPoint x: 1007, startPoint y: 76, endPoint x: 1018, endPoint y: 112, distance: 37.6
click at [1013, 100] on div "PA Code / Prescription Code Enter Code(Secondary Care Only)" at bounding box center [687, 90] width 737 height 59
click at [1018, 112] on div "Enter Code(Secondary Care Only)" at bounding box center [687, 100] width 735 height 29
type input "PA/5D91A4"
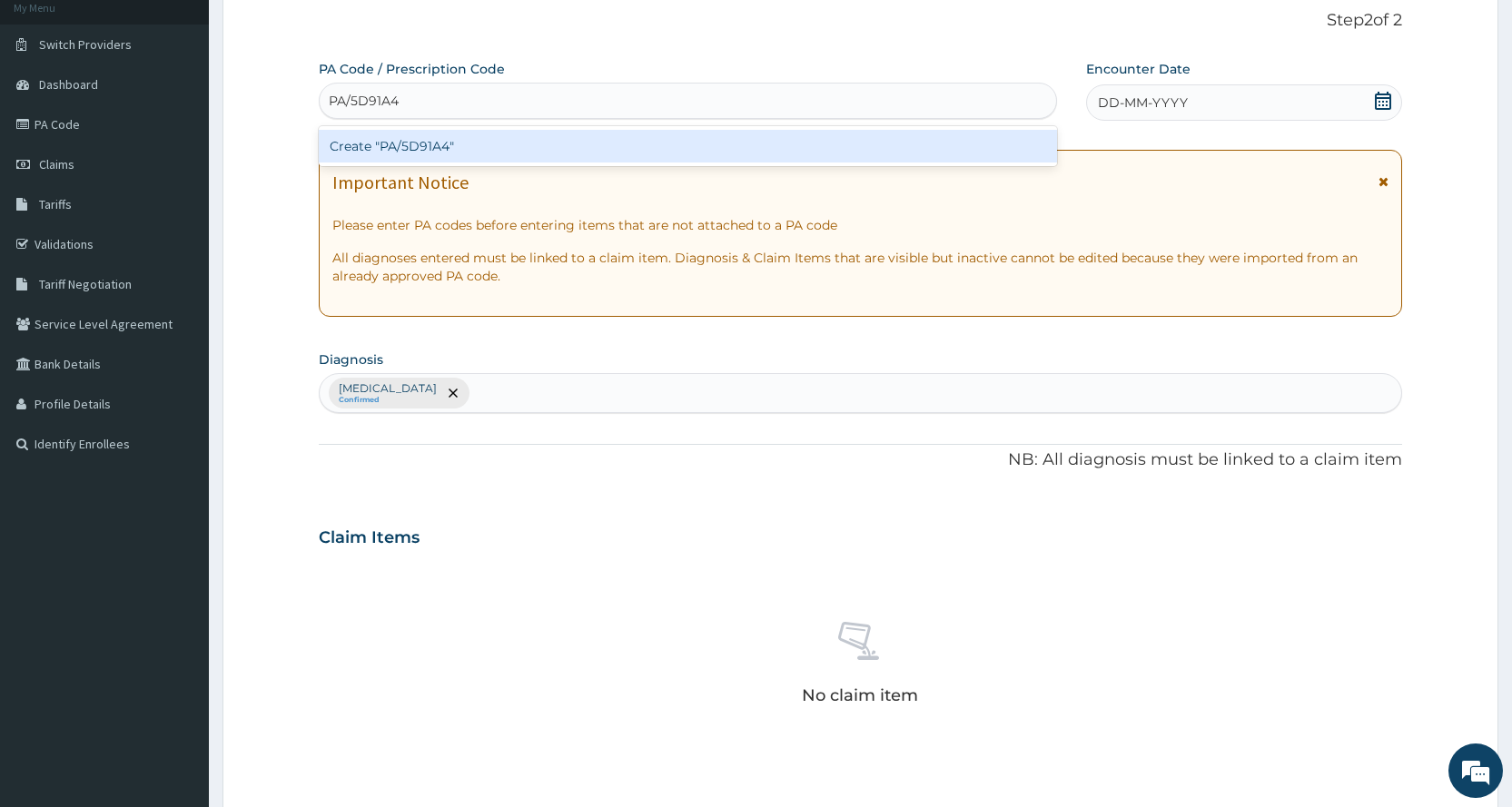
click at [981, 134] on div "Create "PA/5D91A4"" at bounding box center [687, 145] width 737 height 33
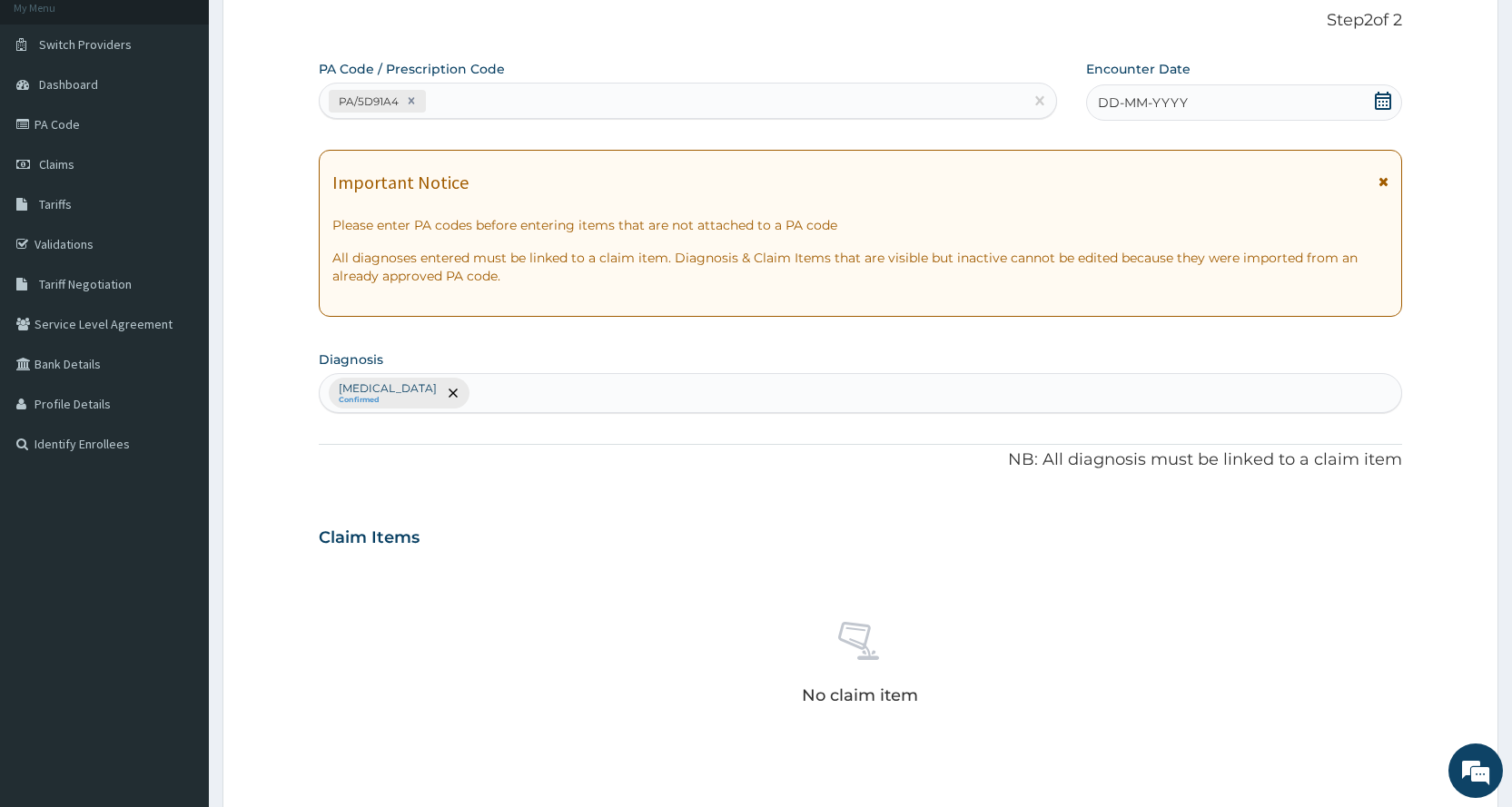
click at [1162, 106] on span "DD-MM-YYYY" at bounding box center [1142, 103] width 90 height 18
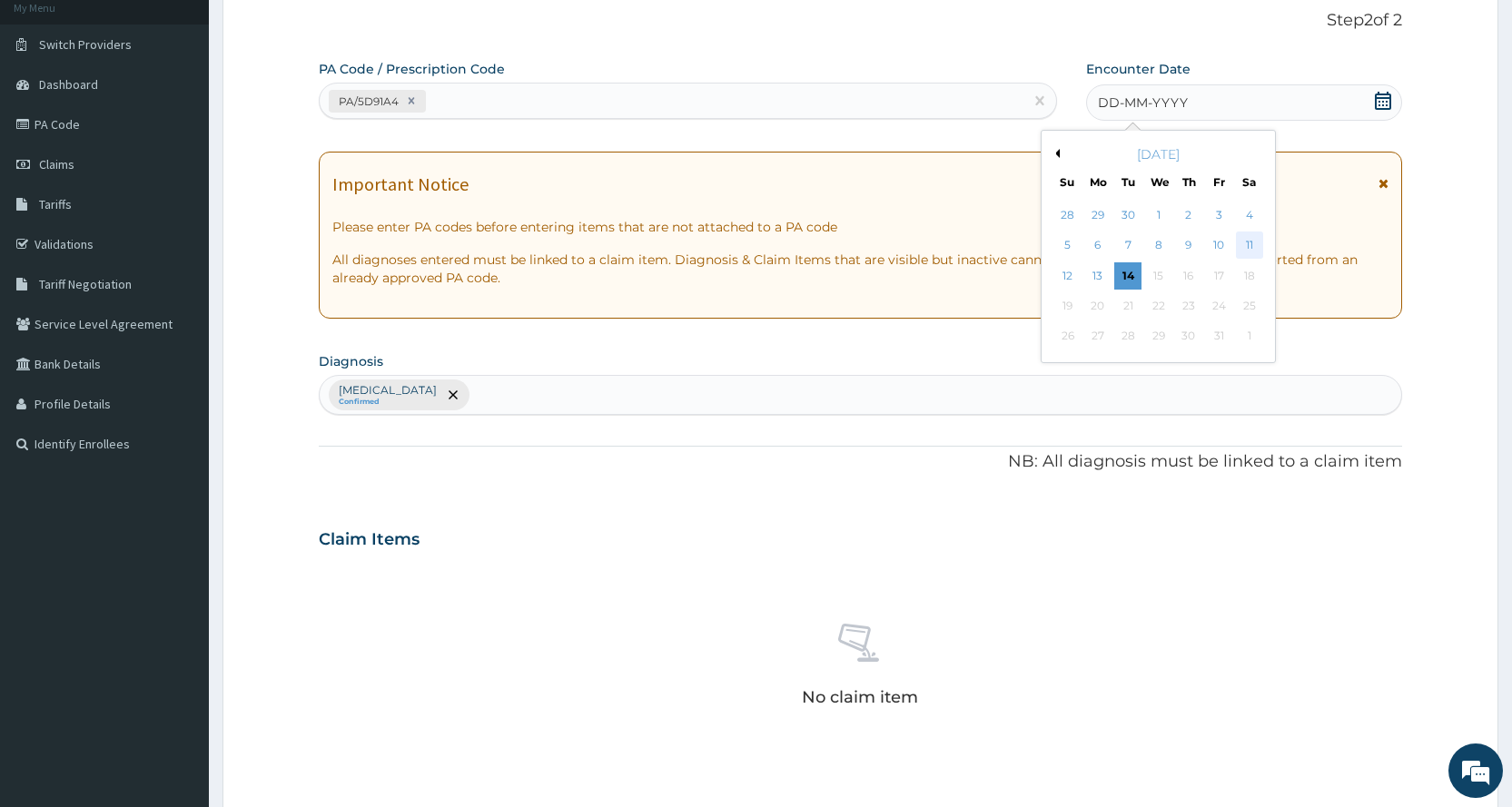
click at [1248, 252] on div "11" at bounding box center [1249, 246] width 28 height 28
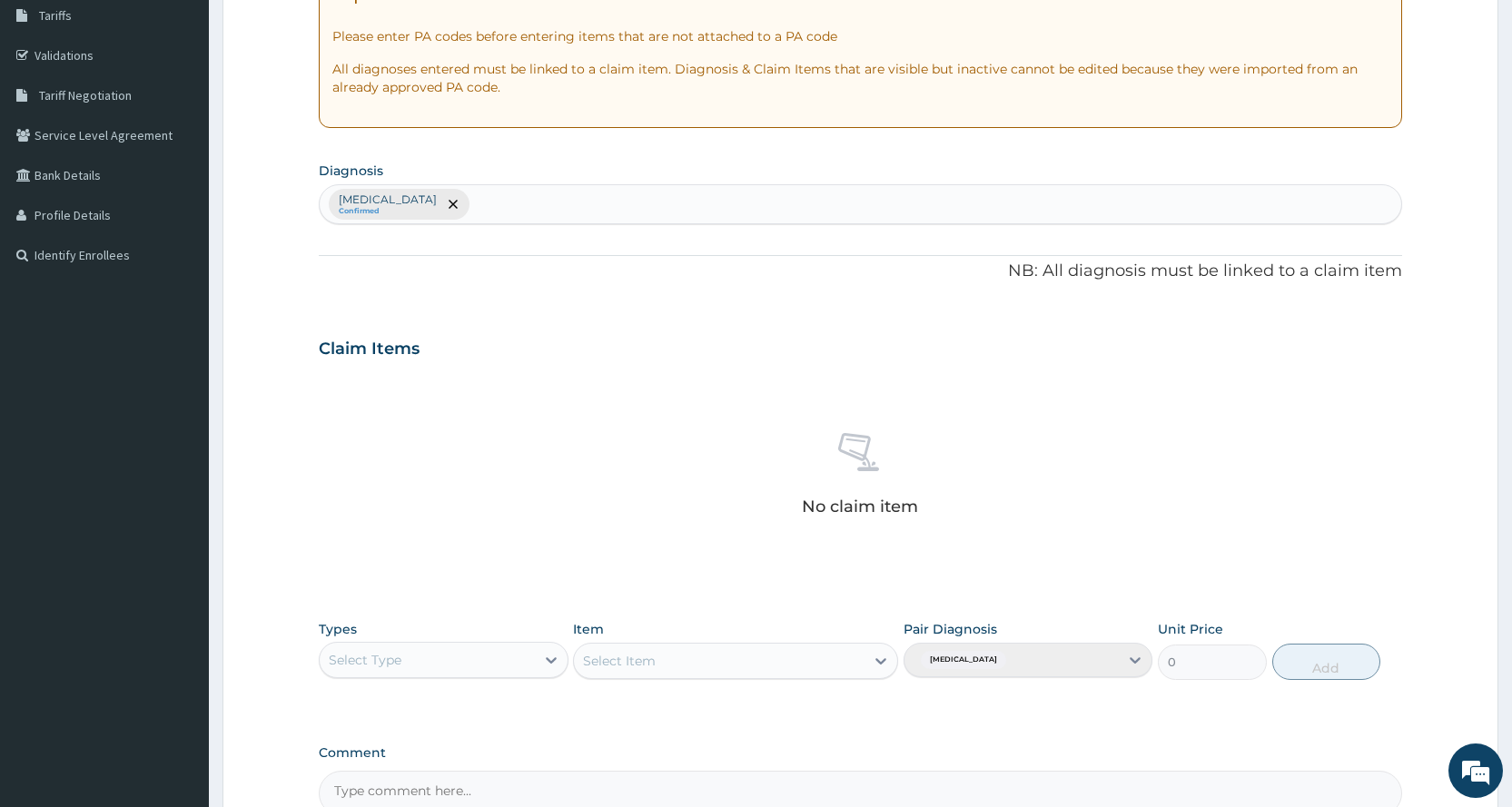
scroll to position [501, 0]
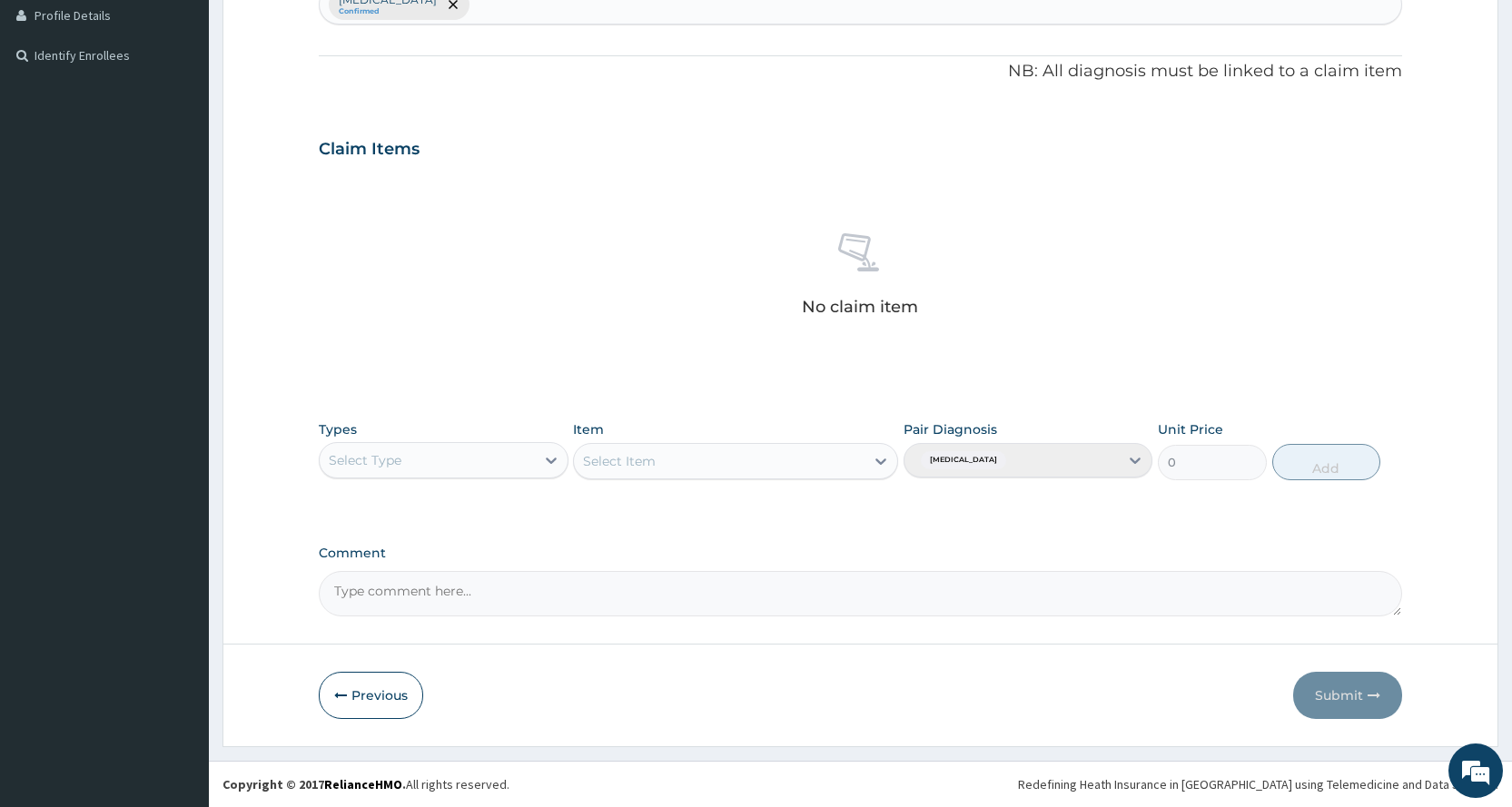
click at [427, 480] on div "Types Select Type Item Select Item Pair Diagnosis [MEDICAL_DATA] Unit Price 0 A…" at bounding box center [860, 450] width 1084 height 78
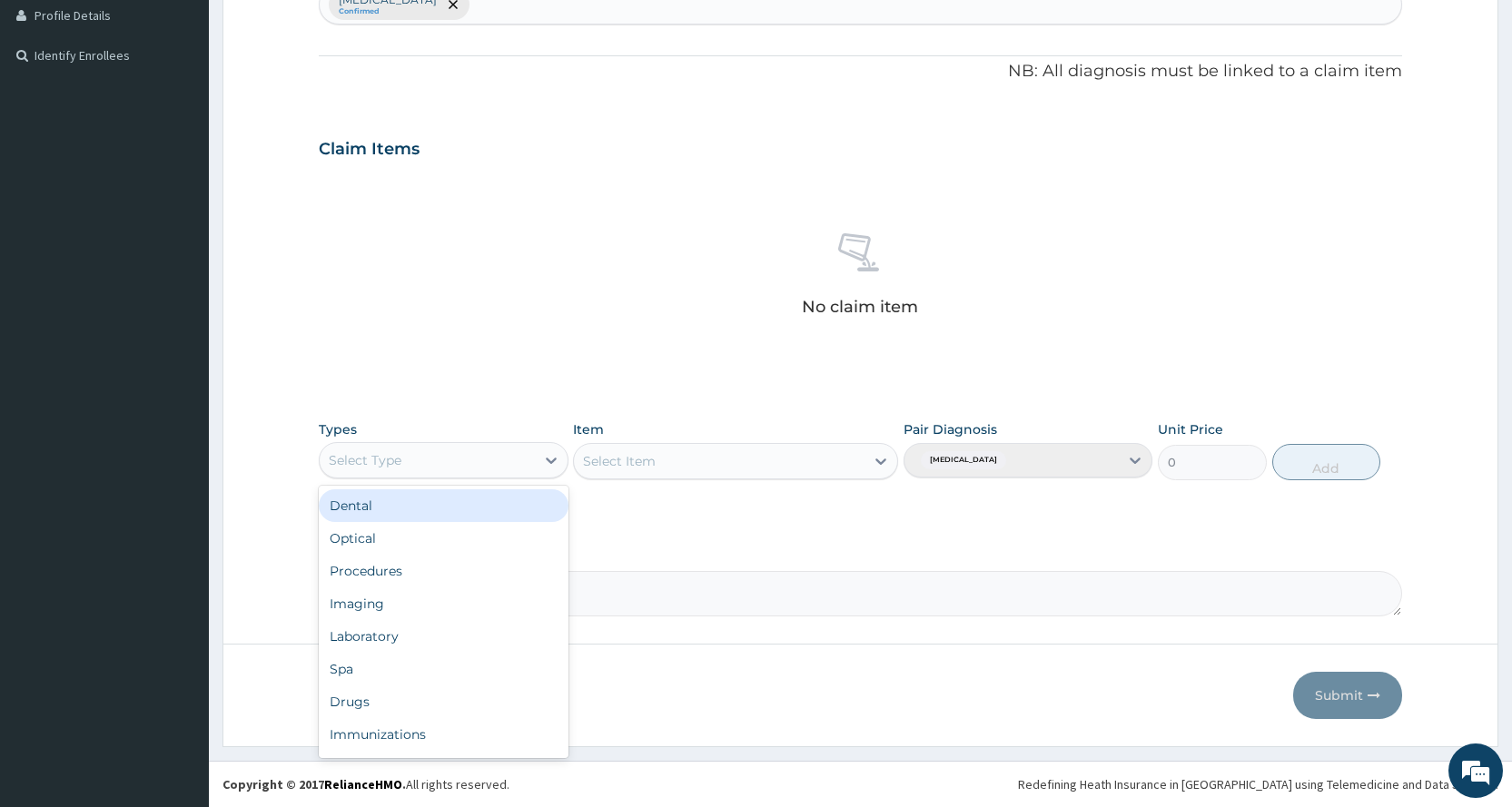
drag, startPoint x: 430, startPoint y: 461, endPoint x: 431, endPoint y: 491, distance: 30.0
click at [431, 461] on div "Select Type" at bounding box center [426, 460] width 215 height 29
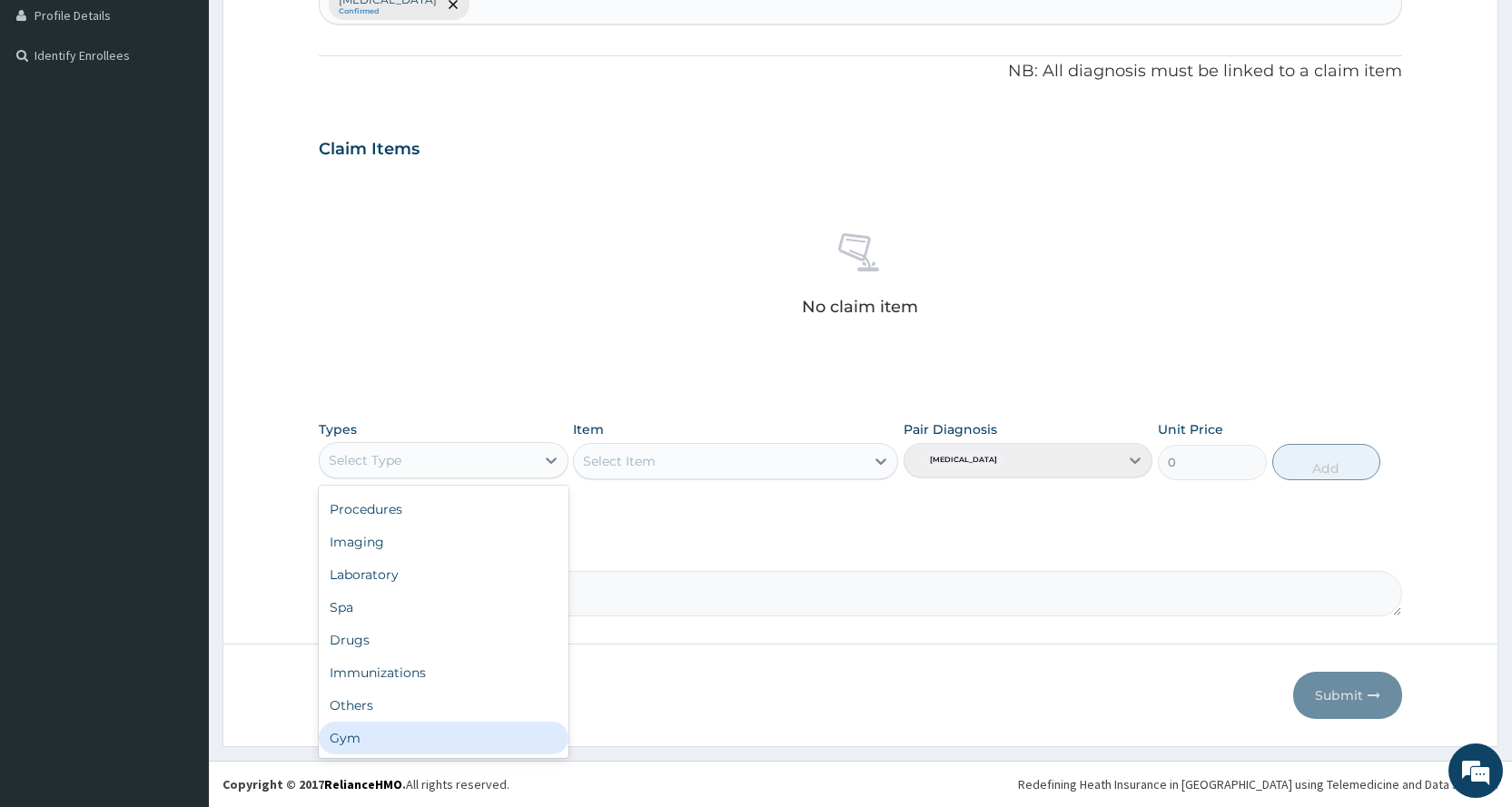
click at [367, 745] on div "Gym" at bounding box center [442, 737] width 248 height 33
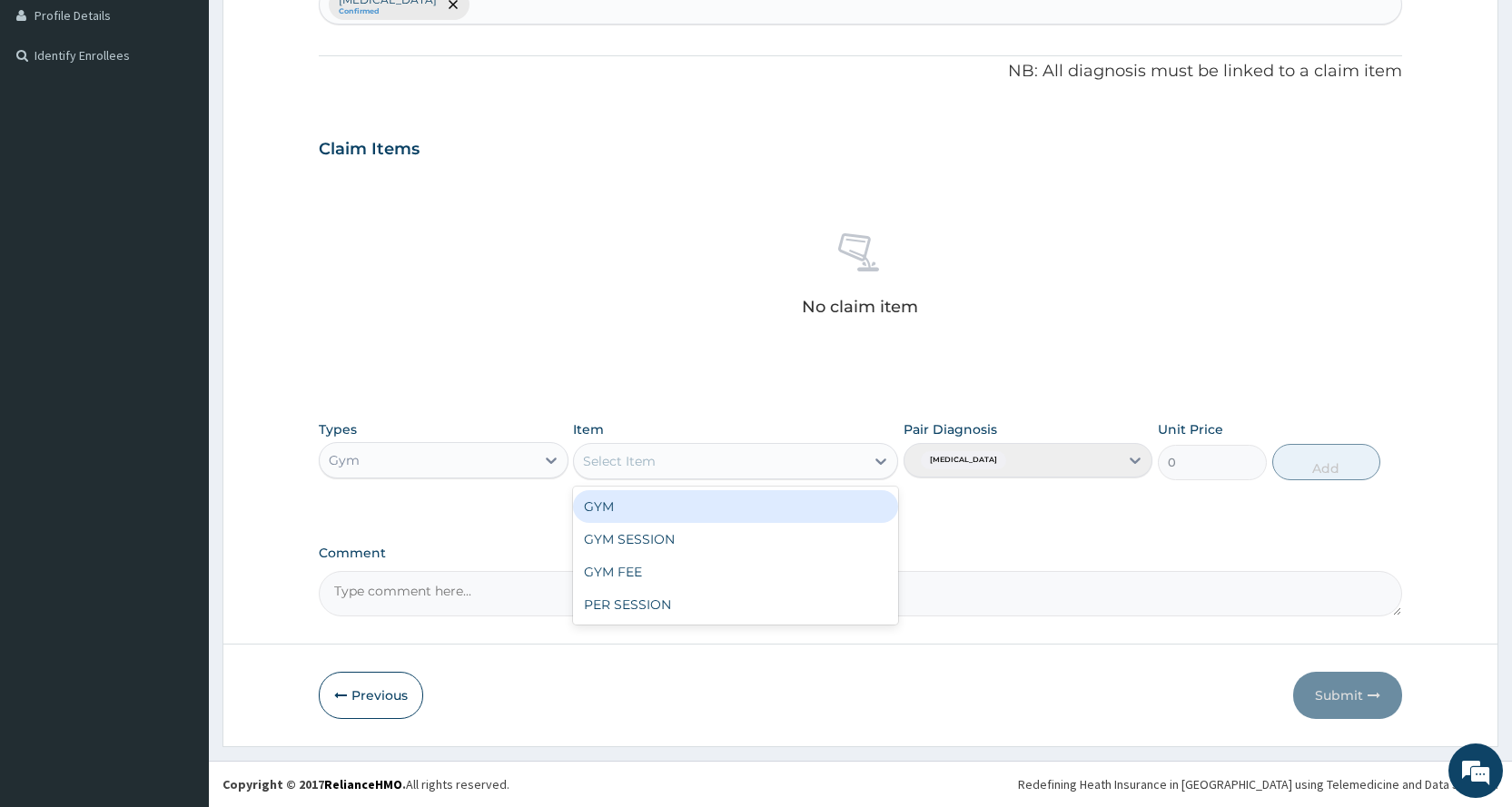
click at [798, 448] on div "Select Item" at bounding box center [719, 460] width 291 height 29
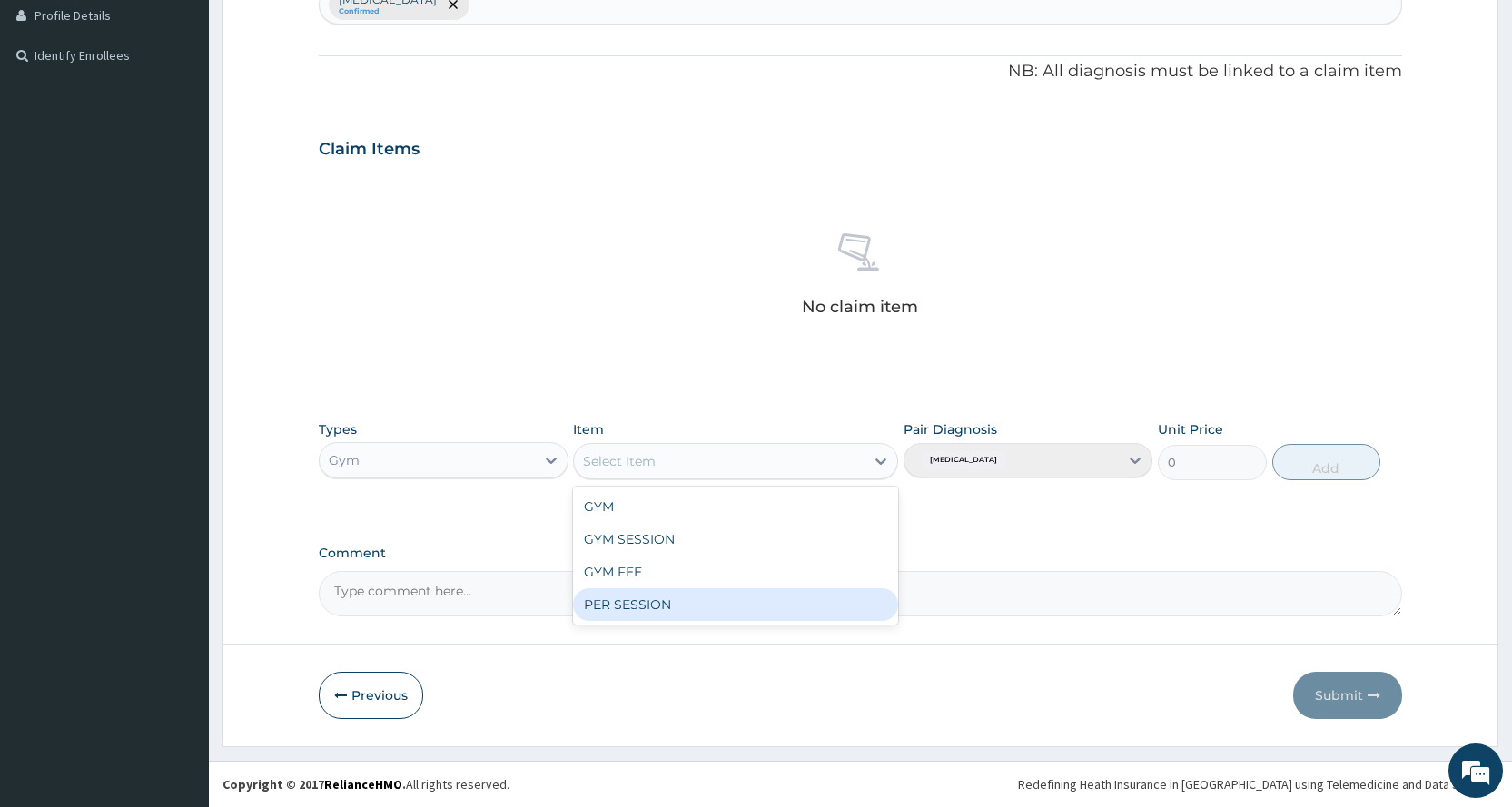
click at [730, 598] on div "PER SESSION" at bounding box center [735, 604] width 325 height 33
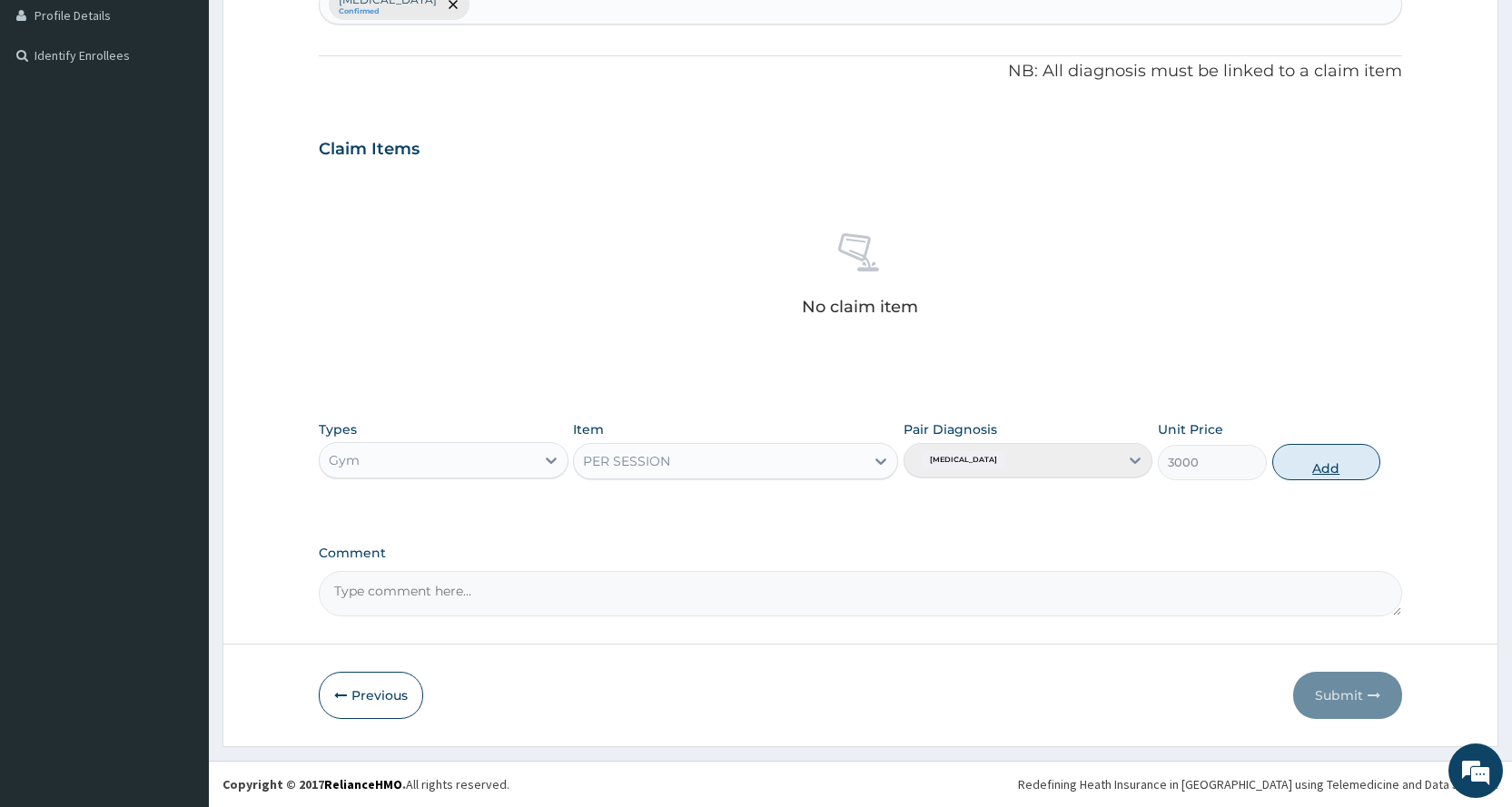
click at [1345, 455] on button "Add" at bounding box center [1325, 462] width 108 height 37
type input "0"
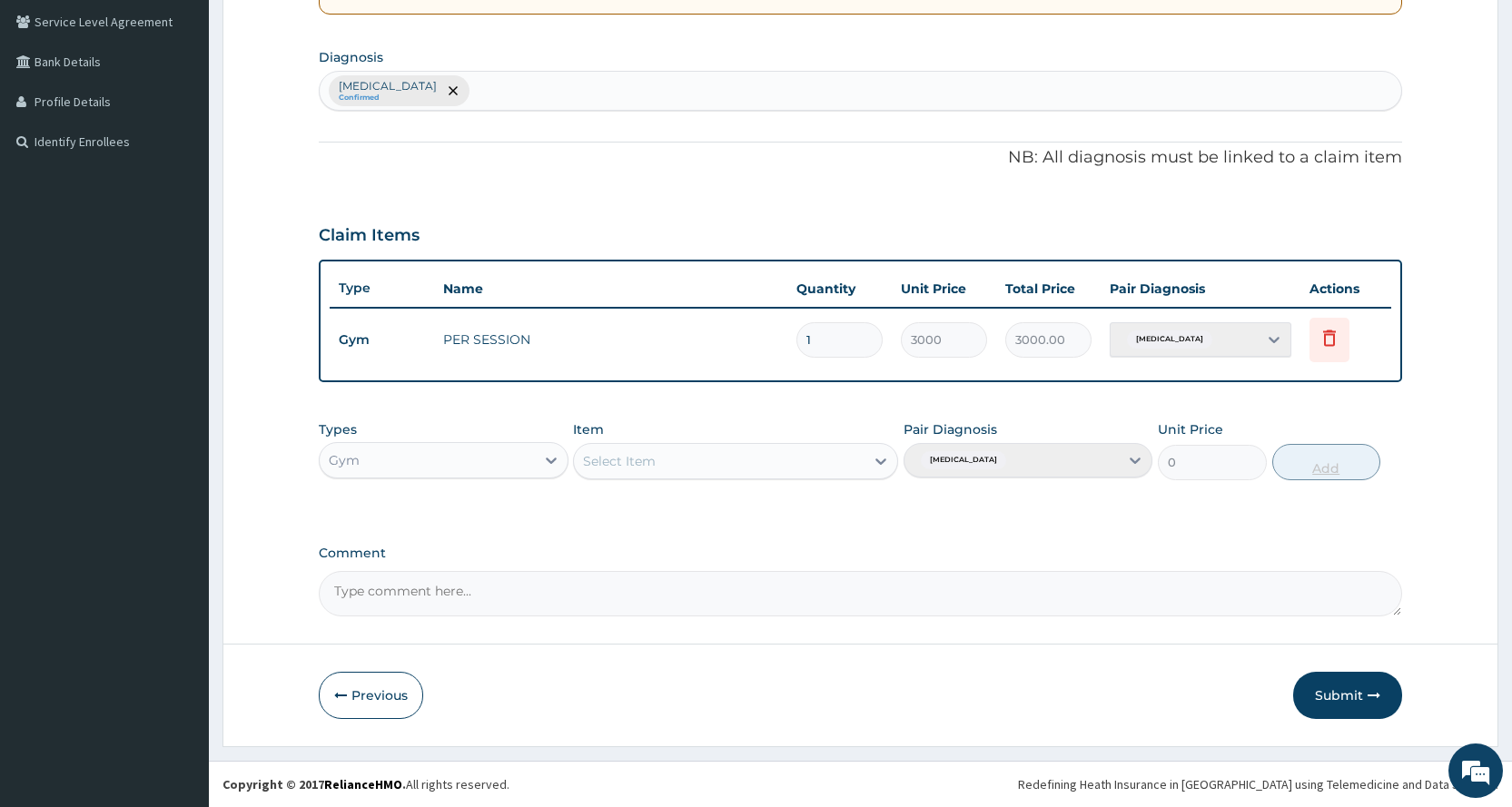
scroll to position [415, 0]
click at [1312, 700] on button "Submit" at bounding box center [1348, 695] width 109 height 47
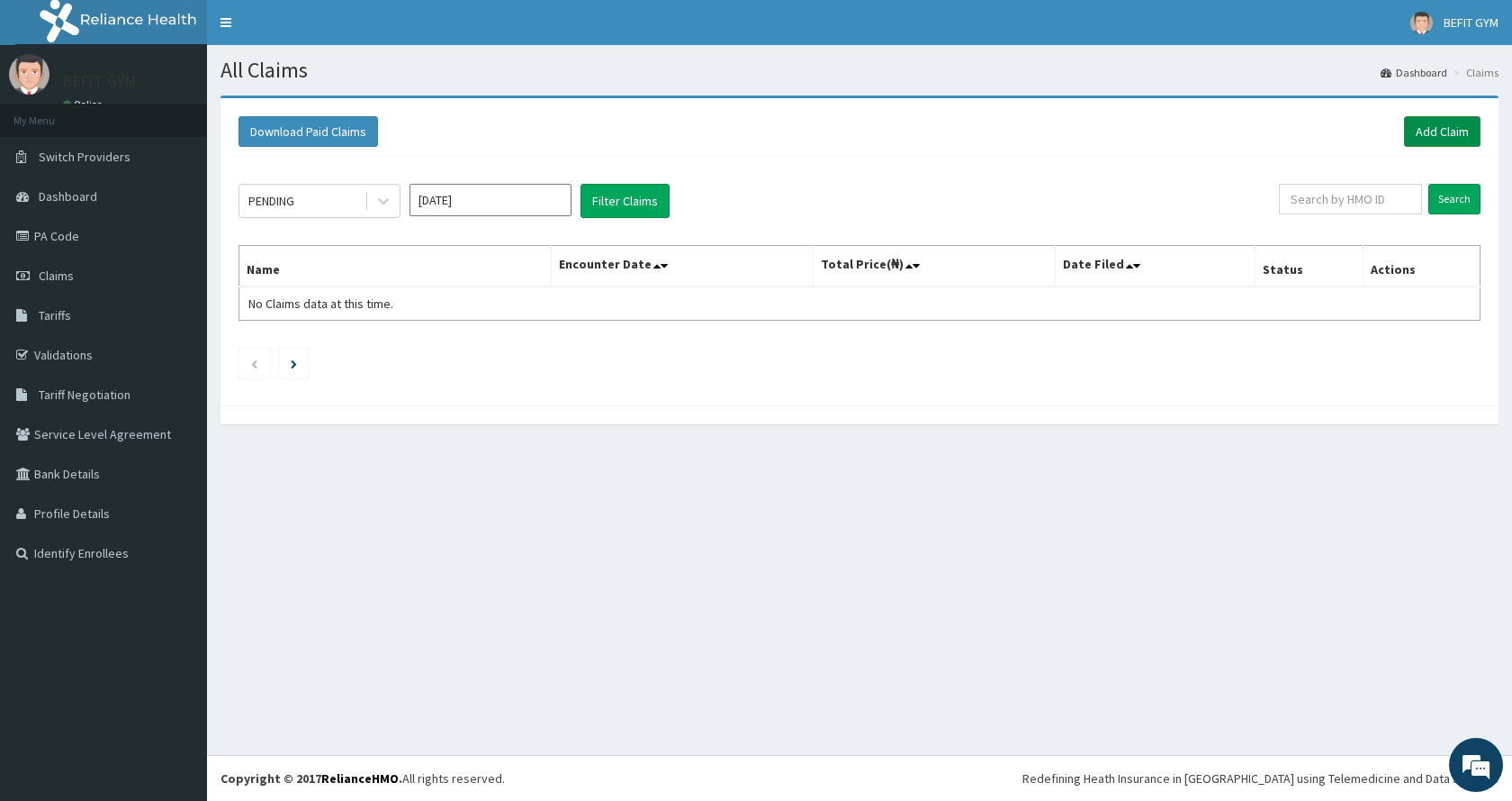
click at [1469, 128] on link "Add Claim" at bounding box center [1442, 131] width 77 height 30
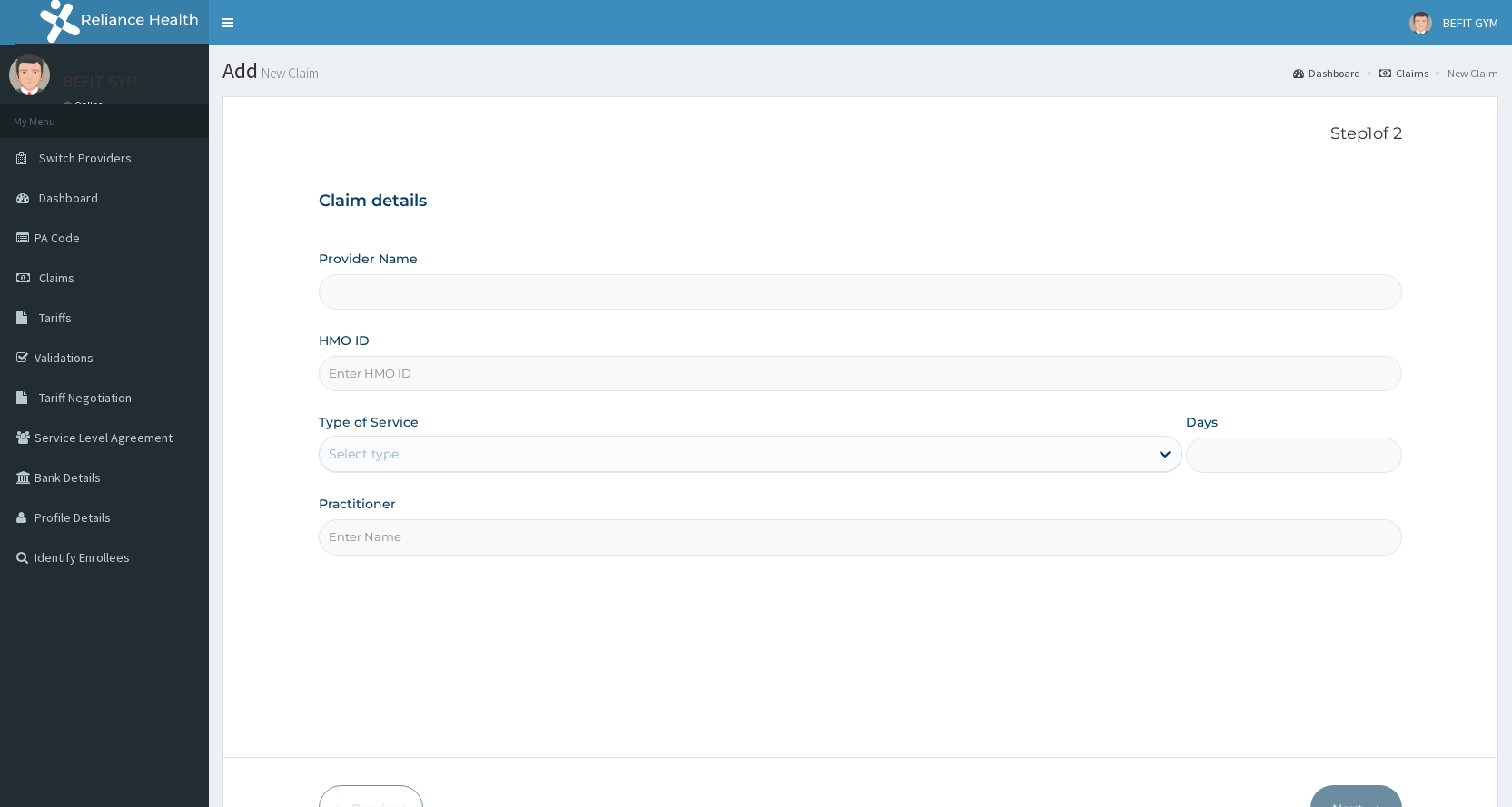
type input "BEFIT HEALTH AND FITNESS CENTRE"
type input "1"
click at [512, 367] on input "HMO ID" at bounding box center [860, 374] width 1084 height 36
type input "SHL/10090/A"
click at [422, 530] on input "Practitioner" at bounding box center [860, 537] width 1084 height 36
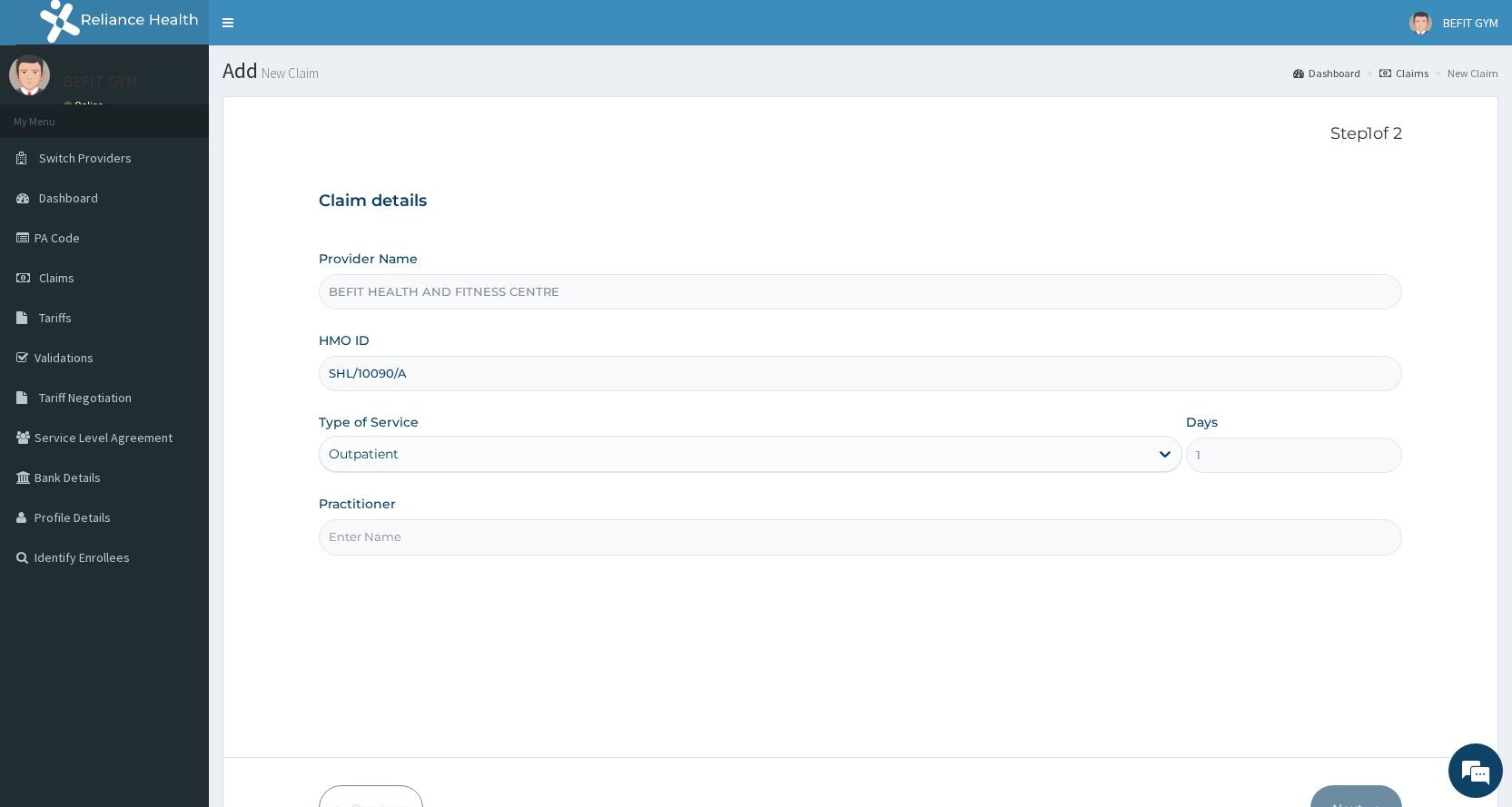
type input "B"
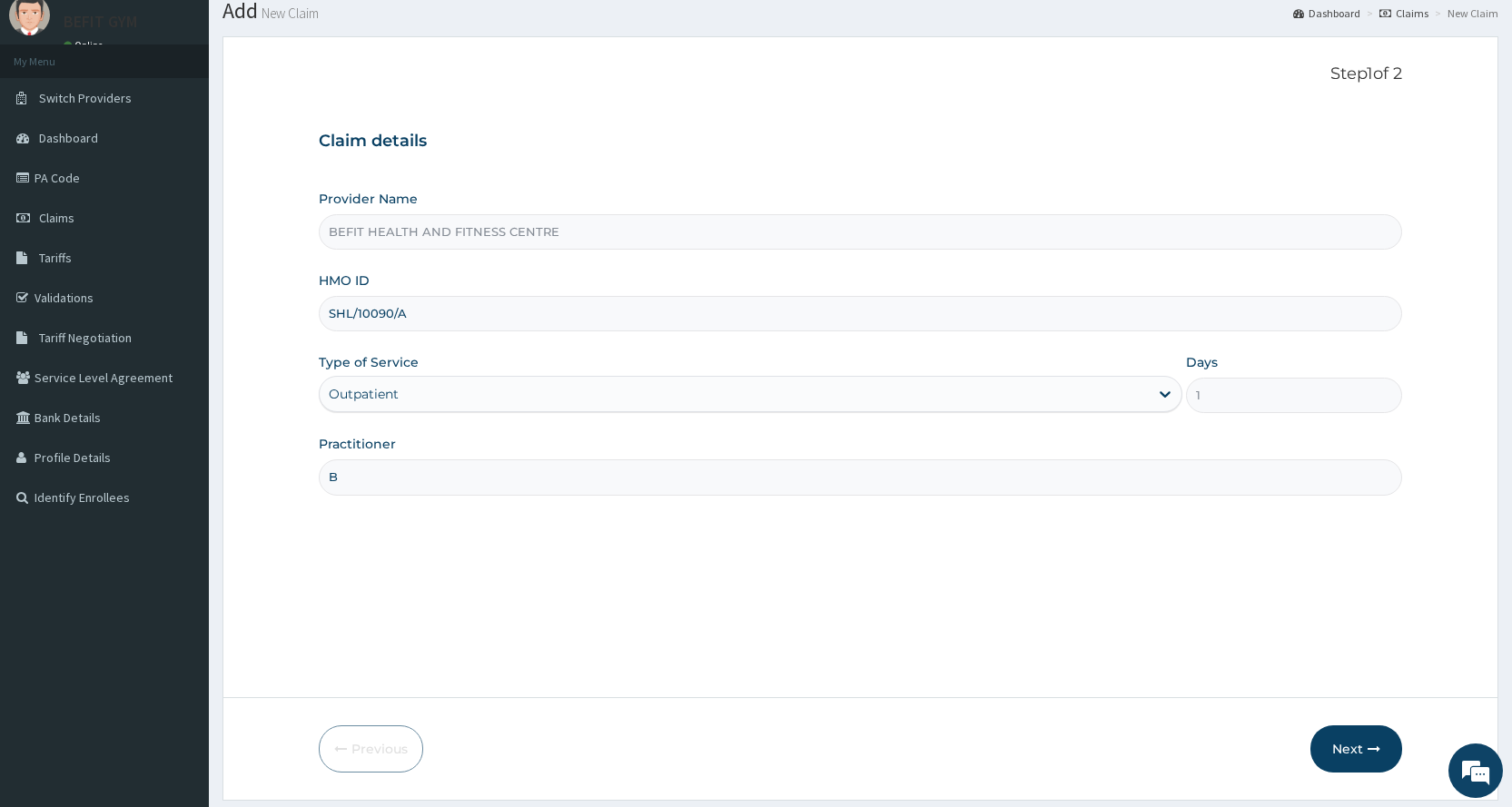
scroll to position [114, 0]
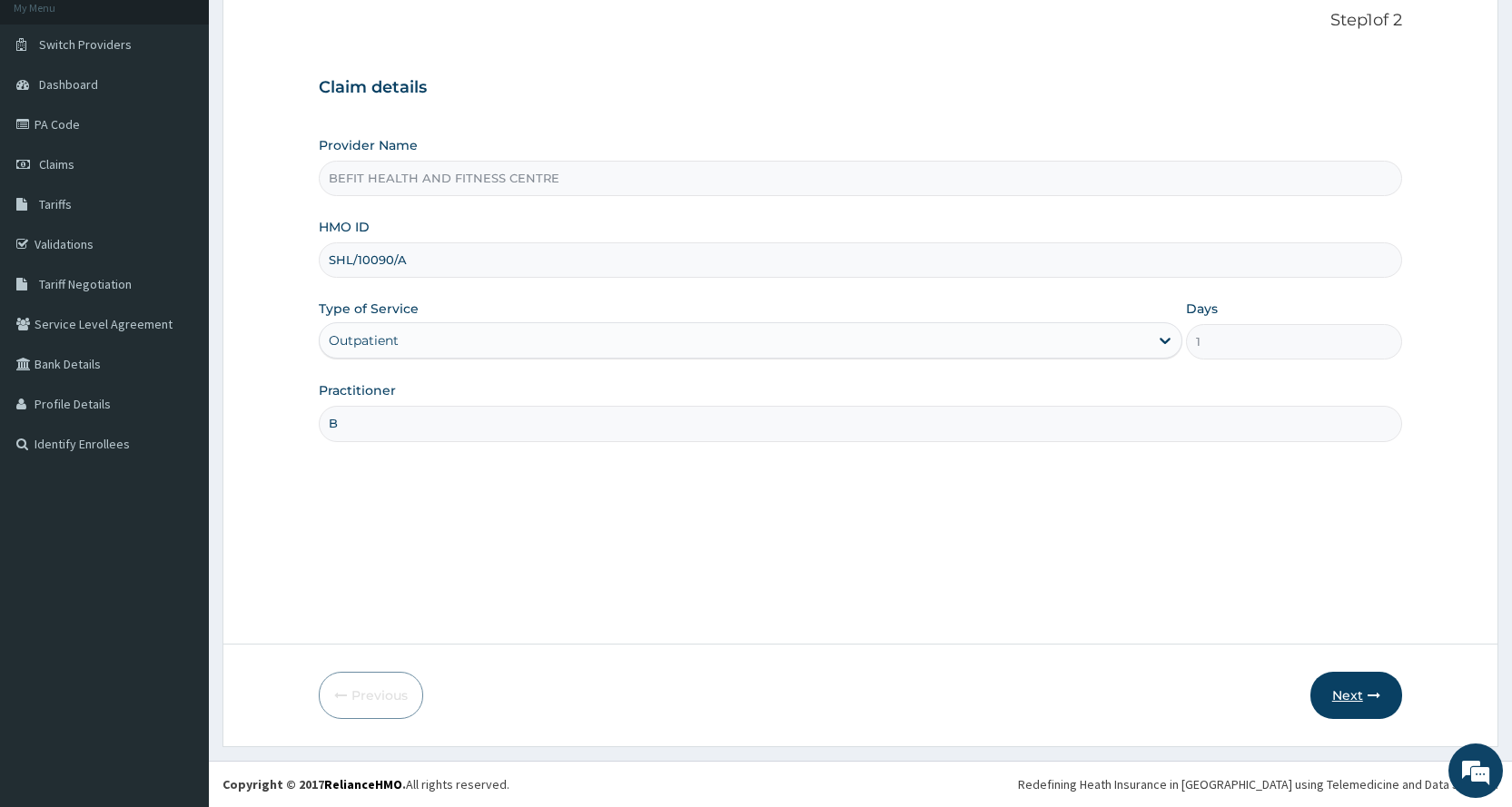
click at [1348, 705] on button "Next" at bounding box center [1356, 695] width 92 height 47
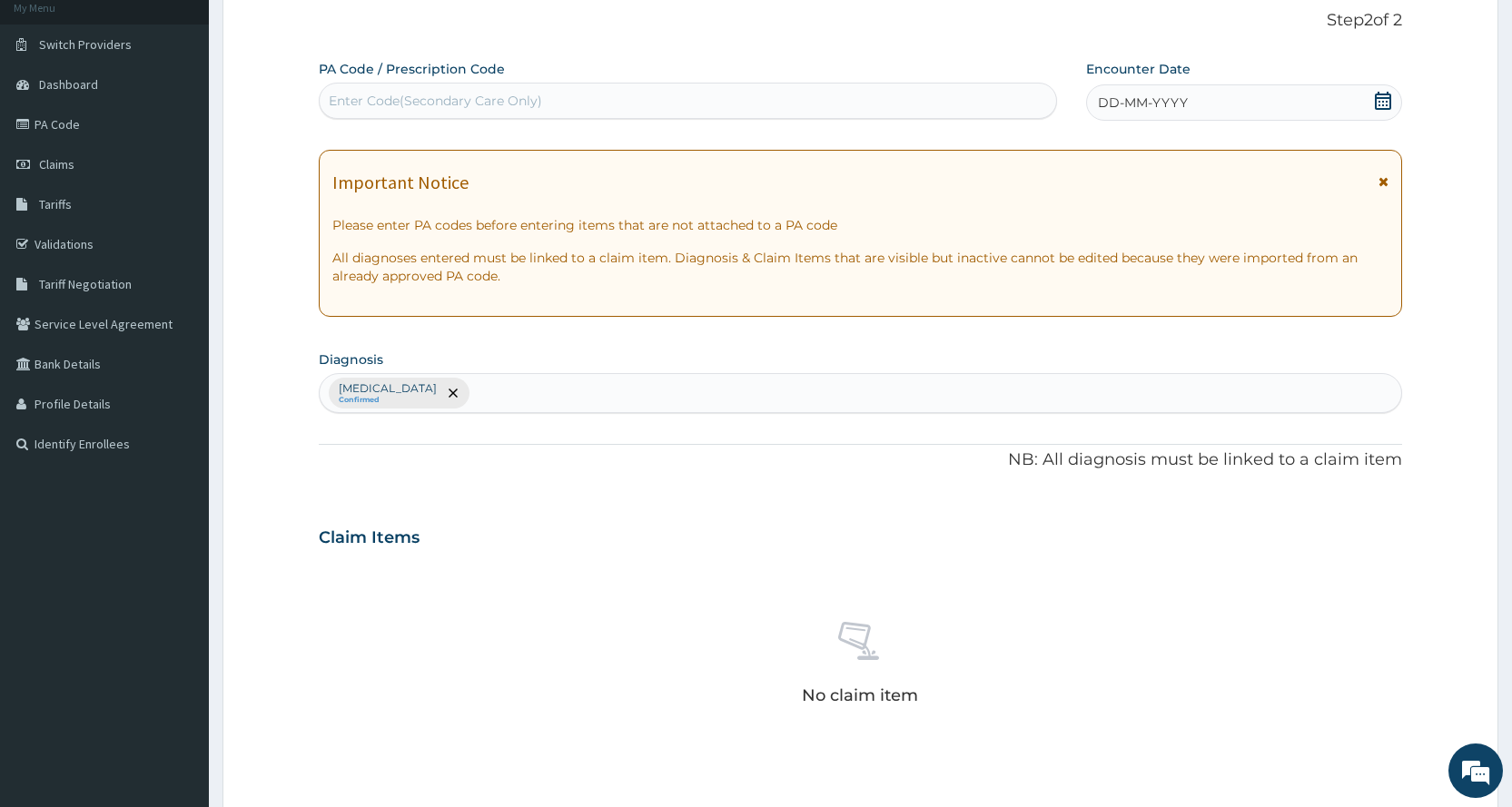
click at [450, 115] on div "Enter Code(Secondary Care Only)" at bounding box center [687, 100] width 735 height 29
type input "PA/4C627E"
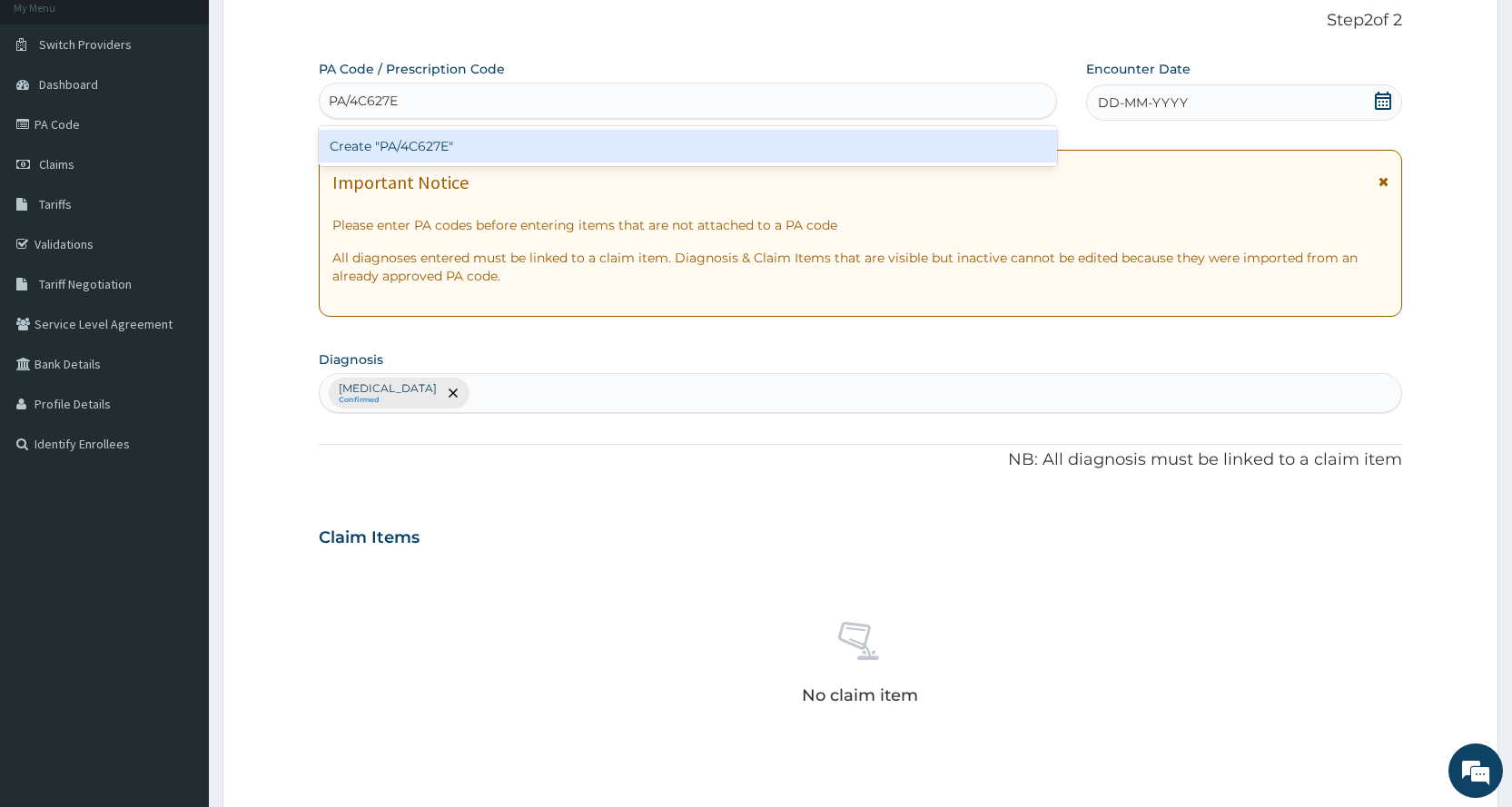
click at [497, 145] on div "Create "PA/4C627E"" at bounding box center [687, 145] width 737 height 33
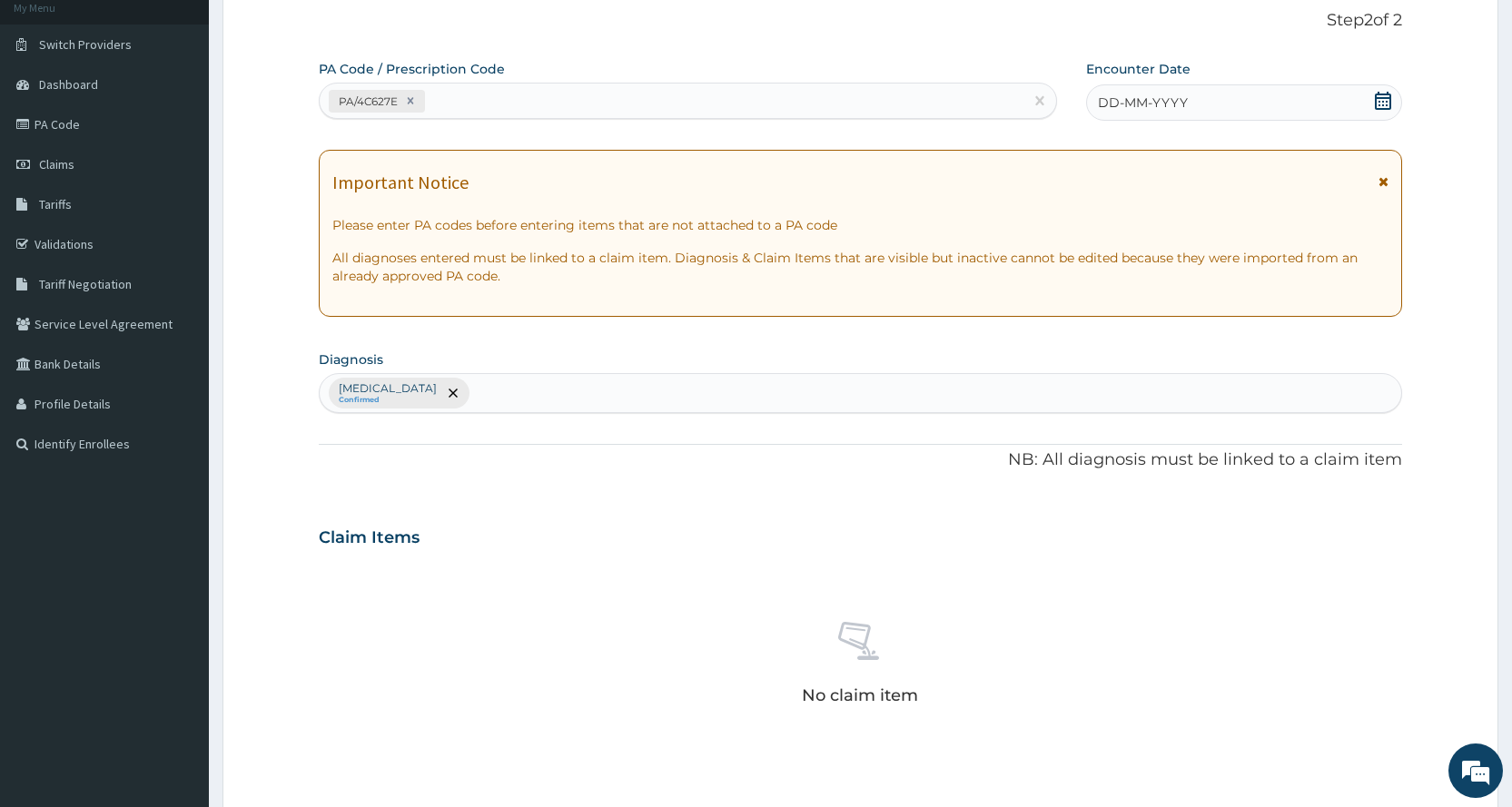
click at [1342, 111] on div "DD-MM-YYYY" at bounding box center [1243, 102] width 316 height 37
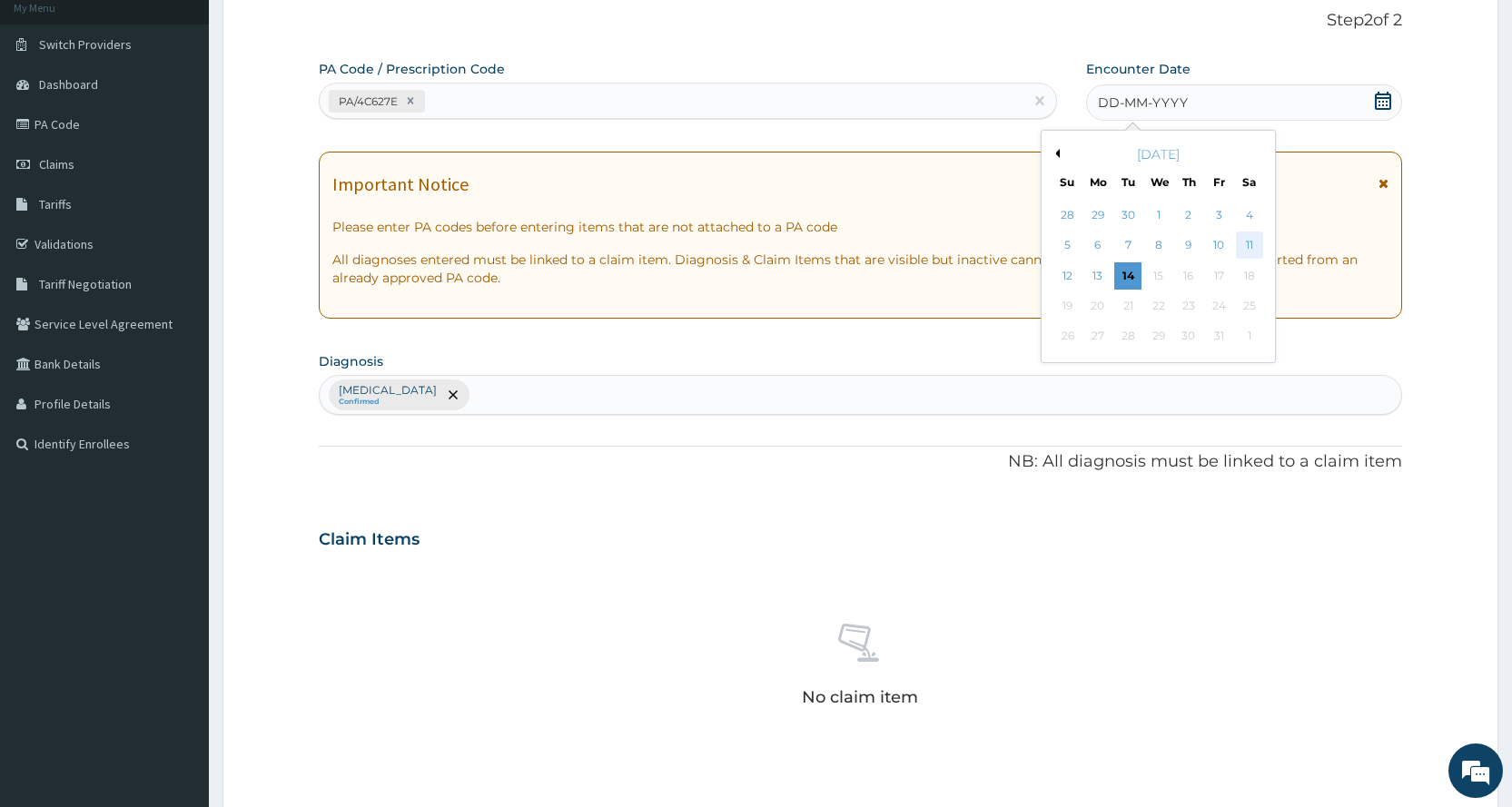
click at [1252, 247] on div "11" at bounding box center [1249, 246] width 28 height 28
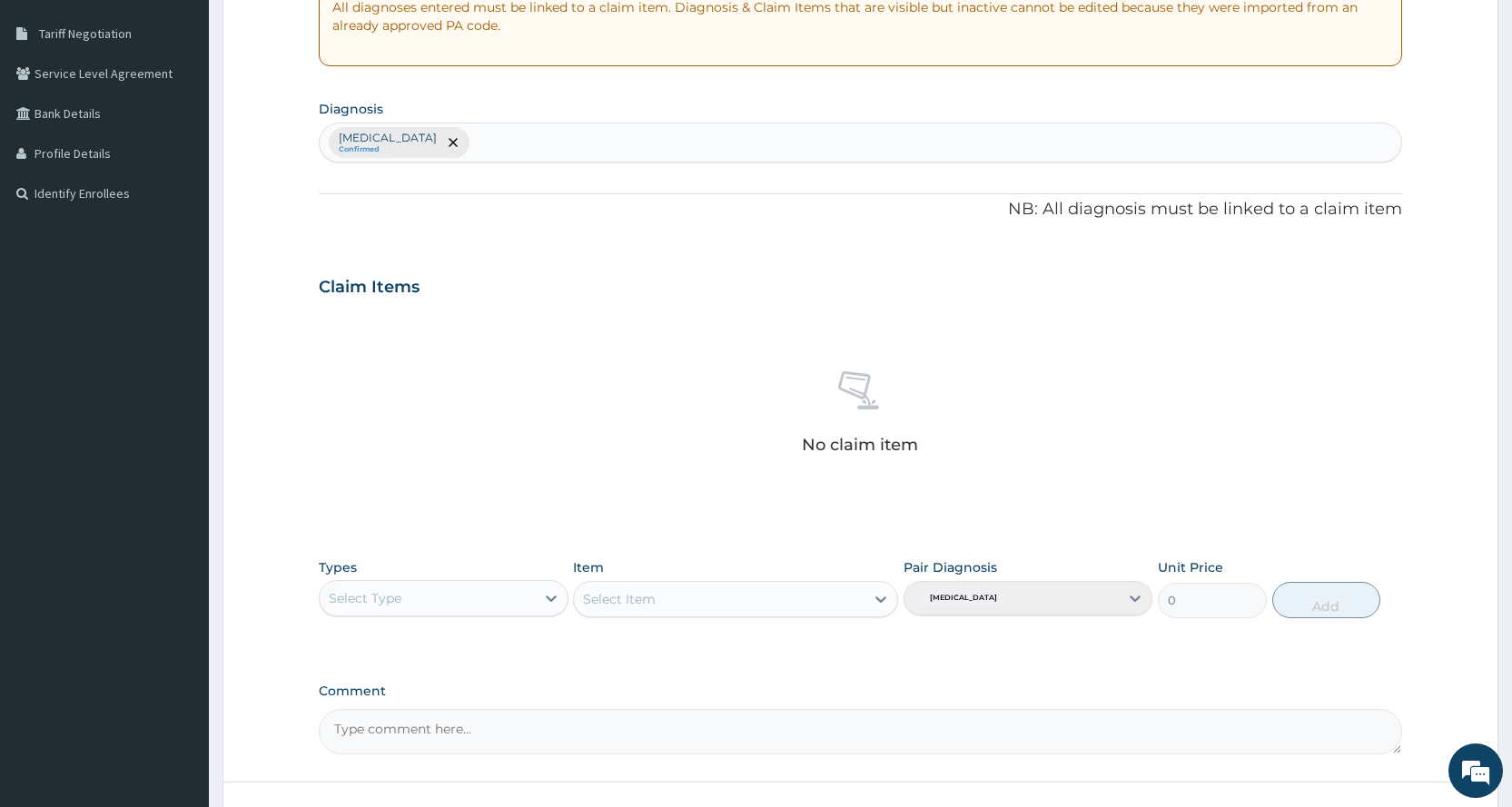
scroll to position [501, 0]
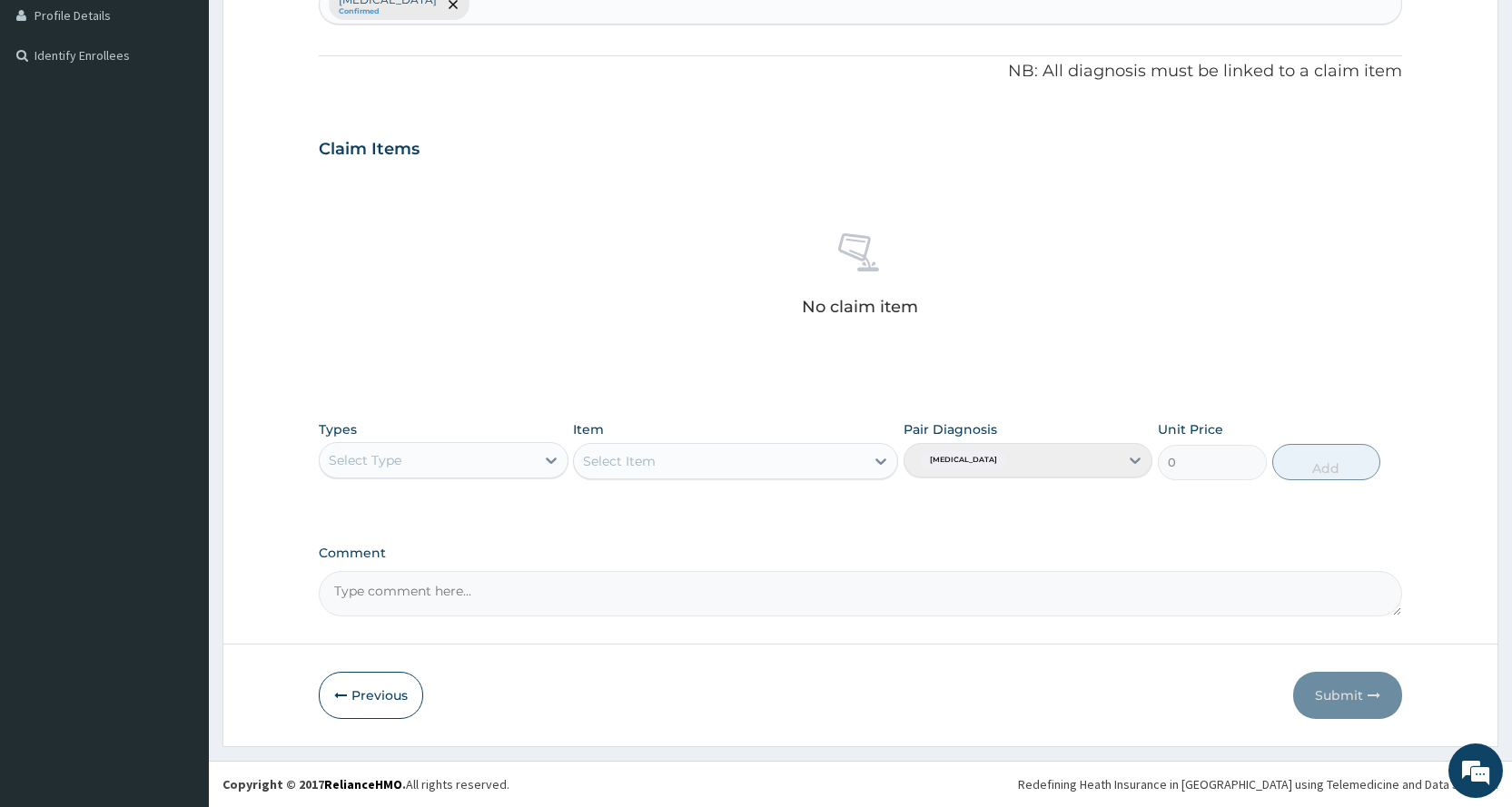
click at [505, 449] on div "Select Type" at bounding box center [426, 460] width 215 height 29
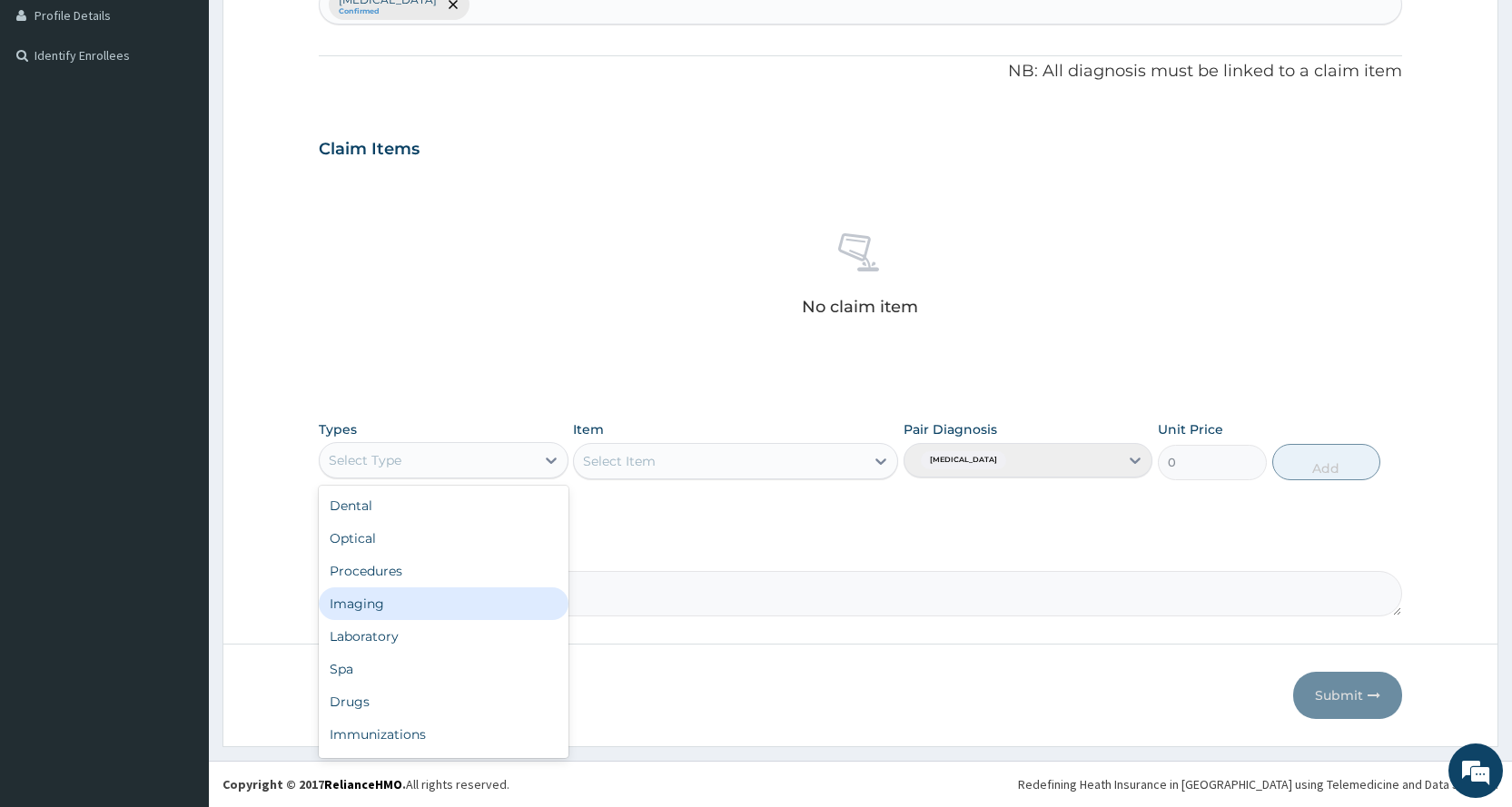
scroll to position [61, 0]
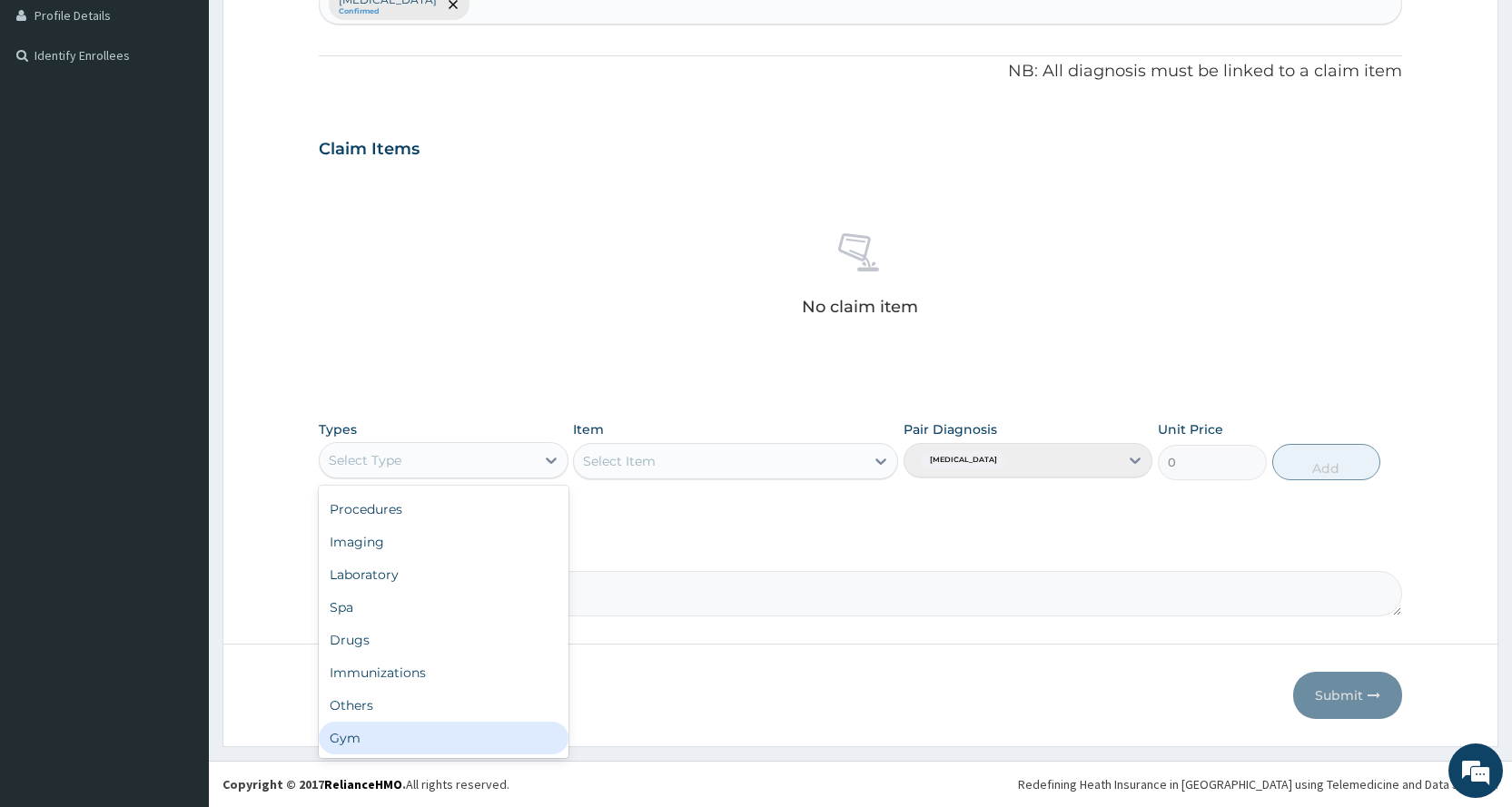
click at [365, 732] on div "Gym" at bounding box center [442, 737] width 248 height 33
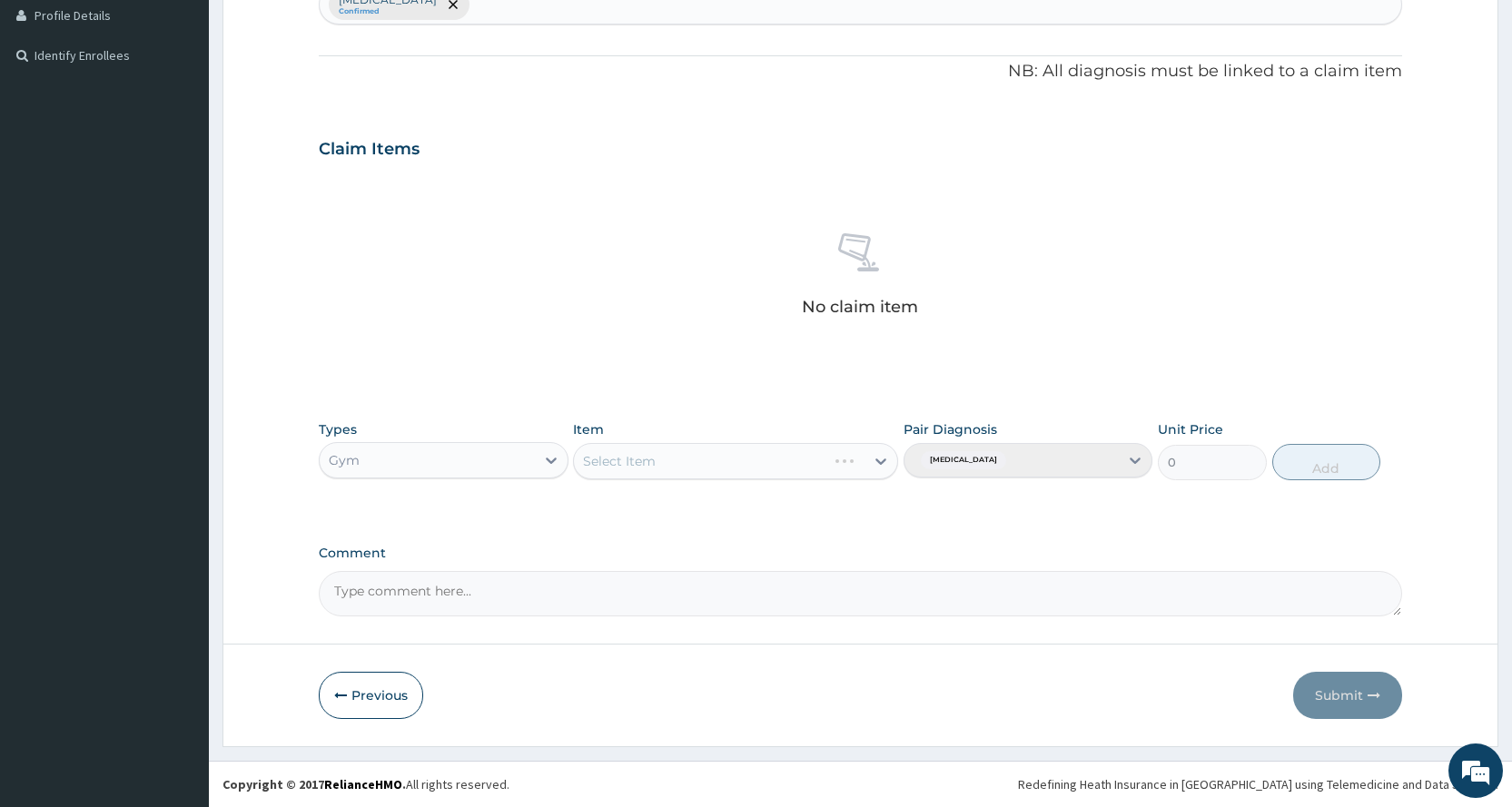
click at [600, 458] on div "Select Item" at bounding box center [735, 461] width 325 height 37
click at [751, 463] on div "Select Item" at bounding box center [735, 461] width 325 height 37
click at [752, 463] on div "Select Item" at bounding box center [719, 460] width 291 height 29
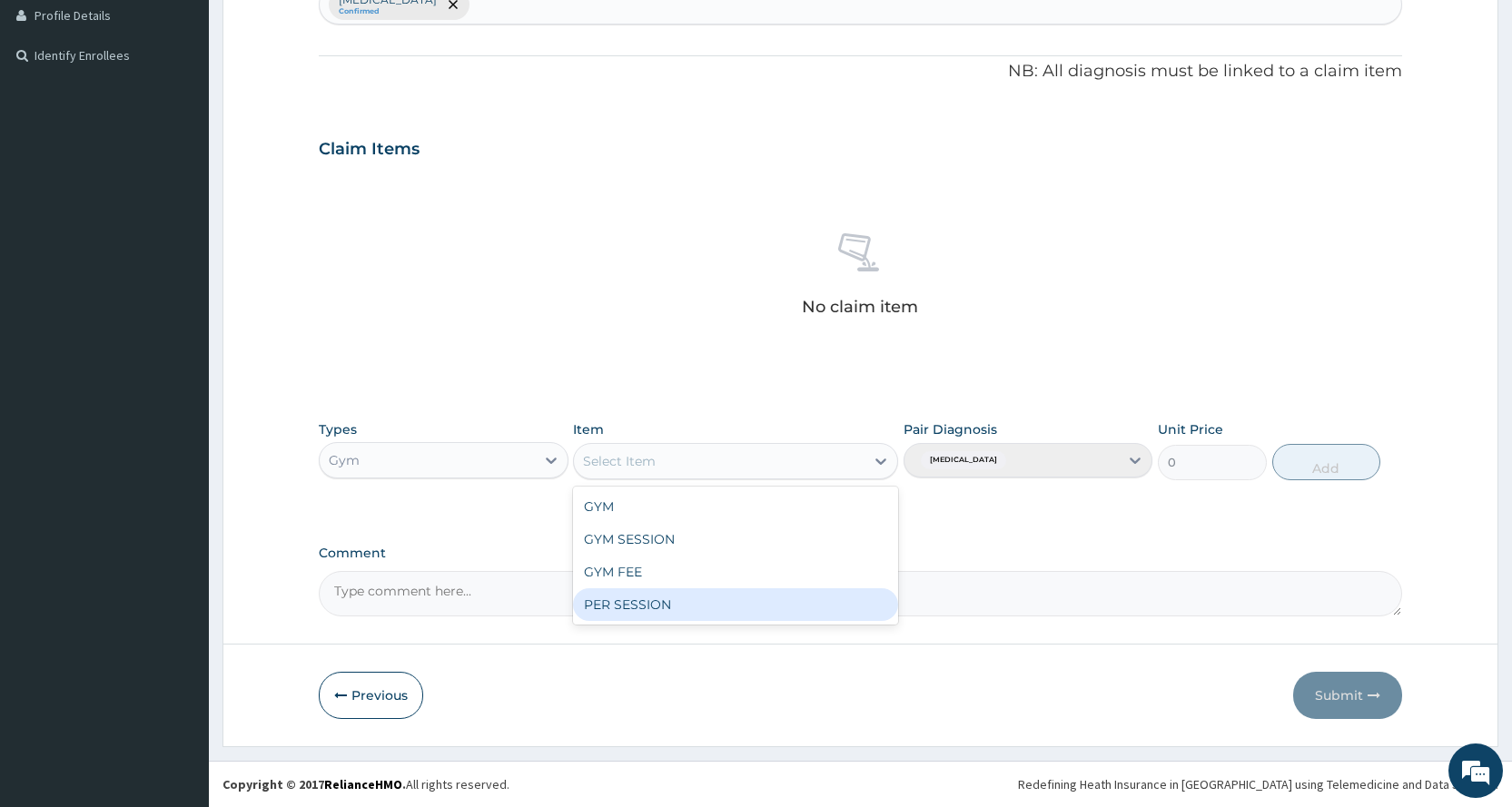
click at [744, 599] on div "PER SESSION" at bounding box center [735, 604] width 325 height 33
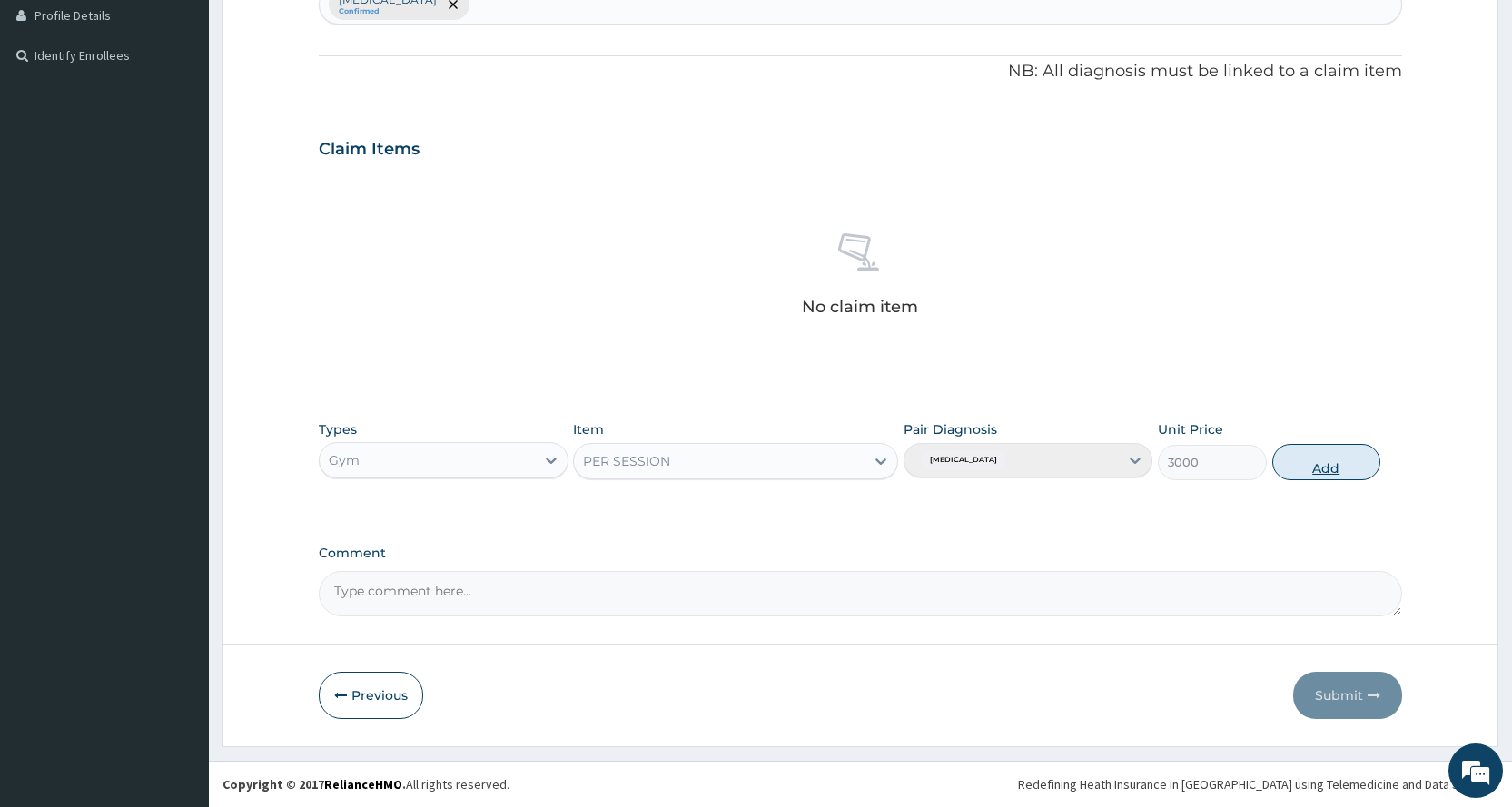
click at [1345, 445] on button "Add" at bounding box center [1325, 462] width 108 height 37
type input "0"
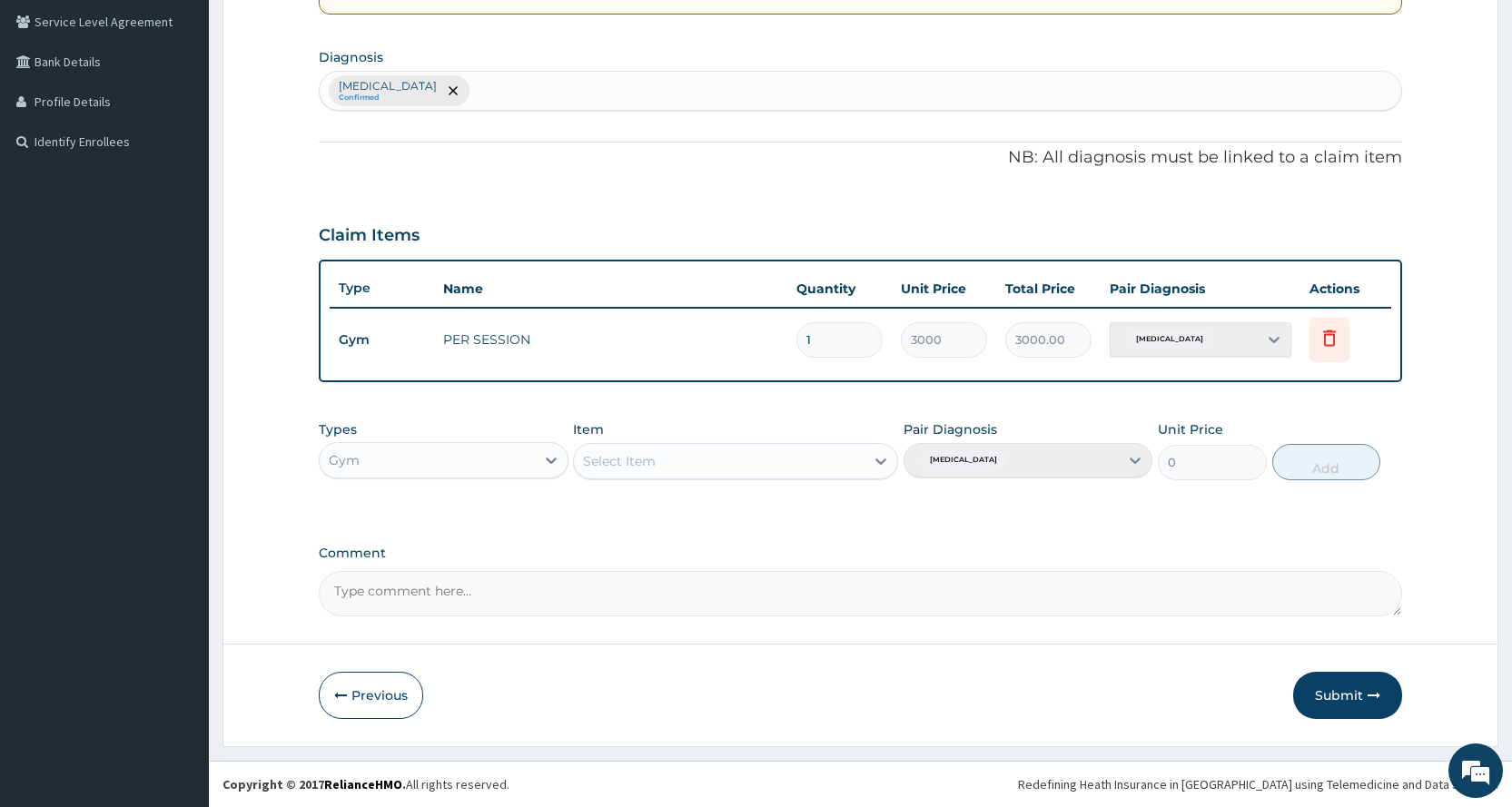
scroll to position [415, 0]
click at [1346, 691] on button "Submit" at bounding box center [1348, 695] width 109 height 47
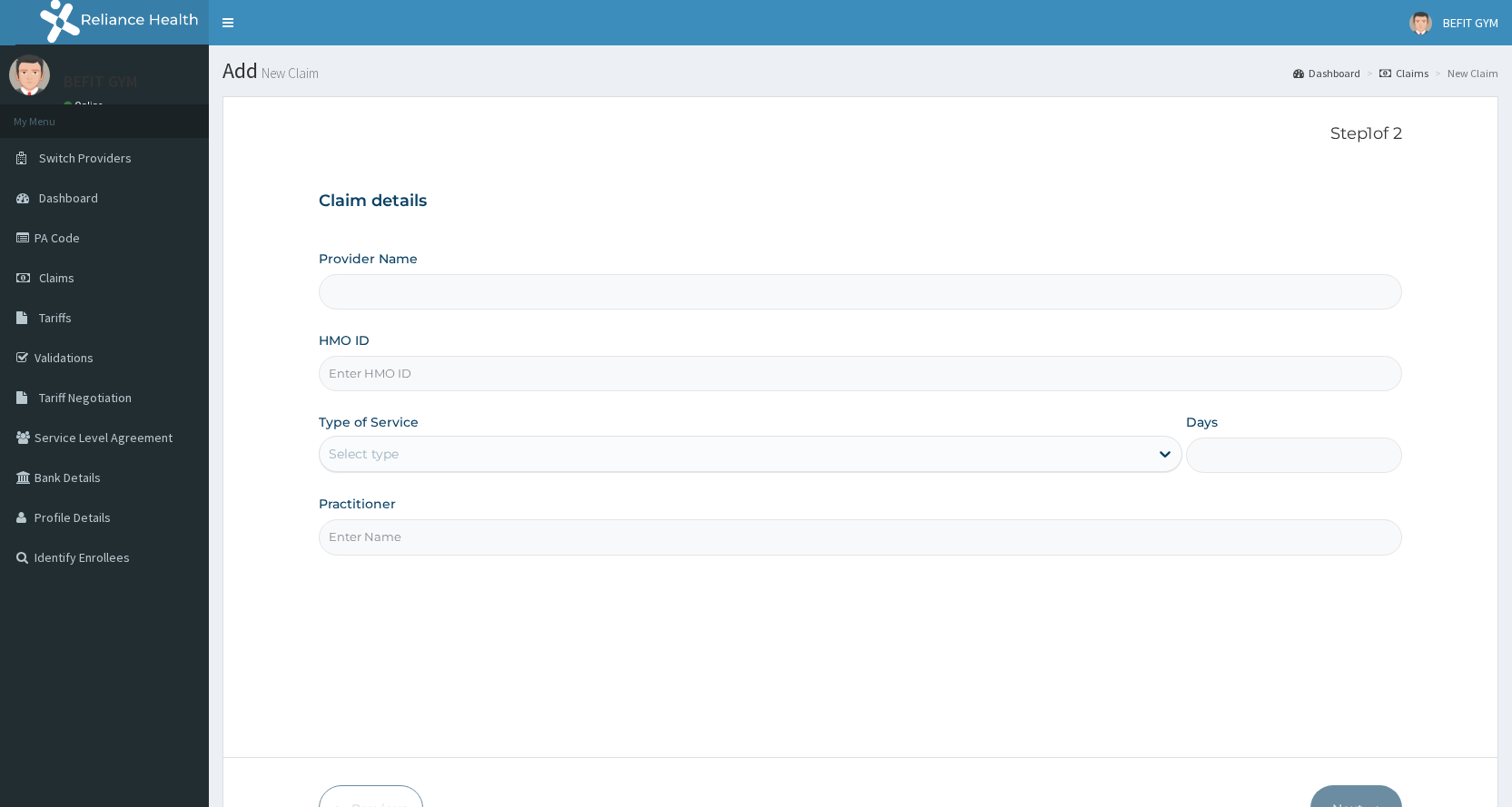
type input "BEFIT HEALTH AND FITNESS CENTRE"
type input "1"
click at [465, 381] on input "HMO ID" at bounding box center [860, 374] width 1084 height 36
type input "OHT/10867/A"
click at [413, 551] on input "Practitioner" at bounding box center [860, 537] width 1084 height 36
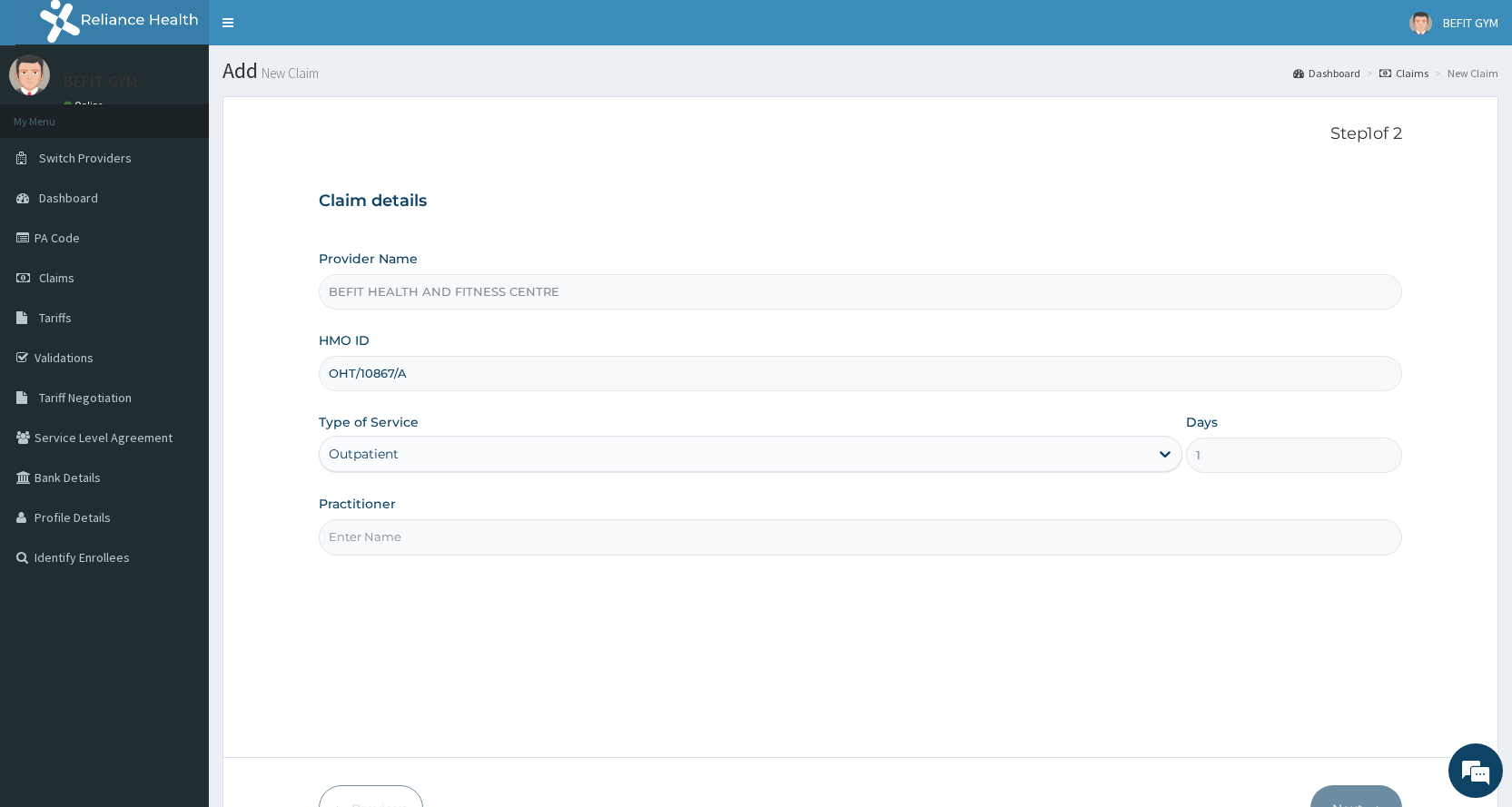
type input "B"
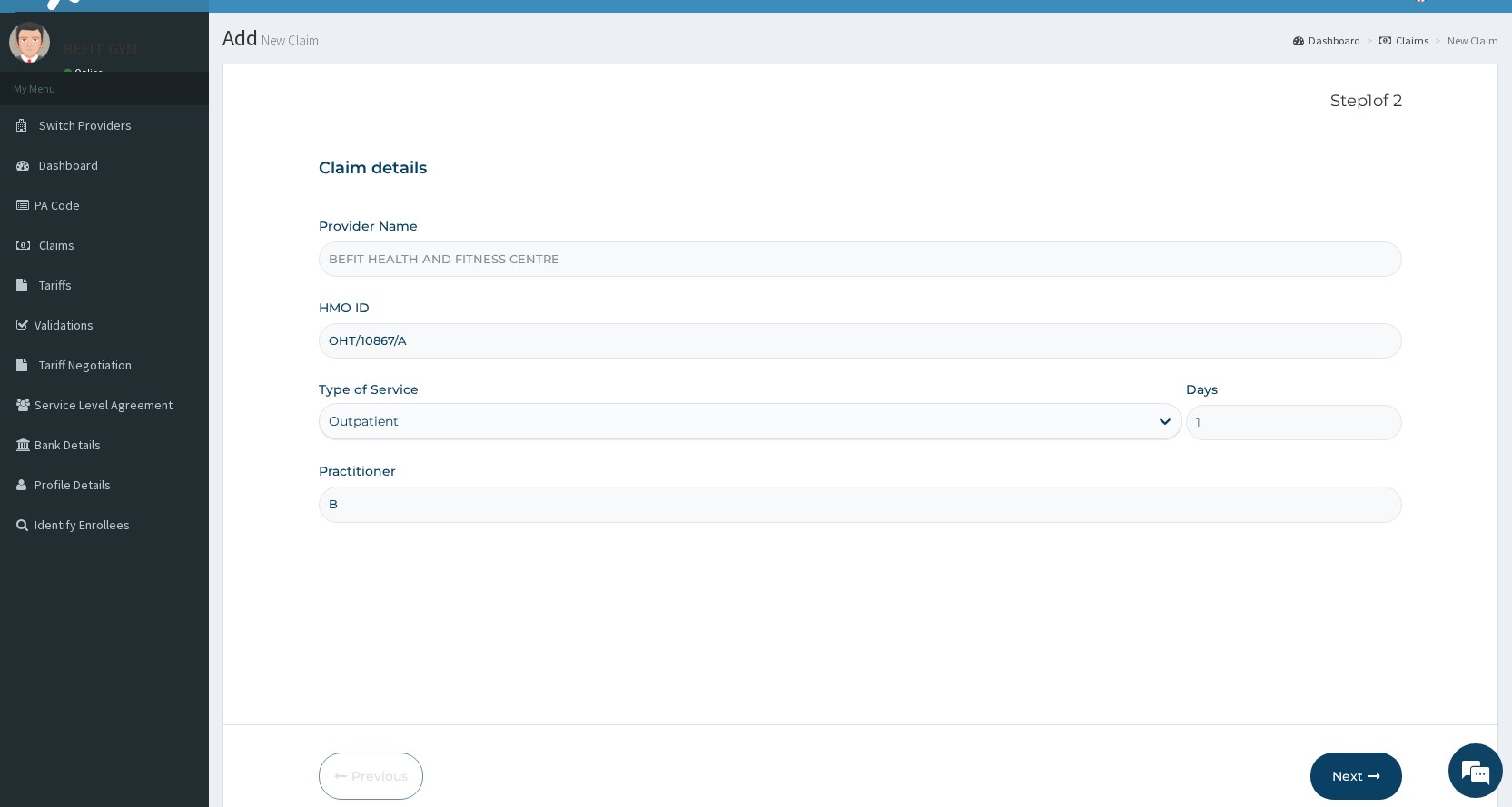
scroll to position [114, 0]
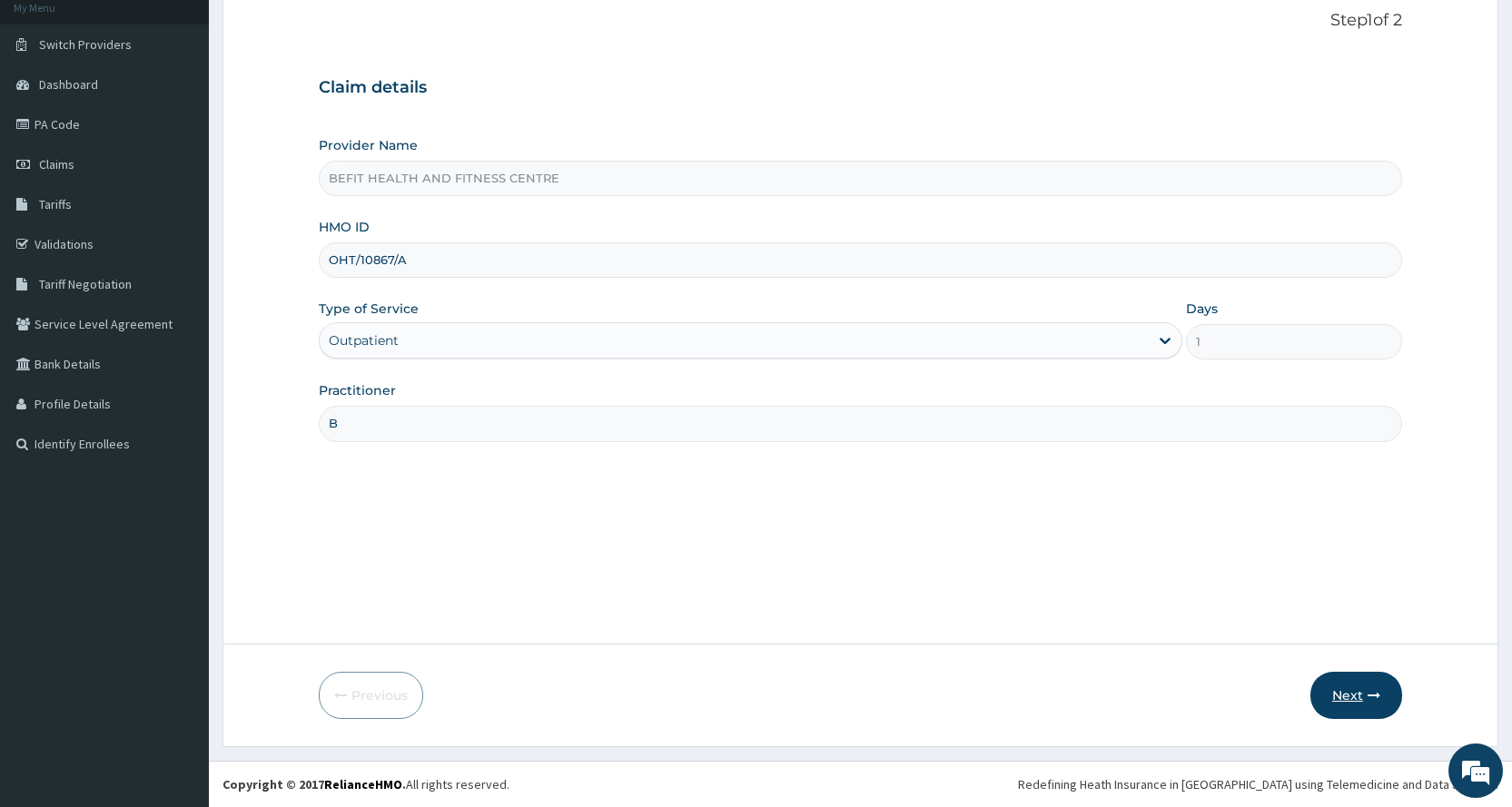
click at [1357, 711] on button "Next" at bounding box center [1356, 695] width 92 height 47
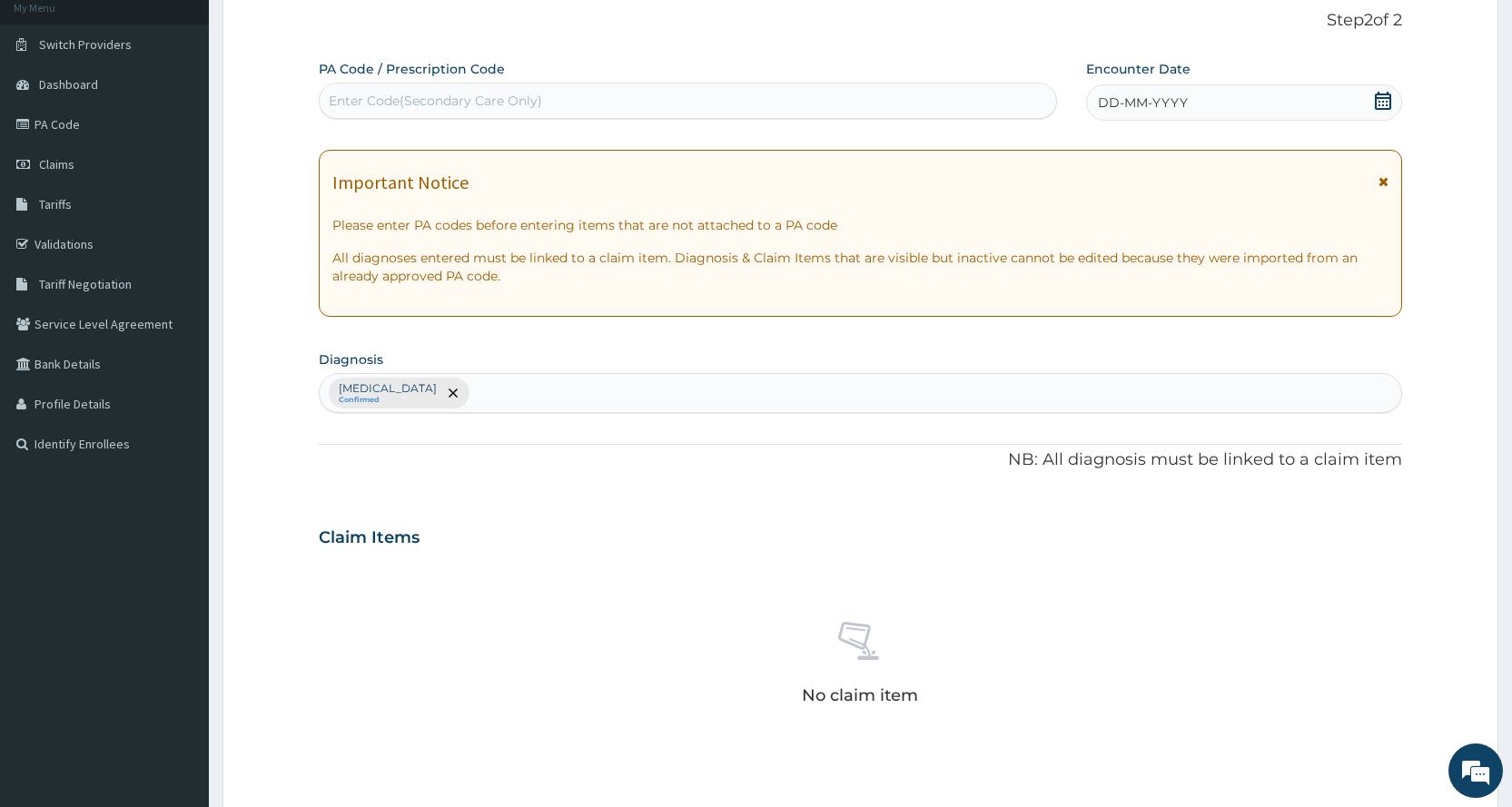
click at [659, 99] on div "Enter Code(Secondary Care Only)" at bounding box center [687, 100] width 735 height 29
type input "PA/FFC892"
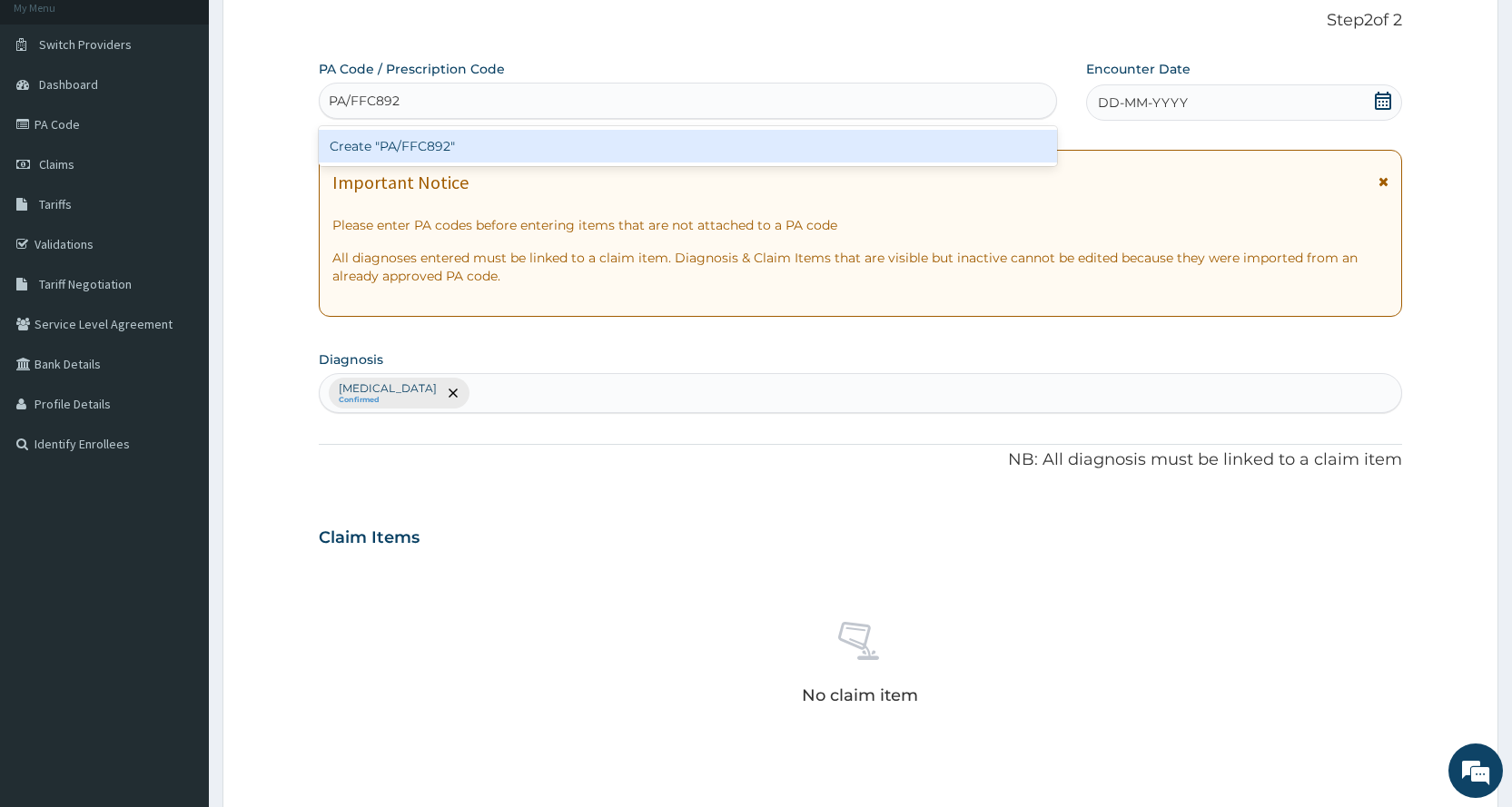
click at [892, 138] on div "Create "PA/FFC892"" at bounding box center [687, 145] width 737 height 33
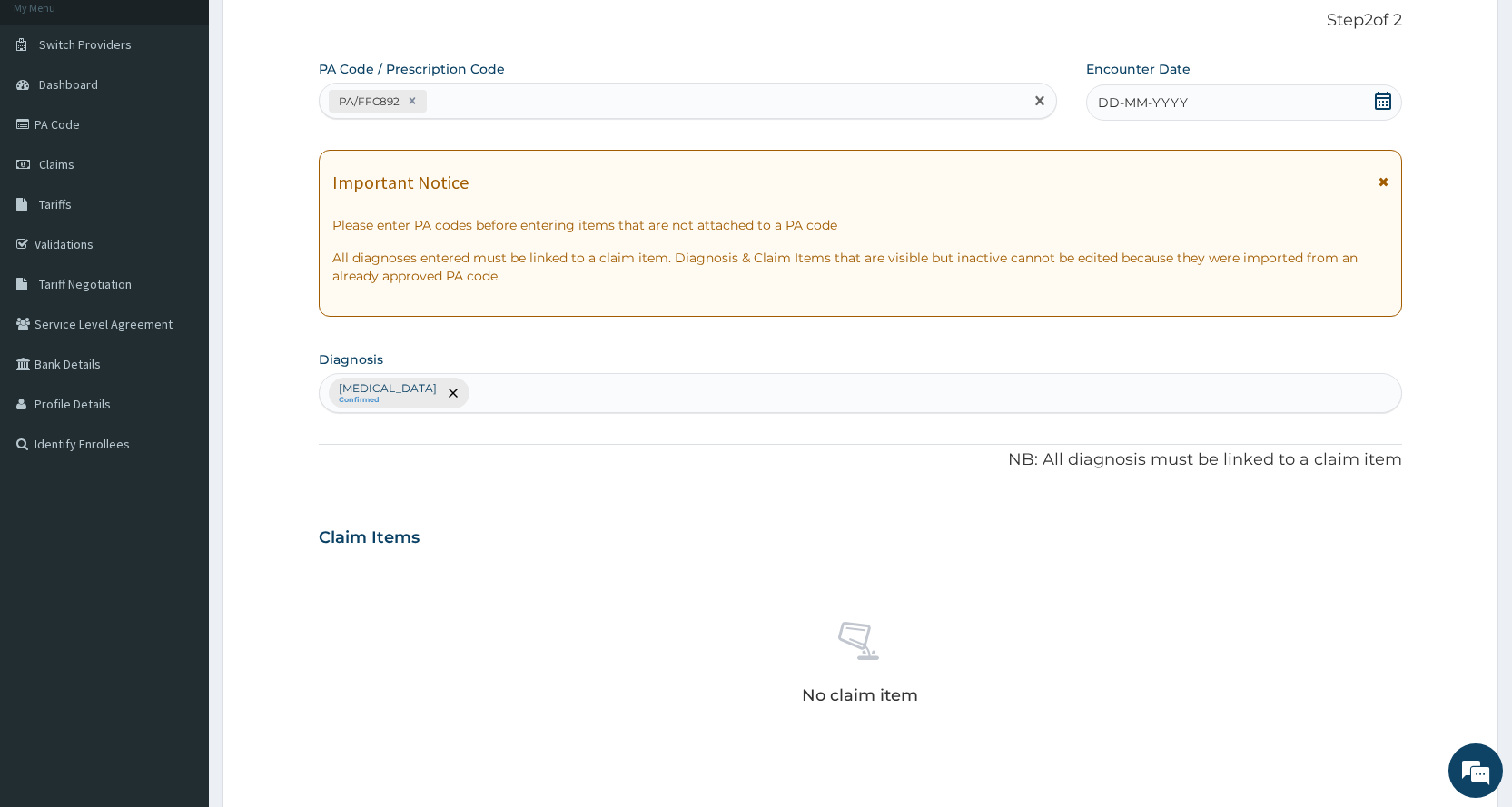
click at [1276, 103] on div "DD-MM-YYYY" at bounding box center [1243, 102] width 316 height 37
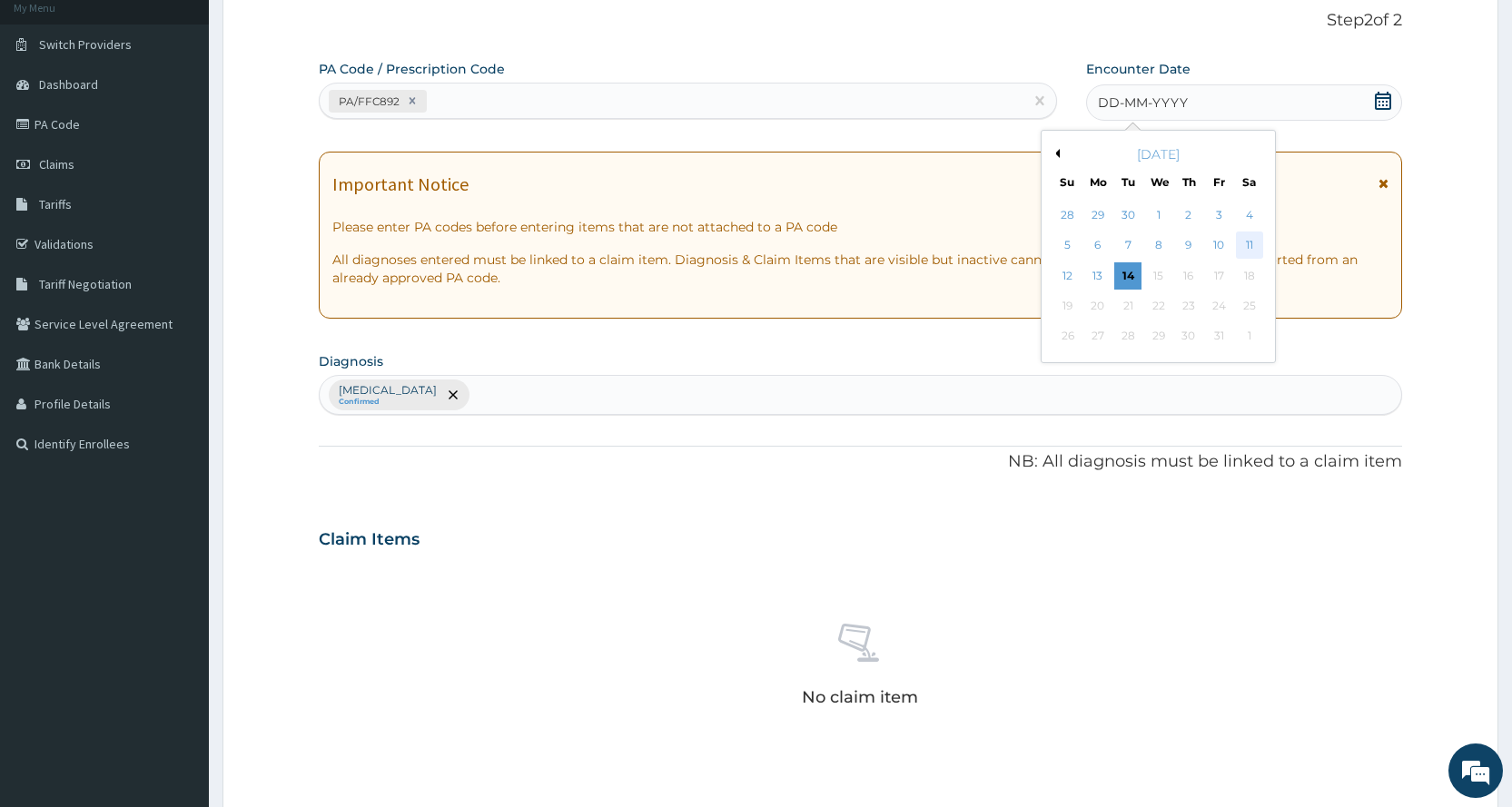
click at [1242, 246] on div "11" at bounding box center [1249, 246] width 28 height 28
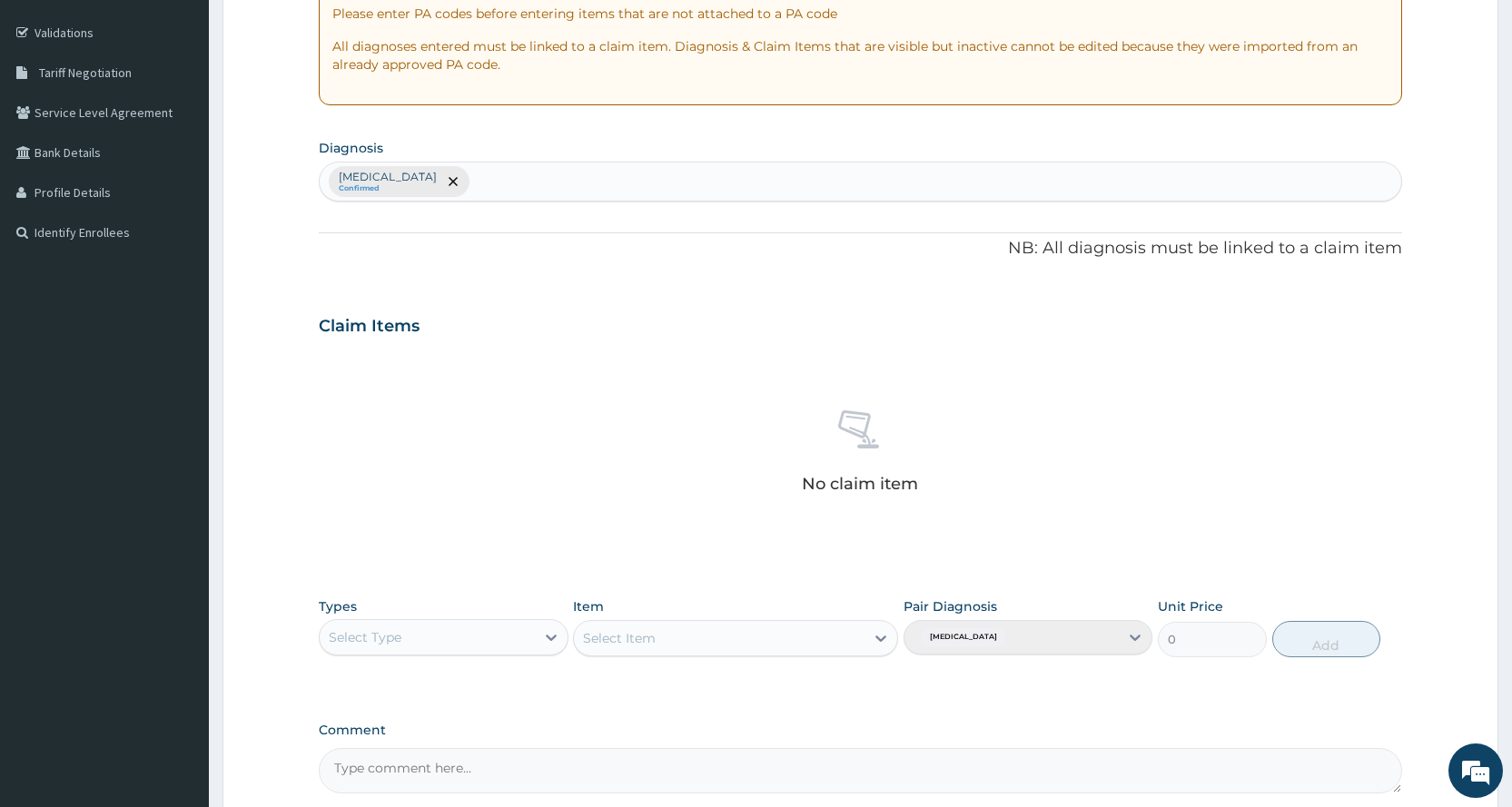
scroll to position [386, 0]
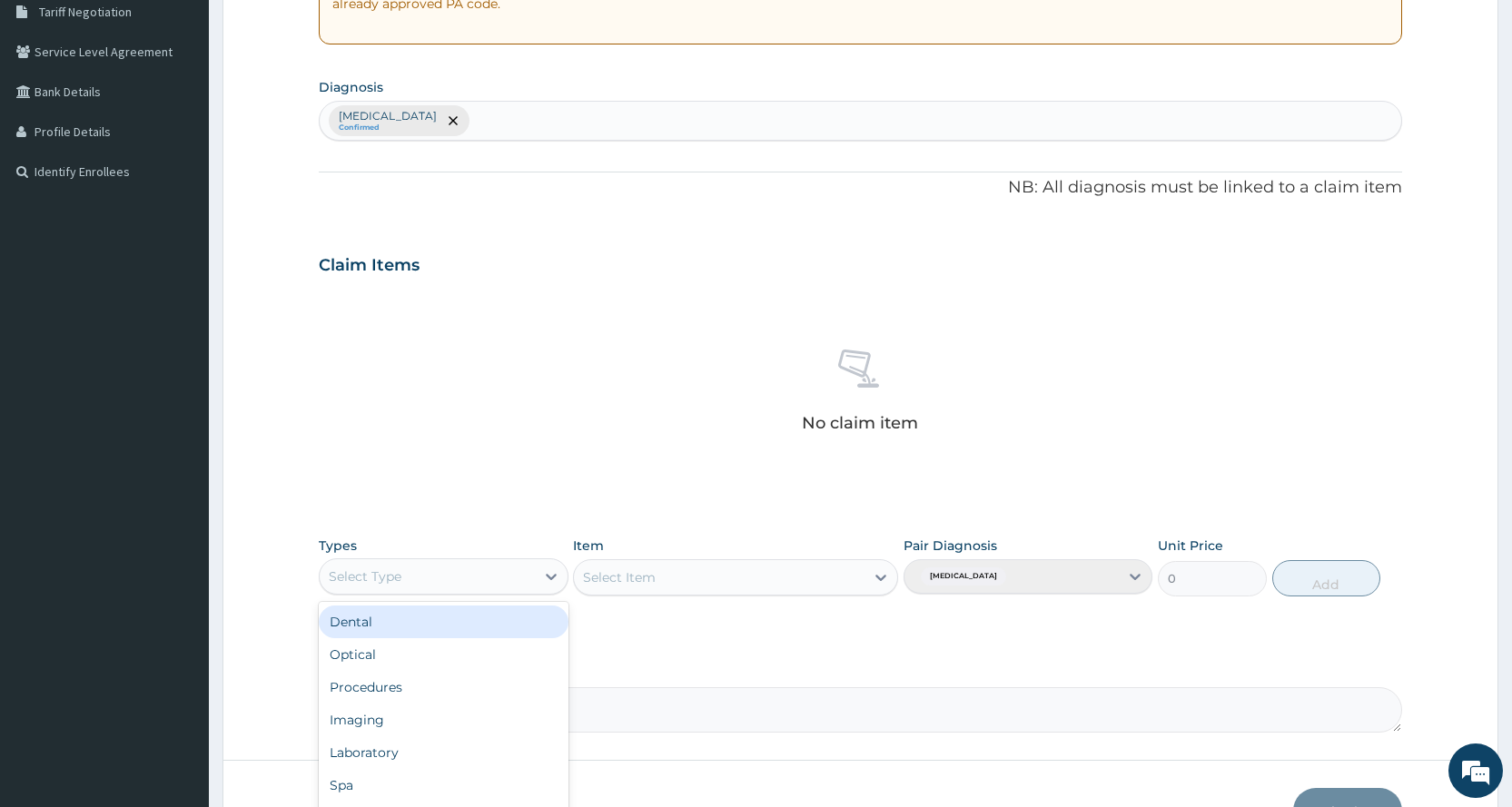
click at [426, 575] on div "Select Type" at bounding box center [426, 576] width 215 height 29
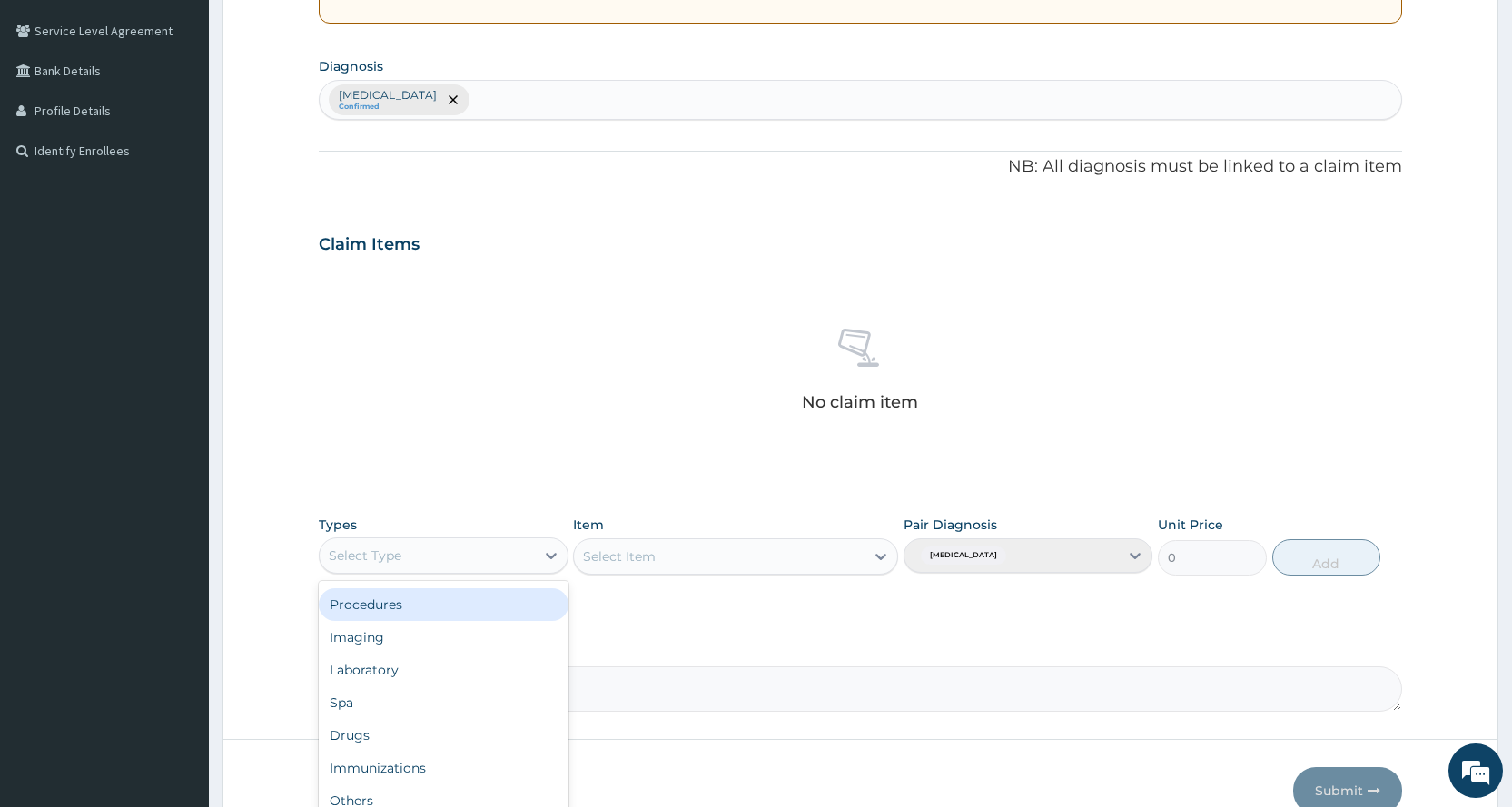
scroll to position [501, 0]
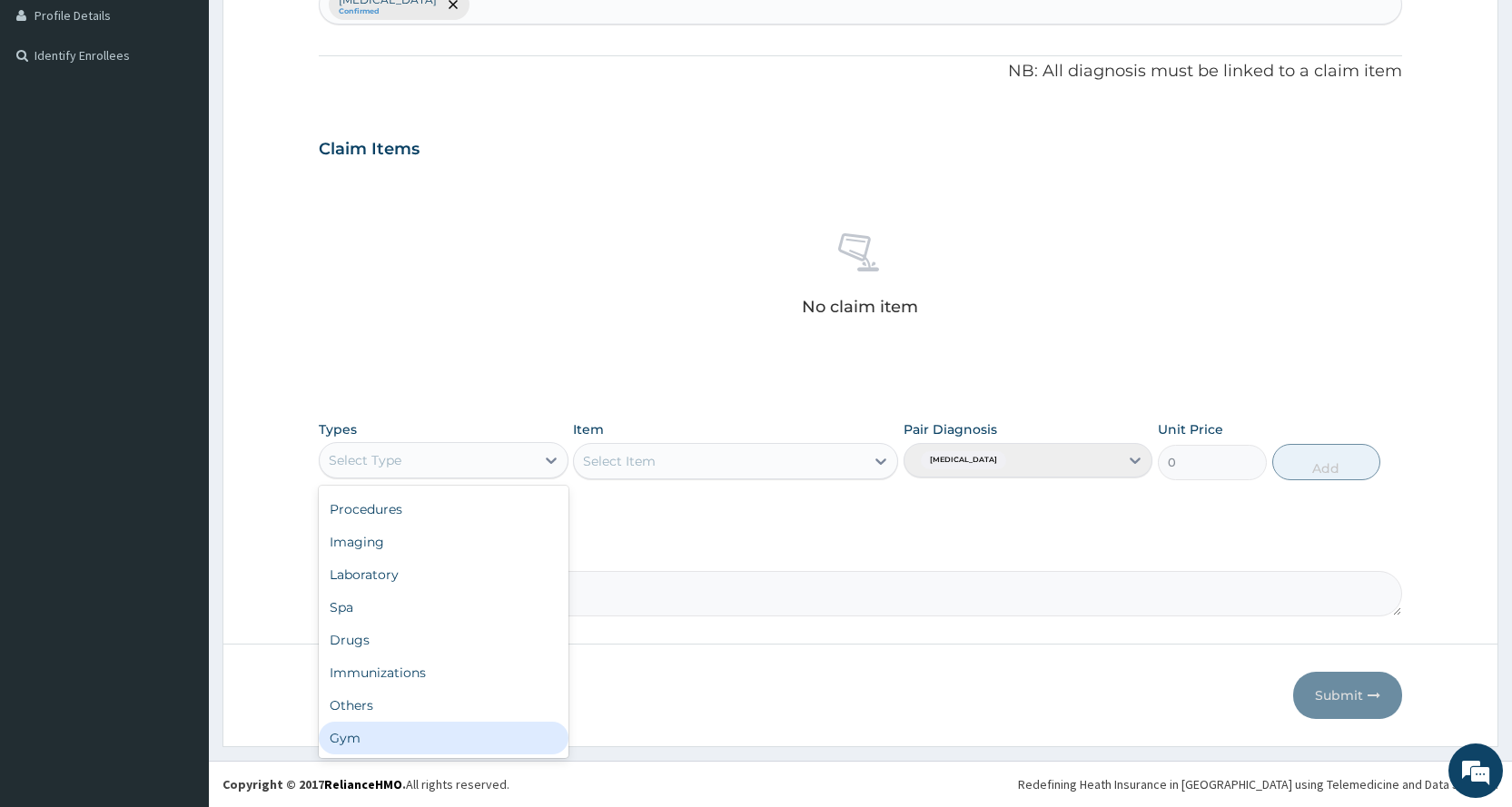
click at [424, 751] on div "Gym" at bounding box center [442, 737] width 248 height 33
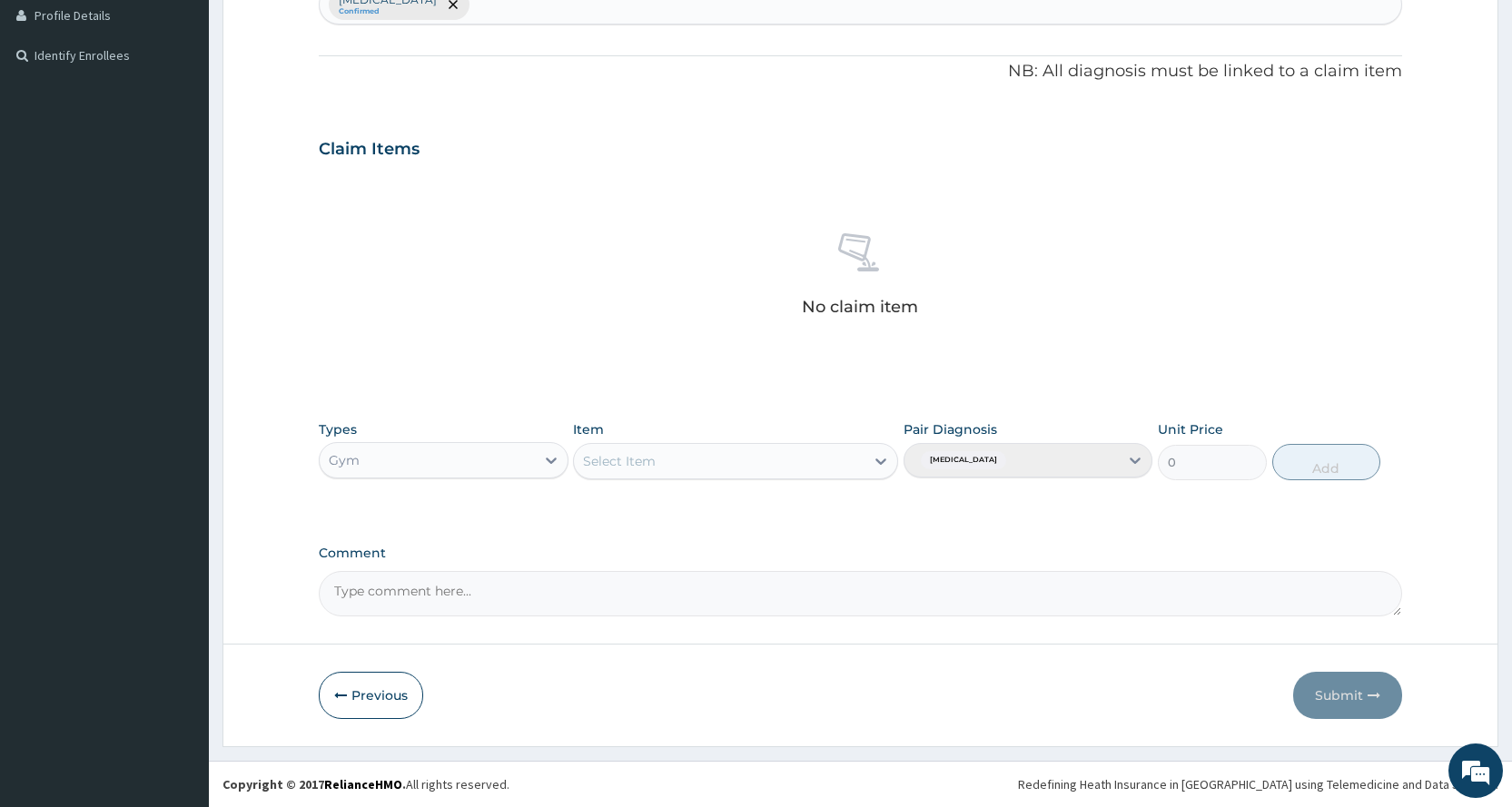
click at [773, 460] on div "Select Item" at bounding box center [719, 460] width 291 height 29
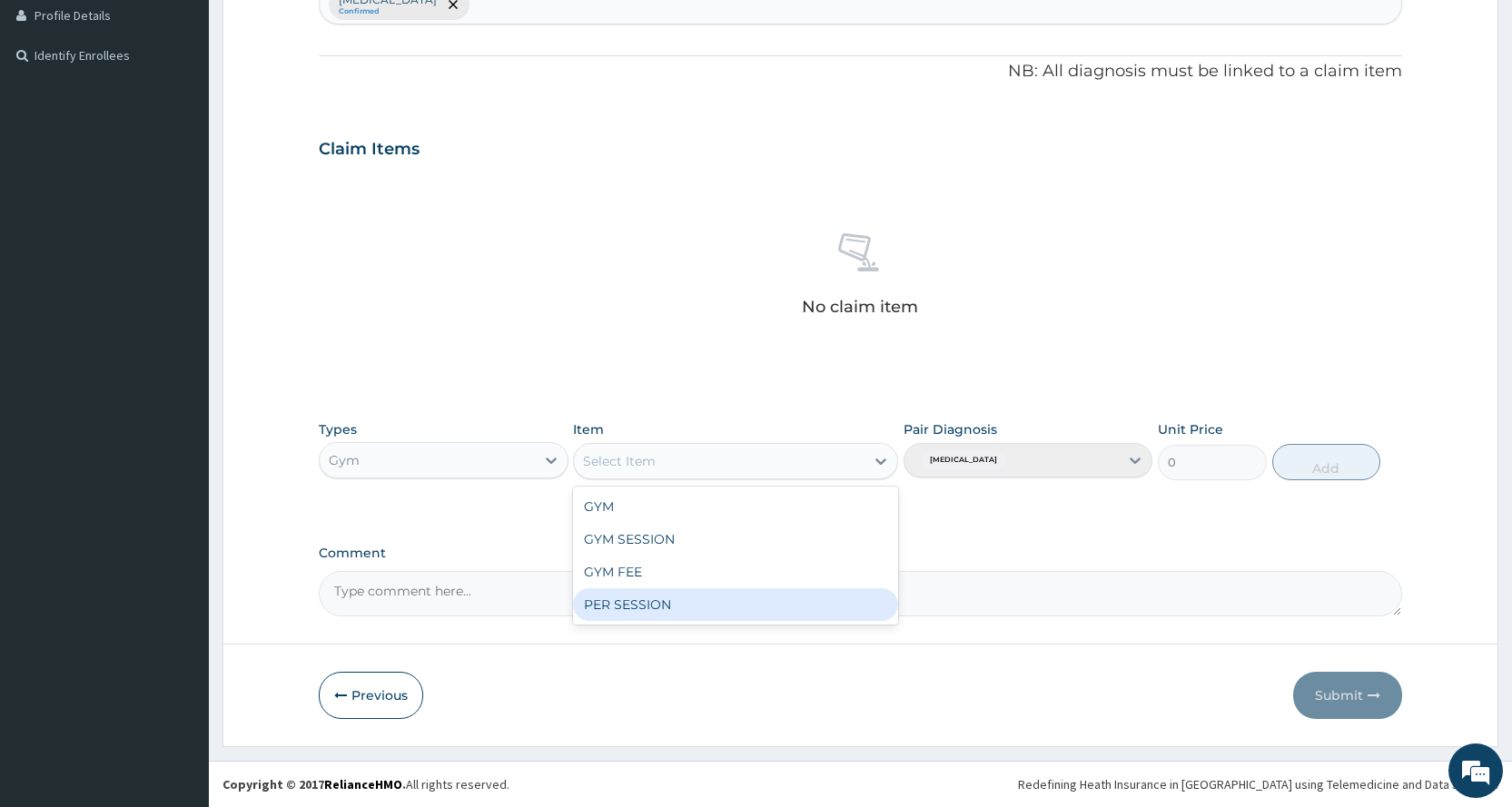
drag, startPoint x: 743, startPoint y: 610, endPoint x: 676, endPoint y: 623, distance: 68.2
click at [743, 611] on div "PER SESSION" at bounding box center [735, 604] width 325 height 33
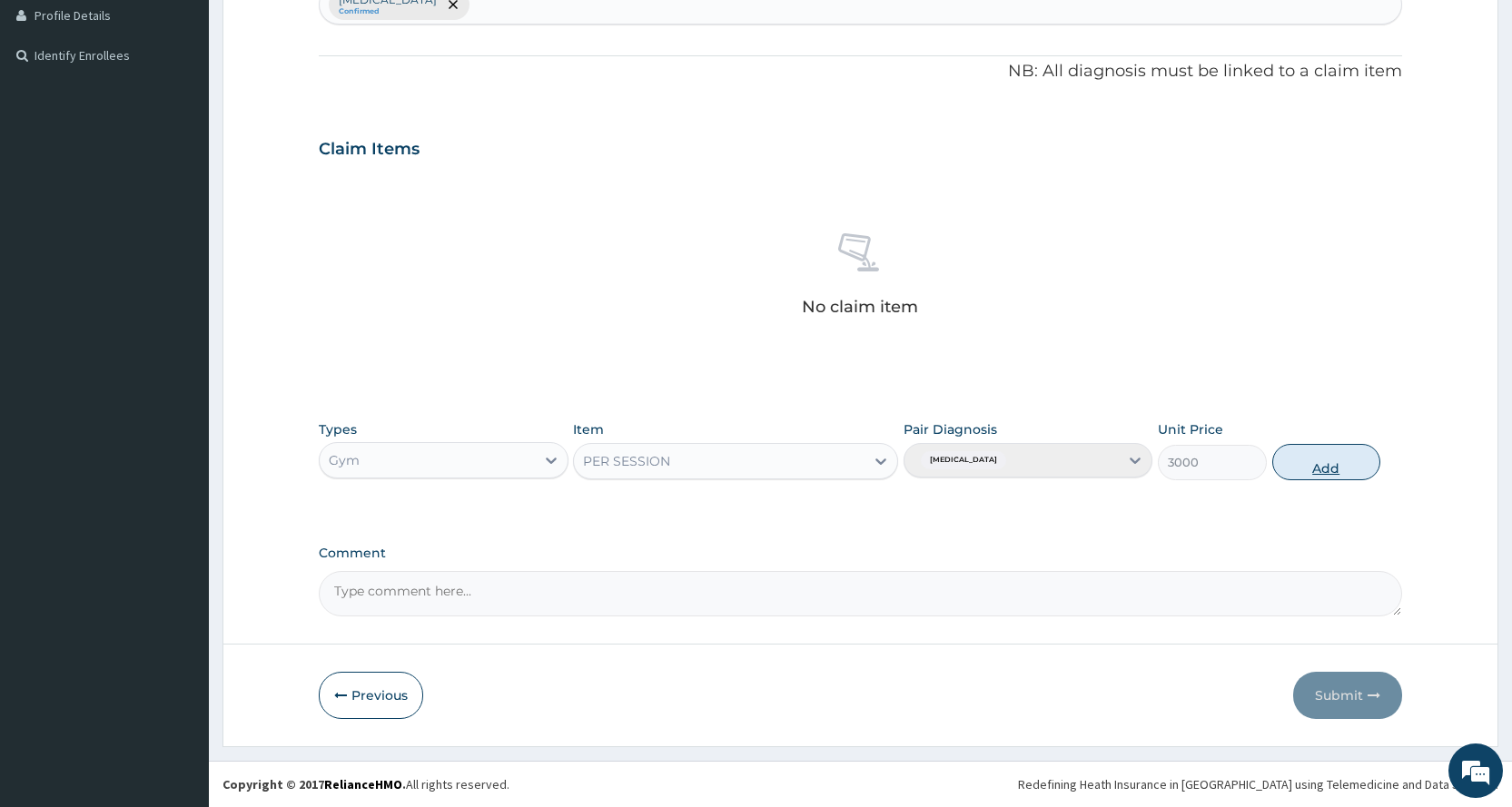
click at [1304, 455] on button "Add" at bounding box center [1325, 462] width 108 height 37
type input "0"
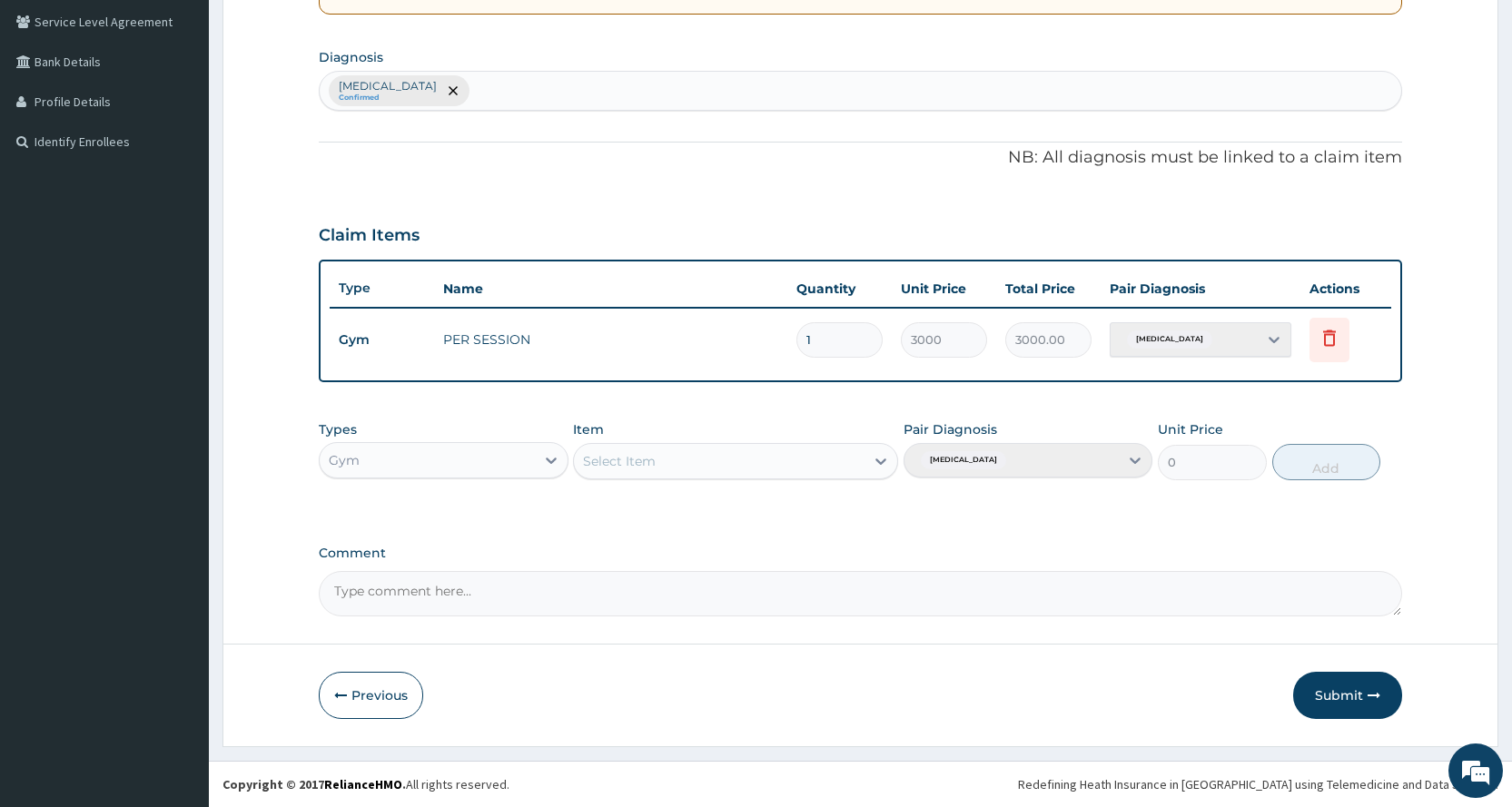
scroll to position [415, 0]
click at [1338, 709] on button "Submit" at bounding box center [1348, 695] width 109 height 47
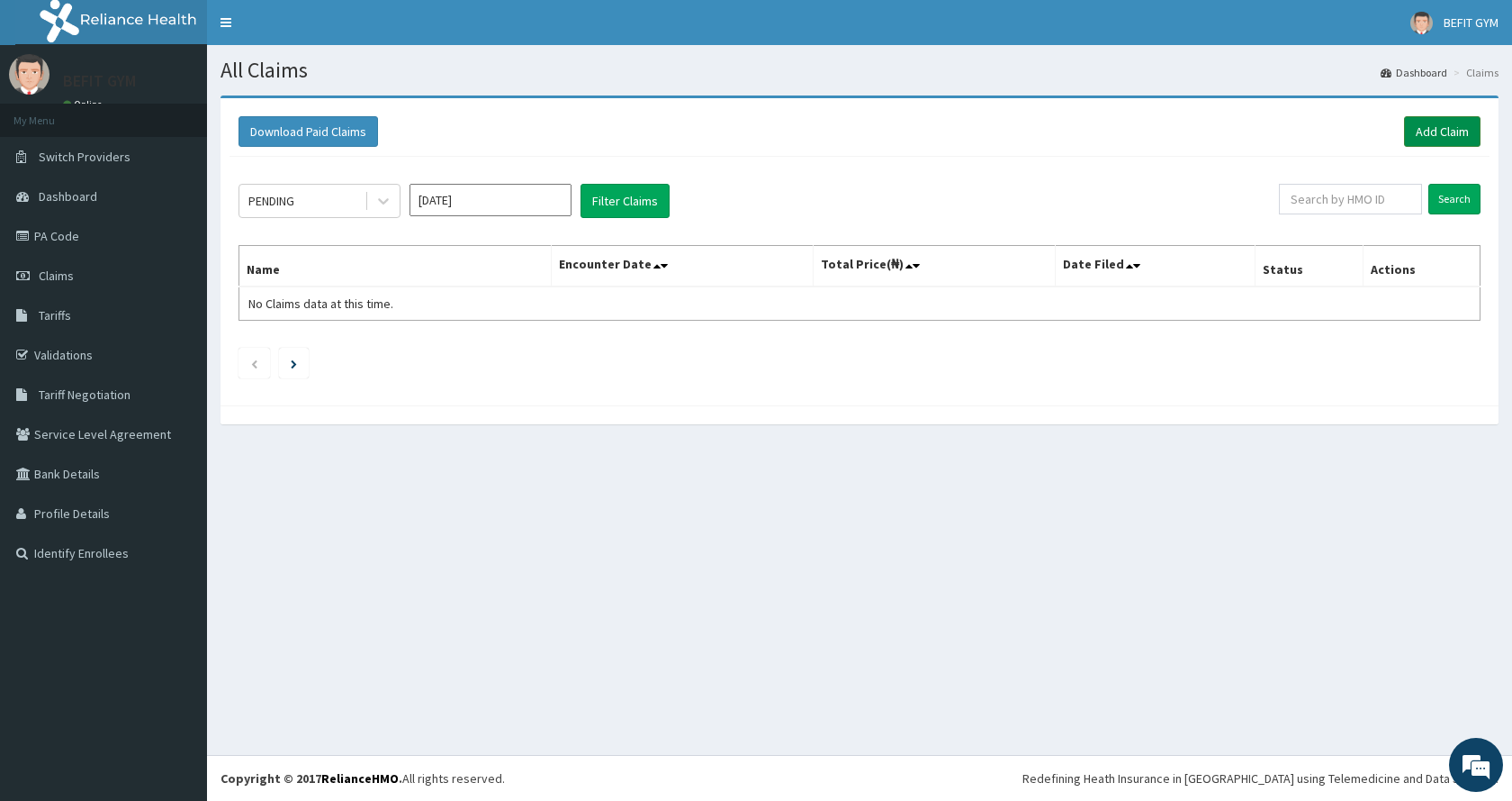
click at [1428, 134] on link "Add Claim" at bounding box center [1442, 131] width 77 height 30
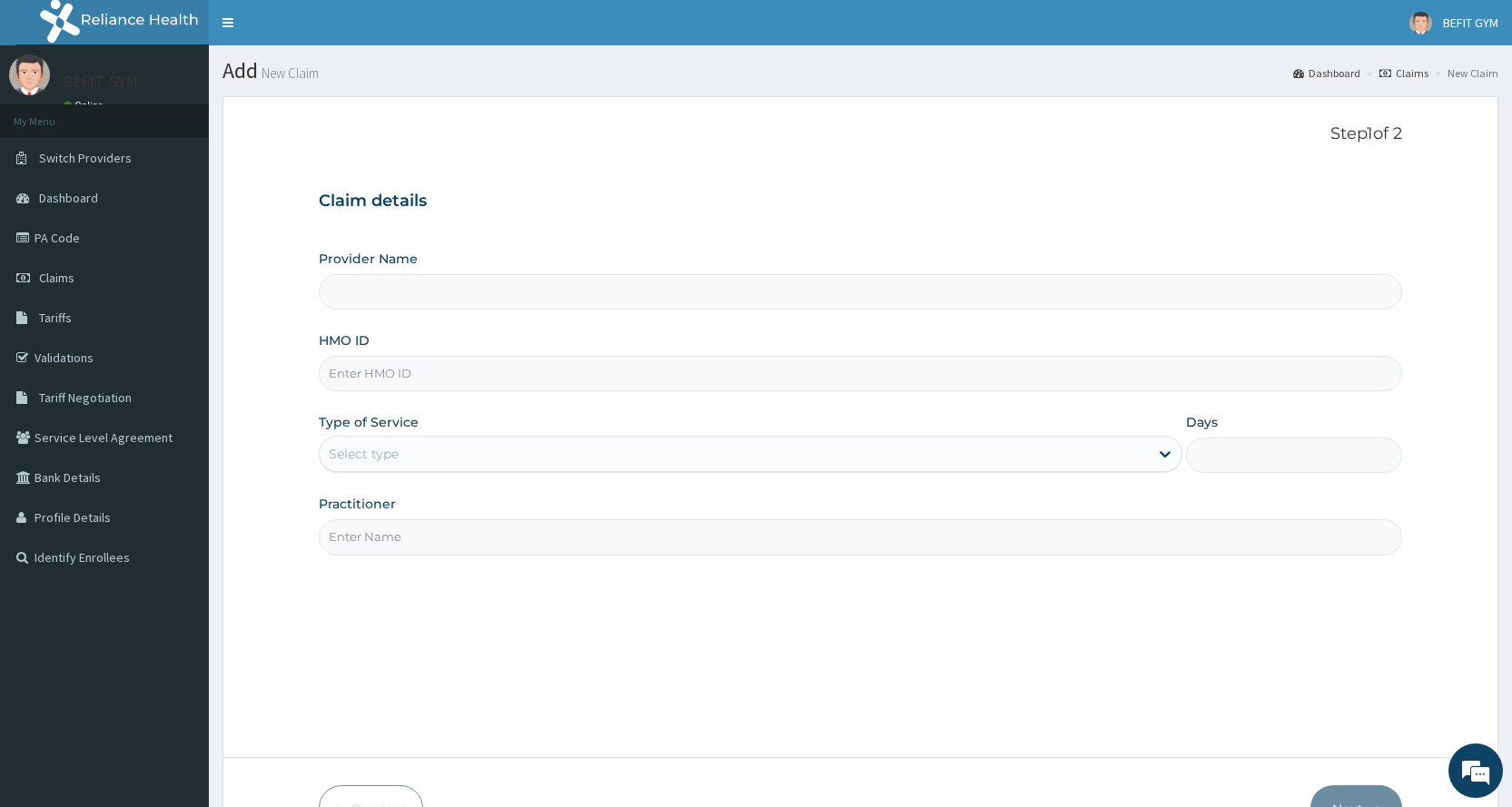
type input "BEFIT HEALTH AND FITNESS CENTRE"
type input "1"
click at [825, 380] on input "HMO ID" at bounding box center [860, 374] width 1084 height 36
type input "LPD/10065/A"
click at [482, 584] on div "Step 1 of 2 Claim details Provider Name BEFIT HEALTH AND FITNESS CENTRE HMO ID …" at bounding box center [860, 427] width 1084 height 605
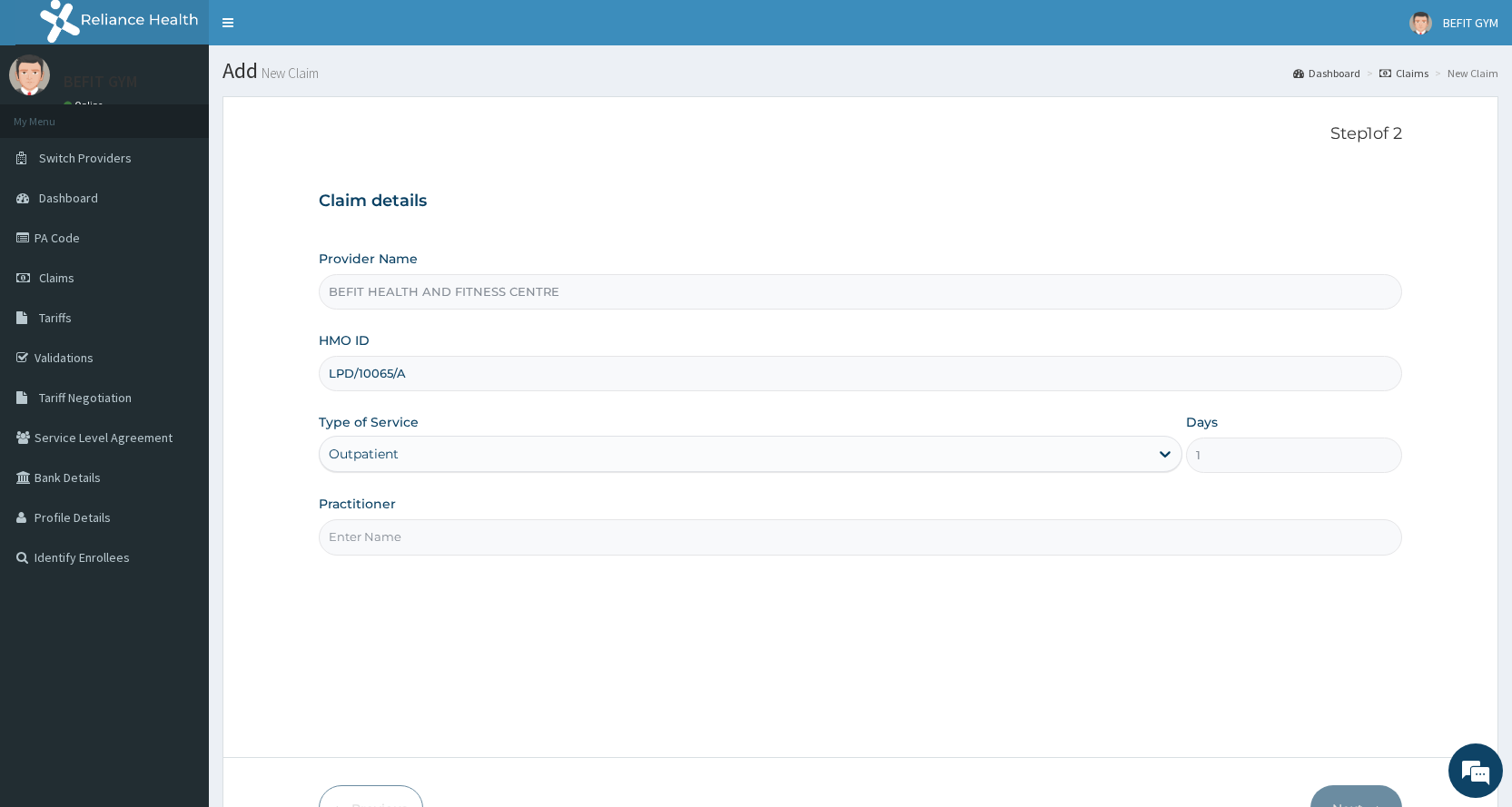
drag, startPoint x: 444, startPoint y: 540, endPoint x: 441, endPoint y: 530, distance: 10.4
click at [444, 540] on input "Practitioner" at bounding box center [860, 537] width 1084 height 36
type input "B"
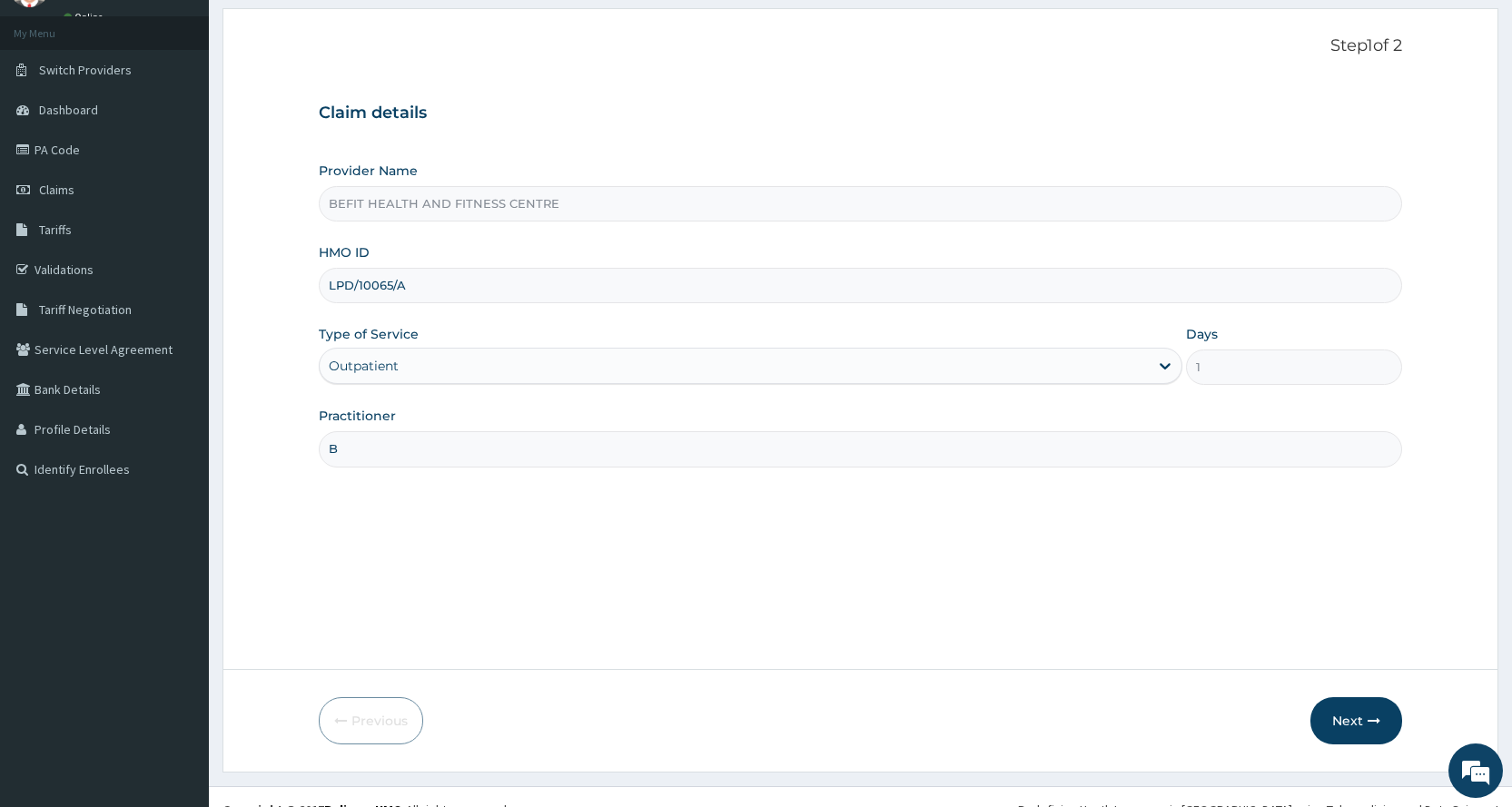
scroll to position [114, 0]
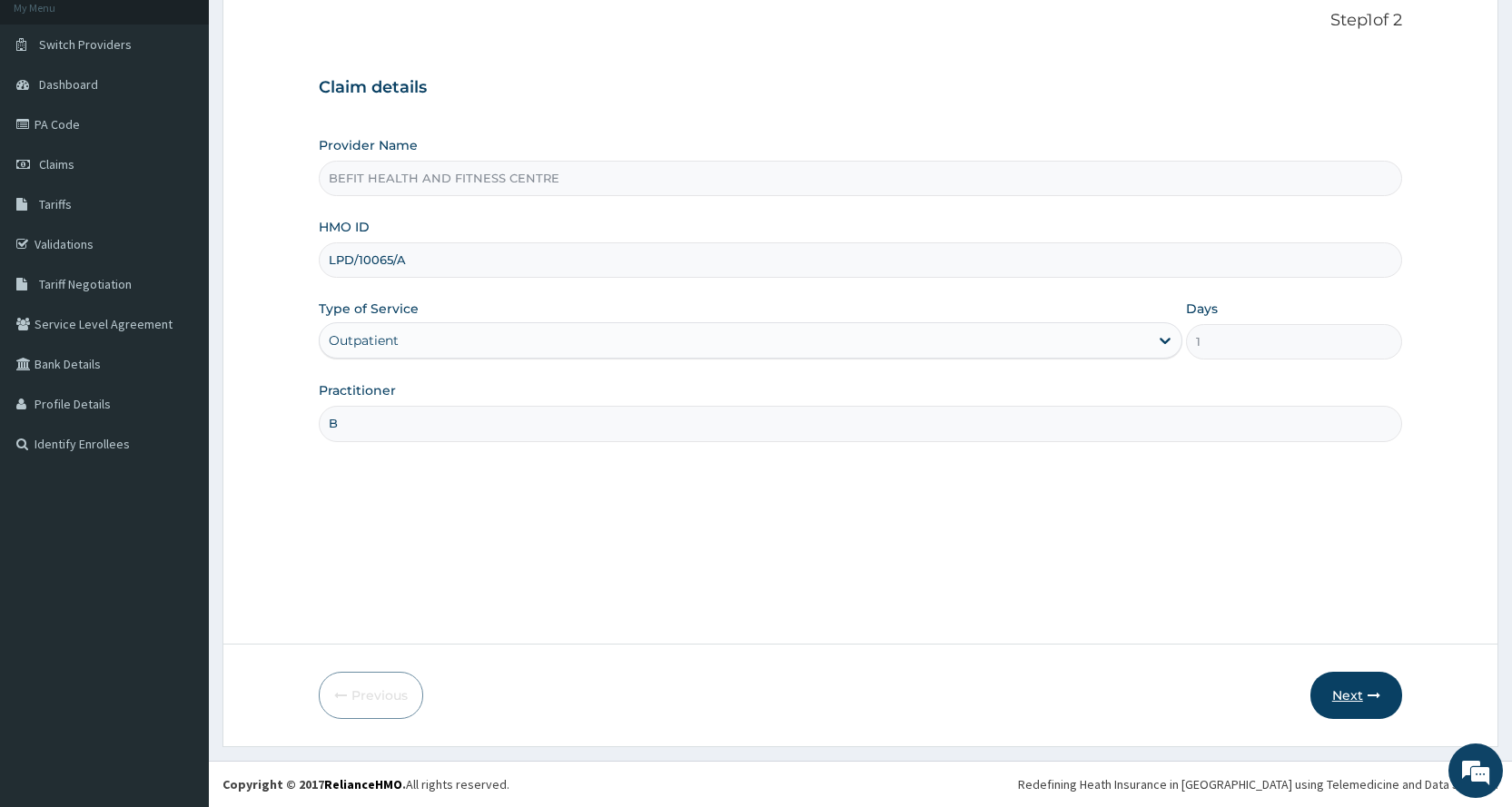
click at [1352, 698] on button "Next" at bounding box center [1356, 695] width 92 height 47
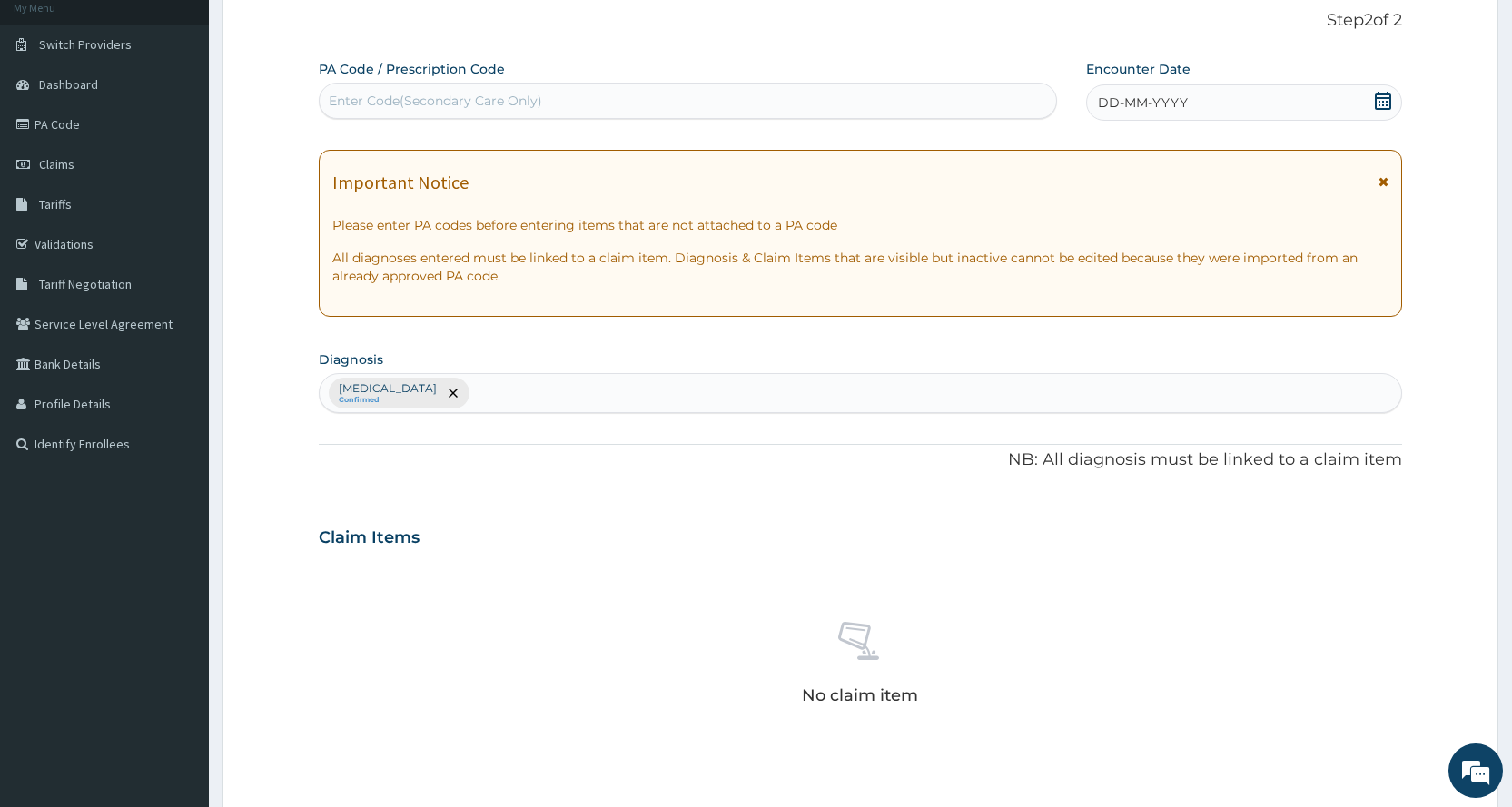
click at [510, 93] on div "Enter Code(Secondary Care Only)" at bounding box center [435, 101] width 214 height 18
type input "PA/0436FA"
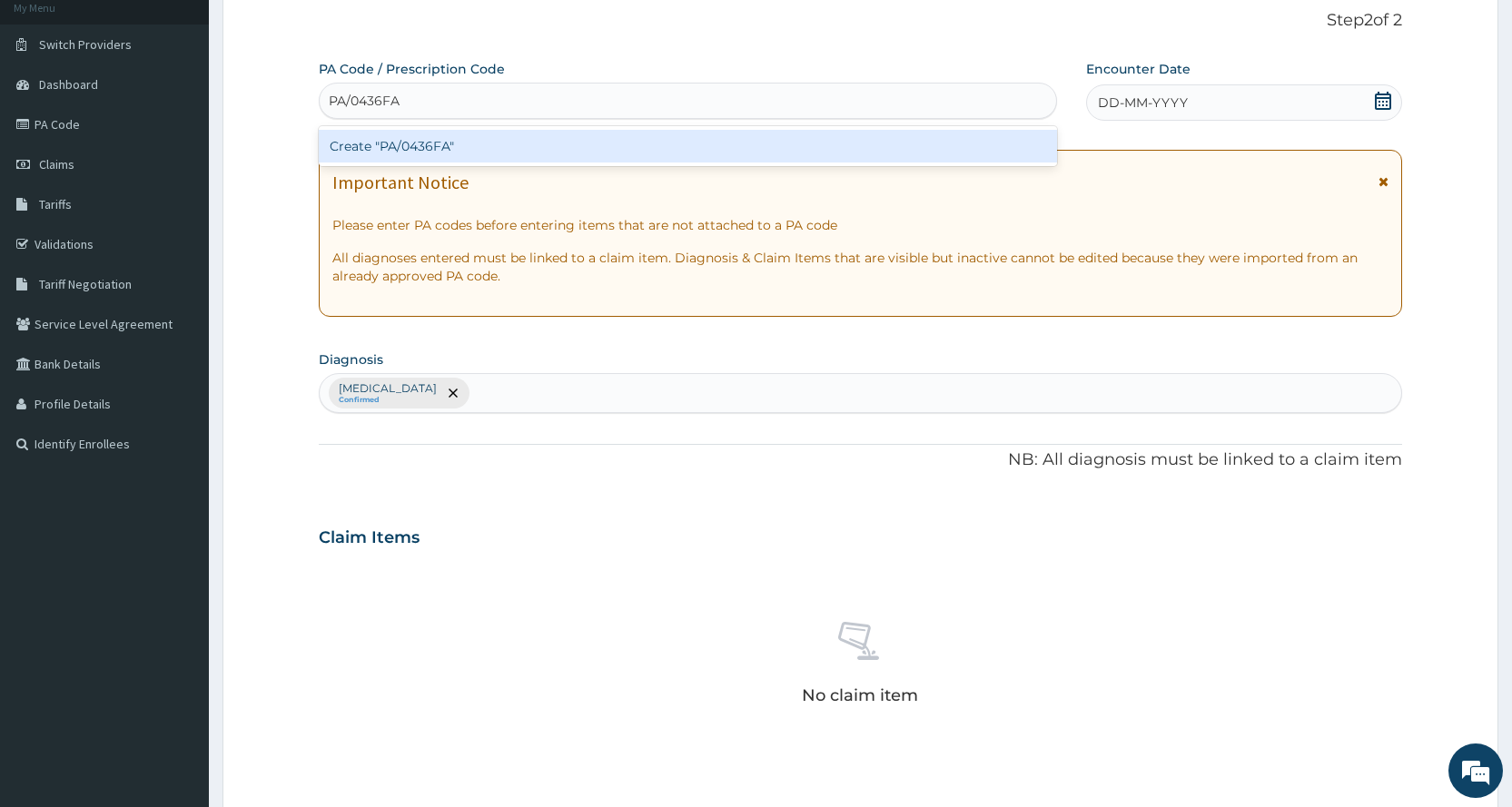
click at [560, 144] on div "Create "PA/0436FA"" at bounding box center [687, 145] width 737 height 33
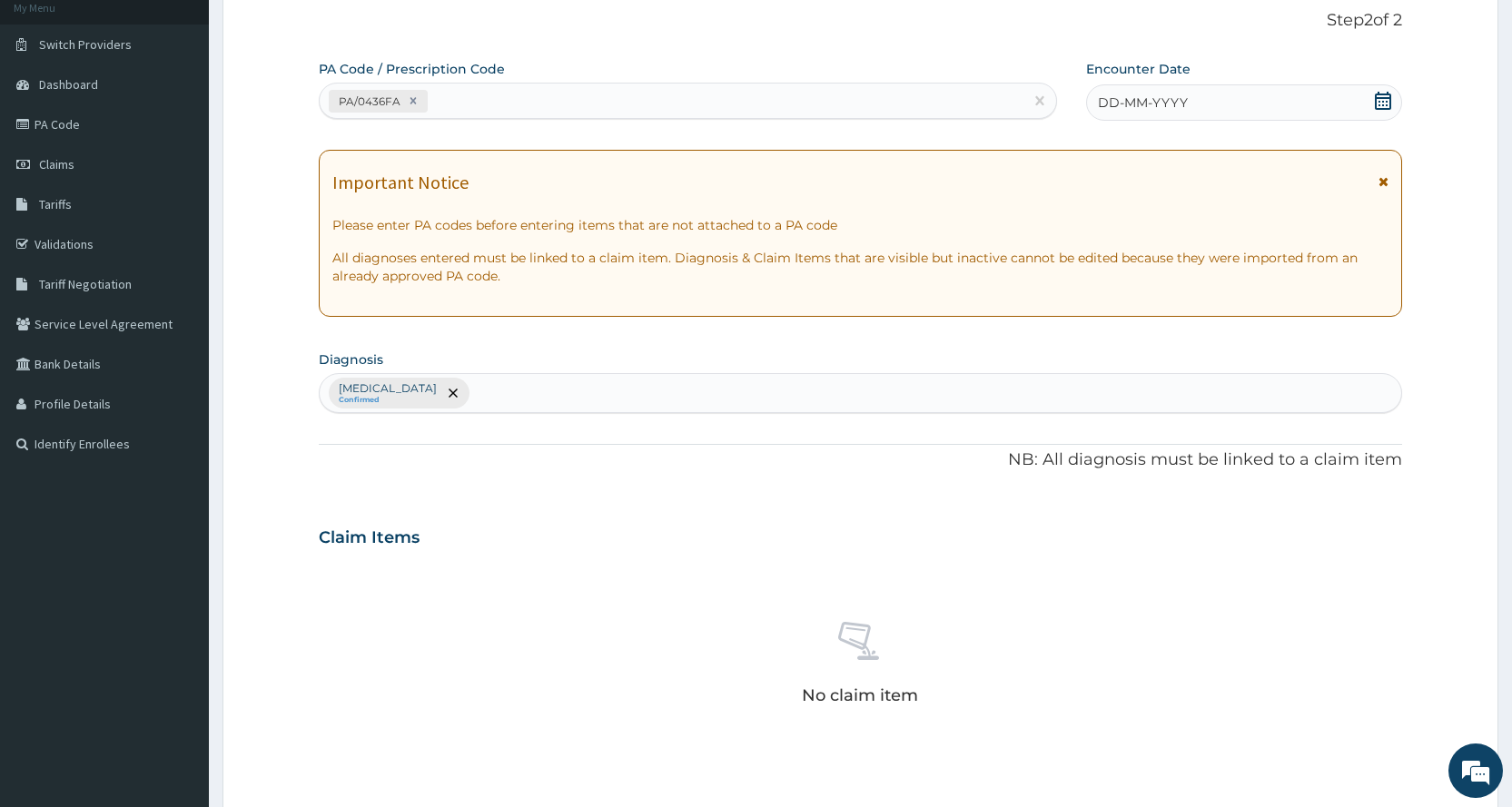
click at [1276, 89] on div "DD-MM-YYYY" at bounding box center [1243, 102] width 316 height 37
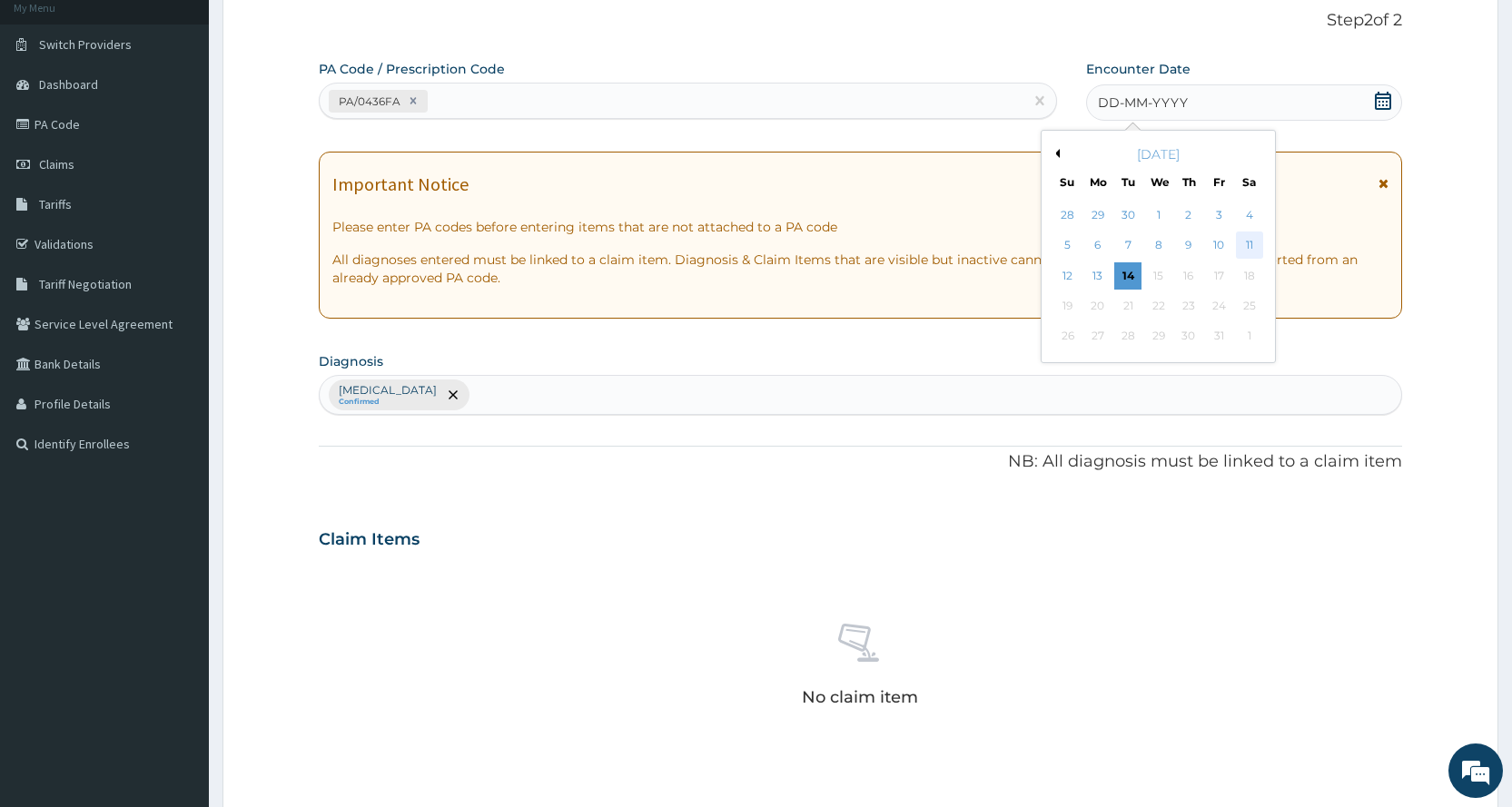
click at [1249, 237] on div "11" at bounding box center [1249, 246] width 28 height 28
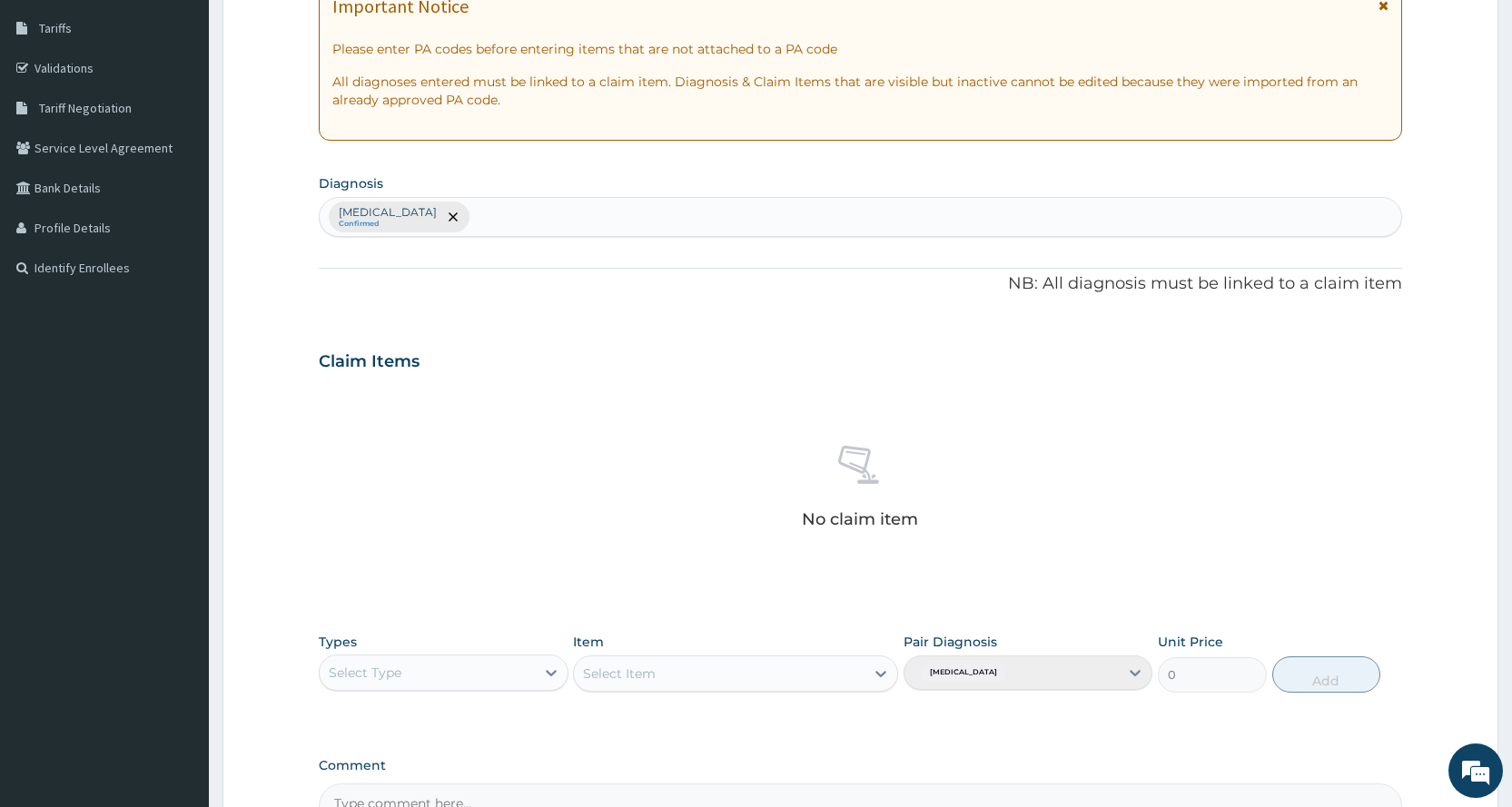
scroll to position [501, 0]
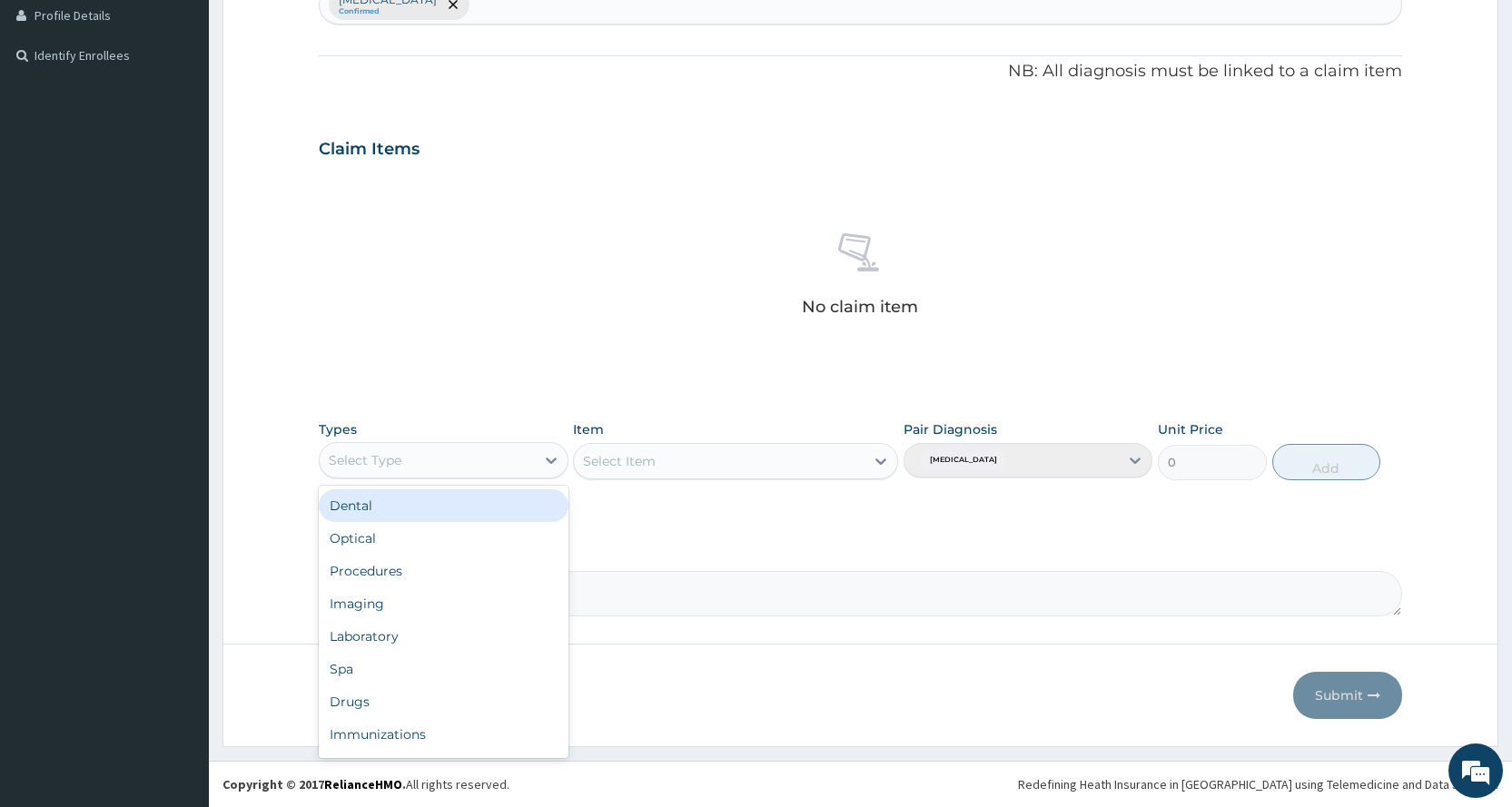
click at [389, 473] on div "Select Type" at bounding box center [426, 460] width 215 height 29
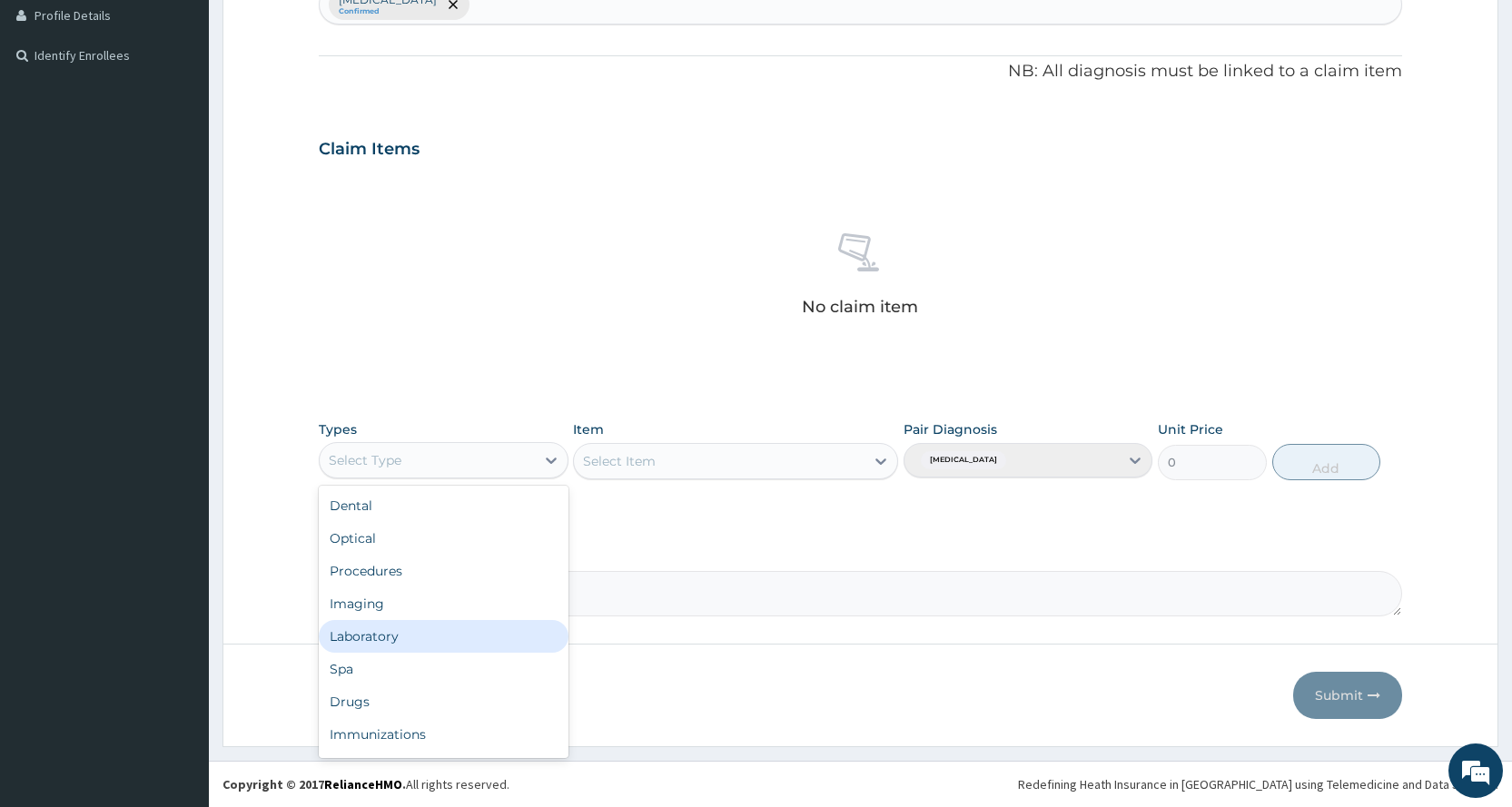
scroll to position [61, 0]
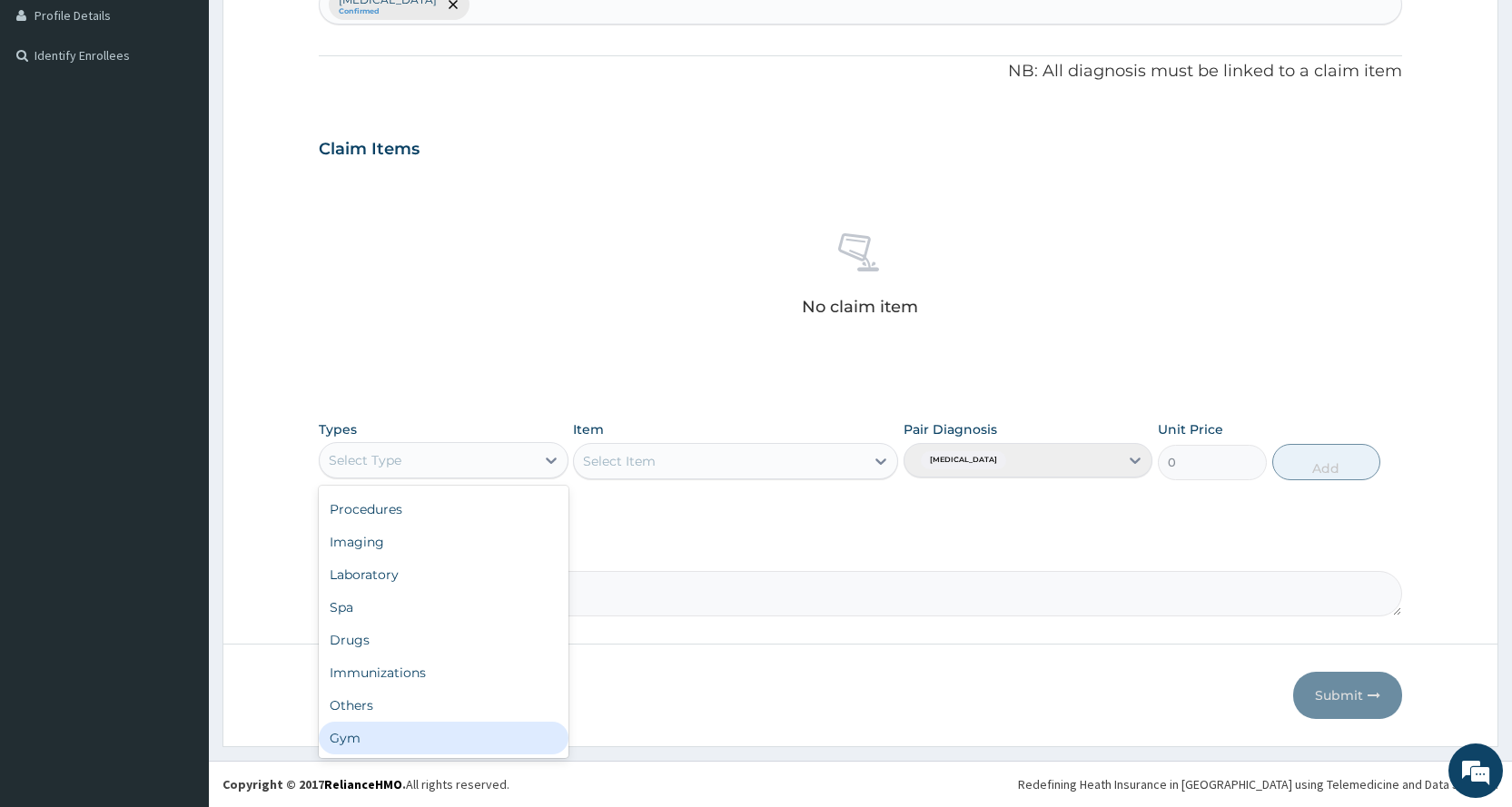
click at [373, 743] on div "Gym" at bounding box center [442, 737] width 248 height 33
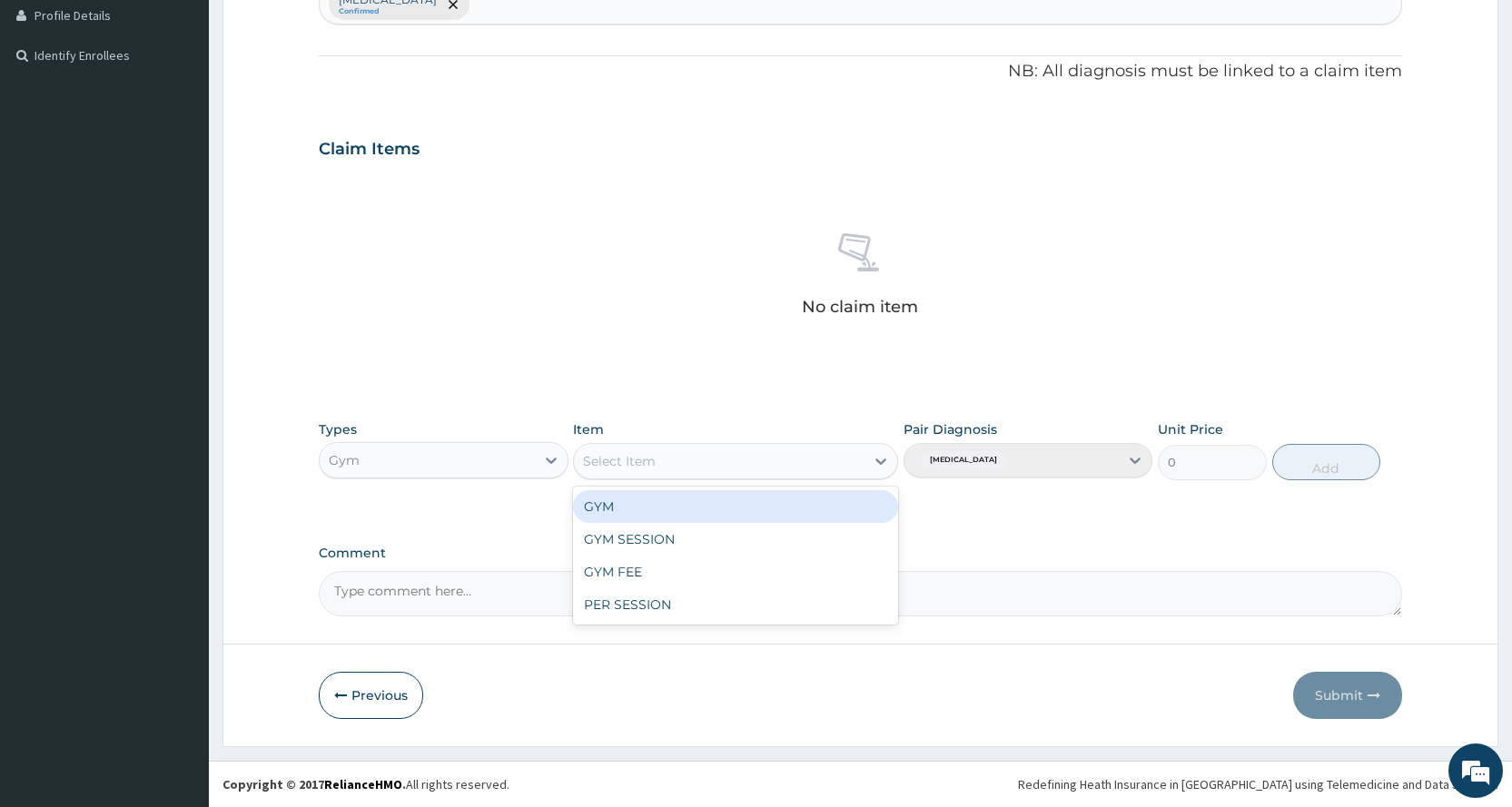
click at [726, 465] on div "Select Item" at bounding box center [719, 460] width 291 height 29
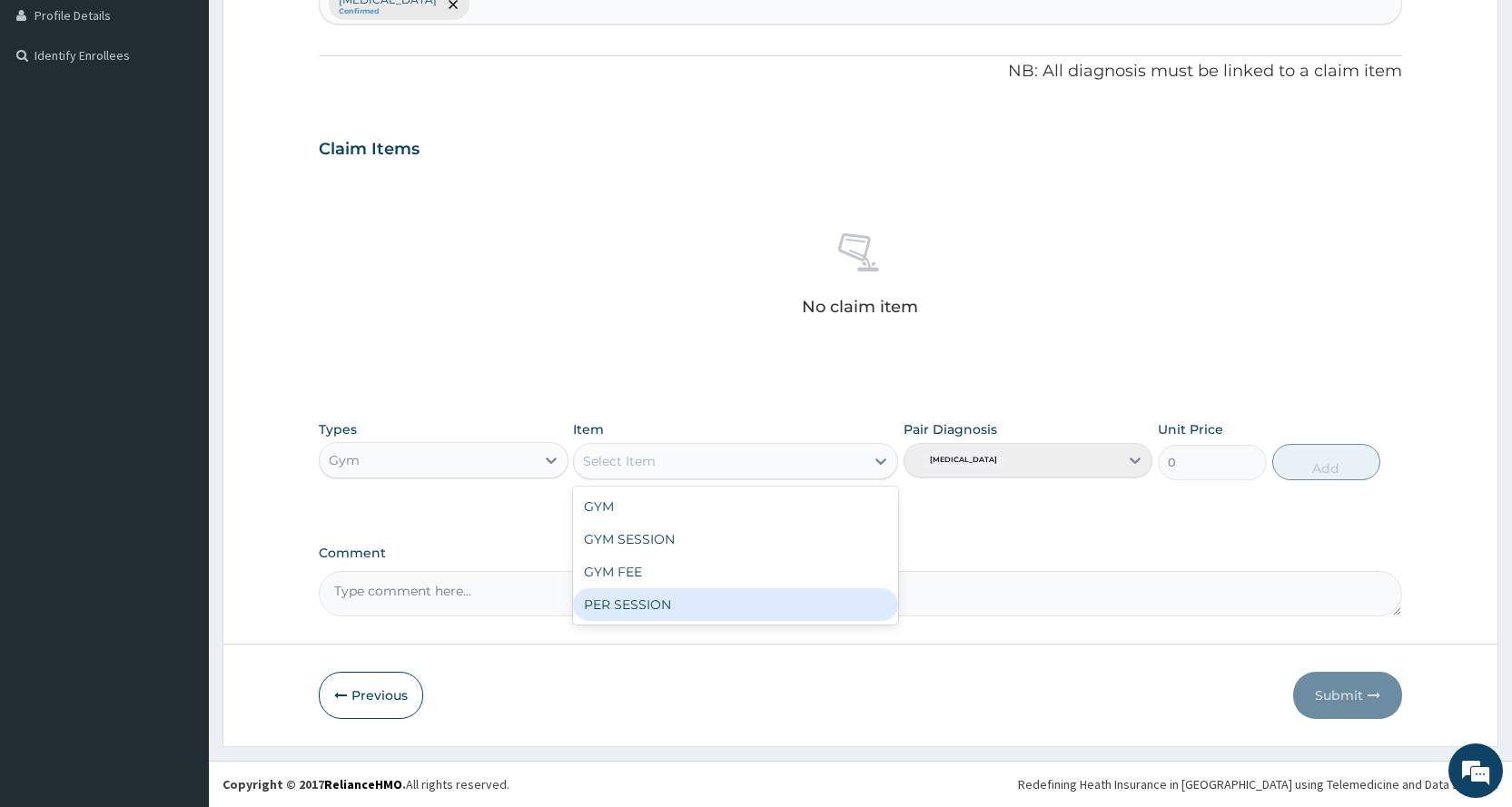
click at [688, 616] on div "PER SESSION" at bounding box center [735, 604] width 325 height 33
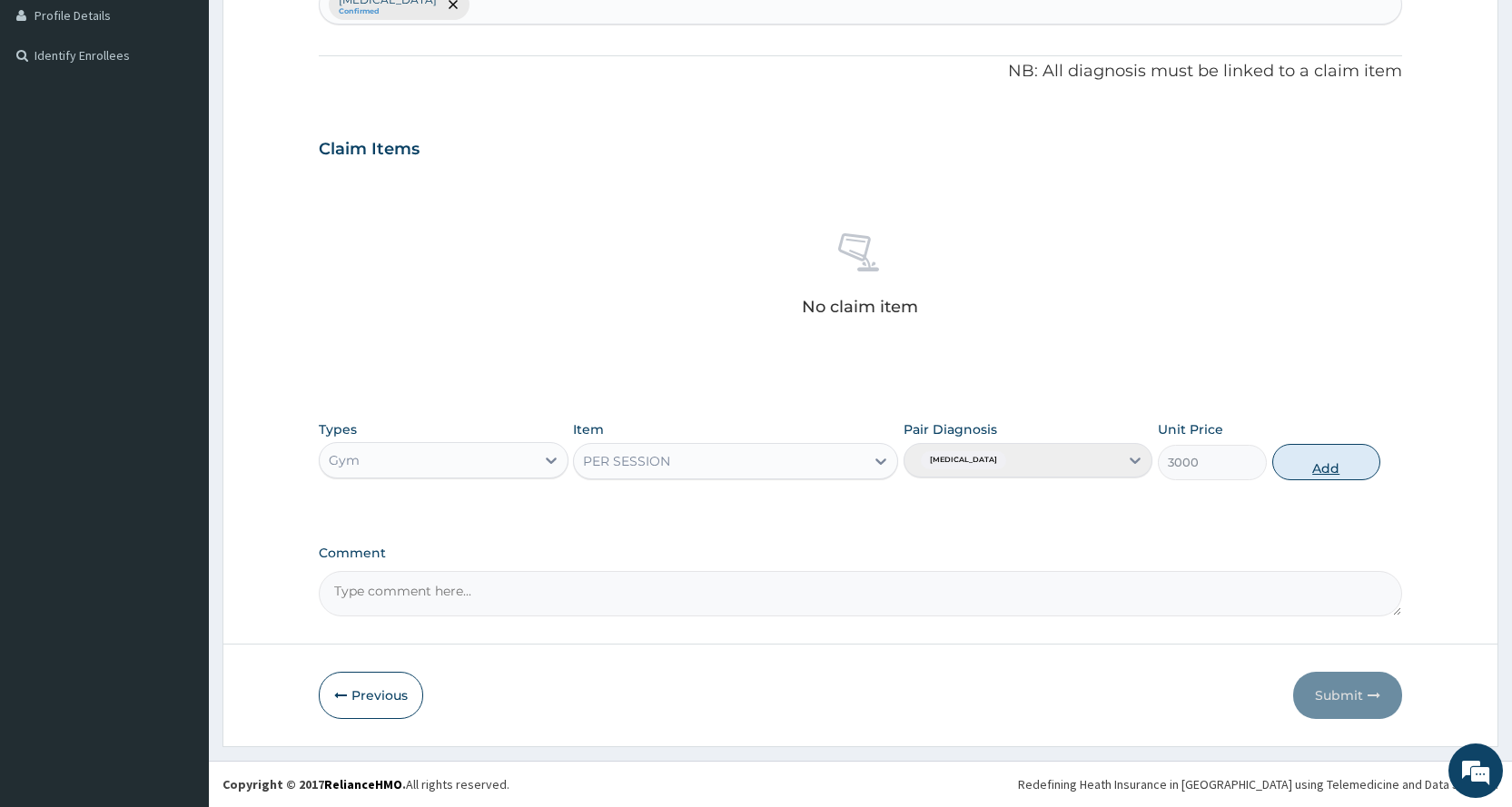
click at [1324, 471] on button "Add" at bounding box center [1325, 462] width 108 height 37
type input "0"
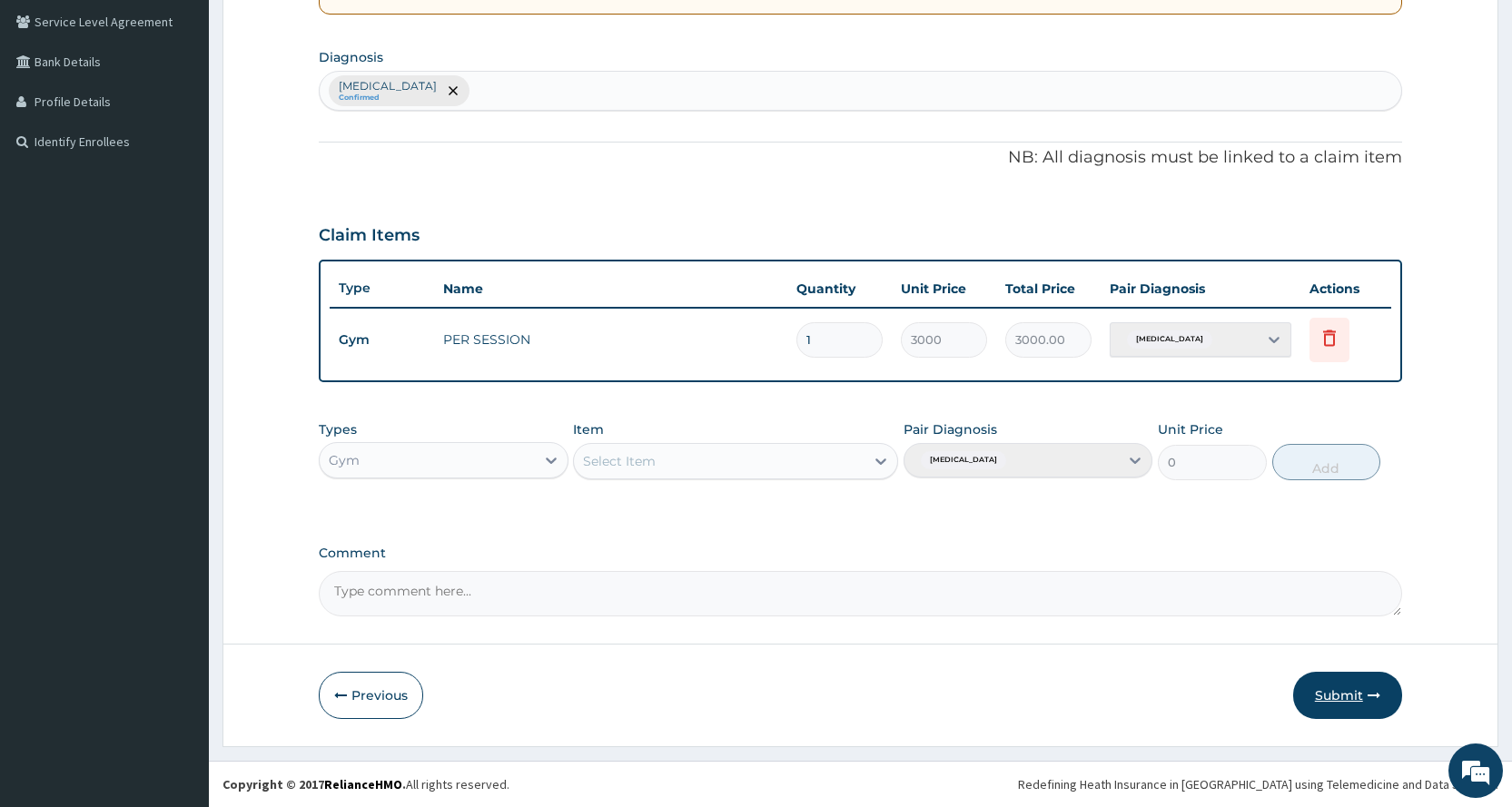
click at [1307, 679] on button "Submit" at bounding box center [1348, 695] width 109 height 47
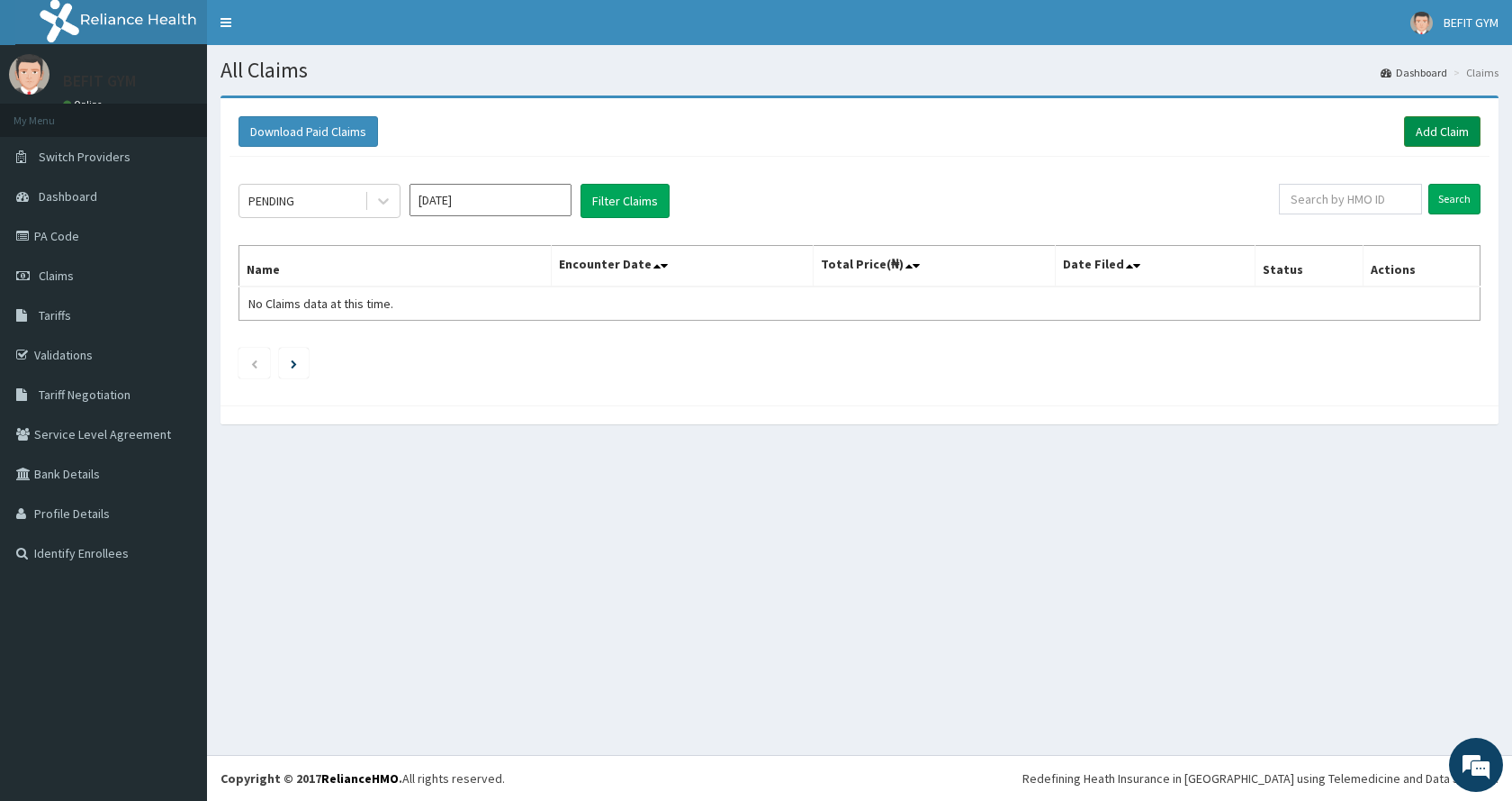
click at [1458, 141] on link "Add Claim" at bounding box center [1442, 131] width 77 height 30
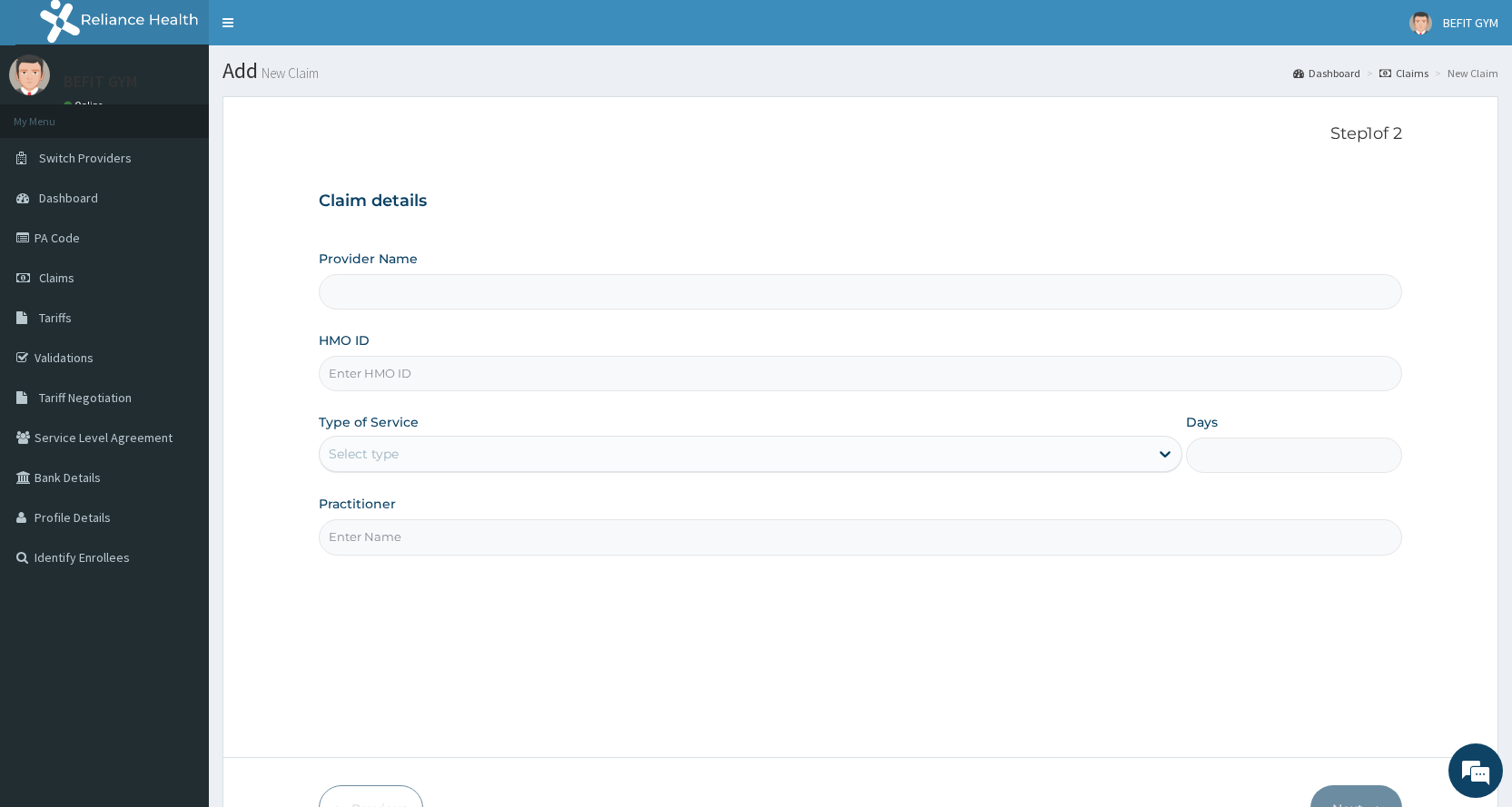
click at [424, 397] on div "Provider Name HMO ID Type of Service Select type Days Practitioner" at bounding box center [860, 402] width 1084 height 305
click at [425, 386] on input "HMO ID" at bounding box center [860, 374] width 1084 height 36
type input "BEFIT HEALTH AND FITNESS CENTRE"
type input "1"
type input "ENP/11729/A"
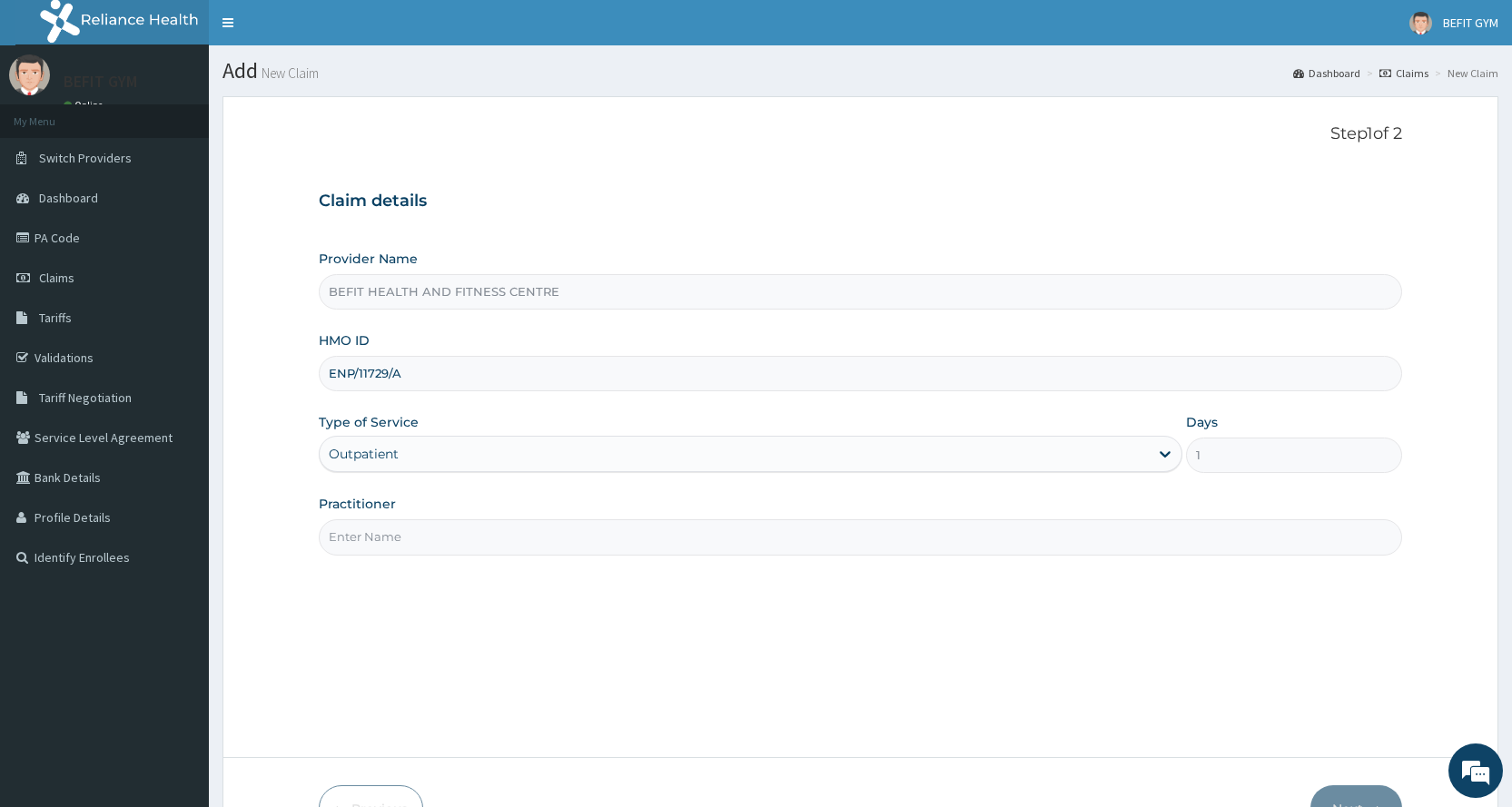
click at [415, 542] on input "Practitioner" at bounding box center [860, 537] width 1084 height 36
type input "B"
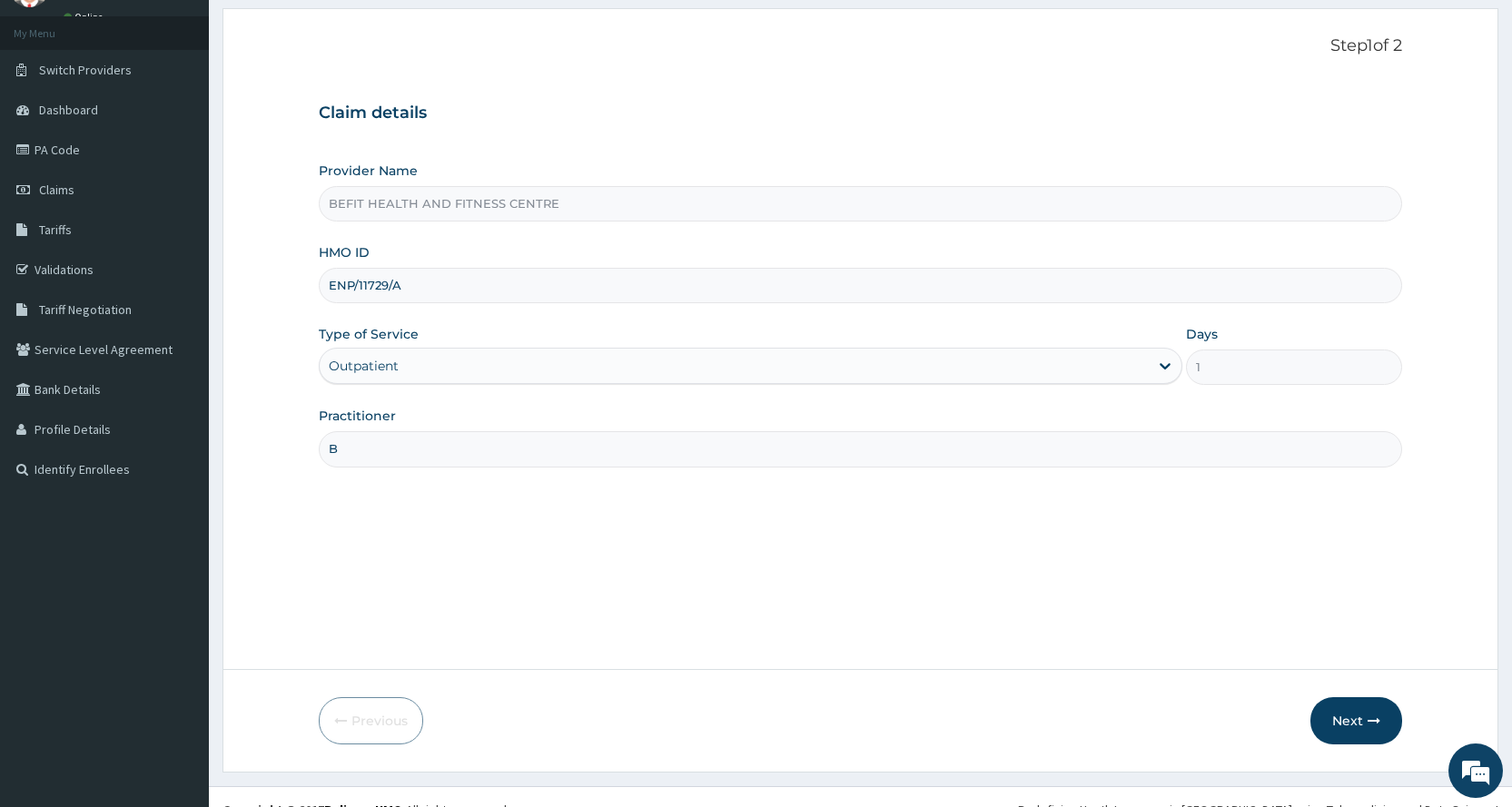
scroll to position [114, 0]
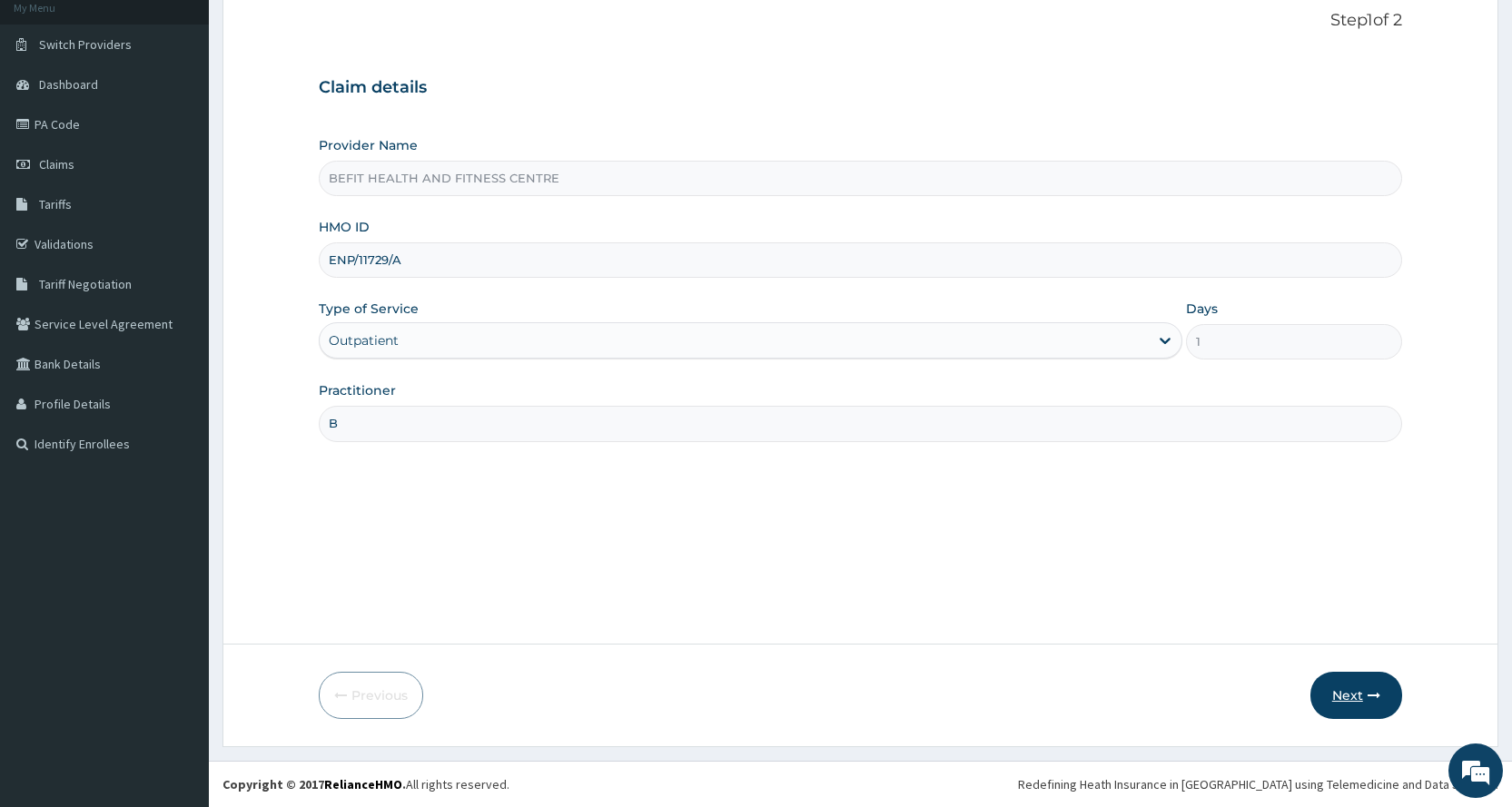
click at [1375, 683] on button "Next" at bounding box center [1356, 695] width 92 height 47
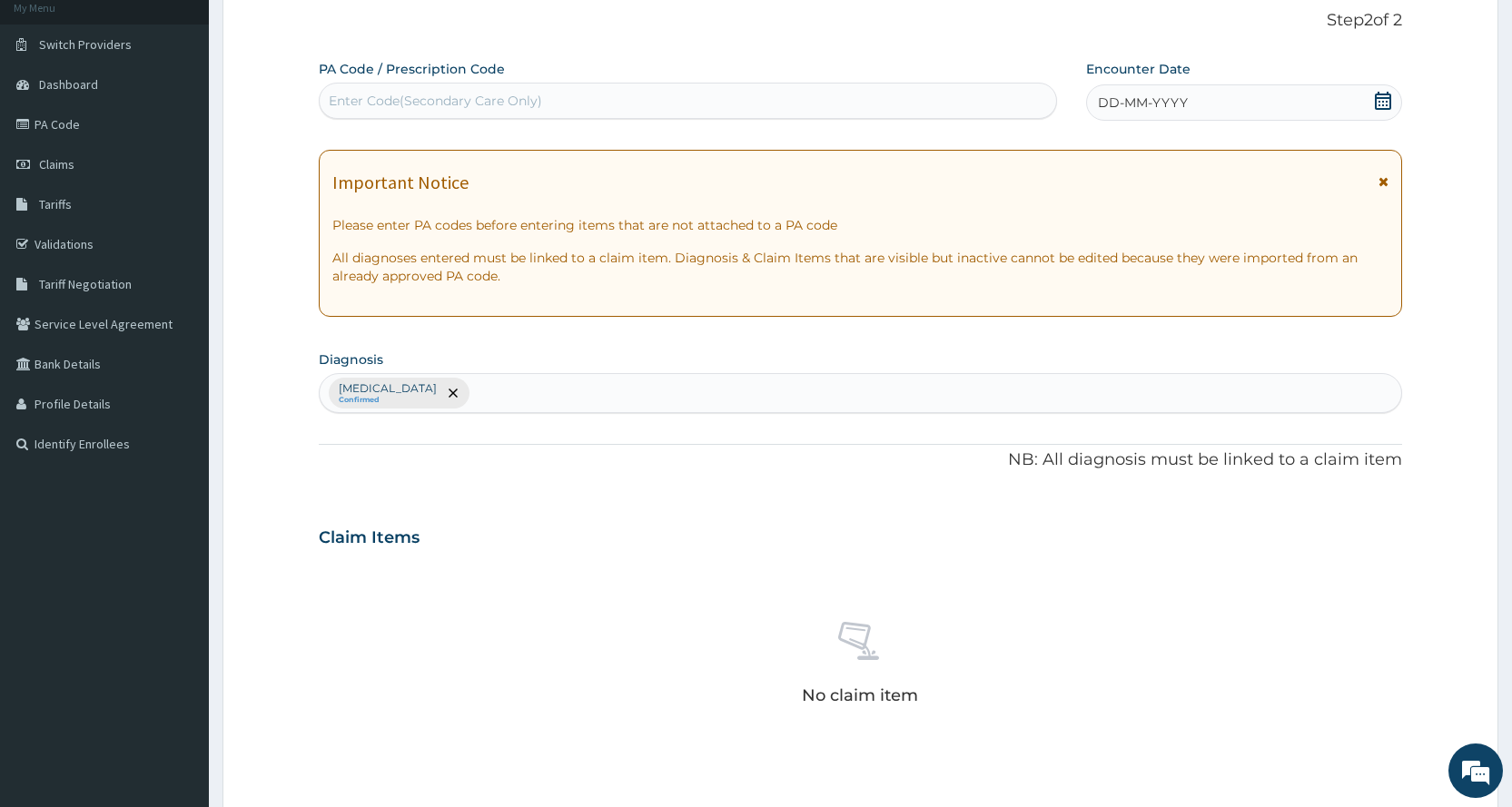
click at [700, 89] on div "Enter Code(Secondary Care Only)" at bounding box center [687, 100] width 735 height 29
type input "PA/70300A"
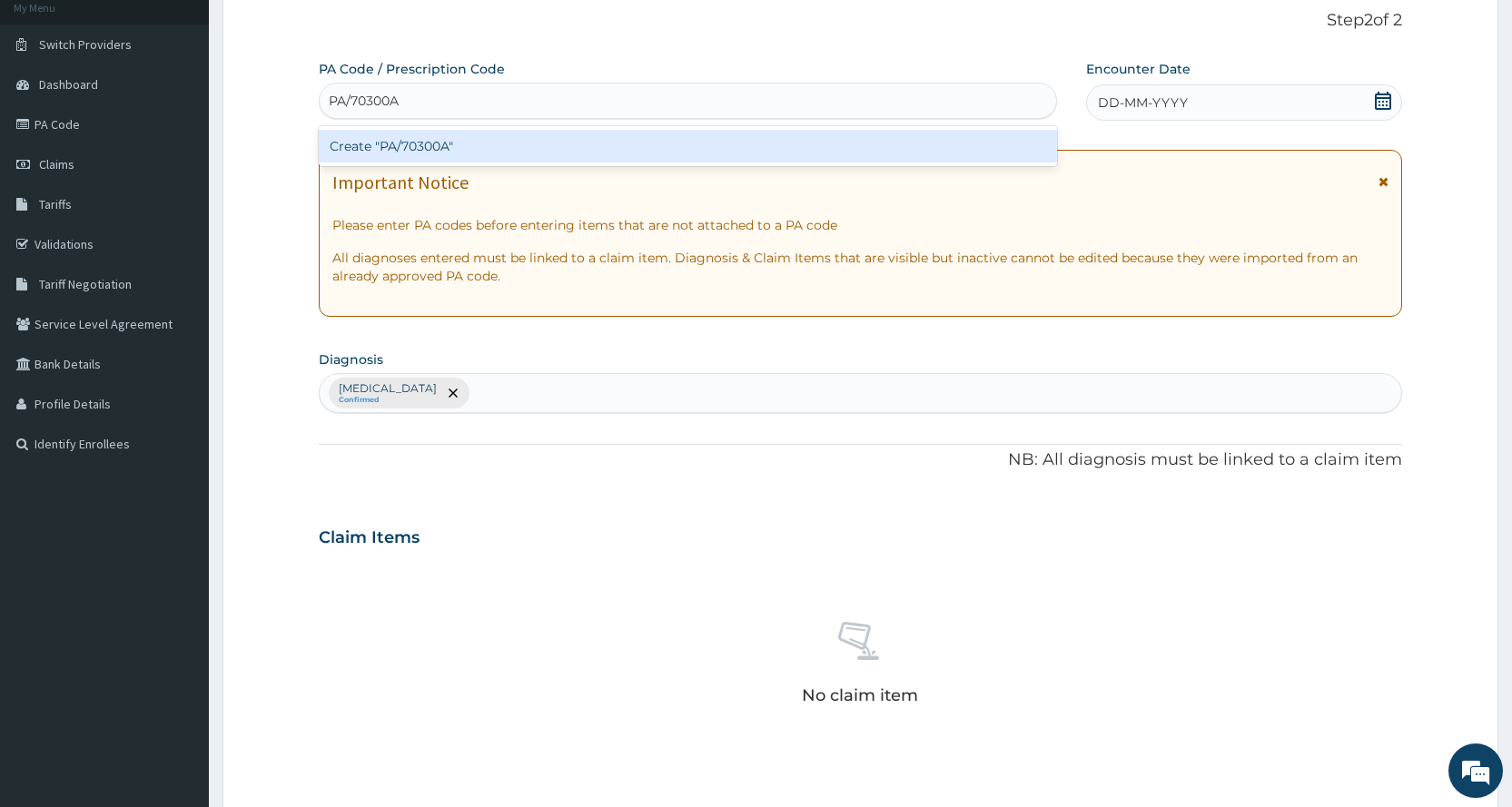
click at [577, 155] on div "Create "PA/70300A"" at bounding box center [687, 145] width 737 height 33
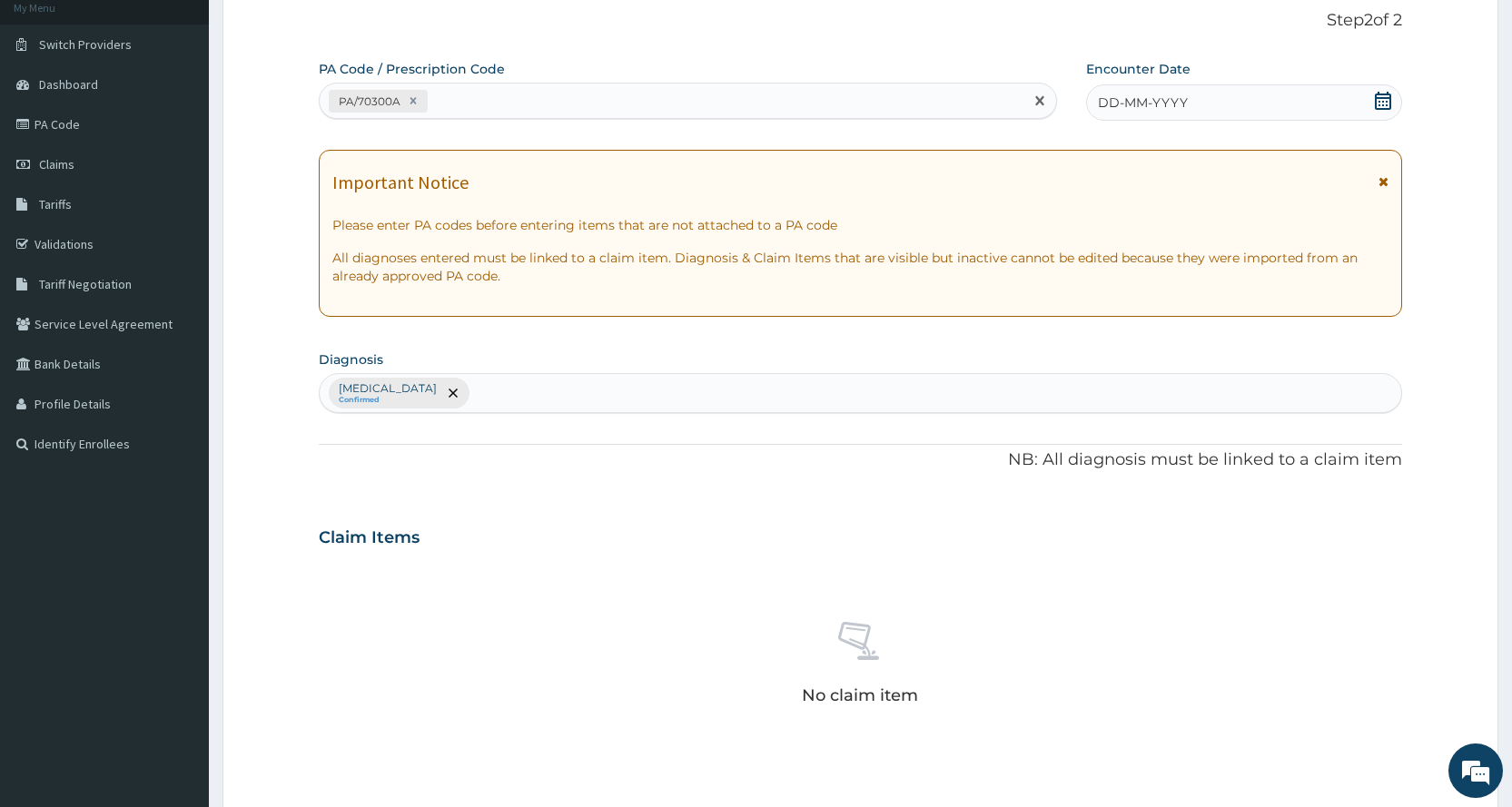
click at [1391, 102] on icon at bounding box center [1382, 101] width 18 height 18
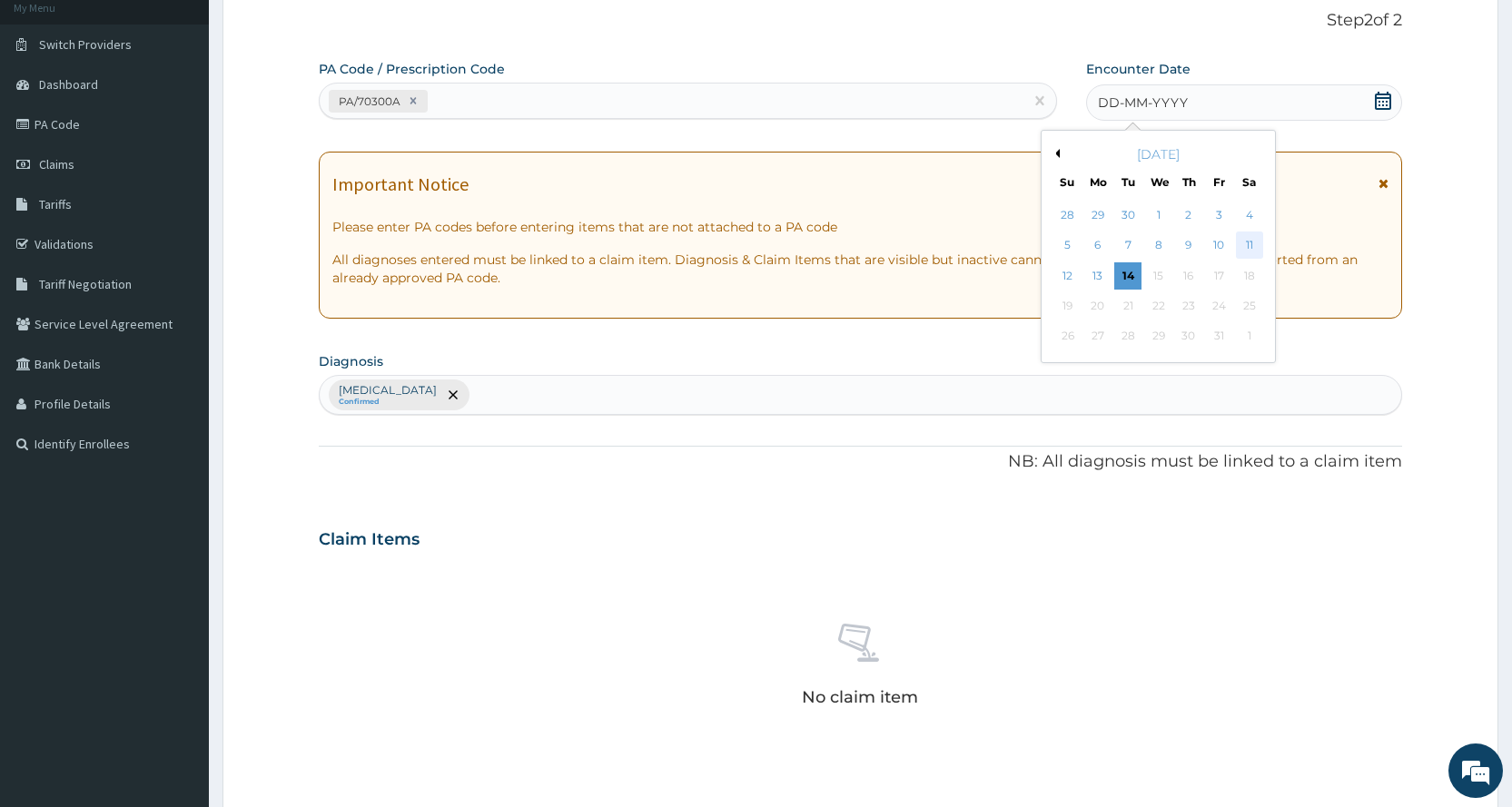
click at [1250, 240] on div "11" at bounding box center [1249, 246] width 28 height 28
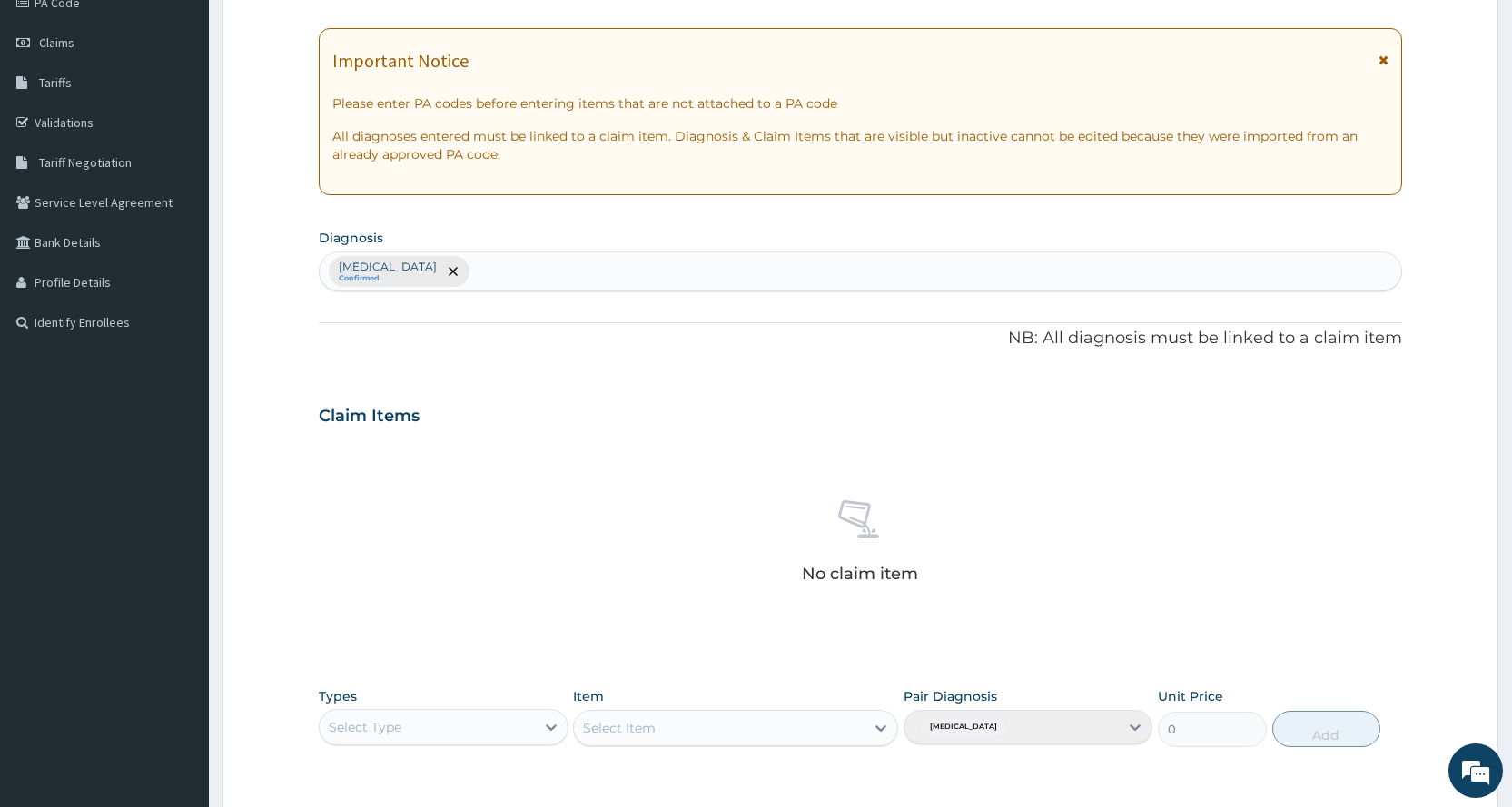
scroll to position [501, 0]
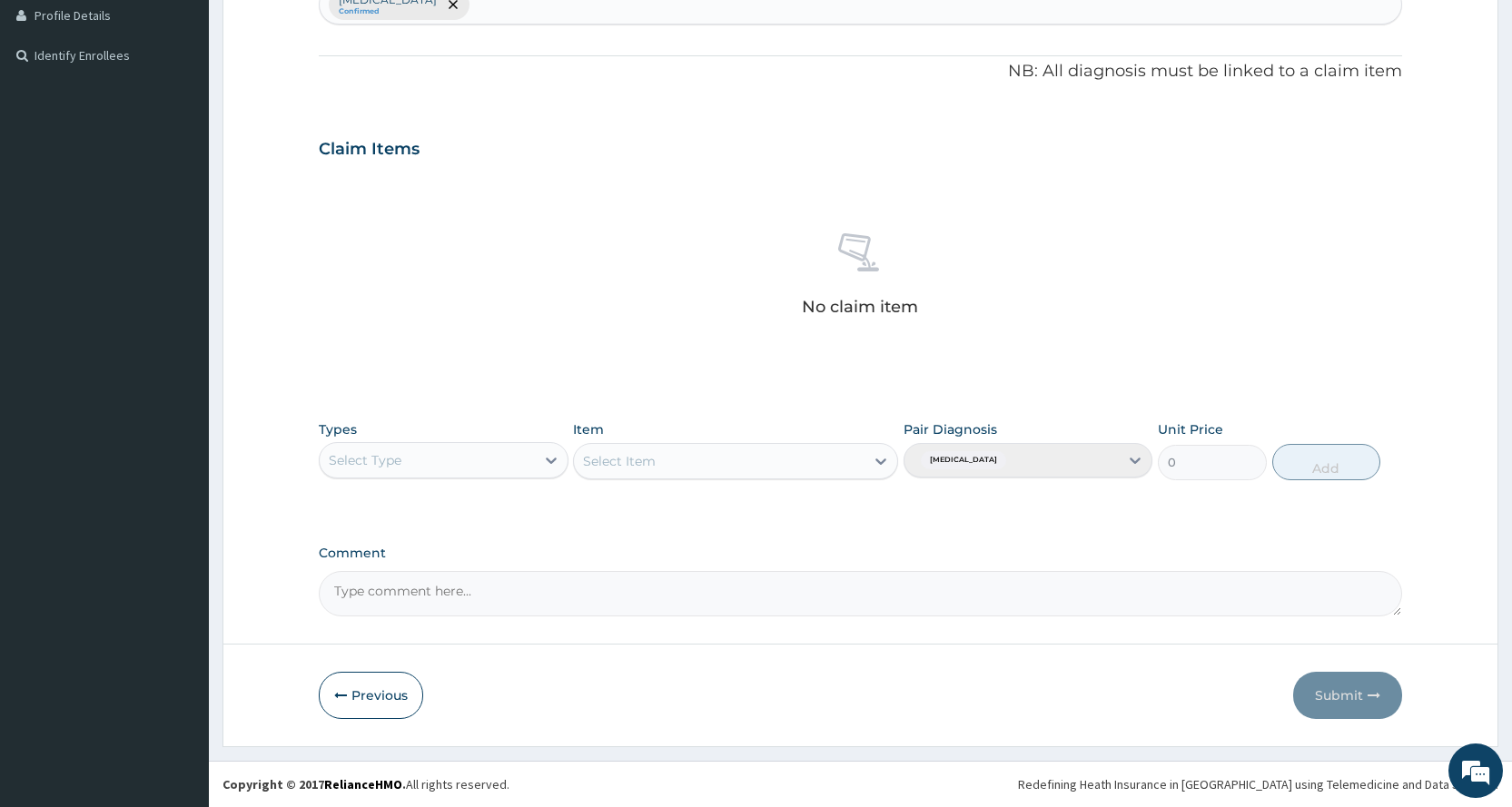
click at [461, 448] on div "Select Type" at bounding box center [426, 460] width 215 height 29
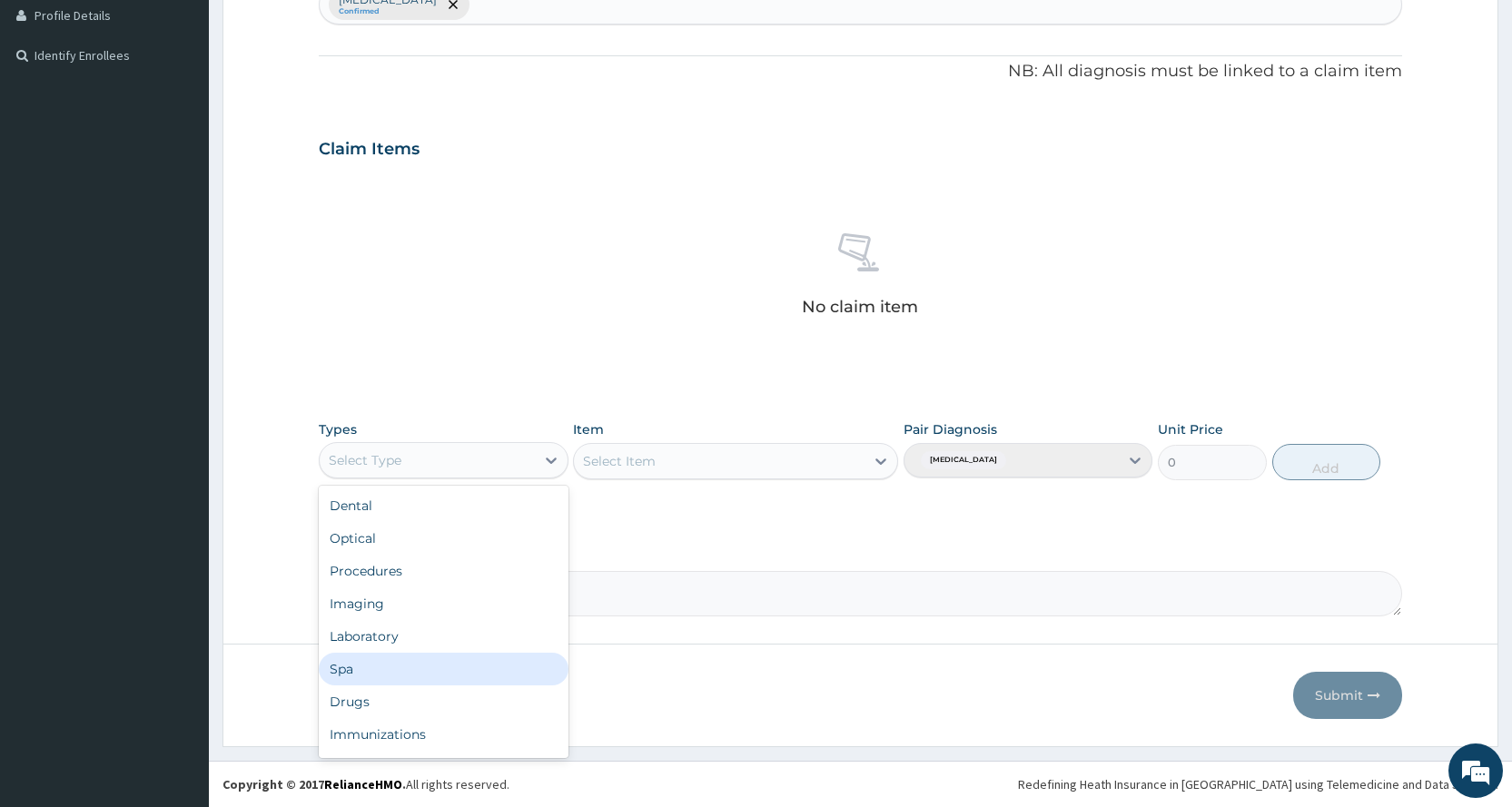
scroll to position [61, 0]
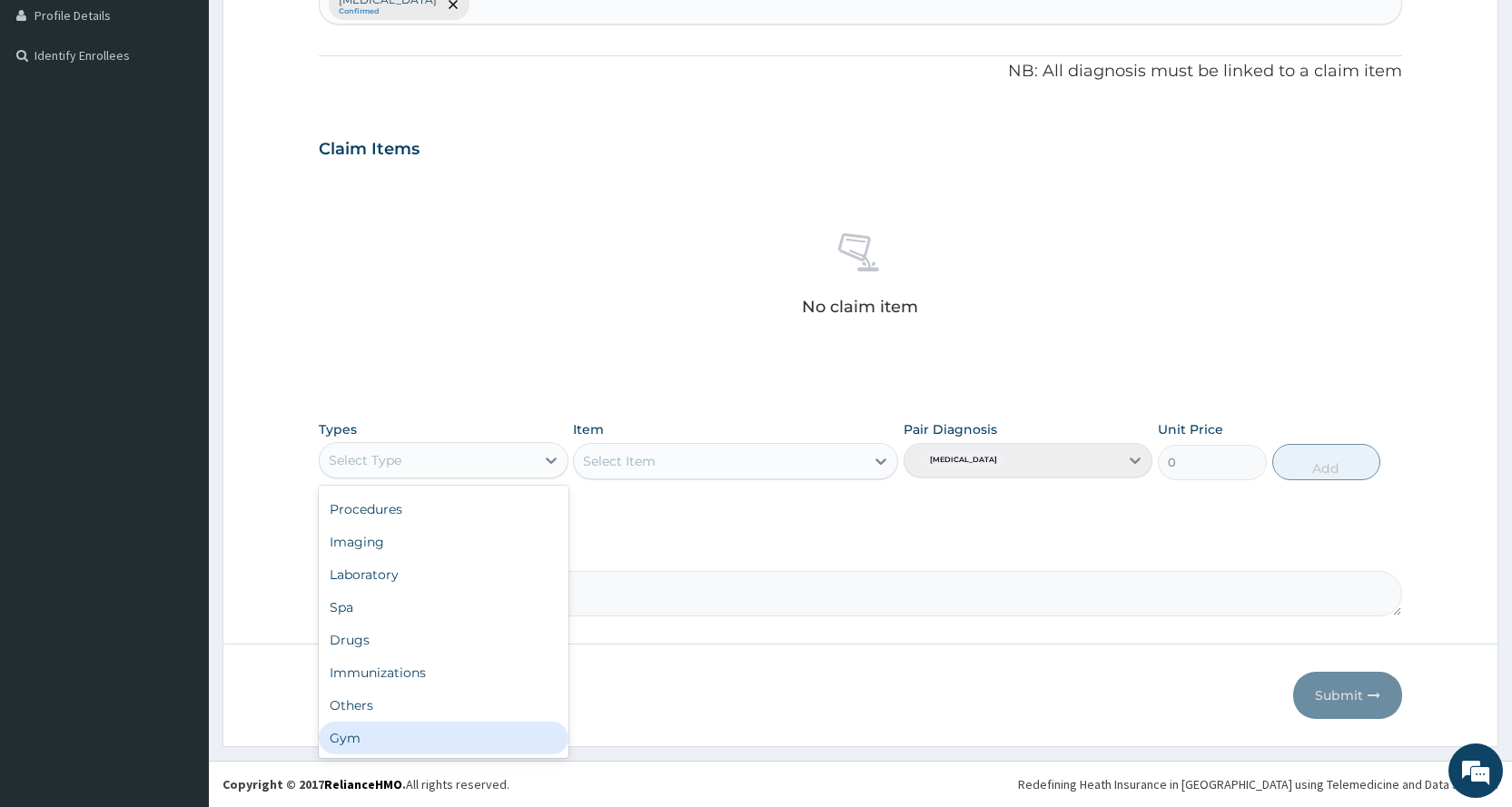
click at [370, 755] on div "Dental Optical Procedures Imaging Laboratory Spa Drugs Immunizations Others Gym" at bounding box center [442, 621] width 248 height 272
click at [402, 726] on div "Gym" at bounding box center [442, 737] width 248 height 33
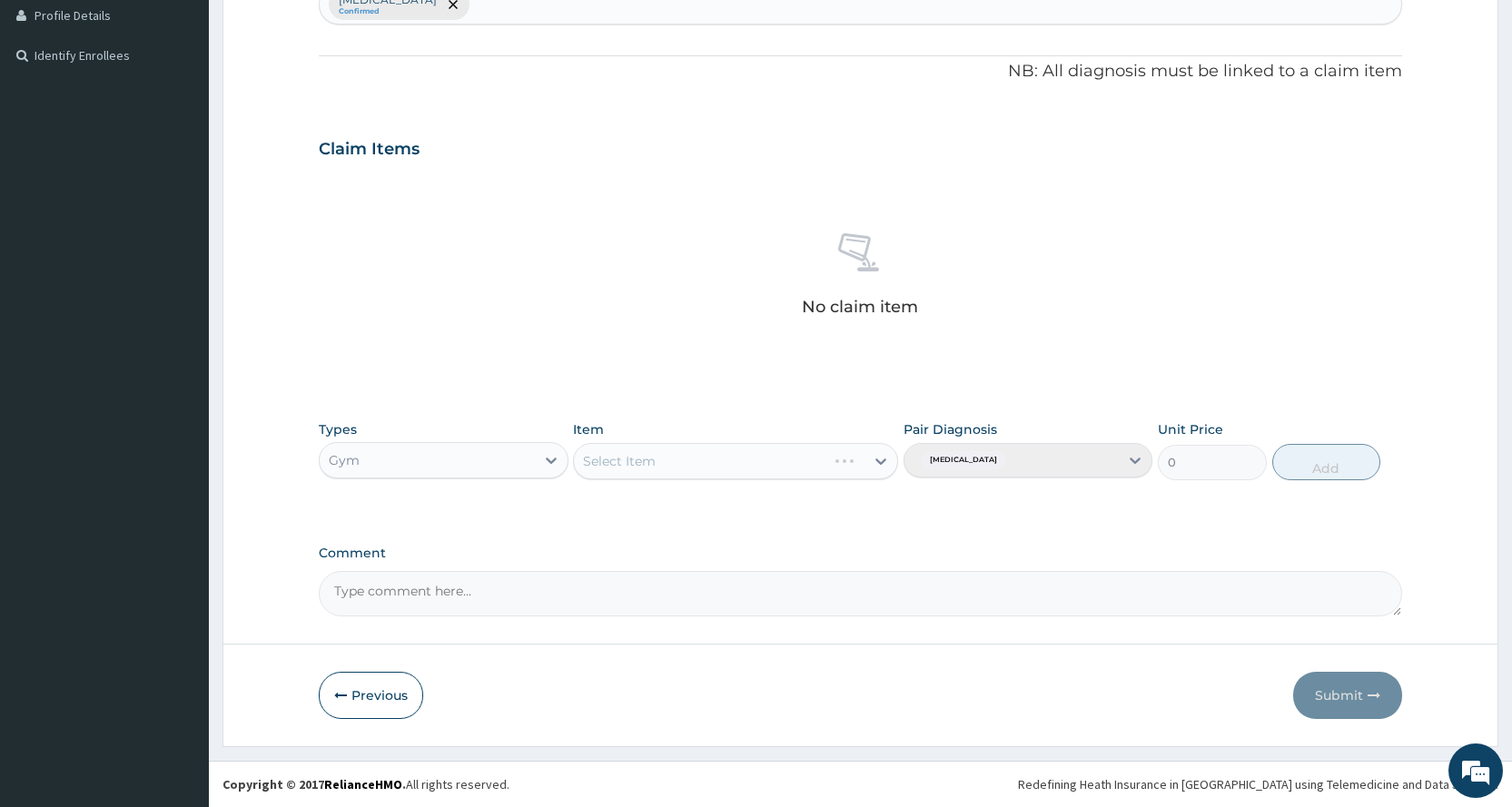
click at [743, 459] on div "Select Item" at bounding box center [735, 461] width 325 height 37
click at [730, 457] on div "Select Item" at bounding box center [719, 460] width 291 height 29
click at [722, 617] on div "PER SESSION" at bounding box center [735, 604] width 325 height 33
click at [1329, 471] on button "Add" at bounding box center [1325, 462] width 108 height 37
type input "0"
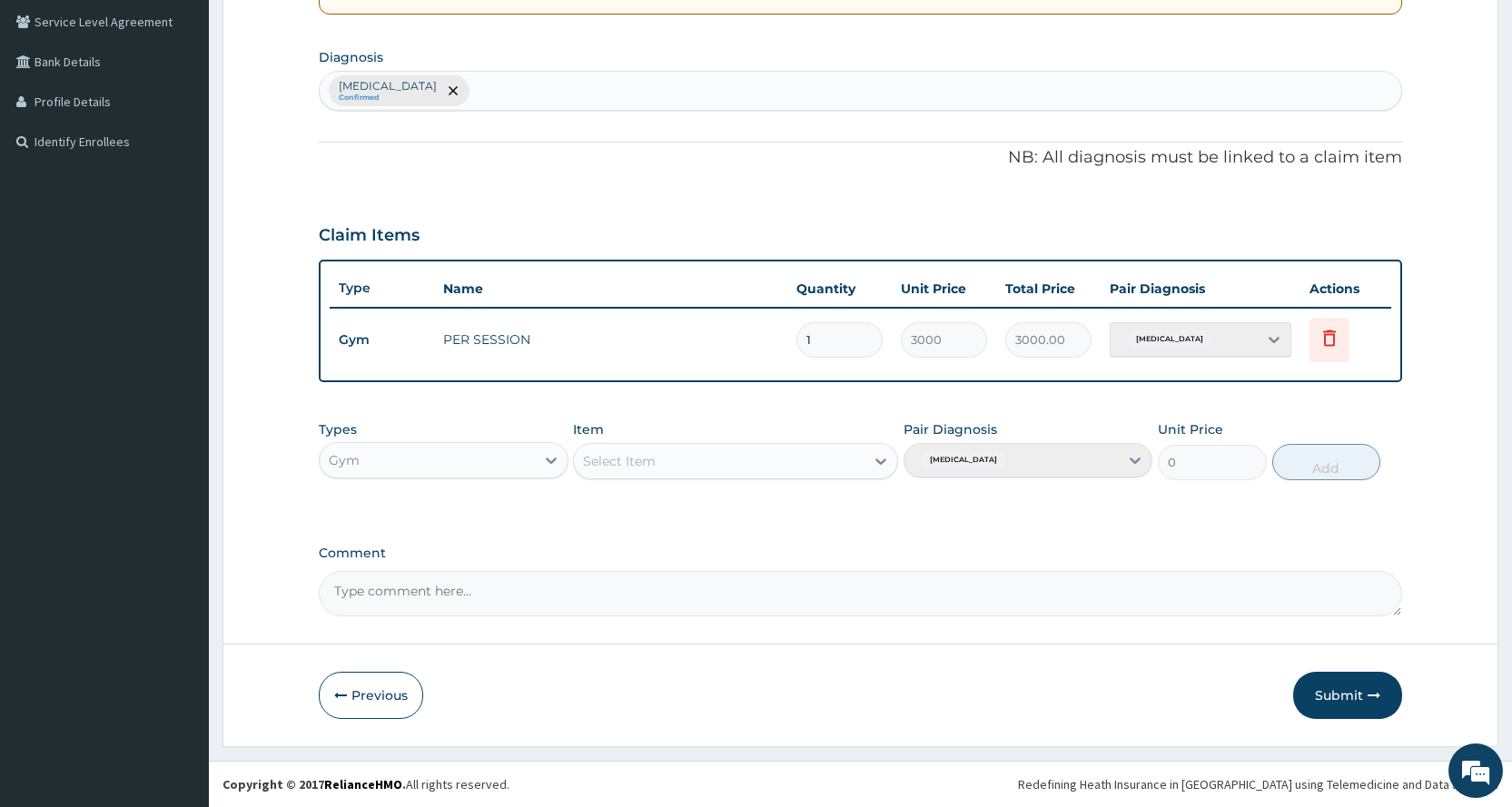
scroll to position [415, 0]
click at [1350, 704] on button "Submit" at bounding box center [1348, 695] width 109 height 47
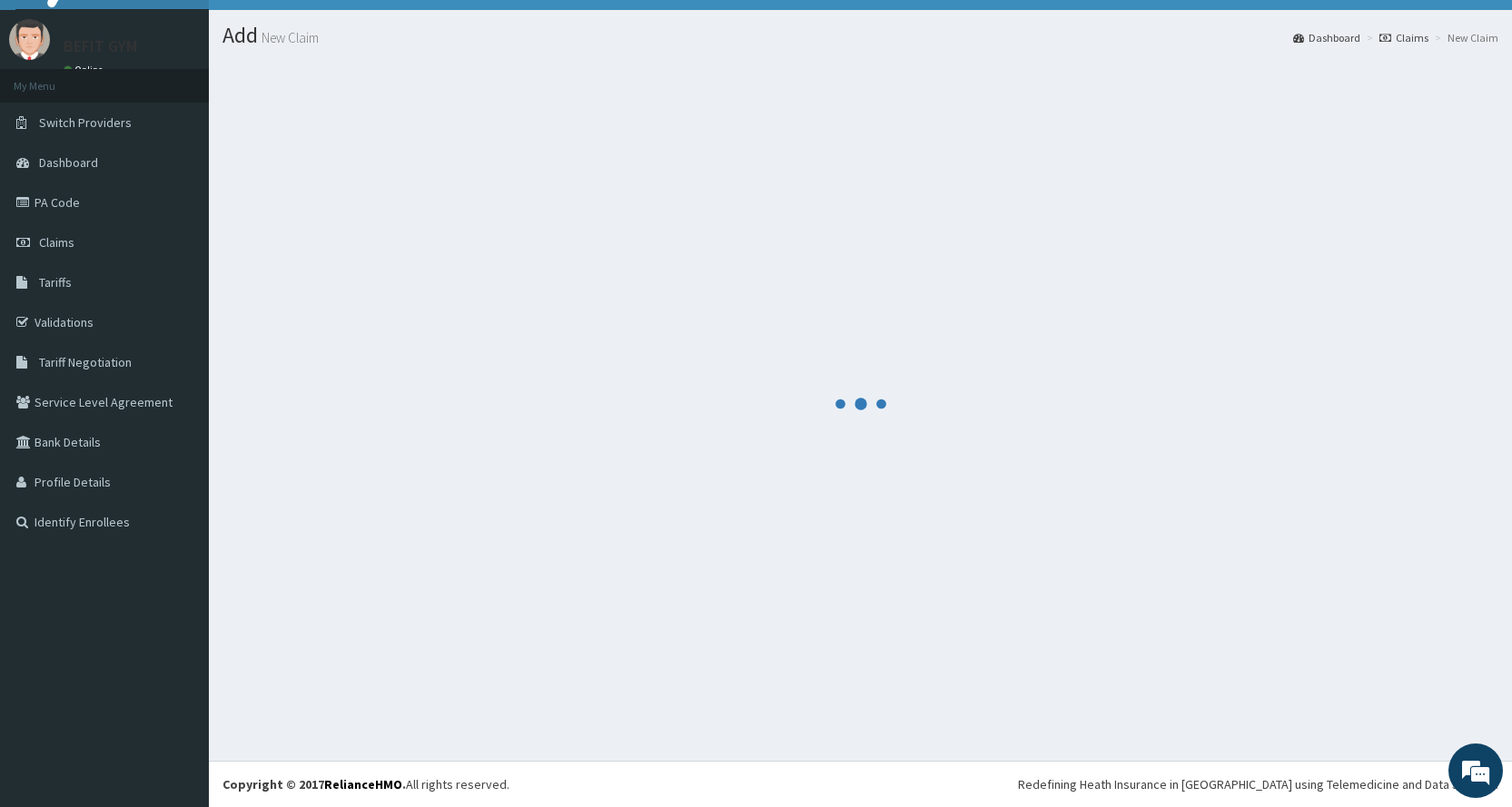
scroll to position [36, 0]
drag, startPoint x: 1281, startPoint y: 723, endPoint x: 720, endPoint y: 366, distance: 665.0
click at [720, 366] on div at bounding box center [860, 404] width 1276 height 686
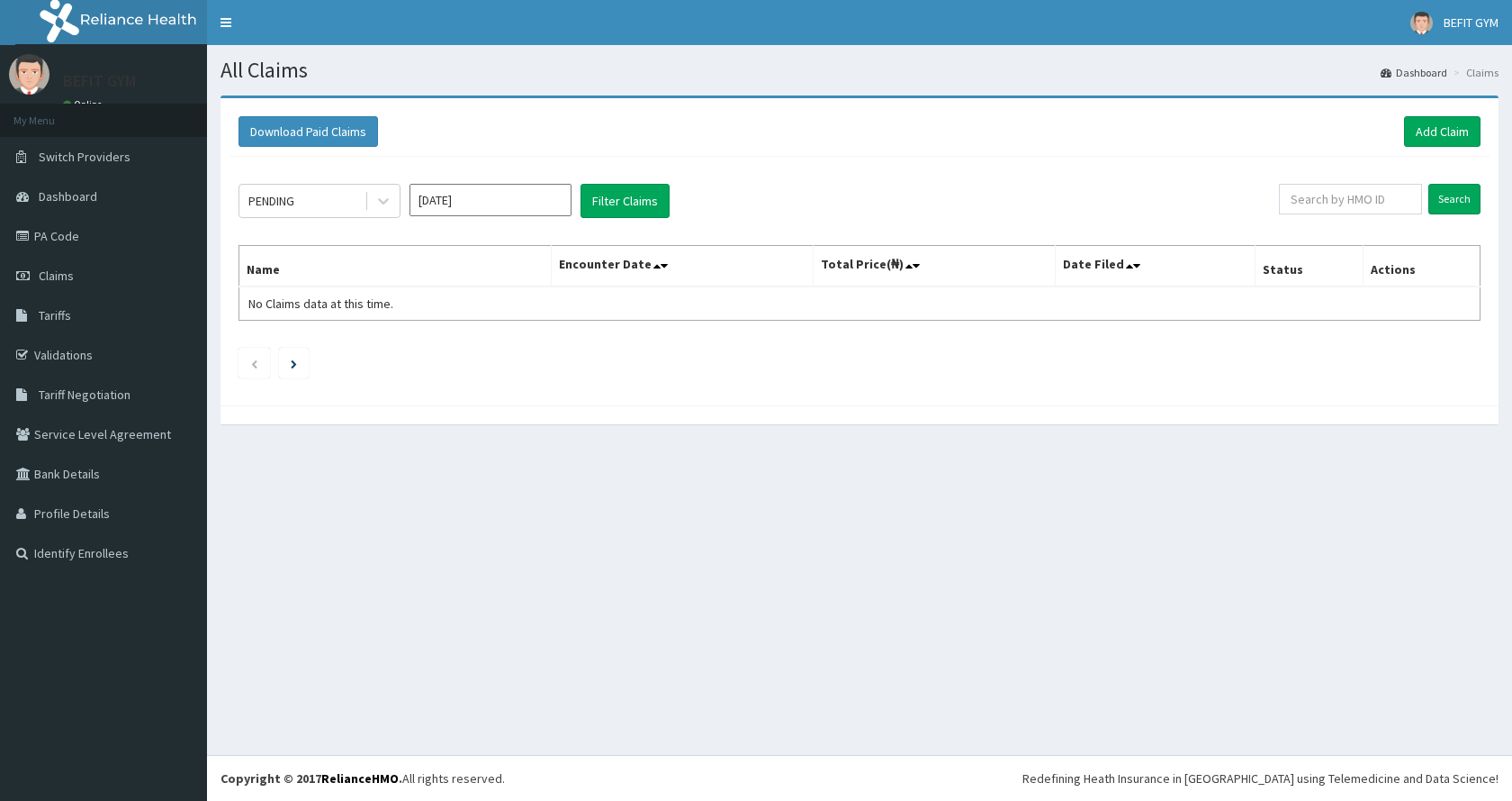
click at [1457, 151] on div "Download Paid Claims Add Claim" at bounding box center [860, 132] width 1261 height 49
click at [1460, 139] on link "Add Claim" at bounding box center [1442, 131] width 77 height 30
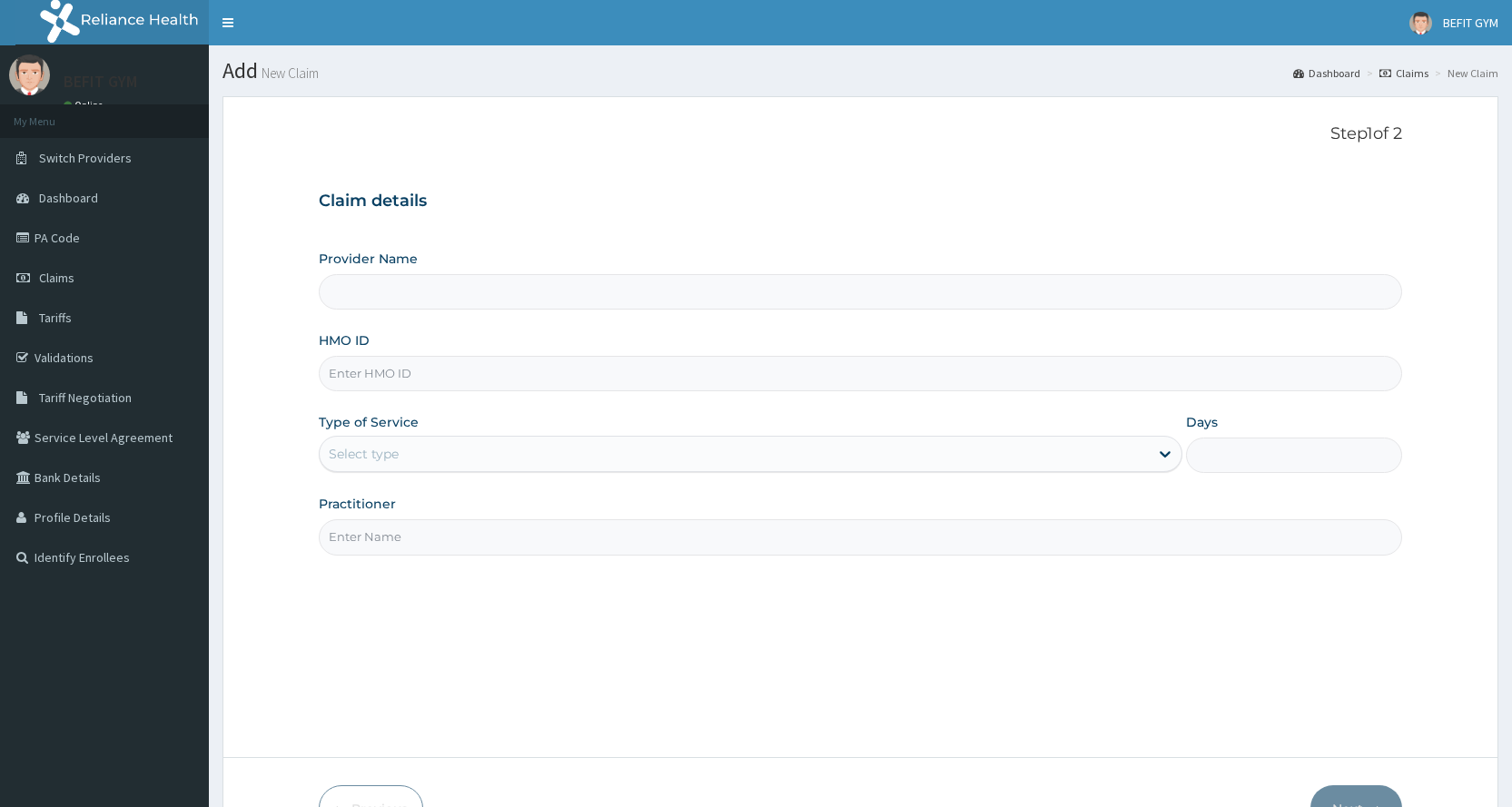
click at [530, 393] on div "Provider Name HMO ID Type of Service Select type Days Practitioner" at bounding box center [860, 402] width 1084 height 305
click at [529, 387] on input "HMO ID" at bounding box center [860, 374] width 1084 height 36
type input "BEFIT HEALTH AND FITNESS CENTRE"
type input "1"
type input "OHT/11840/A"
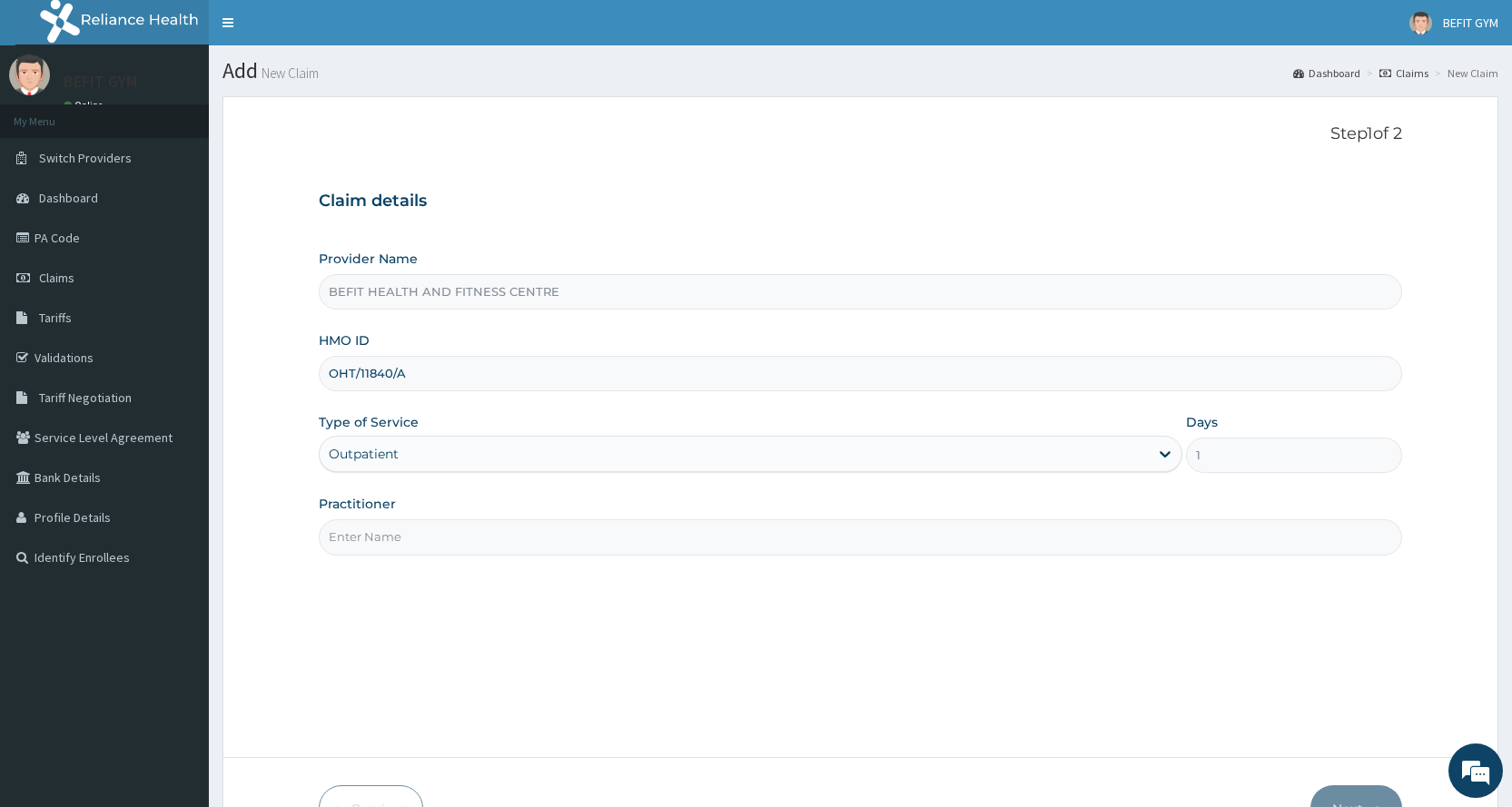
click at [478, 537] on input "Practitioner" at bounding box center [860, 537] width 1084 height 36
type input "B"
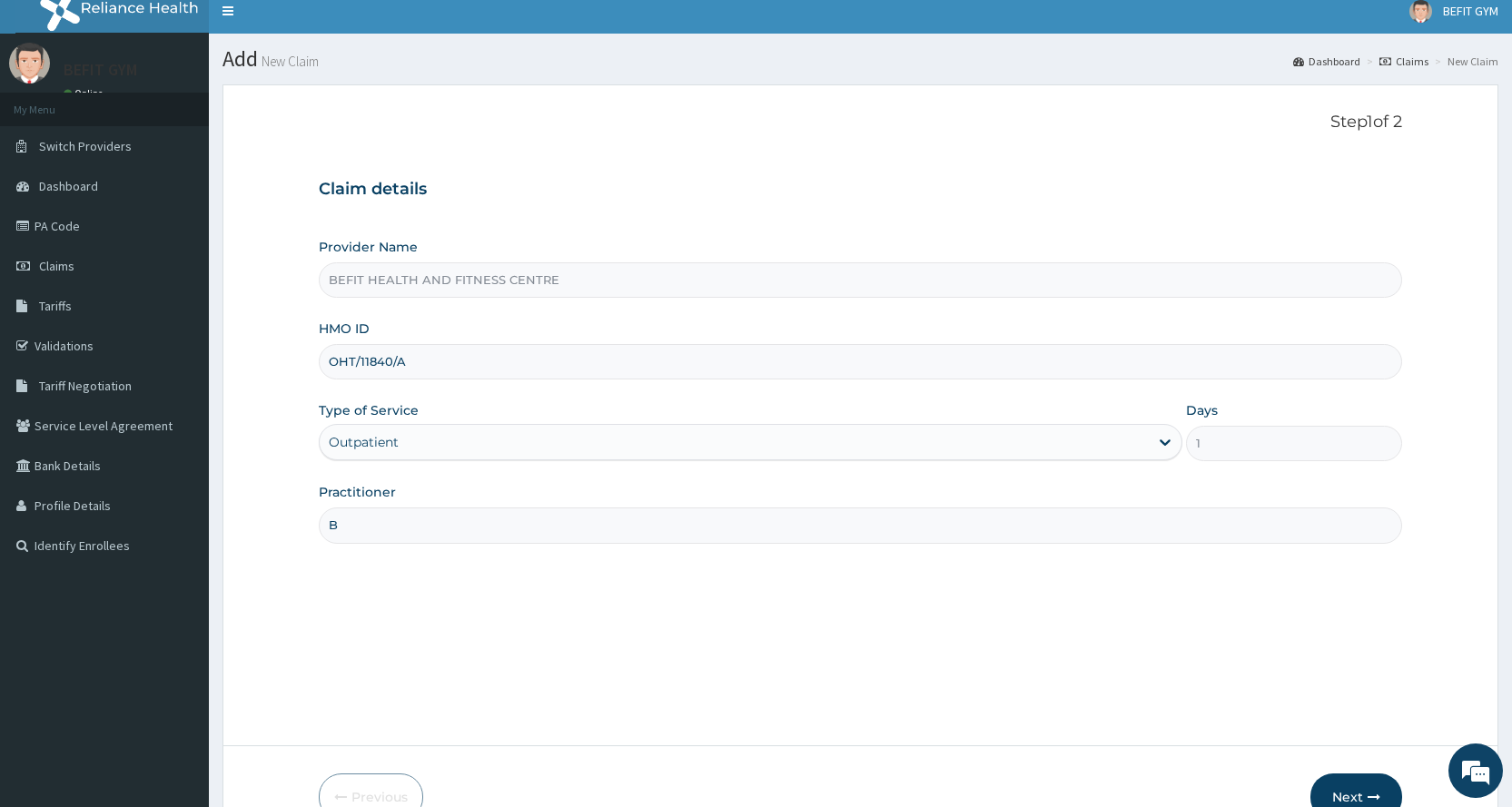
scroll to position [114, 0]
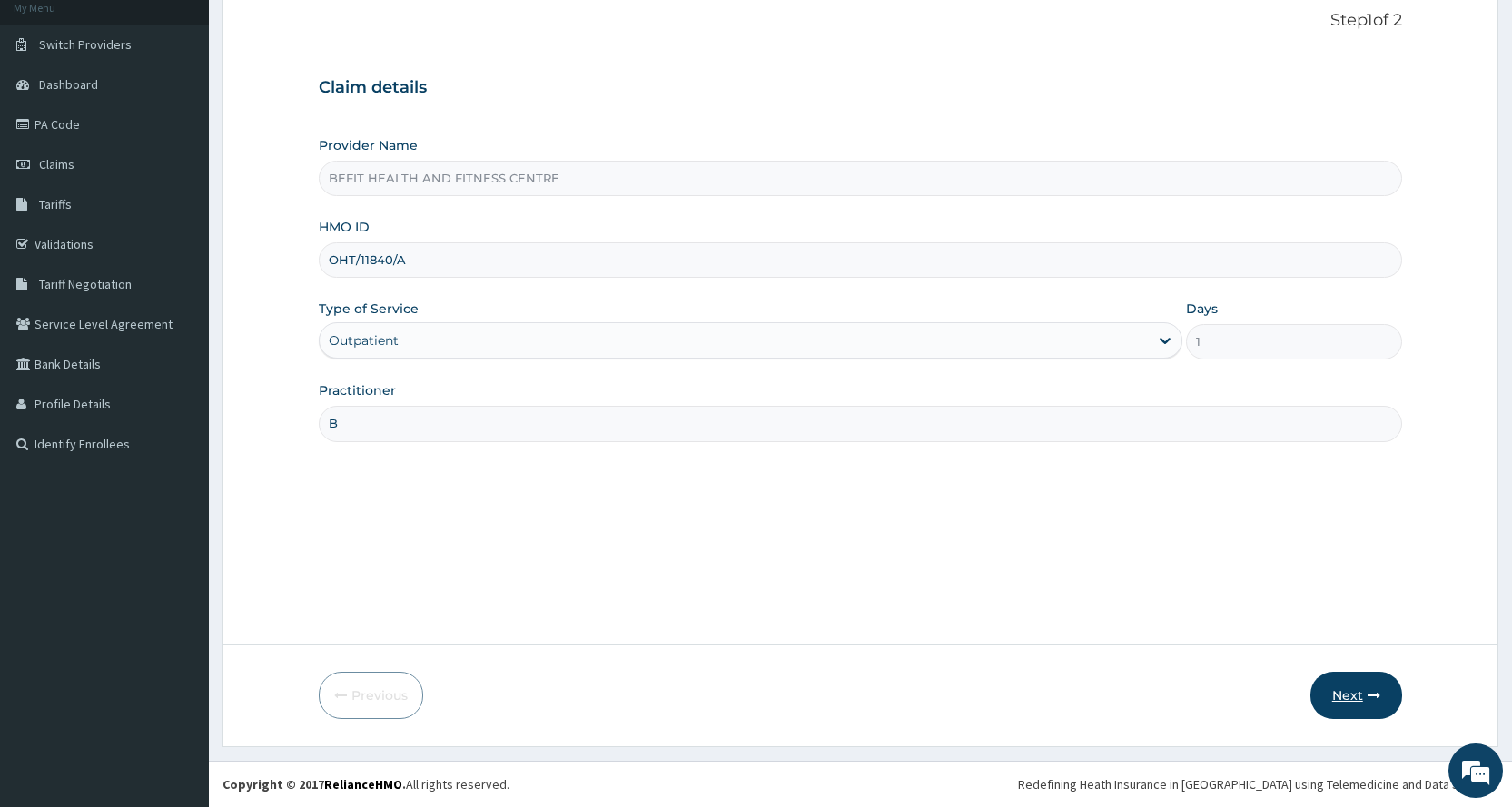
click at [1339, 694] on button "Next" at bounding box center [1356, 695] width 92 height 47
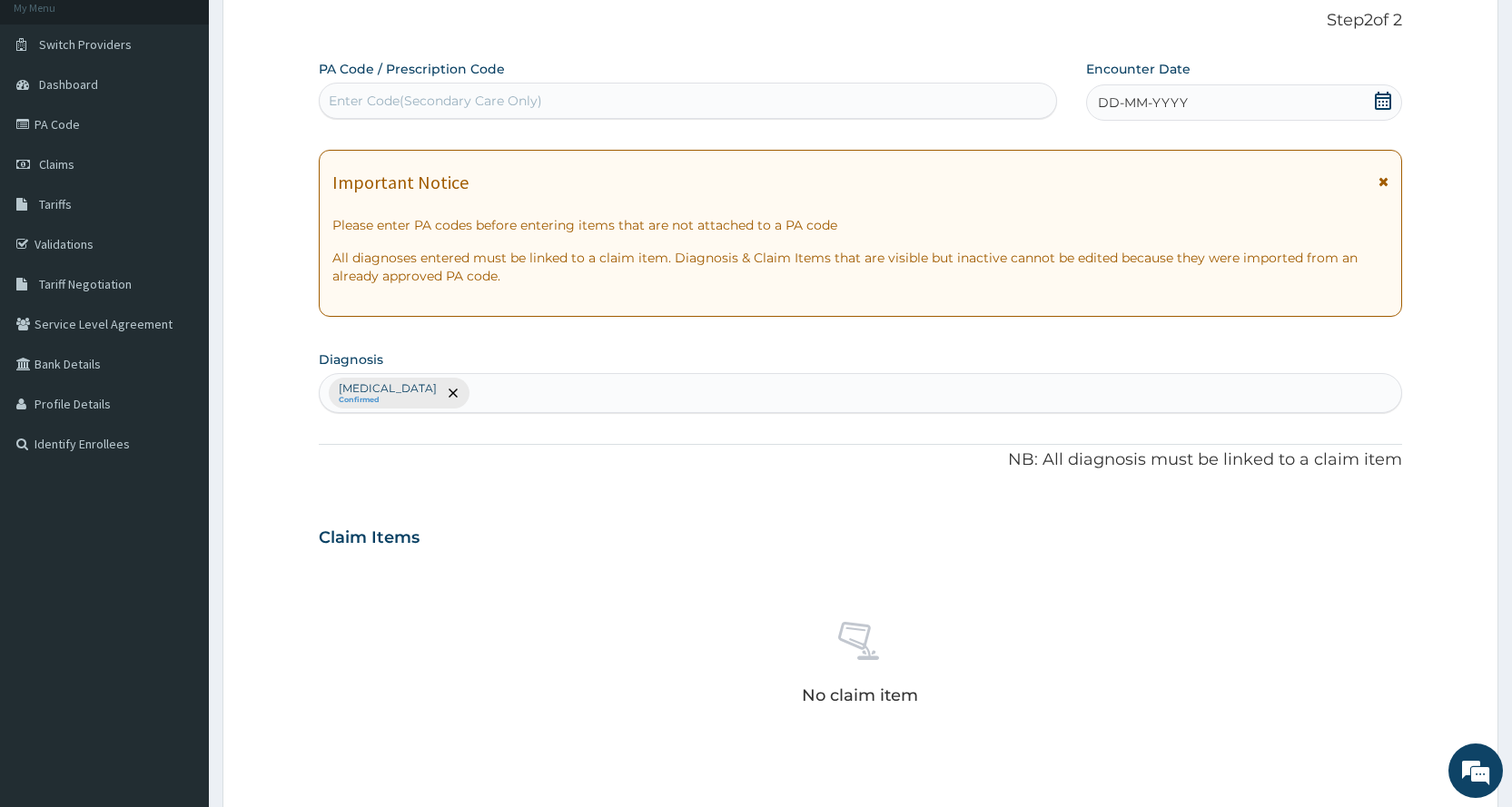
click at [602, 114] on div "Enter Code(Secondary Care Only)" at bounding box center [687, 100] width 735 height 29
type input "PA/17D2BA"
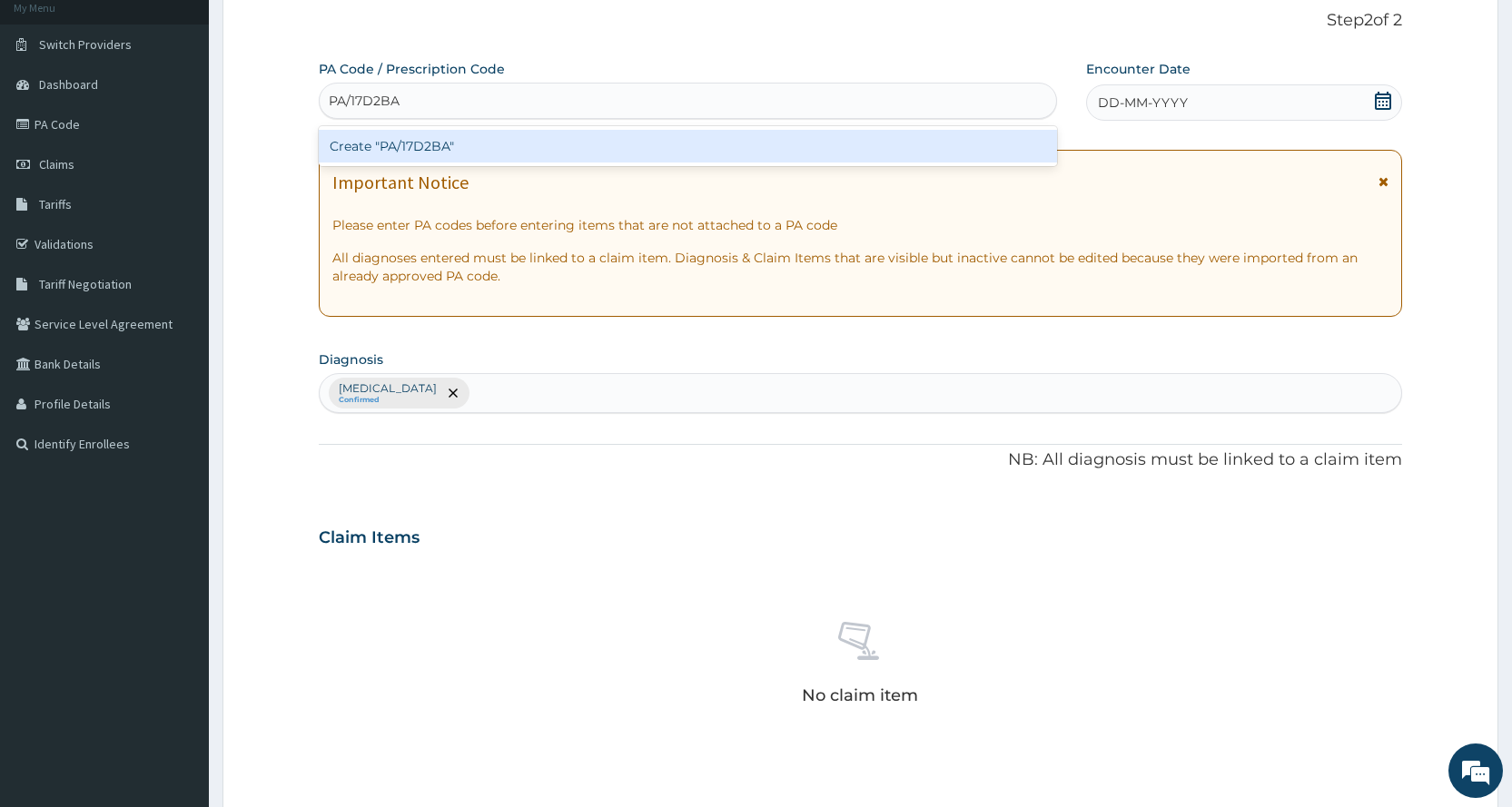
click at [737, 148] on div "Create "PA/17D2BA"" at bounding box center [687, 145] width 737 height 33
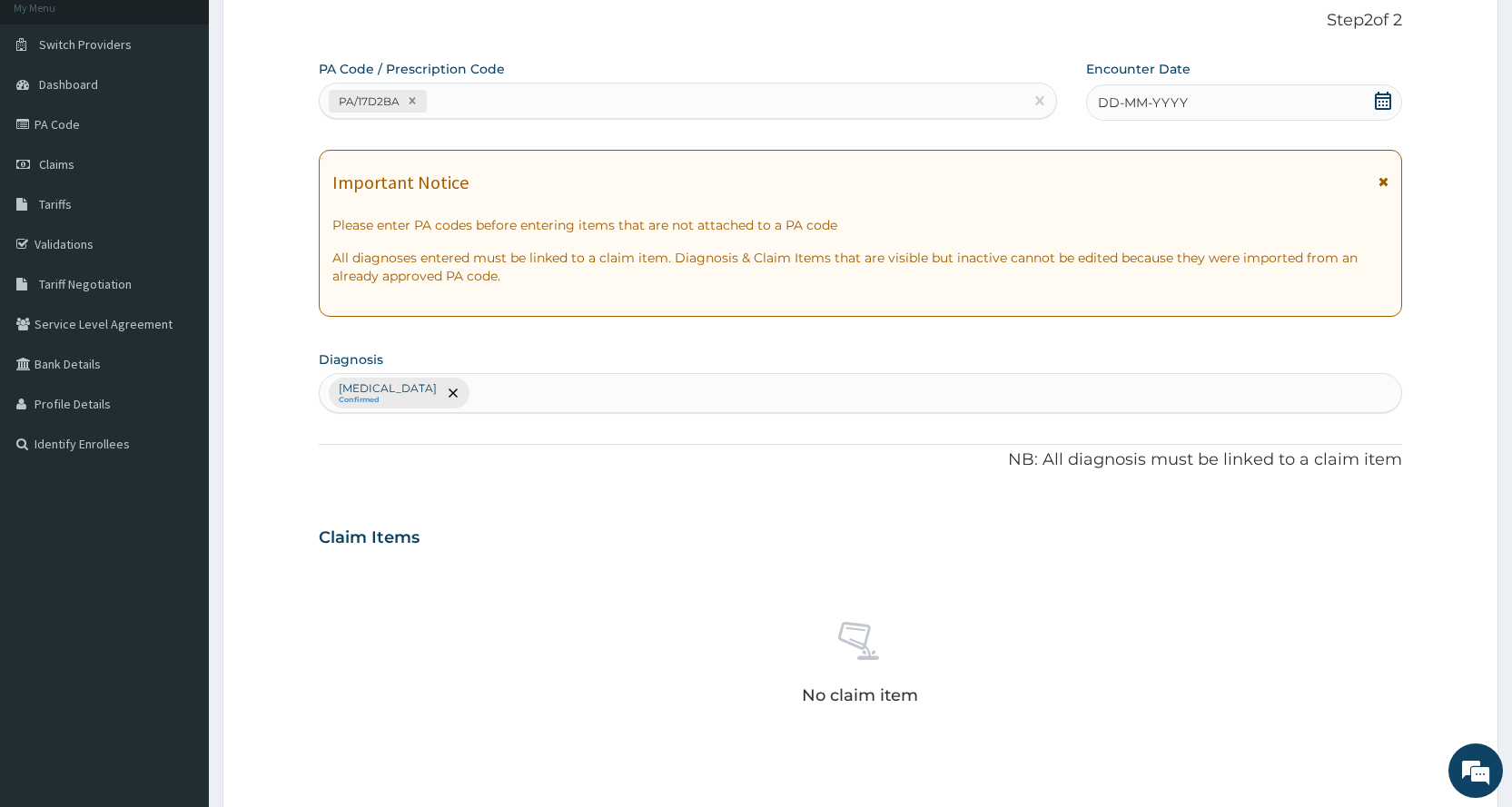
click at [1381, 94] on icon at bounding box center [1382, 101] width 17 height 18
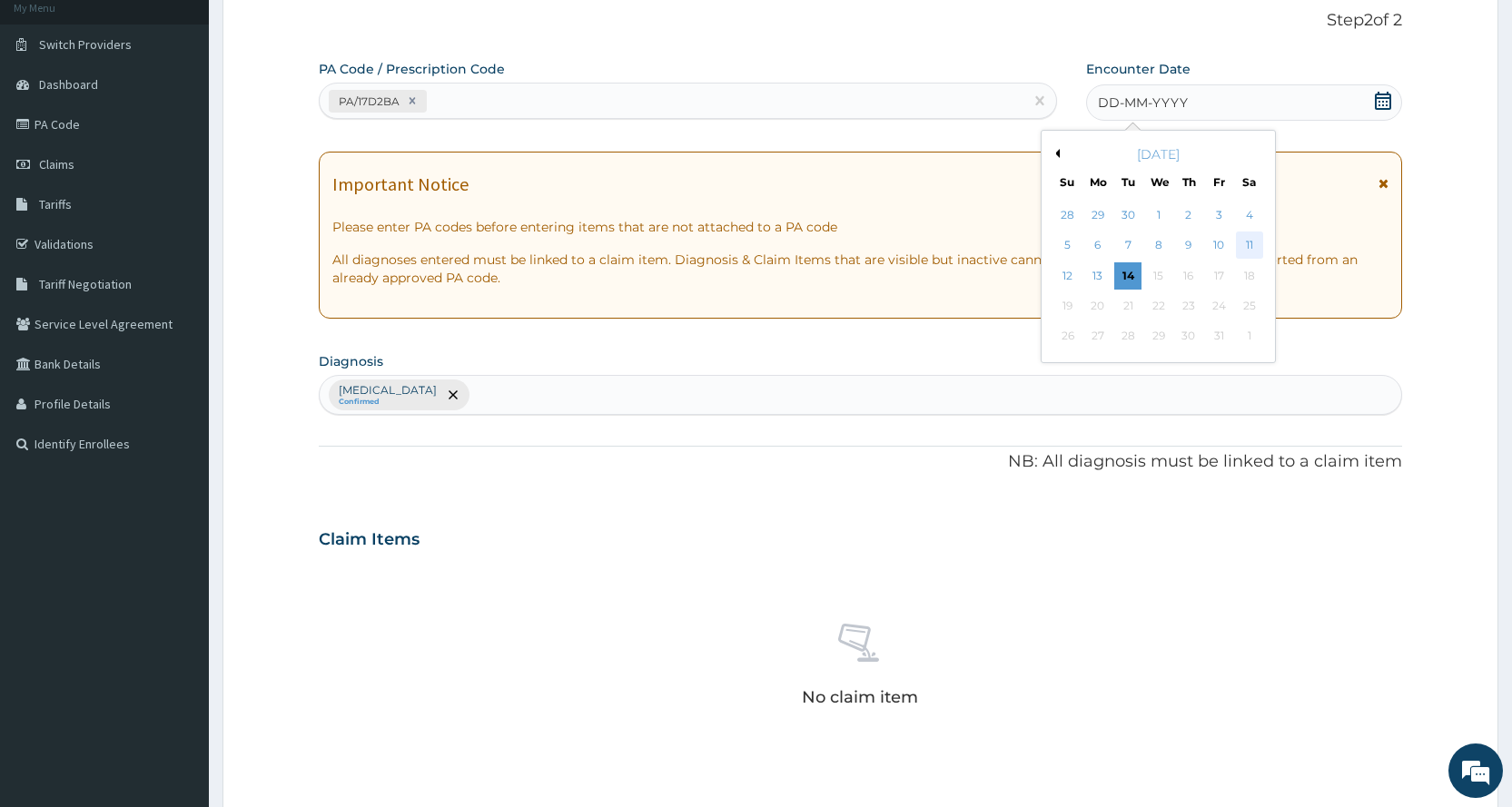
click at [1250, 241] on div "11" at bounding box center [1249, 246] width 28 height 28
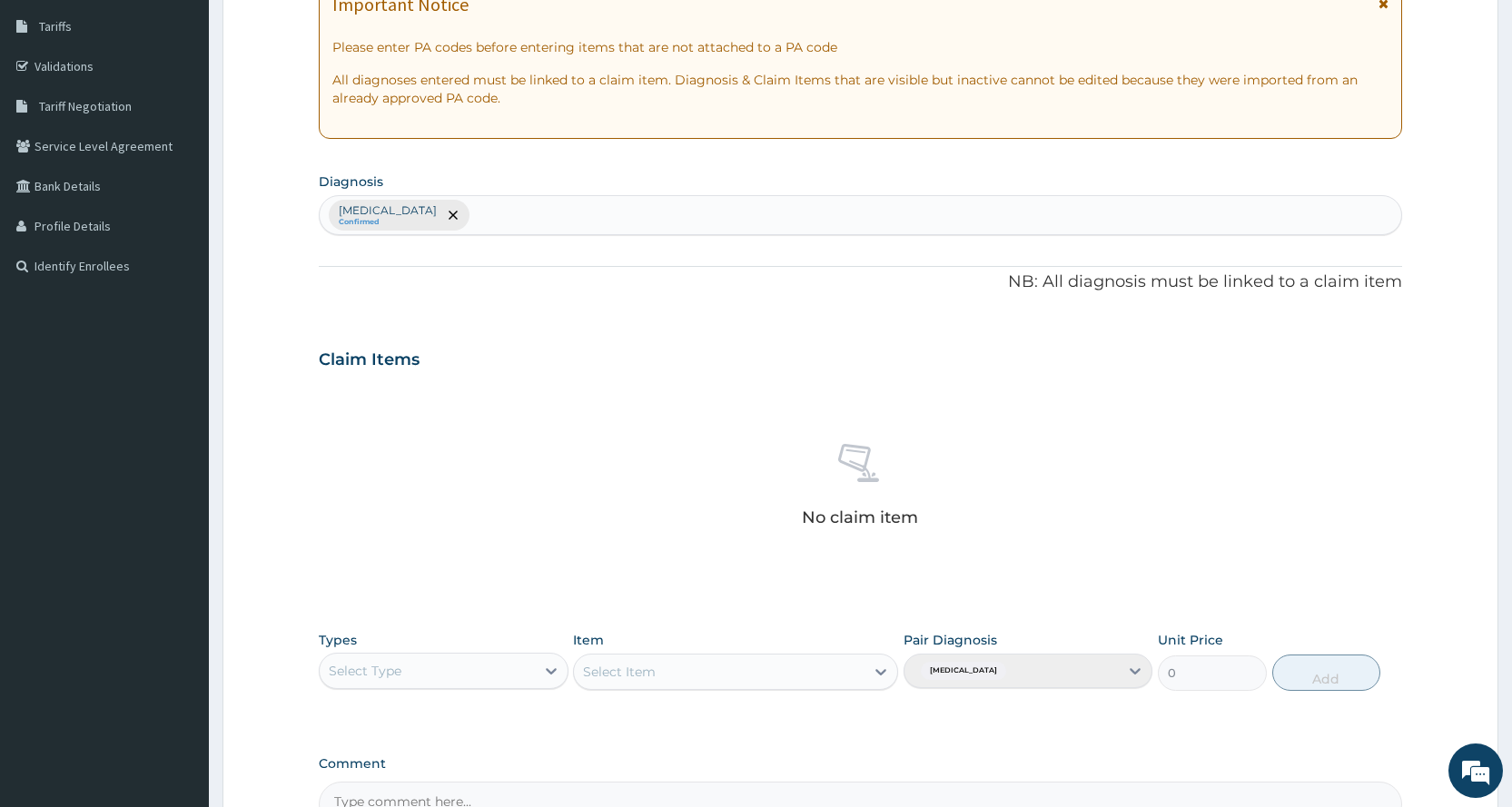
scroll to position [386, 0]
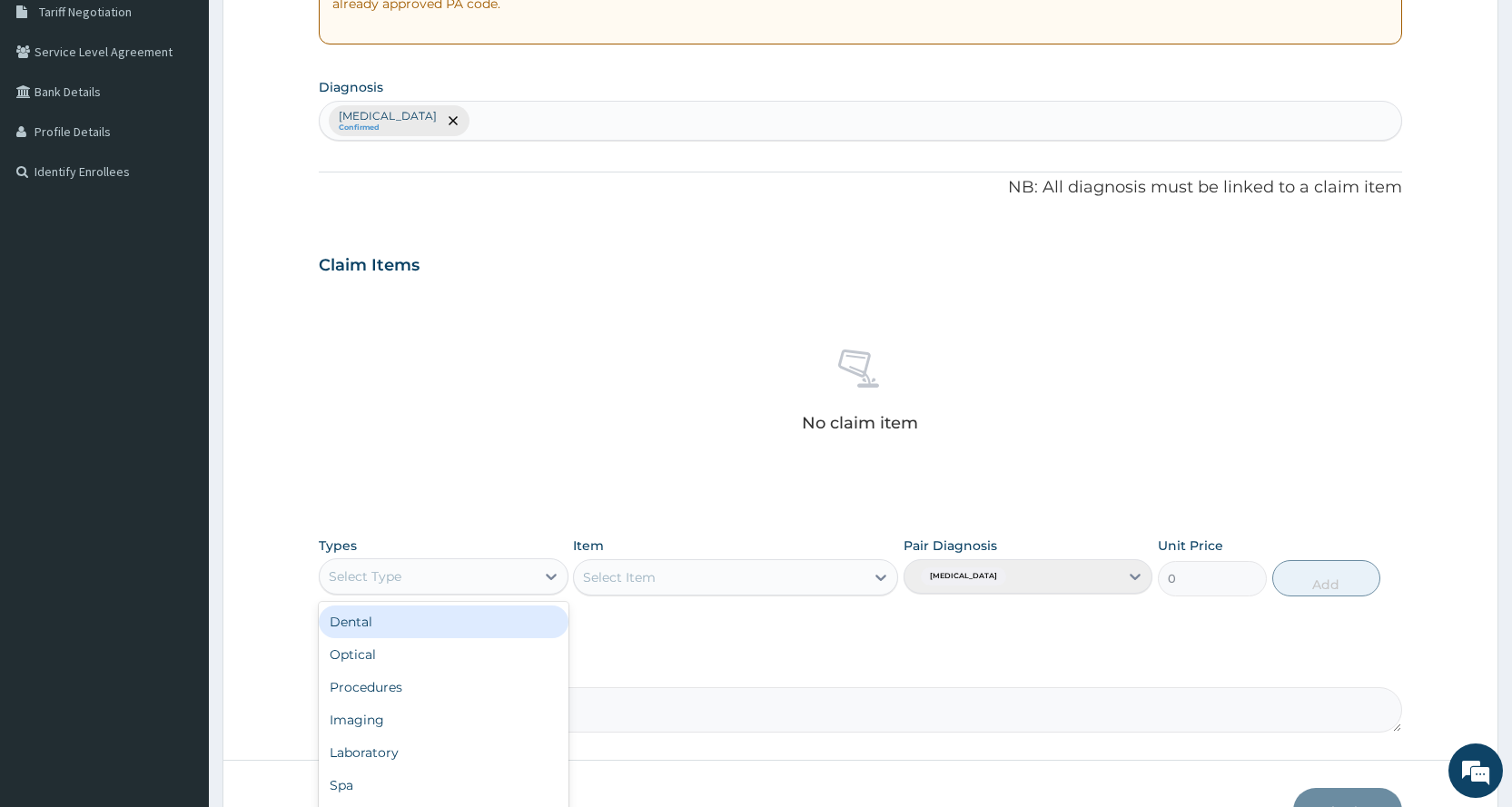
click at [412, 583] on div "Select Type" at bounding box center [426, 576] width 215 height 29
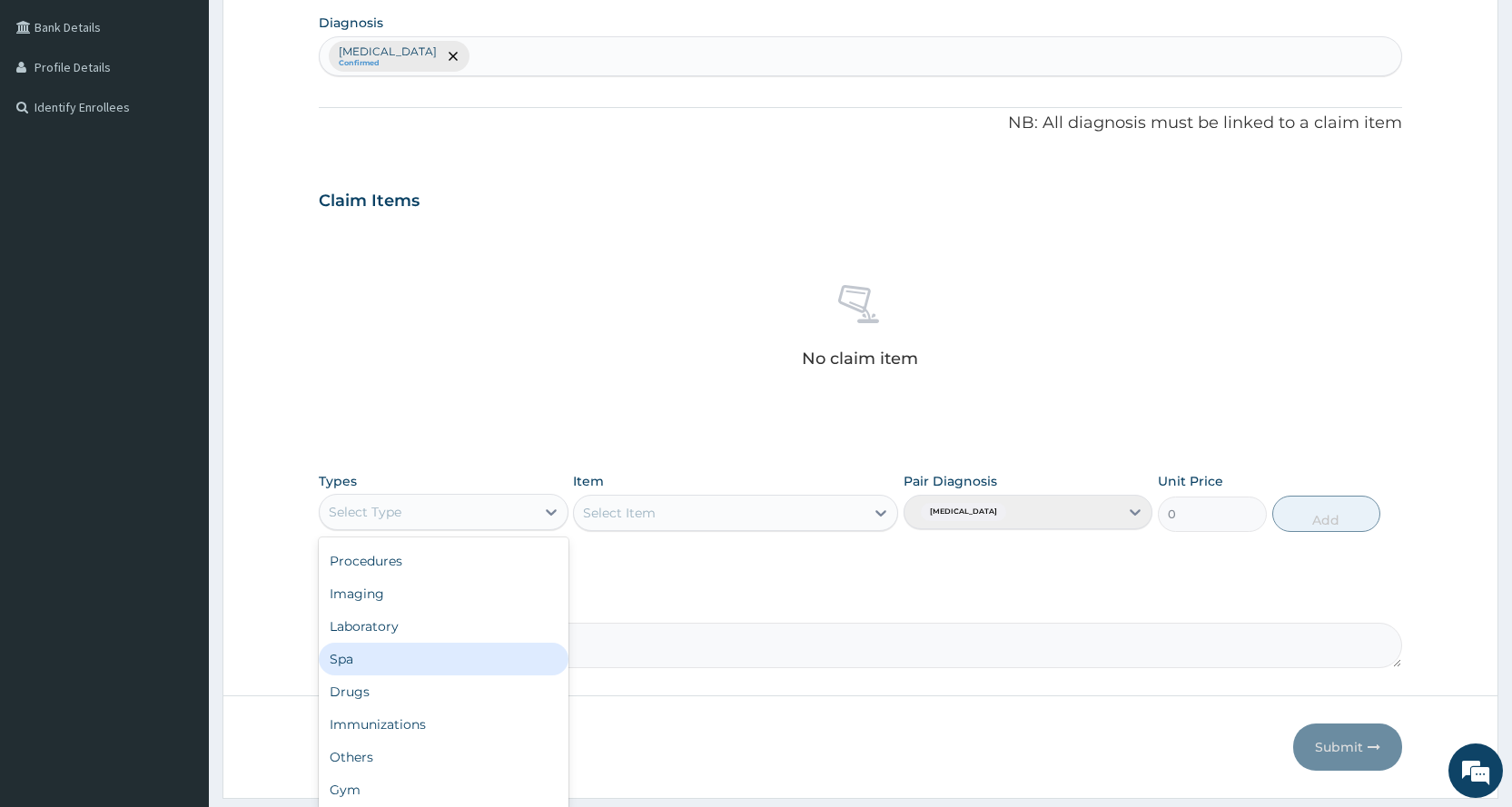
scroll to position [501, 0]
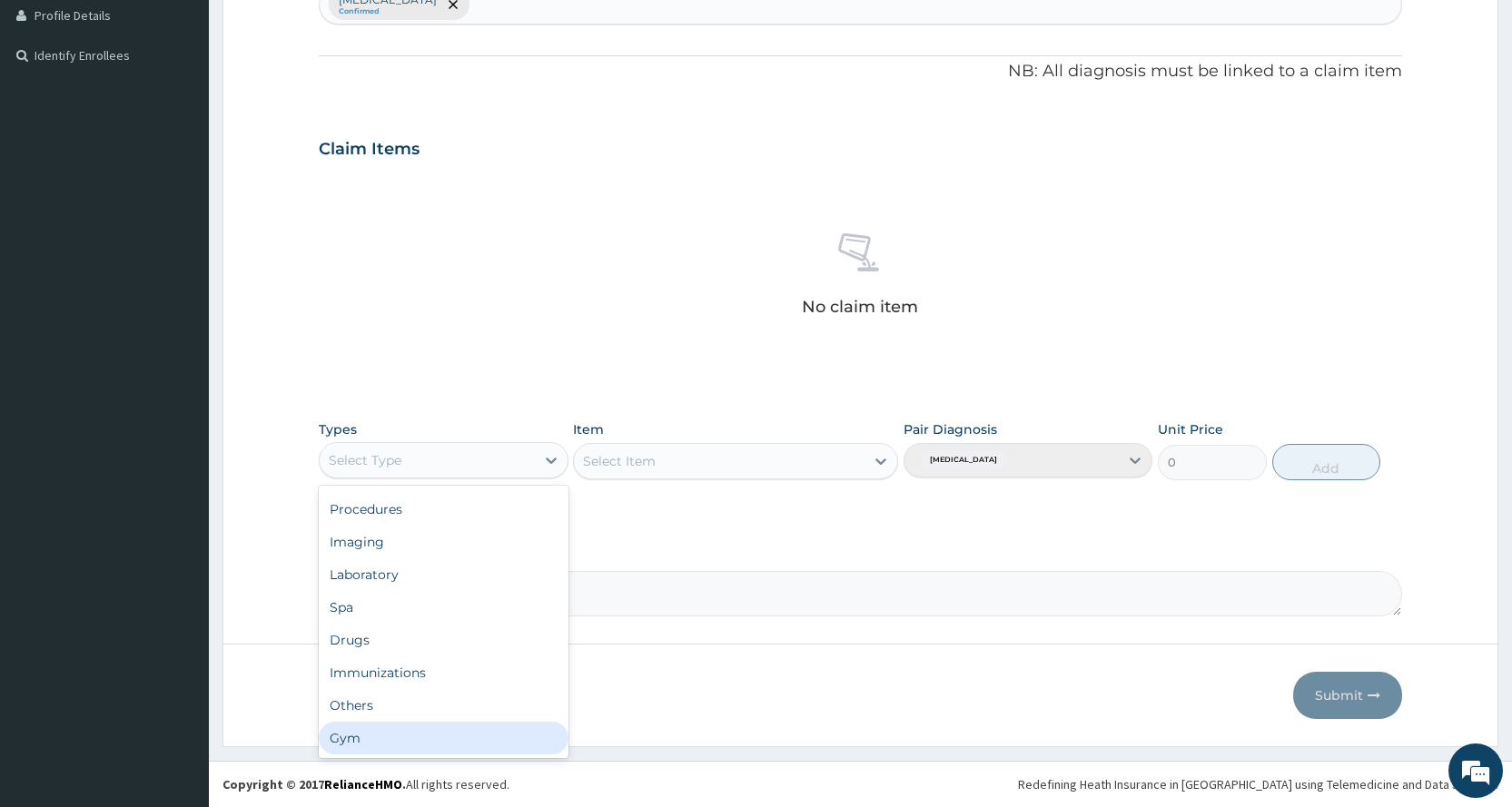
click at [424, 734] on div "Gym" at bounding box center [442, 737] width 248 height 33
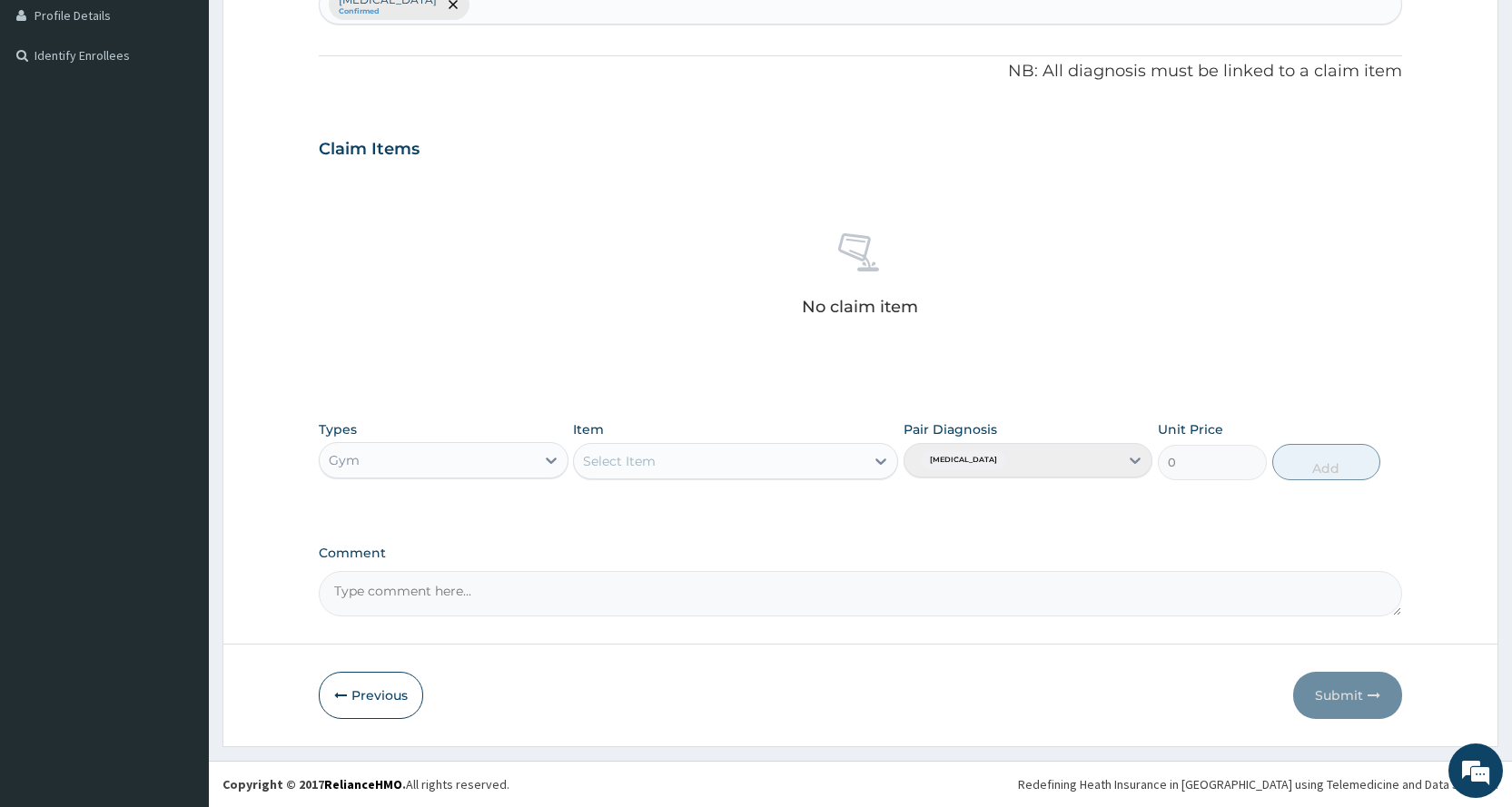
click at [683, 449] on div "Select Item" at bounding box center [719, 460] width 291 height 29
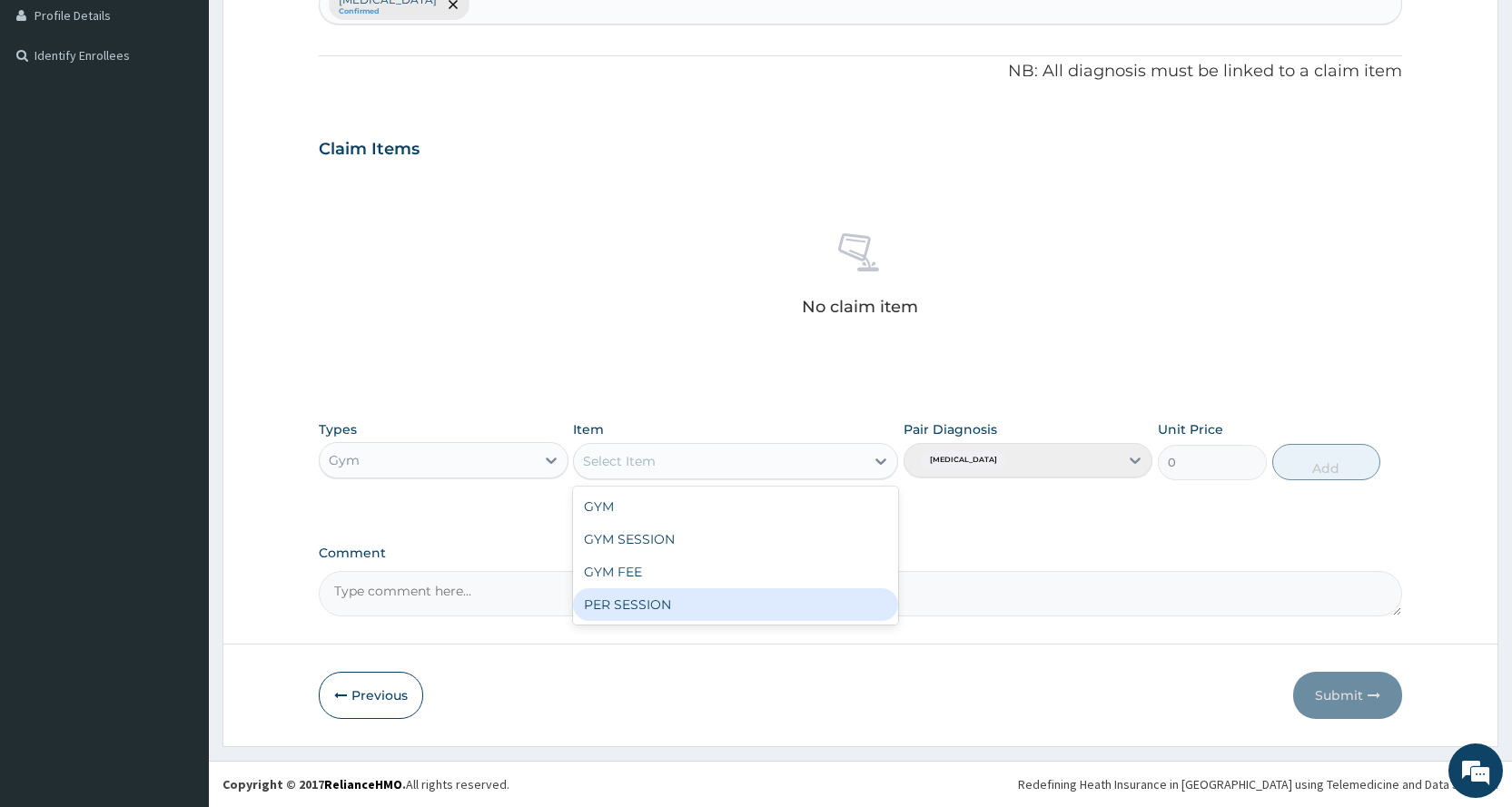
click at [794, 601] on div "PER SESSION" at bounding box center [735, 604] width 325 height 33
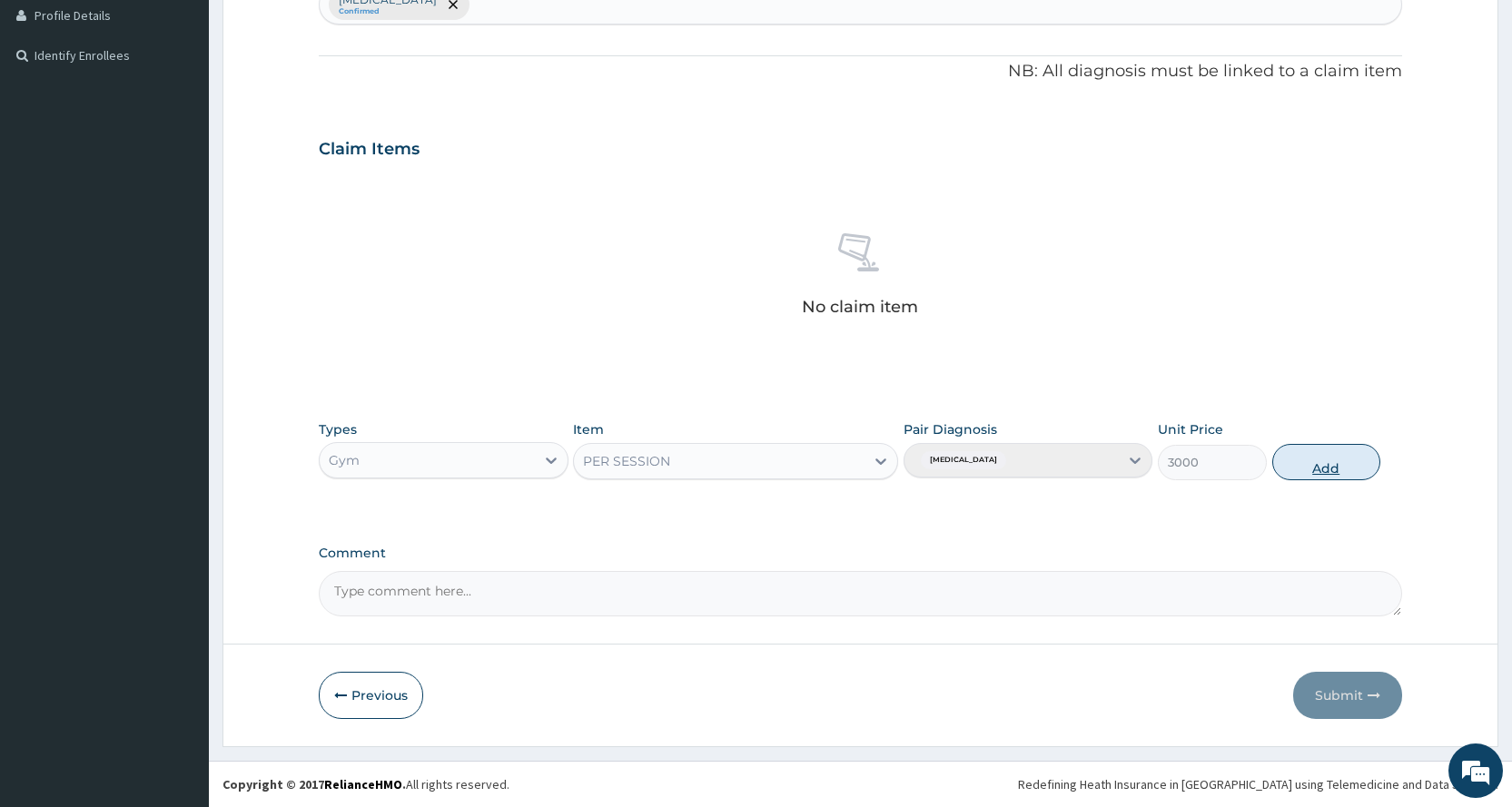
click at [1342, 465] on button "Add" at bounding box center [1325, 462] width 108 height 37
type input "0"
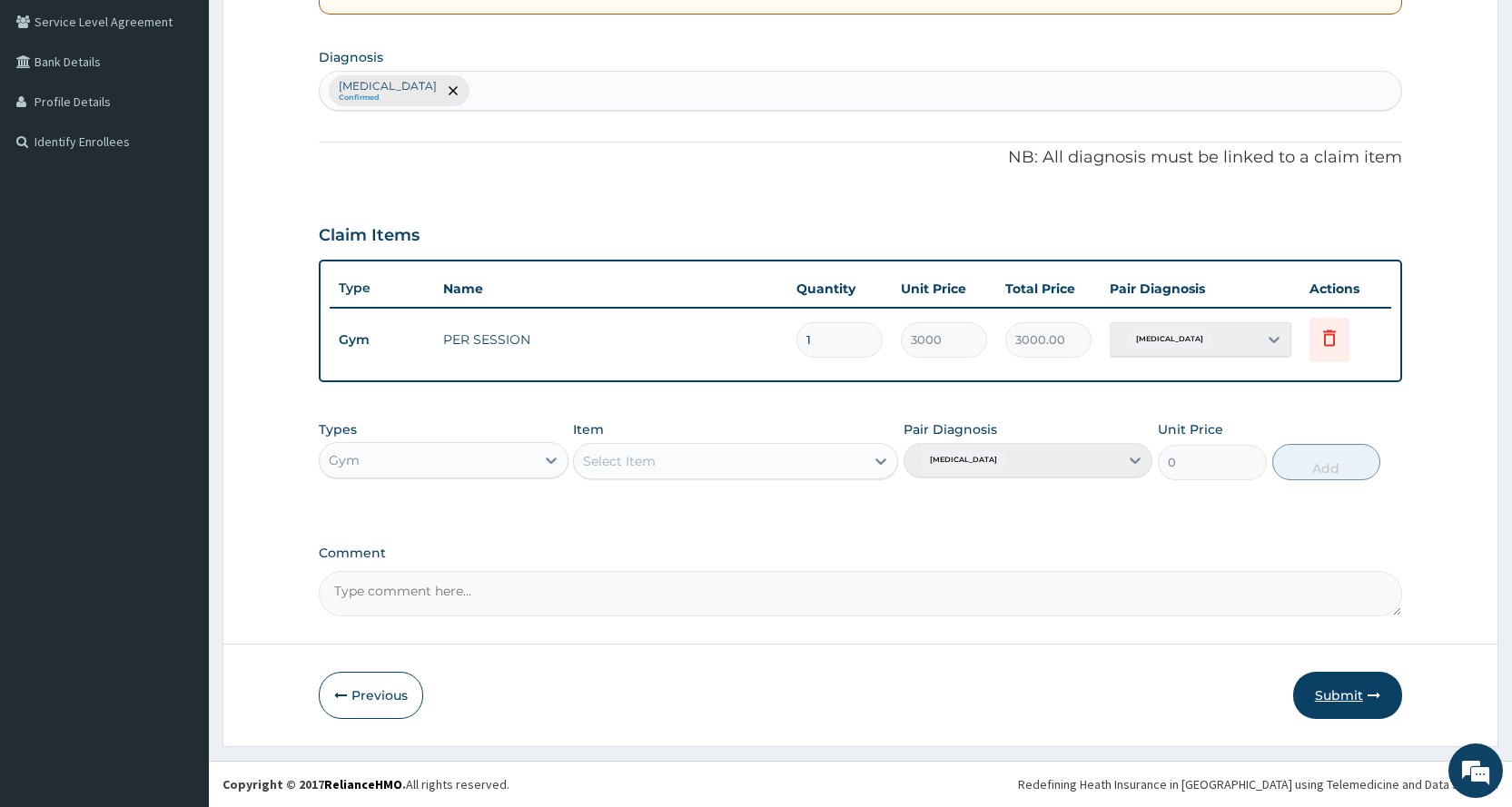
click at [1369, 699] on icon "button" at bounding box center [1373, 694] width 13 height 13
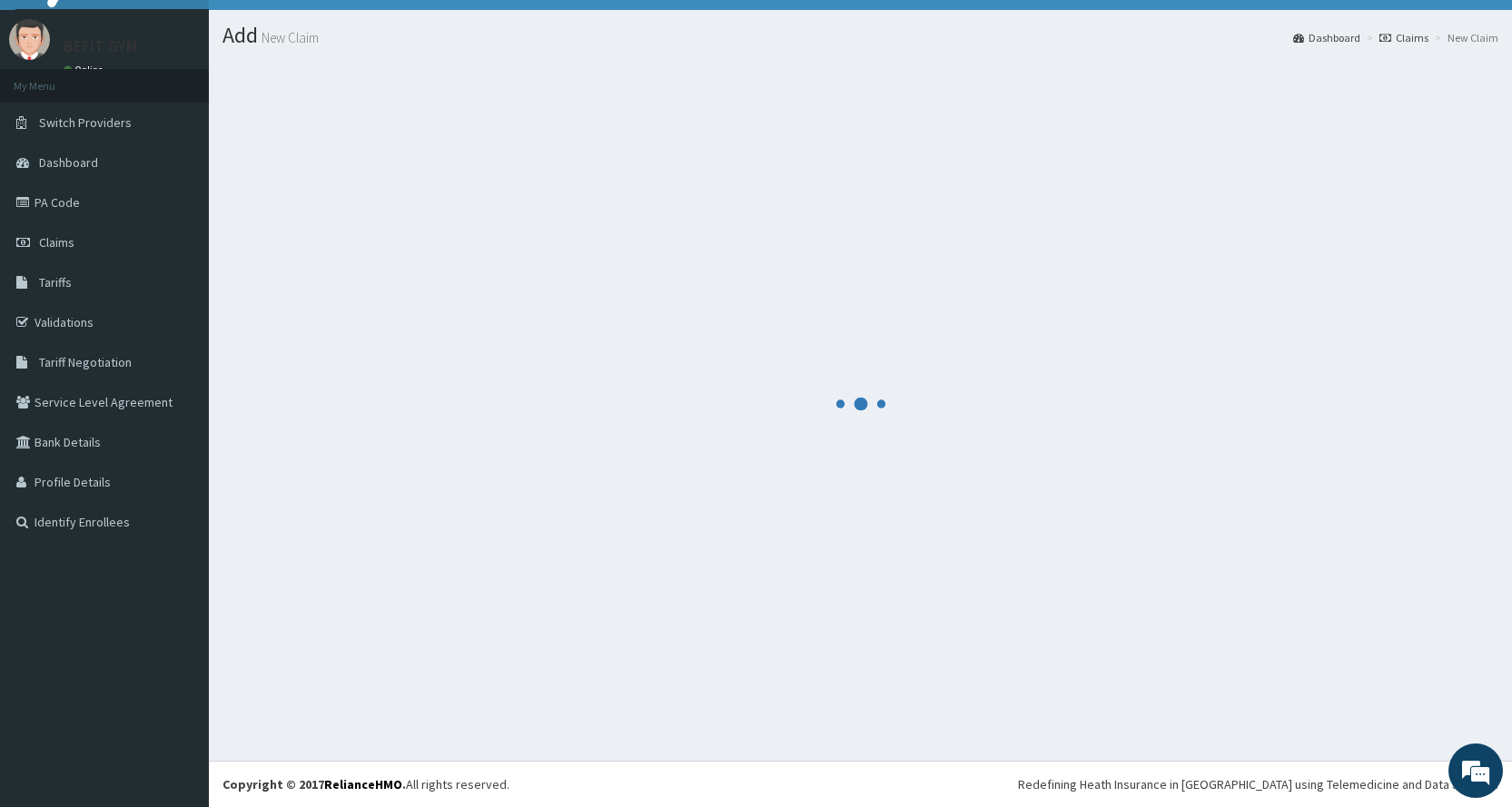
scroll to position [415, 0]
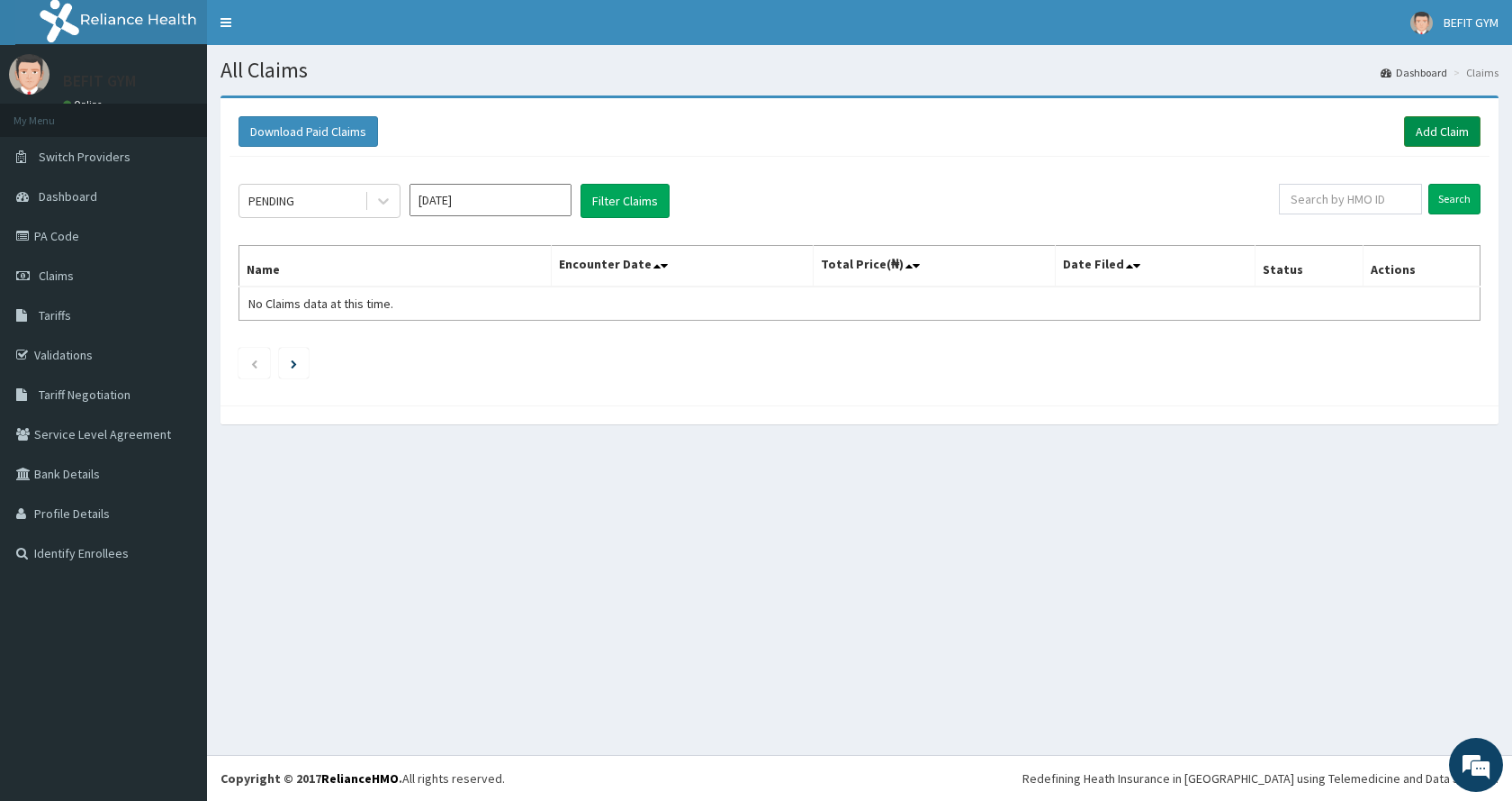
click at [1436, 126] on link "Add Claim" at bounding box center [1442, 131] width 77 height 30
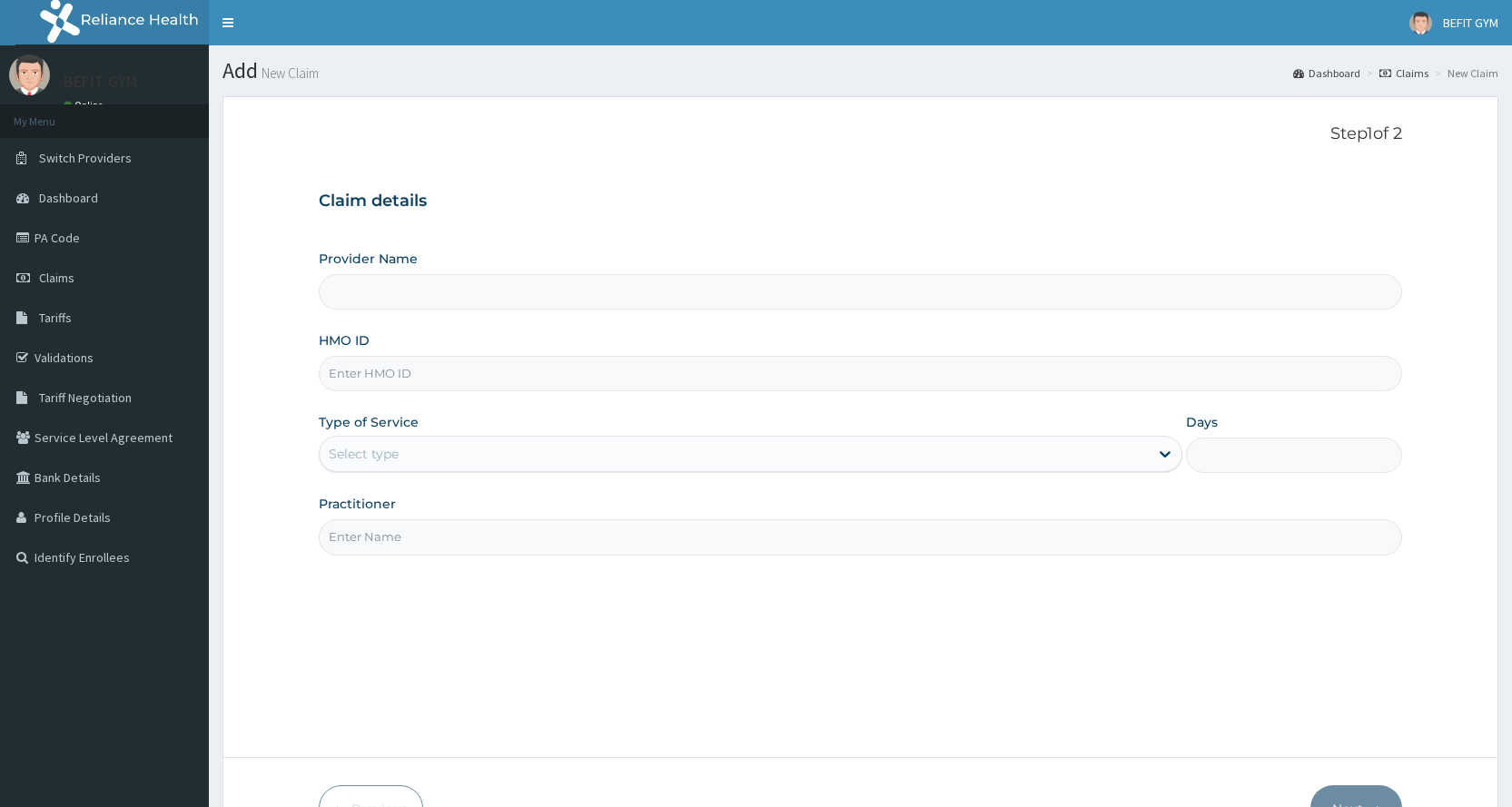
type input "BEFIT HEALTH AND FITNESS CENTRE"
type input "1"
click at [448, 389] on input "HMO ID" at bounding box center [860, 374] width 1084 height 36
type input "OPN/10032/A"
click at [450, 524] on input "Practitioner" at bounding box center [860, 537] width 1084 height 36
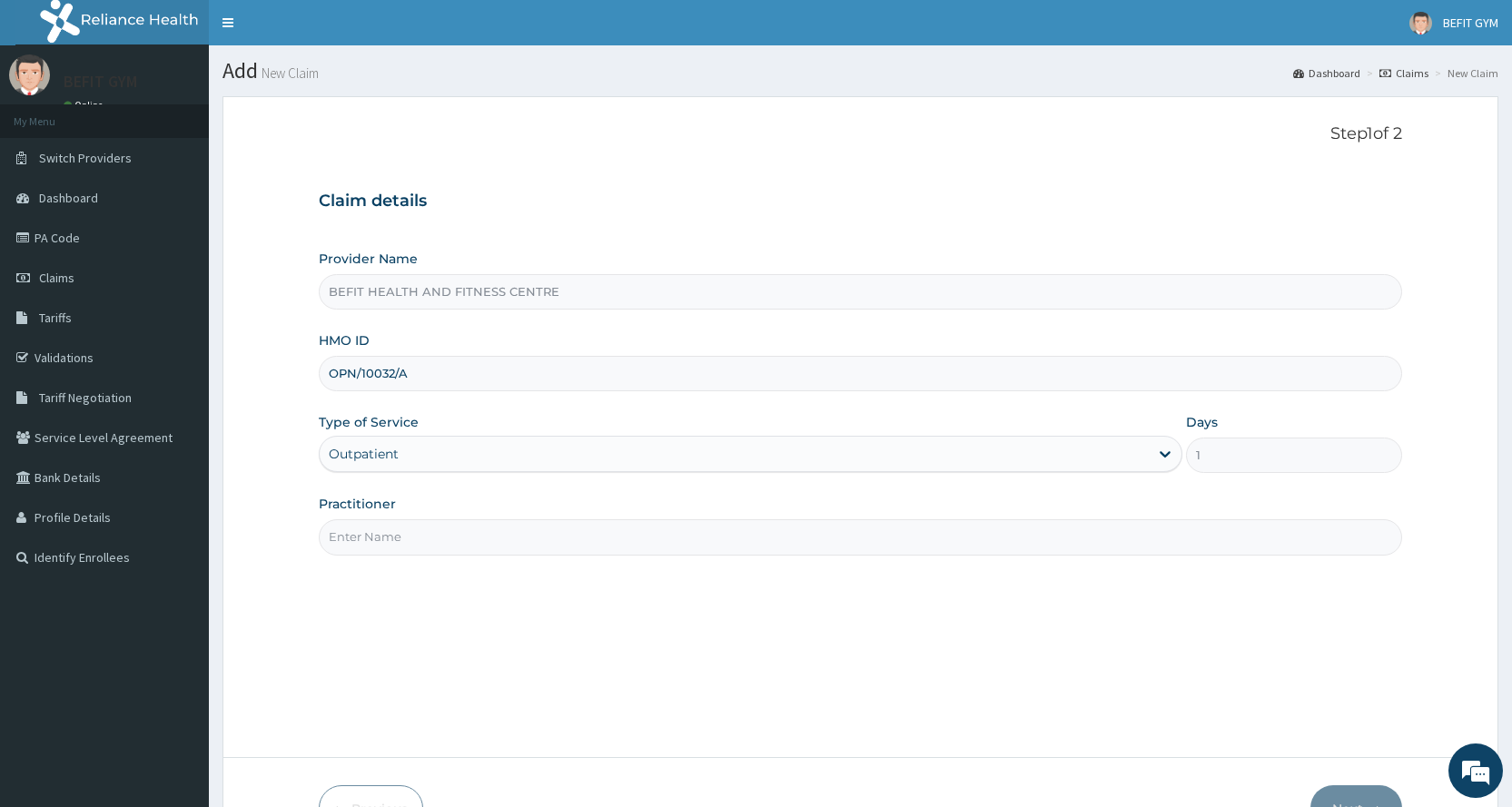
type input "B"
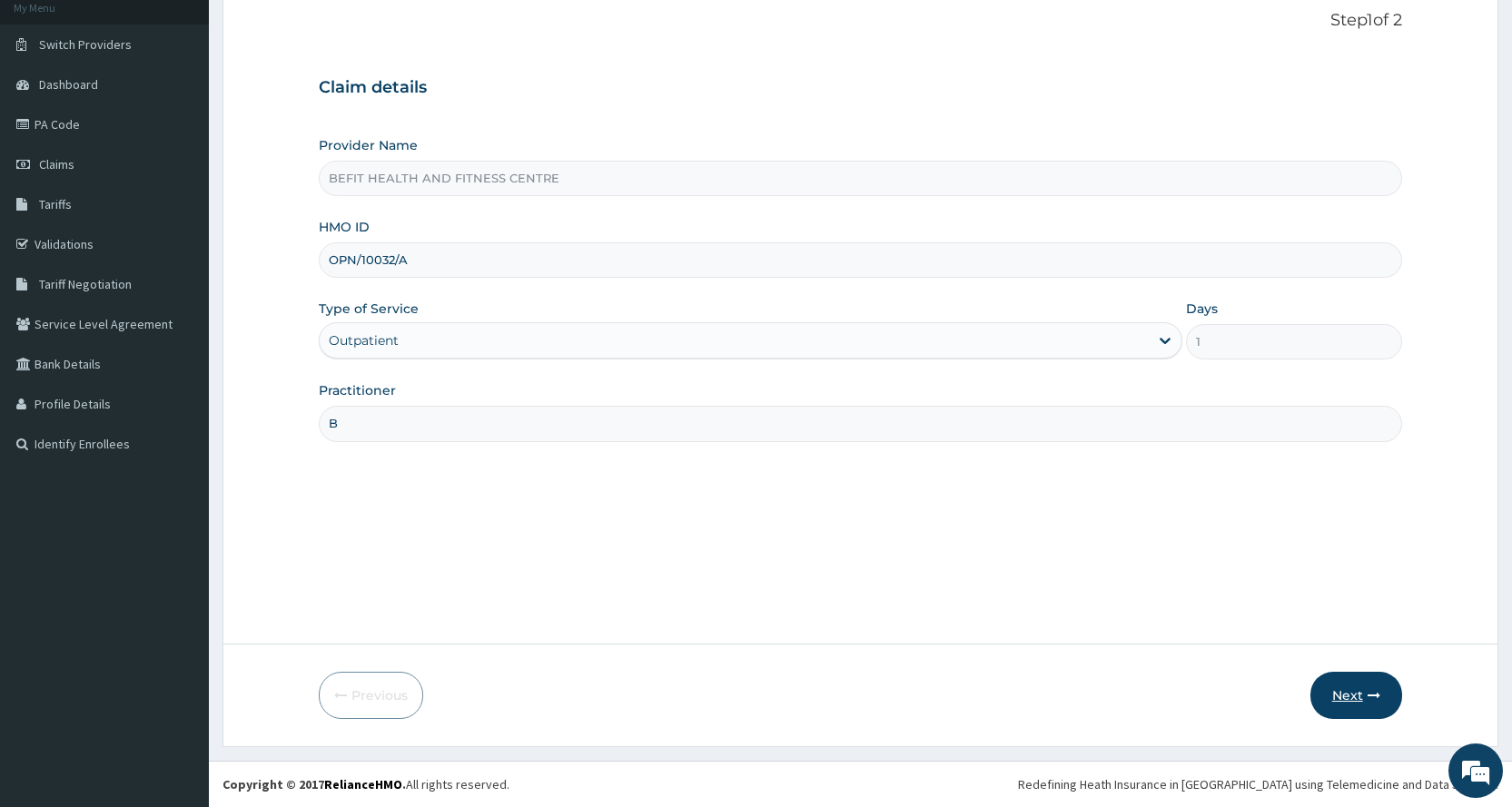
click at [1390, 687] on button "Next" at bounding box center [1356, 695] width 92 height 47
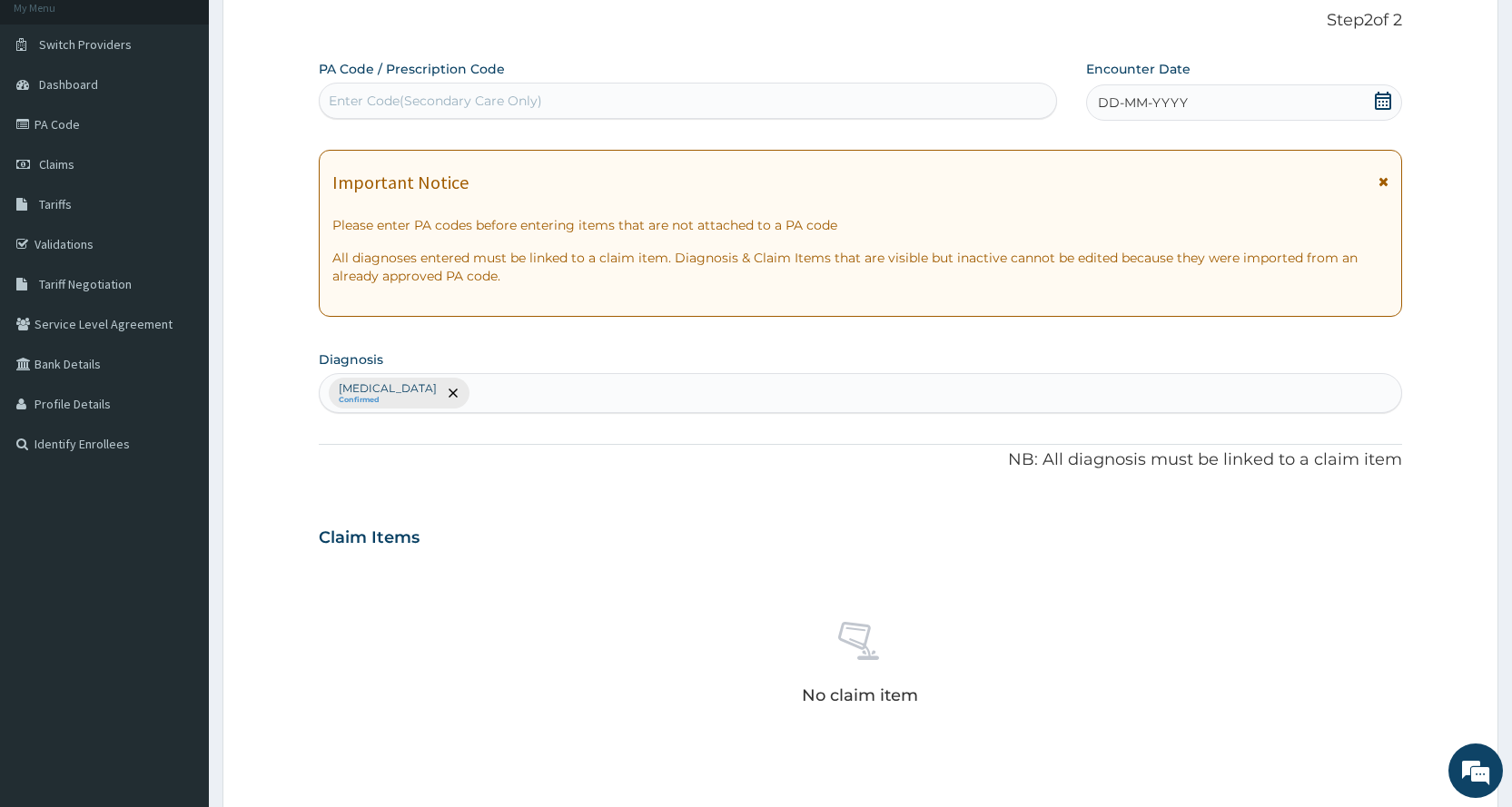
click at [361, 99] on div "Enter Code(Secondary Care Only)" at bounding box center [435, 101] width 214 height 18
type input "PA/98196B"
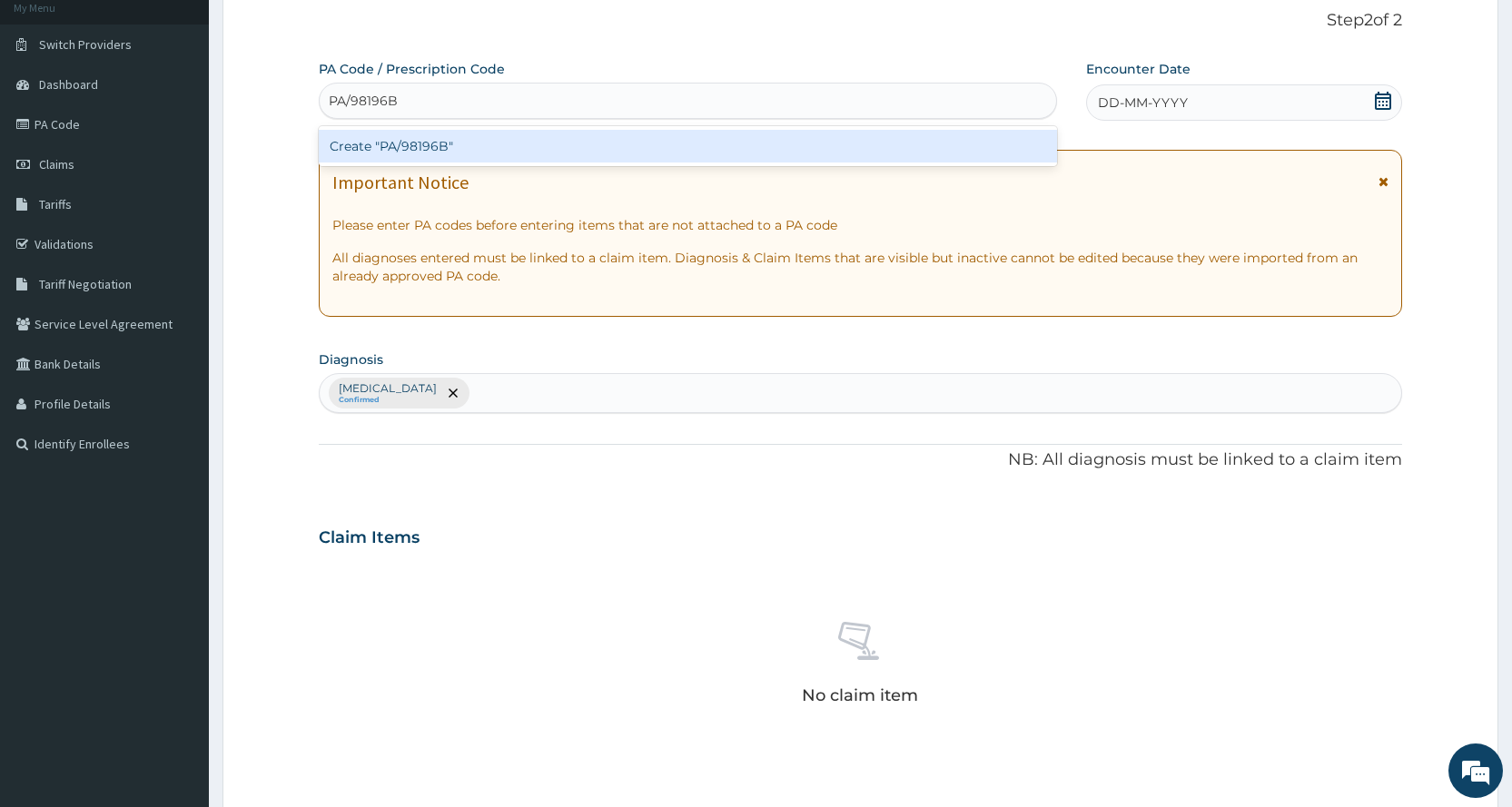
click at [479, 142] on div "Create "PA/98196B"" at bounding box center [687, 145] width 737 height 33
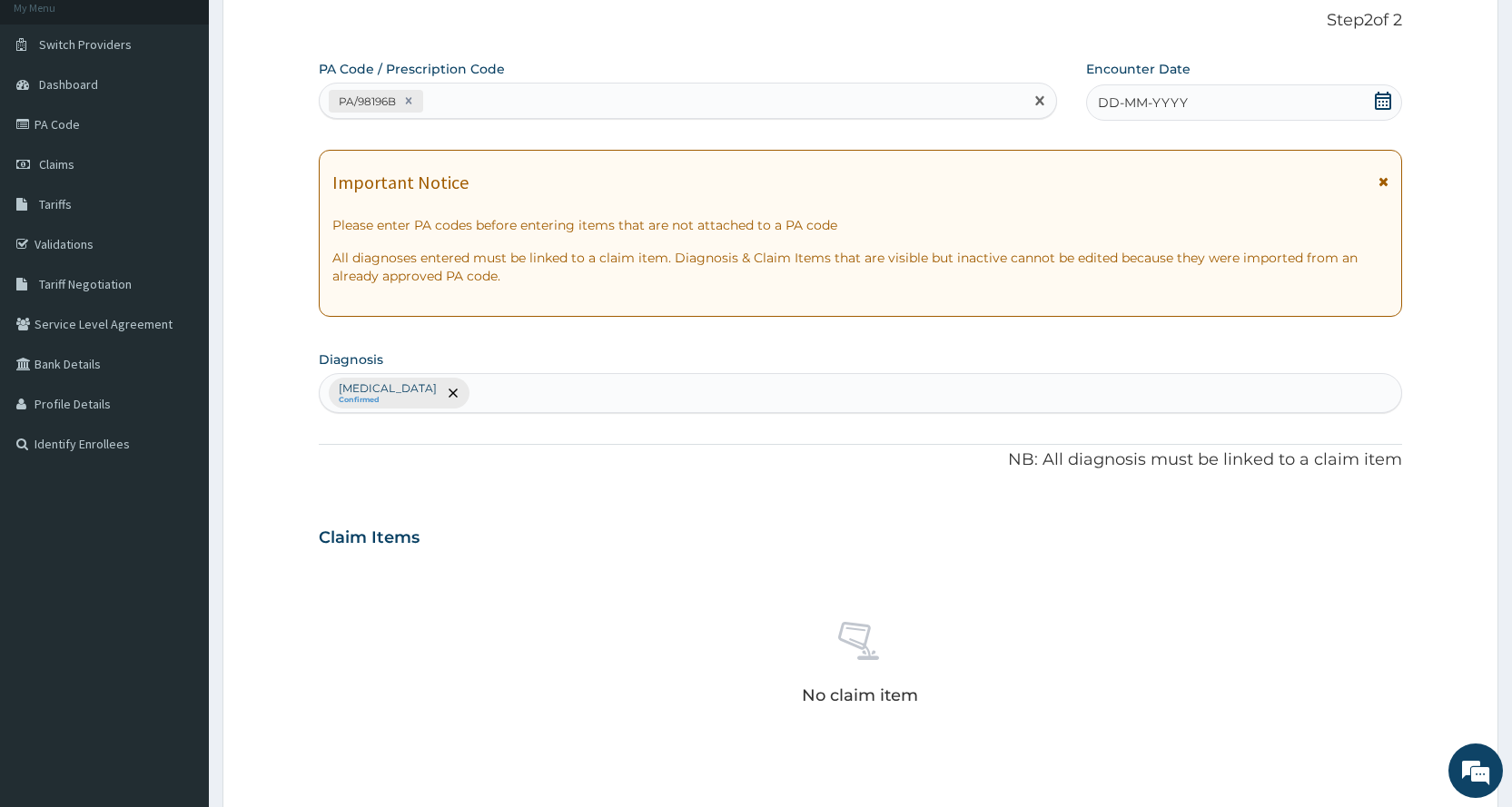
click at [1220, 91] on div "DD-MM-YYYY" at bounding box center [1243, 102] width 316 height 37
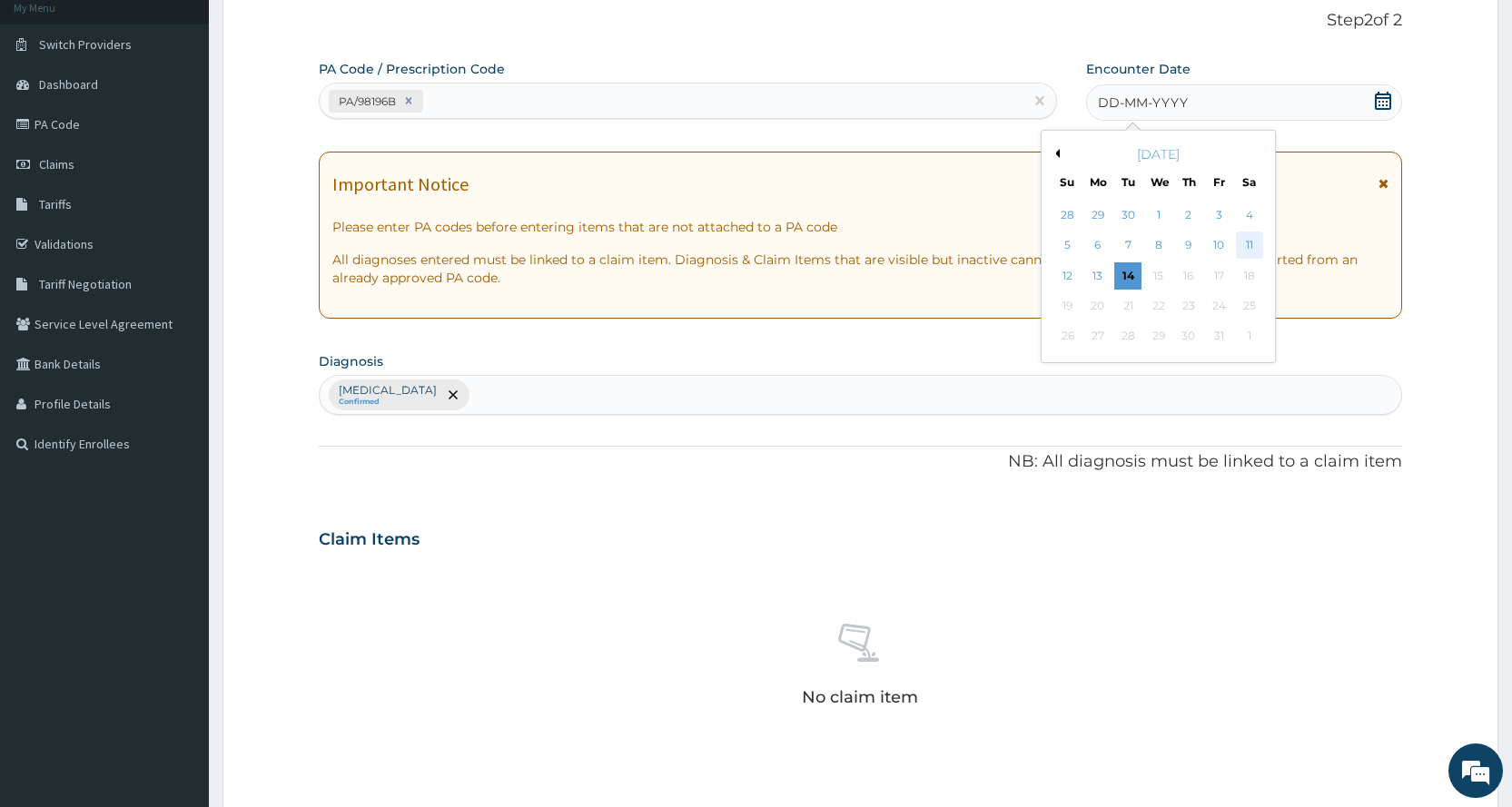
click at [1247, 240] on div "11" at bounding box center [1249, 246] width 28 height 28
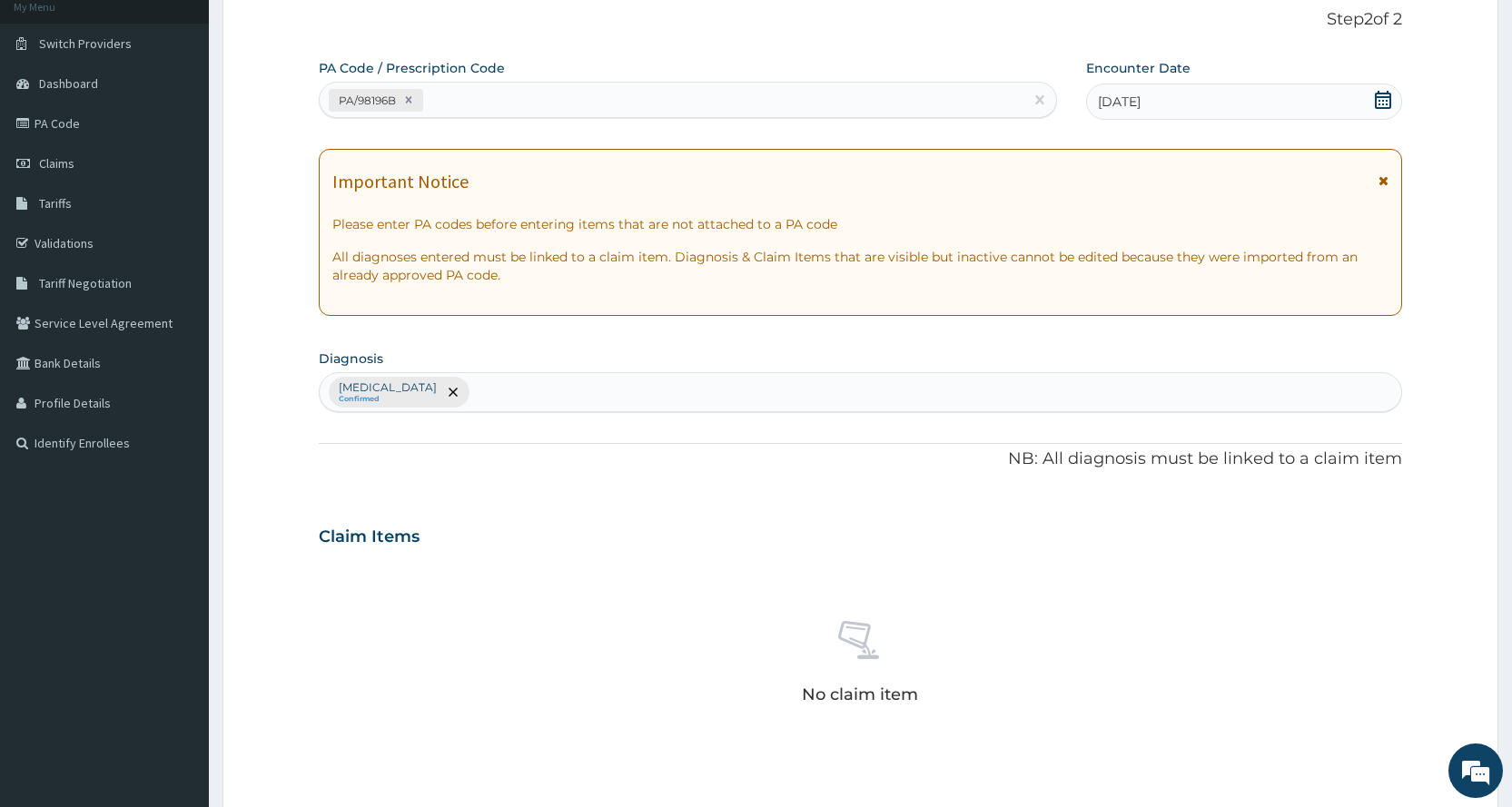
scroll to position [501, 0]
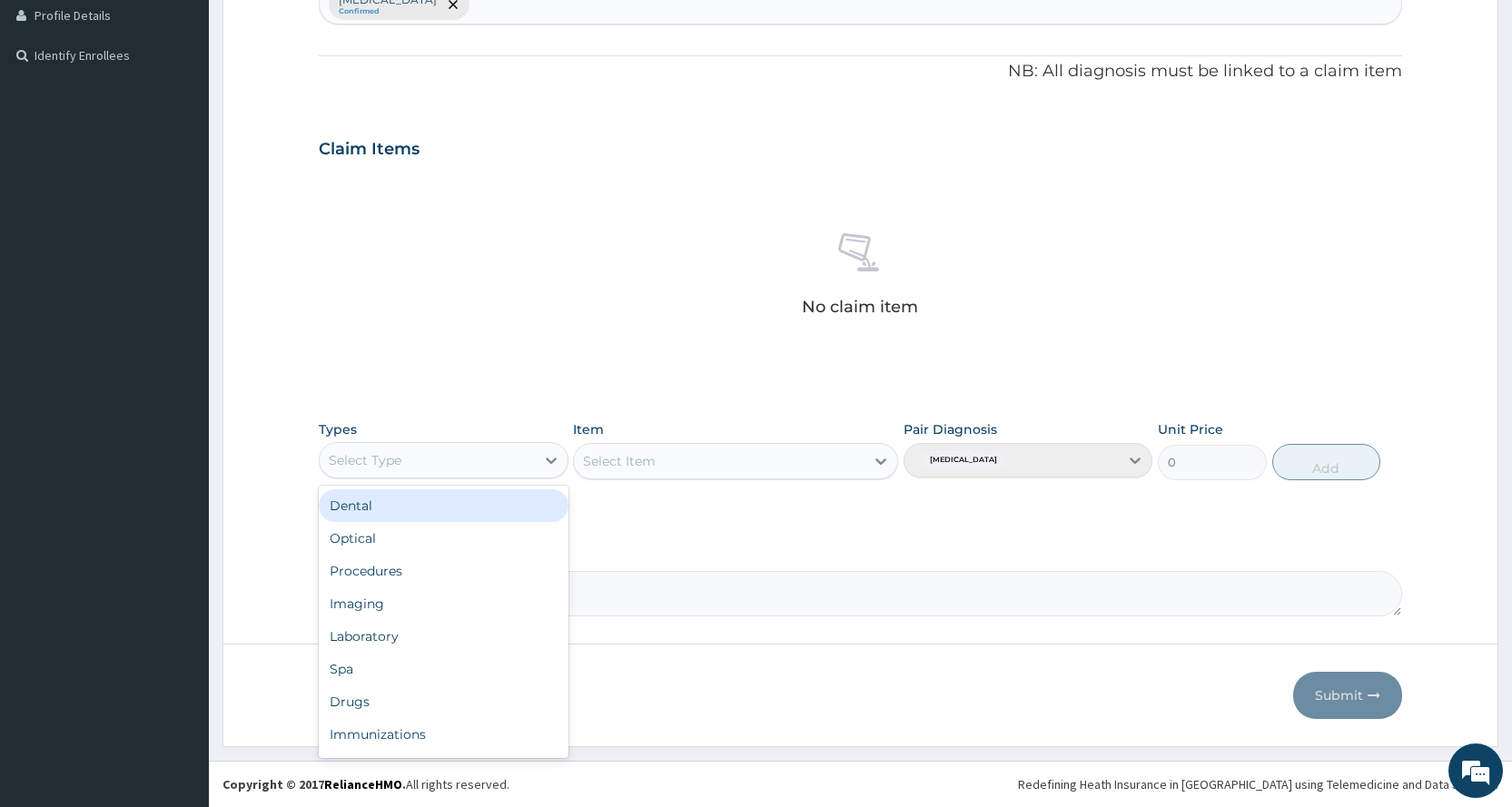
click at [395, 446] on div "Select Type" at bounding box center [426, 460] width 215 height 29
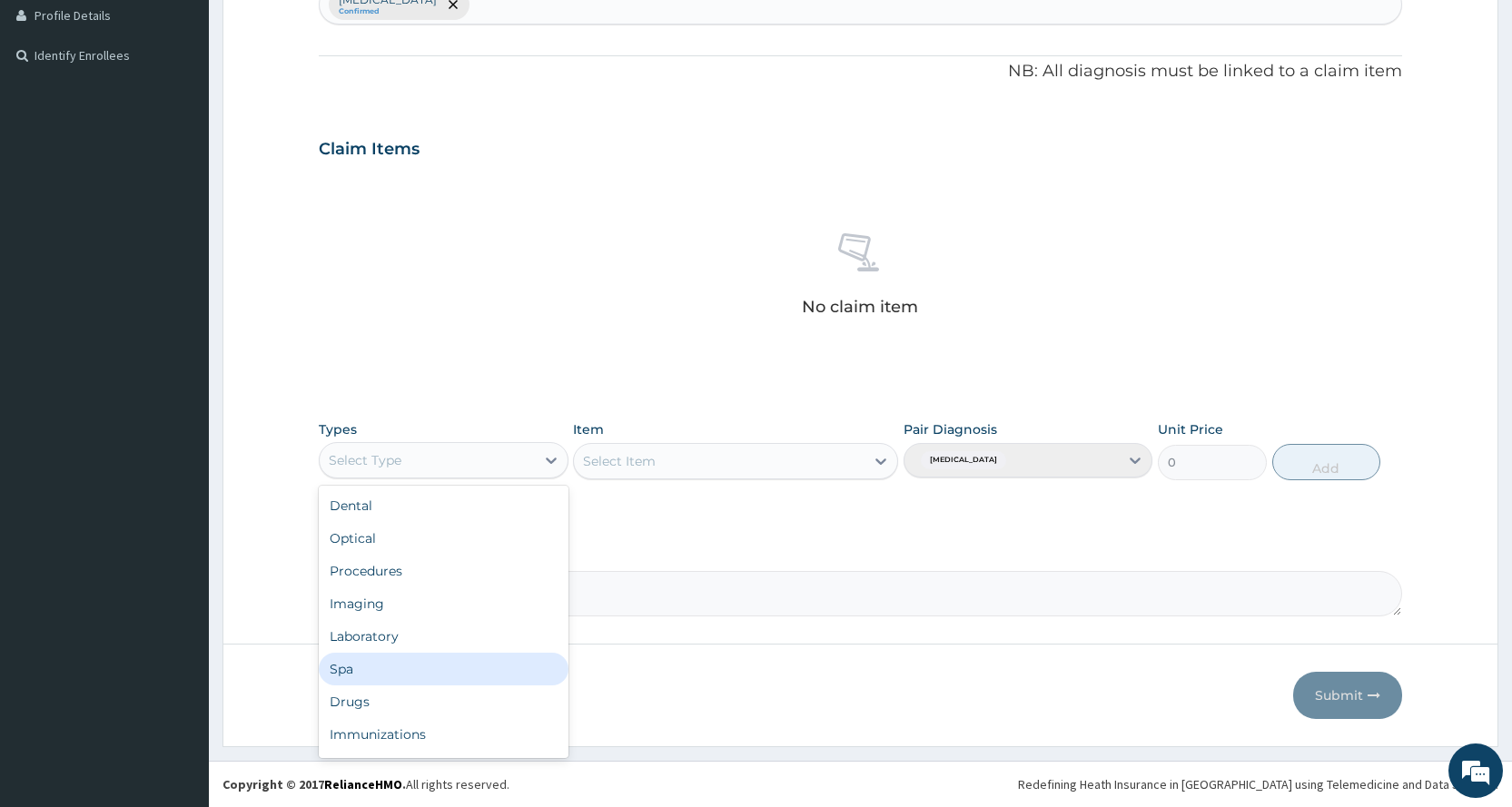
scroll to position [61, 0]
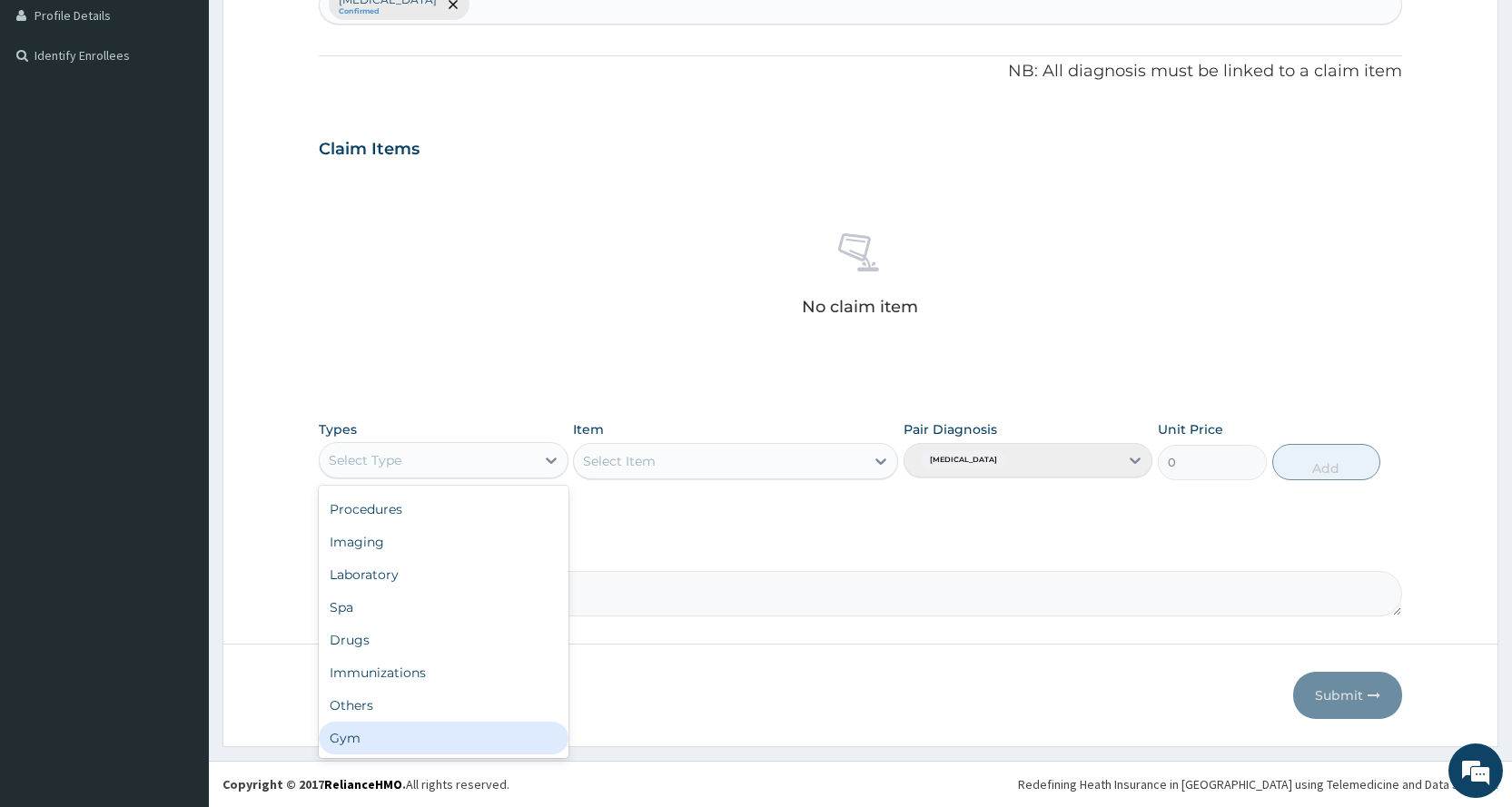
click at [425, 734] on div "Gym" at bounding box center [442, 737] width 248 height 33
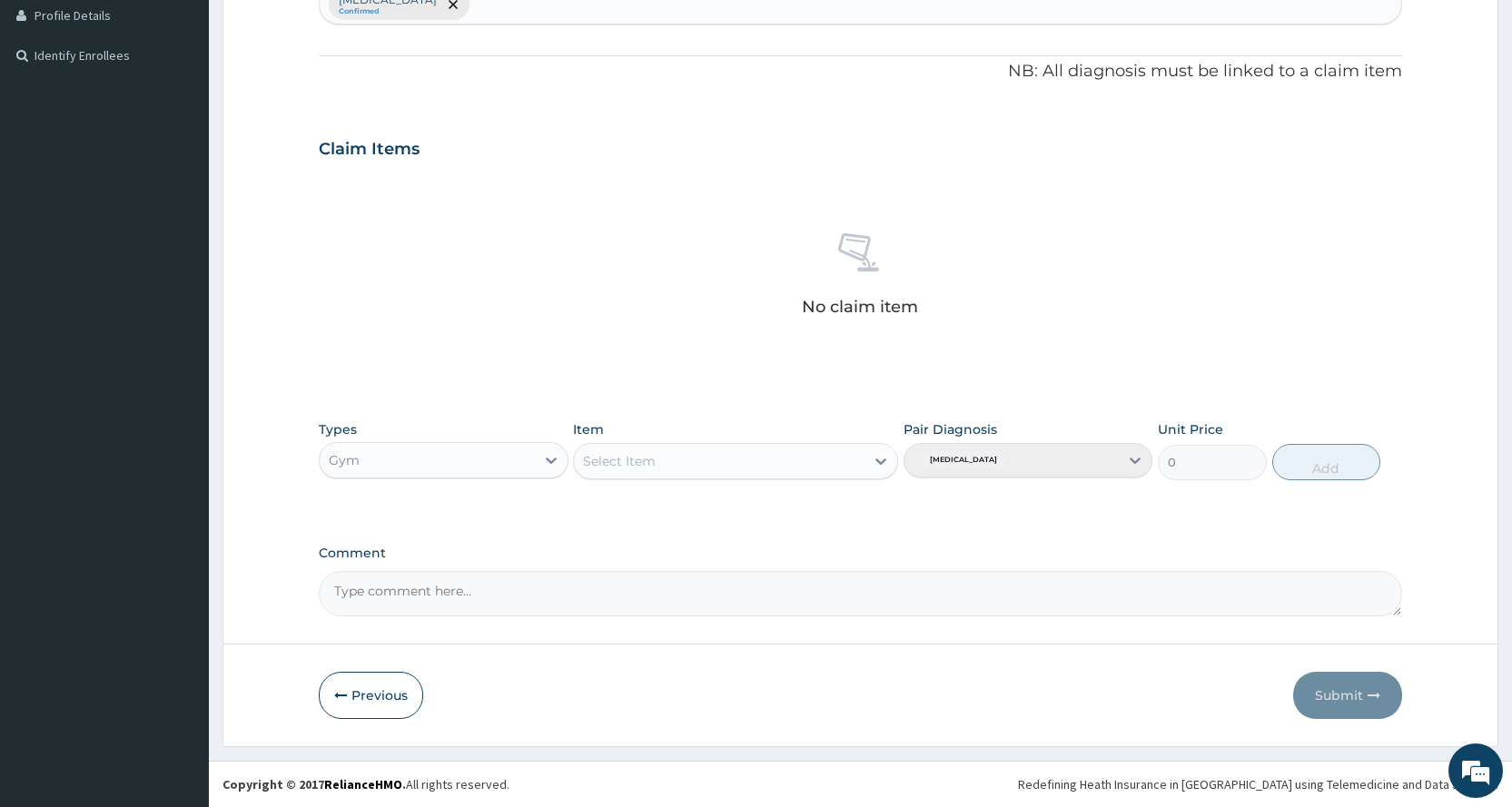
click at [764, 441] on div "Item Select Item" at bounding box center [735, 450] width 325 height 60
drag, startPoint x: 763, startPoint y: 457, endPoint x: 763, endPoint y: 490, distance: 33.0
click at [763, 462] on div "Select Item" at bounding box center [719, 460] width 291 height 29
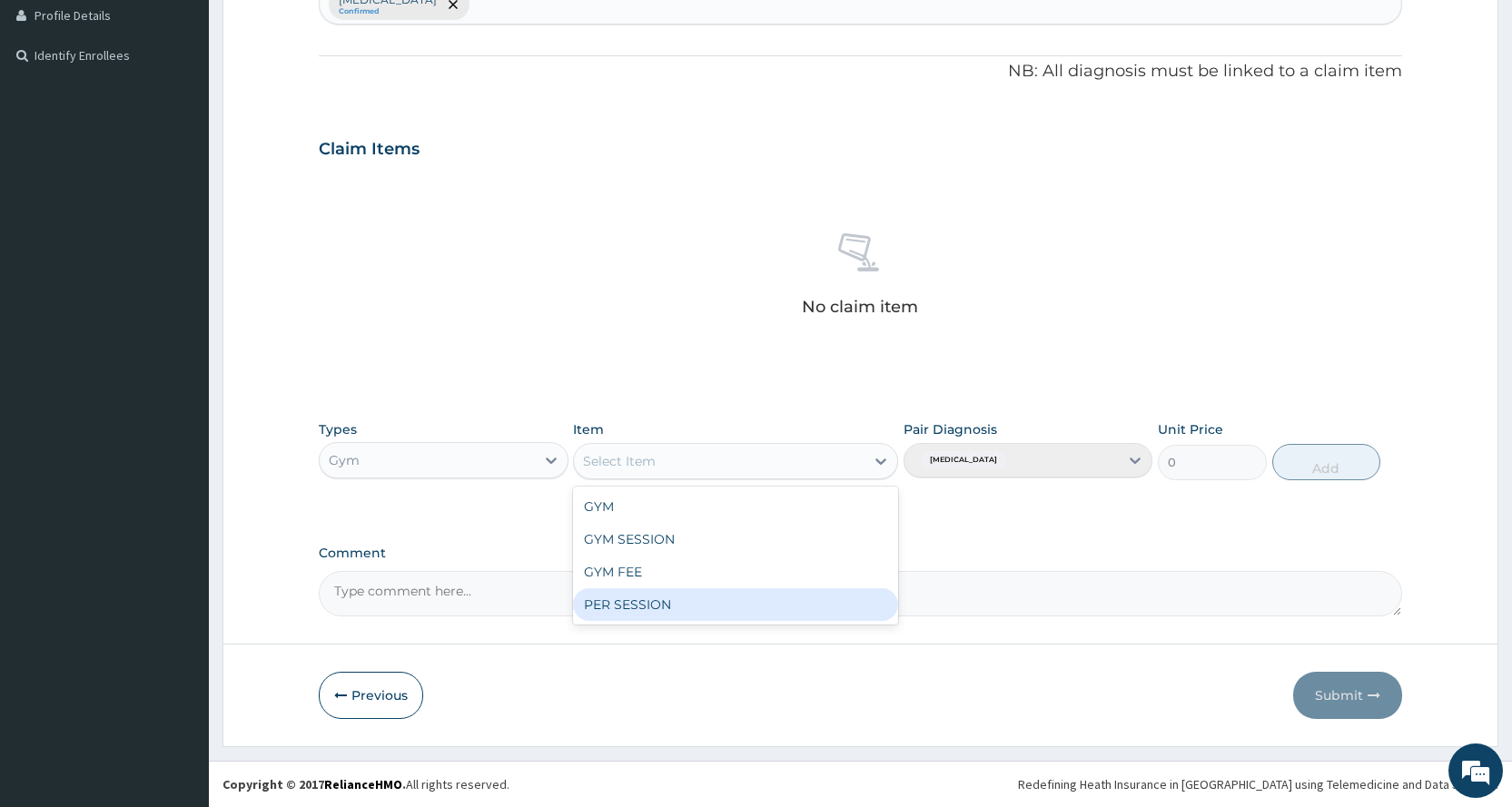
click at [759, 609] on div "PER SESSION" at bounding box center [735, 604] width 325 height 33
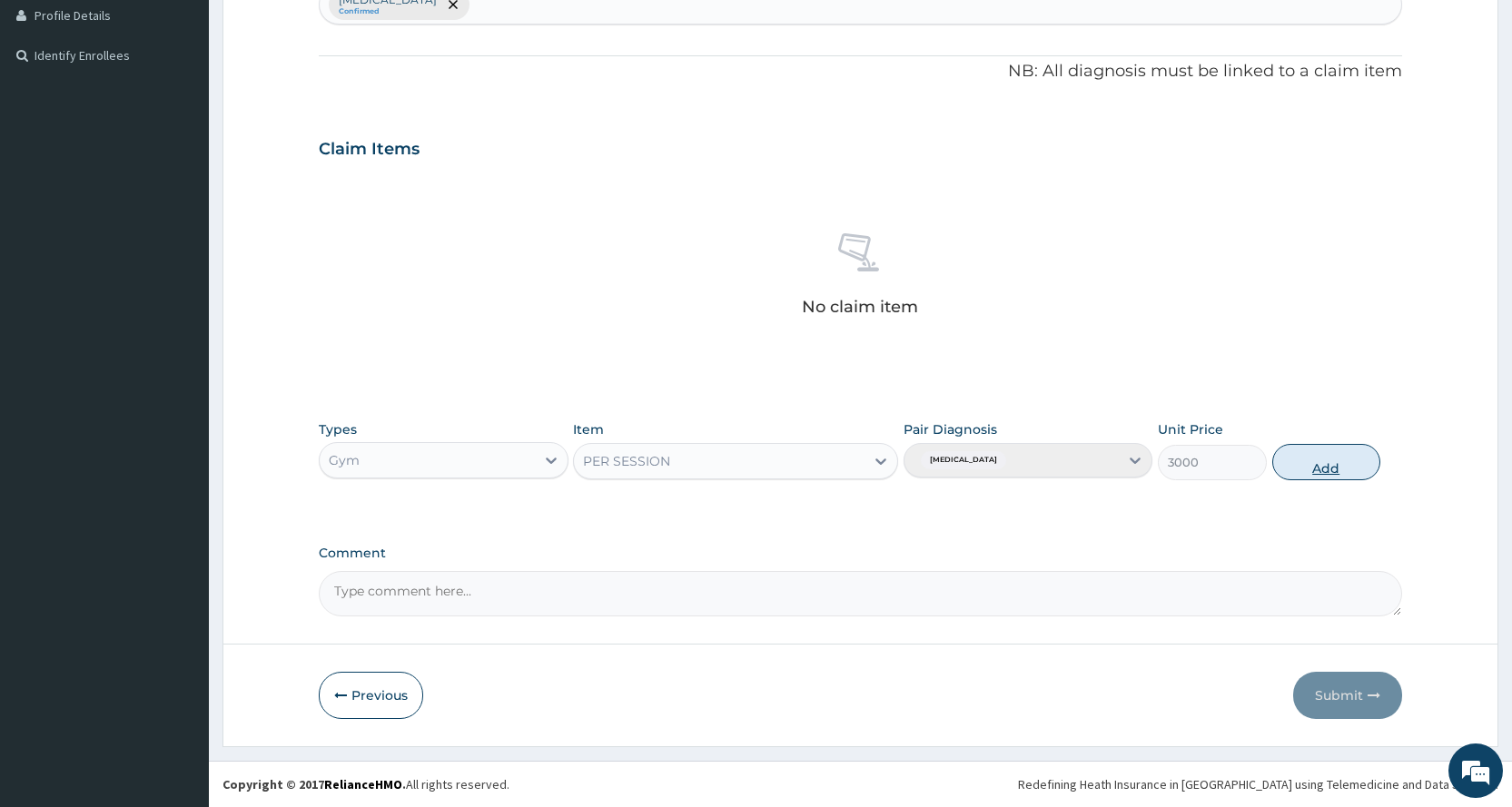
click at [1308, 470] on button "Add" at bounding box center [1325, 462] width 108 height 37
type input "0"
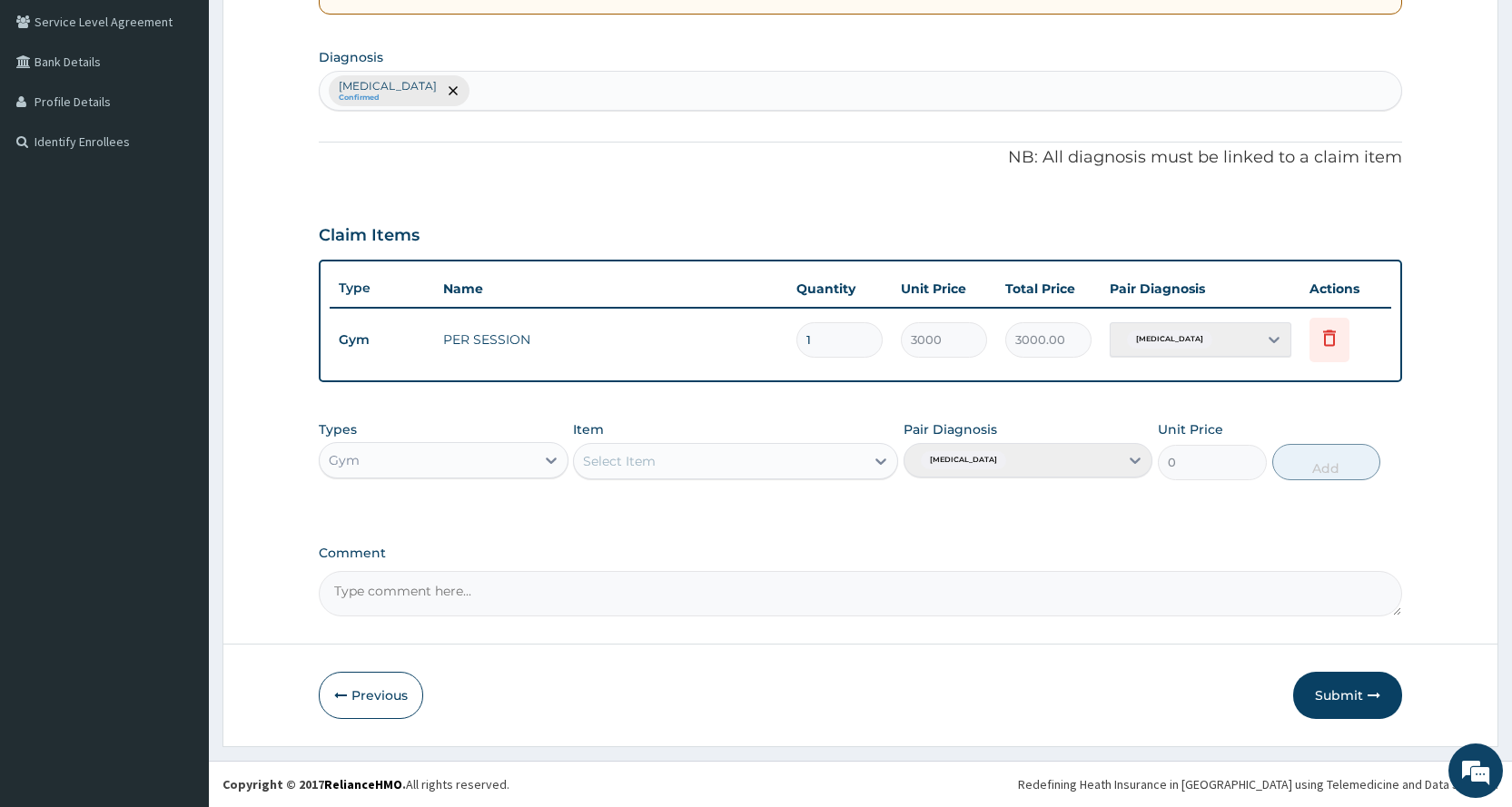
scroll to position [415, 0]
click at [1343, 699] on button "Submit" at bounding box center [1348, 695] width 109 height 47
